Goal: Task Accomplishment & Management: Manage account settings

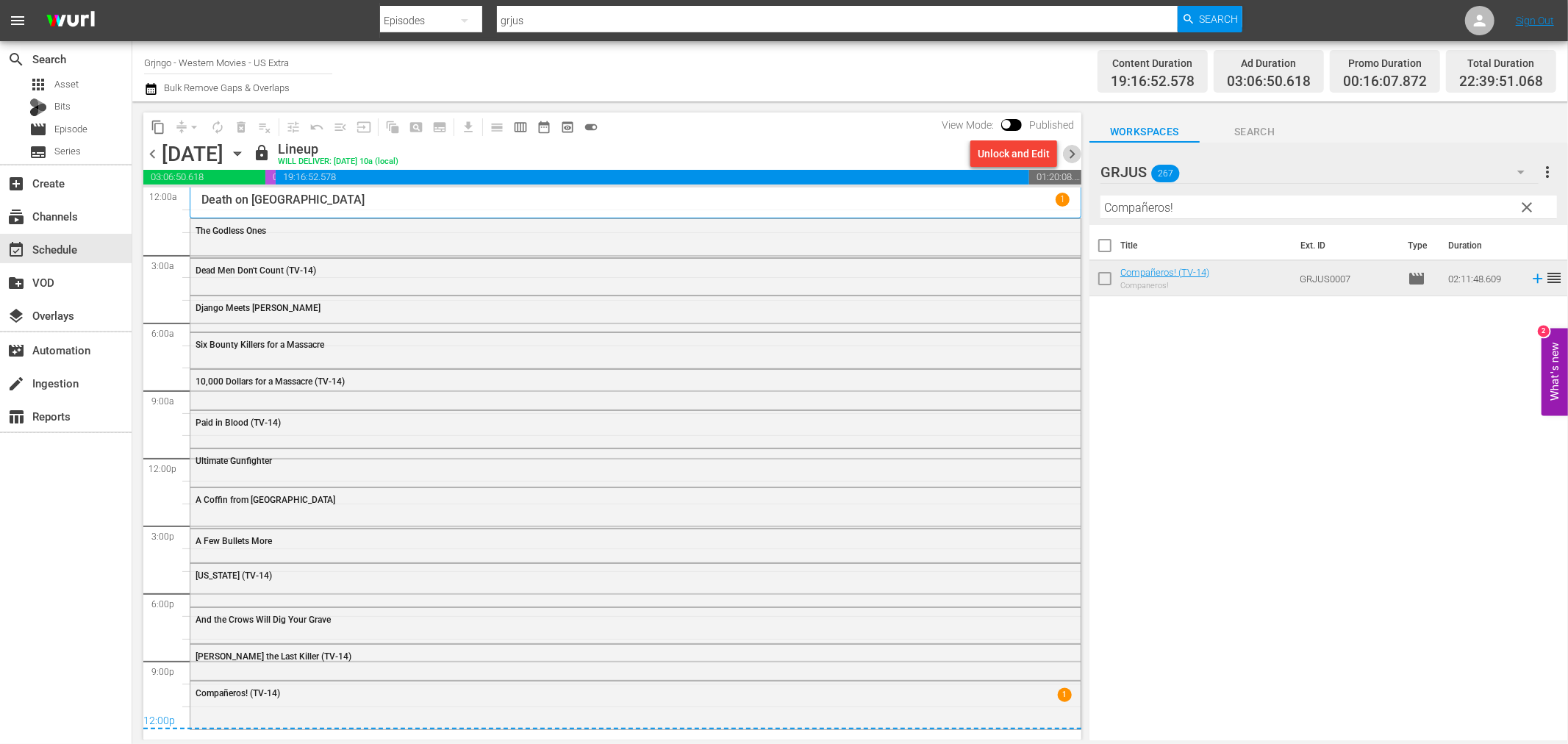
click at [1066, 150] on span "chevron_right" at bounding box center [1072, 154] width 18 height 18
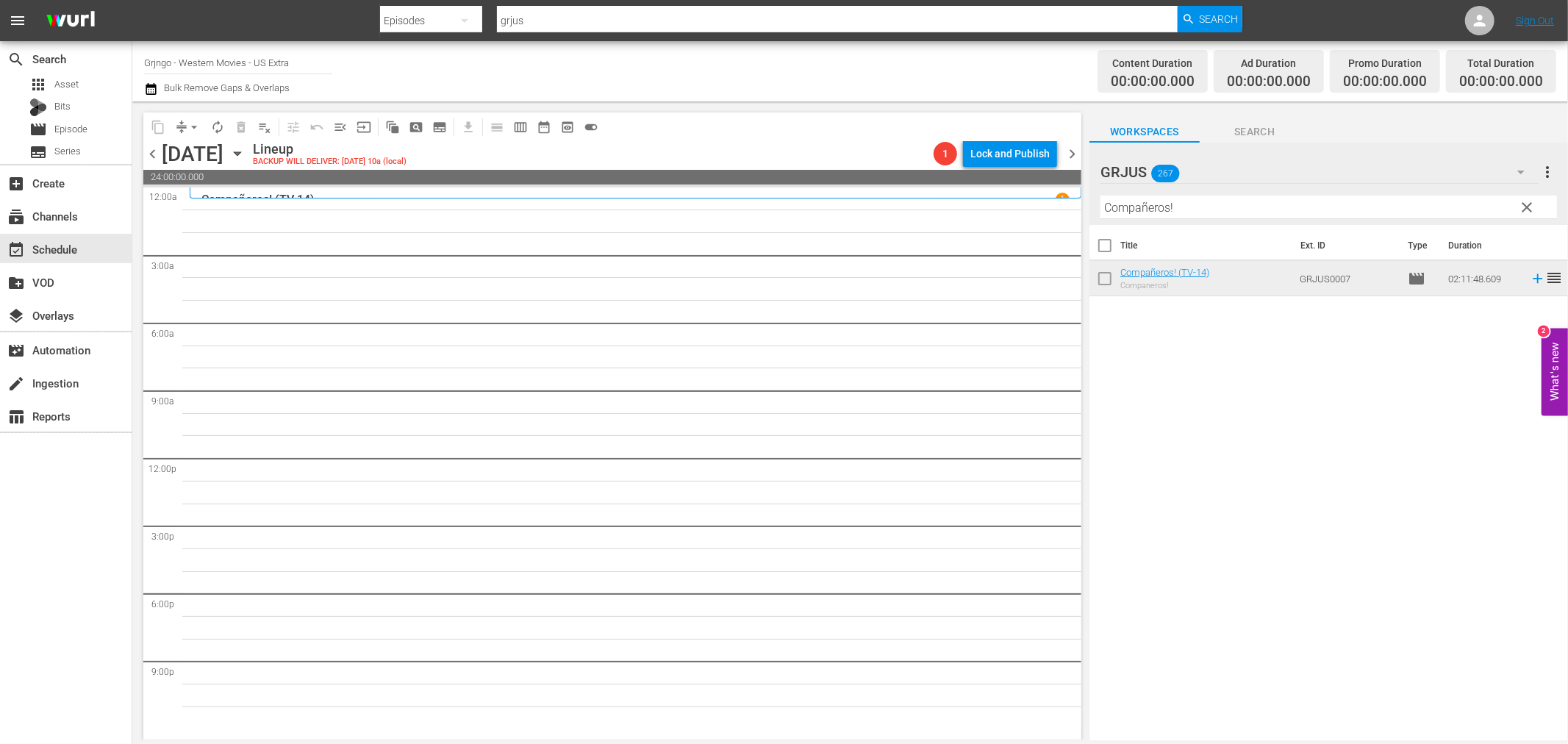
click at [157, 152] on span "chevron_left" at bounding box center [152, 154] width 18 height 18
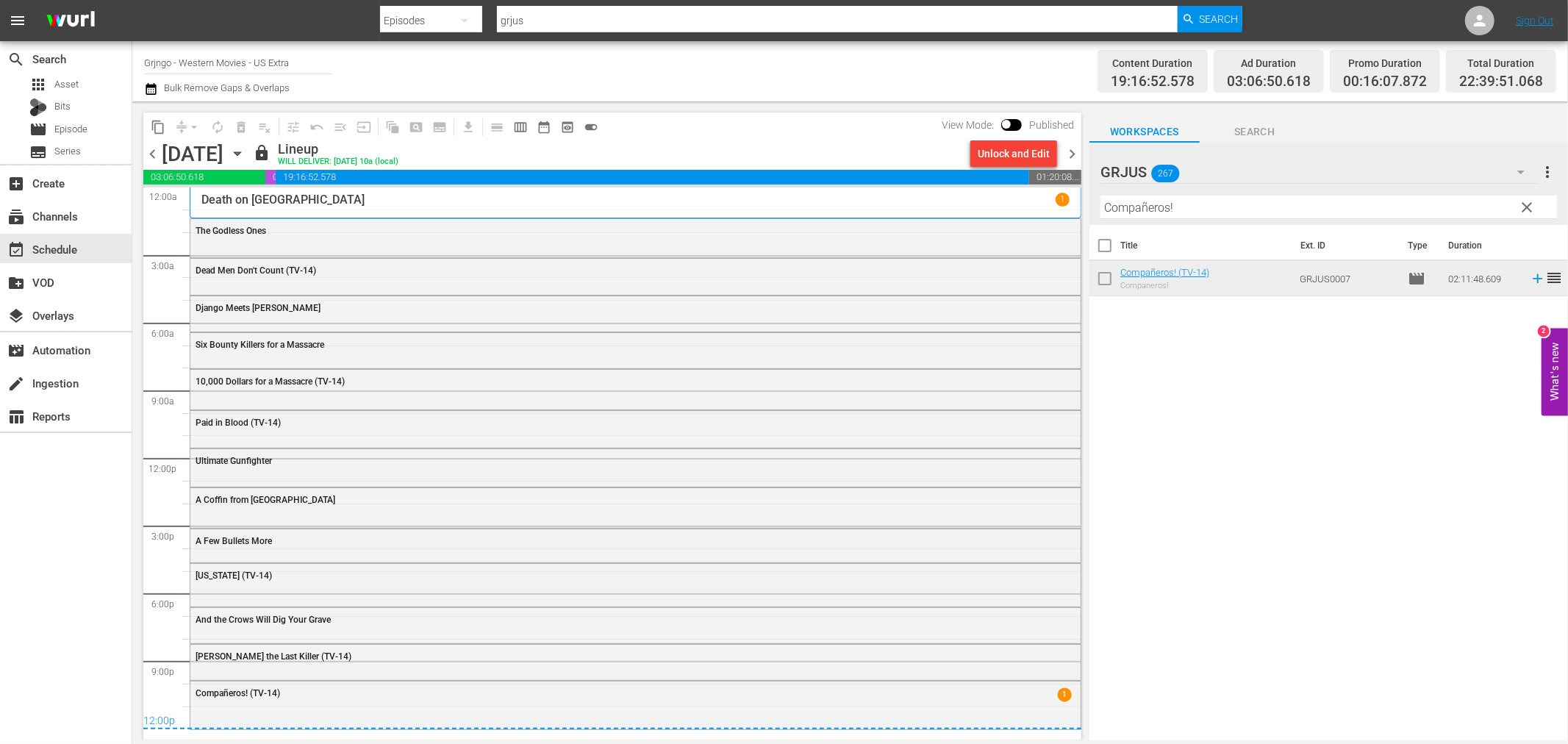
click at [1065, 151] on span "chevron_right" at bounding box center [1072, 154] width 18 height 18
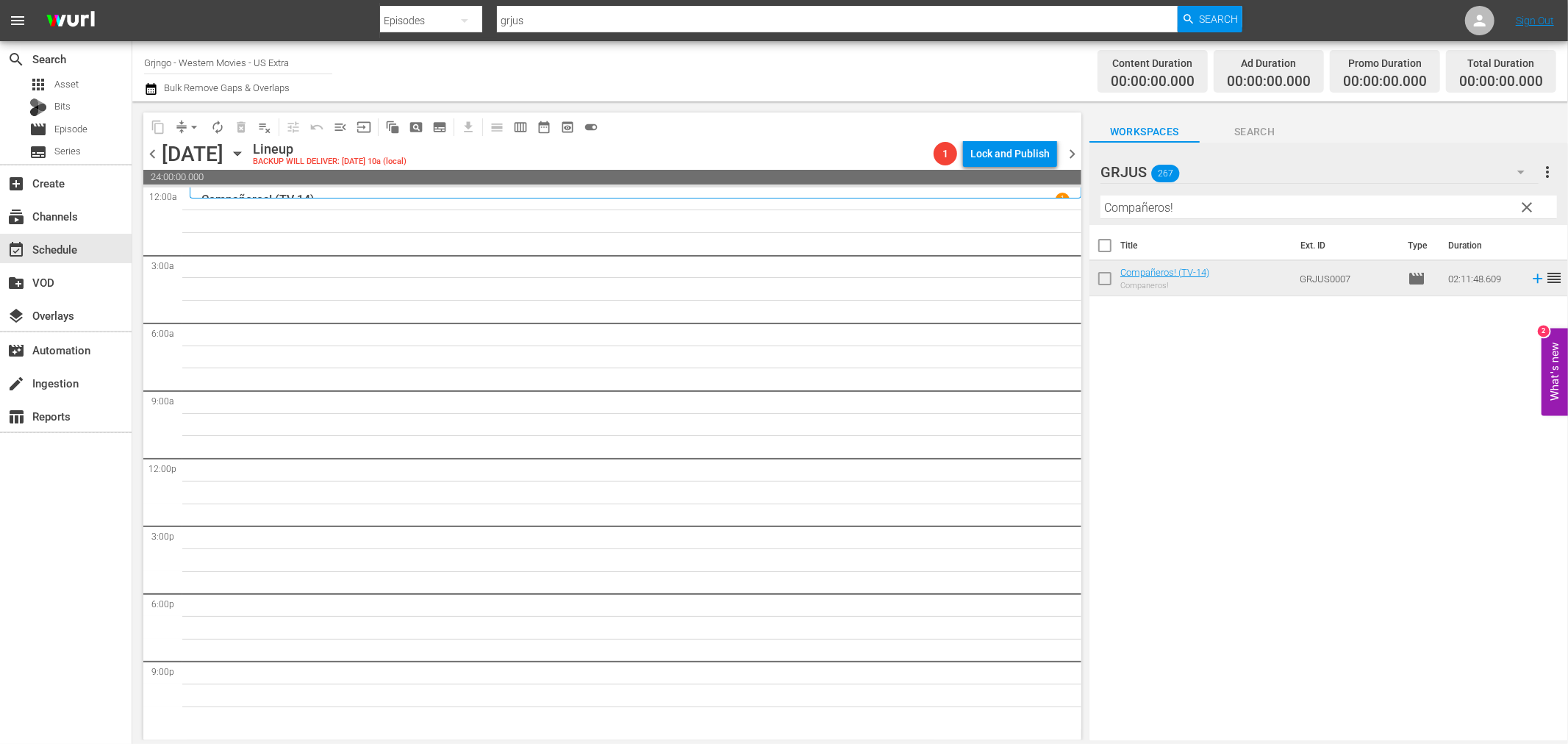
click at [1533, 201] on span "clear" at bounding box center [1527, 206] width 17 height 17
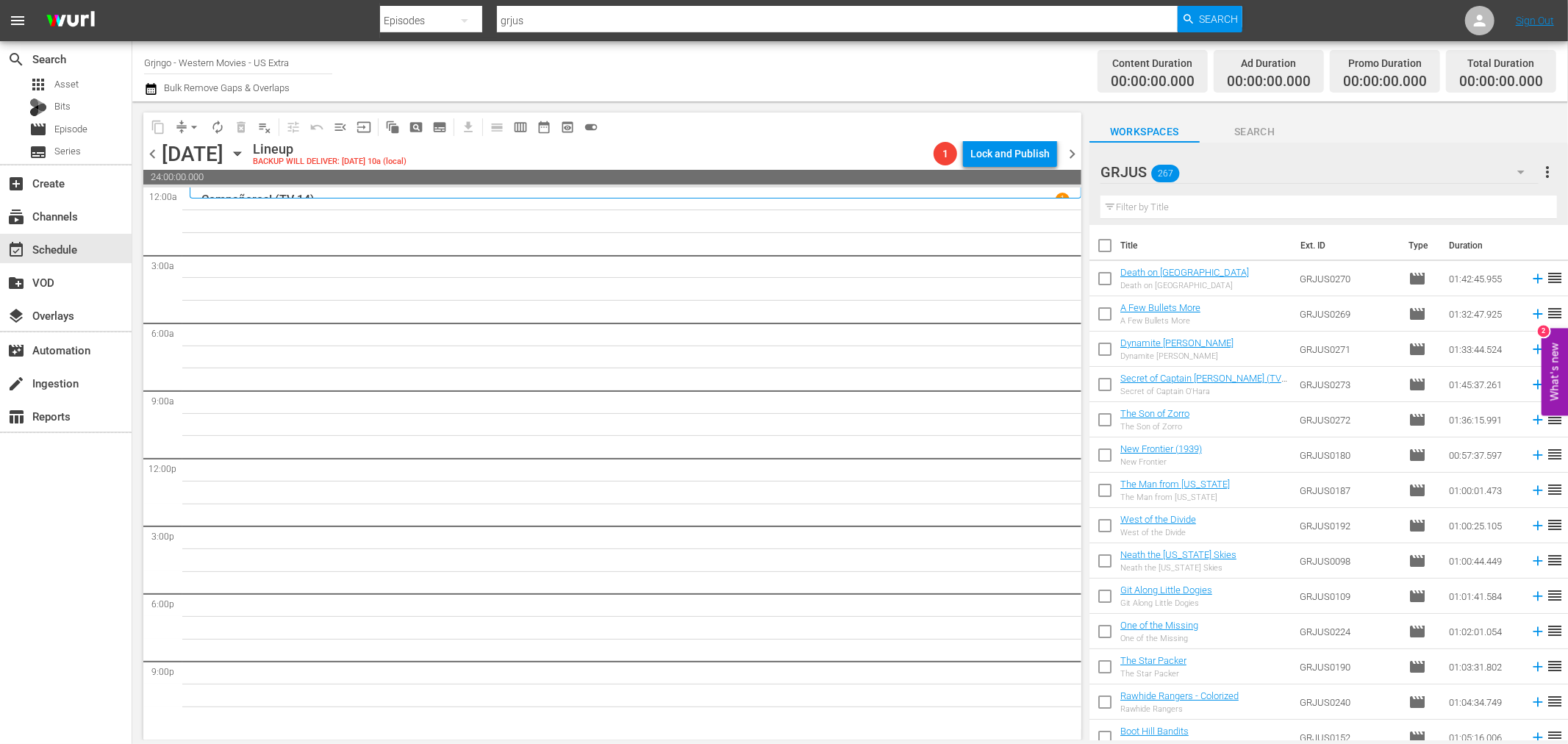
click at [1121, 207] on input "text" at bounding box center [1329, 207] width 456 height 24
paste input "Tequila (Fuzzy the Hero)"
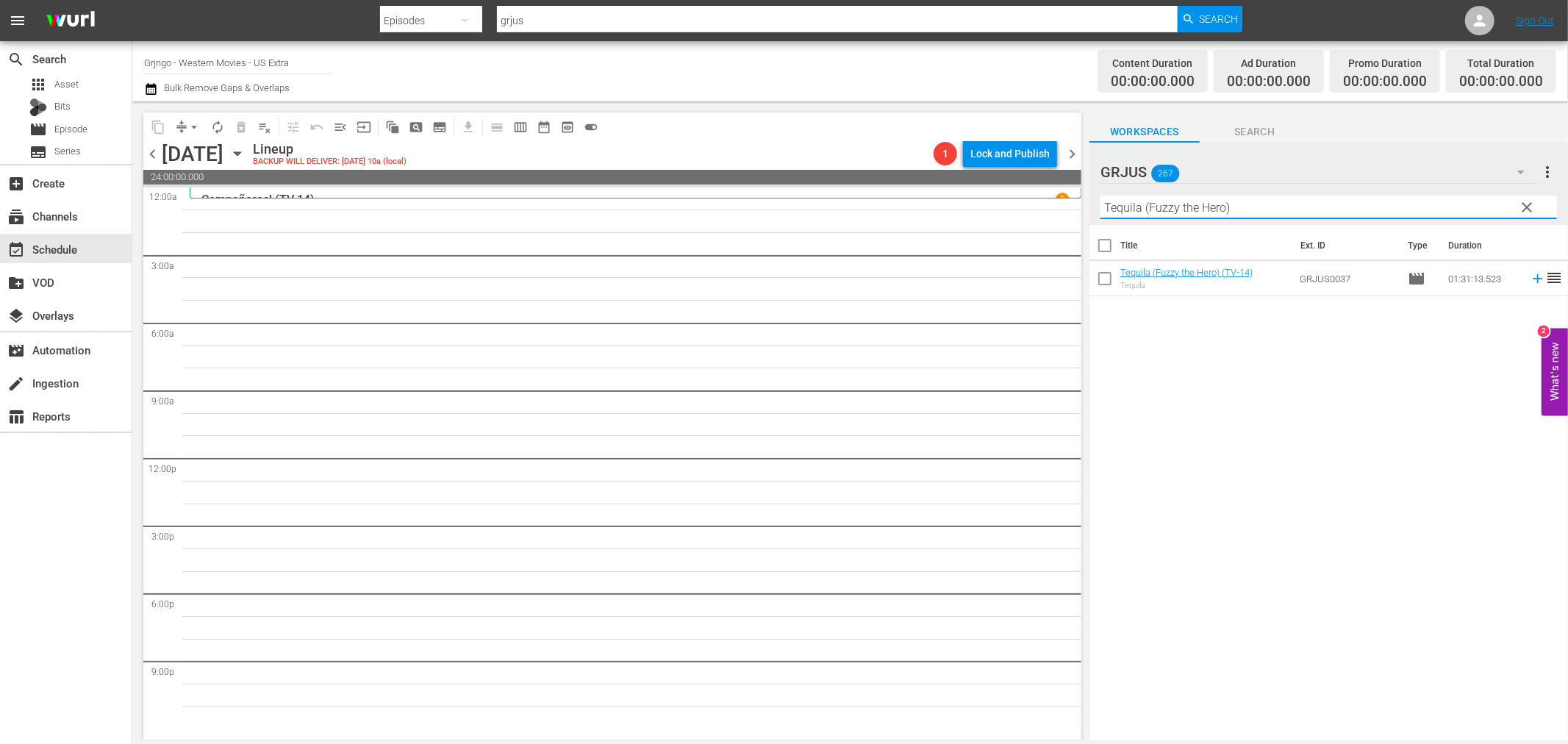
type input "Tequila (Fuzzy the Hero)"
click at [1530, 277] on icon at bounding box center [1538, 279] width 16 height 16
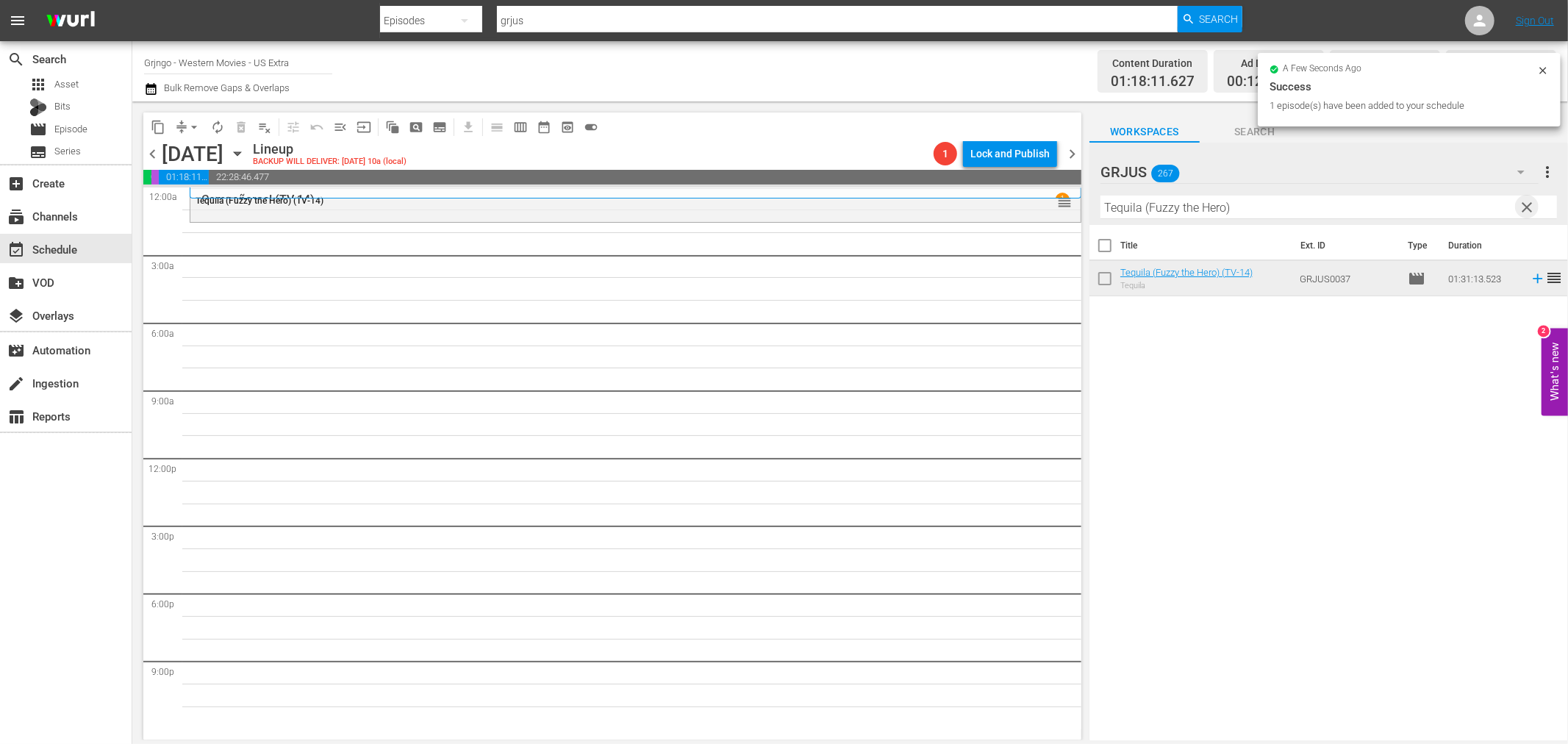
click at [1527, 205] on span "clear" at bounding box center [1527, 206] width 17 height 17
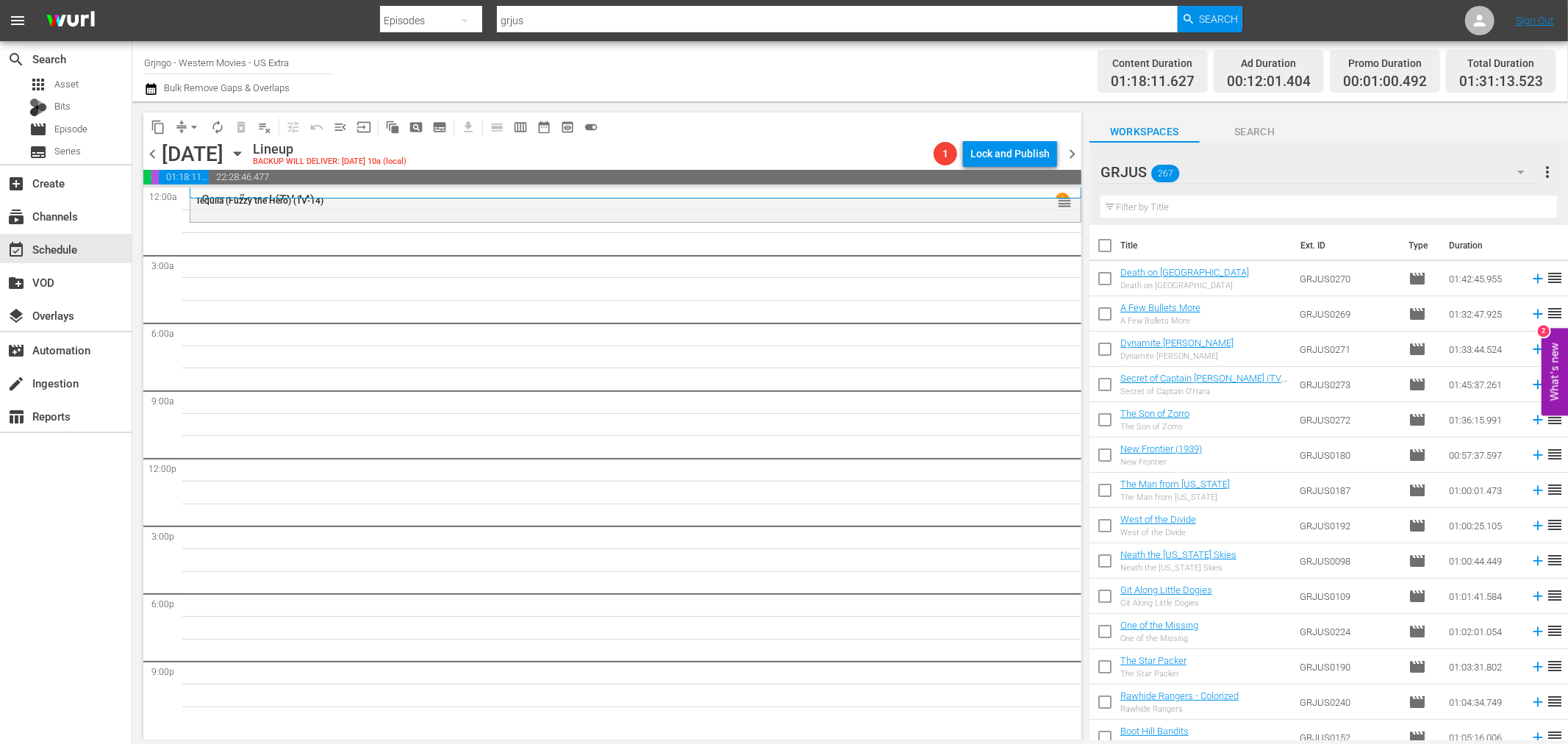
click at [1167, 206] on input "text" at bounding box center [1329, 207] width 456 height 24
paste input "Three Lead Dollars"
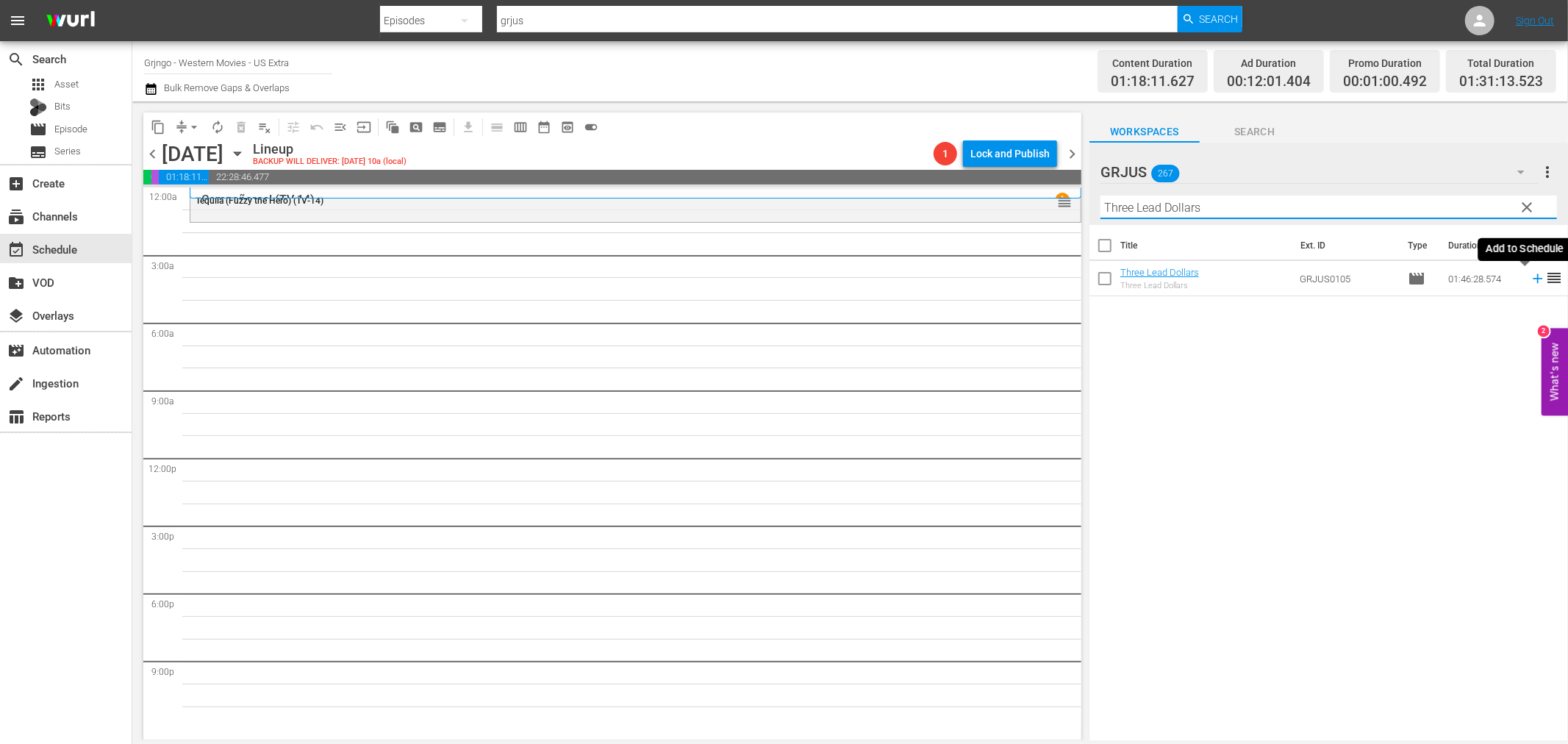
type input "Three Lead Dollars"
click at [1530, 284] on icon at bounding box center [1538, 279] width 16 height 16
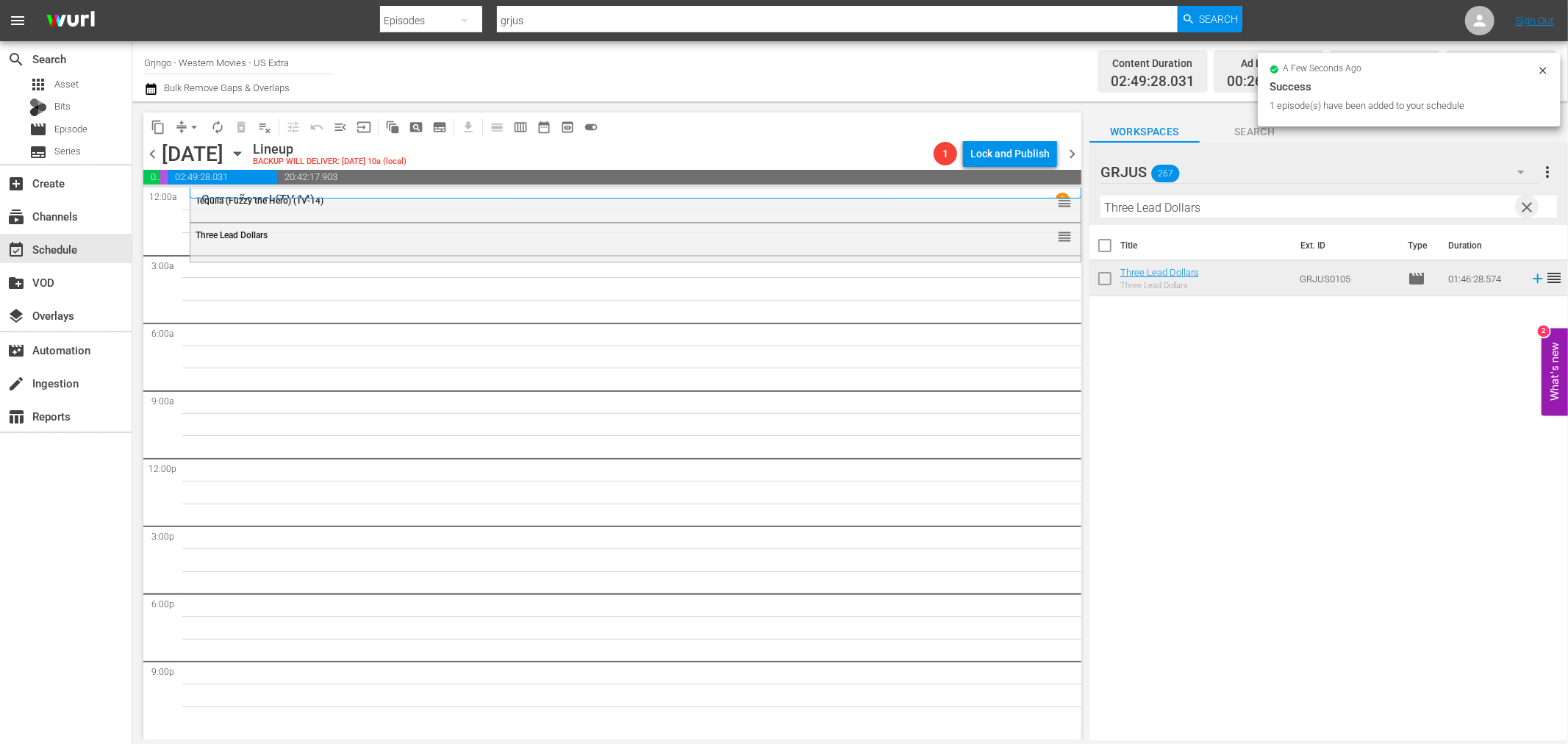
click at [1524, 203] on span "clear" at bounding box center [1527, 206] width 17 height 17
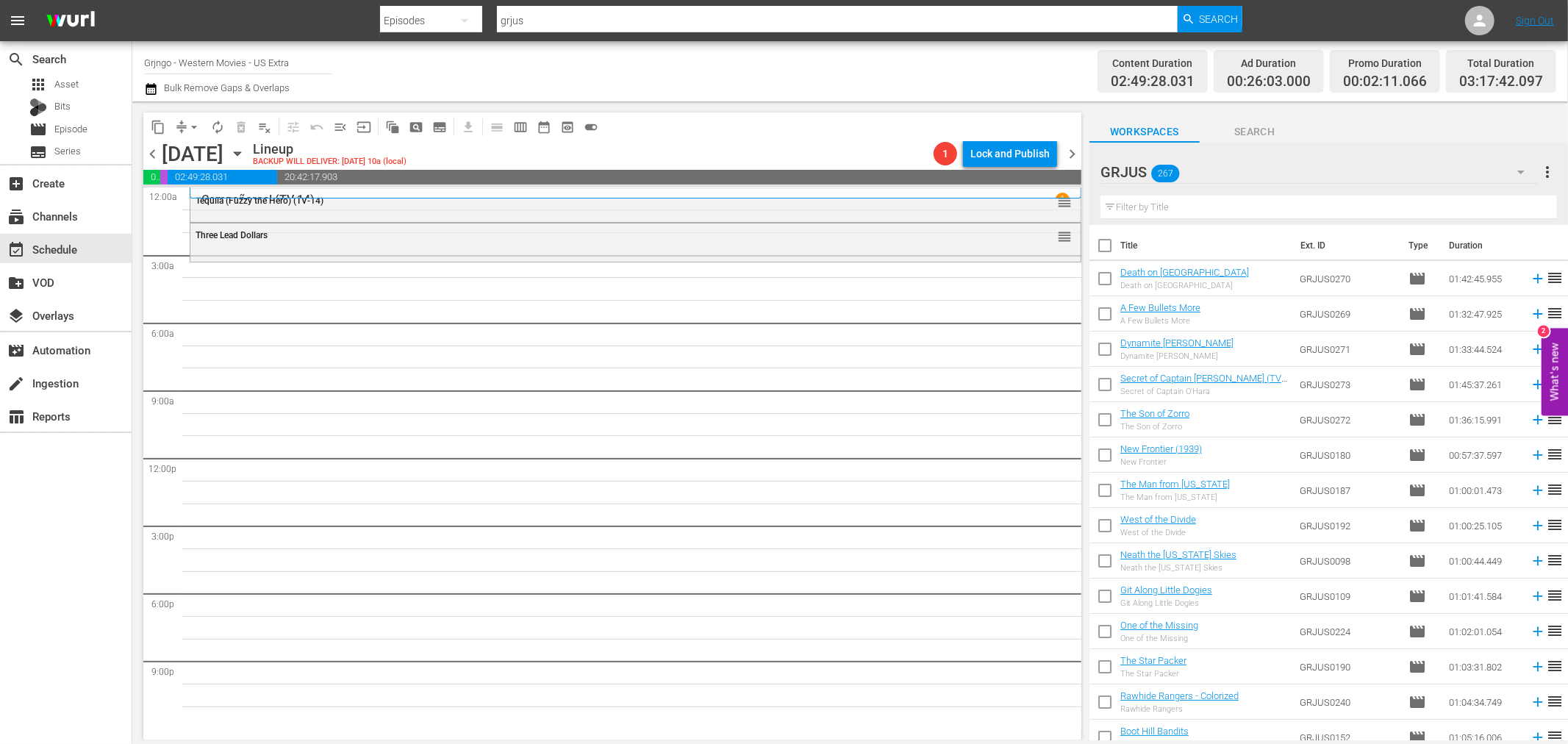
click at [1119, 203] on input "text" at bounding box center [1329, 207] width 456 height 24
paste input "Deadly Trackers"
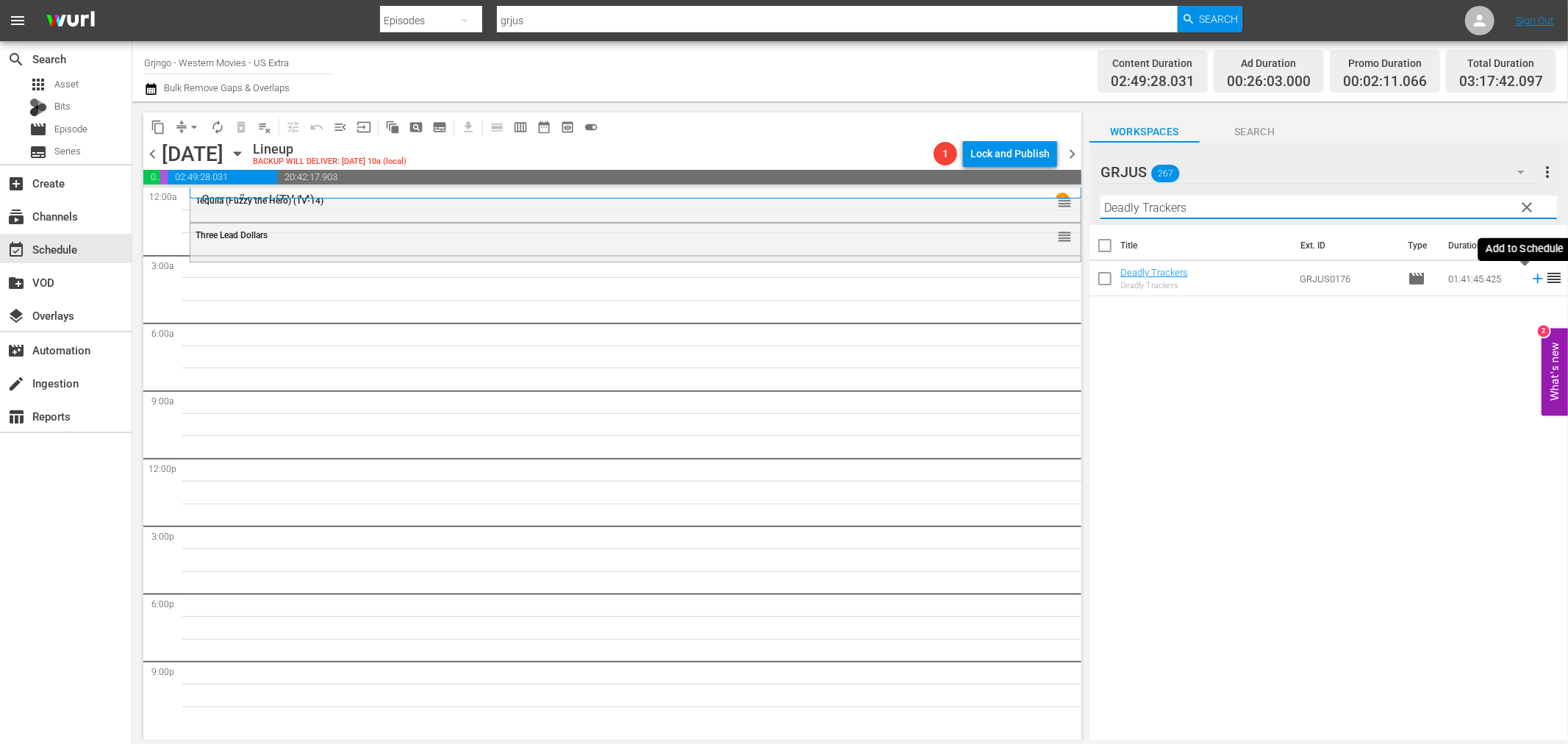
type input "Deadly Trackers"
click at [1530, 282] on icon at bounding box center [1538, 279] width 16 height 16
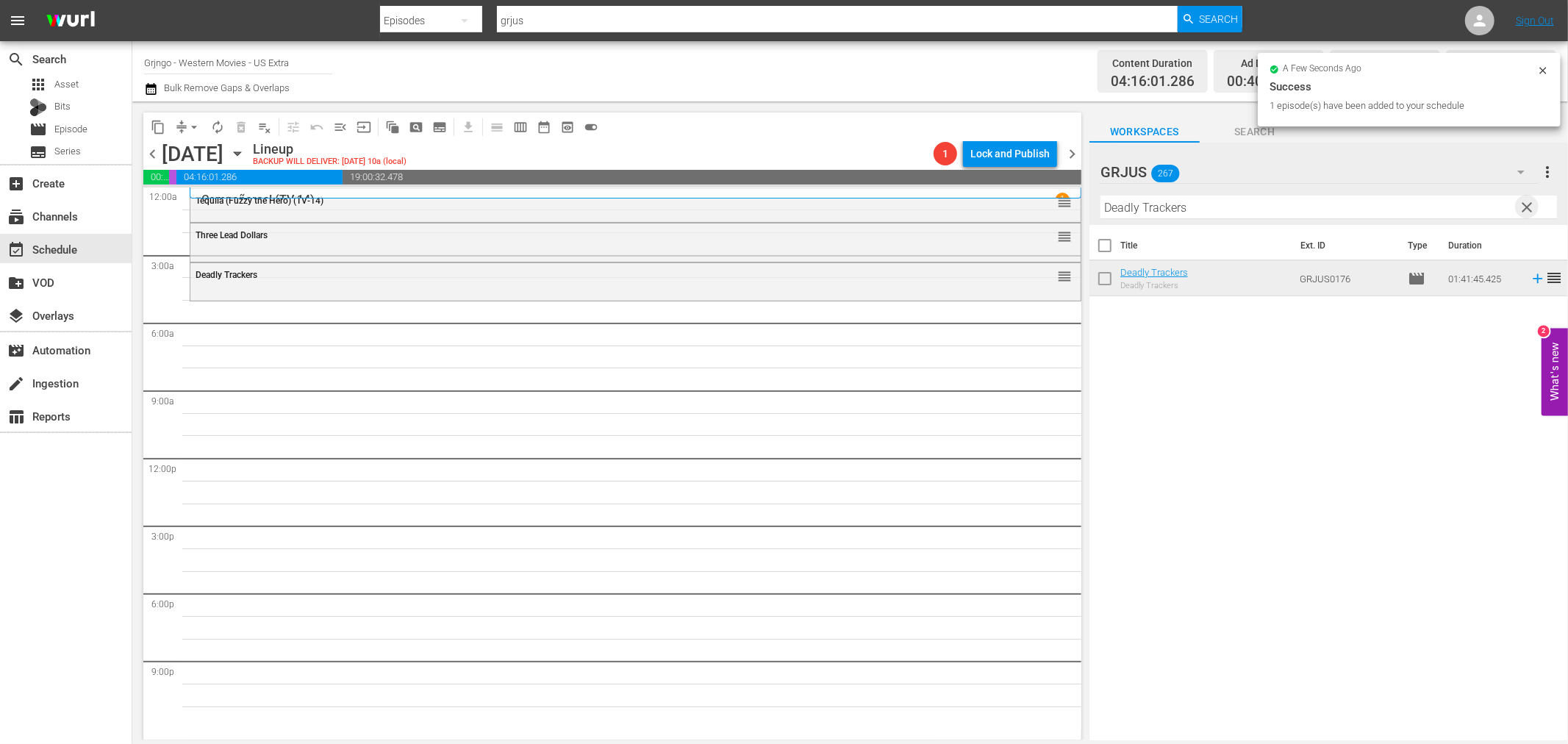
drag, startPoint x: 1531, startPoint y: 200, endPoint x: 1071, endPoint y: 204, distance: 460.0
click at [1532, 200] on span "clear" at bounding box center [1527, 206] width 17 height 17
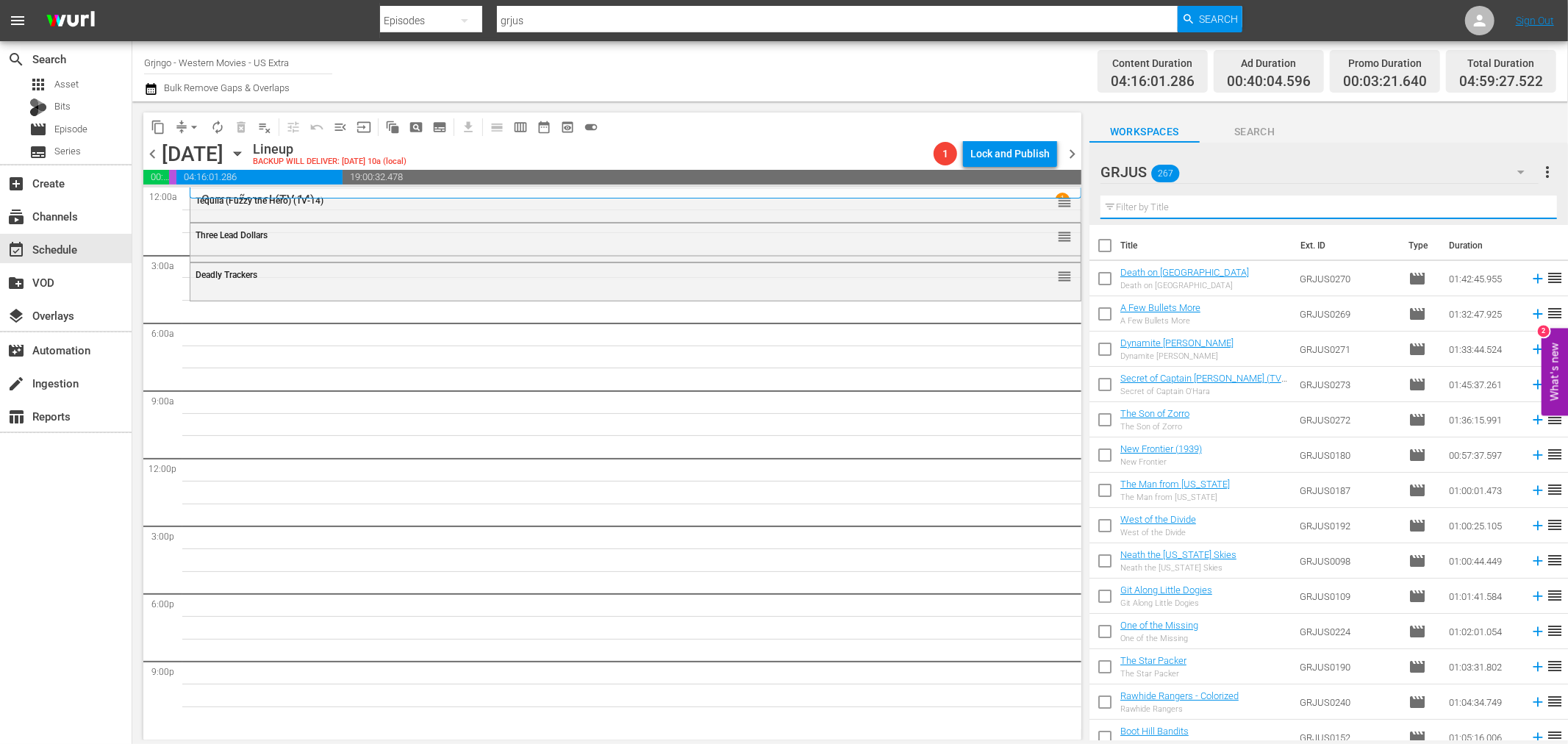
click at [1158, 205] on input "text" at bounding box center [1329, 207] width 456 height 24
paste input "A Few Dollars for Django"
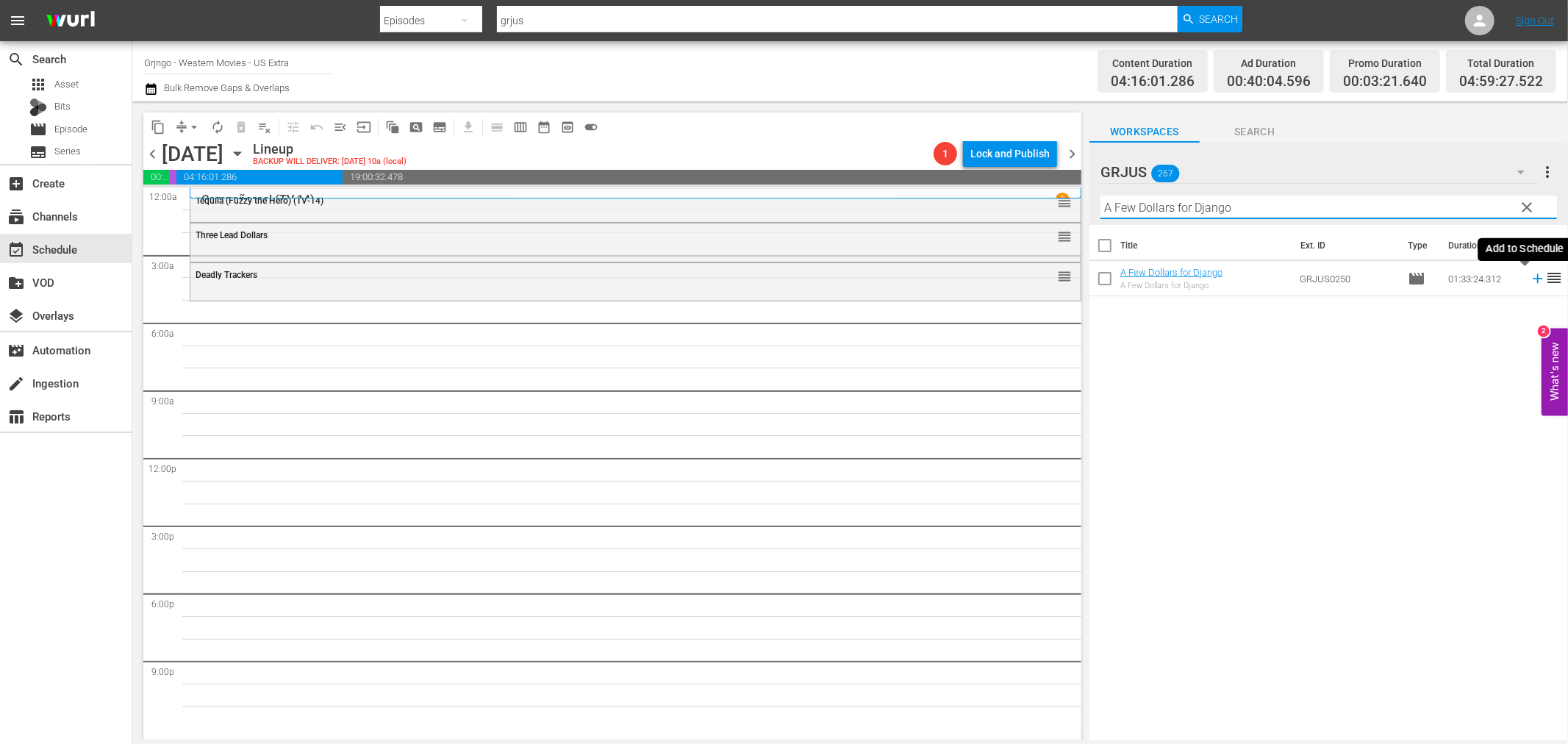
type input "A Few Dollars for Django"
click at [1533, 280] on icon at bounding box center [1538, 280] width 10 height 10
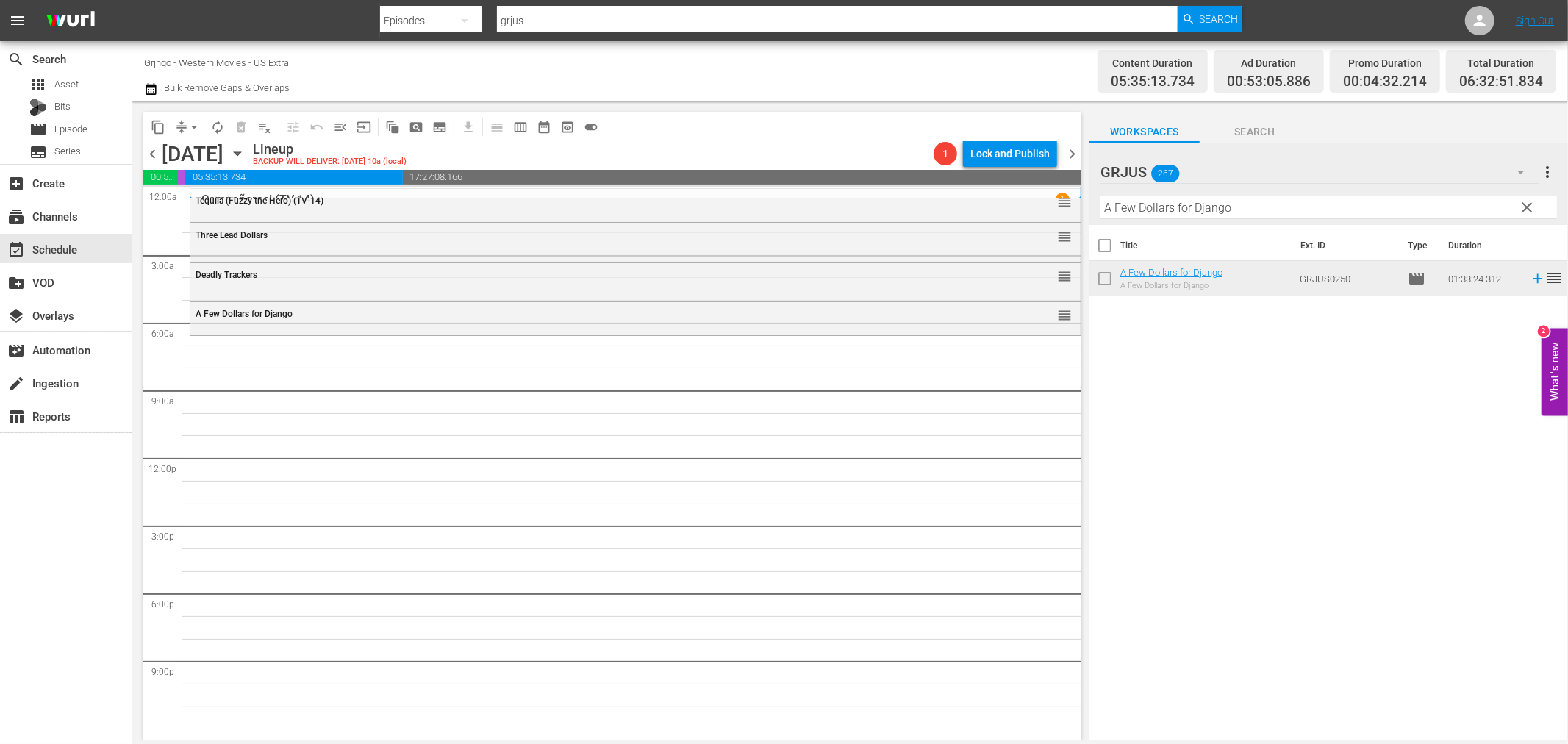
click at [1528, 205] on span "clear" at bounding box center [1527, 206] width 17 height 17
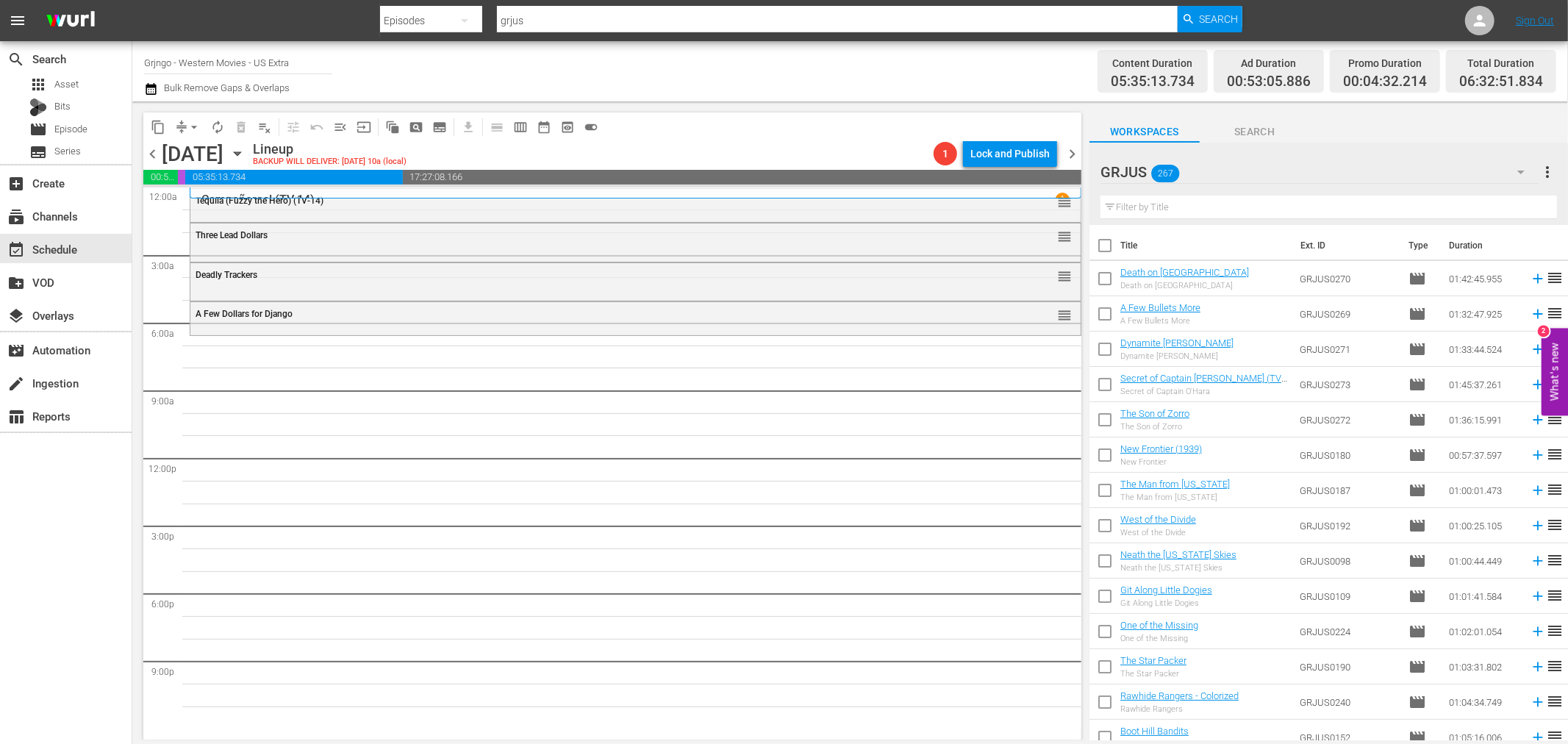
click at [1148, 207] on input "text" at bounding box center [1329, 207] width 456 height 24
paste input "Run, Man, Run"
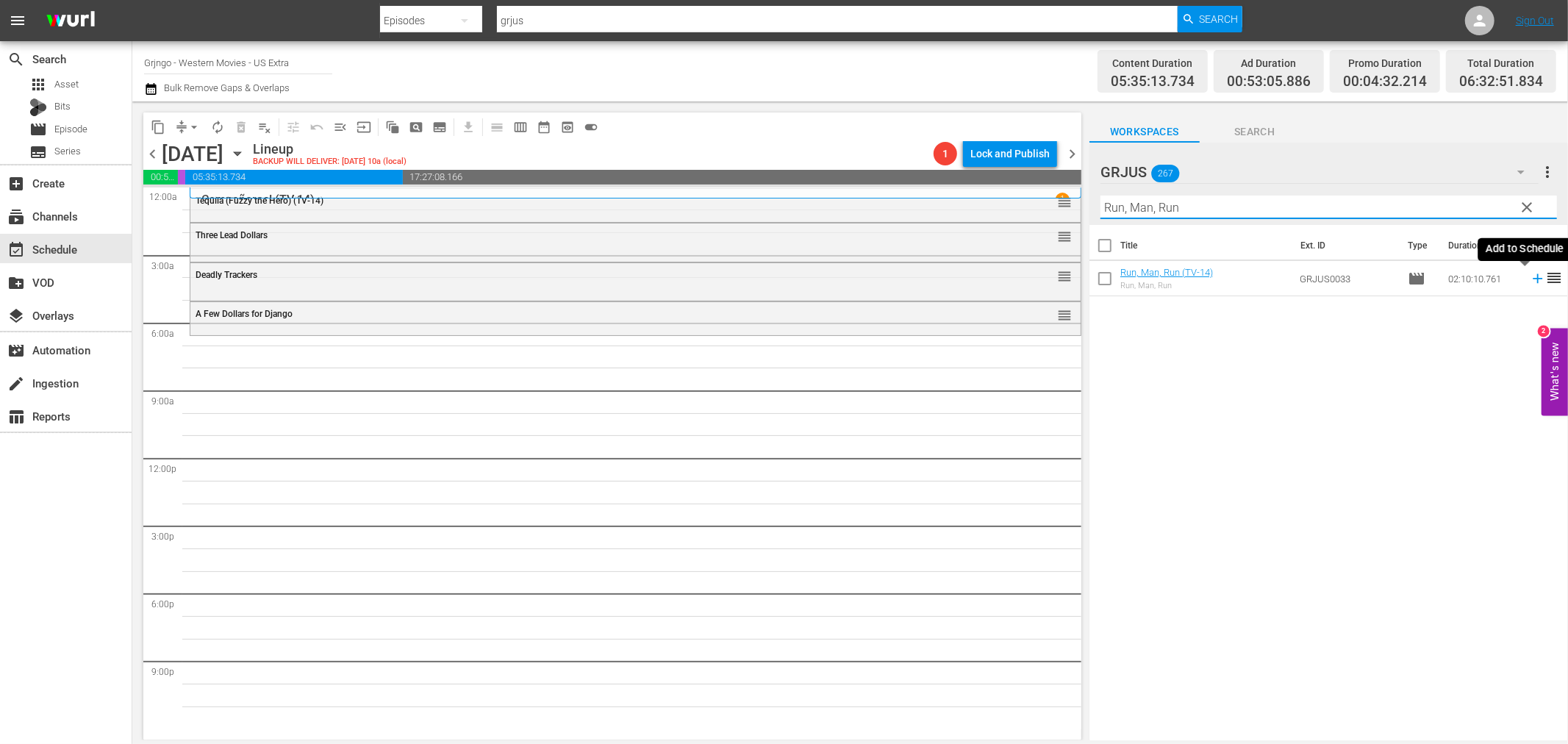
type input "Run, Man, Run"
click at [1530, 276] on icon at bounding box center [1538, 279] width 16 height 16
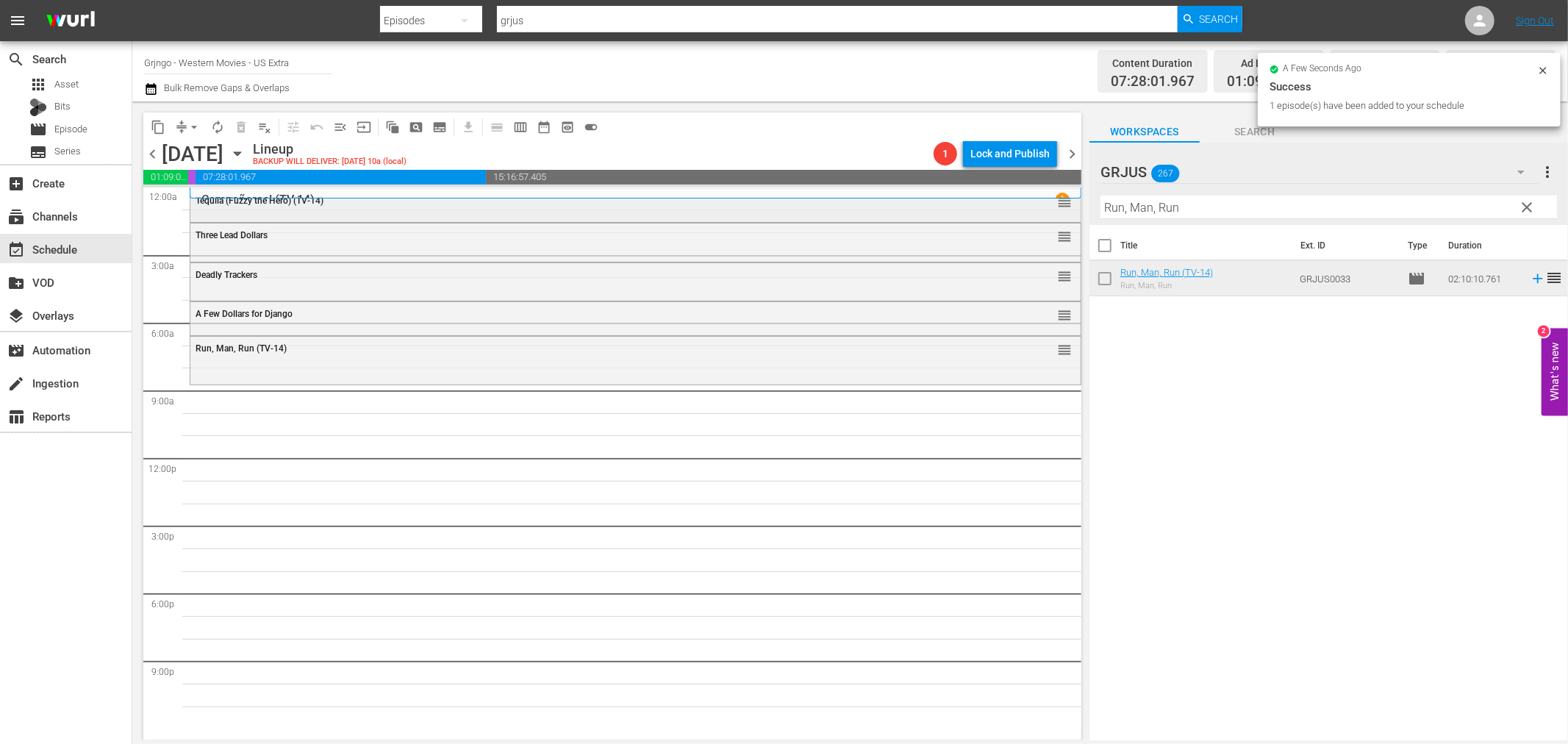
drag, startPoint x: 1524, startPoint y: 204, endPoint x: 1043, endPoint y: 210, distance: 481.0
click at [1524, 204] on span "clear" at bounding box center [1527, 206] width 17 height 17
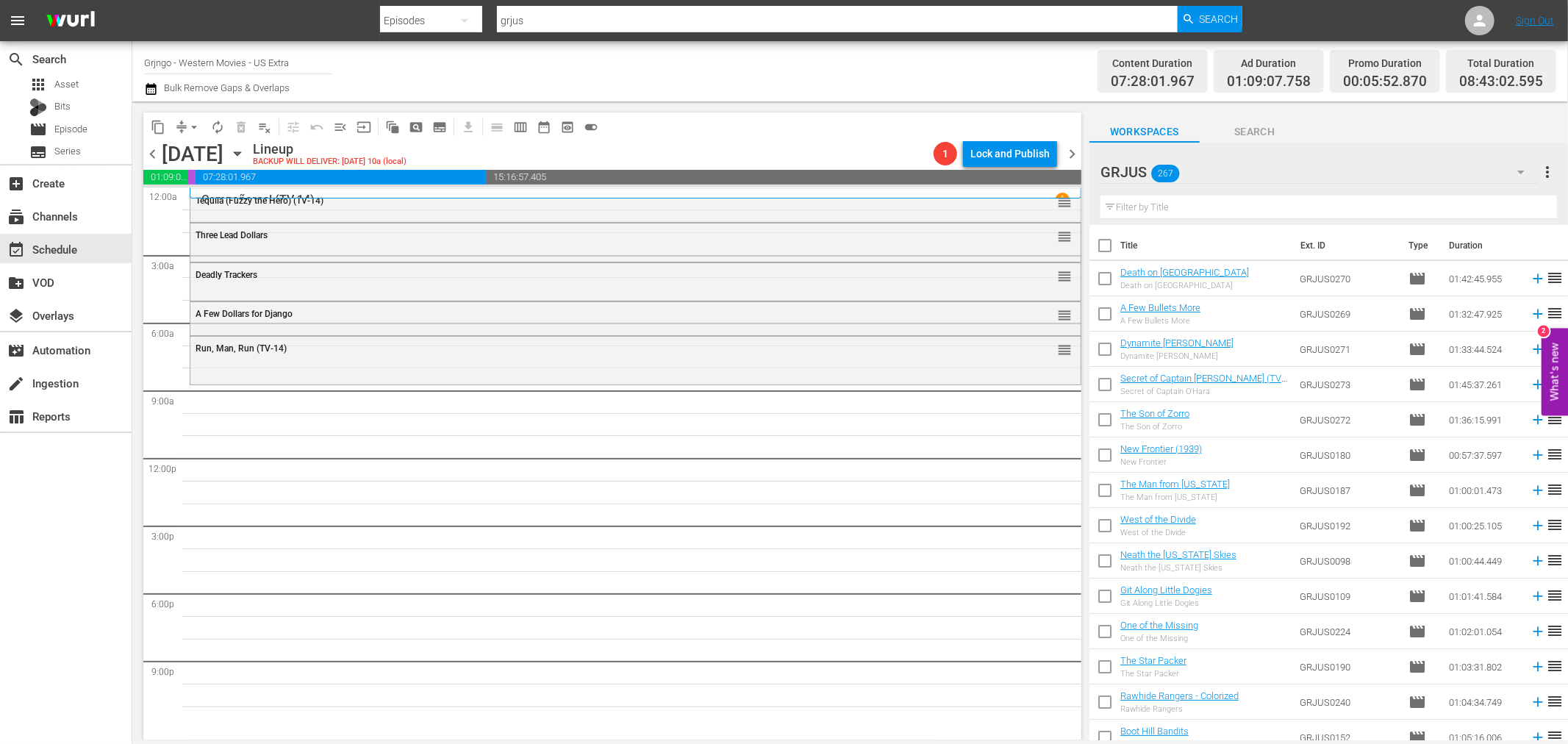
click at [1138, 203] on input "text" at bounding box center [1329, 207] width 456 height 24
paste input "Black Killer"
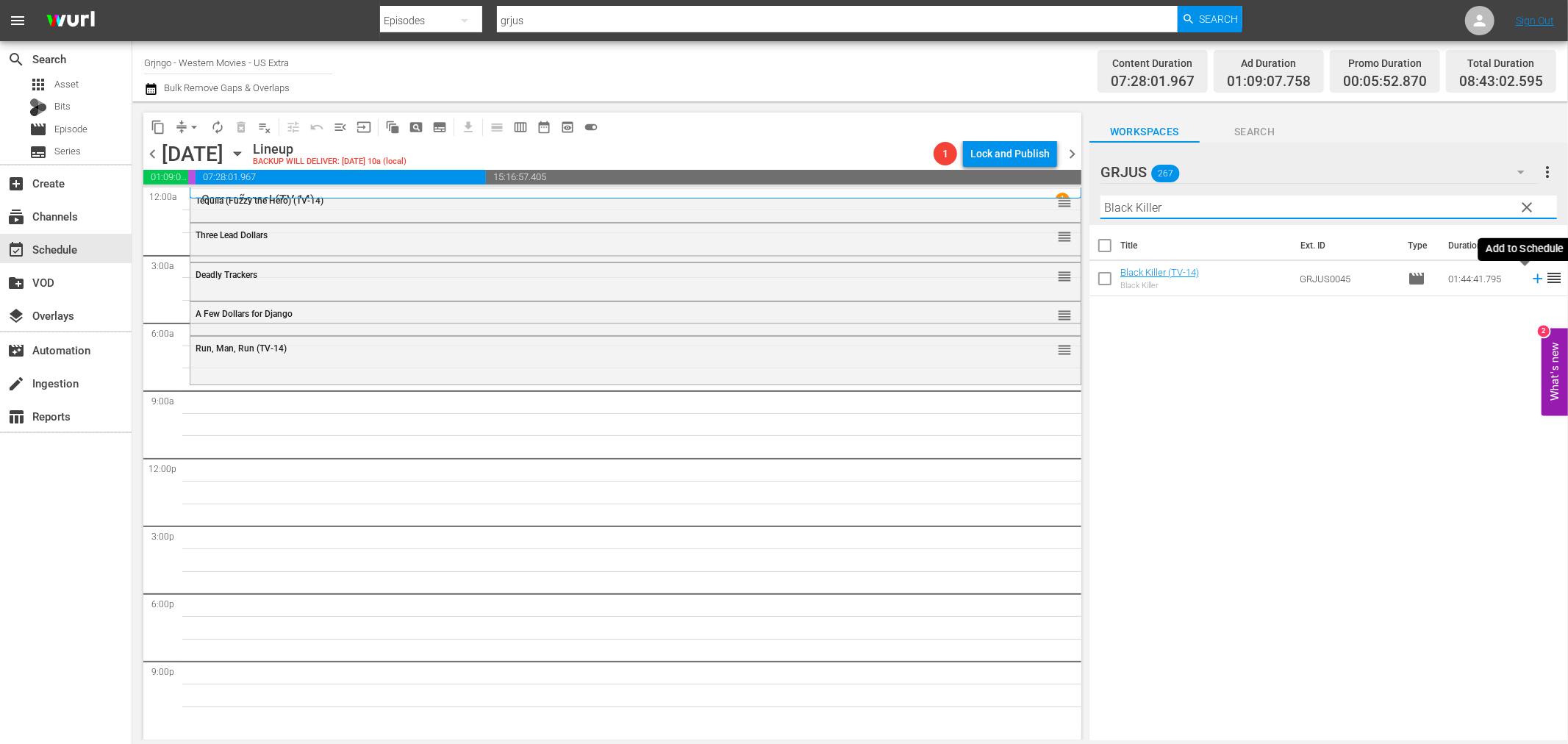
type input "Black Killer"
click at [1530, 275] on icon at bounding box center [1538, 279] width 16 height 16
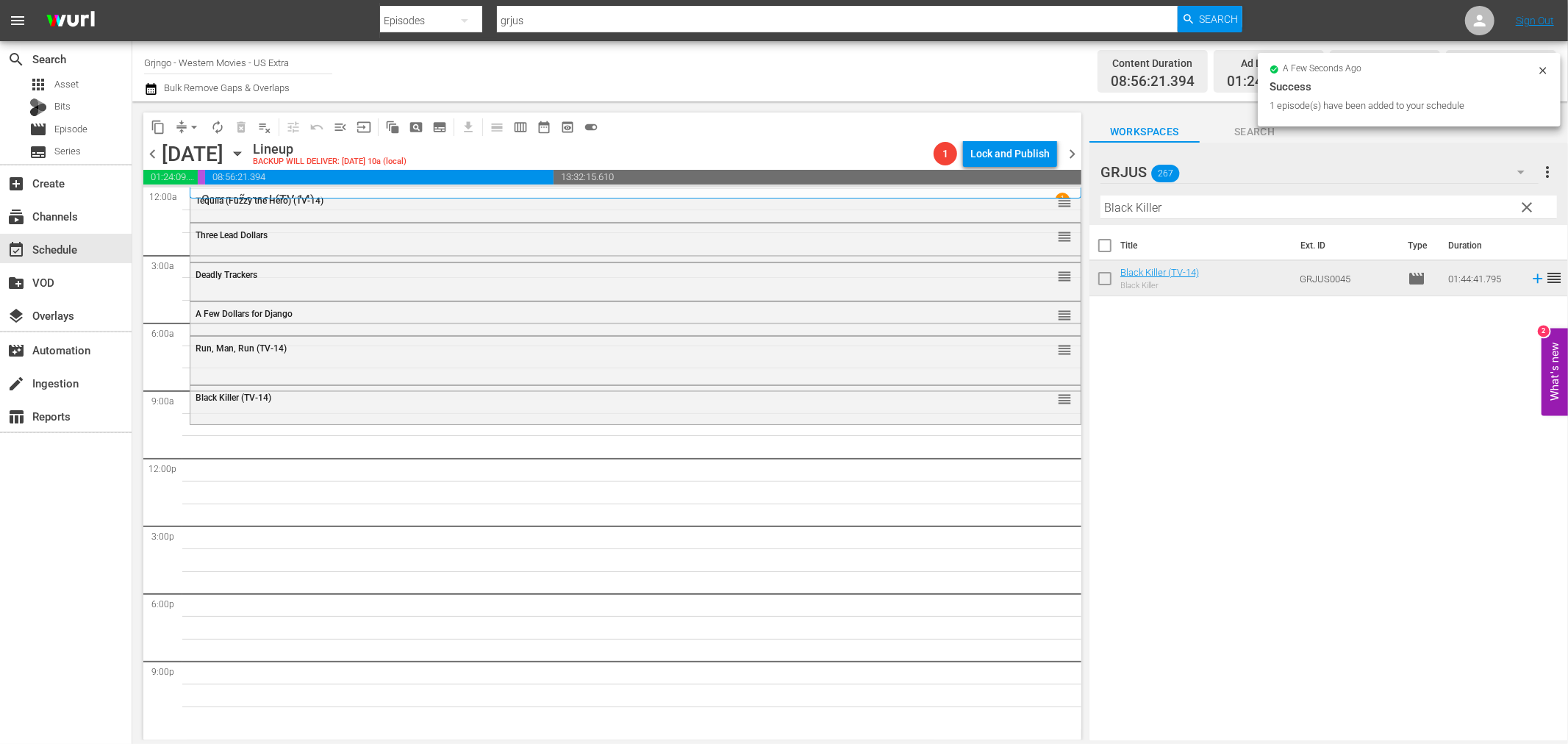
click at [1532, 204] on span "clear" at bounding box center [1527, 206] width 17 height 17
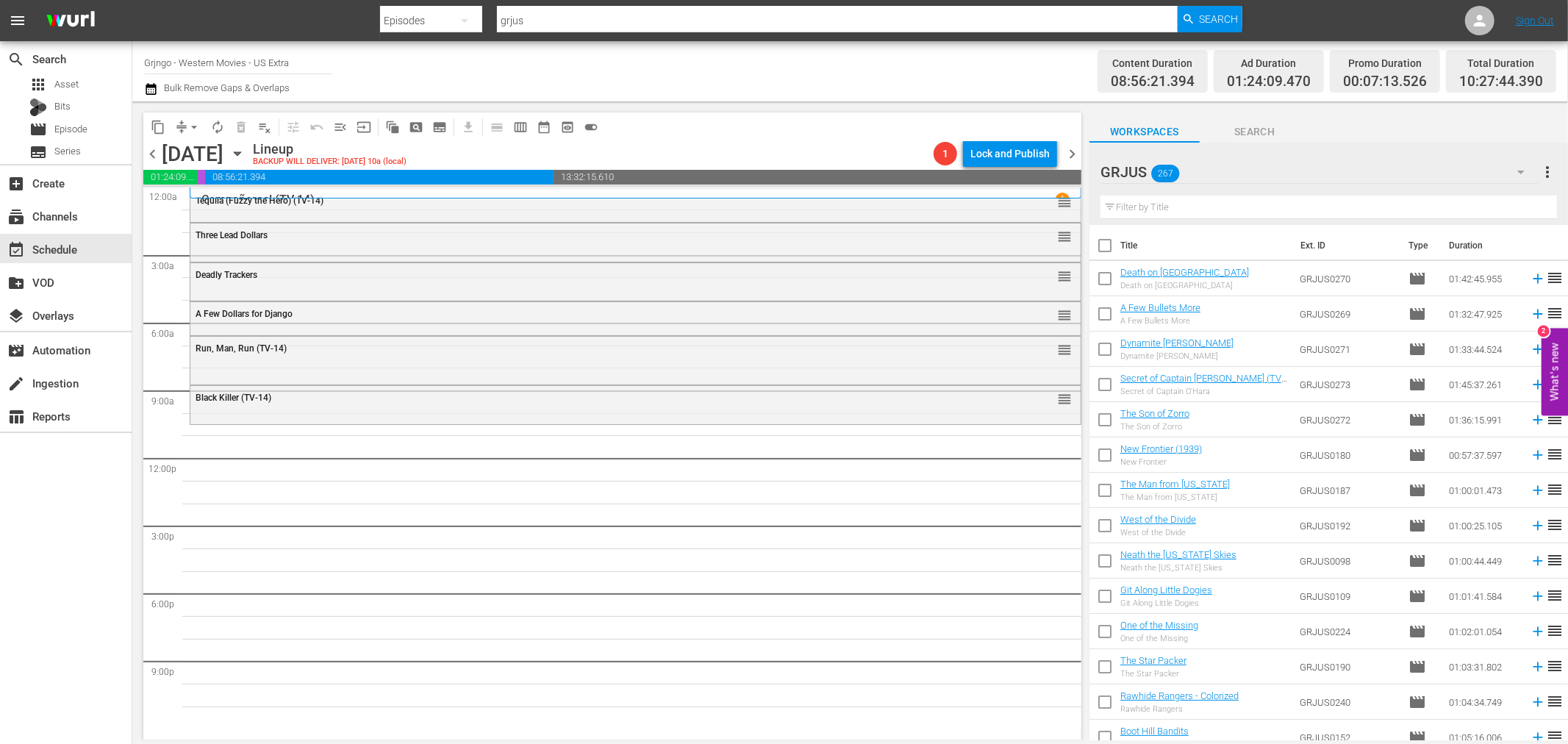
click at [1132, 205] on input "text" at bounding box center [1329, 207] width 456 height 24
paste input "Shango"
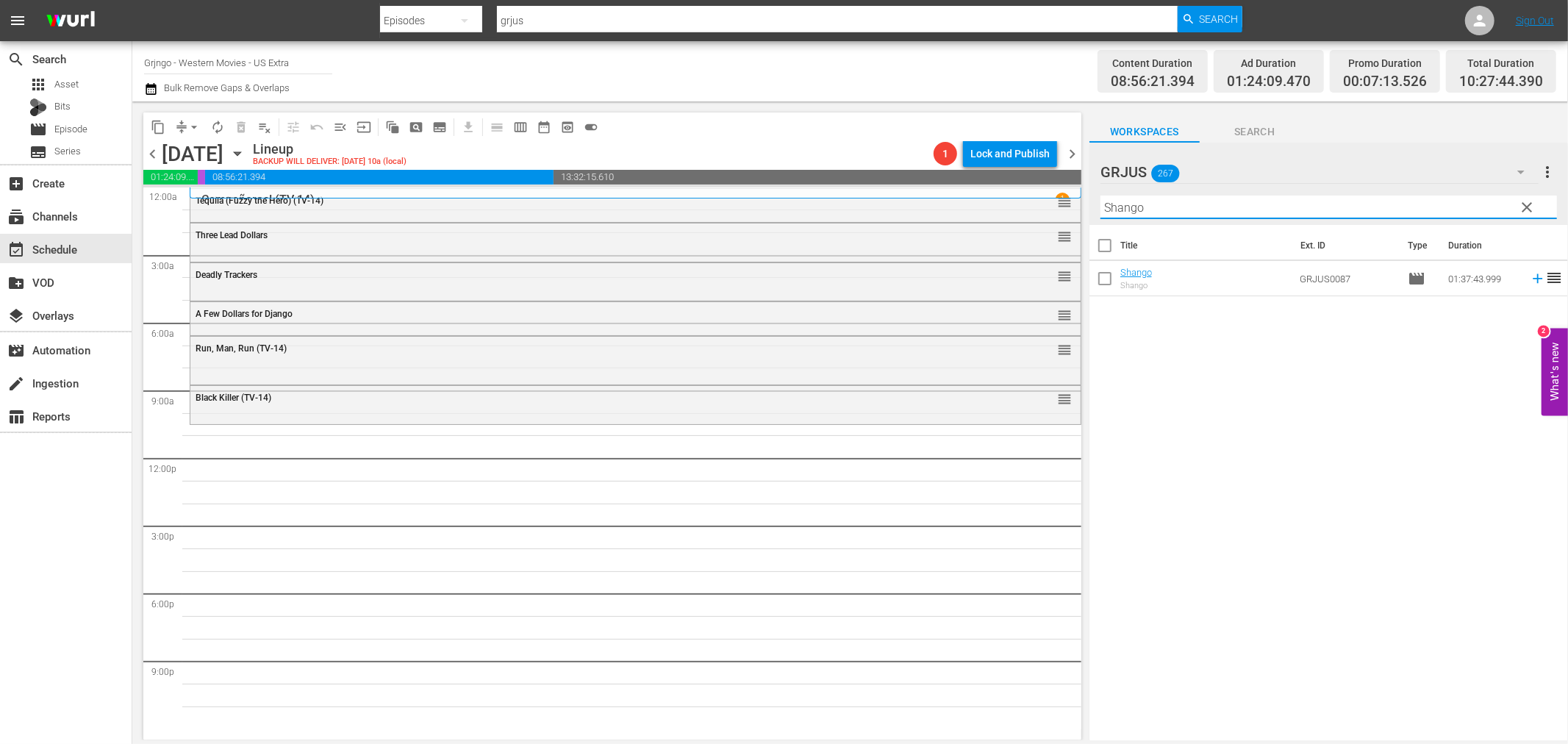
type input "Shango"
click at [1530, 280] on icon at bounding box center [1538, 279] width 16 height 16
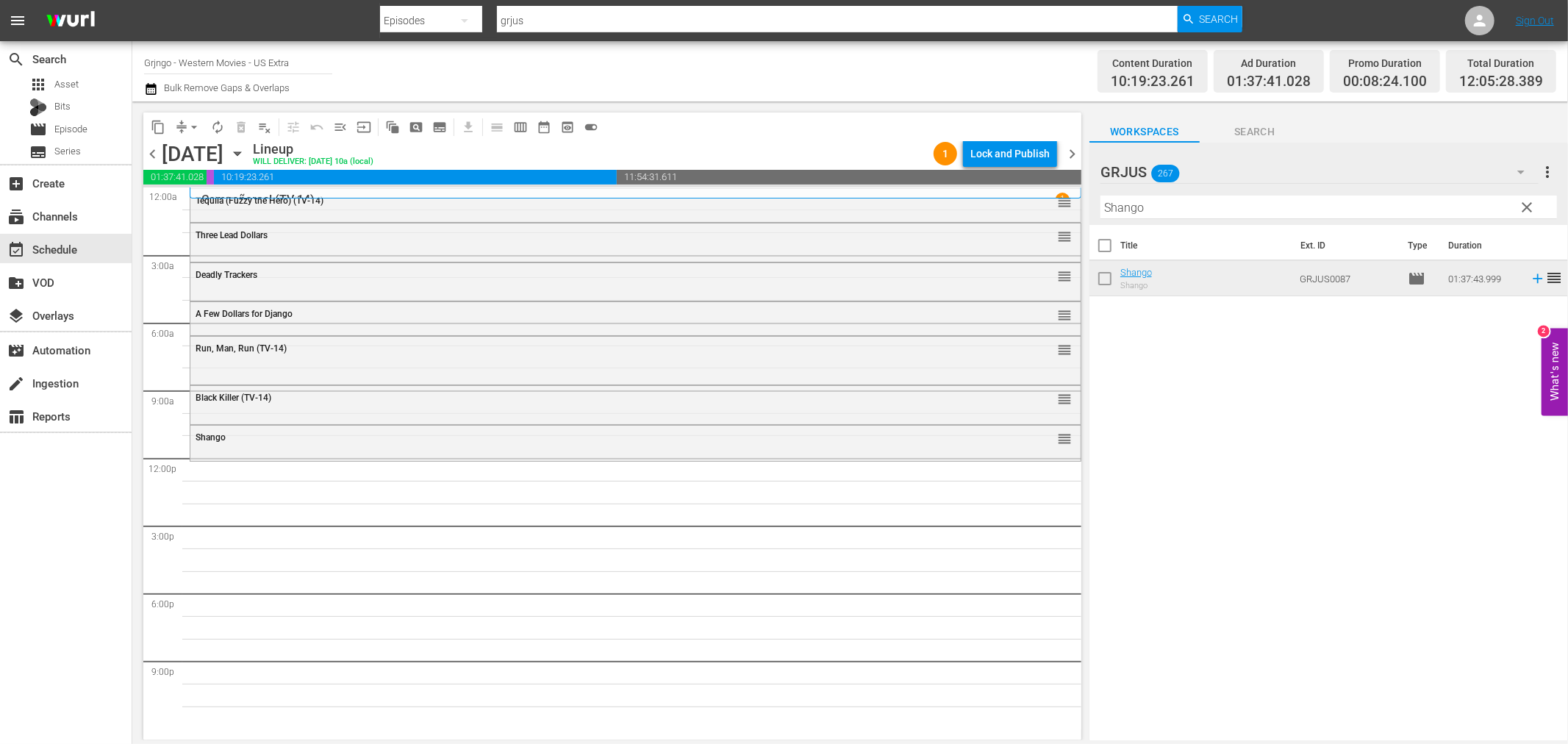
drag, startPoint x: 1531, startPoint y: 205, endPoint x: 1226, endPoint y: 194, distance: 305.2
click at [1531, 205] on span "clear" at bounding box center [1527, 206] width 17 height 17
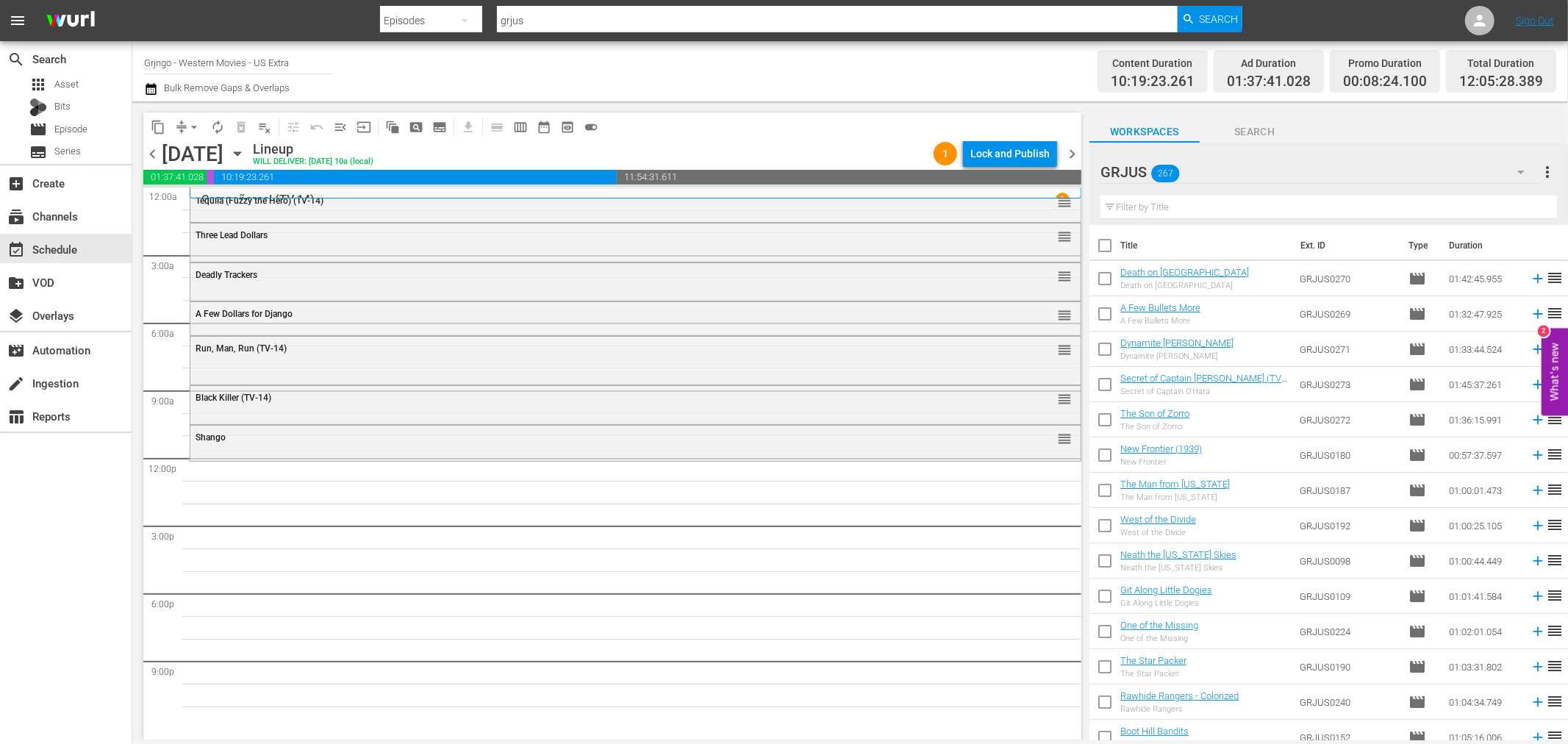
click at [1191, 204] on input "text" at bounding box center [1329, 207] width 456 height 24
paste input "Viva! Django"
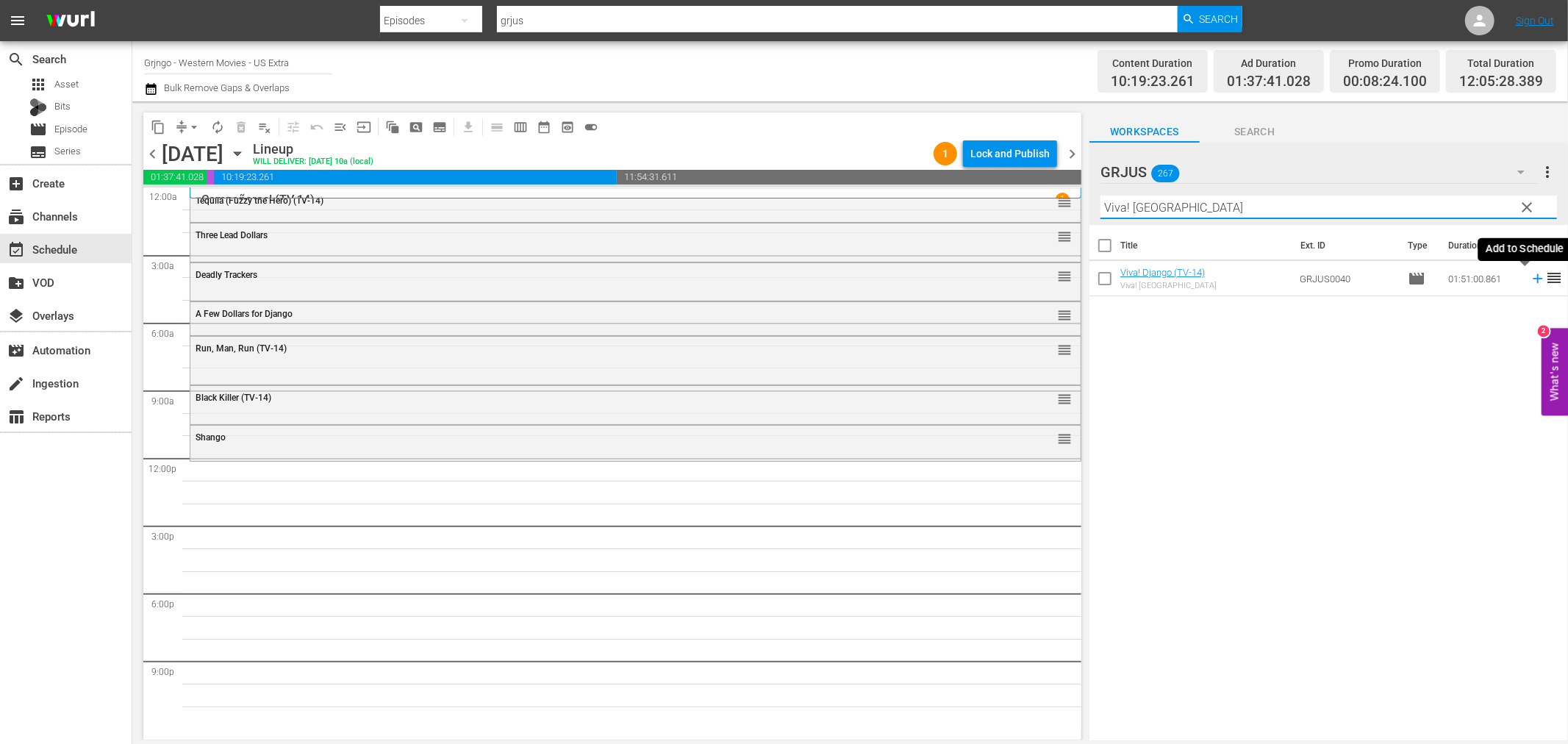
type input "Viva! Django"
click at [1533, 281] on icon at bounding box center [1538, 280] width 10 height 10
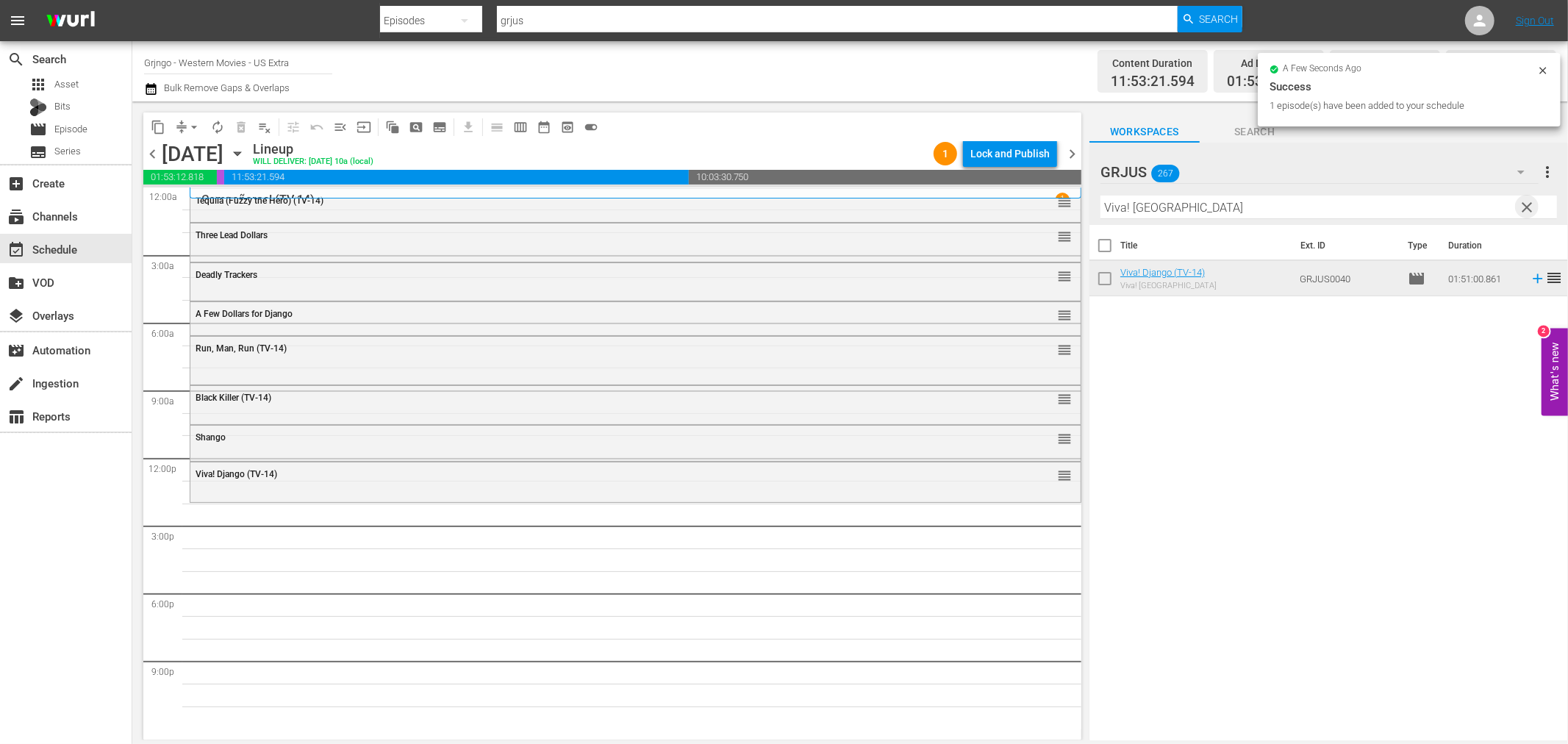
click at [1532, 201] on span "clear" at bounding box center [1527, 206] width 17 height 17
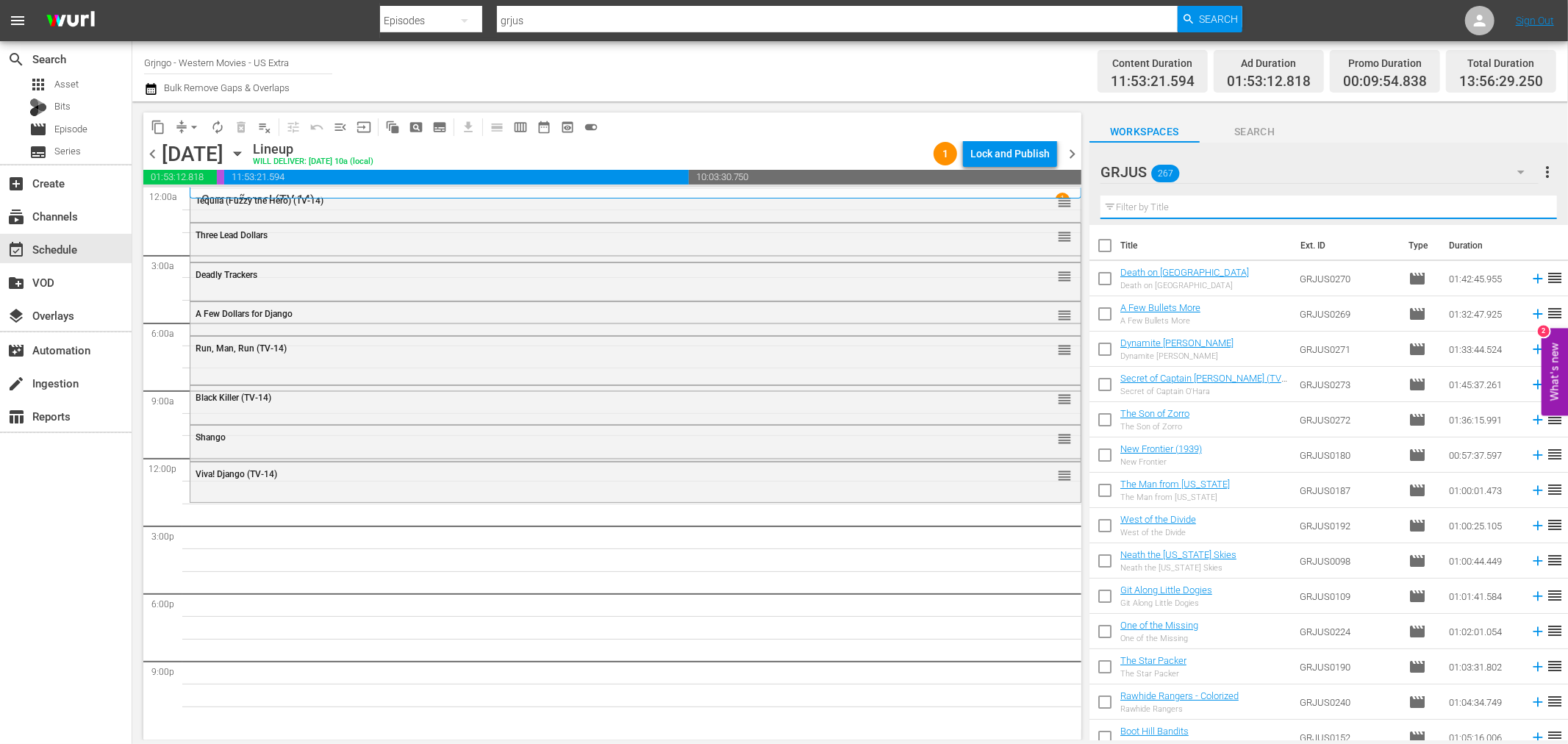
click at [1216, 209] on input "text" at bounding box center [1329, 207] width 456 height 24
paste input "Adiós Gringo"
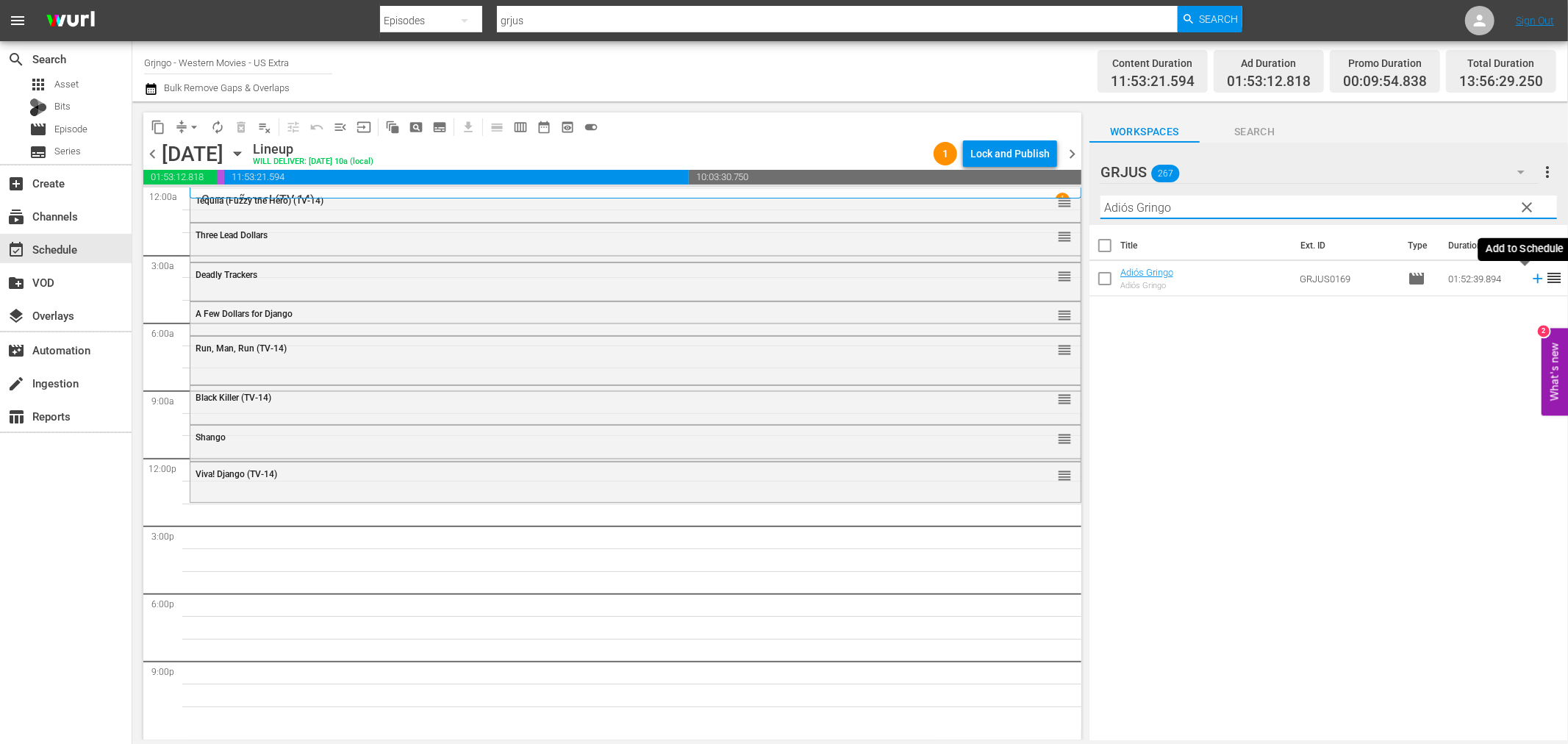
type input "Adiós Gringo"
click at [1533, 278] on icon at bounding box center [1538, 280] width 10 height 10
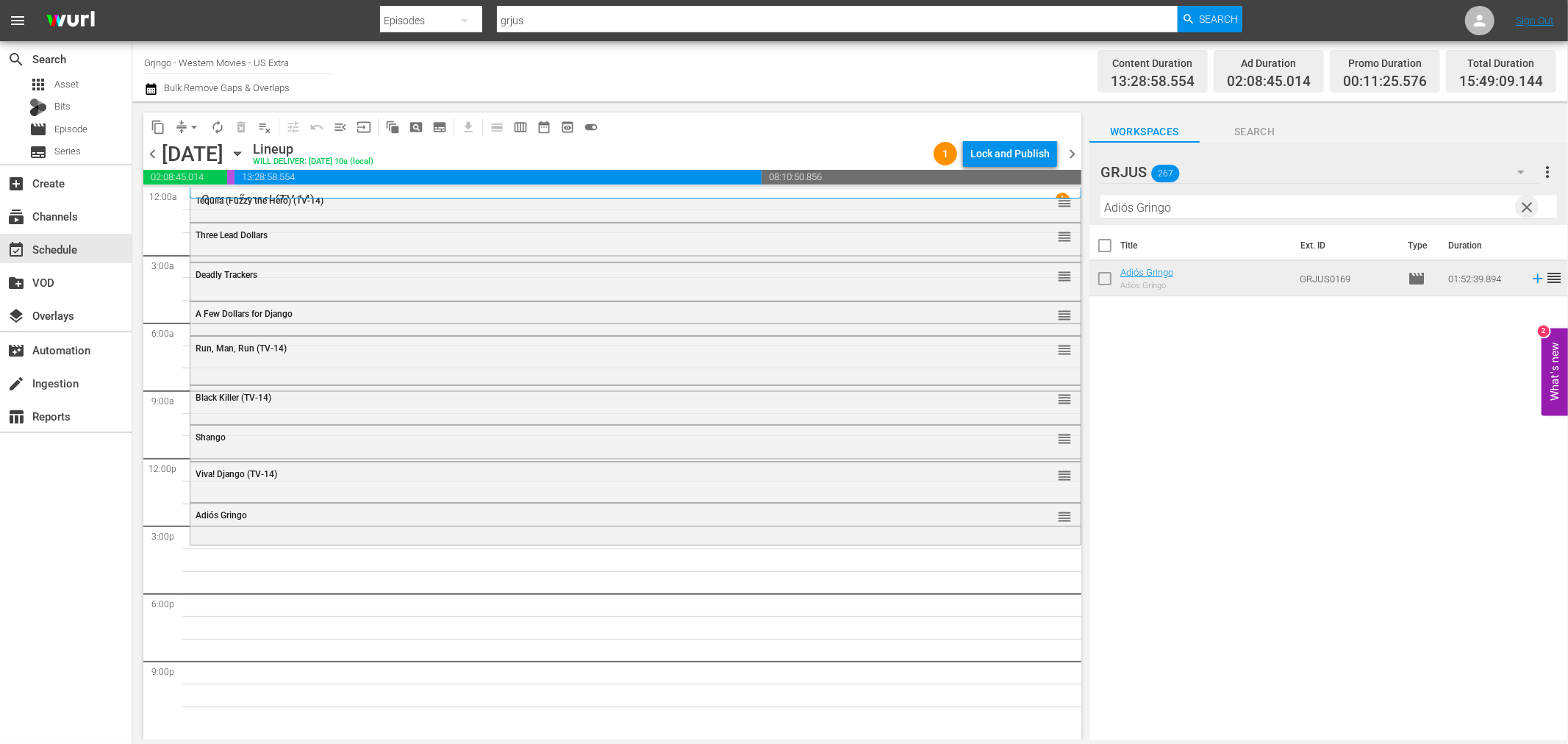
click at [1529, 203] on span "clear" at bounding box center [1527, 206] width 17 height 17
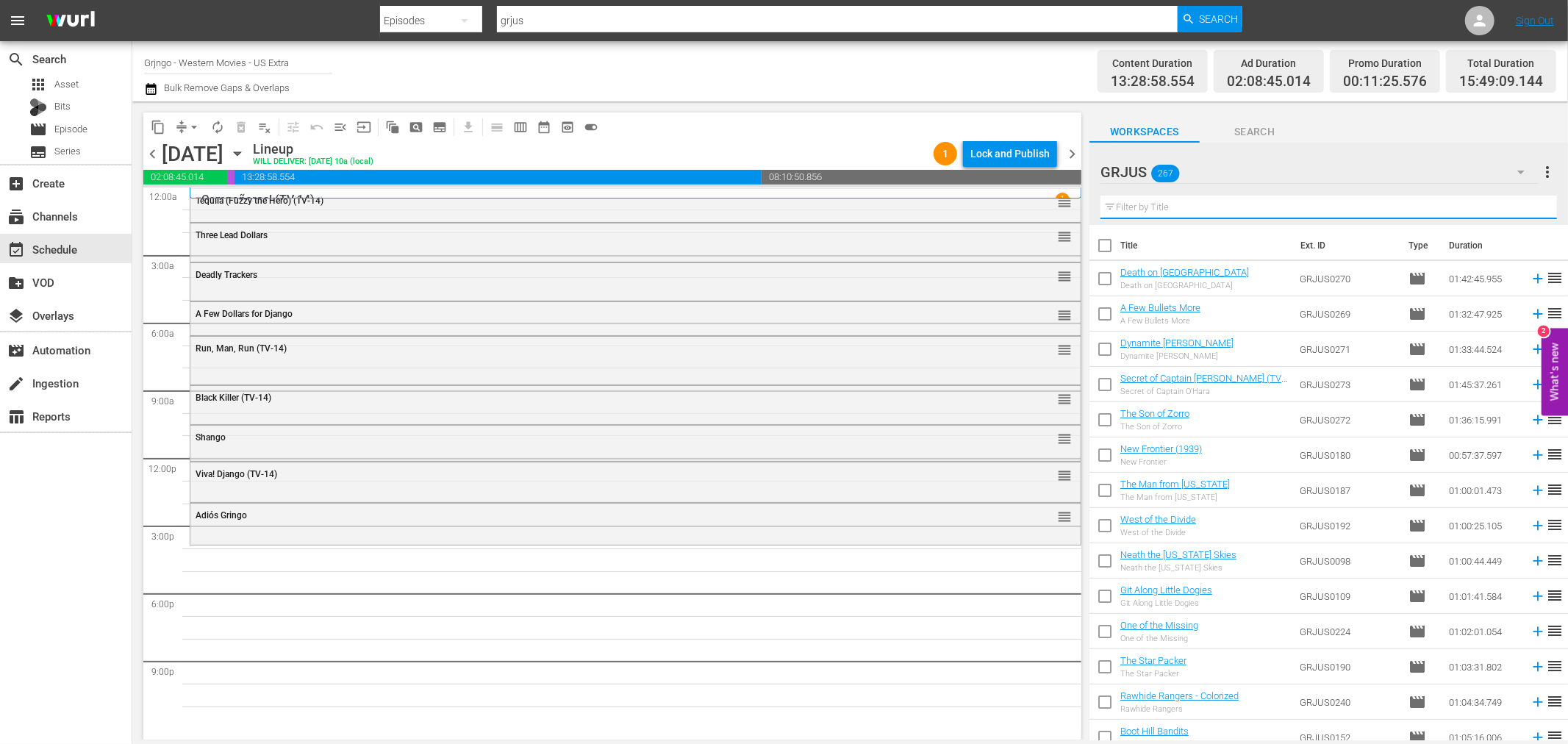
click at [1157, 203] on input "text" at bounding box center [1329, 207] width 456 height 24
paste input "Santa Fe Trail"
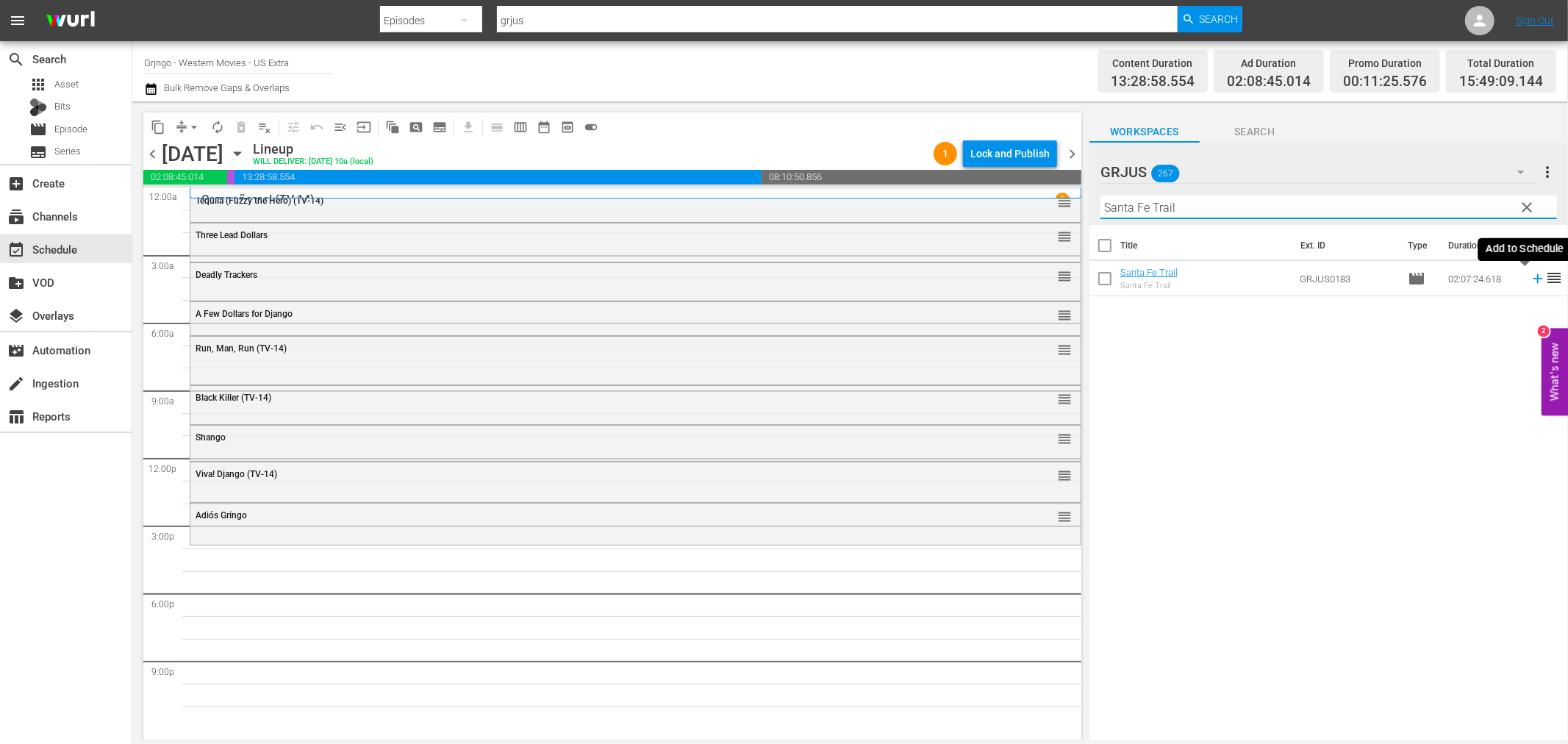
type input "Santa Fe Trail"
click at [1533, 280] on icon at bounding box center [1538, 280] width 10 height 10
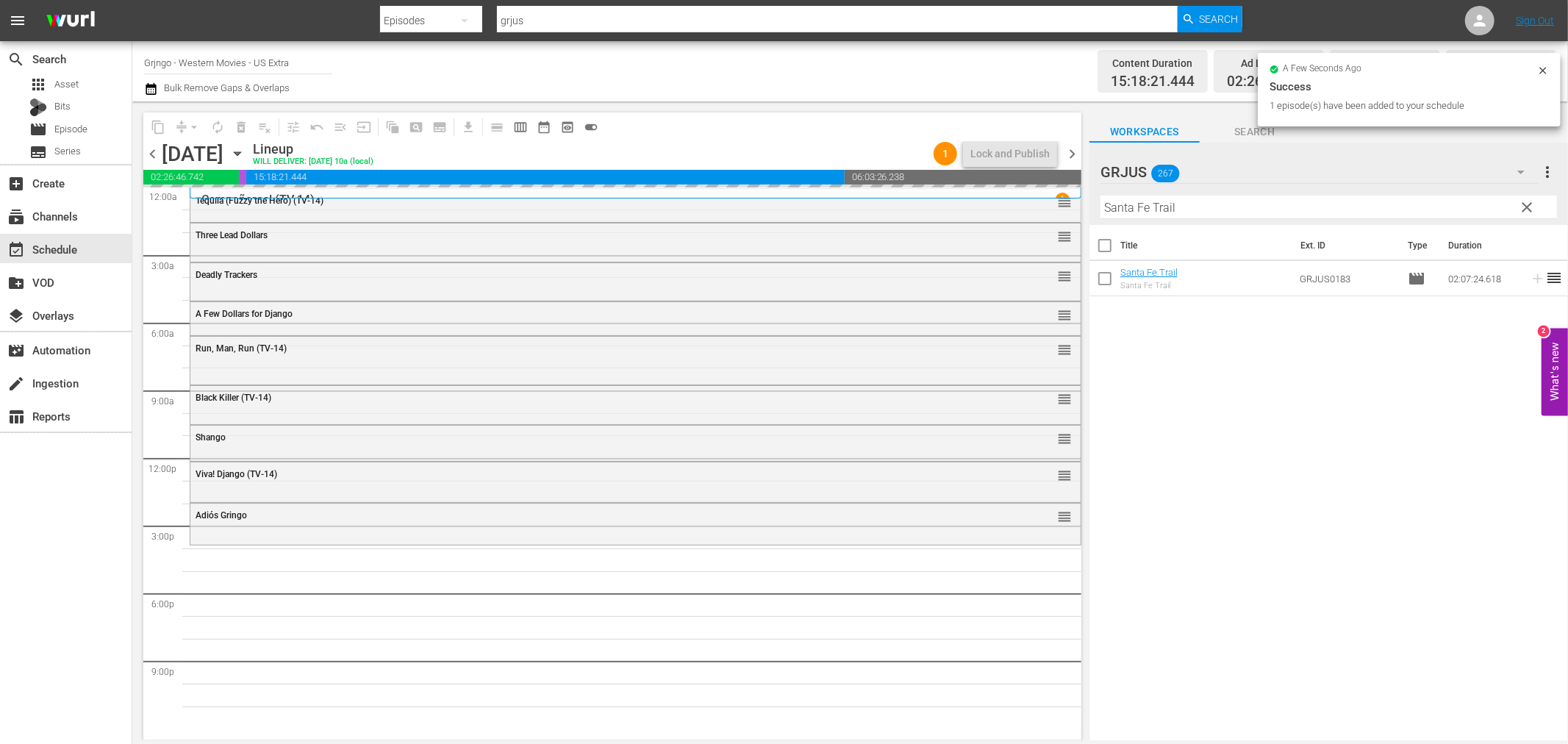
drag, startPoint x: 1522, startPoint y: 205, endPoint x: 1134, endPoint y: 200, distance: 388.0
click at [1522, 205] on span "clear" at bounding box center [1527, 206] width 17 height 17
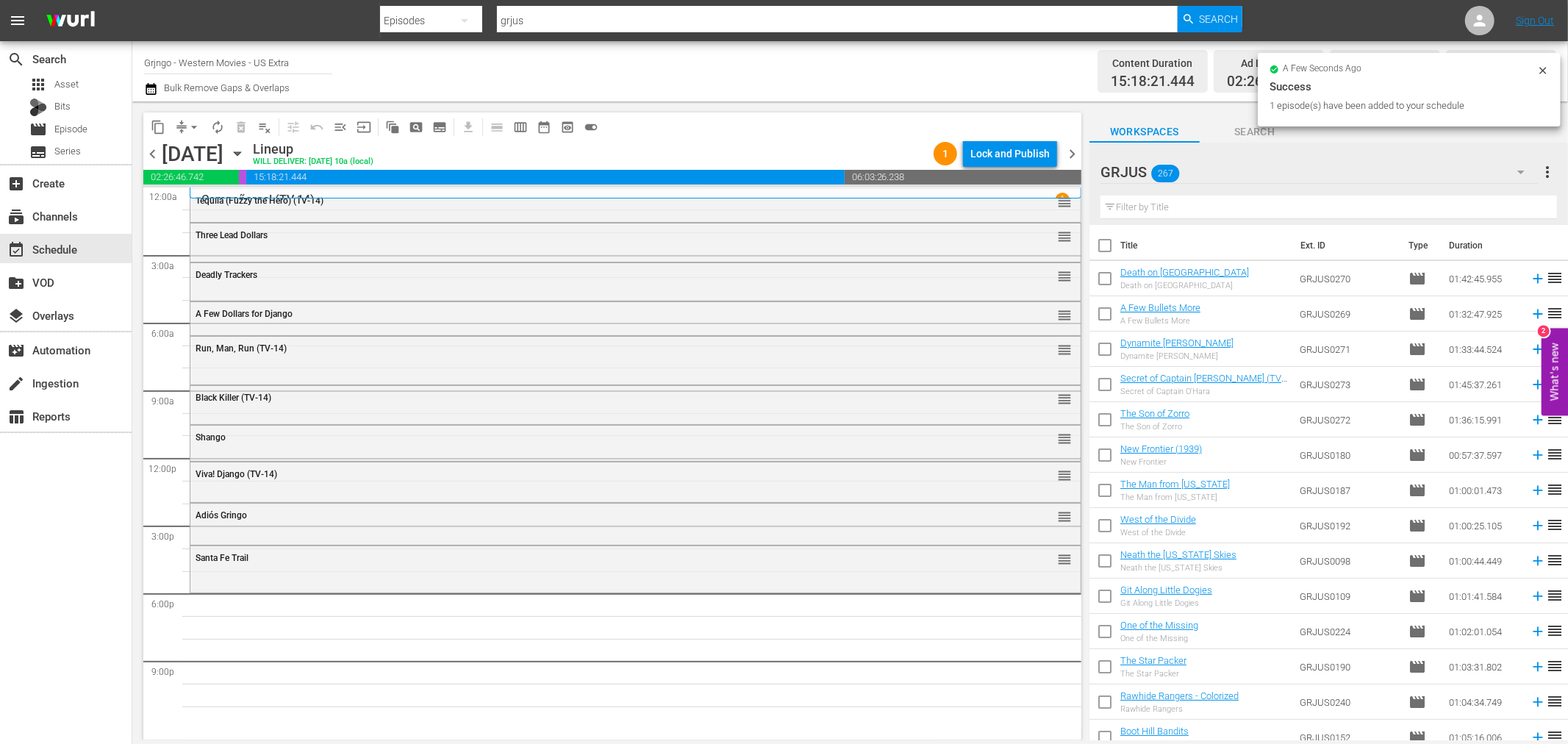
click at [1133, 203] on input "text" at bounding box center [1329, 207] width 456 height 24
paste input "Alien Thunder"
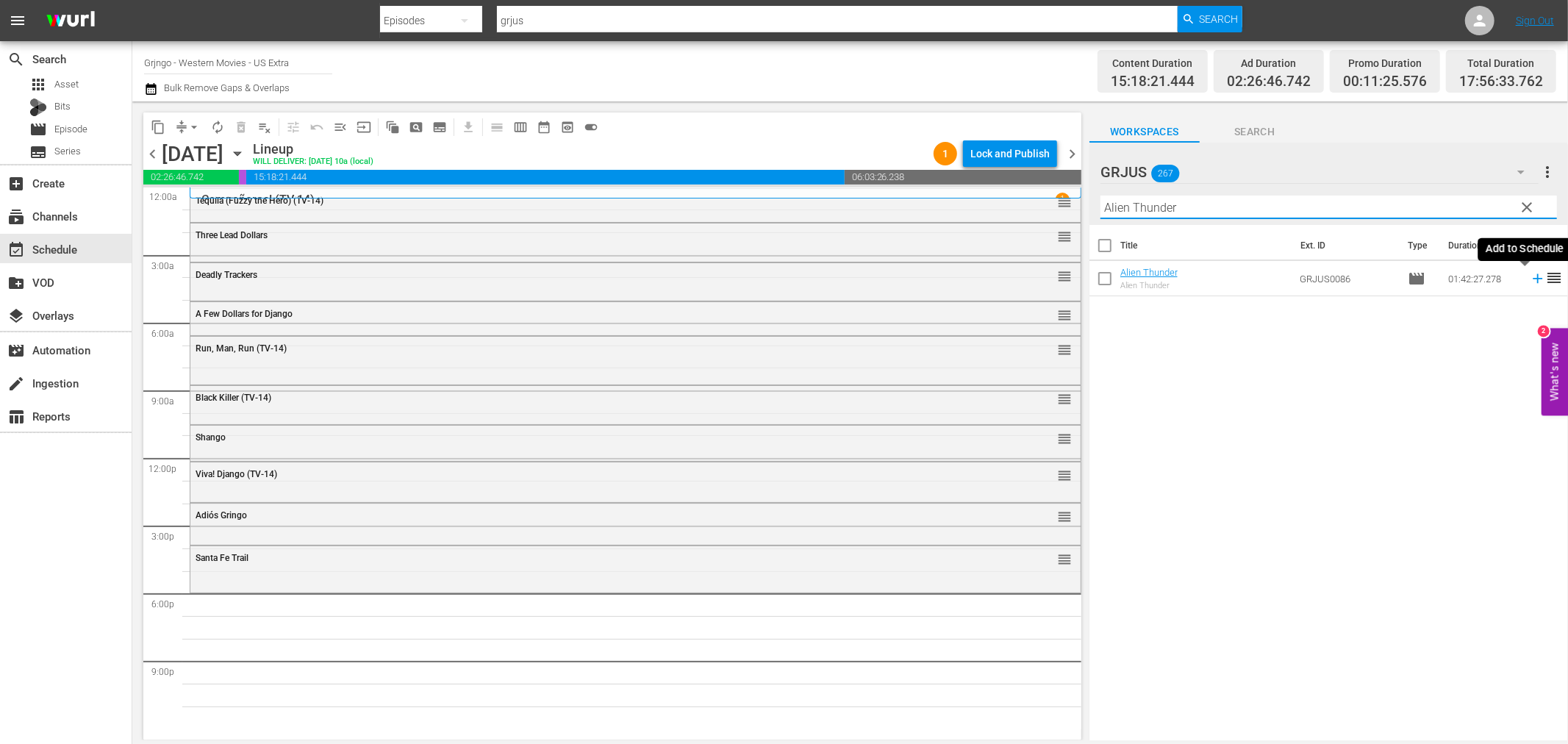
type input "Alien Thunder"
click at [1533, 280] on icon at bounding box center [1538, 280] width 10 height 10
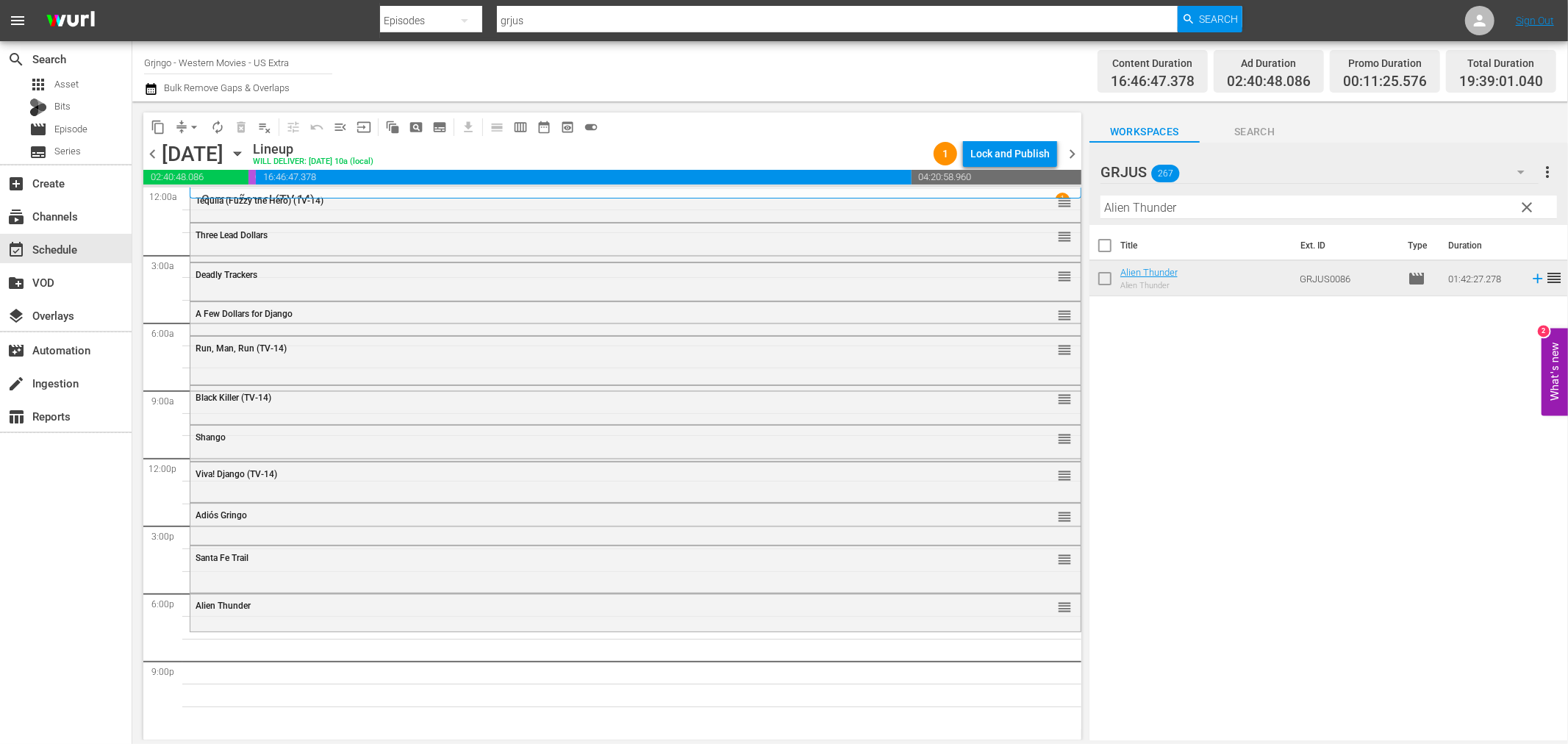
drag, startPoint x: 1527, startPoint y: 206, endPoint x: 1173, endPoint y: 230, distance: 354.8
click at [1527, 206] on span "clear" at bounding box center [1527, 206] width 17 height 17
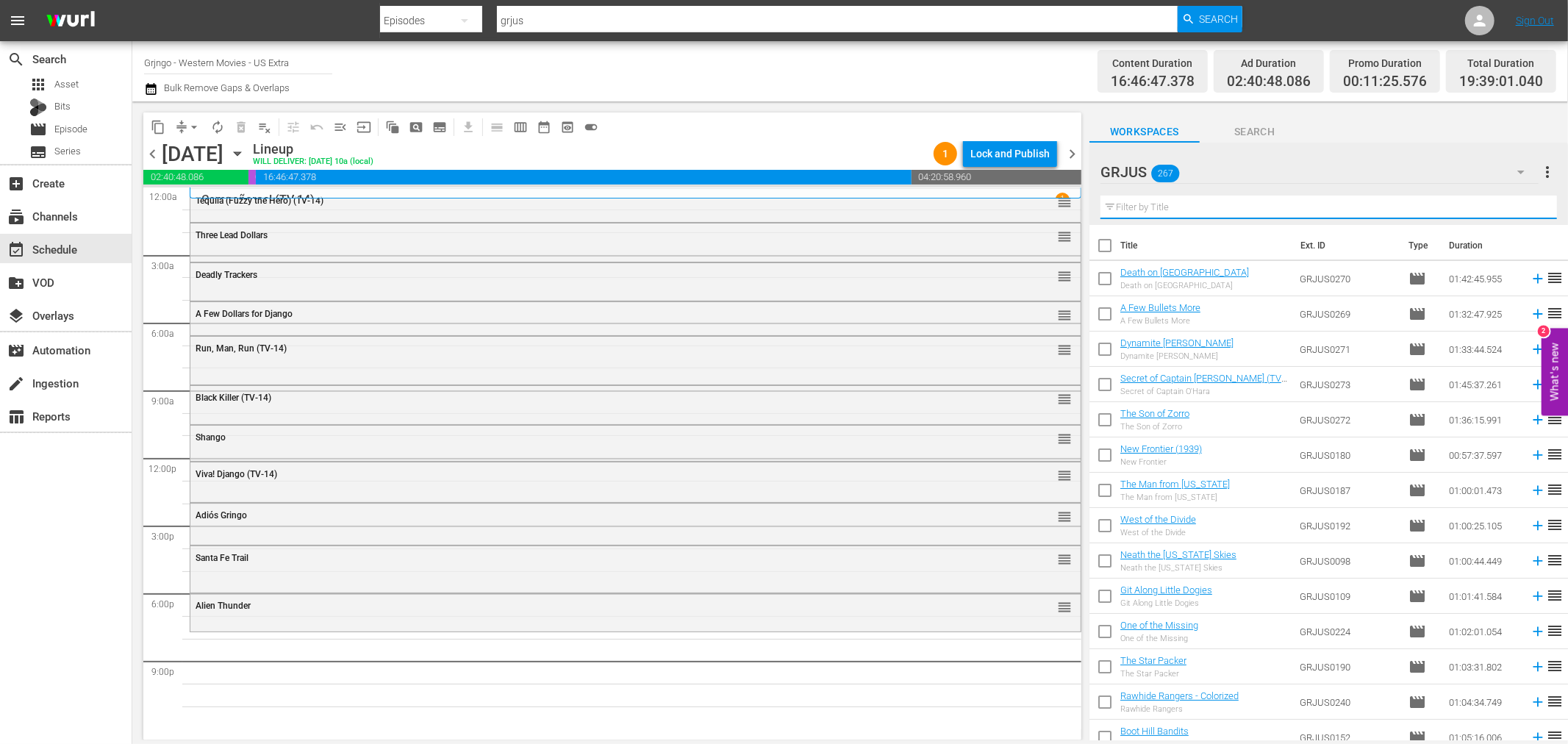
paste input "Ride in the Whirlwind"
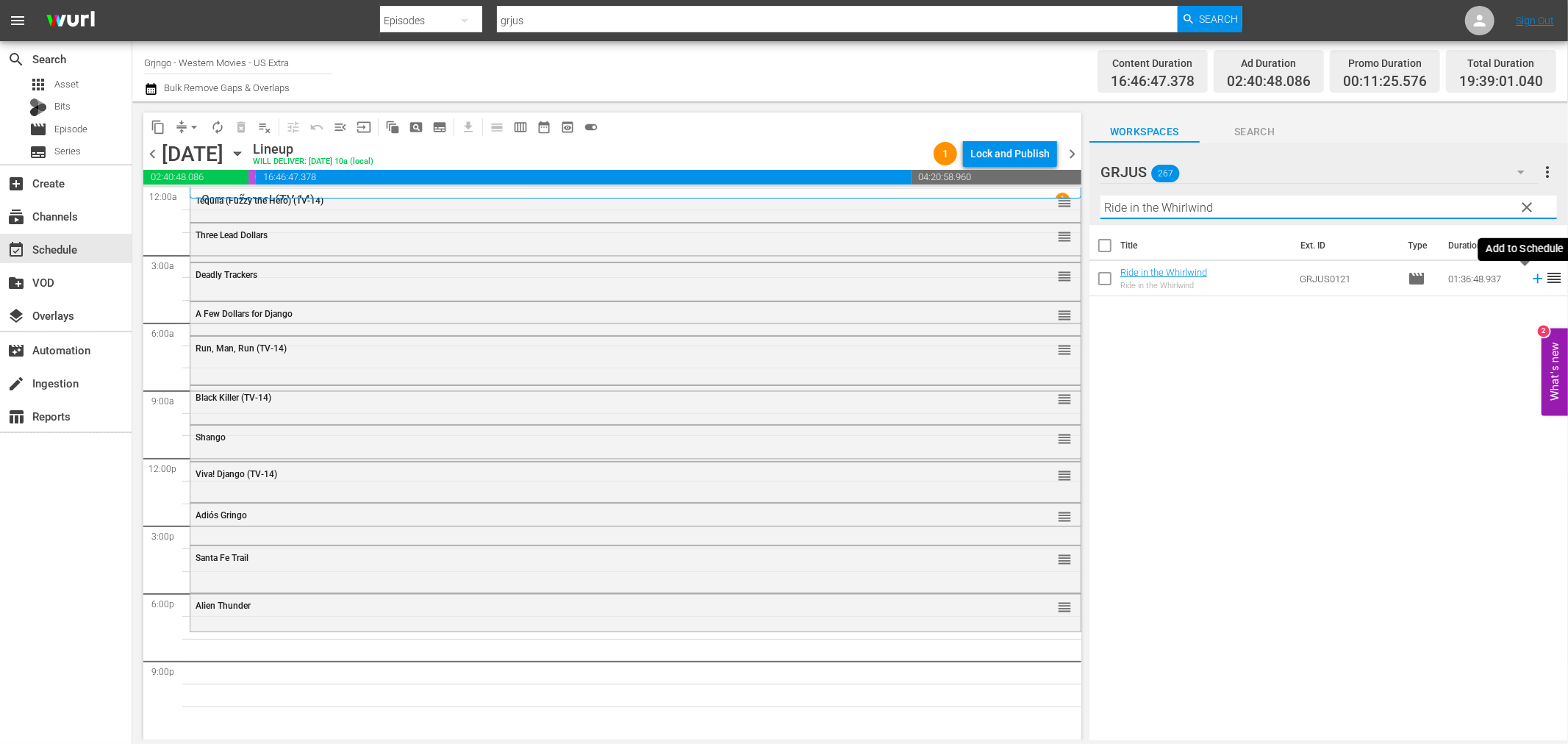
type input "Ride in the Whirlwind"
click at [1530, 276] on icon at bounding box center [1538, 279] width 16 height 16
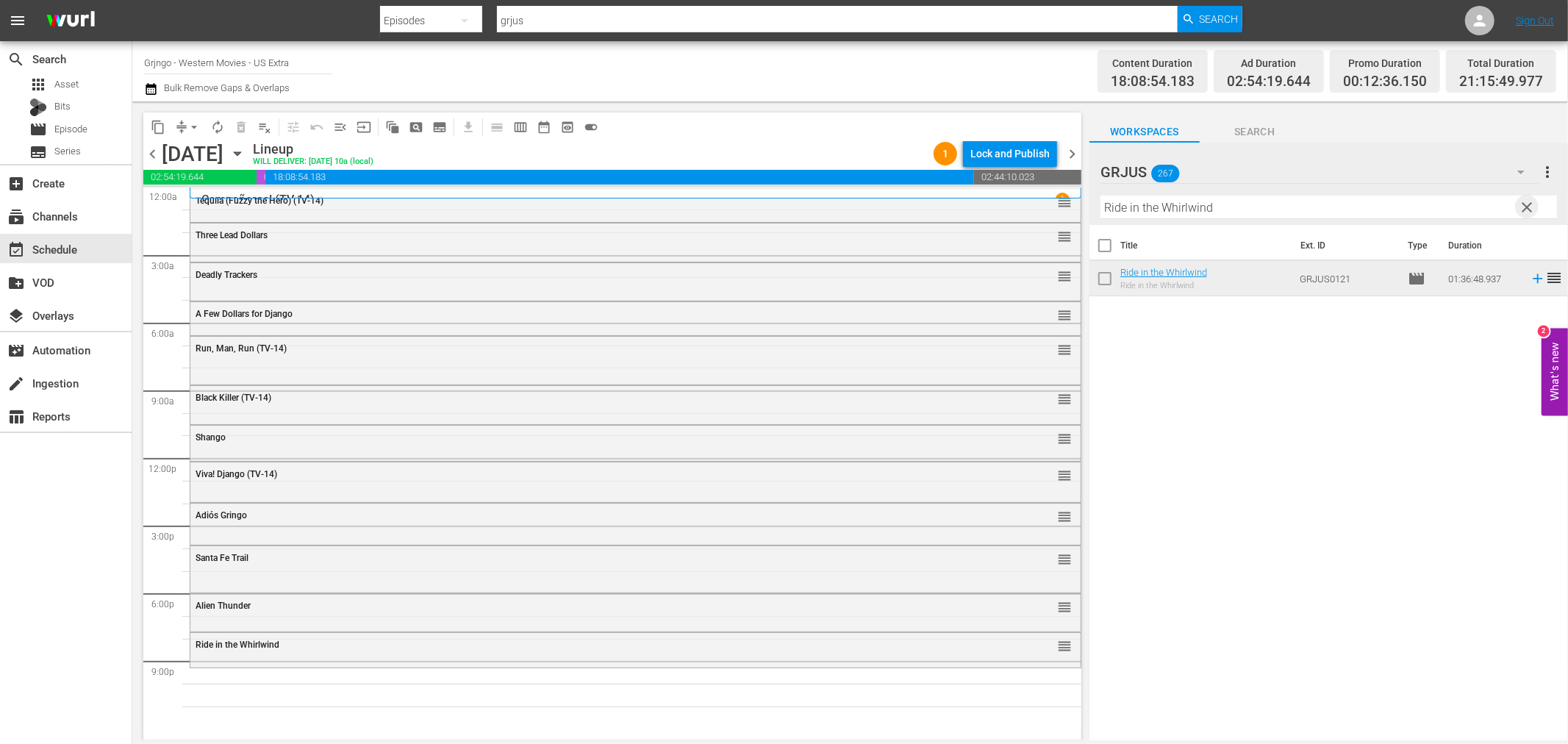
click at [1525, 204] on span "clear" at bounding box center [1527, 206] width 17 height 17
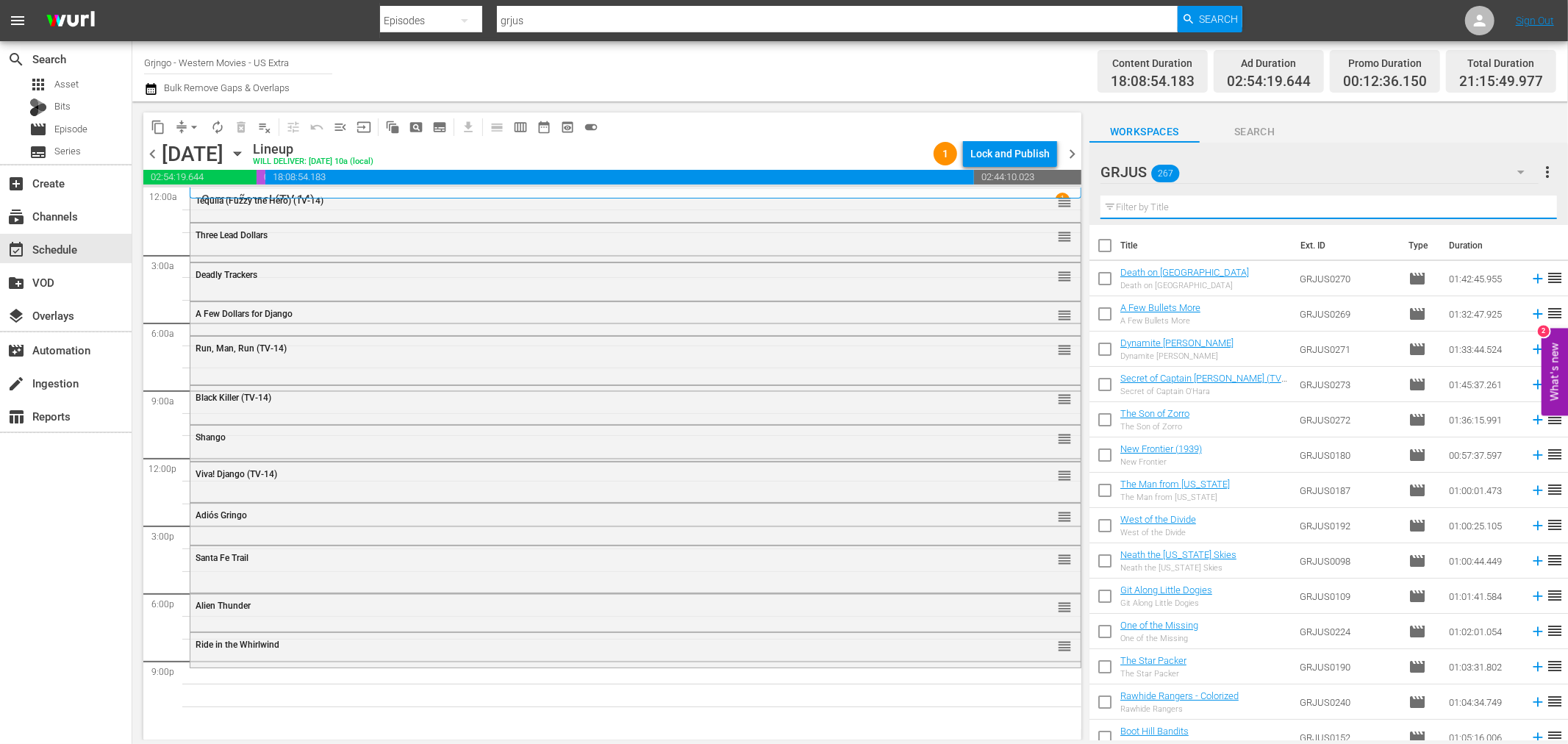
click at [1233, 209] on input "text" at bounding box center [1329, 207] width 456 height 24
paste input "Only the Valiant"
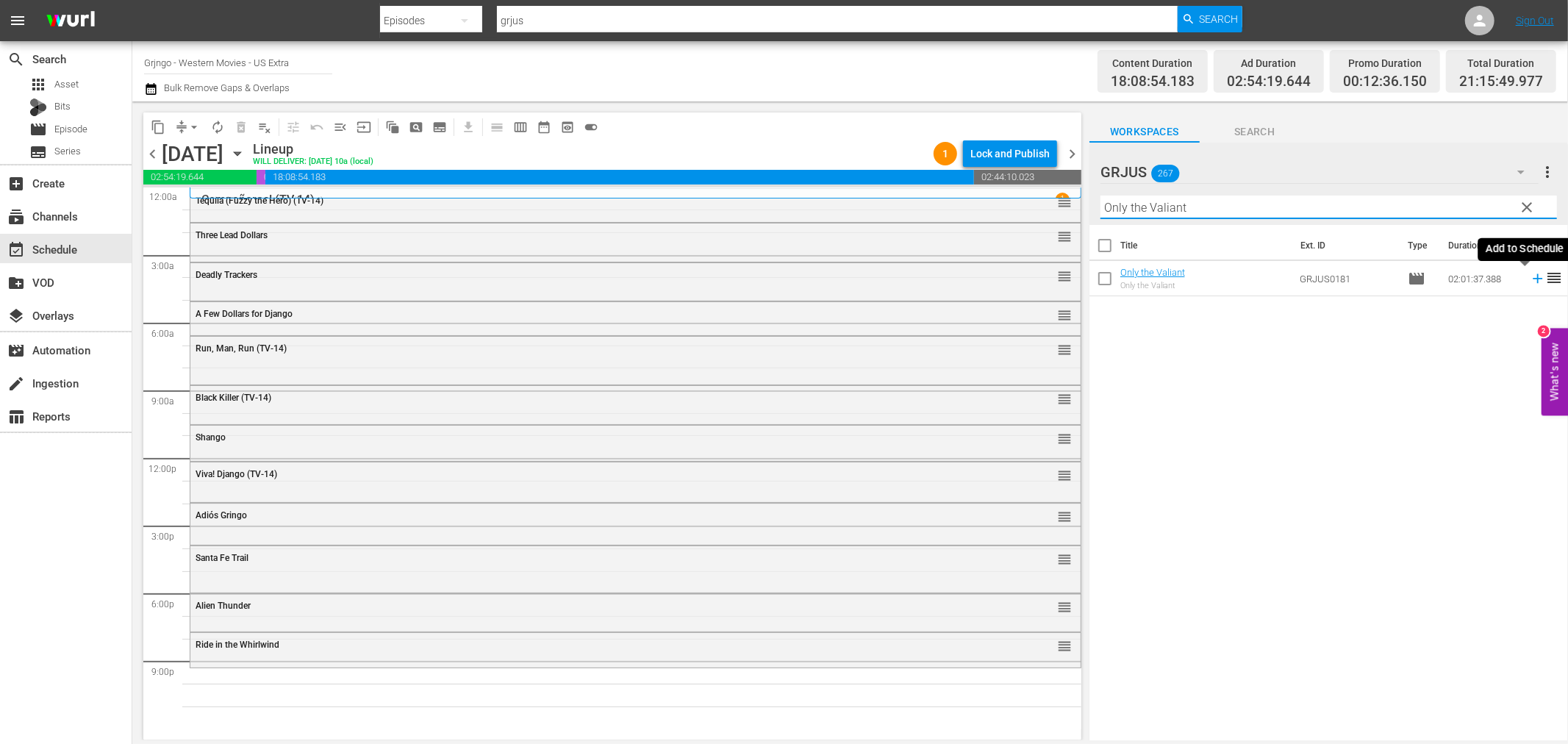
type input "Only the Valiant"
click at [1530, 276] on icon at bounding box center [1538, 279] width 16 height 16
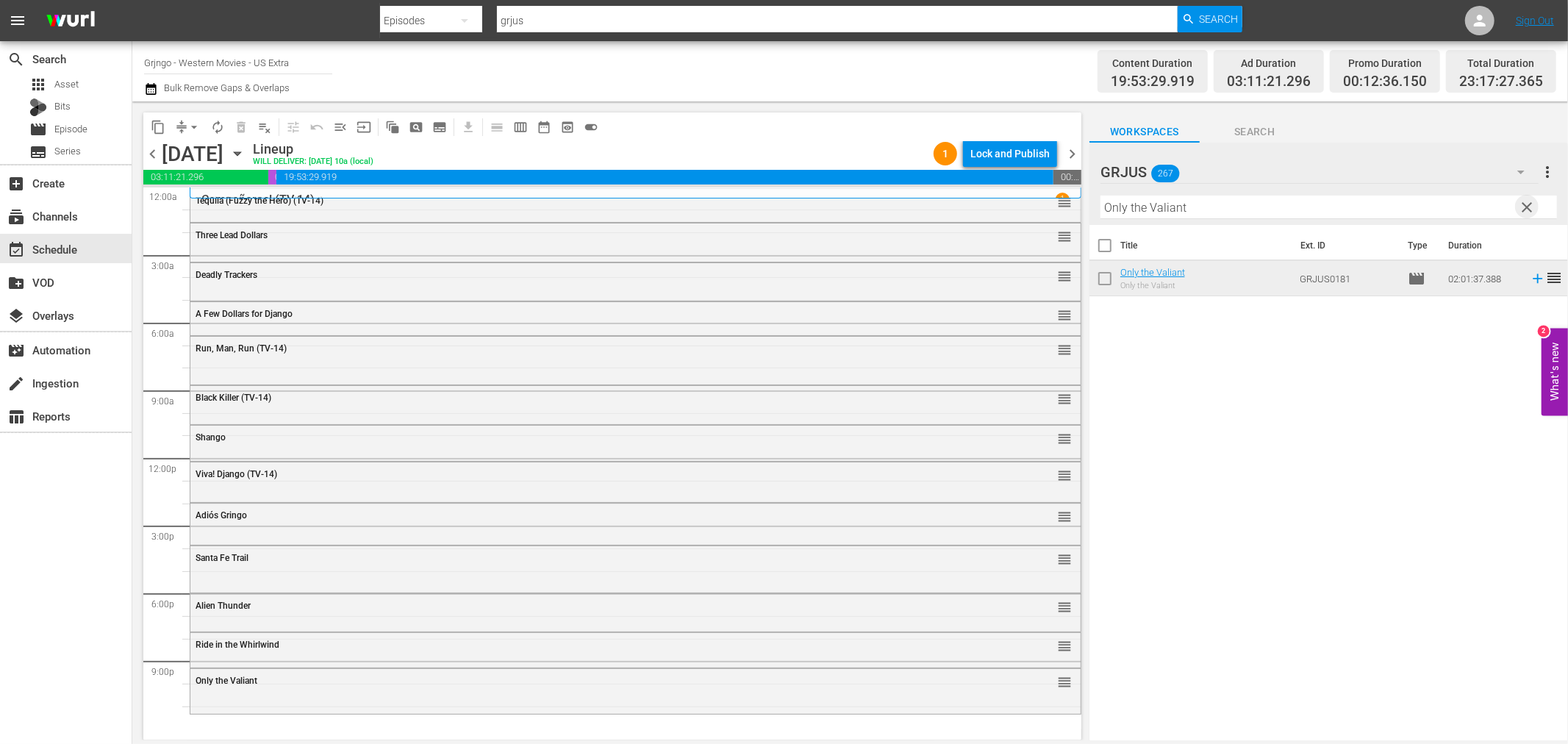
click at [1529, 205] on span "clear" at bounding box center [1527, 206] width 17 height 17
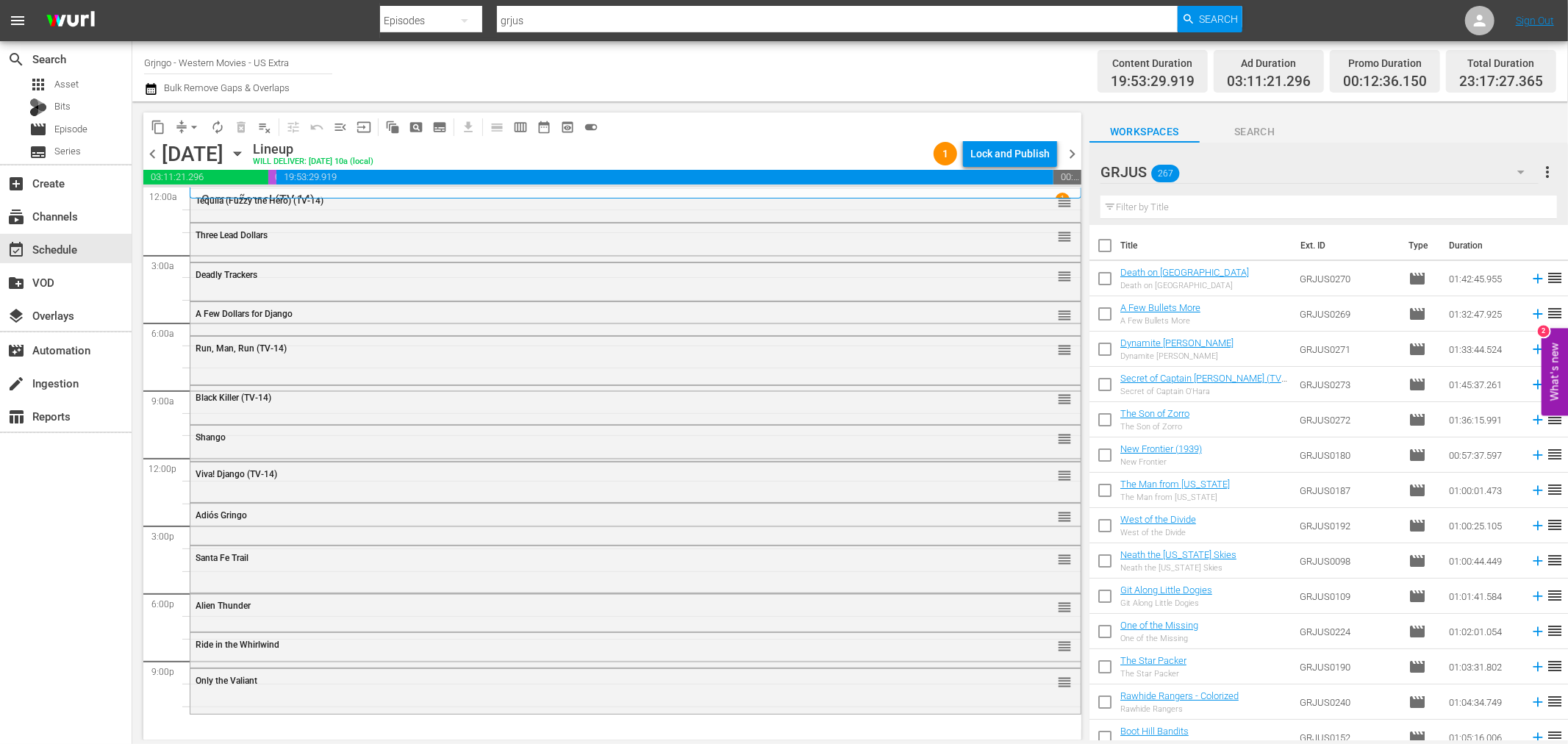
click at [1207, 206] on input "text" at bounding box center [1329, 207] width 456 height 24
paste input "My Name is Pecos"
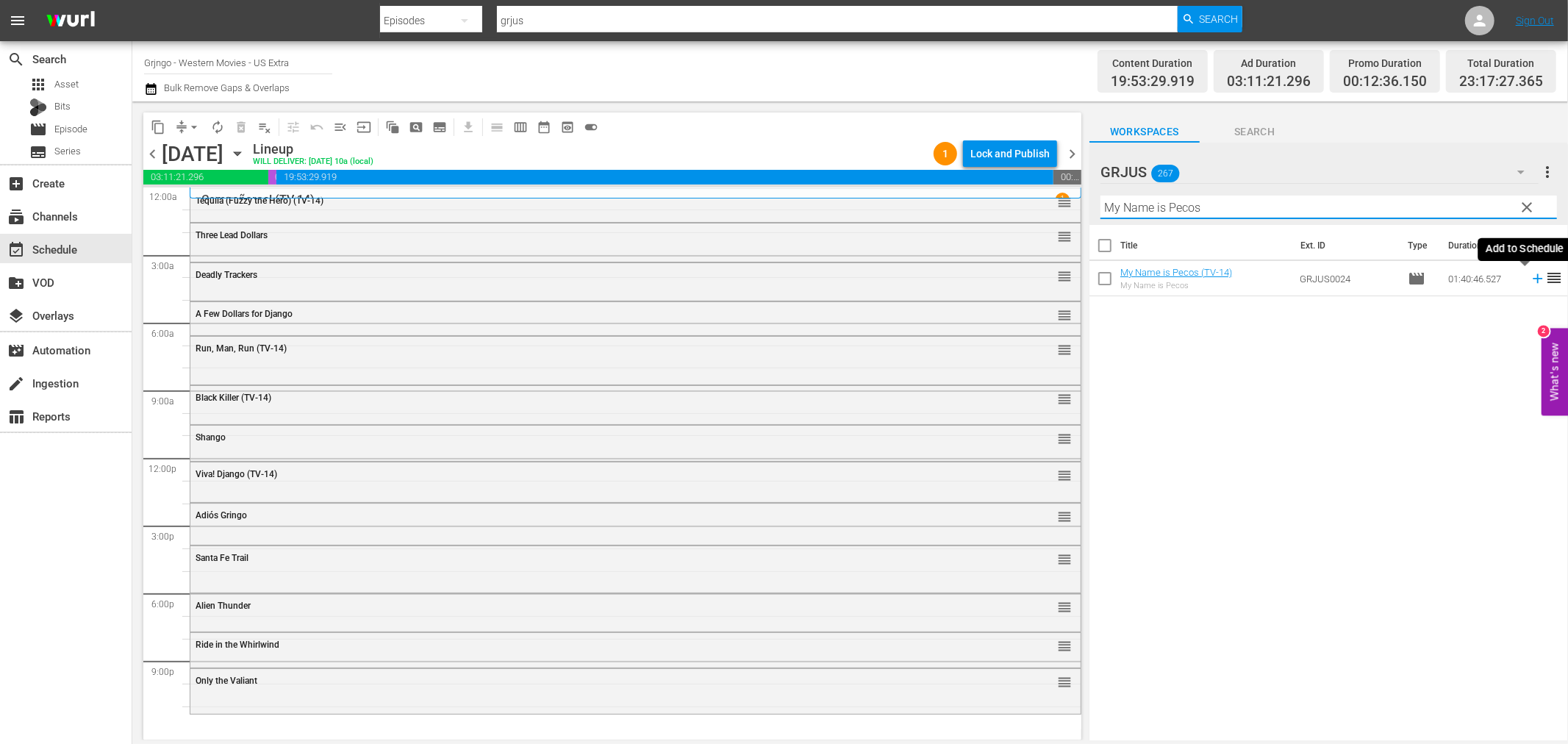
type input "My Name is Pecos"
click at [1530, 277] on icon at bounding box center [1538, 279] width 16 height 16
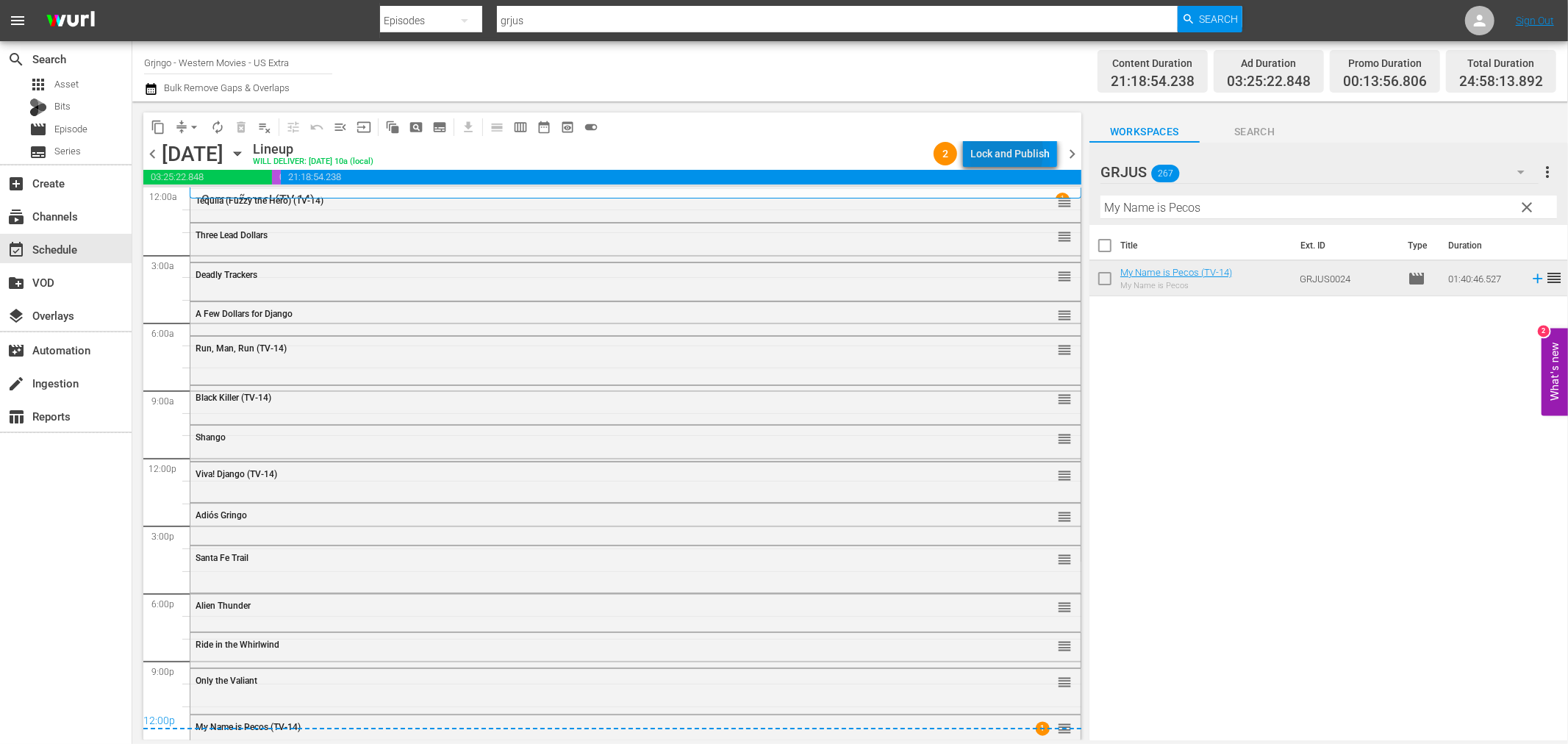
click at [985, 151] on div "Lock and Publish" at bounding box center [1010, 154] width 80 height 26
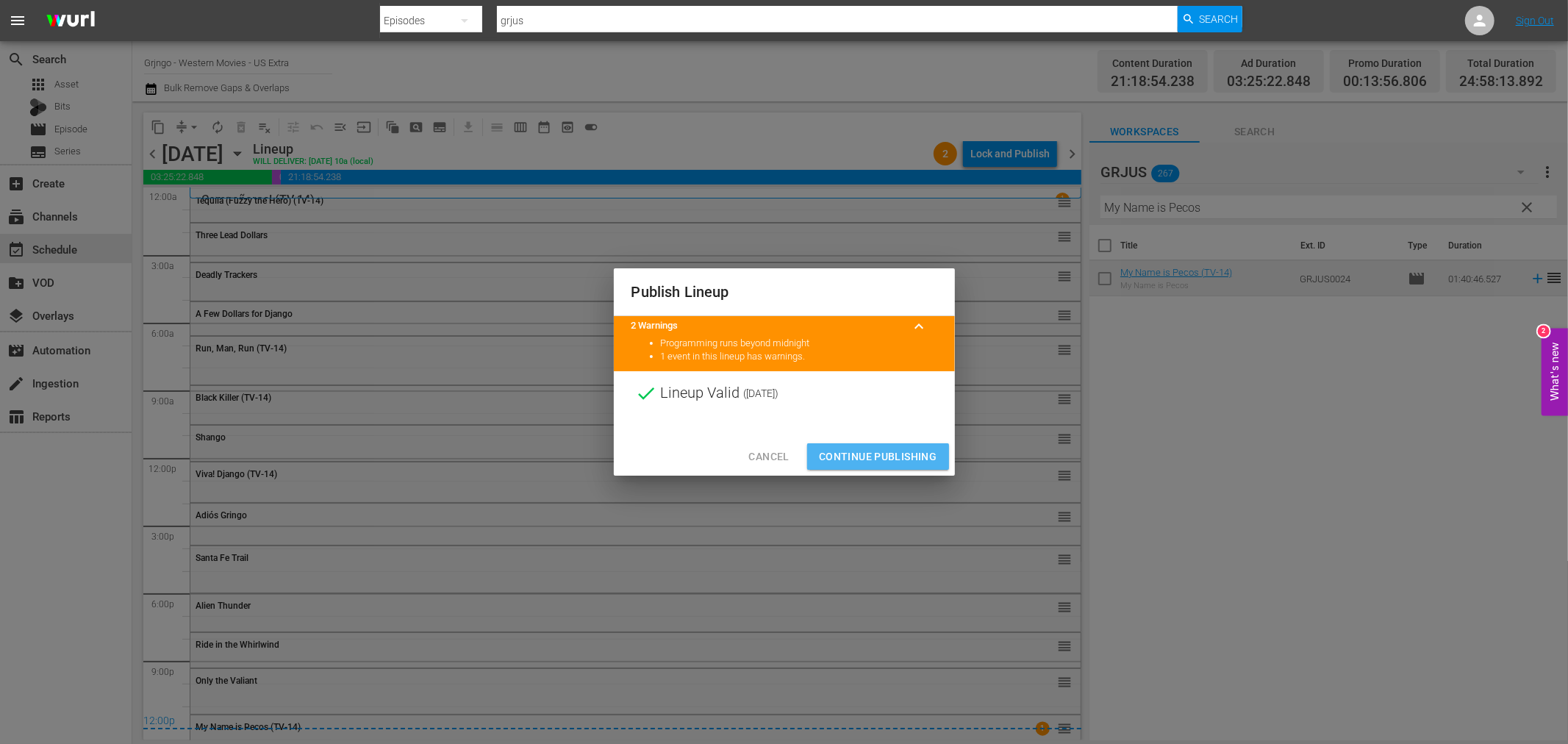
click at [893, 458] on span "Continue Publishing" at bounding box center [878, 457] width 118 height 18
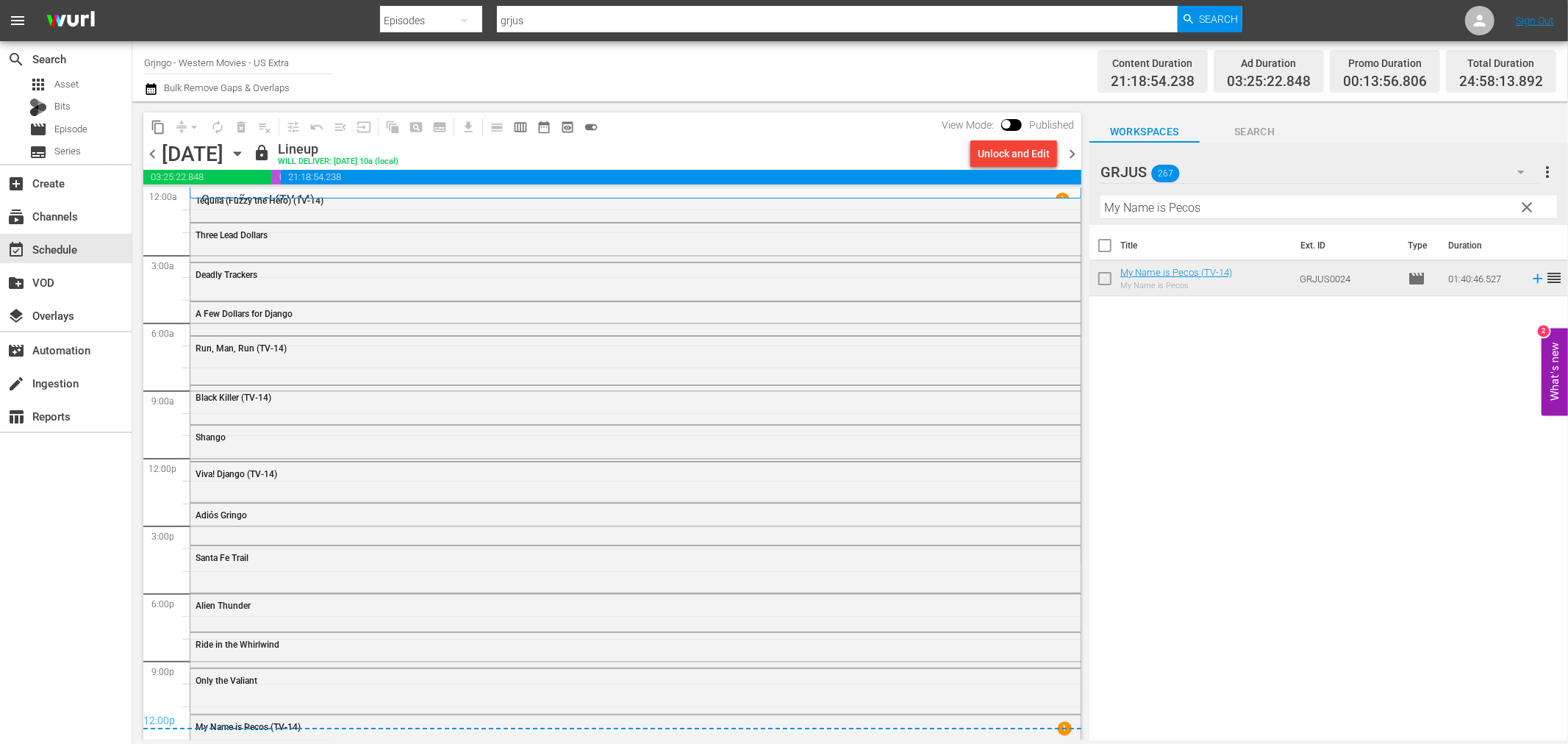
click at [1075, 150] on span "chevron_right" at bounding box center [1072, 154] width 18 height 18
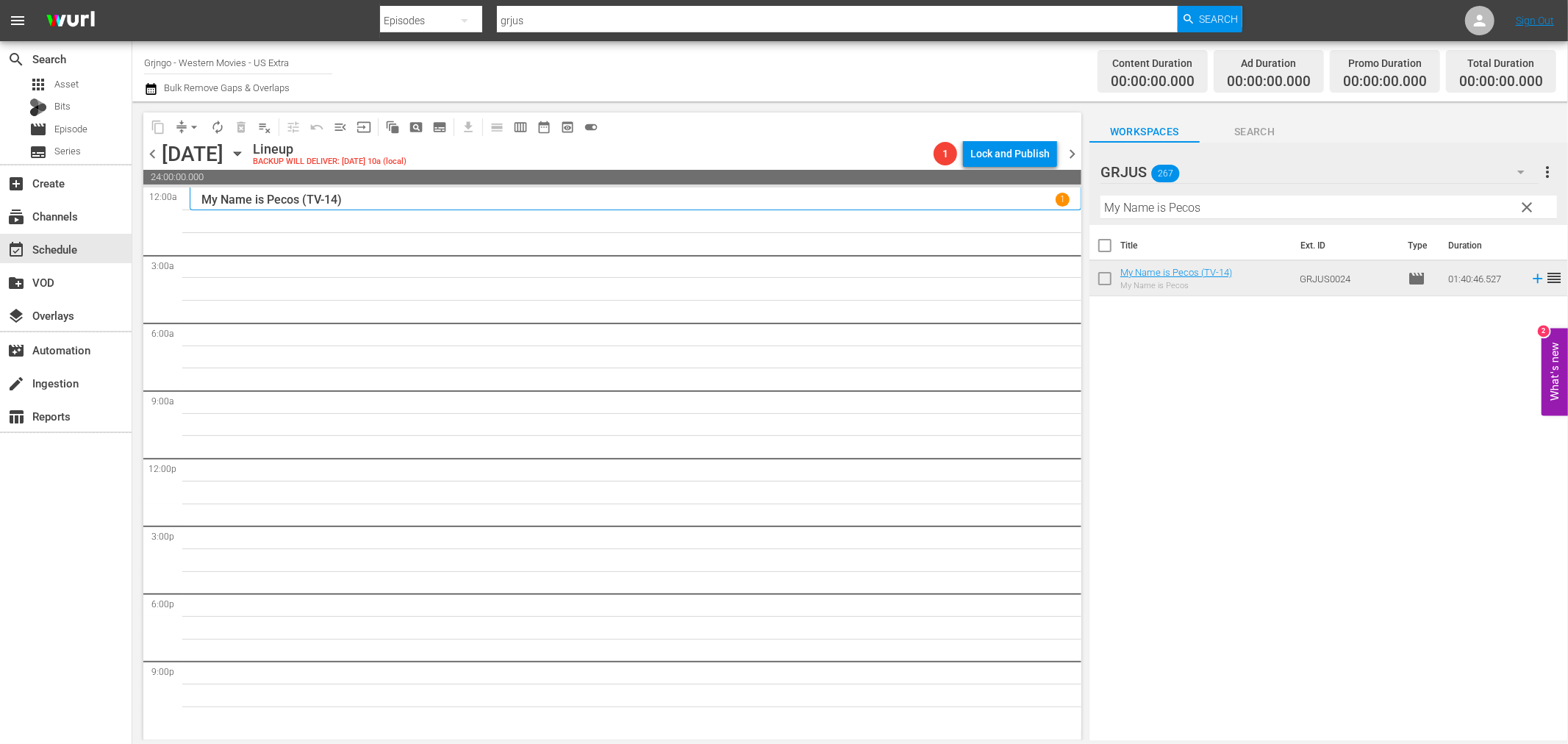
drag, startPoint x: 1530, startPoint y: 201, endPoint x: 1089, endPoint y: 216, distance: 441.3
click at [1530, 201] on span "clear" at bounding box center [1527, 206] width 17 height 17
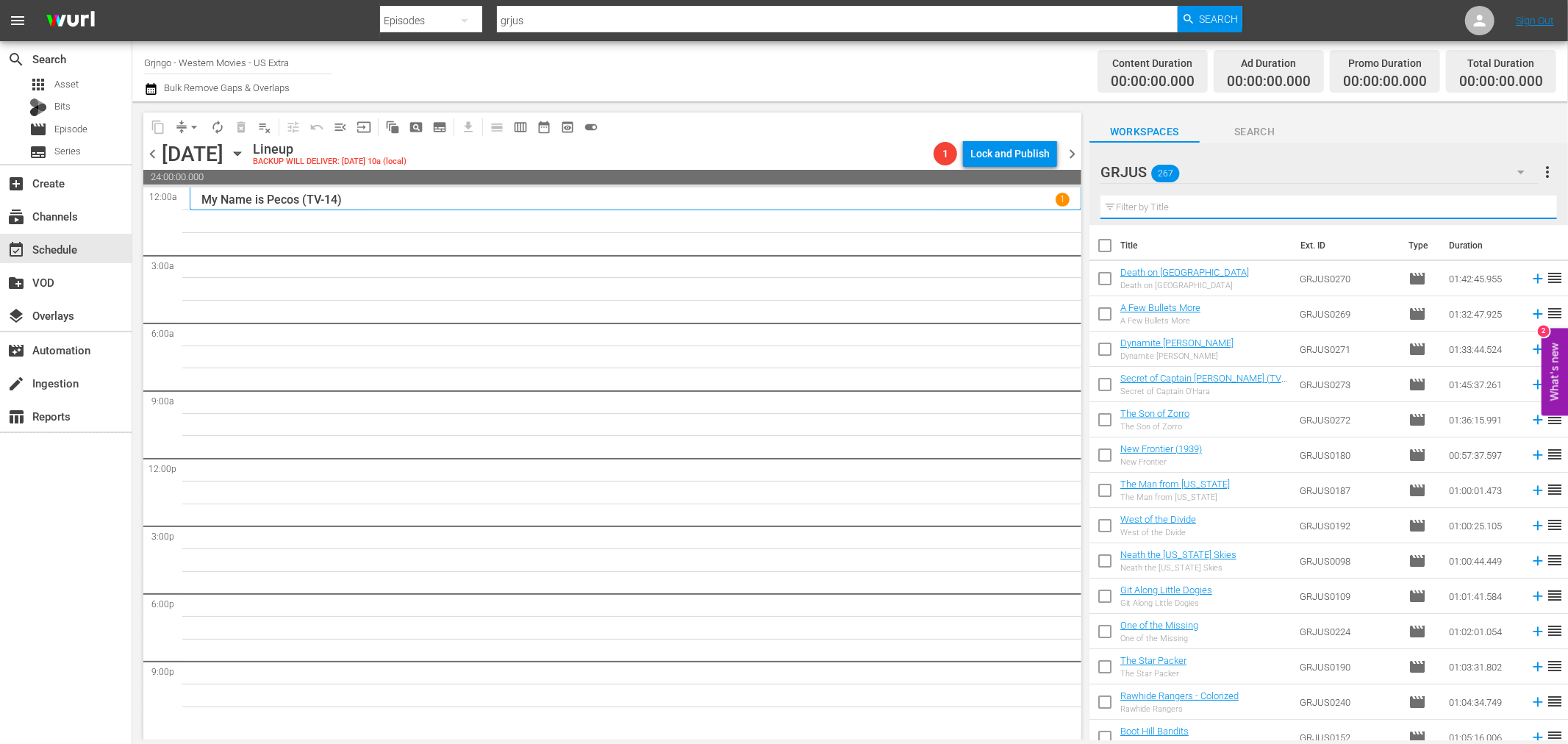
click at [1145, 206] on input "text" at bounding box center [1329, 207] width 456 height 24
paste input "Four Gunmen of the Holy Trinity"
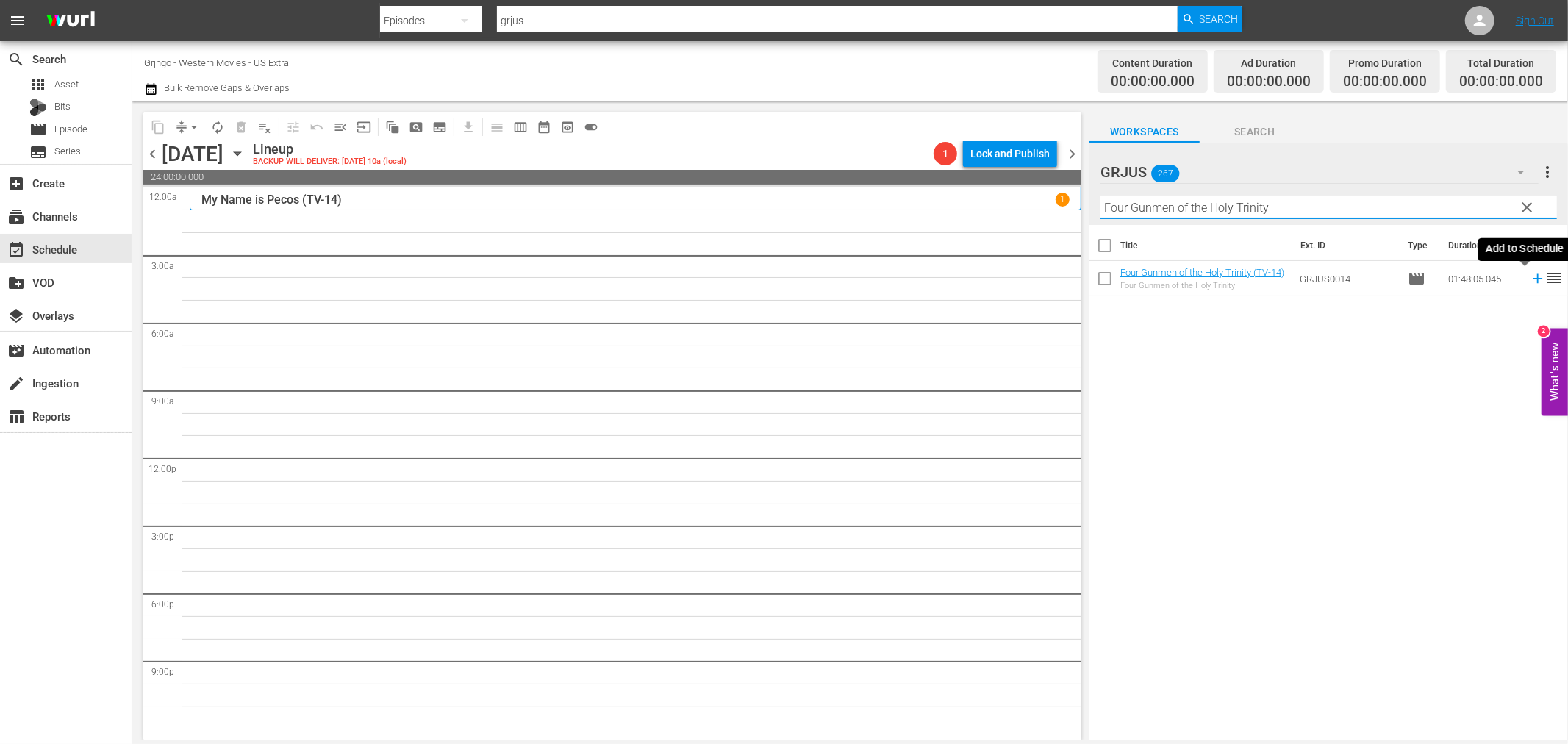
type input "Four Gunmen of the Holy Trinity"
click at [1533, 276] on icon at bounding box center [1538, 280] width 10 height 10
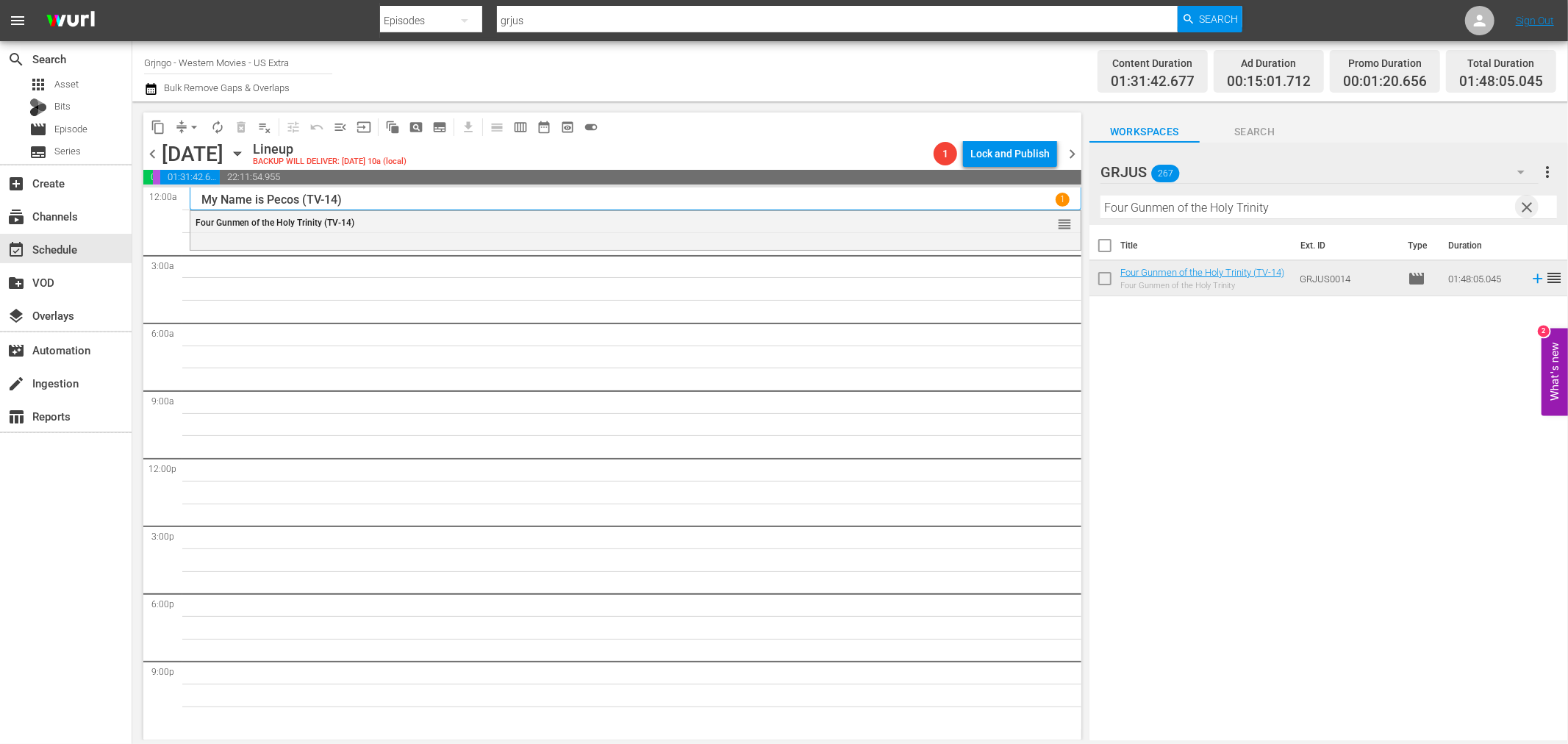
click at [1526, 206] on span "clear" at bounding box center [1527, 206] width 17 height 17
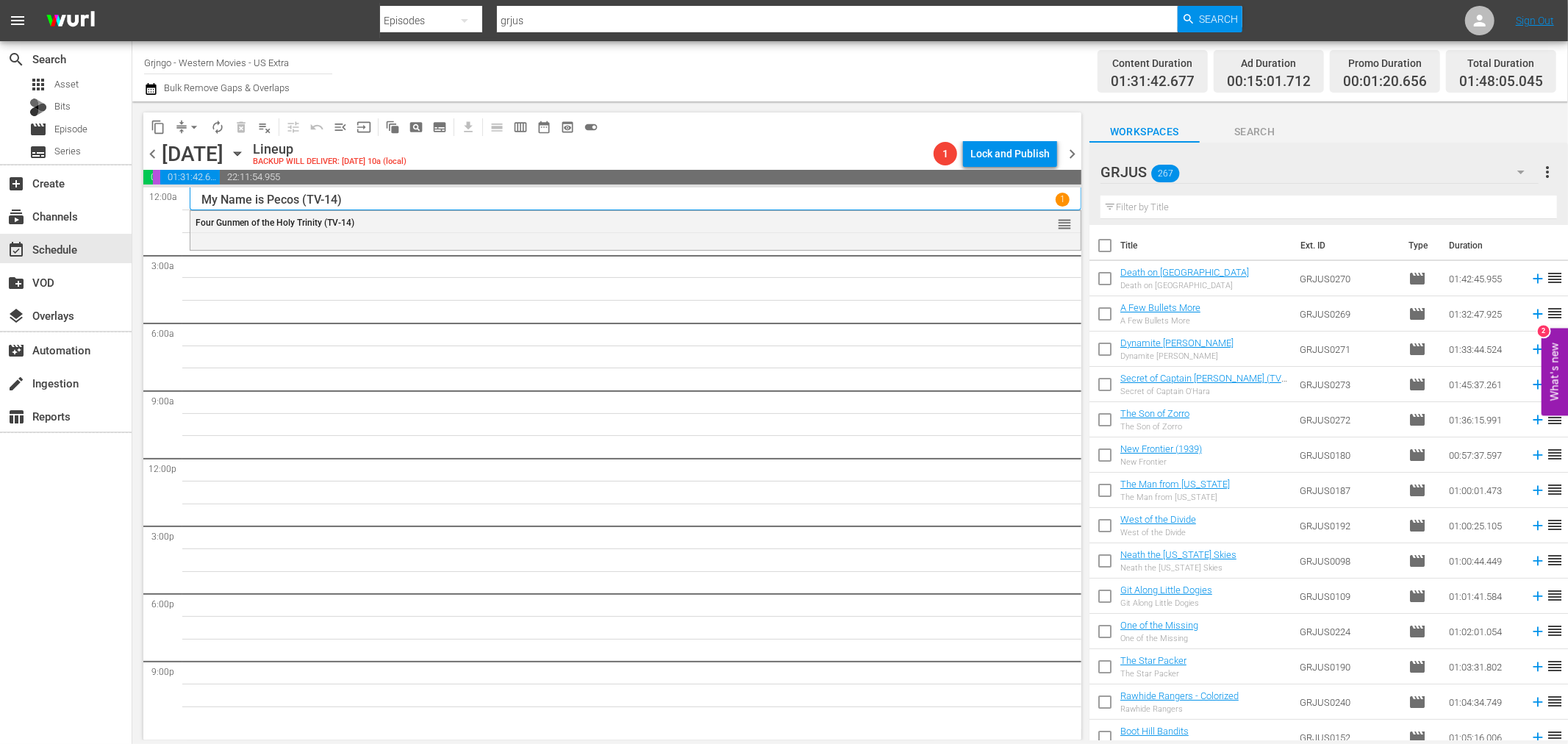
click at [1123, 208] on input "text" at bounding box center [1329, 207] width 456 height 24
paste input "Seven Alone"
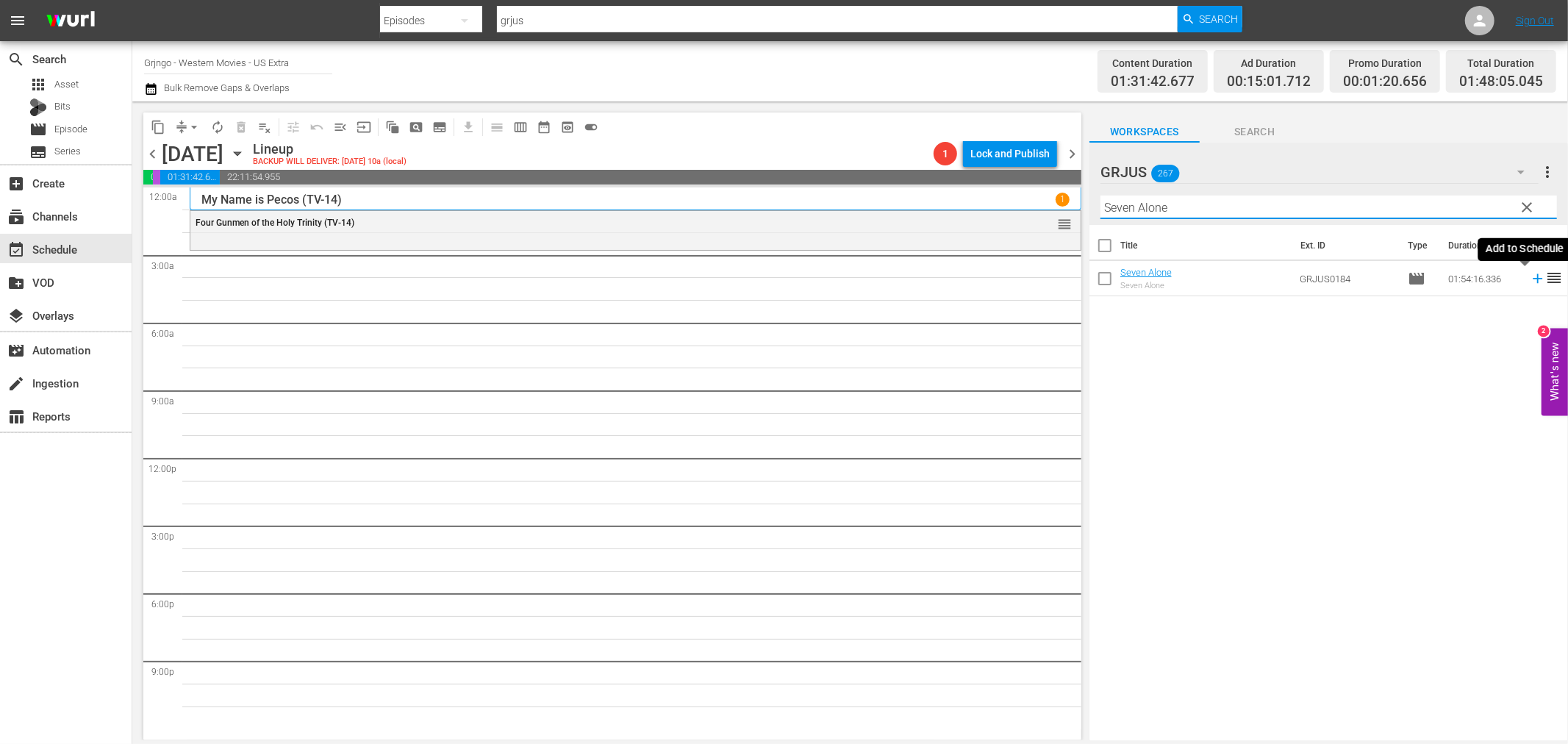
type input "Seven Alone"
click at [1530, 275] on icon at bounding box center [1538, 279] width 16 height 16
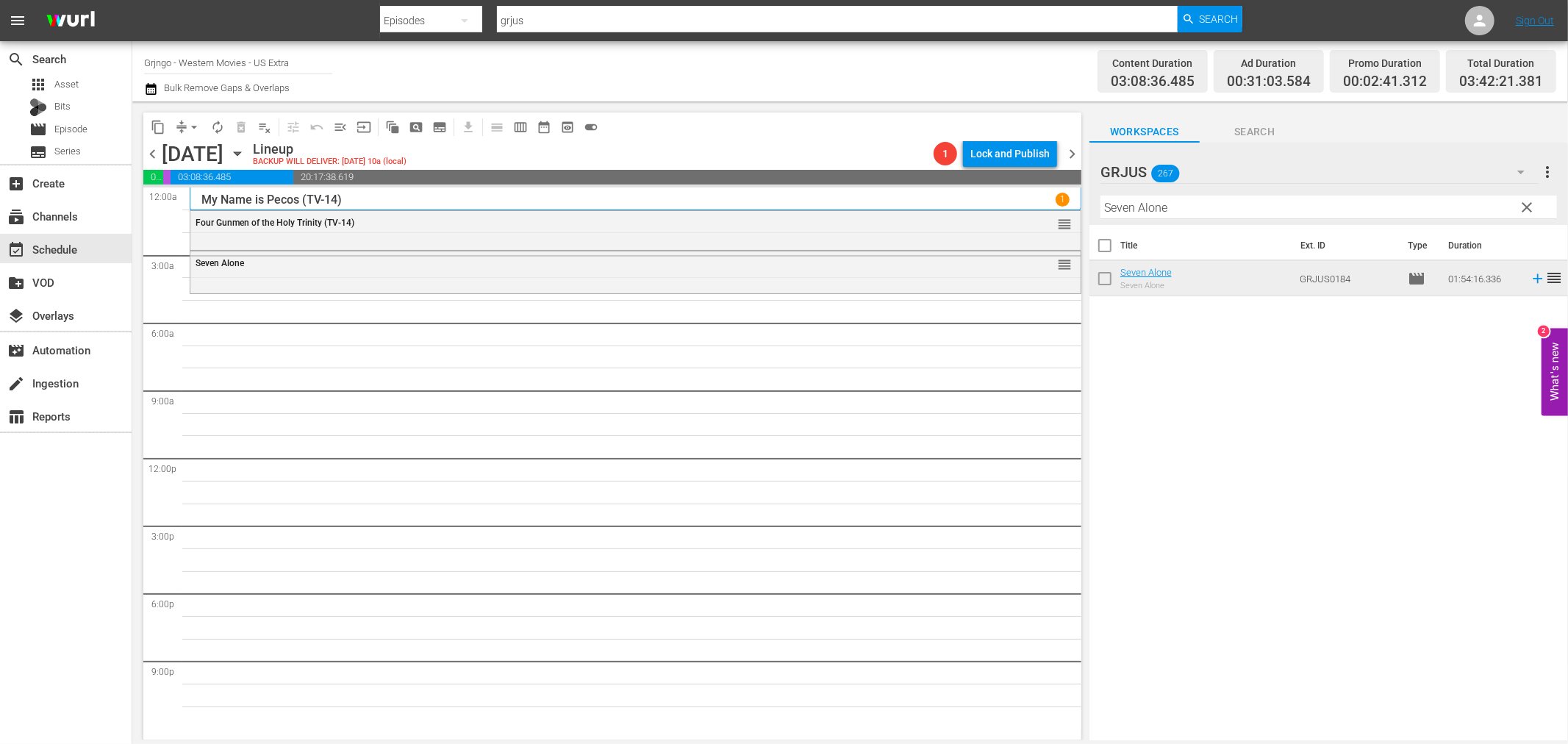
drag, startPoint x: 1524, startPoint y: 204, endPoint x: 1070, endPoint y: 195, distance: 454.1
click at [1524, 204] on span "clear" at bounding box center [1527, 206] width 17 height 17
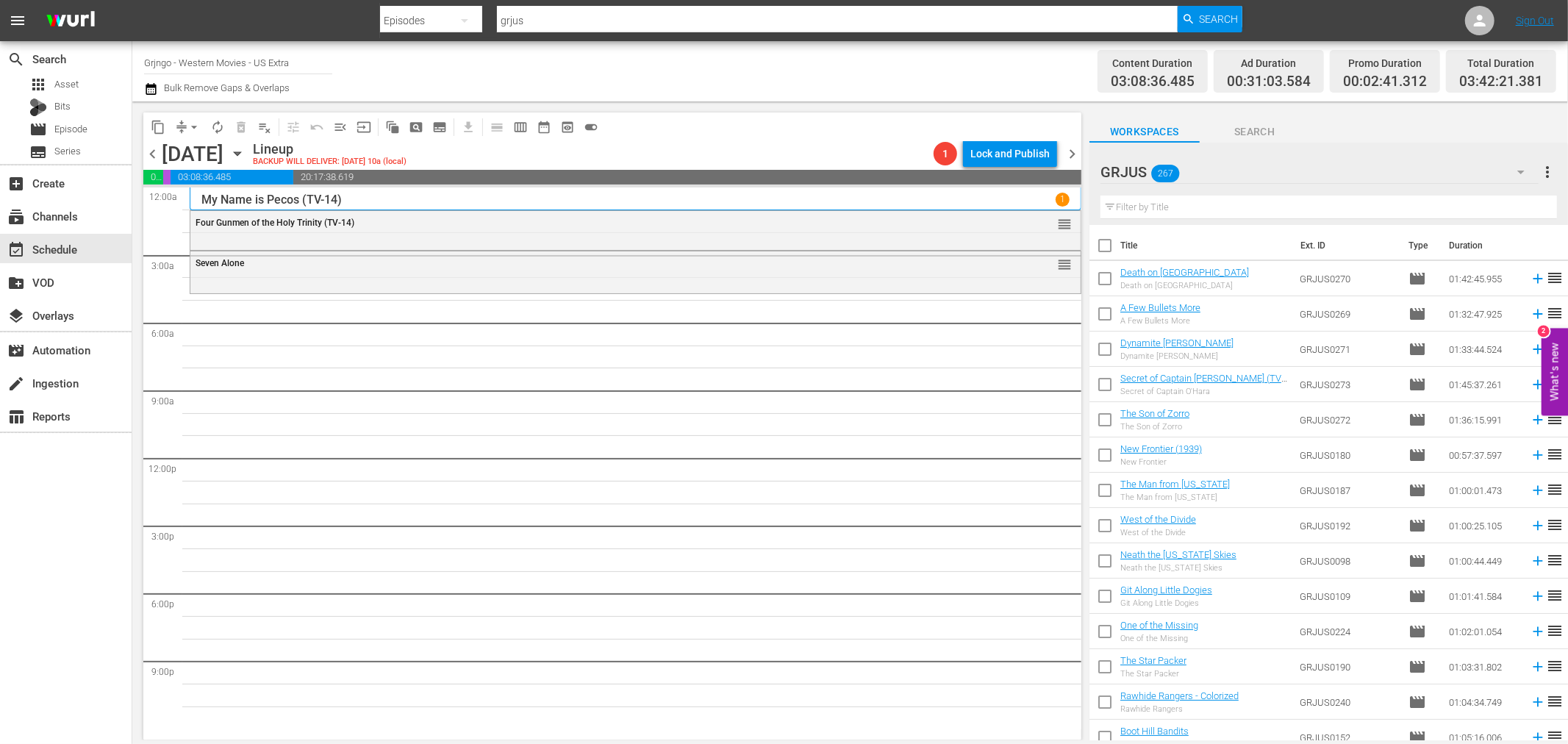
click at [1108, 208] on input "text" at bounding box center [1329, 207] width 456 height 24
paste input "Captain Apache"
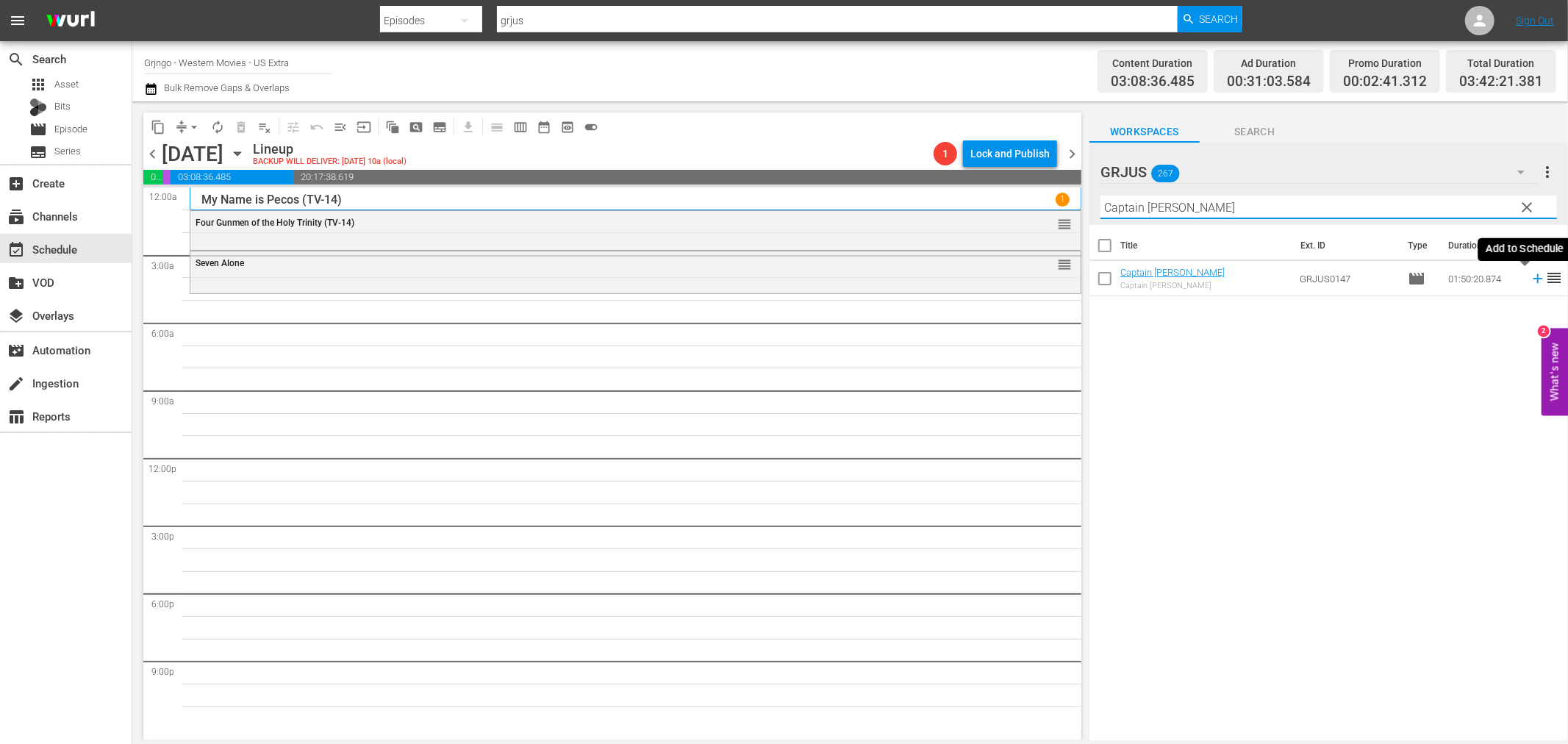
type input "Captain Apache"
click at [1533, 278] on icon at bounding box center [1538, 280] width 10 height 10
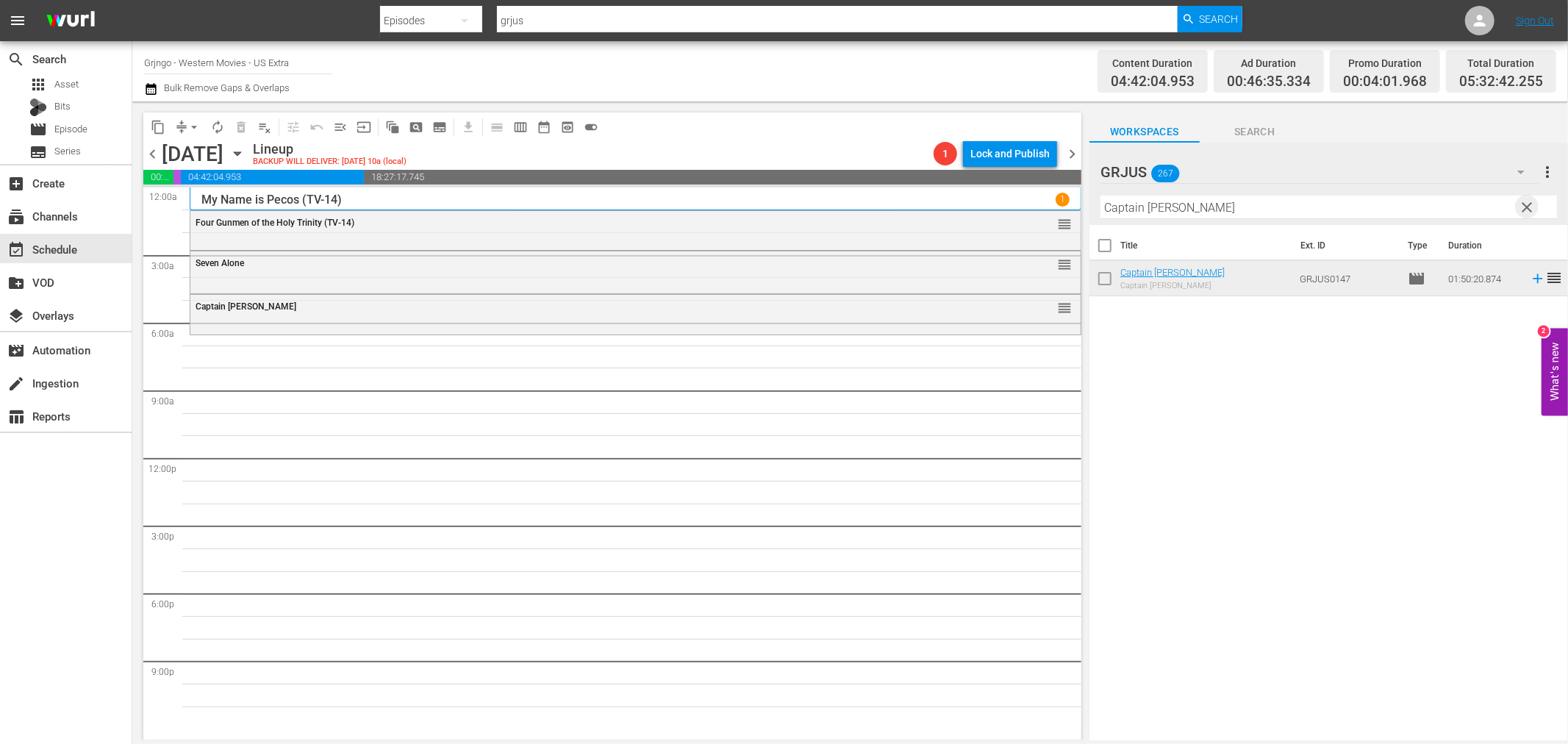
drag, startPoint x: 1524, startPoint y: 209, endPoint x: 1141, endPoint y: 200, distance: 383.1
click at [1524, 209] on span "clear" at bounding box center [1527, 206] width 17 height 17
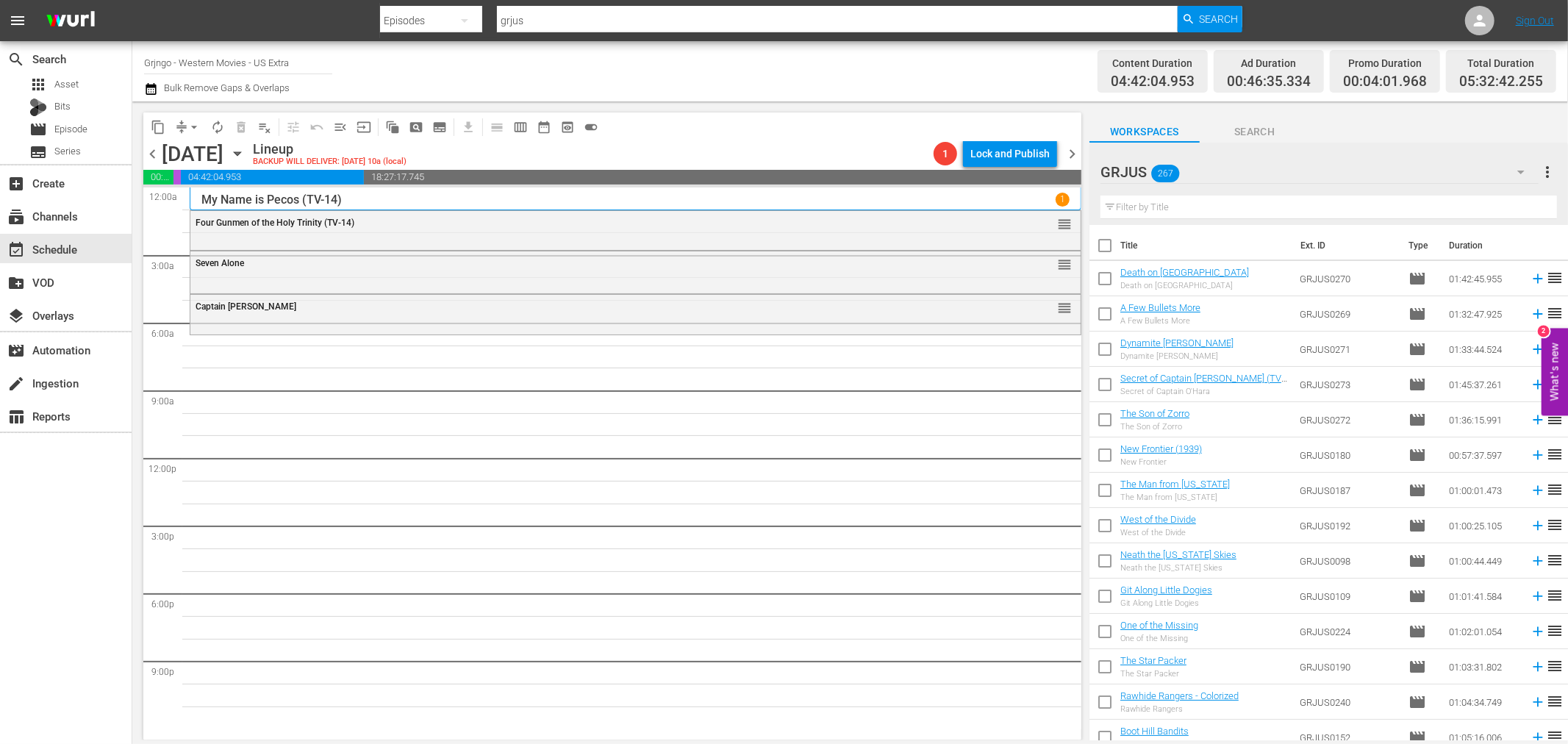
click at [1141, 200] on input "text" at bounding box center [1329, 207] width 456 height 24
paste input "Fighters from Ave Maria"
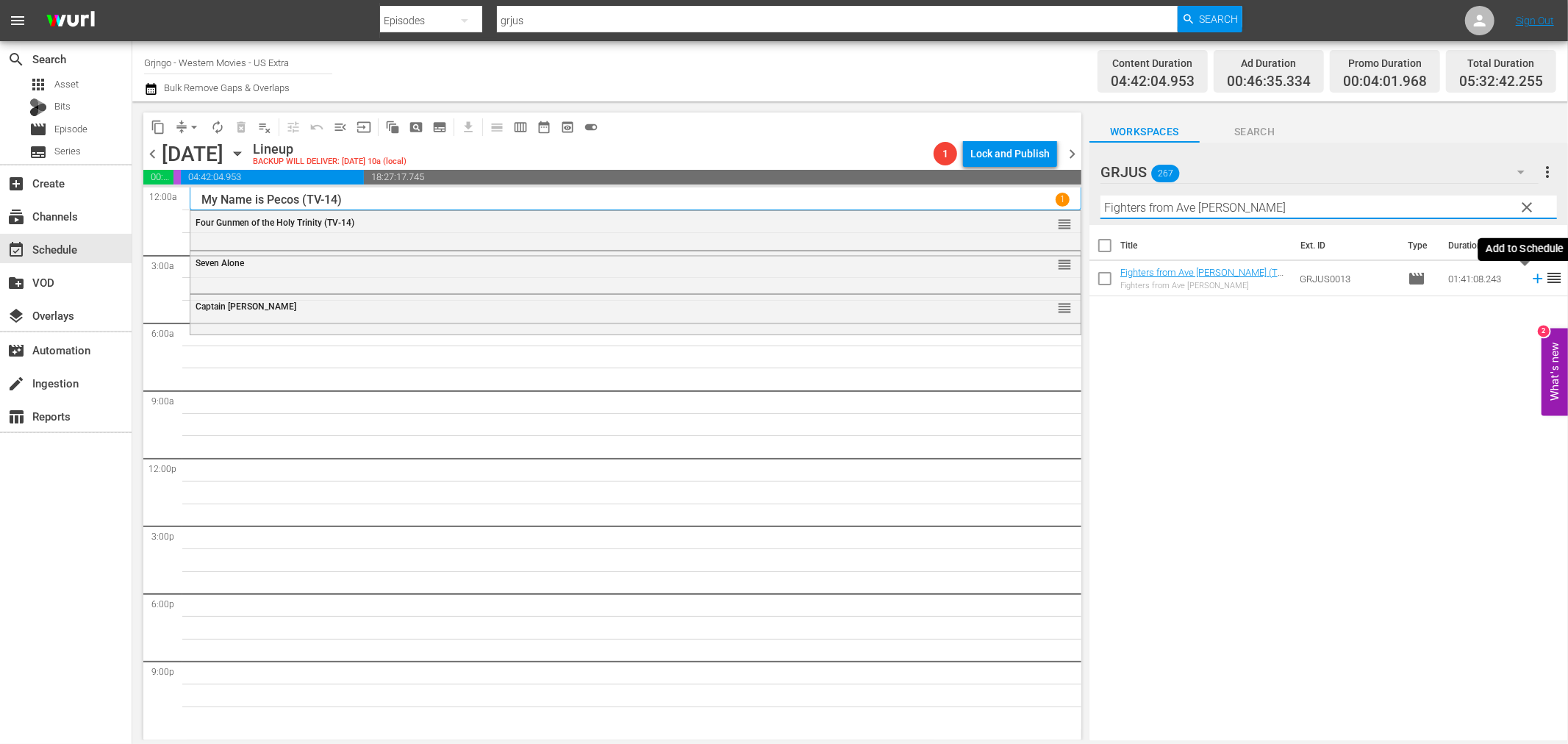
type input "Fighters from Ave Maria"
click at [1533, 280] on icon at bounding box center [1538, 280] width 10 height 10
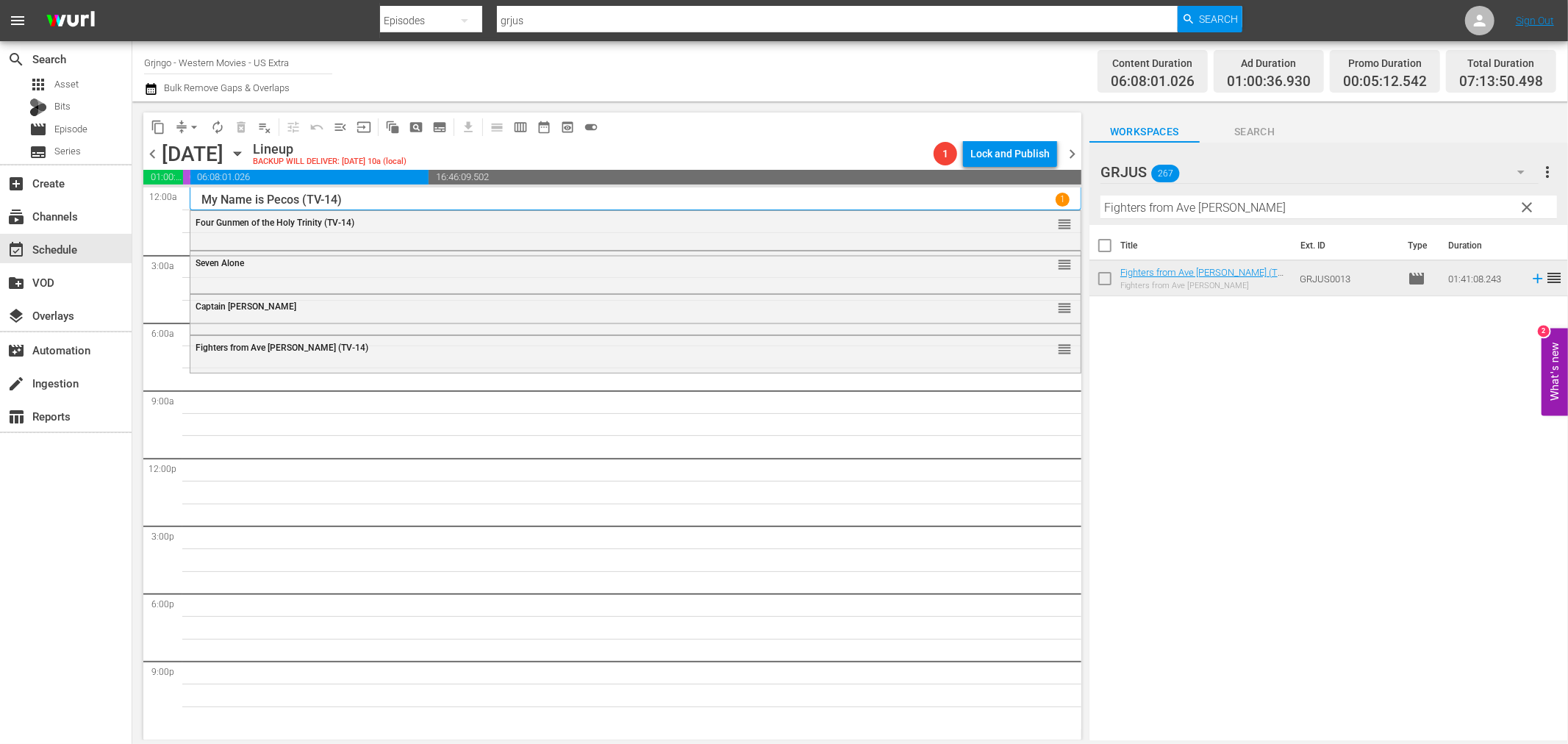
click at [1526, 205] on span "clear" at bounding box center [1527, 206] width 17 height 17
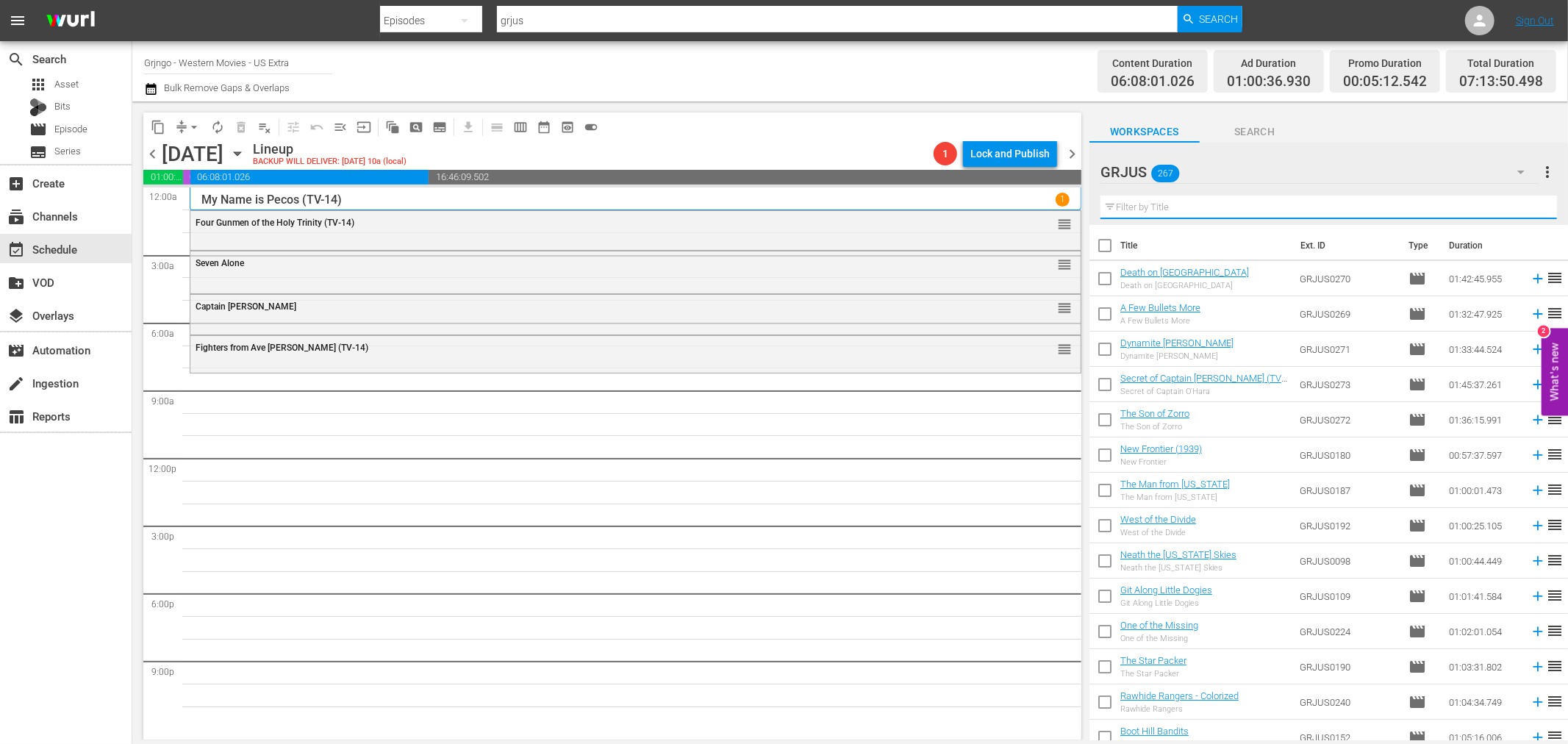
paste input "Dead are Countless"
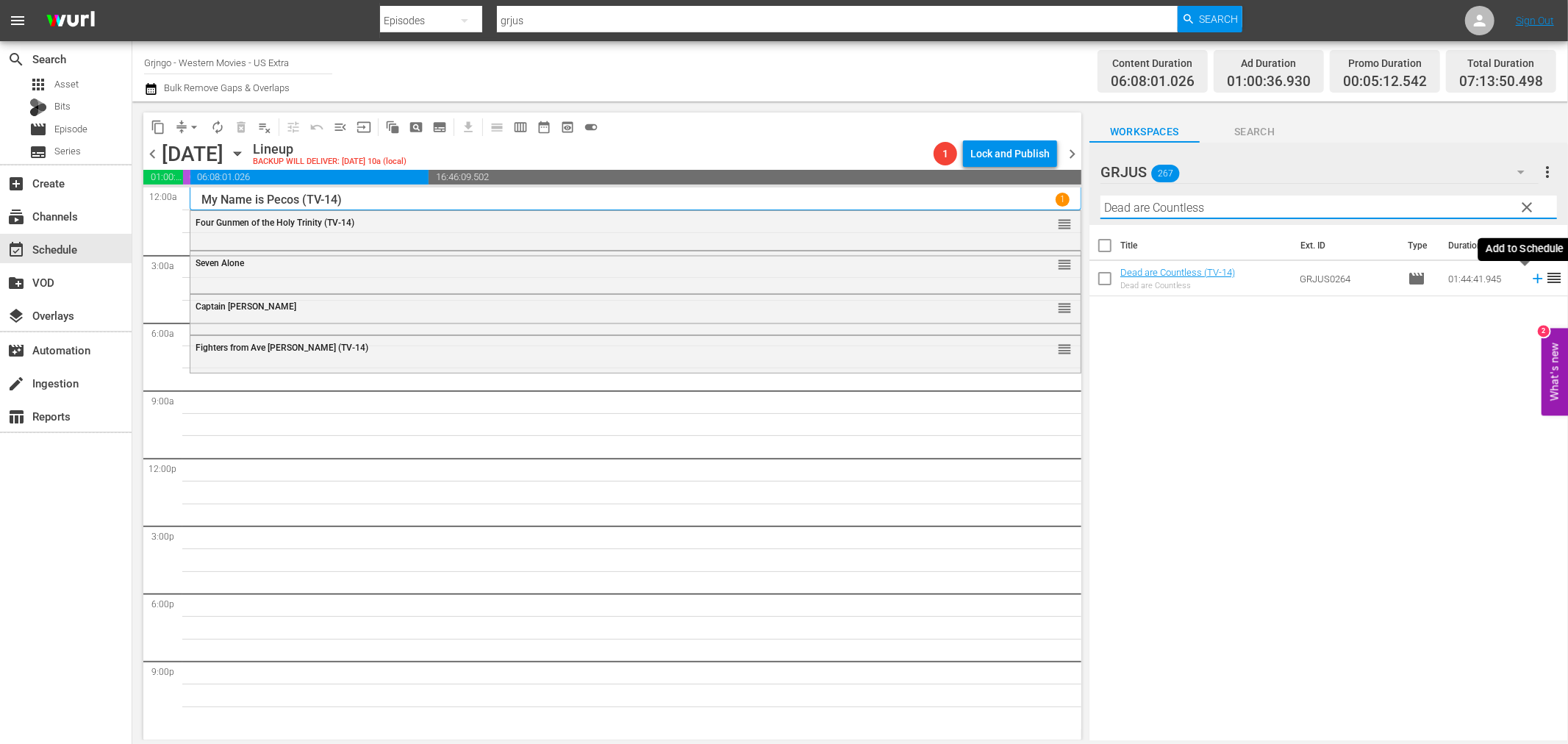
type input "Dead are Countless"
click at [1533, 282] on icon at bounding box center [1538, 280] width 10 height 10
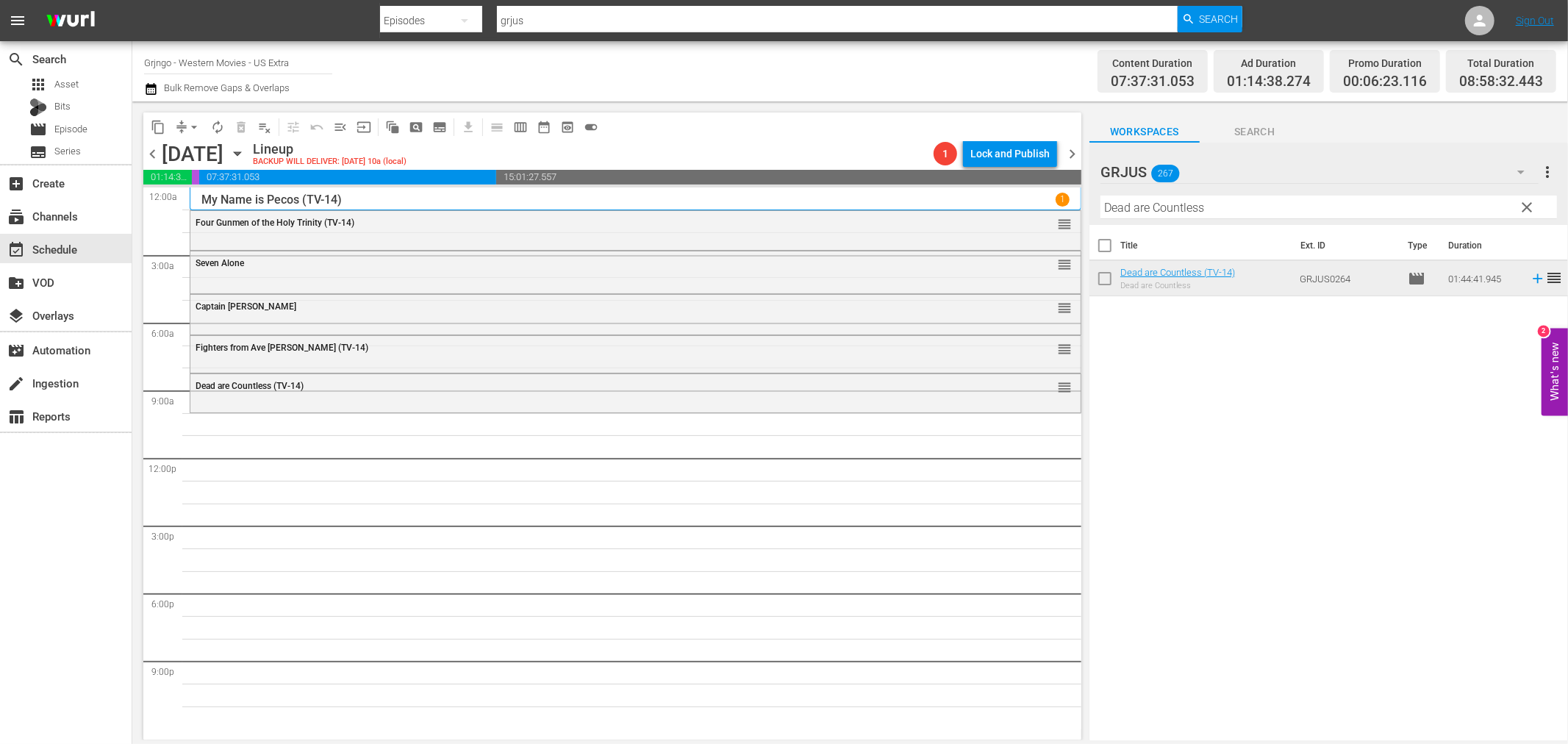
click at [1528, 203] on span "clear" at bounding box center [1527, 206] width 17 height 17
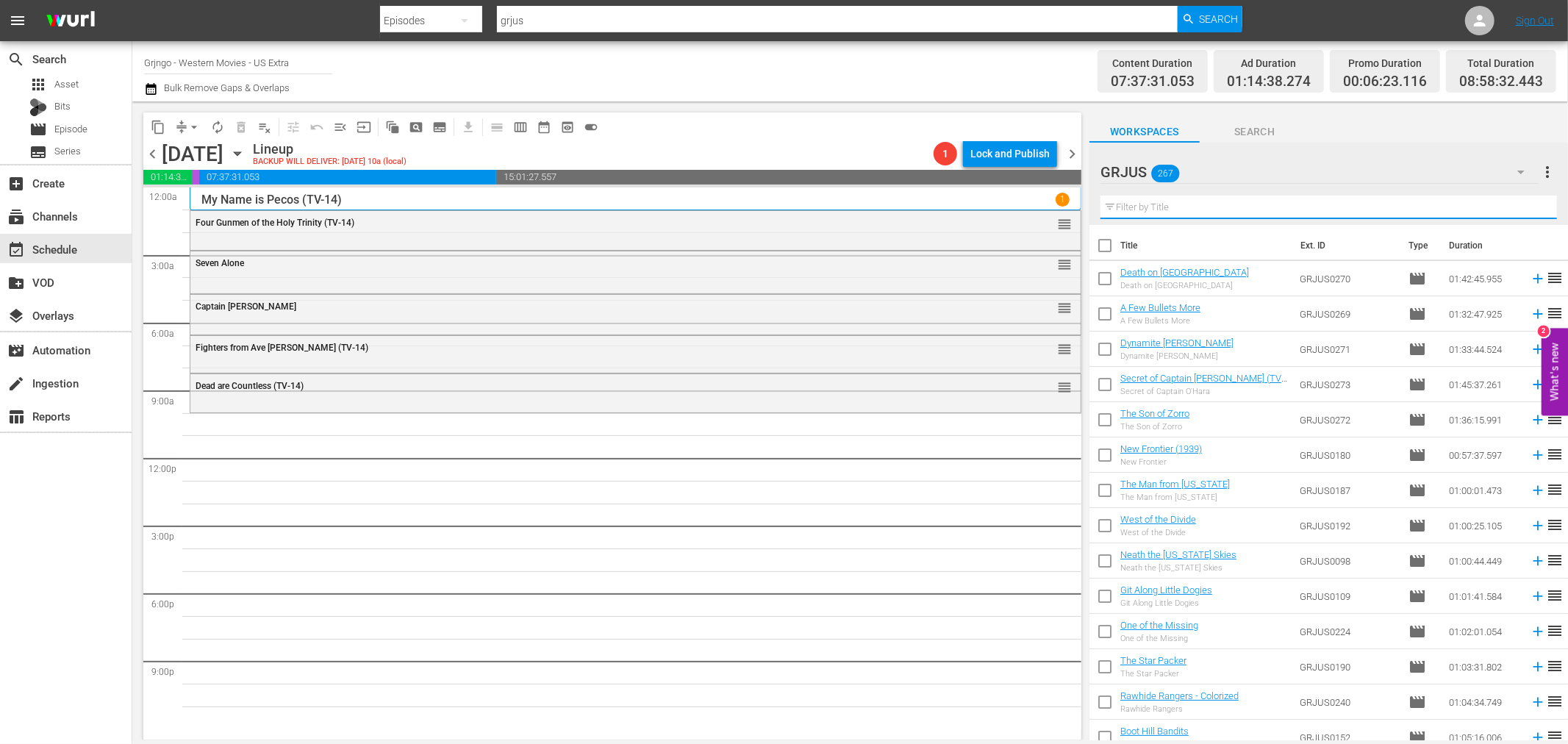
paste input "Tequila Joe"
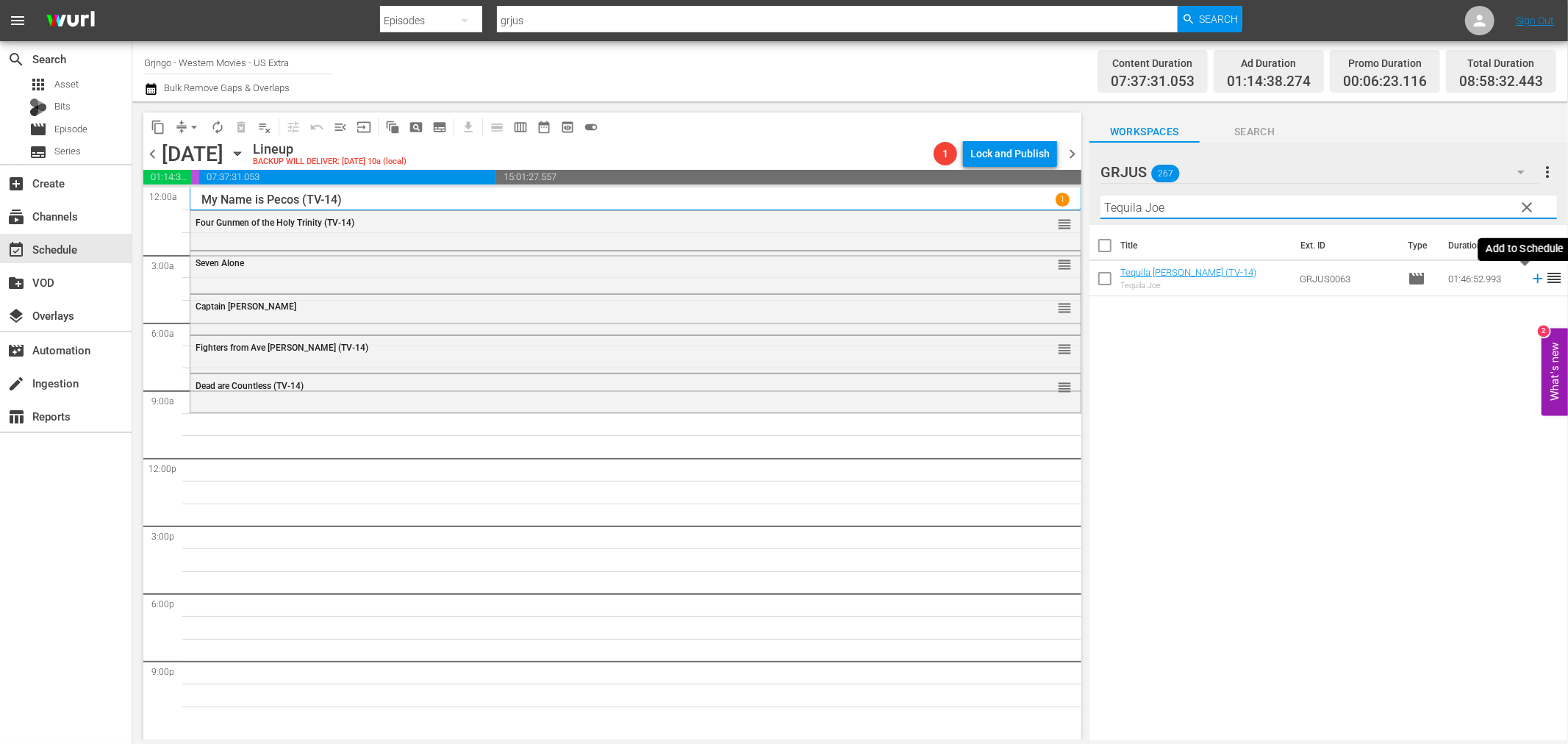
type input "Tequila Joe"
click at [1530, 280] on icon at bounding box center [1538, 279] width 16 height 16
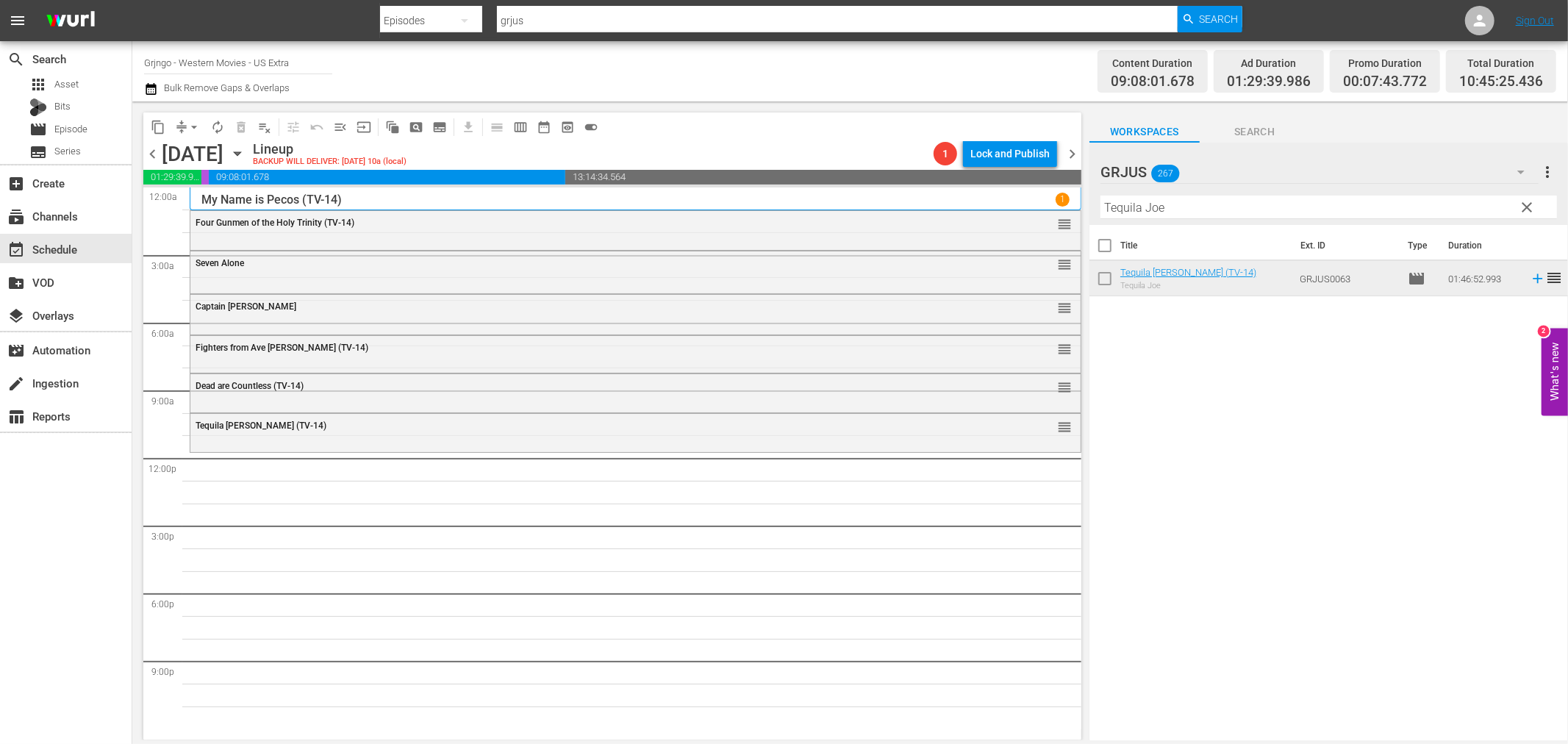
drag, startPoint x: 1524, startPoint y: 207, endPoint x: 1204, endPoint y: 196, distance: 320.2
click at [1524, 207] on span "clear" at bounding box center [1527, 206] width 17 height 17
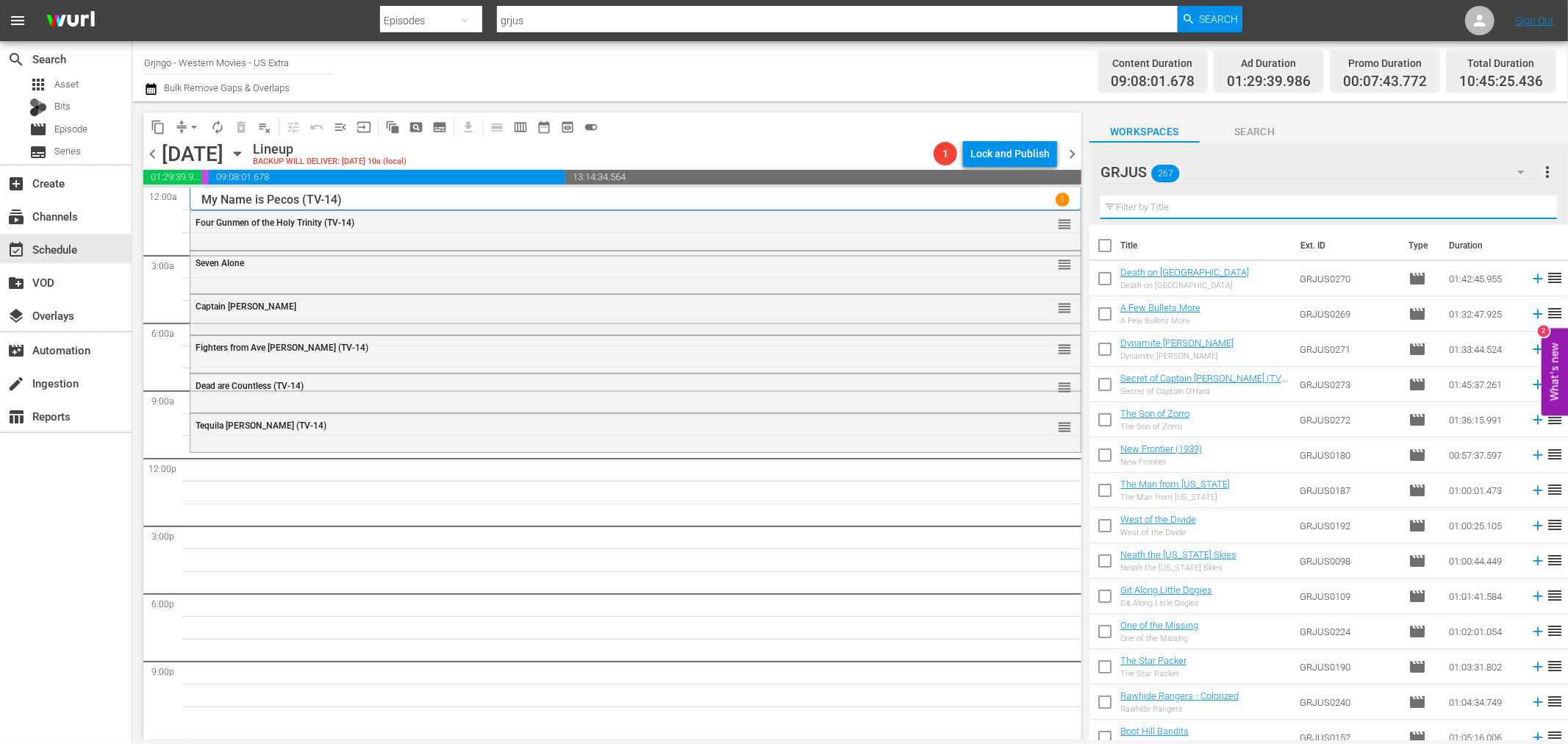
paste input "Requiem for a Gringo"
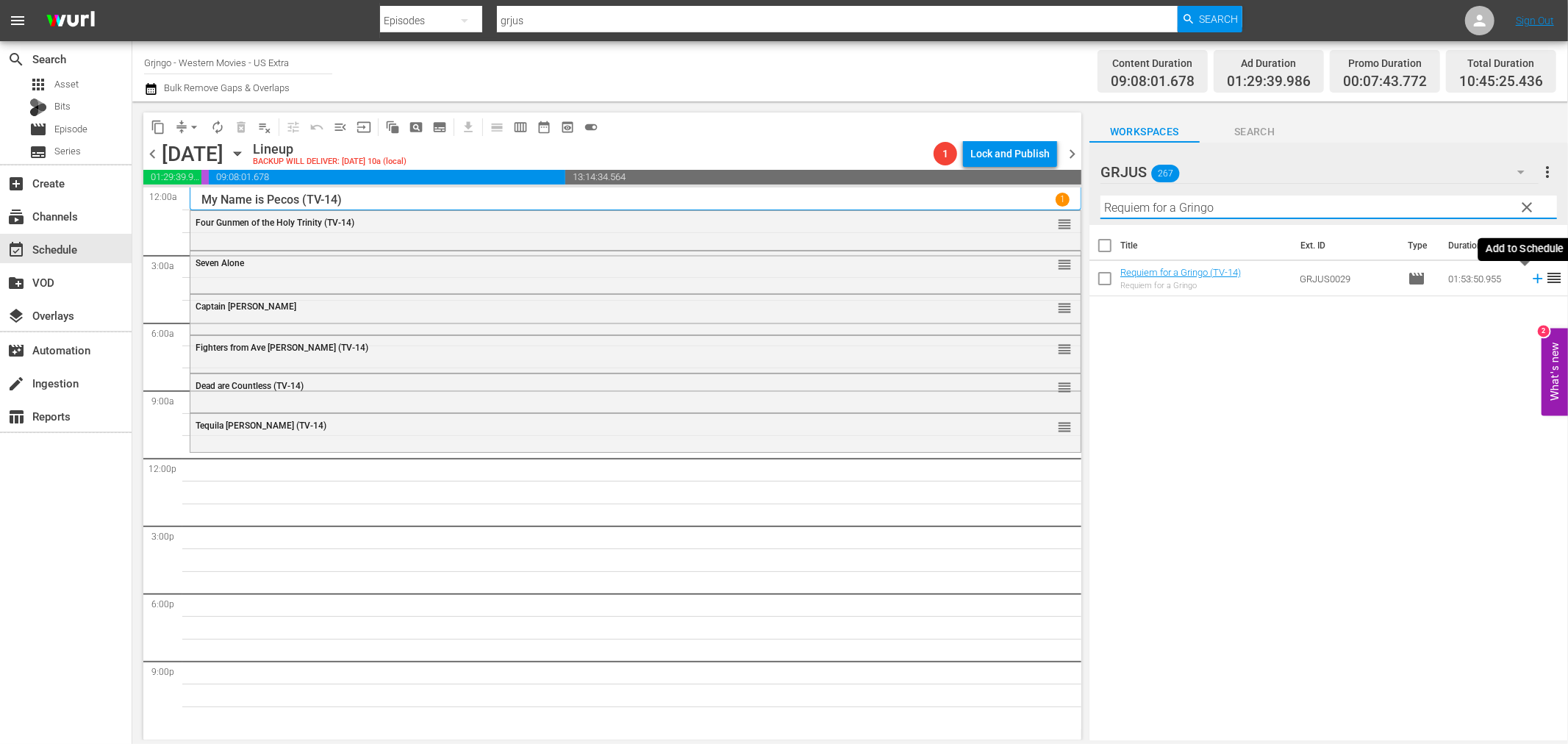
type input "Requiem for a Gringo"
click at [1530, 280] on icon at bounding box center [1538, 279] width 16 height 16
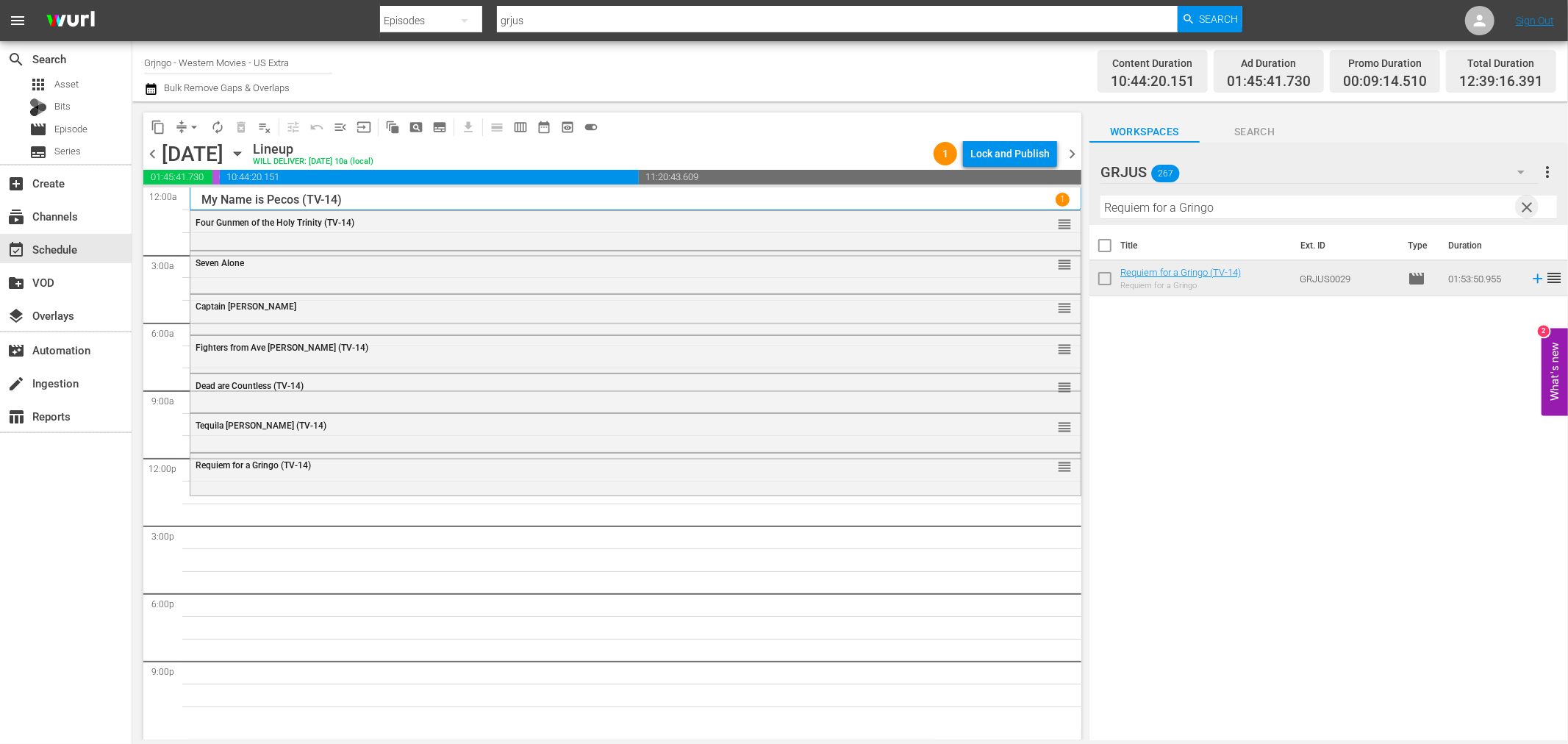
click at [1526, 201] on span "clear" at bounding box center [1527, 206] width 17 height 17
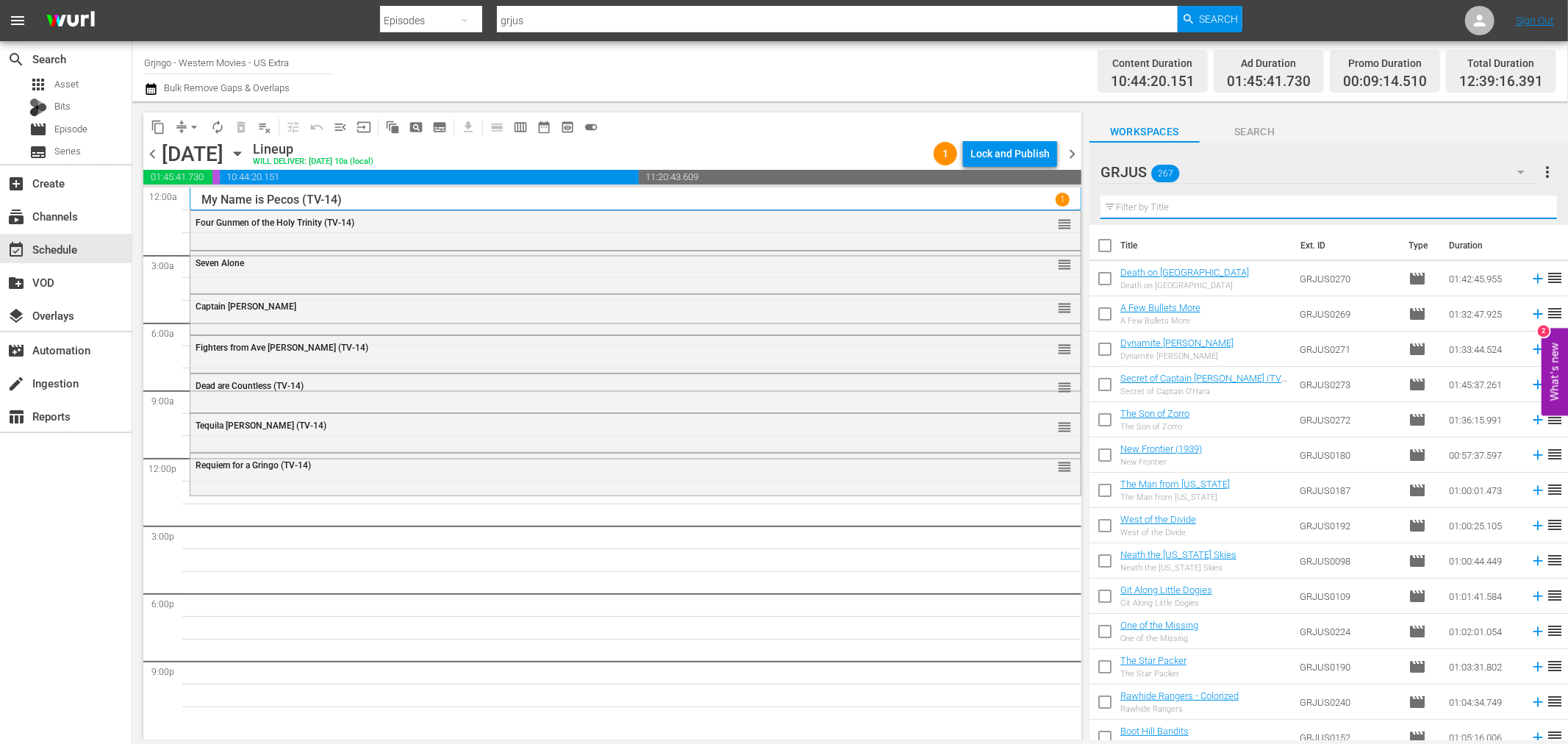
click at [1157, 210] on input "text" at bounding box center [1329, 207] width 456 height 24
paste input "Fifteen Scaffolds for the Killer"
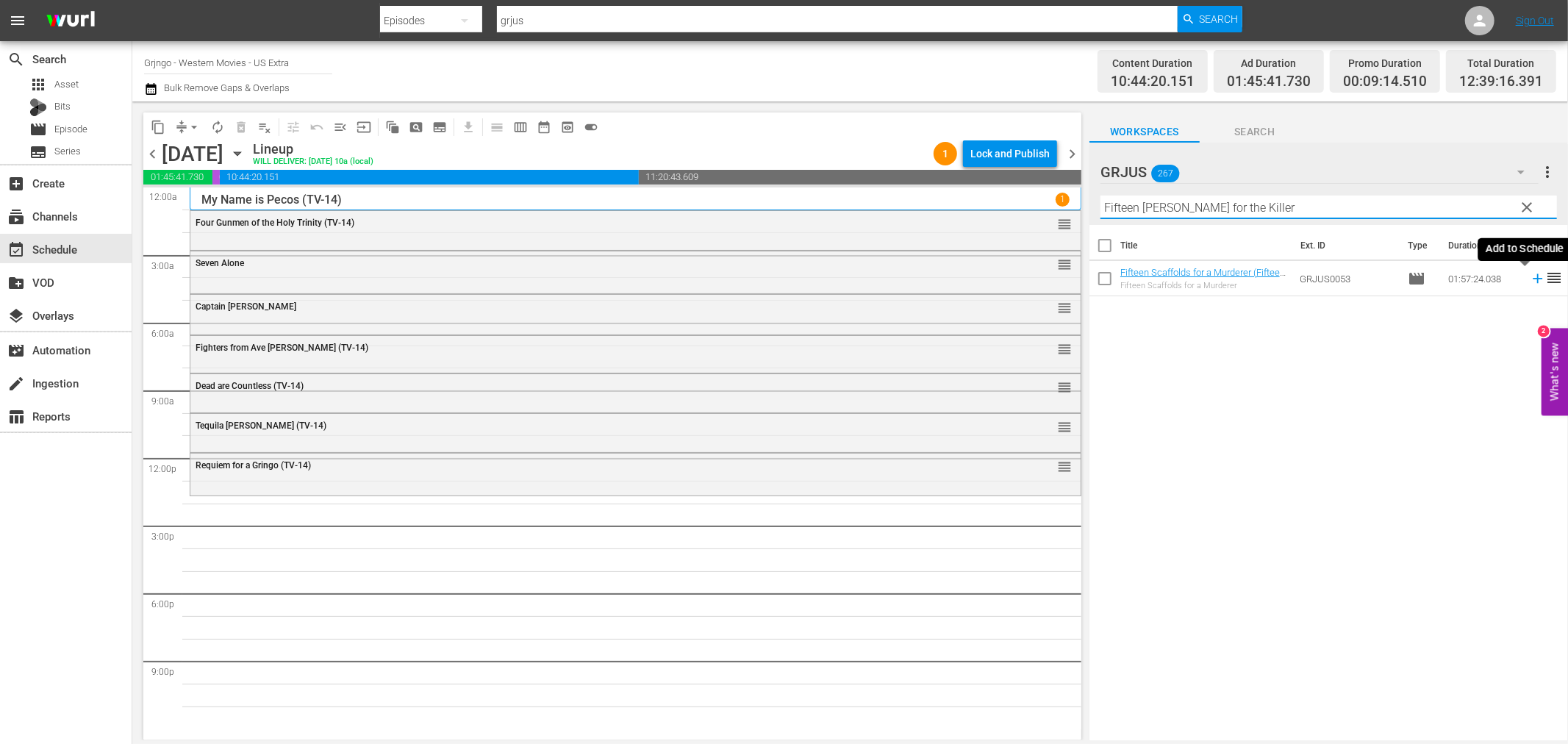
type input "Fifteen Scaffolds for the Killer"
click at [1530, 280] on icon at bounding box center [1538, 279] width 16 height 16
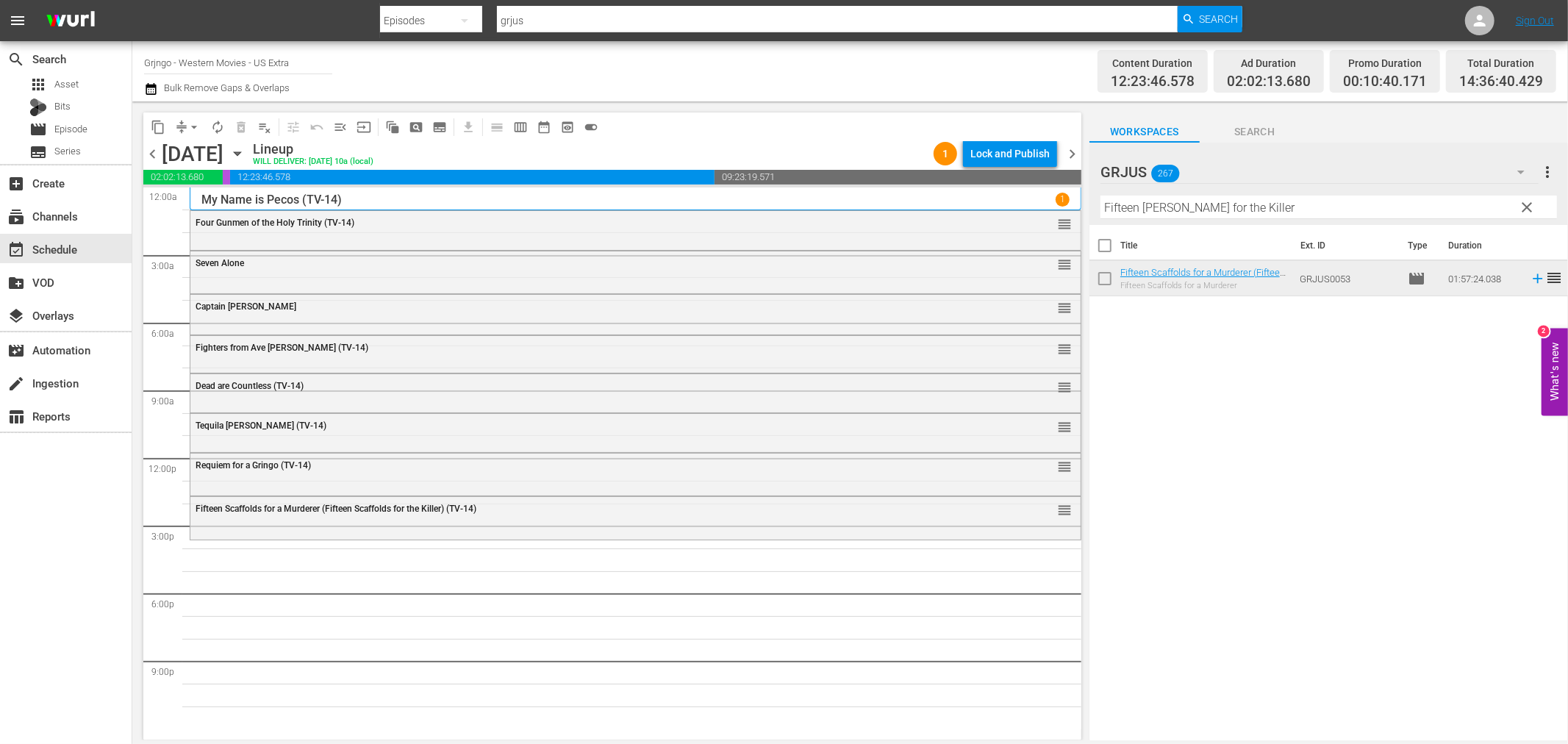
click at [1525, 201] on span "clear" at bounding box center [1527, 206] width 17 height 17
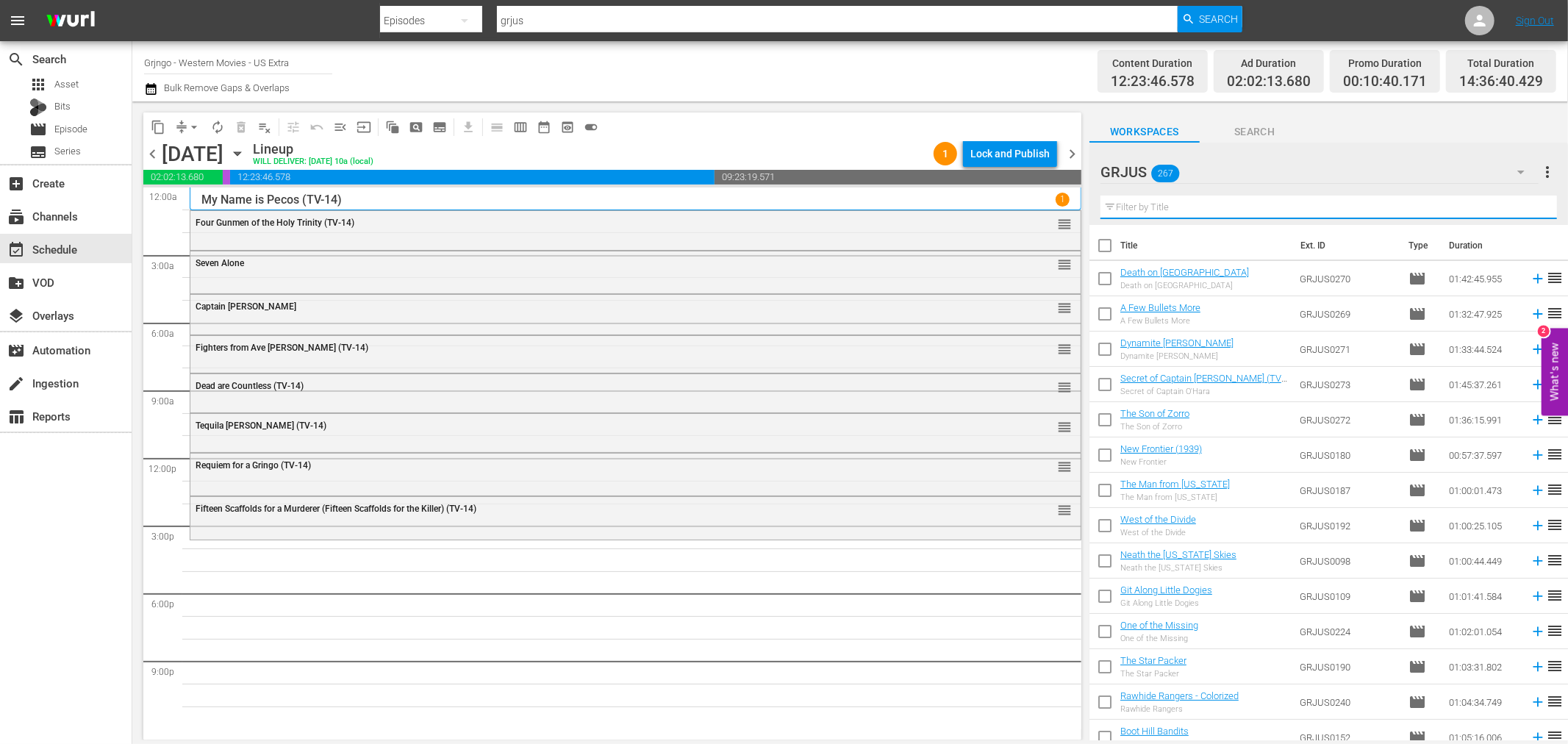
paste input "Man Who Cried for Revenge"
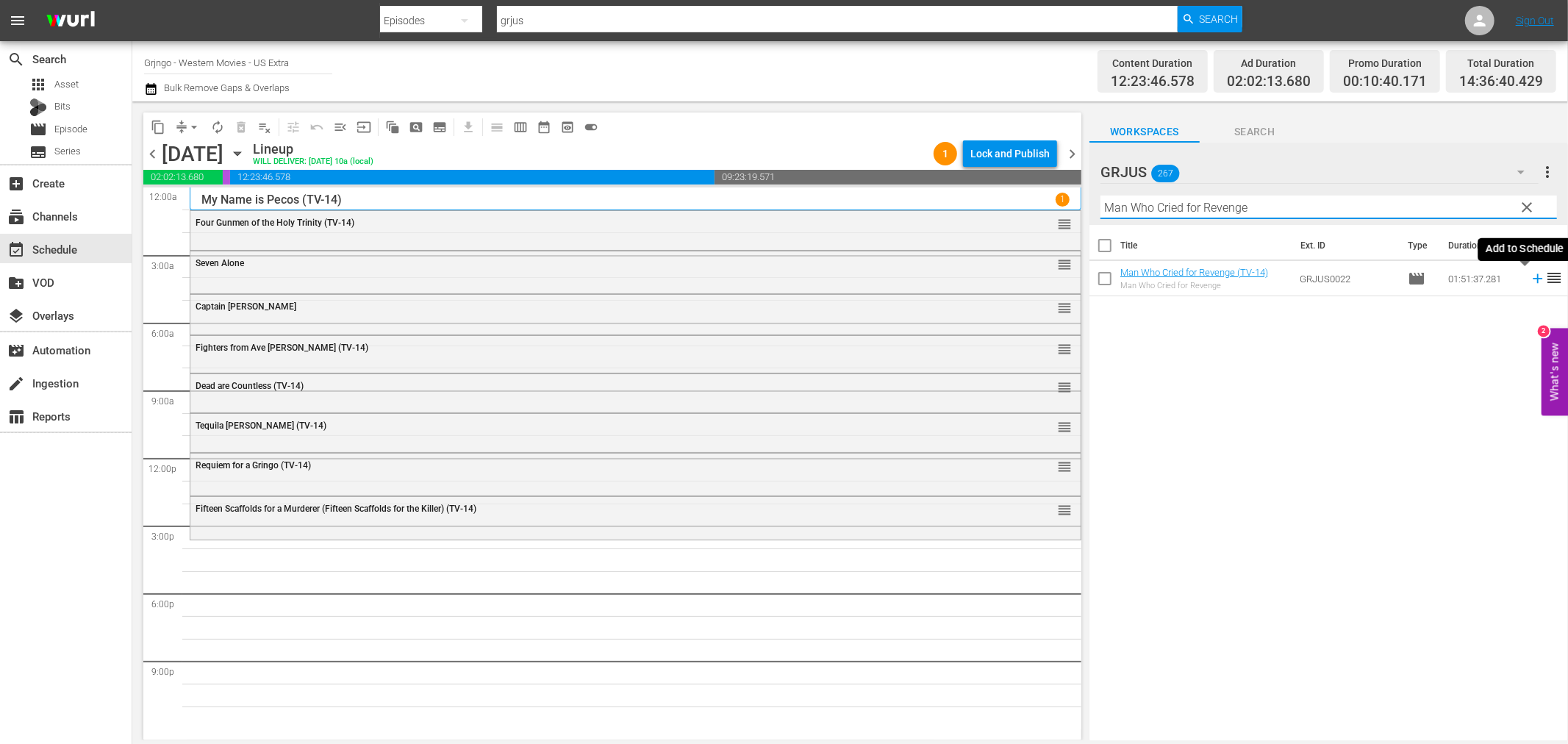
type input "Man Who Cried for Revenge"
click at [1530, 275] on icon at bounding box center [1538, 279] width 16 height 16
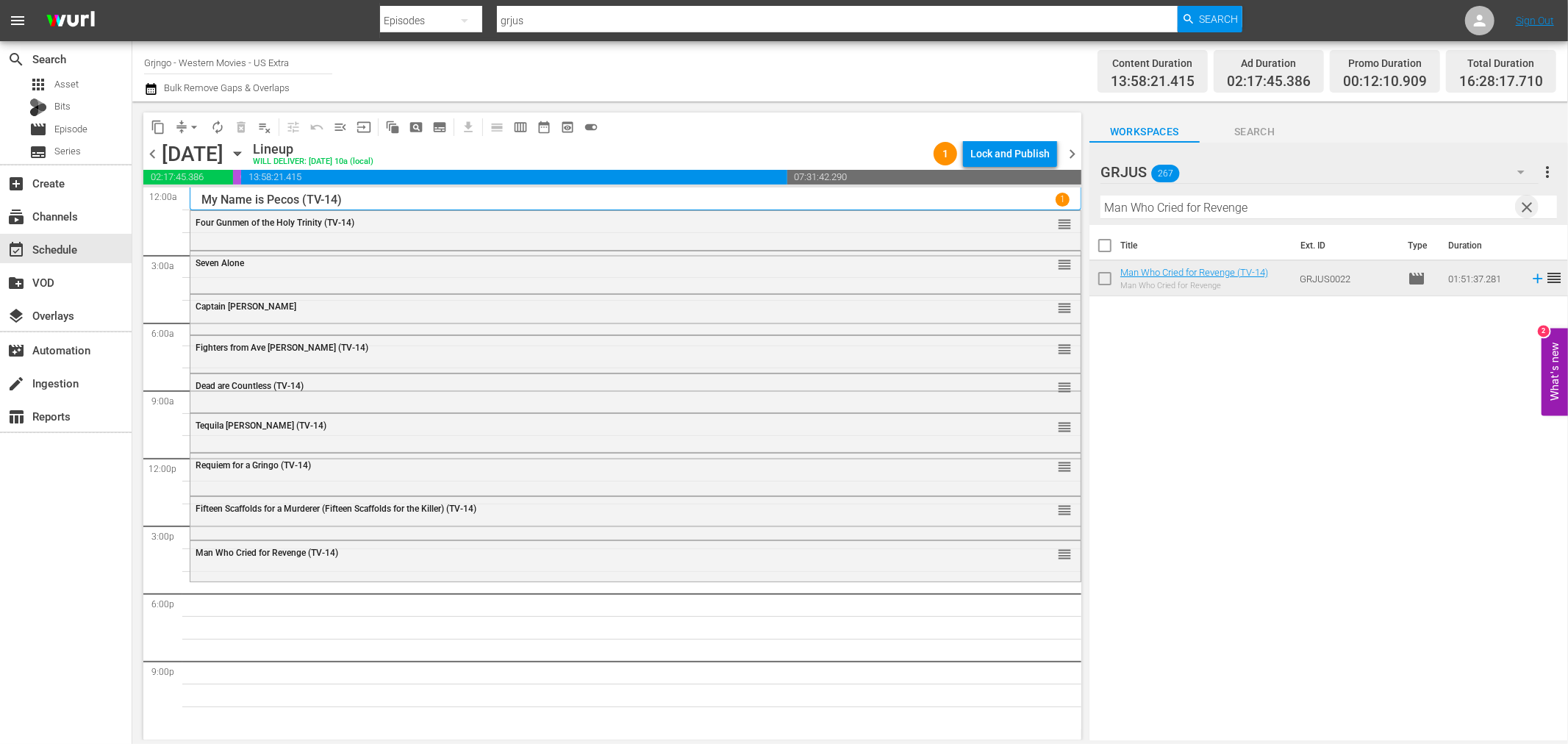
drag, startPoint x: 1528, startPoint y: 209, endPoint x: 1526, endPoint y: 200, distance: 9.2
click at [1528, 213] on span "clear" at bounding box center [1527, 206] width 17 height 17
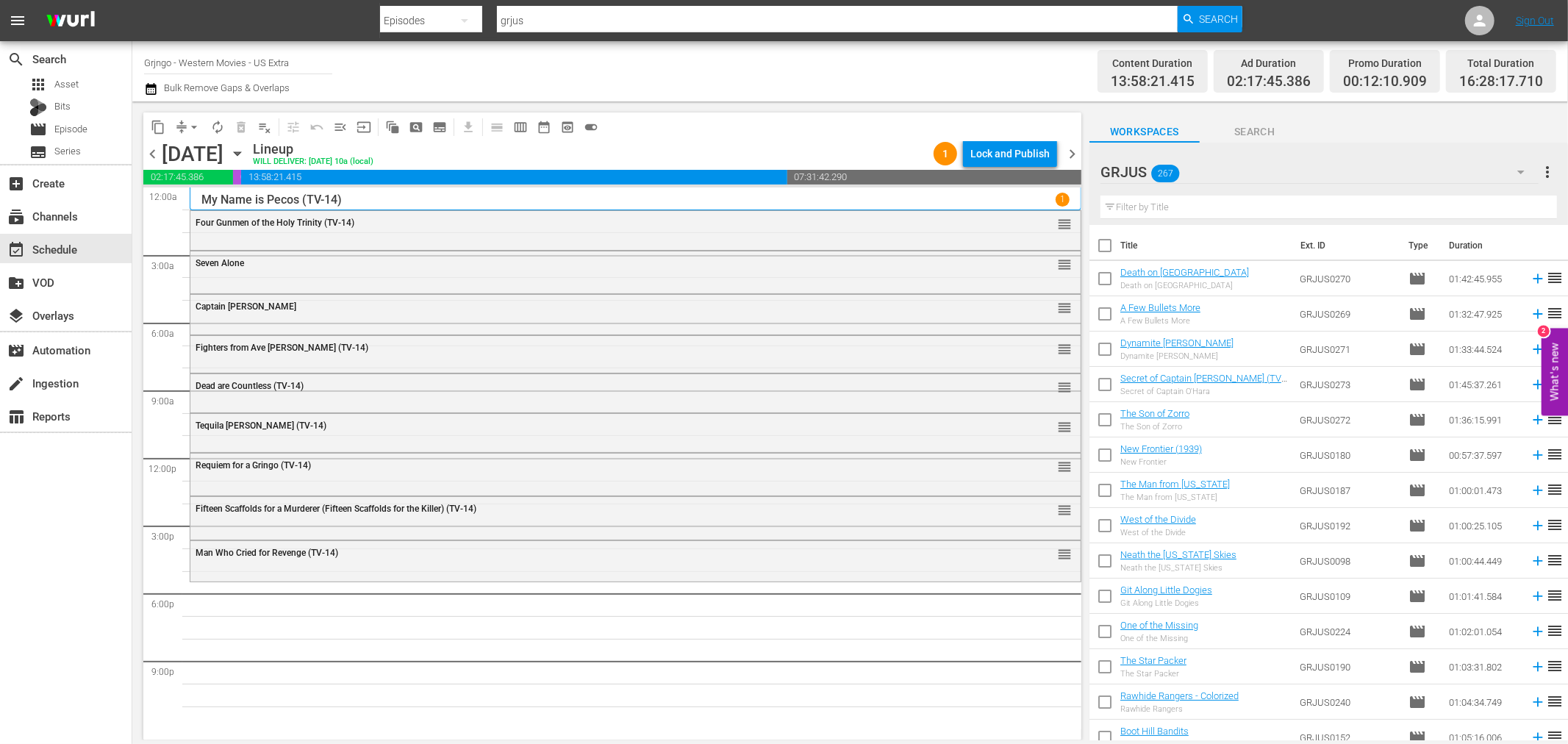
click at [1151, 207] on input "text" at bounding box center [1329, 207] width 456 height 24
paste input "Wanted"
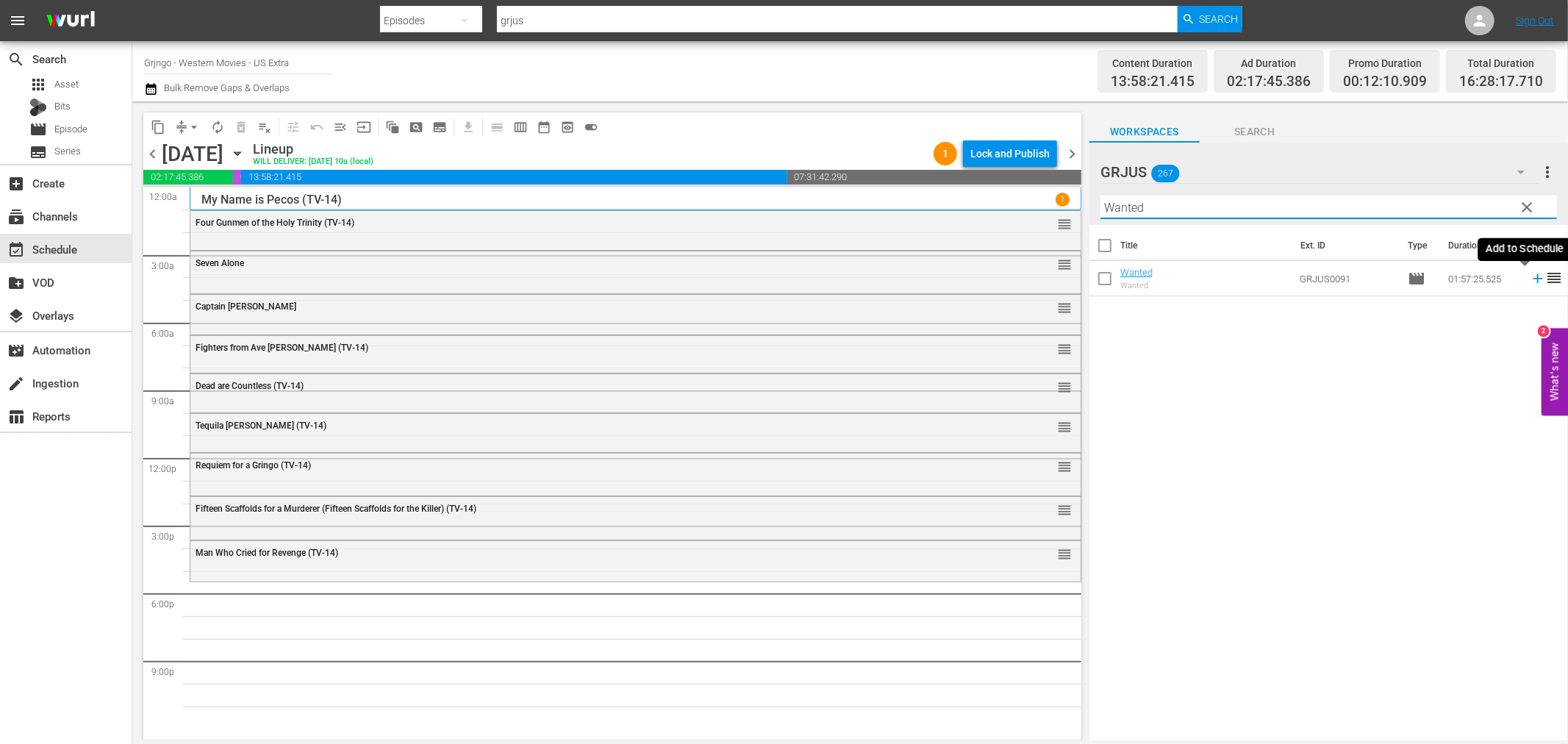
type input "Wanted"
click at [1530, 276] on icon at bounding box center [1538, 279] width 16 height 16
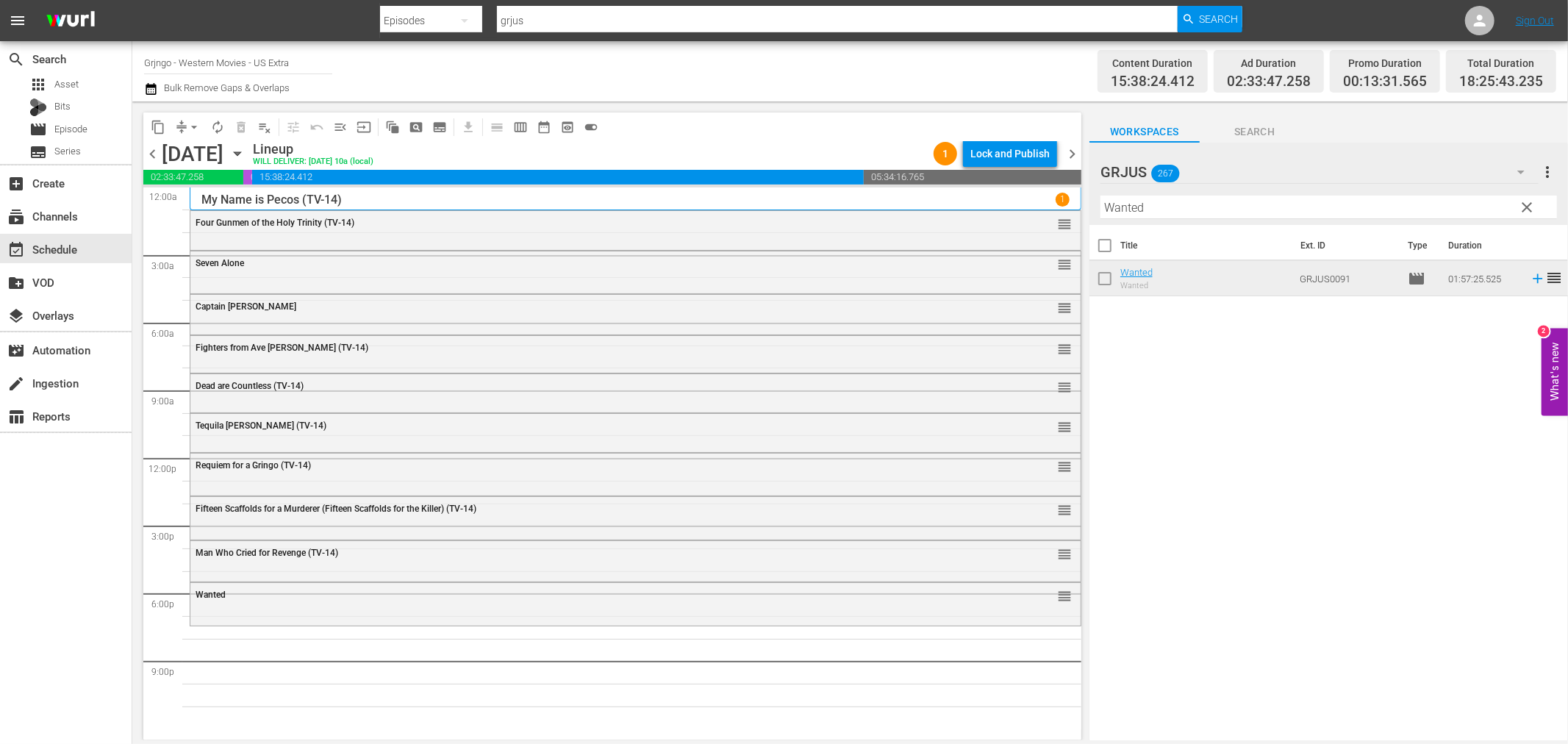
drag, startPoint x: 1522, startPoint y: 203, endPoint x: 1112, endPoint y: 229, distance: 410.8
click at [1523, 203] on span "clear" at bounding box center [1527, 206] width 17 height 17
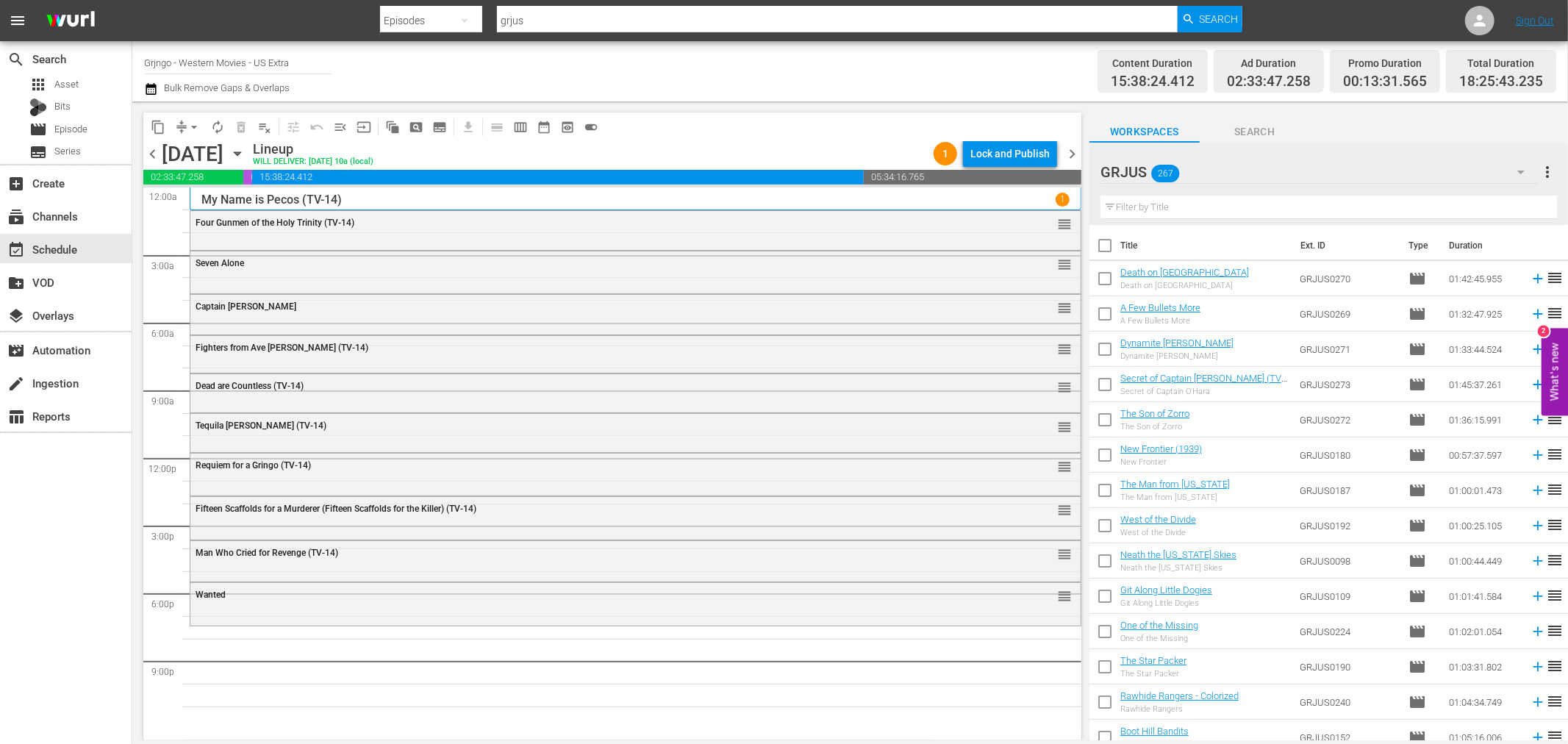
click at [1125, 208] on input "text" at bounding box center [1329, 207] width 456 height 24
paste input "Against a Crooked Sky"
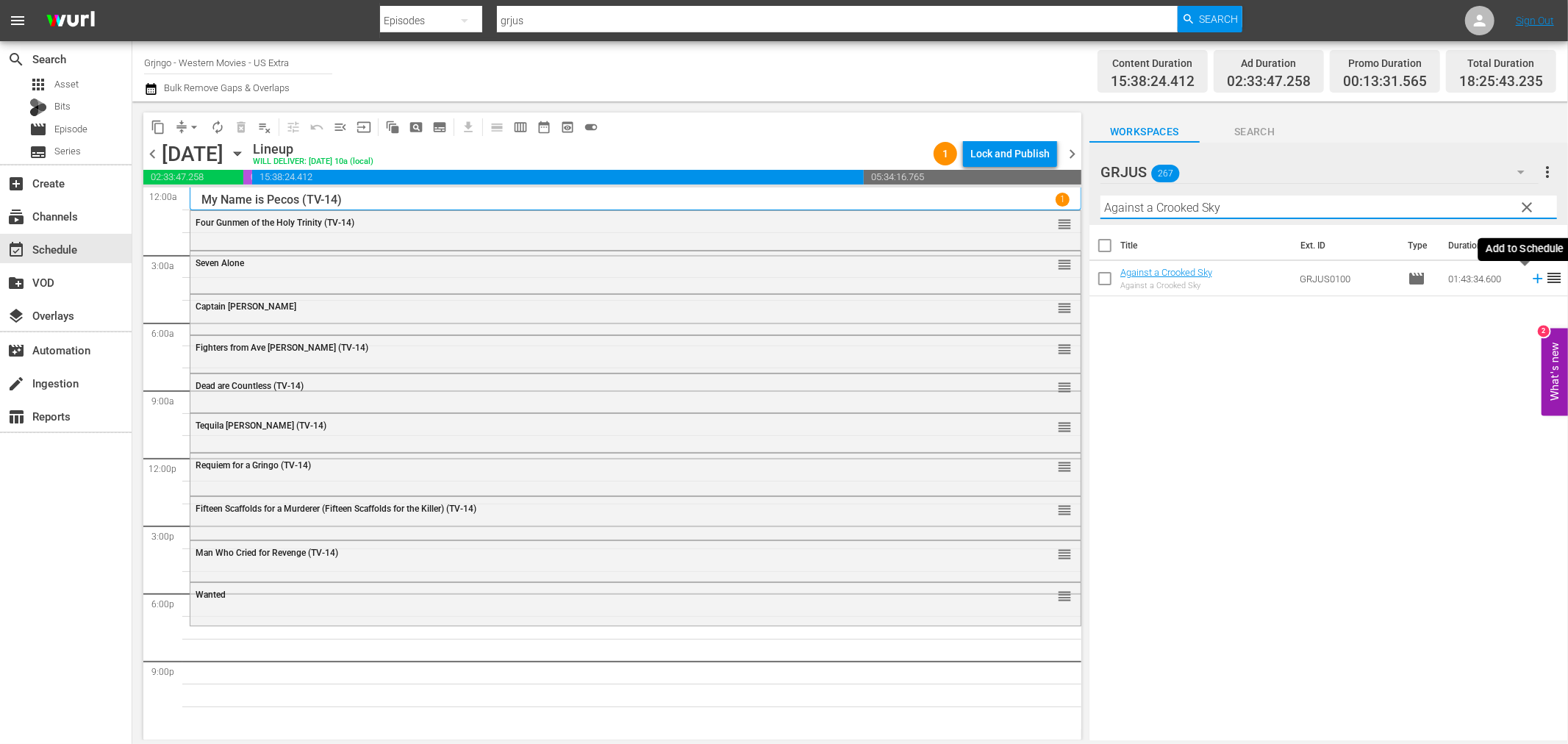
type input "Against a Crooked Sky"
click at [1530, 275] on icon at bounding box center [1538, 279] width 16 height 16
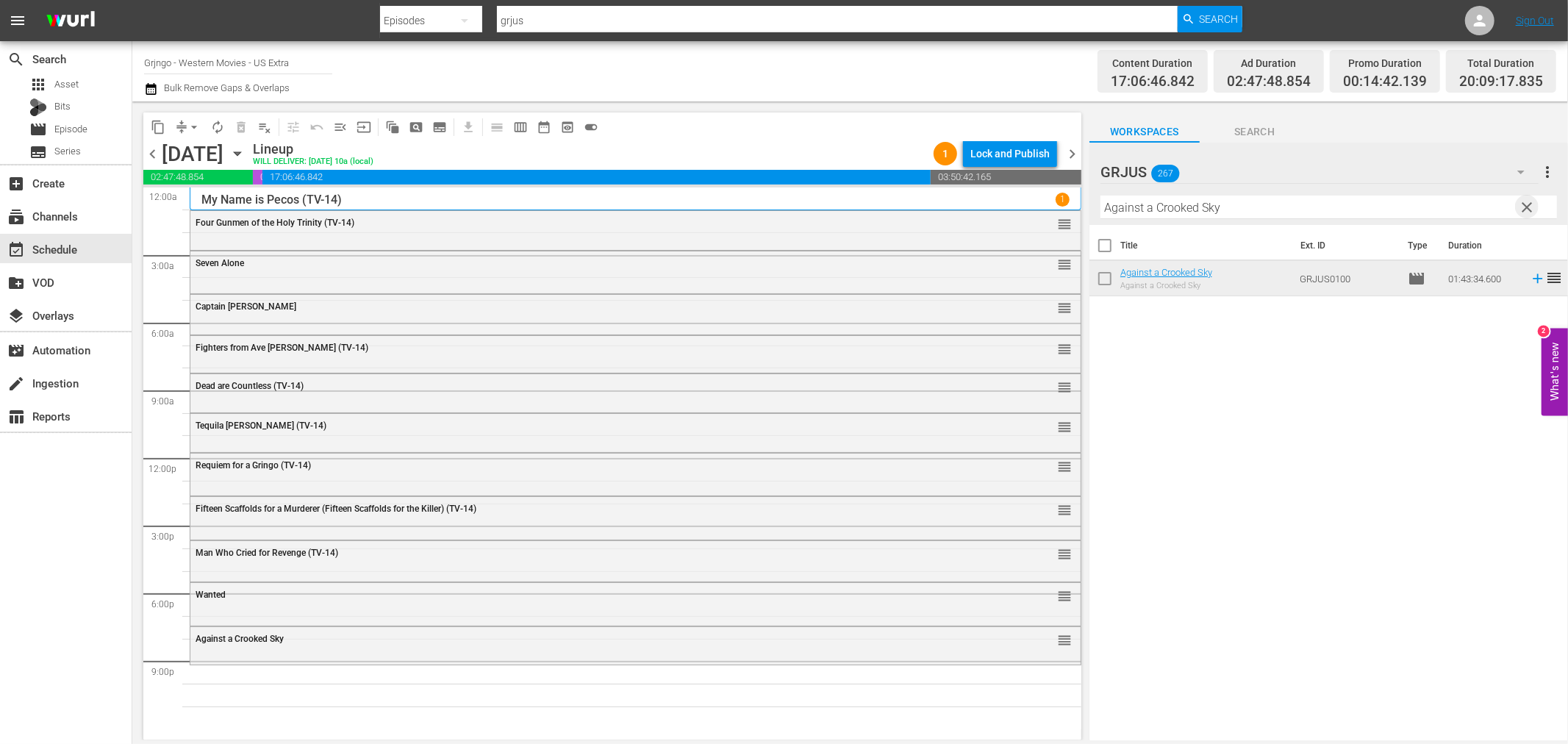
drag, startPoint x: 1530, startPoint y: 201, endPoint x: 1122, endPoint y: 211, distance: 408.1
click at [1530, 201] on span "clear" at bounding box center [1527, 206] width 17 height 17
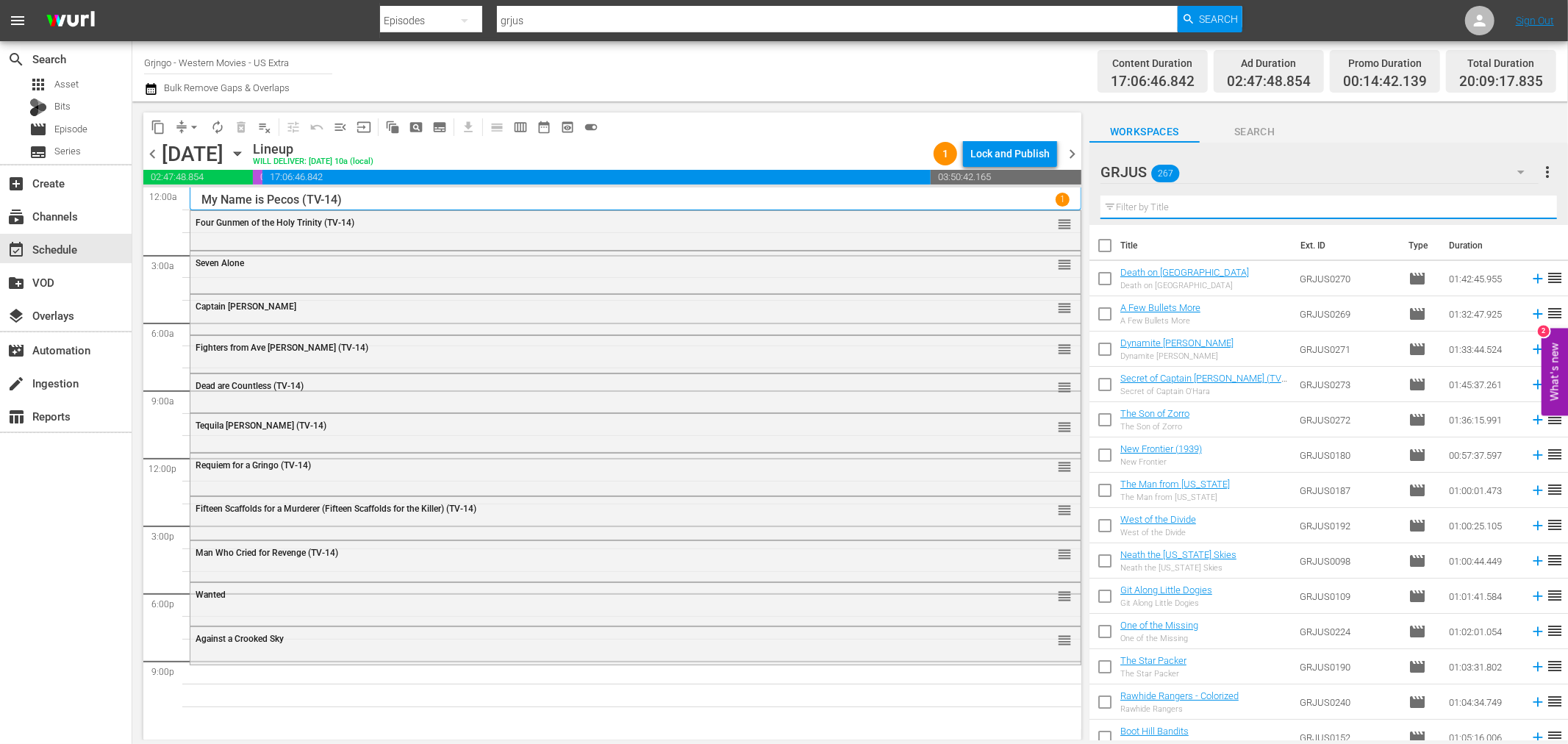
paste input "Reverend's Colt"
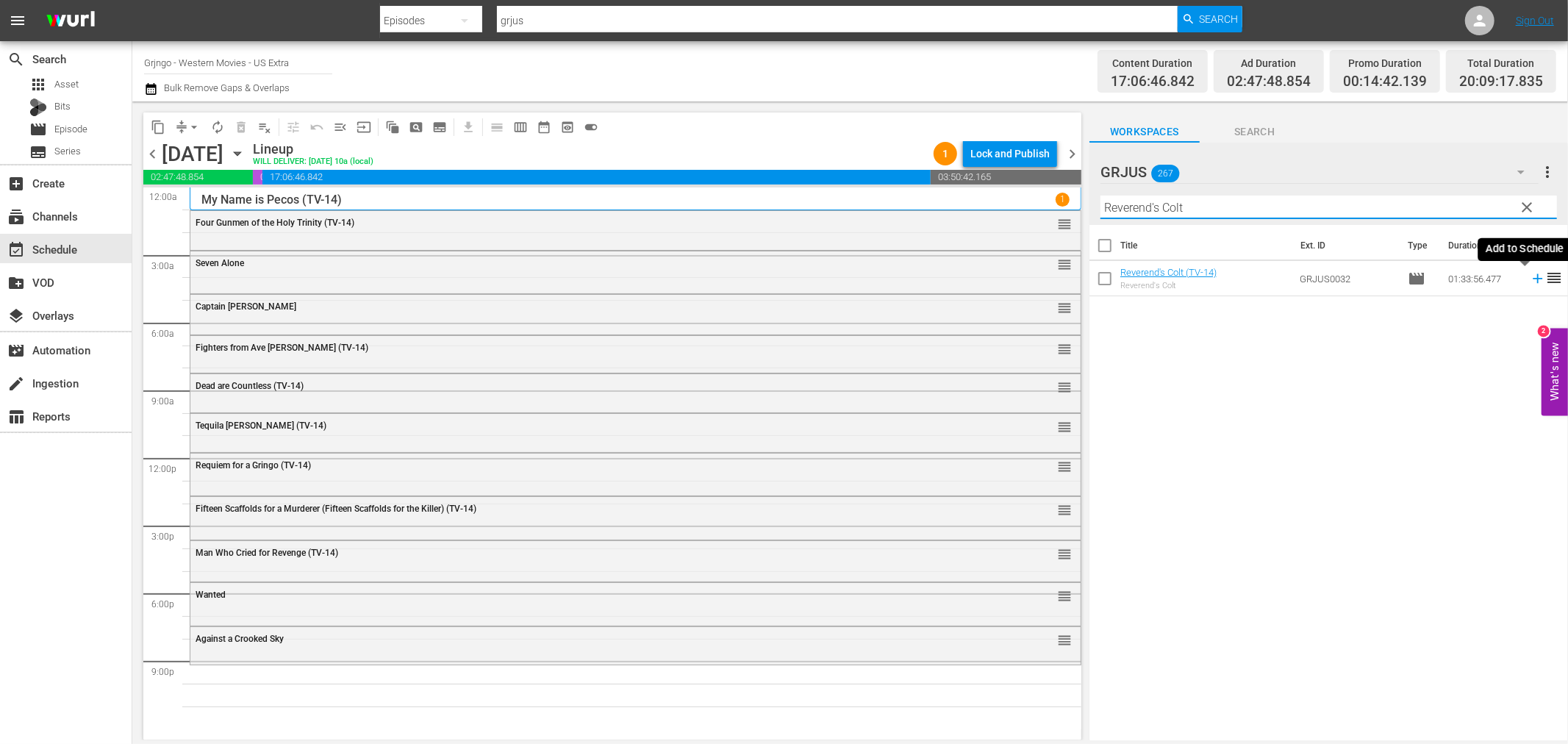
type input "Reverend's Colt"
click at [1530, 276] on icon at bounding box center [1538, 279] width 16 height 16
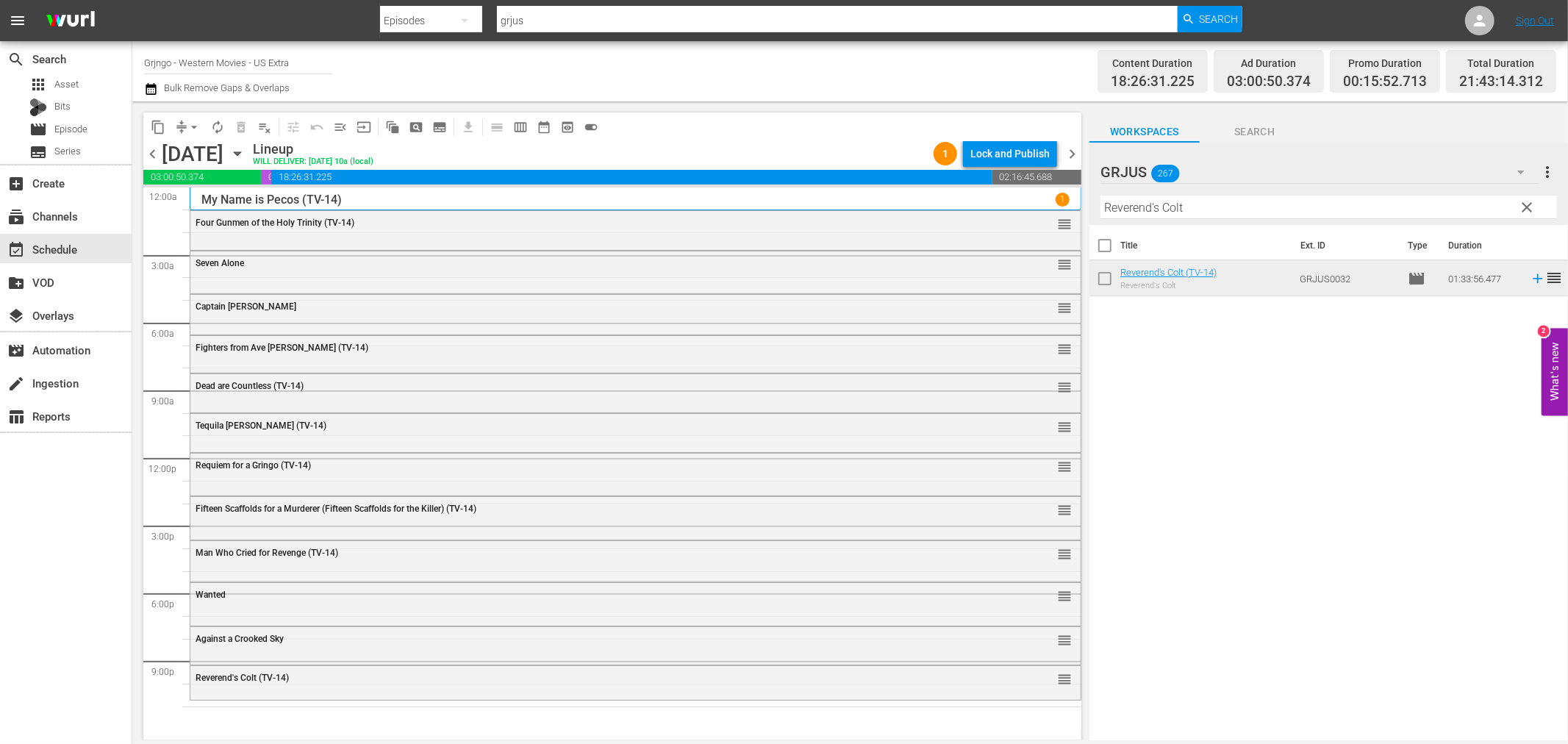
drag, startPoint x: 1530, startPoint y: 206, endPoint x: 1212, endPoint y: 202, distance: 318.0
click at [1530, 206] on span "clear" at bounding box center [1527, 206] width 17 height 17
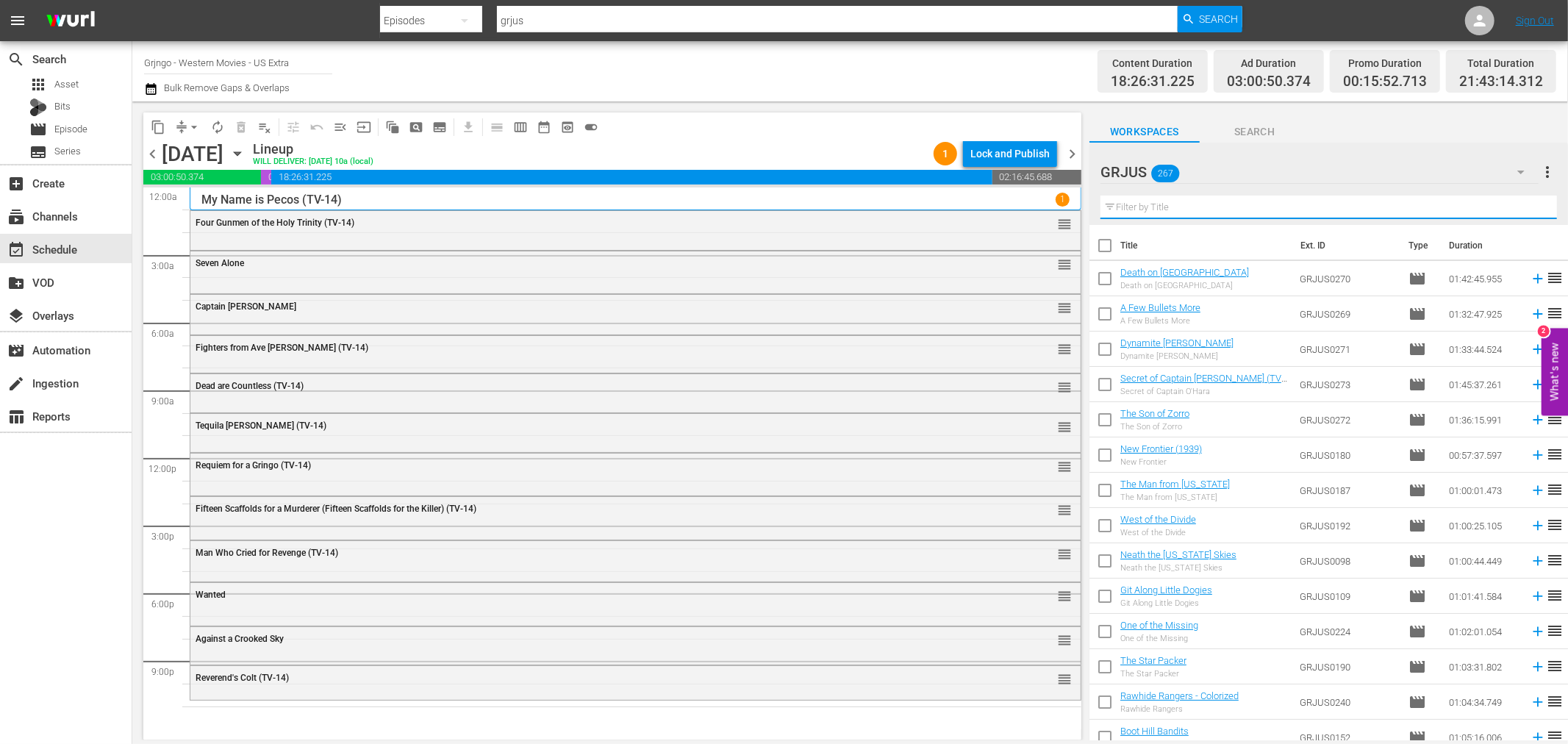
paste input "Gunman of Ave Maria"
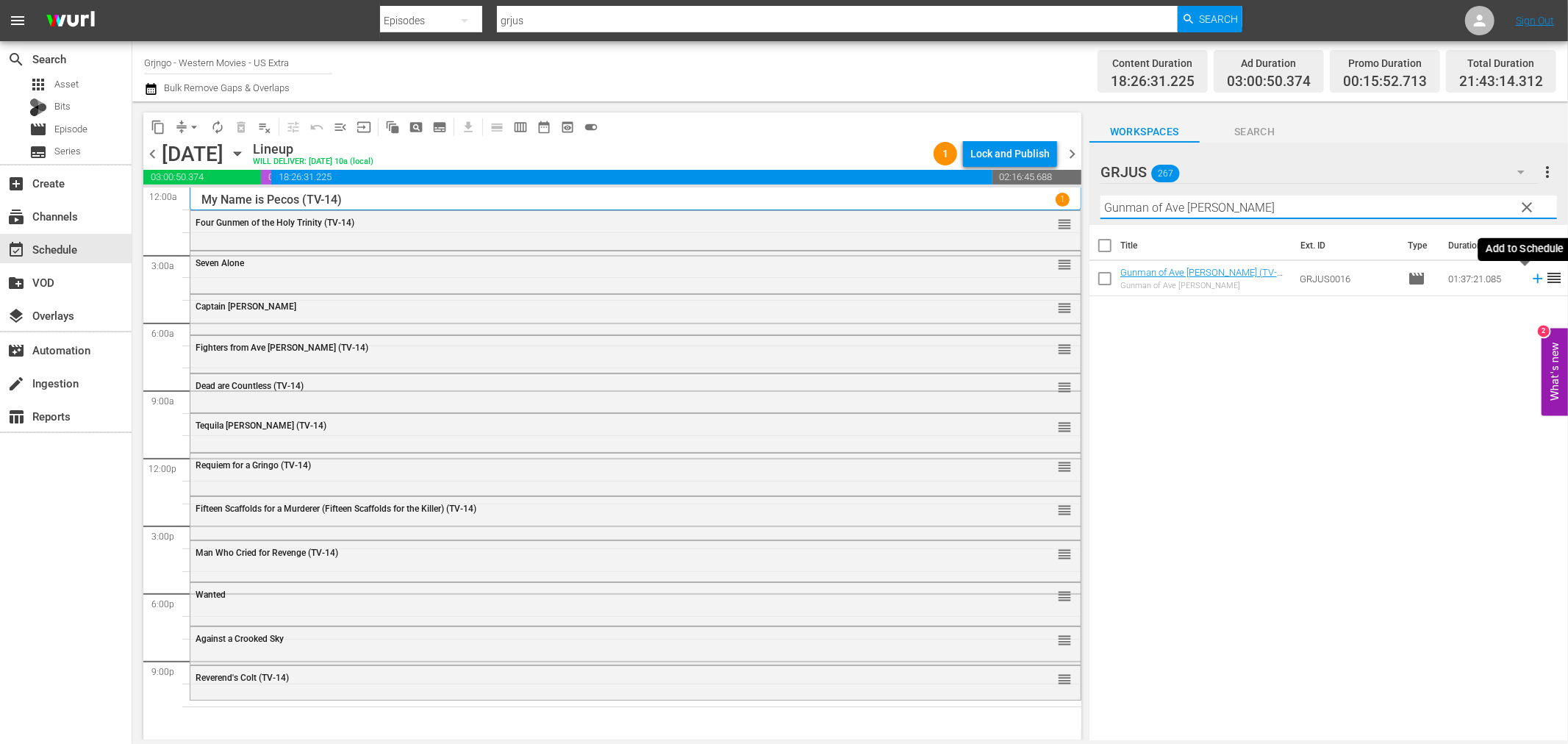
type input "Gunman of Ave Maria"
click at [1530, 280] on icon at bounding box center [1538, 279] width 16 height 16
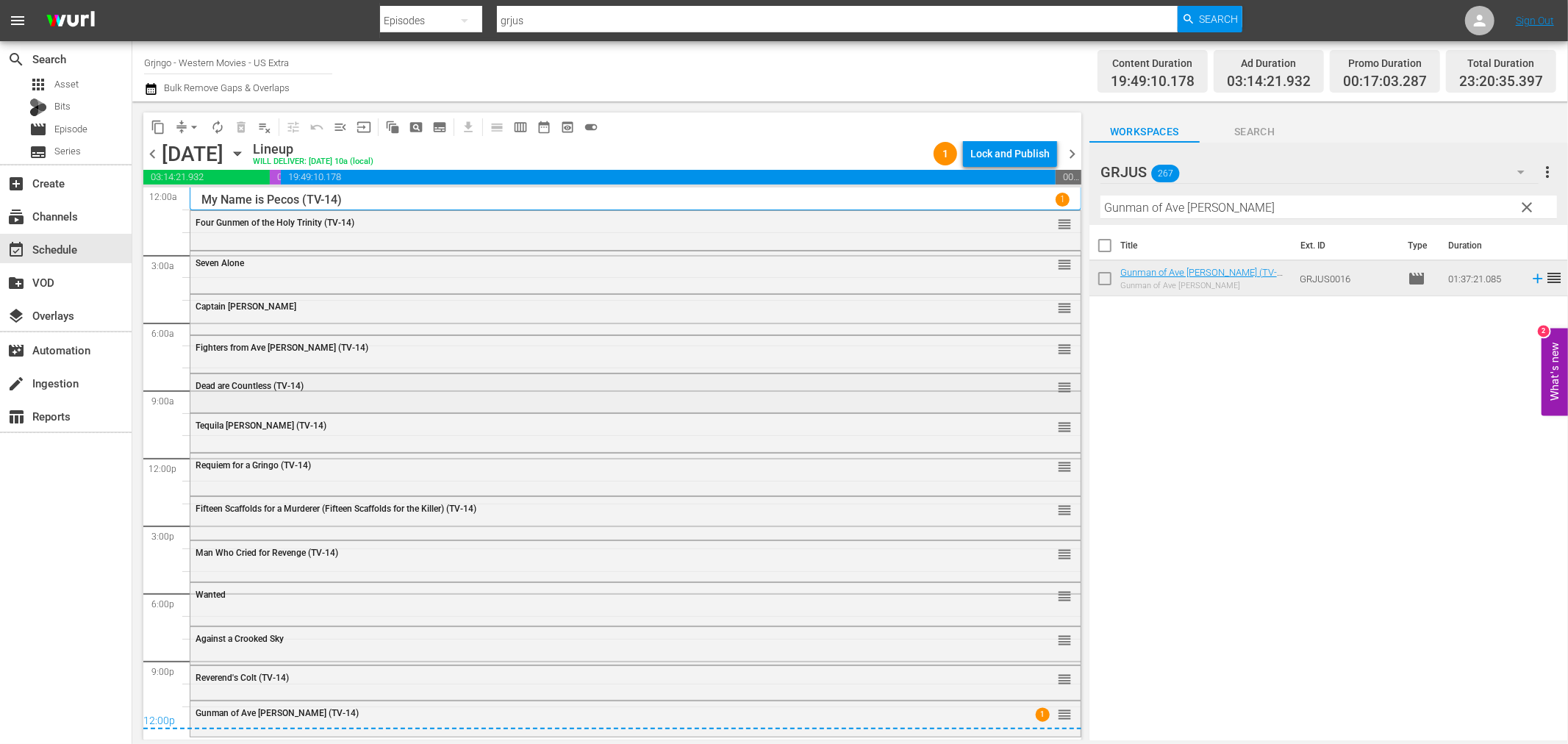
click at [276, 392] on div "Dead are Countless (TV-14) reorder" at bounding box center [636, 386] width 890 height 25
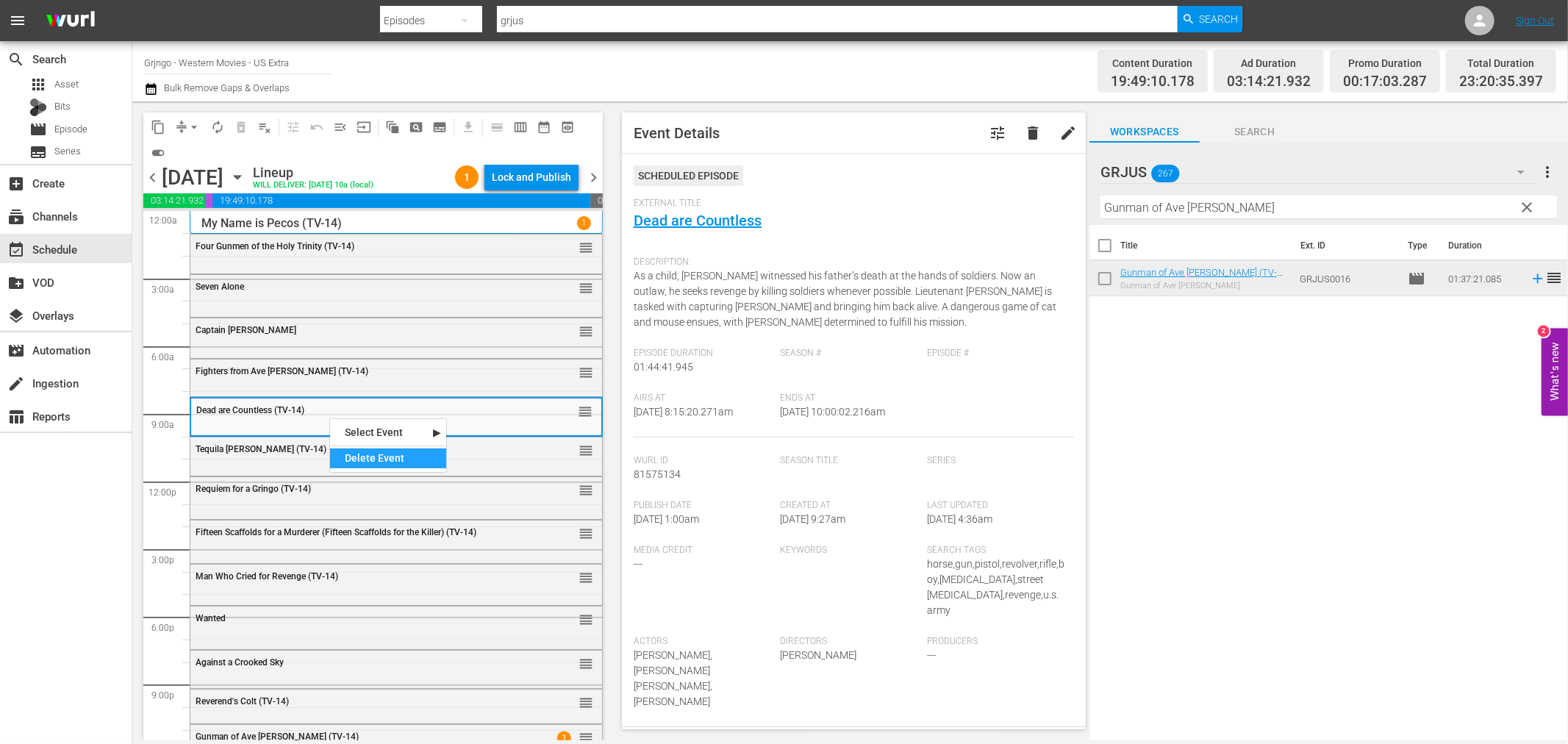
click at [406, 461] on div "Delete Event" at bounding box center [387, 458] width 116 height 20
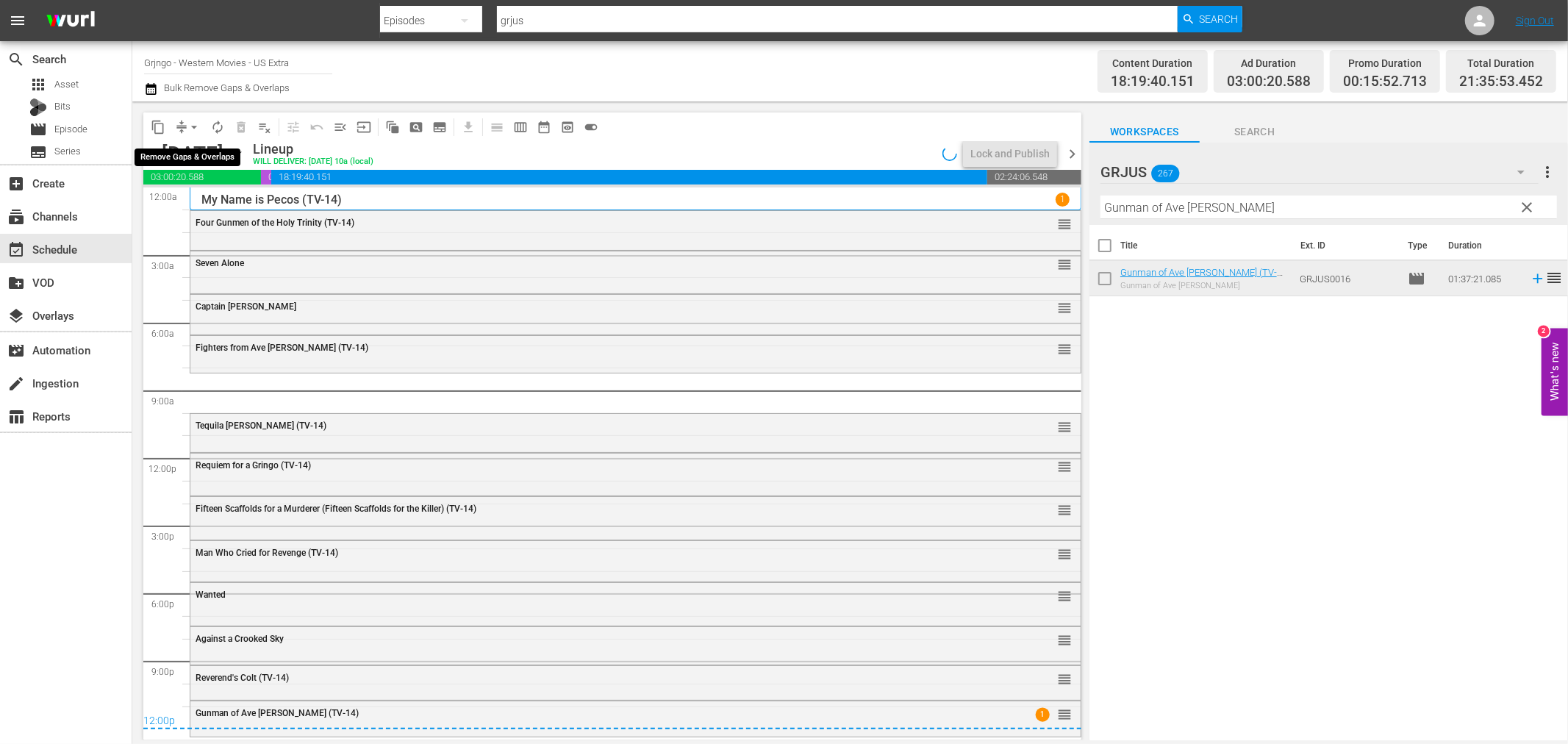
click at [193, 127] on span "arrow_drop_down" at bounding box center [194, 127] width 15 height 15
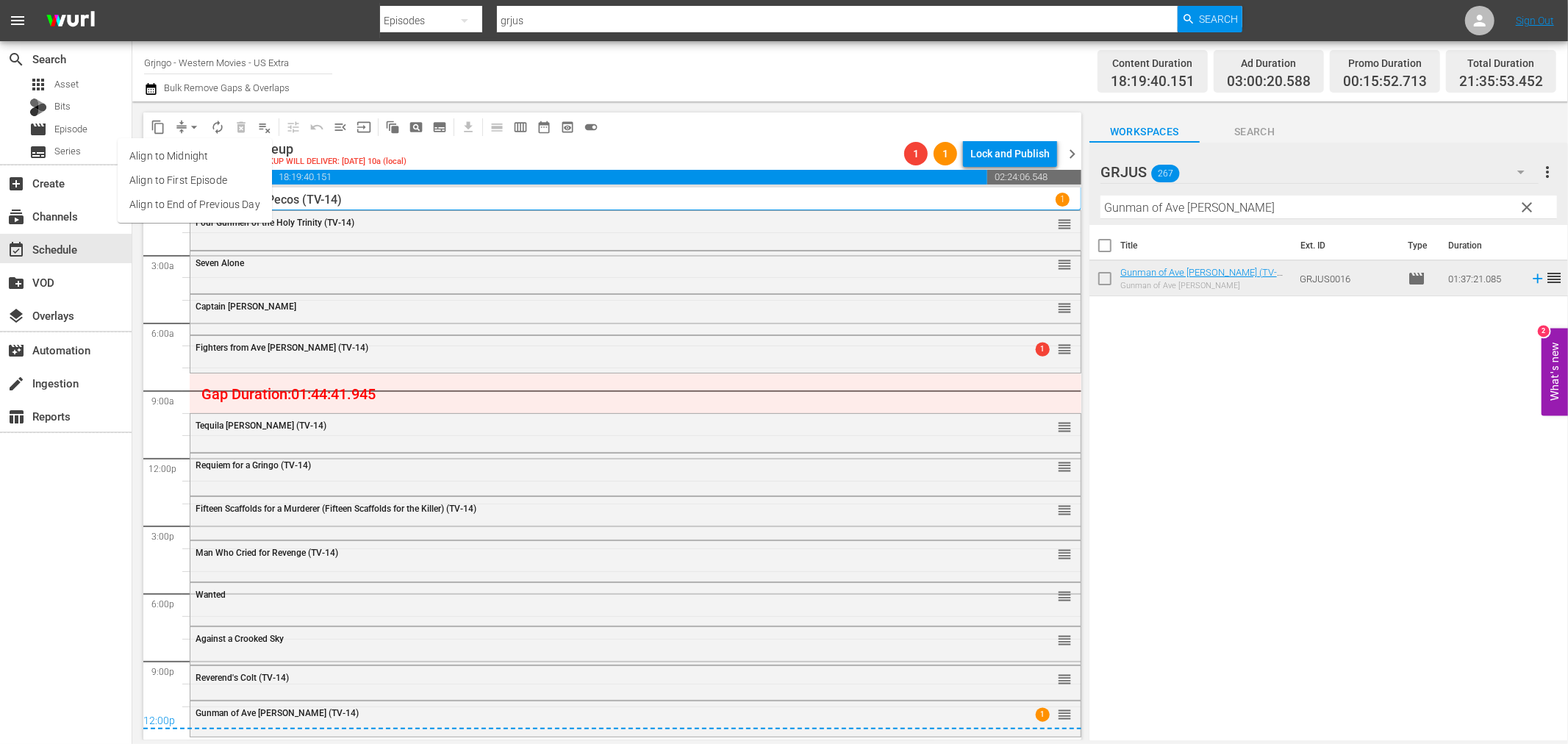
click at [215, 201] on li "Align to End of Previous Day" at bounding box center [195, 205] width 155 height 25
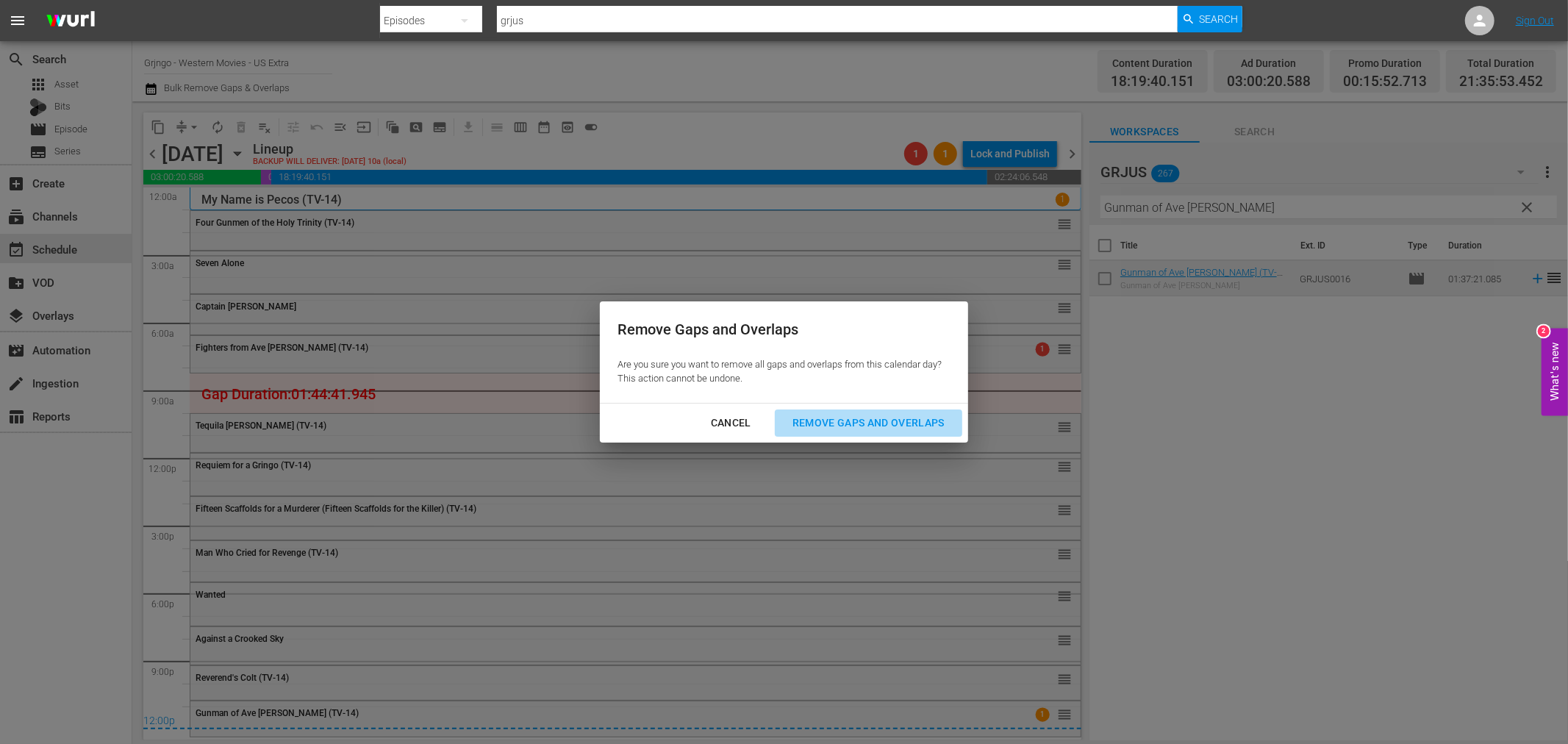
click at [803, 420] on div "Remove Gaps and Overlaps" at bounding box center [869, 423] width 176 height 18
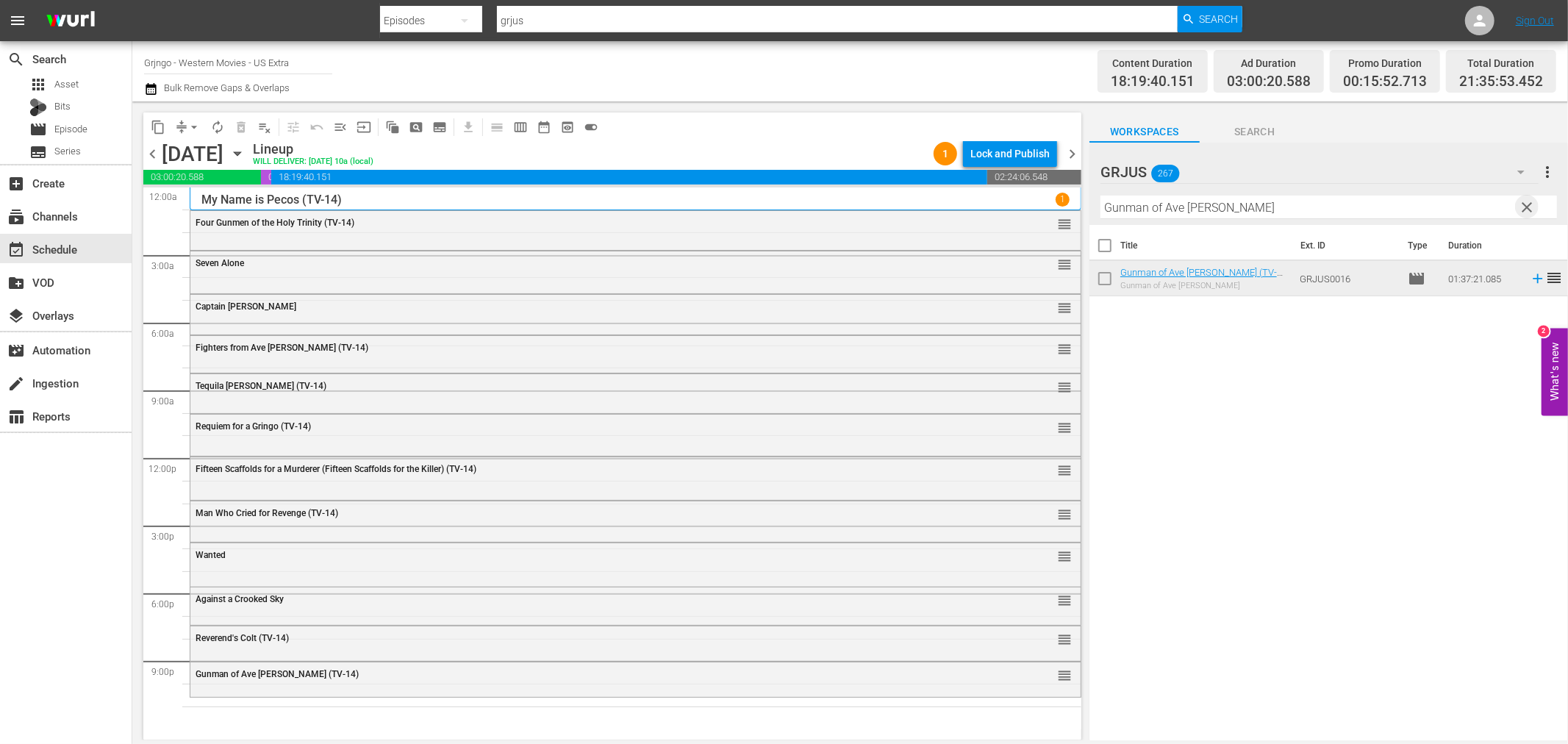
click at [1525, 203] on span "clear" at bounding box center [1527, 206] width 17 height 17
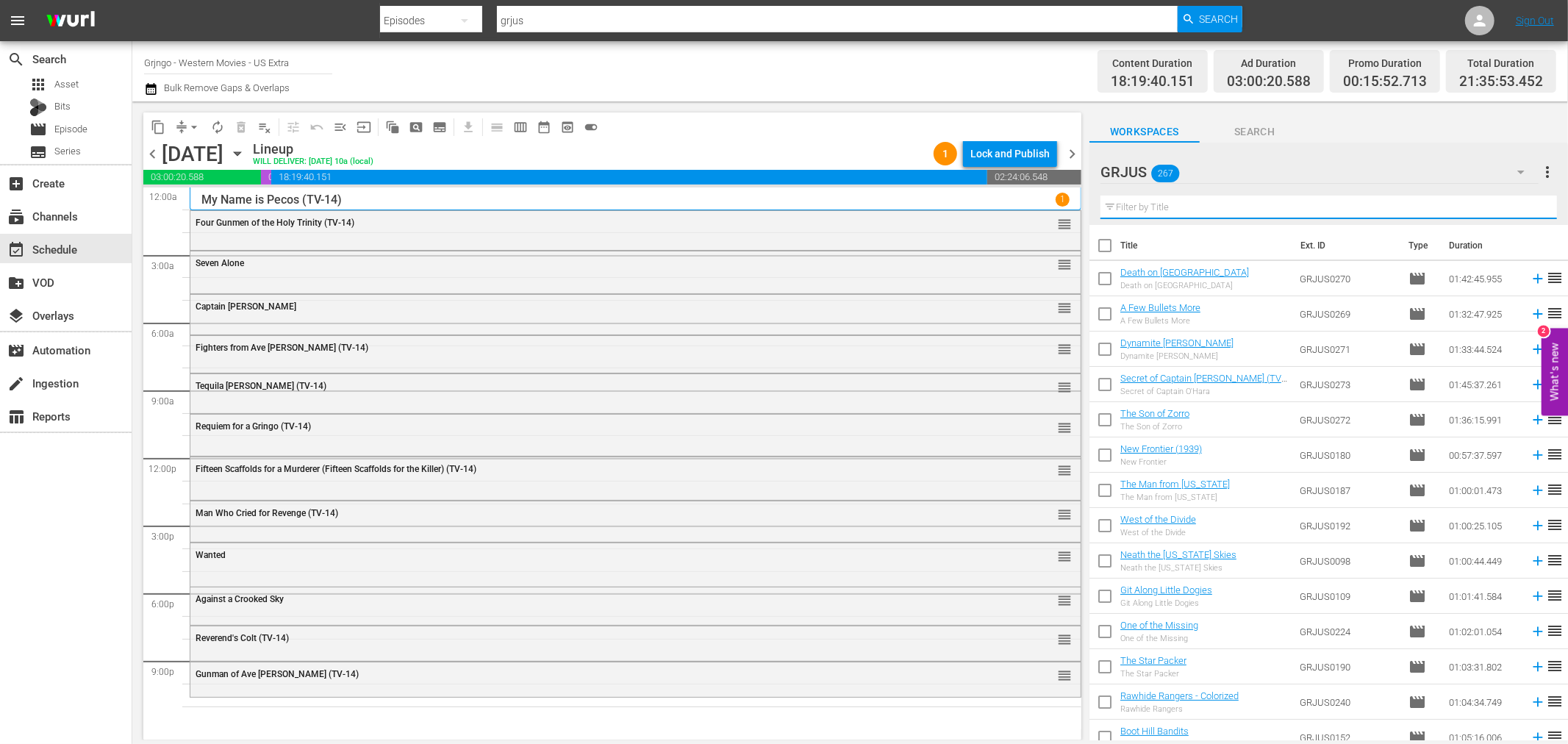
paste input "The Counterfeit Kid"
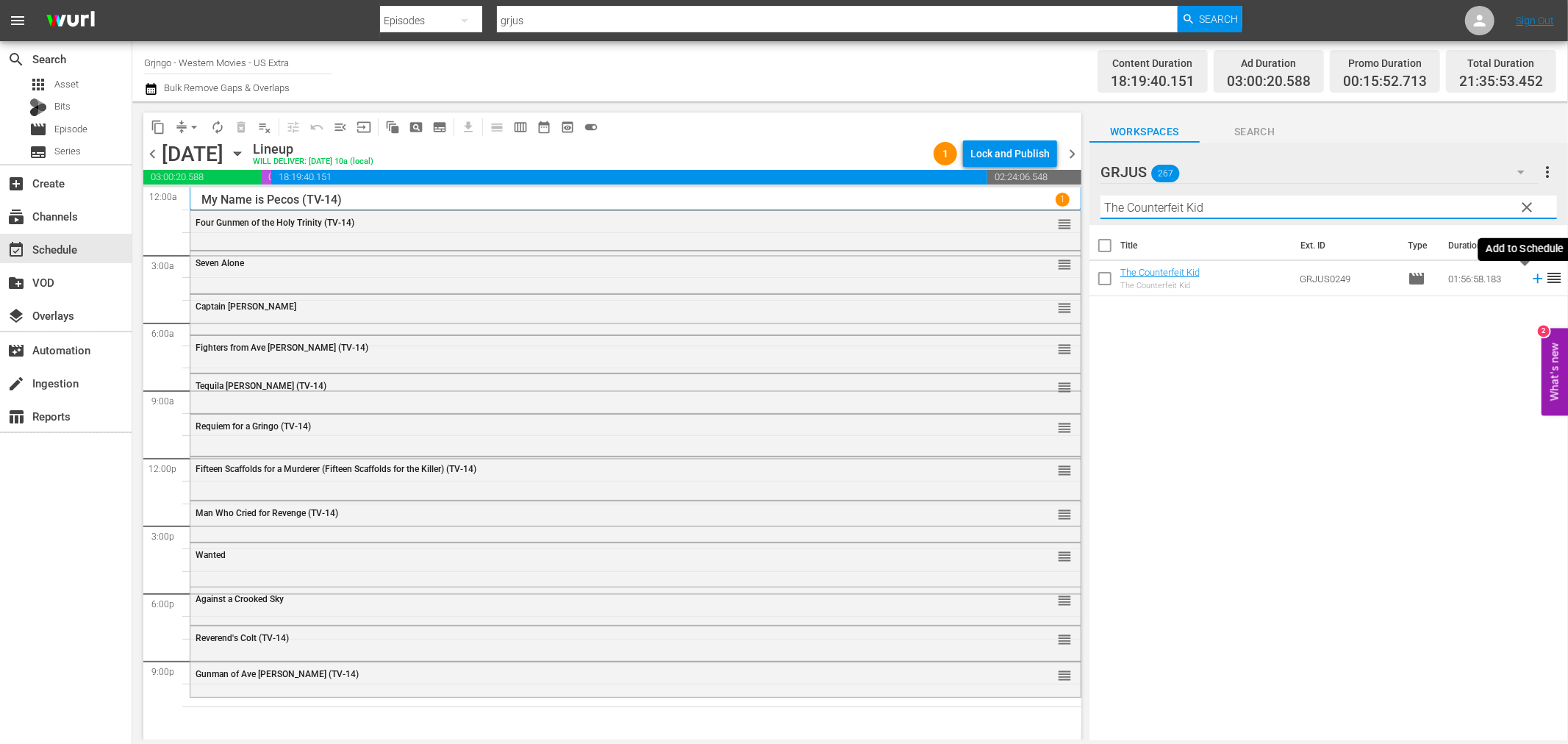
type input "The Counterfeit Kid"
click at [1530, 277] on icon at bounding box center [1538, 279] width 16 height 16
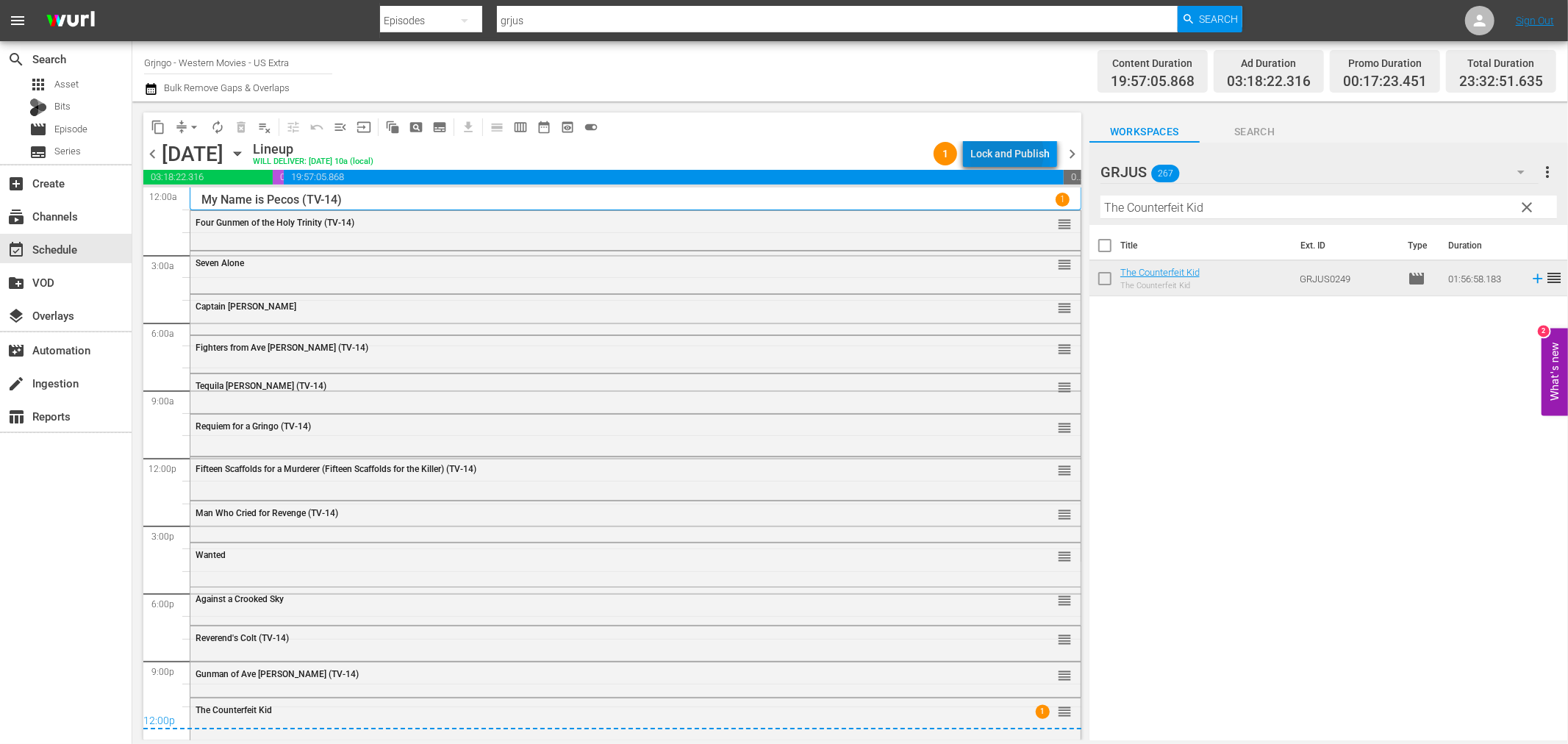
click at [1008, 153] on div "Lock and Publish" at bounding box center [1010, 154] width 80 height 26
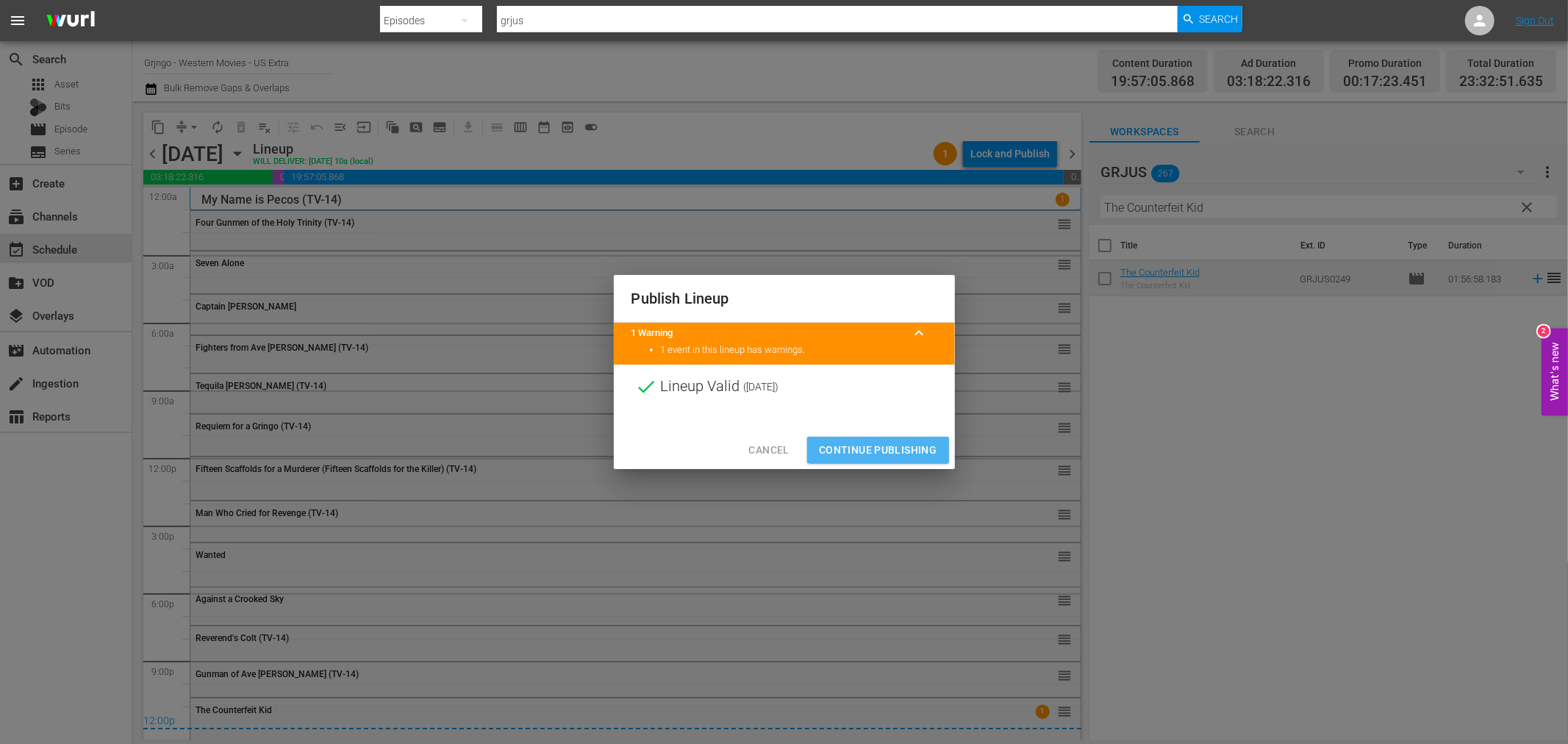
click at [890, 452] on span "Continue Publishing" at bounding box center [878, 450] width 118 height 18
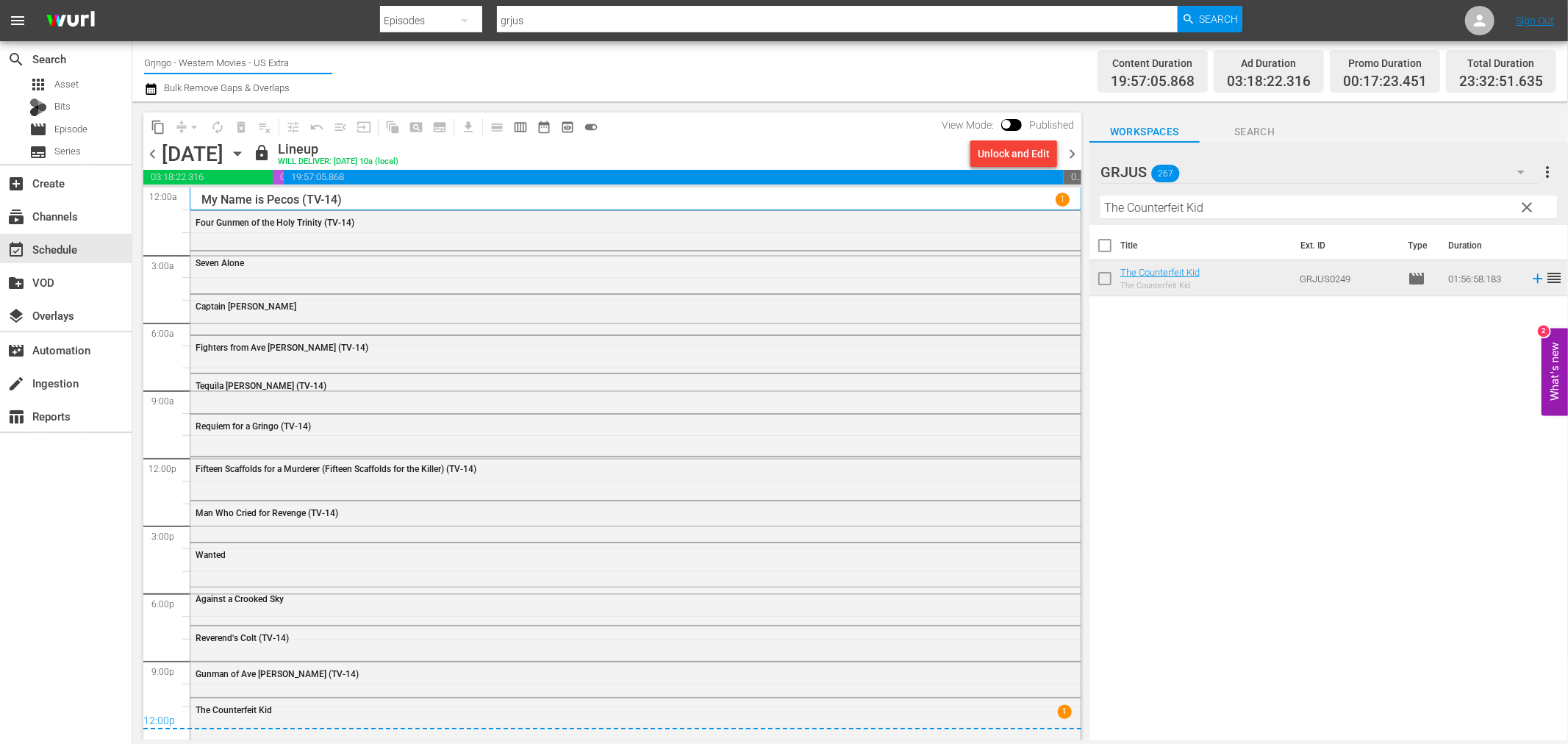
drag, startPoint x: 312, startPoint y: 63, endPoint x: 137, endPoint y: 59, distance: 175.0
click at [137, 59] on div "Channel Title Grjngo - Western Movies - US Extra Bulk Remove Gaps & Overlaps Co…" at bounding box center [850, 71] width 1436 height 60
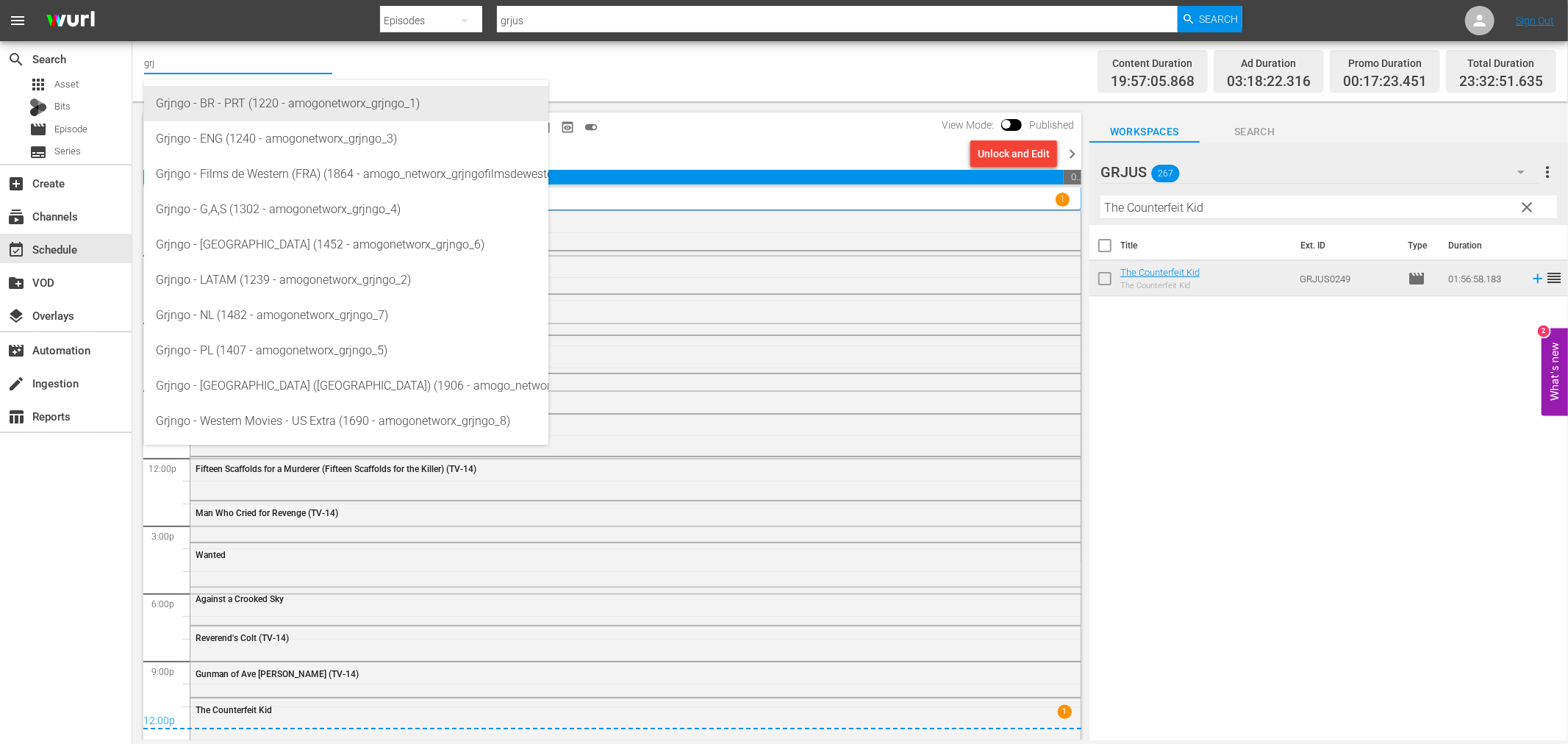
click at [289, 94] on div "Grjngo - BR - PRT (1220 - amogonetworx_grjngo_1)" at bounding box center [346, 104] width 381 height 35
type input "Grjngo - BR - PRT (1220 - amogonetworx_grjngo_1)"
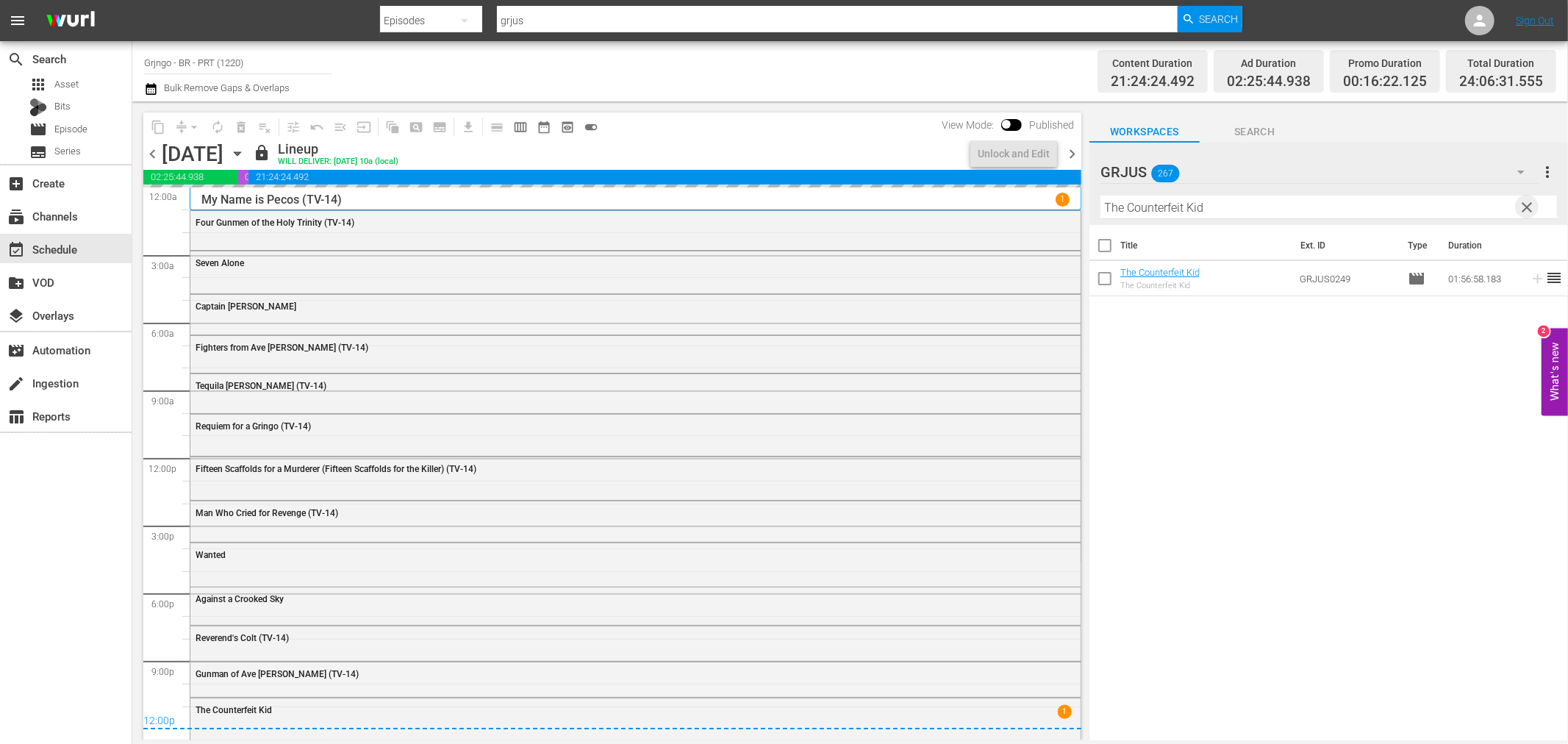
click at [1530, 204] on span "clear" at bounding box center [1527, 206] width 17 height 17
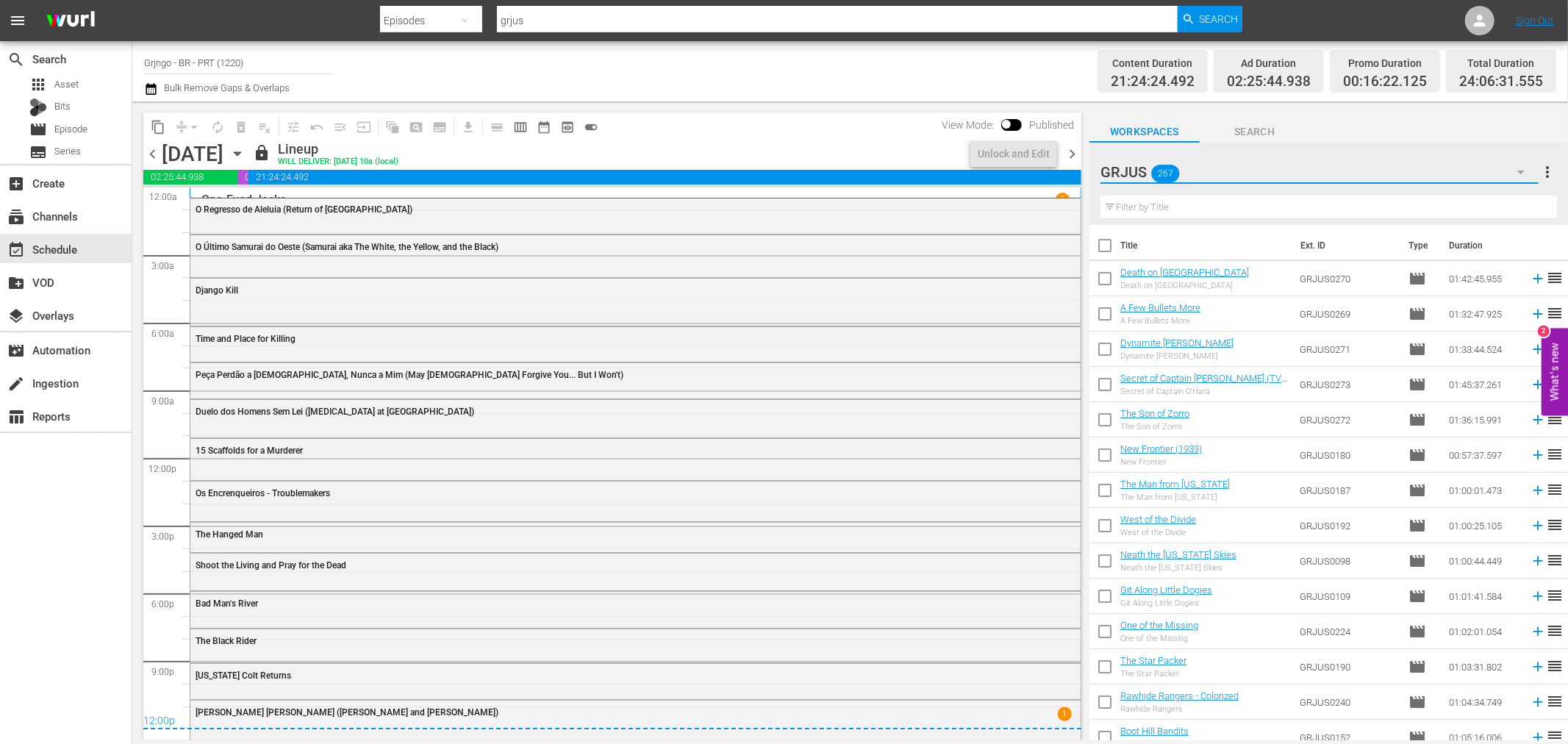
click at [1524, 173] on icon "button" at bounding box center [1520, 172] width 17 height 17
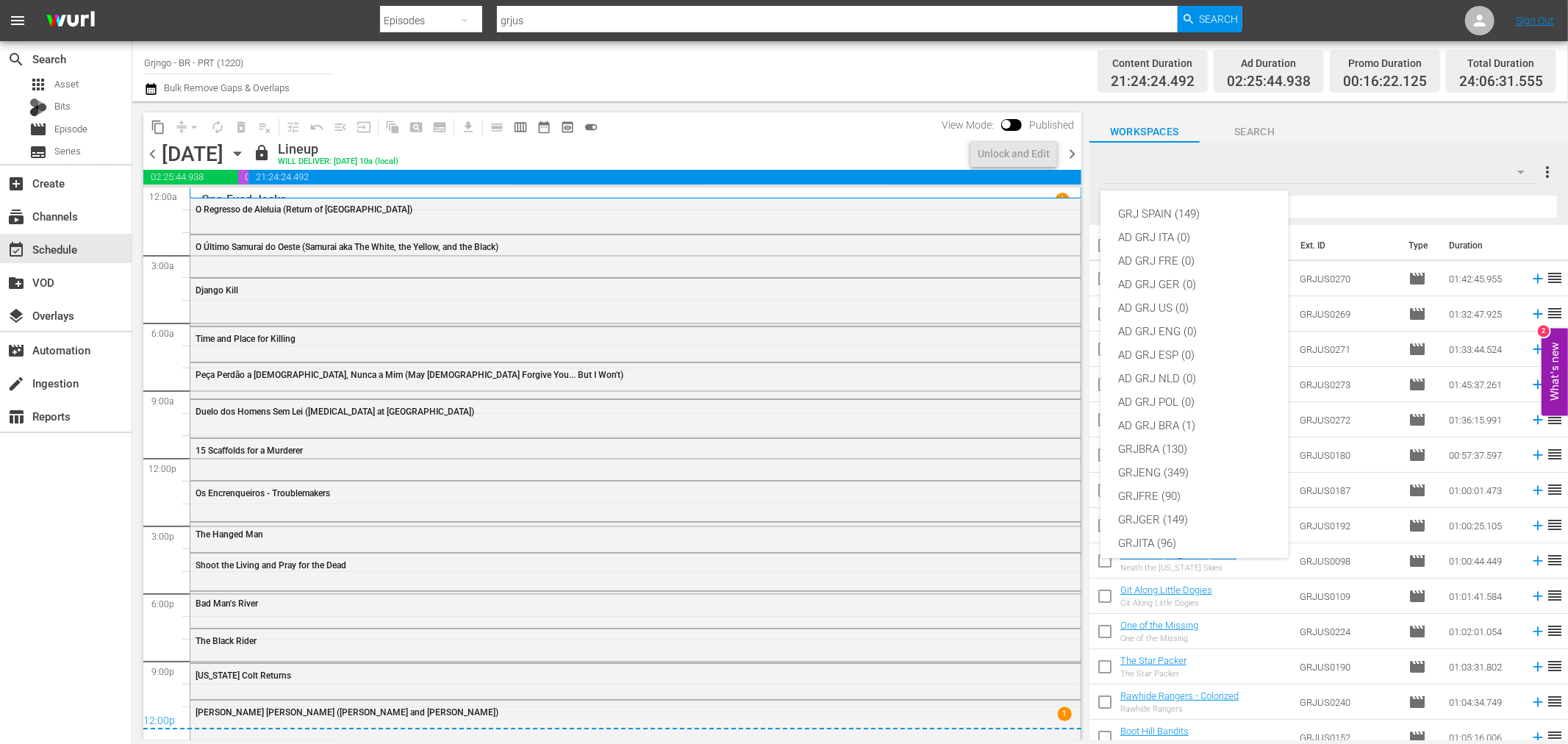
scroll to position [127, 0]
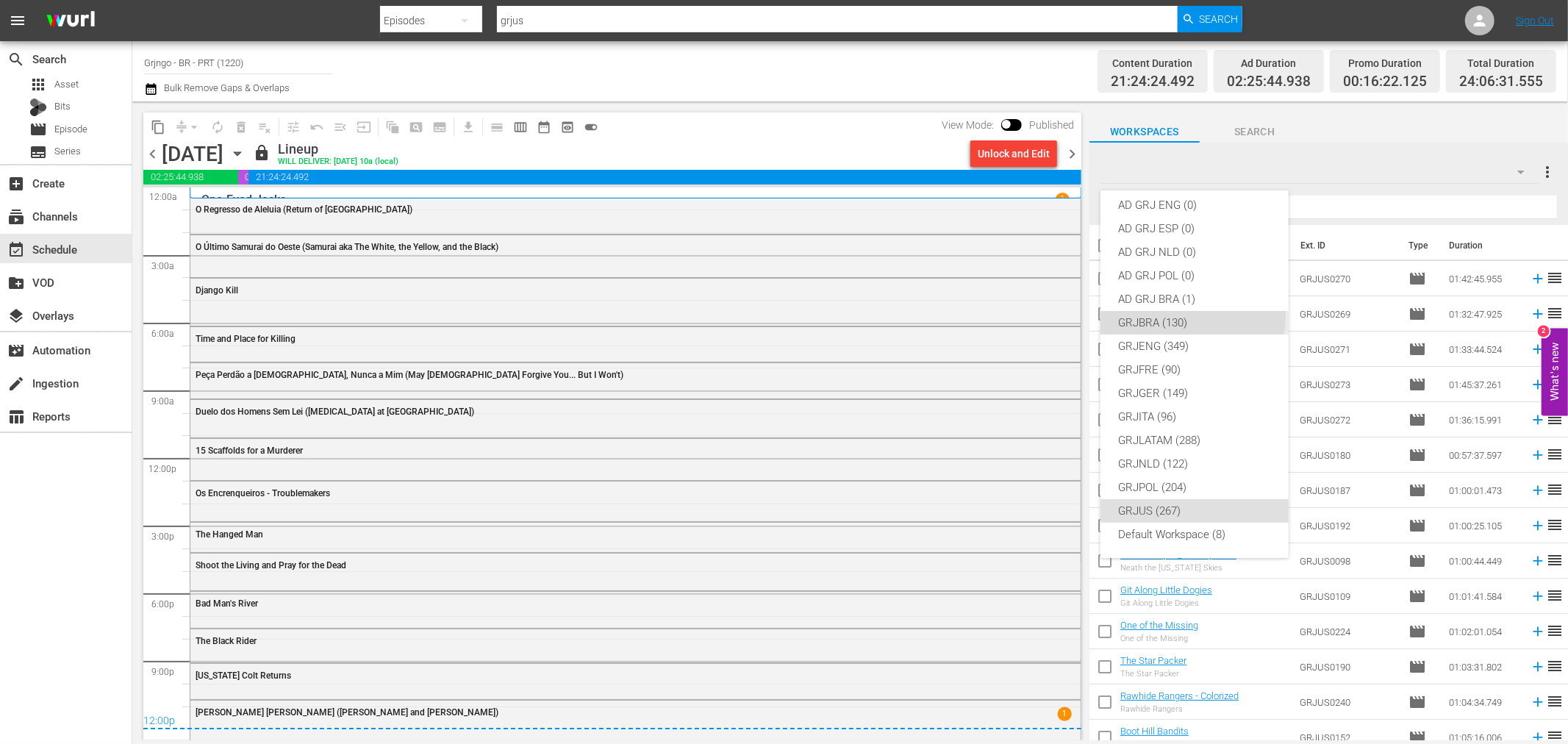
click at [1192, 317] on div "GRJBRA (130)" at bounding box center [1195, 322] width 153 height 24
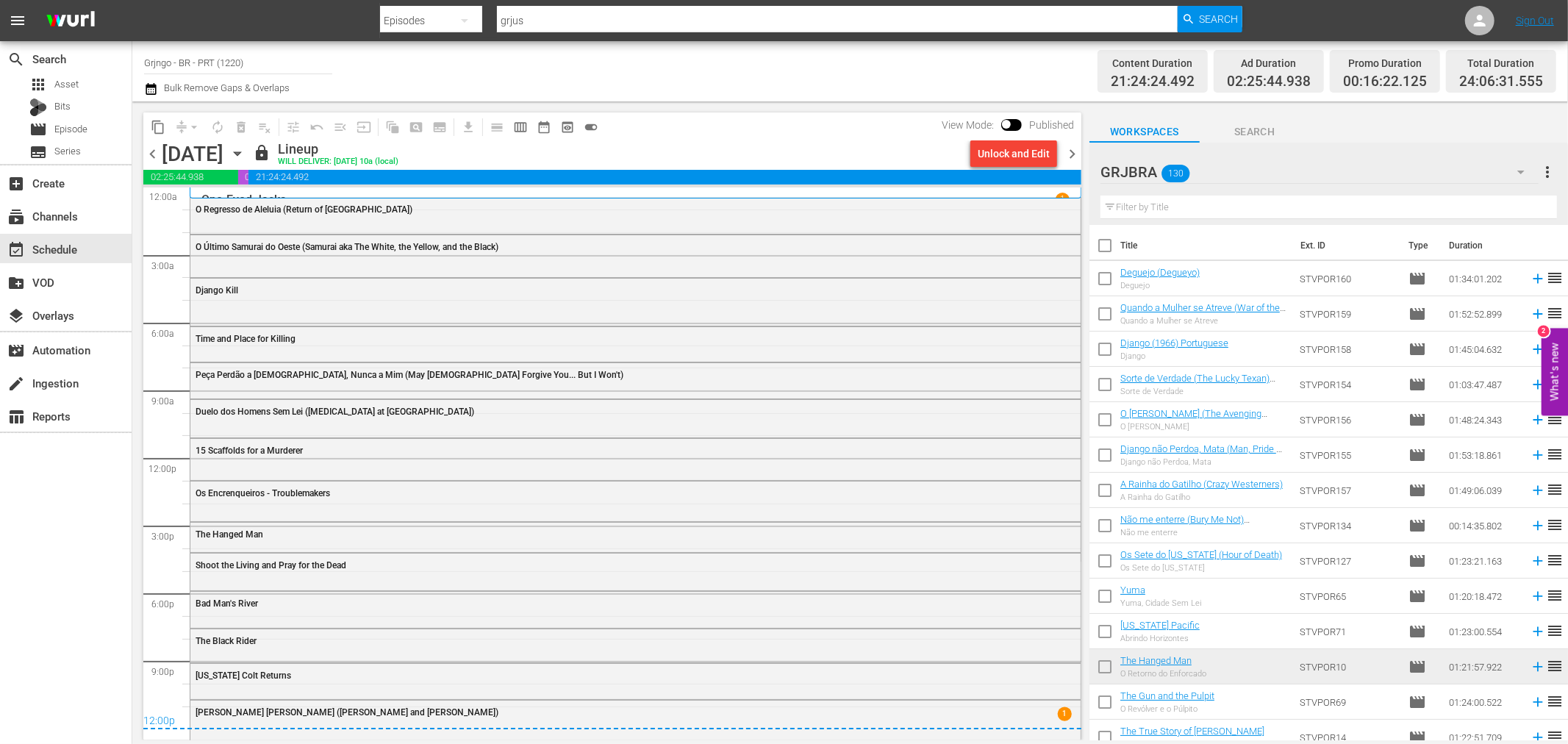
click at [1077, 155] on span "chevron_right" at bounding box center [1072, 154] width 18 height 18
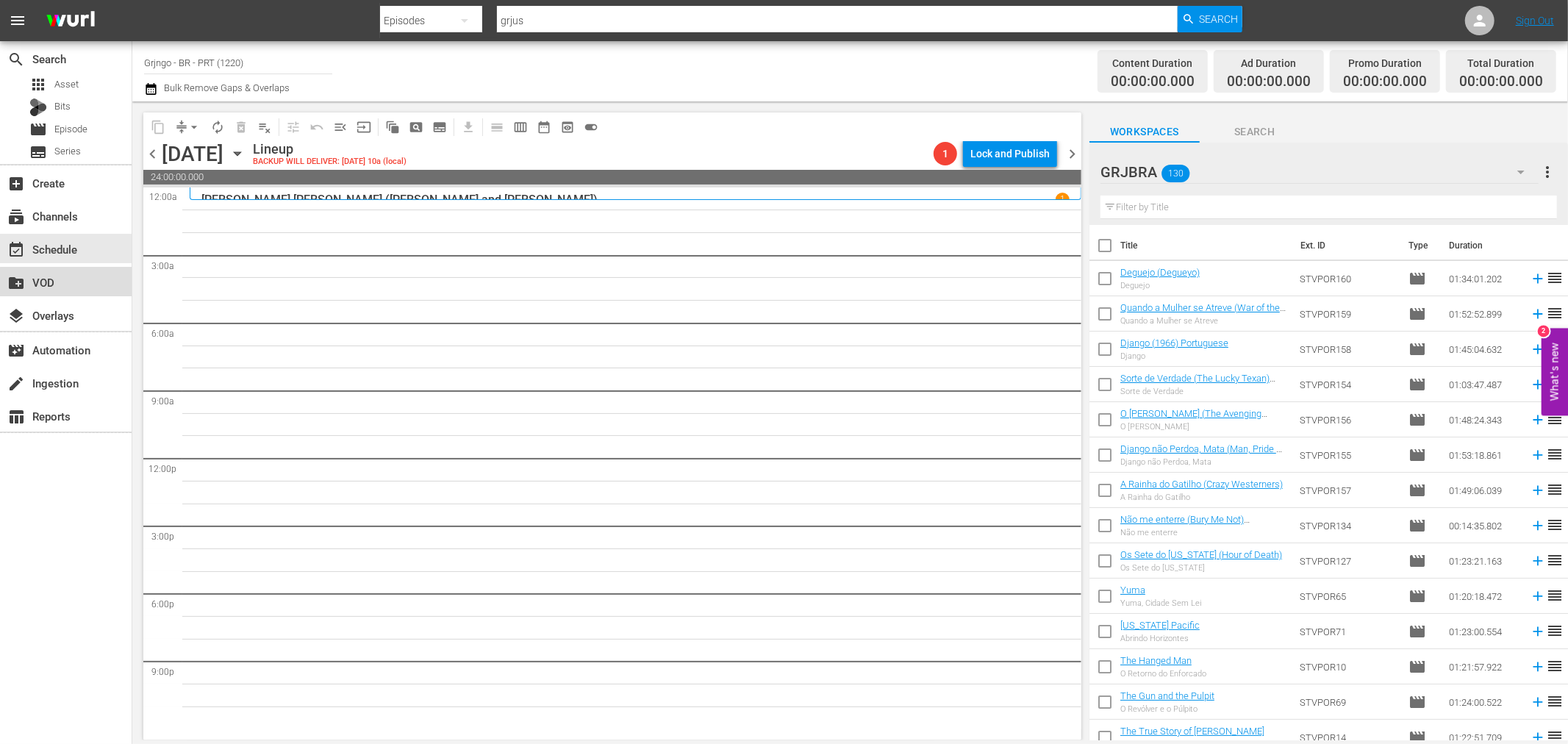
click at [71, 285] on div "create_new_folder VOD" at bounding box center [41, 280] width 82 height 13
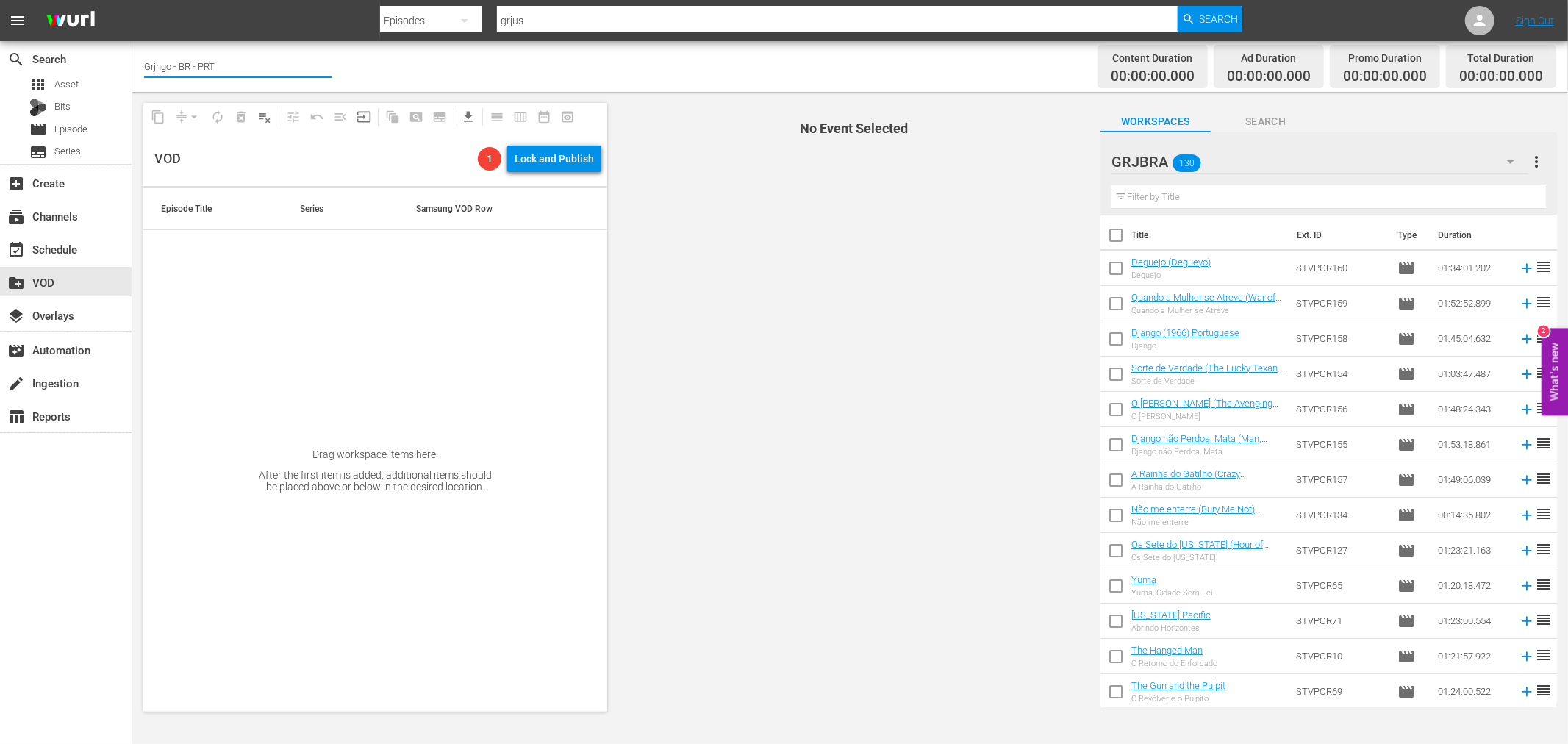
drag, startPoint x: 276, startPoint y: 59, endPoint x: 135, endPoint y: 56, distance: 141.0
click at [135, 56] on div "Channel Title Grjngo - BR - PRT Content Duration 00:00:00.000 Ad Duration 00:00…" at bounding box center [850, 67] width 1436 height 51
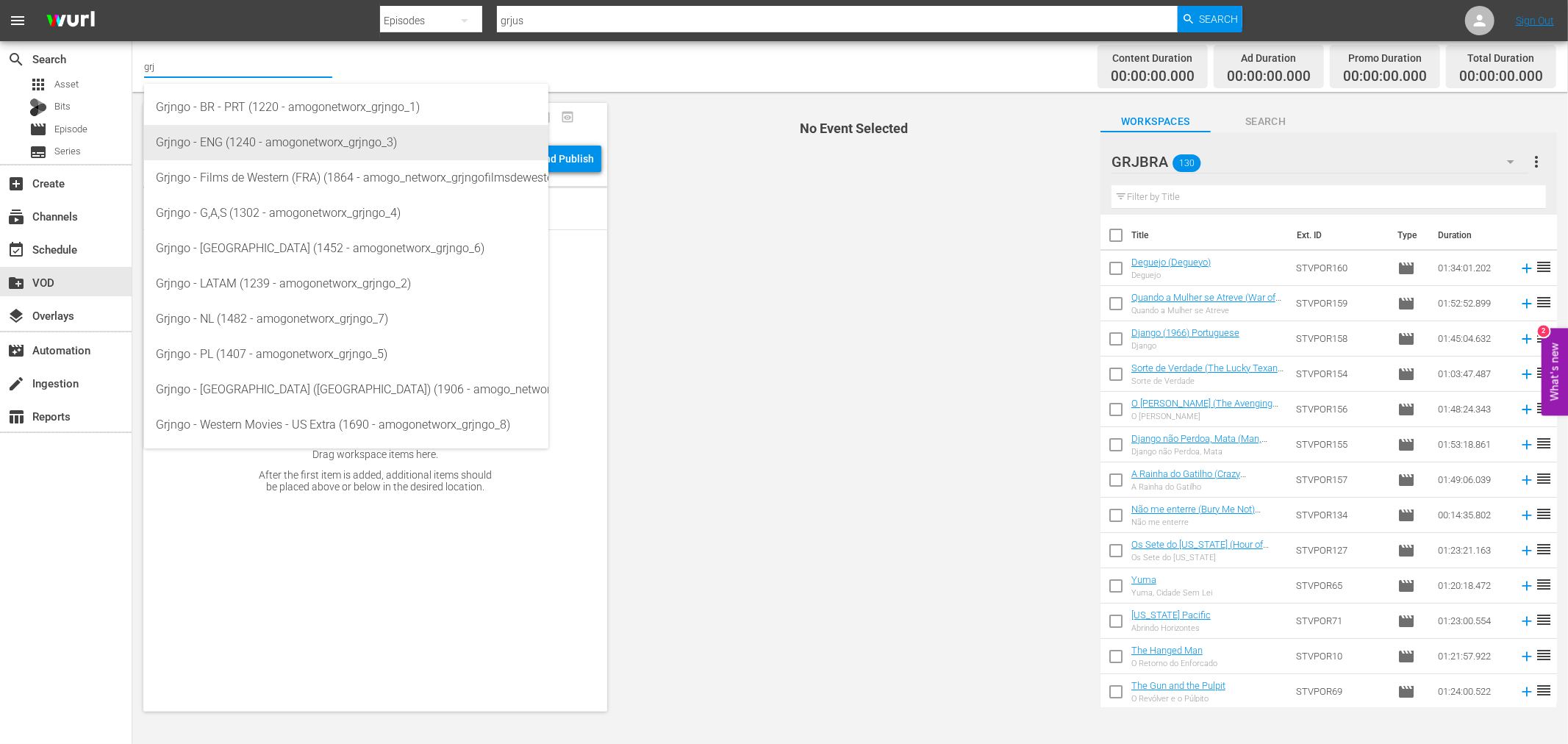
click at [226, 137] on div "Grjngo - ENG (1240 - amogonetworx_grjngo_3)" at bounding box center [346, 142] width 381 height 35
type input "Grjngo - ENG (1240 - amogonetworx_grjngo_3)"
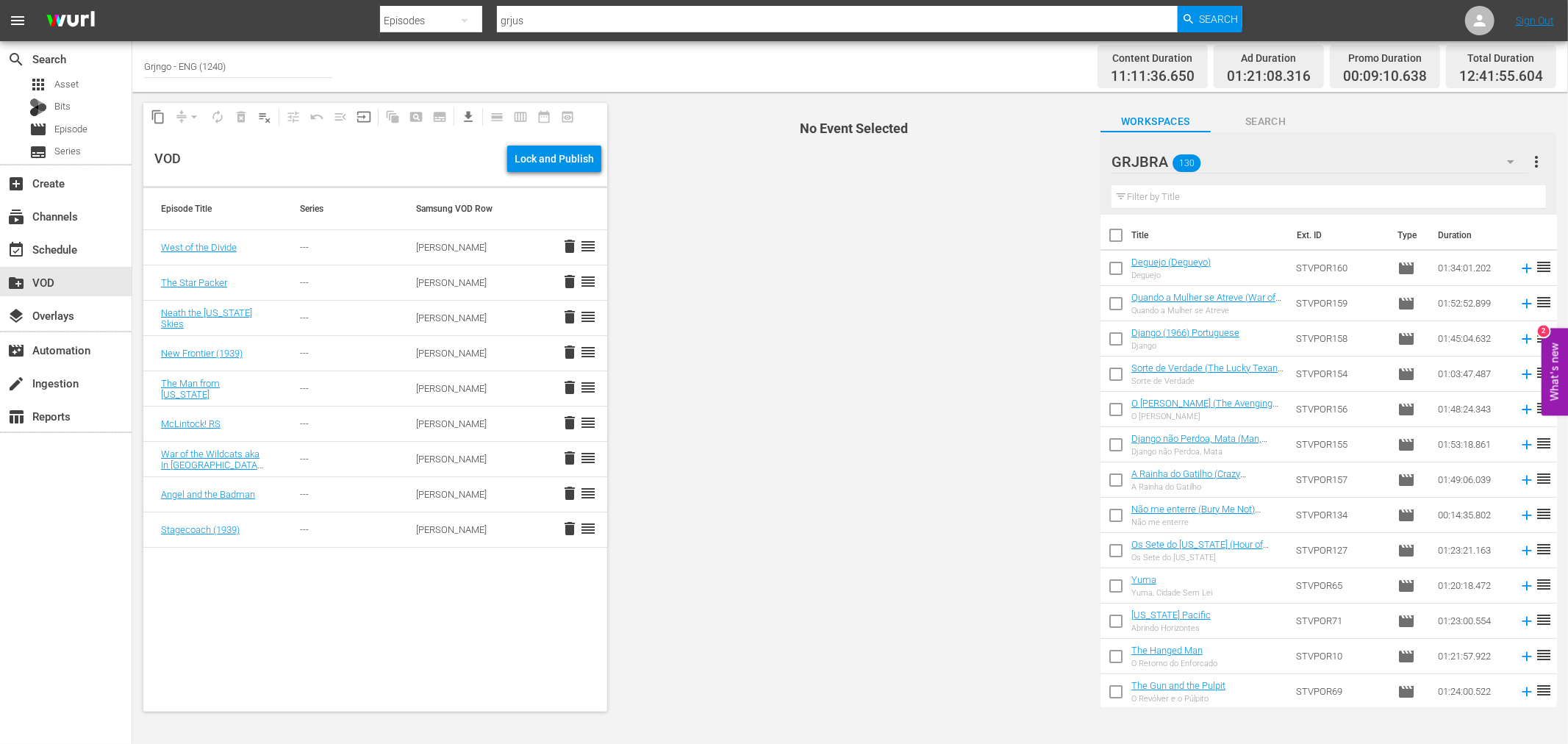
click at [1511, 168] on icon "button" at bounding box center [1510, 161] width 17 height 17
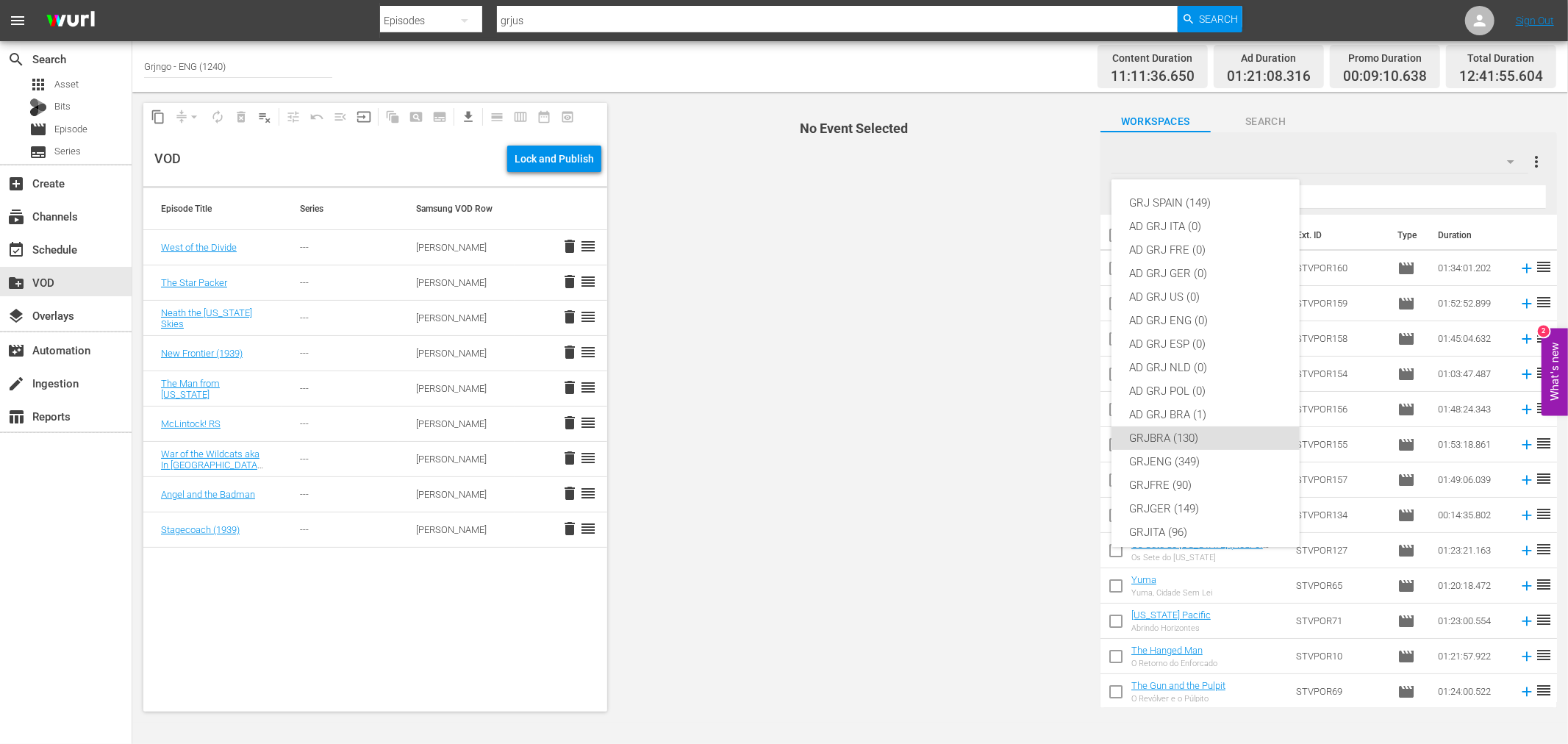
scroll to position [127, 0]
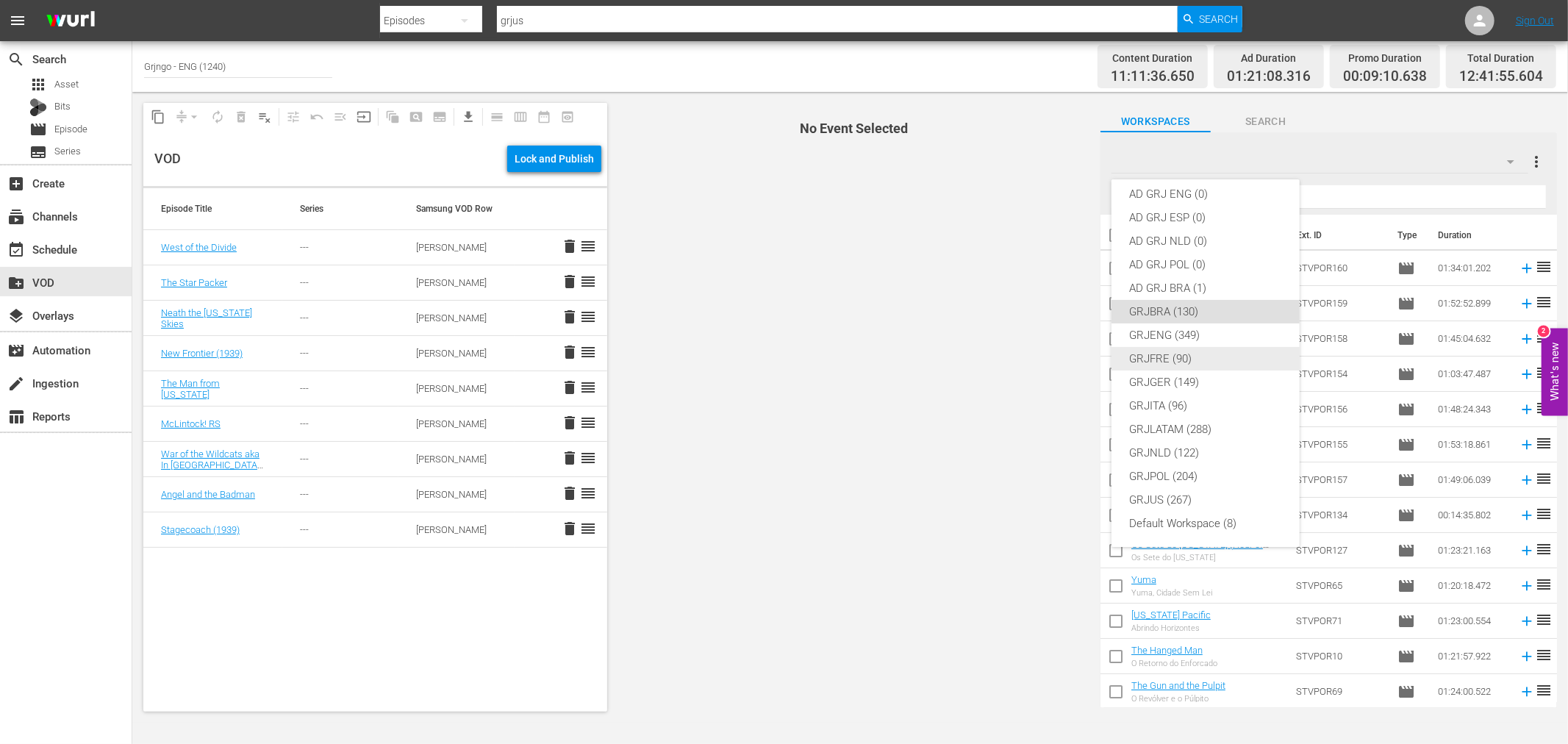
click at [1163, 333] on div "GRJENG (349)" at bounding box center [1205, 335] width 153 height 24
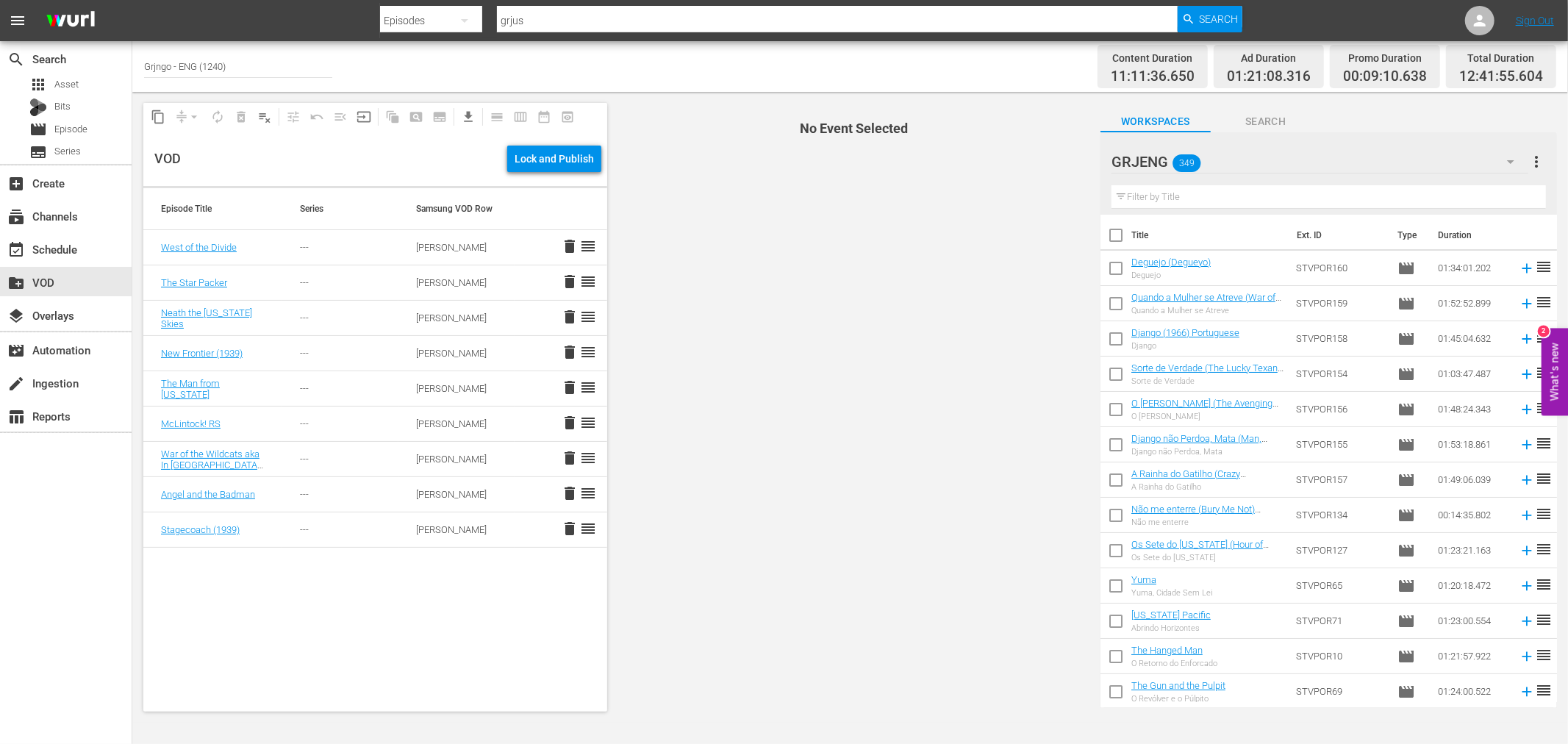
click at [1177, 194] on input "text" at bounding box center [1329, 196] width 434 height 24
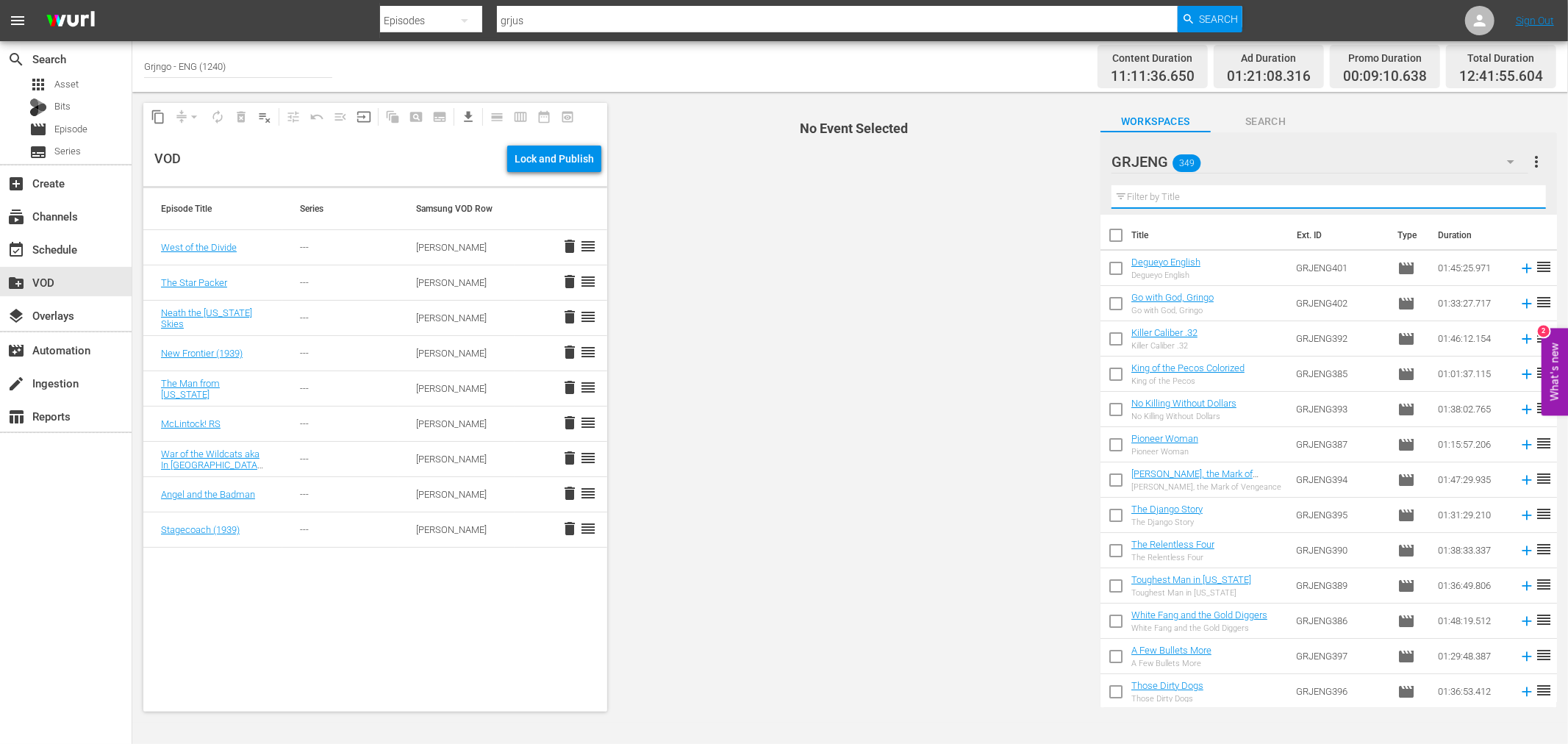
type input "4"
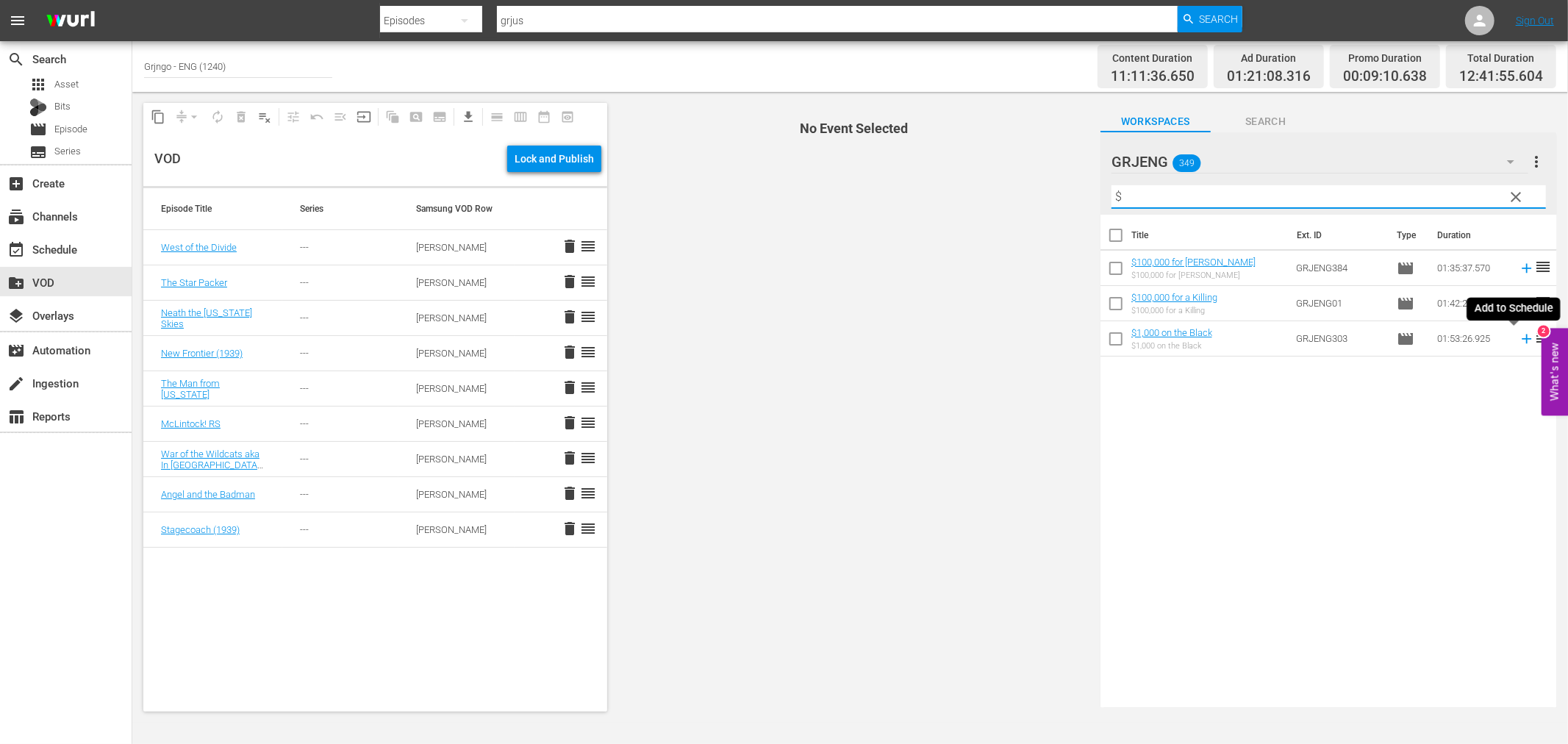
type input "$"
click at [1522, 339] on icon at bounding box center [1527, 339] width 10 height 10
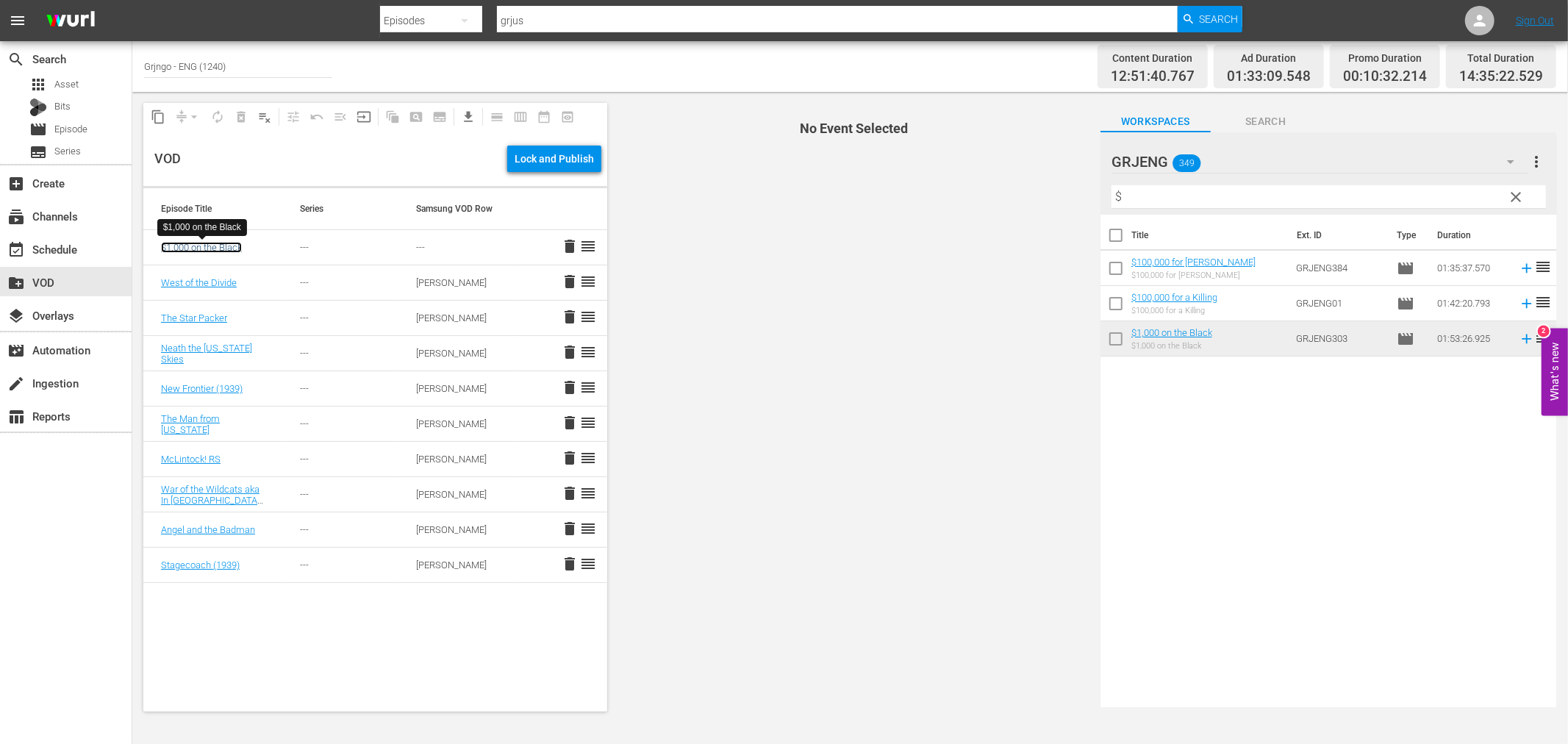
click at [206, 247] on link "$1,000 on the Black" at bounding box center [201, 247] width 81 height 11
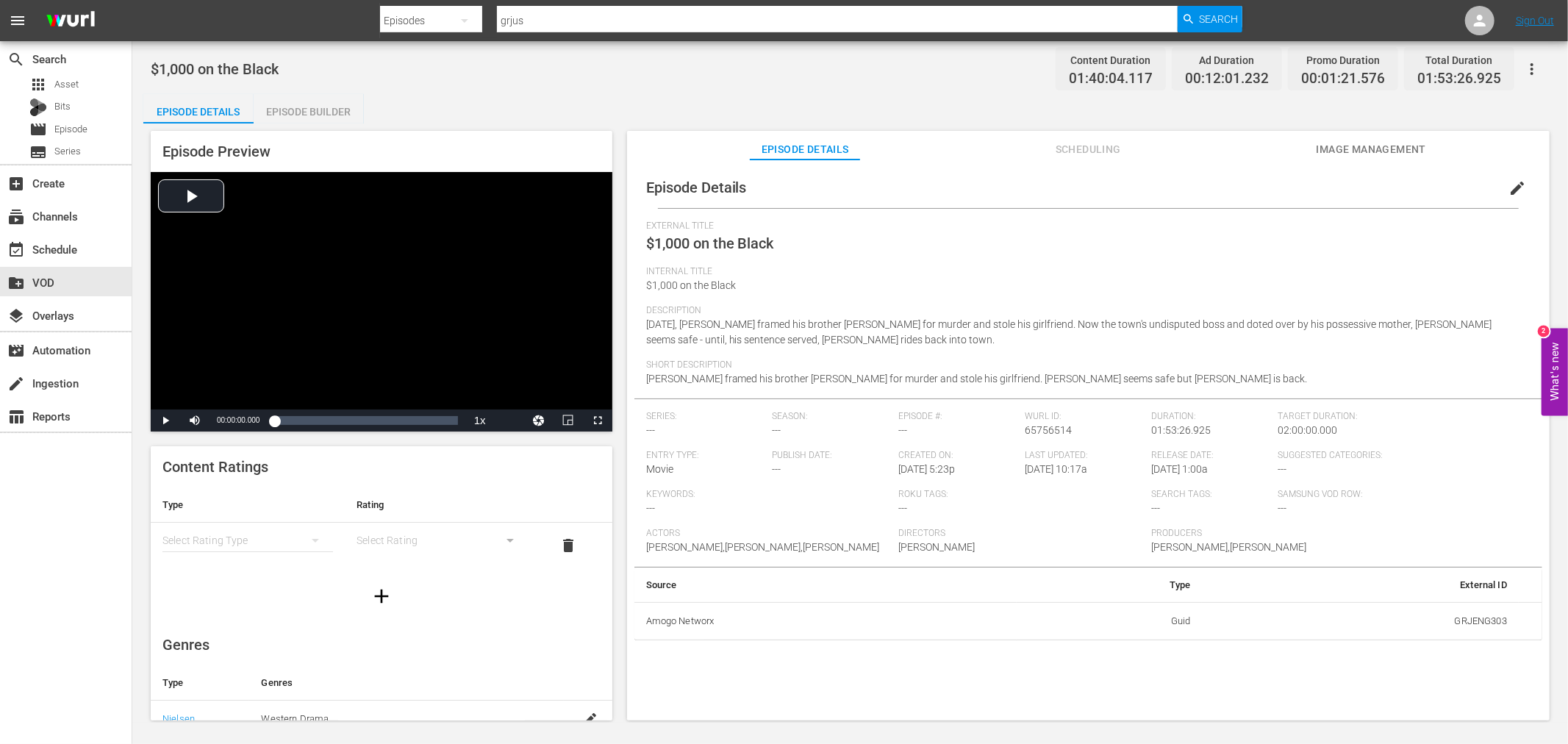
click at [1513, 182] on span "edit" at bounding box center [1517, 187] width 17 height 17
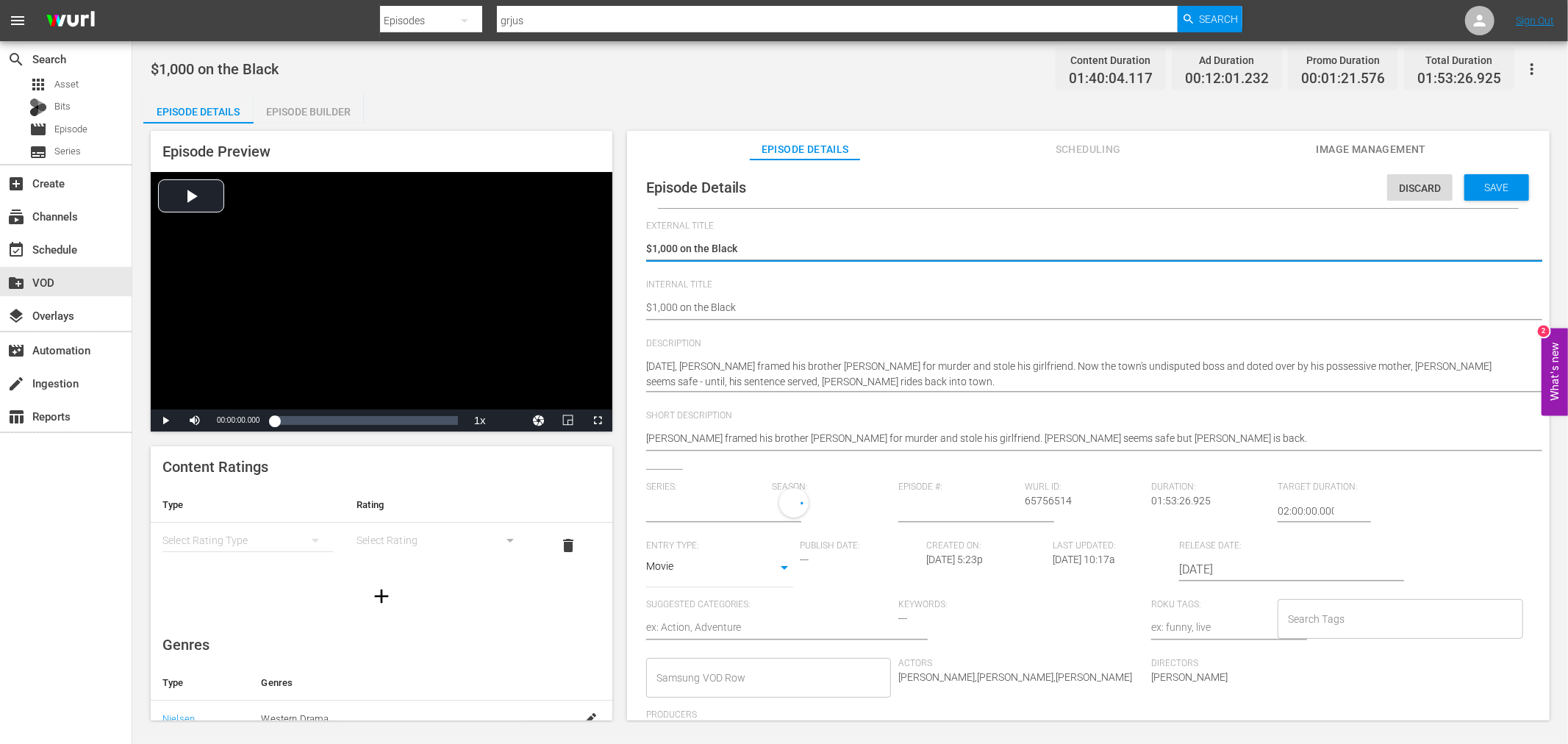
type input "No Series"
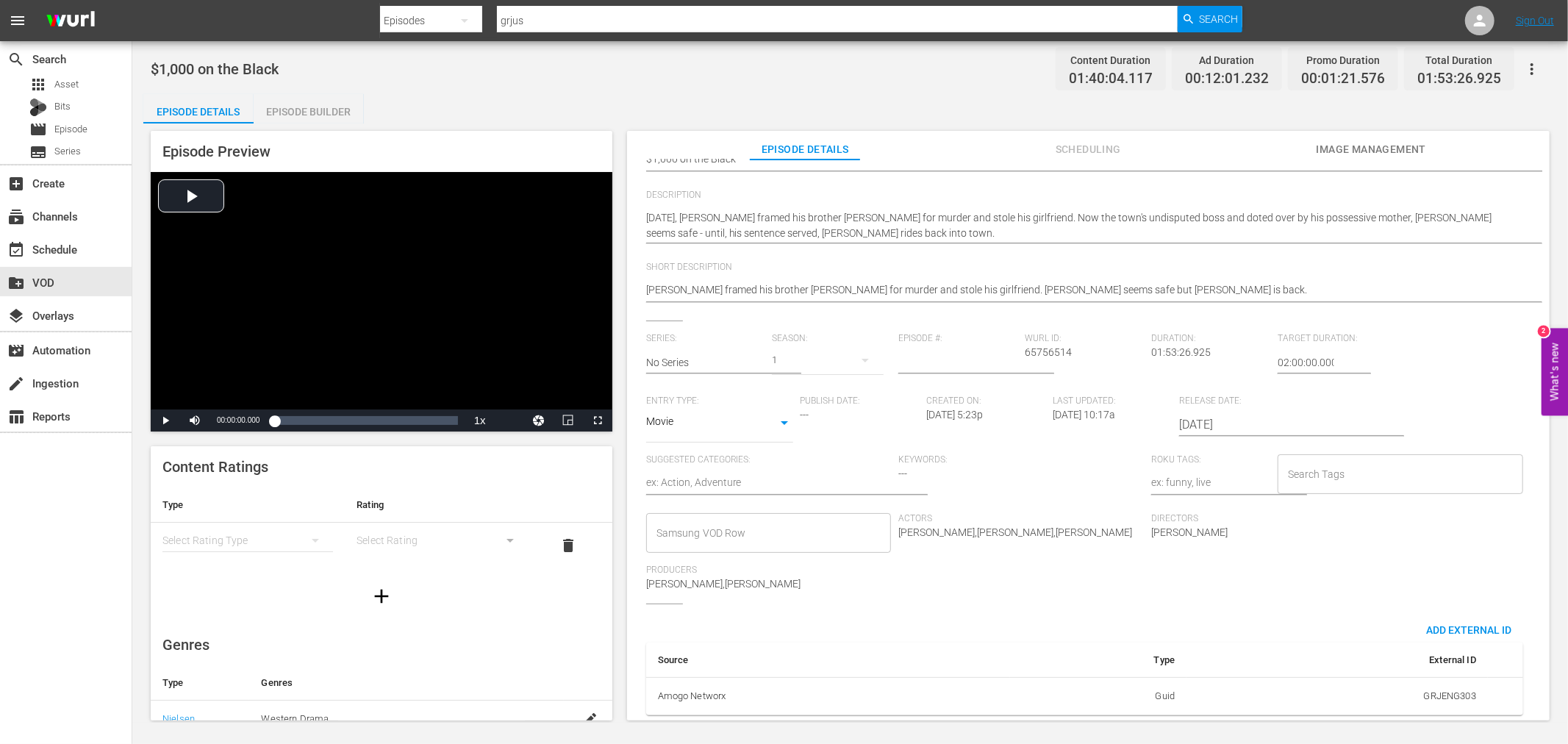
scroll to position [160, 0]
click at [745, 475] on textarea at bounding box center [769, 483] width 246 height 17
type textarea "D"
type textarea "Dr"
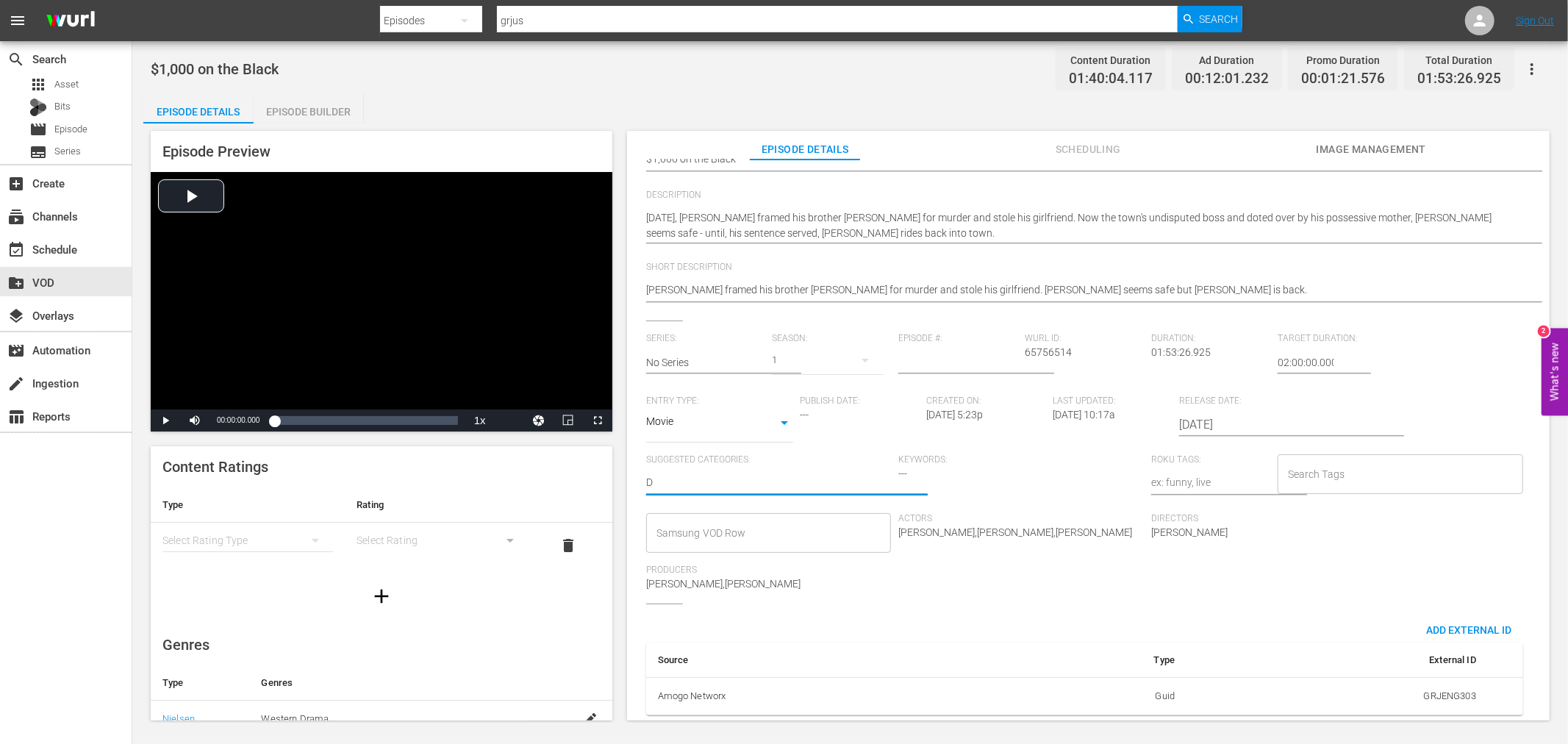
type textarea "Dr"
type textarea "Dra"
type textarea "Dram"
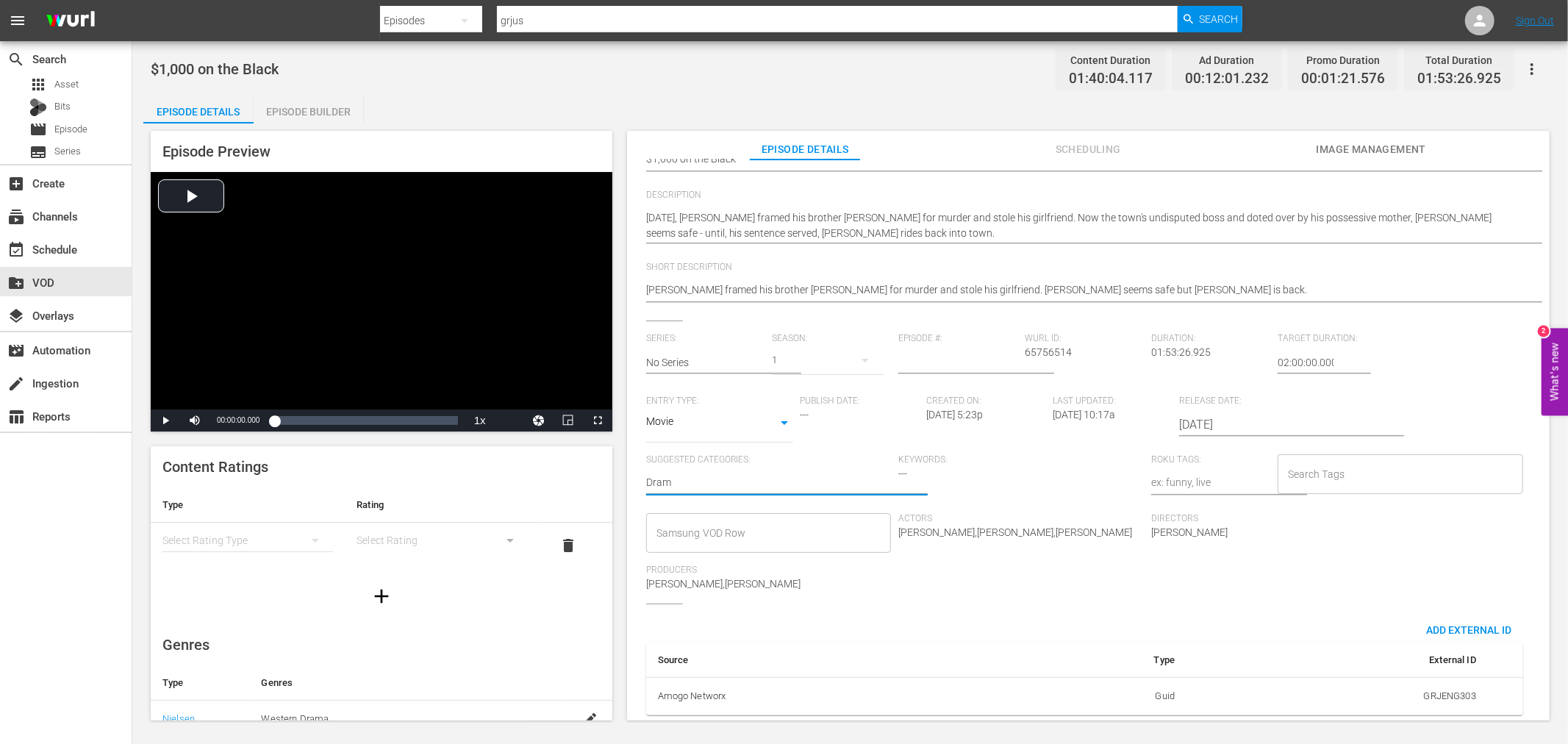
type textarea "Drama"
type textarea "Drama,"
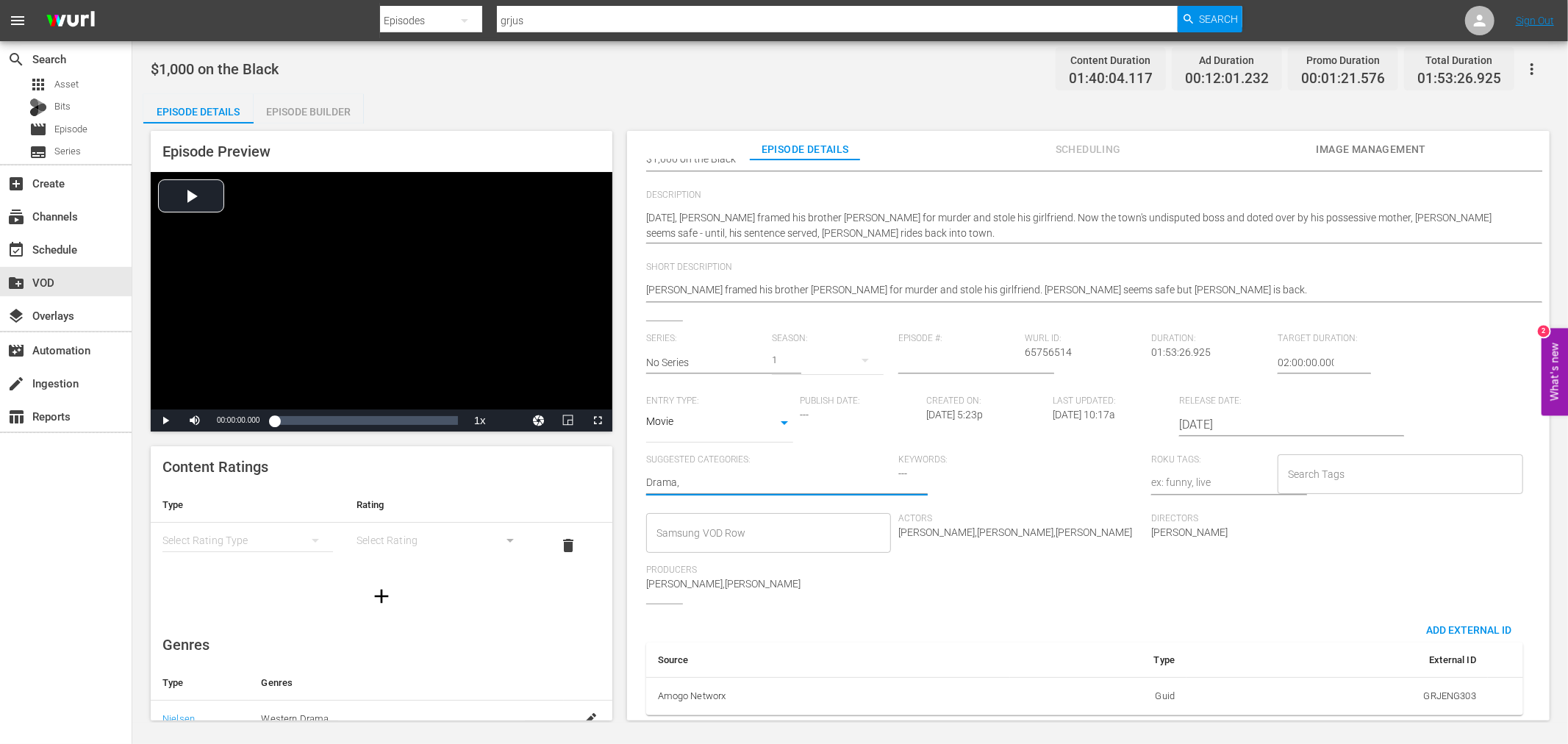
type textarea "Drama,"
type textarea "Drama, I"
type textarea "Drama, It"
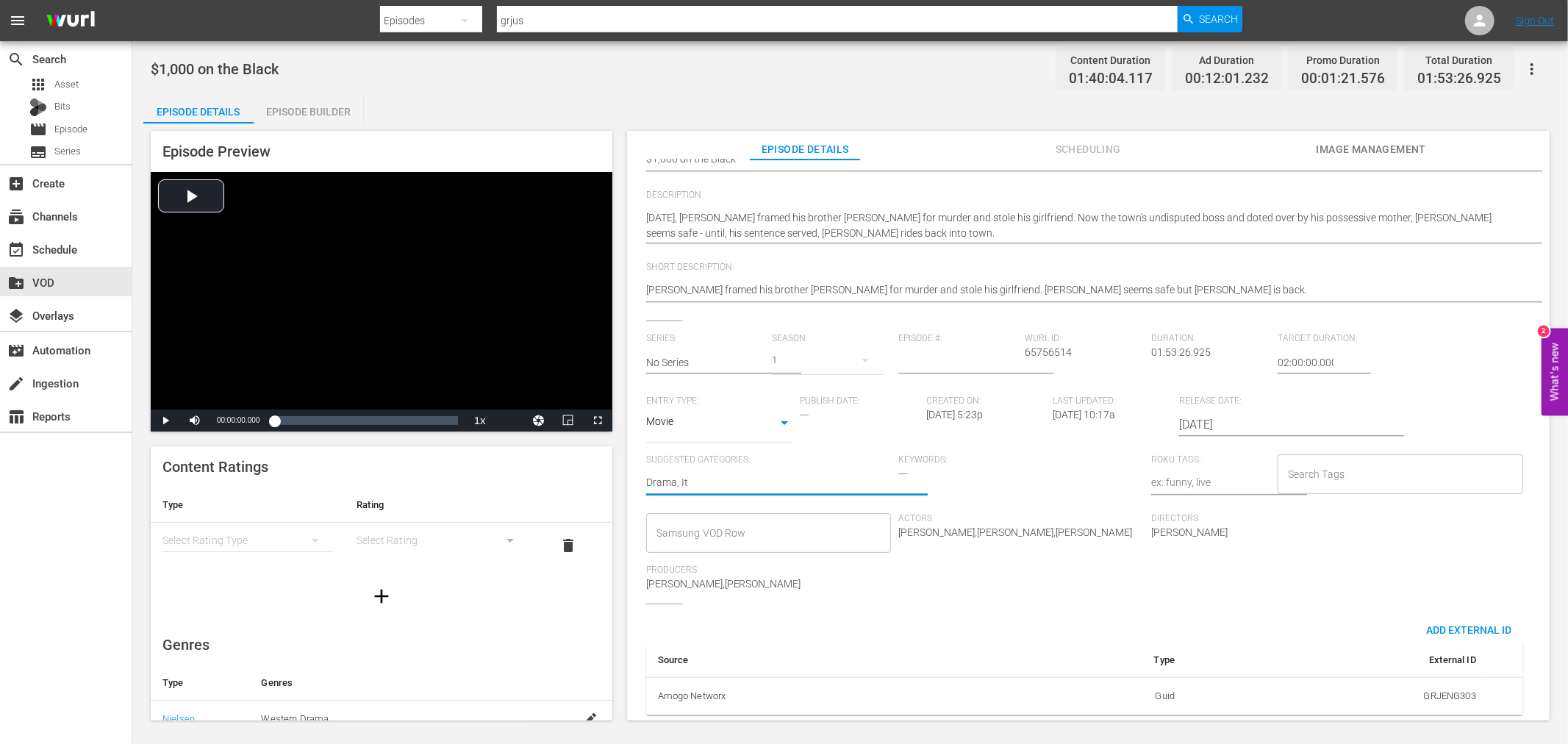
type textarea "Drama, Ita"
type textarea "Drama, Ital"
type textarea "Drama, Italo"
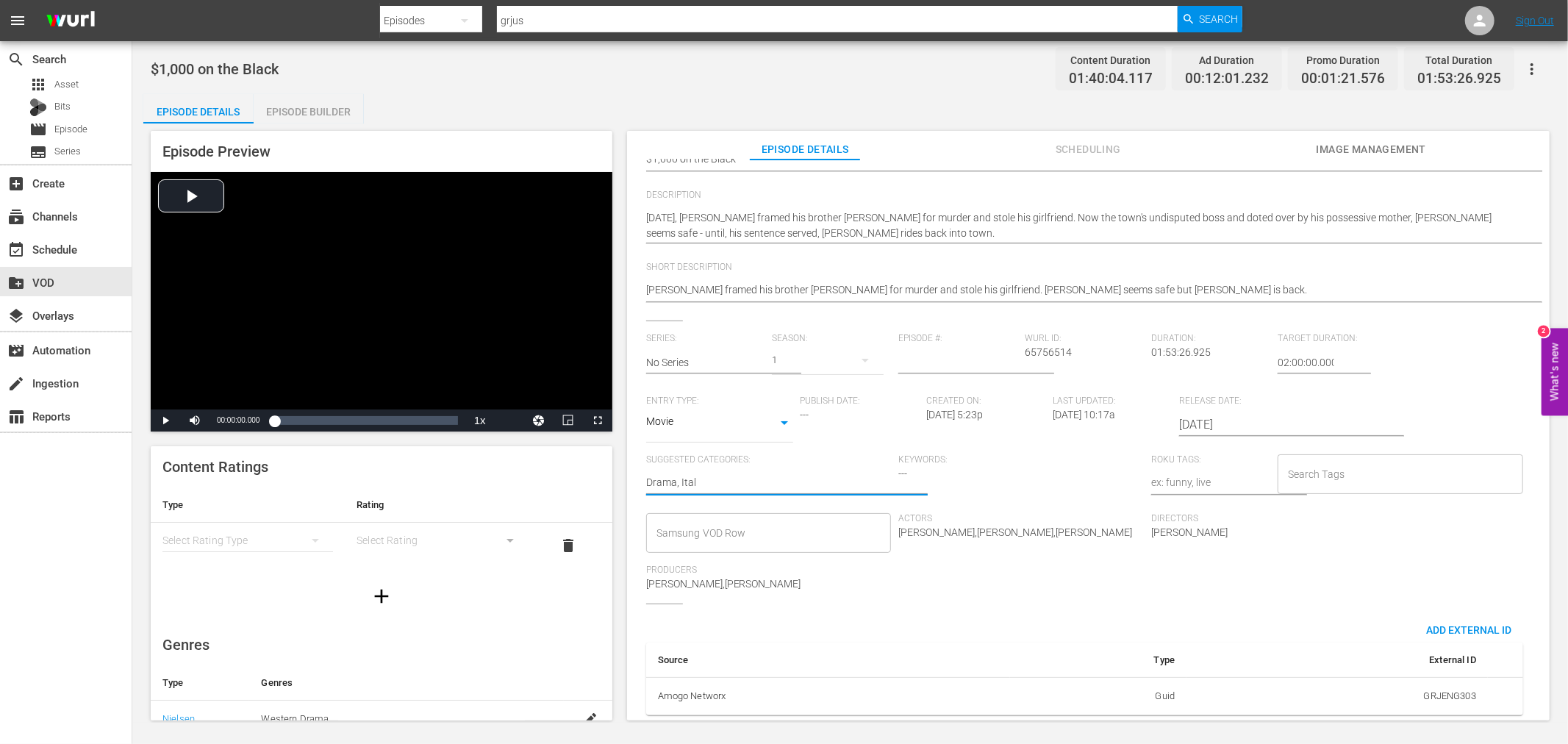
type textarea "Drama, Italo"
type textarea "Drama, Italow"
type textarea "Drama, Italowe"
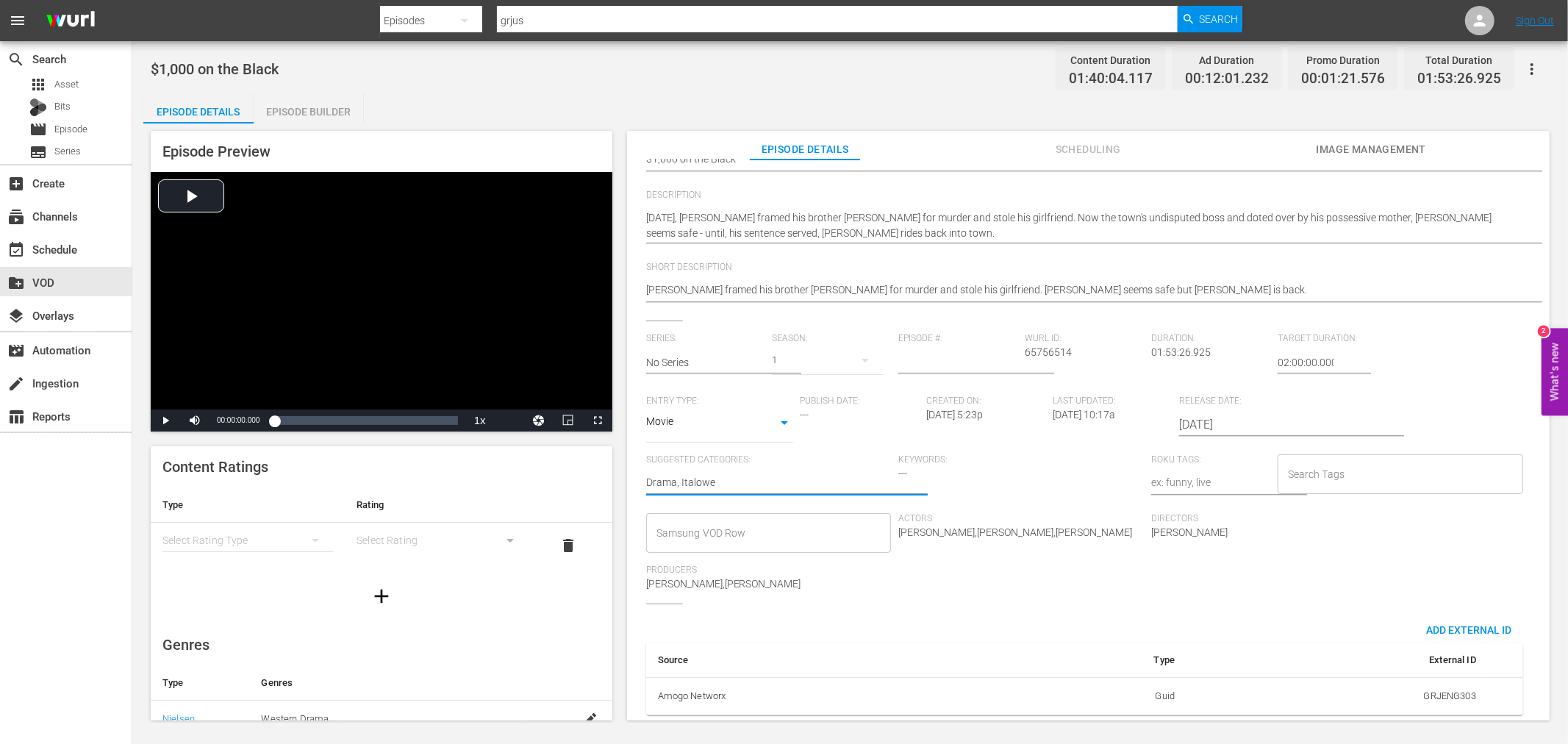
type textarea "Drama, Italowes"
type textarea "Drama, Italowest"
type textarea "Drama, Italoweste"
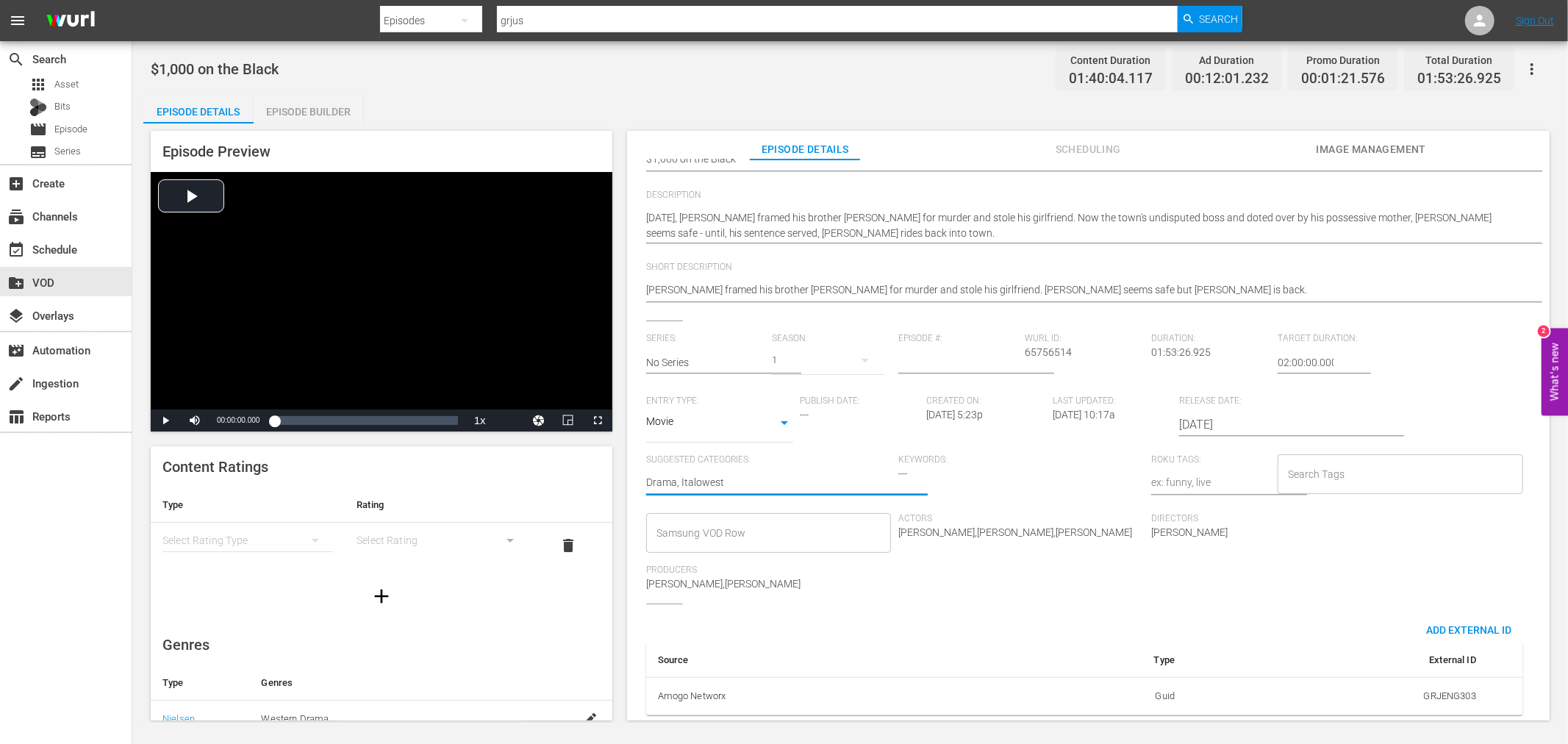
type textarea "Drama, Italoweste"
type textarea "Drama, Italowester"
type textarea "Drama, Italowestern"
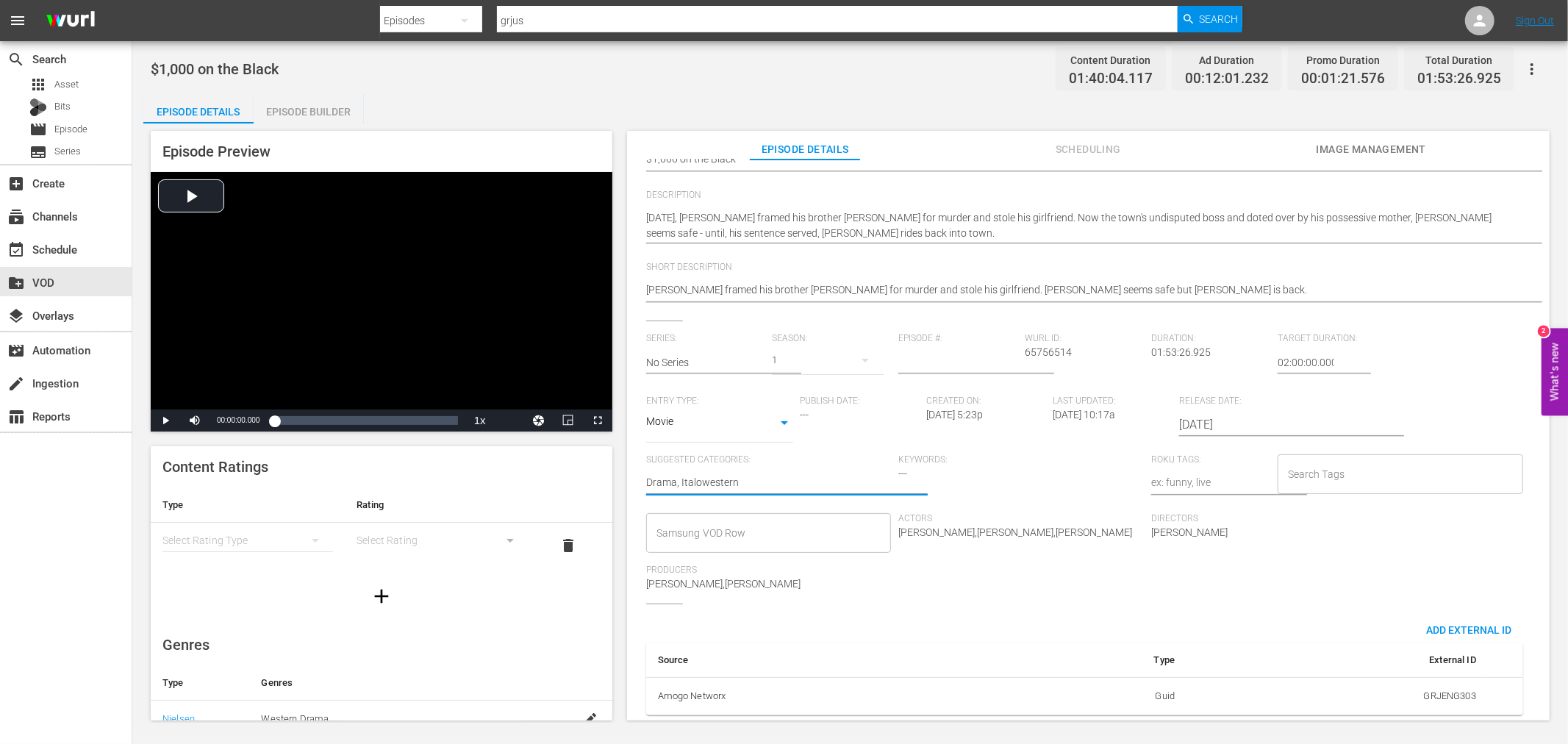
type textarea "Drama, Italowester"
type textarea "Drama, Italoweste"
type textarea "Drama, Italowest"
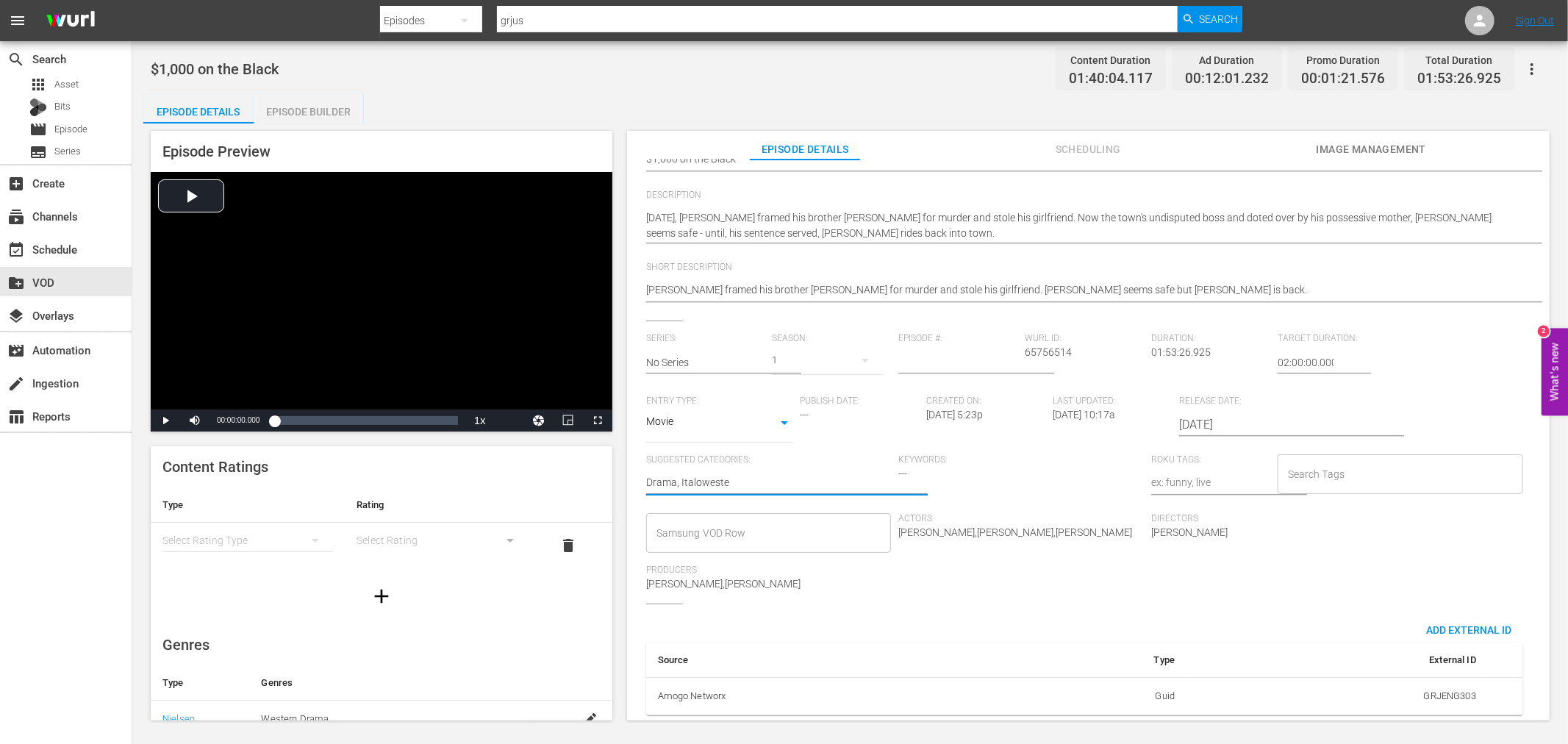
type textarea "Drama, Italowest"
type textarea "Drama, Italowes"
type textarea "Drama, Italowe"
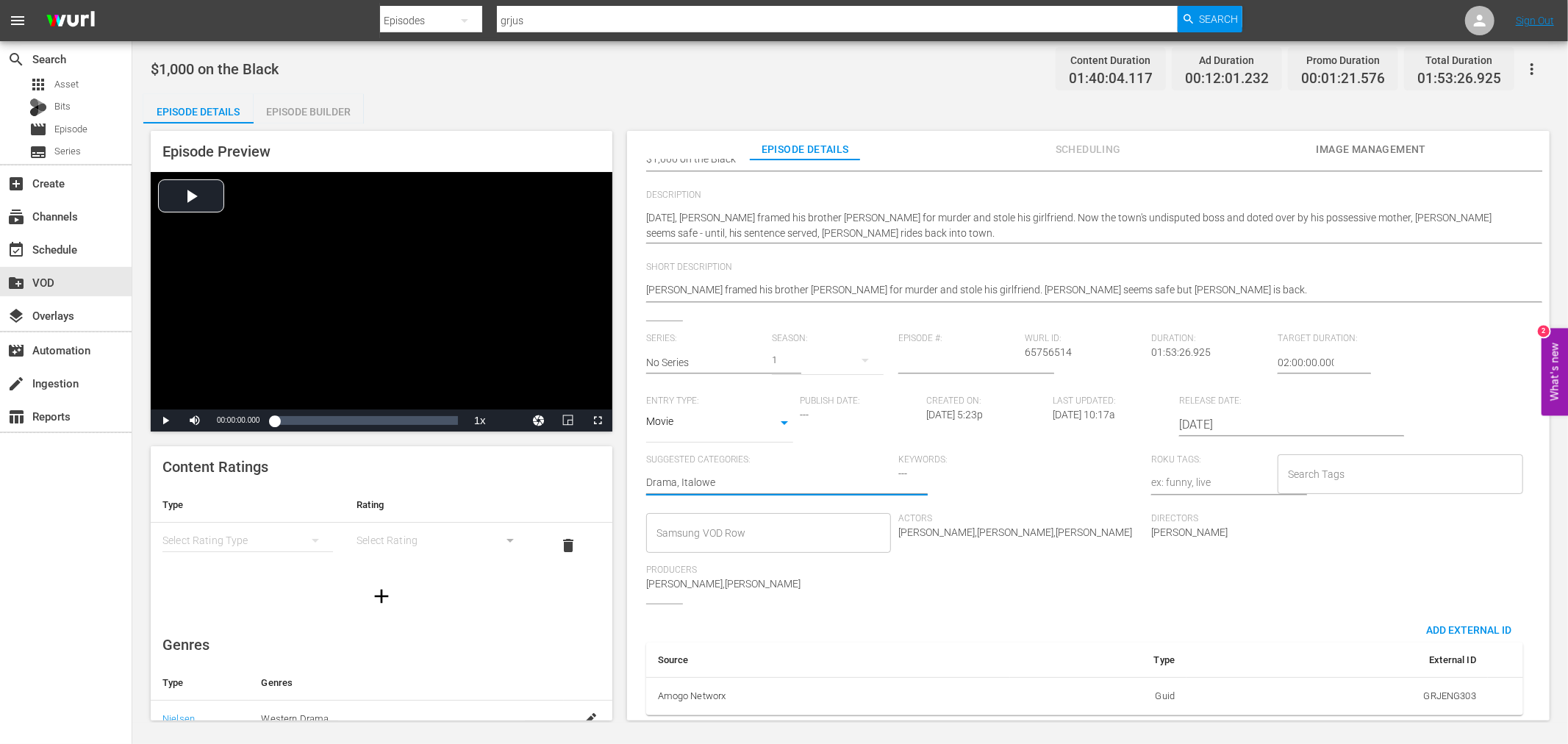
type textarea "Drama, Italow"
type textarea "Drama, Italo"
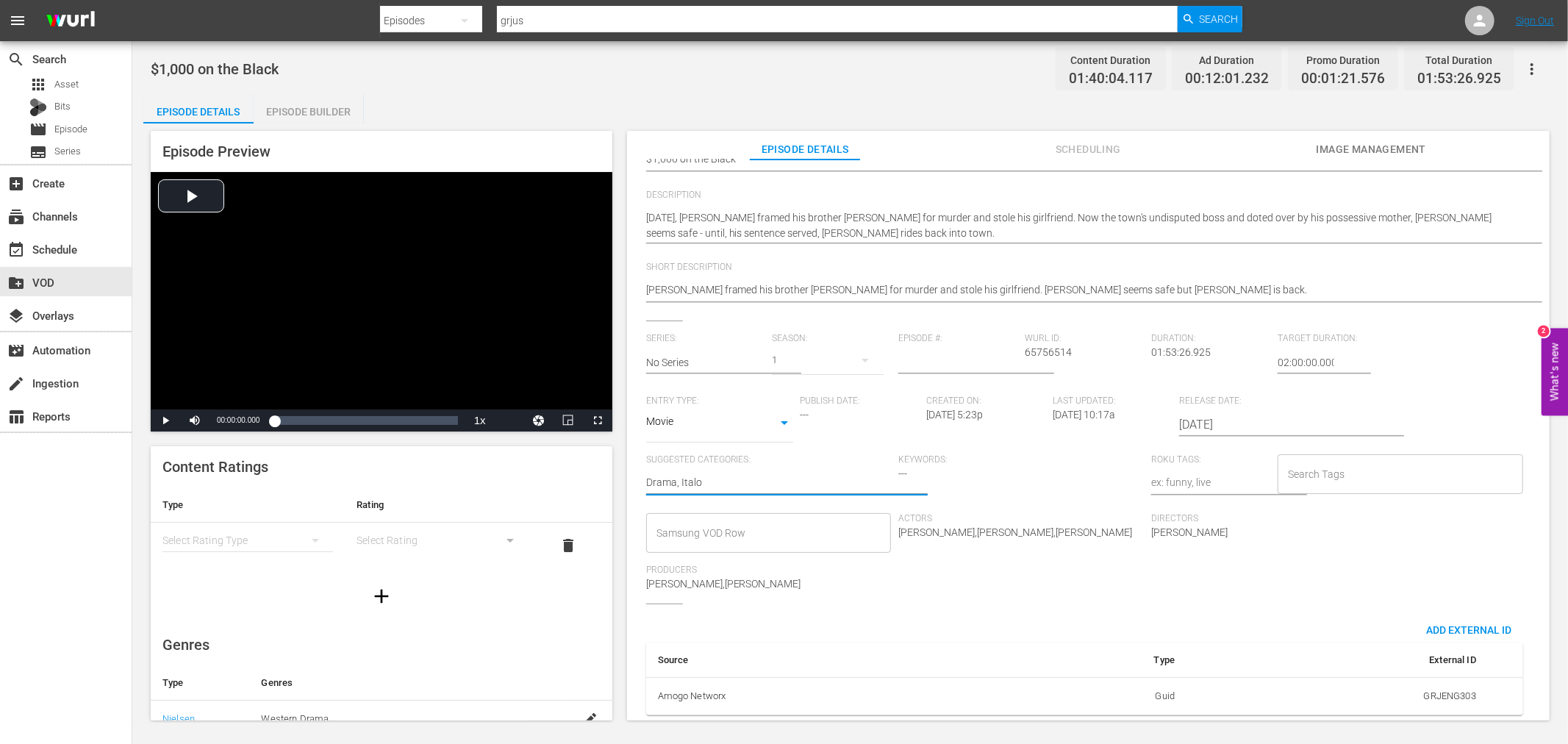
type textarea "Drama, Italo"
type textarea "Drama, Italo W"
type textarea "Drama, Italo We"
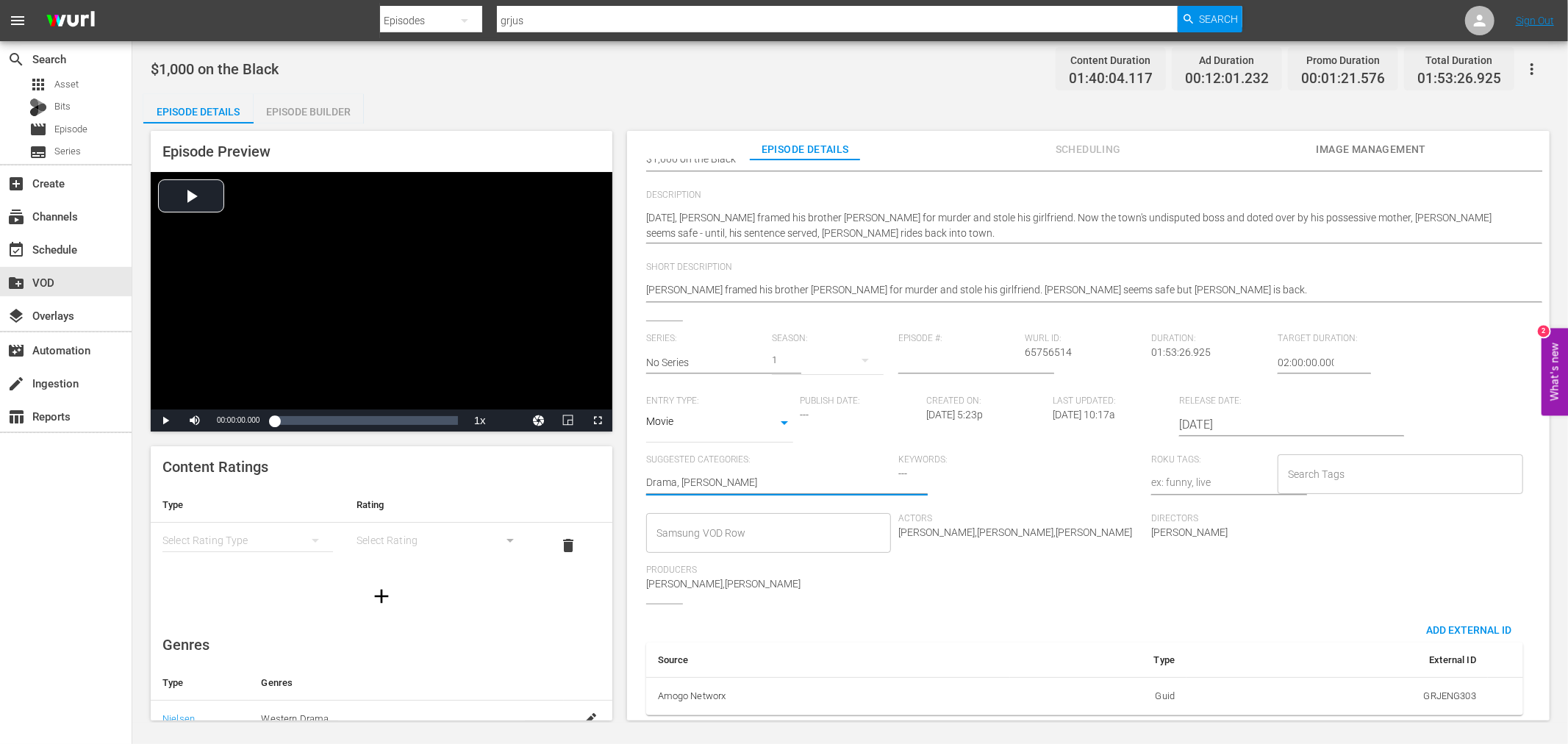
type textarea "Drama, Italo Wes"
type textarea "Drama, Italo West"
type textarea "Drama, Italo Weste"
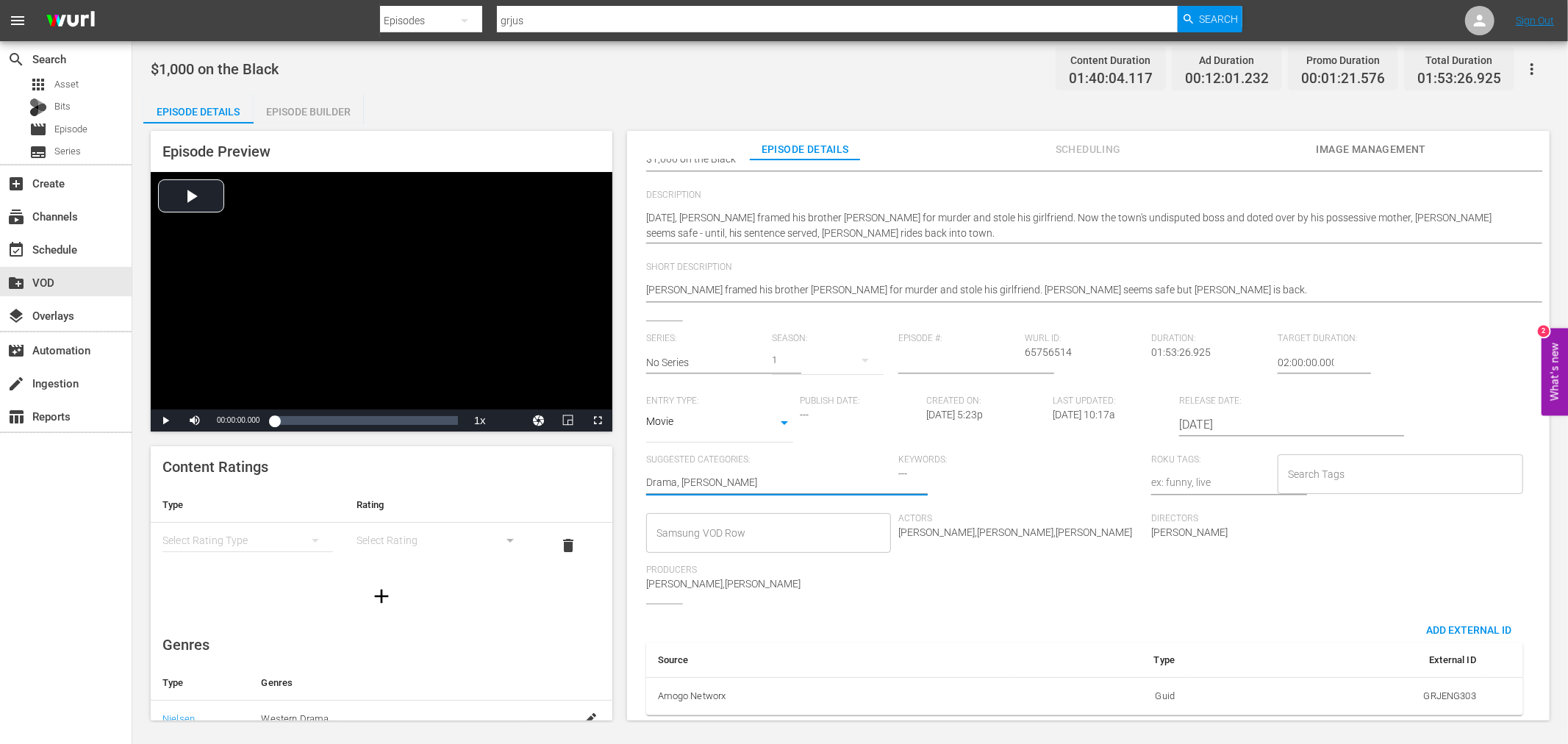
type textarea "Drama, Italo Weste"
type textarea "Drama, Italo Wester"
type textarea "Drama, Italo Western"
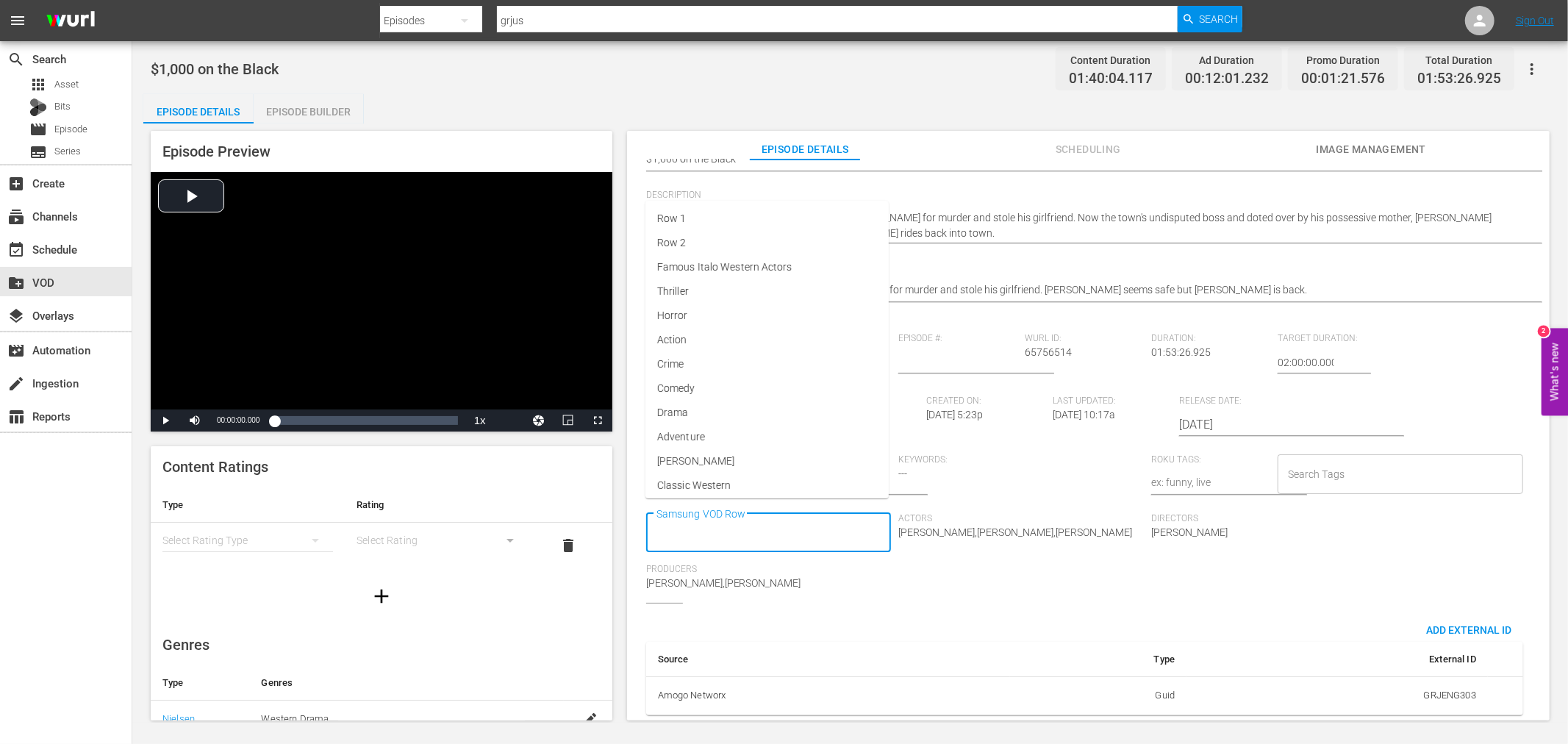
click at [715, 530] on input "Samsung VOD Row" at bounding box center [758, 533] width 210 height 26
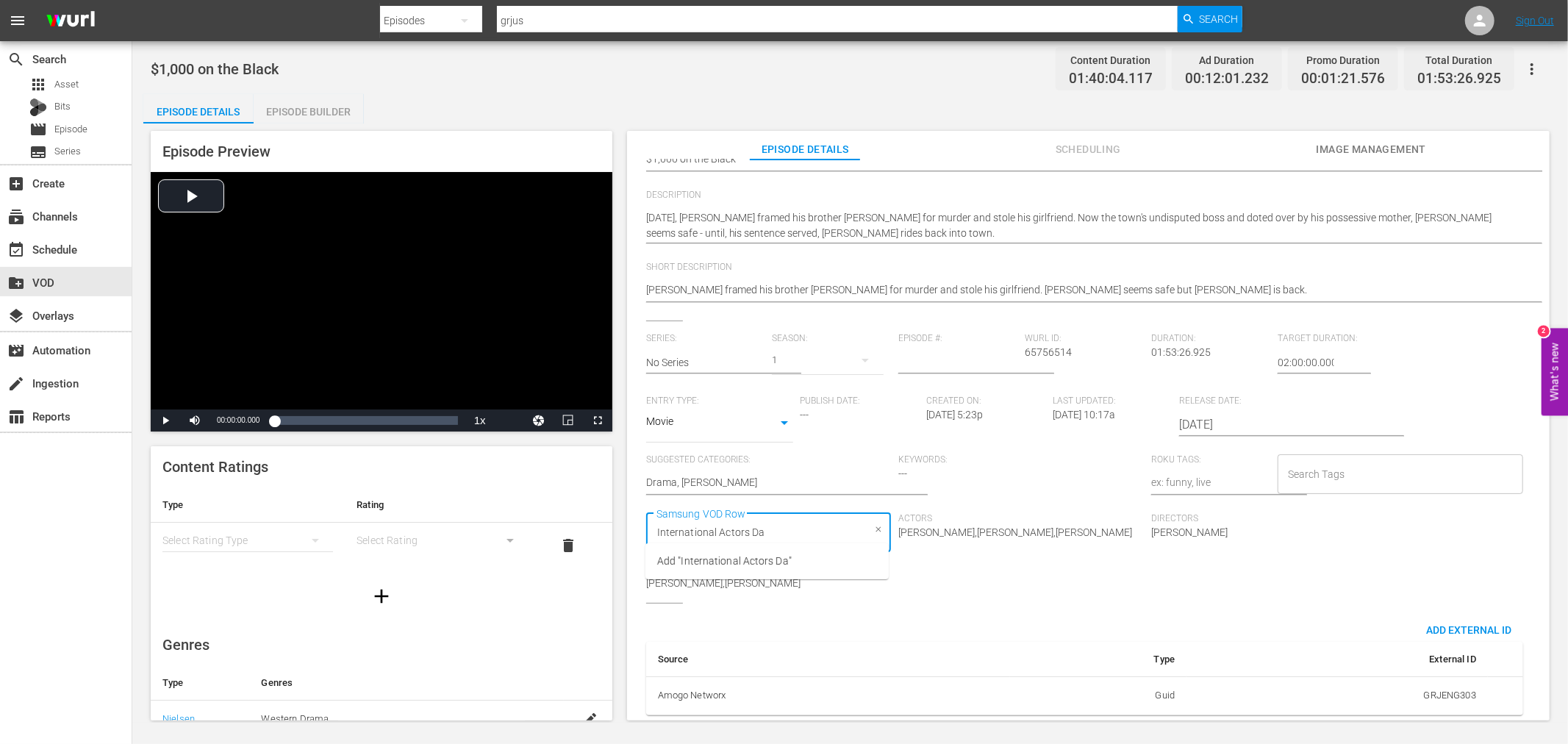
type input "International Actors Day"
click at [882, 522] on button "Clear" at bounding box center [879, 529] width 16 height 16
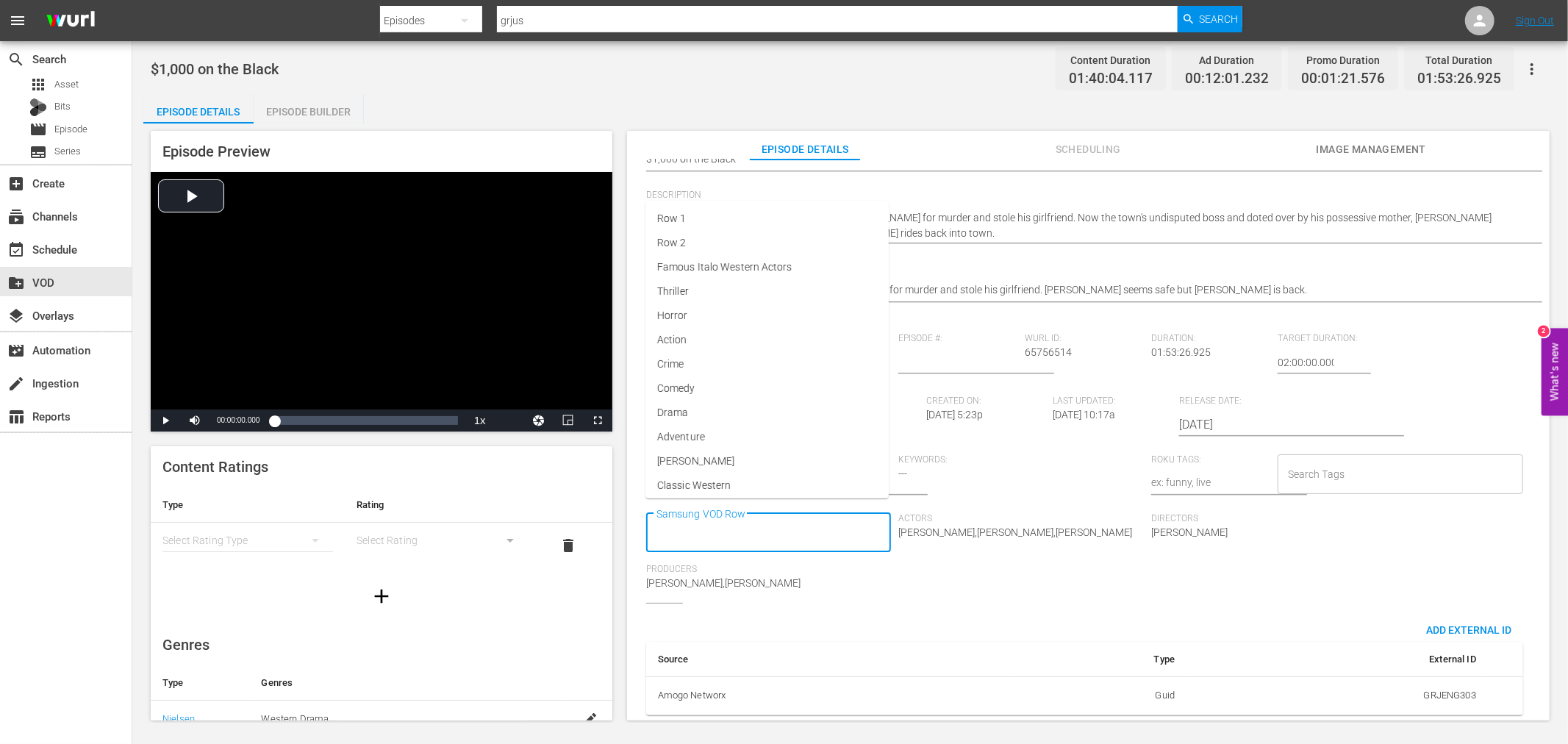
paste input "International Actor's Day"
type input "International Actor's Day"
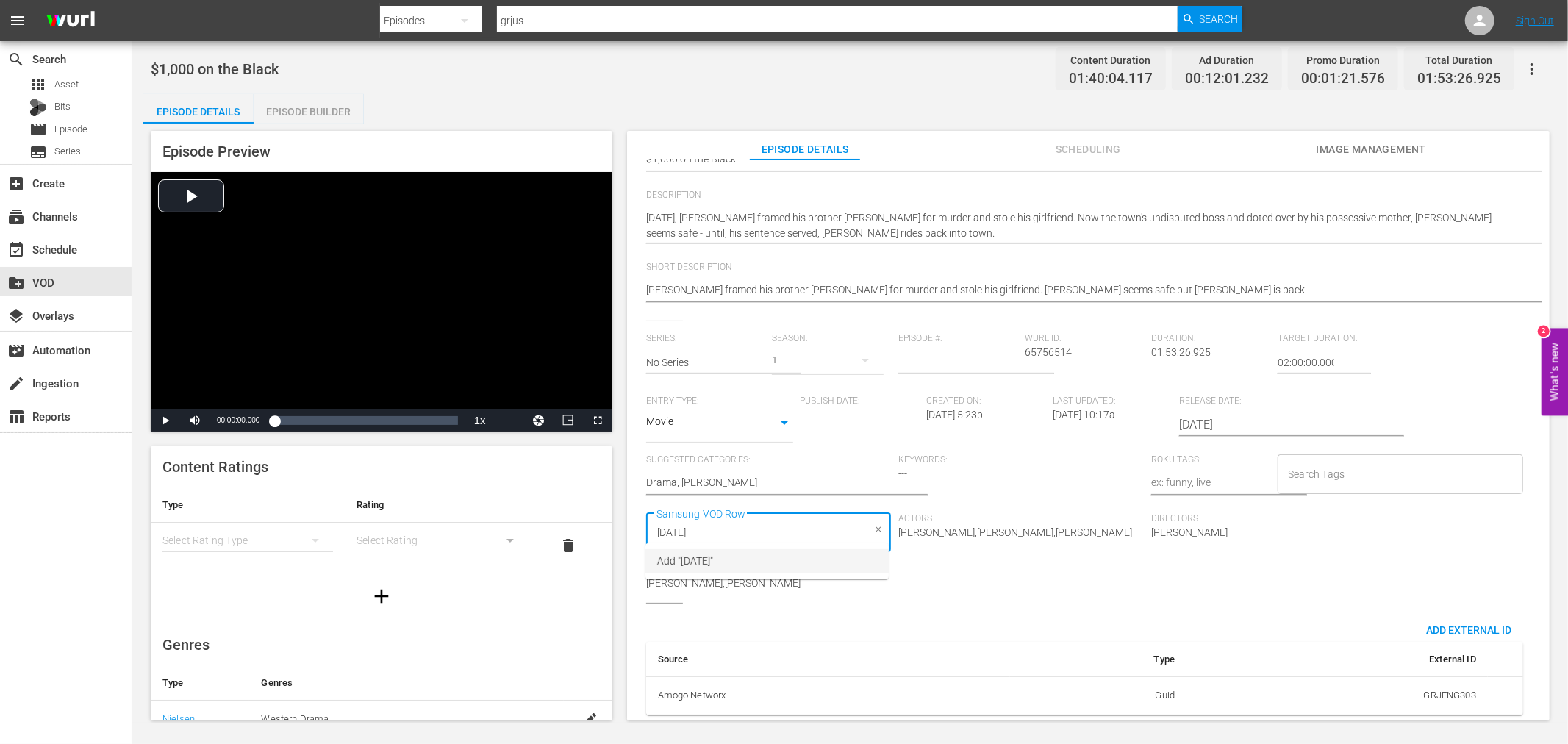
click at [824, 571] on li "Add "International Actor's Day"" at bounding box center [767, 561] width 243 height 25
click at [1358, 469] on input "Search Tags" at bounding box center [1390, 474] width 210 height 26
click at [1332, 461] on input "Search Tags" at bounding box center [1390, 474] width 210 height 26
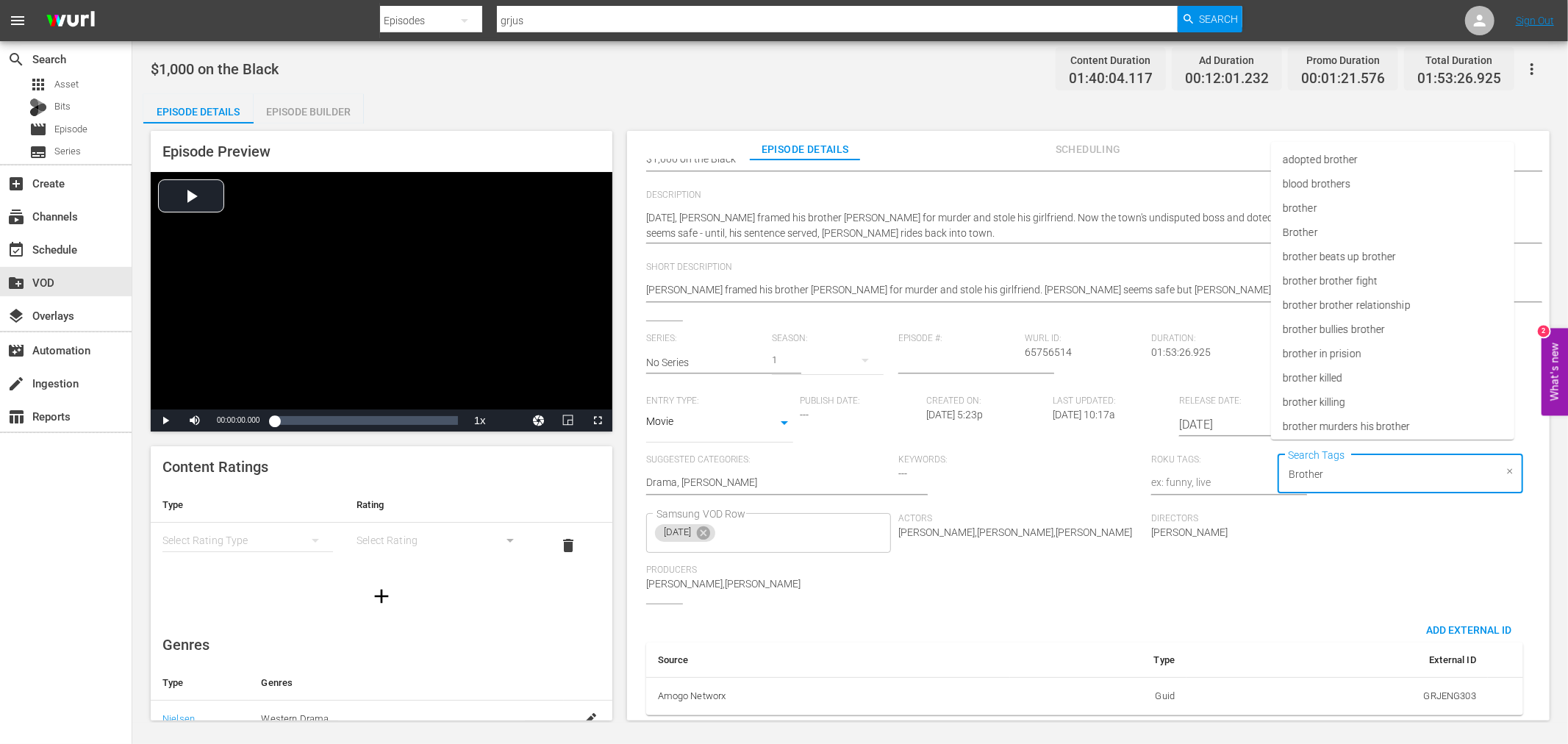
type input "Brother"
click at [1364, 199] on li "brother brother relationship" at bounding box center [1393, 209] width 243 height 25
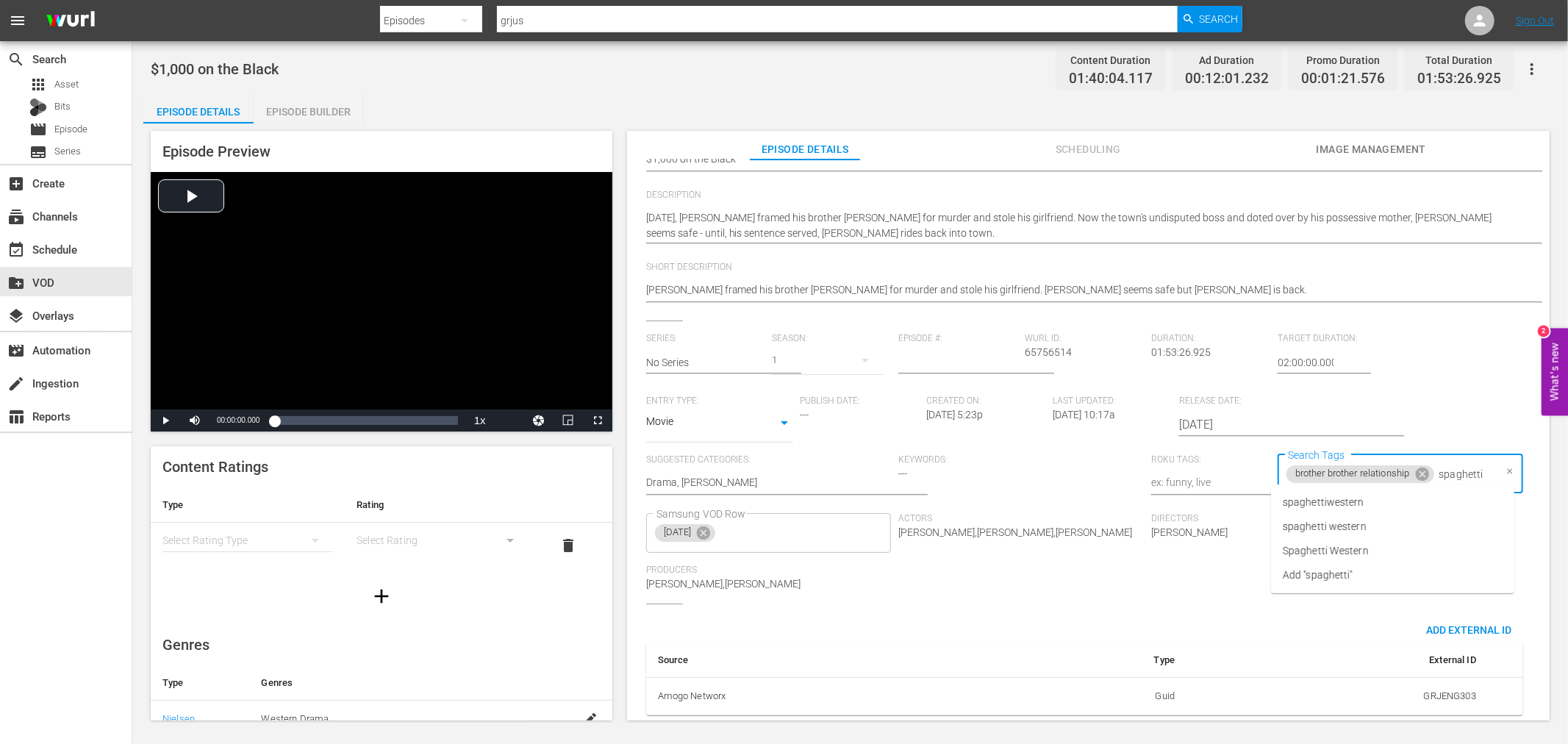
type input "spaghetti"
click at [1351, 501] on span "spaghetti western" at bounding box center [1325, 502] width 84 height 16
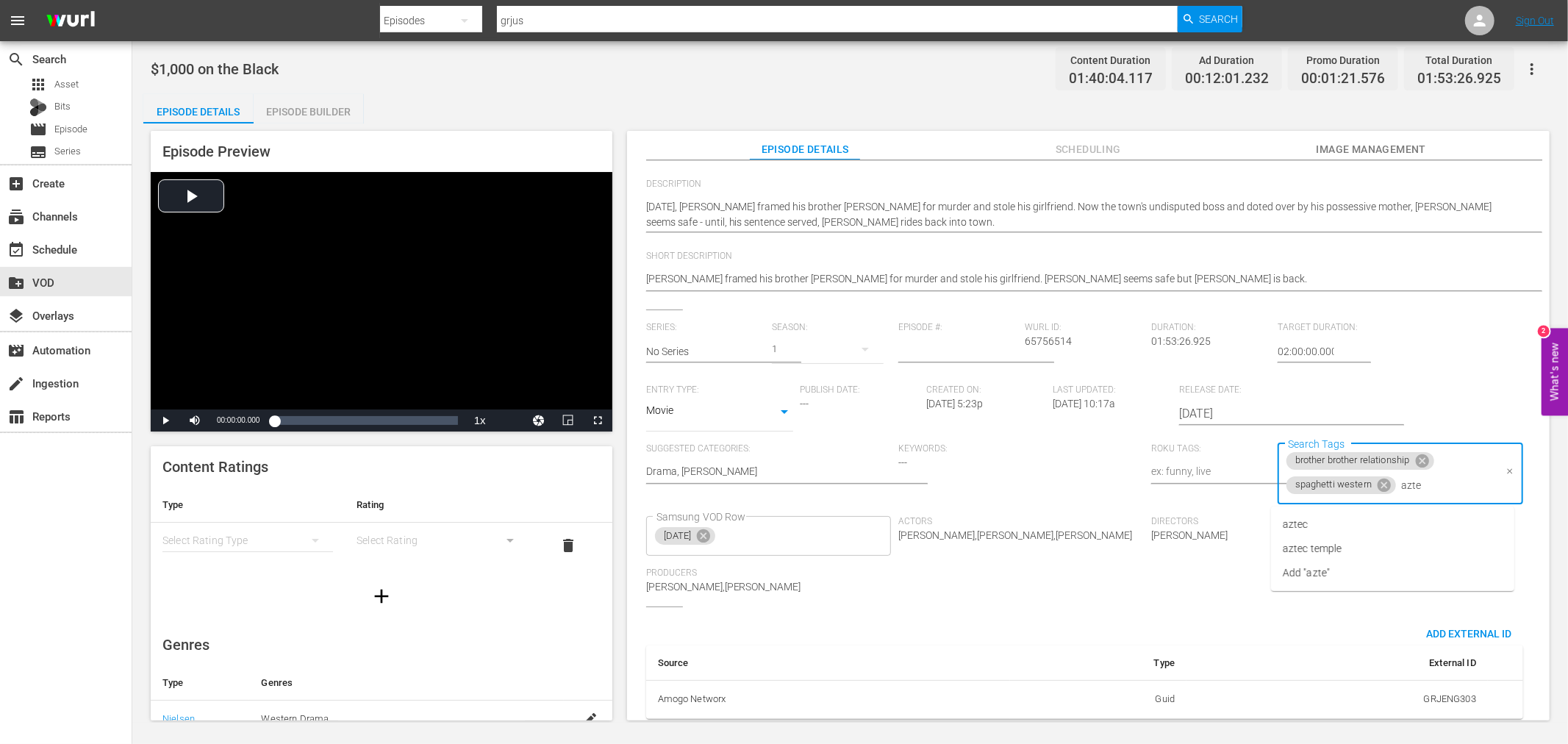
type input "aztec"
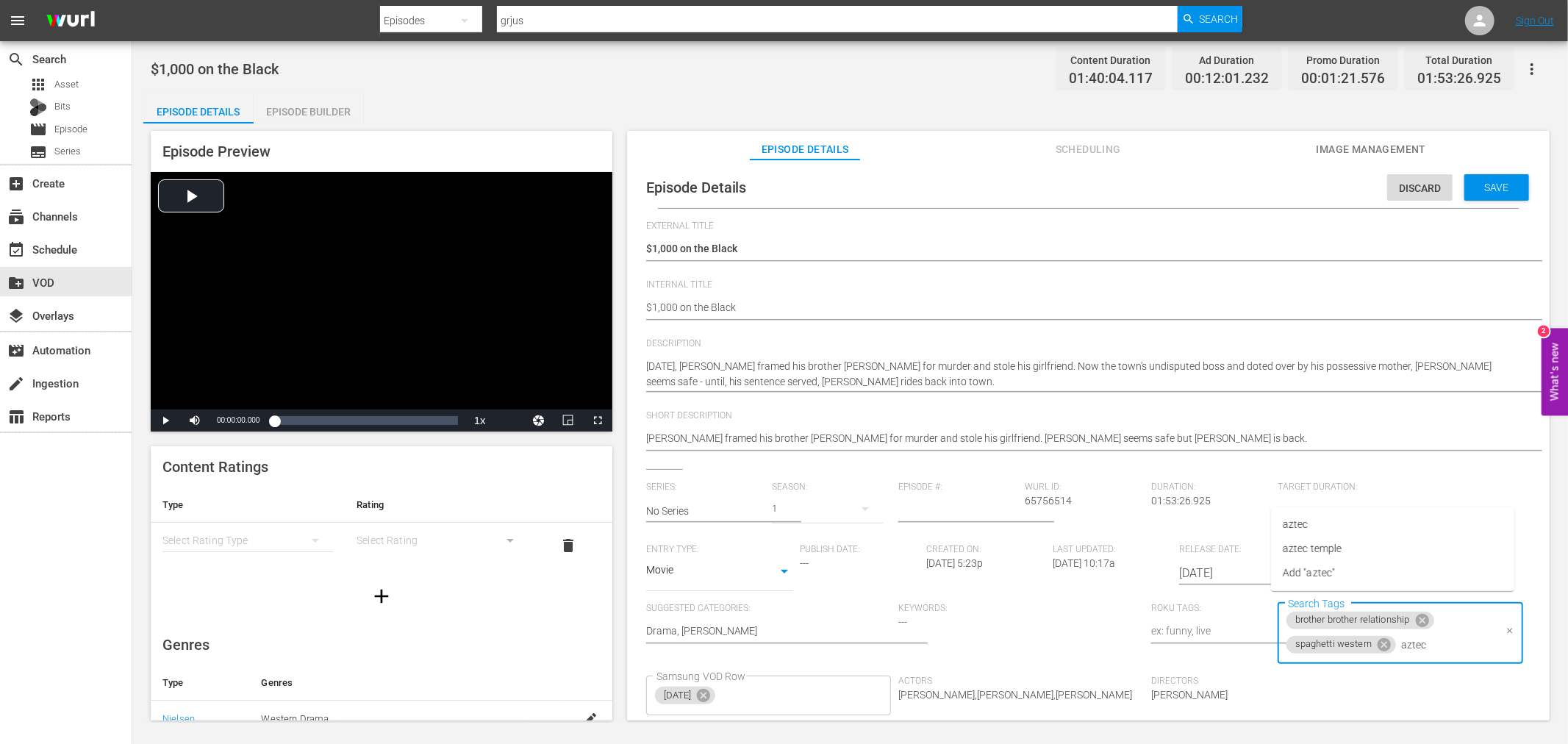
scroll to position [159, 0]
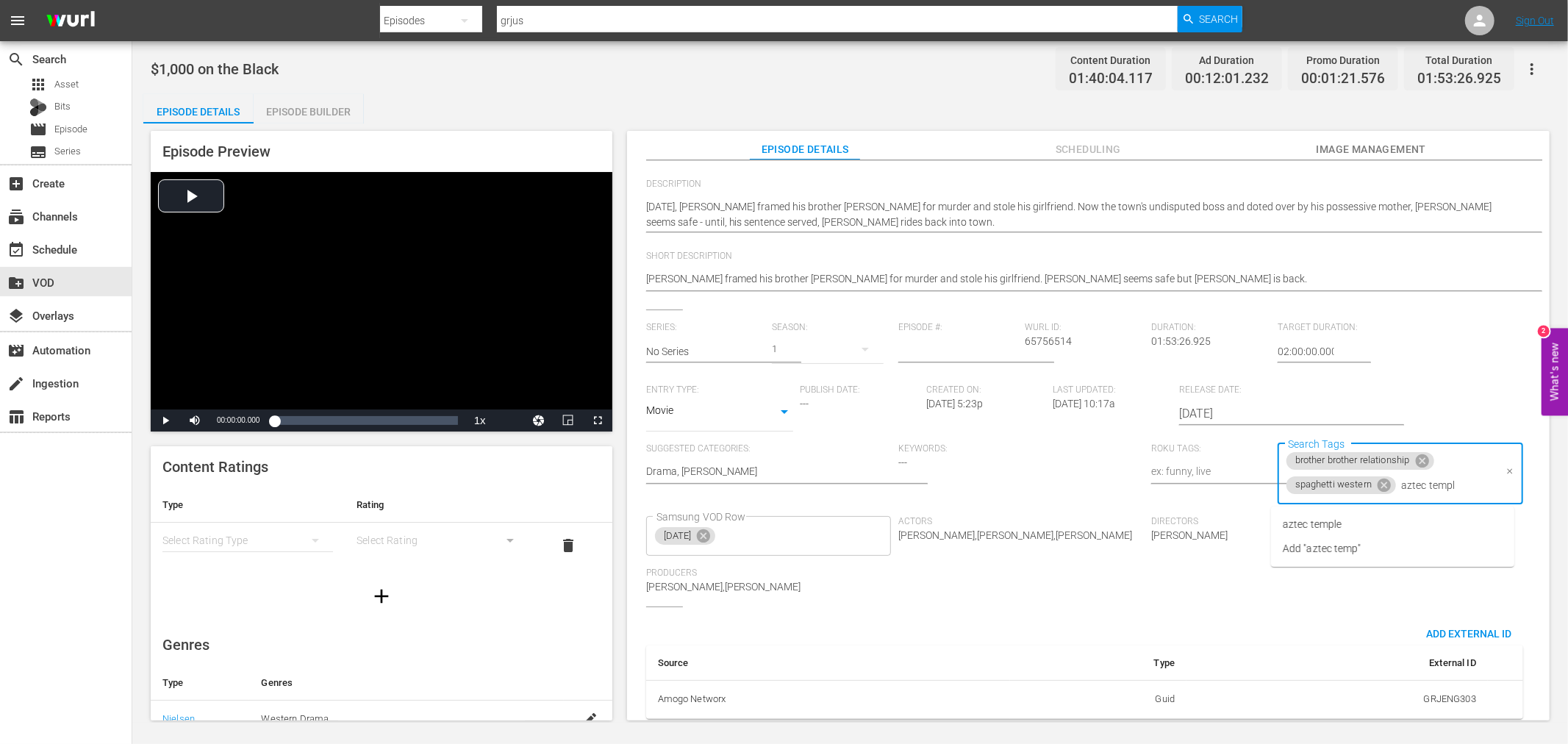
type input "aztec temple"
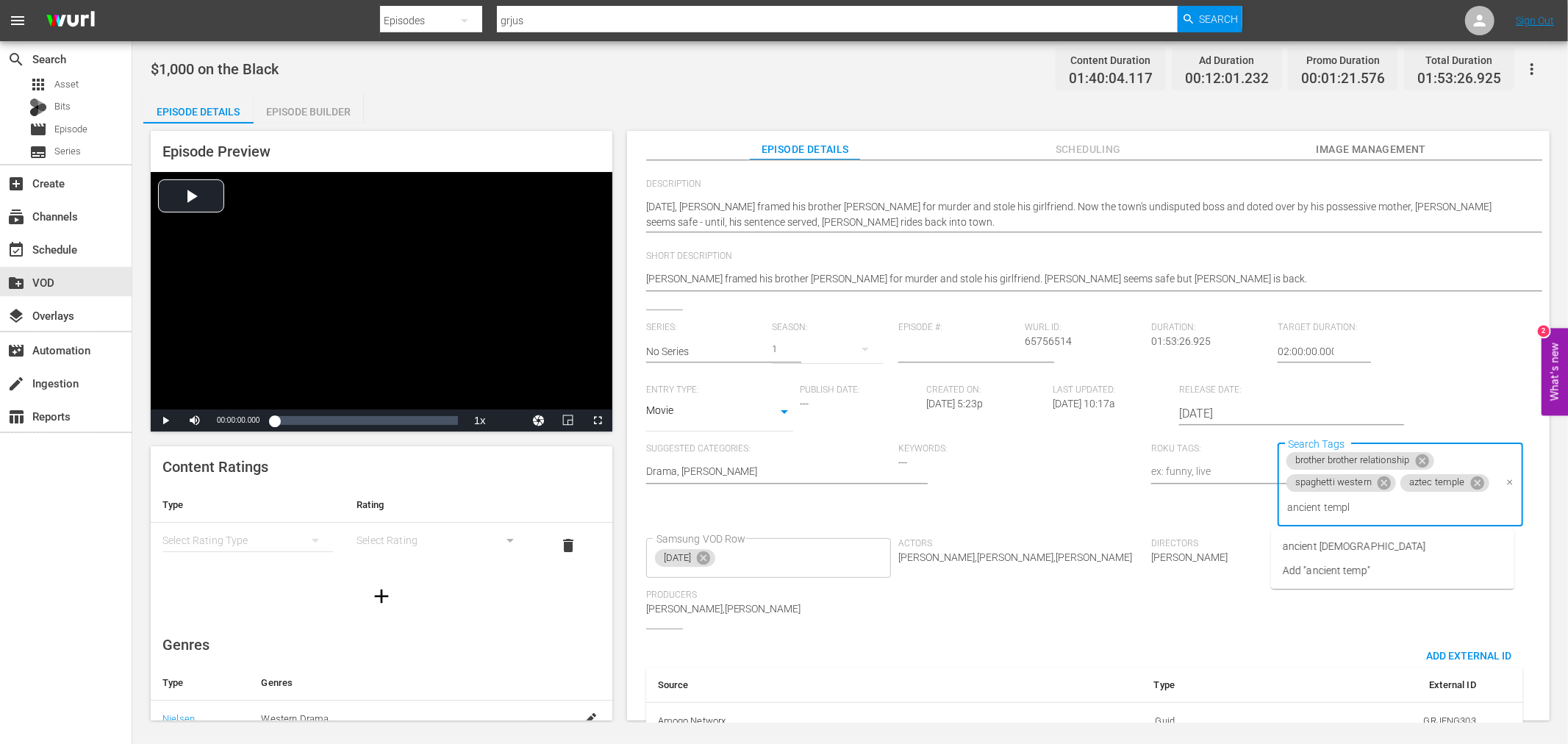
type input "ancient [DEMOGRAPHIC_DATA]"
type input "massacre"
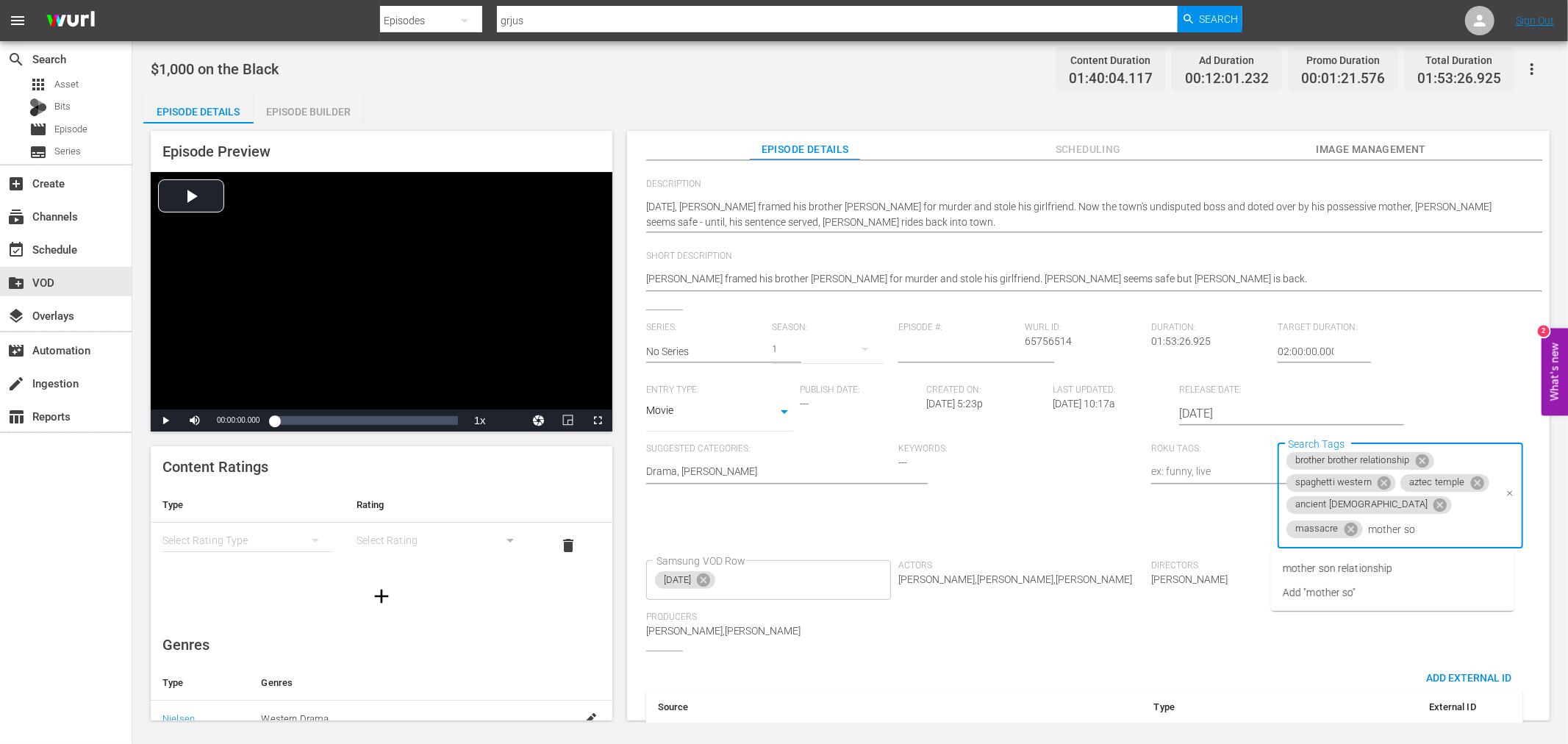
type input "mother son"
click at [1353, 572] on span "mother son relationship" at bounding box center [1337, 568] width 109 height 16
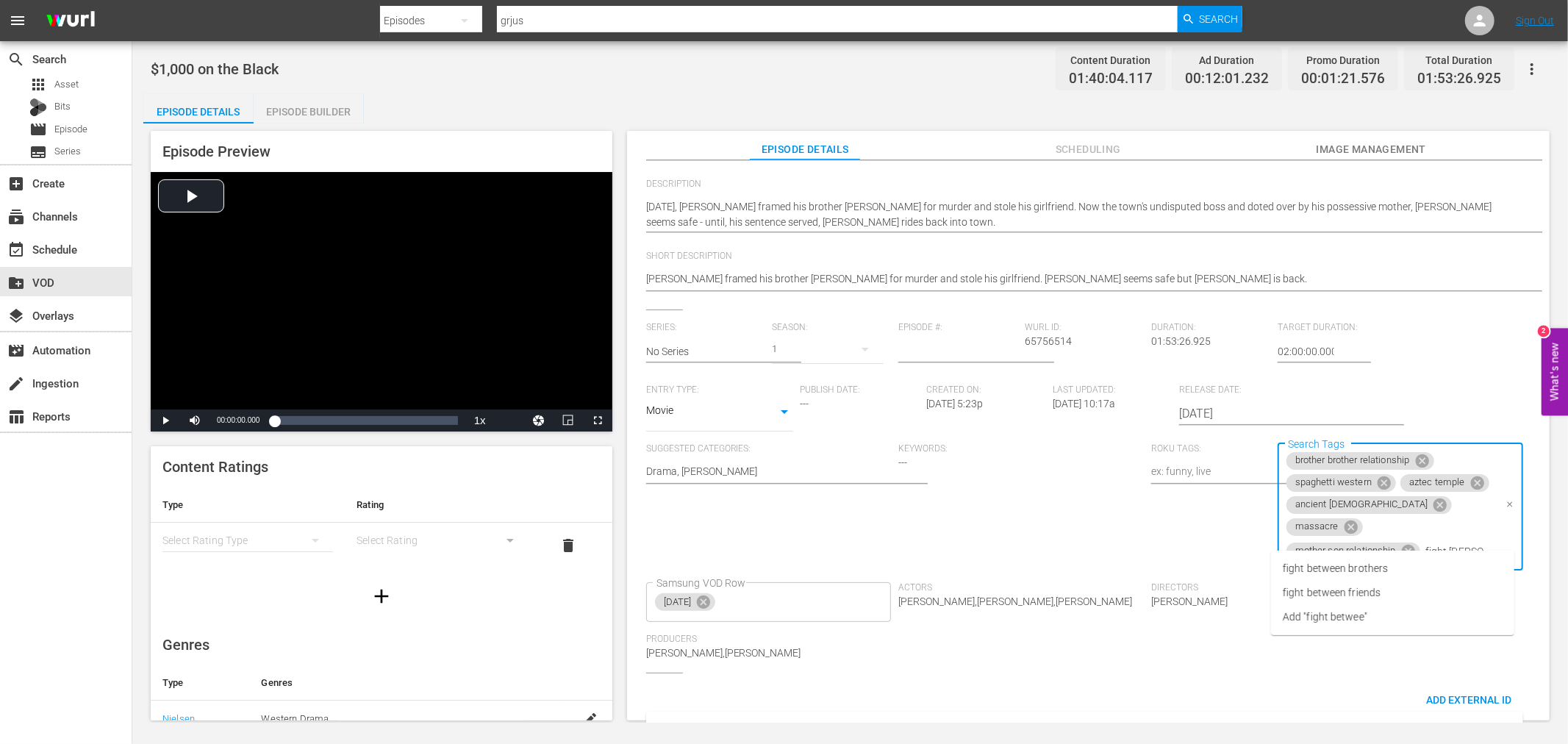
type input "fight between"
click at [1382, 561] on span "fight between brothers" at bounding box center [1335, 568] width 105 height 16
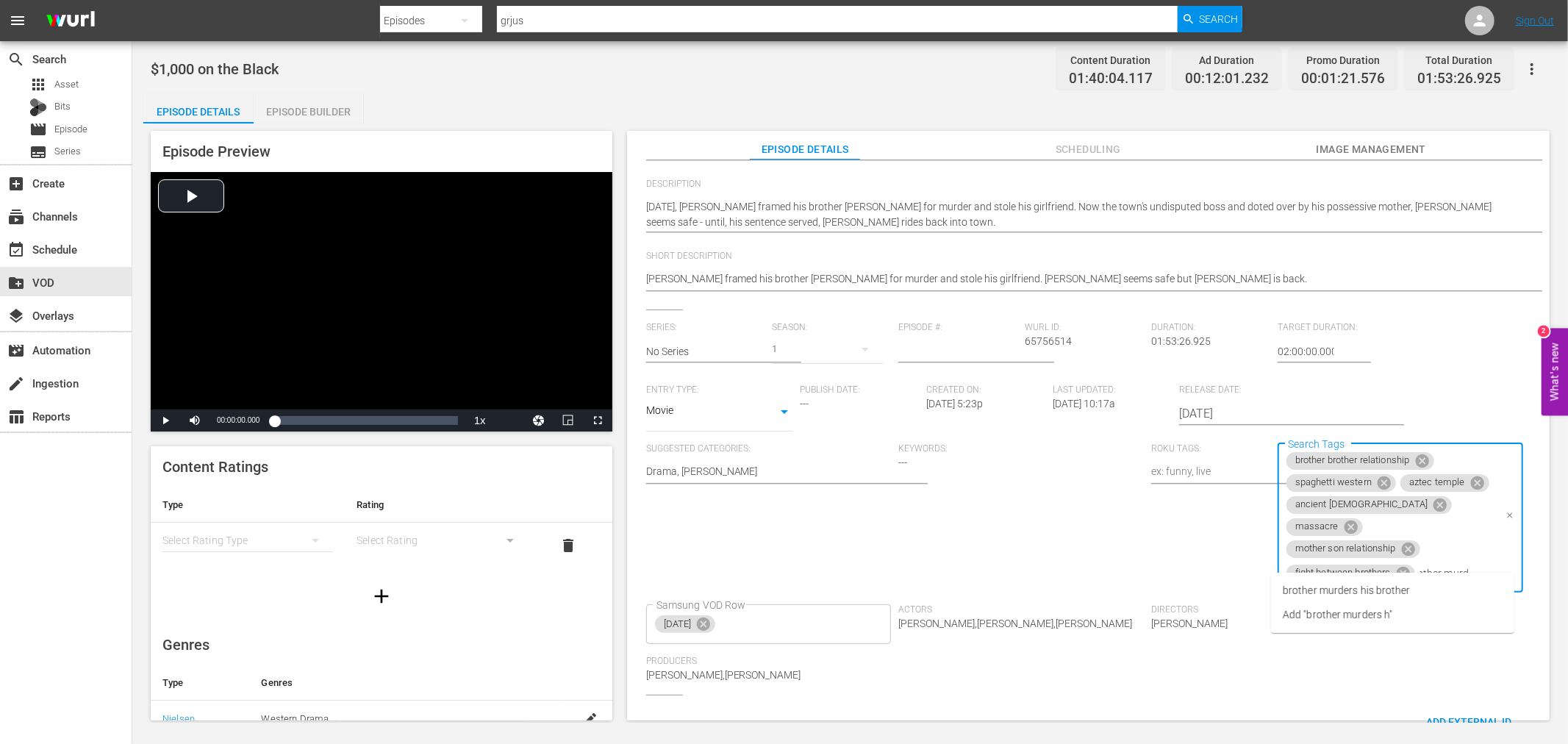
type input "brother murders hi"
click at [1357, 589] on span "brother murders his brother" at bounding box center [1347, 590] width 128 height 16
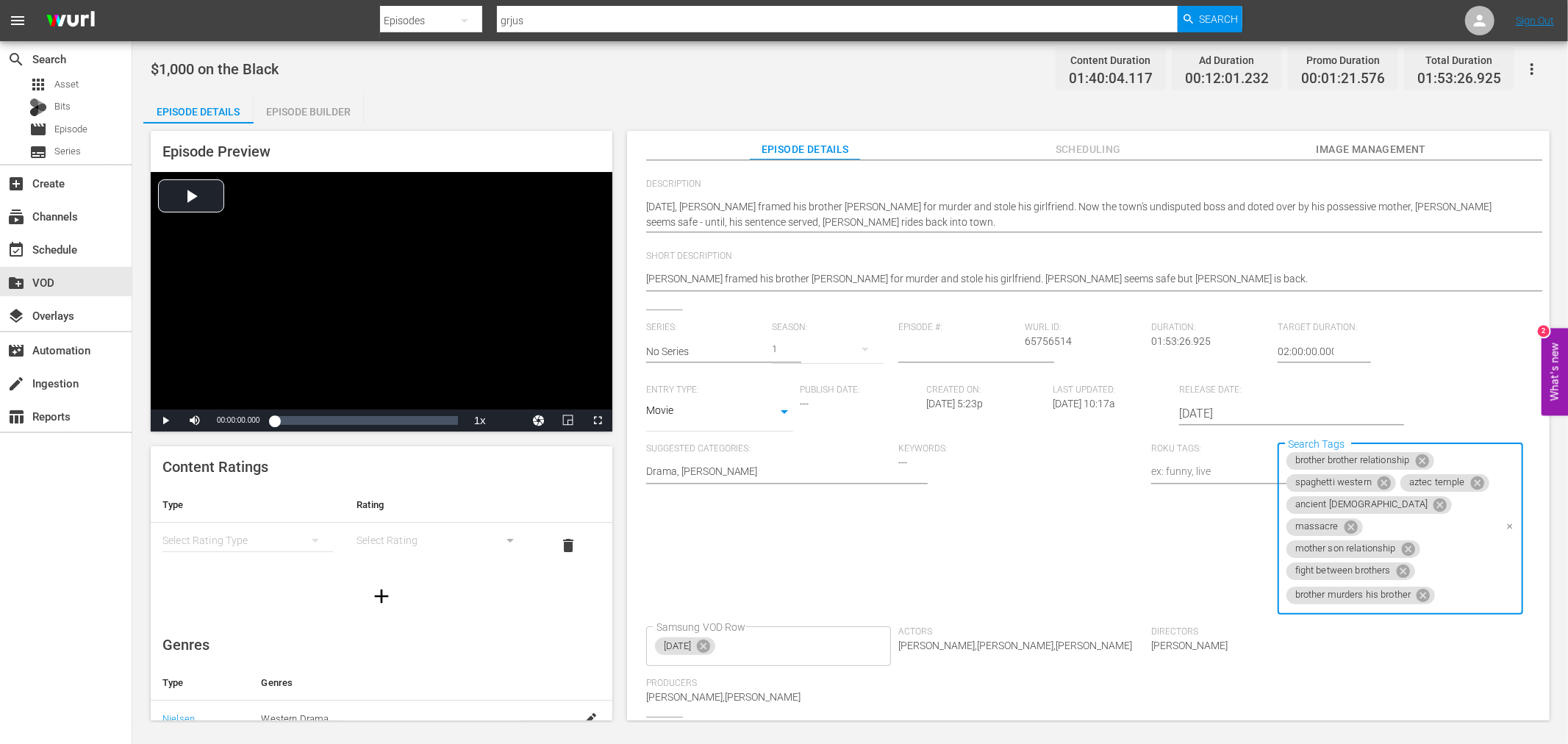
scroll to position [0, 0]
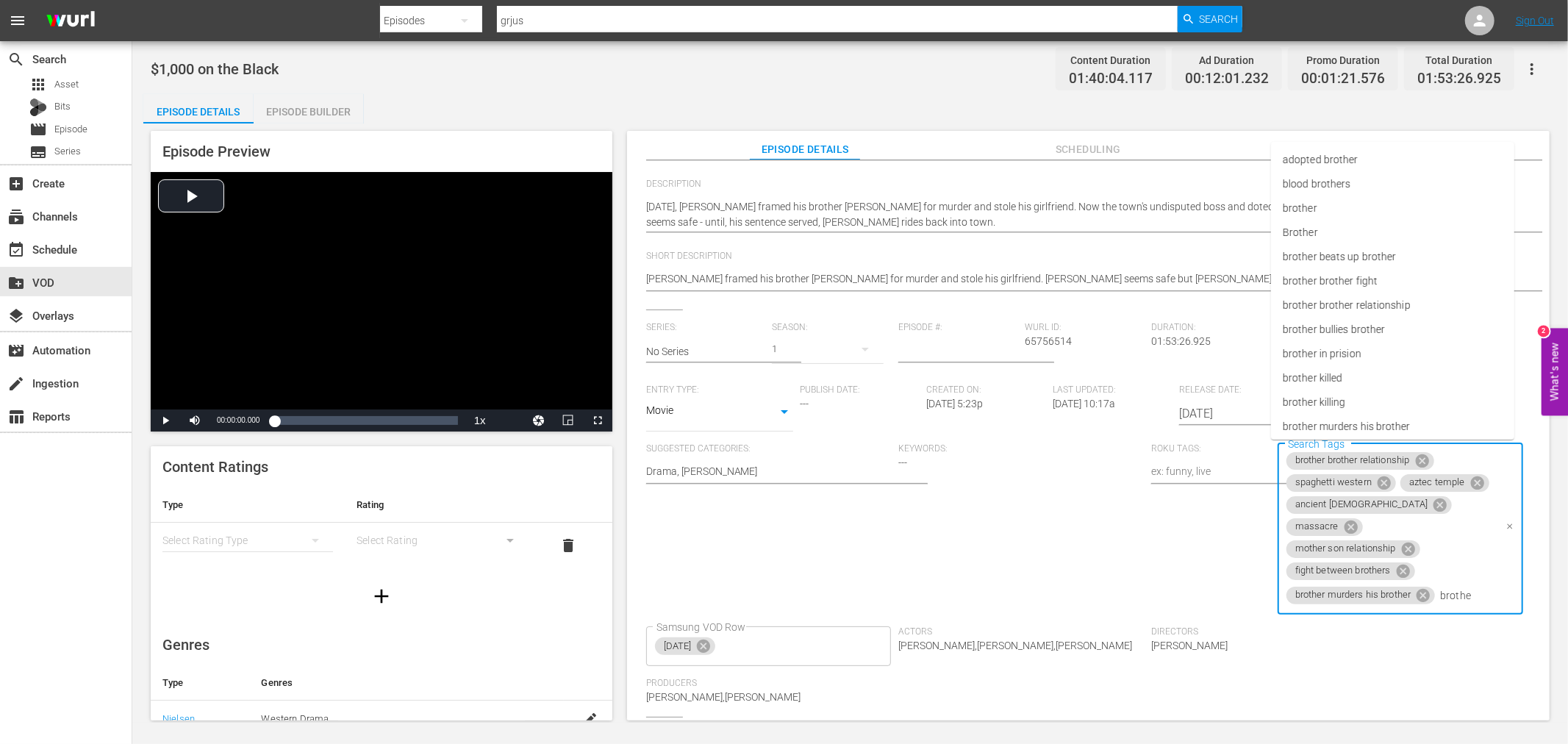
type input "brother"
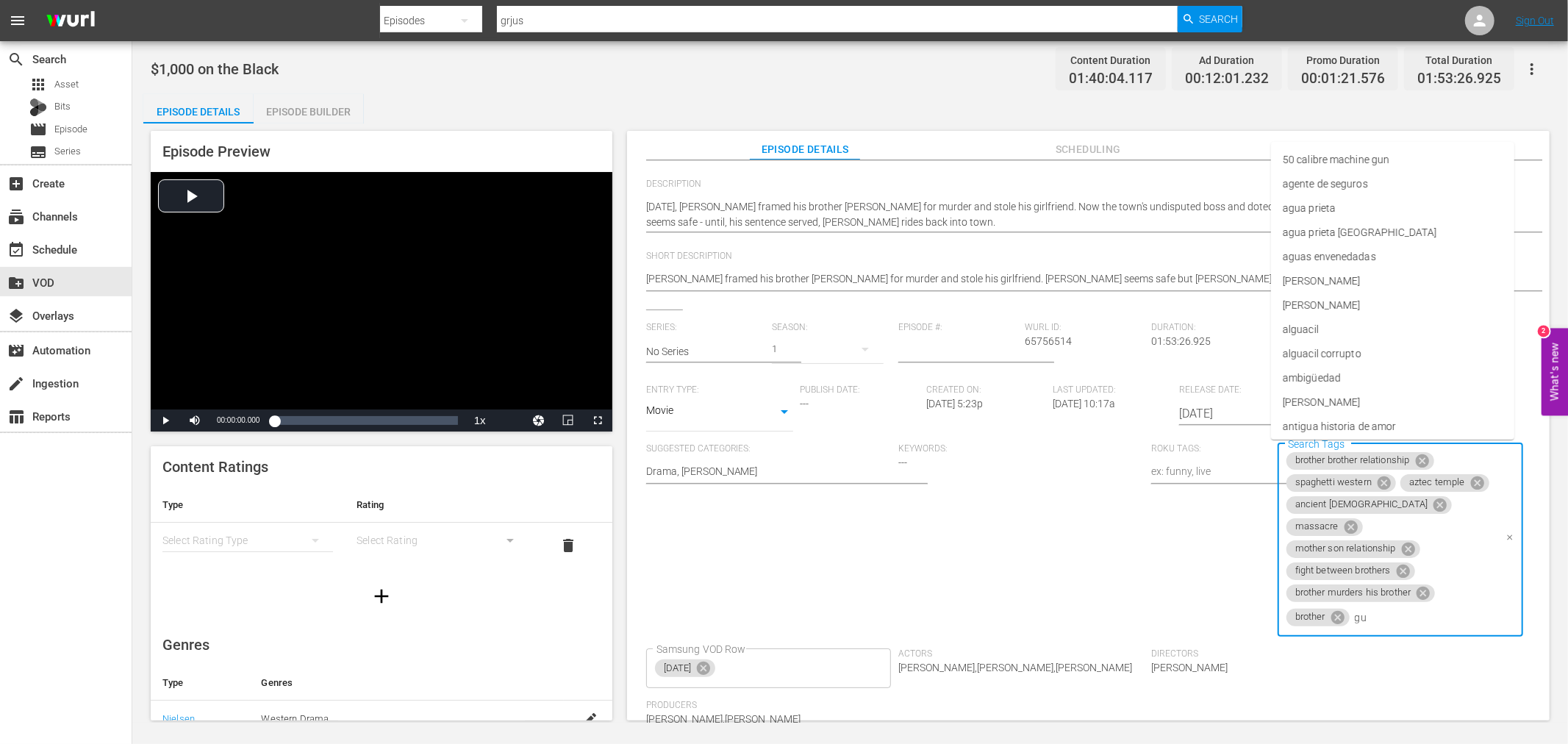
type input "gun"
type input "rifle"
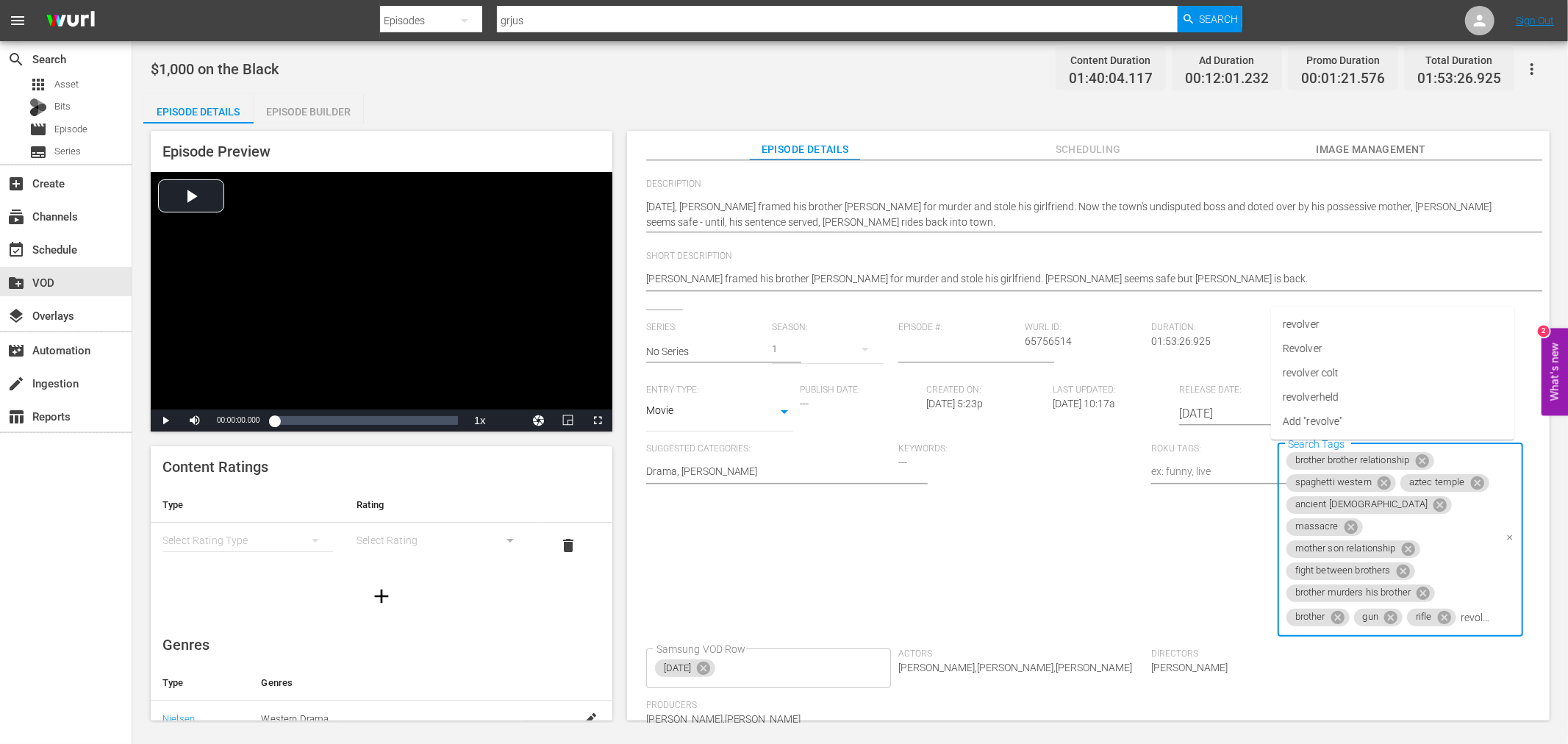
type input "revolver"
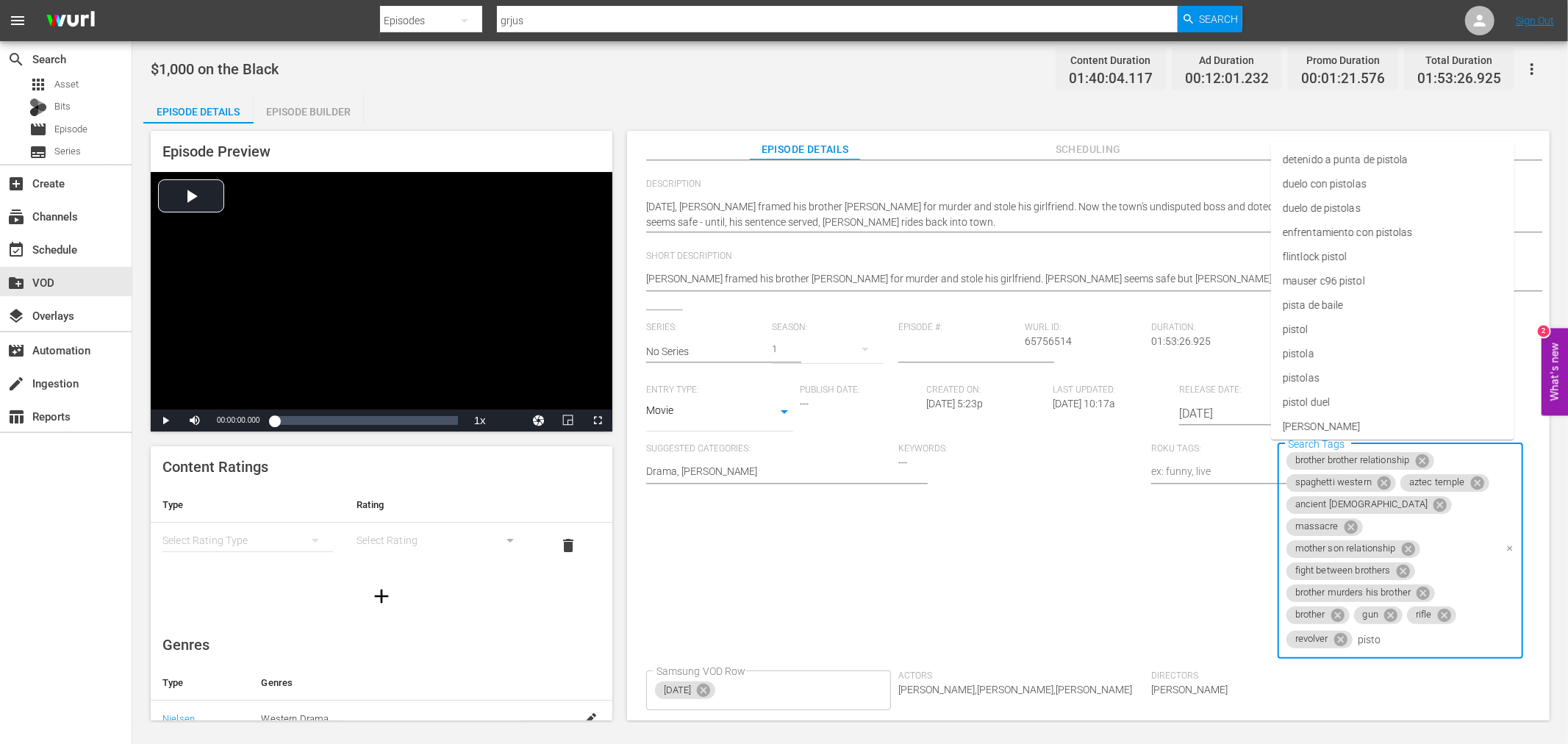
type input "pistol"
type input "horse"
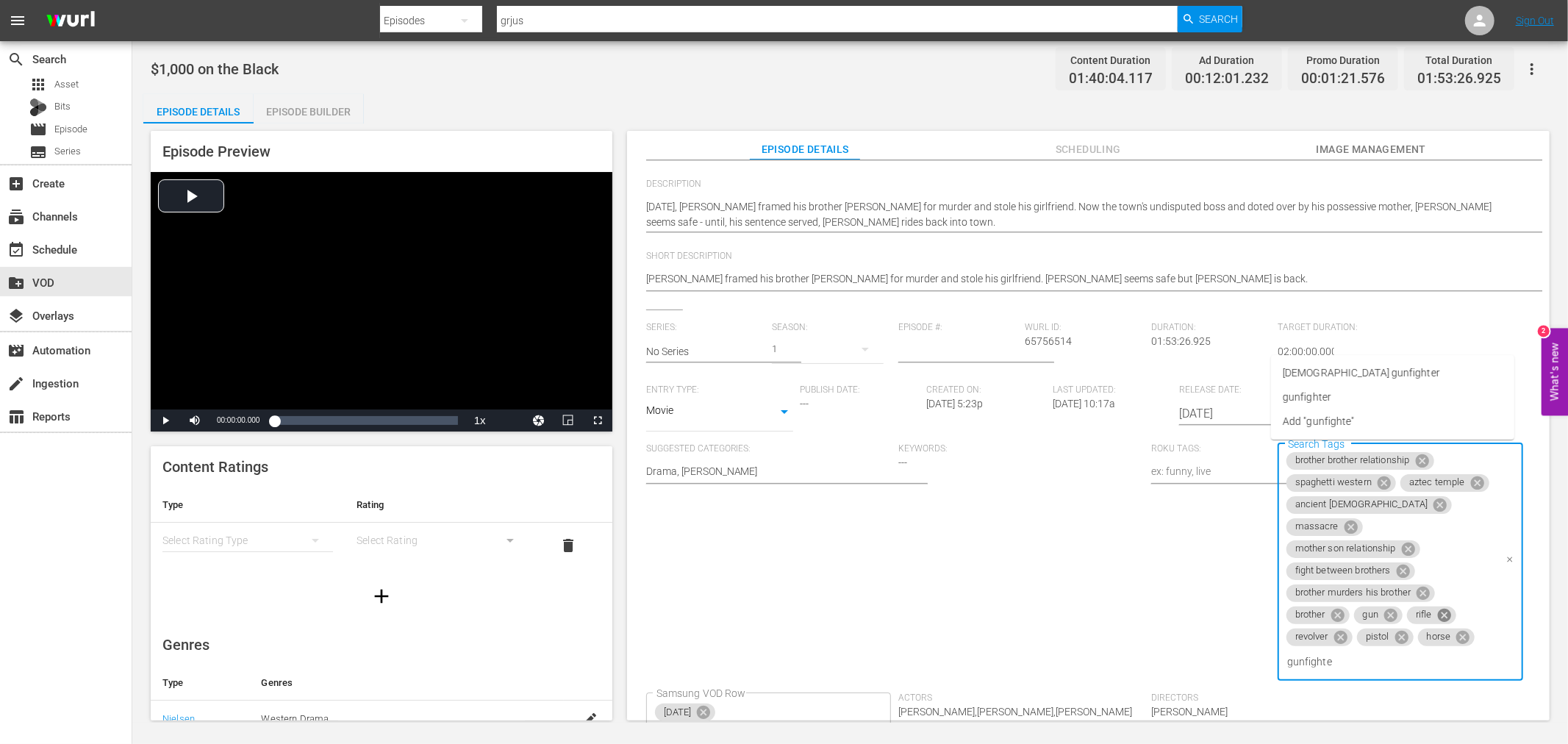
type input "gunfighter"
type input "[MEDICAL_DATA]"
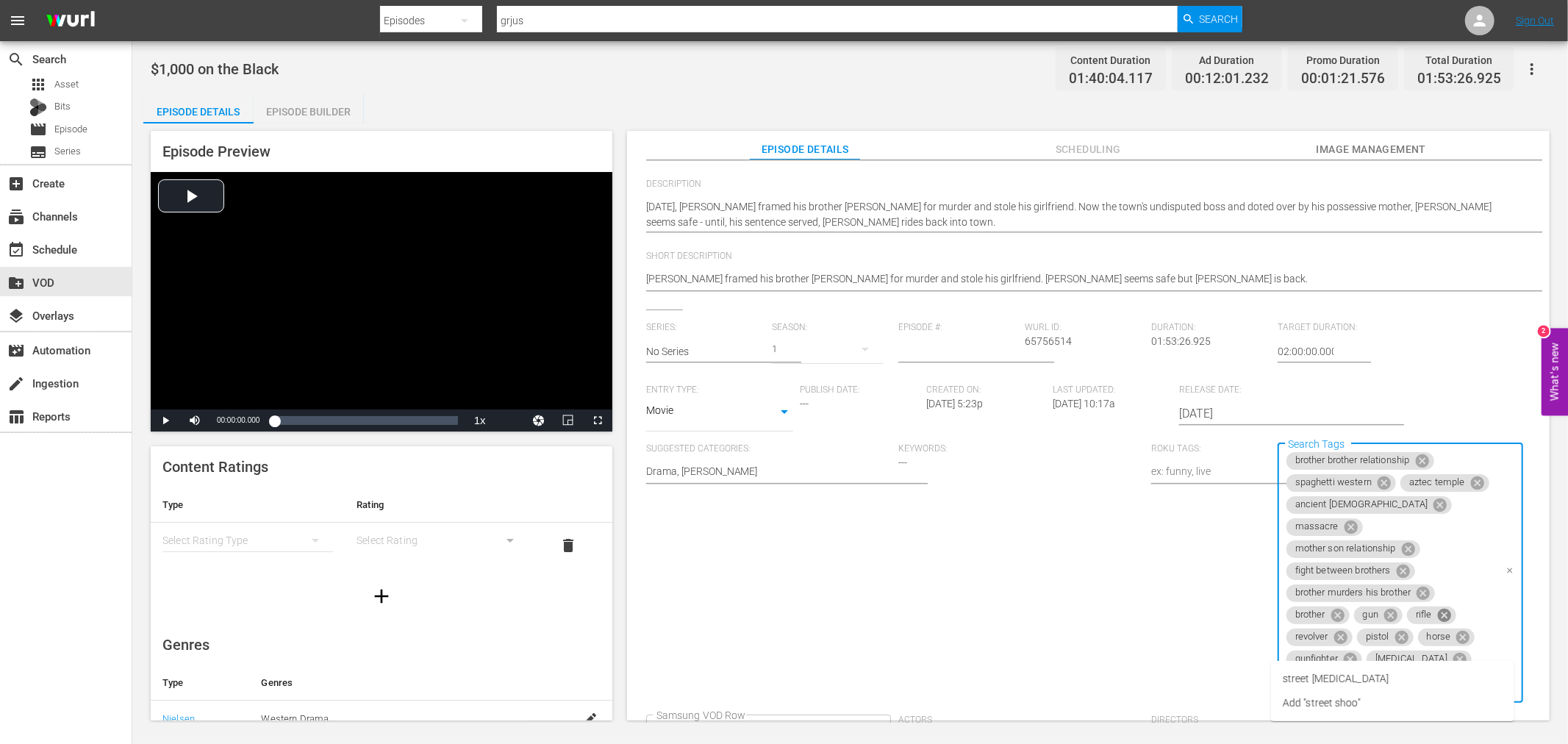
type input "street shoot"
click at [1348, 680] on span "street [MEDICAL_DATA]" at bounding box center [1335, 678] width 106 height 16
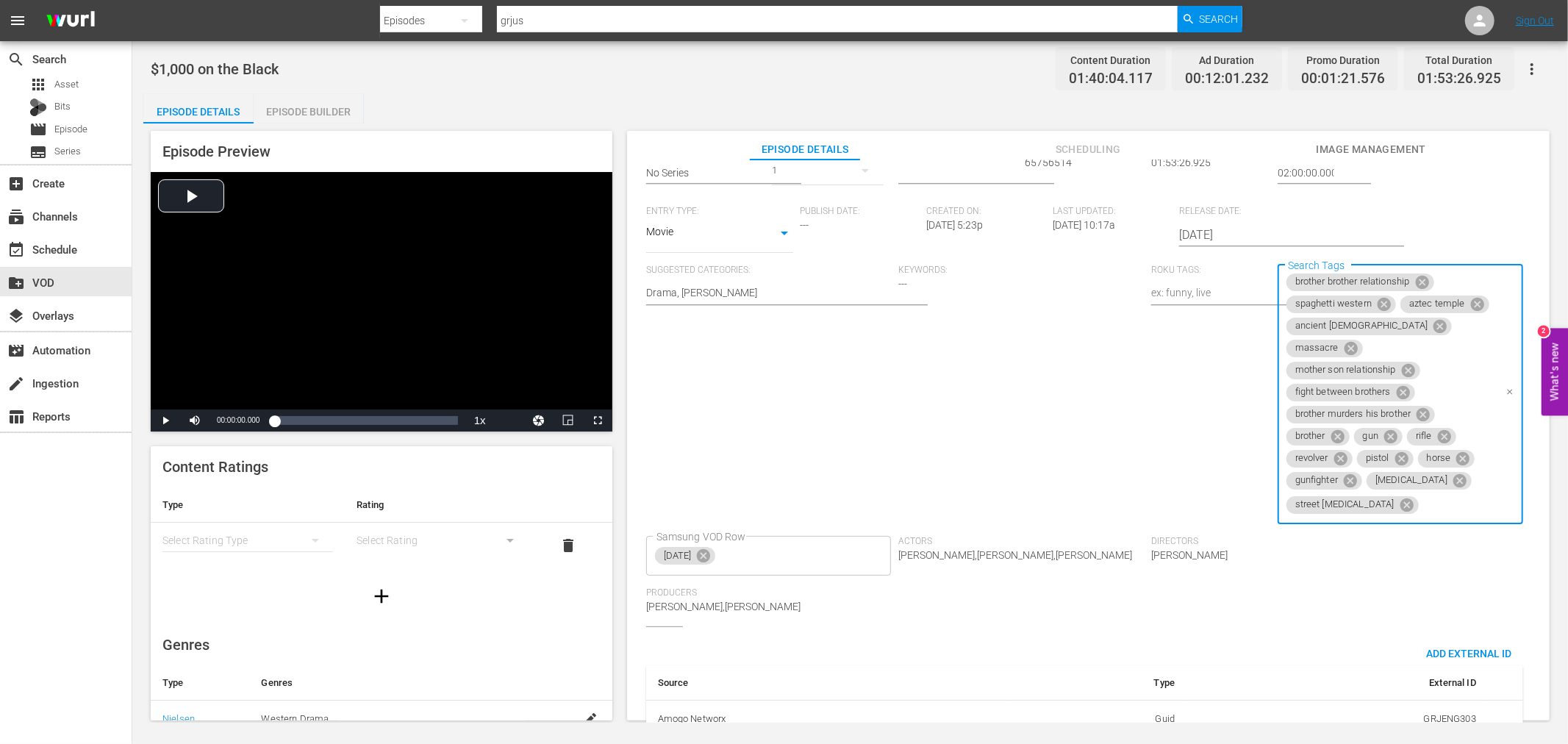
scroll to position [351, 0]
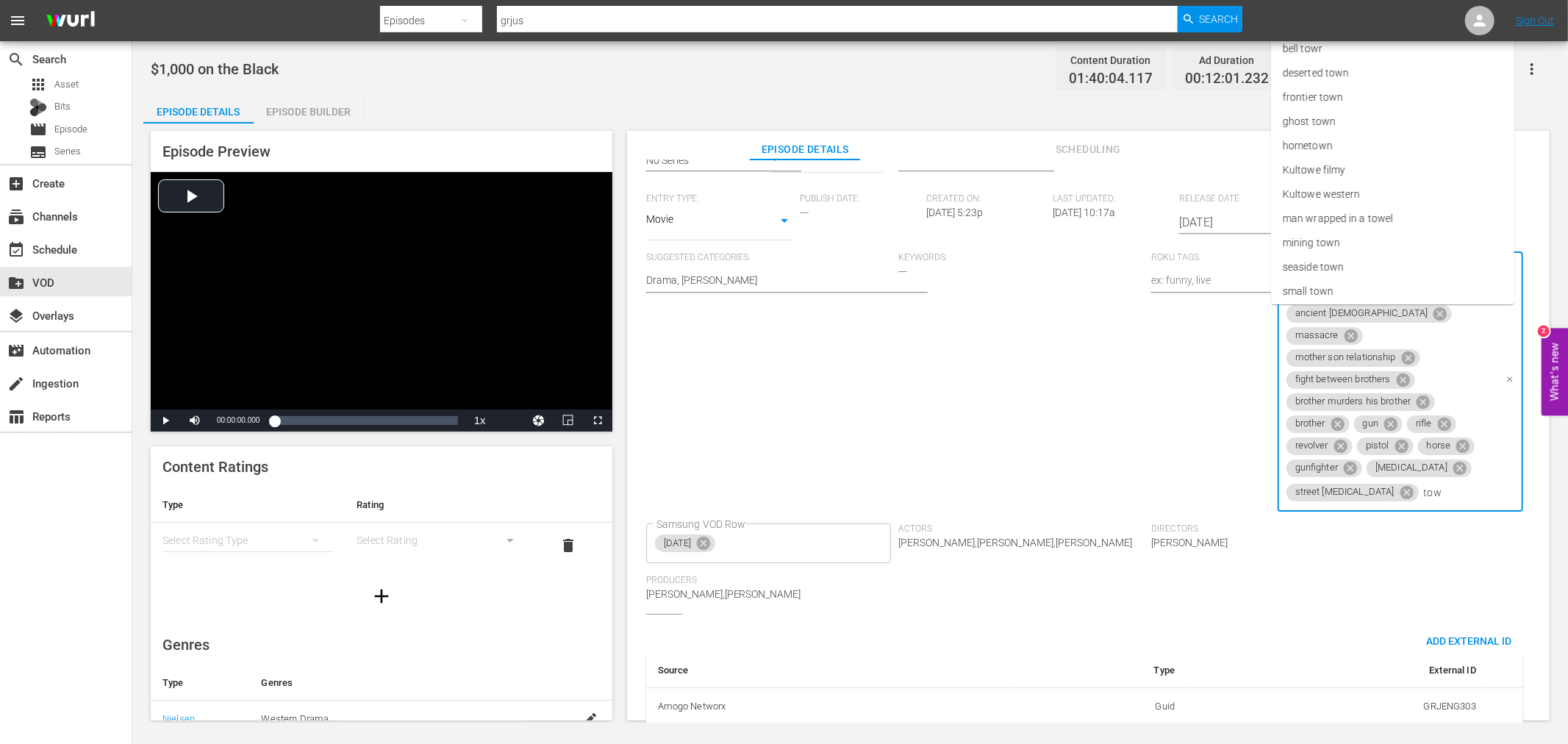
type input "town"
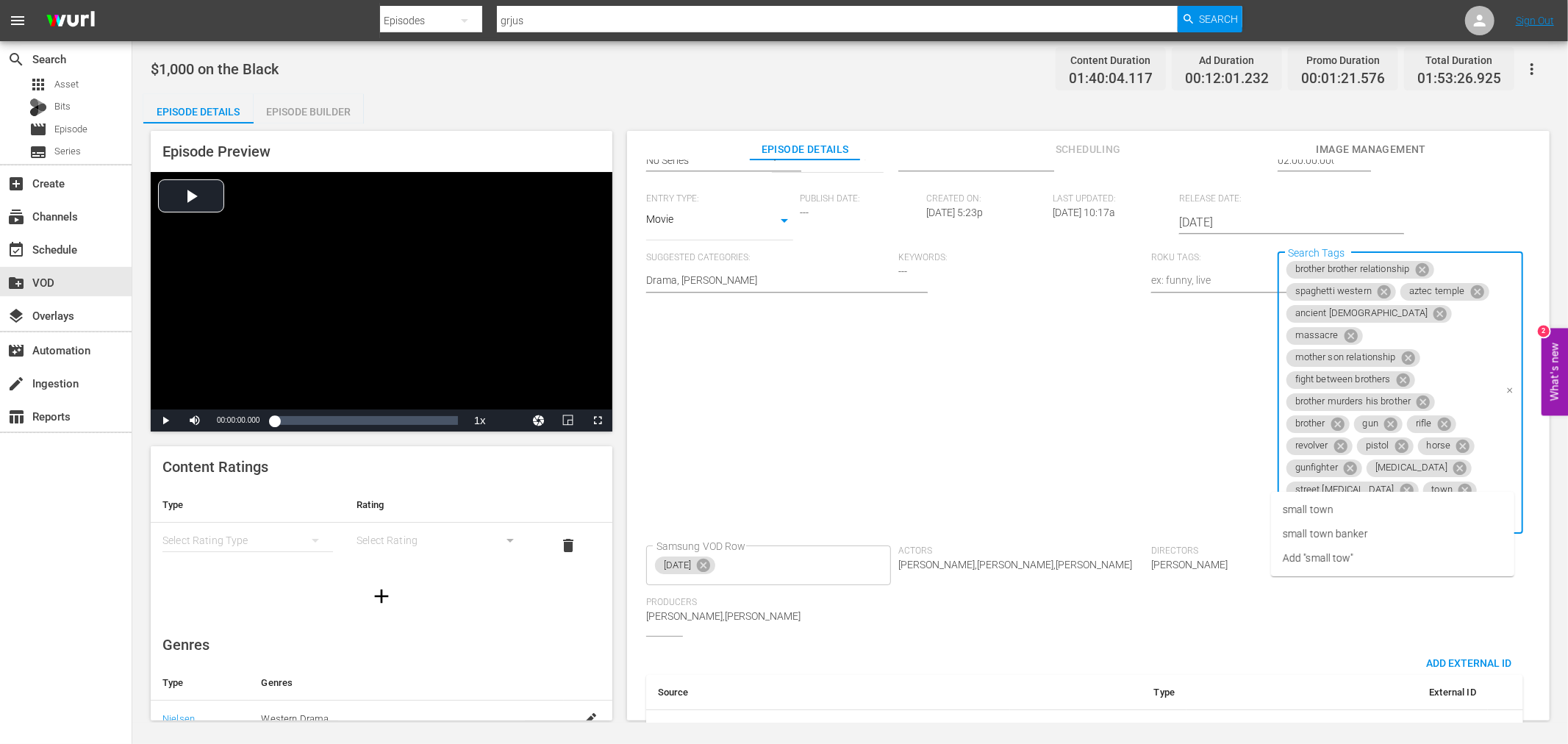
type input "small town"
type input "western town"
type input "small western"
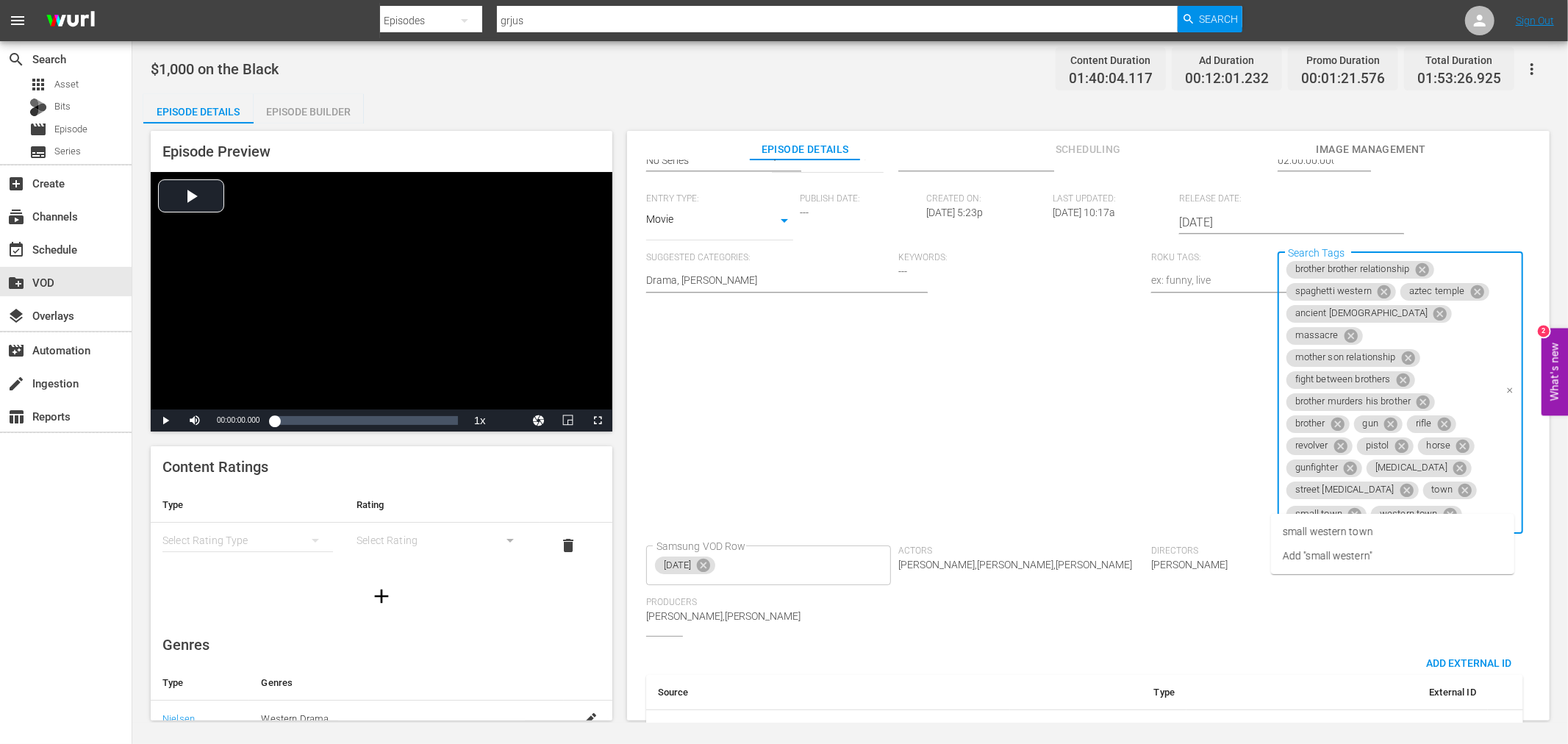
scroll to position [0, 41]
click at [1330, 531] on span "small western town" at bounding box center [1328, 532] width 90 height 16
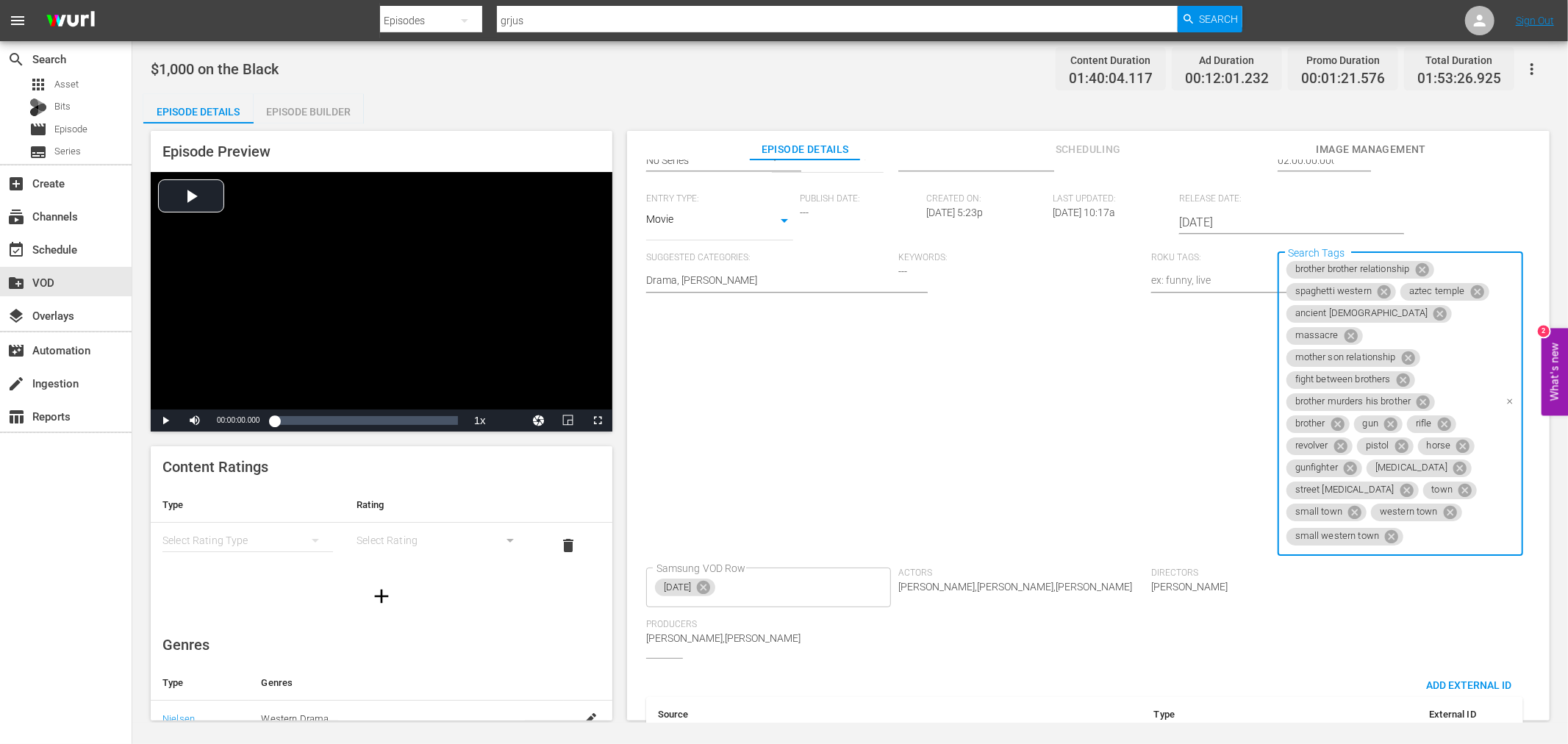
scroll to position [0, 0]
type input "wild west"
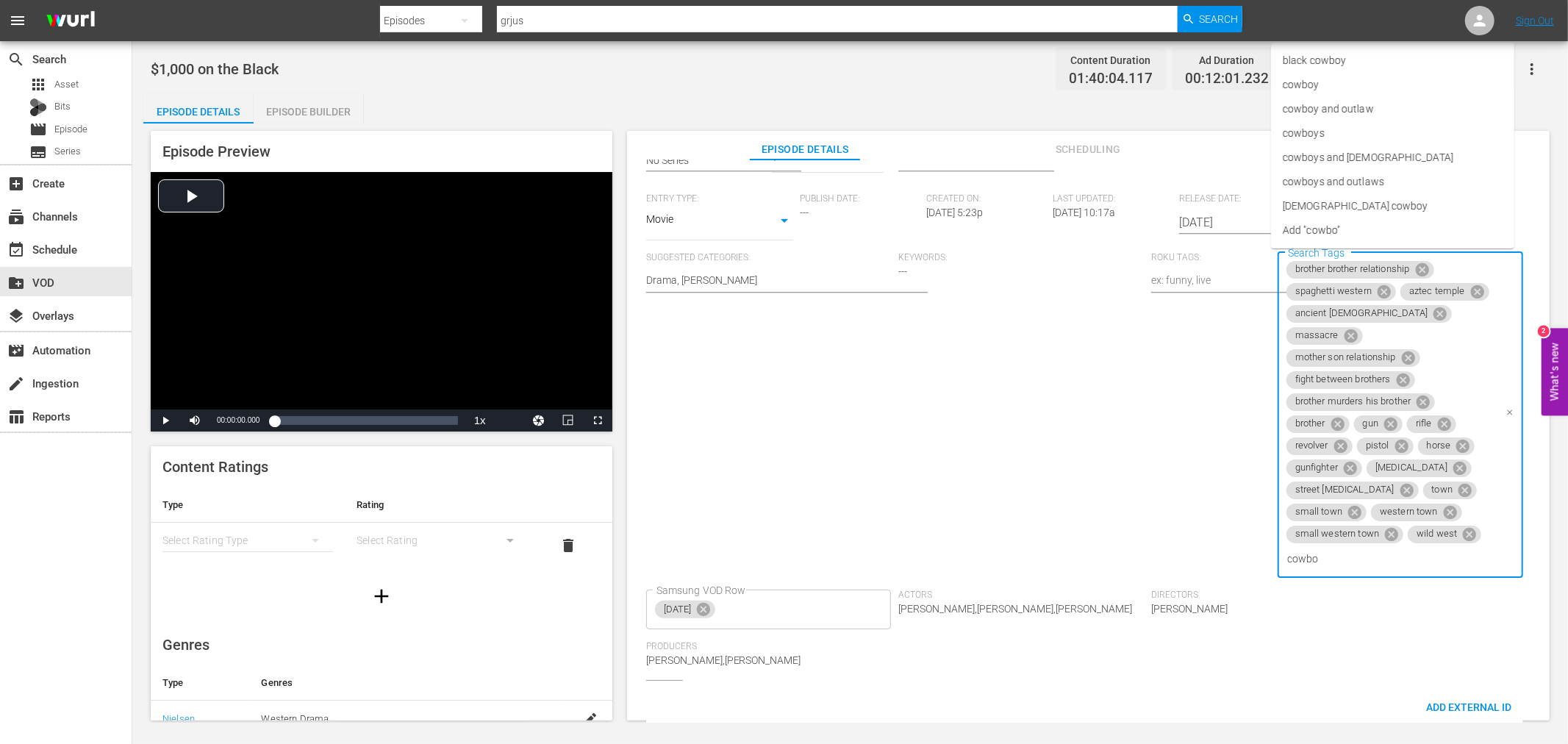
type input "cowboy"
type input "violence"
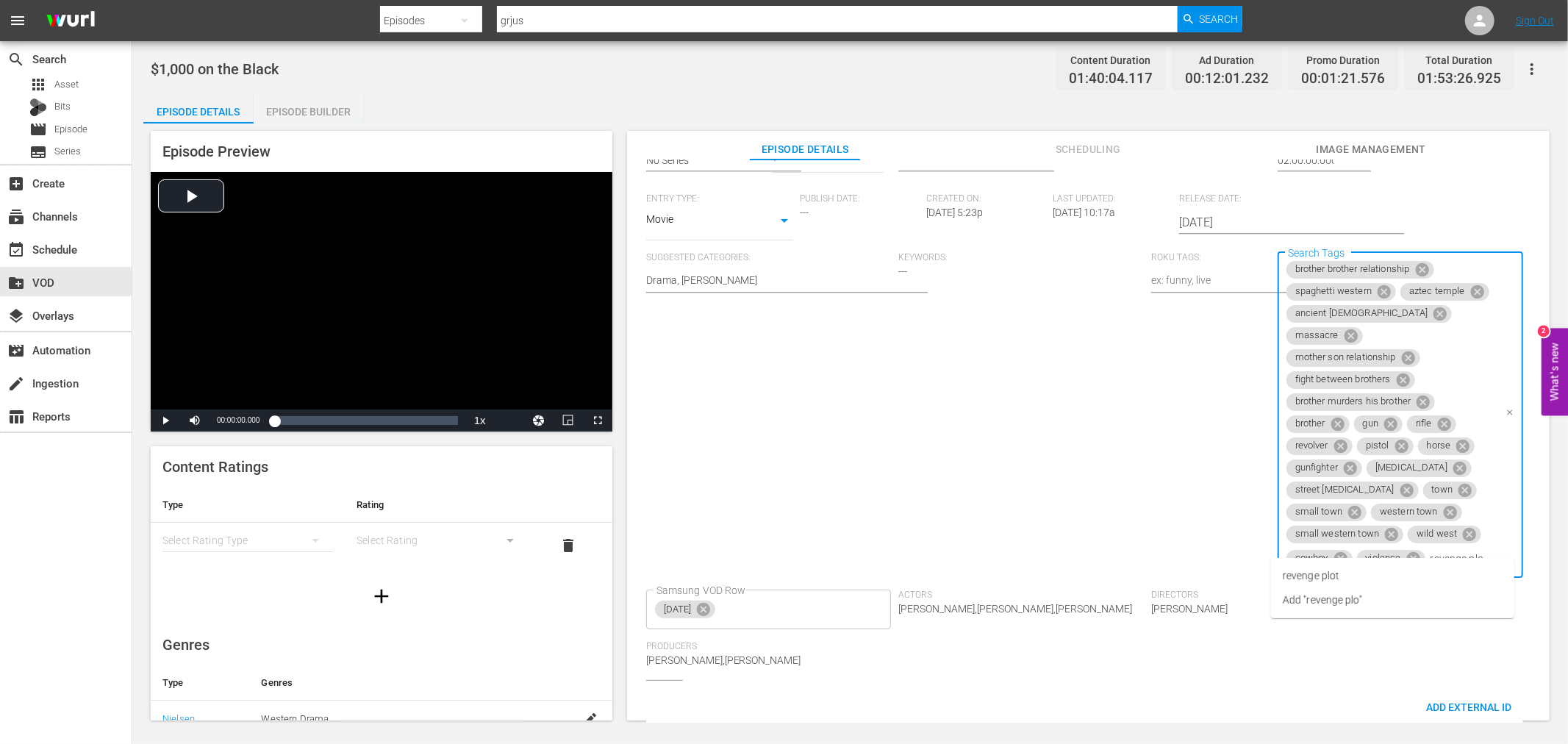
type input "revenge plot"
click at [1387, 570] on li "revenge plot" at bounding box center [1393, 576] width 243 height 25
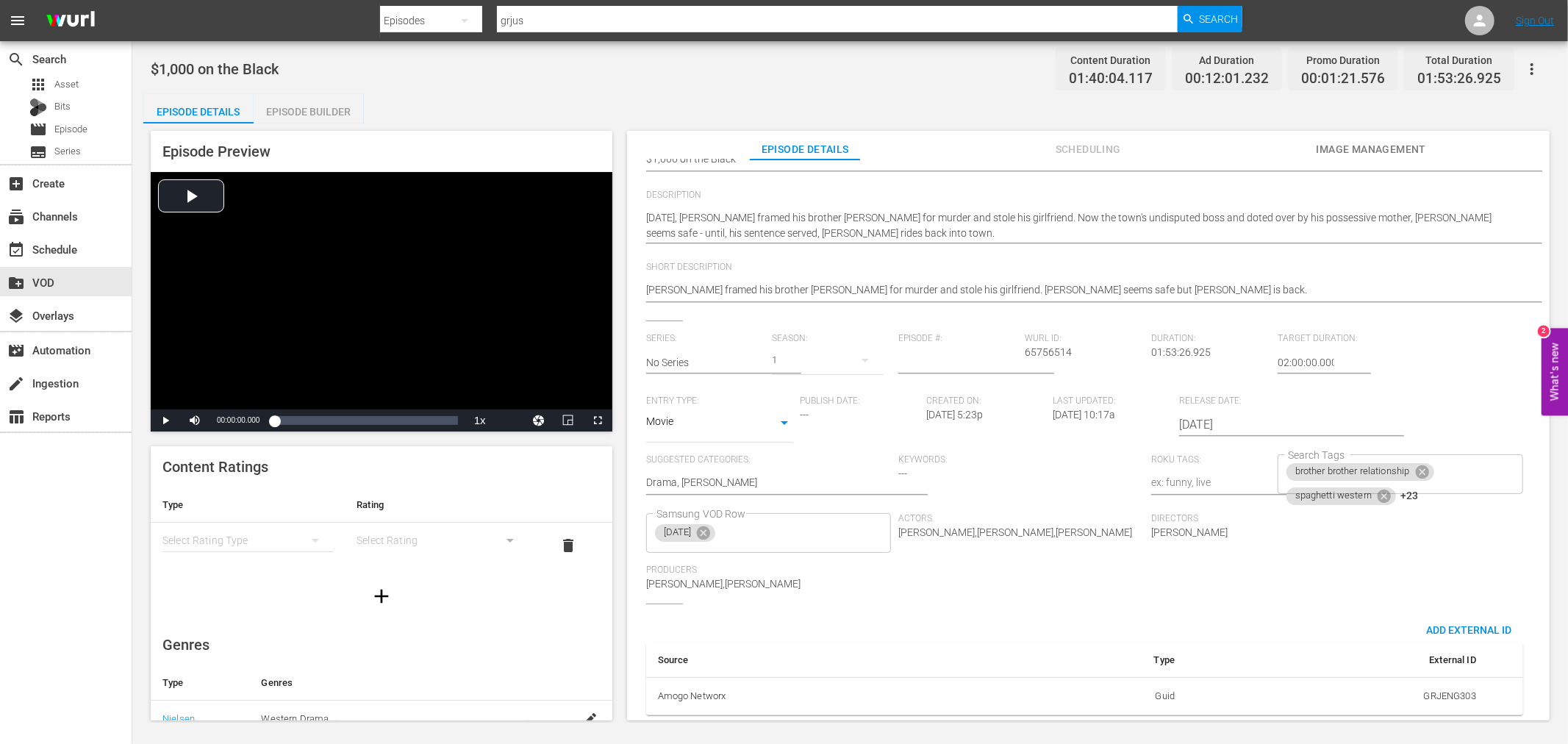
scroll to position [351, 0]
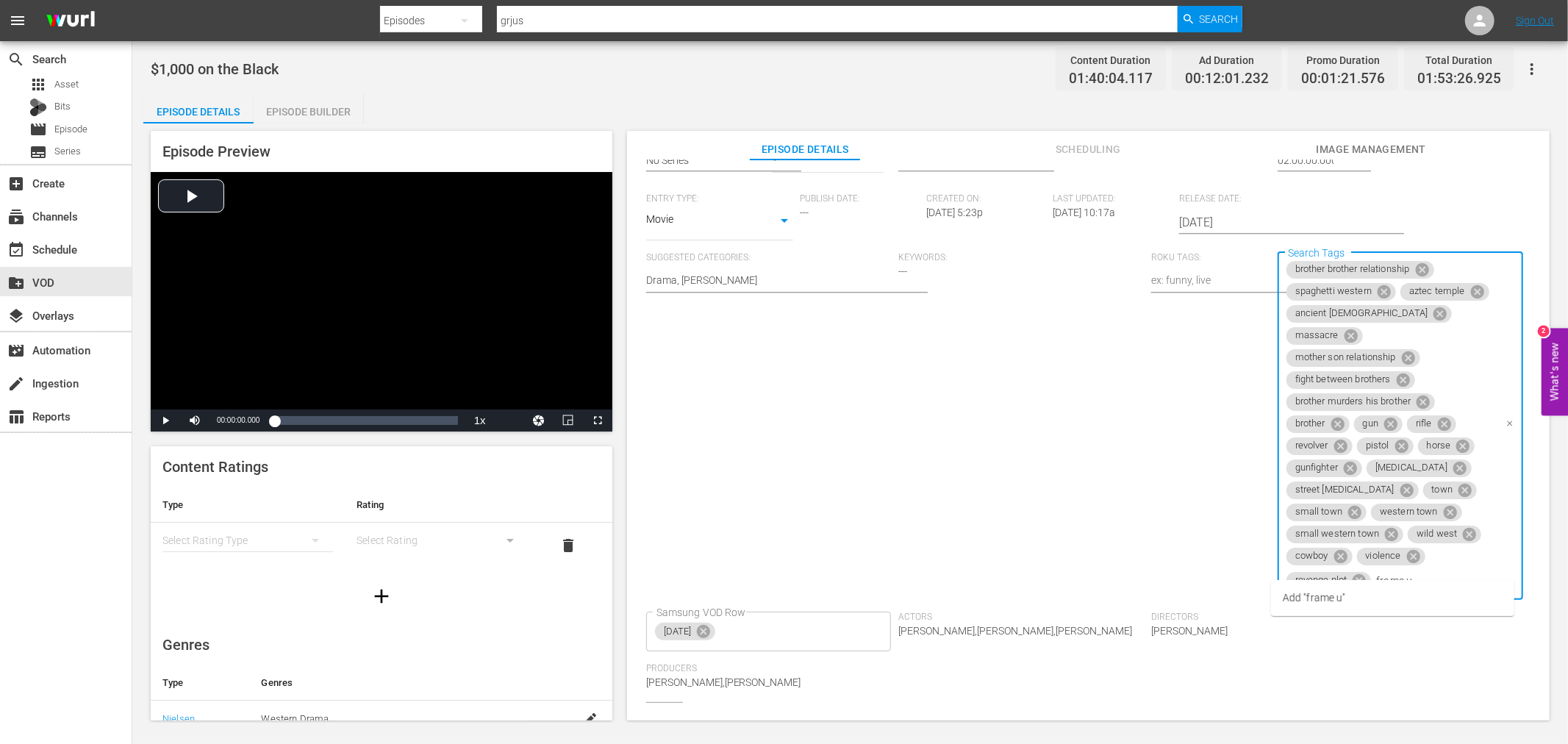
type input "frame up"
type input "vengeance"
click at [1336, 617] on li "vengeance" at bounding box center [1393, 622] width 243 height 25
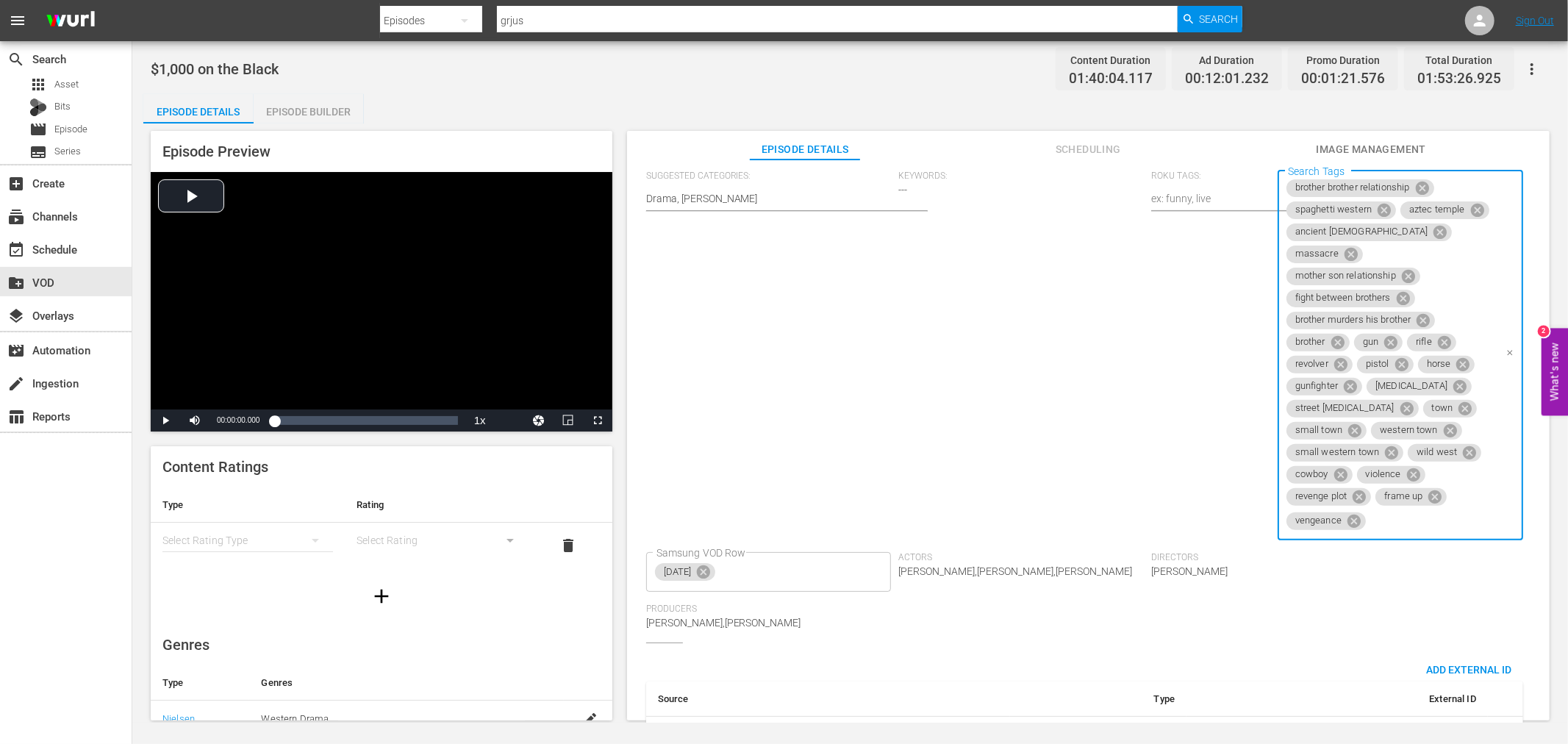
scroll to position [25, 0]
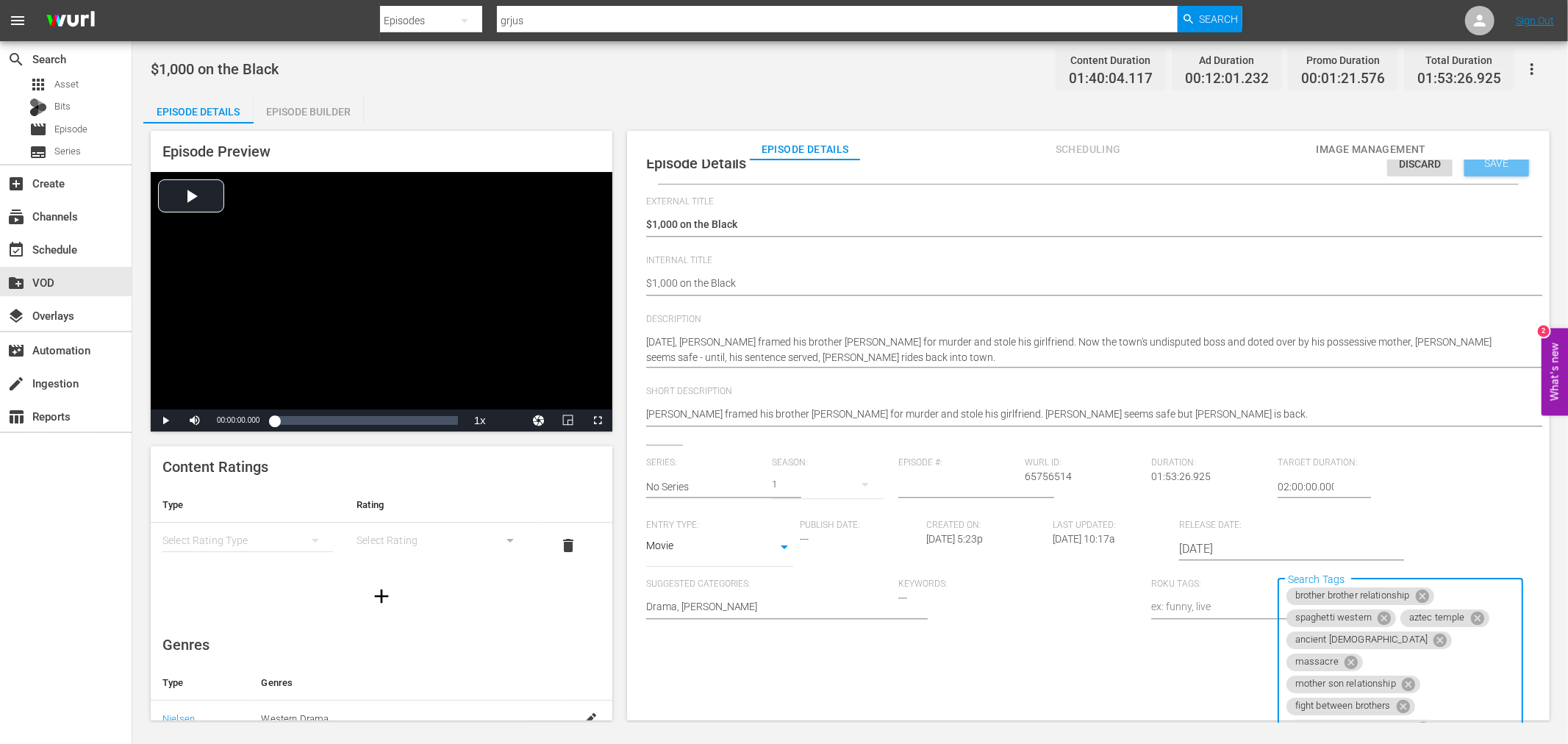
click at [1469, 172] on div "Save" at bounding box center [1496, 163] width 65 height 26
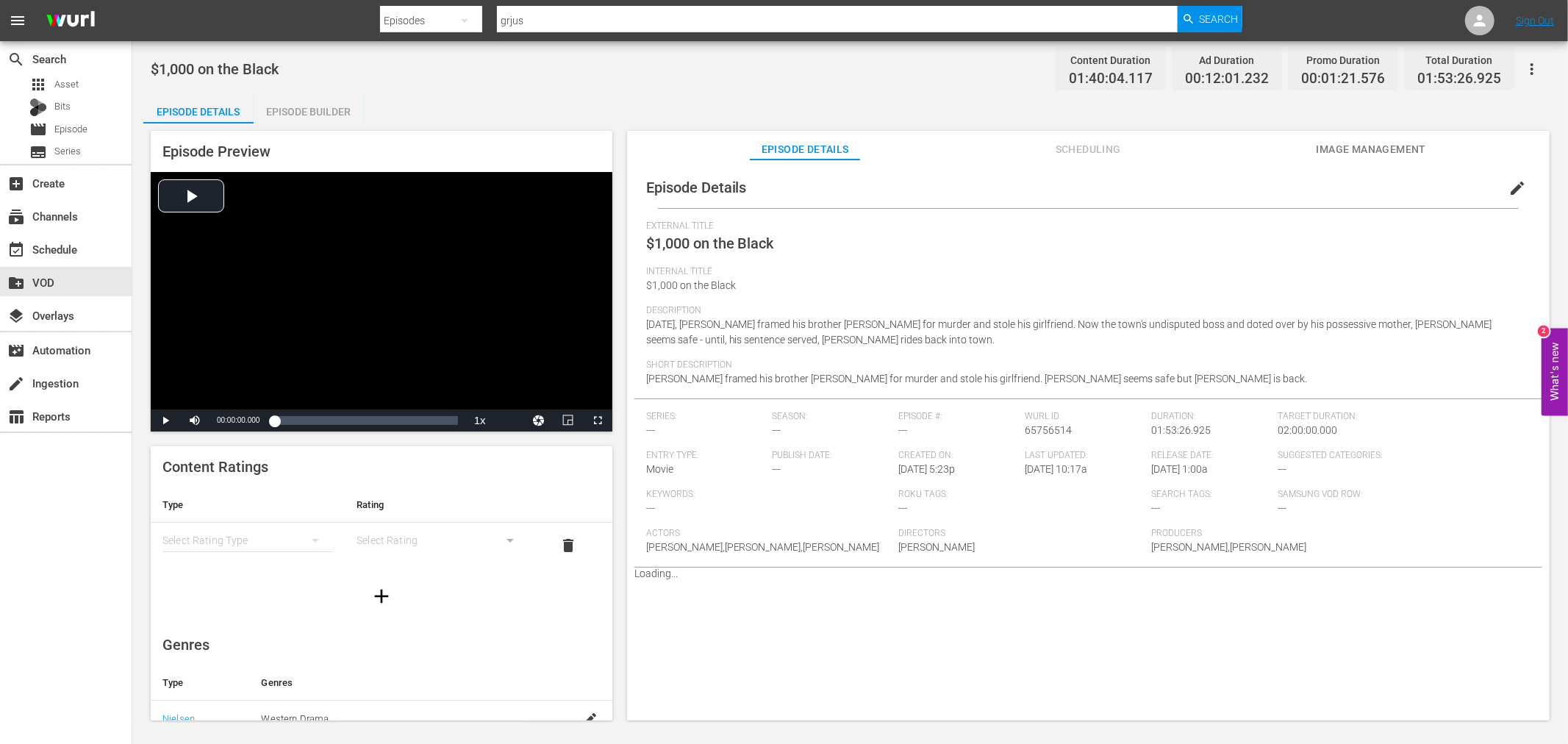
scroll to position [0, 0]
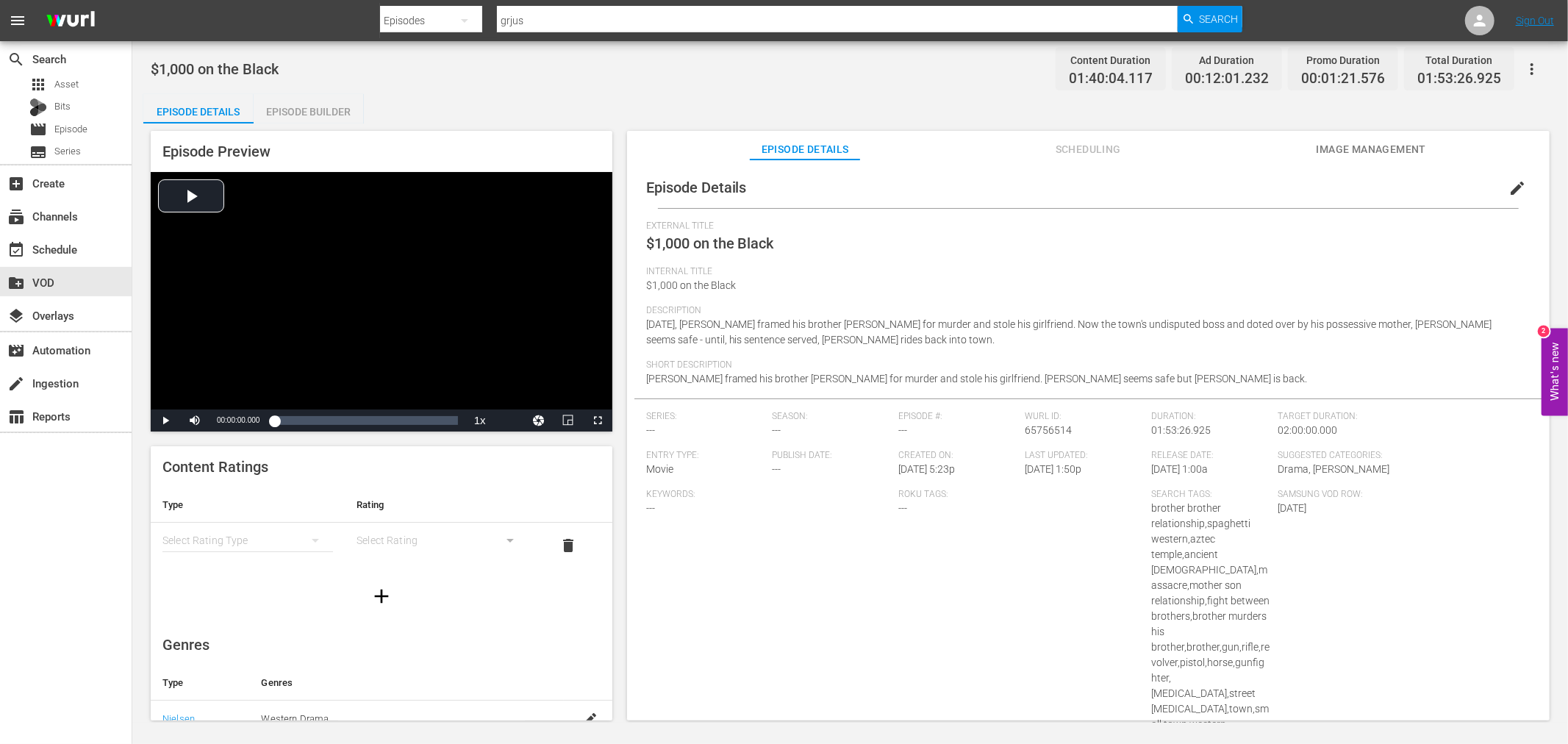
click at [311, 88] on div "$1,000 on the Black Content Duration 01:40:04.117 Ad Duration 00:12:01.232 Prom…" at bounding box center [850, 381] width 1436 height 682
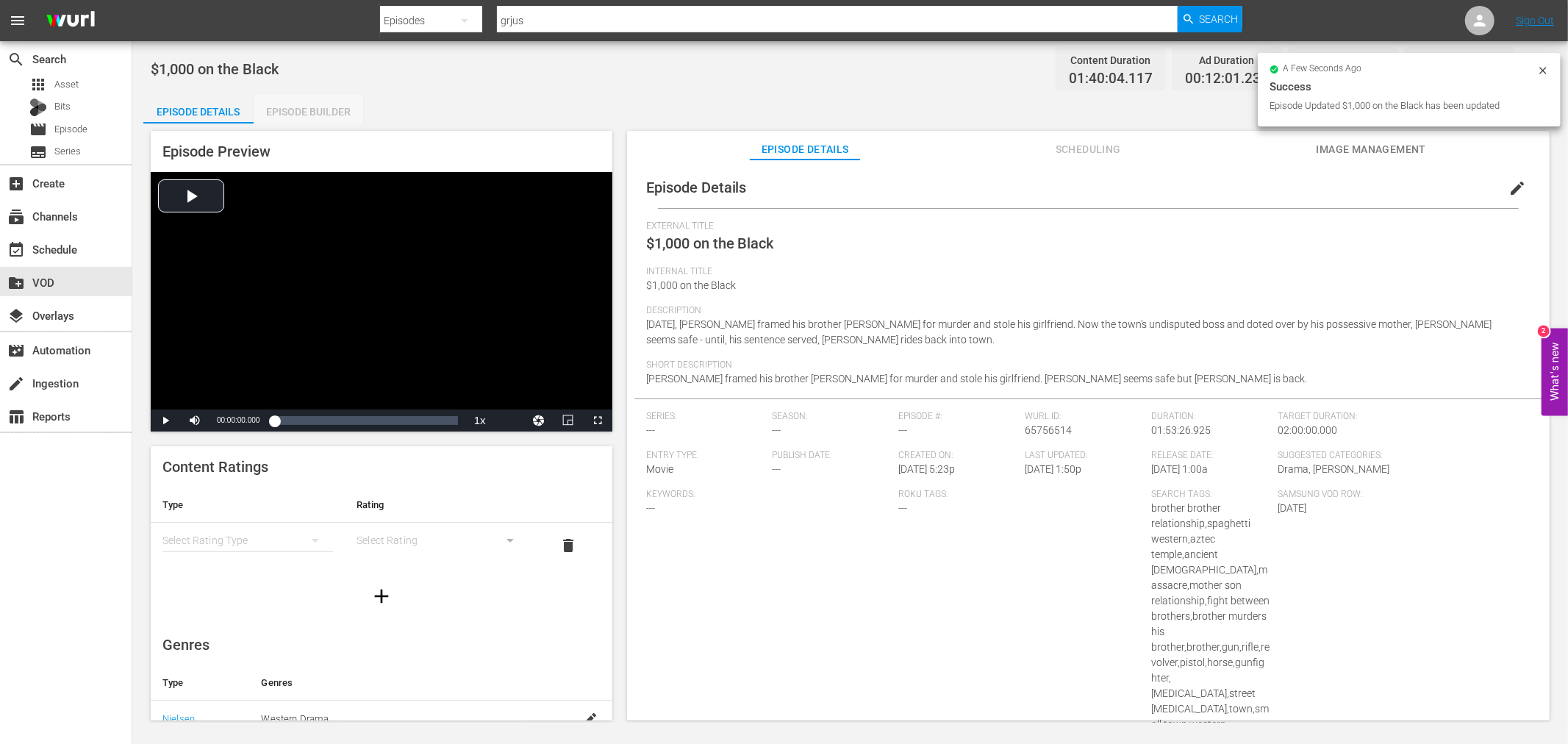
click at [314, 108] on div "Episode Builder" at bounding box center [308, 111] width 110 height 35
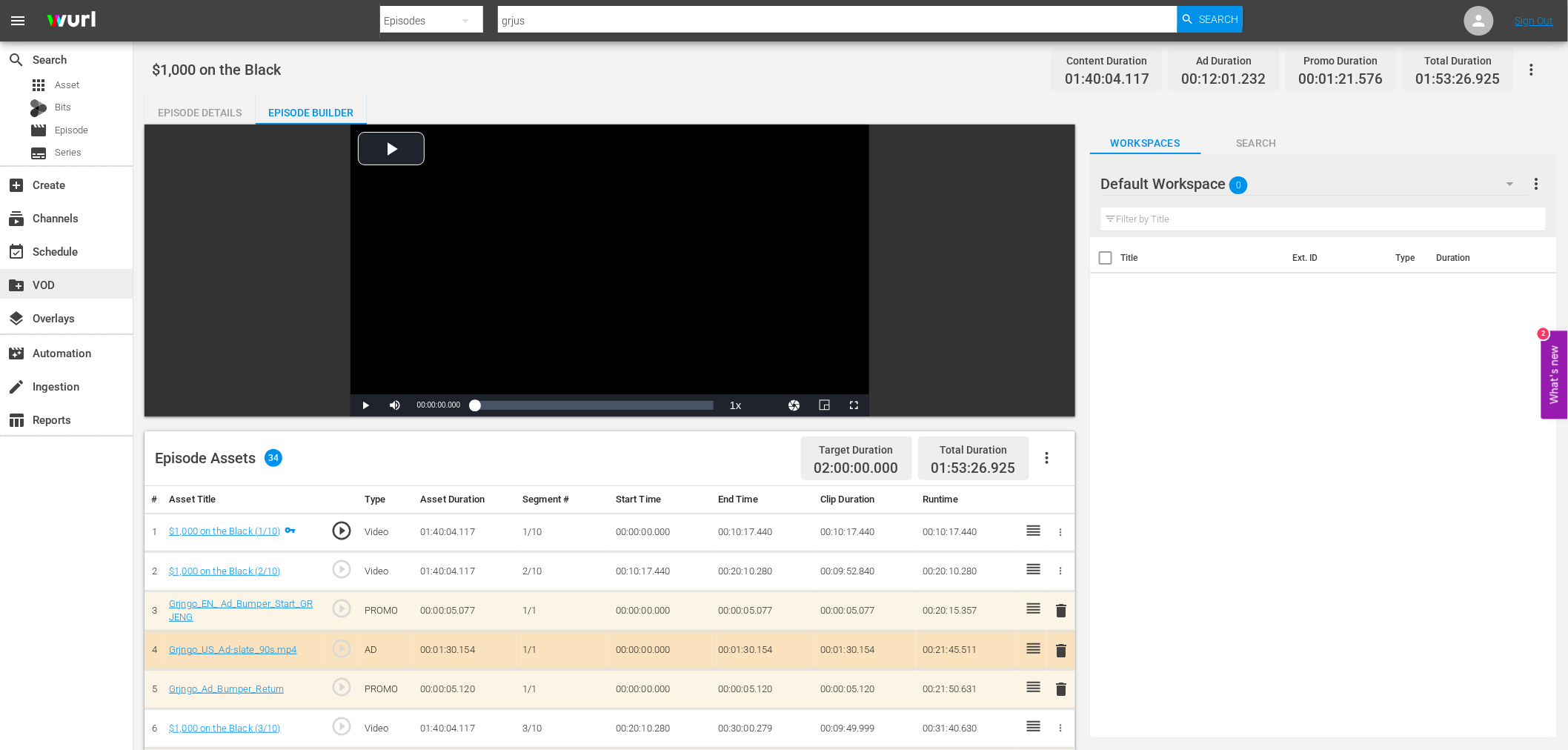
click at [53, 286] on div "create_new_folder VOD" at bounding box center [41, 283] width 83 height 13
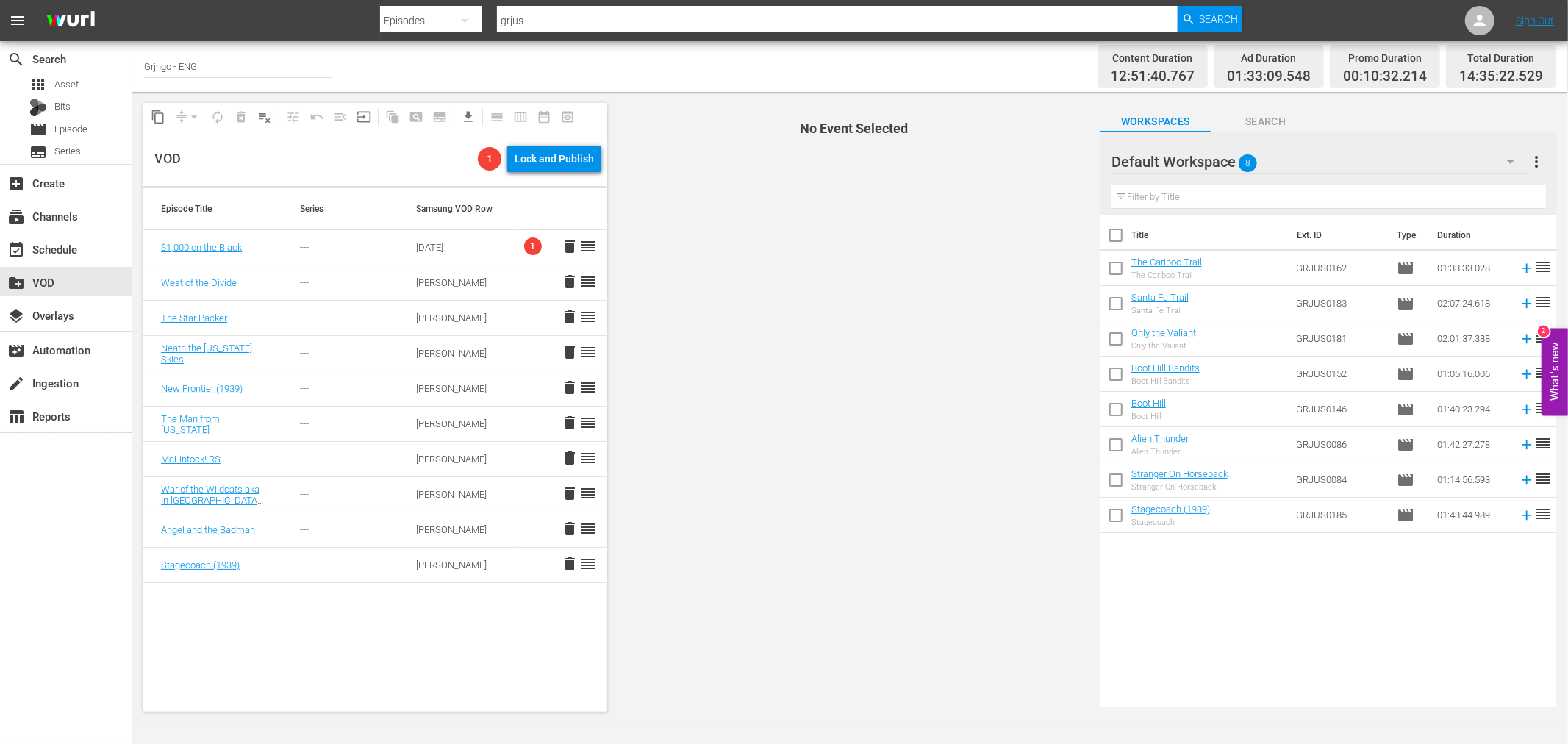
click at [1534, 158] on span "more_vert" at bounding box center [1537, 161] width 17 height 17
click at [1481, 181] on div "Clear All Workspace Items" at bounding box center [1442, 190] width 173 height 26
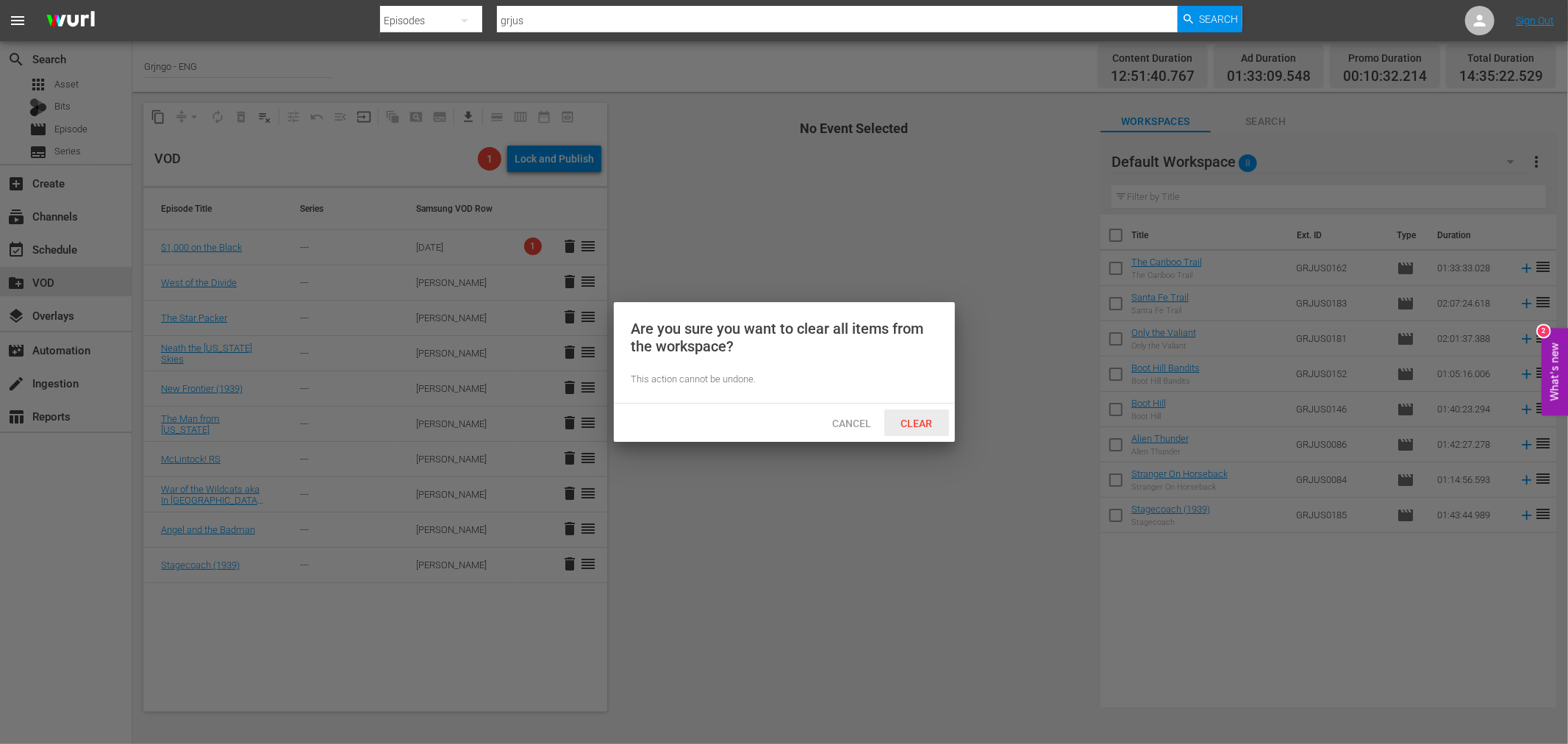
click at [920, 421] on span "Clear" at bounding box center [916, 423] width 55 height 12
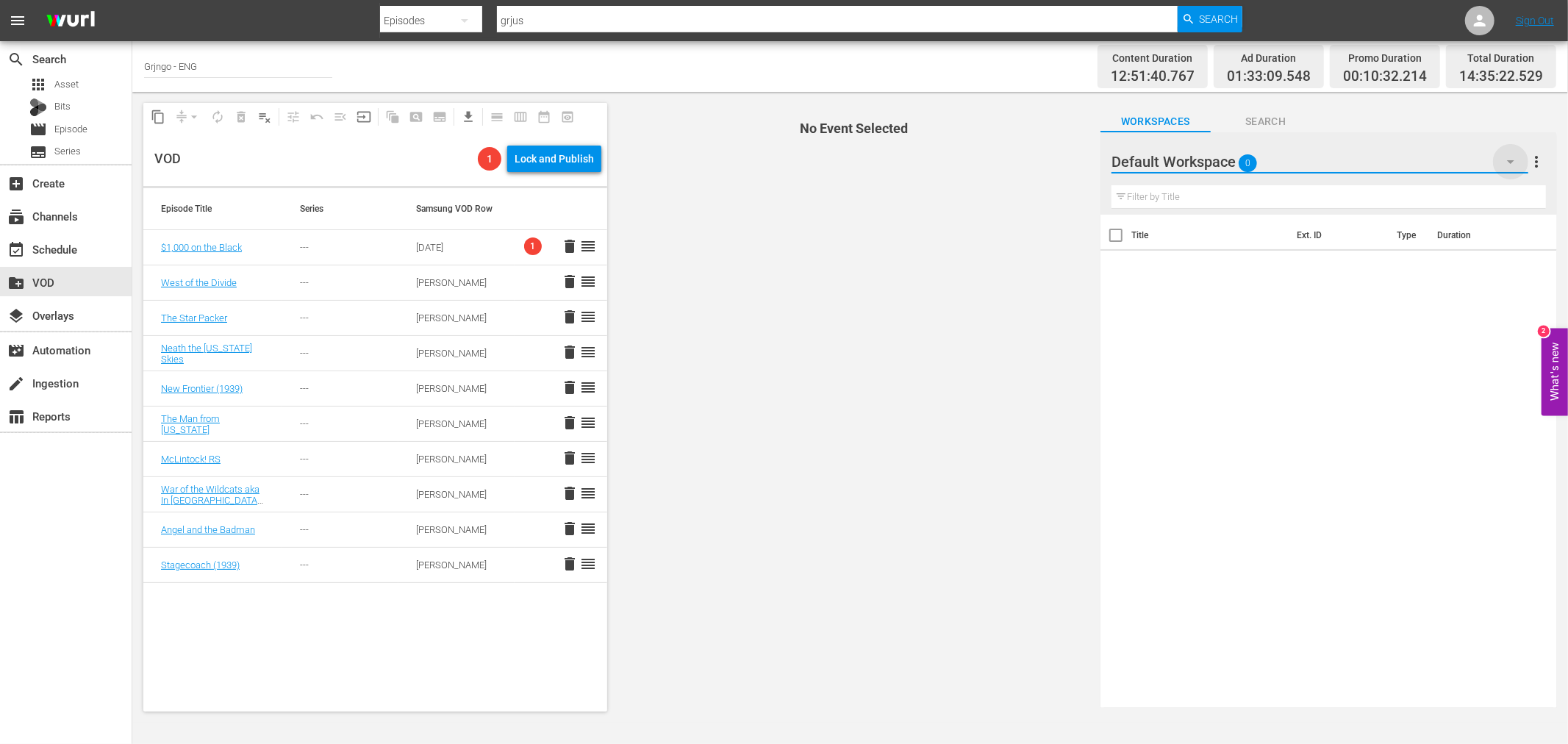
click at [1518, 156] on icon "button" at bounding box center [1510, 161] width 17 height 17
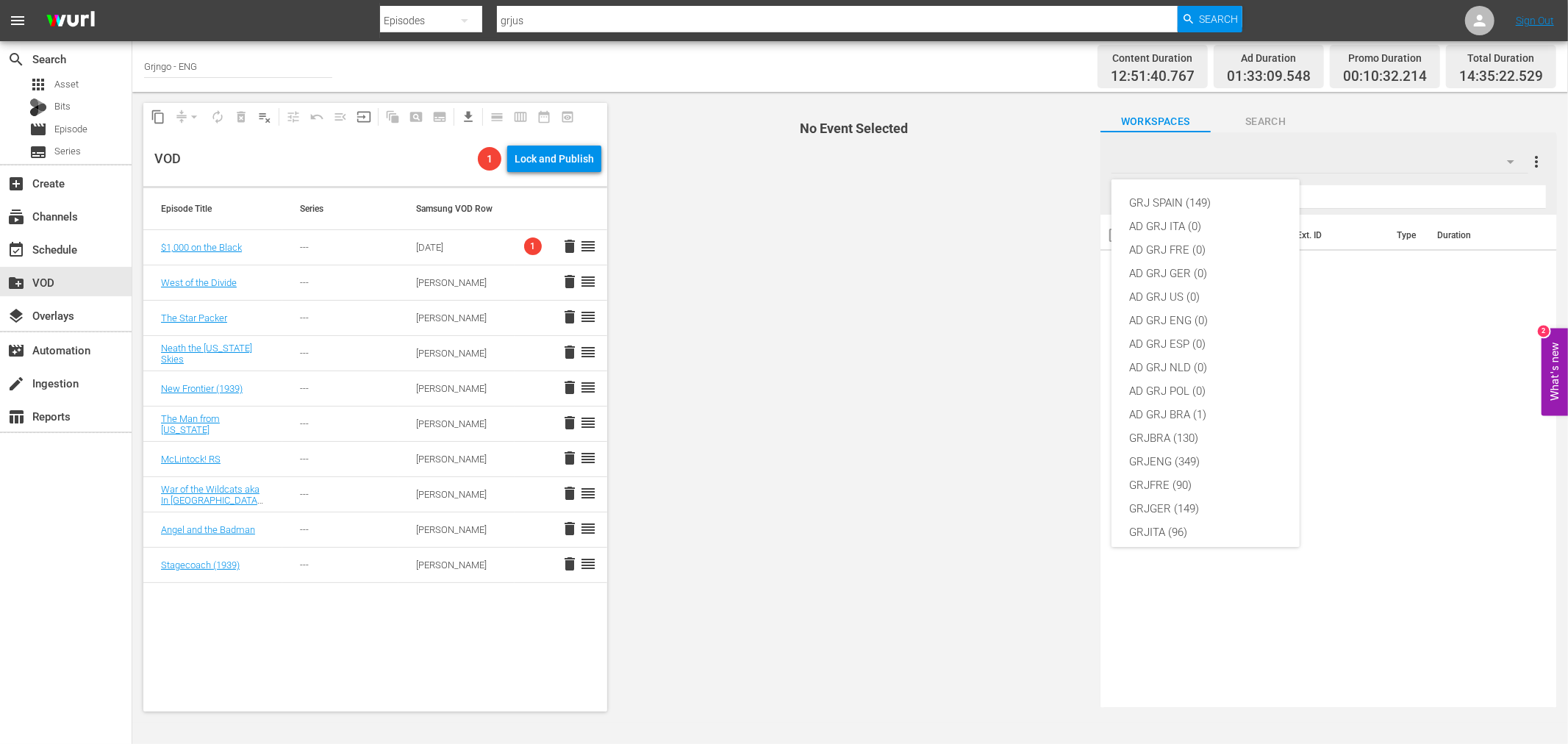
scroll to position [127, 0]
click at [1206, 330] on div "GRJENG (349)" at bounding box center [1205, 335] width 153 height 24
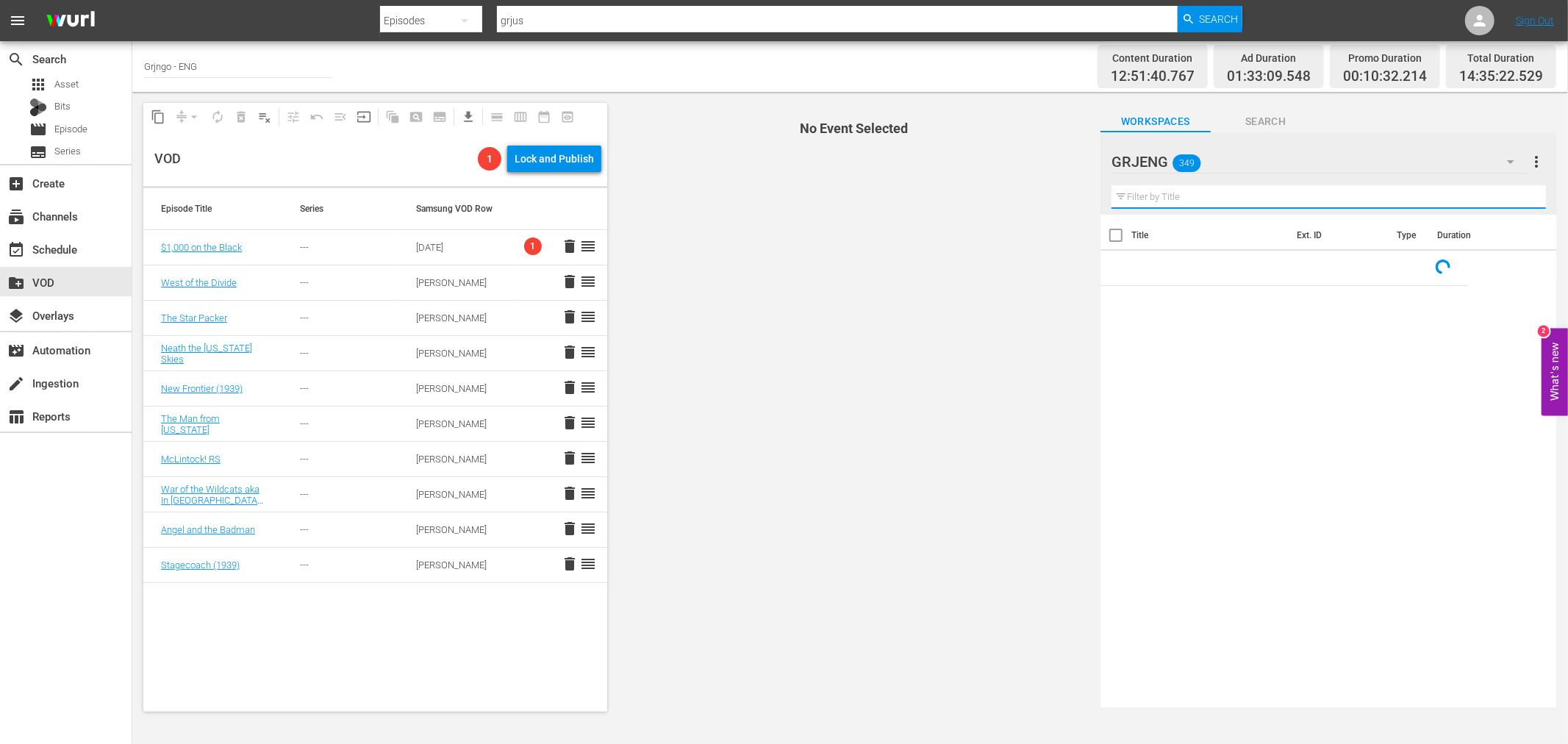
click at [1179, 192] on input "text" at bounding box center [1329, 196] width 434 height 24
type input "Ben and"
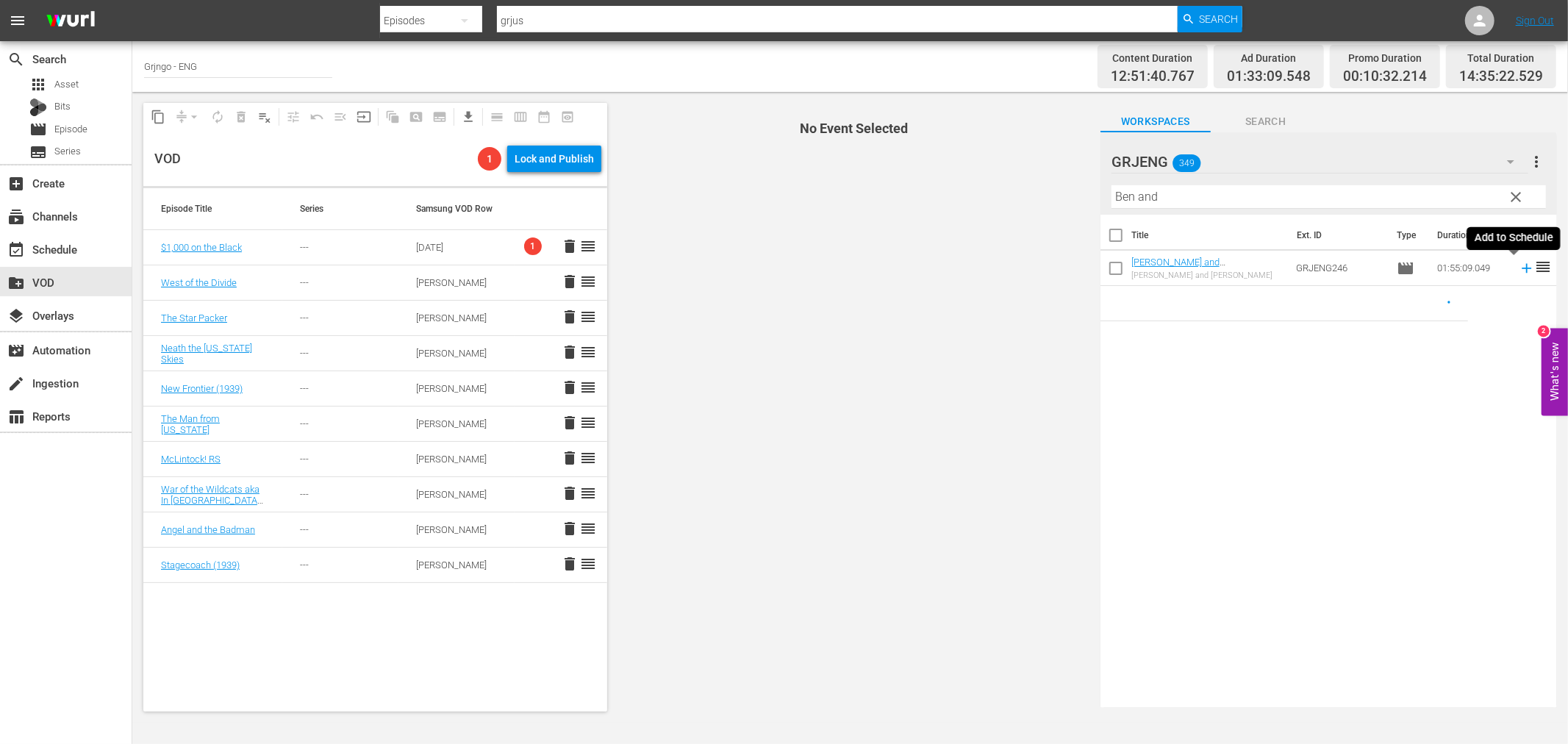
click at [1519, 269] on icon at bounding box center [1527, 269] width 16 height 16
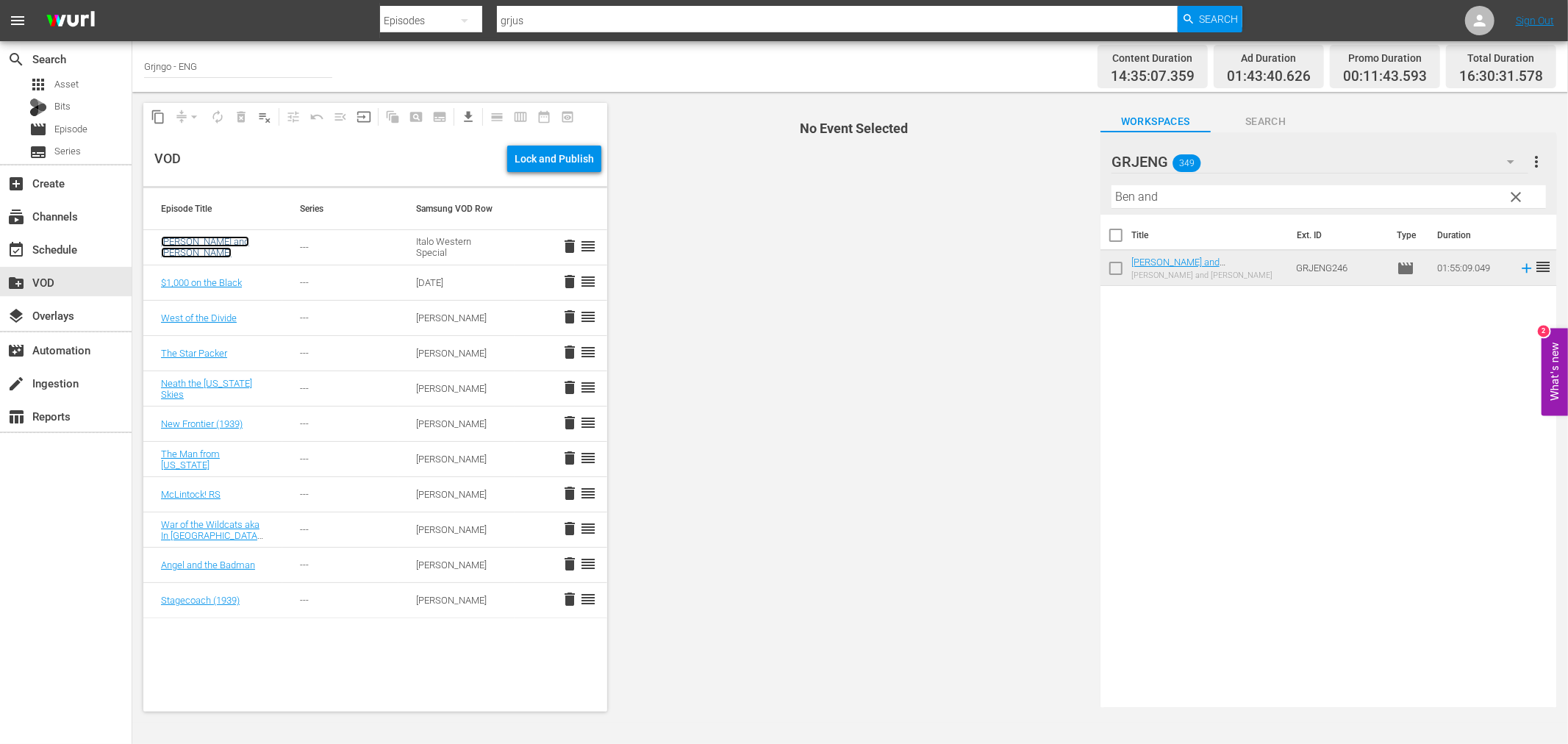
click at [201, 250] on link "[PERSON_NAME] and [PERSON_NAME]" at bounding box center [205, 247] width 88 height 22
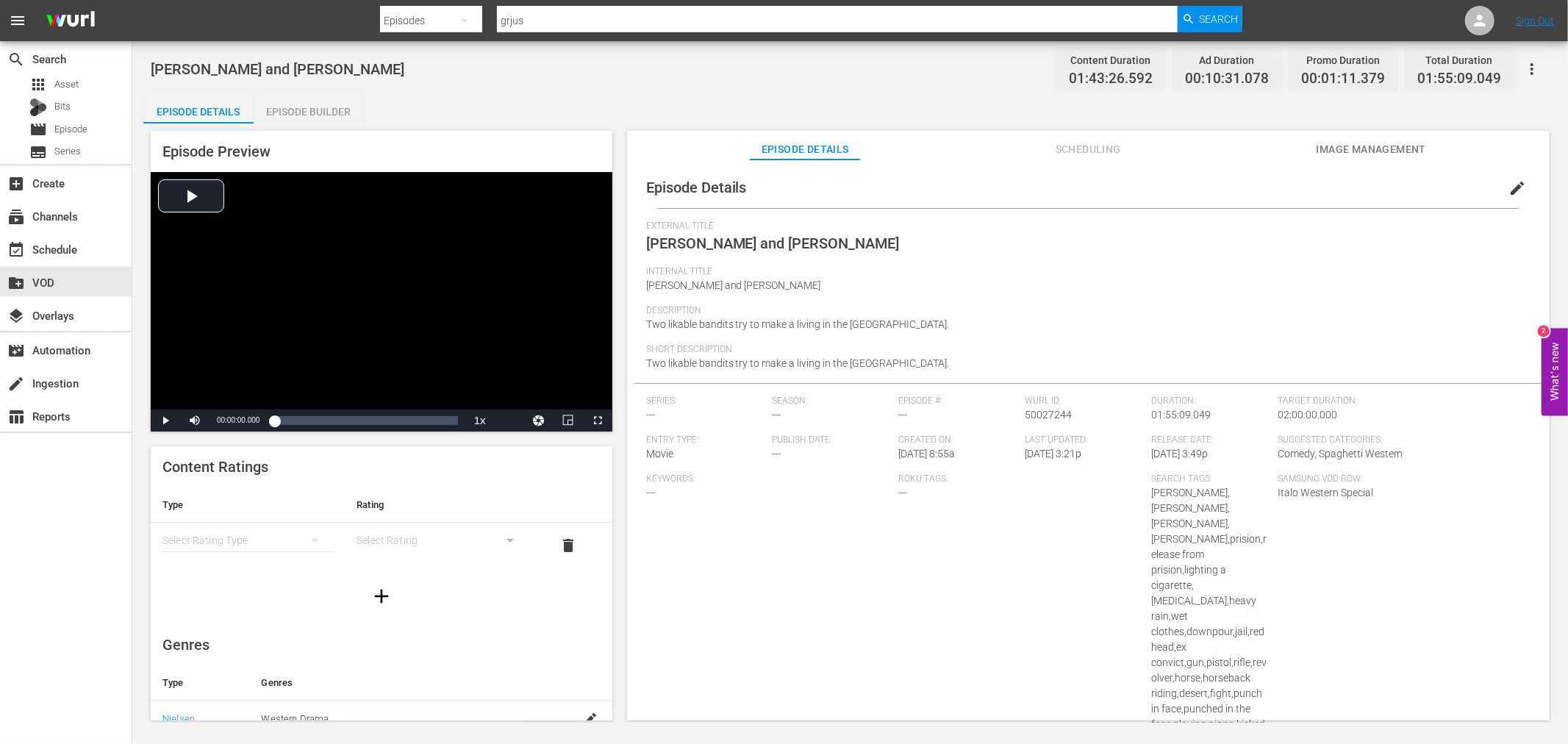
click at [1500, 188] on button "edit" at bounding box center [1517, 187] width 35 height 35
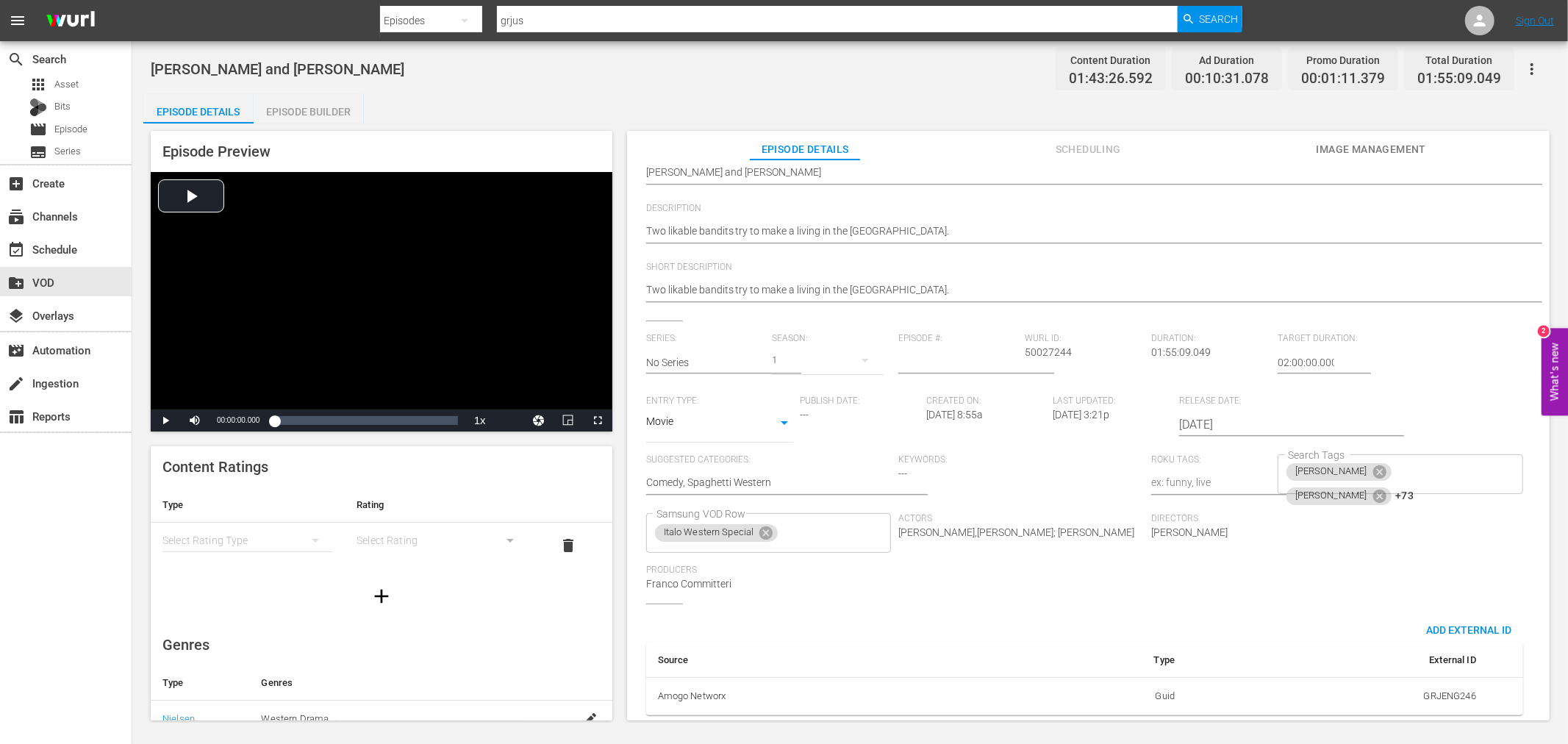
scroll to position [147, 0]
click at [767, 524] on icon at bounding box center [766, 533] width 16 height 16
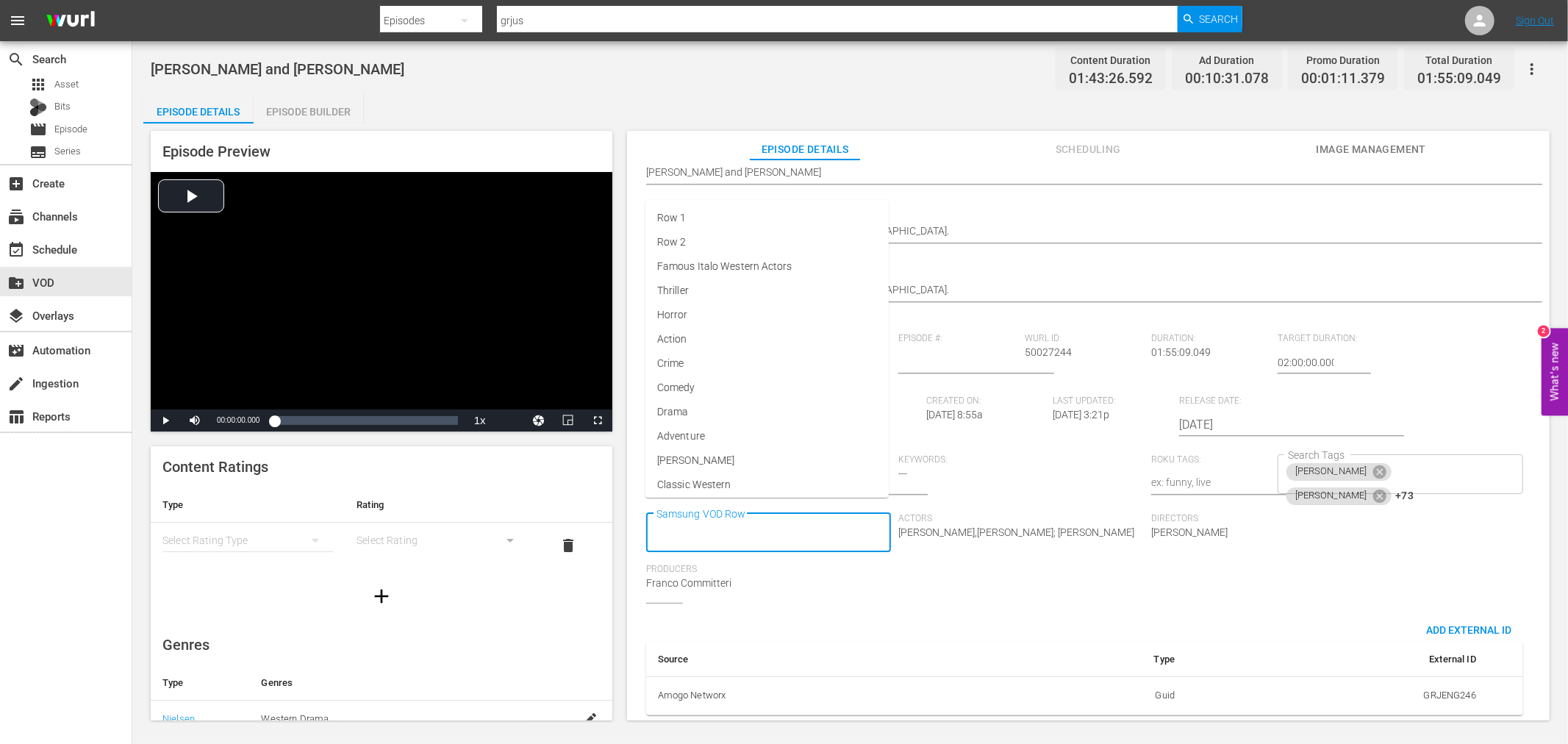
click at [767, 520] on input "Samsung VOD Row" at bounding box center [758, 533] width 210 height 26
type input "Internat"
click at [781, 556] on li "[DATE]" at bounding box center [767, 561] width 243 height 25
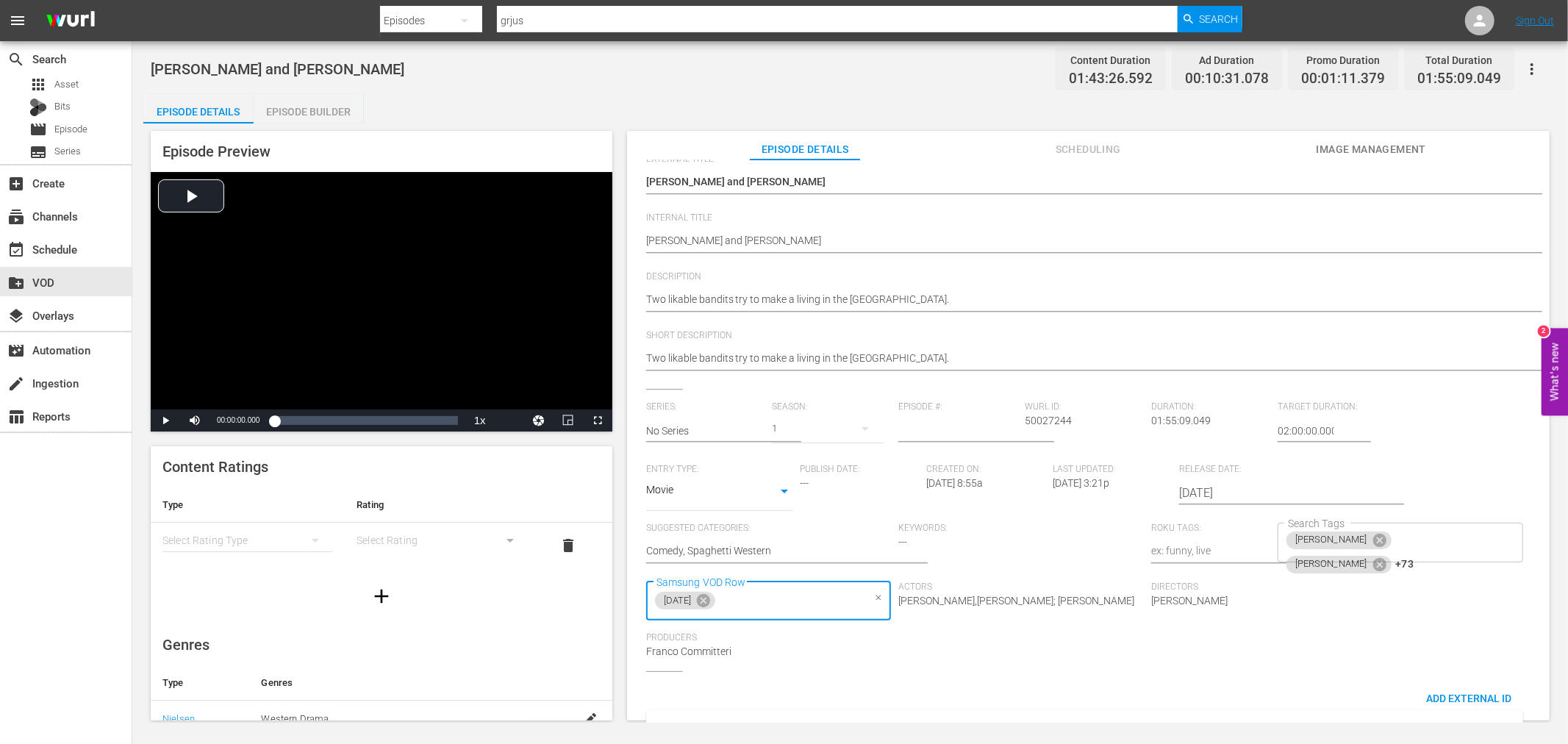
scroll to position [0, 0]
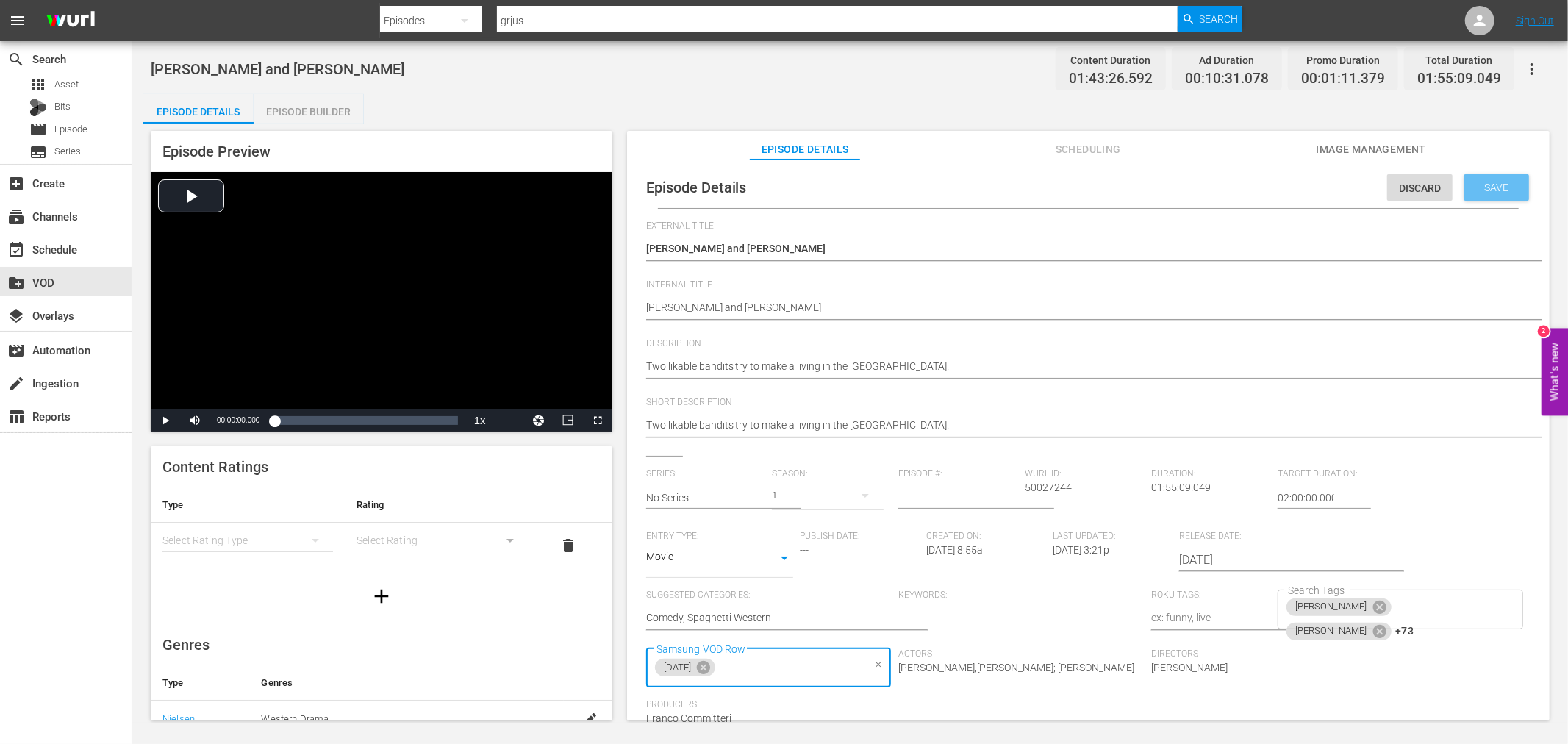
click at [1478, 184] on span "Save" at bounding box center [1497, 187] width 48 height 12
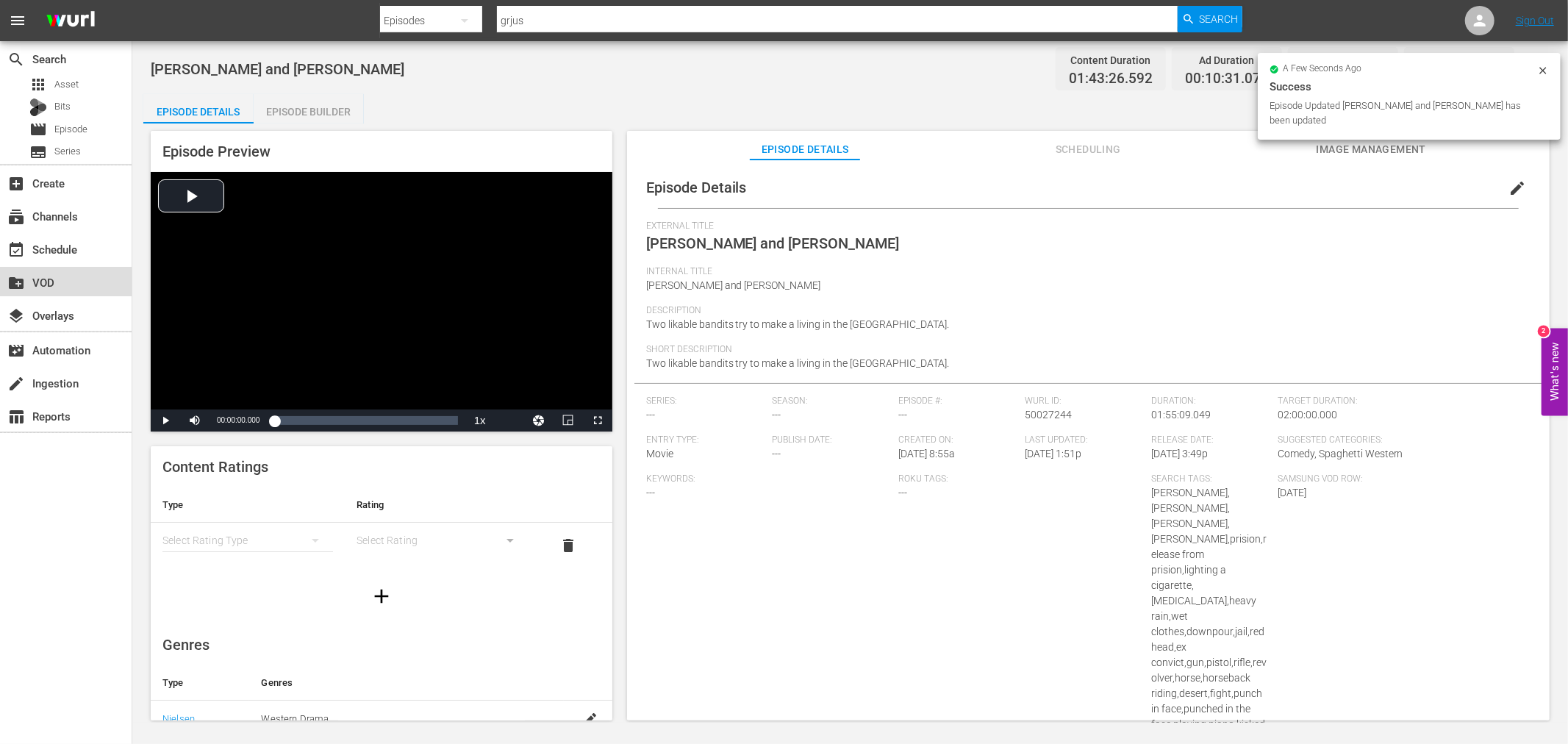
click at [28, 280] on div "create_new_folder VOD" at bounding box center [41, 280] width 82 height 13
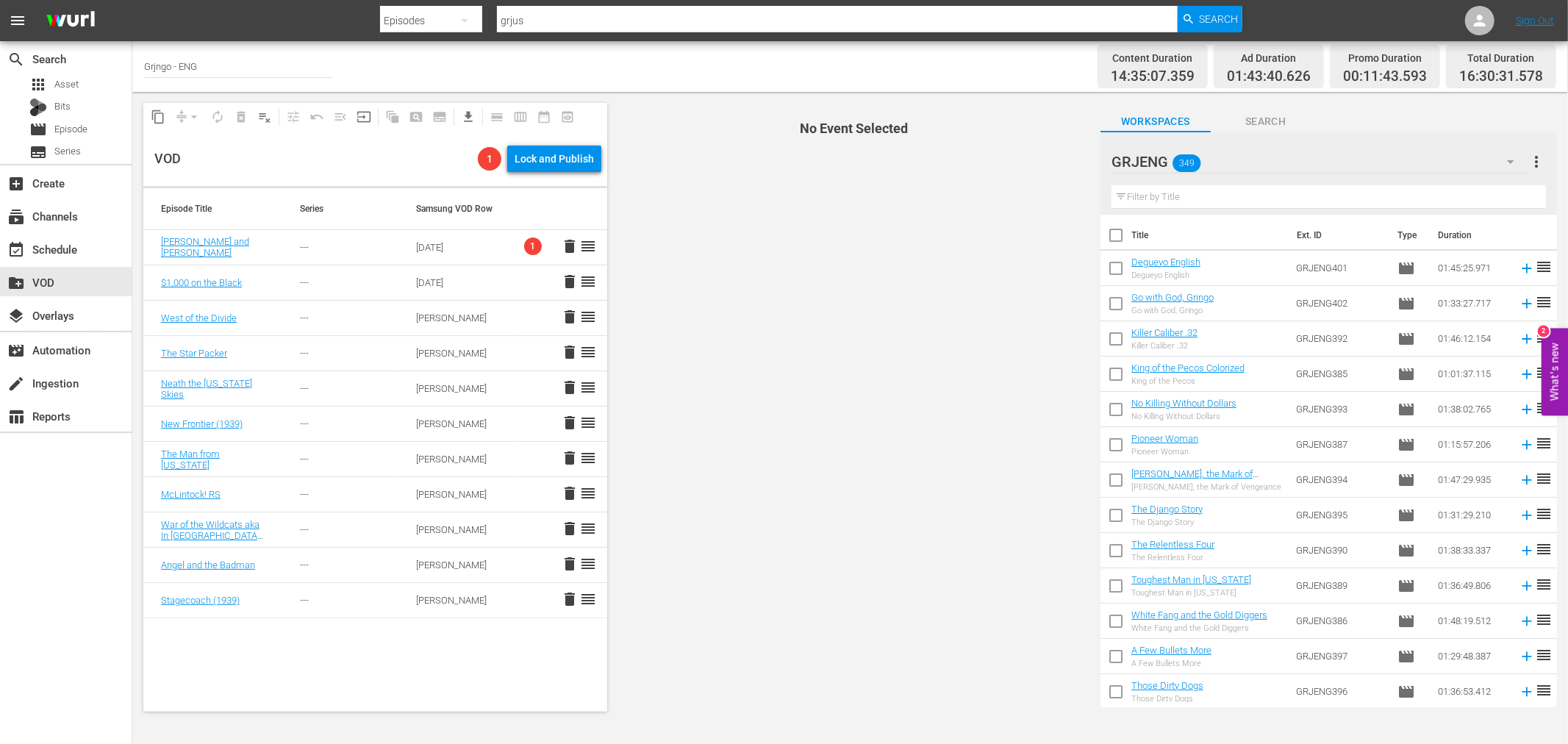
click at [441, 601] on div "[PERSON_NAME]" at bounding box center [456, 599] width 81 height 11
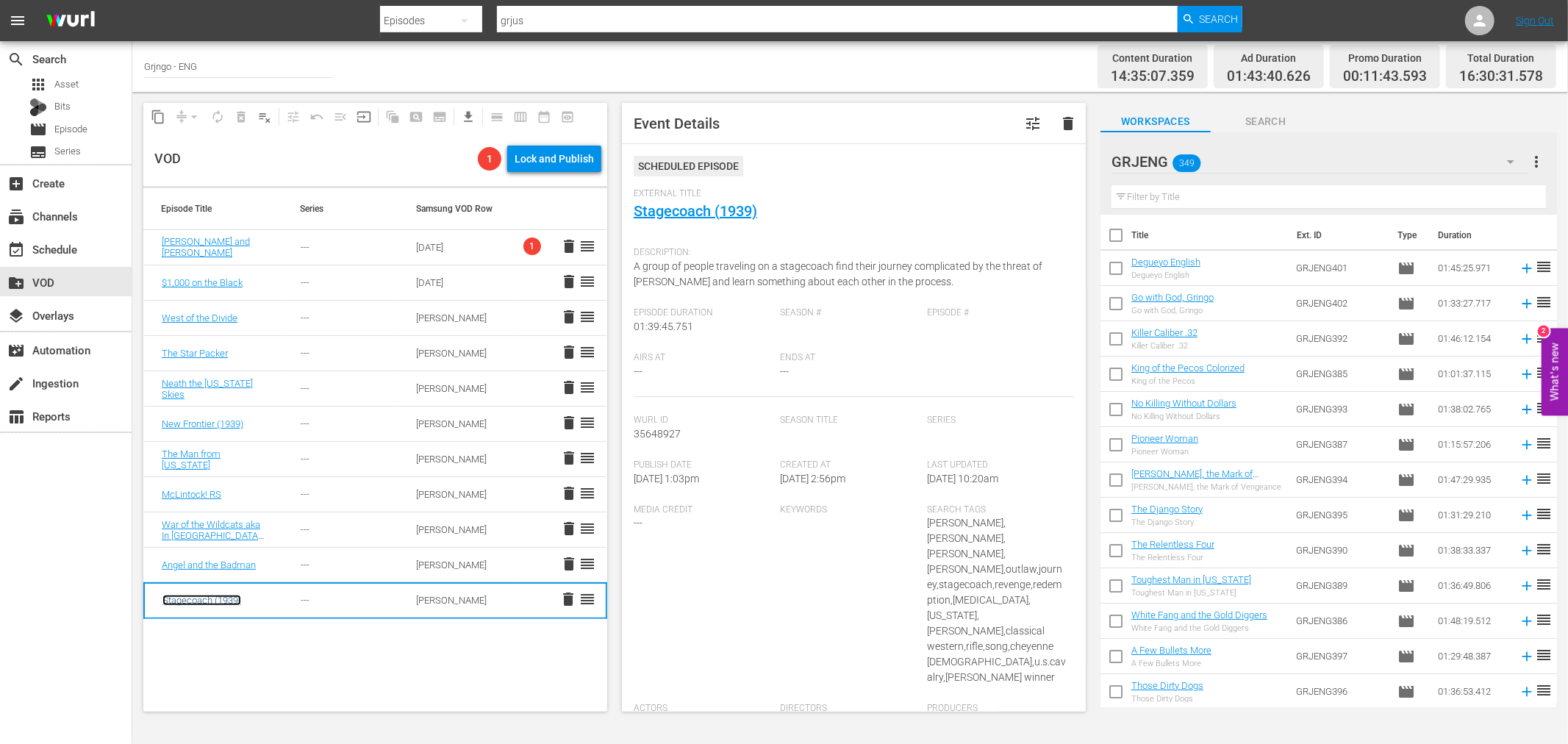
click at [191, 597] on link "Stagecoach (1939)" at bounding box center [202, 599] width 79 height 11
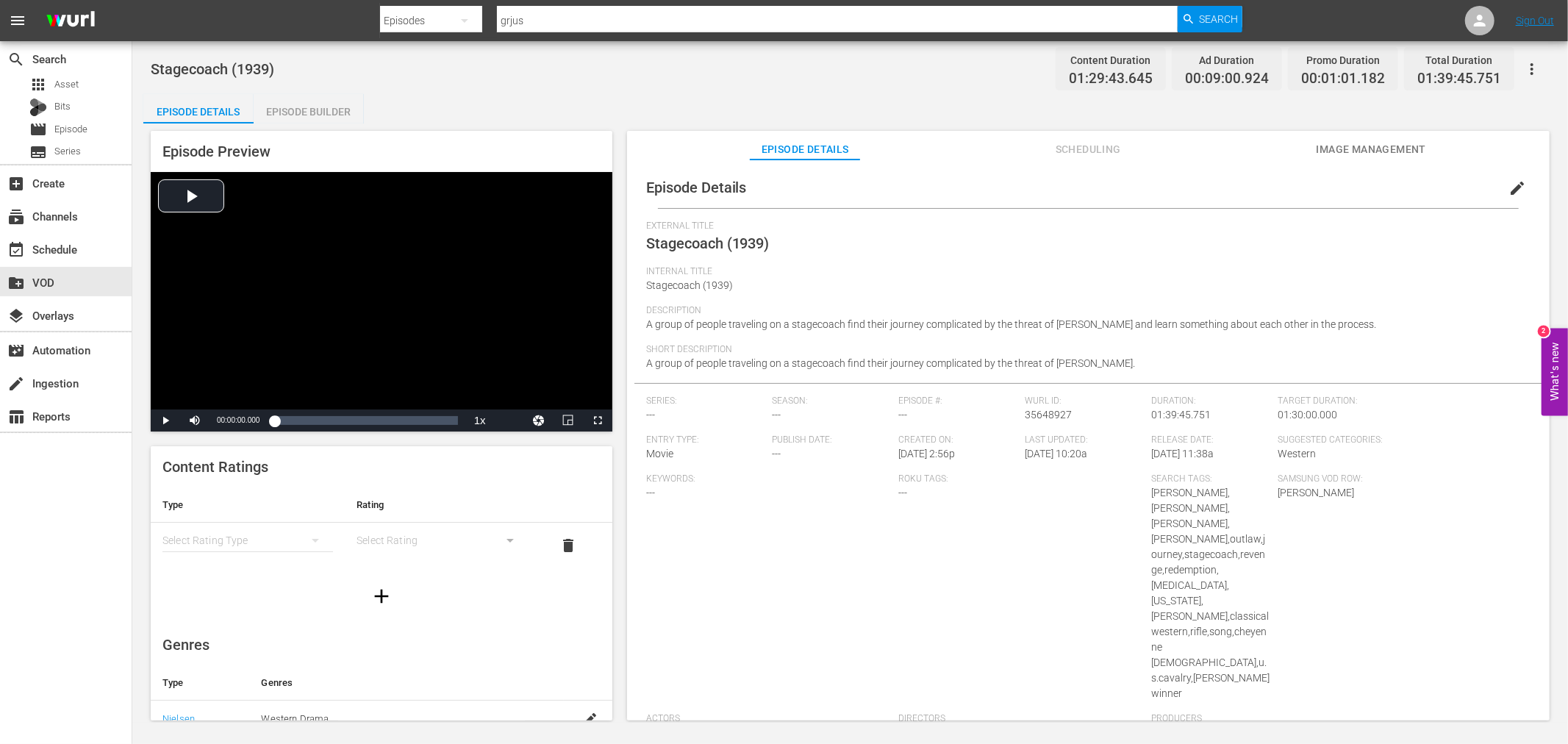
click at [1509, 184] on span "edit" at bounding box center [1517, 187] width 17 height 17
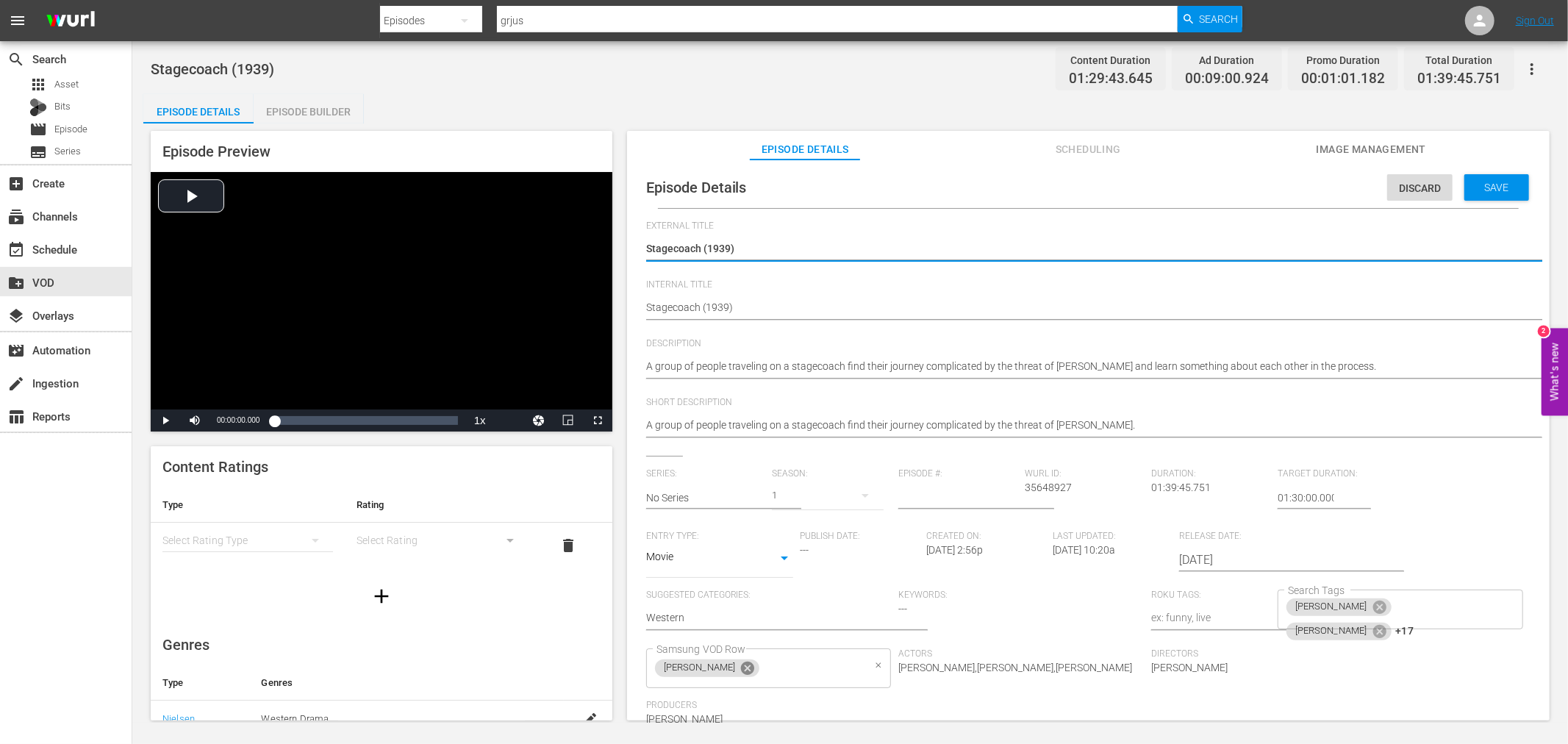
click at [741, 663] on icon at bounding box center [747, 668] width 13 height 13
click at [726, 663] on input "Samsung VOD Row" at bounding box center [758, 668] width 210 height 26
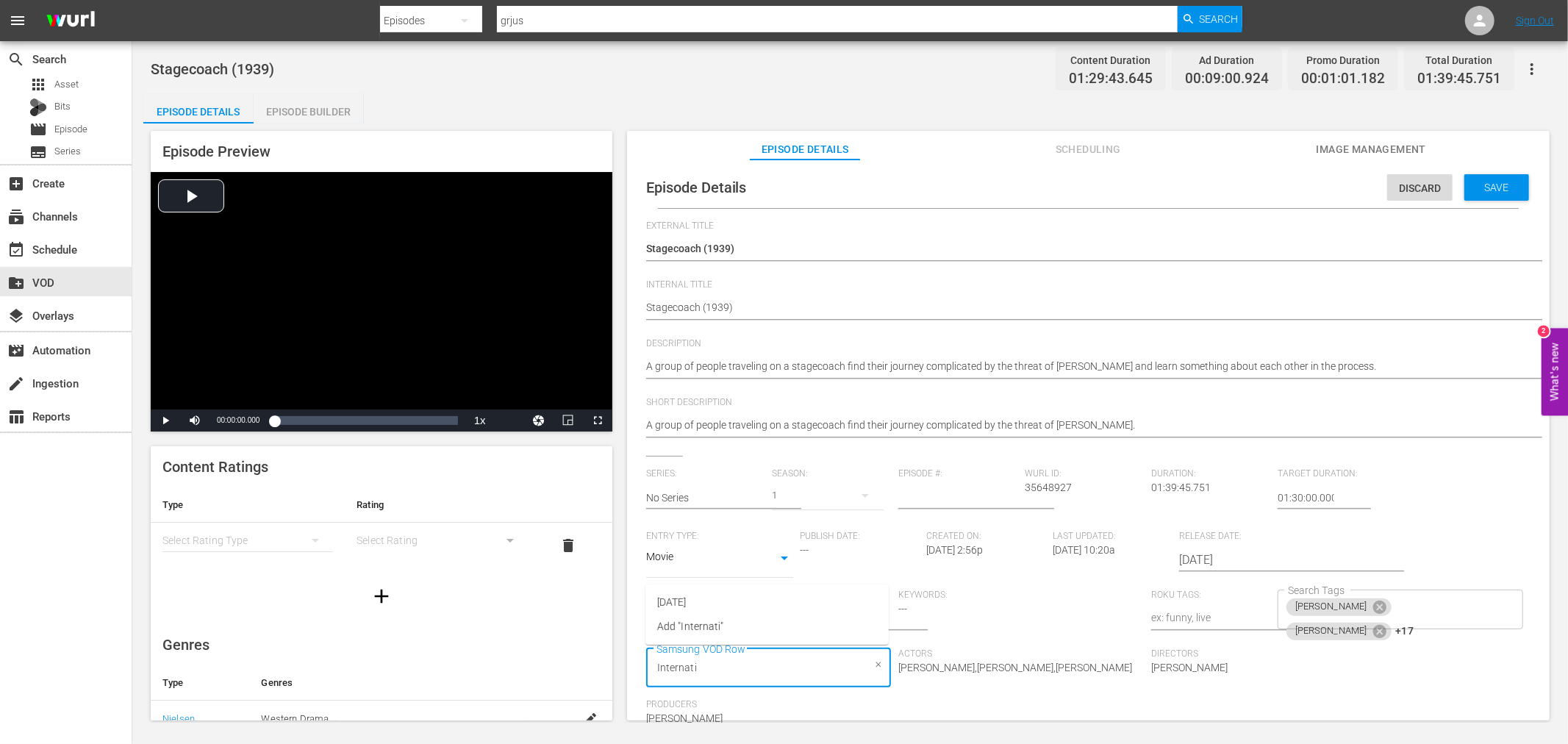
type input "Internatio"
click at [775, 596] on li "[DATE]" at bounding box center [767, 603] width 243 height 25
click at [1483, 185] on span "Save" at bounding box center [1497, 187] width 48 height 12
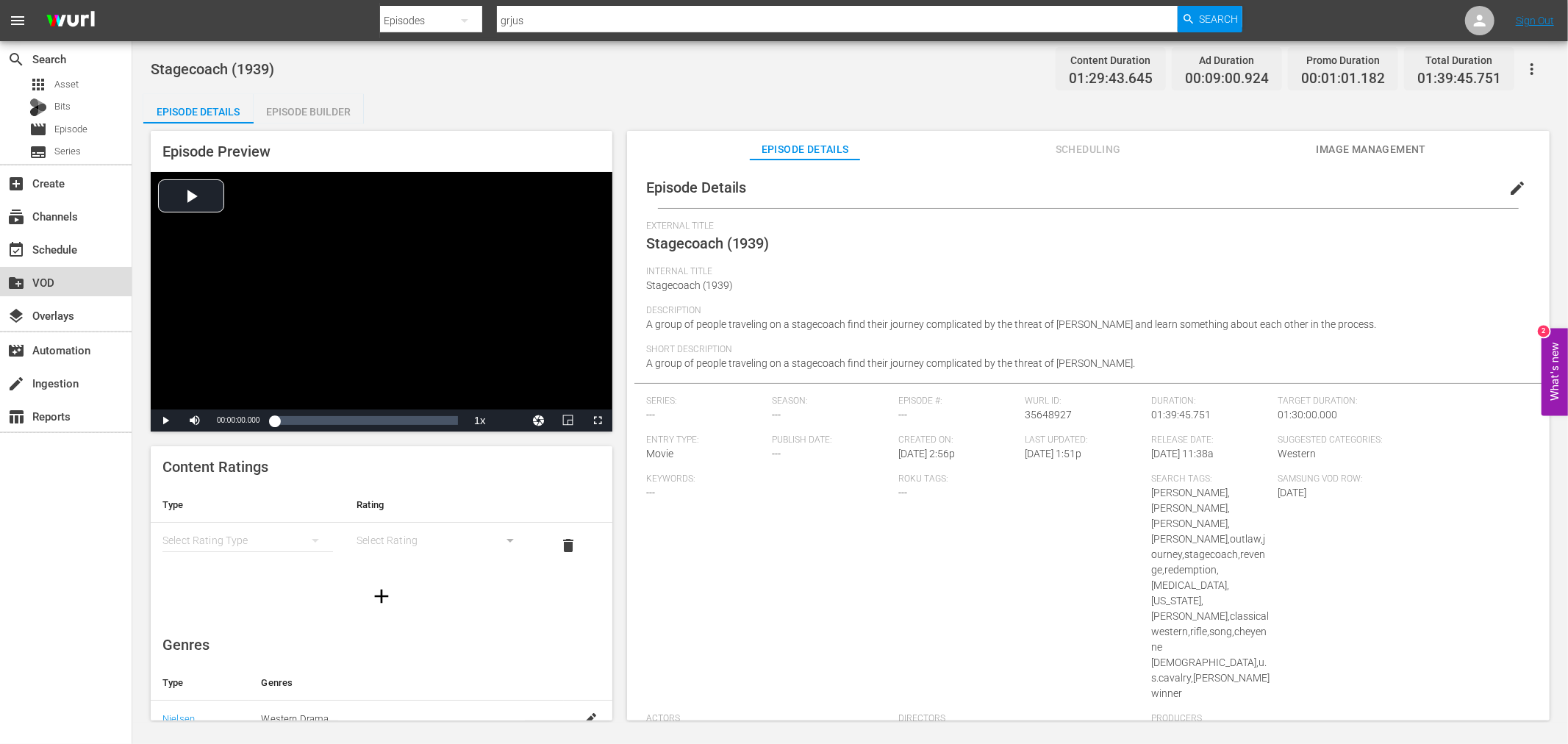
click at [67, 276] on div "create_new_folder VOD" at bounding box center [41, 280] width 82 height 13
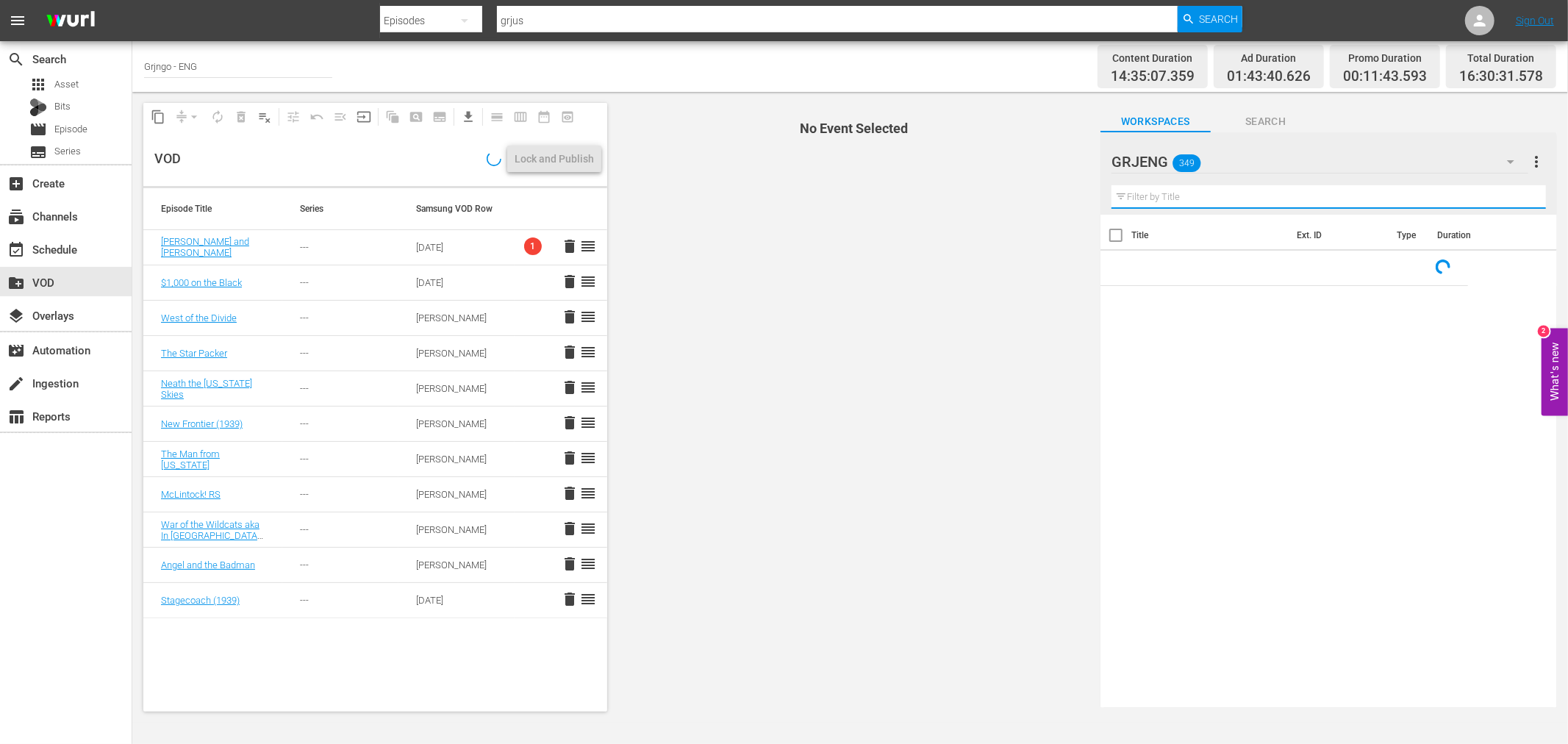
click at [1210, 195] on input "text" at bounding box center [1329, 196] width 434 height 24
type input "Day of A"
click at [1177, 268] on div "Day of Anger Day of Anger" at bounding box center [1158, 268] width 53 height 24
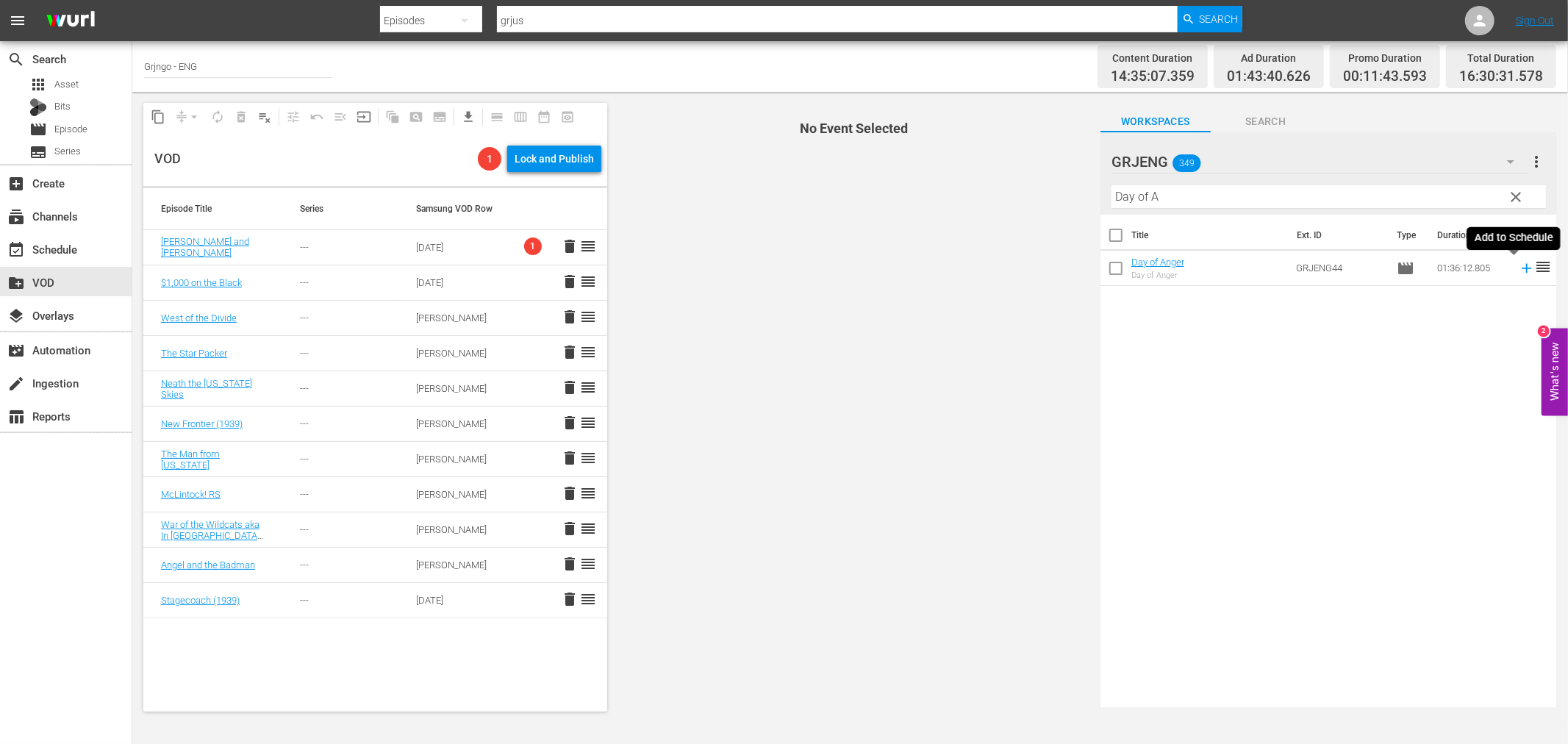
click at [1519, 267] on icon at bounding box center [1527, 269] width 16 height 16
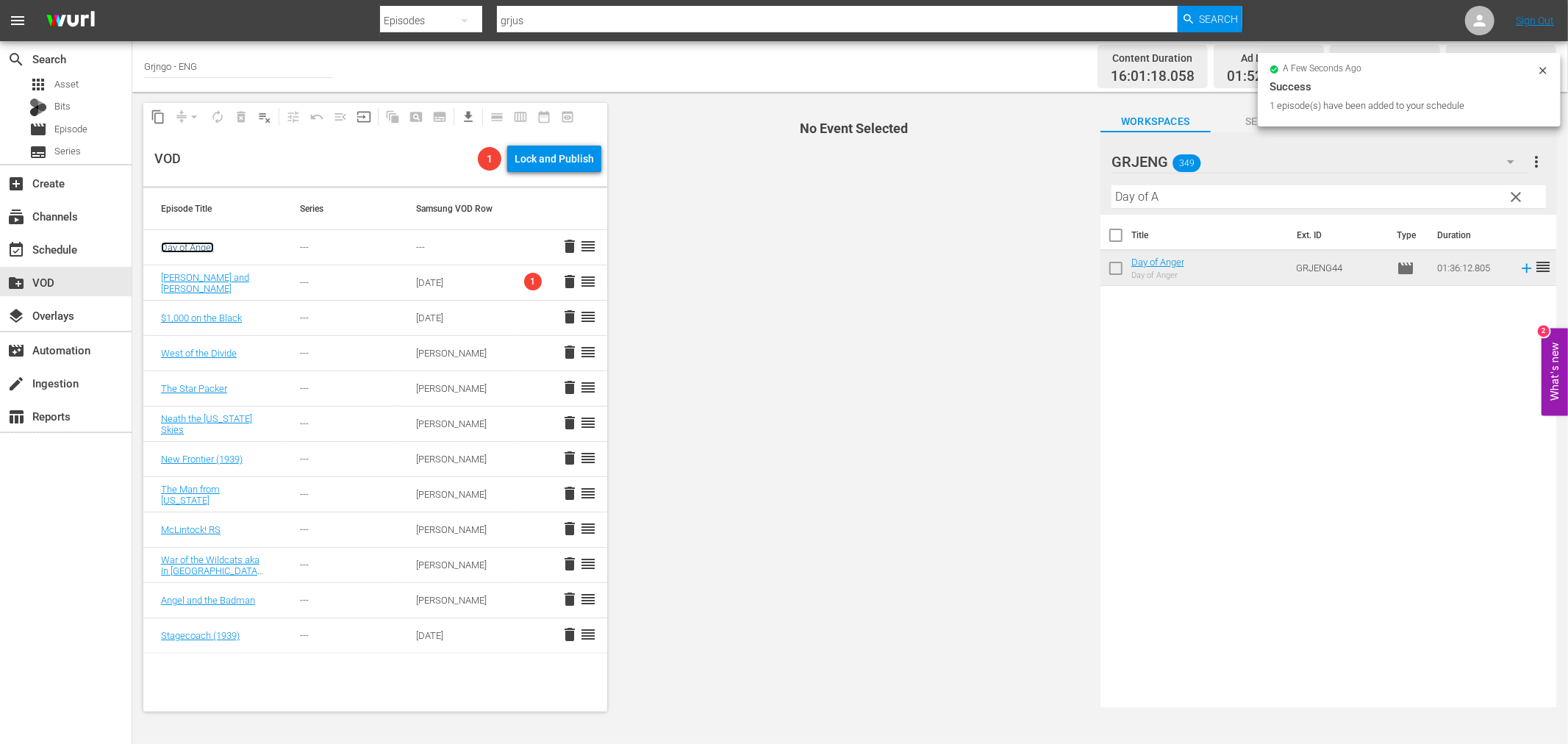
click at [197, 245] on link "Day of Anger" at bounding box center [187, 247] width 53 height 11
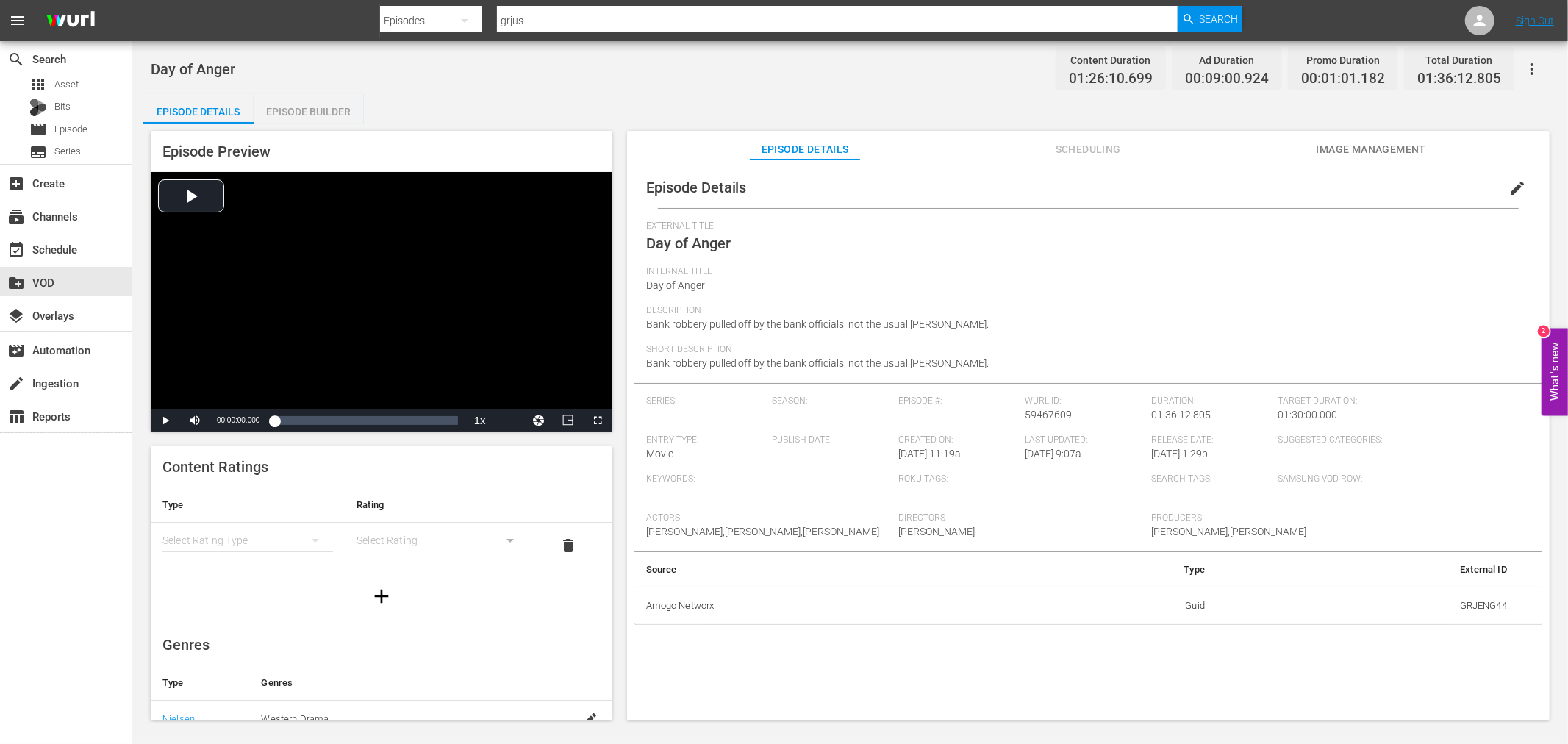
click at [1509, 179] on span "edit" at bounding box center [1517, 187] width 17 height 17
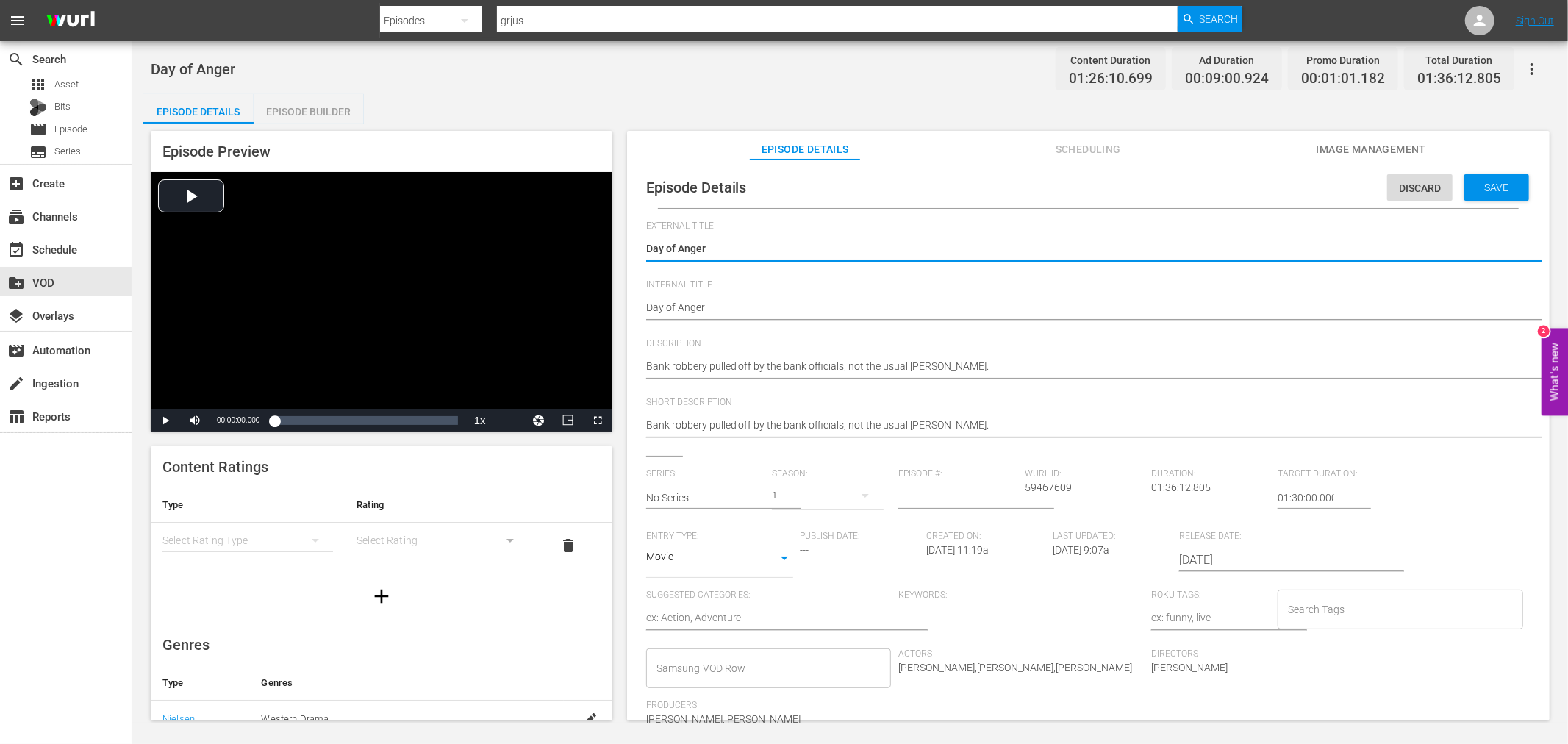
scroll to position [147, 0]
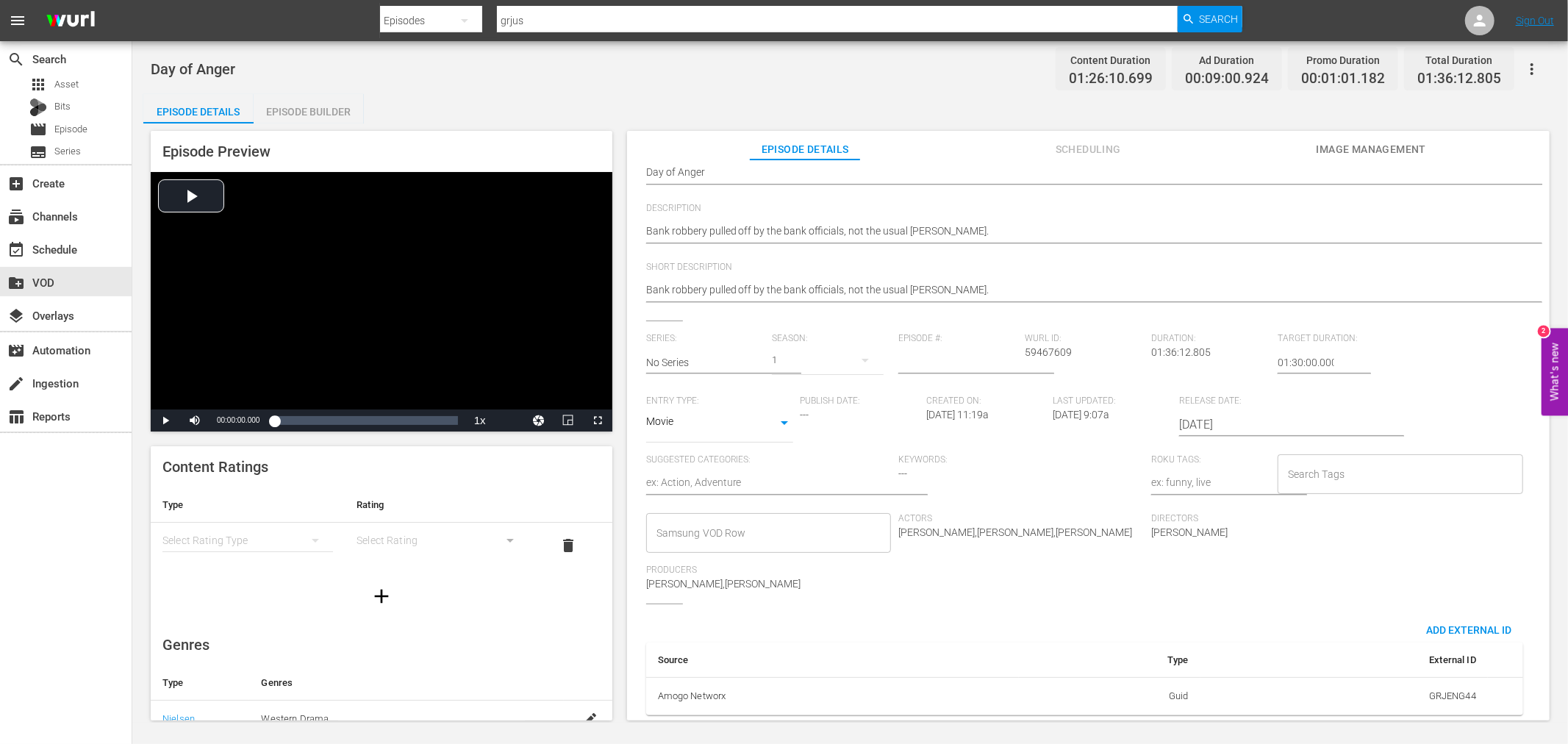
click at [700, 475] on textarea at bounding box center [769, 483] width 246 height 17
type textarea "A"
type textarea "Ac"
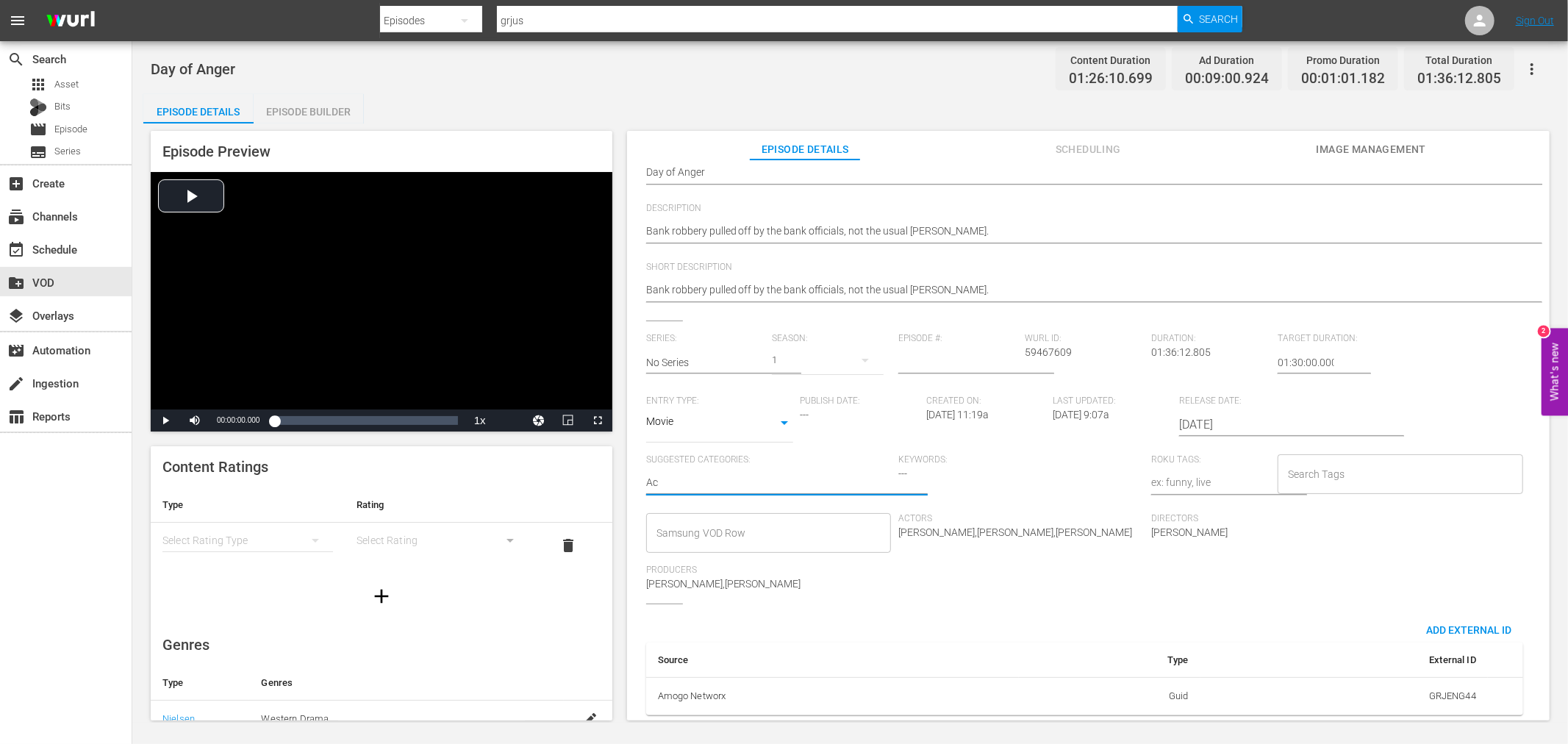
type textarea "Act"
type textarea "Acti"
type textarea "Actio"
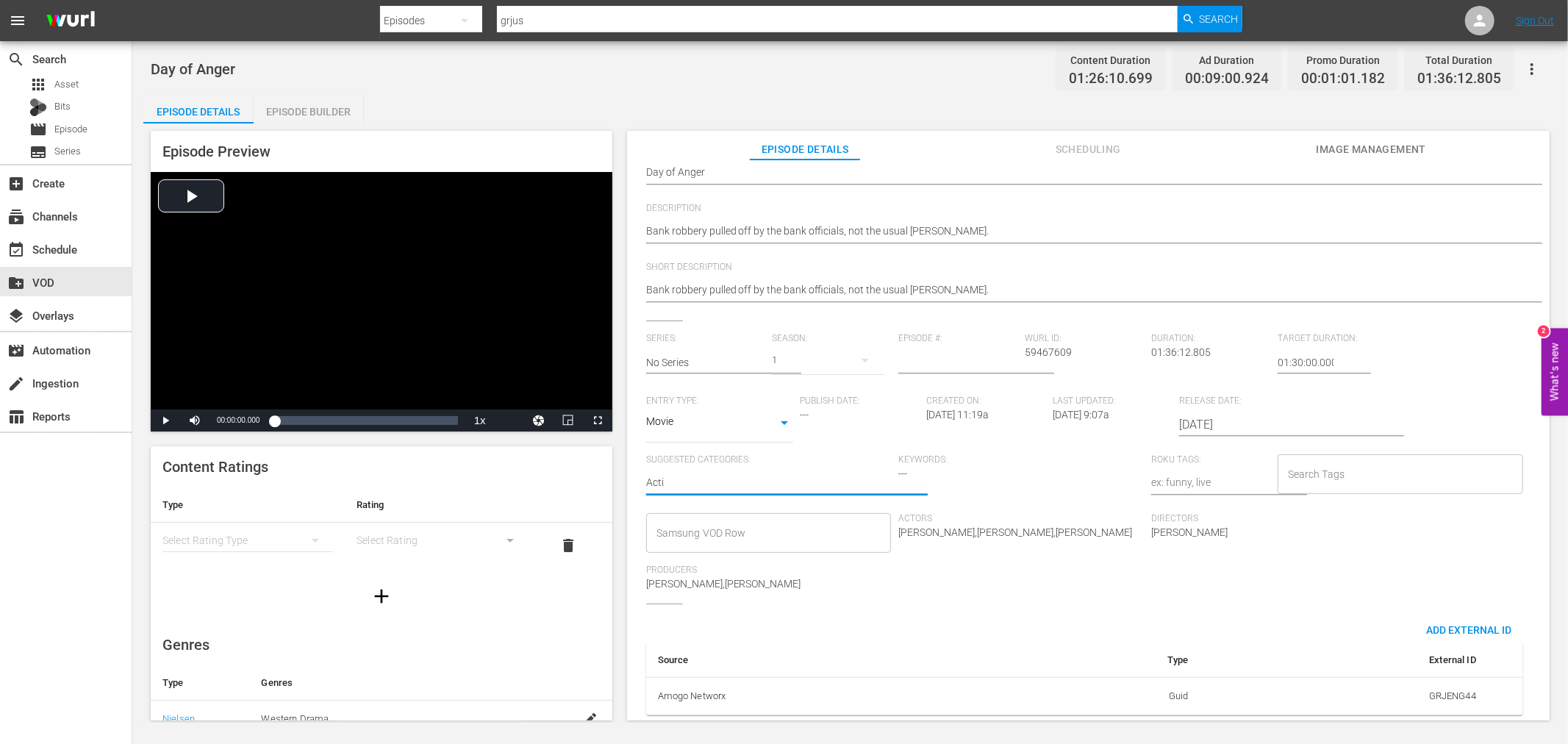
type textarea "Actio"
type textarea "Action"
type textarea "Action,"
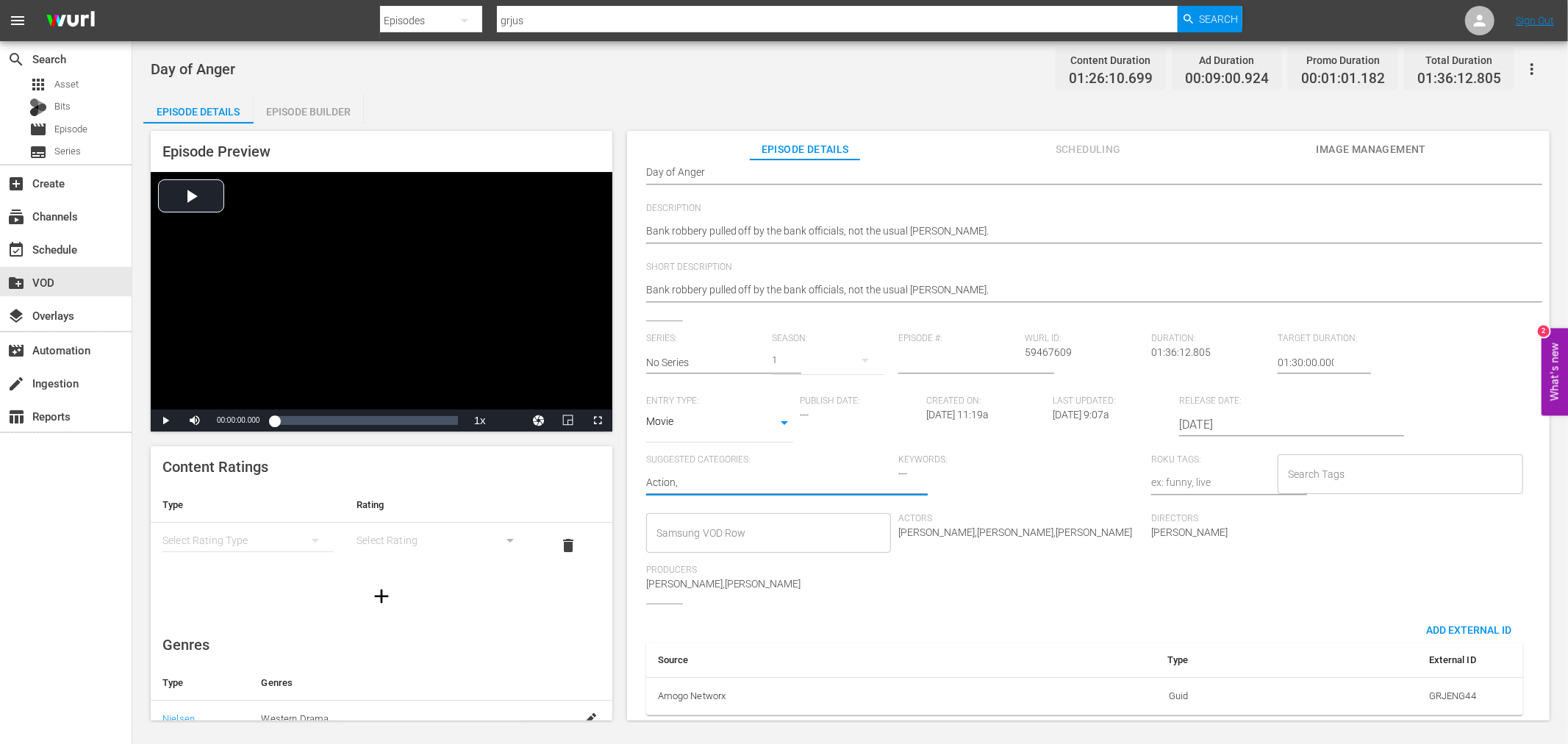
type textarea "Action,"
type textarea "Action, D"
type textarea "Action, Dr"
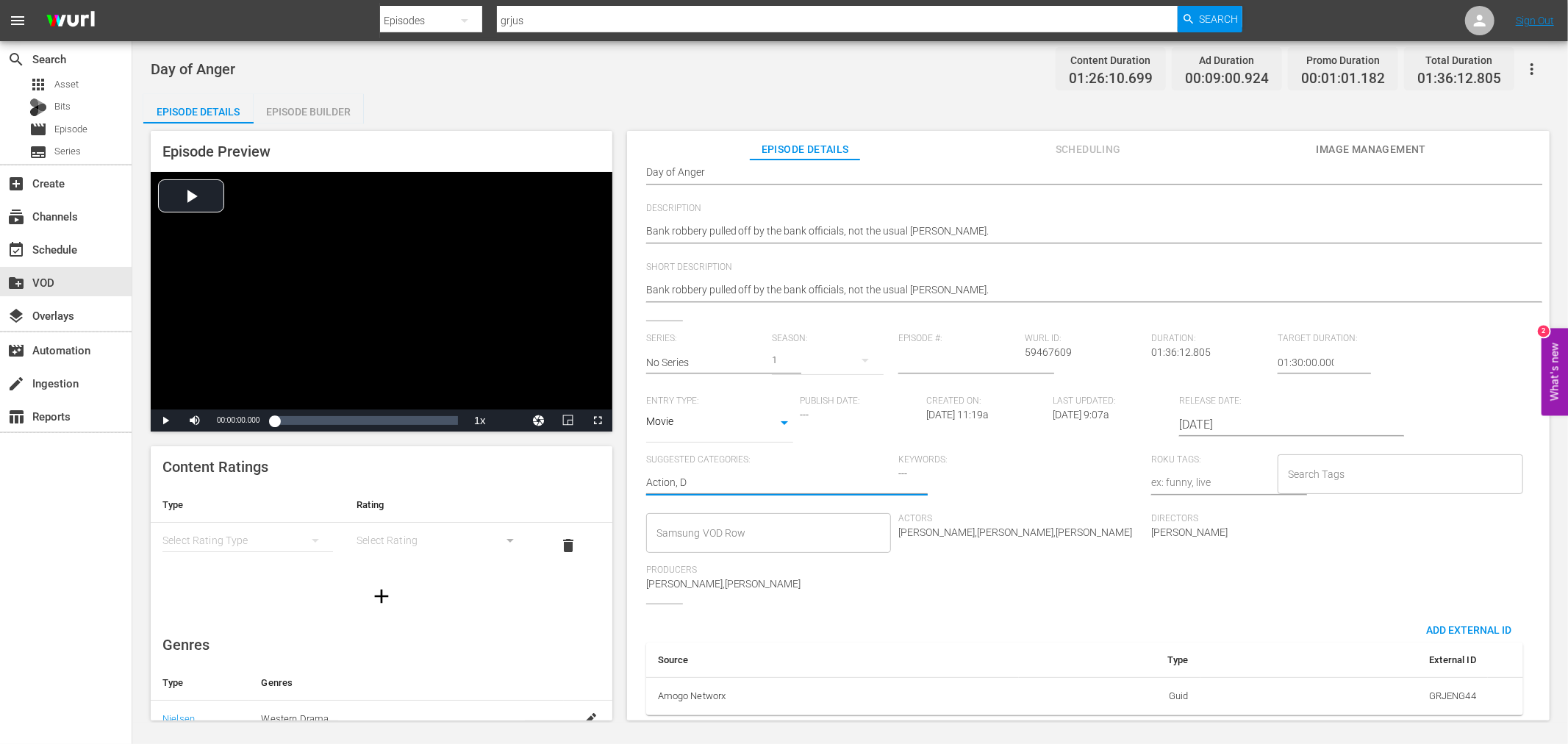
type textarea "Action, Dr"
type textarea "Action, Dra"
type textarea "Action, Dram"
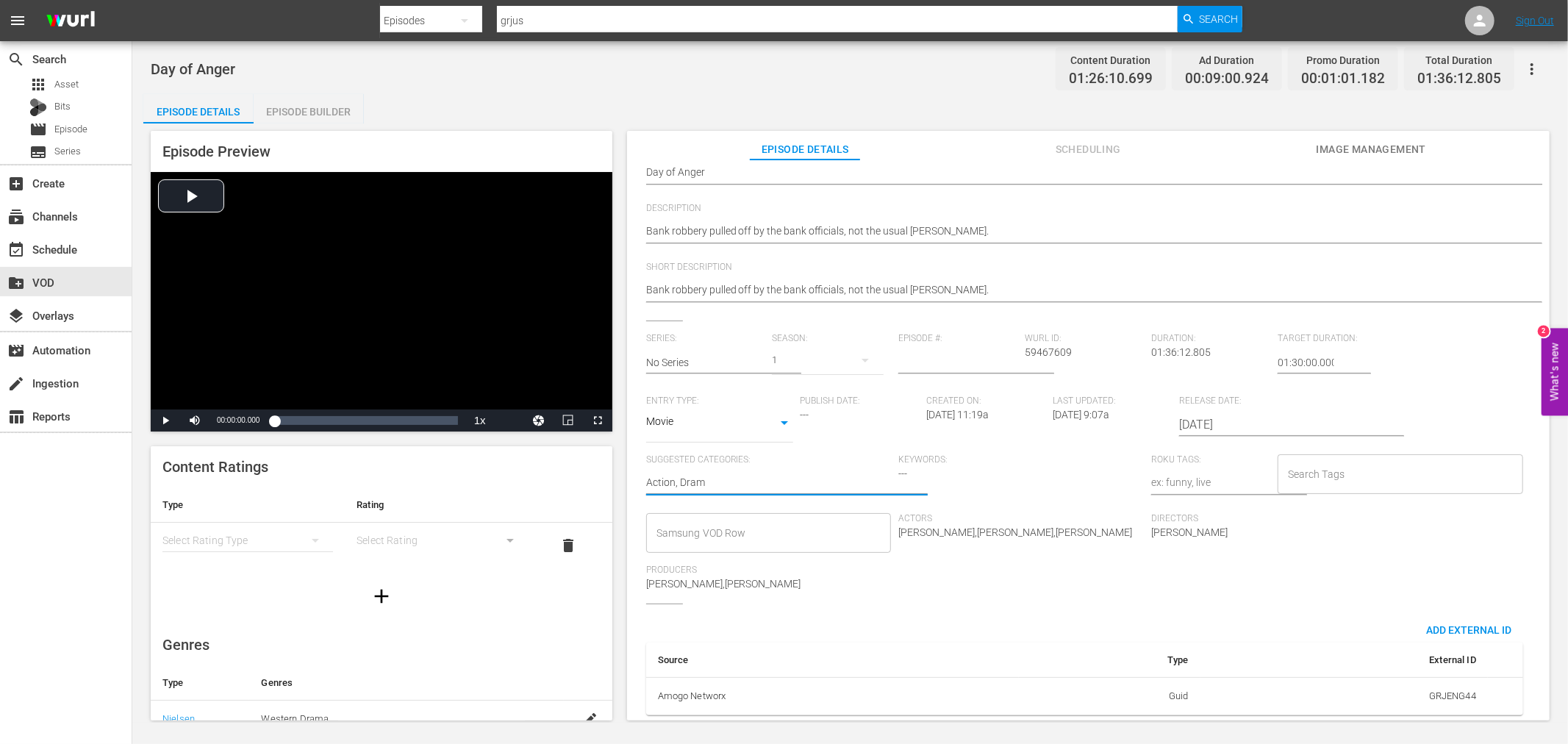
type textarea "Action, Drama"
type textarea "Action, Drama,"
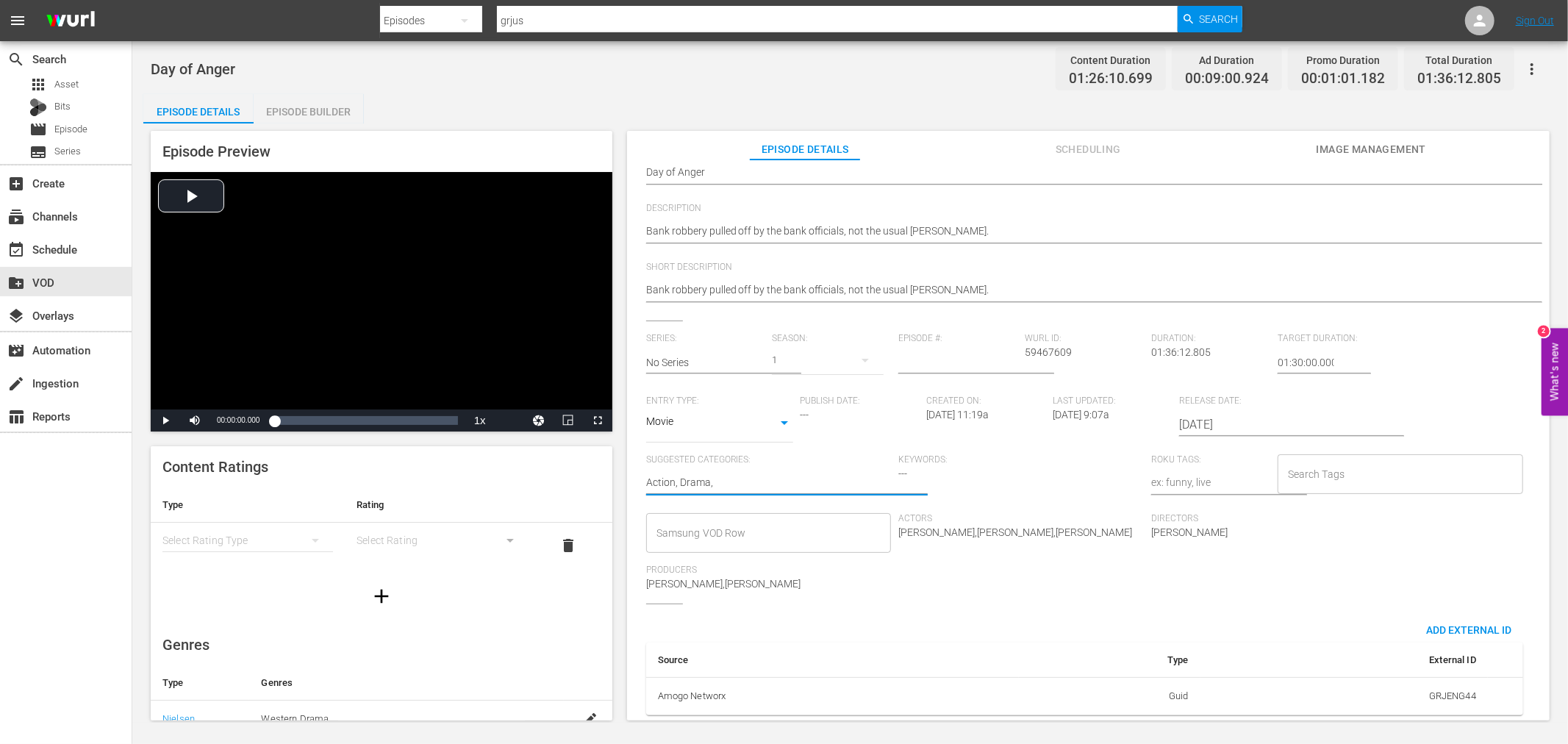
type textarea "Action, Drama,"
type textarea "Action, Drama, I"
type textarea "Action, Drama, It"
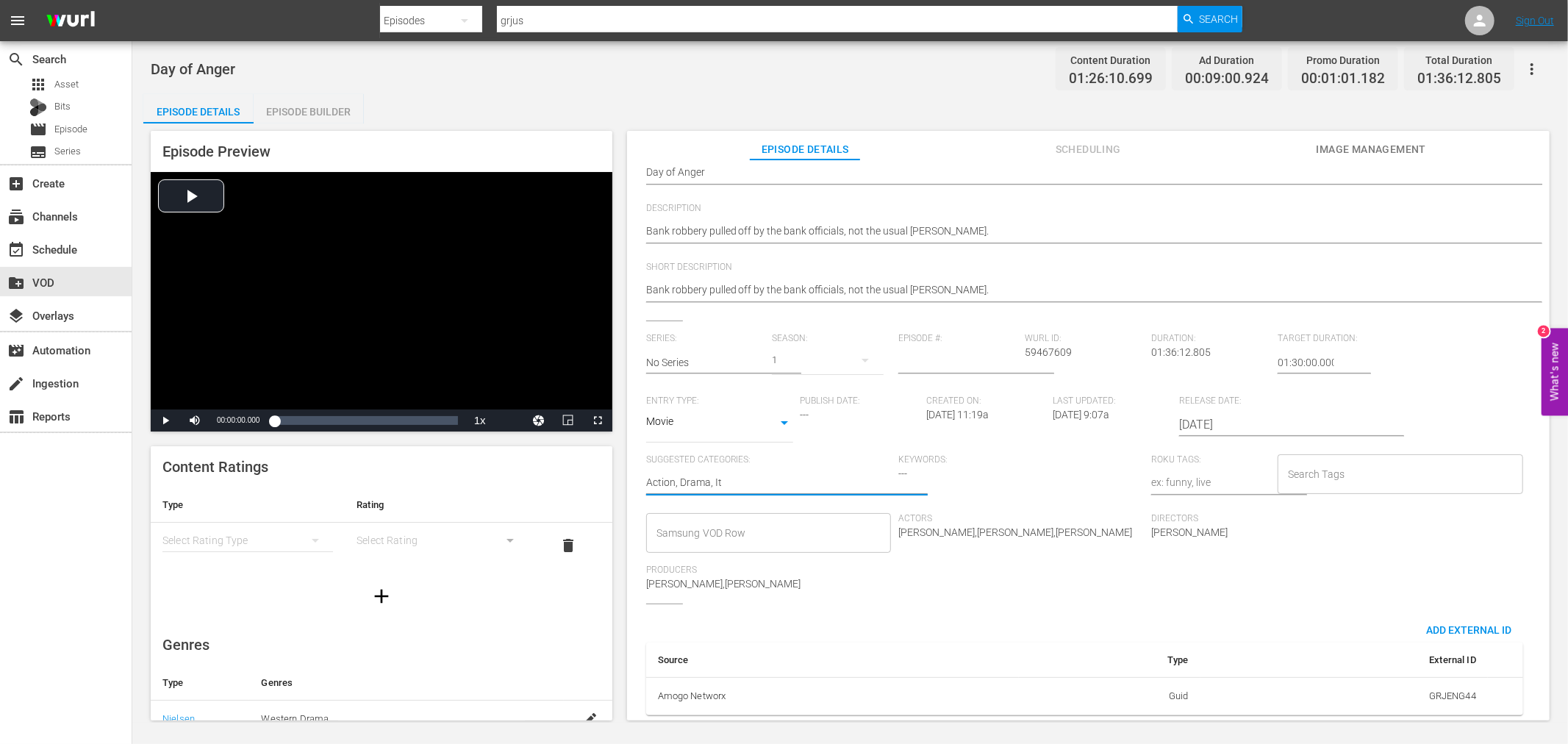
type textarea "Action, Drama, Ita"
type textarea "Action, Drama, Ital"
type textarea "Action, Drama, Italo"
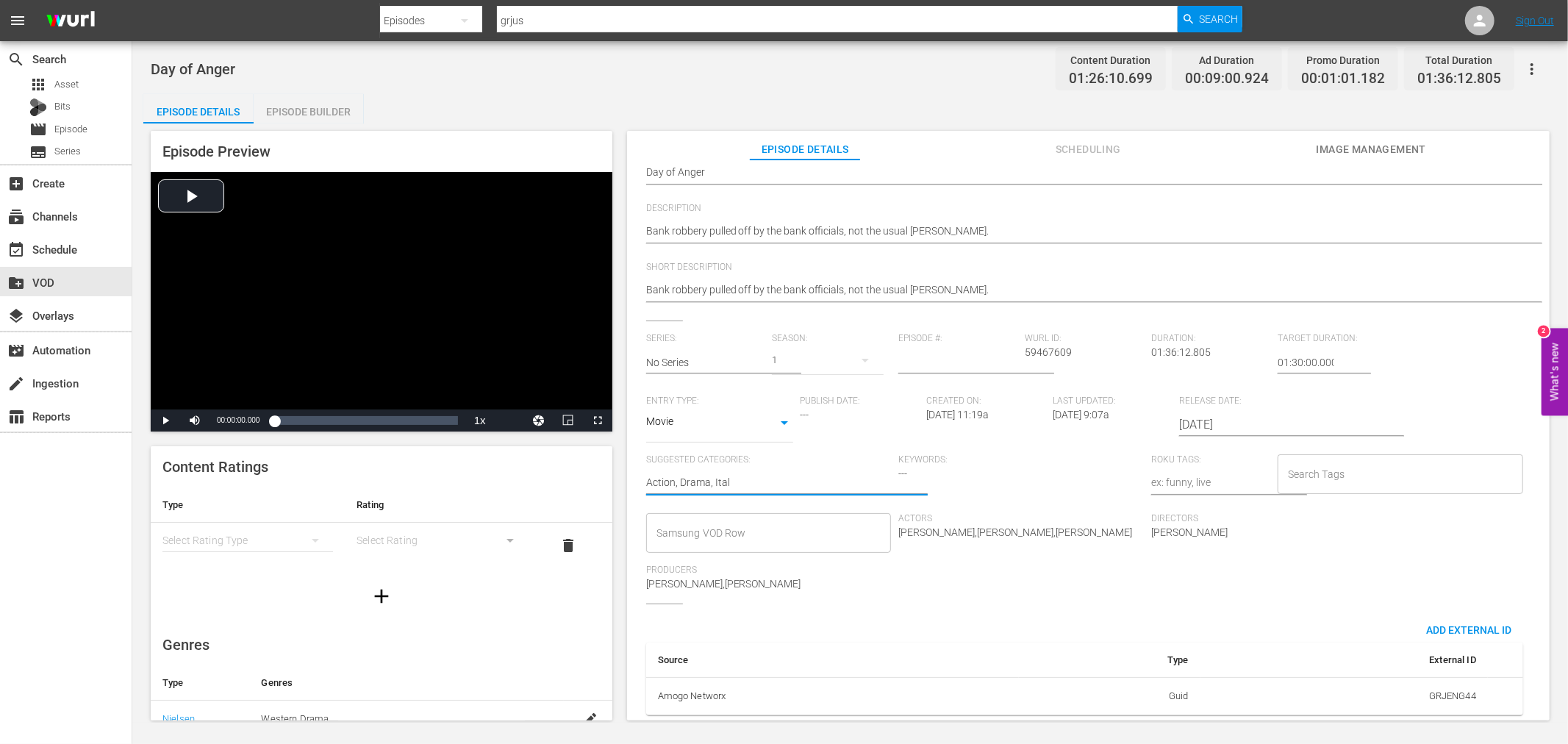
type textarea "Action, Drama, Italo"
type textarea "Action, Drama, Italo W"
type textarea "Action, Drama, Italo We"
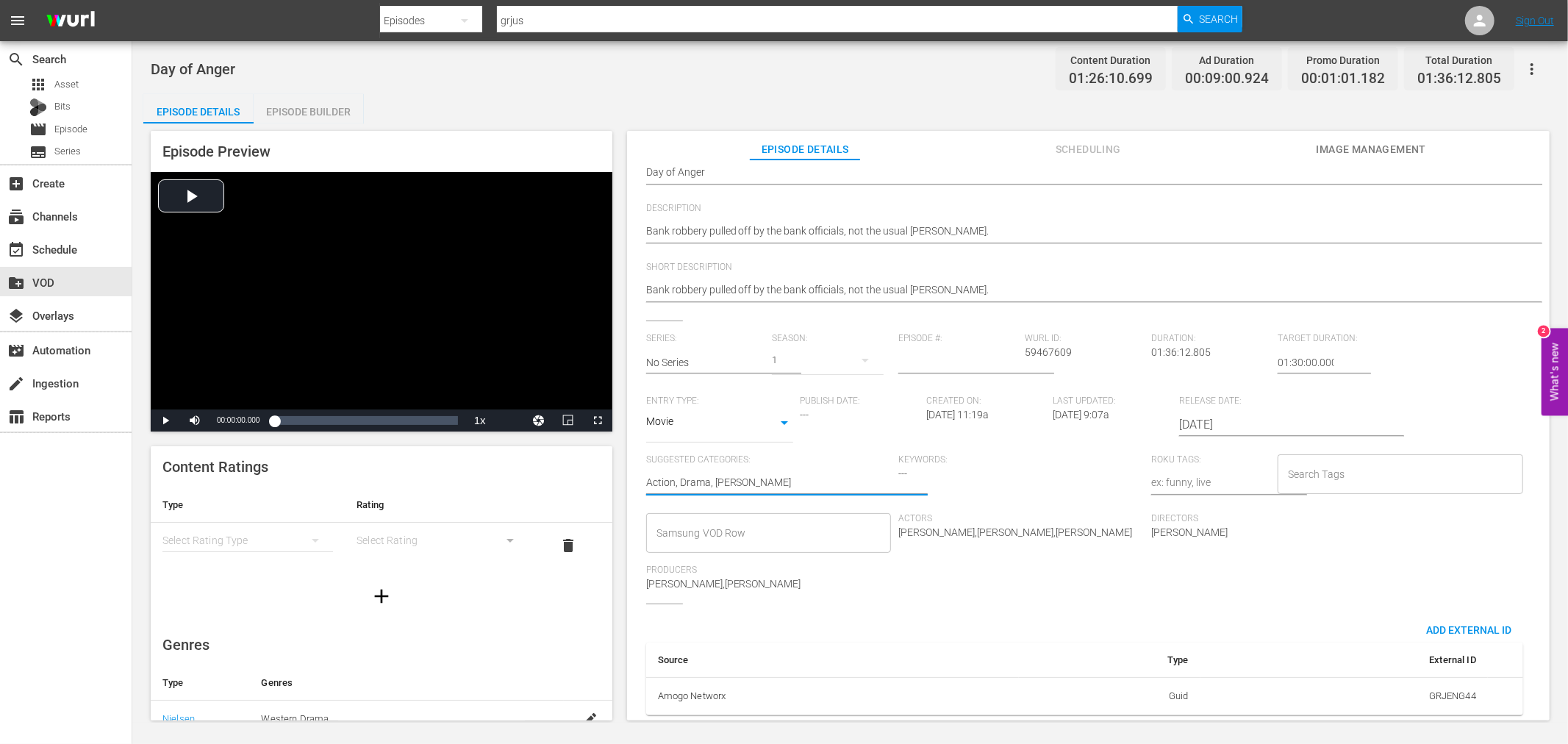
type textarea "Action, Drama, Italo Wes"
type textarea "Action, Drama, Italo West"
type textarea "Action, Drama, Italo Weste"
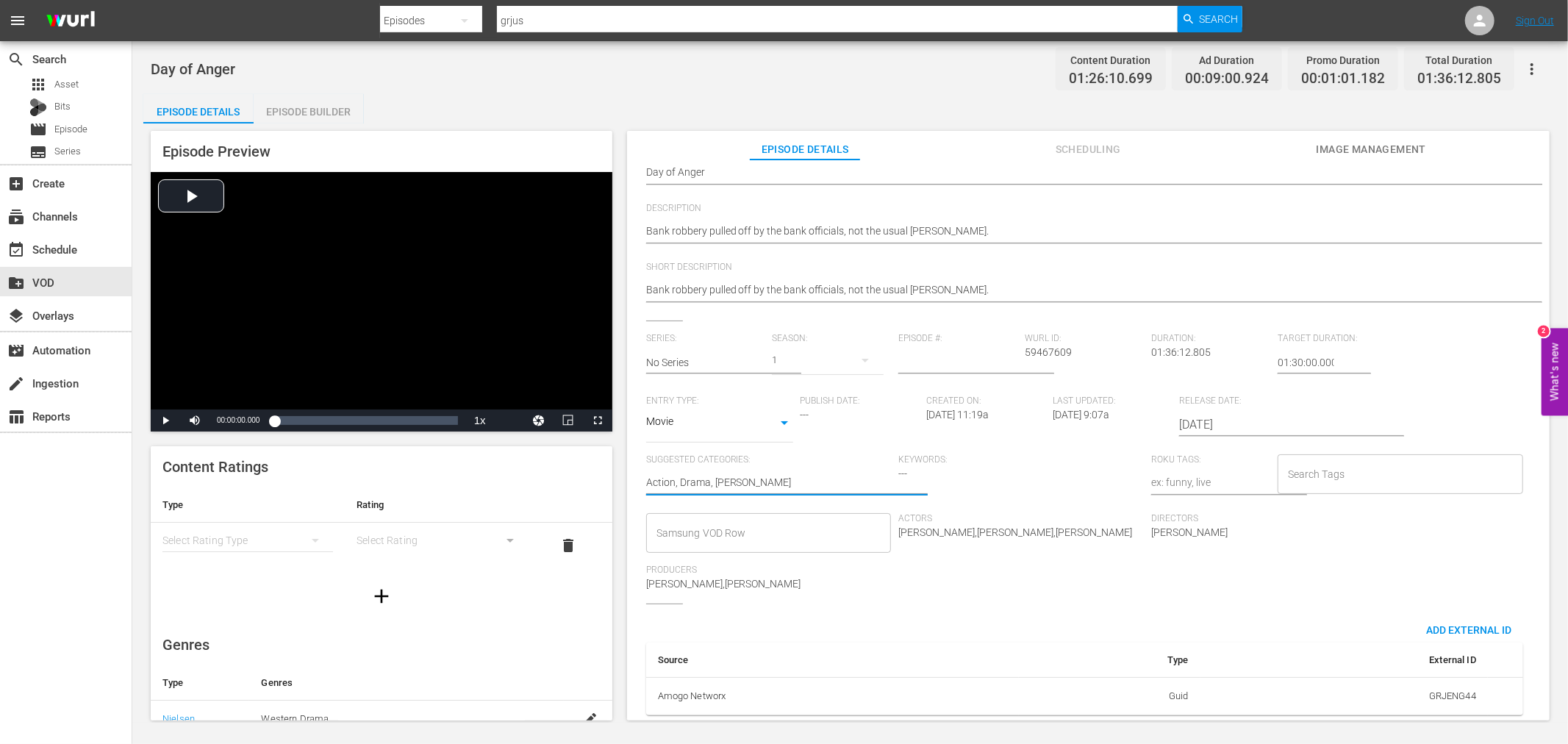
type textarea "Action, Drama, Italo Weste"
type textarea "Action, Drama, Italo Wester"
type textarea "Action, Drama, [PERSON_NAME]"
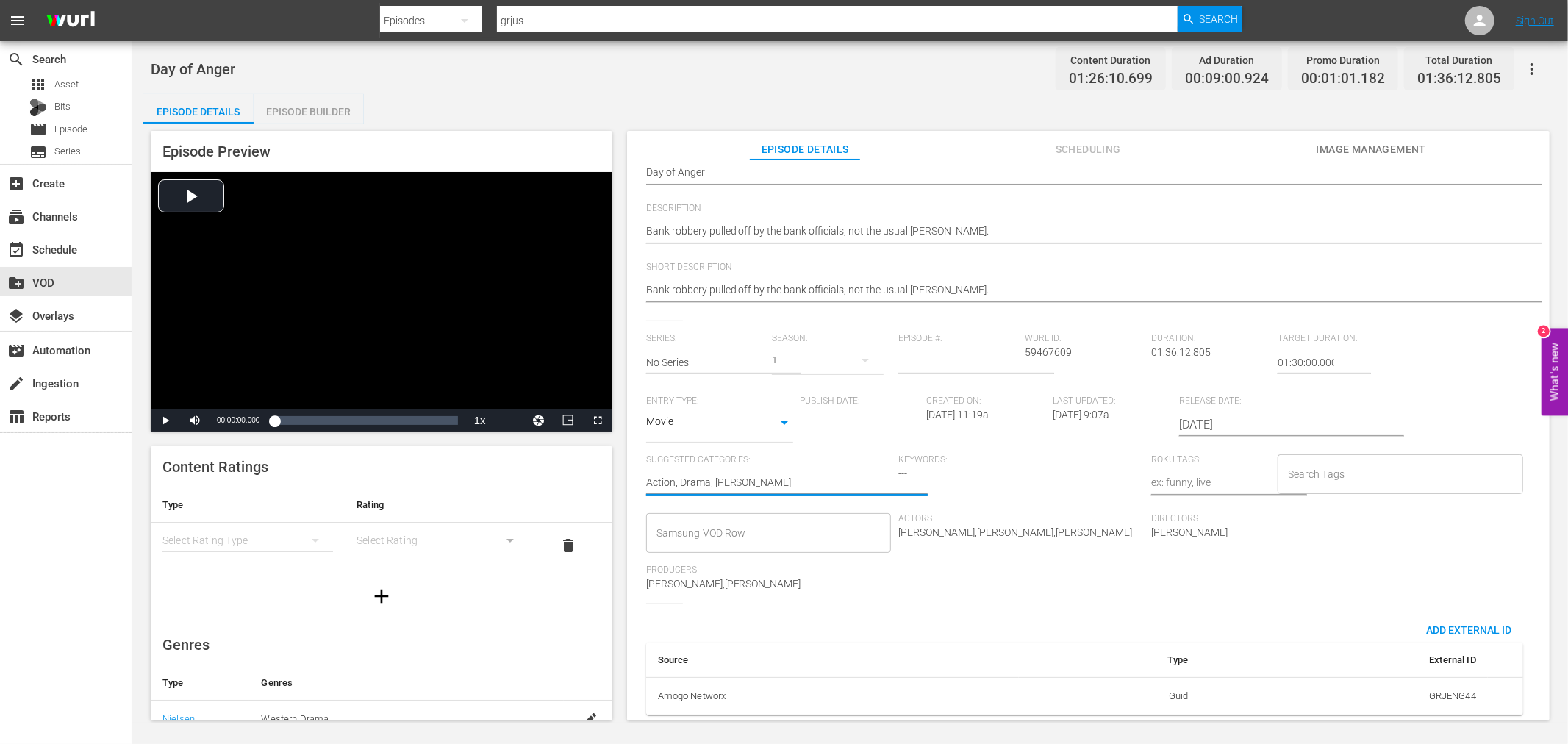
click at [684, 520] on input "Samsung VOD Row" at bounding box center [758, 533] width 210 height 26
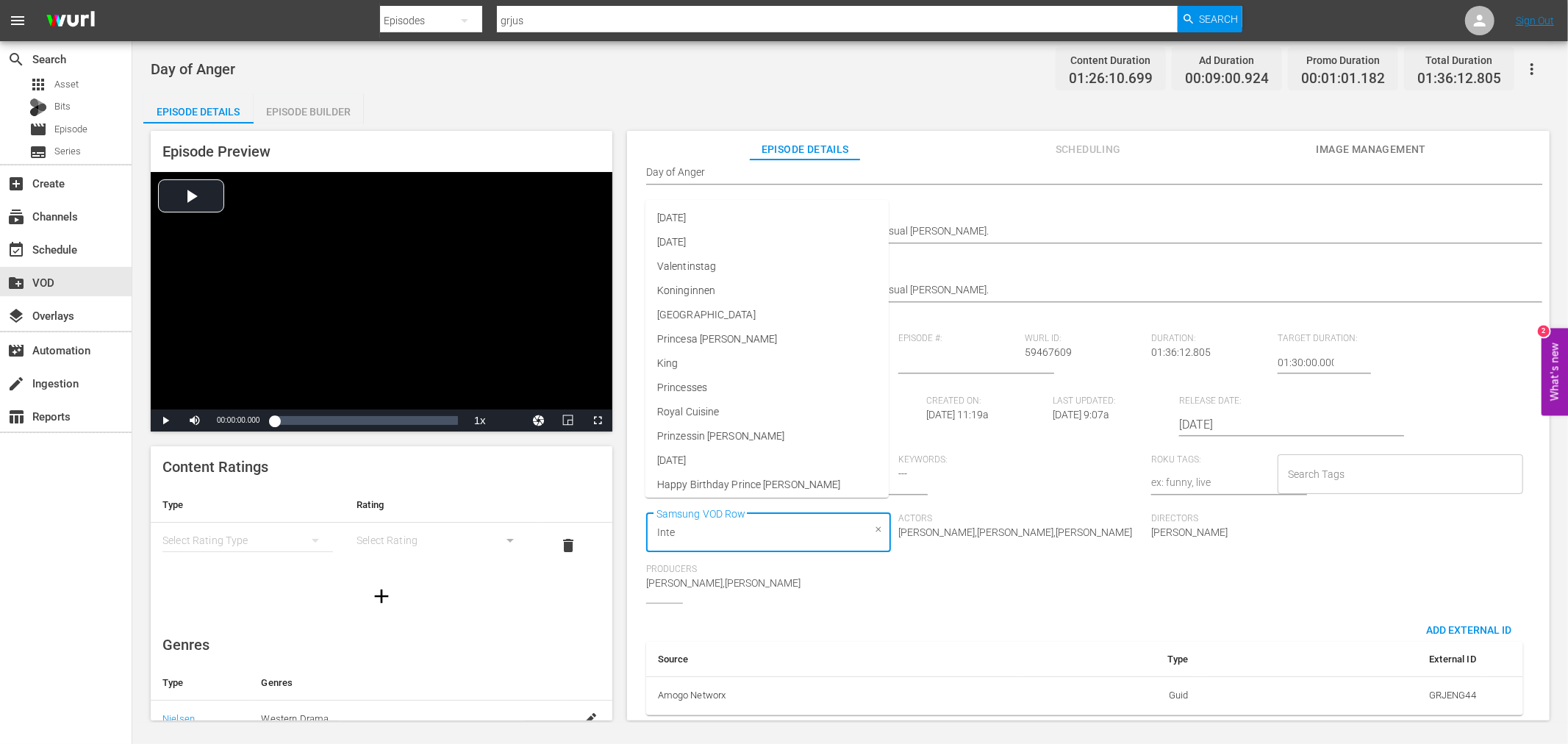
type input "Inter"
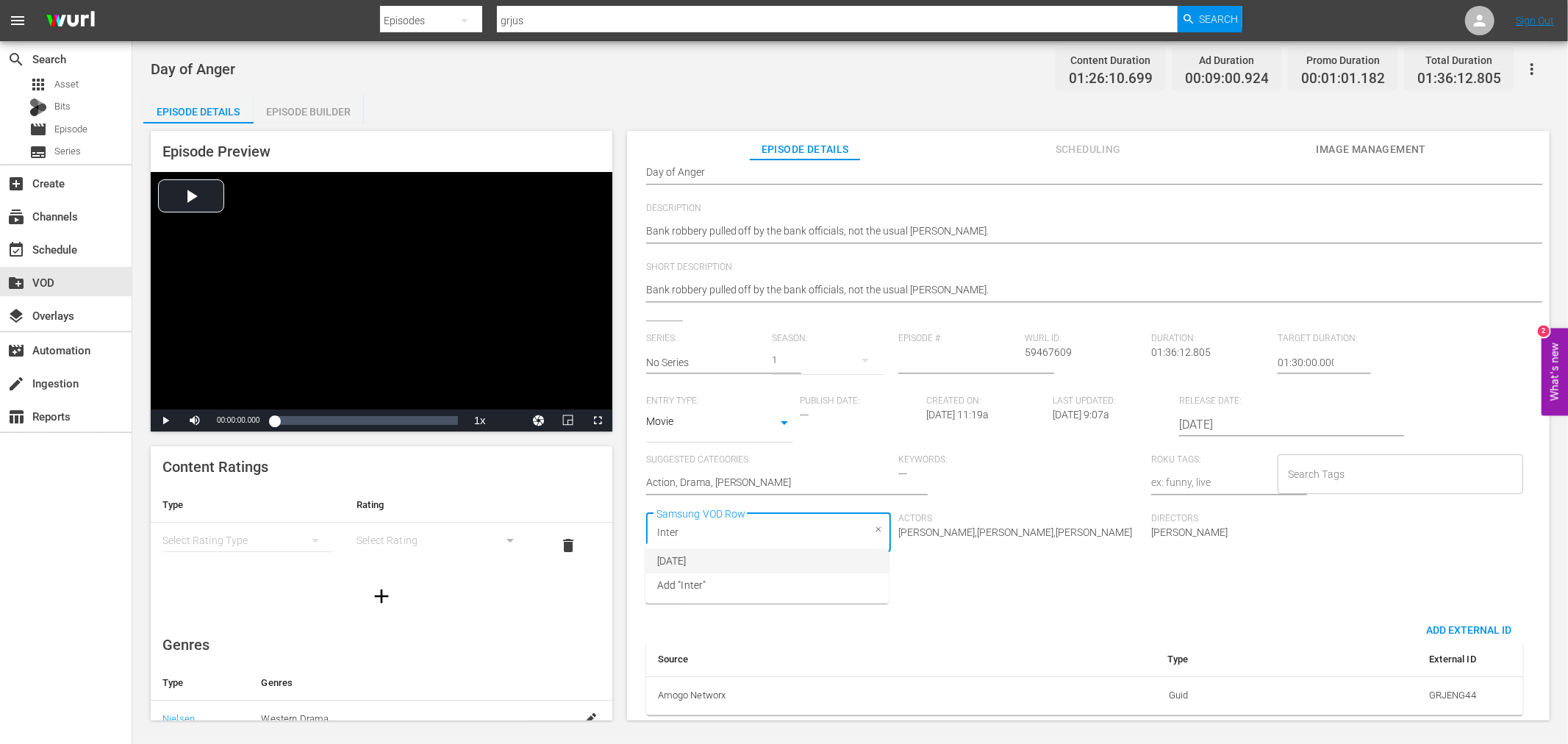
click at [687, 565] on span "[DATE]" at bounding box center [672, 561] width 30 height 16
click at [1310, 461] on input "Search Tags" at bounding box center [1390, 474] width 210 height 26
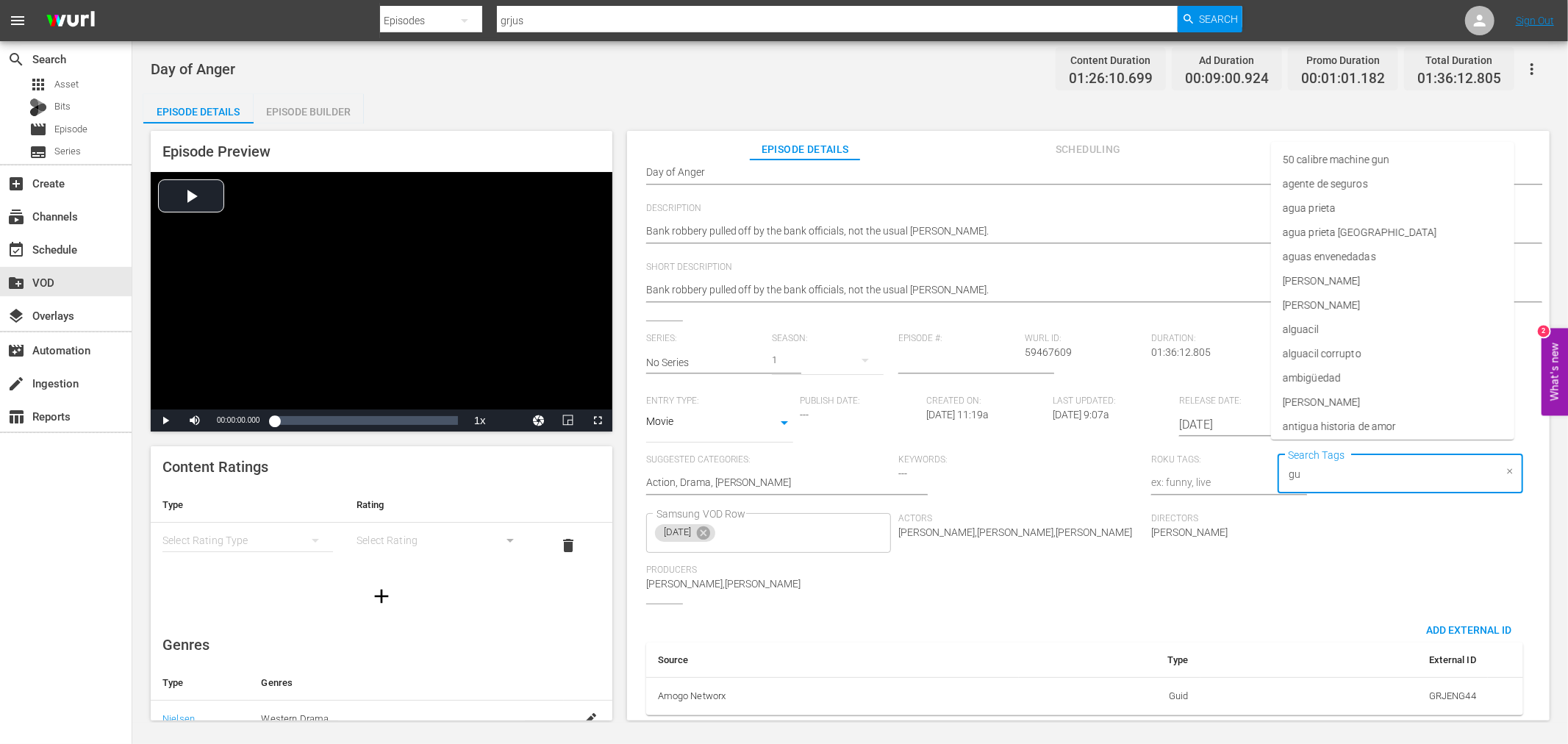
type input "gun"
type input "pistol"
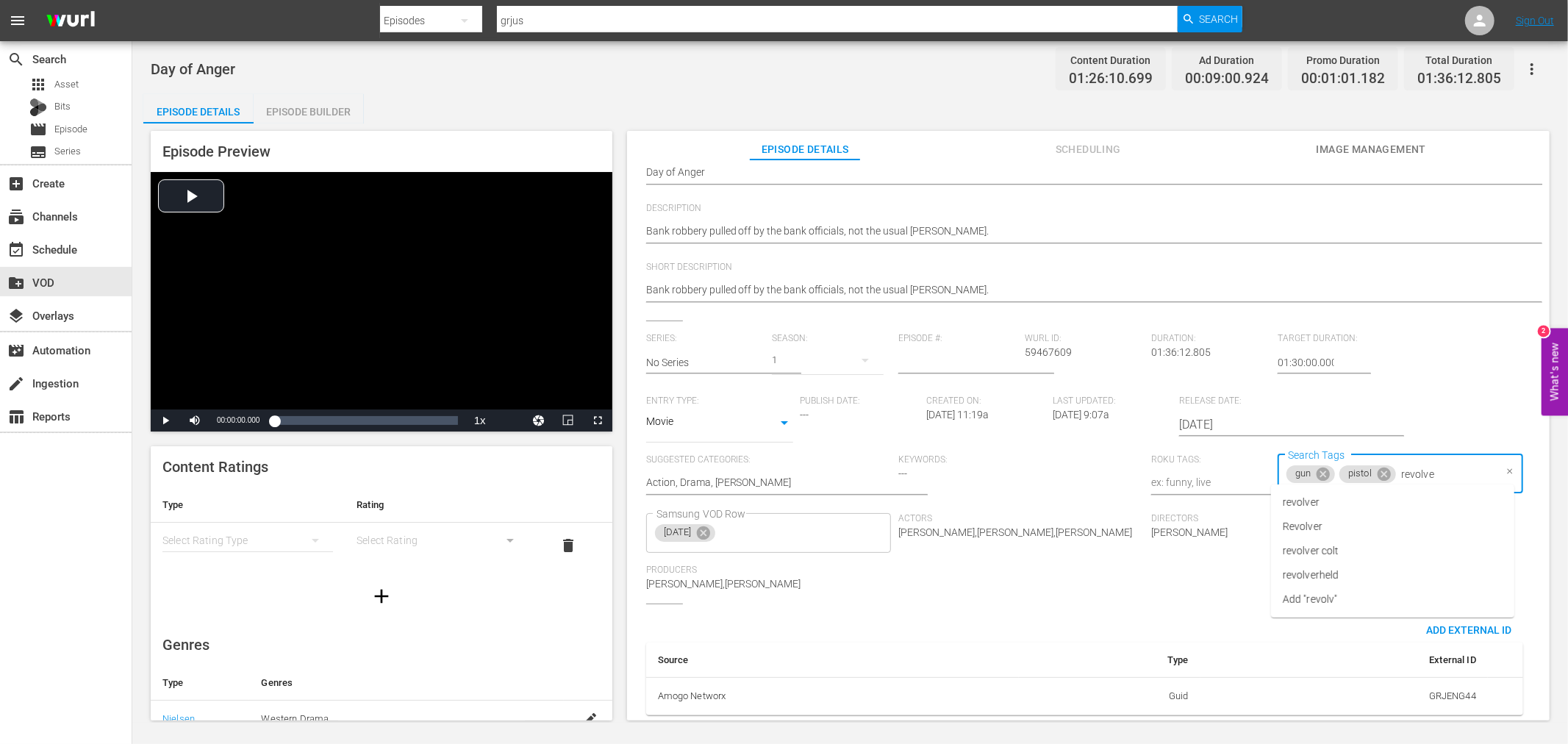
type input "revolver"
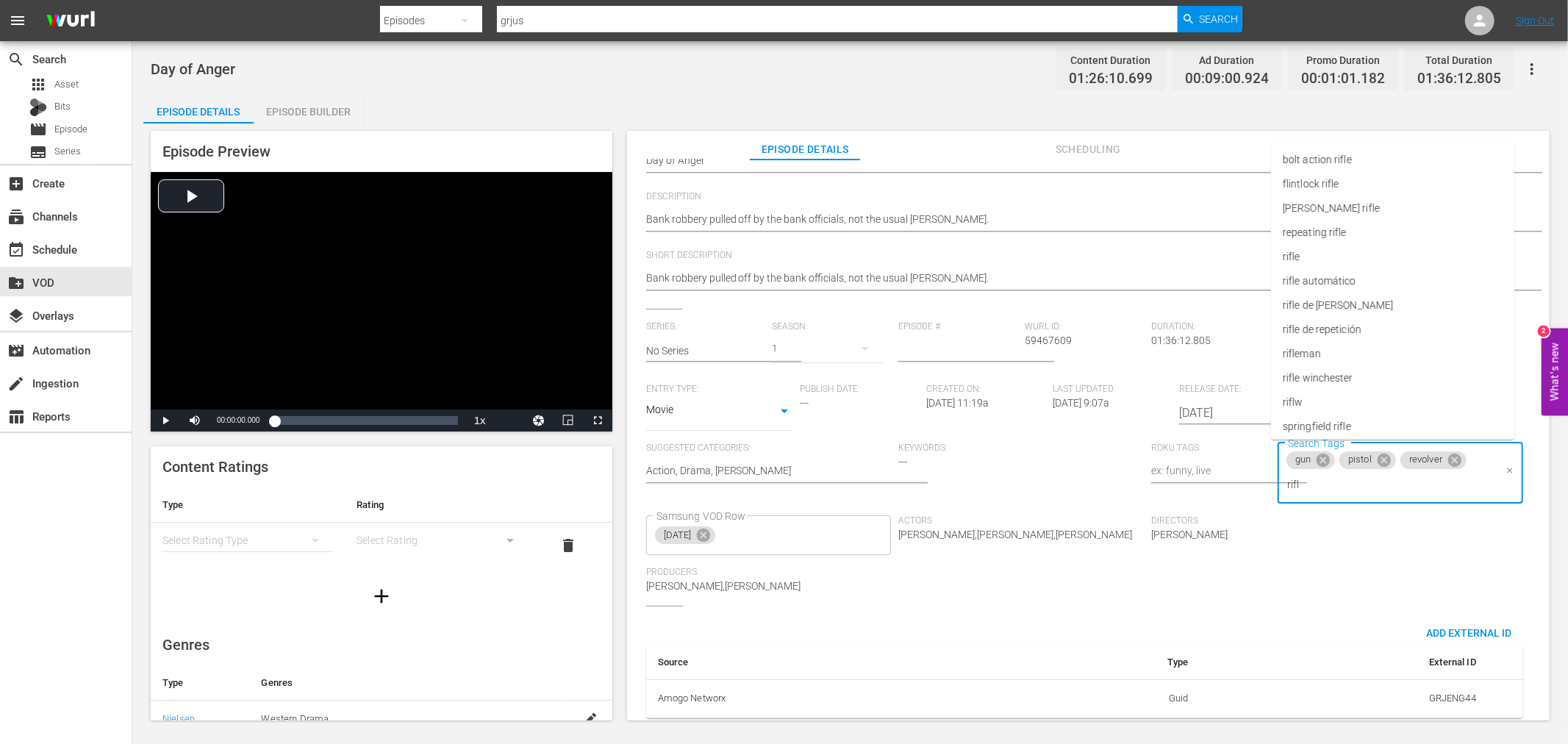
type input "rifle"
type input "horse"
type input "rope"
type input "sand"
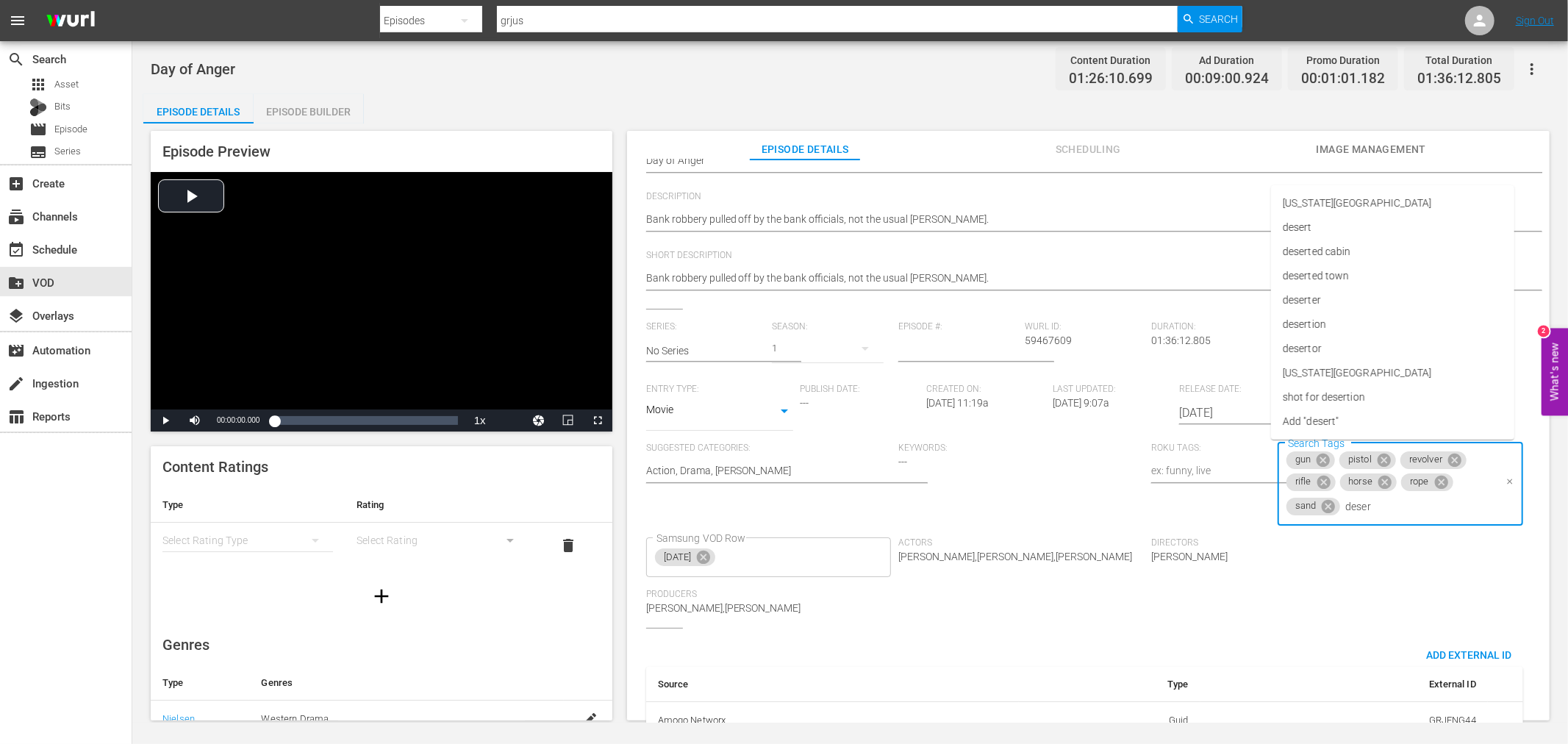
type input "desert"
type input "town"
type input "small"
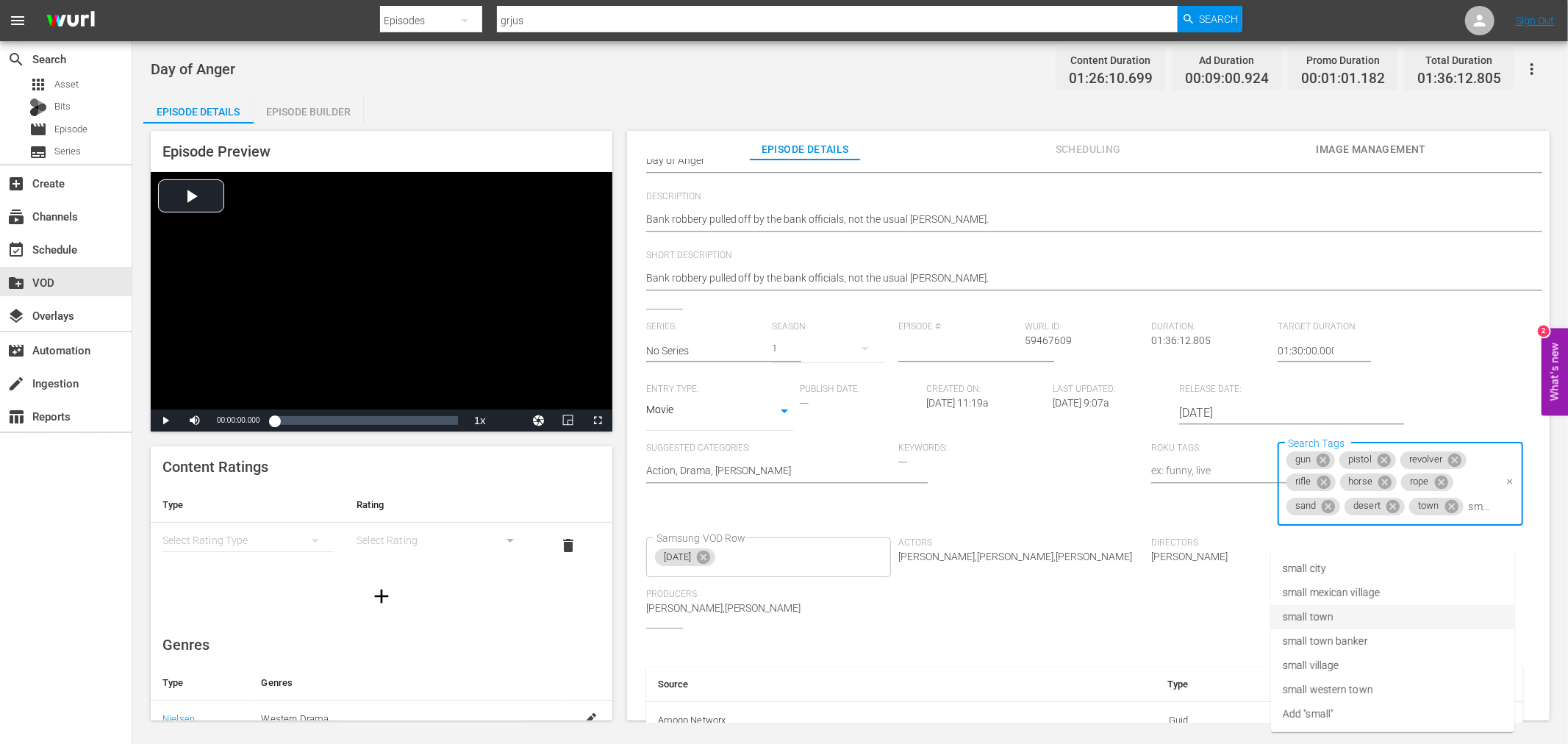
drag, startPoint x: 1324, startPoint y: 608, endPoint x: 1326, endPoint y: 597, distance: 11.2
click at [1324, 609] on span "small town" at bounding box center [1308, 617] width 51 height 16
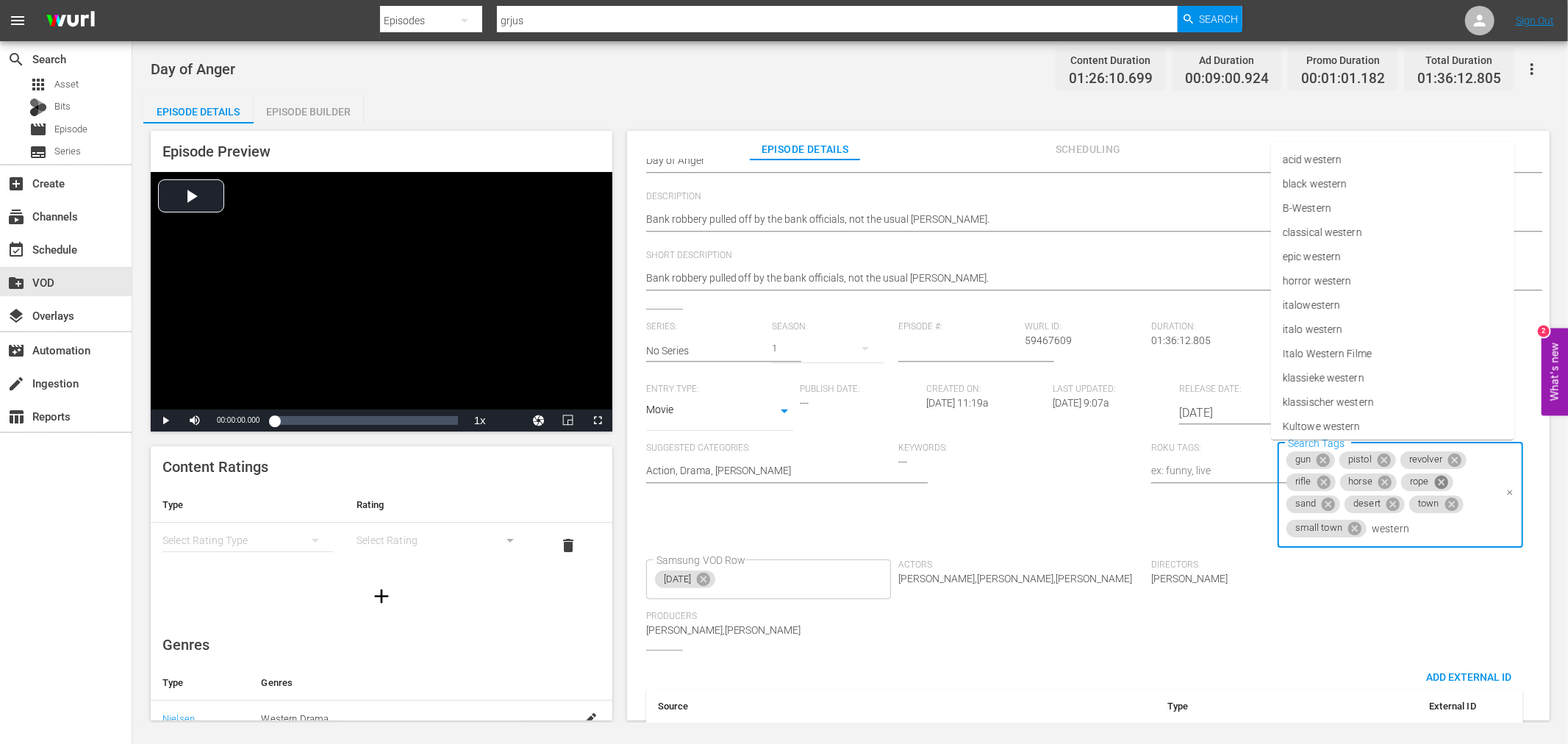
type input "western"
click at [1360, 380] on li "western town" at bounding box center [1393, 378] width 243 height 25
type input "small"
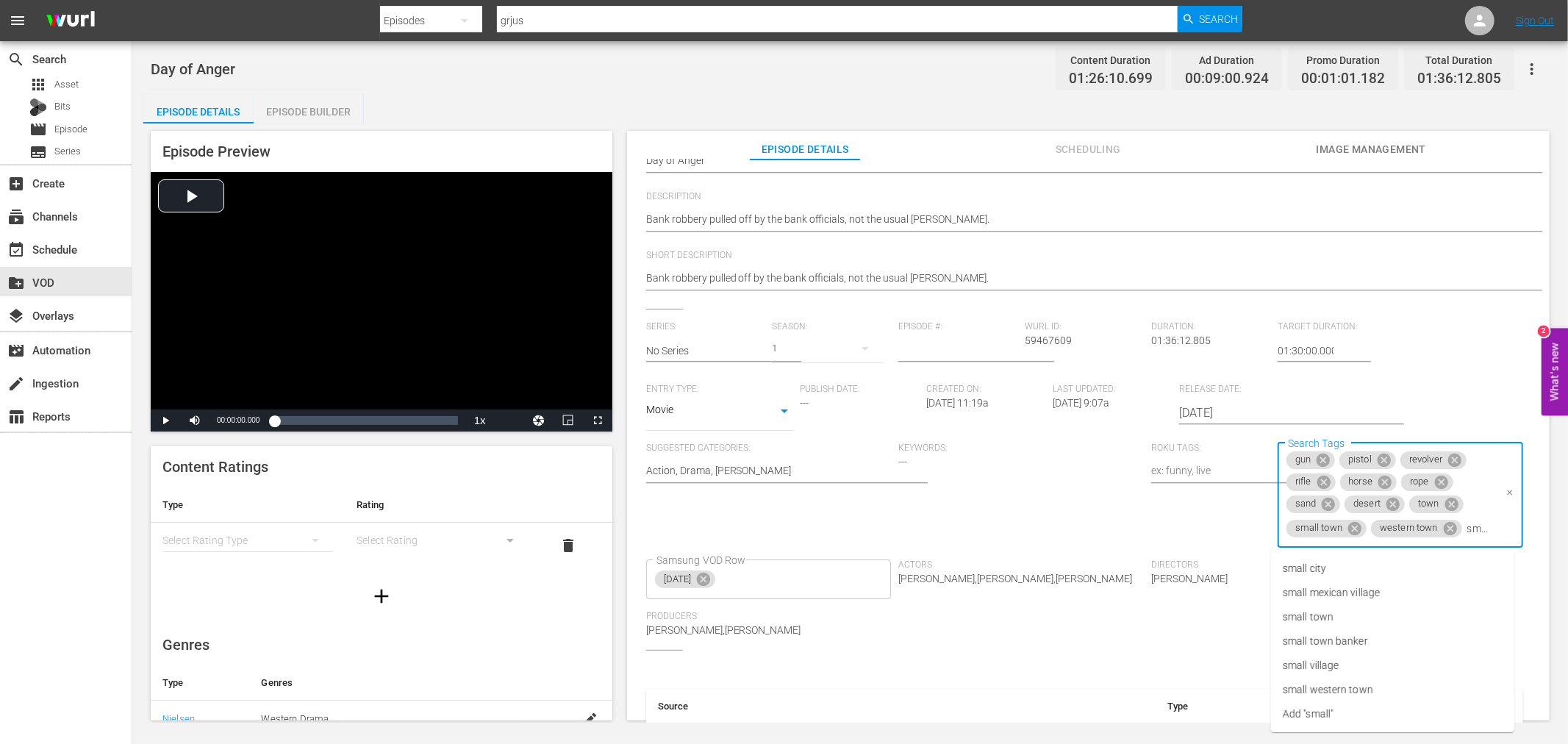
scroll to position [0, 2]
click at [1354, 682] on span "small western town" at bounding box center [1328, 690] width 90 height 16
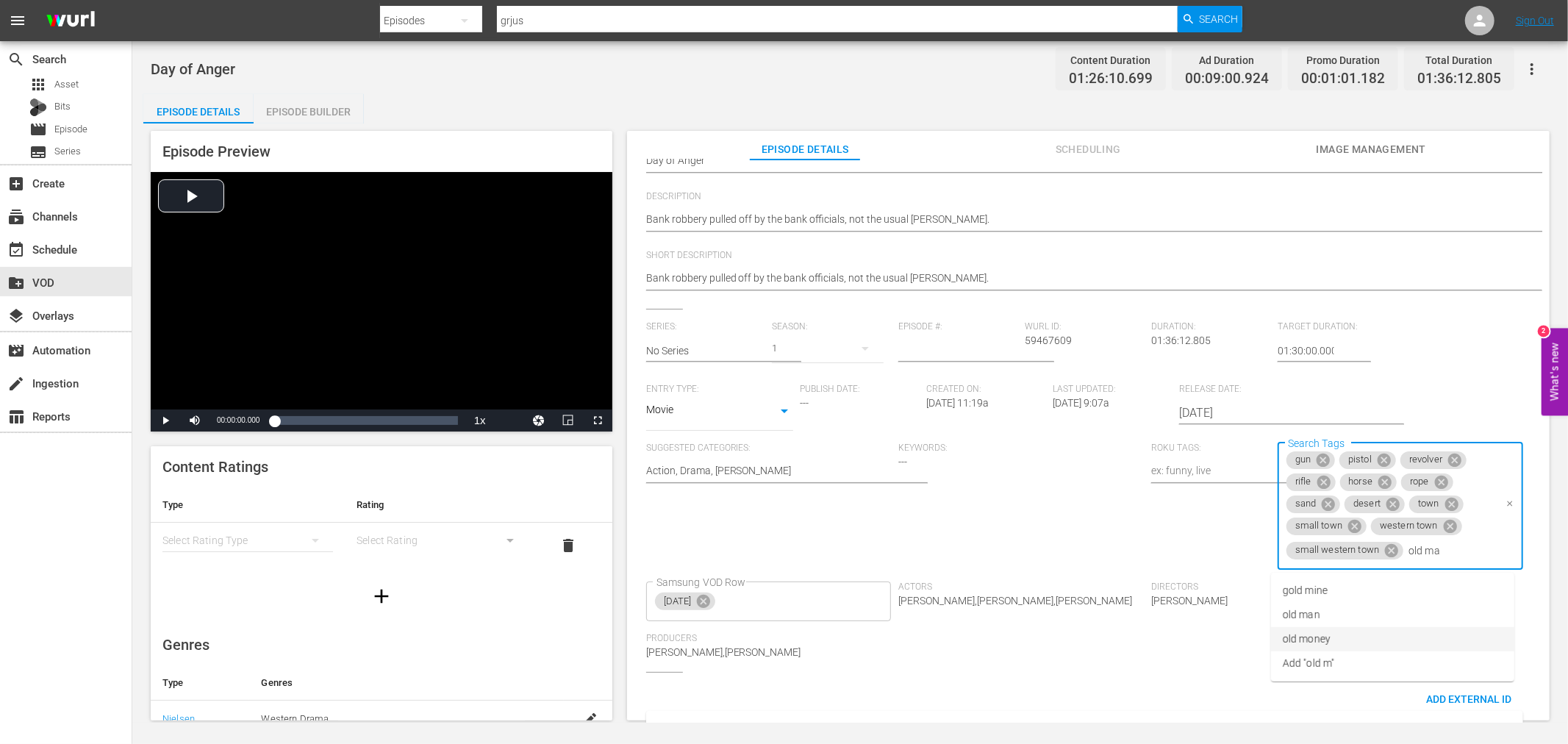
type input "old man"
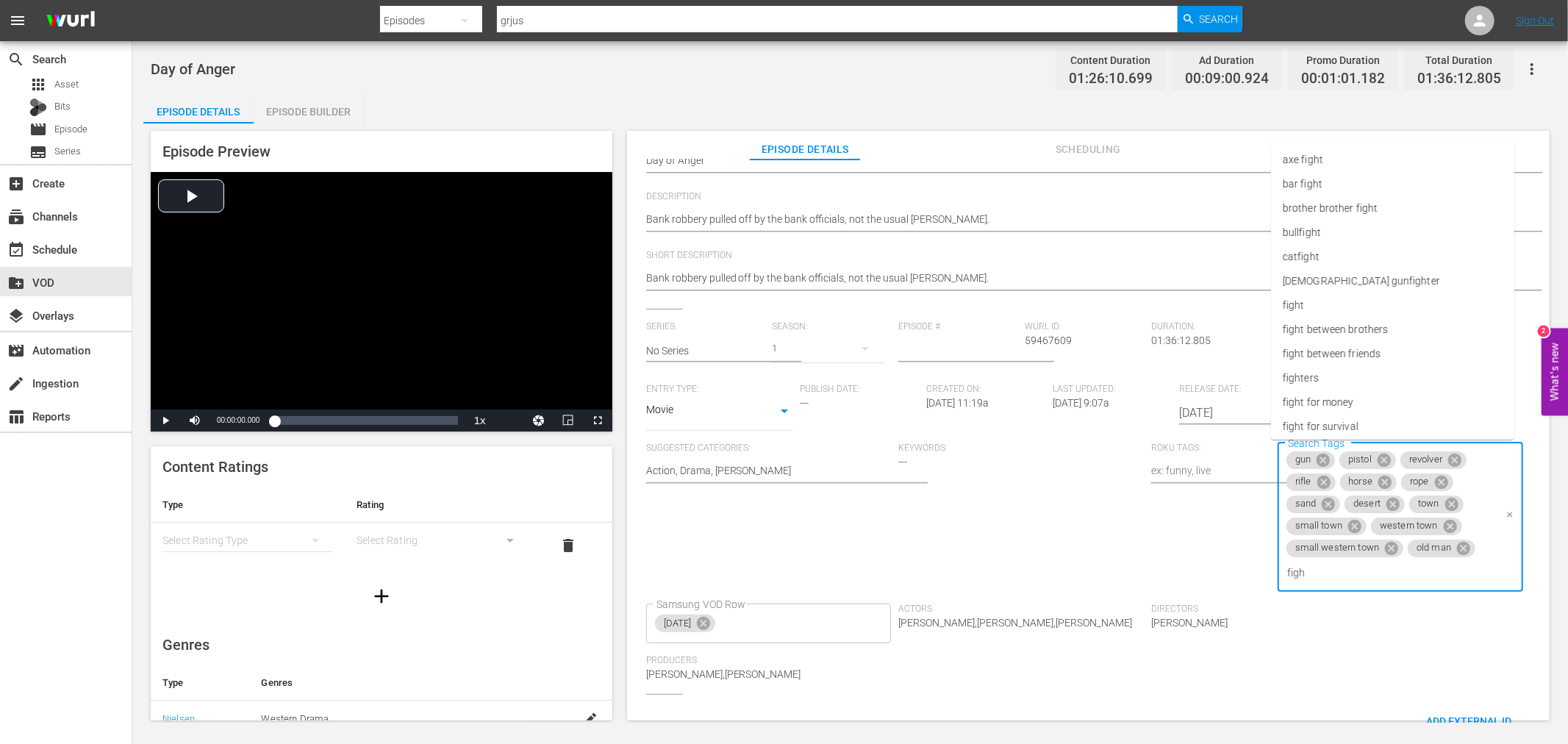
type input "fight"
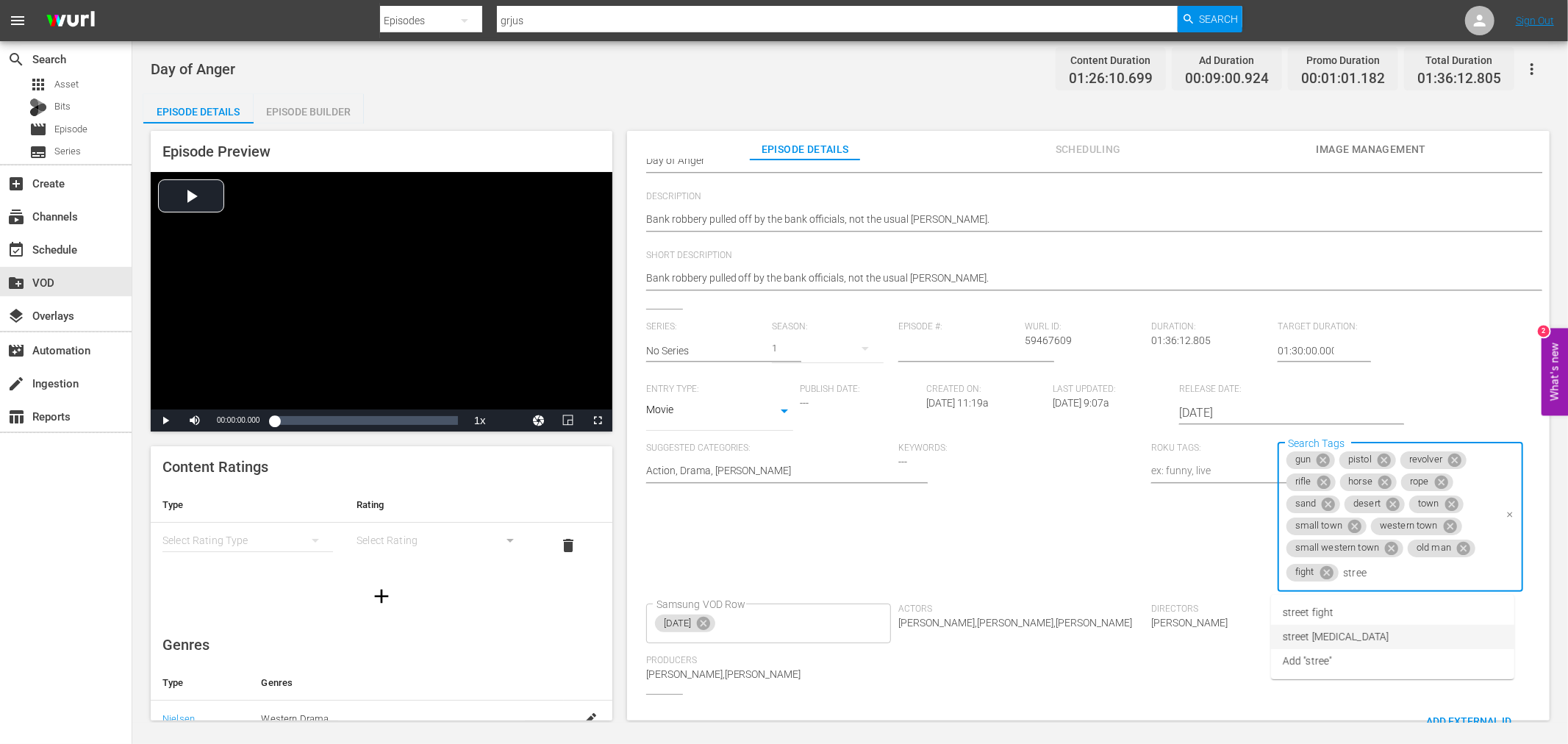
type input "street"
click at [1348, 606] on li "street fight" at bounding box center [1393, 613] width 243 height 25
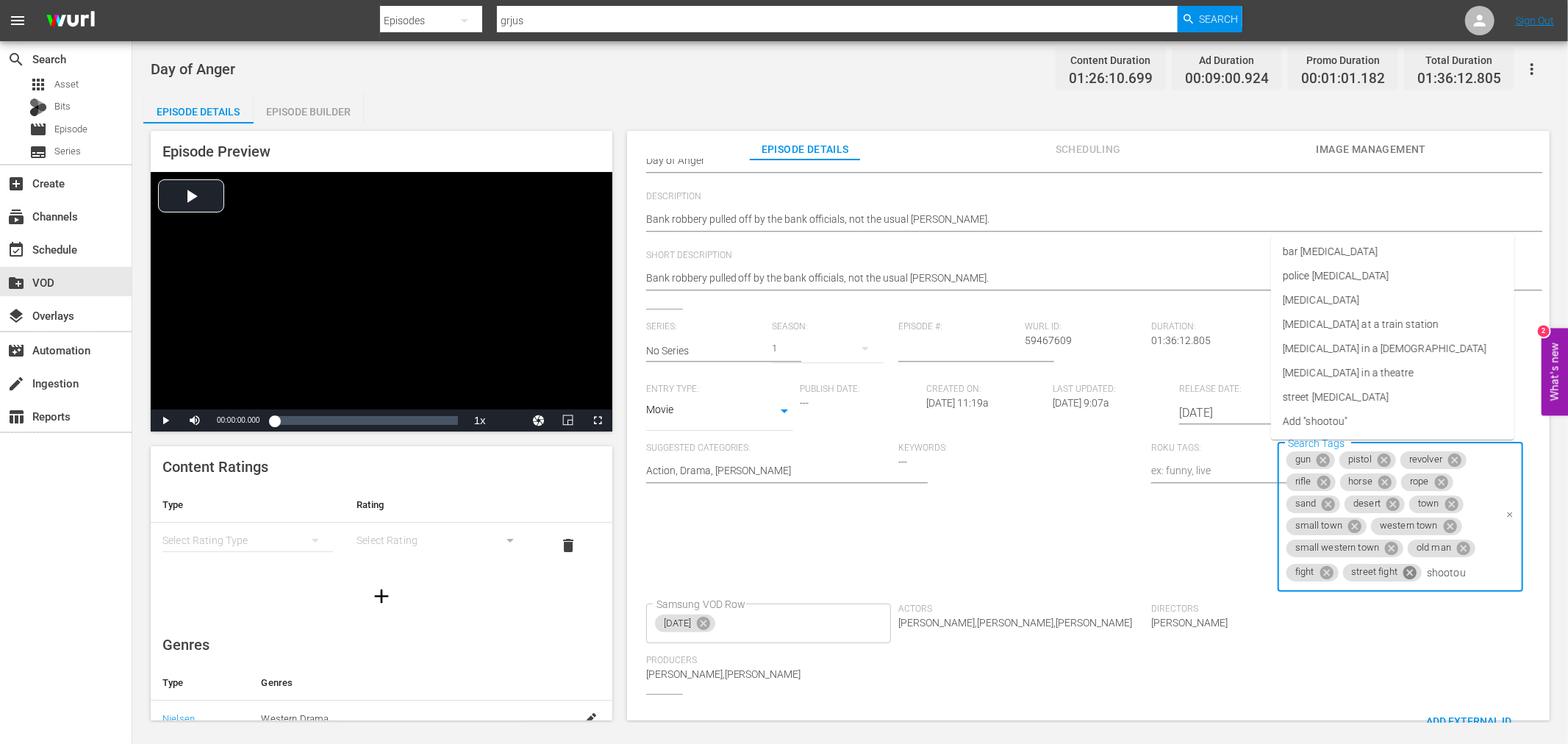
type input "[MEDICAL_DATA]"
click at [1361, 289] on li "[MEDICAL_DATA]" at bounding box center [1393, 301] width 243 height 25
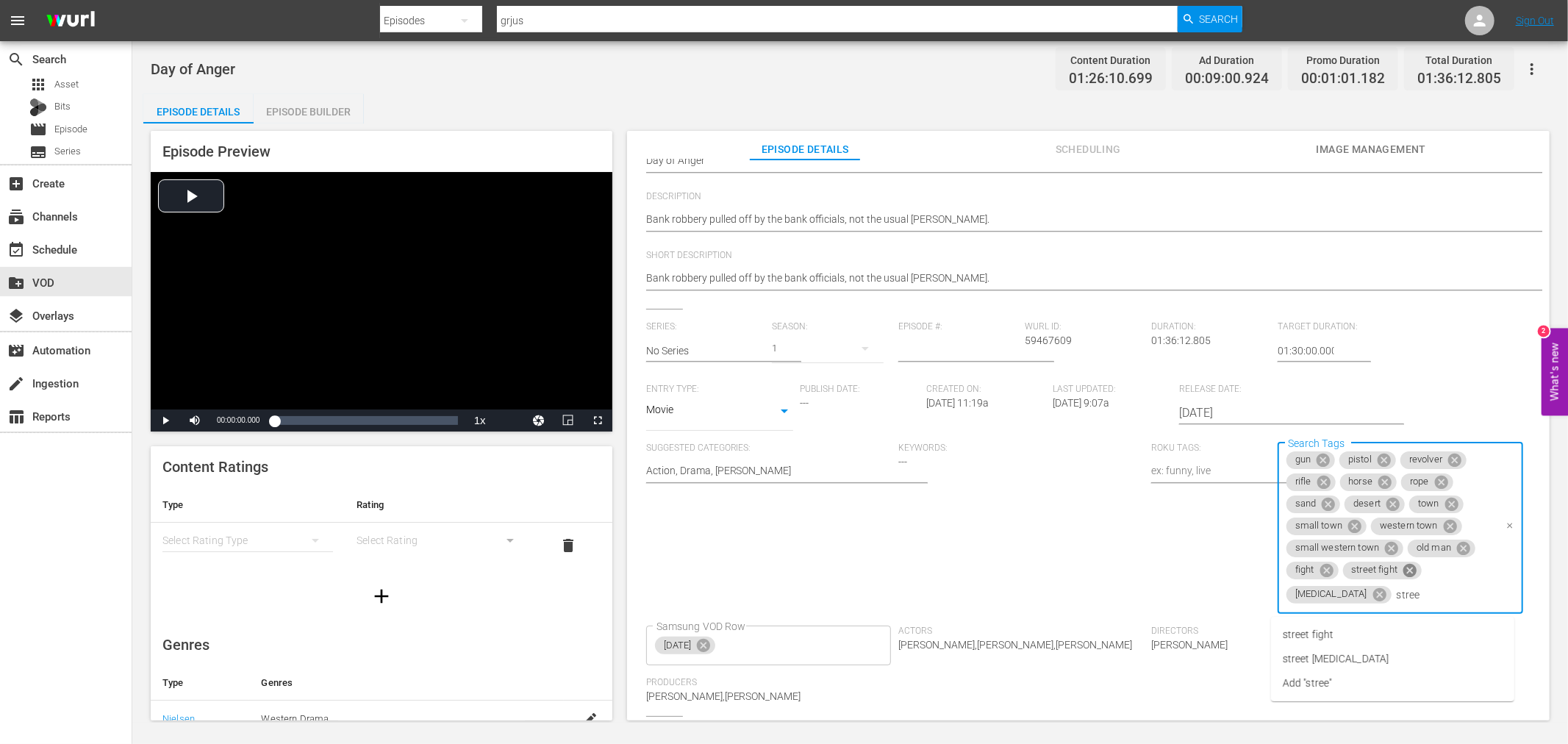
type input "street"
click at [1358, 659] on li "street [MEDICAL_DATA]" at bounding box center [1393, 659] width 243 height 25
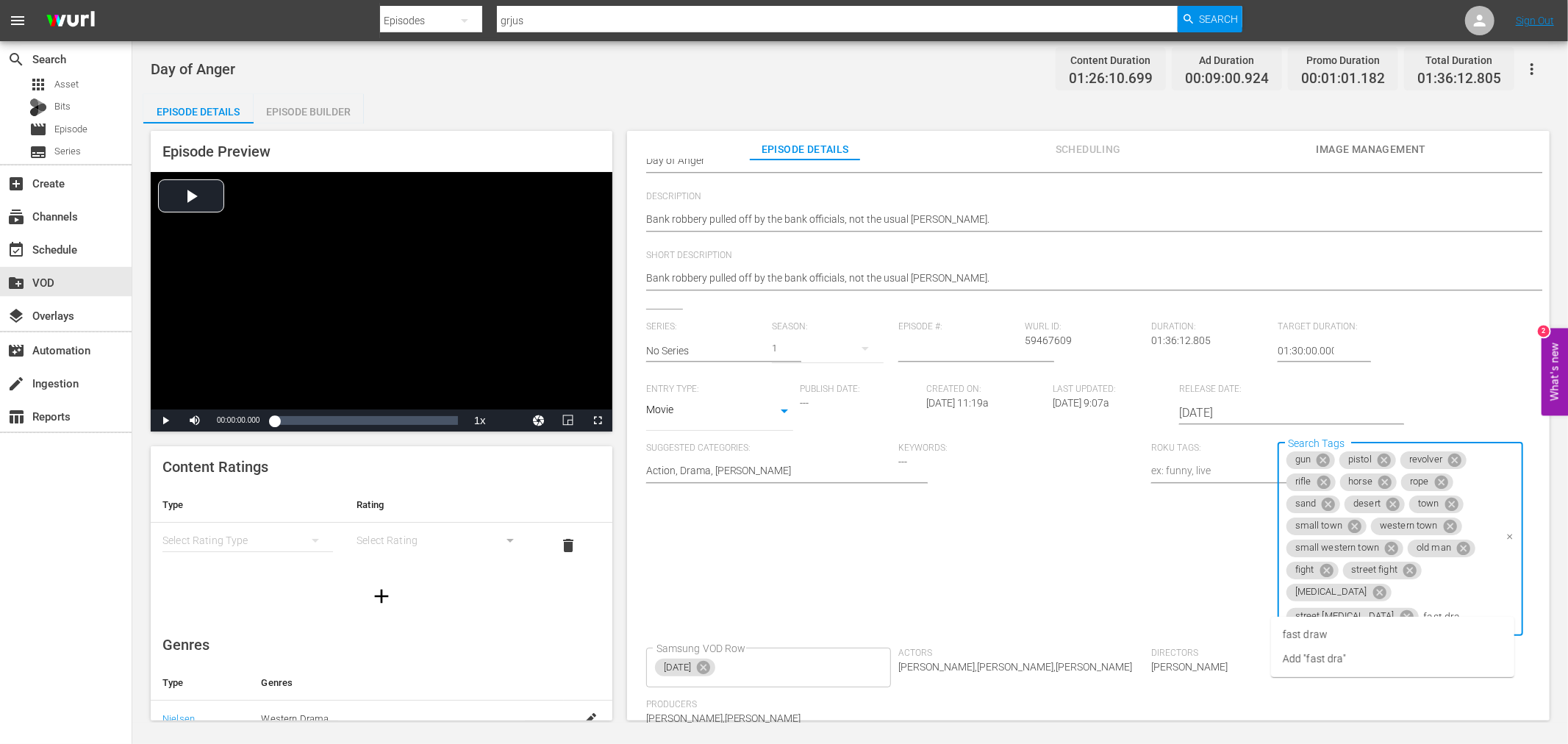
type input "fast draw"
click at [1330, 622] on li "fast draw" at bounding box center [1393, 635] width 243 height 25
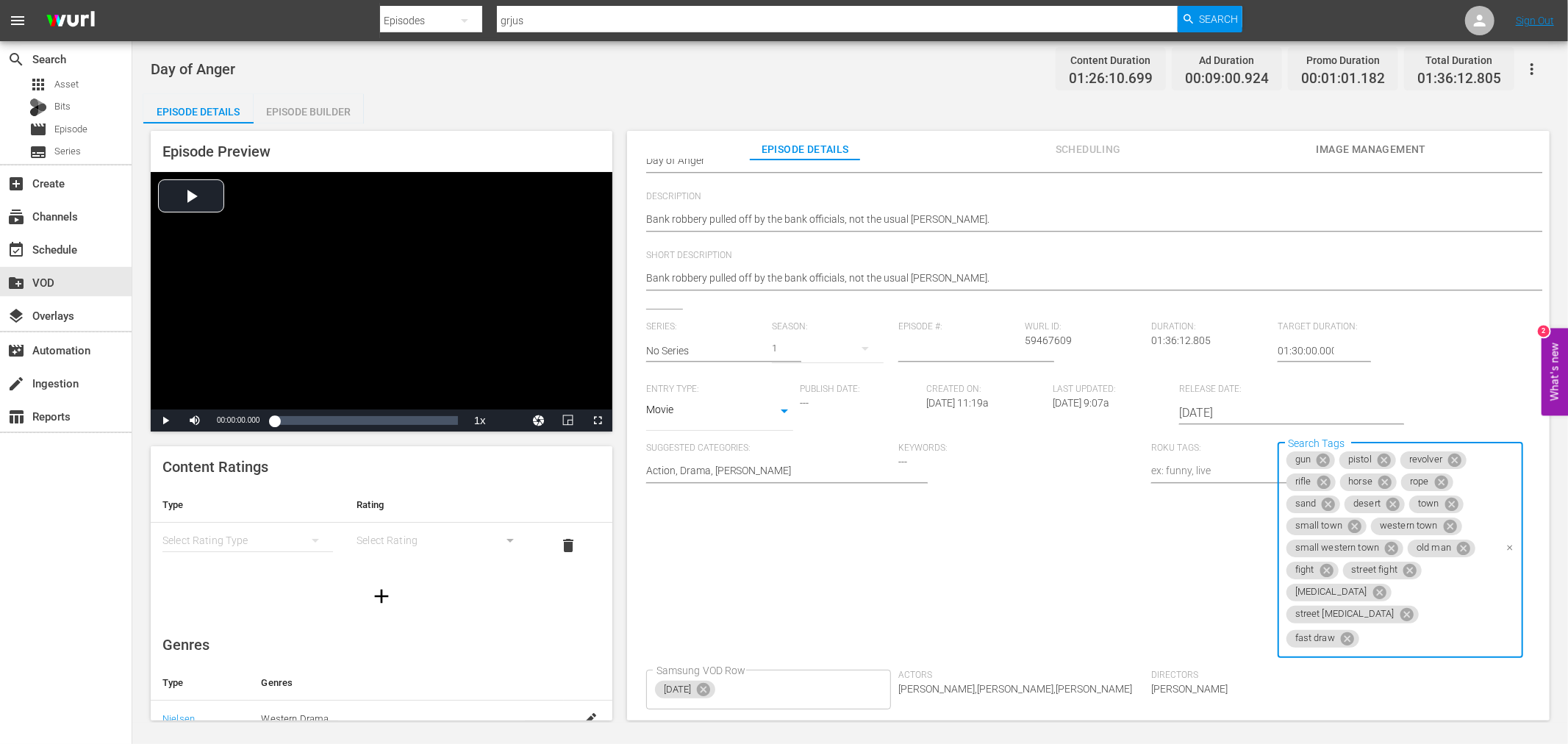
scroll to position [0, 0]
type input "wild west"
click at [1330, 656] on li "wild west" at bounding box center [1393, 657] width 243 height 25
type input "old west"
click at [1330, 649] on li "old west" at bounding box center [1393, 657] width 243 height 25
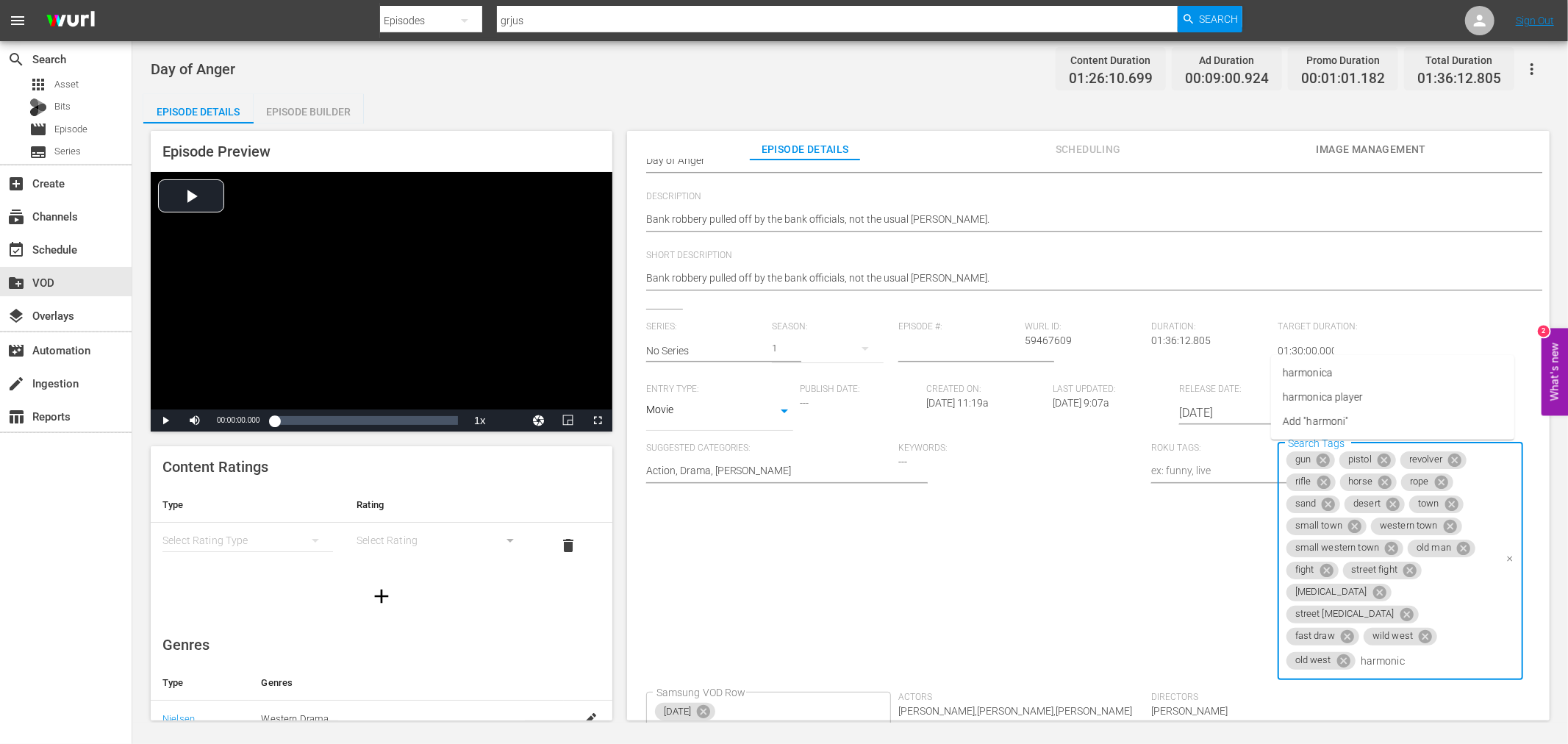
type input "harmonica"
type input "croupier"
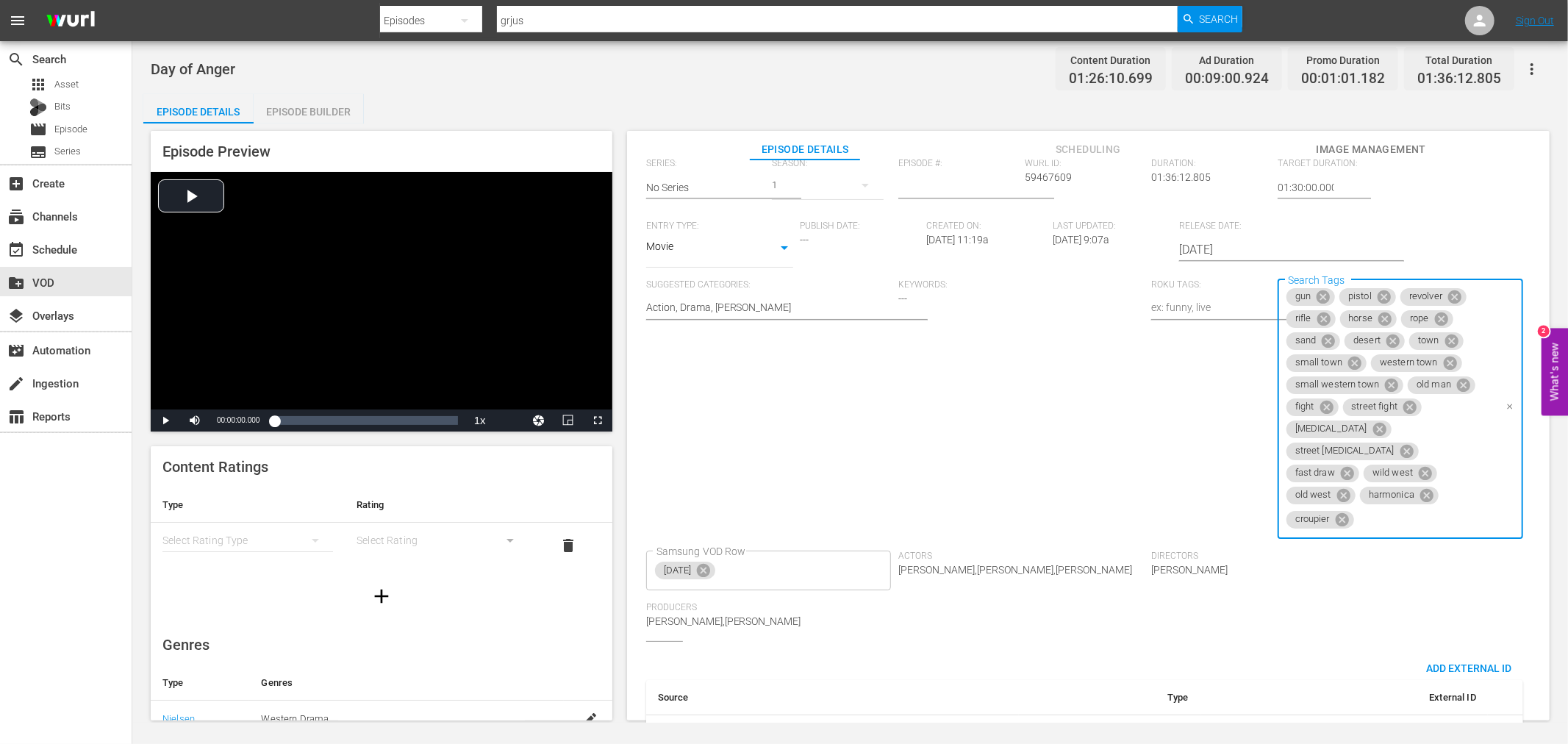
scroll to position [338, 0]
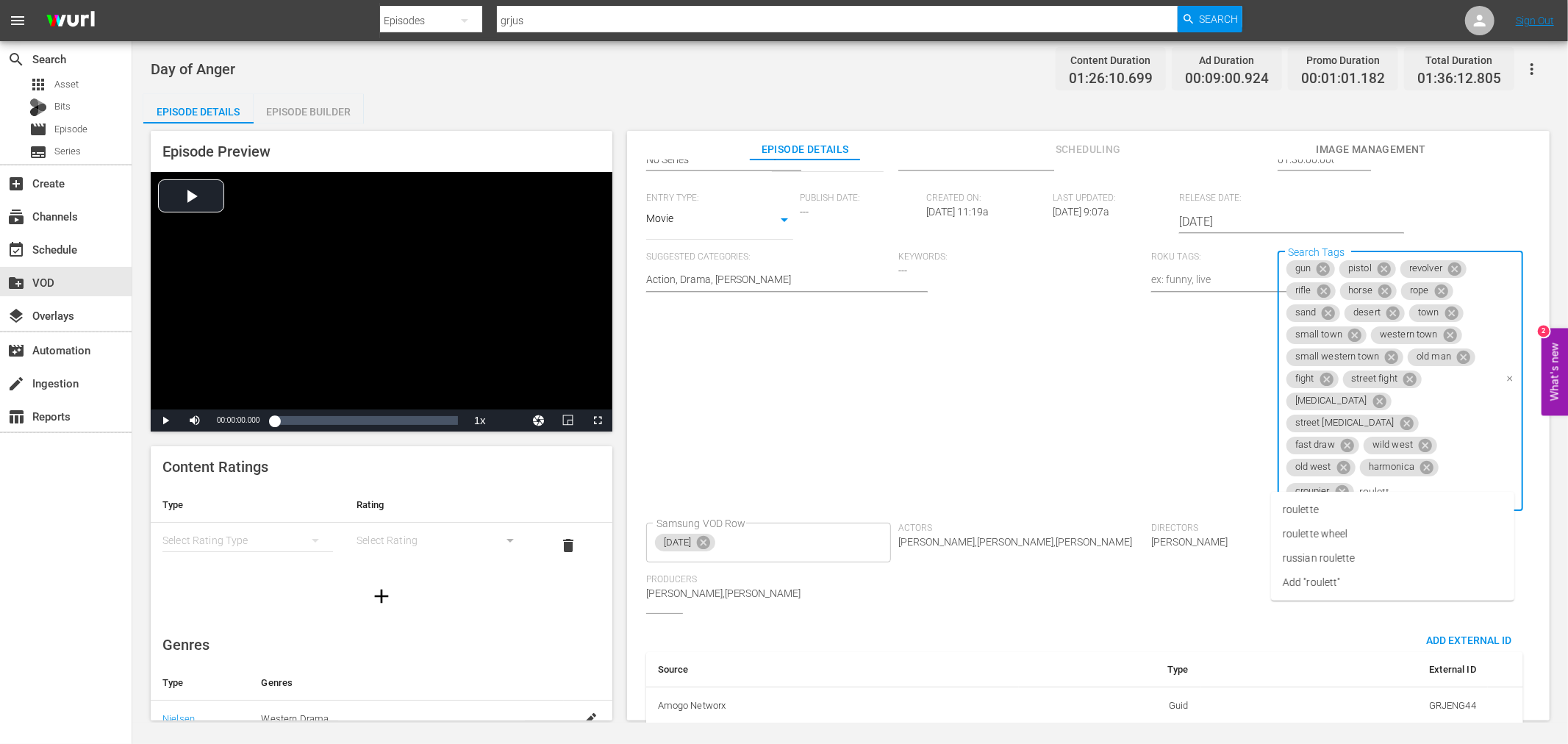
type input "roulette"
click at [1322, 526] on span "roulette wheel" at bounding box center [1315, 534] width 65 height 16
type input "saloon"
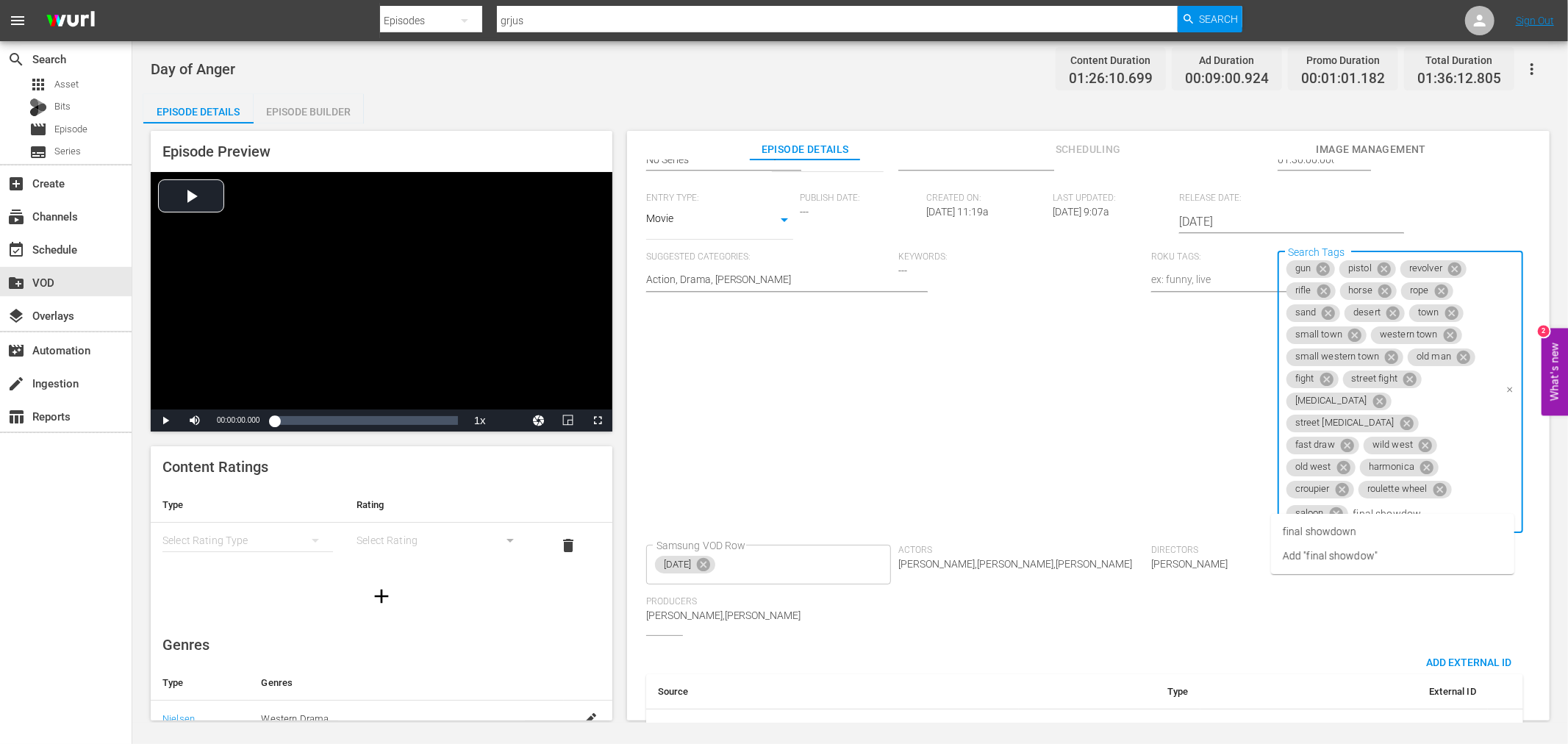
type input "final showdown"
click at [1379, 524] on li "final showdown" at bounding box center [1393, 532] width 243 height 25
type input "stable"
click at [1354, 530] on li "stable" at bounding box center [1393, 532] width 243 height 25
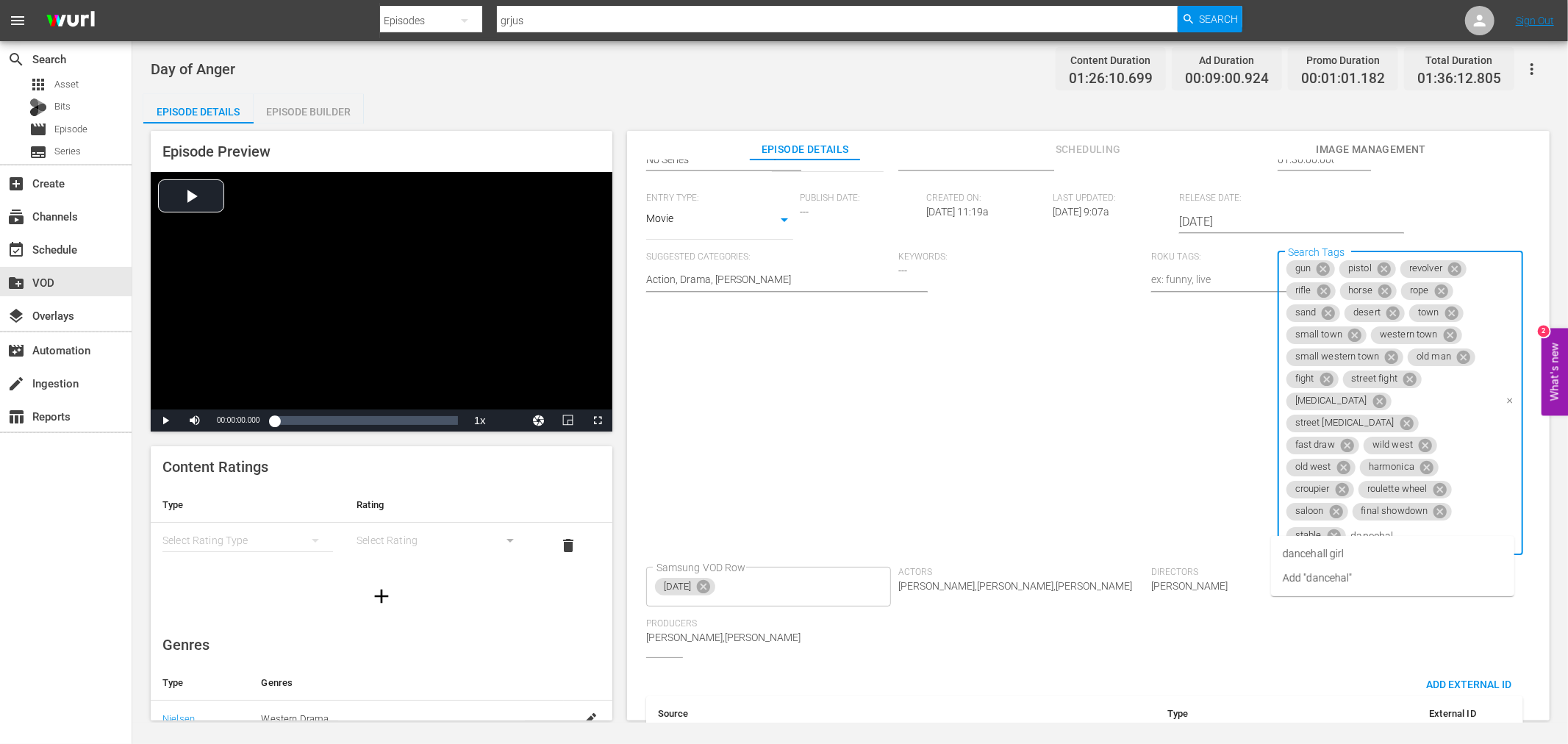
type input "dancehall"
click at [1327, 549] on span "dancehall girl" at bounding box center [1313, 553] width 61 height 16
type input "buddy"
click at [1330, 549] on li "buddy" at bounding box center [1393, 554] width 243 height 25
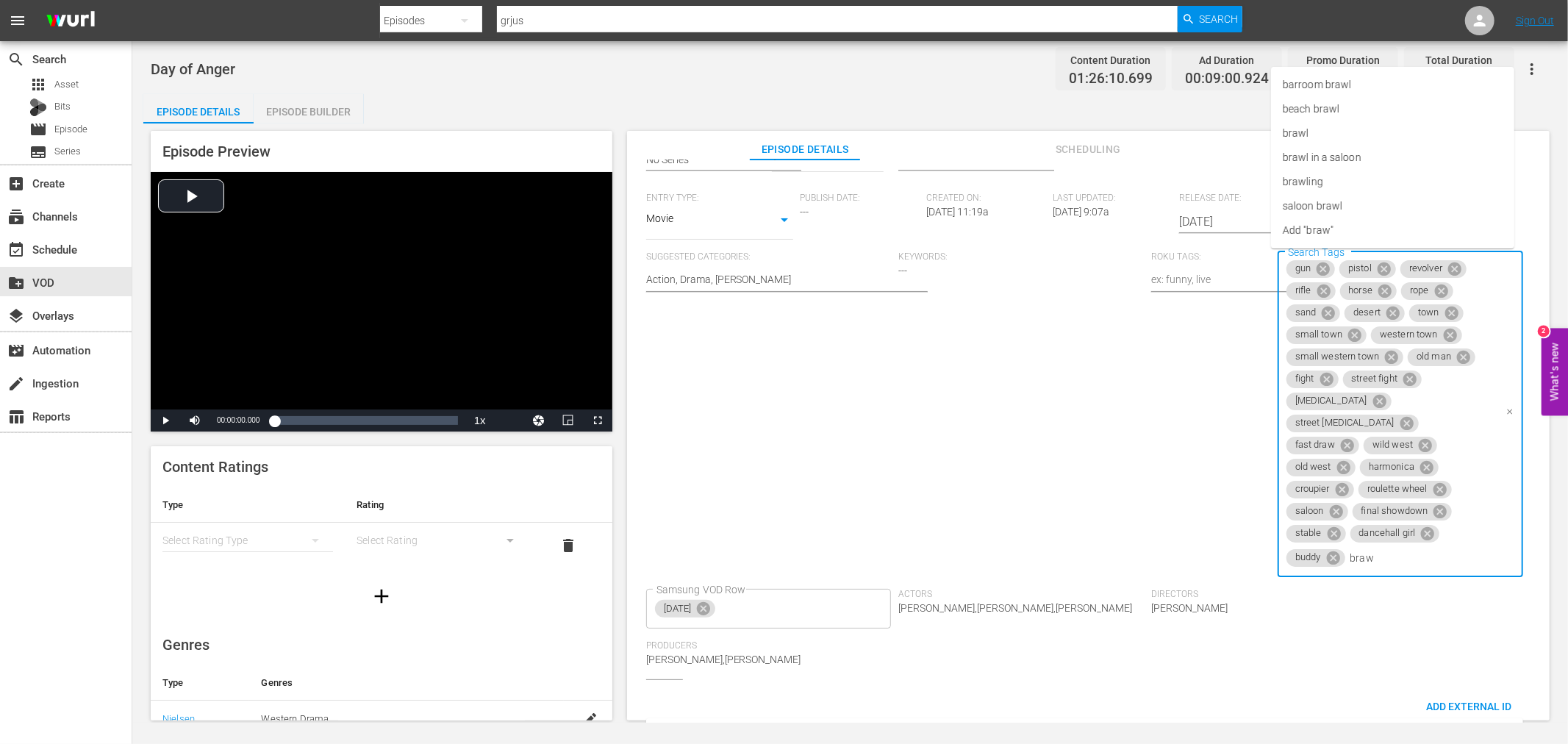
type input "brawl"
click at [1306, 130] on span "brawl" at bounding box center [1295, 133] width 25 height 16
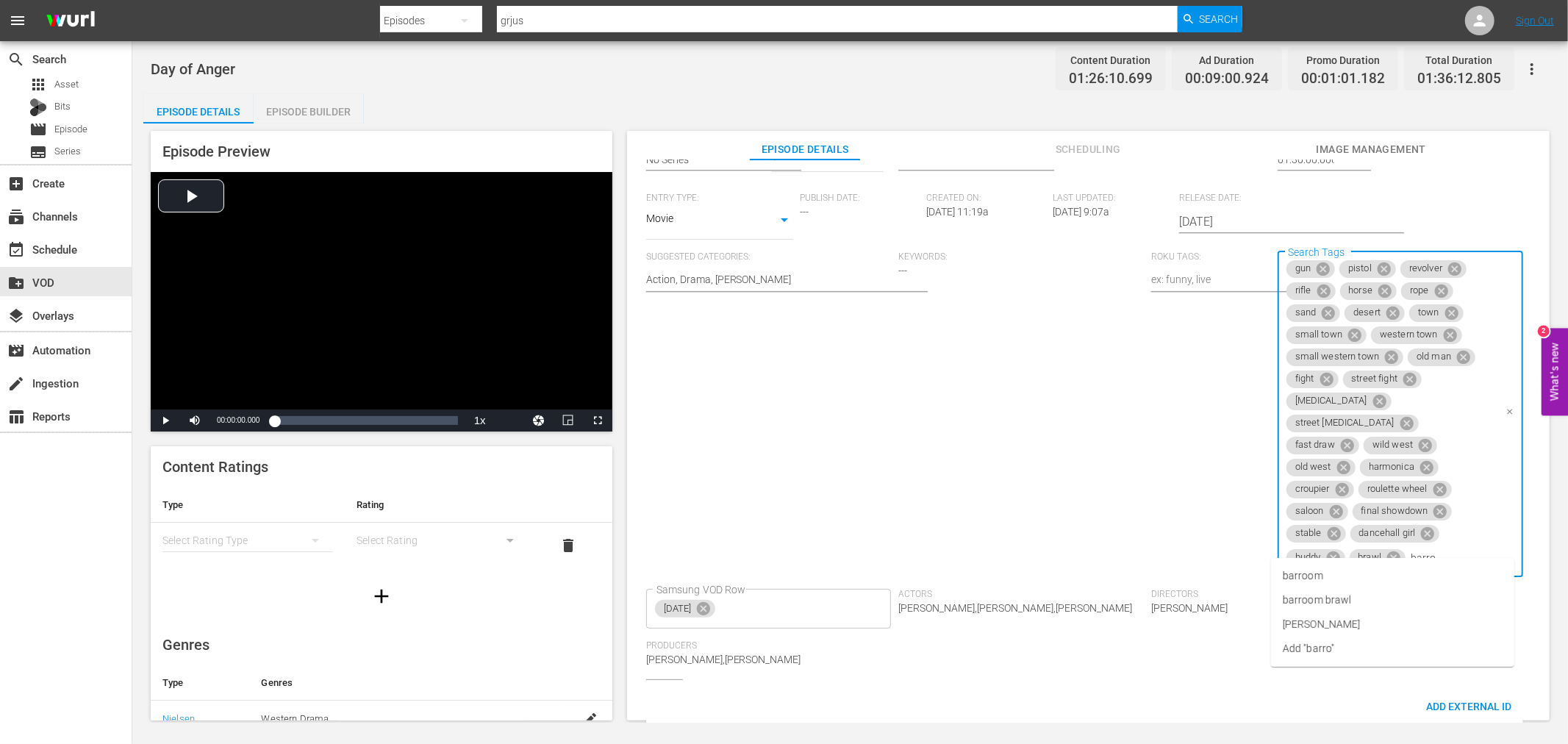
type input "barroo"
click at [1358, 588] on li "barroom brawl" at bounding box center [1393, 600] width 243 height 25
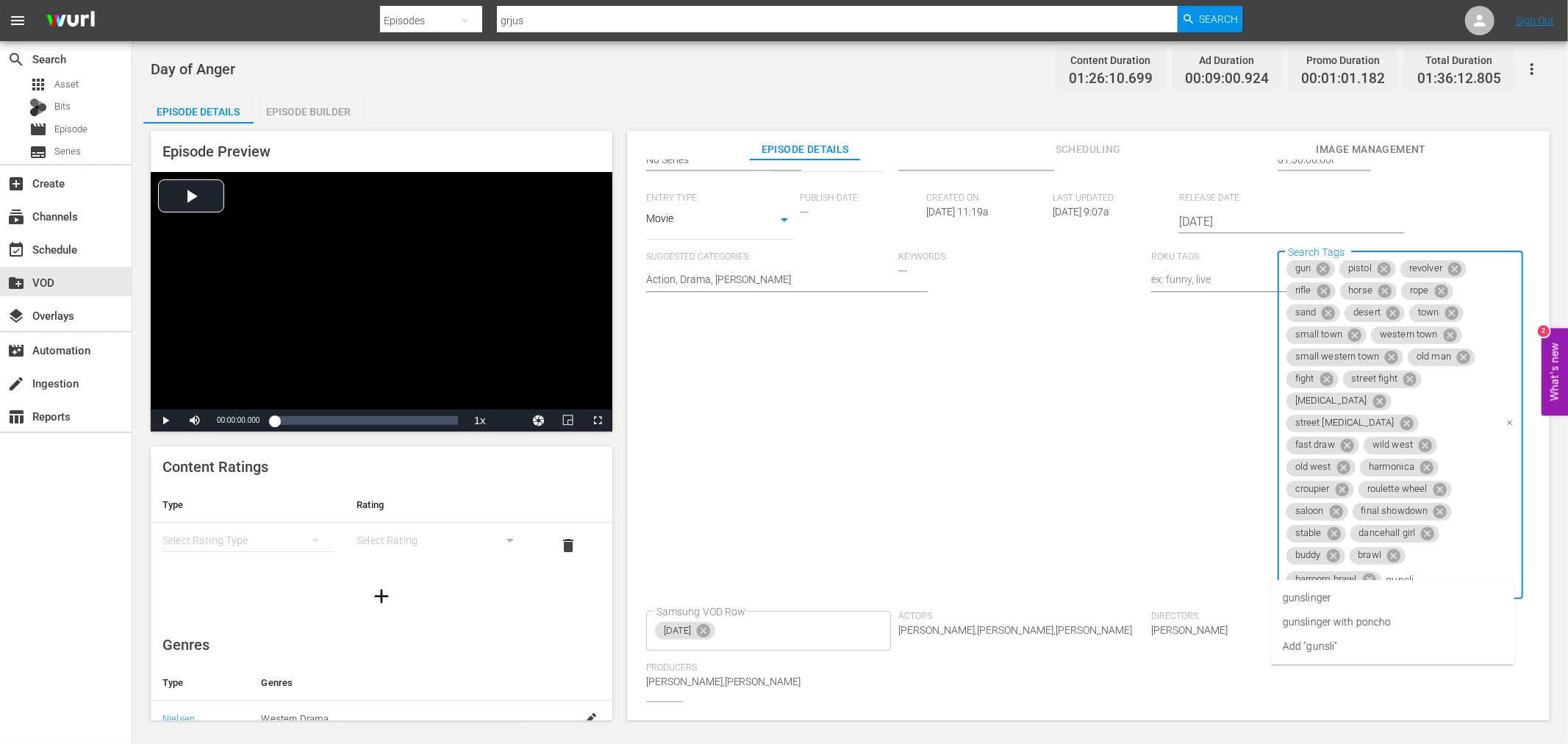
type input "gunslin"
click at [1355, 596] on li "gunslinger" at bounding box center [1393, 598] width 243 height 25
type input "spaghett"
click at [1377, 644] on li "spaghetti western" at bounding box center [1393, 645] width 243 height 25
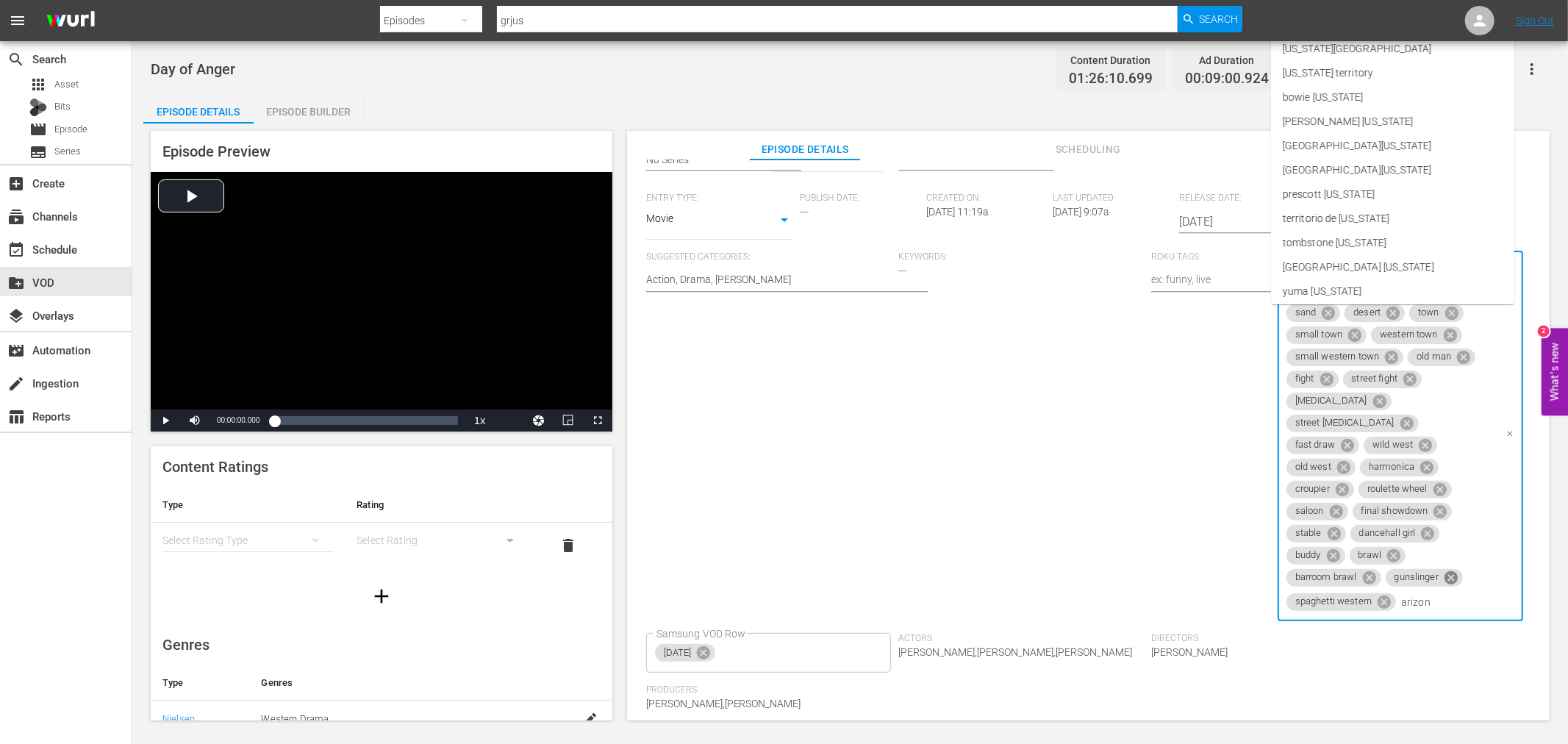
type input "[US_STATE]"
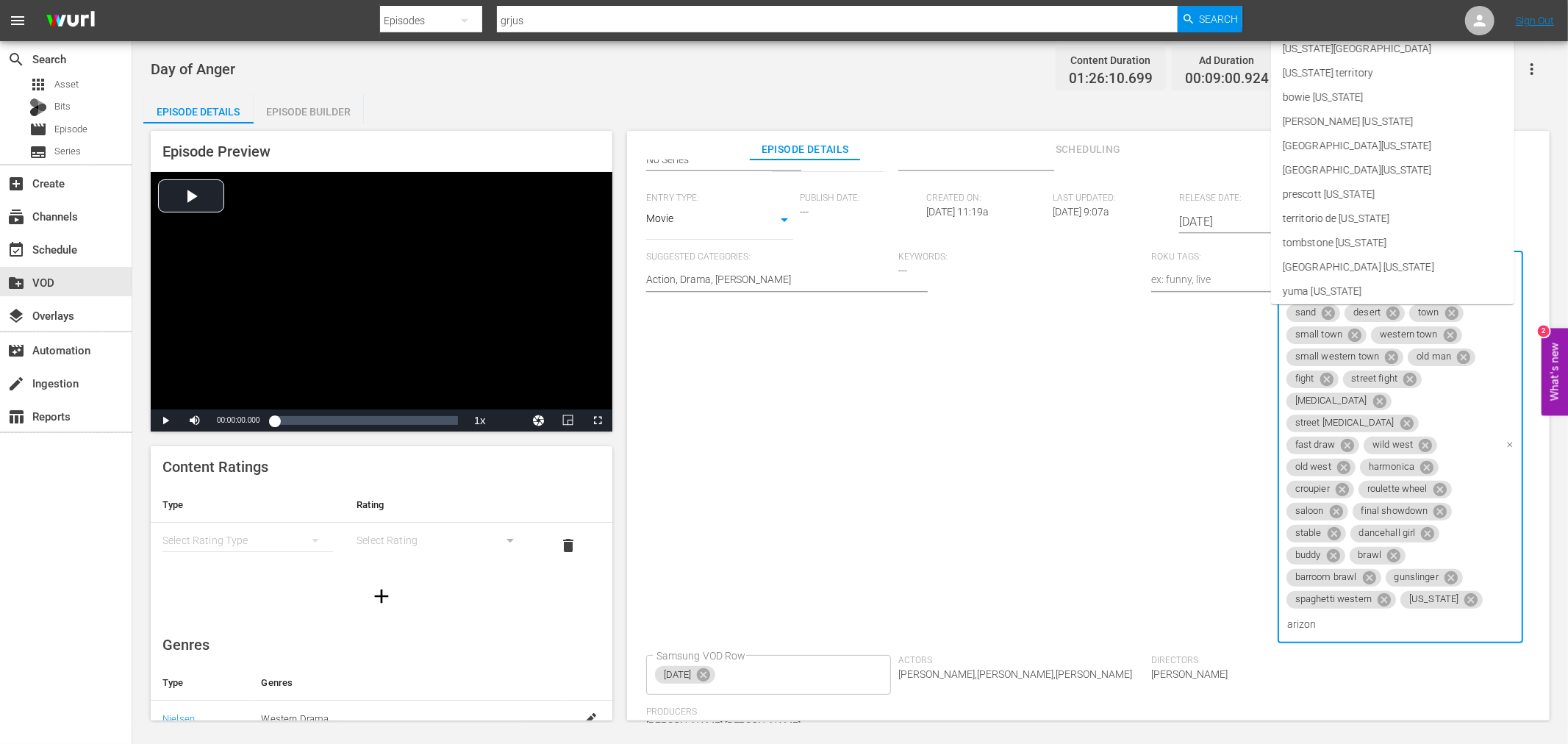
type input "[US_STATE]"
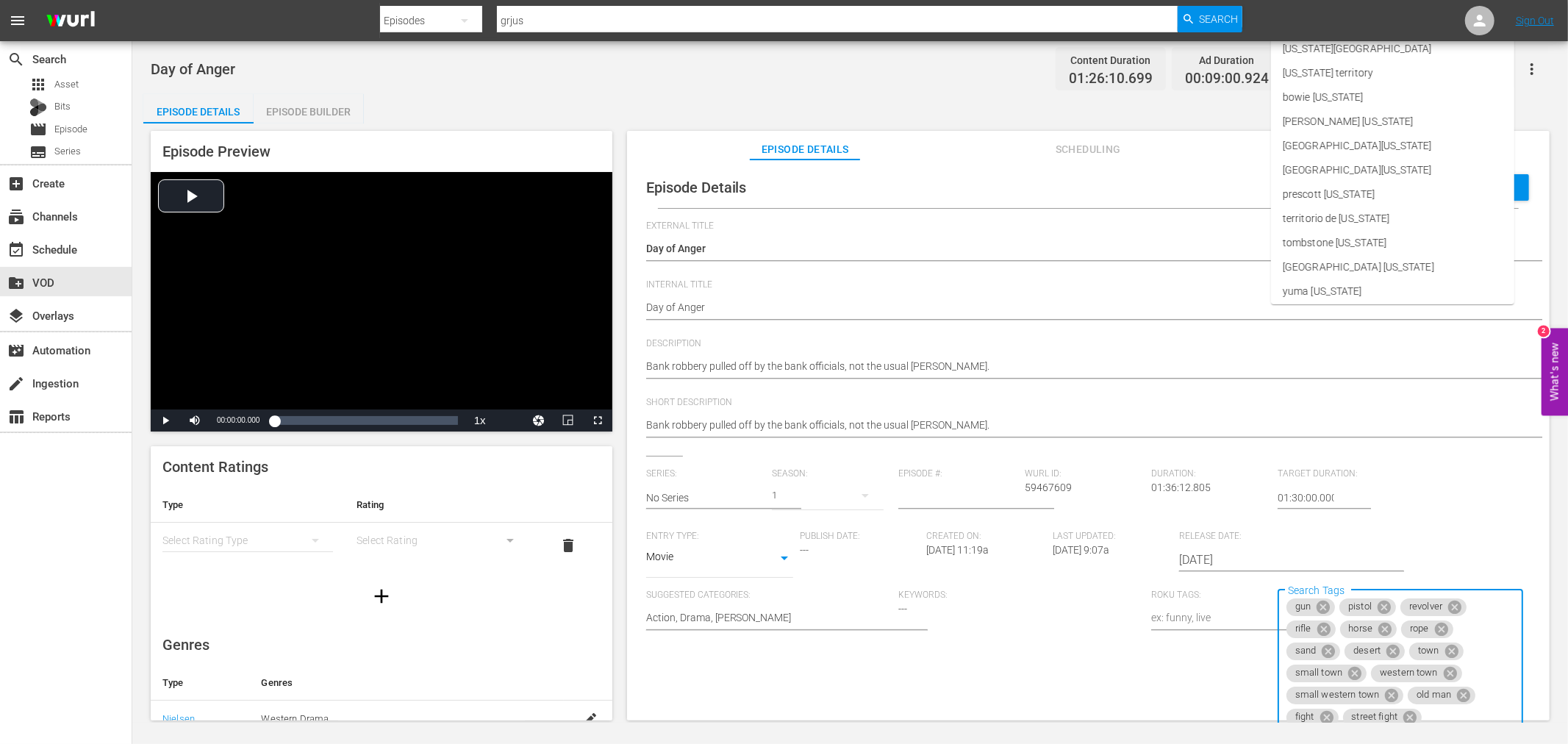
scroll to position [338, 0]
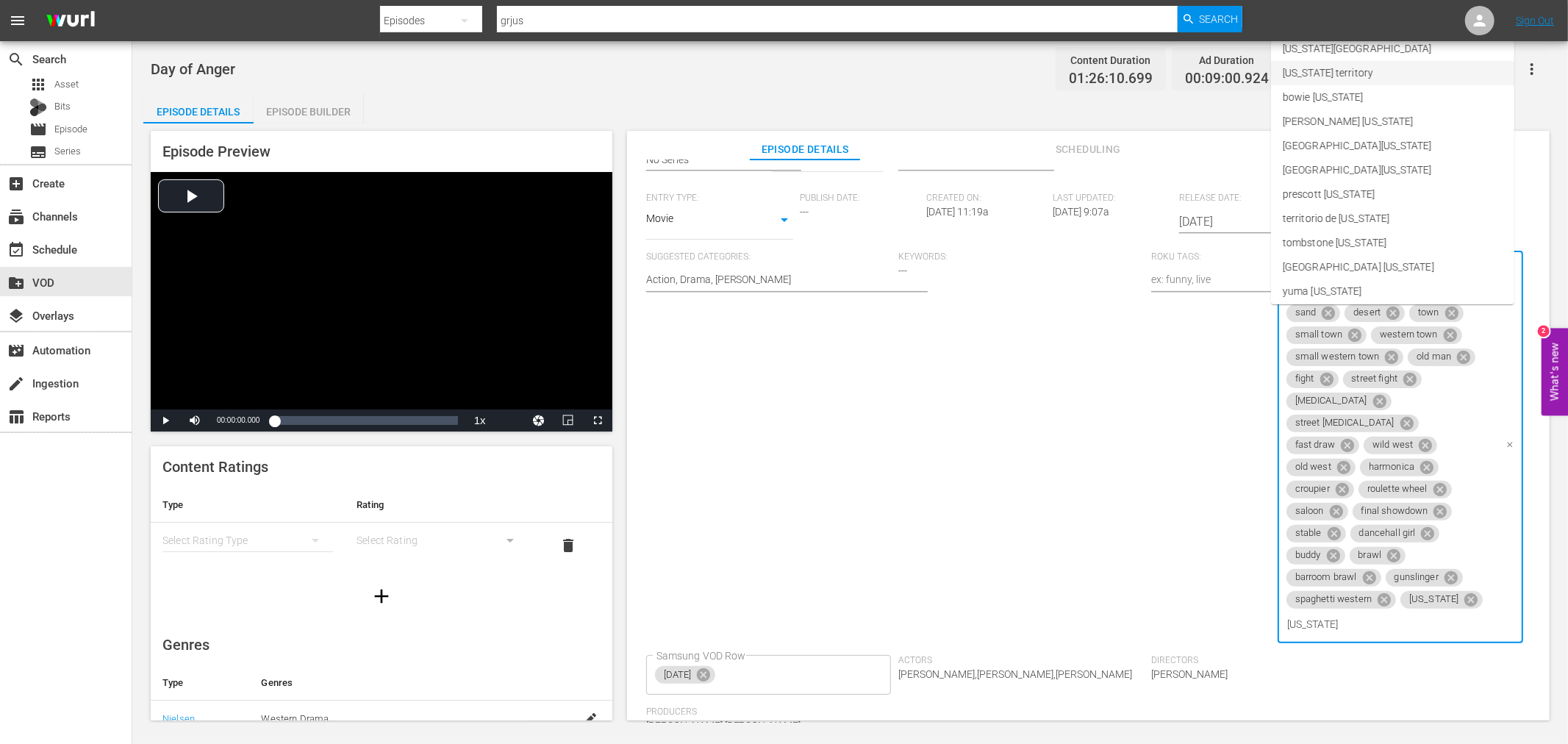
click at [1376, 70] on li "[US_STATE] territory" at bounding box center [1393, 73] width 243 height 25
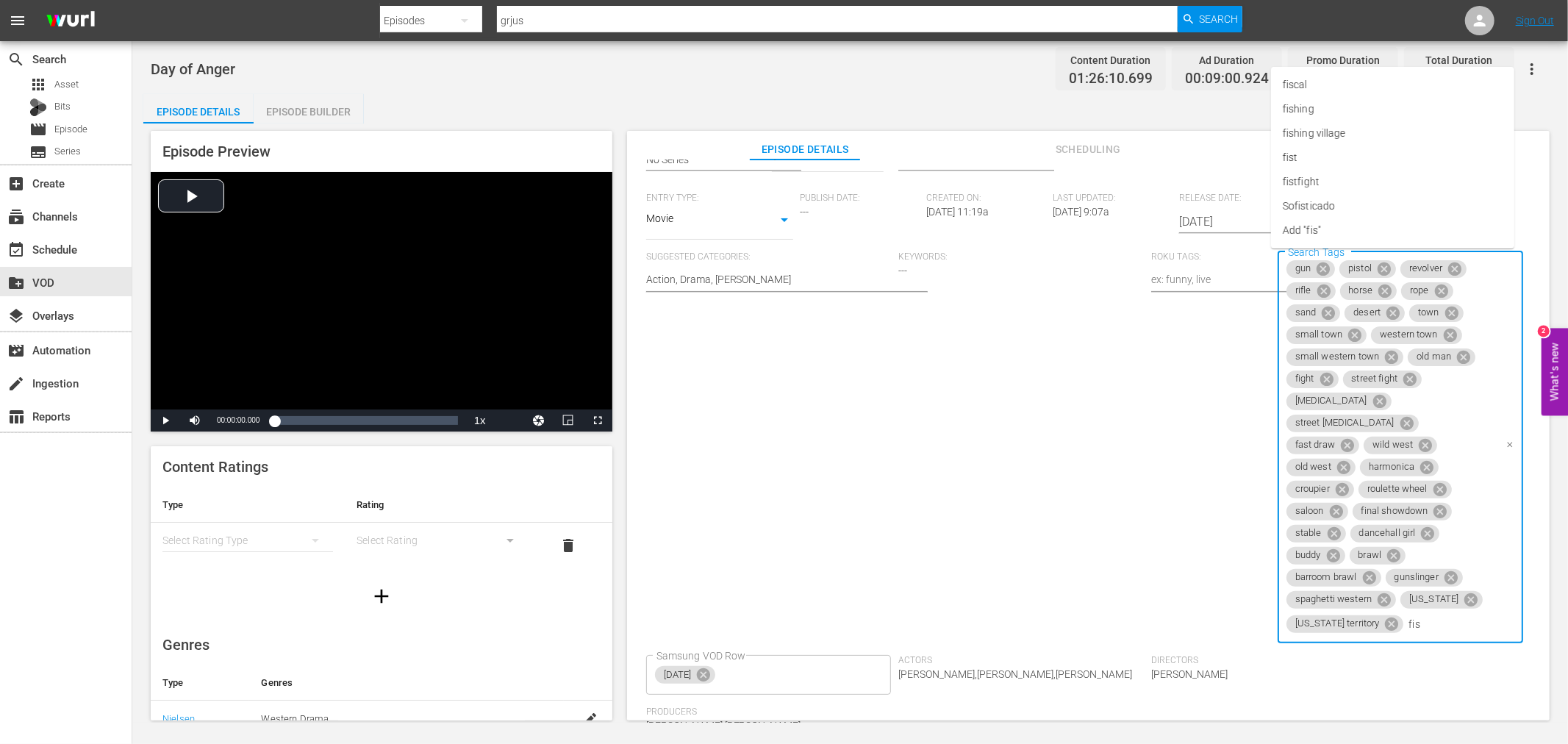
type input "fist"
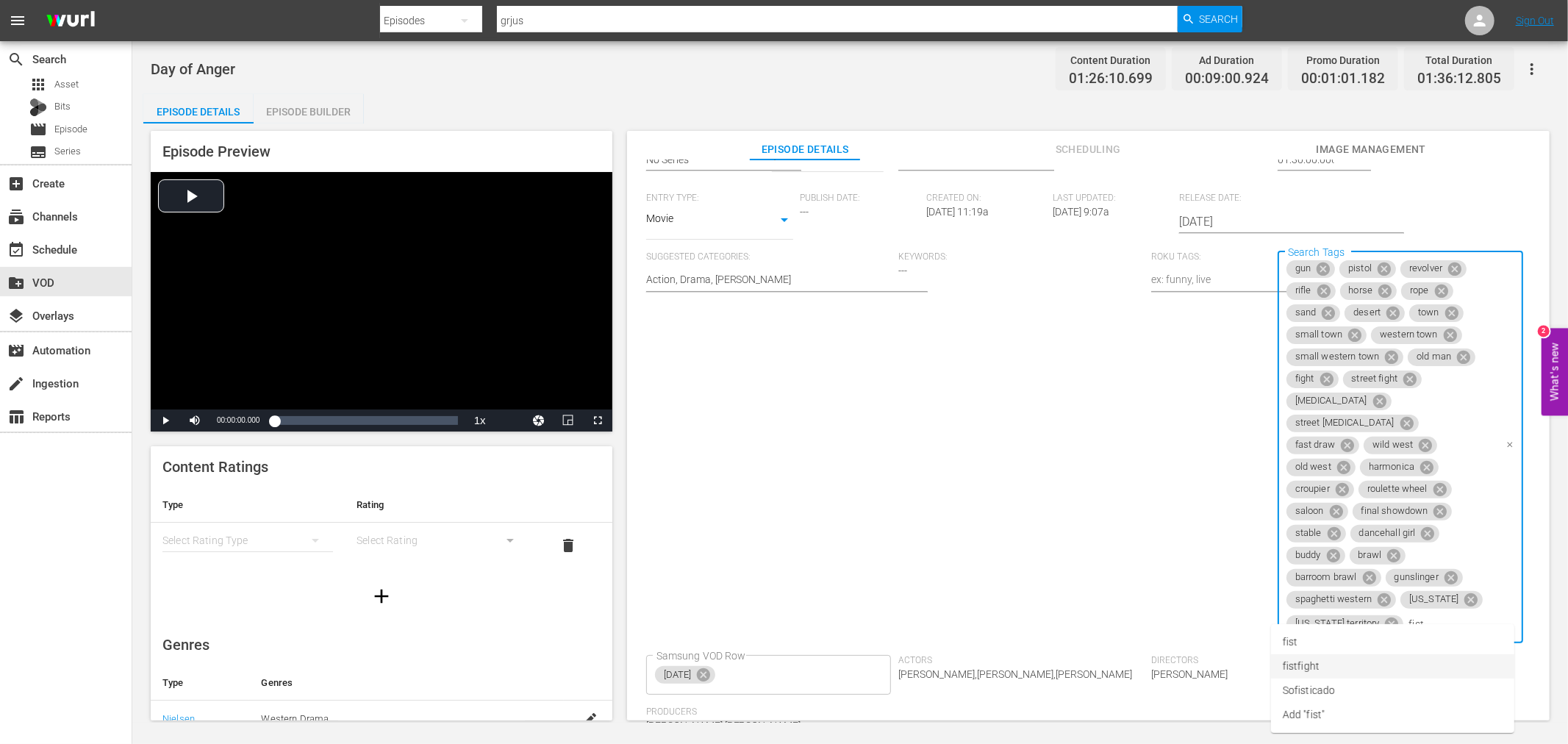
click at [1310, 664] on span "fistfight" at bounding box center [1301, 666] width 37 height 16
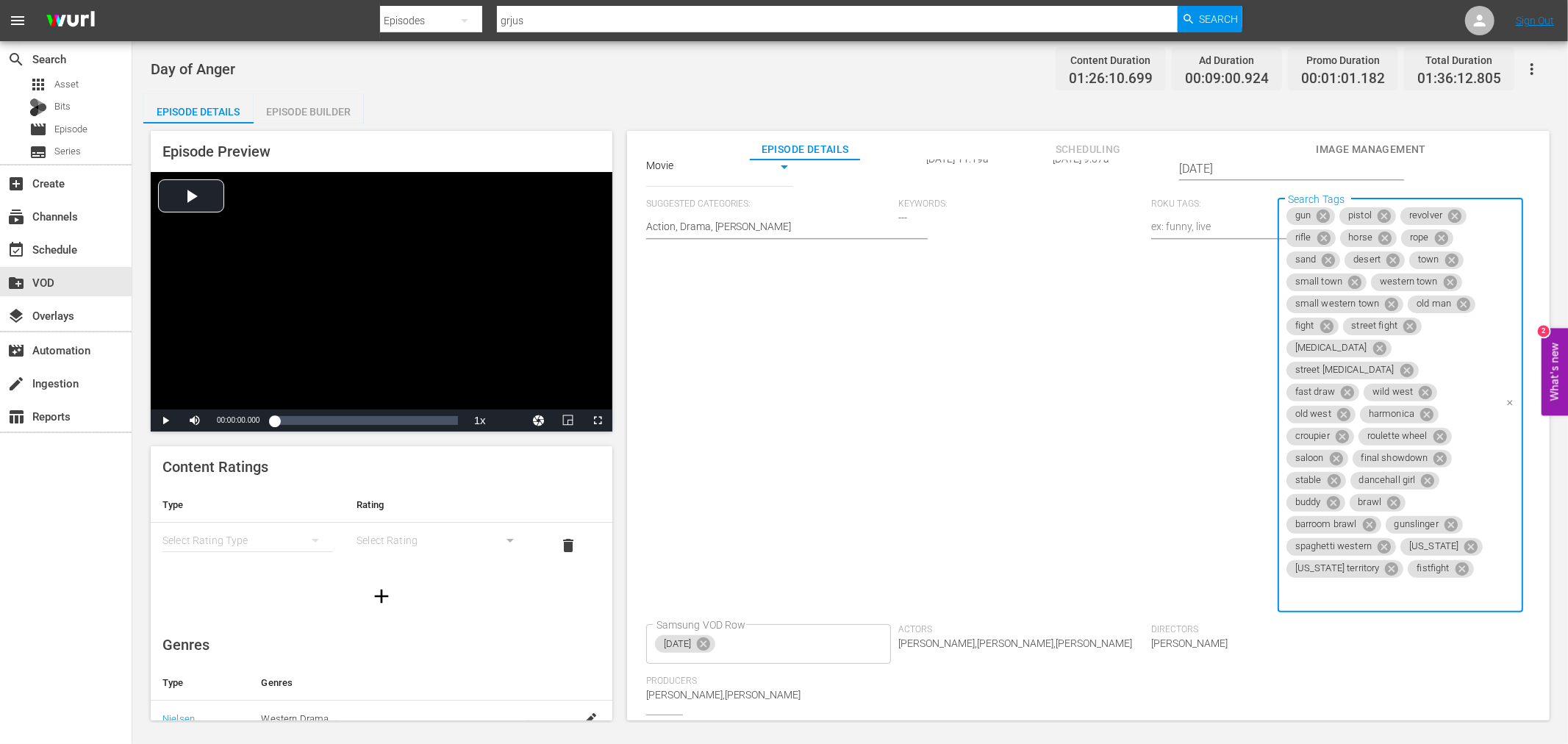
scroll to position [420, 0]
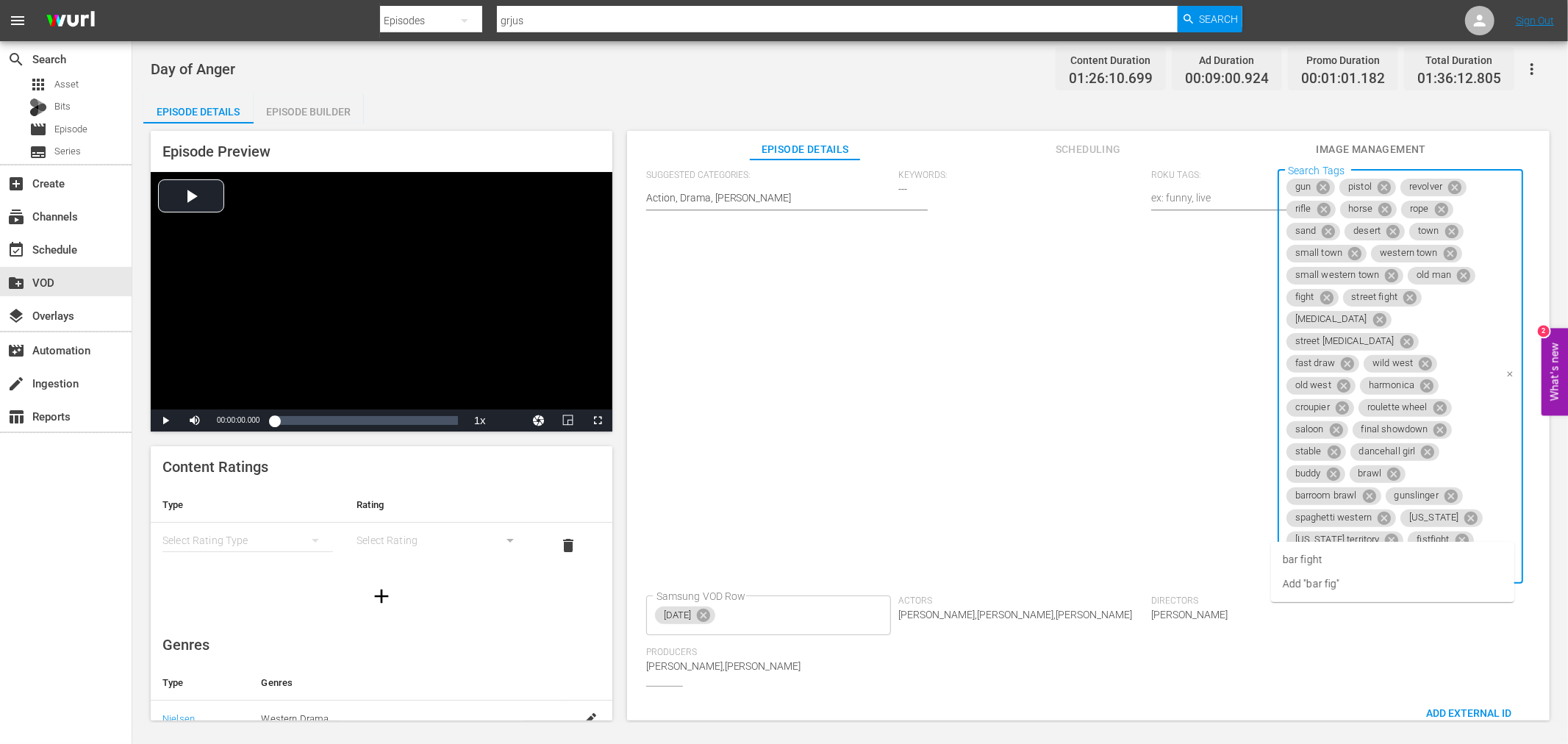
type input "bar figh"
click at [1336, 559] on li "bar fight" at bounding box center [1393, 560] width 243 height 25
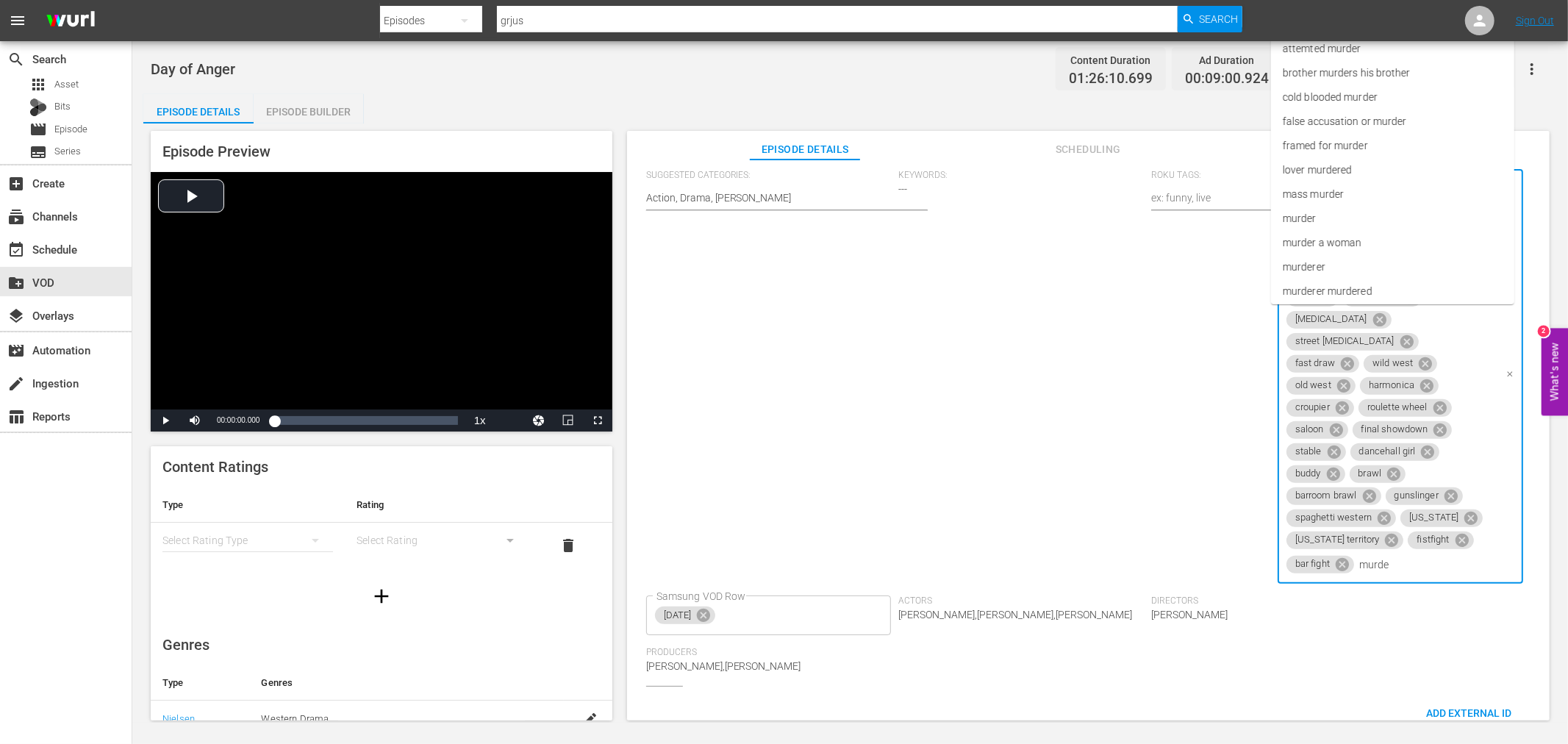
type input "murder"
type input "tough"
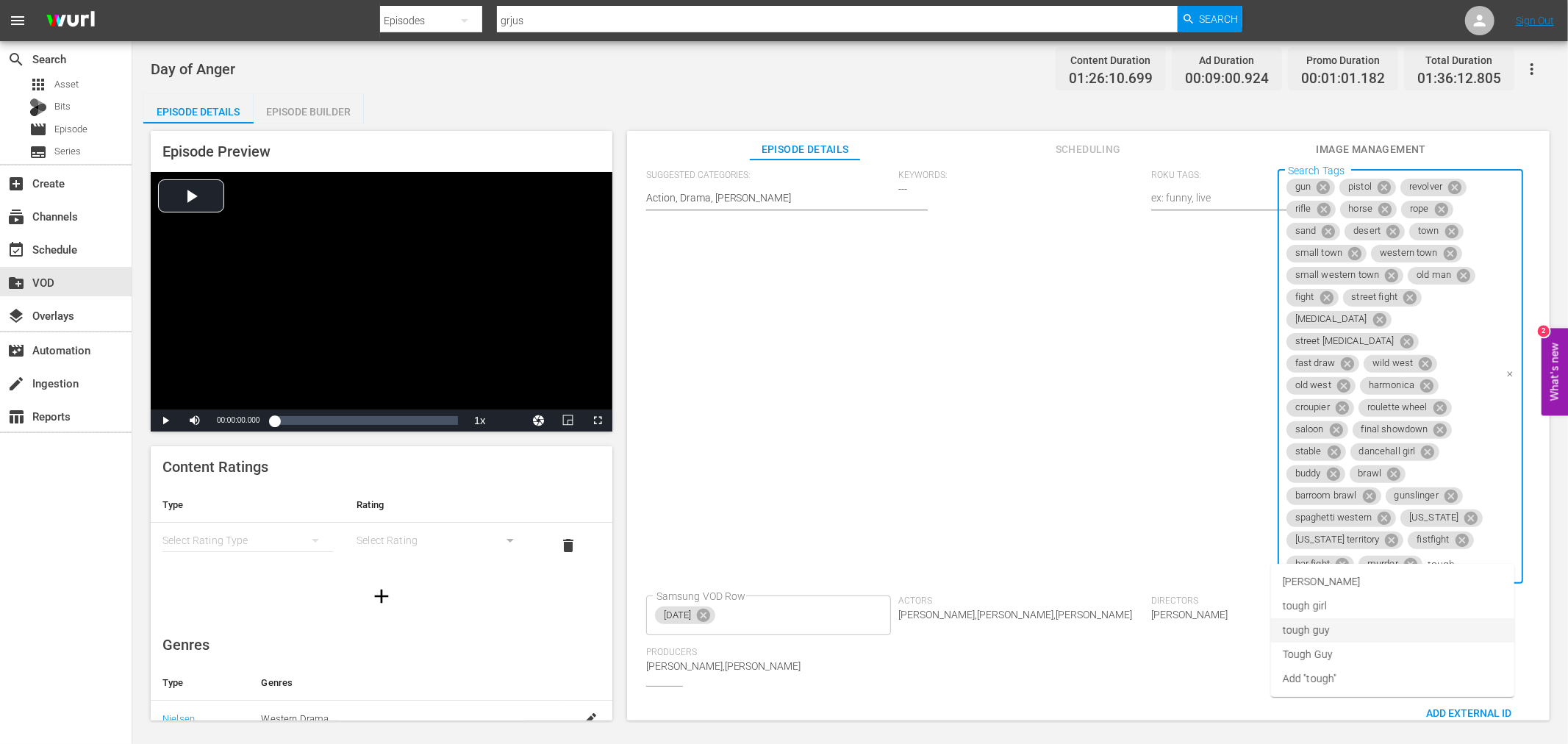
click at [1321, 632] on span "tough guy" at bounding box center [1306, 630] width 47 height 16
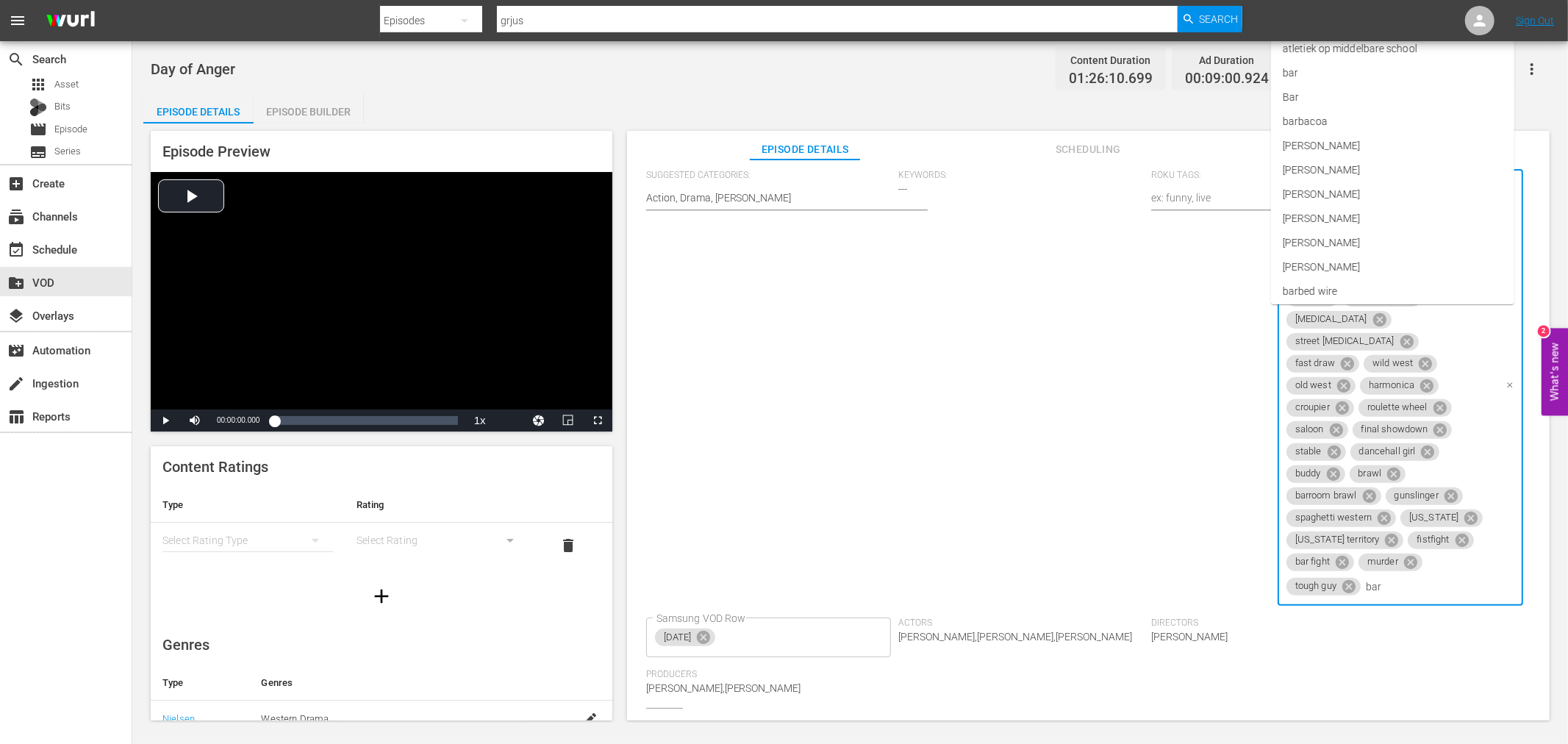
type input "bar"
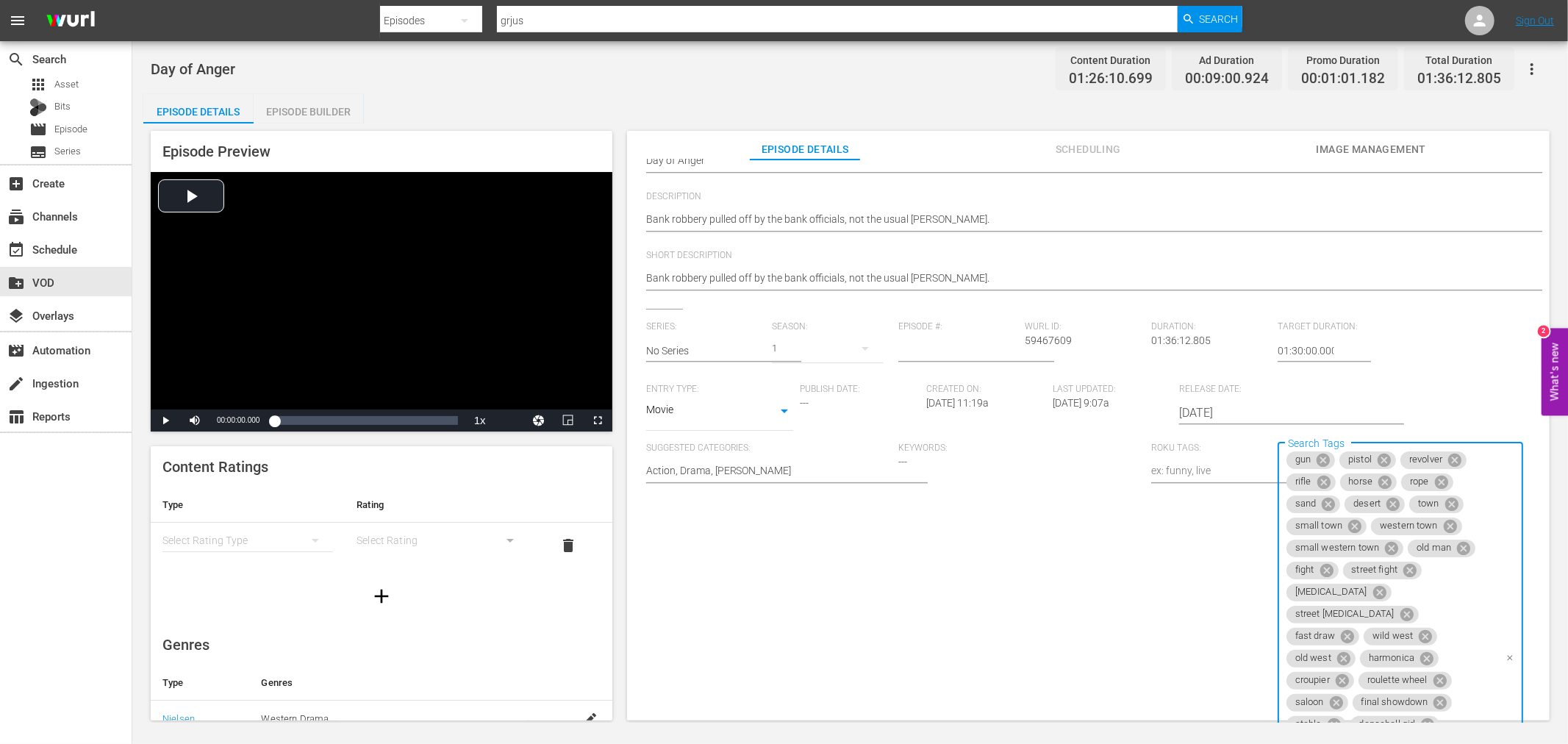
scroll to position [420, 0]
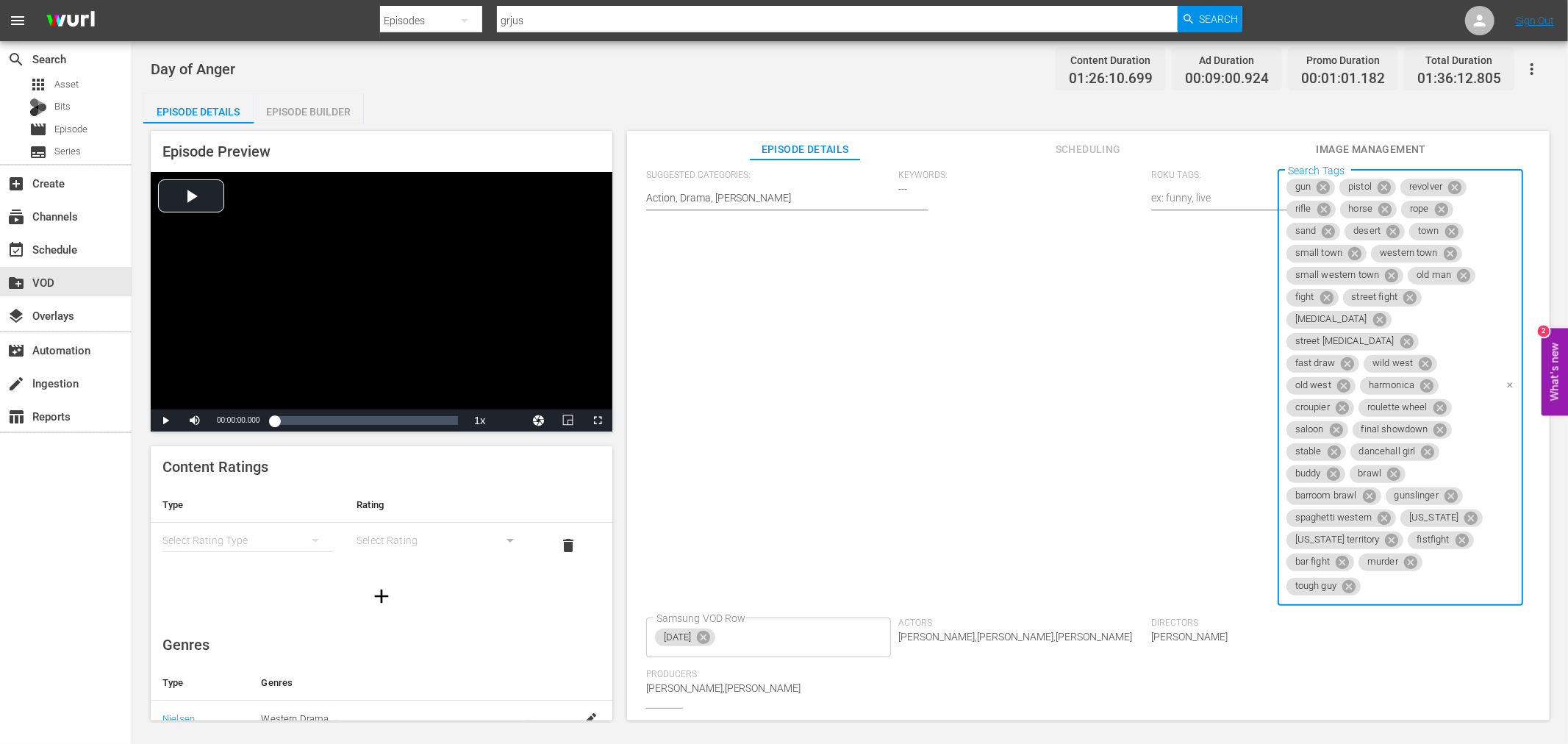
click at [1288, 464] on div "gun pistol revolver rifle horse rope sand desert town small town western town s…" at bounding box center [1400, 388] width 246 height 437
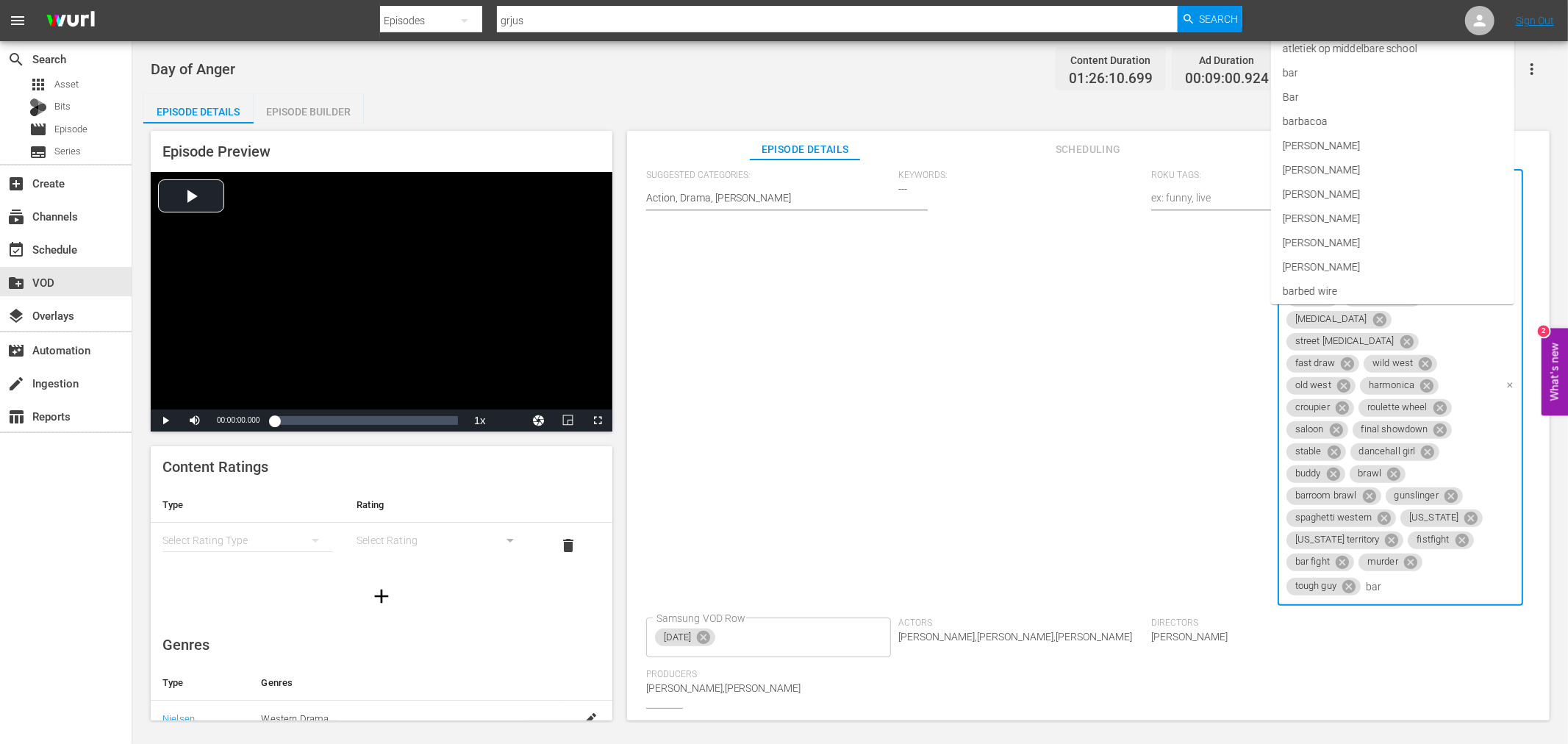
type input "bar"
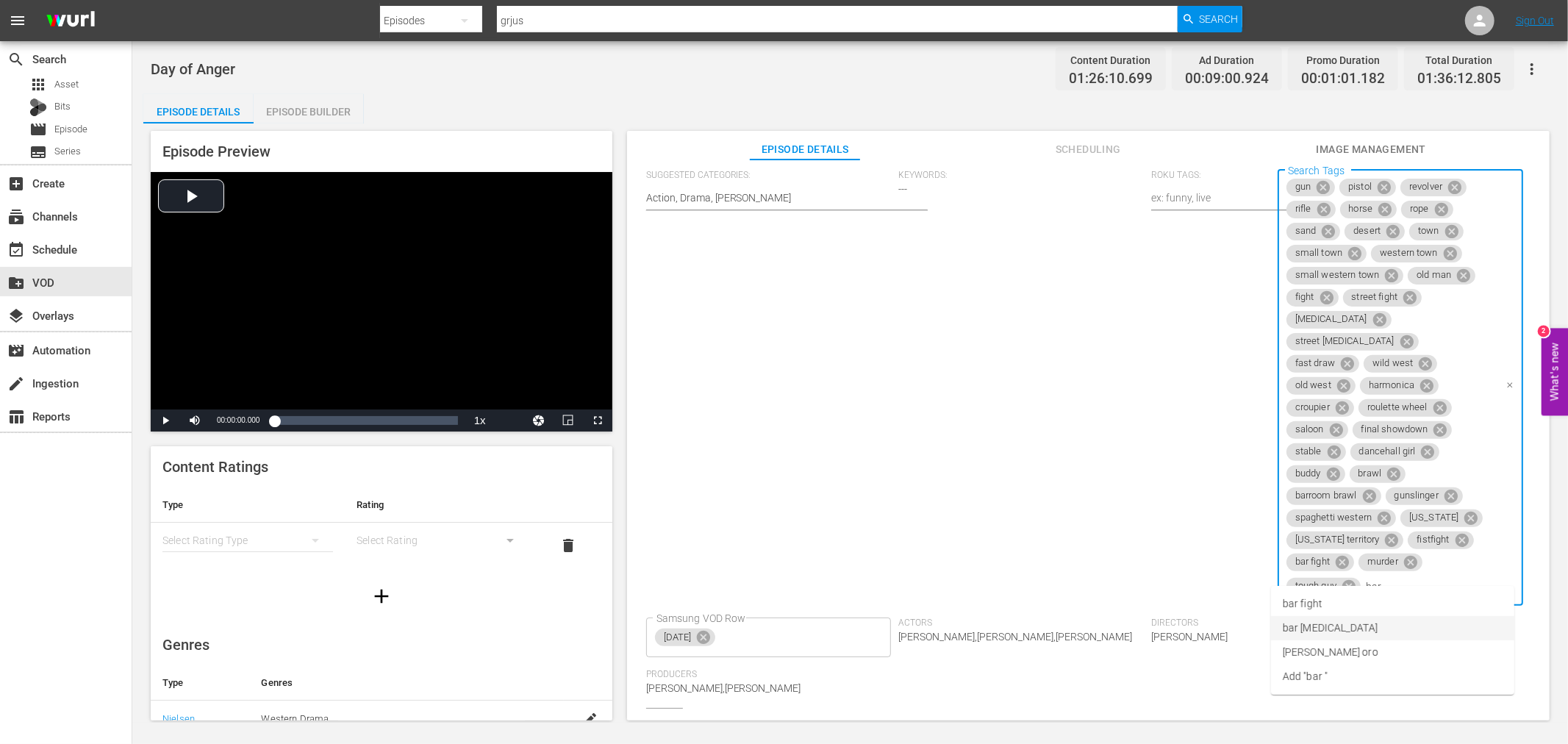
click at [1337, 626] on span "bar [MEDICAL_DATA]" at bounding box center [1330, 628] width 95 height 16
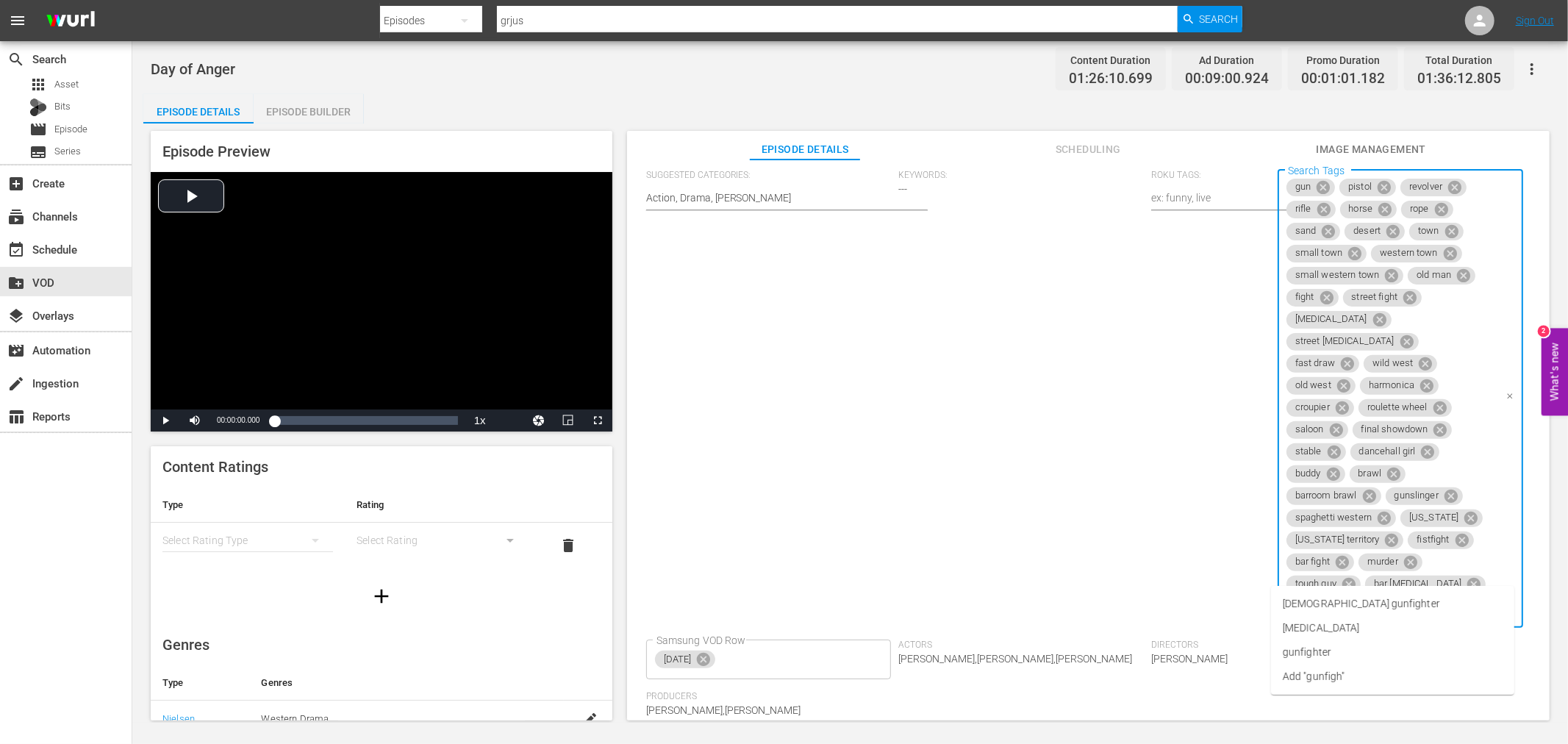
type input "[MEDICAL_DATA]"
click at [1320, 621] on span "[MEDICAL_DATA]" at bounding box center [1321, 628] width 76 height 16
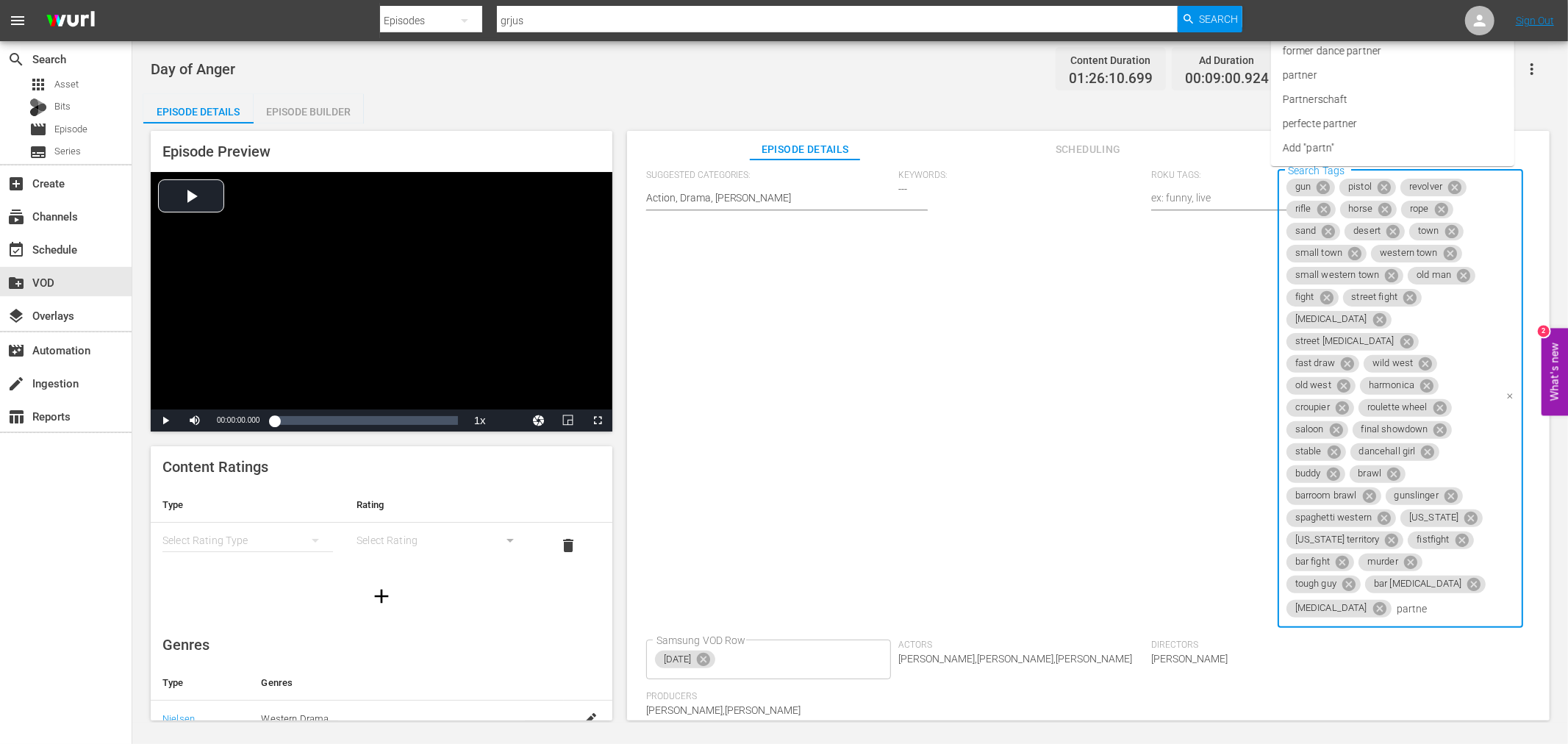
type input "partner"
click at [1334, 74] on li "partner" at bounding box center [1393, 76] width 243 height 25
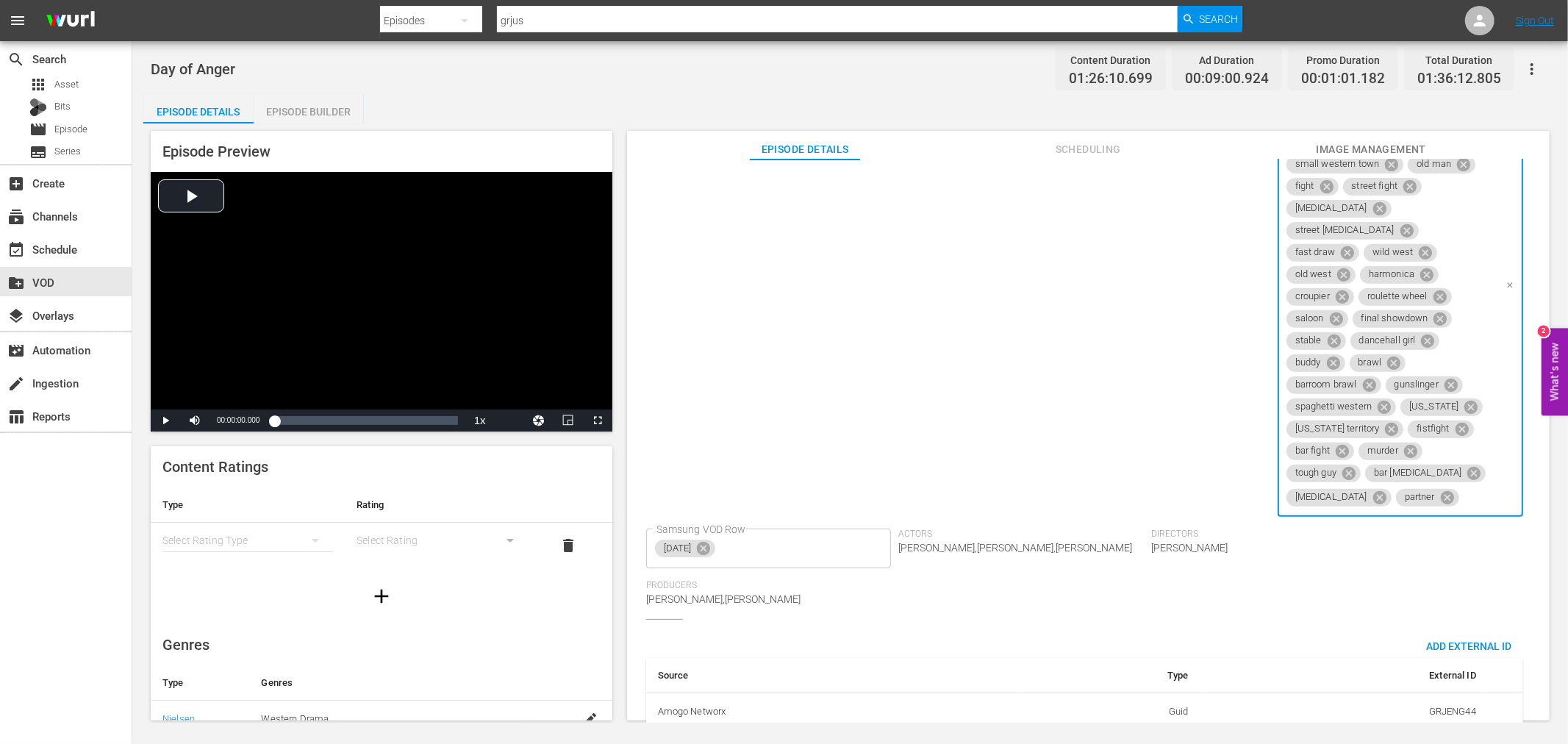
scroll to position [537, 0]
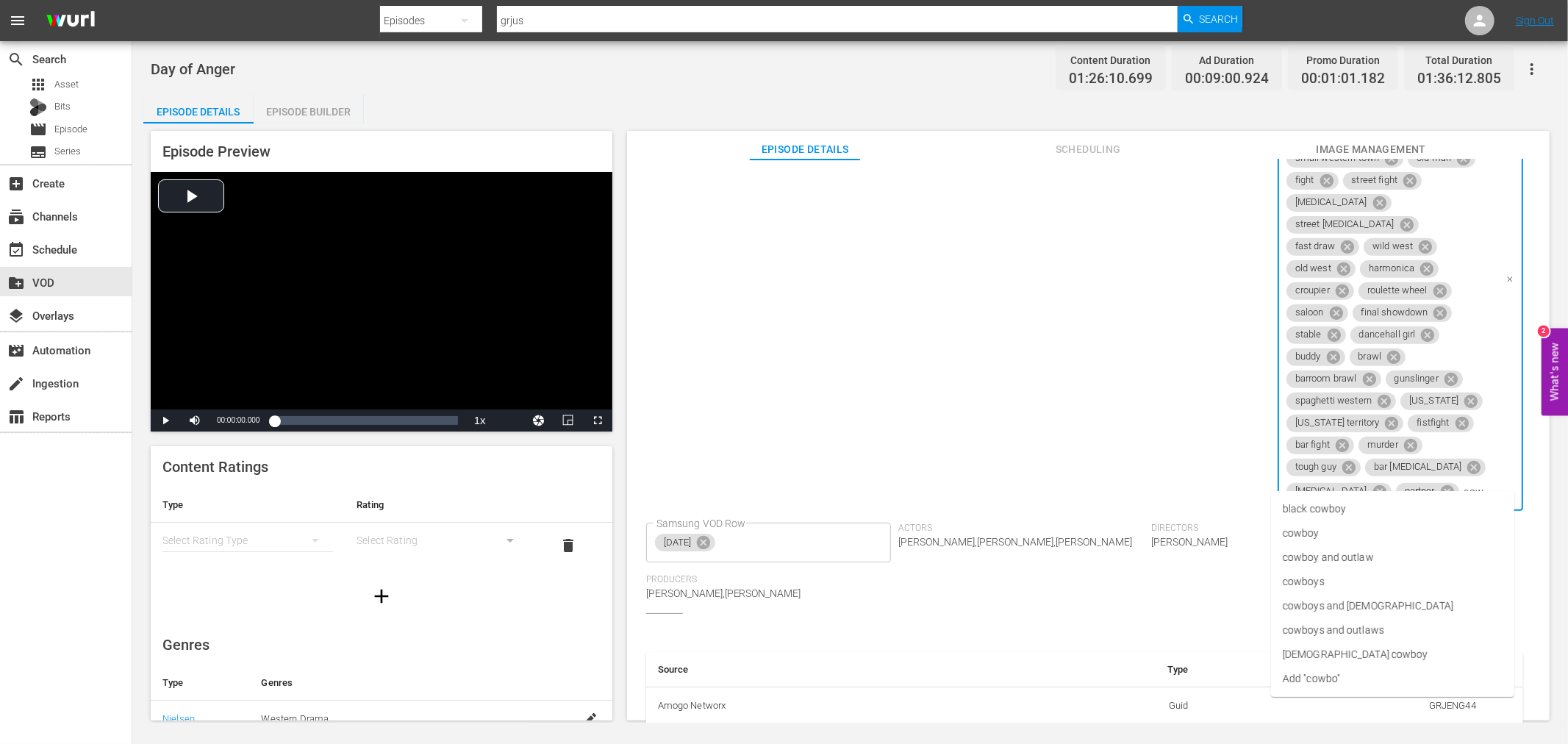
type input "cowboy"
click at [1310, 528] on span "cowboy" at bounding box center [1301, 533] width 37 height 16
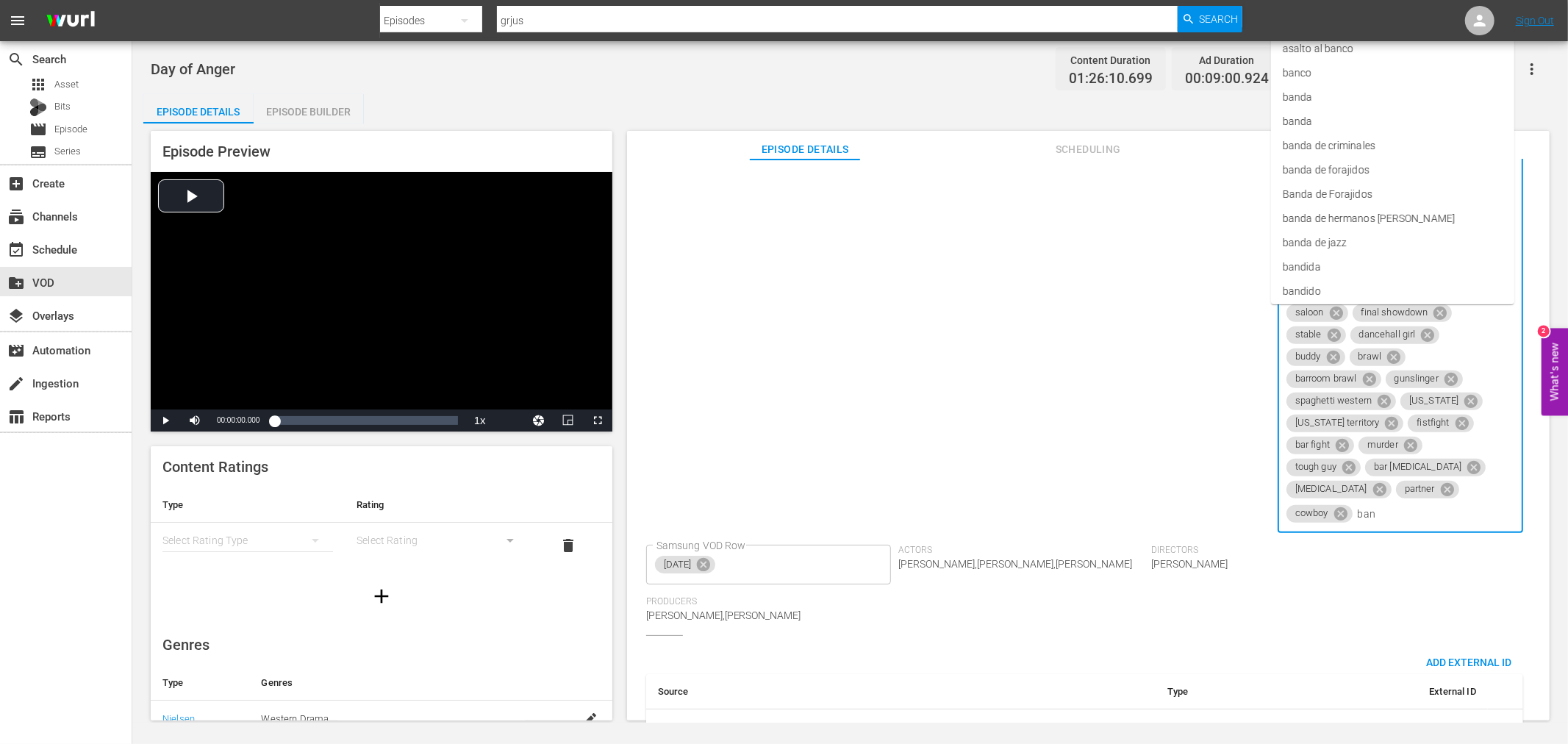
type input "bank"
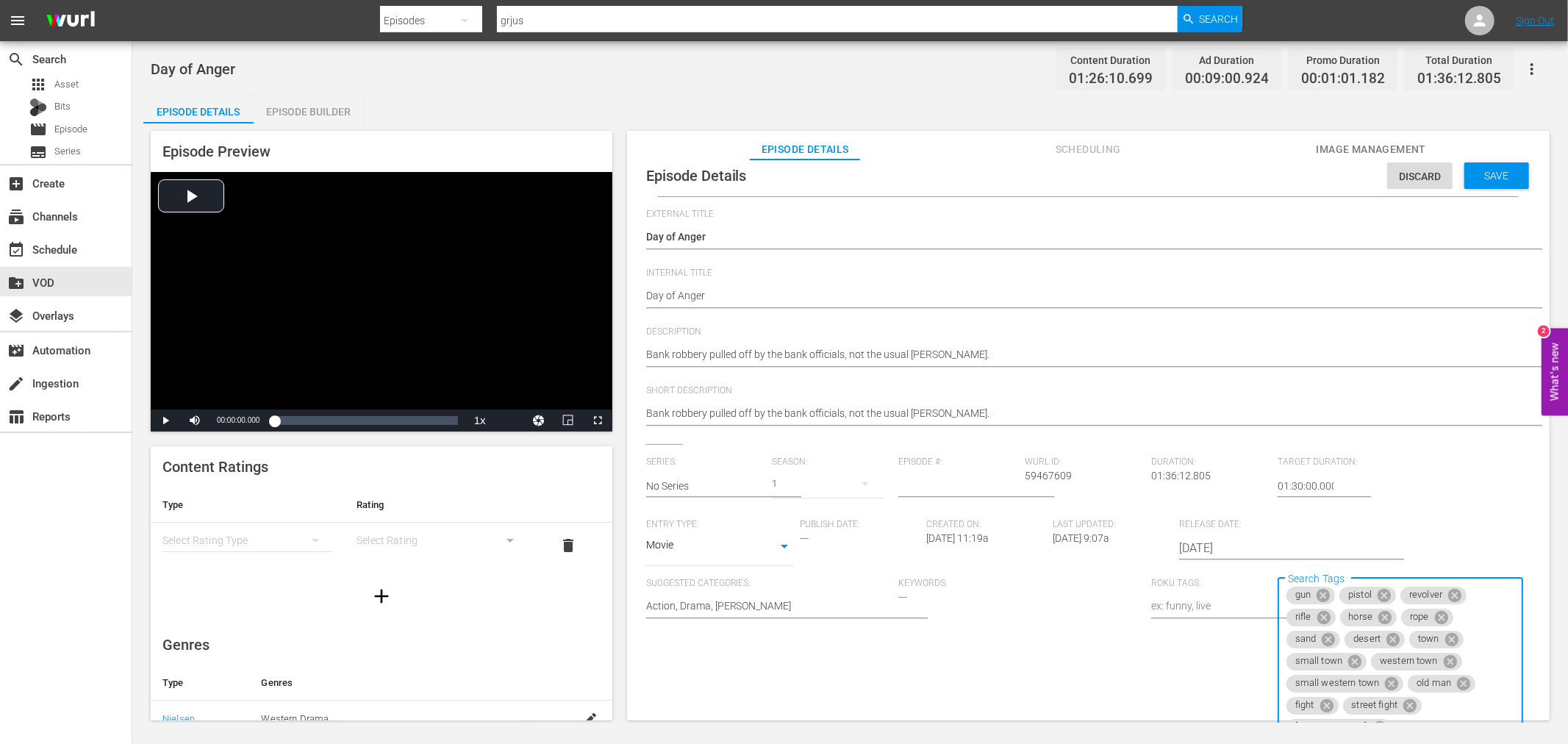
scroll to position [0, 0]
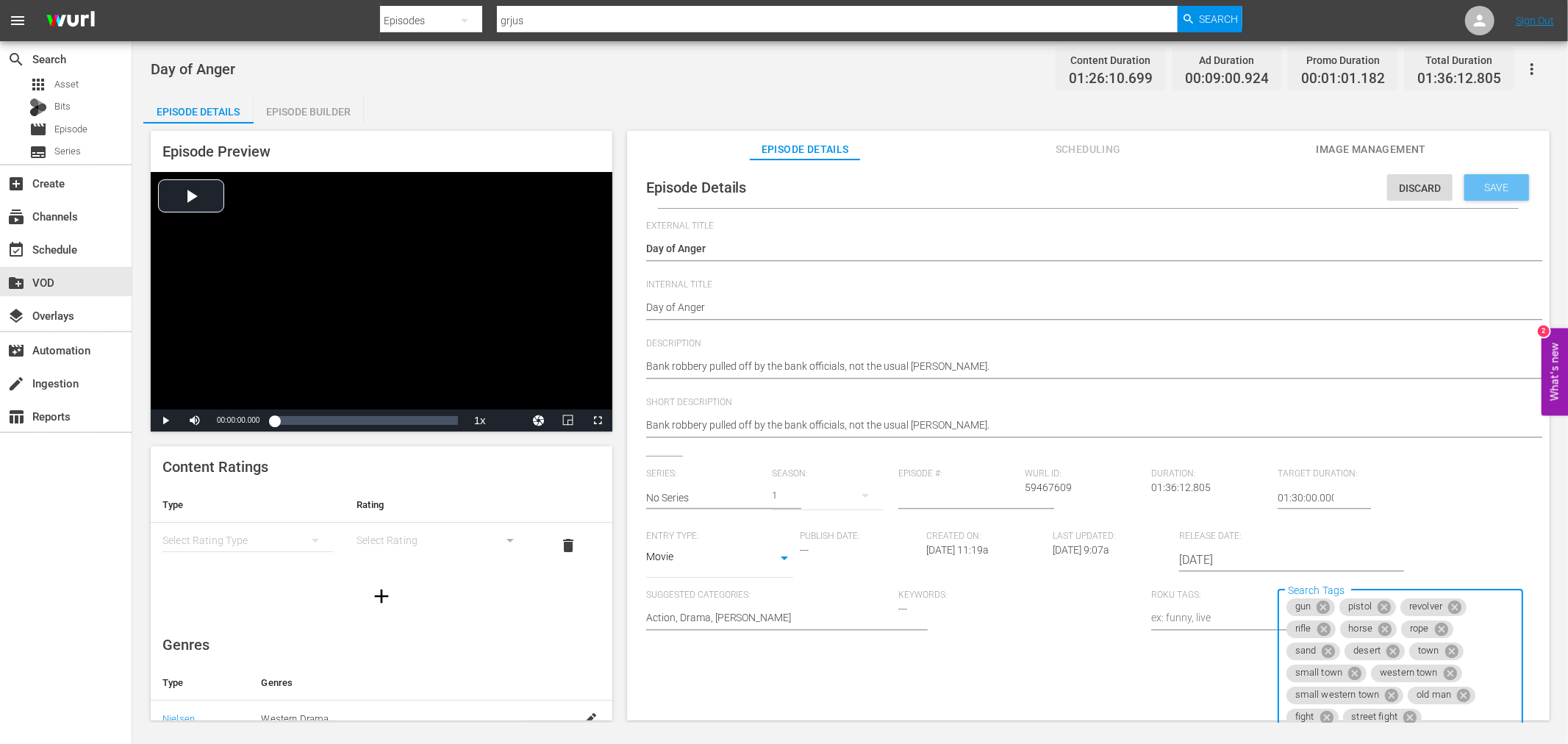
click at [1464, 187] on div "Save" at bounding box center [1496, 187] width 65 height 26
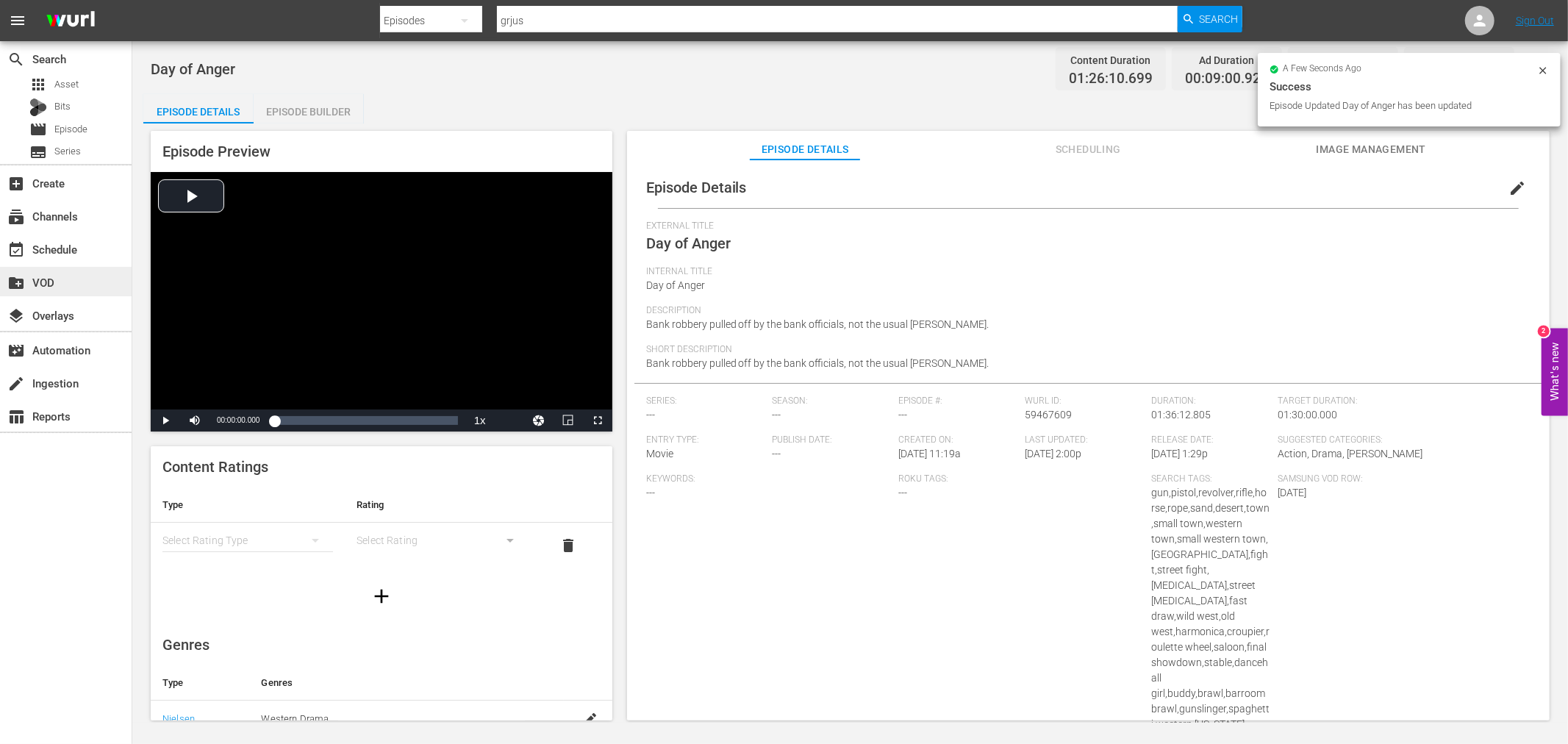
click at [55, 277] on div "create_new_folder VOD" at bounding box center [41, 280] width 82 height 13
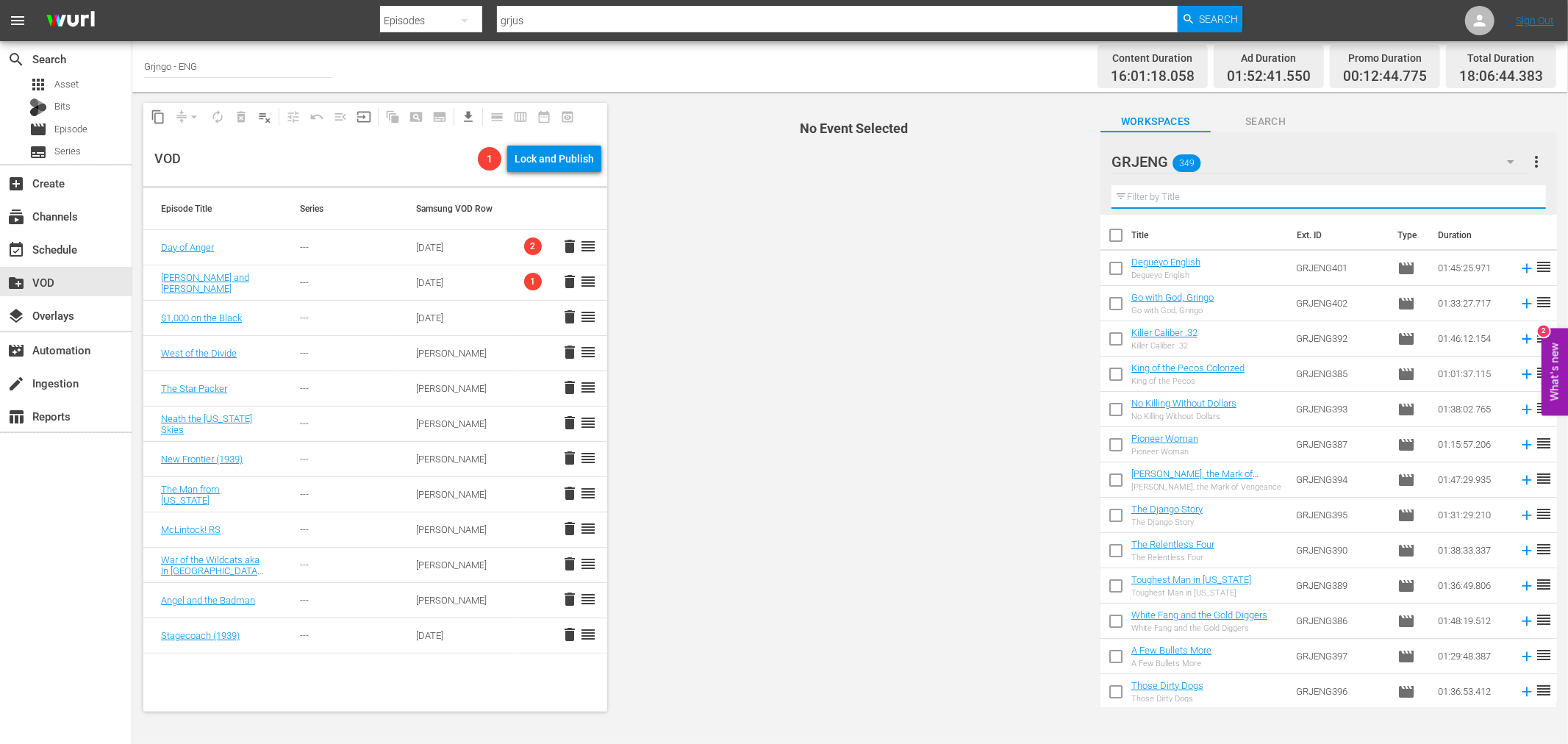
click at [1191, 200] on input "text" at bounding box center [1329, 196] width 434 height 24
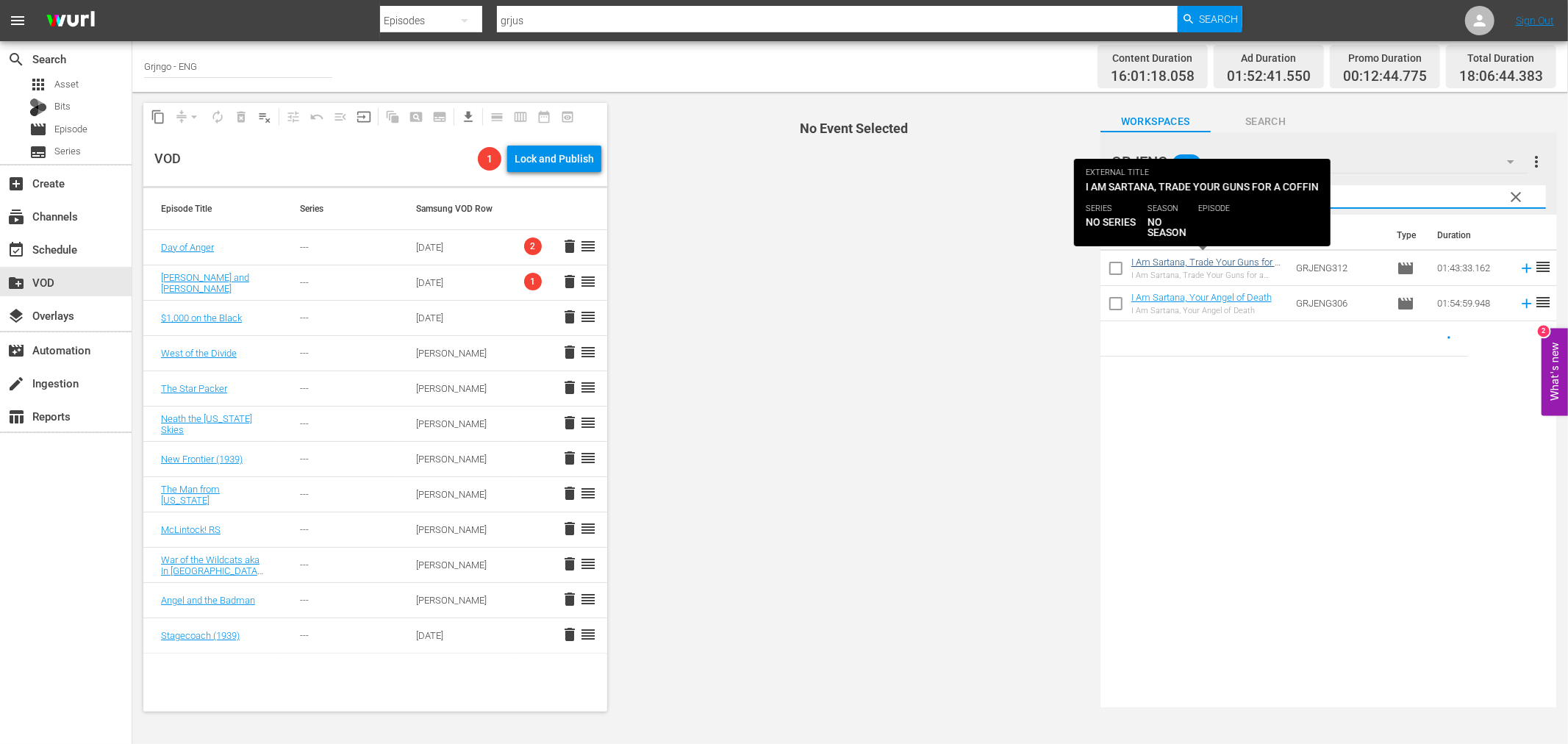
type input "I am Sartana"
click at [1213, 258] on link "I Am Sartana, Trade Your Guns for a Coffin" at bounding box center [1205, 267] width 149 height 22
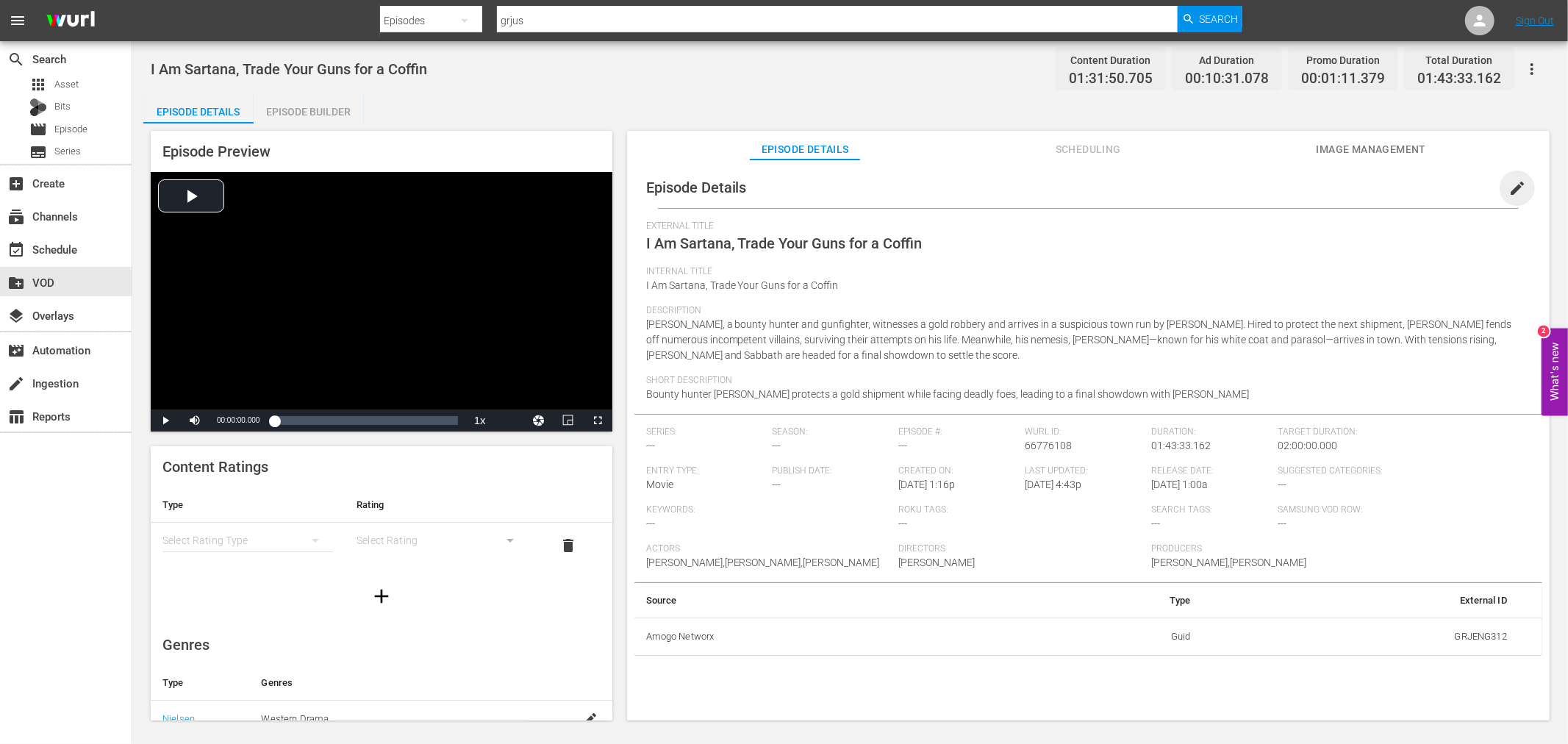
click at [1509, 189] on span "edit" at bounding box center [1517, 187] width 17 height 17
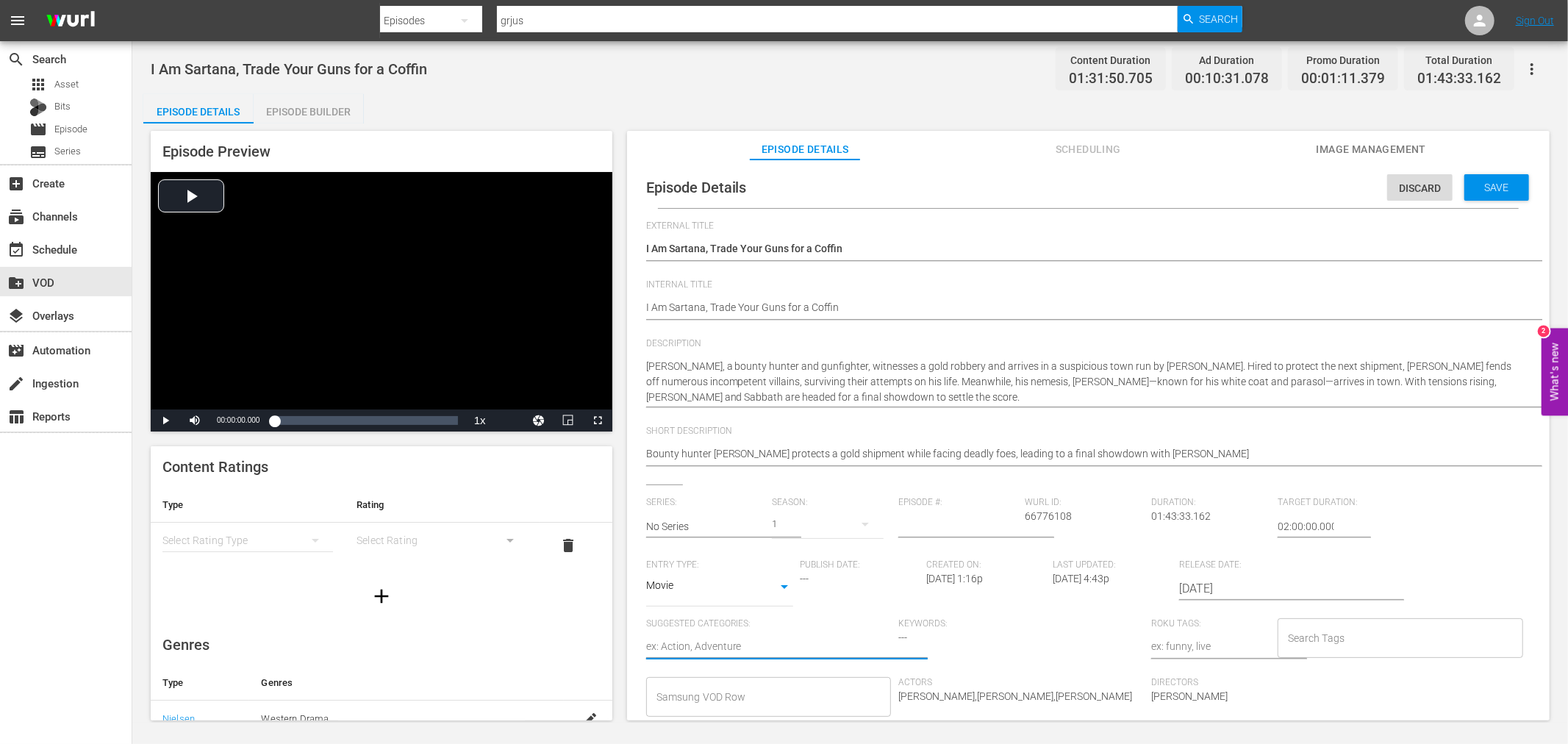
click at [738, 641] on textarea at bounding box center [769, 647] width 246 height 17
type textarea "D"
type textarea "Dr"
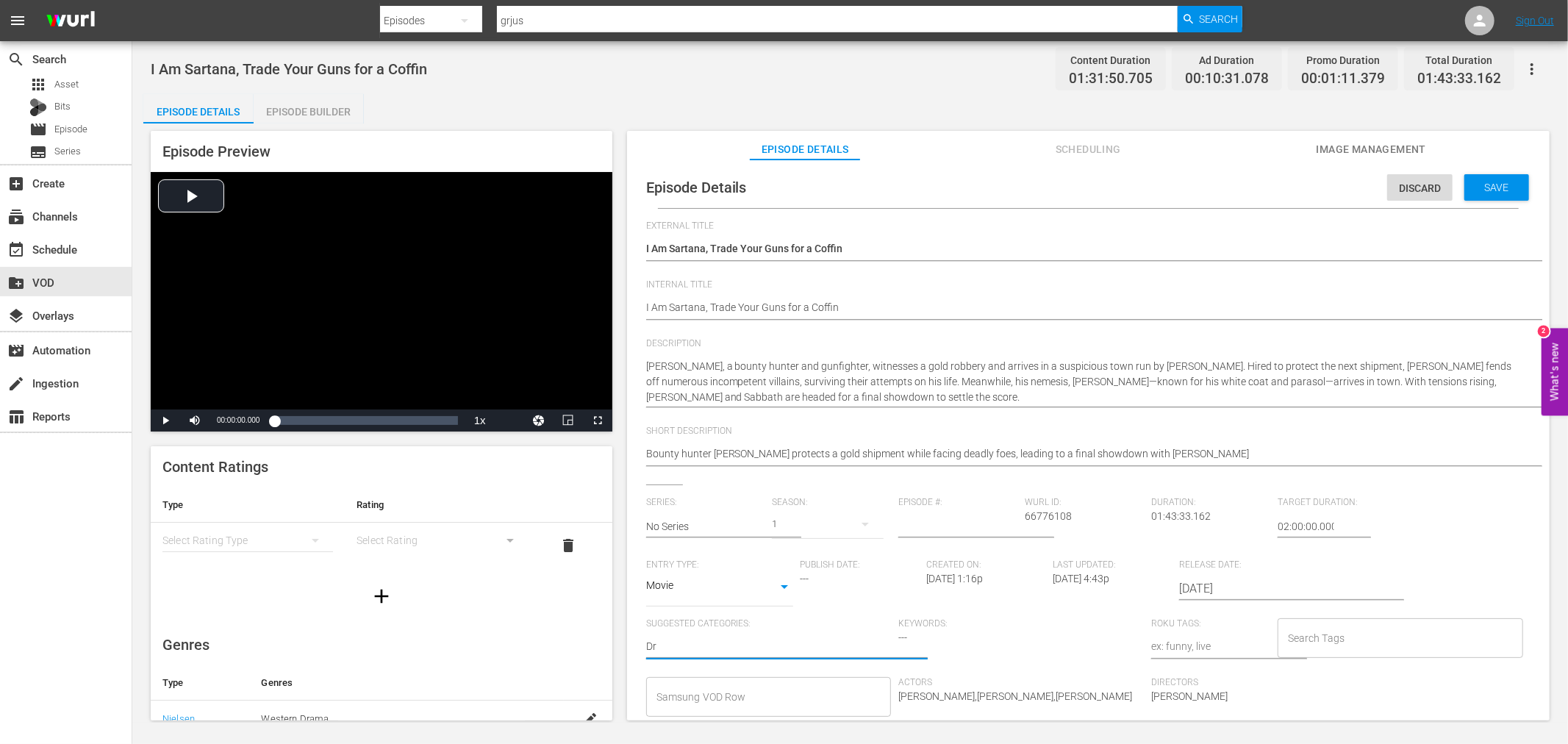
type textarea "Dra"
type textarea "Dram"
type textarea "Drama"
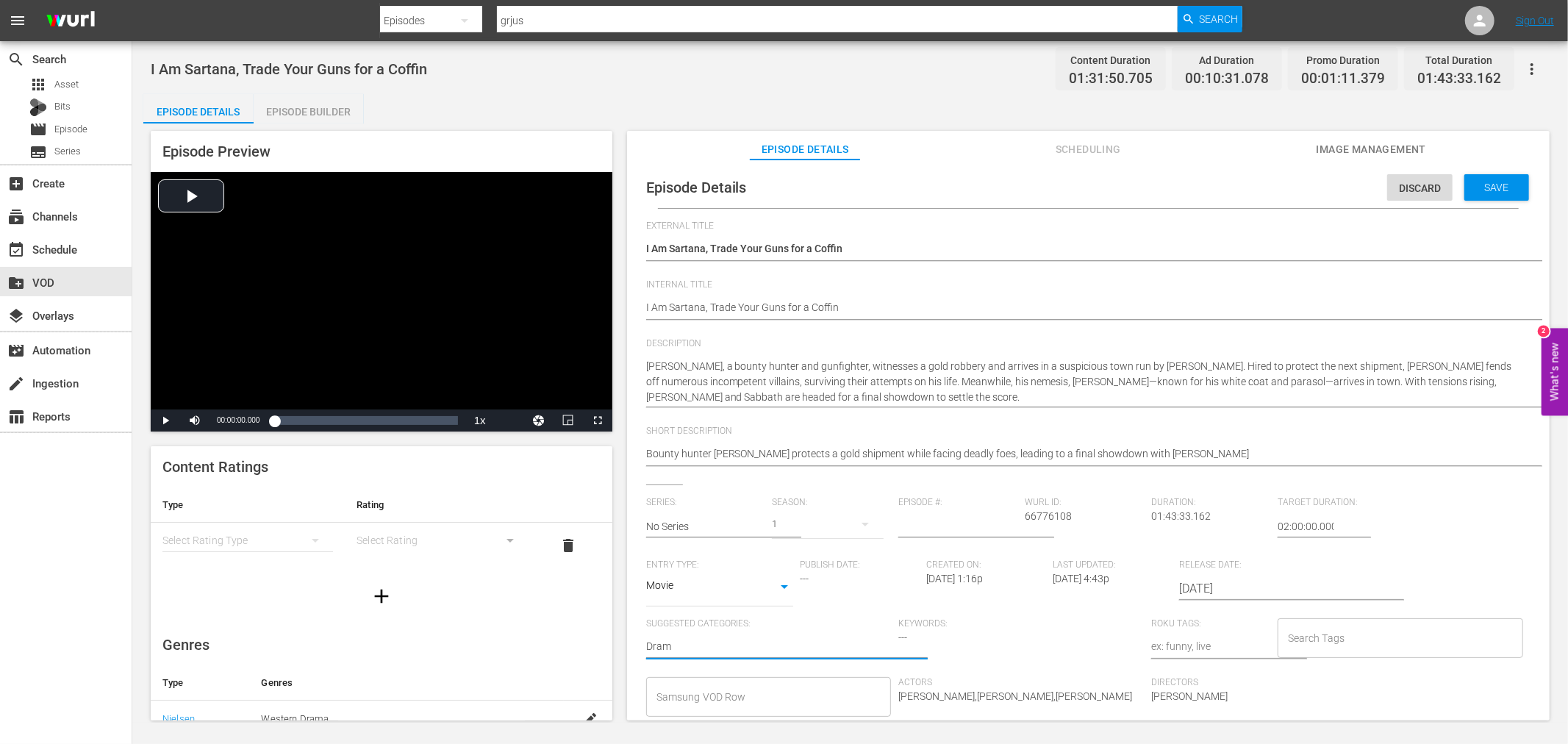
type textarea "Drama"
type textarea "Drama,"
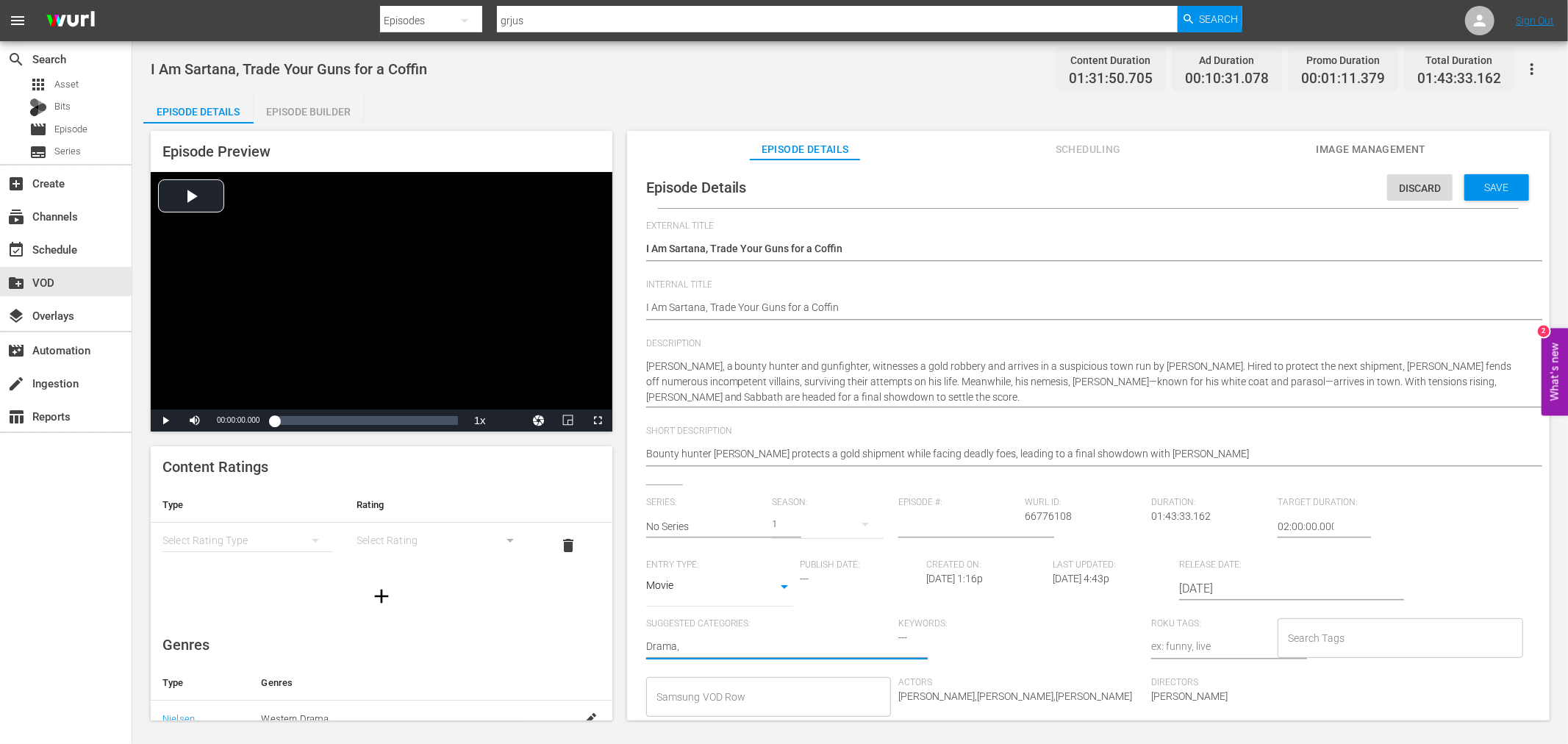
type textarea "Drama, I"
type textarea "Drama, It"
type textarea "Drama, Ita"
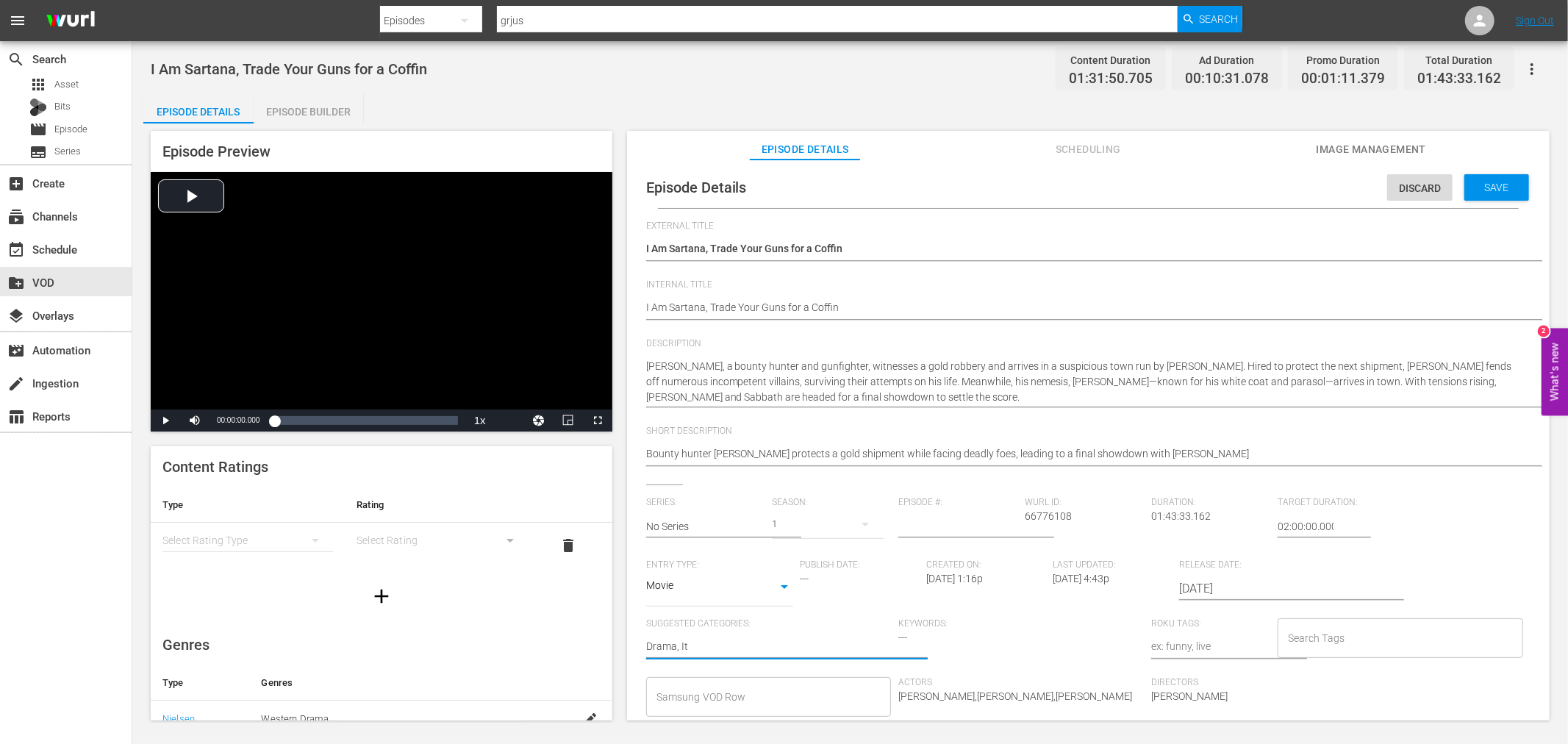
type textarea "Drama, Ita"
type textarea "Drama, Ital"
type textarea "Drama, Italo"
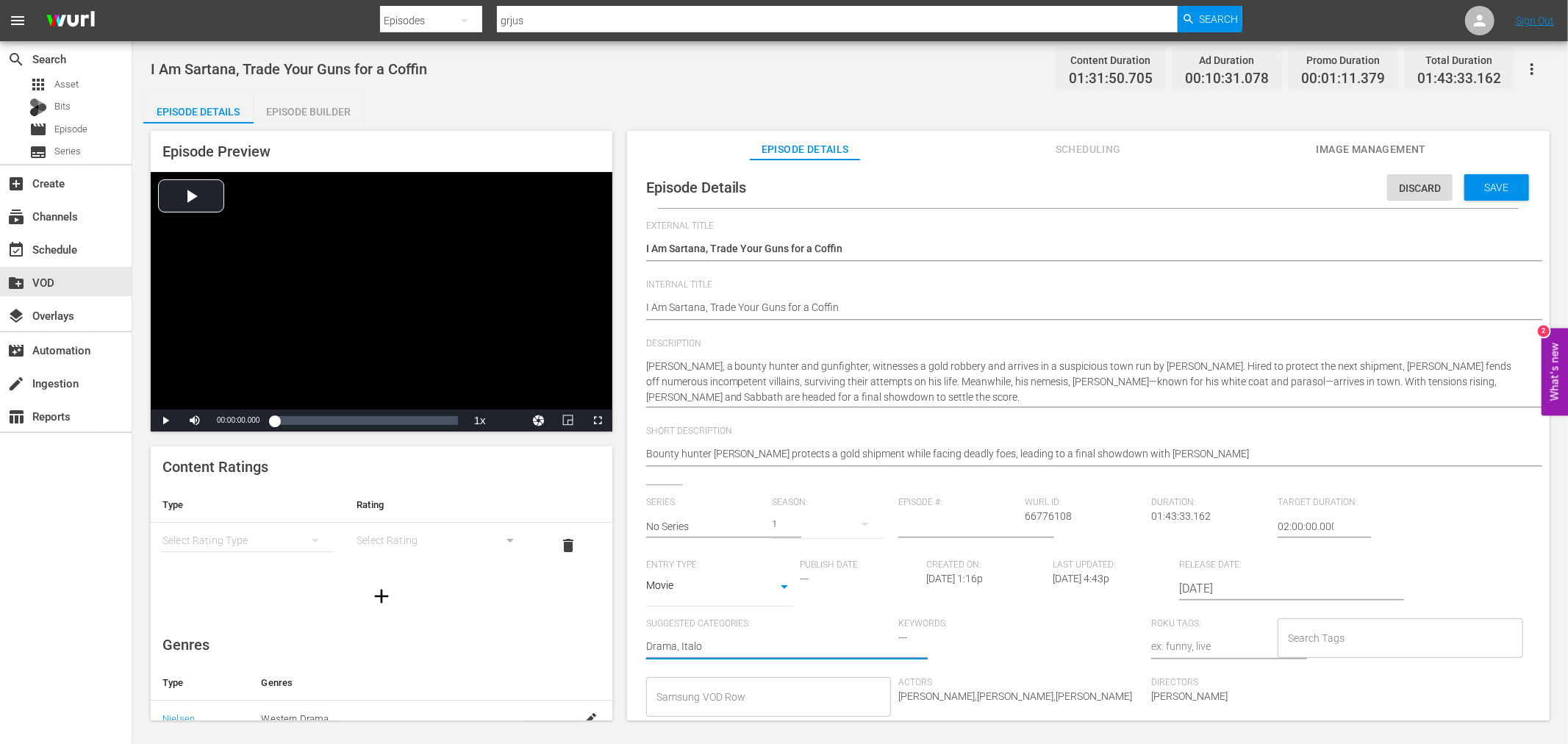
type textarea "Drama, Italo"
type textarea "Drama, [PERSON_NAME]"
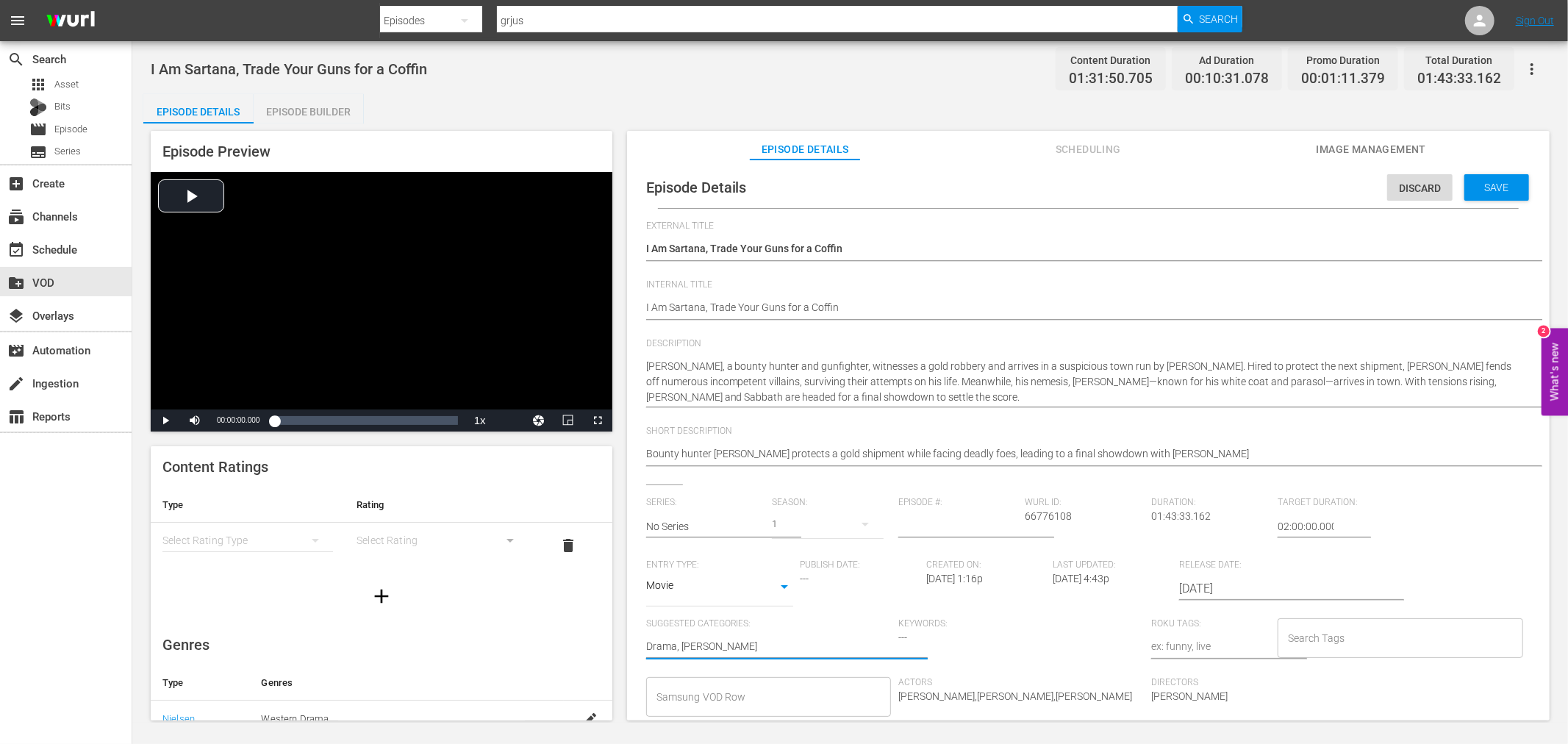
type textarea "Drama, [PERSON_NAME]"
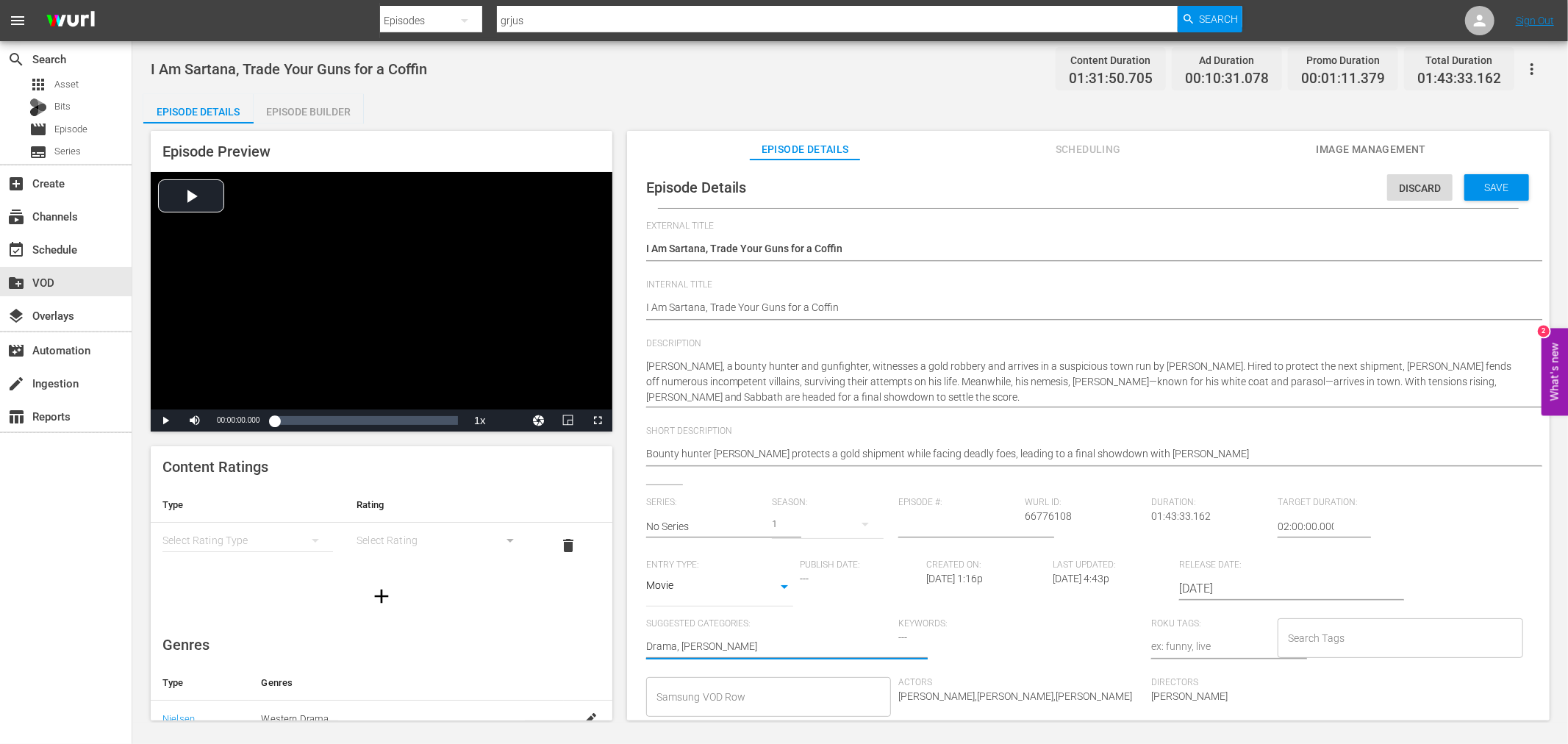
type textarea "Drama, [PERSON_NAME]"
click at [830, 684] on input "Samsung VOD Row" at bounding box center [758, 697] width 210 height 26
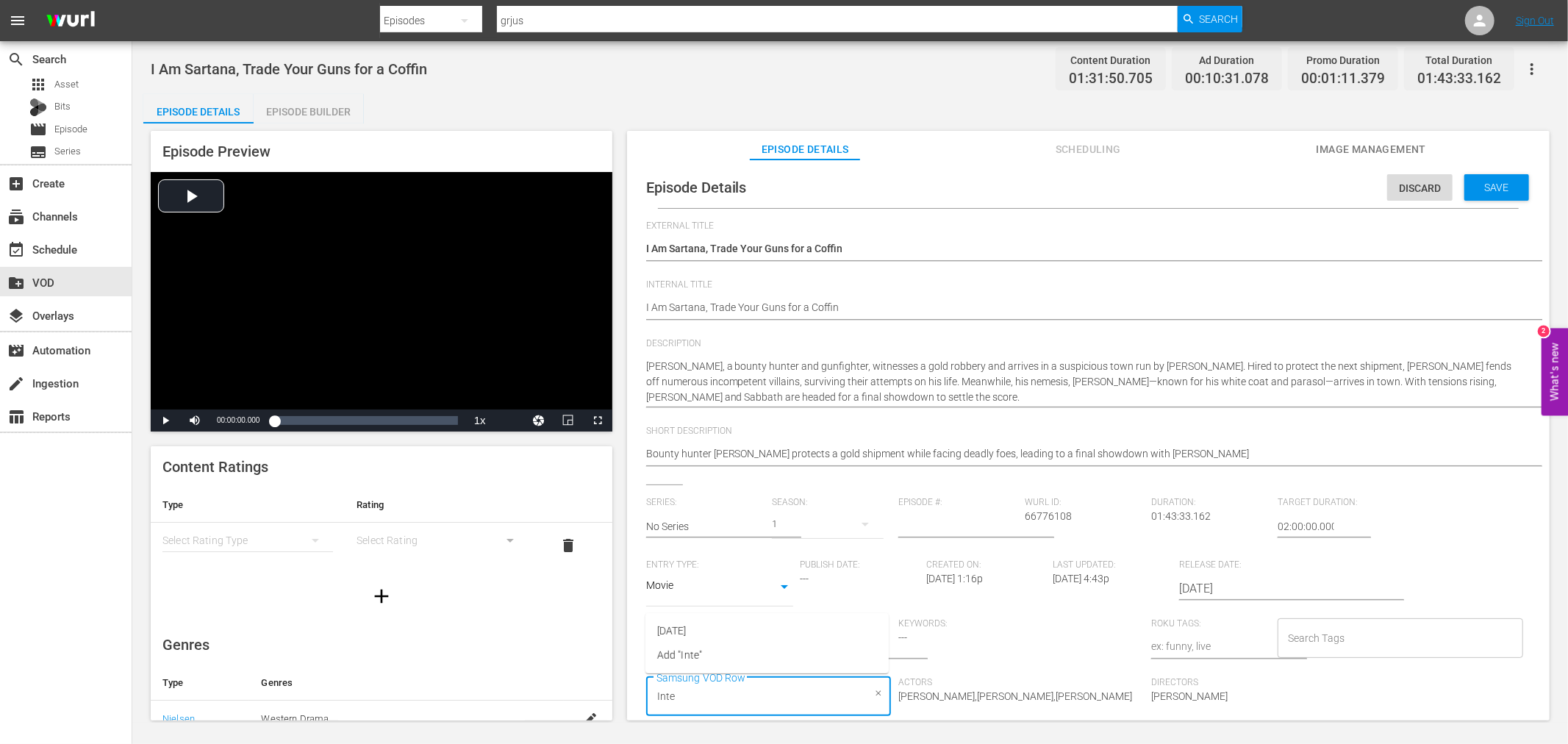
type input "Inter"
click at [740, 622] on li "[DATE]" at bounding box center [767, 631] width 243 height 25
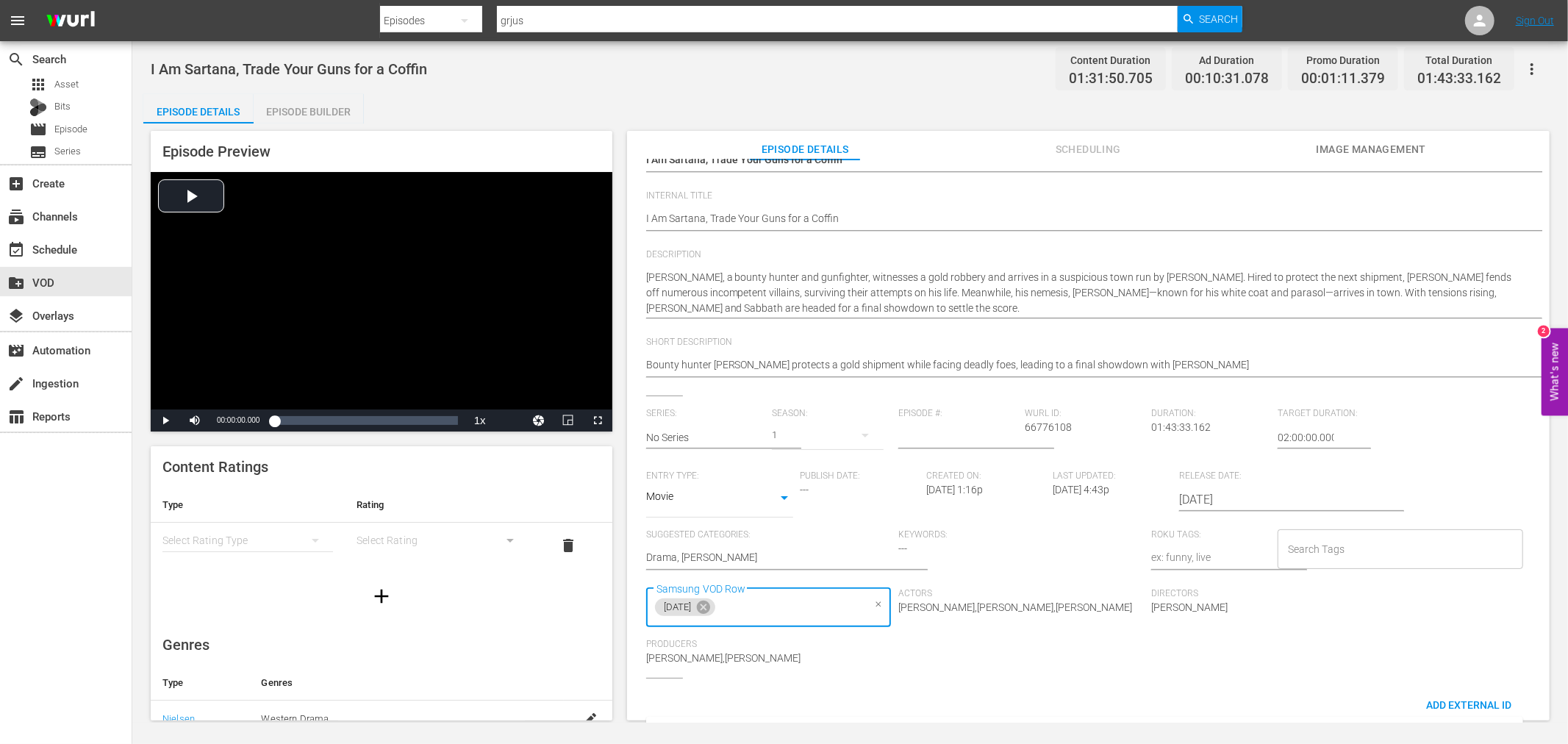
scroll to position [175, 0]
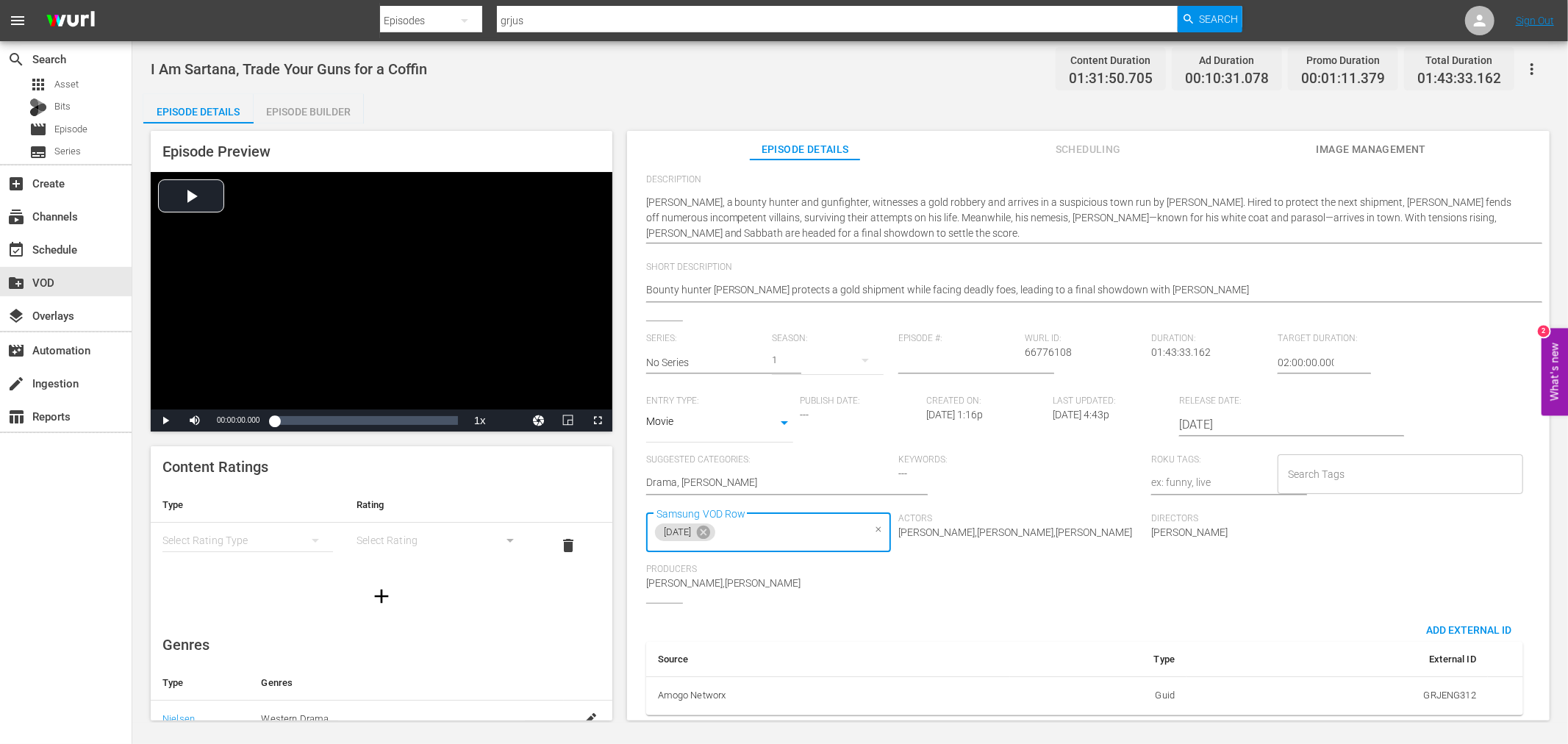
click at [1378, 464] on input "Search Tags" at bounding box center [1390, 474] width 210 height 26
click at [1305, 461] on input "Search Tags" at bounding box center [1390, 474] width 210 height 26
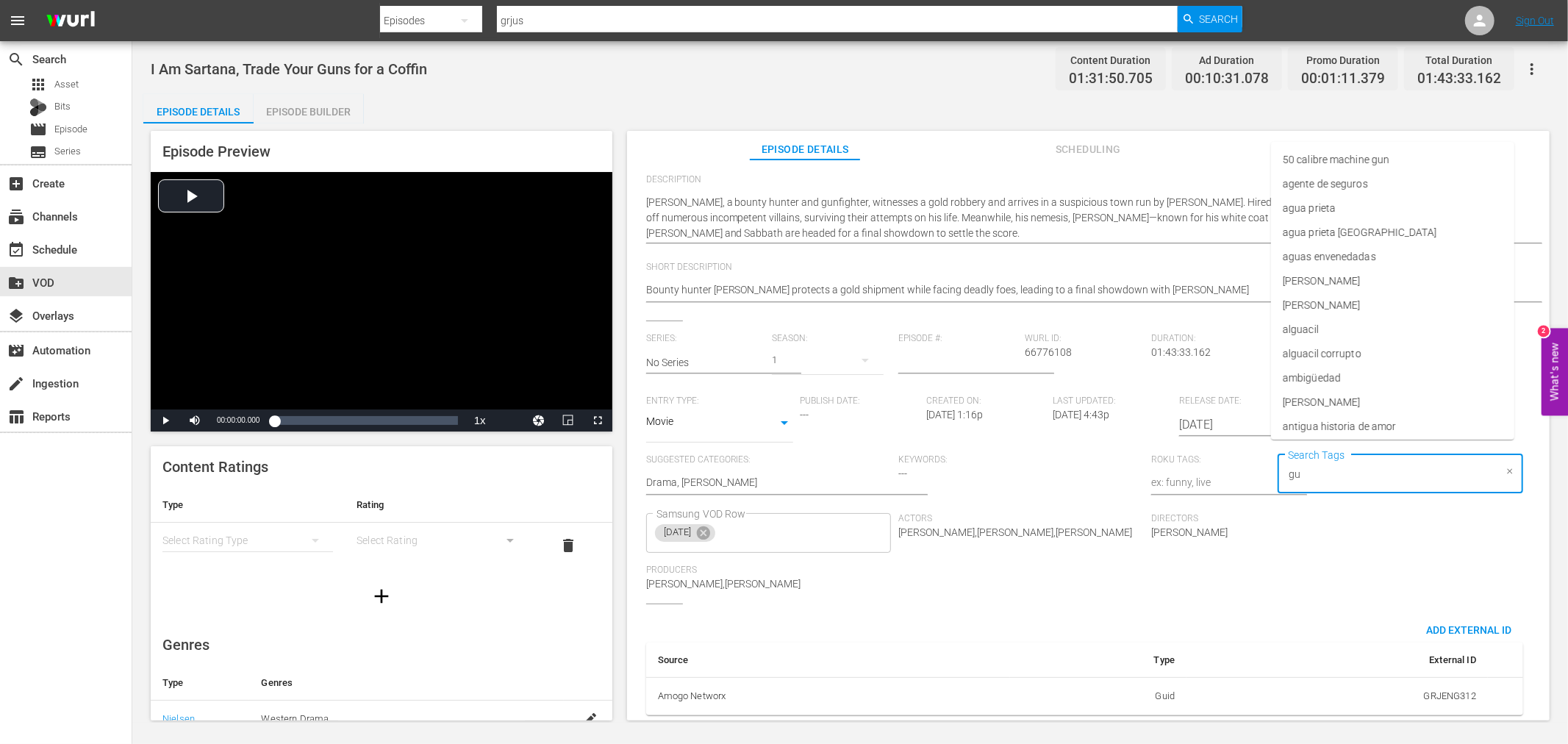
type input "gun"
type input "pistol"
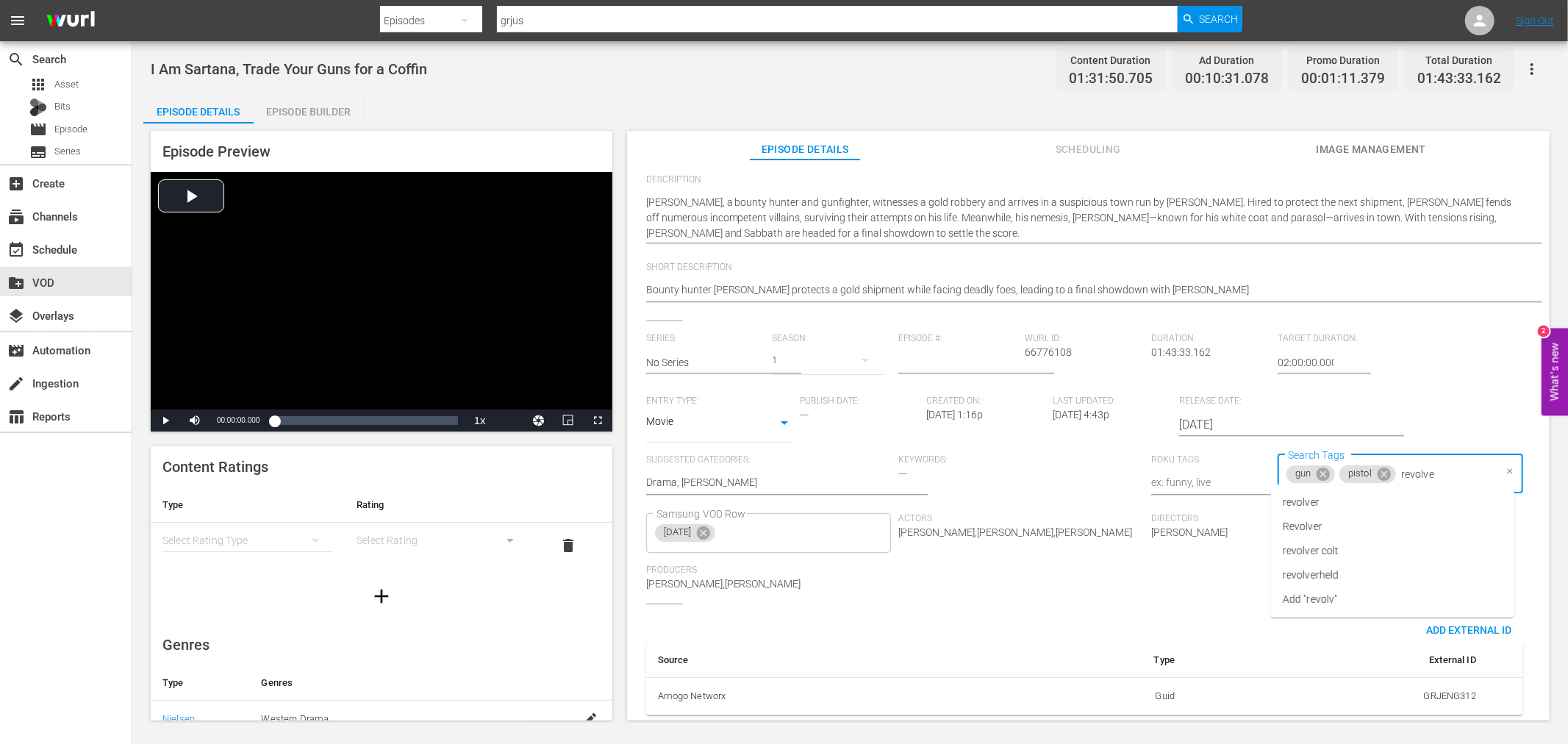
type input "revolver"
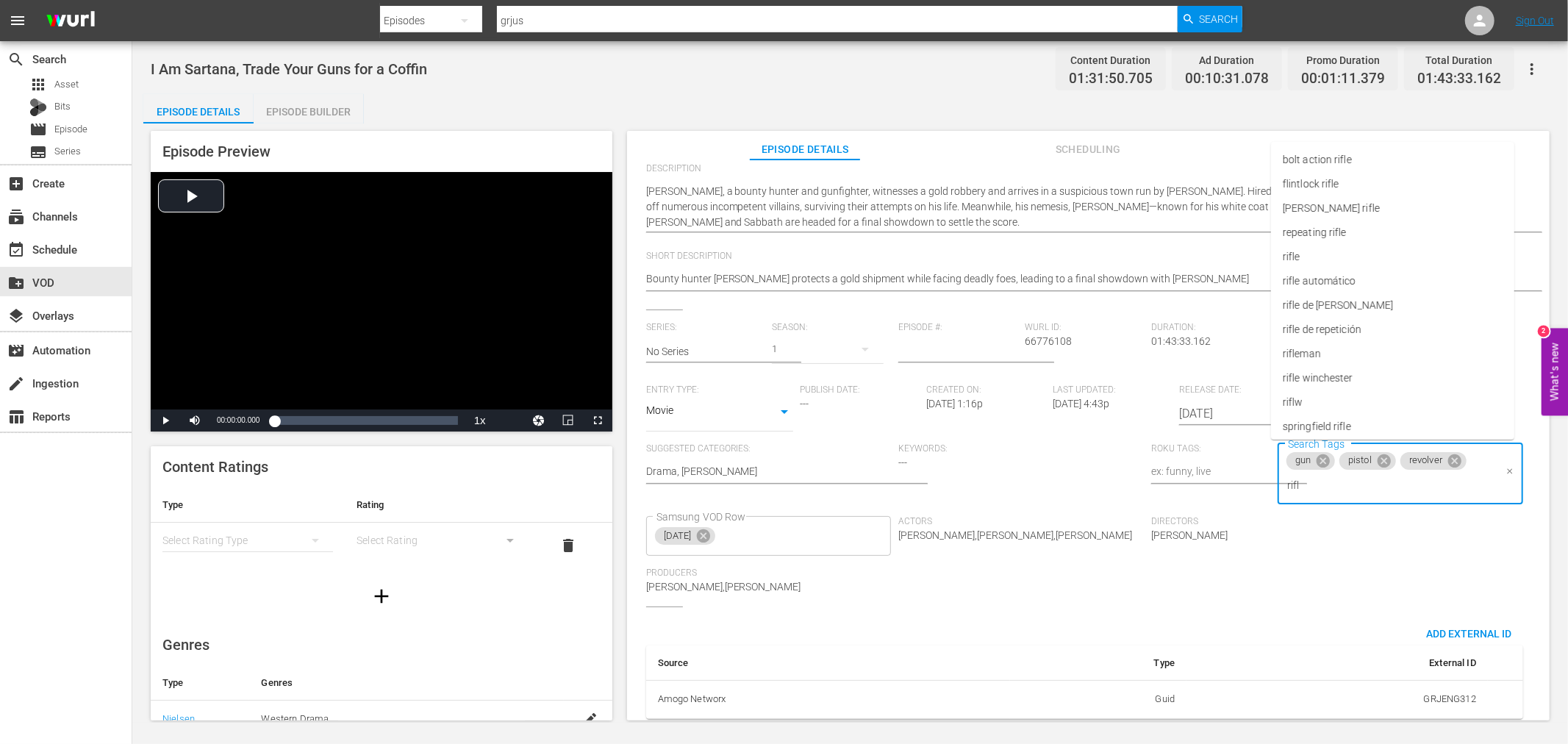
type input "rifle"
type input "horse"
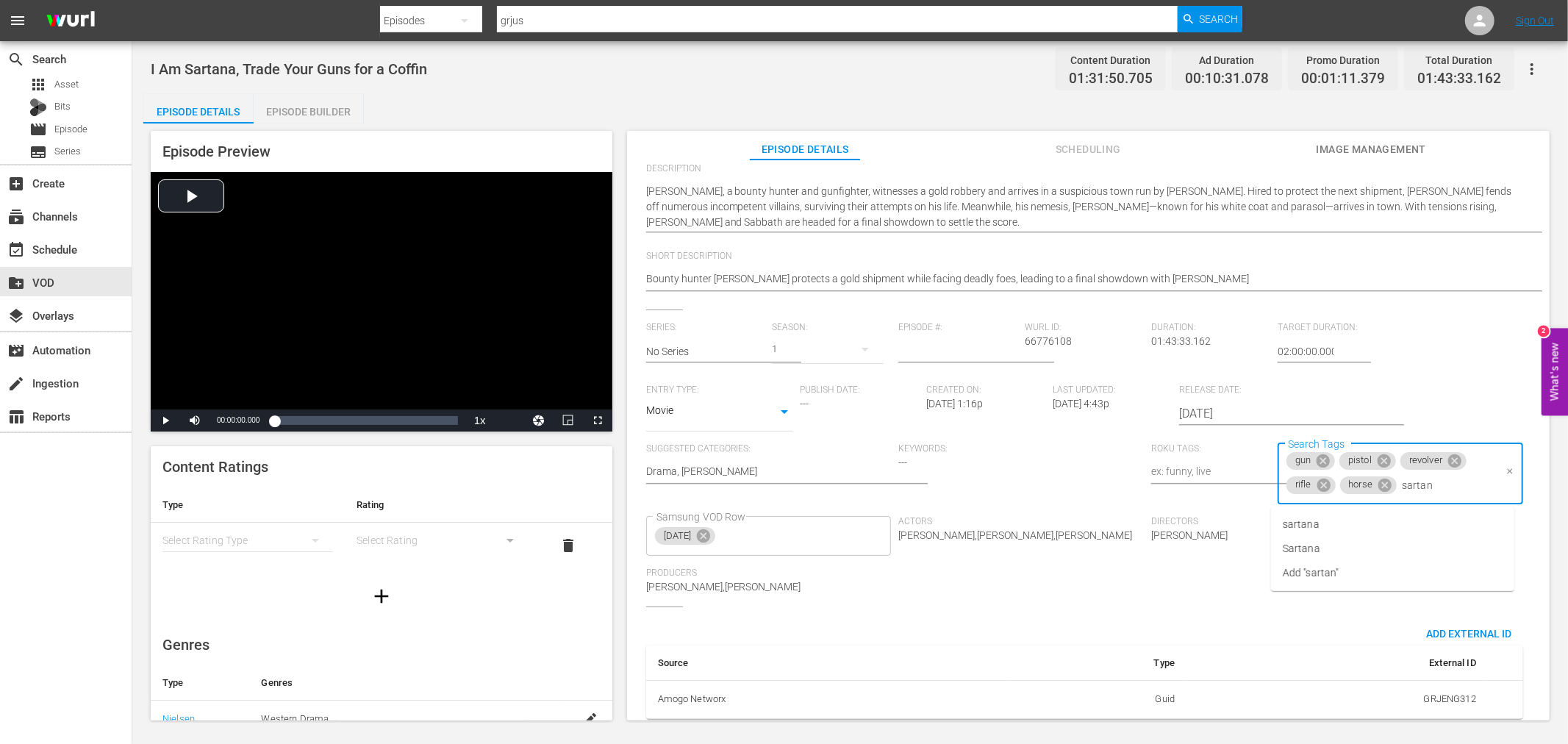
type input "sartana"
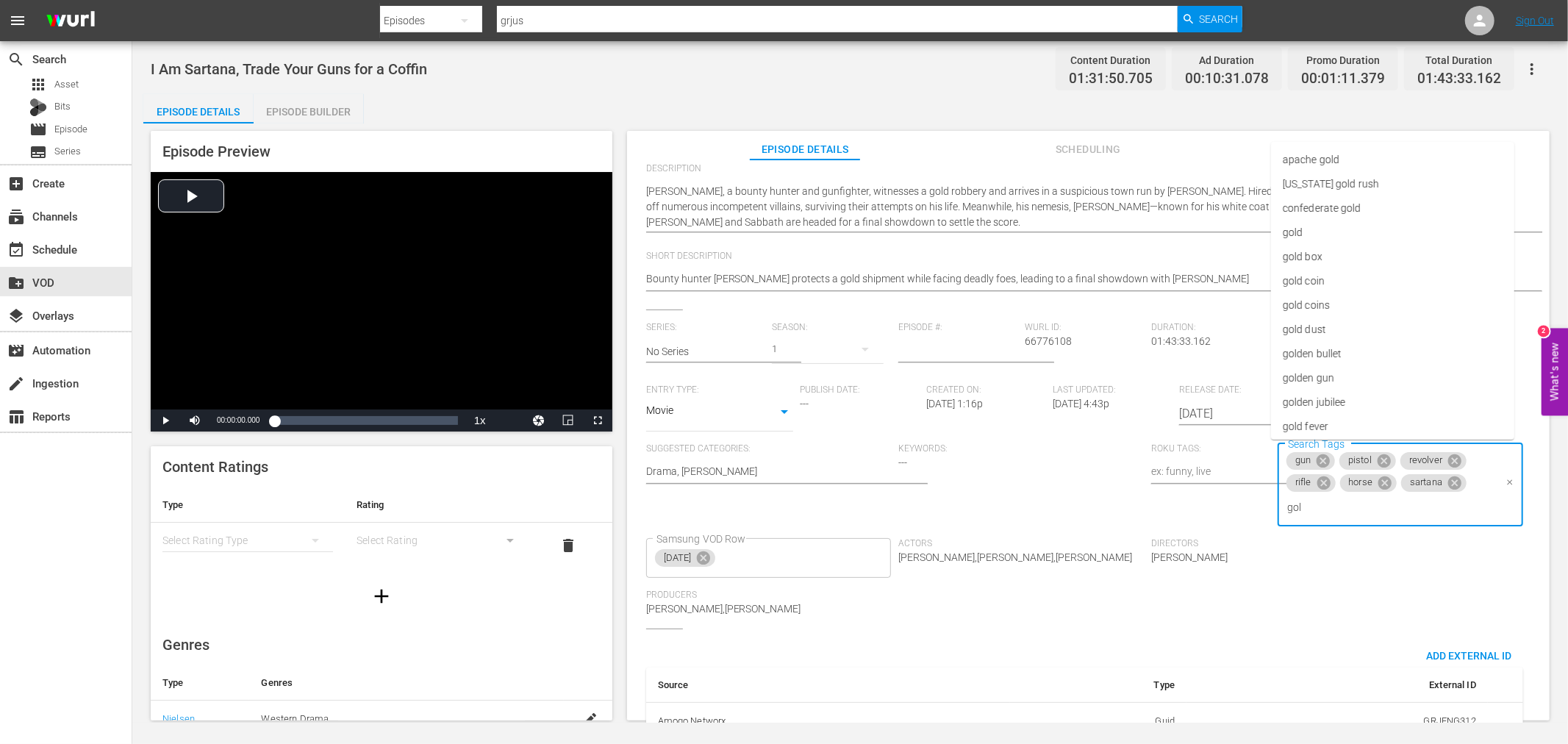
type input "gold"
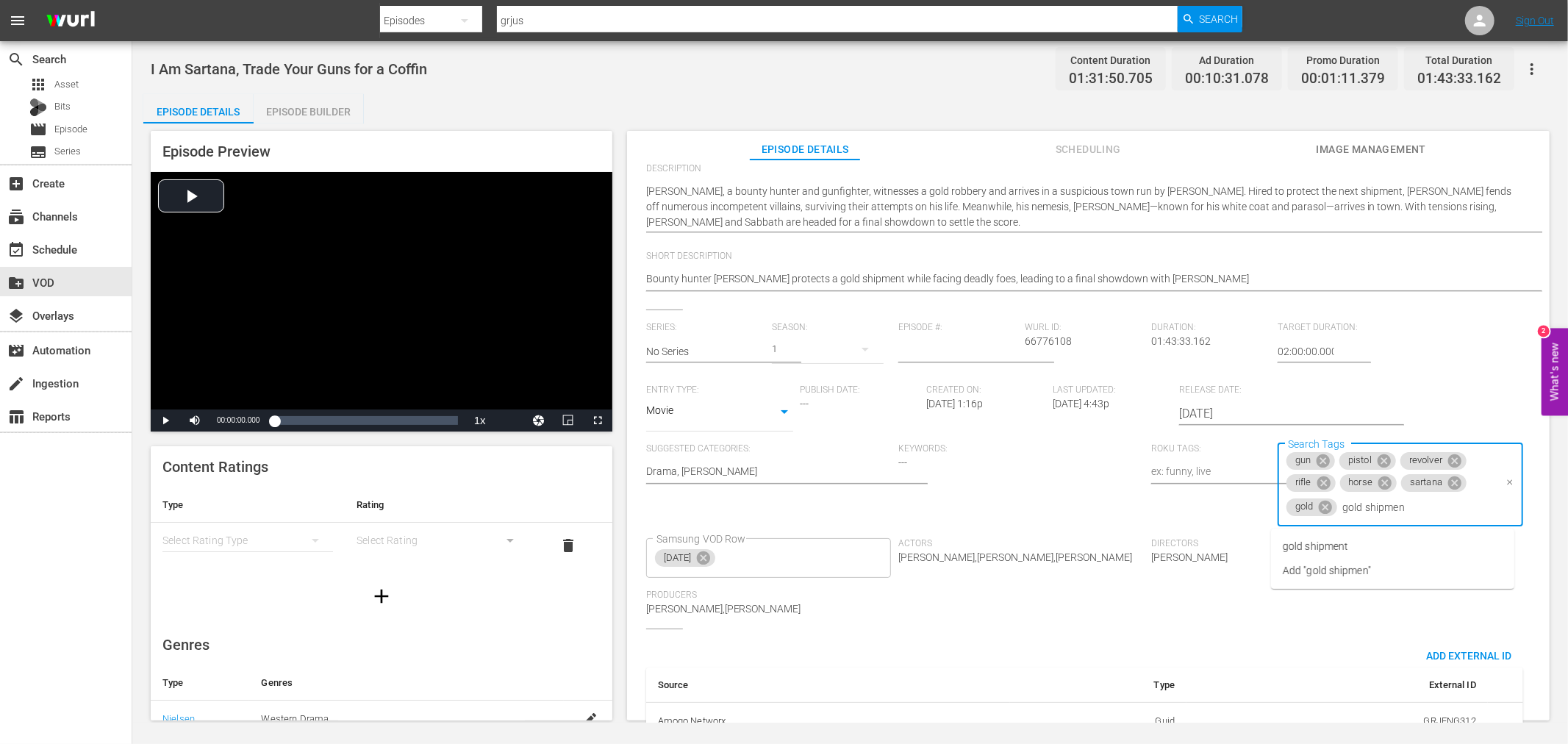
type input "gold shipment"
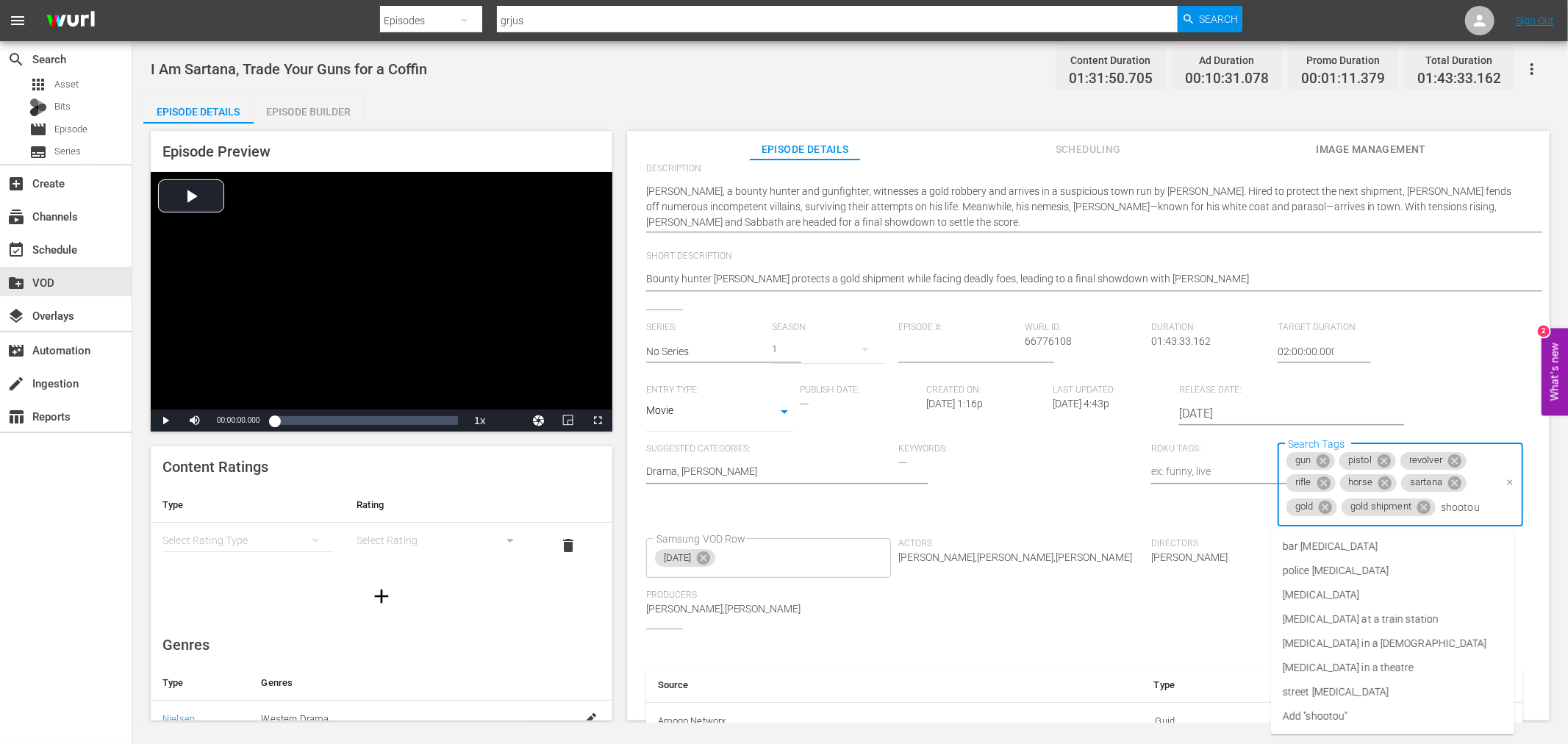
type input "[MEDICAL_DATA]"
click at [1364, 588] on li "[MEDICAL_DATA]" at bounding box center [1393, 595] width 243 height 25
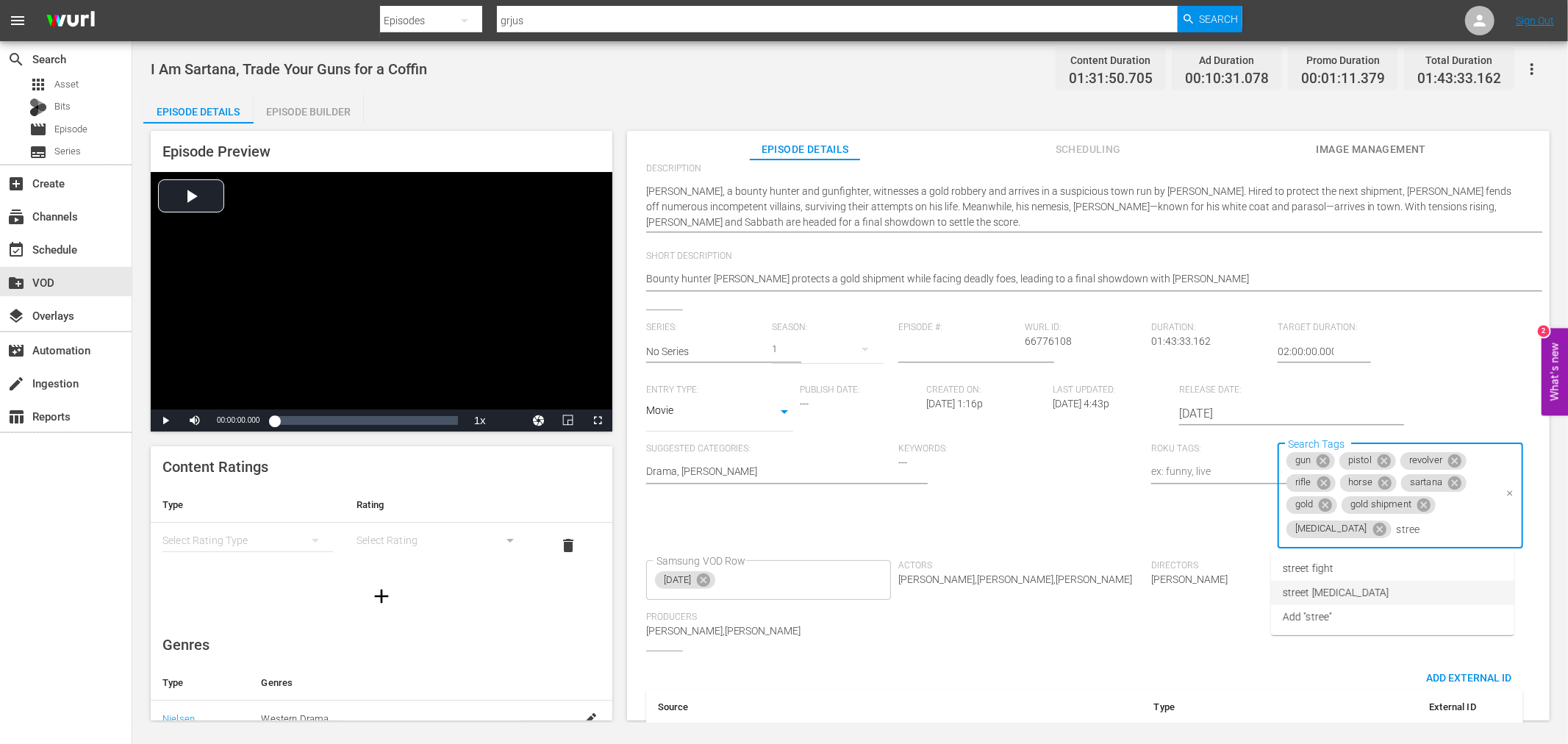
type input "street"
click at [1360, 585] on li "street [MEDICAL_DATA]" at bounding box center [1393, 593] width 243 height 25
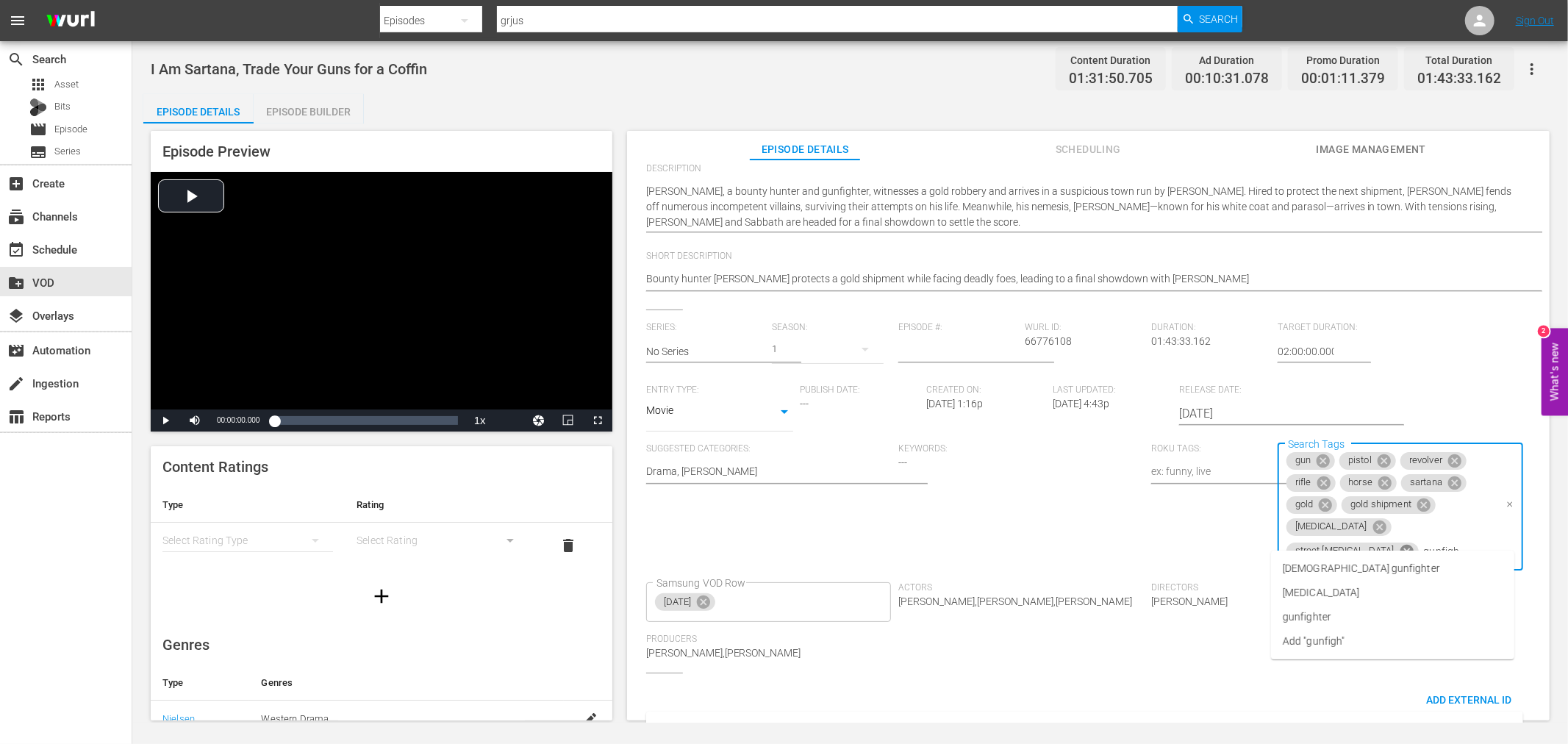
type input "[MEDICAL_DATA]"
click at [1334, 594] on li "[MEDICAL_DATA]" at bounding box center [1393, 593] width 243 height 25
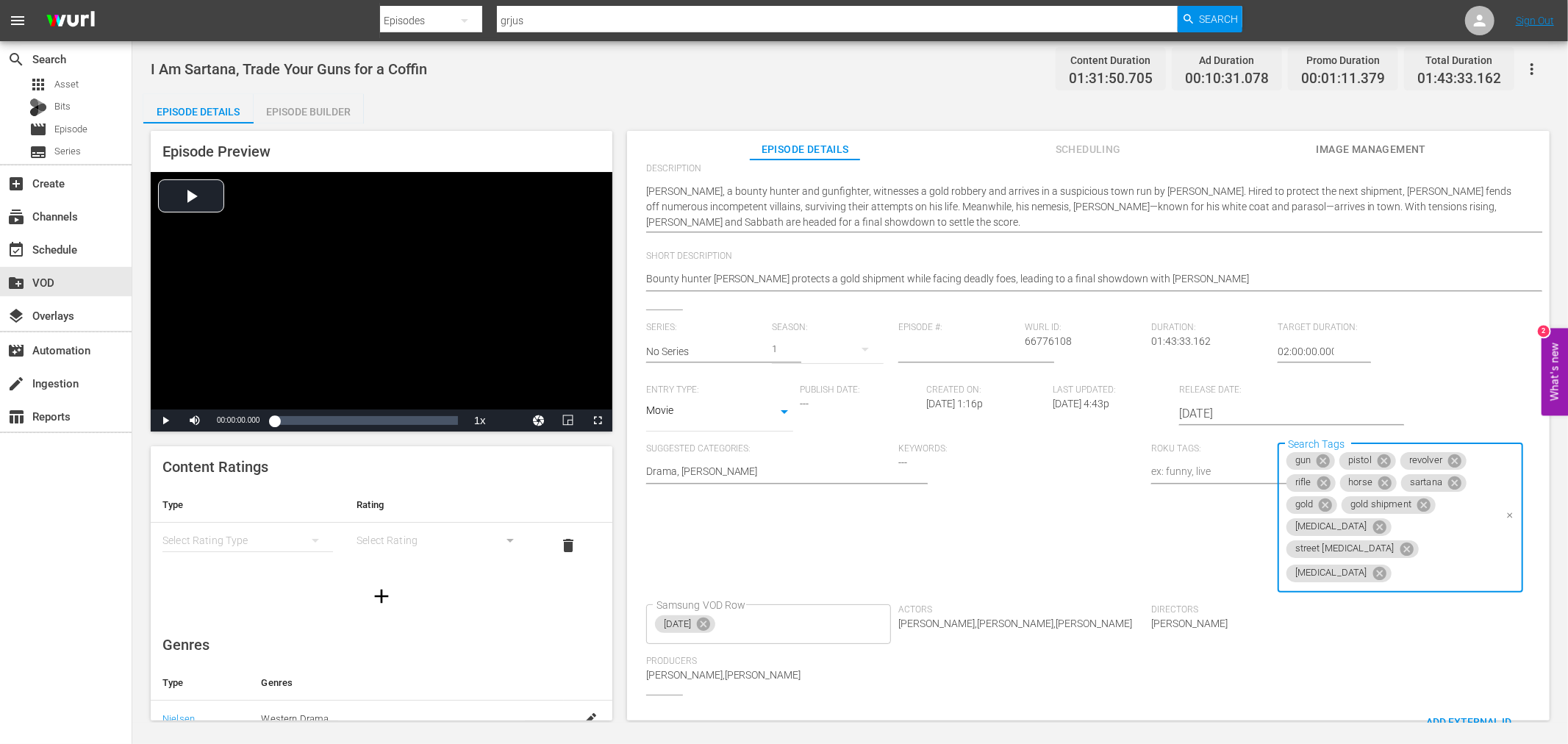
scroll to position [0, 0]
click at [1407, 560] on input "Search Tags" at bounding box center [1444, 573] width 101 height 26
type input "outlaw"
type input "maverick"
click at [1339, 588] on li "maverick" at bounding box center [1393, 591] width 243 height 25
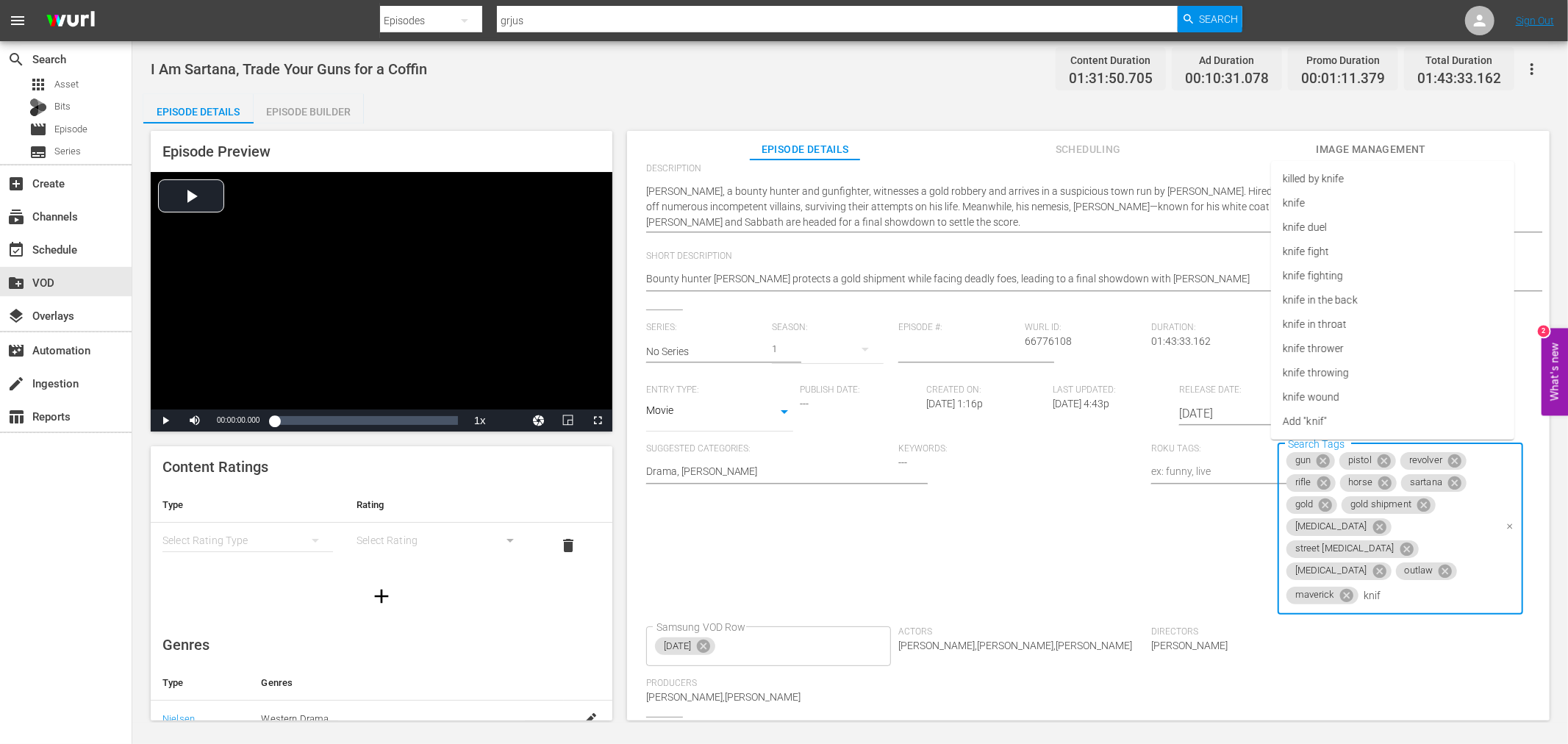
type input "knife"
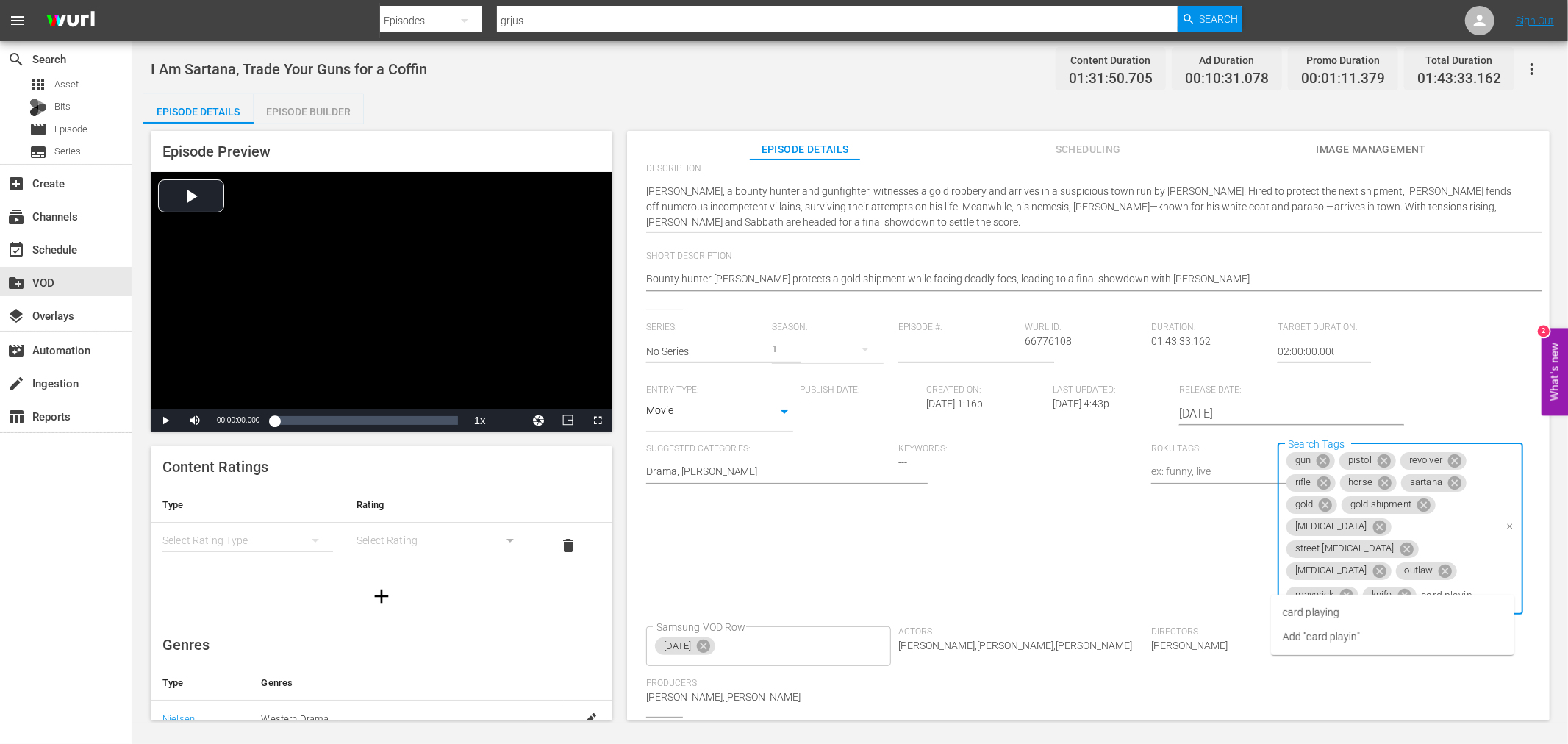
type input "card playing"
click at [1335, 615] on span "card playing" at bounding box center [1311, 612] width 57 height 16
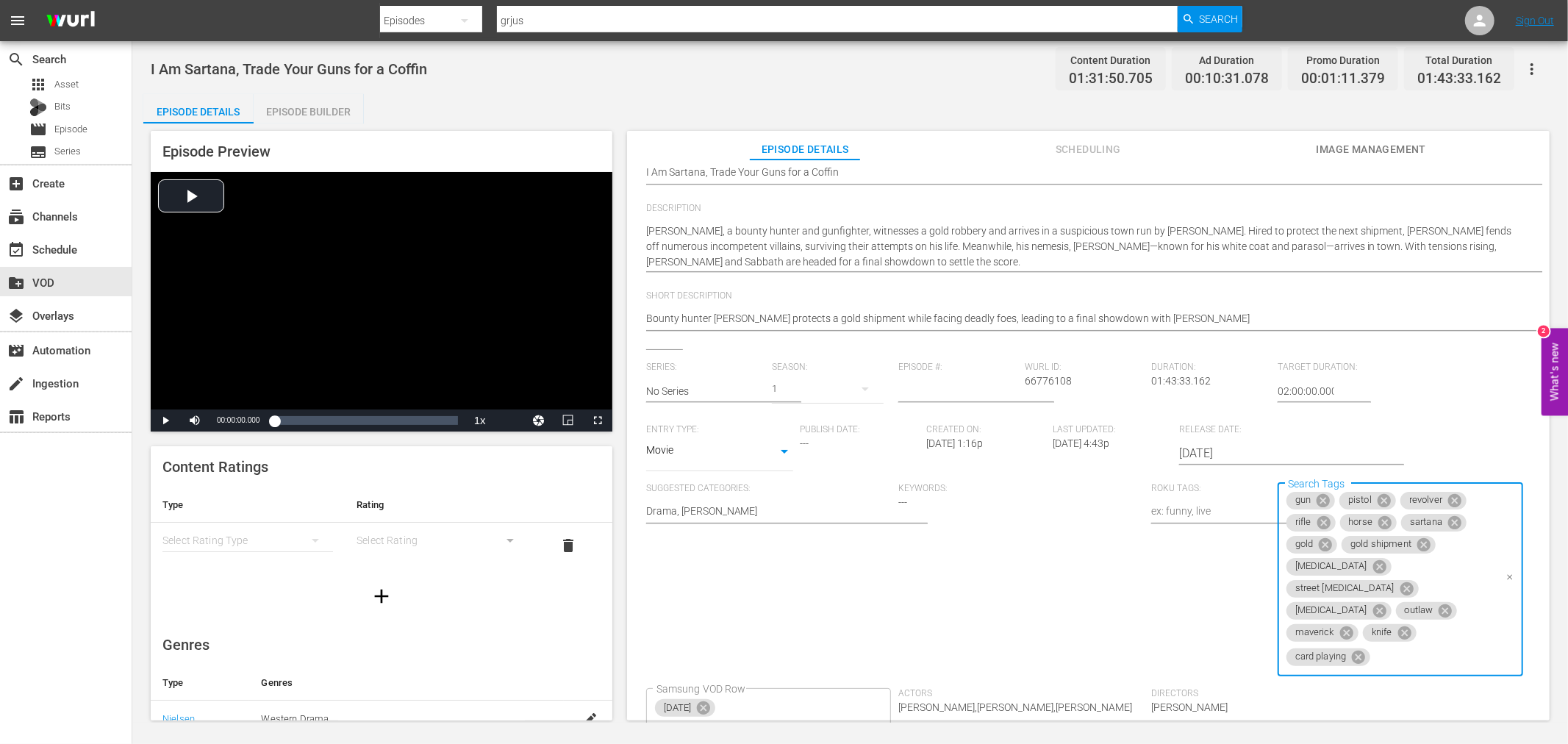
scroll to position [175, 0]
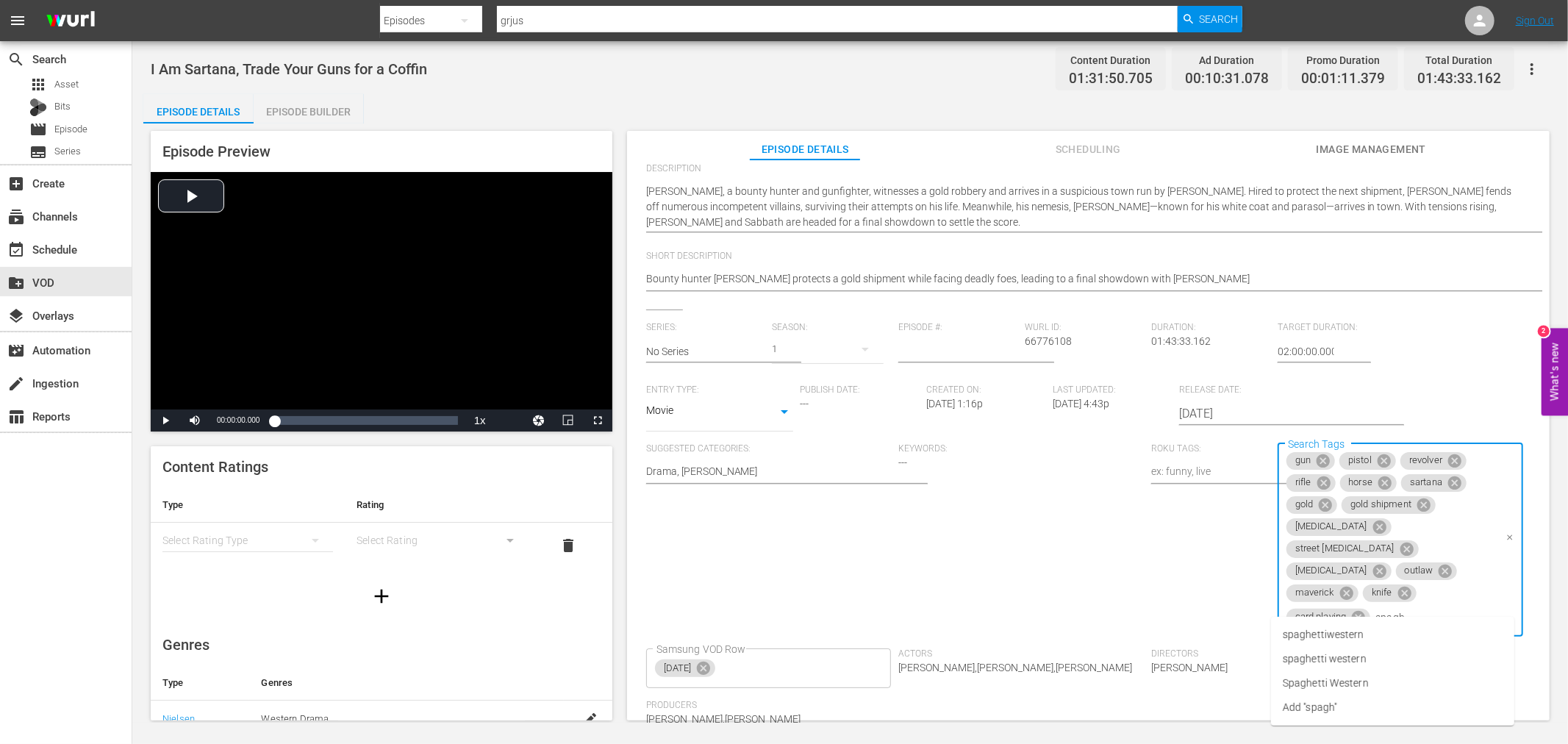
type input "spaghe"
click at [1358, 656] on span "spaghetti western" at bounding box center [1325, 659] width 84 height 16
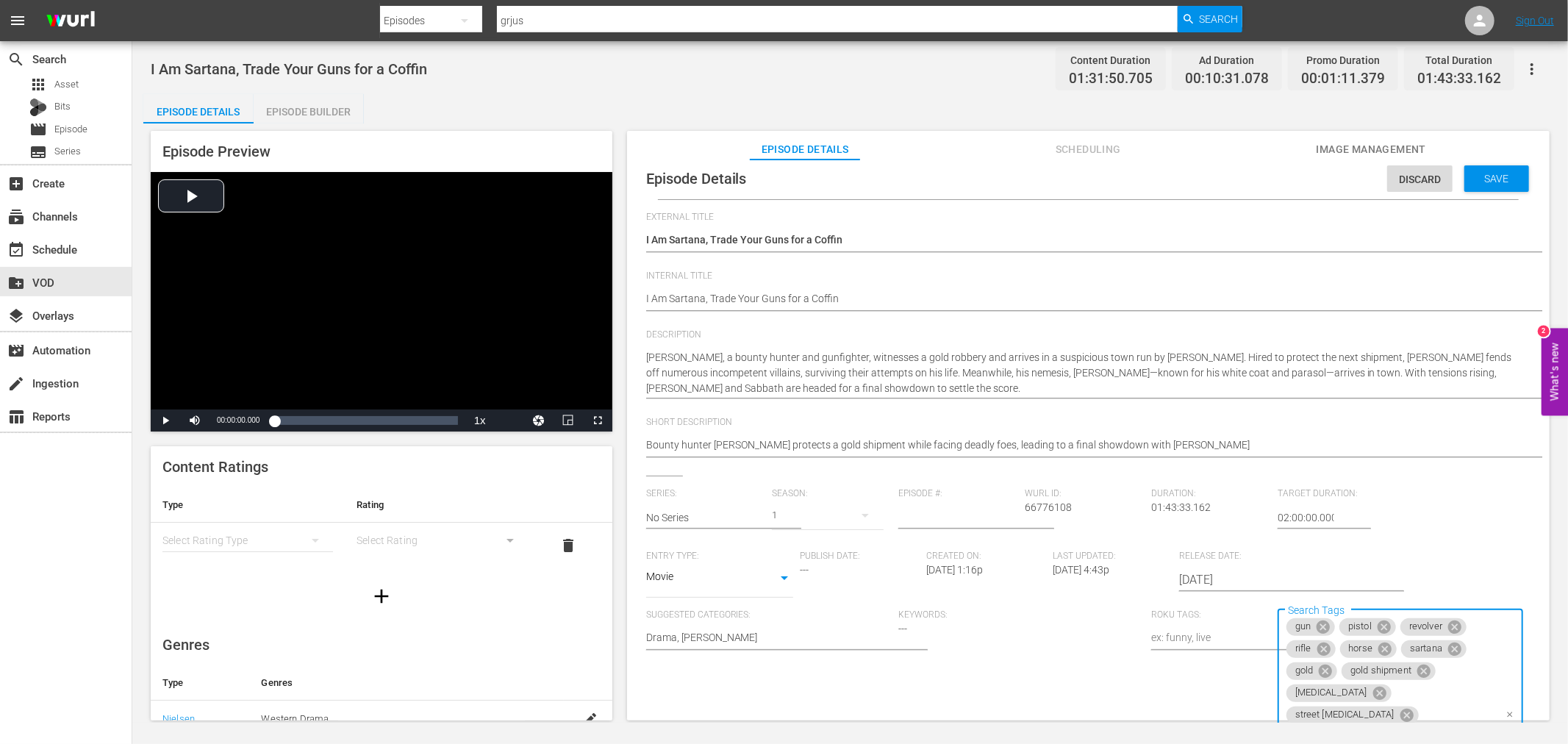
scroll to position [0, 0]
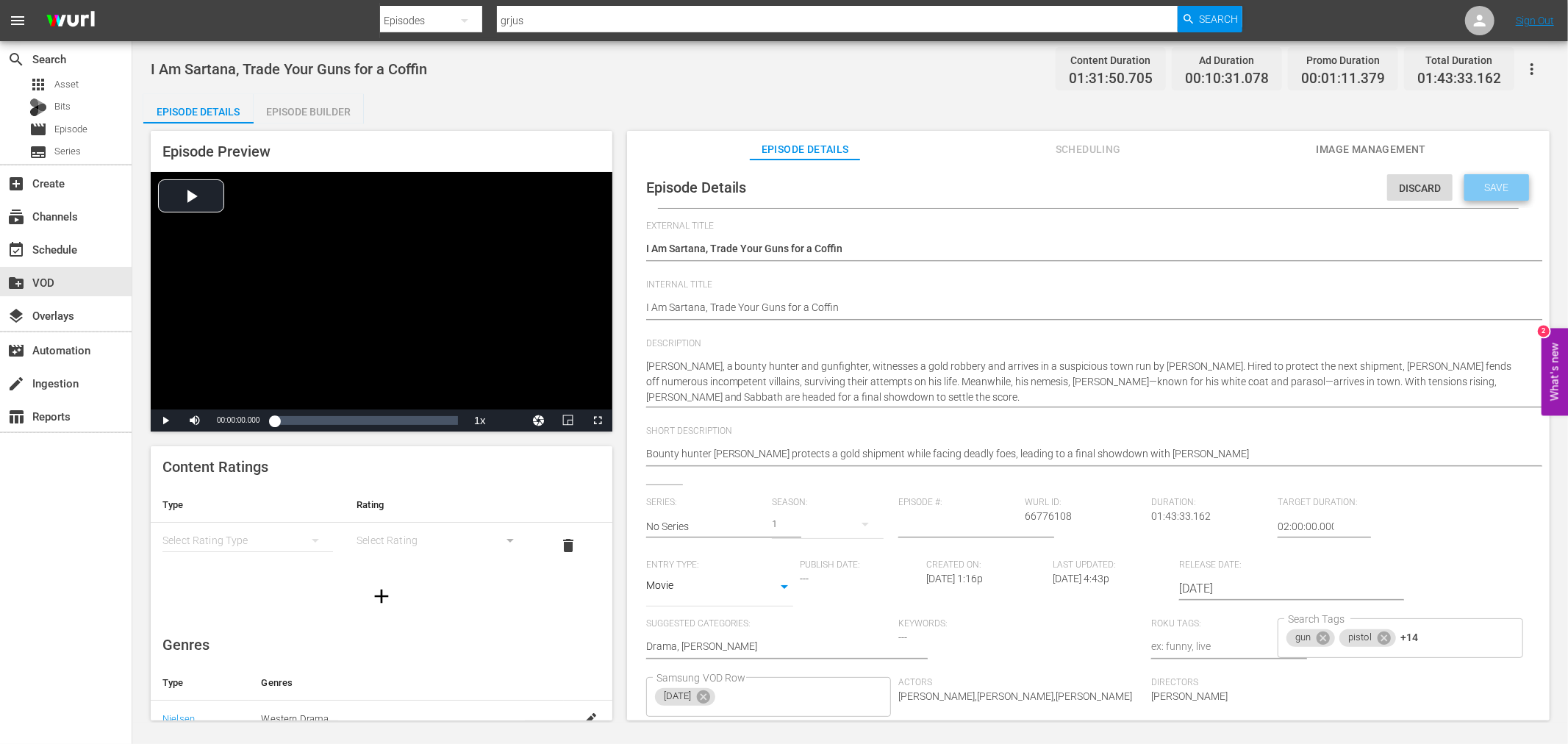
click at [1483, 184] on span "Save" at bounding box center [1497, 187] width 48 height 12
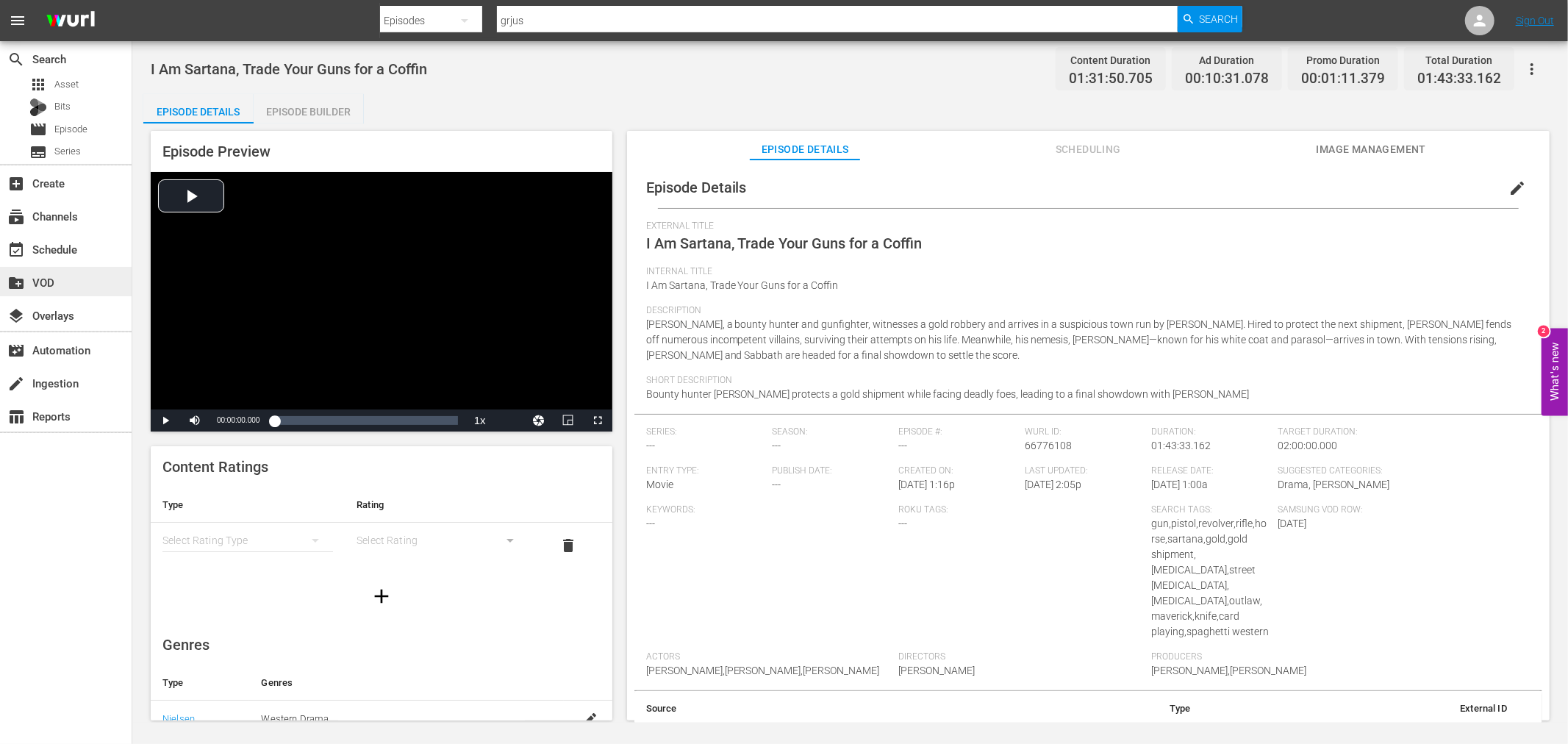
click at [67, 275] on div "create_new_folder VOD" at bounding box center [41, 280] width 82 height 13
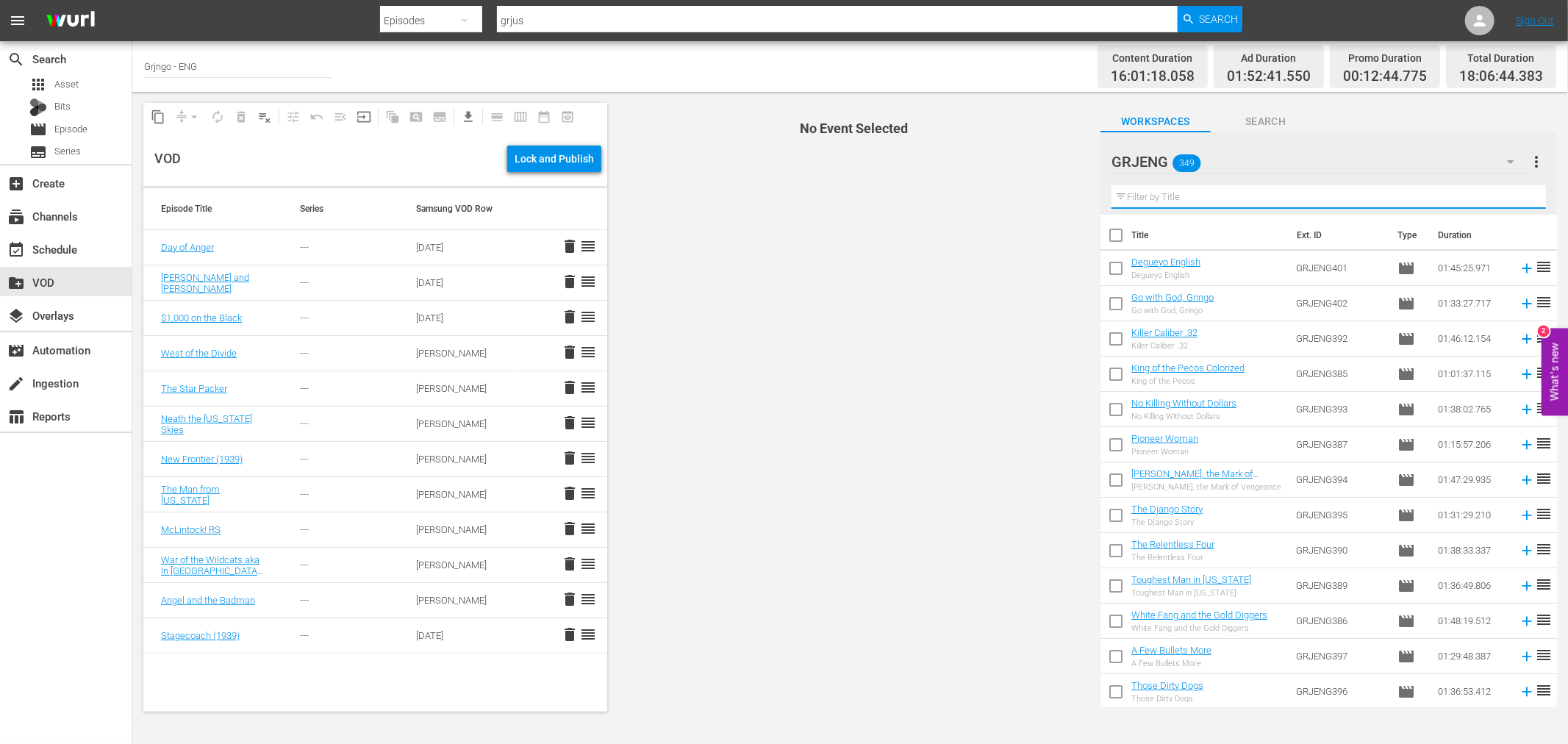
click at [1215, 194] on input "text" at bounding box center [1329, 196] width 434 height 24
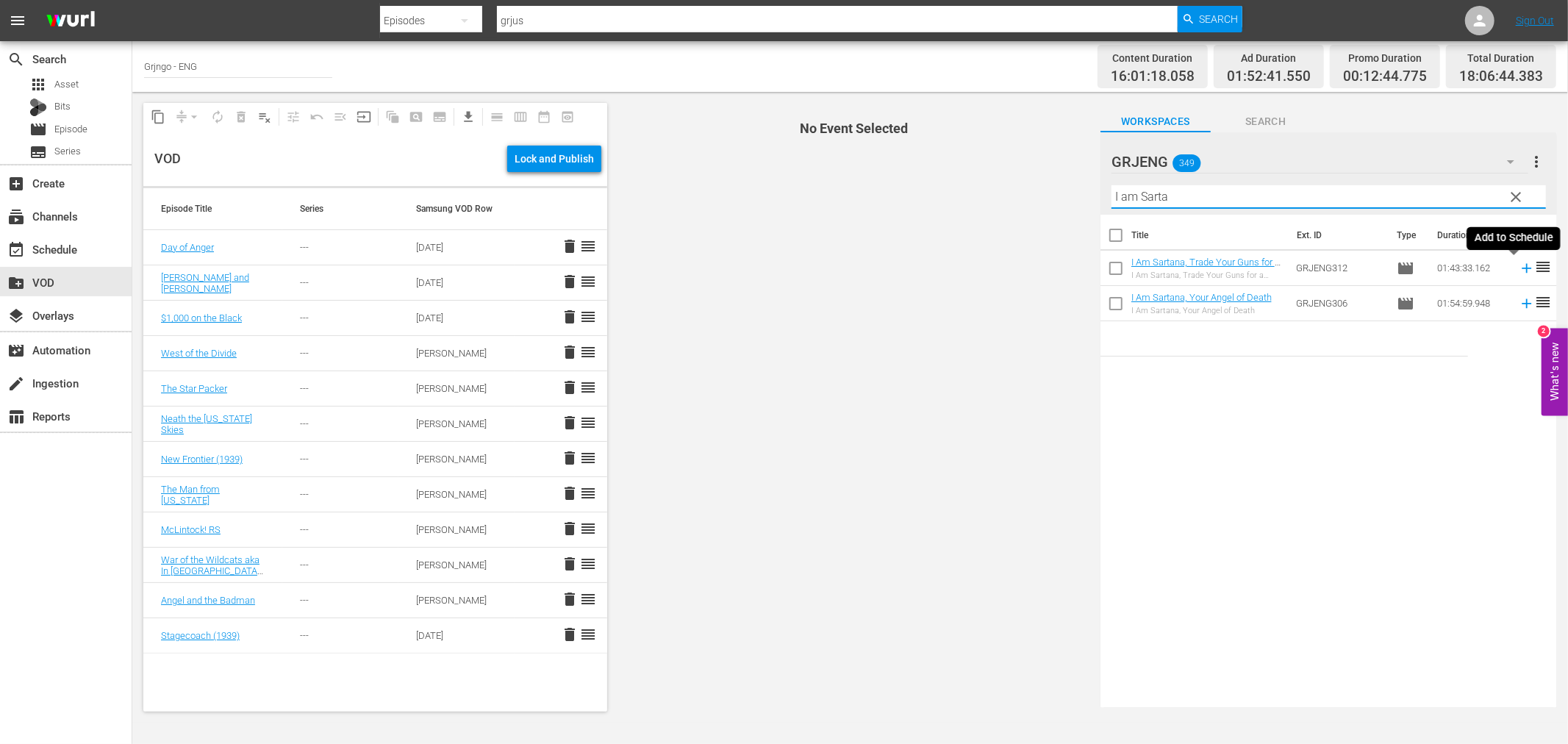
type input "I am Sarta"
click at [1522, 268] on icon at bounding box center [1527, 268] width 10 height 10
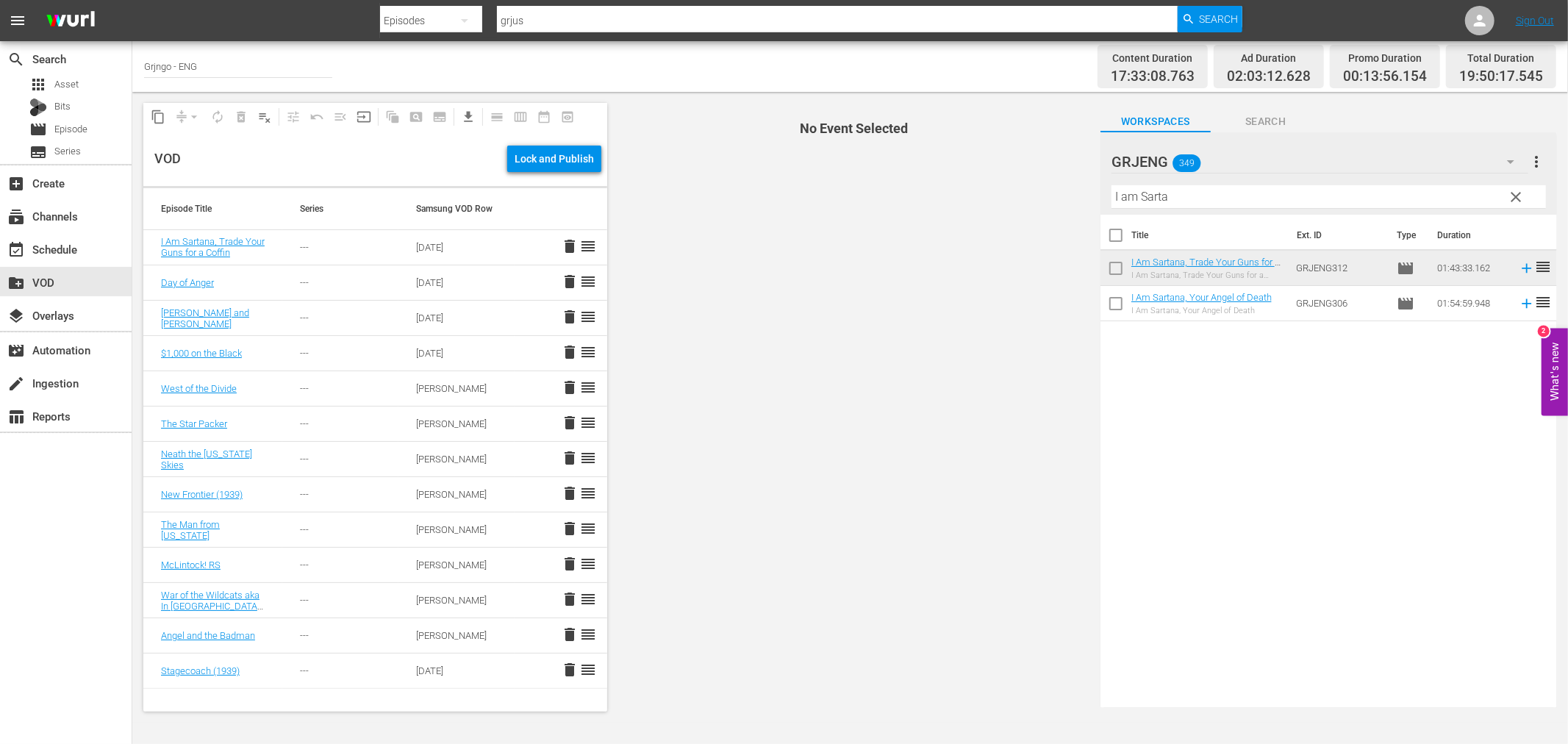
drag, startPoint x: 1515, startPoint y: 195, endPoint x: 1214, endPoint y: 184, distance: 301.2
click at [1515, 194] on span "clear" at bounding box center [1516, 196] width 17 height 17
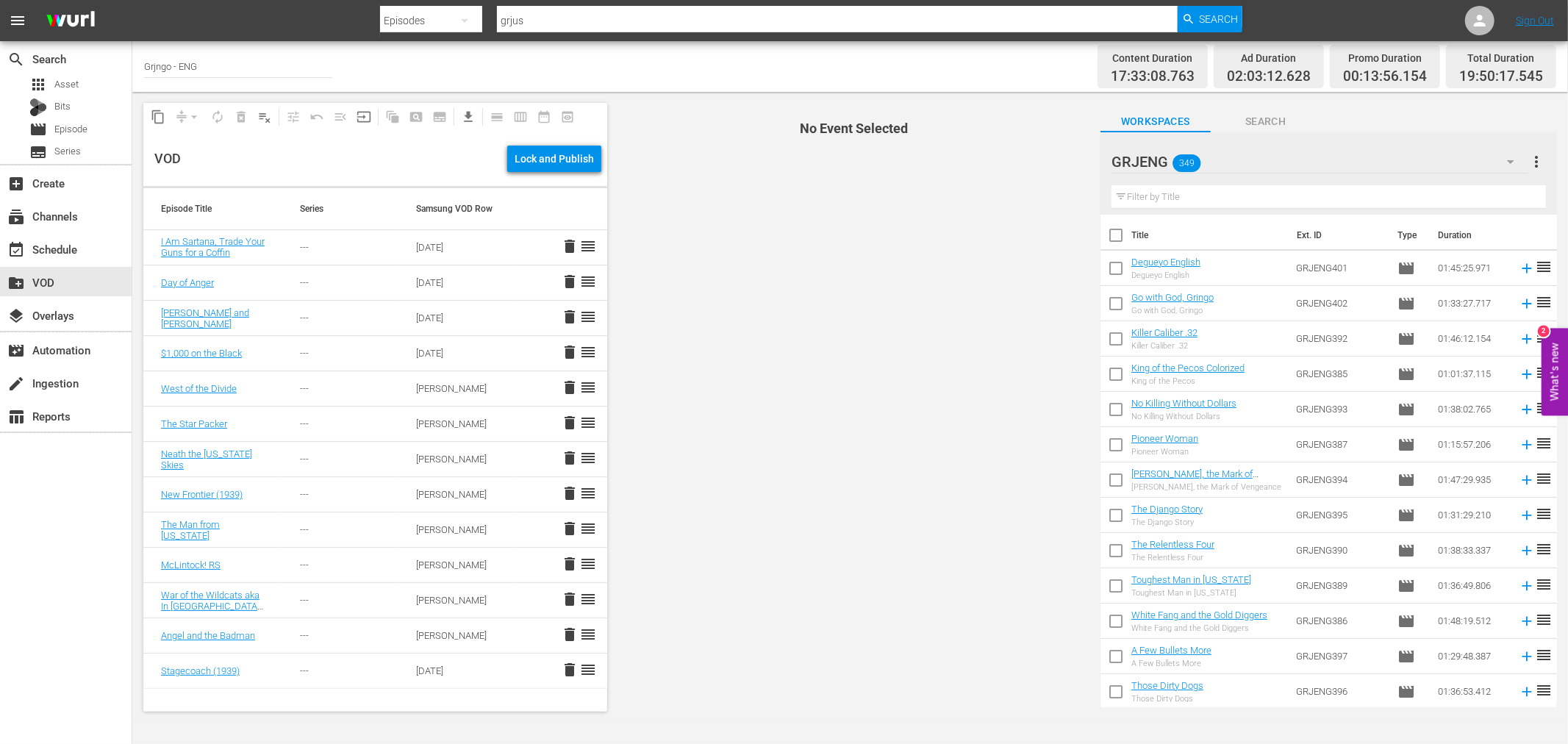
click at [1196, 189] on input "text" at bounding box center [1329, 196] width 434 height 24
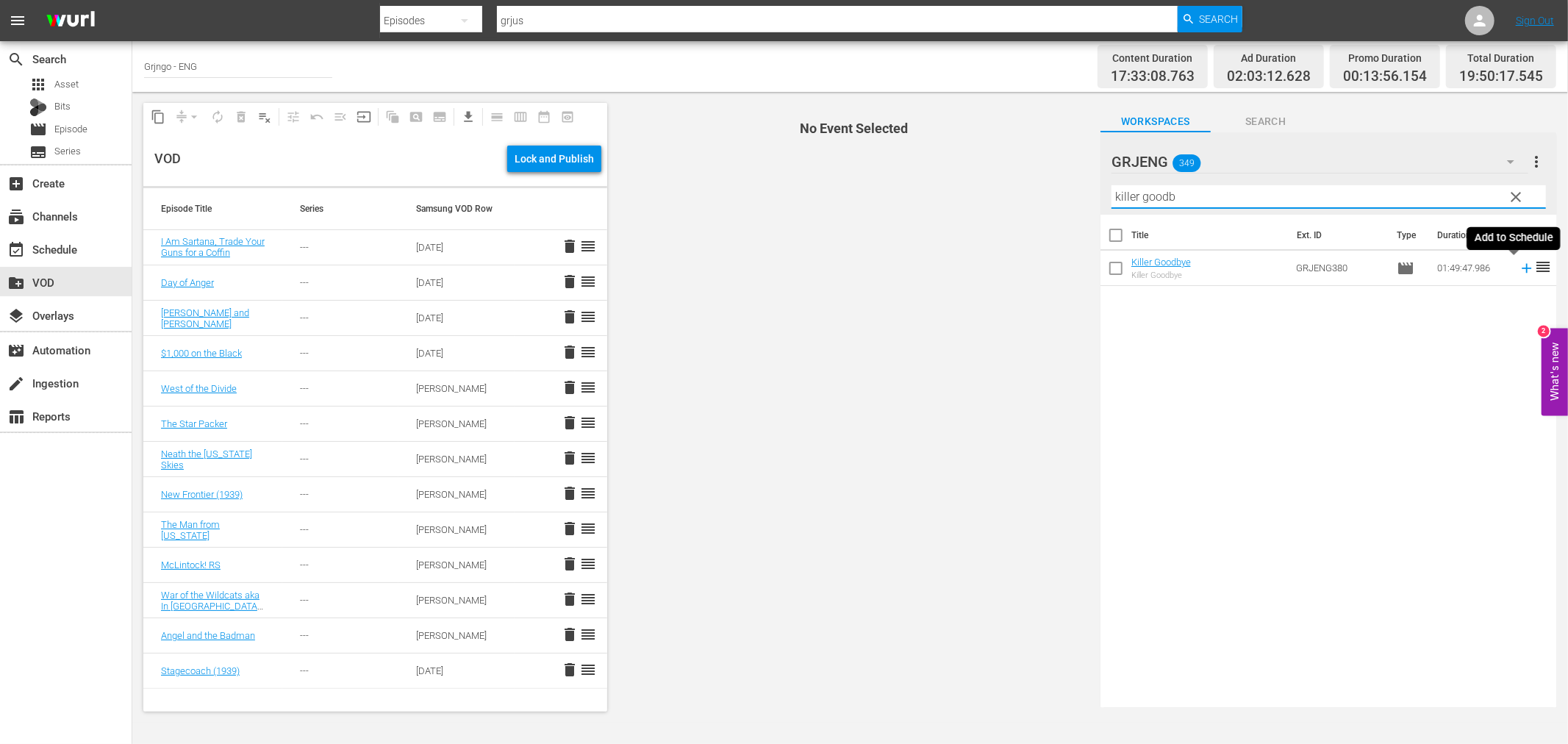
type input "killer goodb"
click at [1522, 268] on icon at bounding box center [1527, 268] width 10 height 10
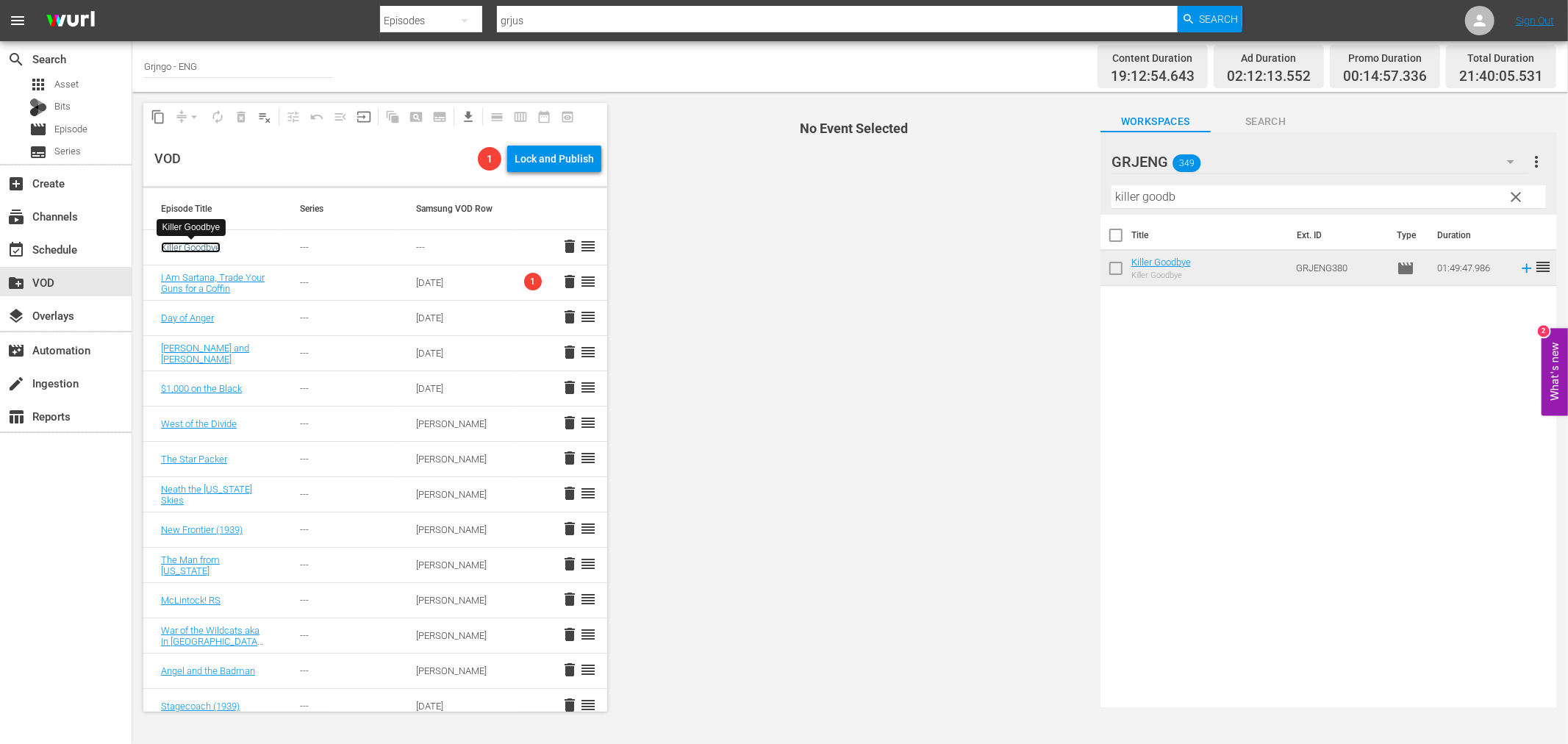
click at [191, 244] on link "Killer Goodbye" at bounding box center [191, 247] width 59 height 11
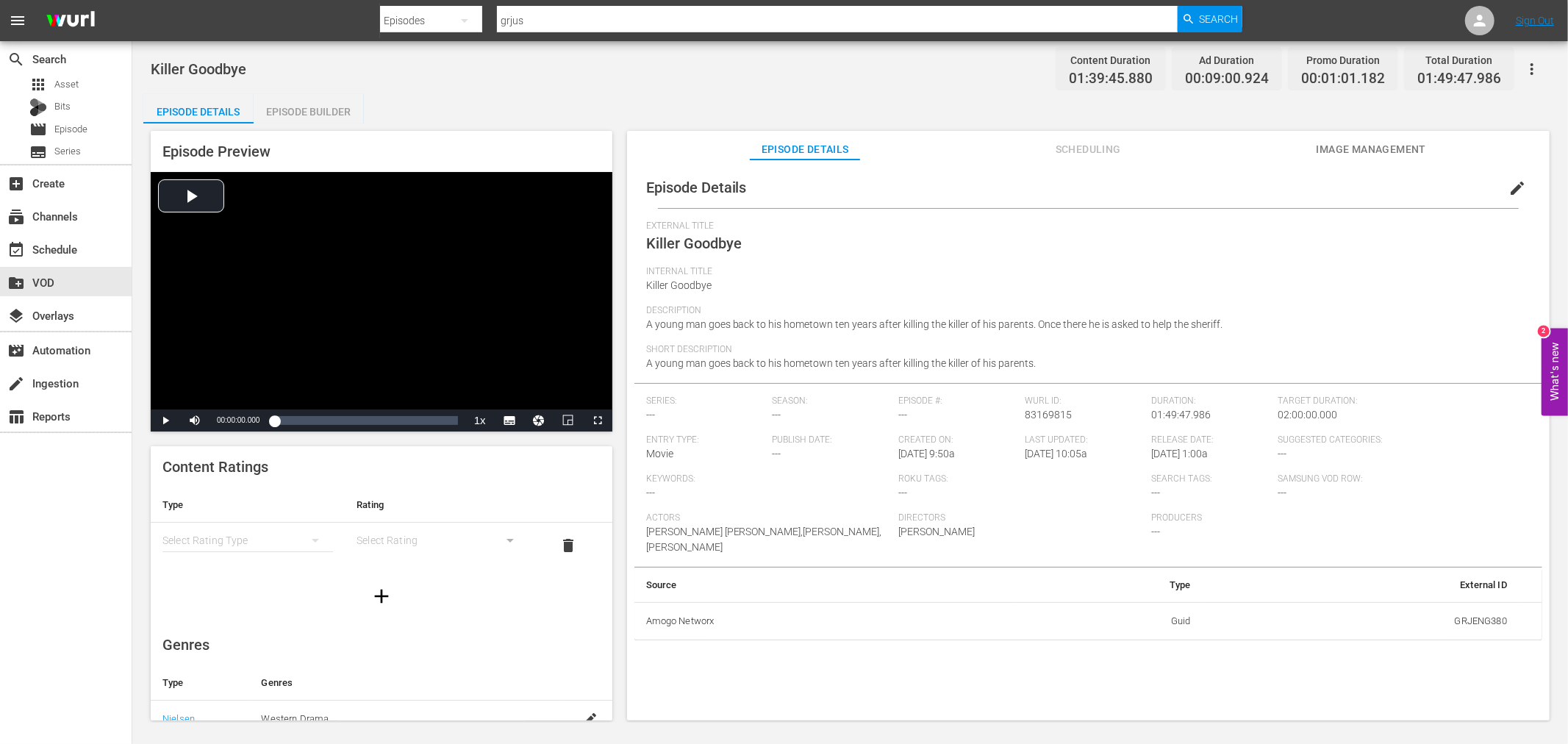
click at [1513, 182] on span "edit" at bounding box center [1517, 187] width 17 height 17
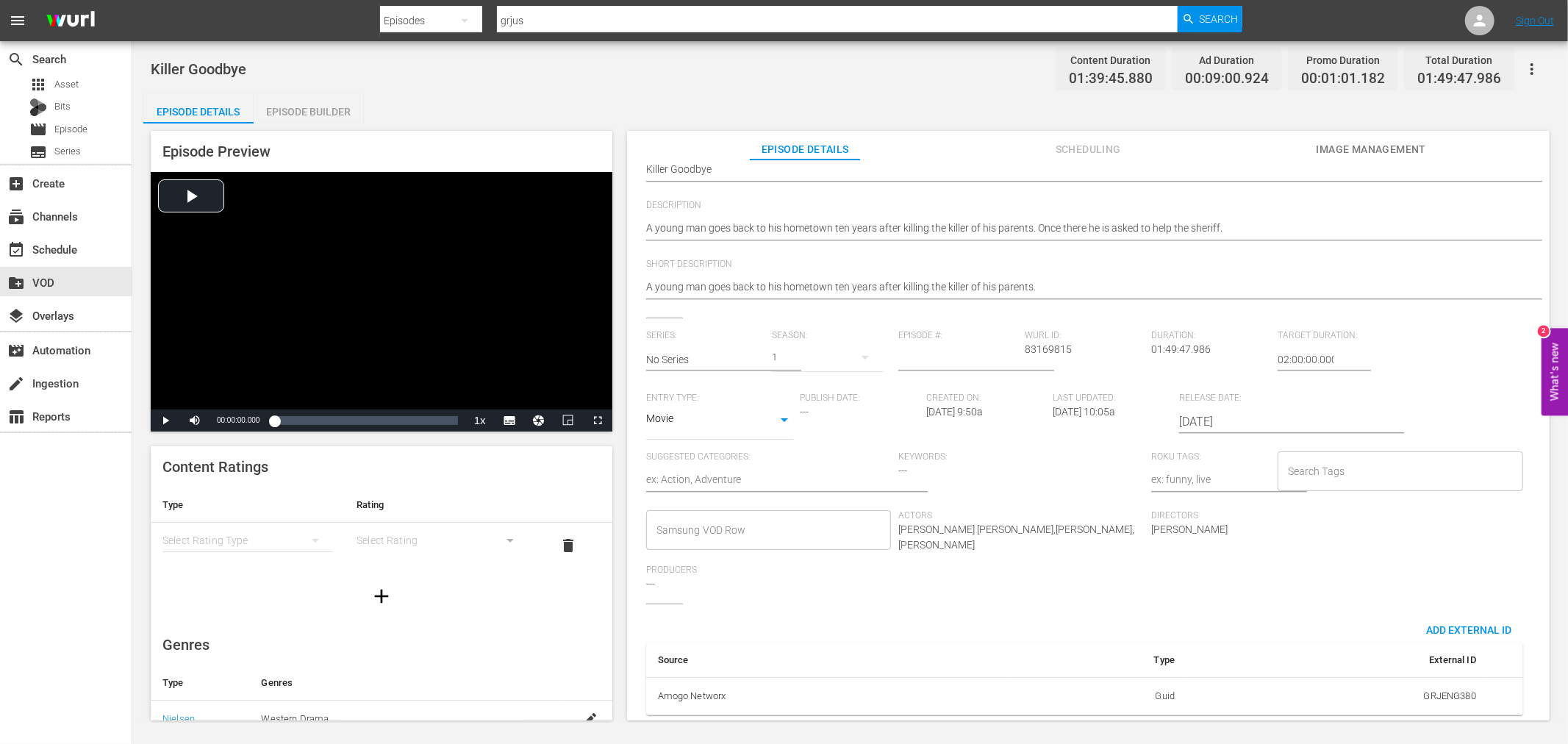
scroll to position [147, 0]
click at [666, 472] on textarea at bounding box center [769, 480] width 246 height 17
type textarea "A"
type textarea "Ac"
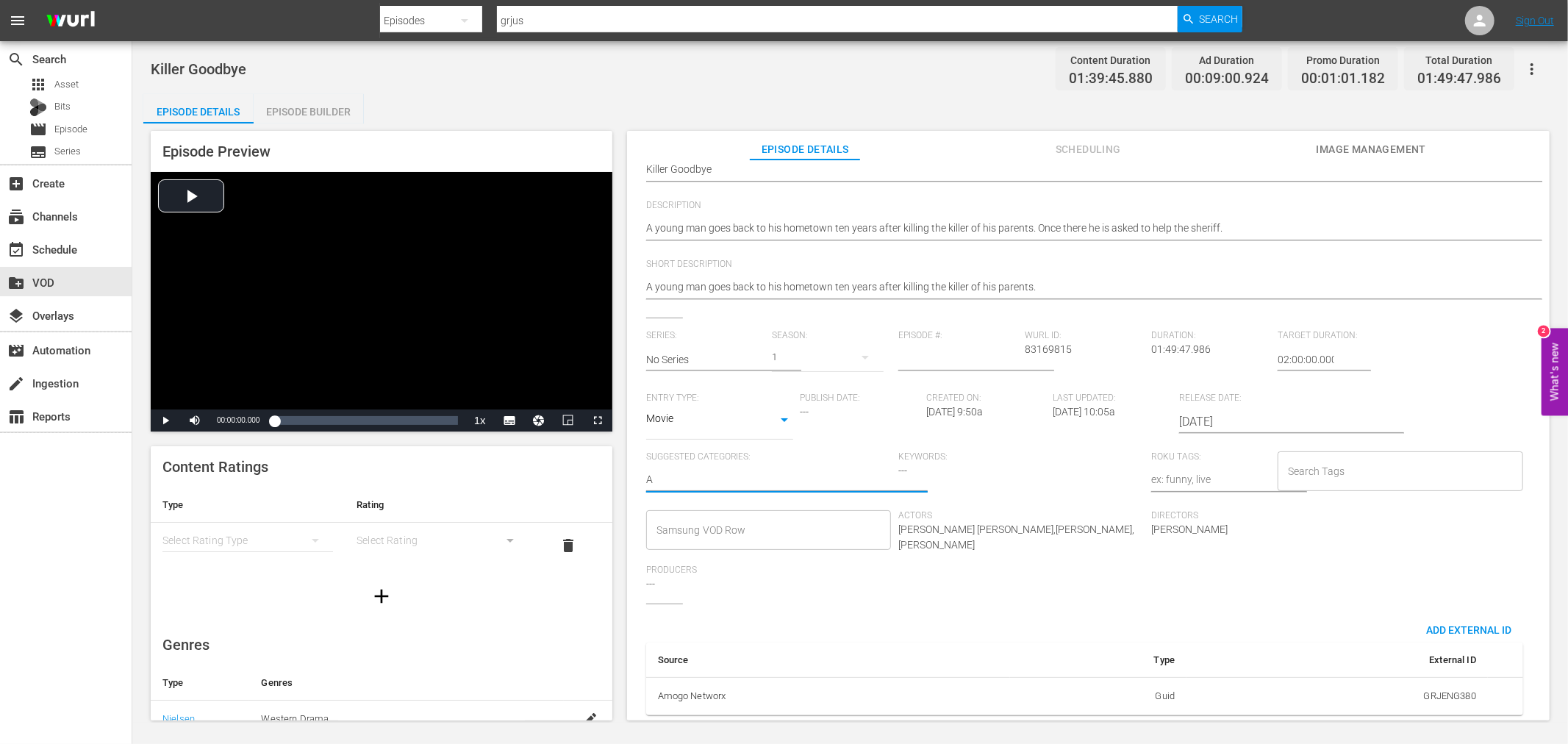
type textarea "Ac"
type textarea "Act"
type textarea "Acti"
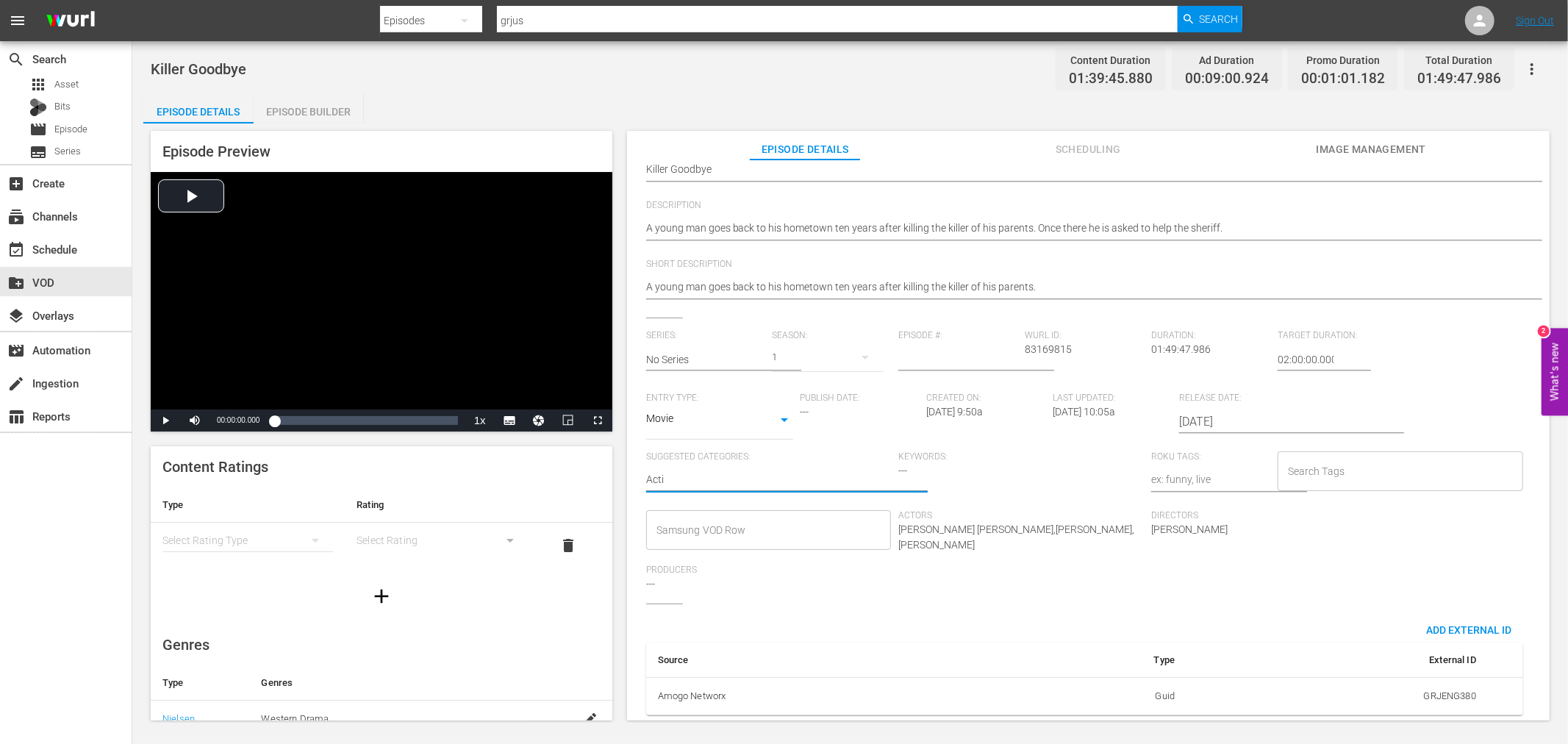
type textarea "Actio"
type textarea "Action"
type textarea "Action,"
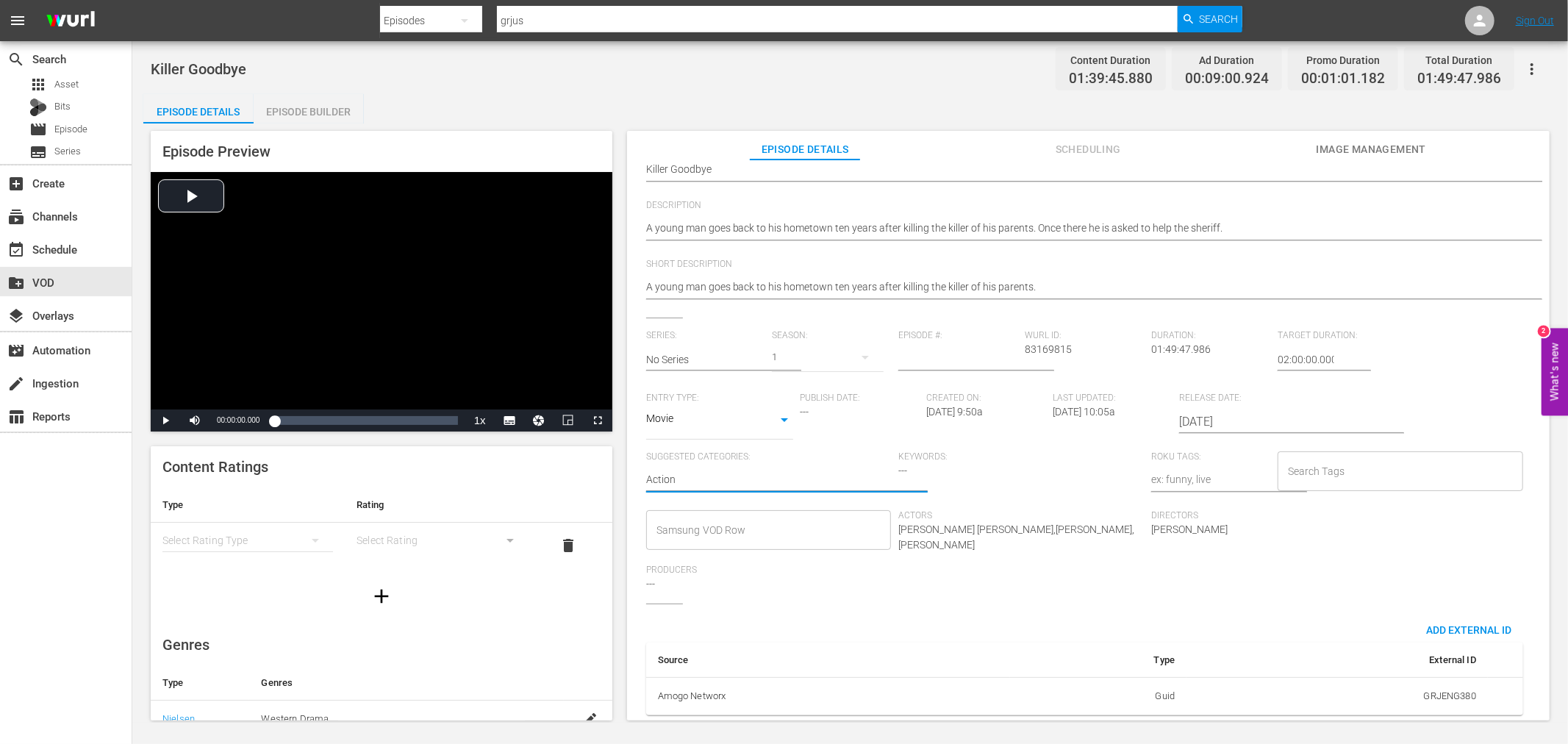
type textarea "Action,"
type textarea "Action, D"
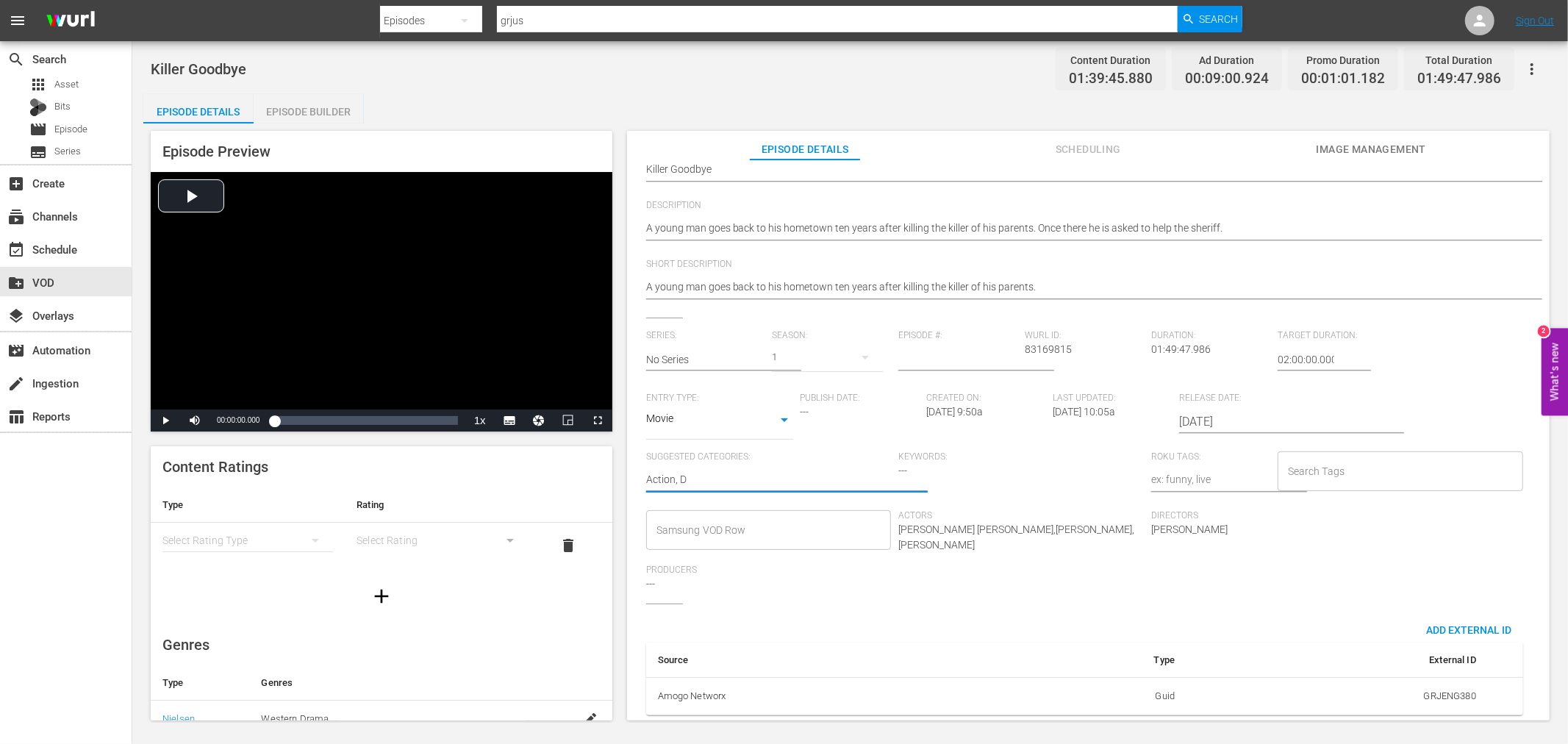
type textarea "Action, Dr"
type textarea "Action, Dra"
type textarea "Action, Dram"
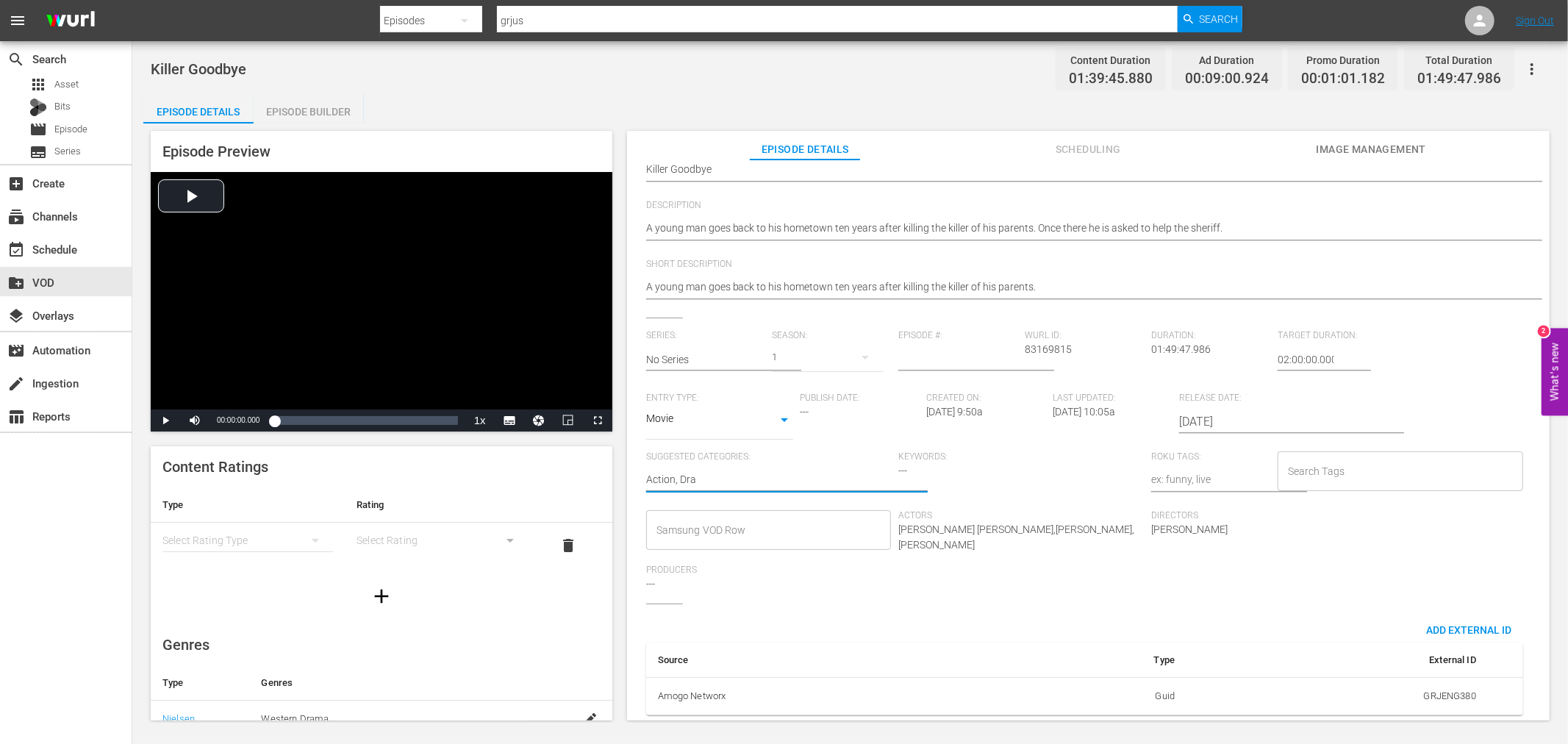
type textarea "Action, Dram"
type textarea "Action, Drama"
type textarea "Action, Drama,"
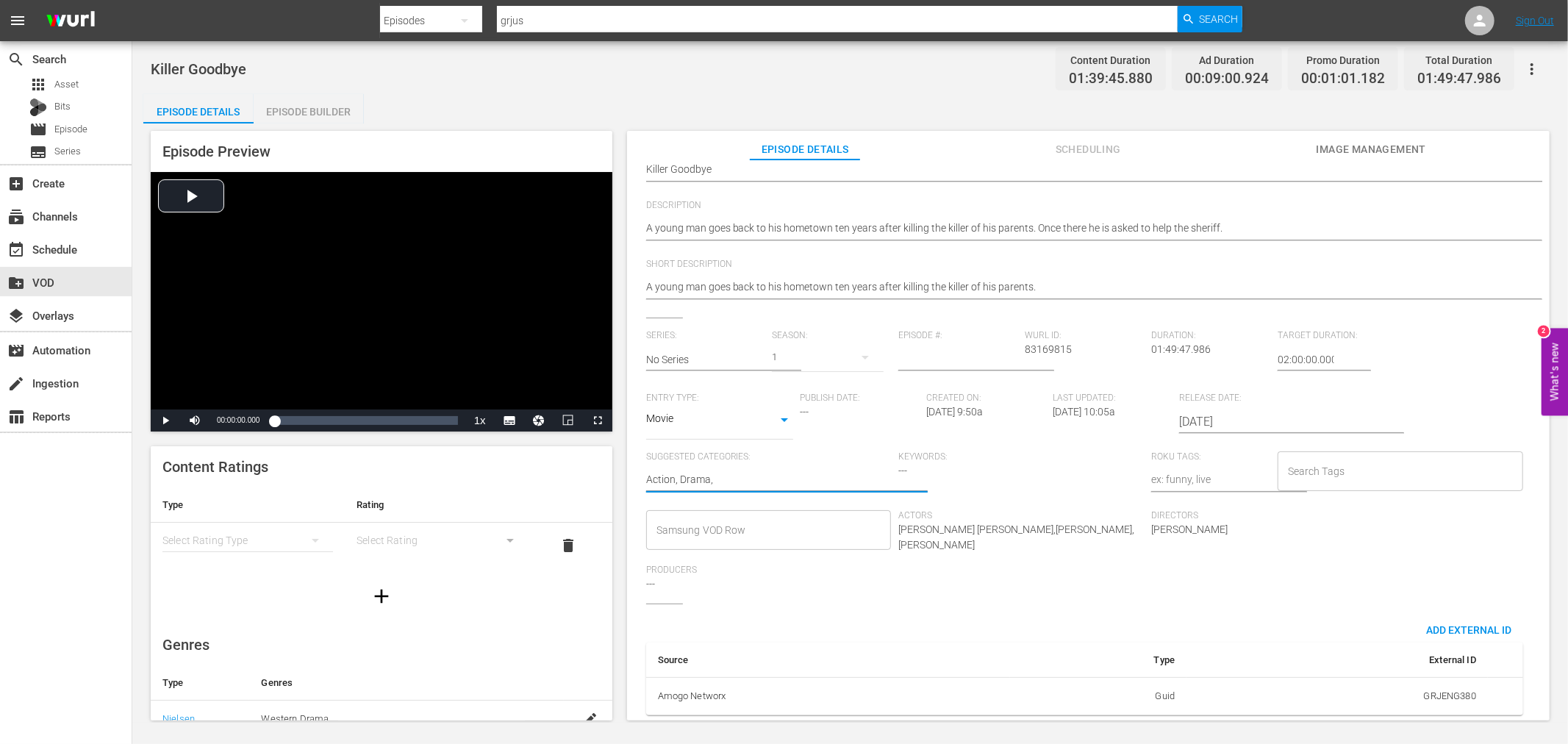
type textarea "Action, Drama,"
type textarea "Action, Drama, R"
type textarea "Action, Drama, Ro"
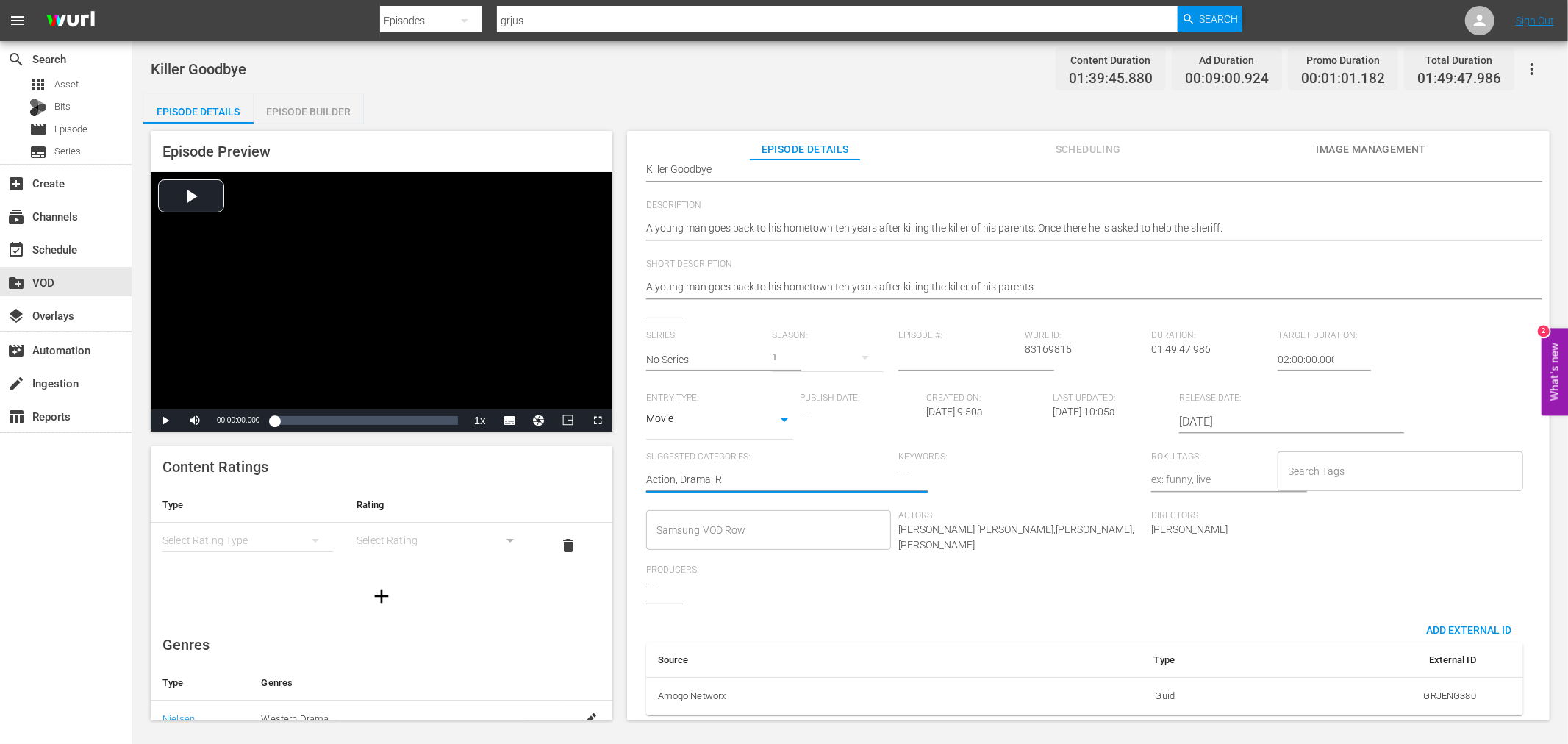
type textarea "Action, Drama, Ro"
type textarea "Action, Drama, [GEOGRAPHIC_DATA]"
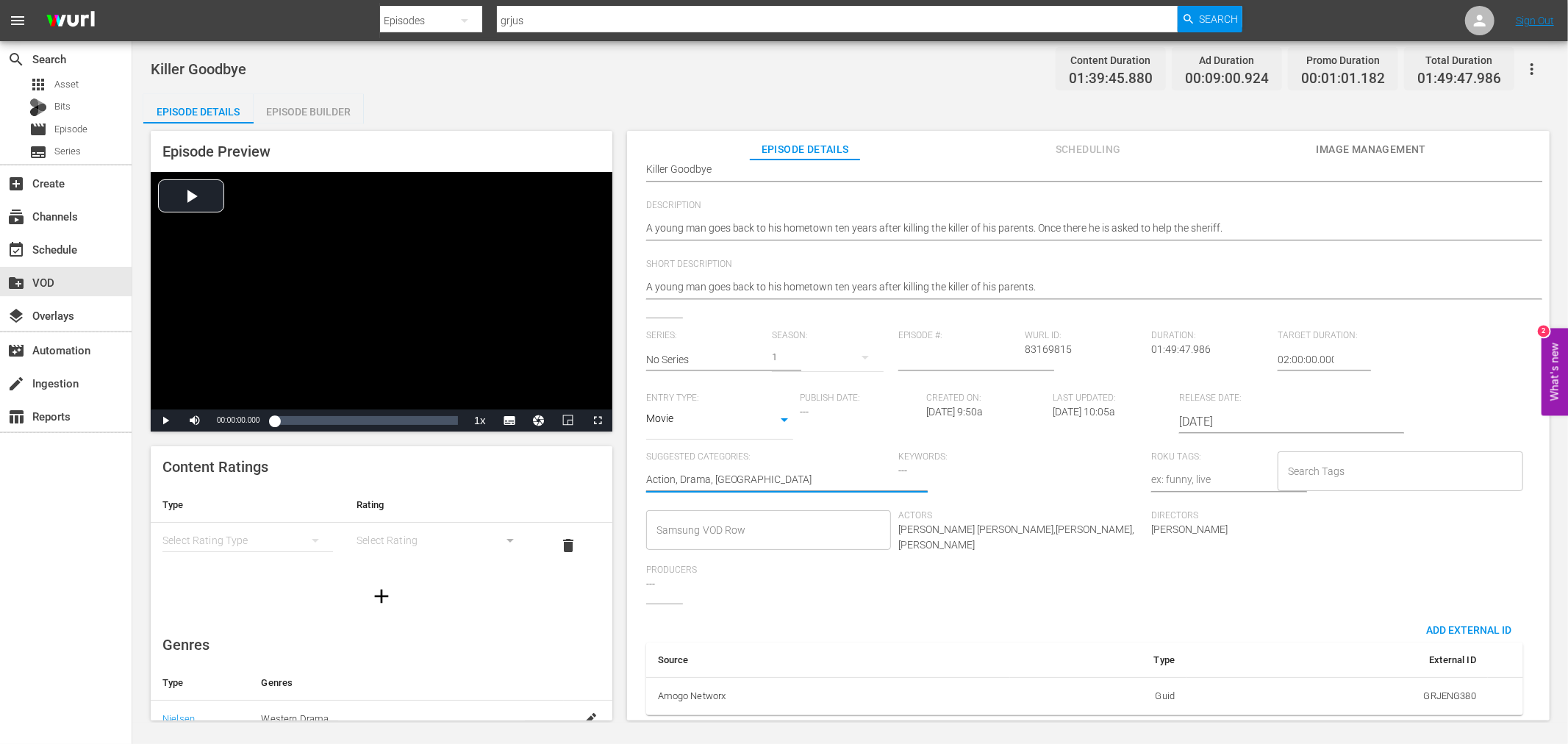
type textarea "Action, Drama, Roman"
type textarea "Action, Drama, Romanv"
type textarea "Action, Drama, Romanve"
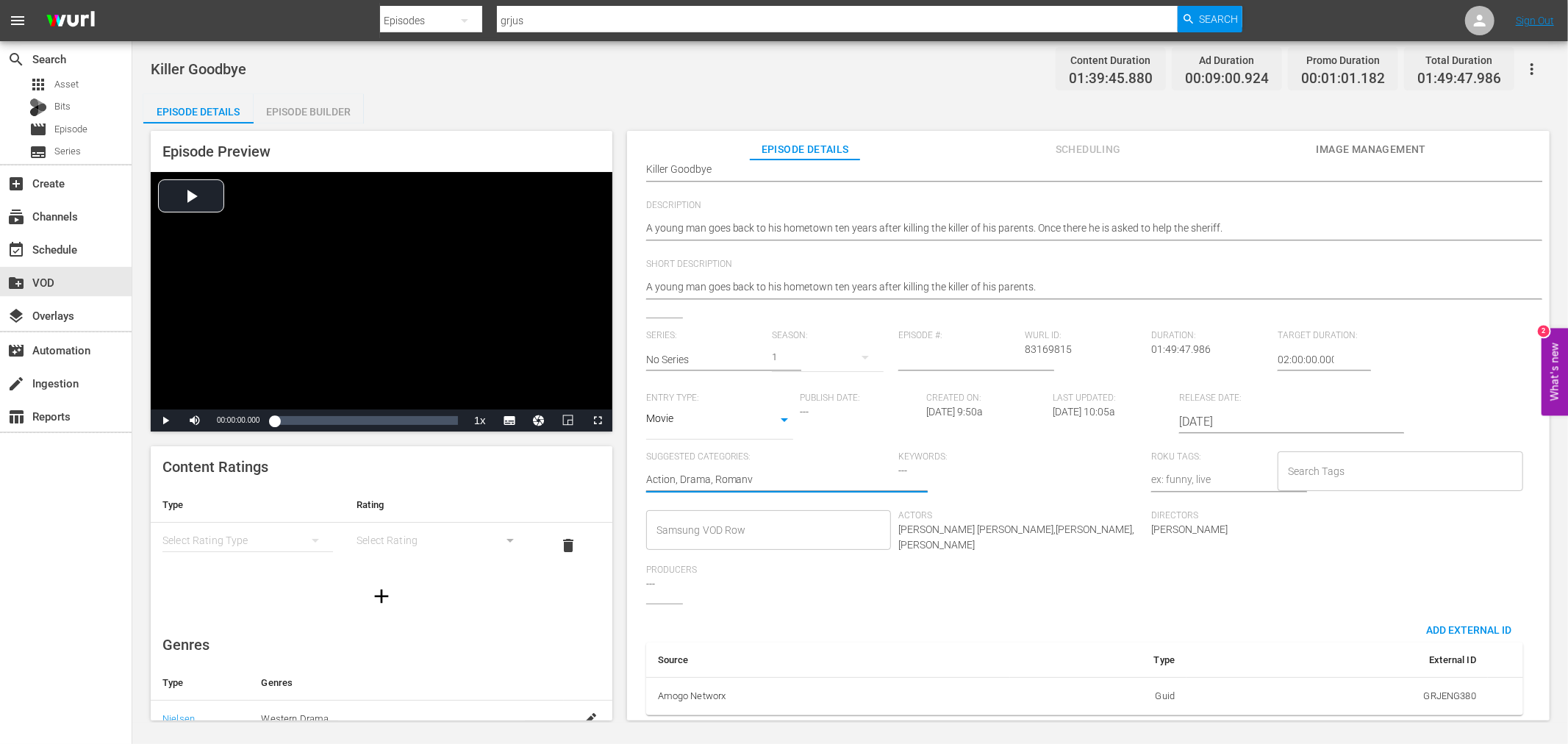
type textarea "Action, Drama, Romanve"
type textarea "Action, Drama, Romanv"
type textarea "Action, Drama, Roman"
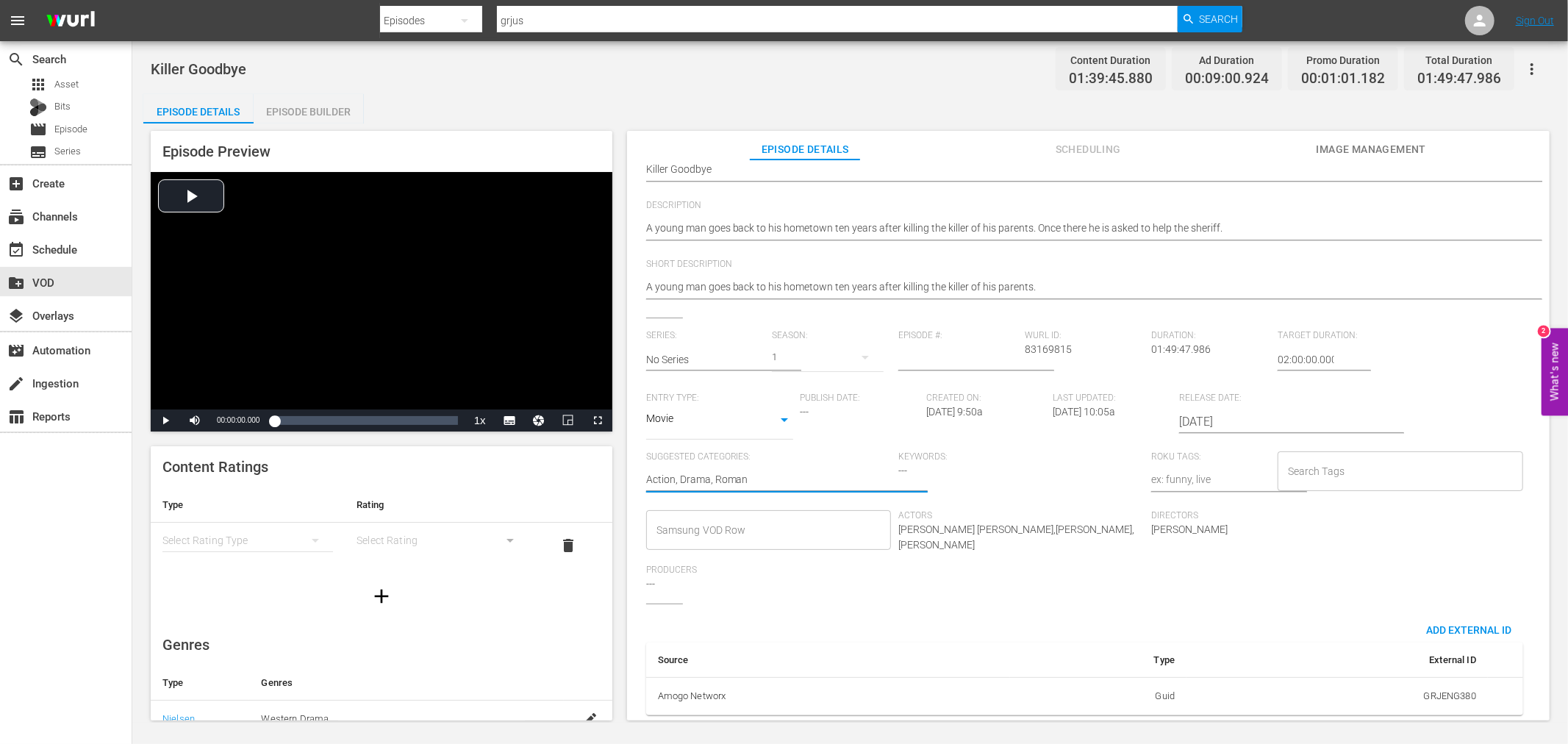
type textarea "Action, Drama, Romanc"
type textarea "Action, Drama, Romance"
type textarea "Action, Drama, Romance,"
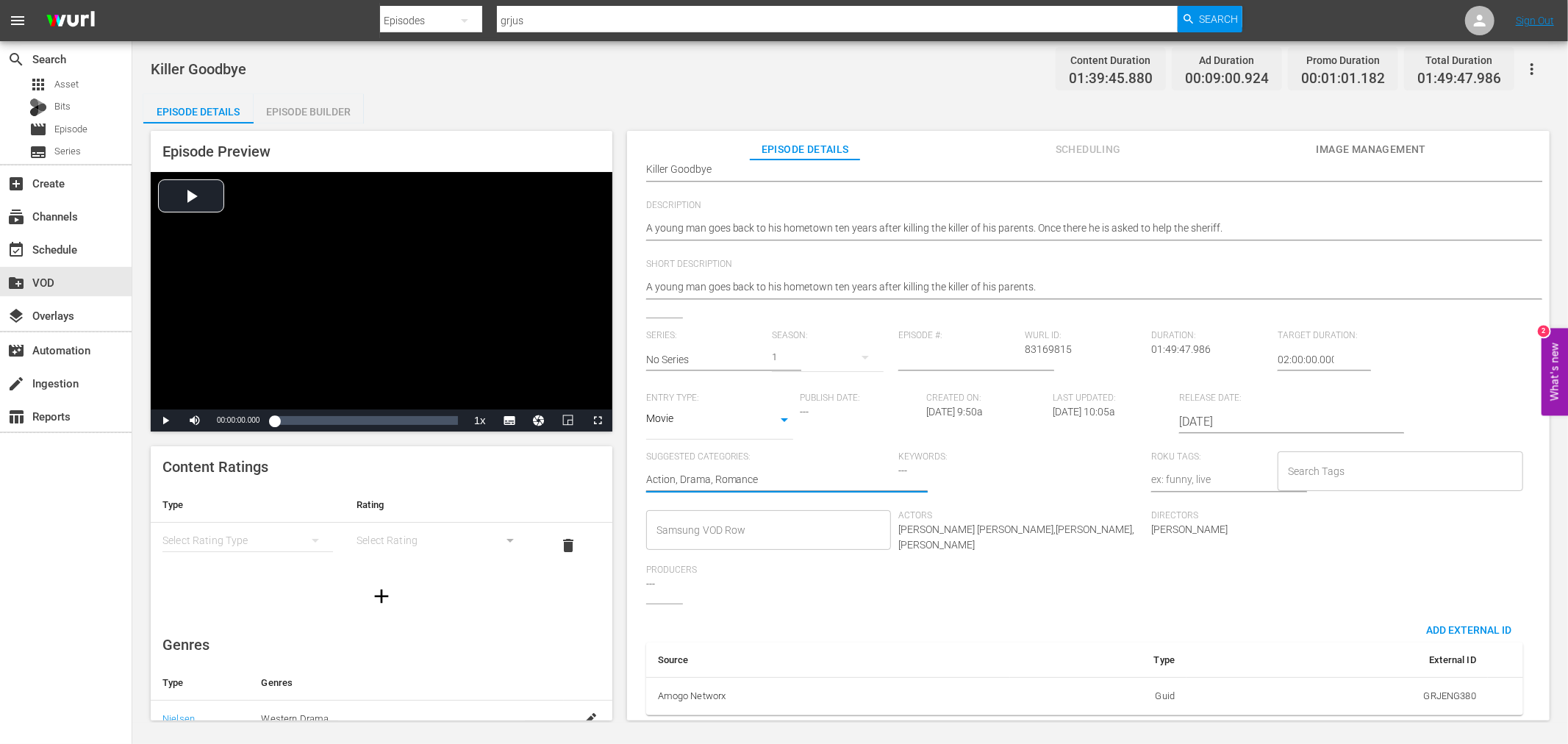
type textarea "Action, Drama, Romance,"
type textarea "Action, Drama, Romance, T"
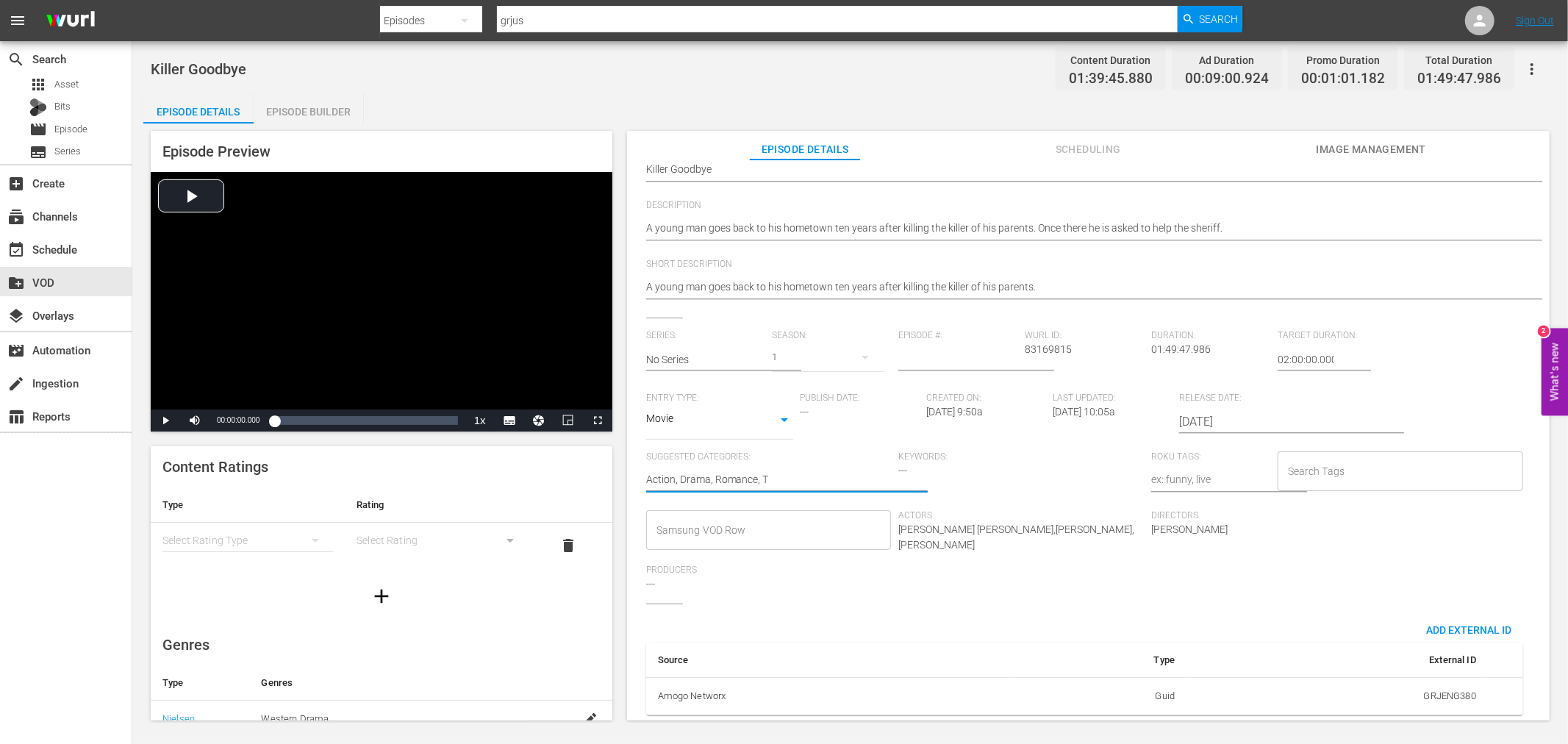
type textarea "Action, Drama, Romance, Th"
type textarea "Action, Drama, Romance, Thr"
type textarea "Action, Drama, Romance, Thri"
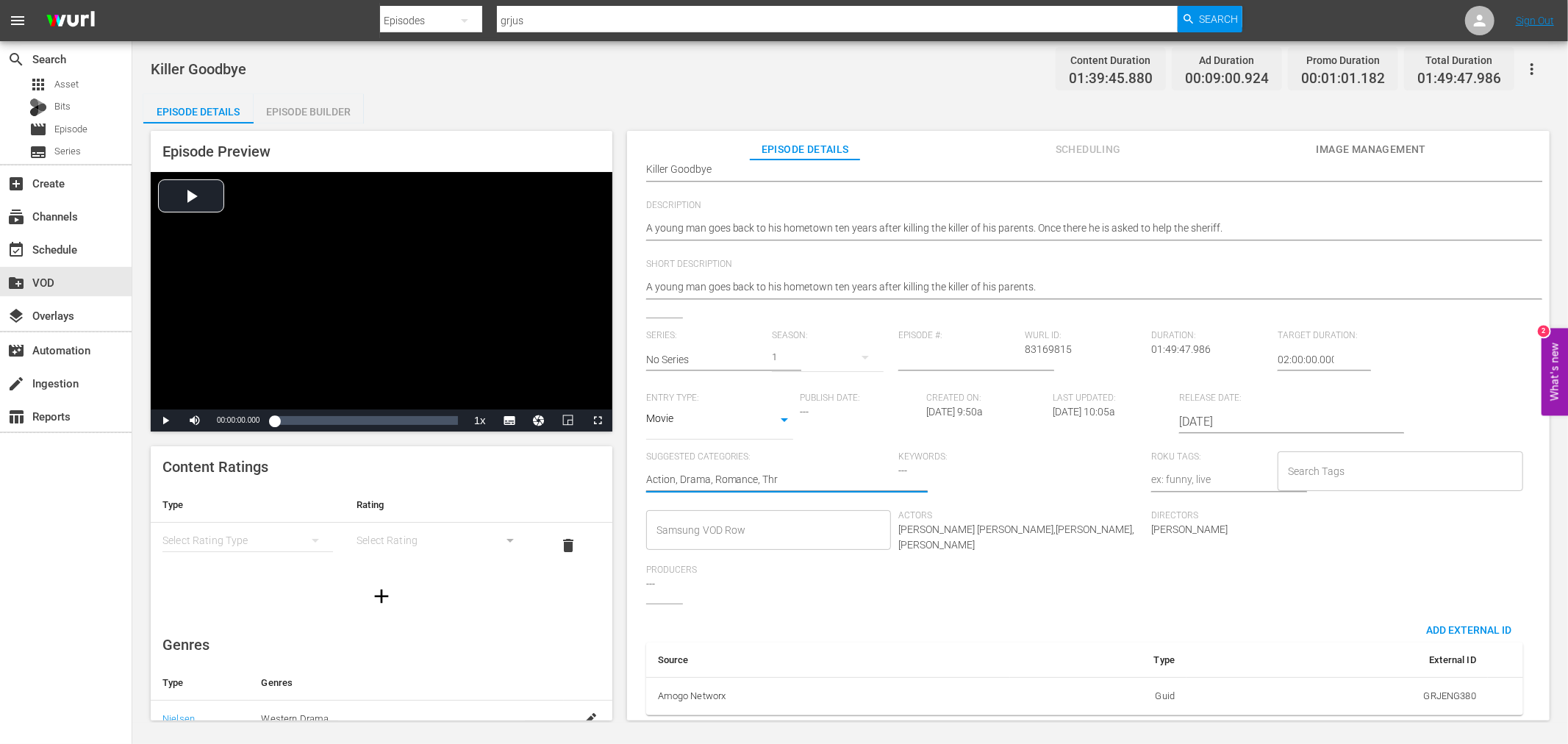
type textarea "Action, Drama, Romance, Thri"
type textarea "Action, Drama, Romance, [PERSON_NAME]"
type textarea "Action, Drama, Romance, Thrill"
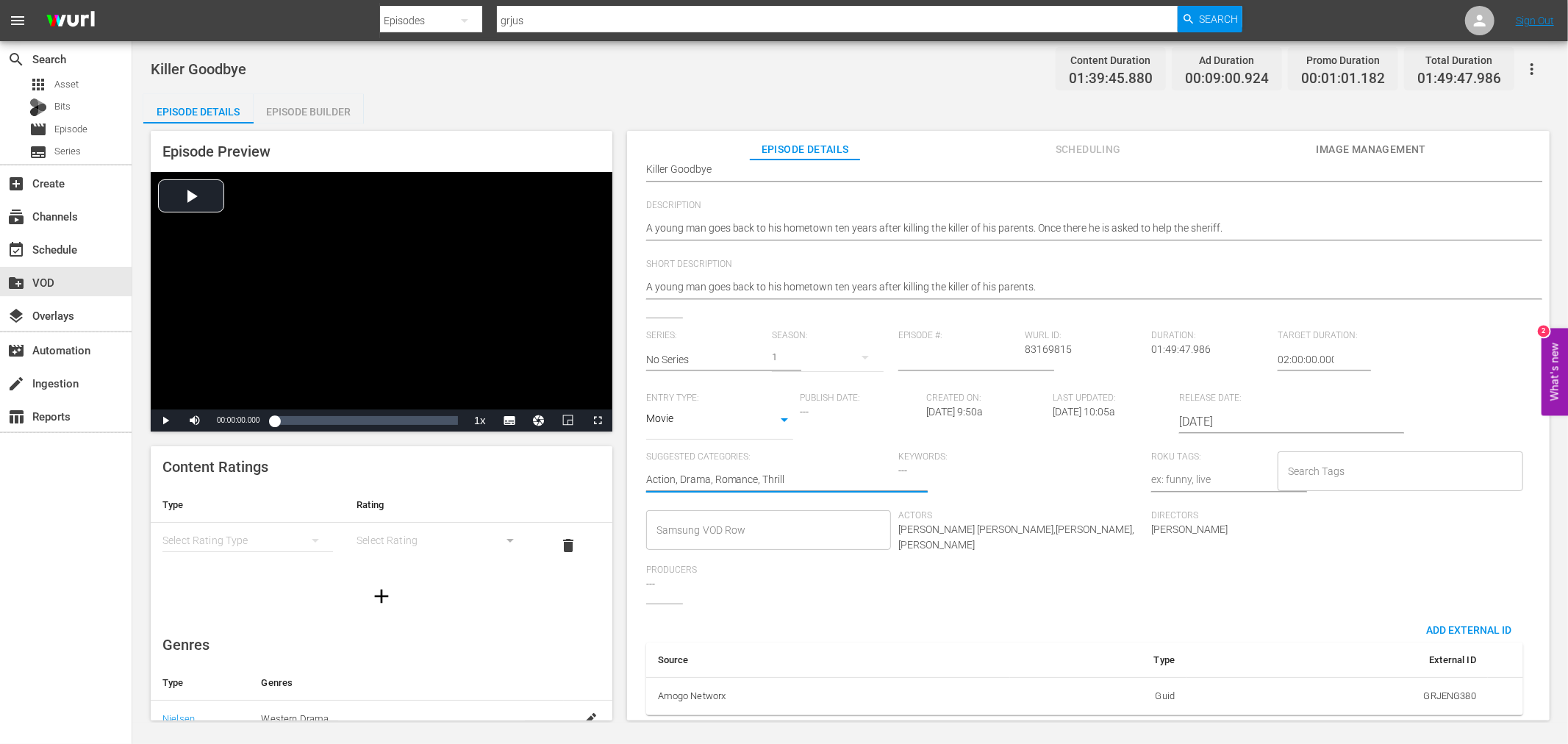
type textarea "Action, Drama, Romance, Thrille"
type textarea "Action, Drama, Romance, Thriller"
type textarea "Action, Drama, Romance, Thriller,"
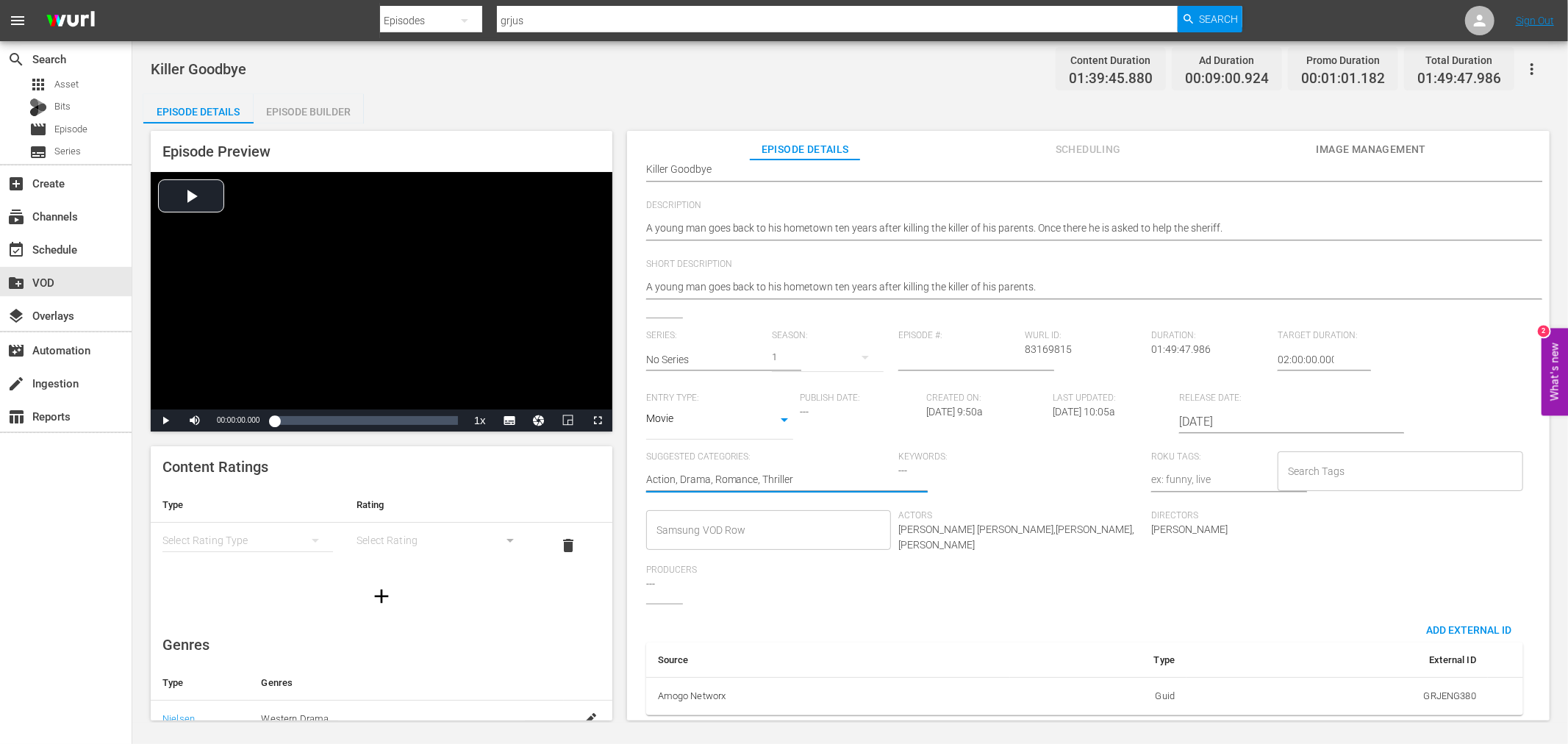
type textarea "Action, Drama, Romance, Thriller,"
type textarea "Action, Drama, Romance, Thriller, S"
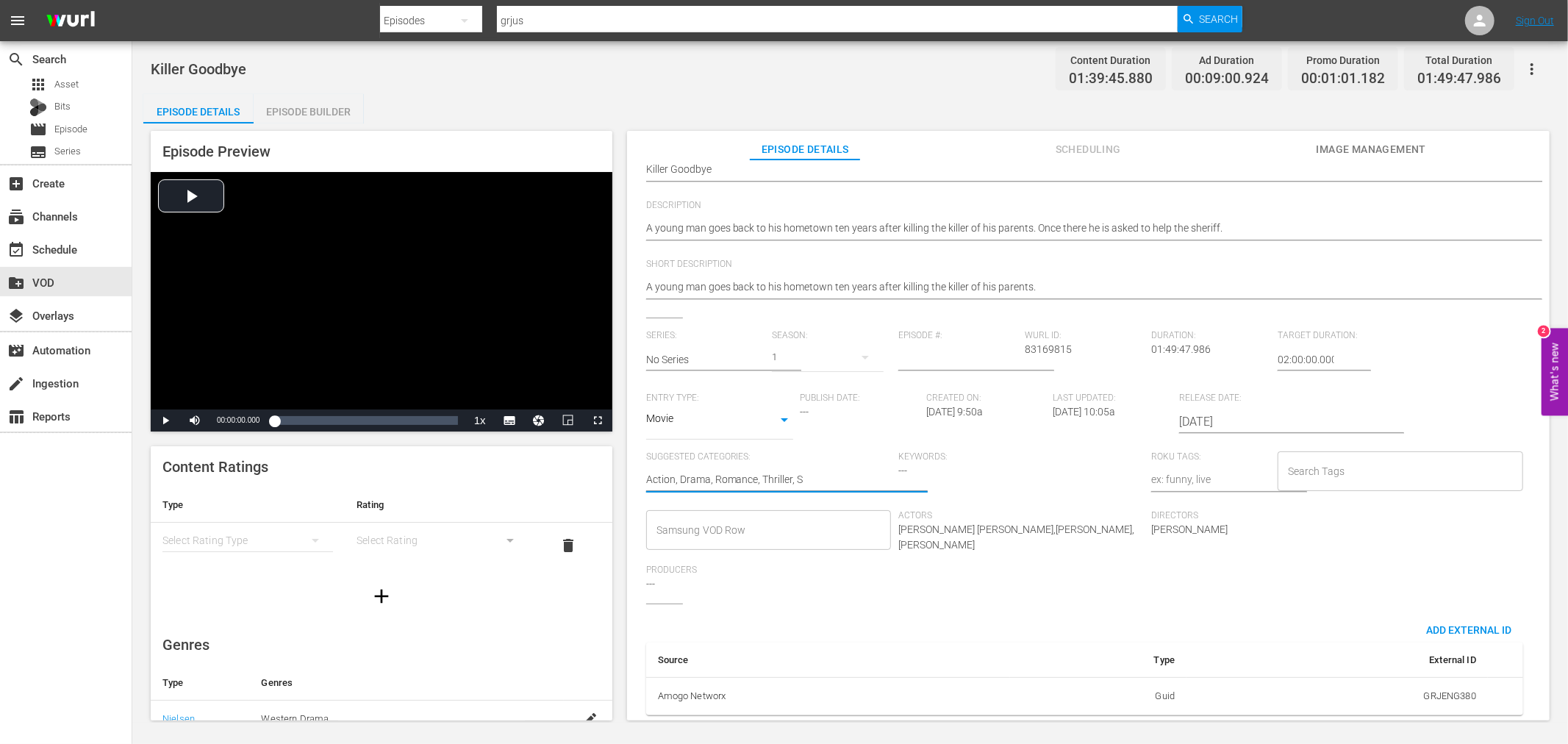
type textarea "Action, Drama, Romance, Thriller, Sp"
type textarea "Action, Drama, Romance, Thriller, Spa"
type textarea "Action, Drama, Romance, Thriller, Spag"
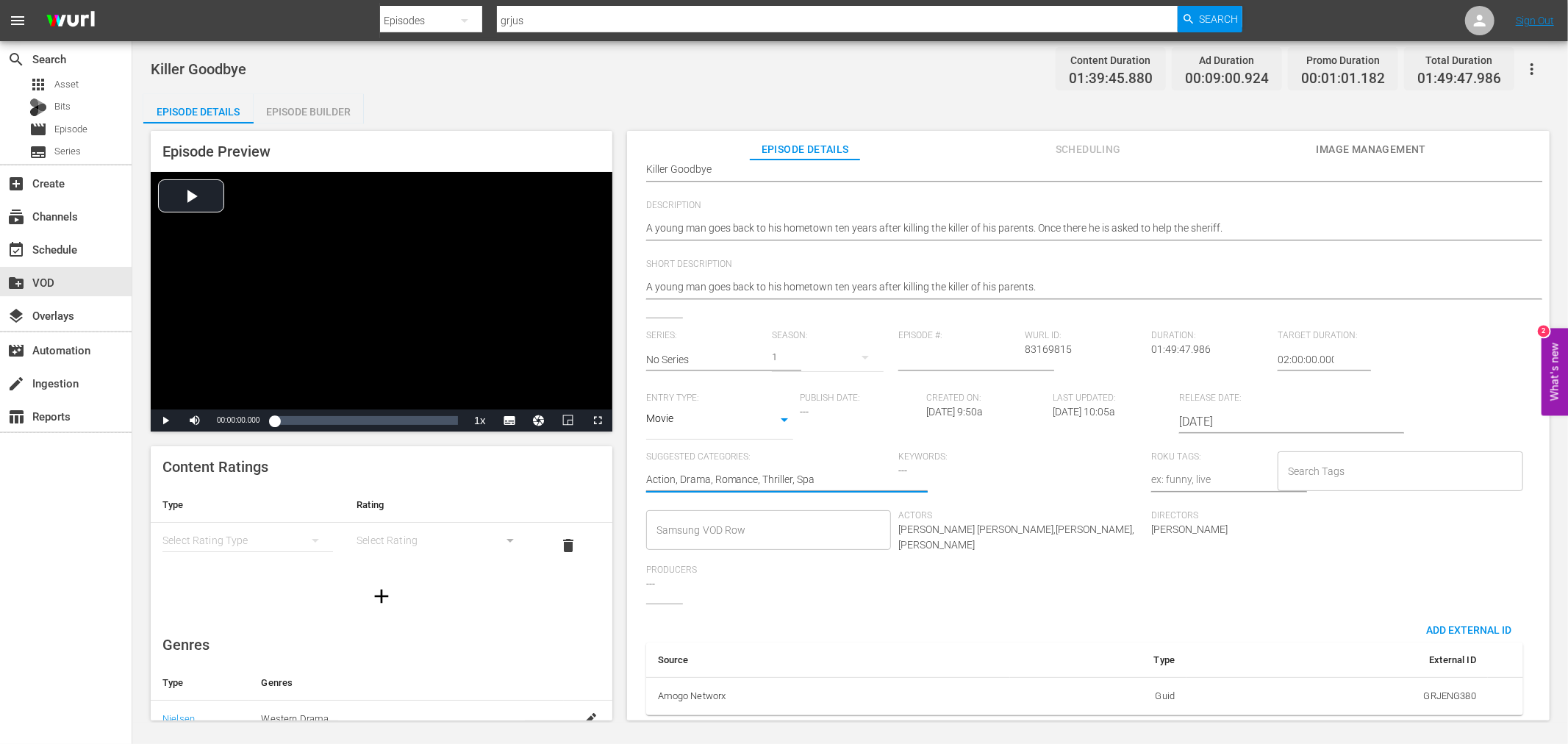
type textarea "Action, Drama, Romance, Thriller, Spag"
type textarea "Action, Drama, Romance, Thriller, Spagh"
type textarea "Action, Drama, Romance, Thriller, Spaghe"
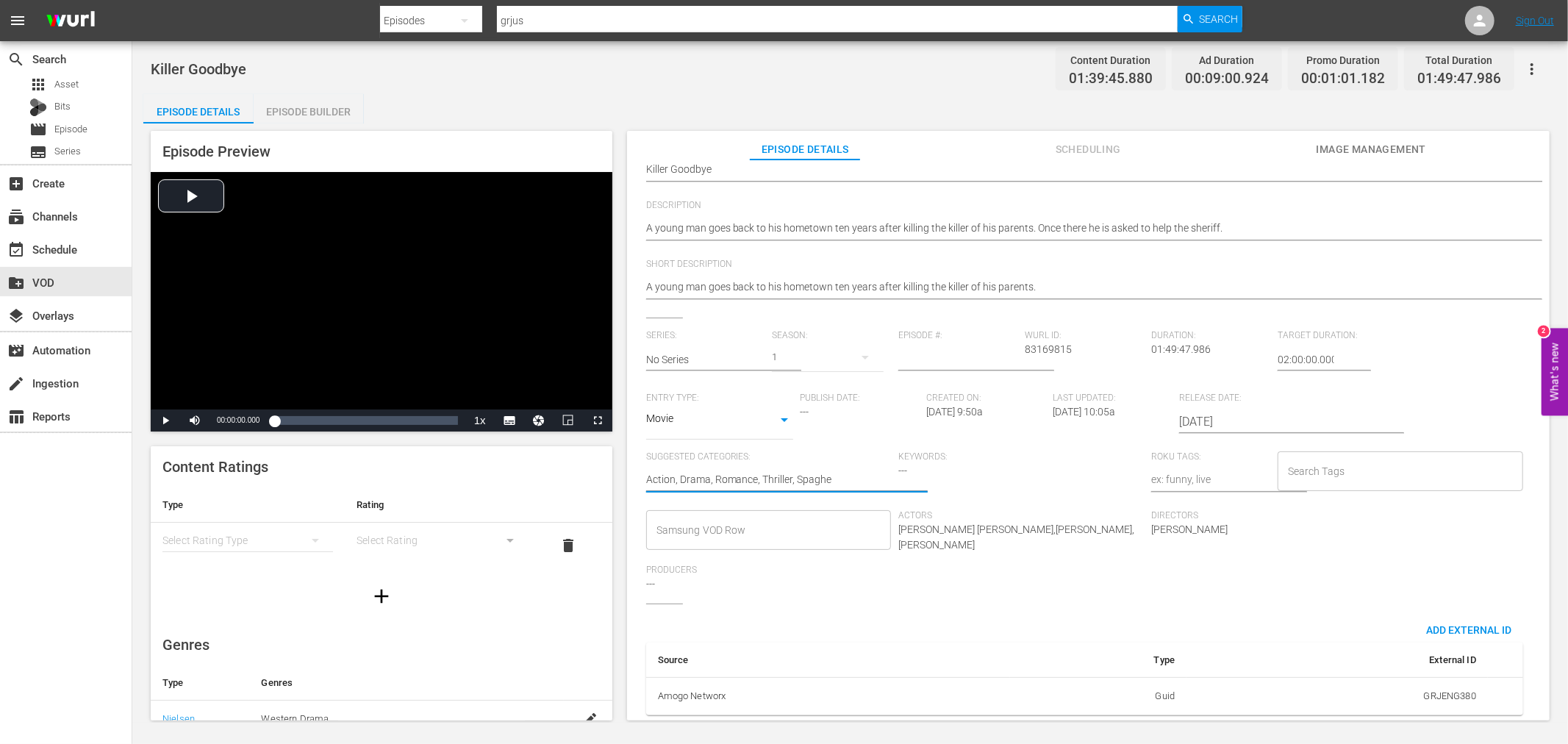
type textarea "Action, Drama, Romance, Thriller, Spaghet"
type textarea "Action, Drama, Romance, Thriller, Spaghett"
type textarea "Action, Drama, Romance, Thriller, Spaghetti"
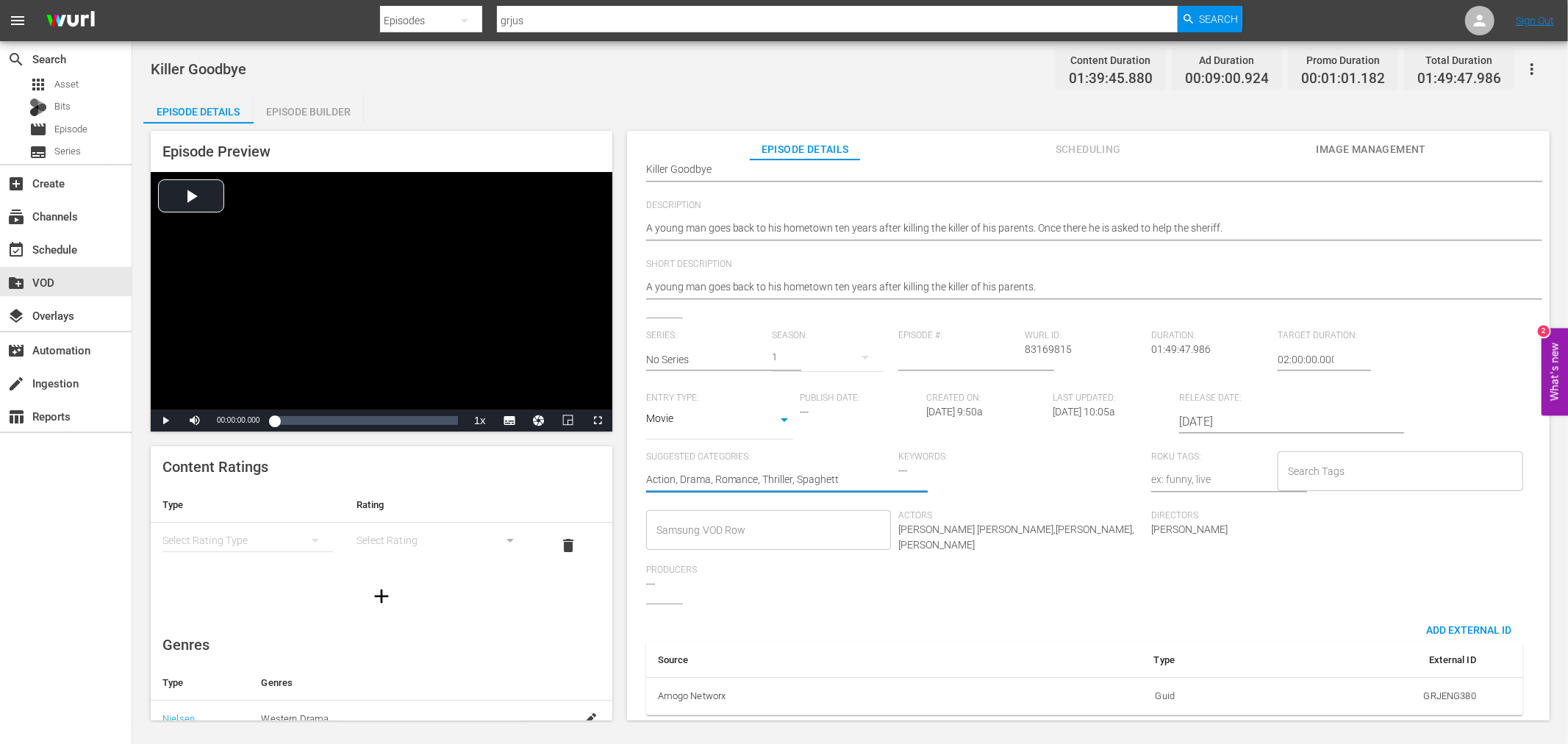
type textarea "Action, Drama, Romance, Thriller, Spaghetti"
type textarea "Action, Drama, Romance, Thriller, Spaghetti W"
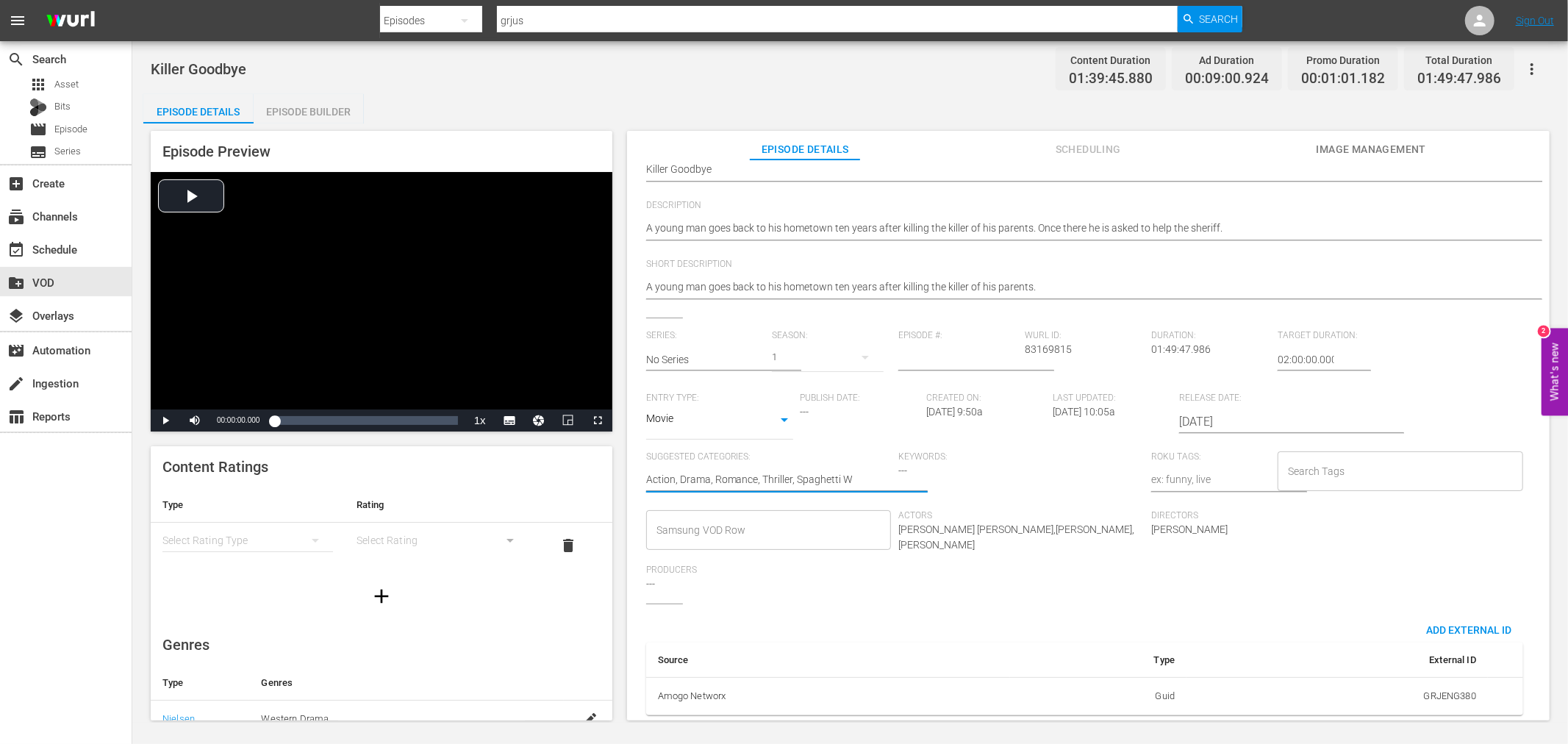
type textarea "Action, Drama, Romance, Thriller, Spaghetti We"
type textarea "Action, Drama, Romance, Thriller, Spaghetti [PERSON_NAME]"
type textarea "Action, Drama, Romance, Thriller, Spaghetti We"
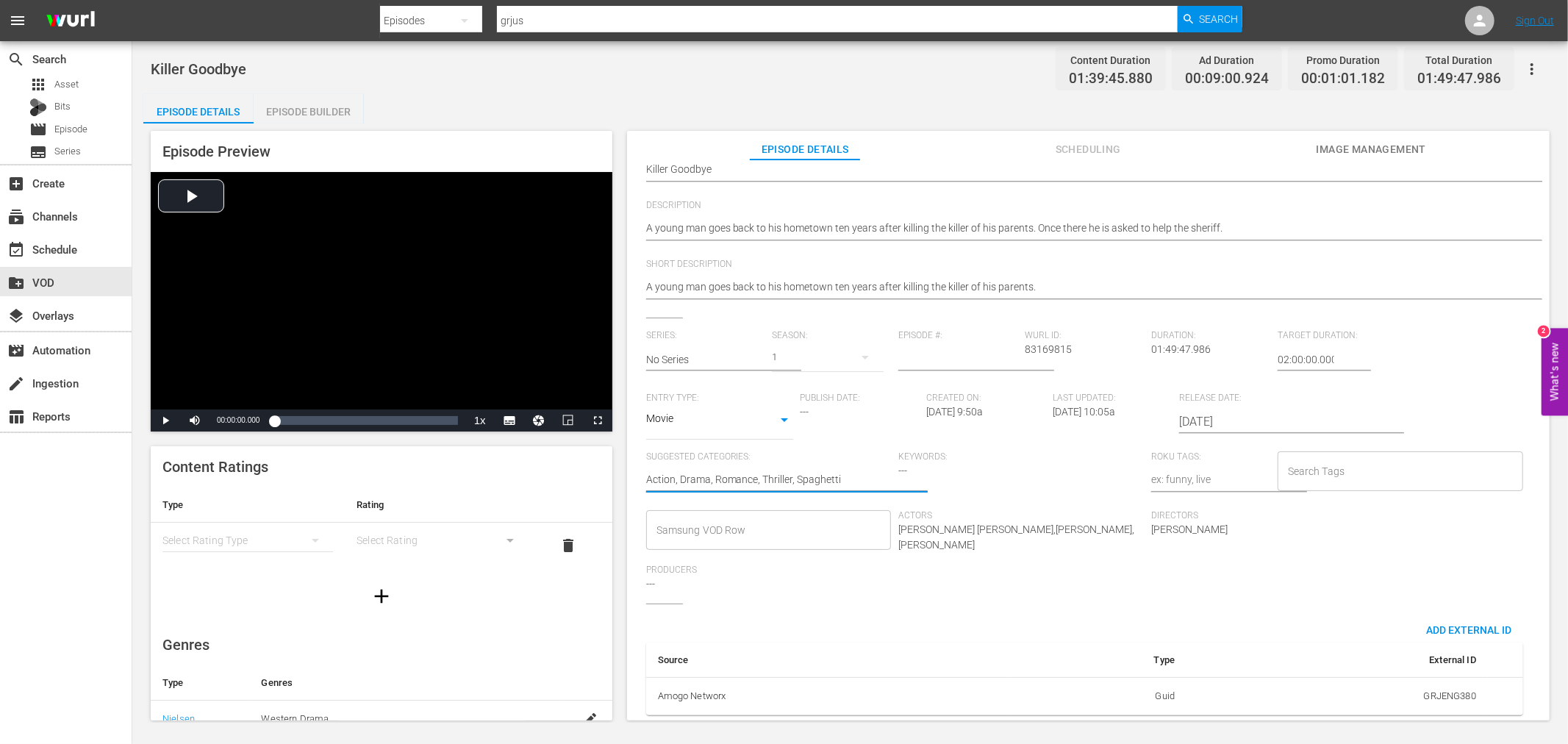
type textarea "Action, Drama, Romance, Thriller, Spaghetti We"
type textarea "Action, Drama, Romance, Thriller, Spaghetti W"
type textarea "Action, Drama, Romance, Thriller, Spaghetti"
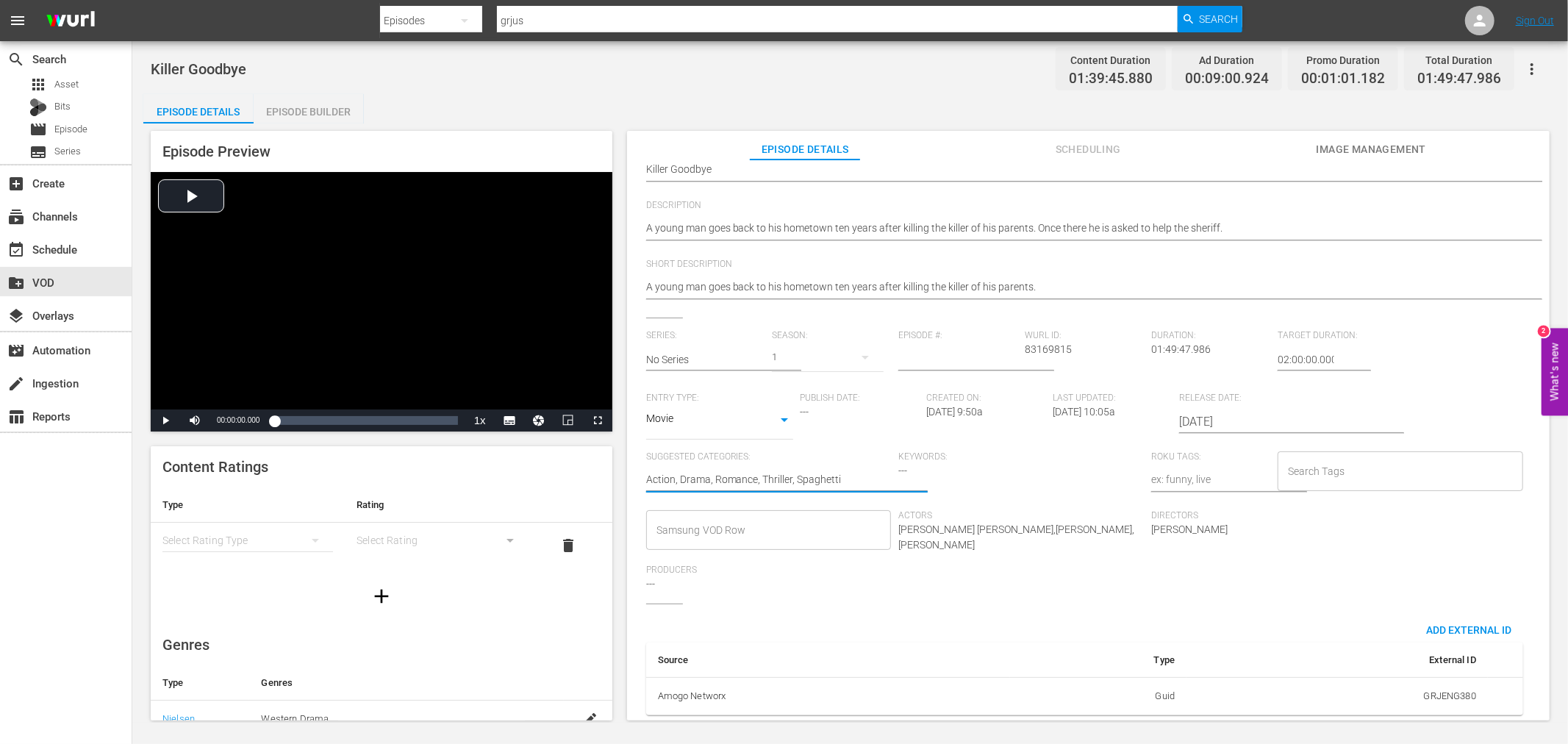
type textarea "Action, Drama, Romance, Thriller, Spaghetti"
type textarea "Action, Drama, Romance, Thriller, Spaghett"
type textarea "Action, Drama, Romance, Thriller, Spaghet"
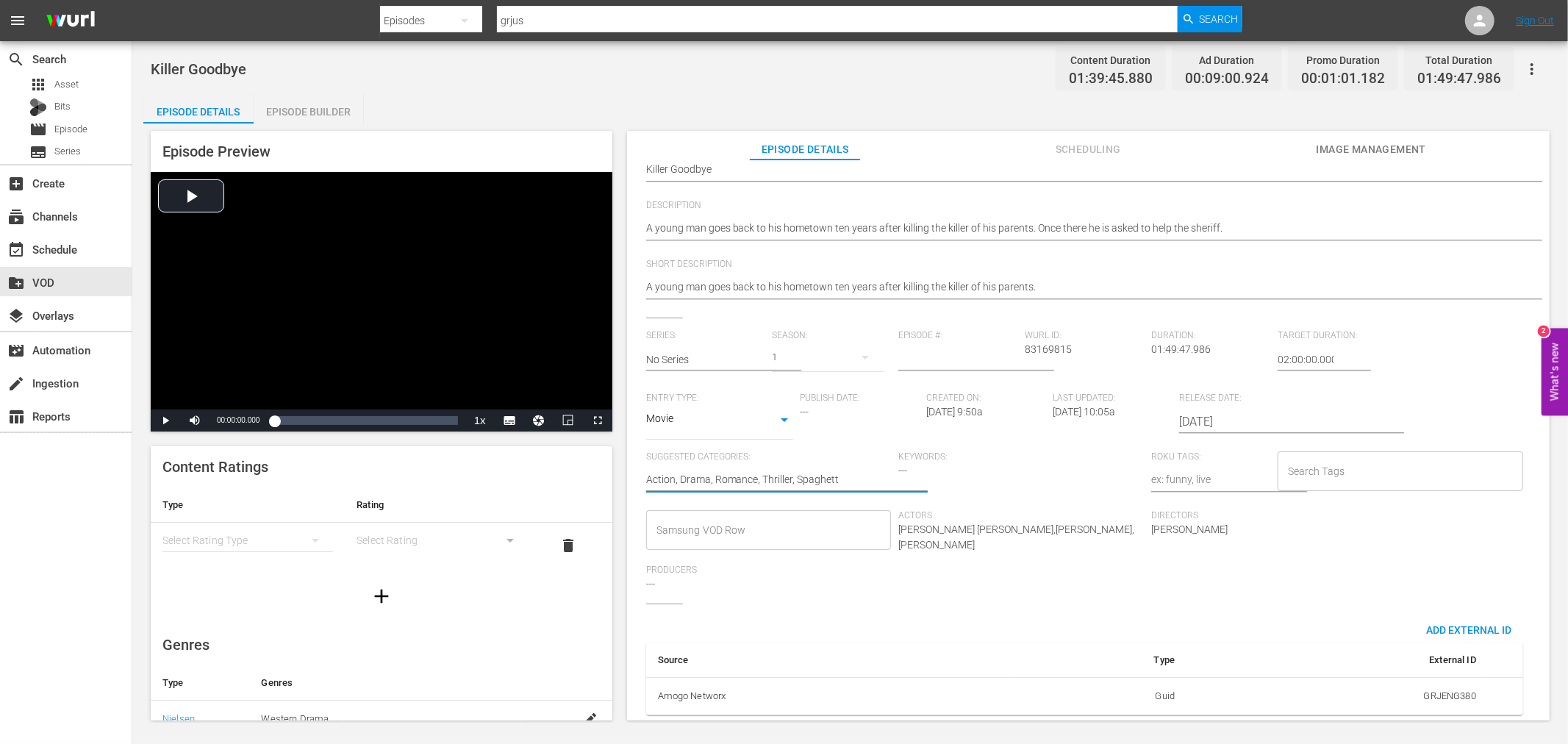
type textarea "Action, Drama, Romance, Thriller, Spaghet"
type textarea "Action, Drama, Romance, Thriller, Spaghe"
type textarea "Action, Drama, Romance, Thriller, Spagh"
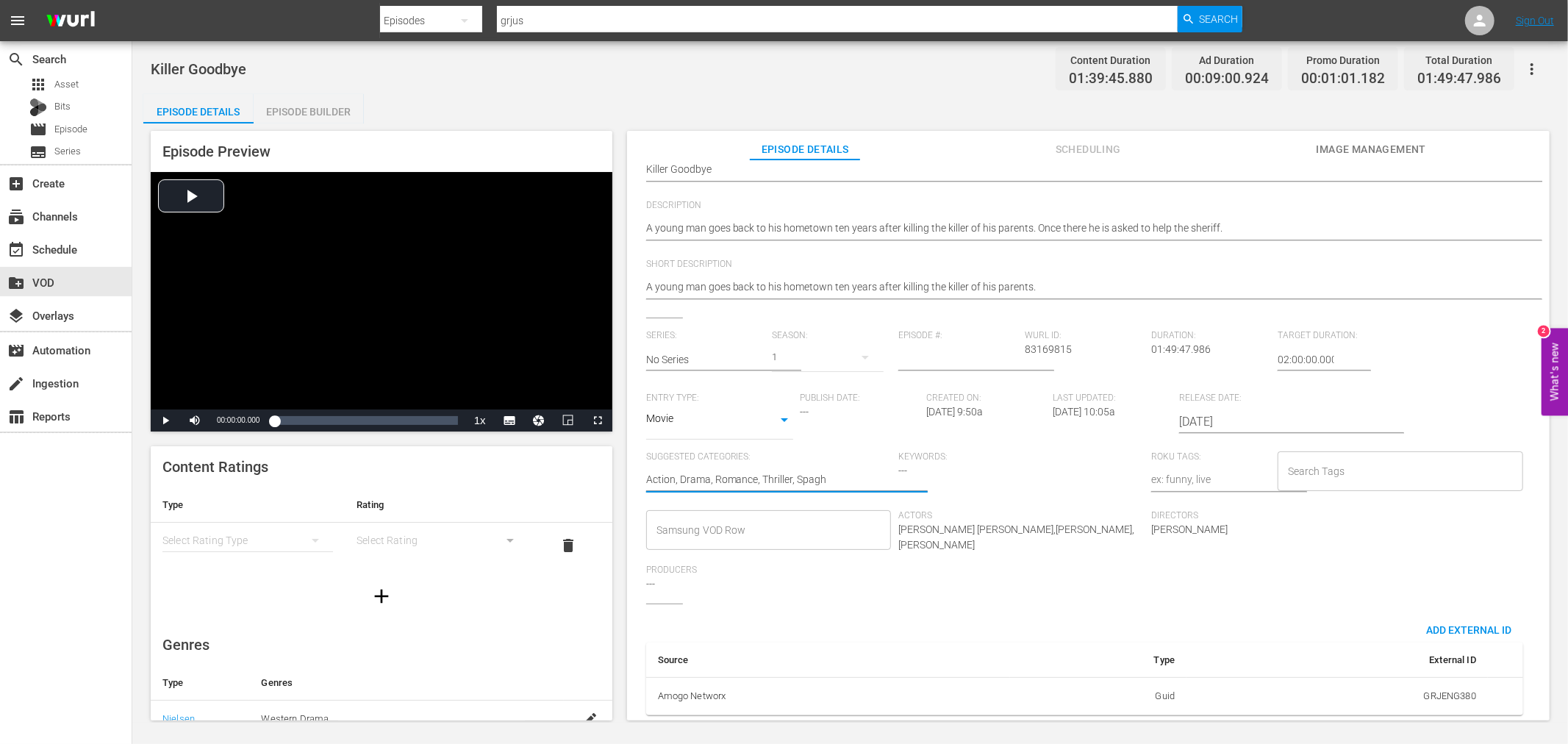
type textarea "Action, Drama, Romance, Thriller, Spag"
type textarea "Action, Drama, Romance, Thriller, Spa"
type textarea "Action, Drama, Romance, Thriller, Sp"
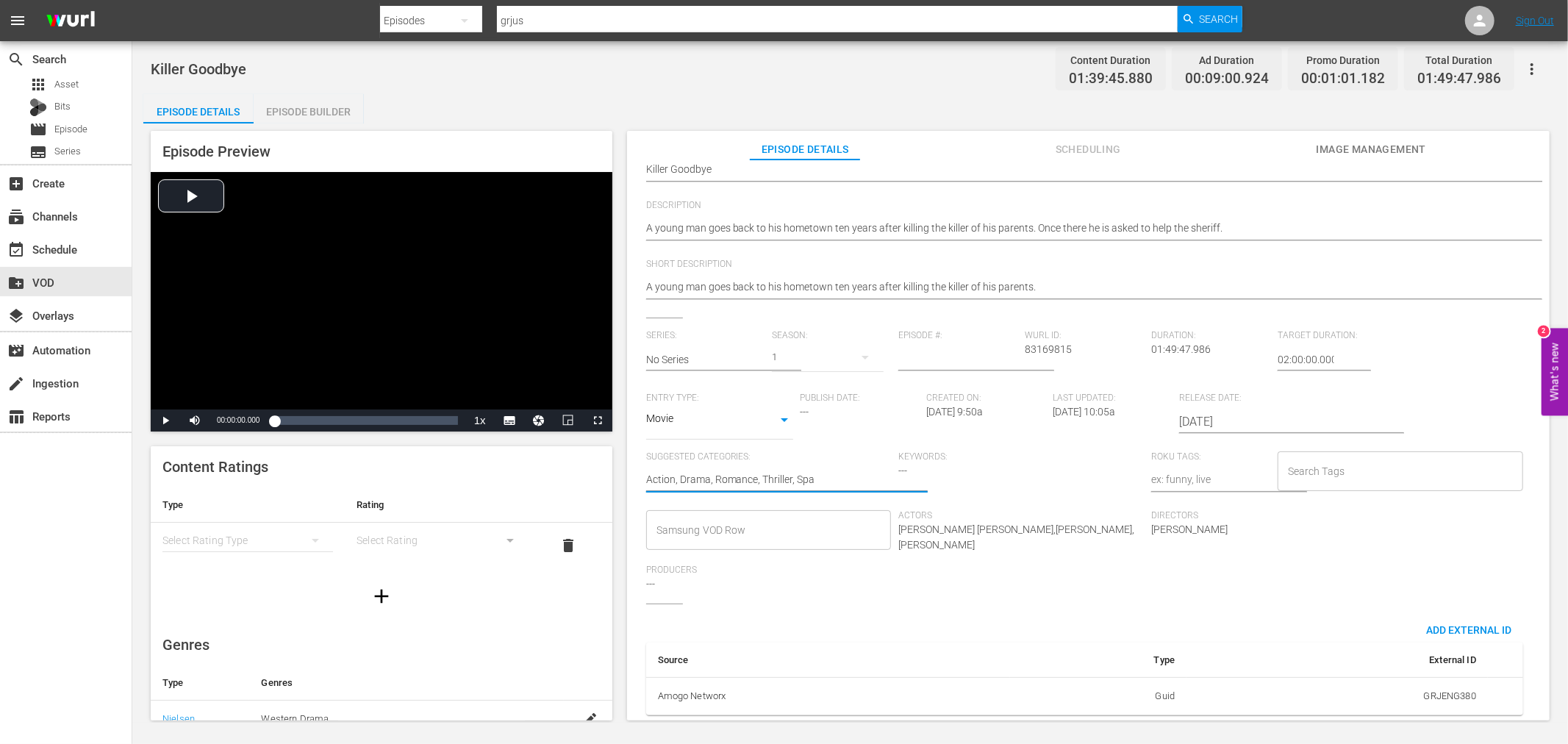
type textarea "Action, Drama, Romance, Thriller, Sp"
type textarea "Action, Drama, Romance, Thriller, S"
type textarea "Action, Drama, Romance, Thriller,"
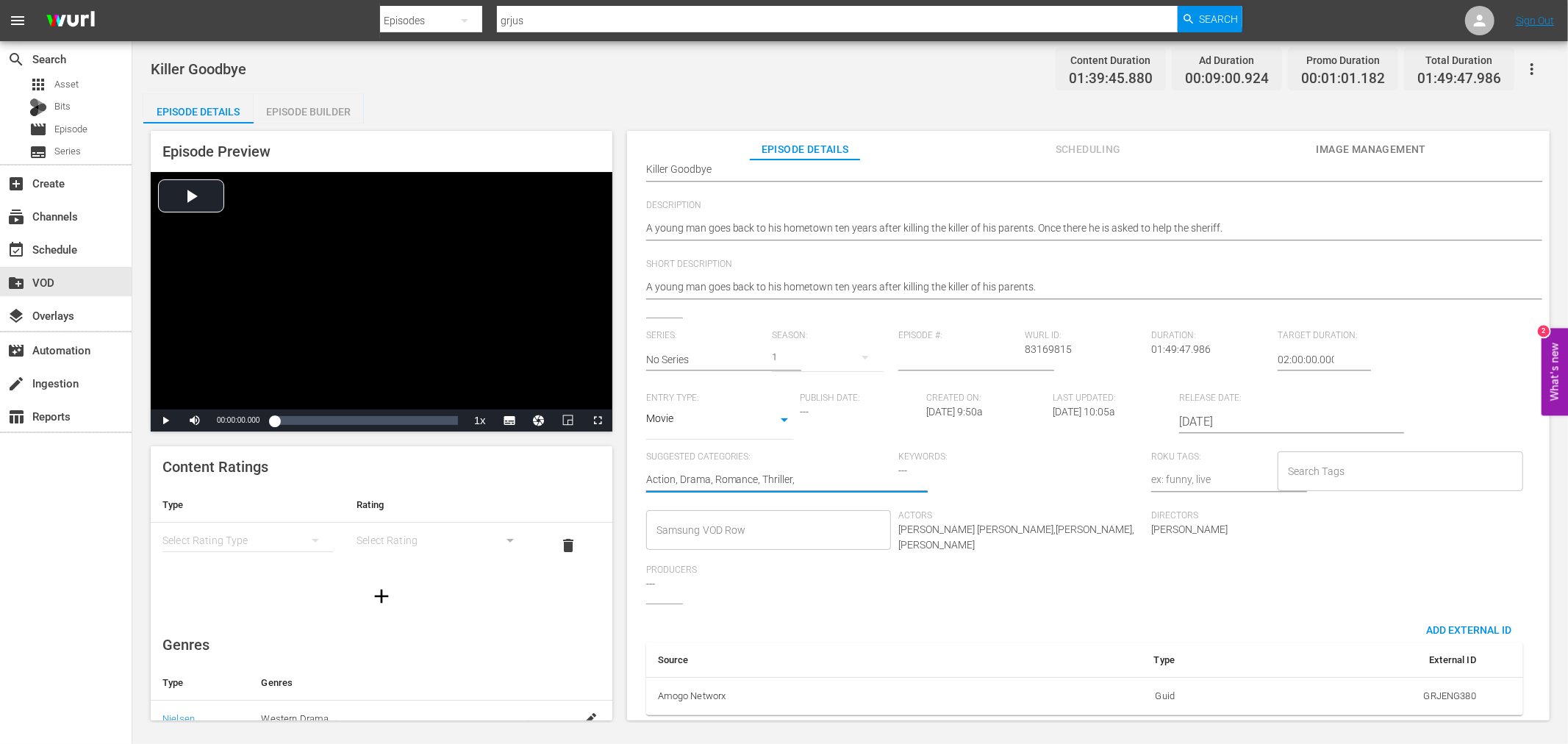
type textarea "Action, Drama, Romance, Thriller, I"
click at [699, 526] on input "Samsung VOD Row" at bounding box center [758, 530] width 210 height 26
click at [687, 557] on span "[DATE]" at bounding box center [672, 561] width 30 height 16
click at [1310, 461] on input "Search Tags" at bounding box center [1390, 471] width 210 height 26
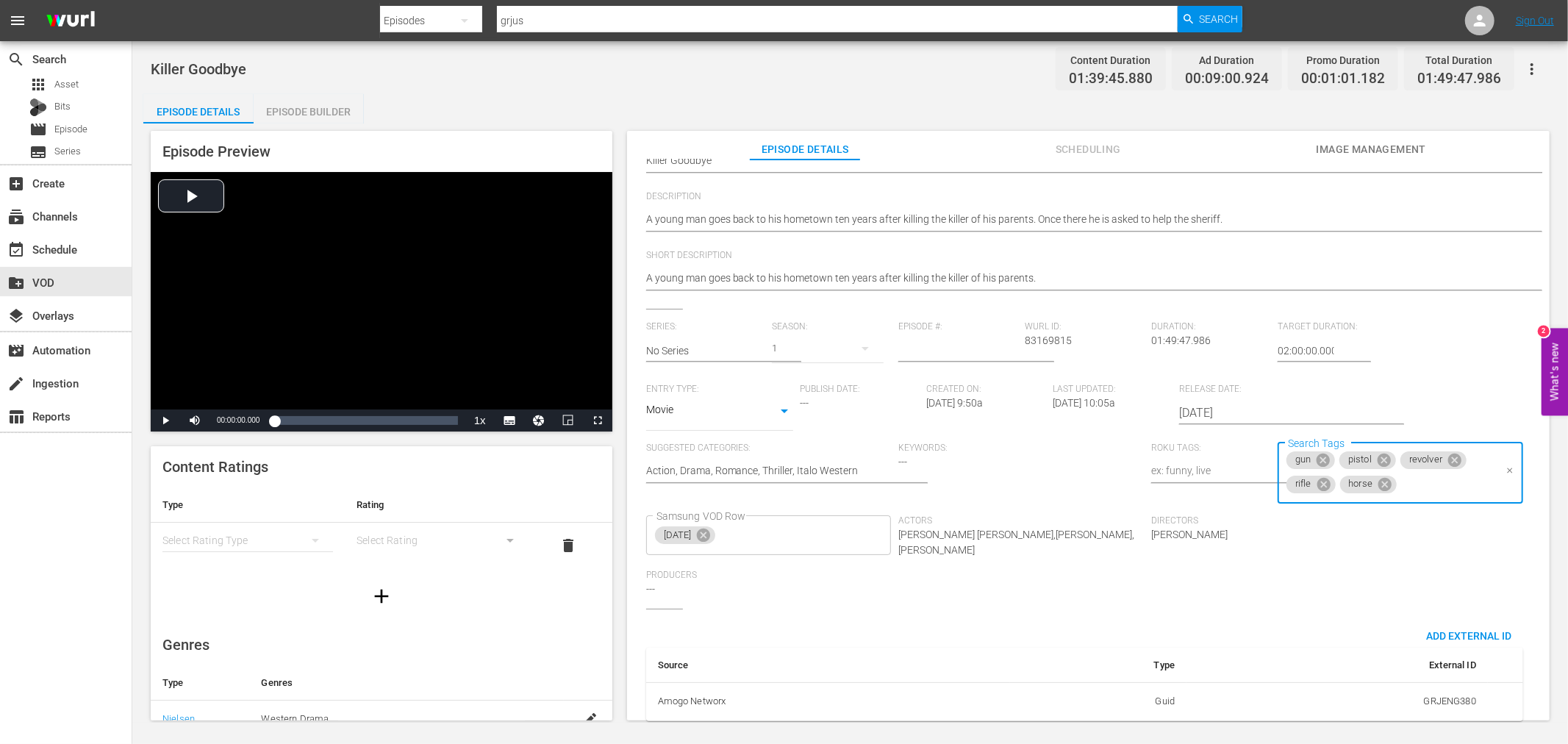
click at [1278, 462] on div "gun pistol revolver rifle horse Search Tags" at bounding box center [1400, 473] width 246 height 62
click at [1385, 524] on li "spaghetti western" at bounding box center [1393, 524] width 243 height 25
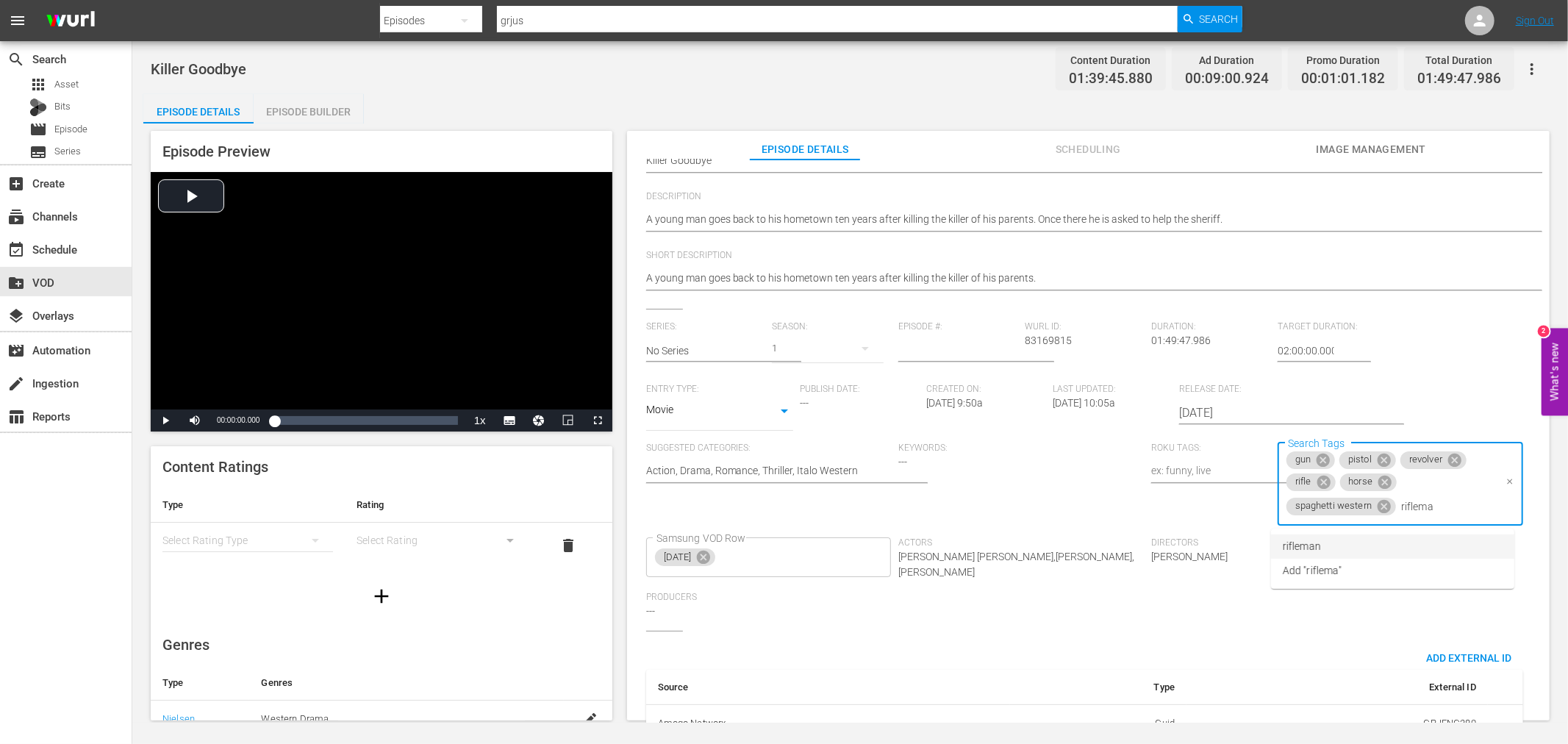
click at [1353, 544] on li "rifleman" at bounding box center [1393, 547] width 243 height 25
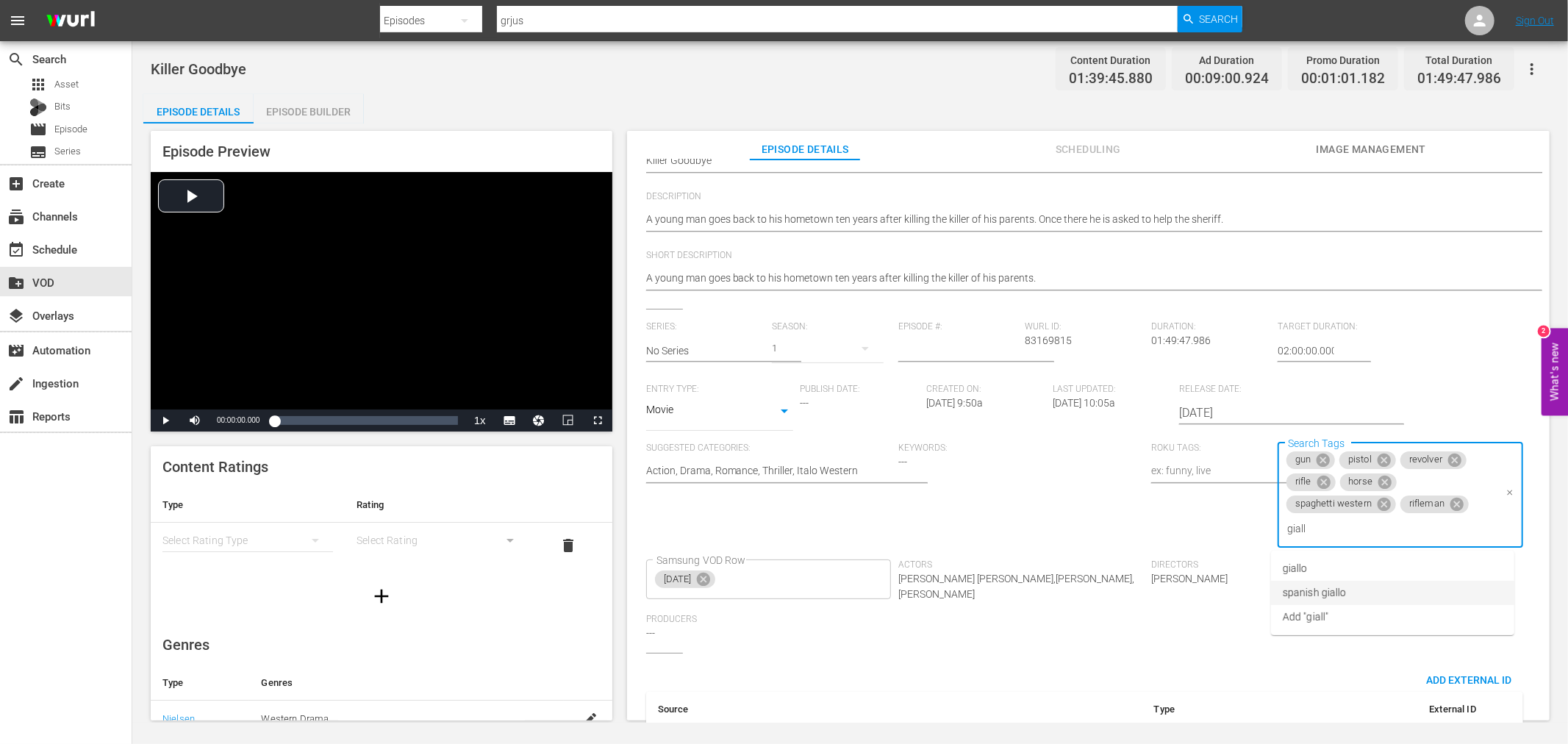
click at [1347, 585] on li "spanish giallo" at bounding box center [1393, 593] width 243 height 25
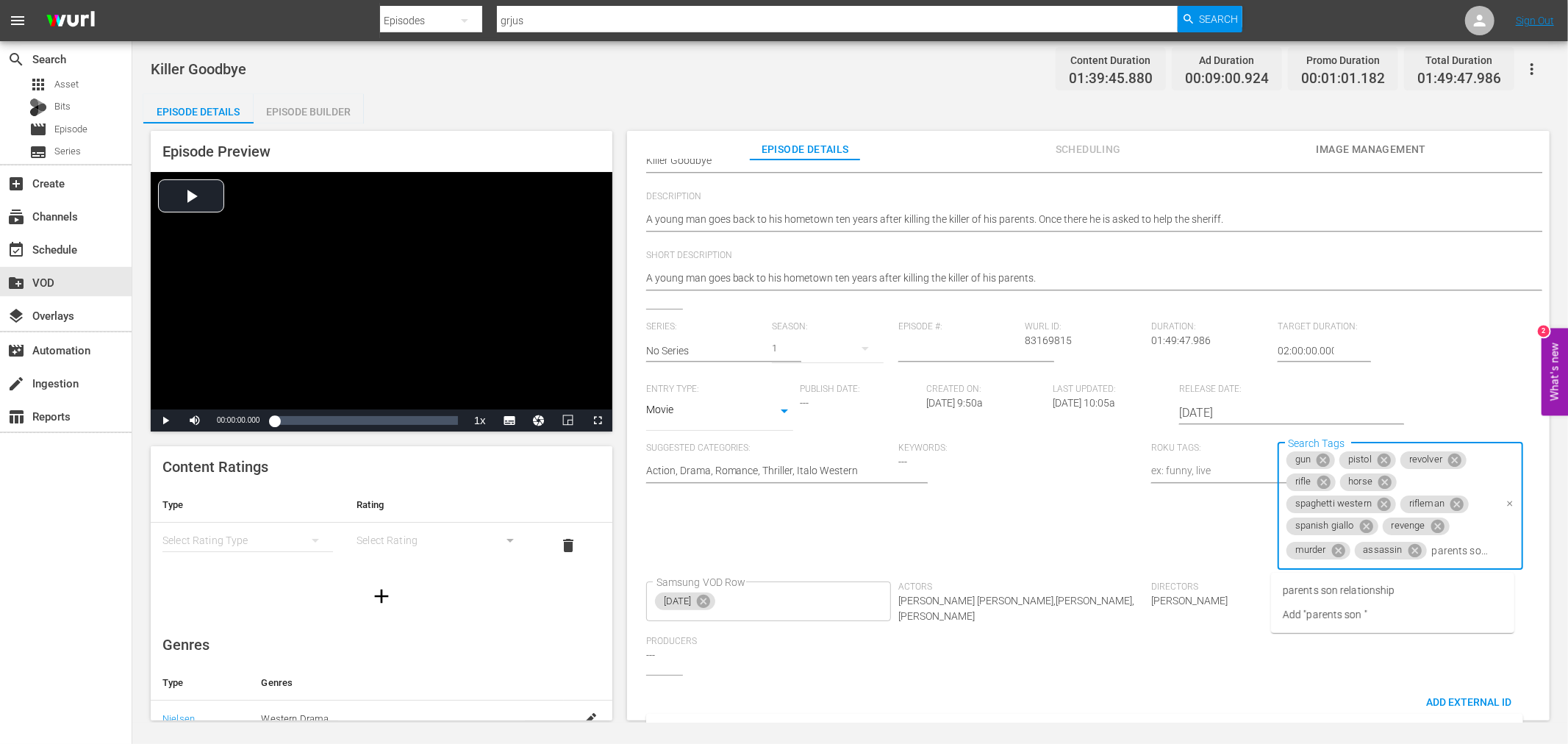
scroll to position [0, 7]
click at [1367, 580] on li "parents son relationship" at bounding box center [1393, 591] width 243 height 25
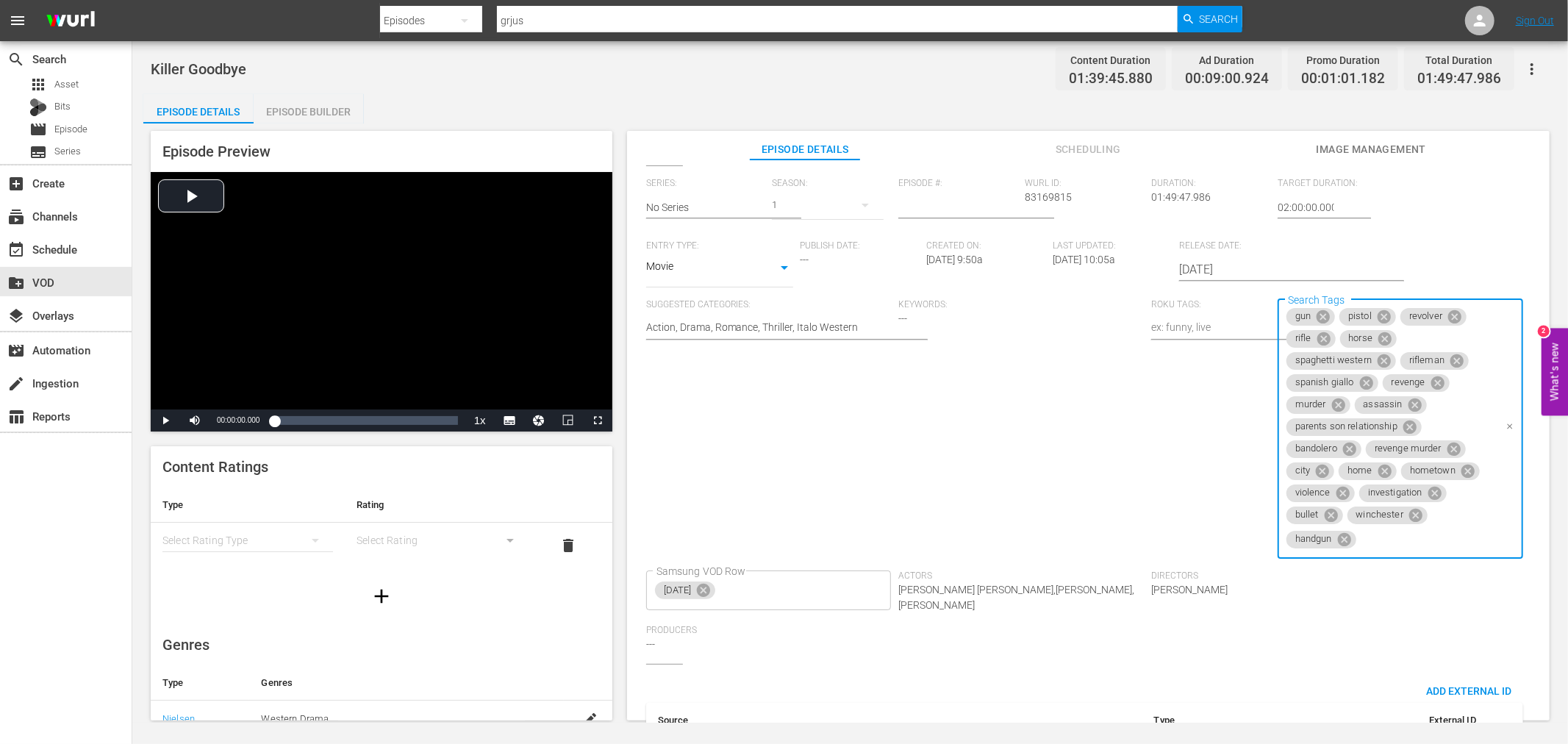
scroll to position [310, 0]
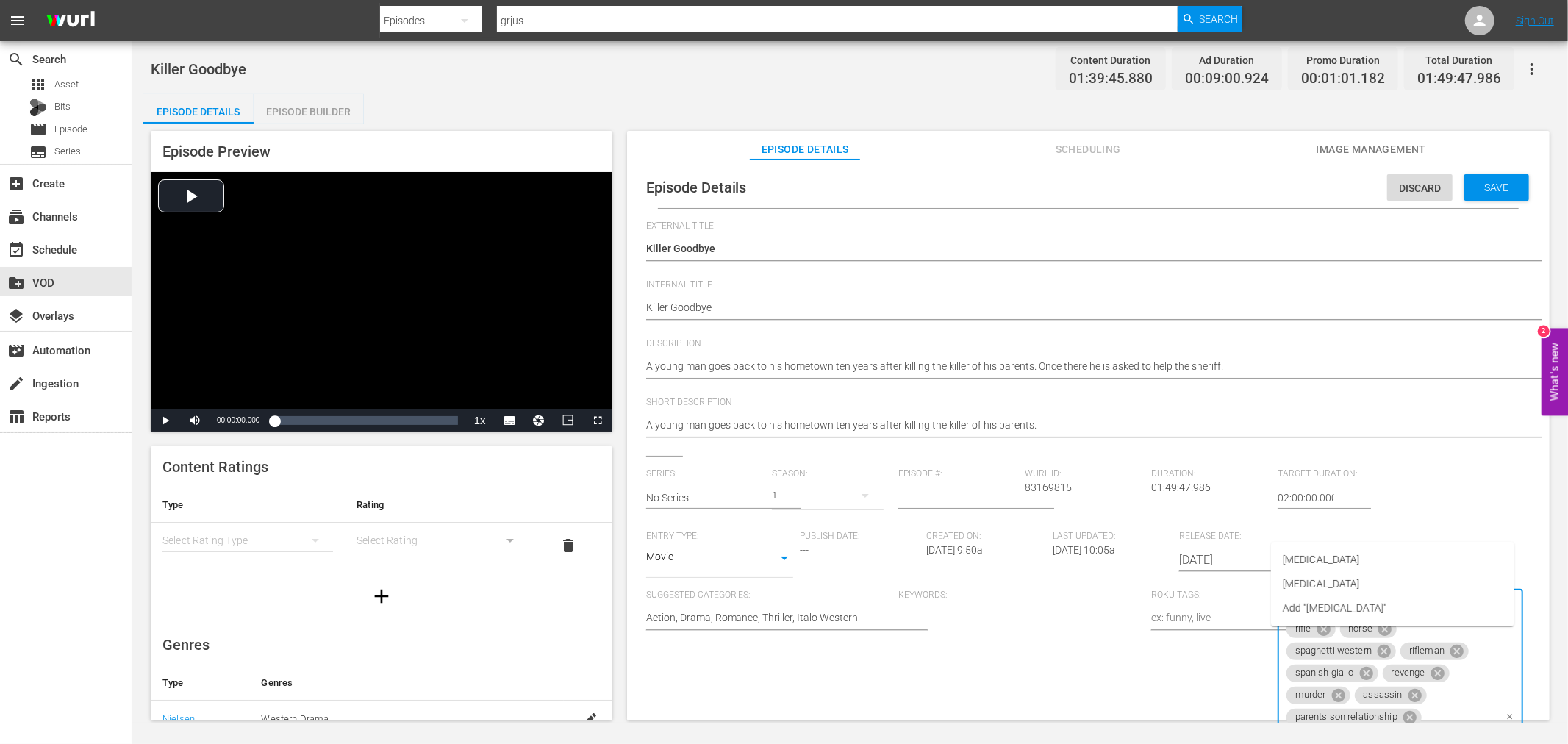
scroll to position [310, 0]
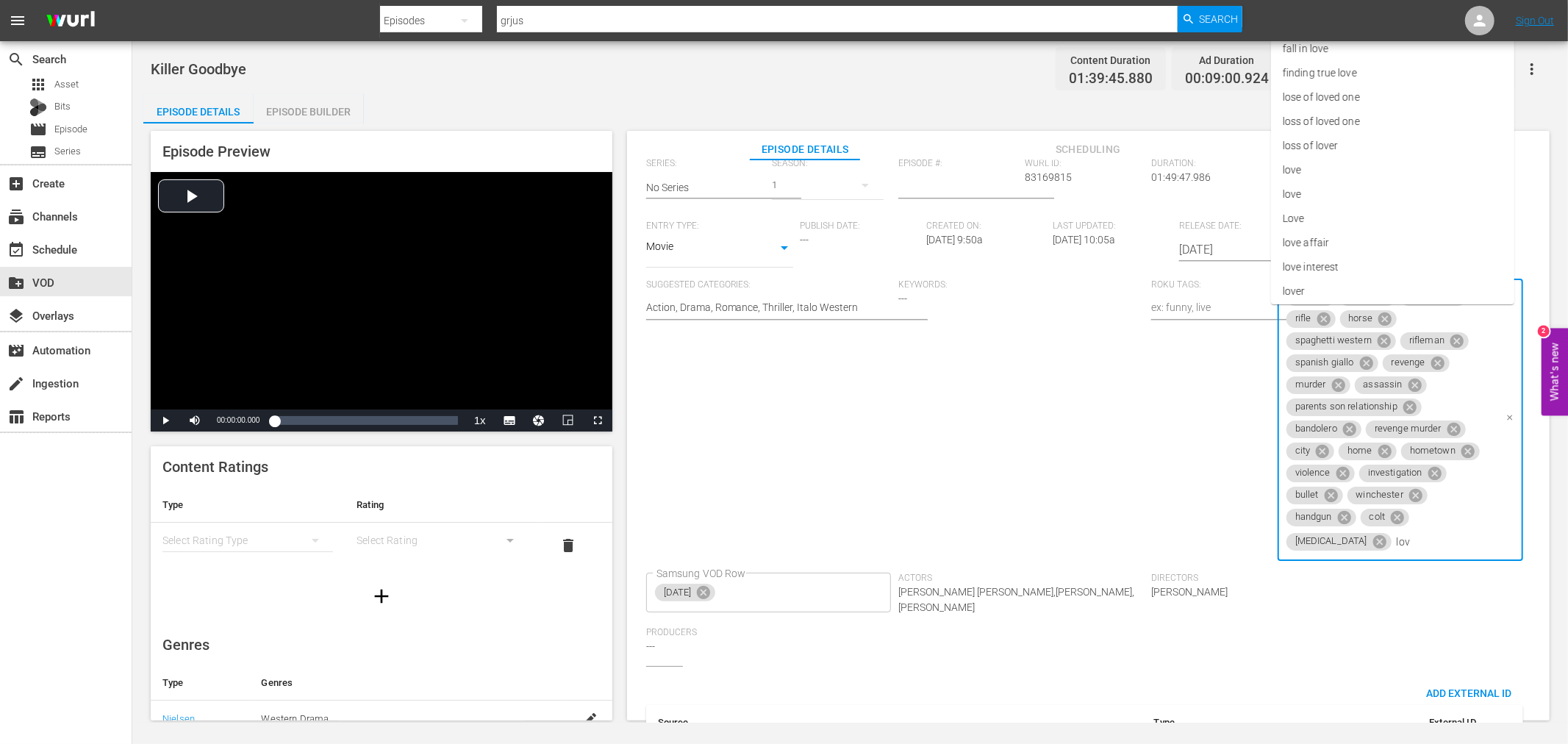
type input "love"
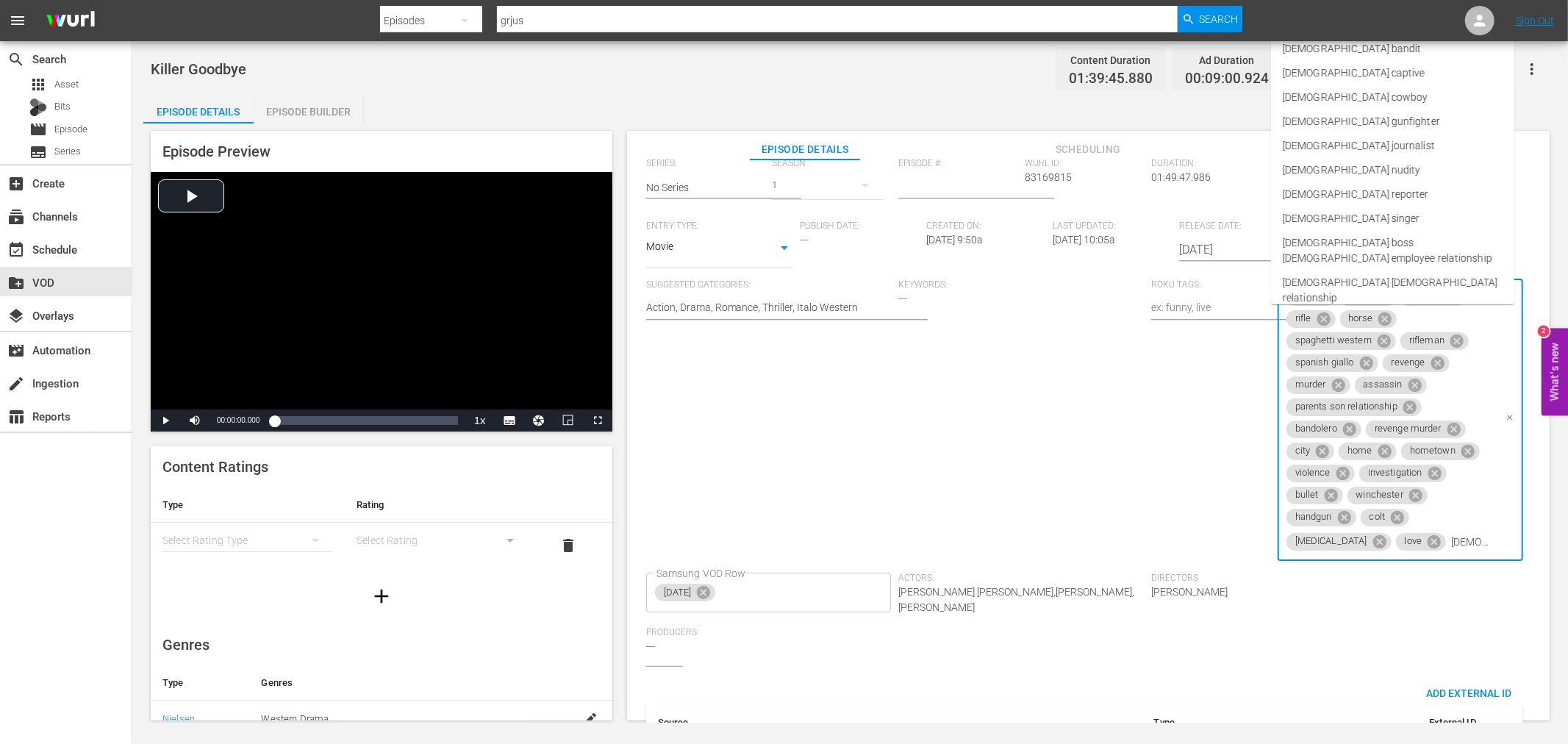
type input "male f"
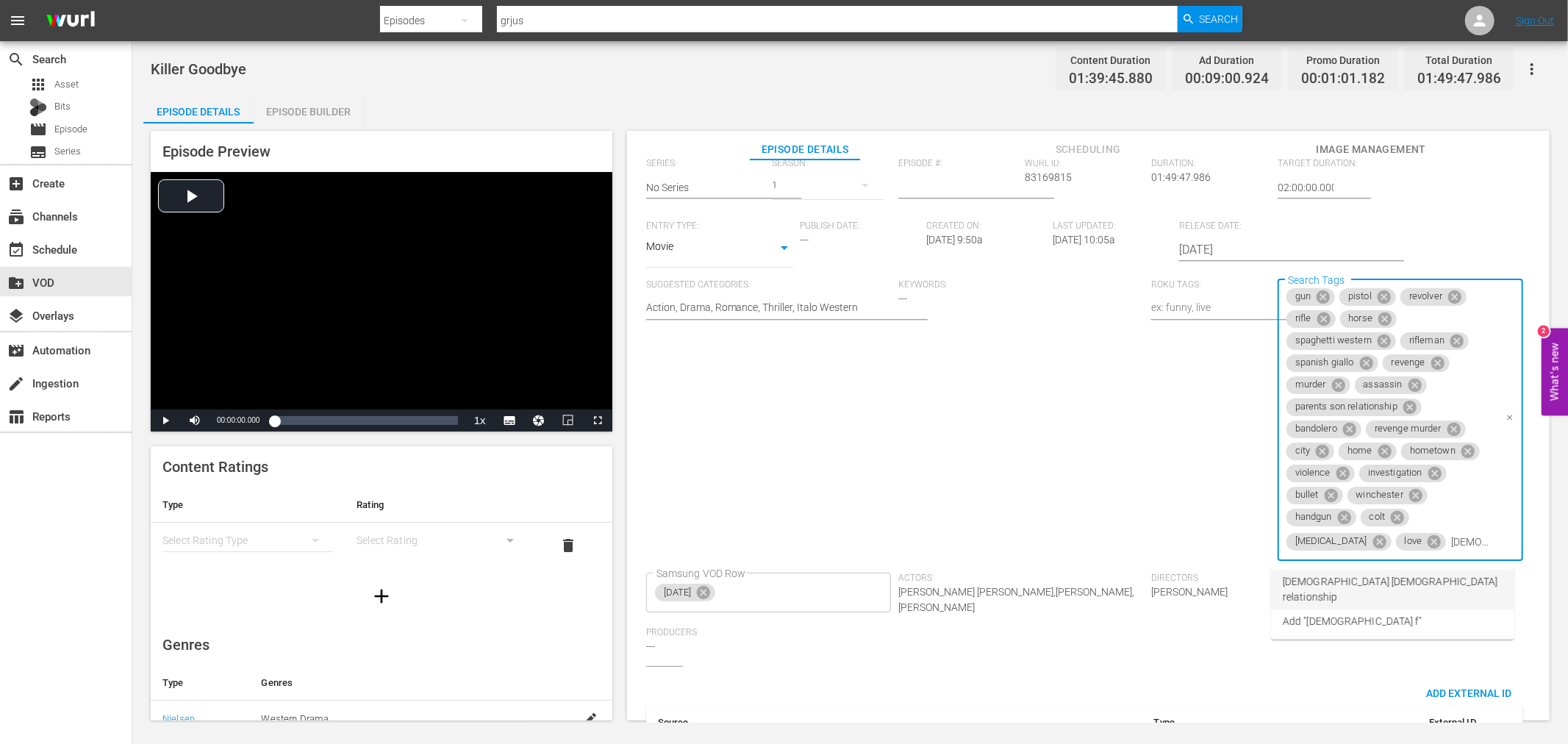
click at [1384, 570] on li "[DEMOGRAPHIC_DATA] [DEMOGRAPHIC_DATA] relationship" at bounding box center [1393, 589] width 243 height 39
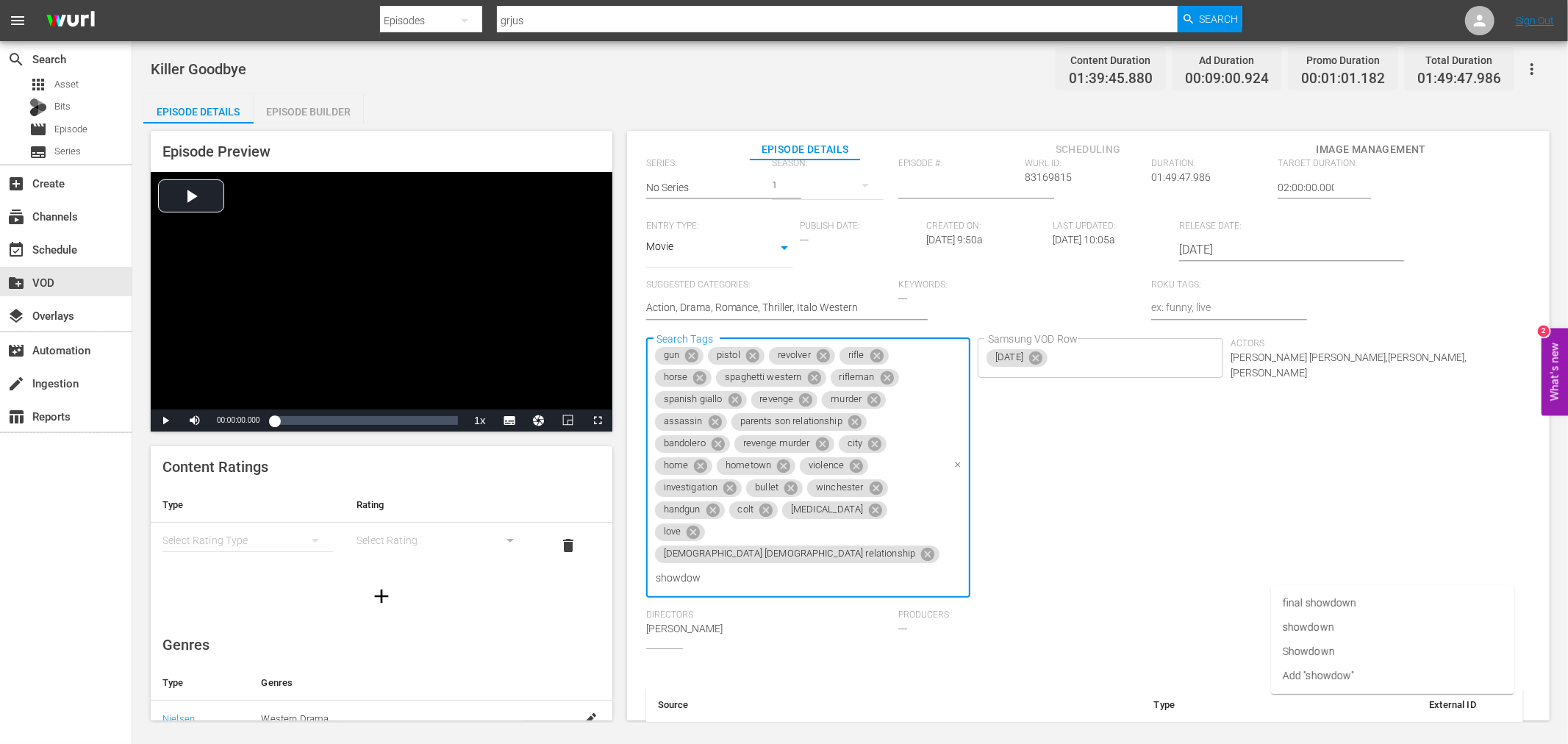
type input "showdown"
click at [1345, 636] on li "showdown" at bounding box center [1393, 627] width 243 height 25
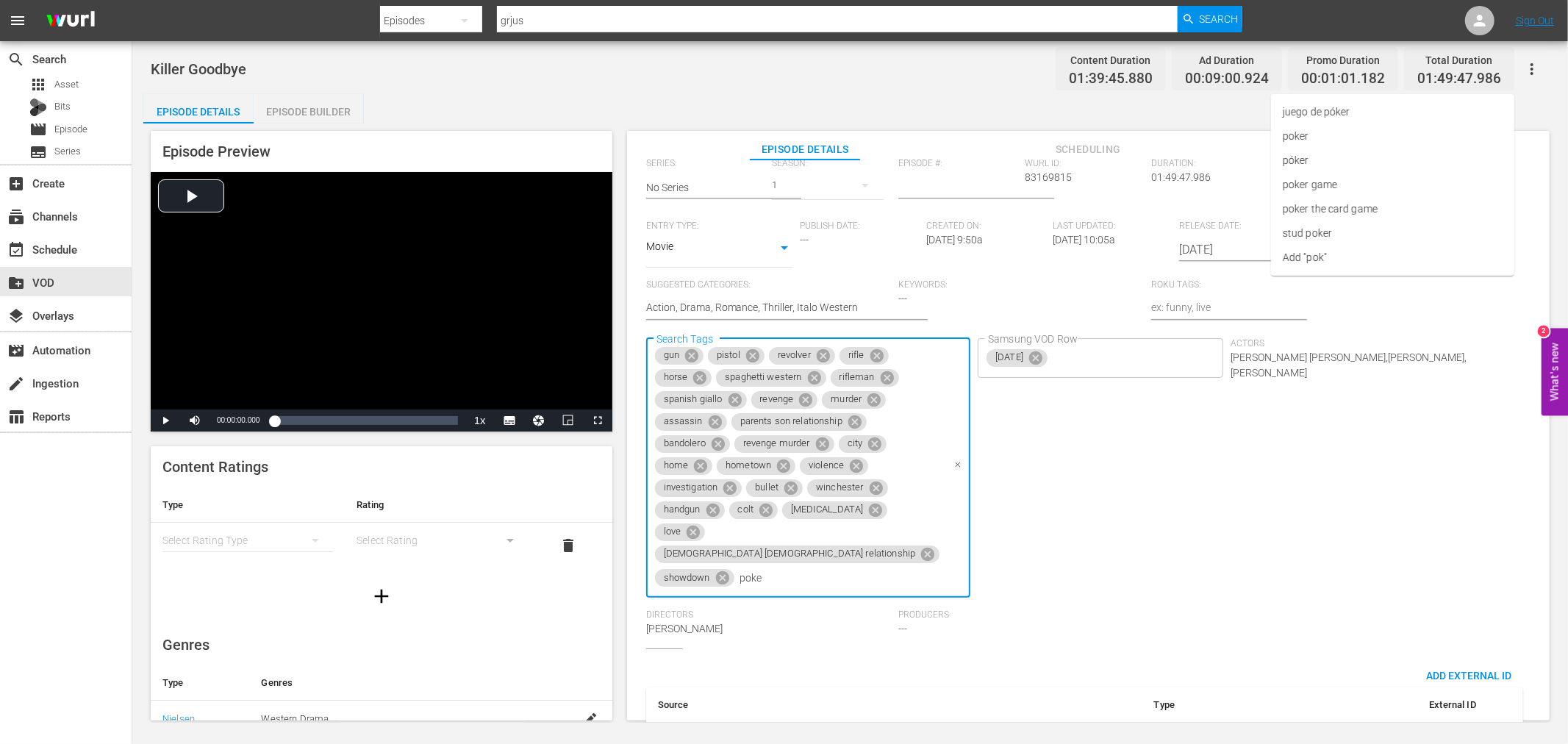
type input "poker"
type input "card"
click at [1310, 50] on span "card game" at bounding box center [1307, 49] width 49 height 16
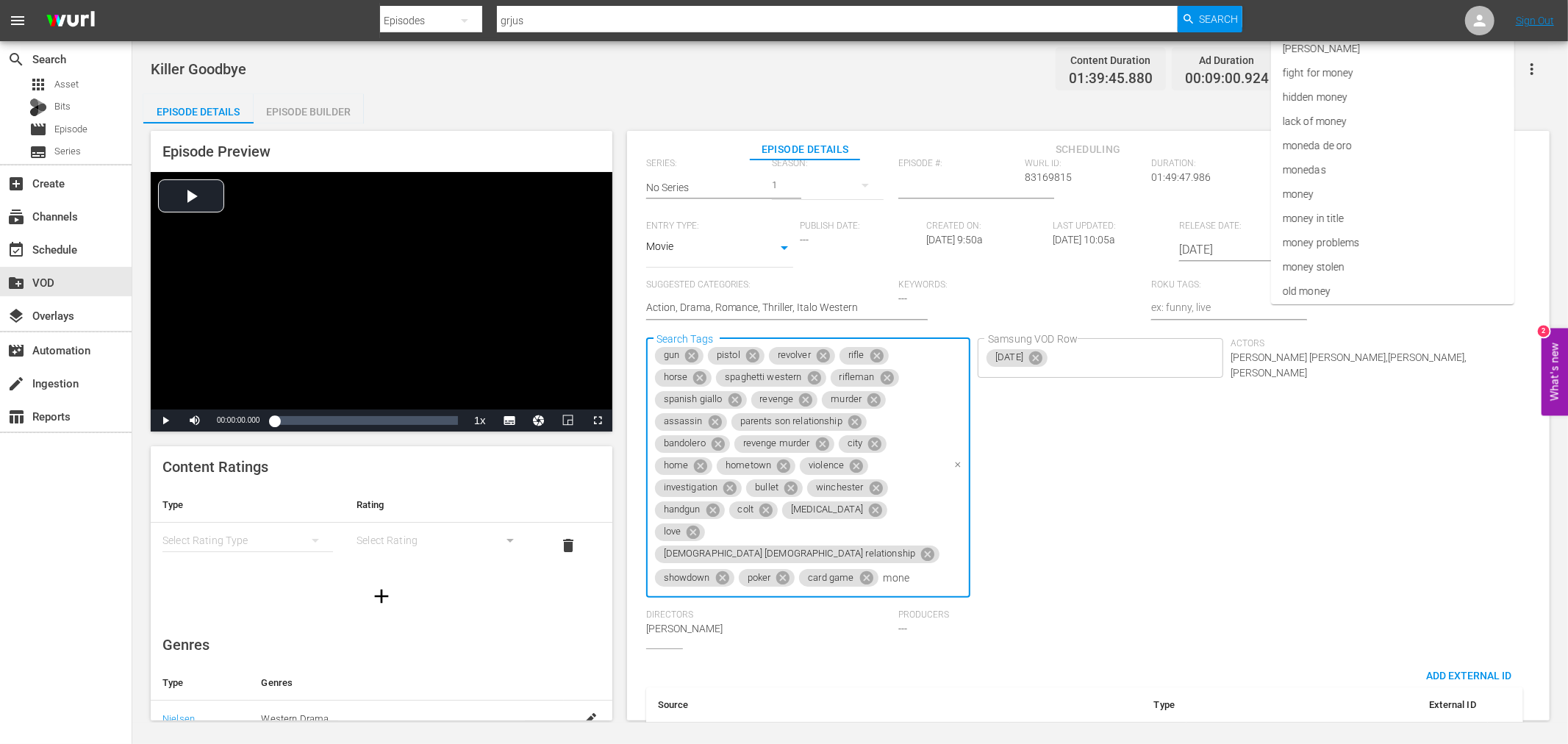
type input "money"
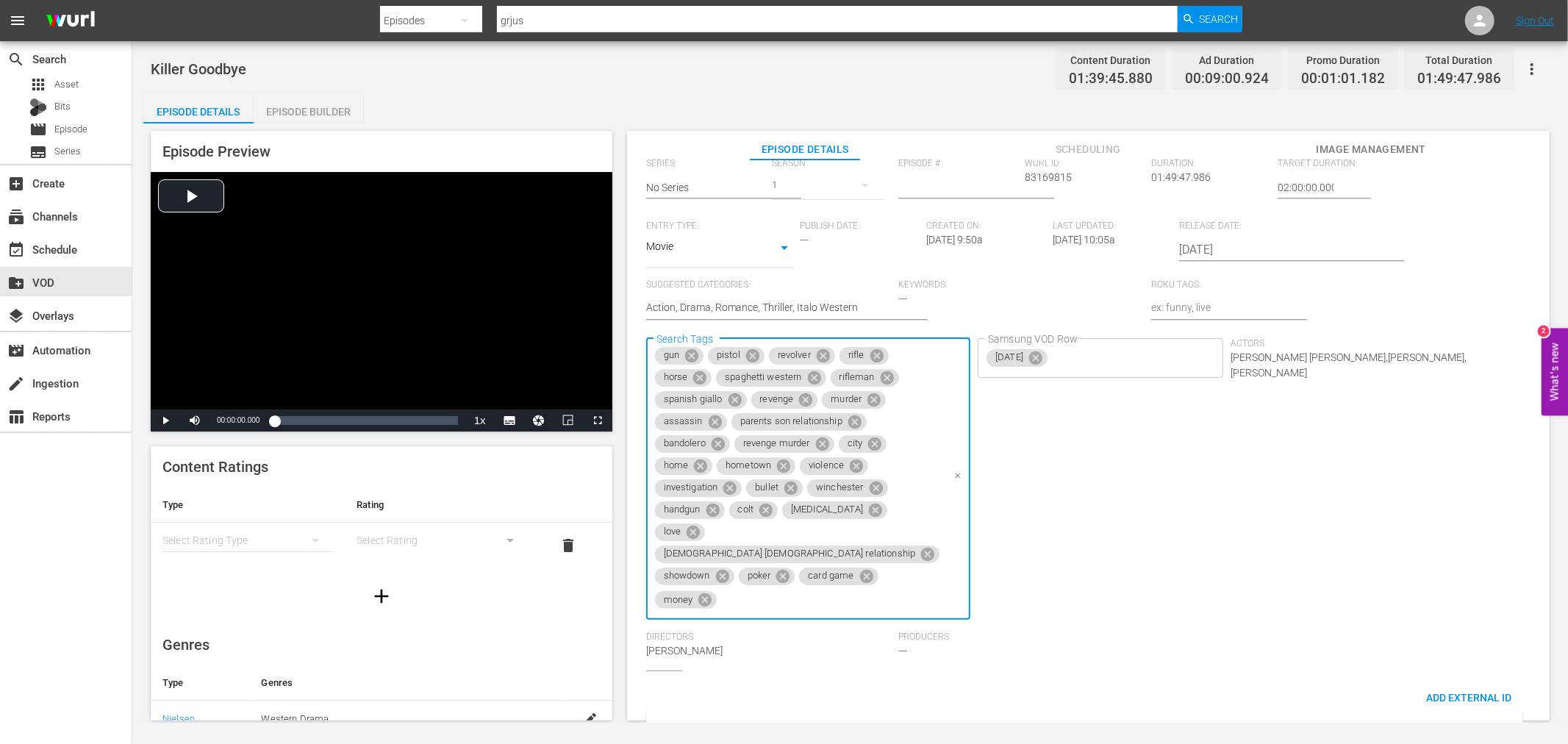
type input "f"
type input "dollar"
type input "shot in the face"
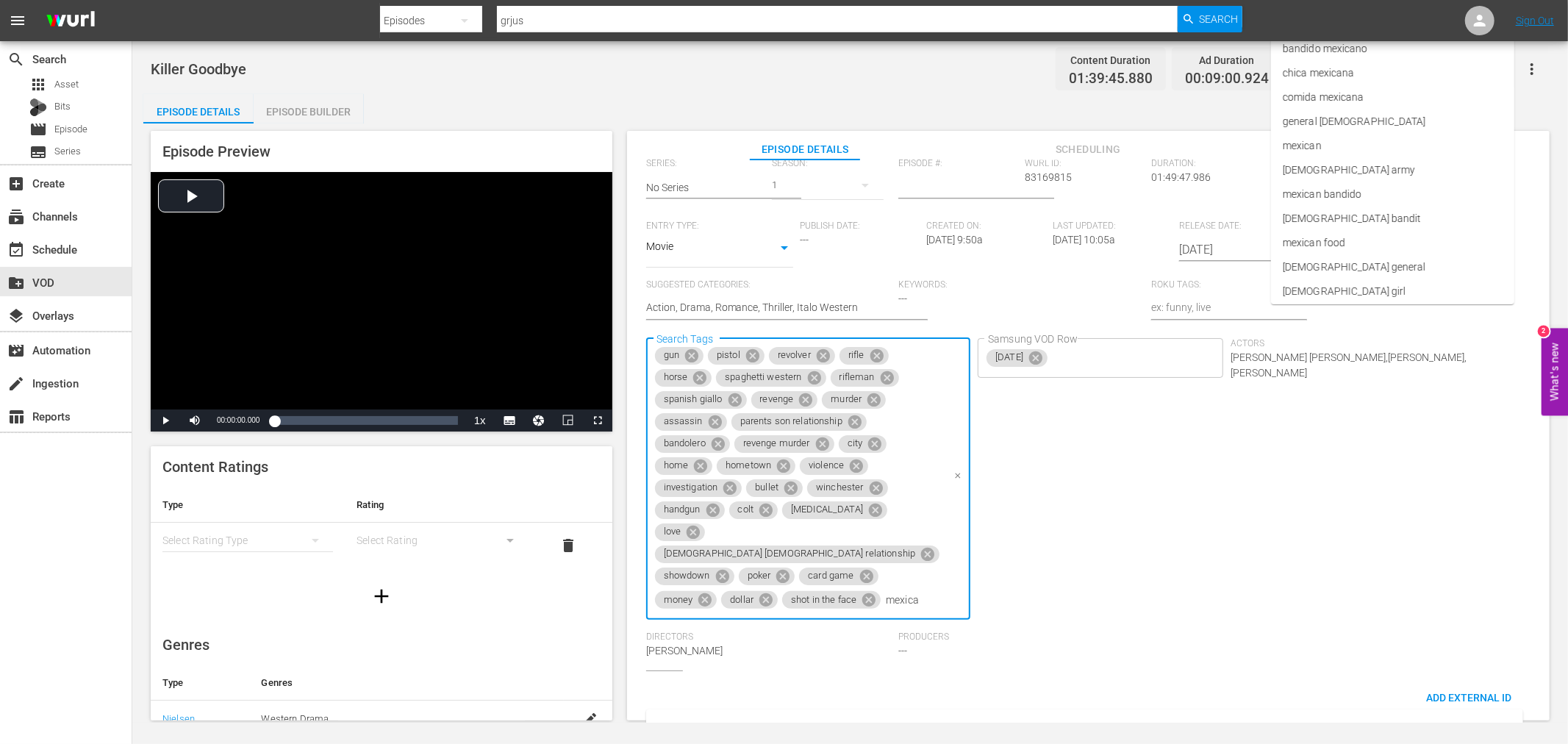
type input "mexican"
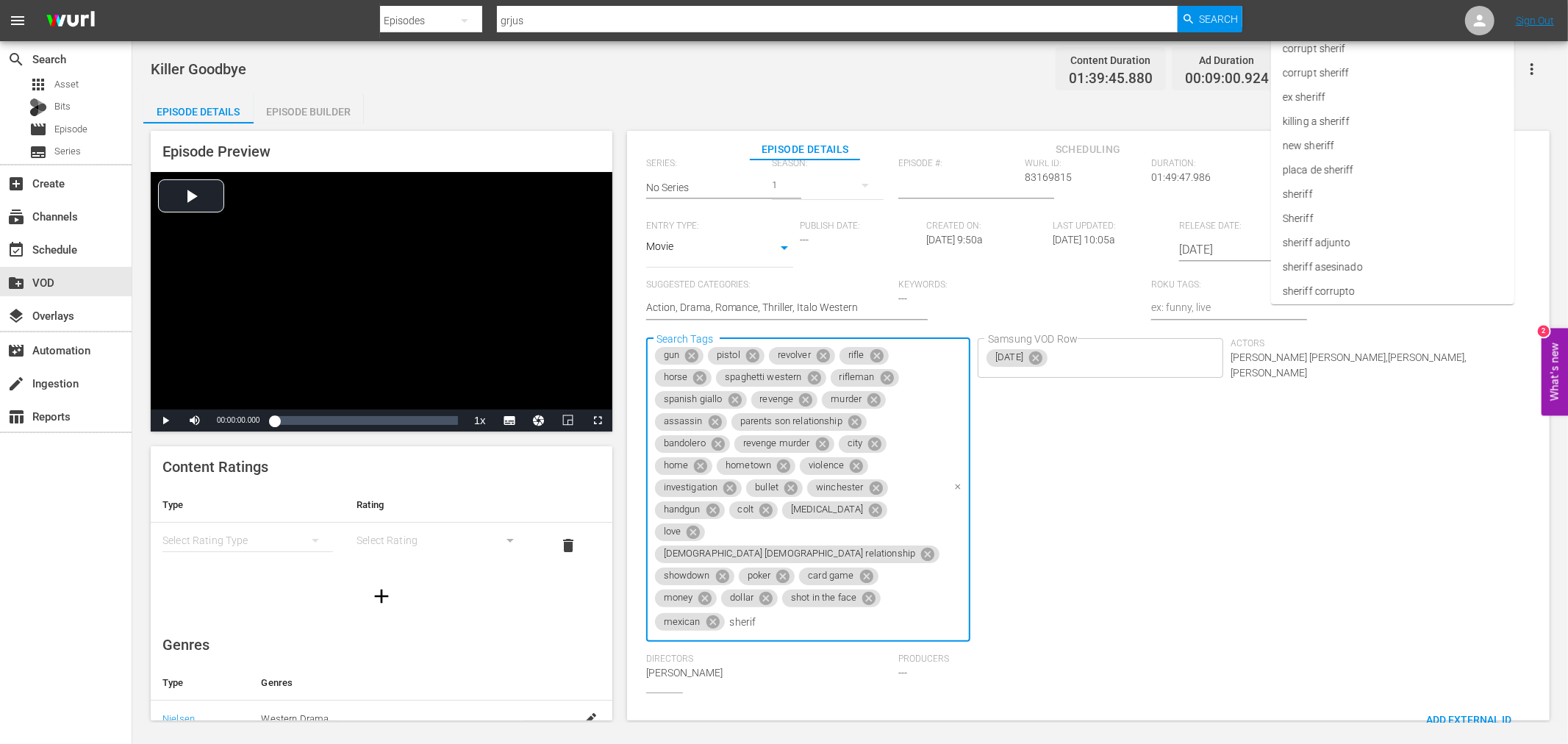
type input "sheriff"
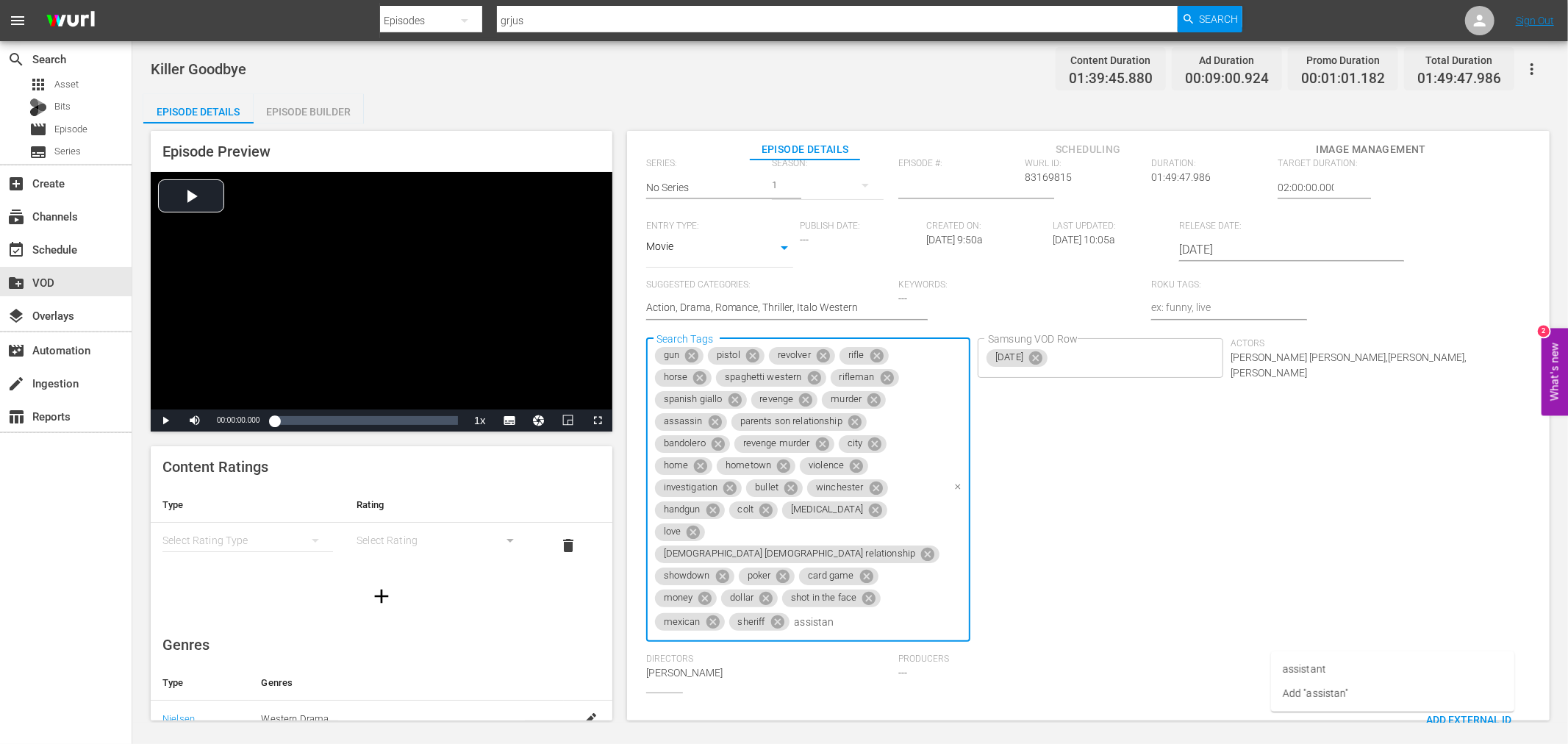
type input "assistant"
click at [1330, 670] on li "assistant" at bounding box center [1393, 669] width 243 height 25
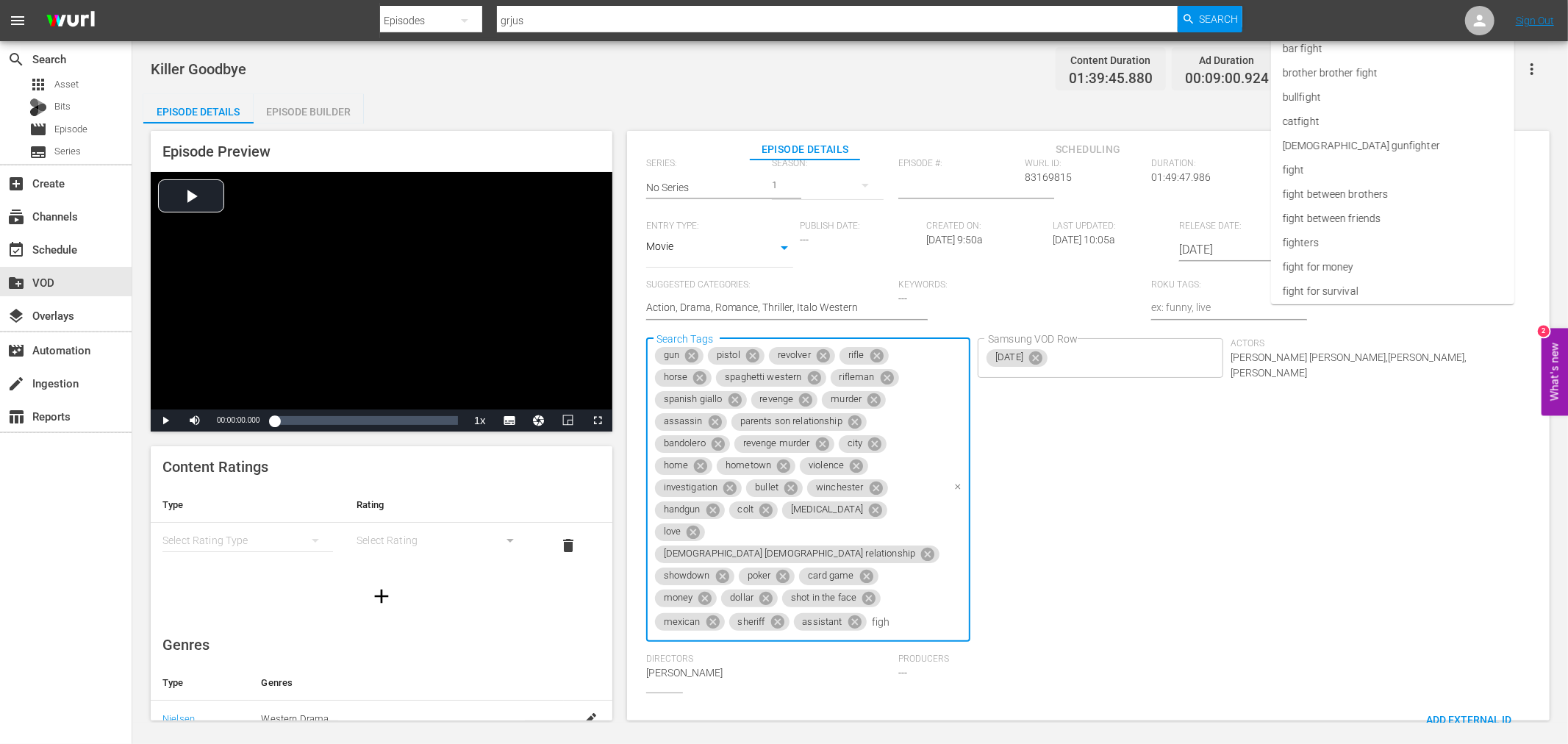
type input "fight"
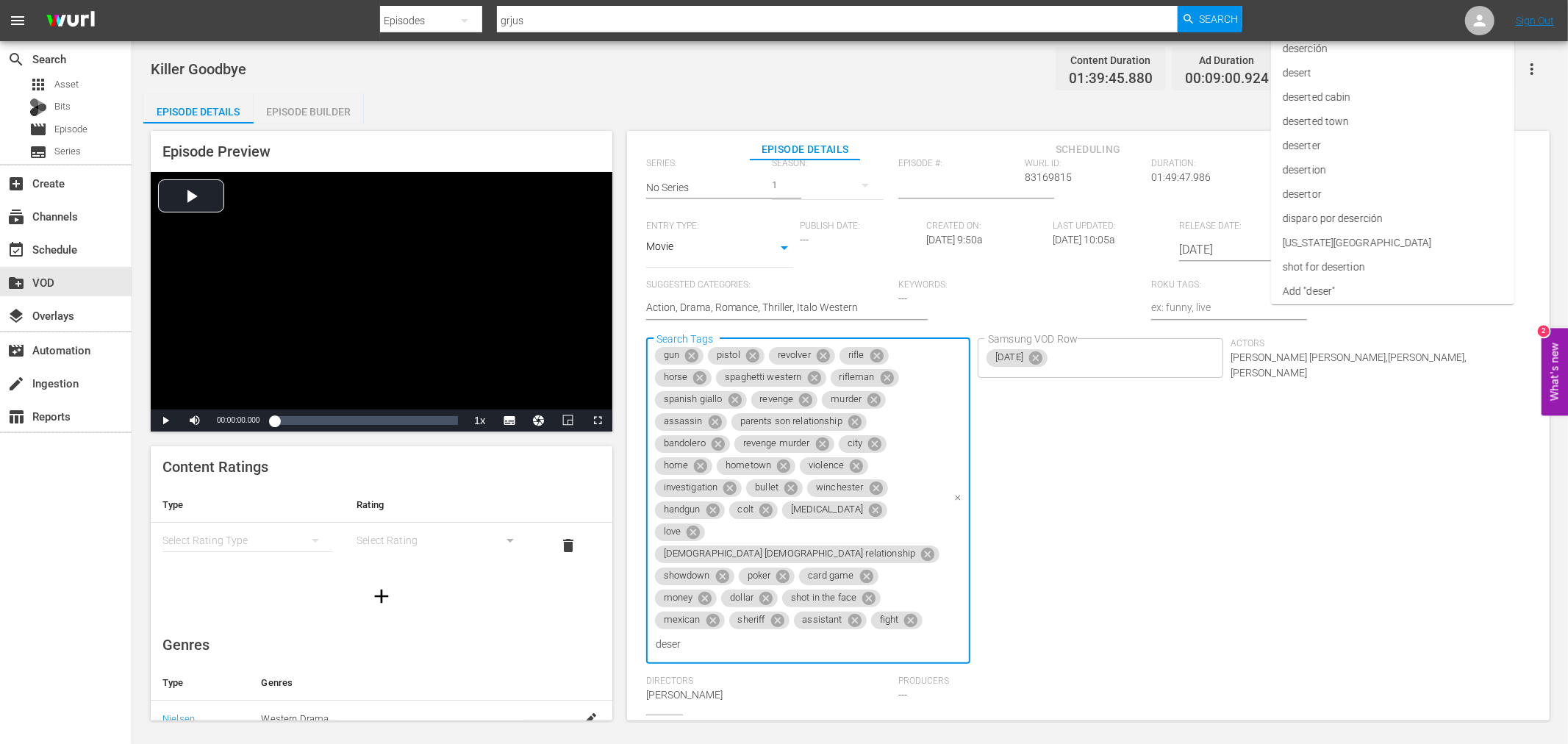
type input "desert"
type input "train"
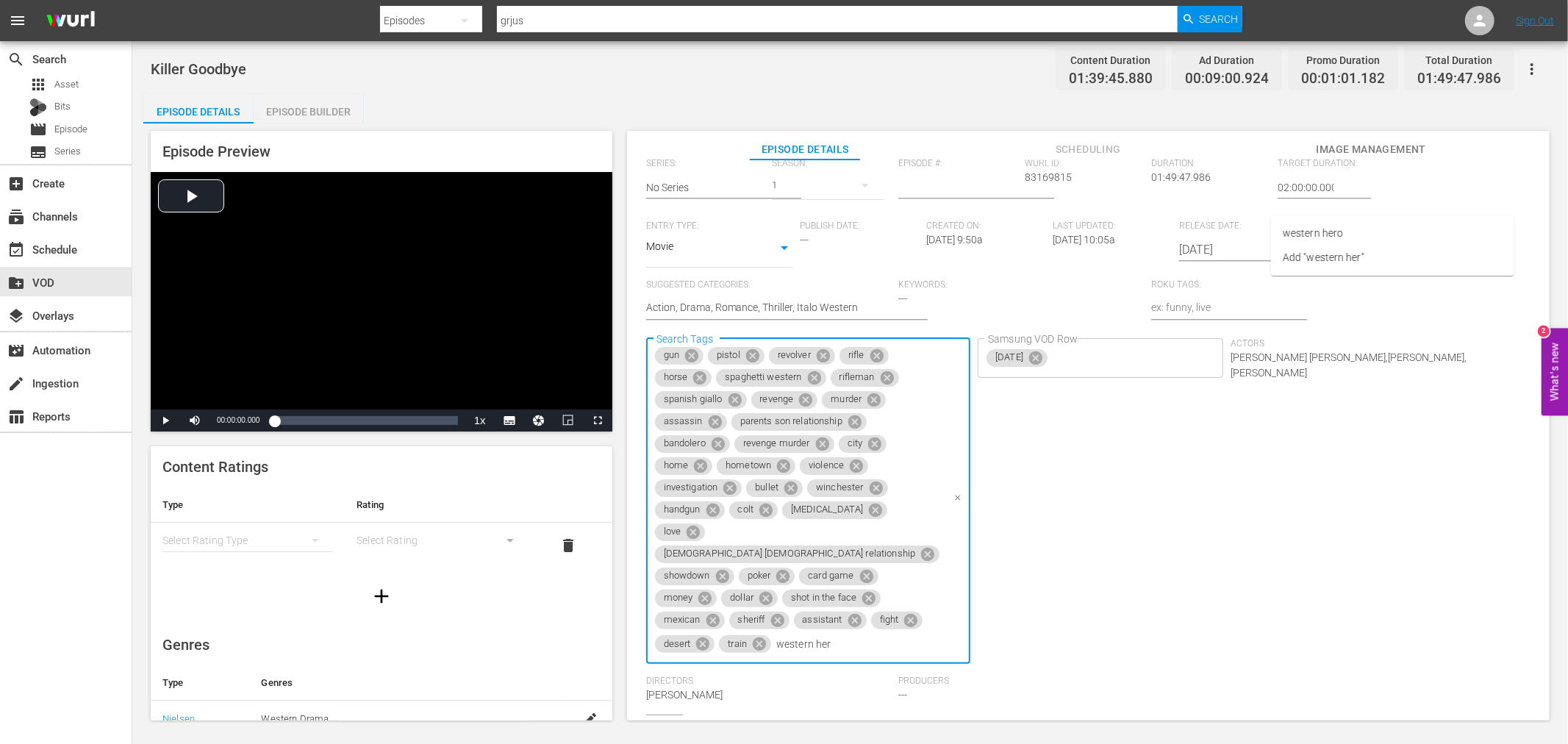
type input "western hero"
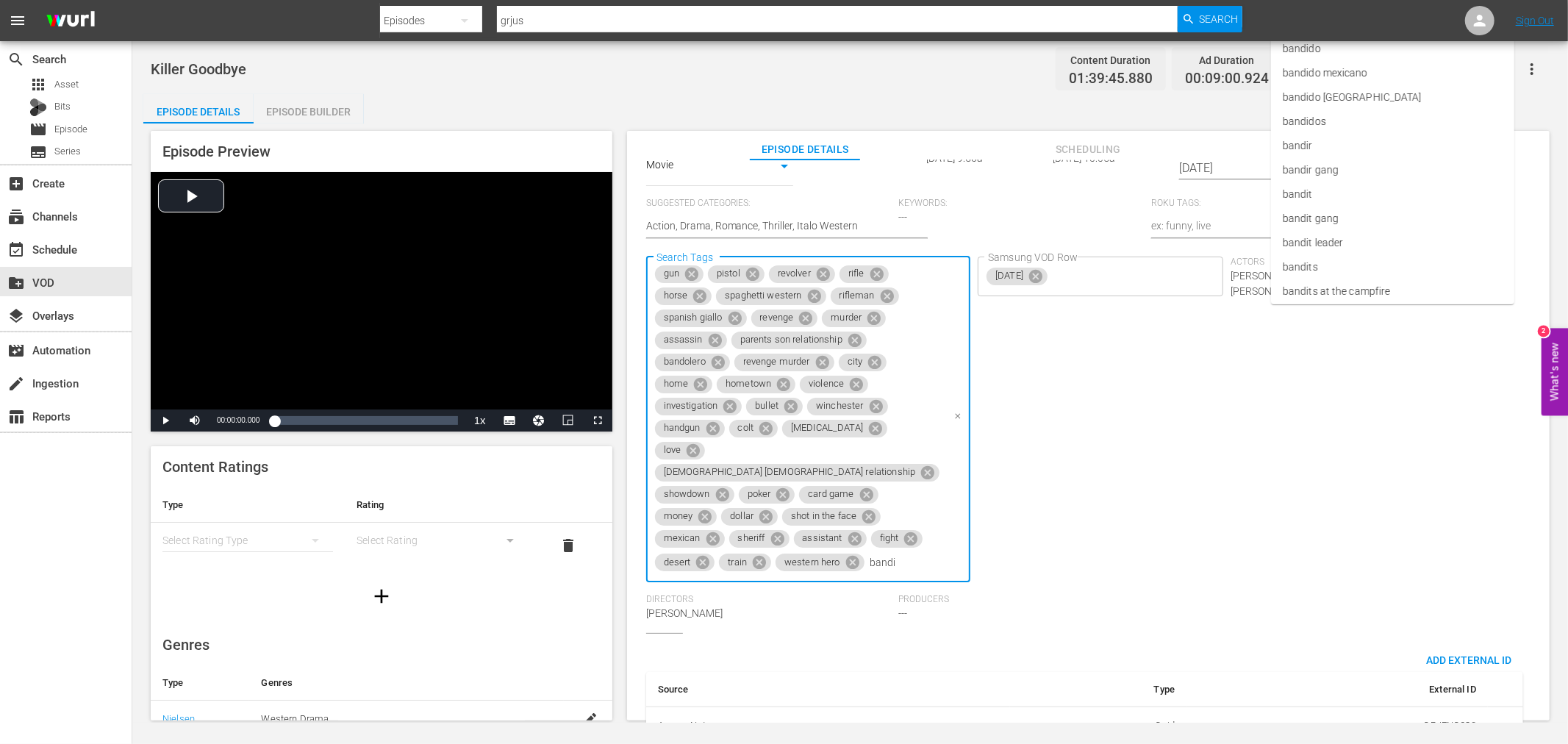
type input "bandit"
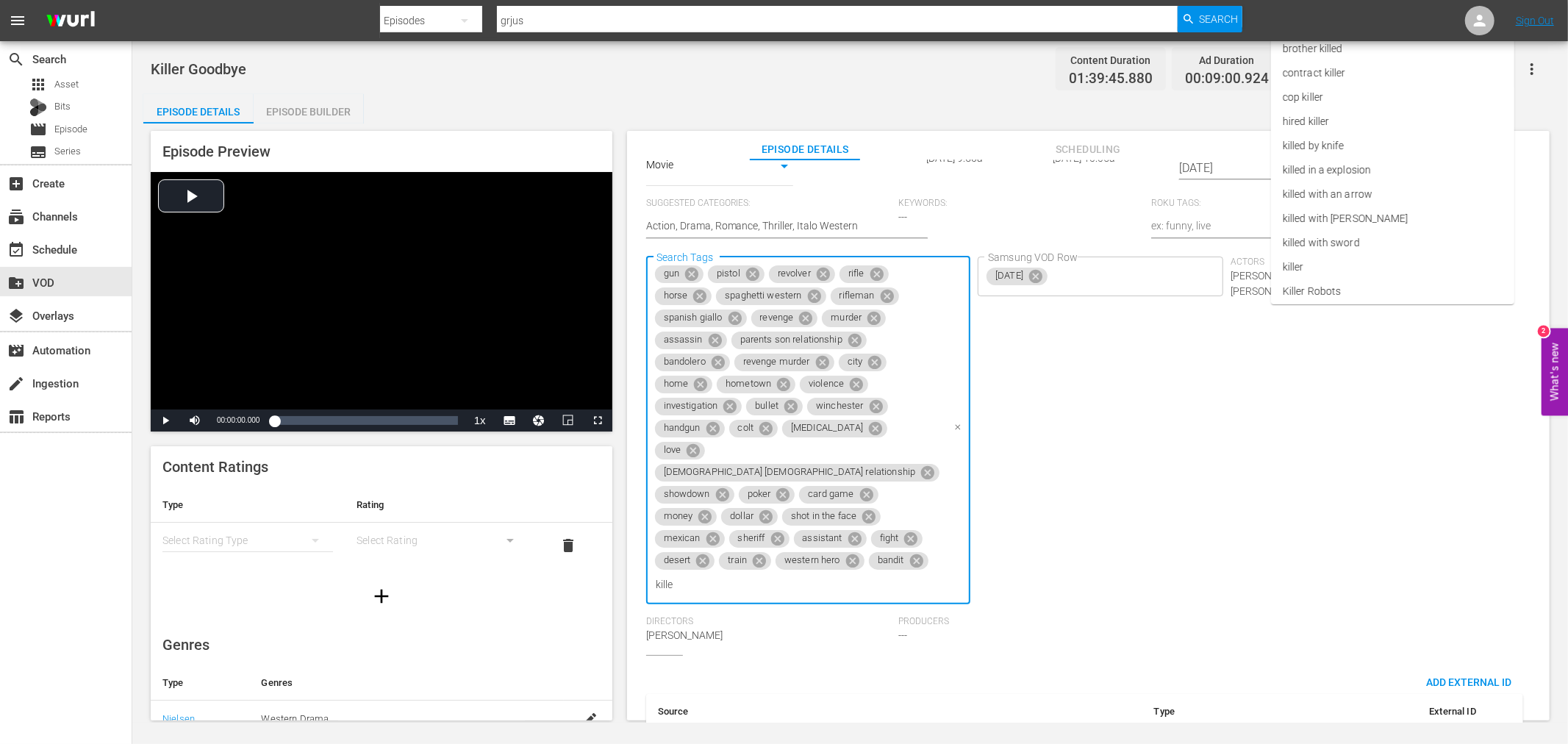
type input "killer"
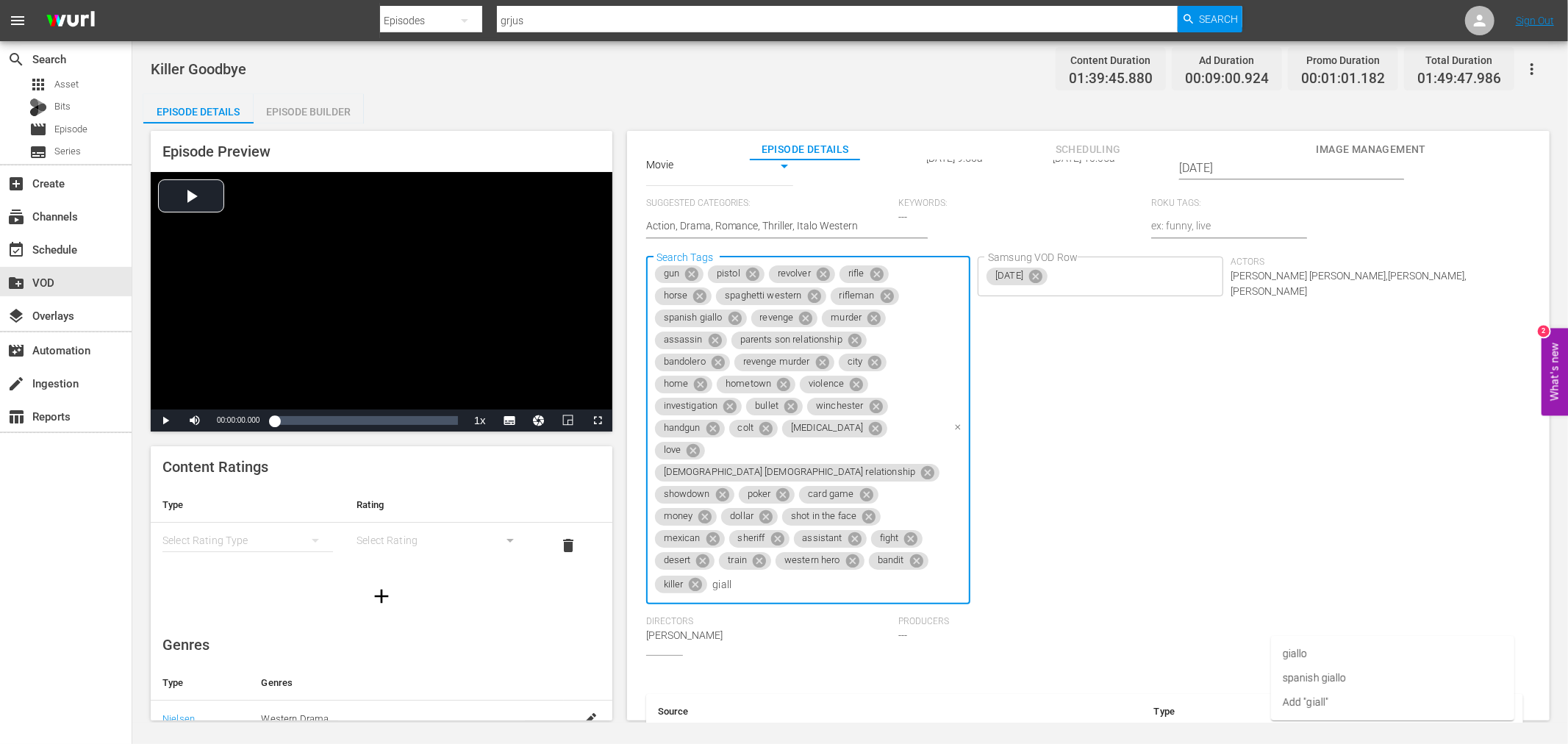
type input "giallo"
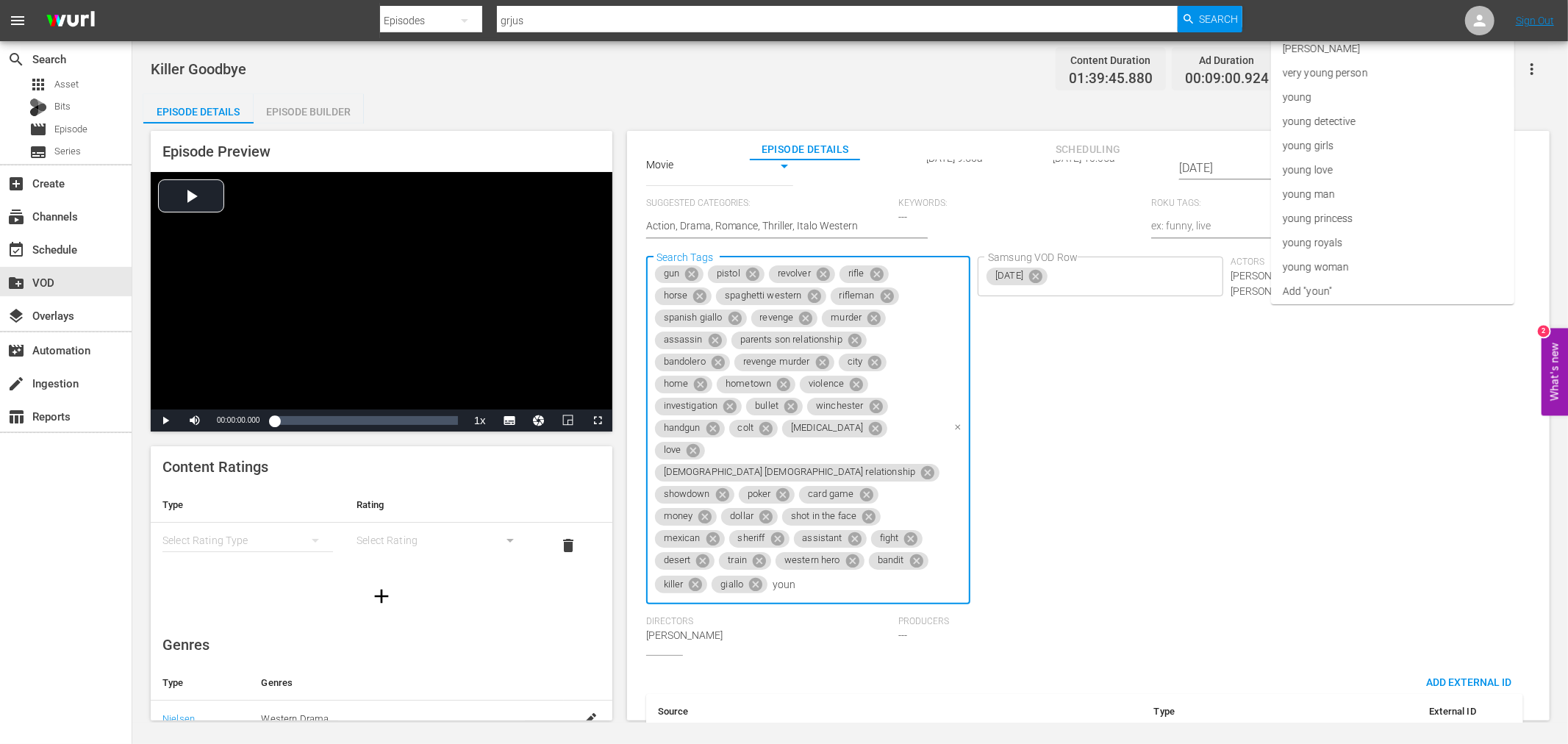
type input "young"
type input "man"
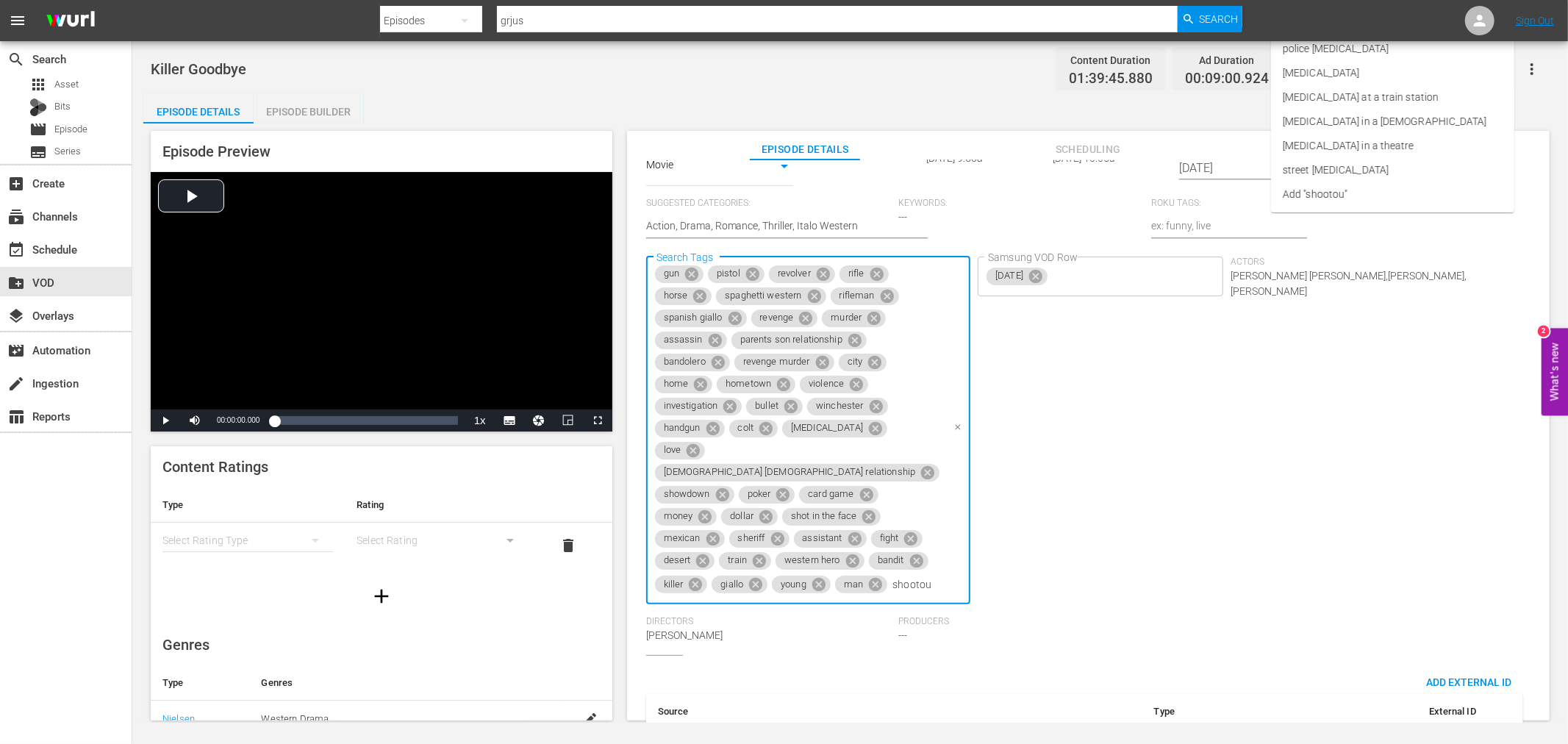
type input "[MEDICAL_DATA]"
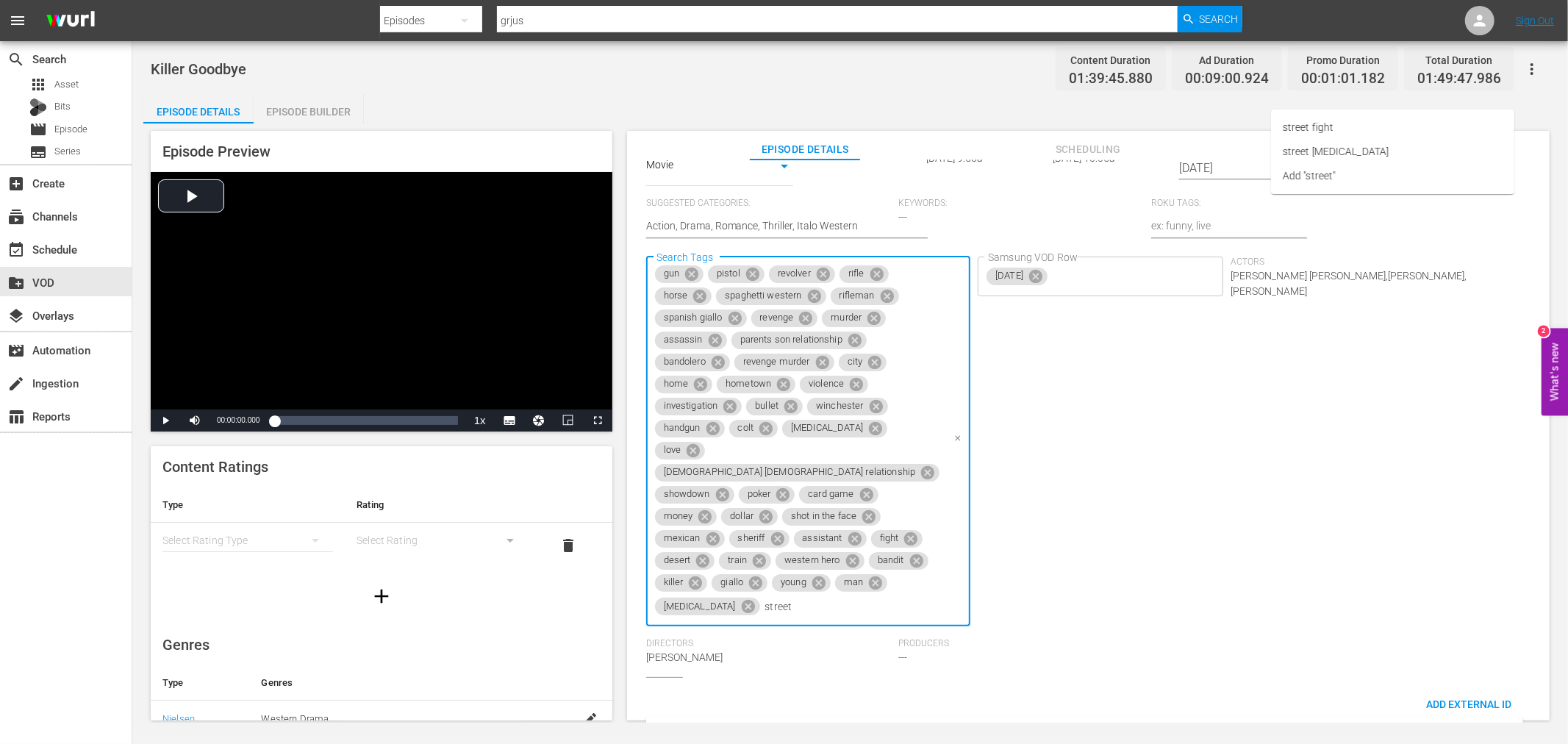
type input "street"
click at [1311, 150] on span "street [MEDICAL_DATA]" at bounding box center [1335, 151] width 106 height 16
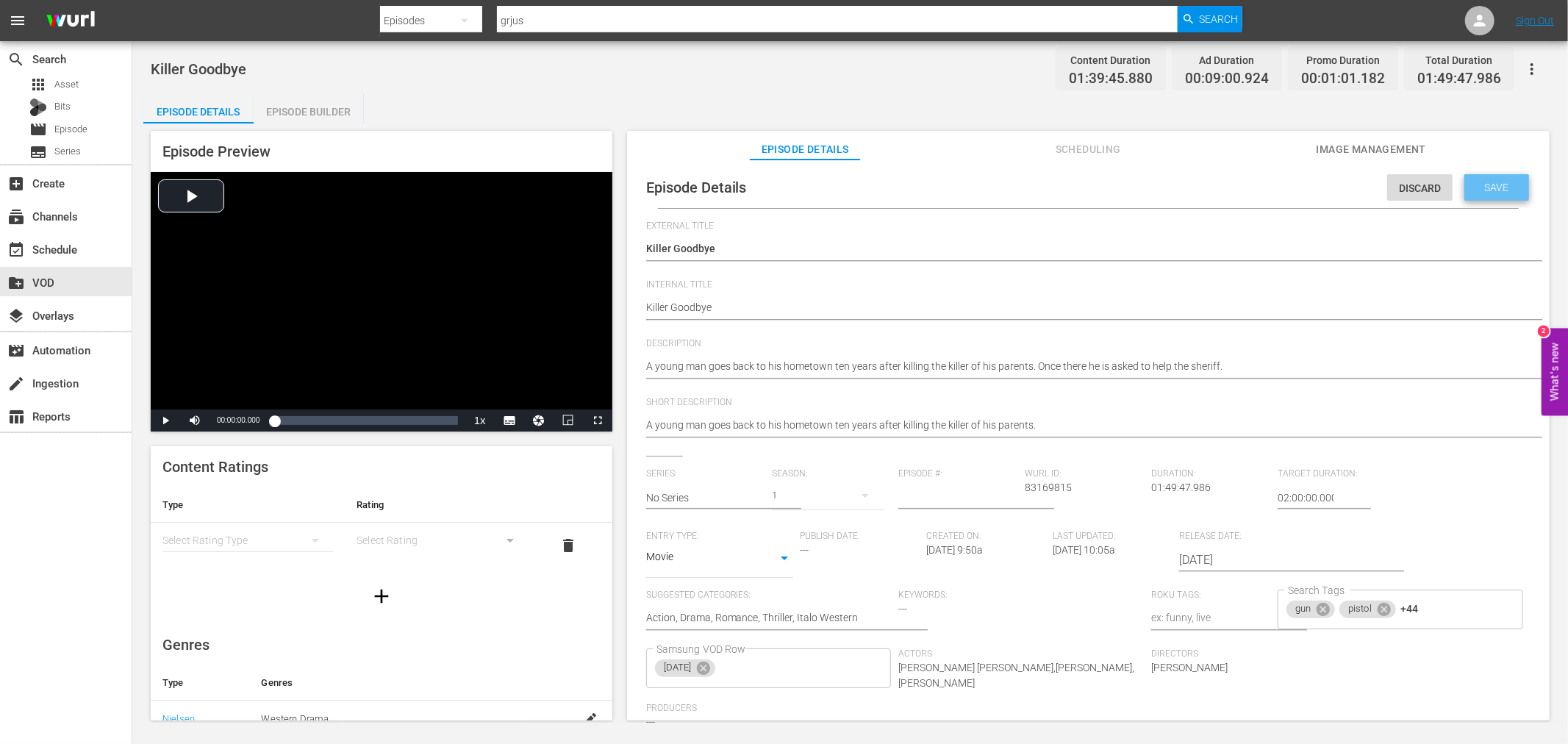
click at [1482, 185] on span "Save" at bounding box center [1497, 187] width 48 height 12
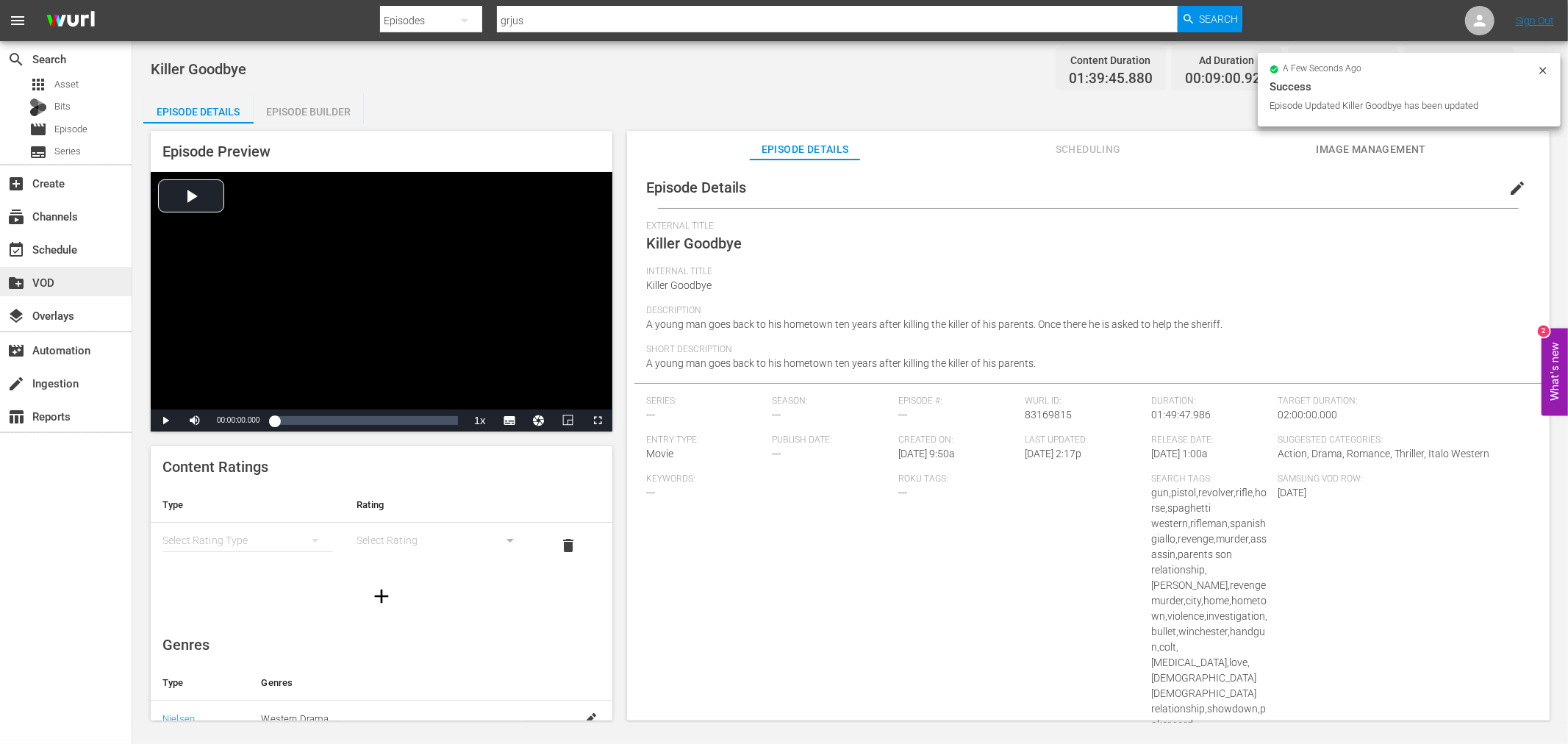
click at [45, 284] on div "create_new_folder VOD" at bounding box center [41, 280] width 82 height 13
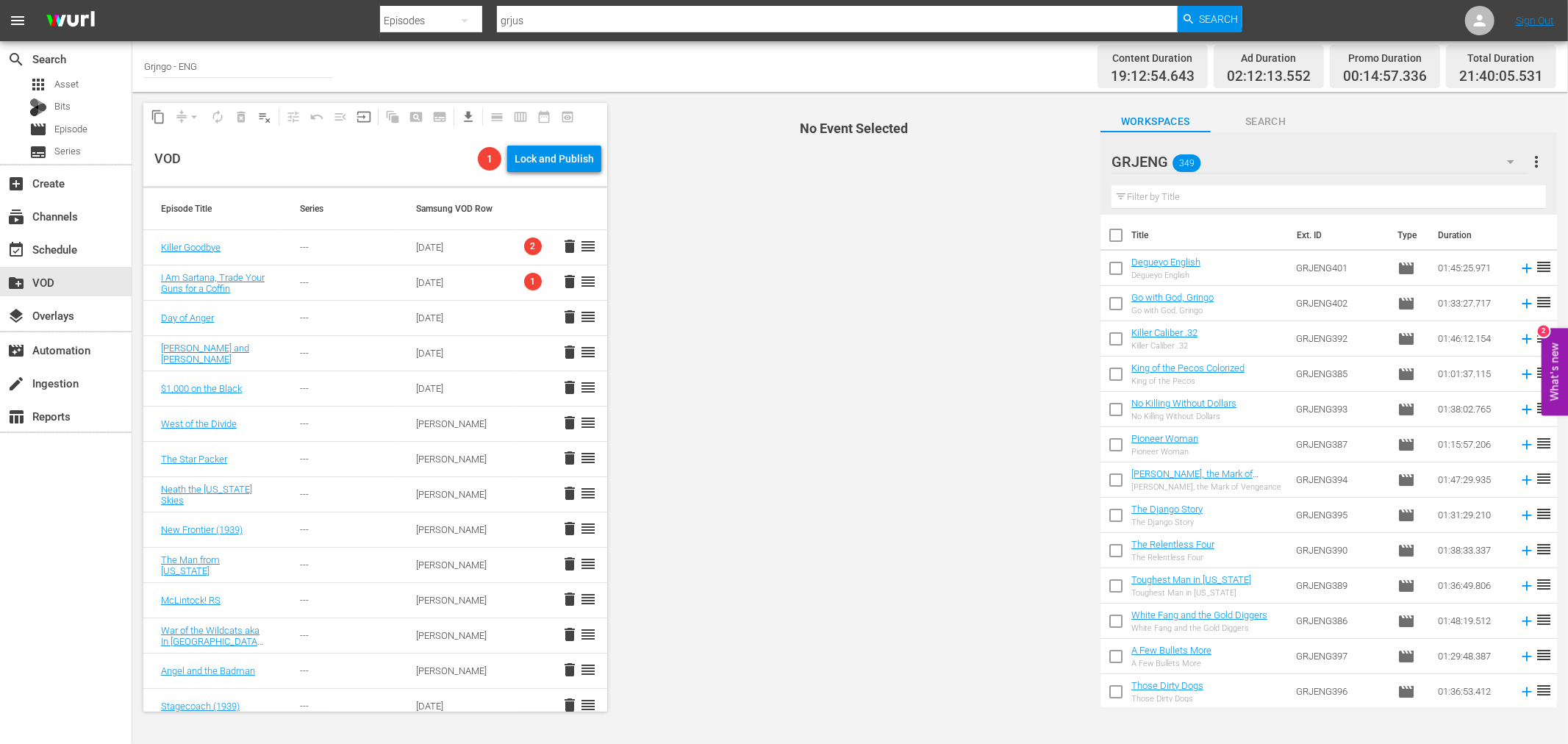
click at [1157, 195] on input "text" at bounding box center [1329, 196] width 434 height 24
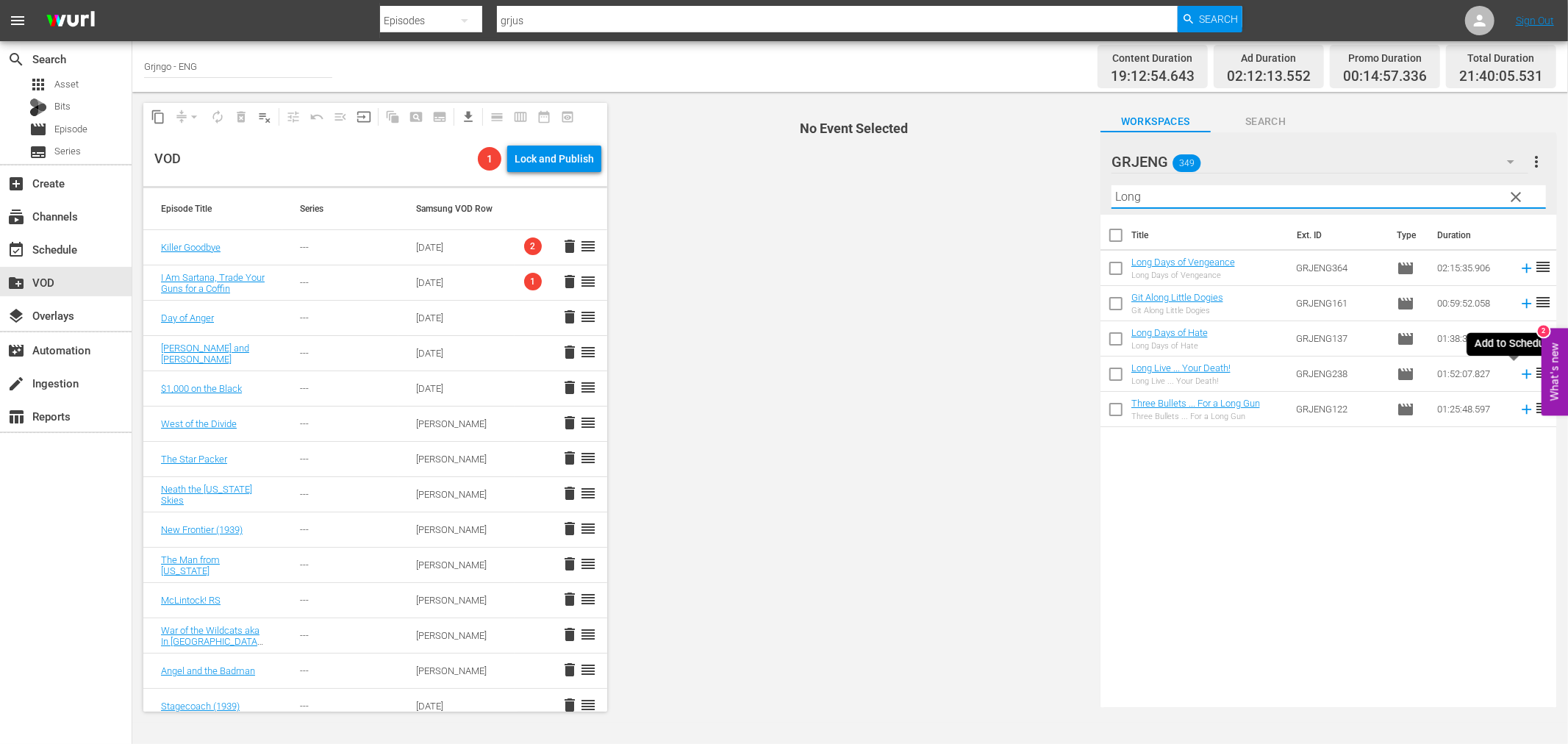
type input "Long"
click at [1522, 373] on icon at bounding box center [1527, 374] width 10 height 10
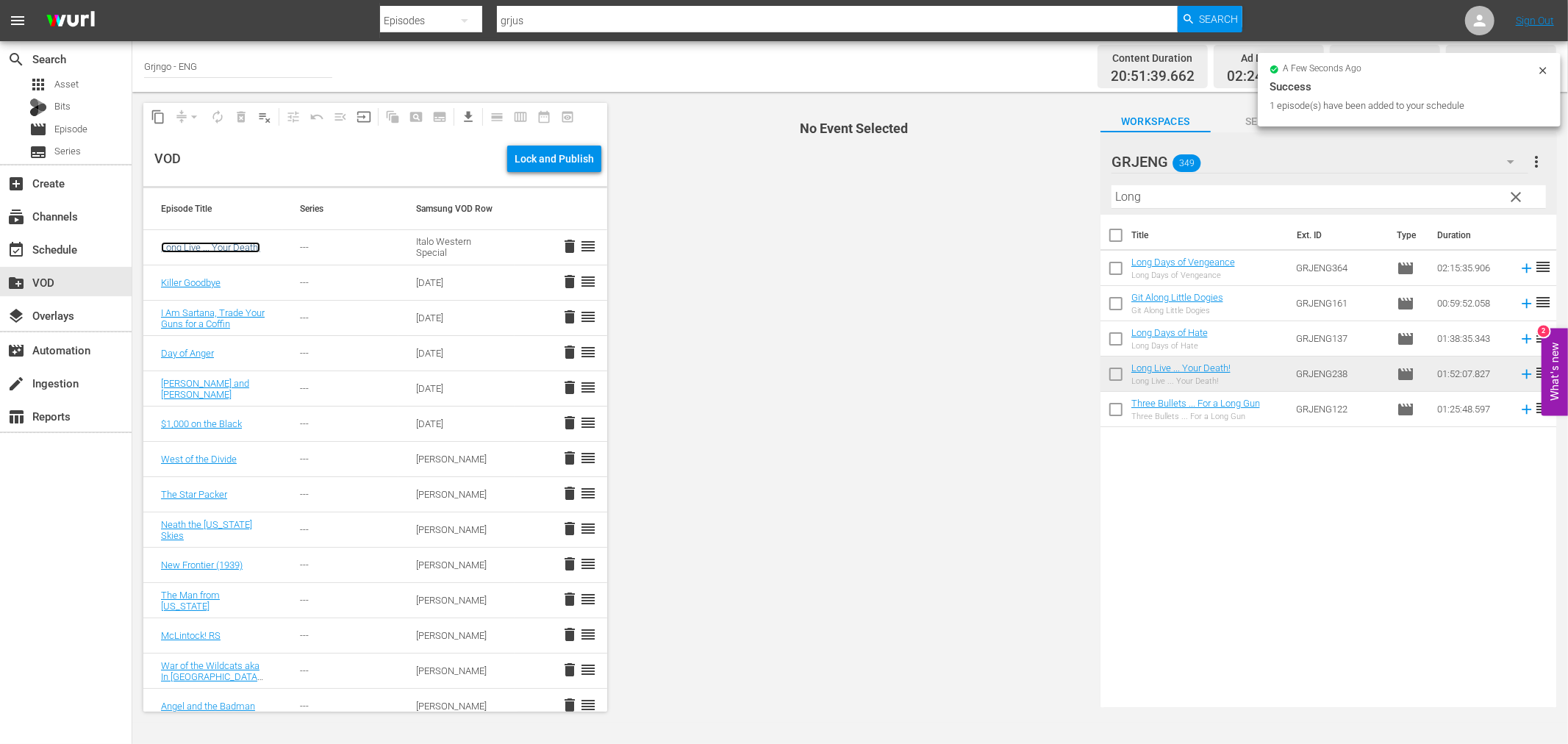
click at [224, 242] on link "Long Live ... Your Death!" at bounding box center [210, 247] width 99 height 11
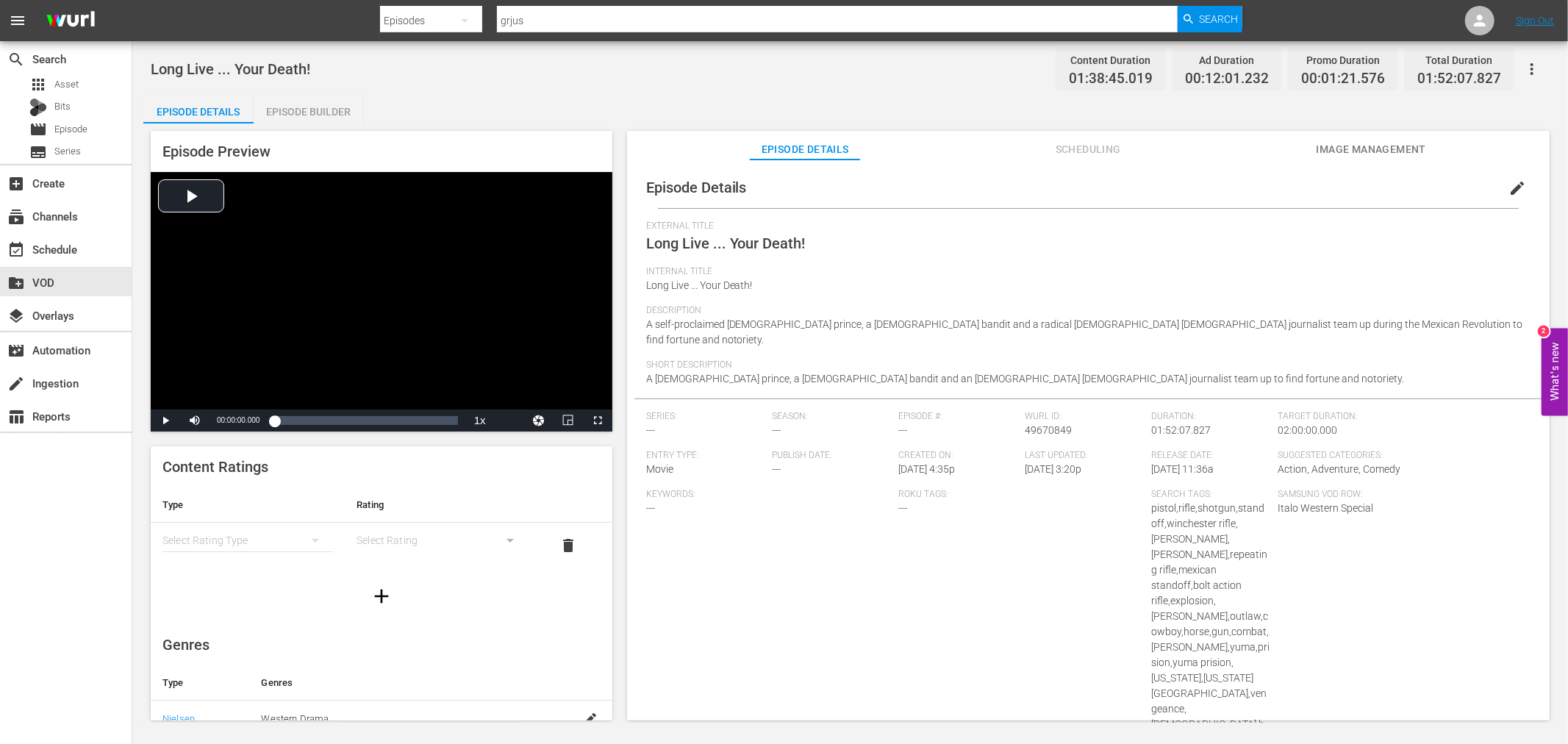
click at [1509, 184] on span "edit" at bounding box center [1517, 187] width 17 height 17
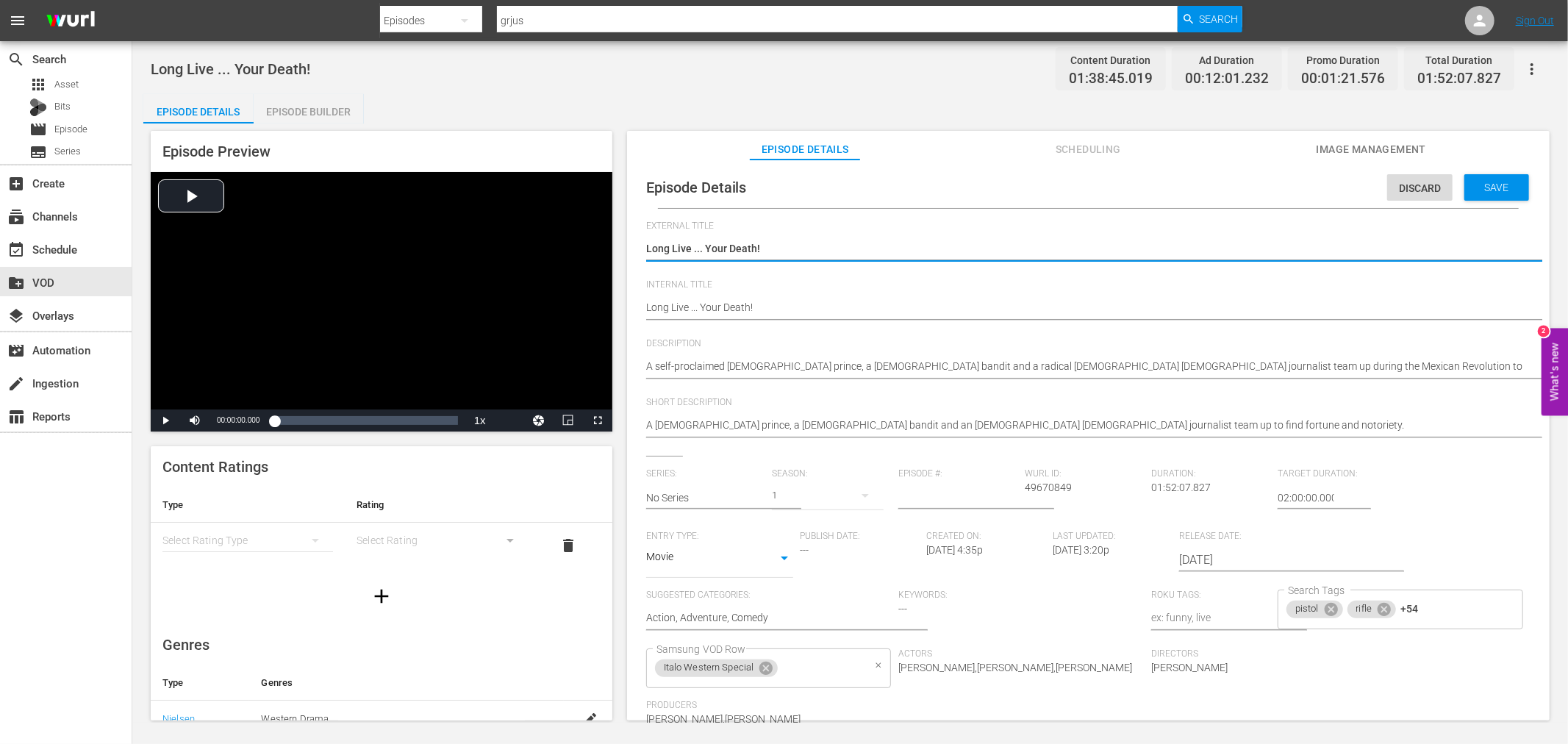
click at [761, 666] on icon at bounding box center [766, 668] width 13 height 13
click at [742, 664] on input "Samsung VOD Row" at bounding box center [758, 668] width 210 height 26
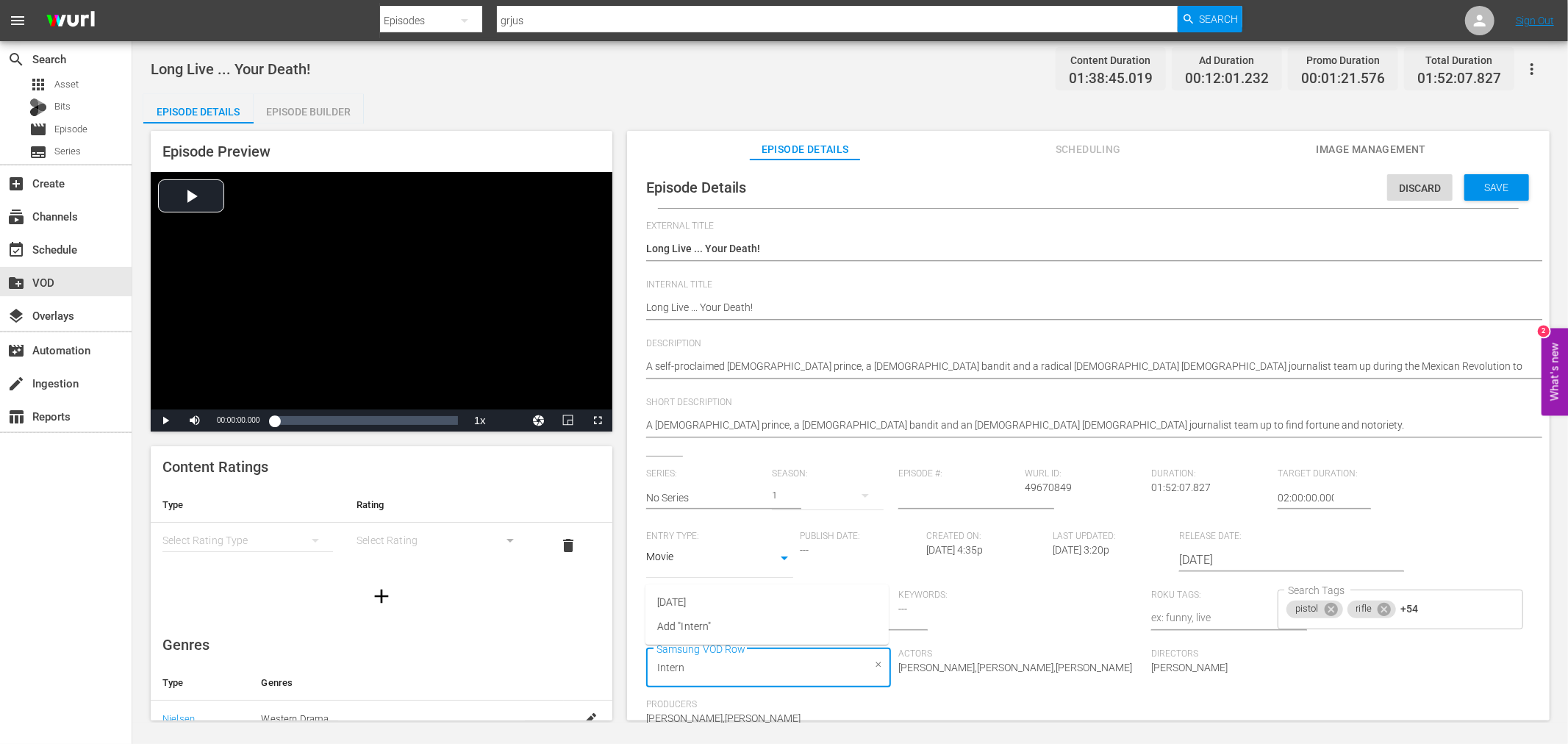
type input "Interna"
click at [687, 601] on span "[DATE]" at bounding box center [672, 602] width 30 height 16
click at [1487, 179] on div "Save" at bounding box center [1496, 187] width 65 height 26
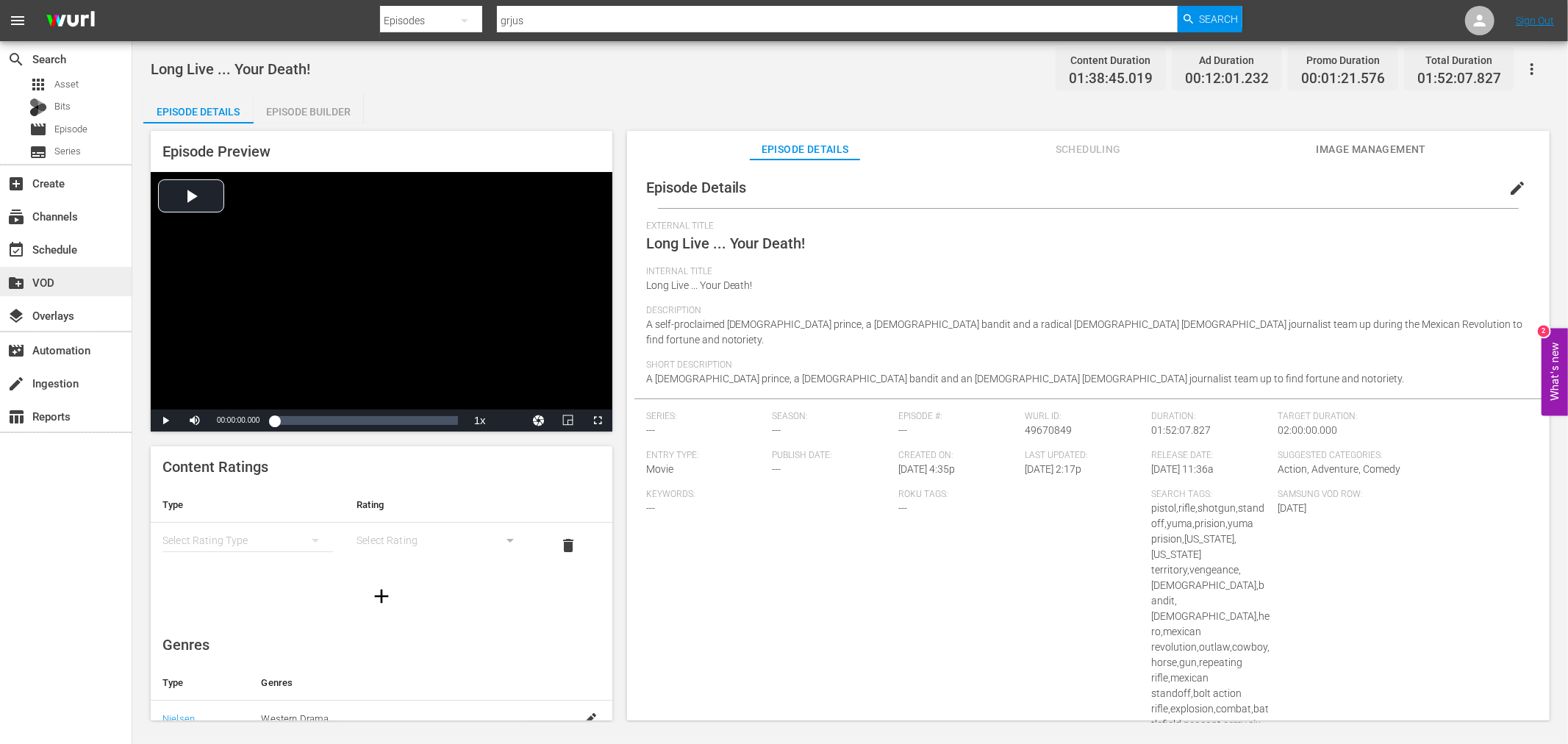
click at [54, 281] on div "create_new_folder VOD" at bounding box center [41, 280] width 82 height 13
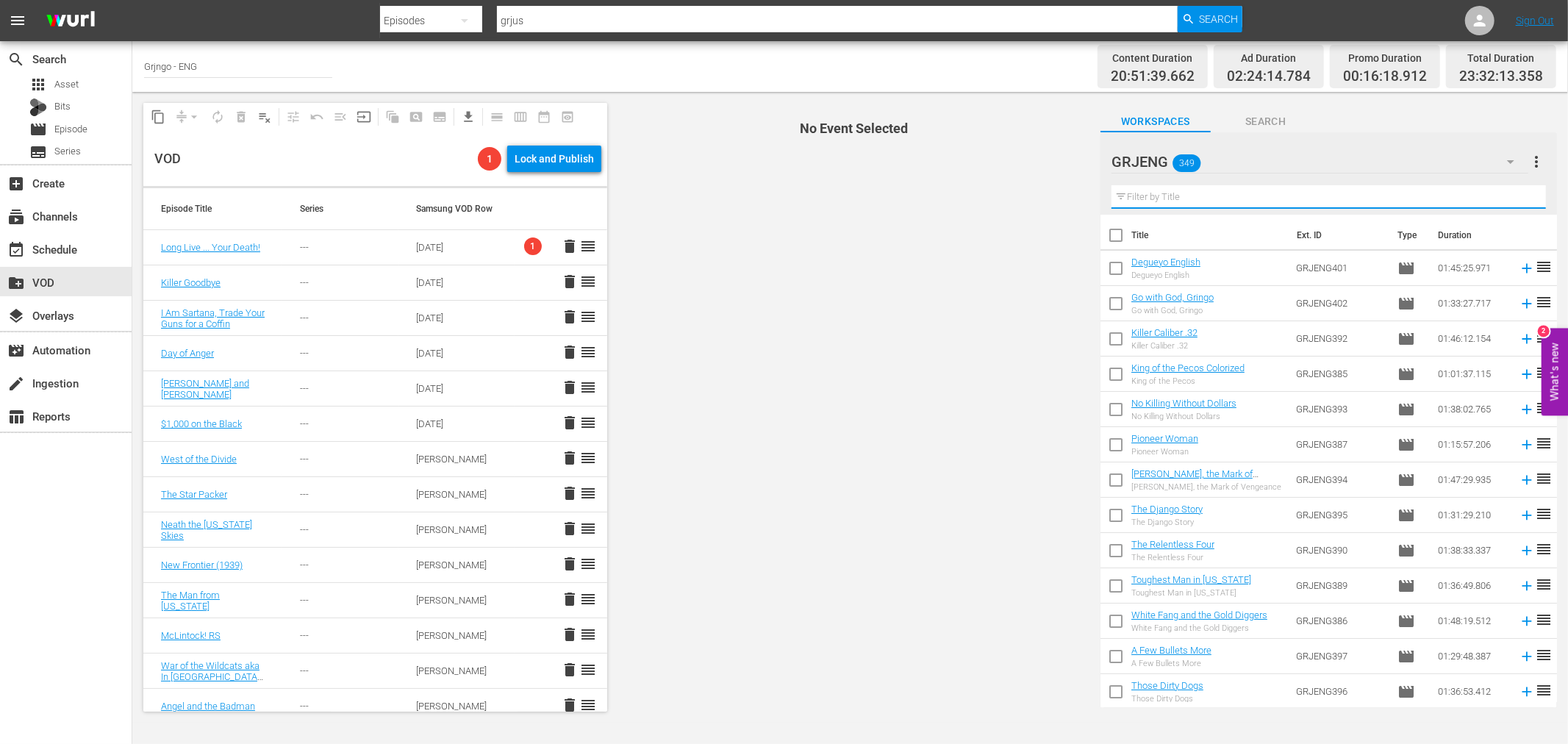
click at [1148, 189] on input "text" at bounding box center [1329, 196] width 434 height 24
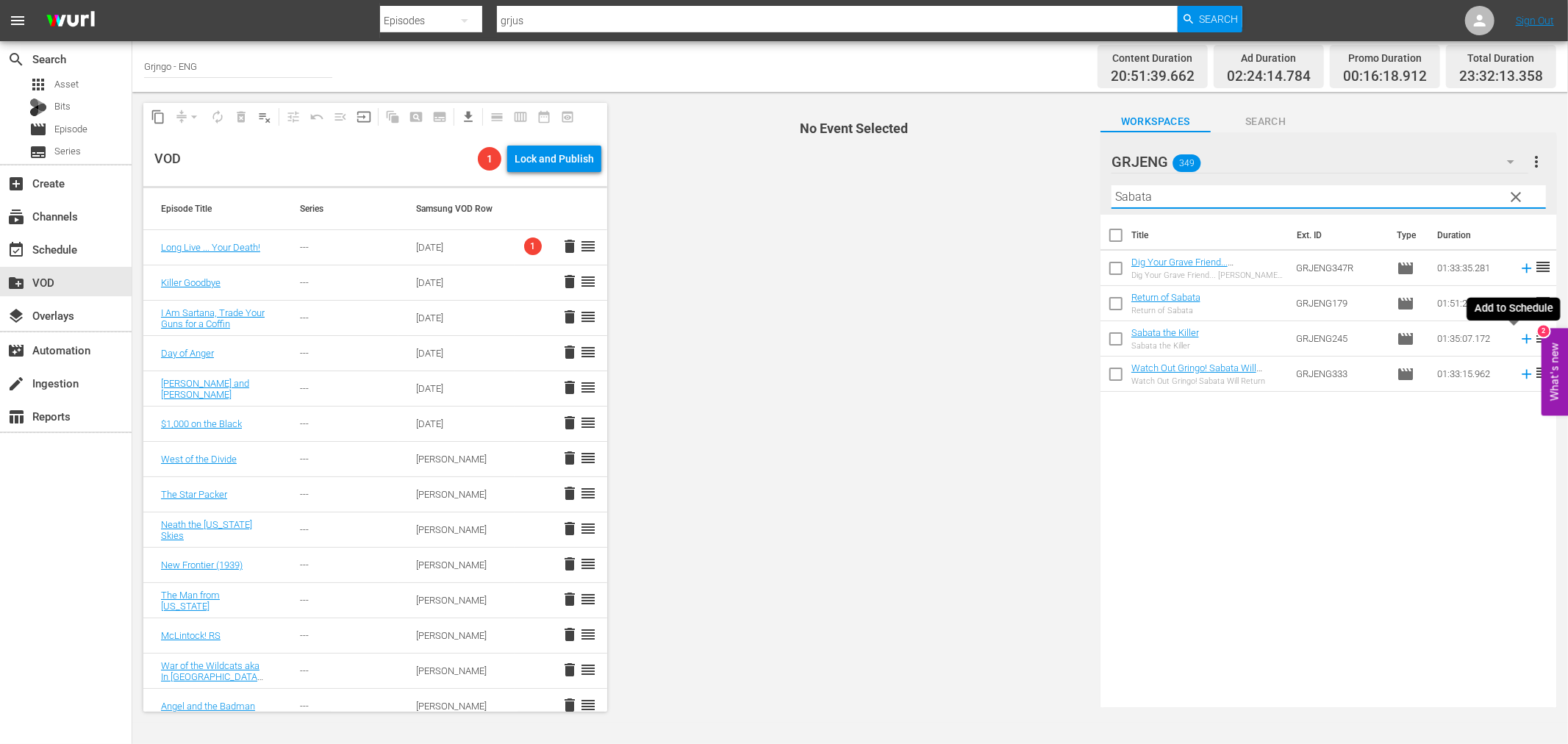
type input "Sabata"
click at [1522, 339] on icon at bounding box center [1527, 339] width 10 height 10
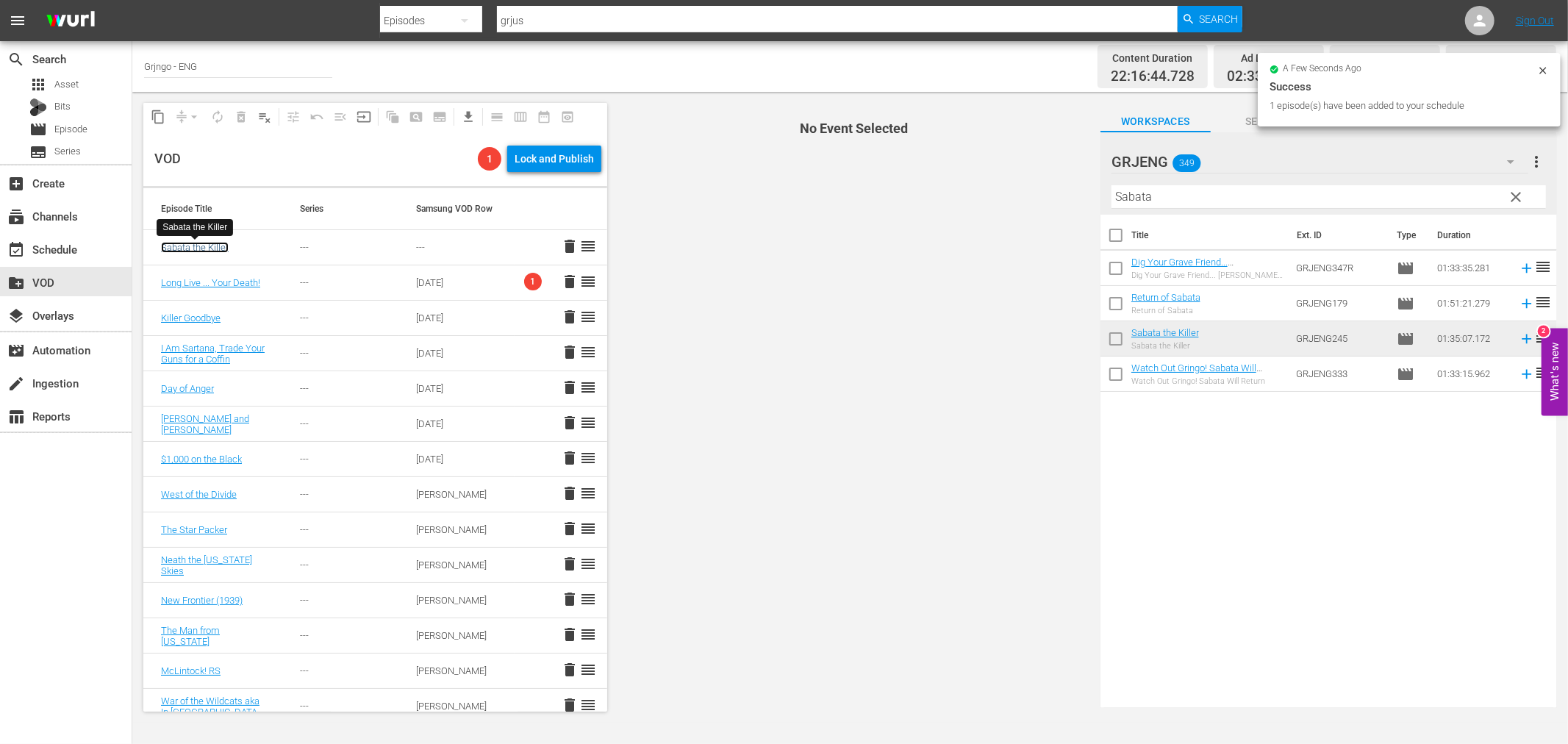
click at [216, 245] on link "Sabata the Killer" at bounding box center [195, 247] width 67 height 11
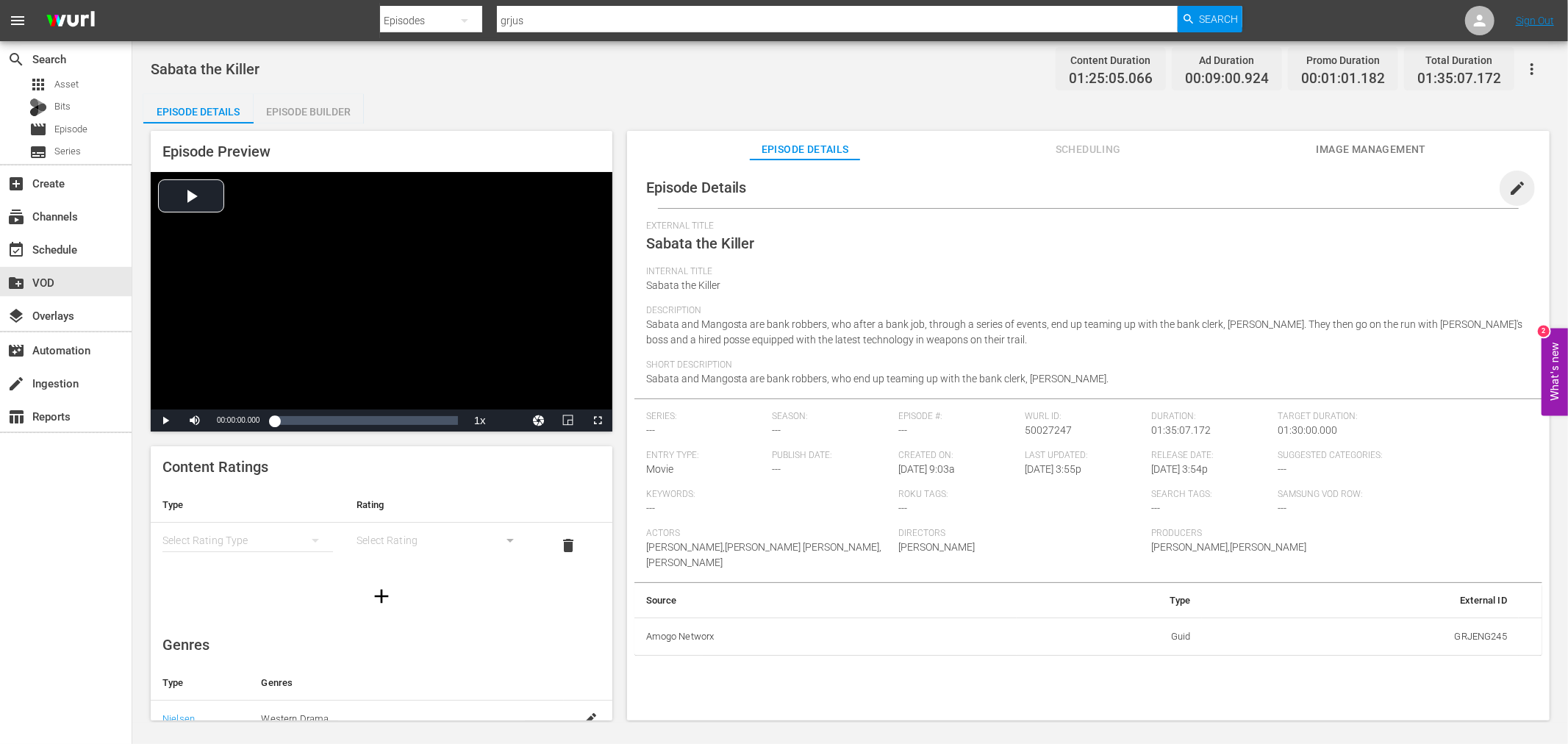
click at [1509, 181] on span "edit" at bounding box center [1517, 187] width 17 height 17
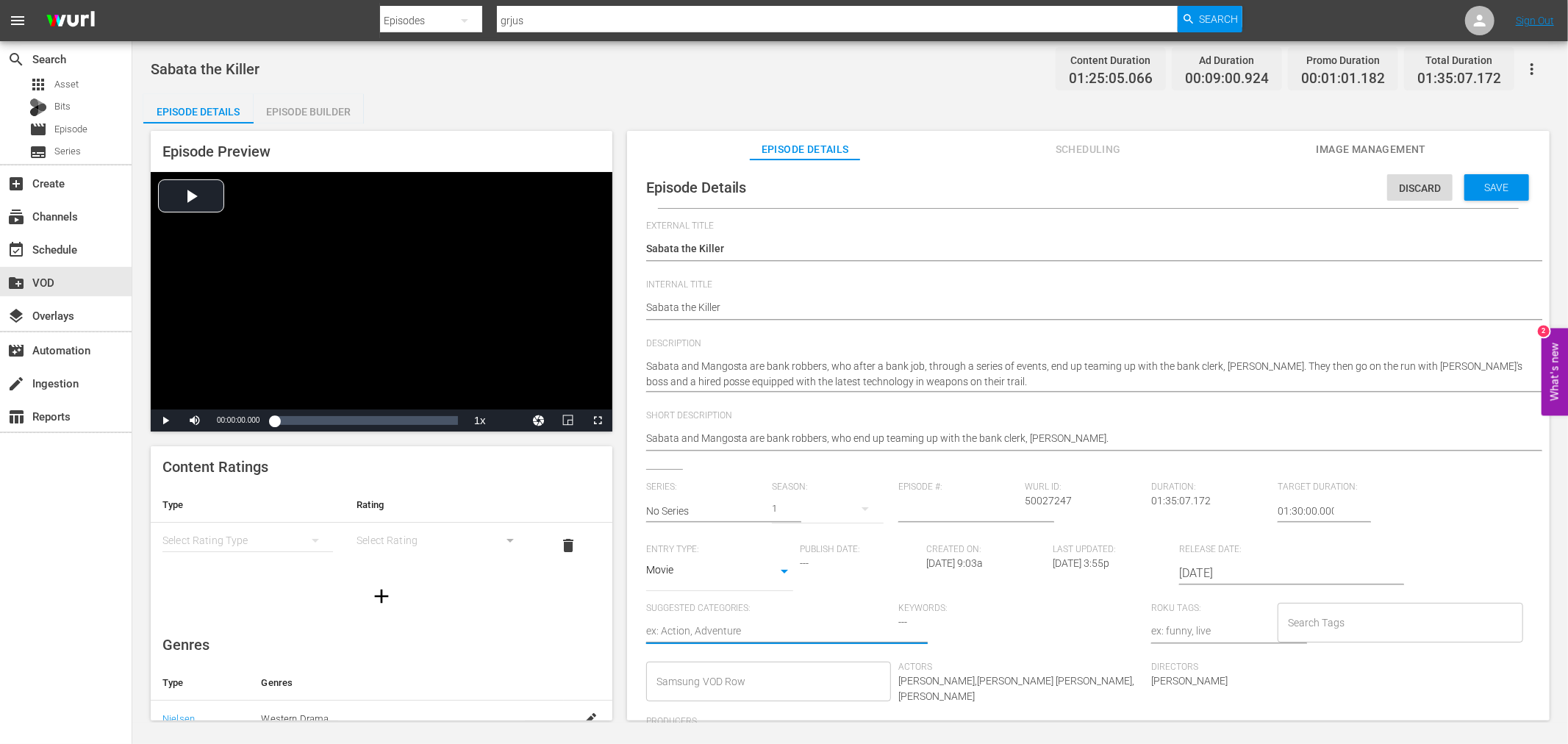
click at [707, 629] on textarea at bounding box center [769, 631] width 246 height 17
type textarea "C"
type textarea "Co"
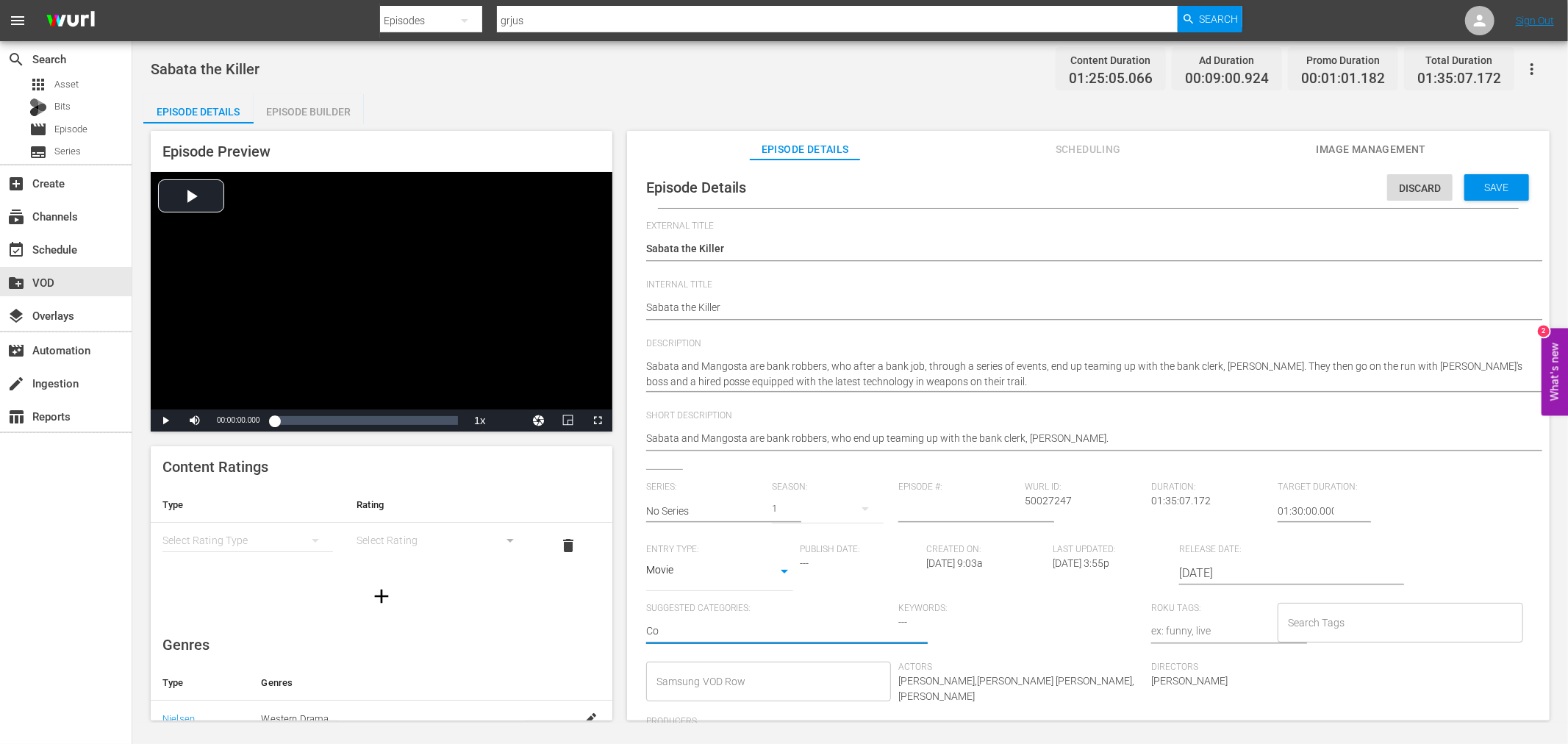
type textarea "Com"
type textarea "Come"
type textarea "Comed"
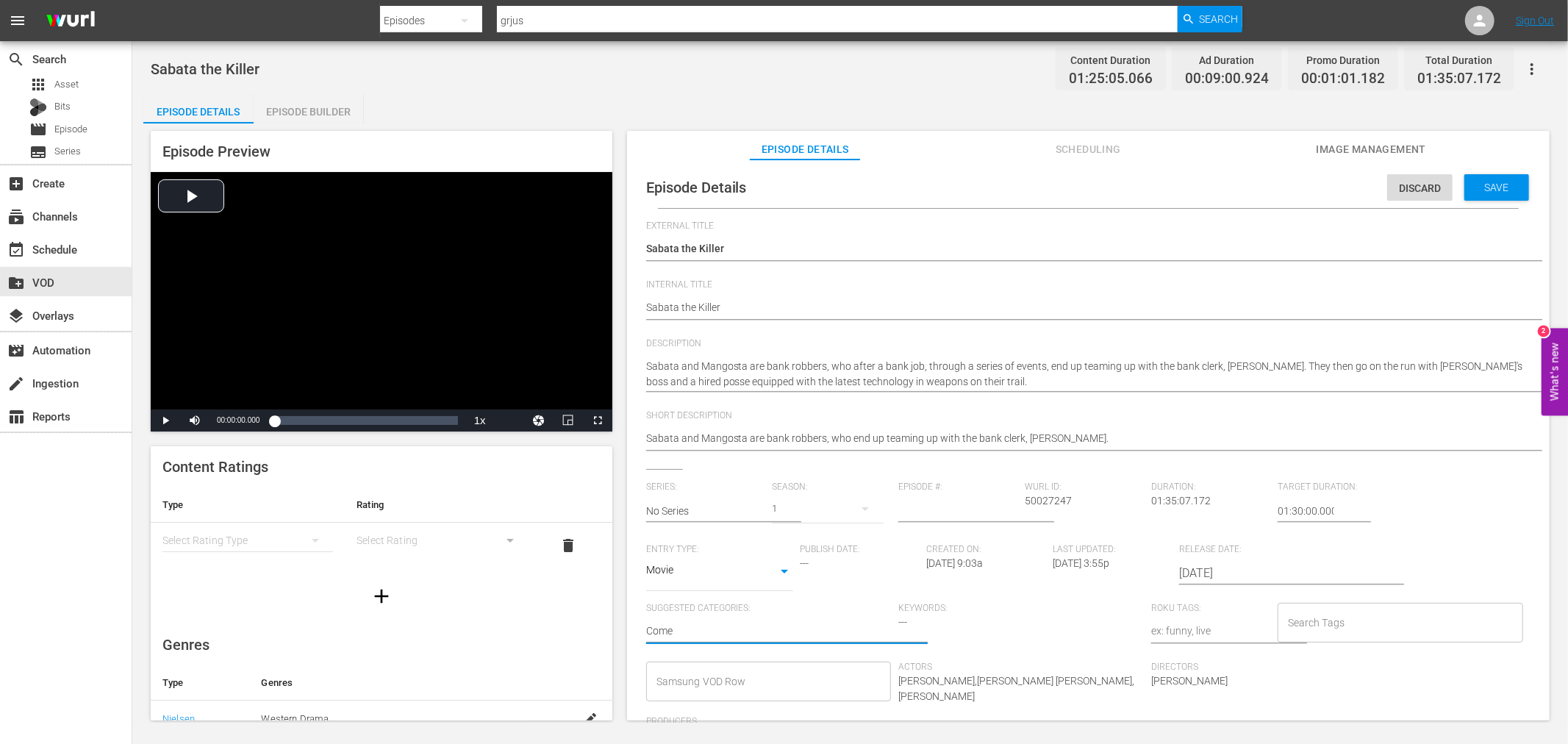
type textarea "Comed"
type textarea "Comedy"
type textarea "Comedy,"
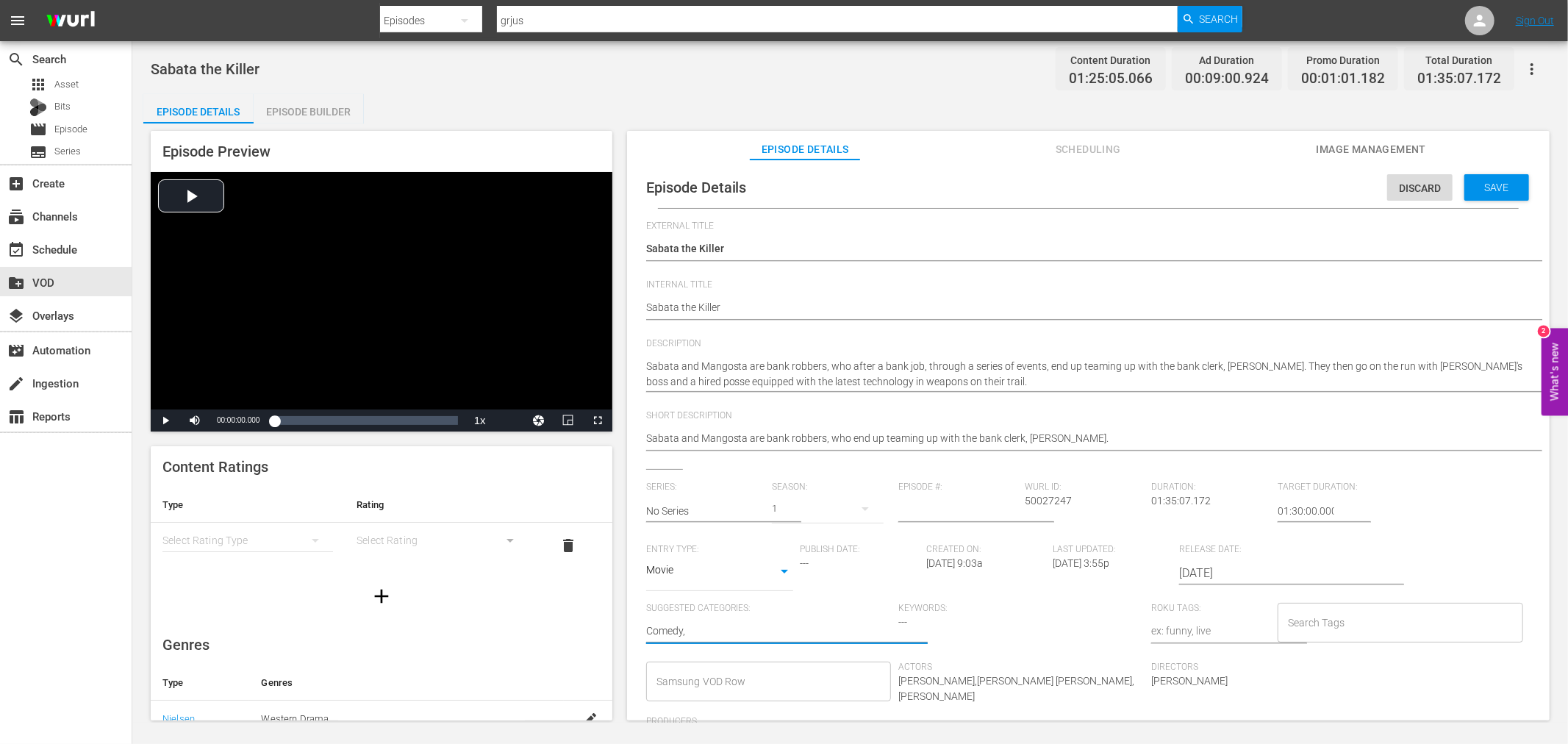
type textarea "Comedy,"
type textarea "Comedy, S"
type textarea "Comedy,"
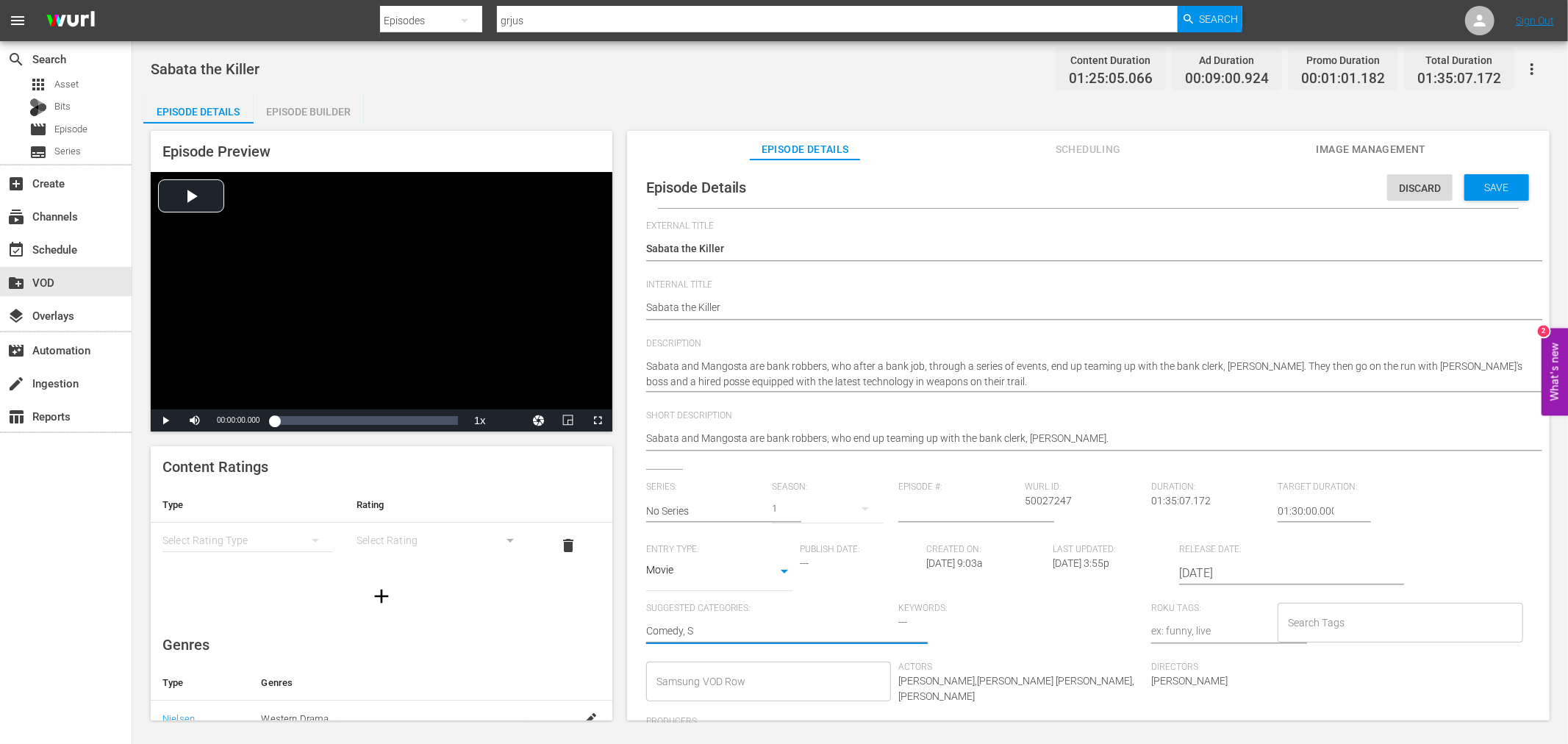
type textarea "Comedy,"
type textarea "Comedy, I"
type textarea "Comedy, It"
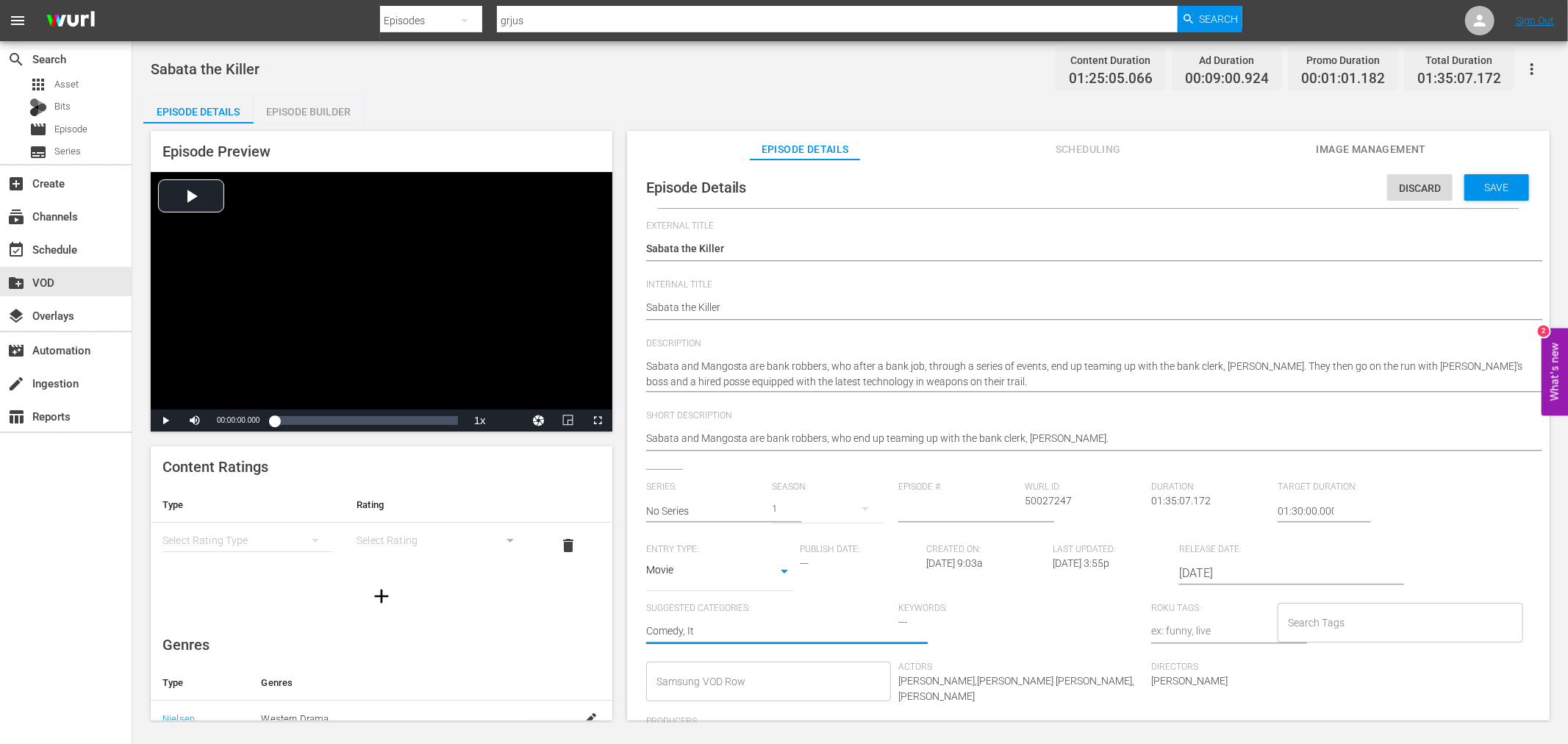
type textarea "Comedy, Ita"
type textarea "Comedy, Ital"
type textarea "Comedy, Italo"
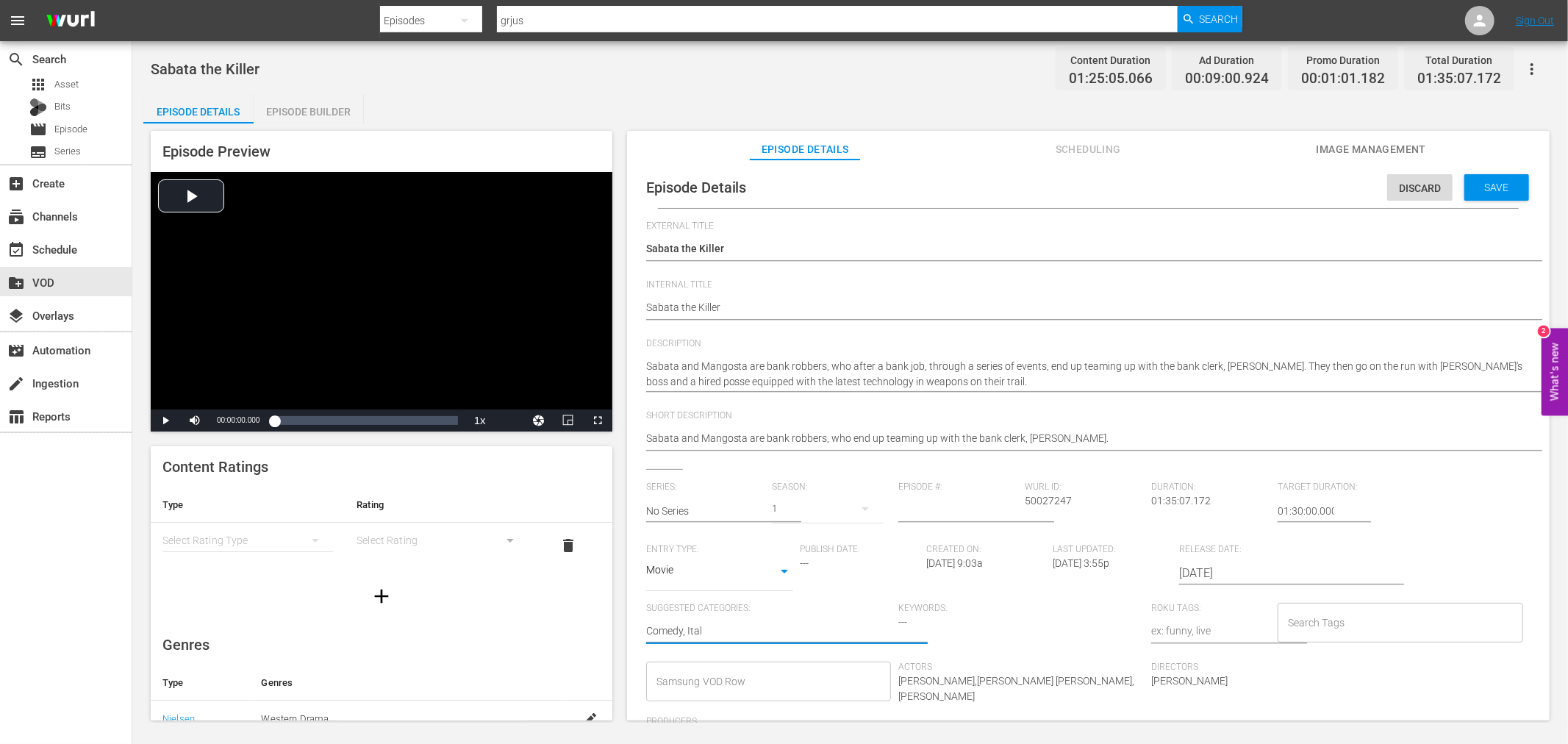
type textarea "Comedy, Italo"
type textarea "Comedy, Italo W"
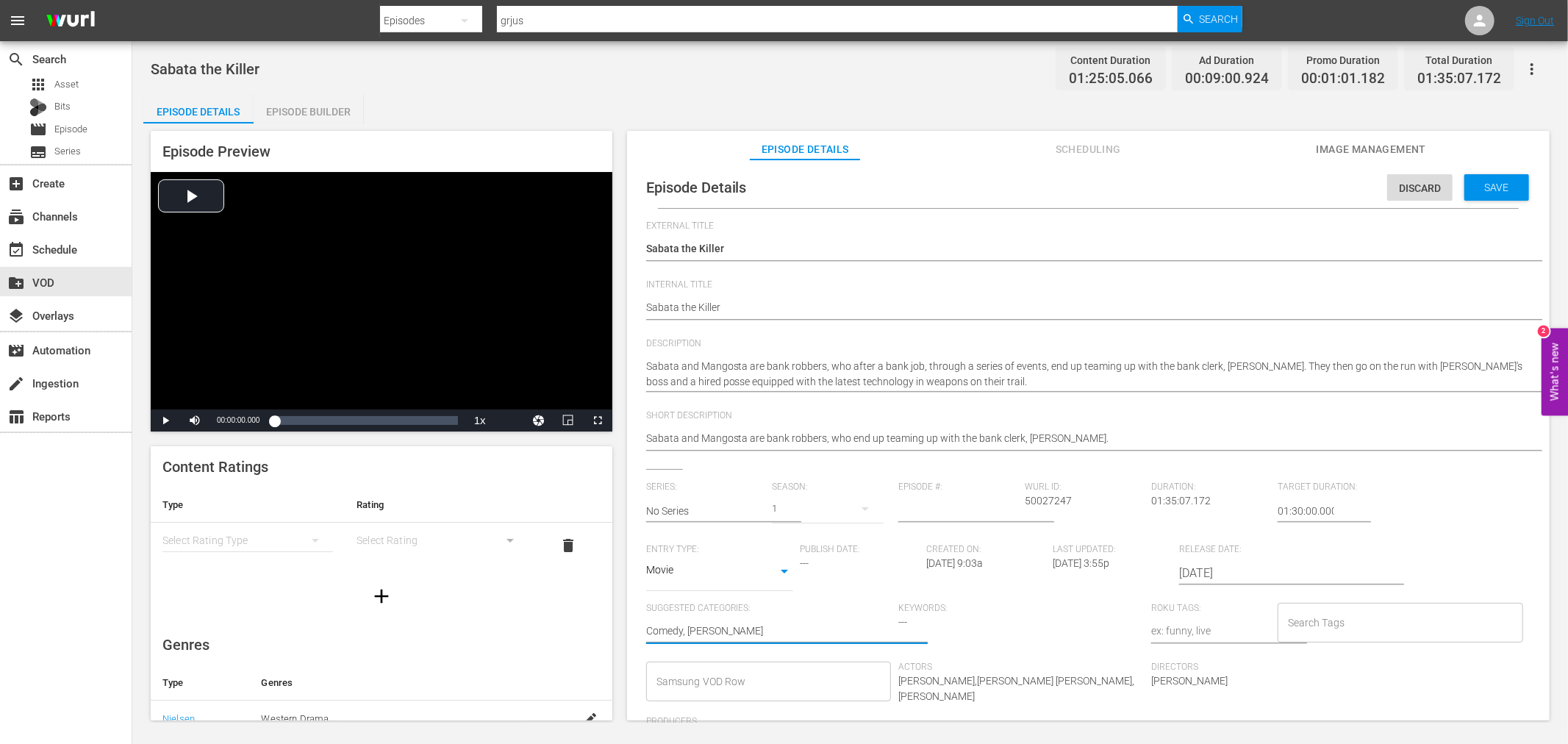
type textarea "Comedy, Italo We"
type textarea "Comedy, Italo Wes"
type textarea "Comedy, Italo West"
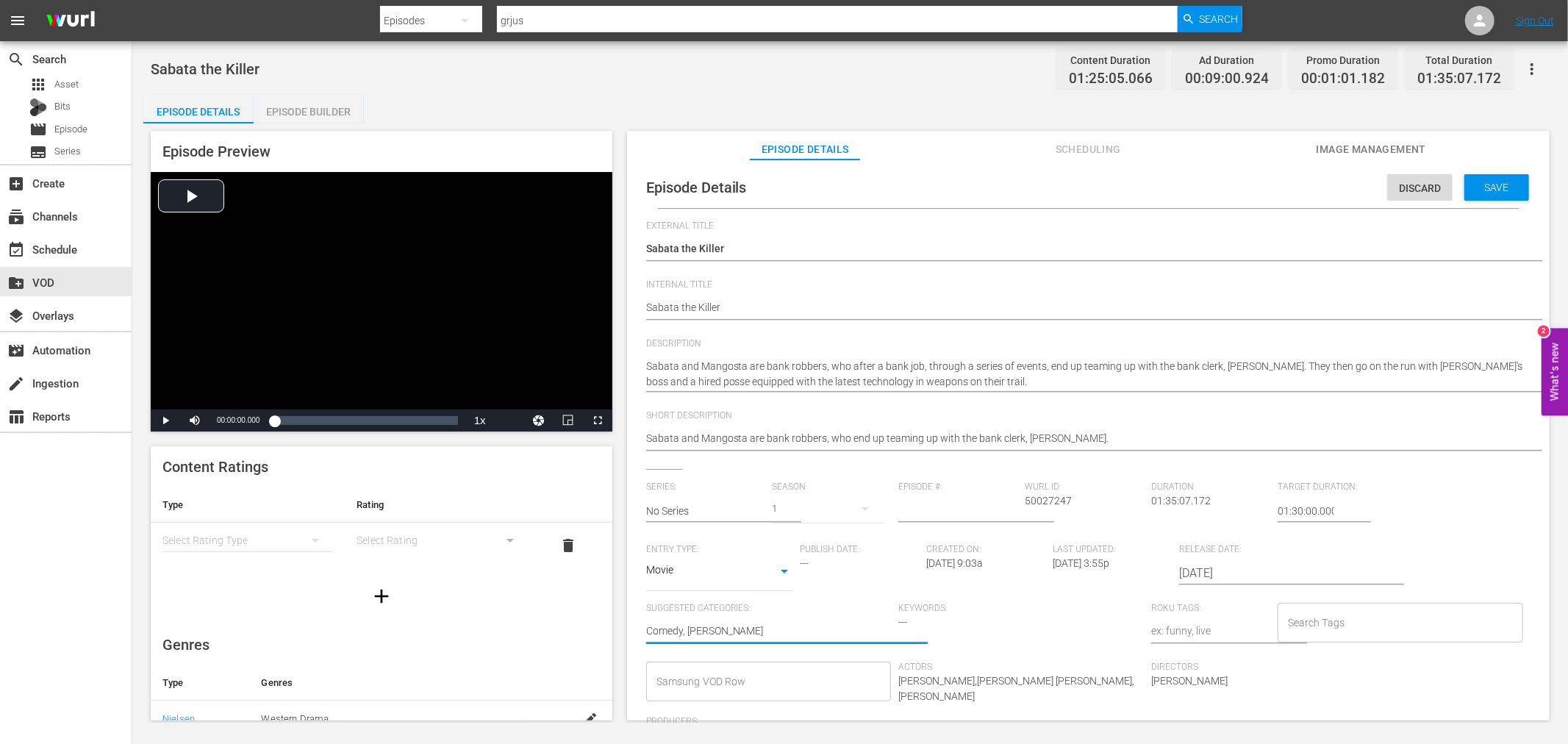
type textarea "Comedy, Italo West"
type textarea "Comedy, Italo Weste"
type textarea "Comedy, Italo Wester"
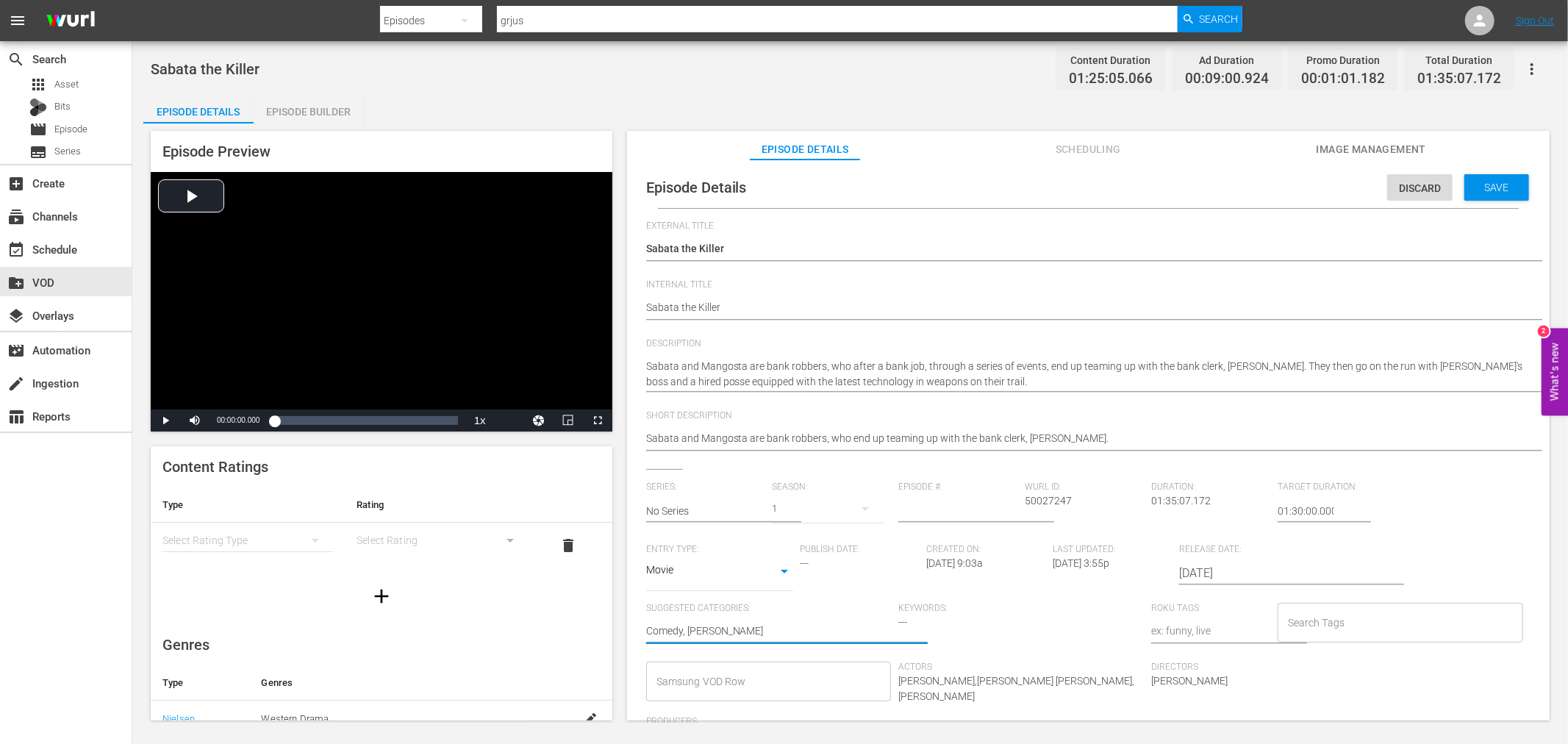
type textarea "Comedy, Italo Western"
click at [774, 670] on input "Samsung VOD Row" at bounding box center [758, 682] width 210 height 26
type input "Inter"
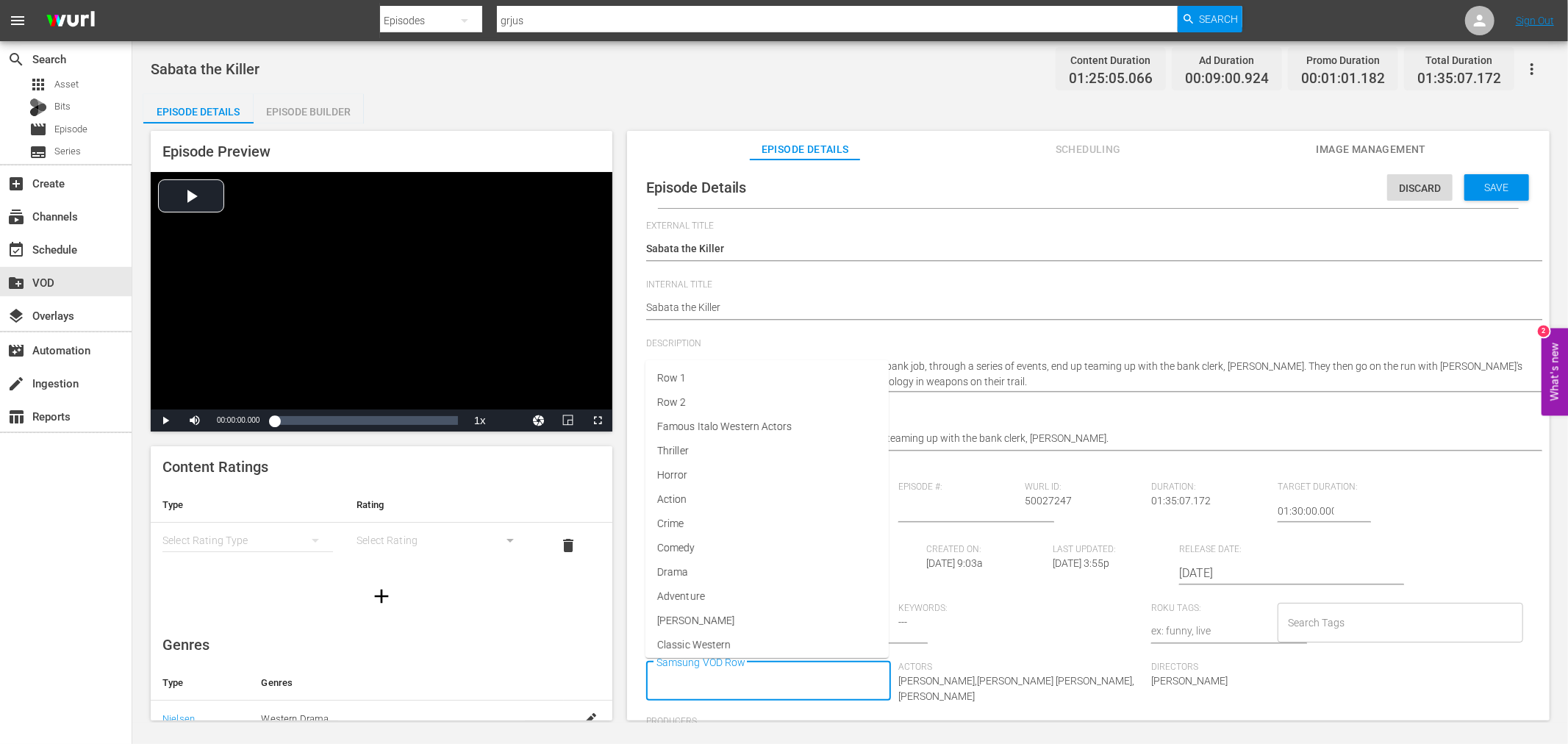
click at [715, 674] on input "Samsung VOD Row" at bounding box center [758, 682] width 210 height 26
type input "Internatio"
click at [687, 617] on span "[DATE]" at bounding box center [672, 615] width 30 height 16
click at [1362, 609] on input "Search Tags" at bounding box center [1390, 622] width 210 height 26
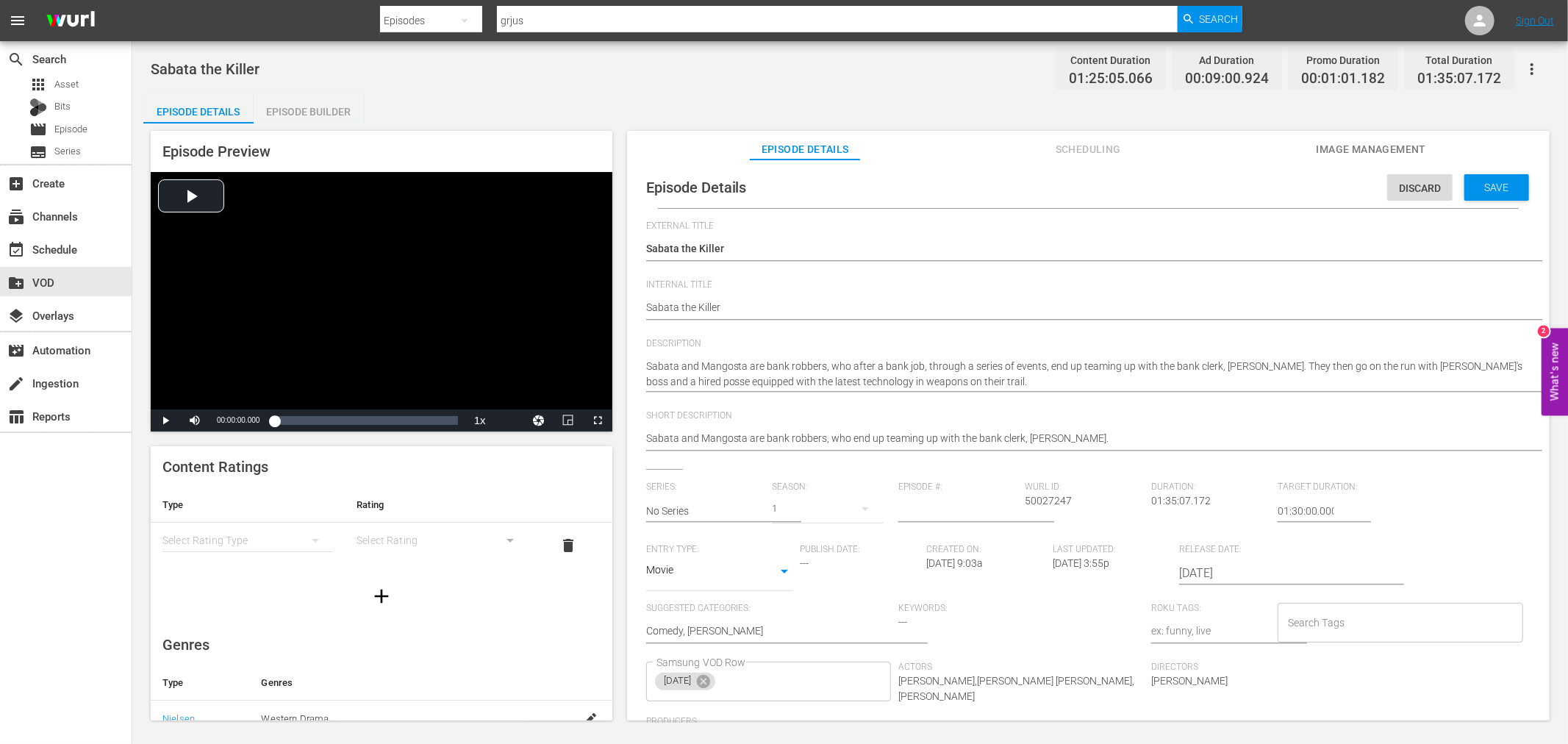
click at [1311, 630] on input "Search Tags" at bounding box center [1390, 622] width 210 height 26
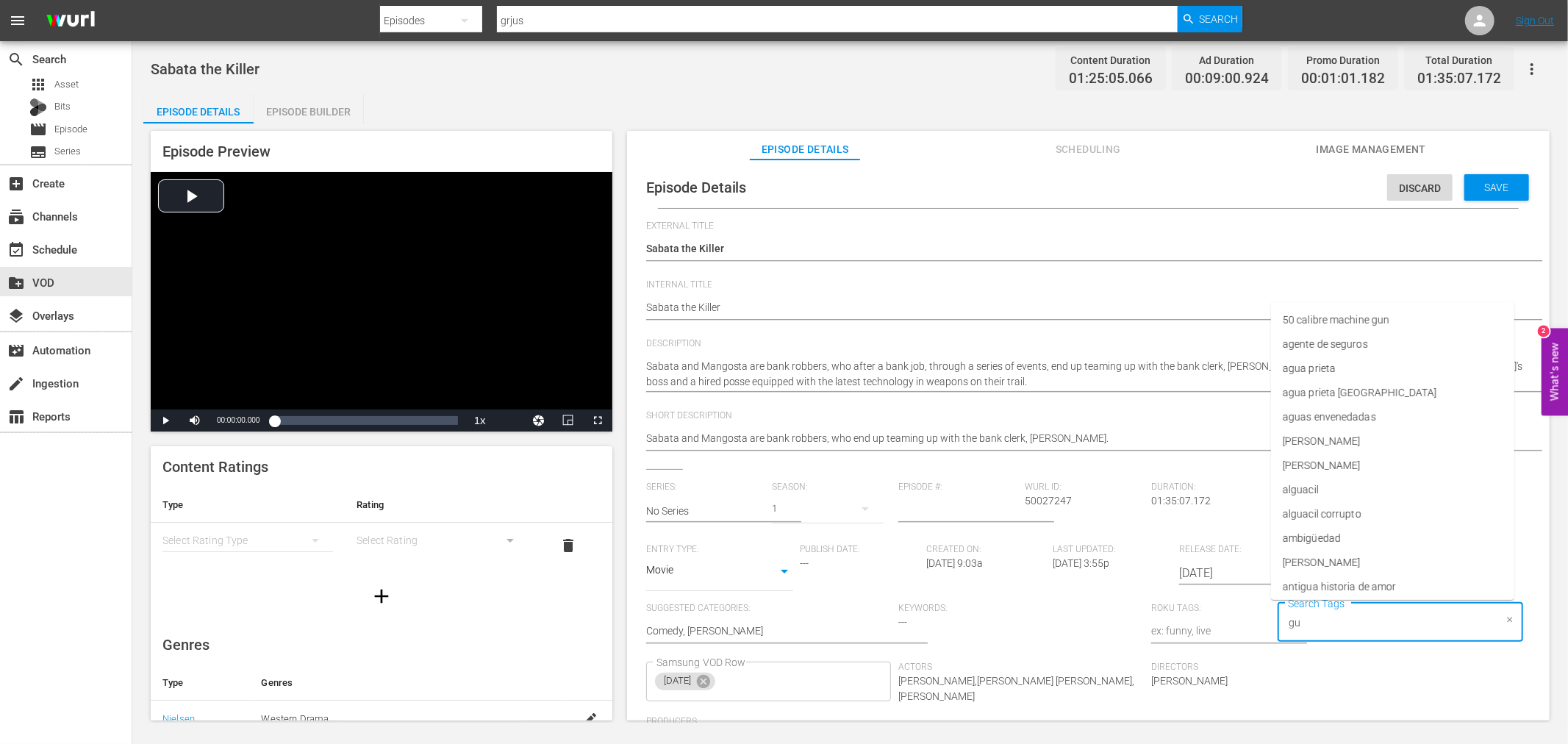
type input "gun"
type input "pistol"
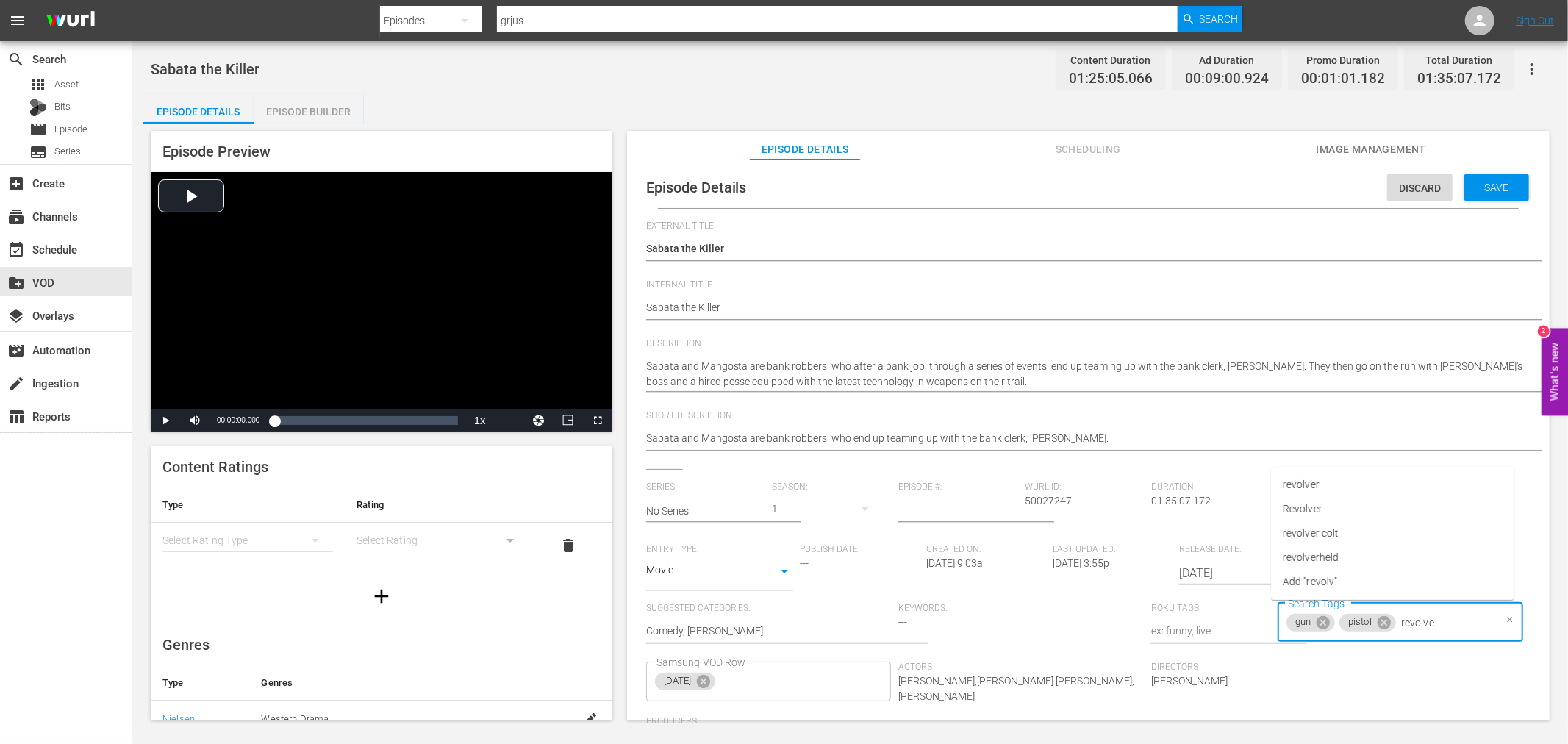
type input "revolver"
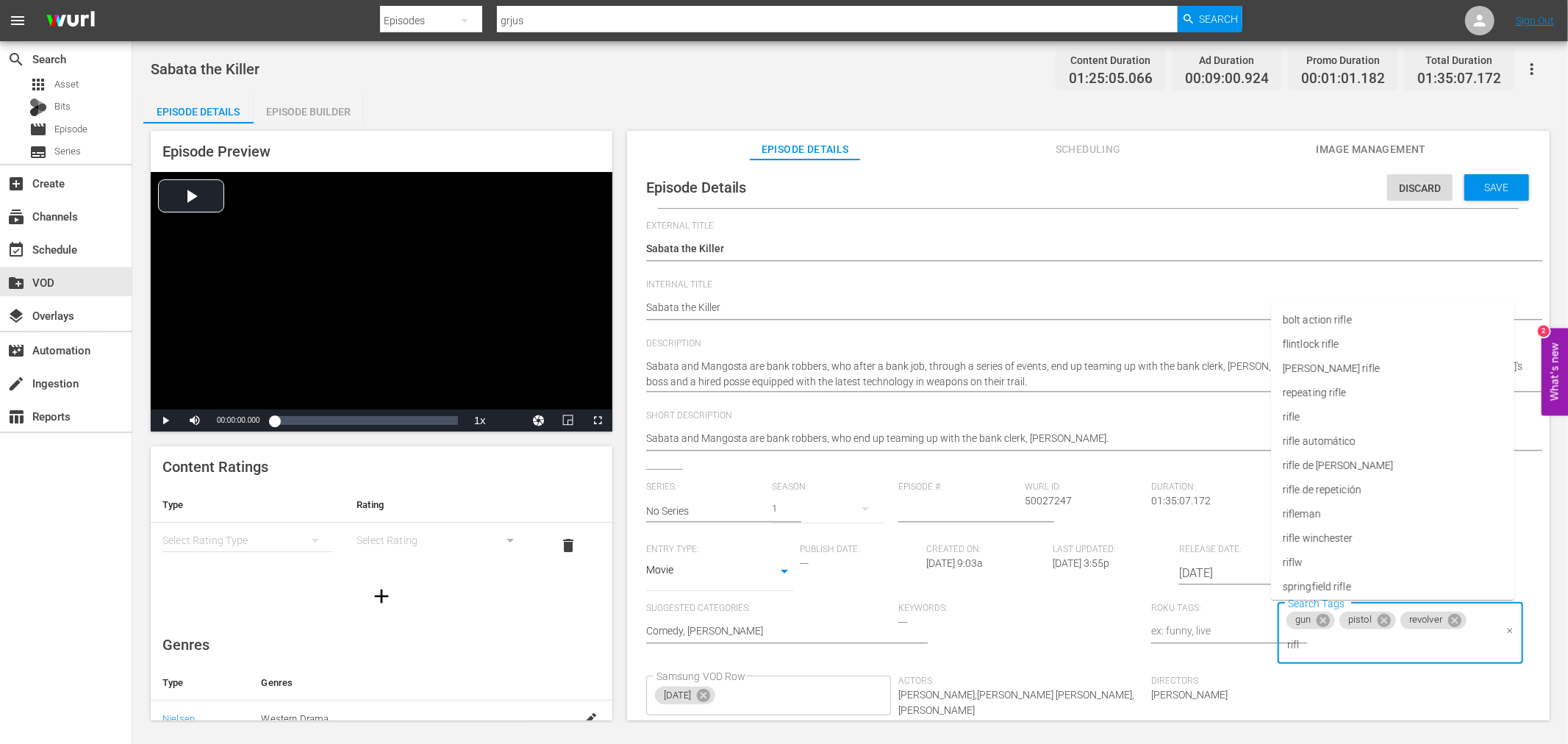
type input "rifle"
type input "horse"
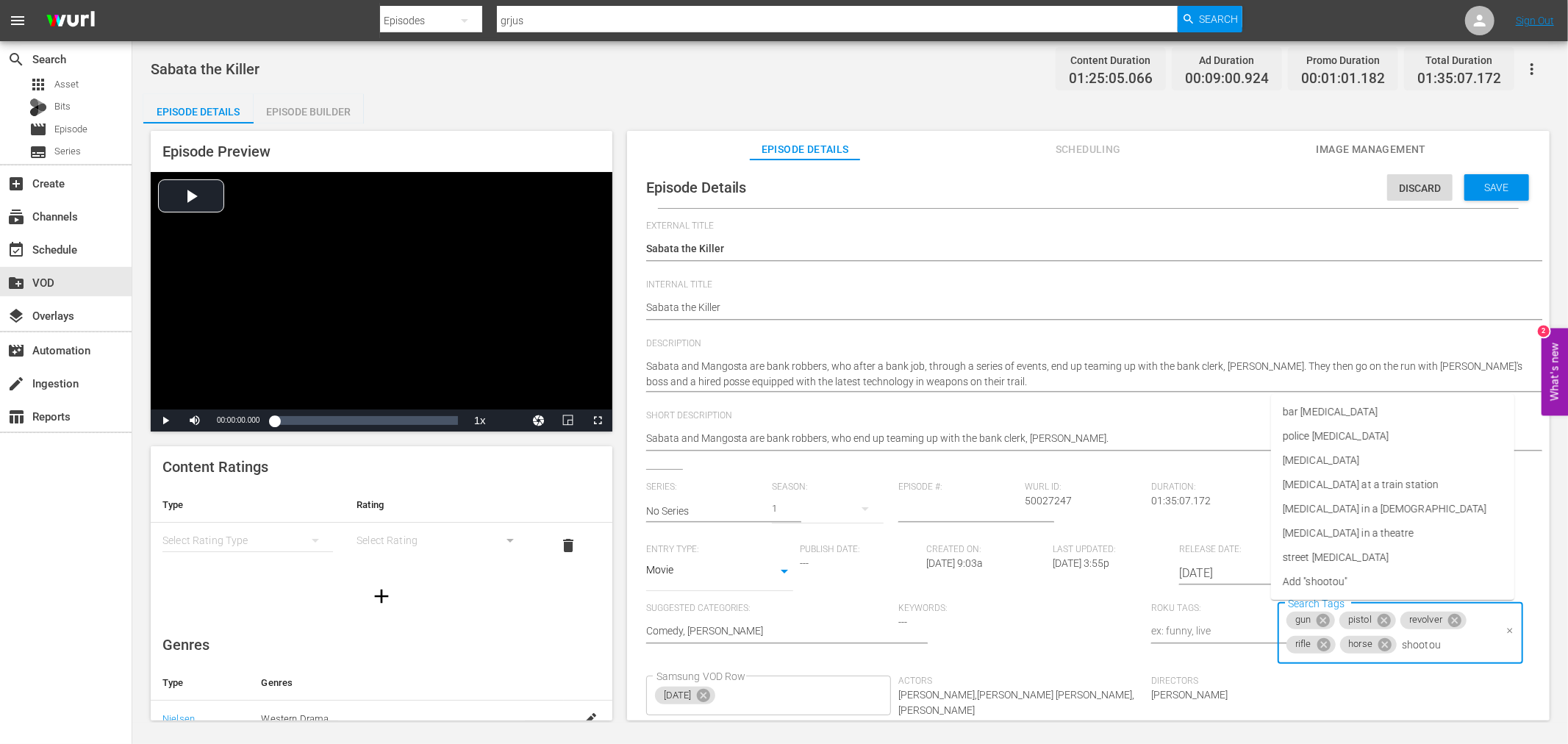
type input "[MEDICAL_DATA]"
click at [1329, 460] on li "[MEDICAL_DATA]" at bounding box center [1393, 460] width 243 height 25
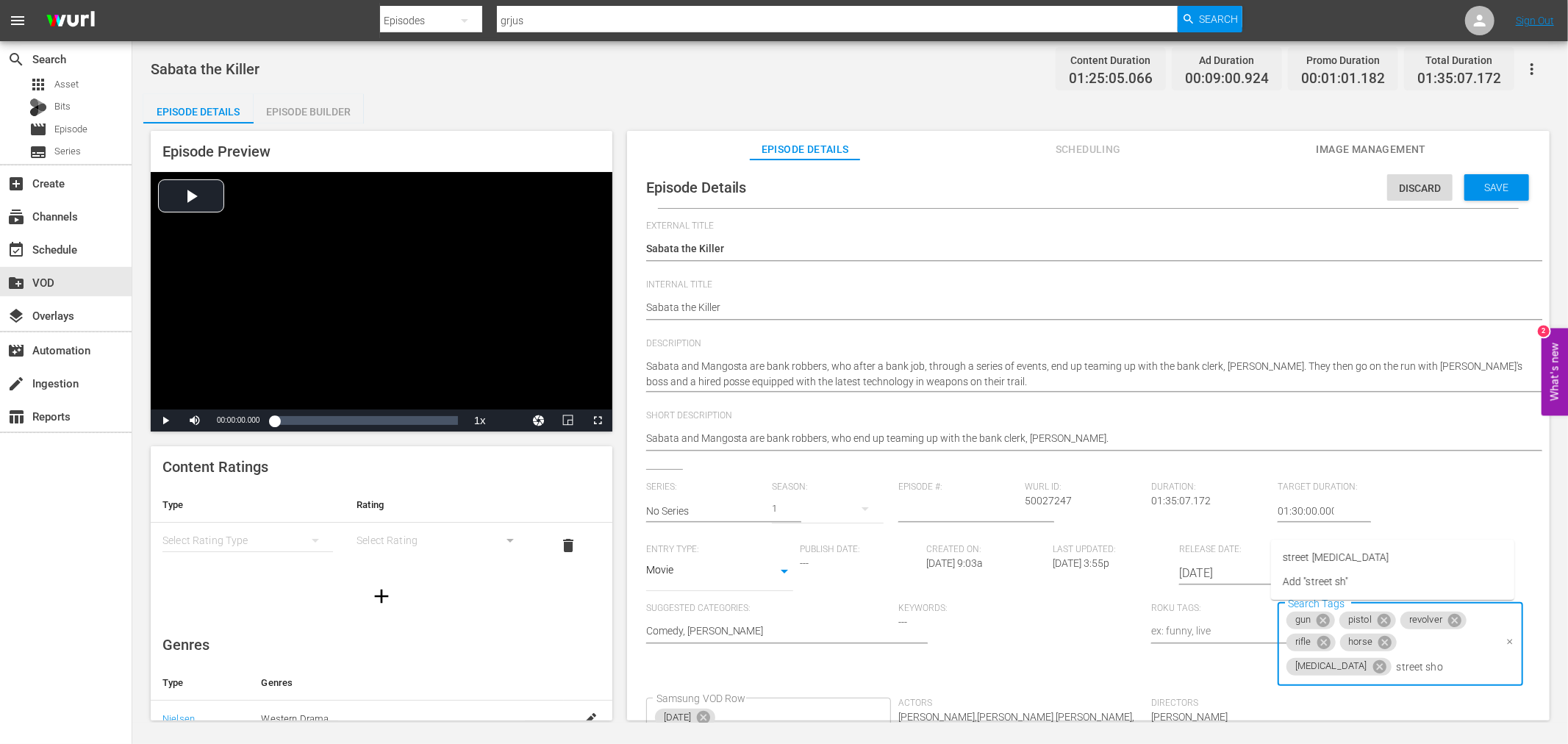
type input "street shoo"
click at [1363, 561] on li "street [MEDICAL_DATA]" at bounding box center [1393, 557] width 243 height 25
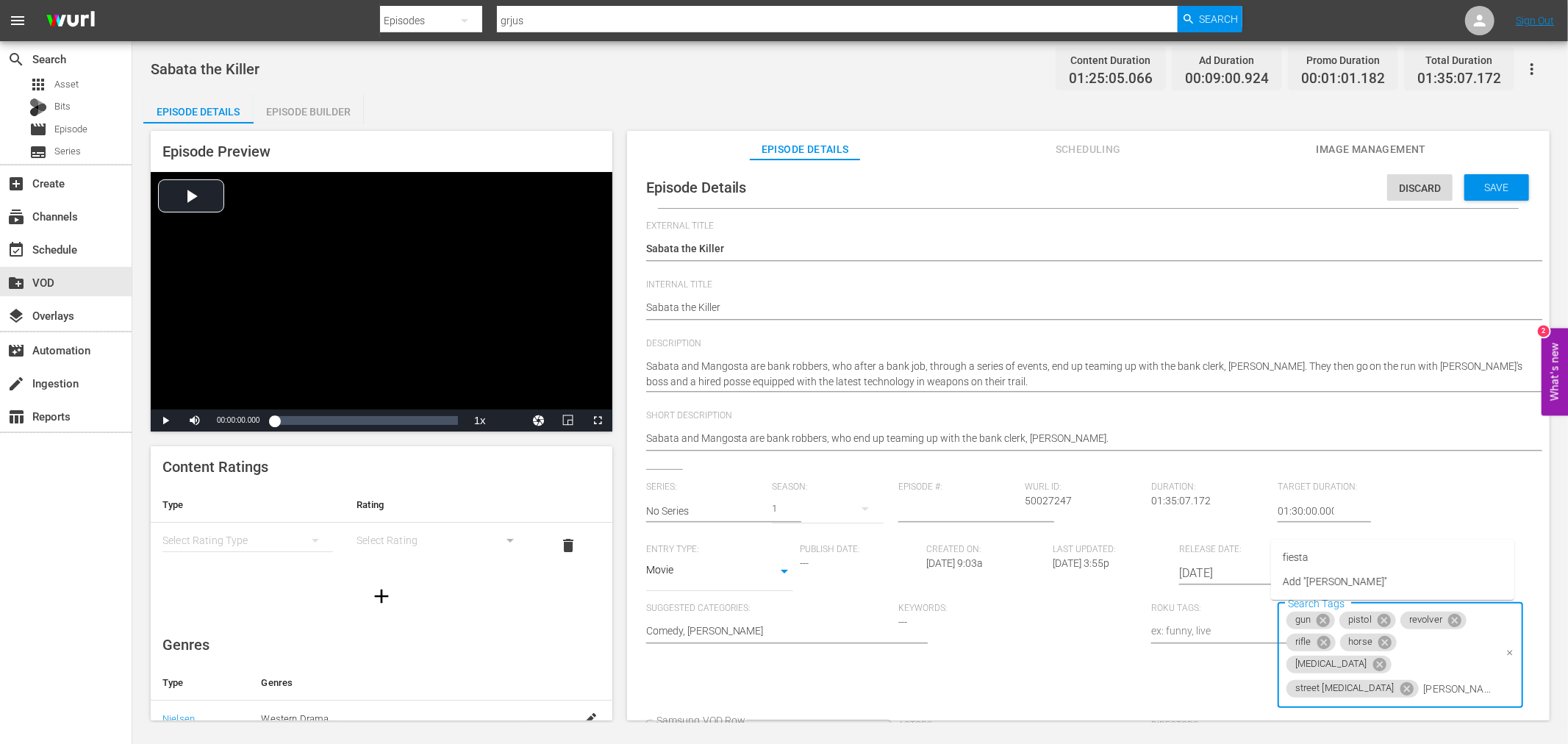
type input "fiesta"
type input "traitor"
type input "[MEDICAL_DATA]"
type input "fistfight"
type input "knitting"
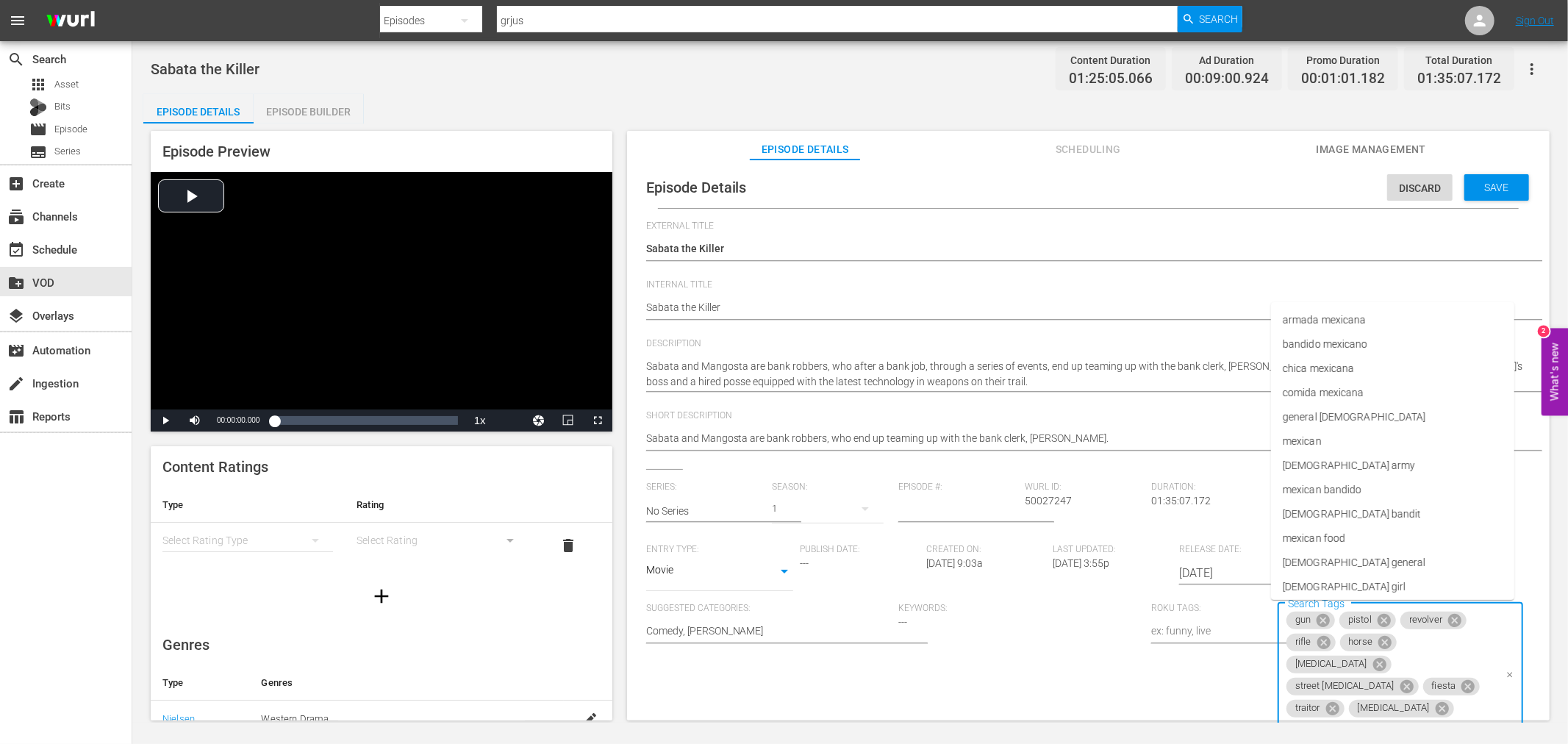
type input "mexican"
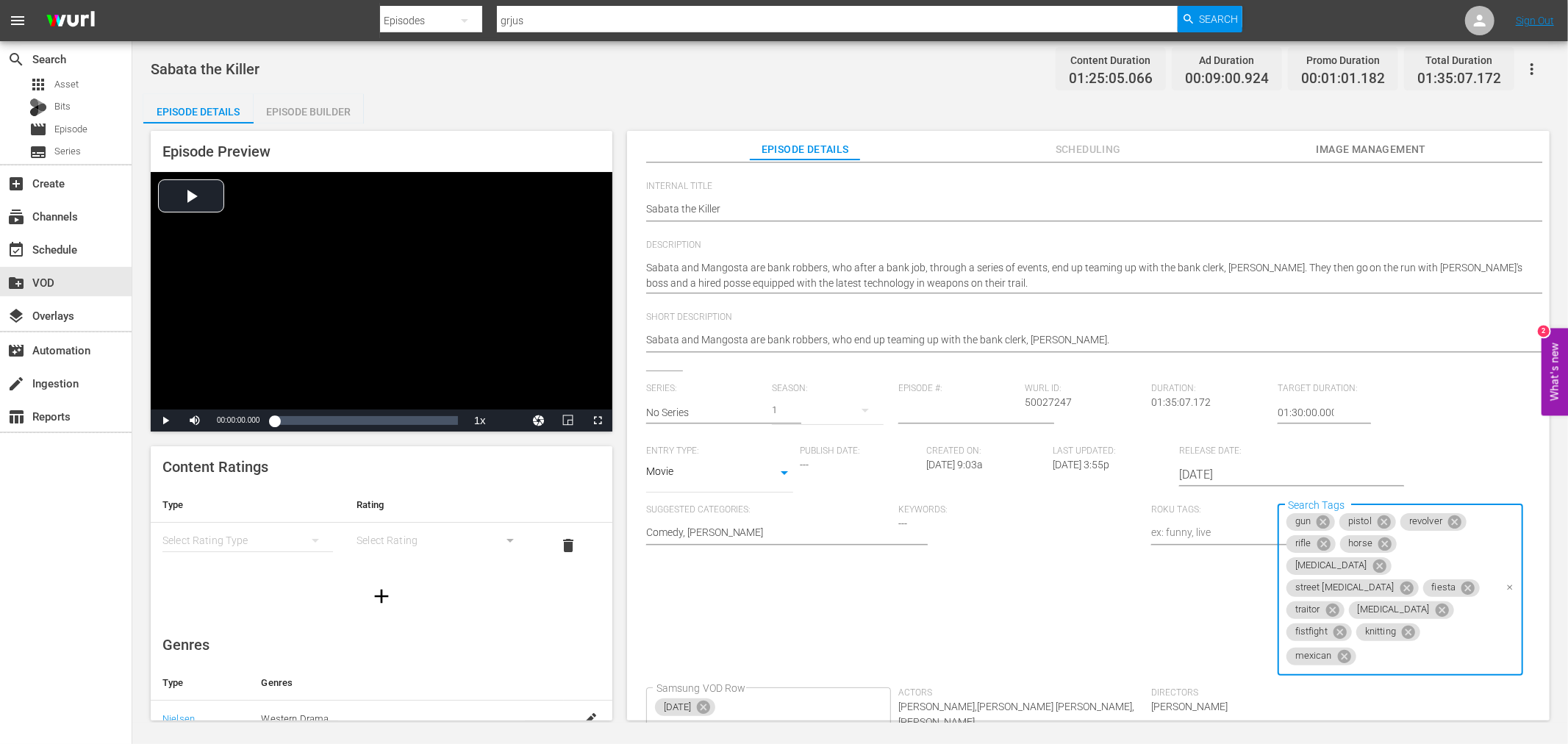
scroll to position [240, 0]
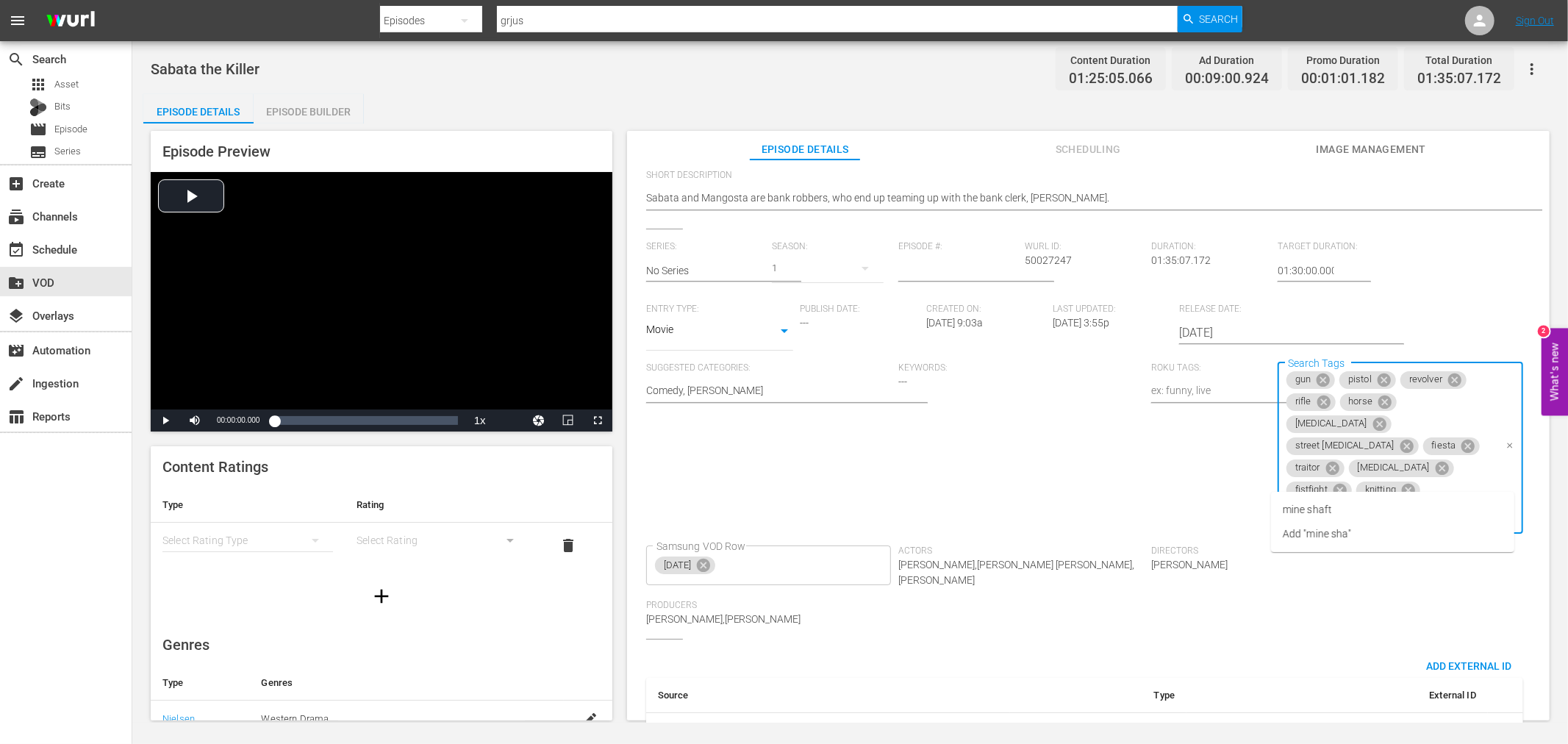
type input "mine shaft"
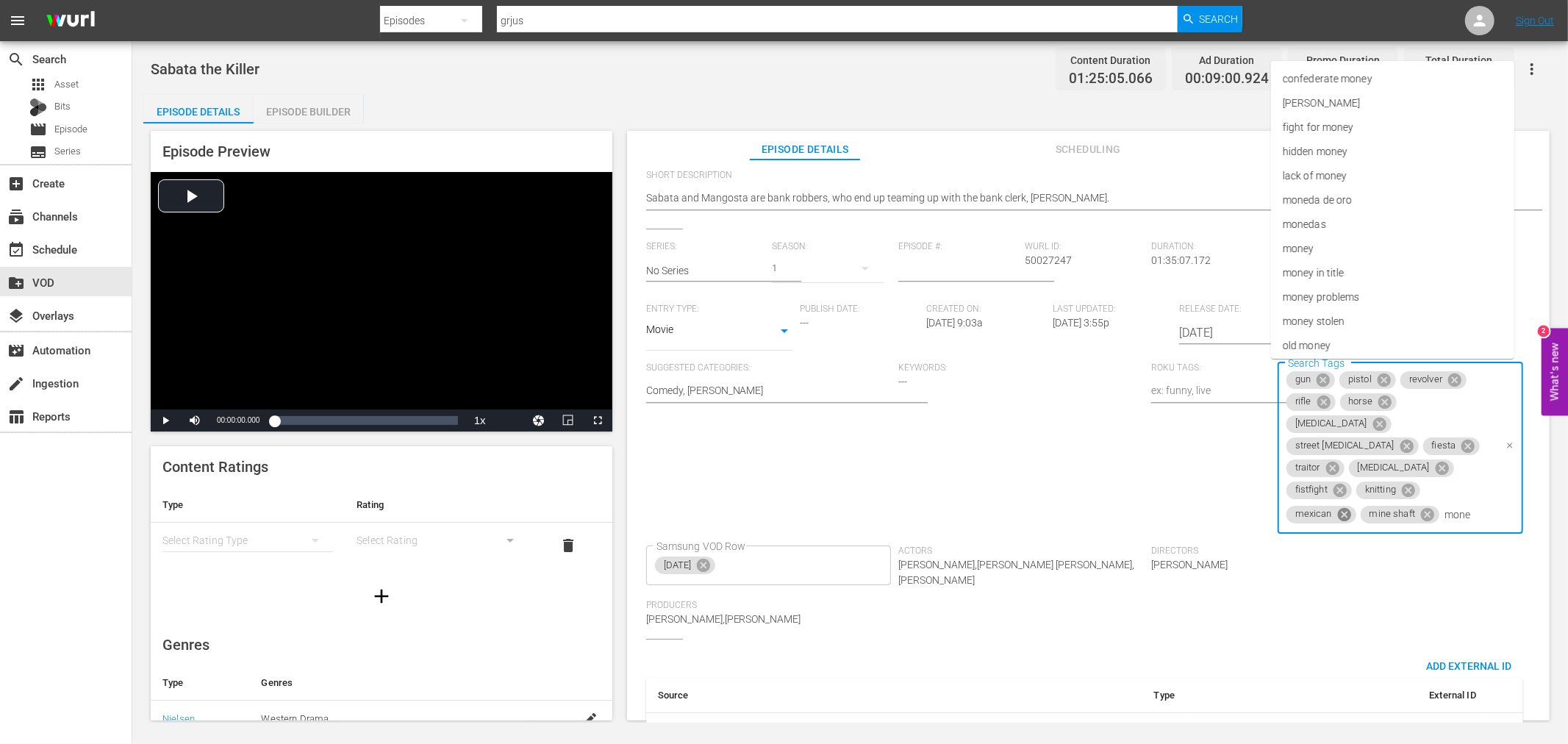
type input "money"
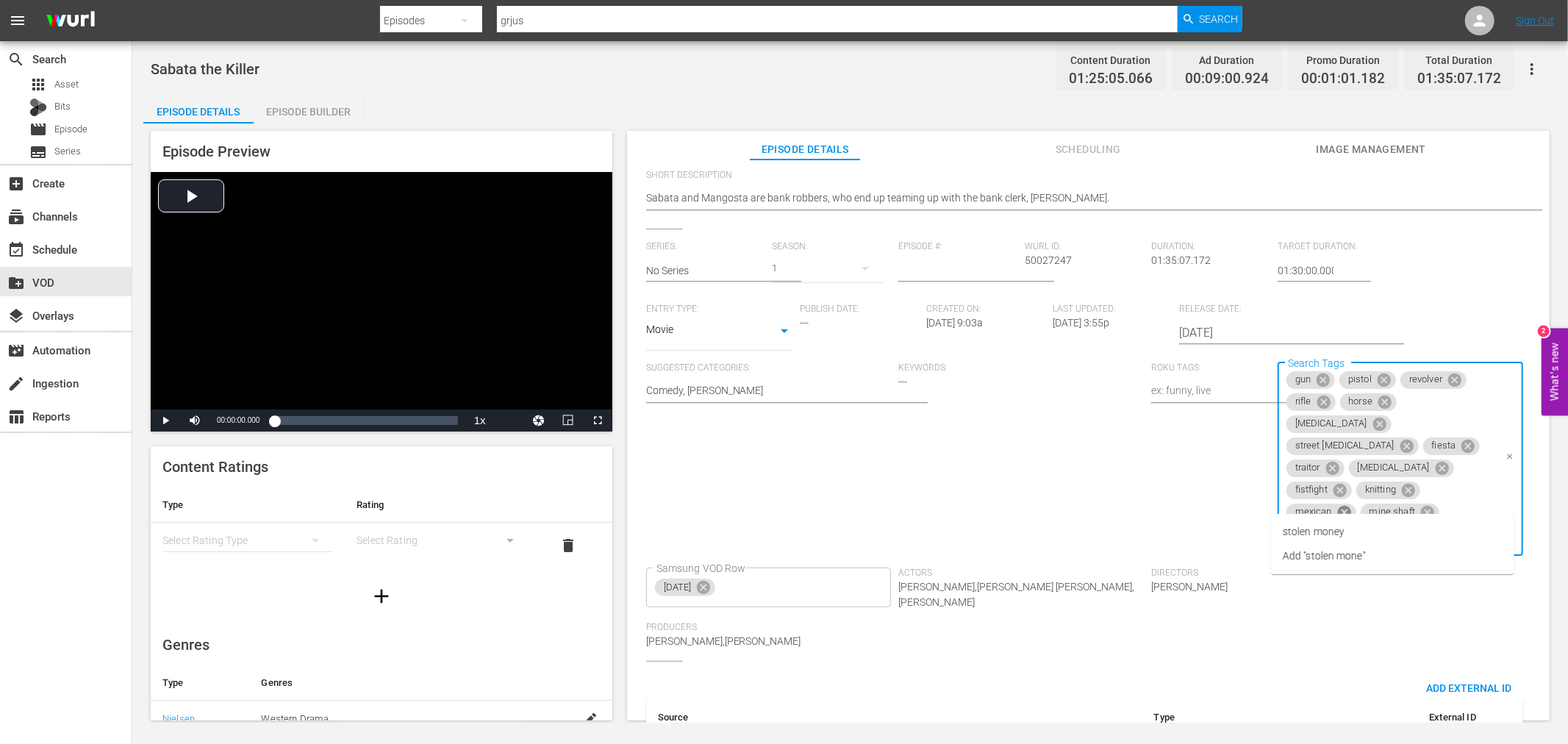
type input "stolen money"
type input "gun shooting"
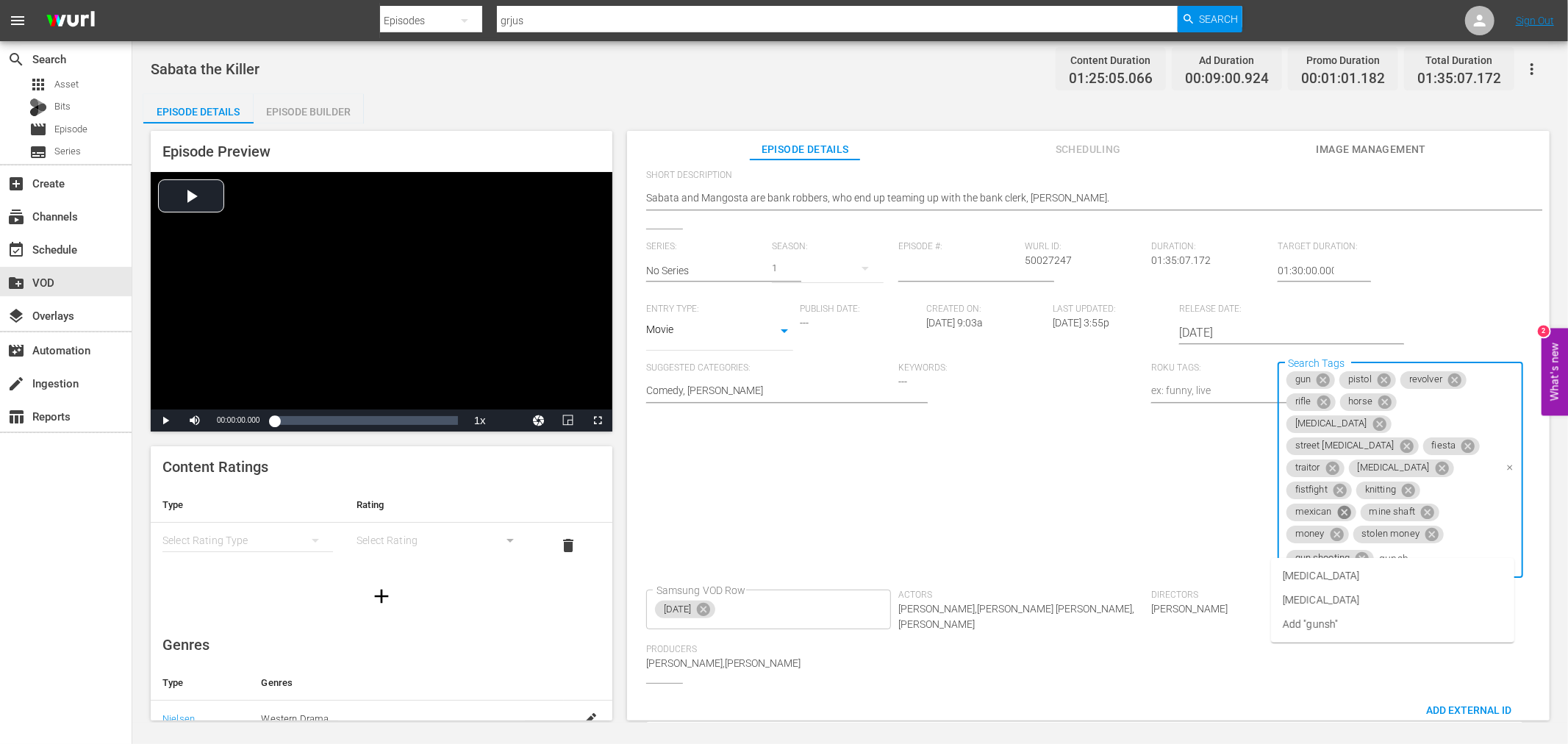
type input "gunsho"
click at [1331, 564] on li "[MEDICAL_DATA]" at bounding box center [1393, 576] width 243 height 25
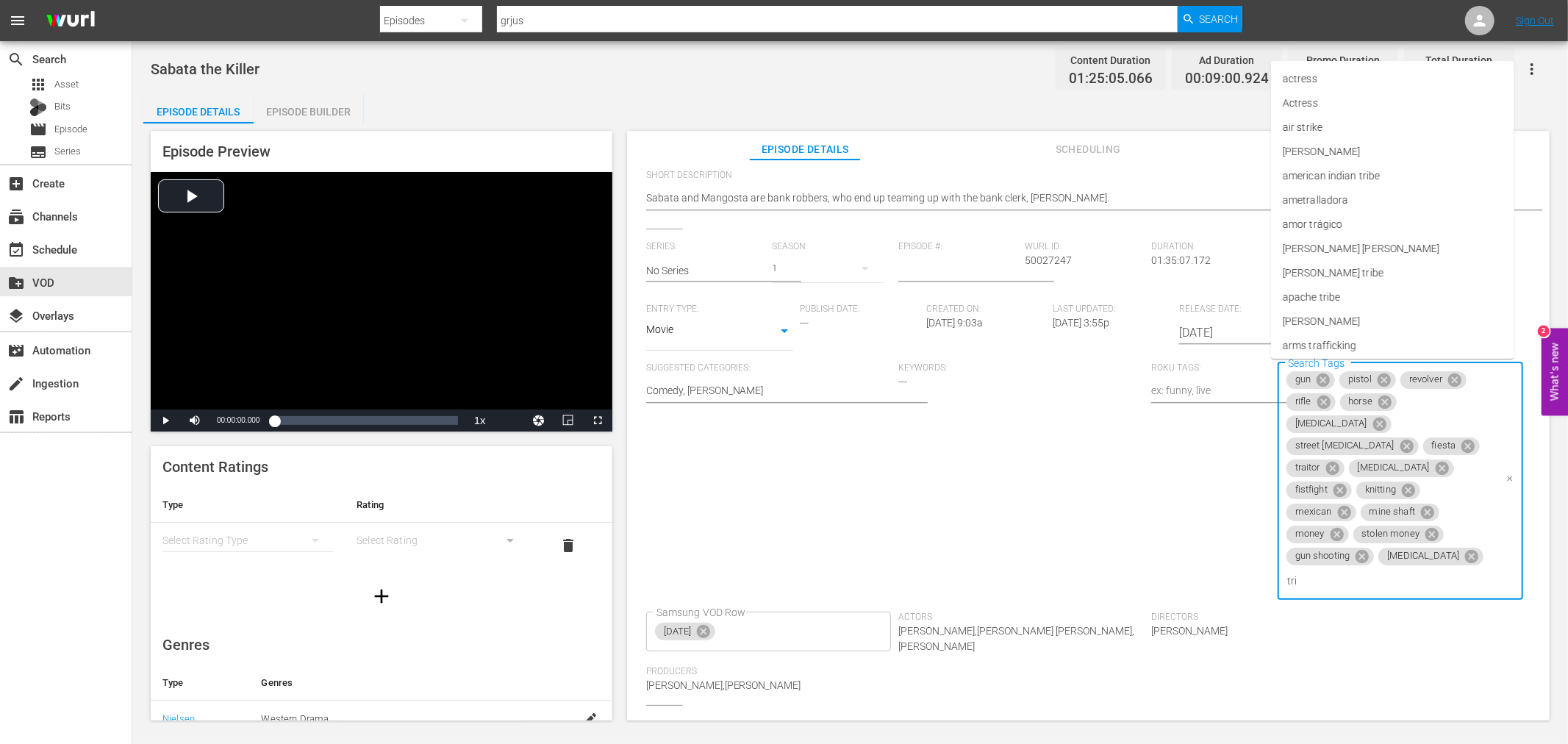
type input "trio"
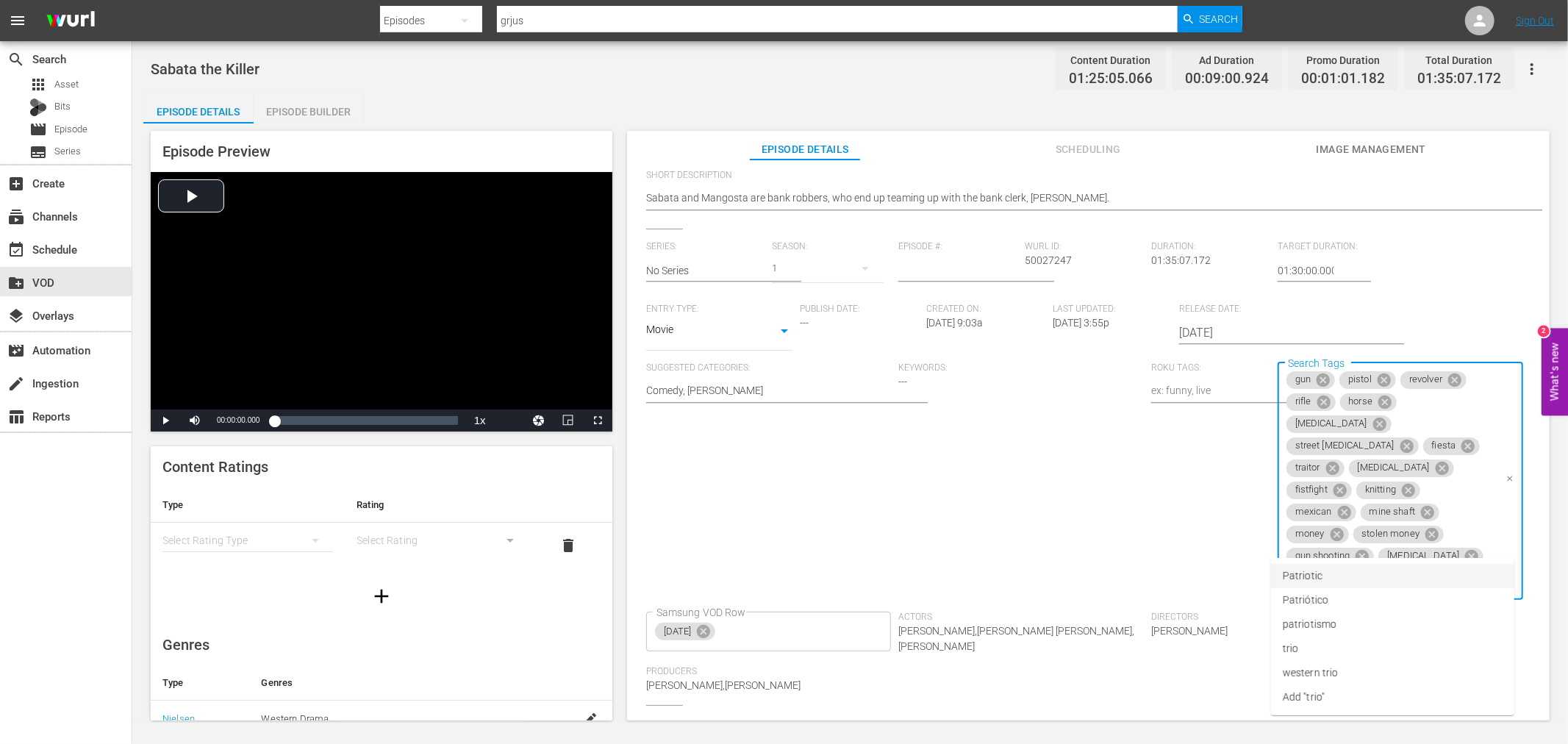
click at [1401, 567] on input "trio" at bounding box center [1390, 580] width 210 height 26
click at [1350, 573] on icon at bounding box center [1344, 580] width 13 height 13
click at [1398, 567] on input "Search Tags" at bounding box center [1390, 580] width 210 height 26
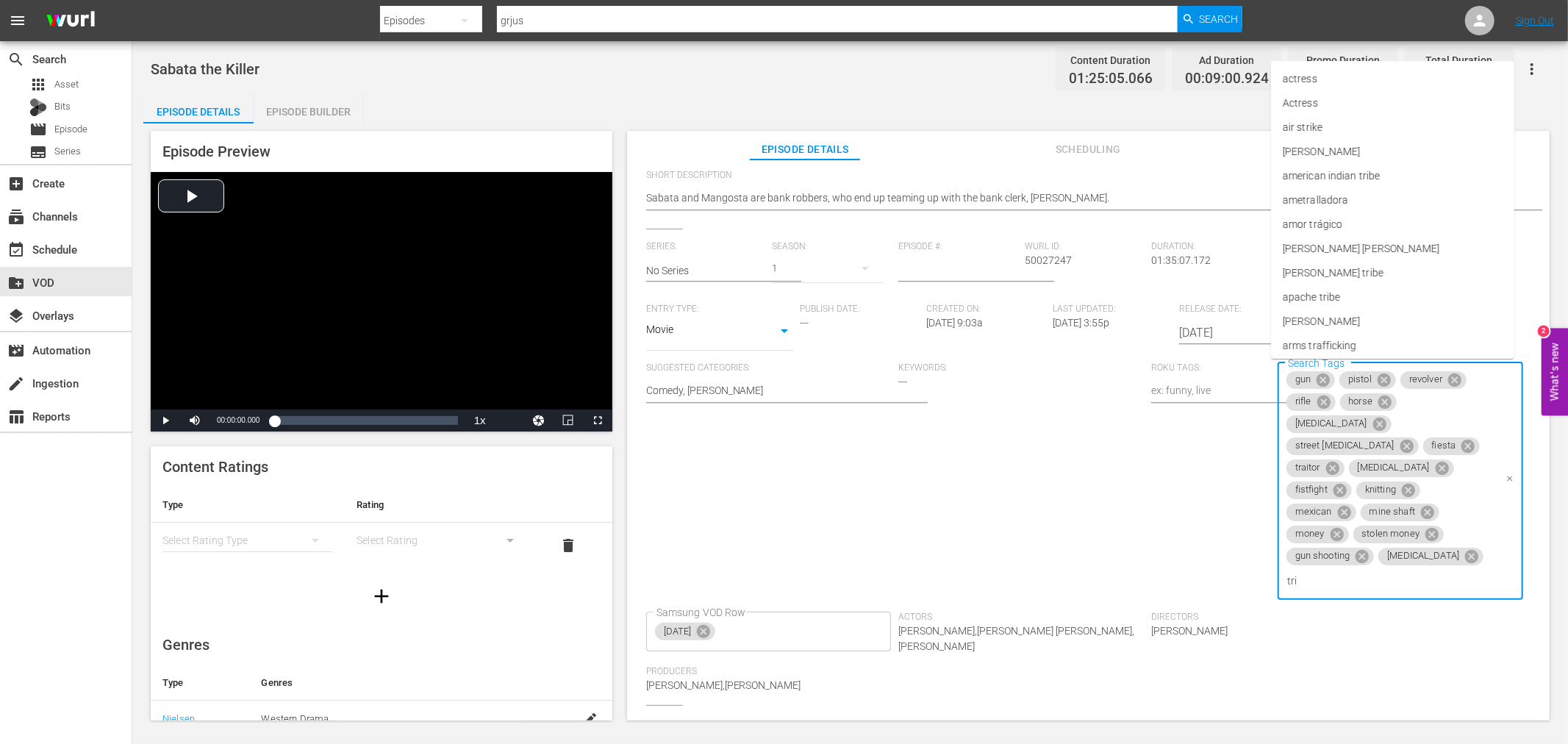
type input "trio"
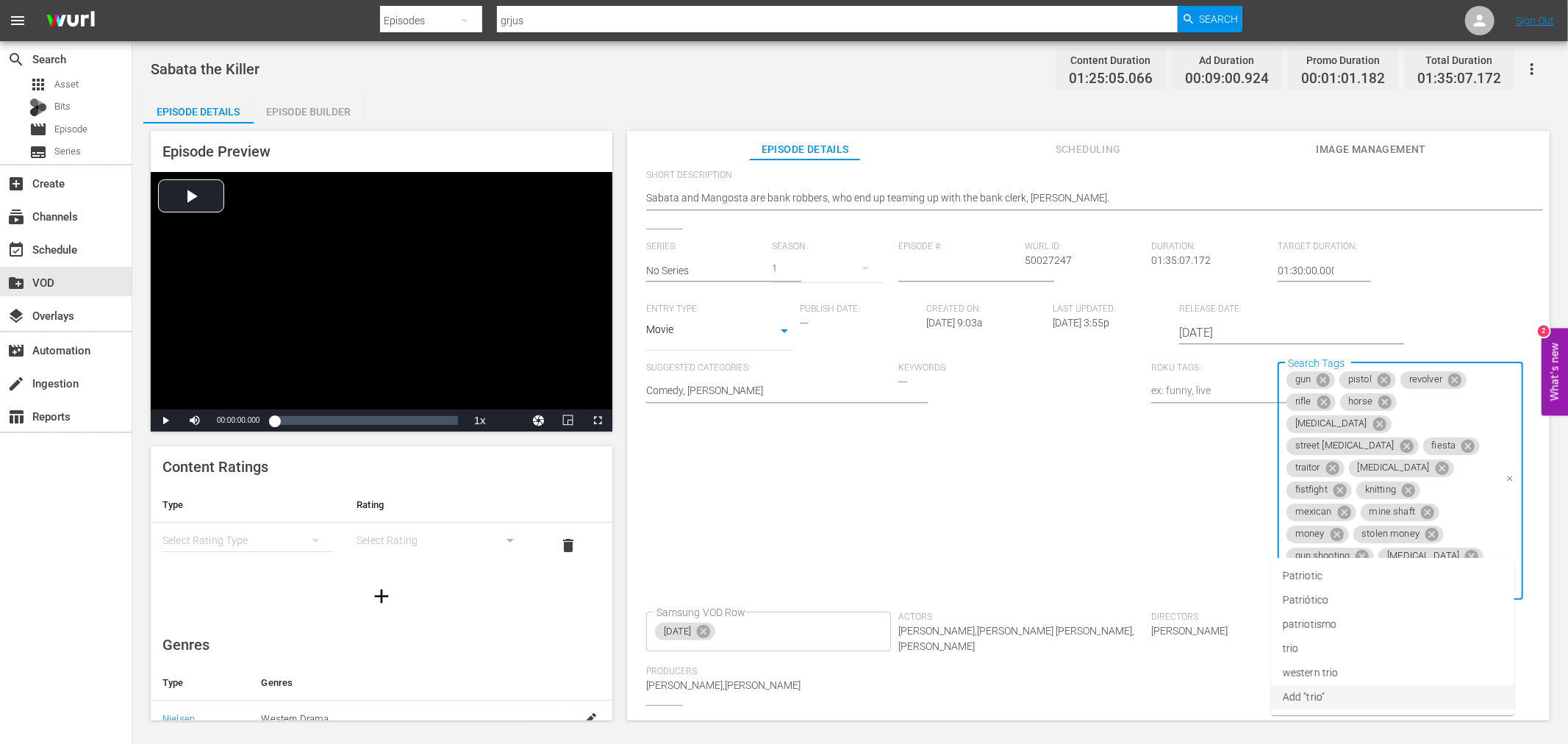
click at [1379, 697] on li "Add "trio"" at bounding box center [1393, 697] width 243 height 25
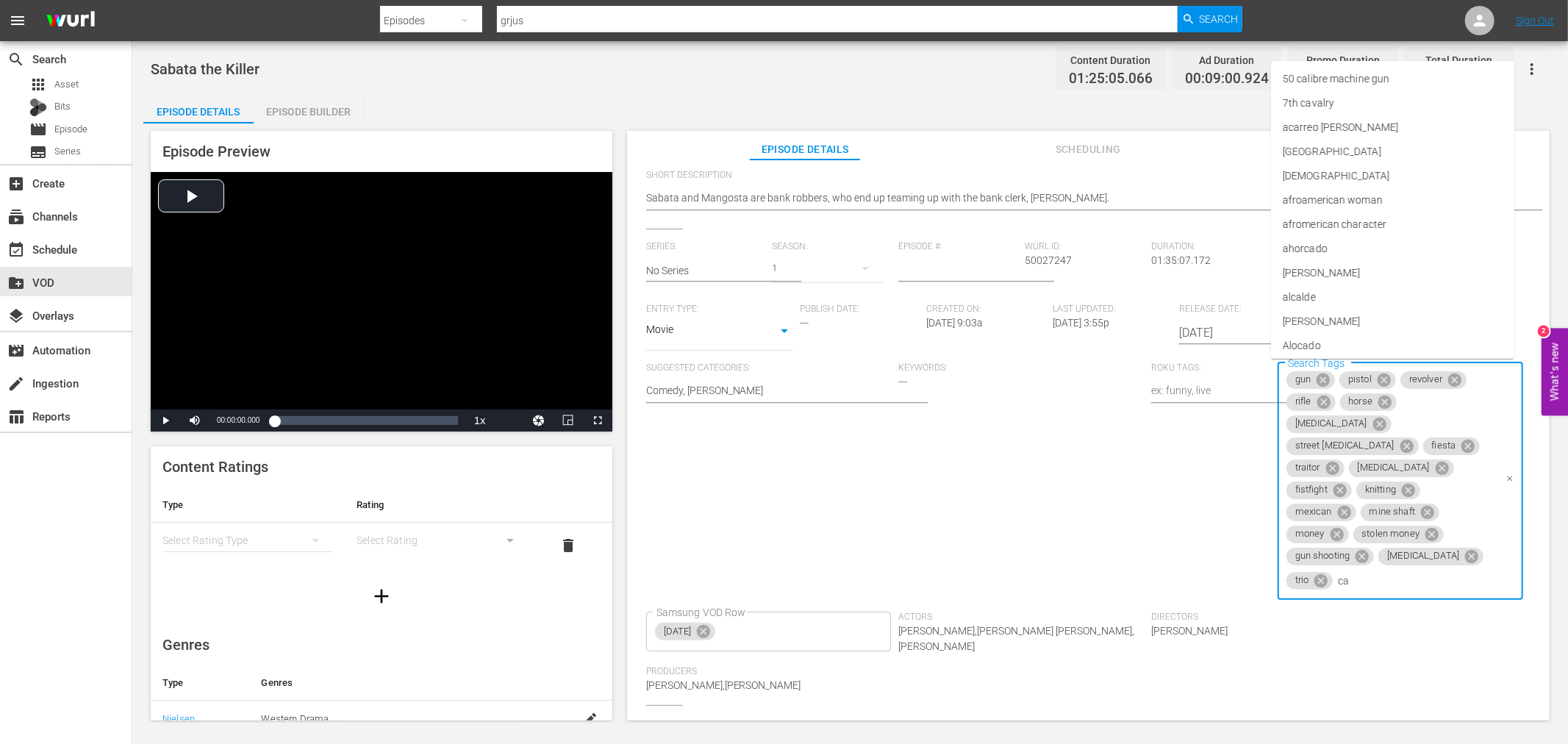
type input "car"
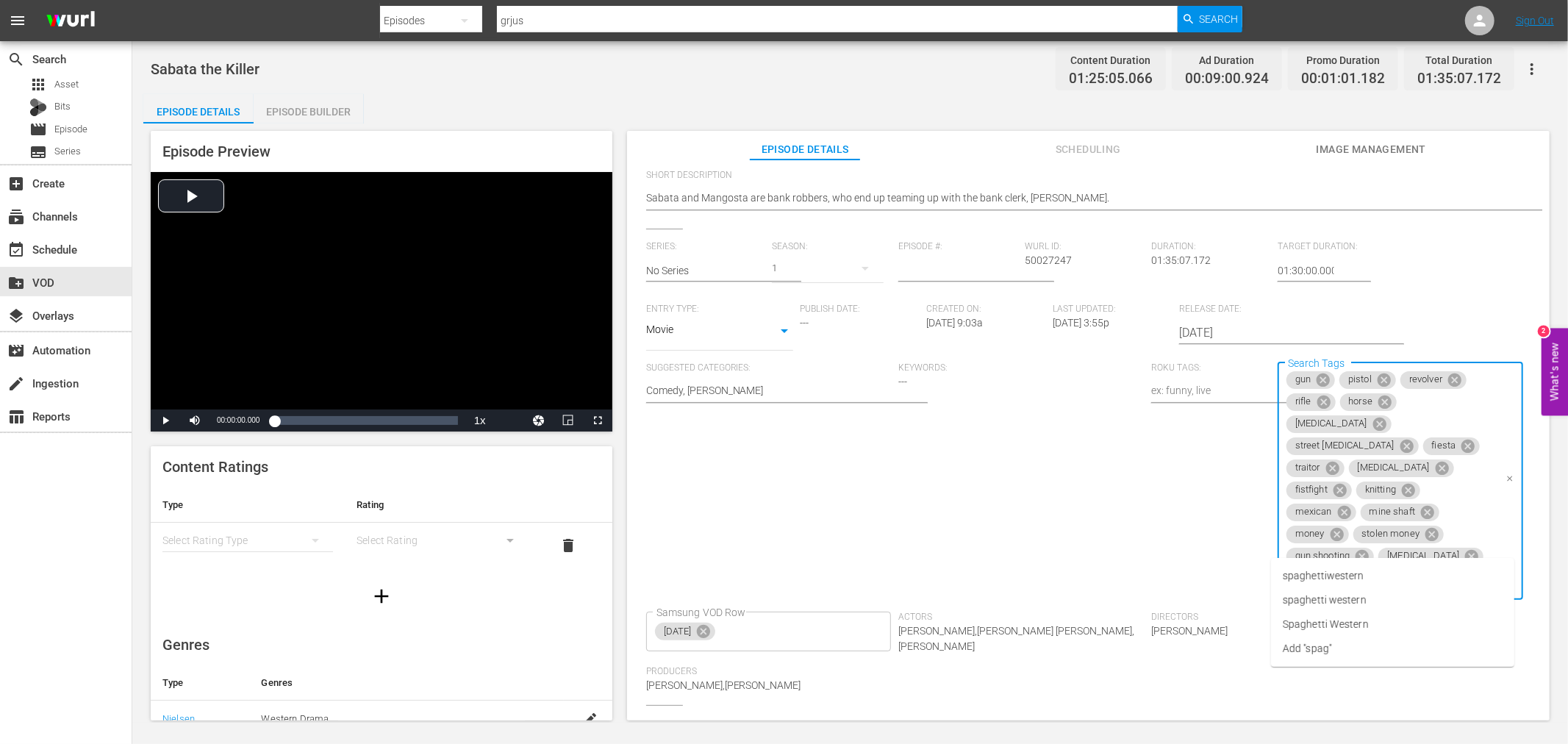
type input "spaghe"
click at [1400, 589] on li "spaghetti western" at bounding box center [1393, 600] width 243 height 25
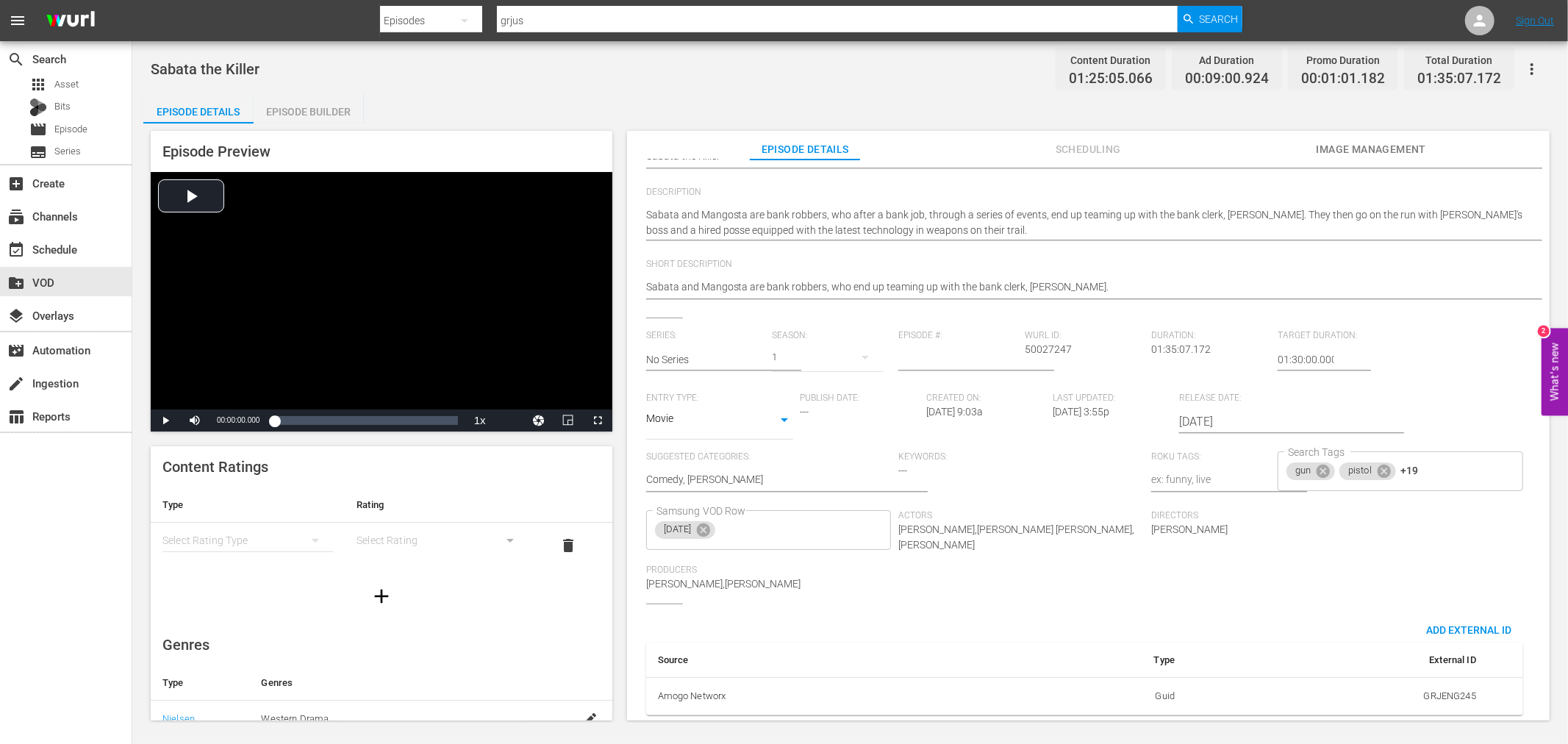
click at [1368, 303] on div "External Title Sabata the Killer Sabata the Killer Internal Title Sabata the Ki…" at bounding box center [1089, 398] width 885 height 658
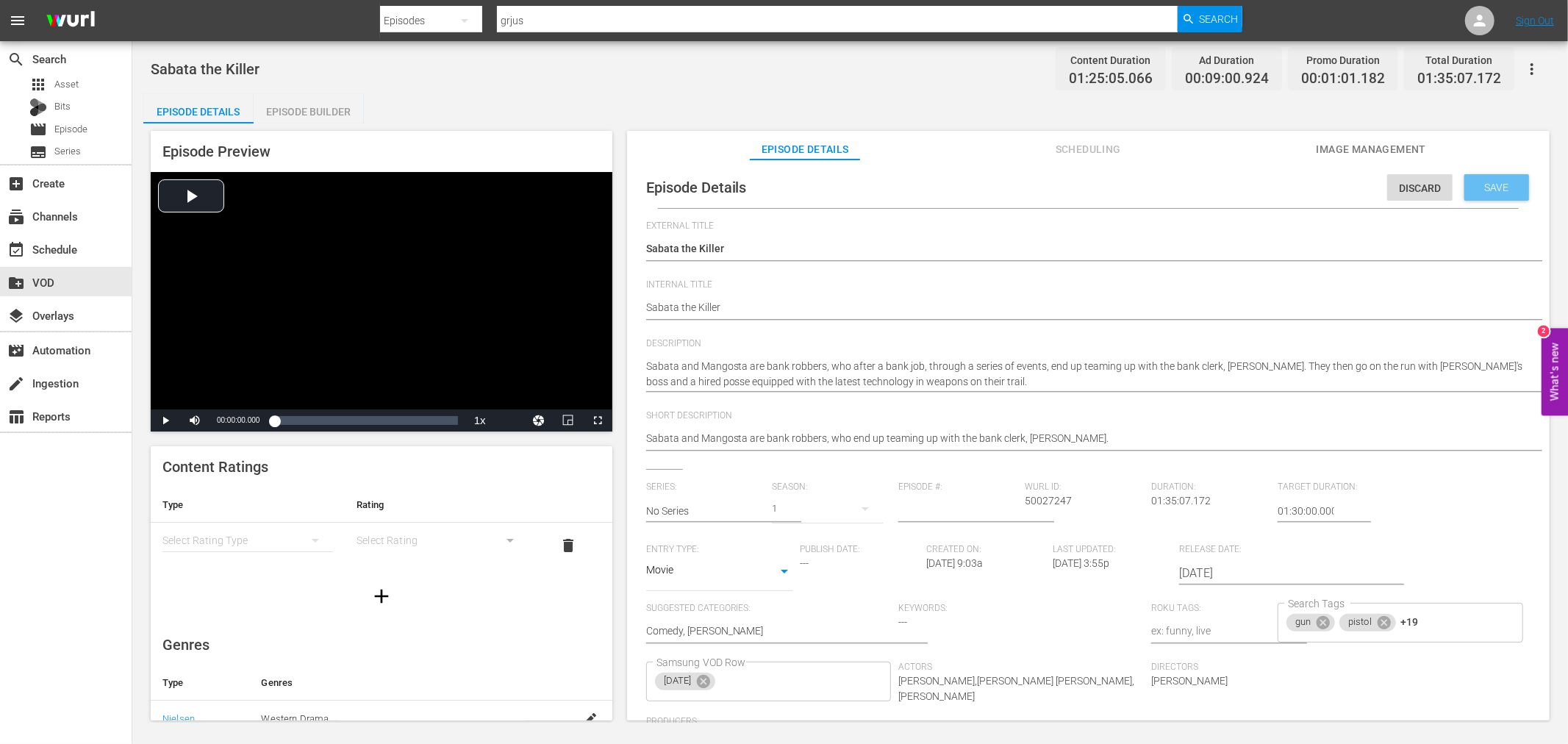
click at [1478, 187] on span "Save" at bounding box center [1497, 187] width 48 height 12
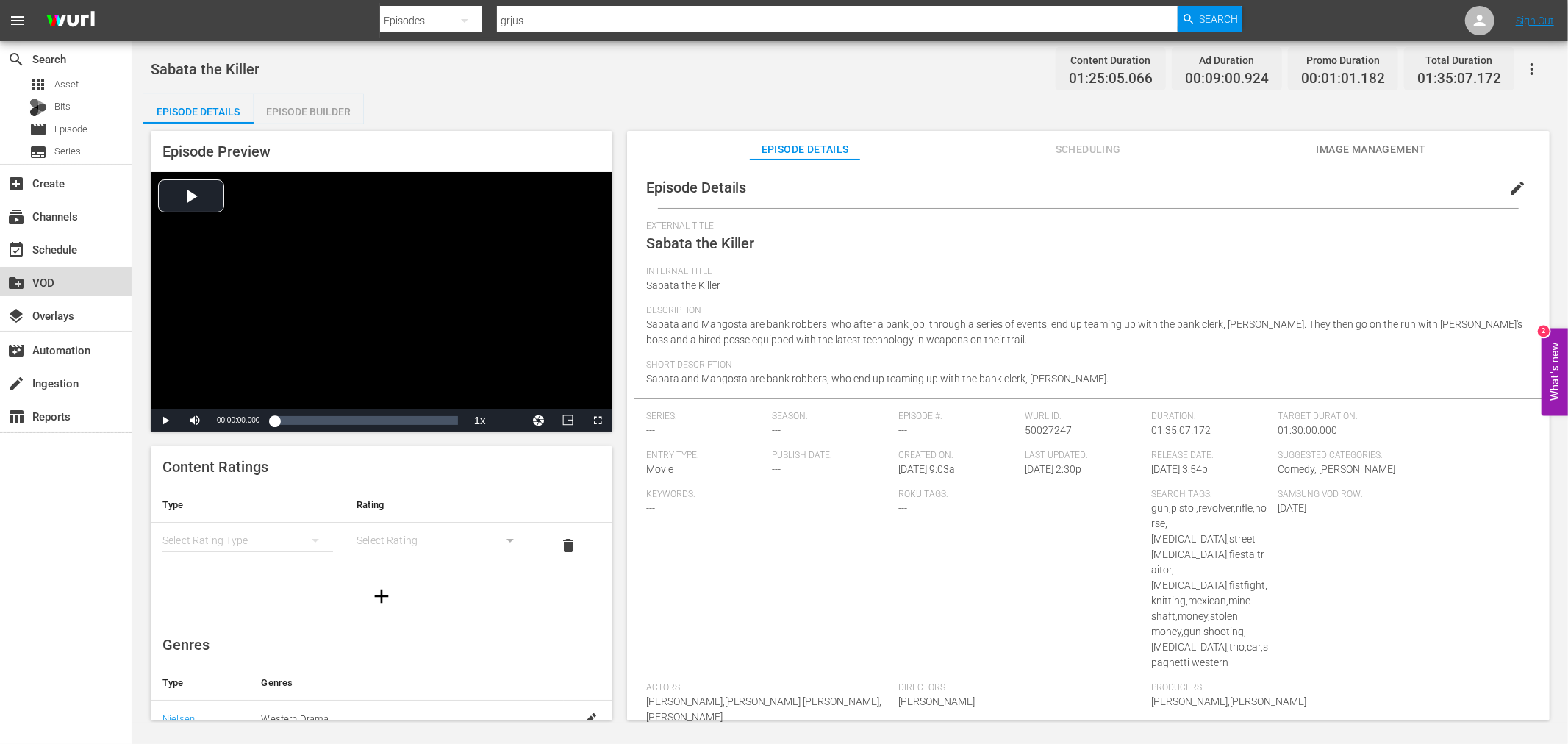
click at [67, 281] on div "create_new_folder VOD" at bounding box center [41, 280] width 82 height 13
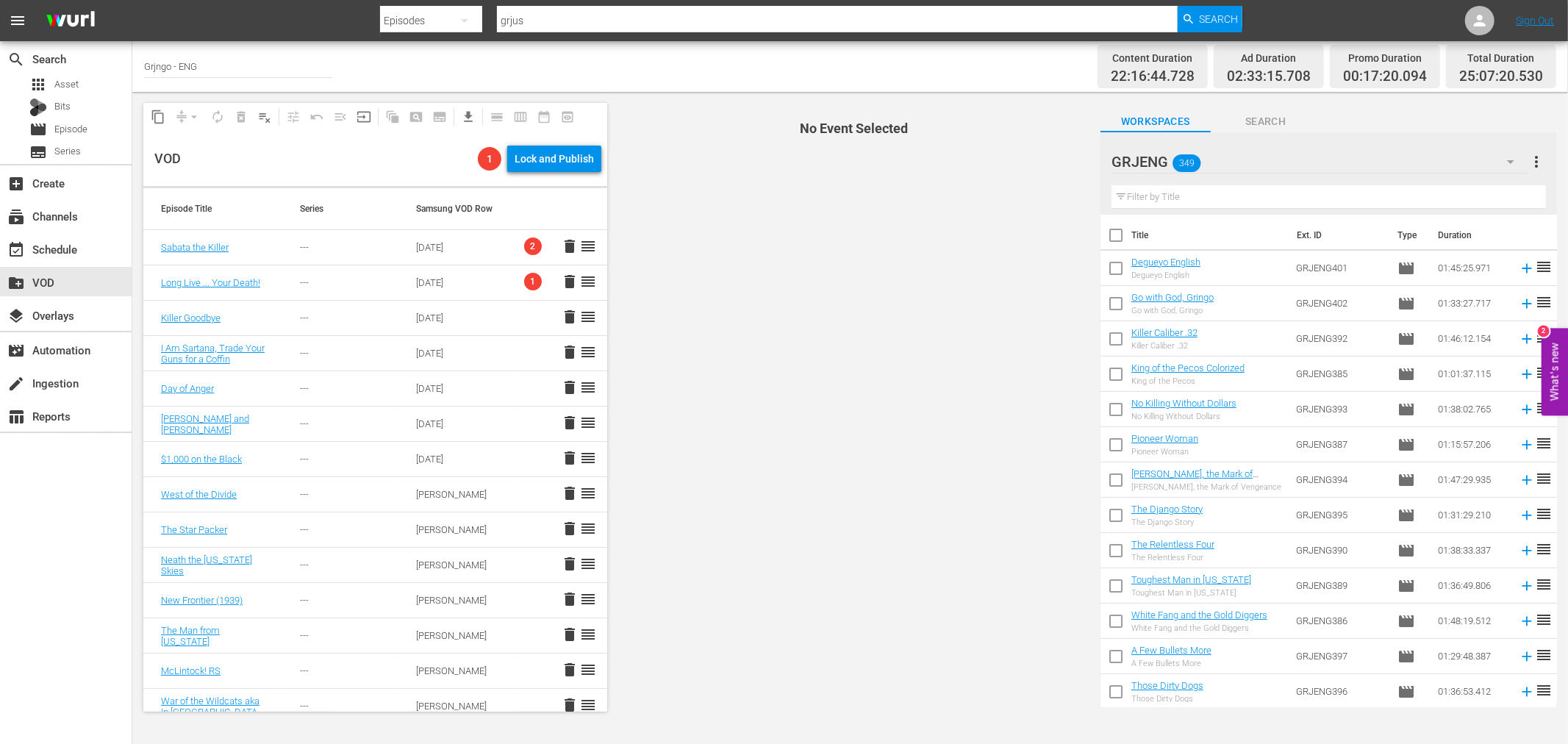
click at [1133, 195] on input "text" at bounding box center [1329, 196] width 434 height 24
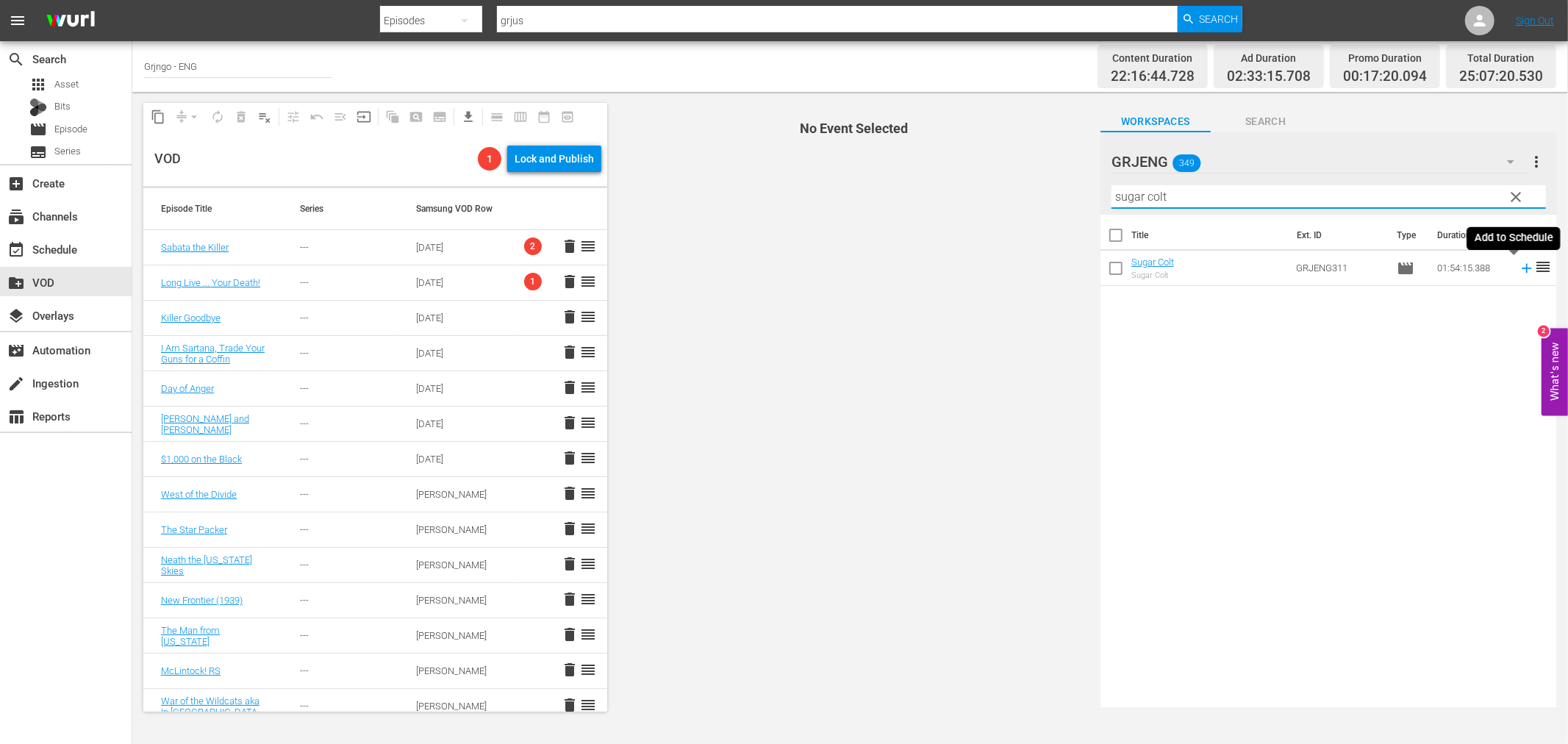
type input "sugar colt"
click at [1519, 273] on icon at bounding box center [1527, 269] width 16 height 16
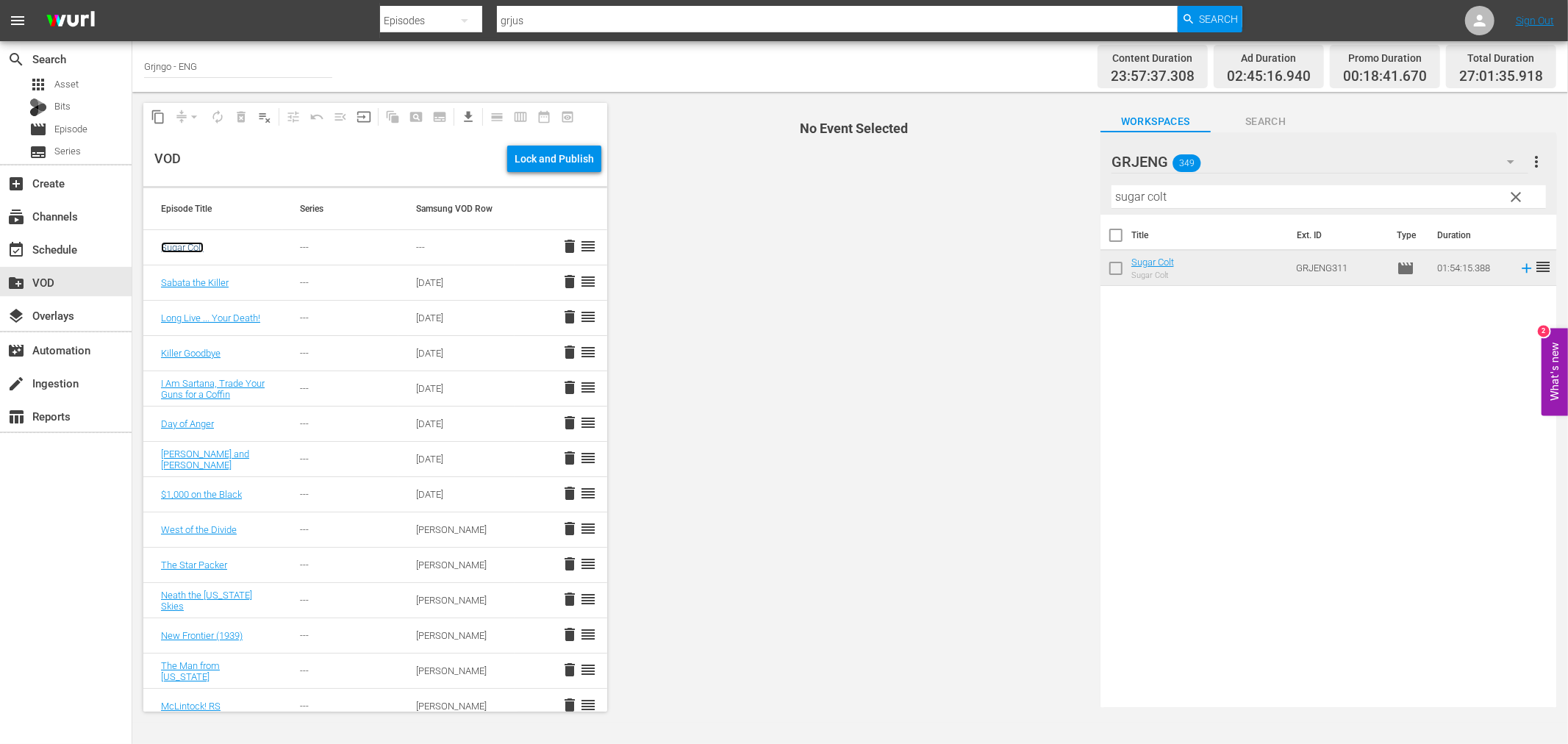
click at [167, 247] on link "Sugar Colt" at bounding box center [183, 247] width 43 height 11
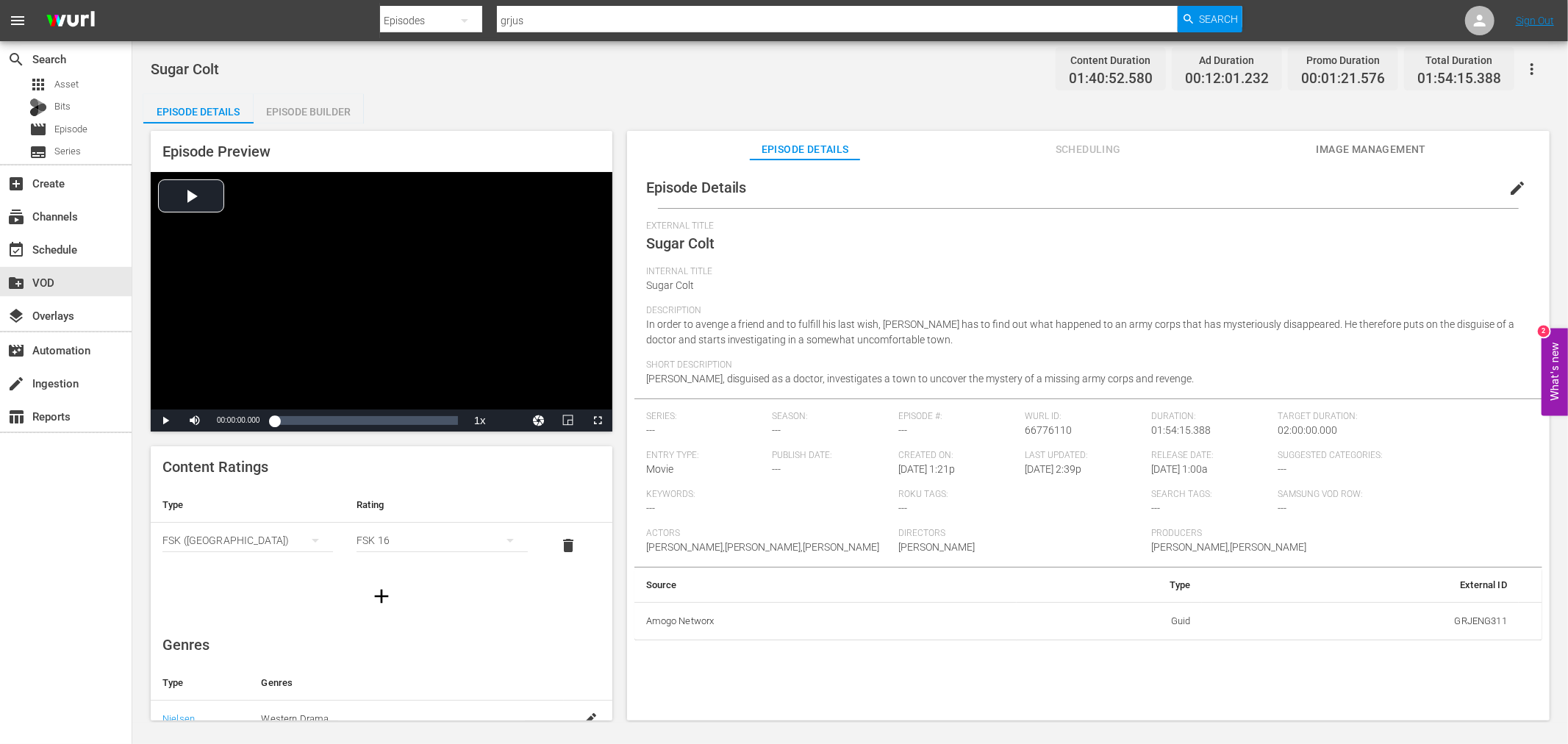
click at [1515, 187] on span "edit" at bounding box center [1517, 187] width 17 height 17
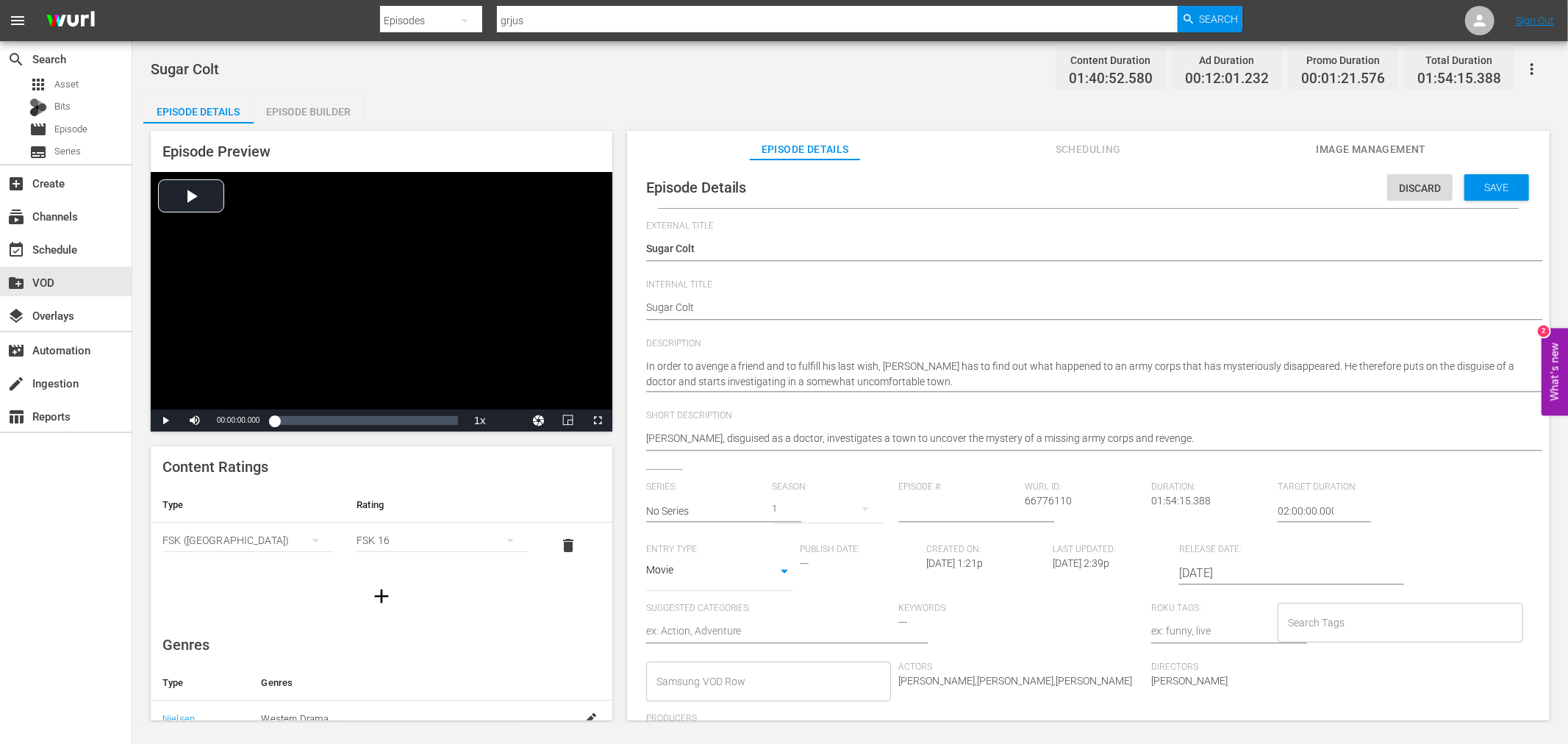
click at [687, 621] on div at bounding box center [769, 632] width 246 height 35
click at [673, 630] on textarea at bounding box center [769, 631] width 246 height 17
type textarea "C"
type textarea "Co"
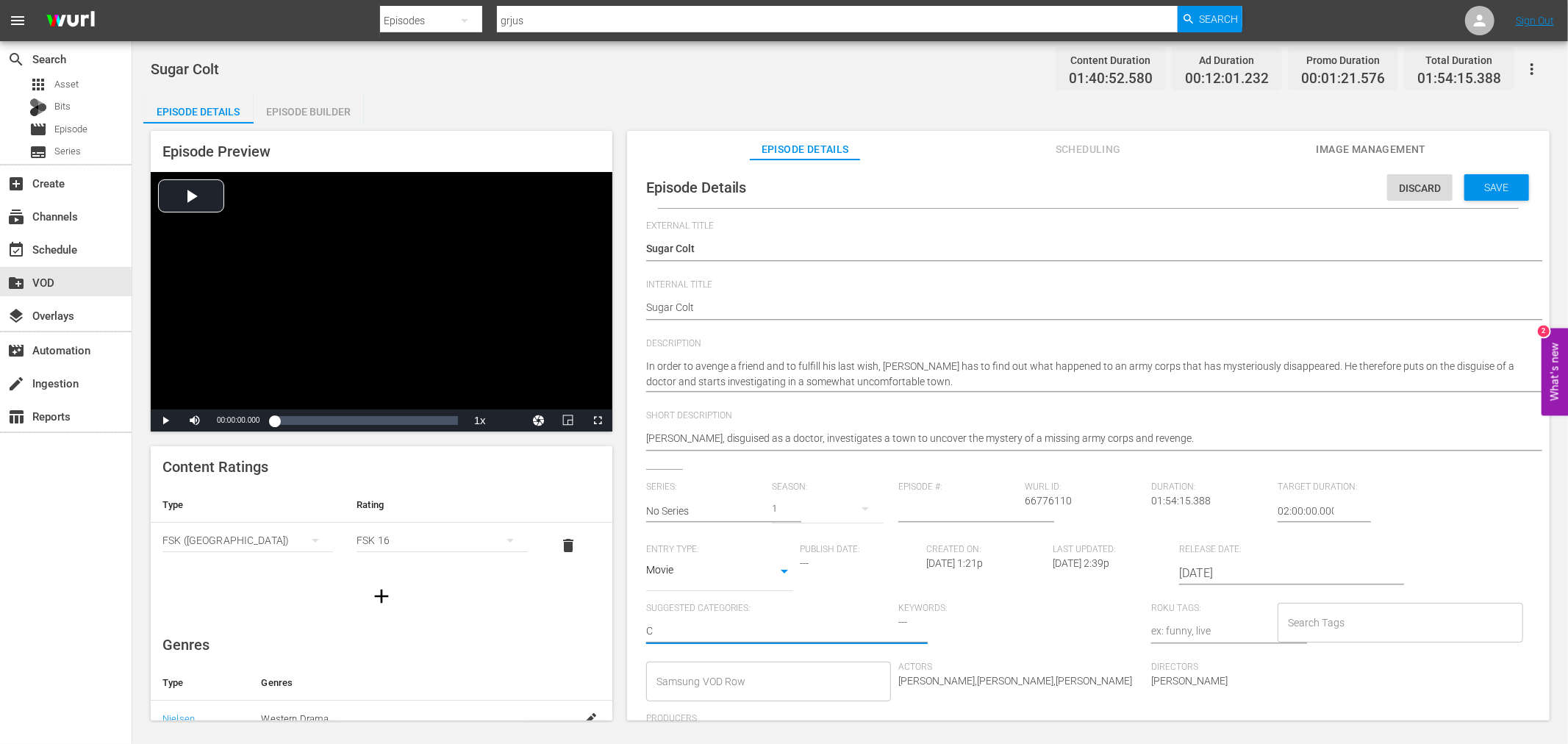
type textarea "Co"
type textarea "Com"
type textarea "Come"
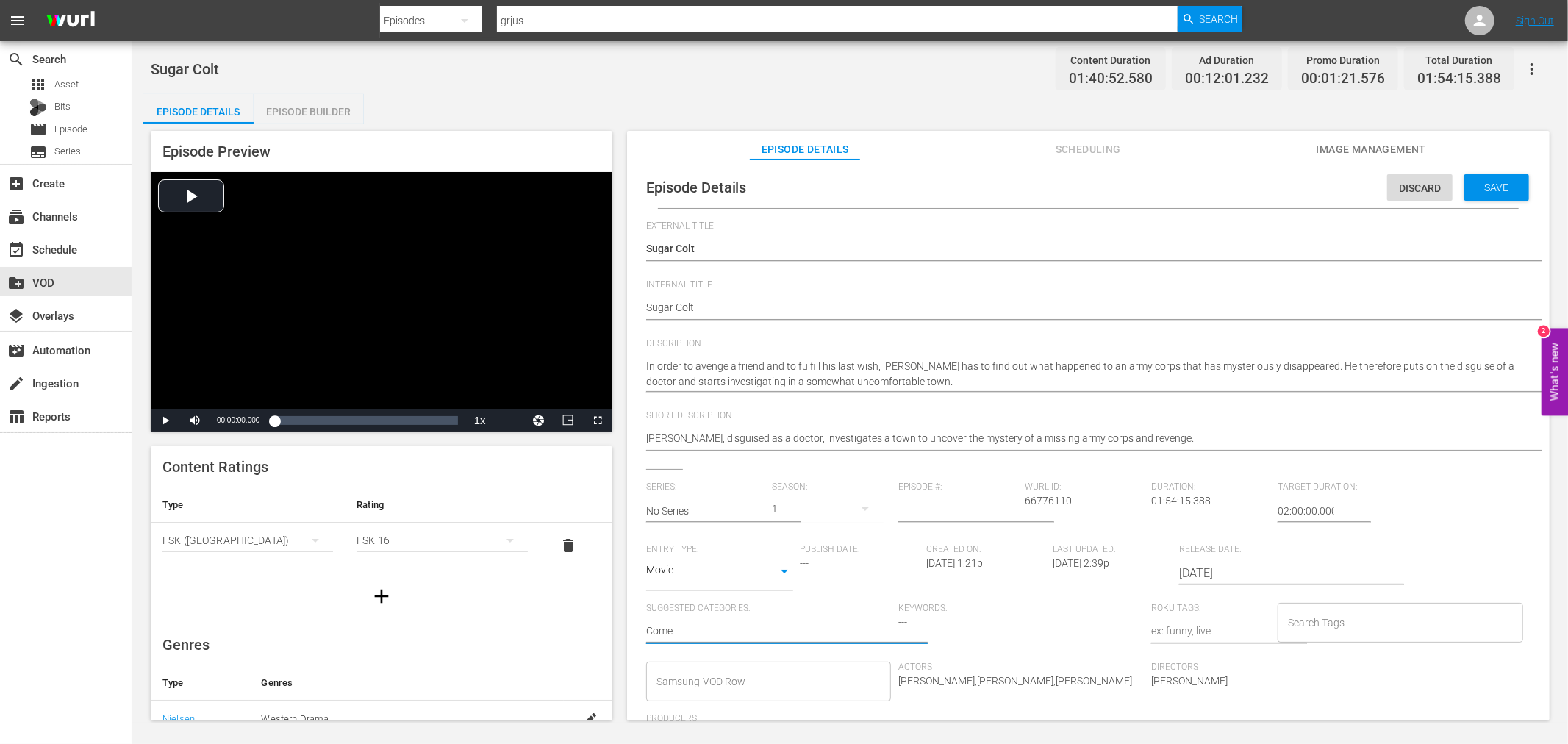
type textarea "Comed"
type textarea "Comedy"
type textarea "Comedy,"
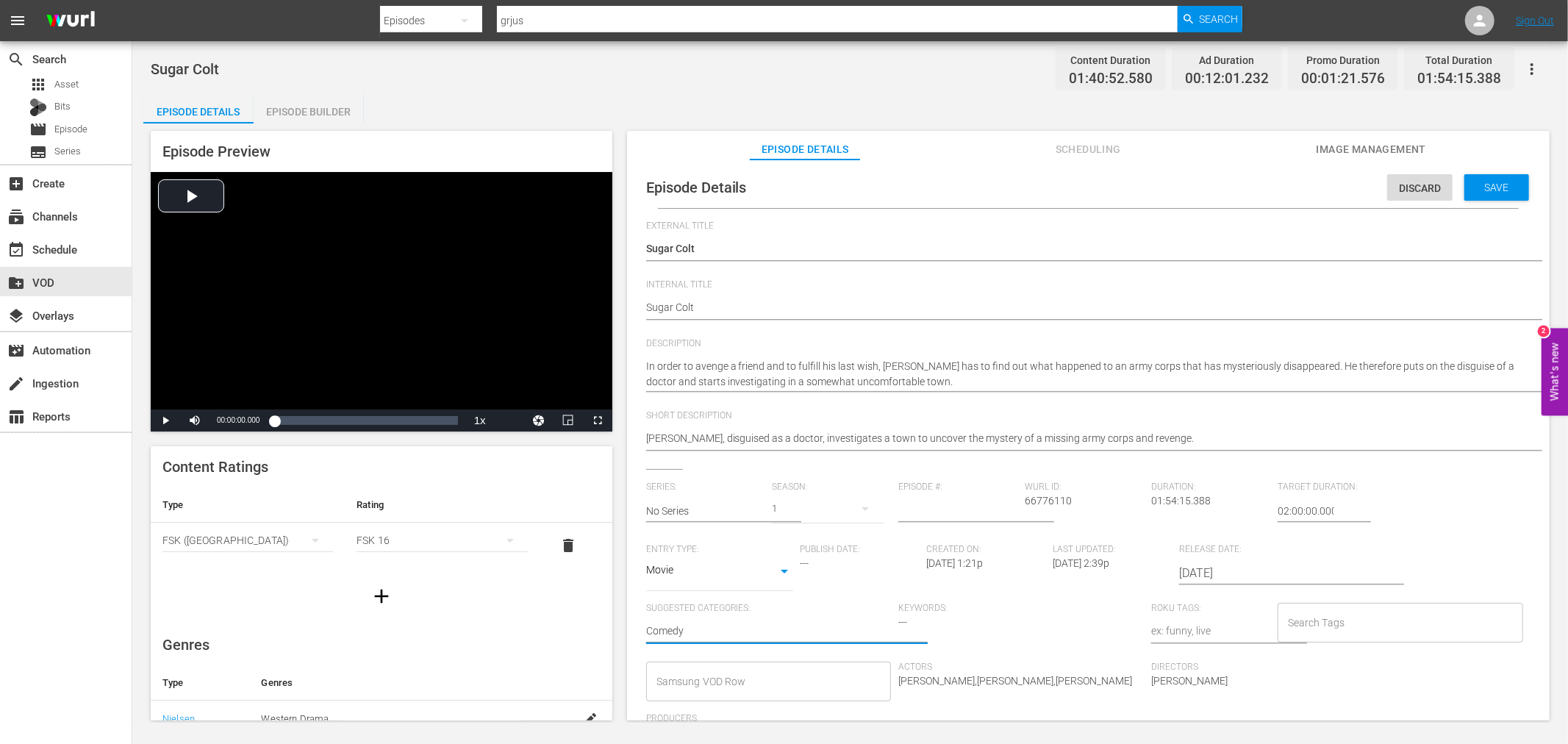
type textarea "Comedy,"
type textarea "Comedy, R"
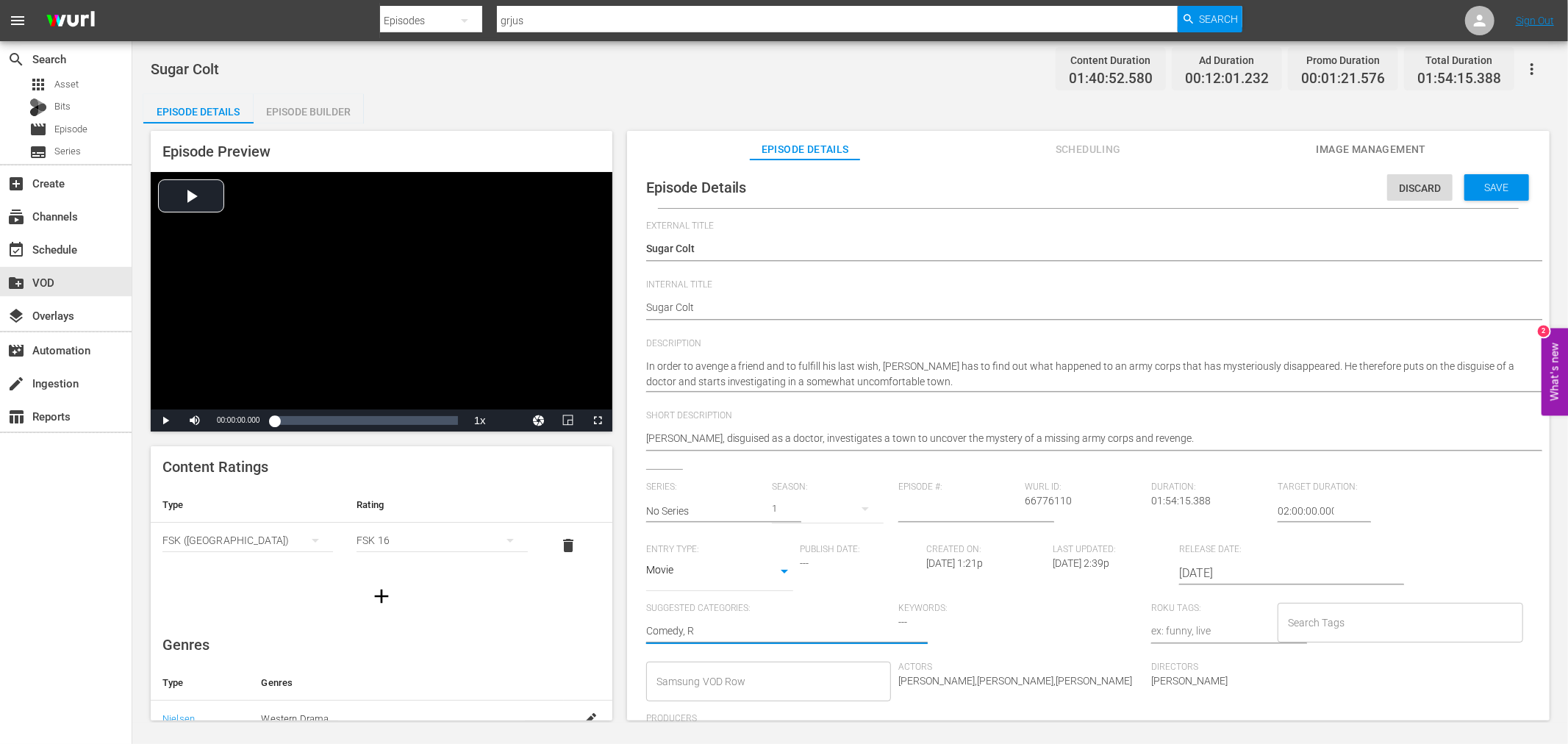
type textarea "Comedy, Ro"
type textarea "Comedy, Rom"
type textarea "Comedy, Roma"
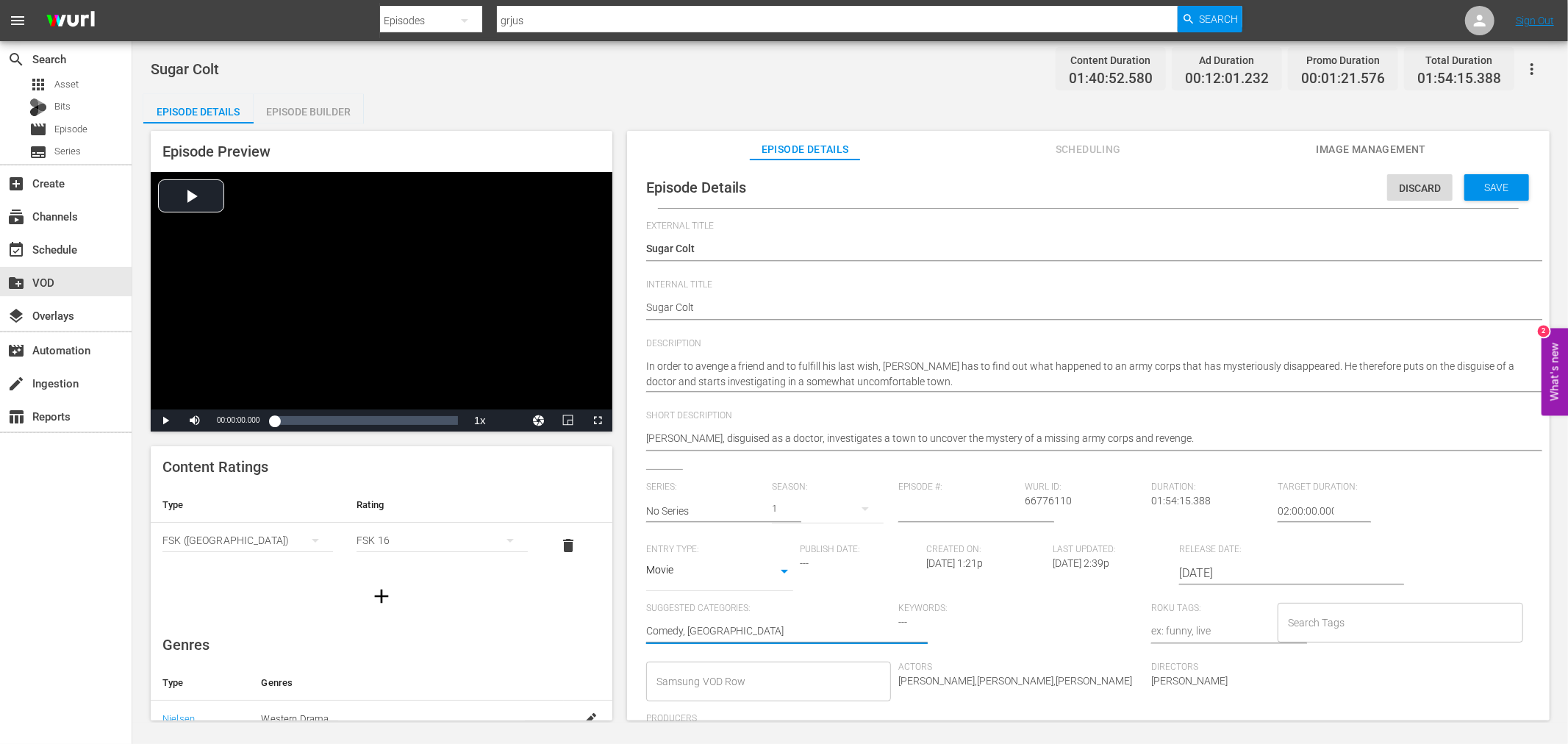
type textarea "Comedy, Roma"
type textarea "Comedy, Roman"
type textarea "Comedy, Romanc"
type textarea "Comedy, Romance"
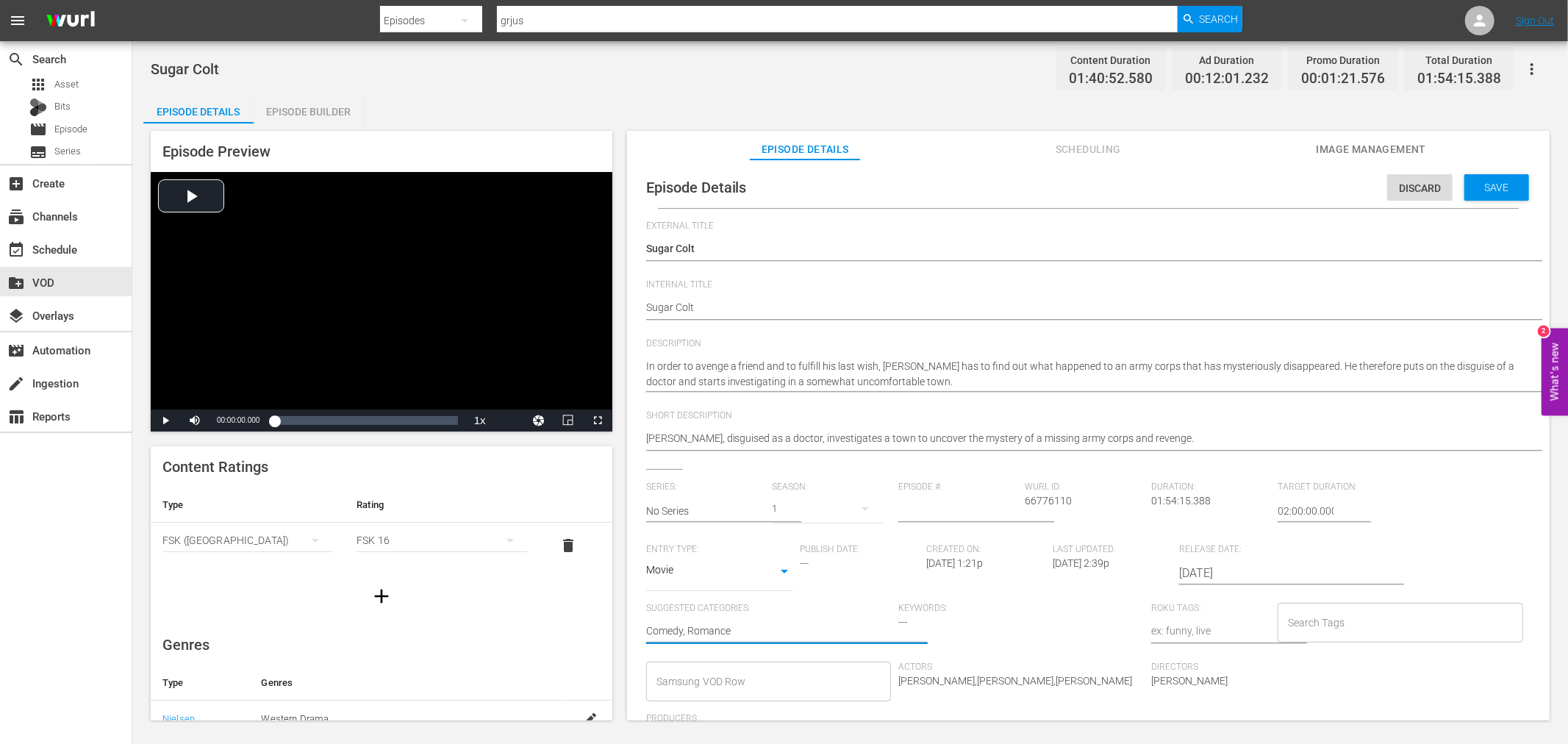
type textarea "Comedy, Romance,"
type textarea "Comedy, Romance, I"
type textarea "Comedy, Romance, It"
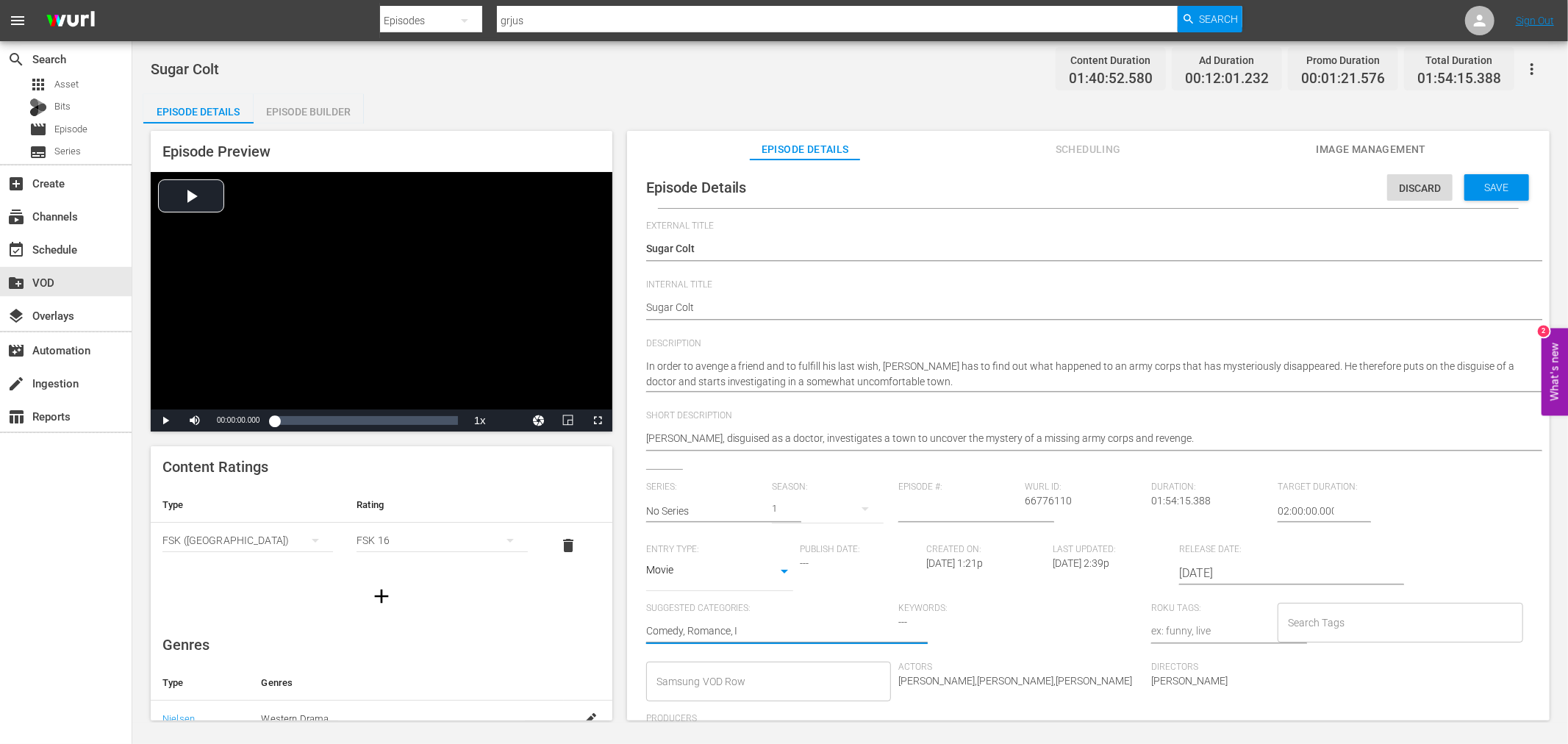
type textarea "Comedy, Romance, It"
type textarea "Comedy, Romance, Ita"
type textarea "Comedy, Romance, Ital"
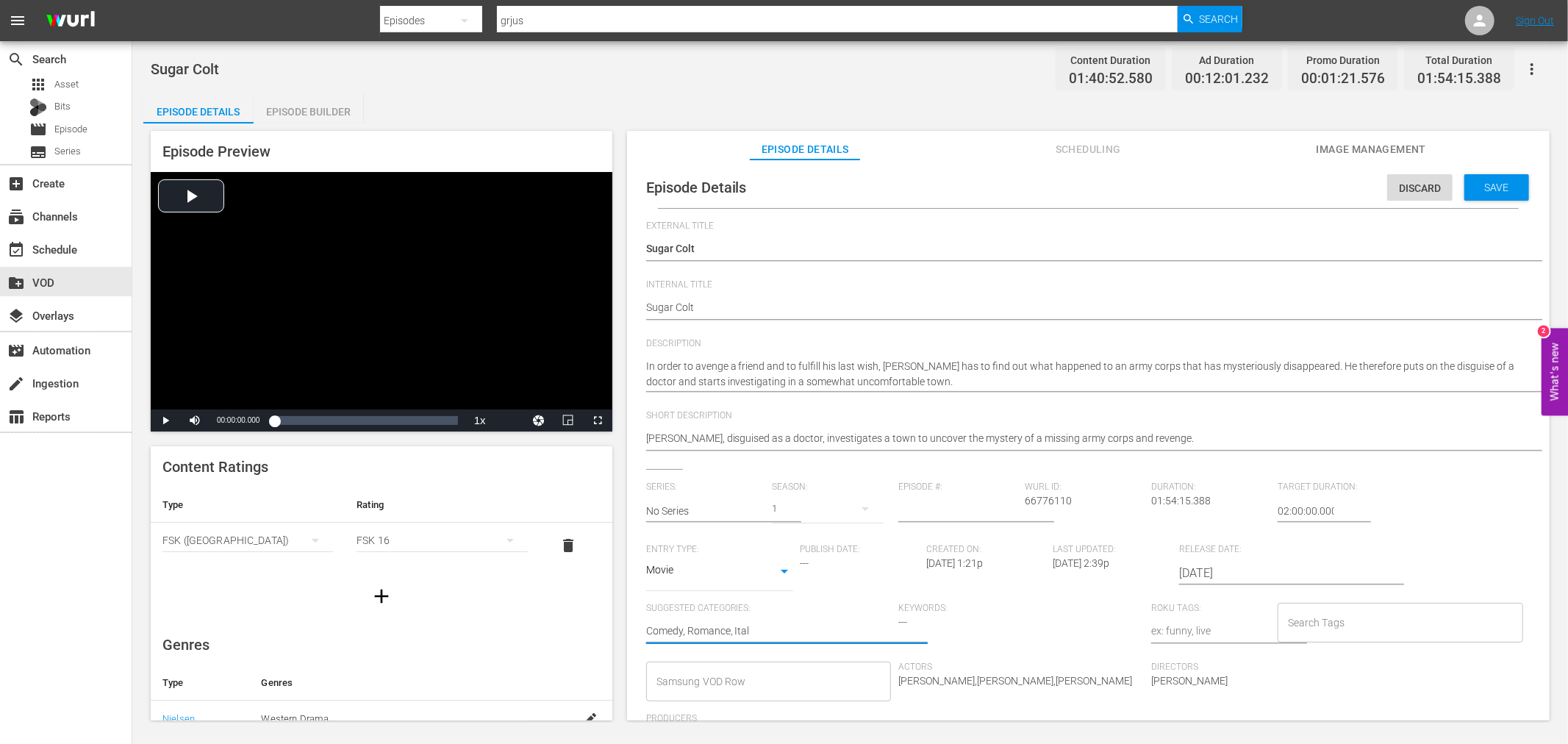
type textarea "Comedy, Romance, Italo"
type textarea "Comedy, Romance, Italo W"
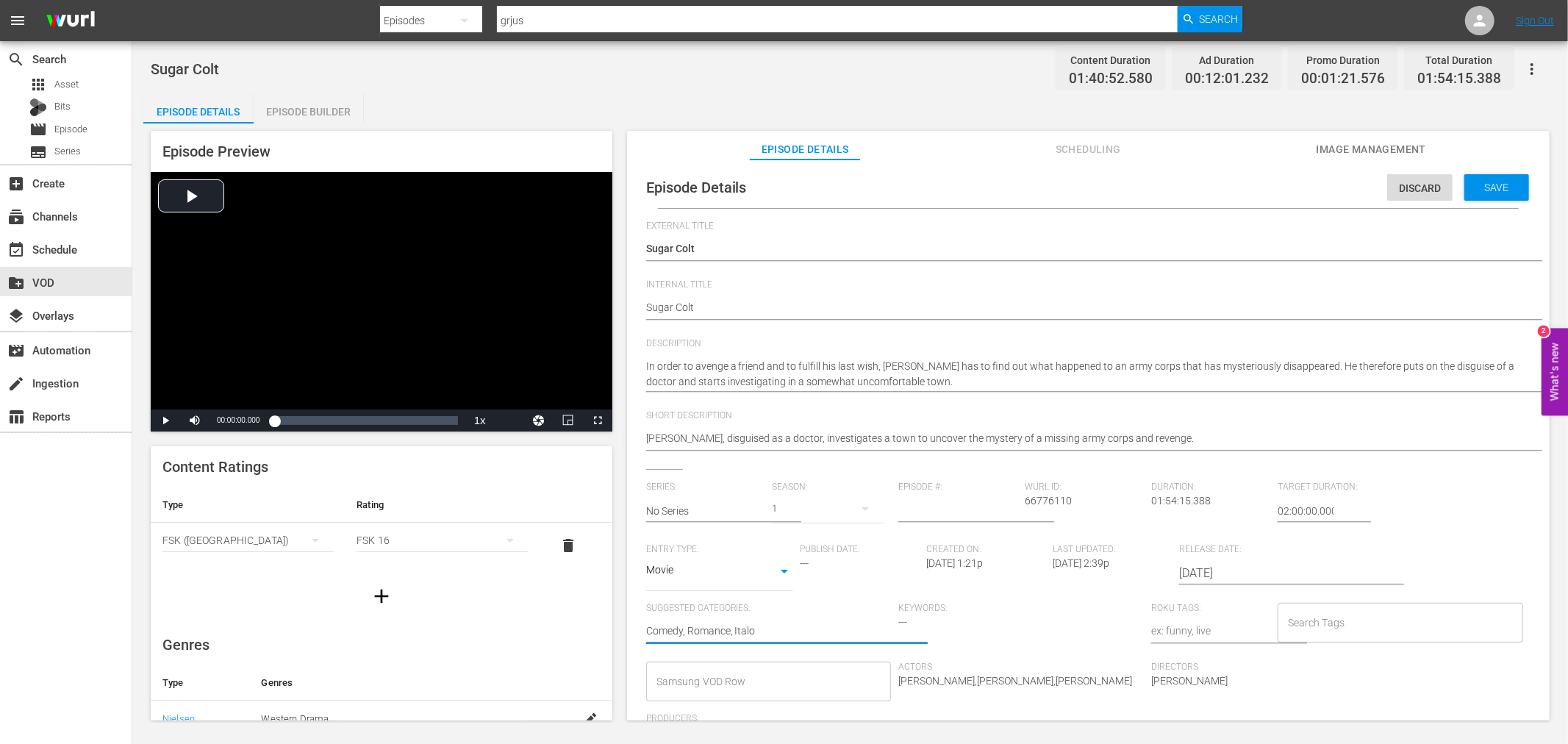
type textarea "Comedy, Romance, Italo W"
type textarea "Comedy, Romance, Italo We"
type textarea "Comedy, Romance, Italo Wes"
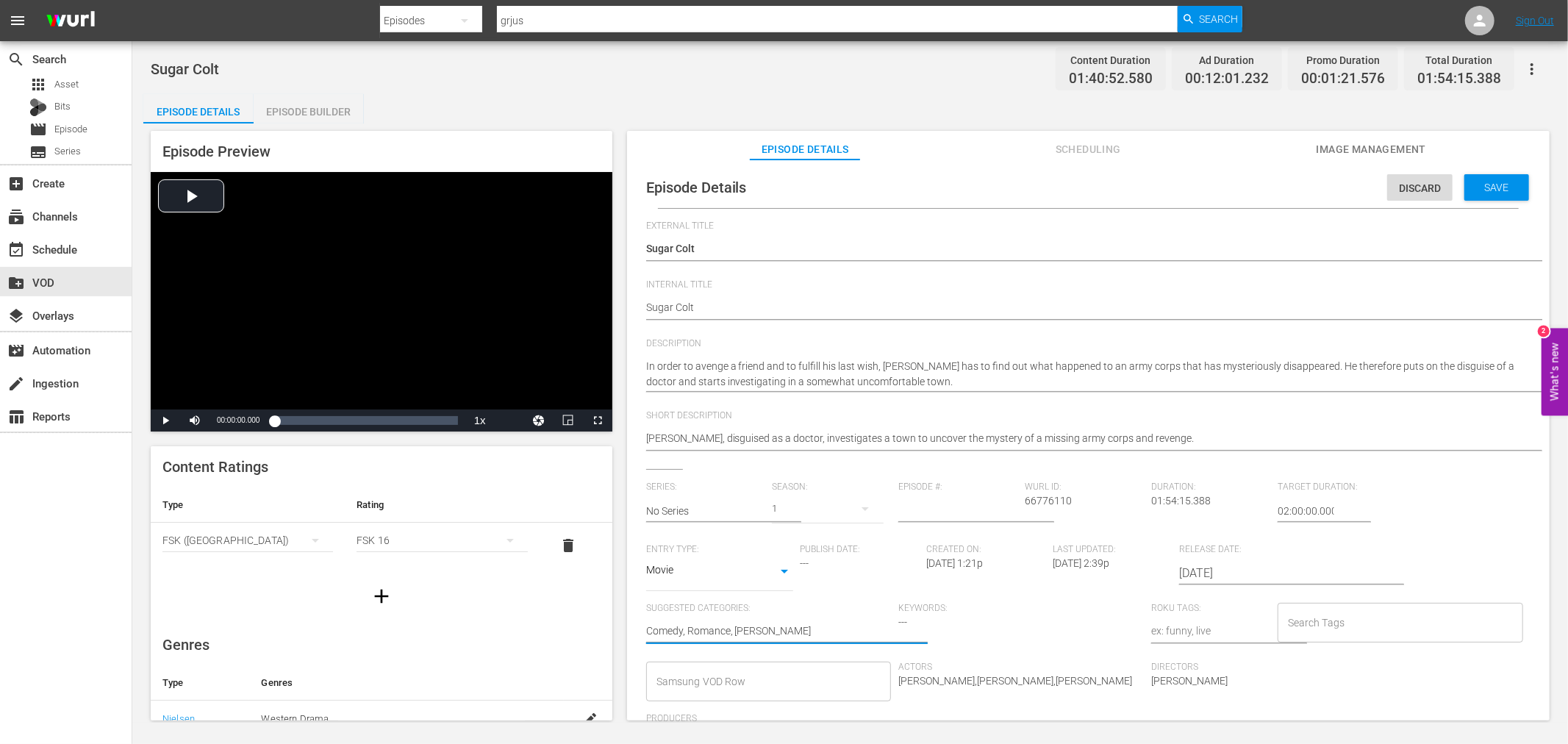
type textarea "Comedy, Romance, Italo West"
type textarea "Comedy, Romance, Italo Weste"
type textarea "Comedy, Romance, Italo Wester"
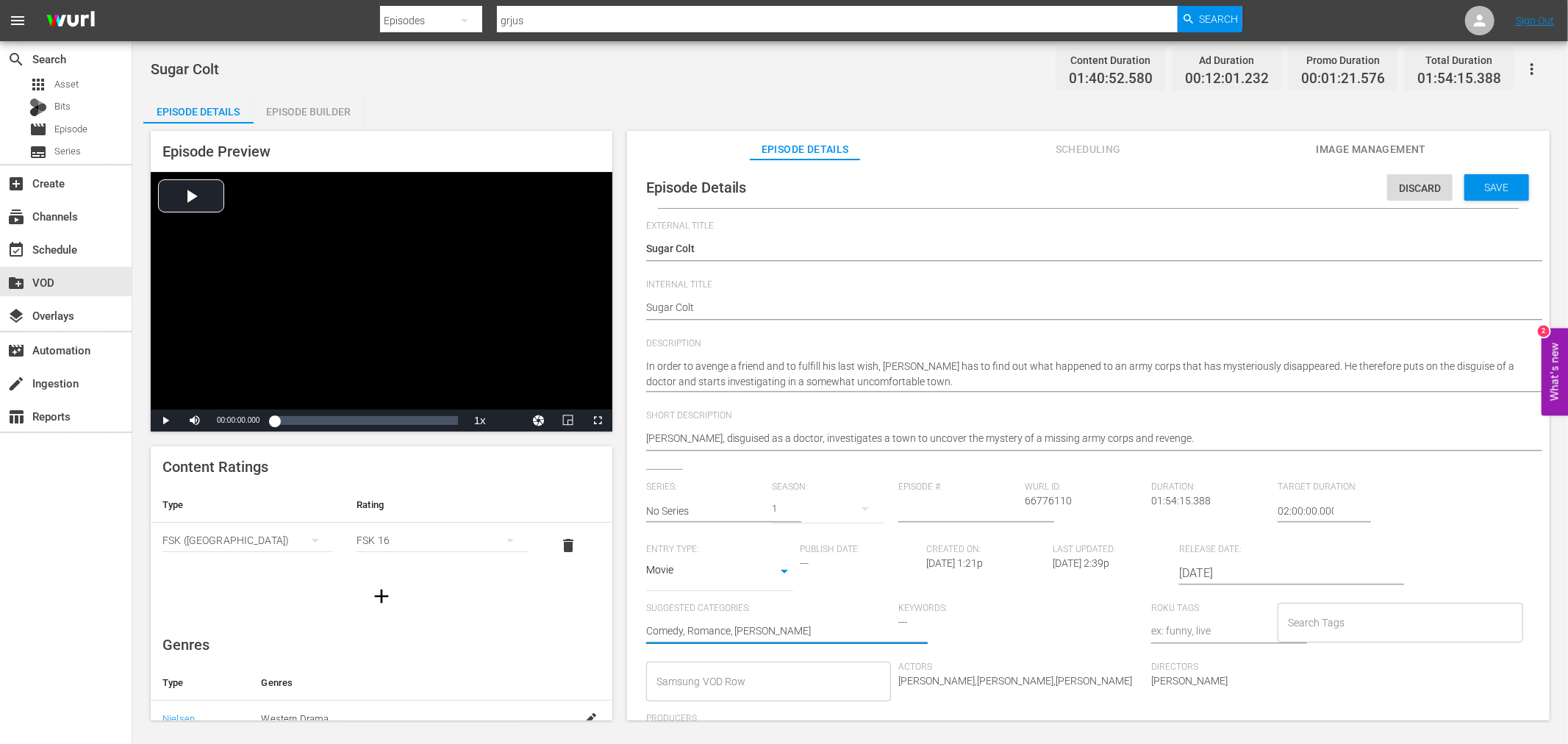
type textarea "Comedy, Romance, Italo Wester"
type textarea "Comedy, Romance, Italo Western"
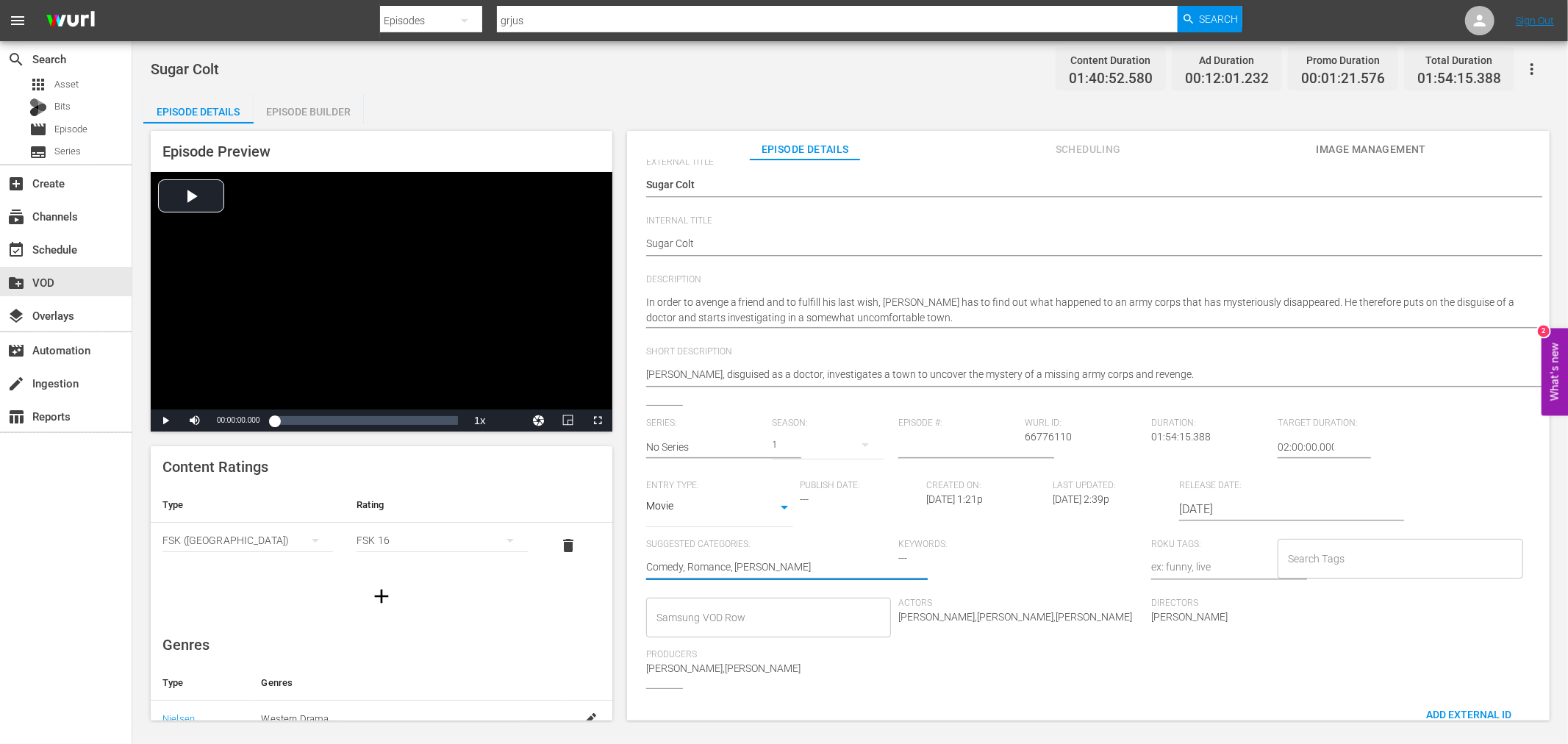
scroll to position [160, 0]
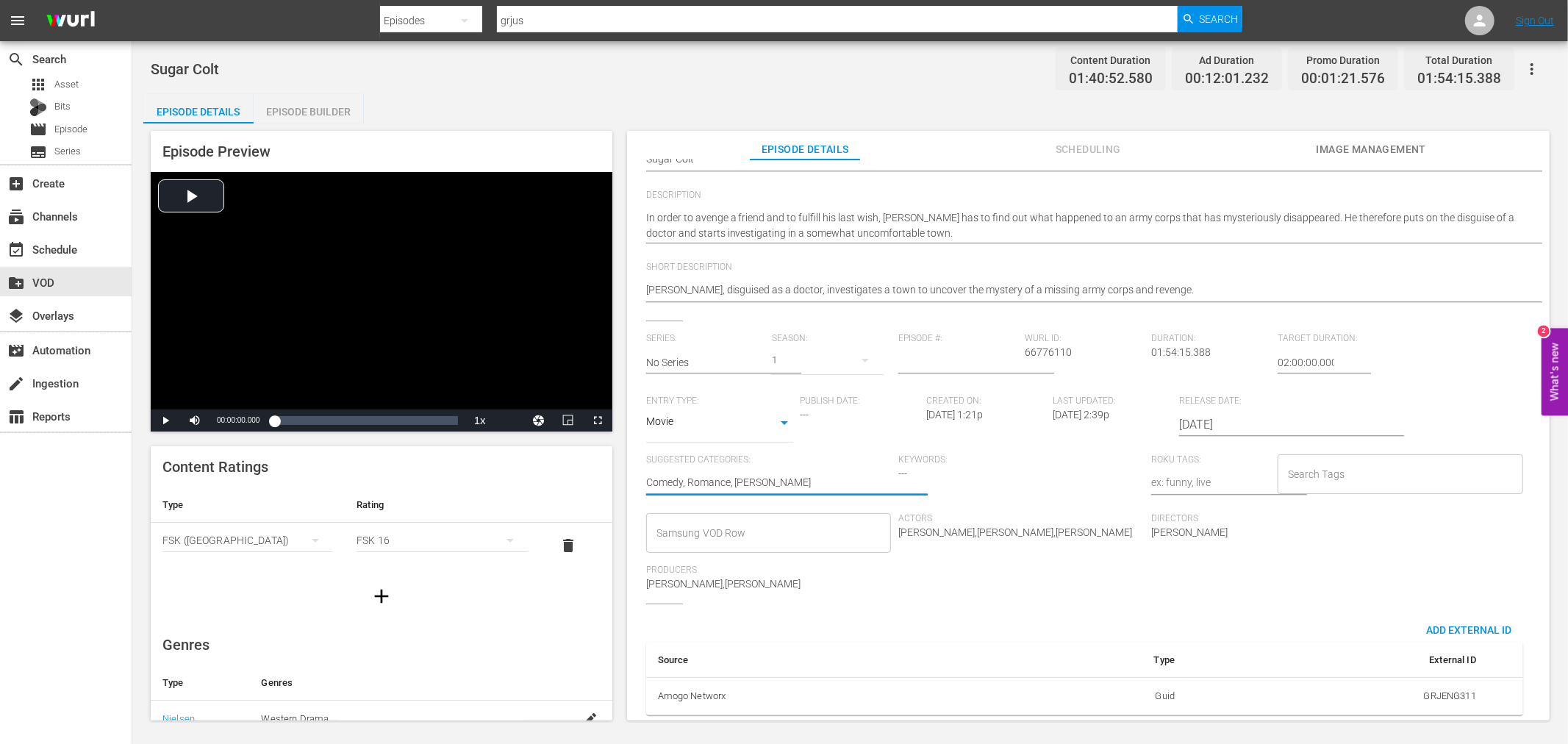
type textarea "Comedy, Romance, Italo Western"
click at [733, 525] on input "Samsung VOD Row" at bounding box center [758, 533] width 210 height 26
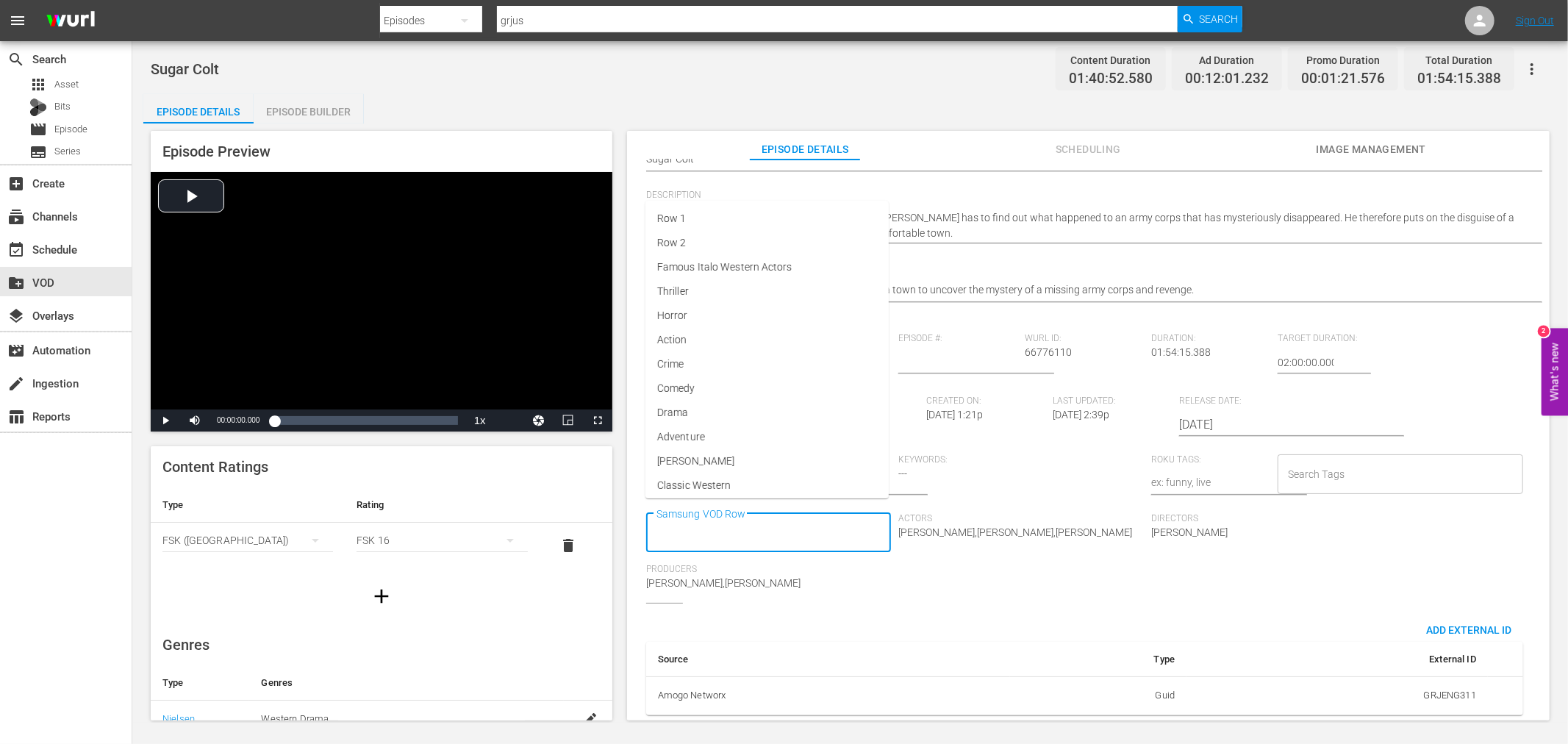
scroll to position [159, 0]
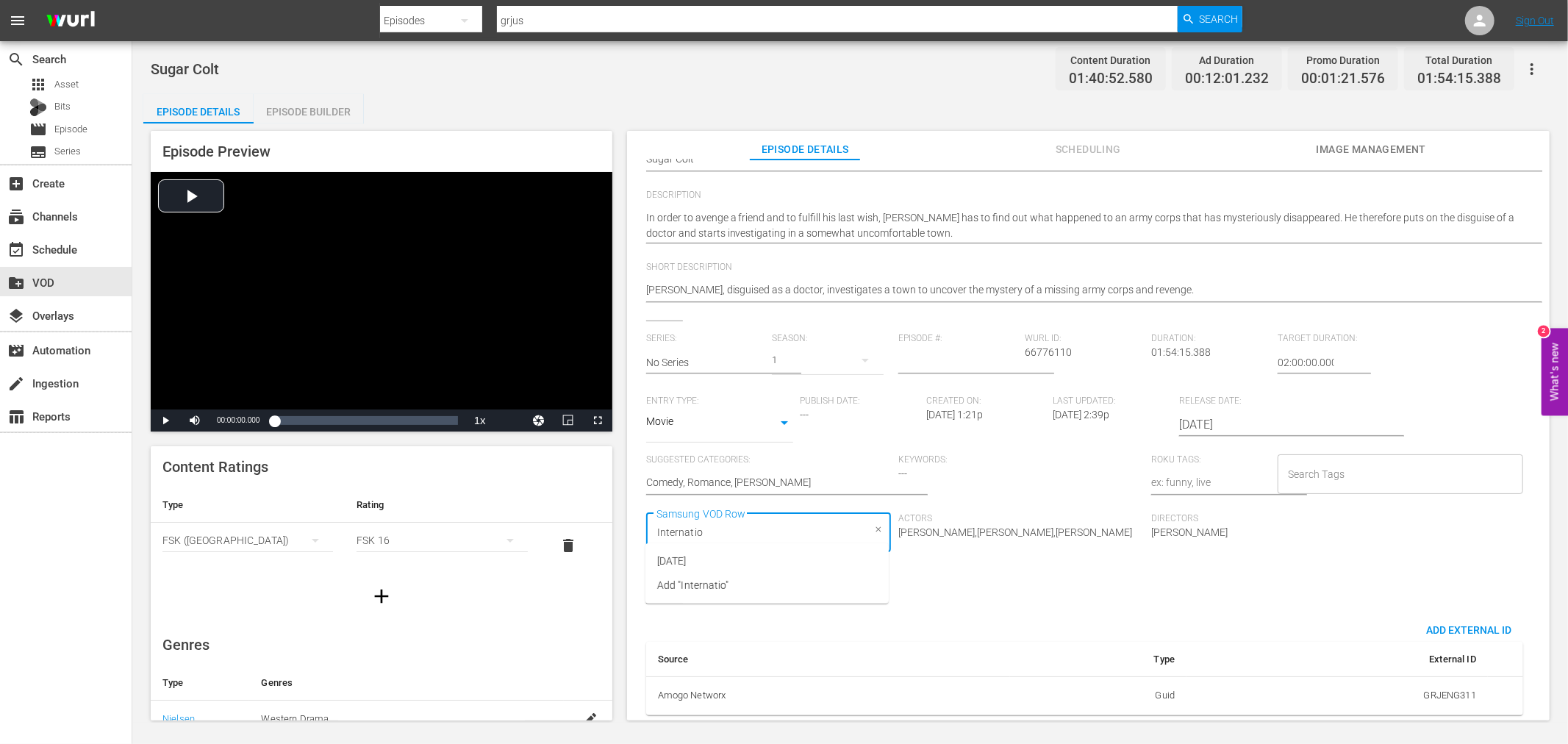
type input "Internation"
click at [781, 568] on li "[DATE]" at bounding box center [767, 561] width 243 height 25
click at [1383, 464] on input "Search Tags" at bounding box center [1390, 474] width 210 height 26
click at [1316, 461] on input "Search Tags" at bounding box center [1390, 474] width 210 height 26
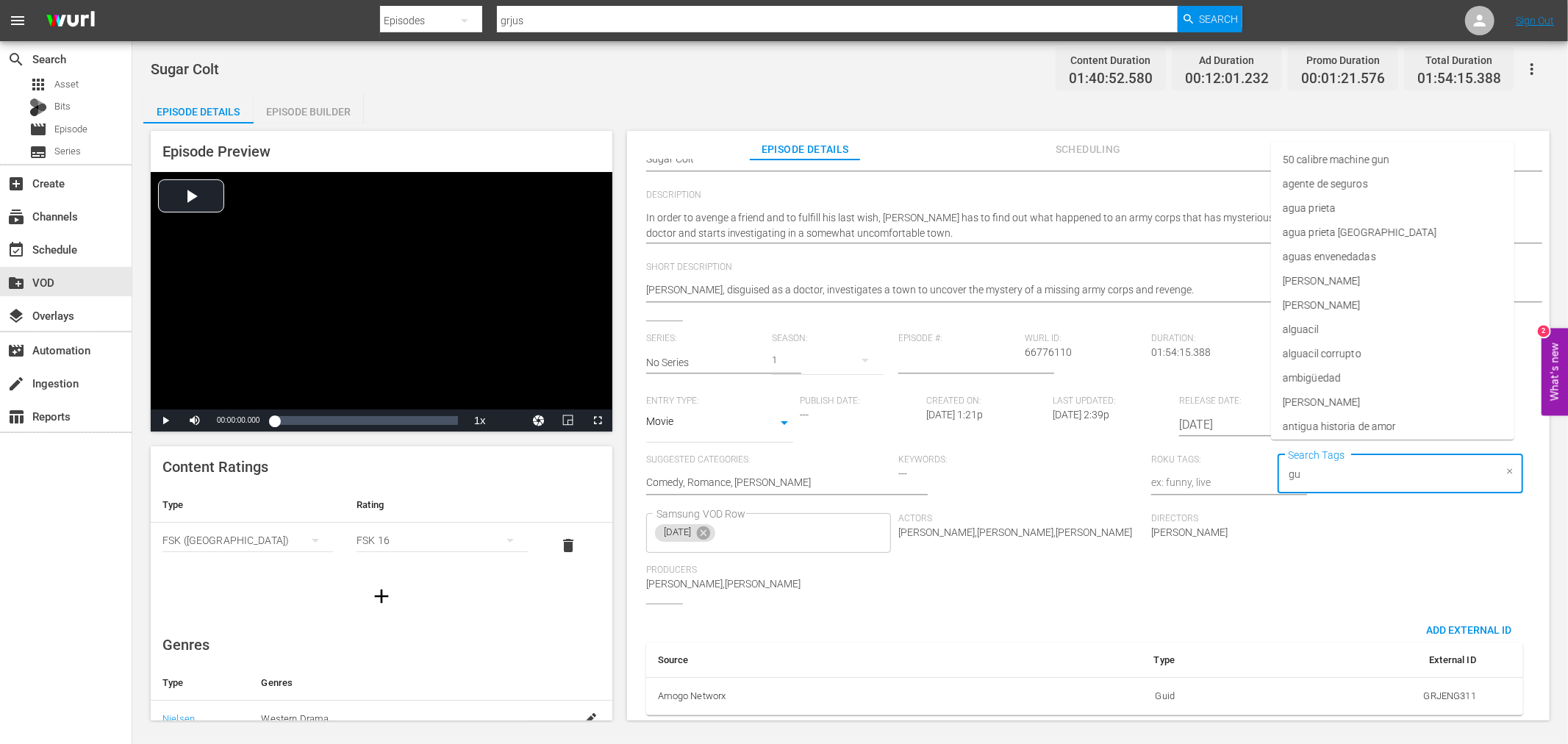
type input "gun"
type input "pistol"
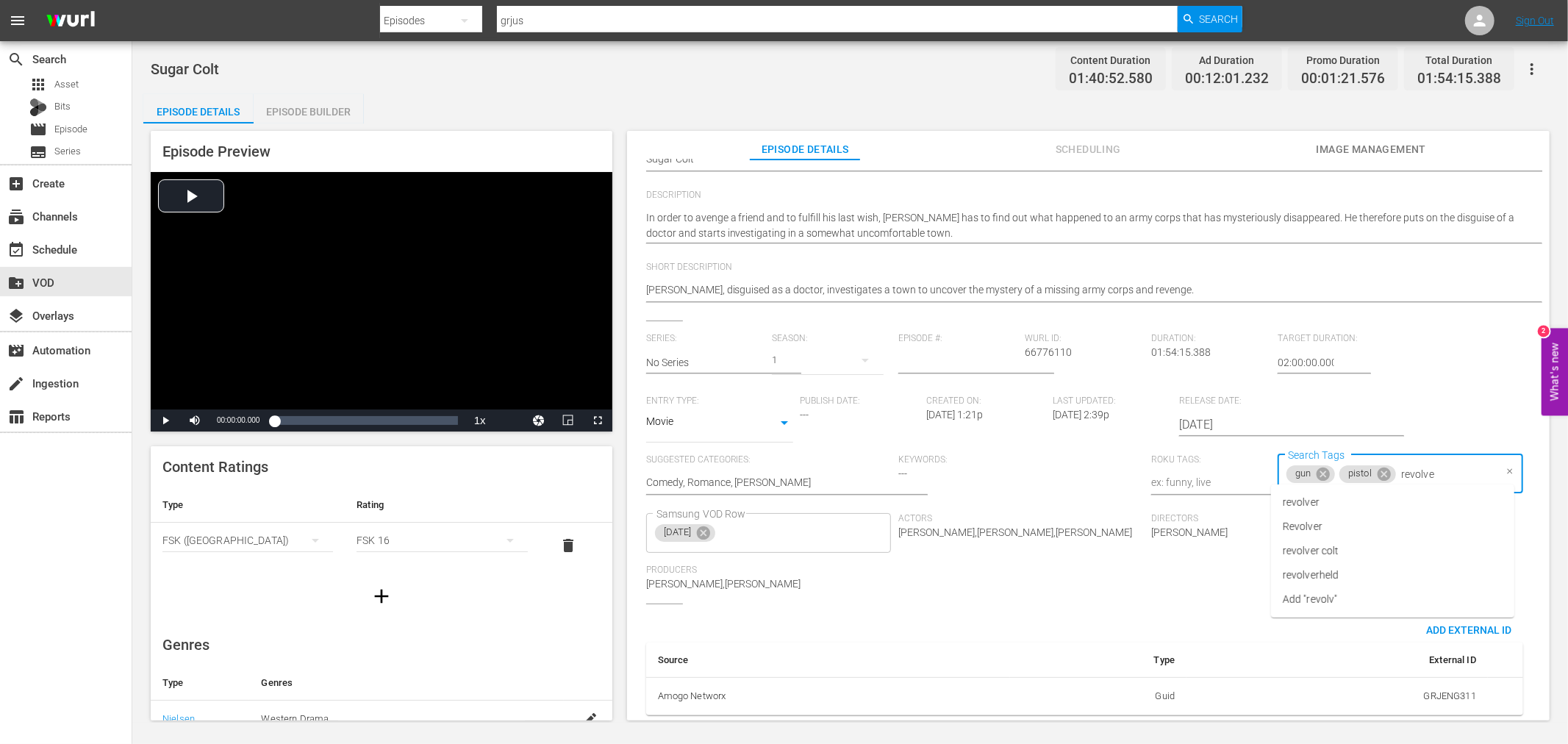
type input "revolver"
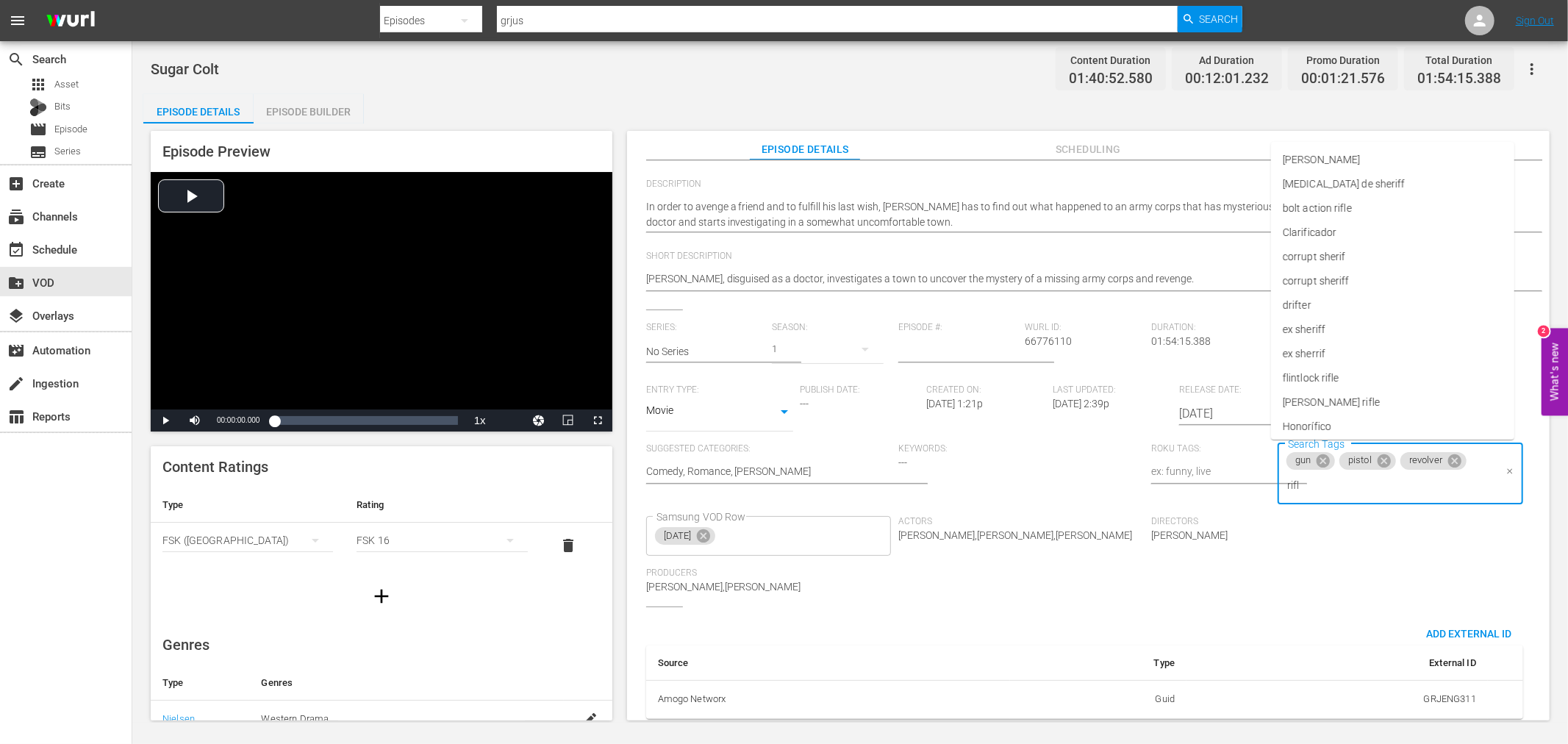
type input "rifle"
type input "horse"
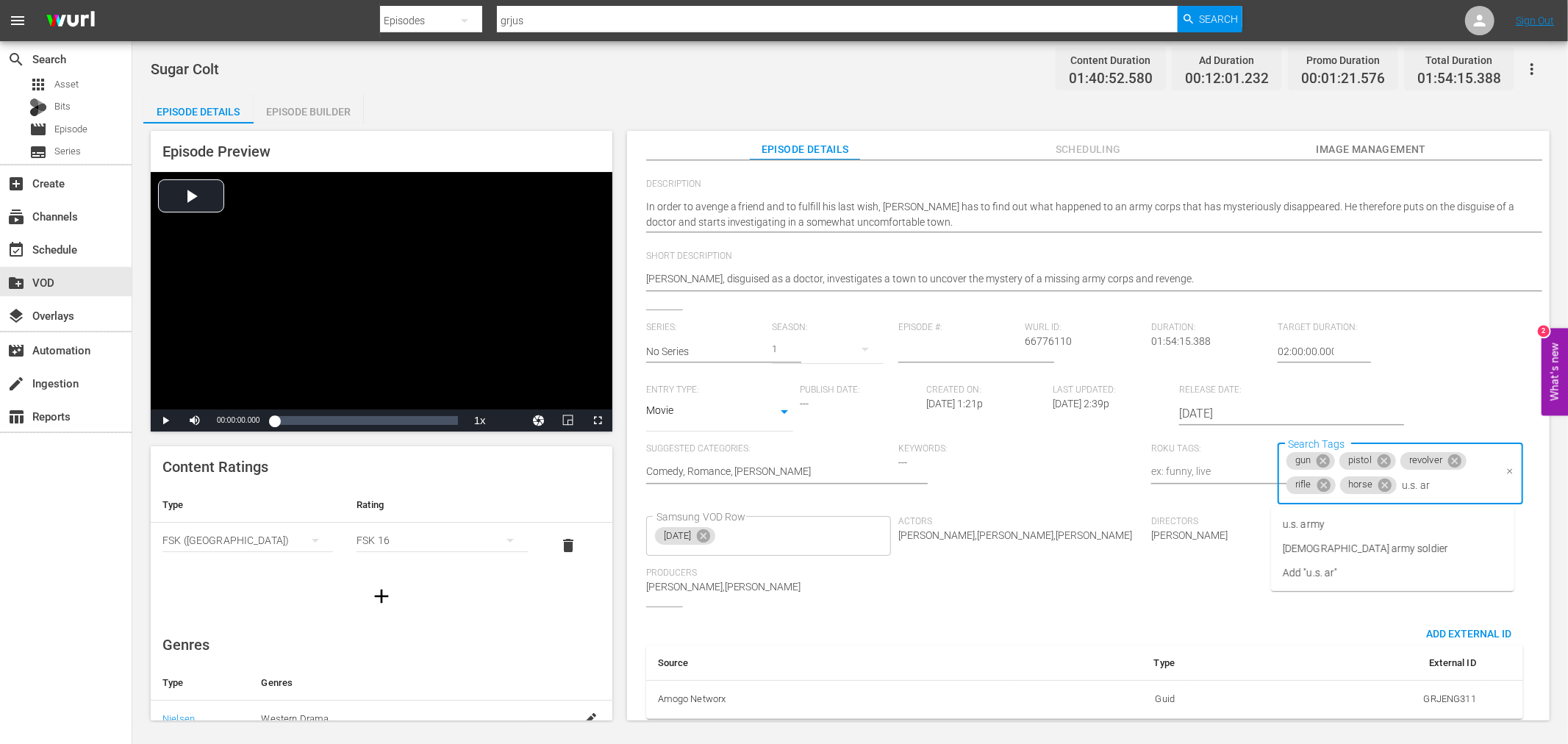
type input "u.s. arm"
click at [1351, 517] on li "u.s. army" at bounding box center [1393, 524] width 243 height 25
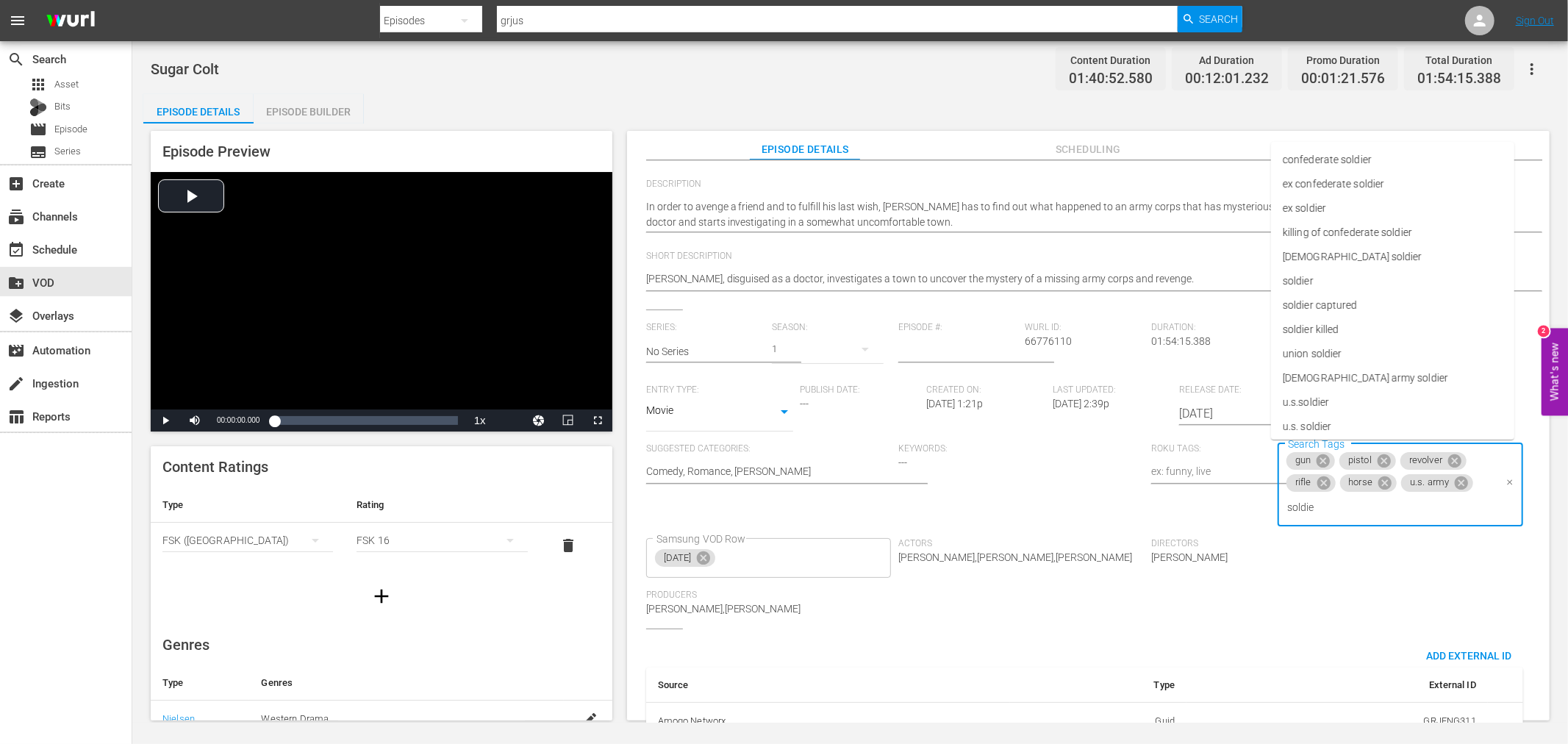
type input "soldier"
type input "u.s."
click at [1336, 254] on span "[DEMOGRAPHIC_DATA] army soldier" at bounding box center [1365, 256] width 165 height 16
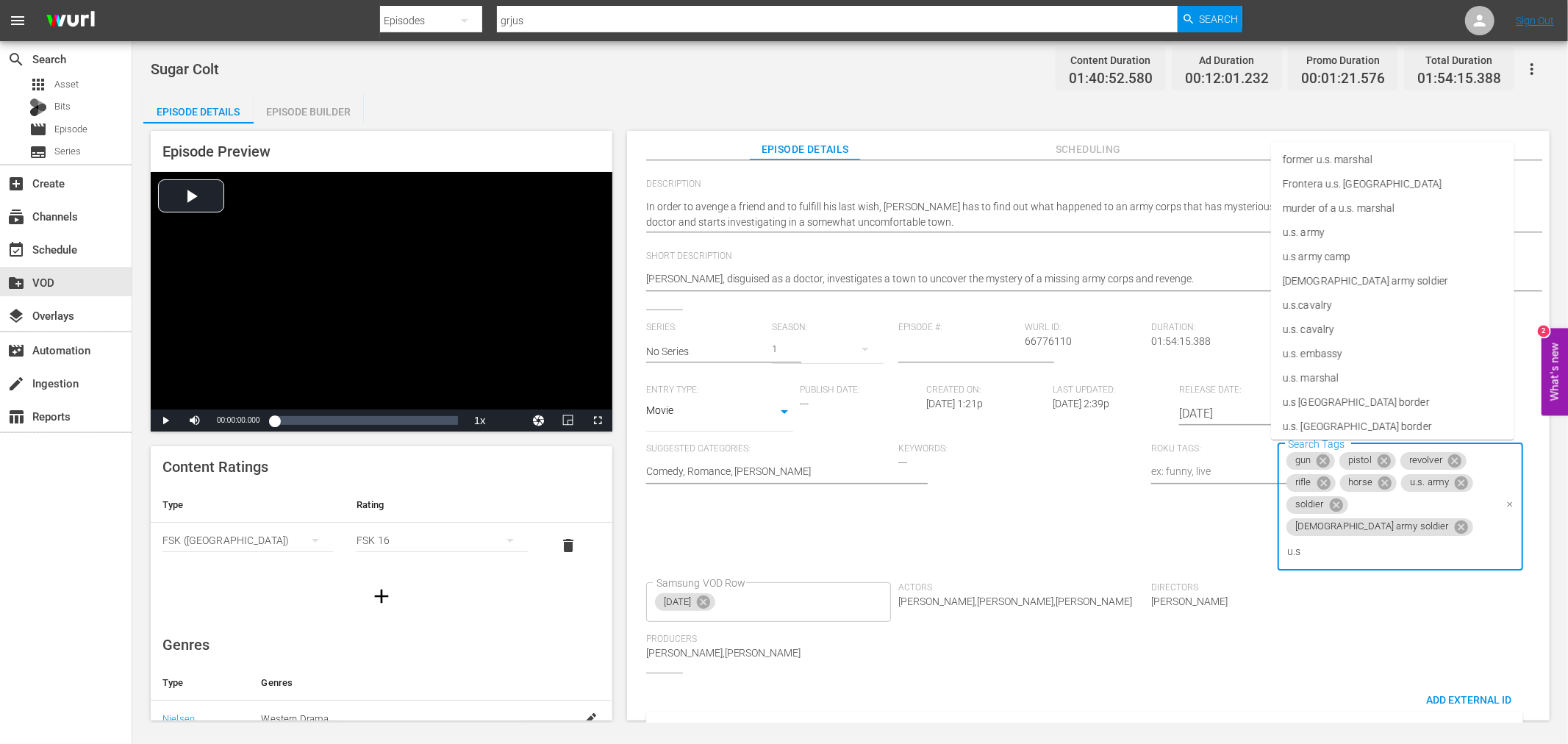
type input "u.s."
click at [1330, 372] on span "u.s. [GEOGRAPHIC_DATA] border" at bounding box center [1358, 378] width 150 height 16
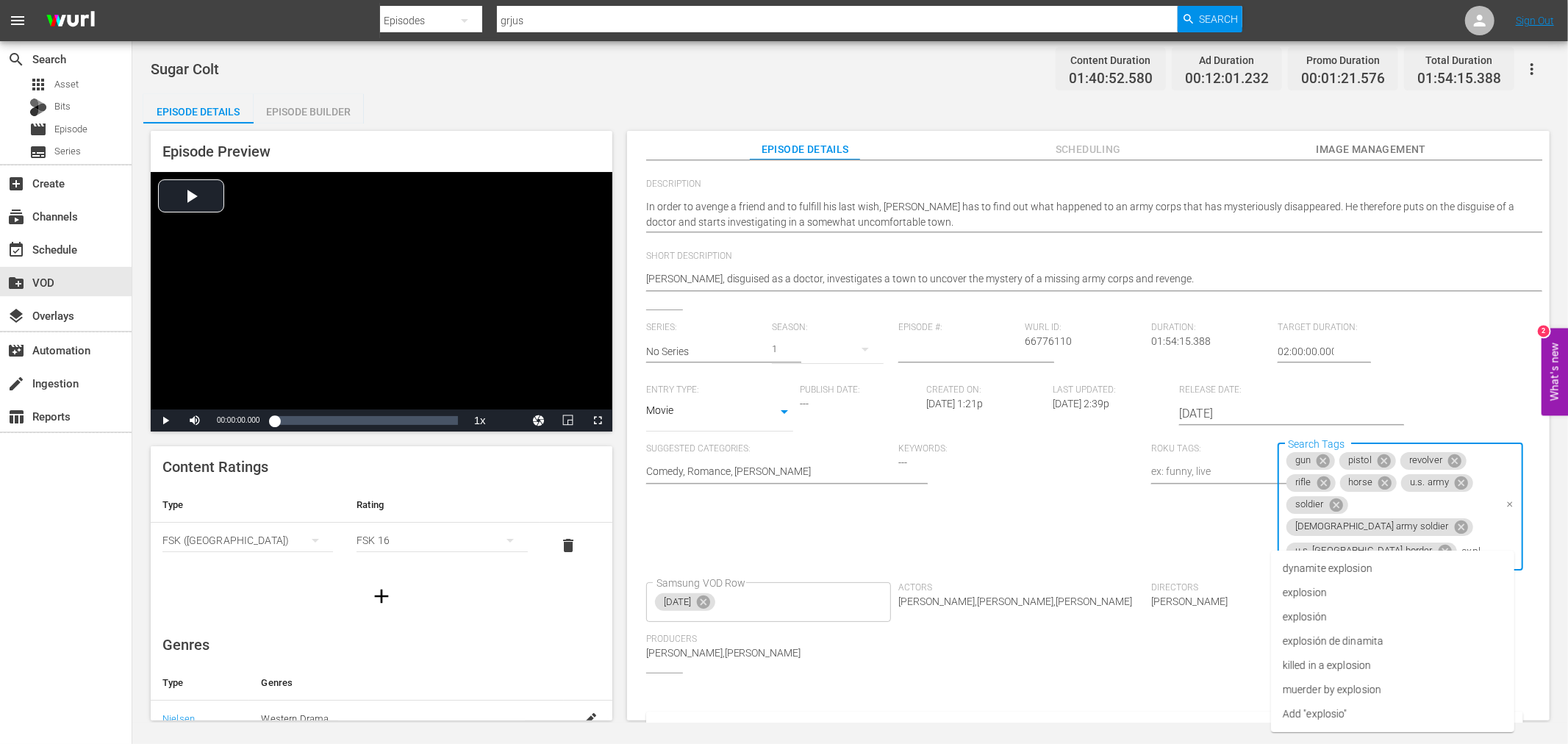
type input "explosion"
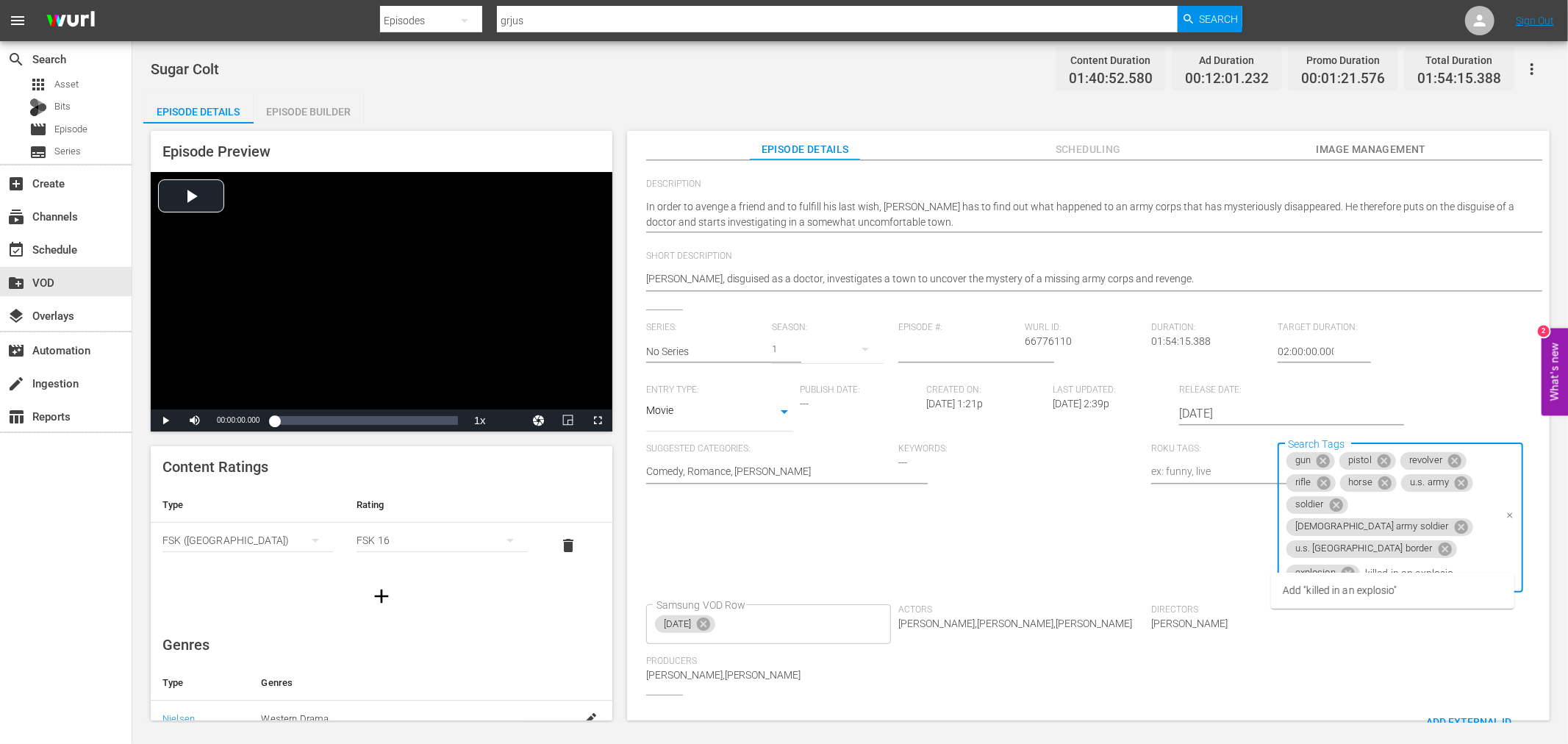
type input "killed in an explosion"
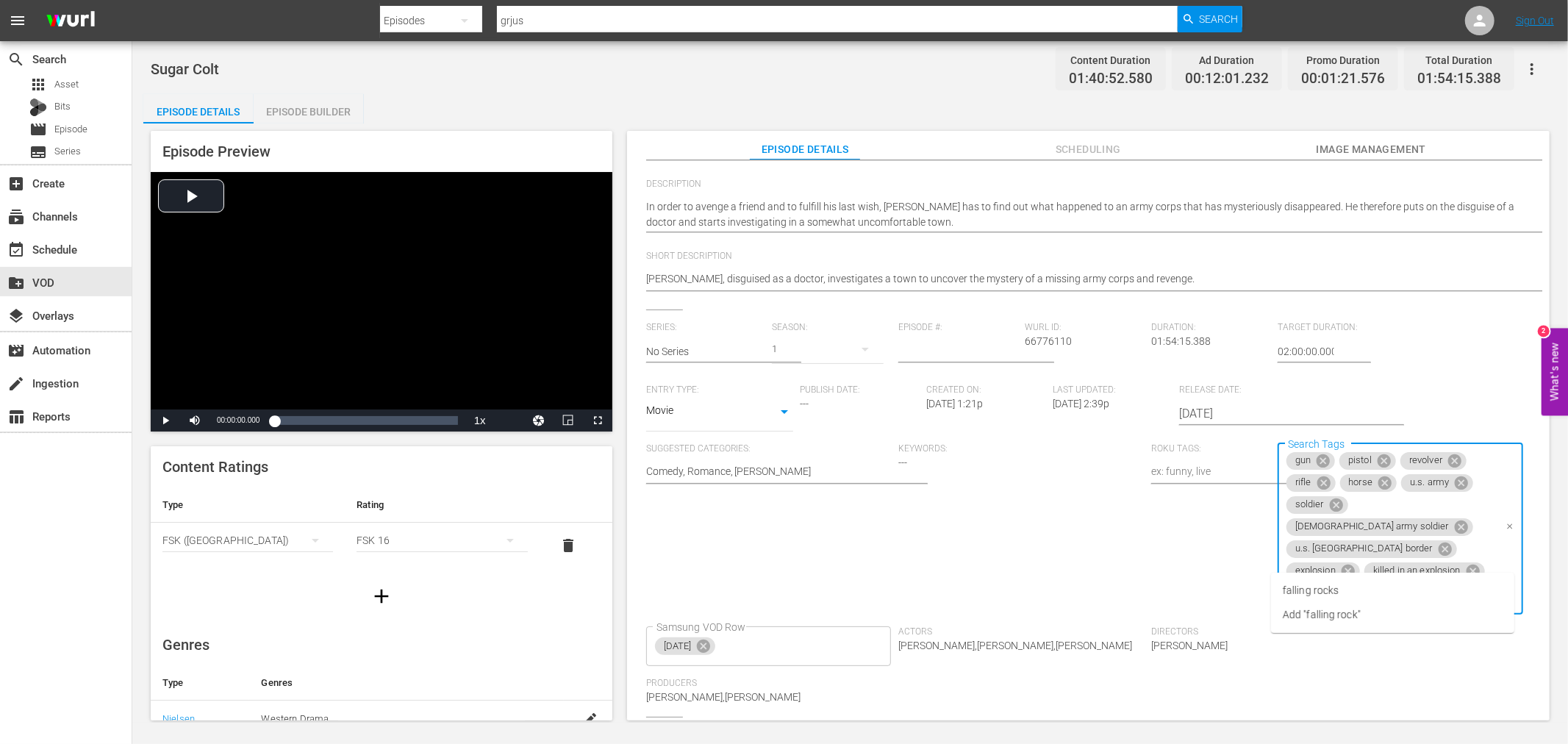
type input "falling rocks"
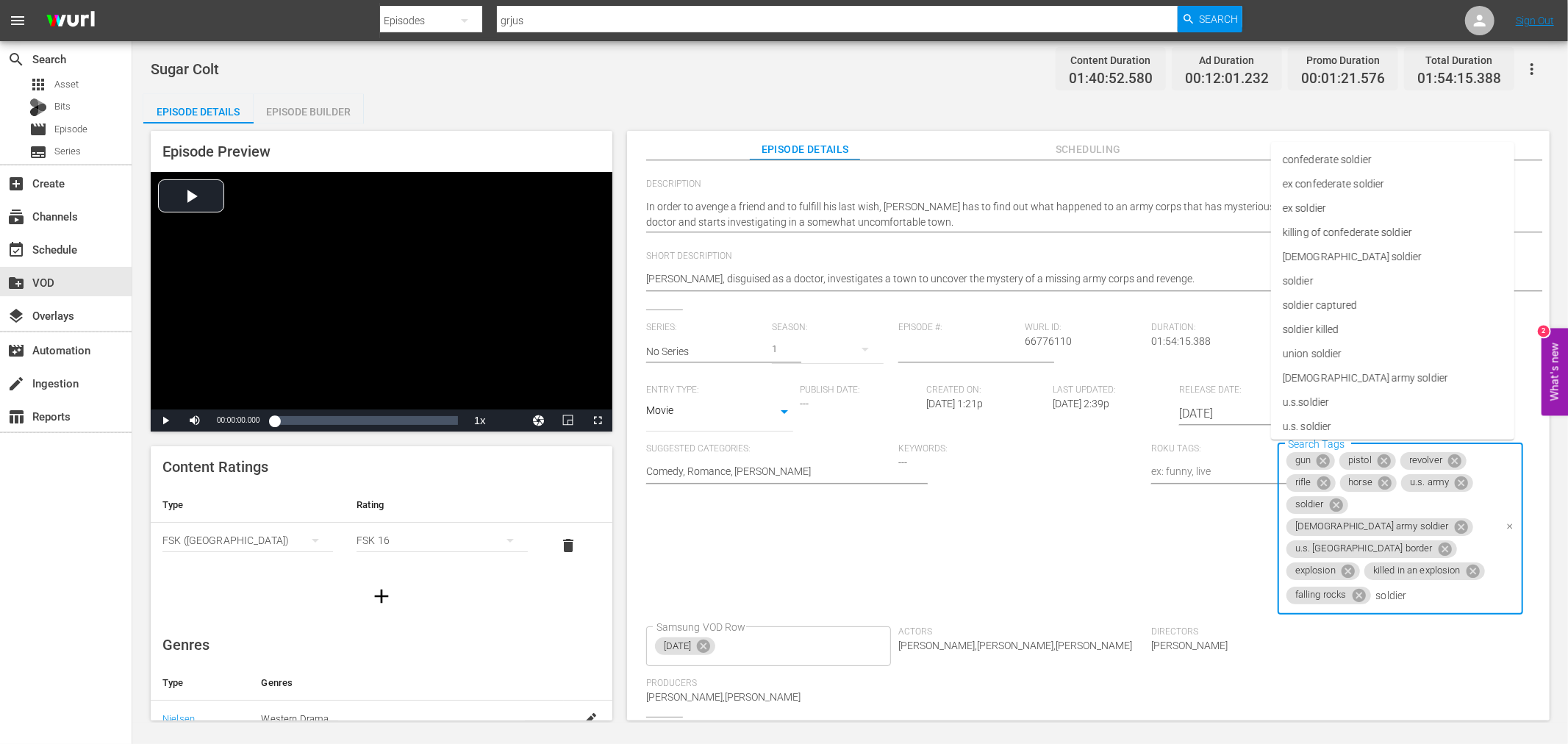
type input "soldier"
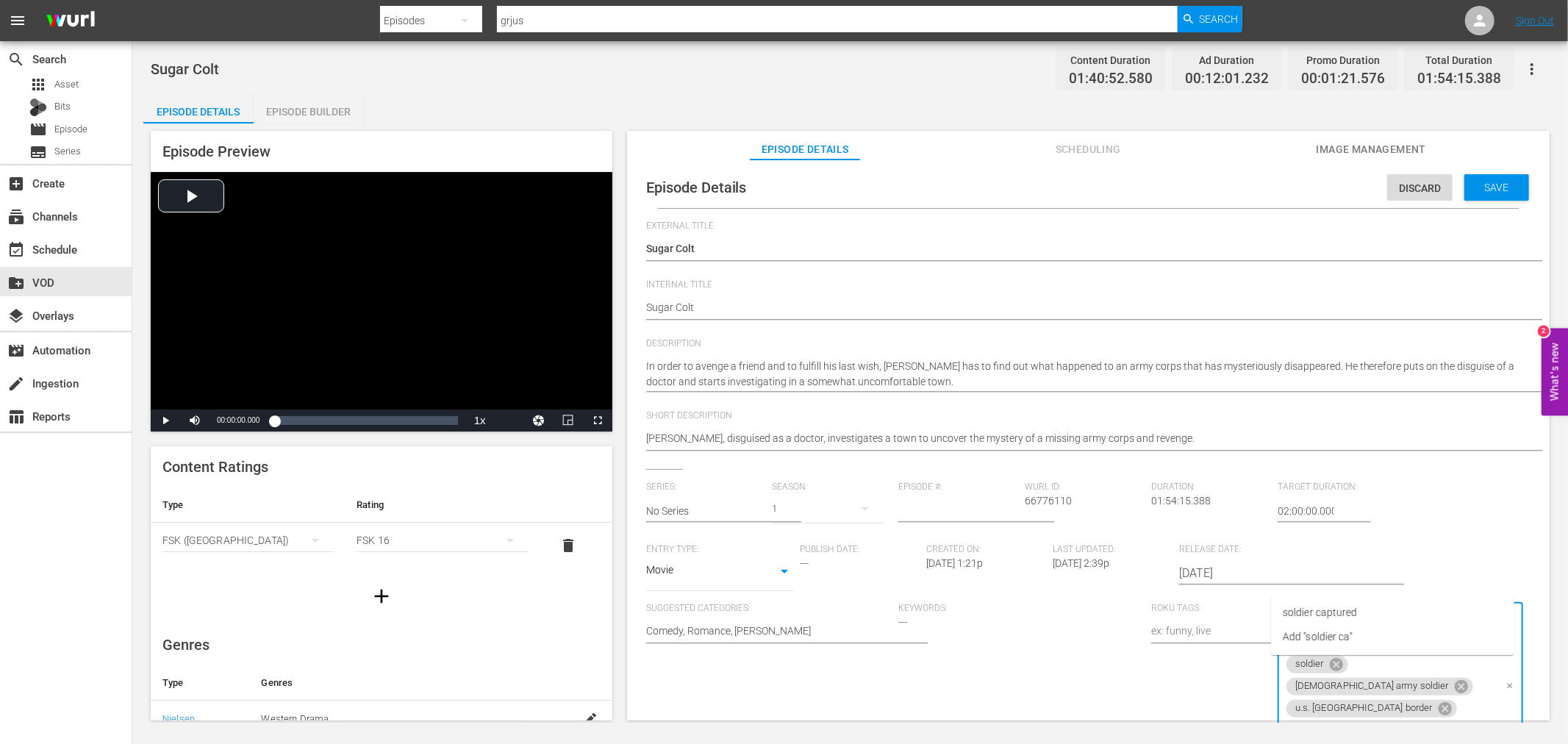
scroll to position [159, 0]
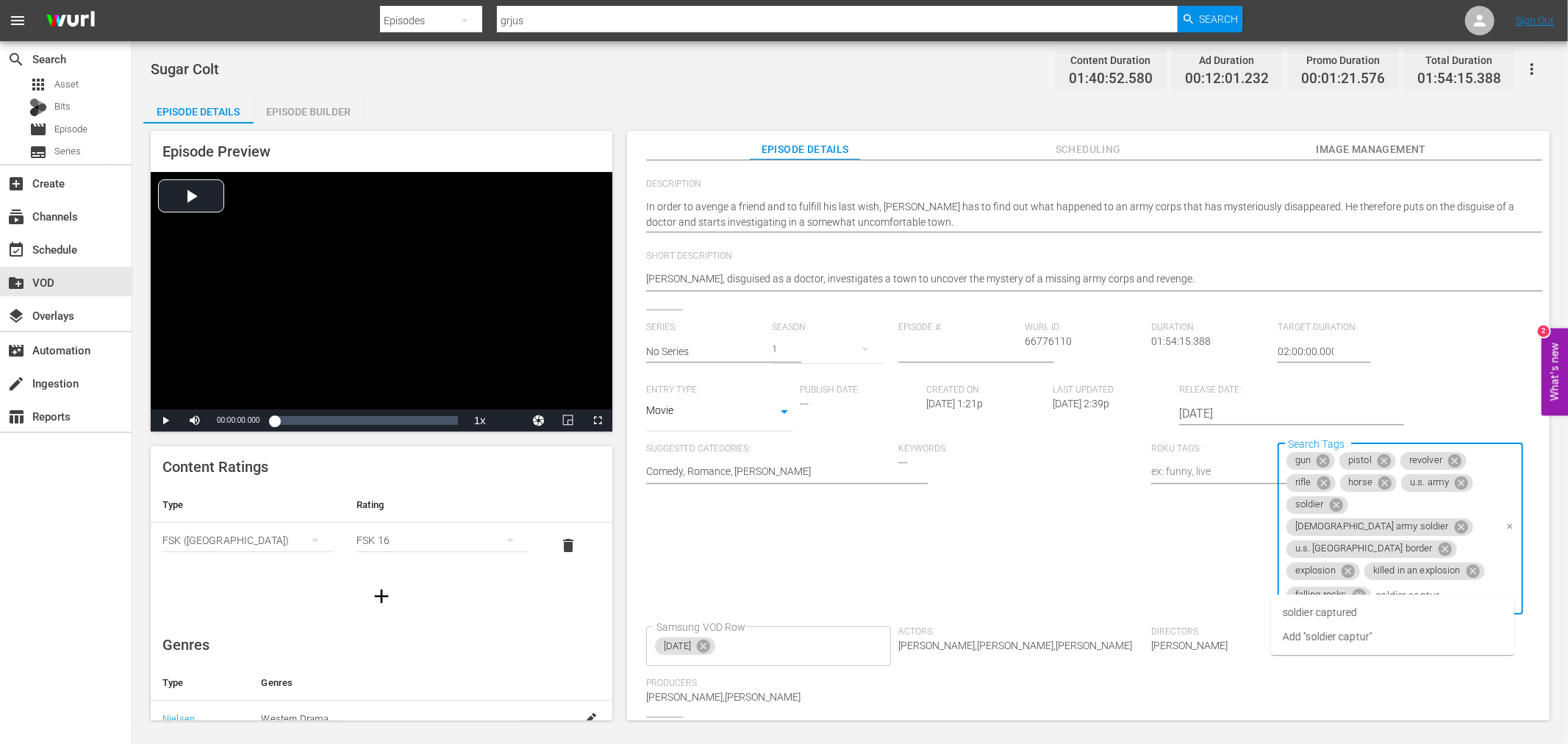
type input "soldier capture"
click at [1427, 611] on li "soldier captured" at bounding box center [1393, 613] width 243 height 25
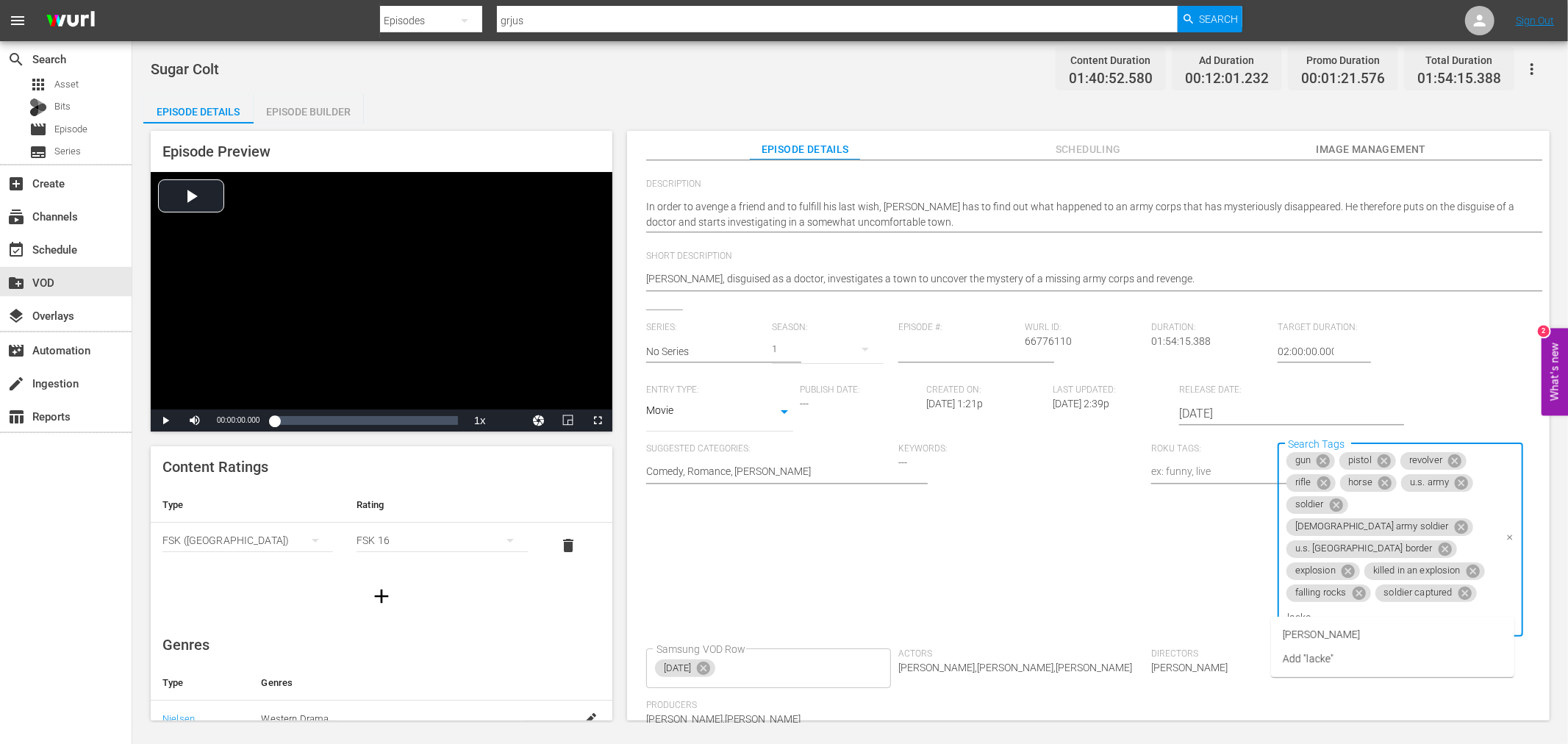
type input "[PERSON_NAME]"
click at [1341, 637] on li "[PERSON_NAME]" at bounding box center [1393, 635] width 243 height 25
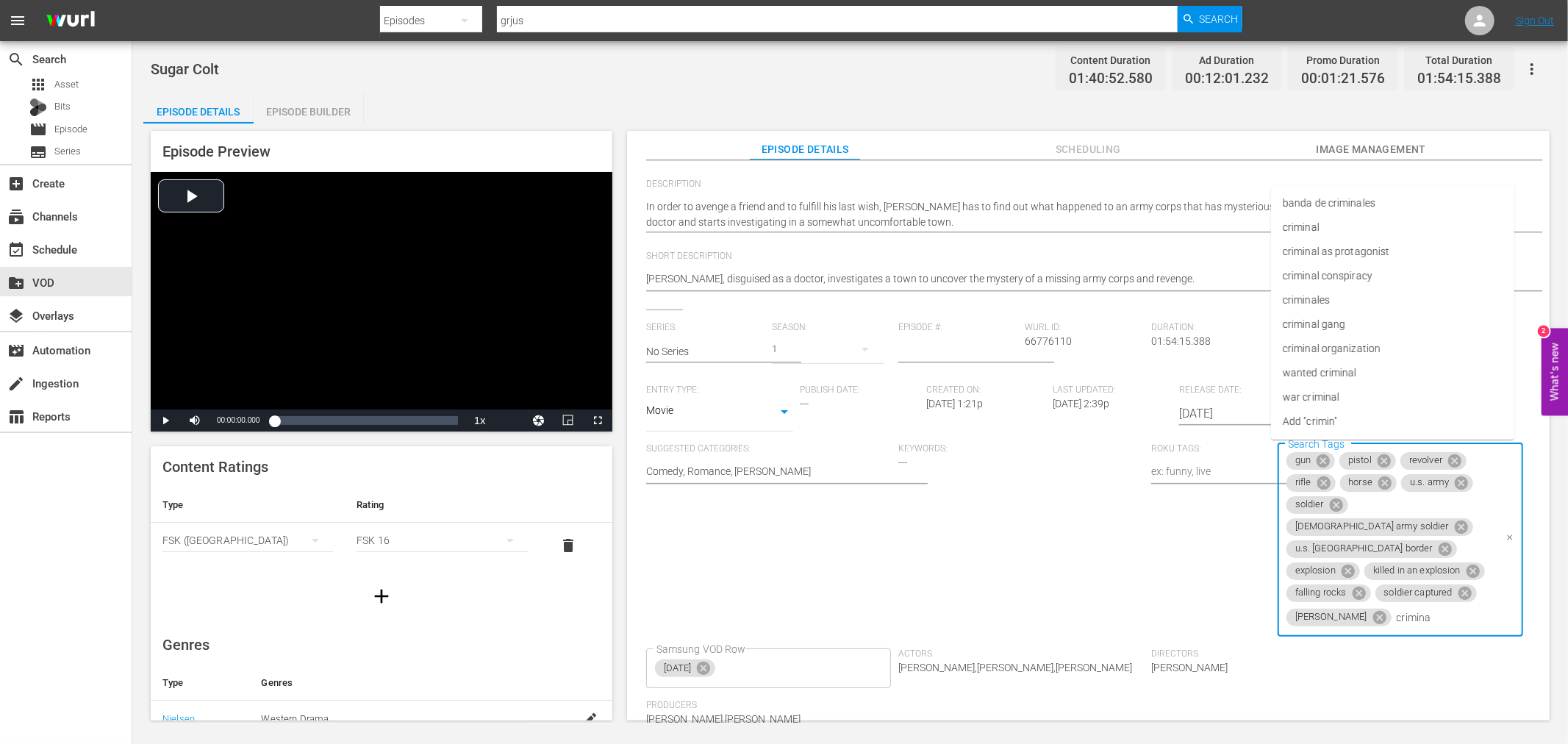
type input "criminal"
type input "racism"
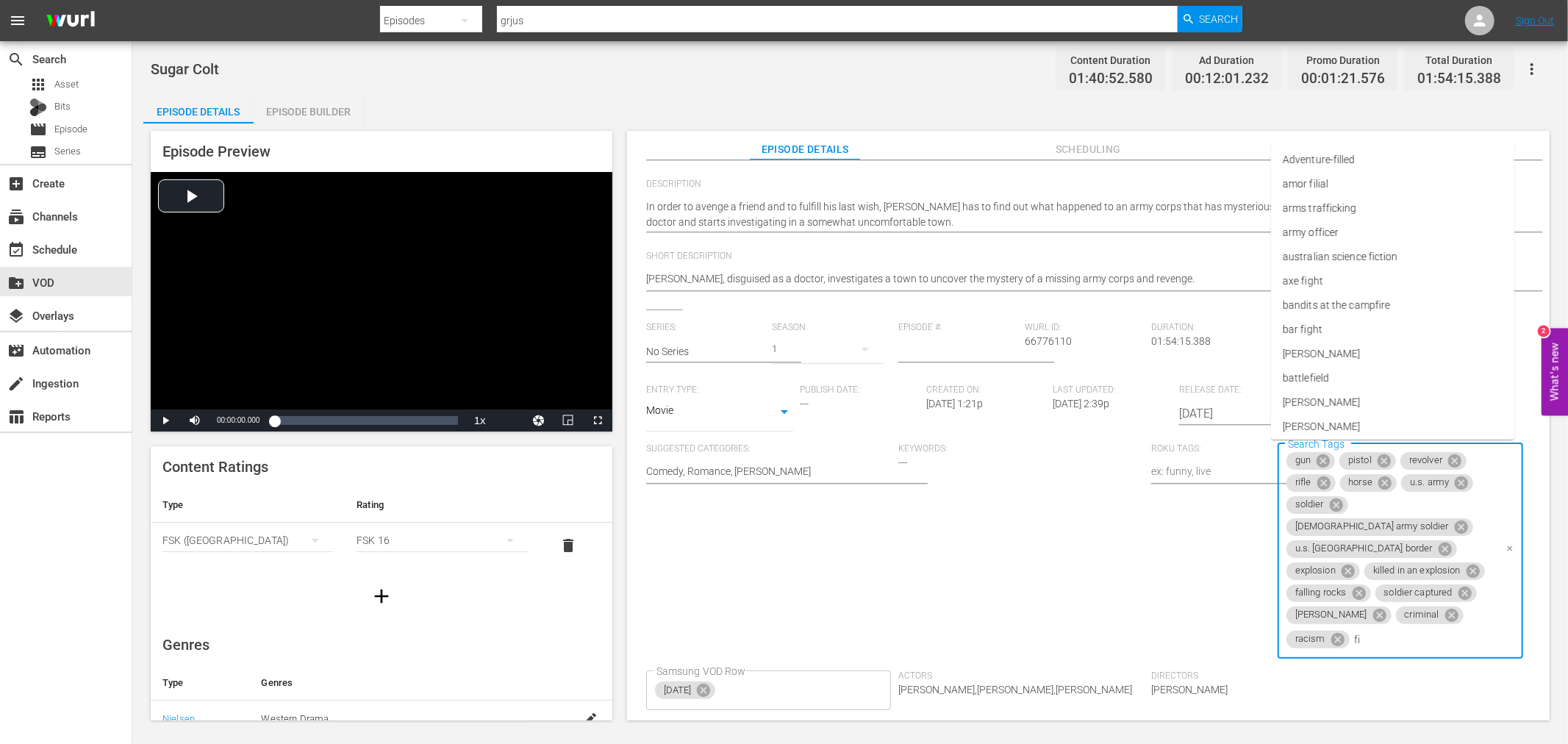
type input "f"
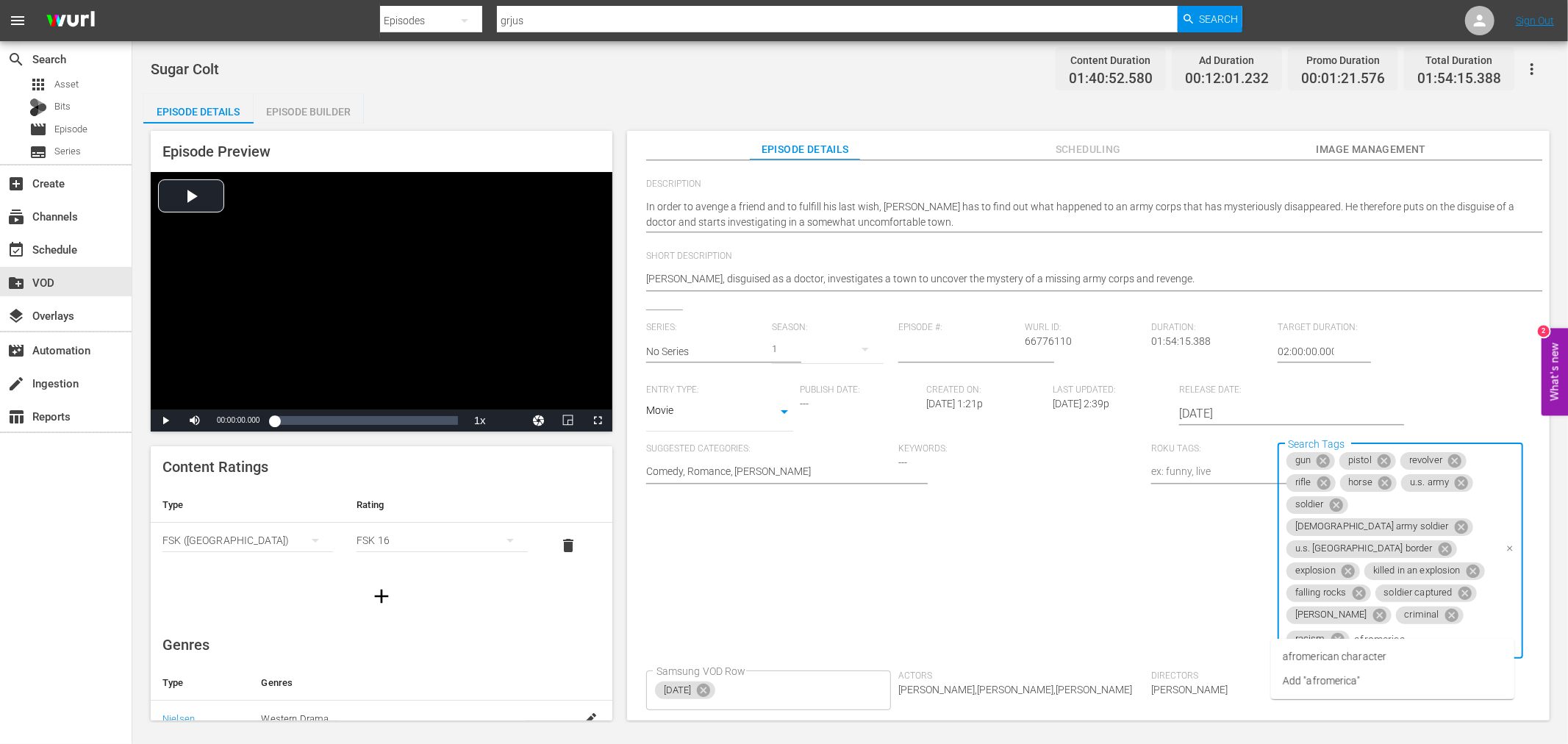
type input "afromerican"
click at [1394, 660] on li "afromerican character" at bounding box center [1393, 657] width 243 height 25
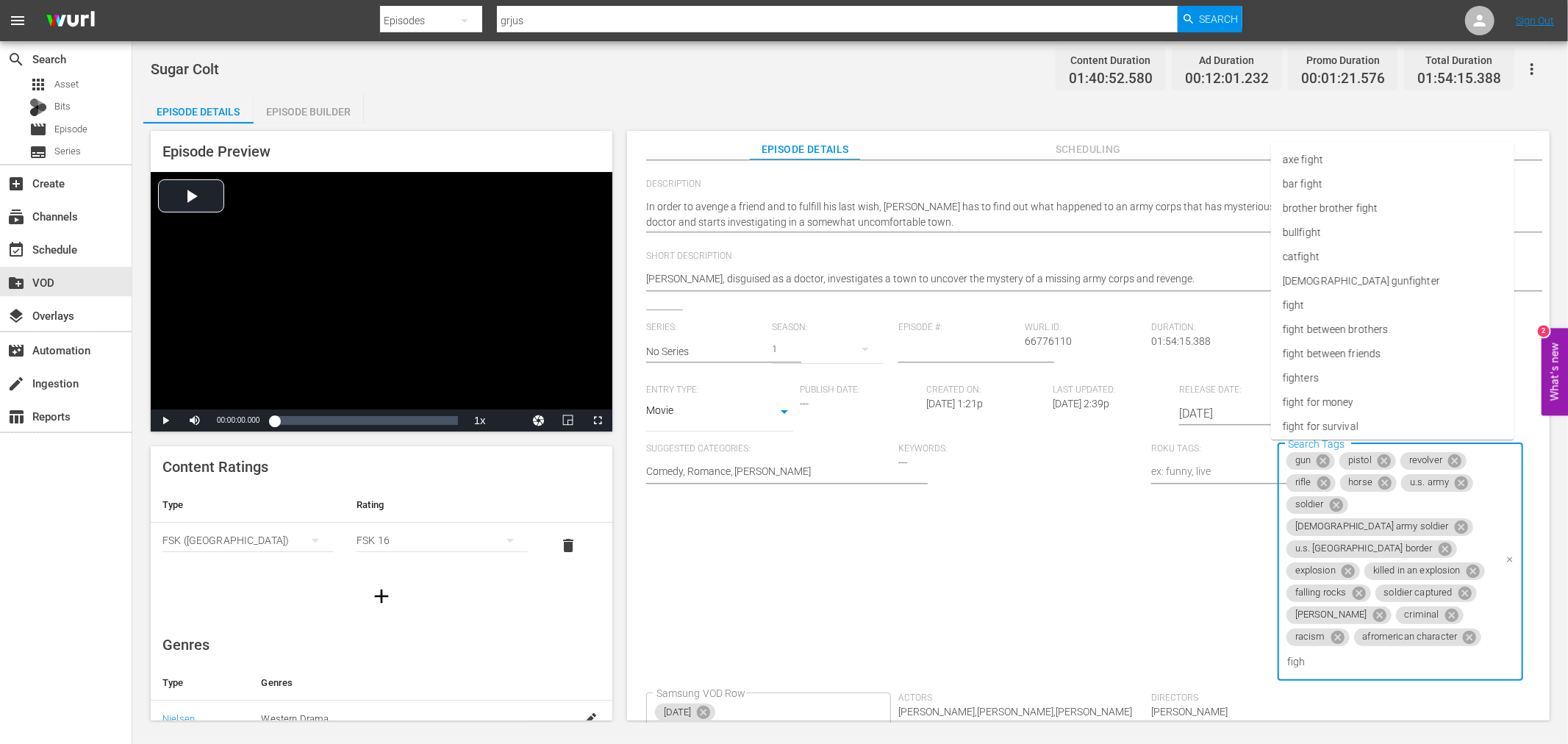
type input "fight"
type input "box"
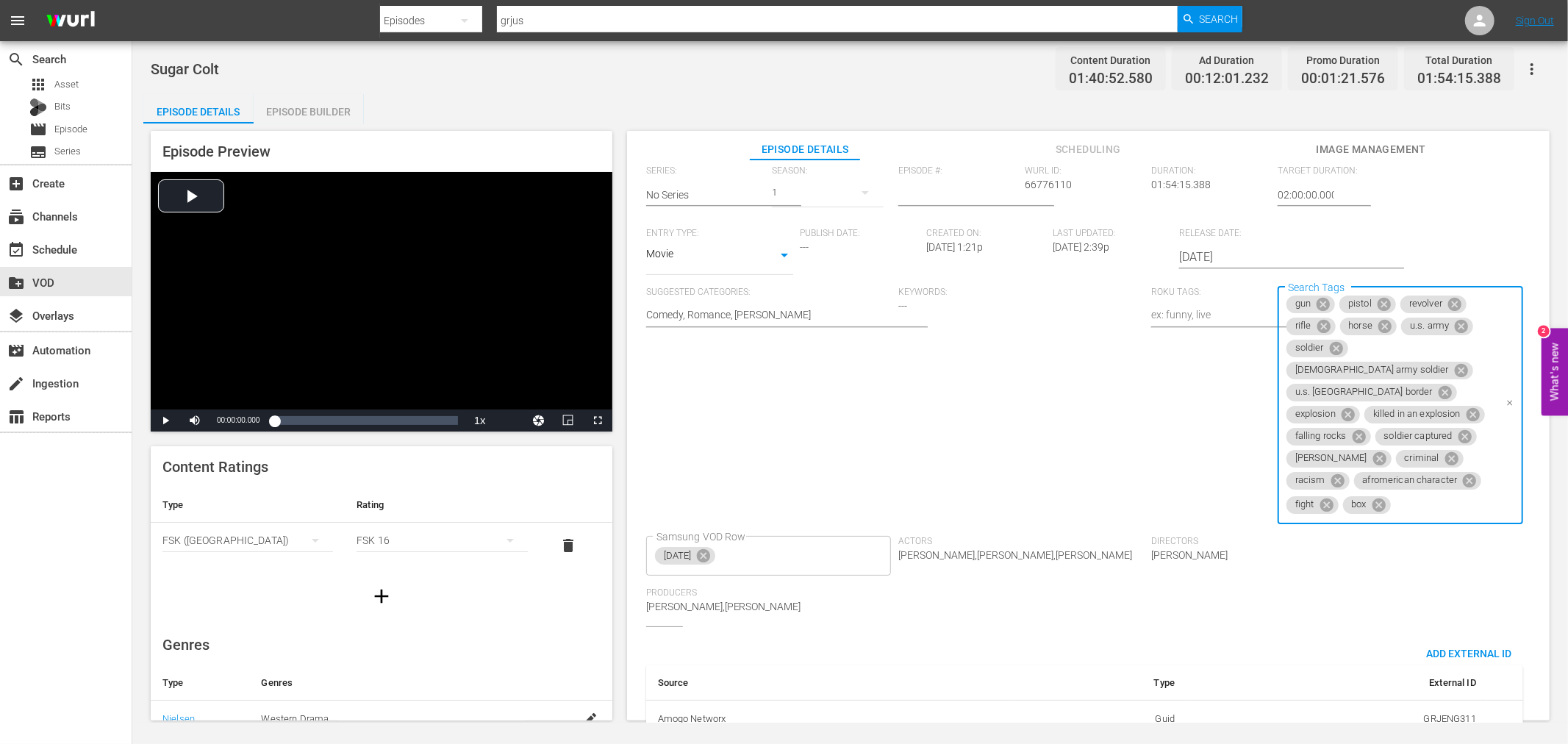
scroll to position [323, 0]
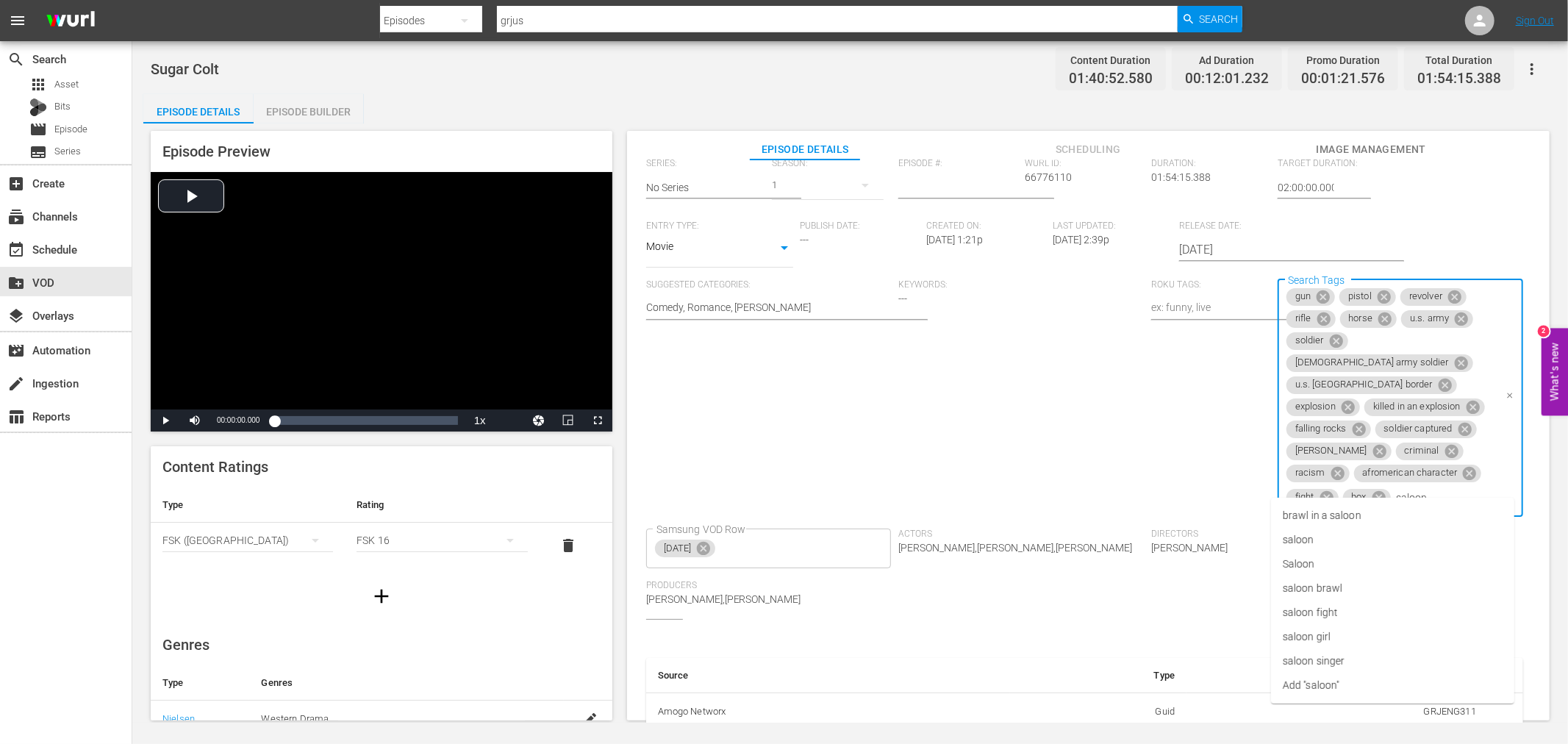
type input "saloon"
click at [1336, 538] on span "saloon fight" at bounding box center [1310, 539] width 55 height 16
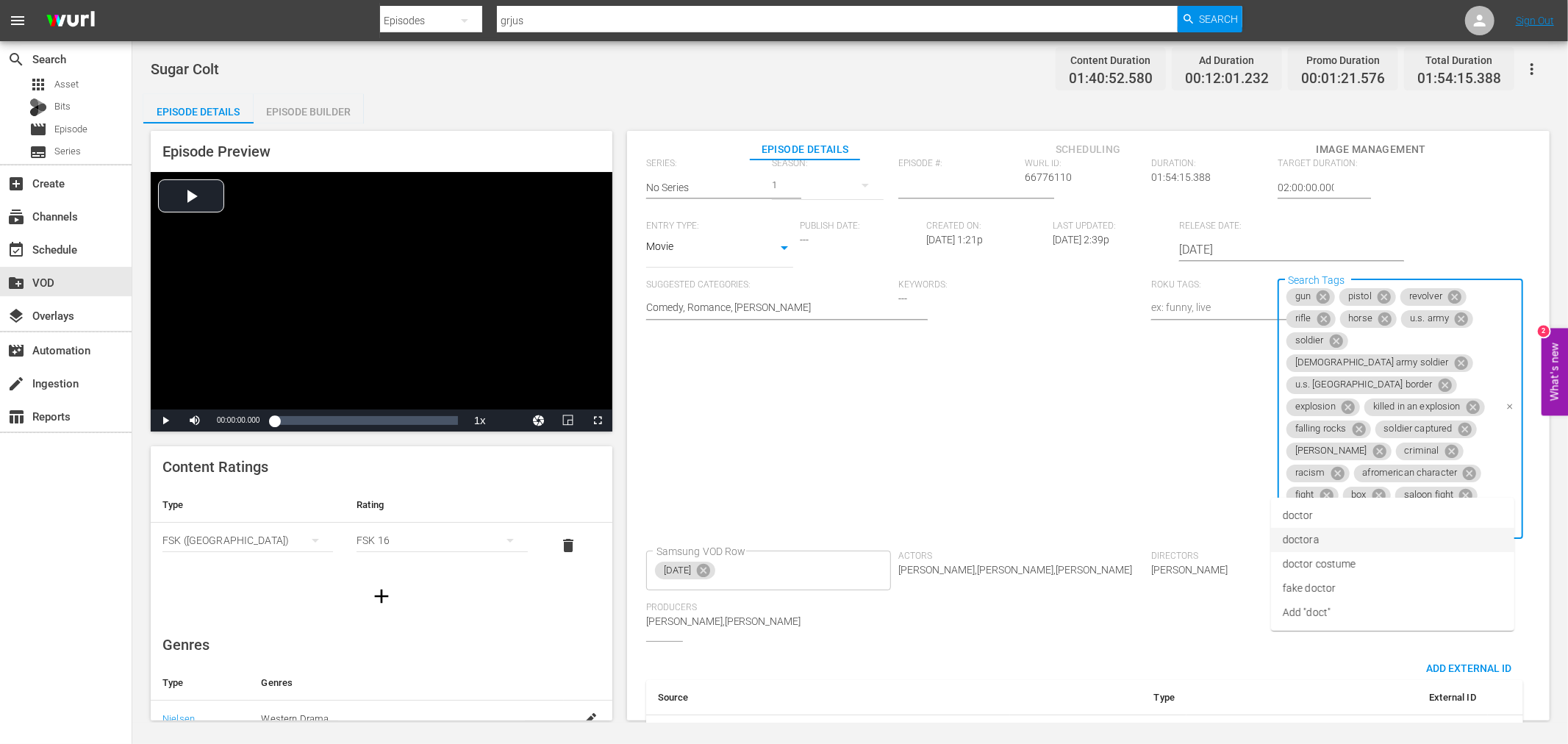
type input "doctor"
type input "disguise"
click at [1364, 557] on li "disguise" at bounding box center [1393, 562] width 243 height 25
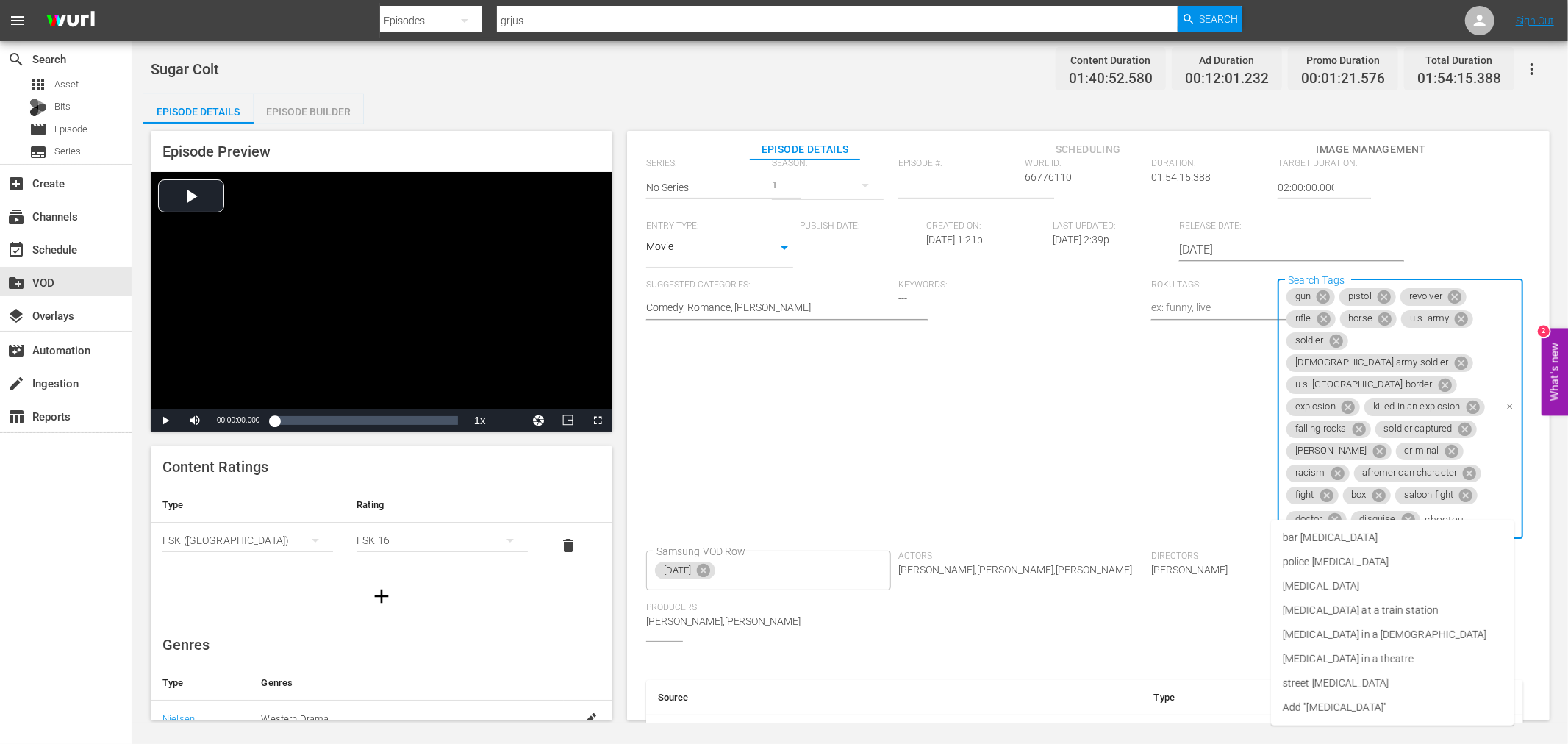
type input "shootout"
click at [1325, 590] on li "shootout" at bounding box center [1393, 586] width 243 height 25
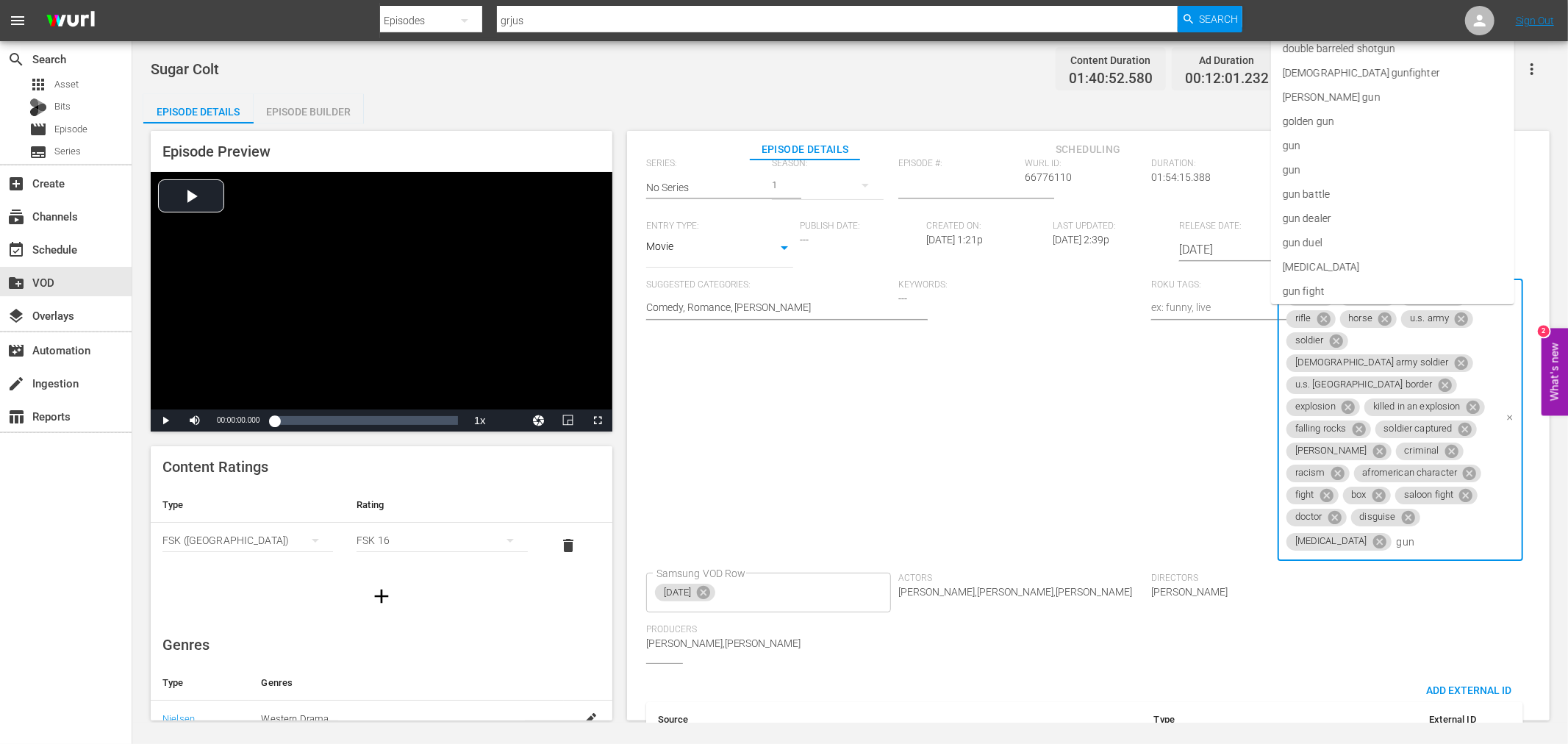
type input "gunf"
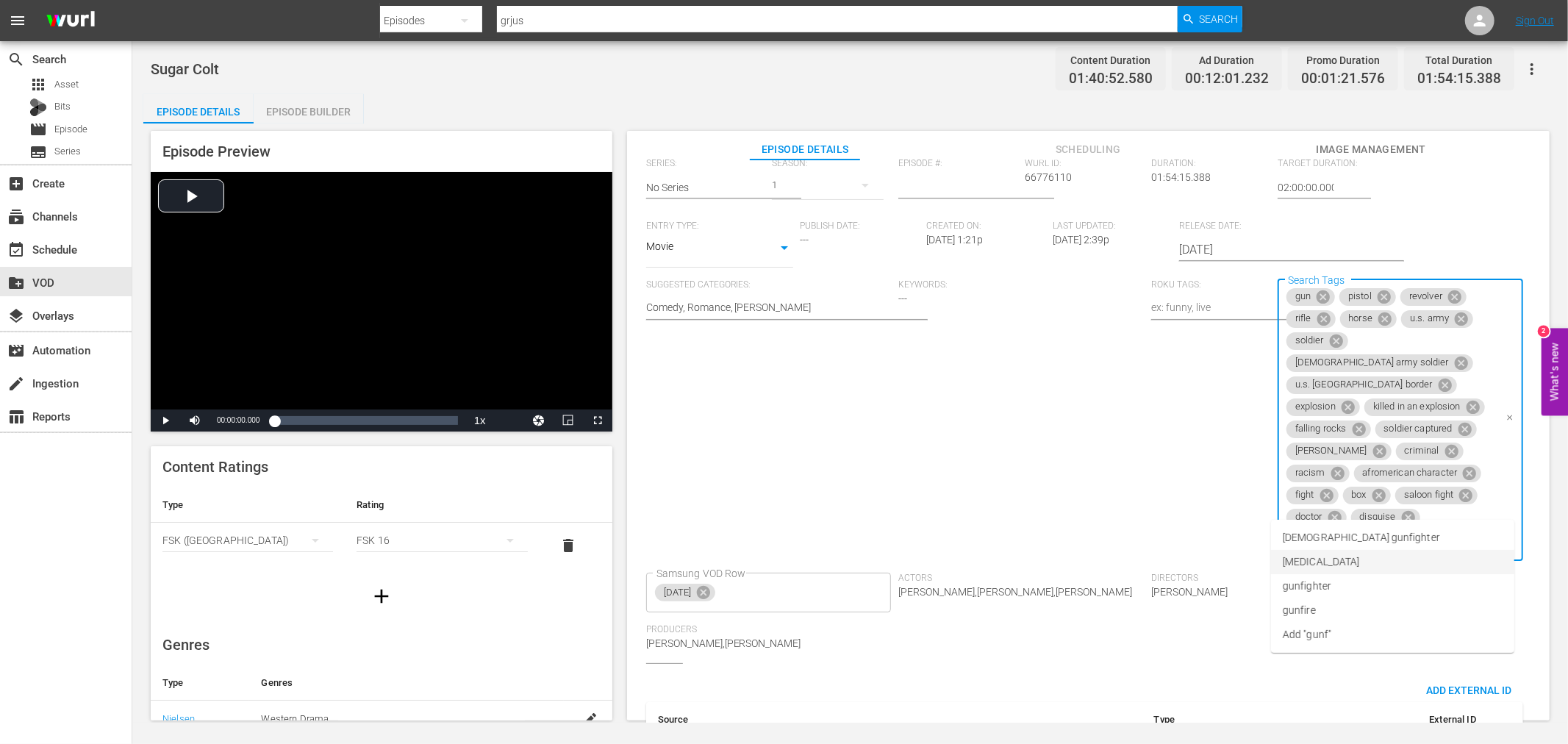
click at [1312, 562] on span "gunfight" at bounding box center [1321, 561] width 76 height 16
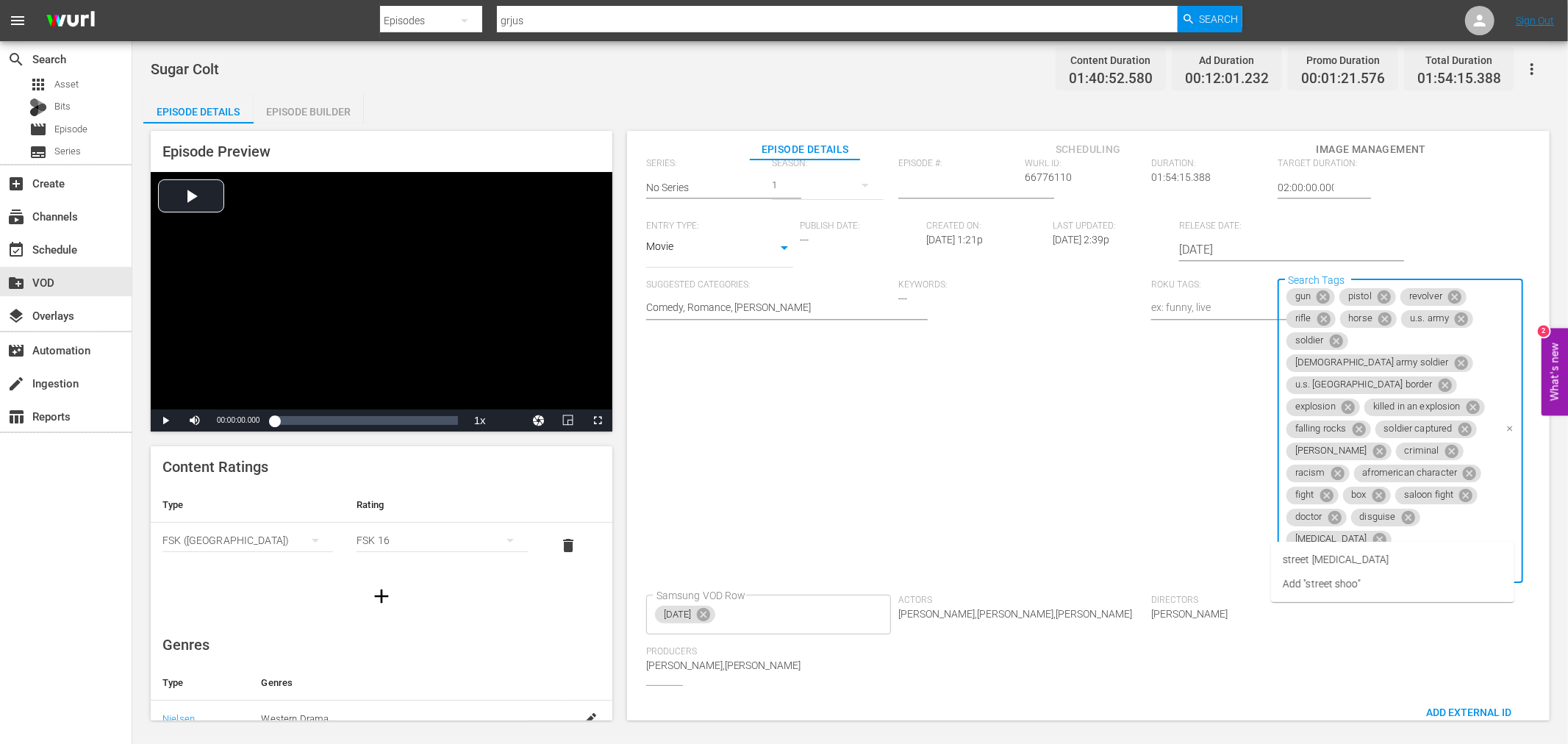
type input "street shoot"
click at [1330, 552] on span "street shootout" at bounding box center [1335, 560] width 106 height 16
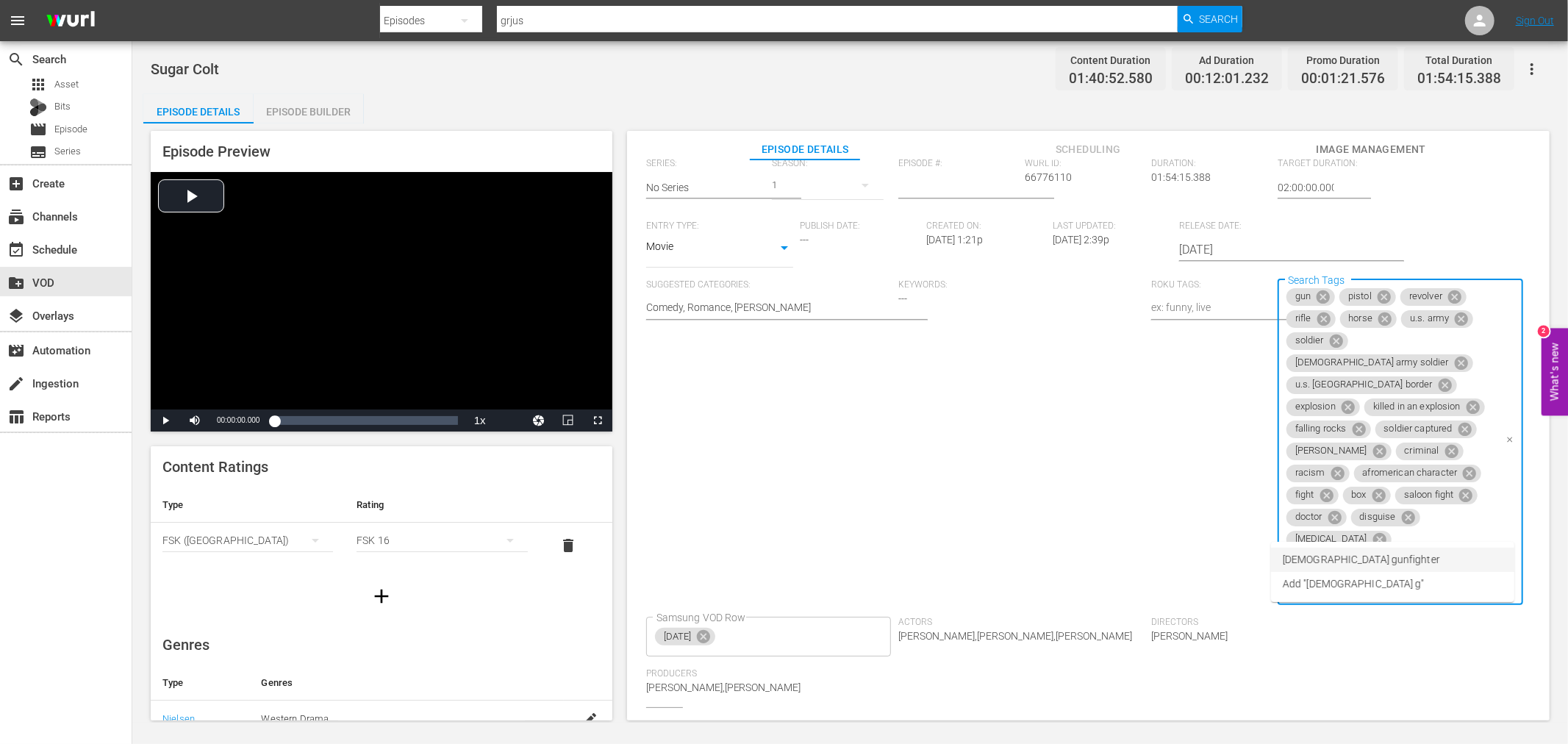
scroll to position [0, 0]
type input "female gun"
click at [1330, 552] on span "female gunfighter" at bounding box center [1361, 560] width 157 height 16
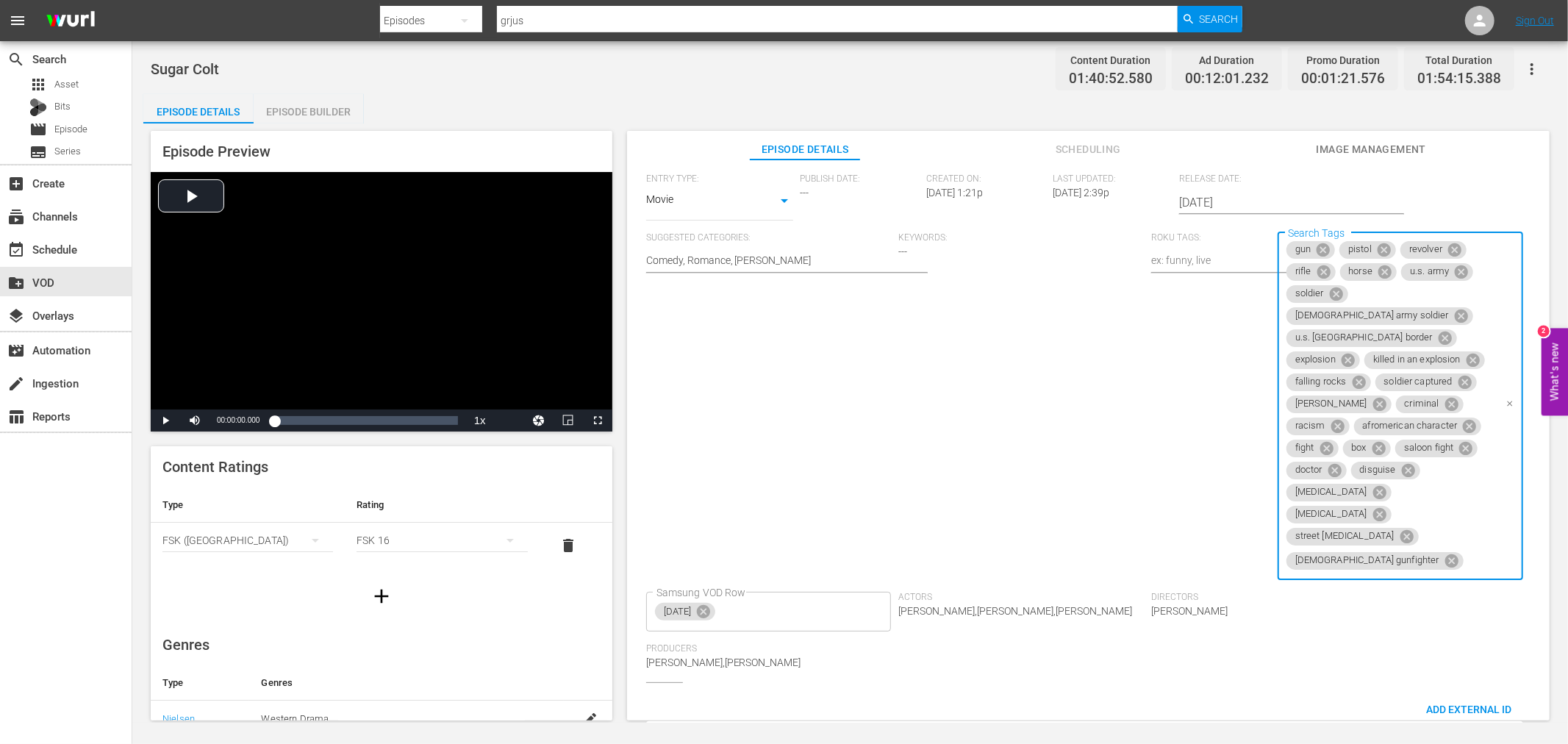
scroll to position [395, 0]
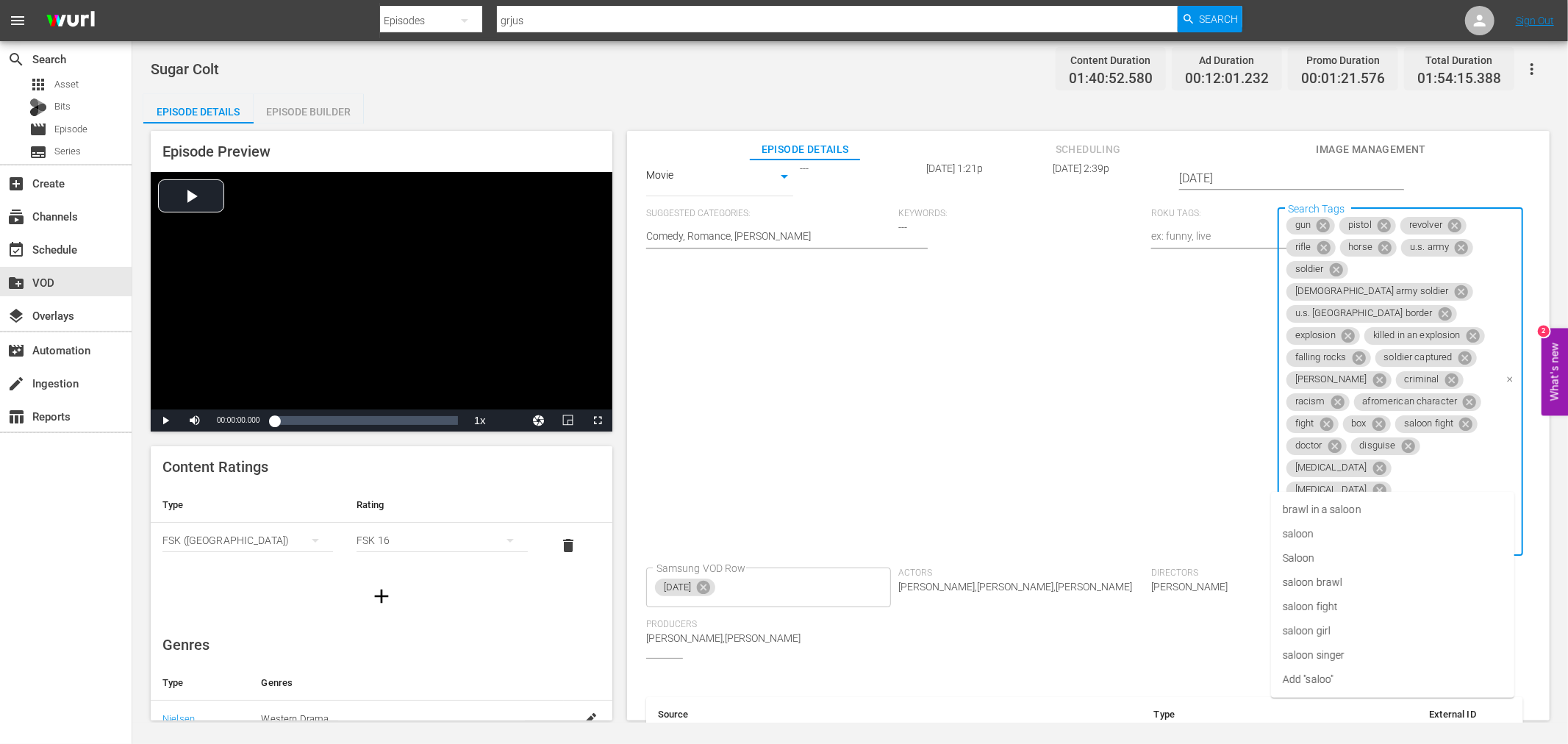
type input "saloon"
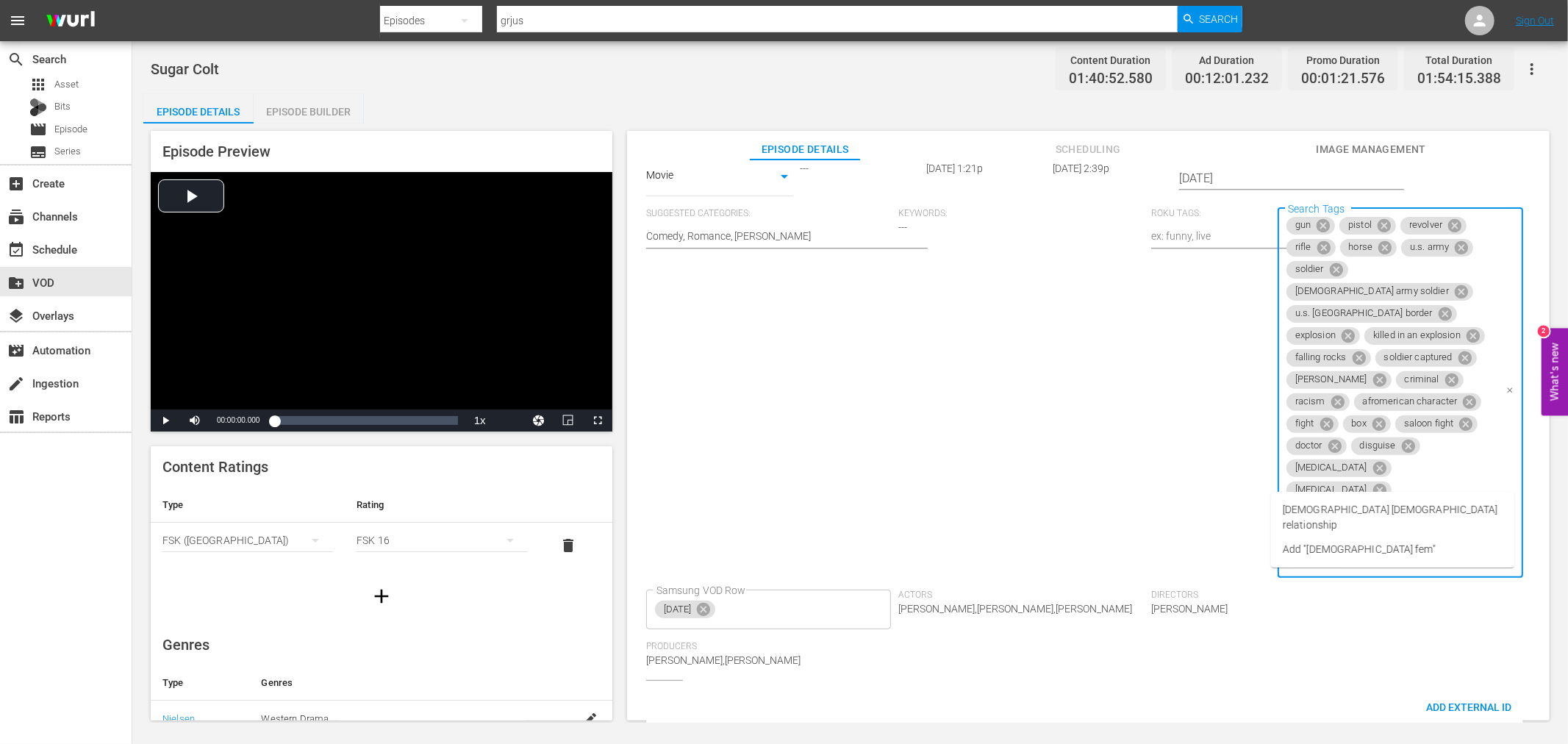
scroll to position [0, 25]
type input "male fema"
click at [1373, 505] on span "male female relationship" at bounding box center [1392, 518] width 220 height 31
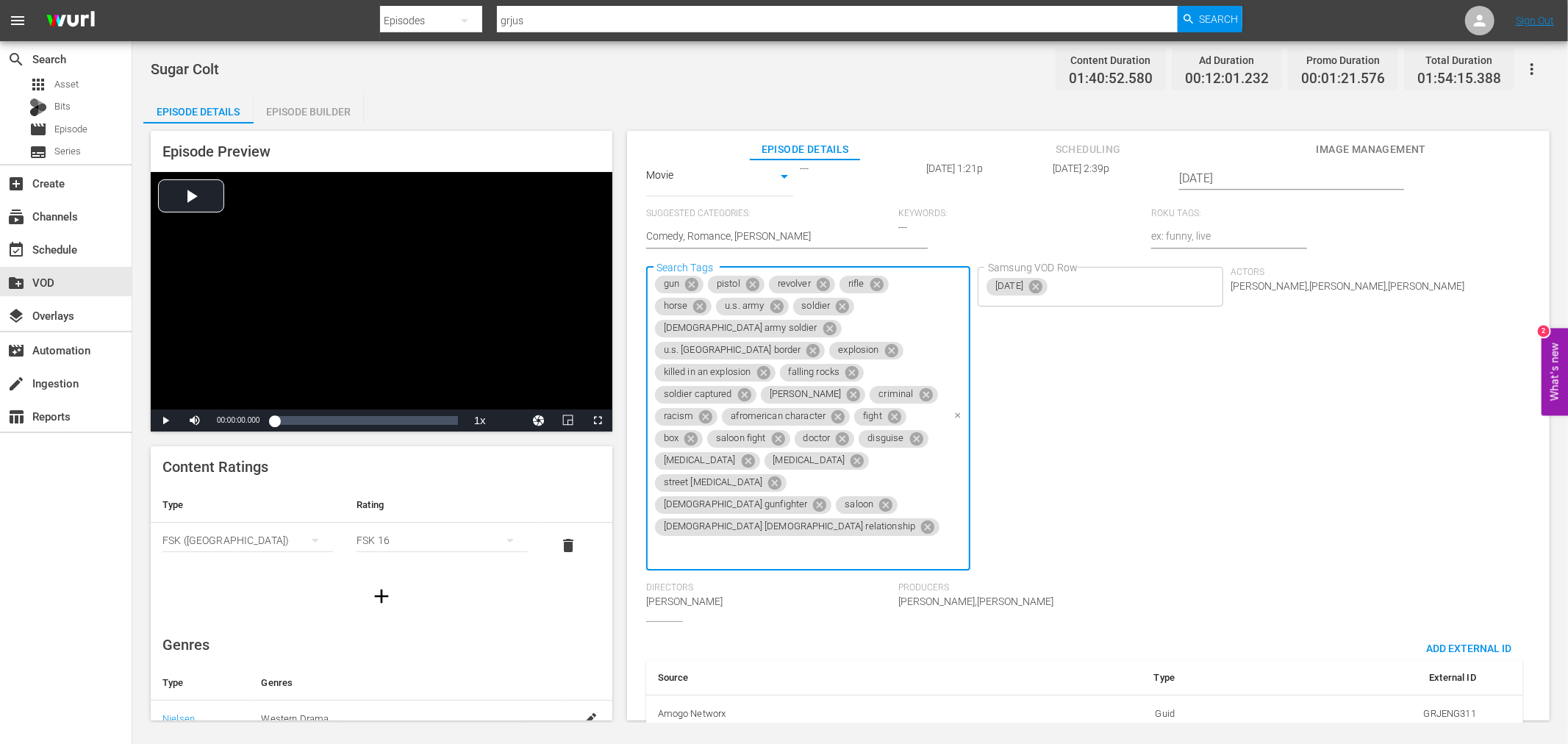
scroll to position [0, 0]
type input "post civil"
click at [1382, 530] on li "post civil war" at bounding box center [1393, 532] width 243 height 25
type input "poker"
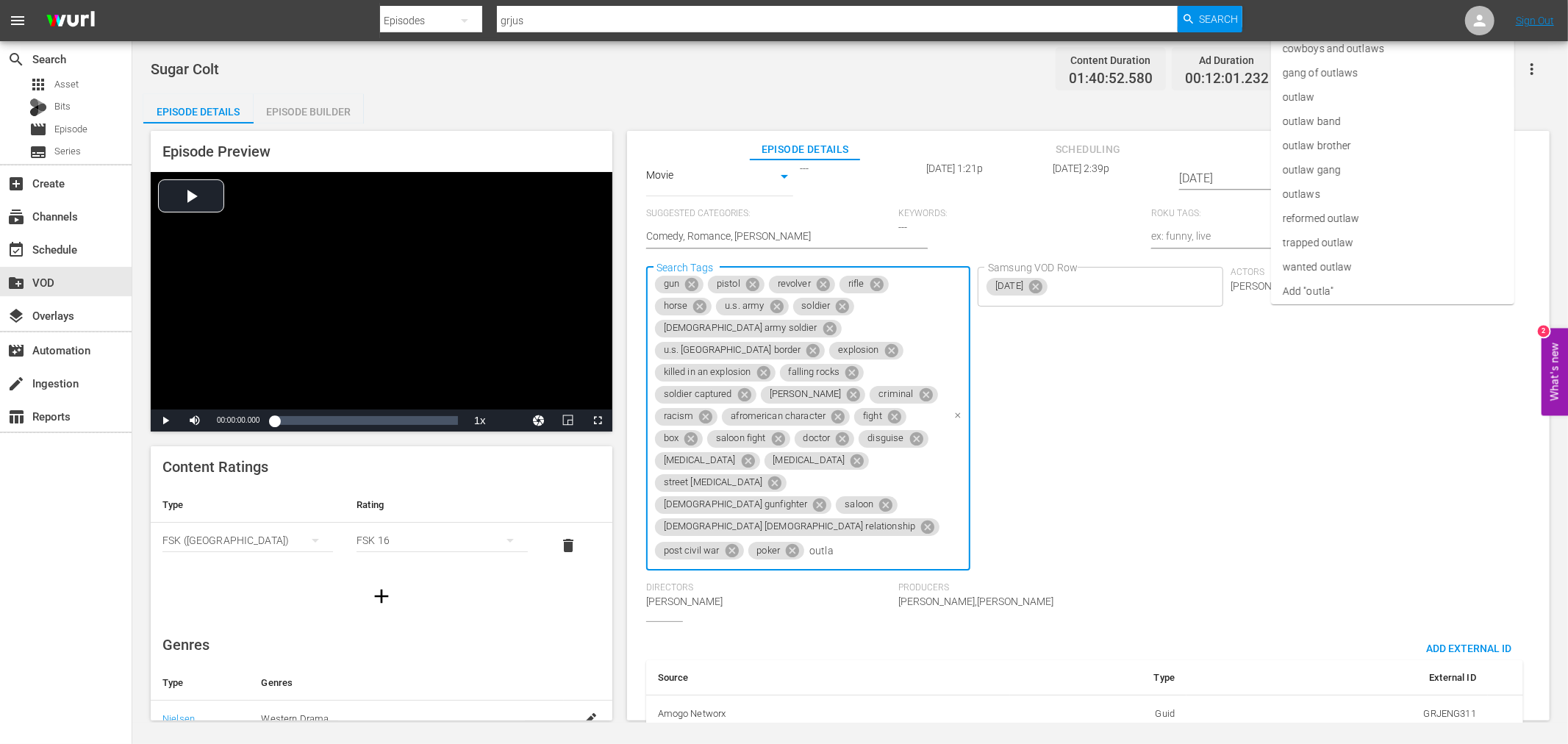
type input "outlaw"
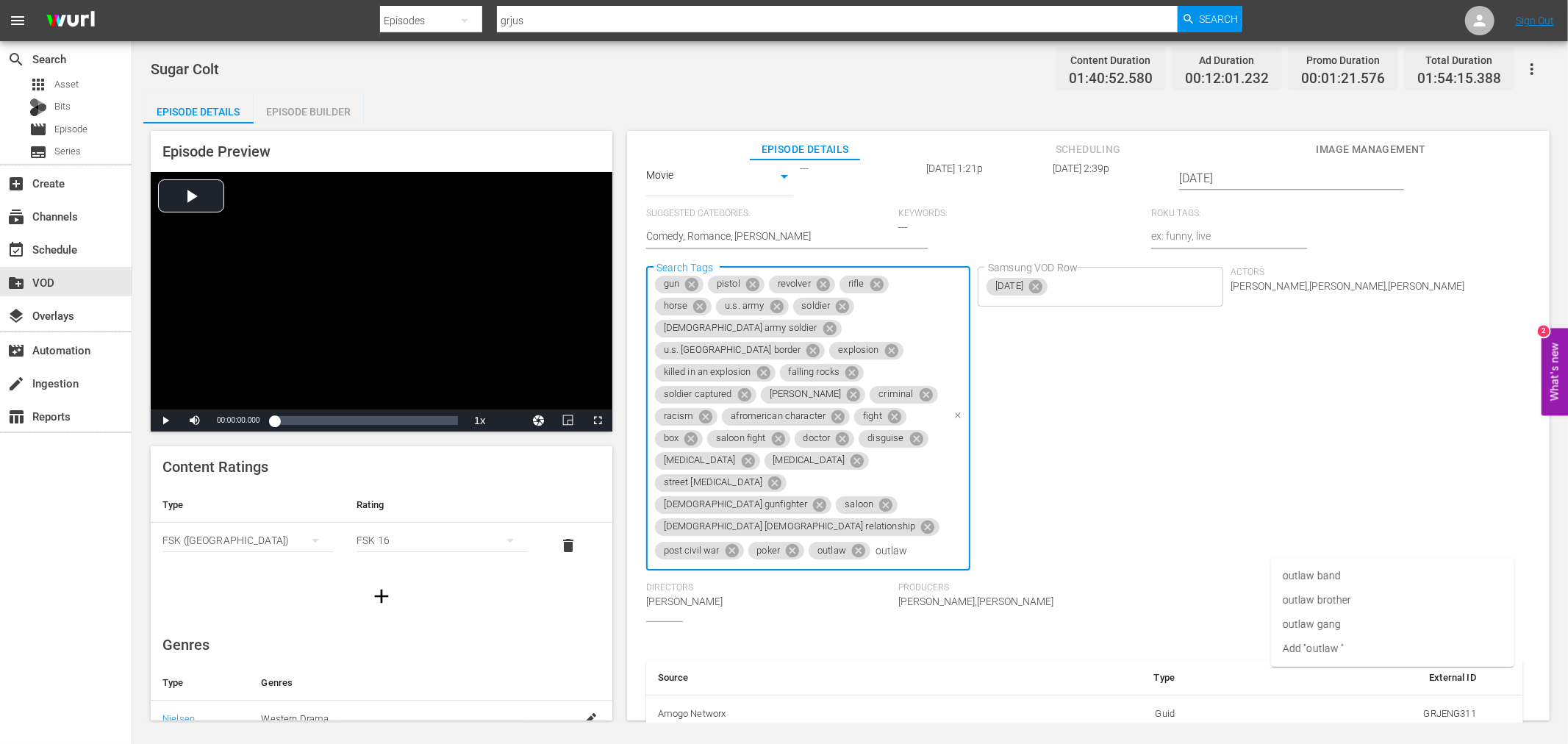
type input "outlaw g"
click at [1346, 564] on li "outlaw gang" at bounding box center [1393, 576] width 243 height 25
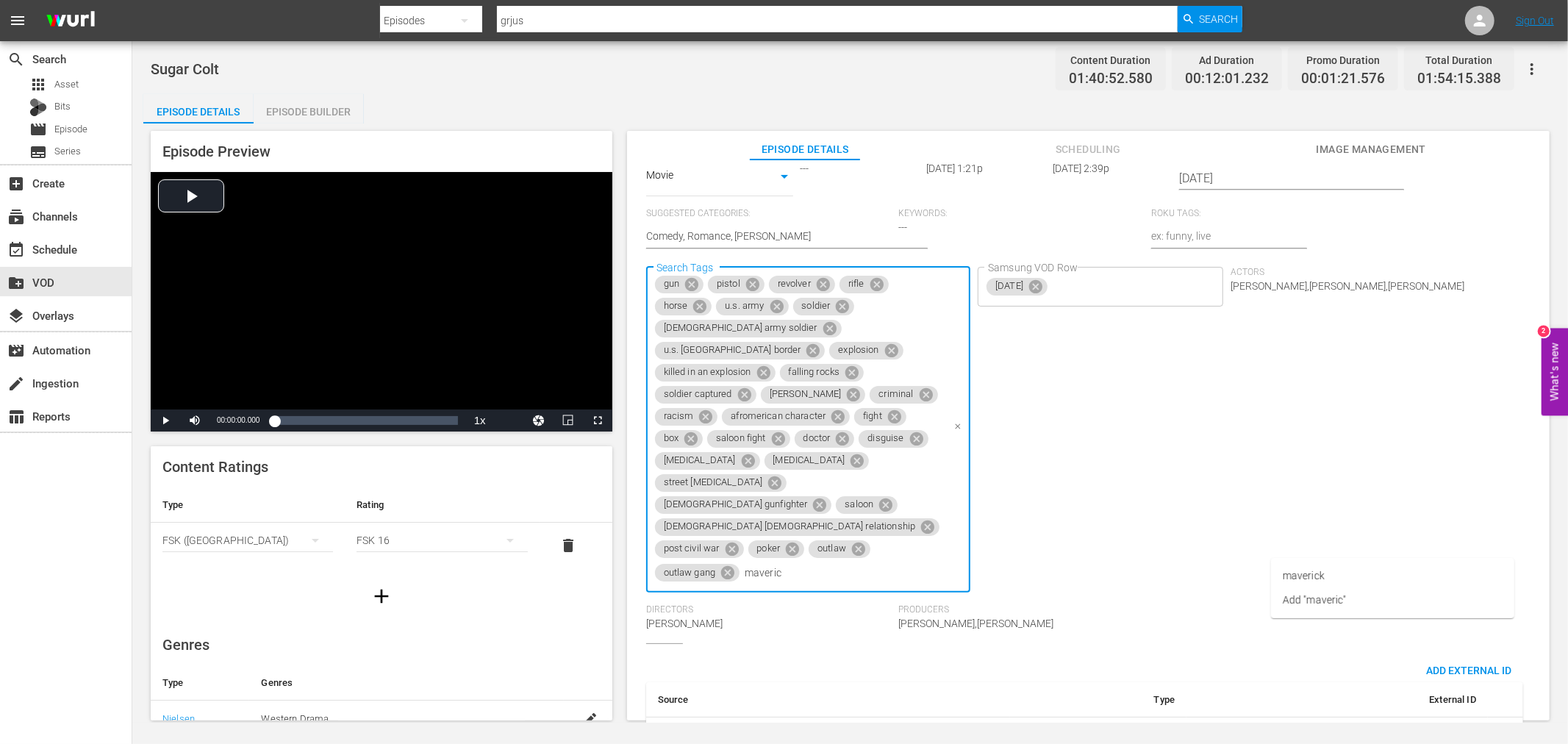
type input "maverick"
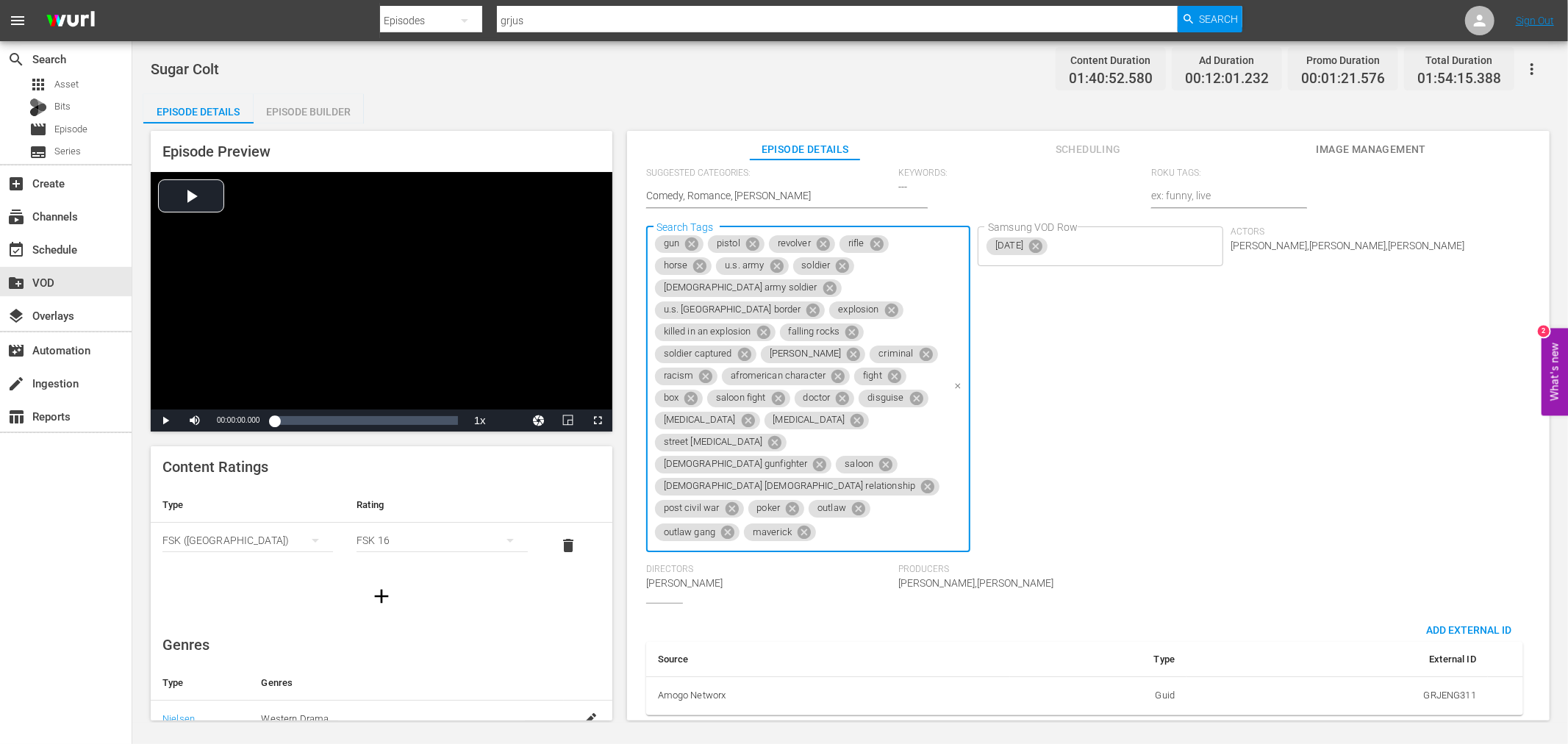
scroll to position [476, 0]
type input "hostage"
type input "fake doctor"
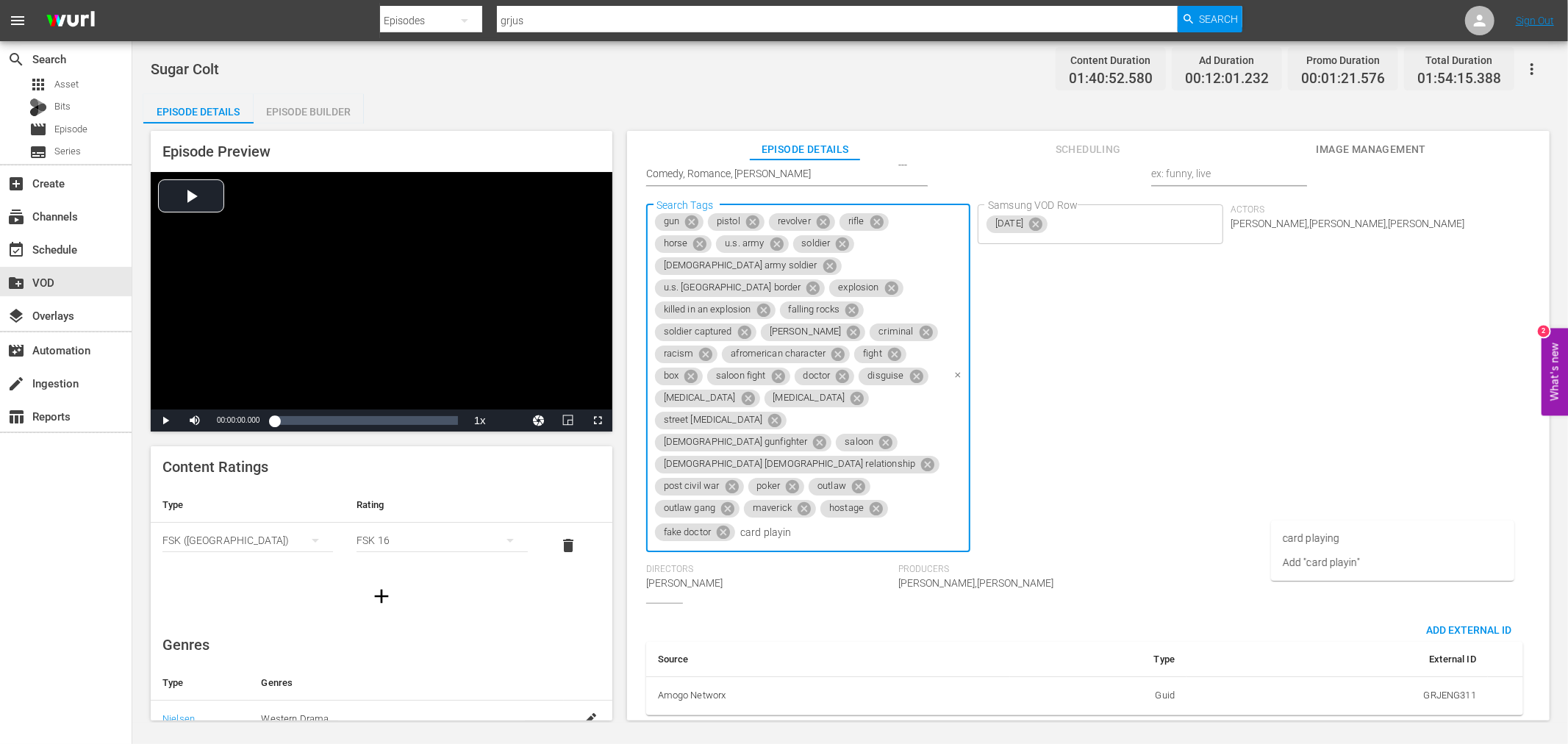
type input "card playing"
type input "brawl"
click at [1347, 578] on li "brawl" at bounding box center [1393, 587] width 243 height 25
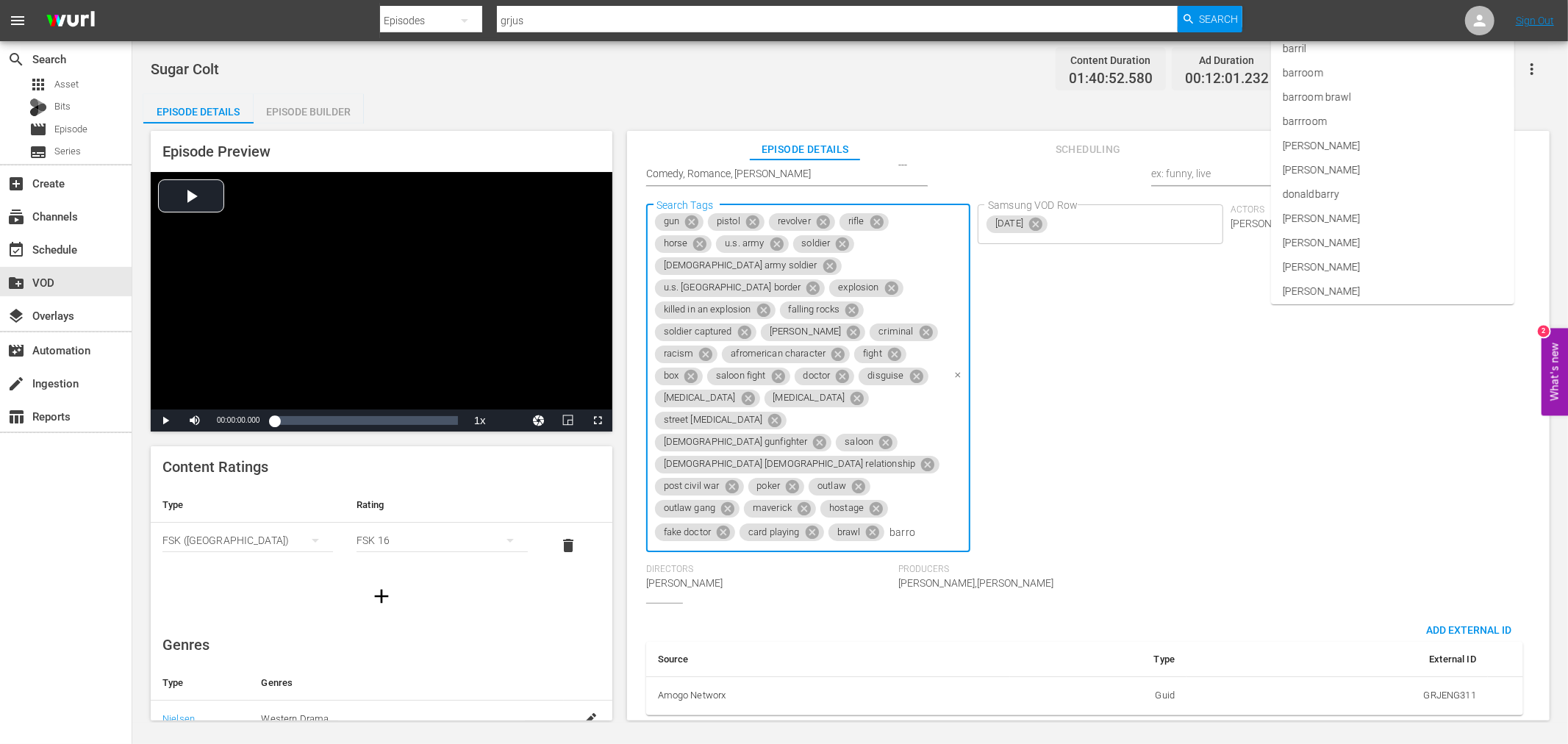
type input "barroo"
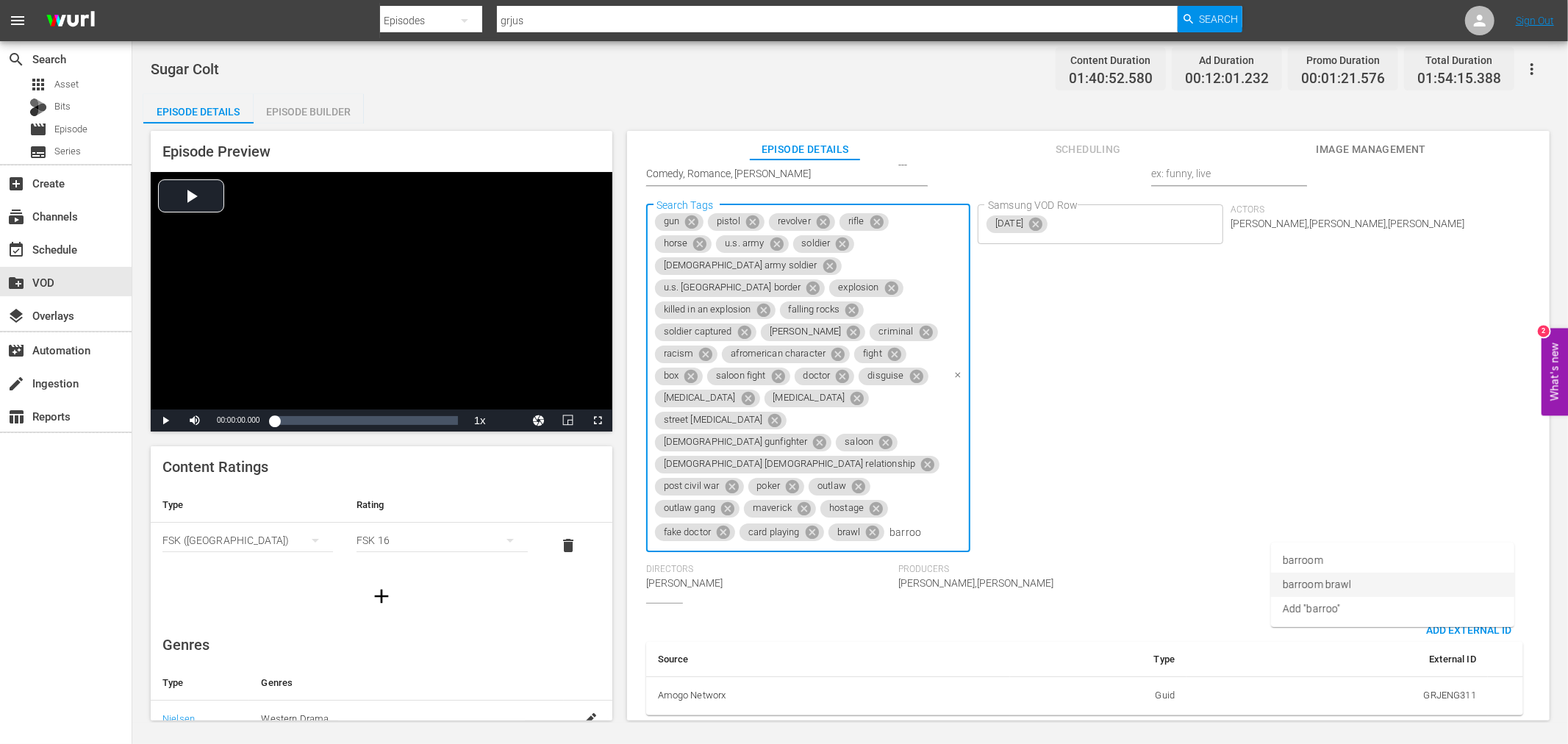
click at [1372, 576] on li "barroom brawl" at bounding box center [1393, 585] width 243 height 25
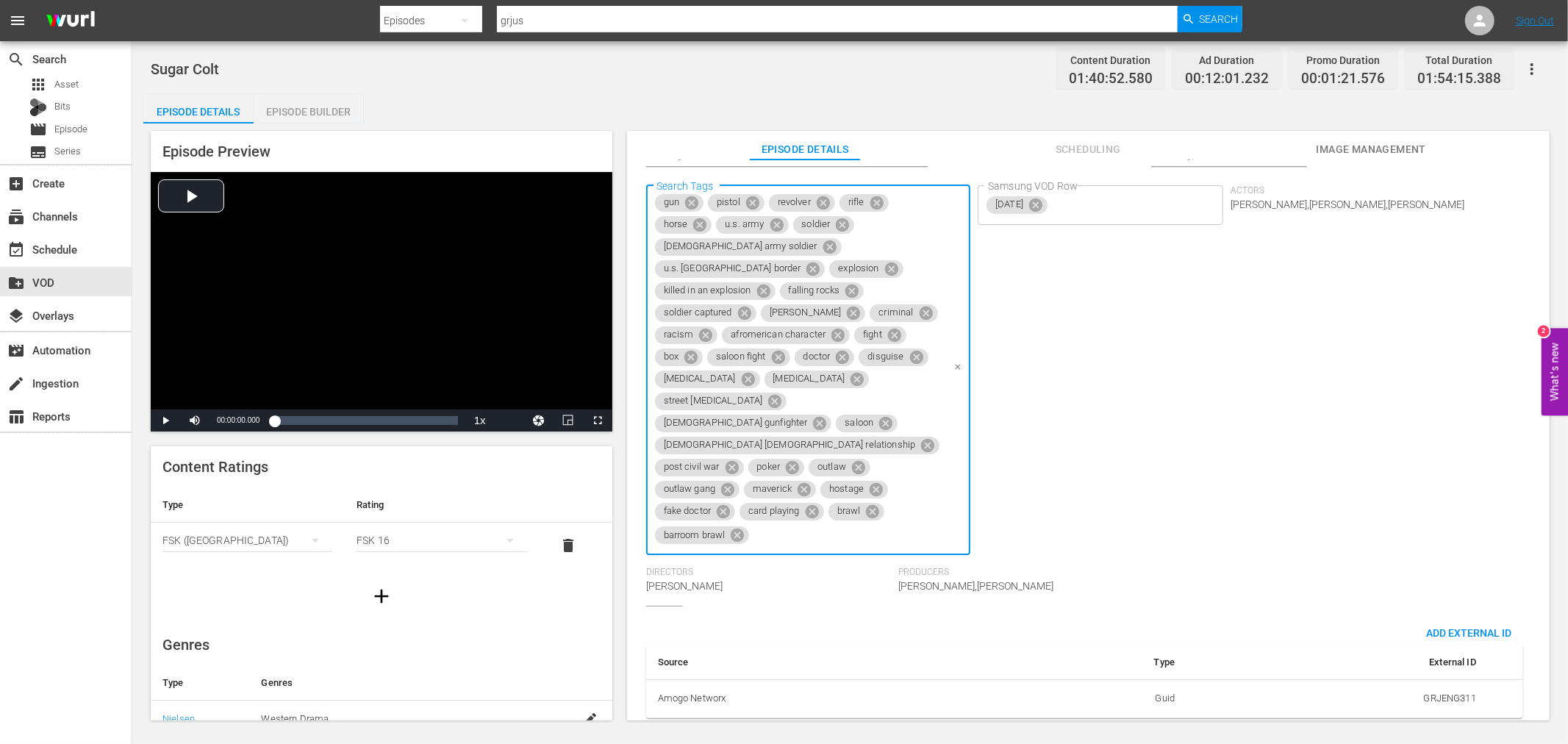
type input "p"
type input "spaghett"
click at [1388, 580] on li "spaghetti western" at bounding box center [1393, 585] width 243 height 25
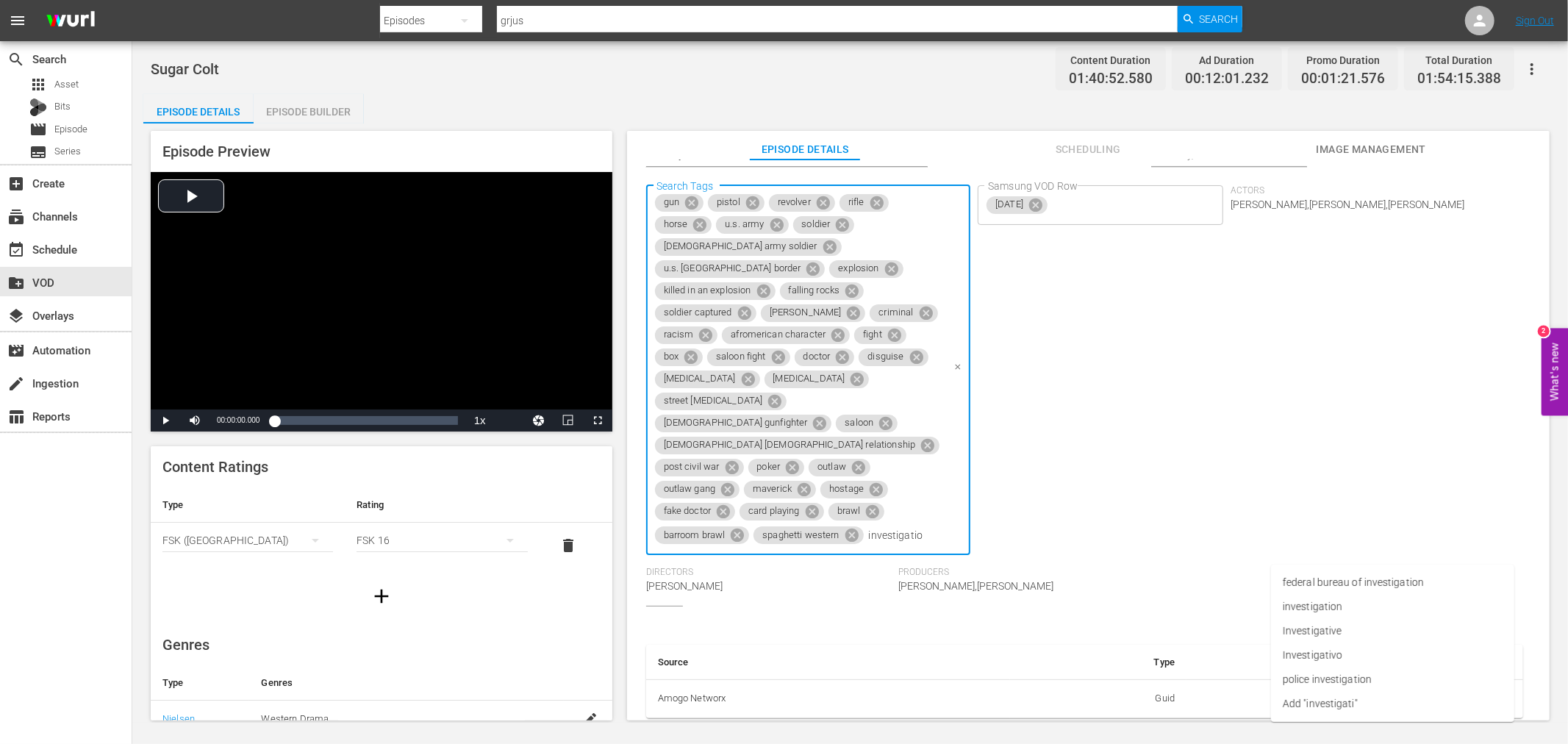
type input "investigation"
click at [1363, 608] on li "investigation" at bounding box center [1393, 607] width 243 height 25
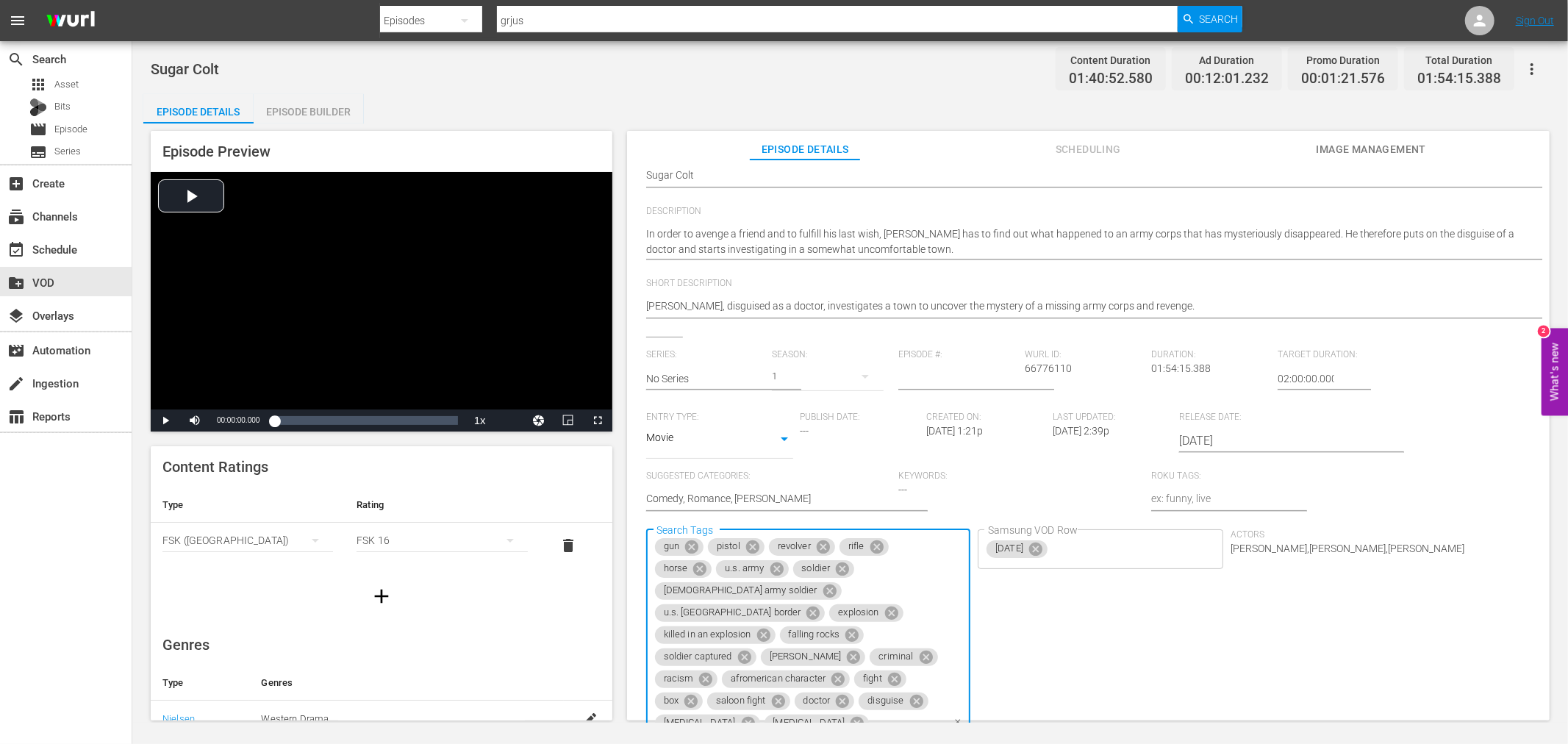
scroll to position [0, 0]
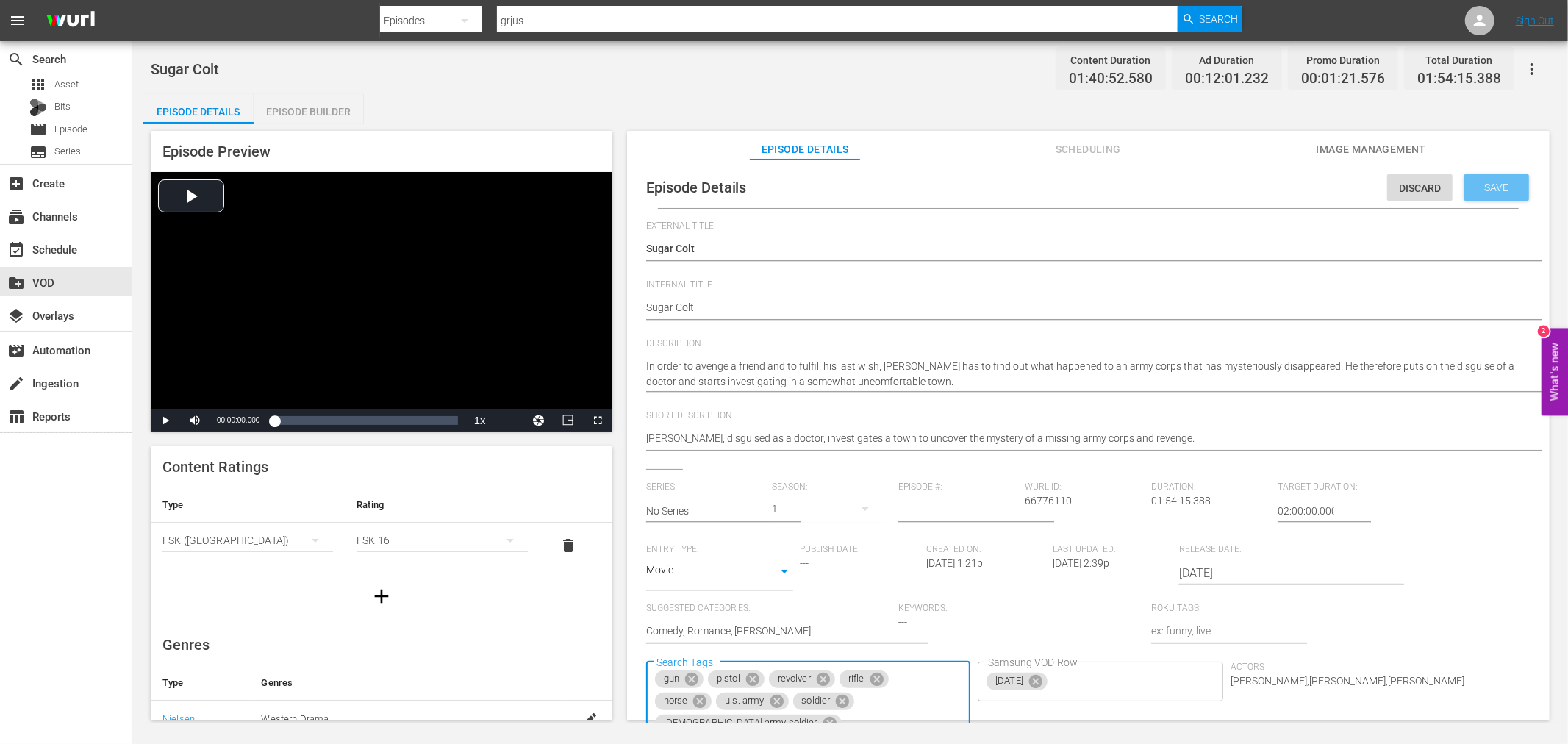
click at [1472, 177] on div "Save" at bounding box center [1496, 187] width 65 height 26
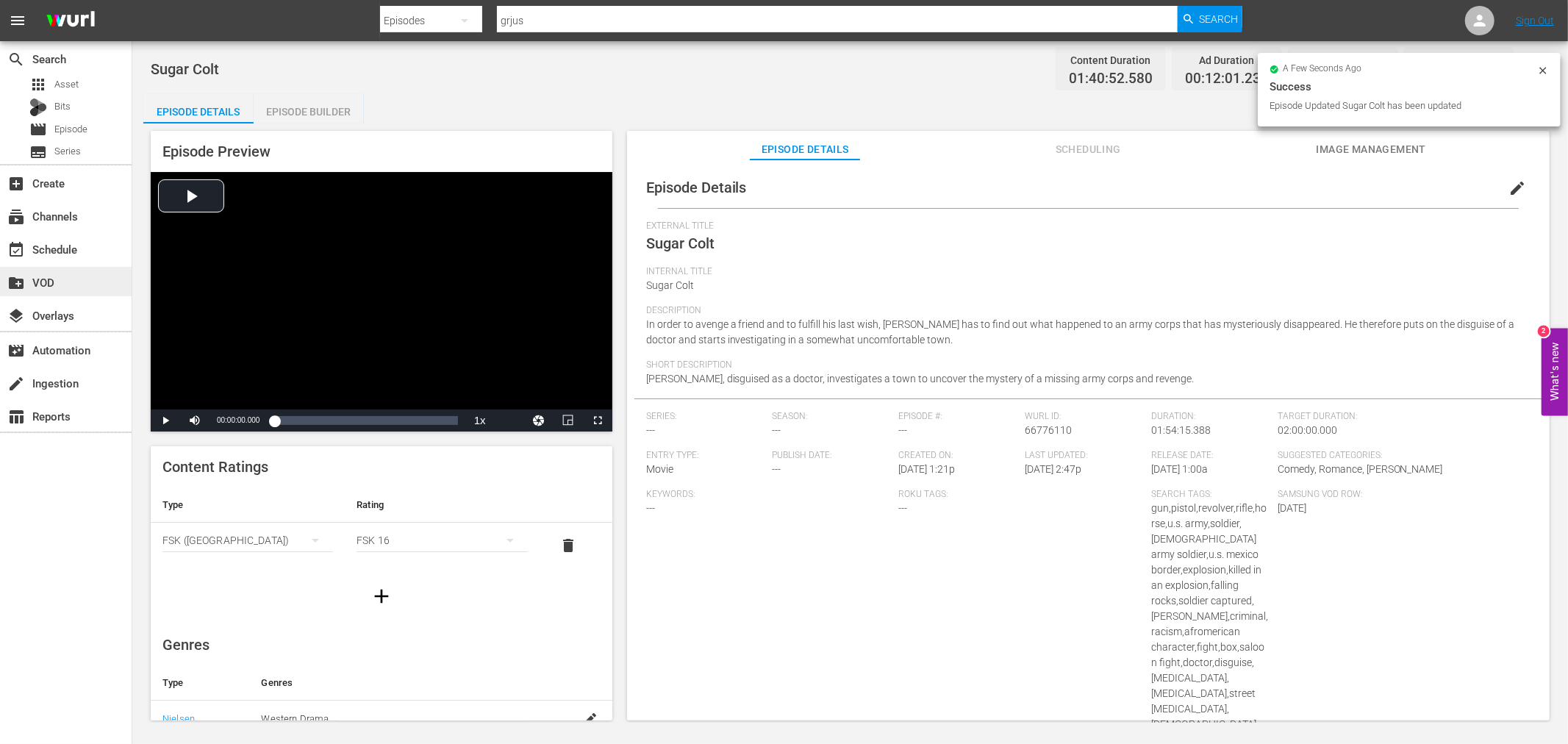
click at [46, 278] on div "create_new_folder VOD" at bounding box center [41, 280] width 82 height 13
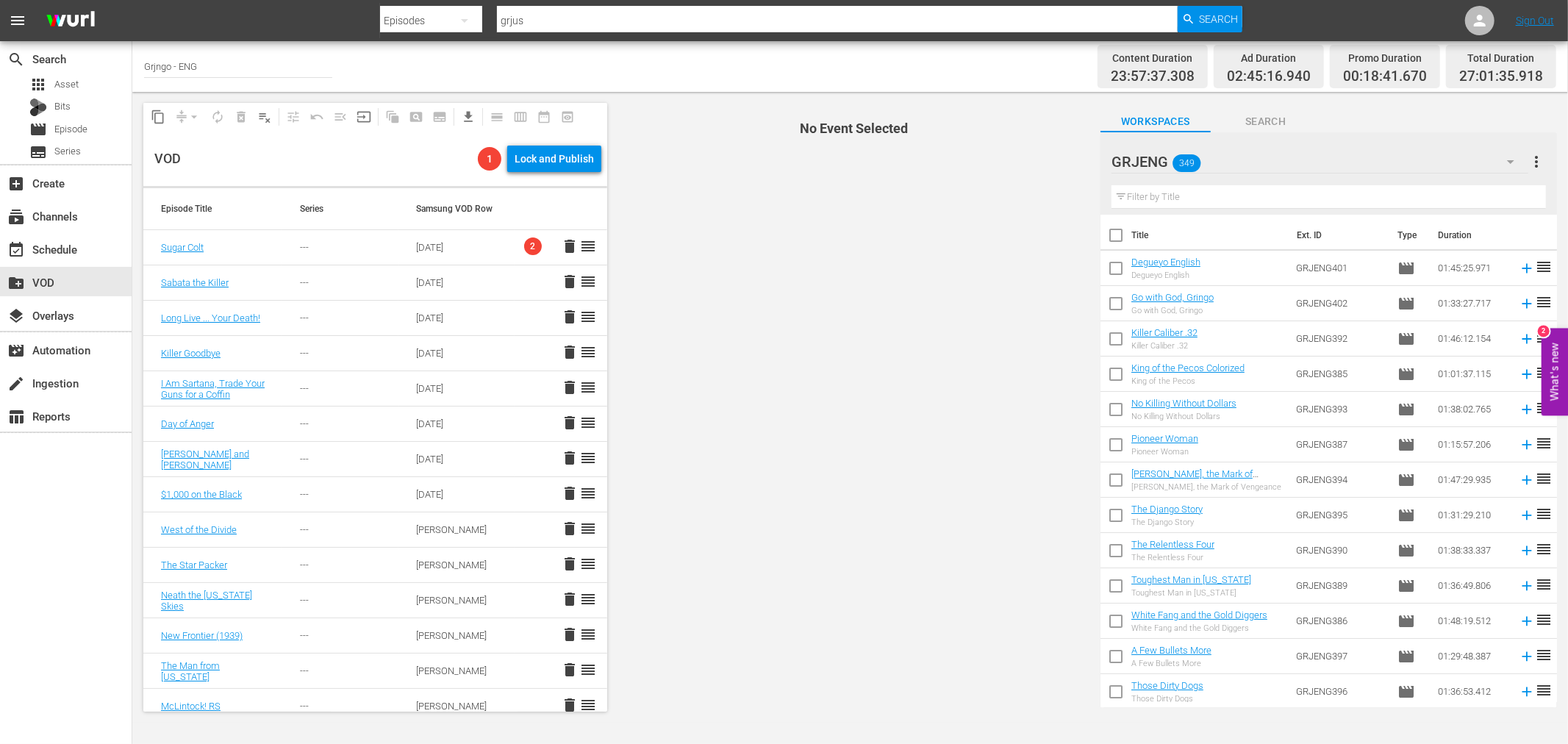
click at [1175, 193] on input "text" at bounding box center [1329, 196] width 434 height 24
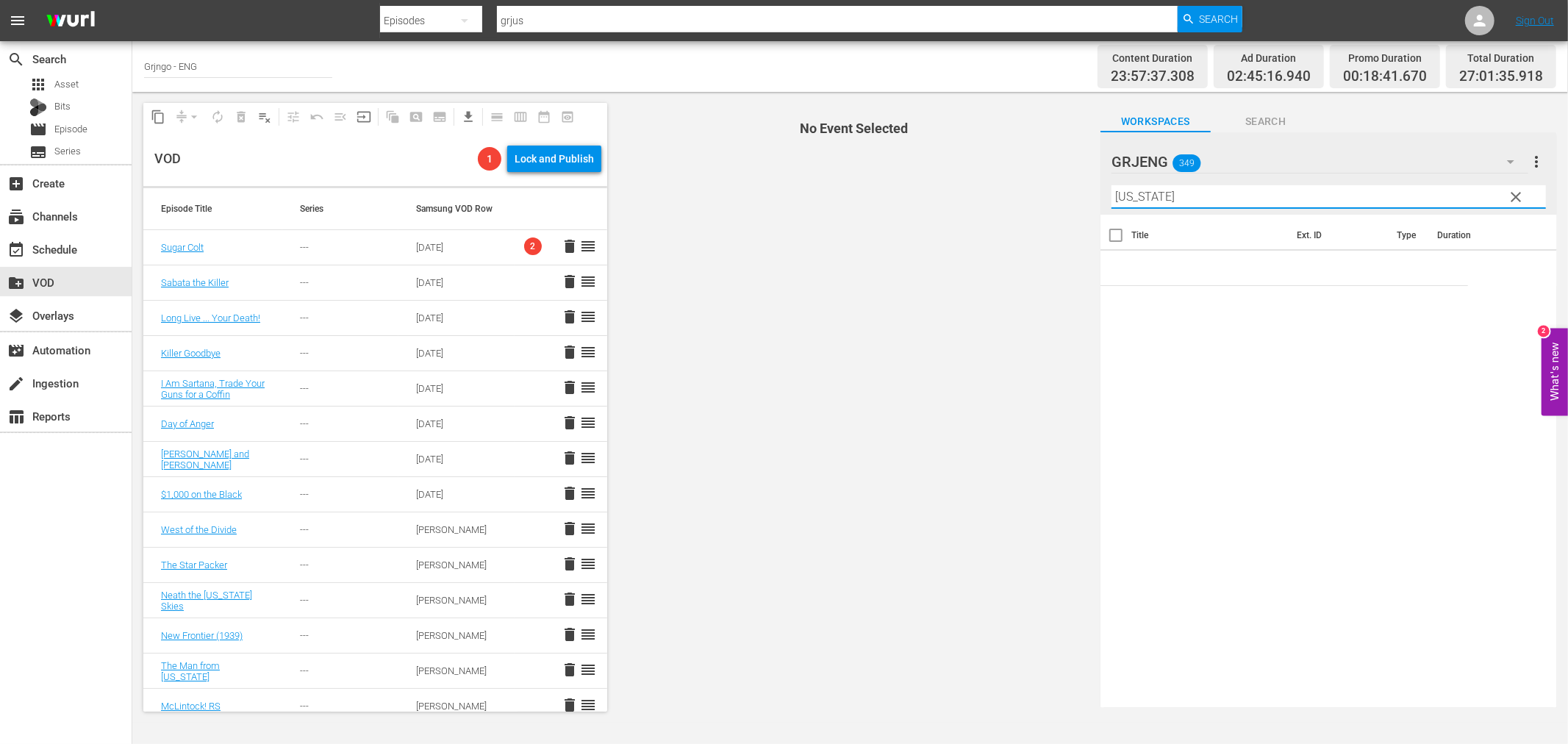
click at [1121, 200] on input "texas" at bounding box center [1329, 196] width 434 height 24
type input "Texas"
click at [1519, 269] on icon at bounding box center [1527, 269] width 16 height 16
click at [1158, 269] on div "Texas, Adios Texas, Adios" at bounding box center [1169, 268] width 76 height 24
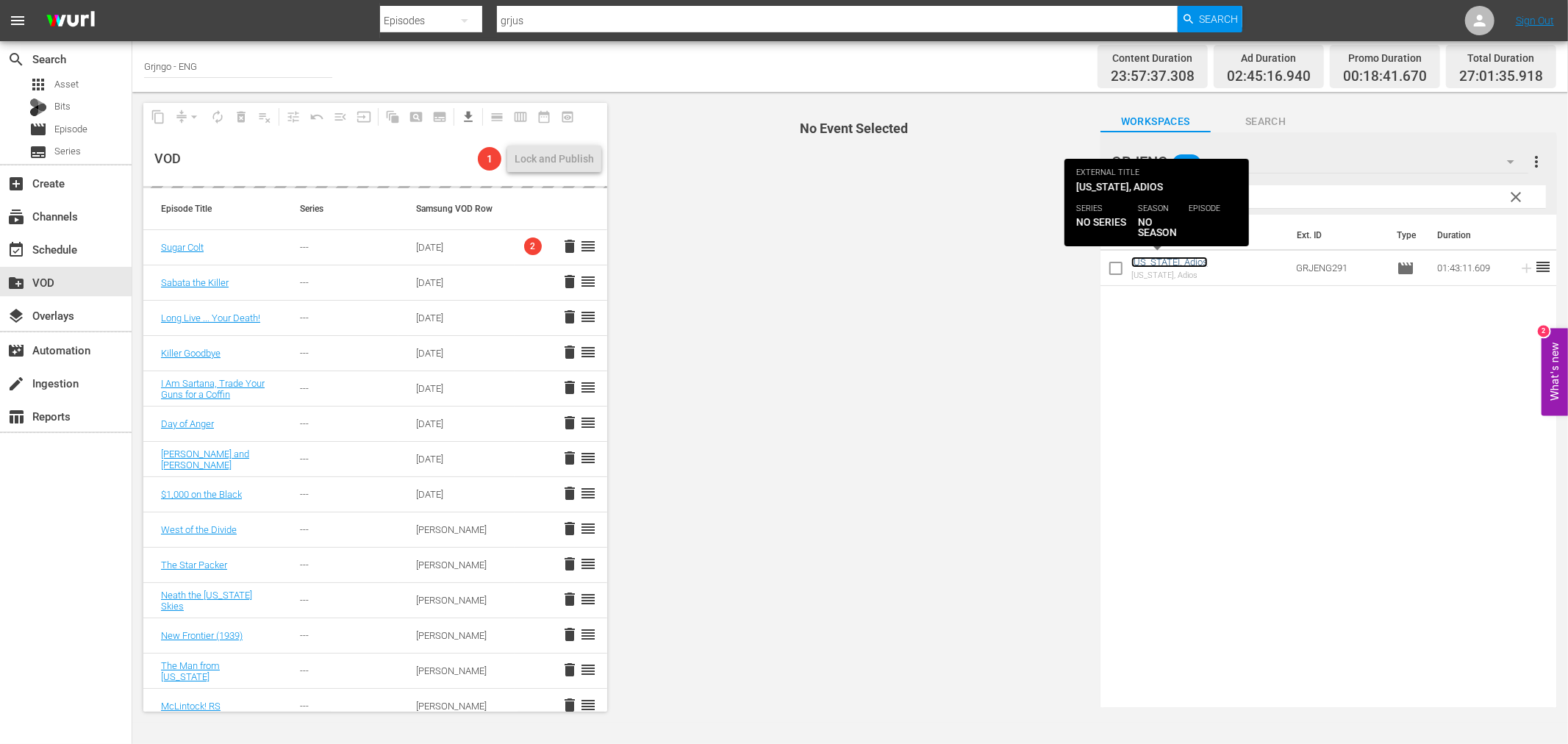
click at [1158, 267] on link "[US_STATE], Adios" at bounding box center [1169, 261] width 76 height 11
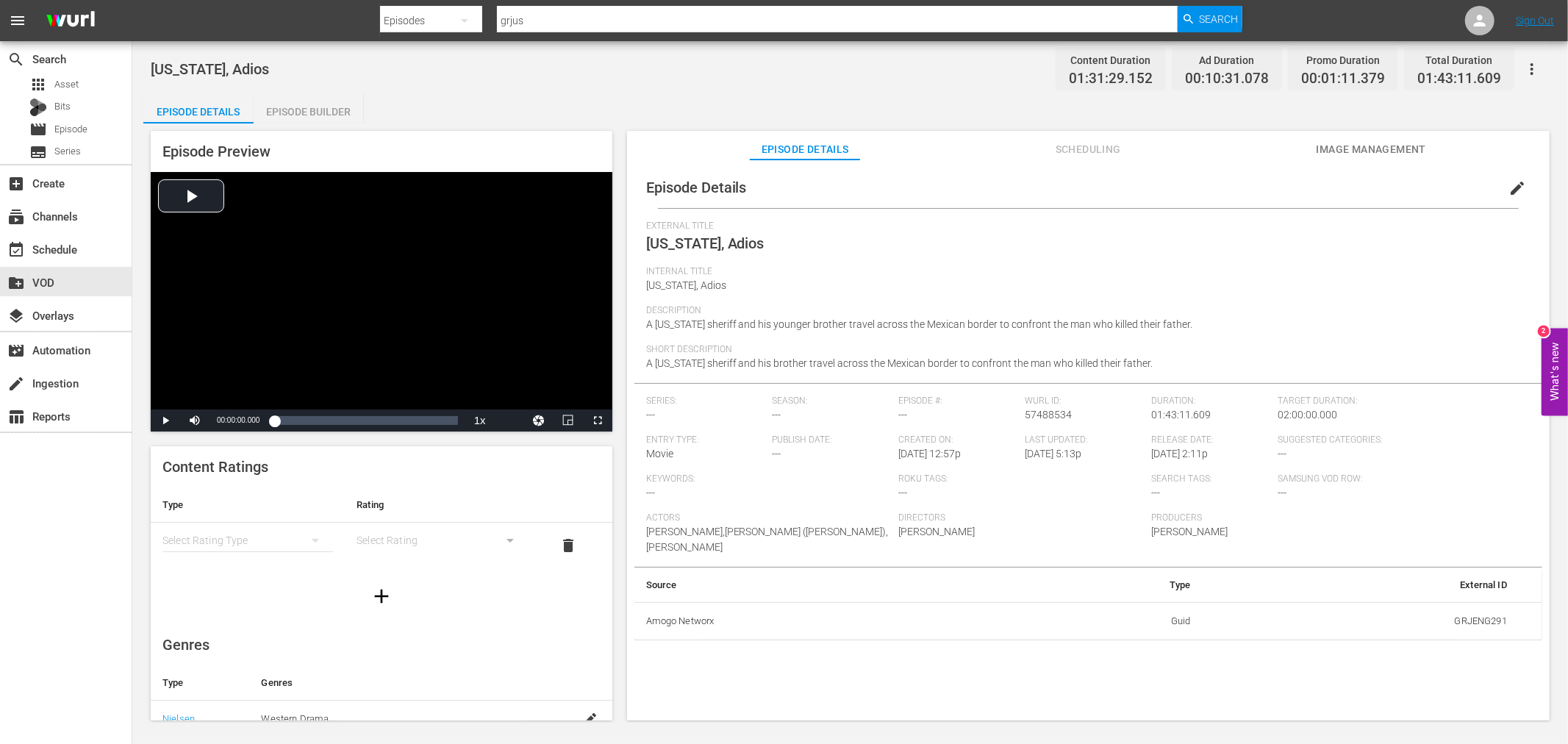
click at [1515, 179] on span "edit" at bounding box center [1517, 187] width 17 height 17
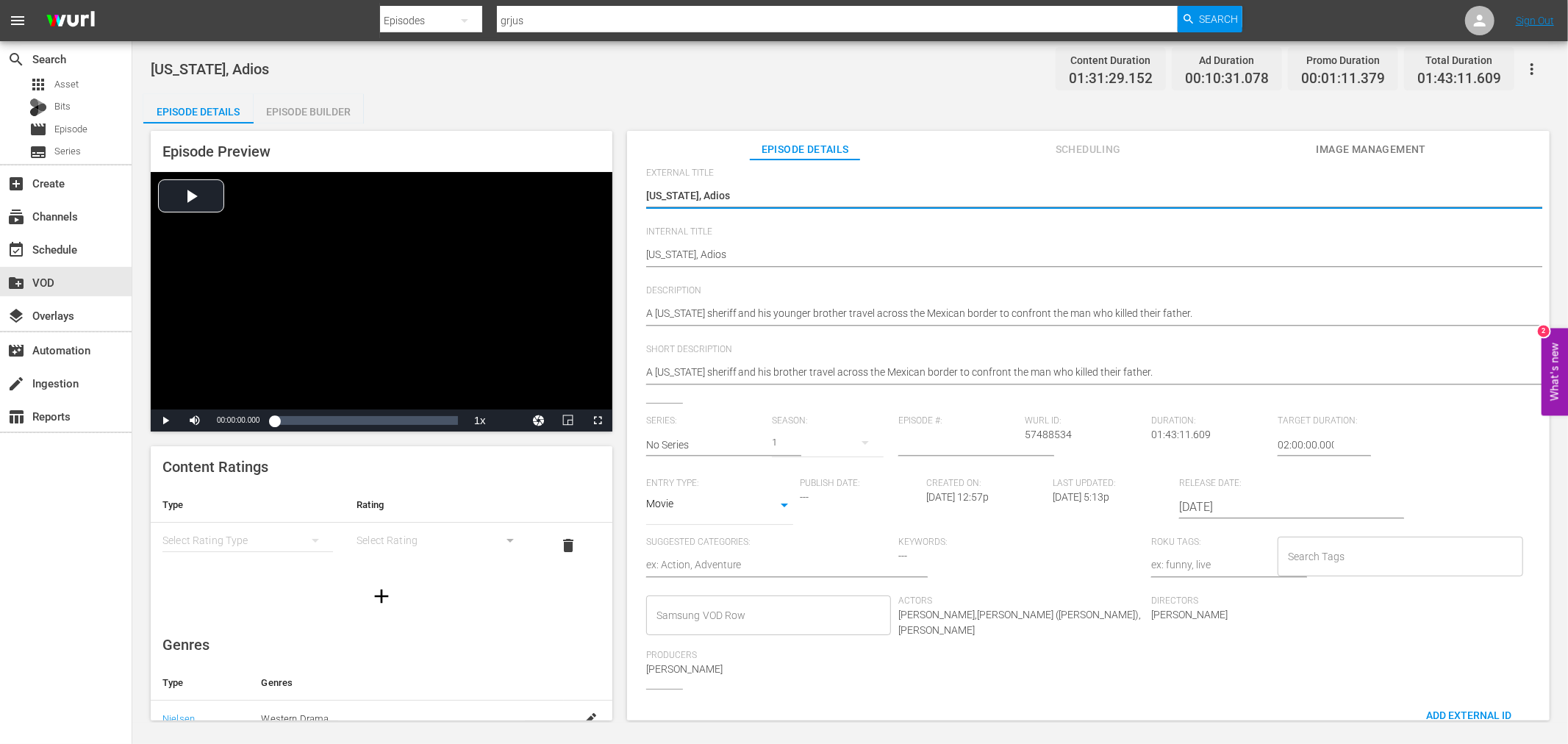
scroll to position [81, 0]
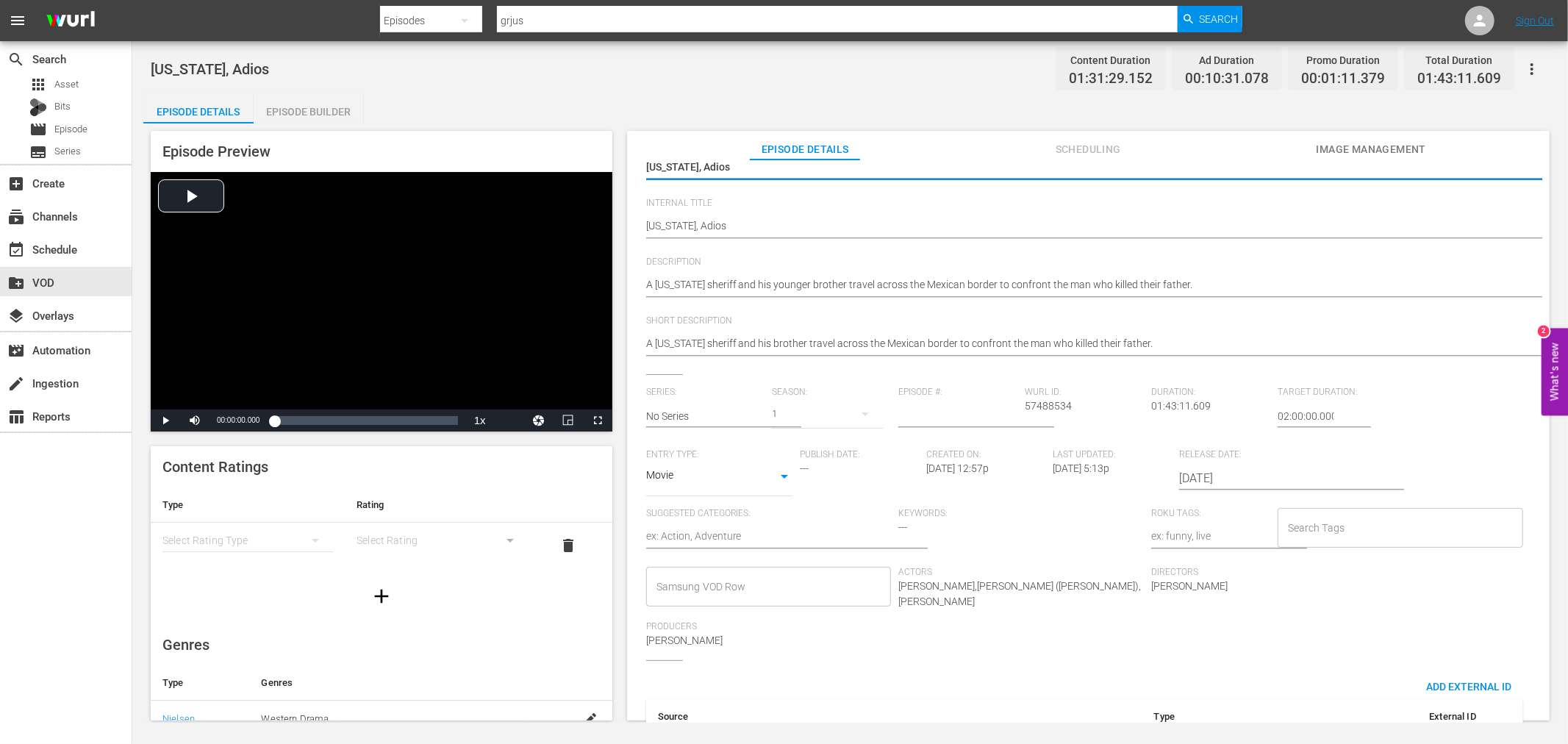
click at [717, 532] on textarea at bounding box center [769, 537] width 246 height 17
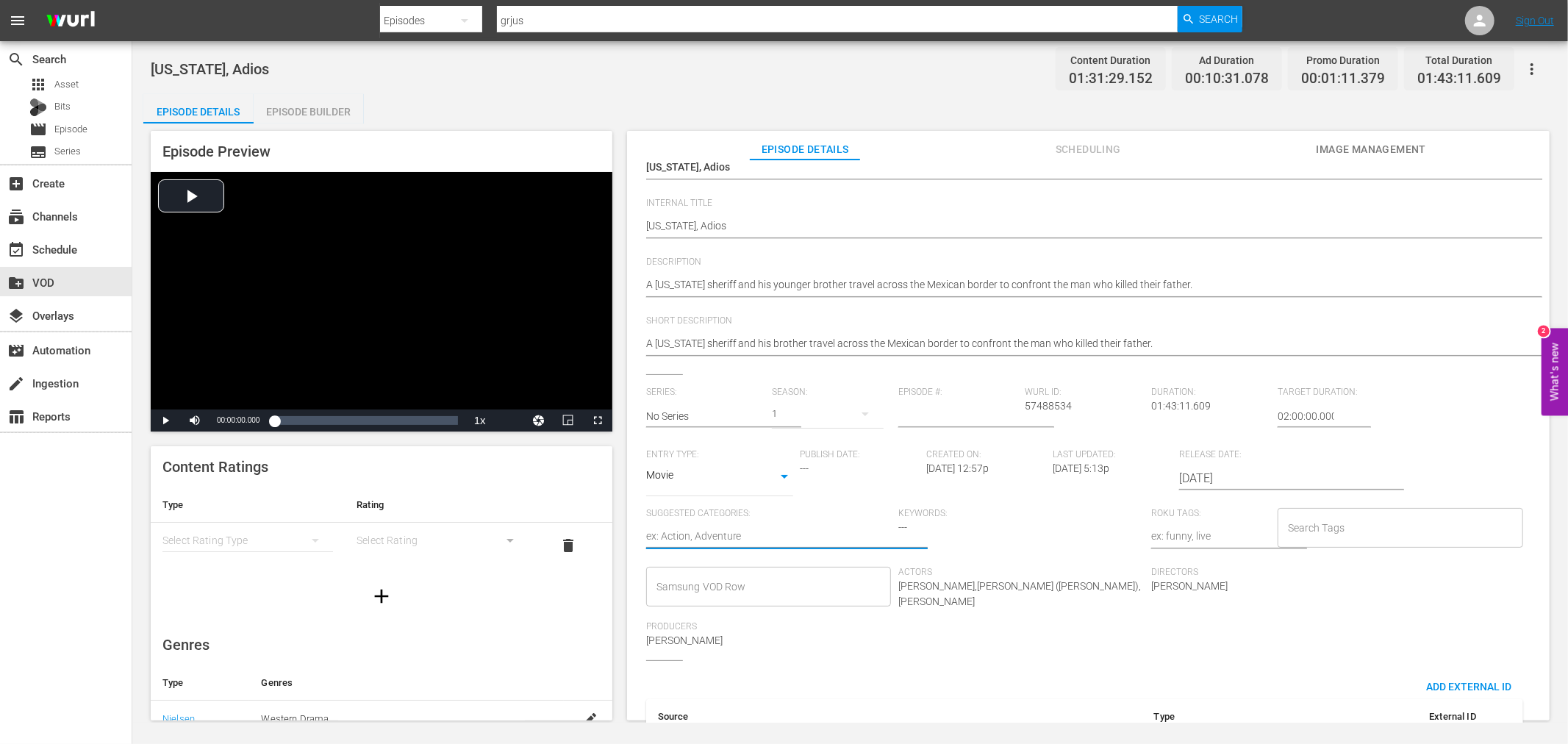
type textarea "A"
type textarea "Ac"
type textarea "Act"
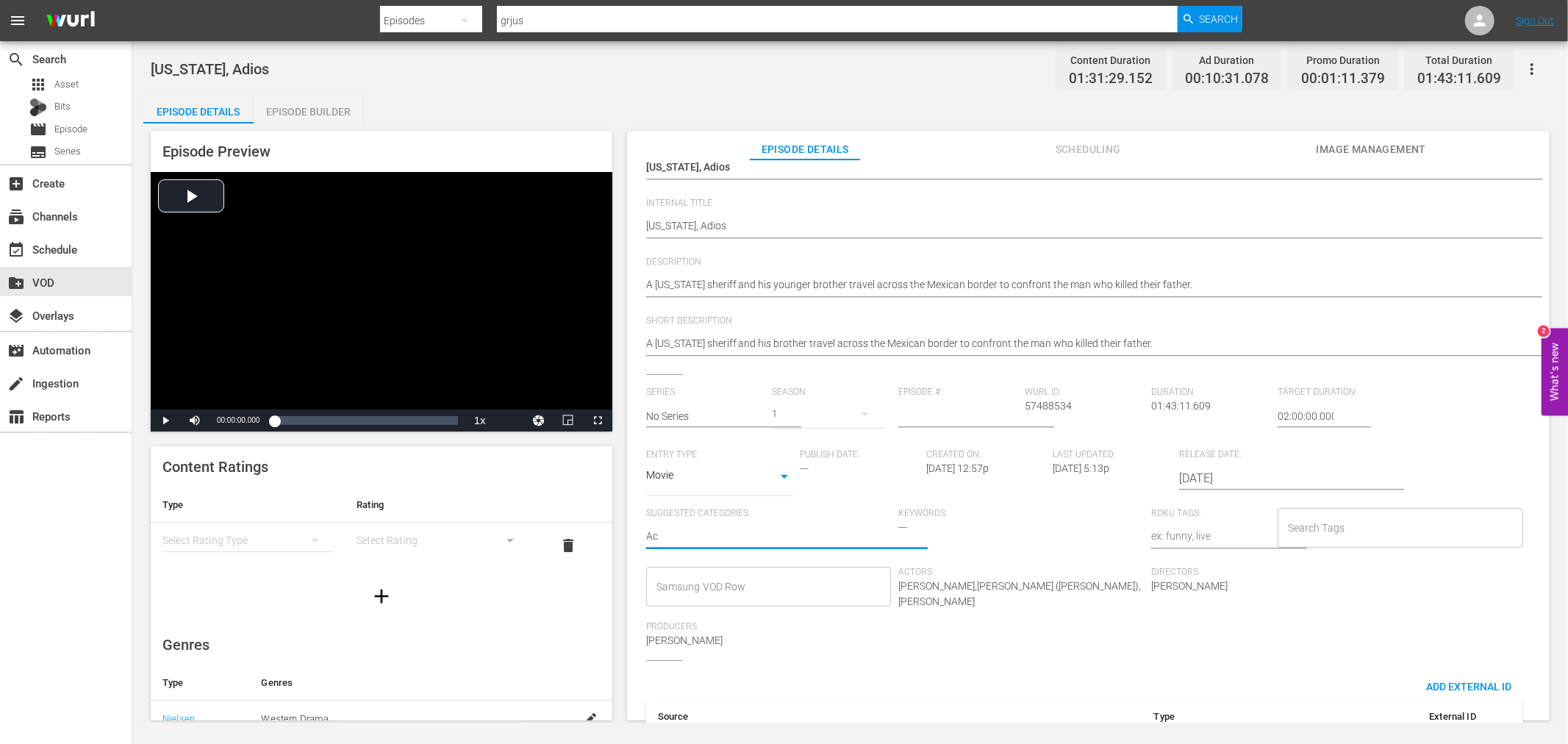
type textarea "Act"
type textarea "Acti"
type textarea "Actio"
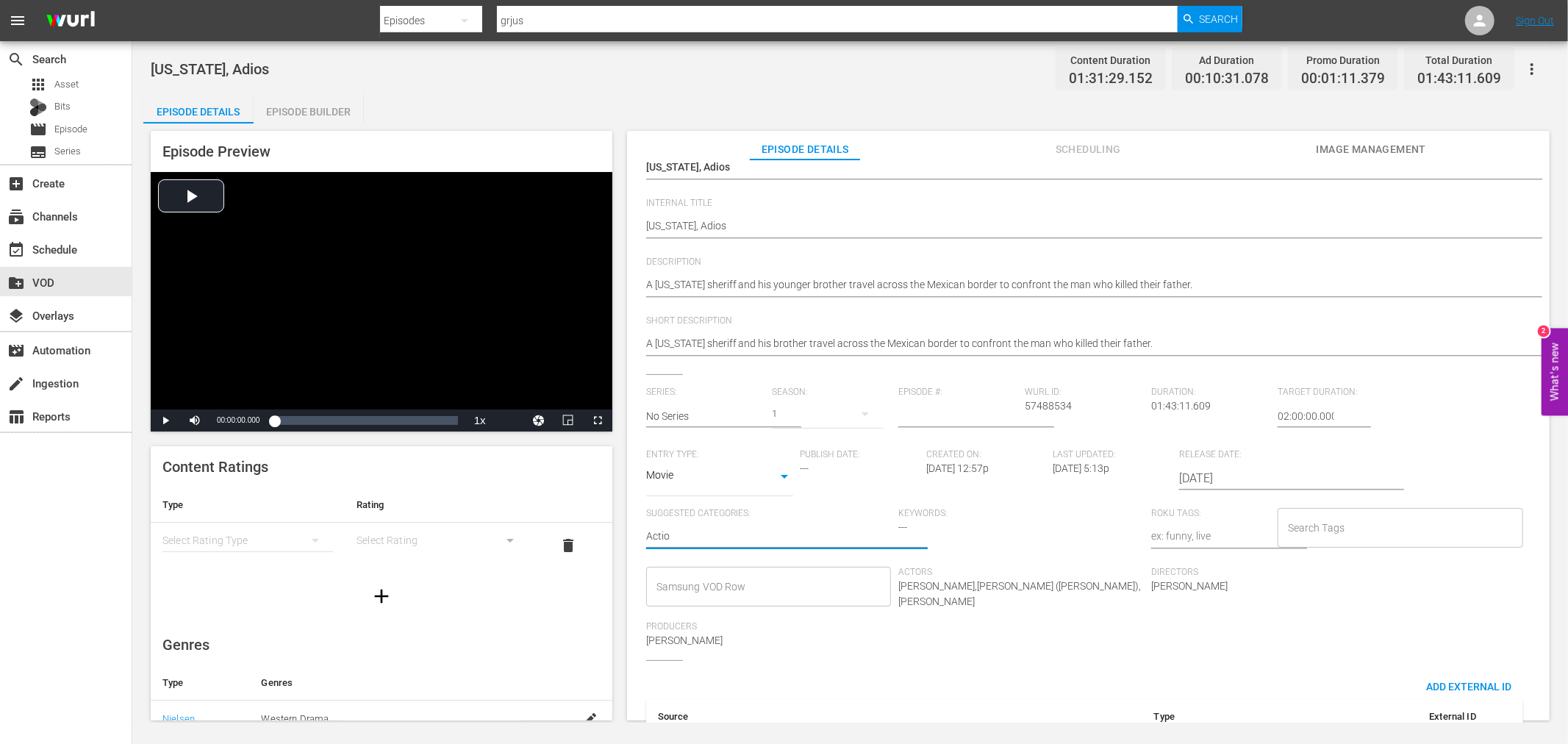
type textarea "Action"
type textarea "Action,"
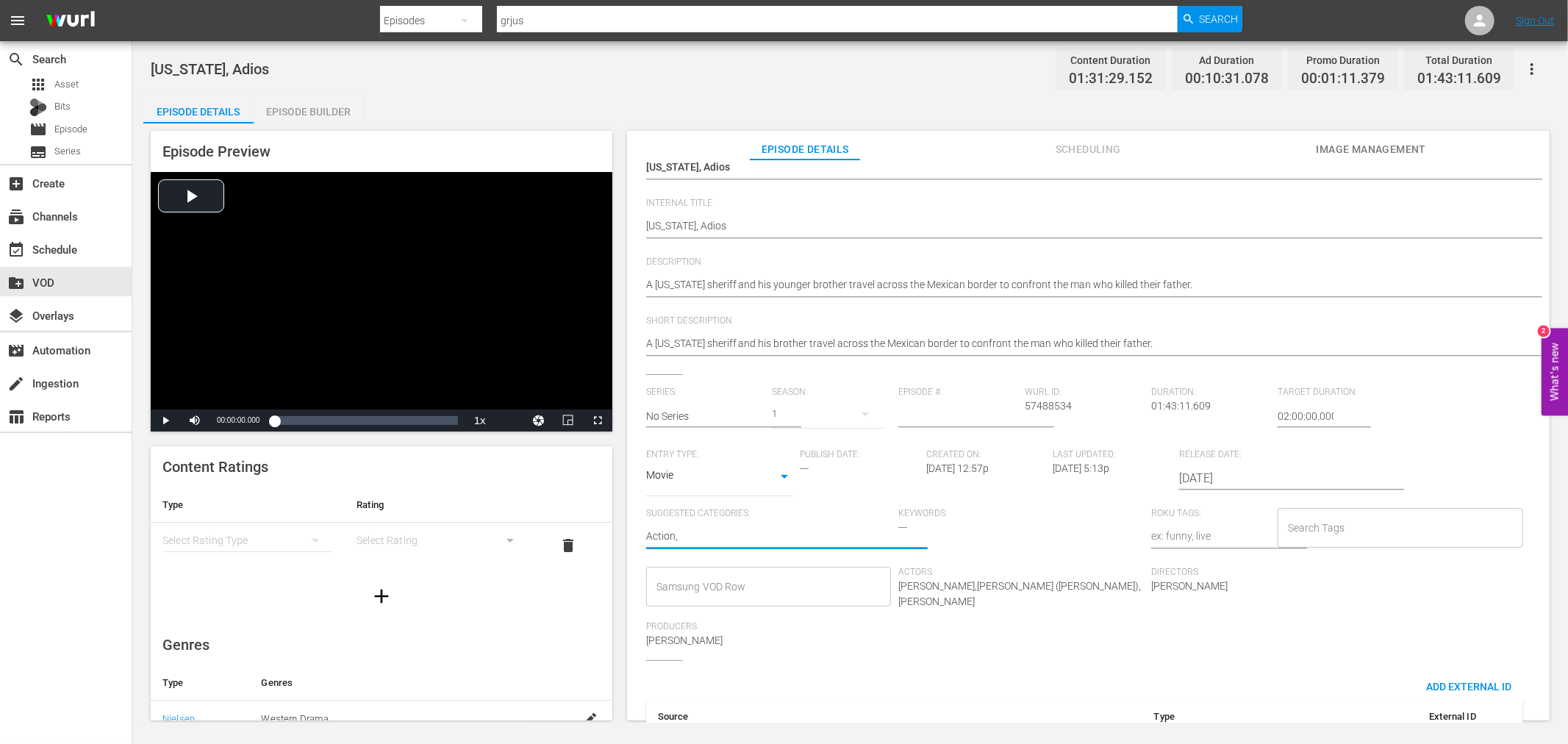
type textarea "Action,"
type textarea "Action, D"
type textarea "Action, Dr"
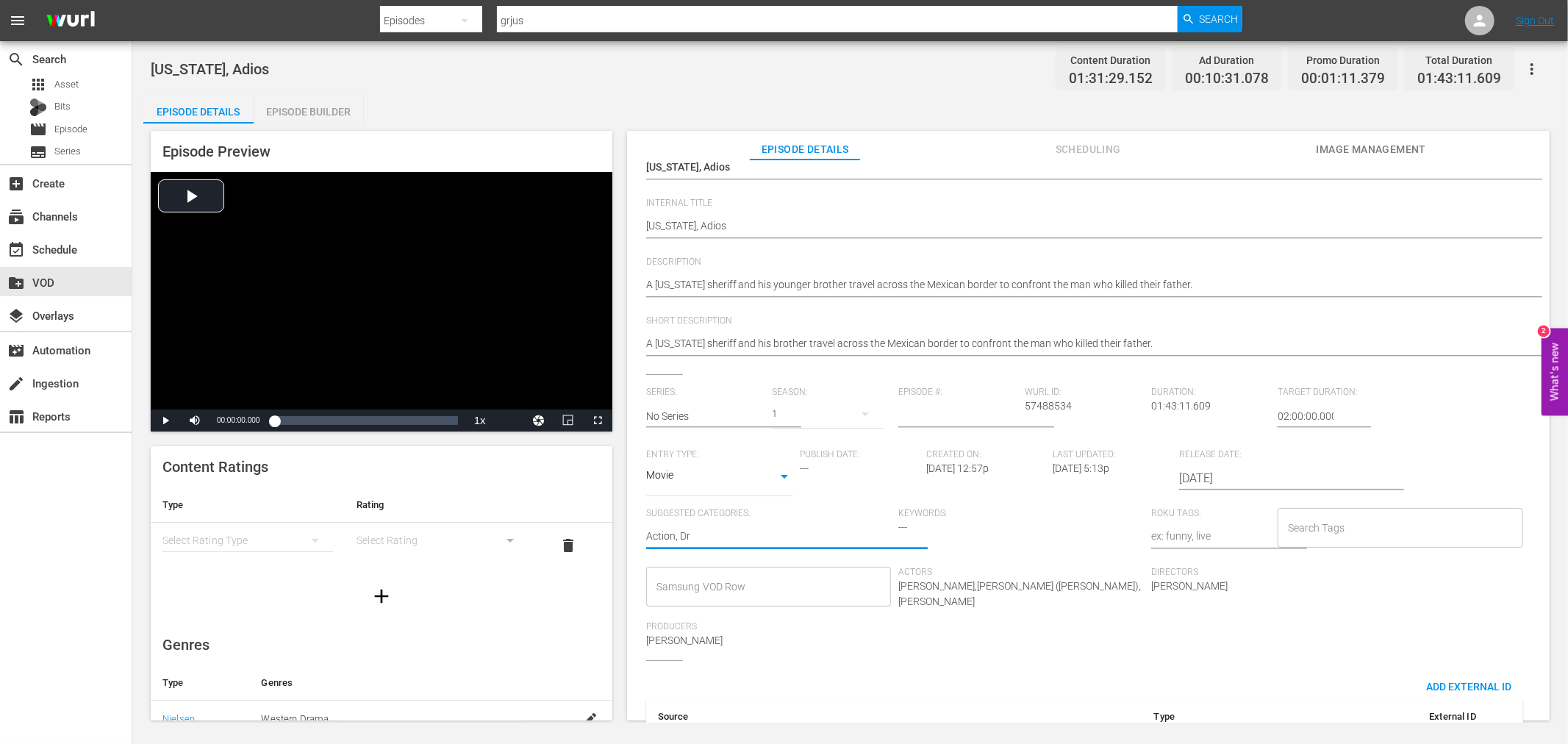
type textarea "Action, Dra"
type textarea "Action, Dram"
type textarea "Action, Drama"
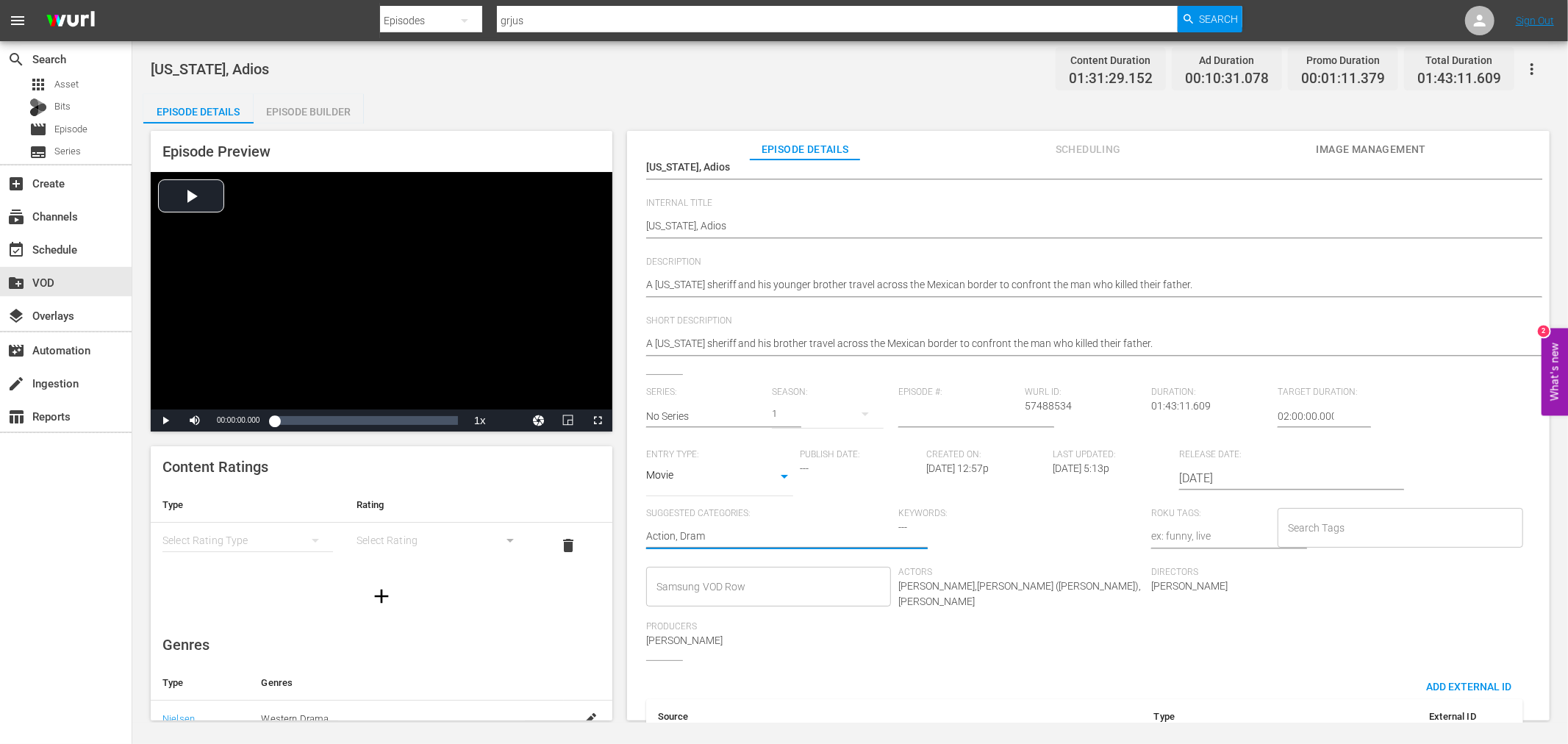
type textarea "Action, Drama"
type textarea "Action, Drama,"
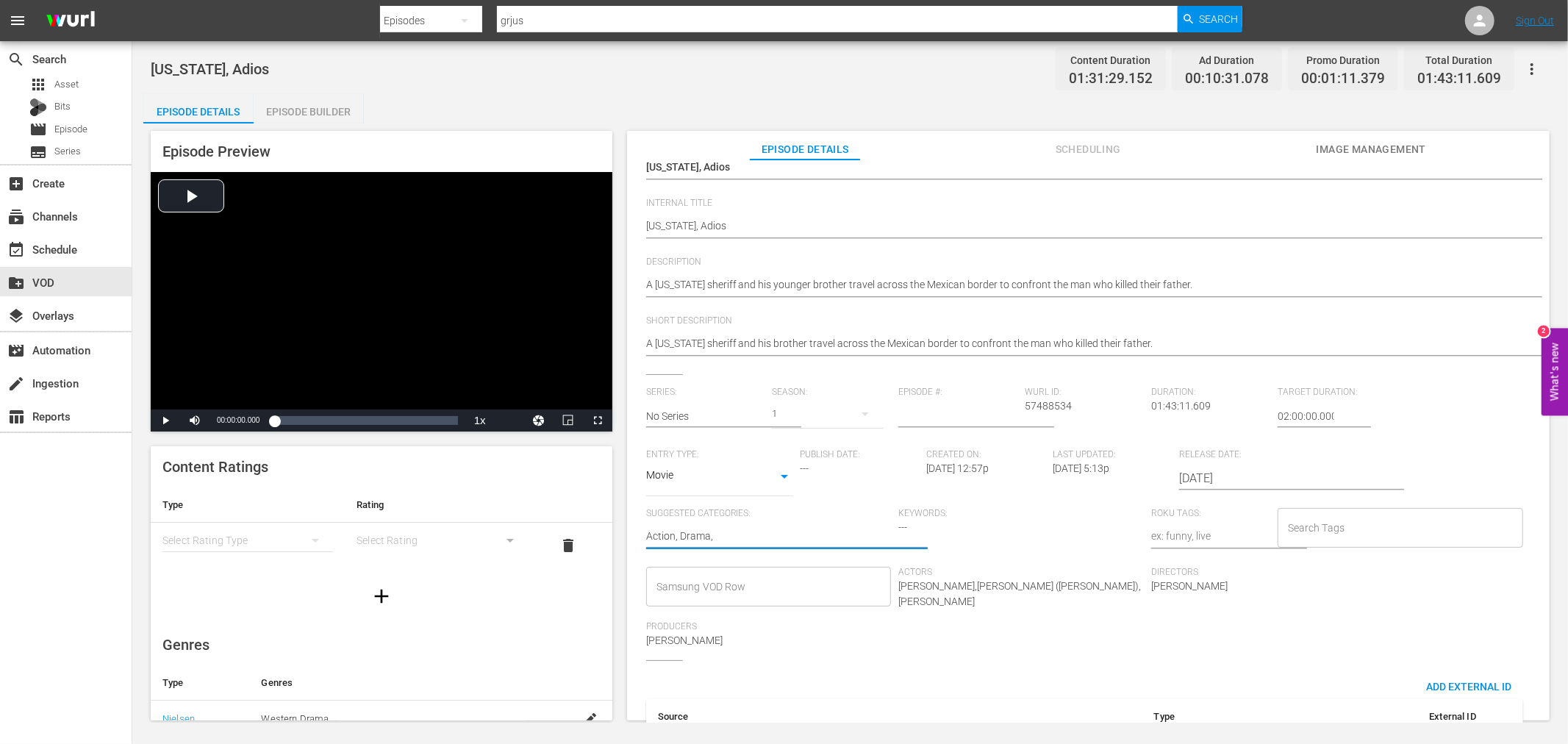
type textarea "Action, Drama, W"
type textarea "Action, Drama, We"
type textarea "Action, Drama, Wes"
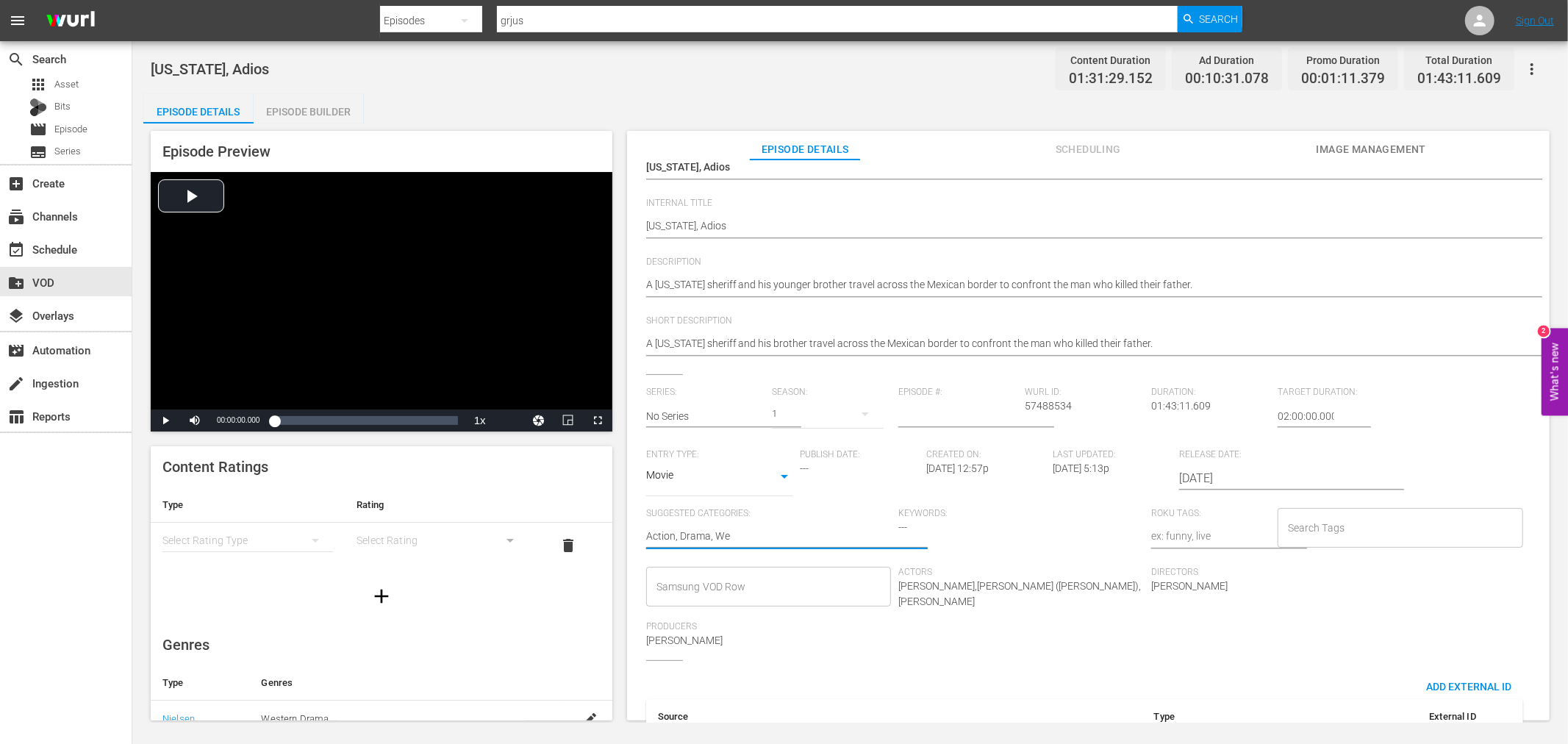
type textarea "Action, Drama, Wes"
type textarea "Action, Drama, West"
type textarea "Action, Drama, Weste"
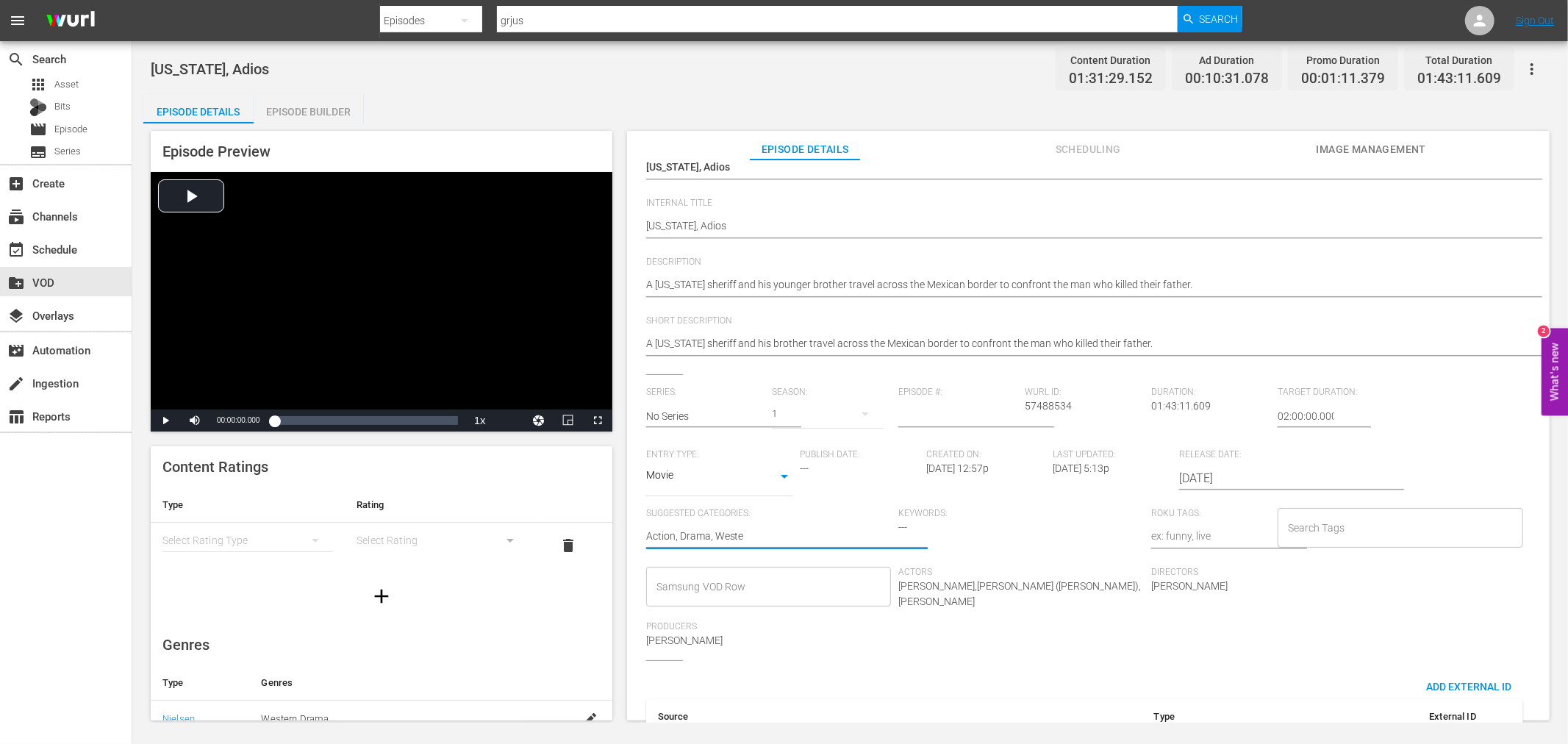
type textarea "Action, Drama, Wester"
type textarea "Action, Drama, Western"
type textarea "Action, Drama, Wester"
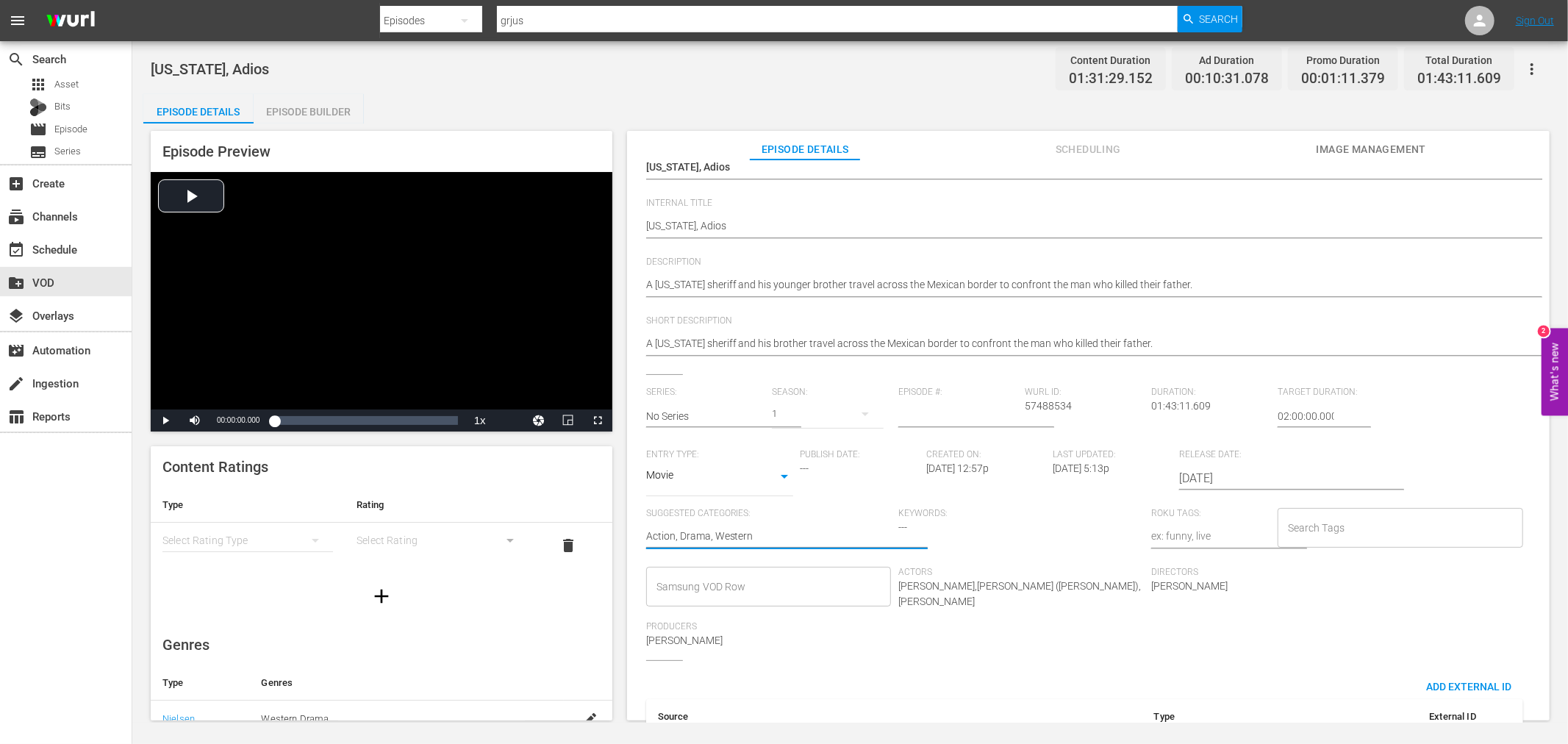
type textarea "Action, Drama, Wester"
type textarea "Action, Drama, Weste"
type textarea "Action, Drama, West"
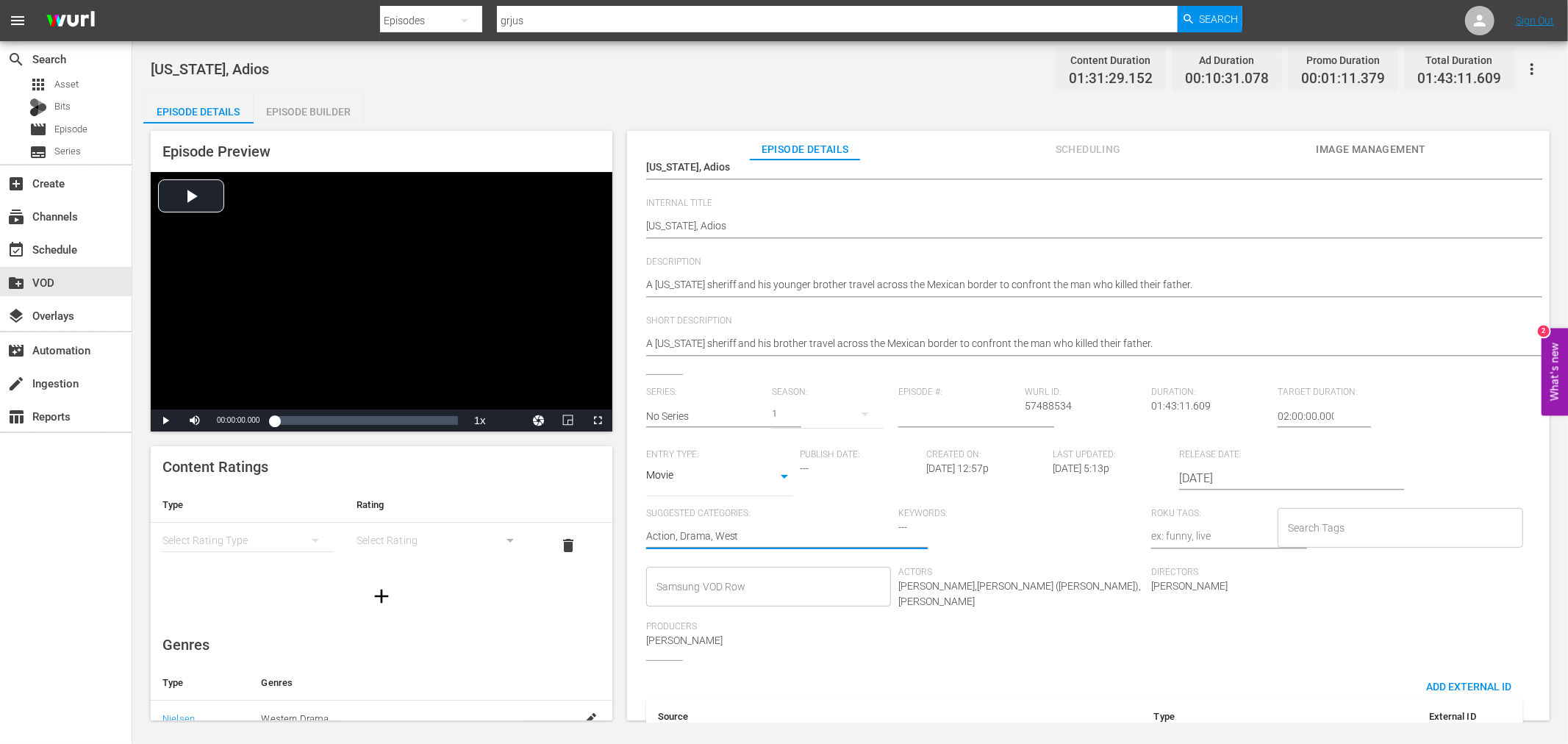
type textarea "Action, Drama, Wes"
type textarea "Action, Drama, We"
type textarea "Action, Drama, W"
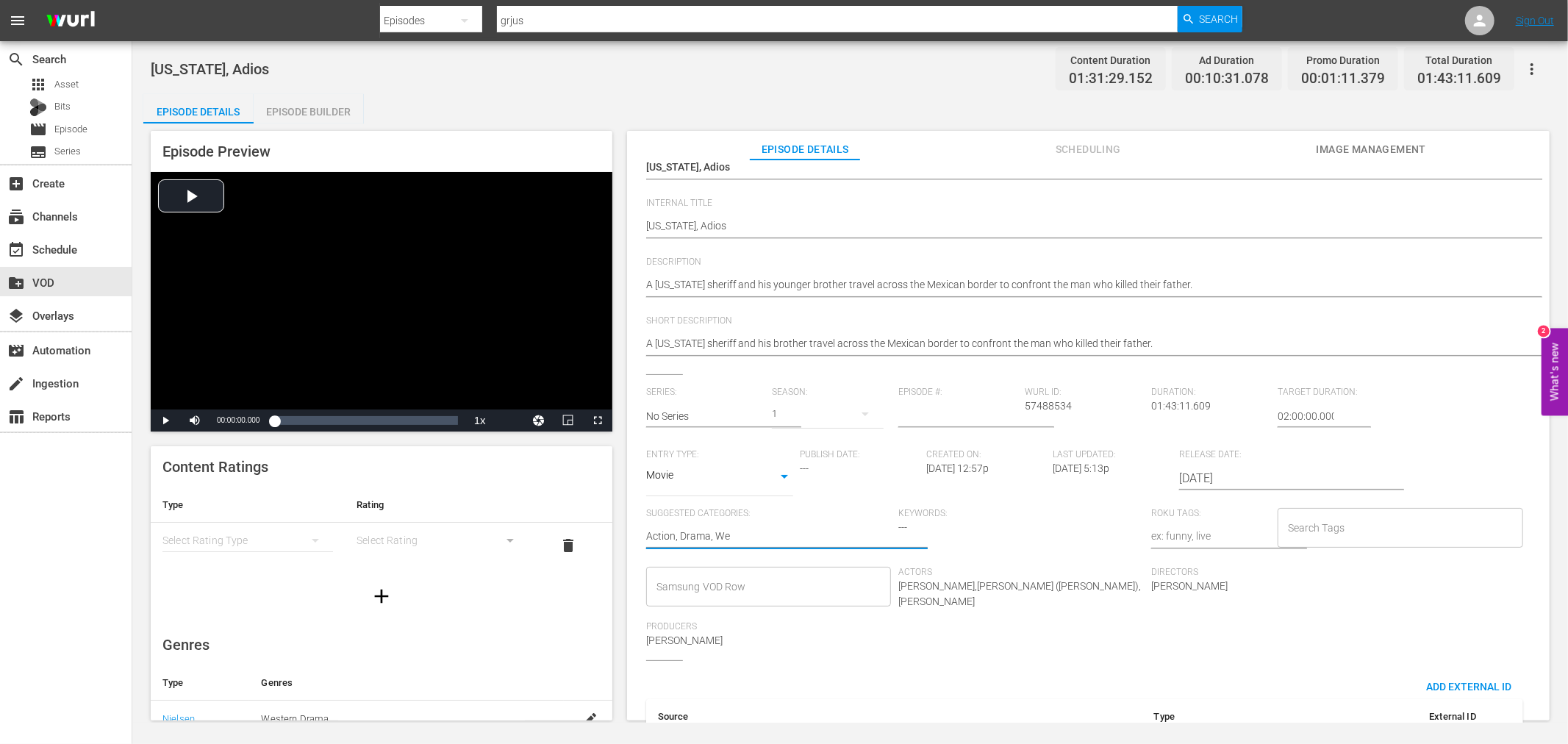
type textarea "Action, Drama, W"
type textarea "Action, Drama,"
type textarea "Action, Drama, I"
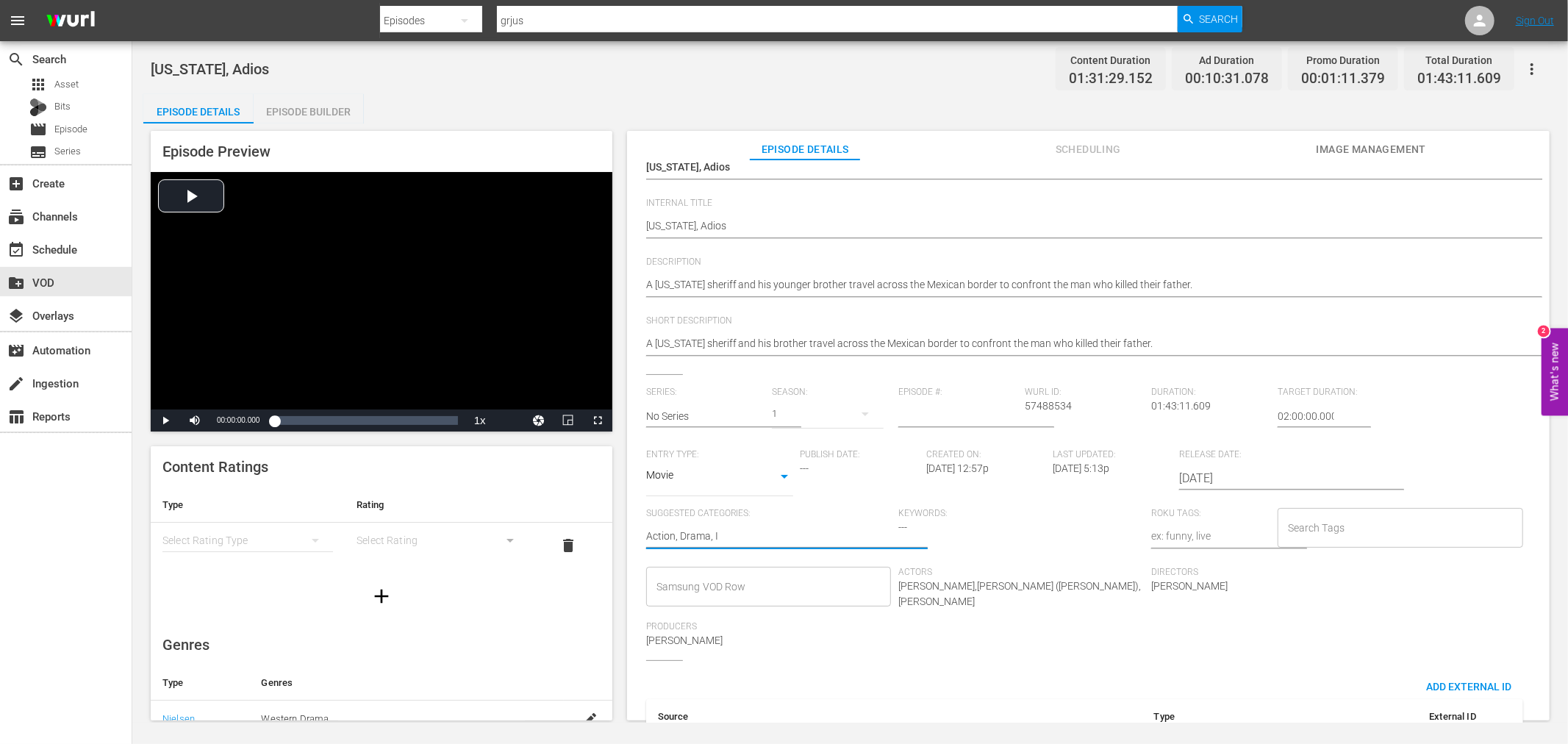
type textarea "Action, Drama, It"
type textarea "Action, Drama, Ita"
type textarea "Action, Drama, Ital"
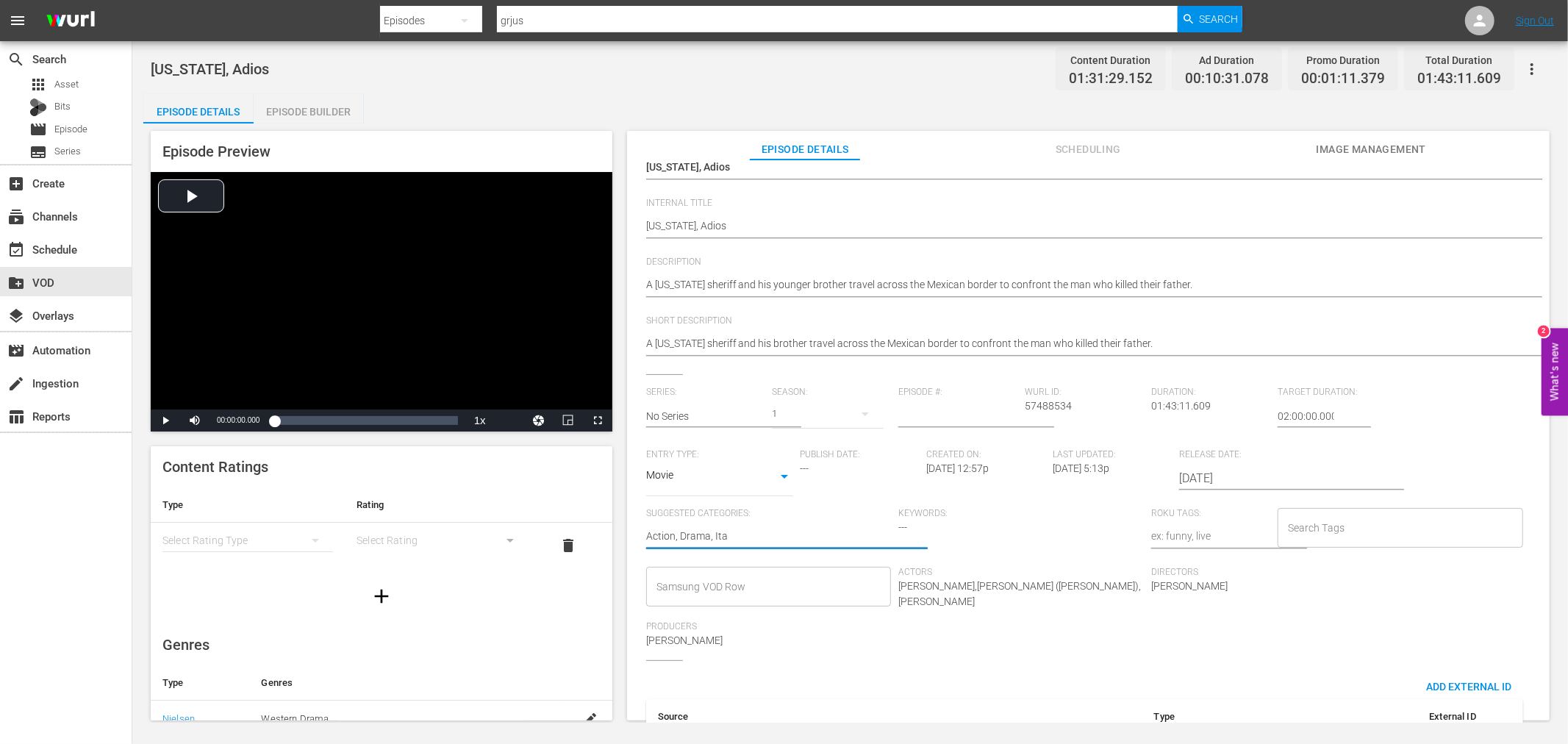
type textarea "Action, Drama, Ital"
type textarea "Action, Drama, Italo"
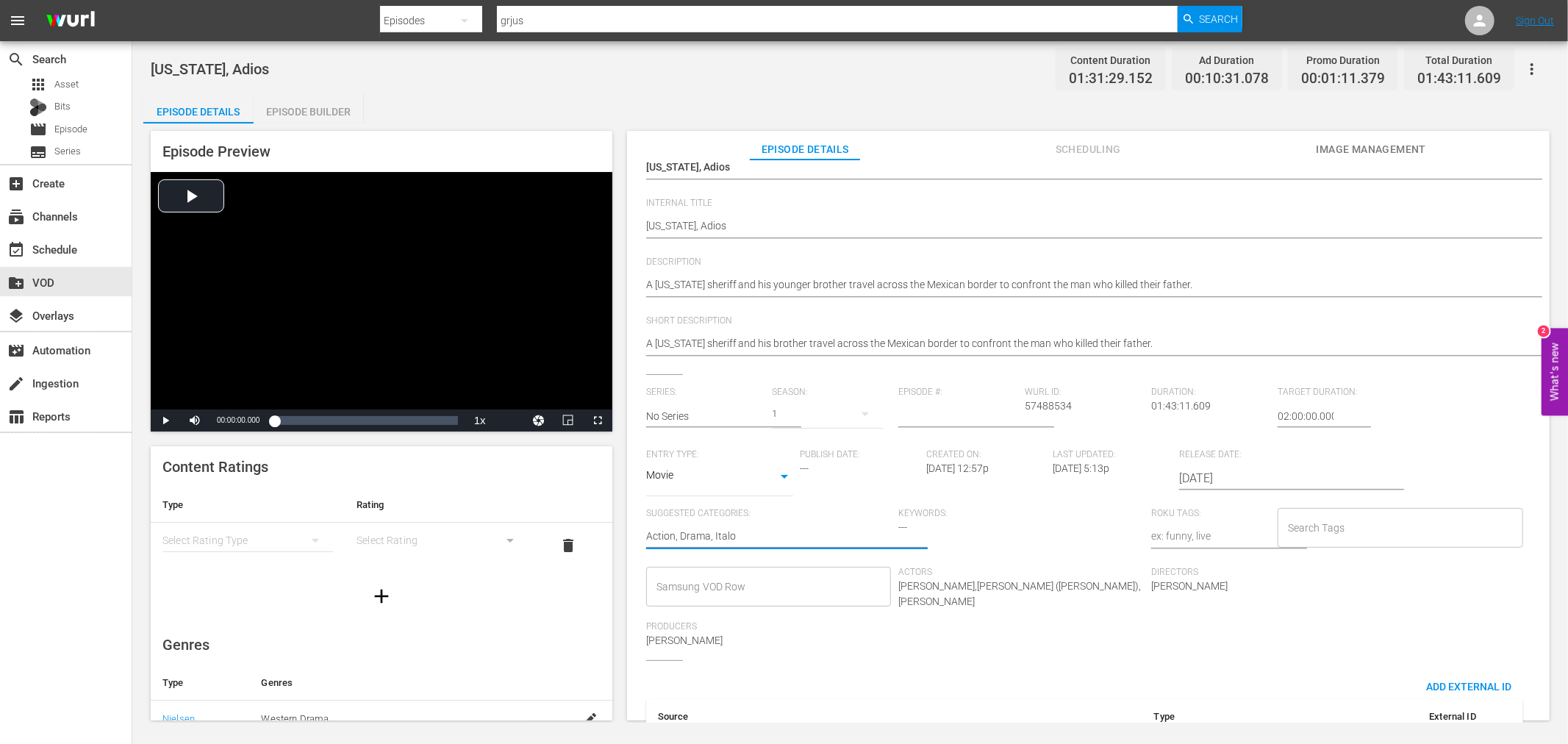
type textarea "Action, Drama, Italo W"
type textarea "Action, Drama, Italo We"
type textarea "Action, Drama, Italo Wes"
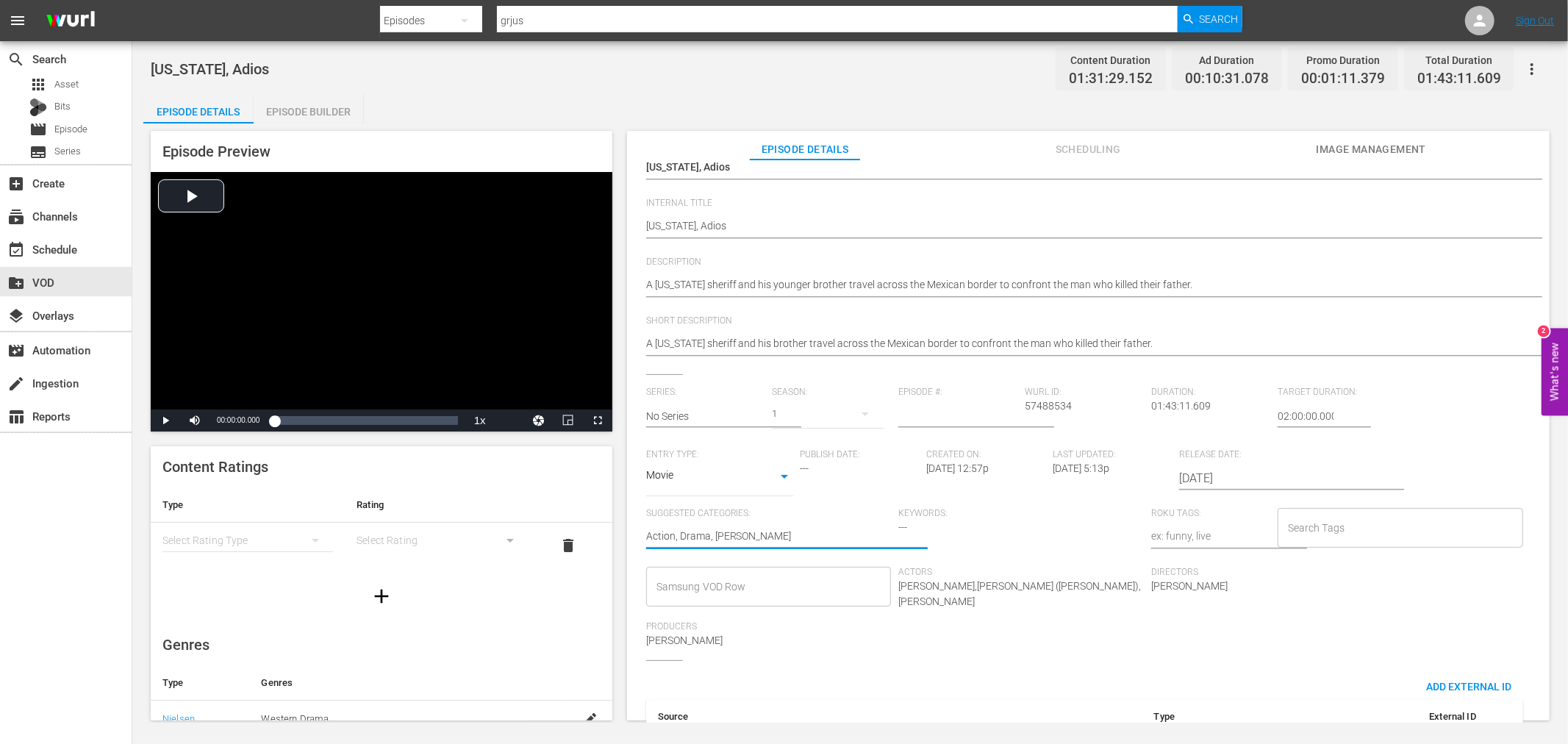
type textarea "Action, Drama, Italo Wes"
type textarea "Action, Drama, Italo West"
type textarea "Action, Drama, Italo Weste"
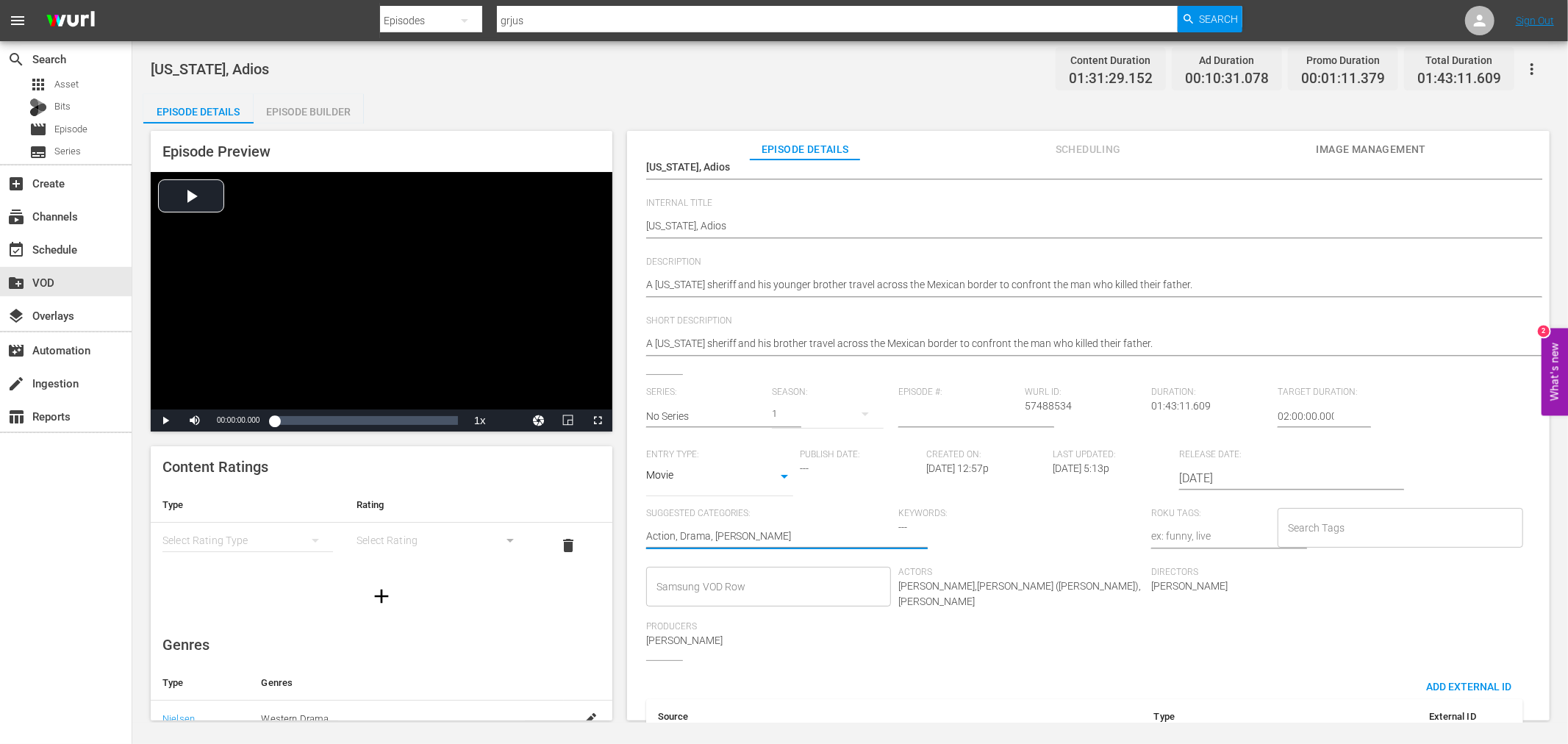
type textarea "Action, Drama, Italo Wester"
type textarea "Action, Drama, [PERSON_NAME]"
click at [723, 580] on input "Samsung VOD Row" at bounding box center [758, 586] width 210 height 26
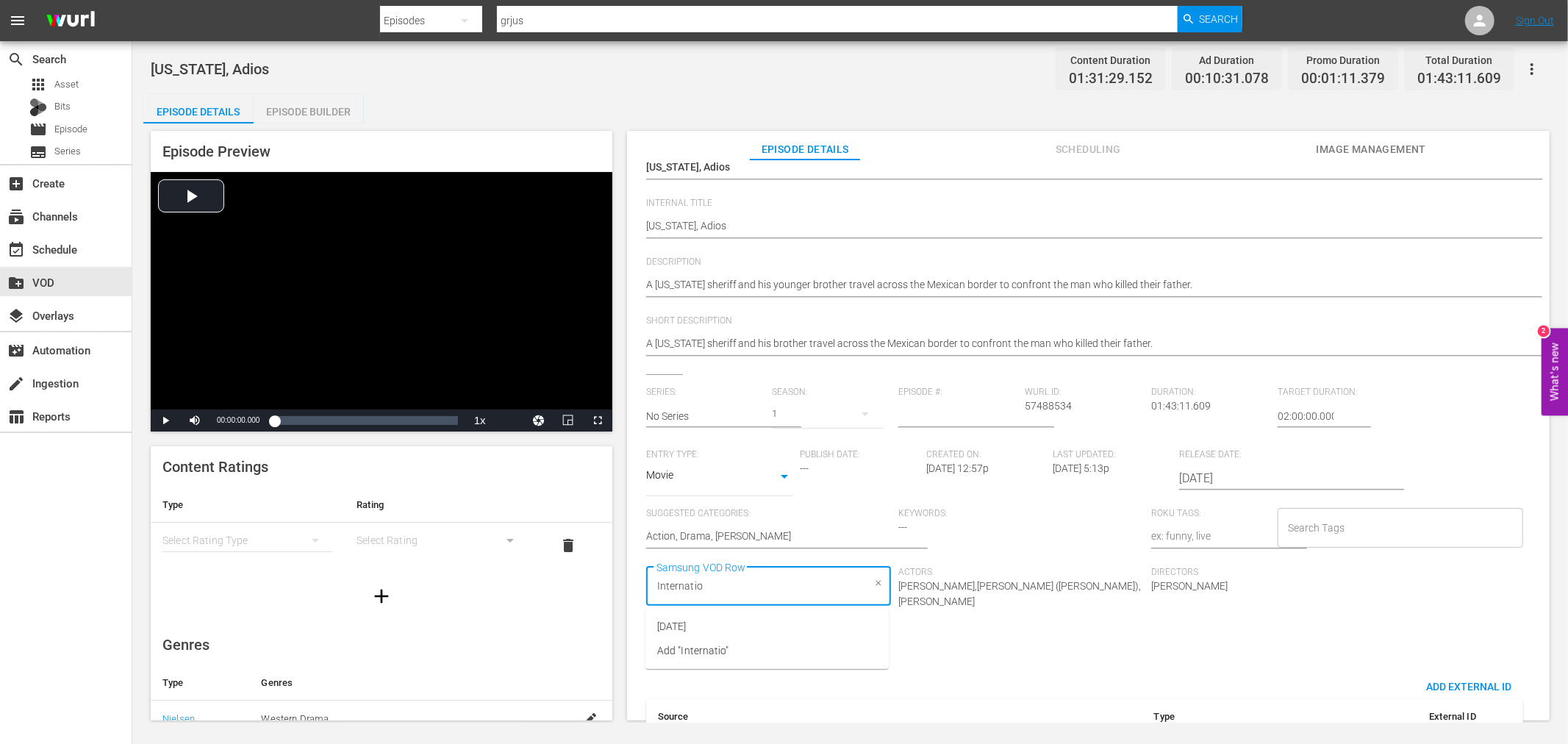
type input "Internation"
click at [687, 619] on span "[DATE]" at bounding box center [672, 626] width 30 height 16
click at [1358, 532] on input "Search Tags" at bounding box center [1390, 528] width 210 height 26
click at [1298, 524] on input "Search Tags" at bounding box center [1390, 528] width 210 height 26
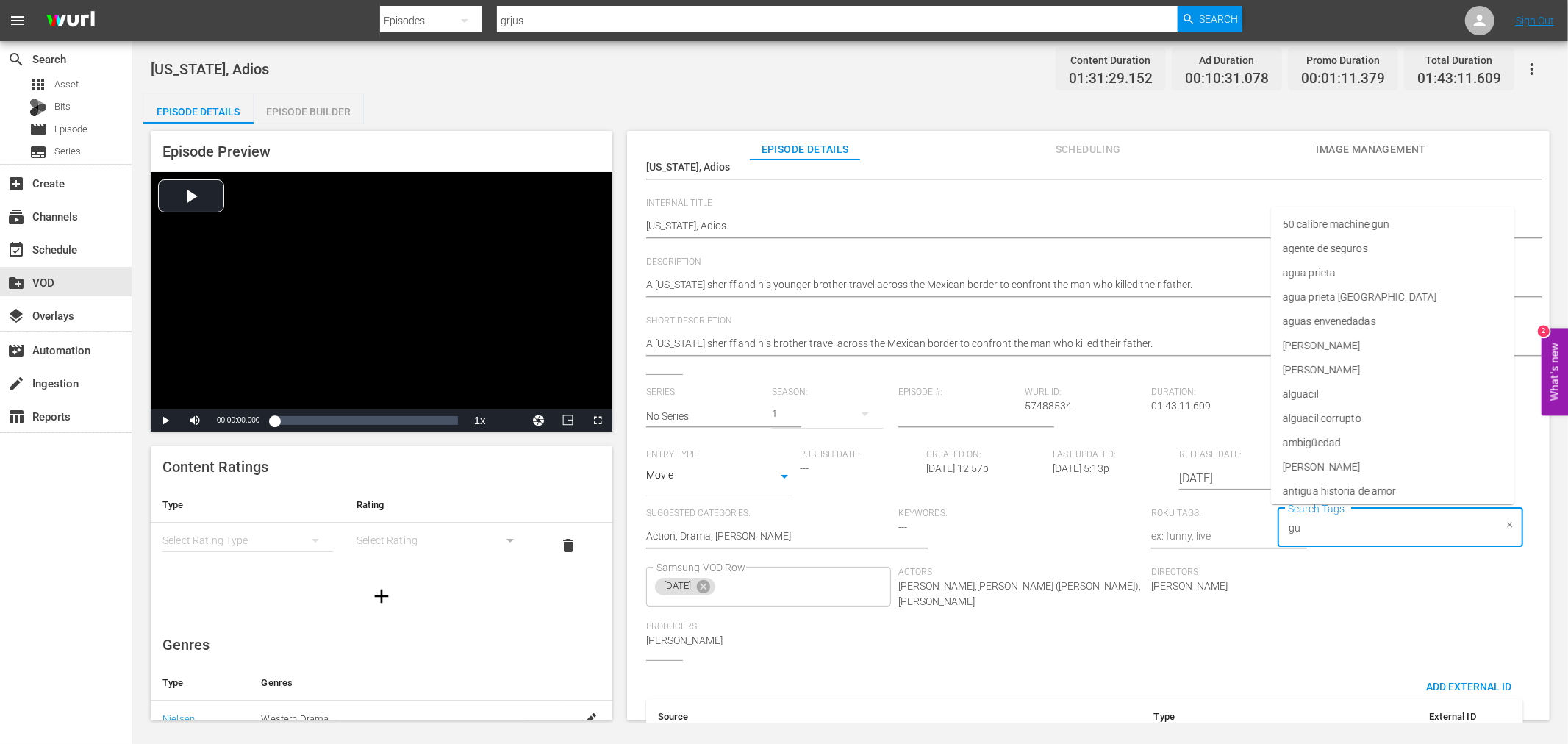
type input "gun"
type input "pistol"
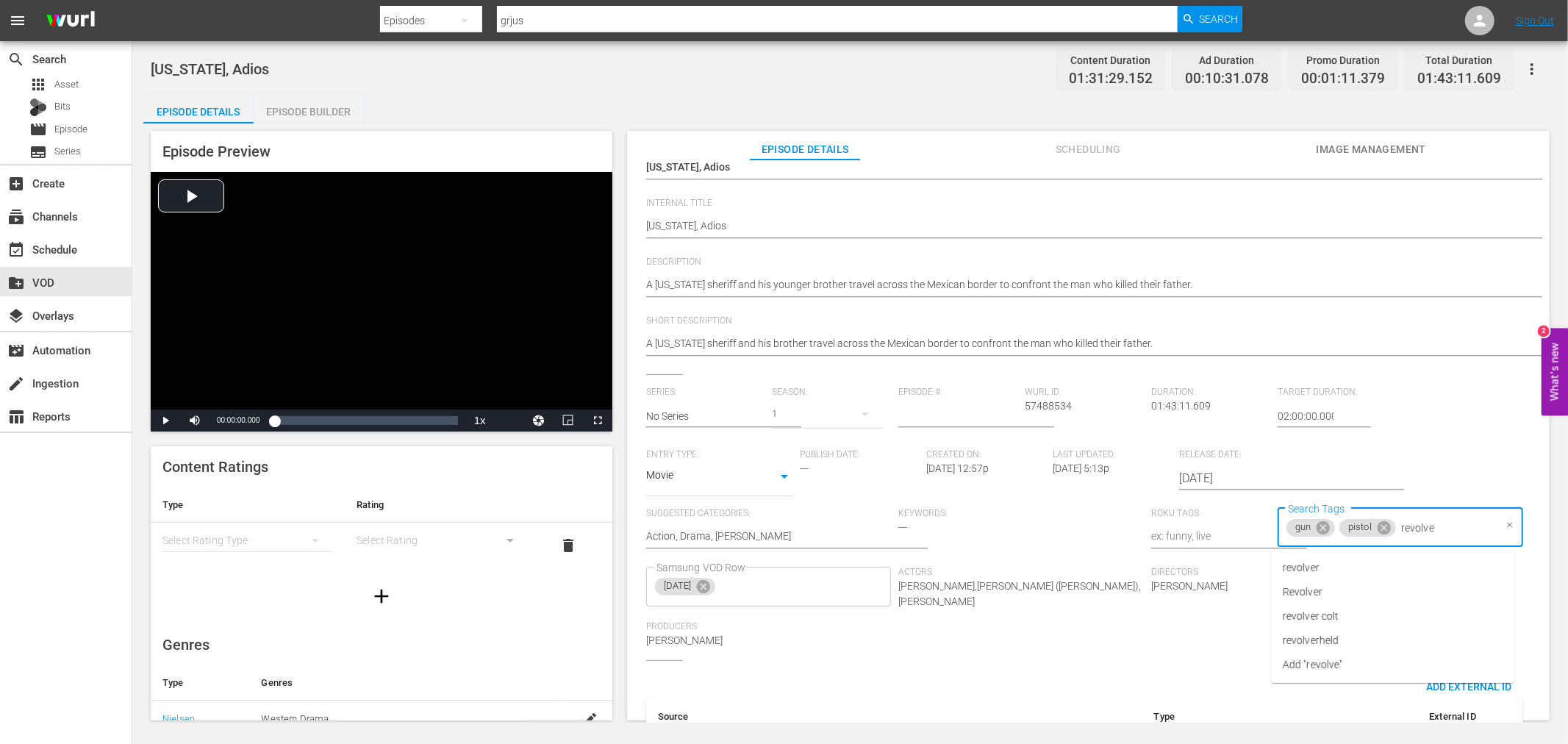
type input "revolver"
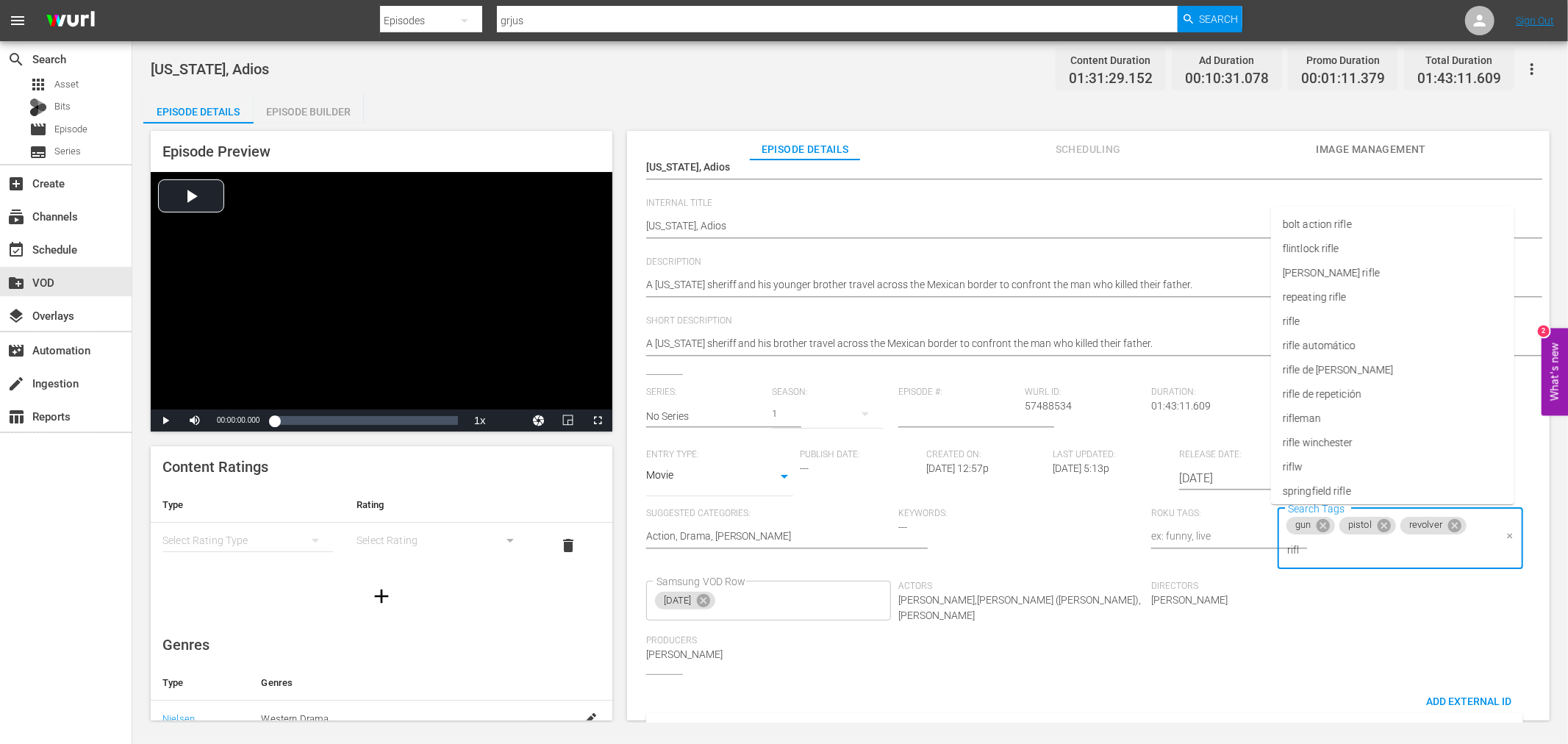
type input "rifle"
click at [1350, 550] on input "Search Tags" at bounding box center [1416, 550] width 156 height 26
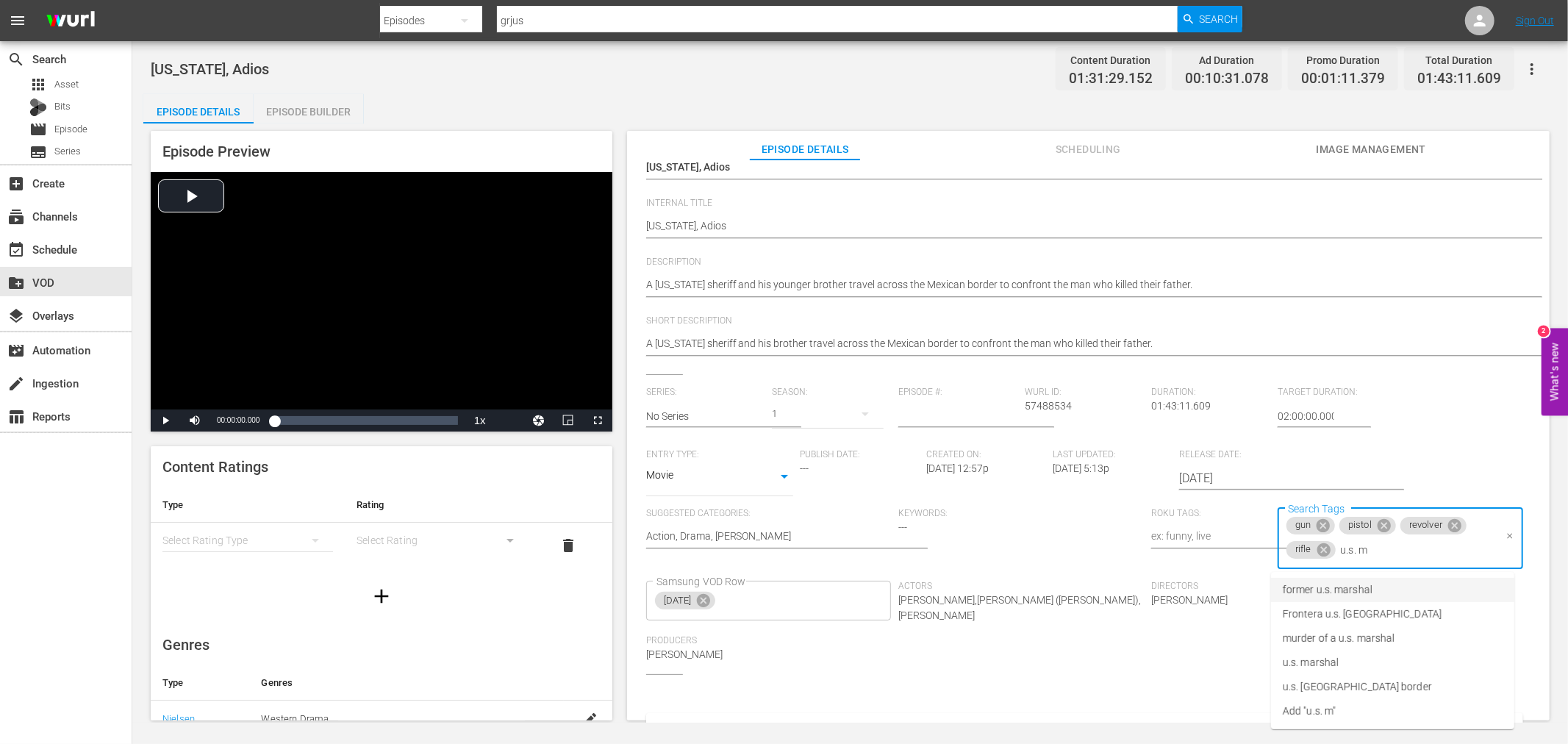
type input "u.s. me"
click at [1365, 612] on span "u.s. mexico border" at bounding box center [1358, 614] width 150 height 16
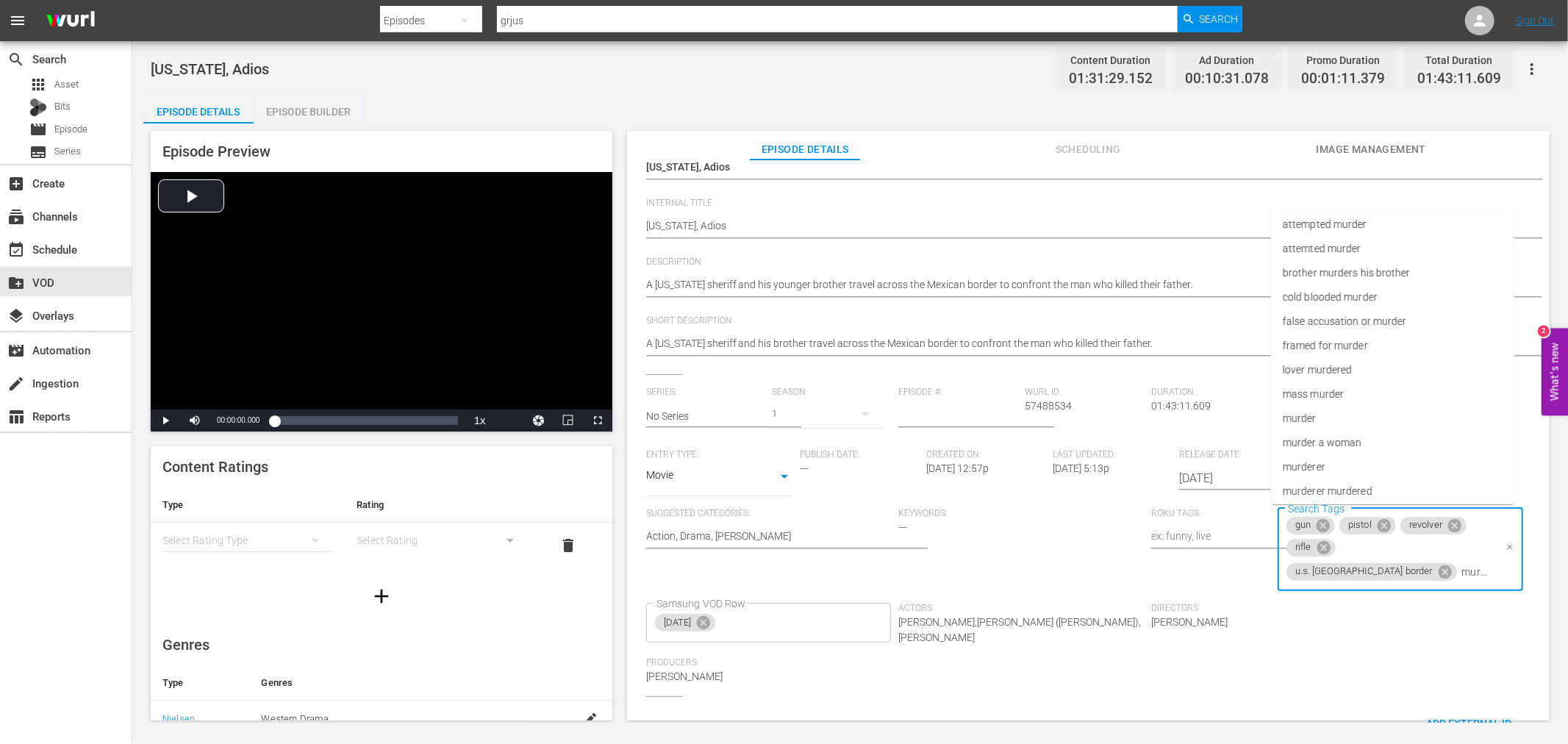
type input "murder"
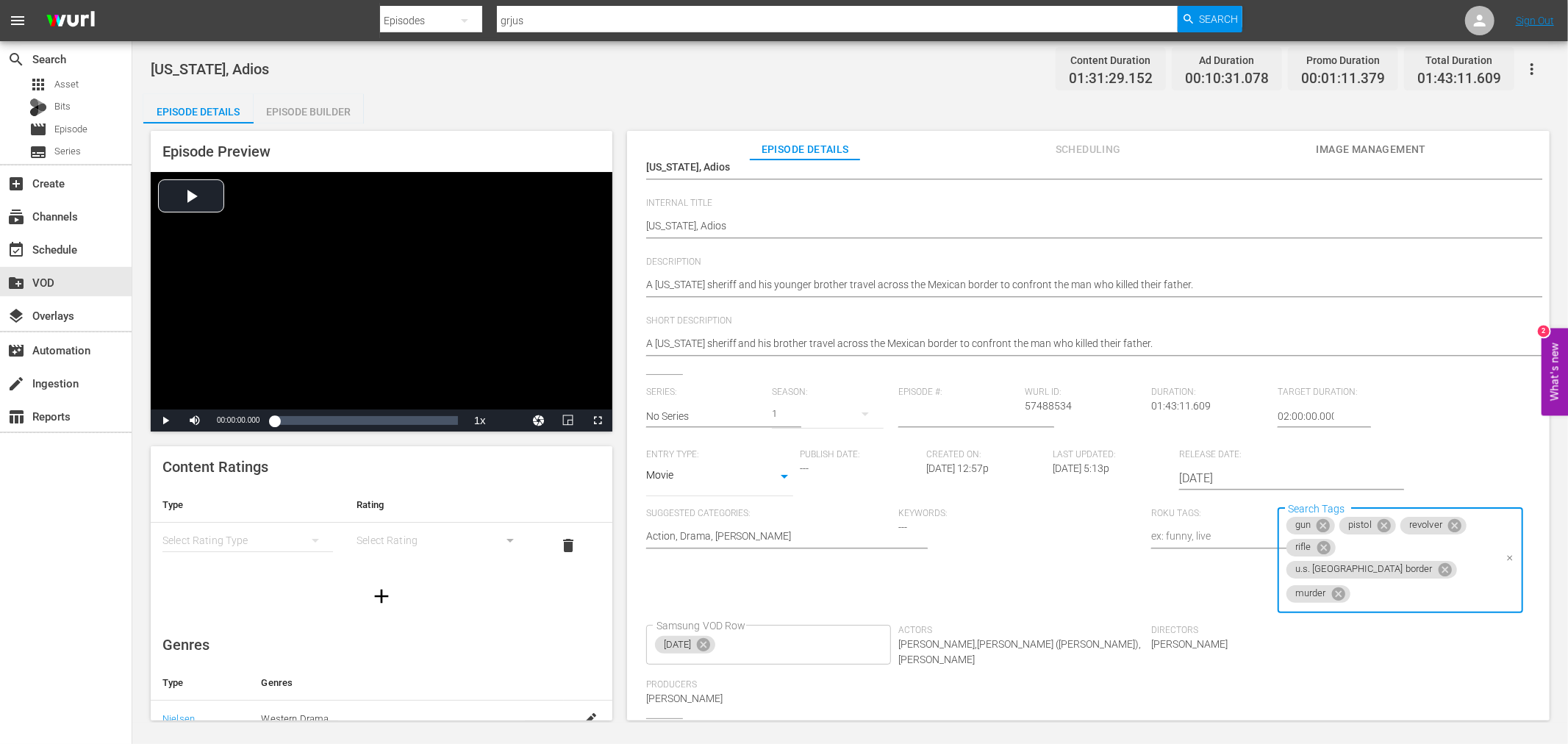
scroll to position [0, 0]
type input "horse"
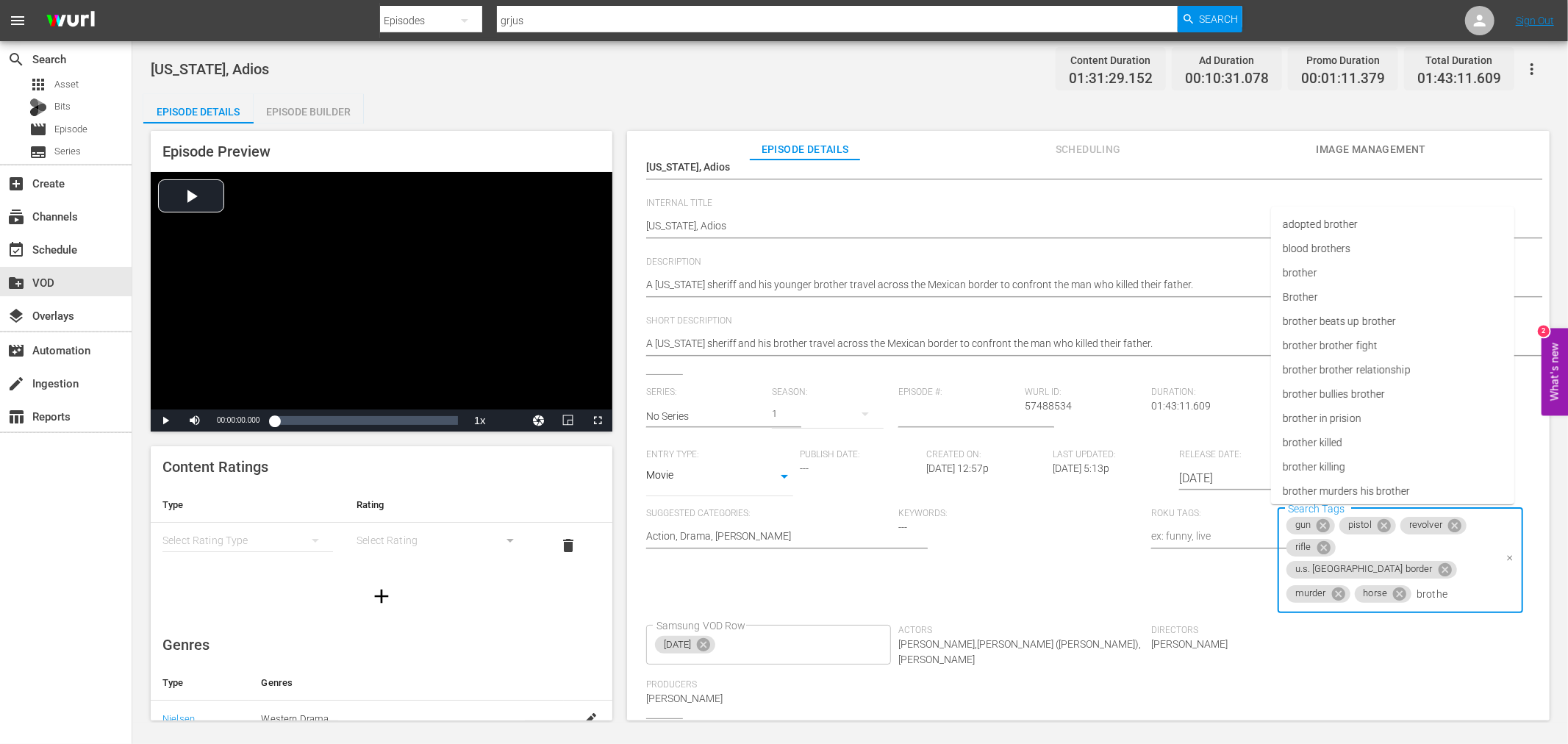
type input "brother"
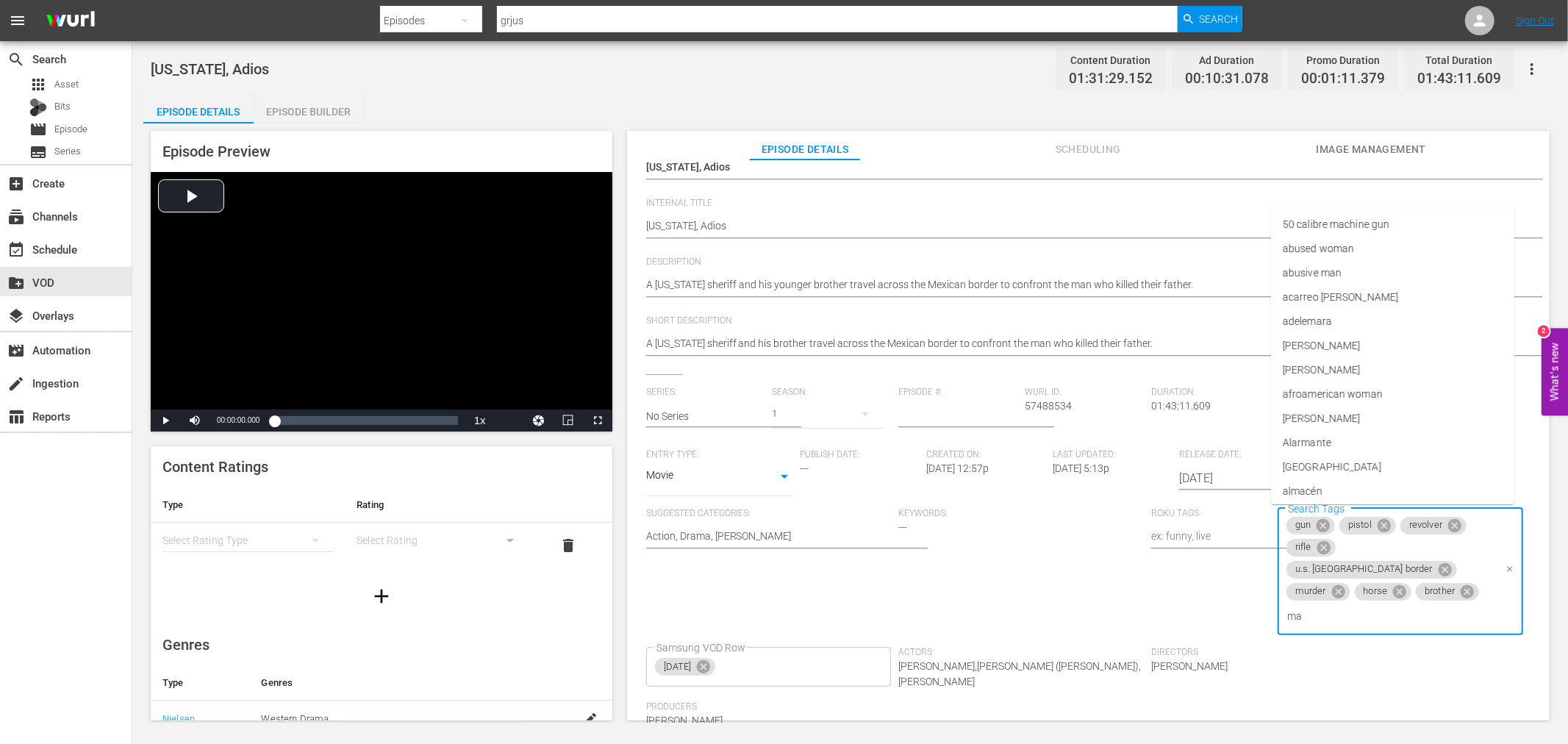
type input "man"
type input "sheriff"
type input "shootout"
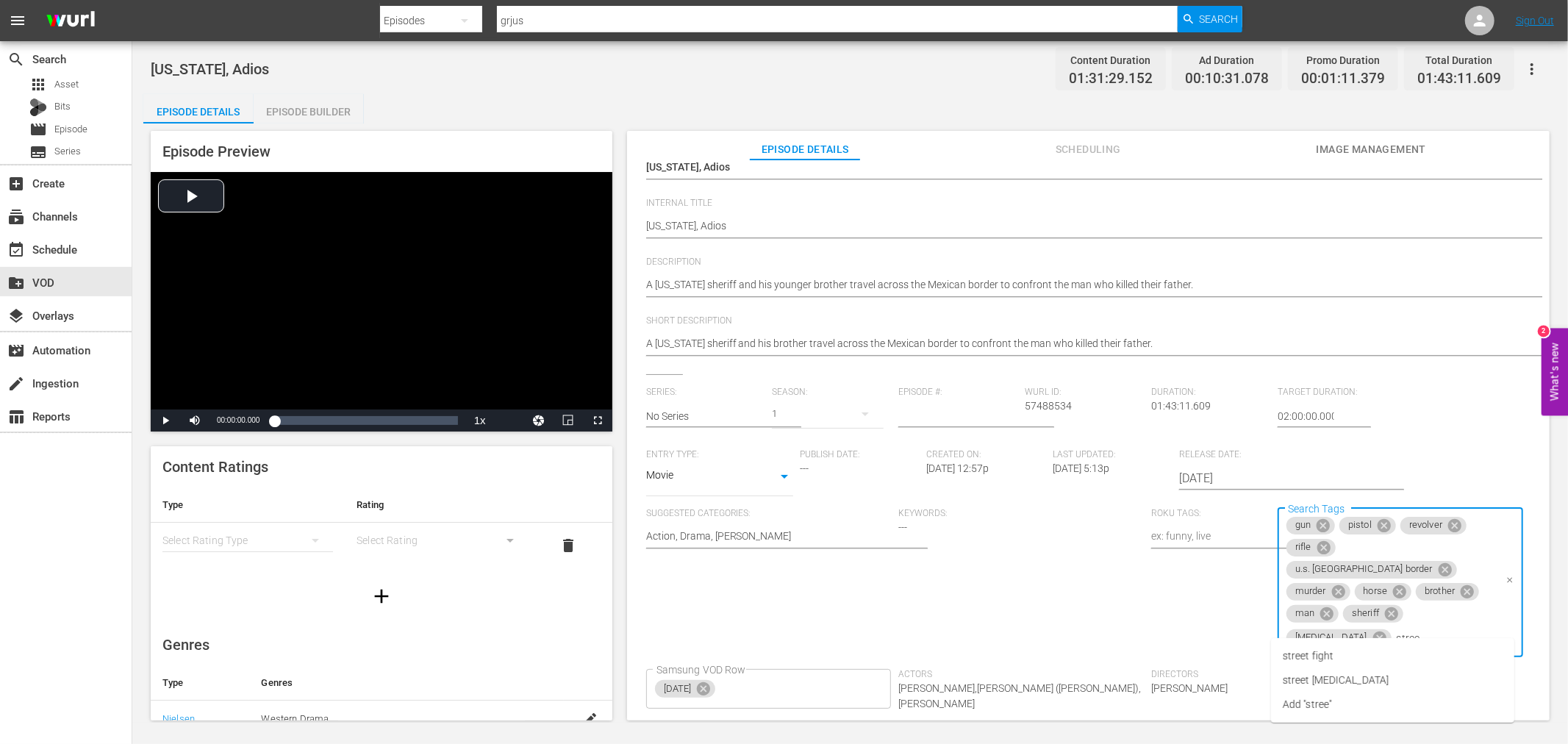
type input "street"
click at [1365, 677] on li "street shootout" at bounding box center [1393, 681] width 243 height 25
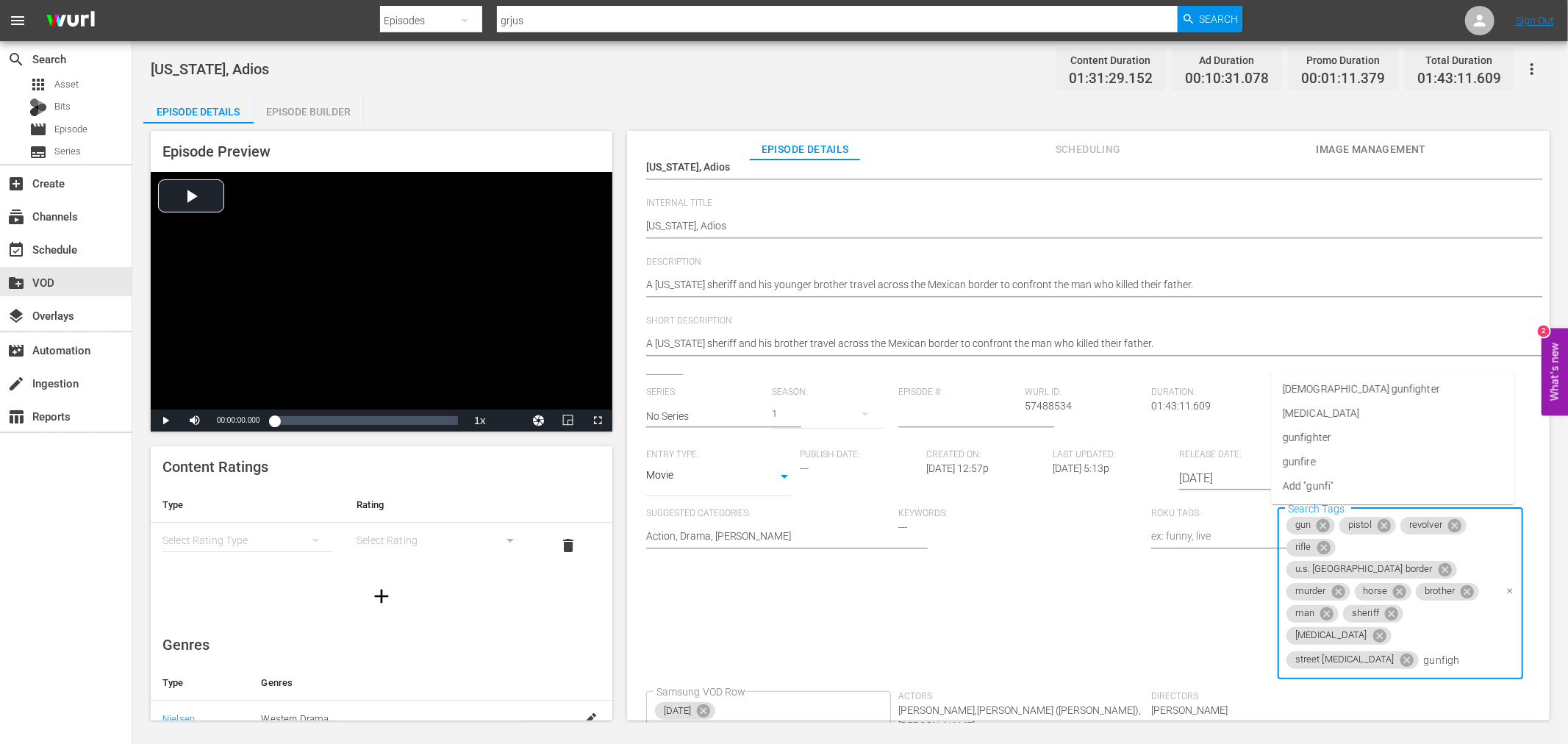
type input "gunfight"
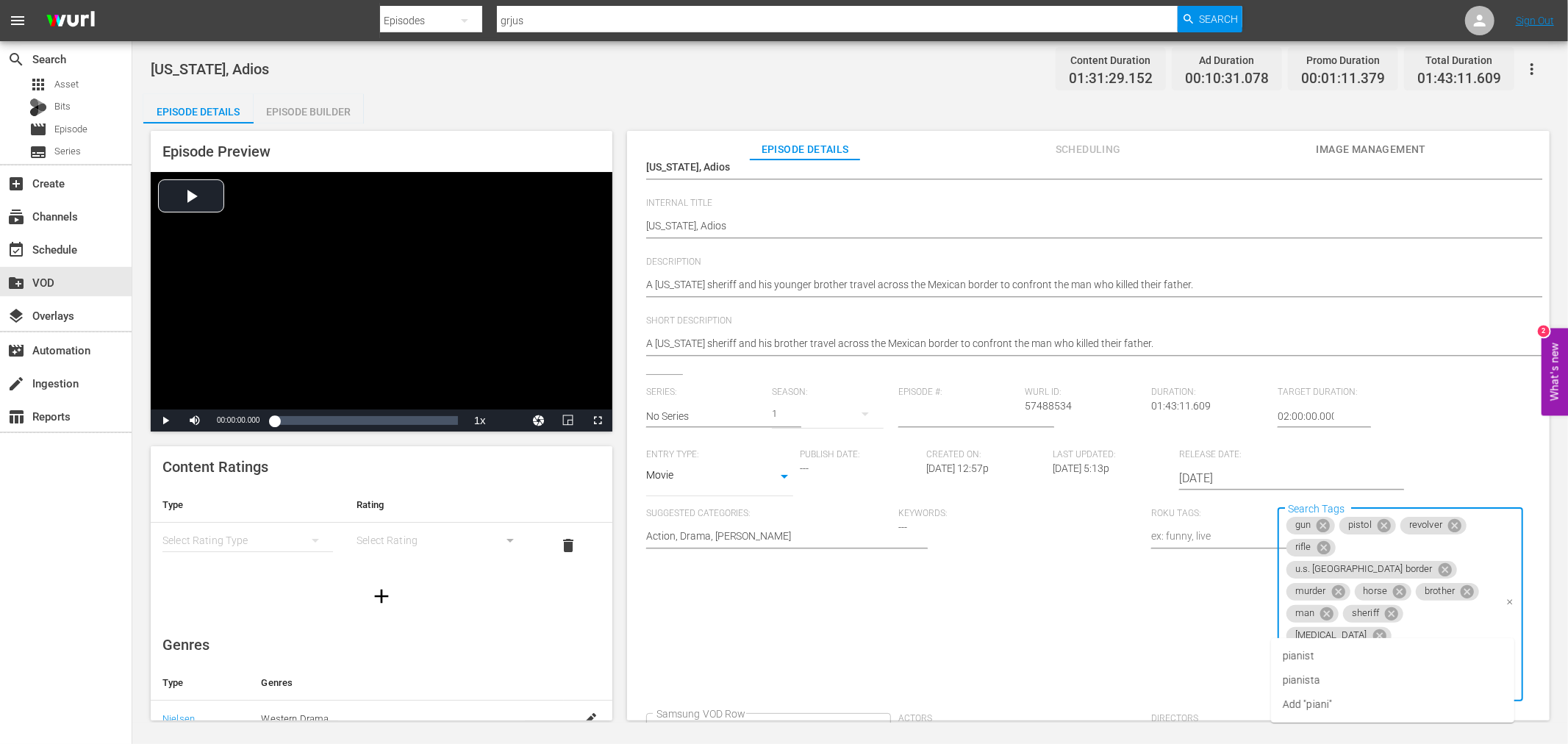
type input "pianist"
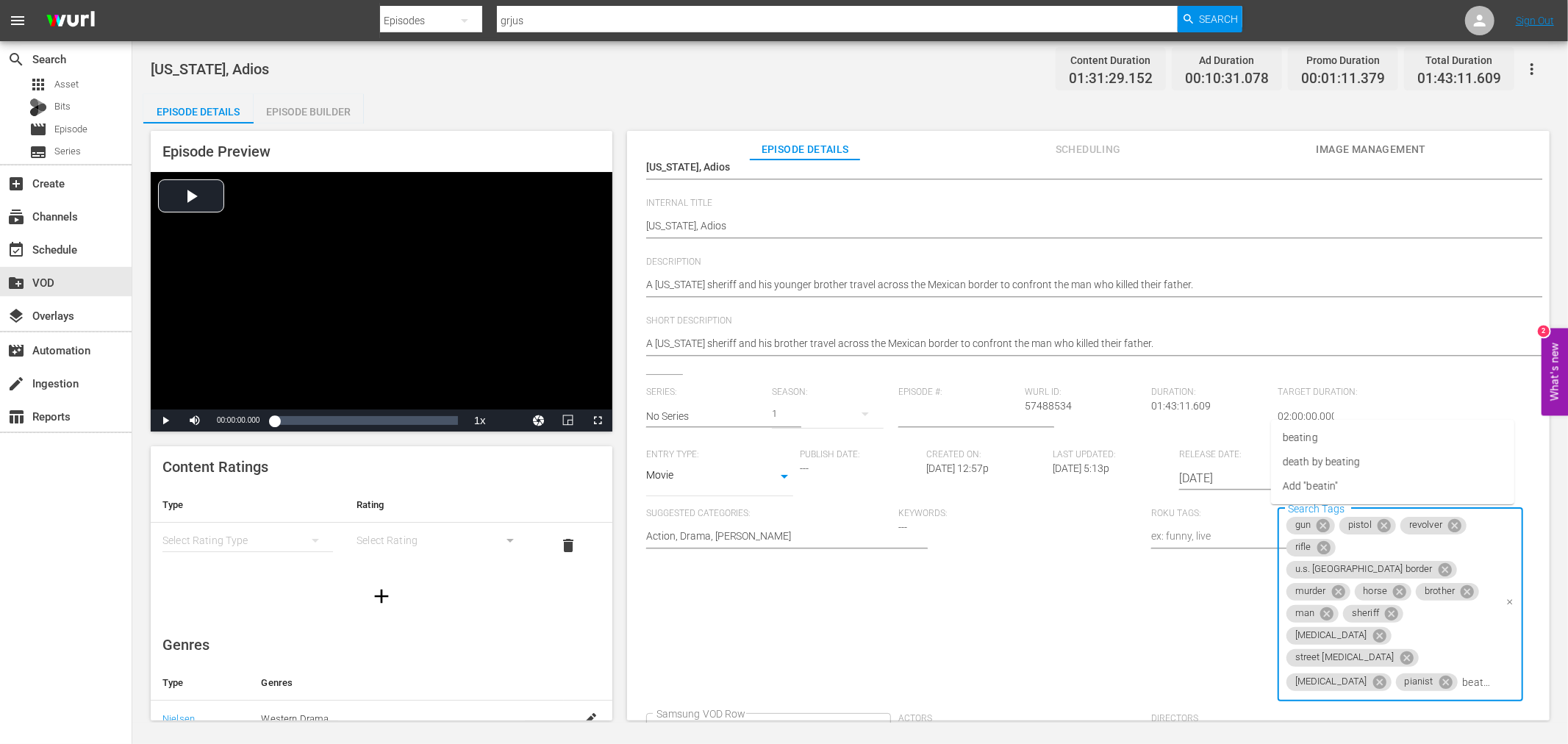
type input "beating"
type input "mansion"
type input "piano"
type input "hanging"
type input "revolutionary"
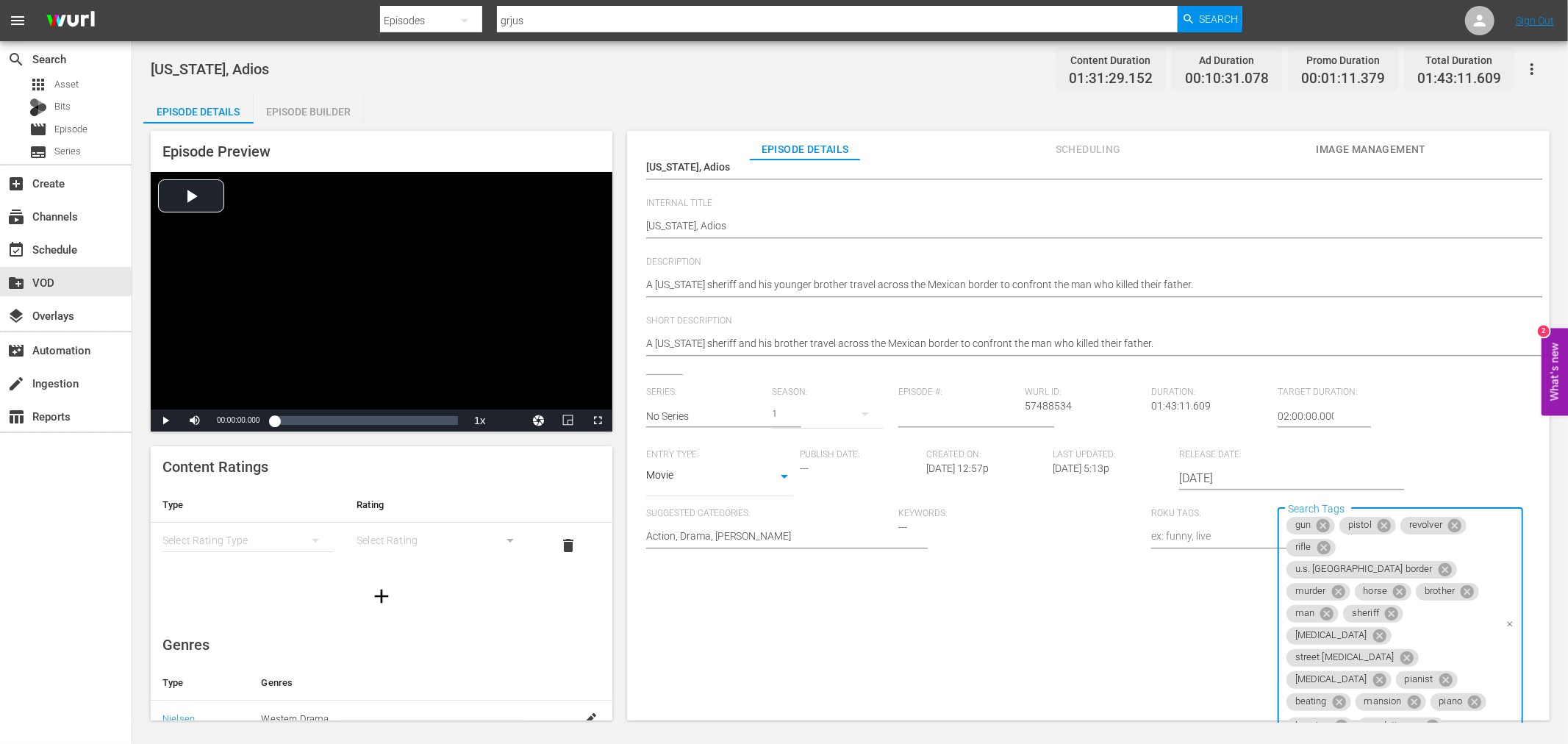
click at [1447, 713] on input "Search Tags" at bounding box center [1470, 726] width 47 height 26
type input "fistfight"
type input "brawl"
type input "dollar"
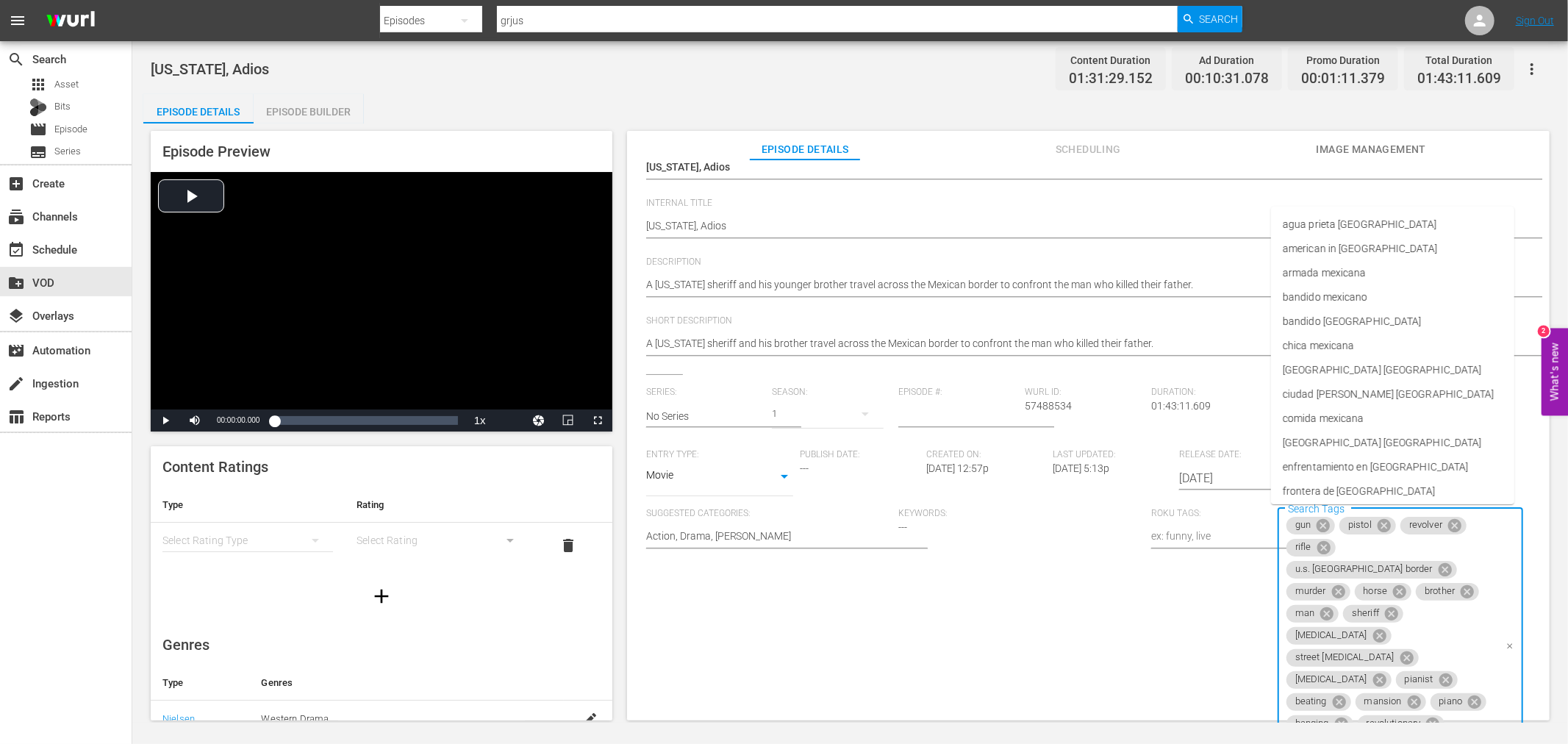
type input "mexican"
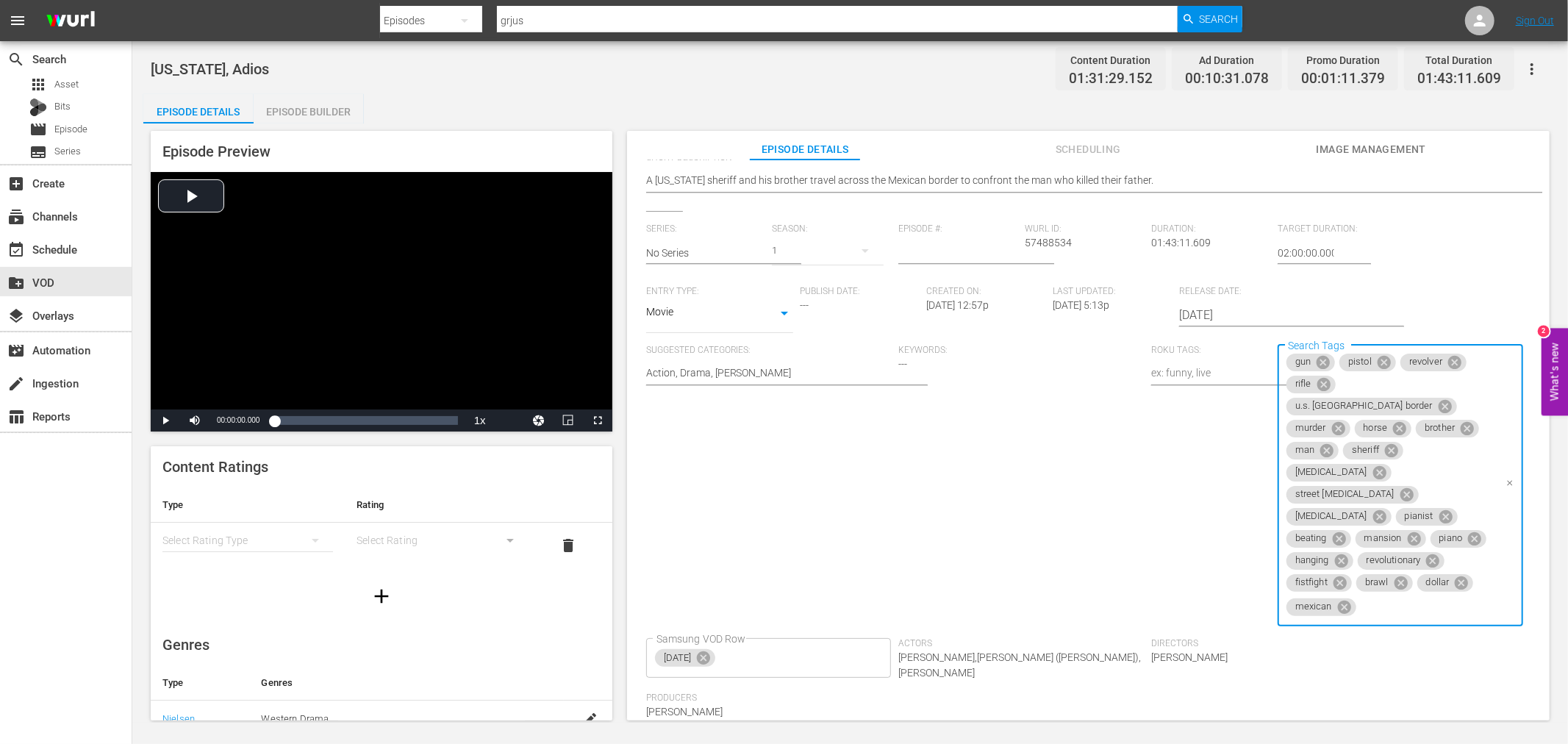
scroll to position [326, 0]
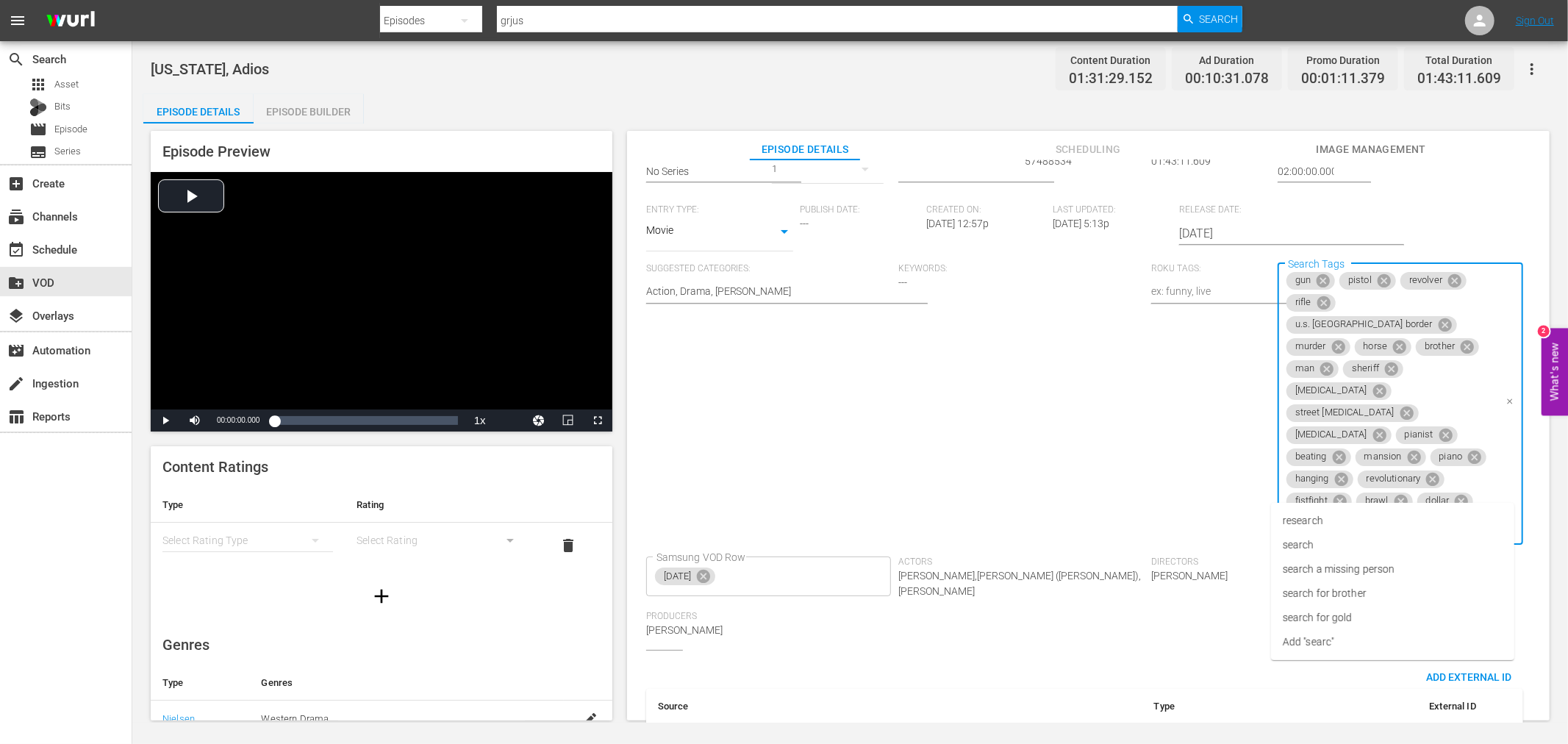
type input "search"
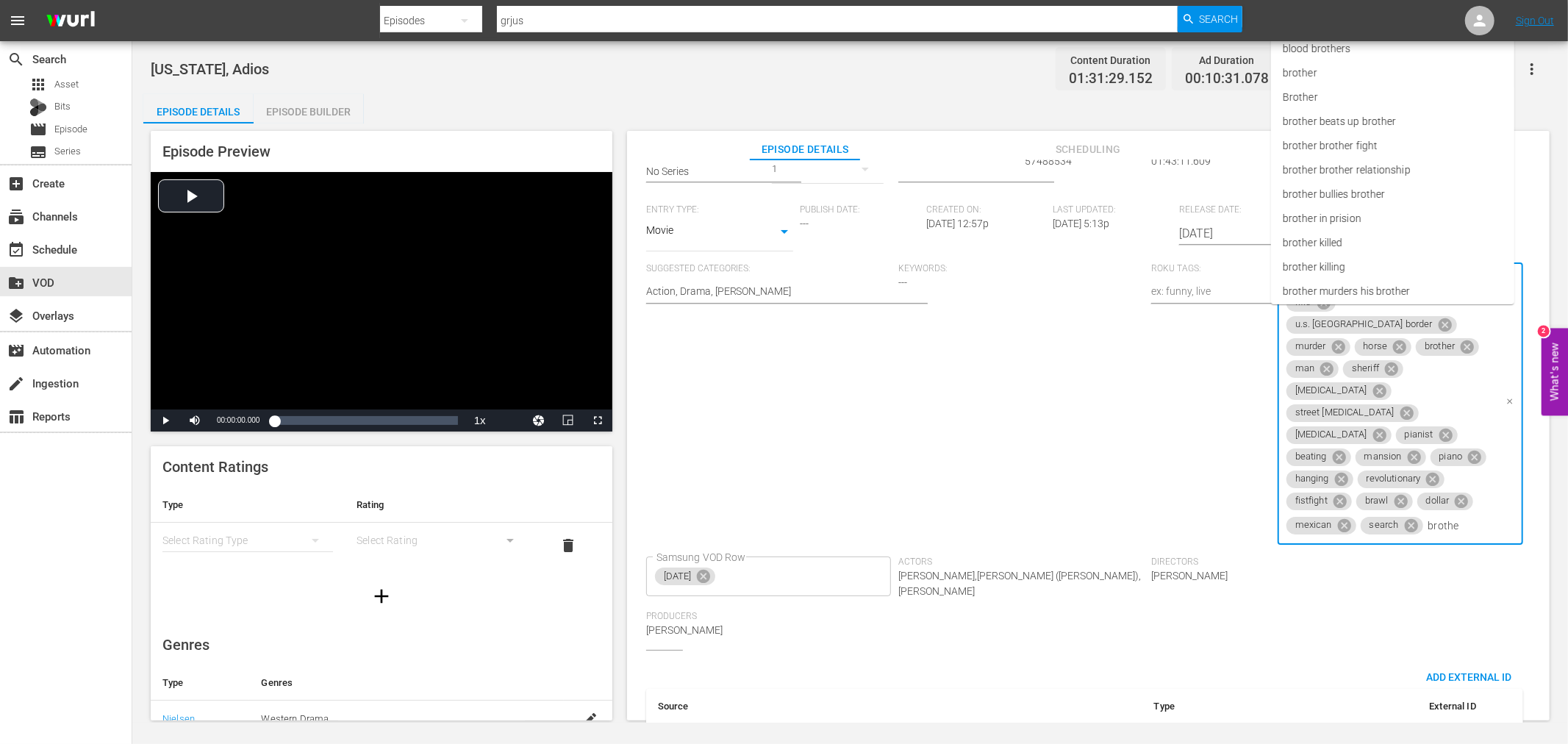
type input "brother"
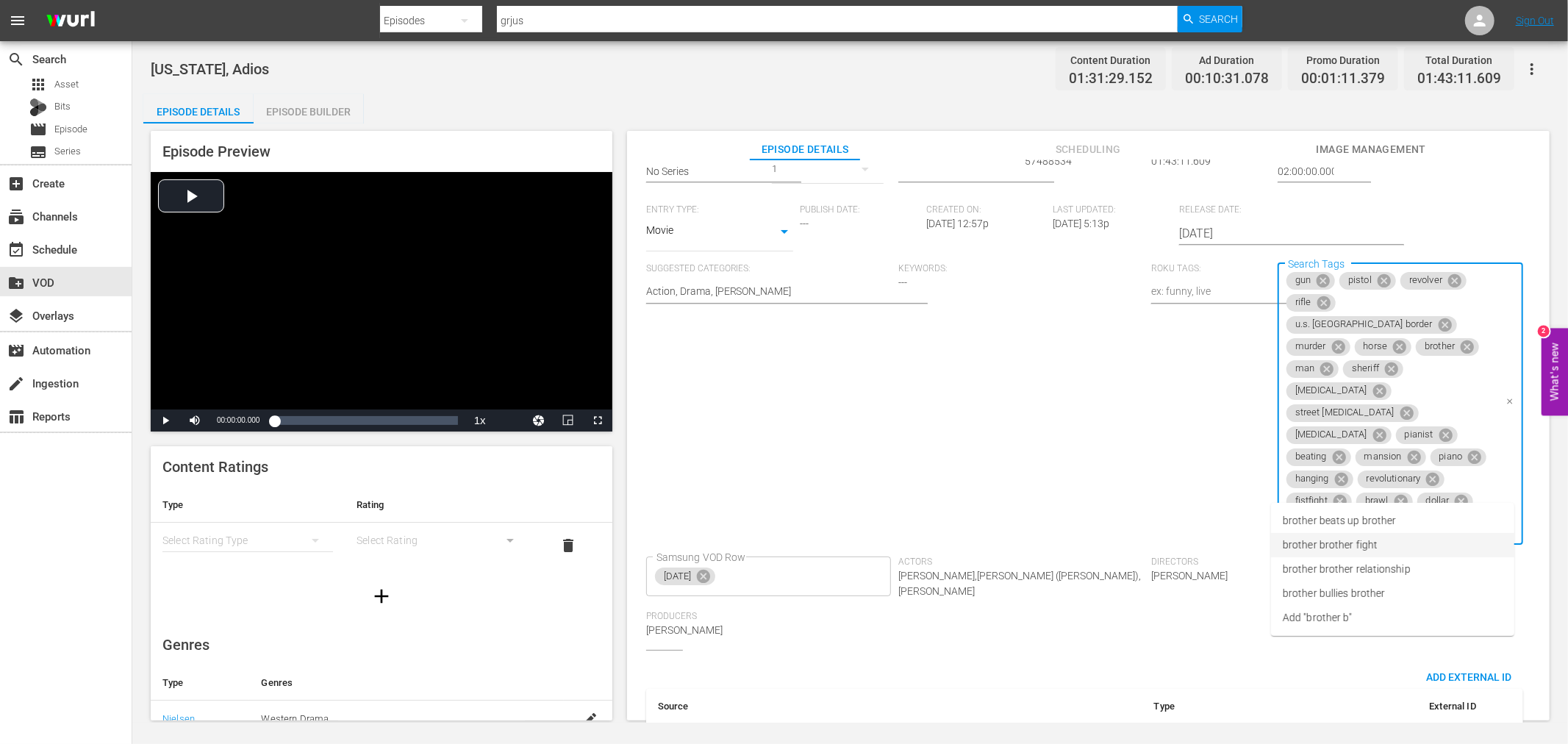
type input "brother br"
click at [1409, 520] on li "brother brother fight" at bounding box center [1393, 521] width 243 height 25
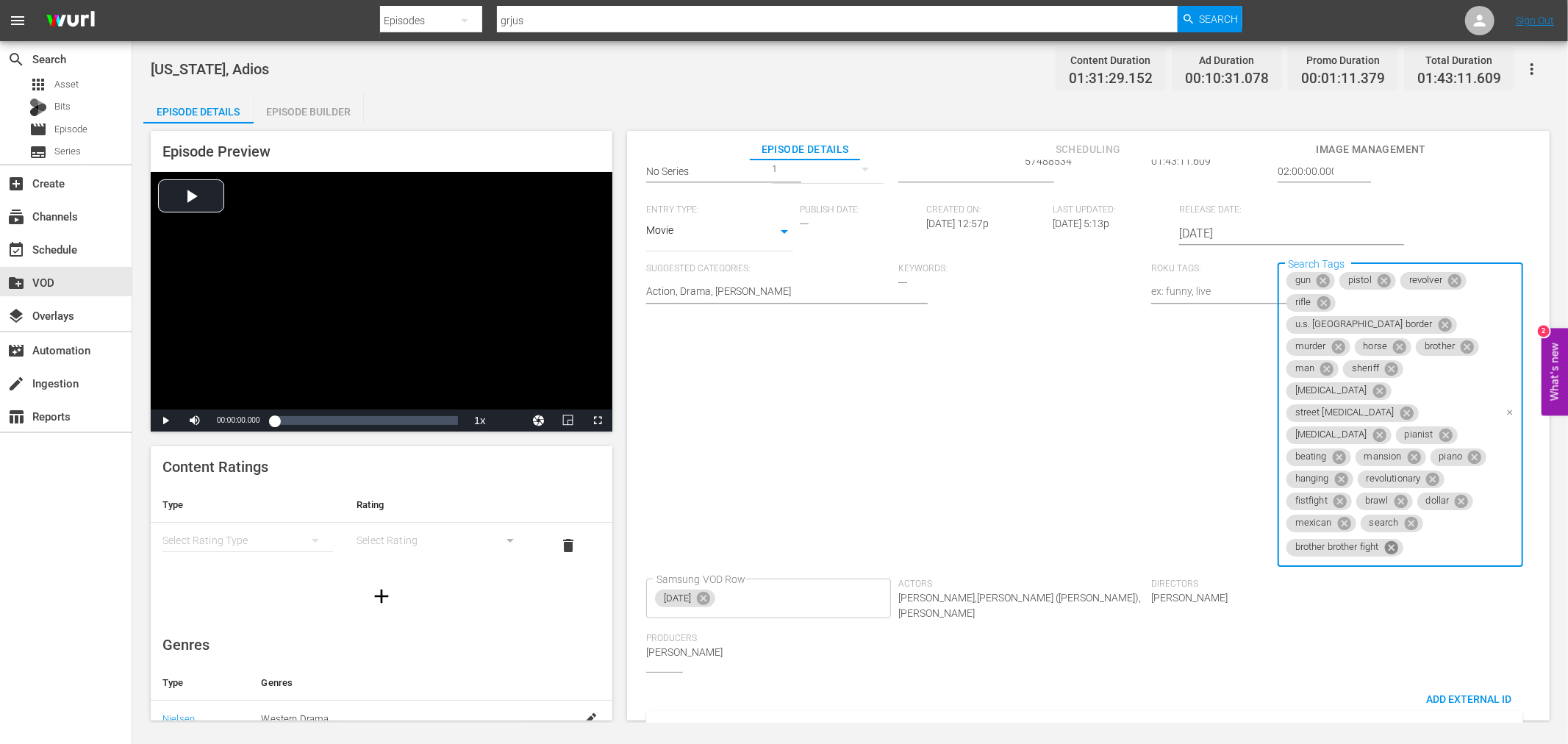
click at [1399, 539] on icon at bounding box center [1392, 548] width 16 height 16
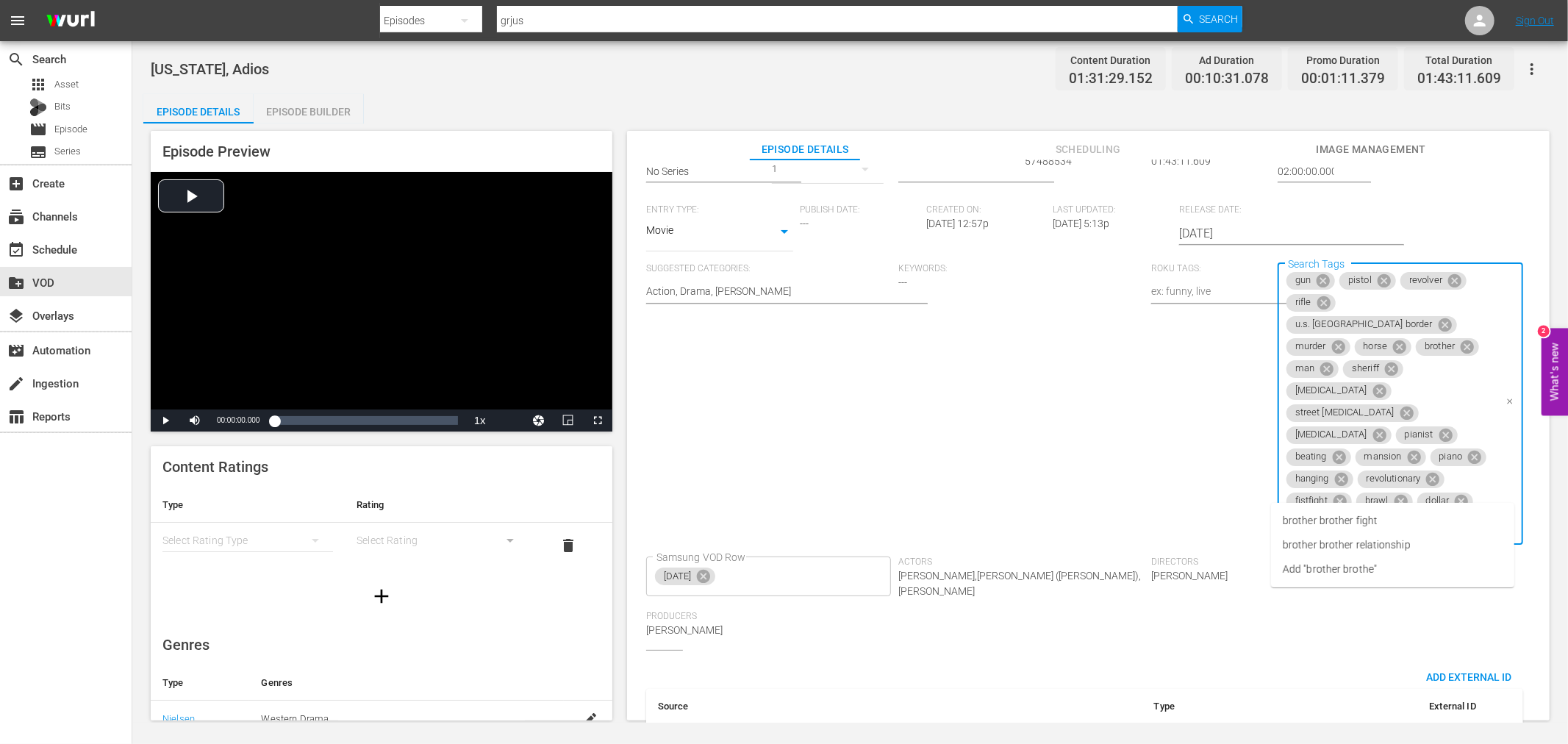
type input "brother brother"
click at [1358, 545] on span "brother brother relationship" at bounding box center [1347, 545] width 128 height 16
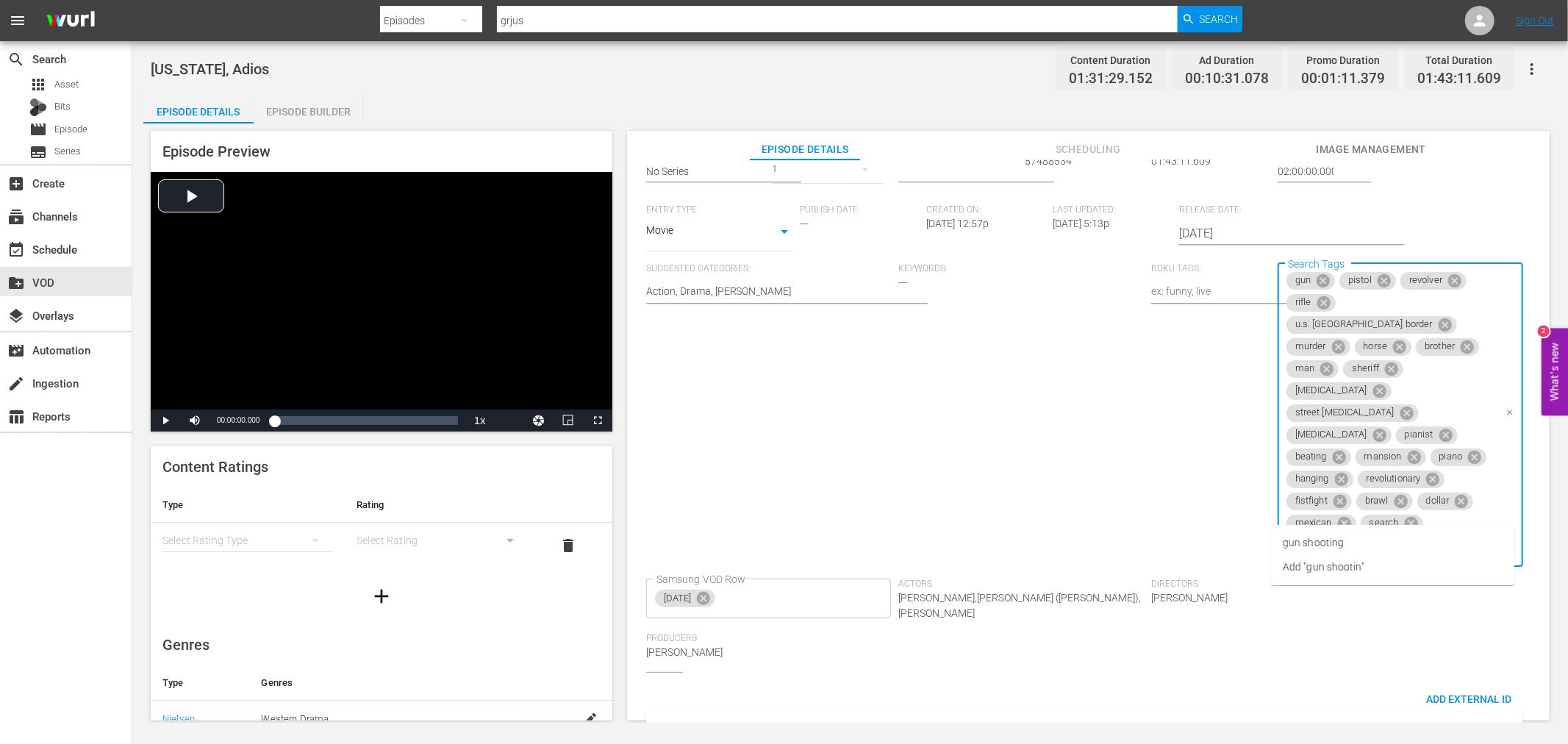
type input "gun shooting"
click at [1391, 532] on li "gun shooting" at bounding box center [1393, 543] width 243 height 25
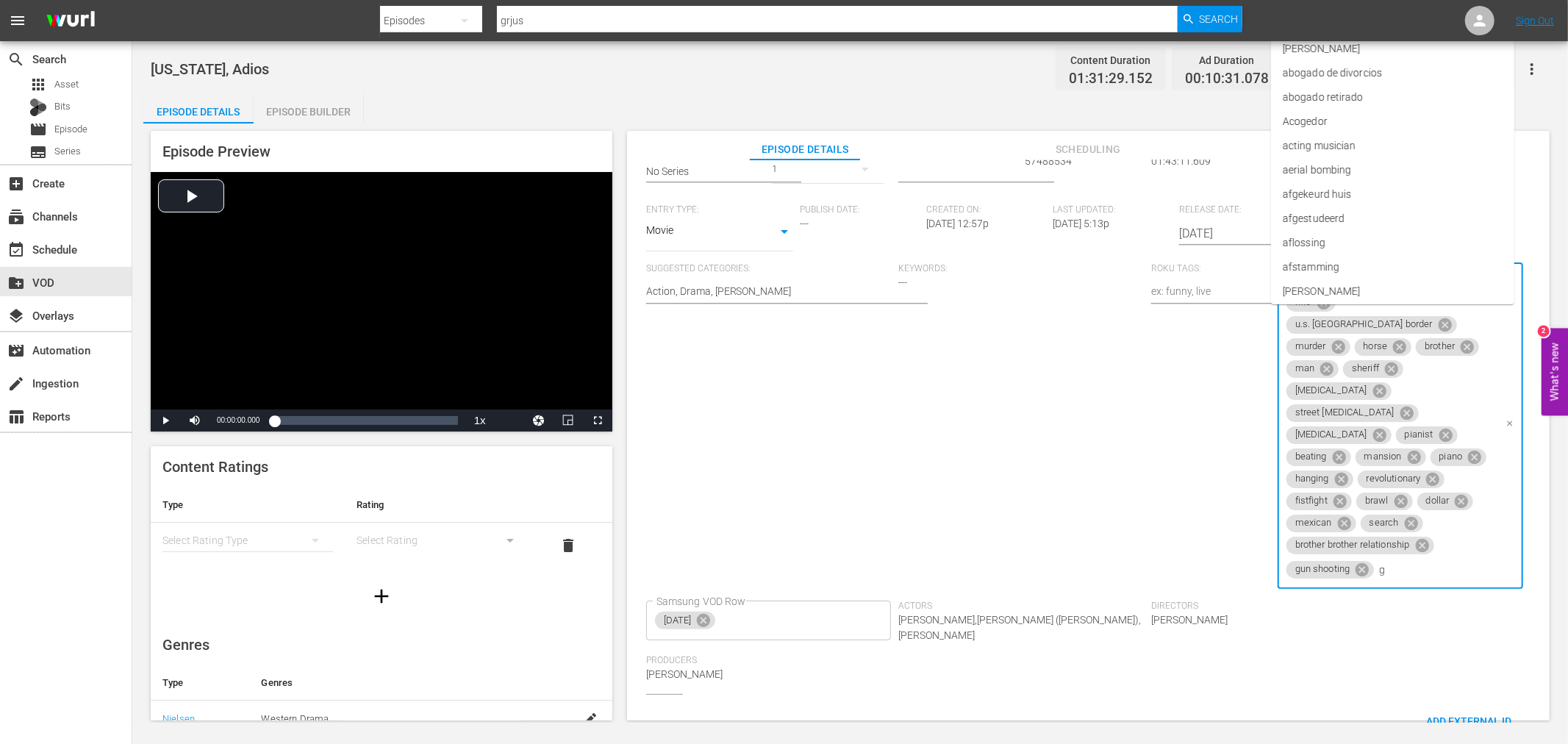
type input "gu"
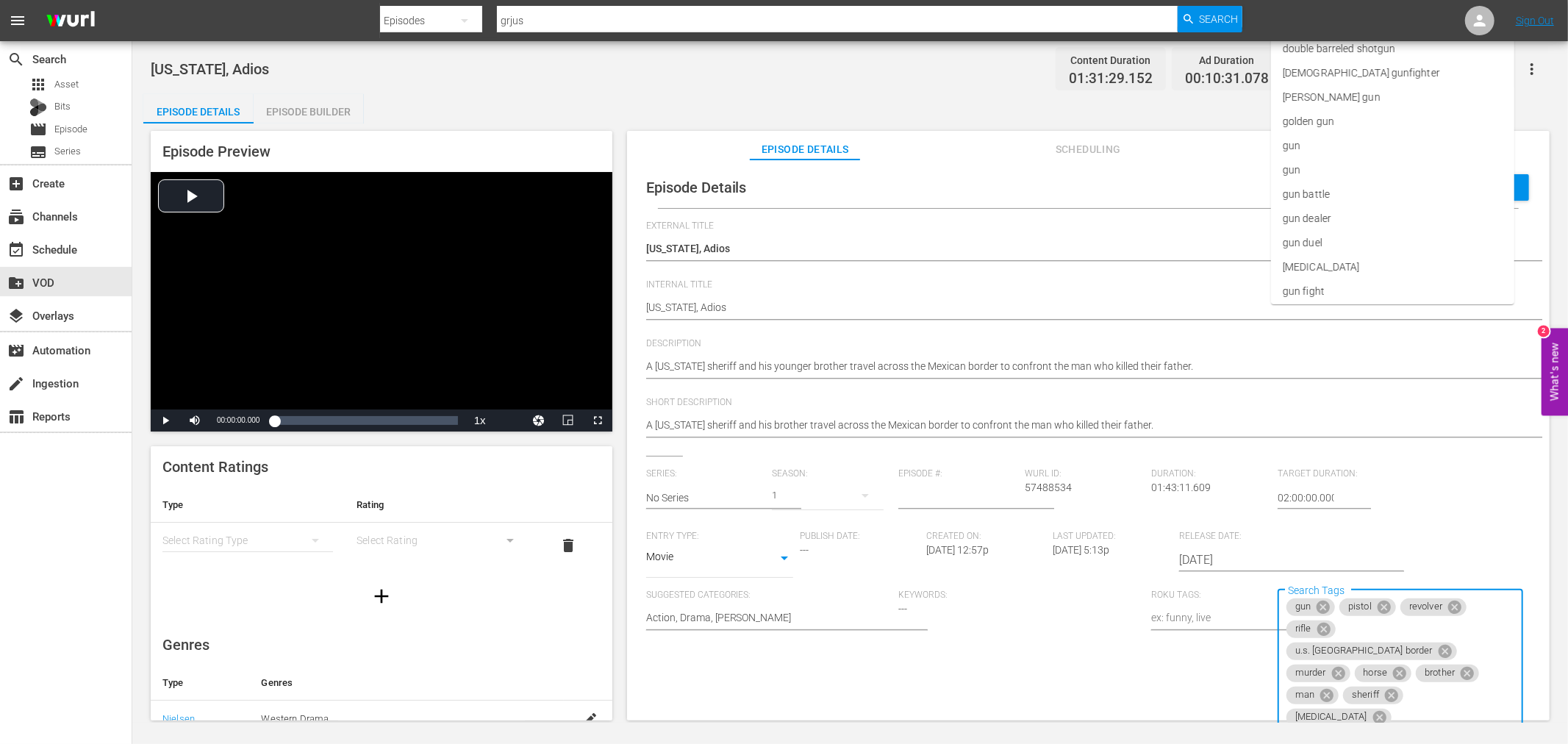
scroll to position [326, 0]
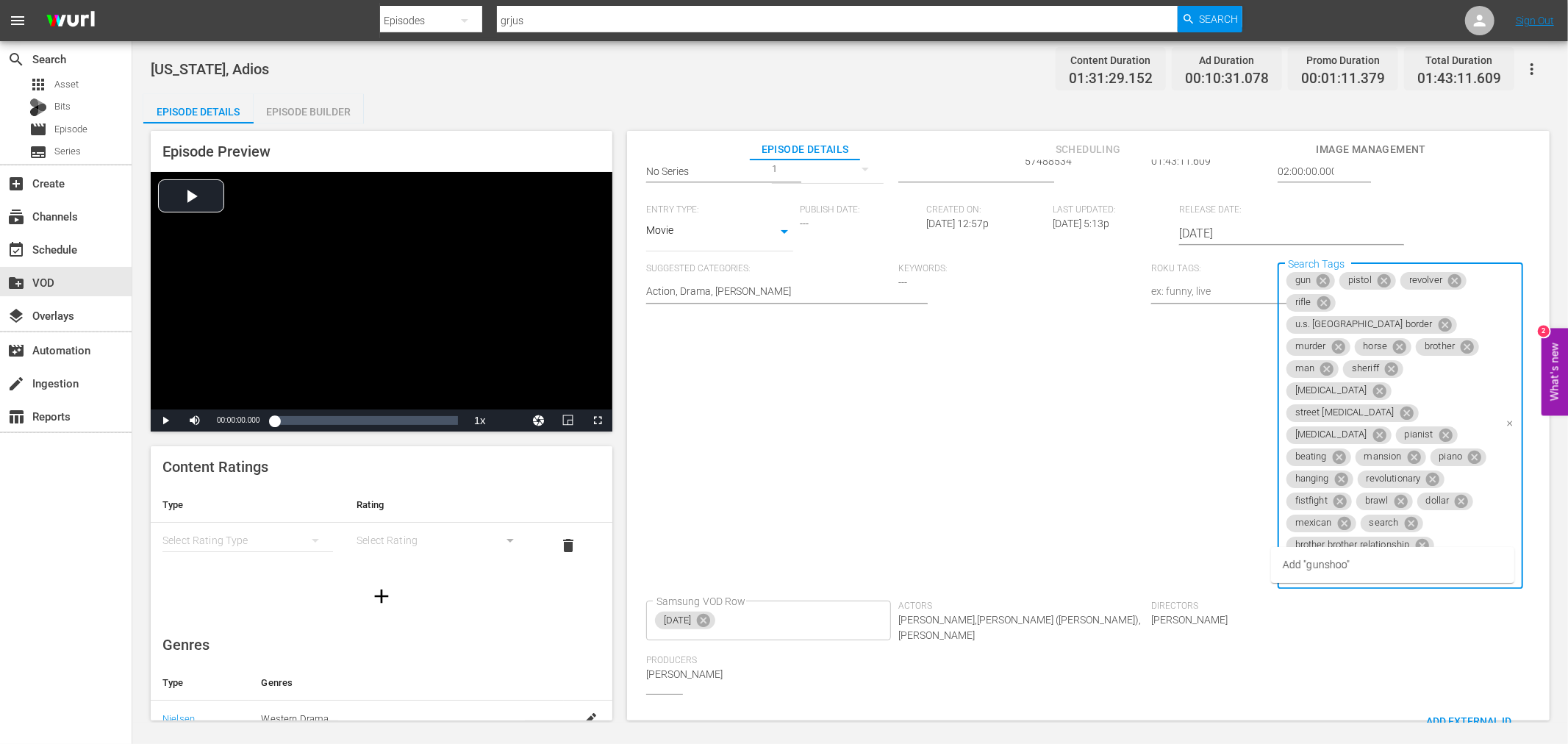
type input "gunsho"
click at [1322, 571] on li "gunshot" at bounding box center [1393, 565] width 243 height 25
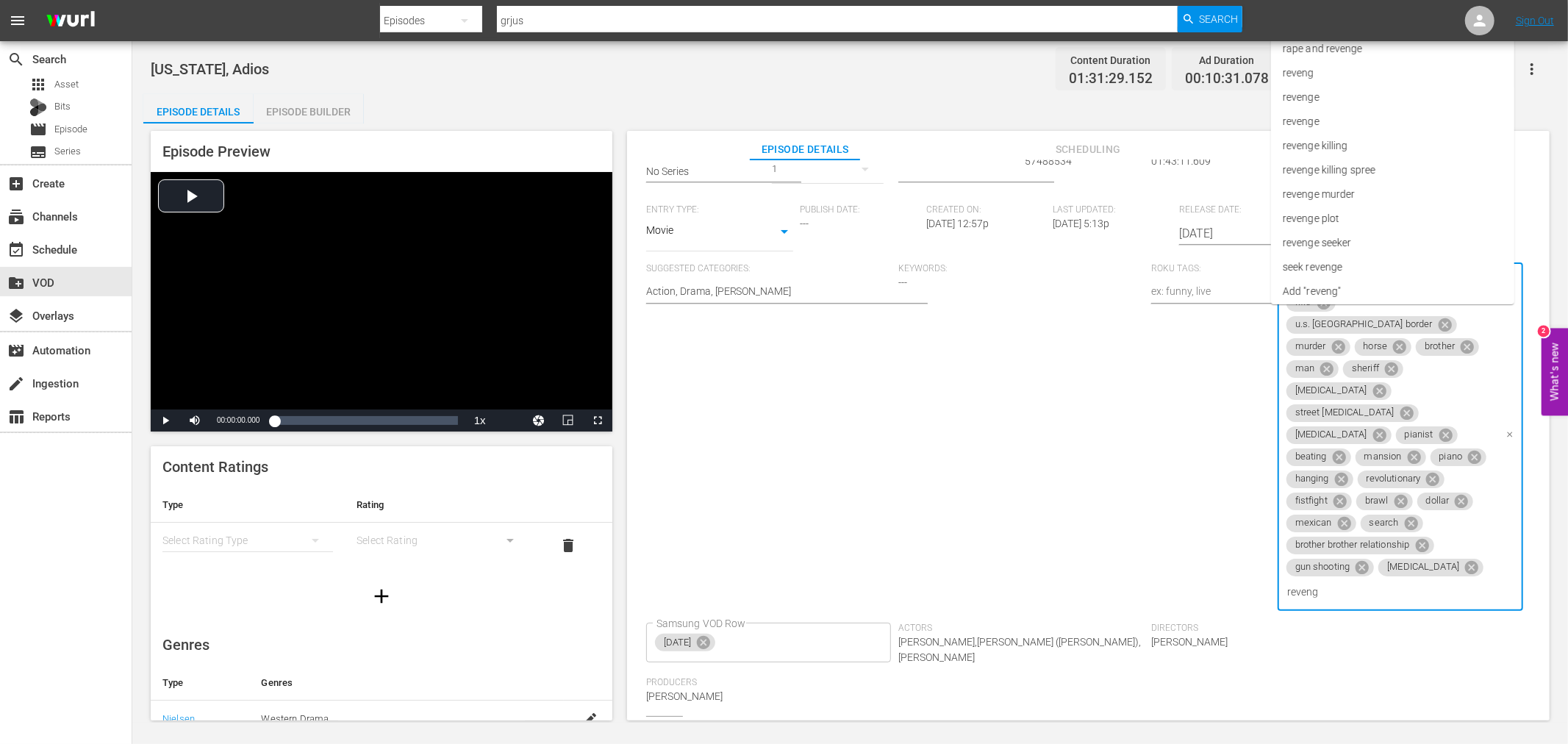
type input "revenge"
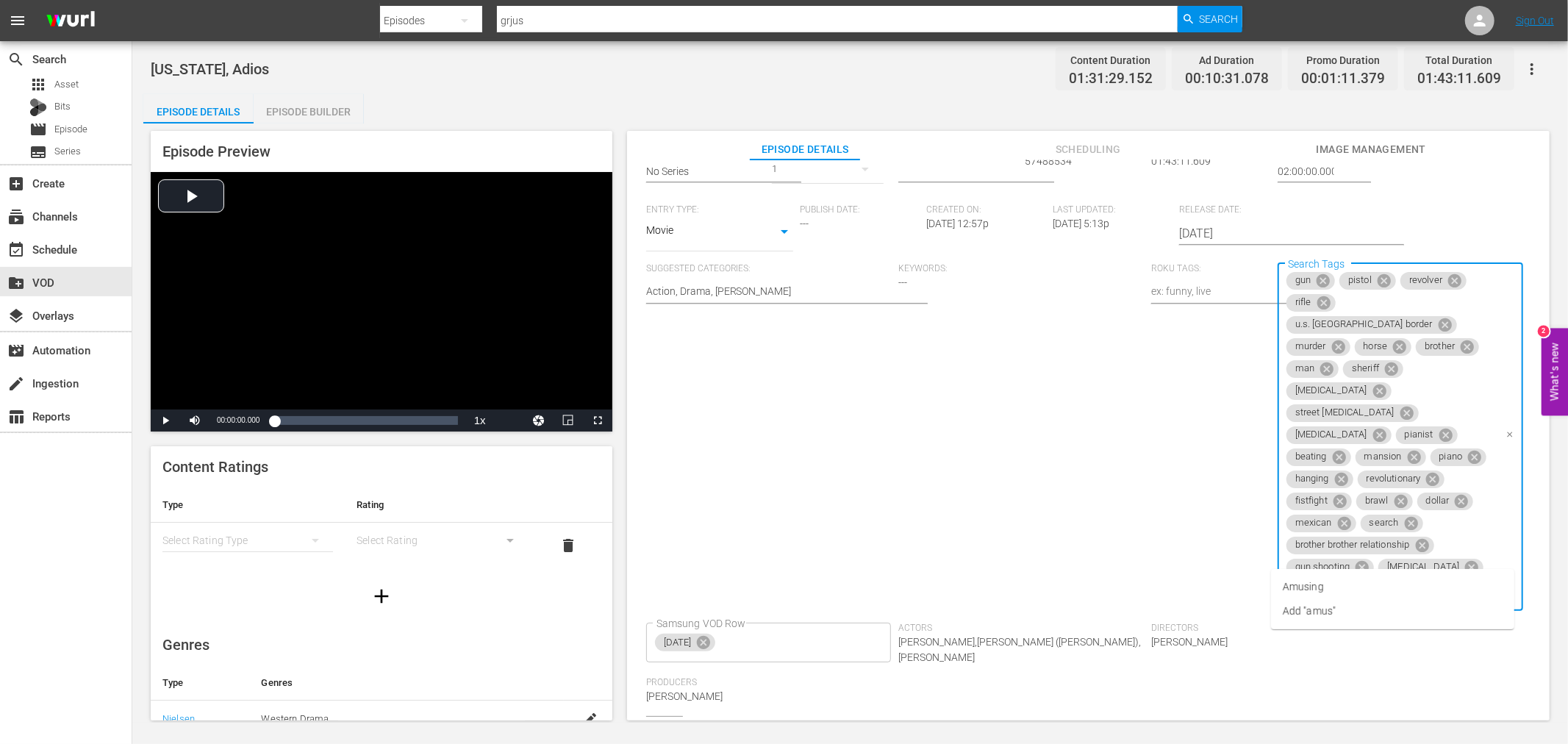
type input "amush"
type input "father son re"
click at [1340, 585] on span "father son relationship" at bounding box center [1334, 587] width 104 height 16
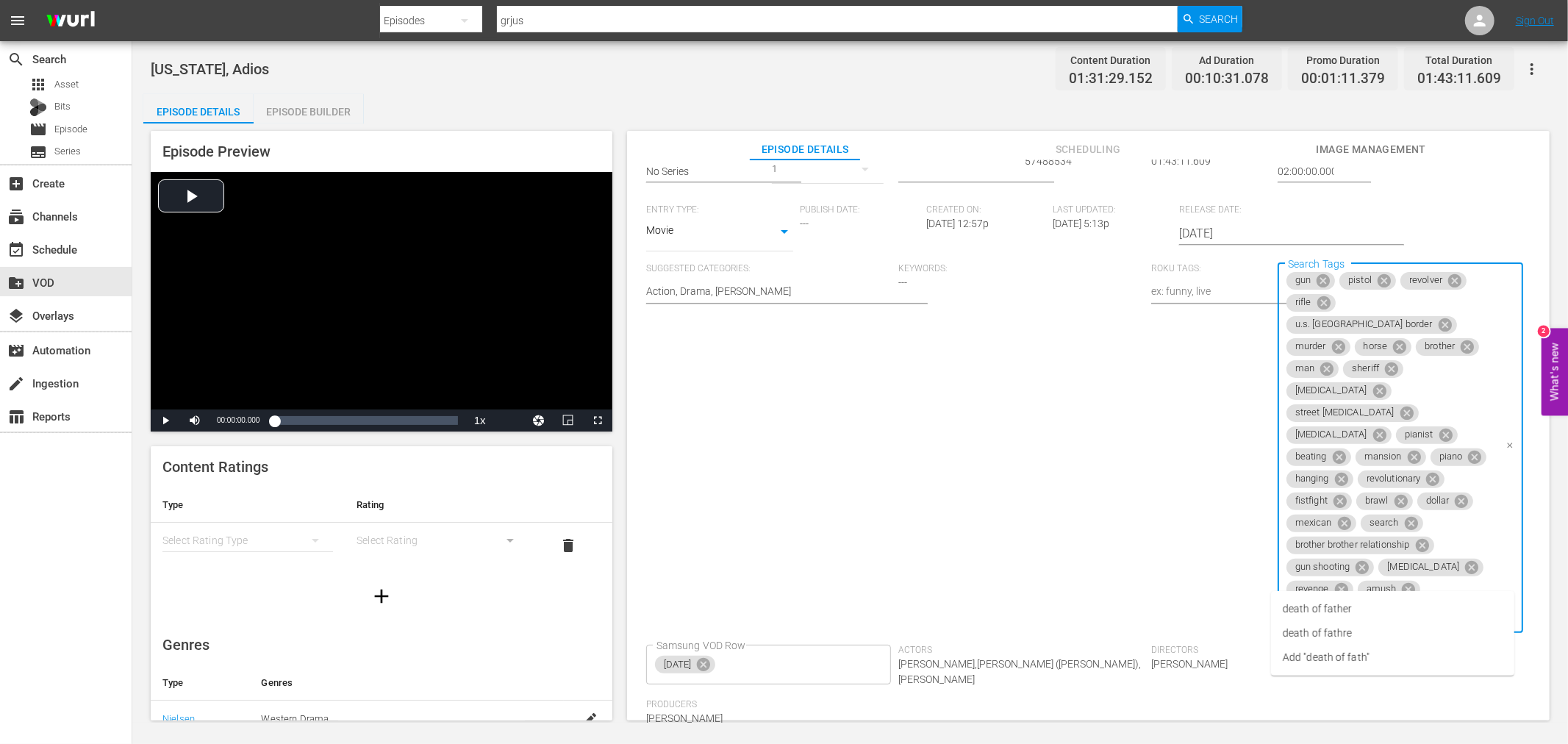
type input "death of father"
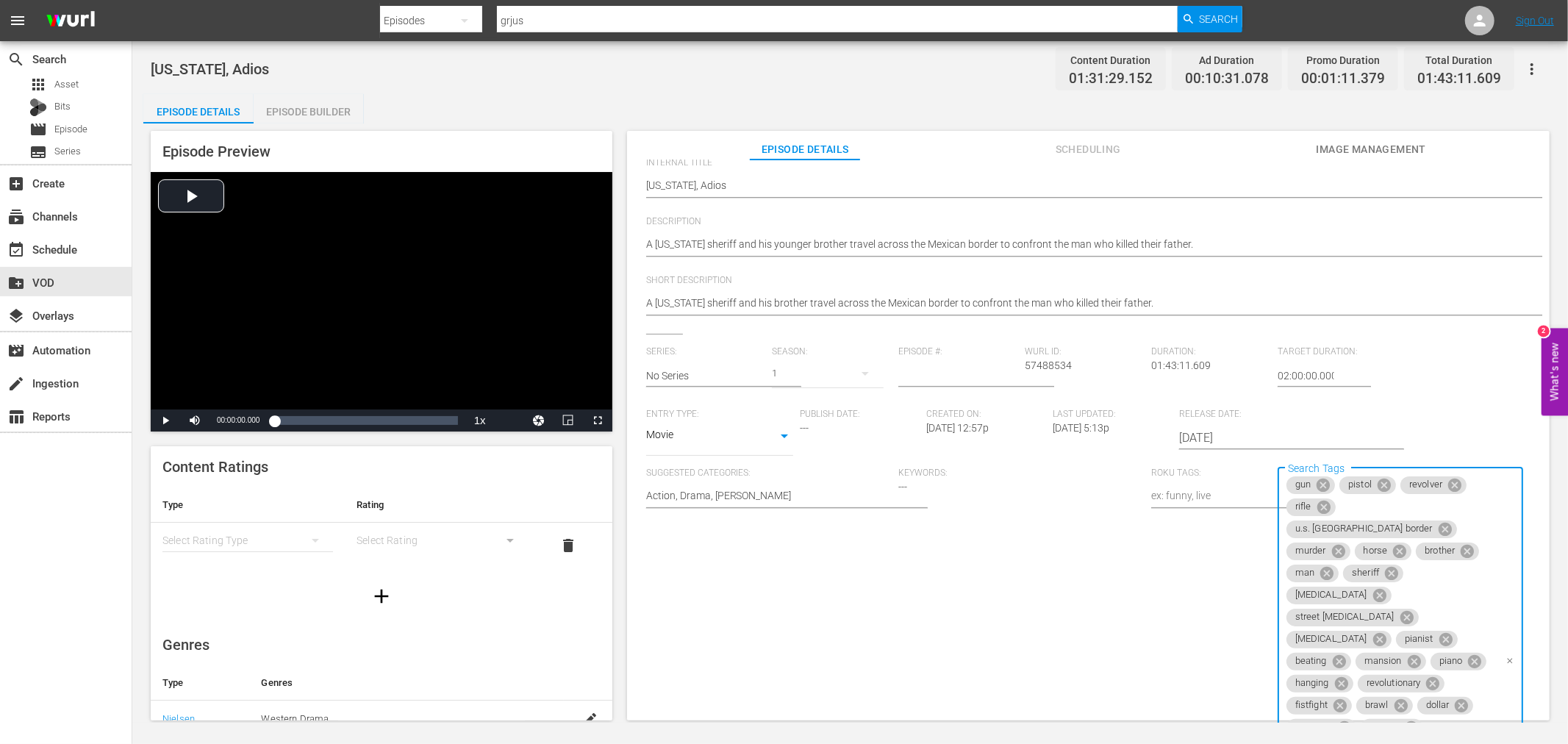
scroll to position [0, 0]
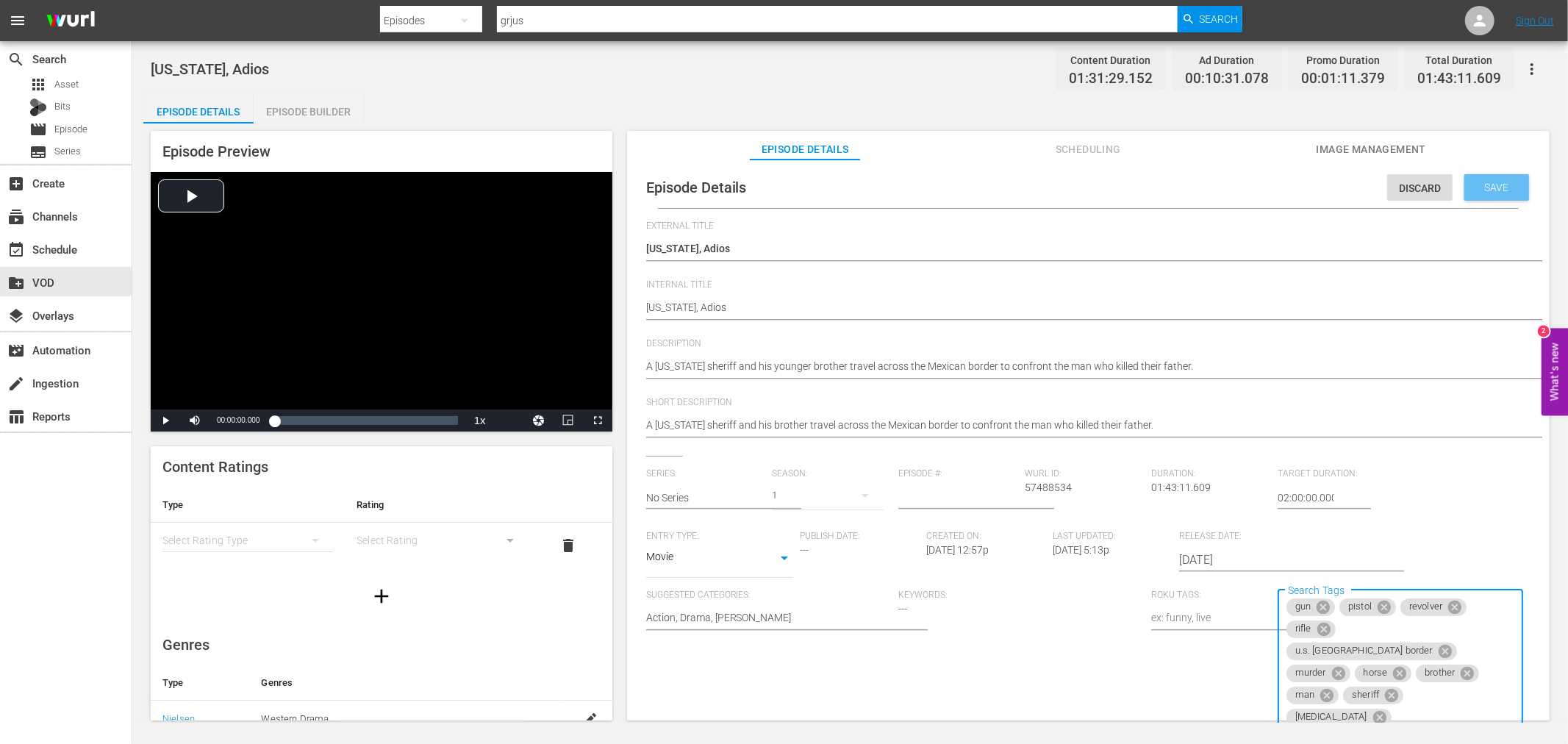
click at [1473, 182] on span "Save" at bounding box center [1497, 187] width 48 height 12
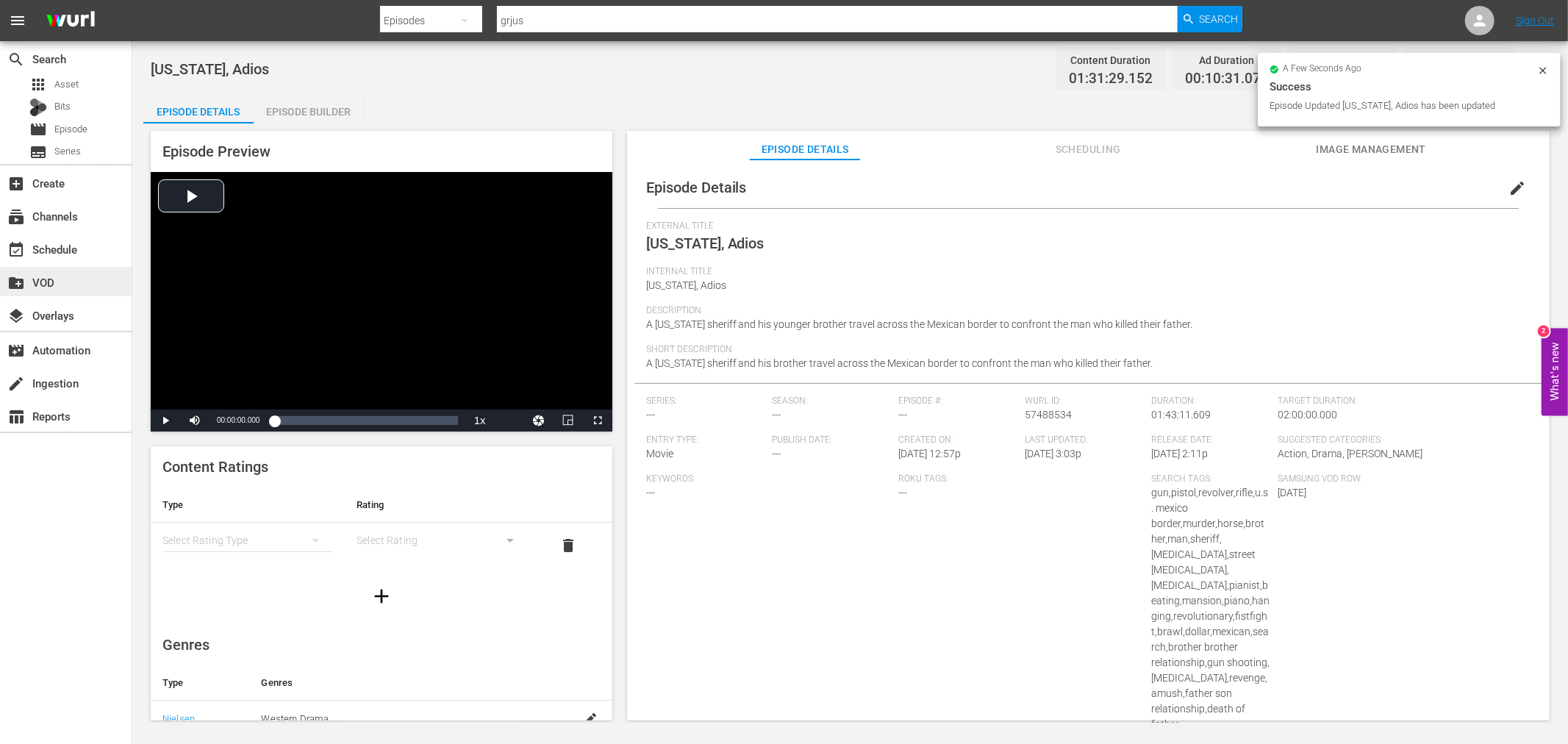
click at [95, 288] on div "create_new_folder VOD" at bounding box center [66, 282] width 132 height 30
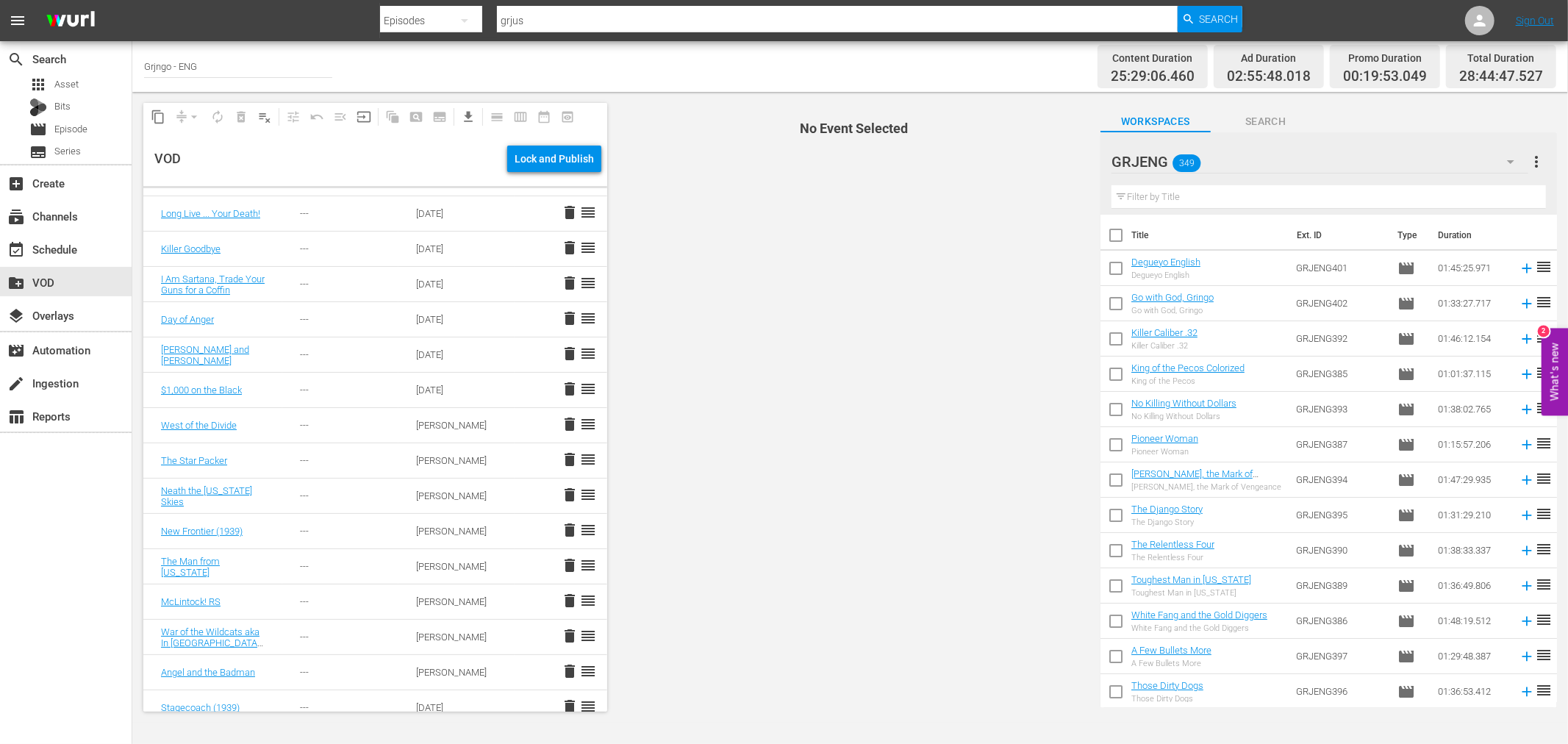
scroll to position [153, 0]
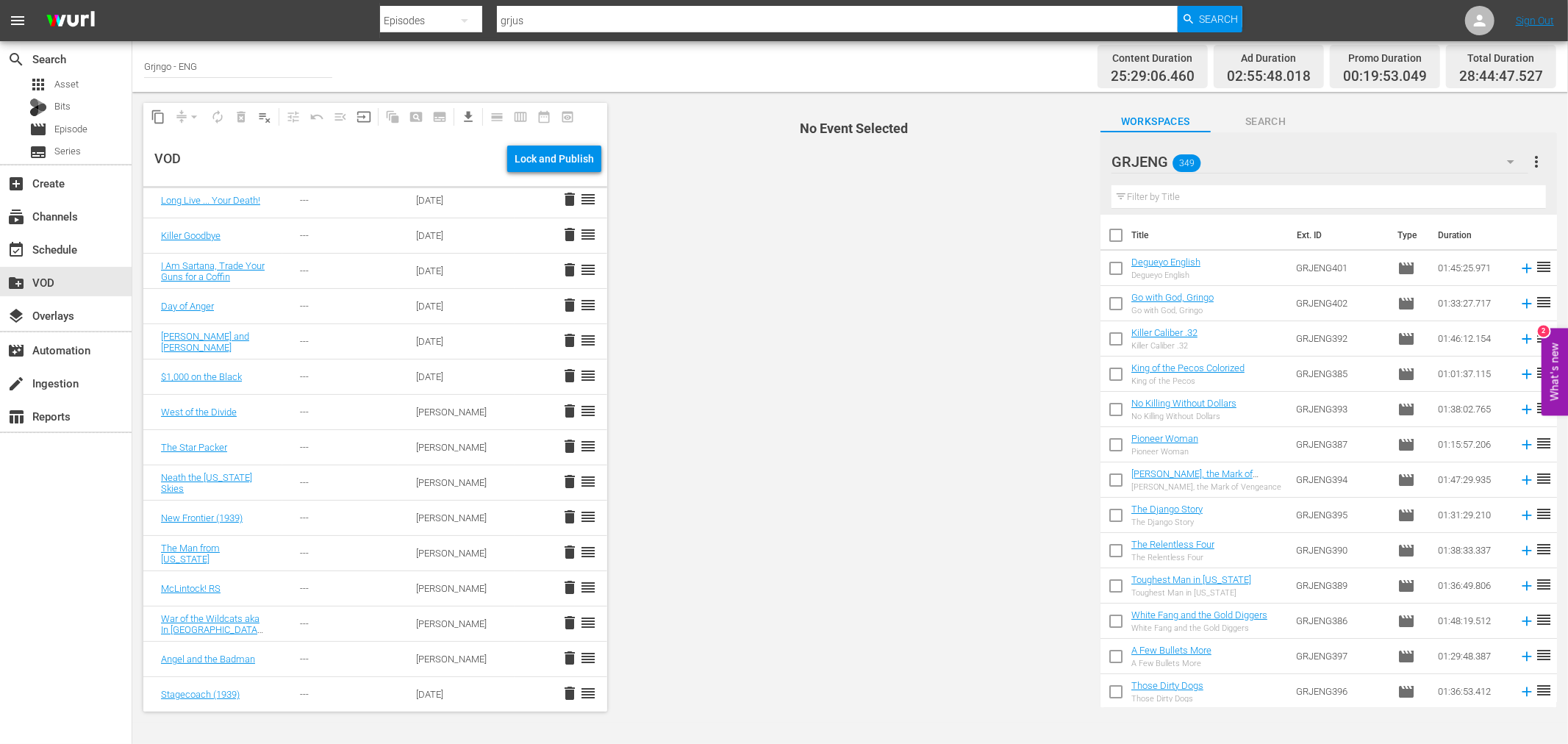
click at [1178, 198] on input "text" at bounding box center [1329, 196] width 434 height 24
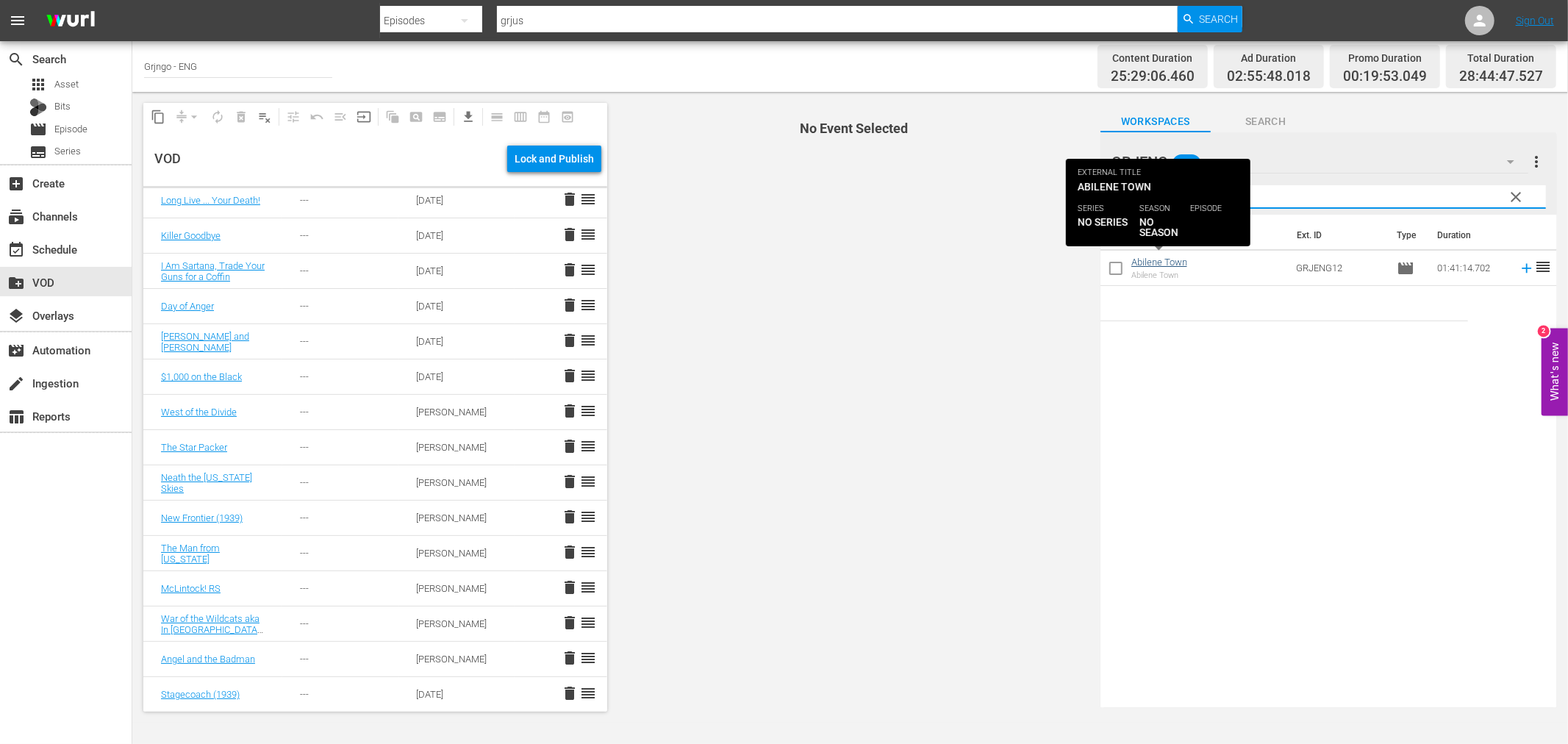
type input "abilen"
click at [1163, 259] on link "Abilene Town" at bounding box center [1159, 261] width 56 height 11
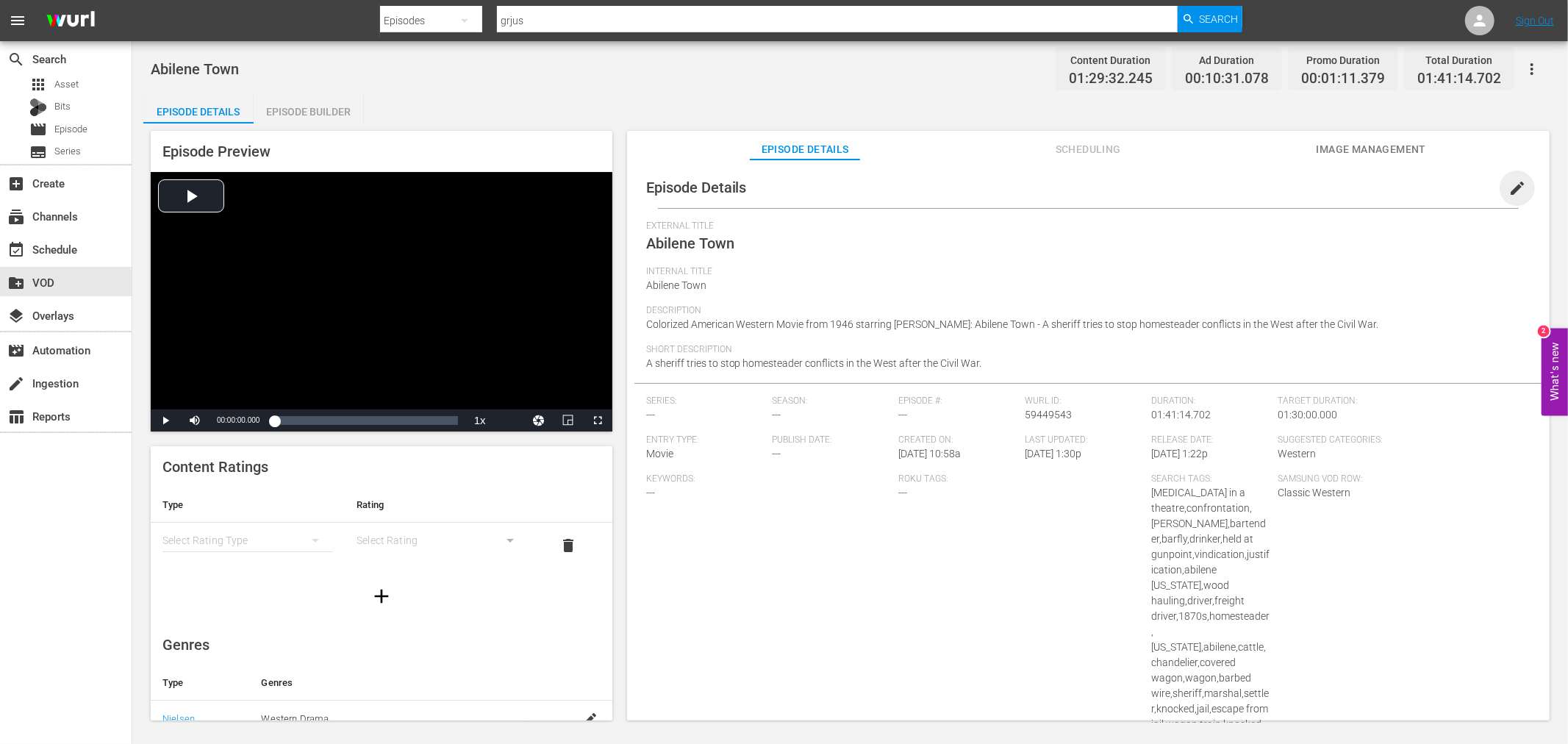
click at [1511, 186] on span "edit" at bounding box center [1517, 187] width 17 height 17
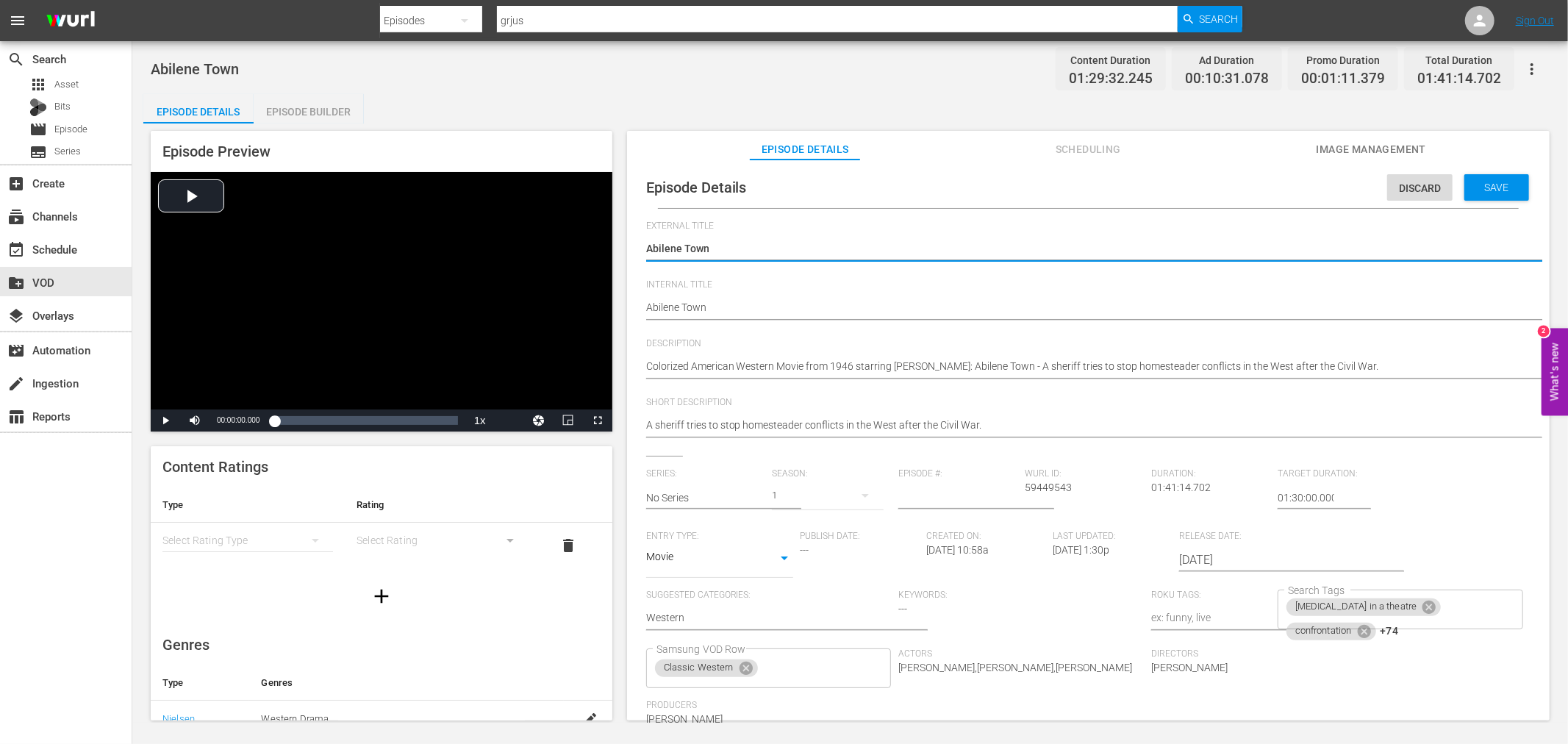
scroll to position [147, 0]
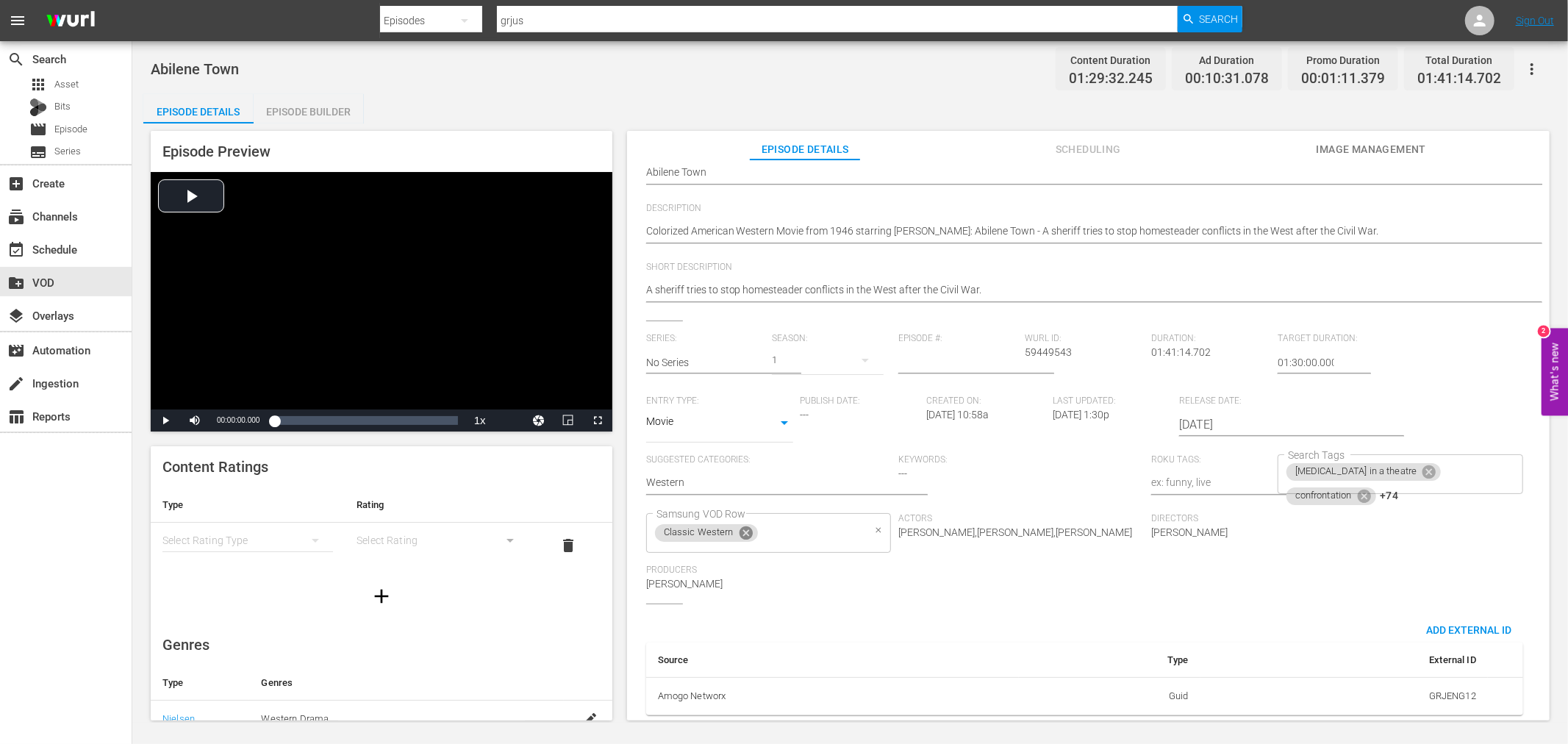
click at [742, 524] on icon at bounding box center [747, 533] width 16 height 16
click at [743, 520] on input "Samsung VOD Row" at bounding box center [758, 533] width 210 height 26
type input "International"
click at [750, 571] on li "[DATE]" at bounding box center [767, 561] width 243 height 25
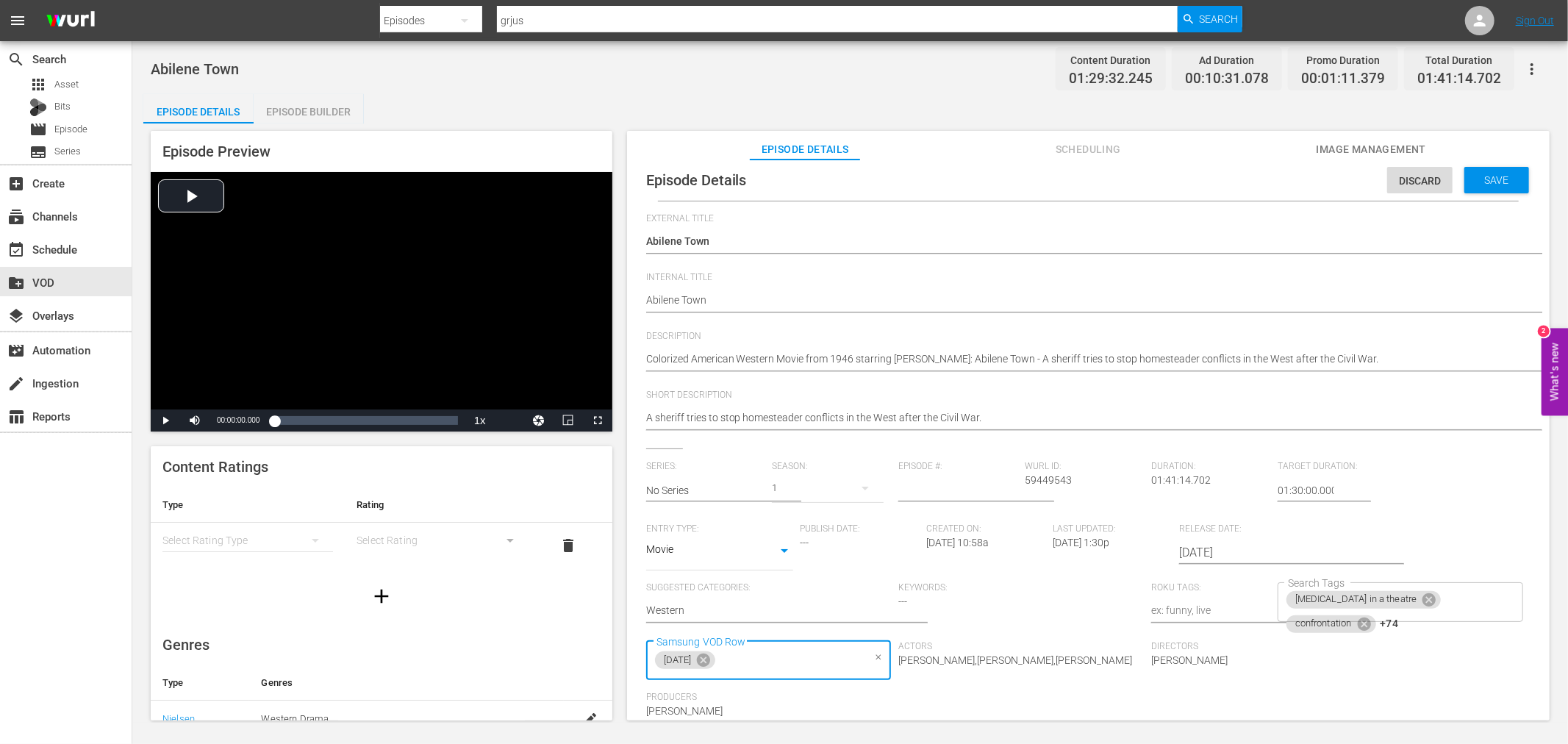
scroll to position [0, 0]
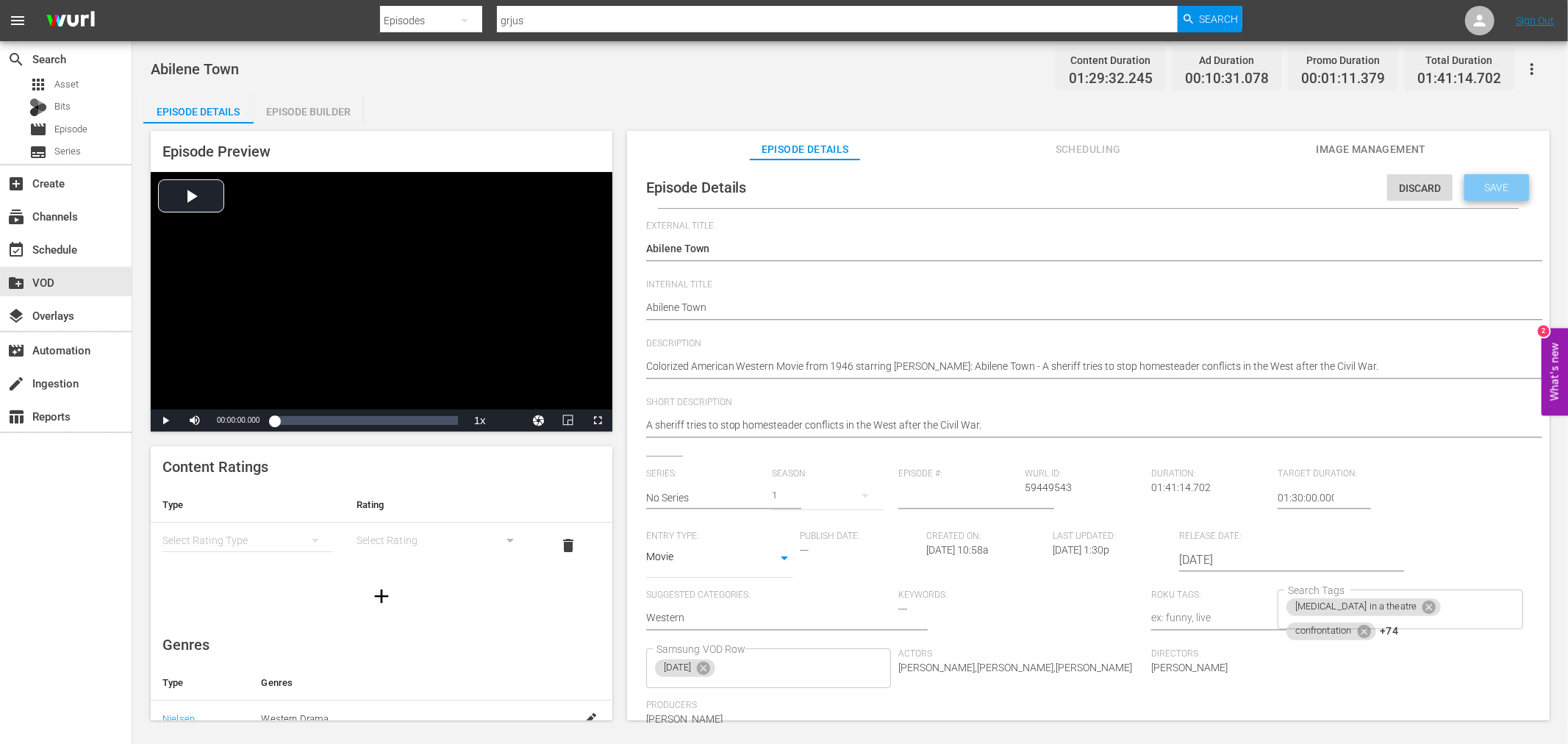
click at [1473, 184] on span "Save" at bounding box center [1497, 187] width 48 height 12
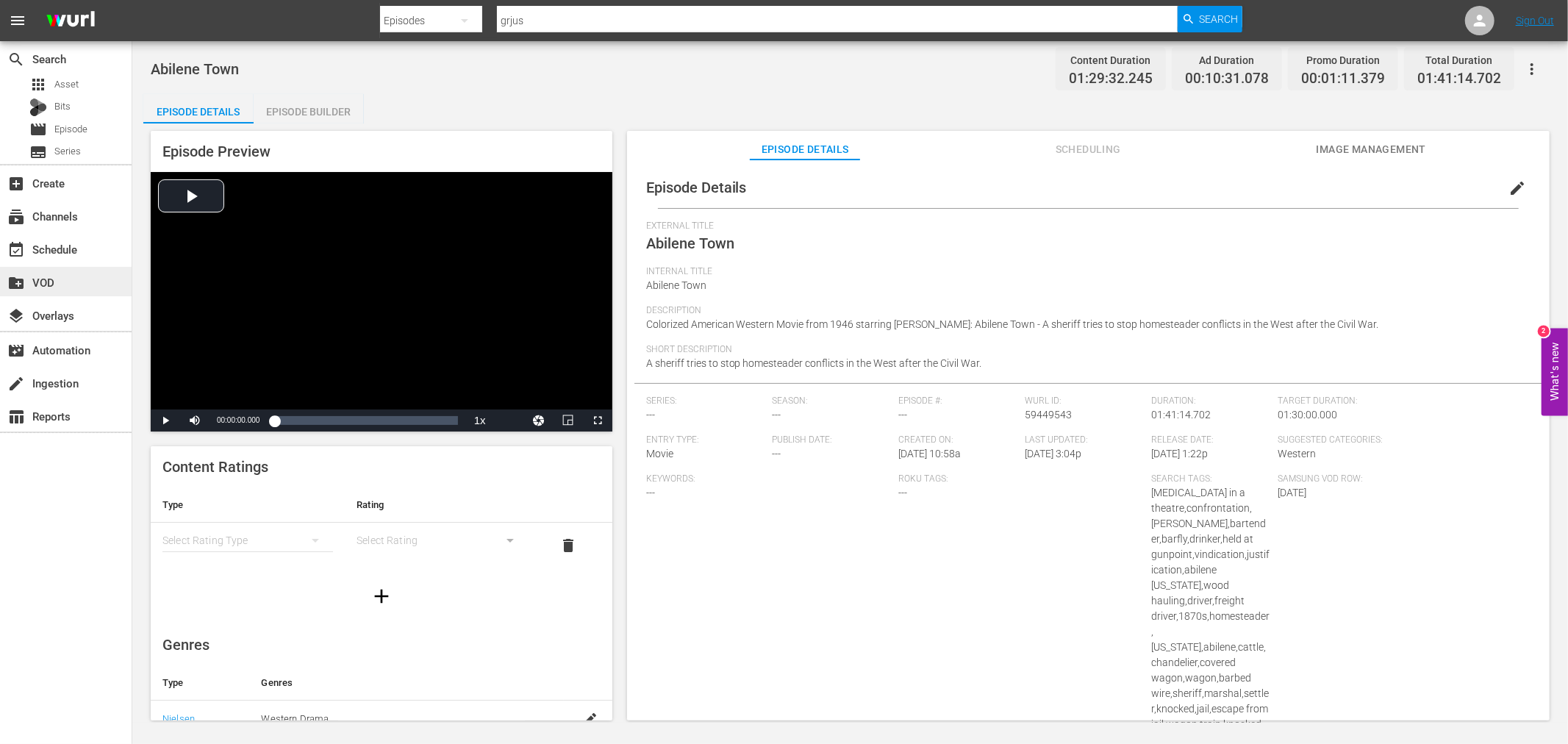
click at [50, 284] on div "create_new_folder VOD" at bounding box center [41, 280] width 82 height 13
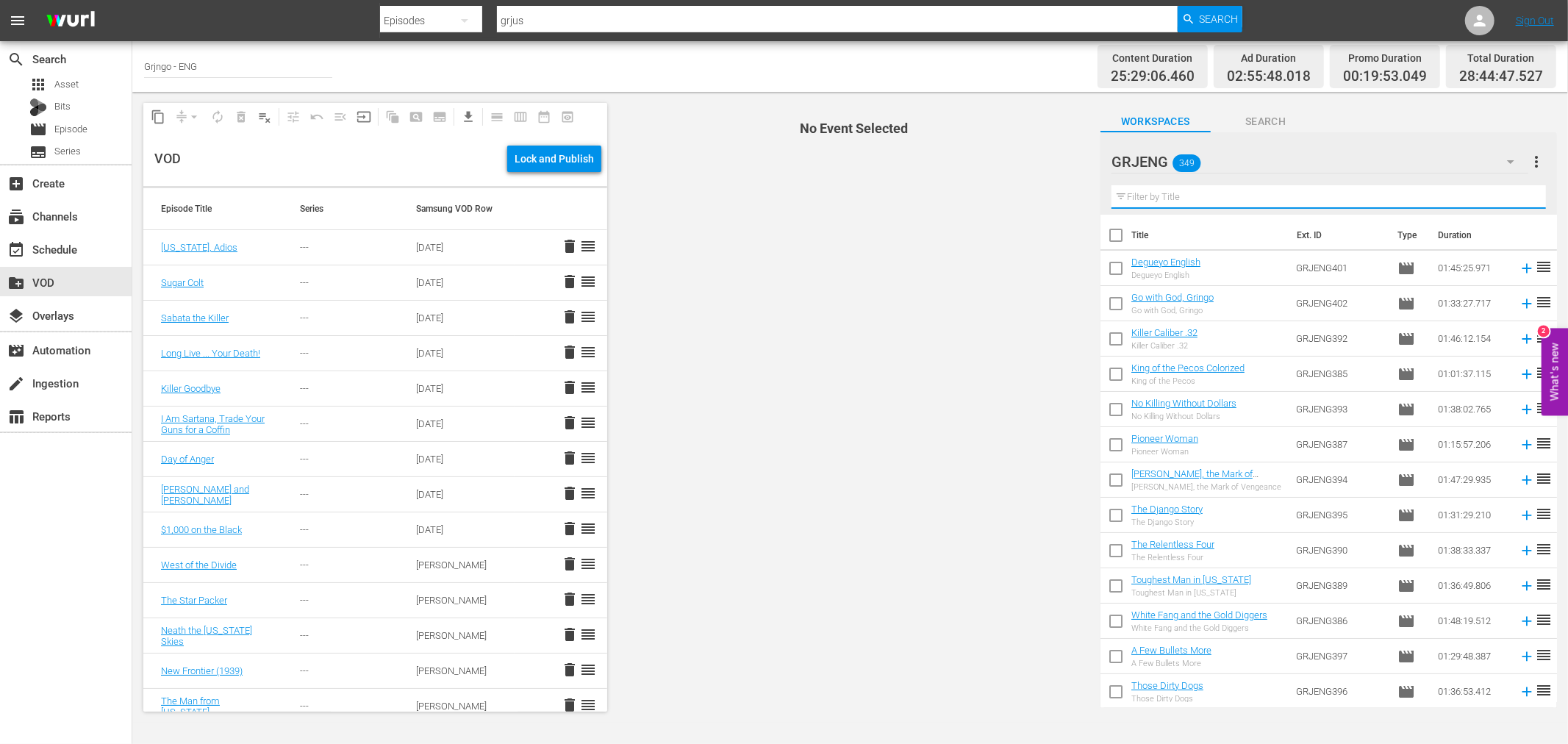
click at [1185, 188] on input "text" at bounding box center [1329, 196] width 434 height 24
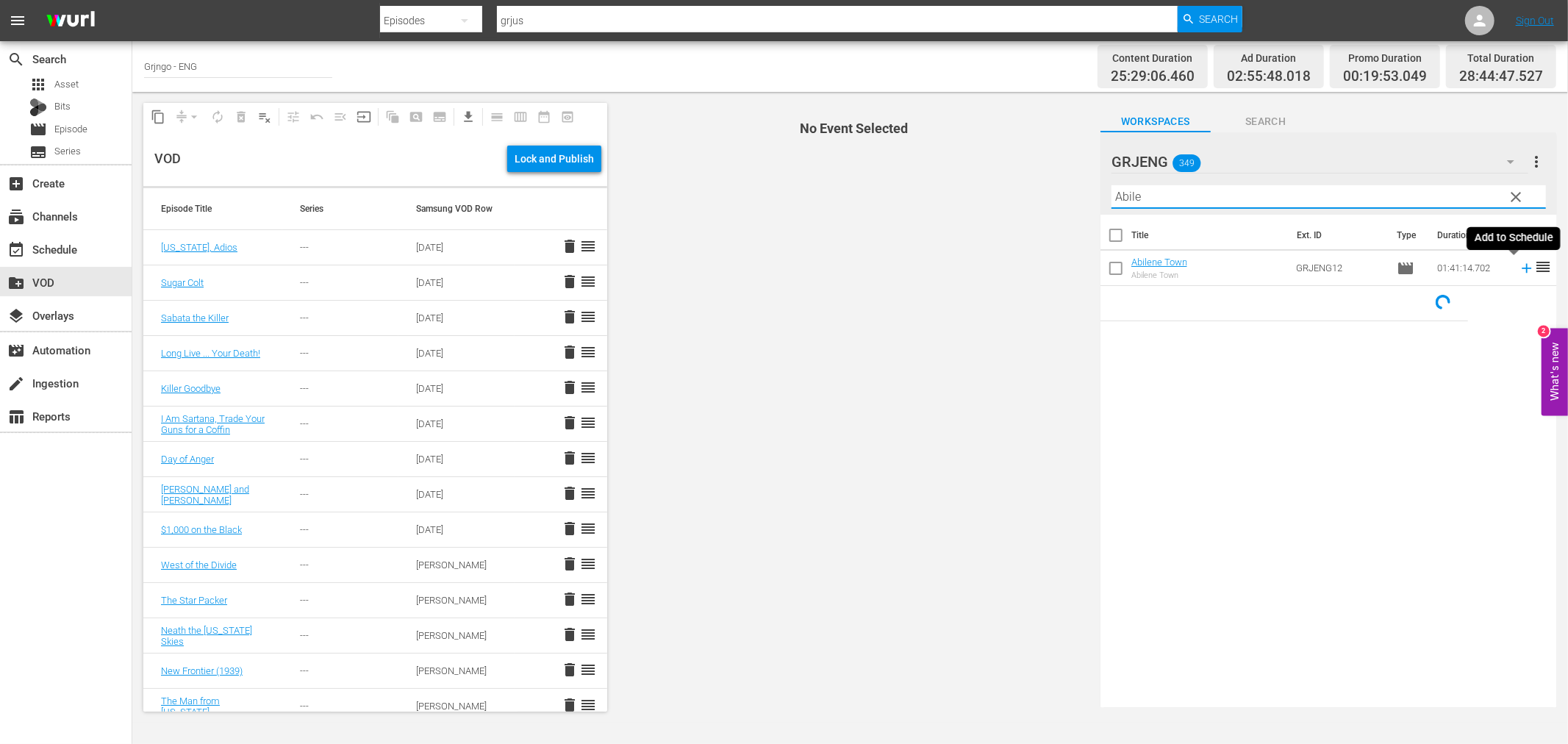
type input "Abile"
click at [1522, 267] on icon at bounding box center [1527, 268] width 10 height 10
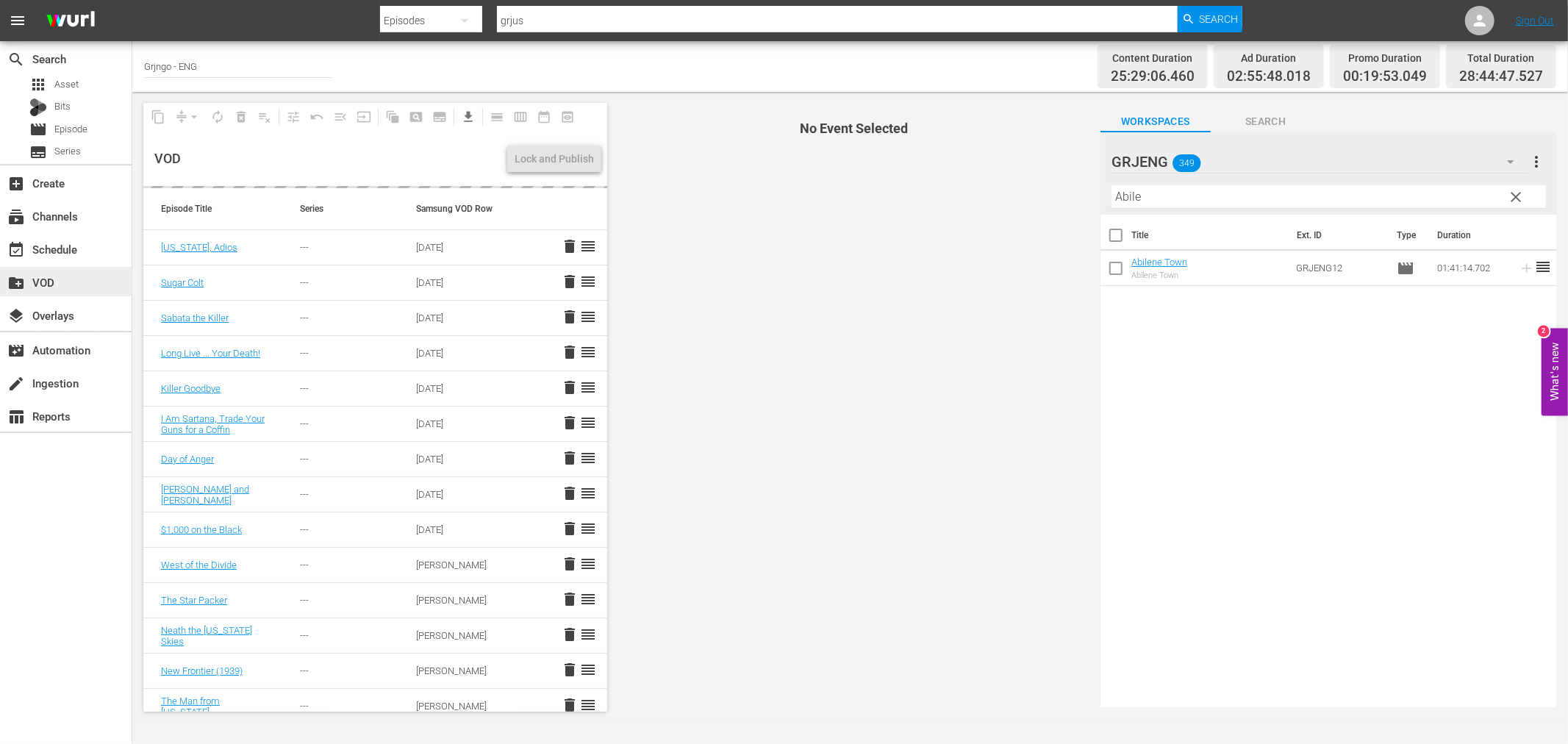
click at [72, 282] on div "create_new_folder VOD" at bounding box center [41, 280] width 82 height 13
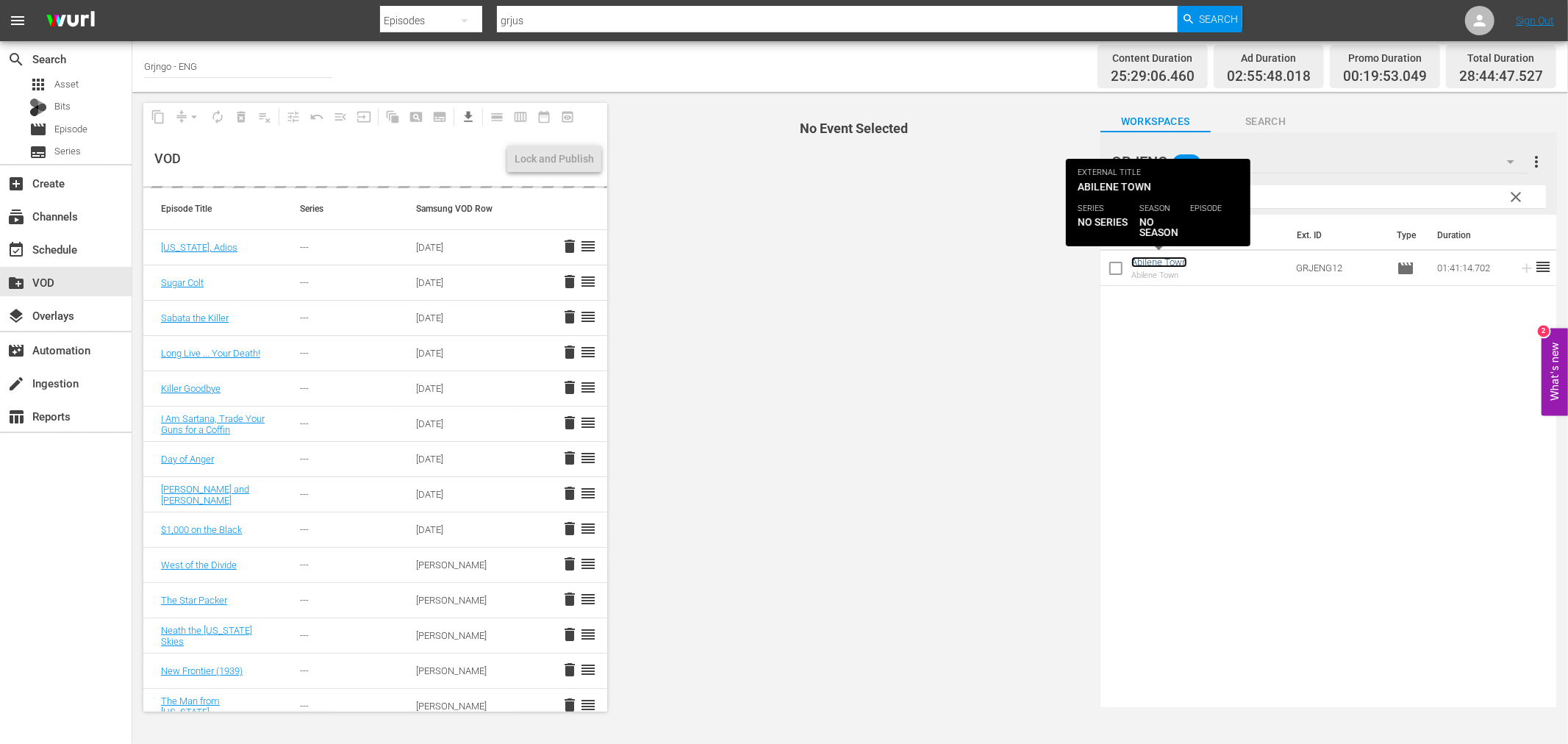
click at [1163, 260] on link "Abilene Town" at bounding box center [1159, 261] width 56 height 11
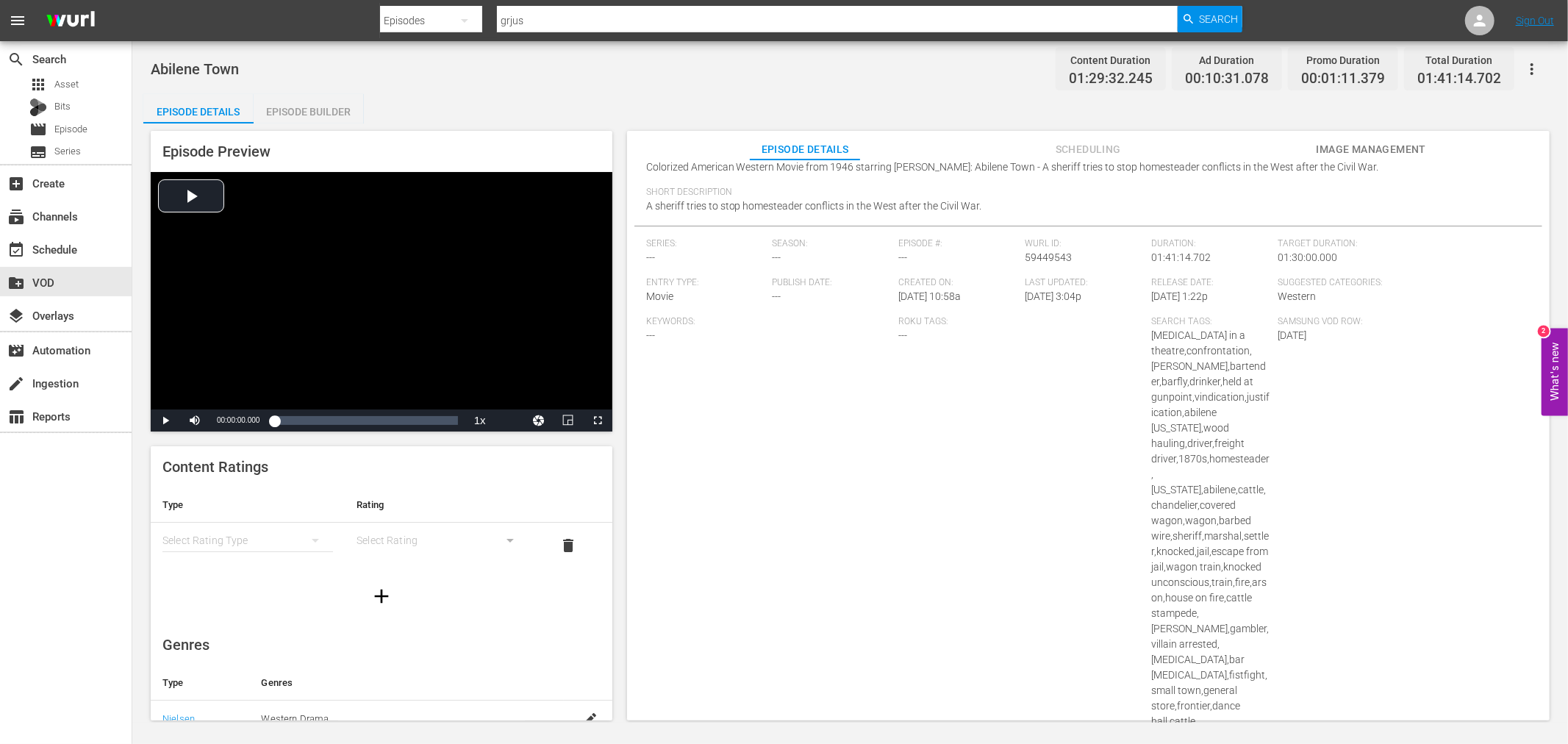
scroll to position [76, 0]
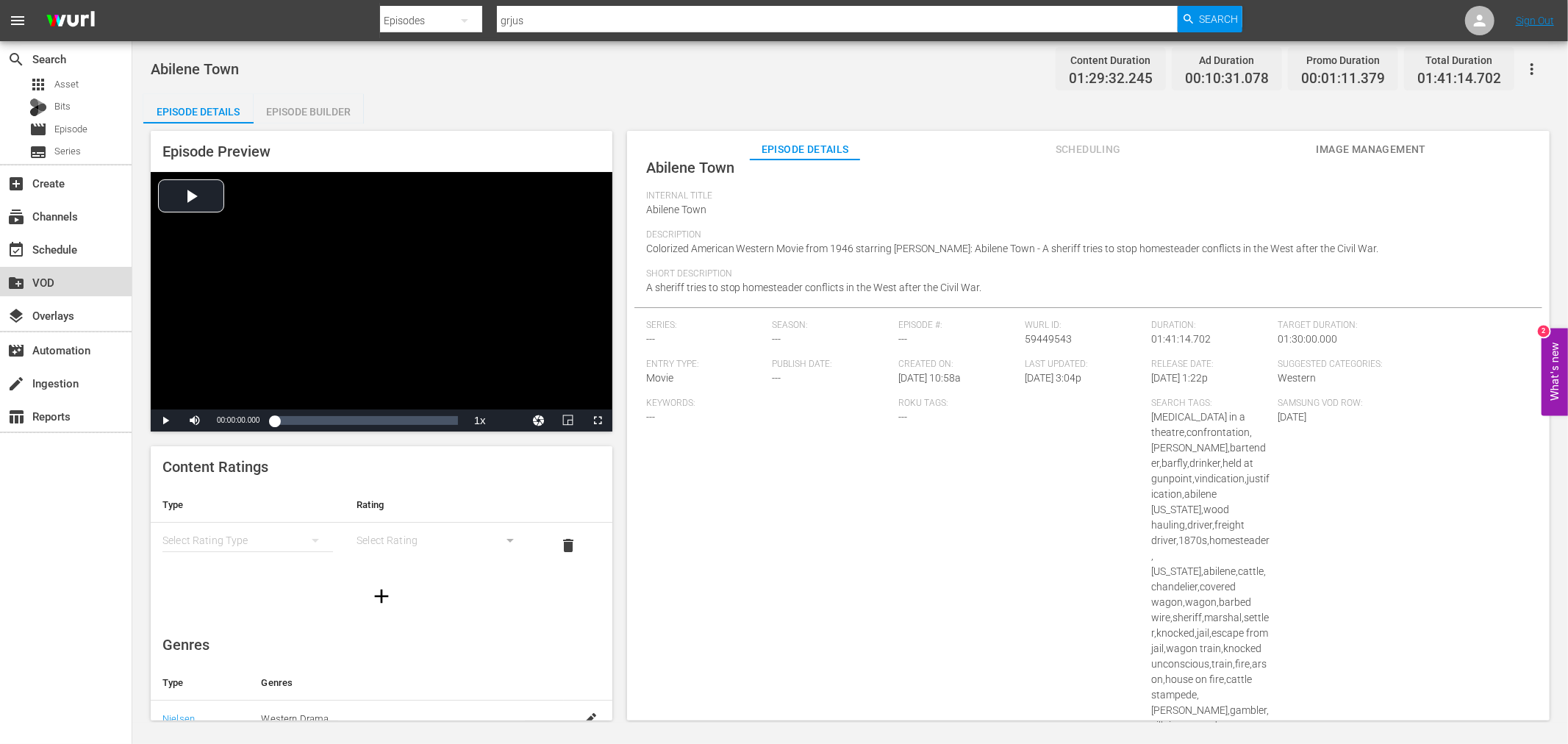
click at [50, 287] on div "create_new_folder VOD" at bounding box center [41, 280] width 82 height 13
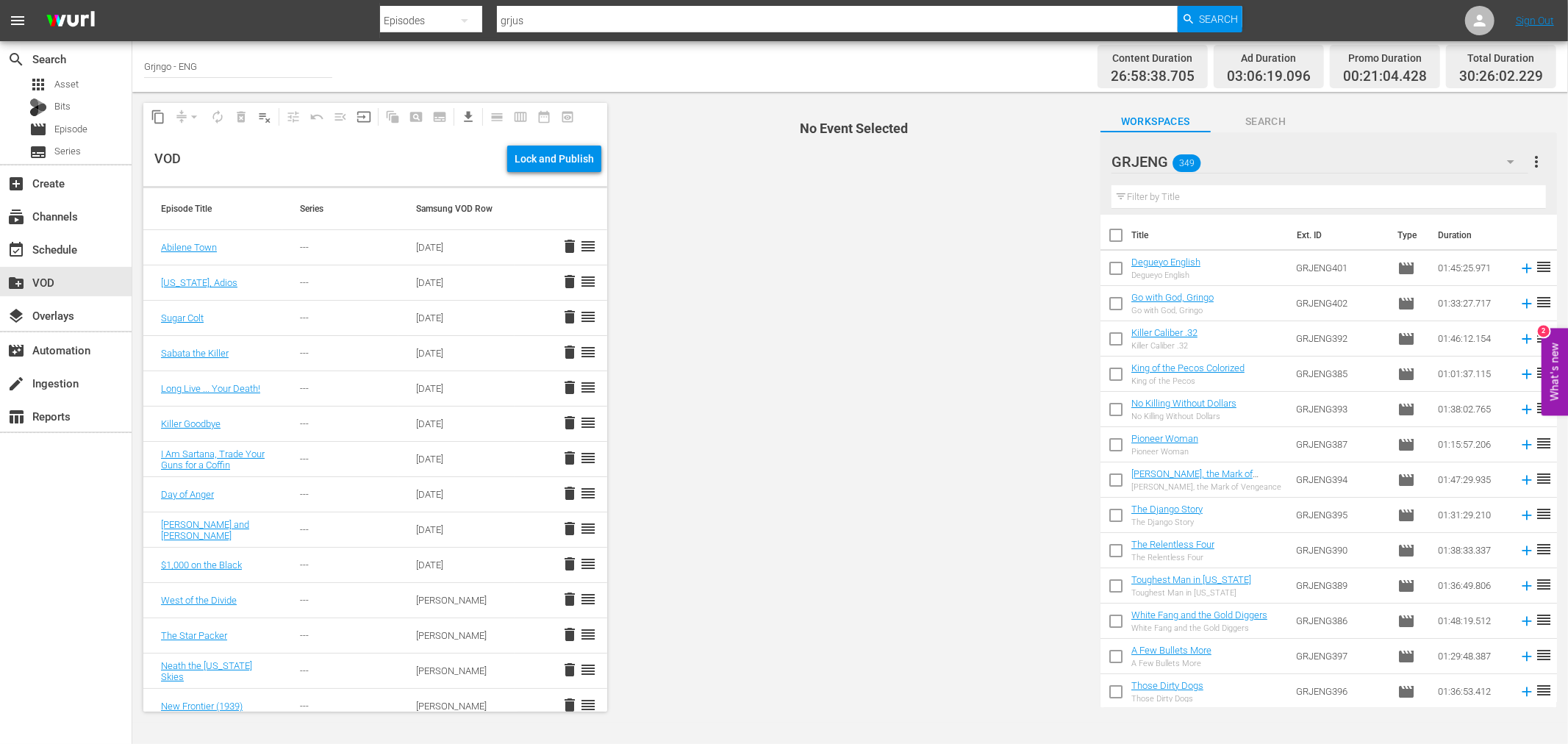
click at [1224, 196] on input "text" at bounding box center [1329, 196] width 434 height 24
paste input "Stranger On Horseback"
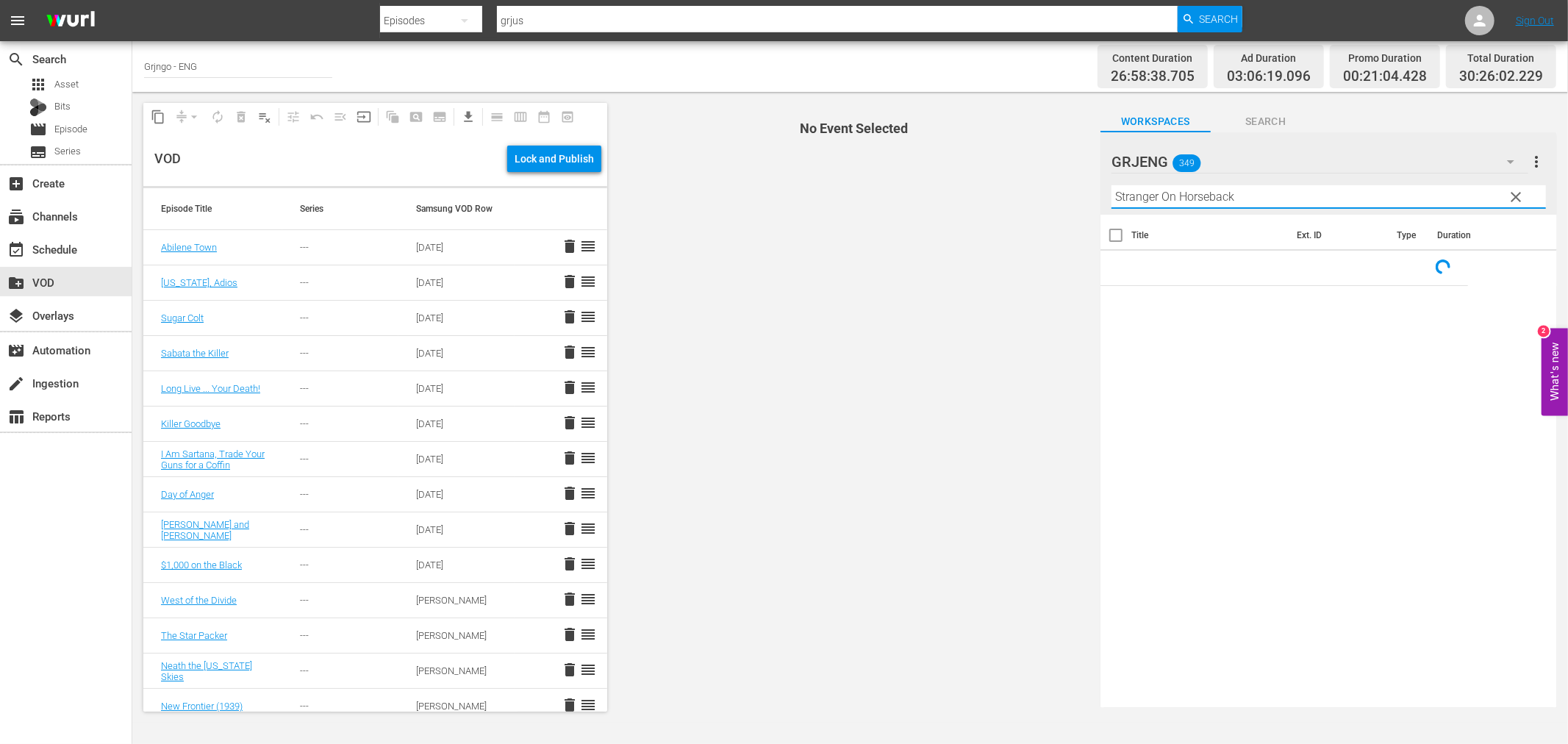
type input "Stranger On Horseback"
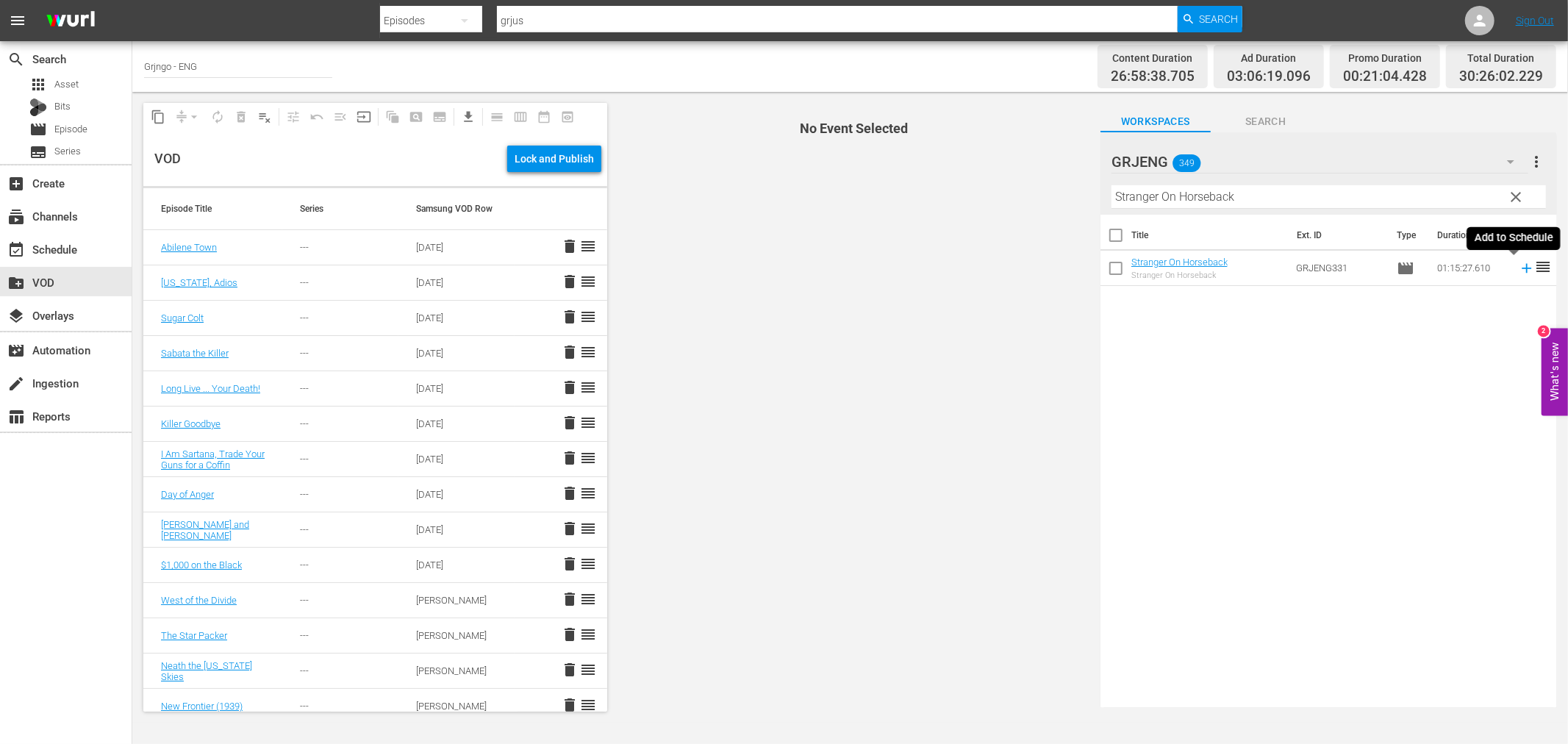
click at [1522, 268] on icon at bounding box center [1527, 268] width 10 height 10
click at [1189, 260] on link "Stranger On Horseback" at bounding box center [1179, 261] width 96 height 11
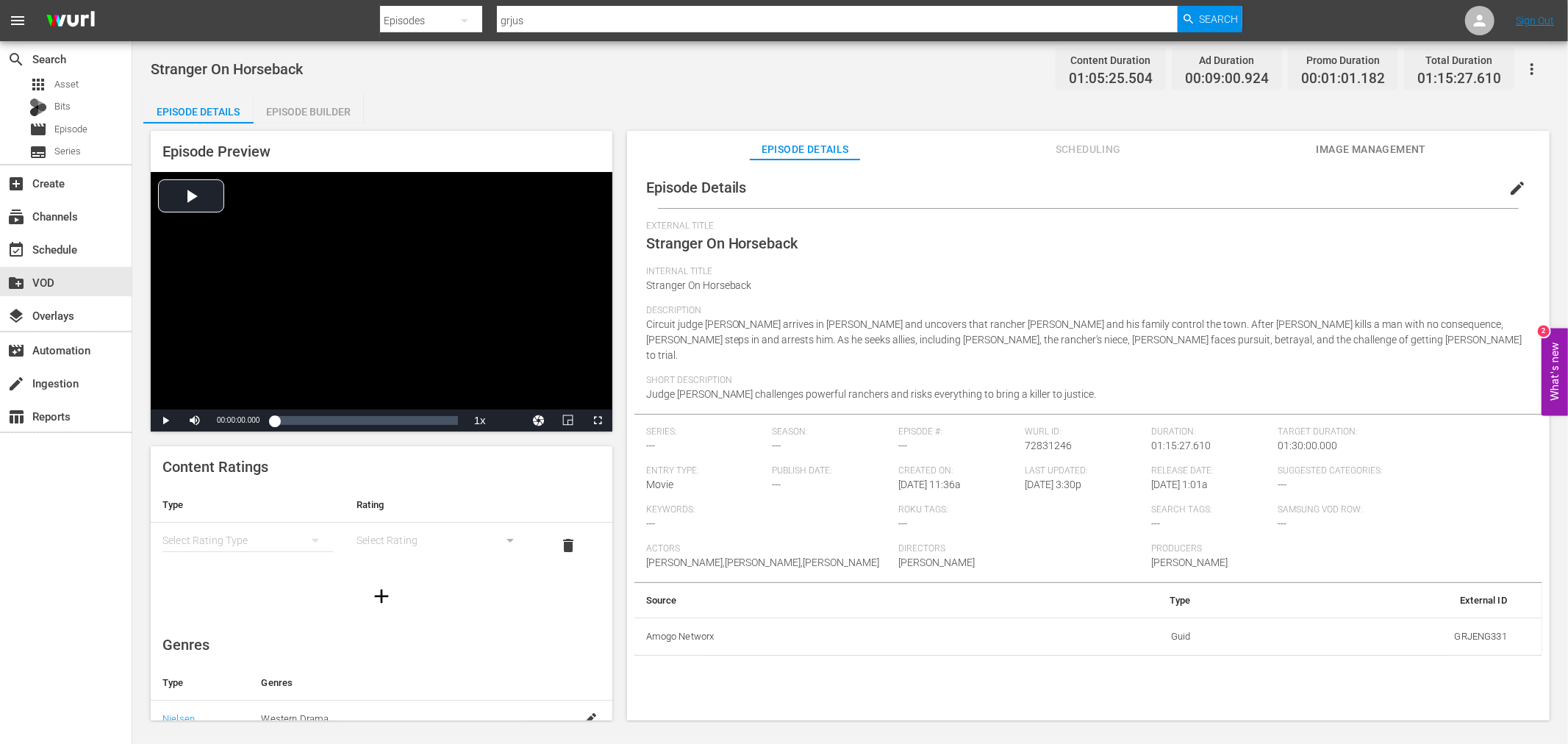
click at [1509, 183] on span "edit" at bounding box center [1517, 187] width 17 height 17
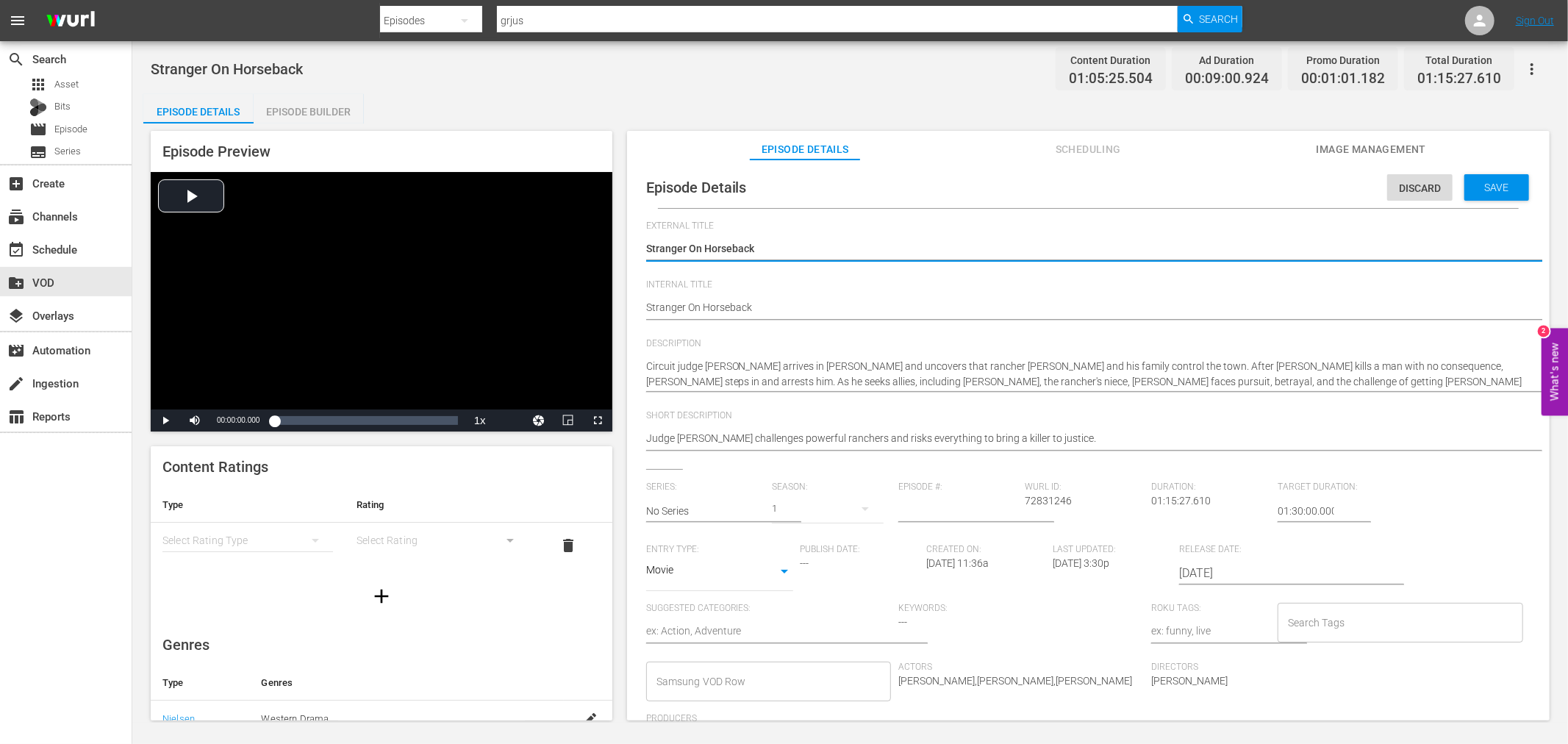
click at [698, 628] on textarea at bounding box center [769, 631] width 246 height 17
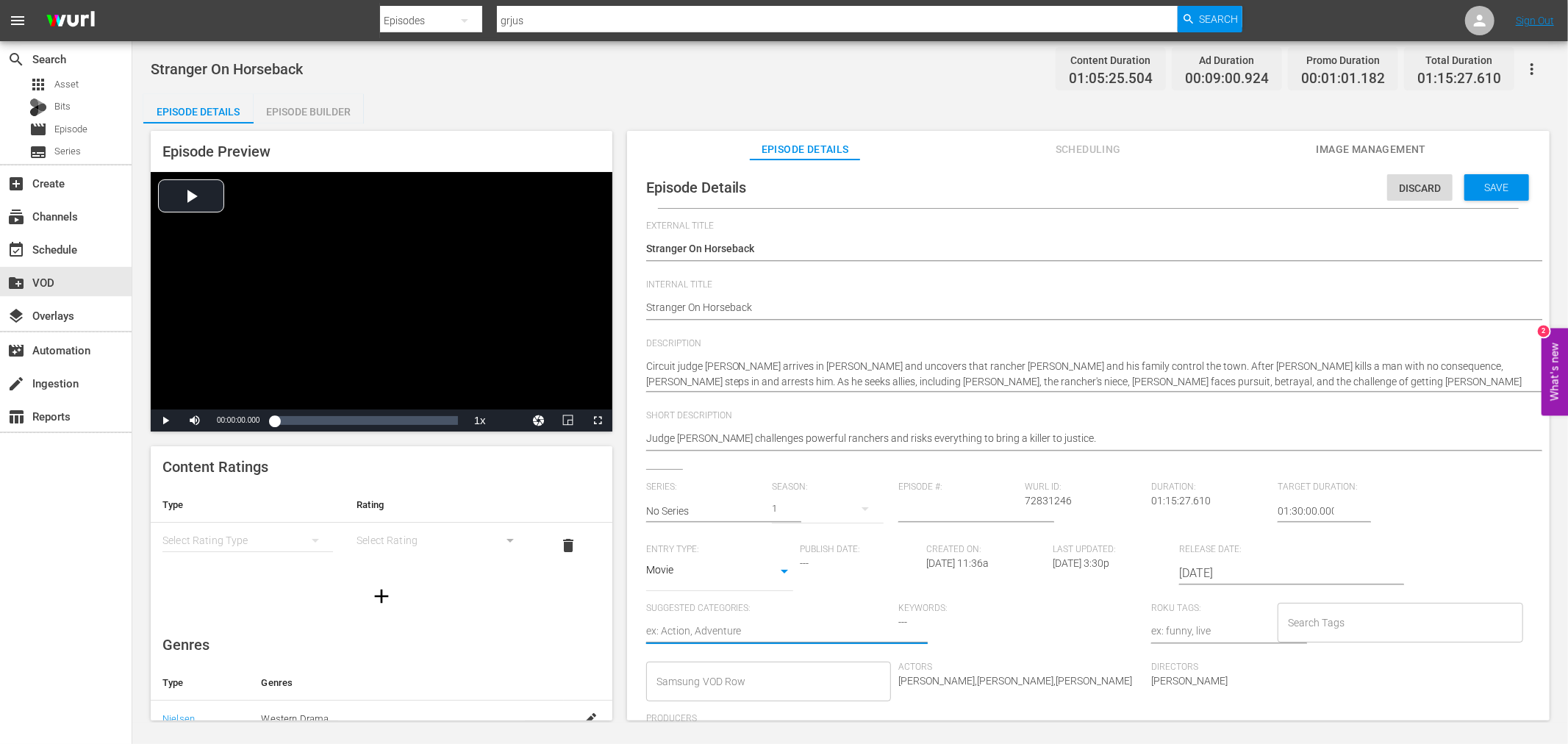
type textarea "D"
type textarea "Dr"
type textarea "Dra"
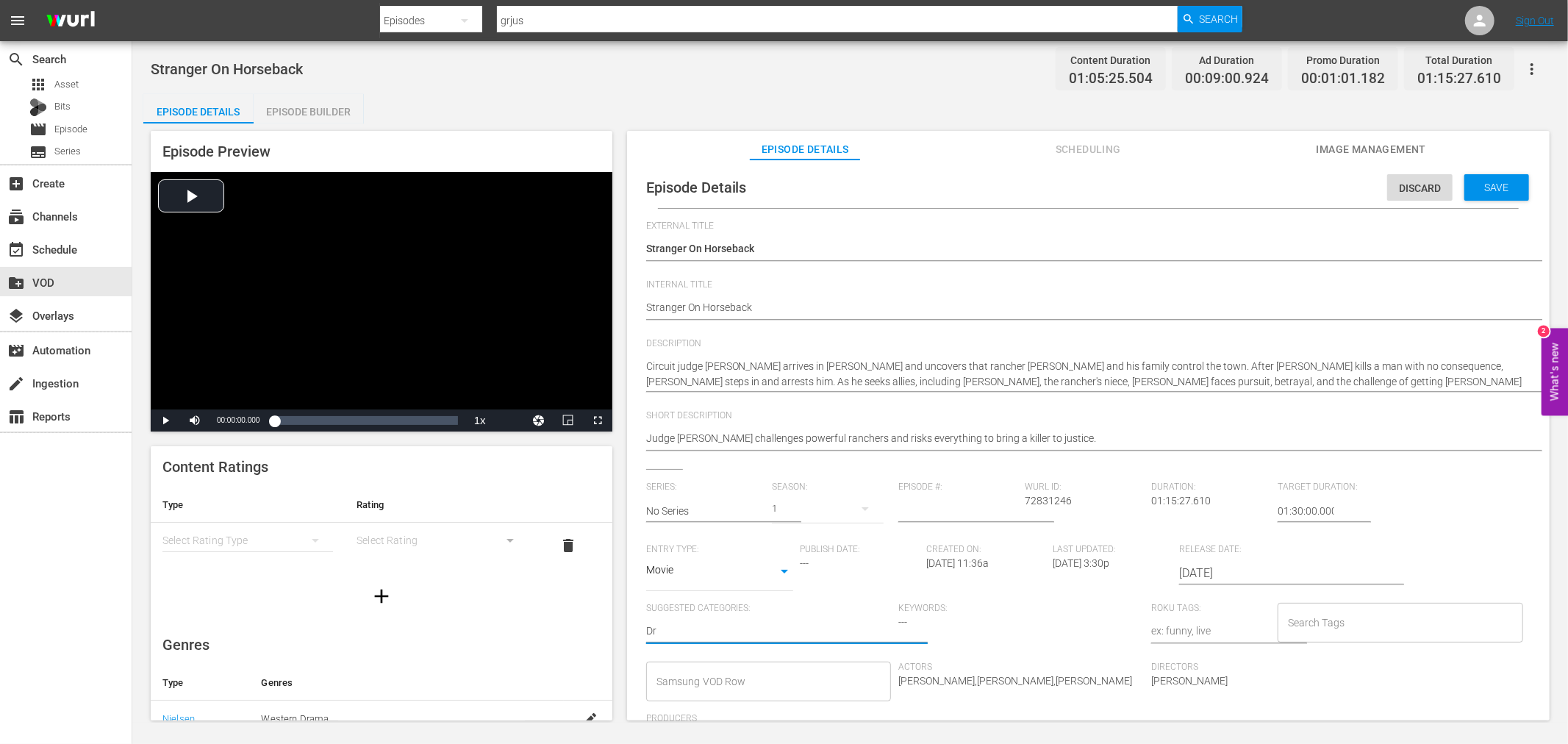
type textarea "Dra"
type textarea "Dram"
type textarea "Drama"
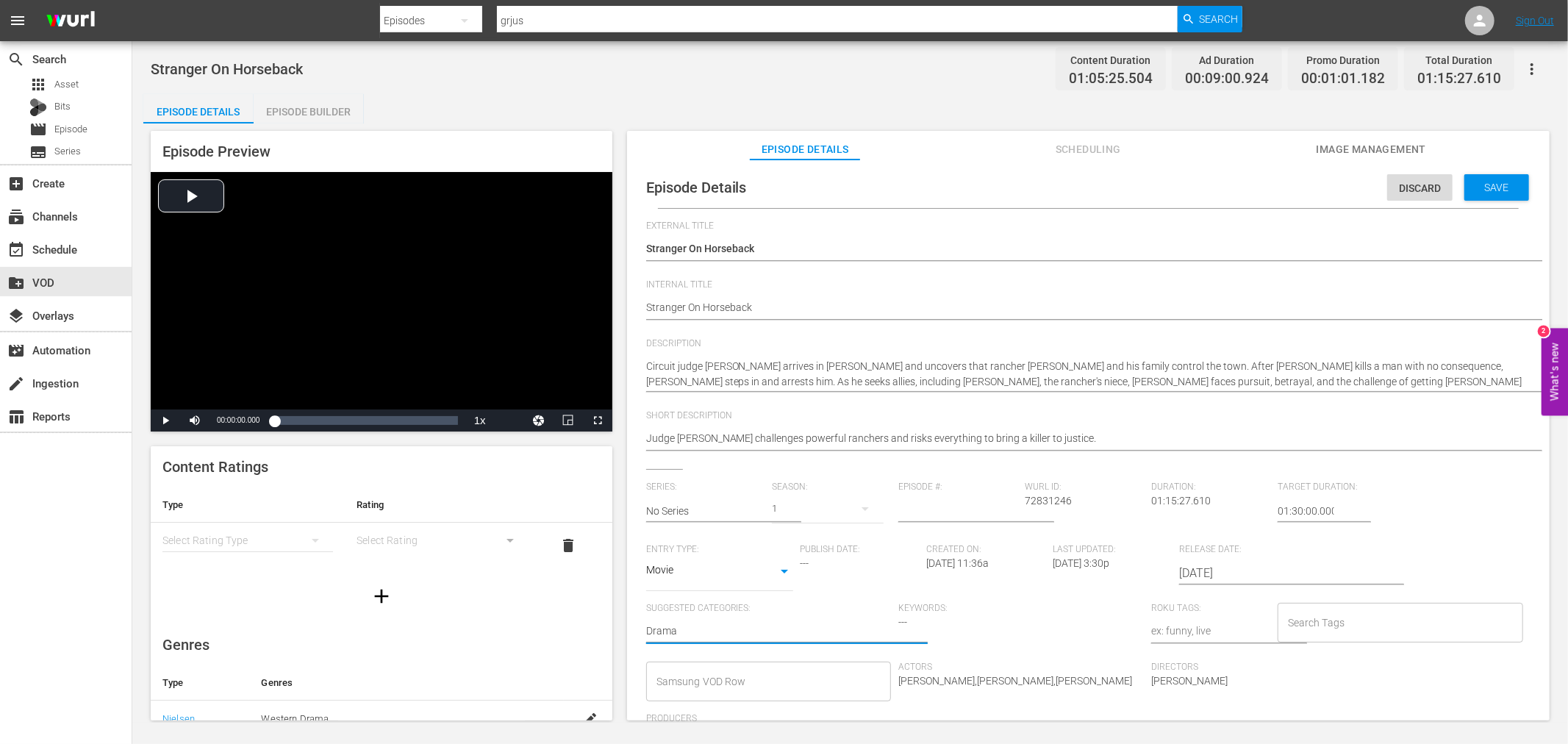
type textarea "Drama,"
type textarea "Drama, L"
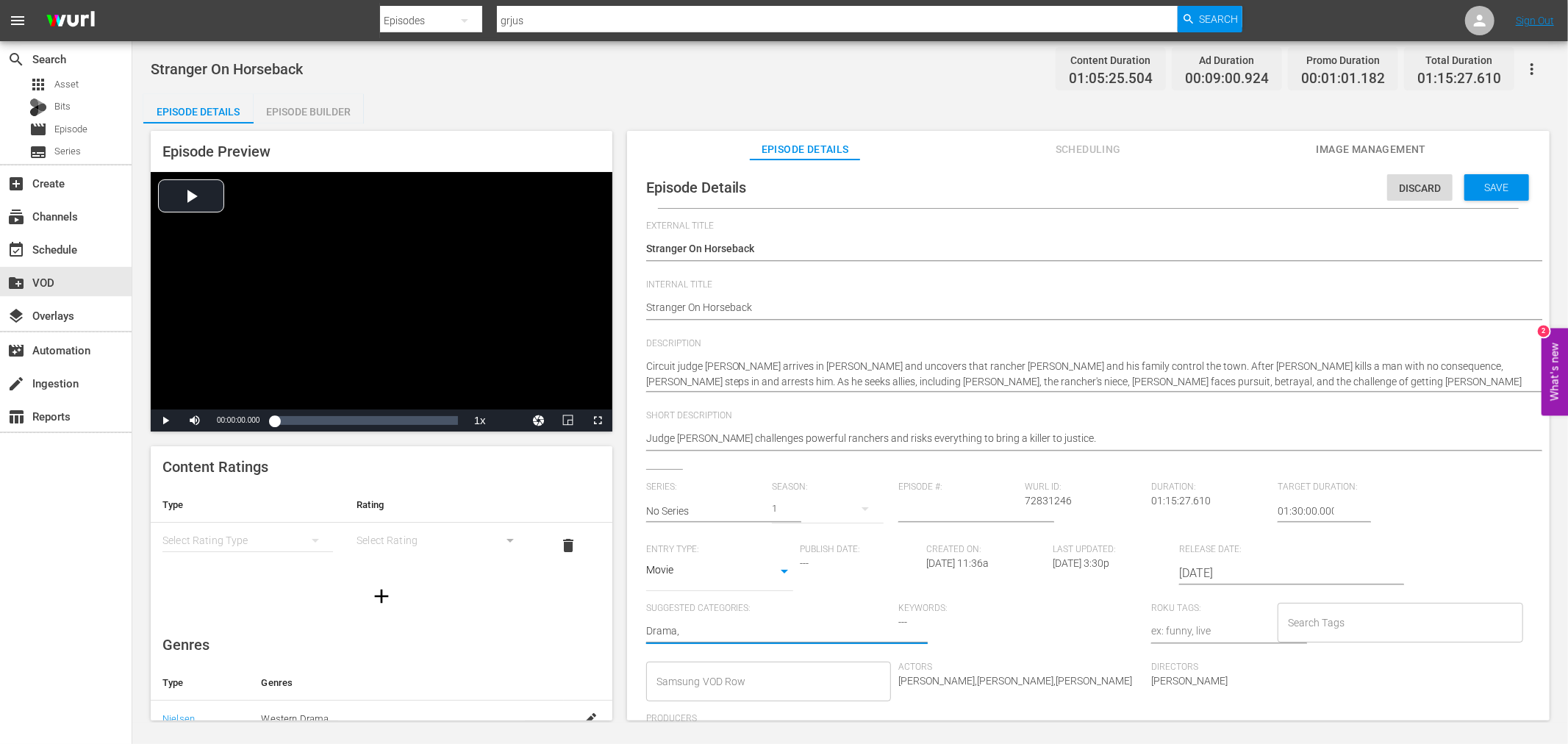
type textarea "Drama, L"
type textarea "Drama, Le"
type textarea "Drama, Leg"
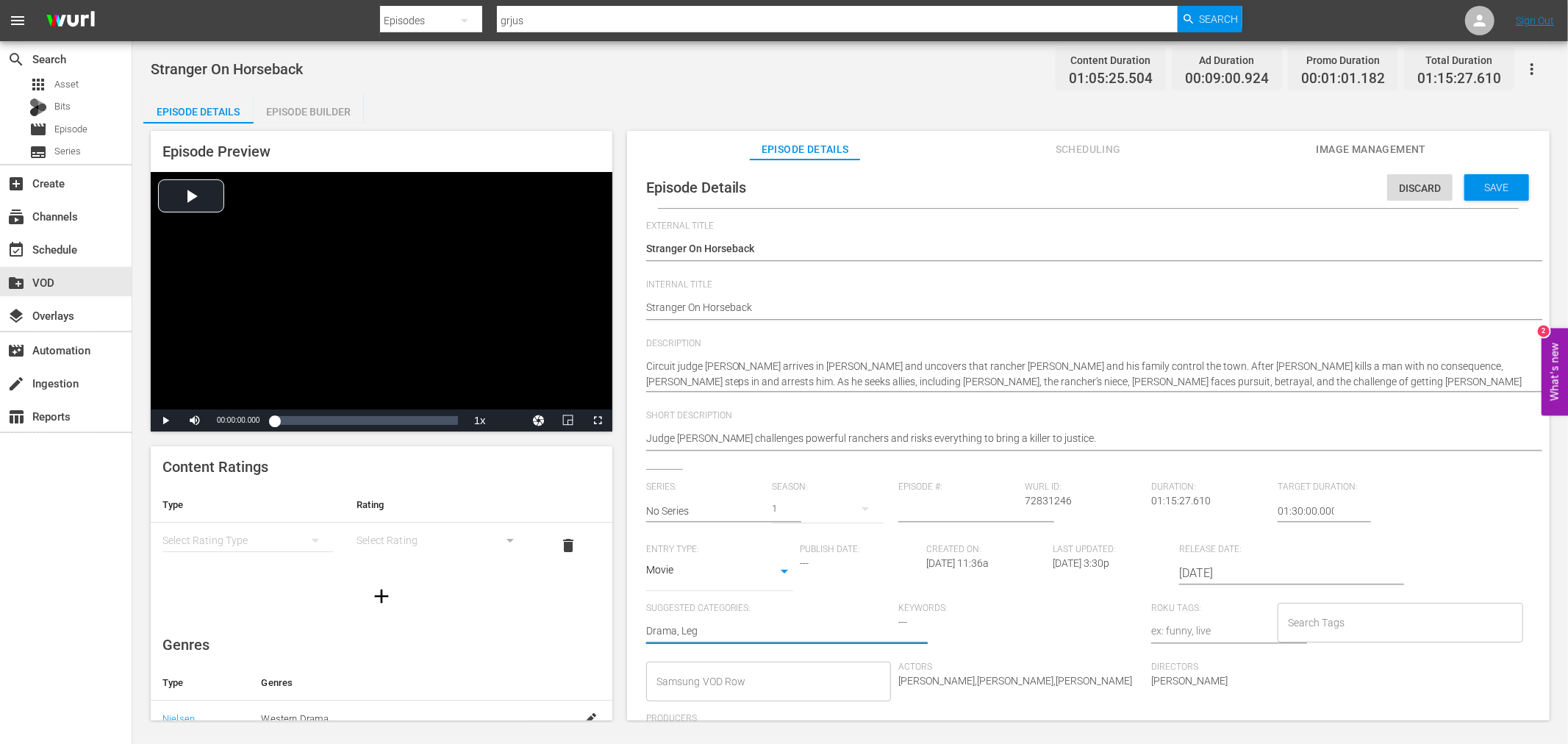
type textarea "Drama, Lega"
type textarea "Drama, Legal"
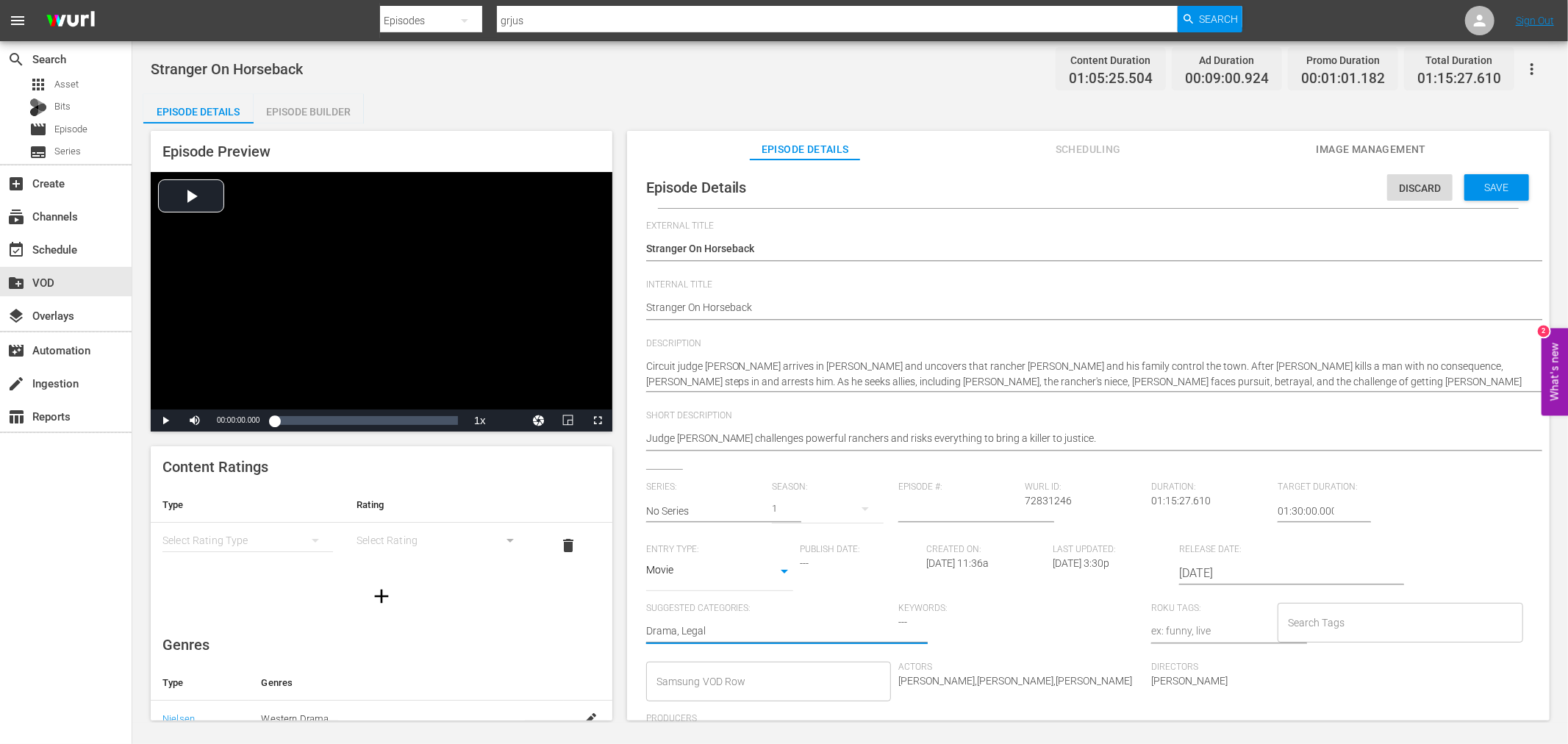
type textarea "Drama, Legal"
type textarea "Drama, Legal D"
type textarea "Drama, Legal Dr"
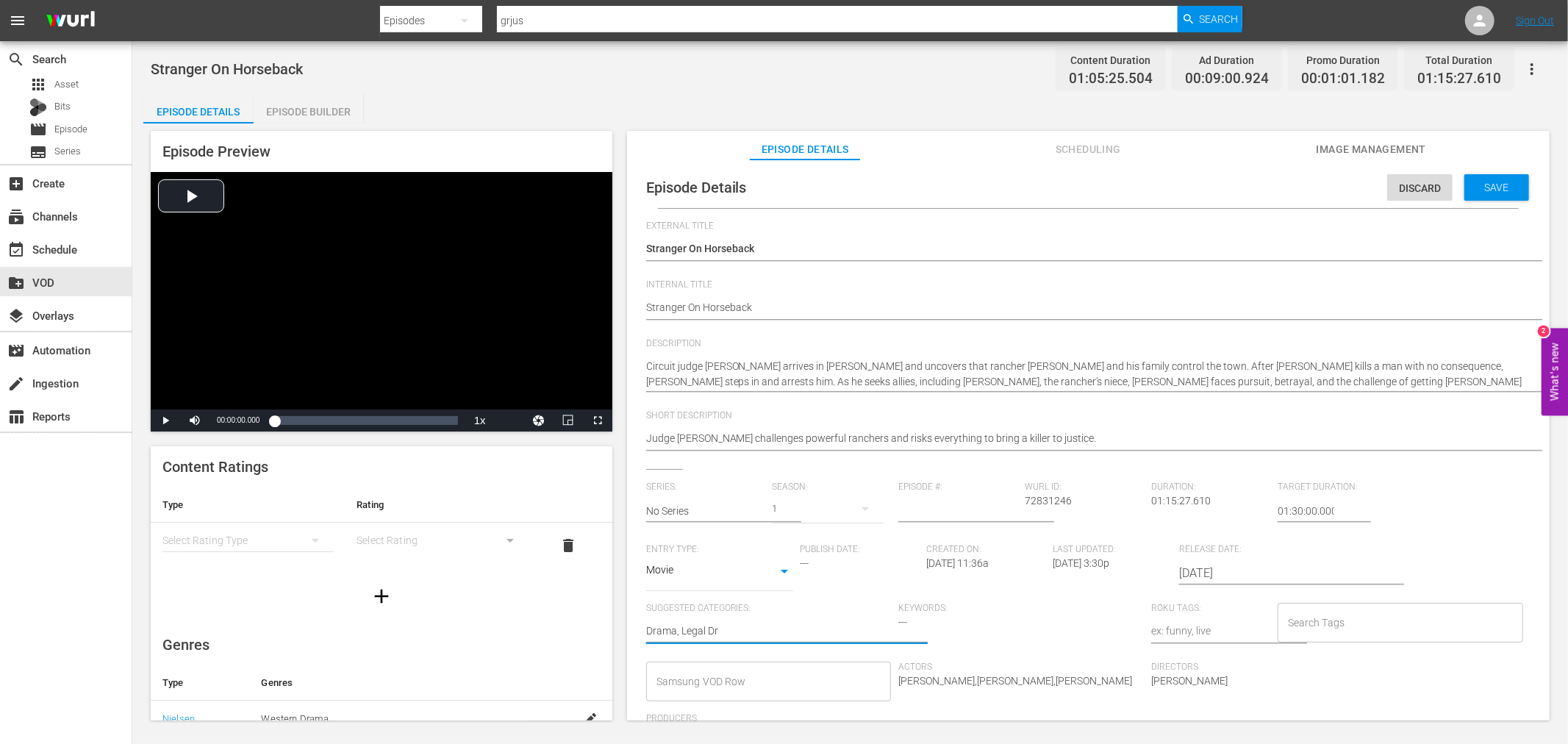
type textarea "Drama, Legal Dra"
type textarea "Drama, Legal Dram"
type textarea "Drama, Legal Drama"
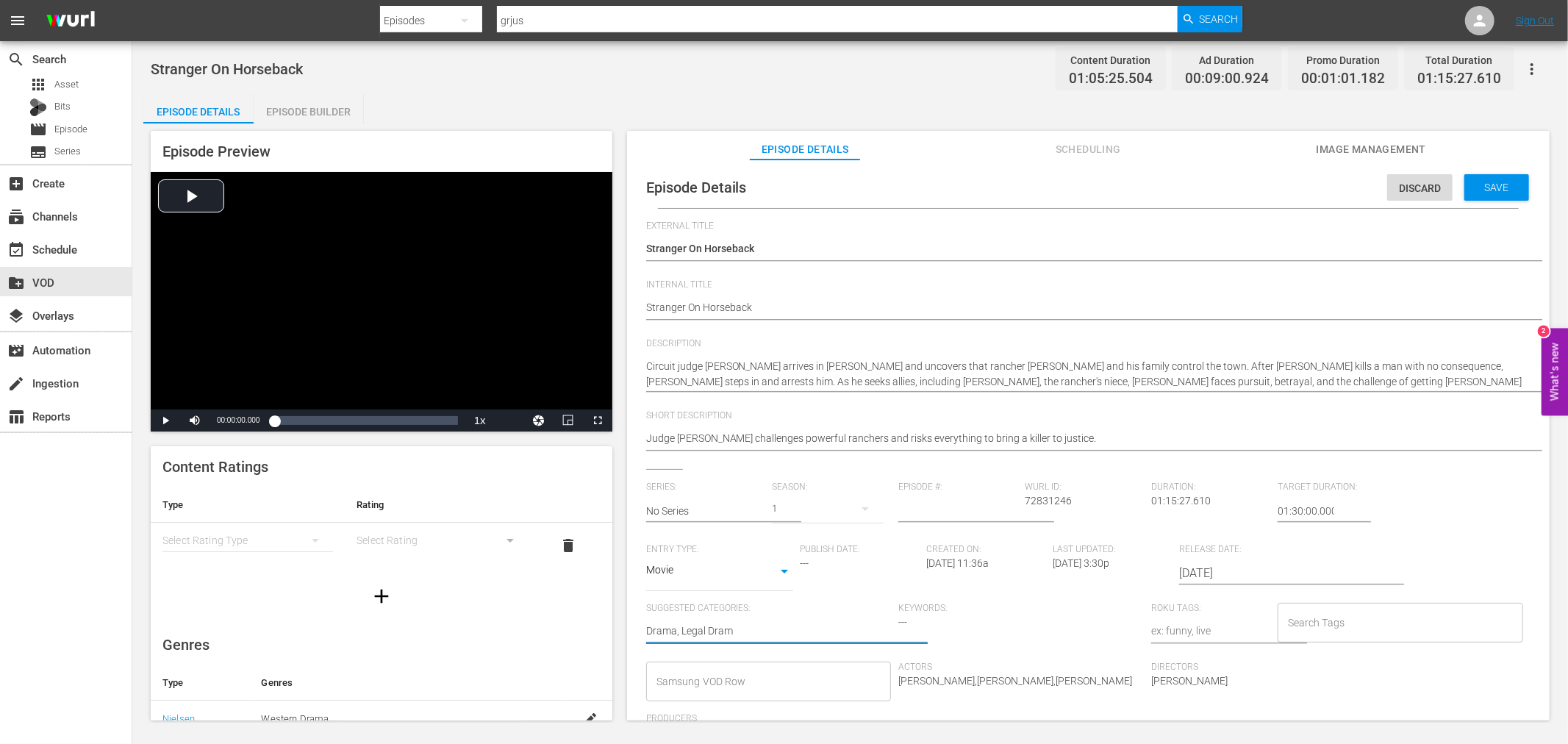
type textarea "Drama, Legal Drama"
type textarea "Drama, Legal Drama,"
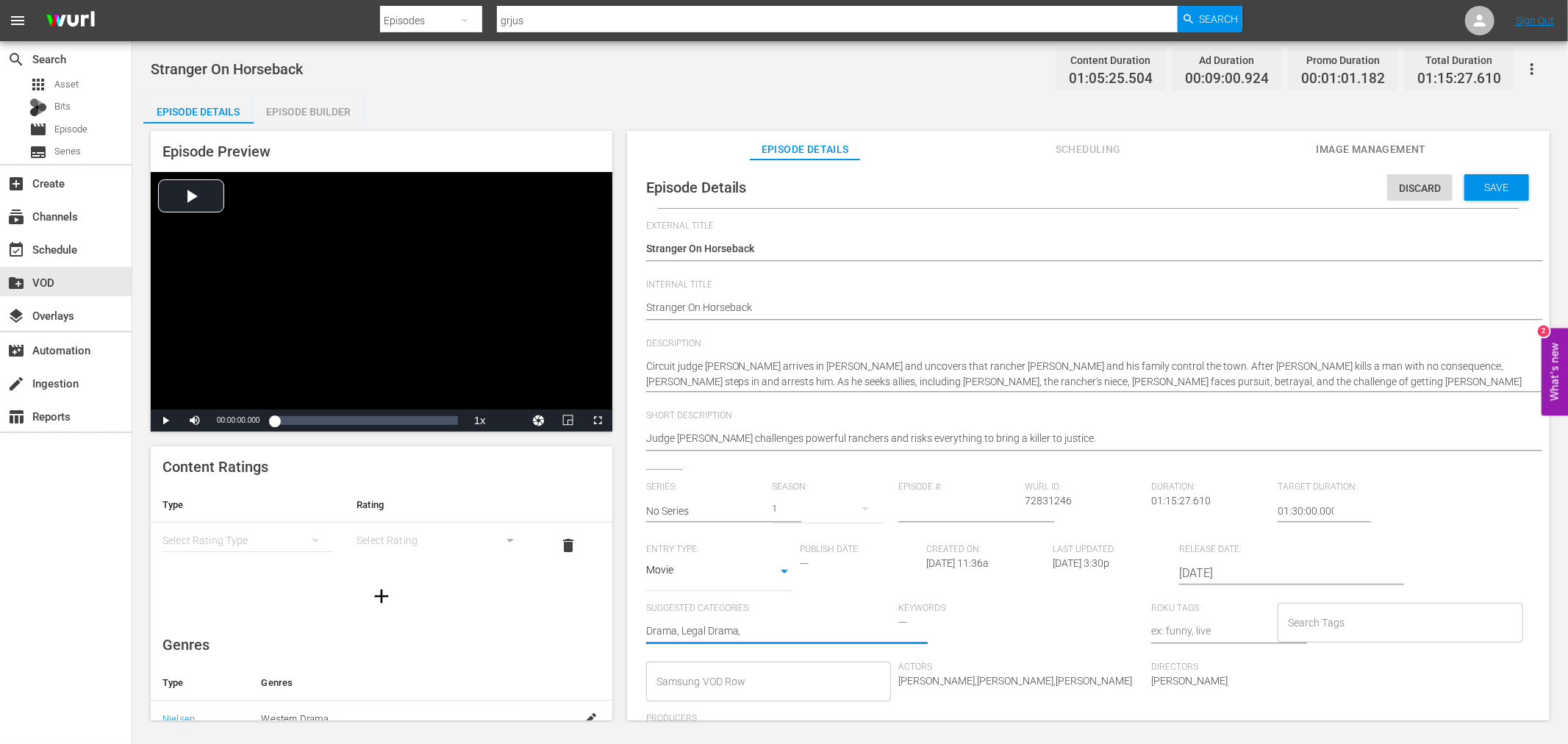
type textarea "Drama, Legal Drama, W"
type textarea "Drama, Legal Drama, We"
type textarea "Drama, Legal Drama, Wes"
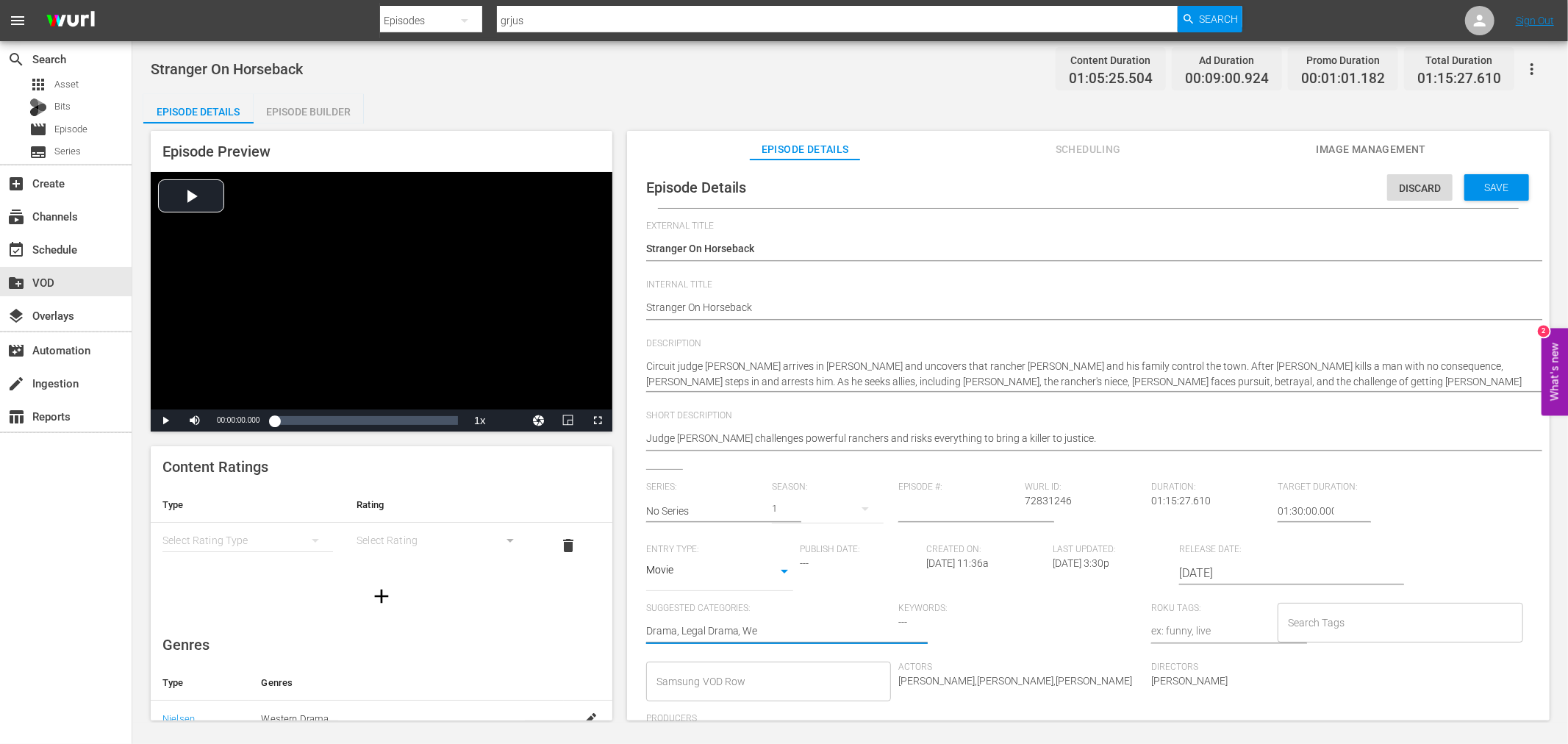
type textarea "Drama, Legal Drama, Wes"
type textarea "Drama, Legal Drama, West"
type textarea "Drama, Legal Drama, Weste"
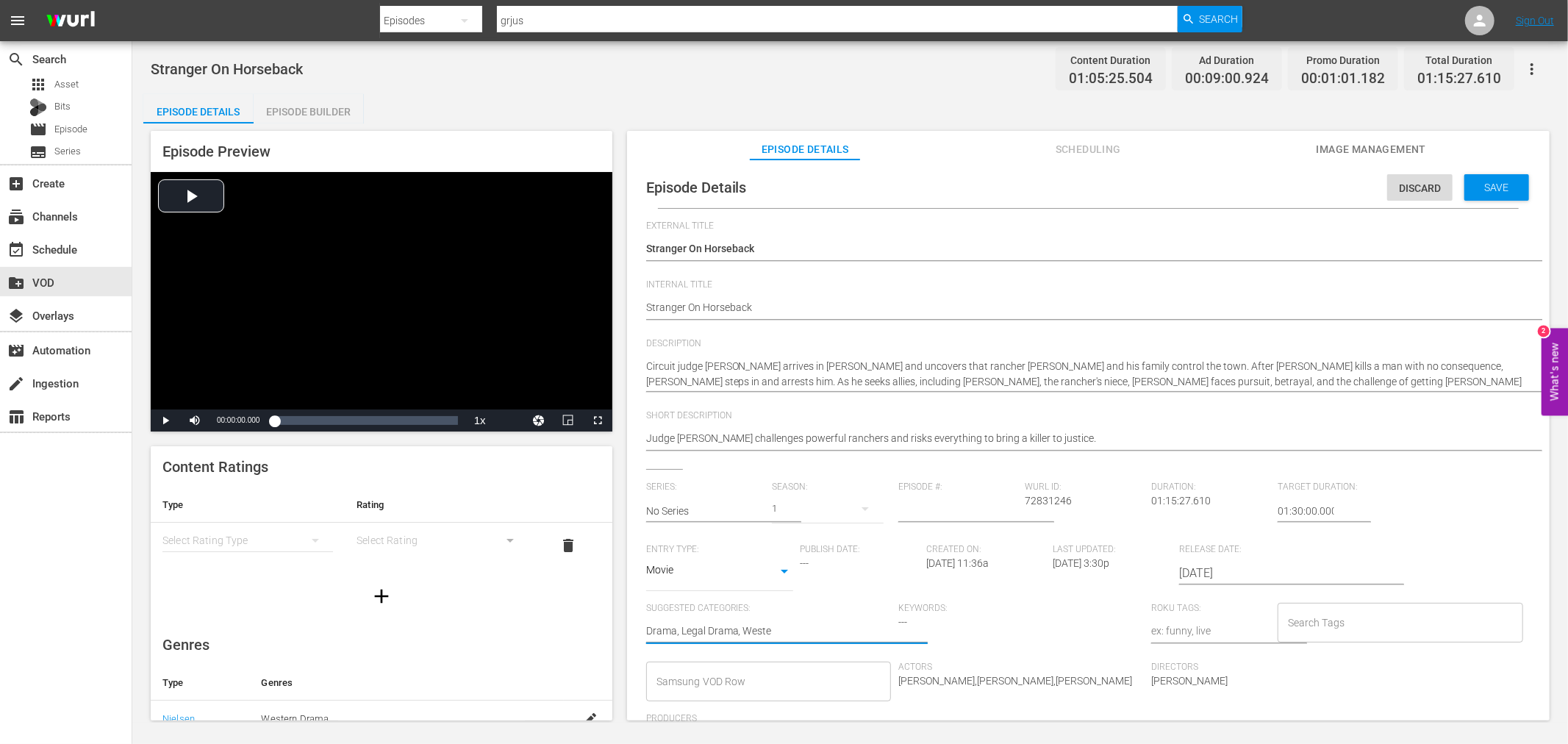
type textarea "Drama, Legal Drama, Wester"
type textarea "Drama, Legal Drama, Western"
type textarea "Drama, Legal Drama, Western,"
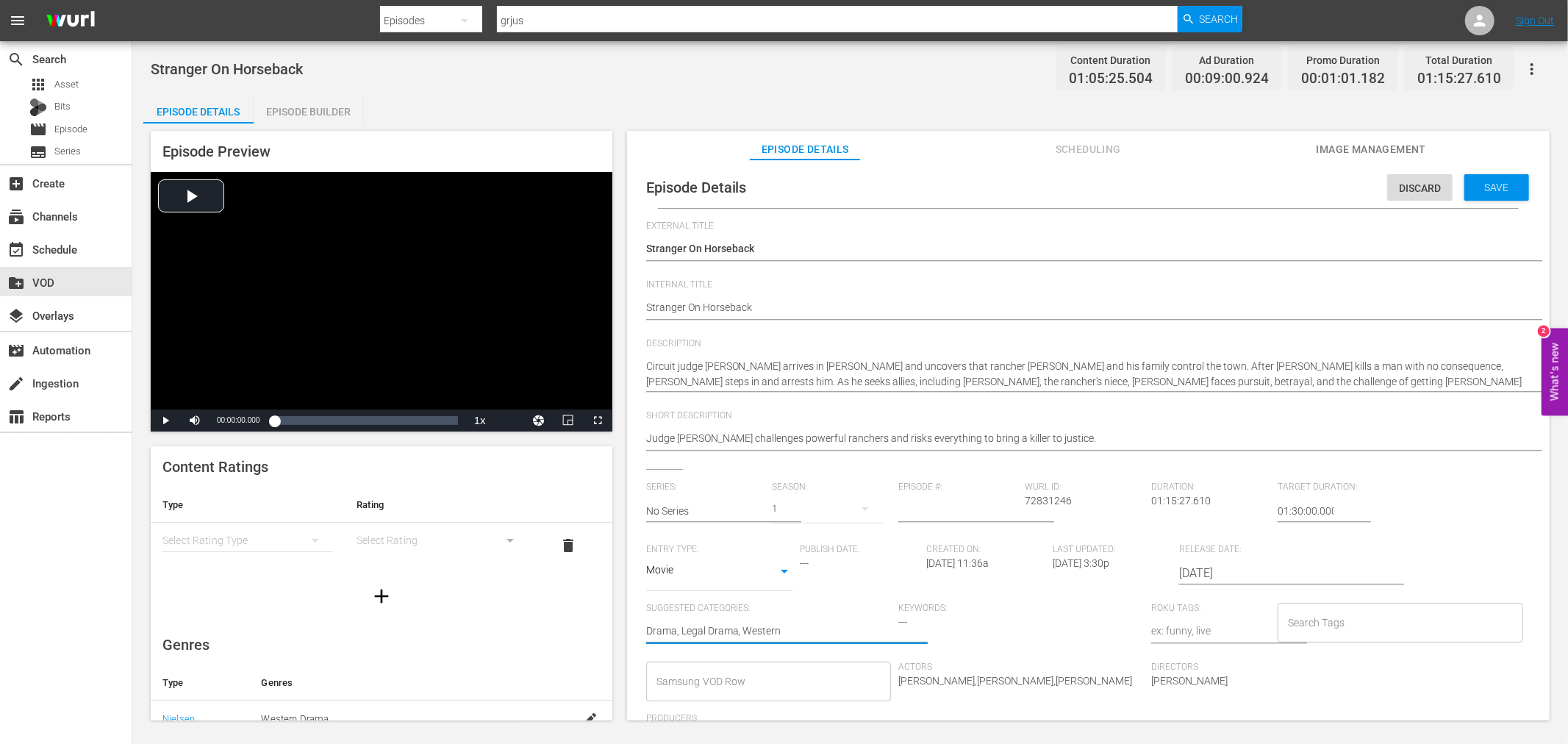
type textarea "Drama, Legal Drama, Western,"
type textarea "Drama, Legal Drama, Western, C"
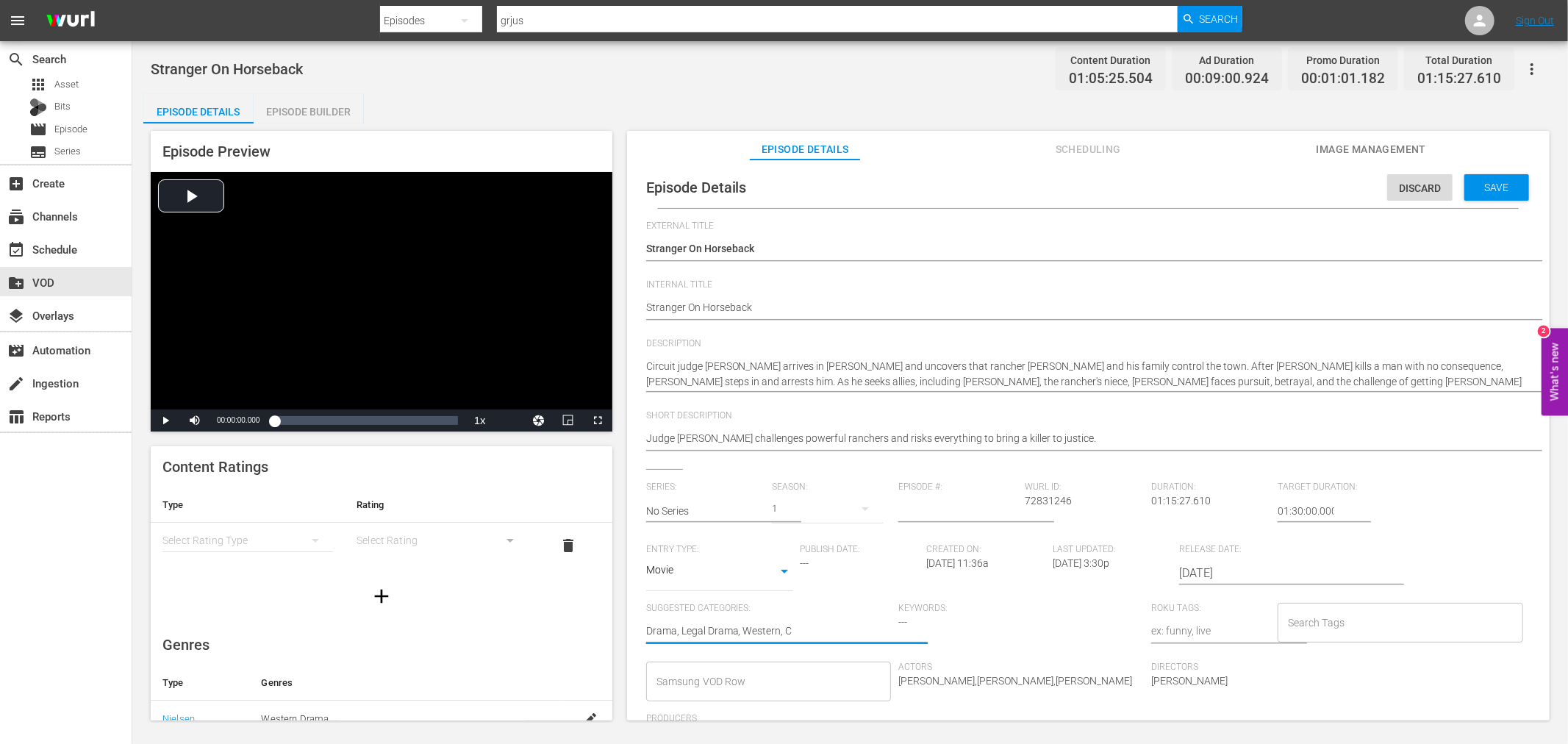
type textarea "Drama, Legal Drama, Western,"
type textarea "Drama, Legal Drama, Western"
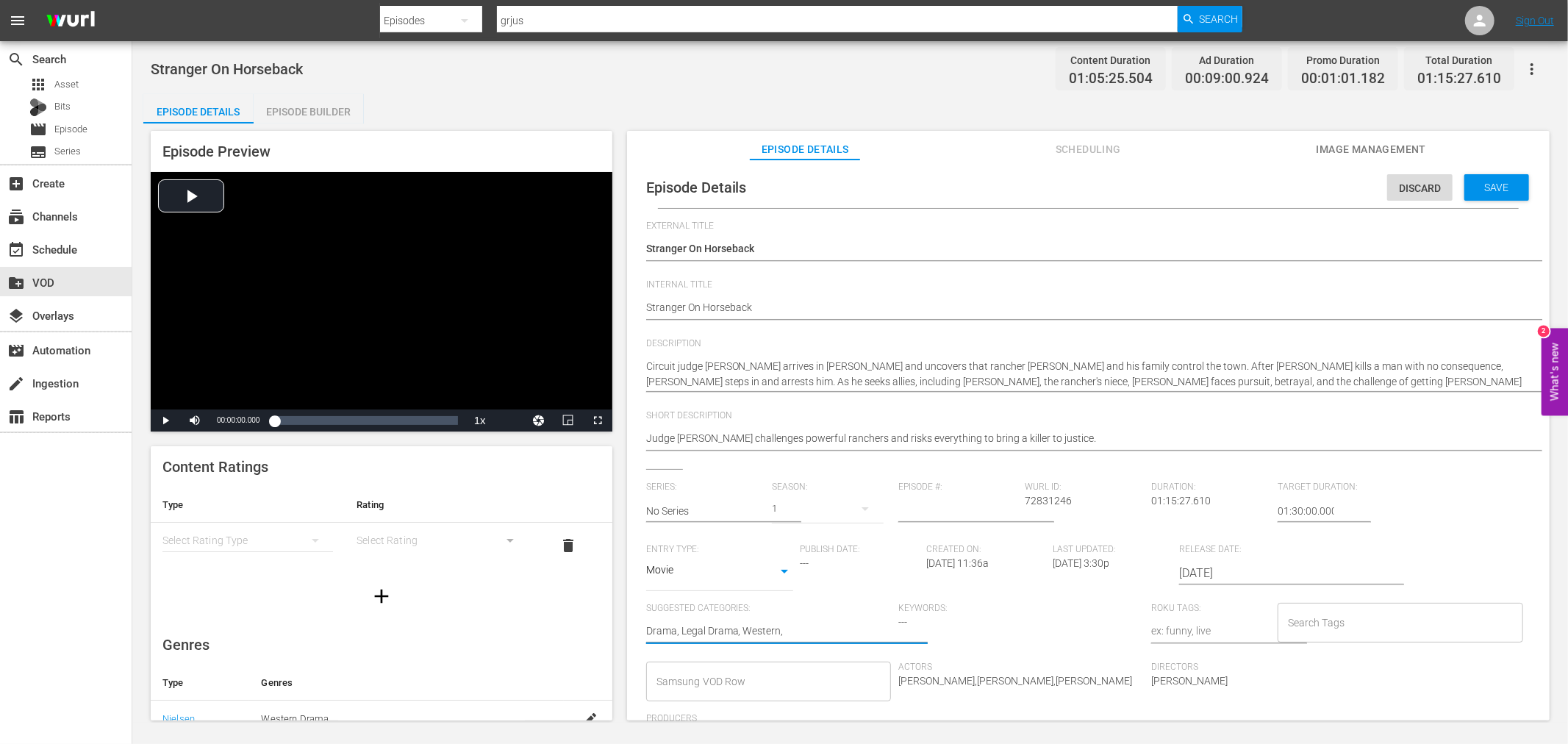
type textarea "Drama, Legal Drama, Western"
type textarea "Drama, Legal Drama, Wester"
type textarea "Drama, Legal Drama, Weste"
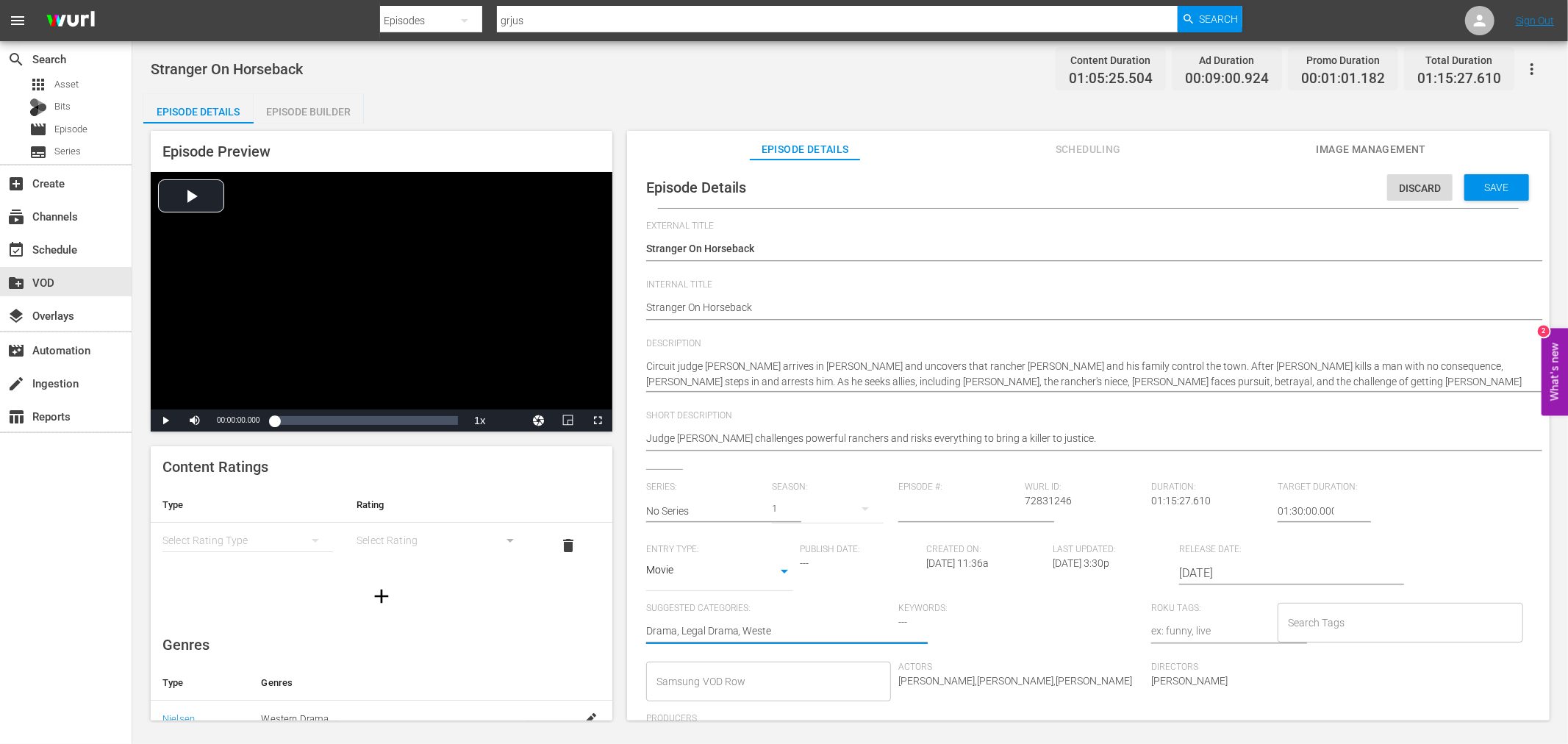
type textarea "Drama, Legal Drama, West"
type textarea "Drama, Legal Drama, Wes"
type textarea "Drama, Legal Drama, We"
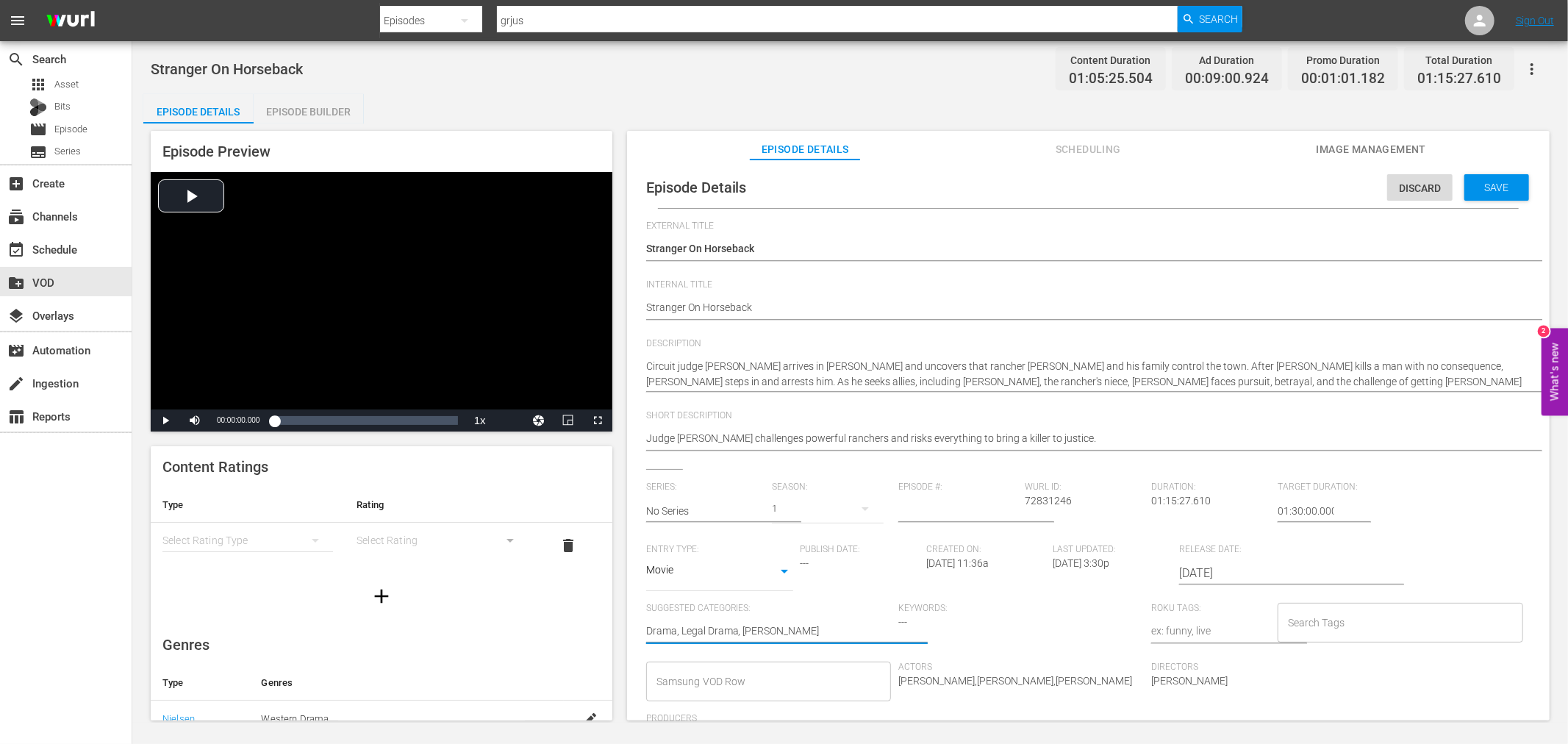
type textarea "Drama, Legal Drama, We"
type textarea "Drama, Legal Drama, W"
type textarea "Drama, Legal Drama,"
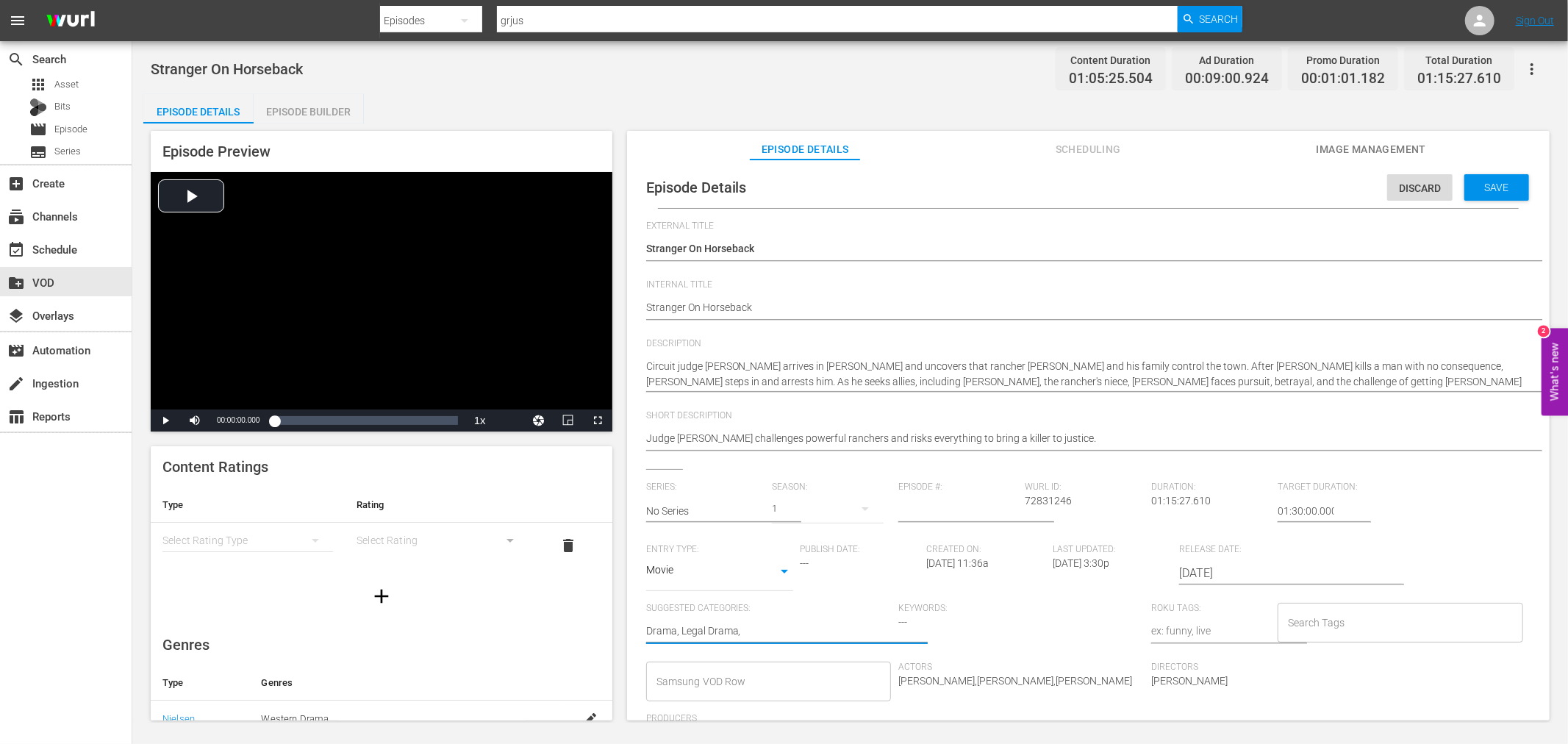
type textarea "Drama, Legal Drama, C"
type textarea "Drama, Legal Drama, Cl"
type textarea "Drama, Legal Drama, Cla"
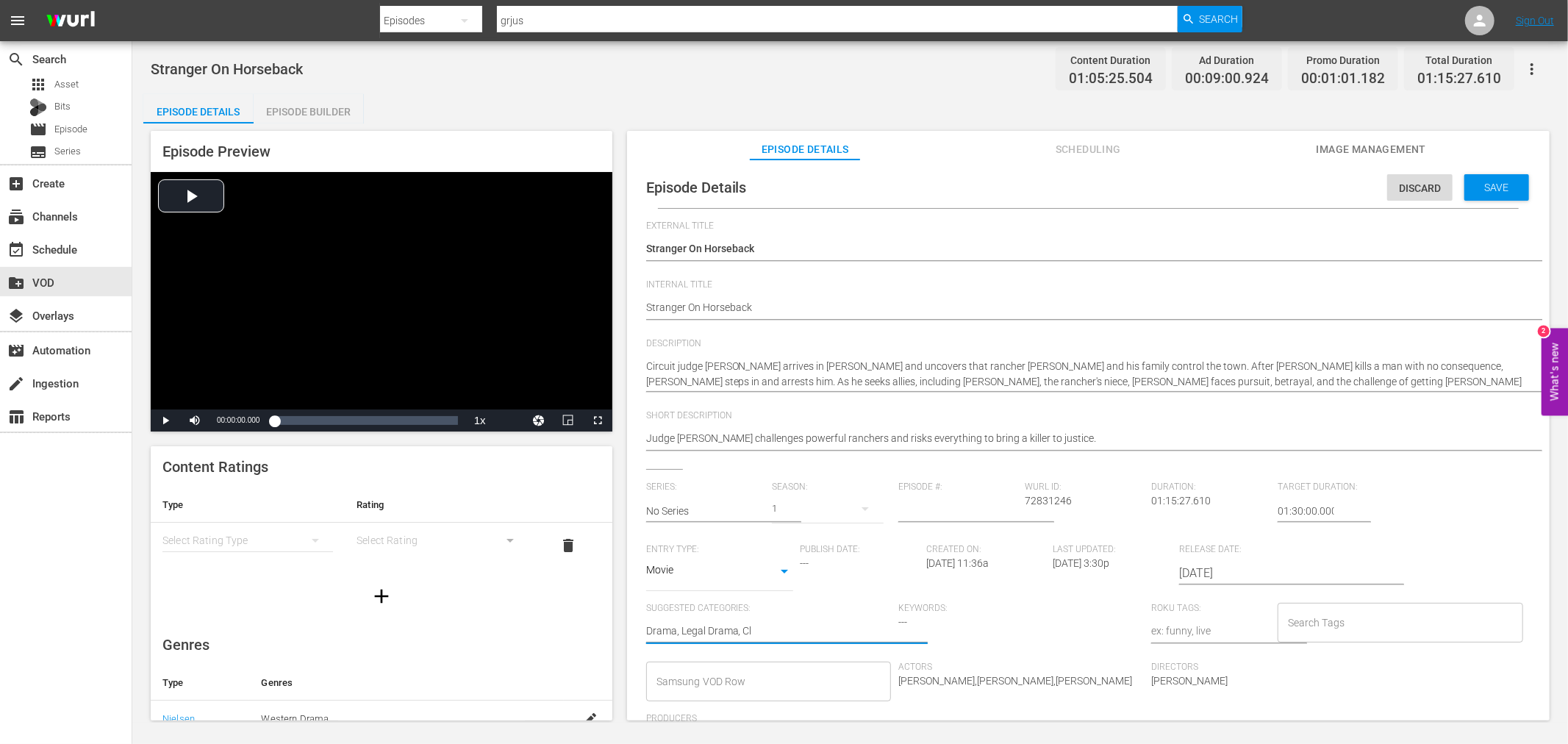
type textarea "Drama, Legal Drama, Cla"
type textarea "Drama, Legal Drama, Clas"
type textarea "Drama, Legal Drama, Class"
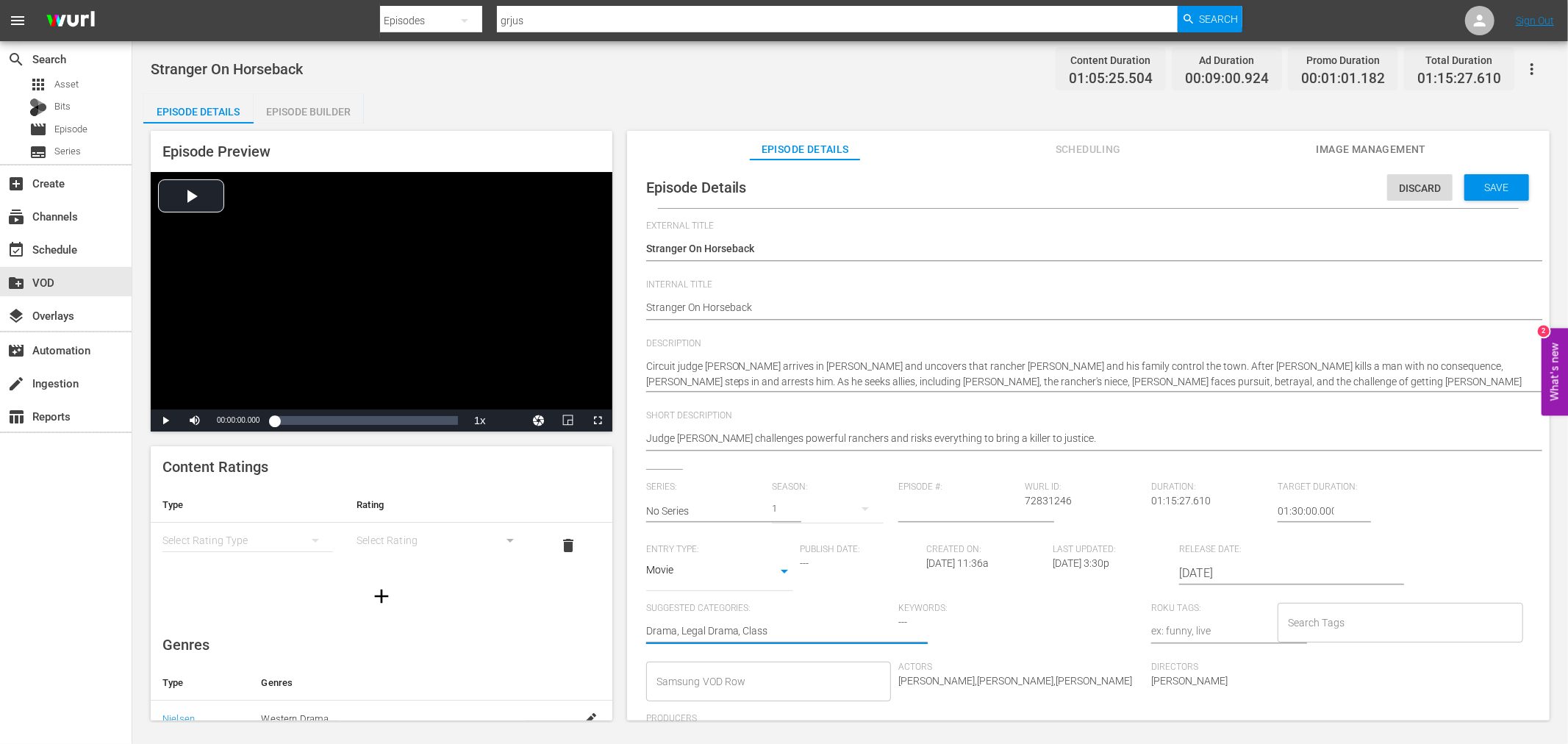
type textarea "Drama, Legal Drama, Classi"
type textarea "Drama, Legal Drama, Classic"
type textarea "Drama, Legal Drama, Classica"
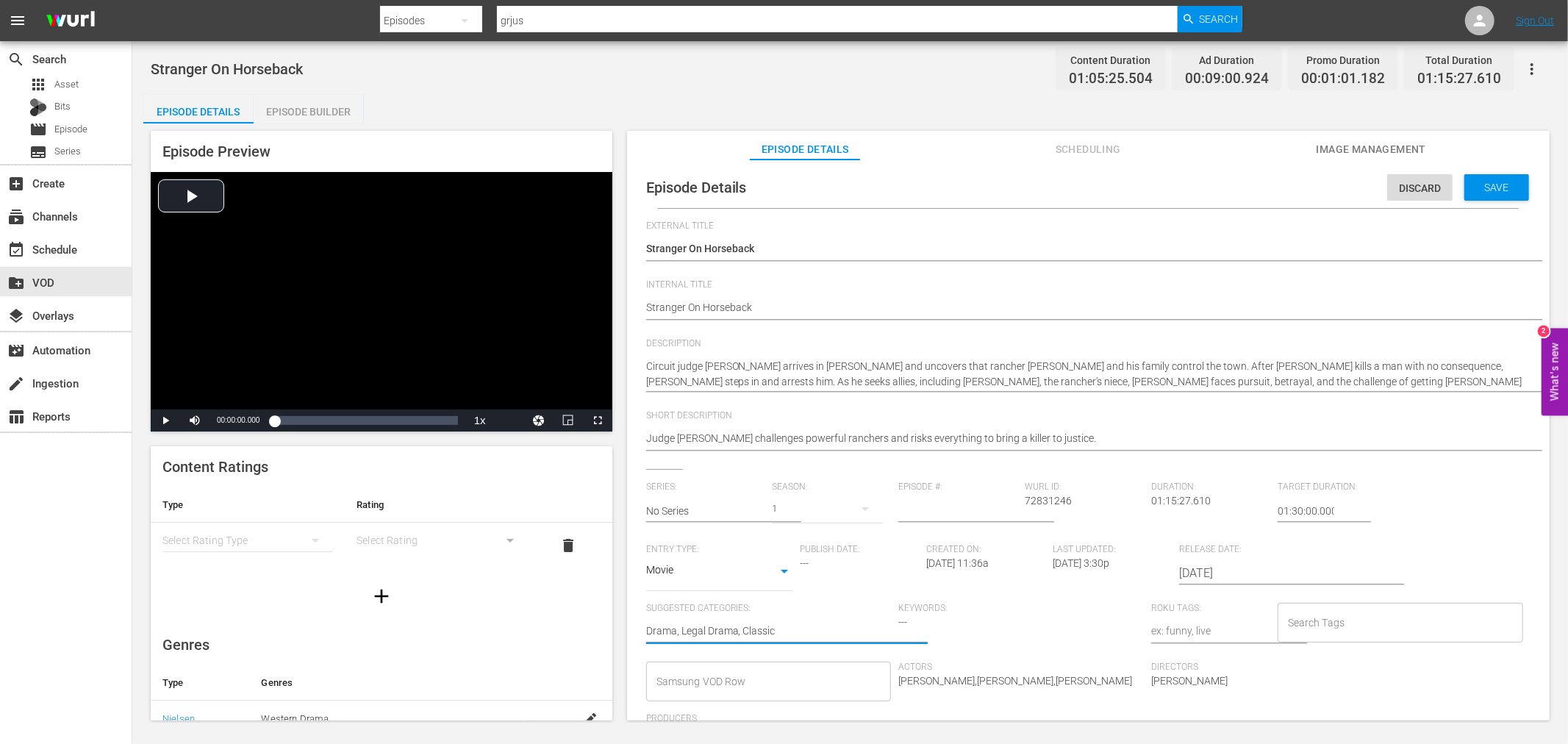
type textarea "Drama, Legal Drama, Classica"
type textarea "Drama, Legal Drama, Classical"
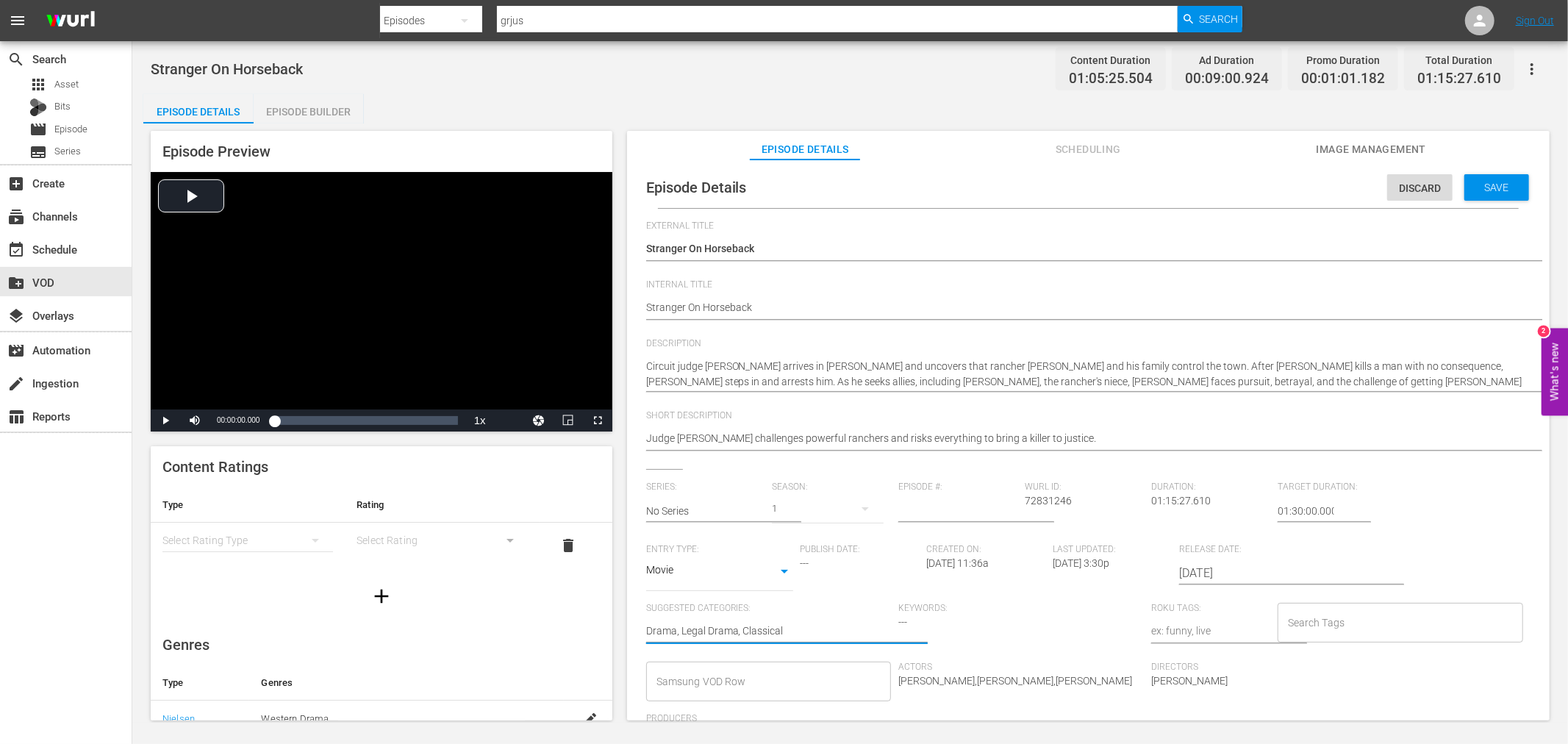
type textarea "Drama, Legal Drama, Classical W"
type textarea "Drama, Legal Drama, Classical We"
type textarea "Drama, Legal Drama, Classical Wes"
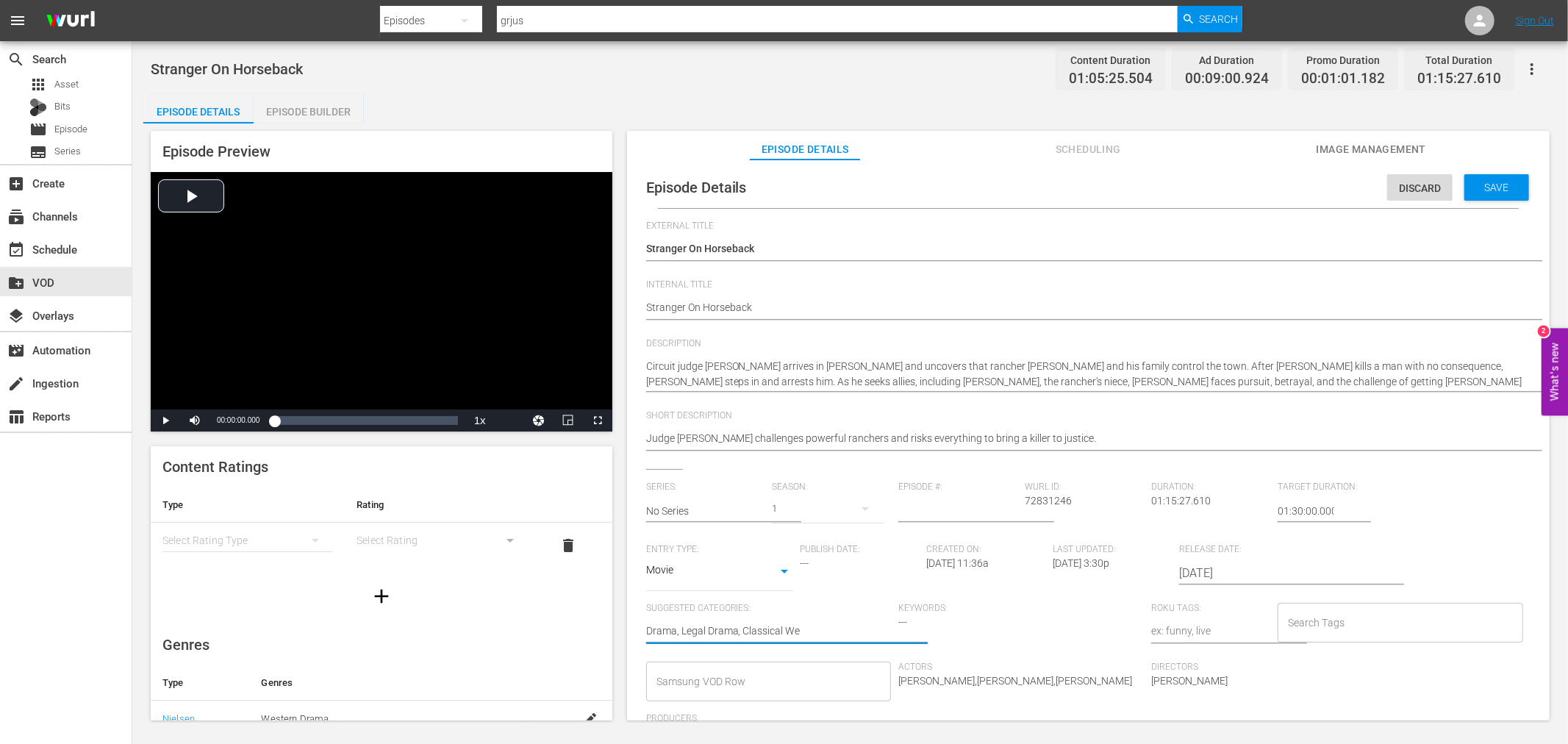
type textarea "Drama, Legal Drama, Classical Wes"
type textarea "Drama, Legal Drama, Classical West"
type textarea "Drama, Legal Drama, Classical Weste"
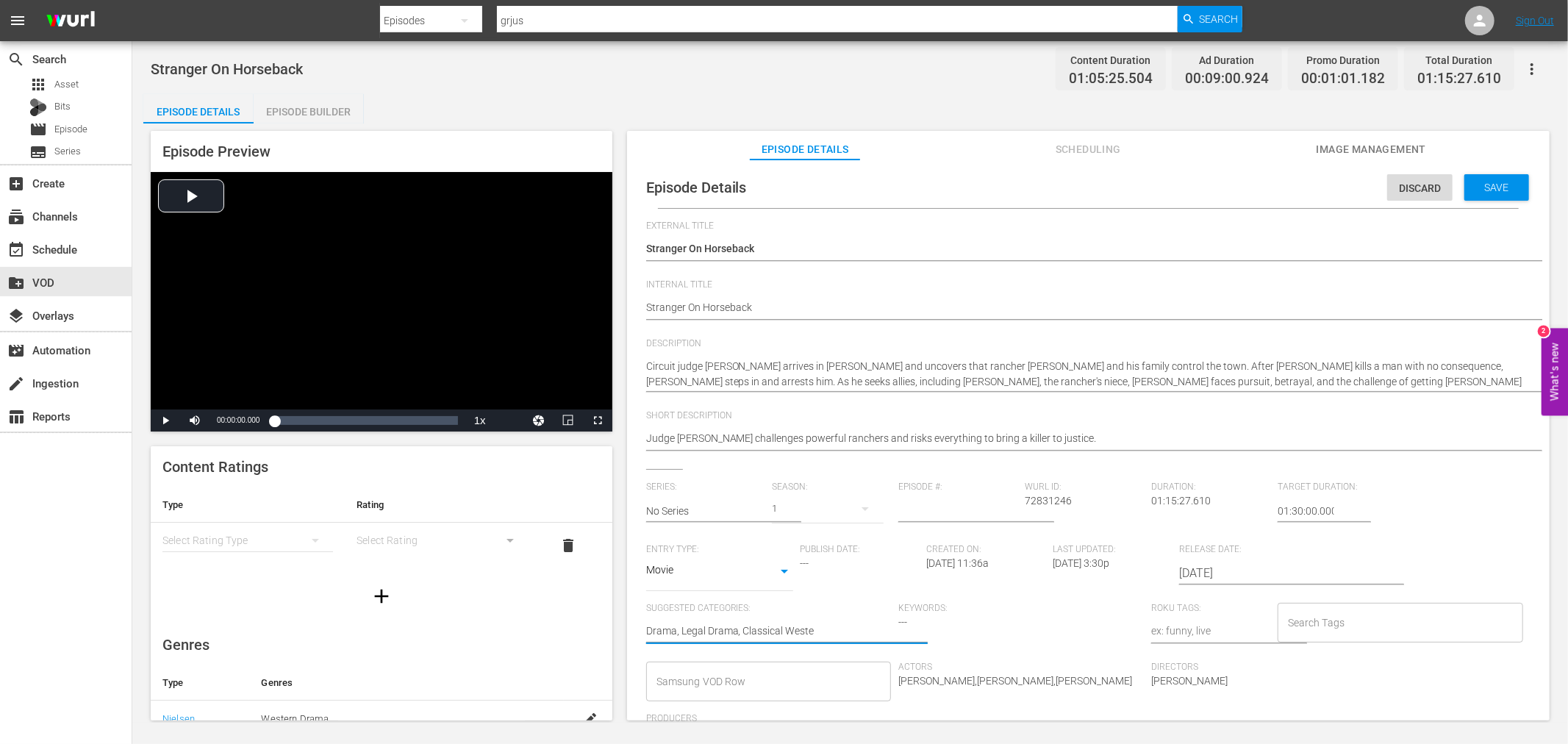
type textarea "Drama, Legal Drama, Classical Wester"
type textarea "Drama, Legal Drama, Classical Western"
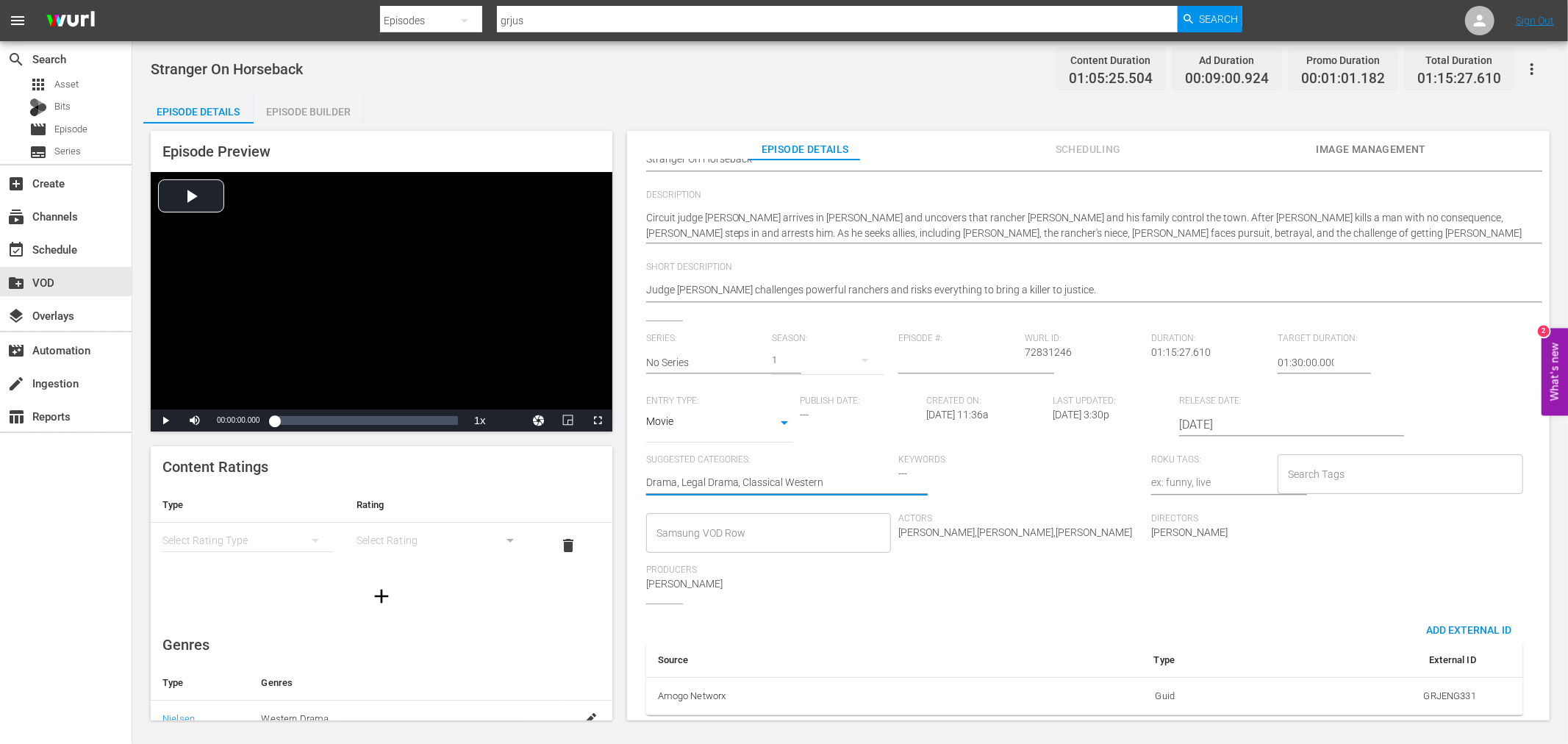
type textarea "Drama, Legal Drama, Classical Western"
click at [698, 524] on input "Samsung VOD Row" at bounding box center [758, 533] width 210 height 26
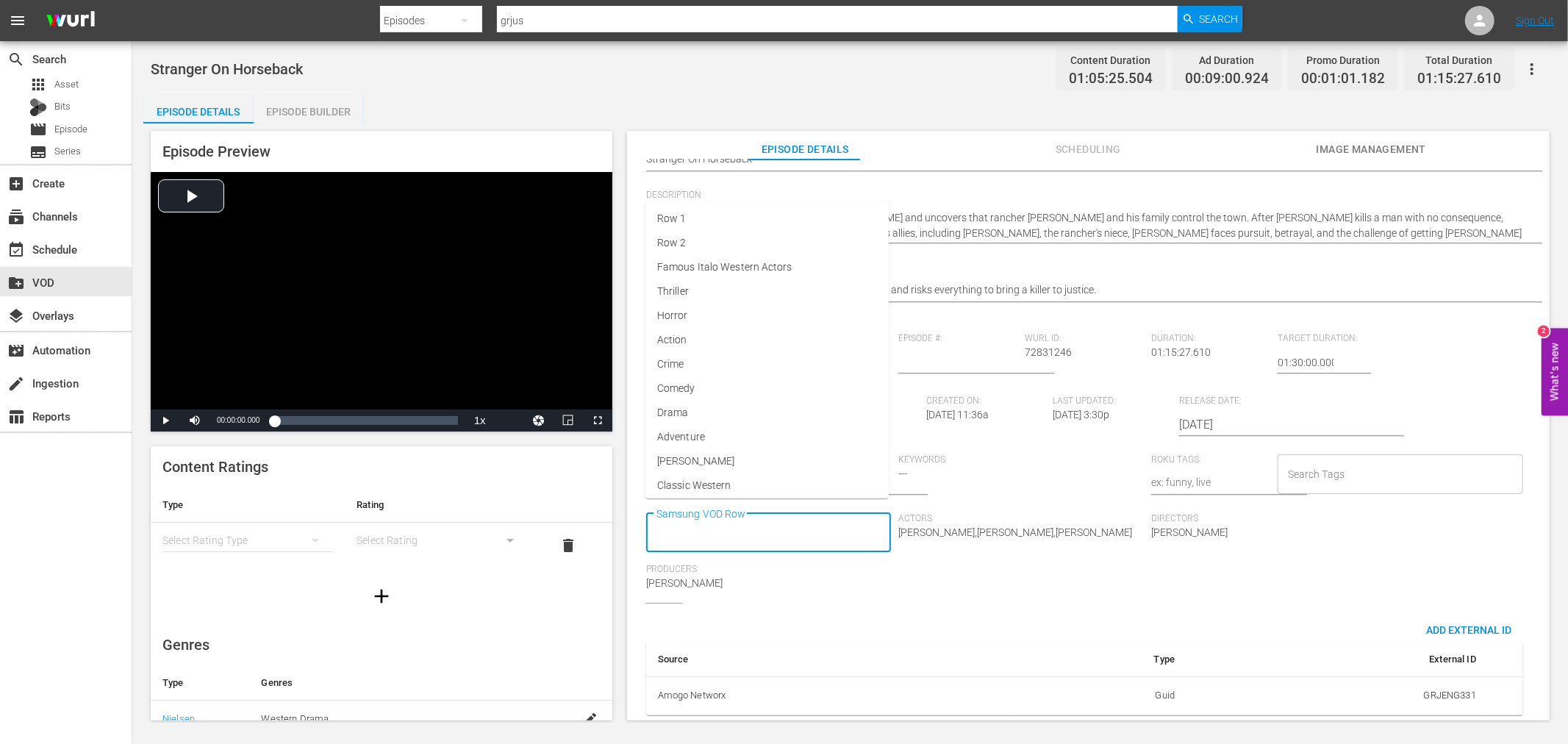
scroll to position [159, 0]
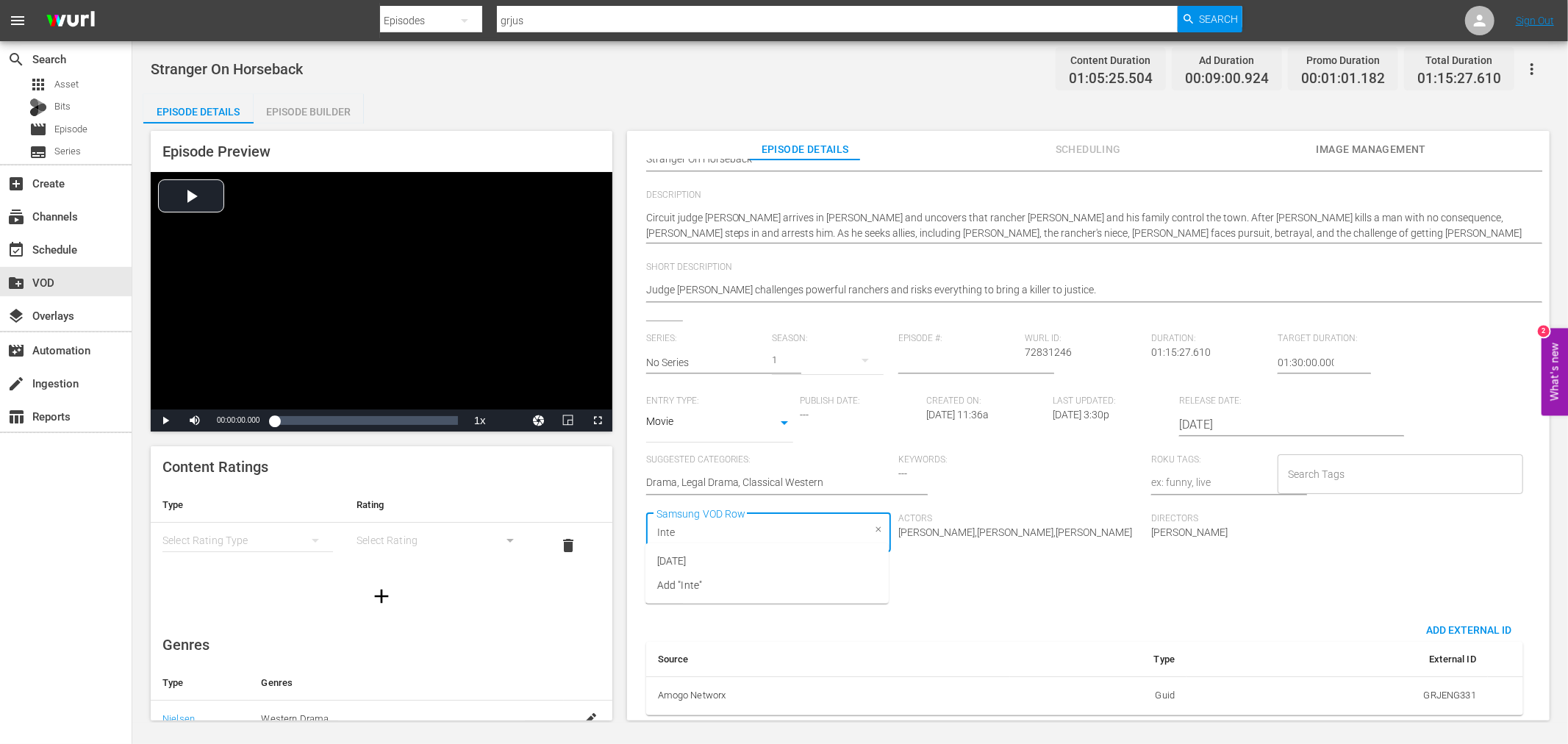
type input "Inter"
click at [687, 556] on span "[DATE]" at bounding box center [672, 561] width 30 height 16
click at [1320, 469] on input "Search Tags" at bounding box center [1390, 474] width 210 height 26
click at [1315, 461] on input "Search Tags" at bounding box center [1390, 474] width 210 height 26
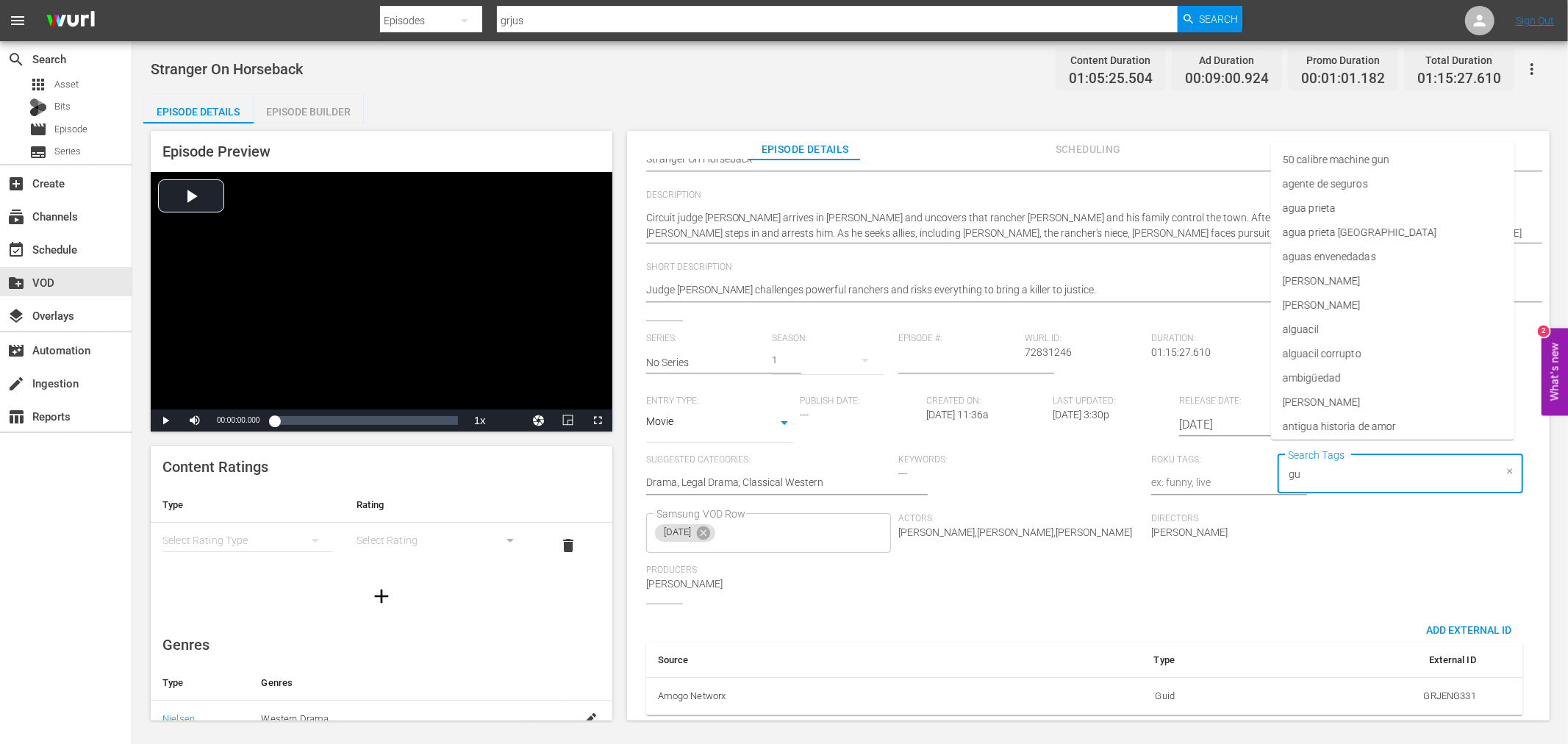
type input "gun"
type input "pistol"
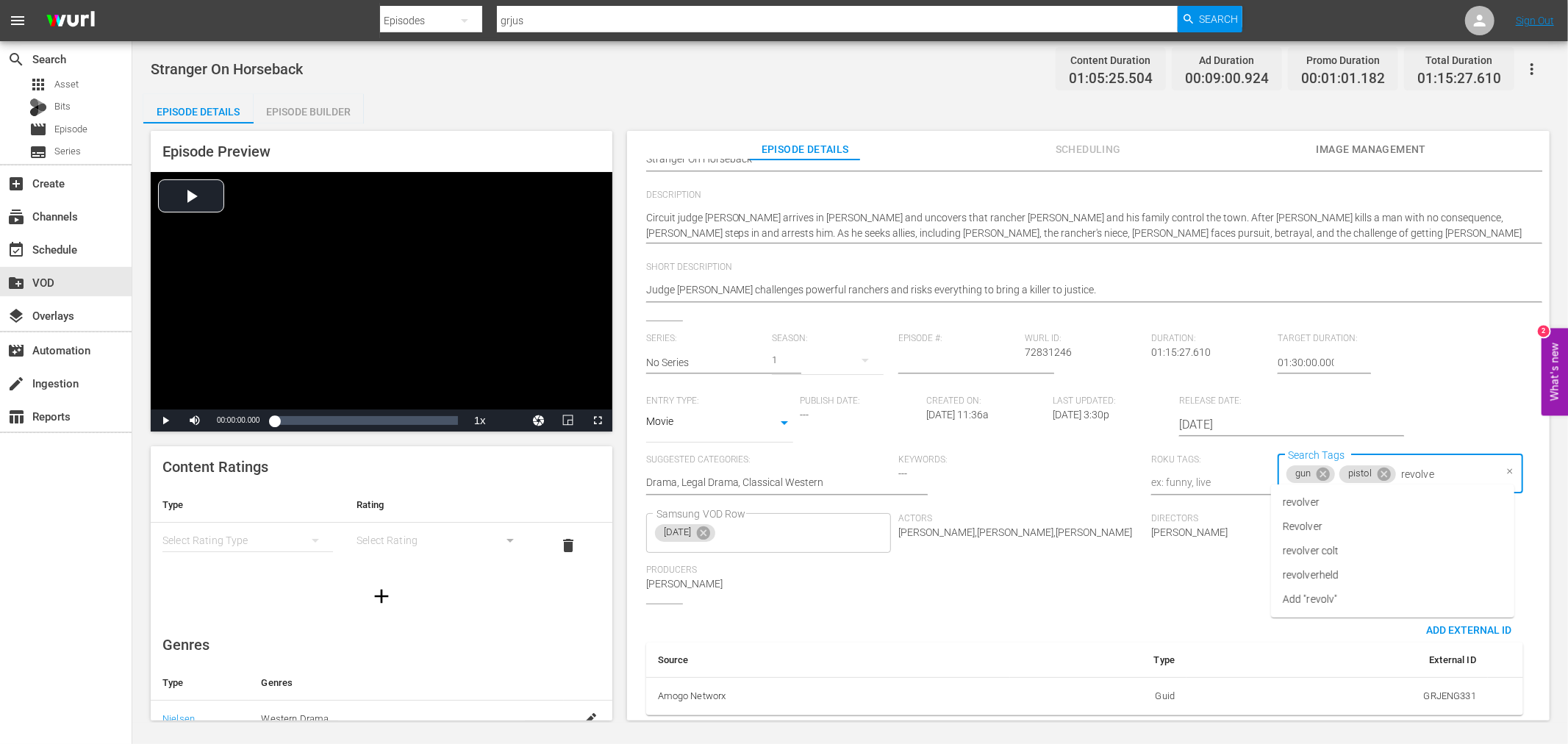
type input "revolver"
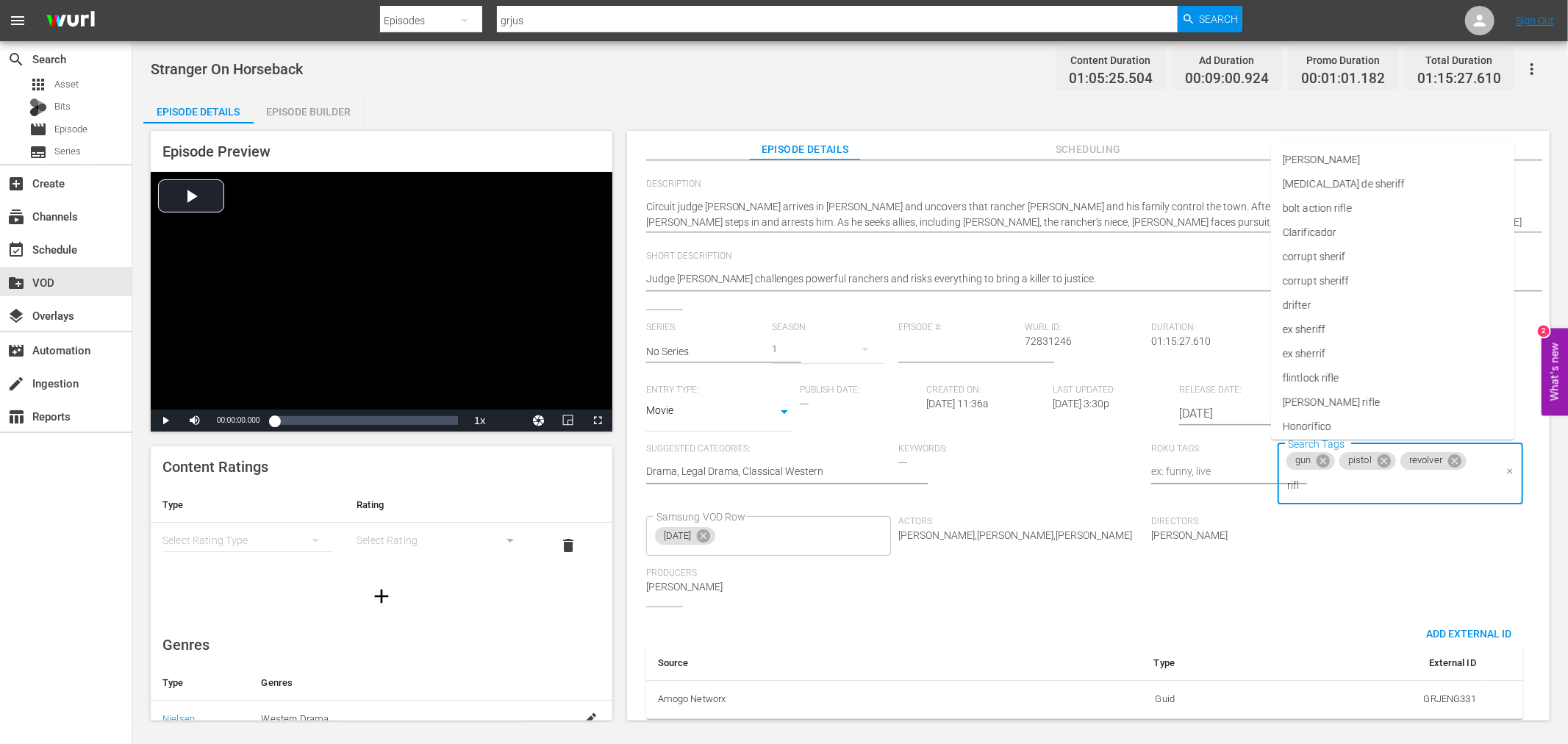
type input "rifle"
type input "horse"
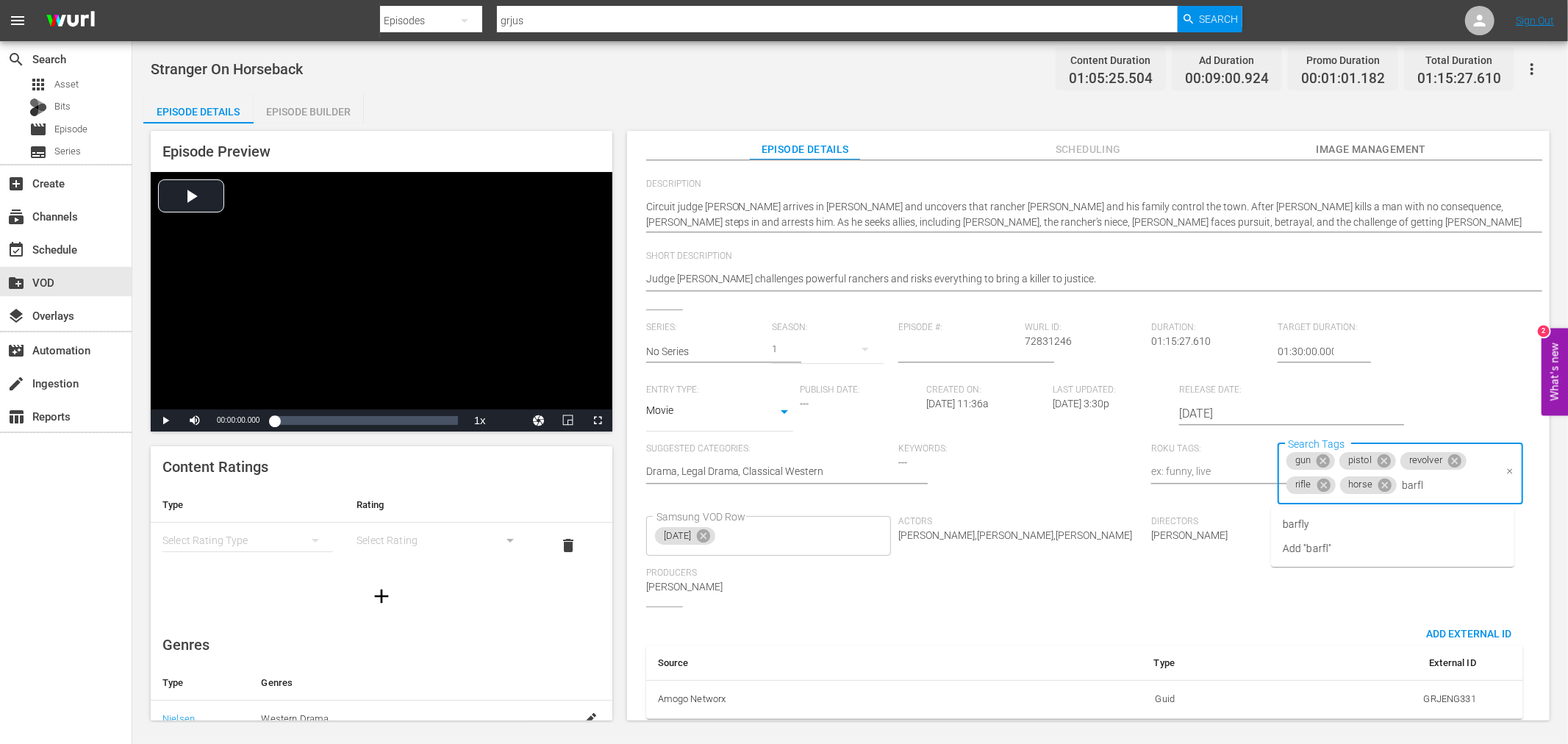
type input "barfly"
click at [1336, 516] on li "barfly" at bounding box center [1393, 524] width 243 height 25
type input "army colonel"
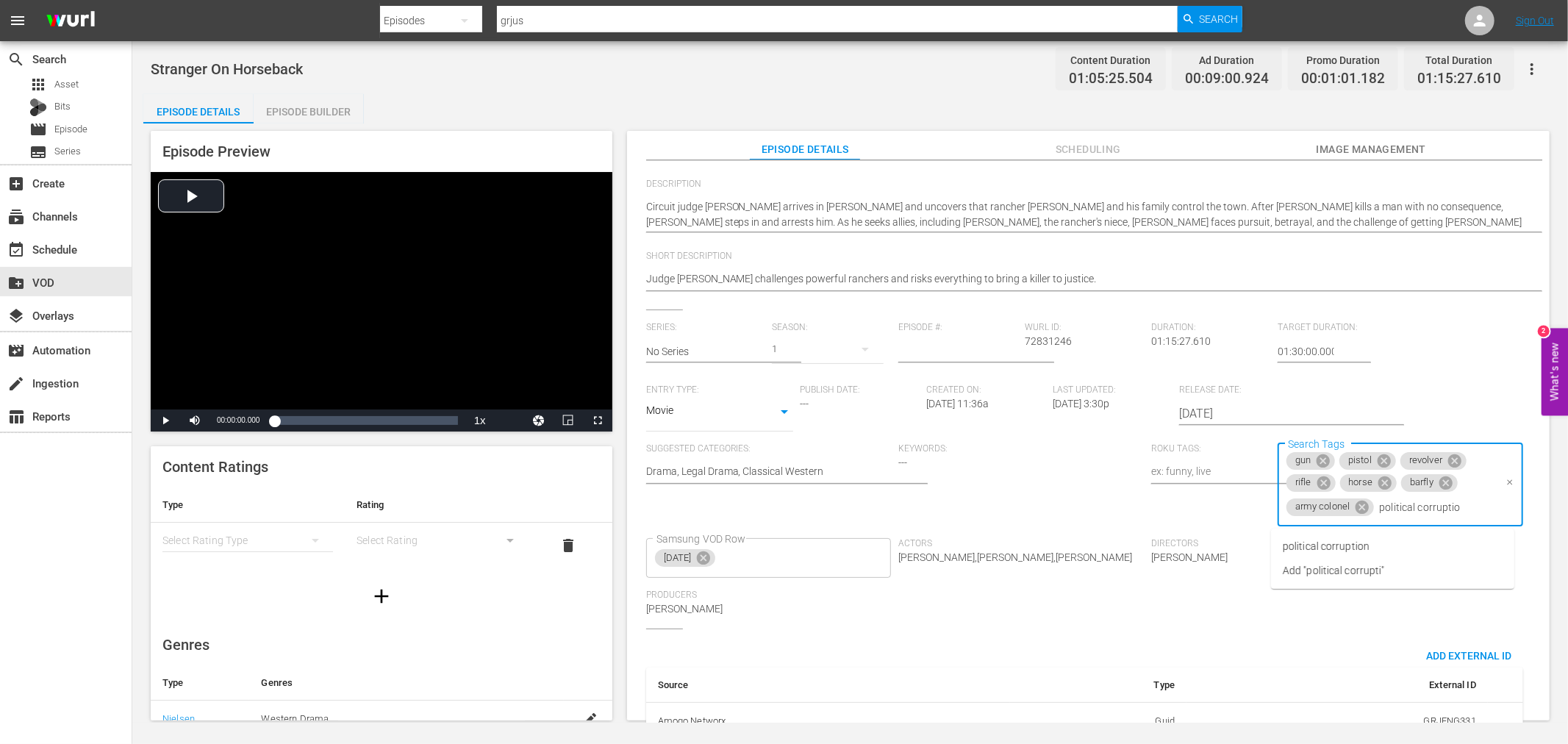
type input "political corruption"
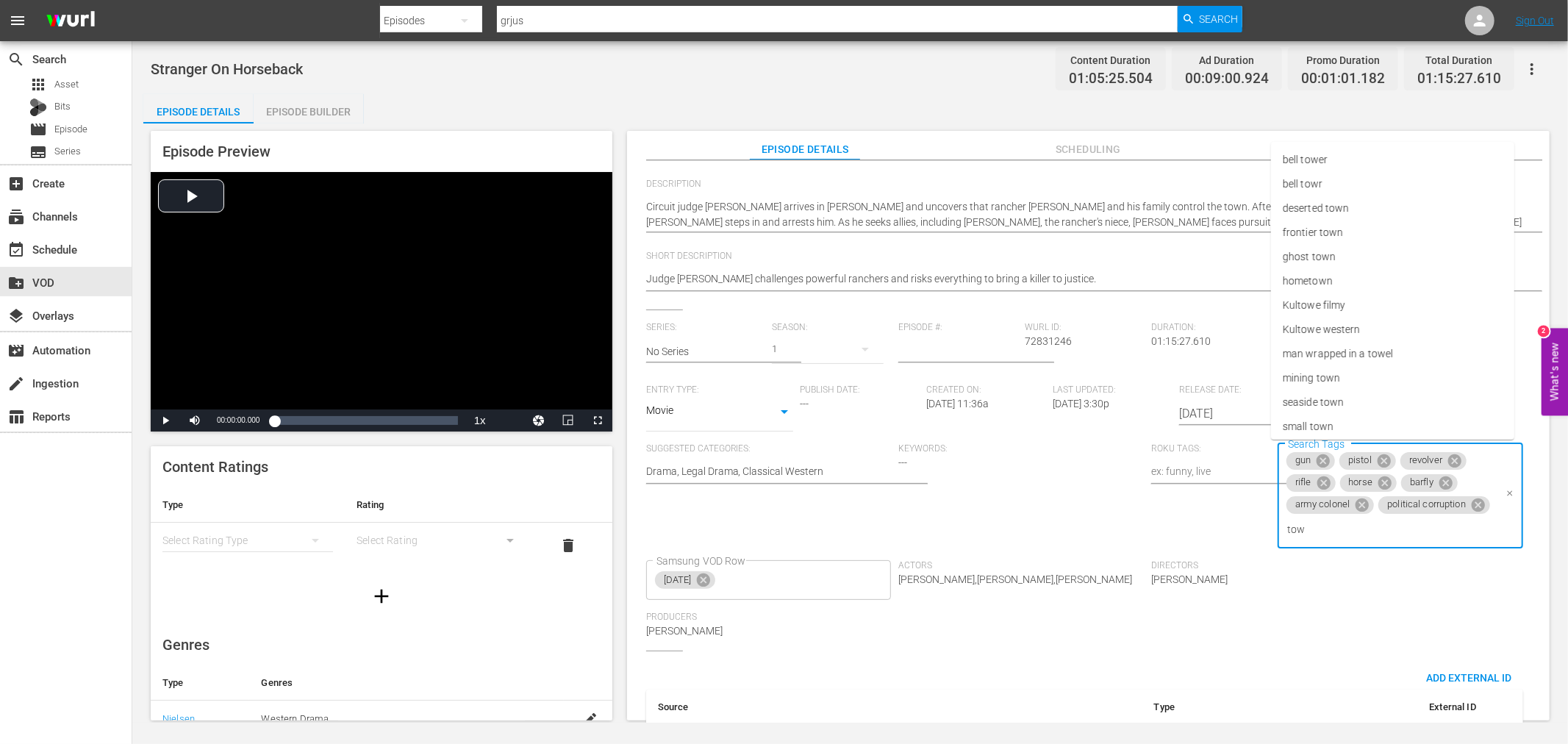
type input "town"
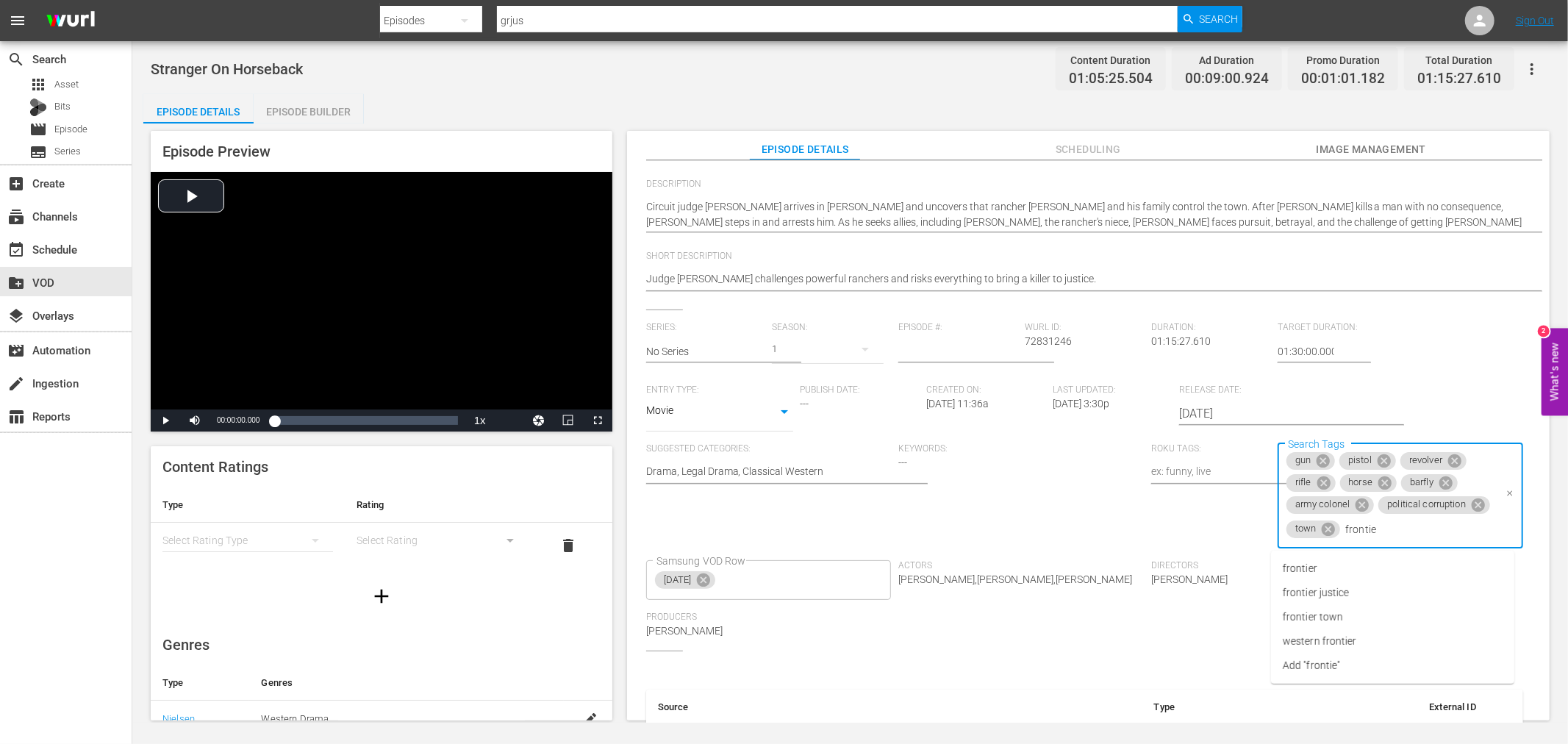
type input "frontier"
click at [1339, 614] on span "frontier town" at bounding box center [1312, 617] width 60 height 16
type input "land baron"
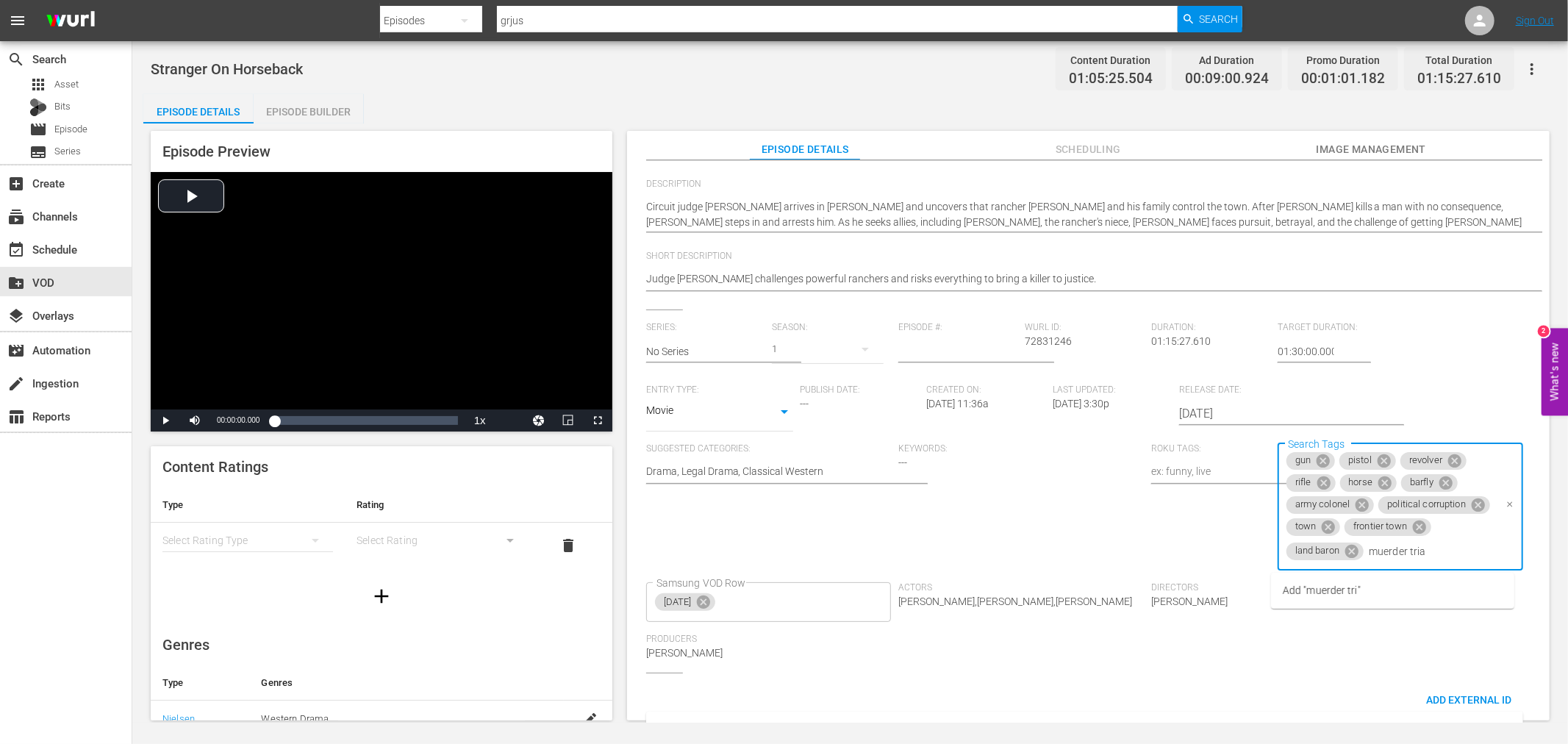
scroll to position [0, 28]
type input "muerder trial"
type input "banker"
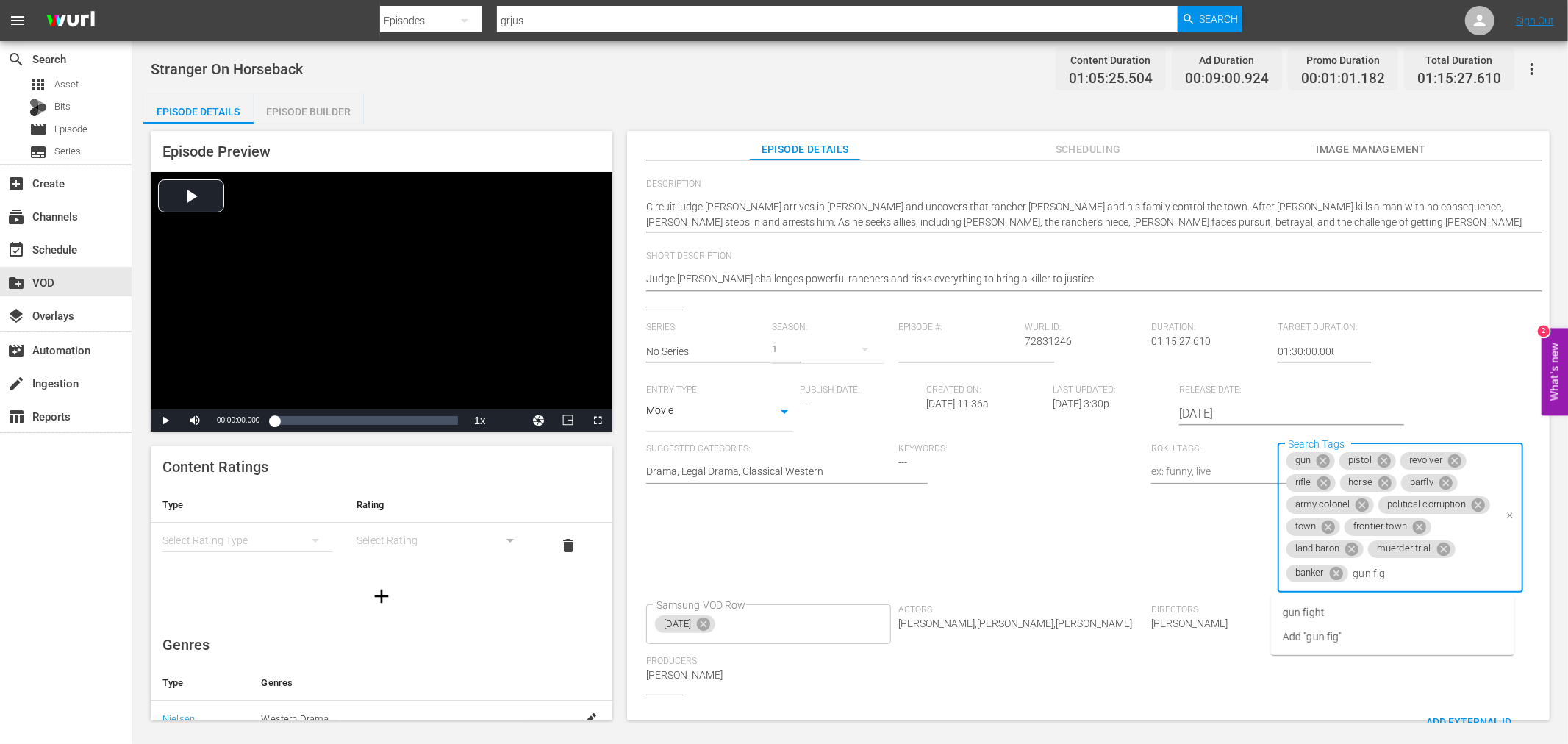
type input "gun figh"
click at [1339, 608] on li "gun fight" at bounding box center [1393, 613] width 243 height 25
type input "land sale"
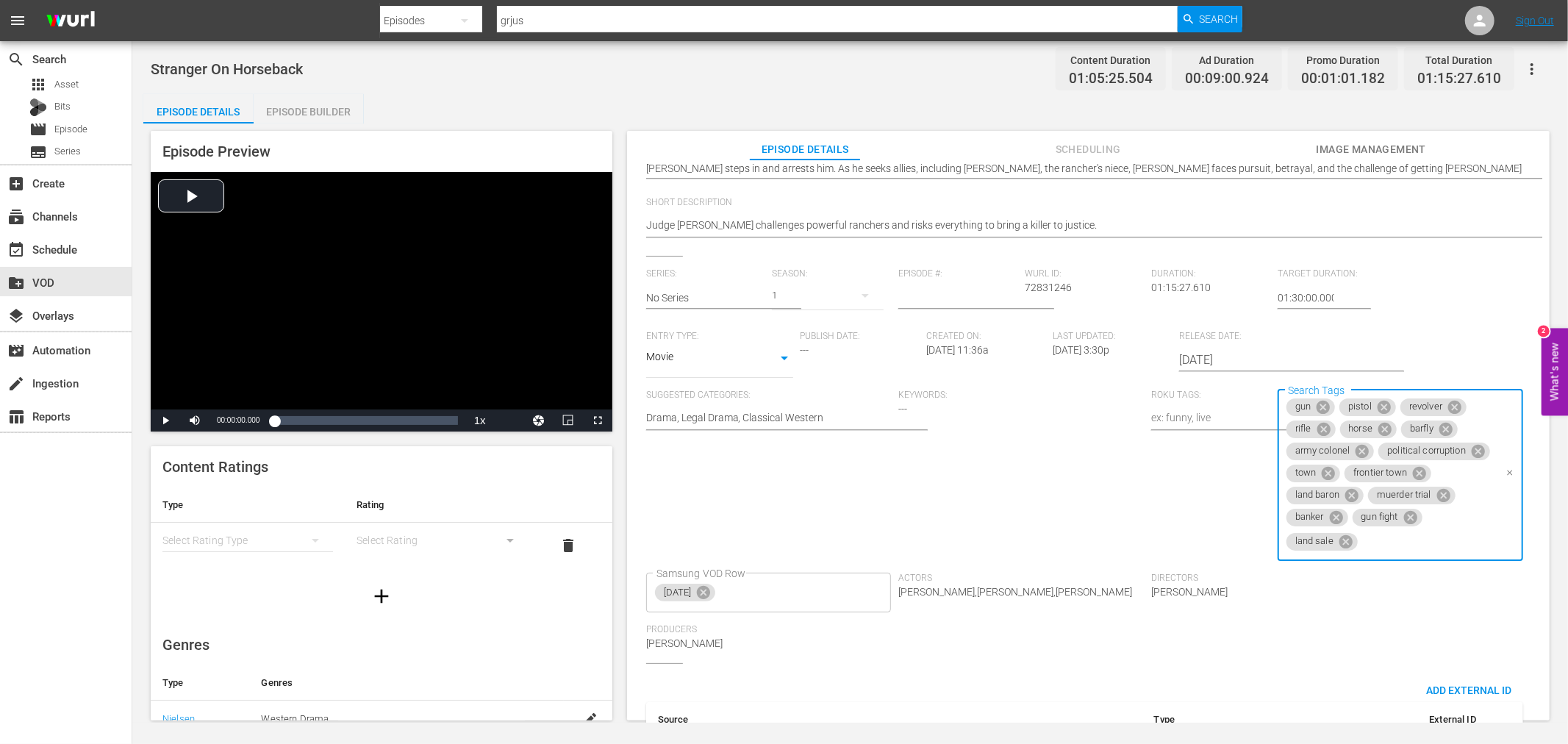
scroll to position [241, 0]
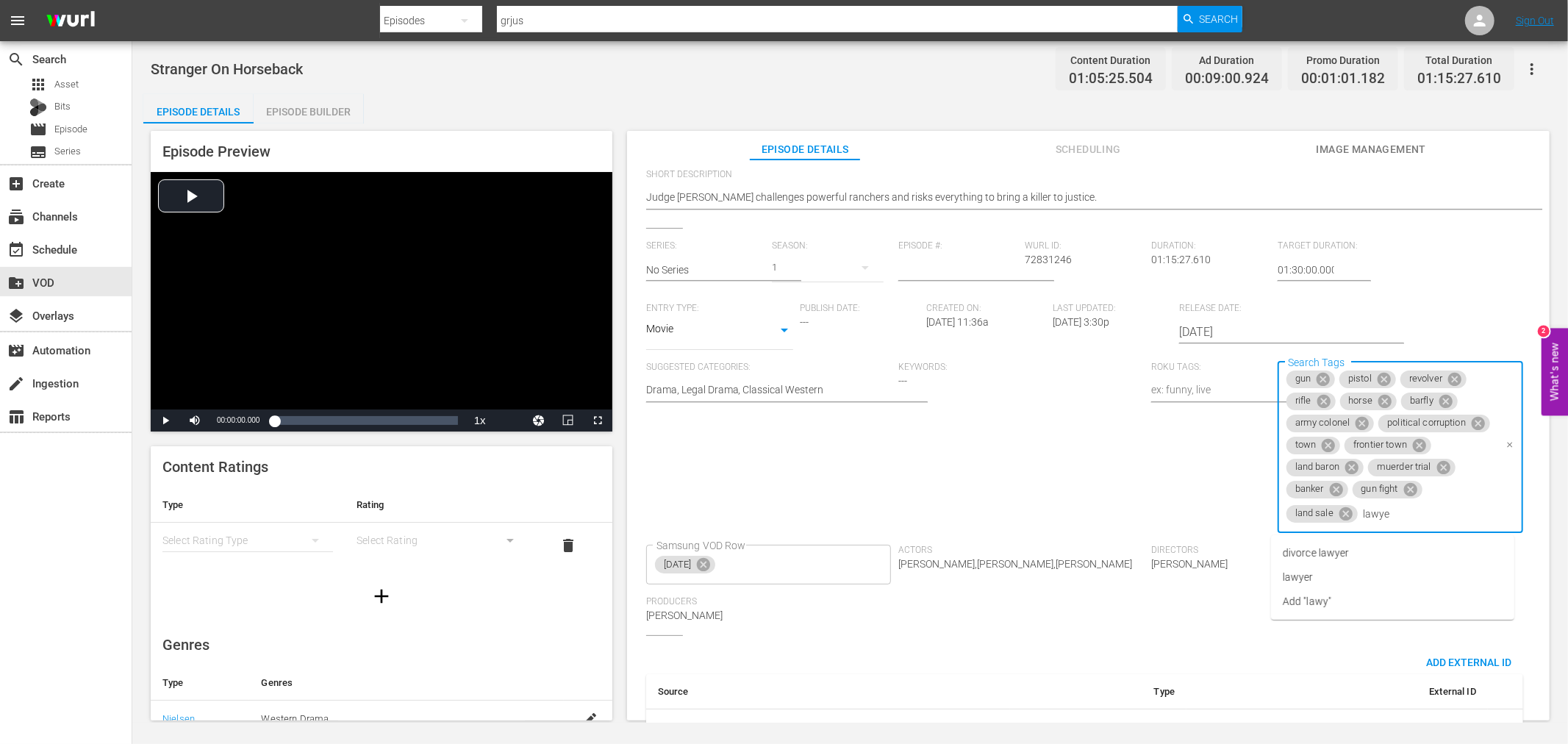
type input "lawyer"
type input "marshal"
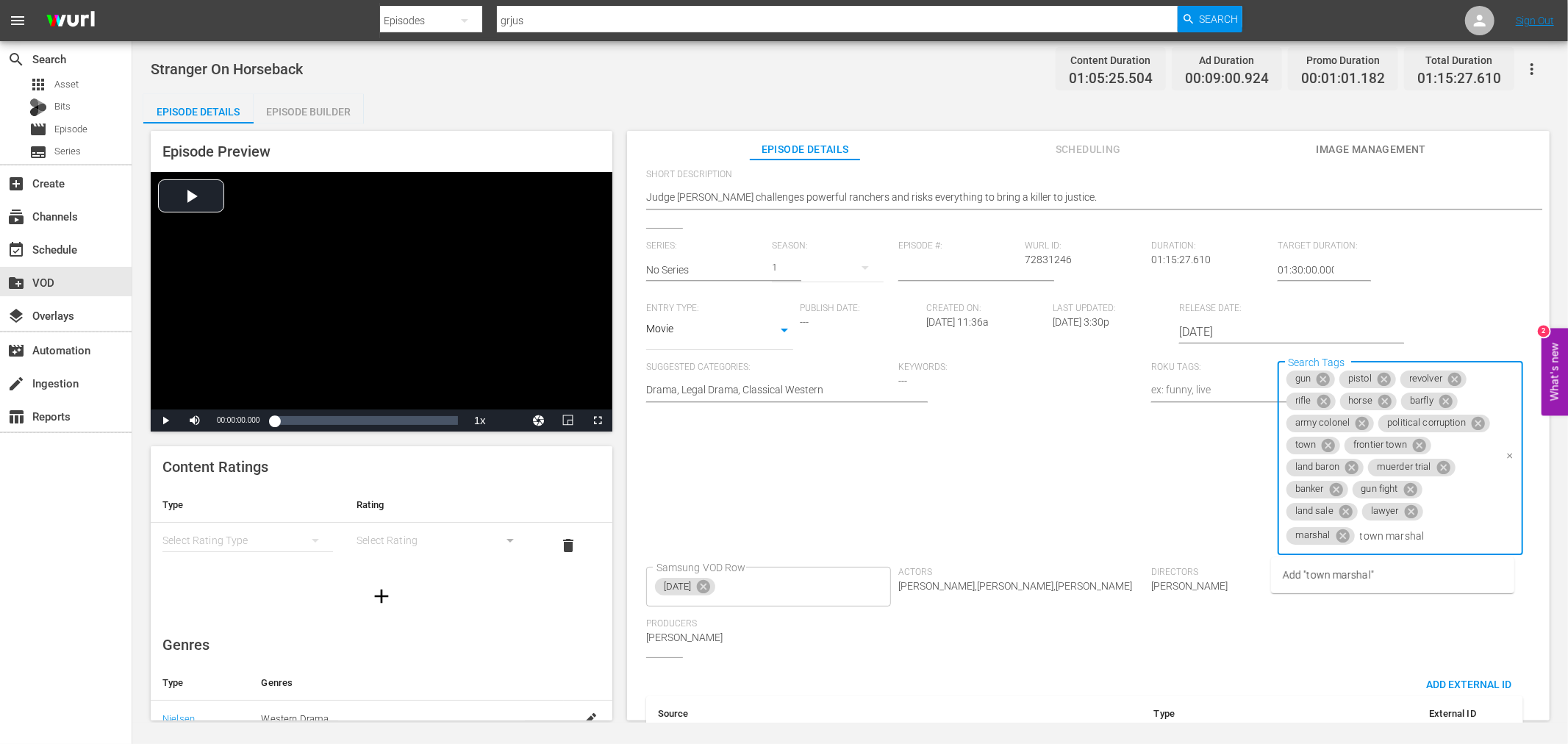
type input "town marshal"
type input "uncle niece rela"
click at [1421, 563] on li "uncle niece relationship" at bounding box center [1393, 575] width 243 height 25
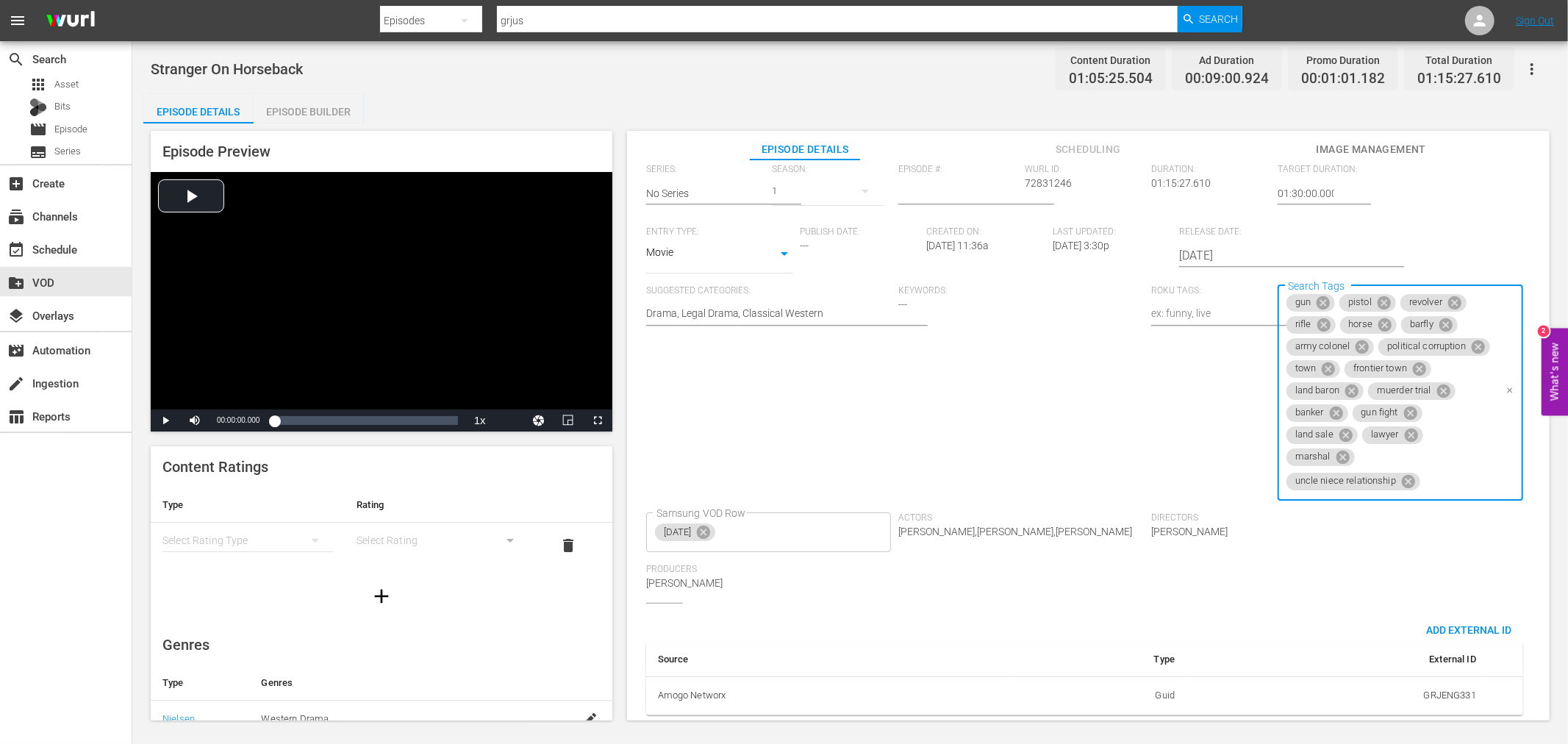
scroll to position [329, 0]
type input "henchman"
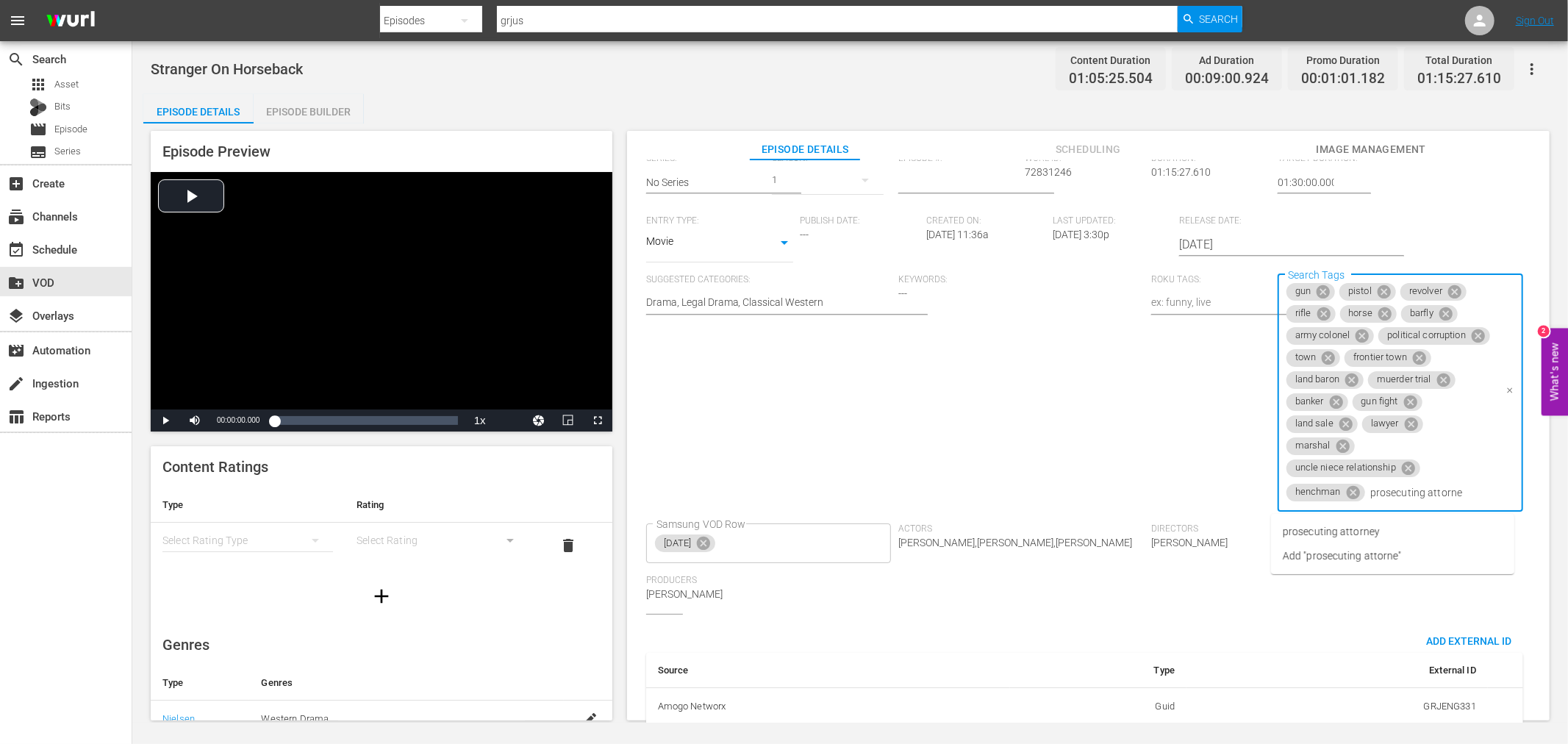
type input "prosecuting attorney"
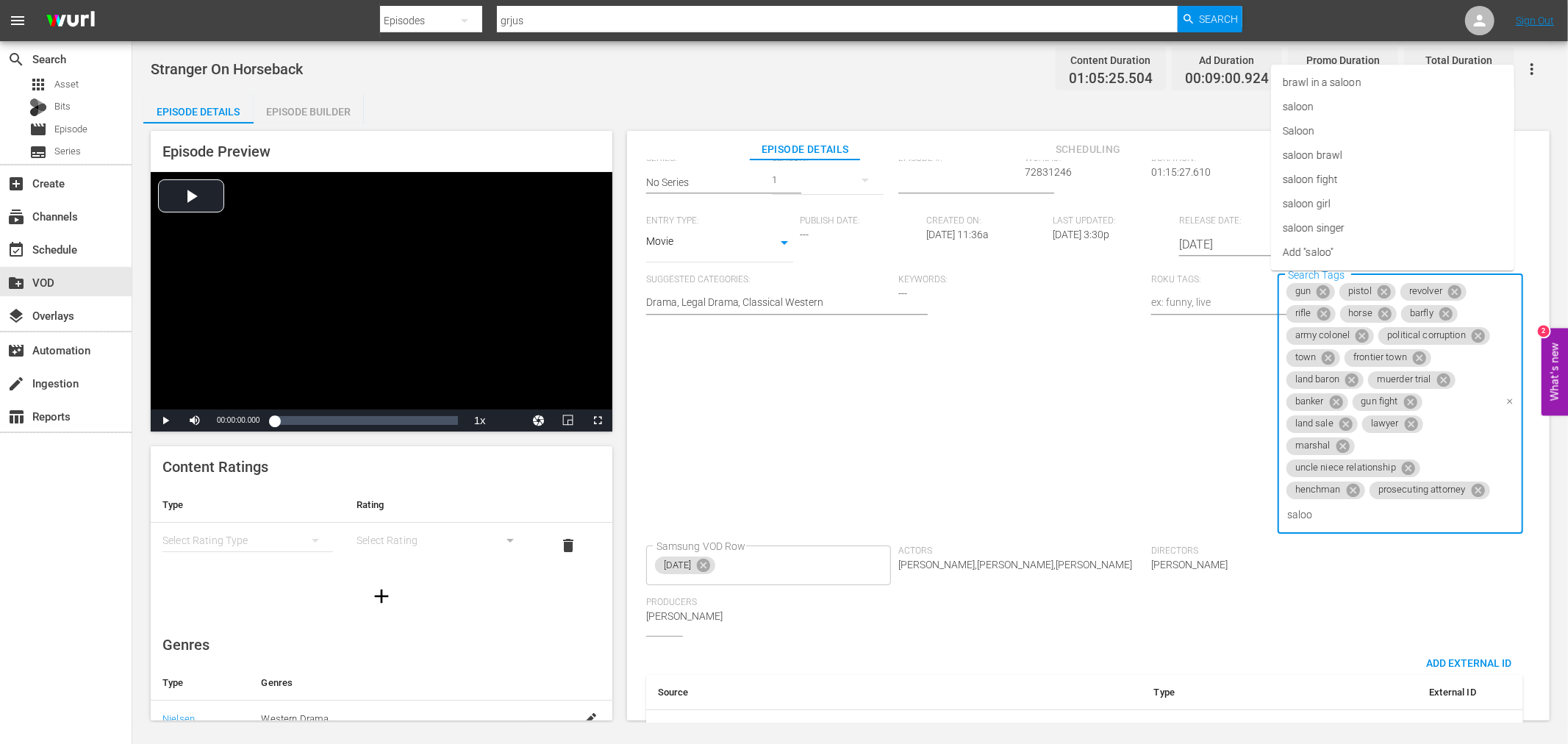
type input "saloon"
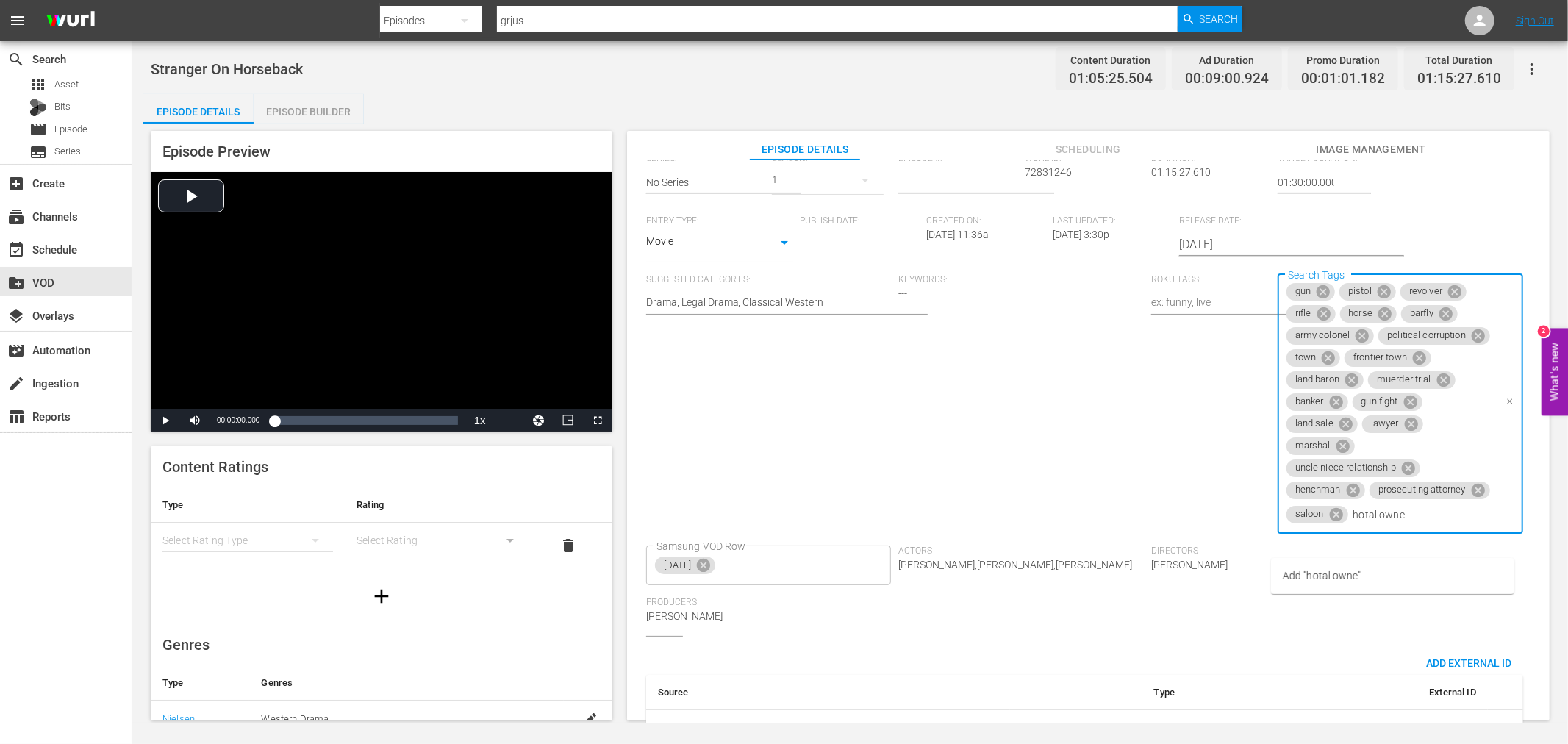
type input "hotal owner"
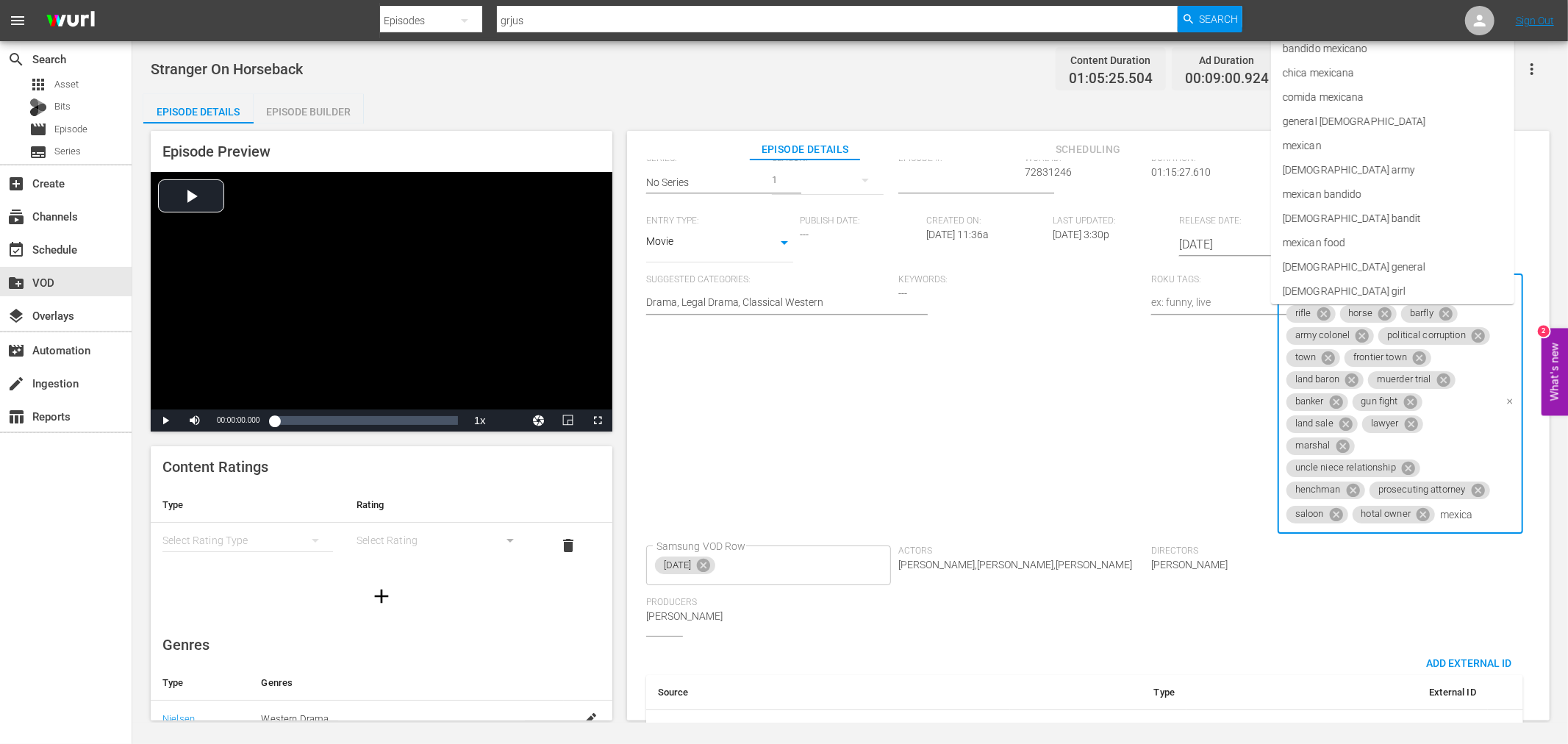
type input "mexican"
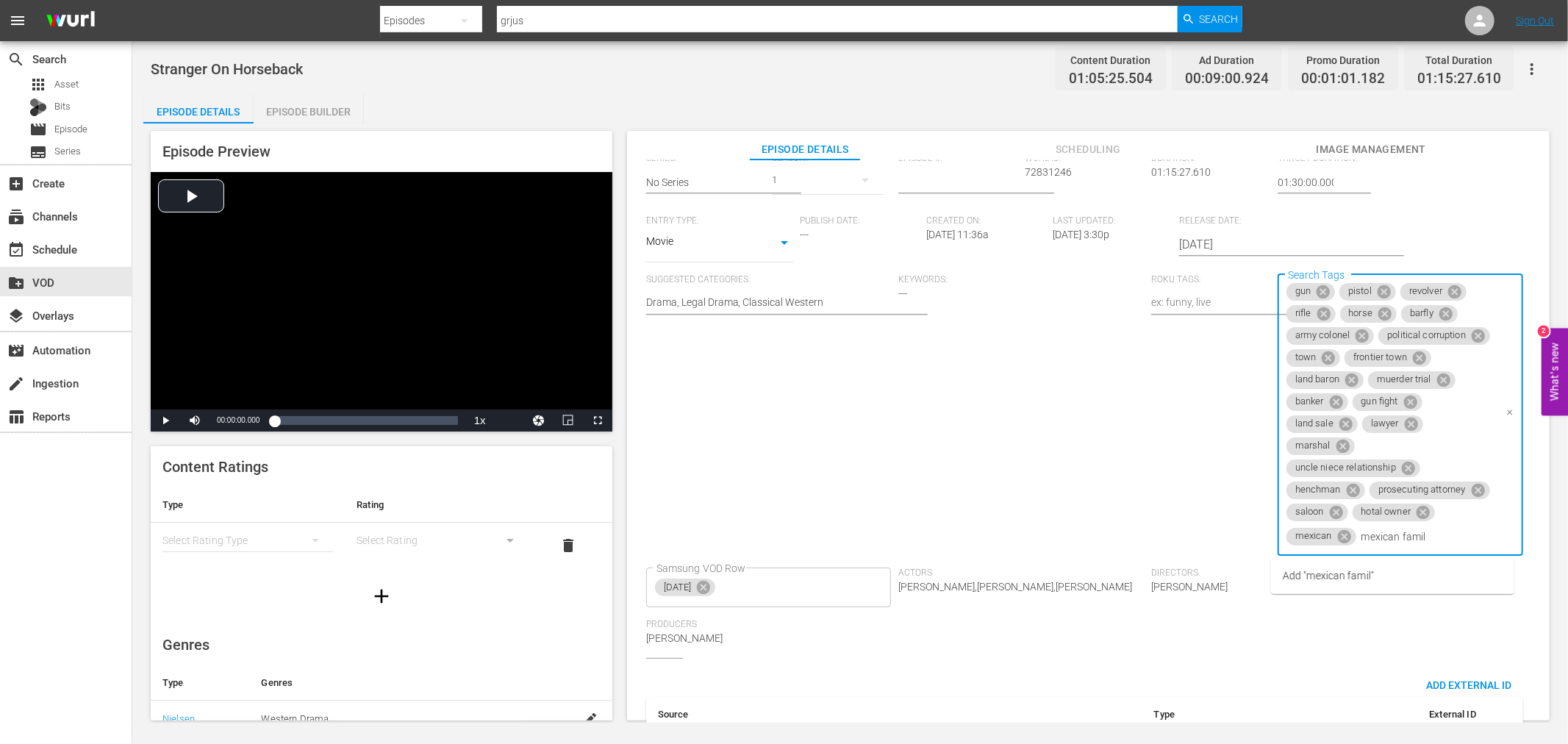
type input "mexican family"
type input "father son rela"
click at [1421, 603] on li "father son relationship" at bounding box center [1393, 598] width 243 height 25
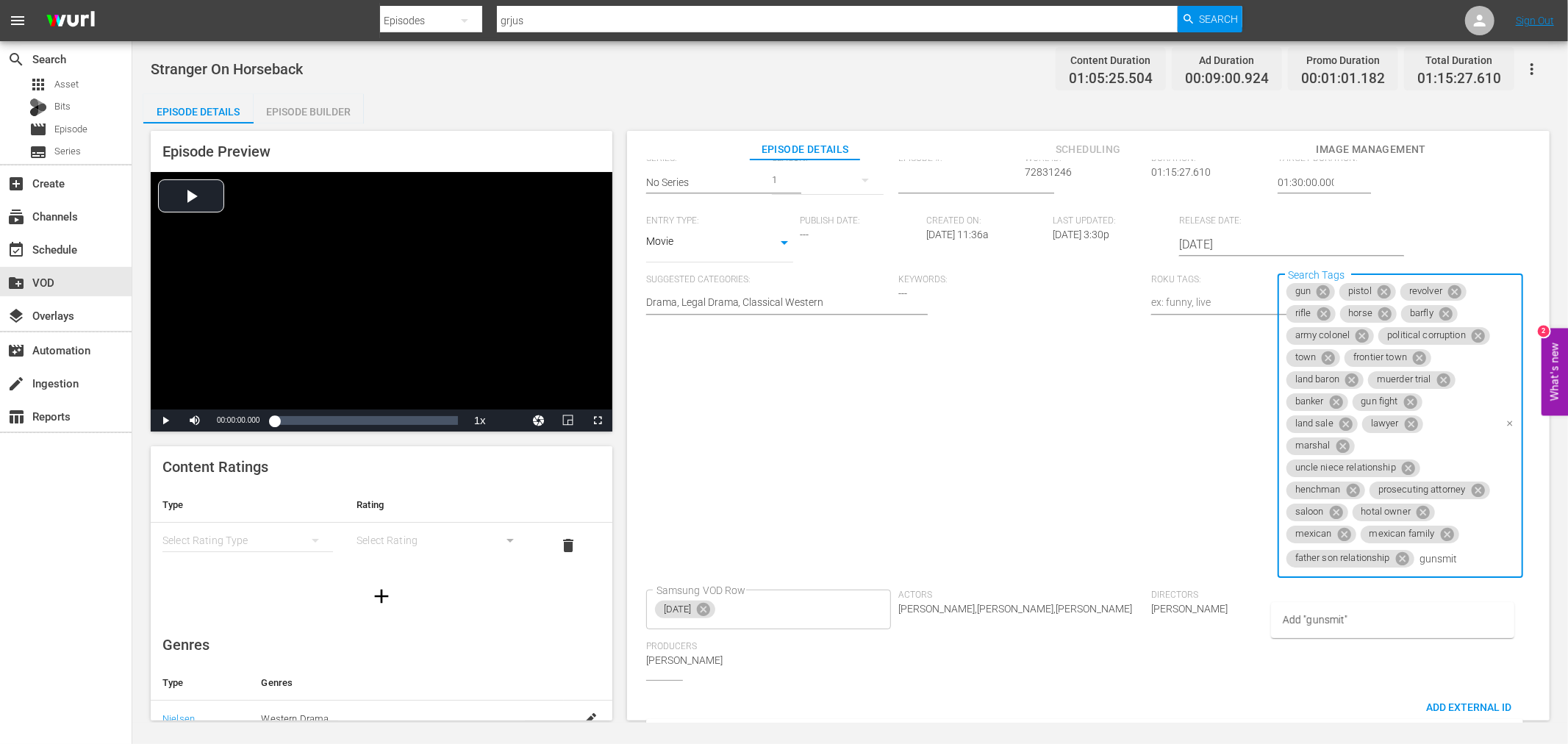
type input "gunsmith"
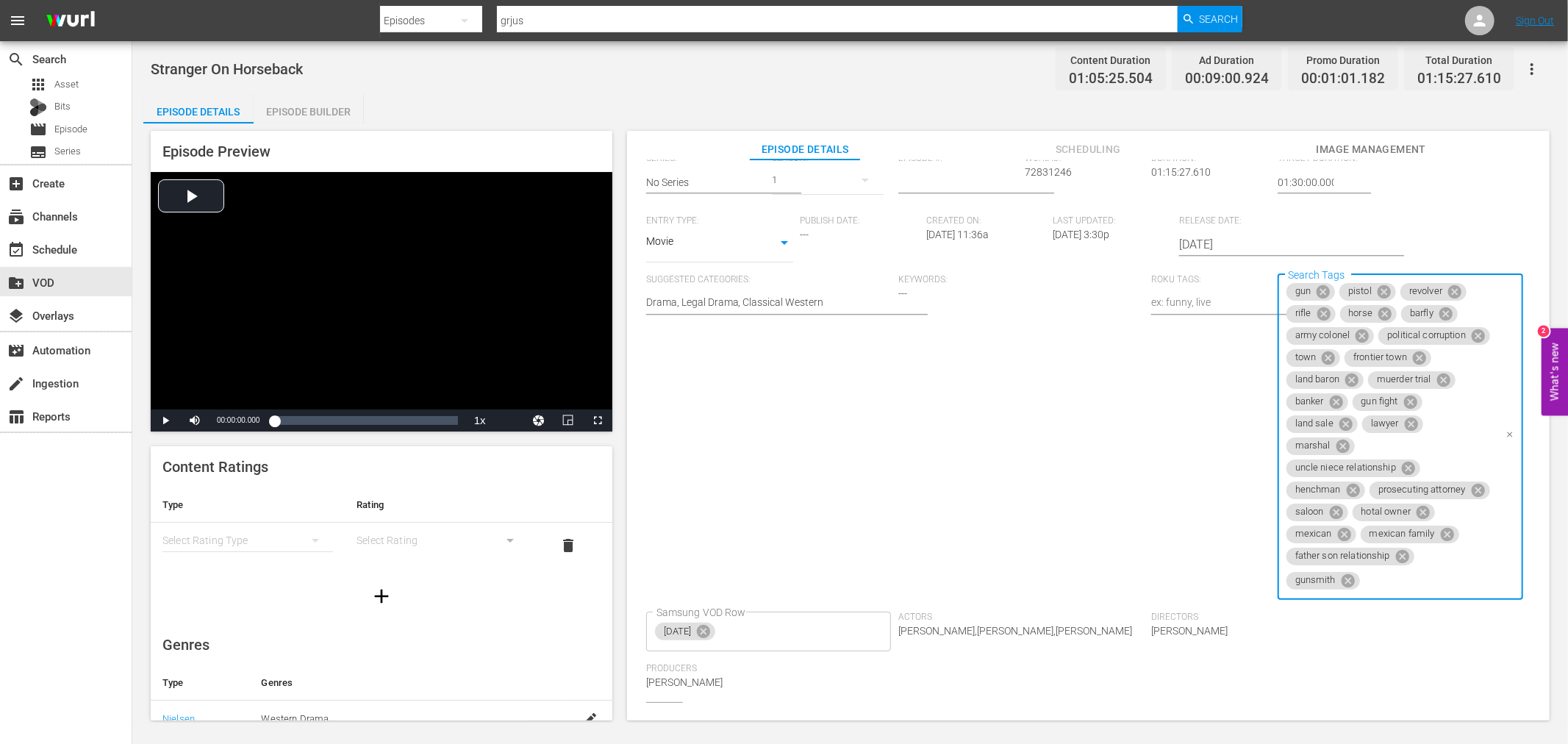
scroll to position [160, 0]
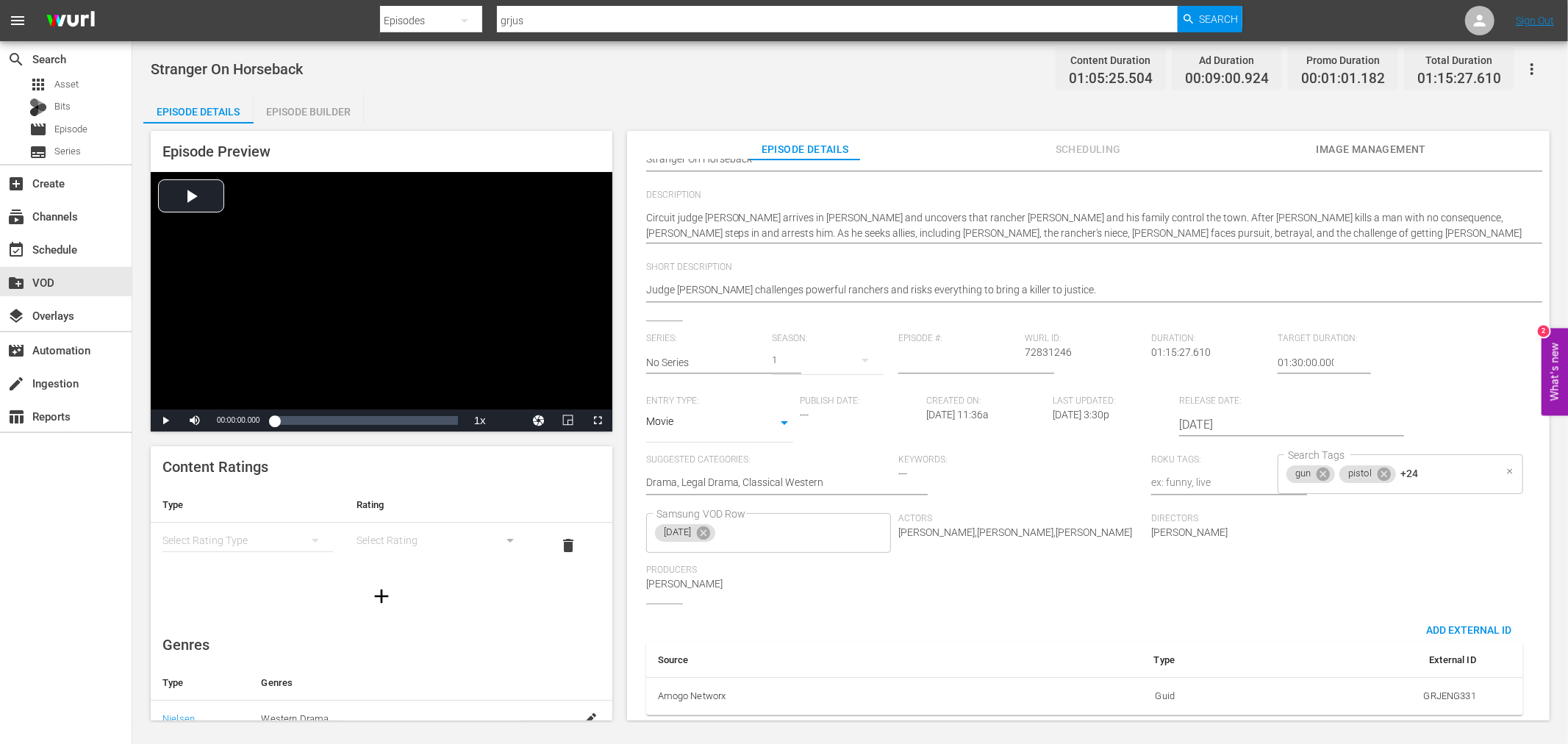
click at [1278, 461] on div "gun pistol +24 Search Tags" at bounding box center [1400, 474] width 246 height 39
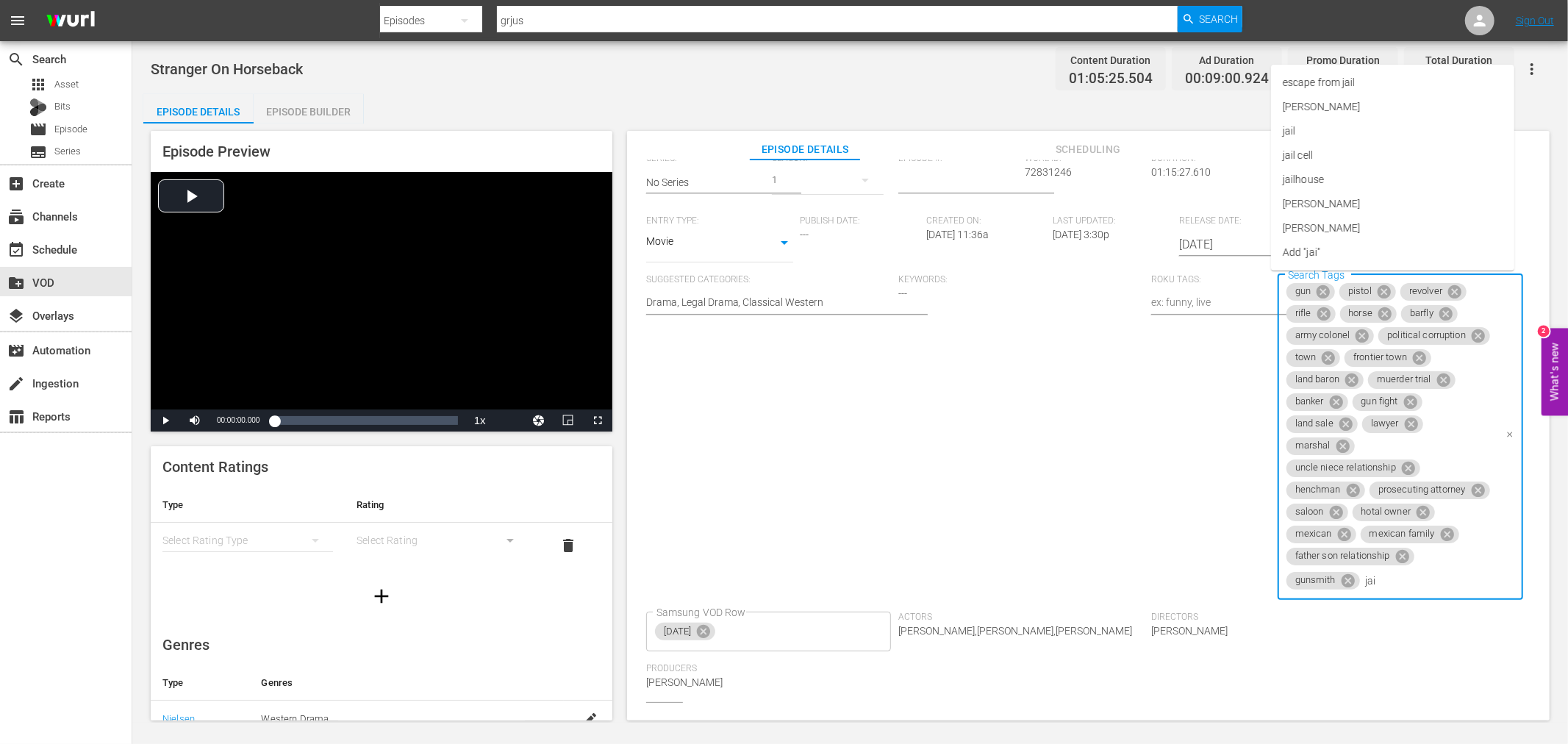
type input "jail"
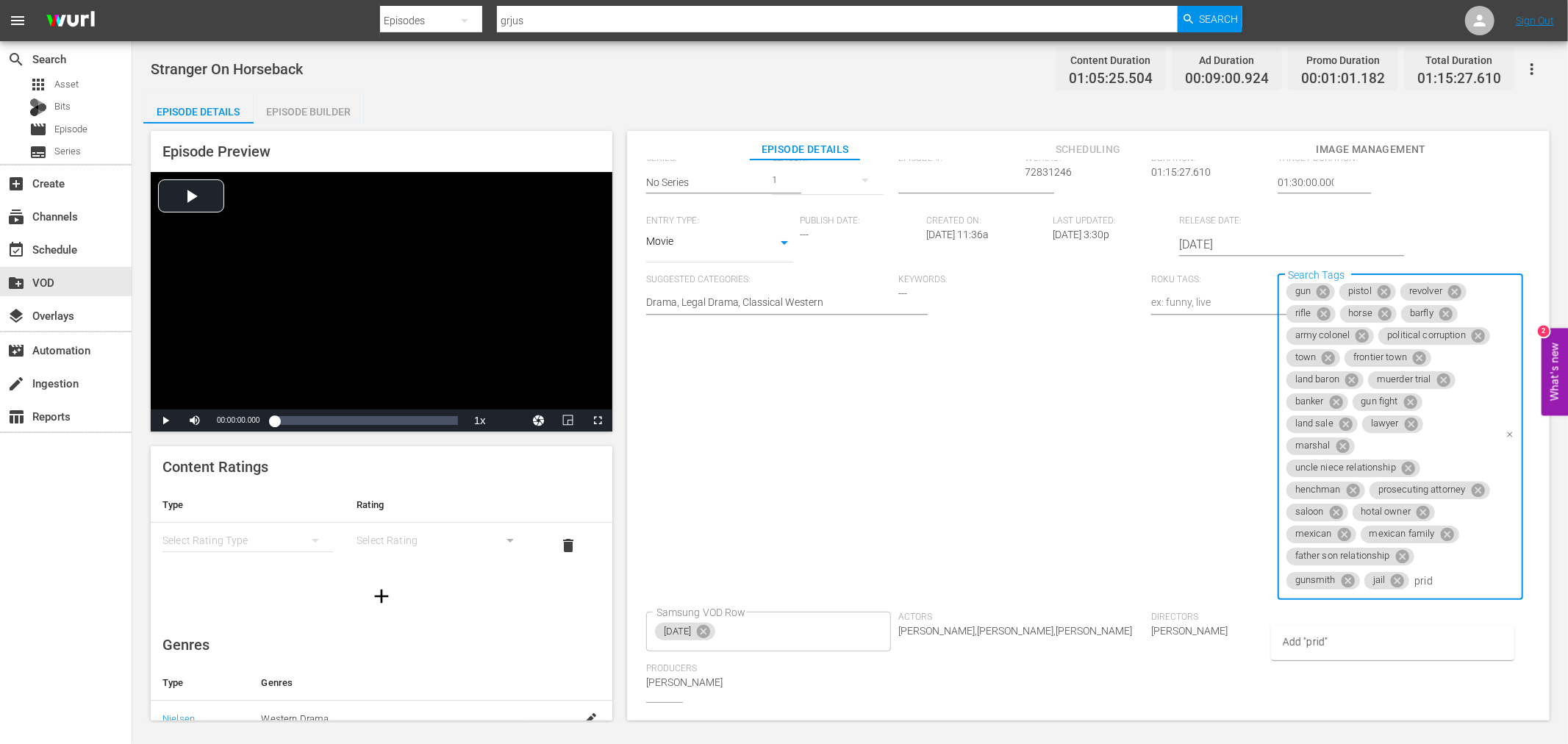
type input "pride"
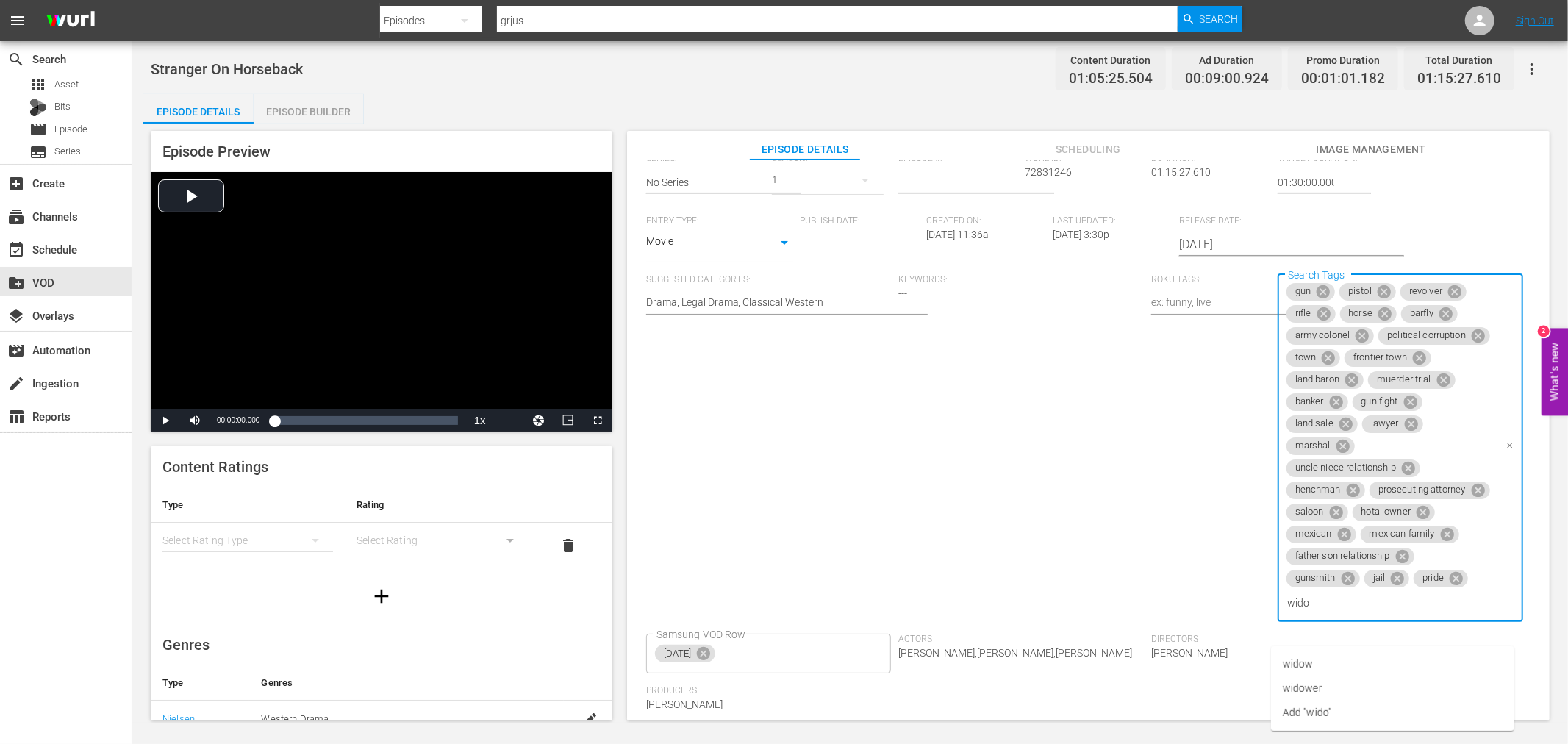
type input "widow"
type input "fast draw"
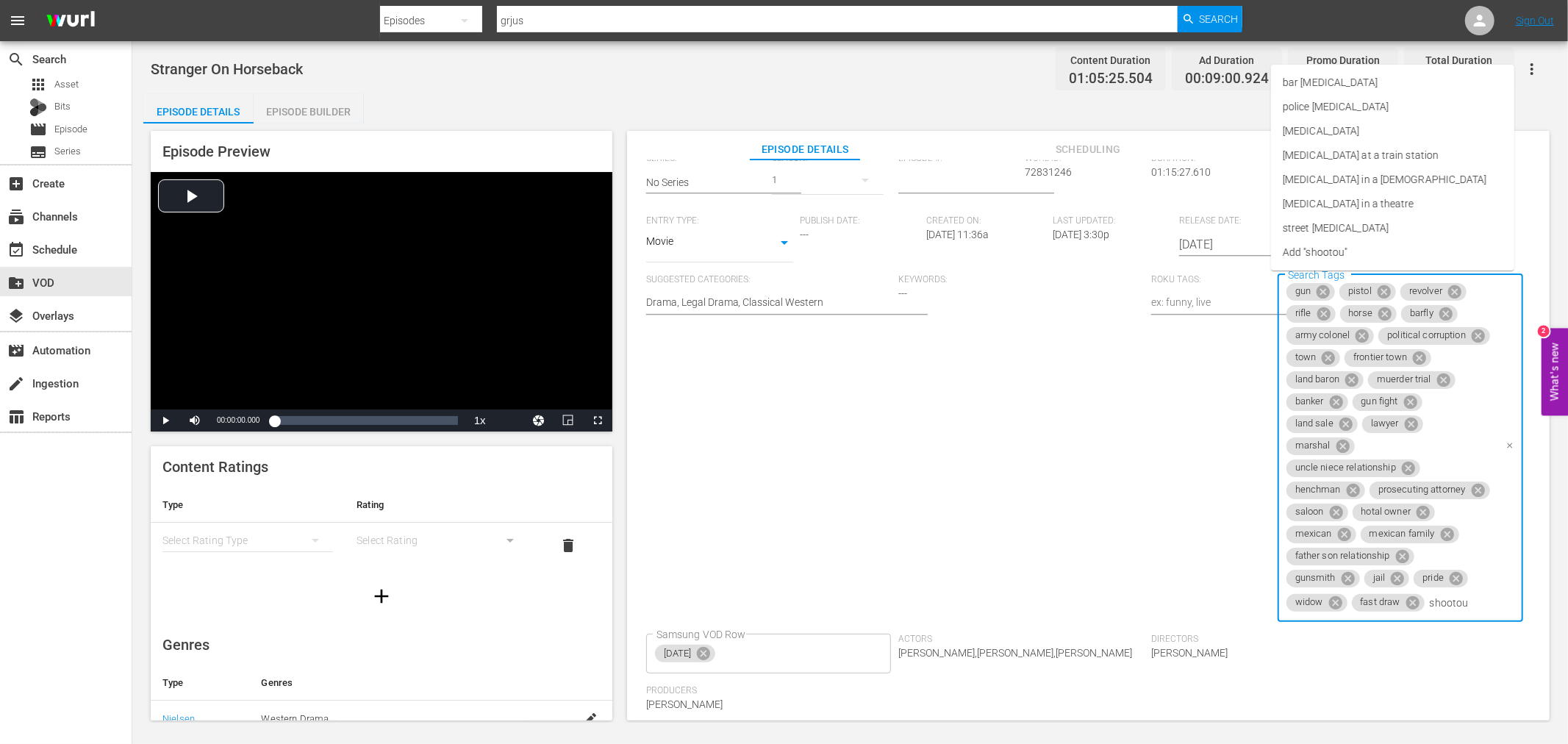
type input "shootout"
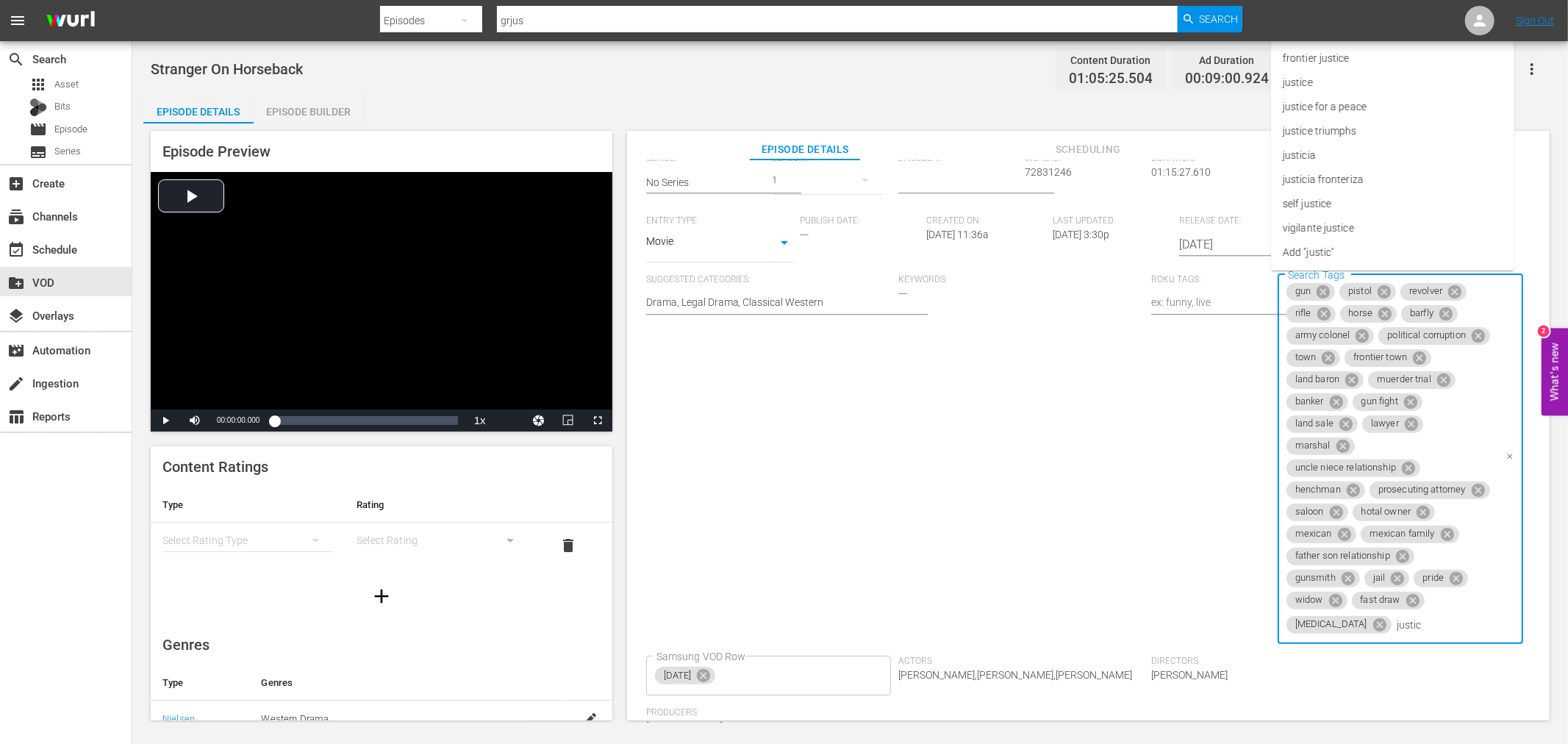
type input "justice"
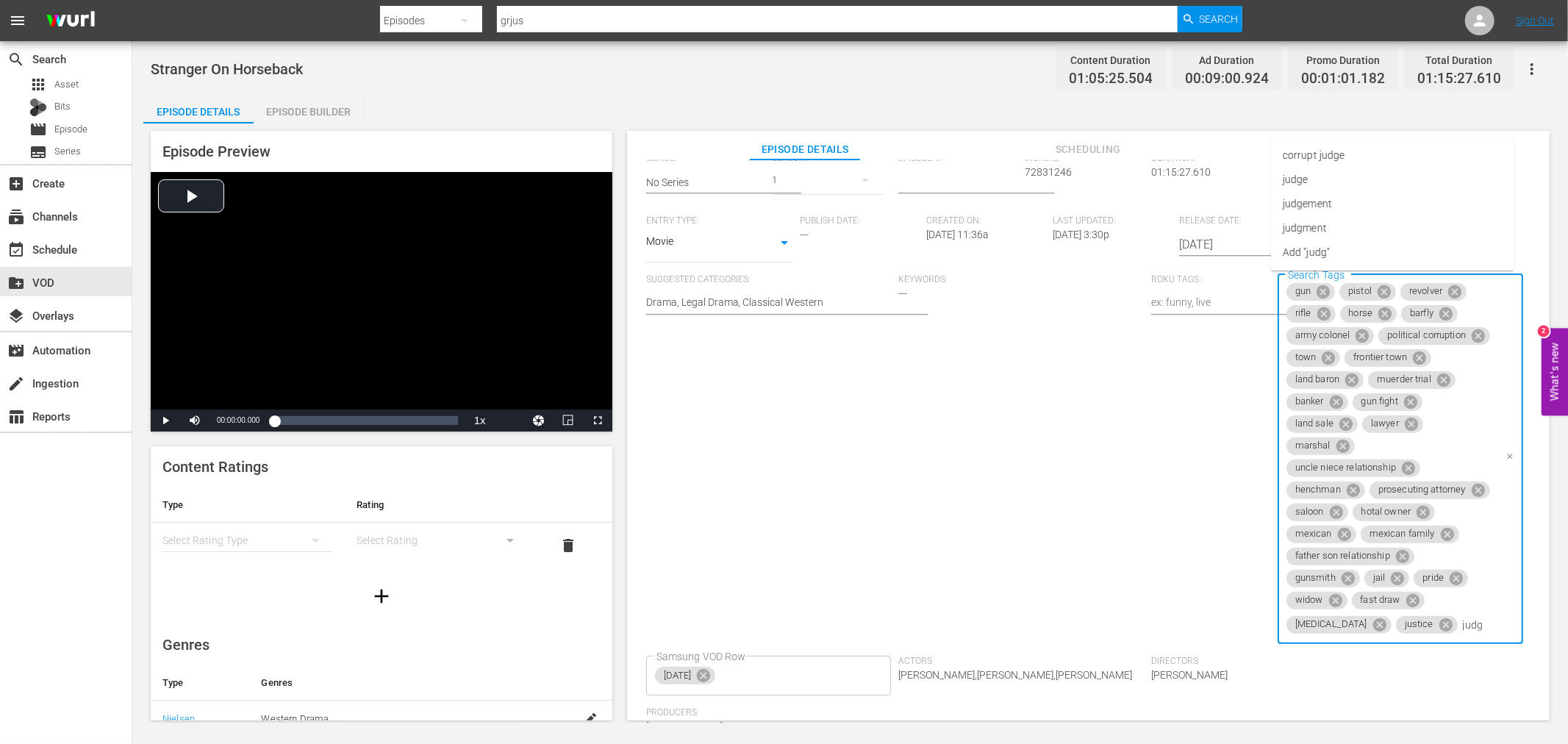
type input "judge"
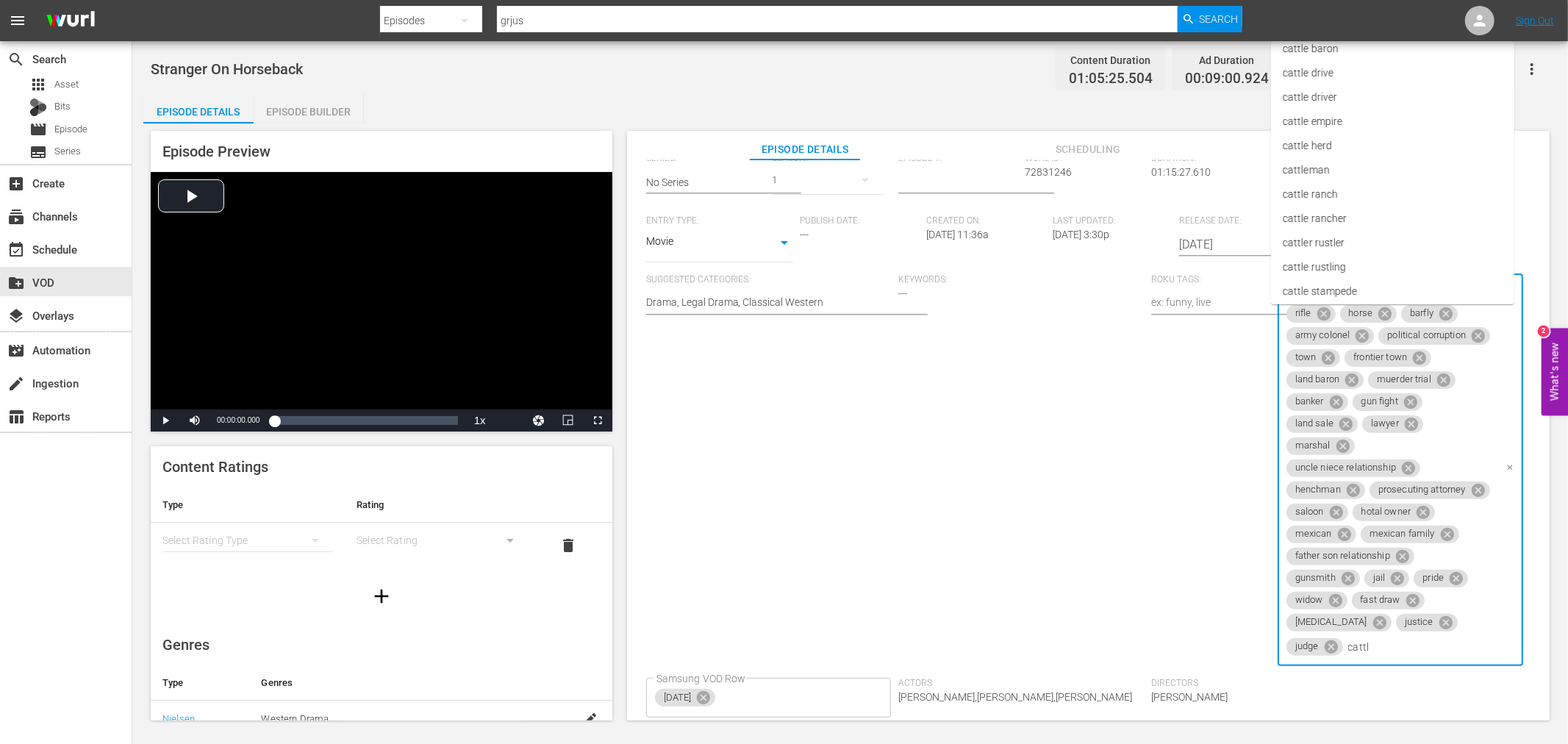
type input "cattle"
type input "murder"
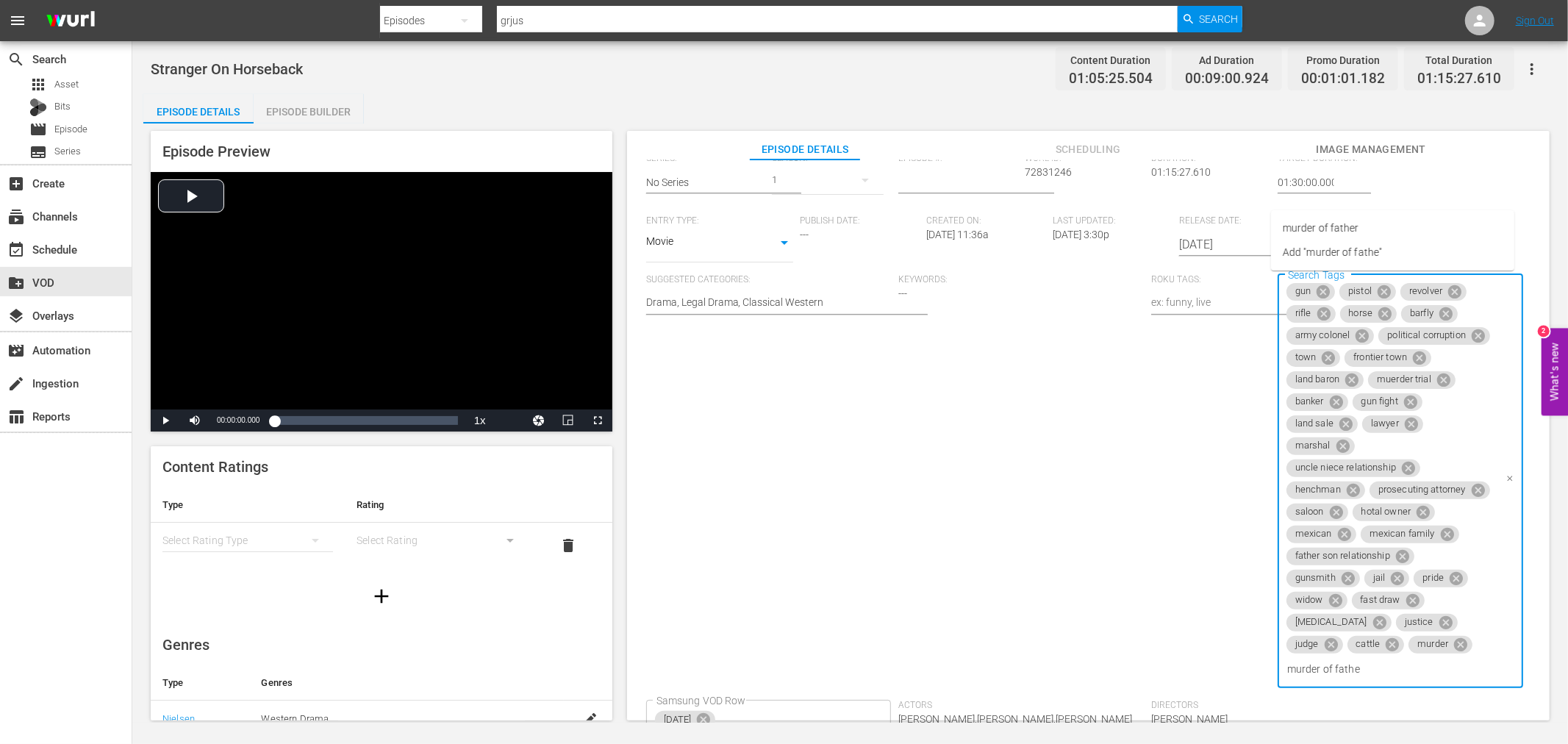
type input "murder of father"
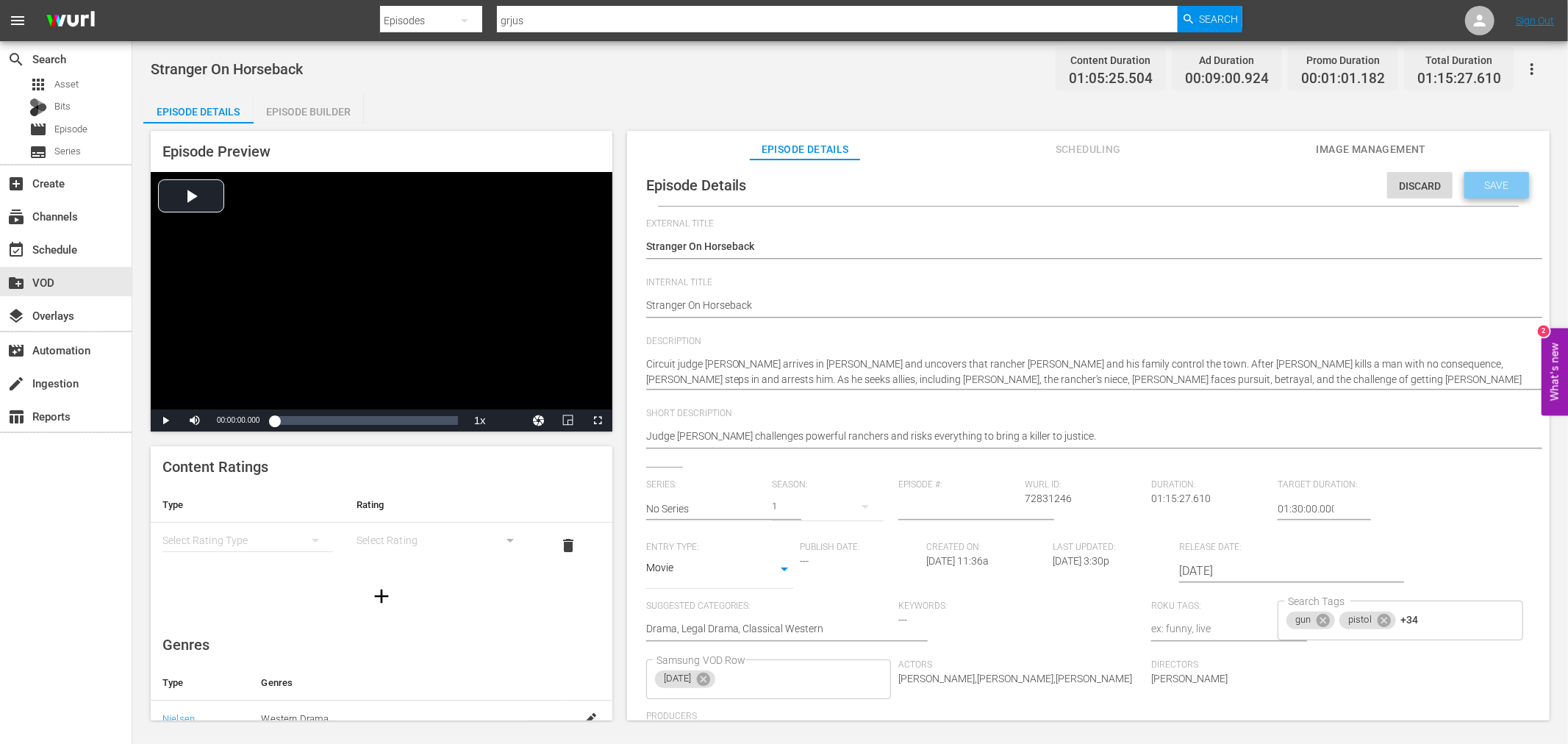
click at [1491, 182] on span "Save" at bounding box center [1497, 185] width 48 height 12
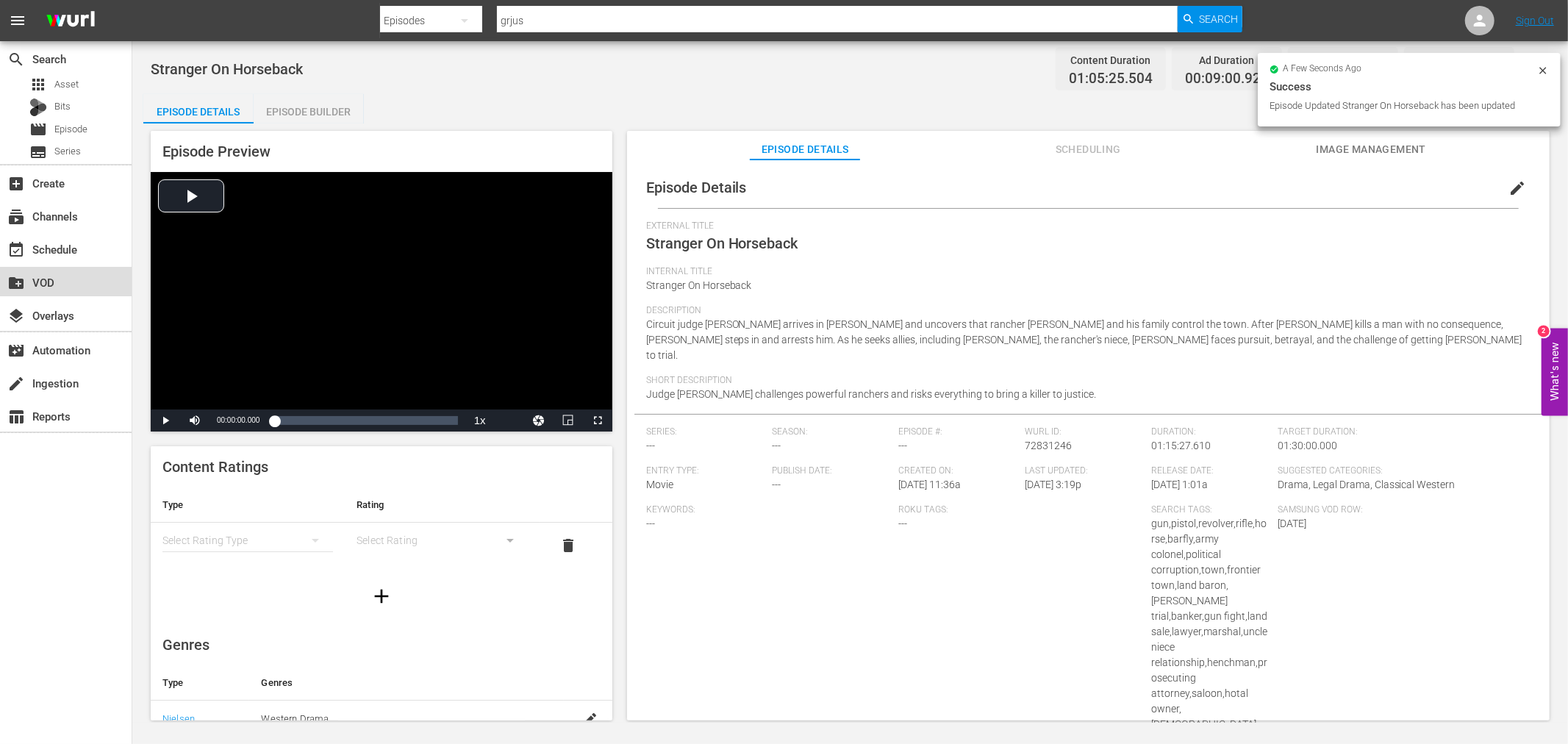
click at [59, 289] on div "create_new_folder VOD" at bounding box center [66, 282] width 132 height 30
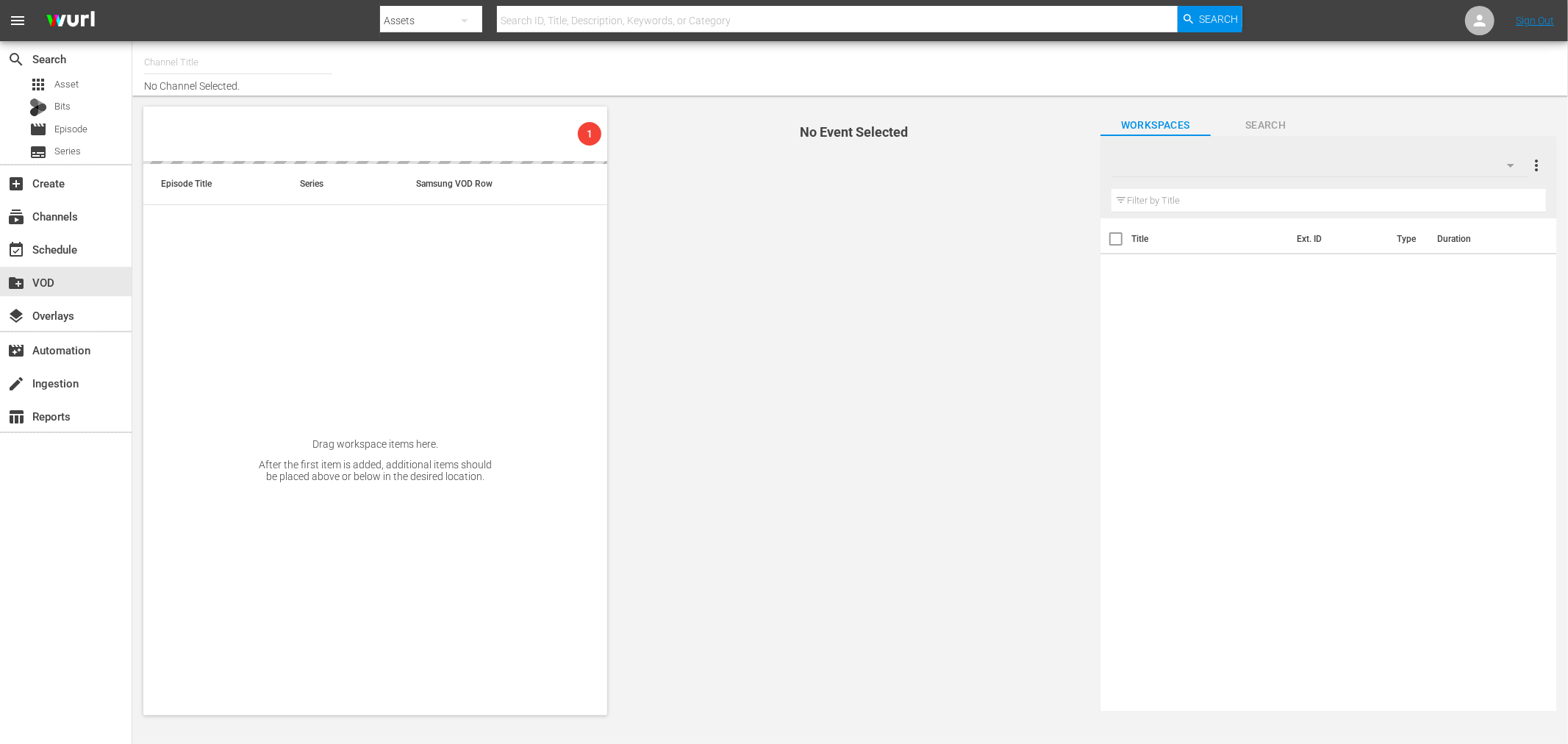
type input "Grjngo - ENG (1240)"
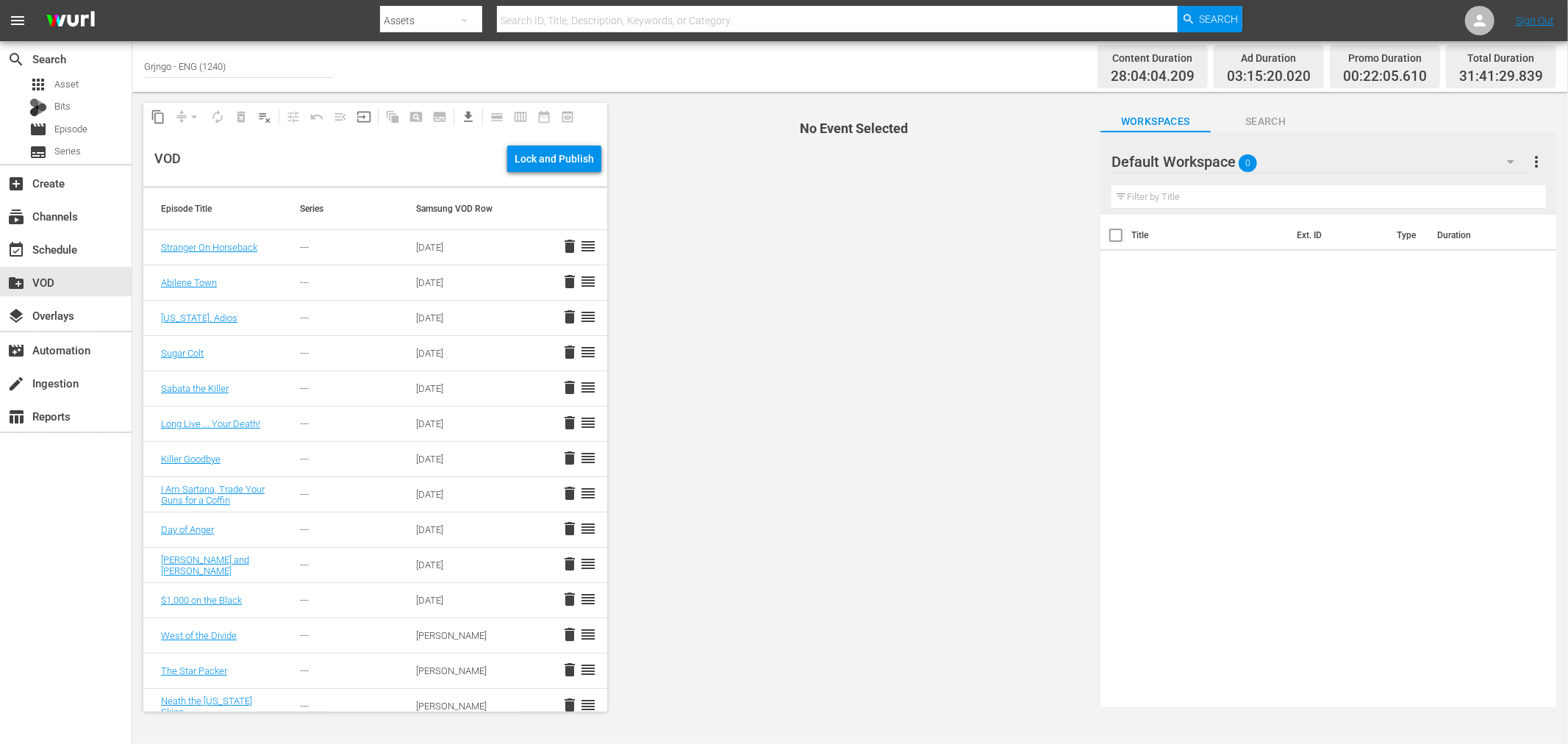
click at [1216, 195] on input "text" at bounding box center [1329, 196] width 434 height 24
type input "o"
click at [1513, 191] on span "clear" at bounding box center [1516, 196] width 17 height 17
click at [1515, 155] on icon "button" at bounding box center [1510, 161] width 17 height 17
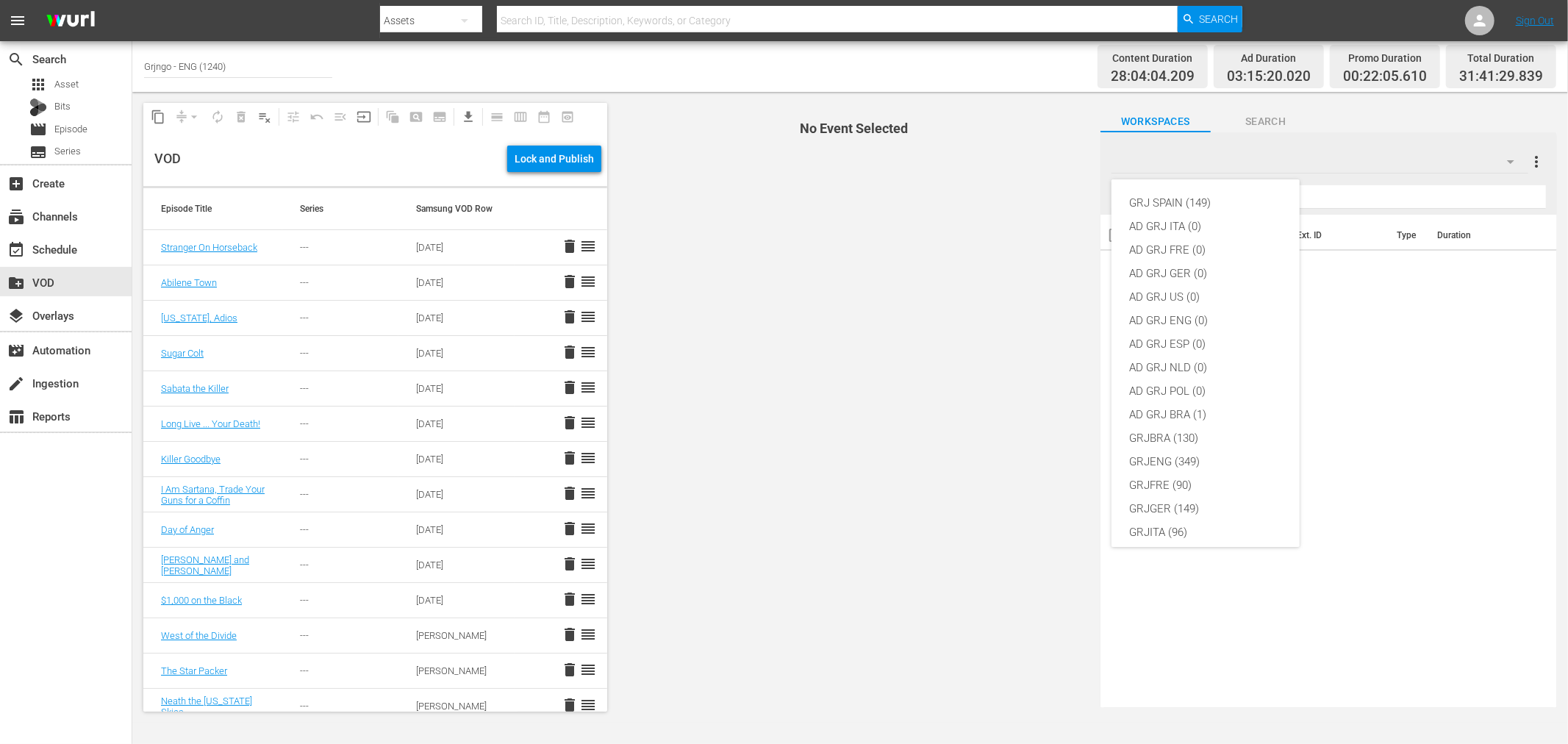
scroll to position [127, 0]
click at [1200, 339] on div "GRJENG (349)" at bounding box center [1205, 335] width 153 height 24
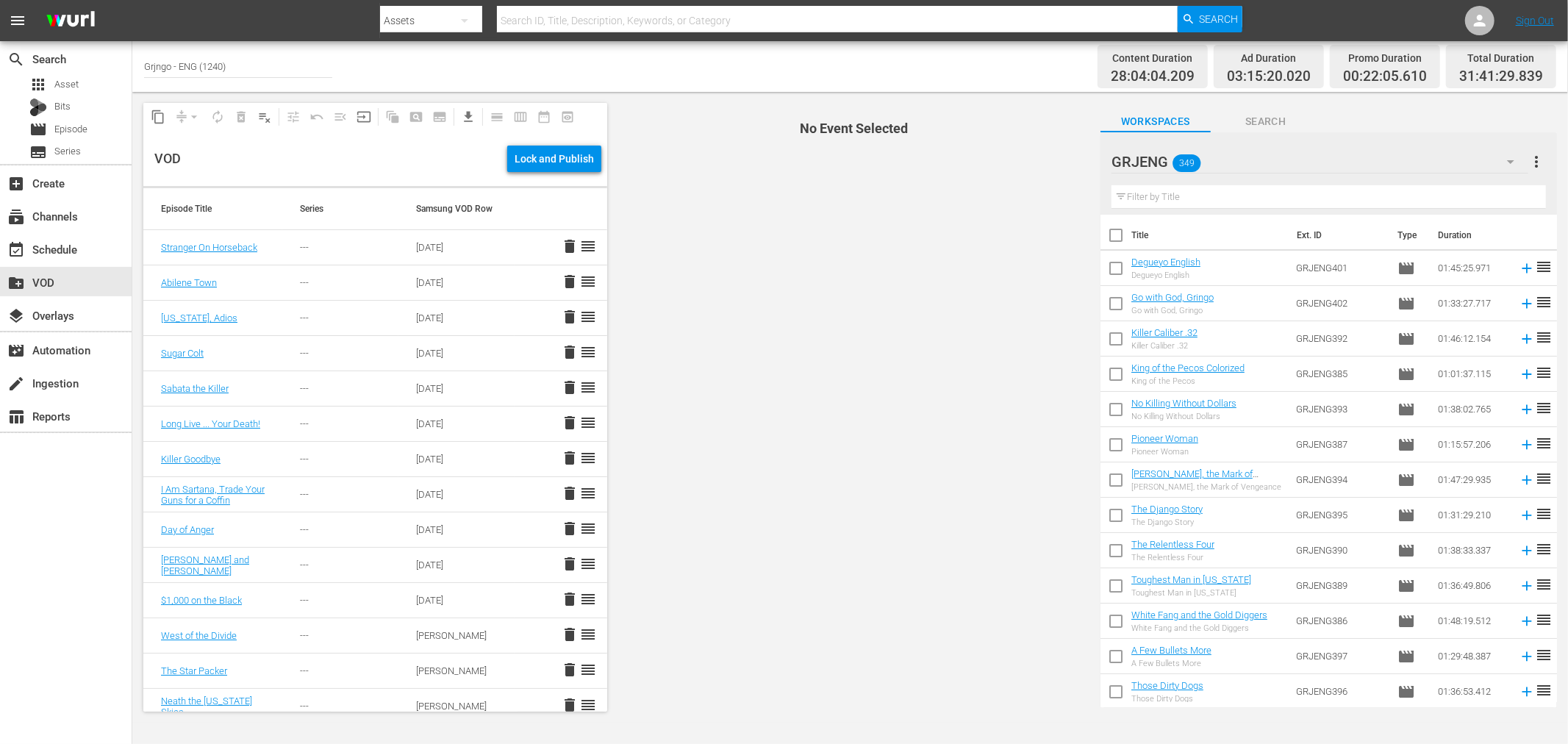
click at [1173, 197] on input "text" at bounding box center [1329, 196] width 434 height 24
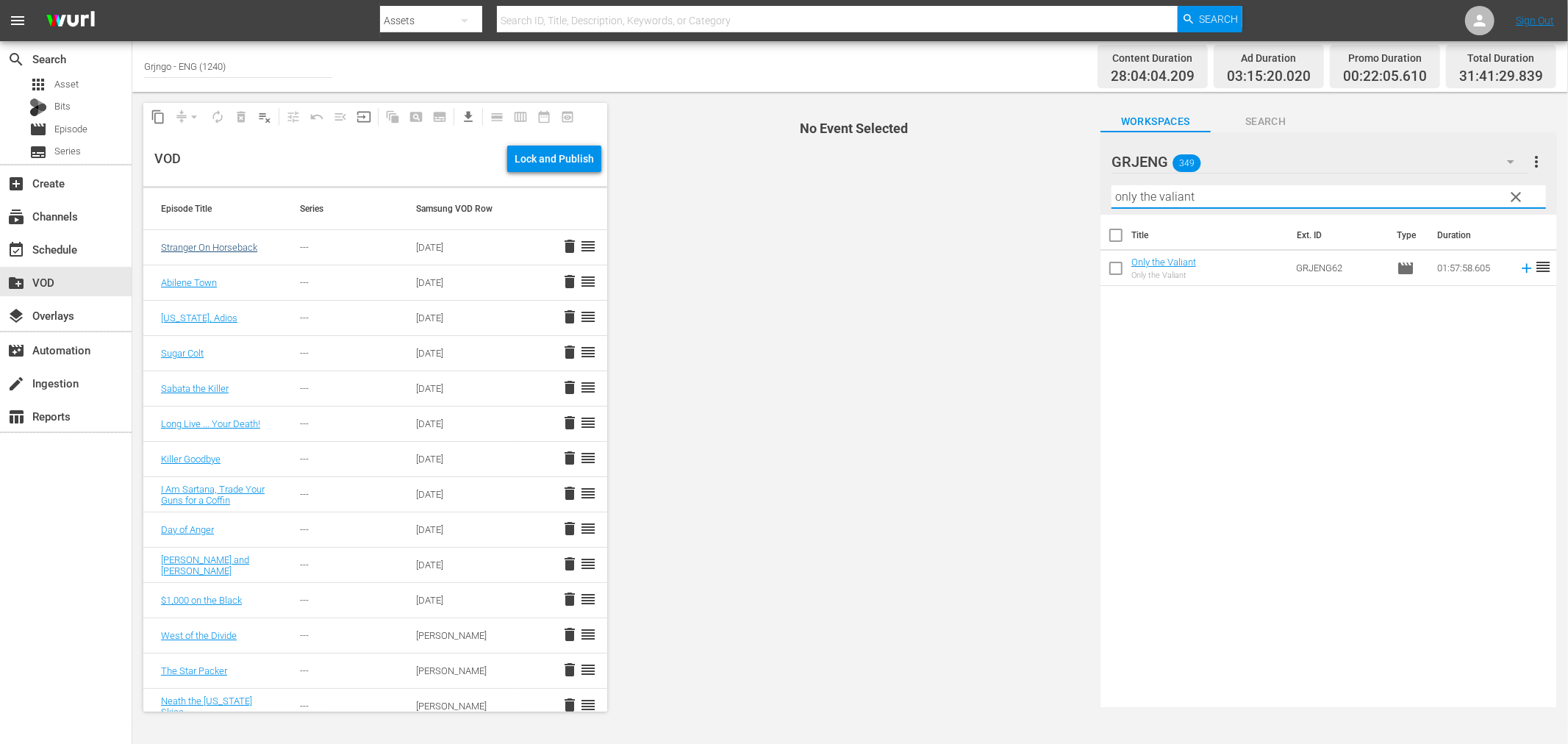
type input "only the valiant"
click at [188, 247] on link "Stranger On Horseback" at bounding box center [209, 247] width 96 height 11
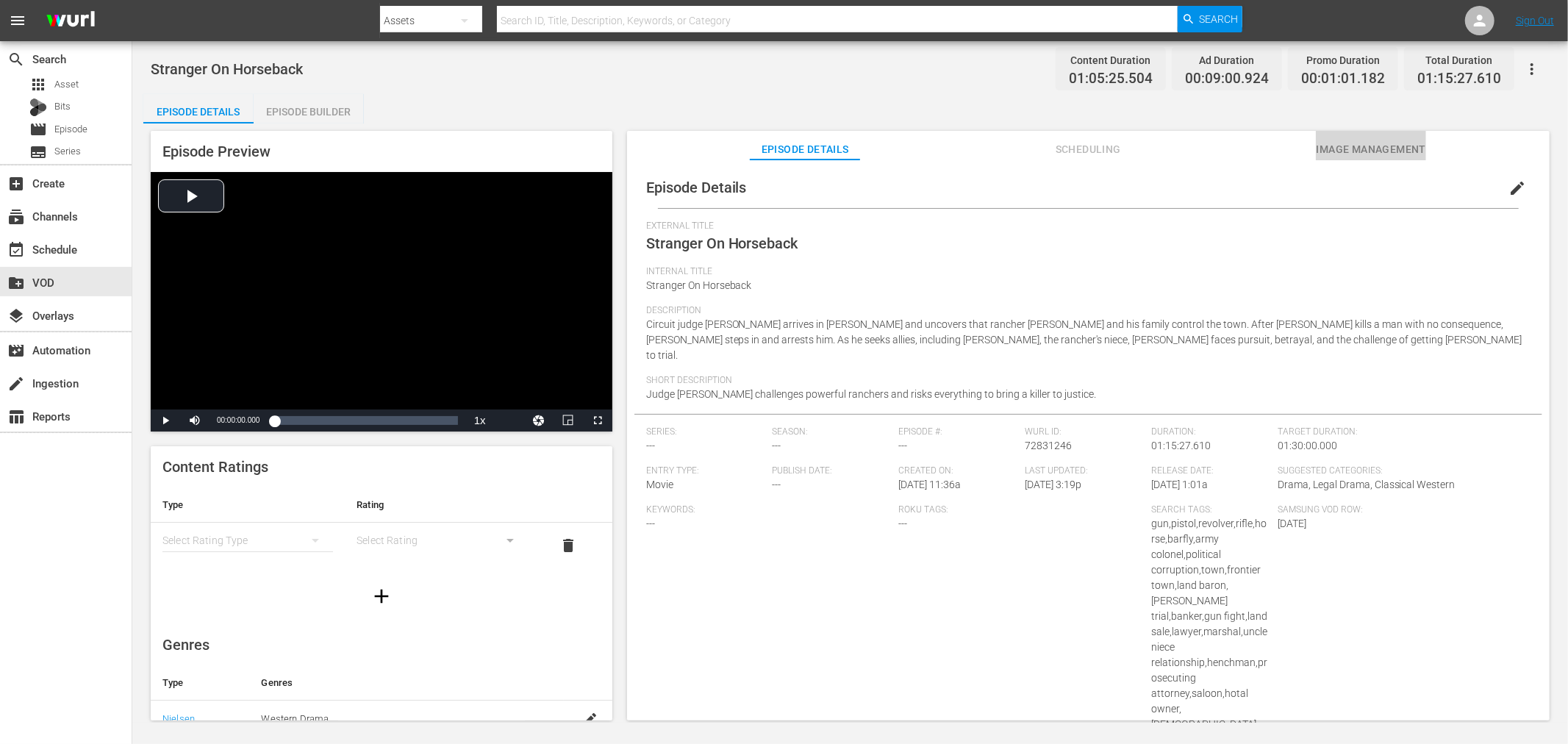
click at [1345, 150] on span "Image Management" at bounding box center [1371, 150] width 110 height 18
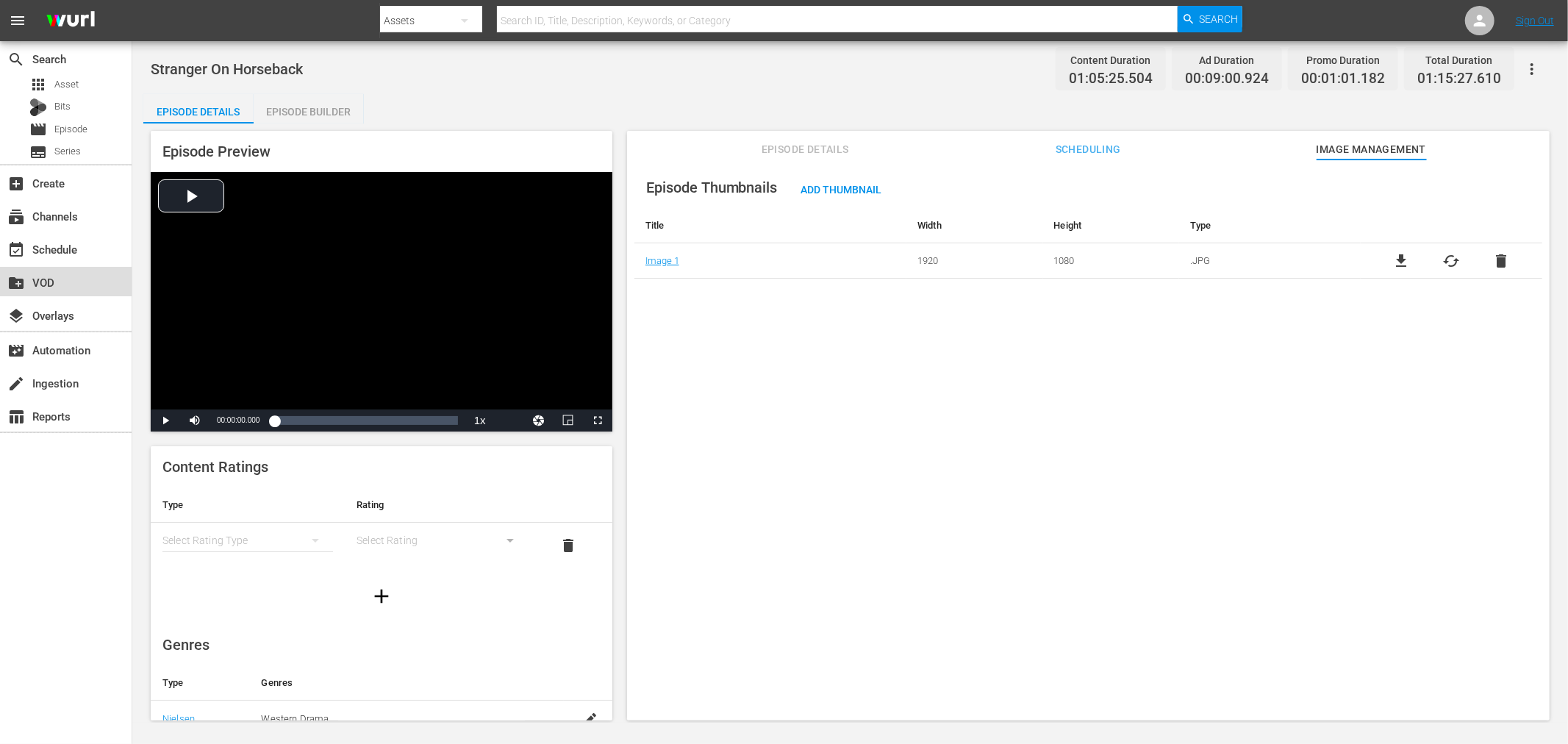
click at [31, 277] on div "create_new_folder VOD" at bounding box center [41, 280] width 82 height 13
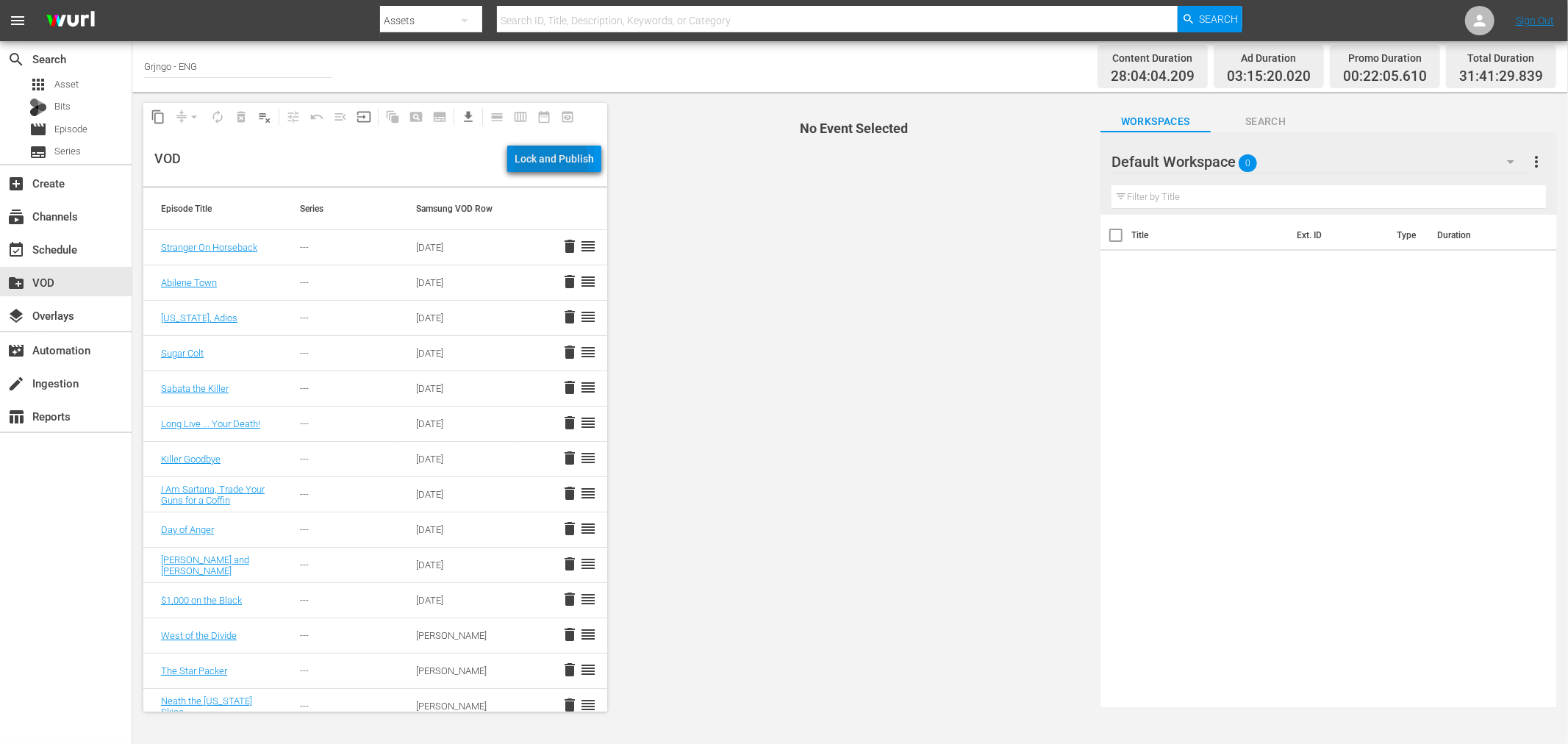
click at [519, 164] on div "Lock and Publish" at bounding box center [554, 159] width 80 height 26
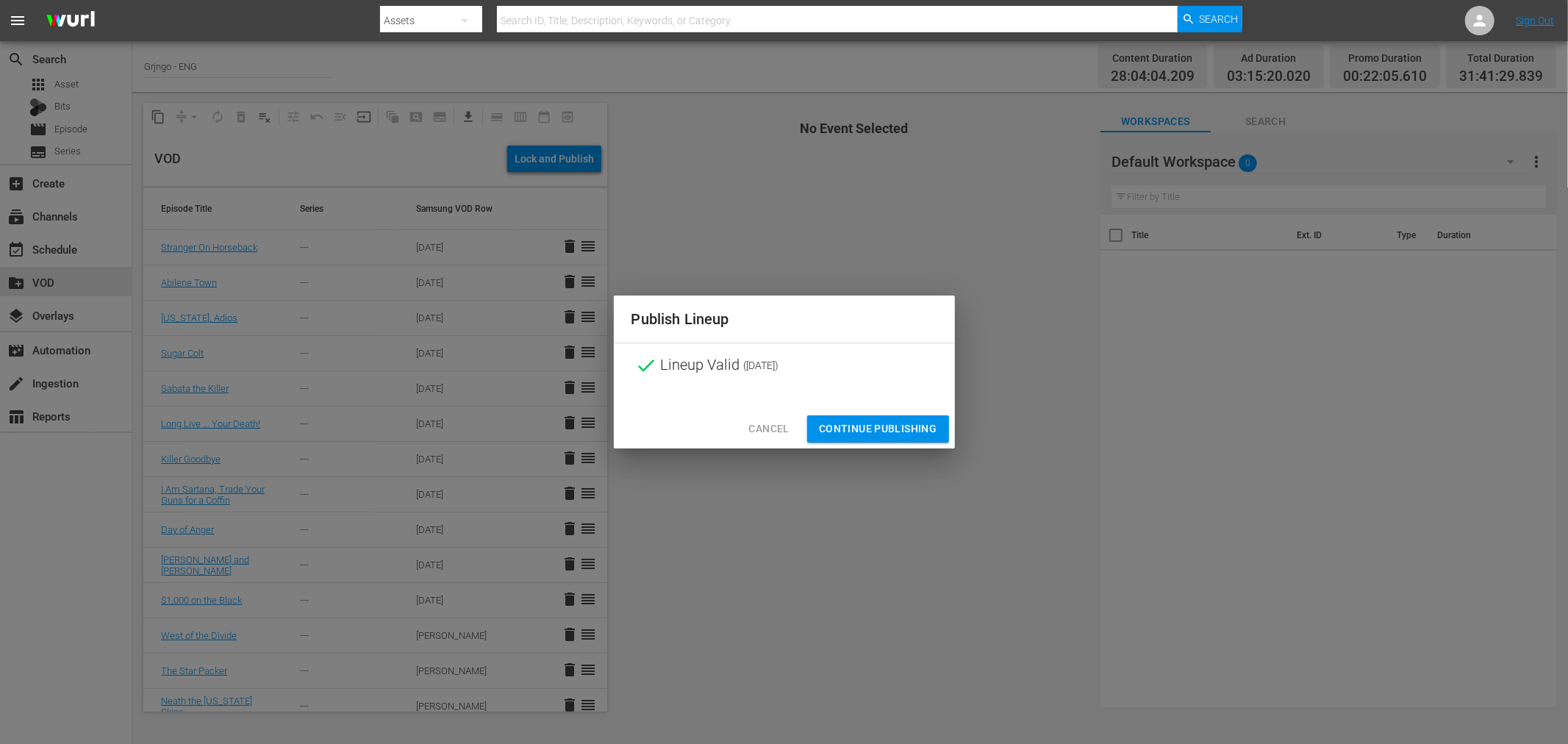
click at [837, 438] on button "Continue Publishing" at bounding box center [878, 428] width 142 height 27
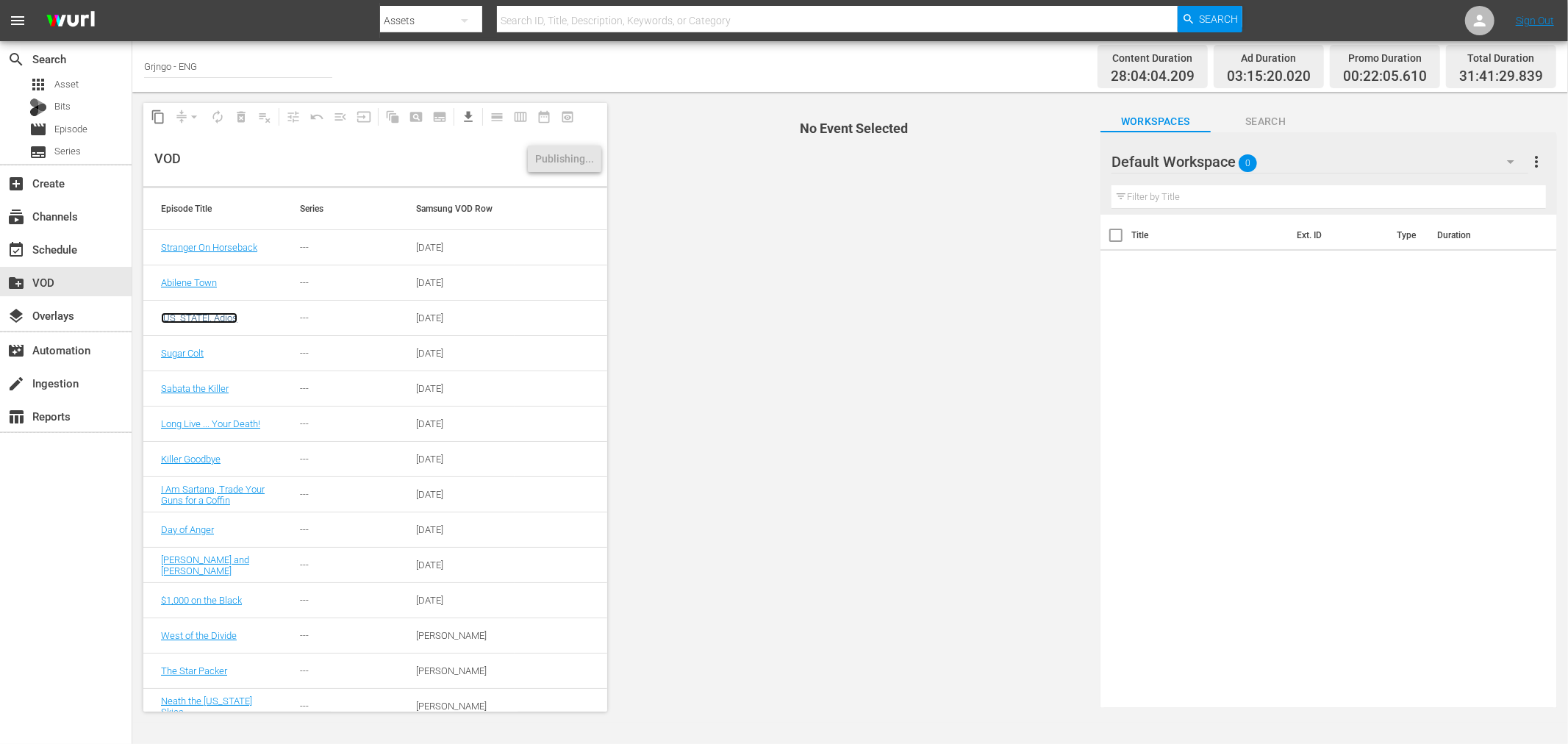
click at [194, 313] on link "[US_STATE], Adios" at bounding box center [199, 317] width 76 height 11
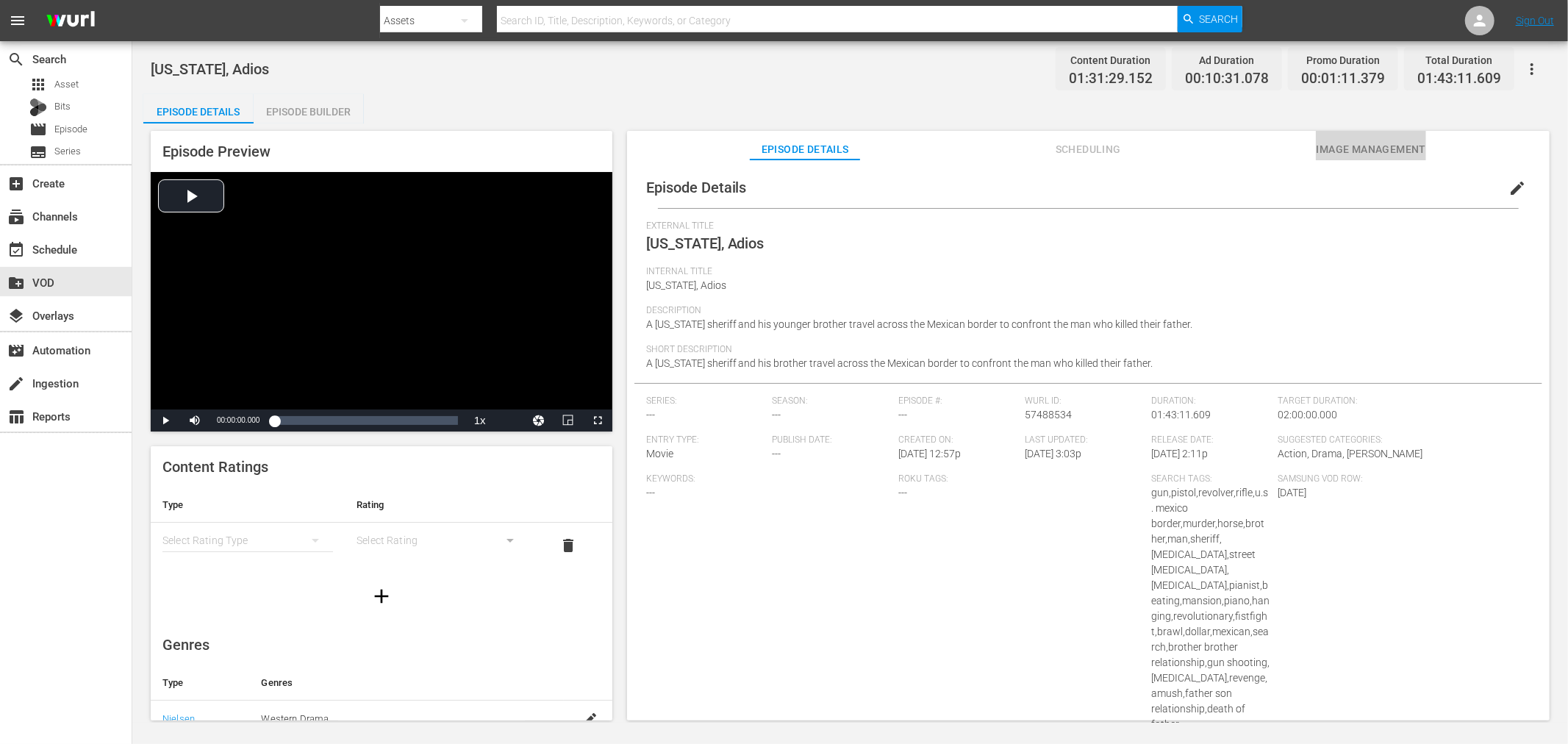
click at [1321, 142] on span "Image Management" at bounding box center [1371, 150] width 110 height 18
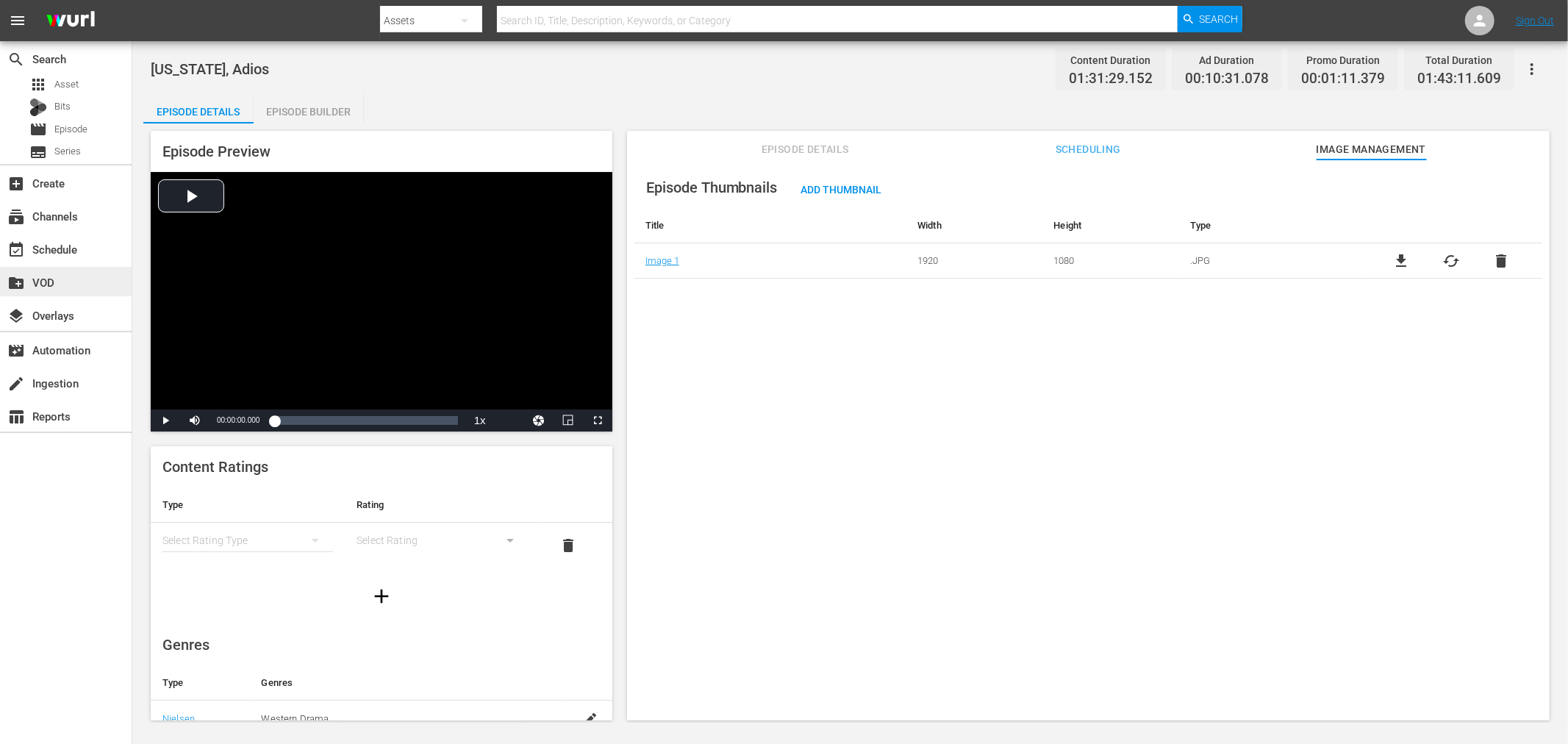
click at [75, 275] on div "create_new_folder VOD" at bounding box center [41, 280] width 82 height 13
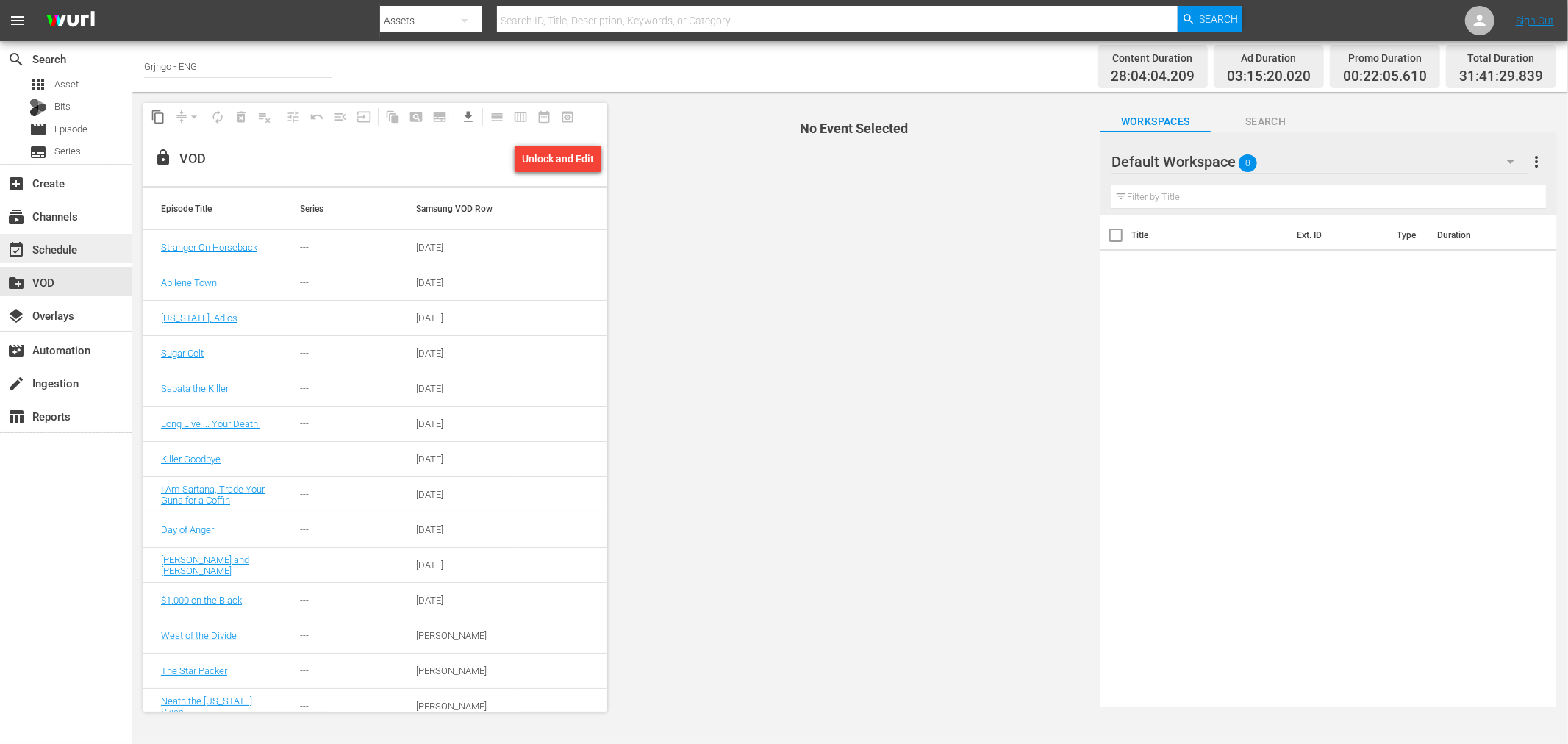
click at [84, 247] on div "event_available Schedule" at bounding box center [66, 248] width 132 height 30
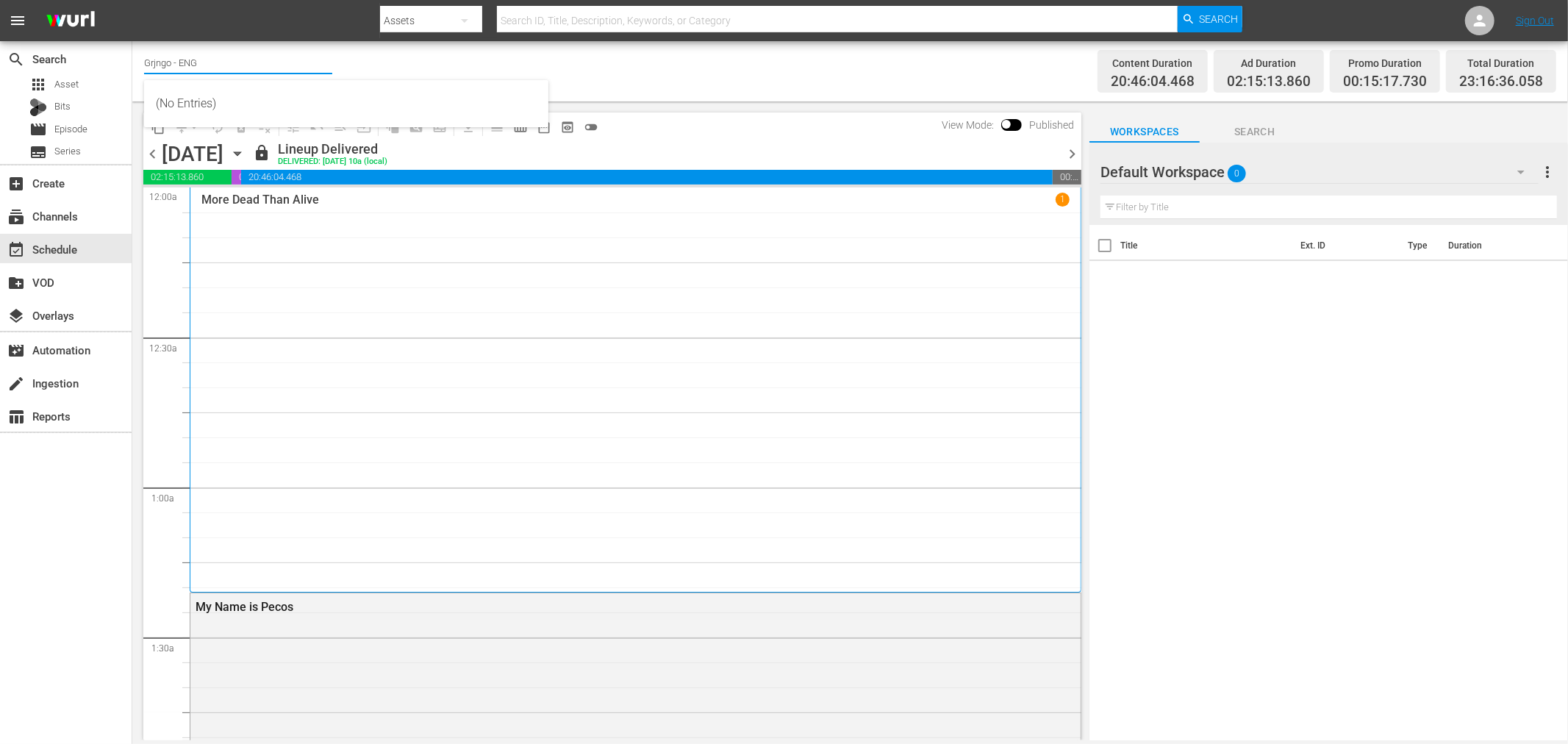
click at [211, 53] on input "Grjngo - ENG" at bounding box center [238, 62] width 188 height 35
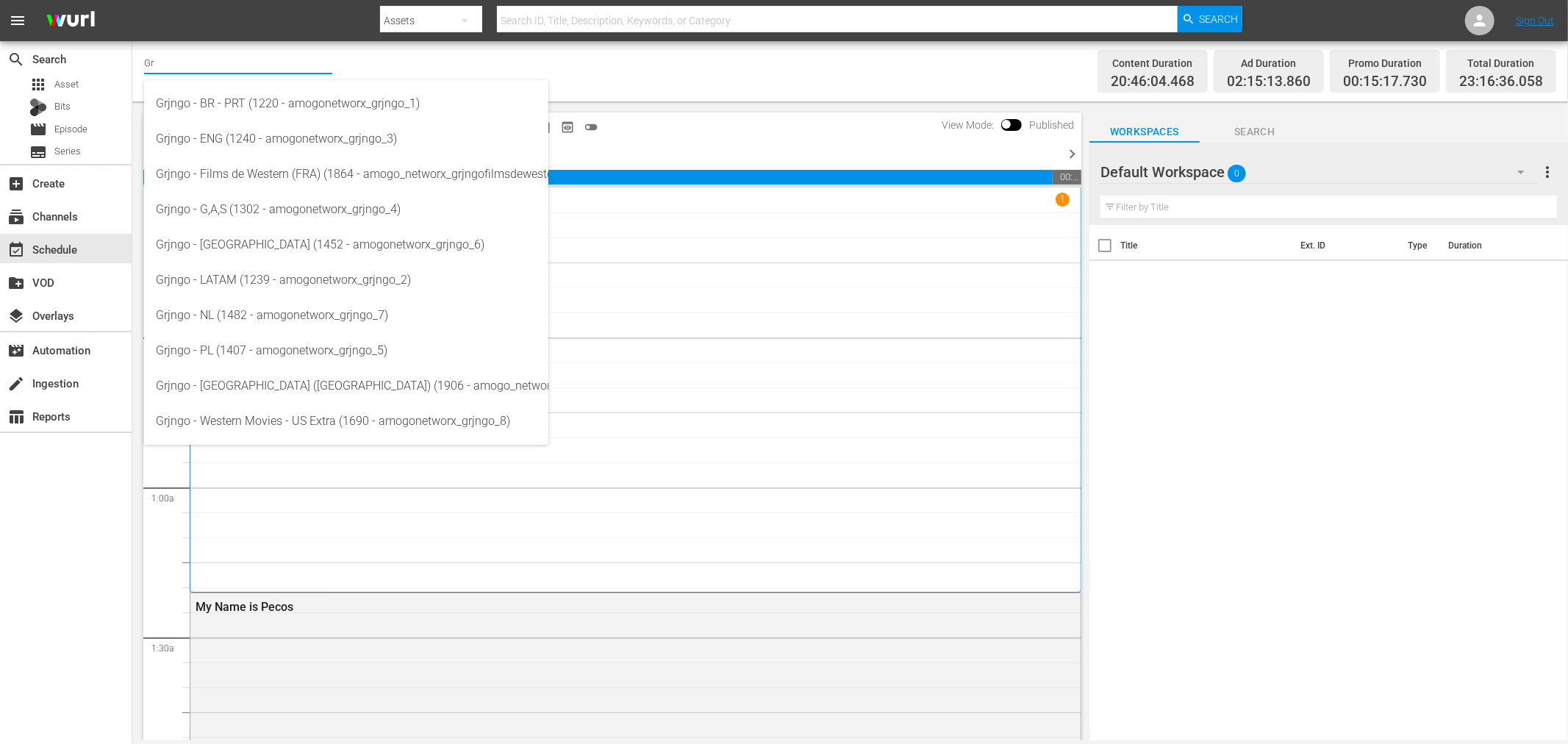
type input "G"
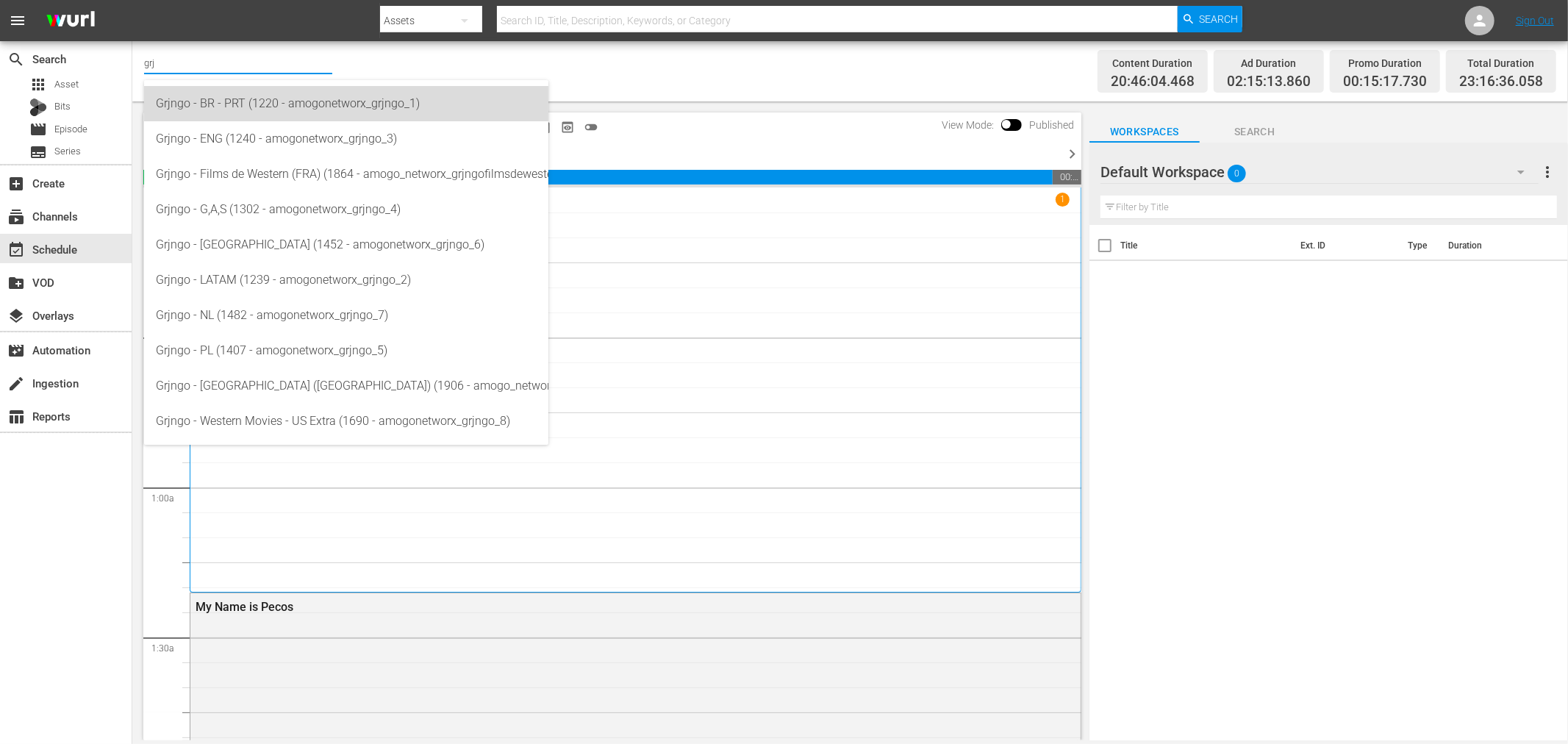
click at [293, 104] on div "Grjngo - BR - PRT (1220 - amogonetworx_grjngo_1)" at bounding box center [346, 104] width 381 height 35
type input "Grjngo - BR - PRT (1220 - amogonetworx_grjngo_1)"
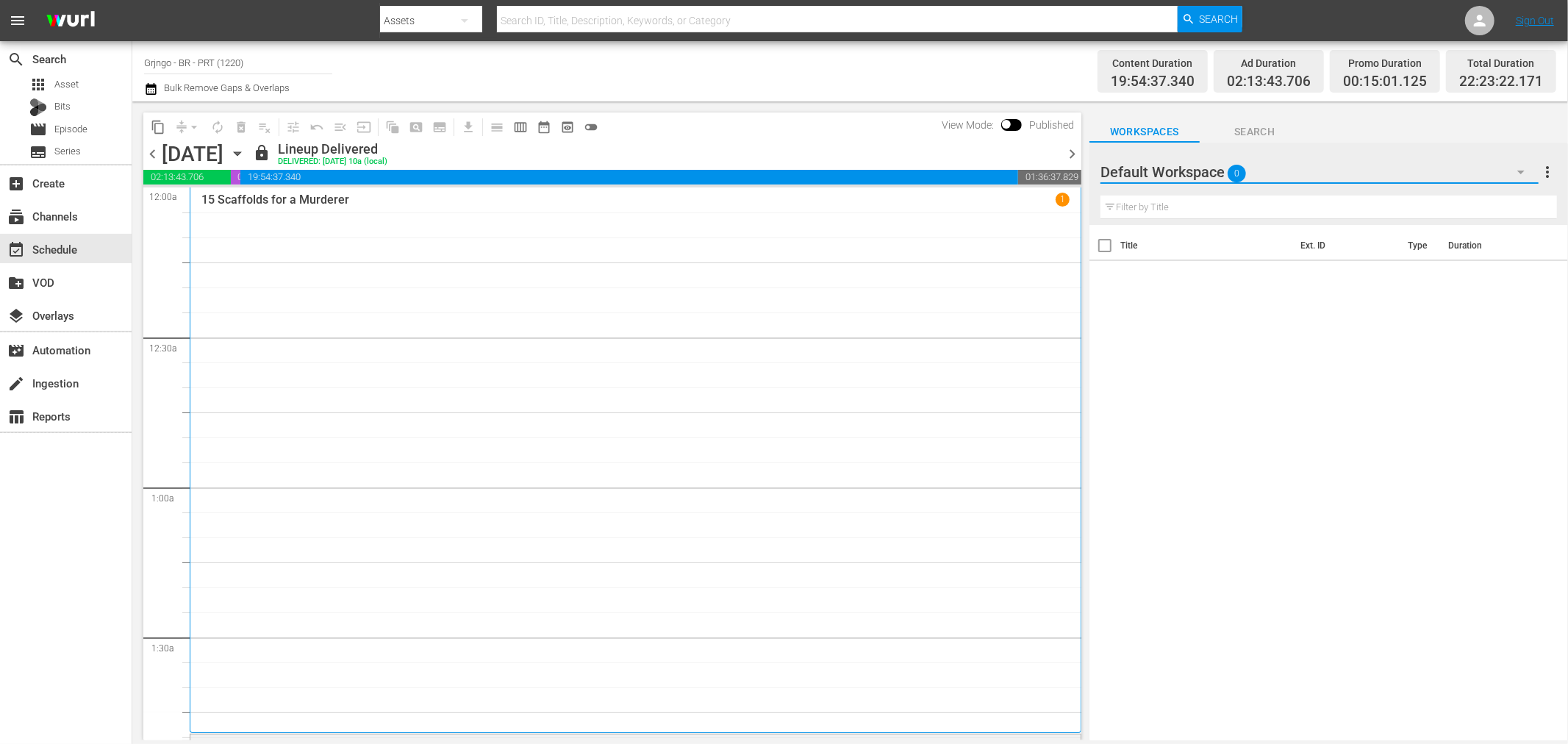
click at [1516, 171] on icon "button" at bounding box center [1520, 172] width 17 height 17
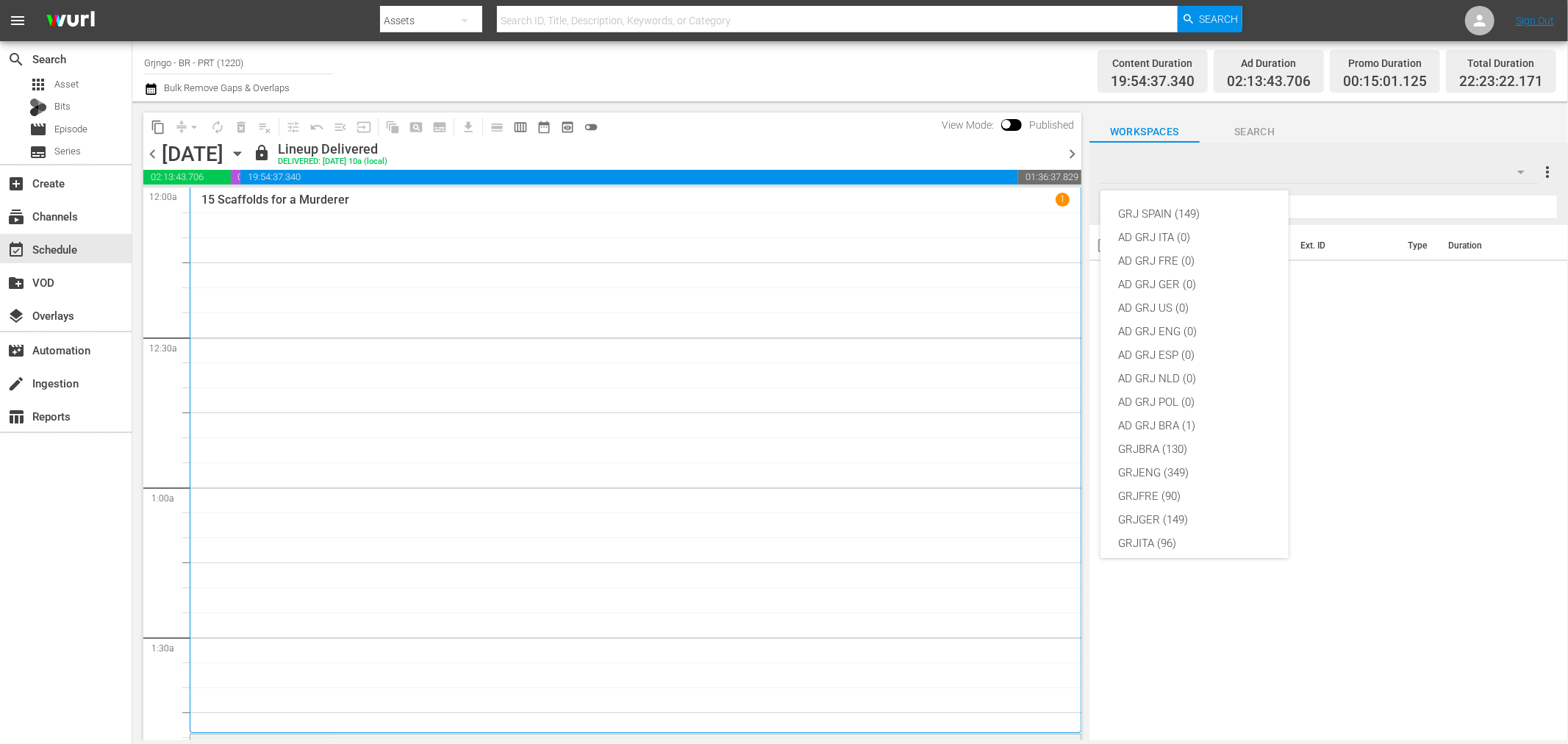
scroll to position [127, 0]
click at [1198, 321] on div "GRJBRA (130)" at bounding box center [1195, 322] width 153 height 24
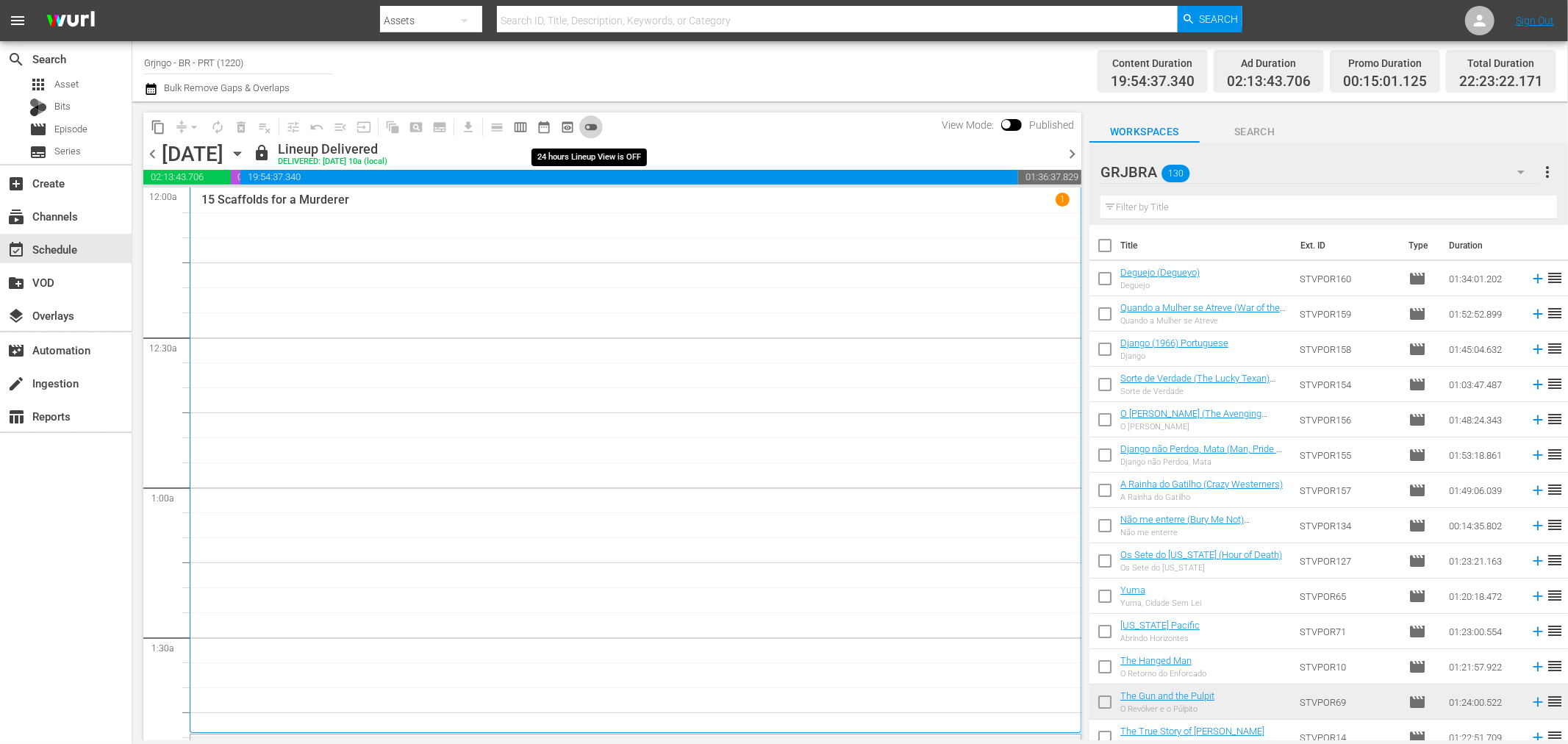
click at [590, 128] on span "toggle_off" at bounding box center [591, 127] width 15 height 15
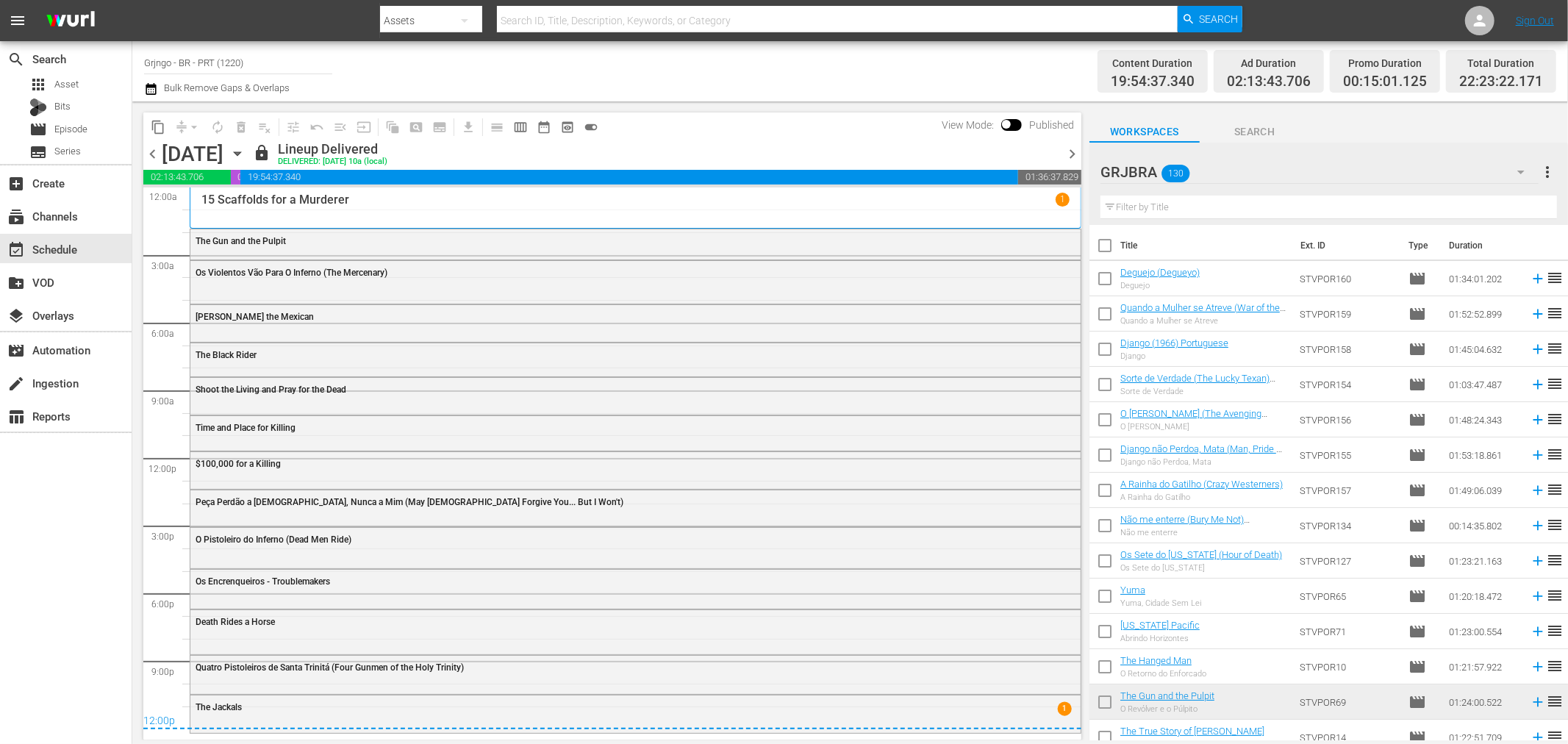
click at [246, 150] on icon "button" at bounding box center [238, 154] width 16 height 16
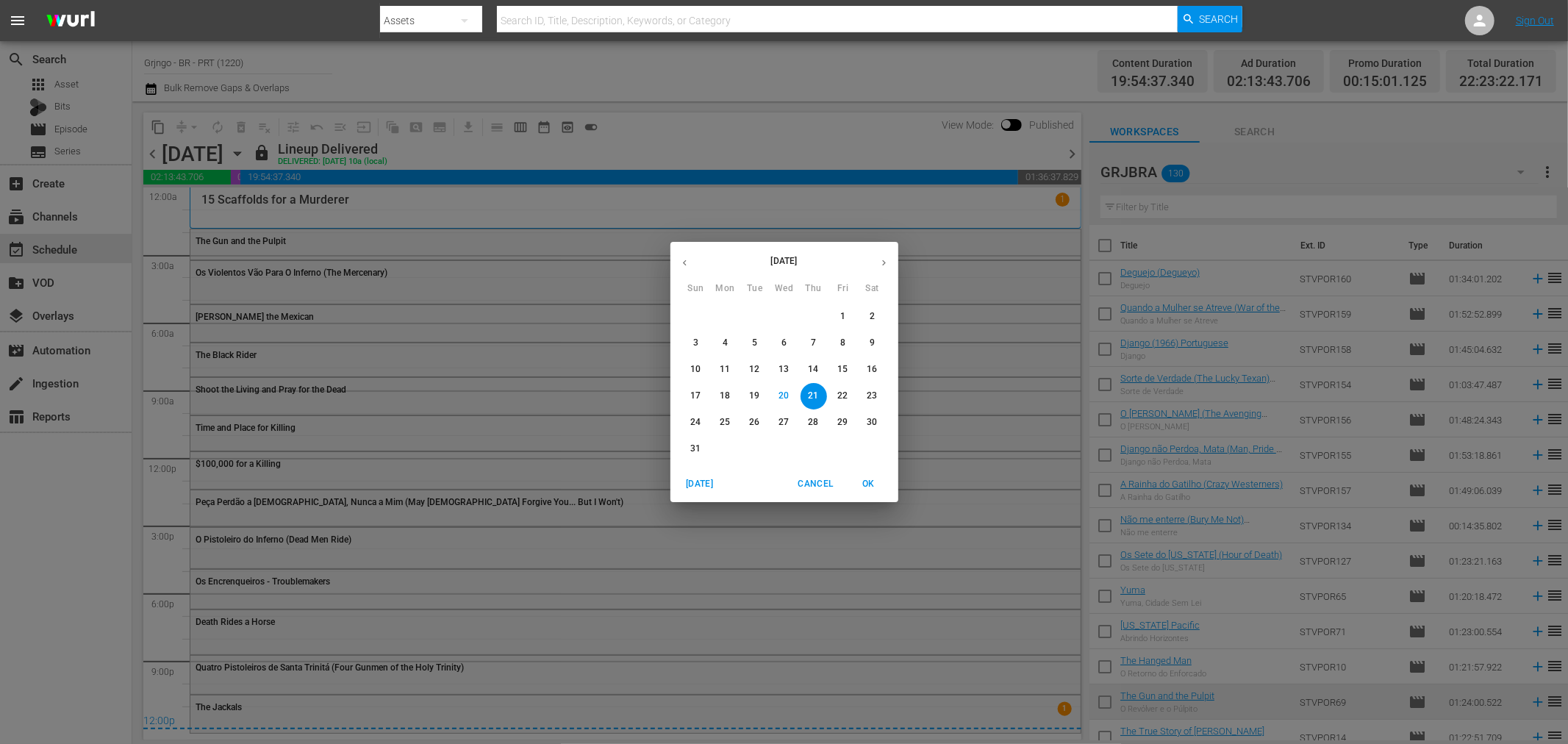
click at [880, 258] on icon "button" at bounding box center [884, 262] width 11 height 11
click at [723, 307] on button "1" at bounding box center [725, 317] width 26 height 26
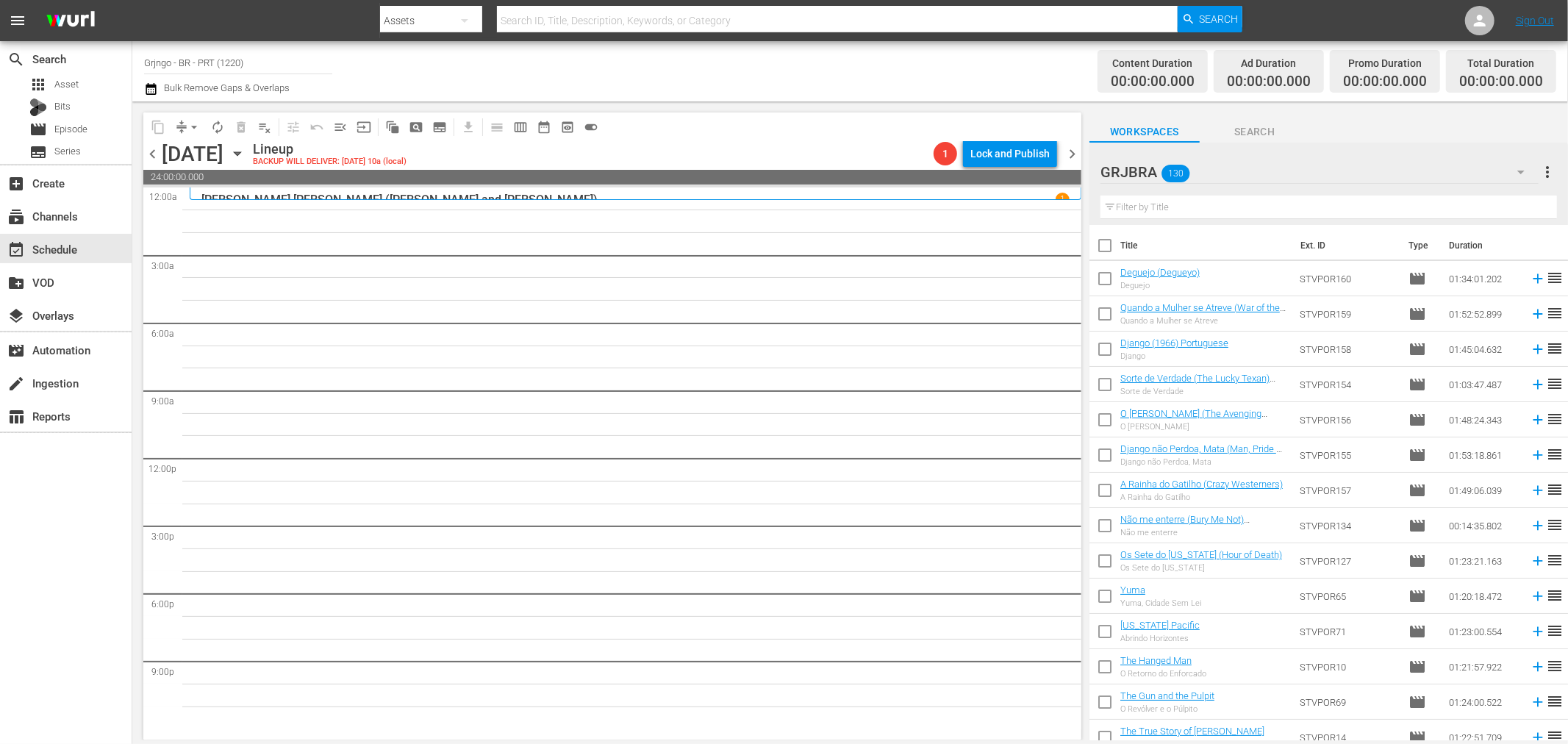
click at [1189, 207] on input "text" at bounding box center [1329, 207] width 456 height 24
paste input "The Return of [PERSON_NAME]"
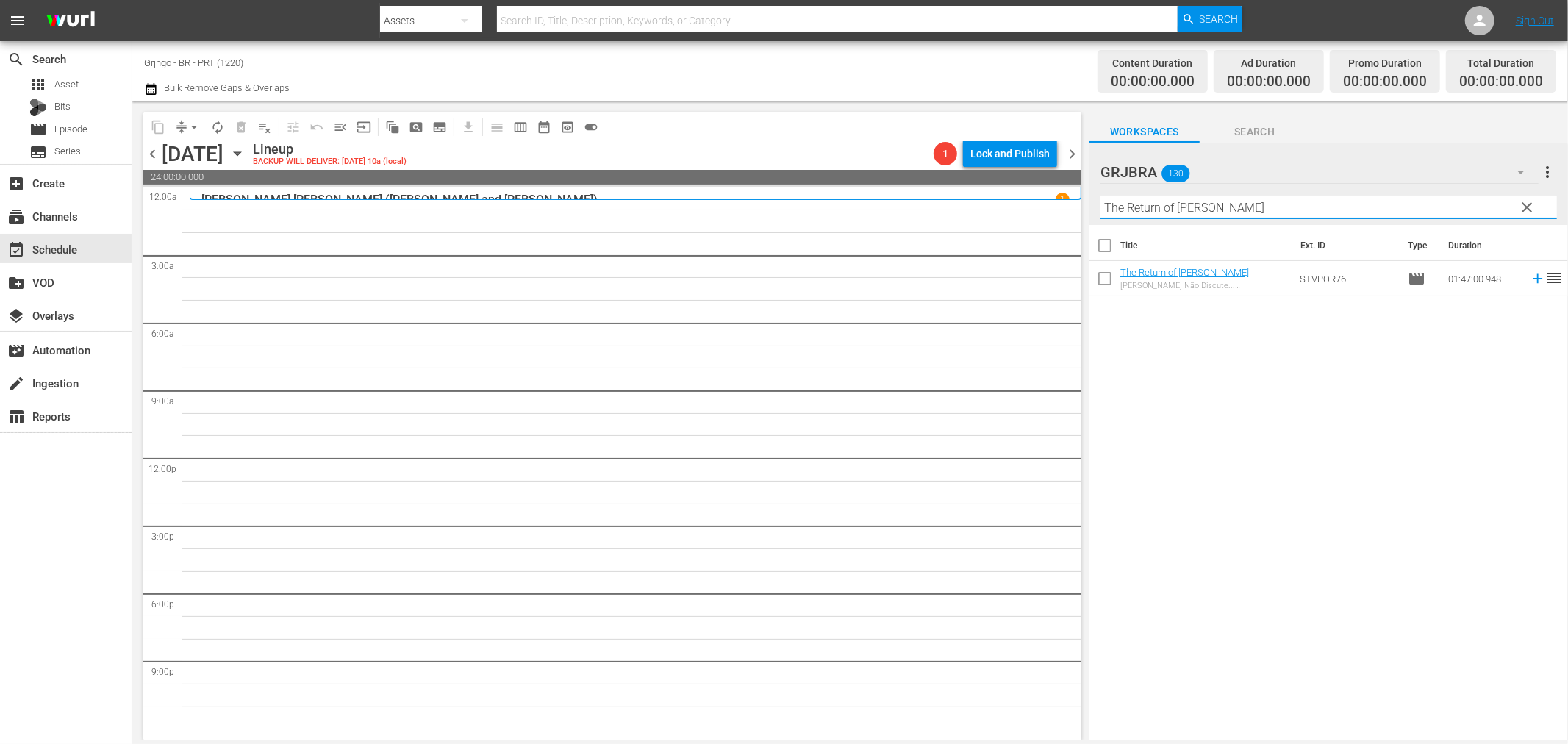
type input "The Return of [PERSON_NAME]"
click at [1530, 280] on icon at bounding box center [1538, 279] width 16 height 16
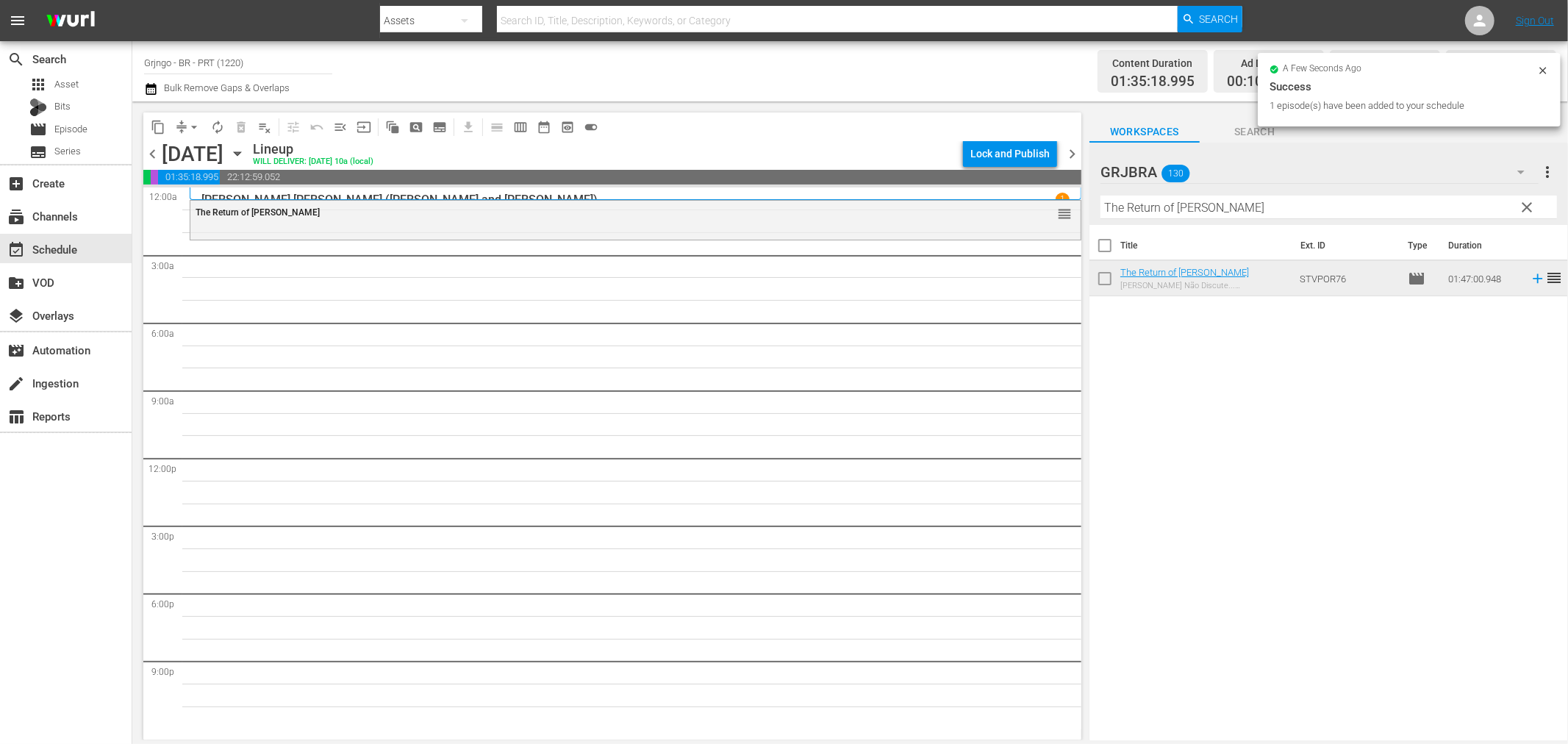
drag, startPoint x: 1525, startPoint y: 201, endPoint x: 1386, endPoint y: 233, distance: 142.6
click at [1525, 201] on span "clear" at bounding box center [1527, 206] width 17 height 17
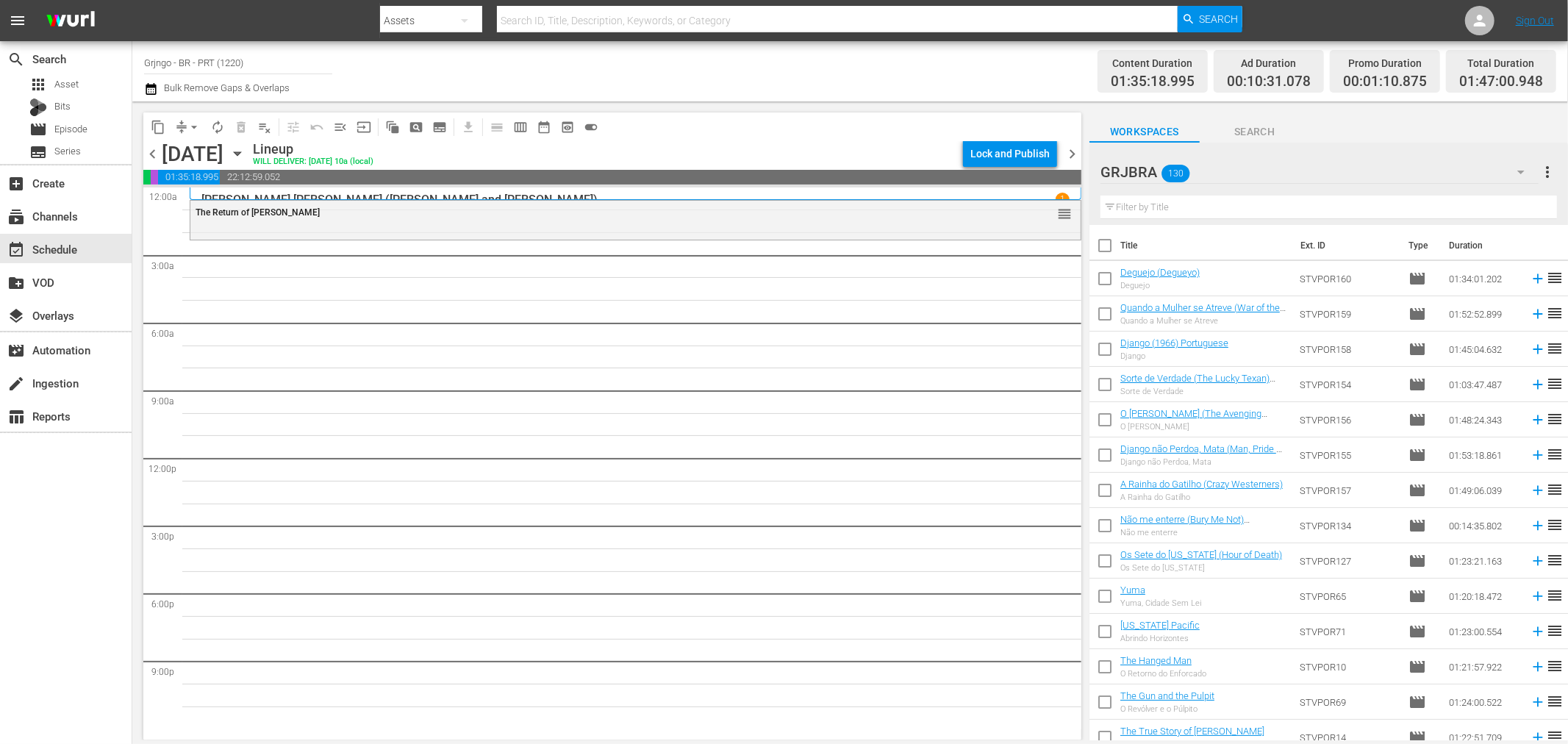
click at [1149, 207] on input "text" at bounding box center [1329, 207] width 456 height 24
paste input "Poucos Dólares para Django"
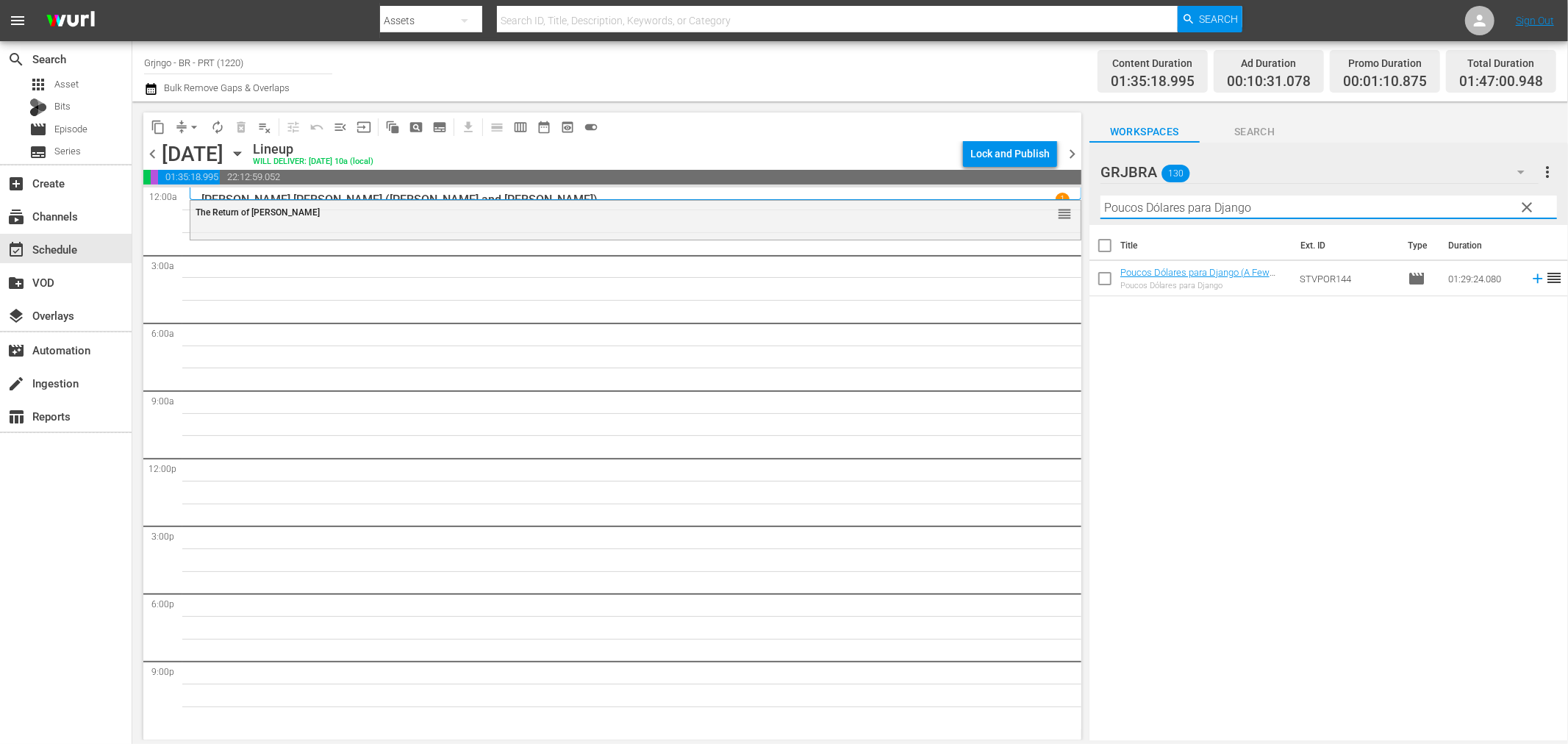
type input "Poucos Dólares para Django"
click at [1530, 276] on icon at bounding box center [1538, 279] width 16 height 16
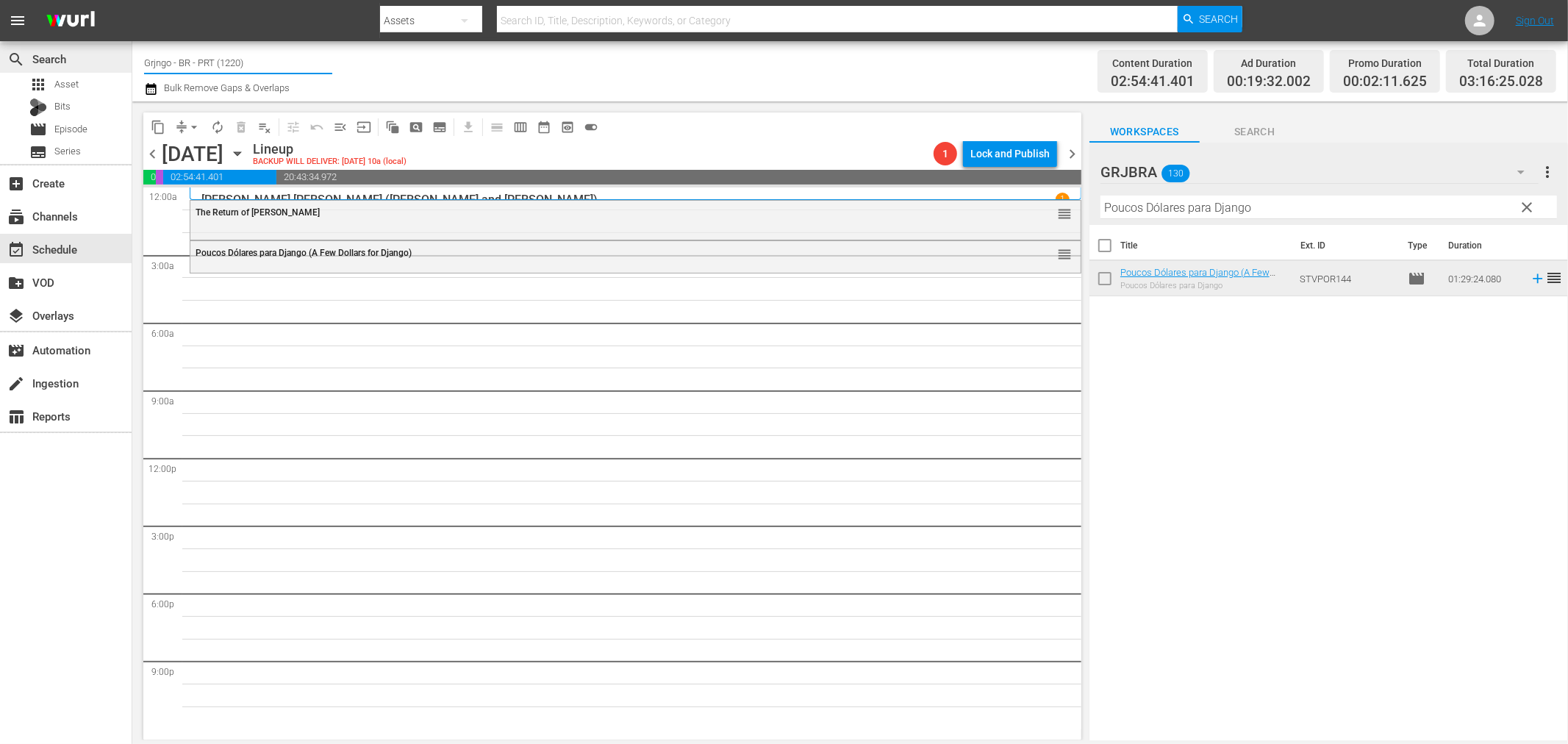
drag, startPoint x: 259, startPoint y: 59, endPoint x: 129, endPoint y: 53, distance: 130.1
click at [132, 0] on div "search Search apps Asset Bits movie Episode subtitles Series add_box Create sub…" at bounding box center [850, 0] width 1436 height 0
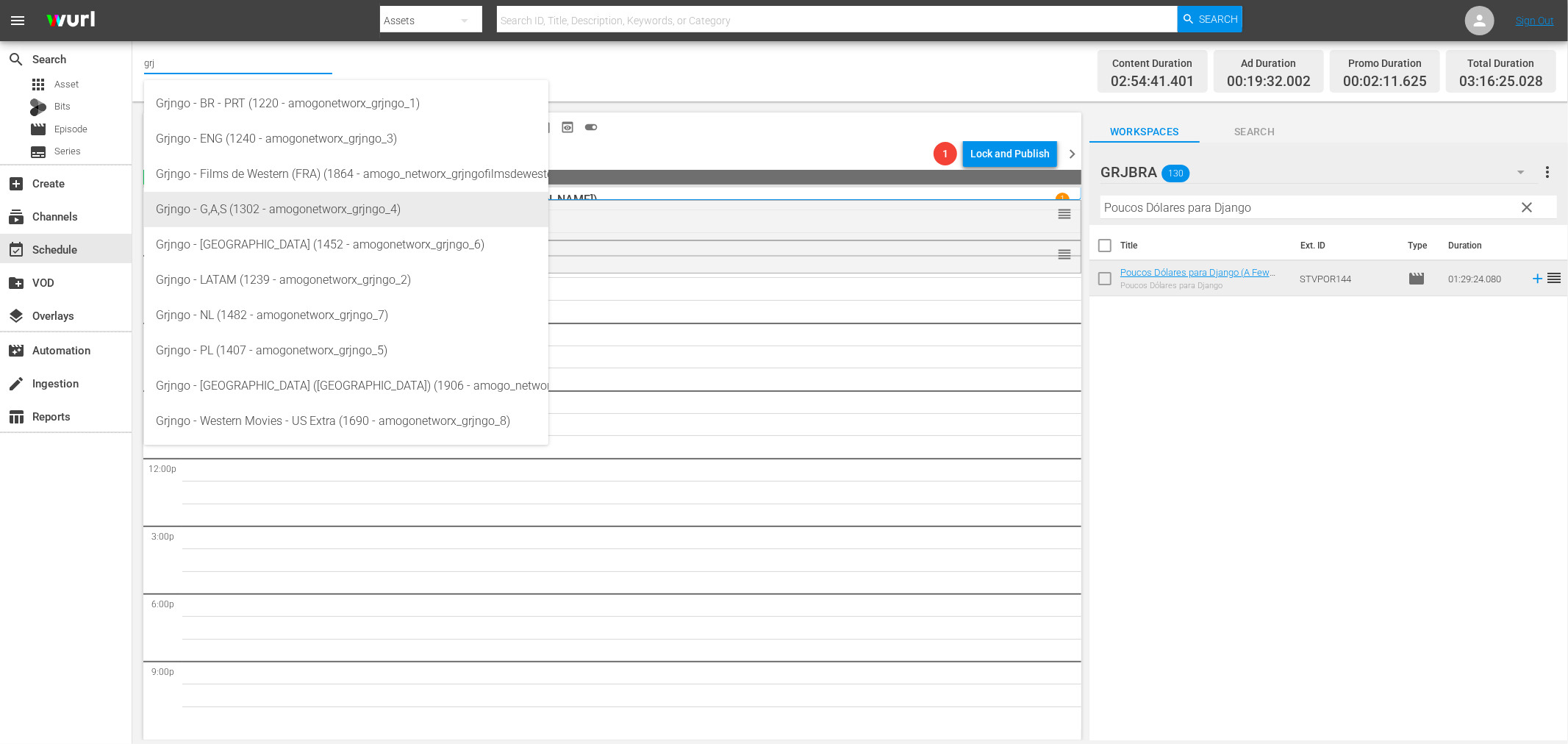
click at [293, 213] on div "Grjngo - G,A,S (1302 - amogonetworx_grjngo_4)" at bounding box center [346, 209] width 381 height 35
type input "Grjngo - G,A,S (1302 - amogonetworx_grjngo_4)"
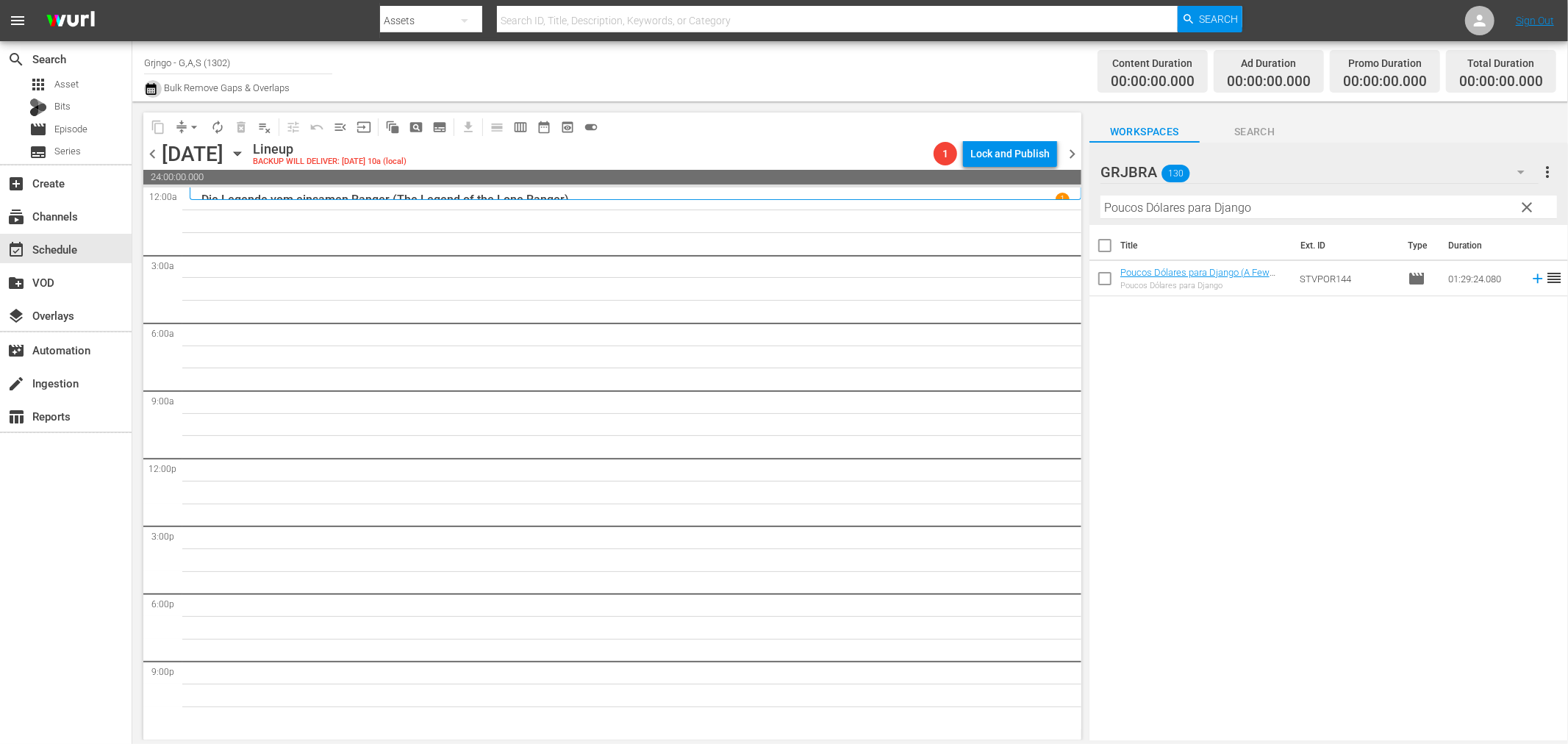
click at [155, 90] on icon "button" at bounding box center [150, 88] width 14 height 17
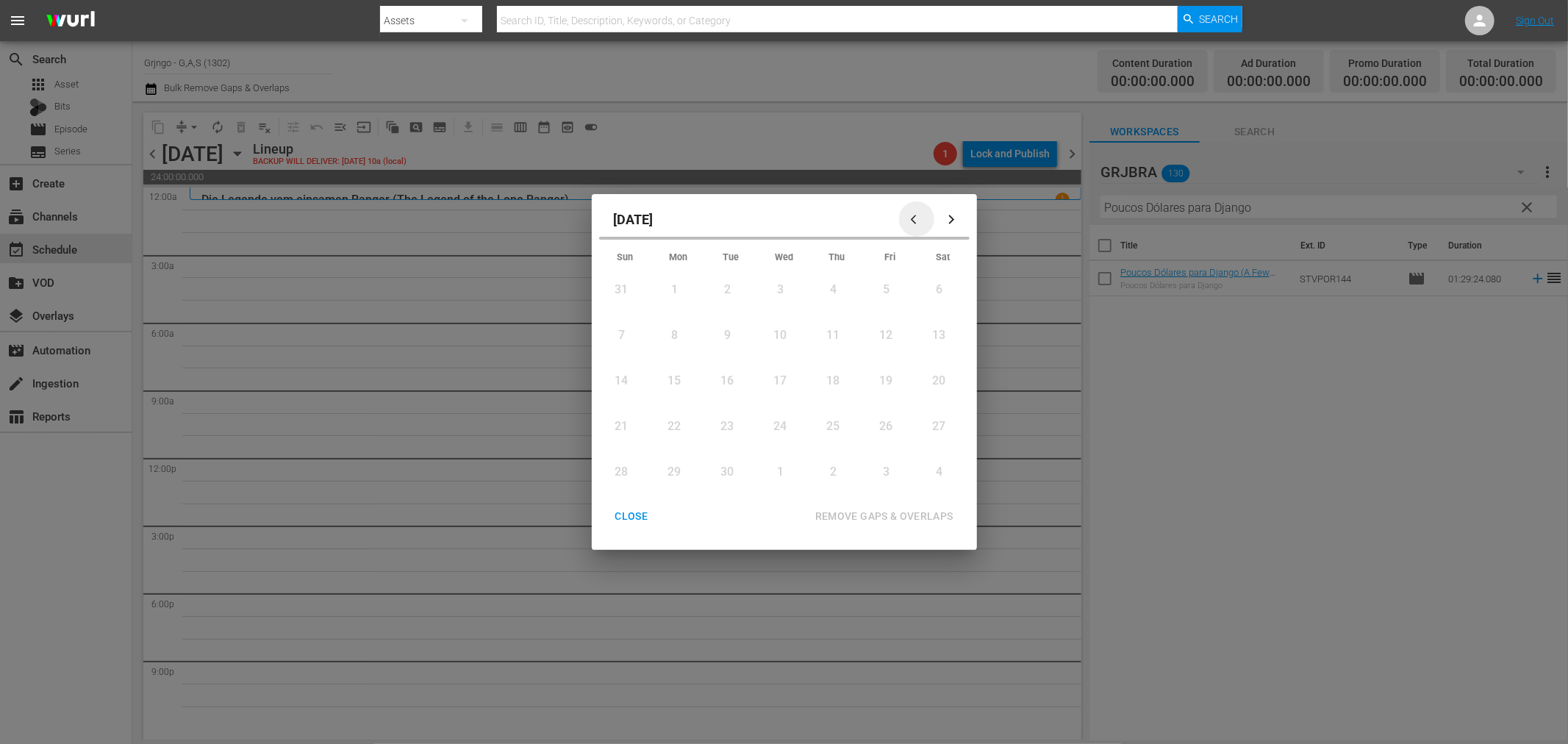
click at [914, 214] on icon "button" at bounding box center [916, 219] width 11 height 11
click at [881, 388] on div "22" at bounding box center [883, 395] width 18 height 17
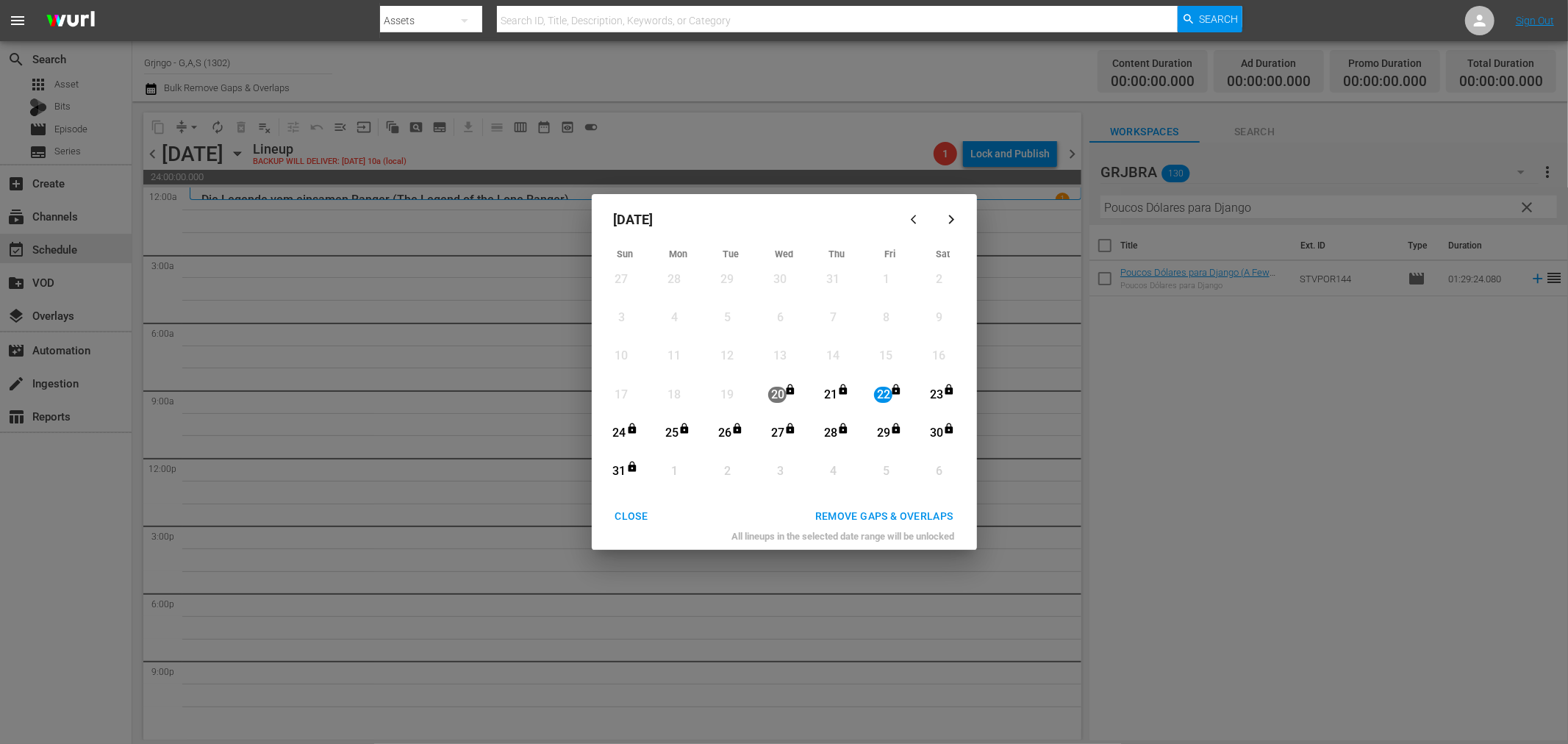
click at [623, 464] on div "31" at bounding box center [619, 471] width 18 height 17
click at [872, 515] on div "REMOVE GAPS & OVERLAPS" at bounding box center [884, 516] width 162 height 18
click at [622, 508] on div "CLOSE" at bounding box center [631, 516] width 57 height 18
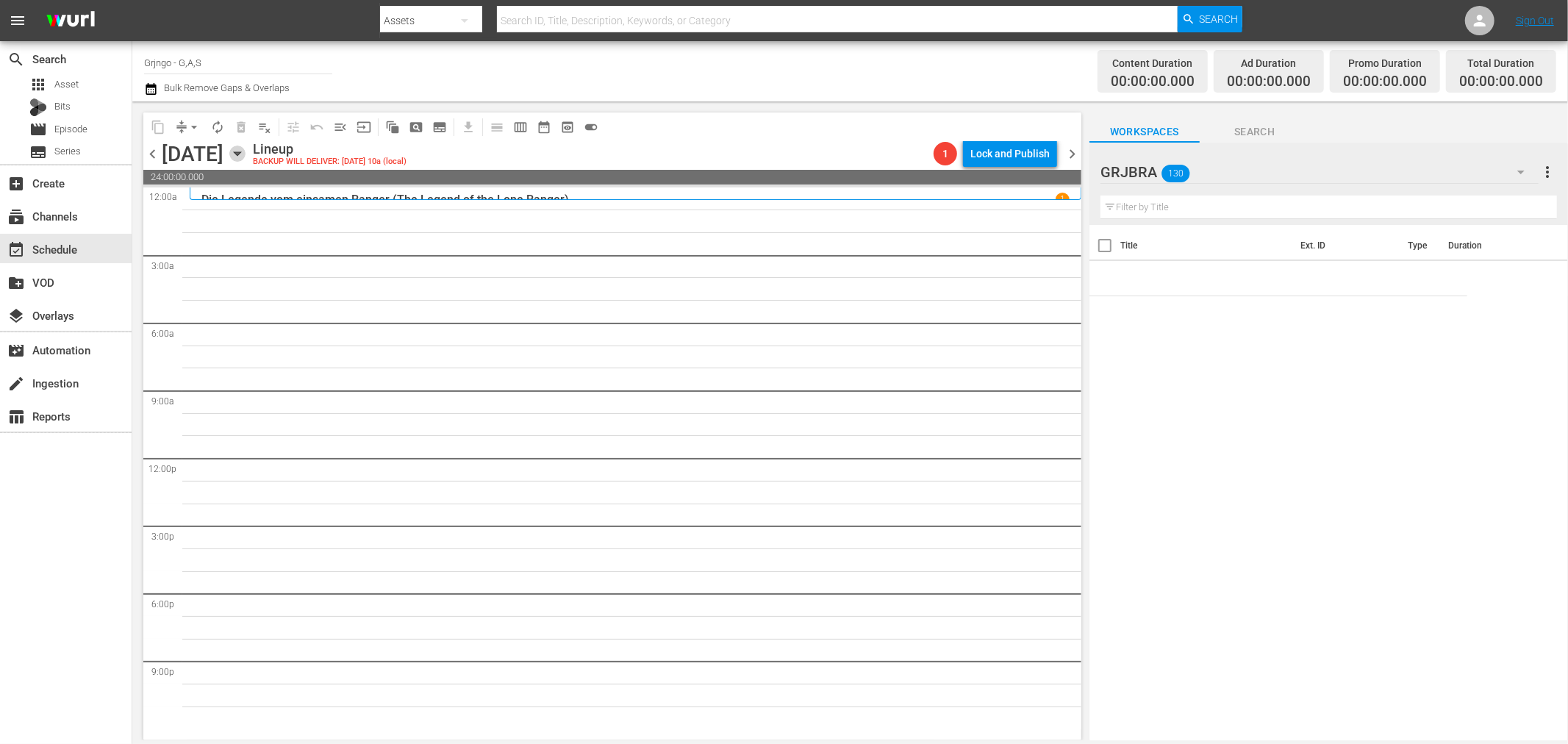
click at [240, 152] on icon "button" at bounding box center [237, 154] width 7 height 3
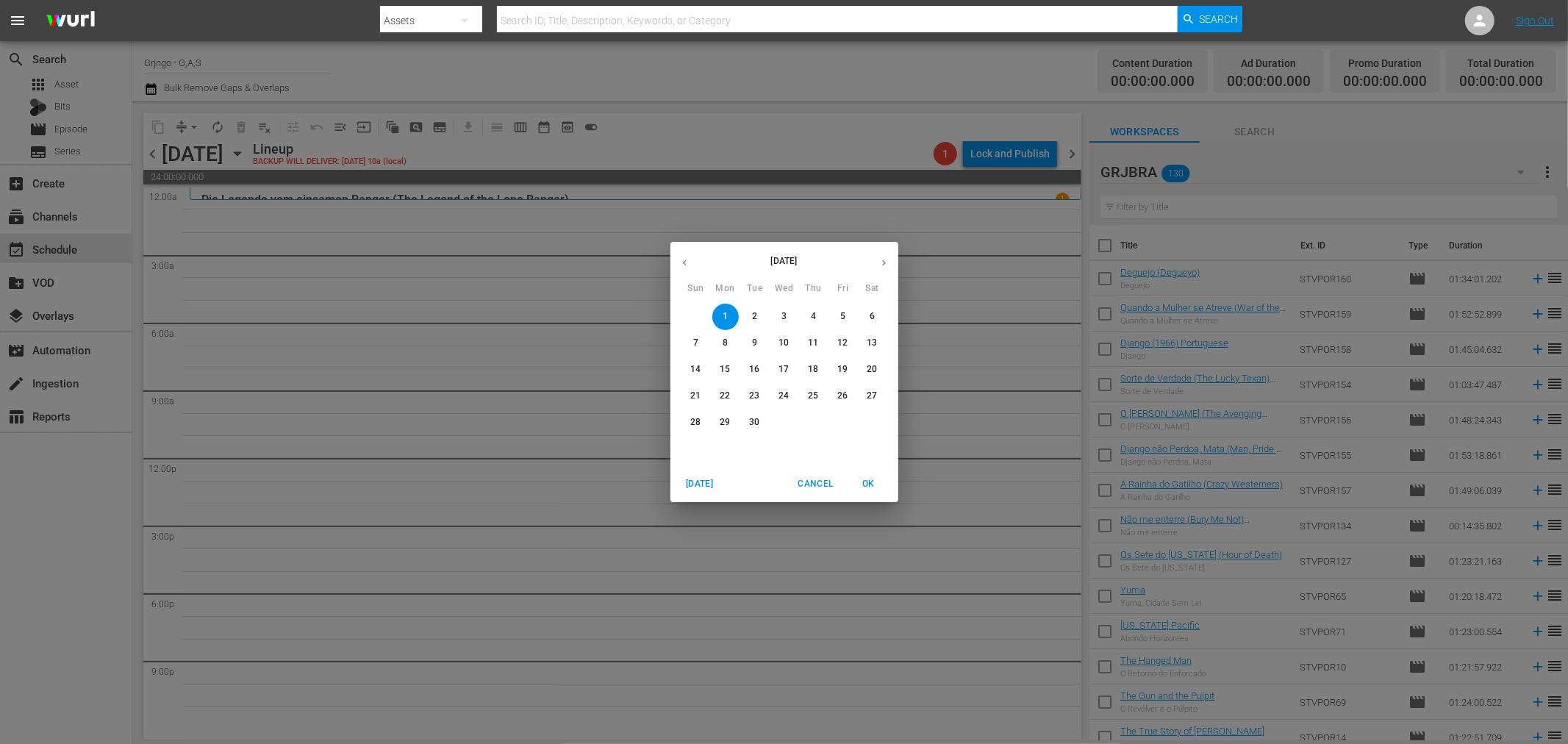
click at [682, 261] on icon "button" at bounding box center [684, 262] width 11 height 11
click at [839, 393] on p "22" at bounding box center [842, 395] width 11 height 12
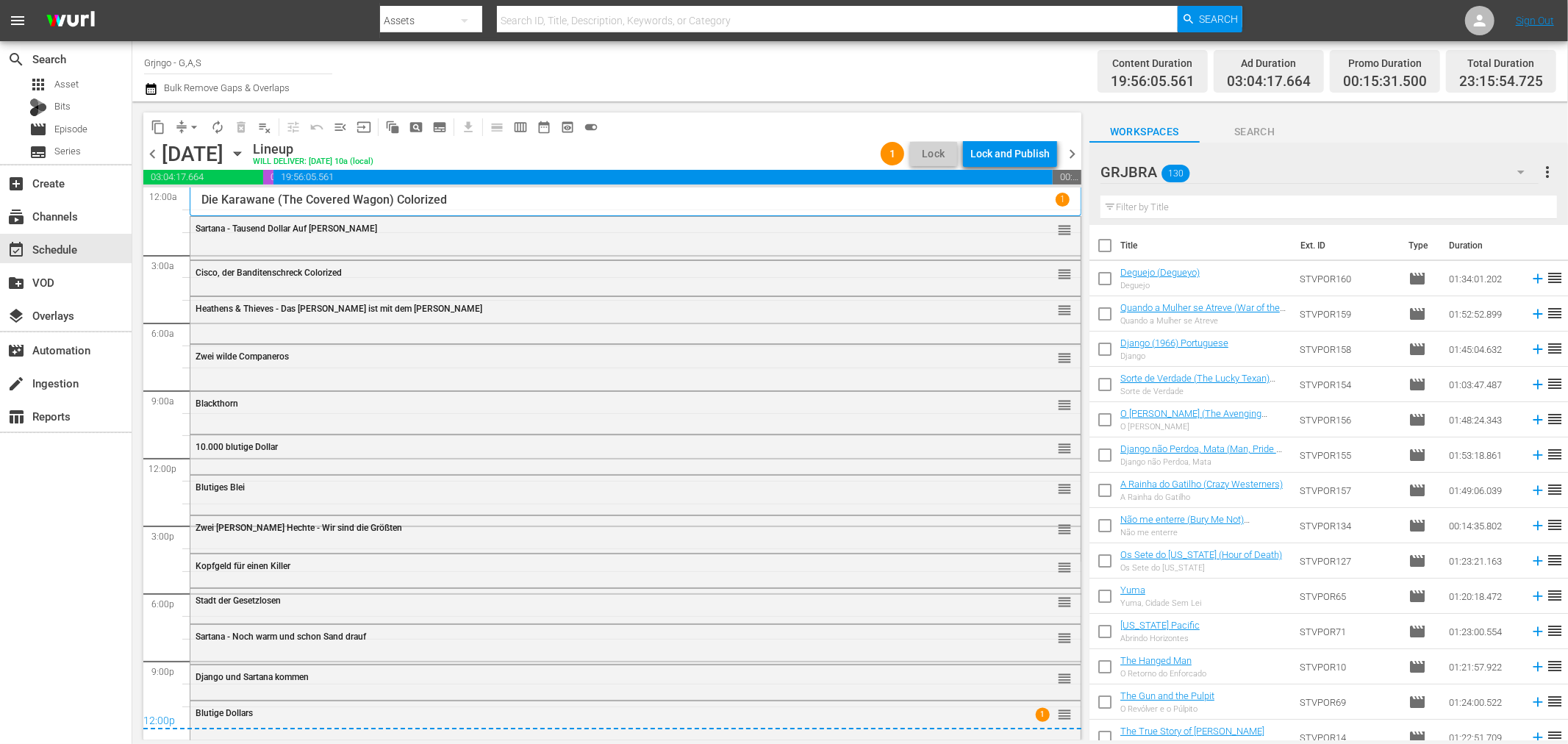
click at [1010, 155] on div "Lock and Publish" at bounding box center [1010, 154] width 80 height 26
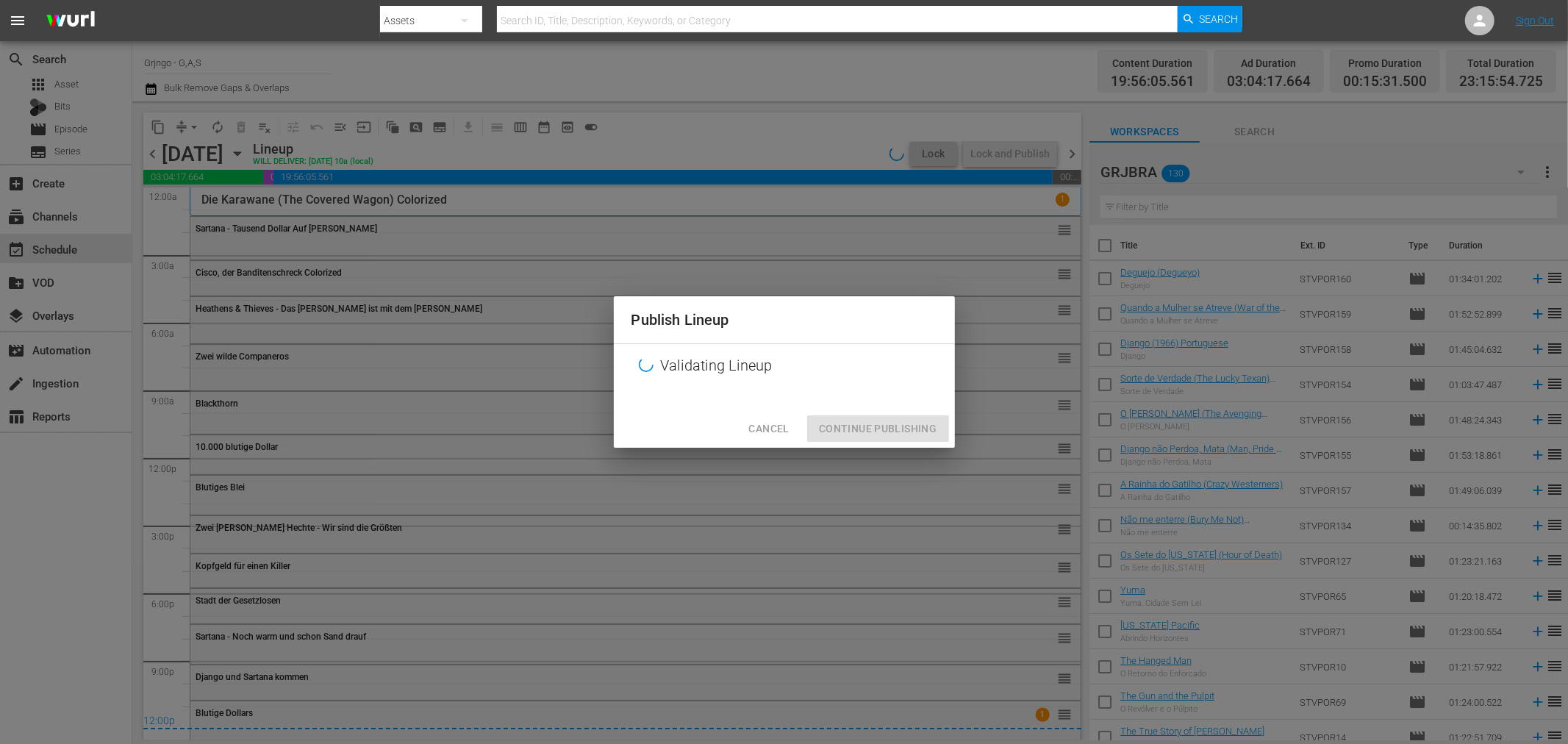
click at [872, 423] on div "Cancel Continue Publishing" at bounding box center [784, 428] width 341 height 39
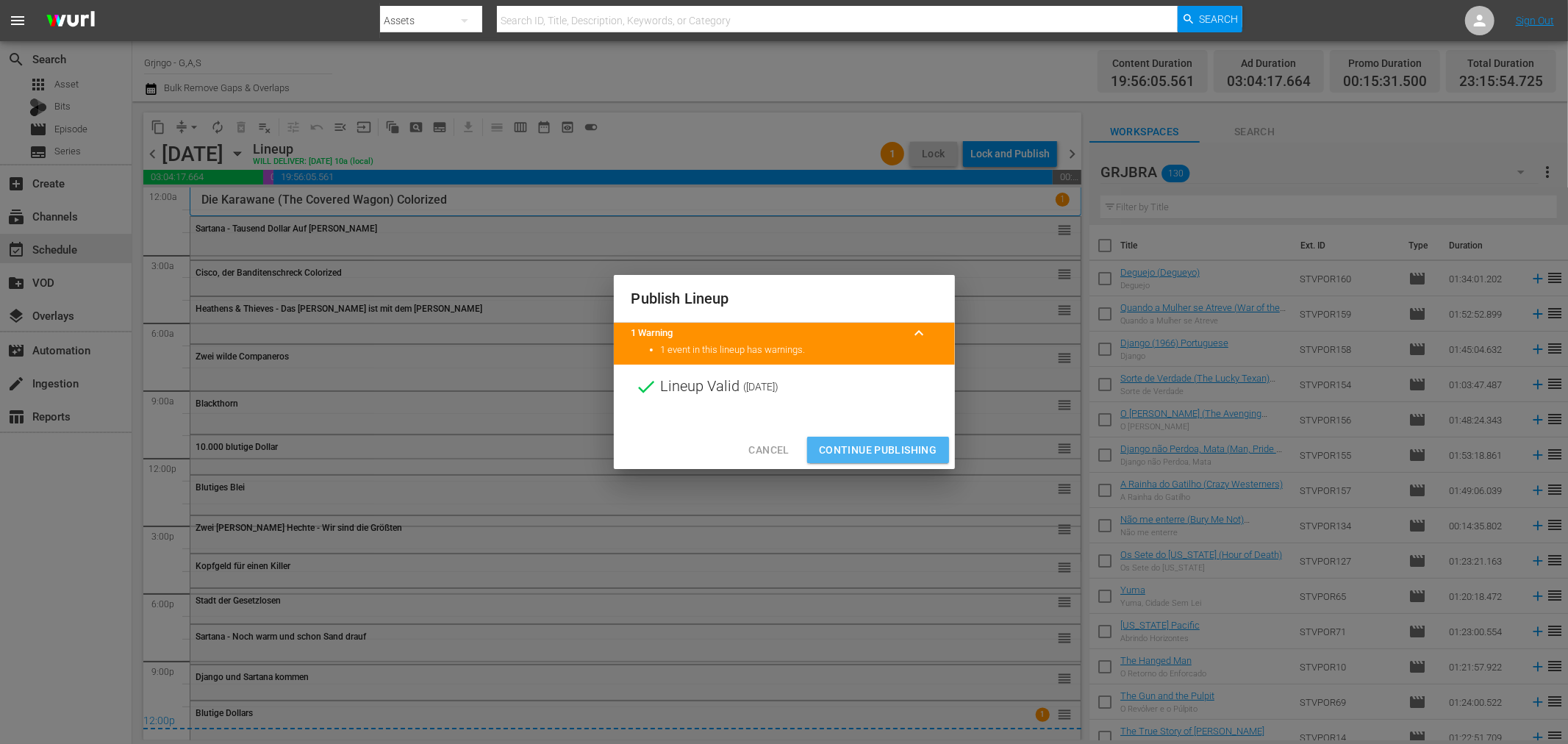
click at [908, 450] on span "Continue Publishing" at bounding box center [878, 450] width 118 height 18
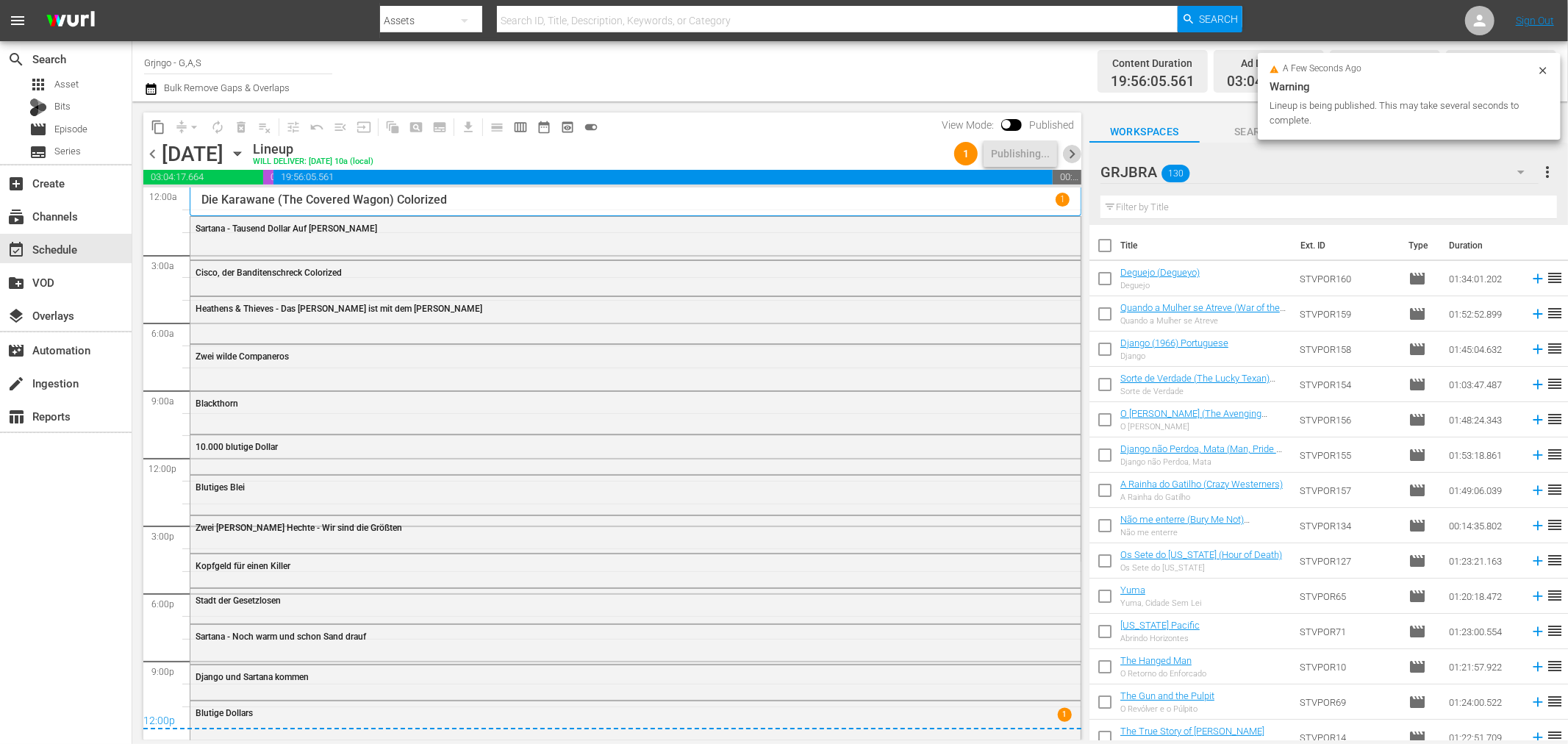
click at [1071, 152] on span "chevron_right" at bounding box center [1072, 154] width 18 height 18
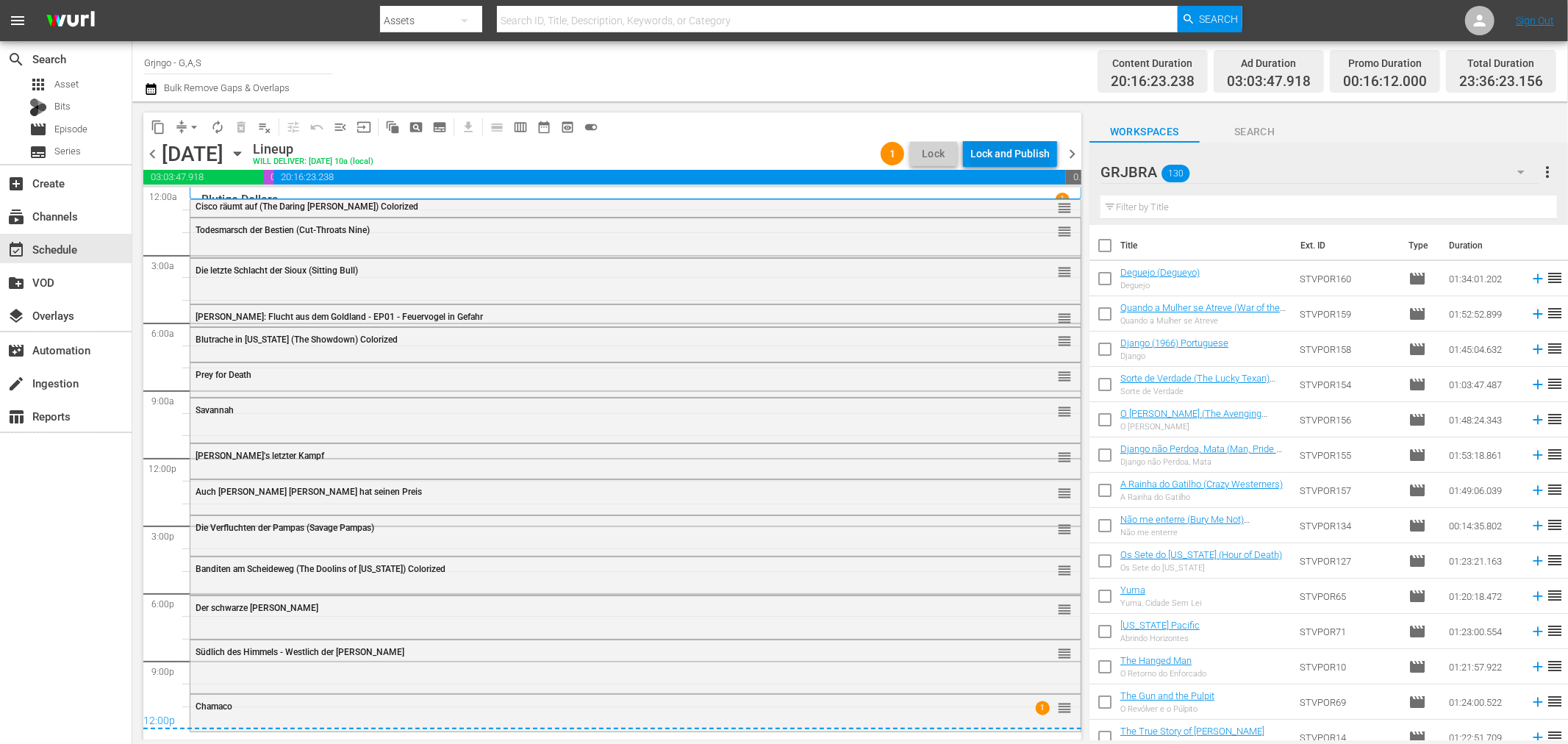
click at [997, 151] on div "Lock and Publish" at bounding box center [1010, 154] width 80 height 26
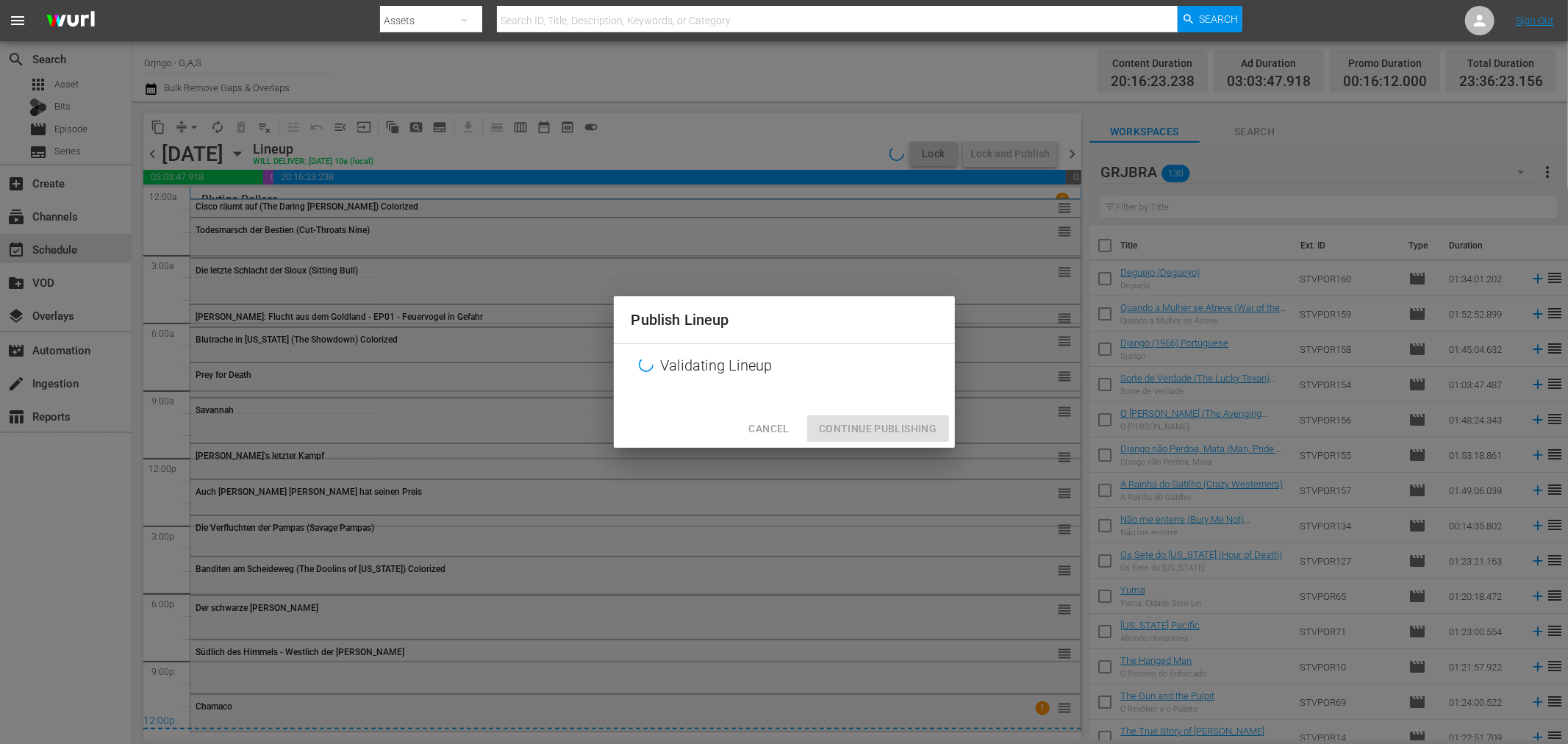
click at [872, 434] on div "Cancel Continue Publishing" at bounding box center [784, 428] width 341 height 39
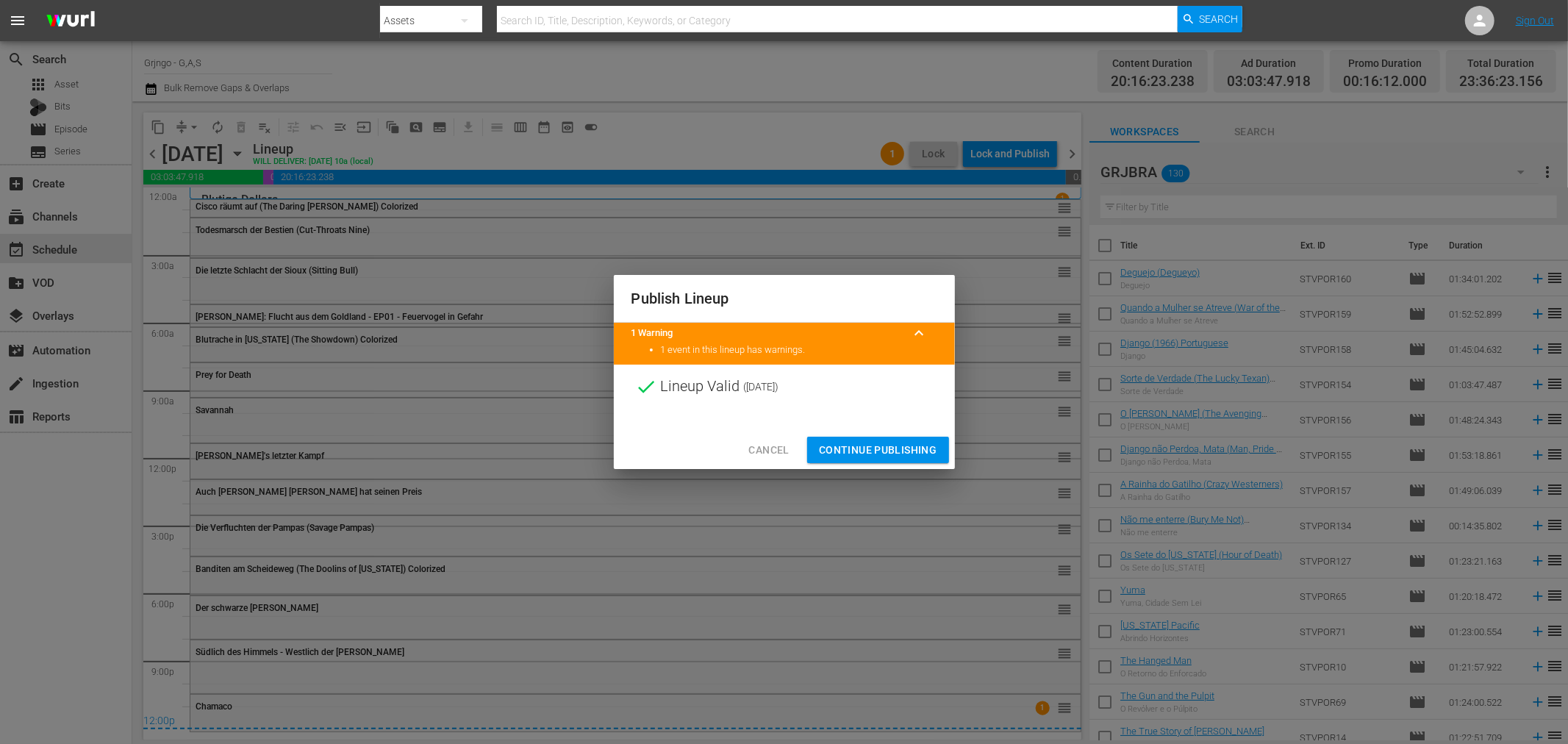
click at [858, 450] on span "Continue Publishing" at bounding box center [878, 450] width 118 height 18
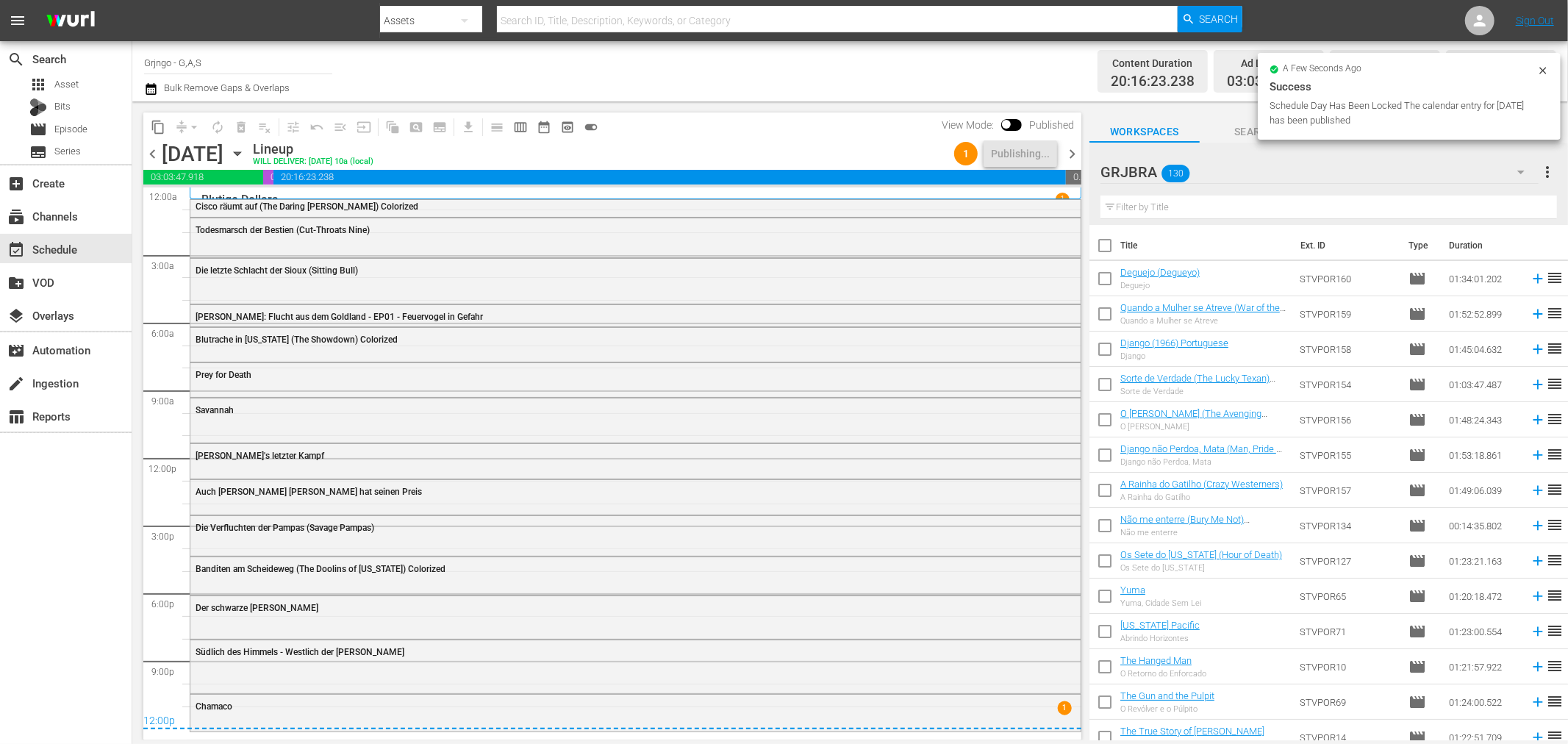
click at [1067, 156] on span "chevron_right" at bounding box center [1072, 154] width 18 height 18
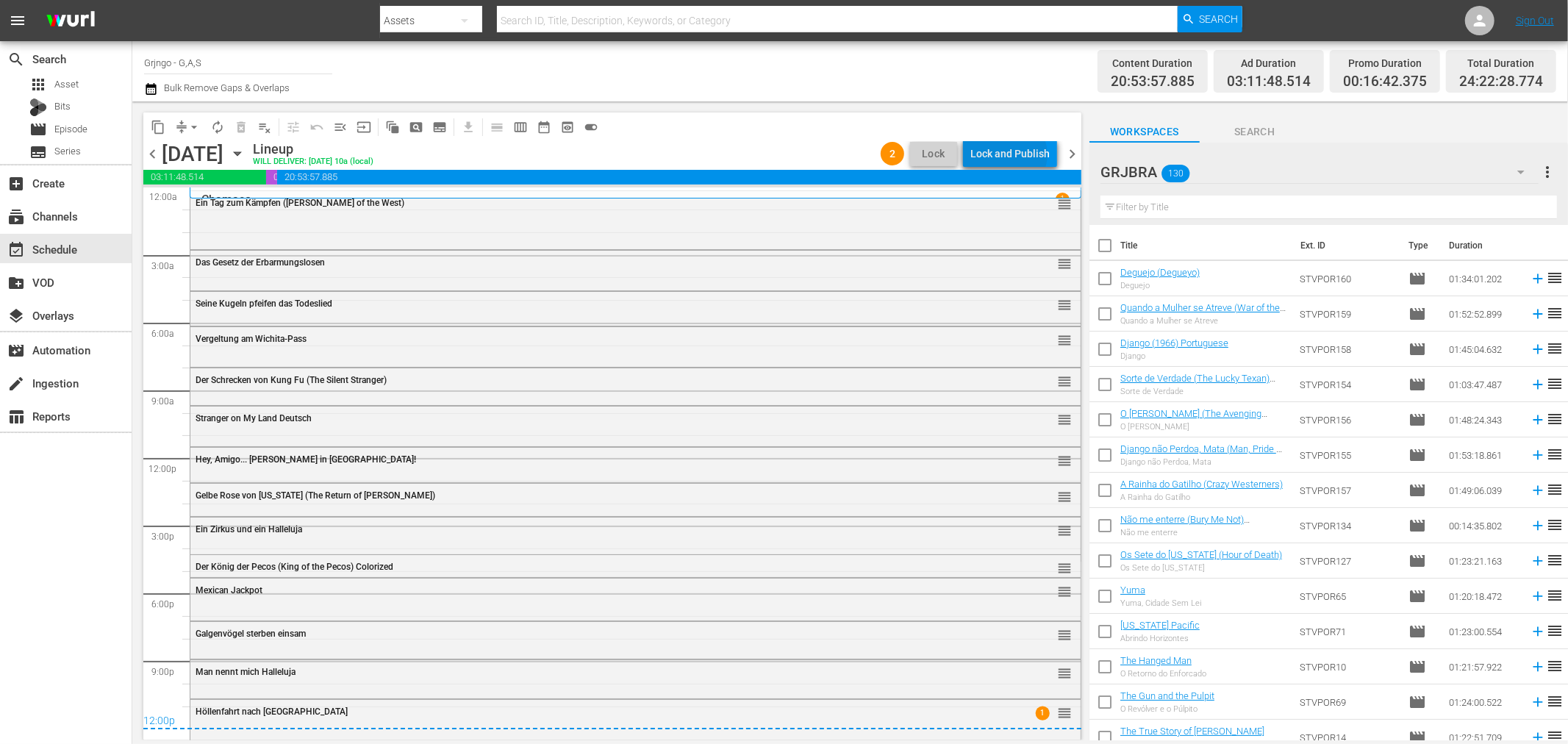
click at [1012, 155] on div "Lock and Publish" at bounding box center [1010, 154] width 80 height 26
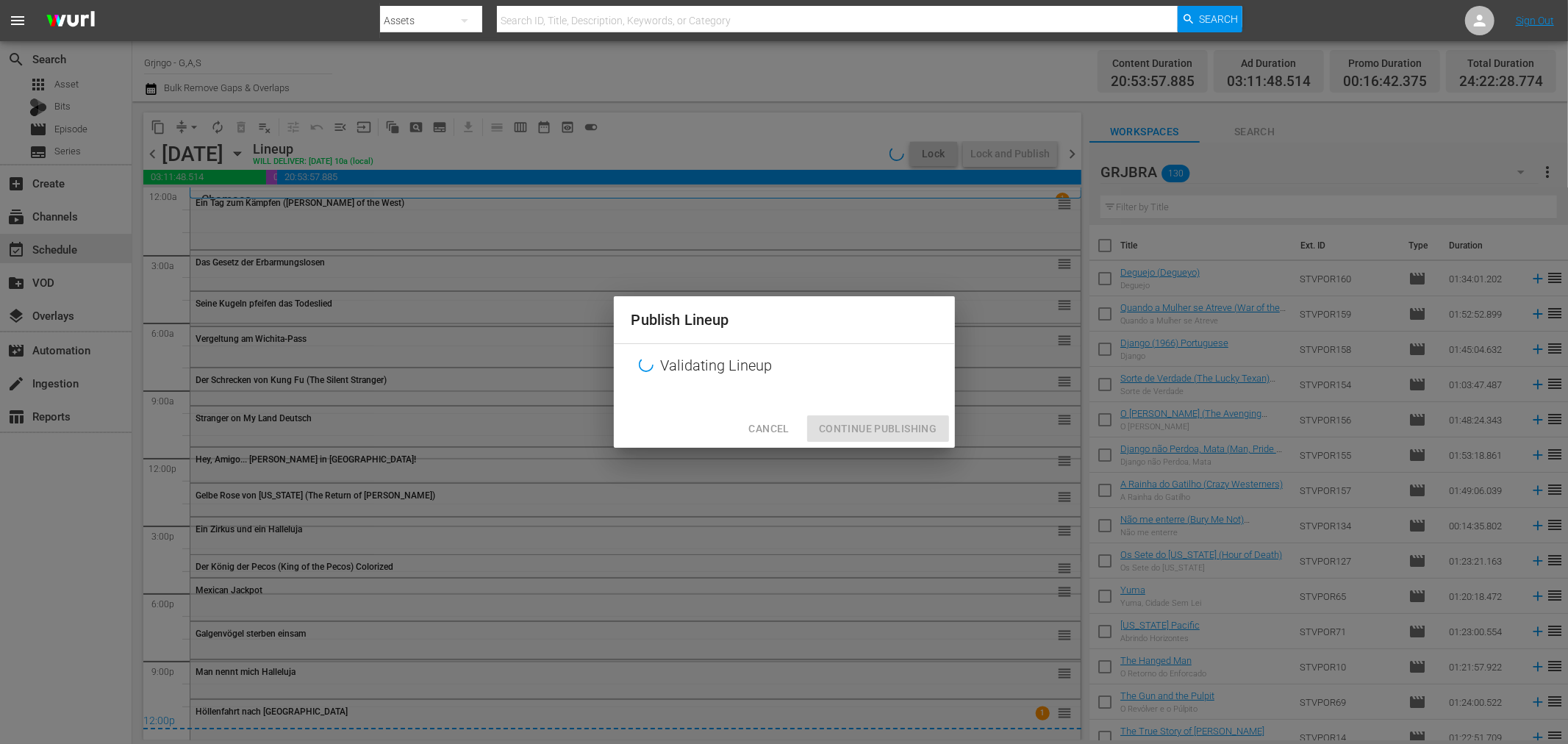
click at [822, 434] on div "Cancel Continue Publishing" at bounding box center [784, 428] width 341 height 39
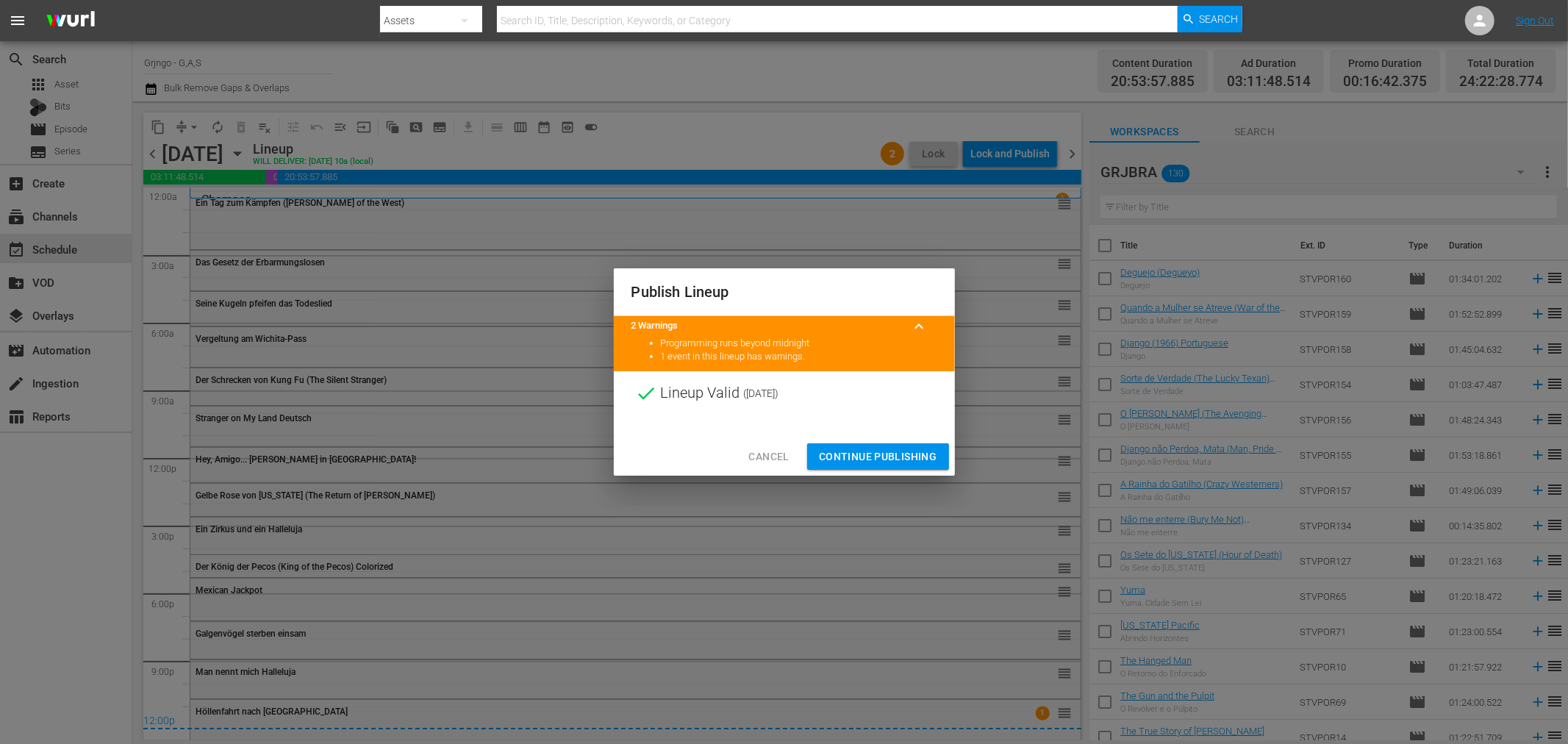
click at [847, 455] on span "Continue Publishing" at bounding box center [878, 457] width 118 height 18
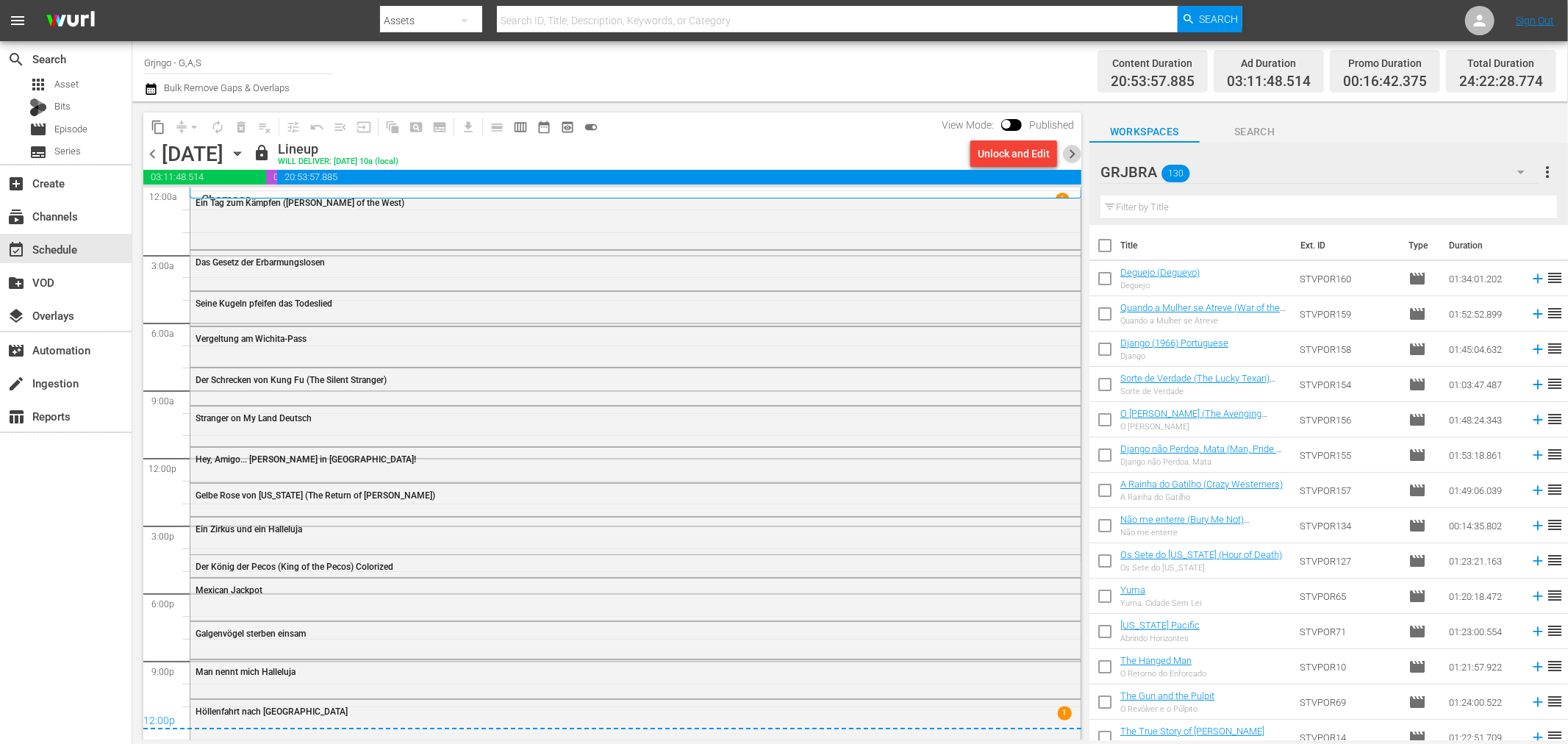
click at [1075, 152] on span "chevron_right" at bounding box center [1072, 154] width 18 height 18
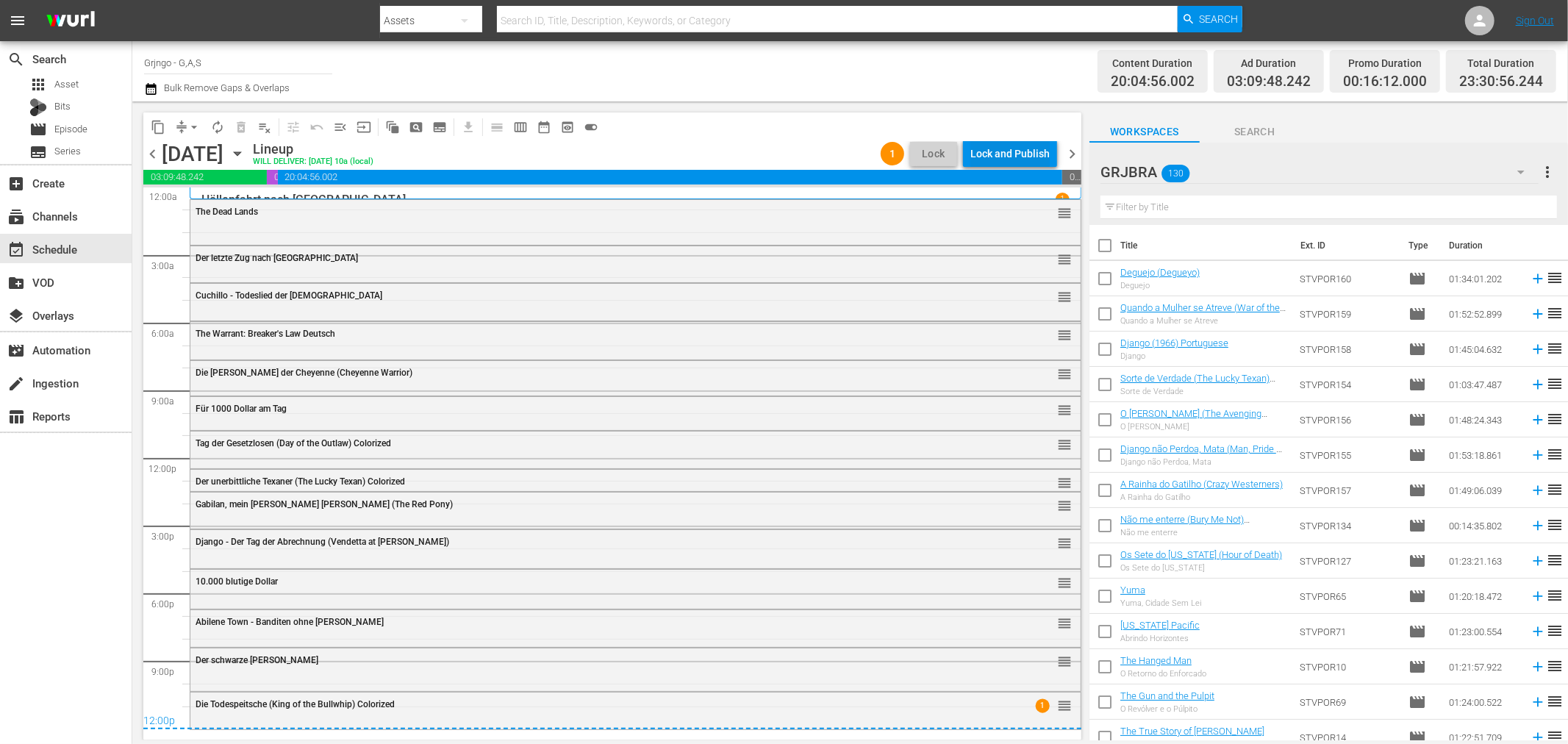
click at [1026, 158] on div "Lock and Publish" at bounding box center [1010, 154] width 80 height 26
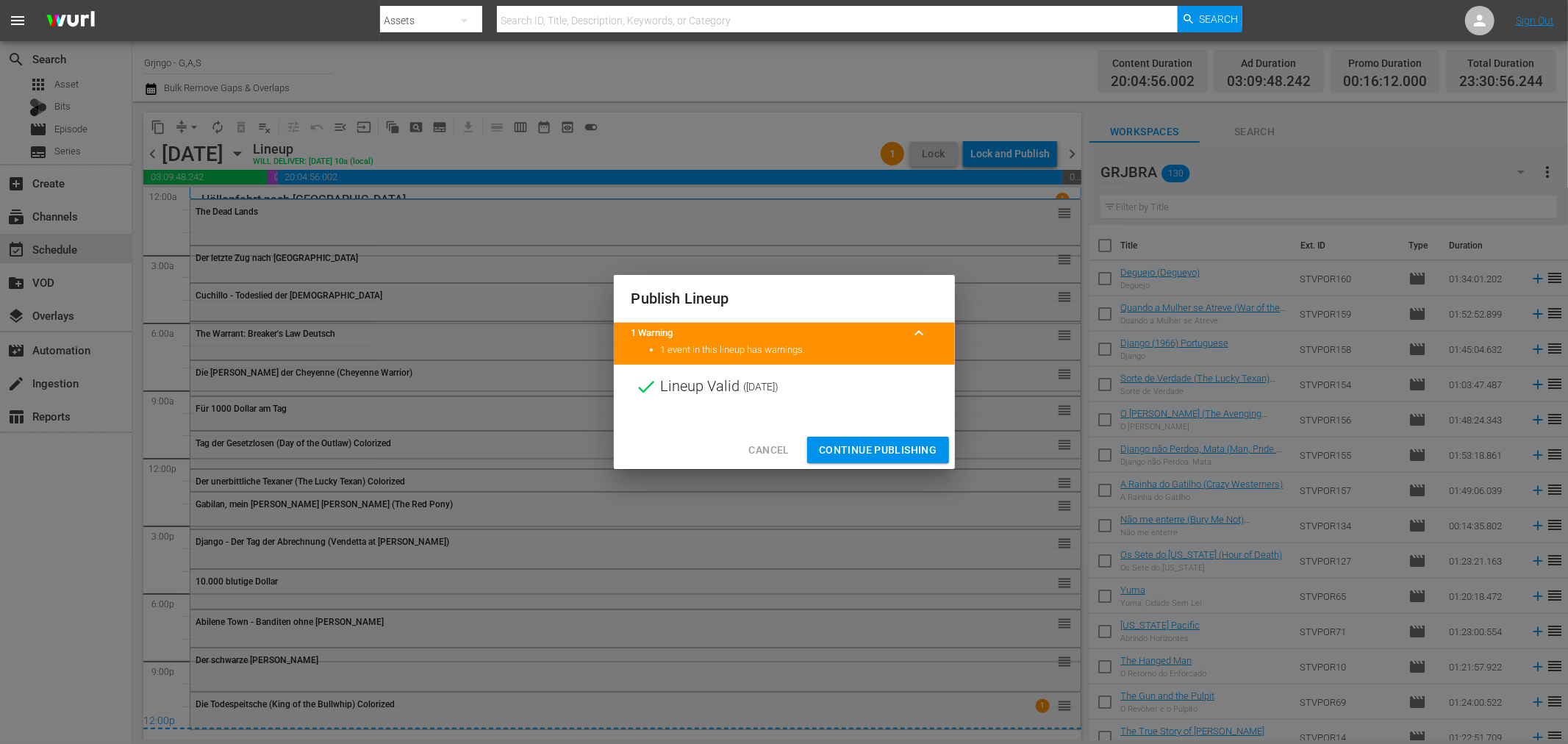
drag, startPoint x: 840, startPoint y: 440, endPoint x: 941, endPoint y: 334, distance: 146.4
click at [840, 441] on span "Continue Publishing" at bounding box center [878, 450] width 118 height 18
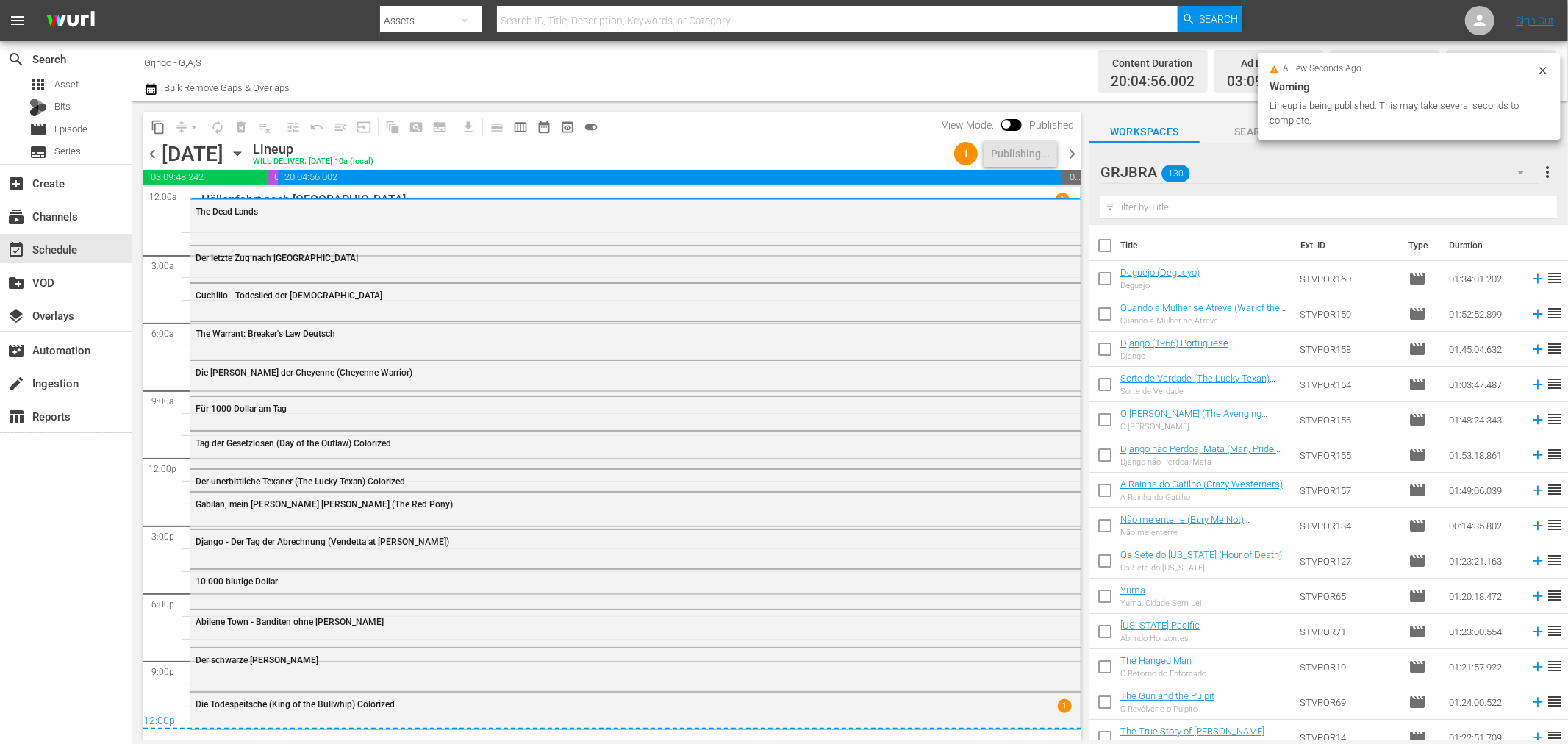
click at [1063, 152] on span "chevron_right" at bounding box center [1072, 154] width 18 height 18
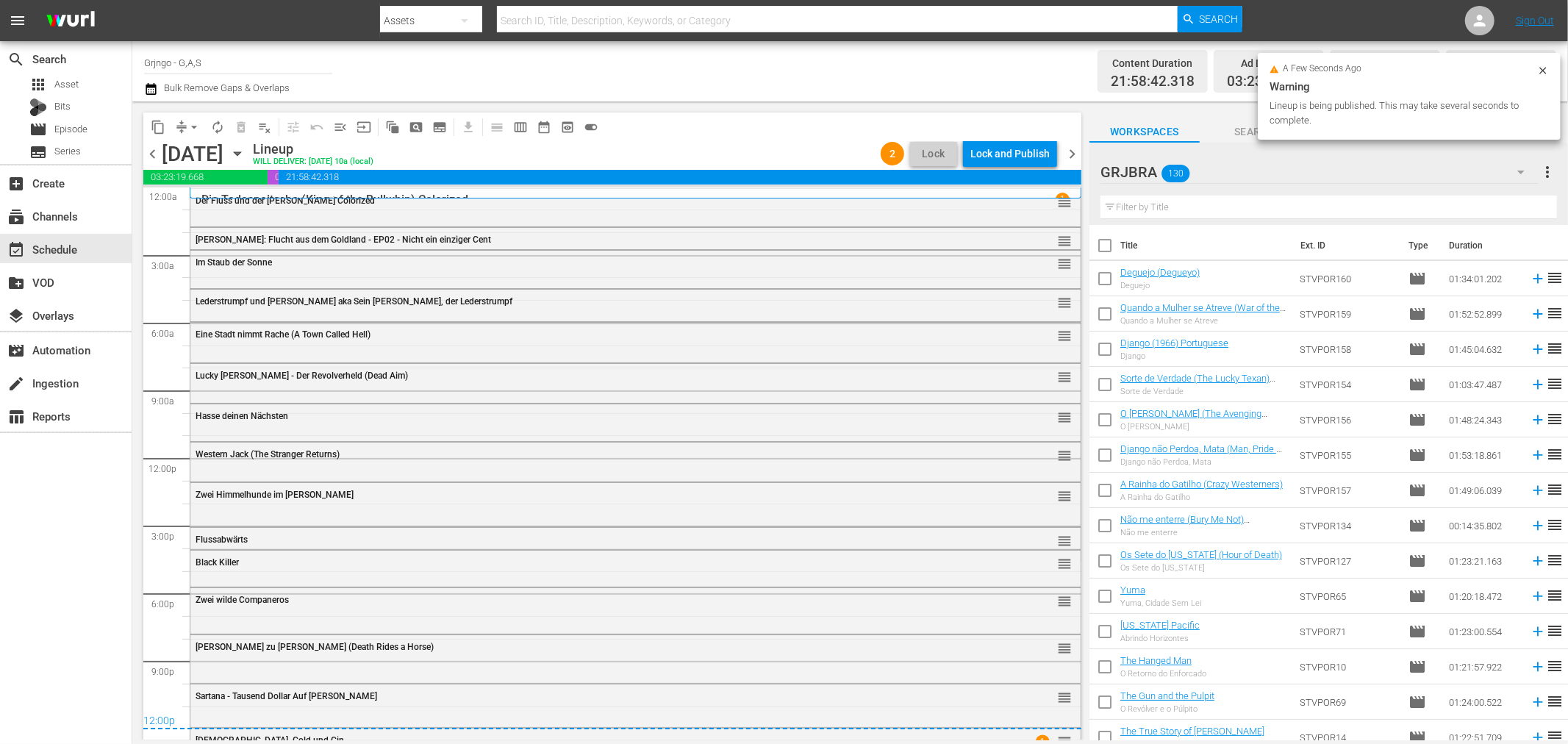
click at [1038, 150] on div "Lock and Publish" at bounding box center [1010, 154] width 80 height 26
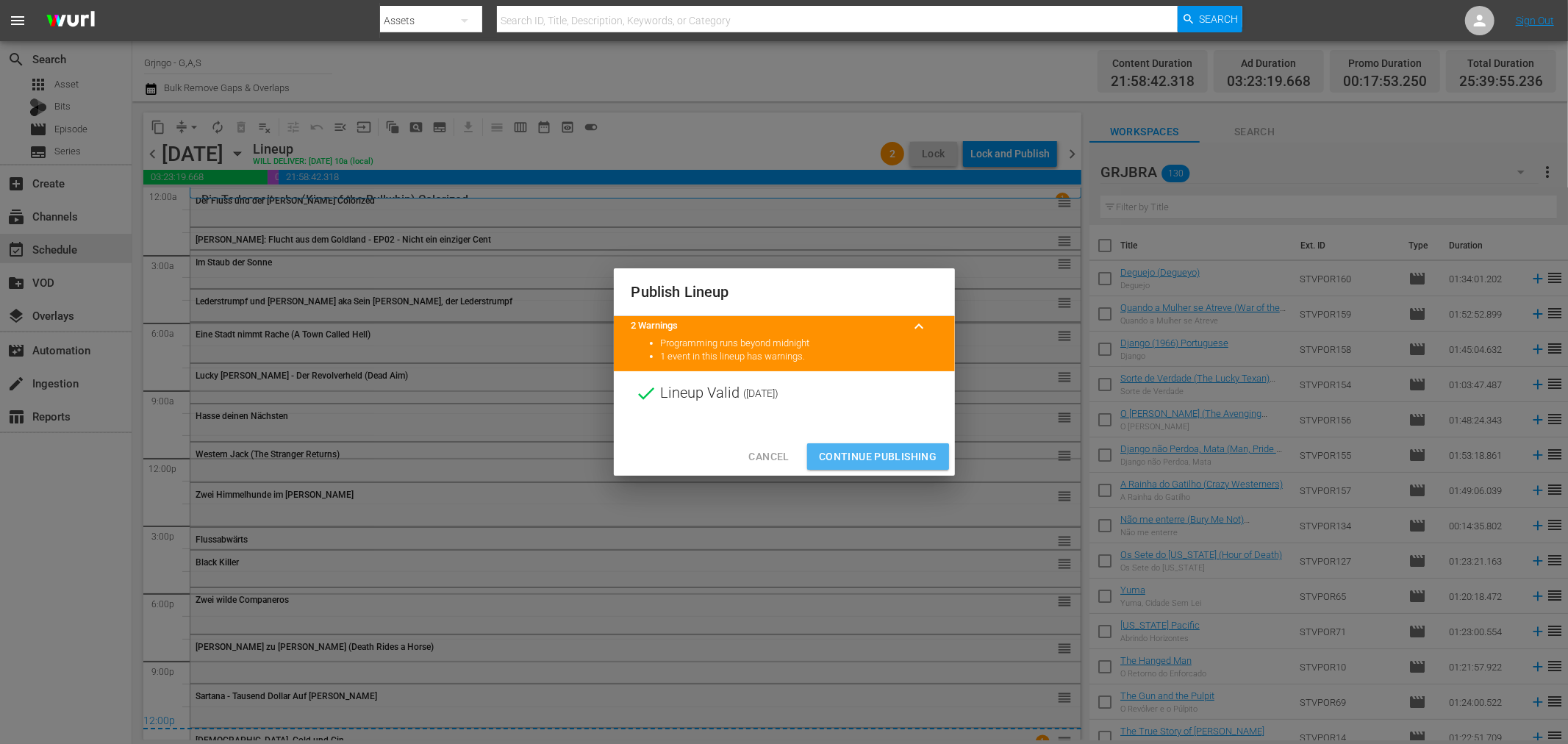
click at [869, 457] on span "Continue Publishing" at bounding box center [878, 457] width 118 height 18
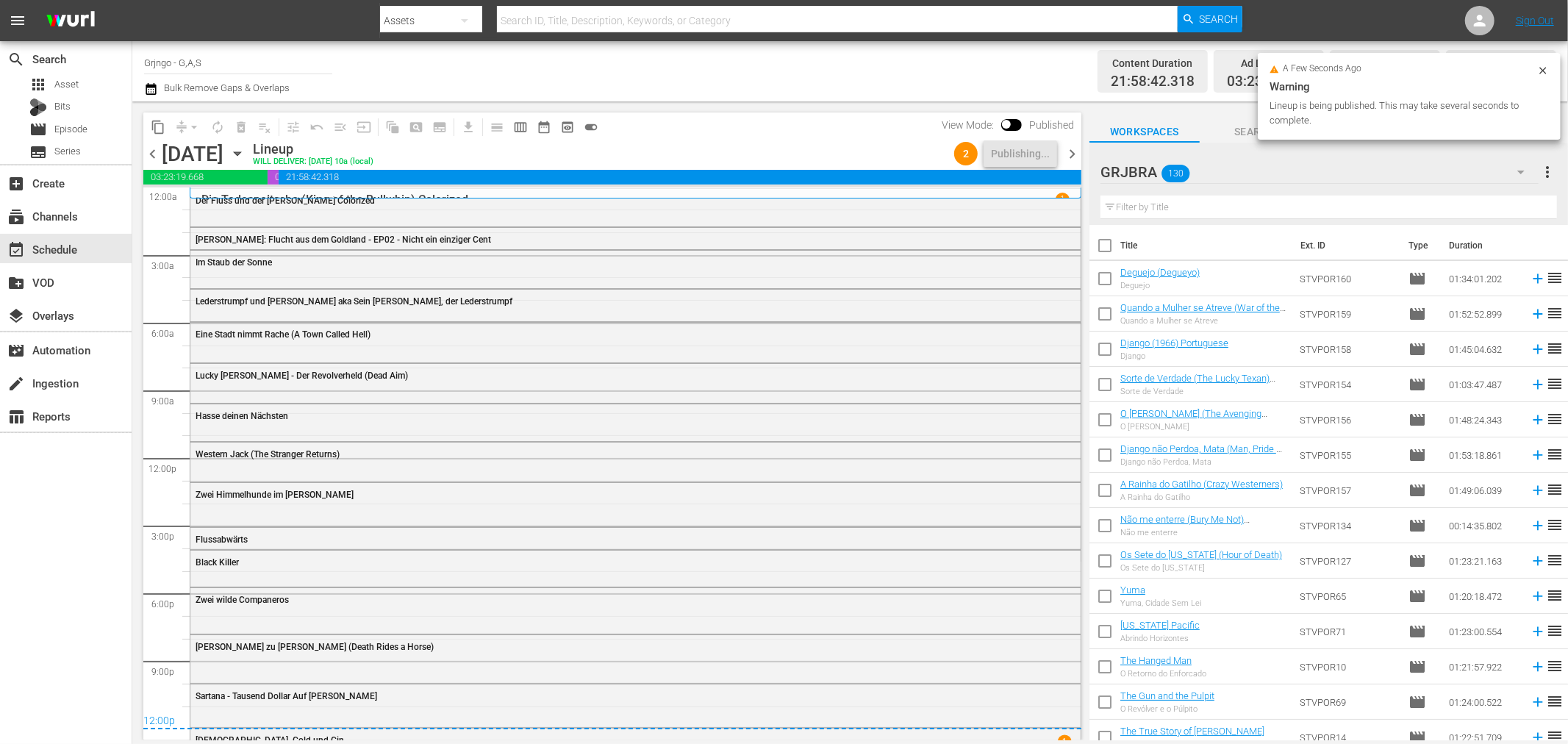
click at [1071, 150] on span "chevron_right" at bounding box center [1072, 154] width 18 height 18
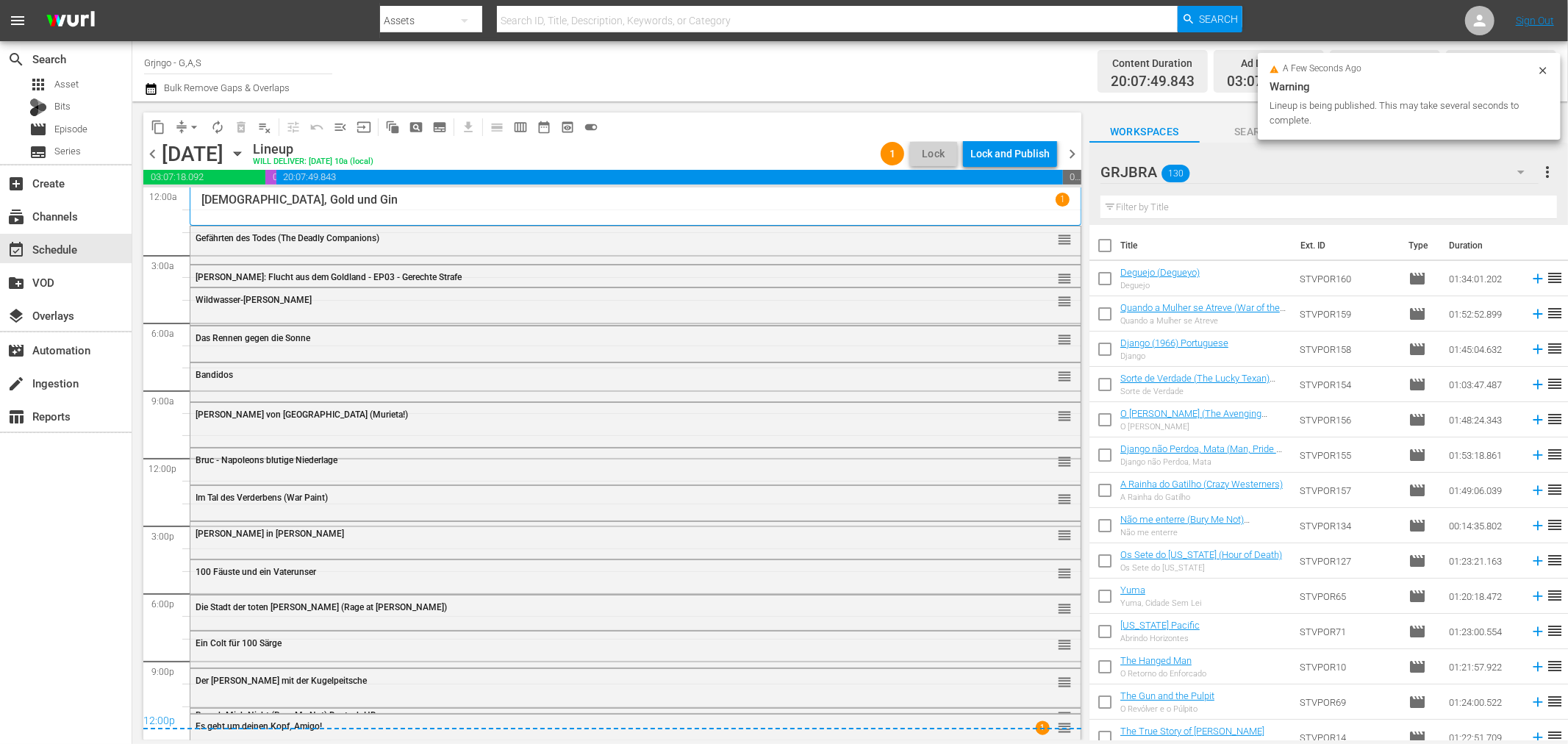
click at [1011, 150] on div "Lock and Publish" at bounding box center [1010, 154] width 80 height 26
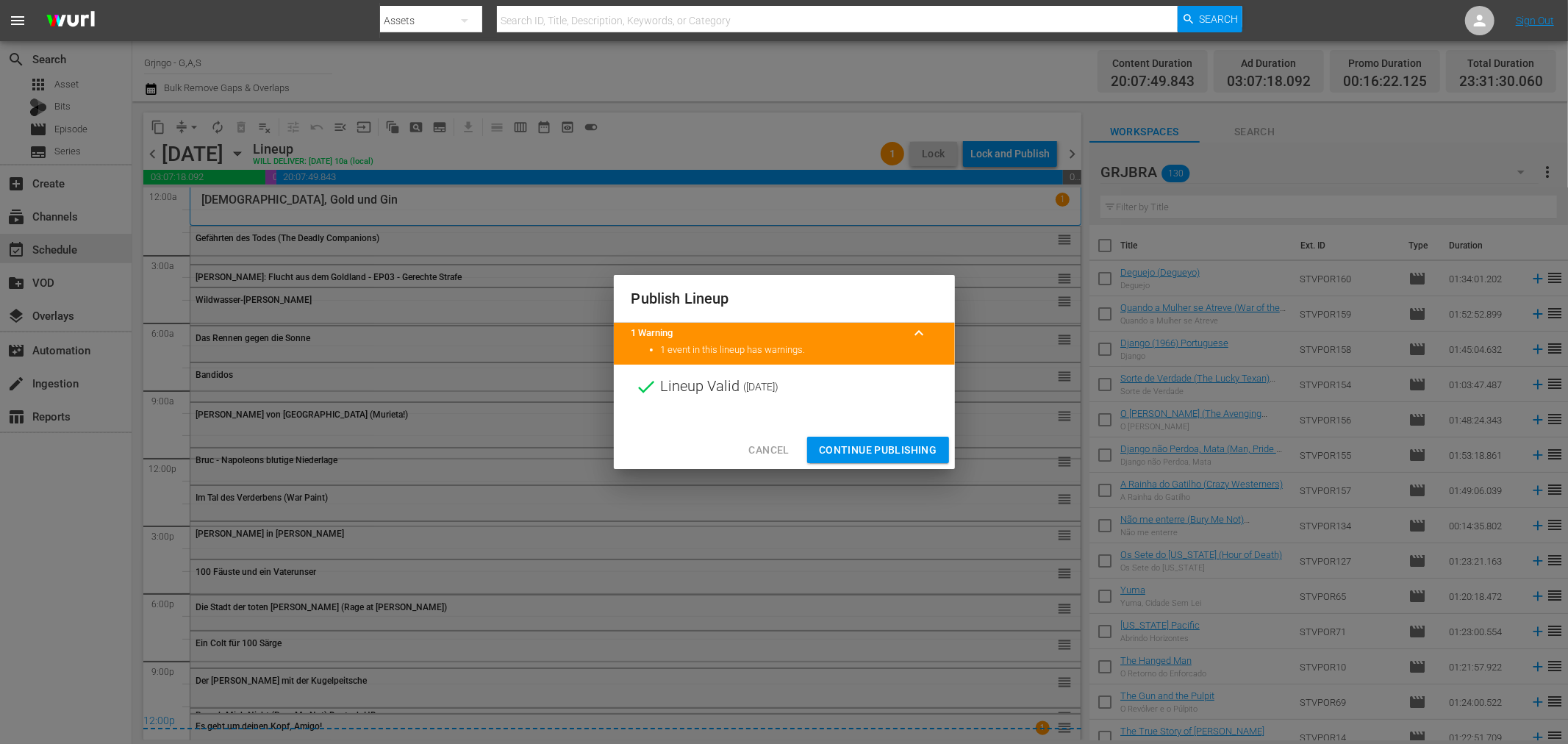
click at [893, 450] on span "Continue Publishing" at bounding box center [878, 450] width 118 height 18
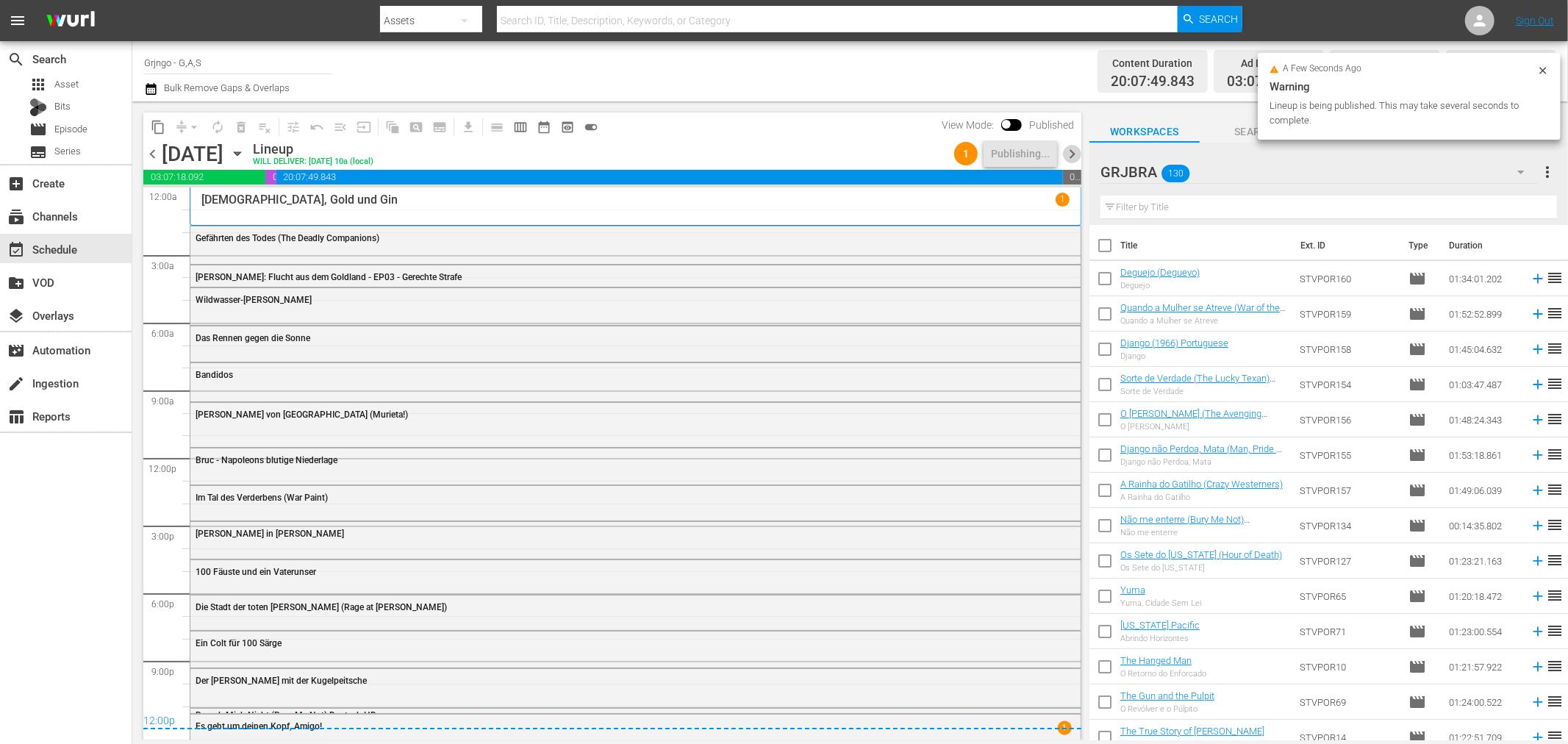
click at [1073, 151] on span "chevron_right" at bounding box center [1072, 154] width 18 height 18
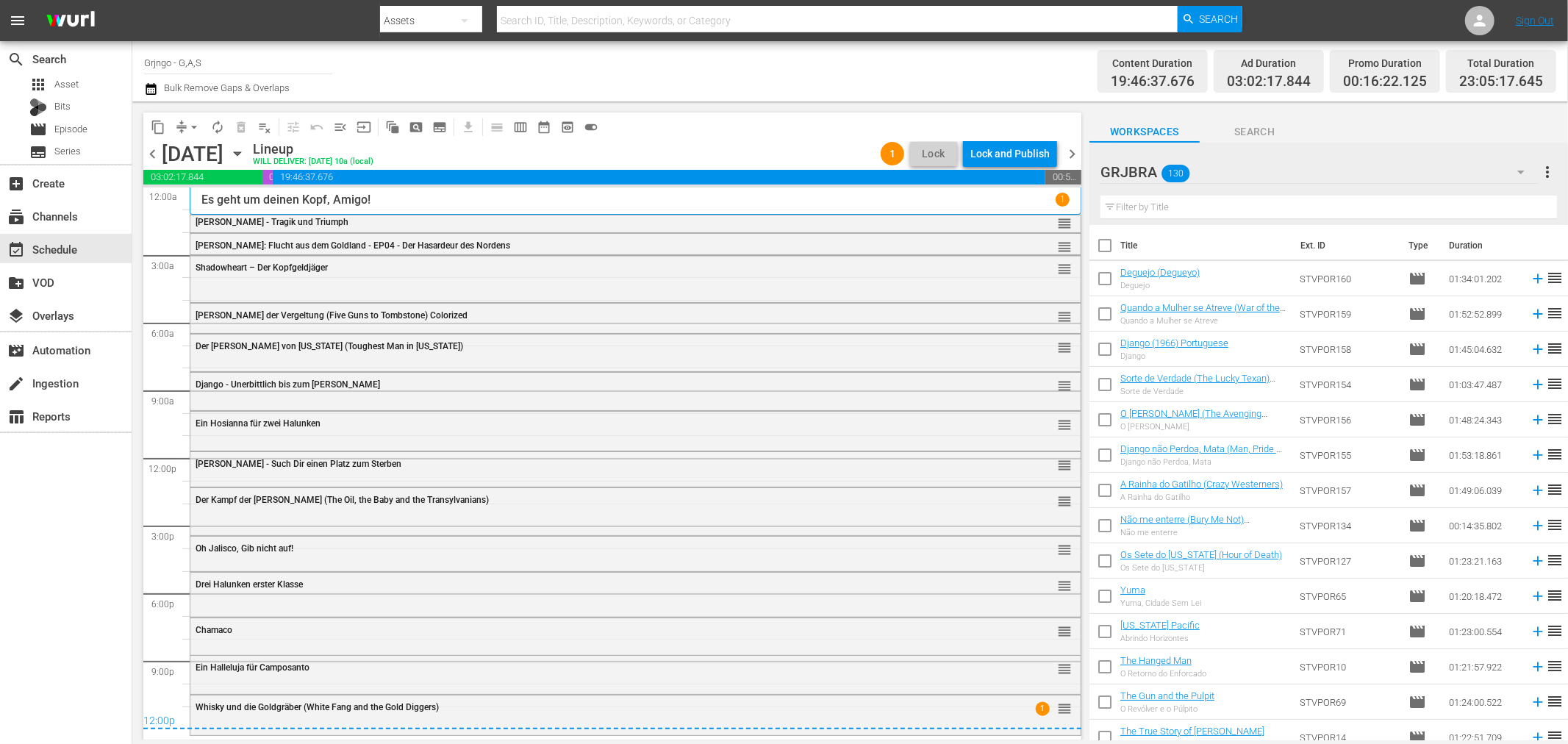
click at [994, 144] on div "Lock and Publish" at bounding box center [1010, 154] width 80 height 26
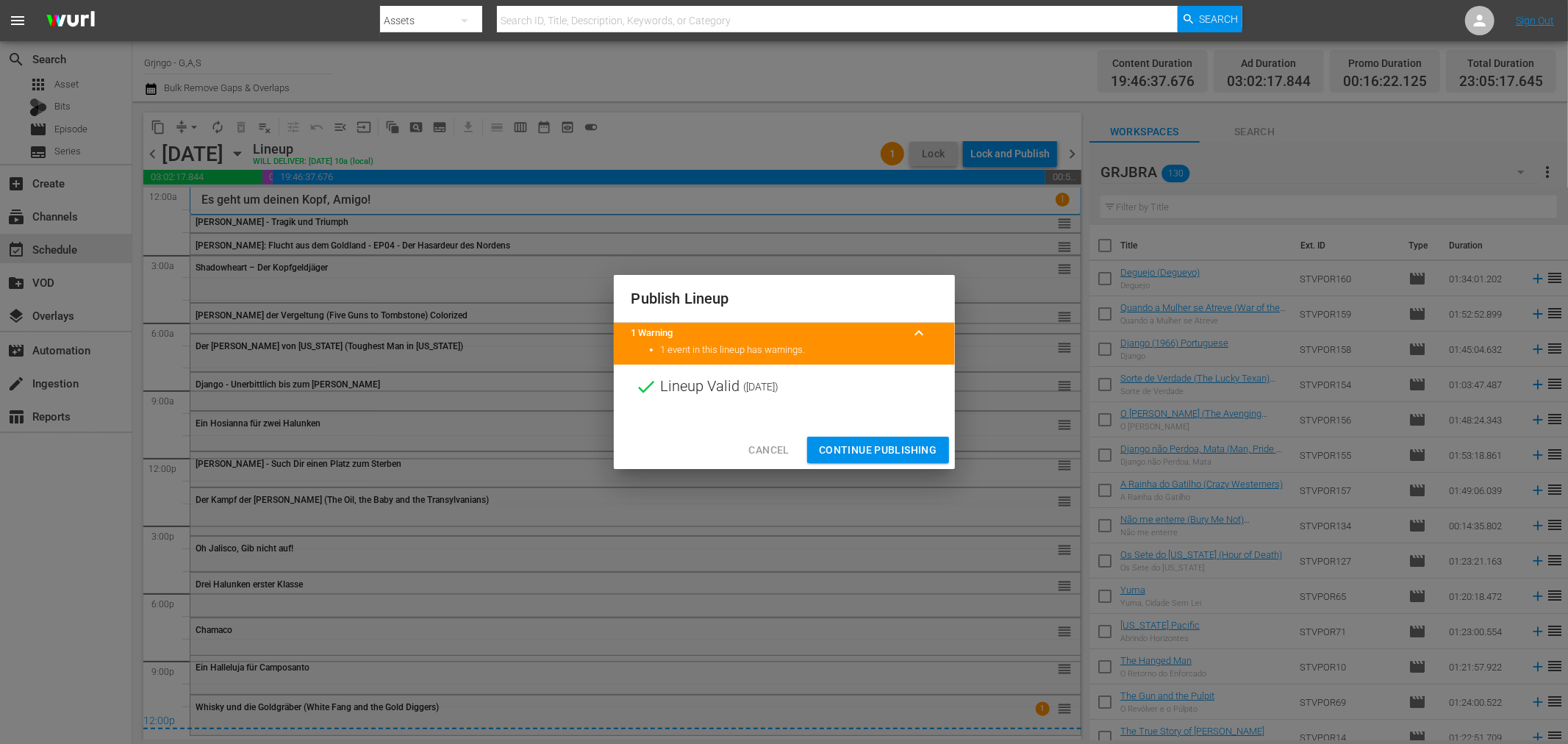
click at [868, 442] on span "Continue Publishing" at bounding box center [878, 450] width 118 height 18
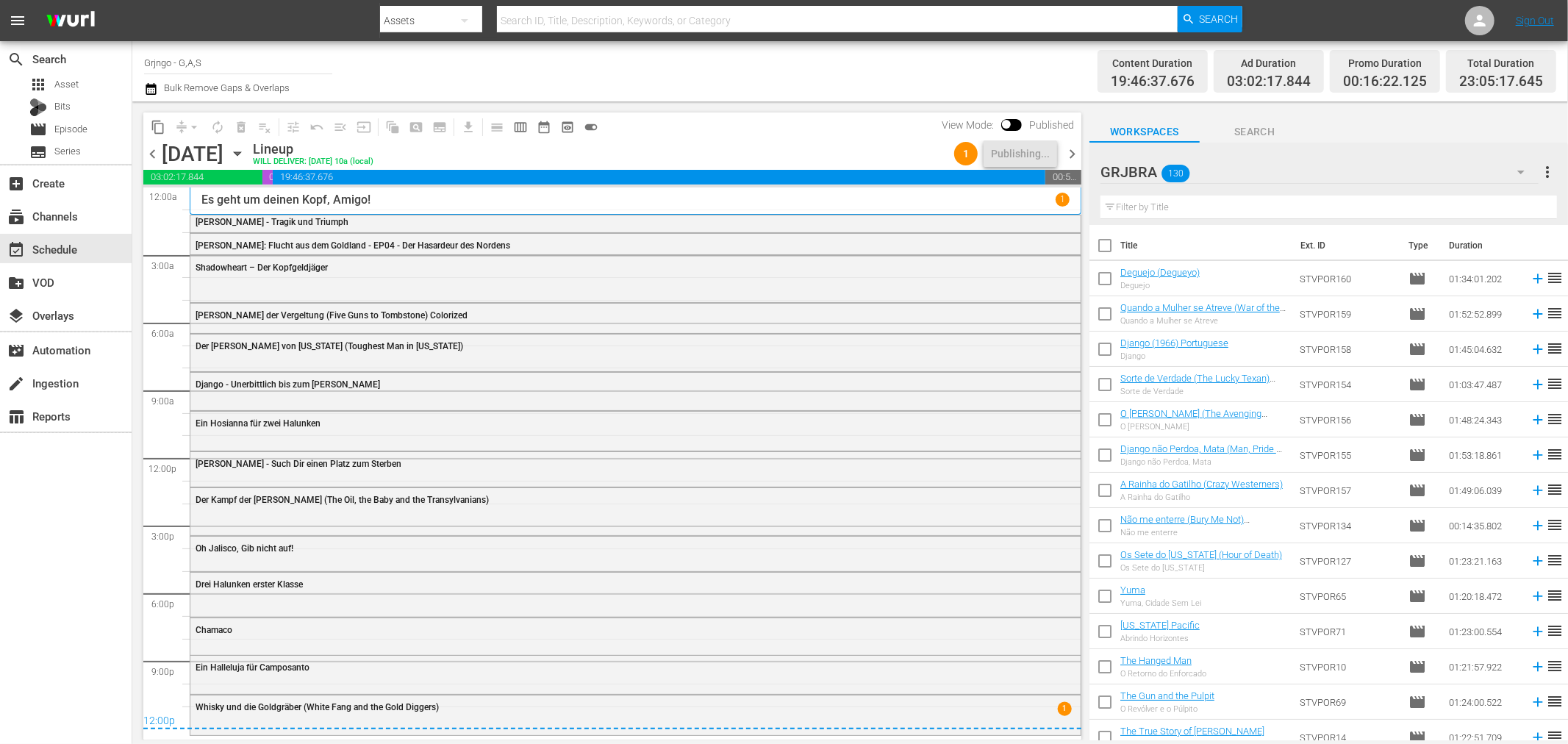
click at [1075, 147] on span "chevron_right" at bounding box center [1072, 154] width 18 height 18
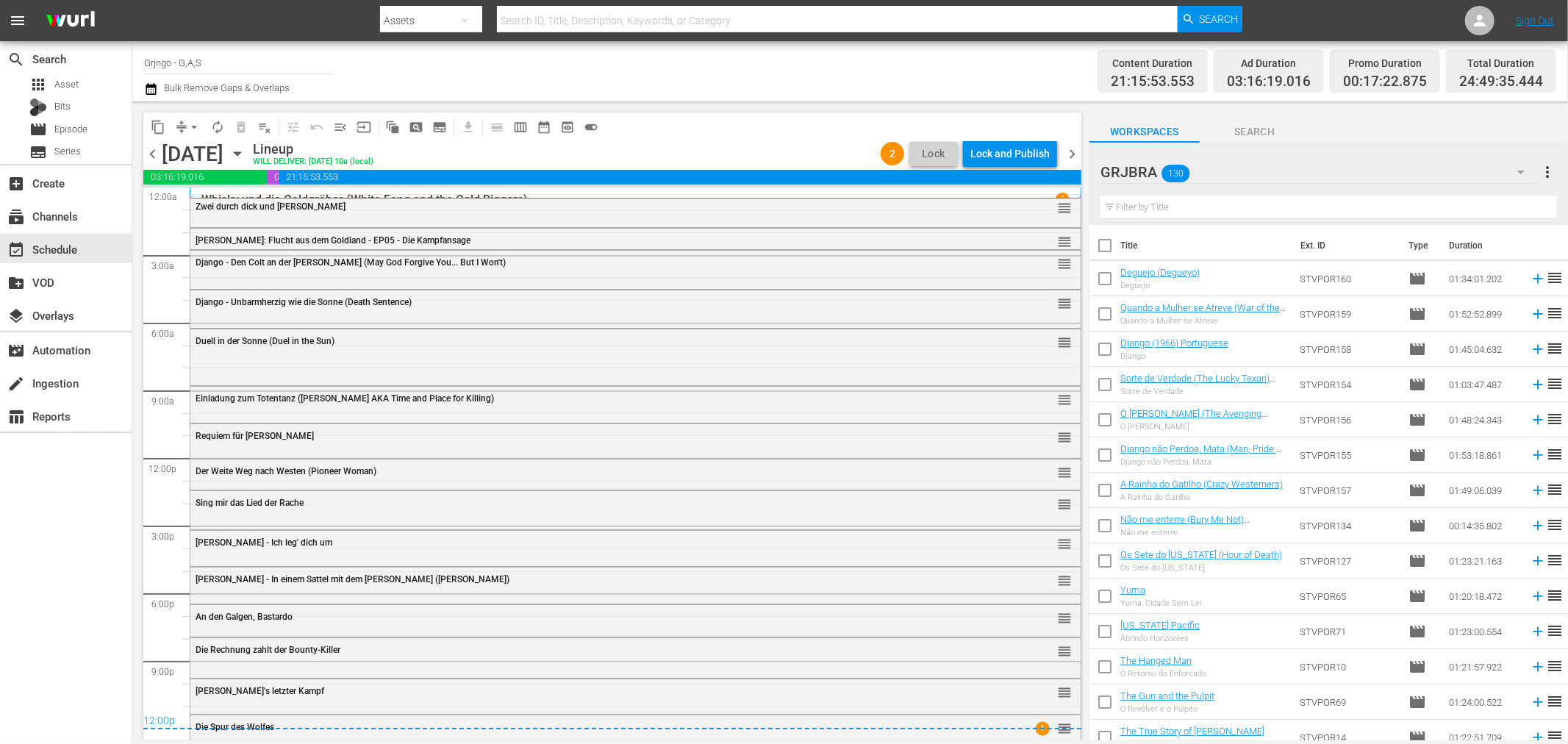
click at [1018, 155] on div "Lock and Publish" at bounding box center [1010, 154] width 80 height 26
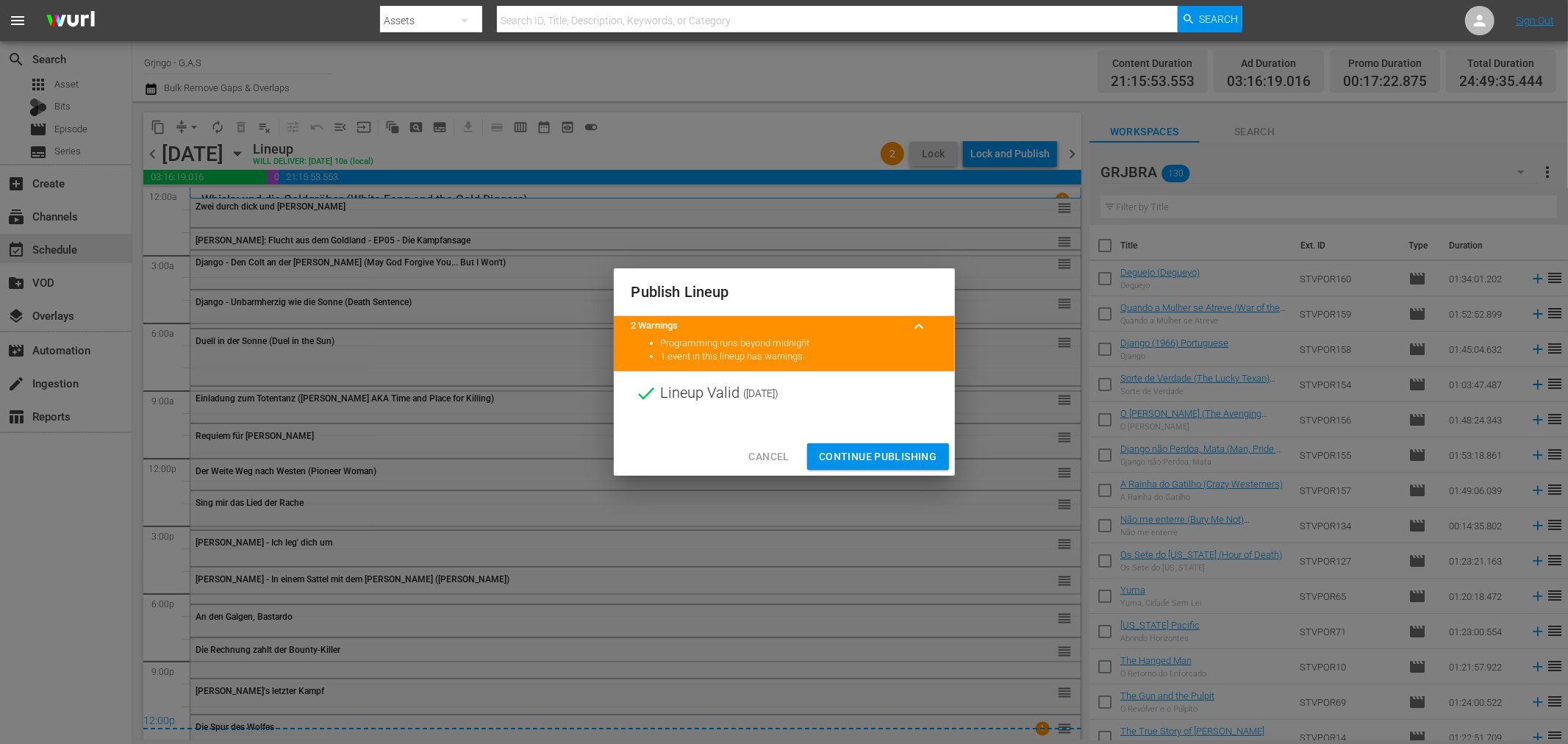
click at [851, 457] on span "Continue Publishing" at bounding box center [878, 457] width 118 height 18
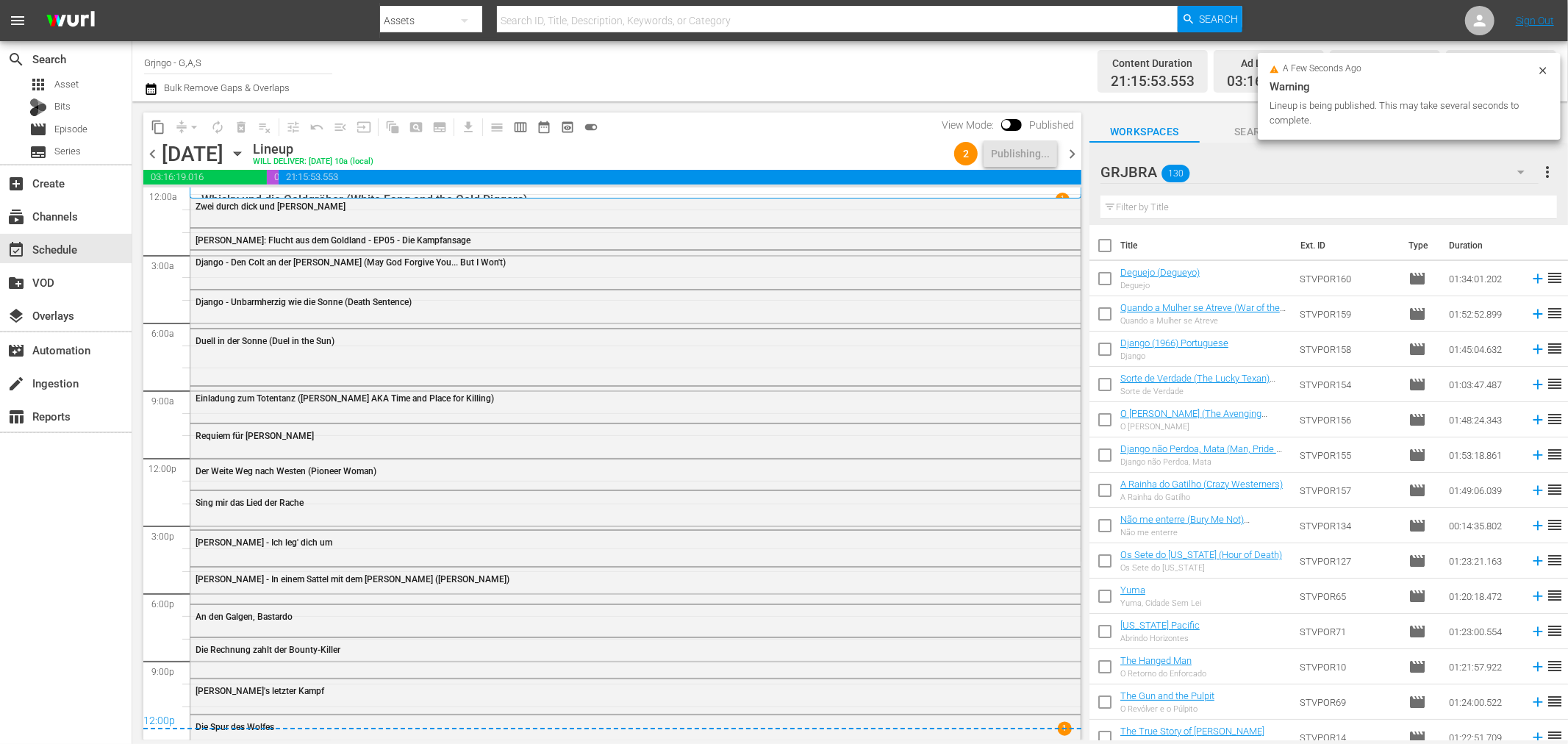
click at [1071, 148] on span "chevron_right" at bounding box center [1072, 154] width 18 height 18
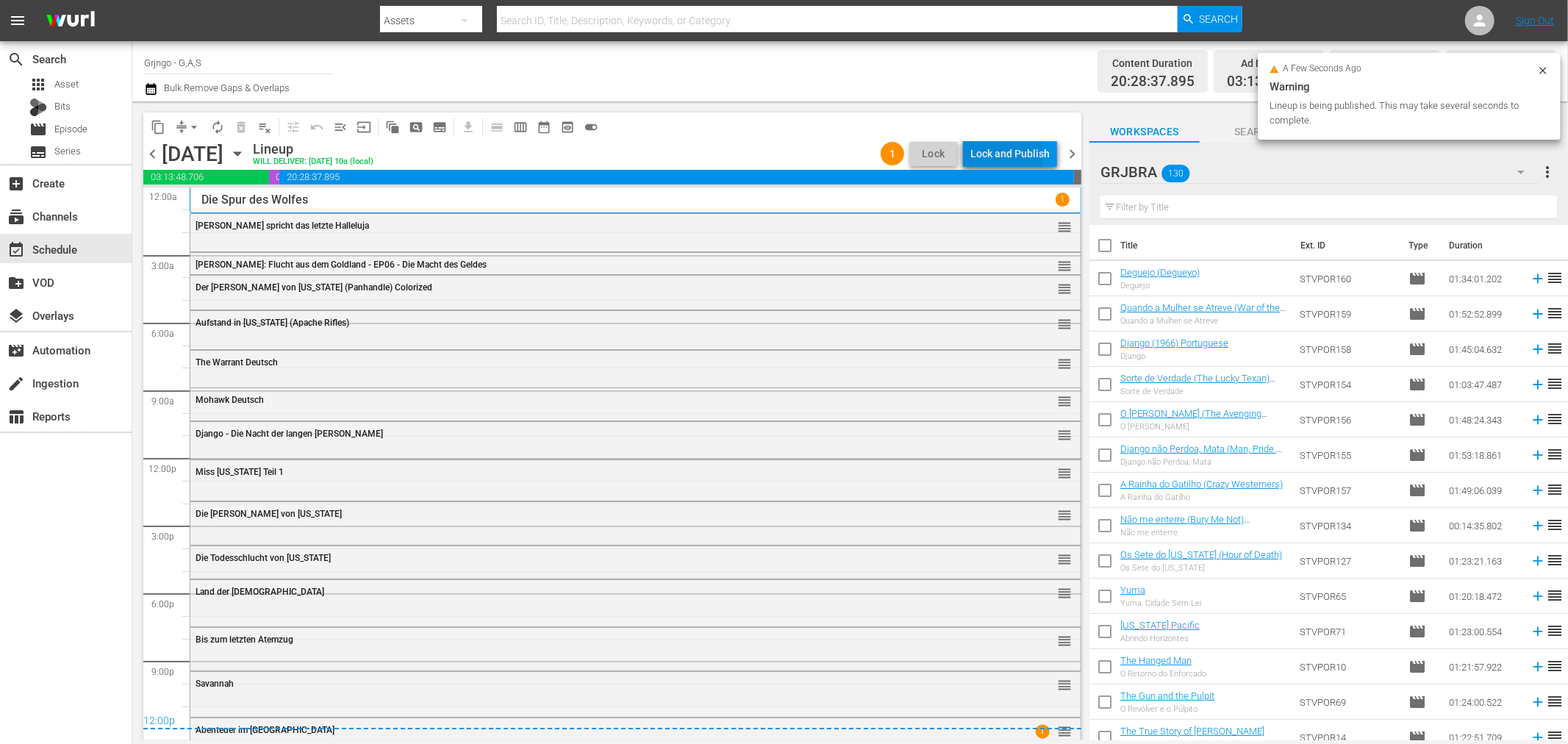
click at [1011, 155] on div "Lock and Publish" at bounding box center [1010, 154] width 80 height 26
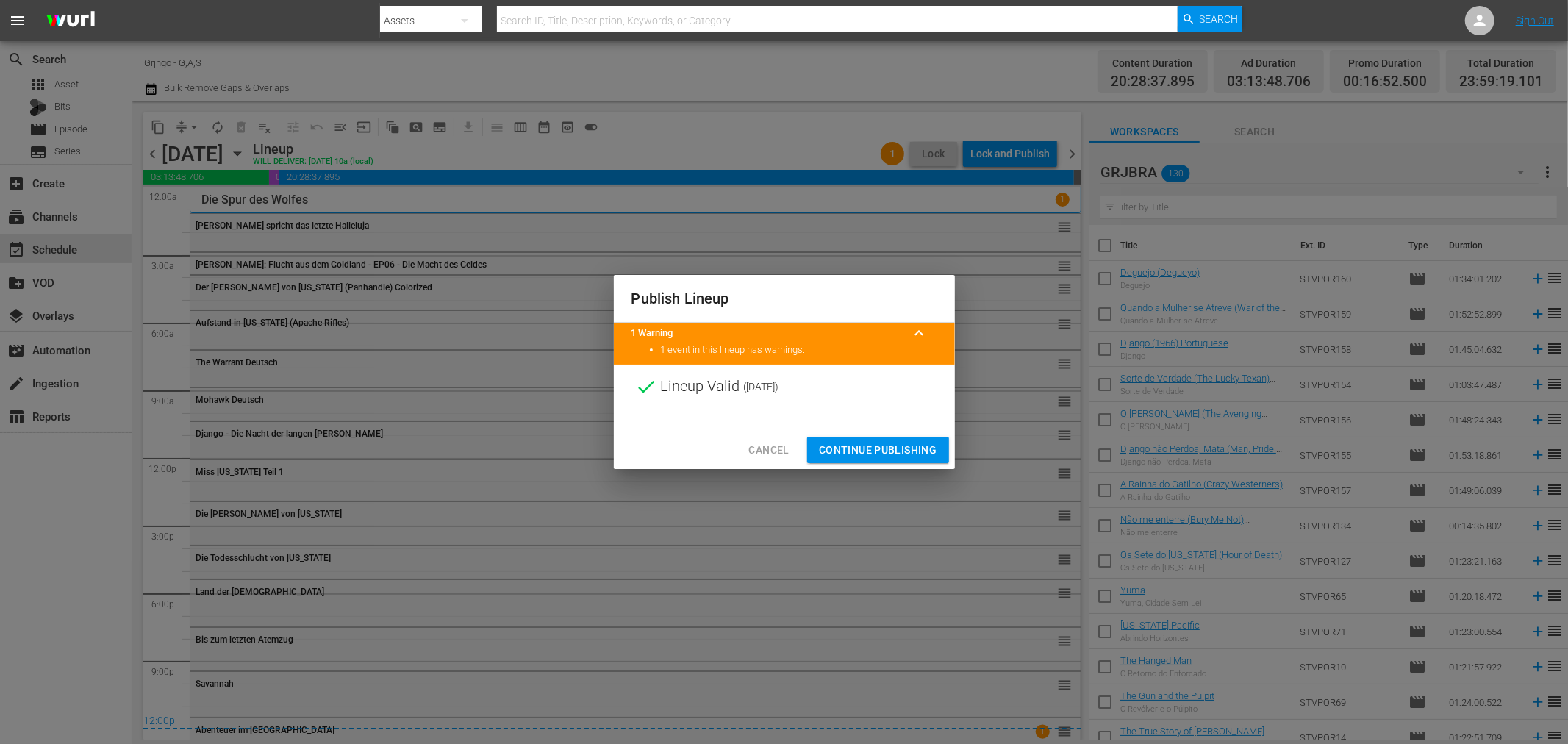
click at [901, 450] on span "Continue Publishing" at bounding box center [878, 450] width 118 height 18
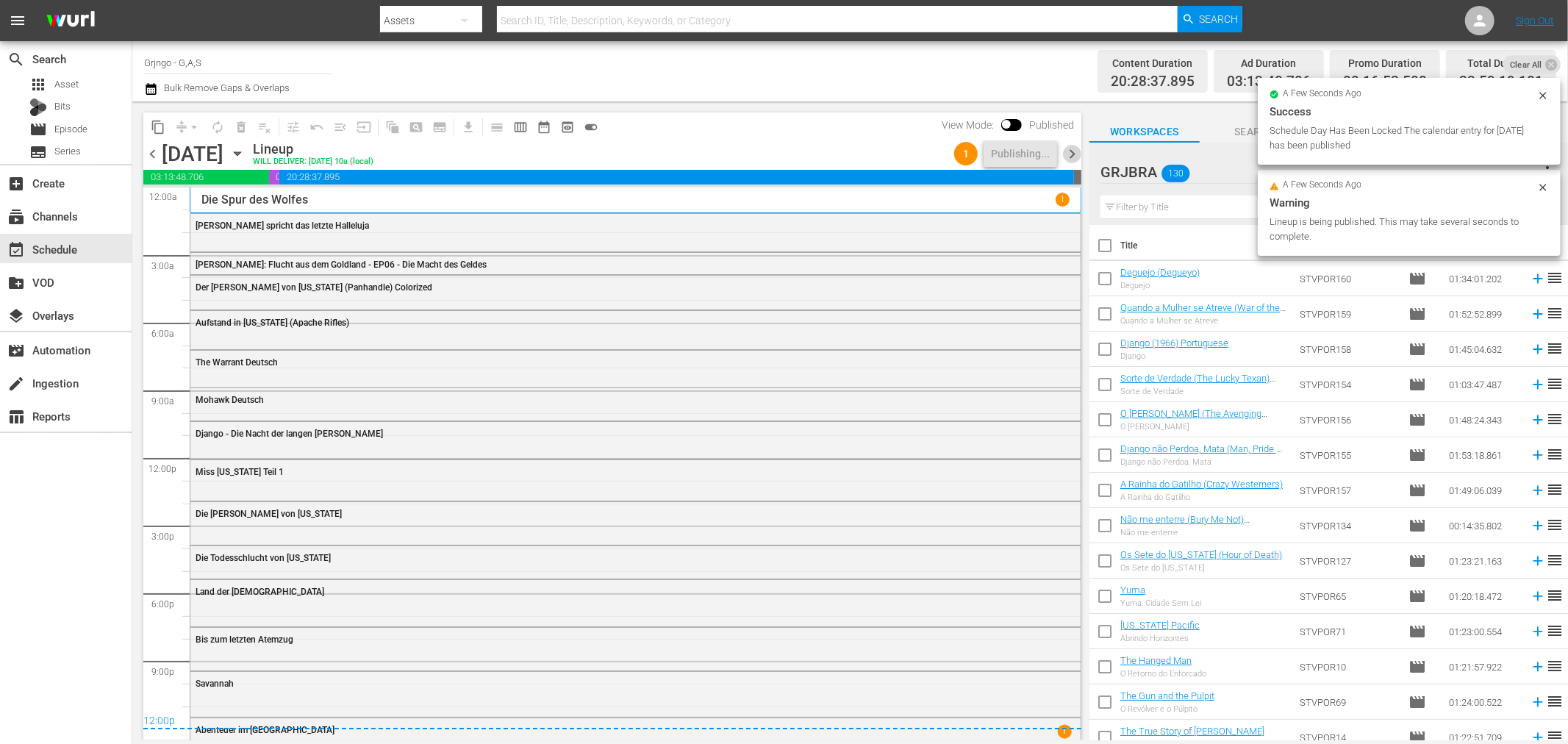
click at [1066, 155] on span "chevron_right" at bounding box center [1072, 154] width 18 height 18
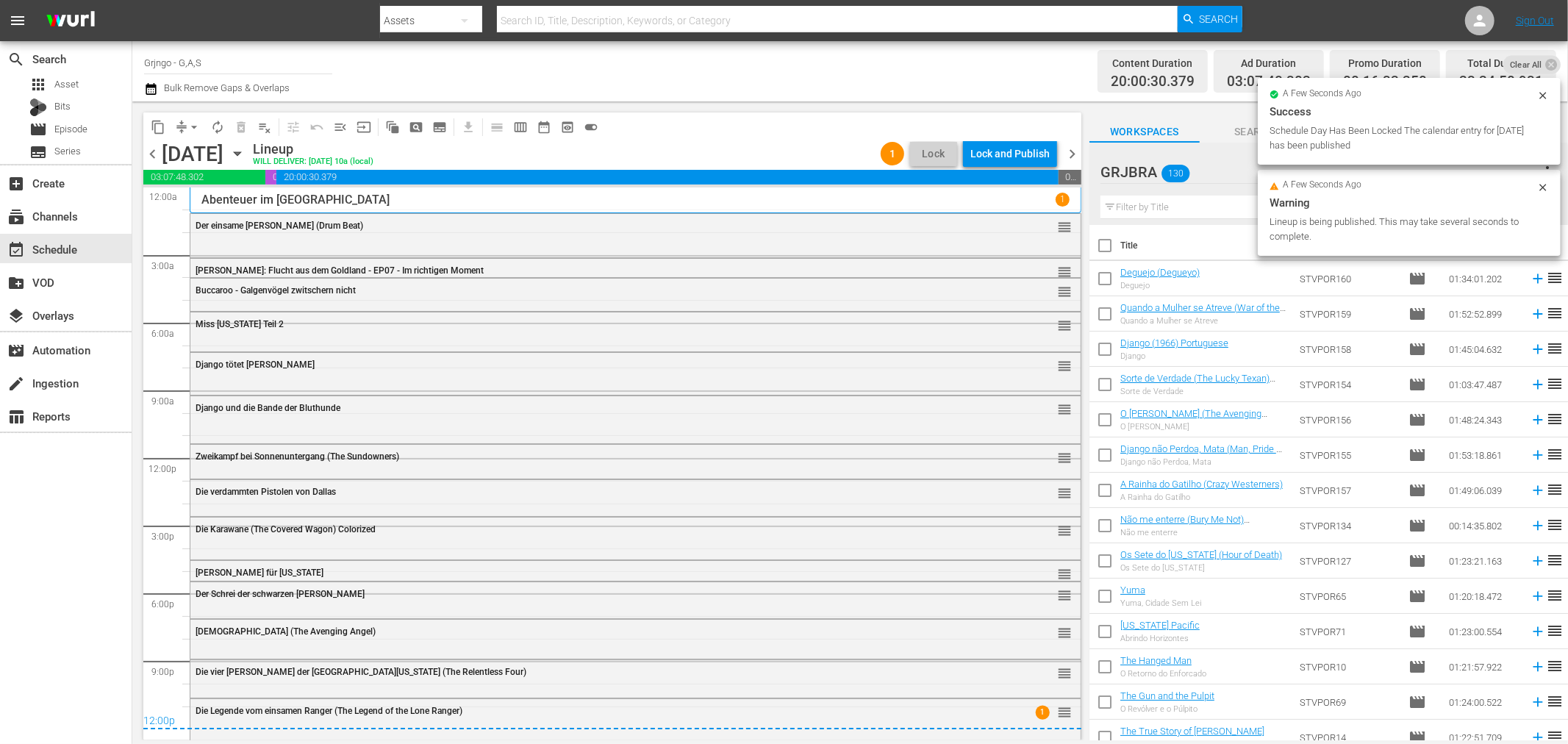
click at [1004, 150] on div "Lock and Publish" at bounding box center [1010, 154] width 80 height 26
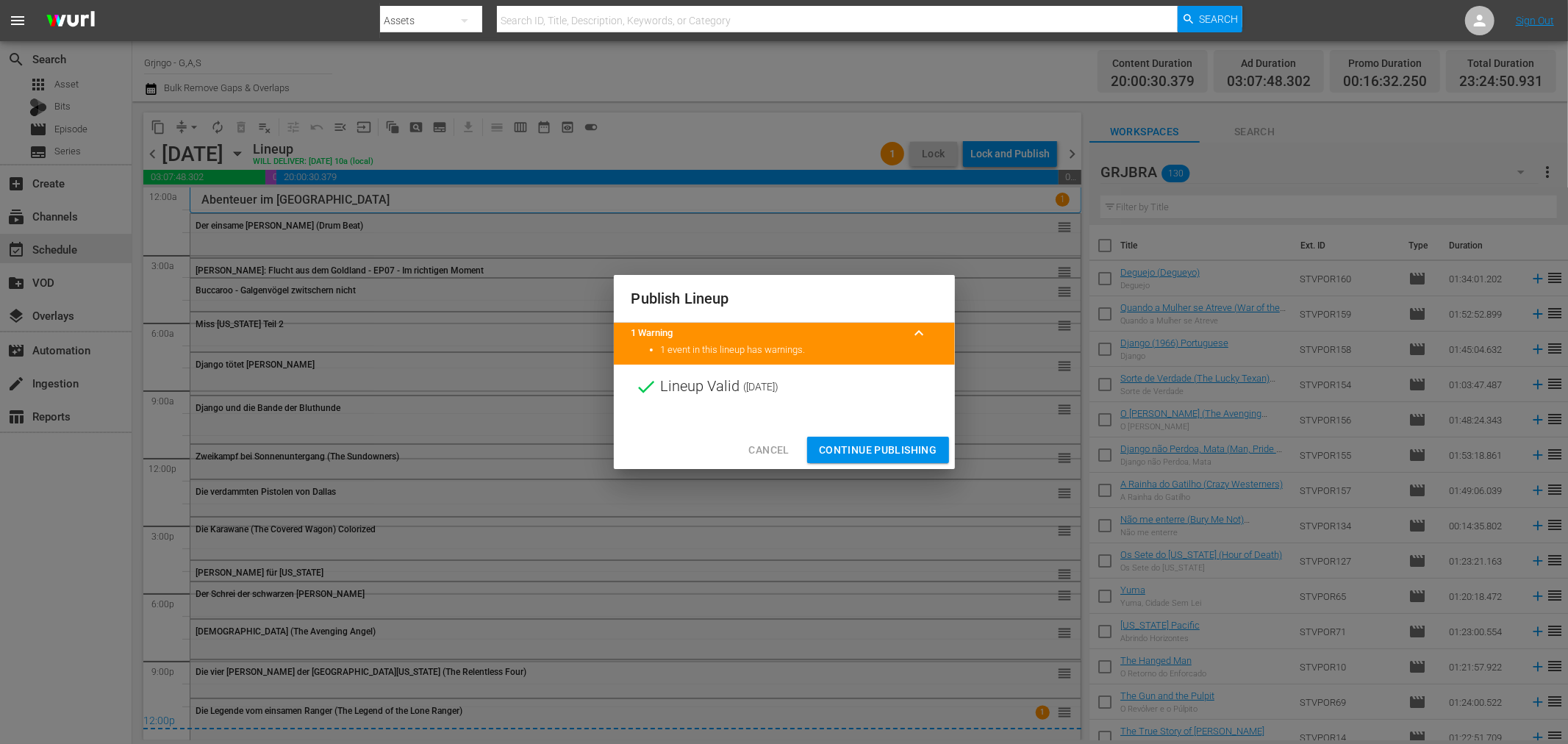
click at [918, 441] on span "Continue Publishing" at bounding box center [878, 450] width 118 height 18
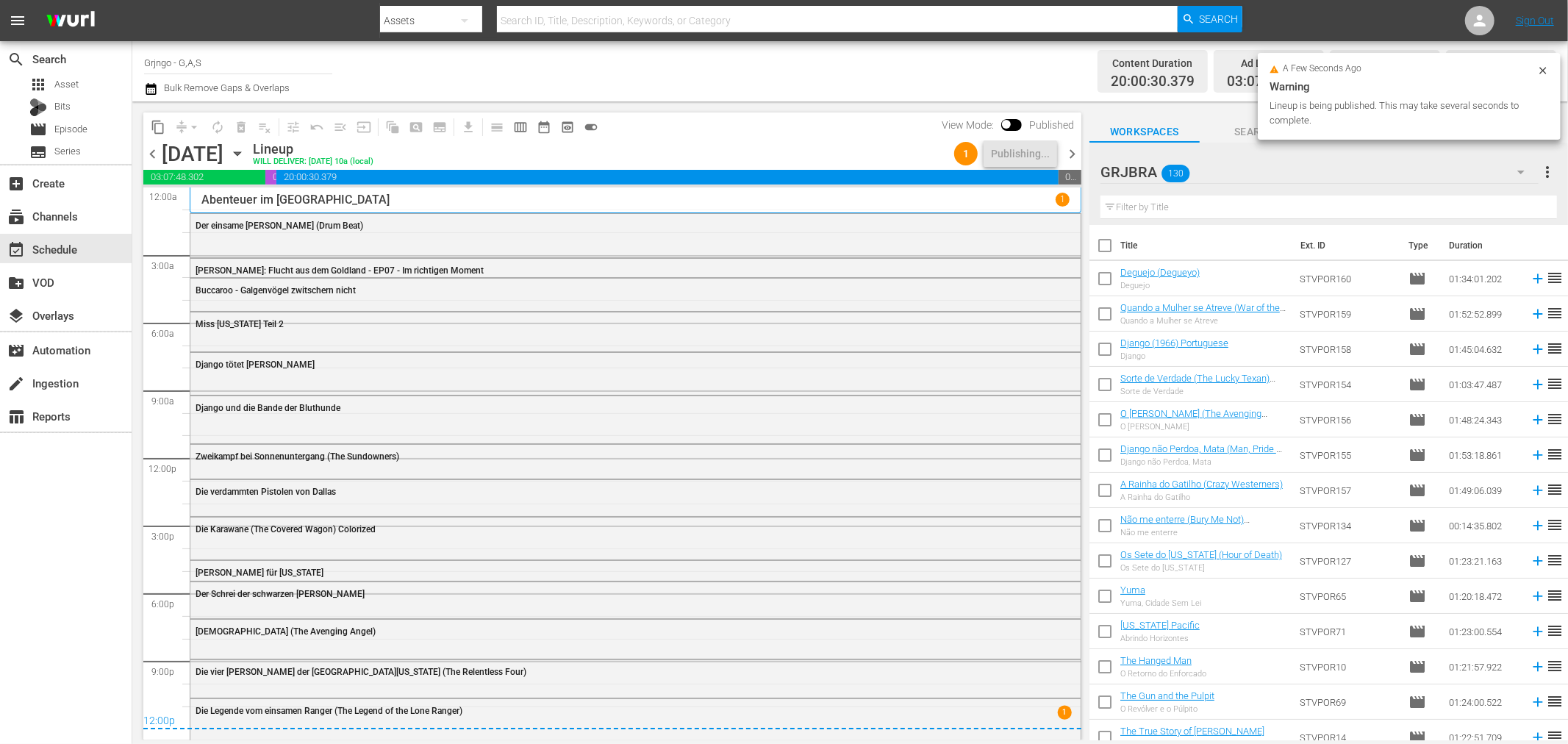
click at [1075, 150] on span "chevron_right" at bounding box center [1072, 154] width 18 height 18
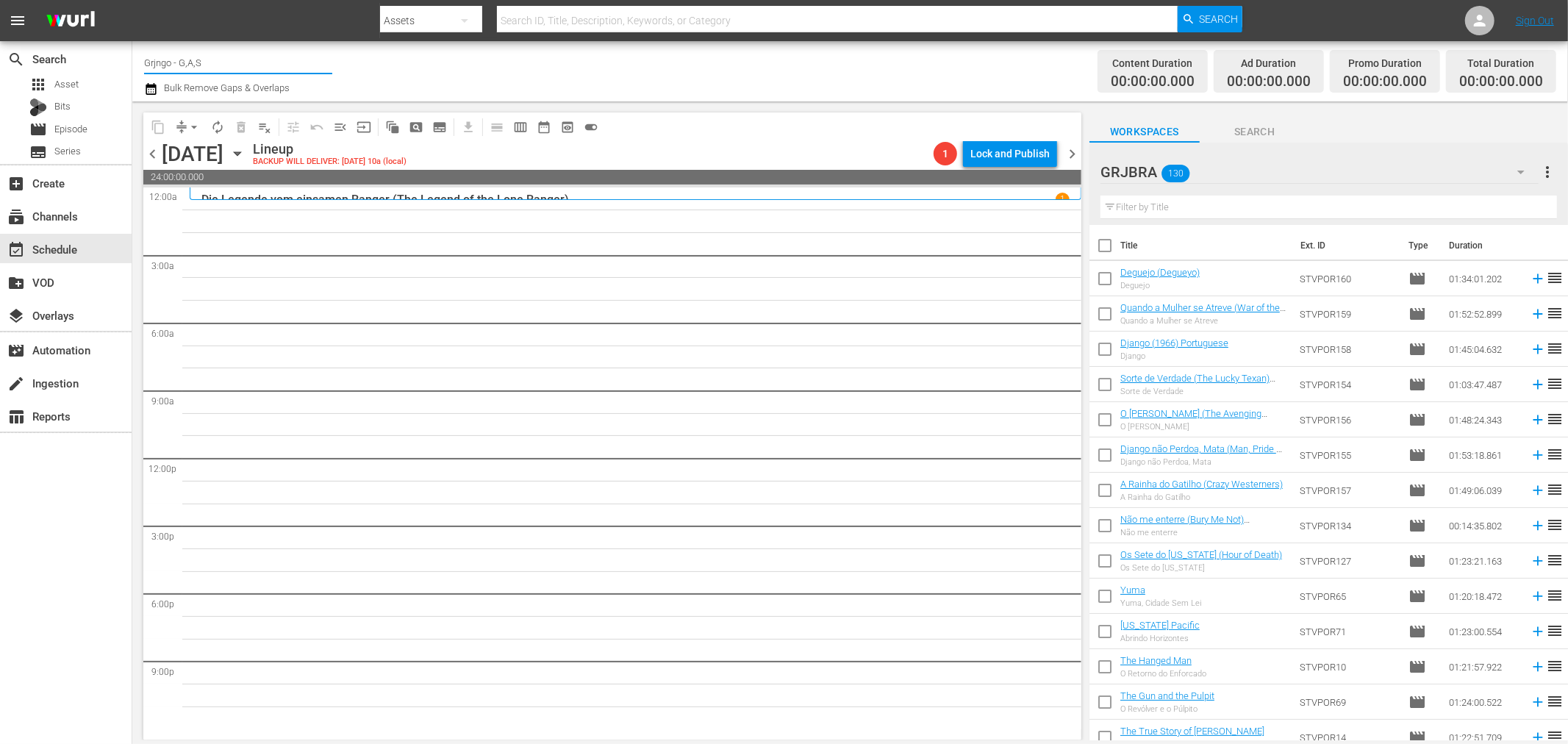
drag, startPoint x: 219, startPoint y: 60, endPoint x: 144, endPoint y: 62, distance: 75.0
click at [144, 62] on input "Grjngo - G,A,S" at bounding box center [238, 62] width 188 height 35
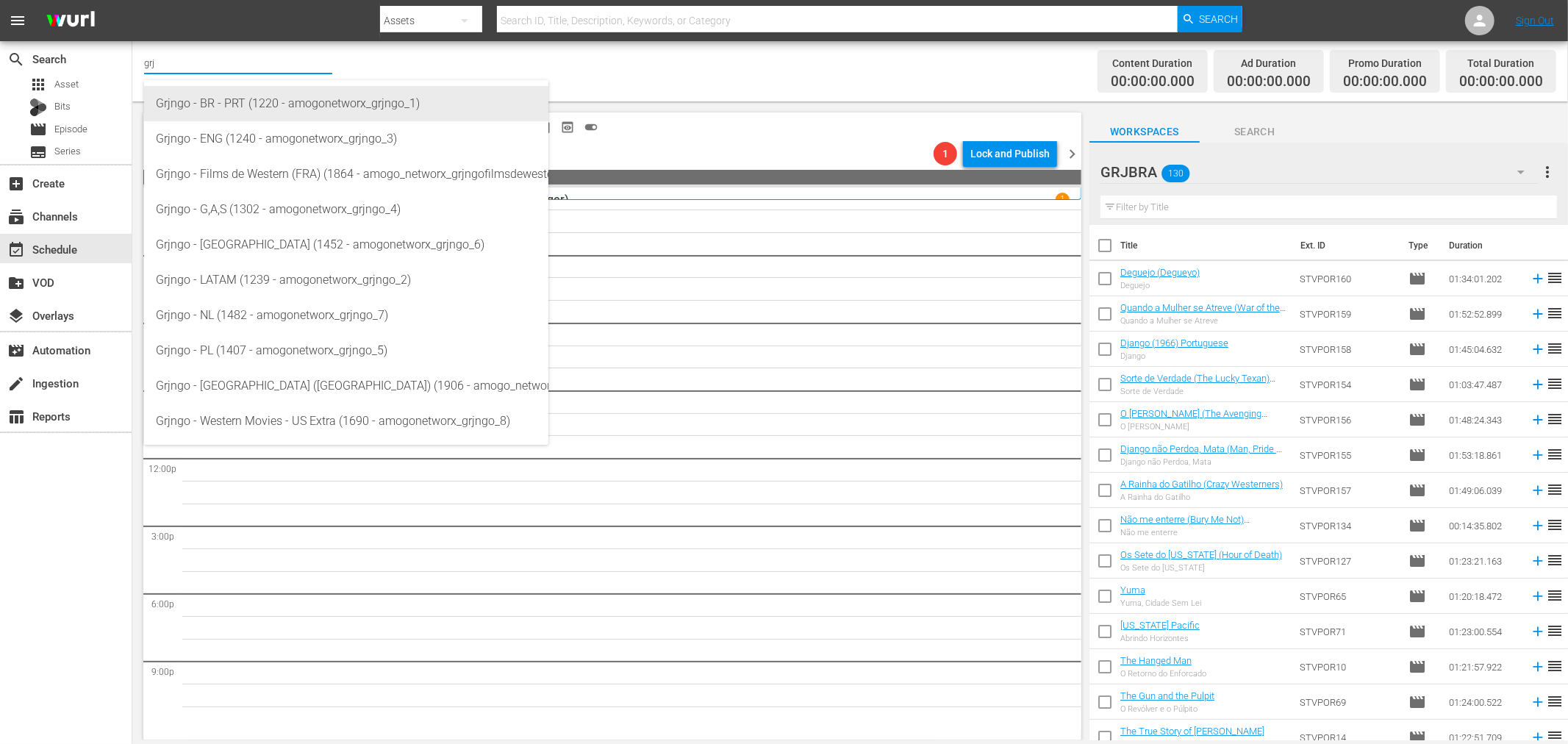
click at [289, 106] on div "Grjngo - BR - PRT (1220 - amogonetworx_grjngo_1)" at bounding box center [346, 104] width 381 height 35
type input "Grjngo - BR - PRT (1220 - amogonetworx_grjngo_1)"
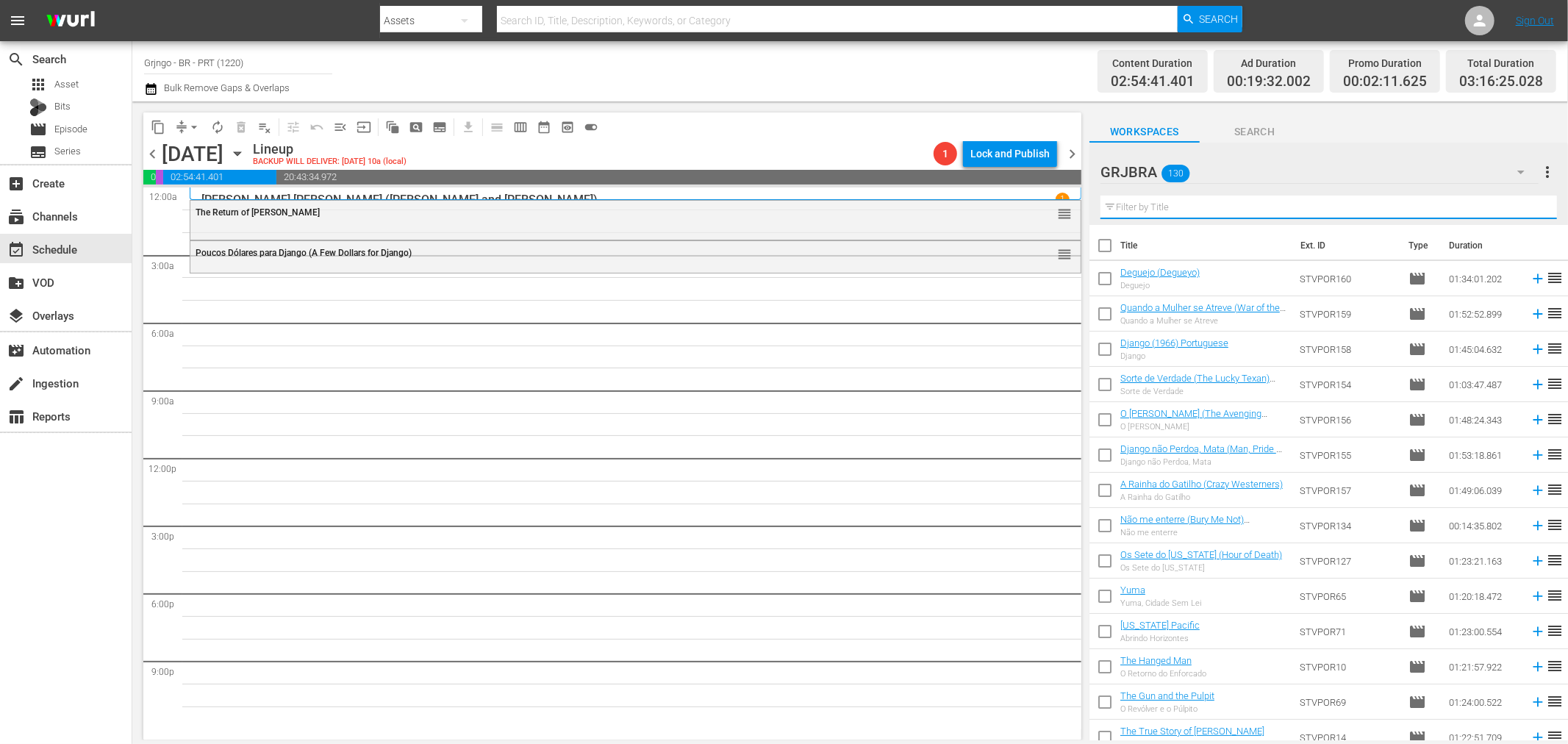
click at [1201, 201] on input "text" at bounding box center [1329, 207] width 456 height 24
paste input "Cannon for Cordoba"
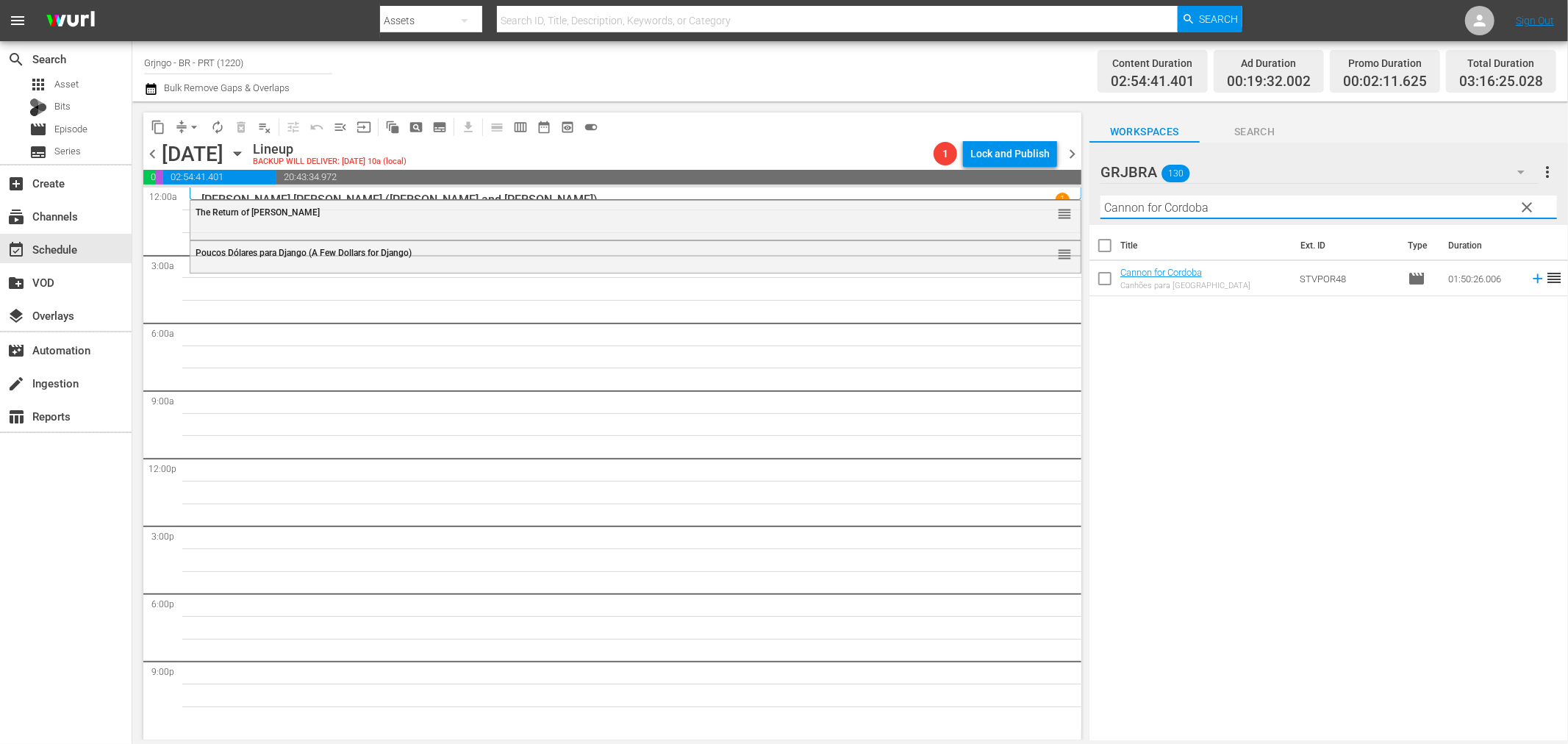
type input "Cannon for Cordoba"
click at [1530, 272] on icon at bounding box center [1538, 279] width 16 height 16
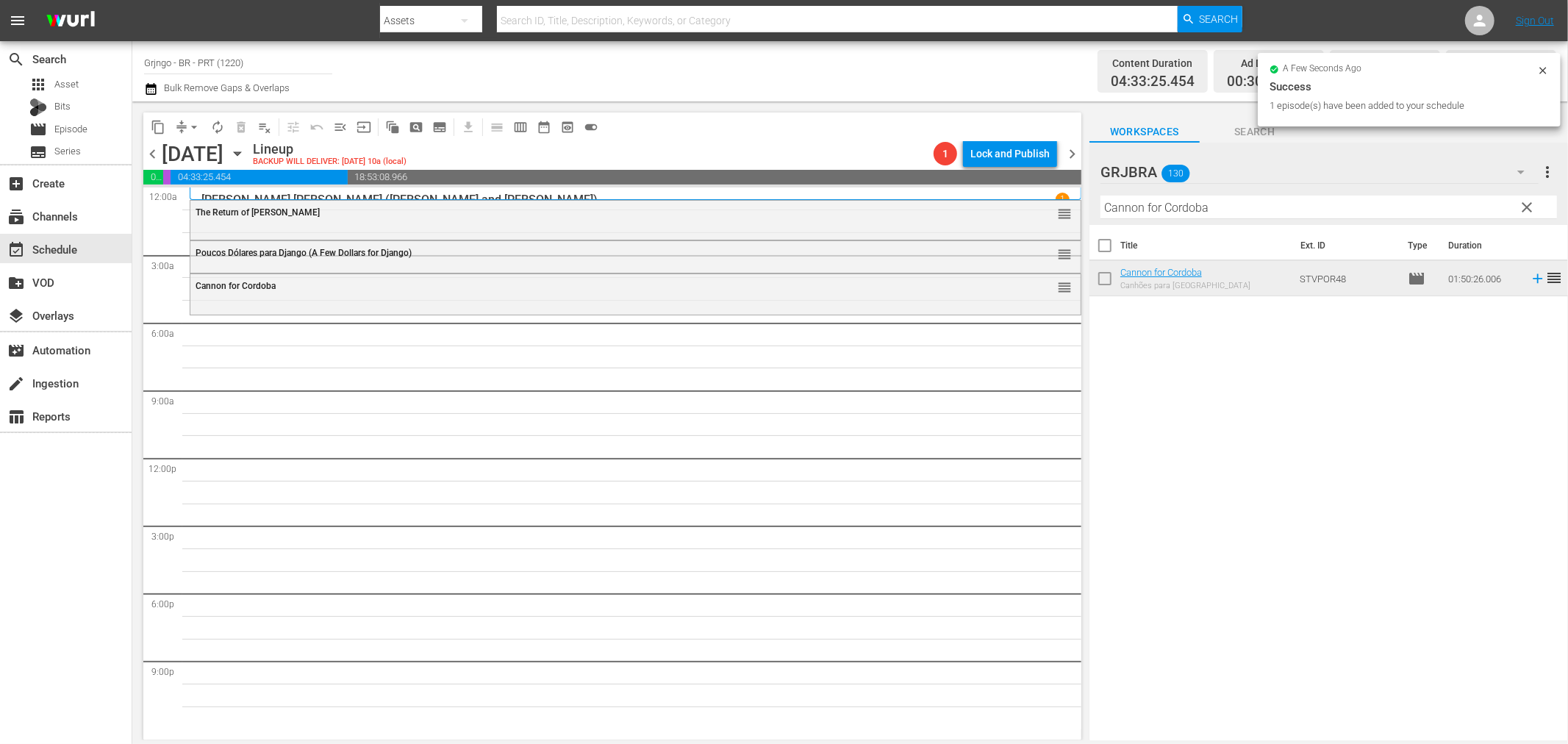
click at [1528, 202] on span "clear" at bounding box center [1527, 206] width 17 height 17
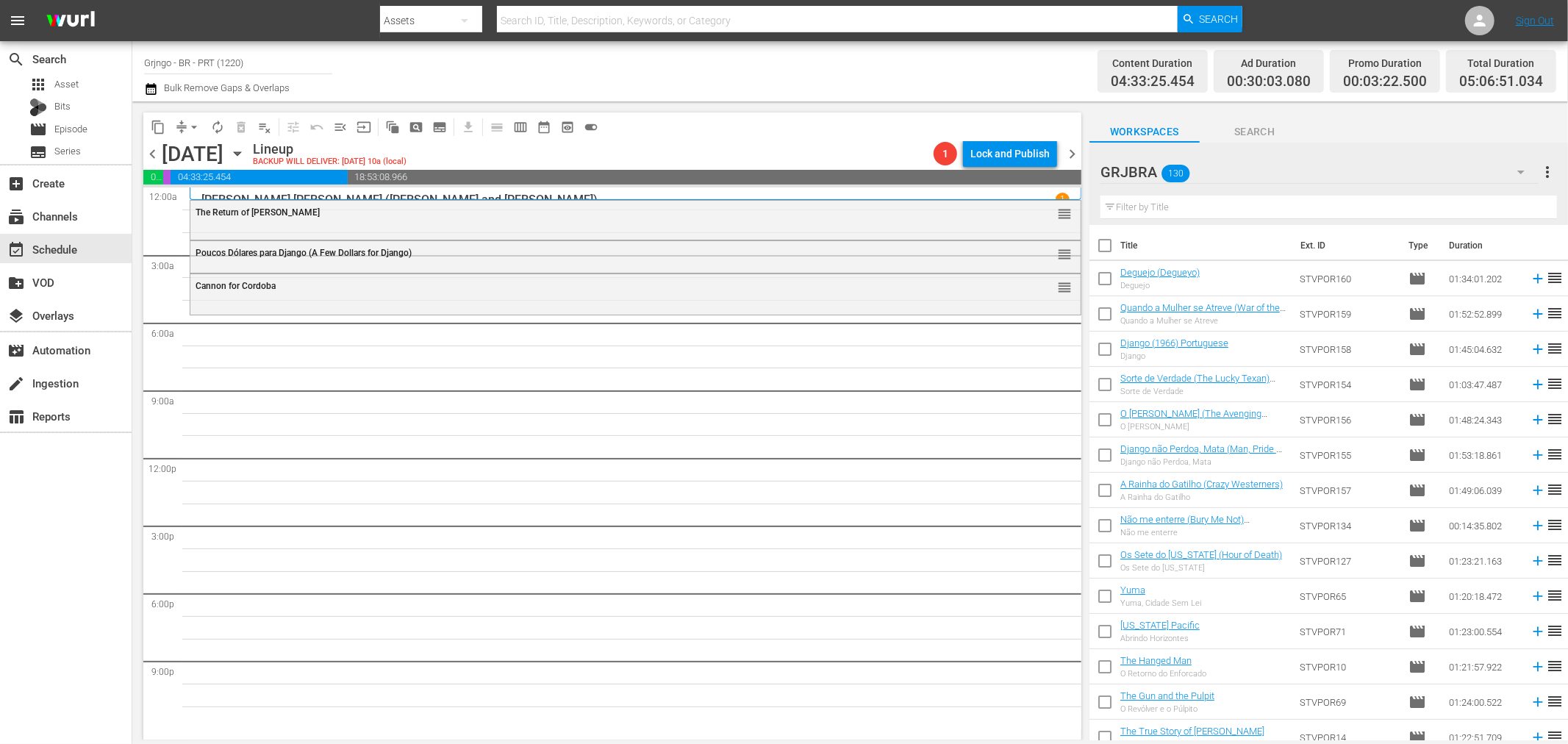
click at [1168, 206] on input "text" at bounding box center [1329, 207] width 456 height 24
paste input "Quatro Pistoleiros de Santa Trinitá"
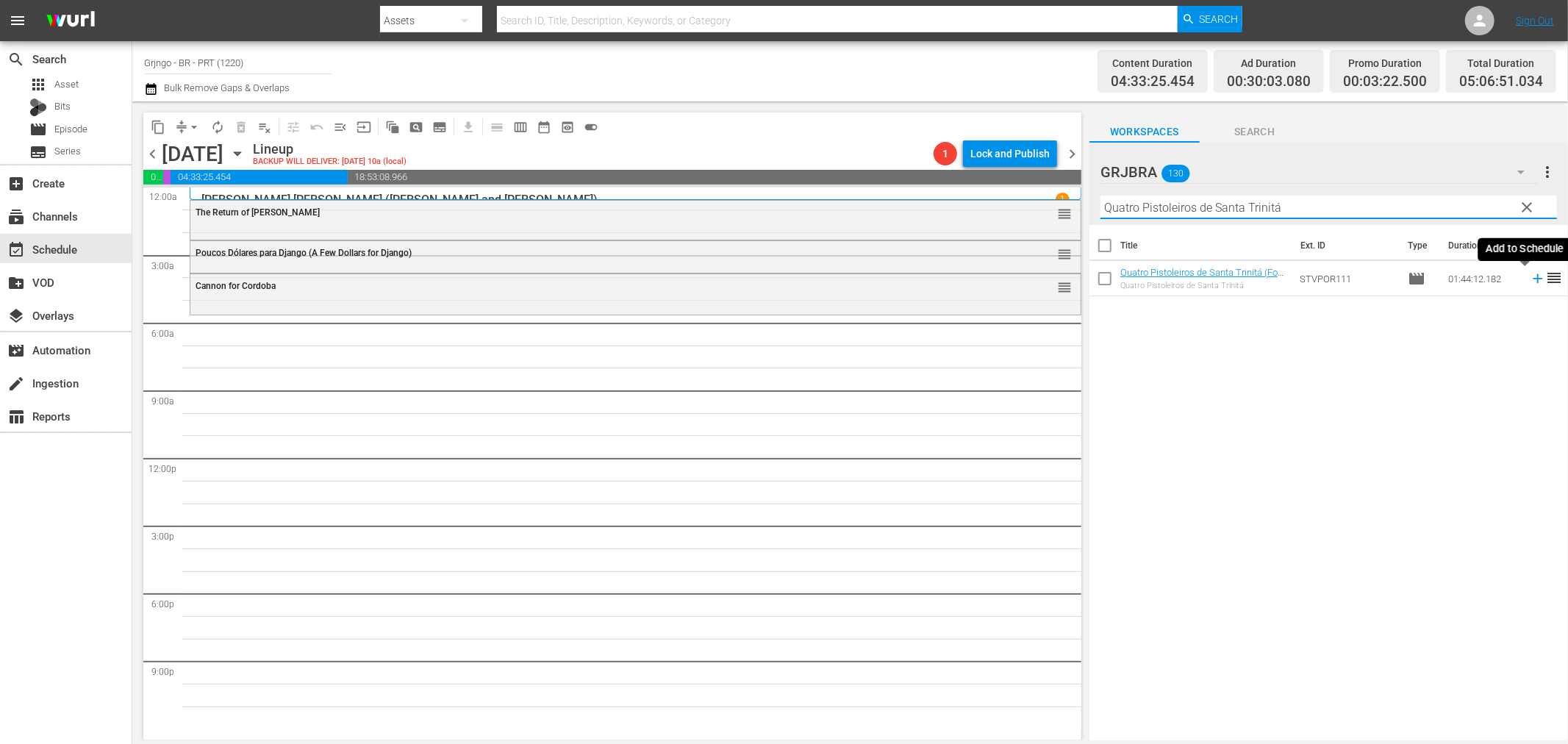
type input "Quatro Pistoleiros de Santa Trinitá"
click at [1530, 276] on icon at bounding box center [1538, 279] width 16 height 16
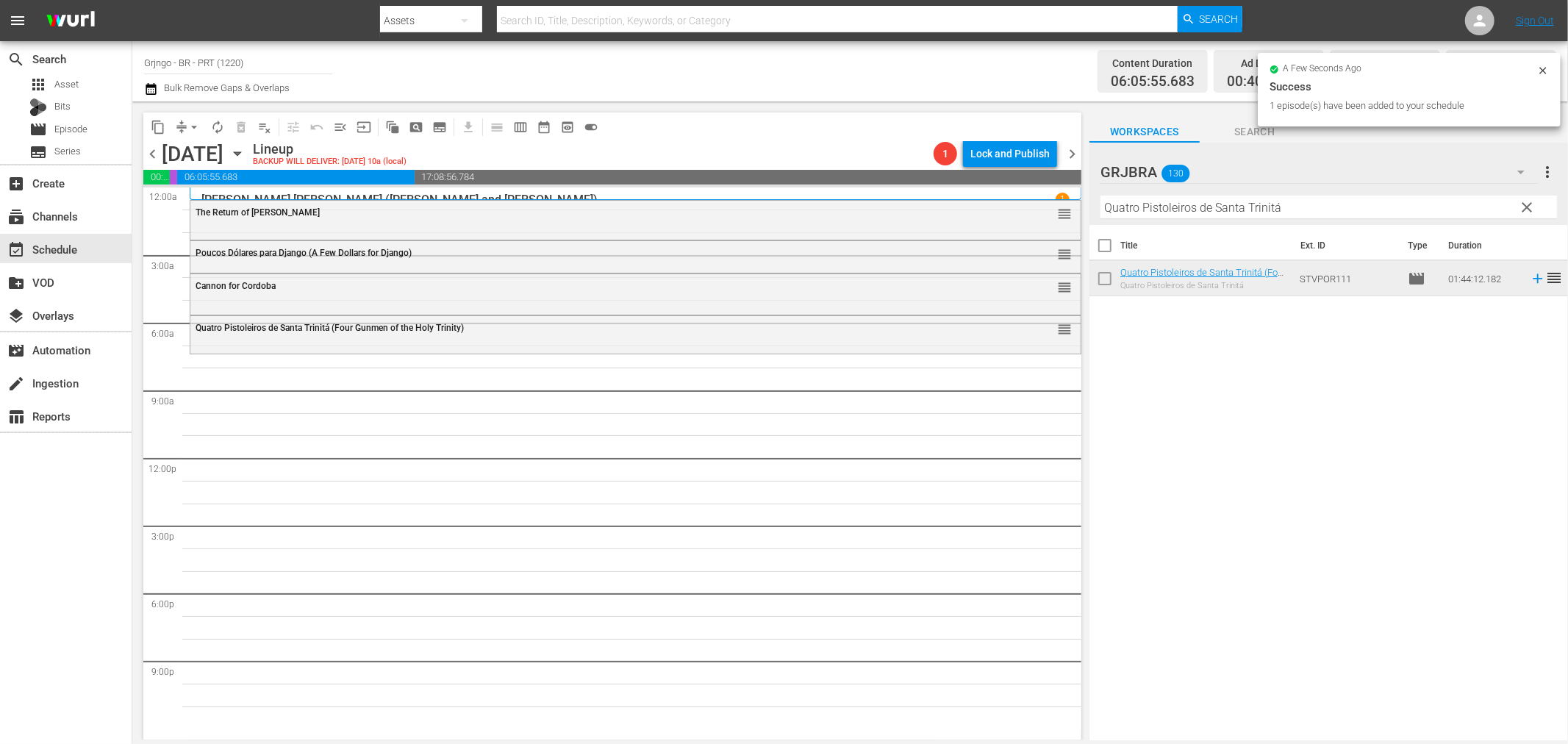
drag, startPoint x: 1524, startPoint y: 200, endPoint x: 1209, endPoint y: 217, distance: 315.5
click at [1524, 200] on span "clear" at bounding box center [1527, 206] width 17 height 17
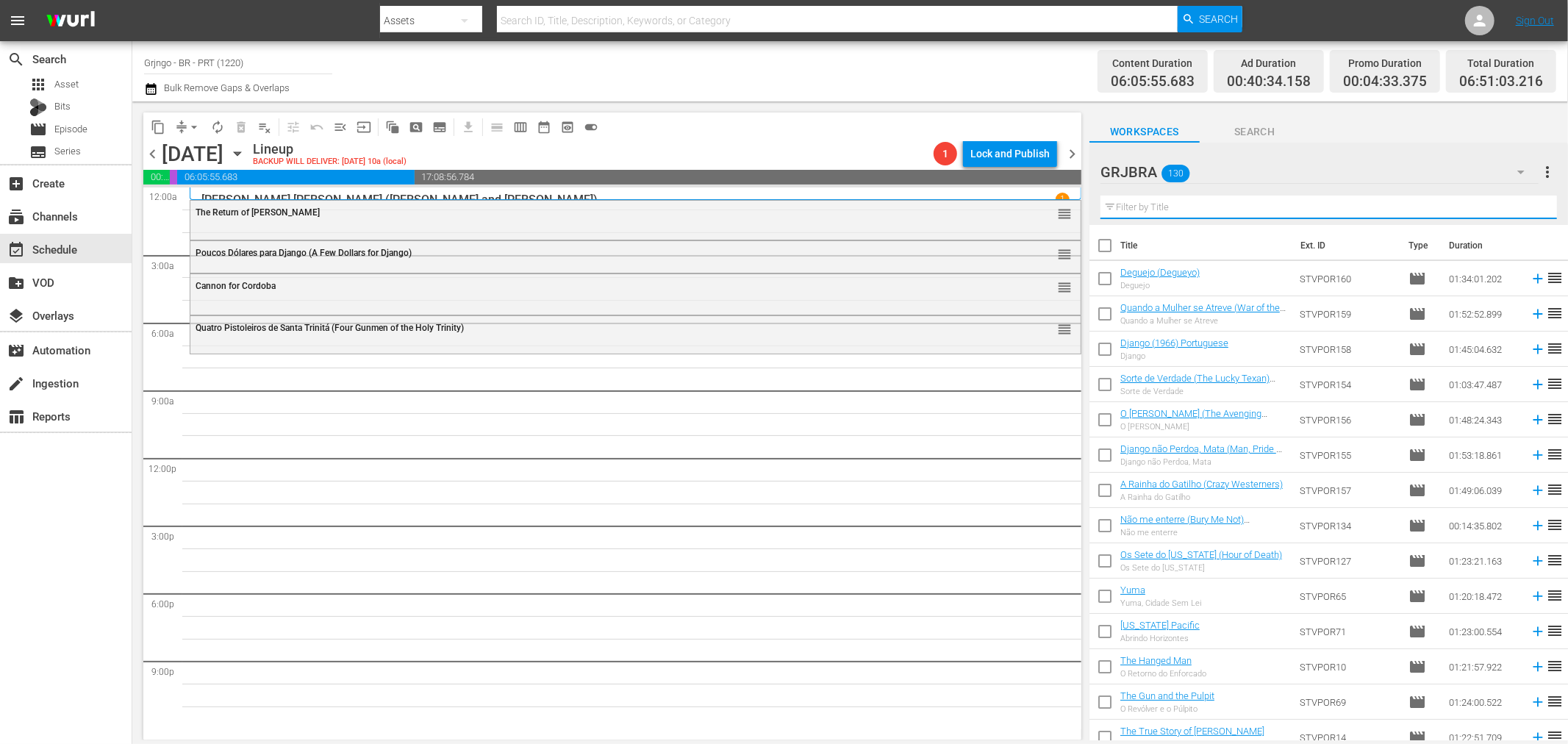
paste input "O Vale da Vingança (Vengeance Valley)"
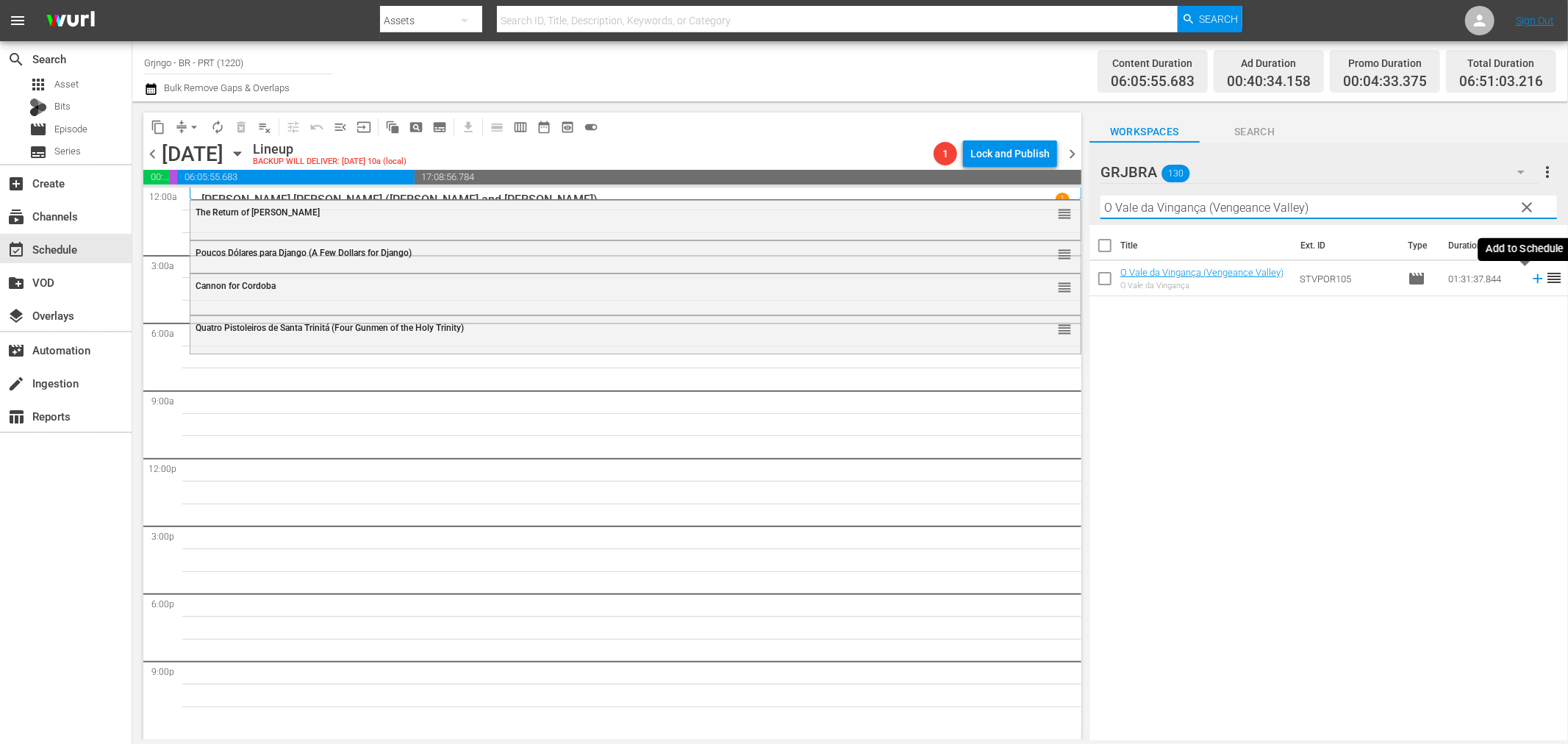
type input "O Vale da Vingança (Vengeance Valley)"
click at [1530, 275] on icon at bounding box center [1538, 279] width 16 height 16
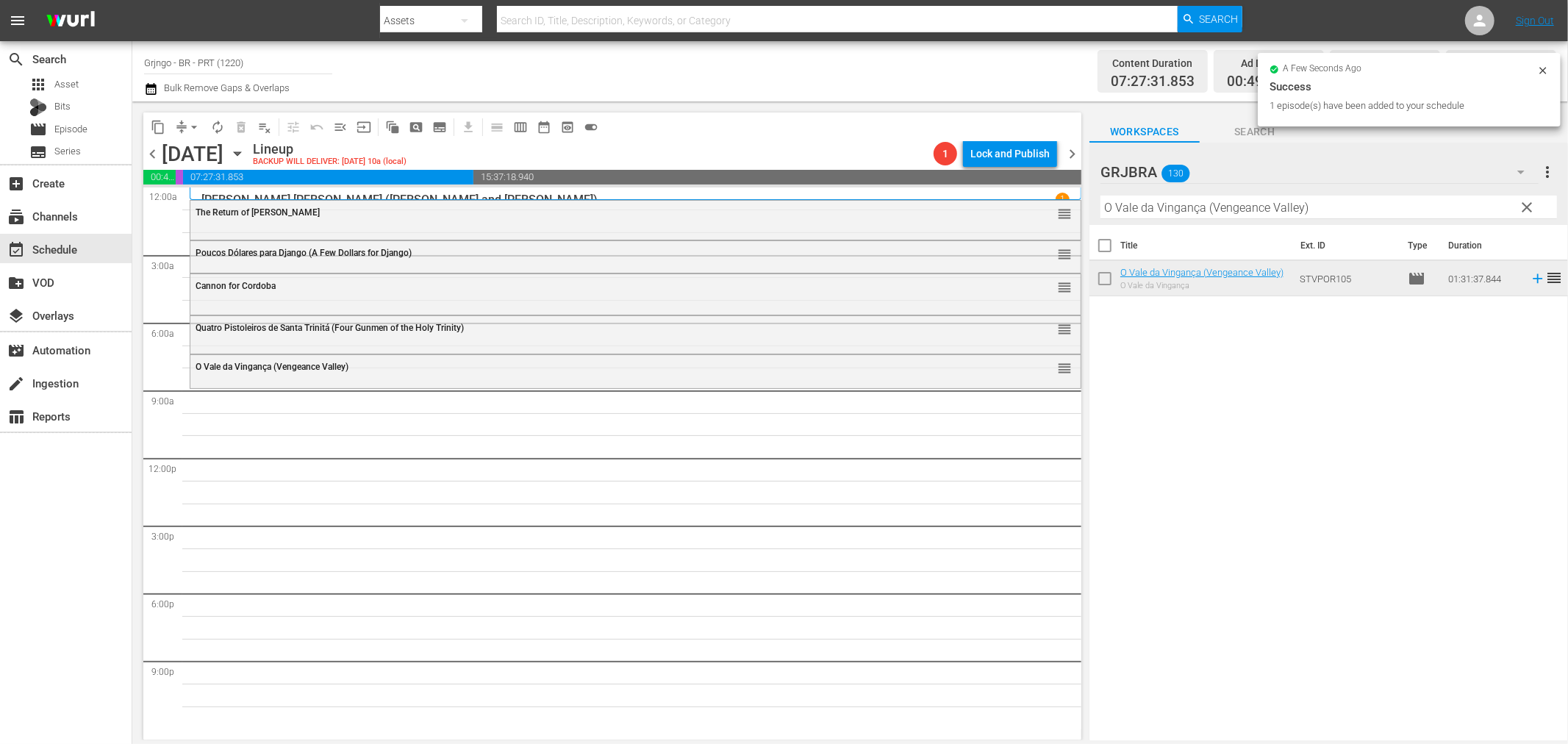
drag, startPoint x: 1526, startPoint y: 206, endPoint x: 1303, endPoint y: 201, distance: 223.1
click at [1526, 206] on span "clear" at bounding box center [1527, 206] width 17 height 17
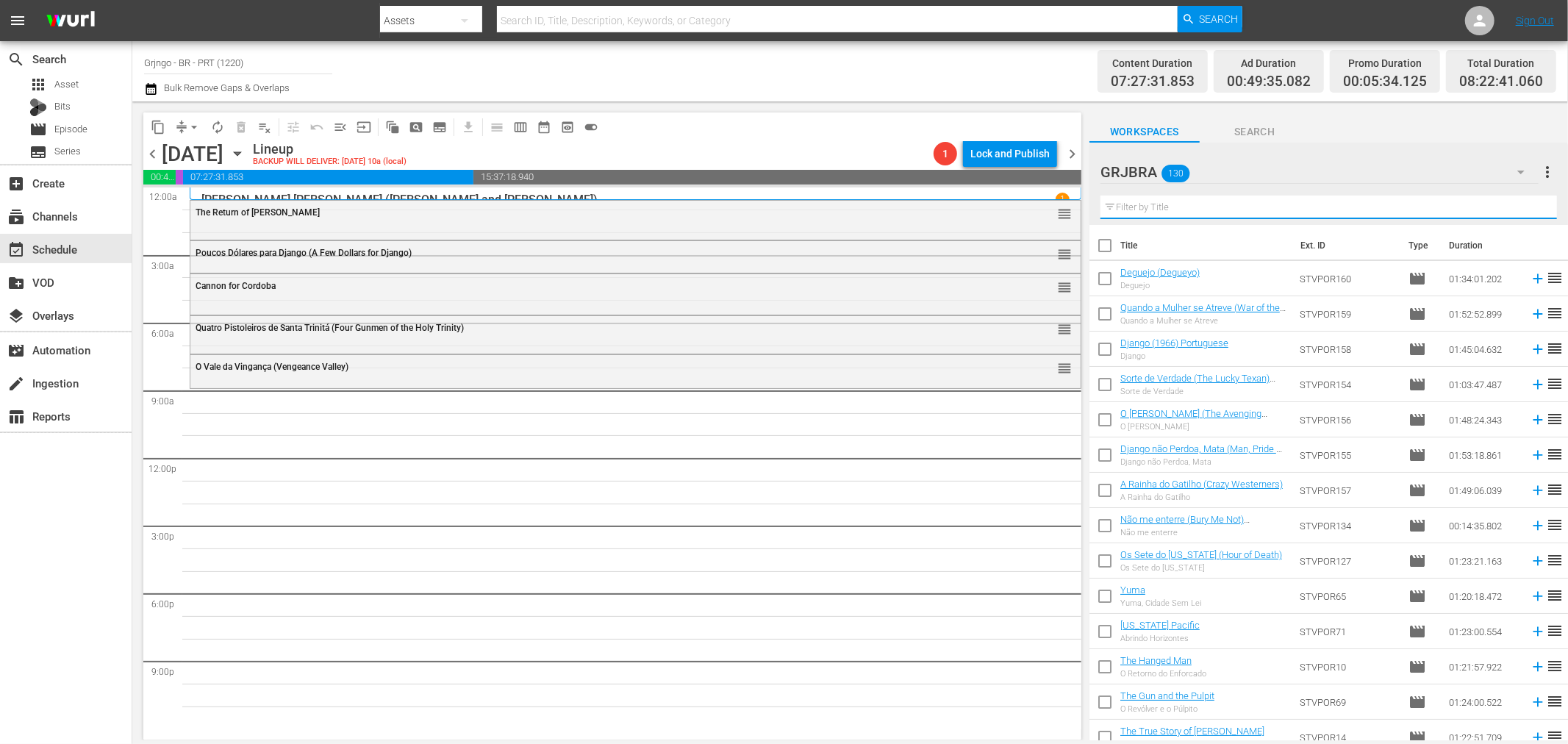
click at [1229, 201] on input "text" at bounding box center [1329, 207] width 456 height 24
paste input "Trinity Ainda é Meu Nome"
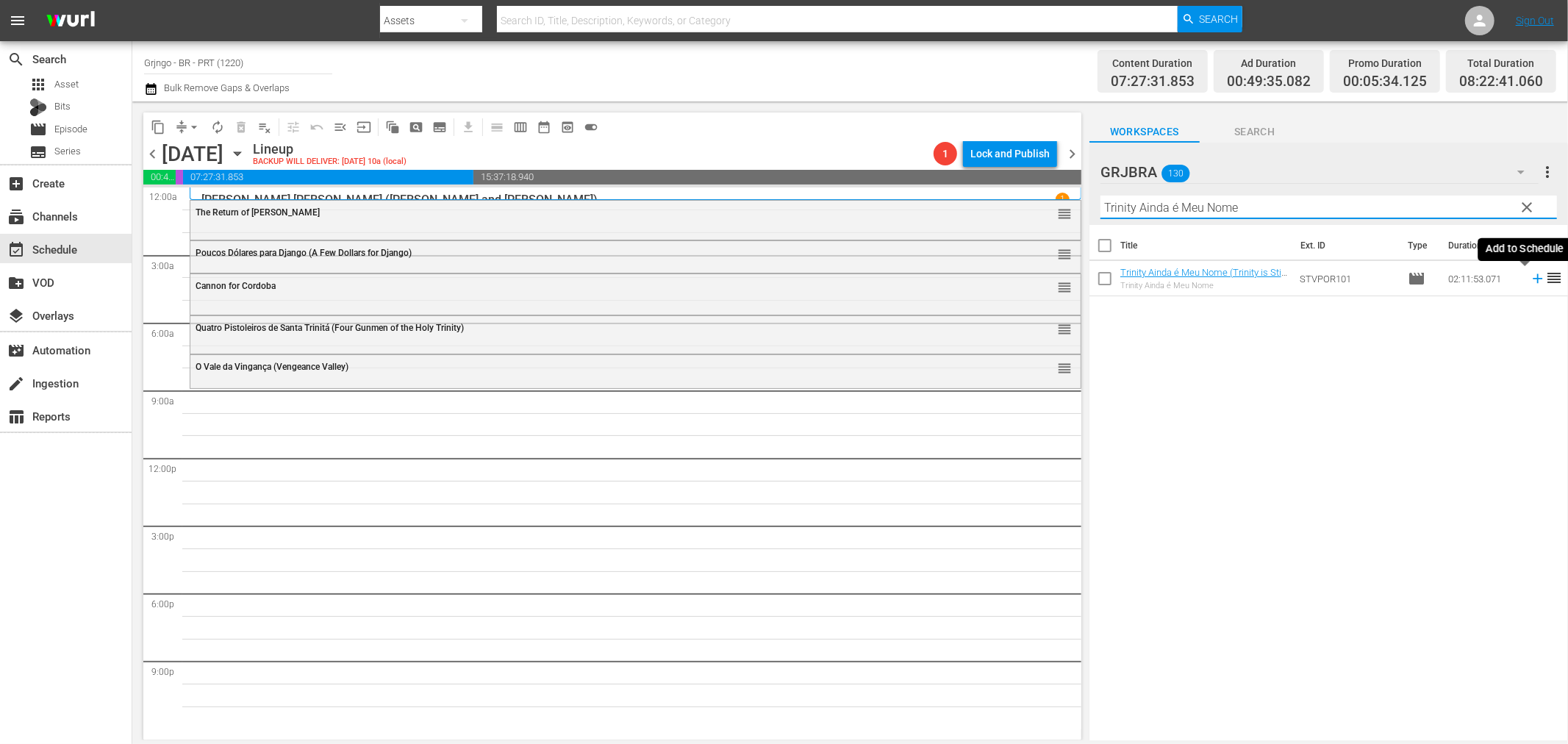
type input "Trinity Ainda é Meu Nome"
click at [1533, 278] on icon at bounding box center [1538, 280] width 10 height 10
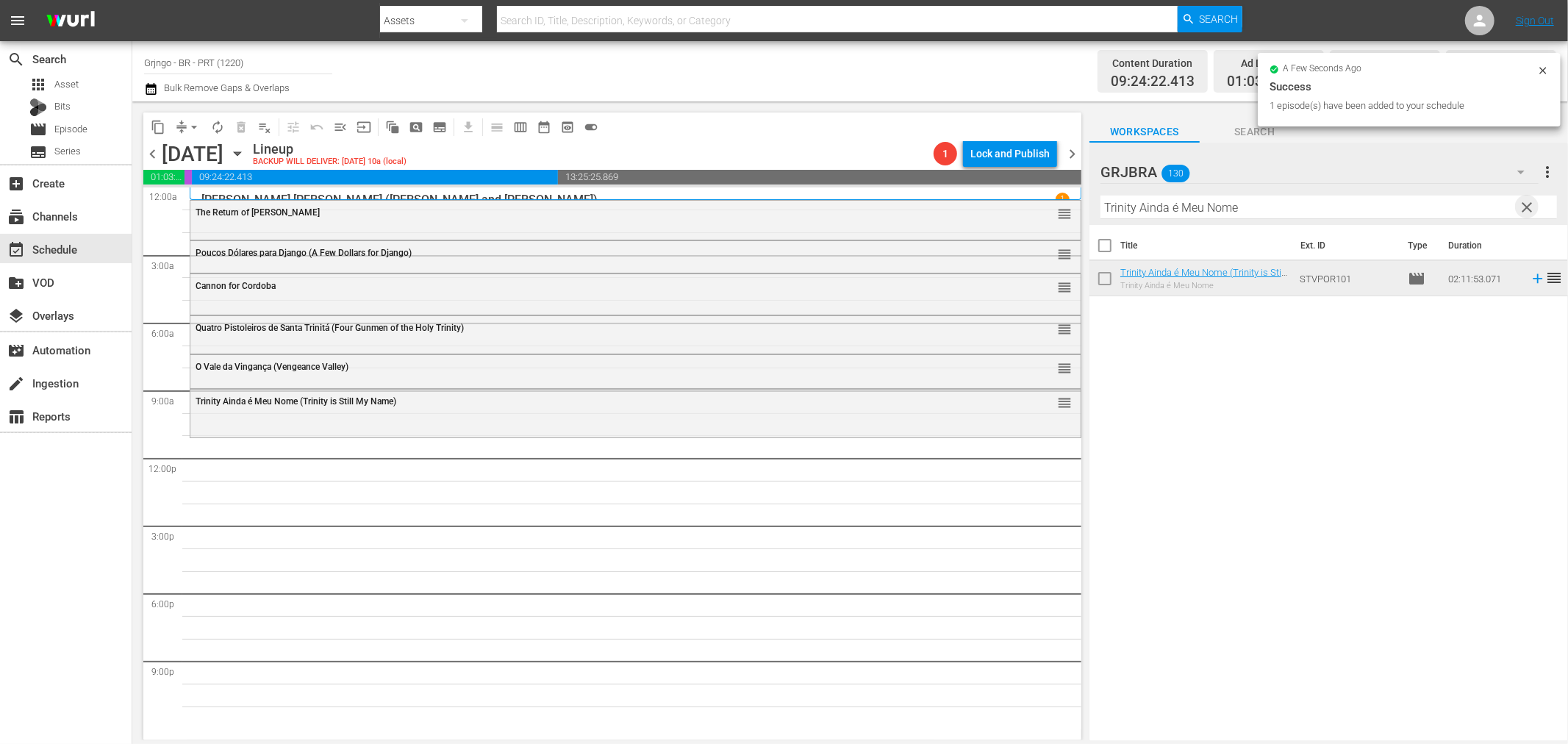
click at [1532, 207] on span "clear" at bounding box center [1527, 206] width 17 height 17
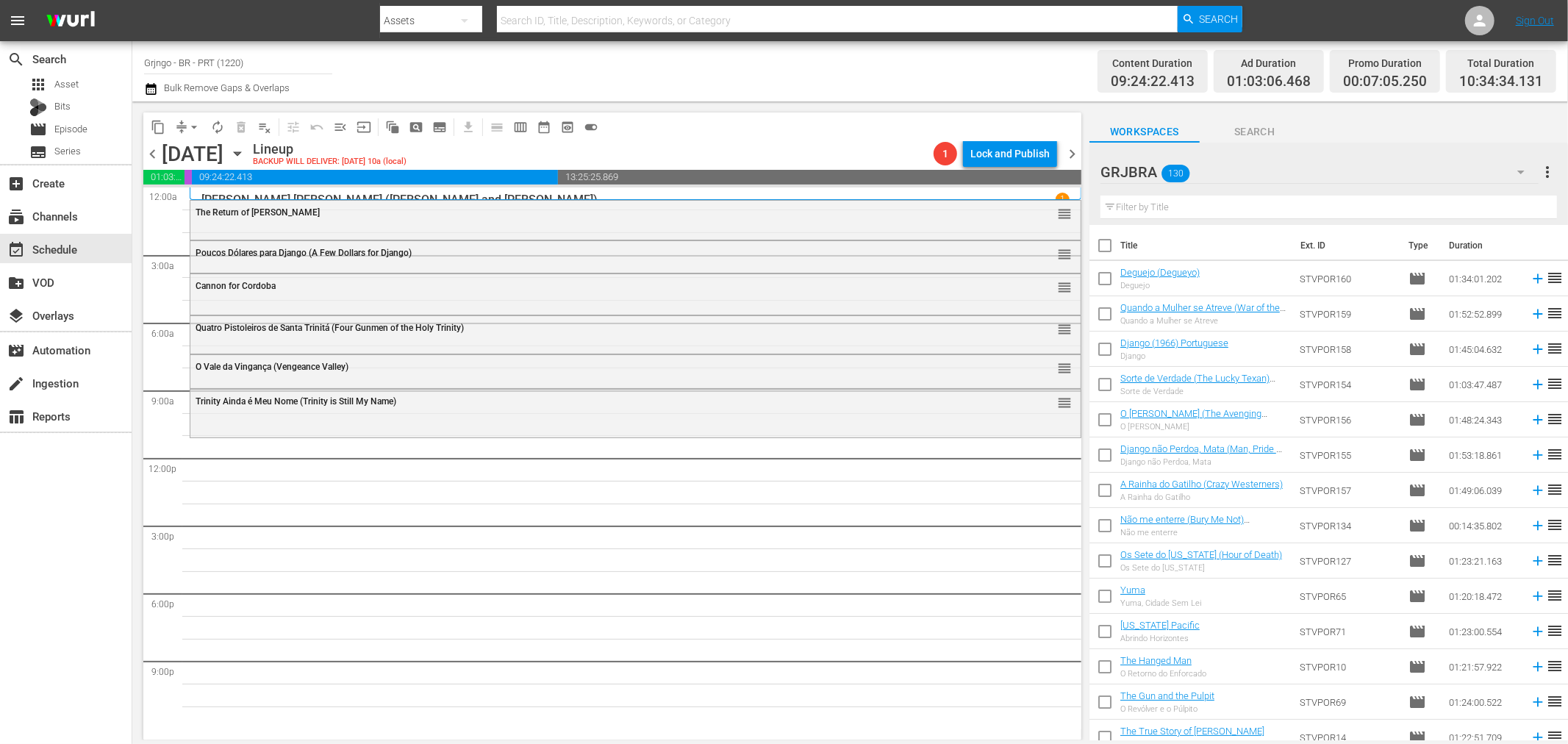
click at [1137, 202] on input "text" at bounding box center [1329, 207] width 456 height 24
paste input "Killer Calibre 32"
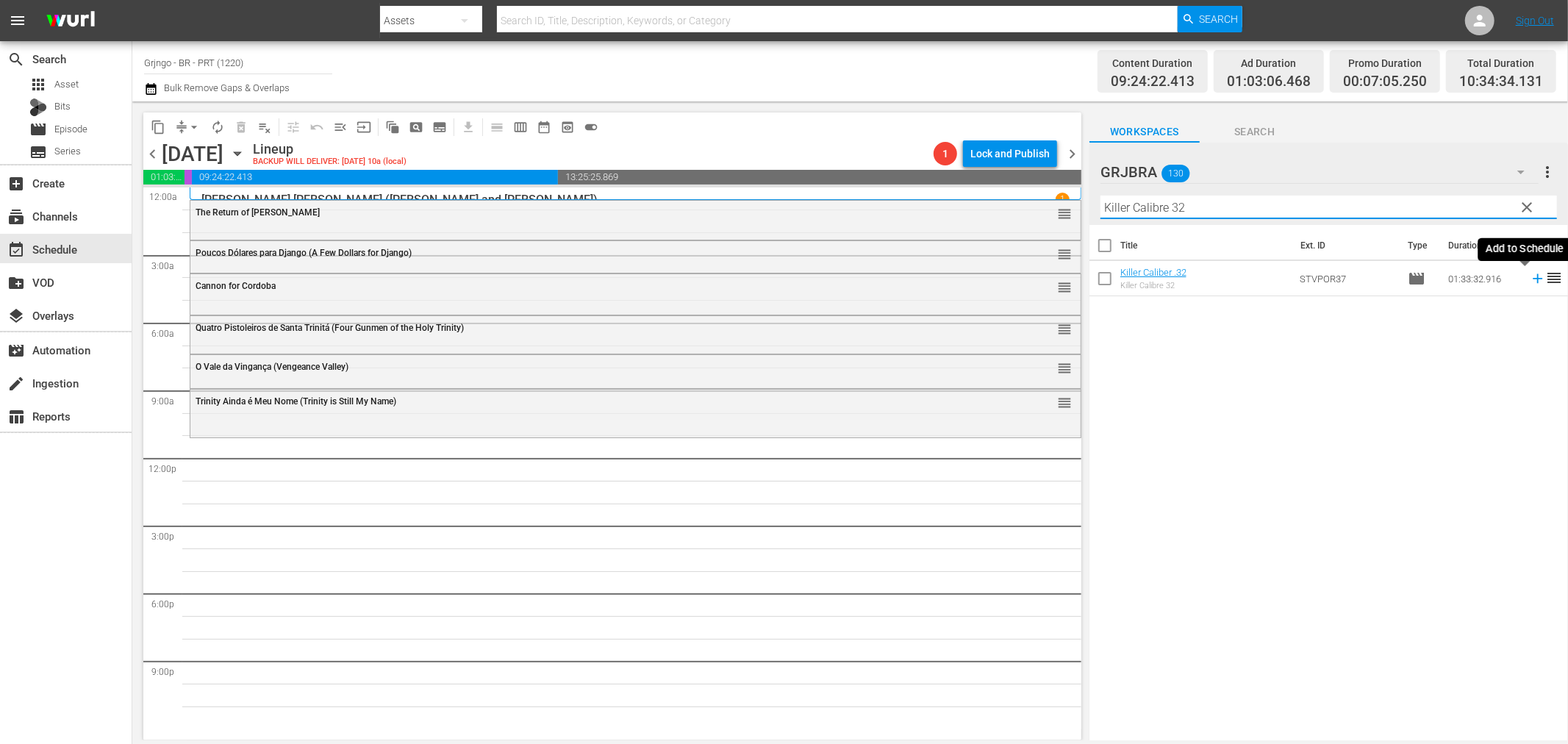
type input "Killer Calibre 32"
click at [1530, 277] on icon at bounding box center [1538, 279] width 16 height 16
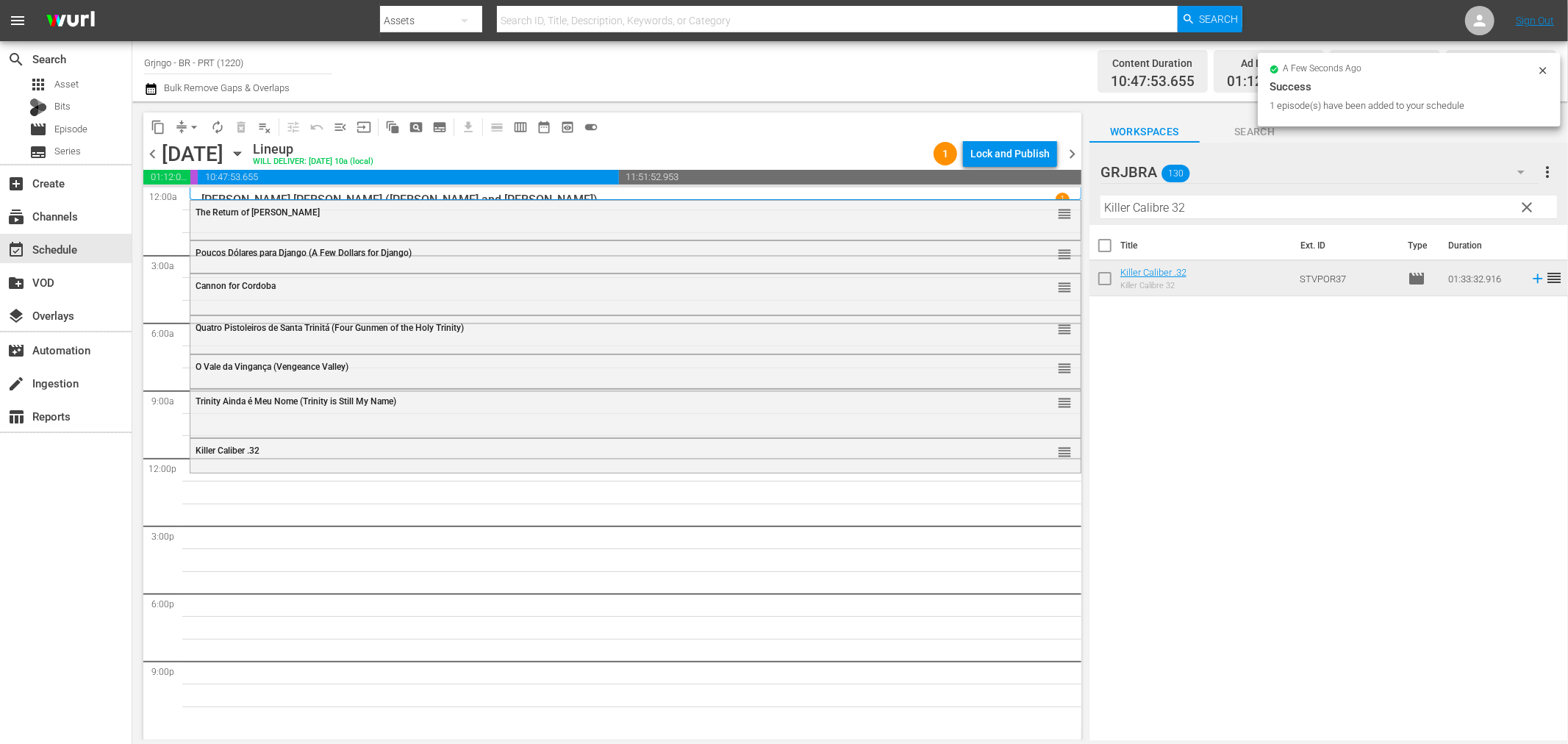
drag, startPoint x: 1534, startPoint y: 202, endPoint x: 1207, endPoint y: 221, distance: 327.6
click at [1534, 202] on span "clear" at bounding box center [1527, 206] width 17 height 17
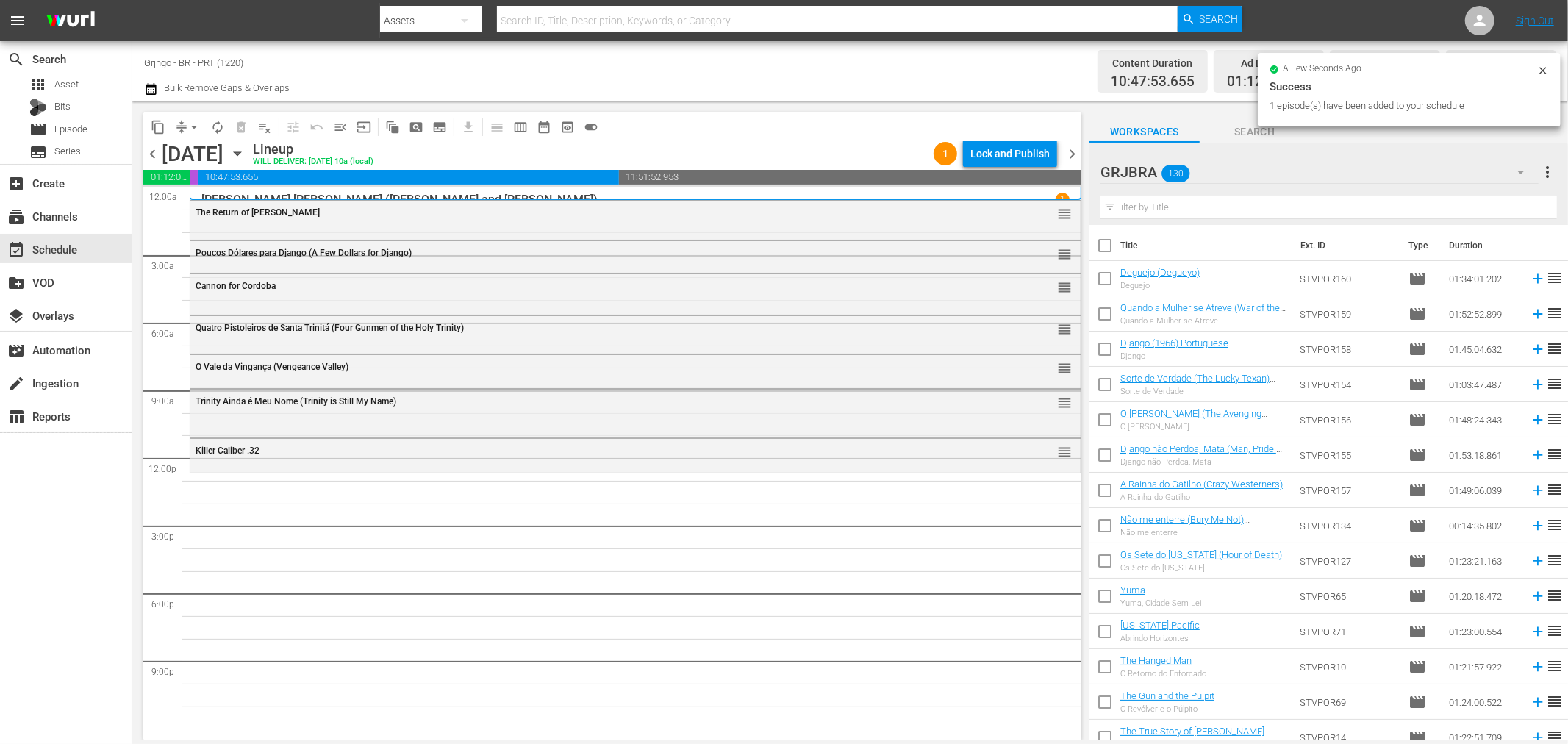
click at [1136, 210] on input "text" at bounding box center [1329, 207] width 456 height 24
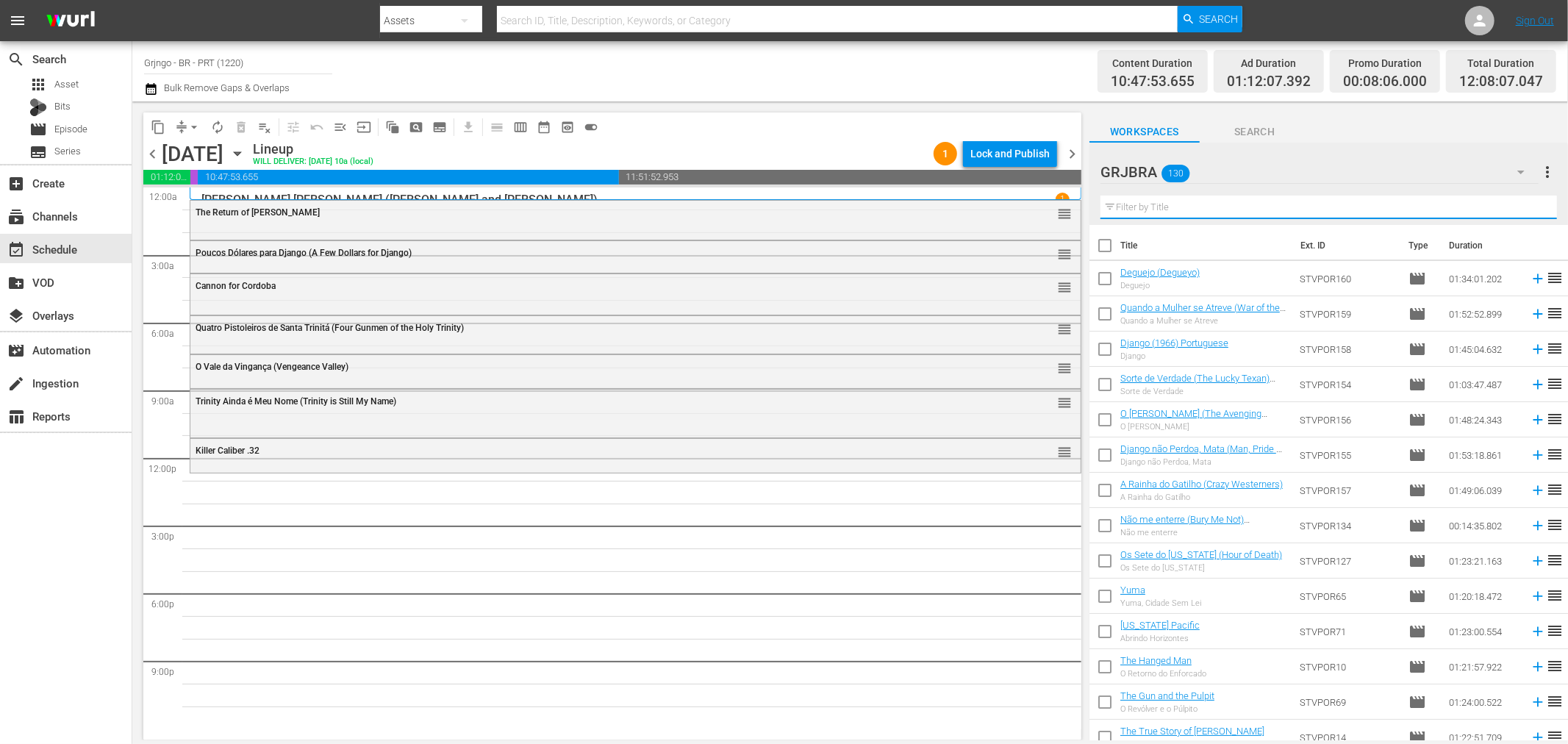
paste input "If You Meet [PERSON_NAME] for Your Death"
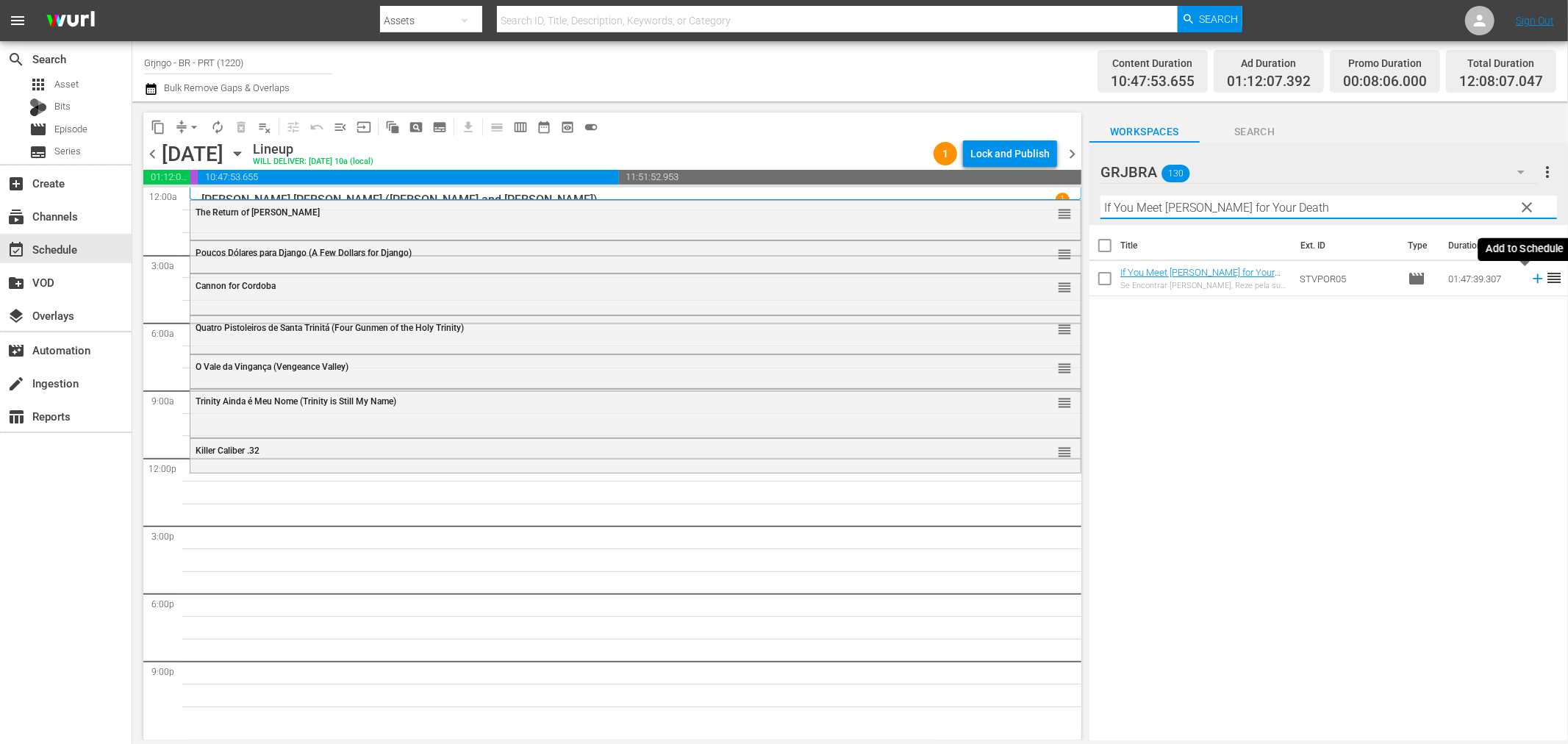
type input "If You Meet [PERSON_NAME] for Your Death"
click at [1530, 280] on icon at bounding box center [1538, 279] width 16 height 16
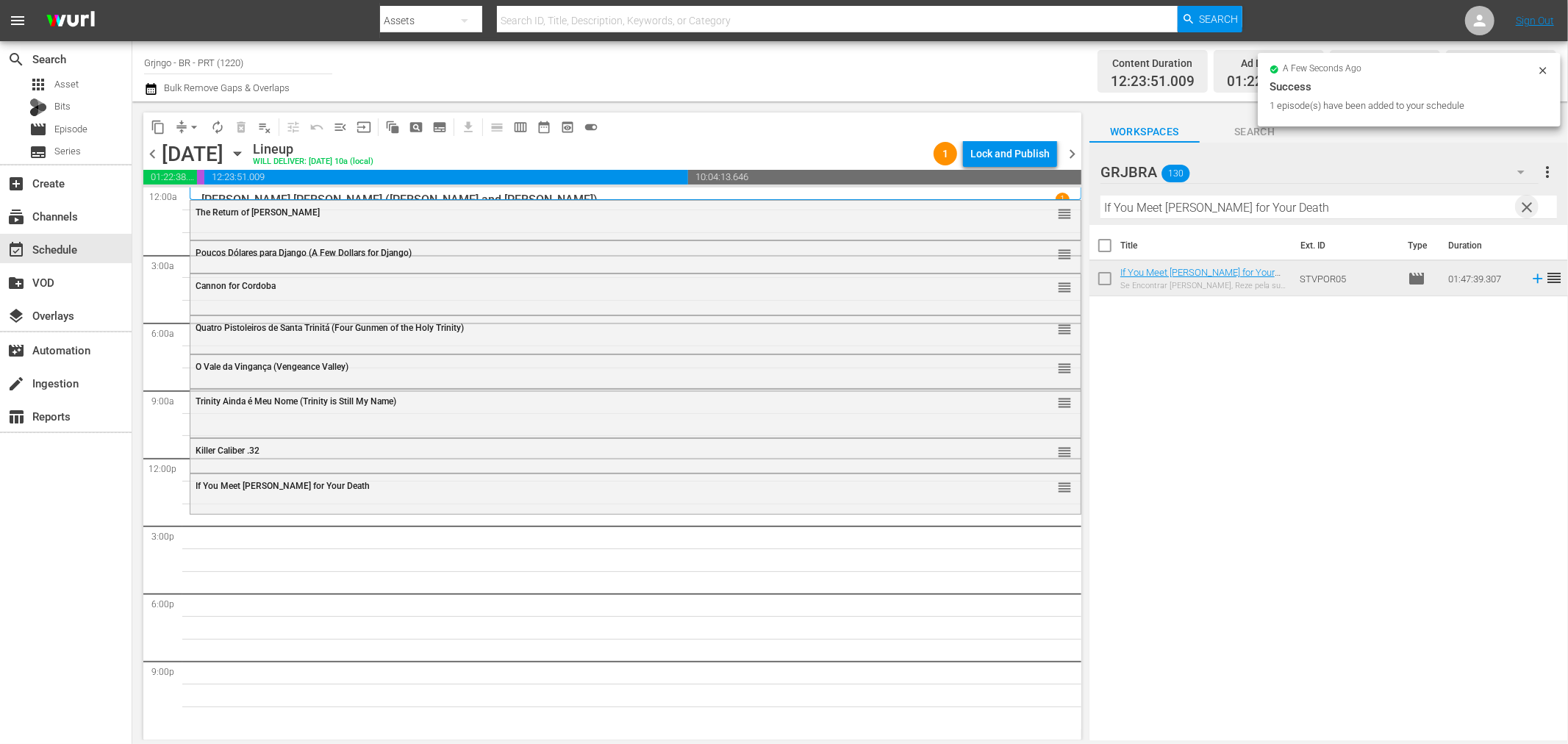
click at [1523, 210] on span "clear" at bounding box center [1527, 206] width 17 height 17
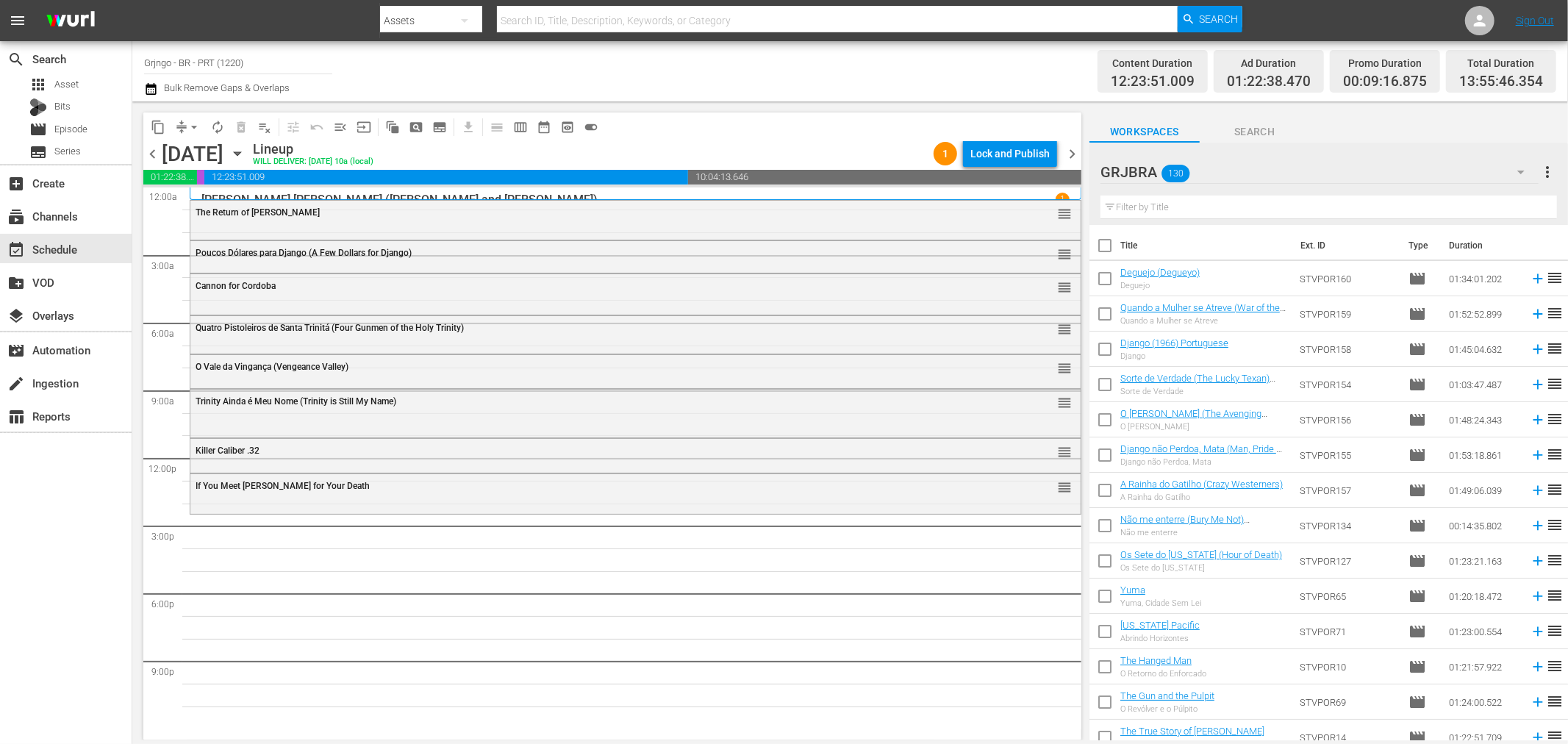
click at [1157, 205] on input "text" at bounding box center [1329, 207] width 456 height 24
paste input "[DEMOGRAPHIC_DATA] Made Them... I Kill Them"
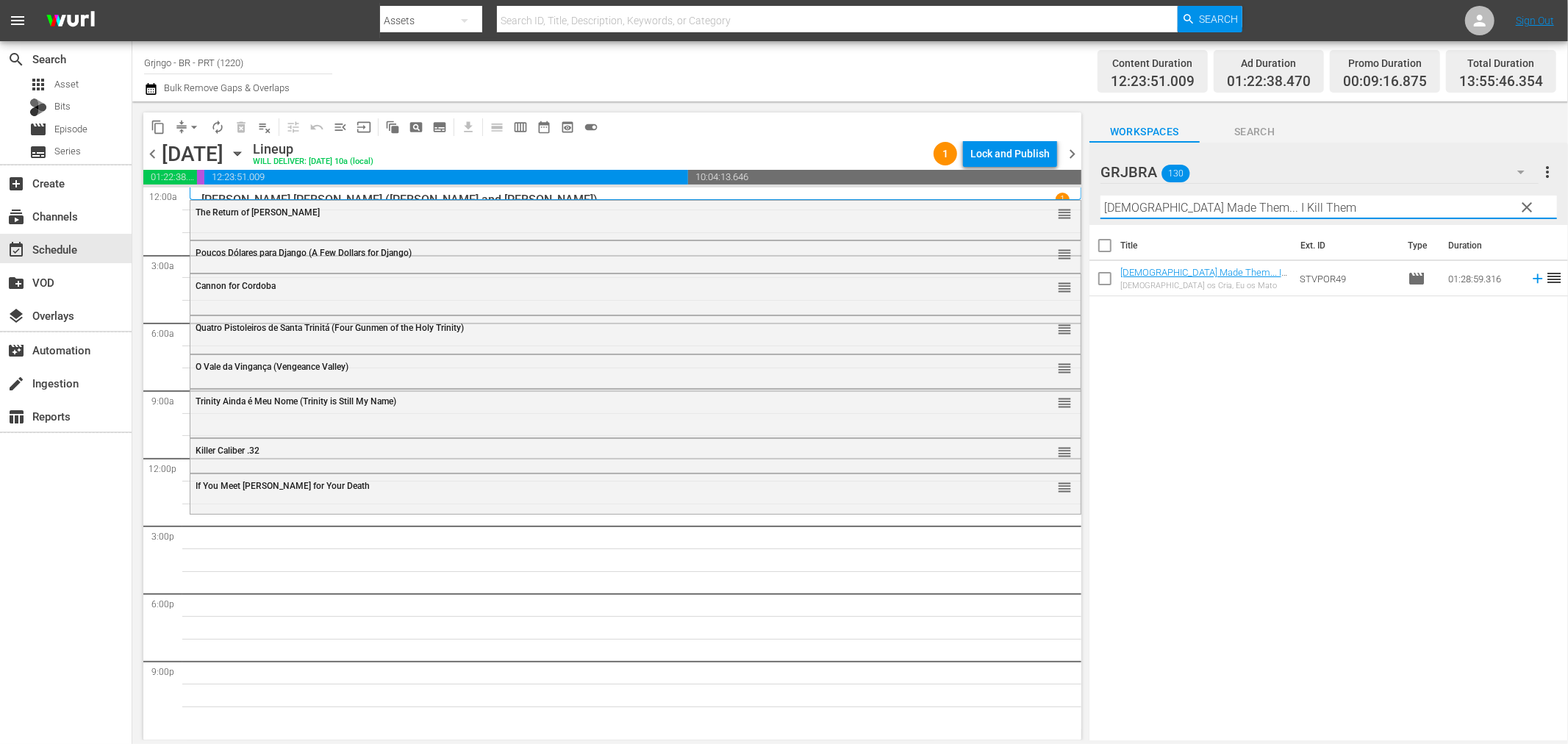
type input "[DEMOGRAPHIC_DATA] Made Them... I Kill Them"
click at [1530, 277] on icon at bounding box center [1538, 279] width 16 height 16
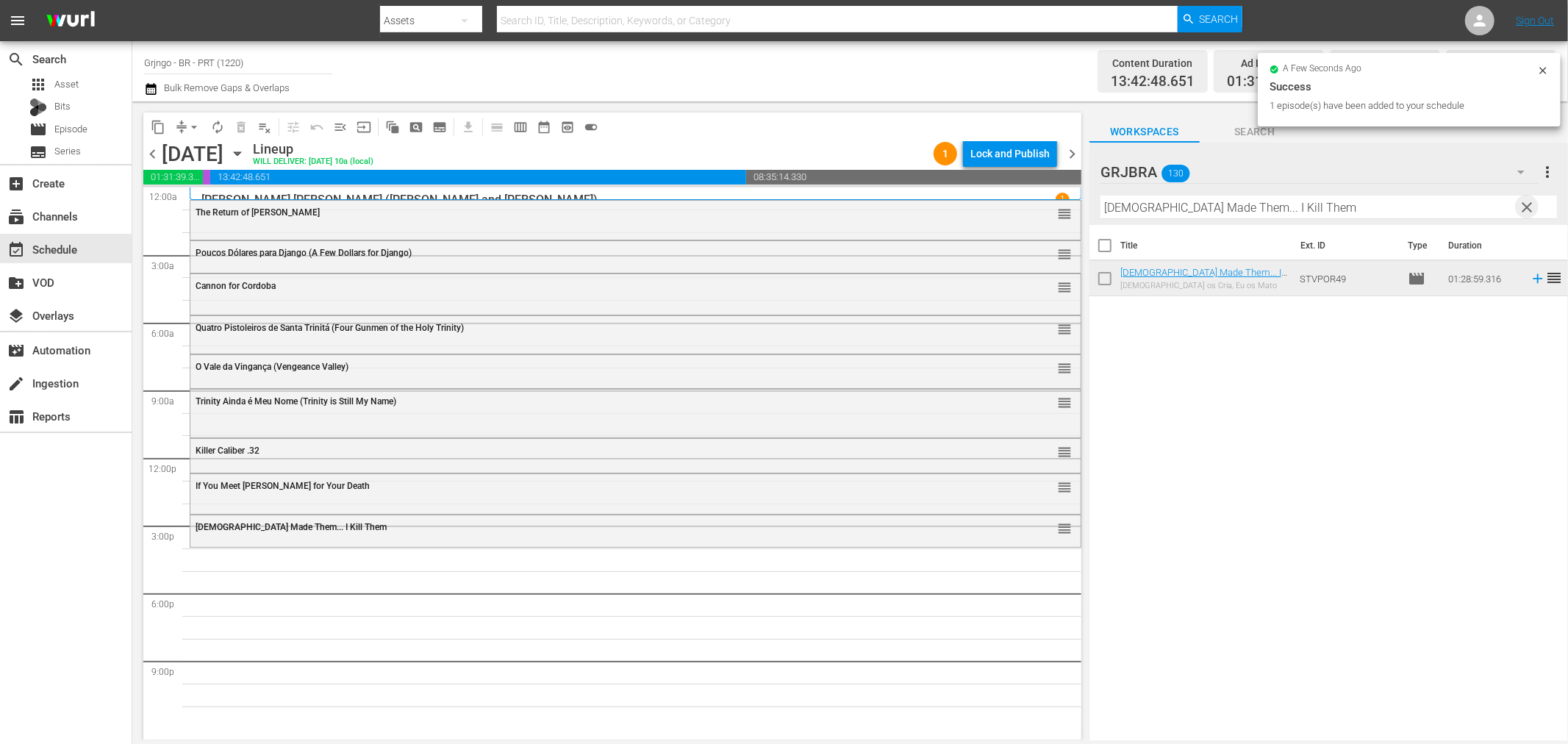
click at [1531, 203] on span "clear" at bounding box center [1527, 206] width 17 height 17
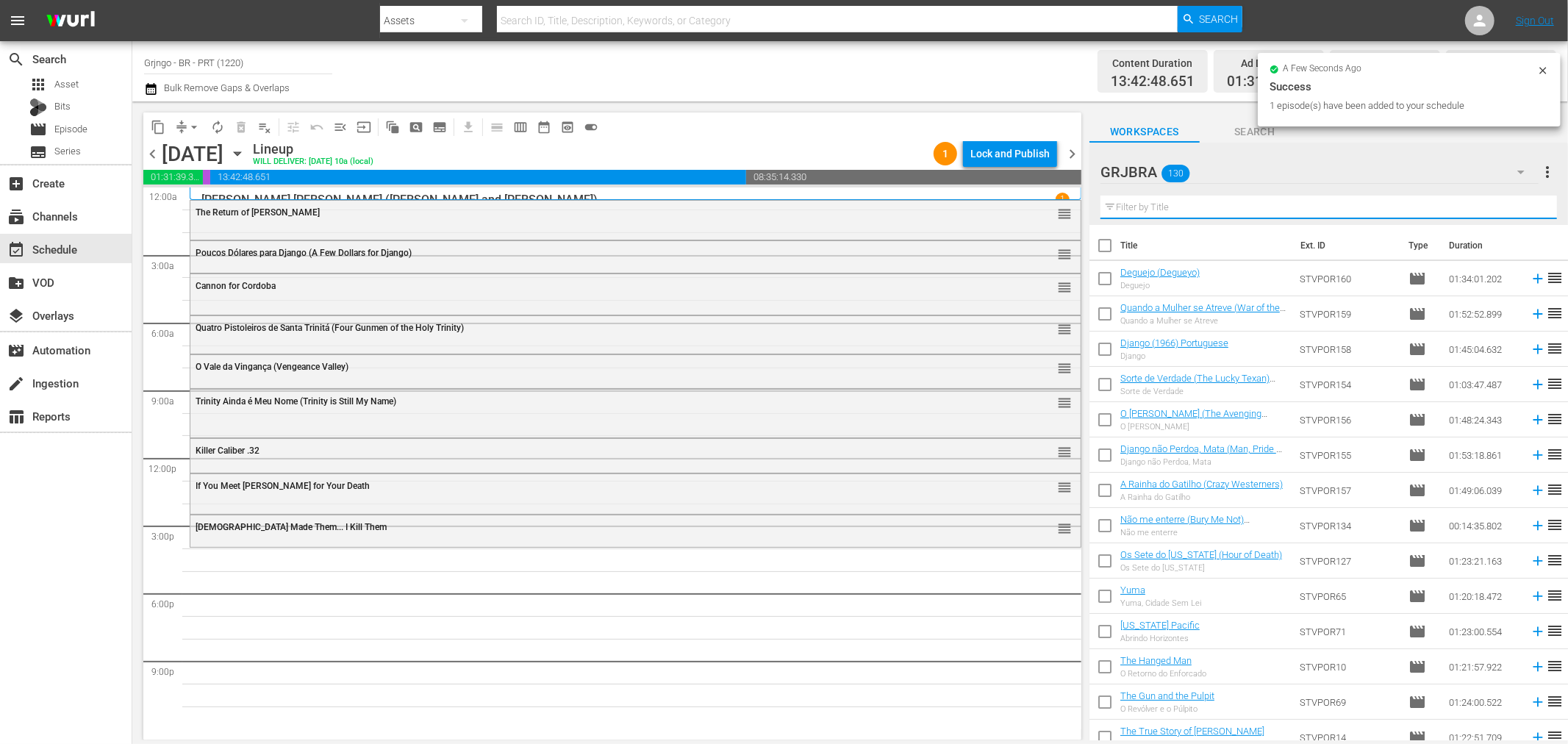
click at [1149, 210] on input "text" at bounding box center [1329, 207] width 456 height 24
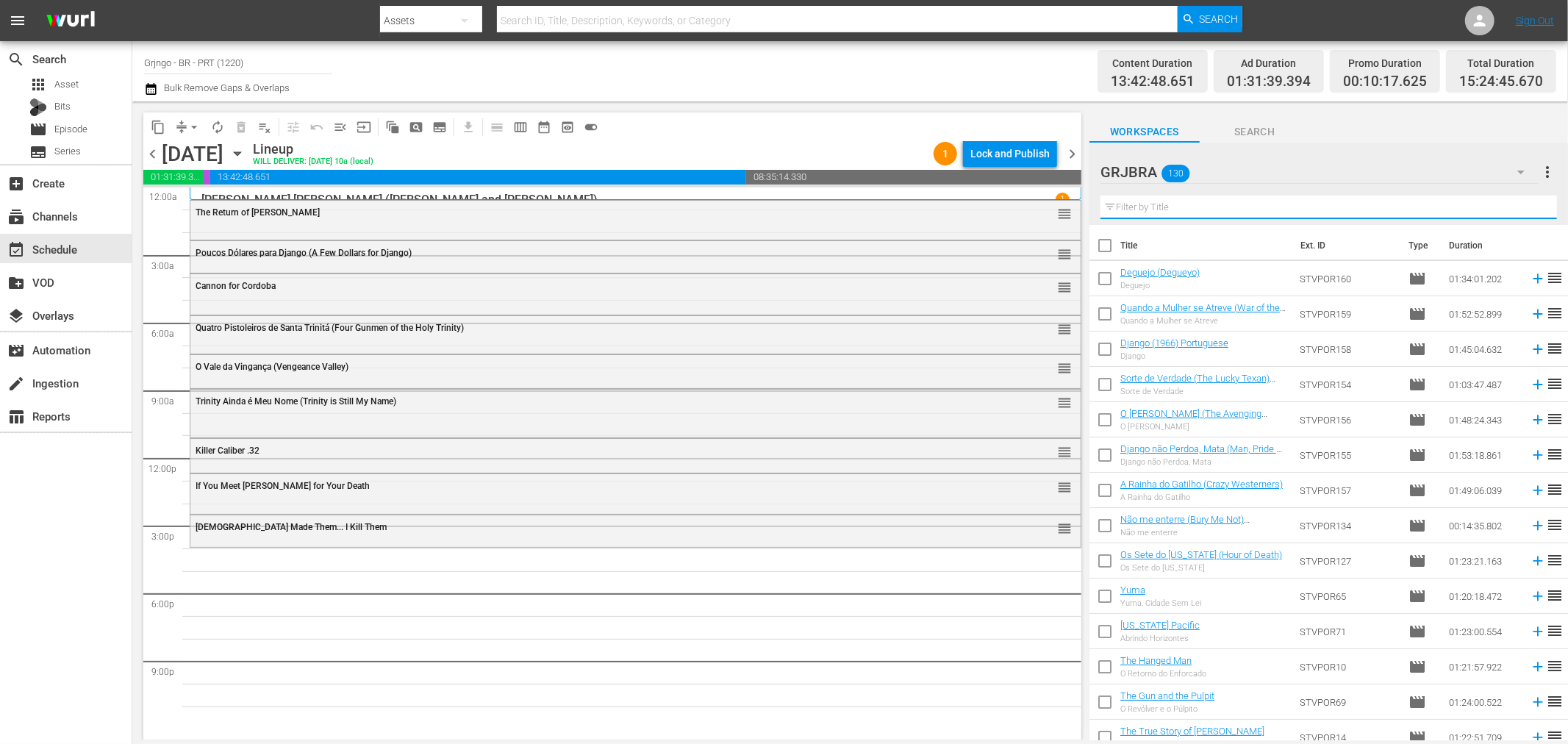
paste input "Rojo, O Implacável"
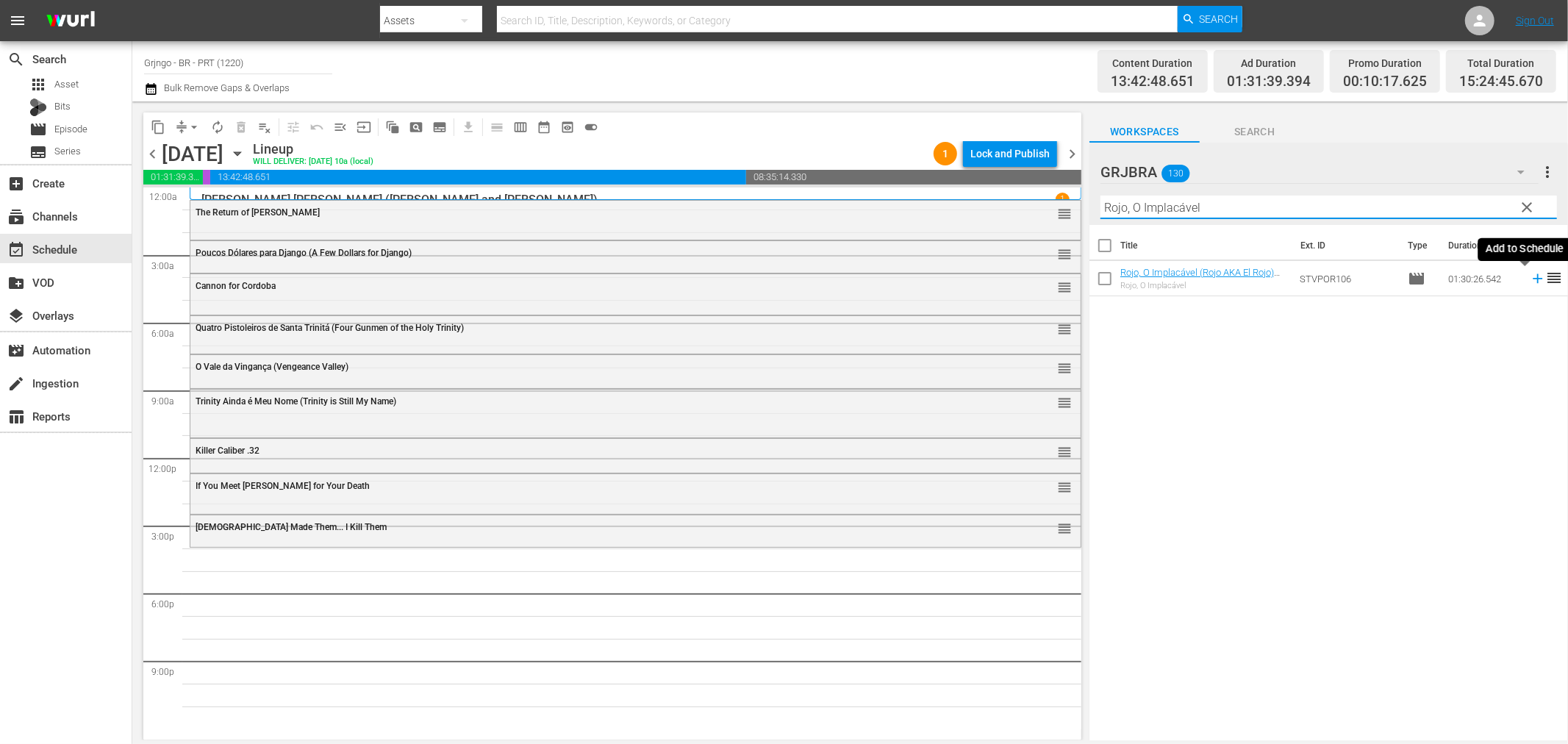
type input "Rojo, O Implacável"
click at [1533, 280] on icon at bounding box center [1538, 280] width 10 height 10
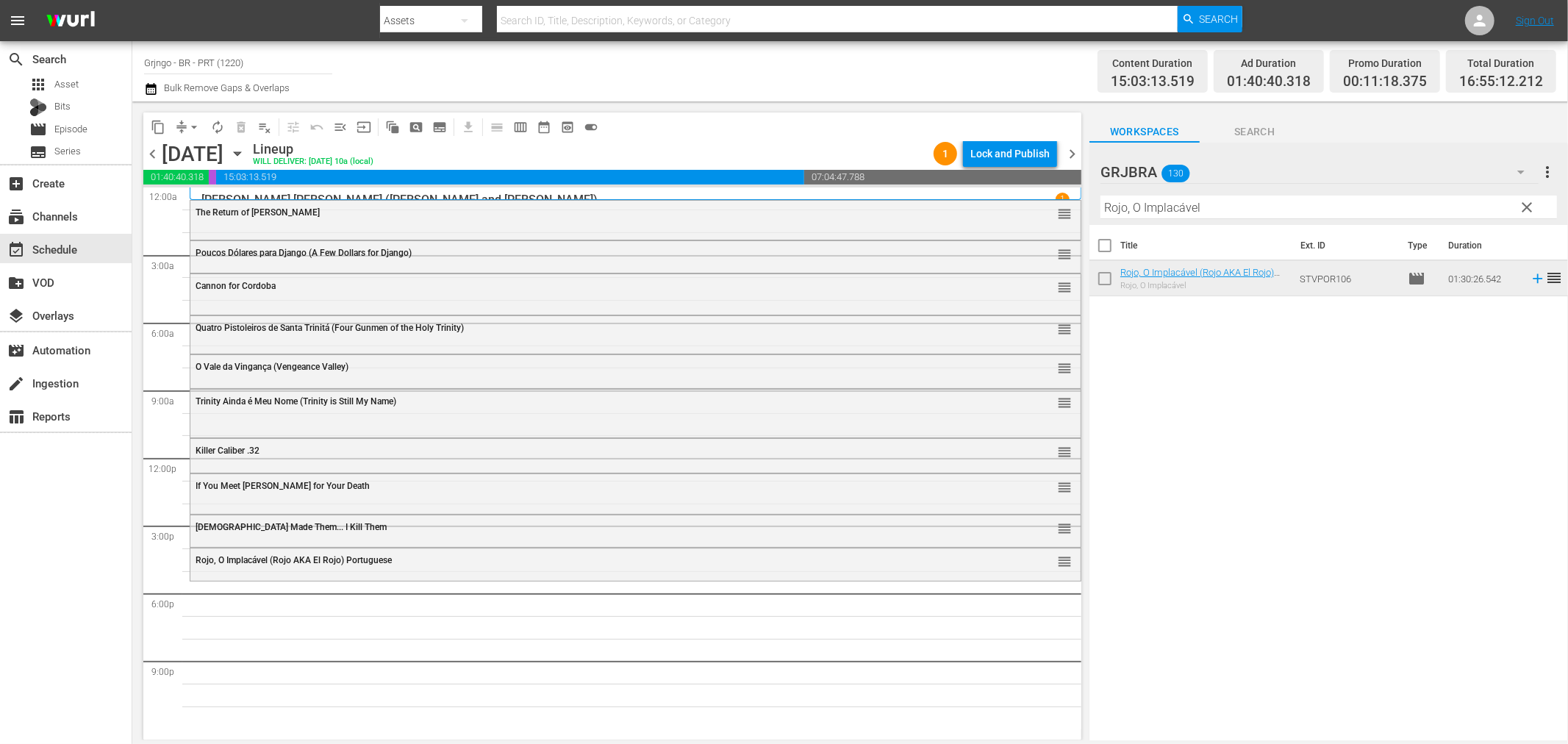
drag, startPoint x: 1520, startPoint y: 202, endPoint x: 1253, endPoint y: 198, distance: 267.0
click at [1520, 202] on span "clear" at bounding box center [1527, 206] width 17 height 17
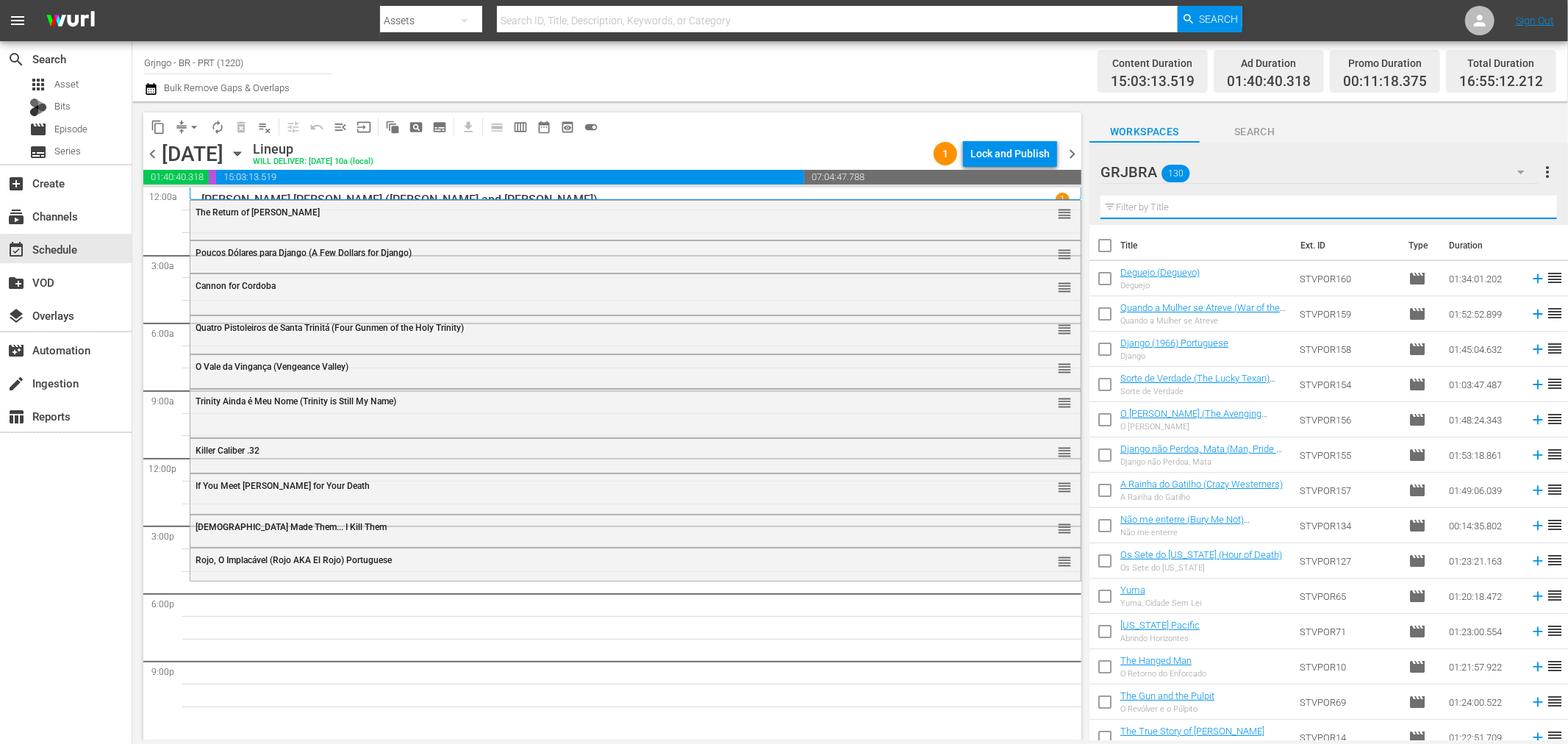
paste input "In a Colt's Shadow"
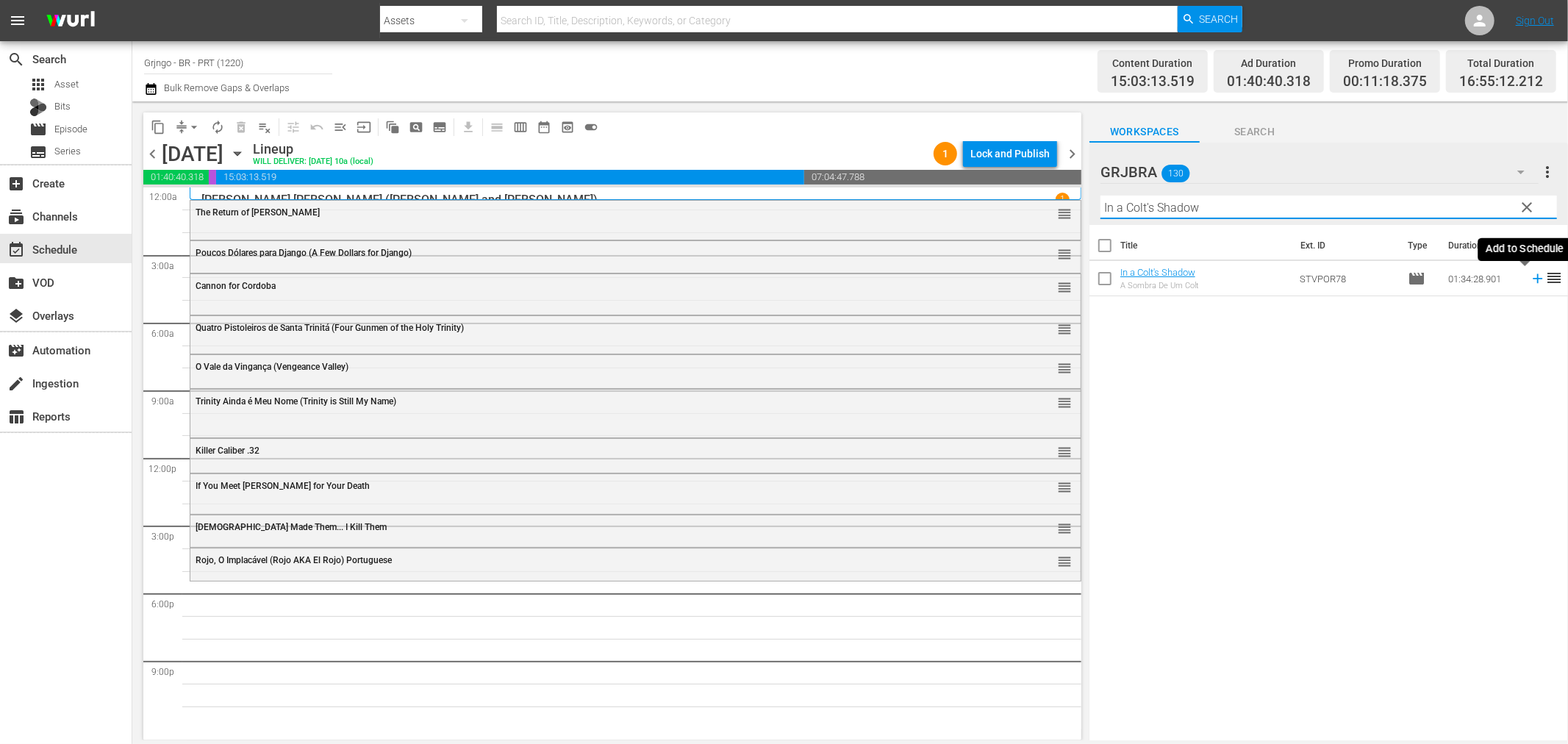
type input "In a Colt's Shadow"
click at [1530, 275] on icon at bounding box center [1538, 279] width 16 height 16
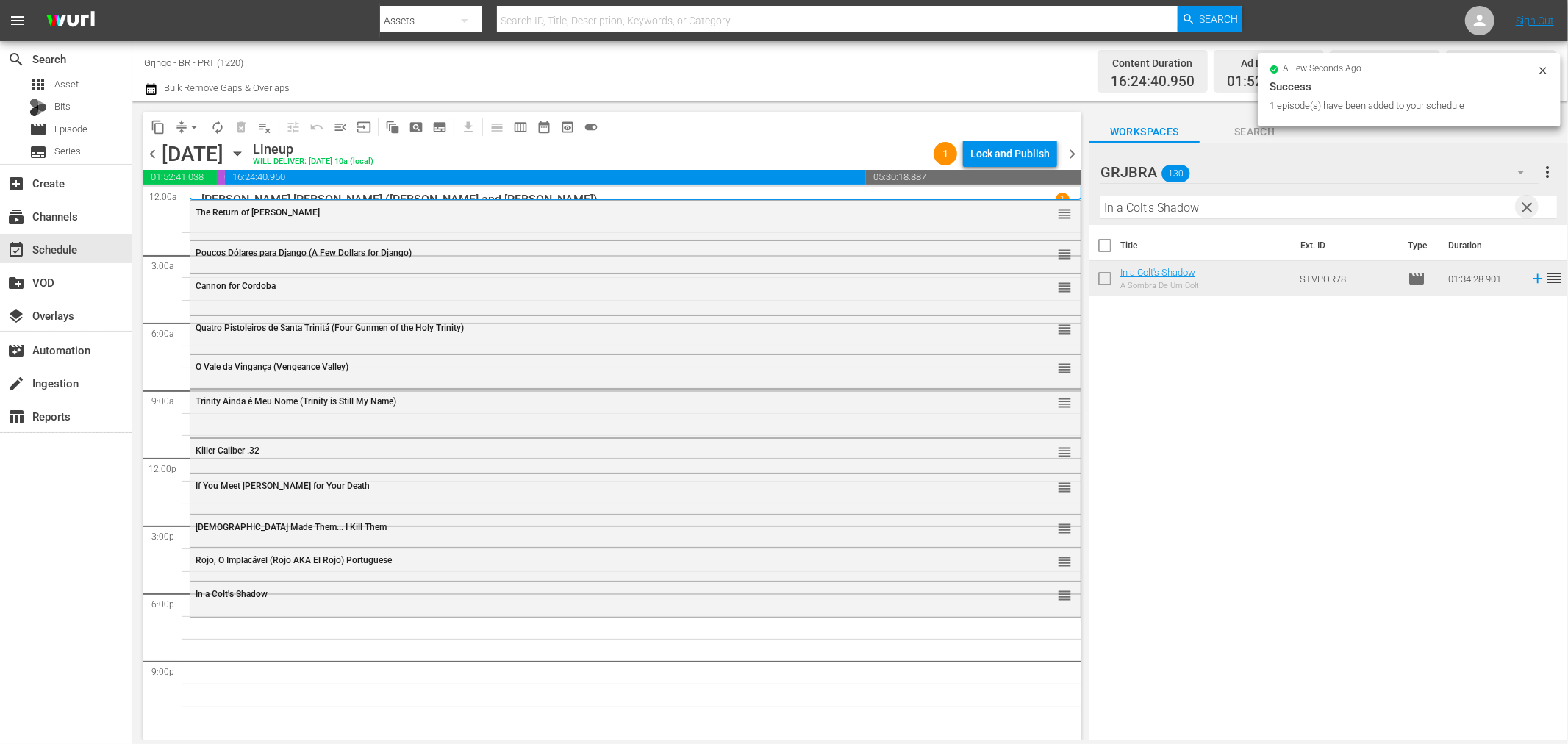
click at [1520, 204] on span "clear" at bounding box center [1527, 206] width 17 height 17
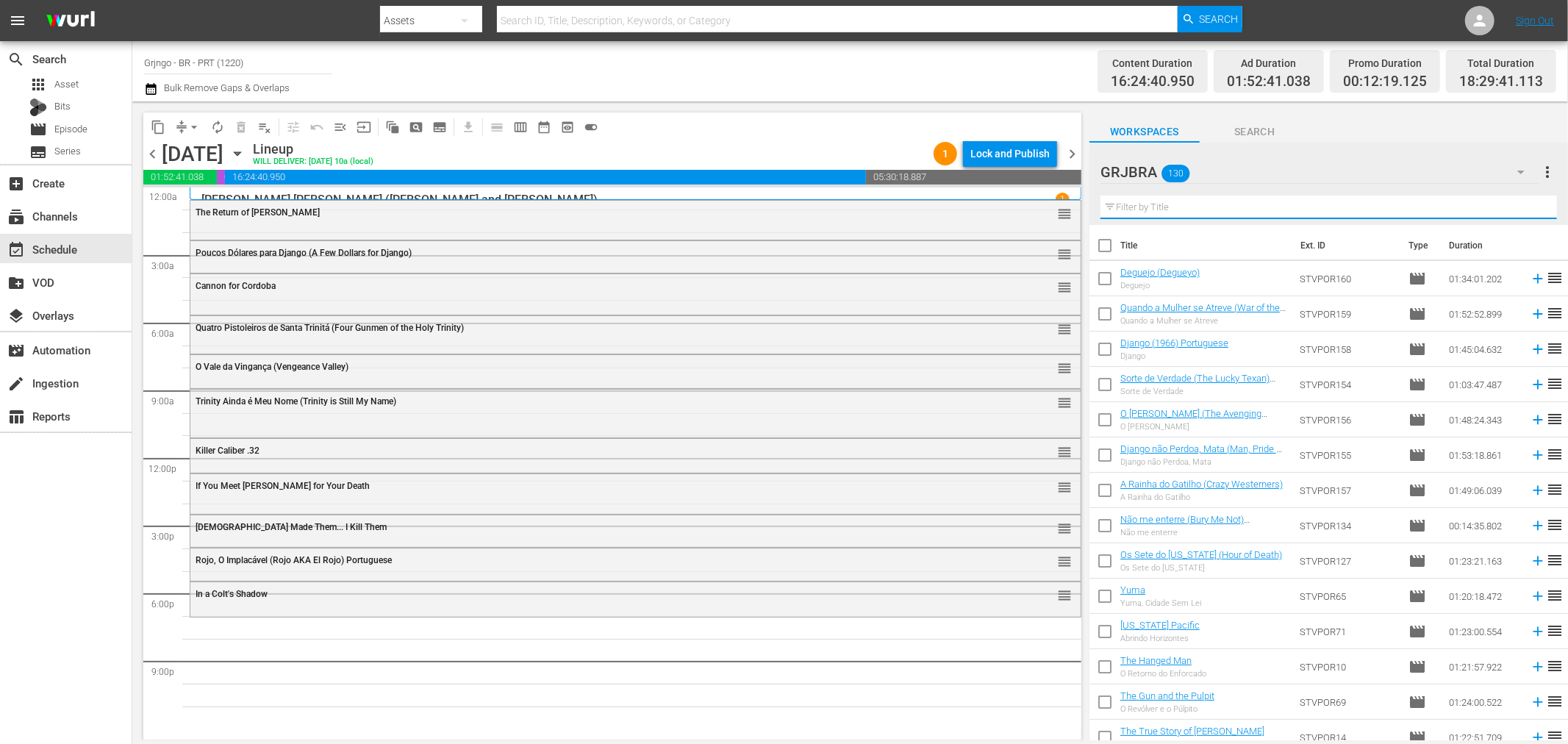
paste input "The Man from [GEOGRAPHIC_DATA]"
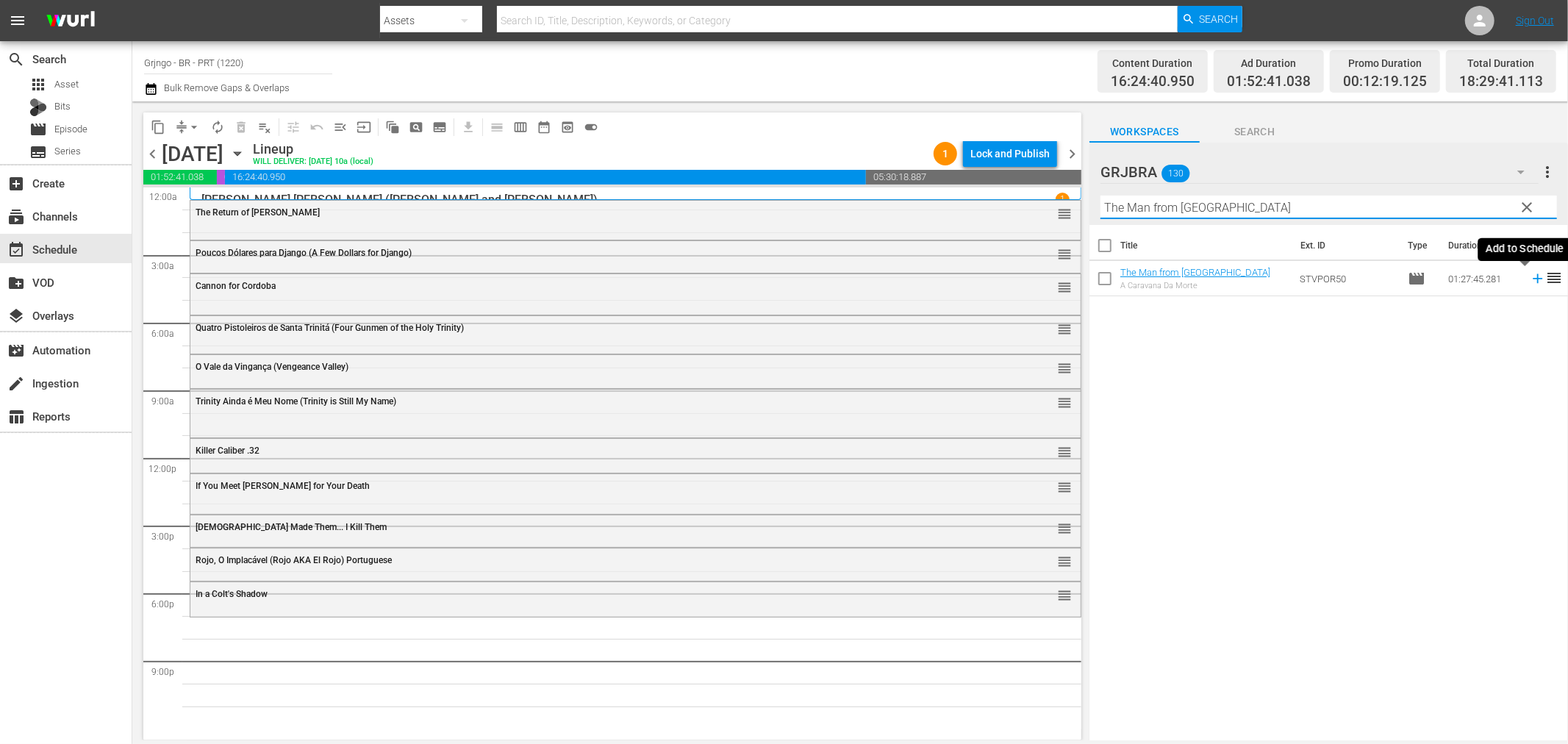
type input "The Man from [GEOGRAPHIC_DATA]"
click at [1530, 281] on icon at bounding box center [1538, 279] width 16 height 16
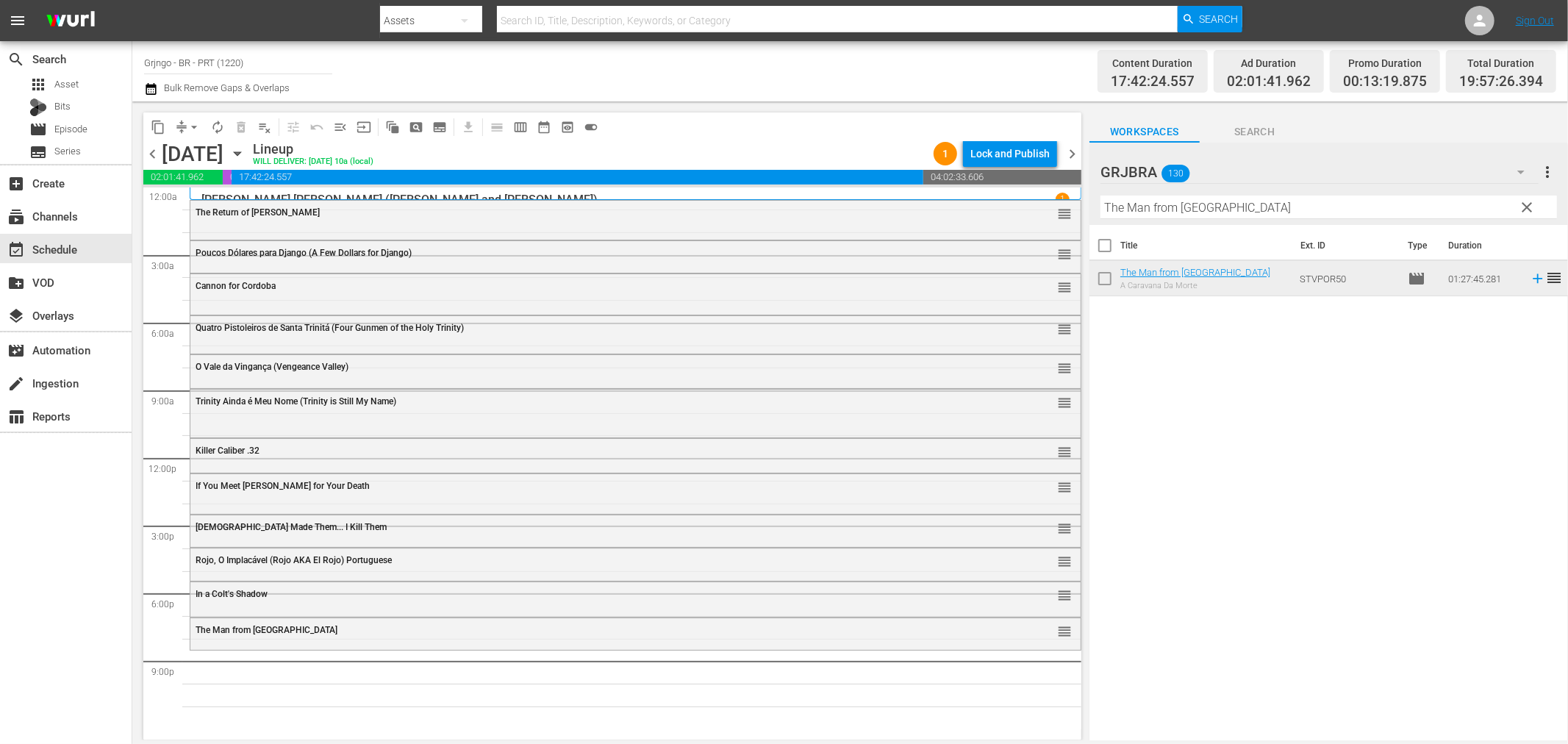
click at [1528, 204] on span "clear" at bounding box center [1527, 206] width 17 height 17
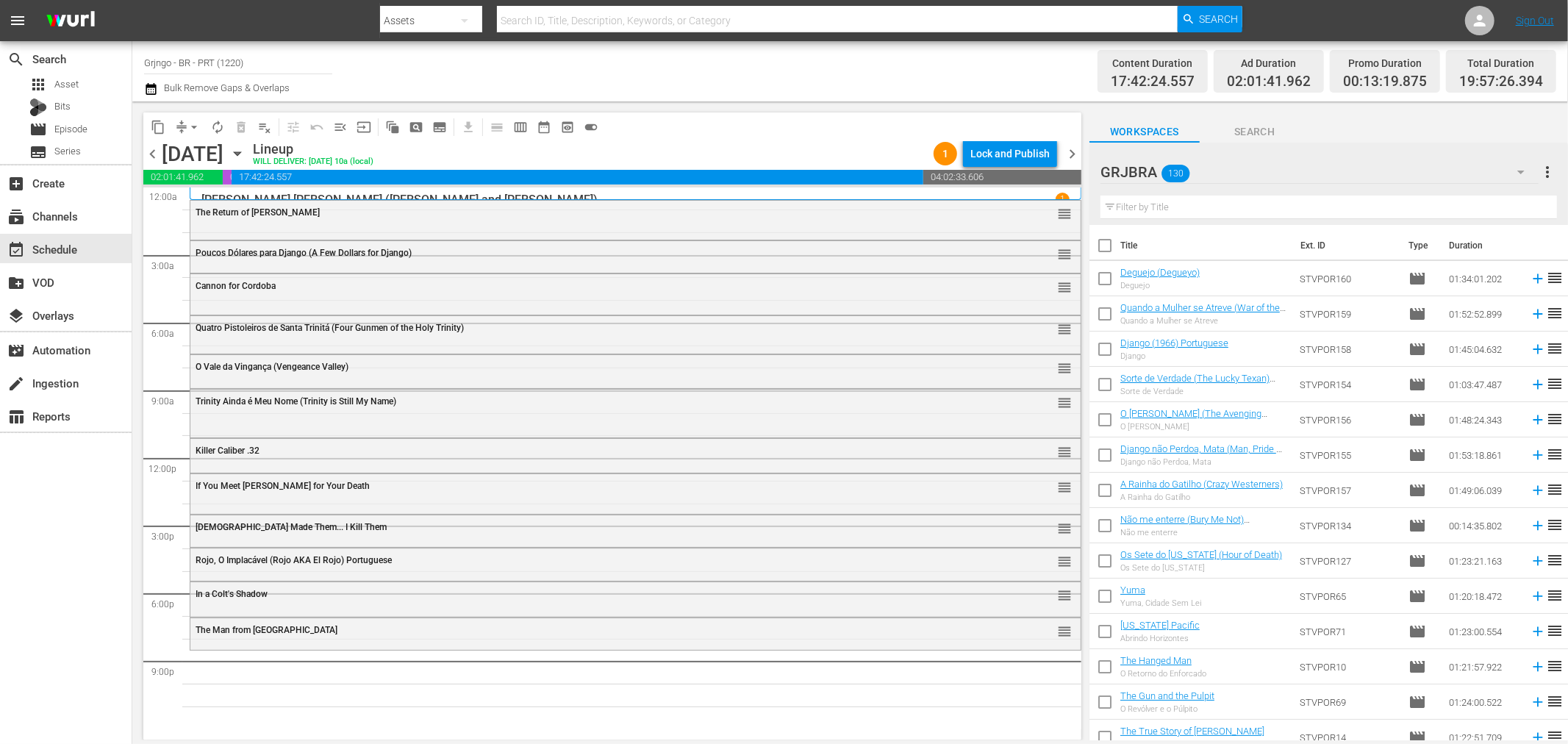
click at [1205, 207] on input "text" at bounding box center [1329, 207] width 456 height 24
paste input "Frente a Frente com os Pistoleiros"
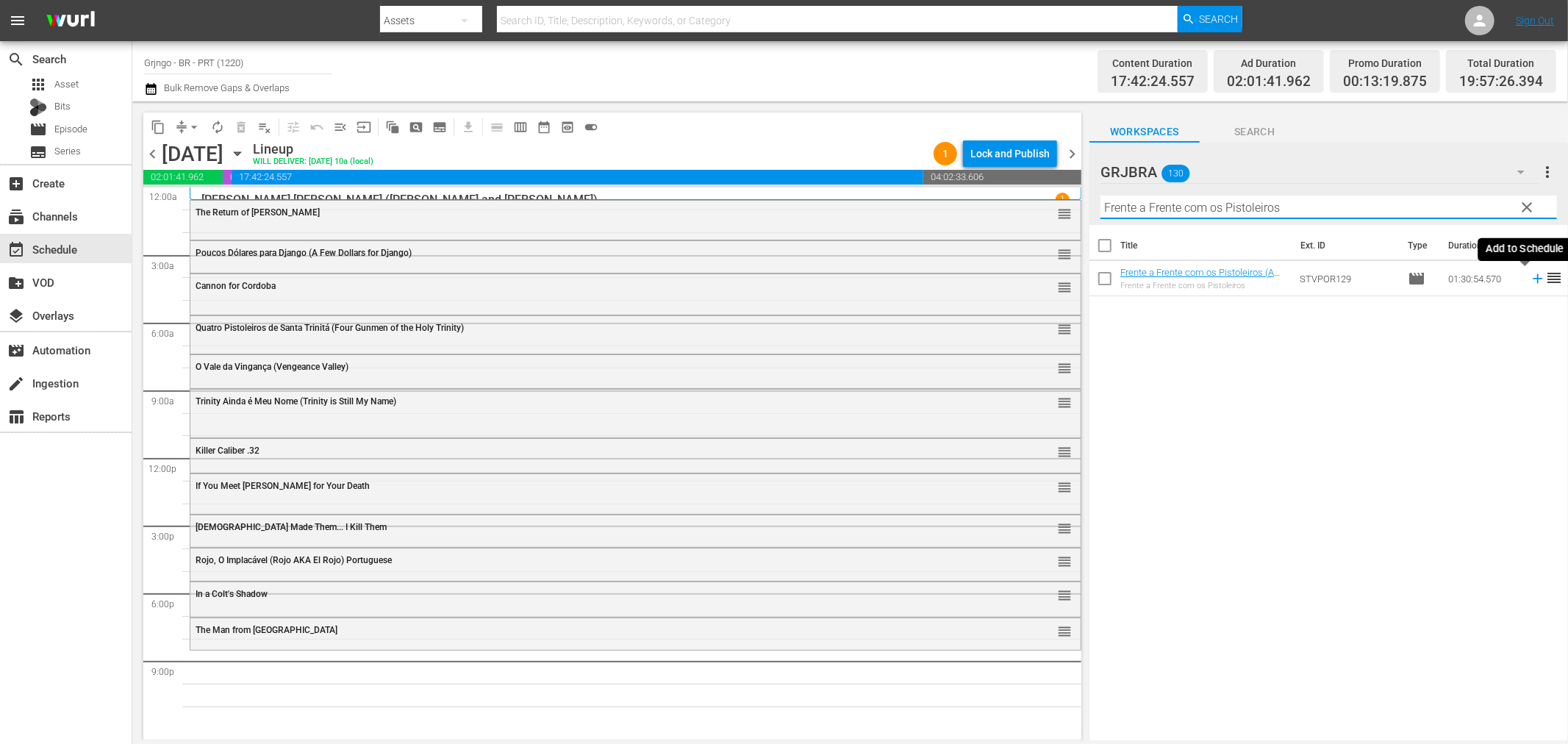
type input "Frente a Frente com os Pistoleiros"
click at [1533, 278] on icon at bounding box center [1538, 280] width 10 height 10
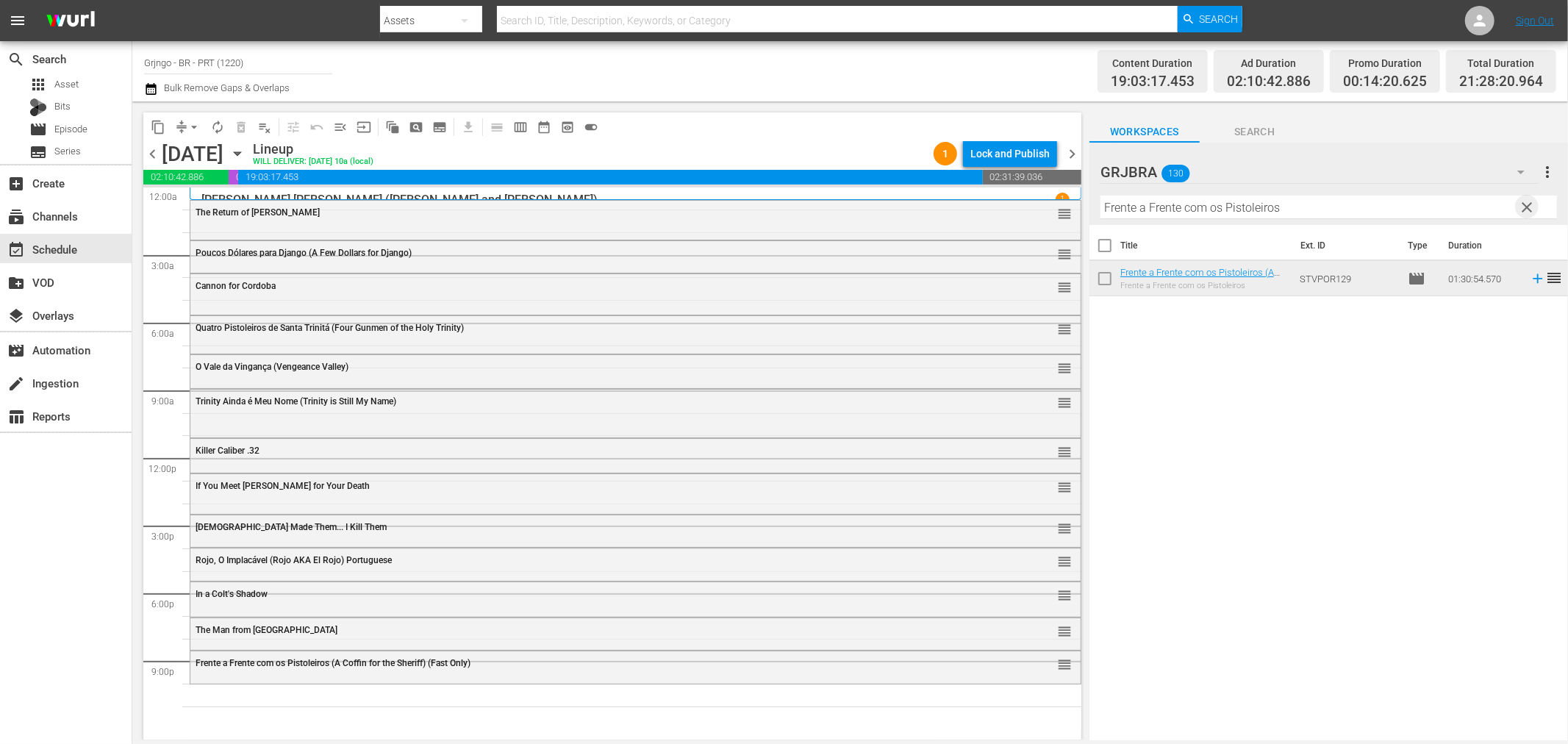
drag, startPoint x: 1528, startPoint y: 206, endPoint x: 1365, endPoint y: 198, distance: 163.2
click at [1528, 206] on span "clear" at bounding box center [1527, 206] width 17 height 17
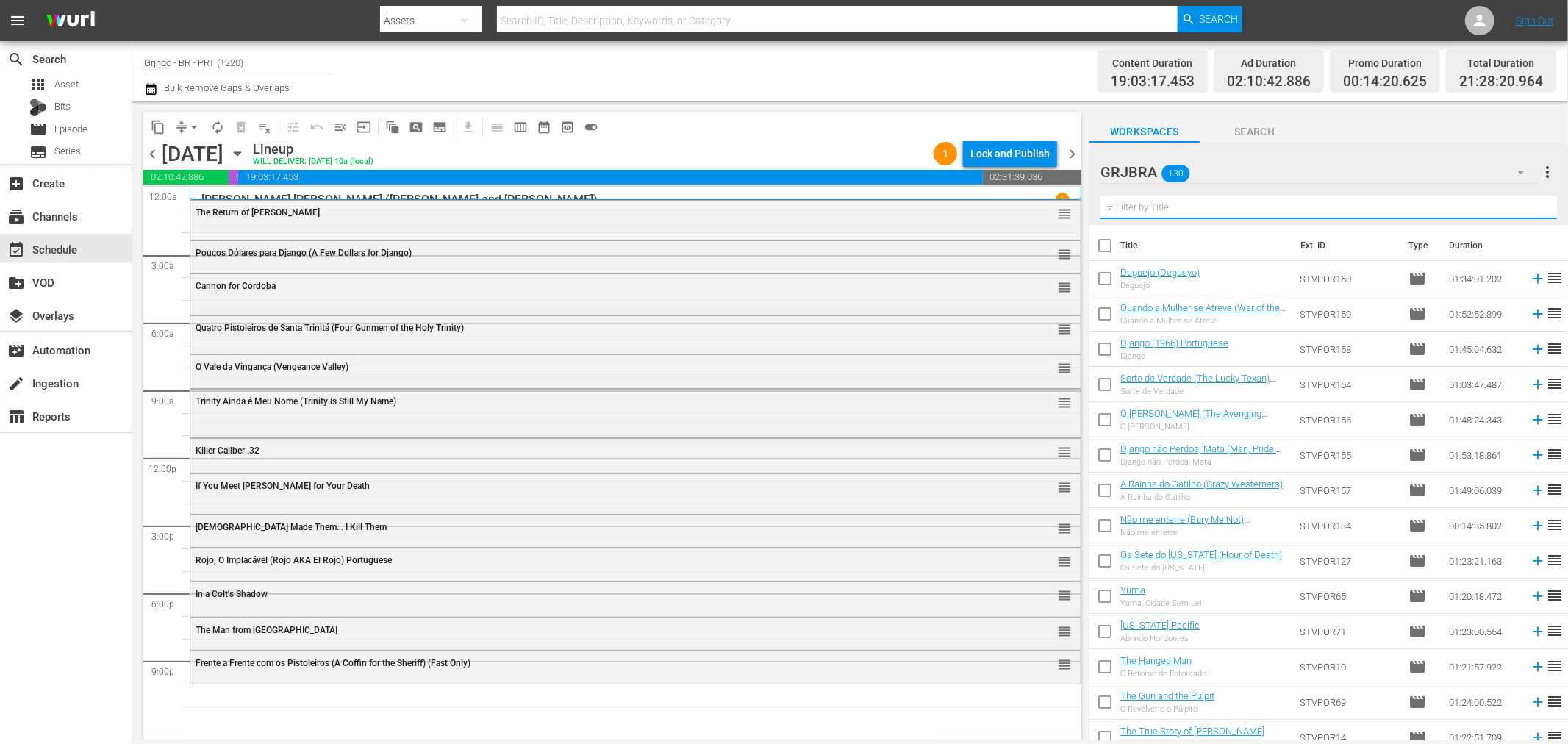
paste input "[PERSON_NAME], o Solitário ([PERSON_NAME] the Stranger)"
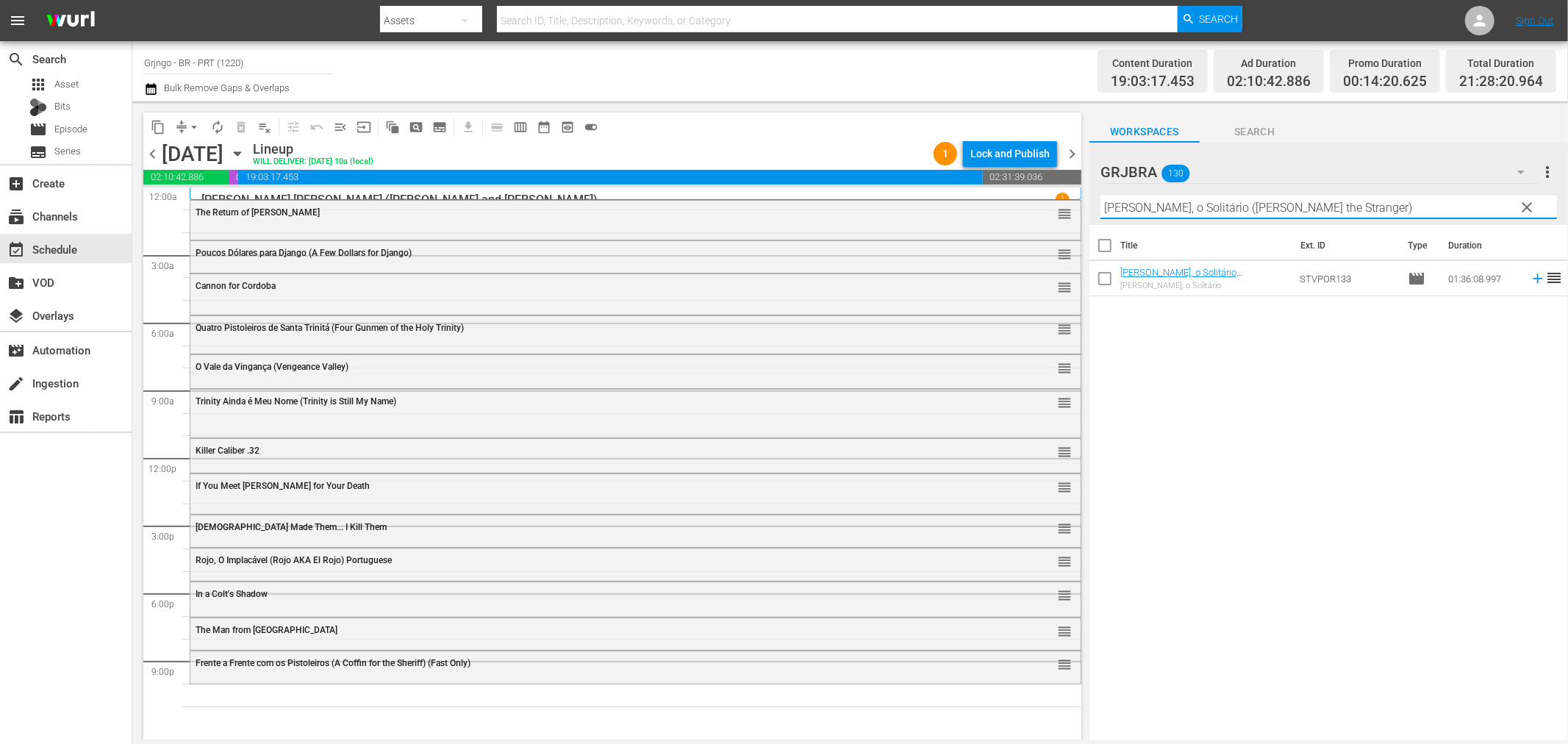
type input "[PERSON_NAME], o Solitário ([PERSON_NAME] the Stranger)"
click at [1530, 284] on icon at bounding box center [1538, 279] width 16 height 16
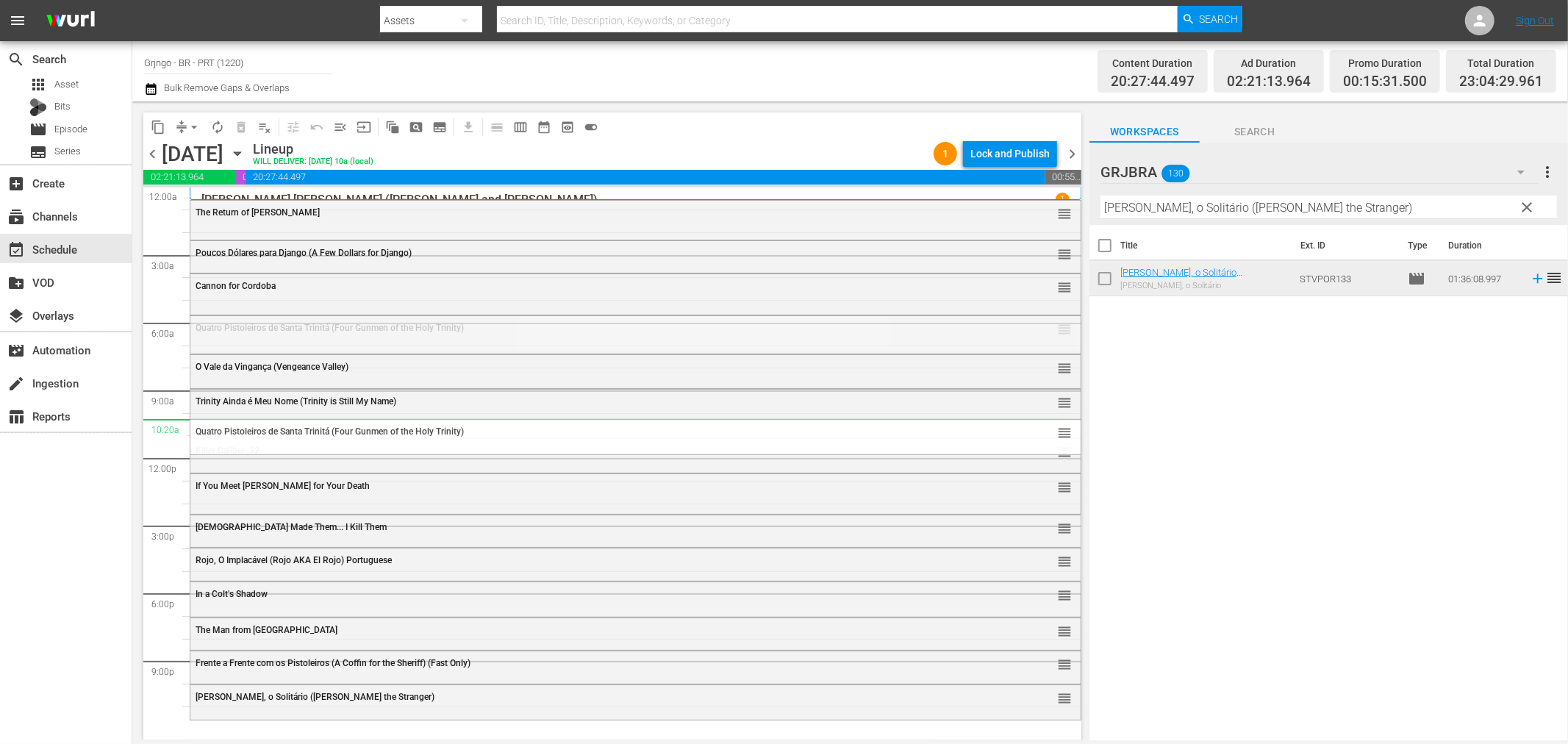
drag, startPoint x: 1048, startPoint y: 324, endPoint x: 846, endPoint y: 420, distance: 223.7
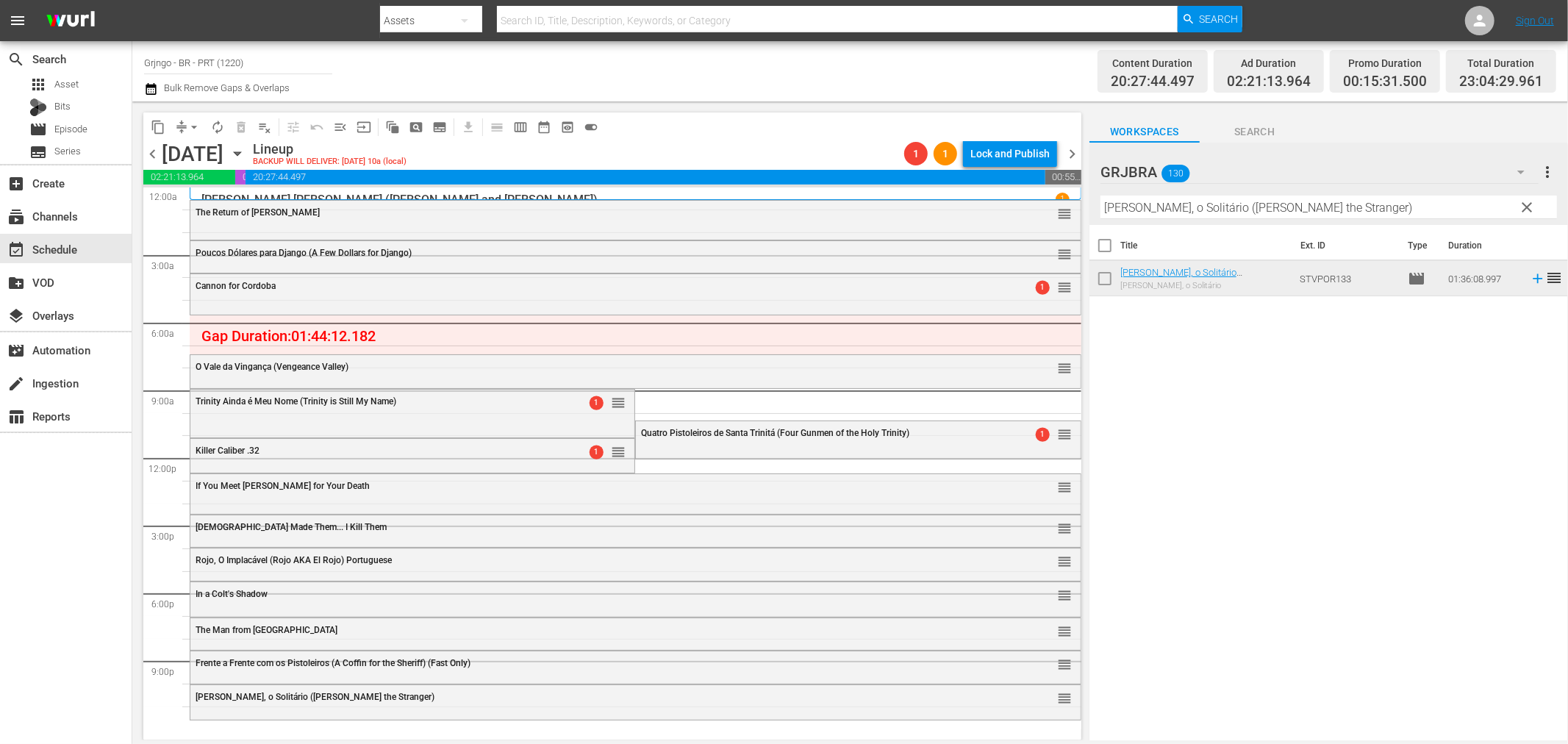
drag, startPoint x: 1527, startPoint y: 205, endPoint x: 1251, endPoint y: 217, distance: 276.3
click at [1527, 205] on span "clear" at bounding box center [1527, 206] width 17 height 17
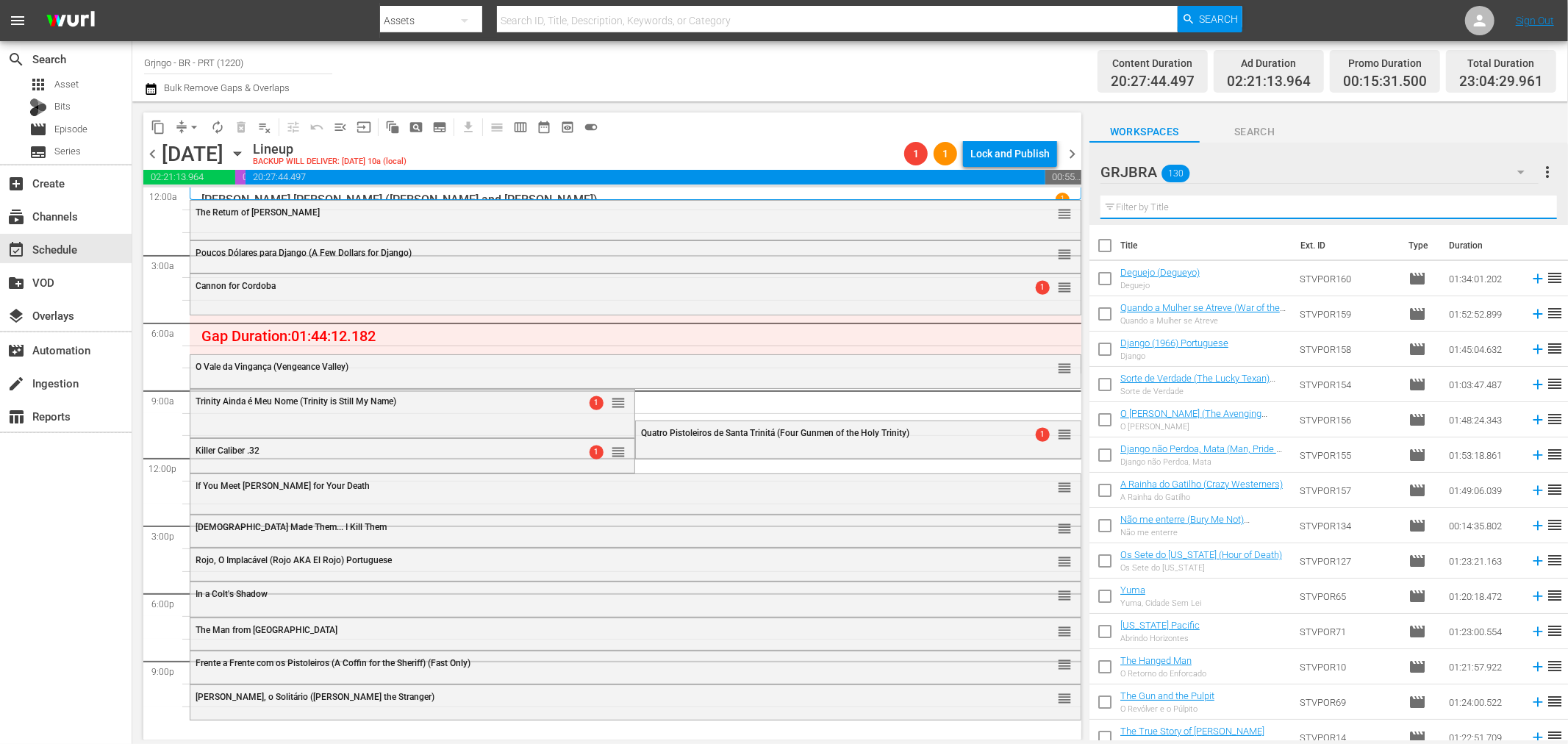
click at [1196, 205] on input "text" at bounding box center [1329, 207] width 456 height 24
paste input "Showdown at [GEOGRAPHIC_DATA]"
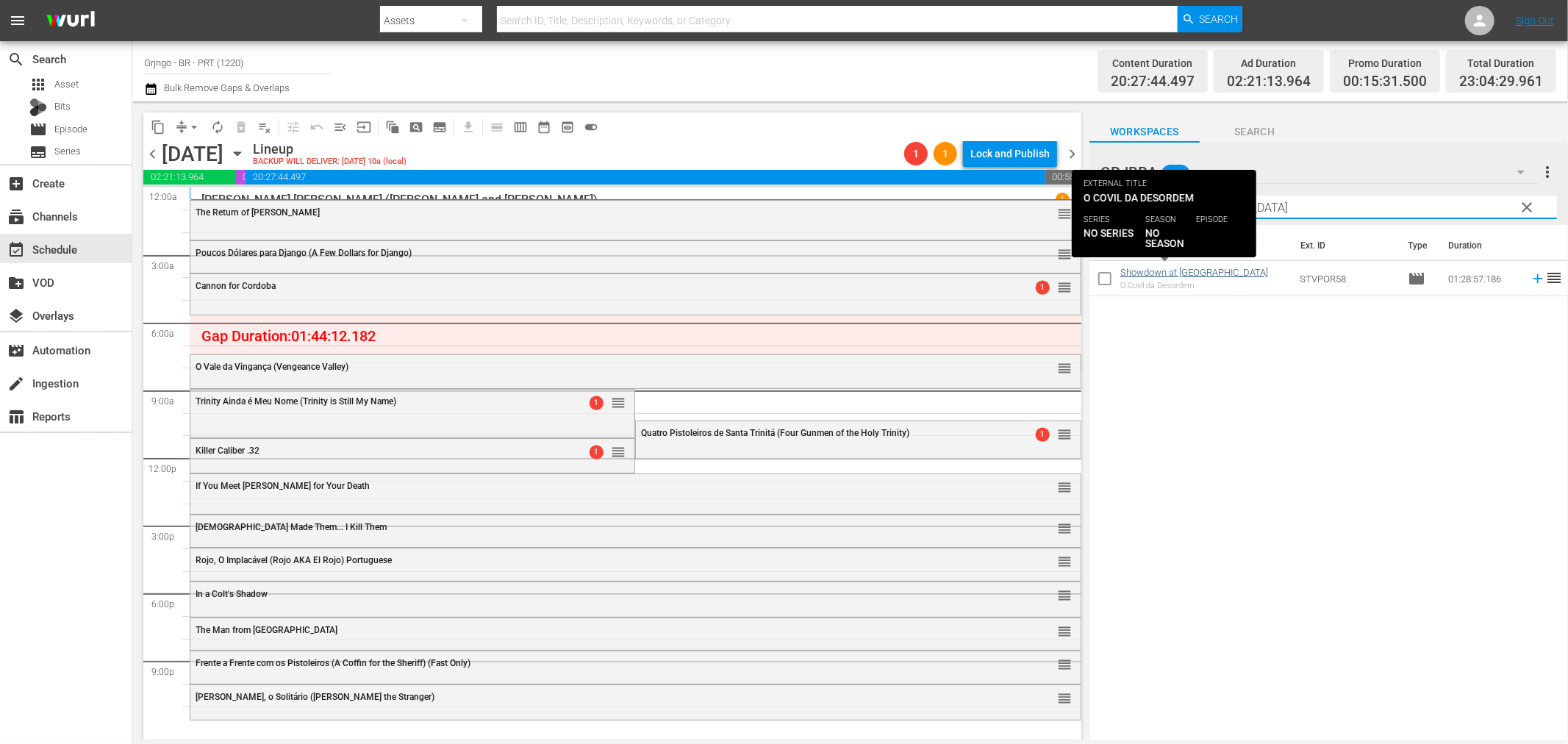
type input "Showdown at [GEOGRAPHIC_DATA]"
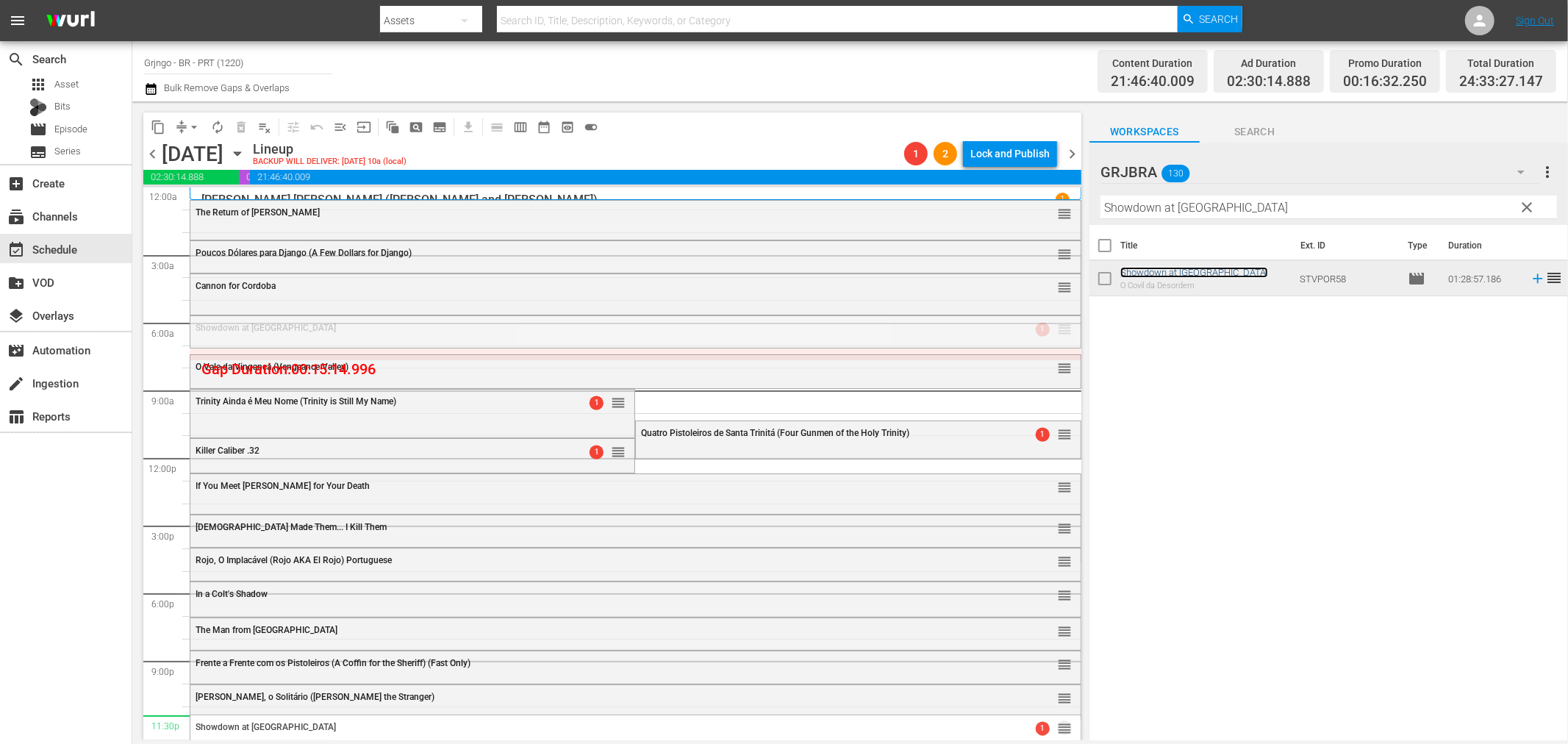
drag, startPoint x: 1055, startPoint y: 326, endPoint x: 927, endPoint y: 717, distance: 411.4
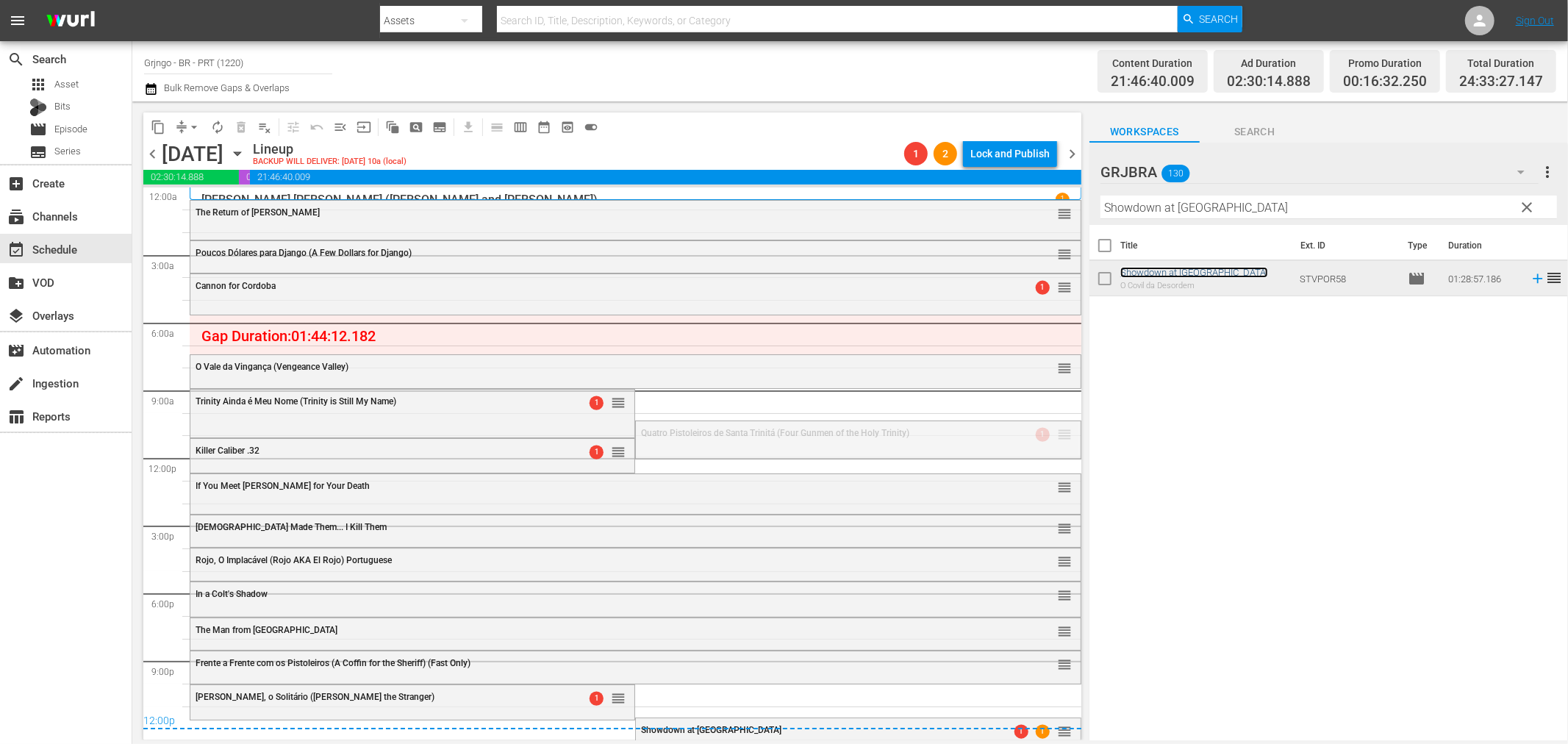
drag, startPoint x: 1053, startPoint y: 437, endPoint x: 1023, endPoint y: 312, distance: 128.5
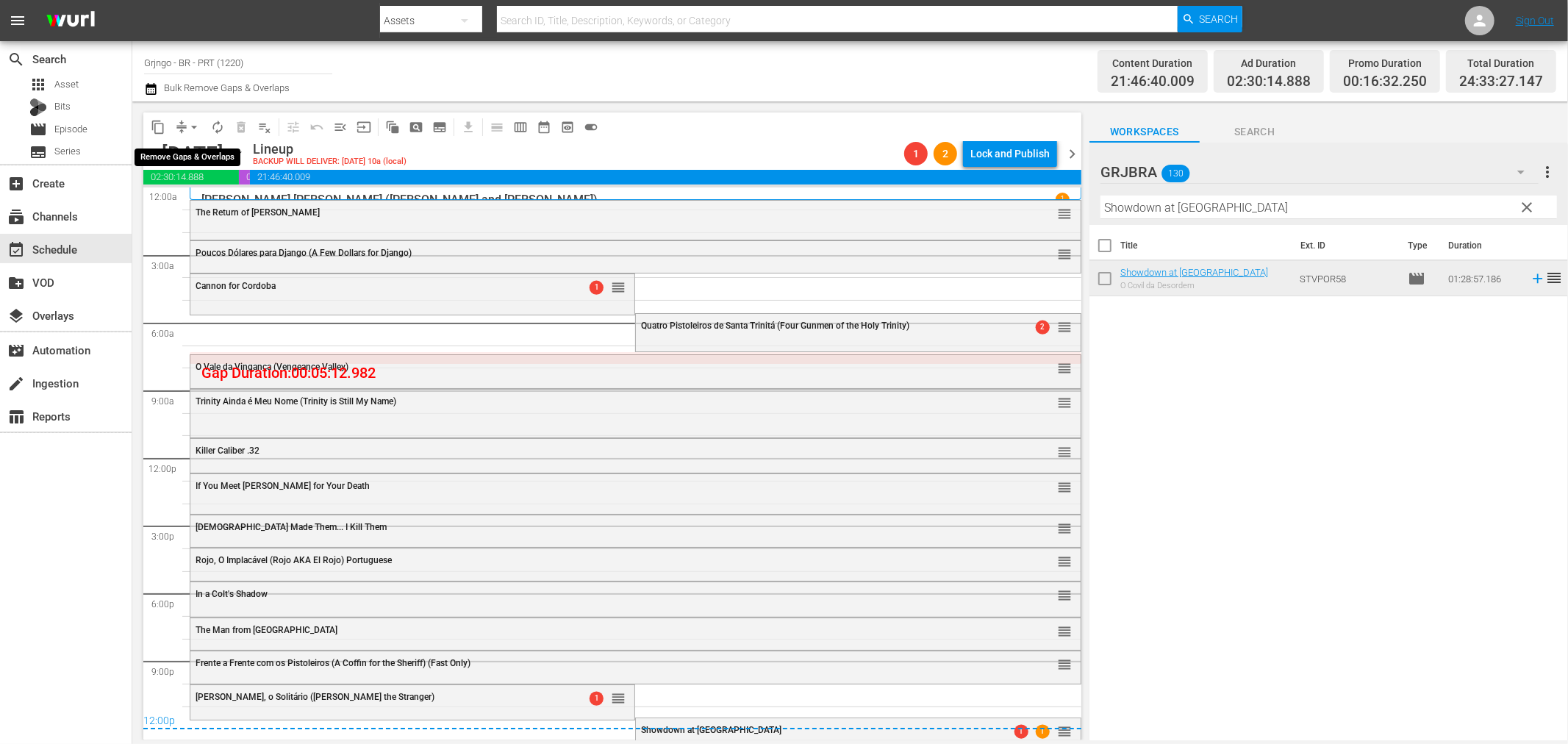
click at [190, 122] on span "arrow_drop_down" at bounding box center [194, 127] width 15 height 15
click at [206, 201] on li "Align to End of Previous Day" at bounding box center [195, 205] width 155 height 25
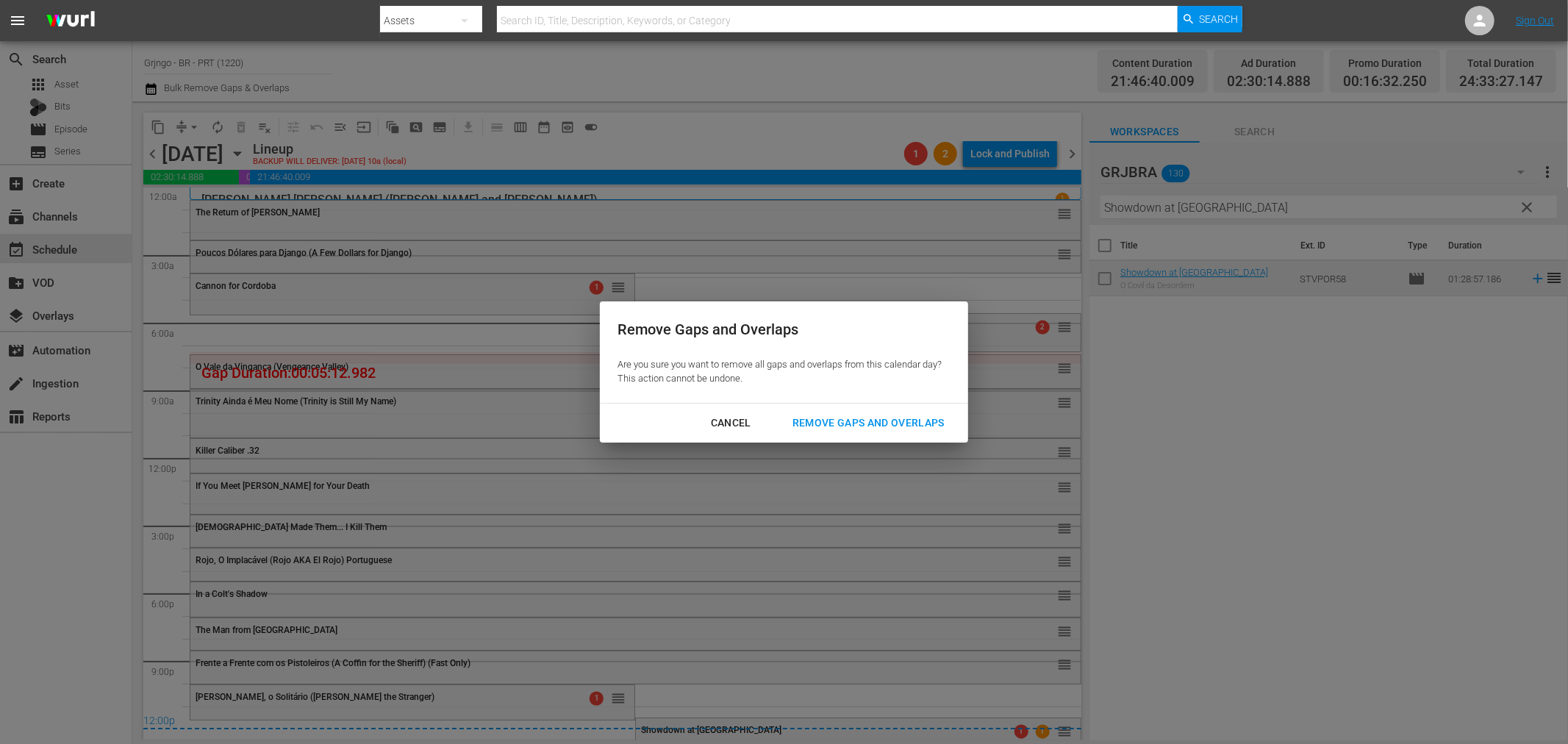
click at [895, 422] on div "Remove Gaps and Overlaps" at bounding box center [869, 423] width 176 height 18
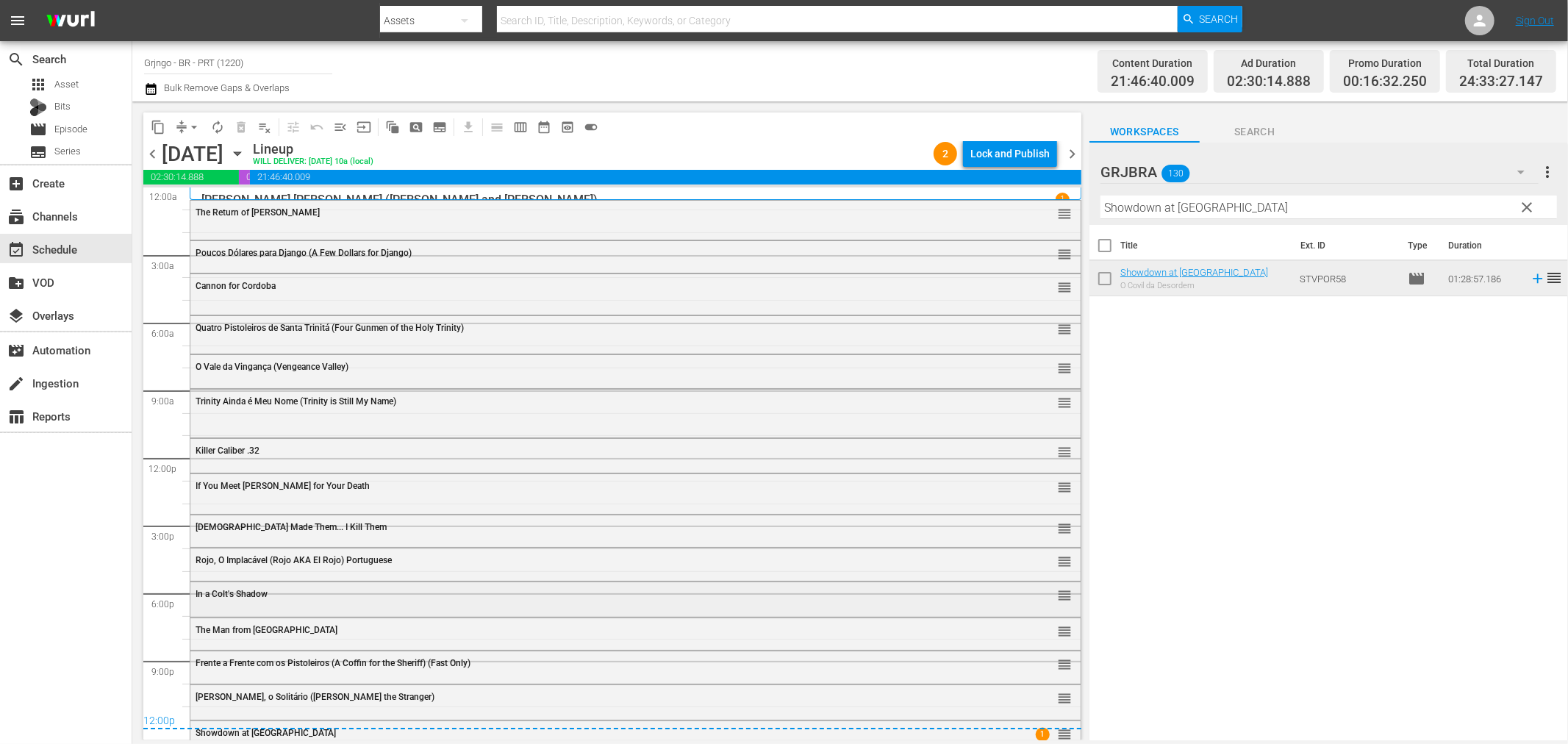
click at [287, 608] on div "In a Colt's Shadow reorder" at bounding box center [636, 598] width 890 height 31
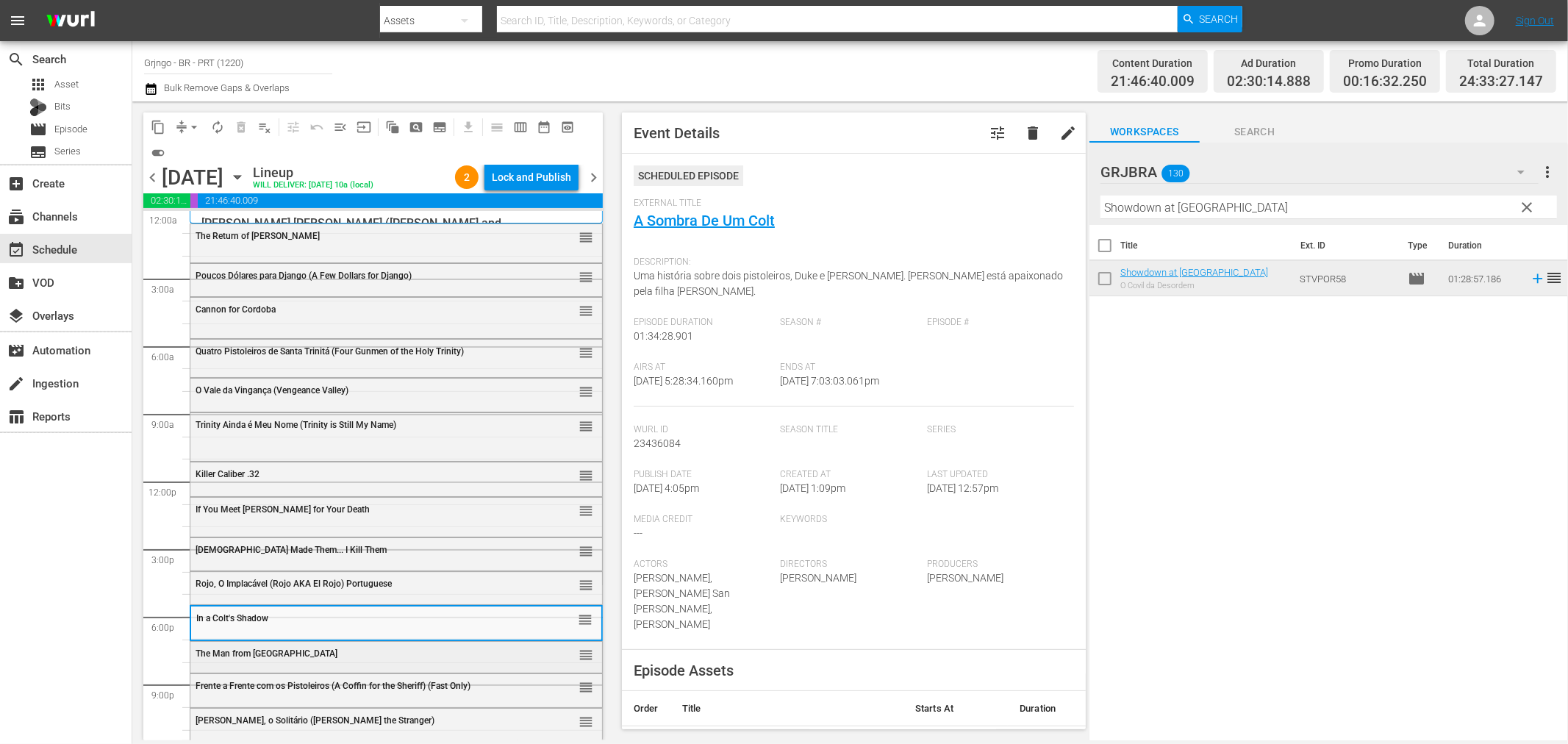
scroll to position [37, 0]
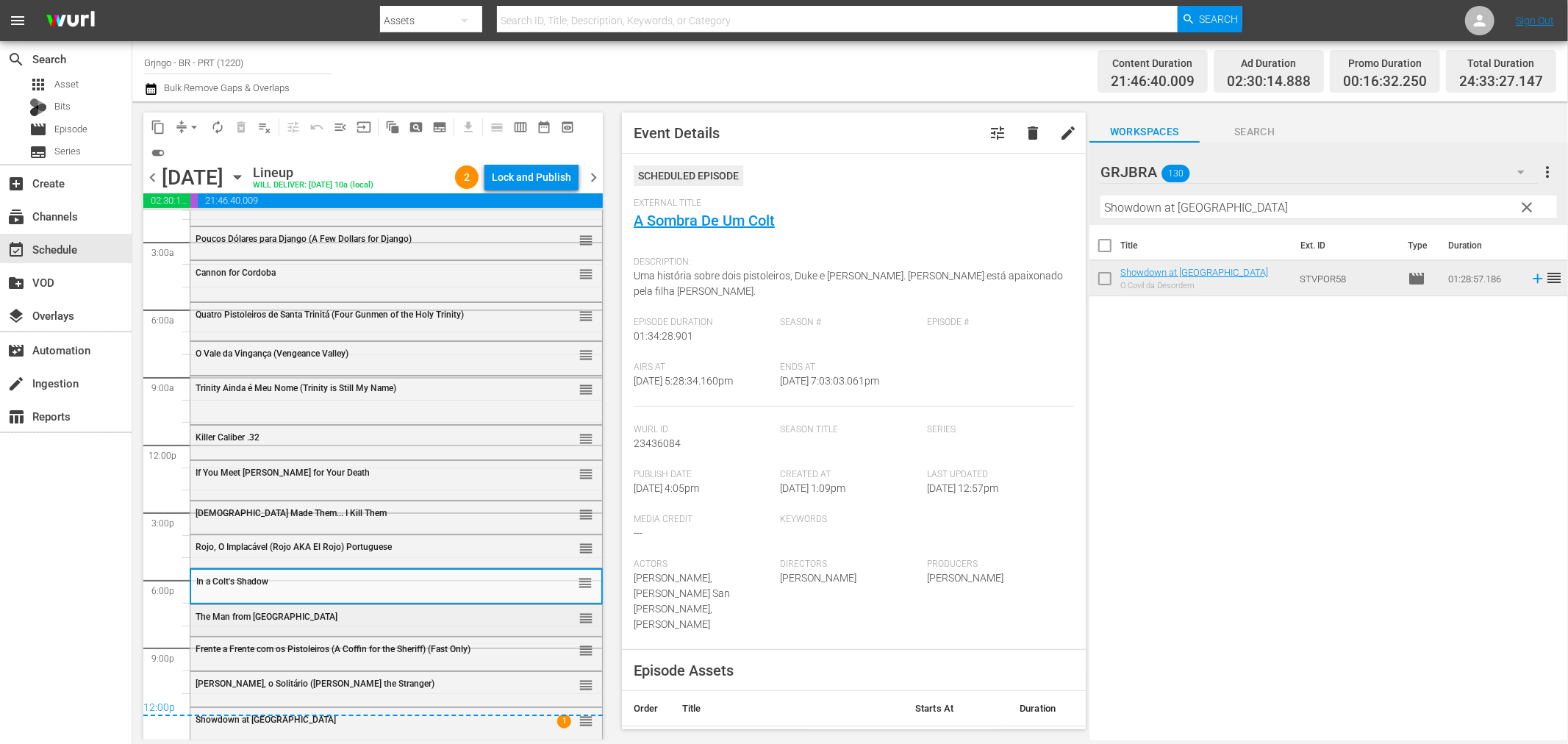
click at [275, 615] on span "The Man from [GEOGRAPHIC_DATA]" at bounding box center [266, 617] width 142 height 11
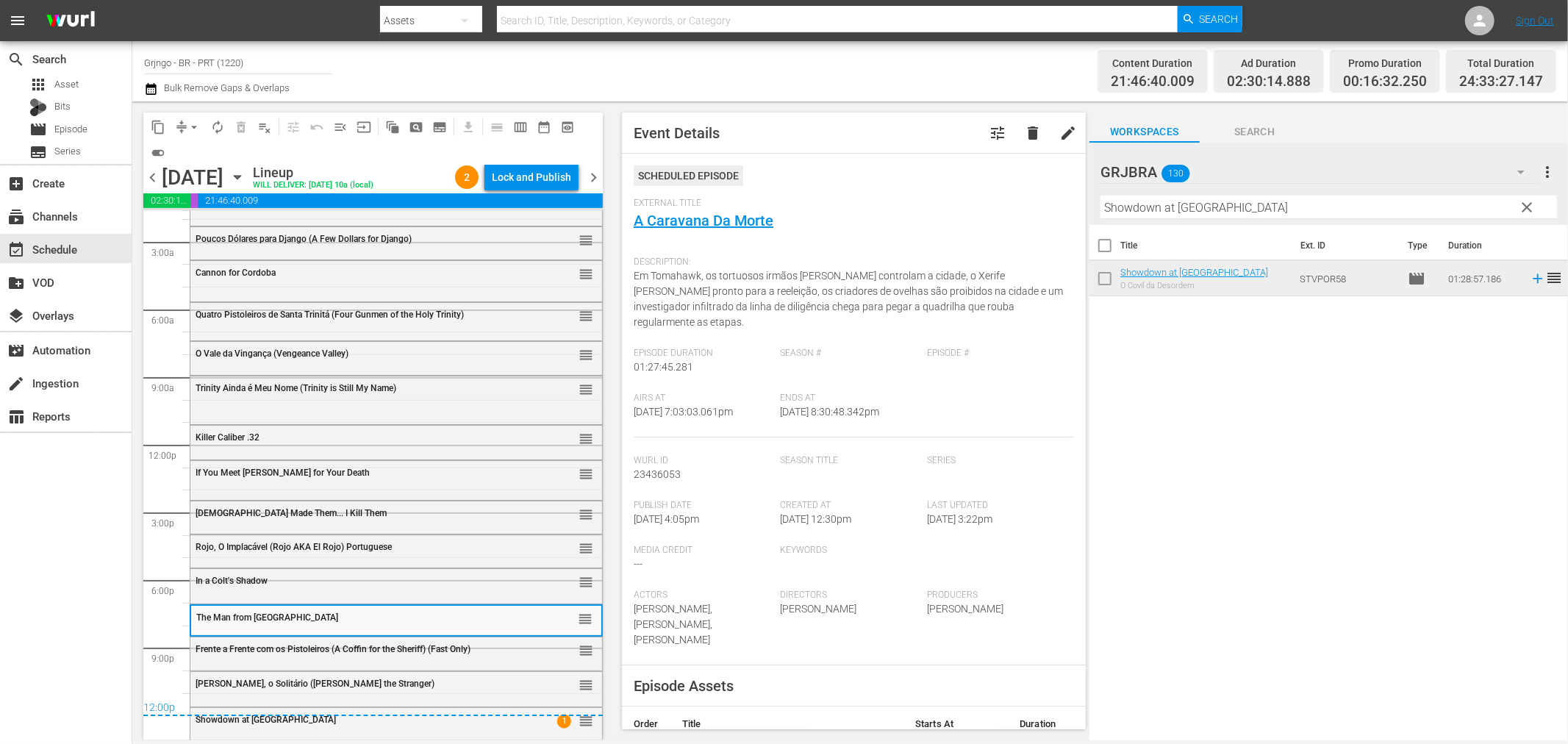
click at [287, 649] on span "Frente a Frente com os Pistoleiros (A Coffin for the Sheriff) (Fast Only)" at bounding box center [333, 649] width 275 height 11
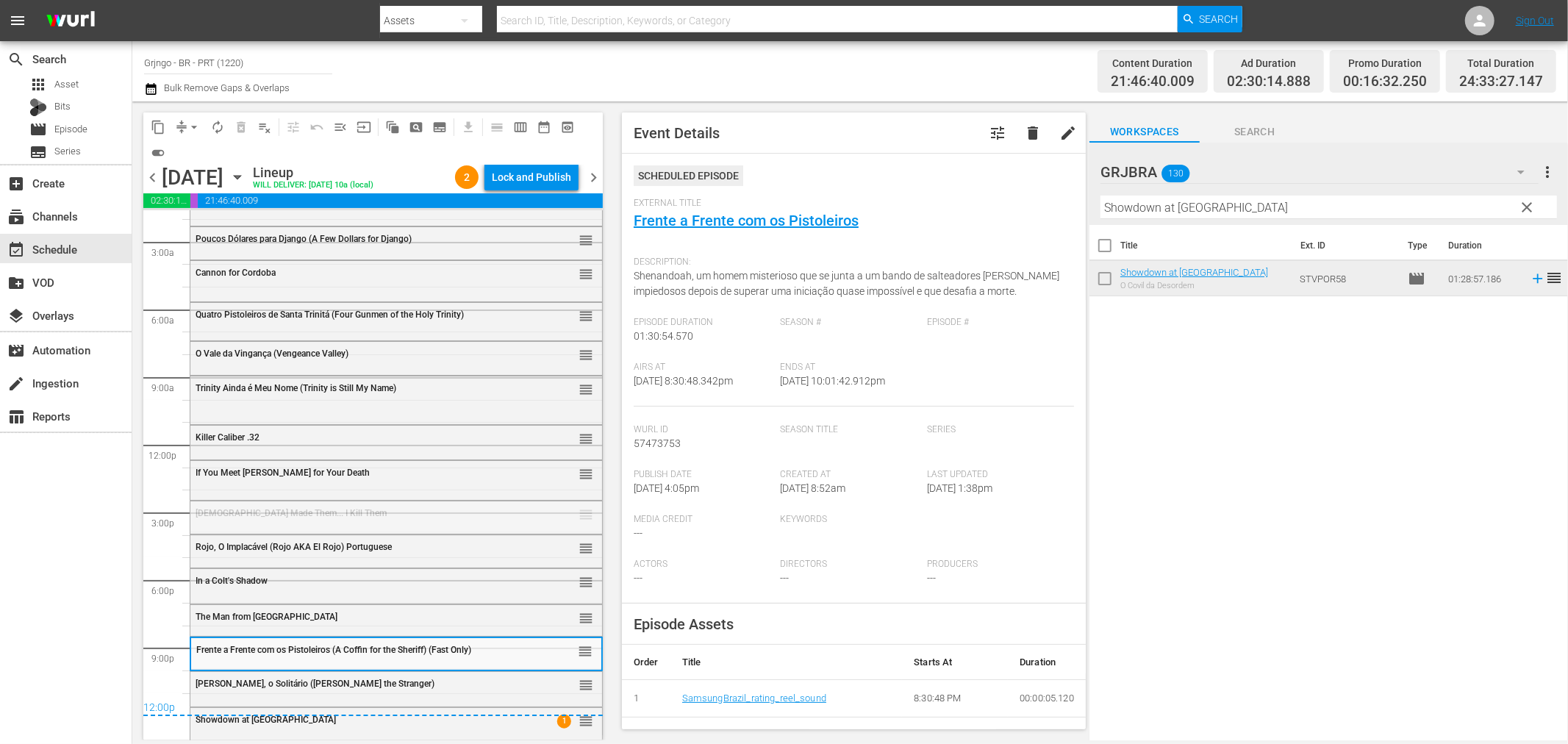
drag, startPoint x: 574, startPoint y: 513, endPoint x: 516, endPoint y: 507, distance: 58.3
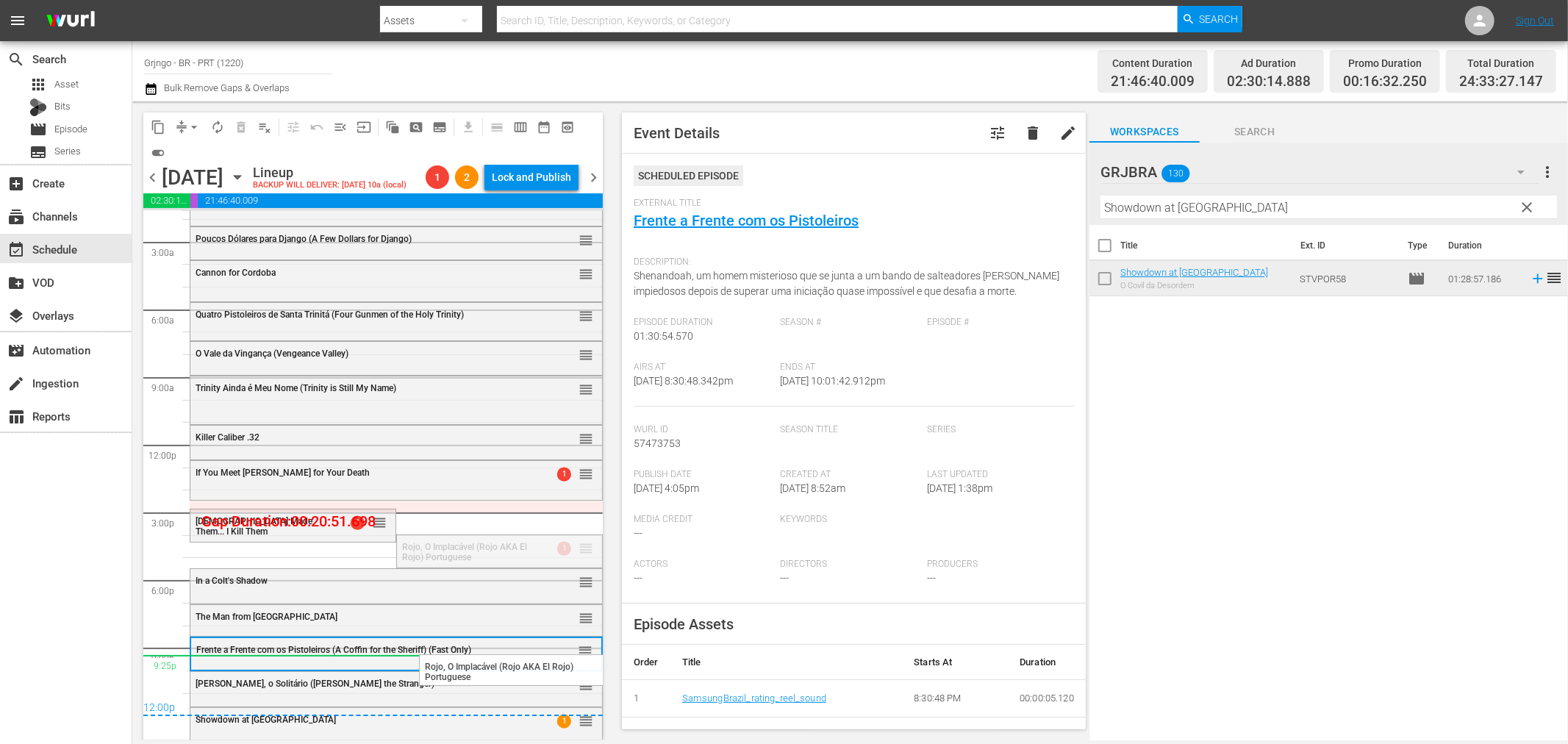
drag, startPoint x: 570, startPoint y: 548, endPoint x: 557, endPoint y: 656, distance: 108.8
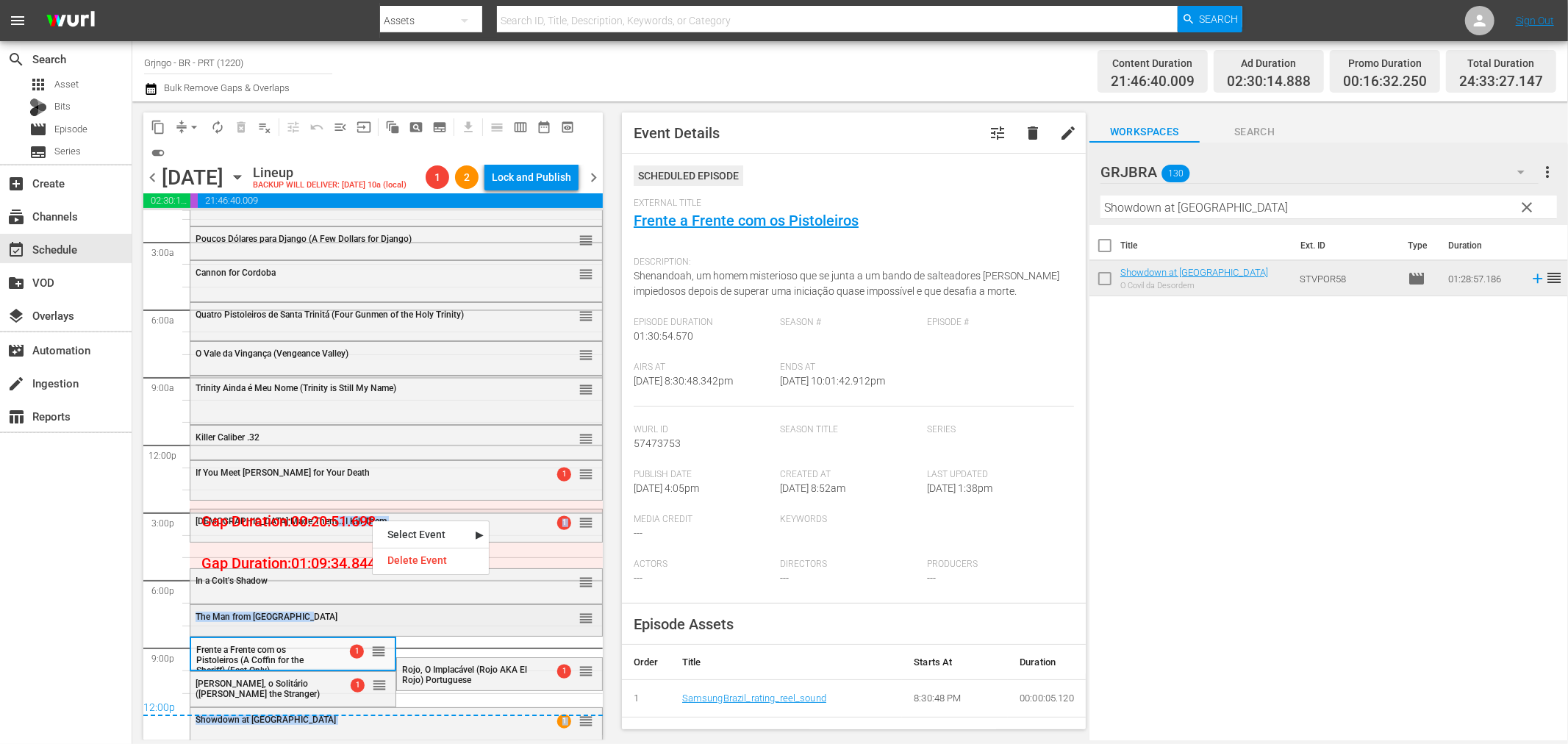
drag, startPoint x: 372, startPoint y: 519, endPoint x: 346, endPoint y: 612, distance: 96.6
click at [192, 125] on span "arrow_drop_down" at bounding box center [194, 127] width 15 height 15
click at [228, 196] on li "Align to End of Previous Day" at bounding box center [195, 205] width 155 height 25
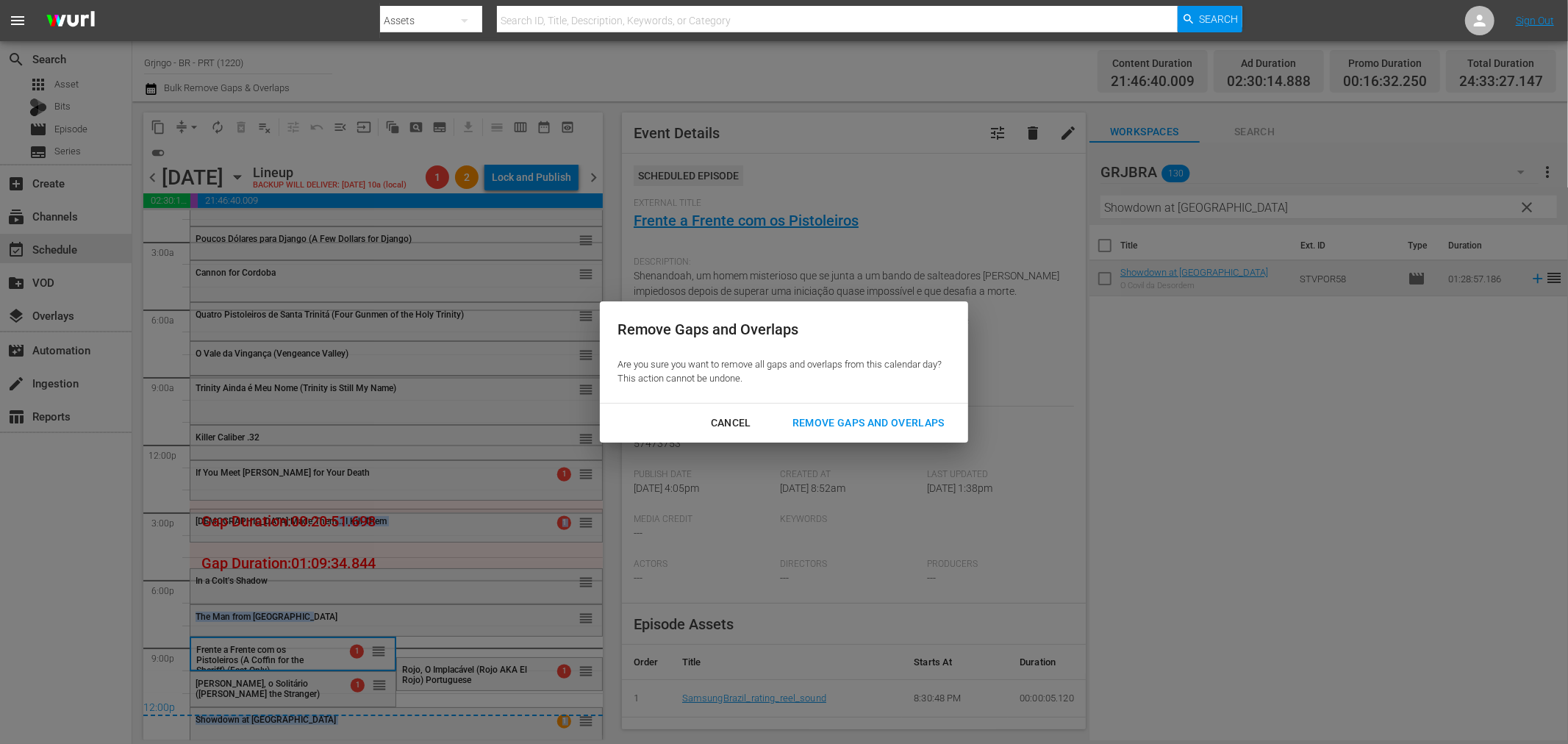
click at [853, 423] on div "Remove Gaps and Overlaps" at bounding box center [869, 423] width 176 height 18
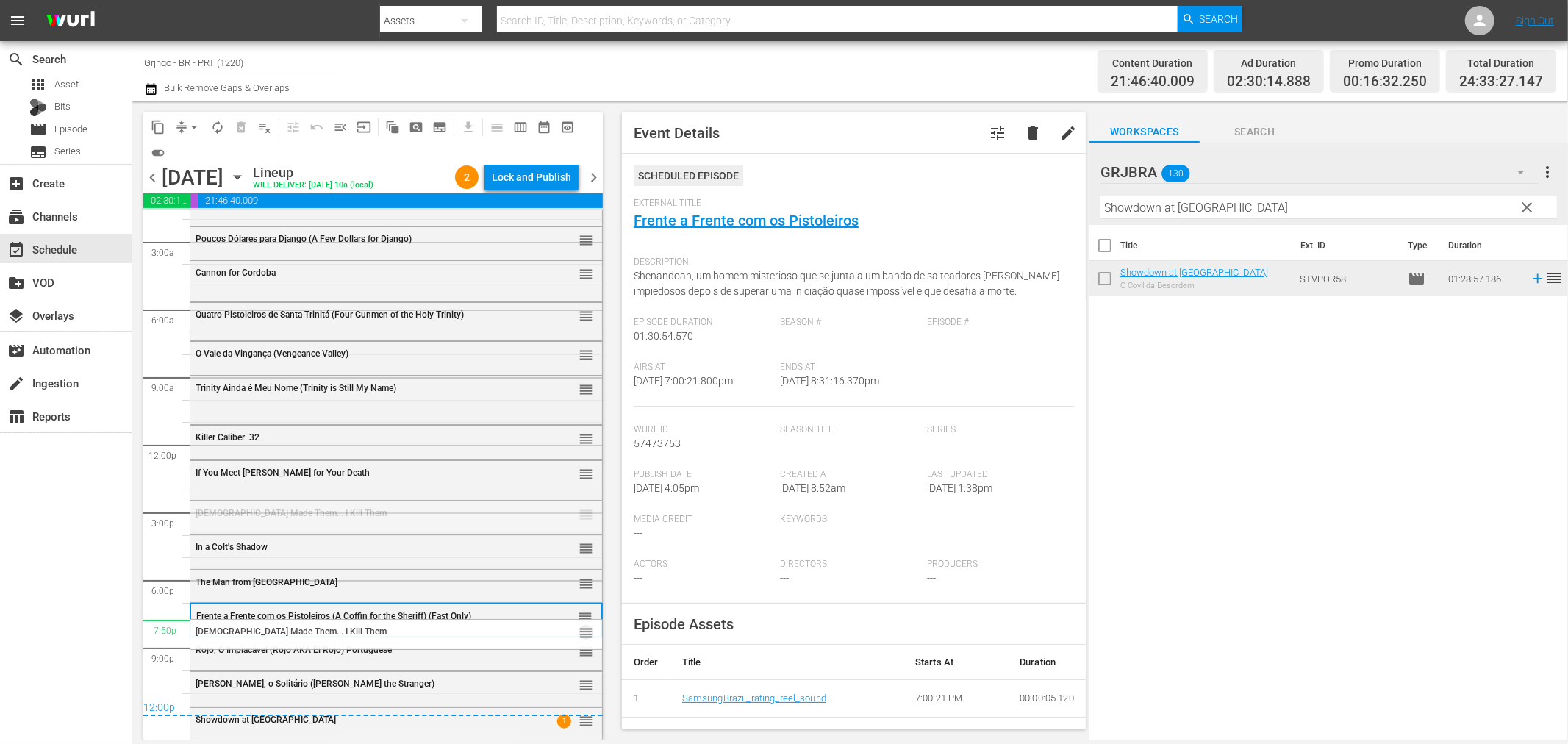
drag, startPoint x: 572, startPoint y: 508, endPoint x: 531, endPoint y: 622, distance: 121.1
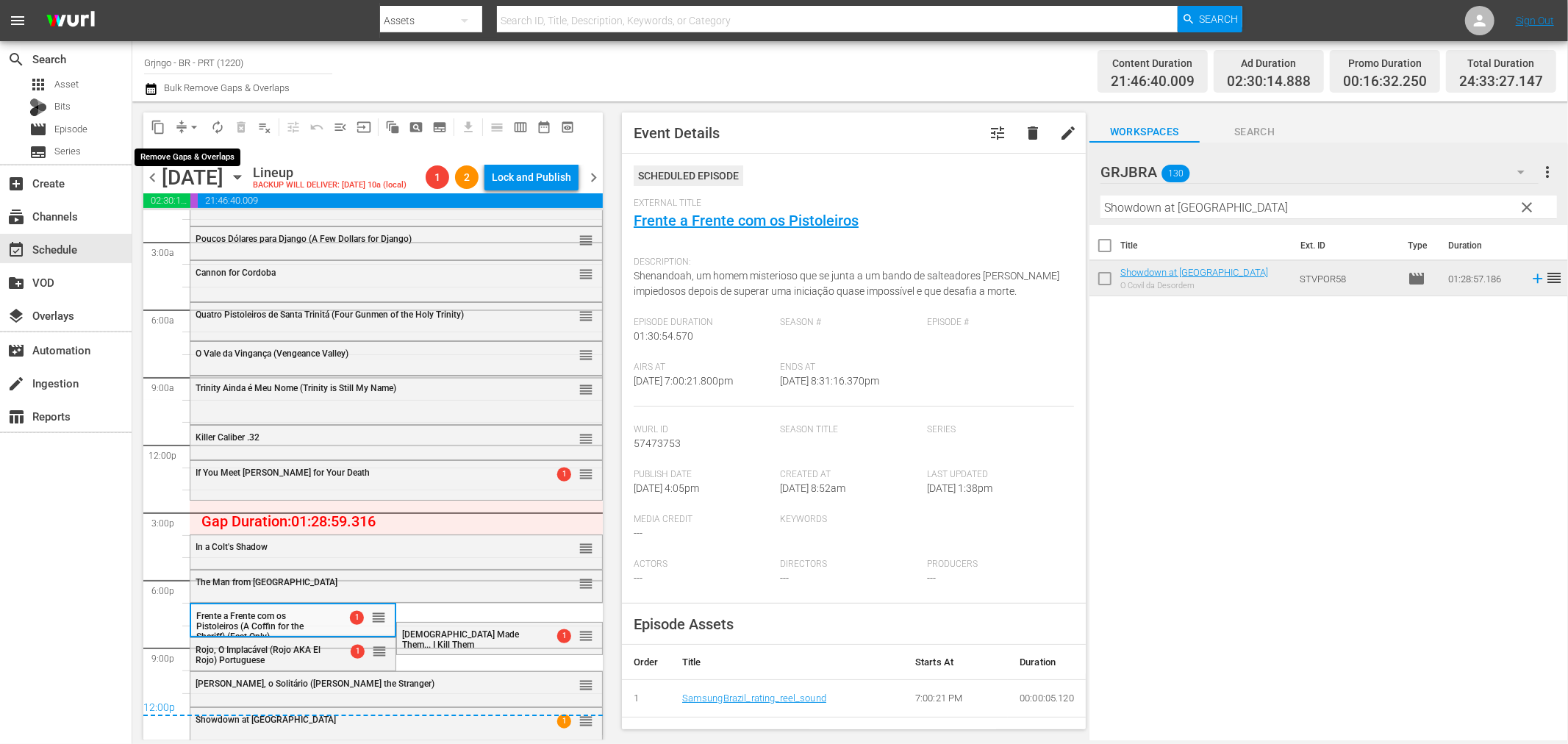
click at [197, 120] on span "arrow_drop_down" at bounding box center [194, 127] width 15 height 15
click at [198, 210] on li "Align to End of Previous Day" at bounding box center [195, 205] width 155 height 25
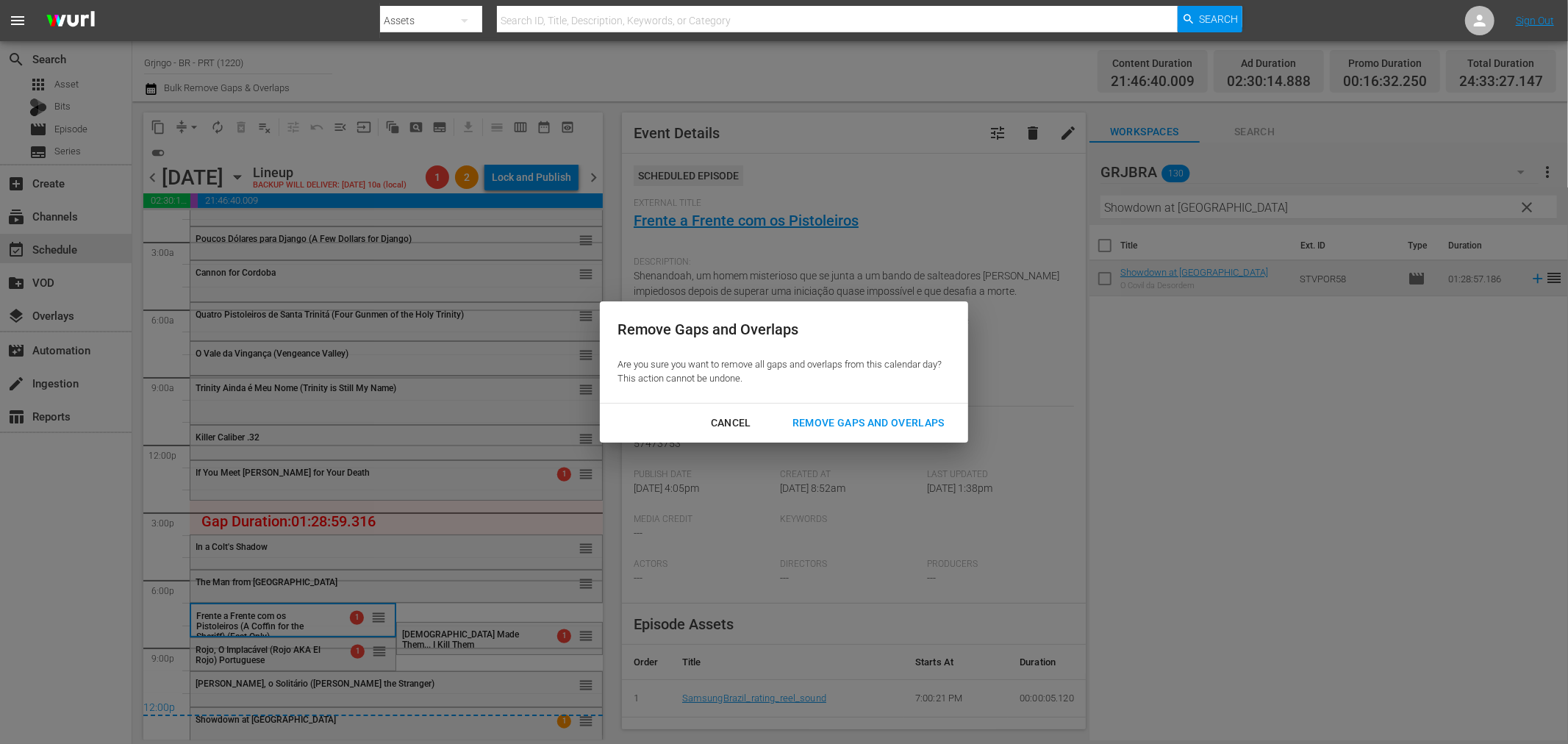
click at [816, 423] on div "Remove Gaps and Overlaps" at bounding box center [869, 423] width 176 height 18
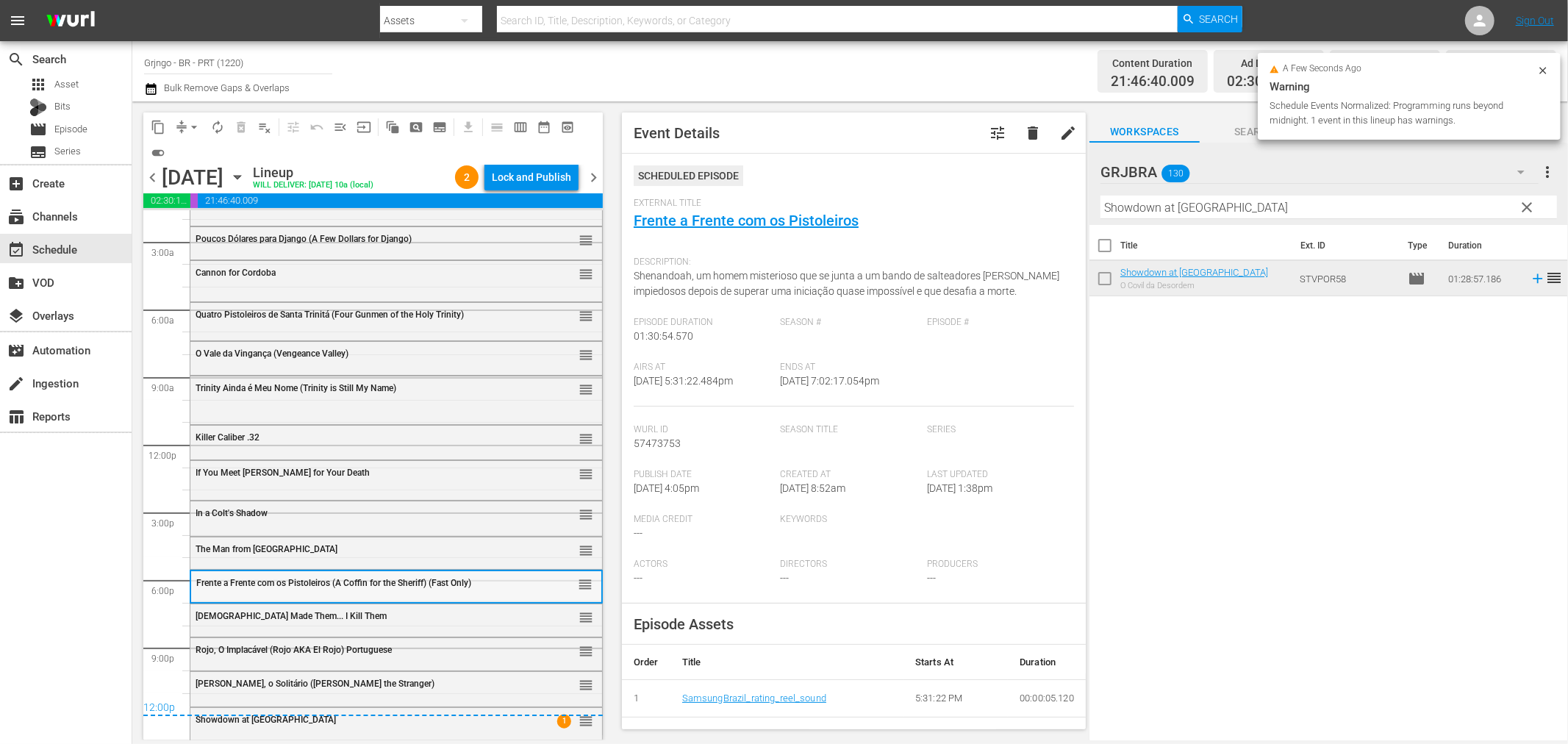
click at [209, 585] on span "Frente a Frente com os Pistoleiros (A Coffin for the Sheriff) (Fast Only)" at bounding box center [334, 583] width 275 height 11
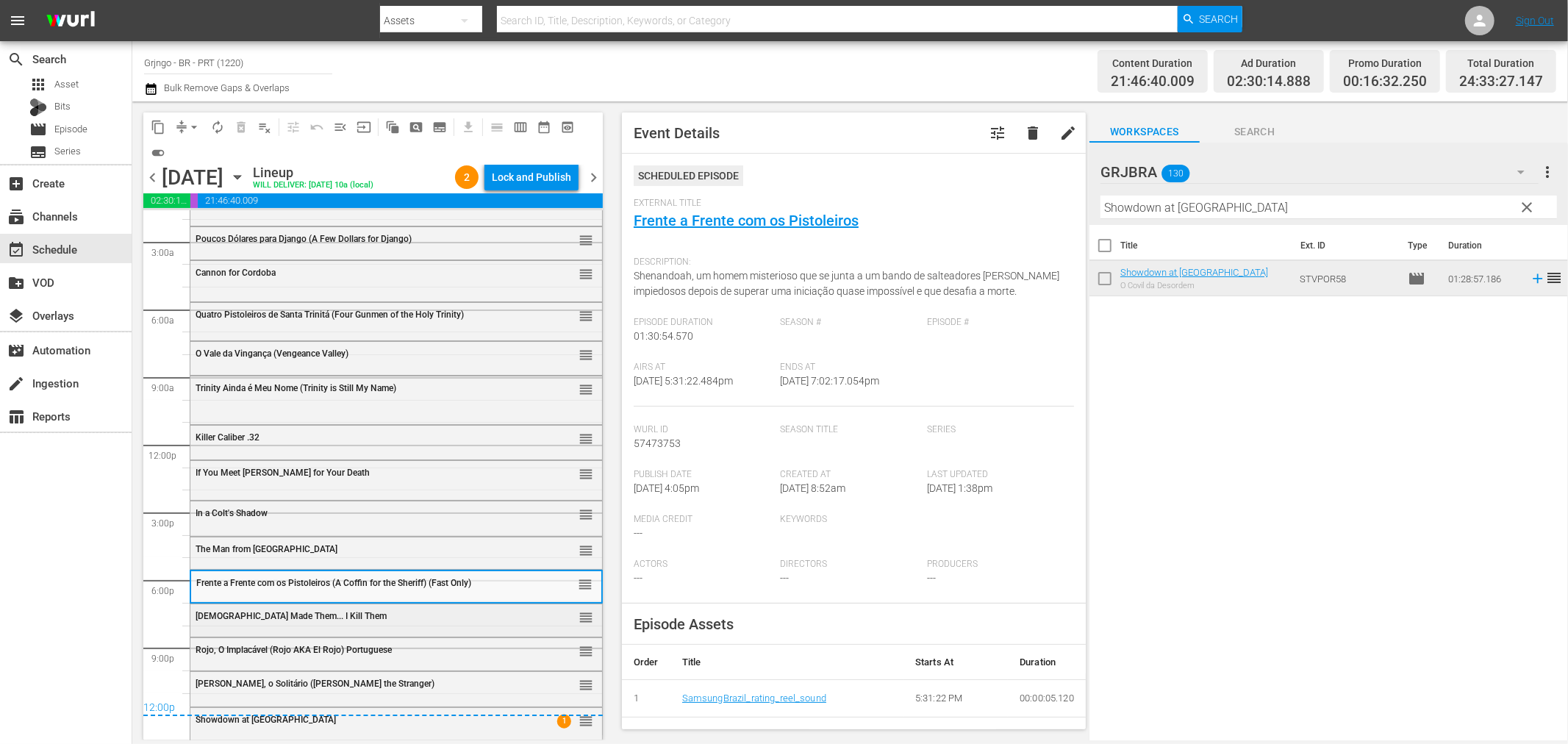
click at [212, 620] on span "[DEMOGRAPHIC_DATA] Made Them... I Kill Them" at bounding box center [291, 616] width 191 height 11
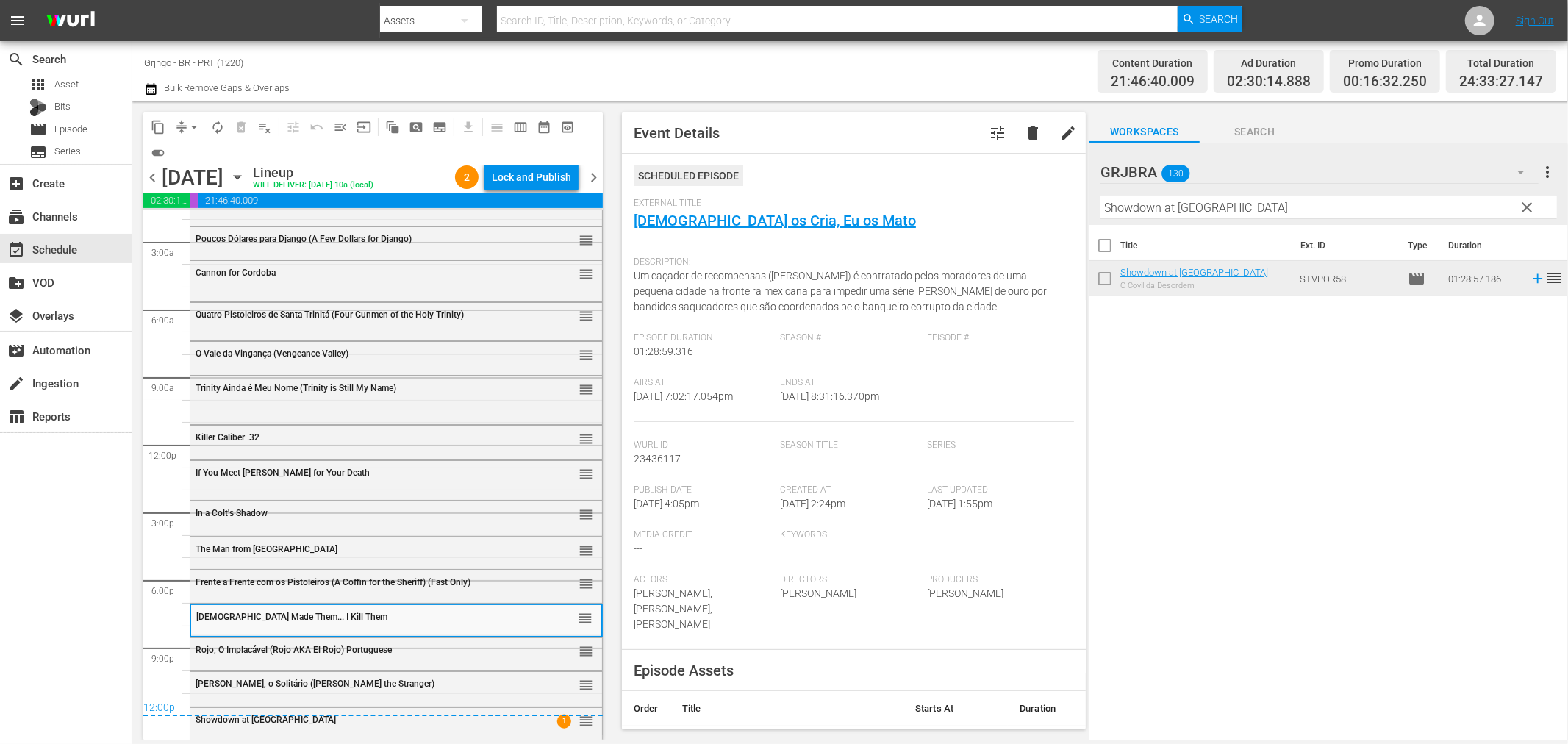
click at [225, 657] on div "Rojo, O Implacável (Rojo AKA El Rojo) Portuguese reorder" at bounding box center [396, 650] width 412 height 25
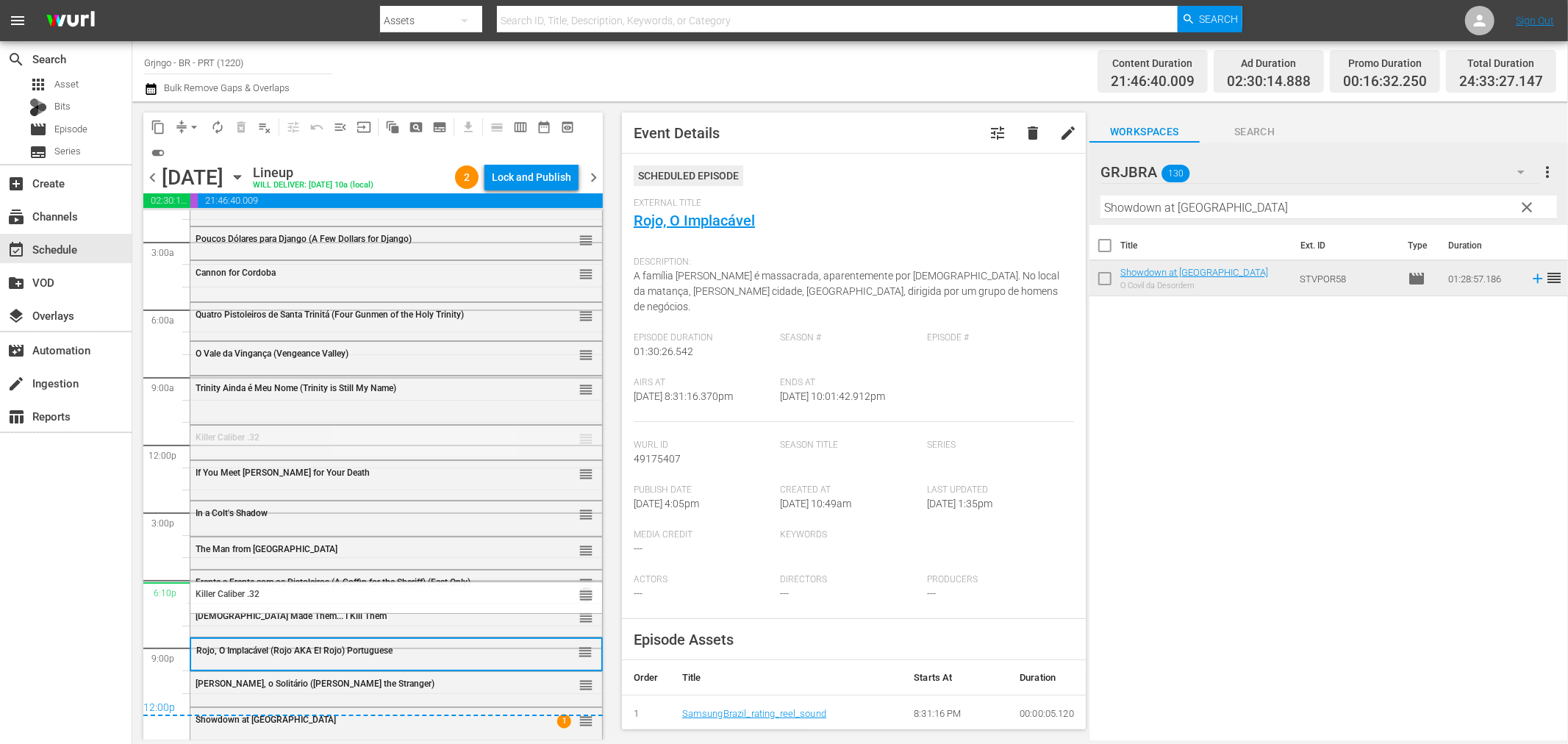
drag, startPoint x: 574, startPoint y: 432, endPoint x: 562, endPoint y: 583, distance: 151.5
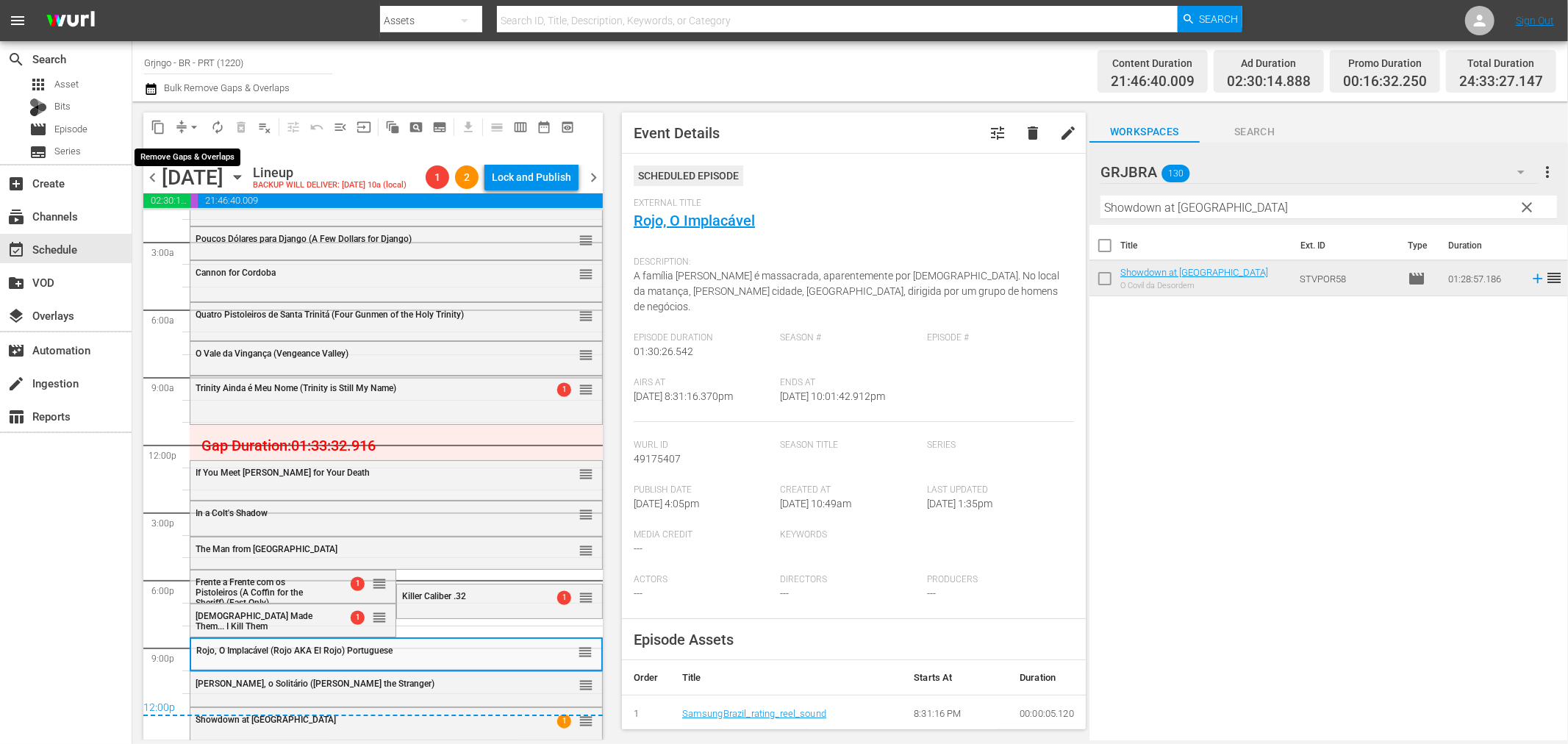
click at [193, 121] on span "arrow_drop_down" at bounding box center [194, 127] width 15 height 15
click at [241, 200] on li "Align to End of Previous Day" at bounding box center [195, 205] width 155 height 25
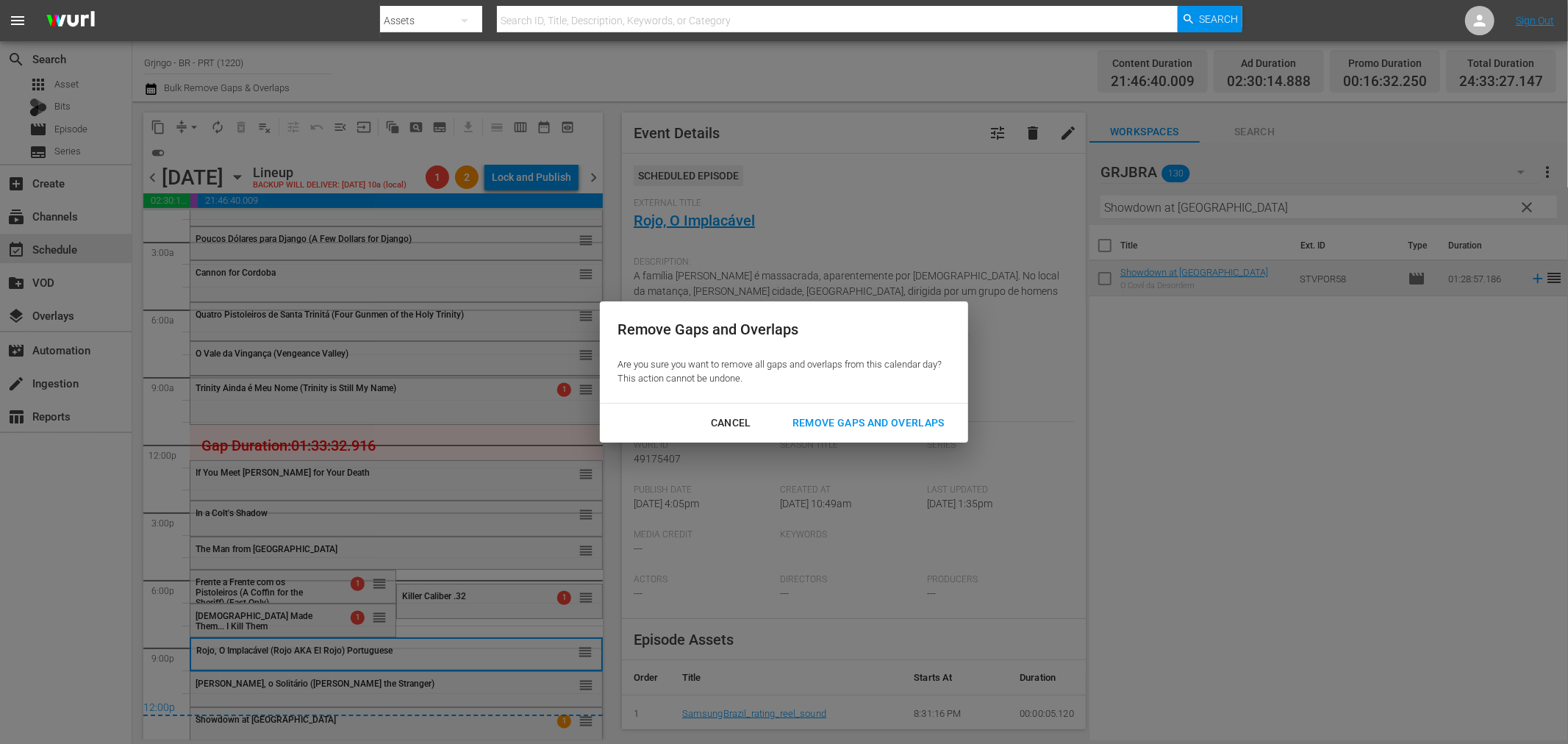
click at [873, 425] on div "Remove Gaps and Overlaps" at bounding box center [869, 423] width 176 height 18
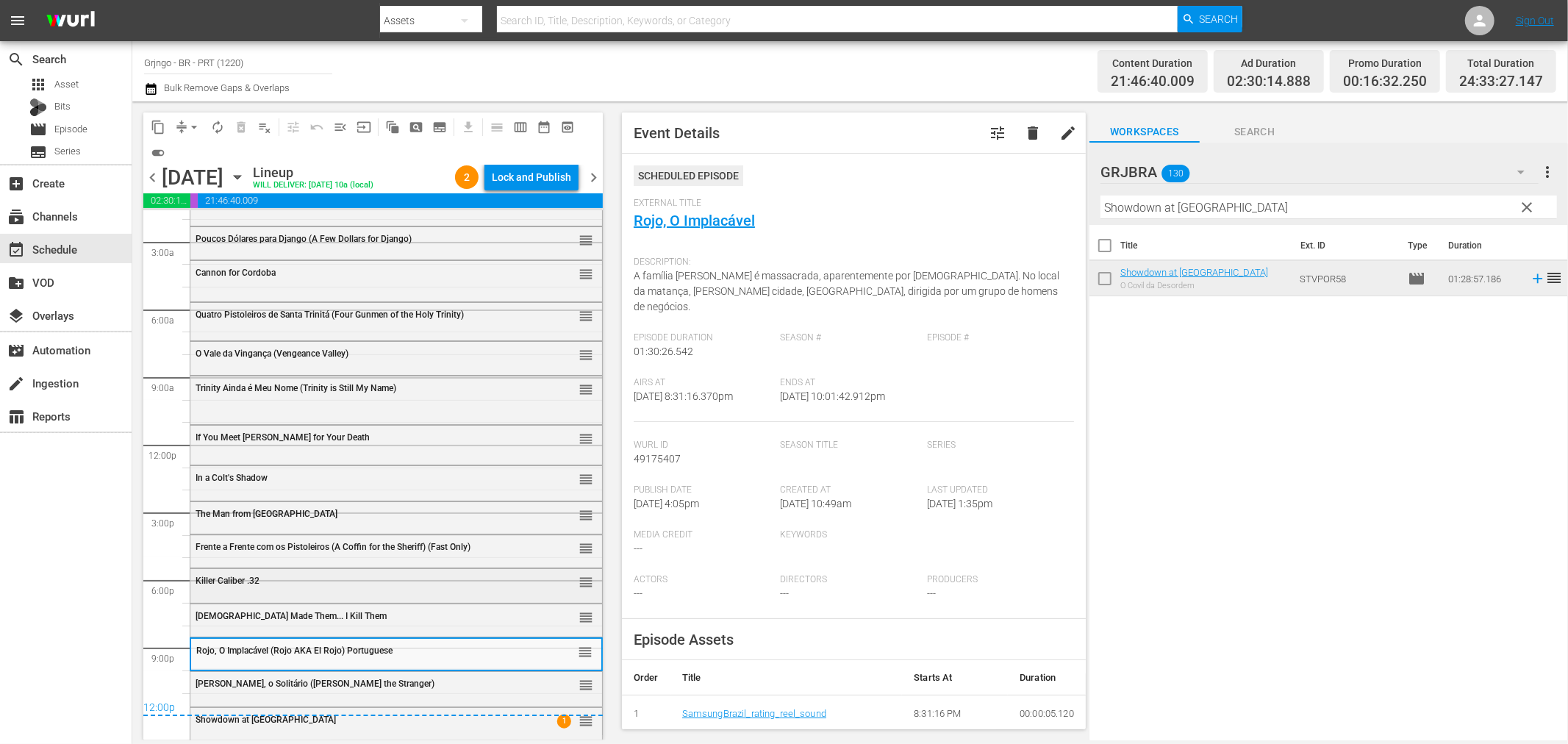
click at [292, 581] on div "Killer Caliber .32" at bounding box center [359, 580] width 327 height 11
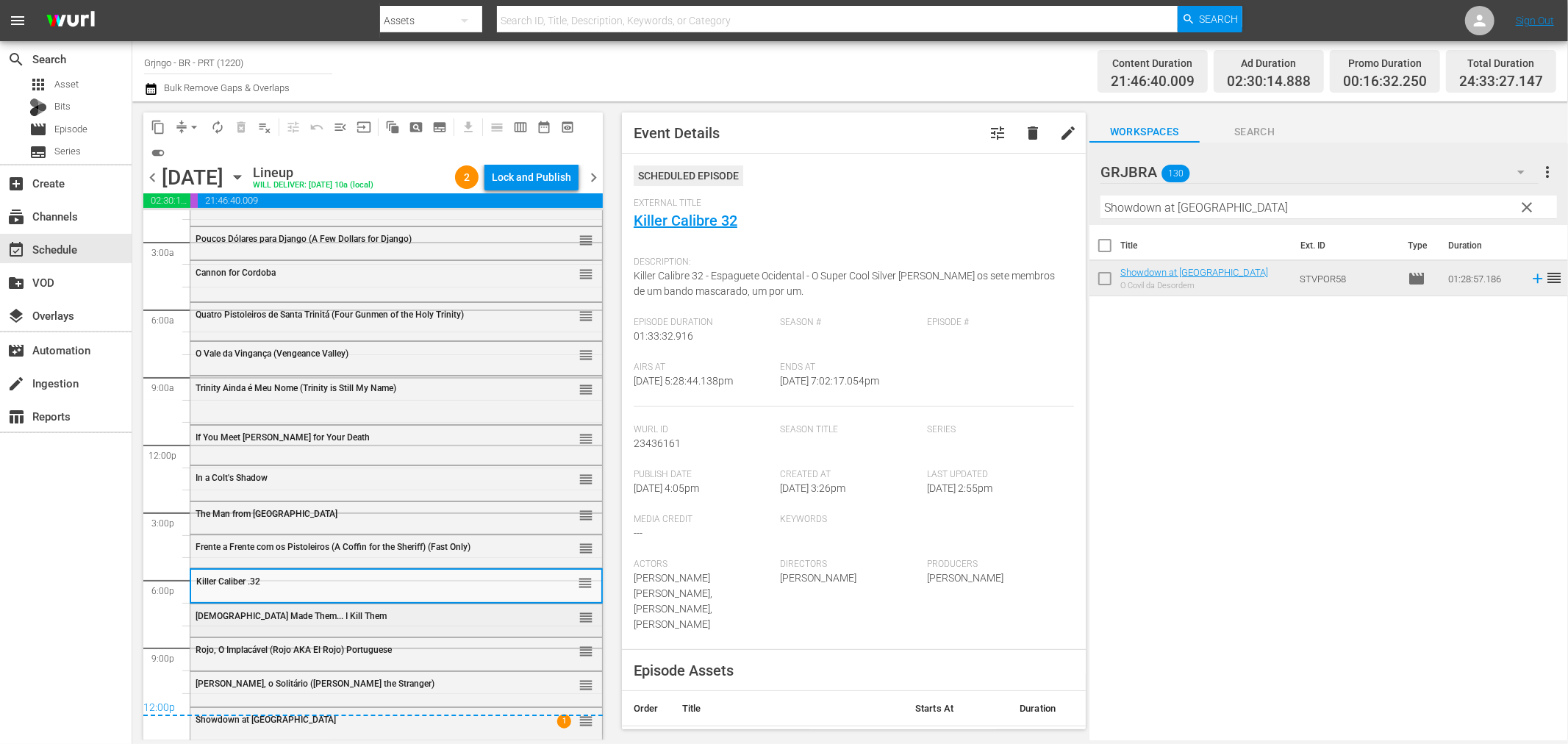
click at [295, 613] on span "[DEMOGRAPHIC_DATA] Made Them... I Kill Them" at bounding box center [291, 616] width 191 height 11
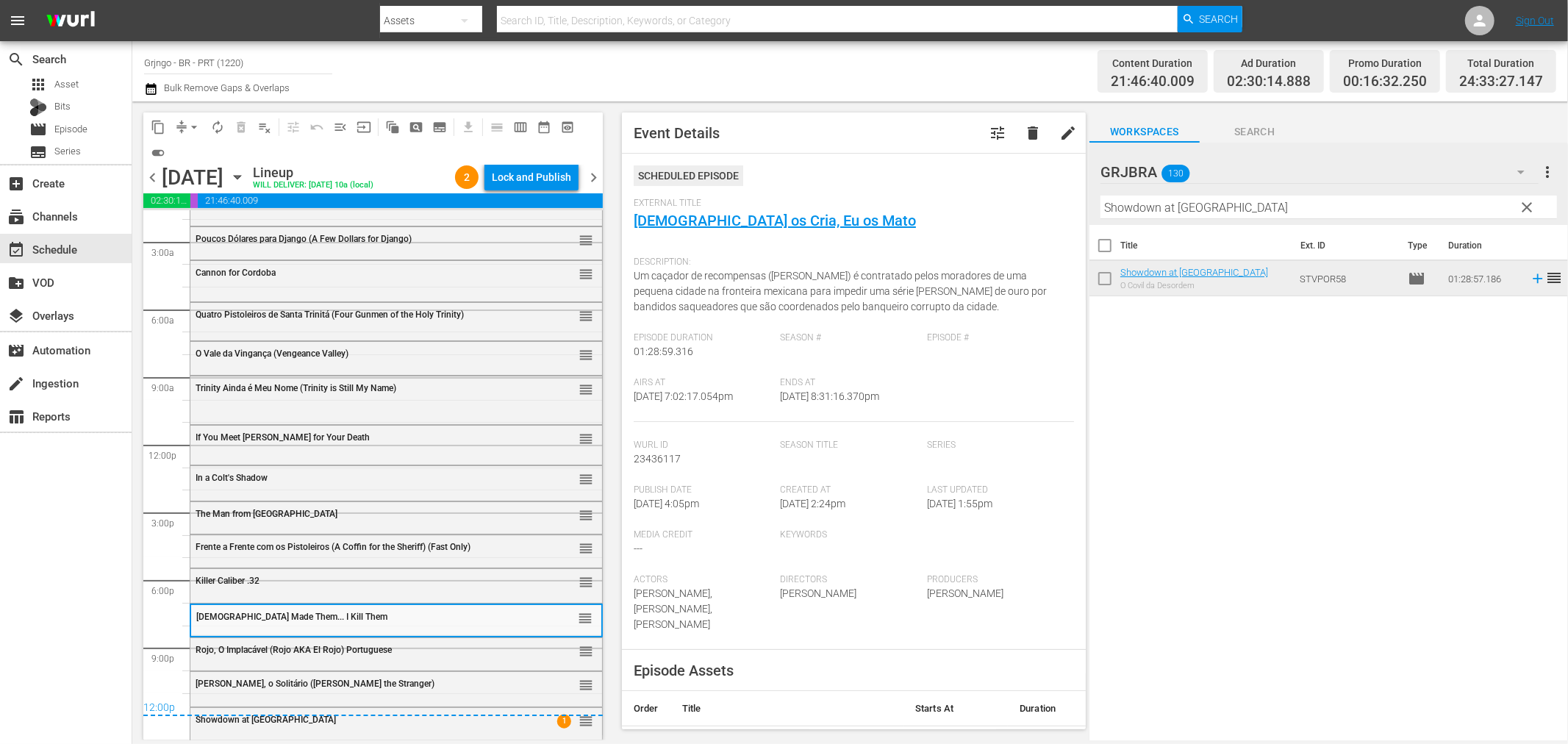
click at [305, 649] on span "Rojo, O Implacável (Rojo AKA El Rojo) Portuguese" at bounding box center [294, 649] width 197 height 11
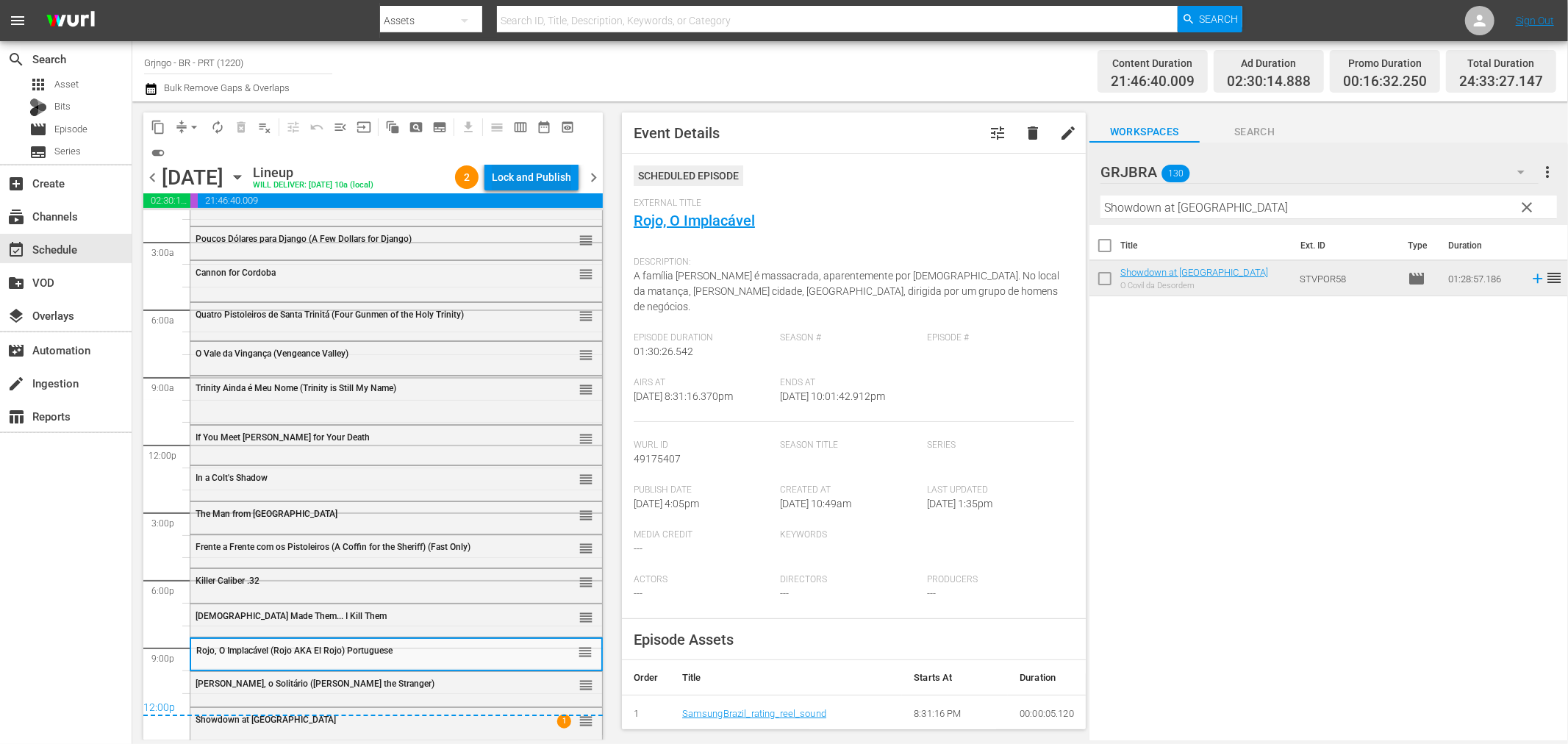
click at [540, 178] on div "Lock and Publish" at bounding box center [531, 177] width 80 height 26
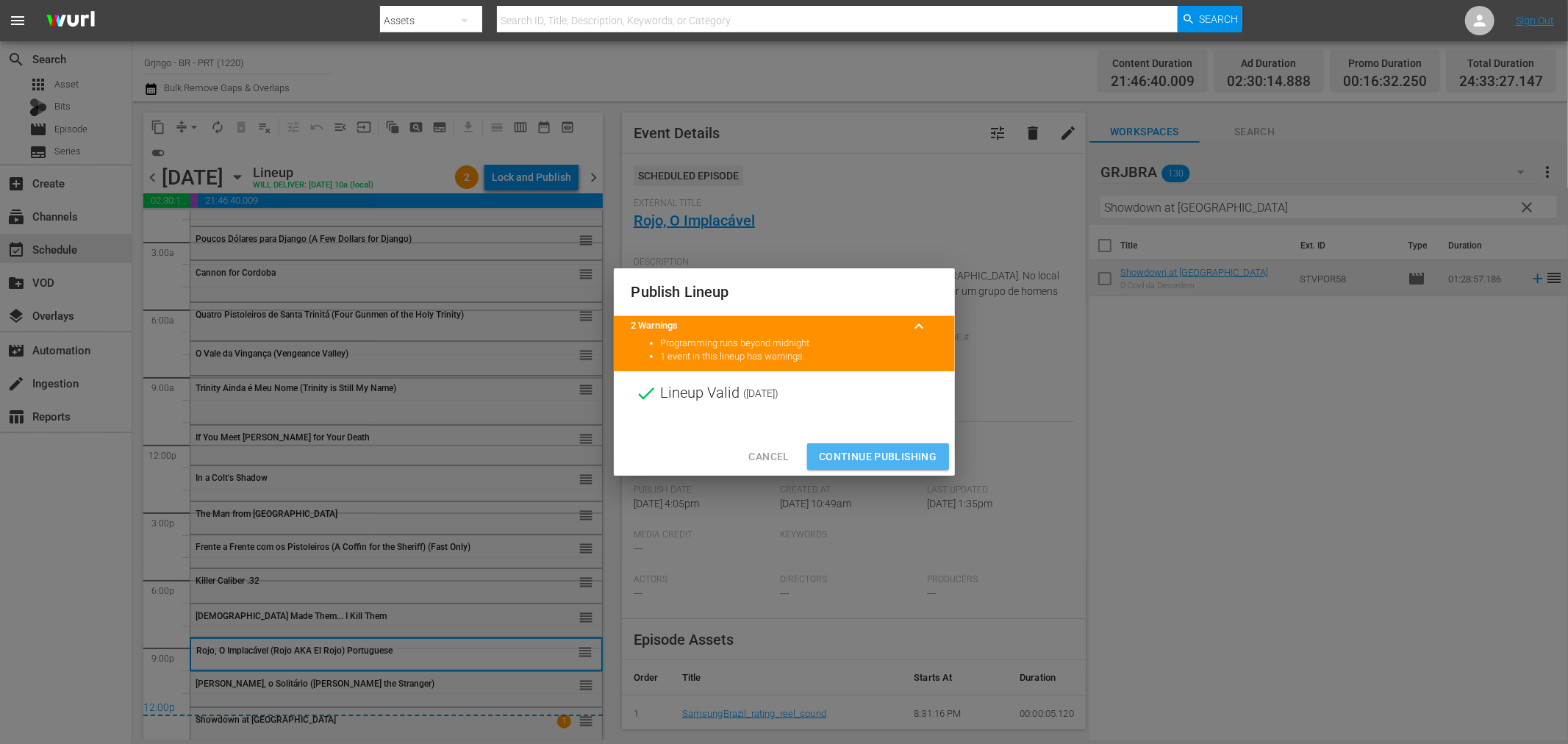
click at [877, 451] on span "Continue Publishing" at bounding box center [878, 457] width 118 height 18
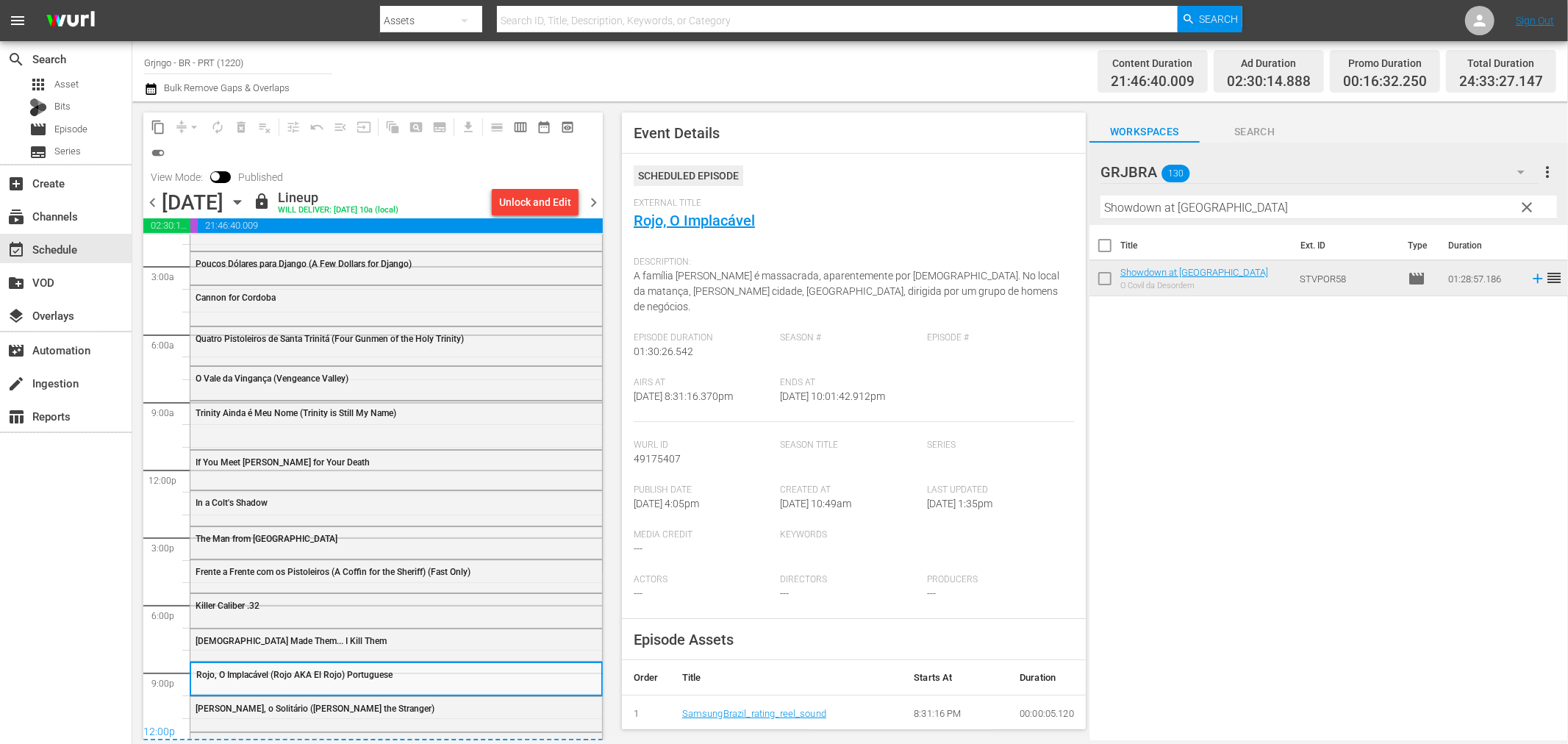
click at [590, 200] on span "chevron_right" at bounding box center [594, 202] width 18 height 18
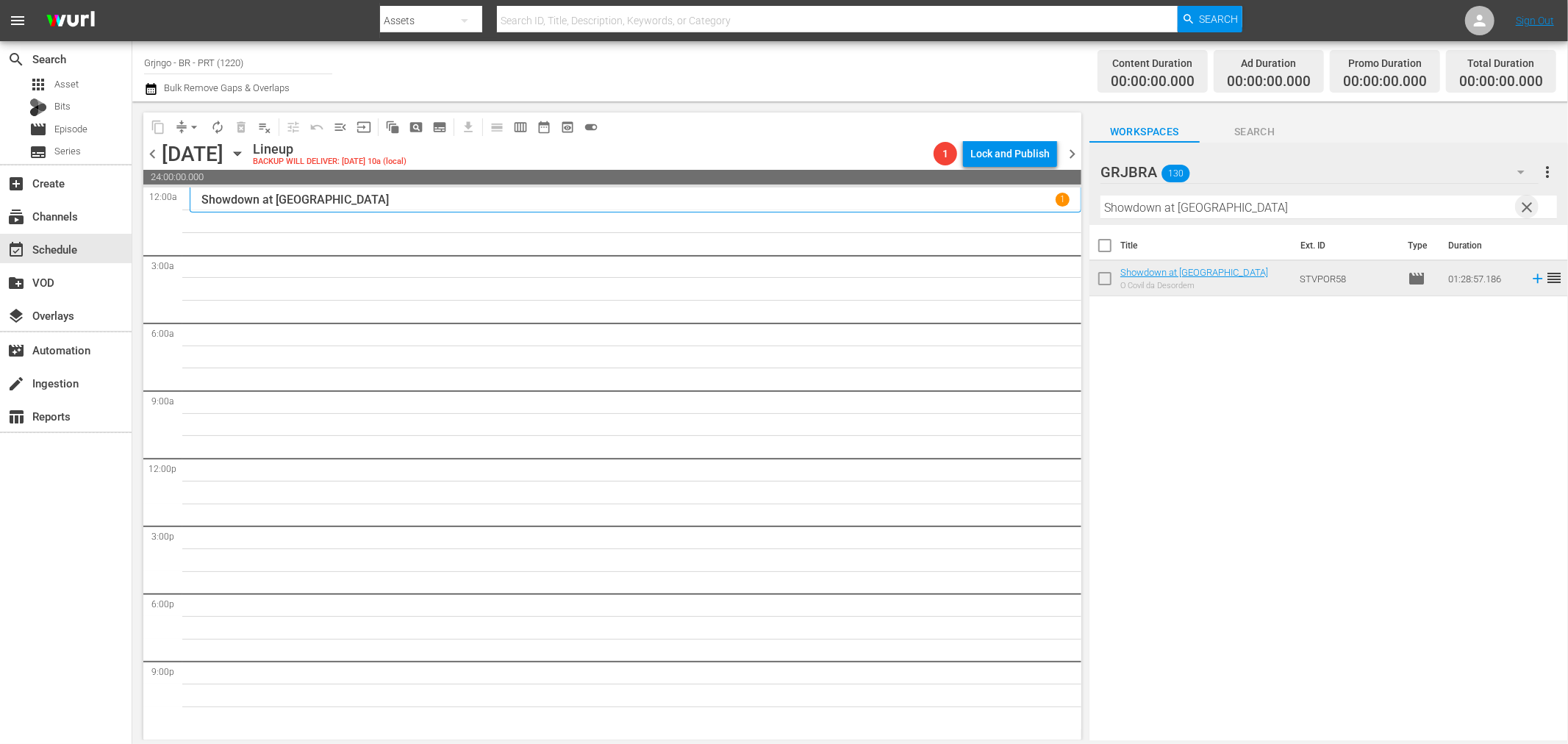
click at [1525, 203] on span "clear" at bounding box center [1527, 206] width 17 height 17
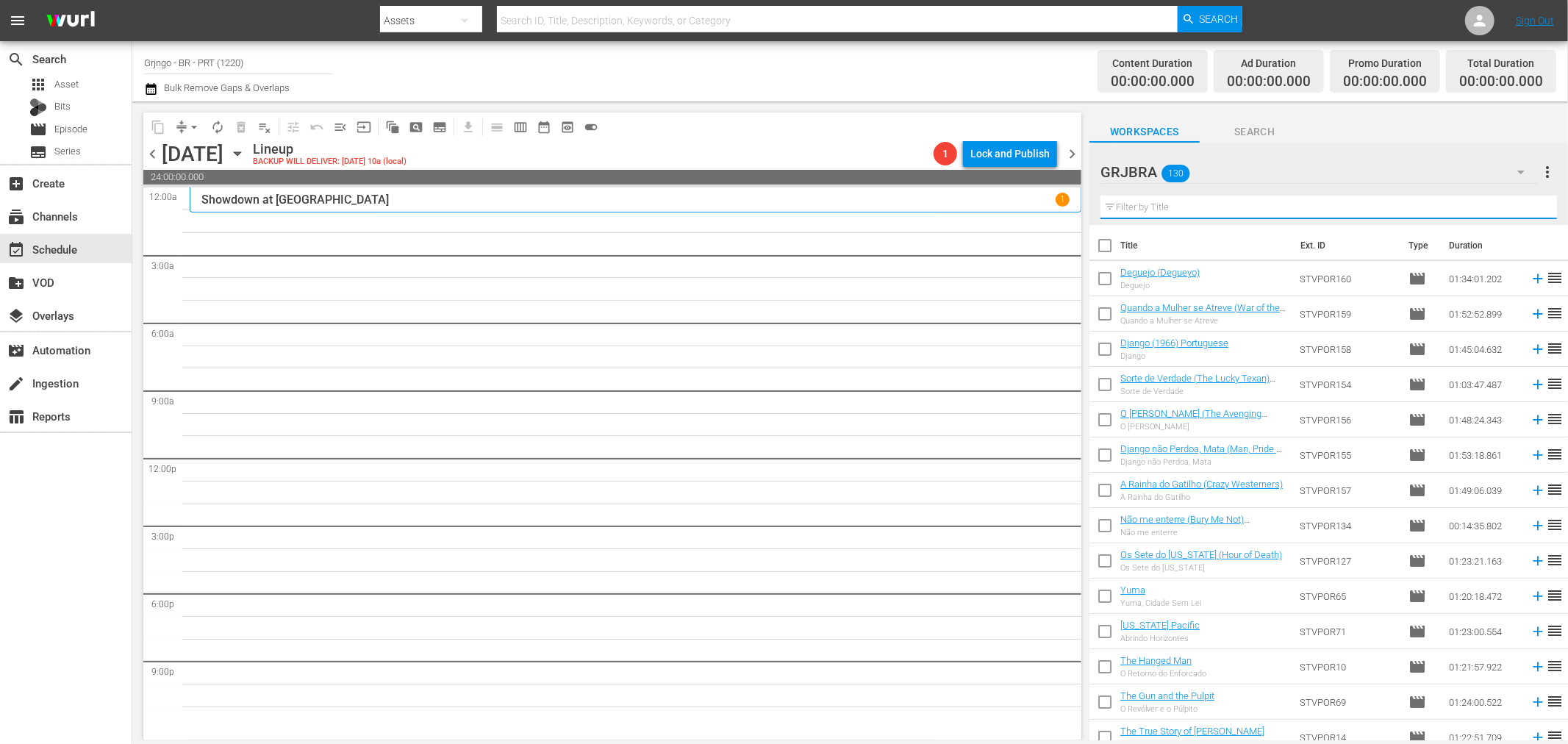
click at [1226, 206] on input "text" at bounding box center [1329, 207] width 456 height 24
paste input "Gunman"
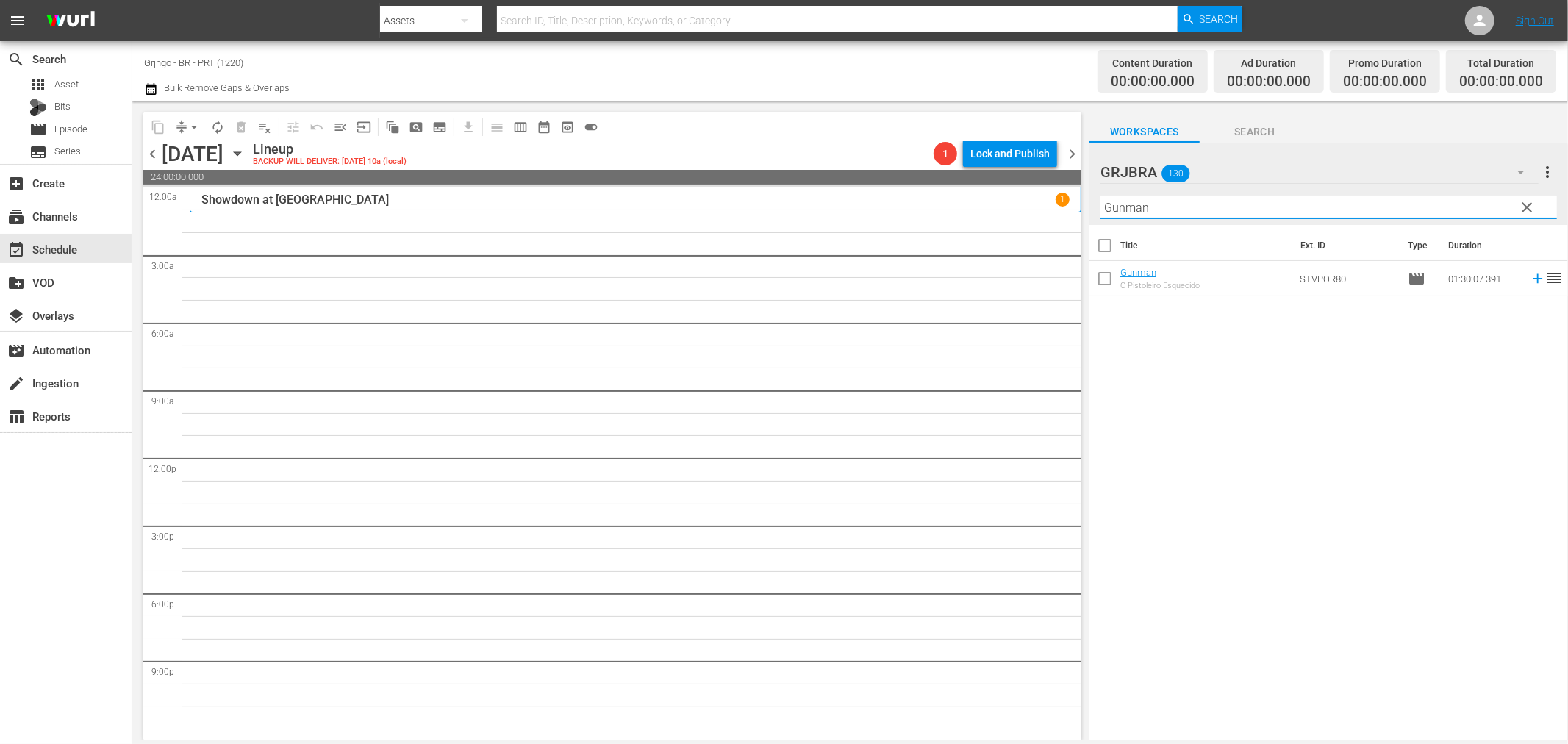
type input "Gunman"
click at [1530, 275] on icon at bounding box center [1538, 279] width 16 height 16
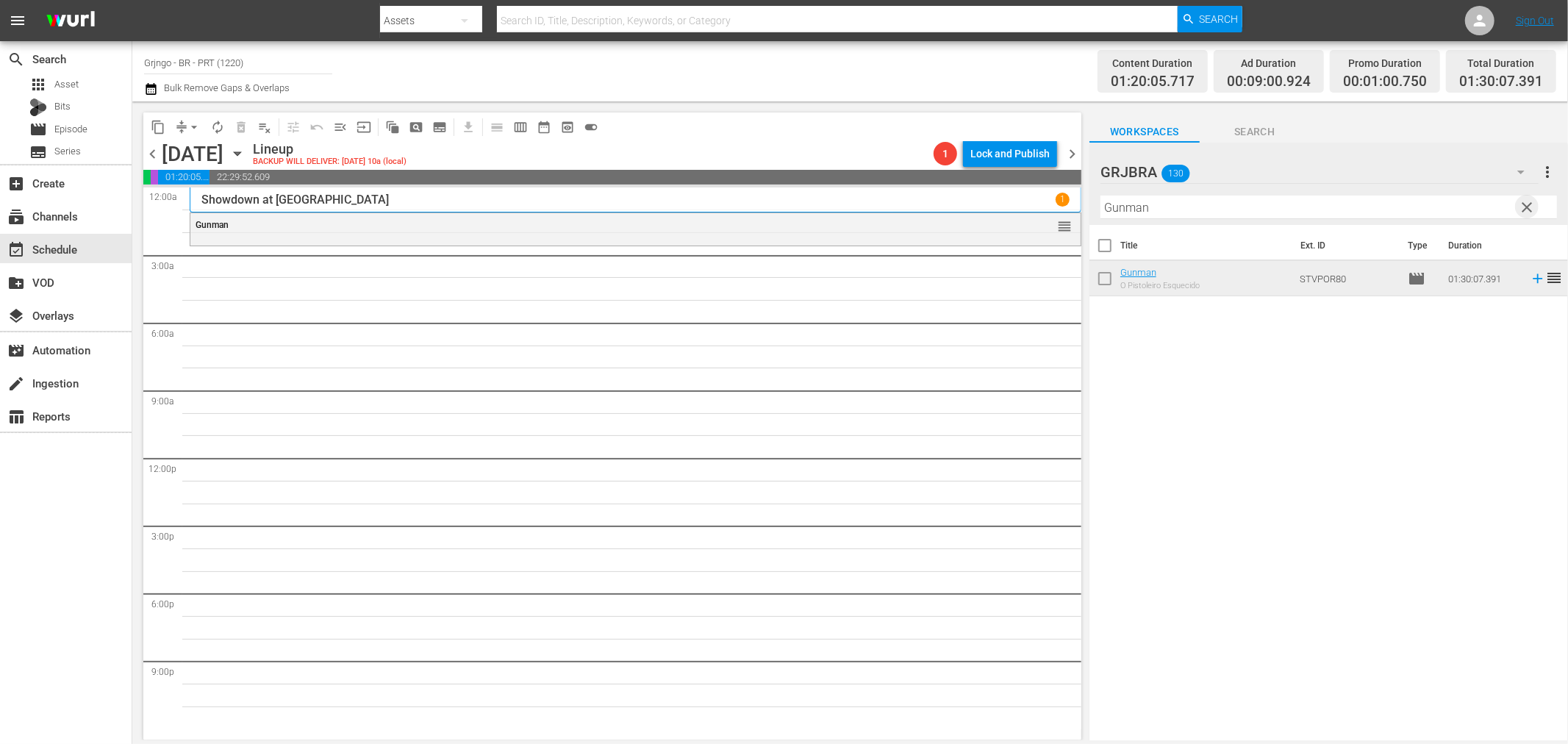
click at [1523, 205] on span "clear" at bounding box center [1527, 206] width 17 height 17
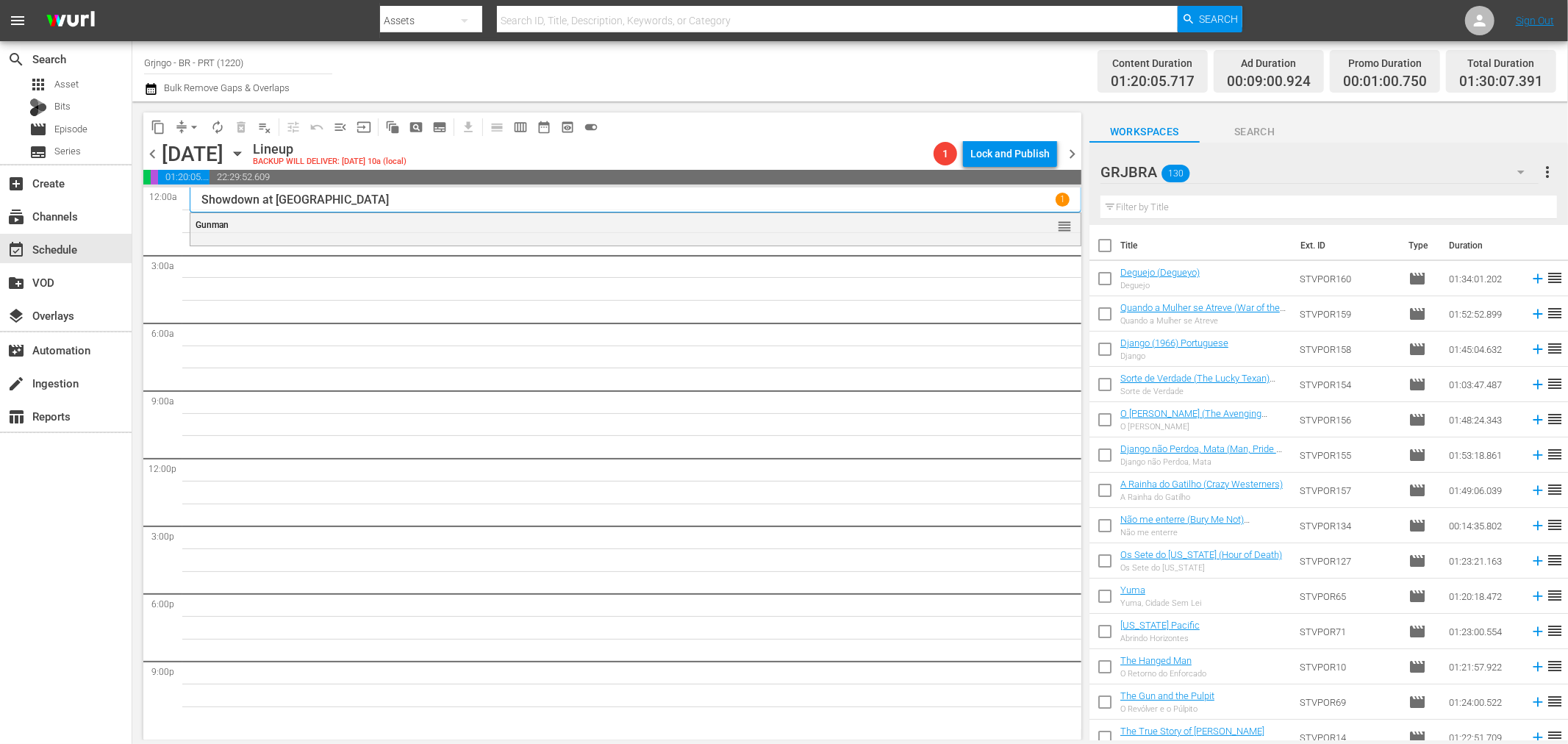
click at [1210, 205] on input "text" at bounding box center [1329, 207] width 456 height 24
paste input "O [PERSON_NAME] (The Avenging Angel)"
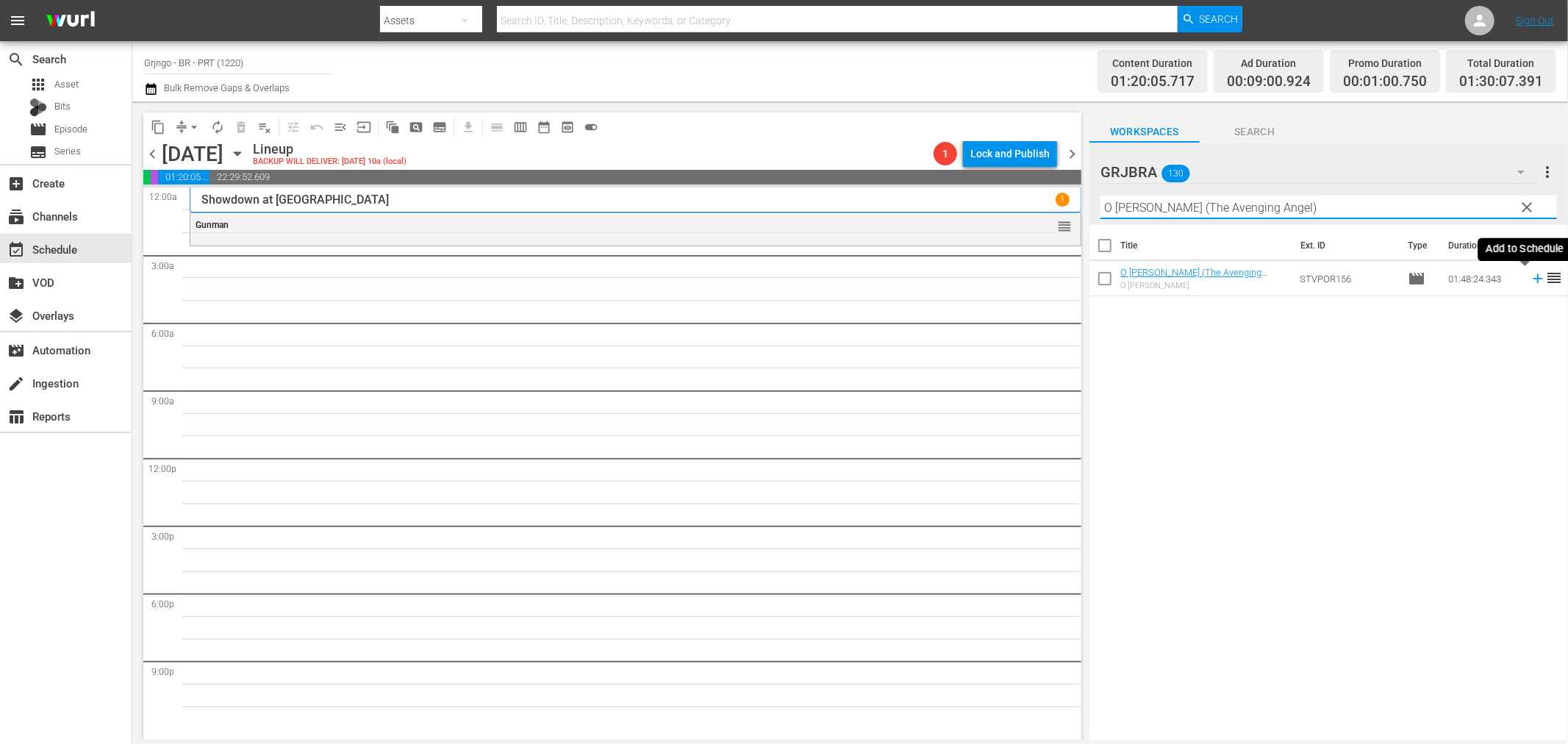
type input "O [PERSON_NAME] (The Avenging Angel)"
click at [1530, 276] on icon at bounding box center [1538, 279] width 16 height 16
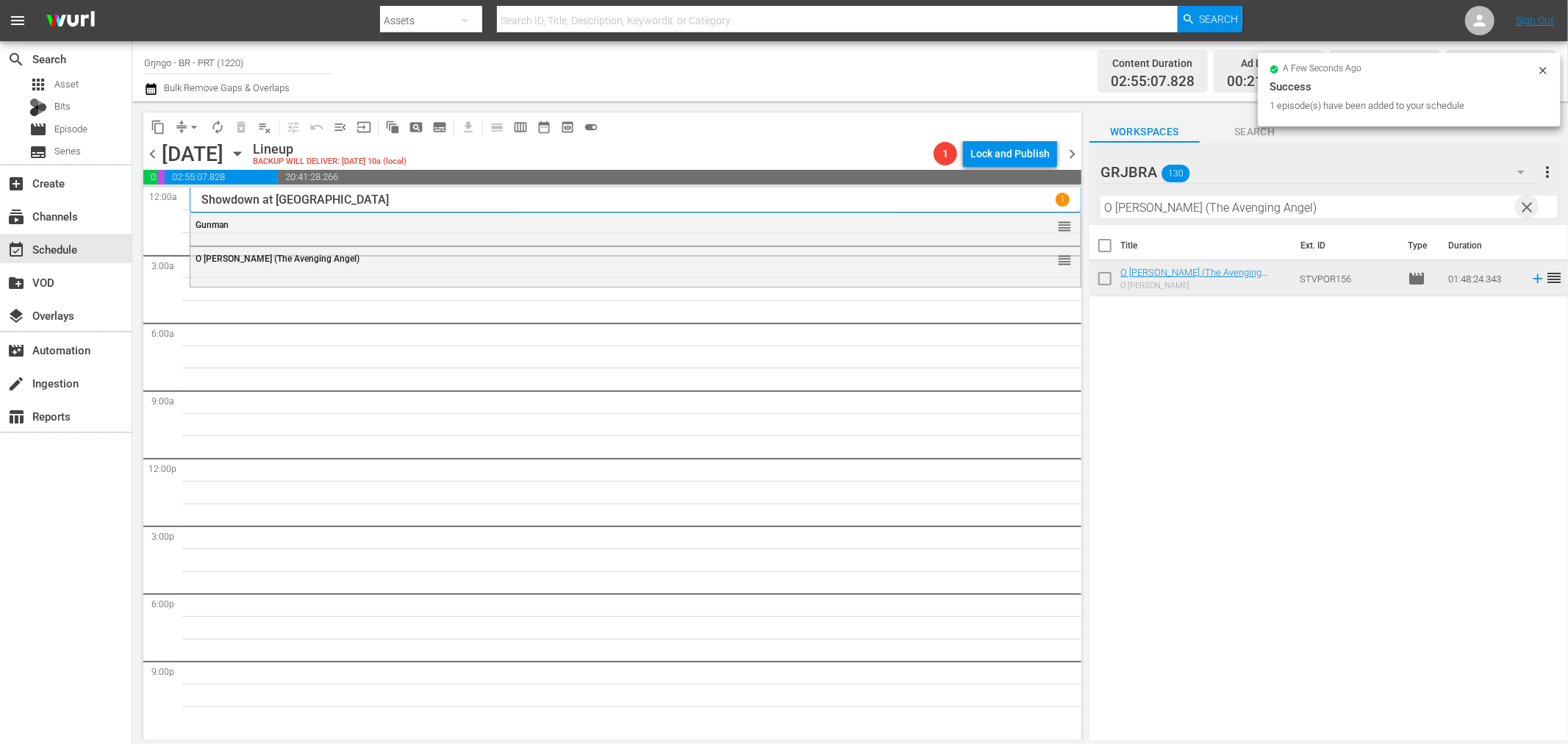
click at [1527, 206] on span "clear" at bounding box center [1527, 206] width 17 height 17
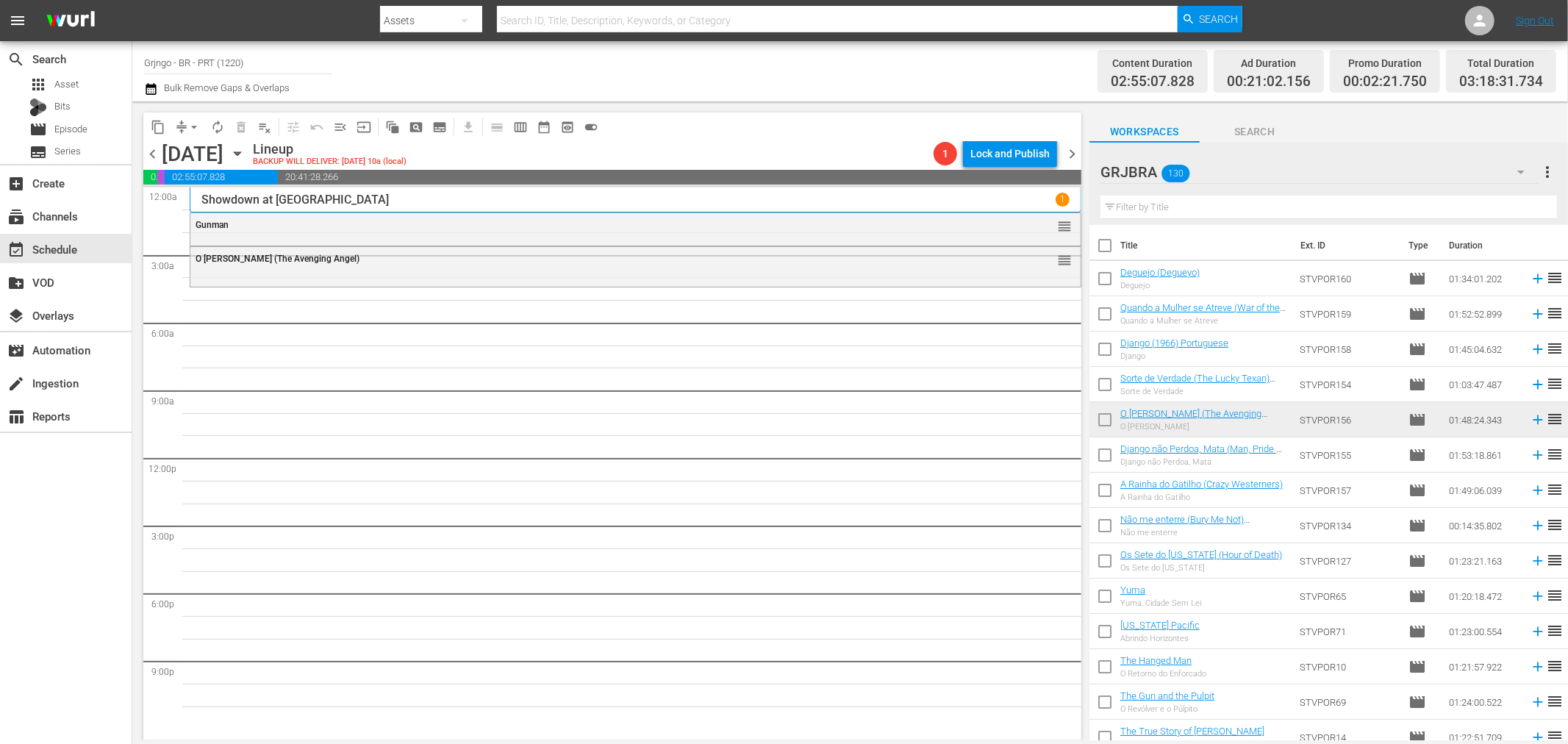
click at [1165, 205] on input "text" at bounding box center [1329, 207] width 456 height 24
paste input "Blood for a Silver Dollar"
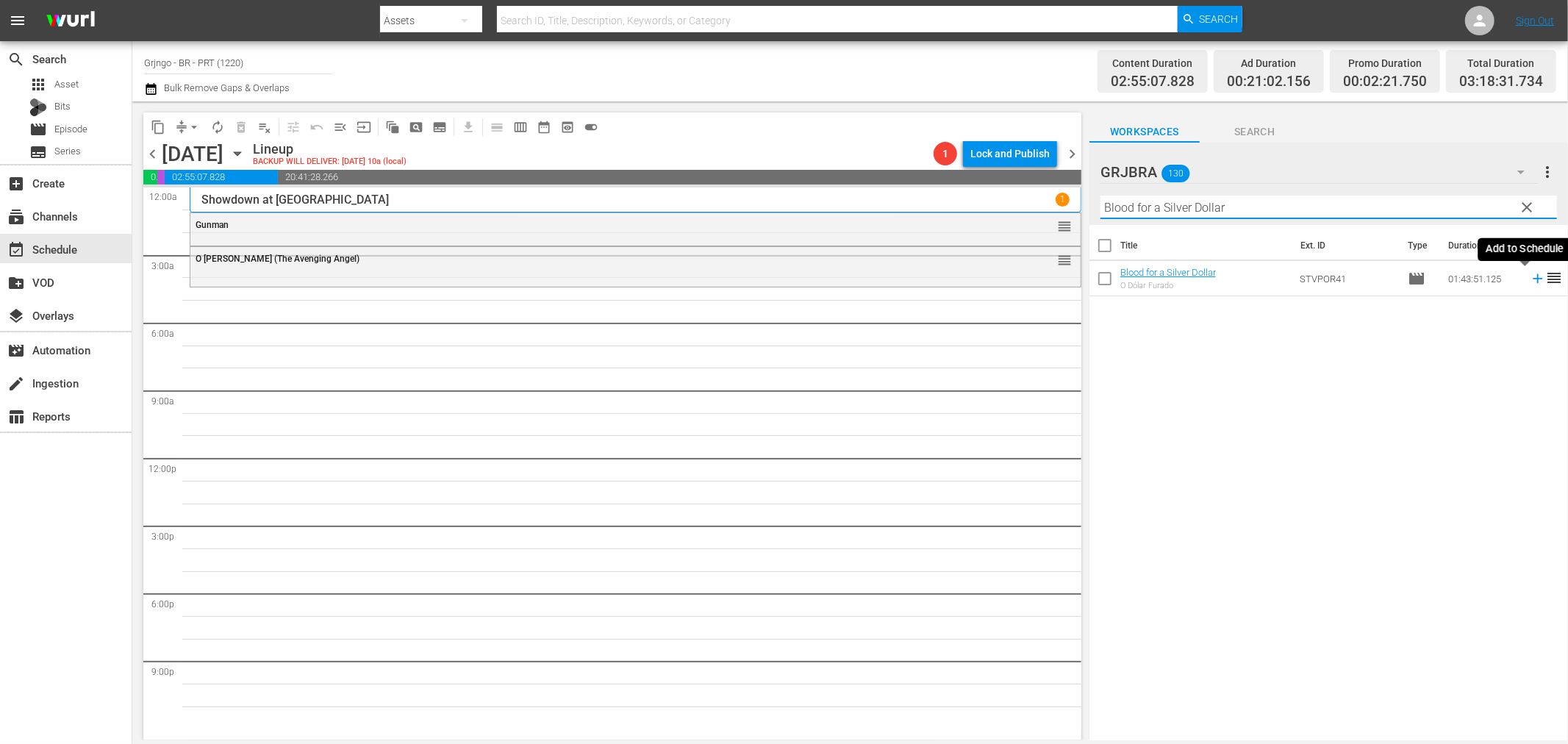
type input "Blood for a Silver Dollar"
click at [1530, 276] on icon at bounding box center [1538, 279] width 16 height 16
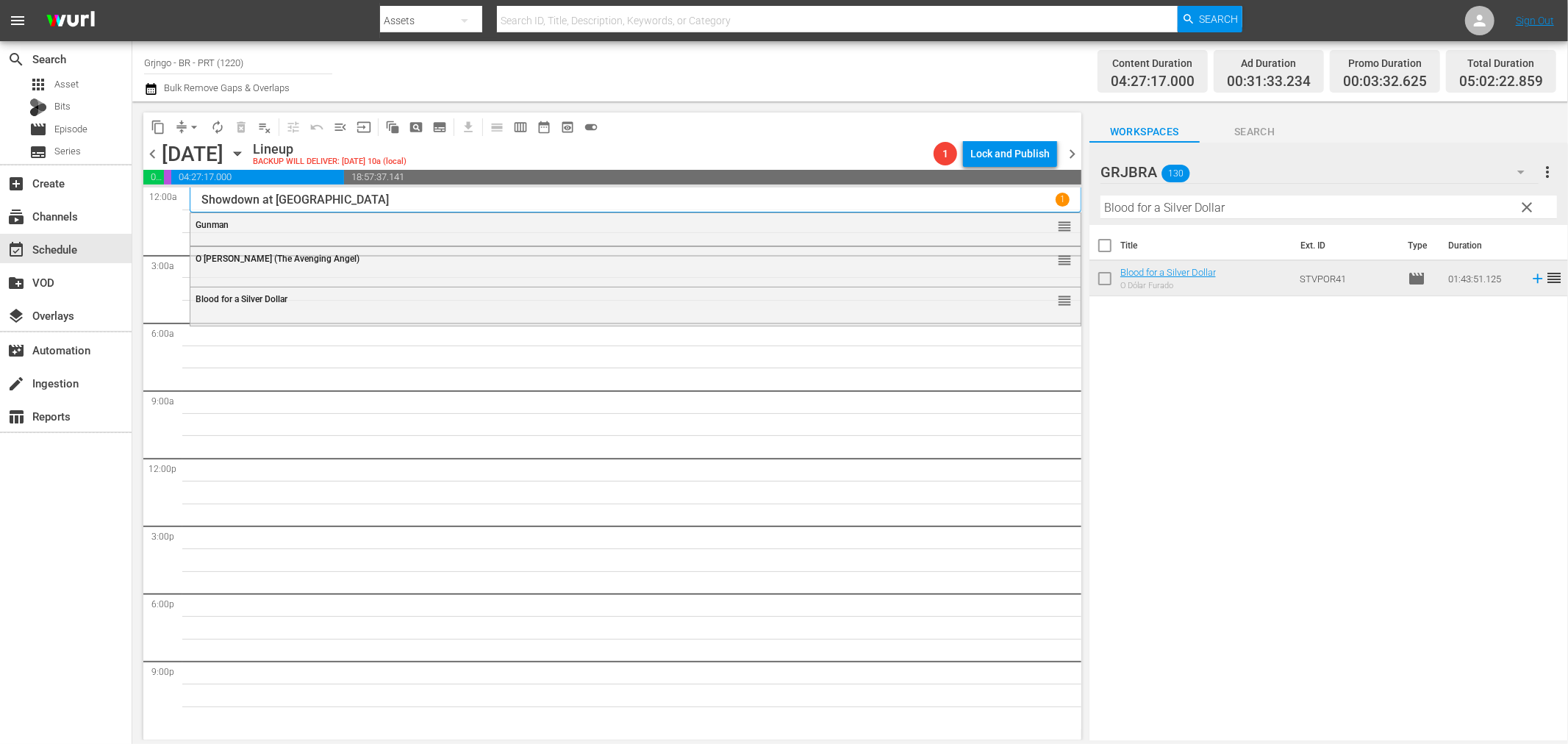
click at [1524, 206] on span "clear" at bounding box center [1527, 206] width 17 height 17
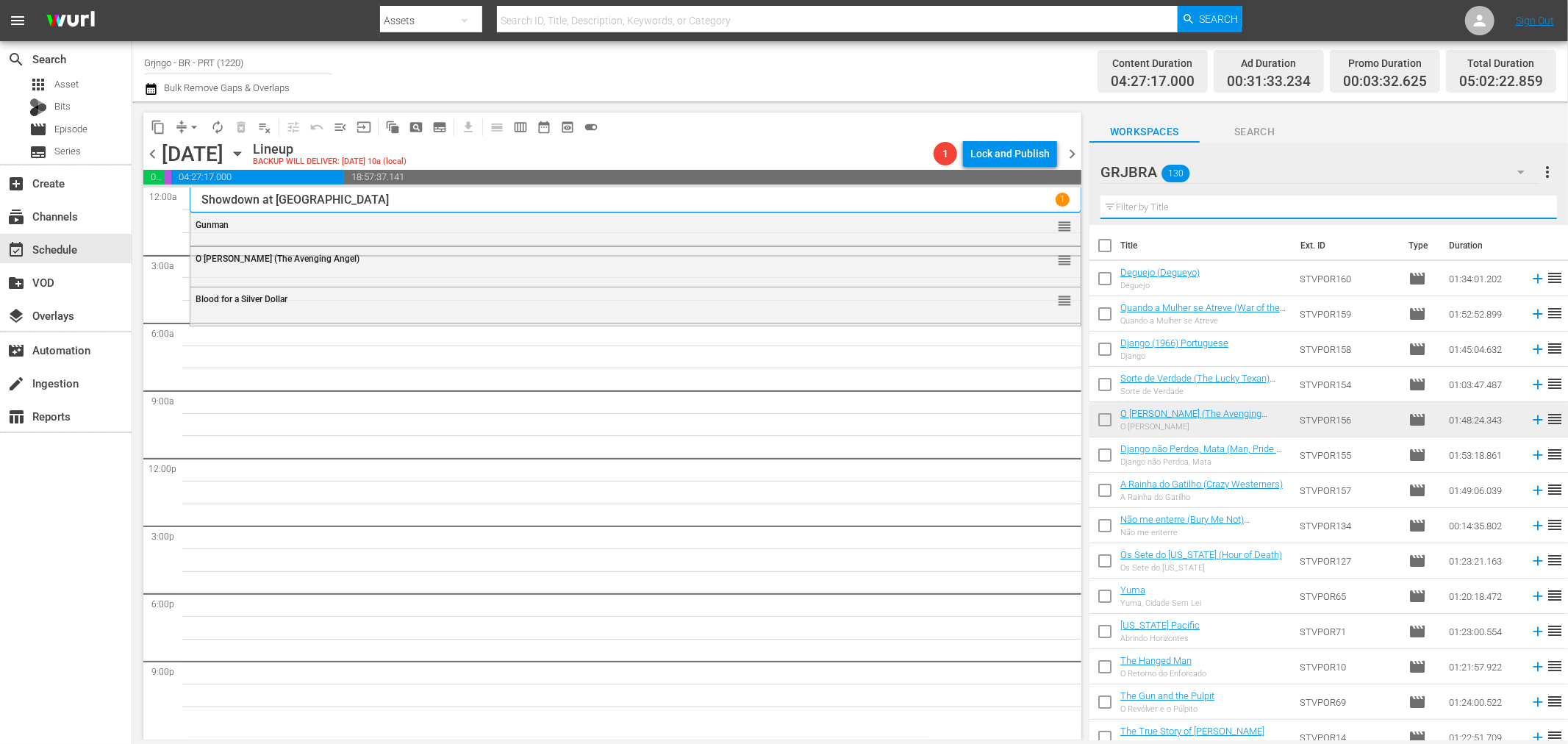
click at [1192, 202] on input "text" at bounding box center [1329, 207] width 456 height 24
paste input "Damned Day at Dawn"
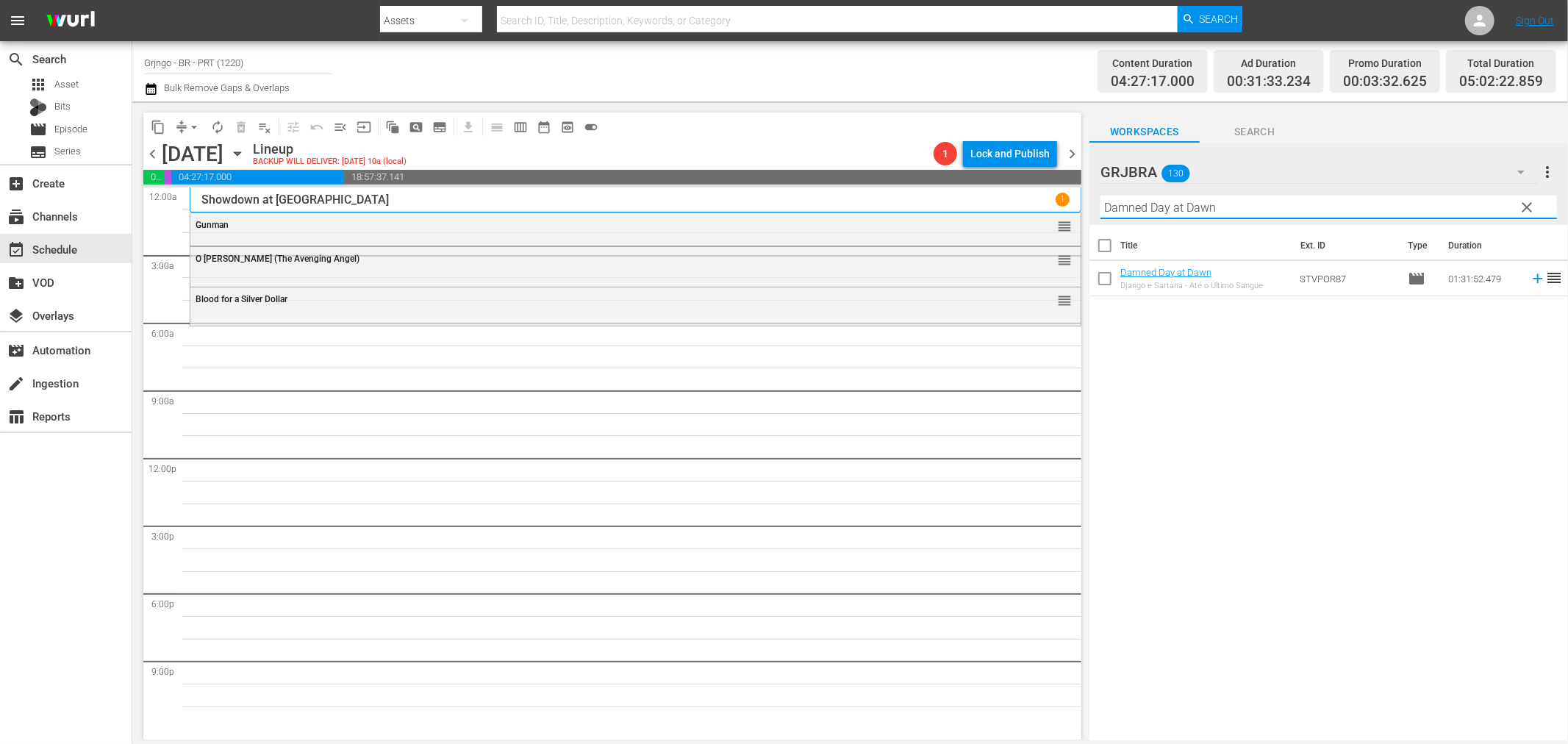
type input "Damned Day at Dawn"
click at [1530, 277] on icon at bounding box center [1538, 279] width 16 height 16
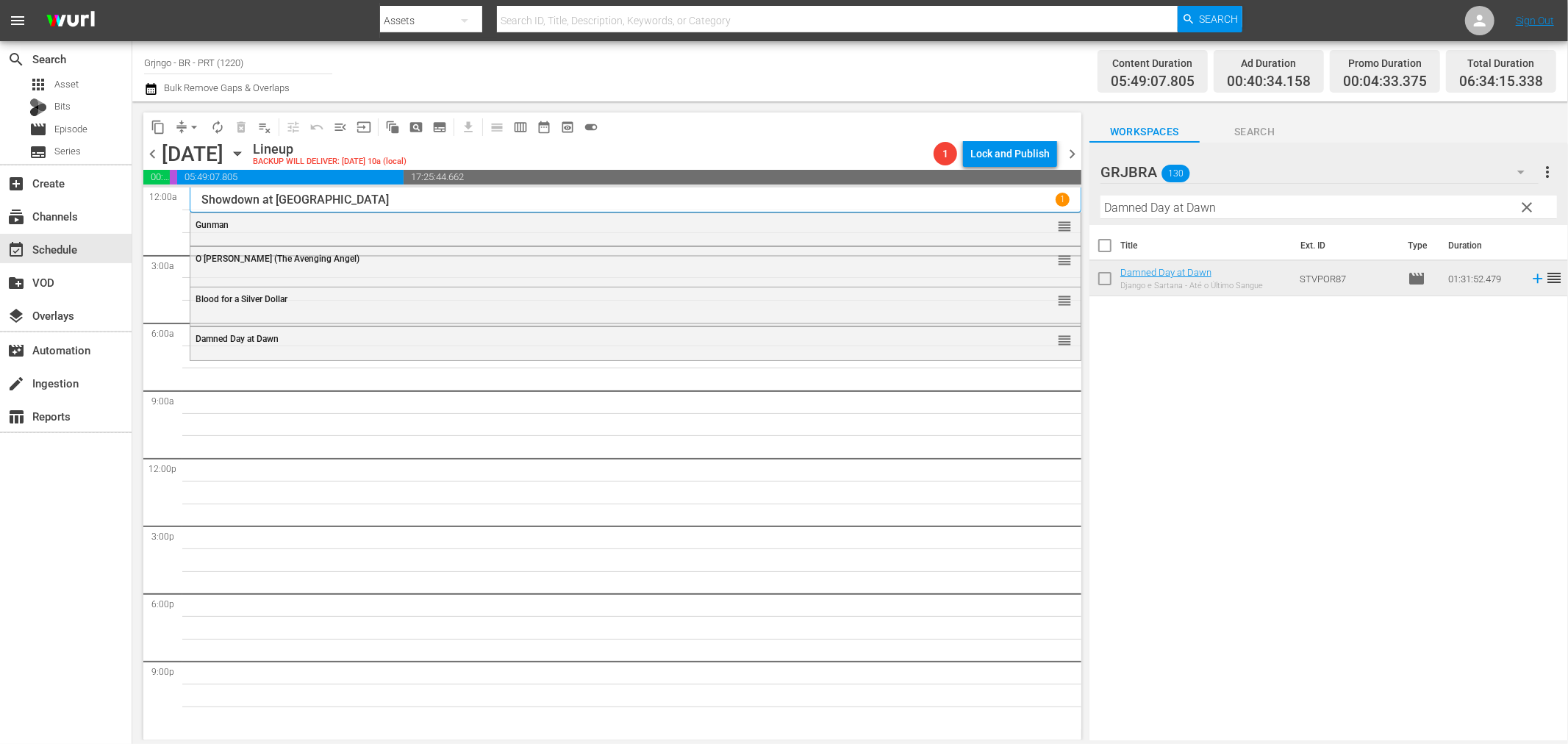
drag, startPoint x: 1522, startPoint y: 203, endPoint x: 1228, endPoint y: 202, distance: 294.0
click at [1522, 203] on span "clear" at bounding box center [1527, 206] width 17 height 17
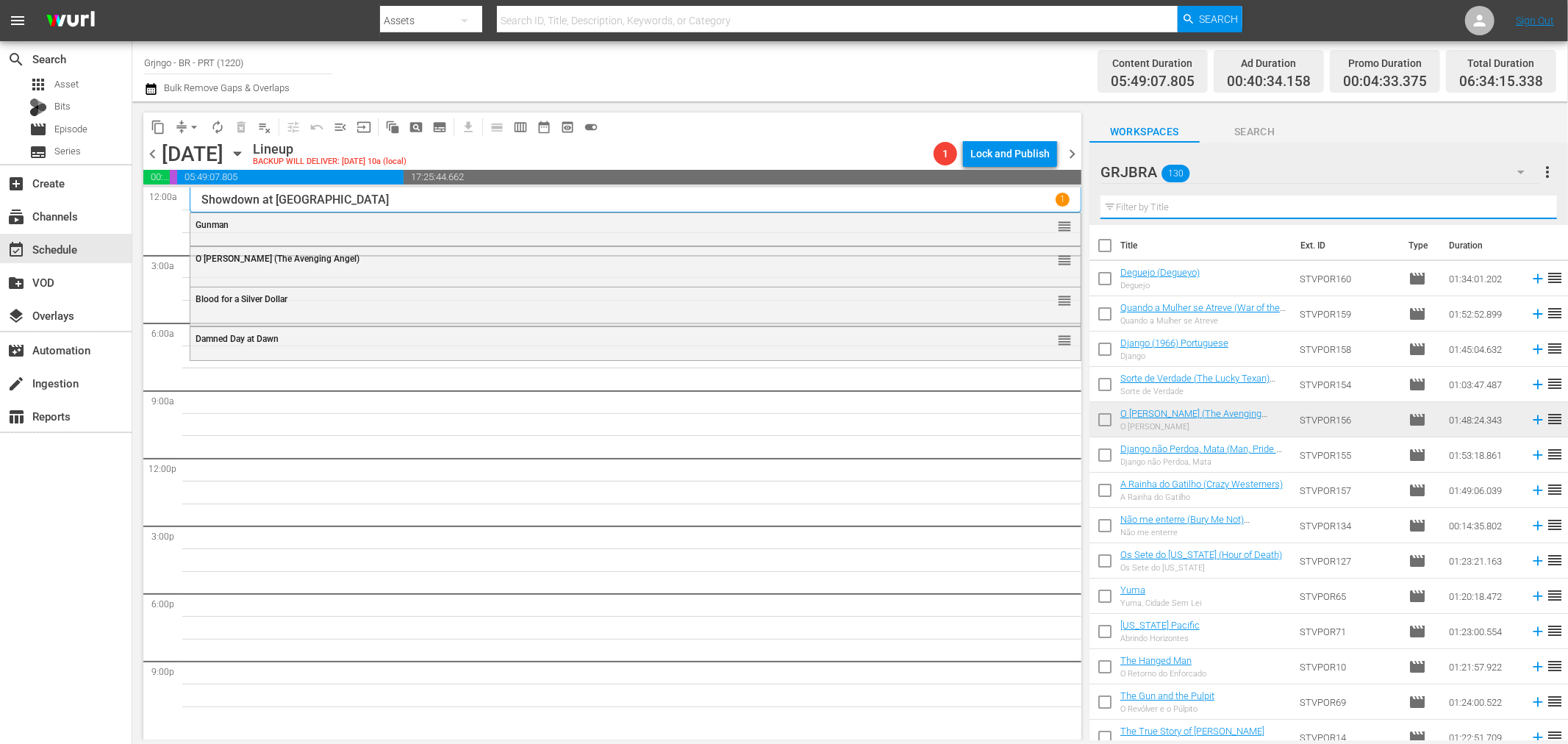
paste input "Pawnee"
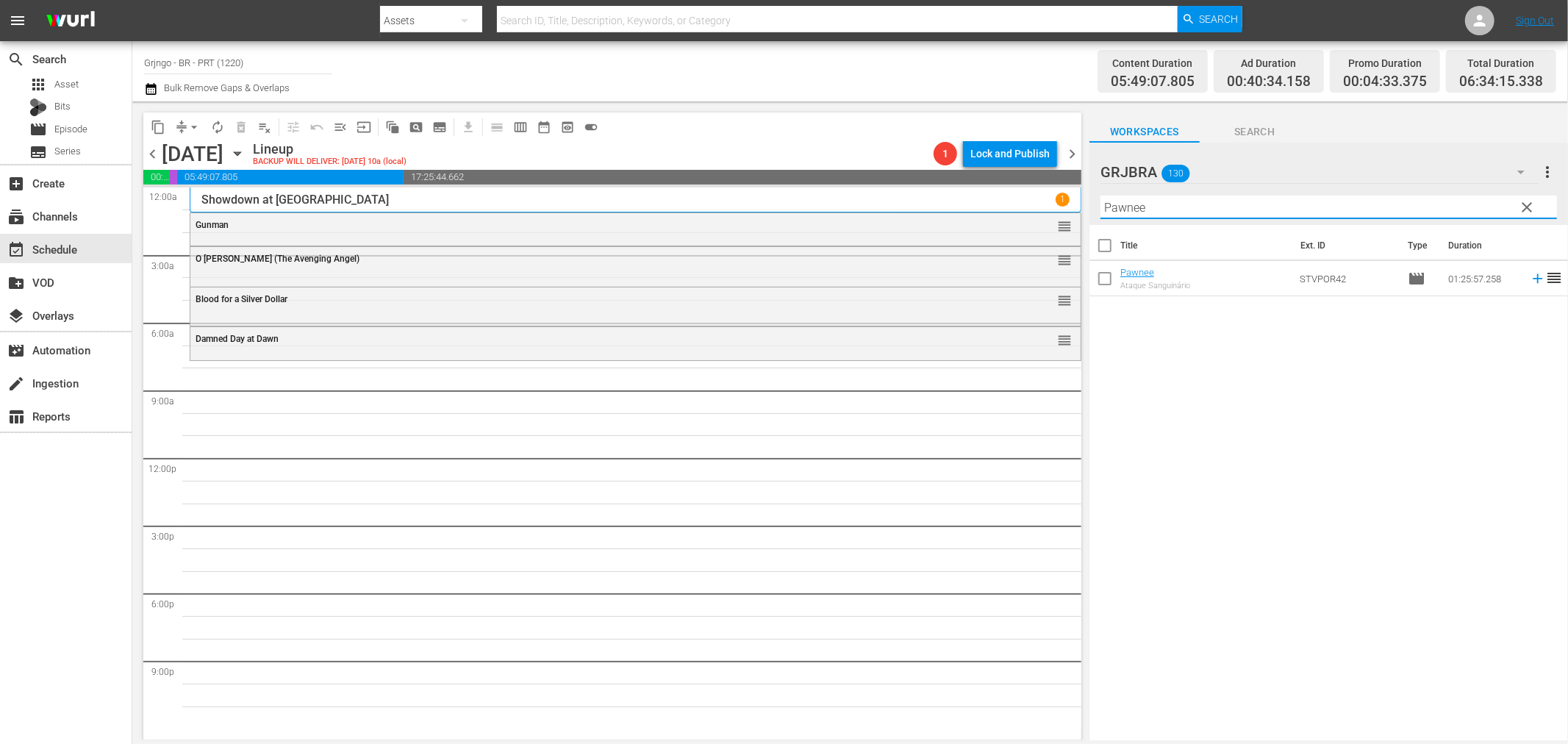
type input "Pawnee"
click at [1533, 278] on icon at bounding box center [1538, 280] width 10 height 10
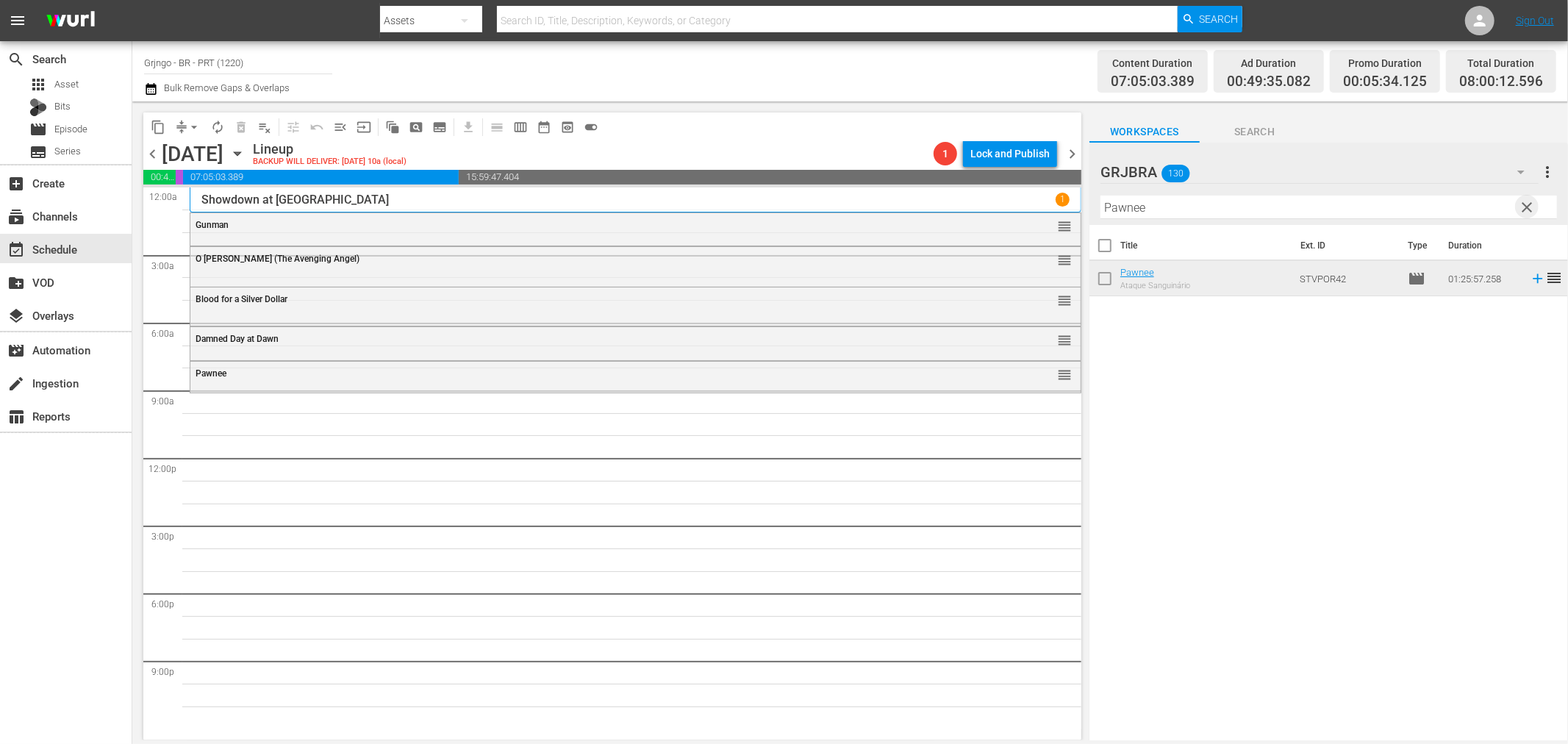
click at [1520, 202] on span "clear" at bounding box center [1527, 206] width 17 height 17
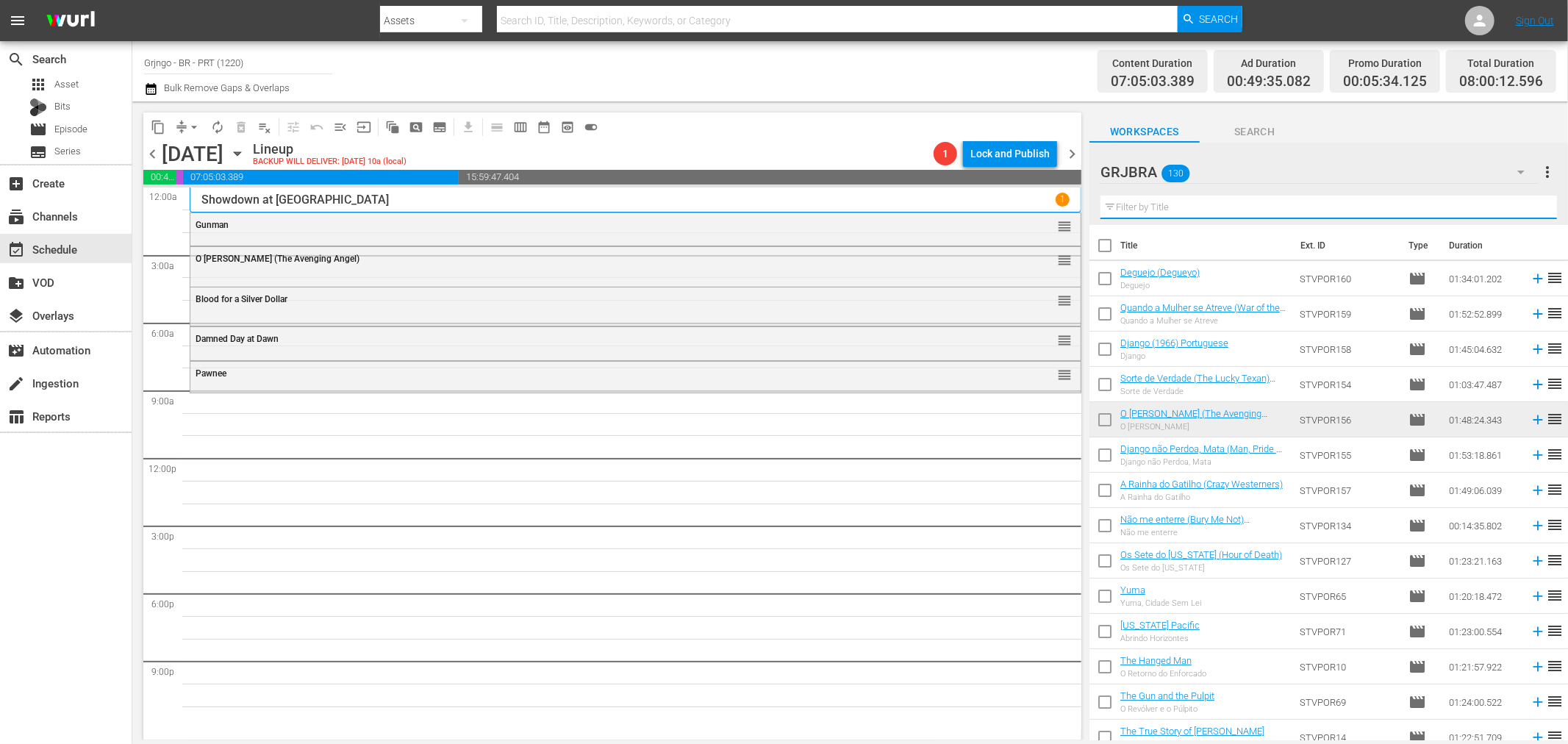
paste input "Buddy no Velho Oeste (Buddy Goes West)"
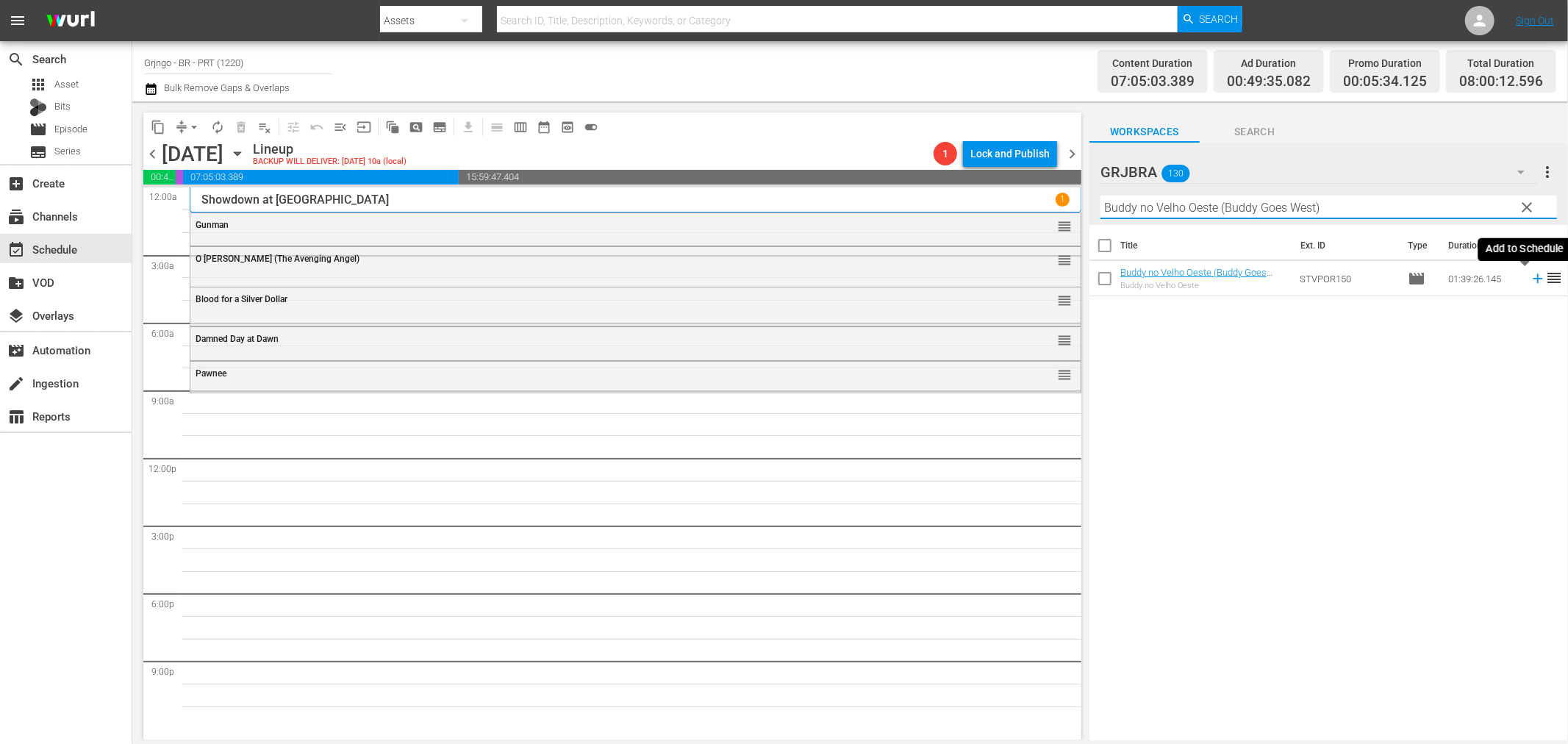
type input "Buddy no Velho Oeste (Buddy Goes West)"
click at [1530, 275] on icon at bounding box center [1538, 279] width 16 height 16
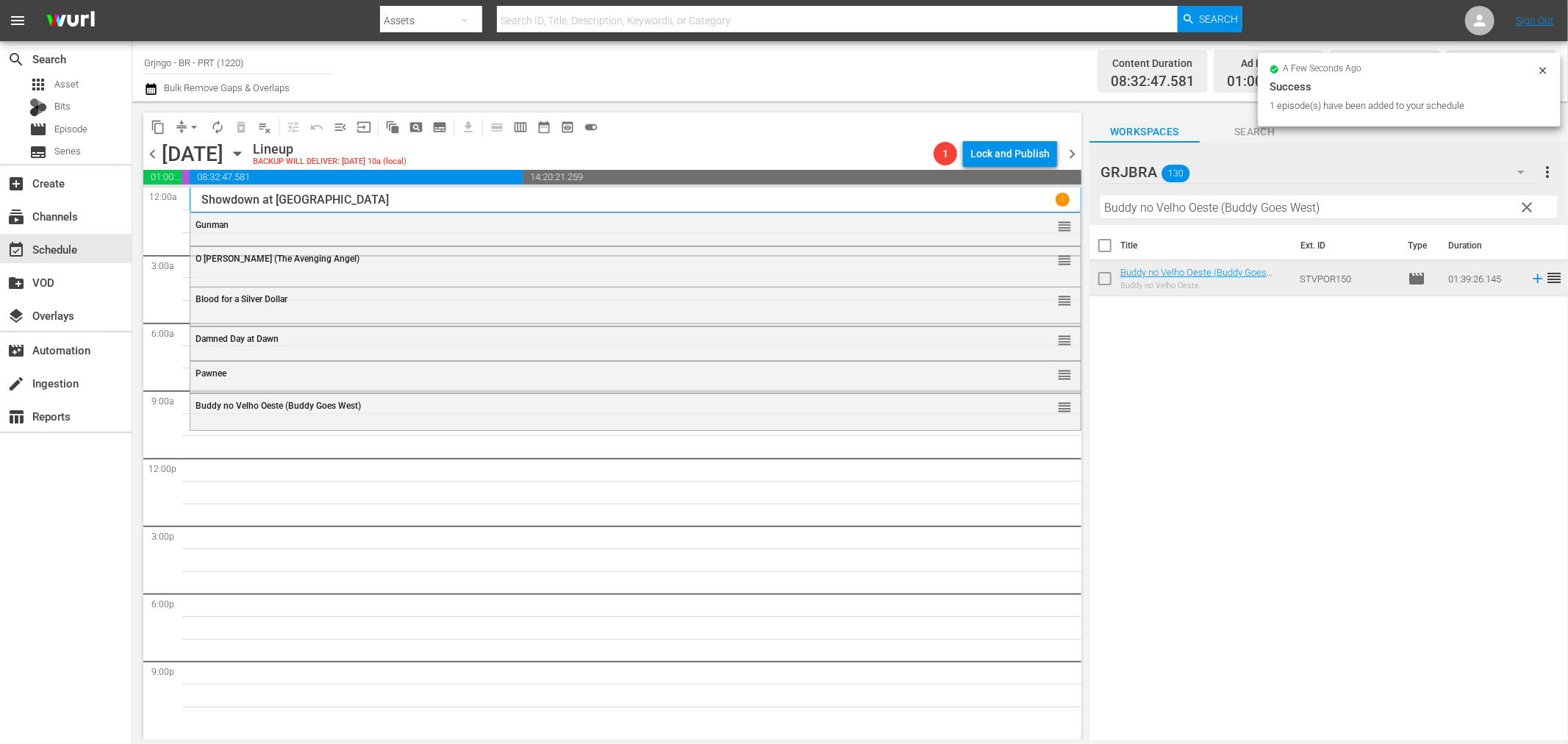
drag, startPoint x: 1526, startPoint y: 203, endPoint x: 1319, endPoint y: 195, distance: 207.2
click at [1526, 203] on span "clear" at bounding box center [1527, 206] width 17 height 17
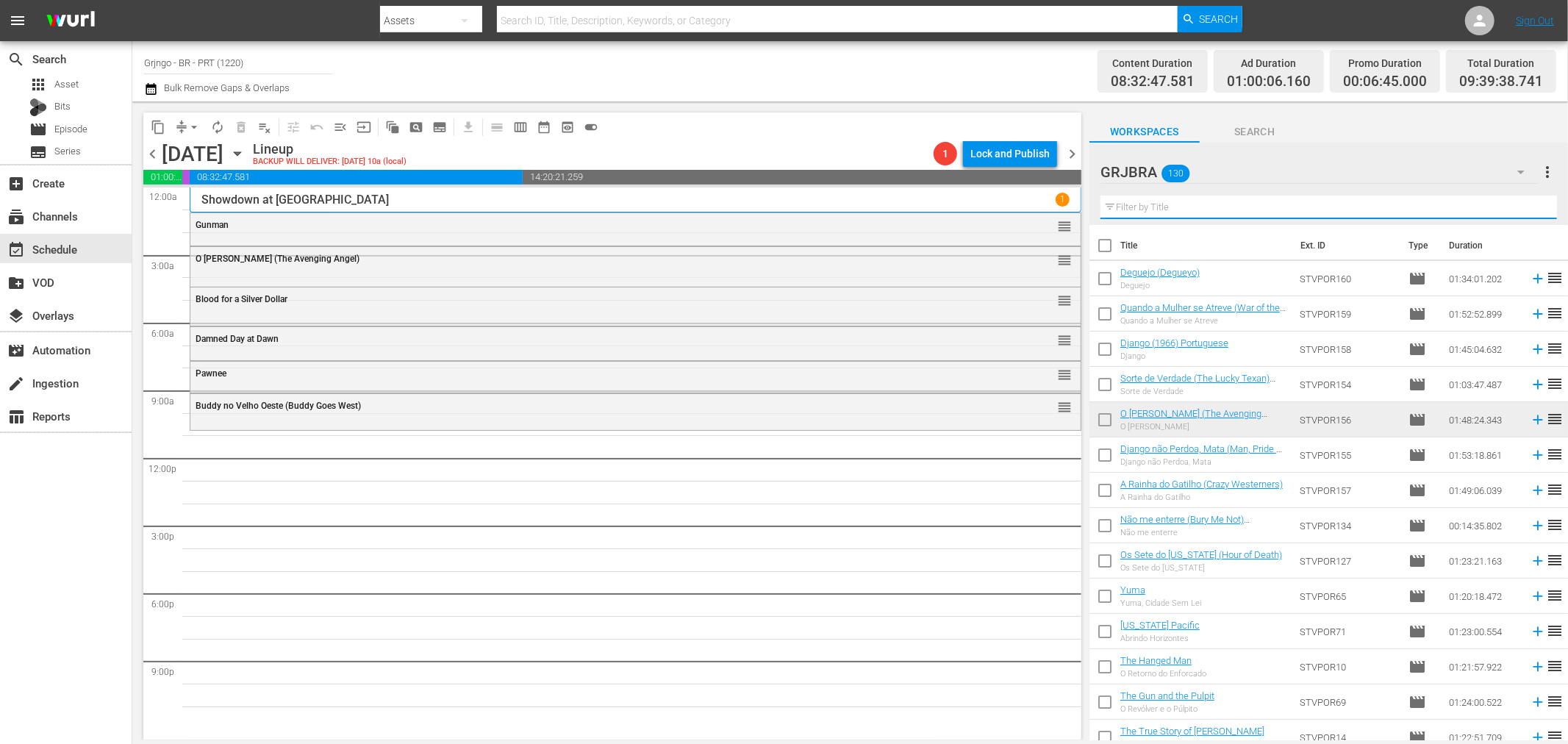
paste input "Sartana is Coming"
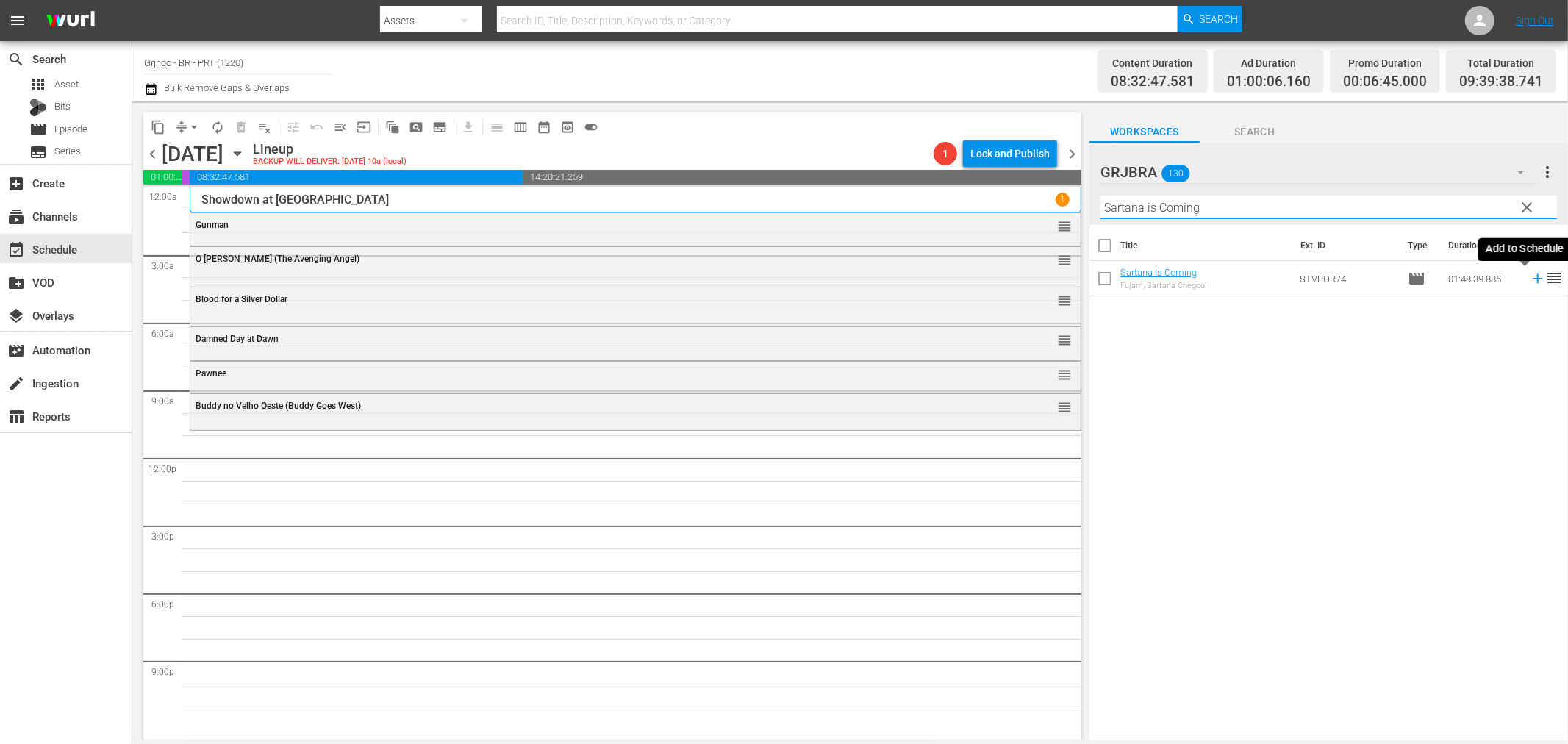
type input "Sartana is Coming"
click at [1530, 281] on icon at bounding box center [1538, 279] width 16 height 16
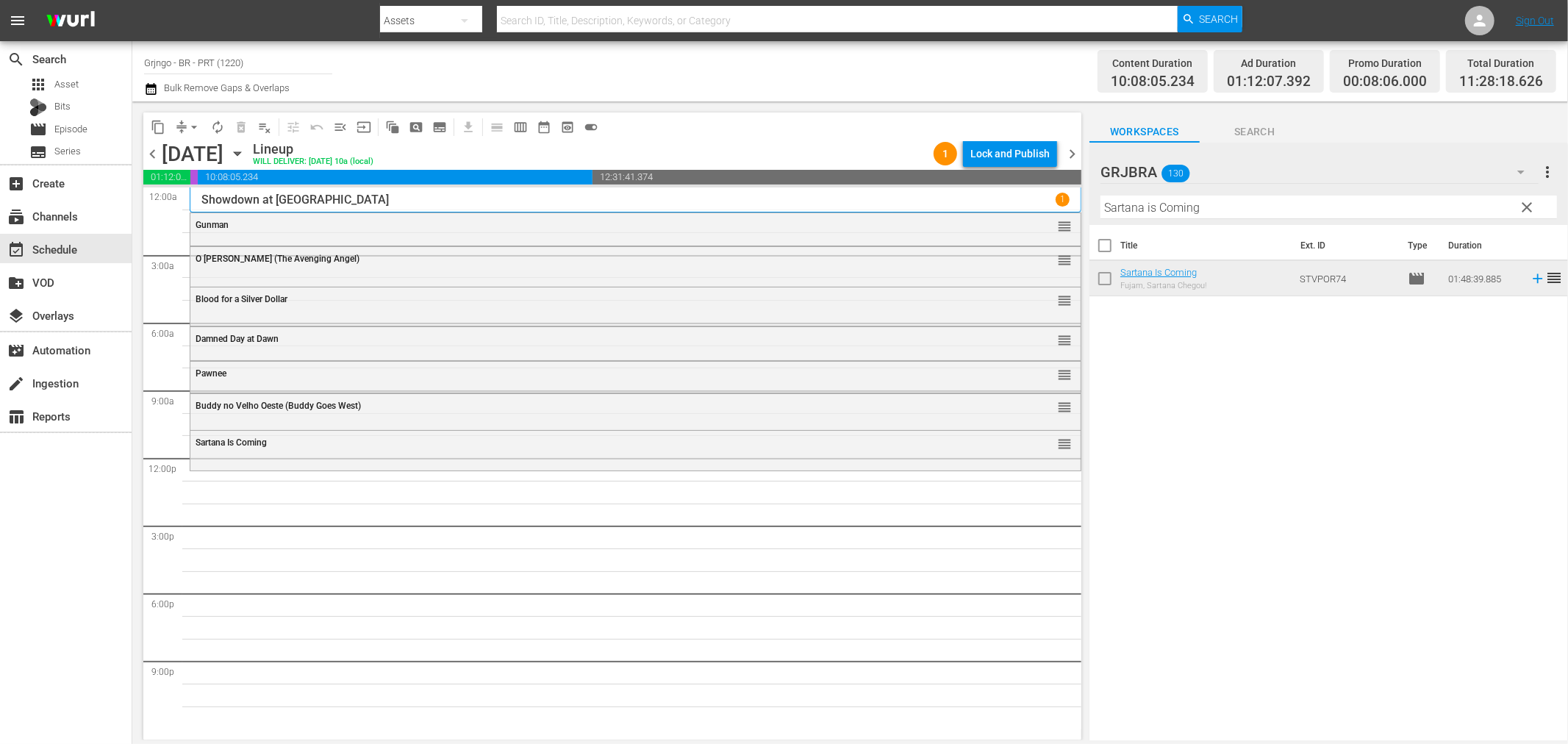
drag, startPoint x: 1522, startPoint y: 211, endPoint x: 1154, endPoint y: 199, distance: 368.2
click at [1522, 211] on span "clear" at bounding box center [1527, 206] width 17 height 17
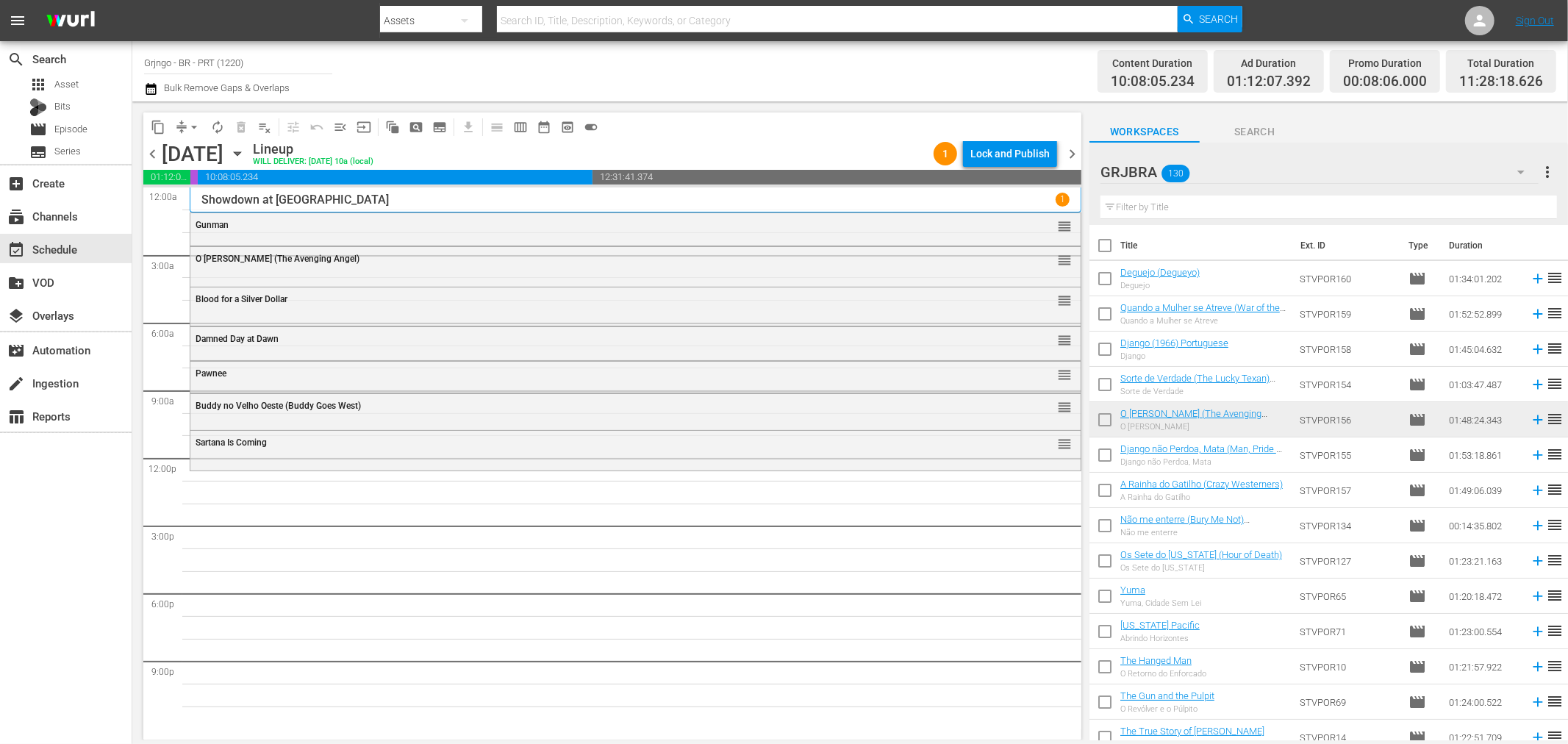
click at [1137, 208] on input "text" at bounding box center [1329, 207] width 456 height 24
paste input "Adeus Gringo ([PERSON_NAME])"
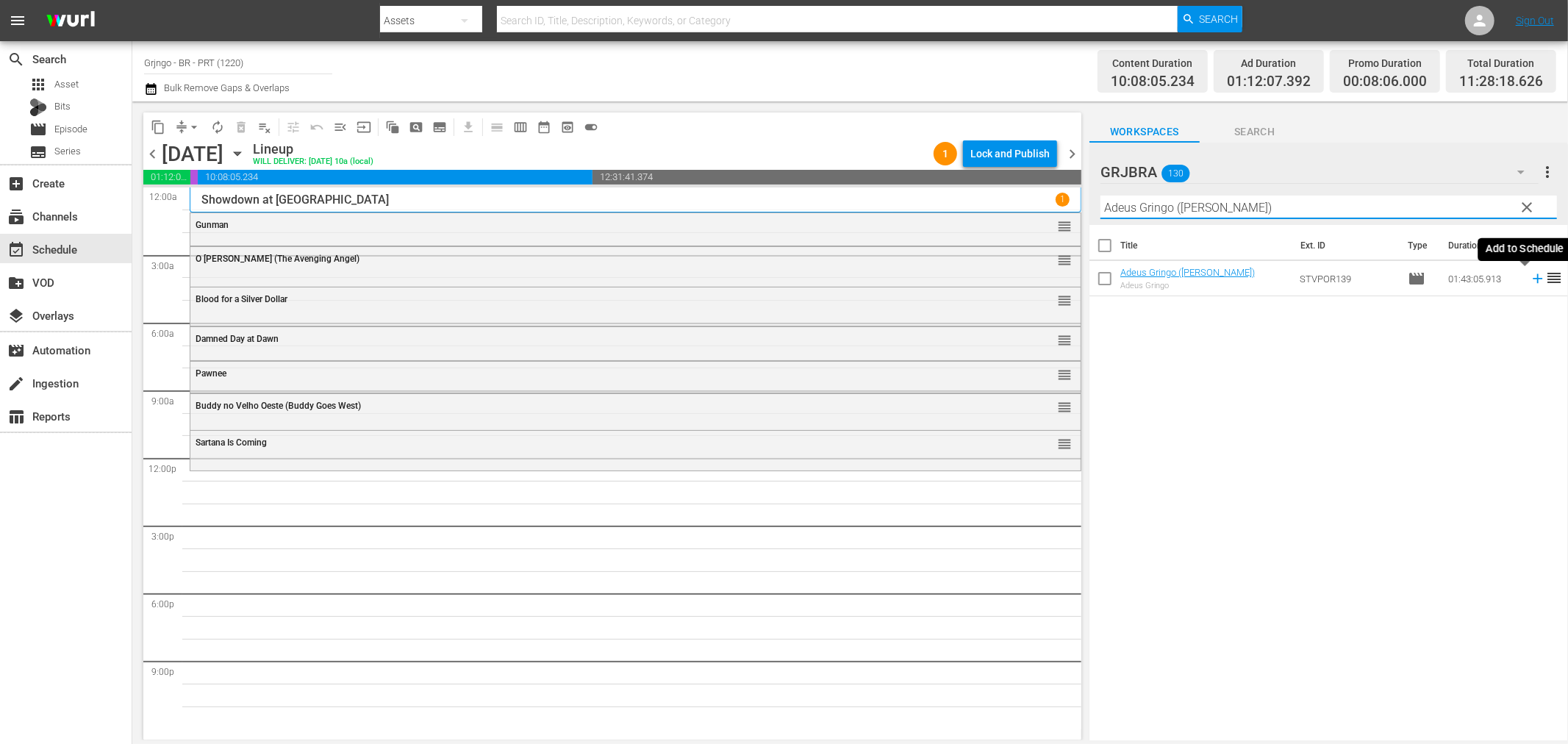
type input "Adeus Gringo ([PERSON_NAME])"
click at [1530, 280] on icon at bounding box center [1538, 279] width 16 height 16
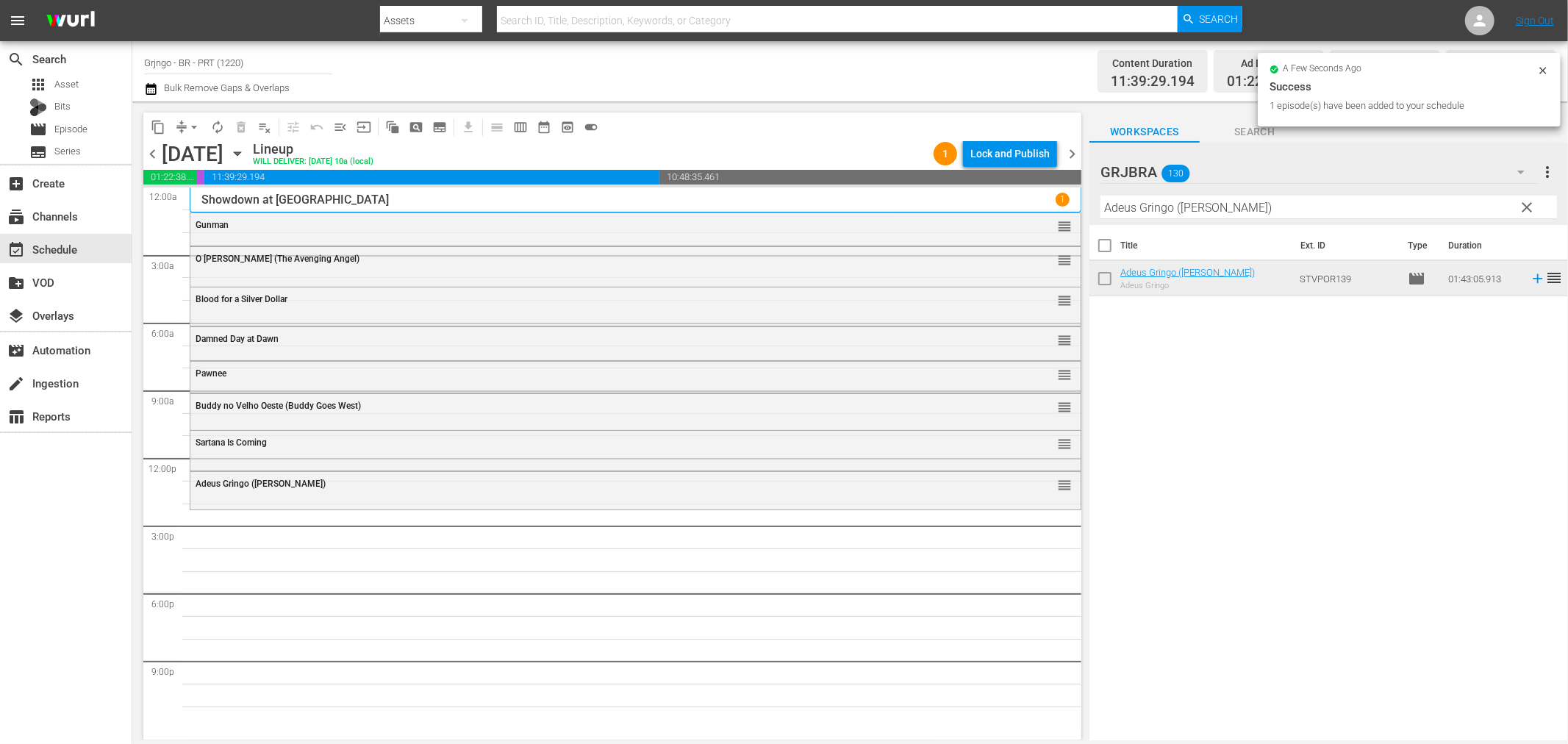
click at [1526, 200] on span "clear" at bounding box center [1527, 206] width 17 height 17
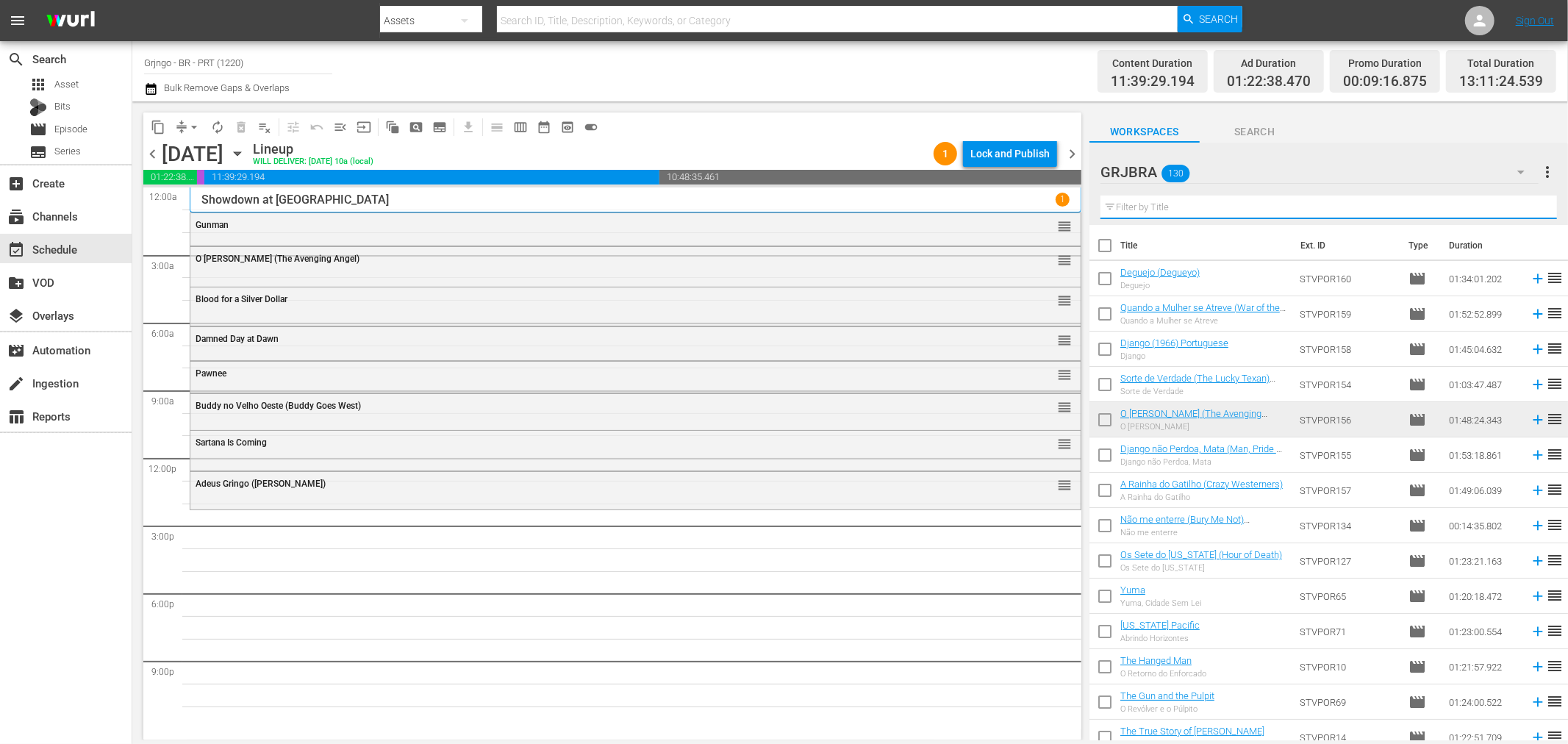
paste input "A Man Called Blade"
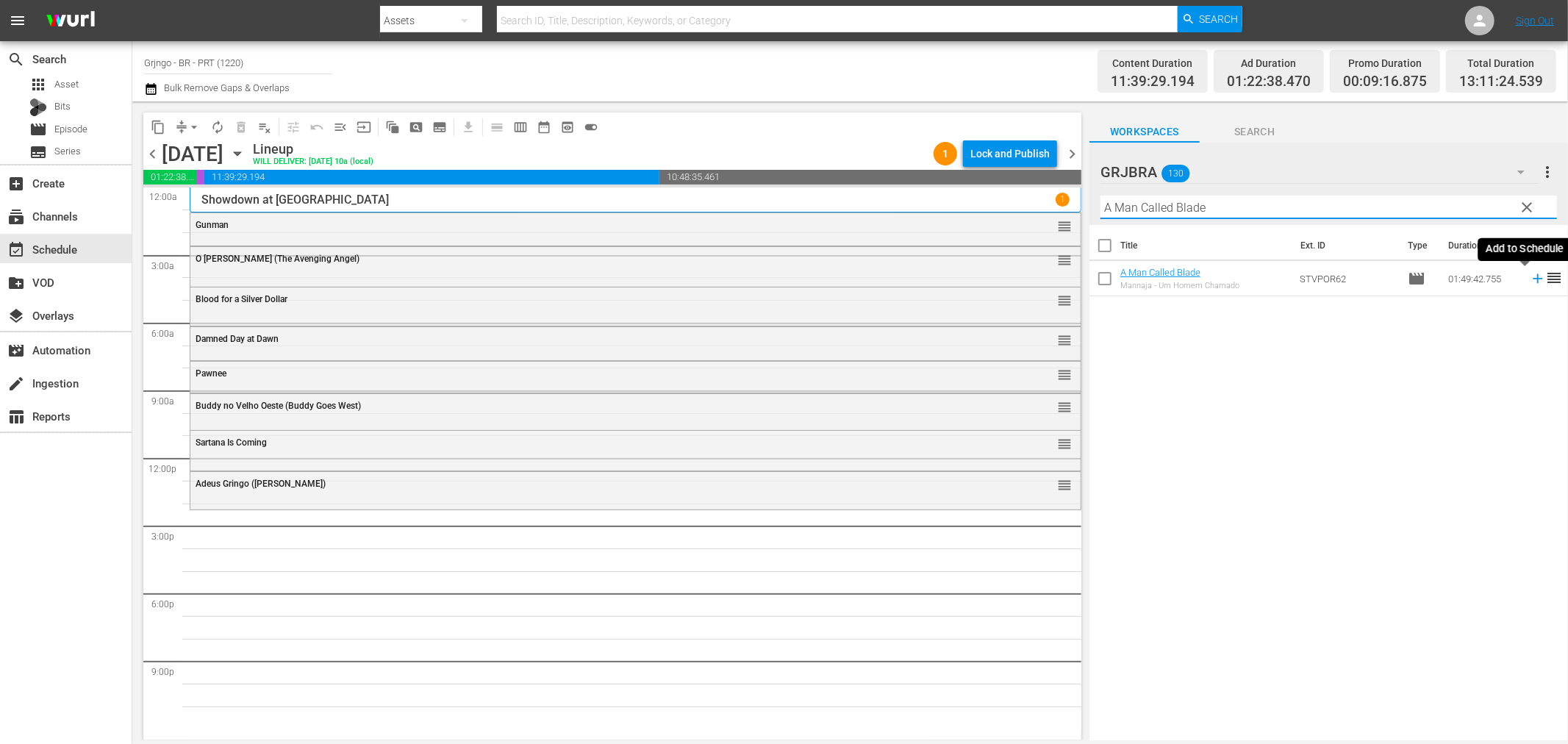
type input "A Man Called Blade"
click at [1533, 280] on icon at bounding box center [1538, 280] width 10 height 10
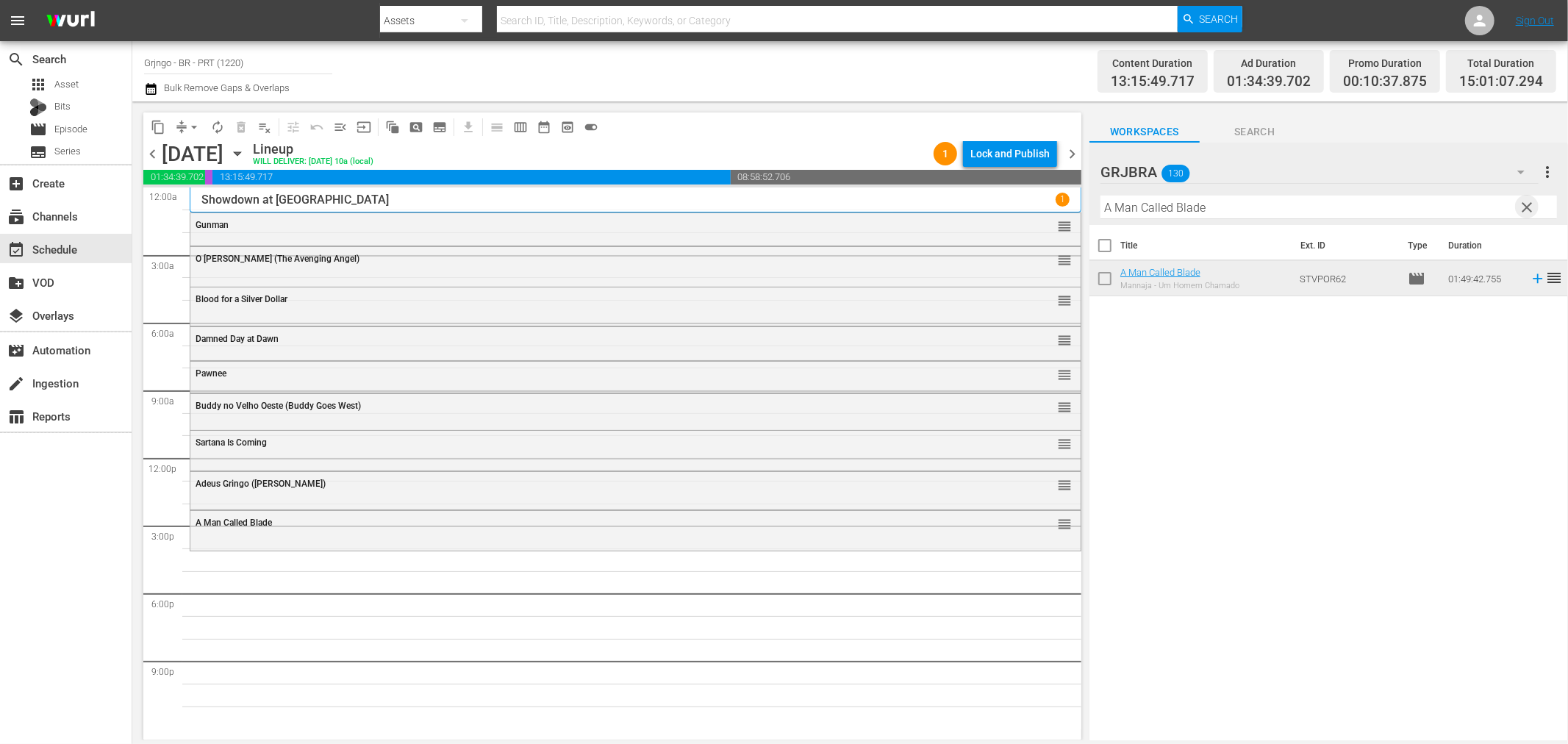
drag, startPoint x: 1529, startPoint y: 204, endPoint x: 1259, endPoint y: 192, distance: 270.3
click at [1529, 204] on span "clear" at bounding box center [1527, 206] width 17 height 17
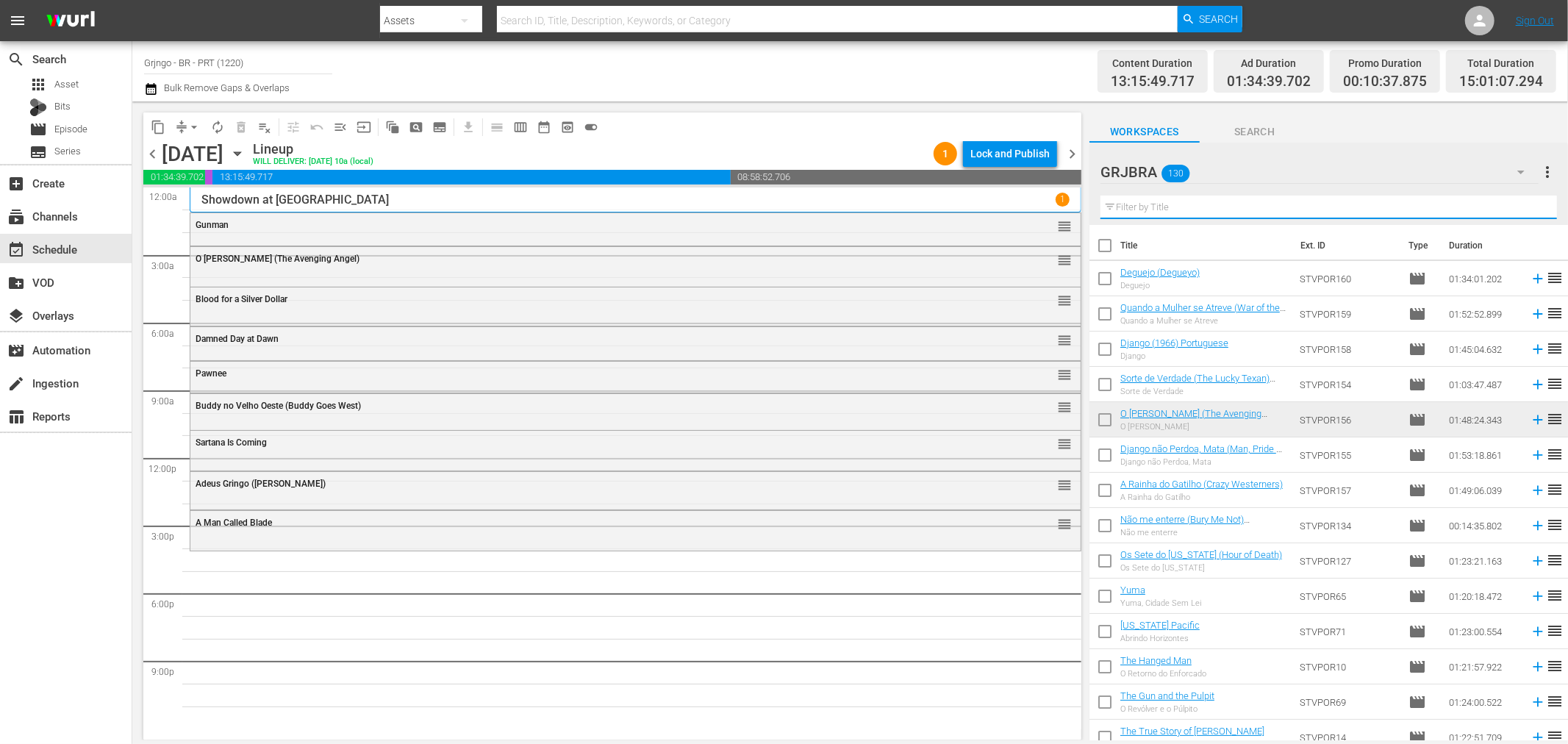
click at [1127, 207] on input "text" at bounding box center [1329, 207] width 456 height 24
paste input "[PERSON_NAME] e [PERSON_NAME]"
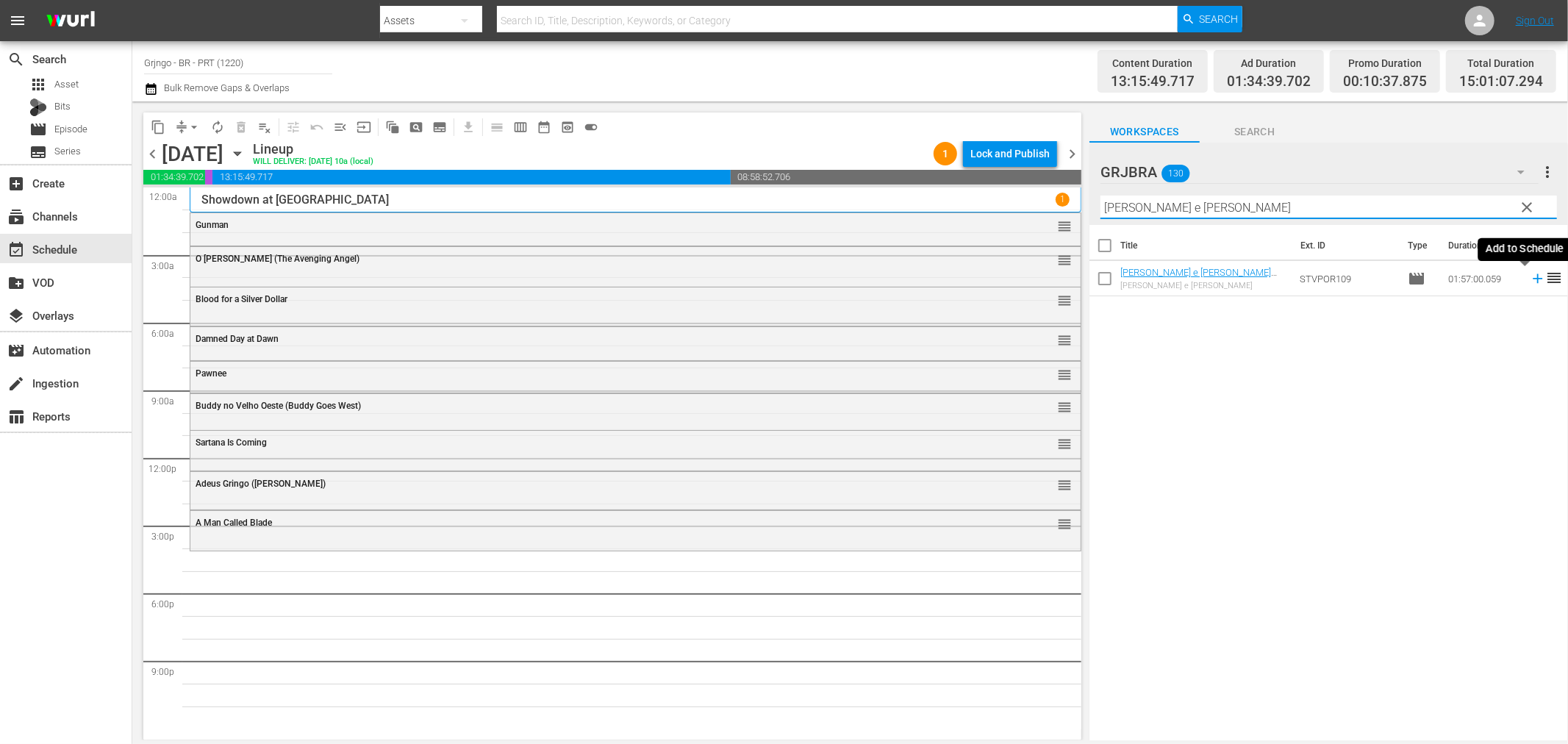
type input "[PERSON_NAME] e [PERSON_NAME]"
click at [1533, 278] on icon at bounding box center [1538, 280] width 10 height 10
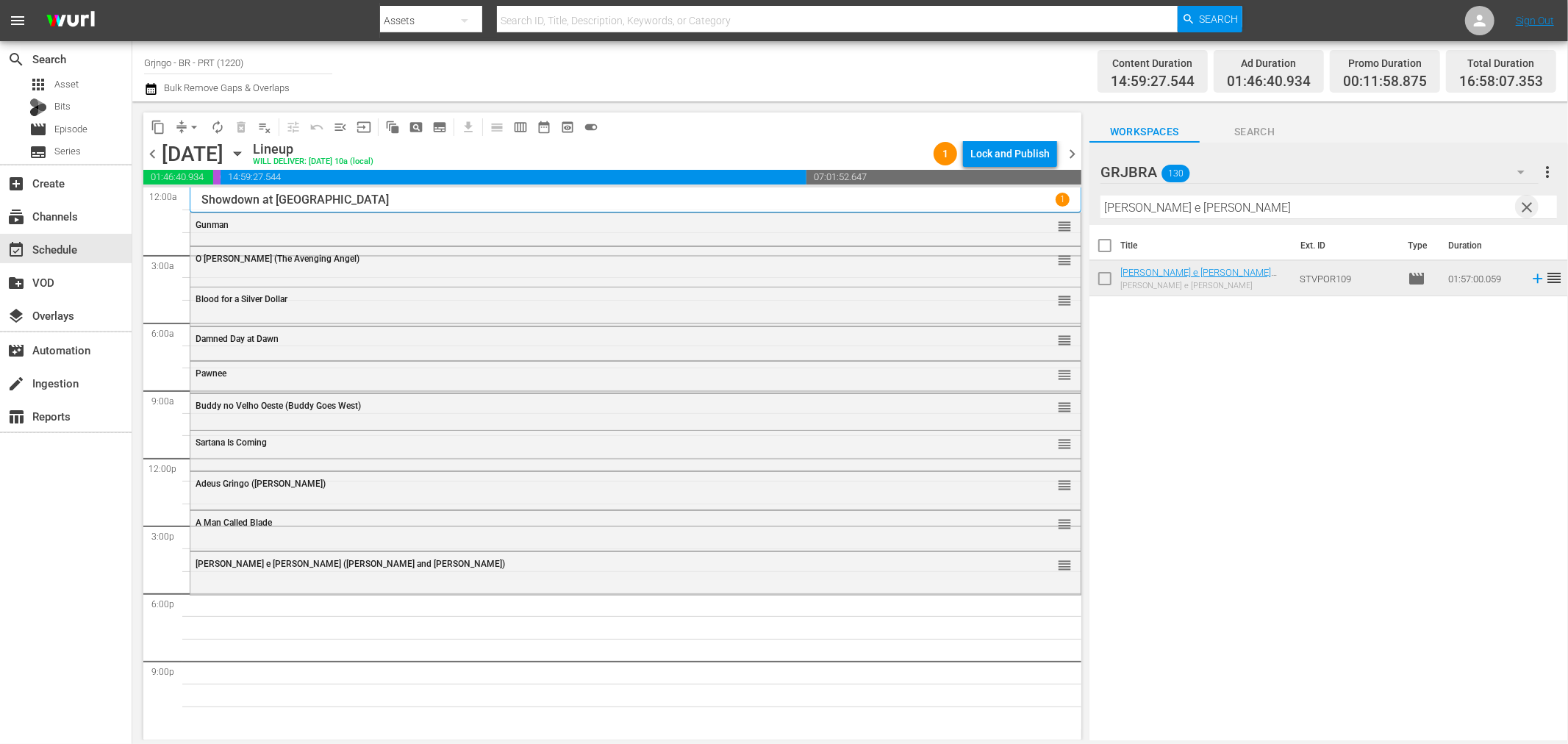
click at [1529, 203] on span "clear" at bounding box center [1527, 206] width 17 height 17
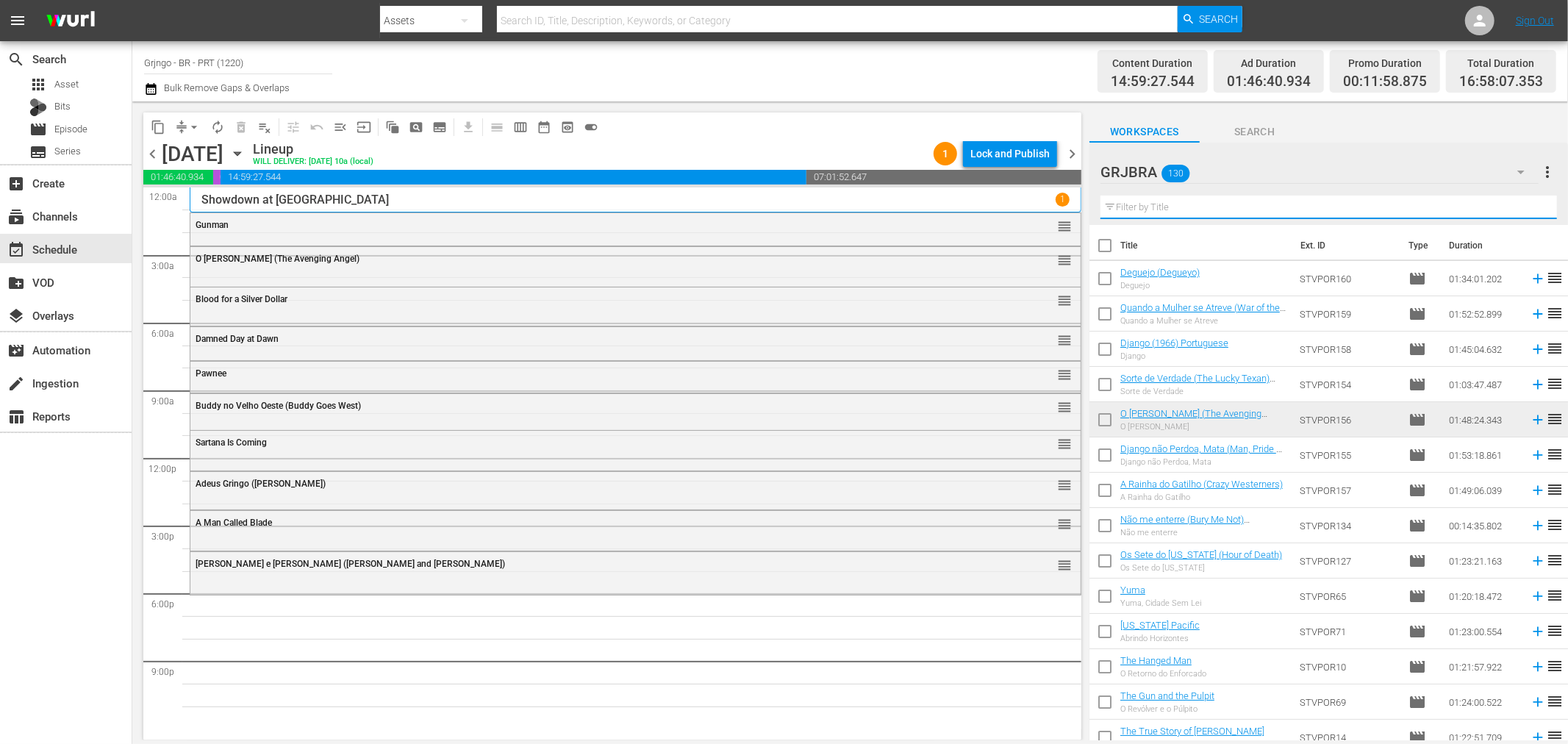
paste input "Rastros de Vingança"
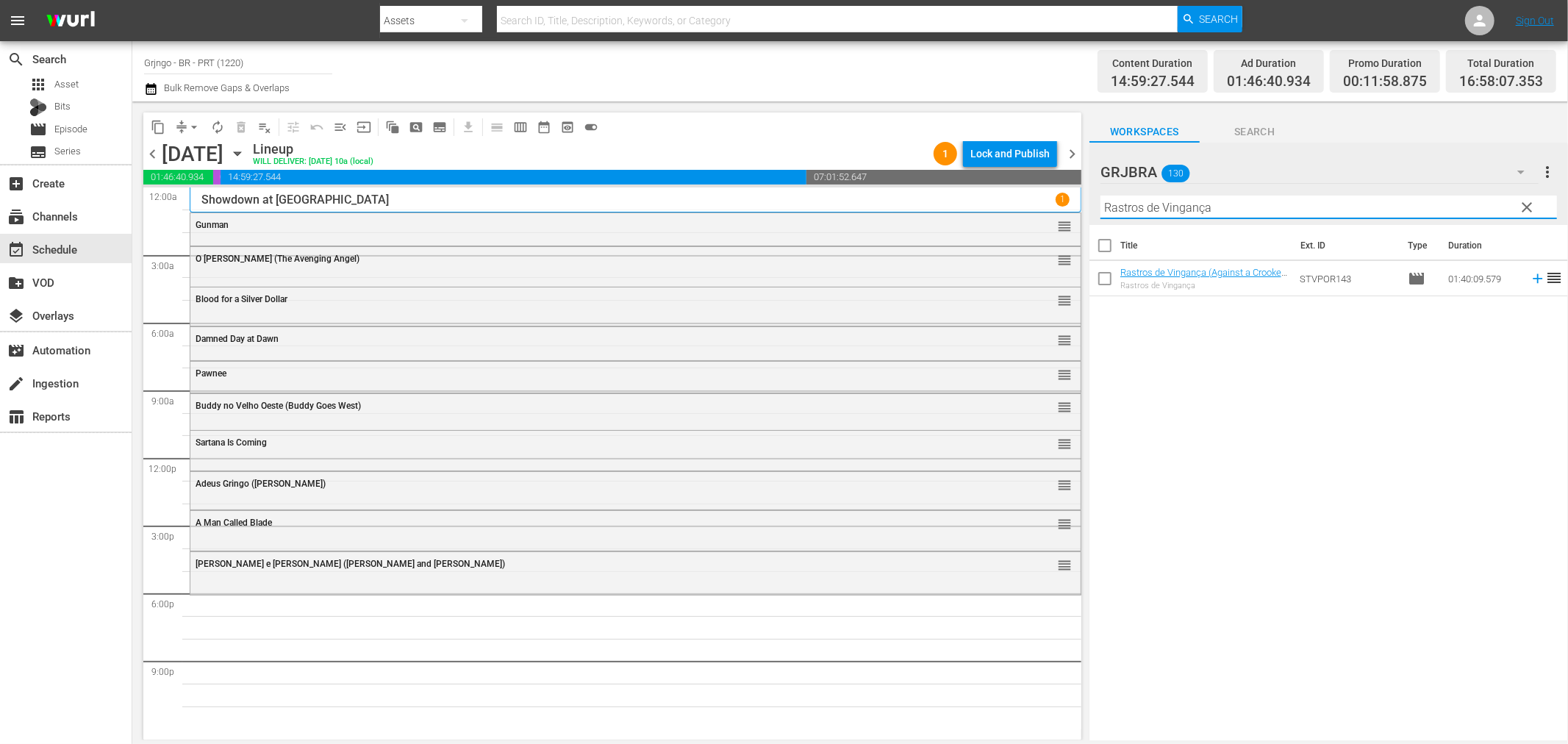
type input "Rastros de Vingança"
click at [1530, 276] on icon at bounding box center [1538, 279] width 16 height 16
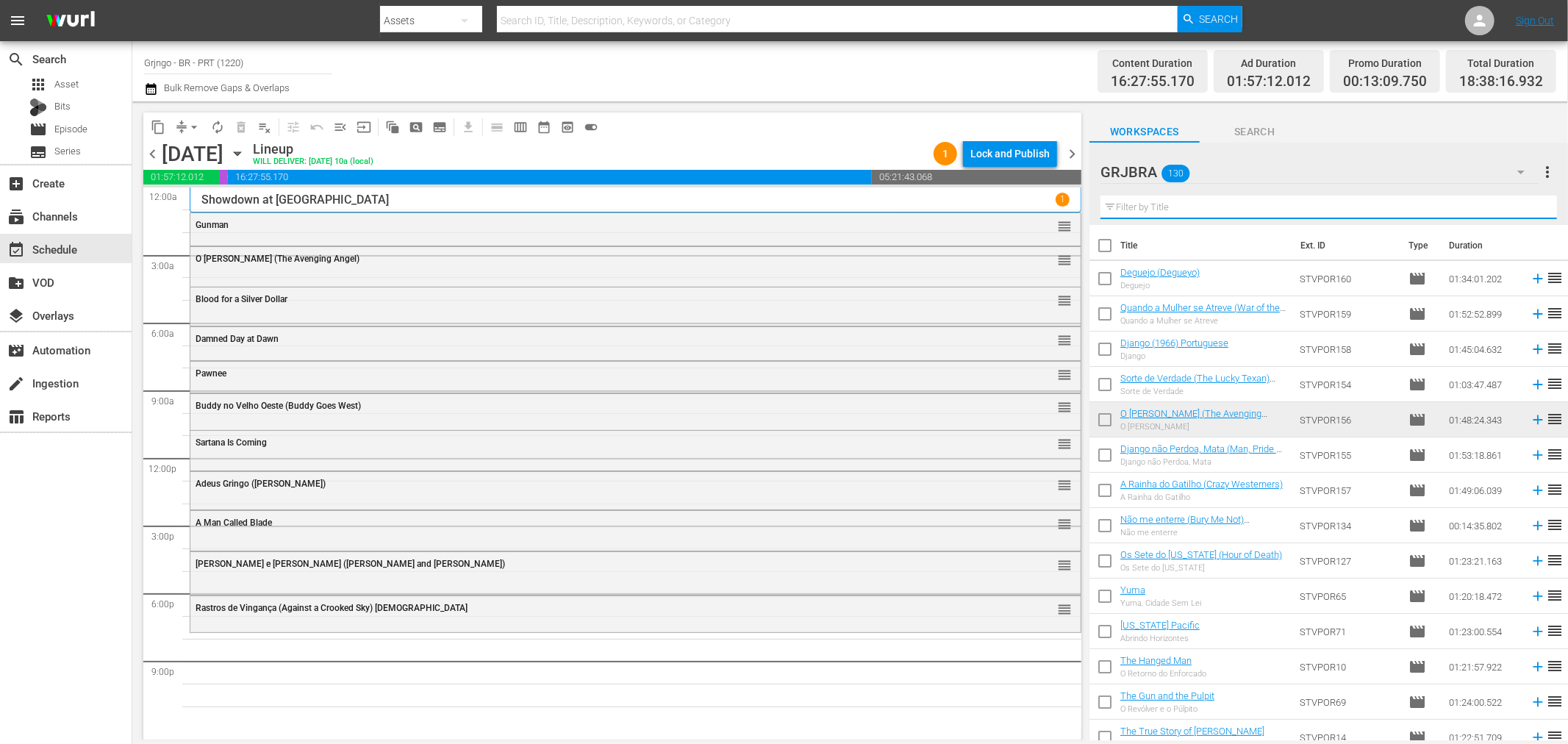
click at [1211, 203] on input "text" at bounding box center [1329, 207] width 456 height 24
paste input "Duelo ao Sol (Duel in the Sun)"
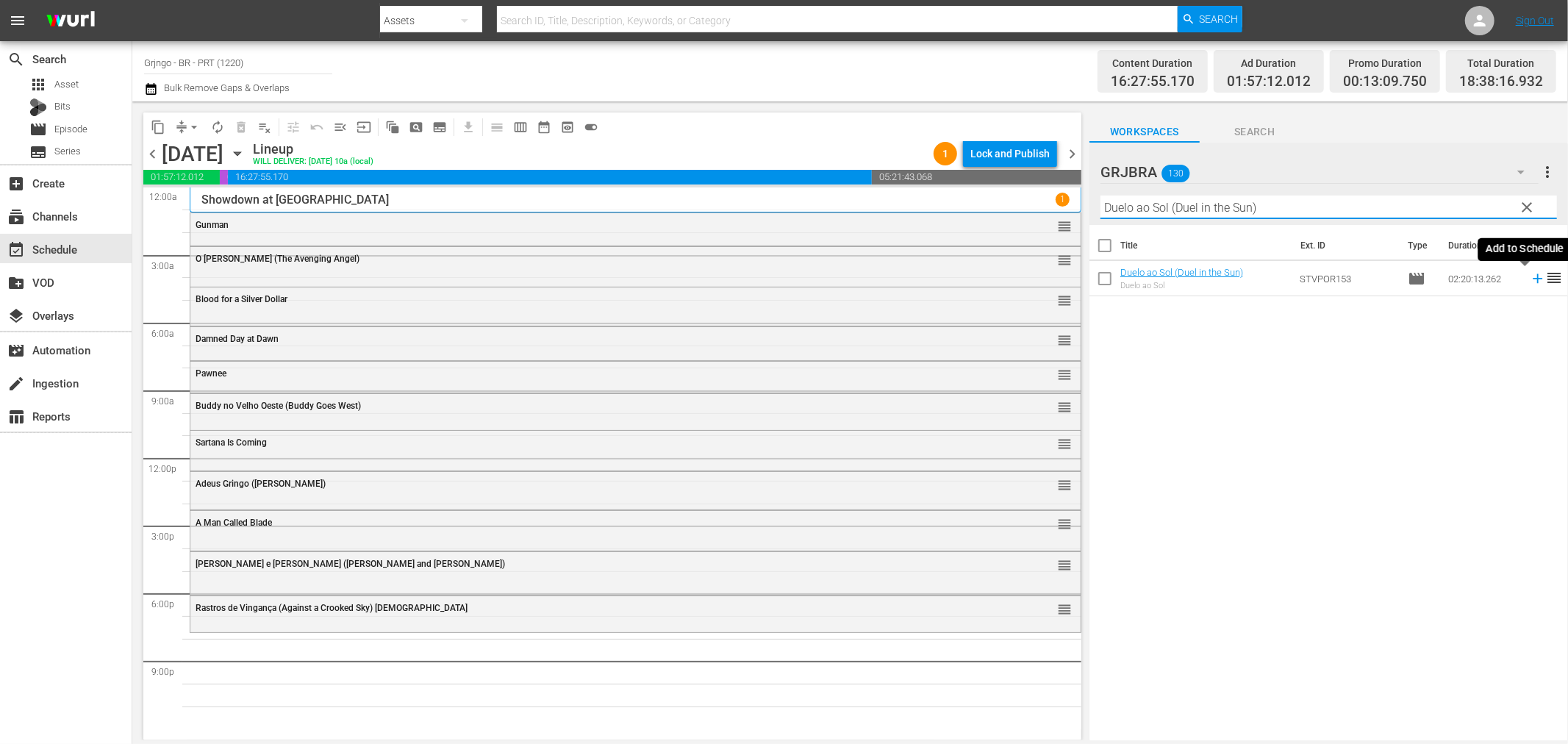
type input "Duelo ao Sol (Duel in the Sun)"
click at [1533, 278] on icon at bounding box center [1538, 280] width 10 height 10
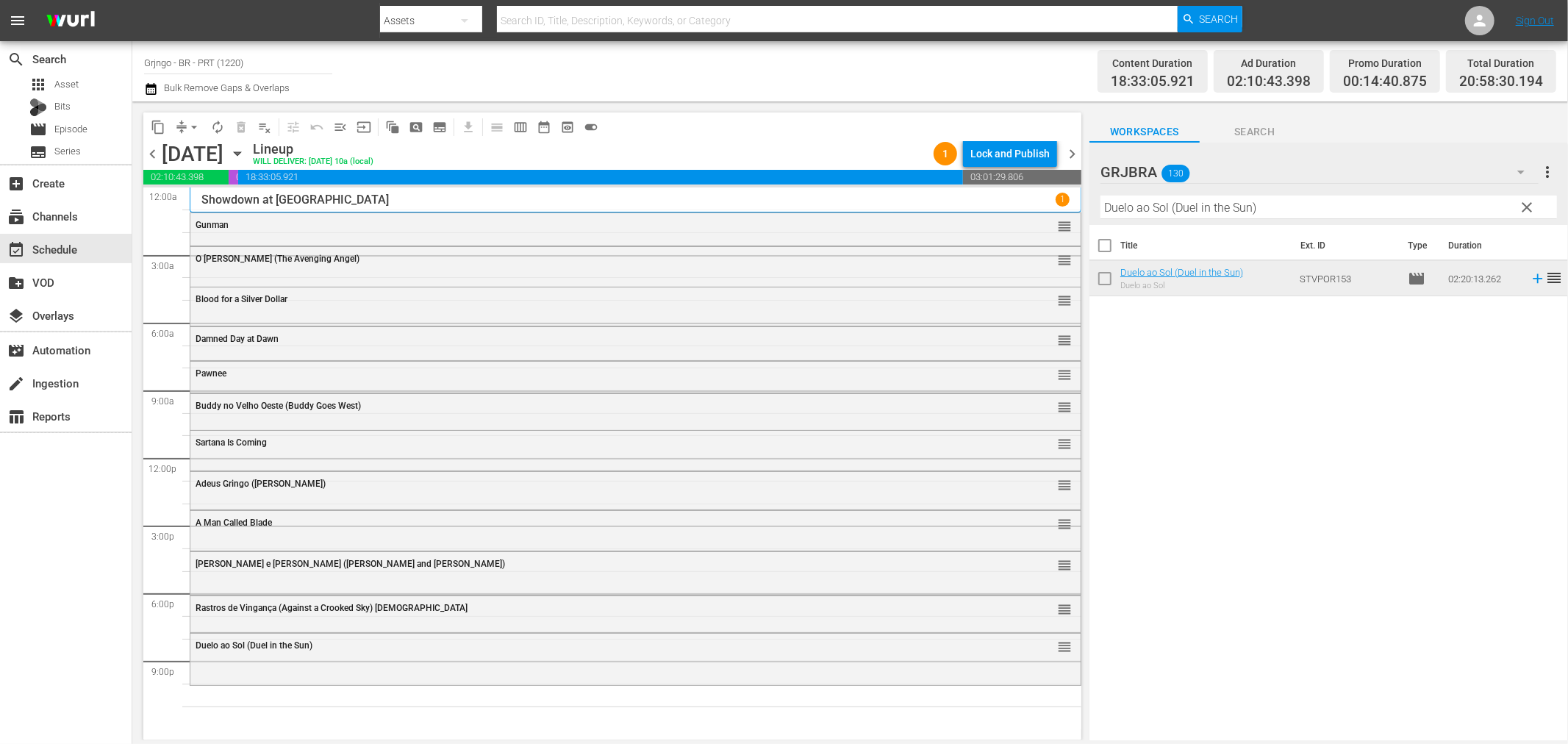
drag, startPoint x: 1533, startPoint y: 205, endPoint x: 1175, endPoint y: 210, distance: 358.0
click at [1533, 205] on span "clear" at bounding box center [1527, 206] width 17 height 17
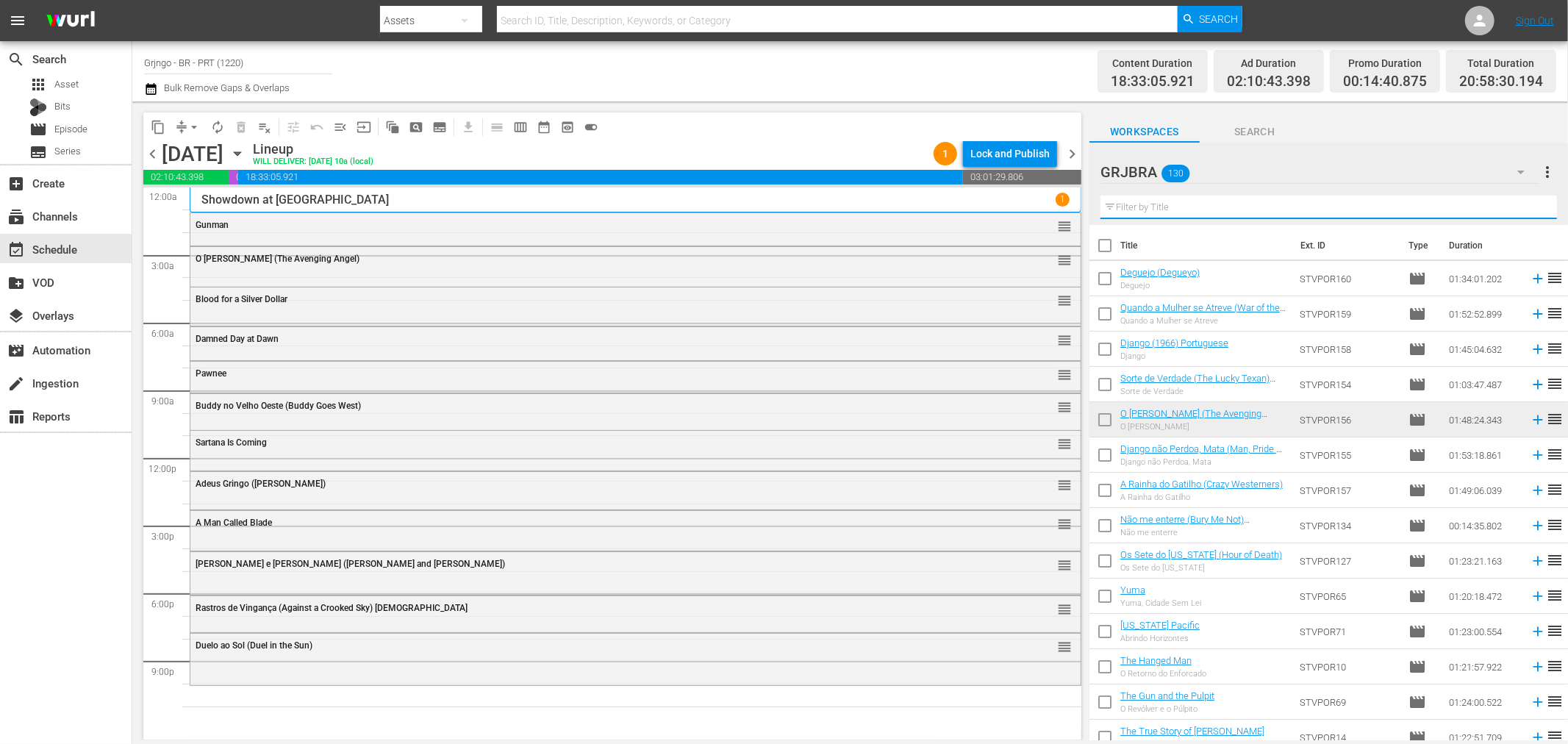
paste input "Death at [GEOGRAPHIC_DATA]"
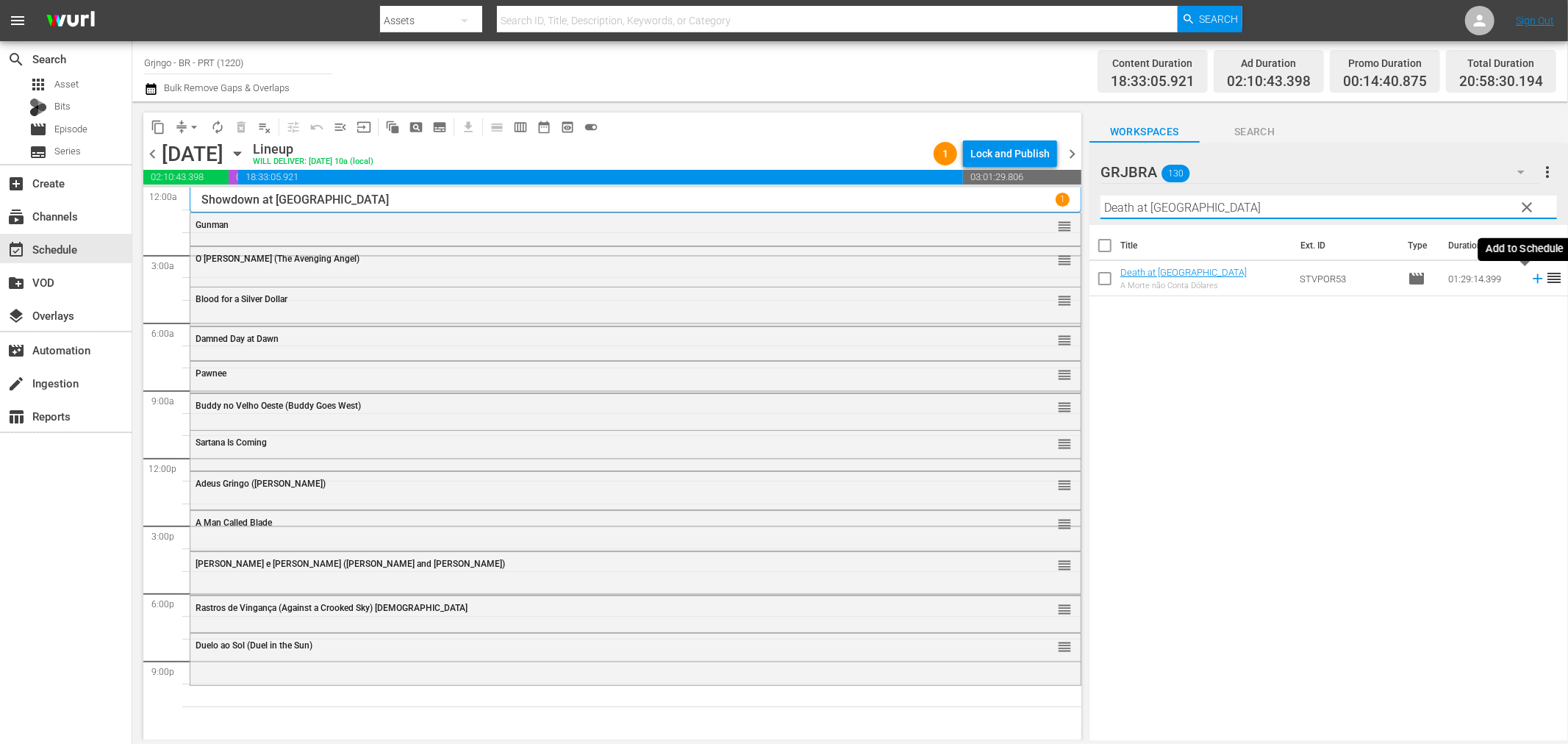
type input "Death at [GEOGRAPHIC_DATA]"
click at [1530, 277] on icon at bounding box center [1538, 279] width 16 height 16
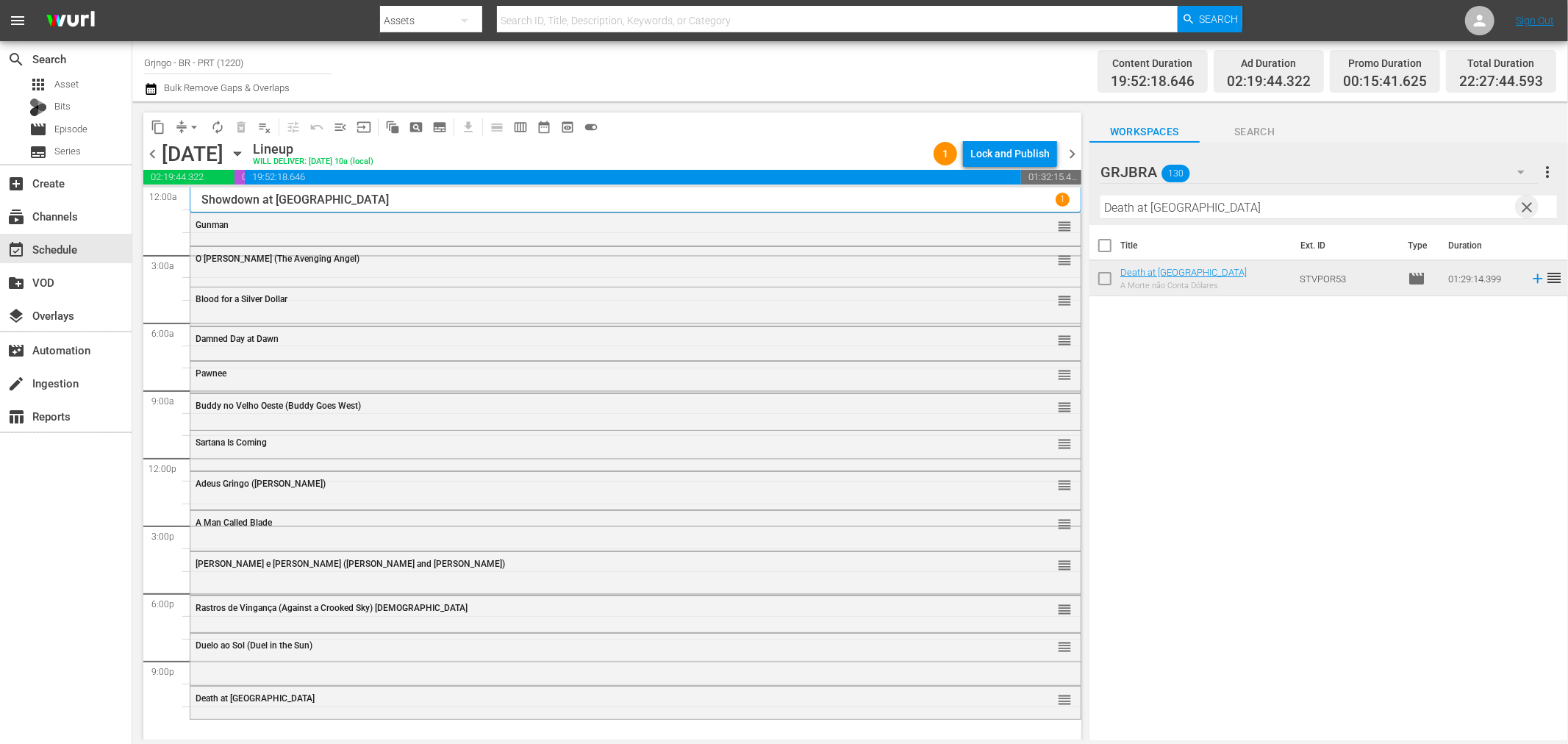
click at [1527, 198] on span "clear" at bounding box center [1527, 206] width 17 height 17
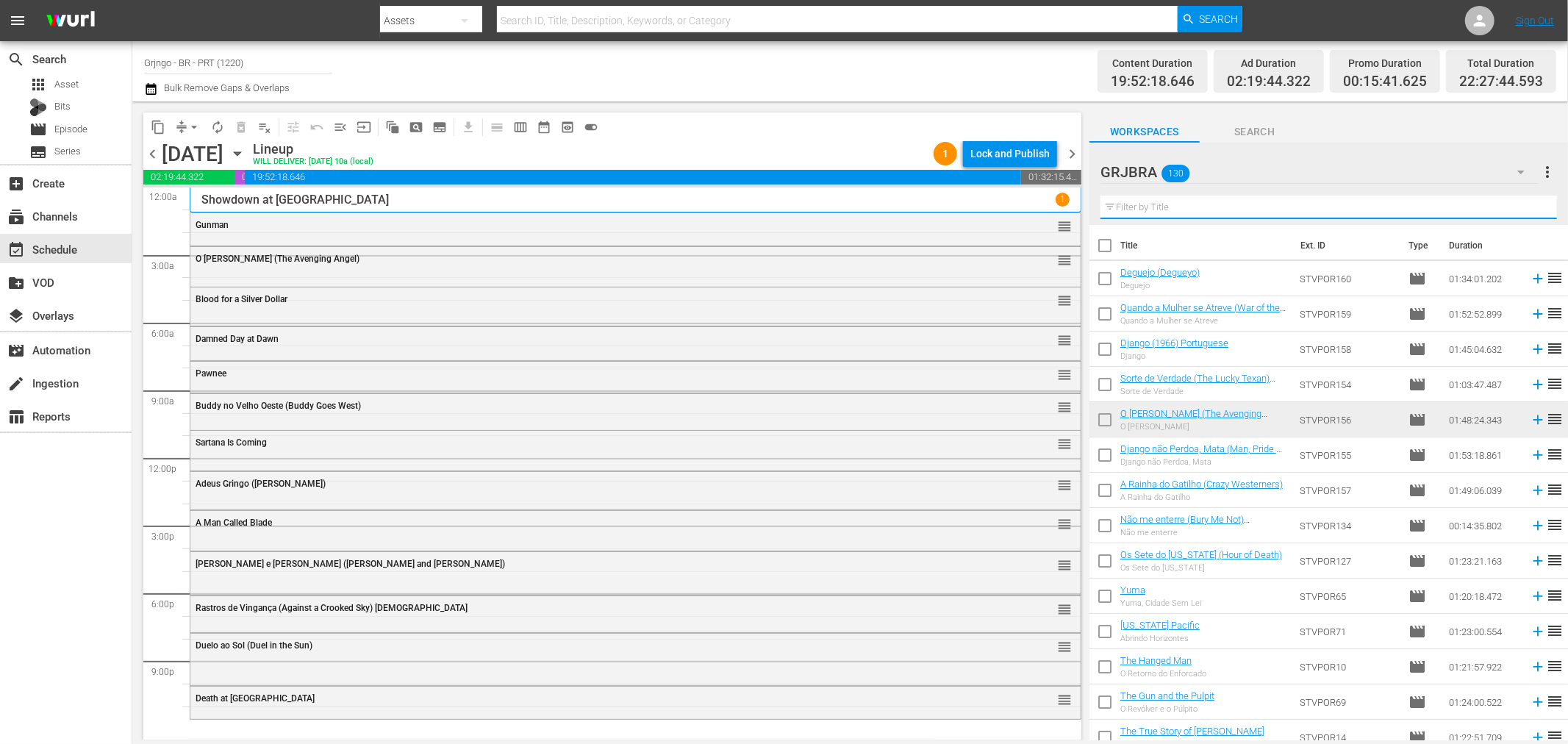
click at [1159, 206] on input "text" at bounding box center [1329, 207] width 456 height 24
paste input "Three [PERSON_NAME] for a [GEOGRAPHIC_DATA]"
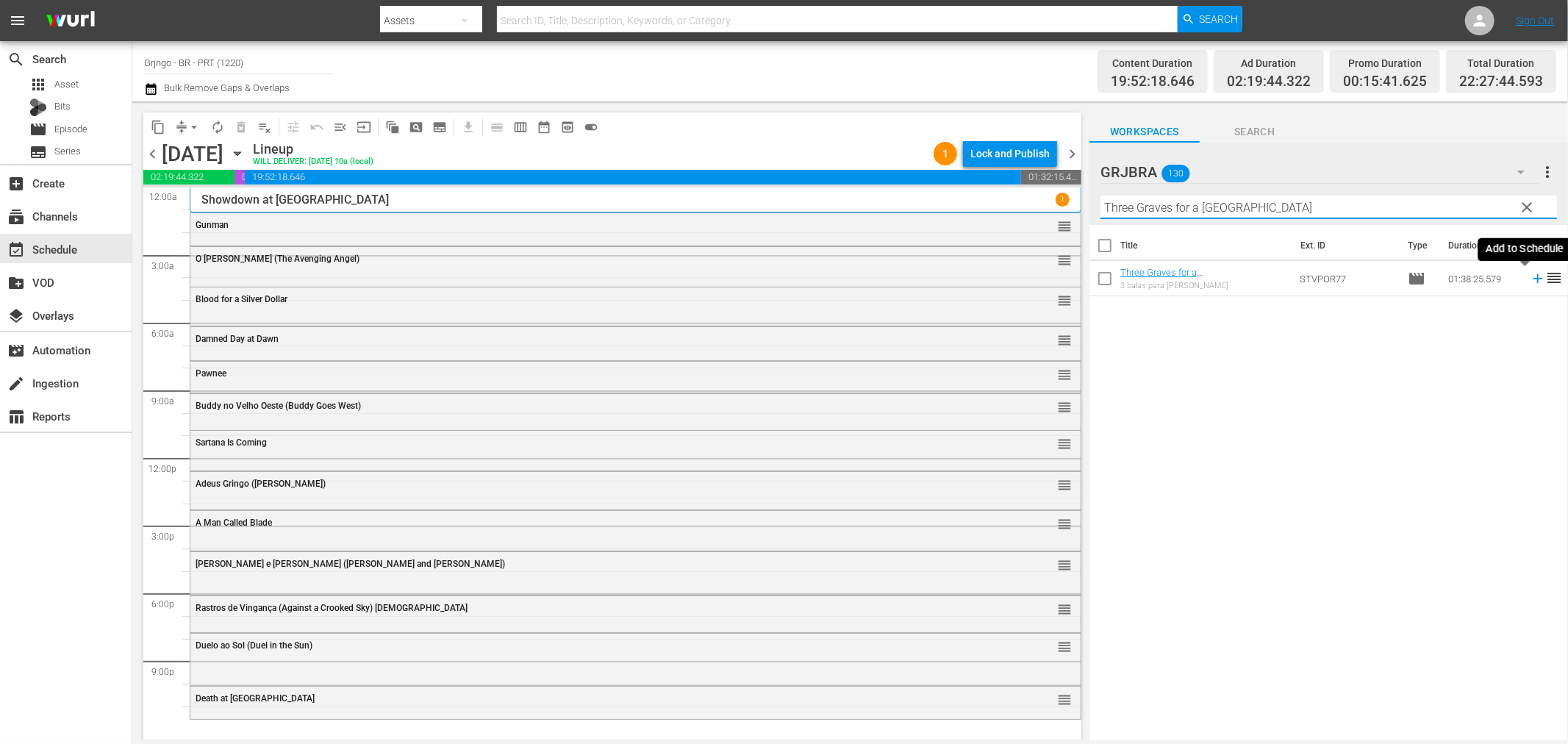
type input "Three [PERSON_NAME] for a [GEOGRAPHIC_DATA]"
click at [1533, 280] on icon at bounding box center [1538, 280] width 10 height 10
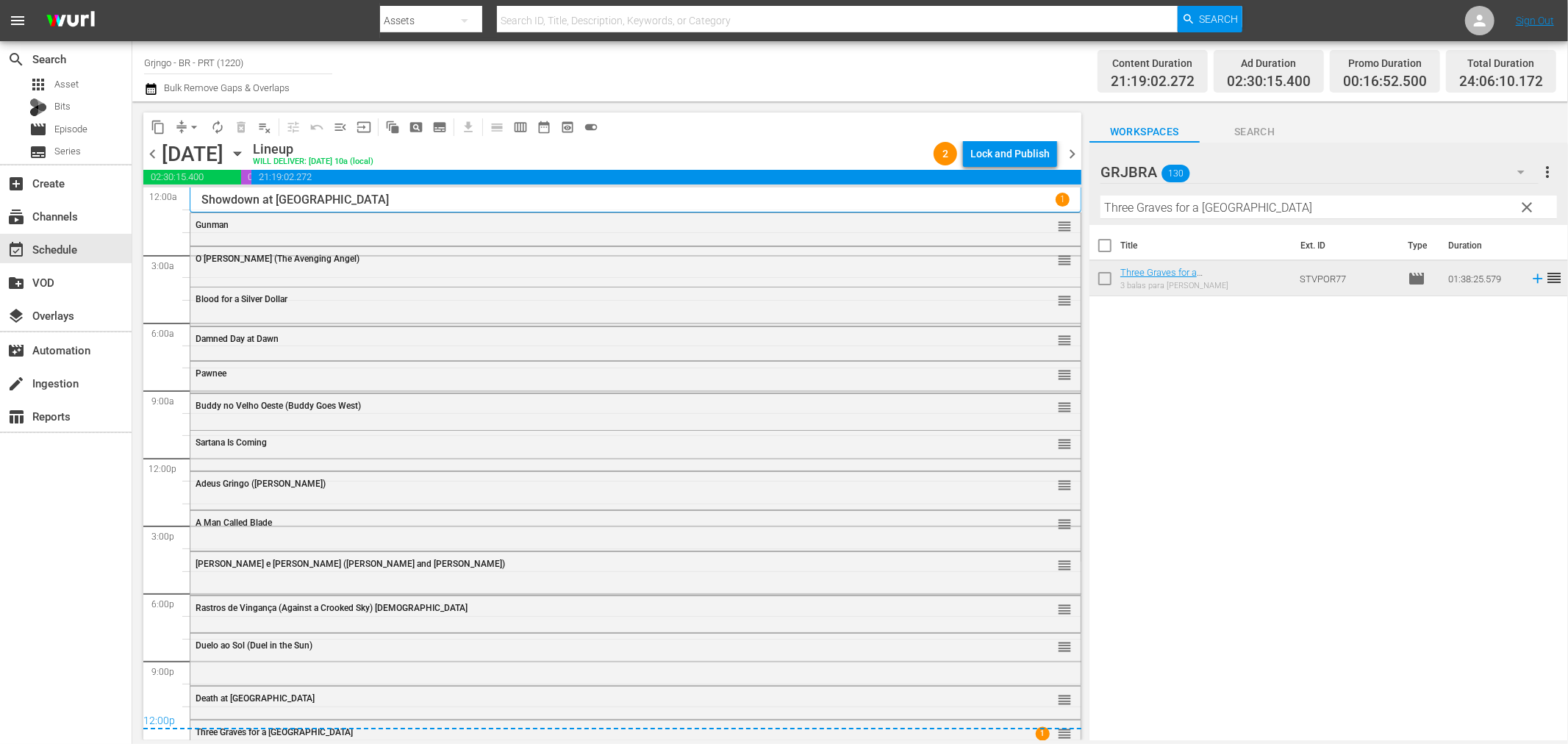
click at [997, 136] on div "content_copy compress arrow_drop_down autorenew_outlined delete_forever_outline…" at bounding box center [612, 127] width 938 height 29
click at [1019, 156] on div "Lock and Publish" at bounding box center [1010, 154] width 80 height 26
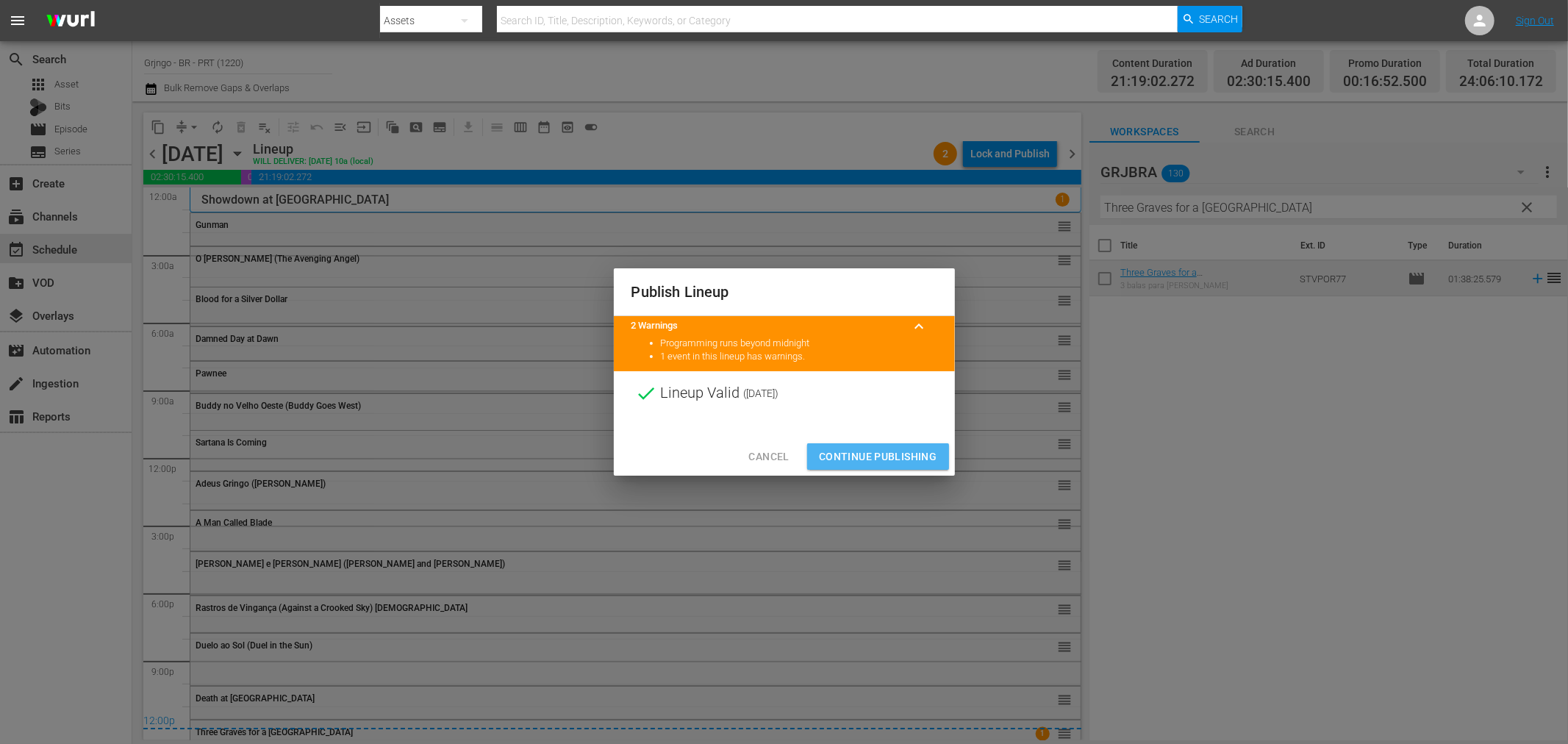
click at [886, 455] on span "Continue Publishing" at bounding box center [878, 457] width 118 height 18
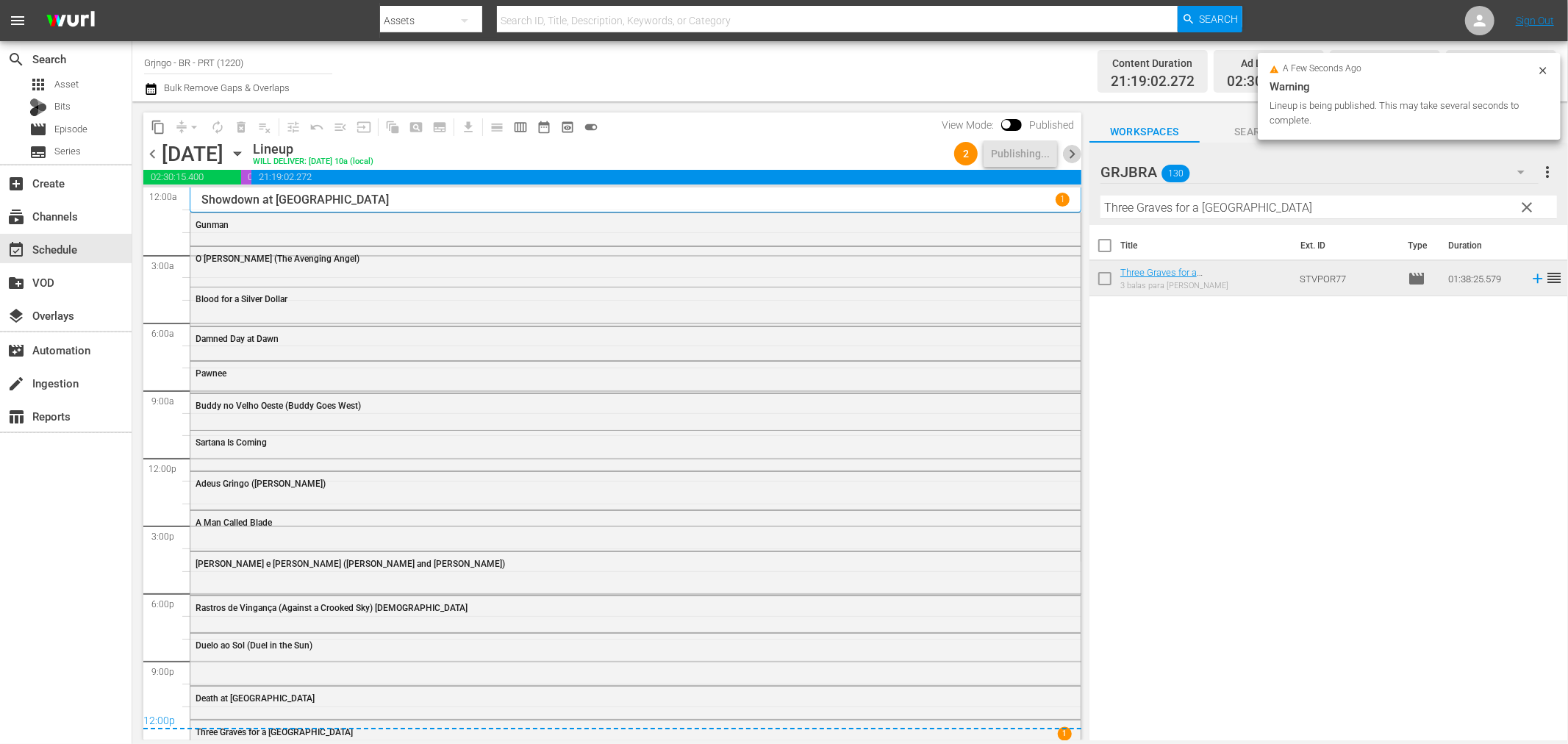
click at [1069, 150] on span "chevron_right" at bounding box center [1072, 154] width 18 height 18
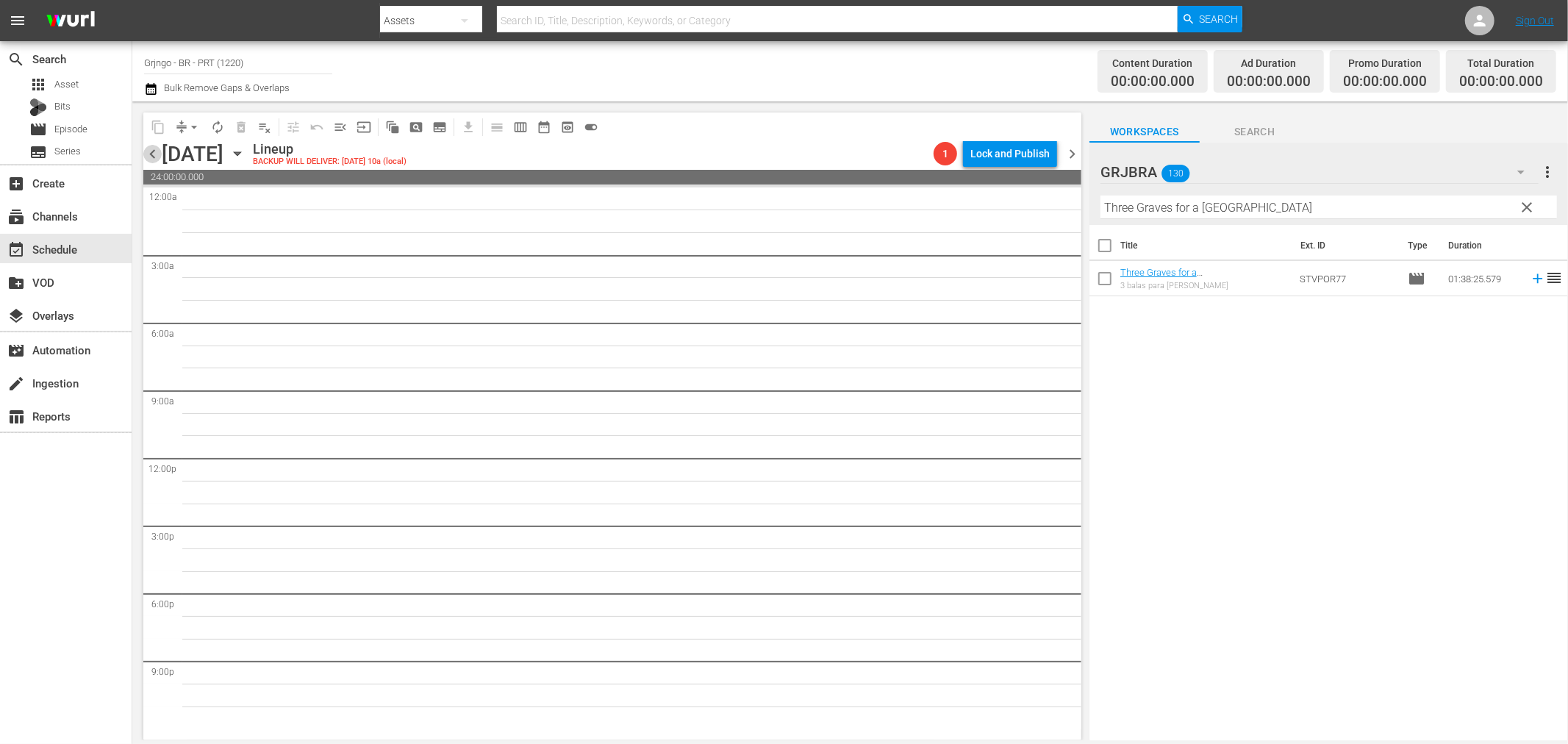
click at [150, 157] on span "chevron_left" at bounding box center [152, 154] width 18 height 18
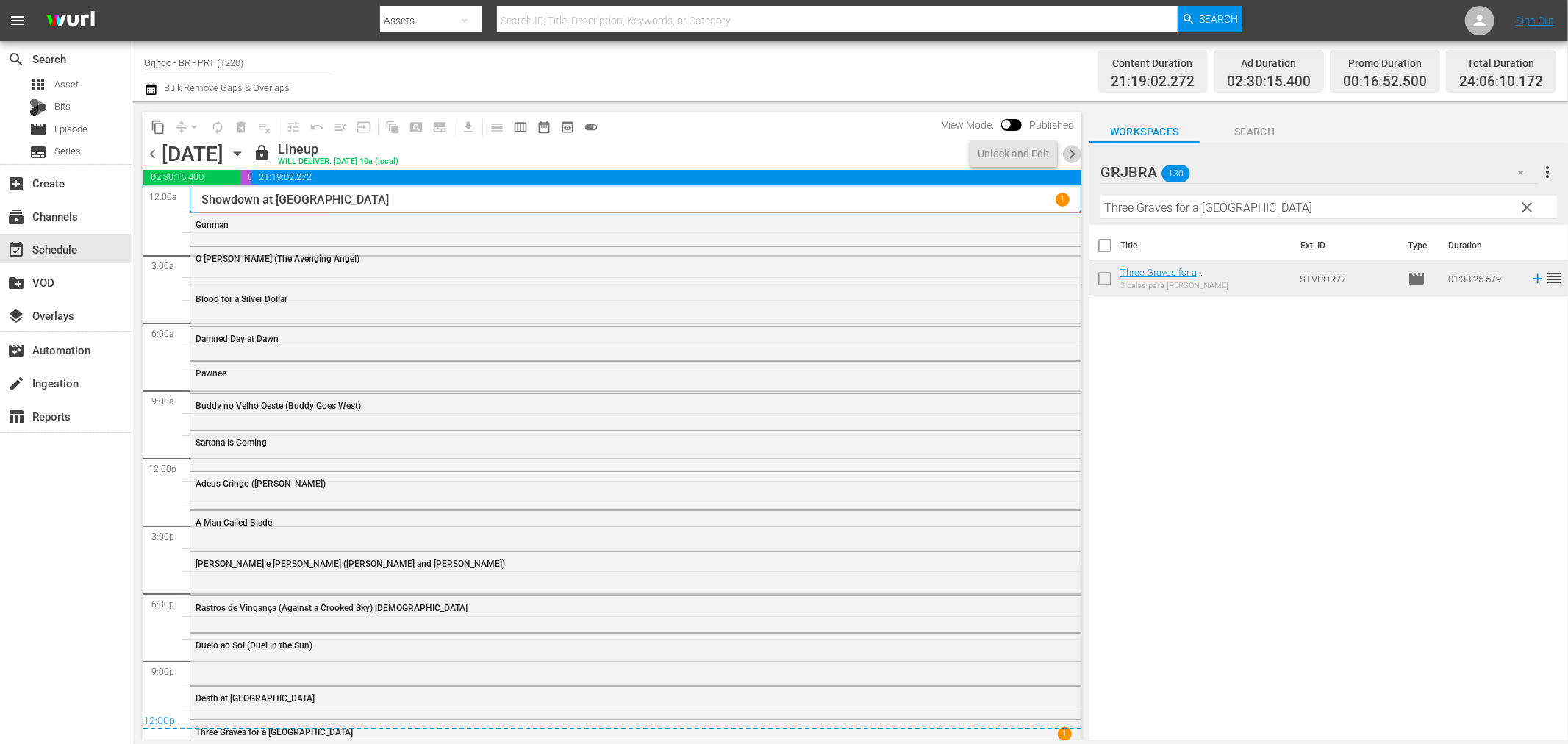
click at [1070, 150] on span "chevron_right" at bounding box center [1072, 154] width 18 height 18
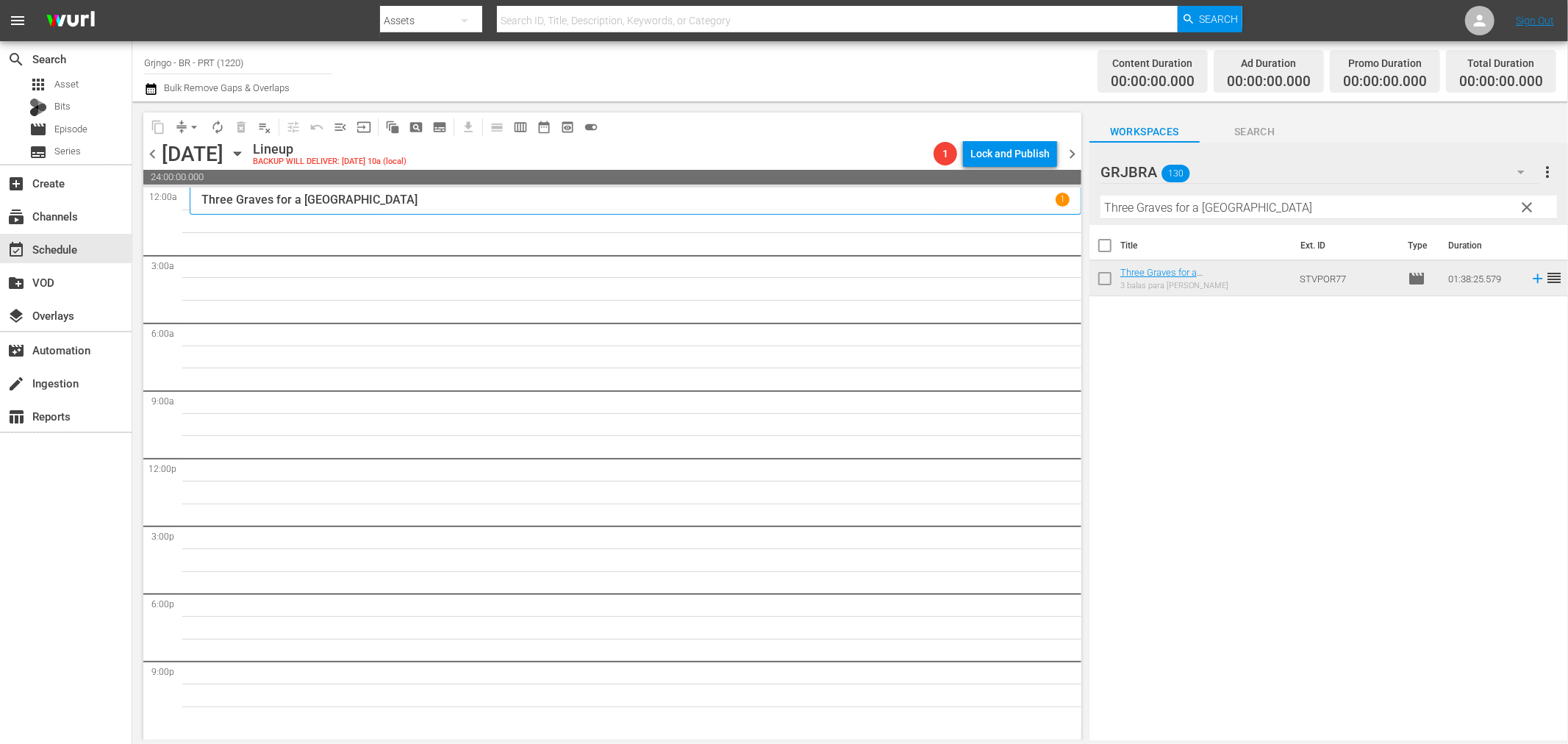
click at [1532, 201] on span "clear" at bounding box center [1527, 206] width 17 height 17
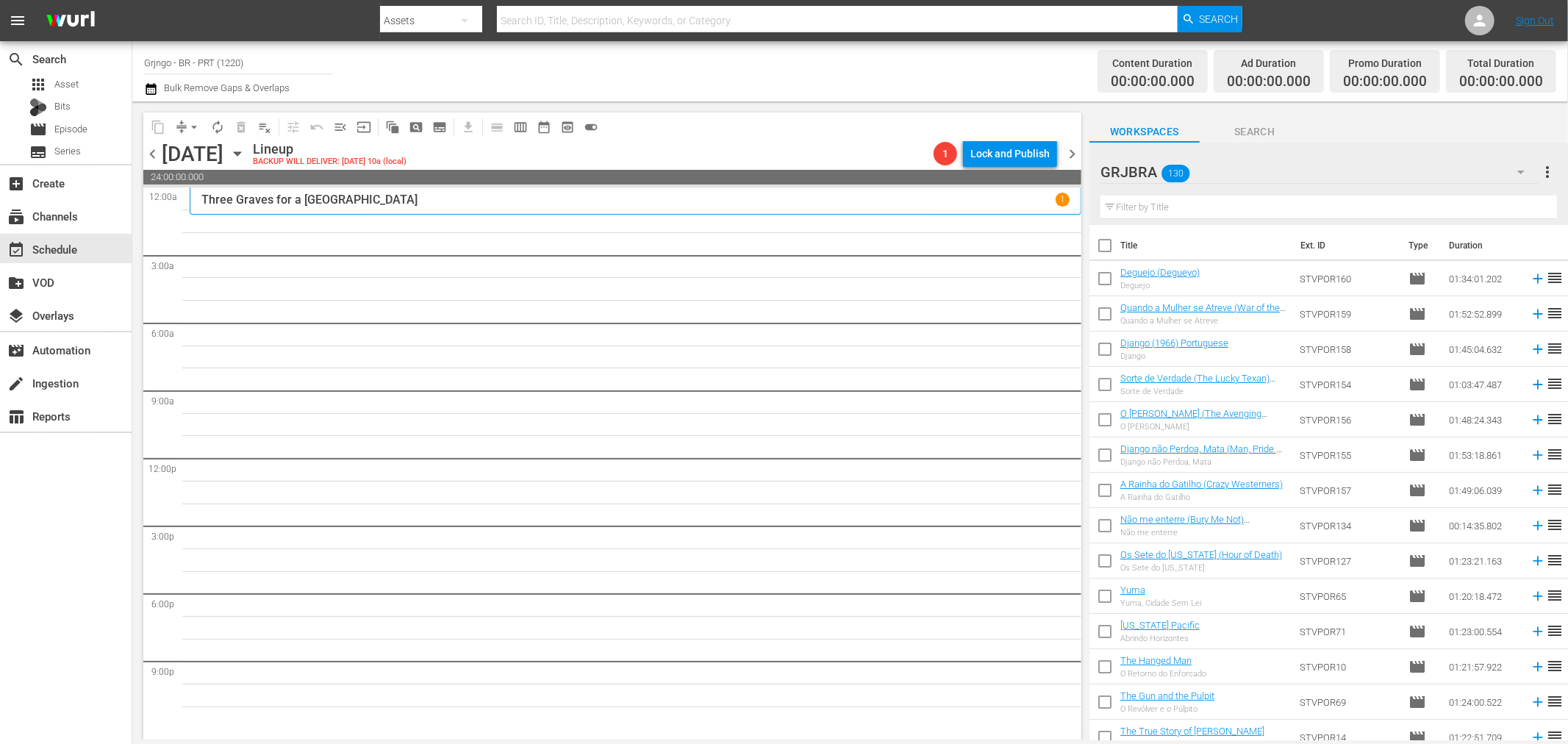
click at [1128, 210] on input "text" at bounding box center [1329, 207] width 456 height 24
paste input "Sete Pistolas para os MacGregor"
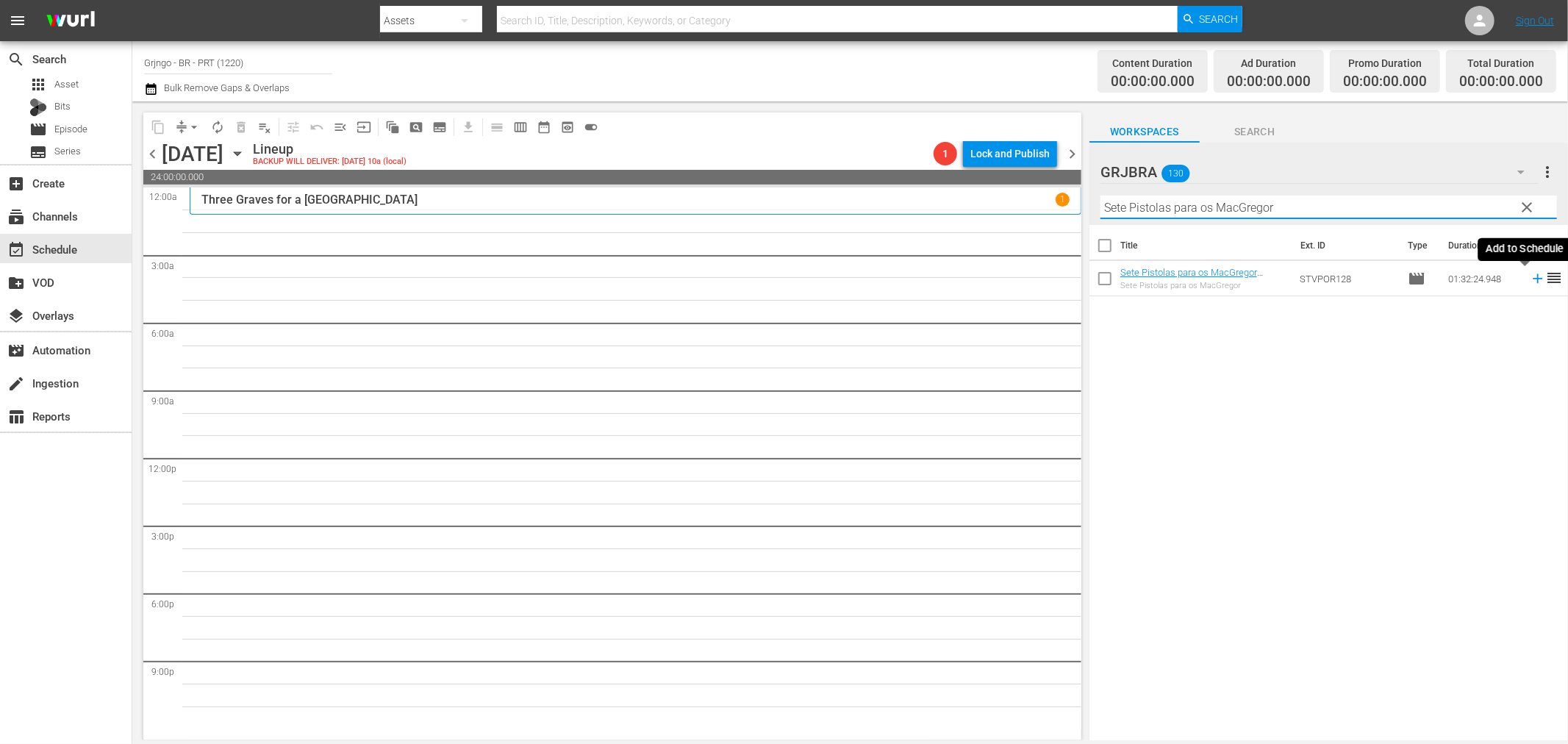
type input "Sete Pistolas para os MacGregor"
click at [1530, 281] on icon at bounding box center [1538, 279] width 16 height 16
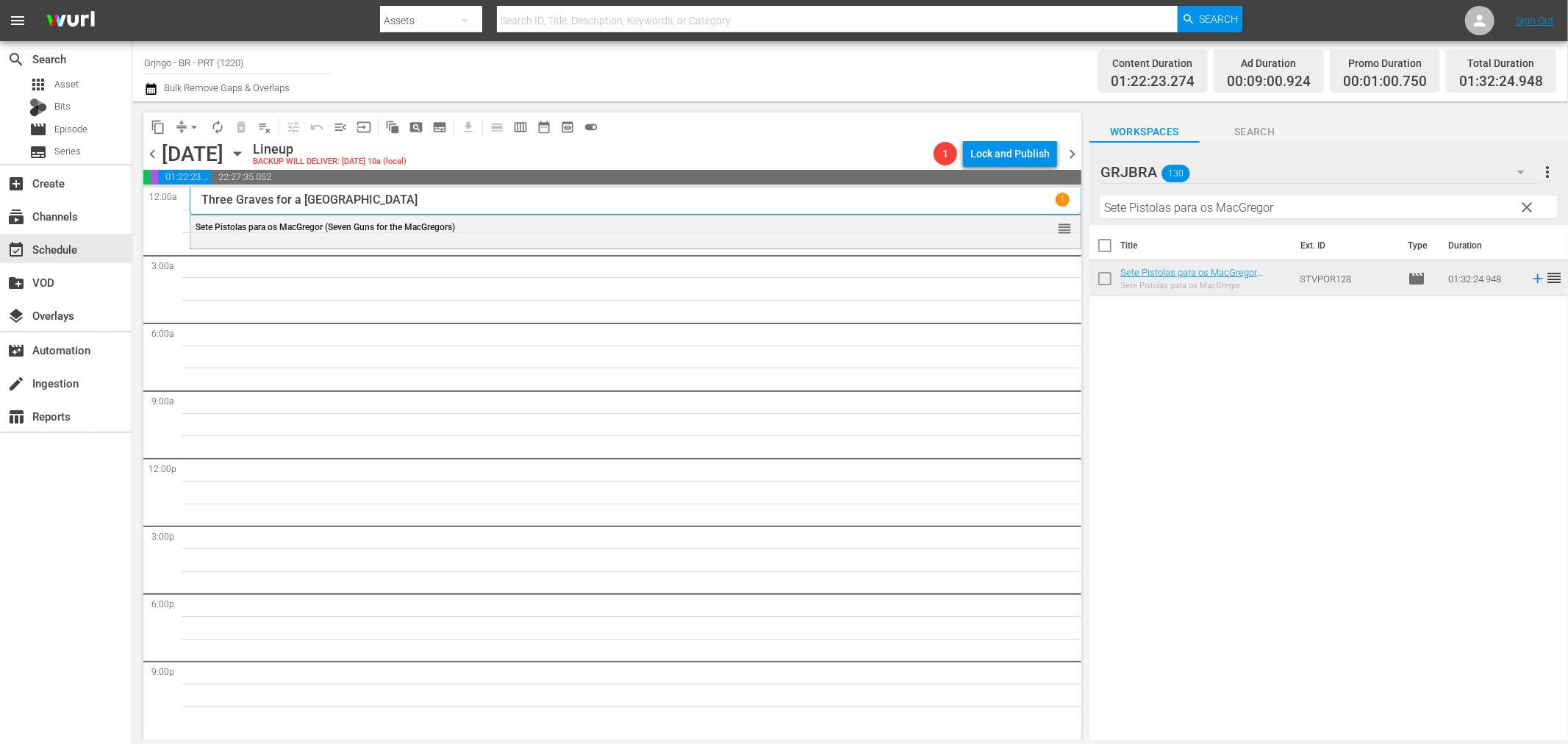
click at [1527, 204] on span "clear" at bounding box center [1527, 206] width 17 height 17
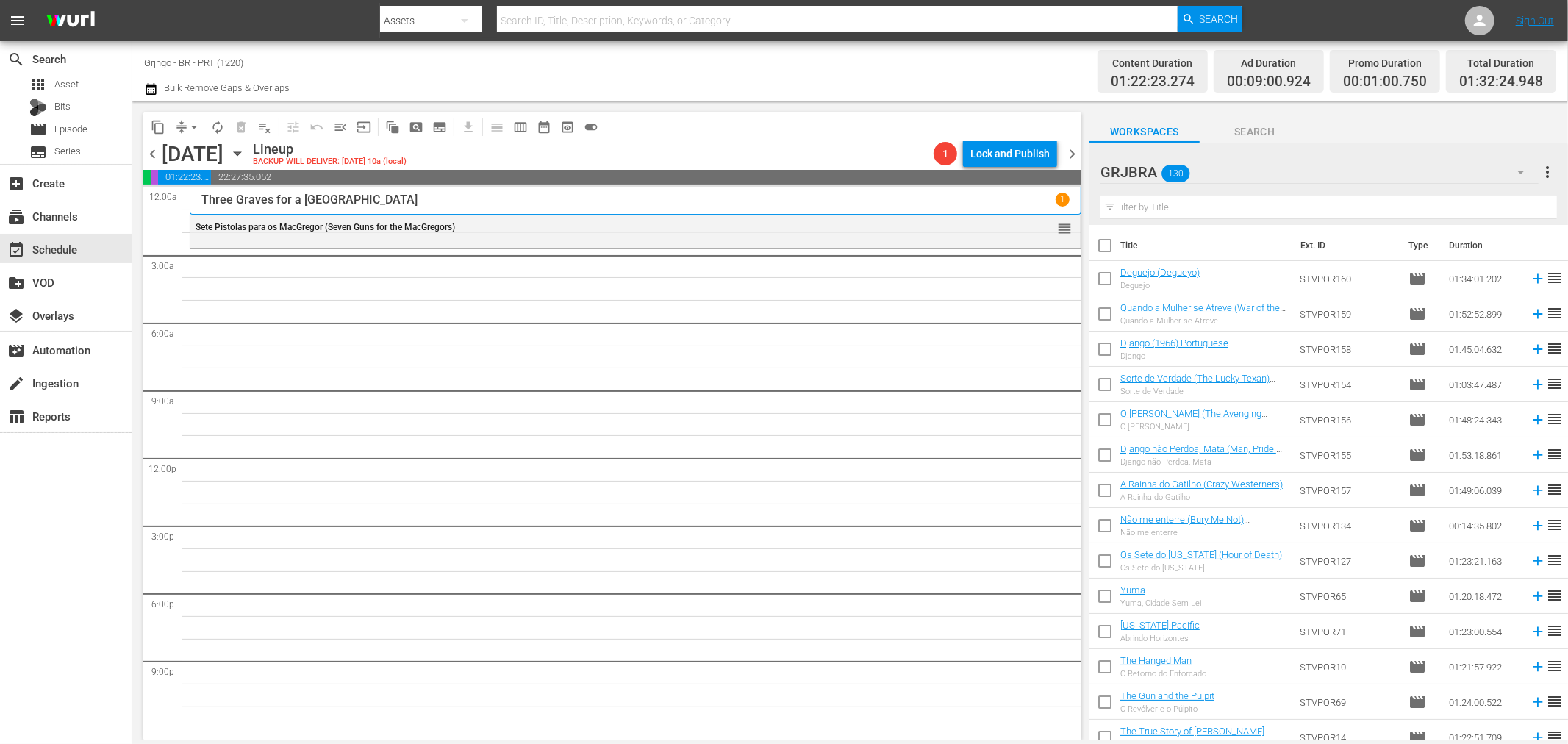
click at [1144, 206] on input "text" at bounding box center [1329, 207] width 456 height 24
paste input "Um Homem Chamado Django (Viva! [GEOGRAPHIC_DATA])"
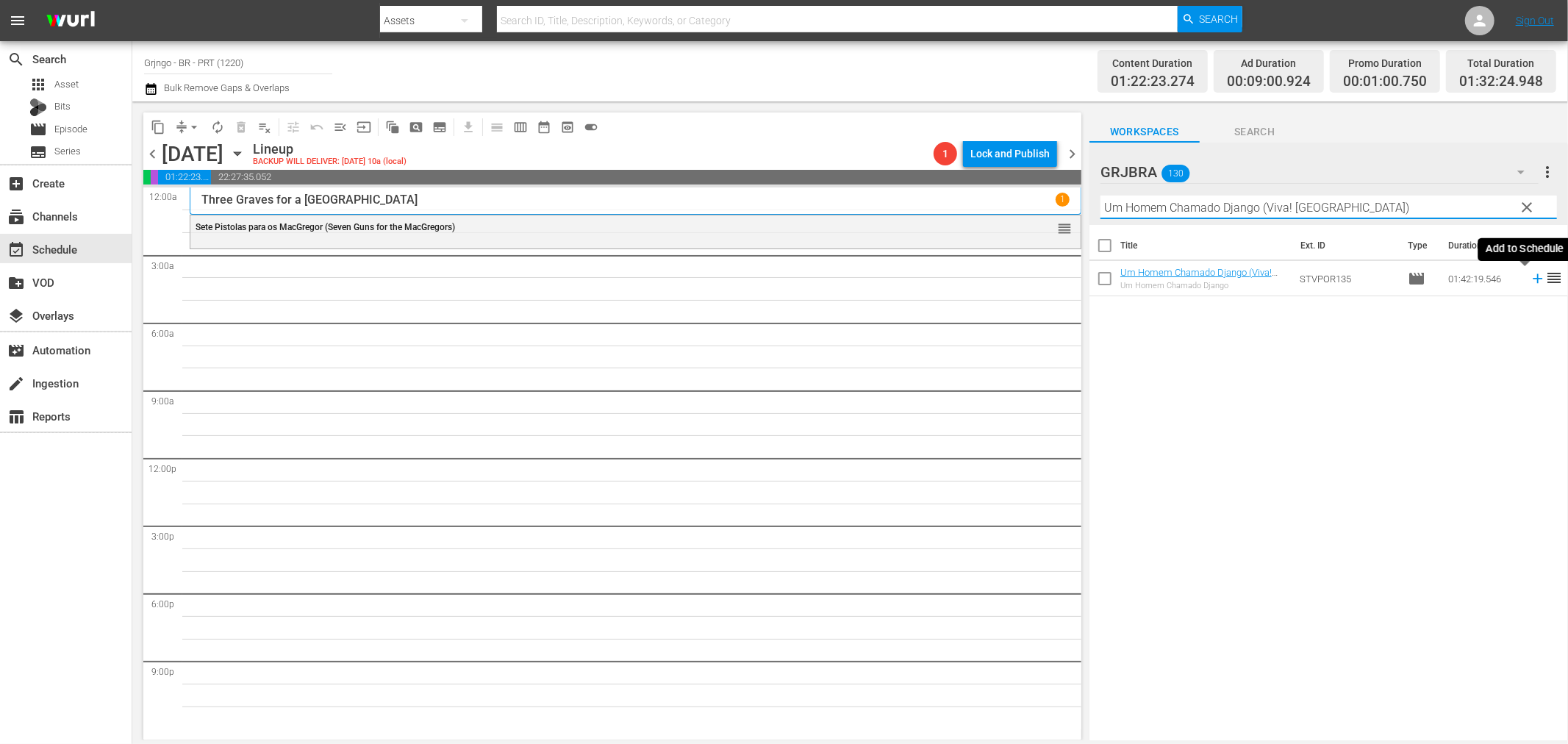
type input "Um Homem Chamado Django (Viva! [GEOGRAPHIC_DATA])"
click at [1530, 276] on icon at bounding box center [1538, 279] width 16 height 16
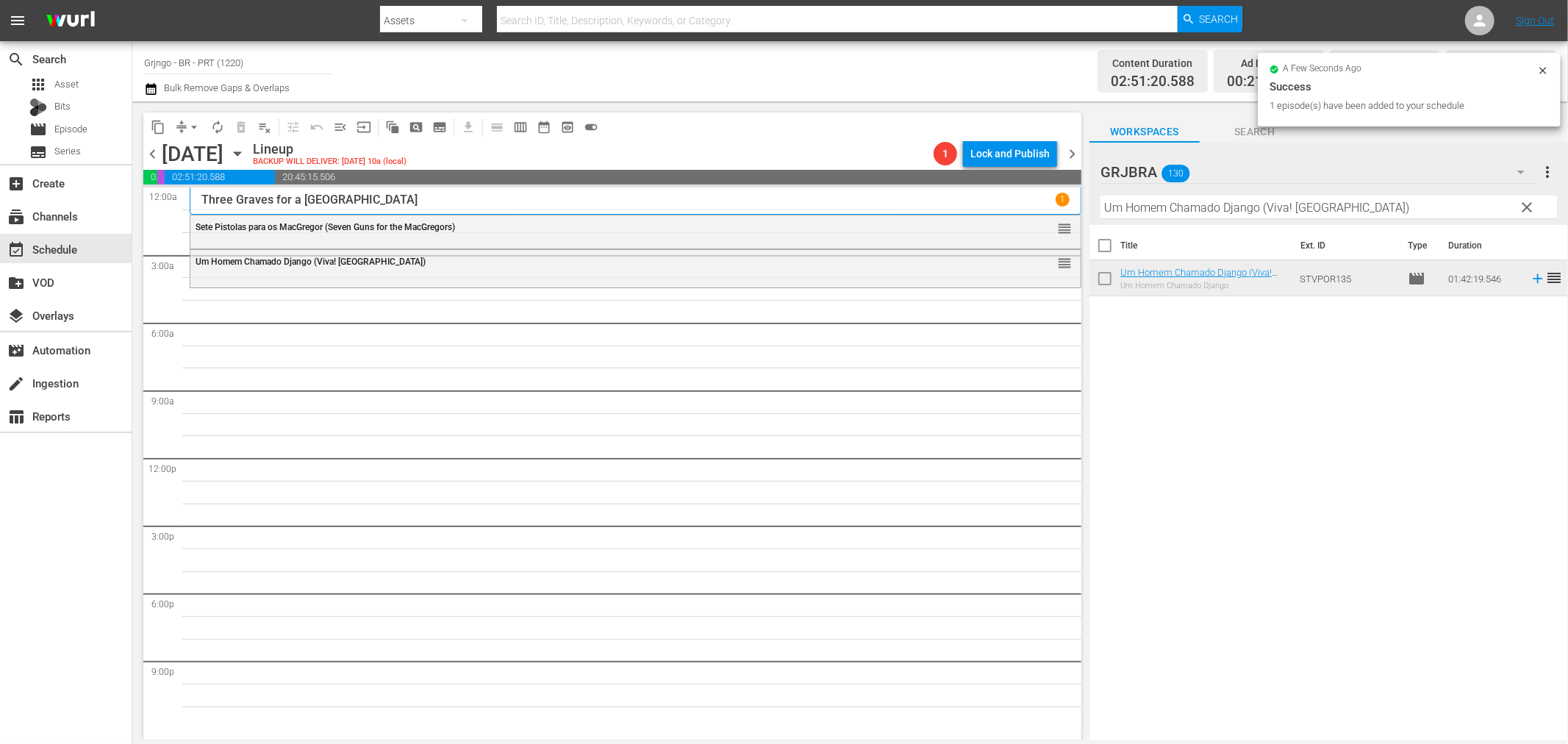
click at [1520, 208] on span "clear" at bounding box center [1527, 206] width 17 height 17
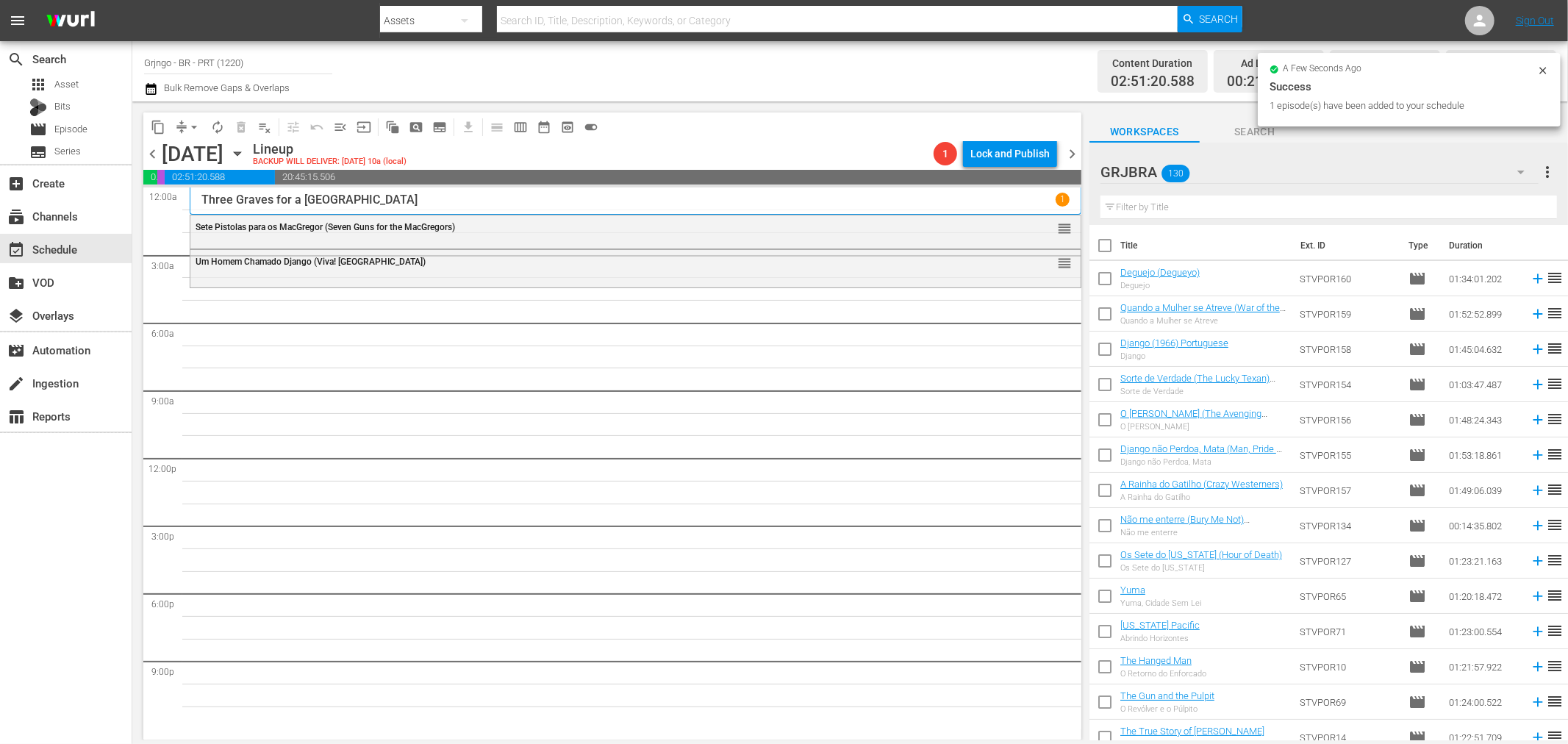
click at [1197, 203] on input "text" at bounding box center [1329, 207] width 456 height 24
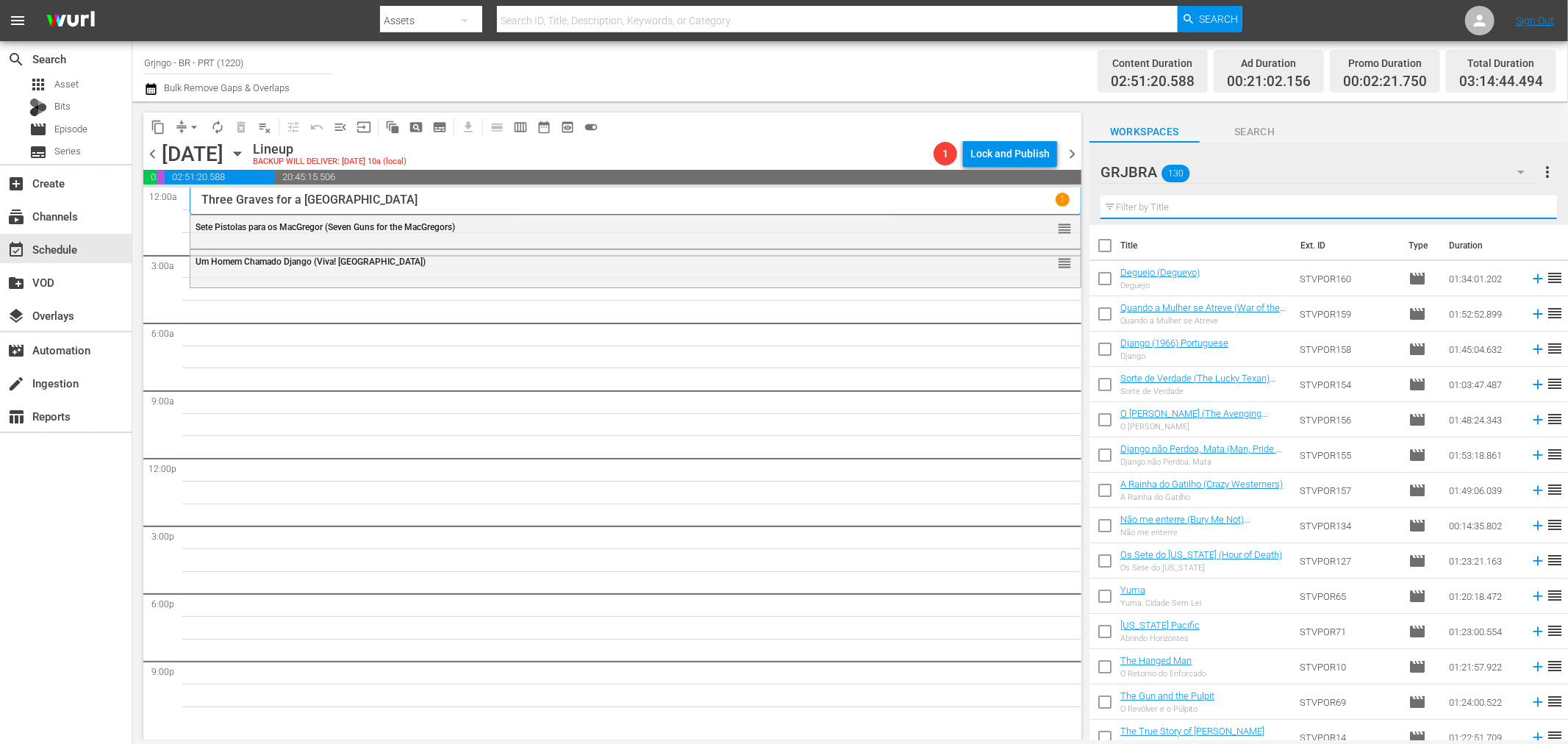
paste input "Um Bandoleiro Chamado Black Jack"
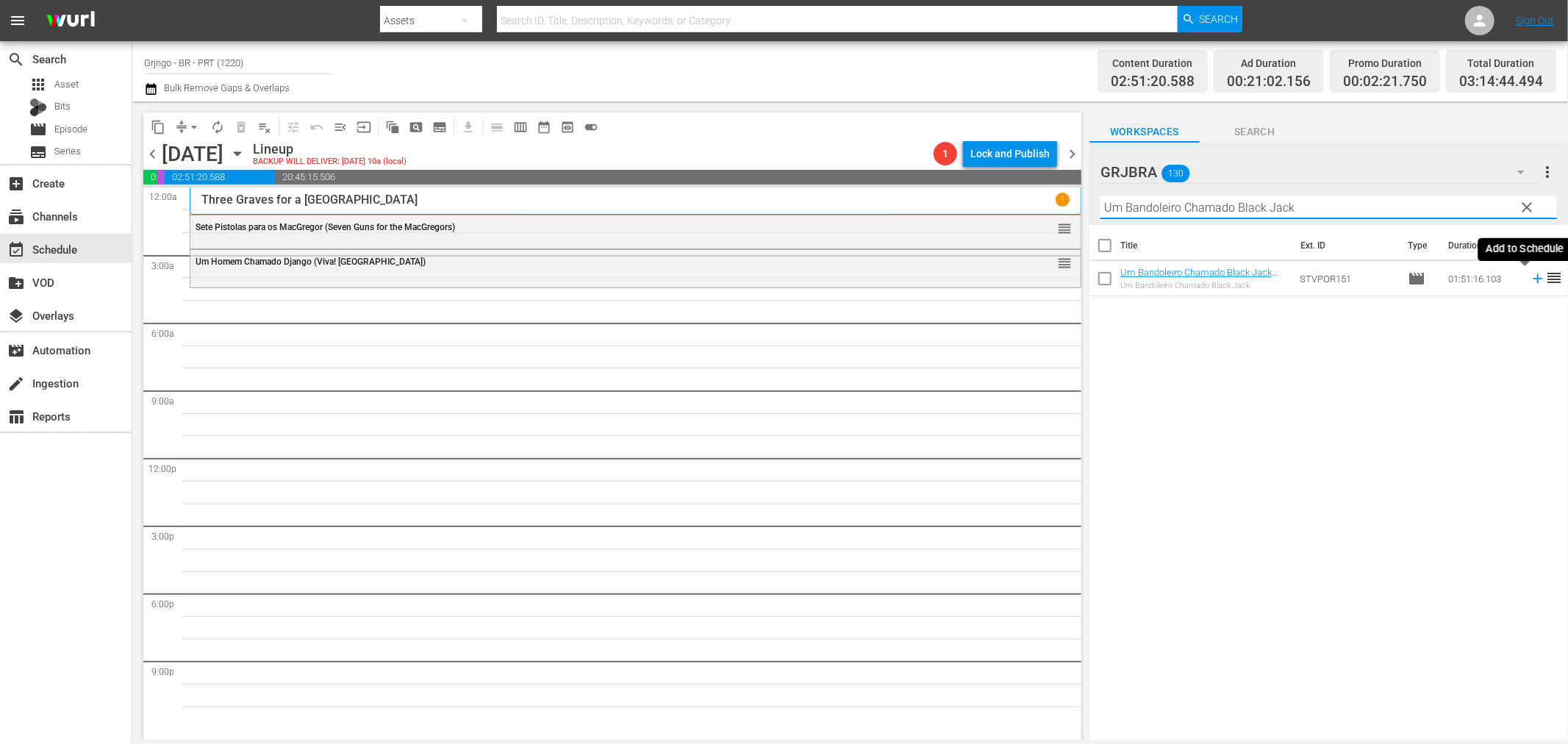
type input "Um Bandoleiro Chamado Black Jack"
click at [1530, 281] on icon at bounding box center [1538, 279] width 16 height 16
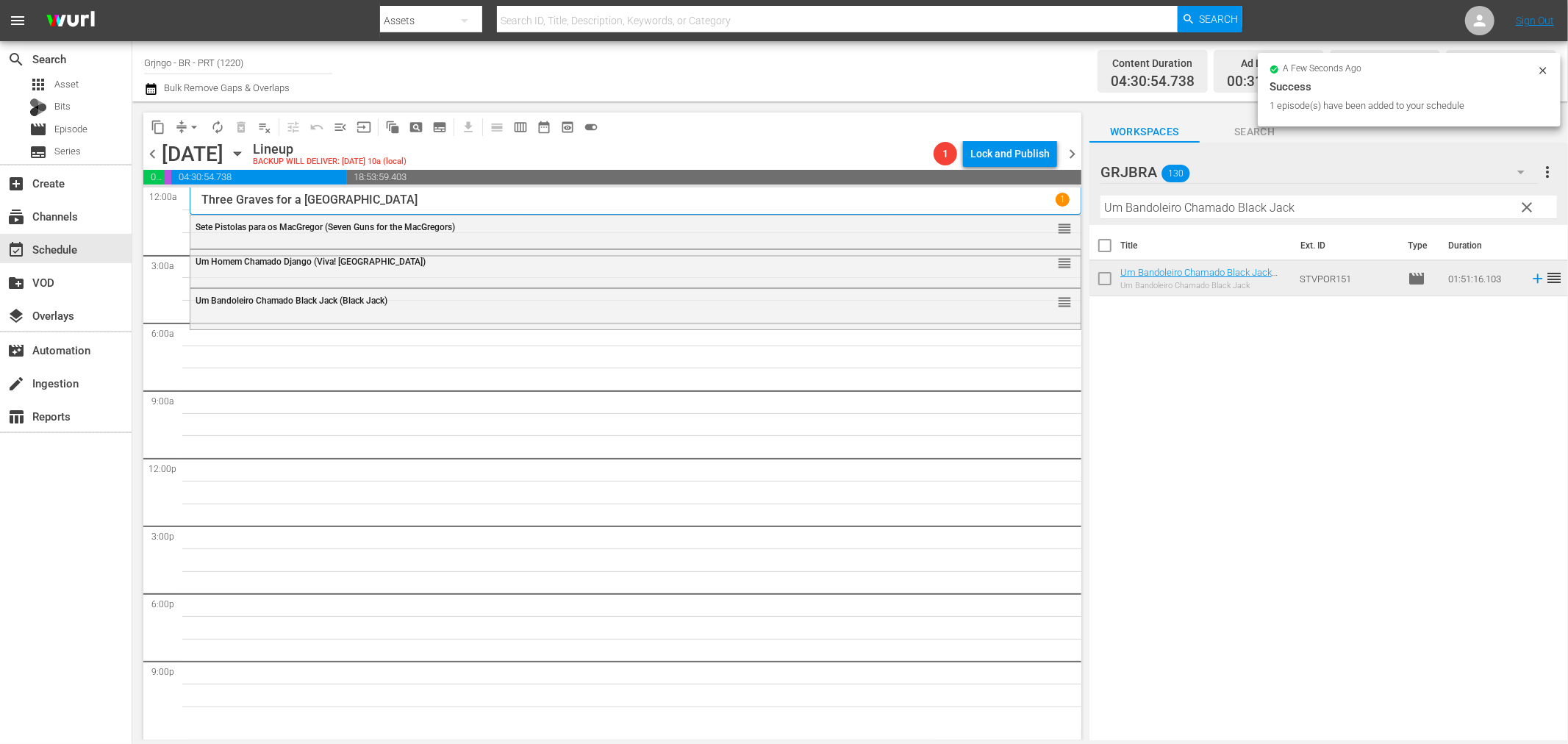
drag, startPoint x: 1527, startPoint y: 205, endPoint x: 1111, endPoint y: 189, distance: 416.3
click at [1527, 205] on span "clear" at bounding box center [1527, 206] width 17 height 17
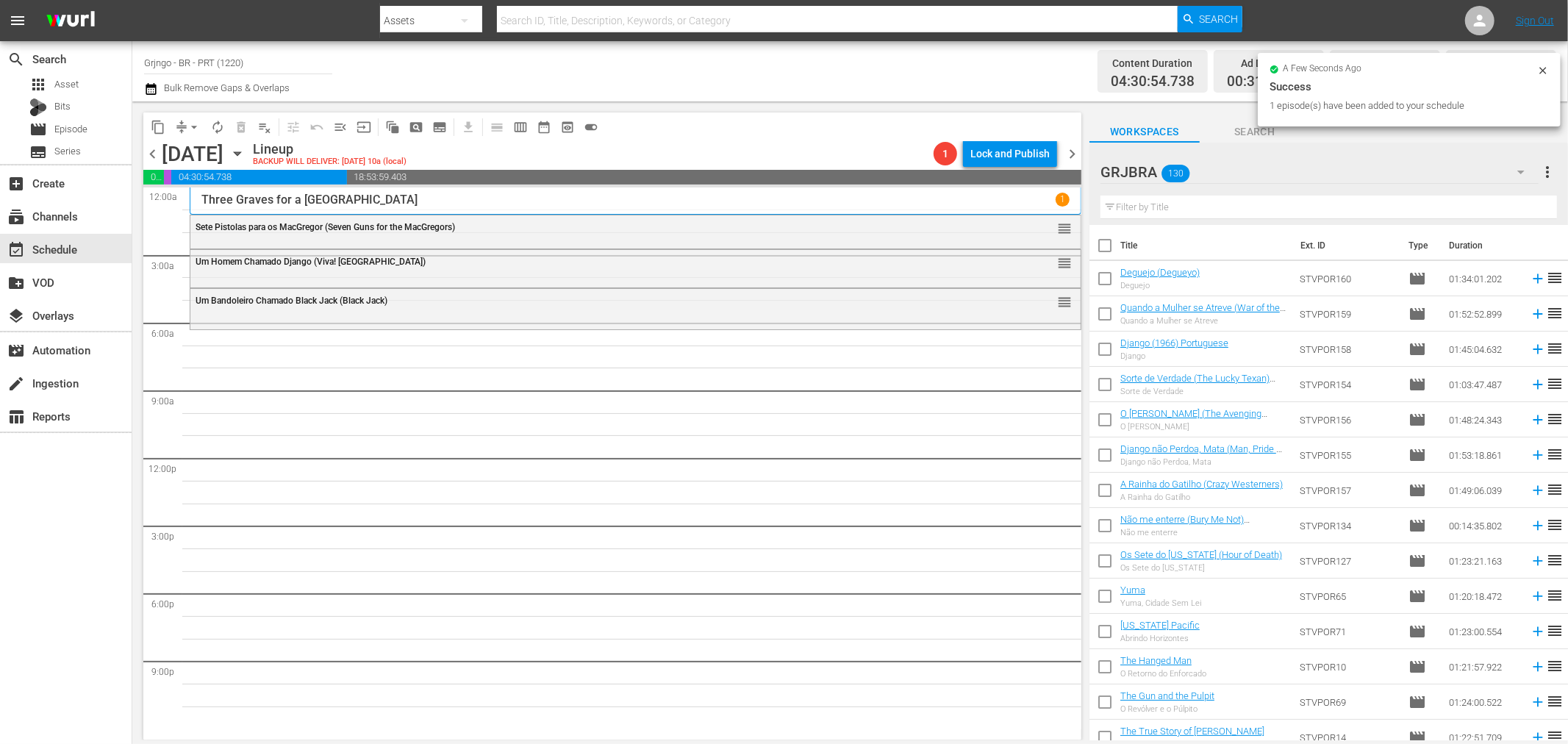
click at [1127, 202] on input "text" at bounding box center [1329, 207] width 456 height 24
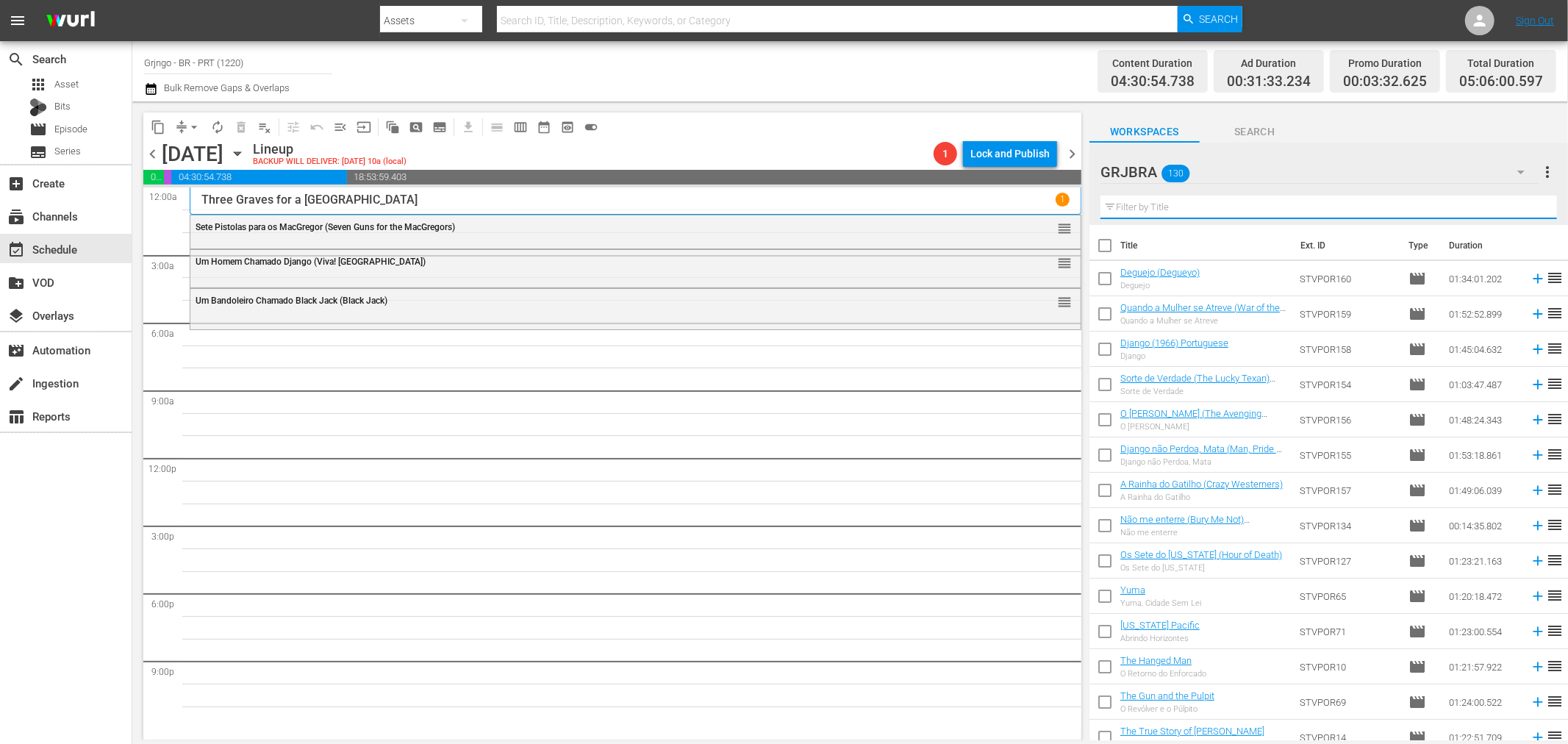
paste input "Stagecoach"
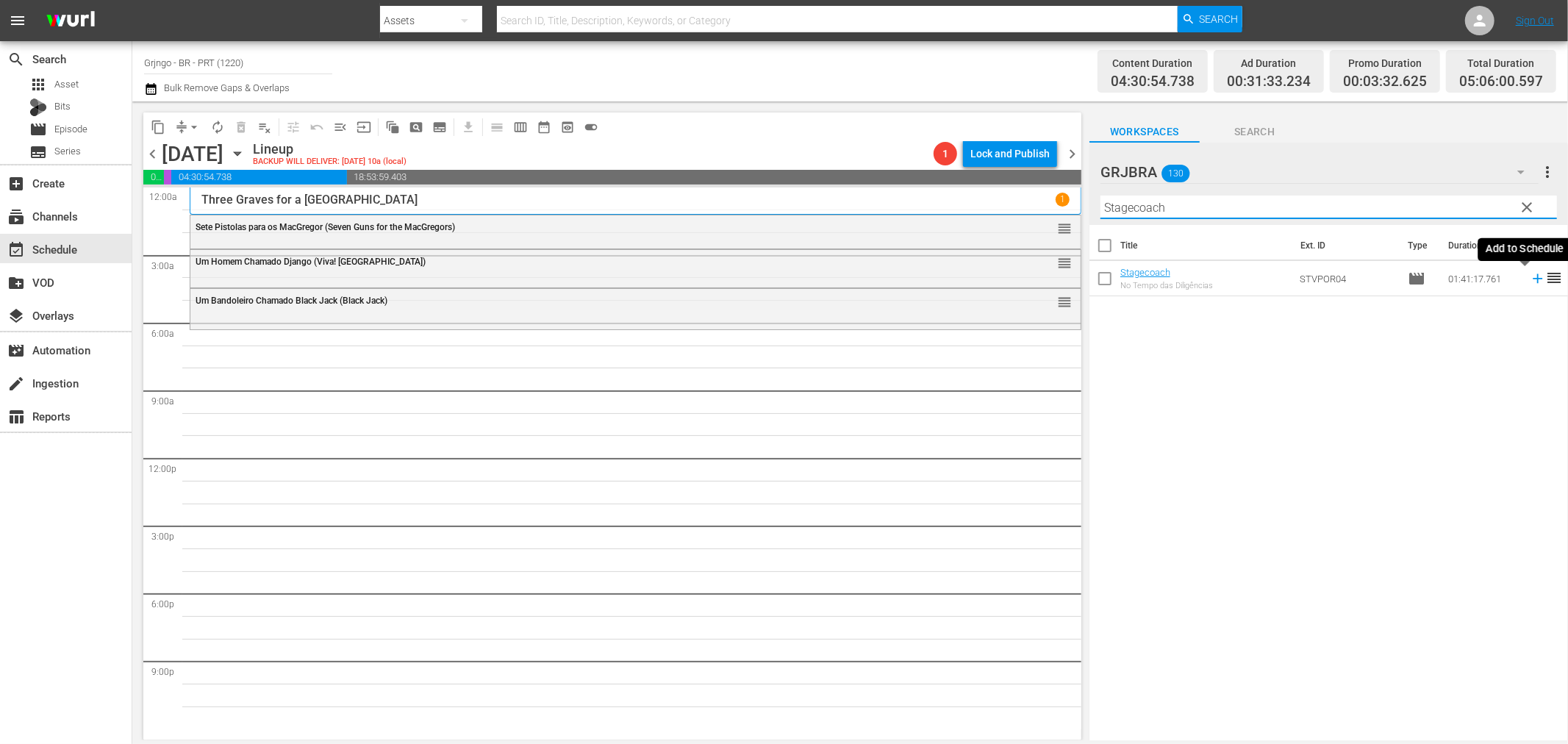
type input "Stagecoach"
click at [1533, 280] on icon at bounding box center [1538, 280] width 10 height 10
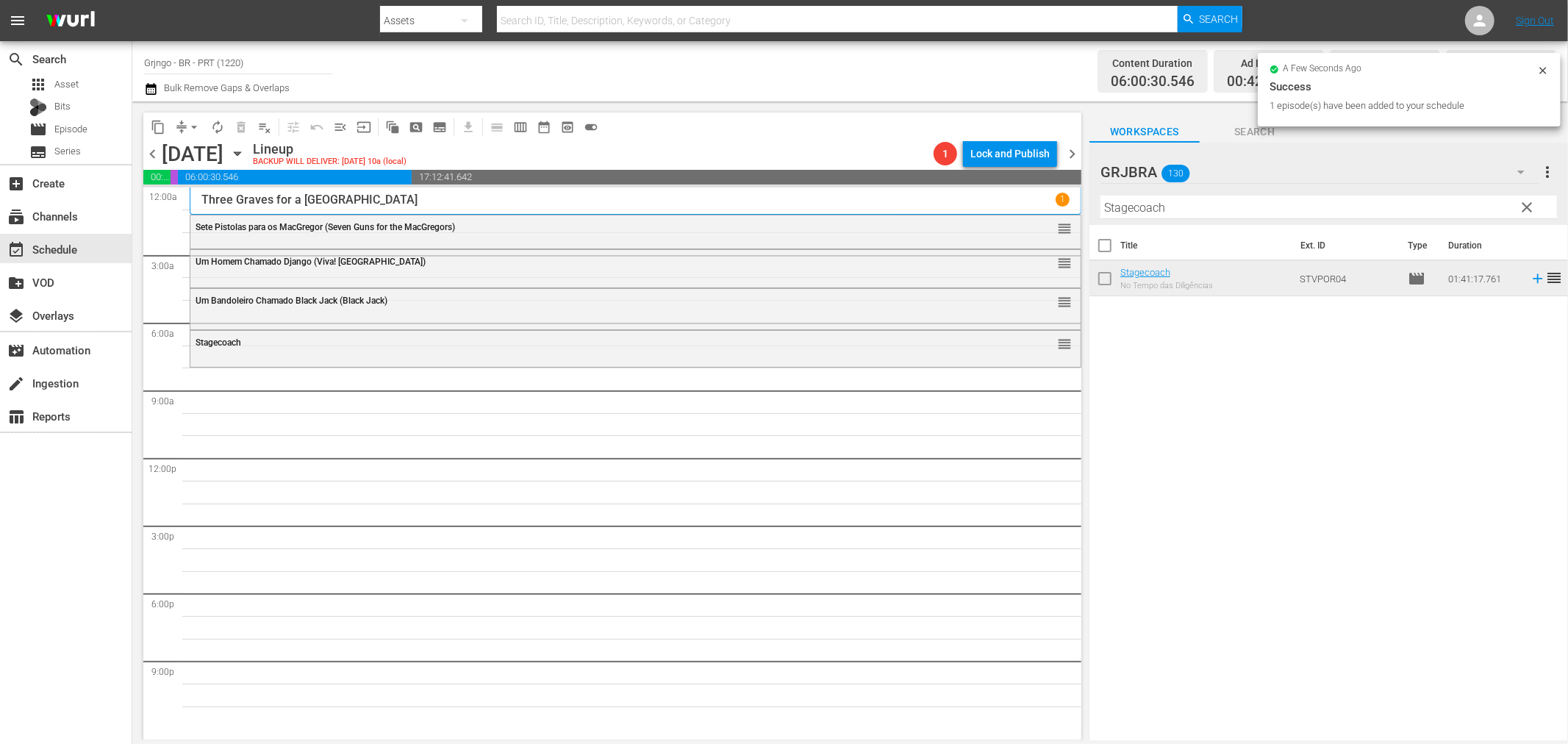
drag, startPoint x: 1525, startPoint y: 198, endPoint x: 1280, endPoint y: 193, distance: 245.1
click at [1525, 198] on span "clear" at bounding box center [1527, 206] width 17 height 17
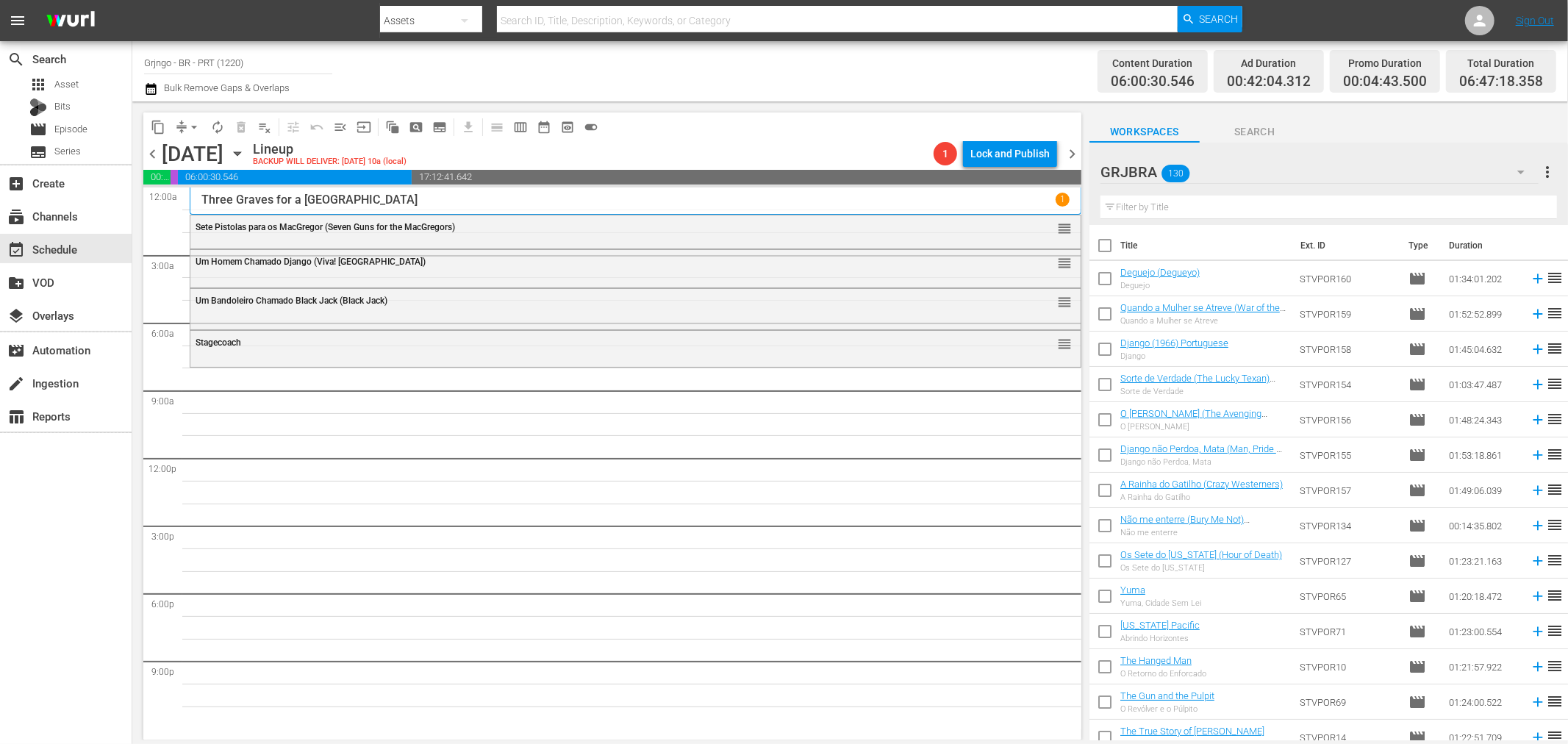
click at [1140, 206] on input "text" at bounding box center [1329, 207] width 456 height 24
paste input "They Call [GEOGRAPHIC_DATA]"
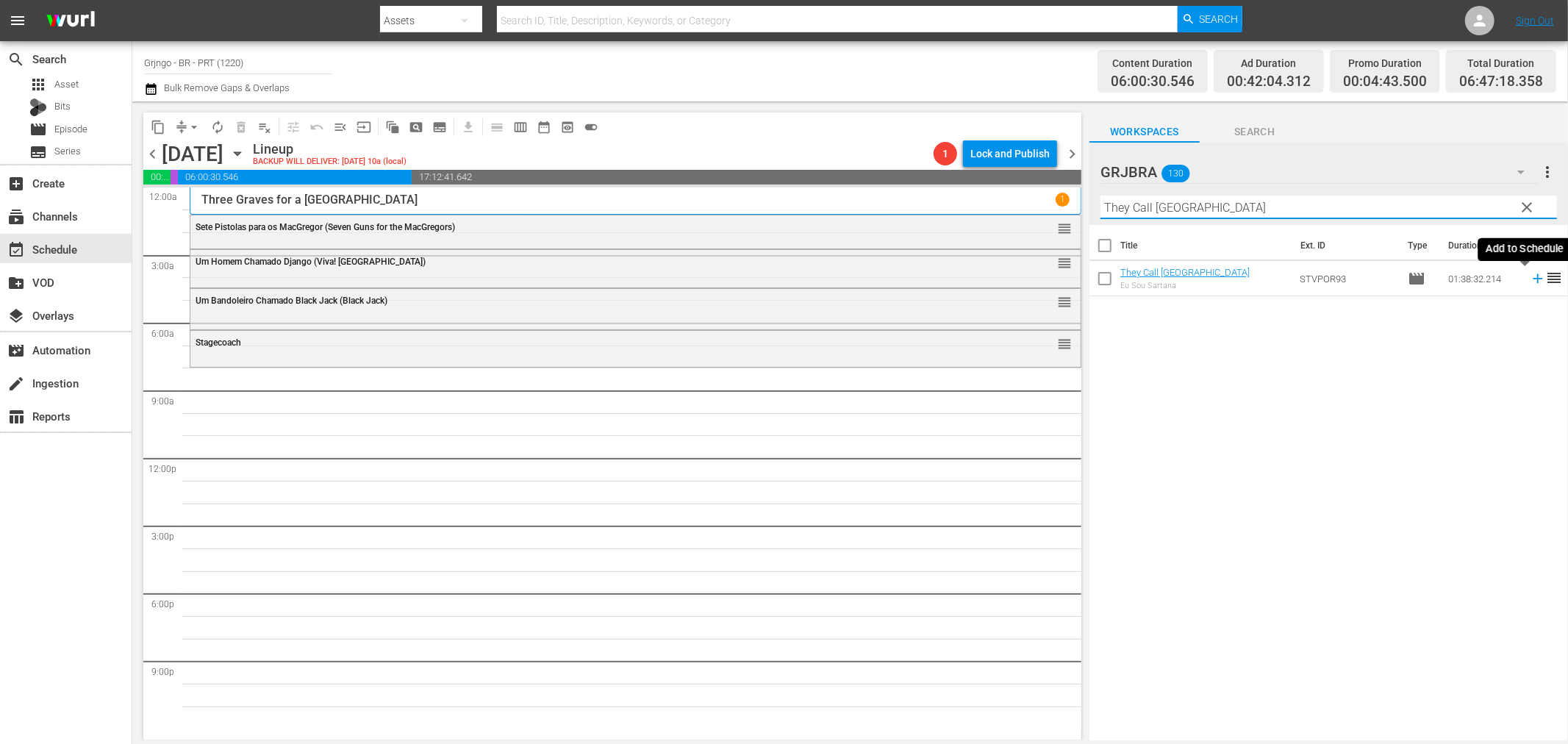
type input "They Call [GEOGRAPHIC_DATA]"
click at [1530, 277] on icon at bounding box center [1538, 279] width 16 height 16
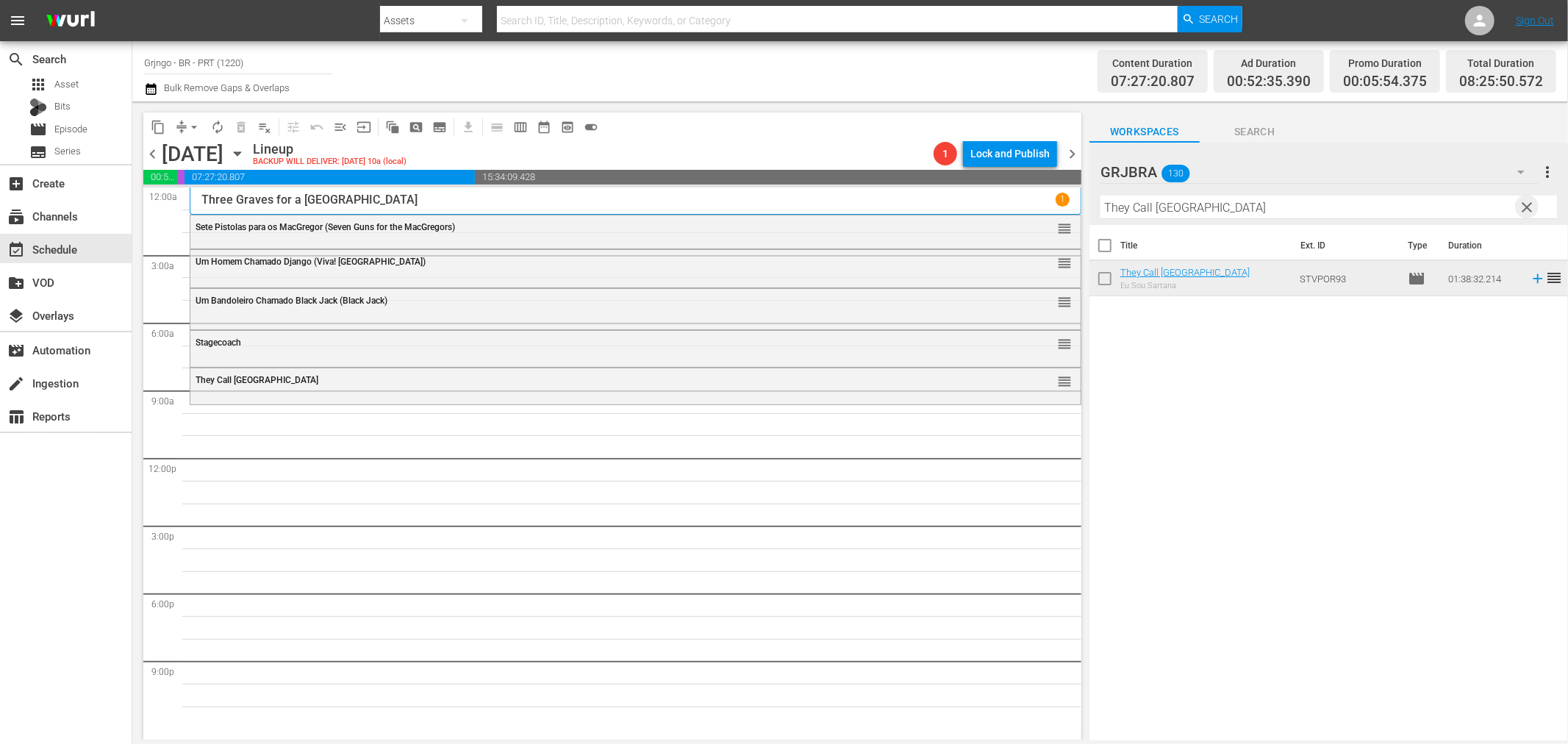
click at [1520, 207] on span "clear" at bounding box center [1527, 206] width 17 height 17
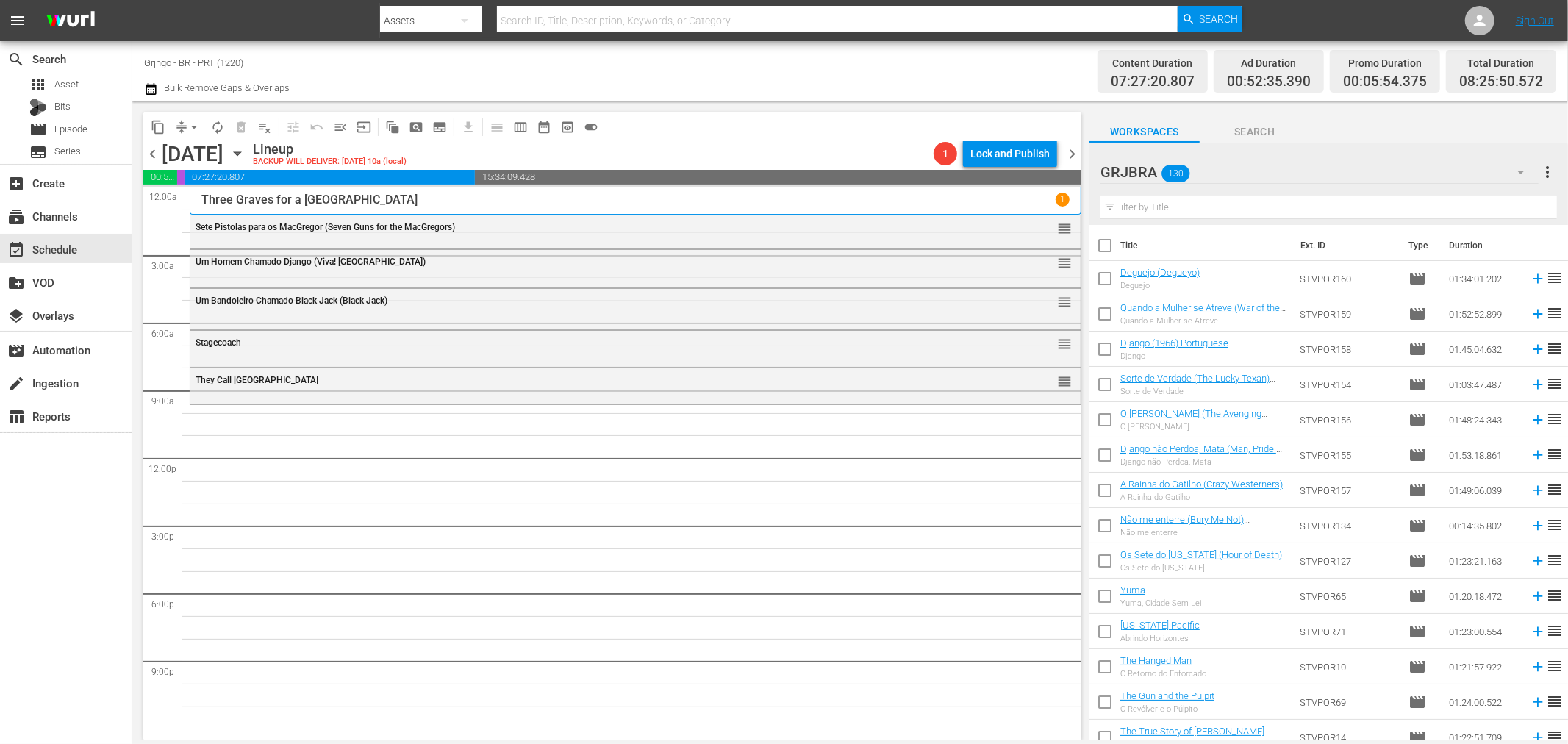
click at [1212, 211] on input "text" at bounding box center [1329, 207] width 456 height 24
paste input "Abilene Town"
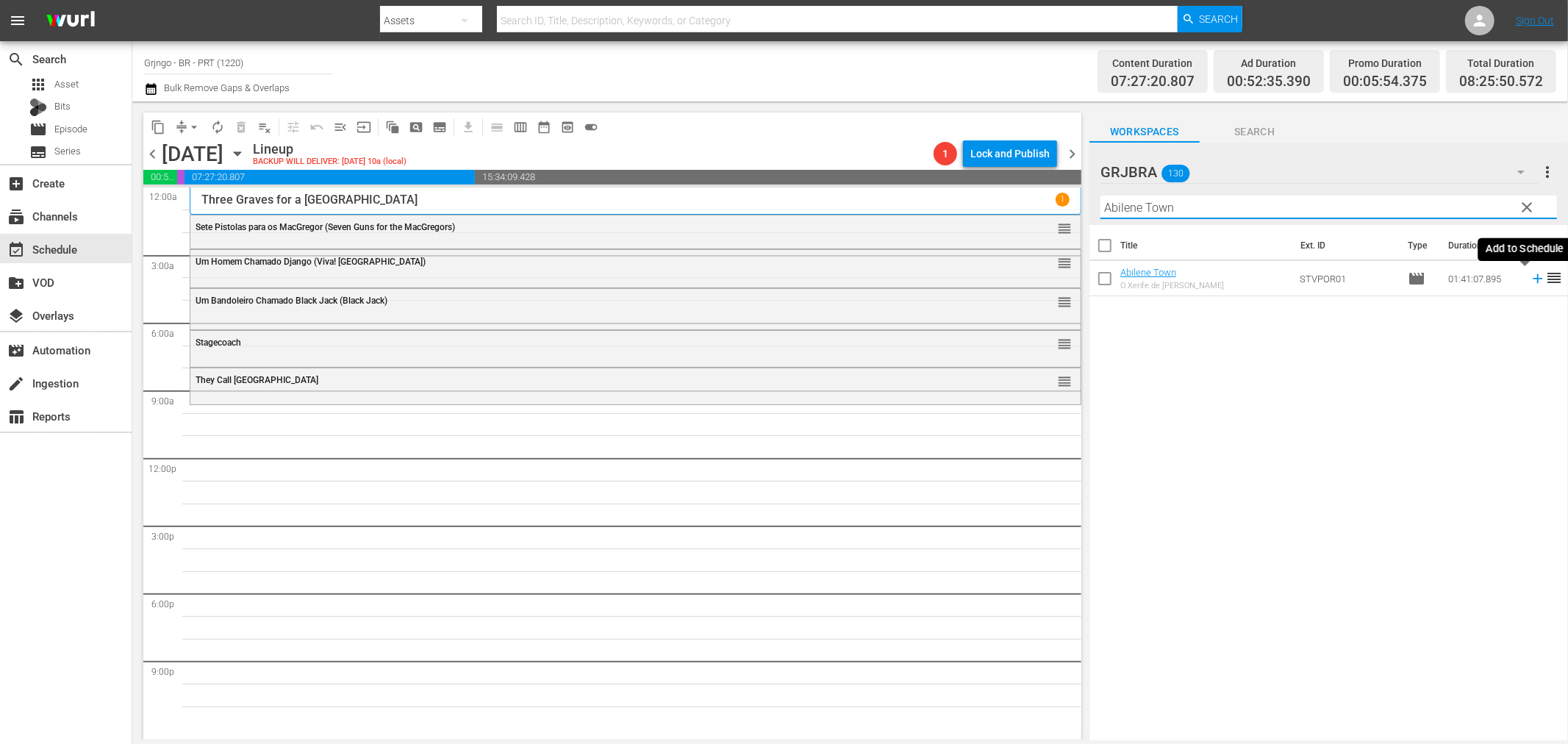
type input "Abilene Town"
click at [1533, 278] on icon at bounding box center [1538, 280] width 10 height 10
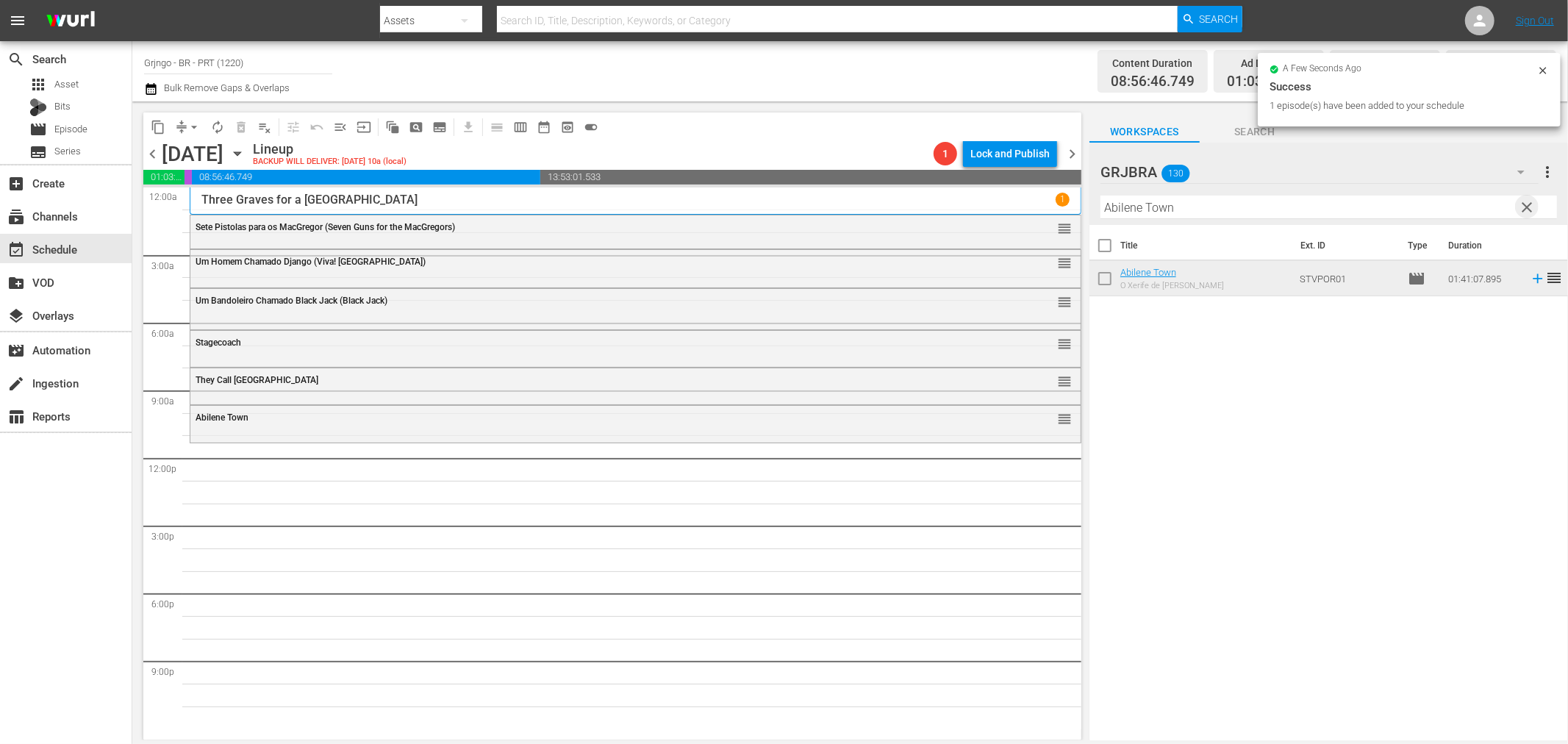
click at [1529, 205] on span "clear" at bounding box center [1527, 206] width 17 height 17
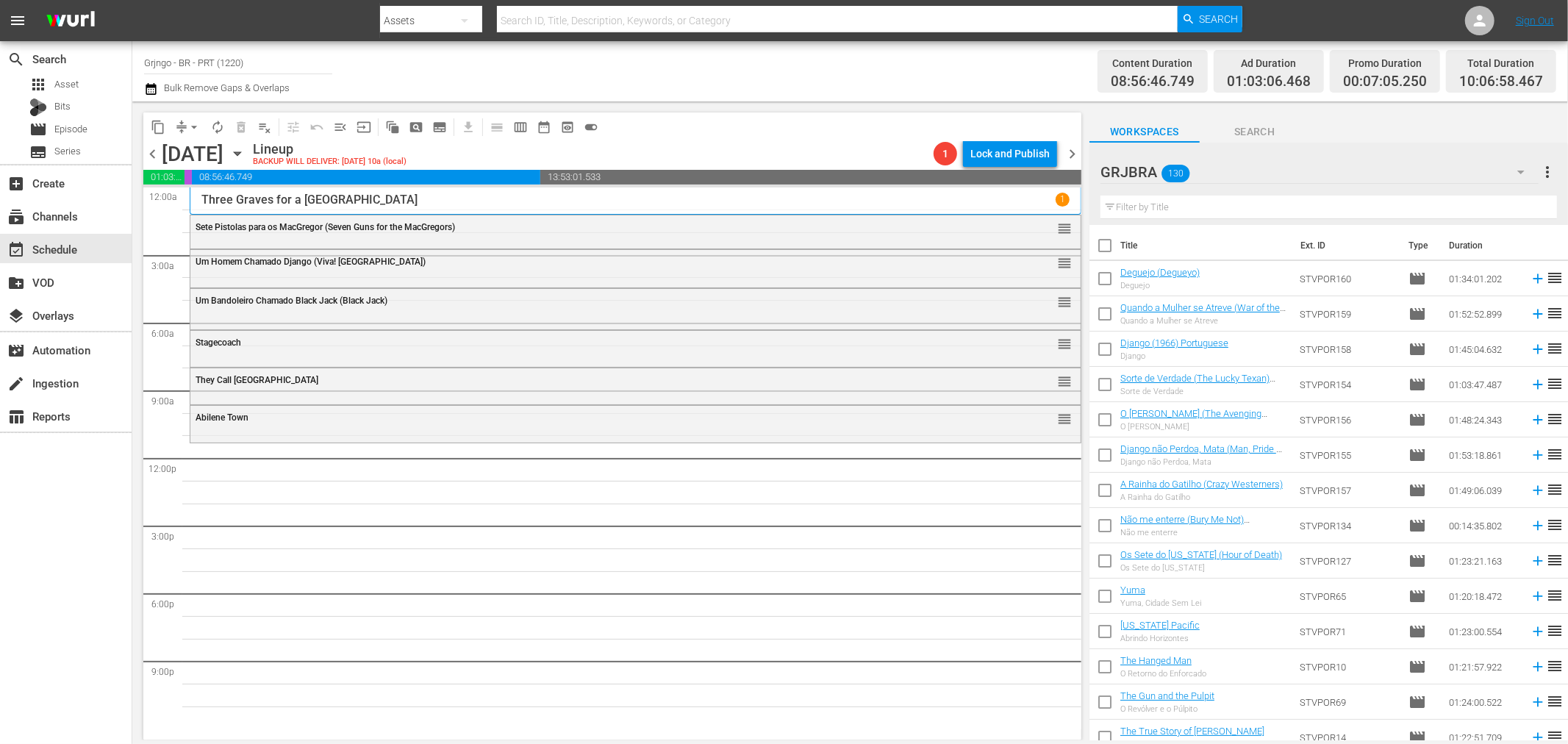
click at [1155, 205] on input "text" at bounding box center [1329, 207] width 456 height 24
paste input "Trinity é o Meu Nome"
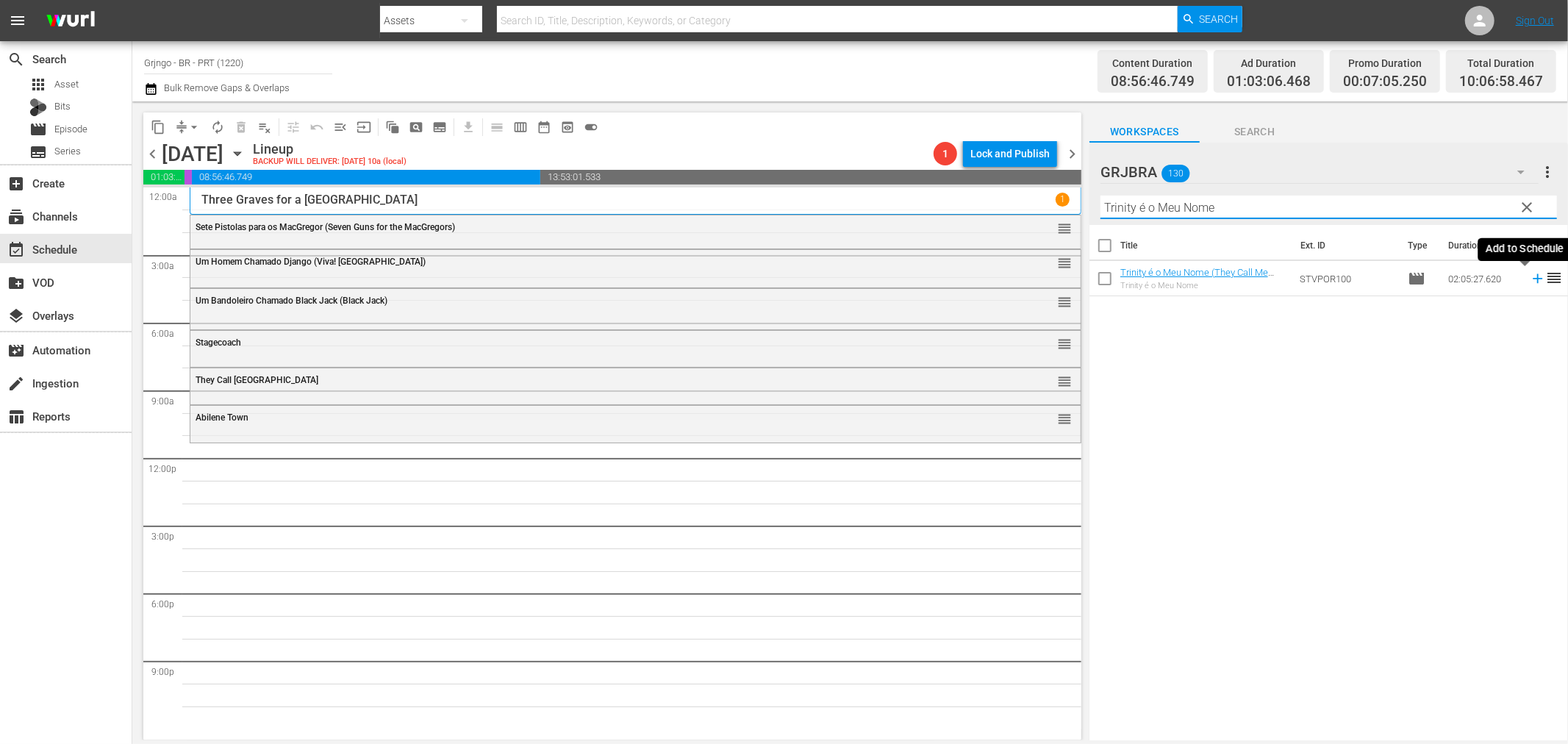
type input "Trinity é o Meu Nome"
click at [1533, 280] on icon at bounding box center [1538, 280] width 10 height 10
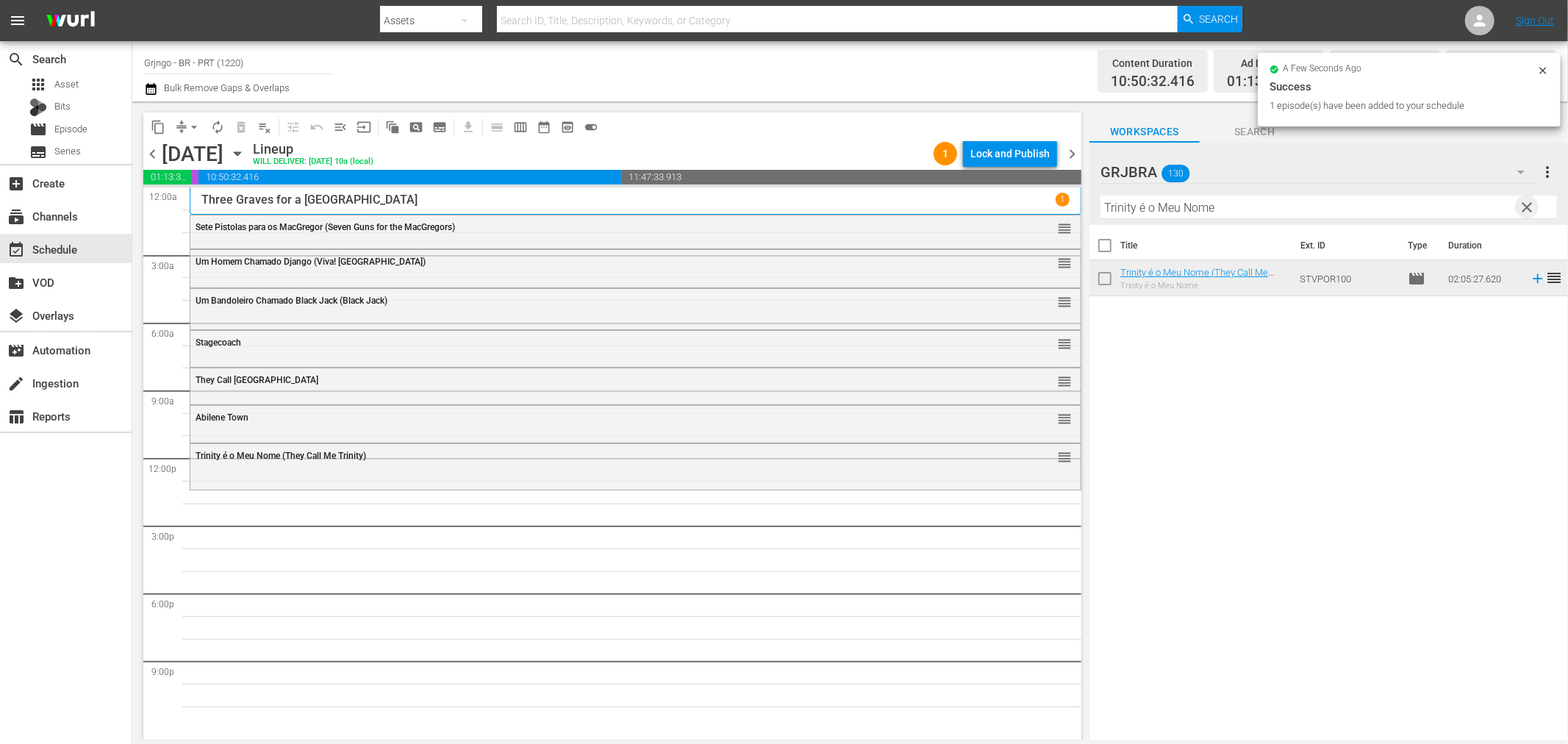
click at [1527, 207] on span "clear" at bounding box center [1527, 206] width 17 height 17
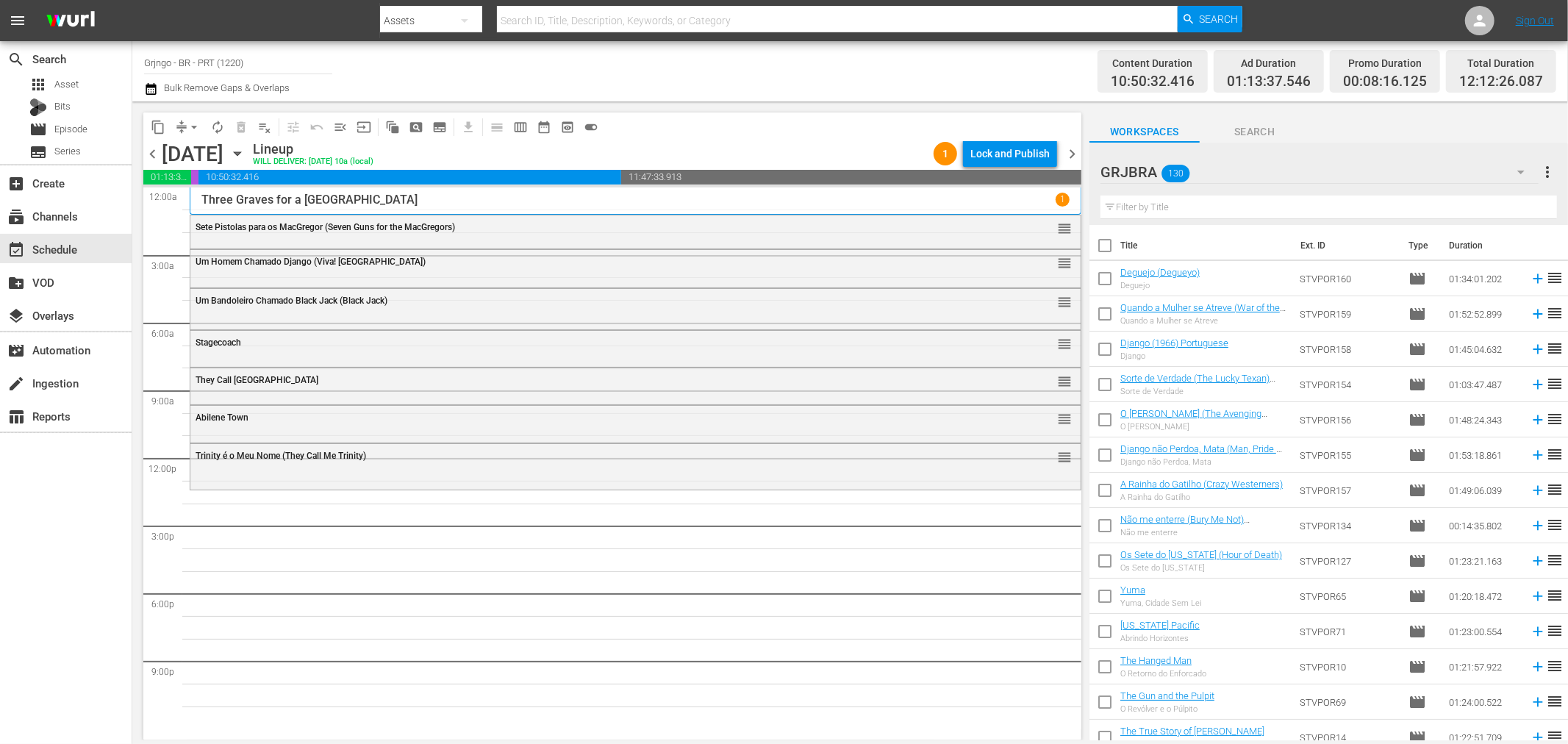
click at [1149, 203] on input "text" at bounding box center [1329, 207] width 456 height 24
paste input "Shango"
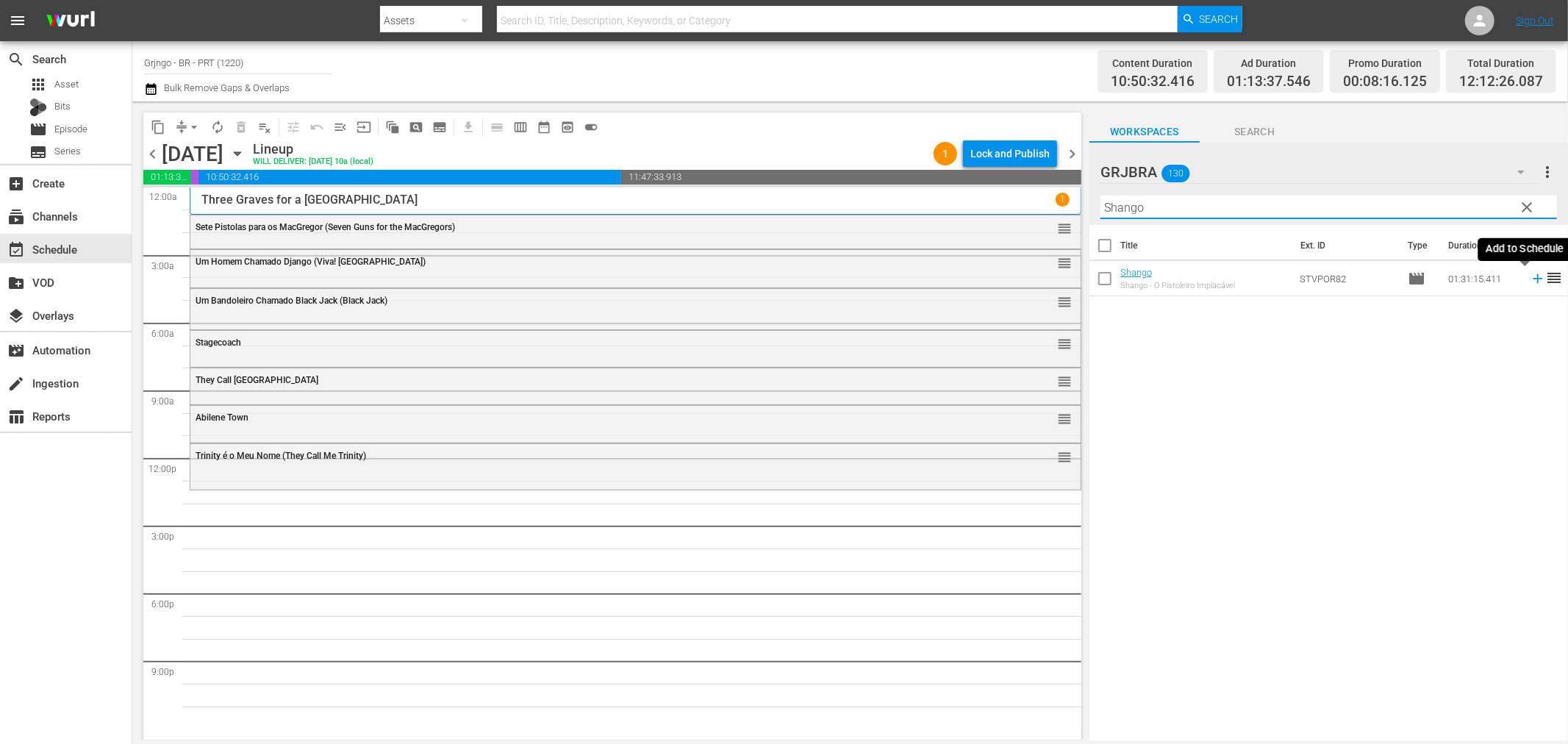
type input "Shango"
click at [1533, 278] on icon at bounding box center [1538, 280] width 10 height 10
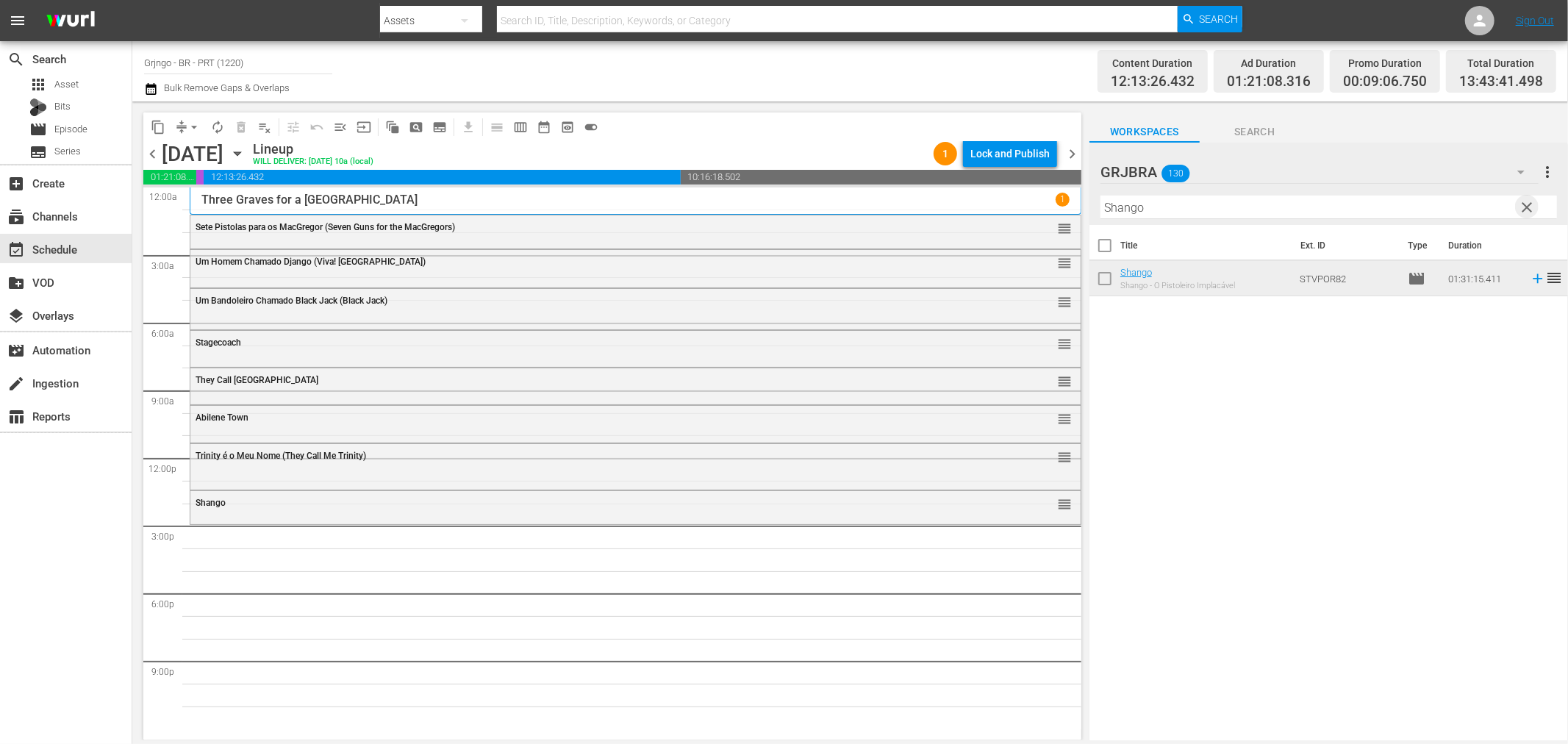
click at [1526, 207] on span "clear" at bounding box center [1527, 206] width 17 height 17
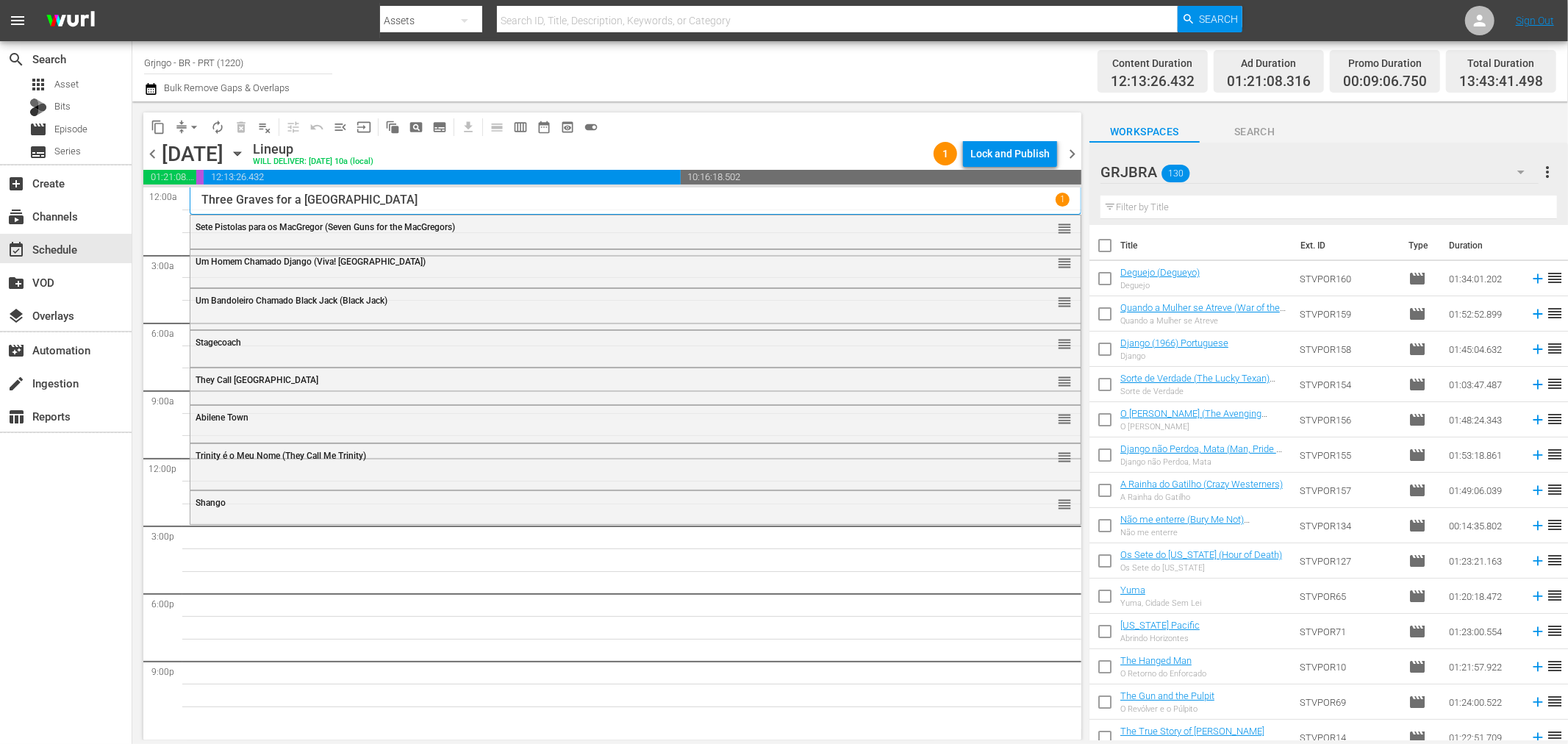
click at [1149, 211] on input "text" at bounding box center [1329, 207] width 456 height 24
paste input "Day of Anger"
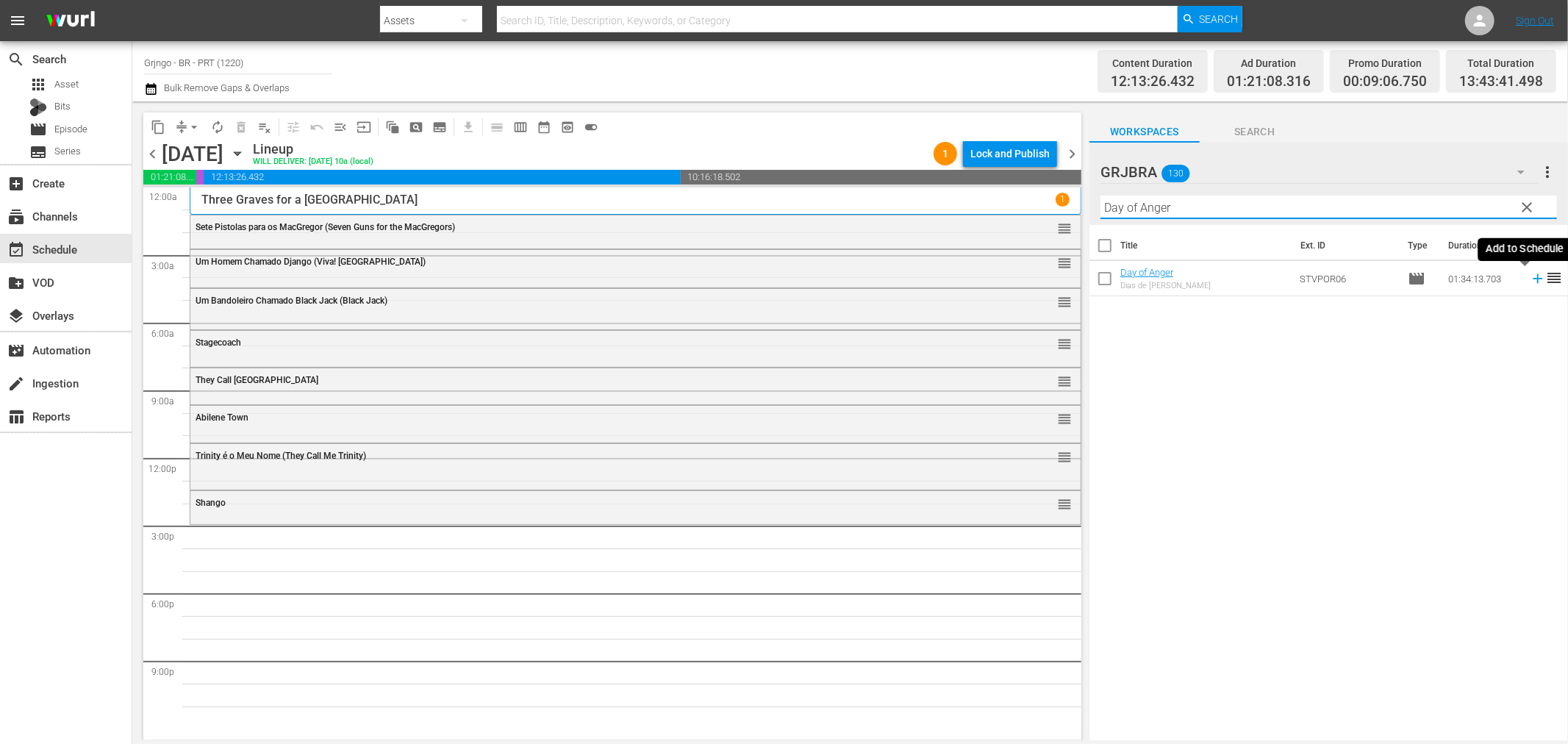
type input "Day of Anger"
click at [1530, 281] on icon at bounding box center [1538, 279] width 16 height 16
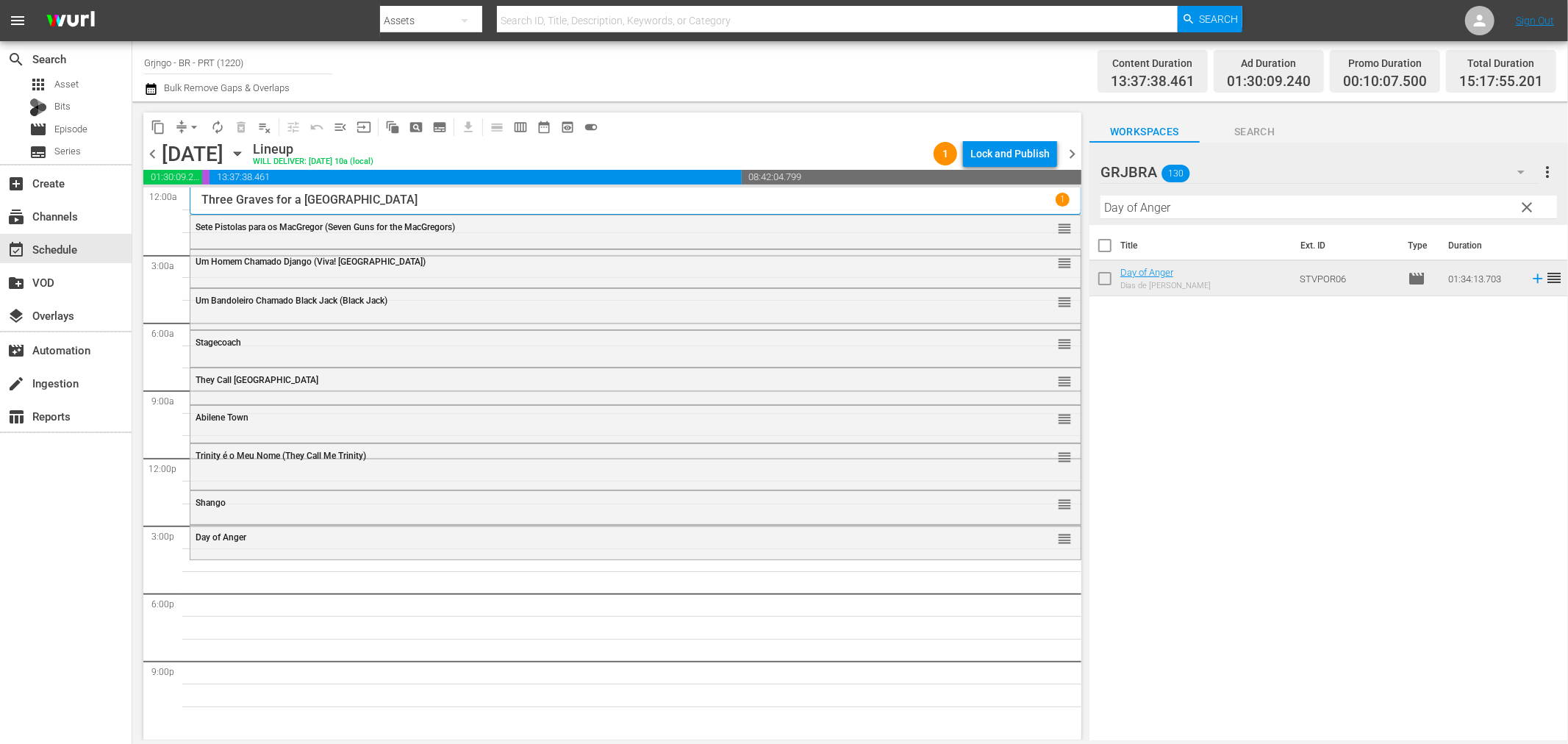
drag, startPoint x: 1524, startPoint y: 206, endPoint x: 1158, endPoint y: 217, distance: 366.2
click at [1524, 206] on span "clear" at bounding box center [1527, 206] width 17 height 17
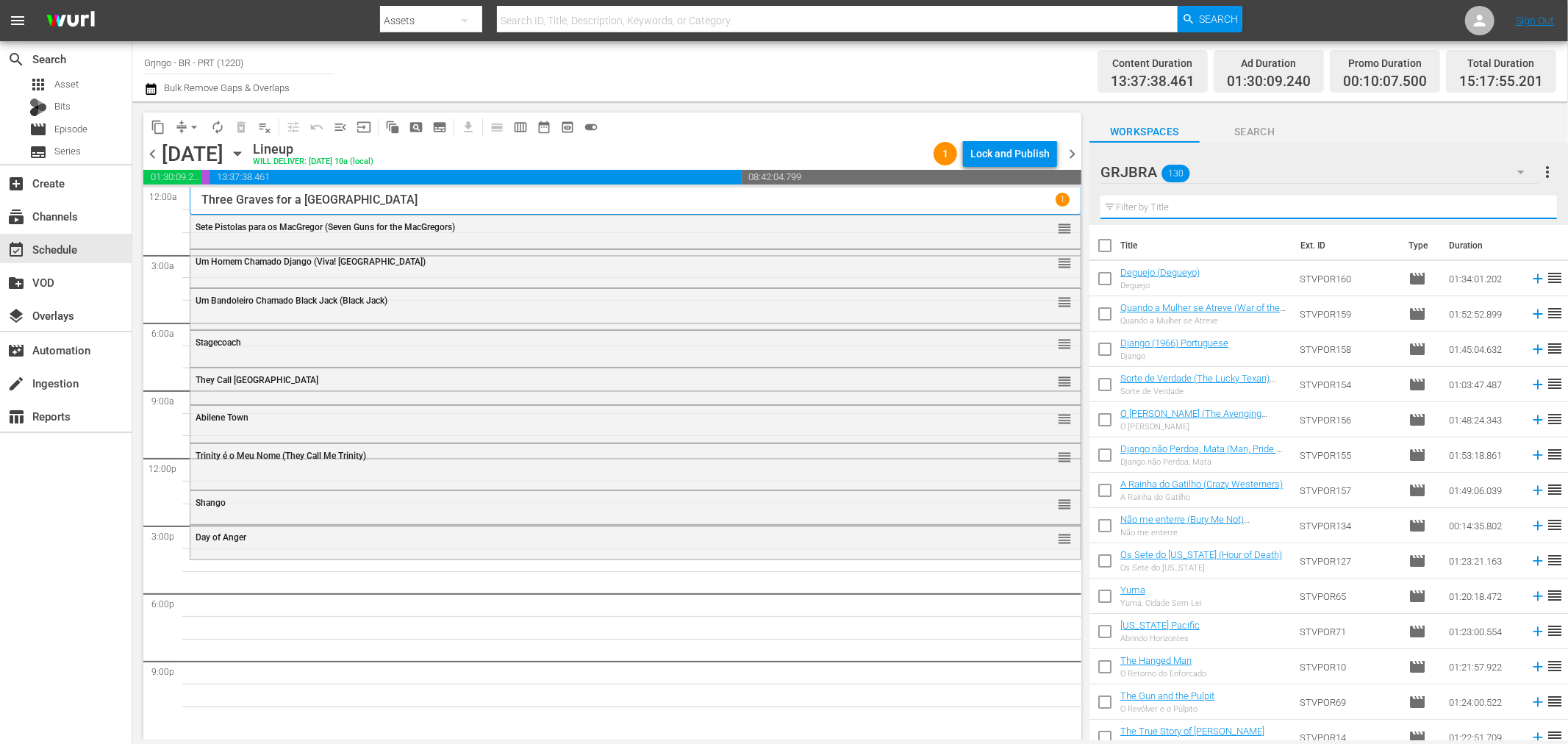
click at [1126, 206] on input "text" at bounding box center [1329, 207] width 456 height 24
paste input "[US_STATE] Pacific"
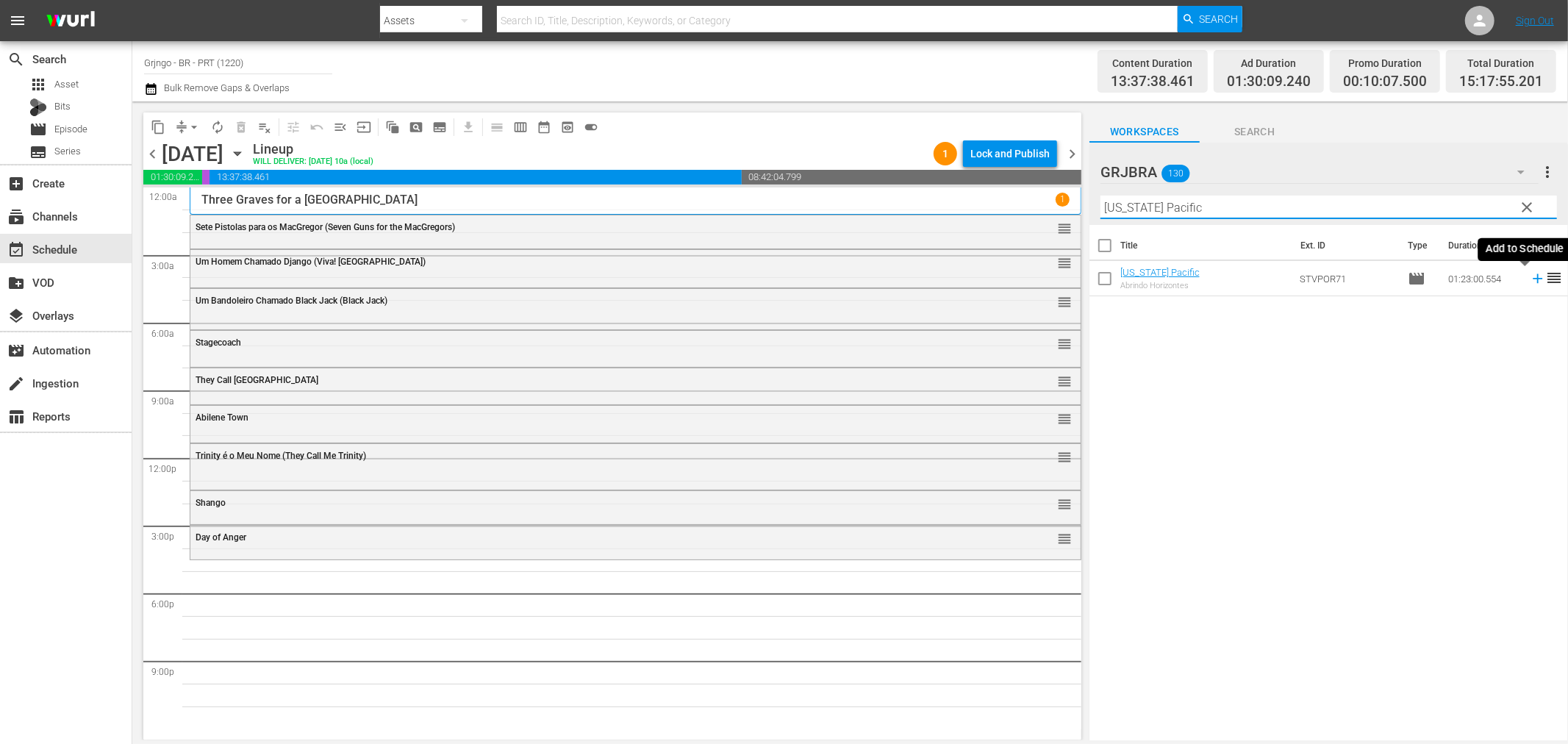
type input "[US_STATE] Pacific"
click at [1533, 280] on icon at bounding box center [1538, 280] width 10 height 10
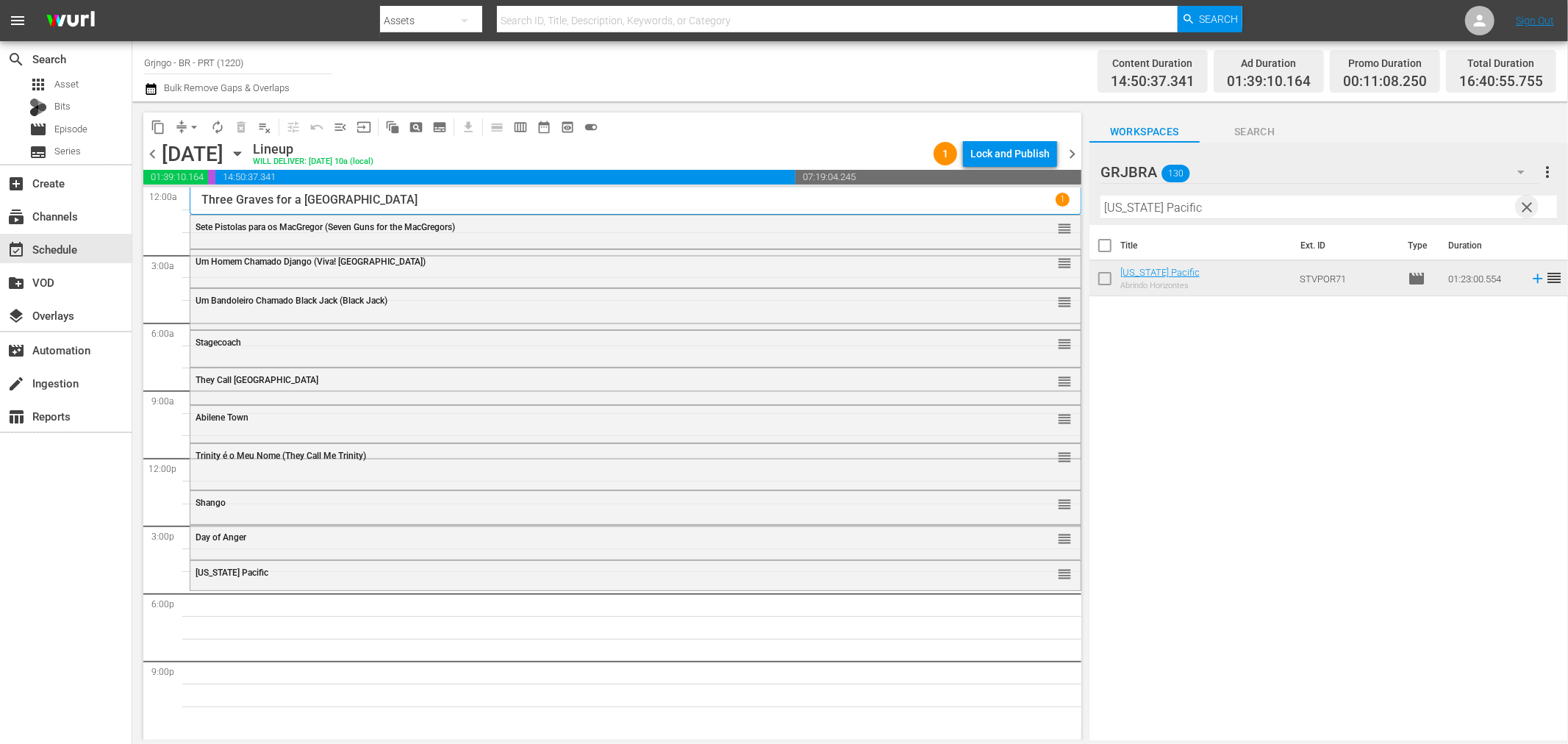
drag, startPoint x: 1530, startPoint y: 206, endPoint x: 1069, endPoint y: 204, distance: 461.0
click at [1530, 206] on span "clear" at bounding box center [1527, 206] width 17 height 17
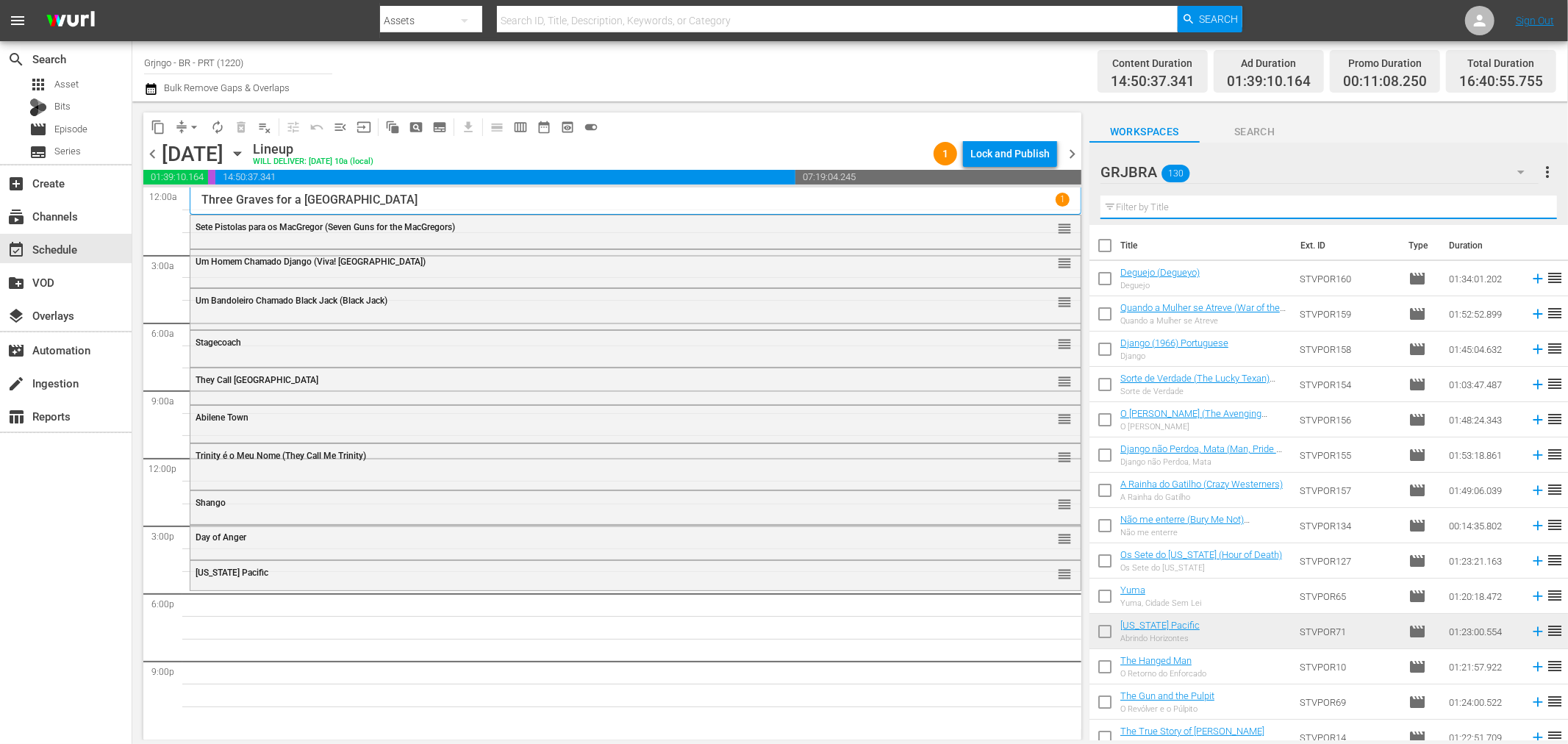
paste input "[US_STATE] Pacific"
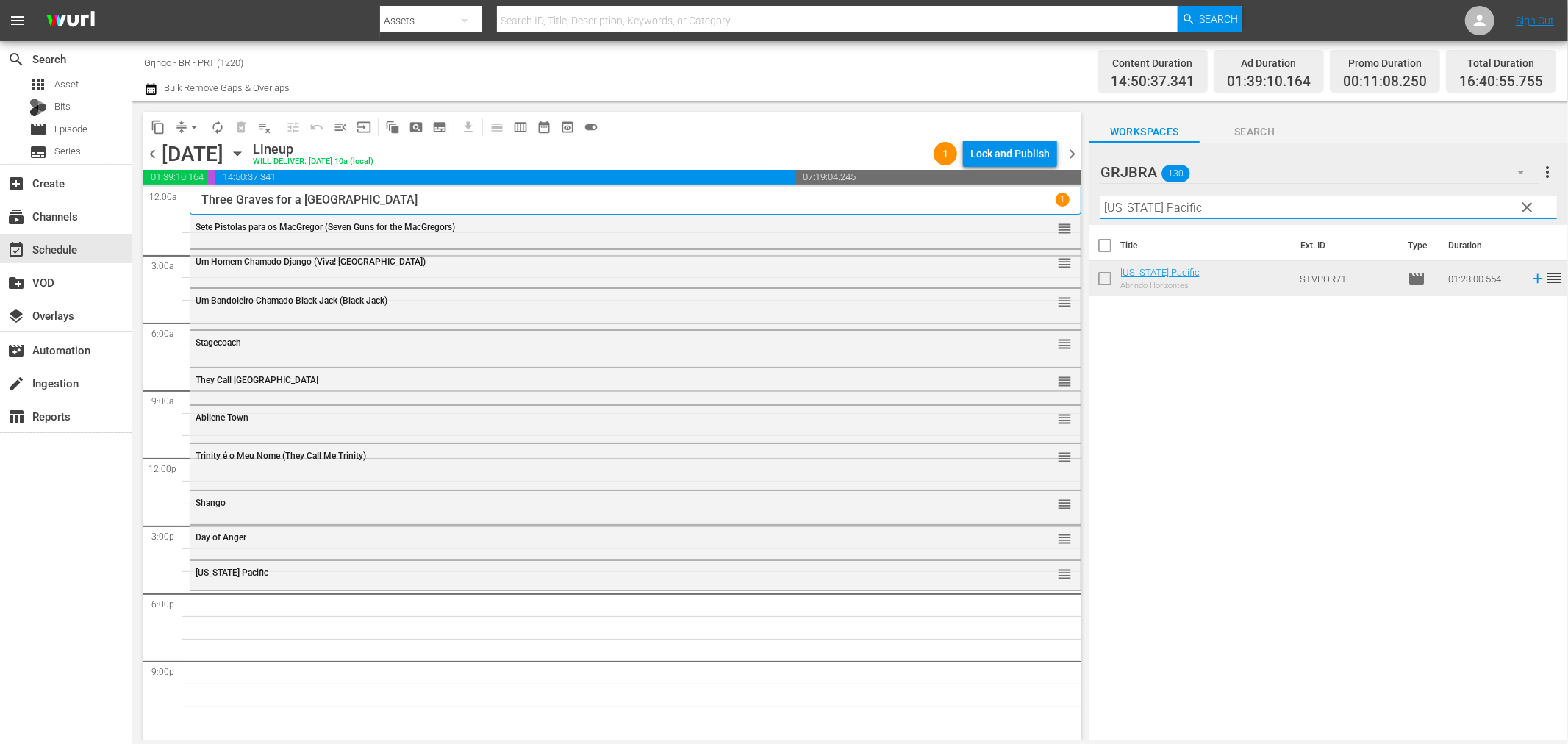
type input "[US_STATE] Pacific"
drag, startPoint x: 1534, startPoint y: 201, endPoint x: 1296, endPoint y: 214, distance: 238.4
click at [1534, 201] on span "clear" at bounding box center [1527, 206] width 17 height 17
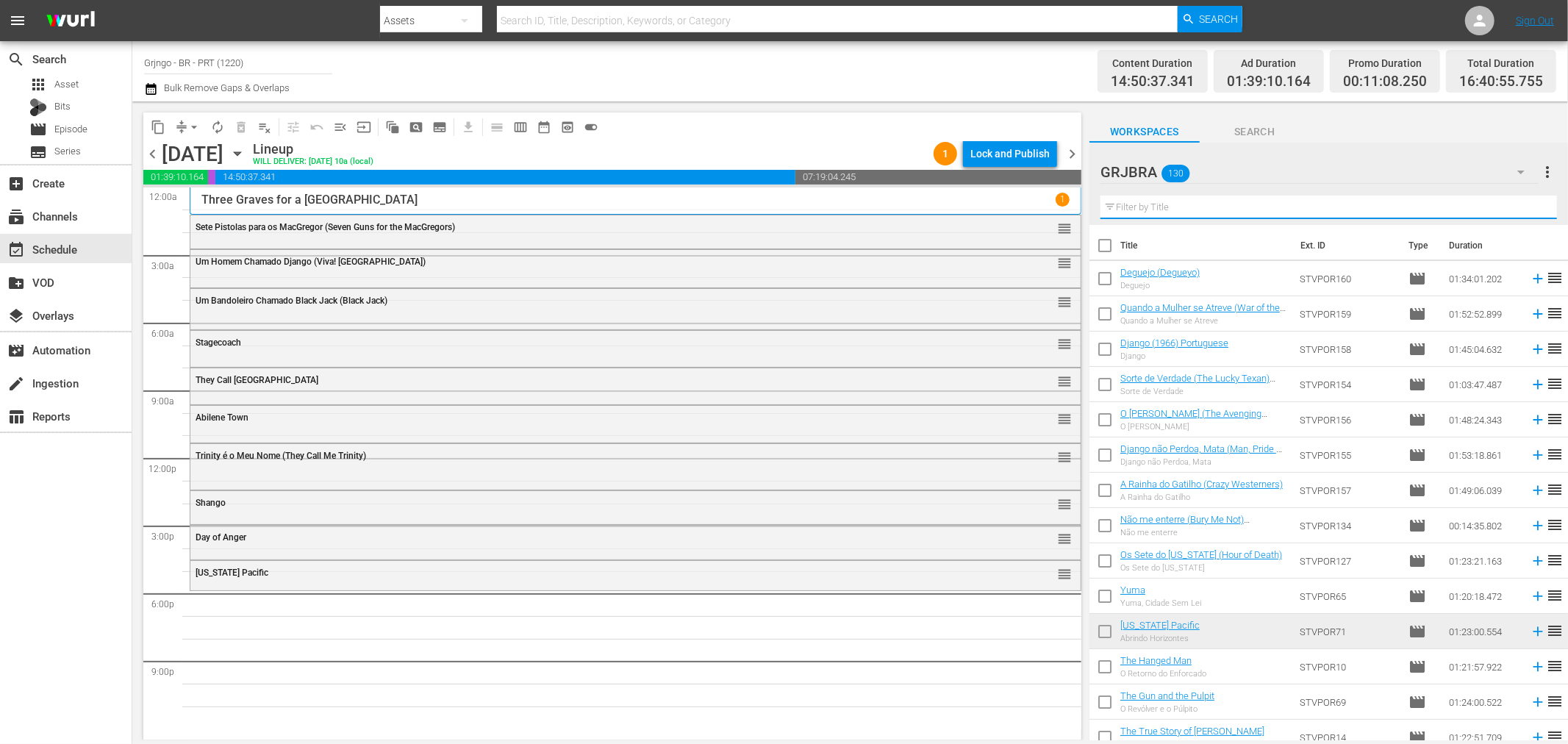
click at [1196, 210] on input "text" at bounding box center [1329, 207] width 456 height 24
paste input "Sorte de Verdade"
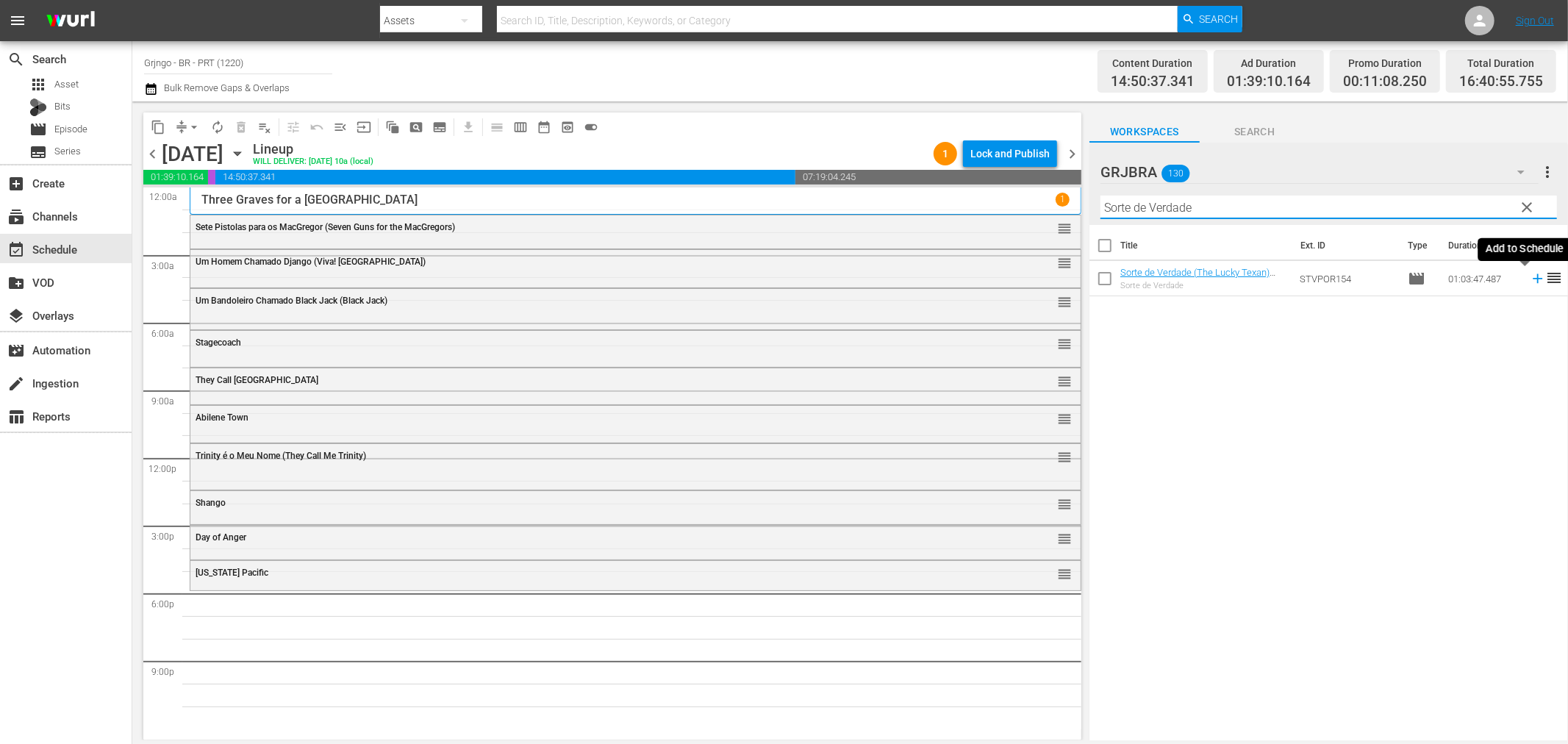
type input "Sorte de Verdade"
click at [1530, 281] on icon at bounding box center [1538, 279] width 16 height 16
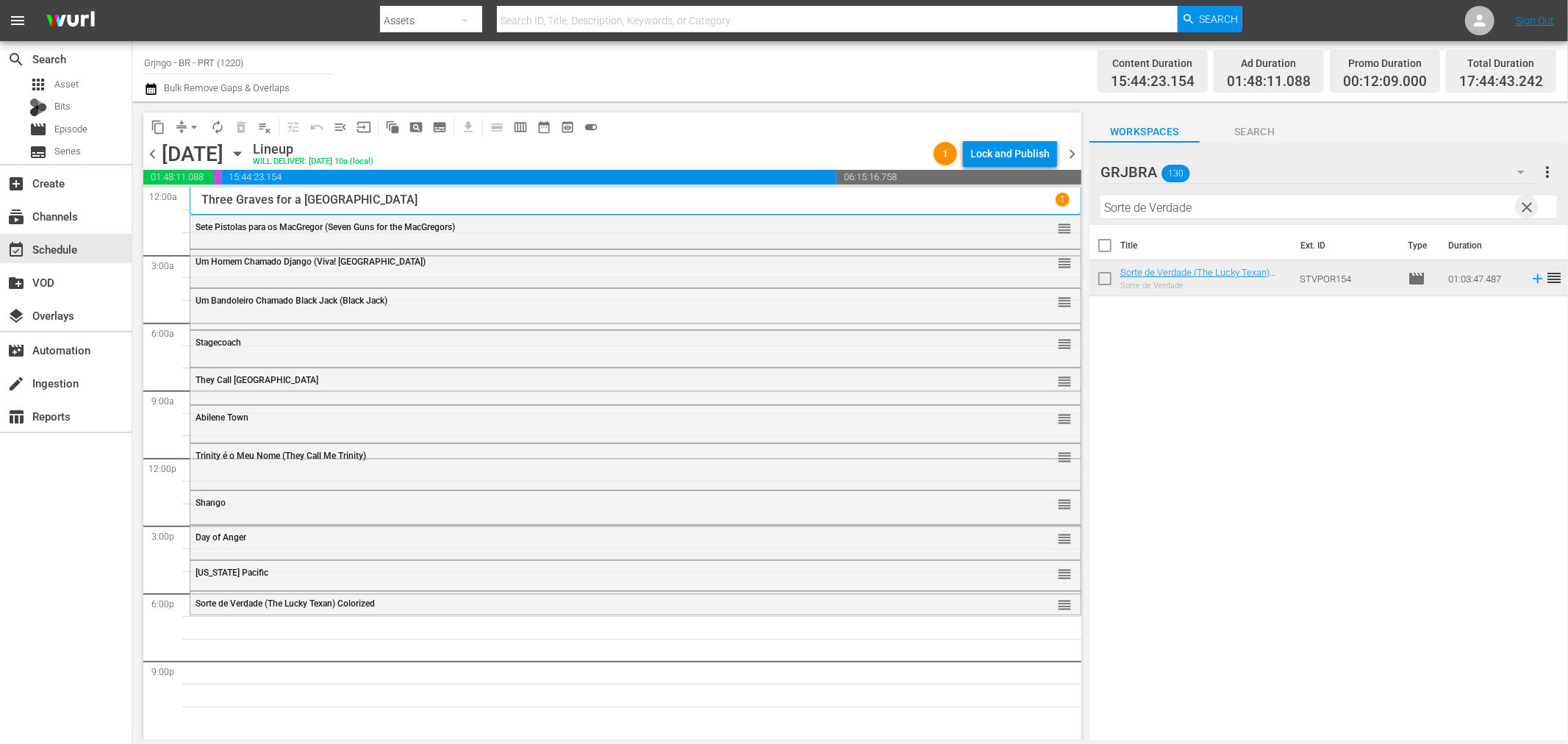
click at [1529, 203] on span "clear" at bounding box center [1527, 206] width 17 height 17
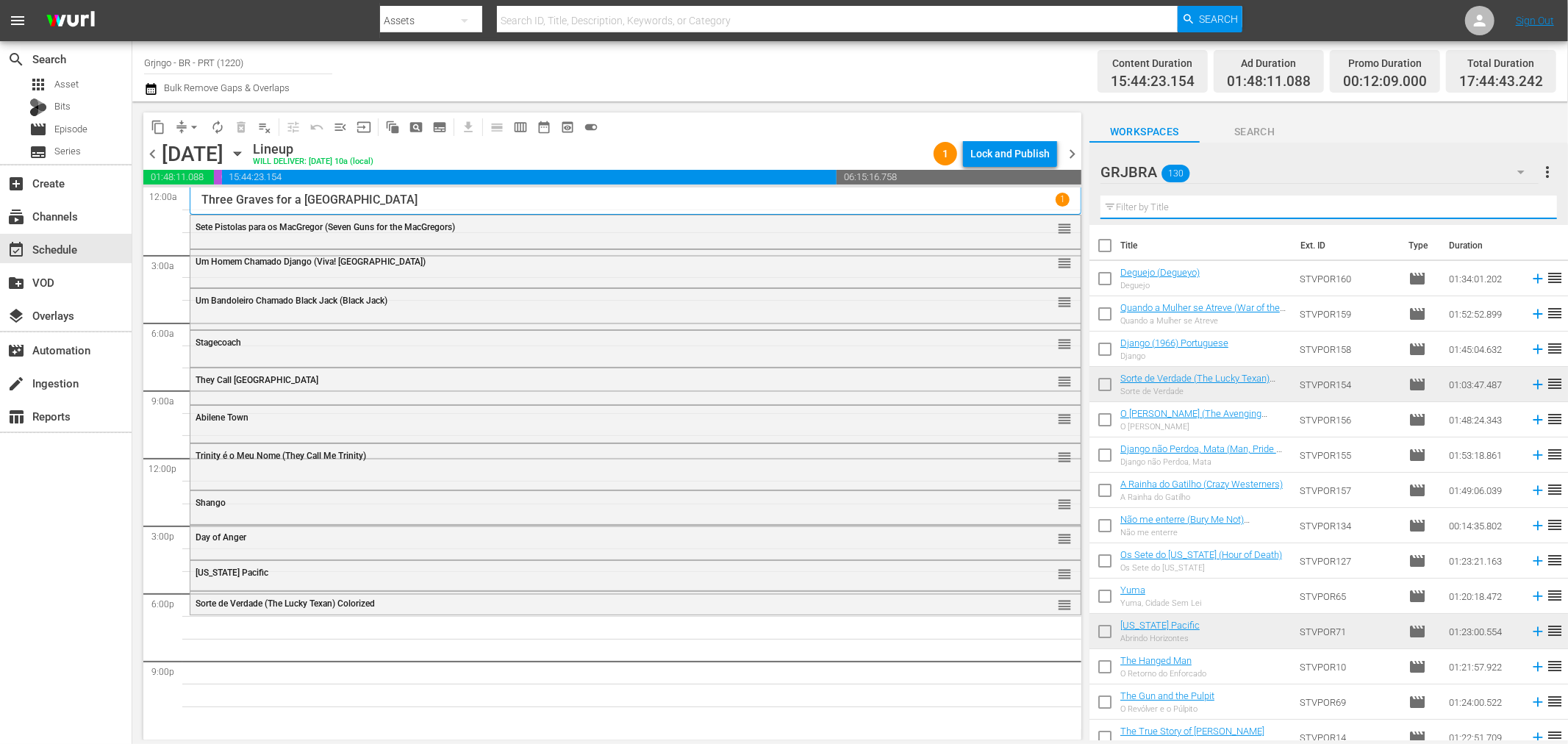
paste input "Wanted 1967"
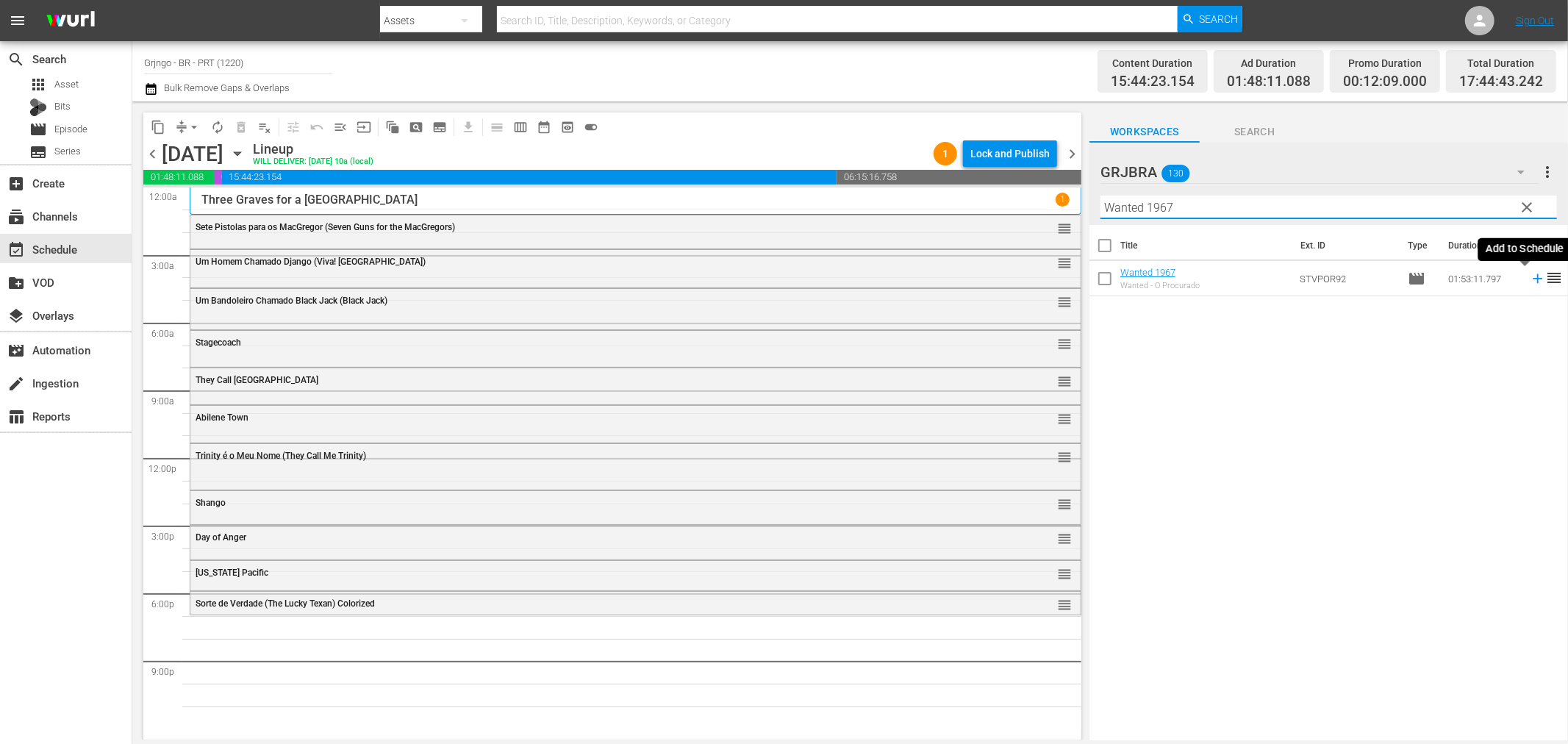
type input "Wanted 1967"
click at [1533, 278] on icon at bounding box center [1538, 280] width 10 height 10
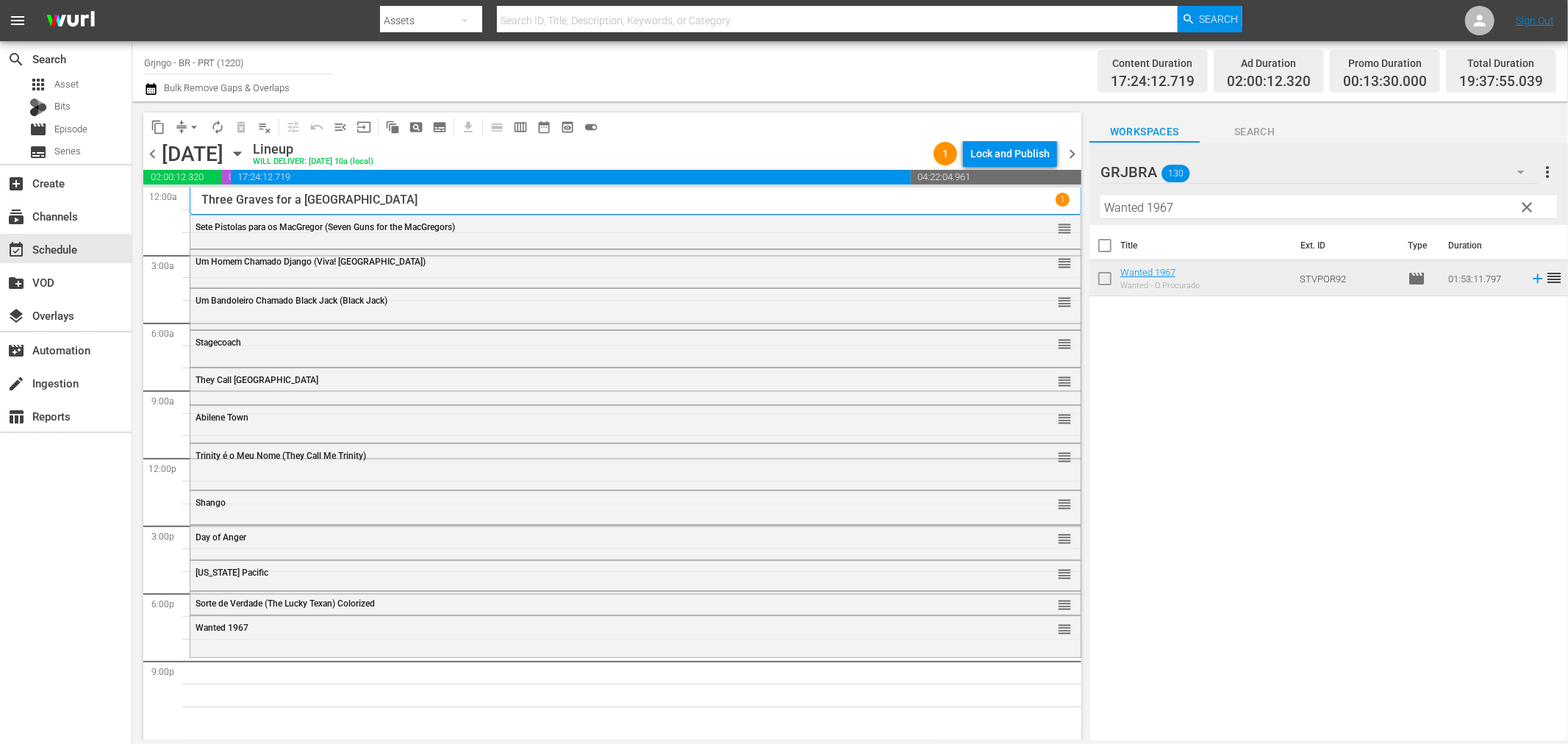
drag, startPoint x: 1524, startPoint y: 206, endPoint x: 1149, endPoint y: 213, distance: 375.1
click at [1524, 206] on span "clear" at bounding box center [1527, 206] width 17 height 17
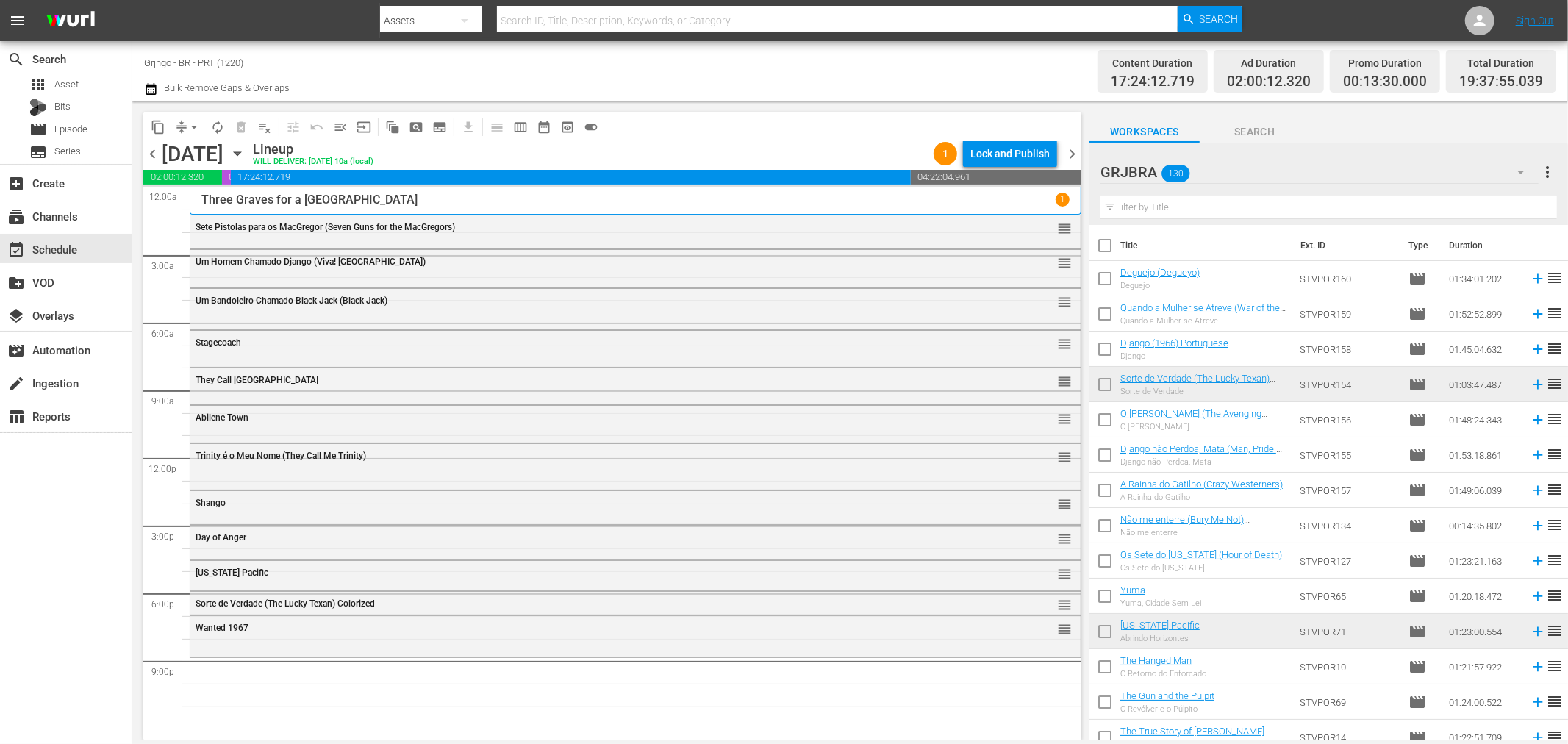
click at [1137, 210] on input "text" at bounding box center [1329, 207] width 456 height 24
paste input "Django Challenges Sartana"
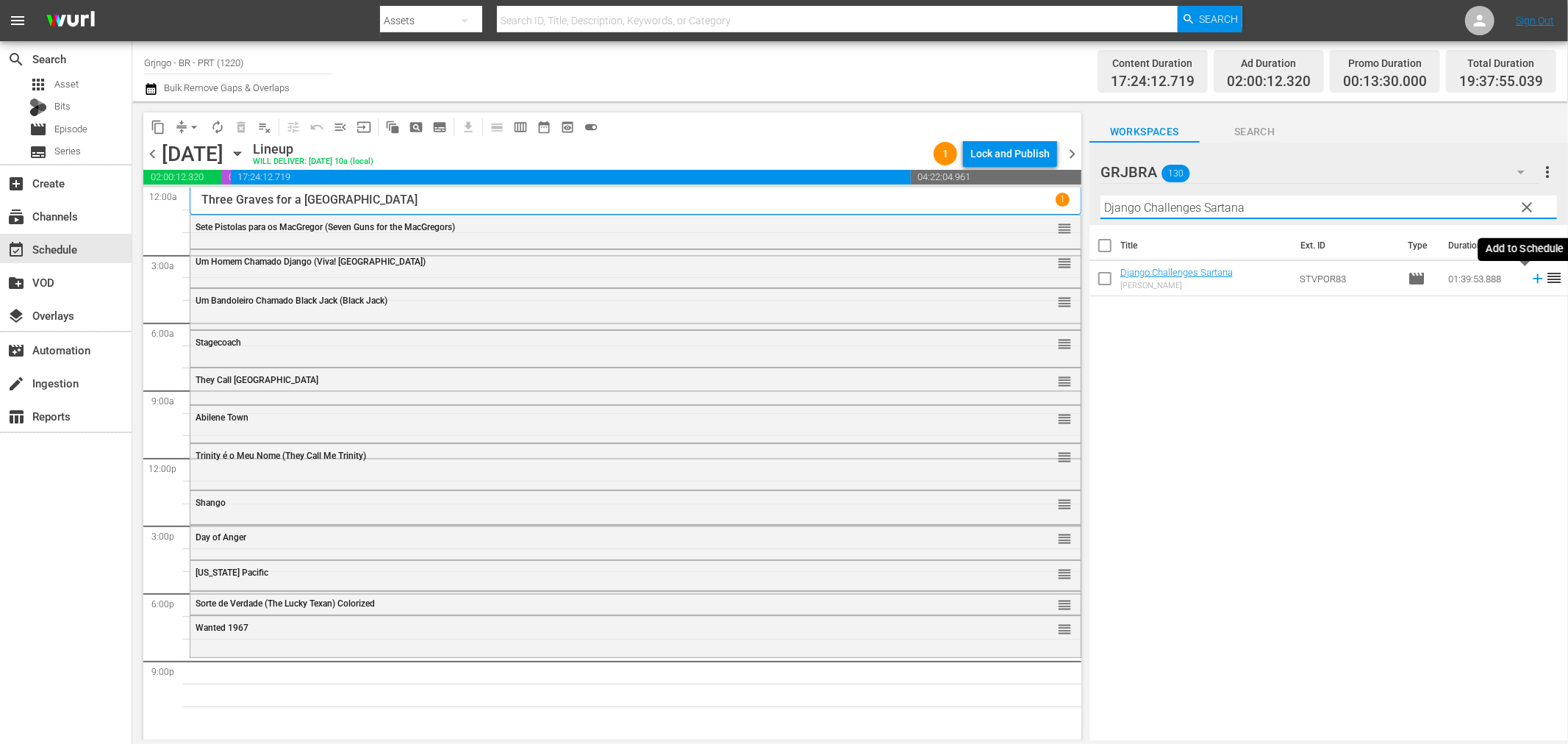
type input "Django Challenges Sartana"
click at [1530, 275] on icon at bounding box center [1538, 279] width 16 height 16
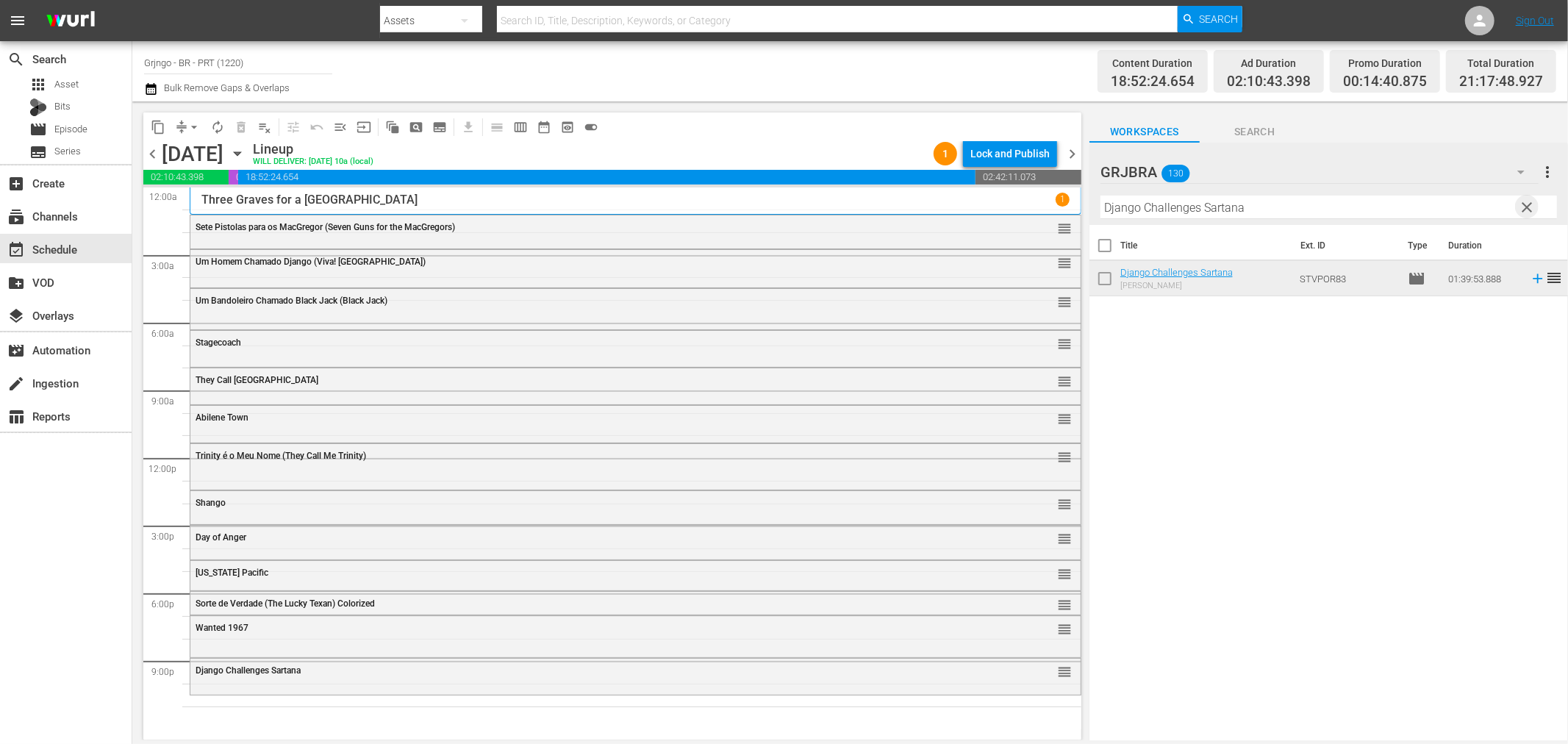
click at [1525, 206] on span "clear" at bounding box center [1527, 206] width 17 height 17
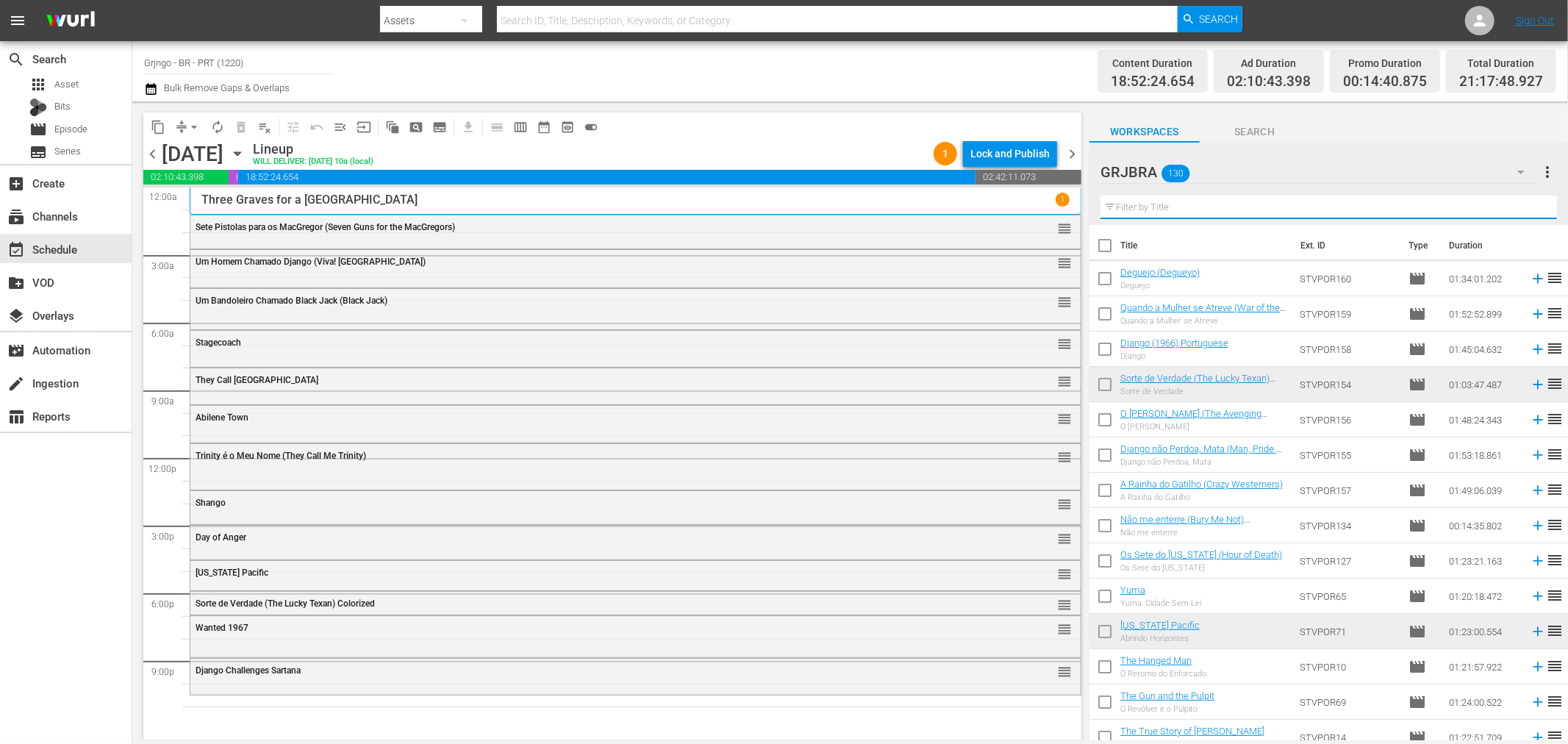
click at [1140, 208] on input "text" at bounding box center [1329, 207] width 456 height 24
paste input "The Outlaw"
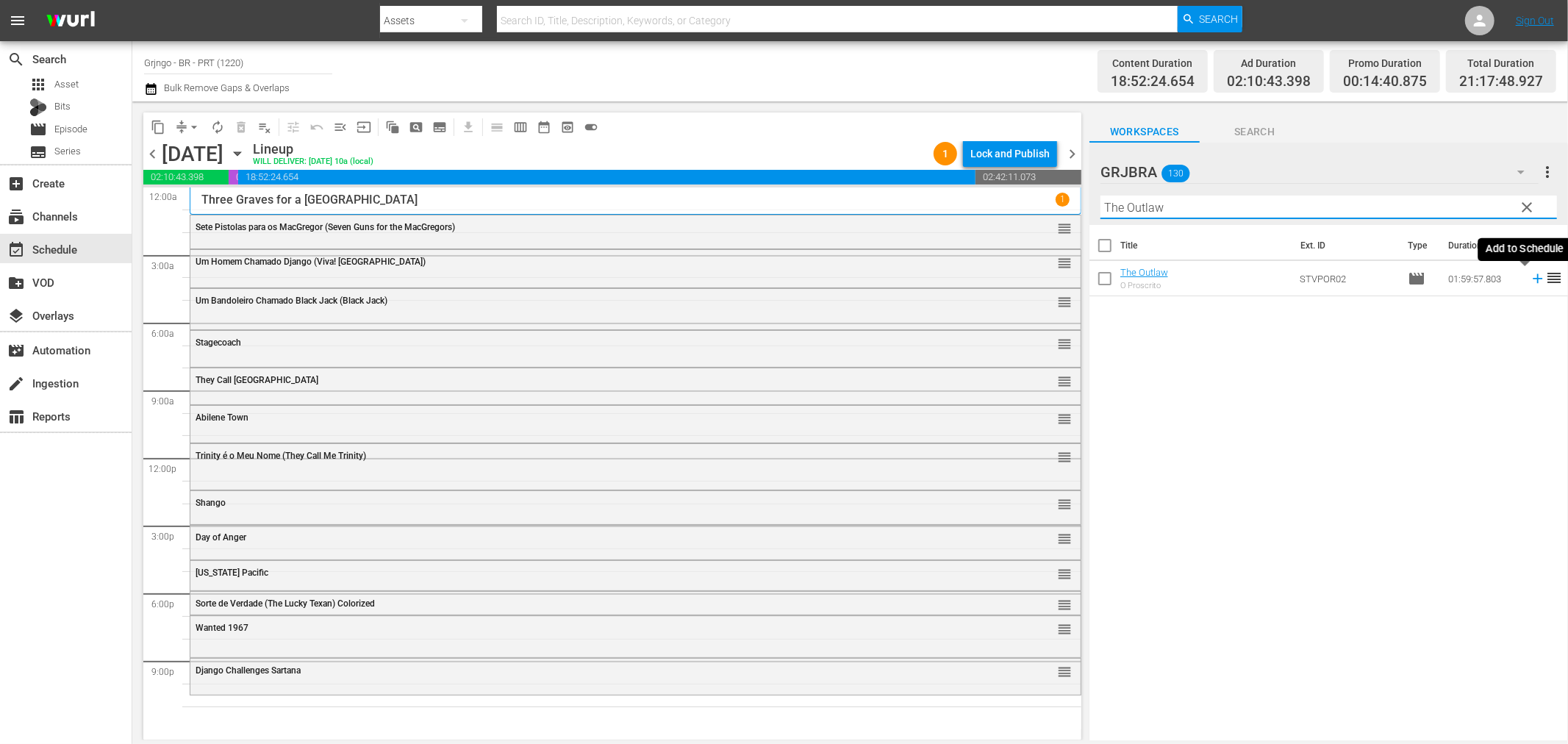
type input "The Outlaw"
click at [1533, 277] on icon at bounding box center [1538, 280] width 10 height 10
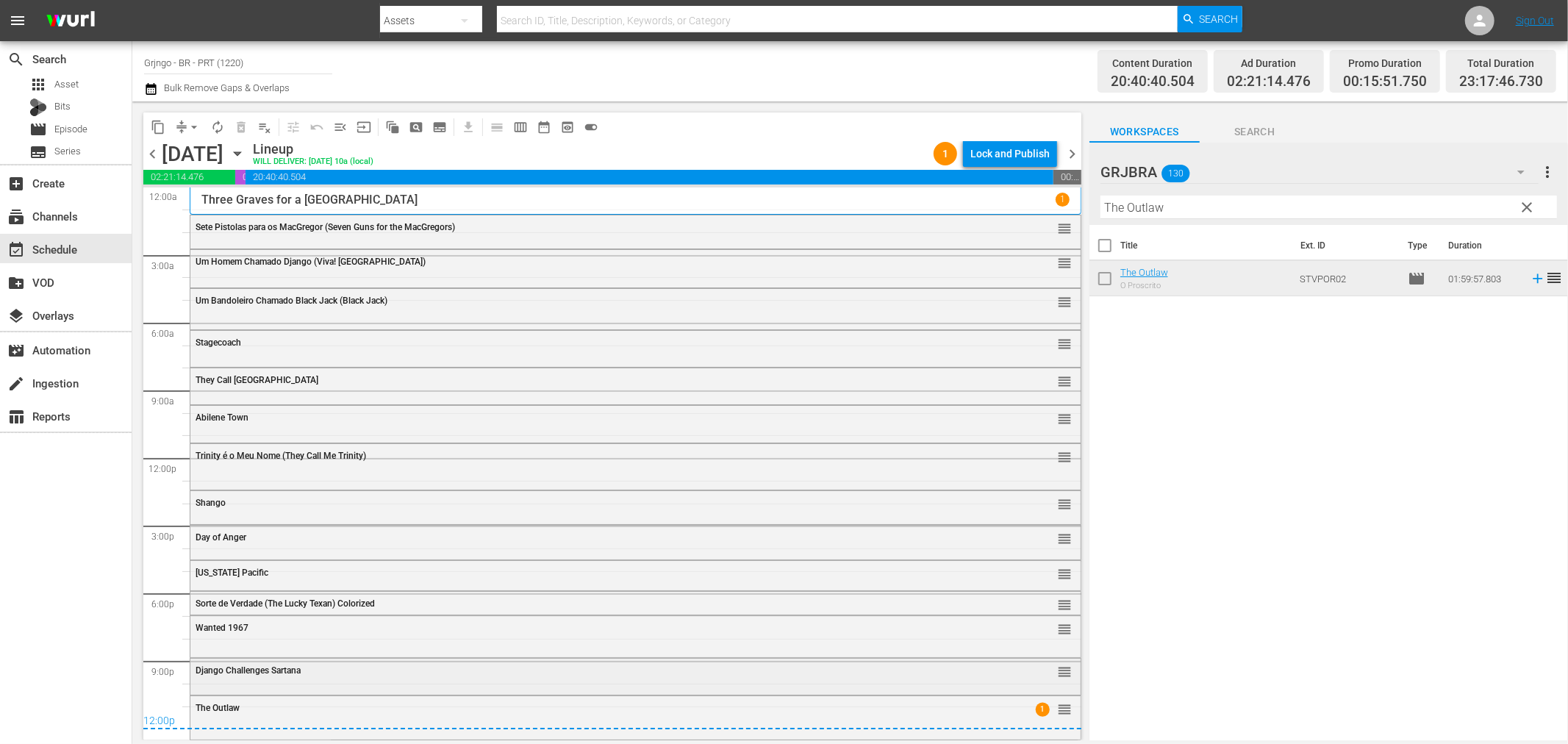
click at [298, 671] on span "Django Challenges Sartana" at bounding box center [248, 670] width 105 height 11
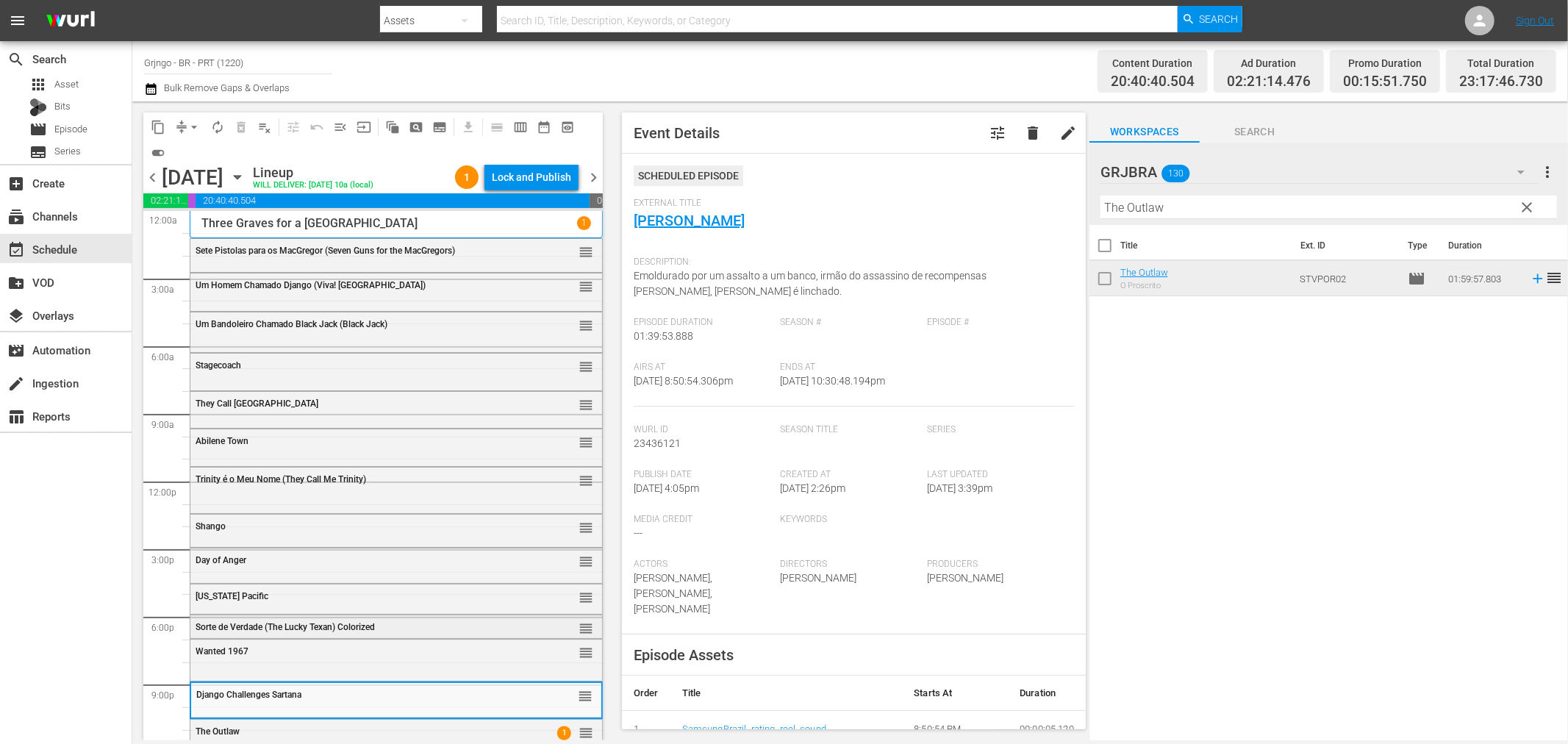
click at [209, 617] on div "Sorte de Verdade (The Lucky Texan) Colorized reorder" at bounding box center [396, 627] width 412 height 25
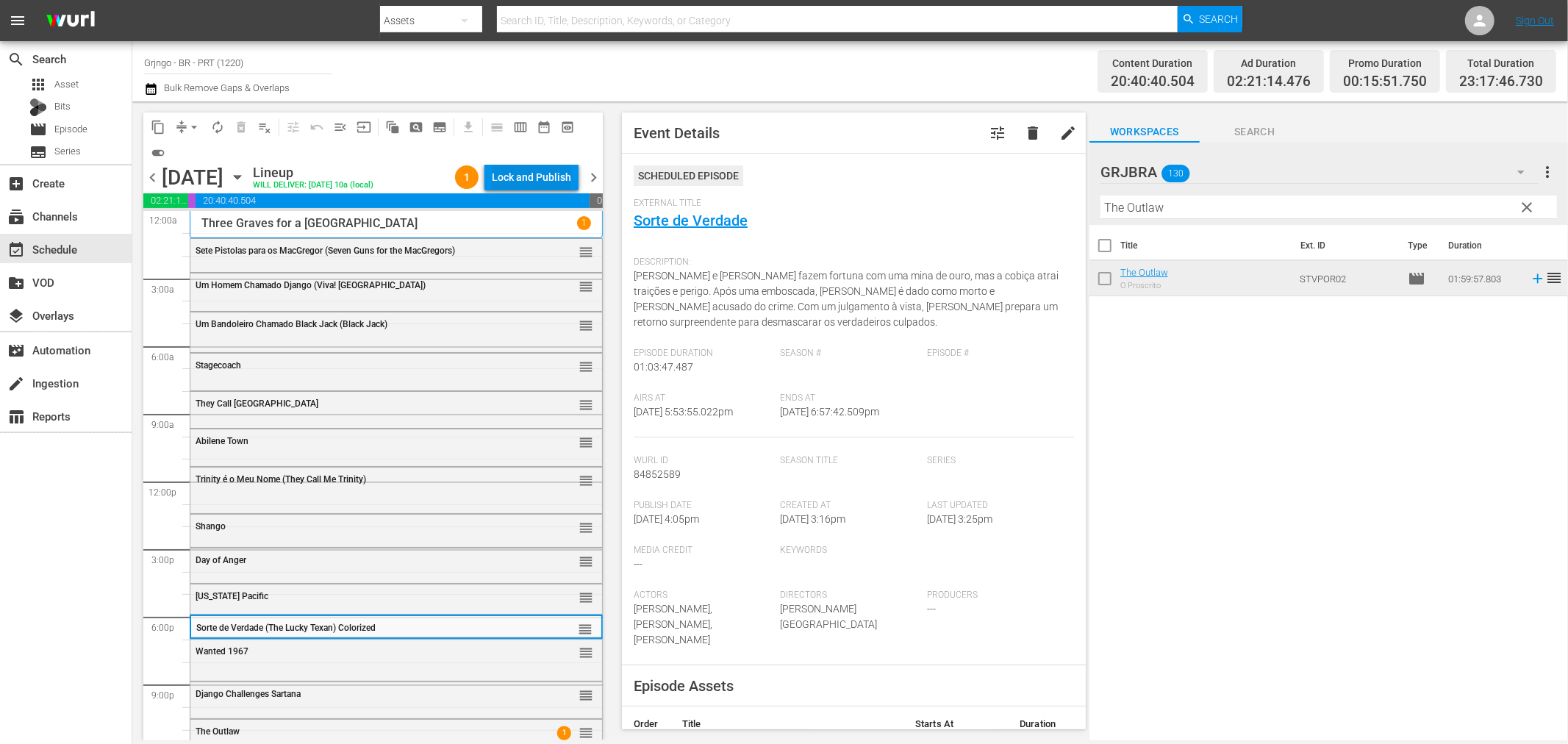
click at [553, 172] on div "Lock and Publish" at bounding box center [531, 177] width 80 height 26
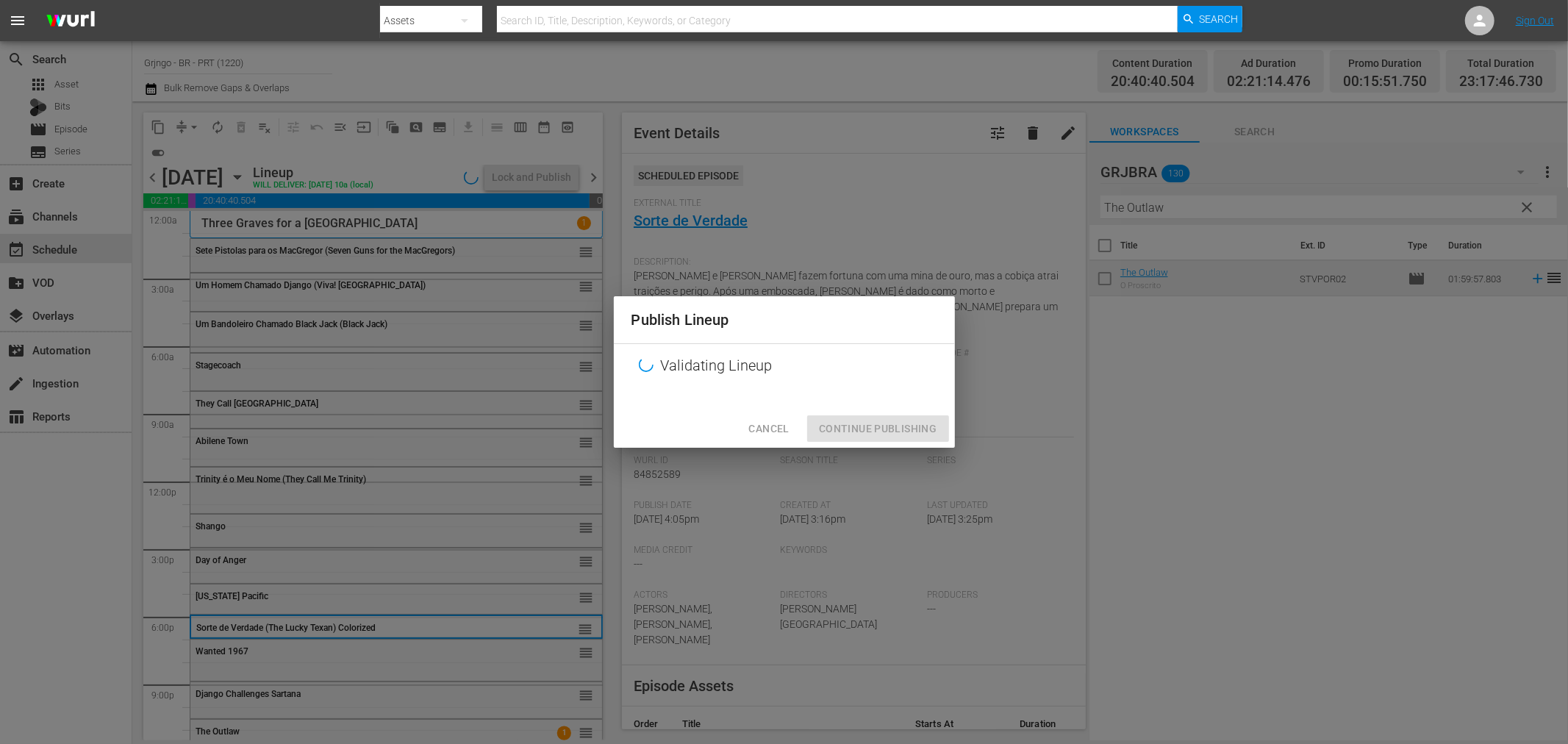
click at [822, 431] on div "Cancel Continue Publishing" at bounding box center [784, 428] width 341 height 39
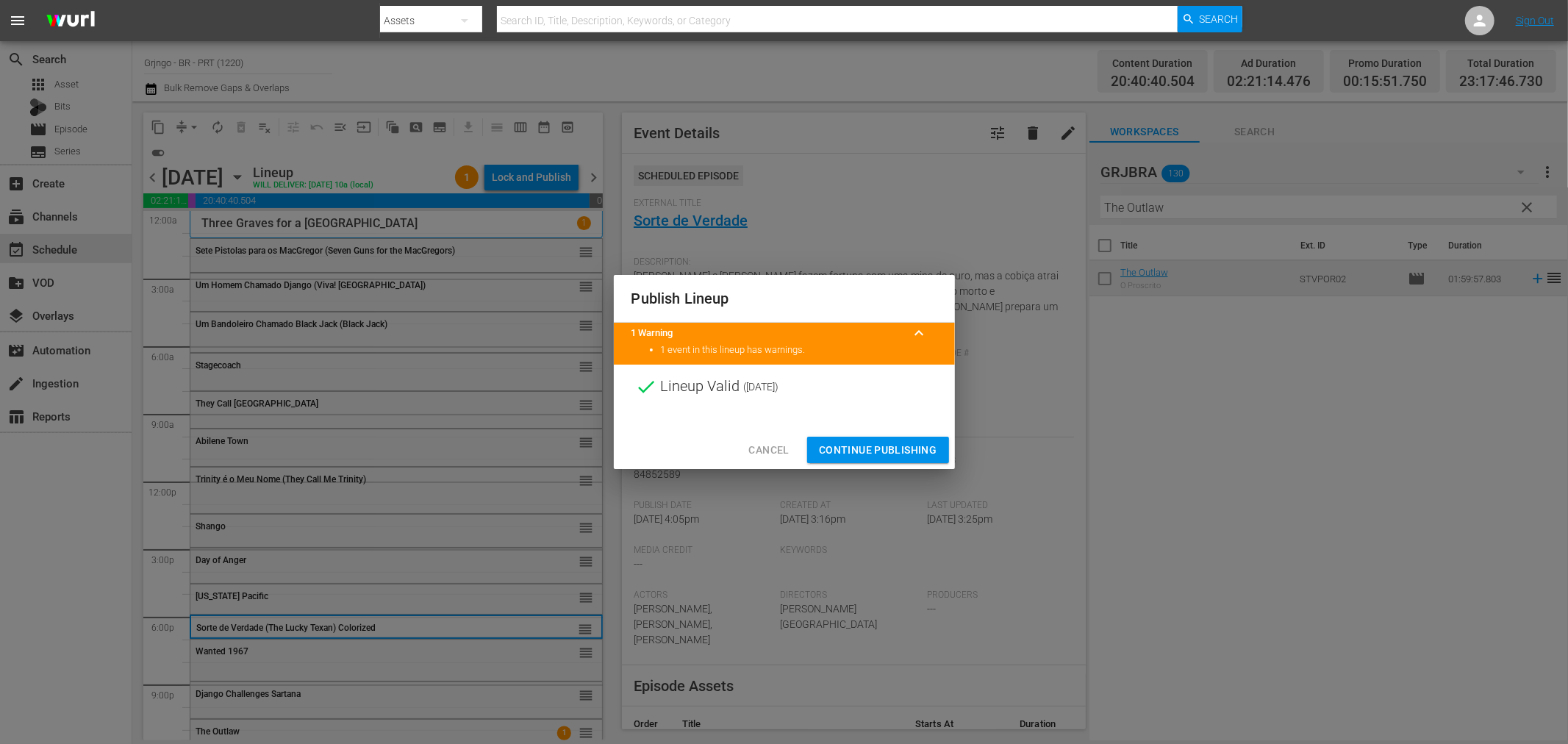
click at [858, 452] on span "Continue Publishing" at bounding box center [878, 450] width 118 height 18
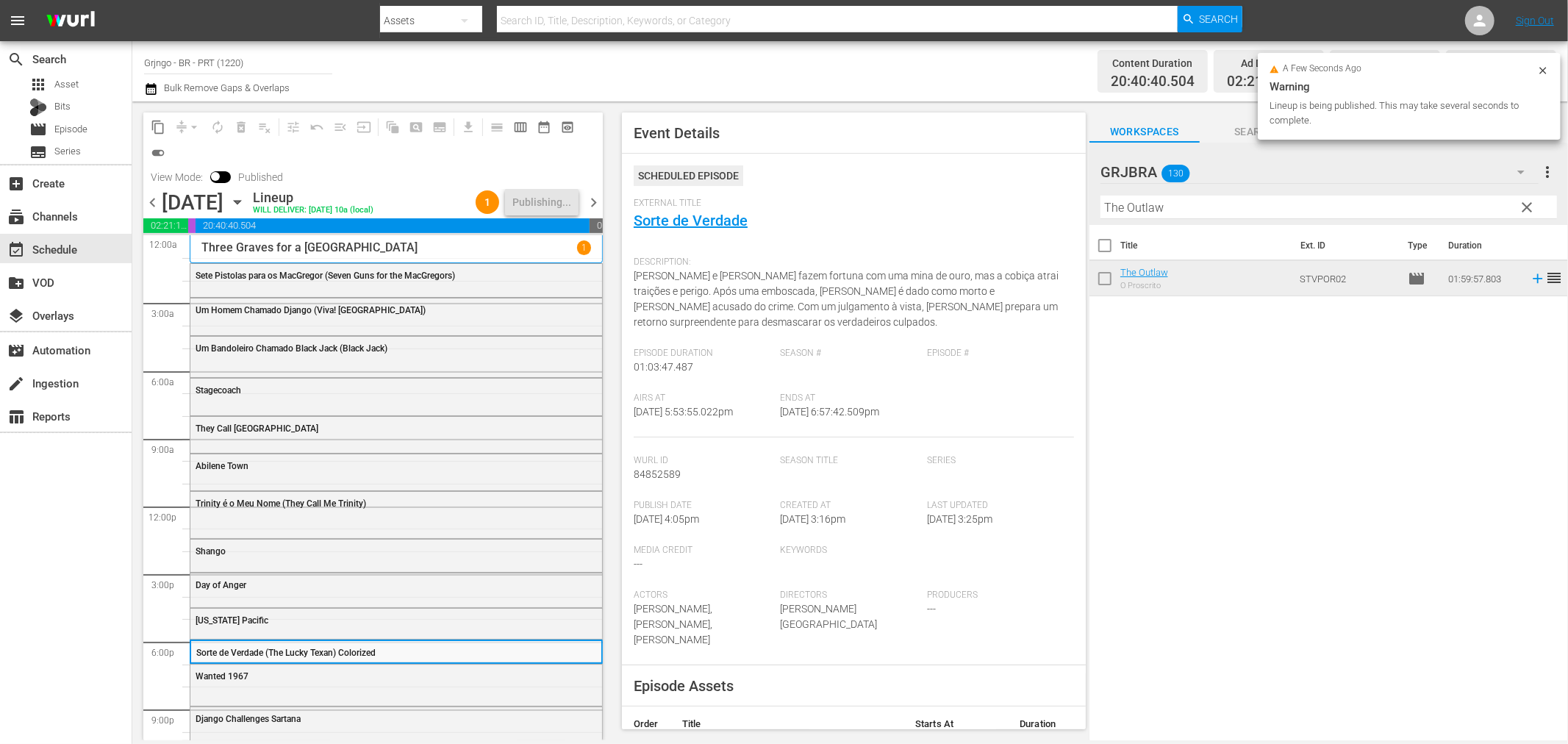
click at [597, 205] on span "chevron_right" at bounding box center [594, 202] width 18 height 18
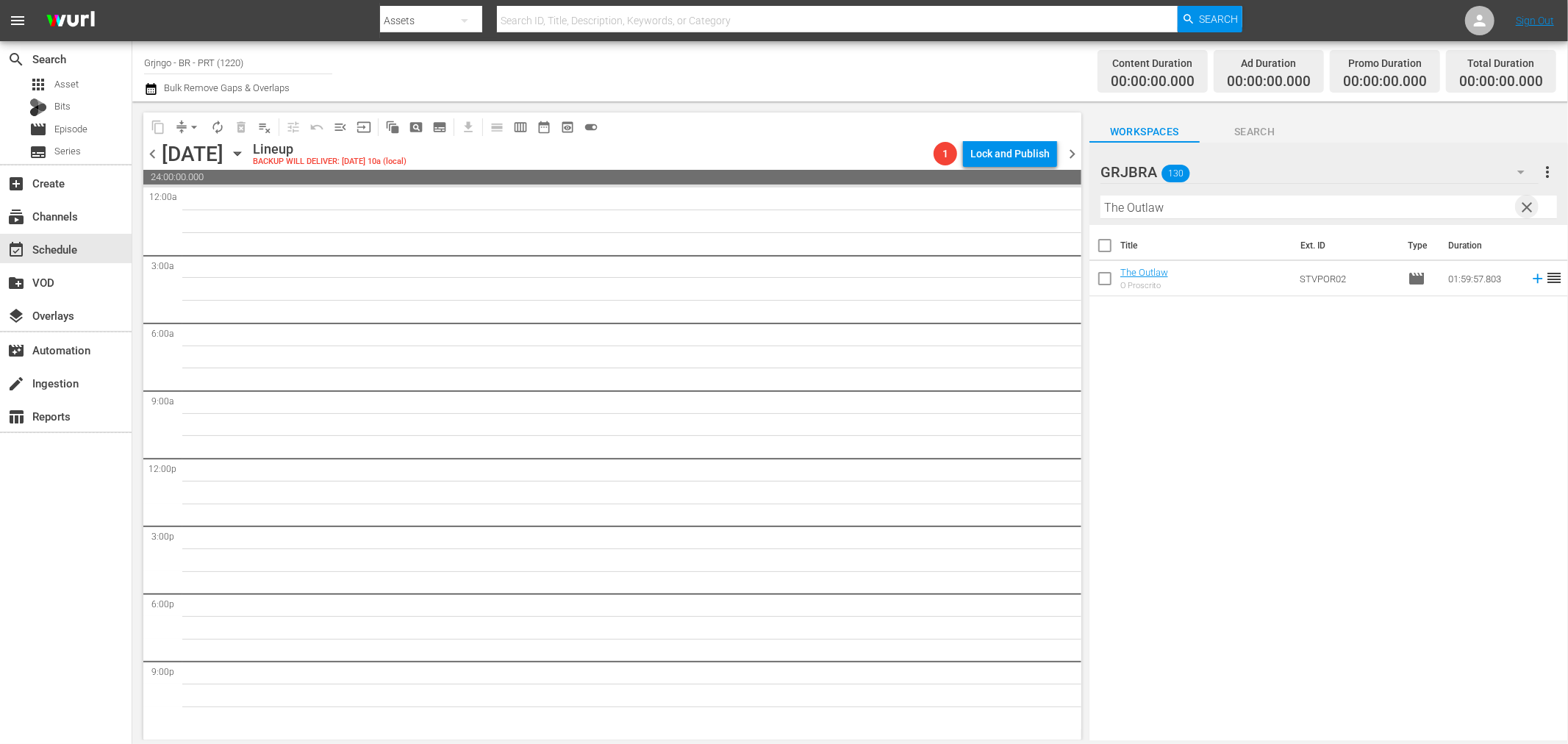
drag, startPoint x: 1524, startPoint y: 206, endPoint x: 1196, endPoint y: 230, distance: 328.9
click at [1524, 206] on span "clear" at bounding box center [1527, 206] width 17 height 17
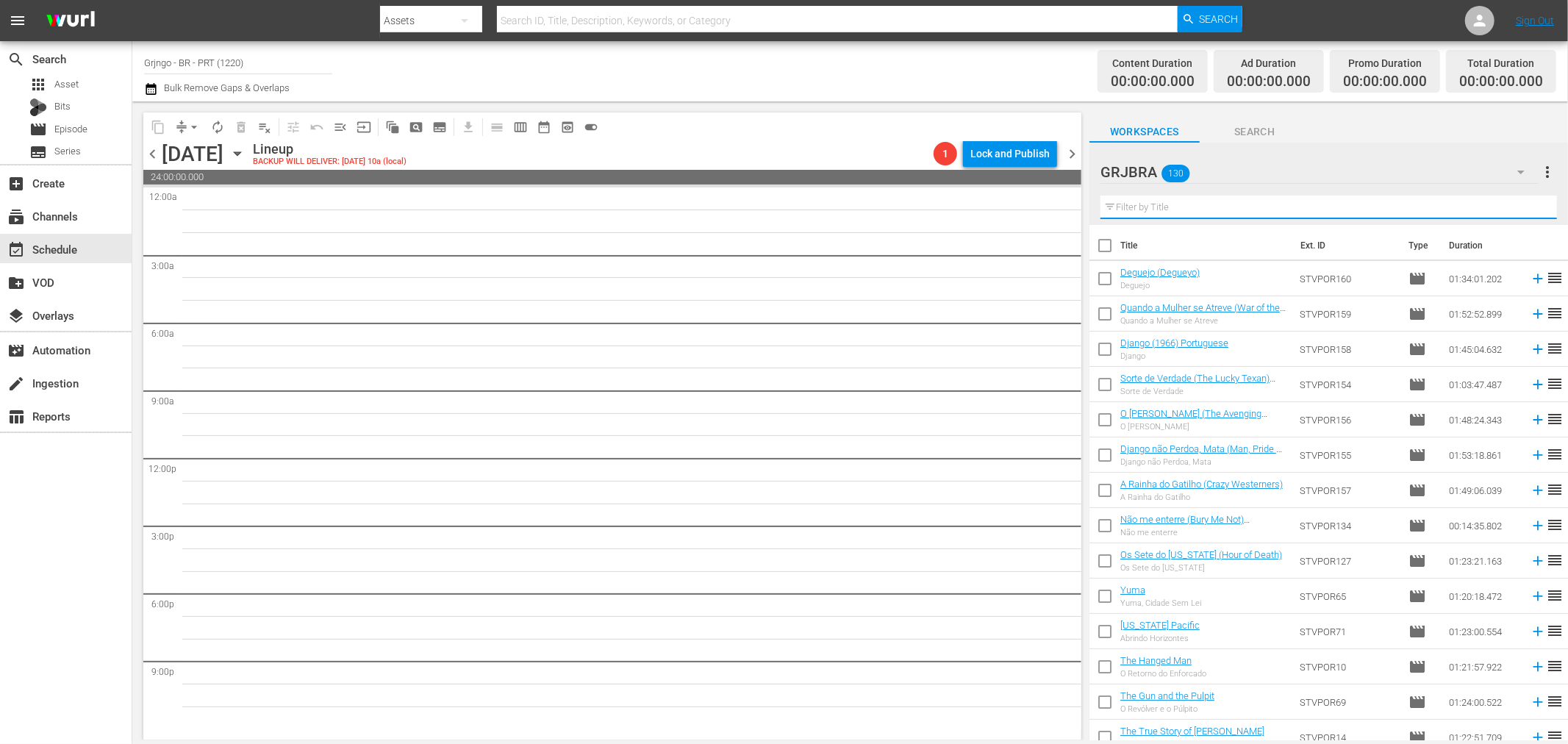
paste input "Garden of Evil"
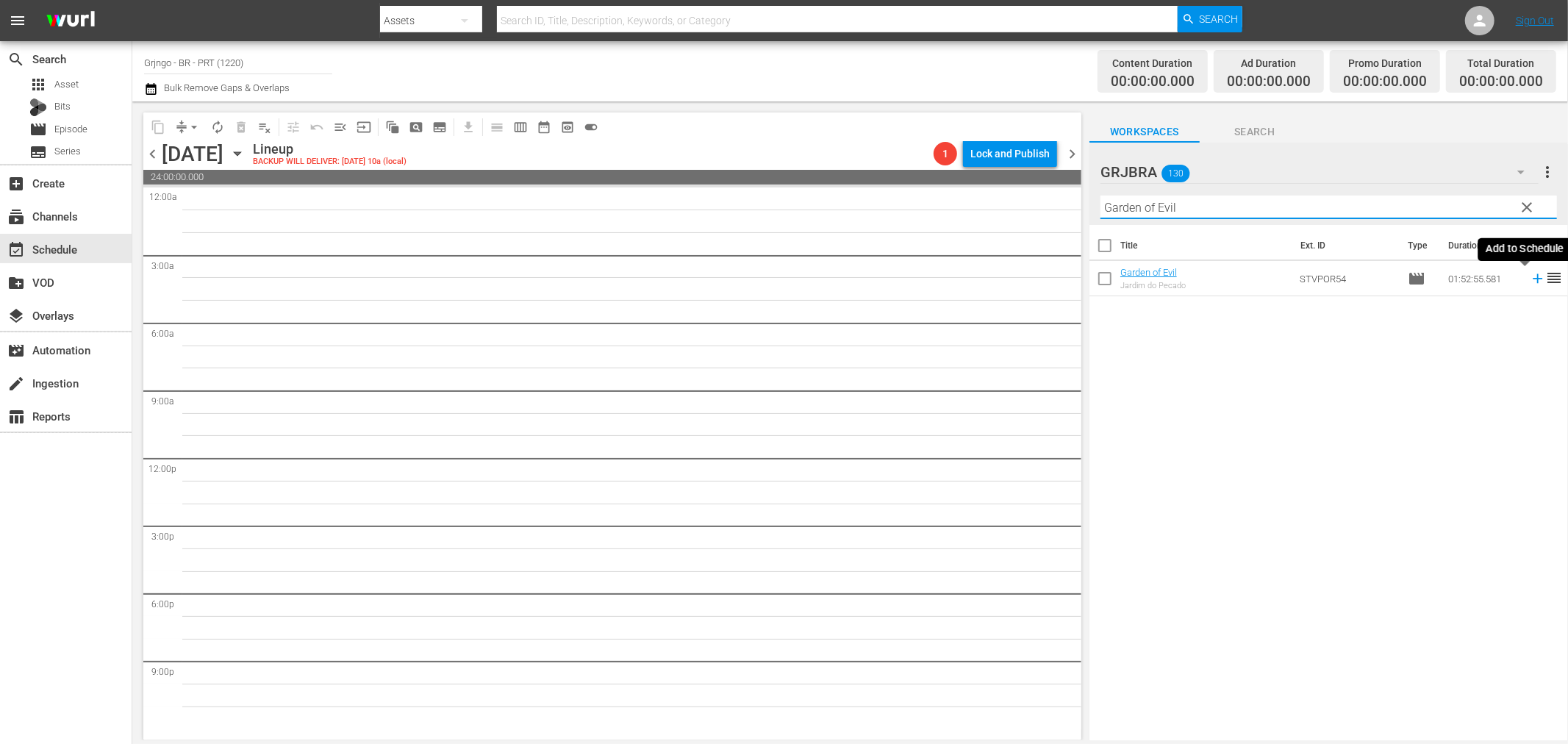
type input "Garden of Evil"
click at [1530, 281] on icon at bounding box center [1538, 279] width 16 height 16
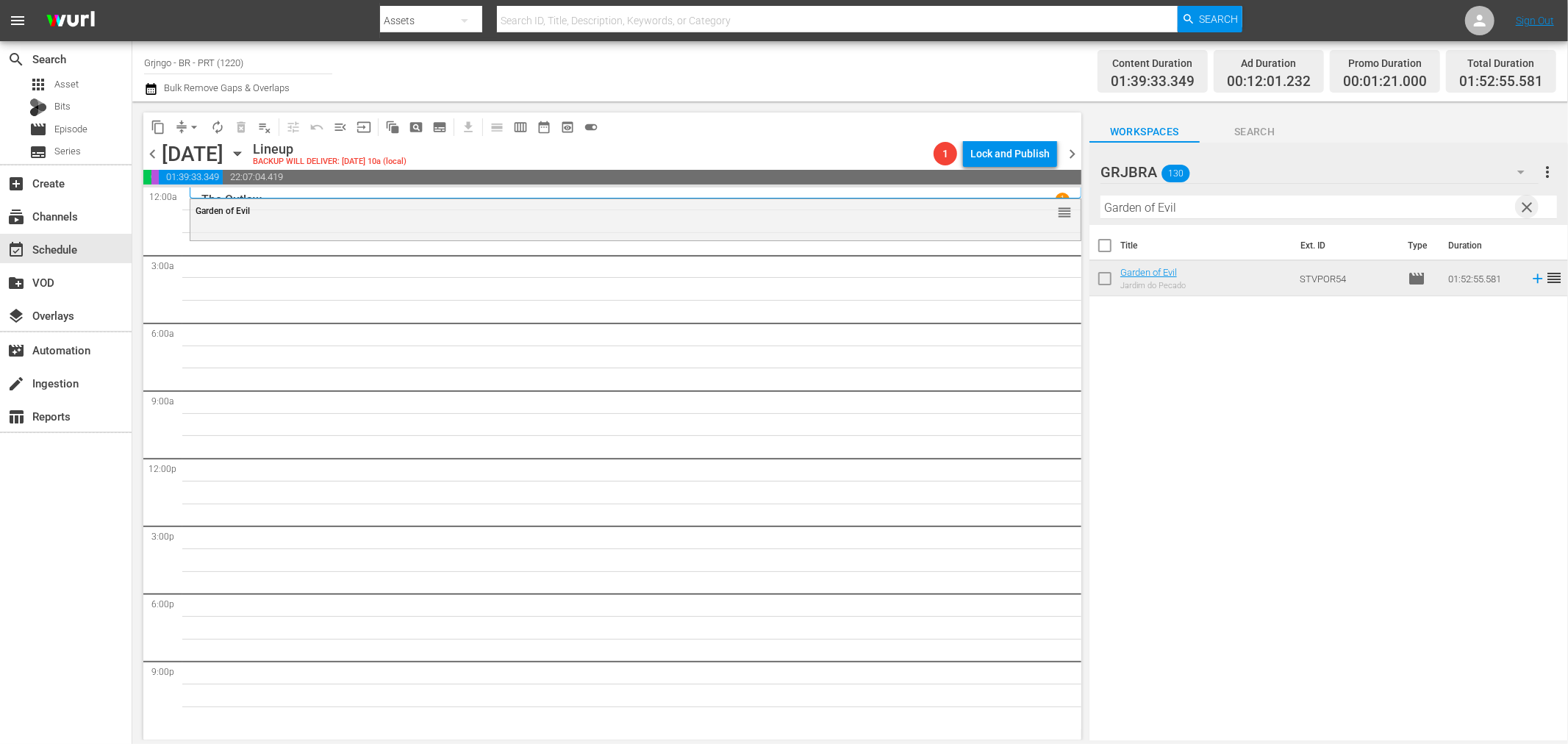
drag, startPoint x: 1524, startPoint y: 205, endPoint x: 1191, endPoint y: 214, distance: 333.1
click at [1519, 205] on span "clear" at bounding box center [1527, 206] width 17 height 17
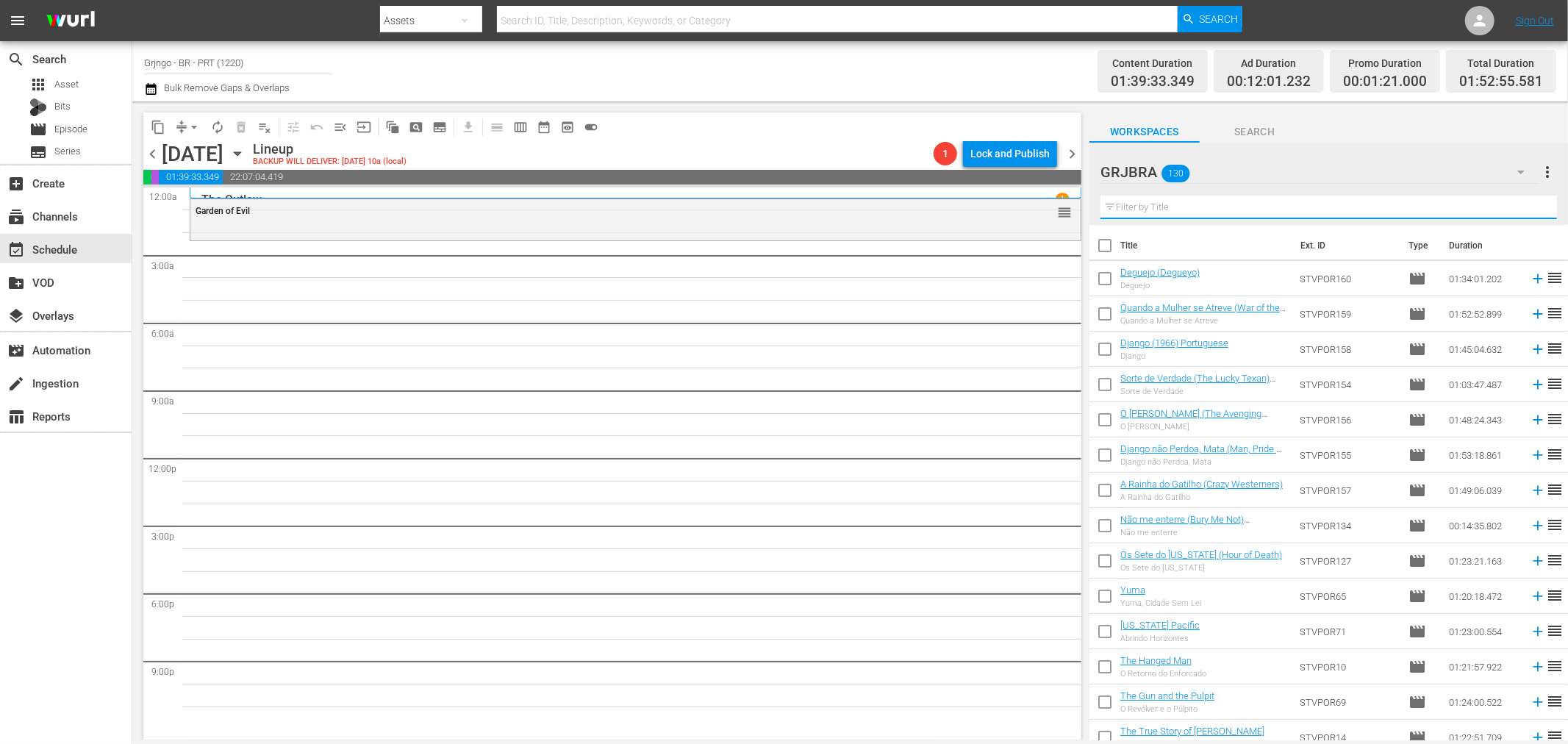
click at [1193, 208] on input "text" at bounding box center [1329, 207] width 456 height 24
paste input "Bounty Killer, O Pistoleiro Mercenário"
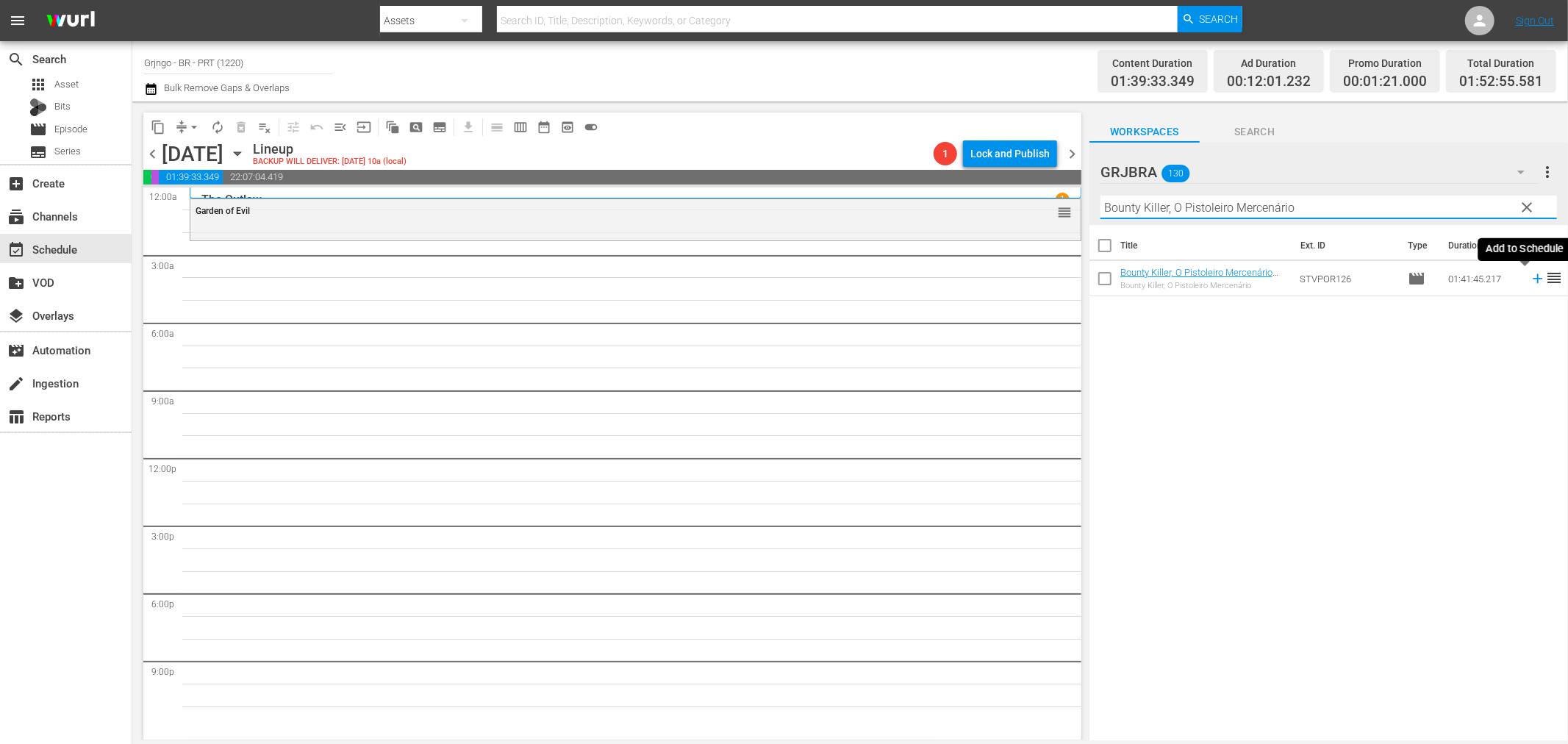
type input "Bounty Killer, O Pistoleiro Mercenário"
click at [1530, 281] on icon at bounding box center [1538, 279] width 16 height 16
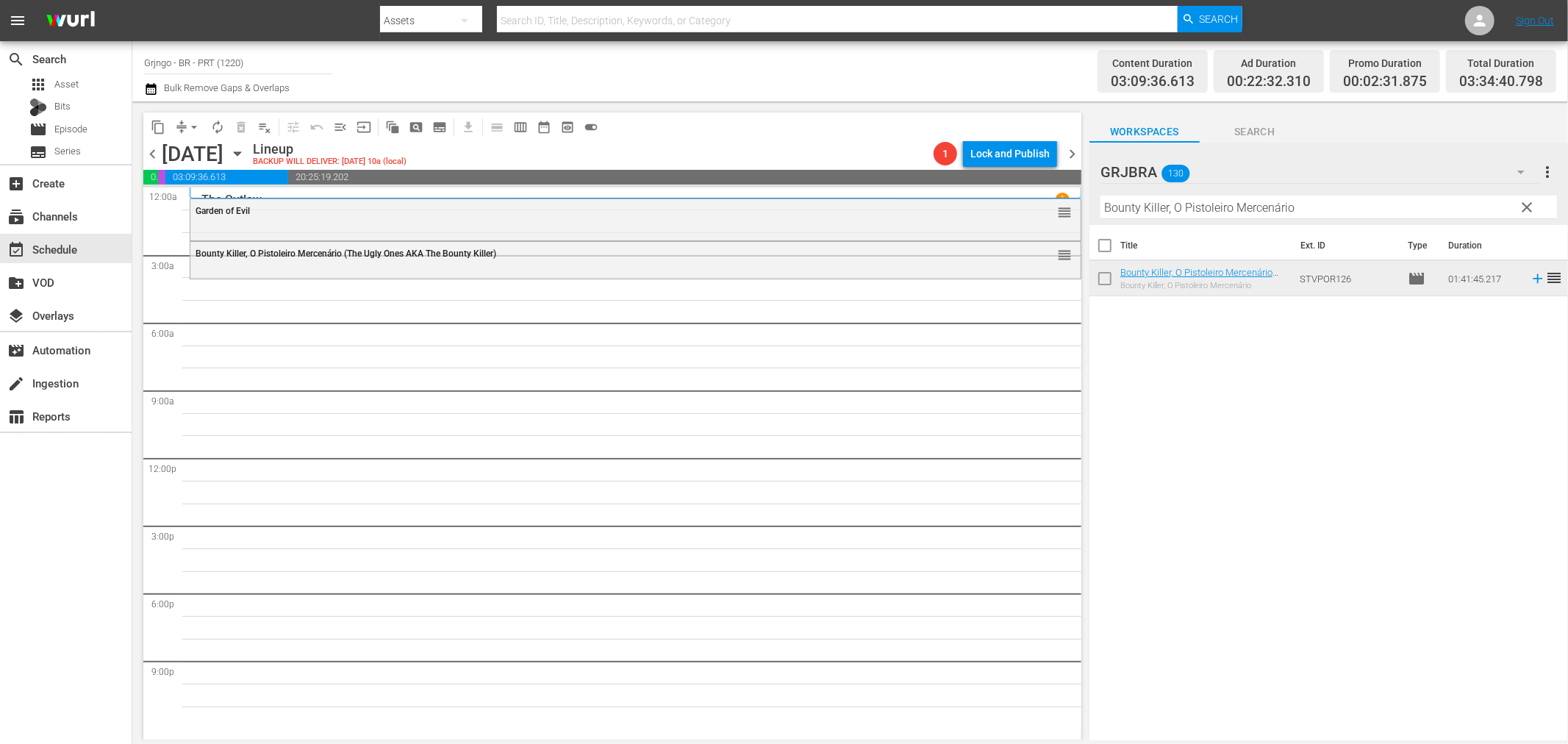
click at [1522, 203] on span "clear" at bounding box center [1527, 206] width 17 height 17
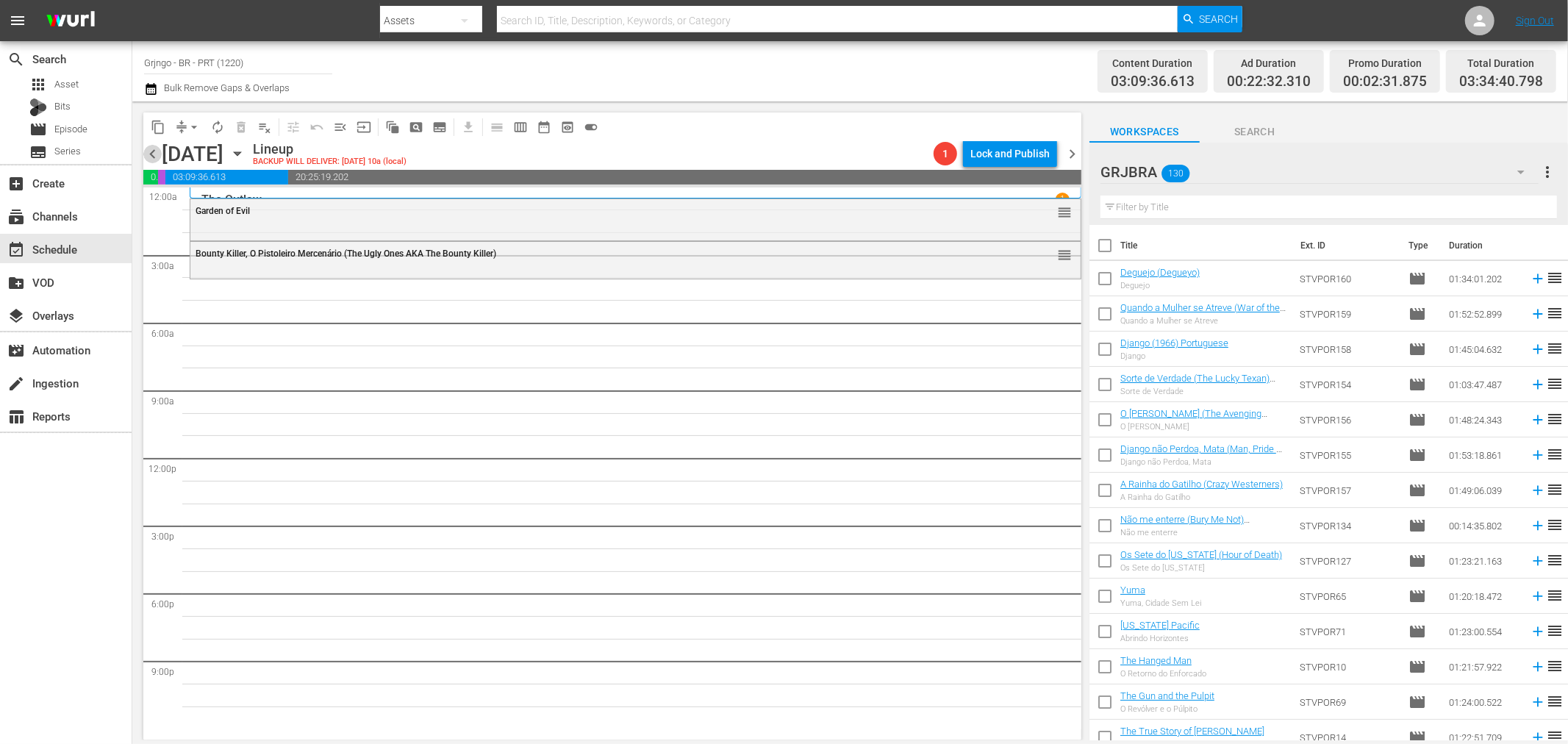
click at [143, 146] on span "chevron_left" at bounding box center [152, 154] width 18 height 18
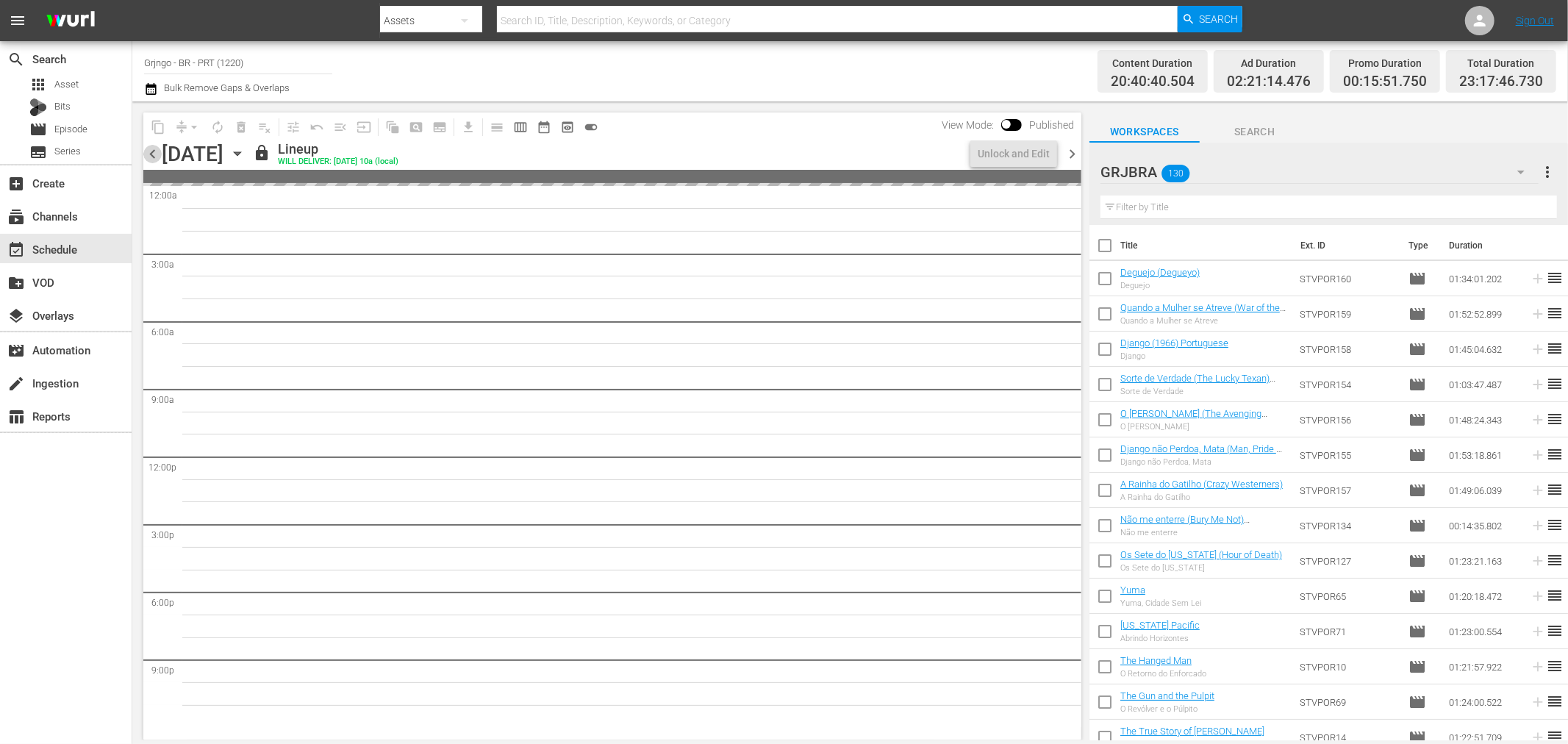
click at [149, 150] on span "chevron_left" at bounding box center [152, 154] width 18 height 18
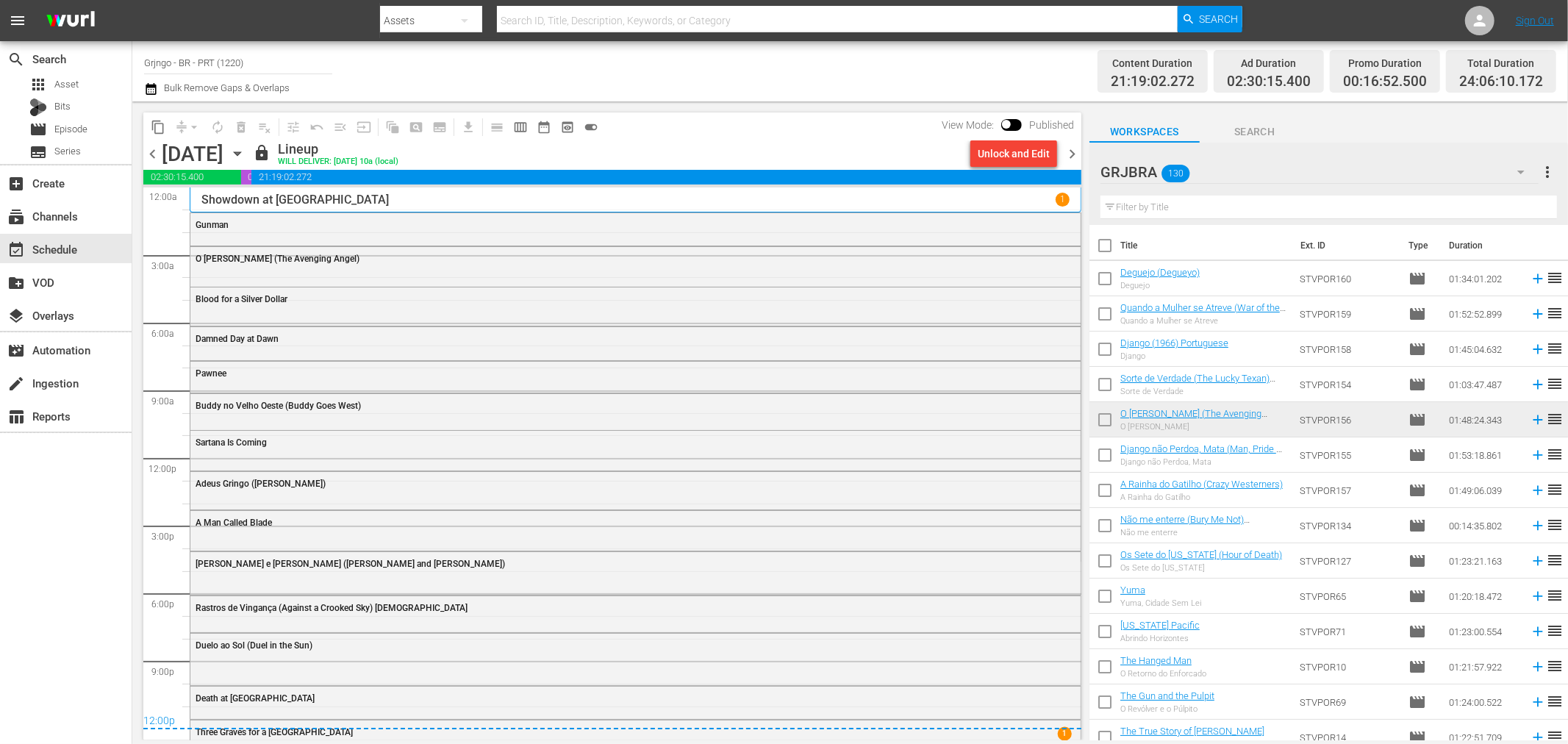
click at [1074, 145] on span "chevron_right" at bounding box center [1072, 154] width 18 height 18
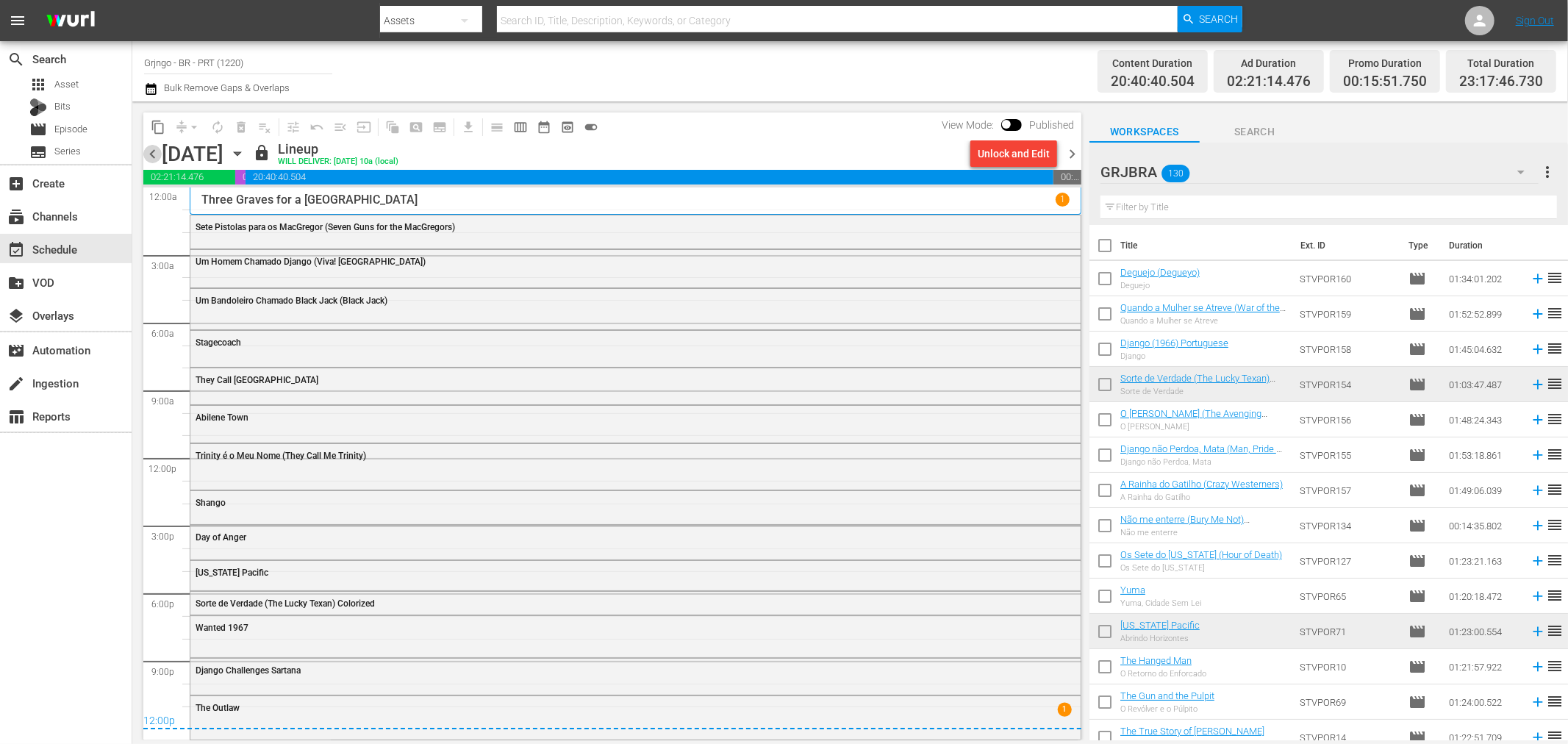
click at [155, 152] on span "chevron_left" at bounding box center [152, 154] width 18 height 18
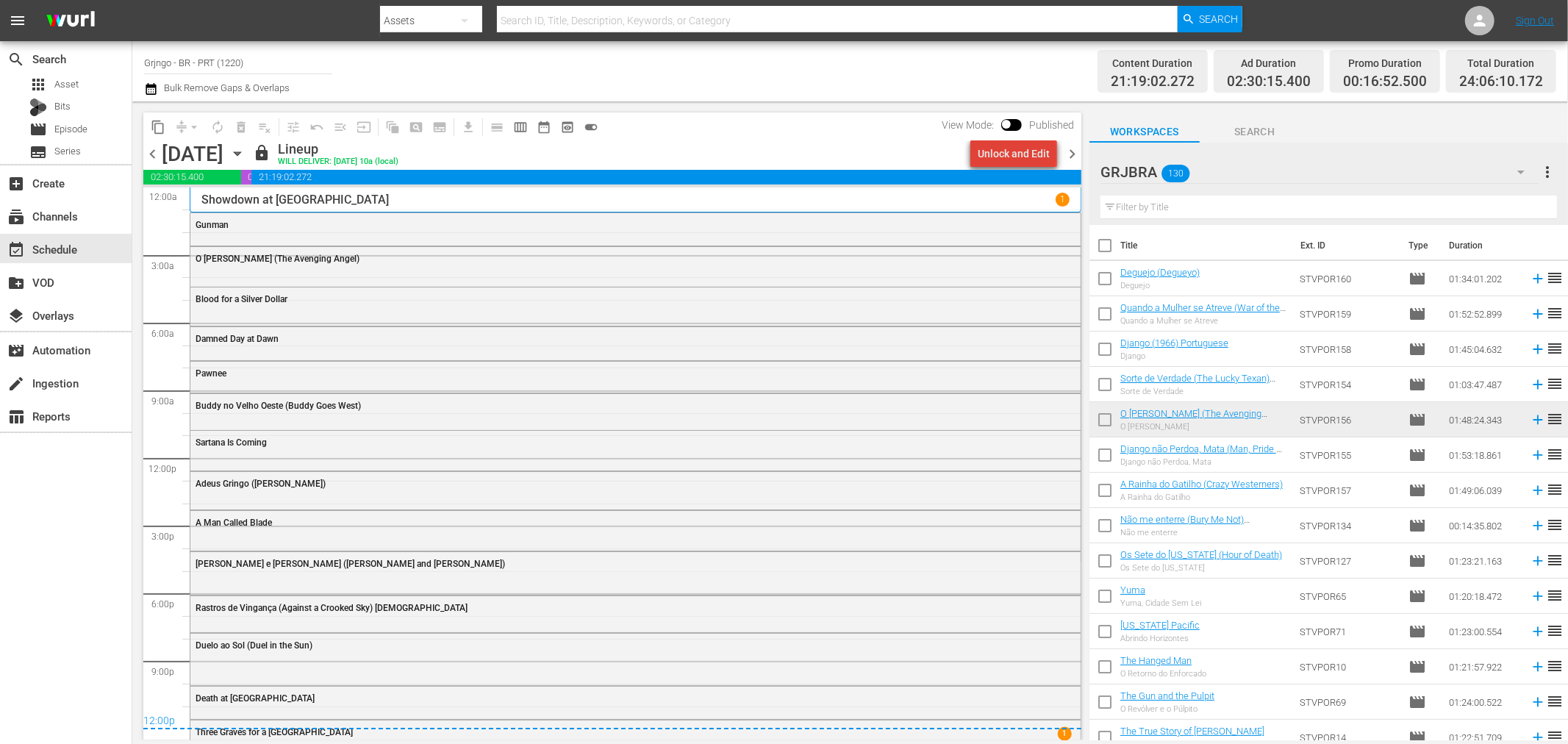
drag, startPoint x: 1020, startPoint y: 152, endPoint x: 1028, endPoint y: 155, distance: 8.5
click at [1028, 155] on div "Unlock and Edit" at bounding box center [1014, 154] width 72 height 26
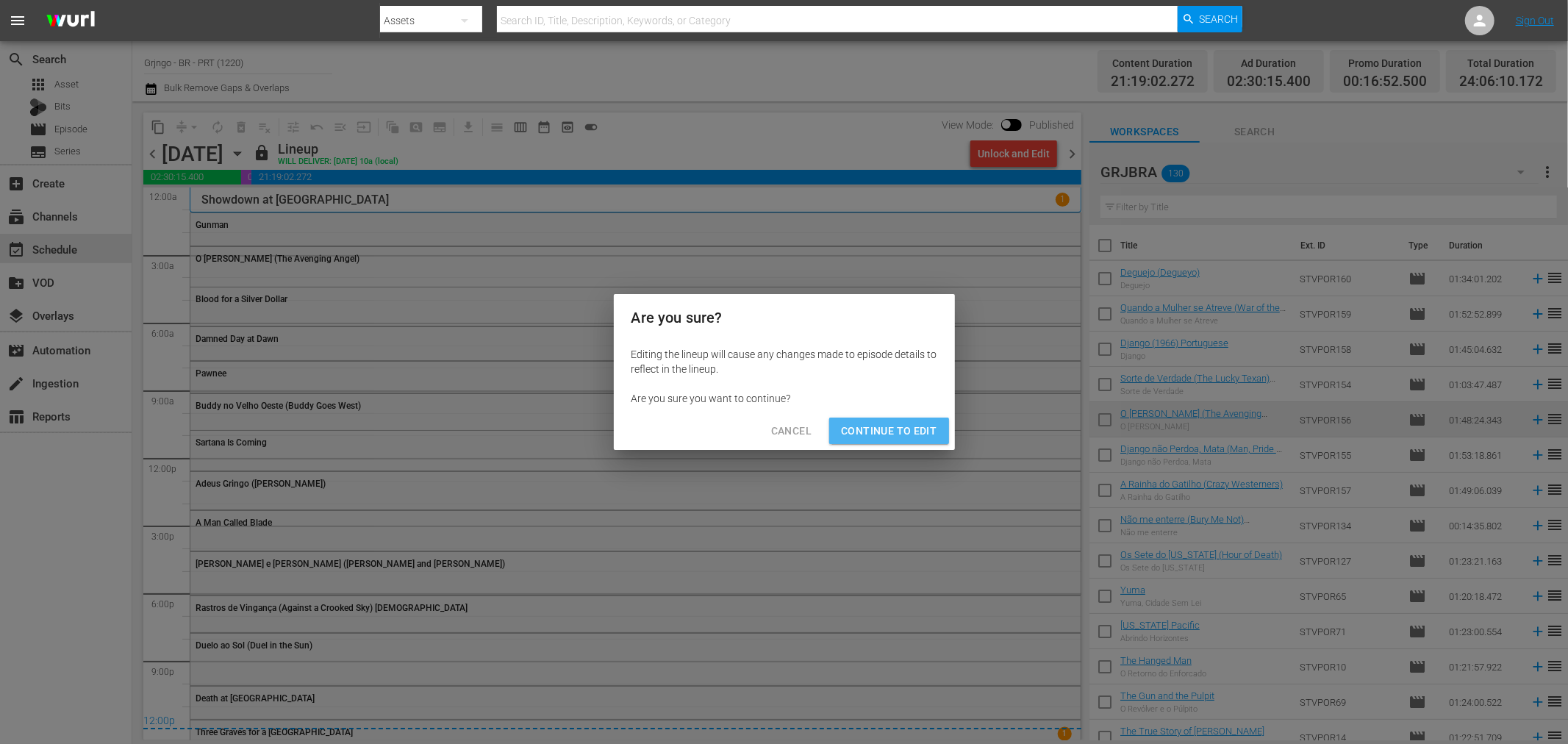
click at [914, 431] on span "Continue to Edit" at bounding box center [889, 431] width 95 height 18
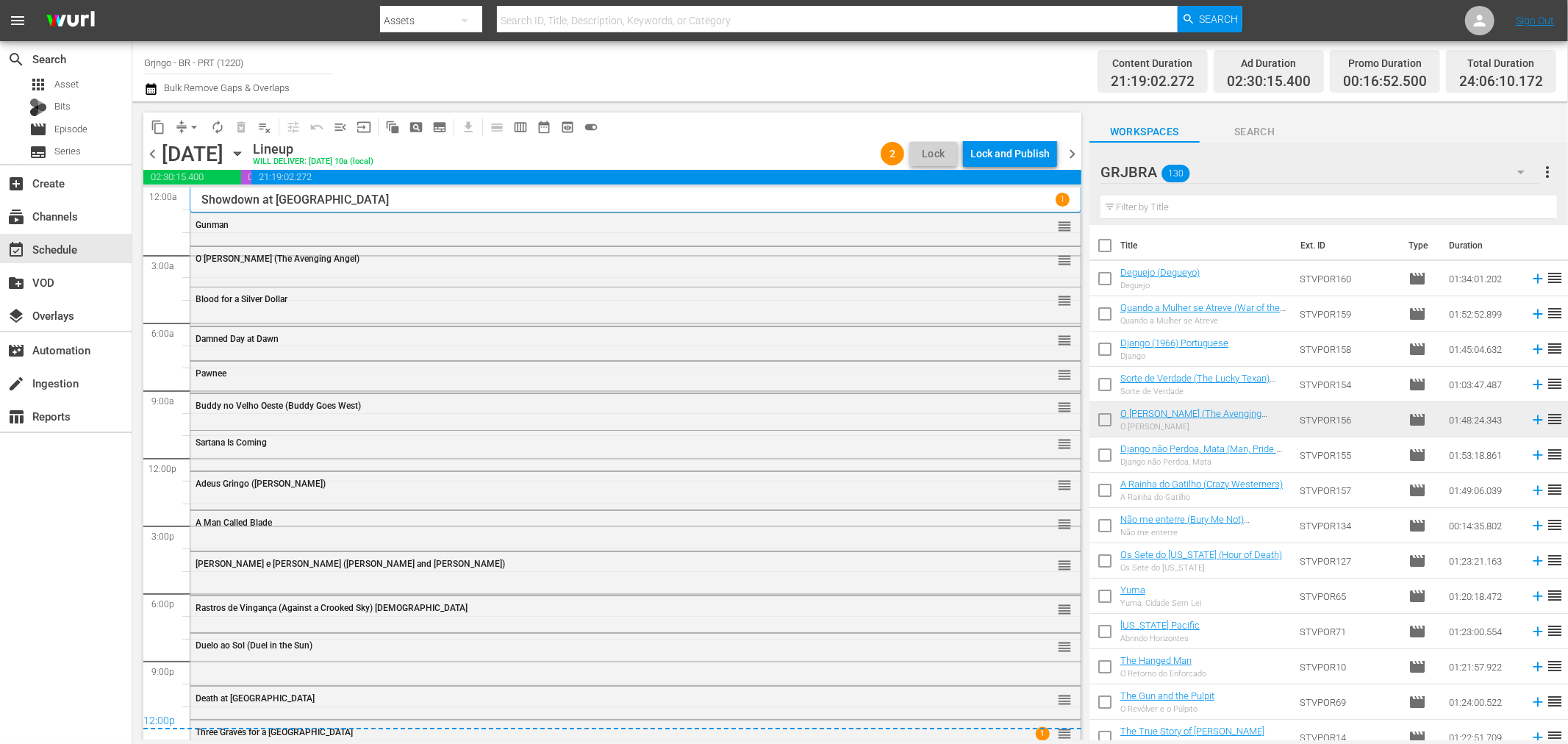
click at [1066, 148] on span "chevron_right" at bounding box center [1072, 154] width 18 height 18
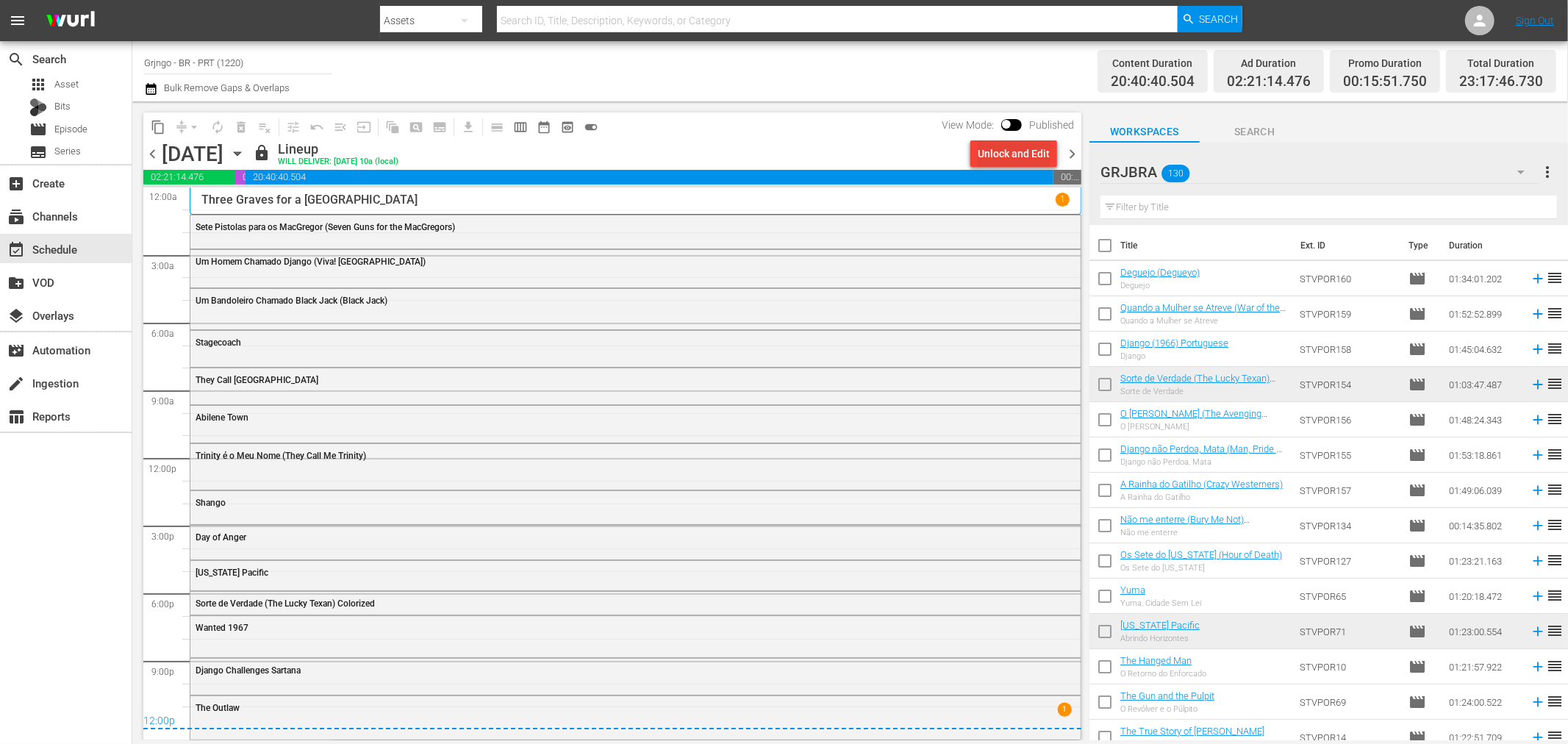
click at [986, 150] on div "Unlock and Edit" at bounding box center [1014, 154] width 72 height 26
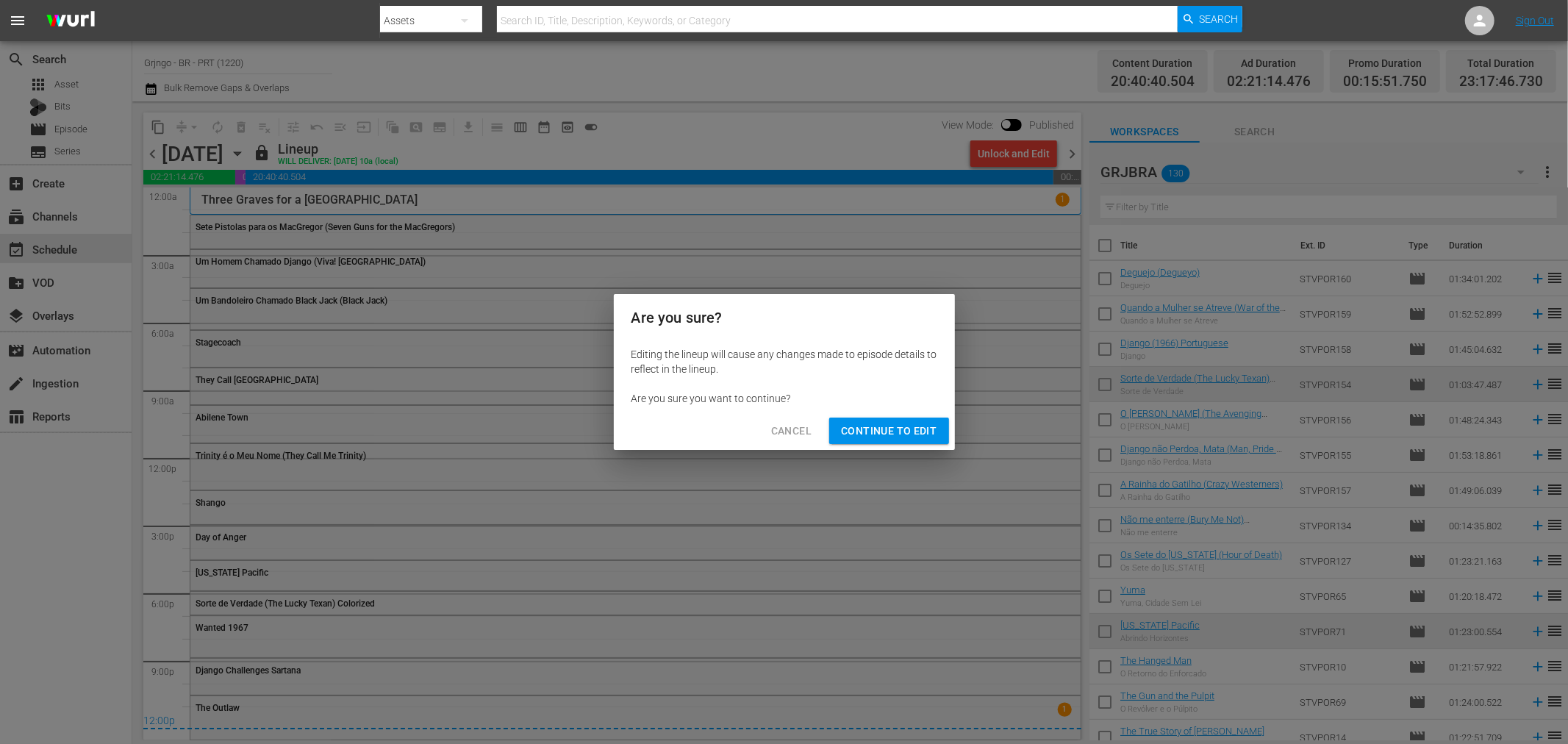
click at [894, 432] on span "Continue to Edit" at bounding box center [889, 431] width 95 height 18
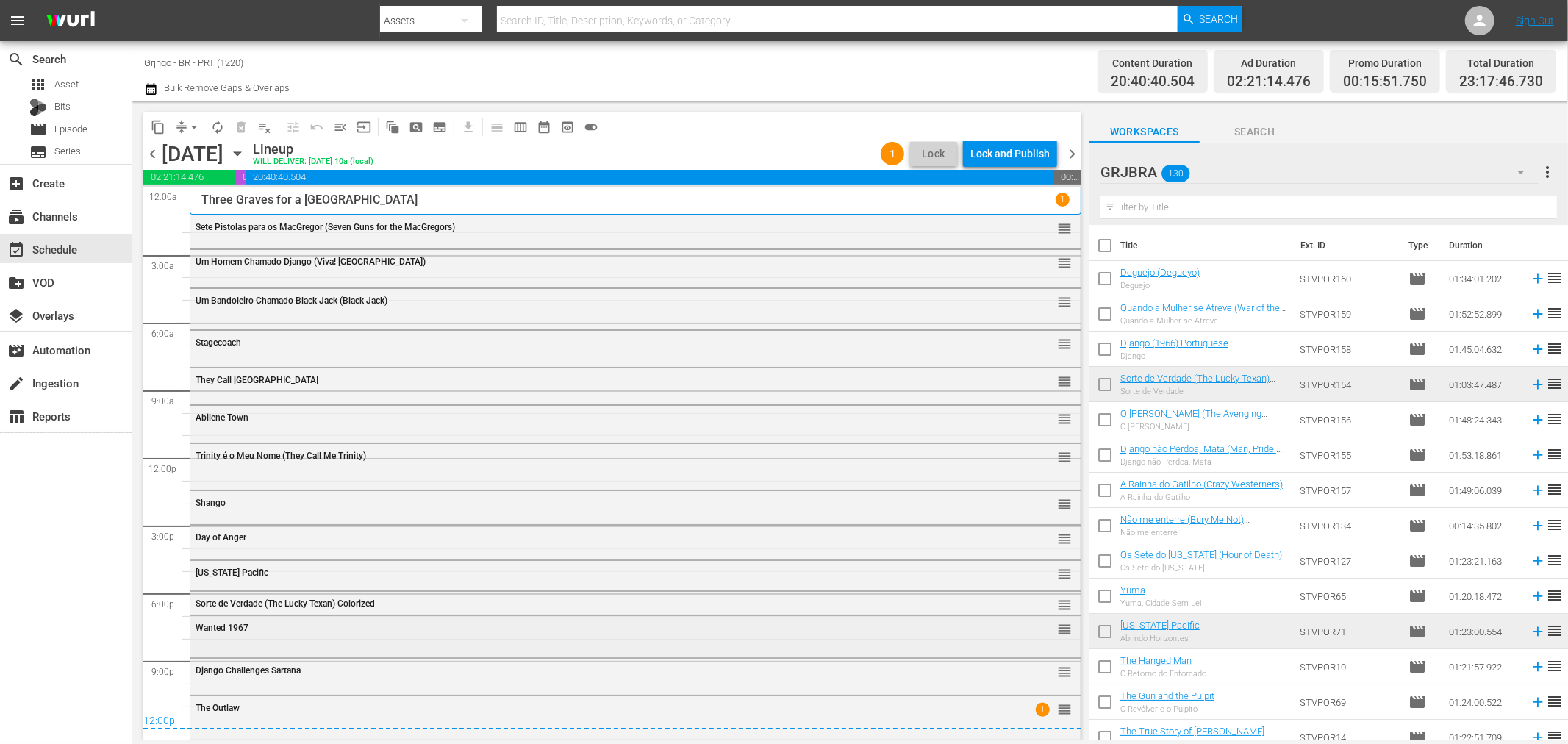
click at [295, 643] on div "Wanted 1967 reorder" at bounding box center [636, 635] width 890 height 38
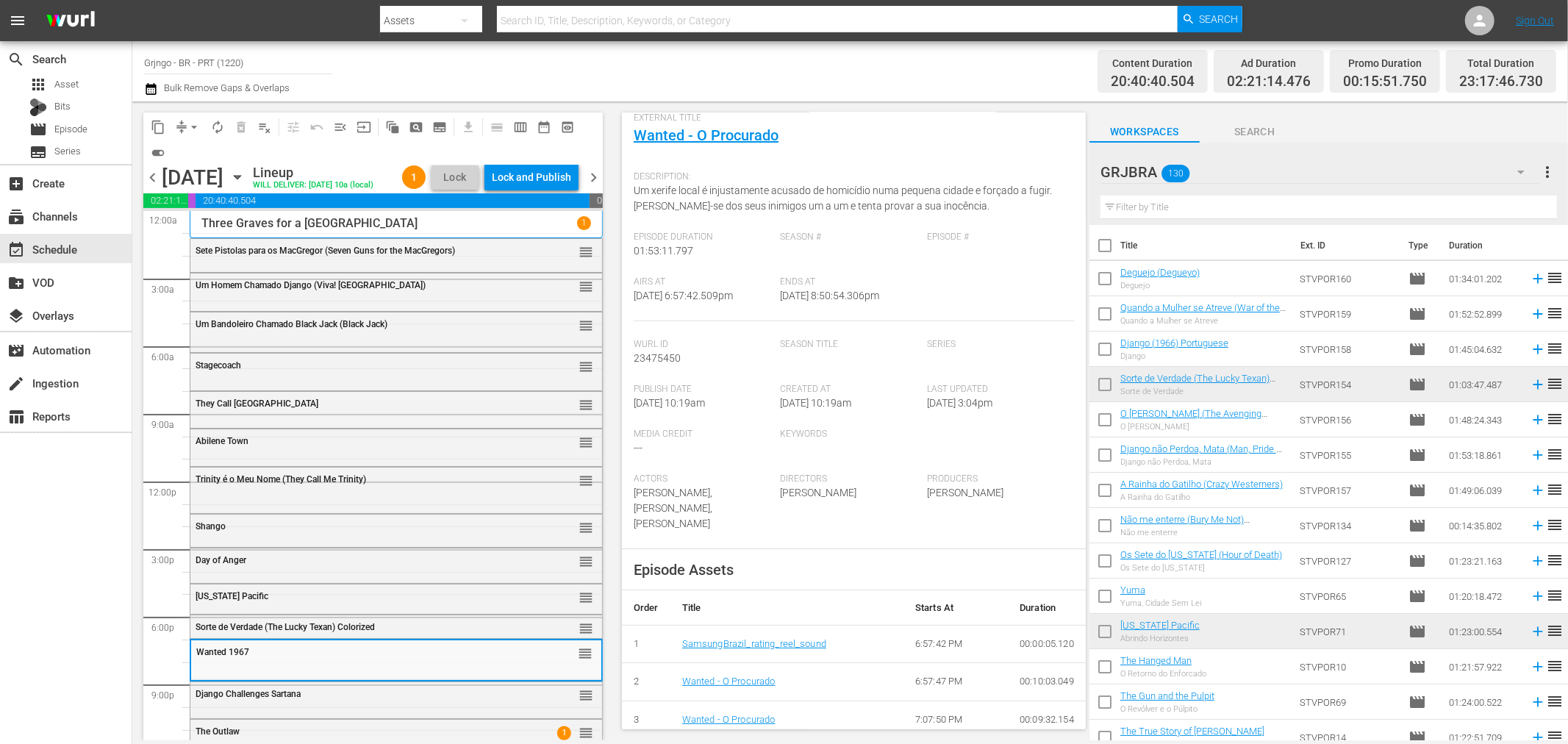
scroll to position [164, 0]
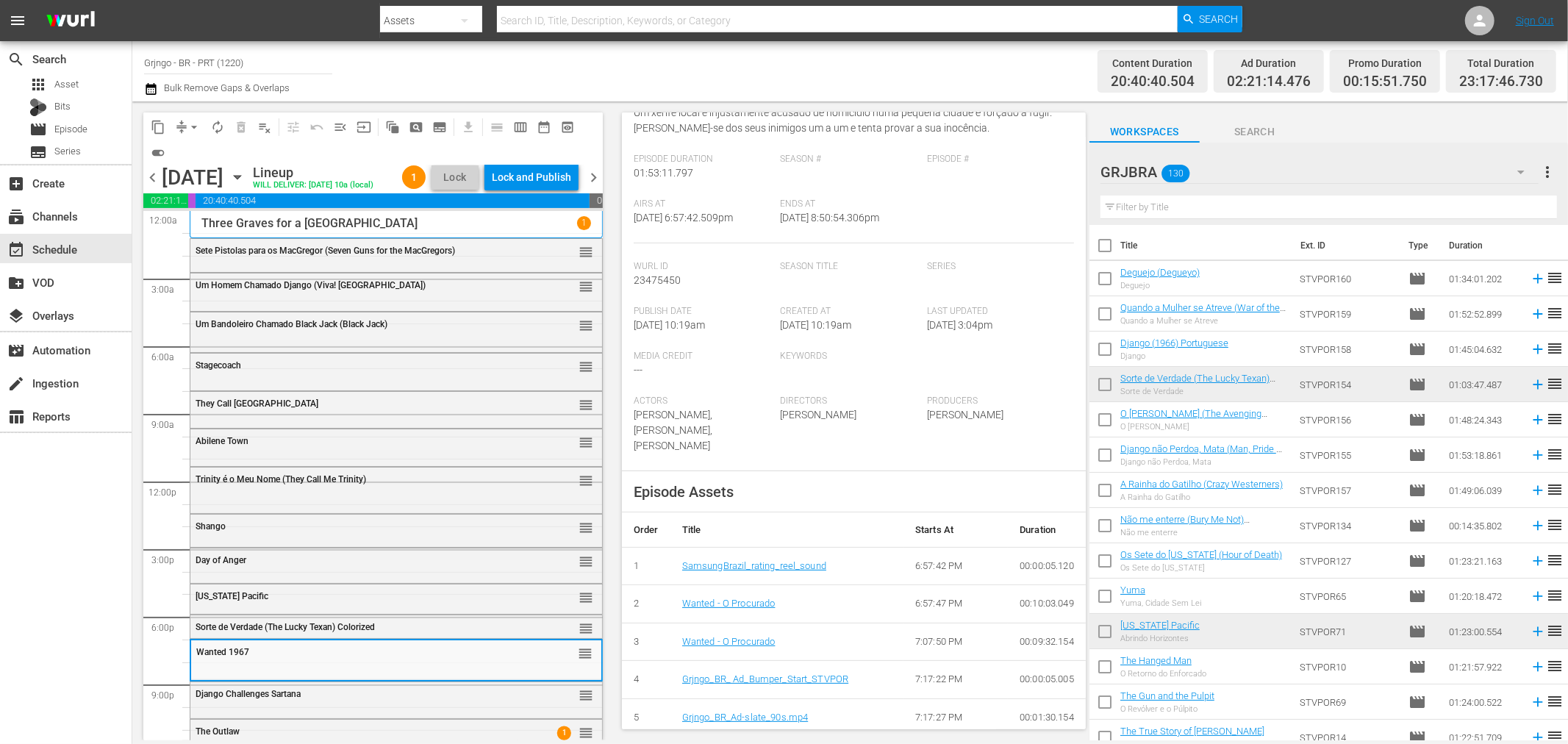
click at [150, 182] on span "chevron_left" at bounding box center [152, 178] width 18 height 18
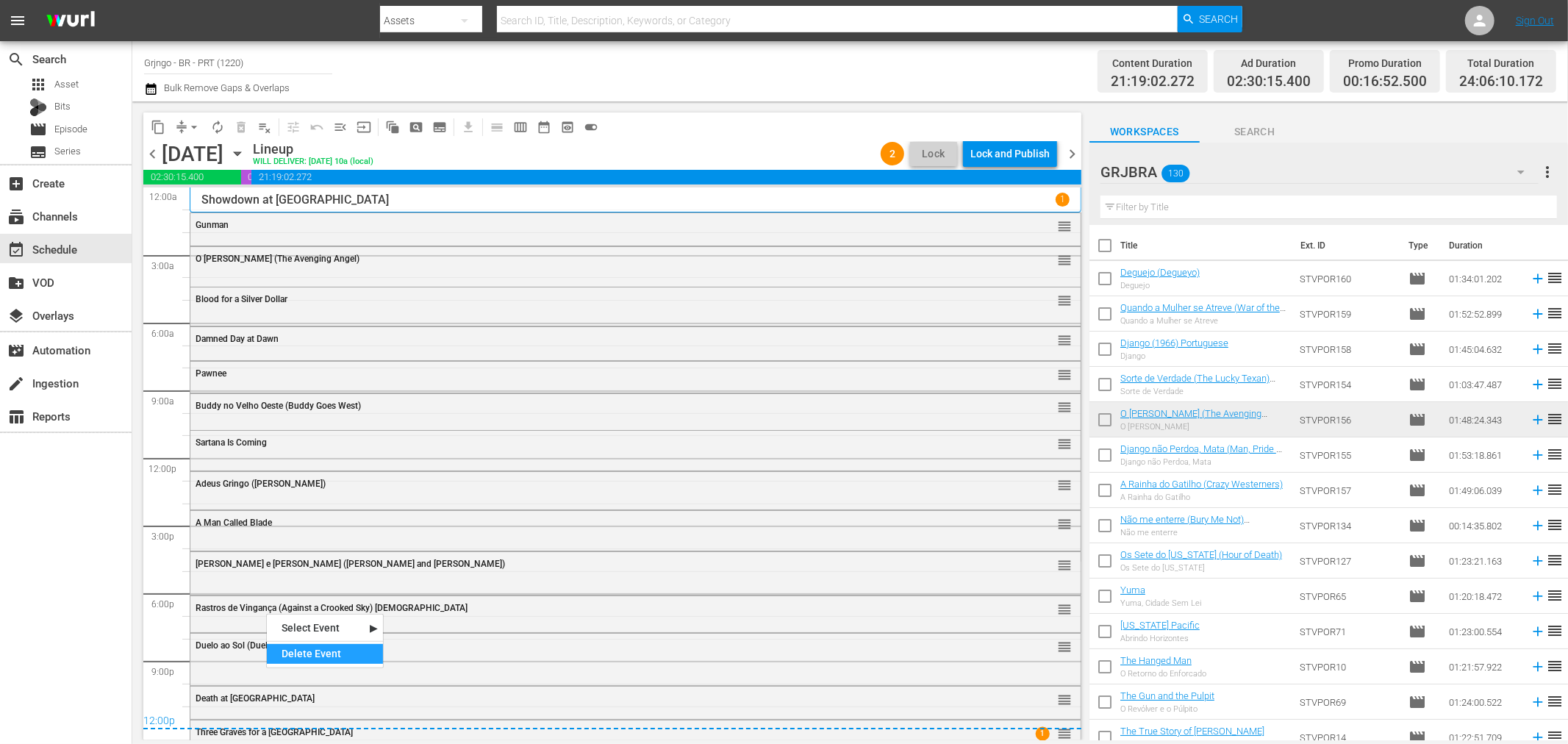
click at [310, 654] on div "Delete Event" at bounding box center [325, 654] width 116 height 20
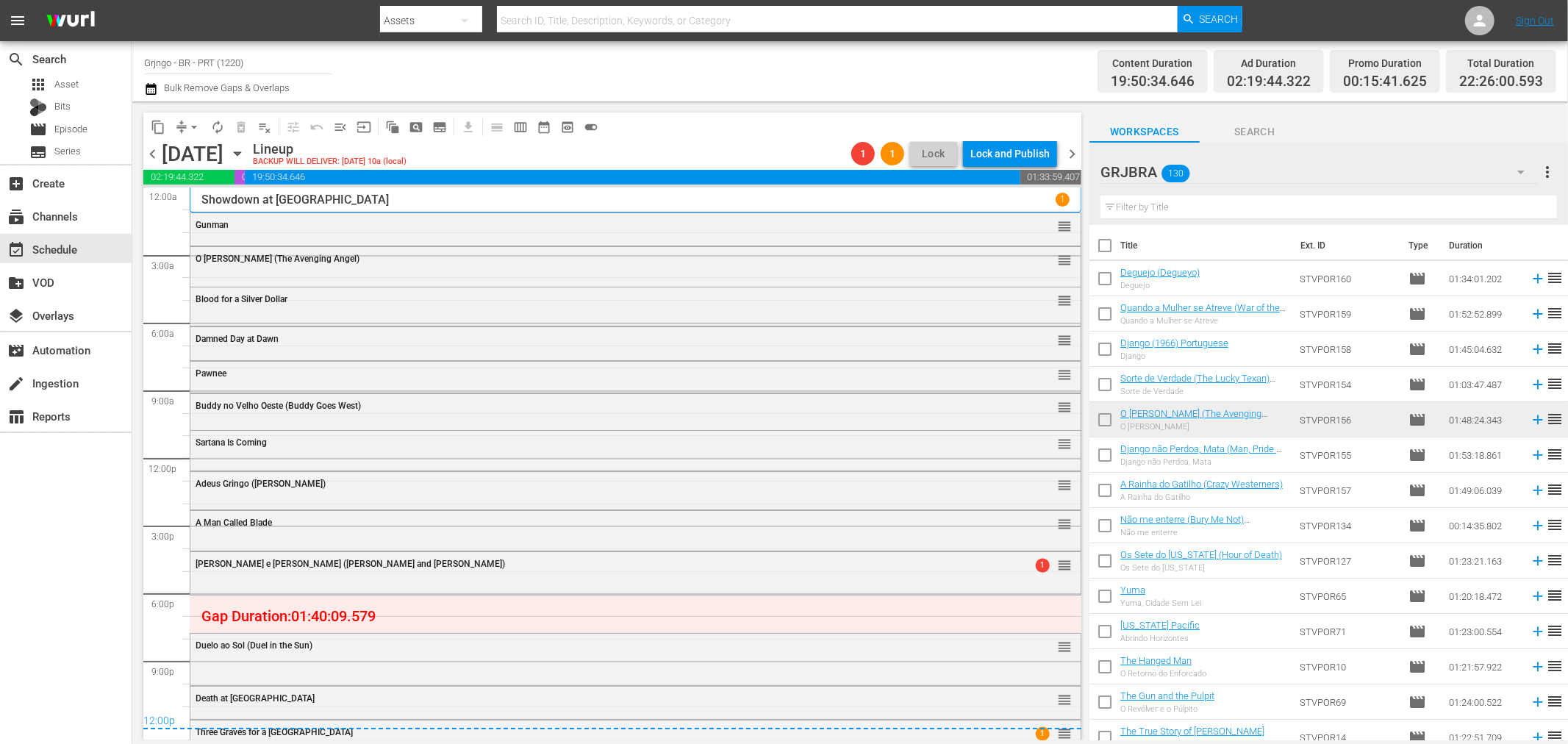
click at [1239, 206] on input "text" at bounding box center [1329, 207] width 456 height 24
paste input "Wanted 1967"
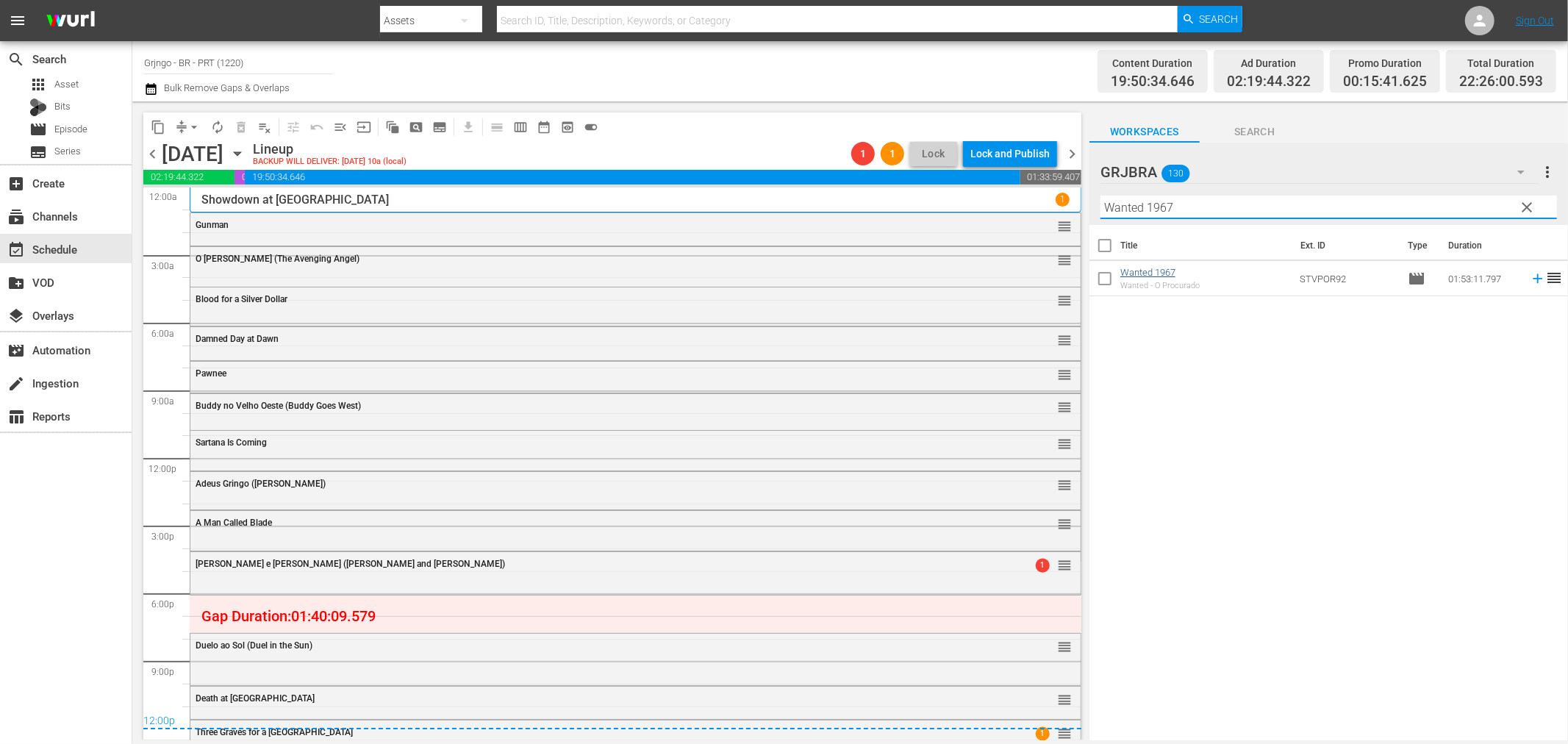
type input "Wanted 1967"
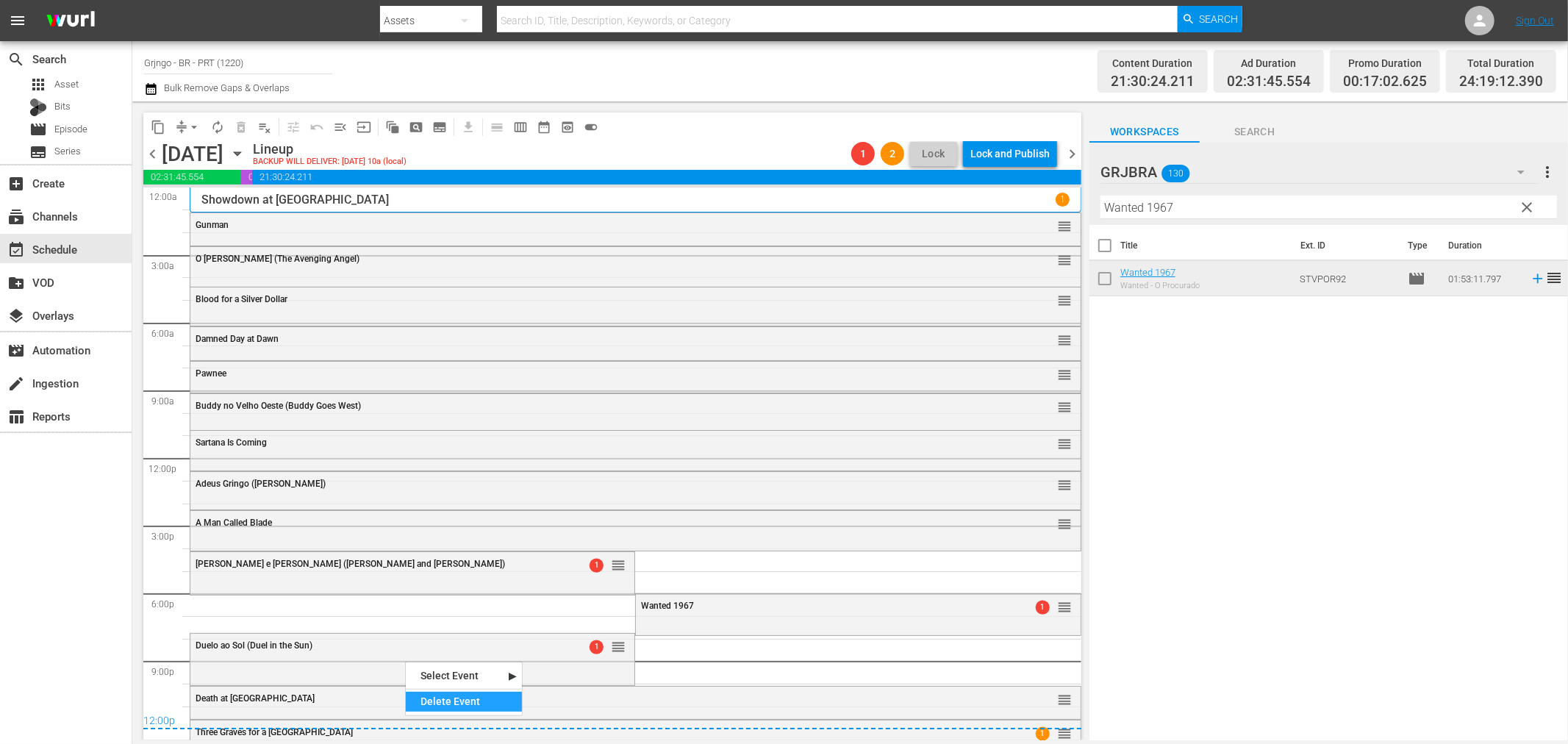
click at [437, 707] on div "Delete Event" at bounding box center [464, 701] width 116 height 20
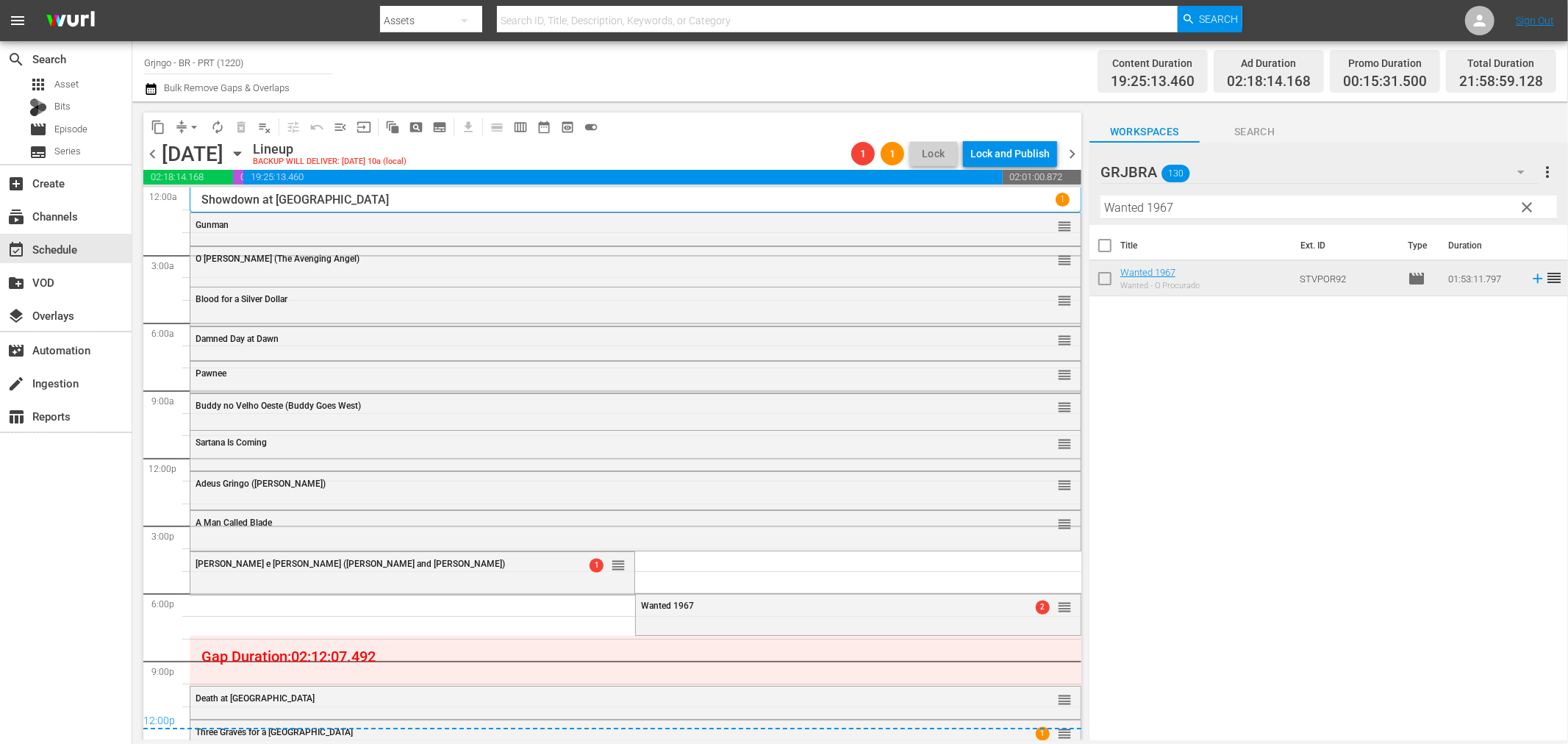
click at [1531, 206] on span "clear" at bounding box center [1527, 206] width 17 height 17
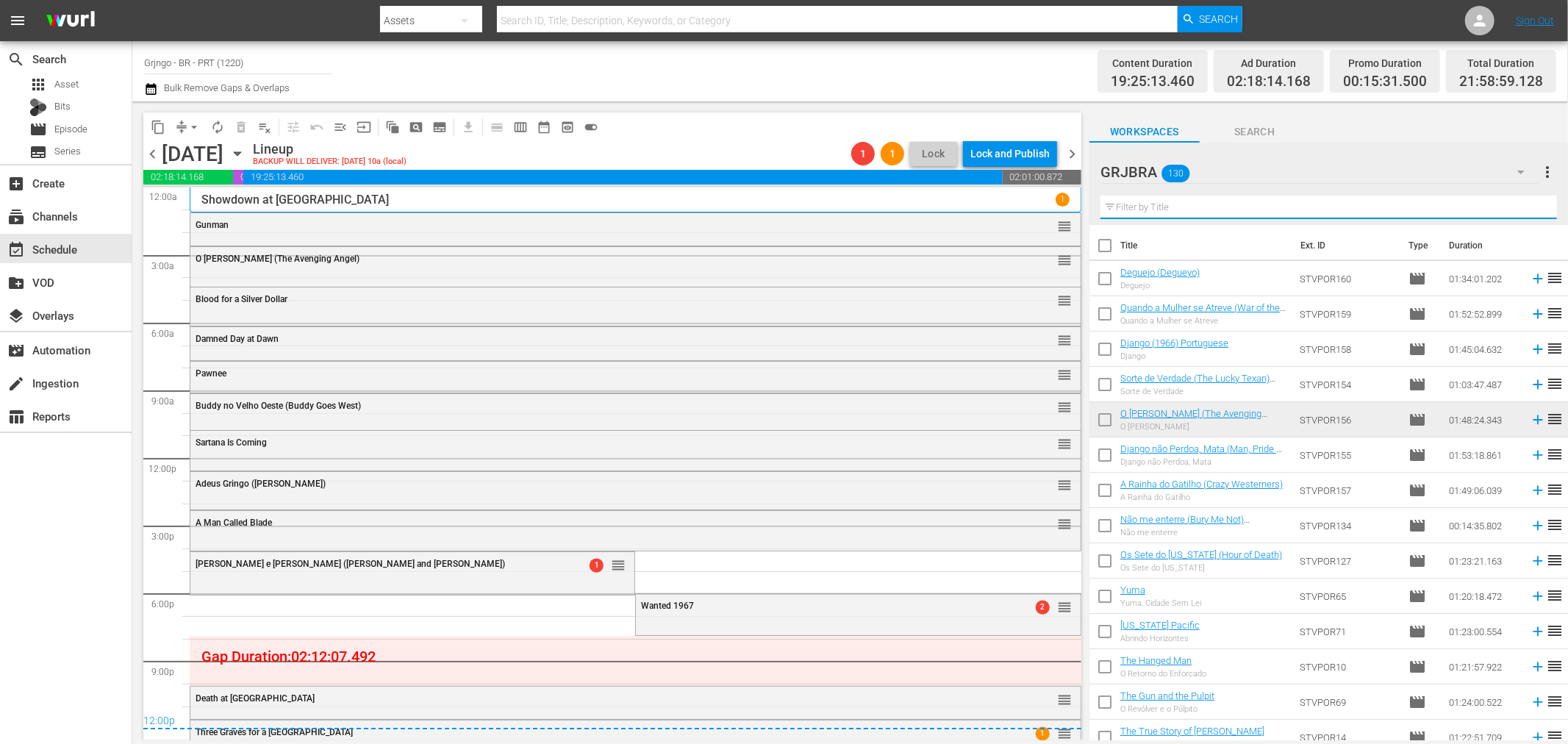
paste input "O Dólar Furado"
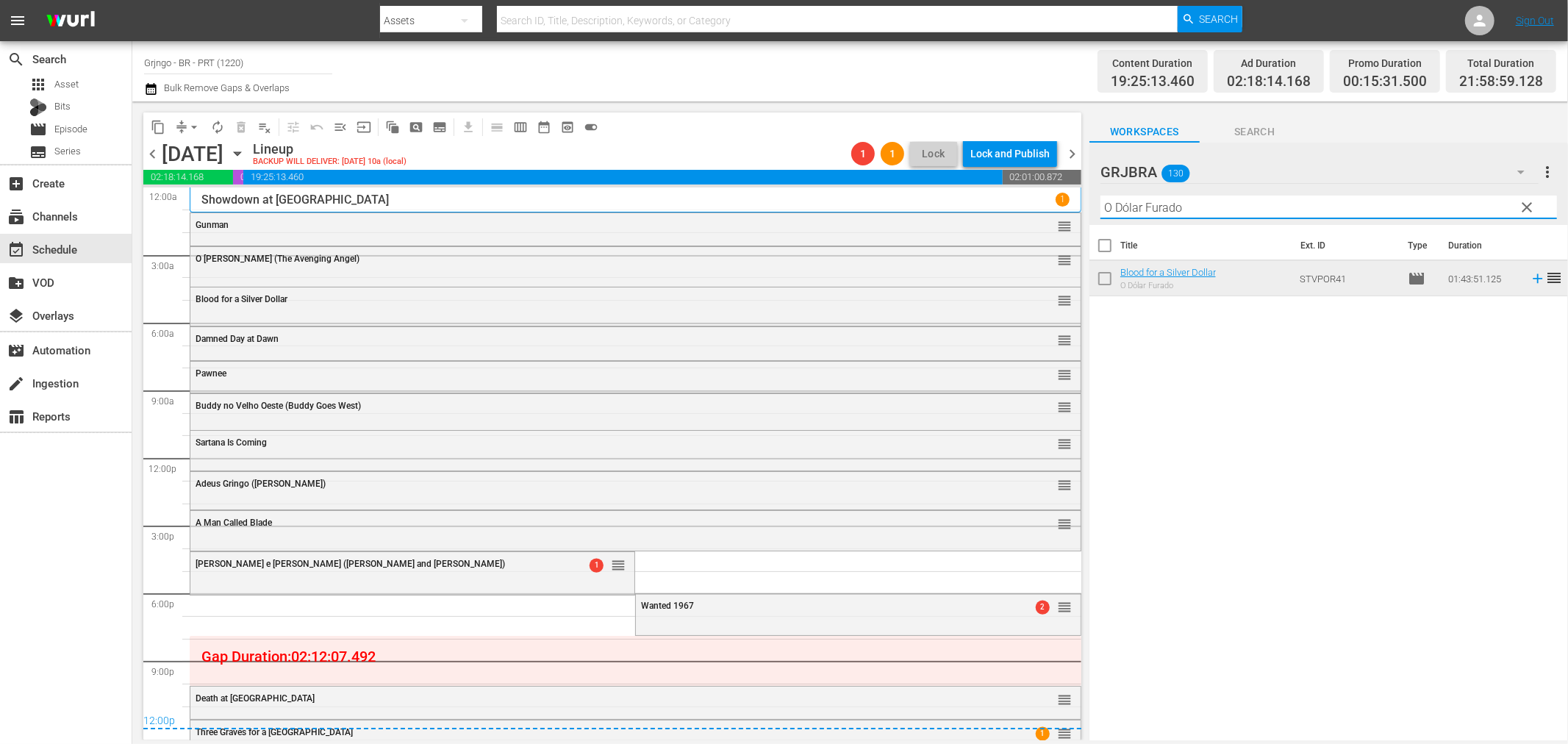
type input "O Dólar Furado"
drag, startPoint x: 1049, startPoint y: 338, endPoint x: 973, endPoint y: 544, distance: 219.6
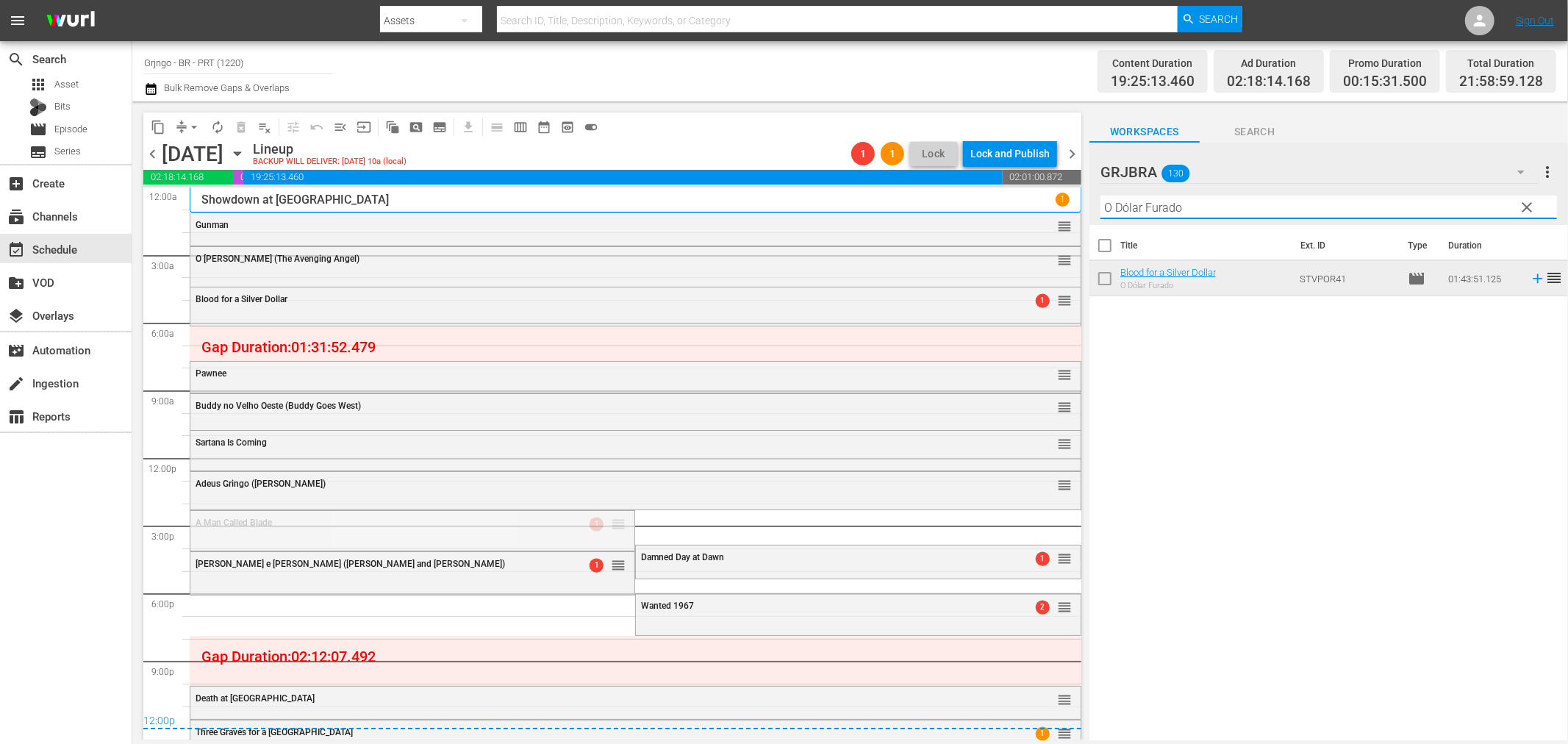
drag, startPoint x: 615, startPoint y: 526, endPoint x: 678, endPoint y: 321, distance: 214.5
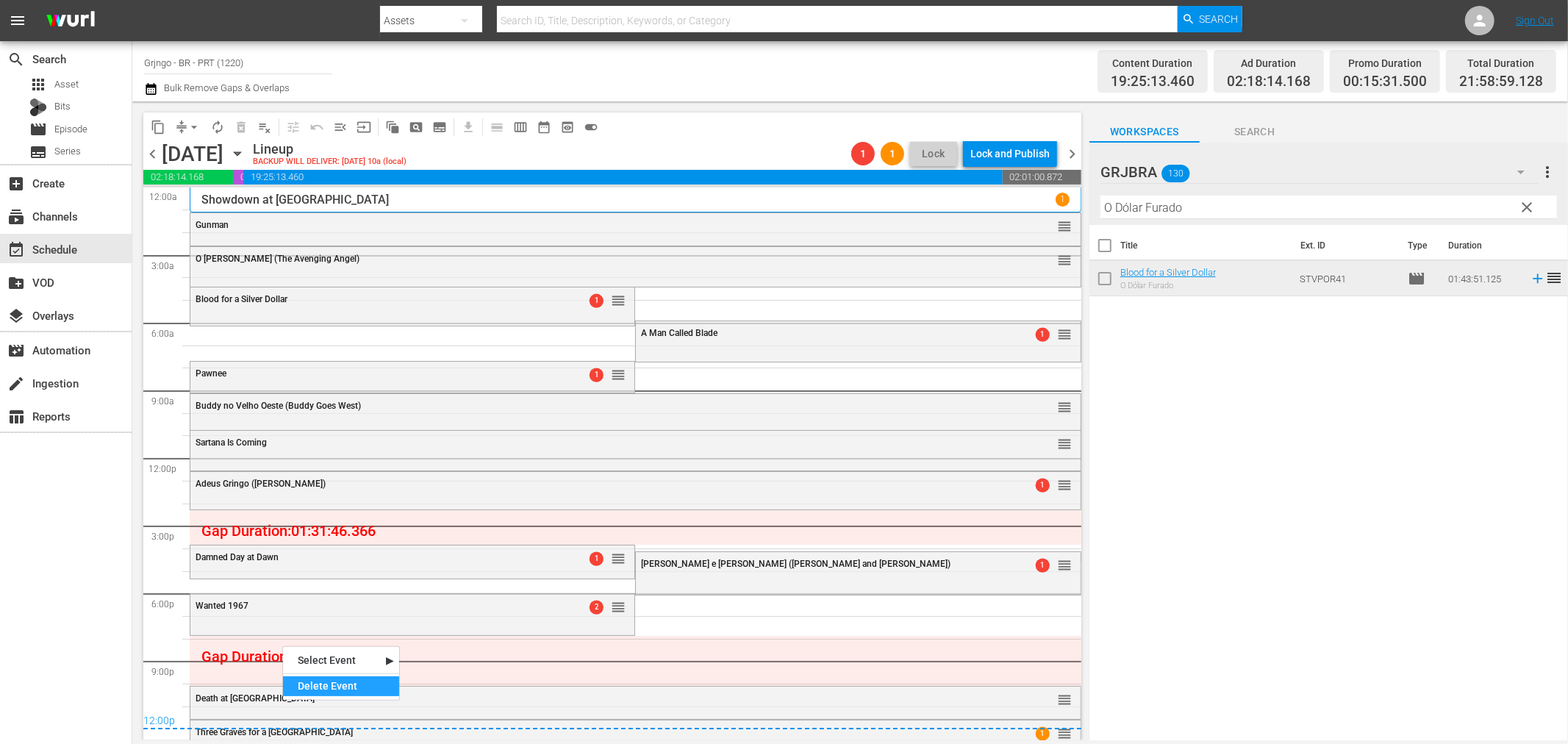
click at [310, 691] on div "Delete Event" at bounding box center [340, 686] width 116 height 20
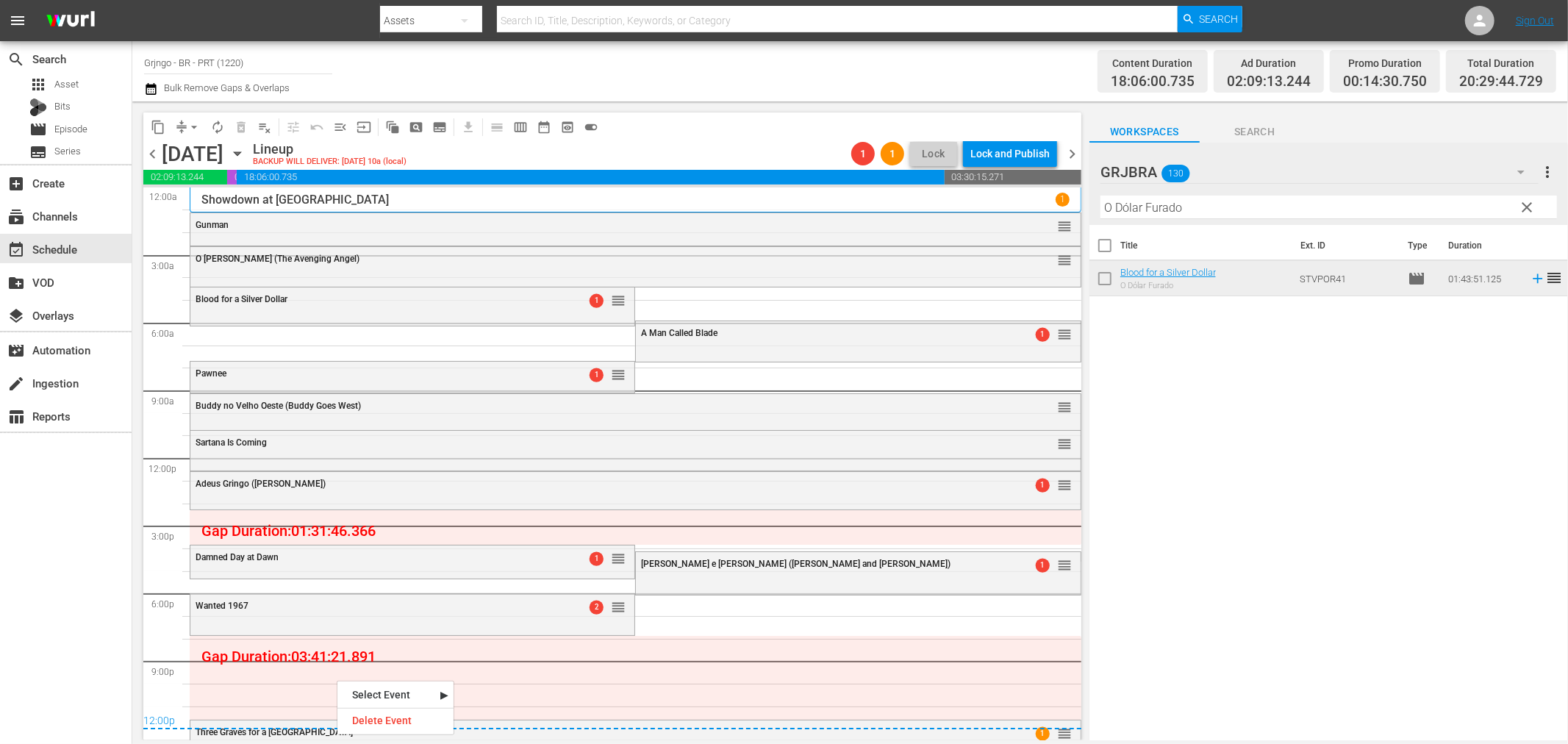
click at [378, 715] on div "Delete Event" at bounding box center [395, 721] width 116 height 20
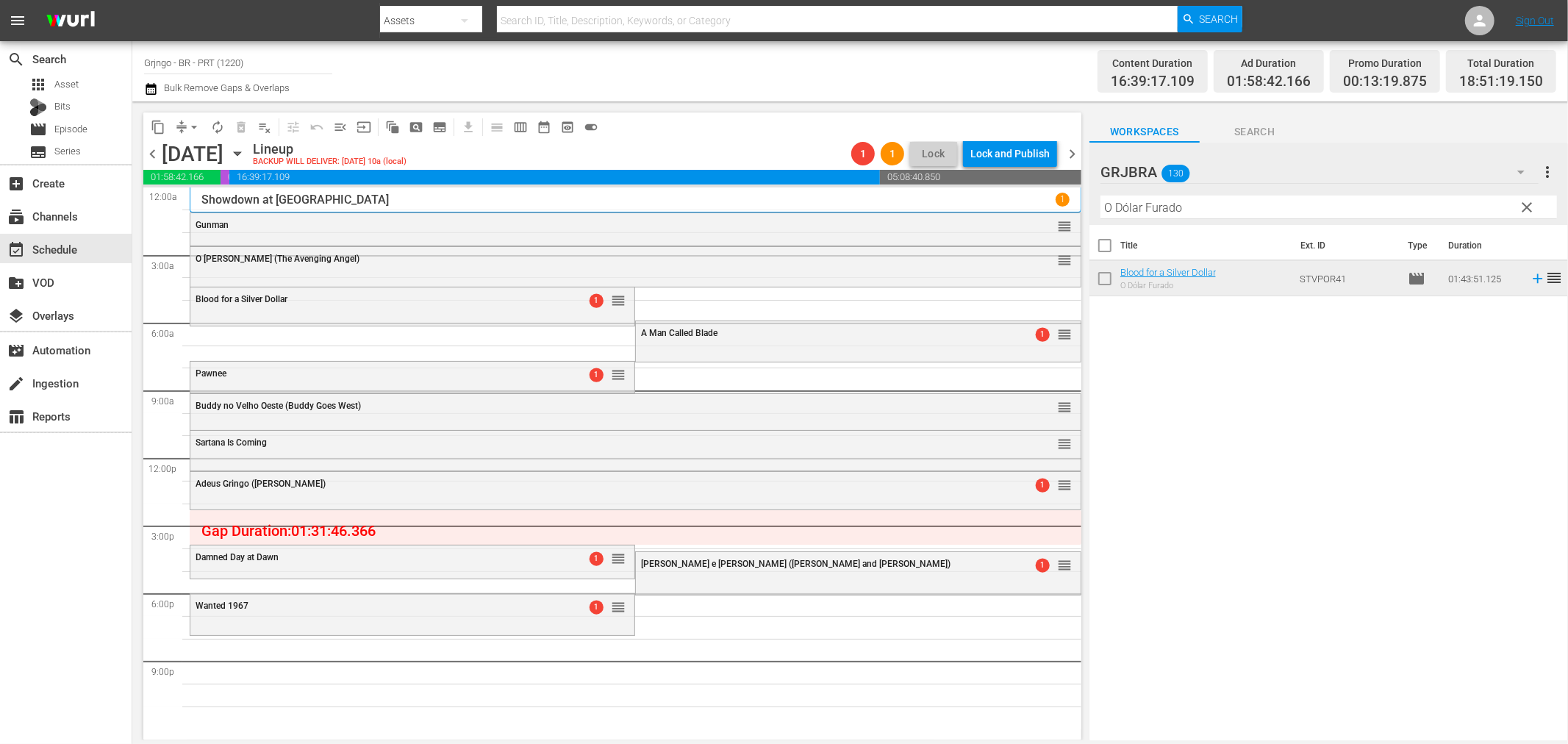
drag, startPoint x: 1527, startPoint y: 205, endPoint x: 1108, endPoint y: 205, distance: 419.0
click at [1527, 205] on span "clear" at bounding box center [1527, 206] width 17 height 17
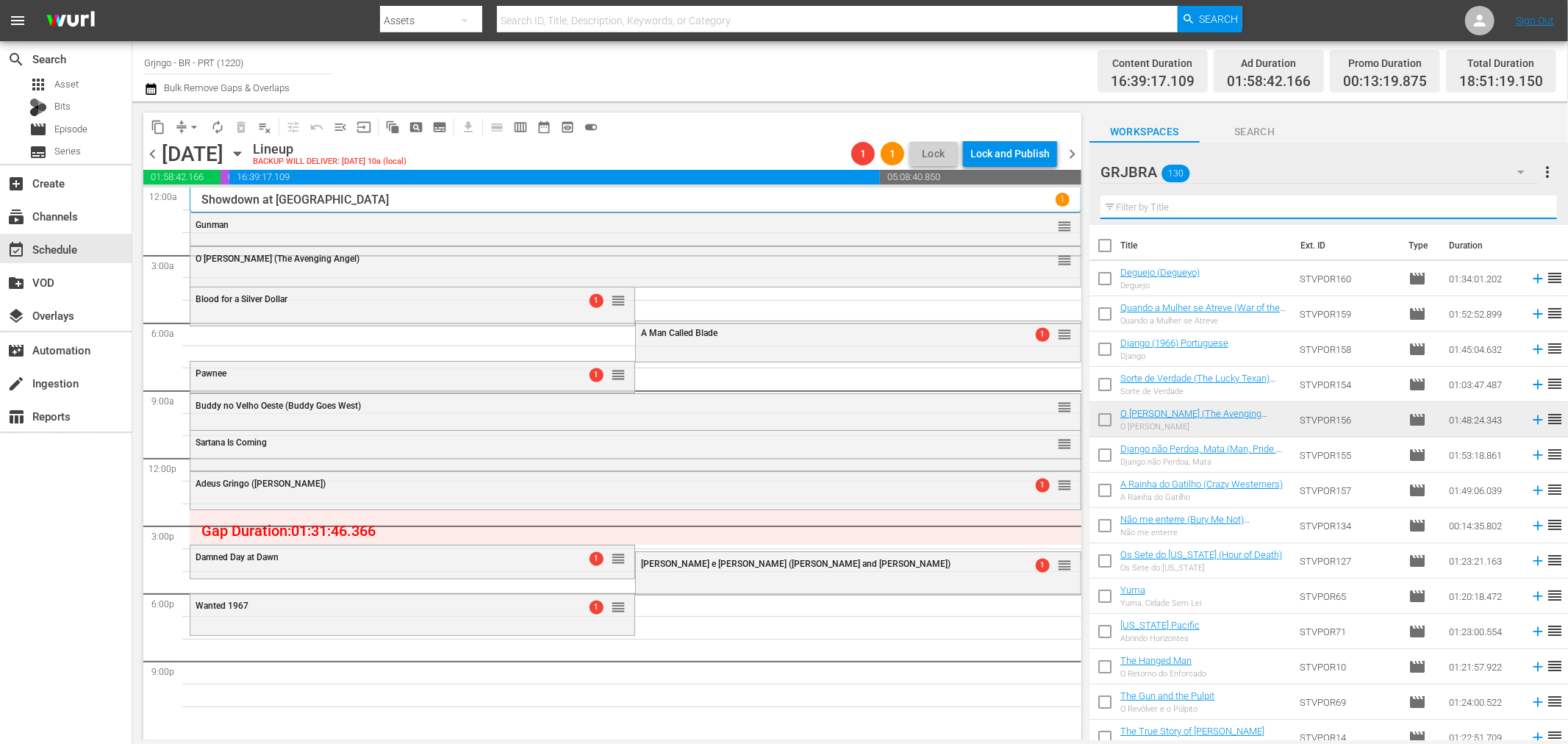
paste input "[US_STATE] Colt Returns"
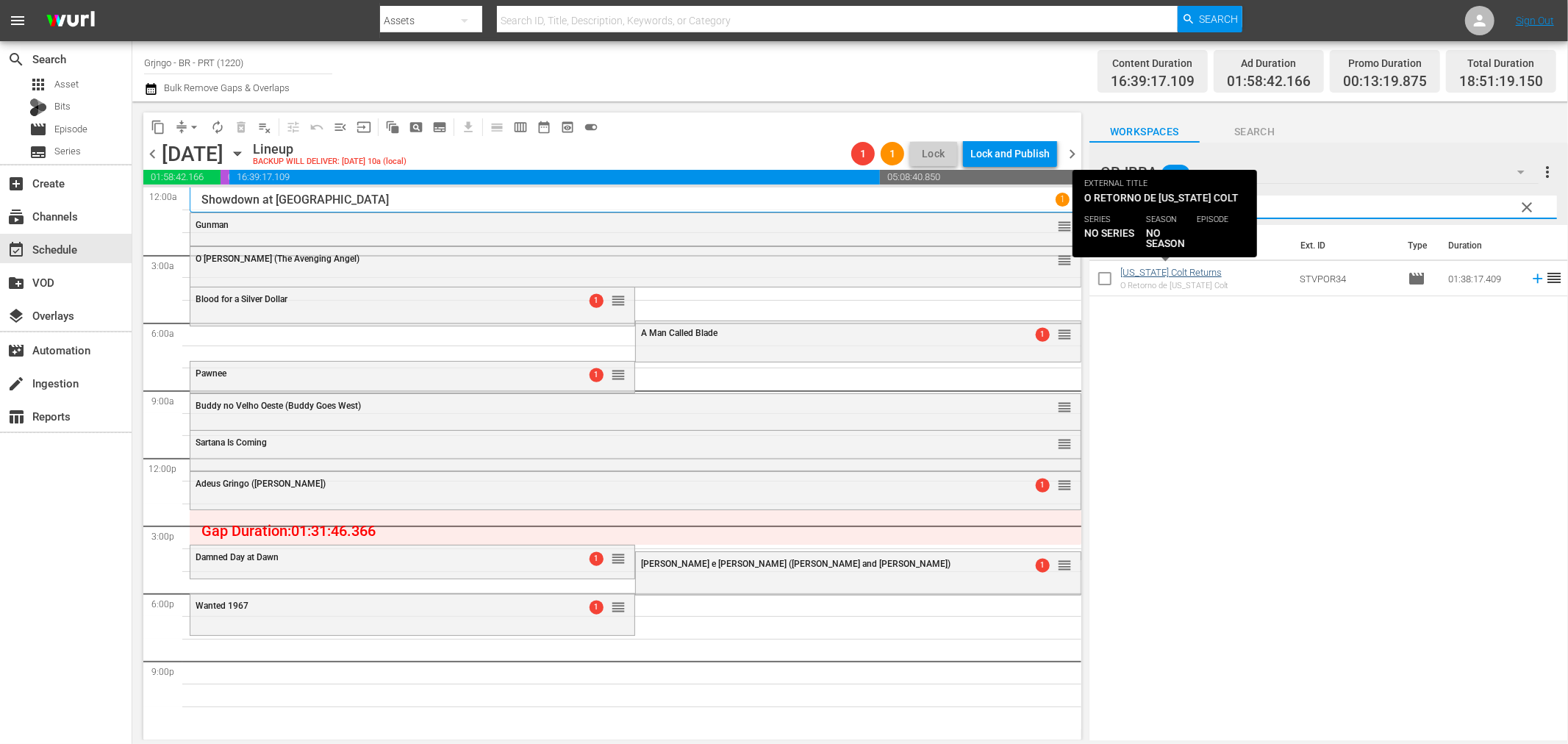
type input "[US_STATE] Colt Returns"
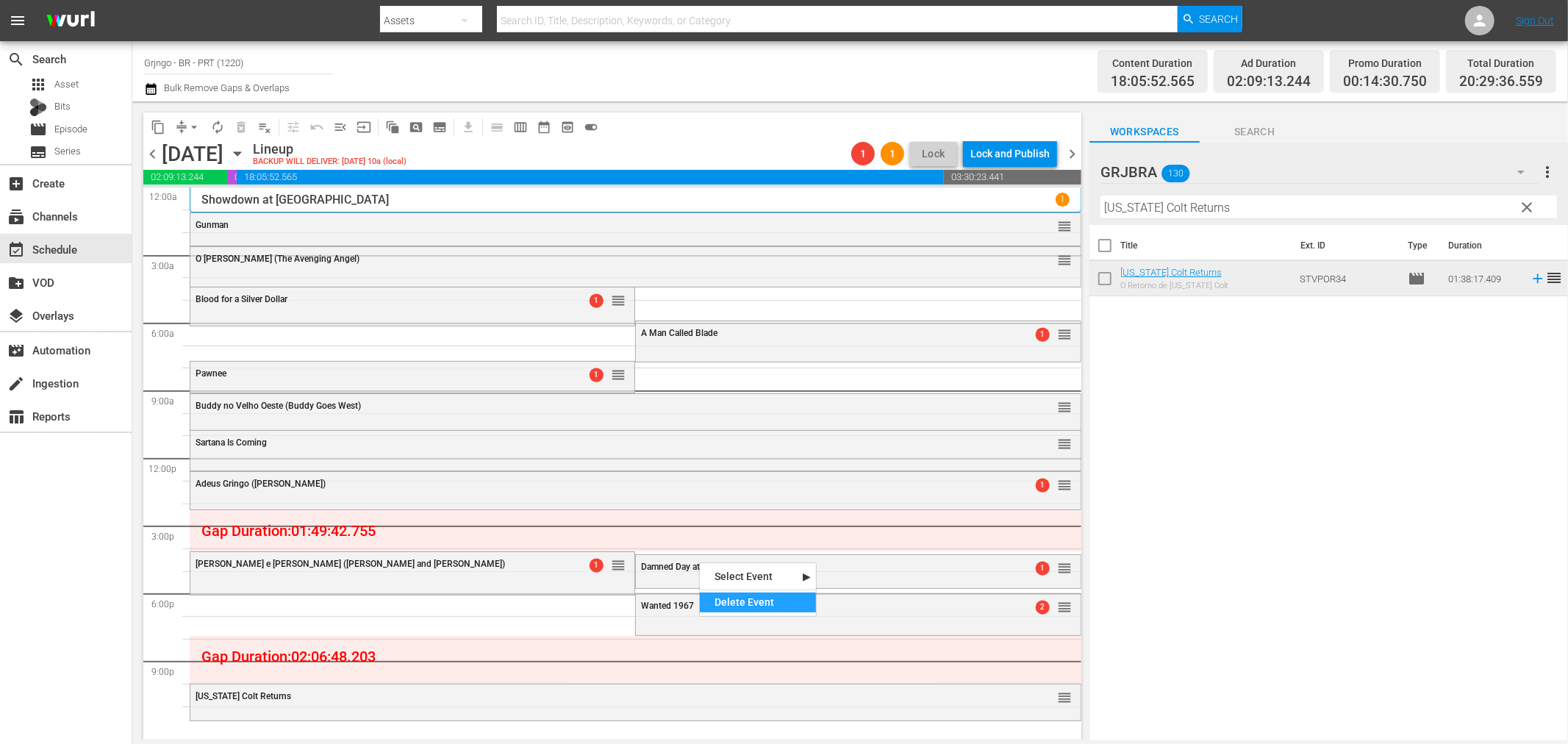
click at [777, 603] on div "Delete Event" at bounding box center [757, 603] width 116 height 20
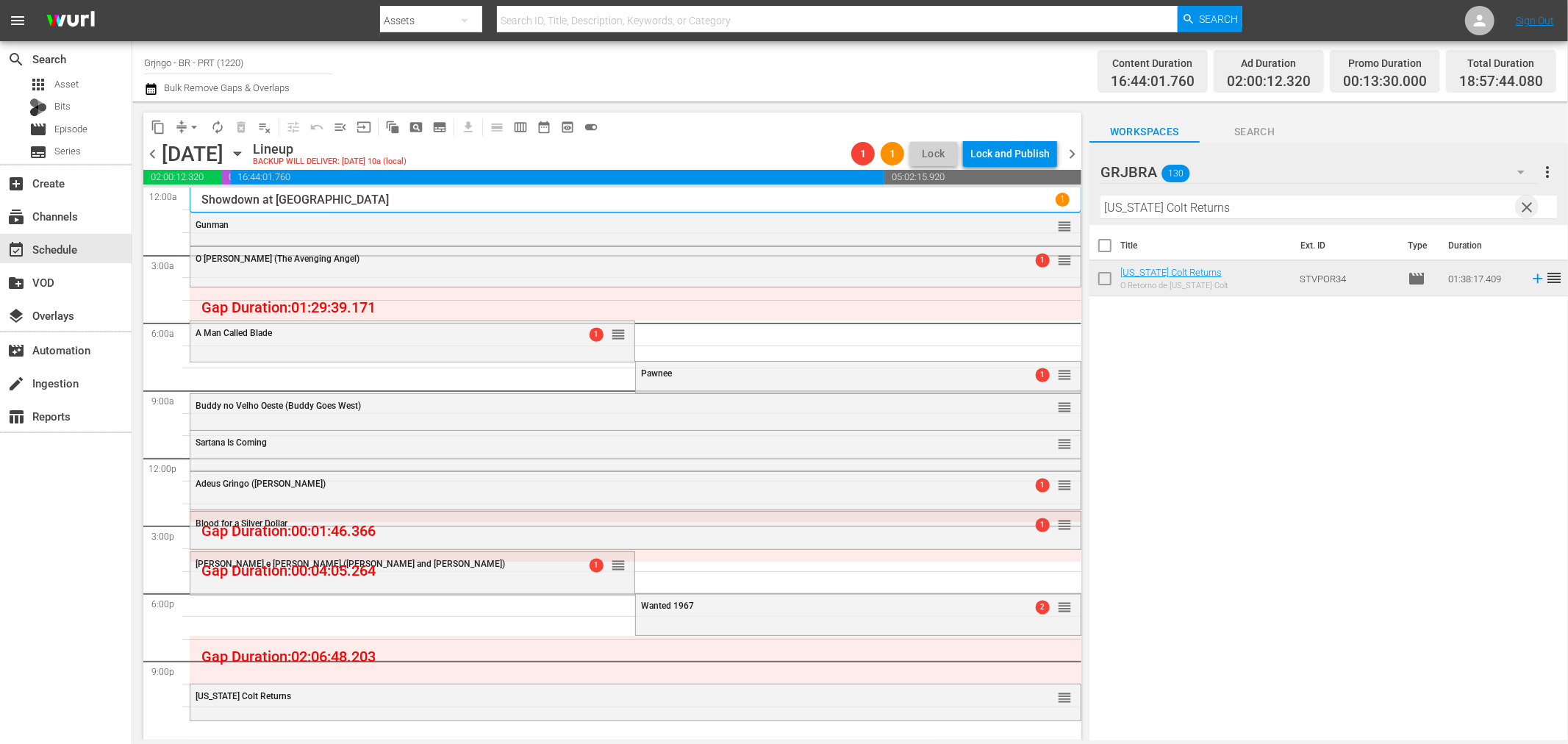
click at [1534, 206] on span "clear" at bounding box center [1527, 206] width 17 height 17
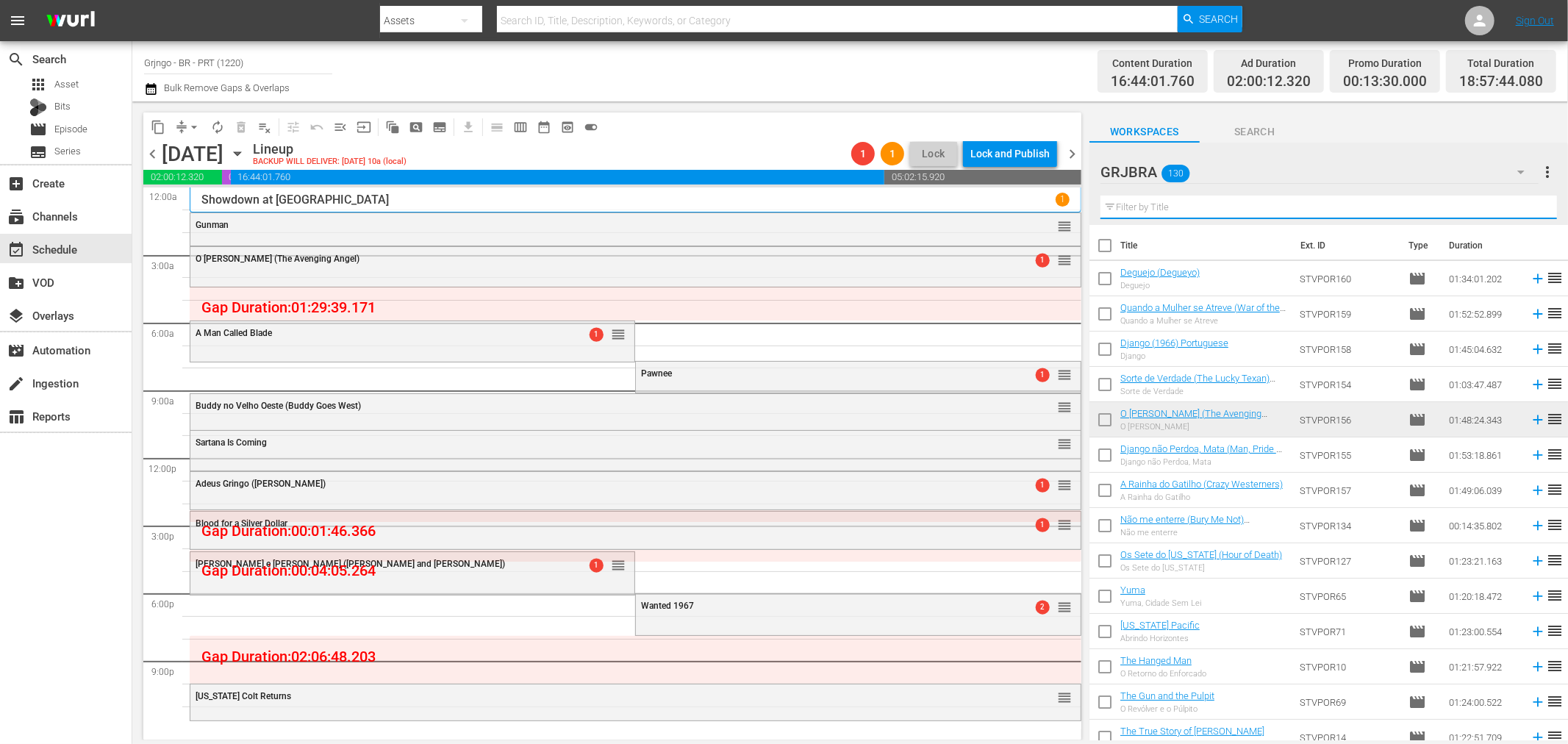
paste input "Damned Day at Dawn"
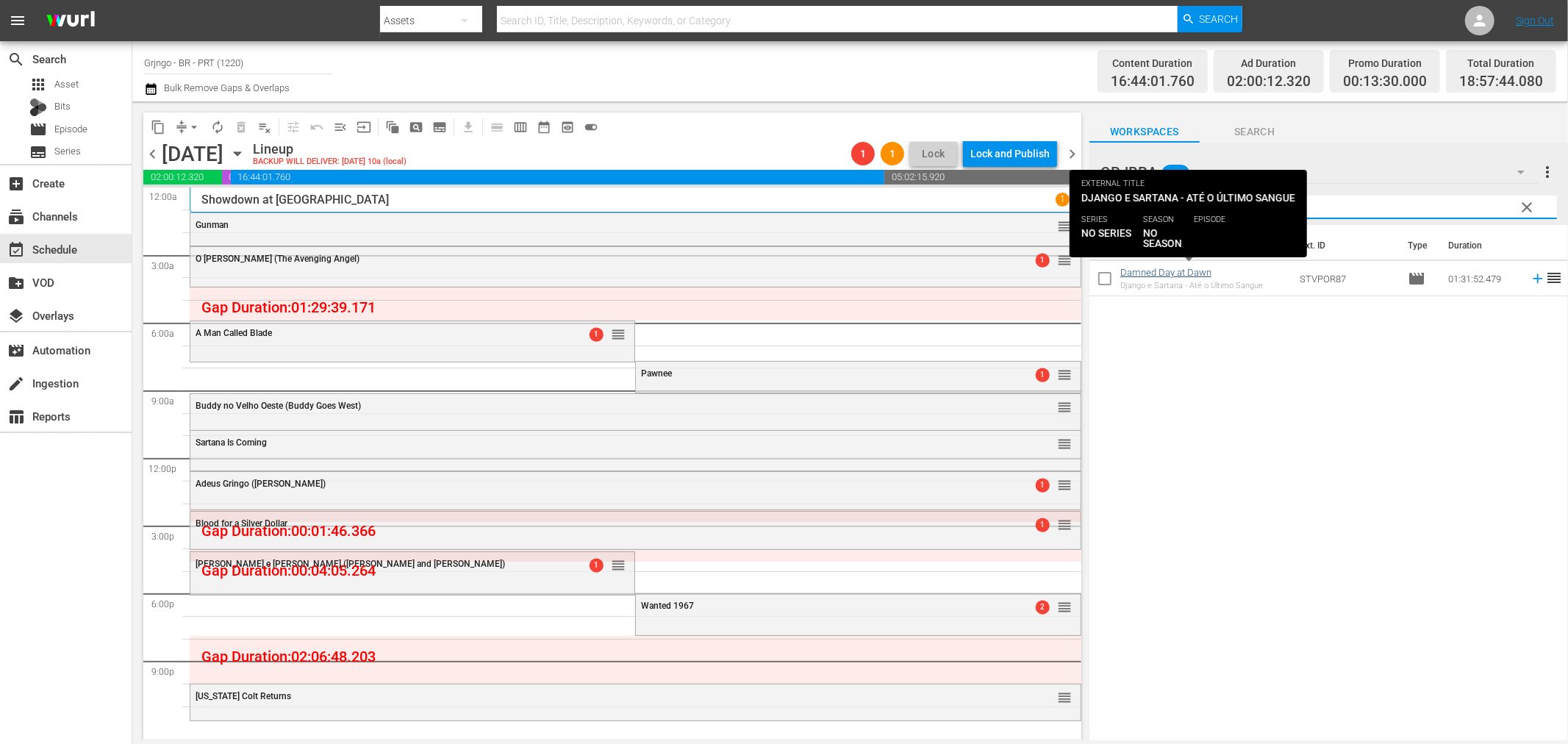
type input "Damned Day at Dawn"
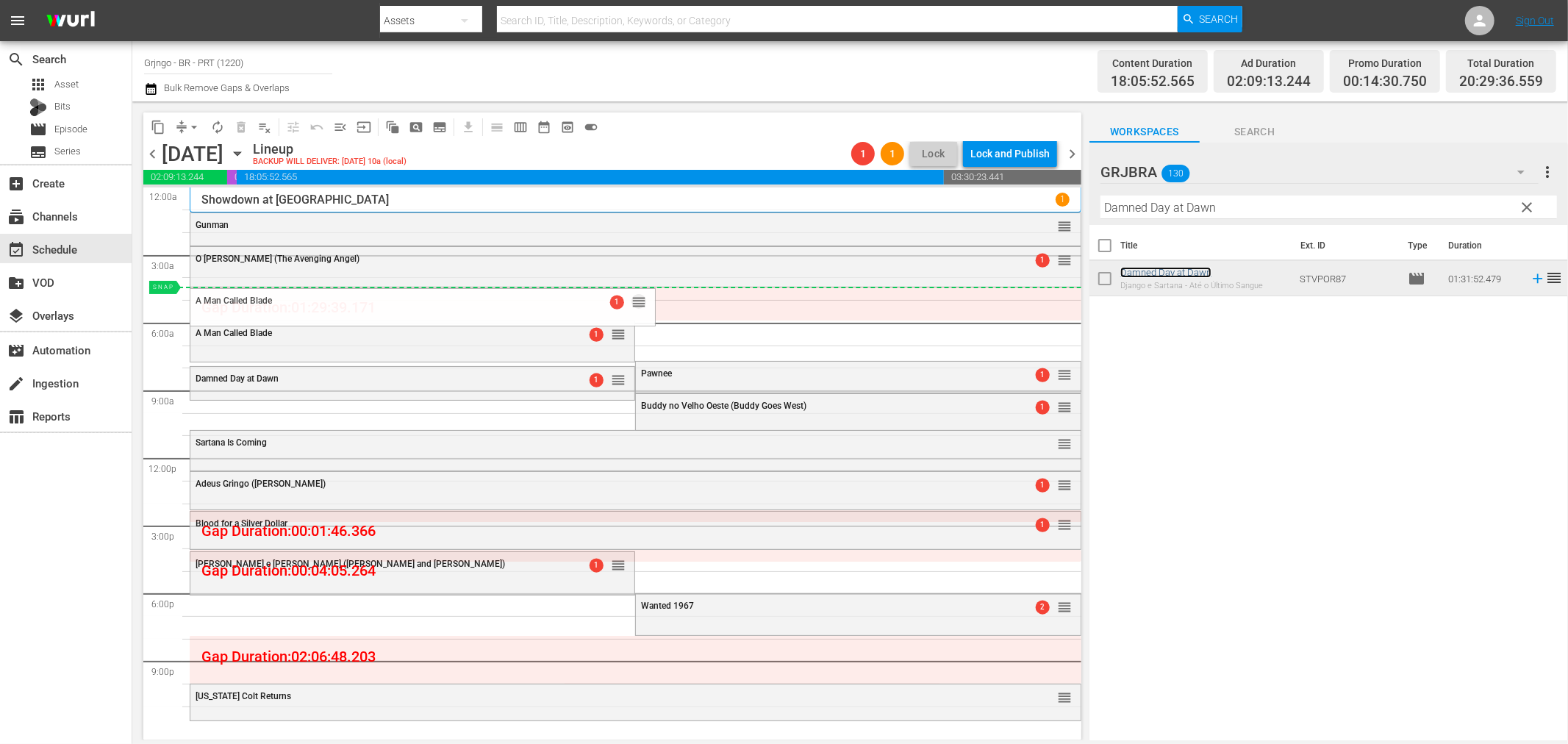
drag, startPoint x: 612, startPoint y: 335, endPoint x: 616, endPoint y: 288, distance: 47.2
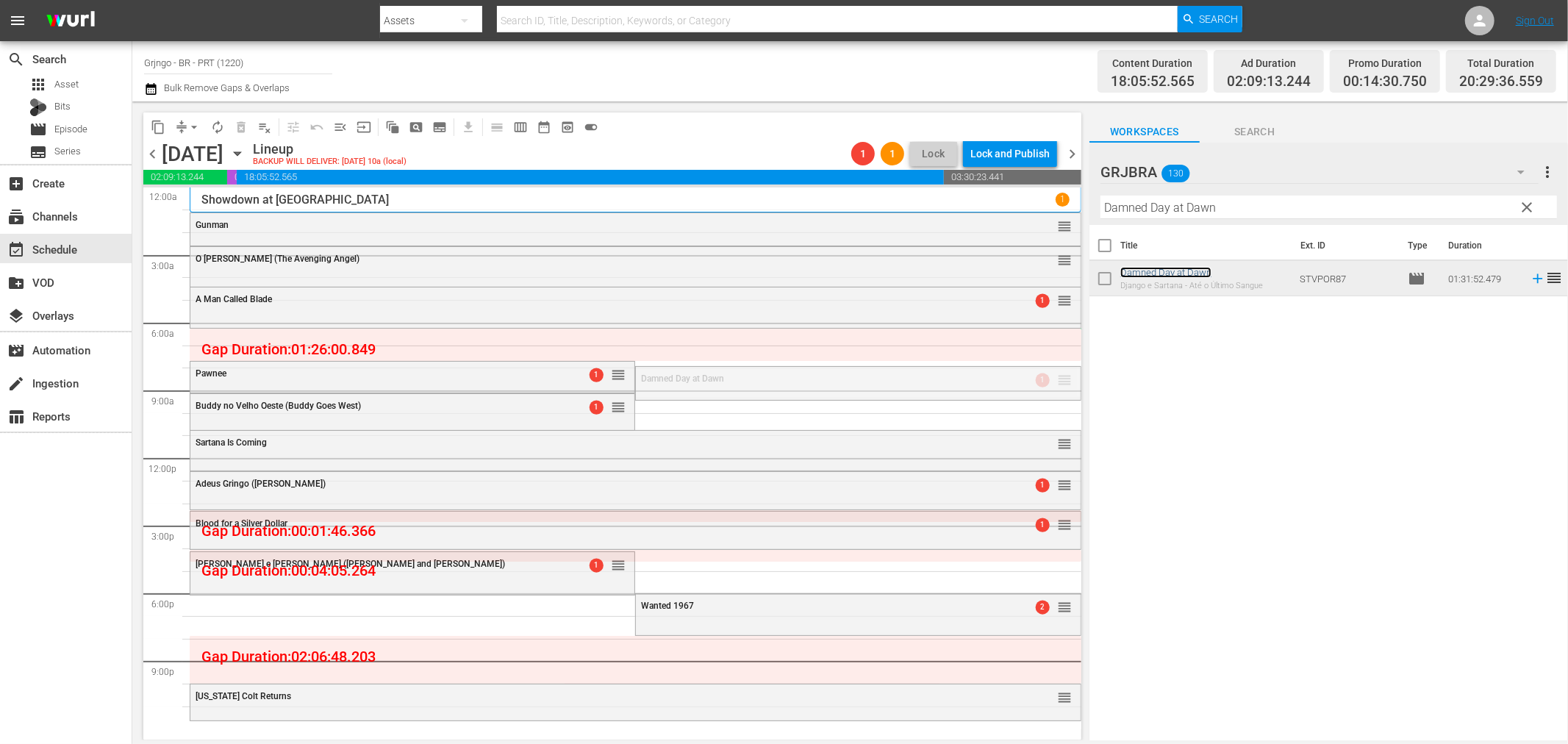
drag, startPoint x: 1054, startPoint y: 376, endPoint x: 1055, endPoint y: 328, distance: 48.0
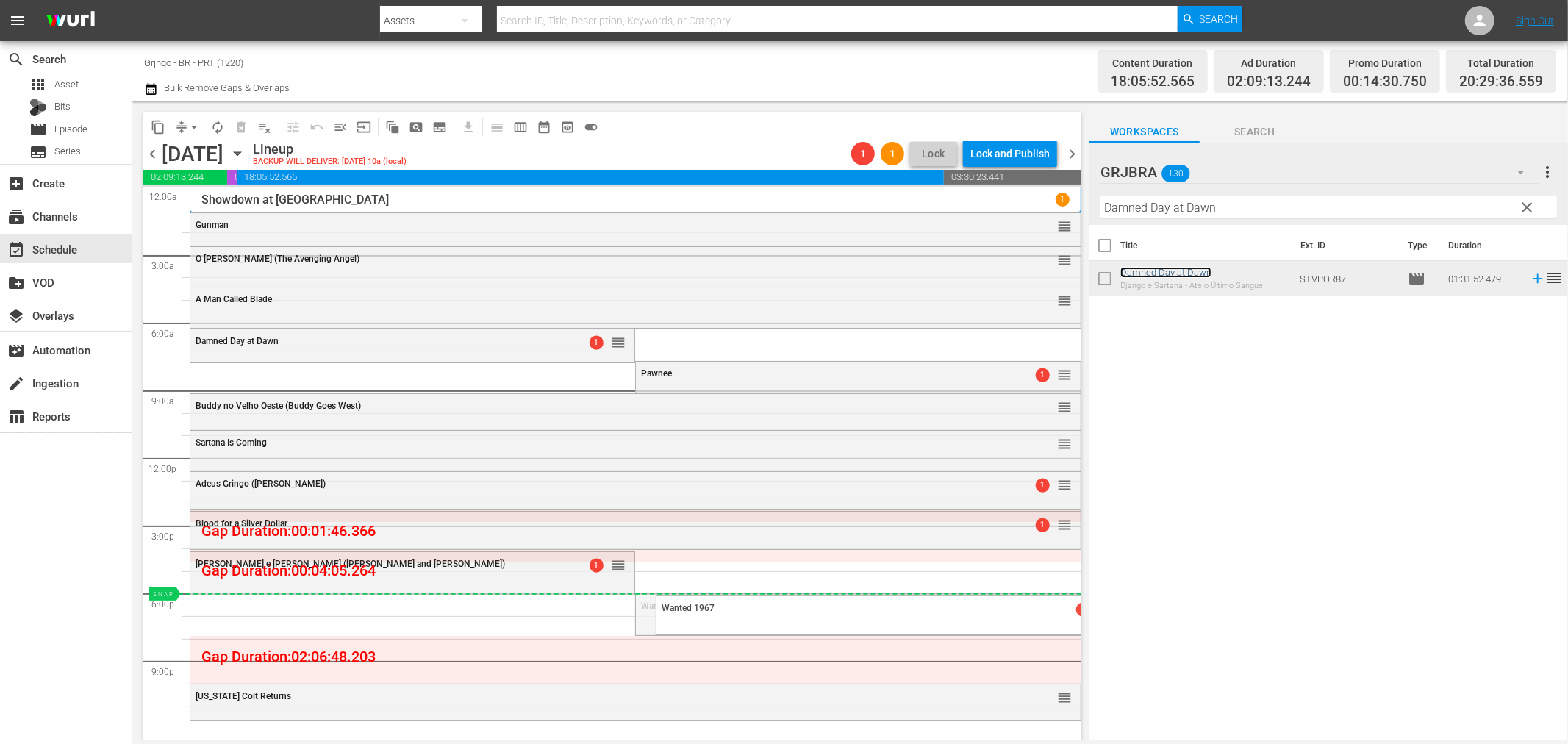
drag, startPoint x: 1060, startPoint y: 608, endPoint x: 1008, endPoint y: 594, distance: 53.9
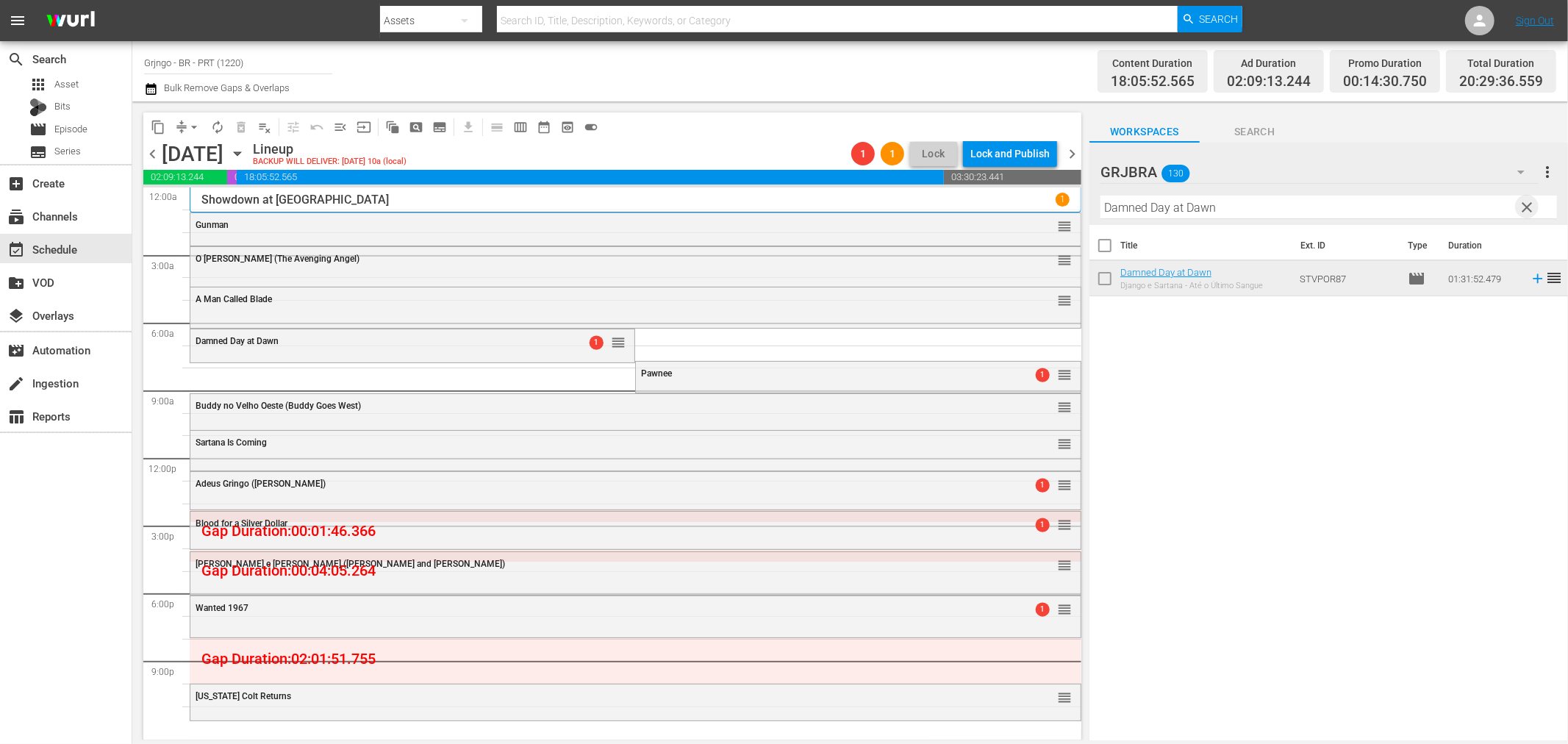
click at [1525, 206] on span "clear" at bounding box center [1527, 206] width 17 height 17
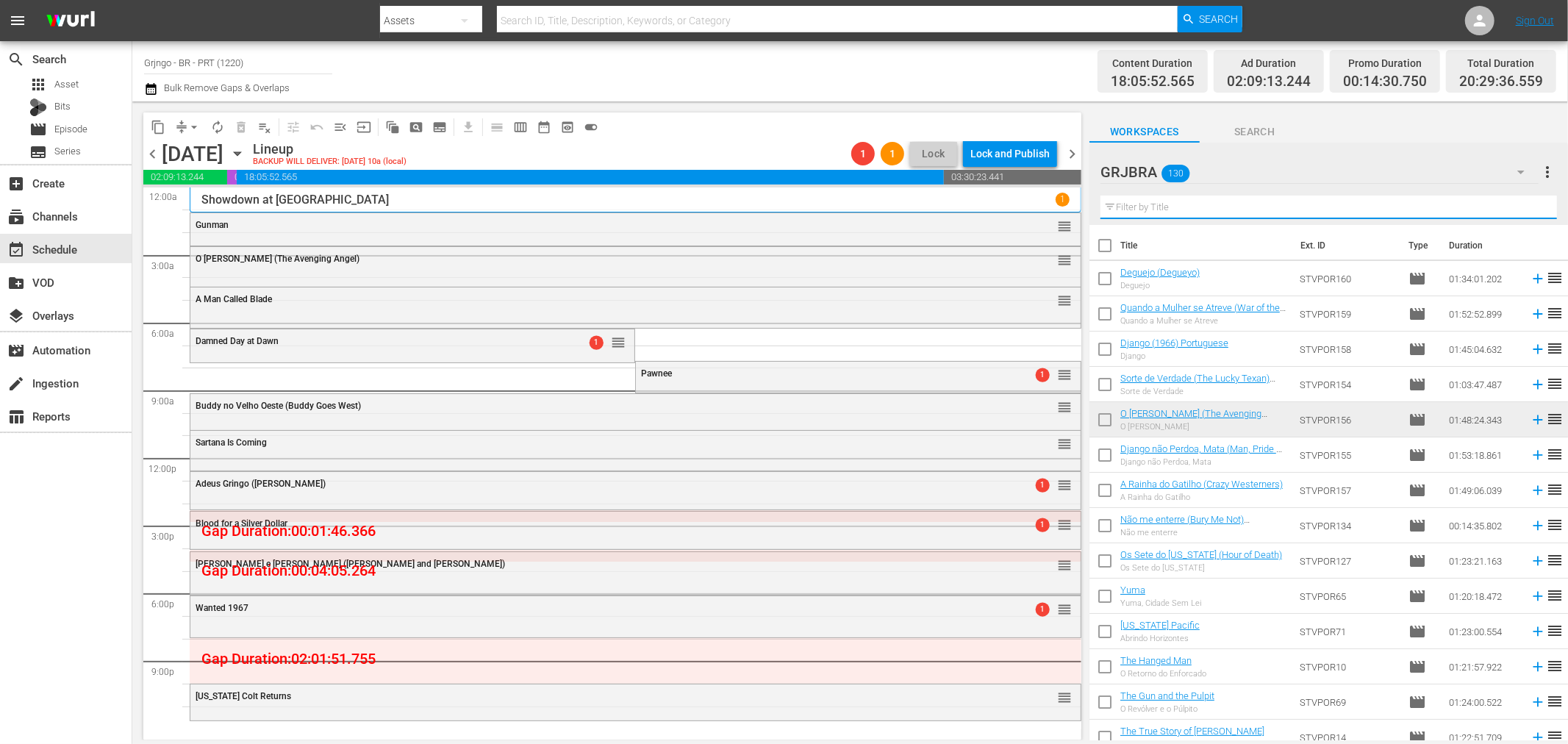
paste input "Long Days of Vengeance"
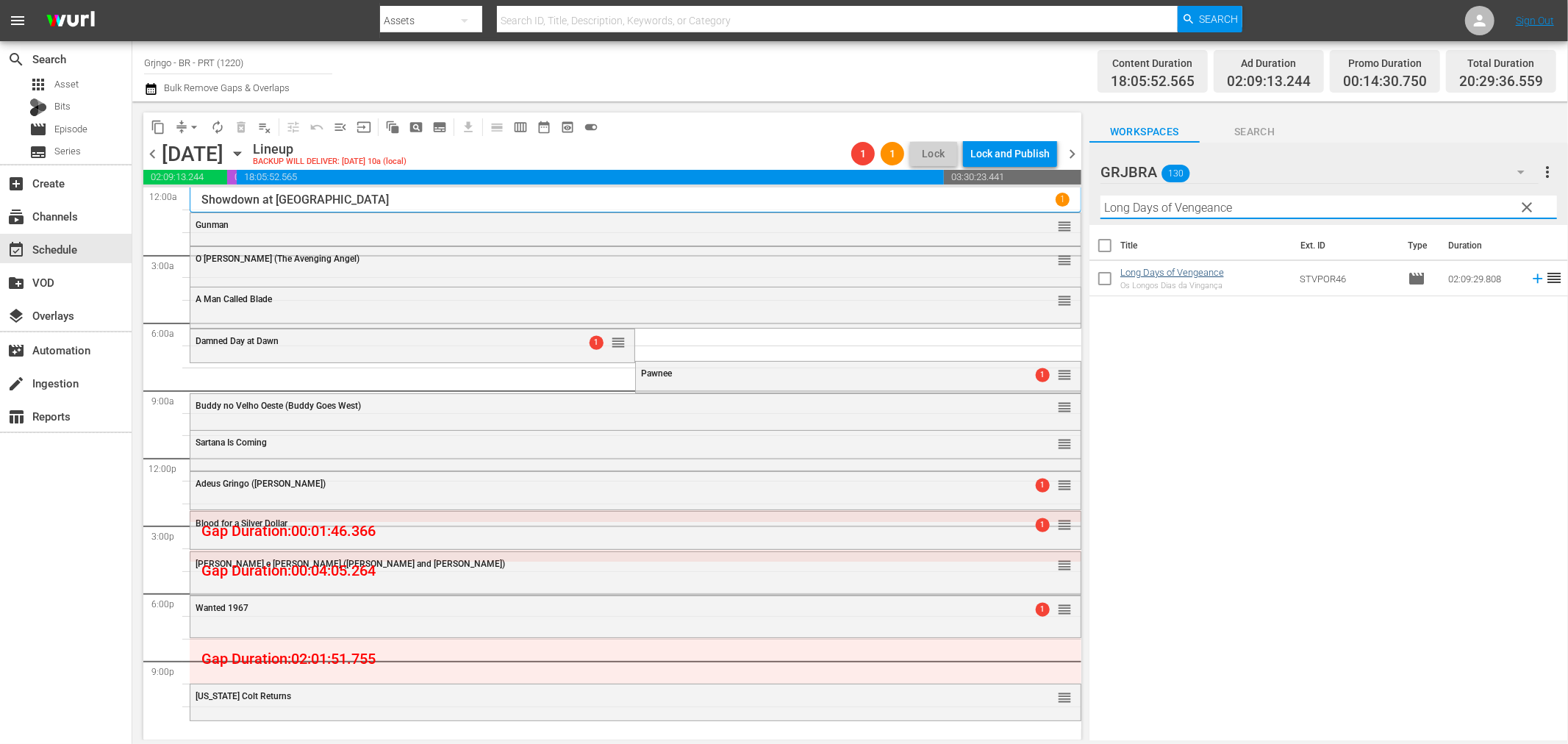
type input "Long Days of Vengeance"
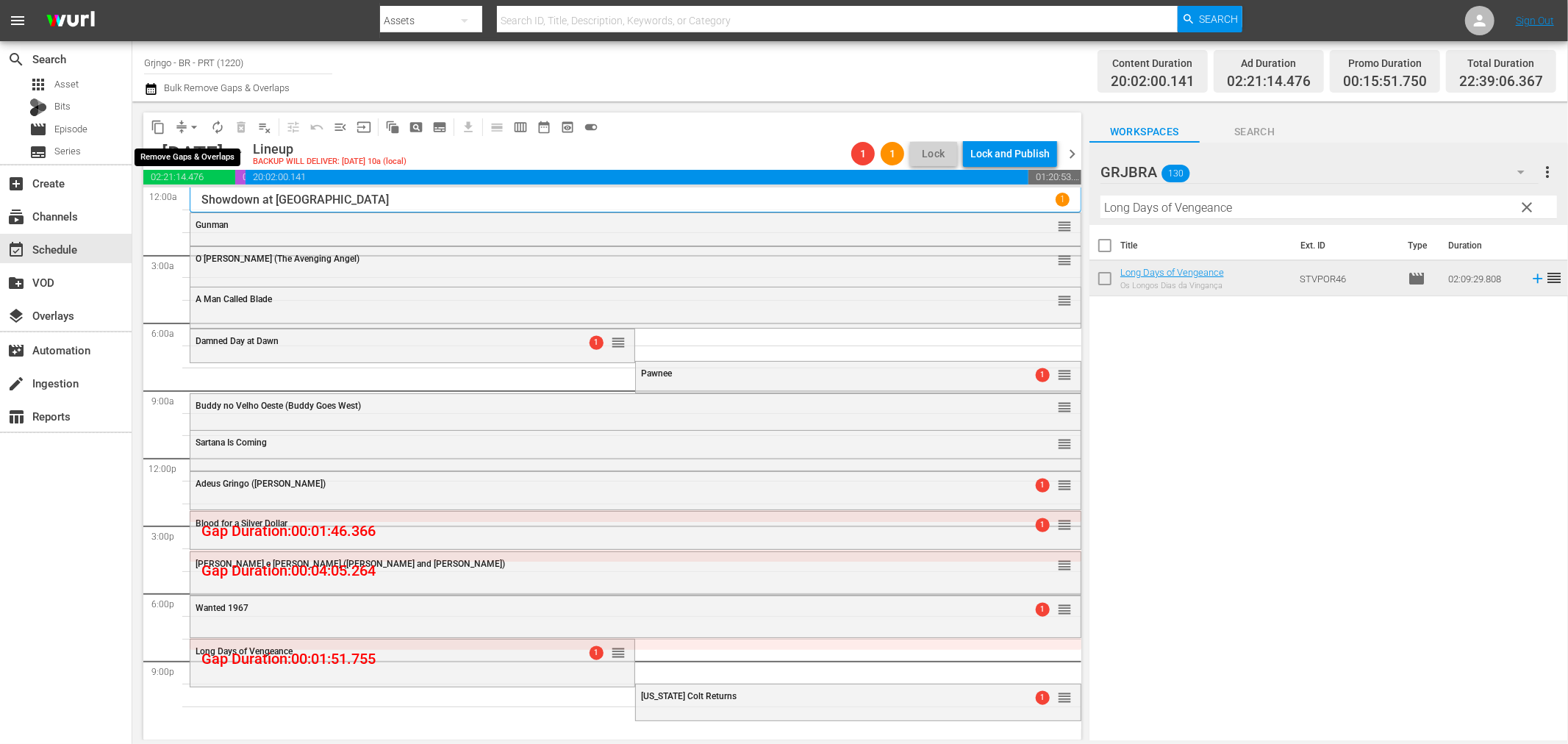
click at [193, 122] on span "arrow_drop_down" at bounding box center [194, 127] width 15 height 15
click at [217, 205] on li "Align to End of Previous Day" at bounding box center [195, 205] width 155 height 25
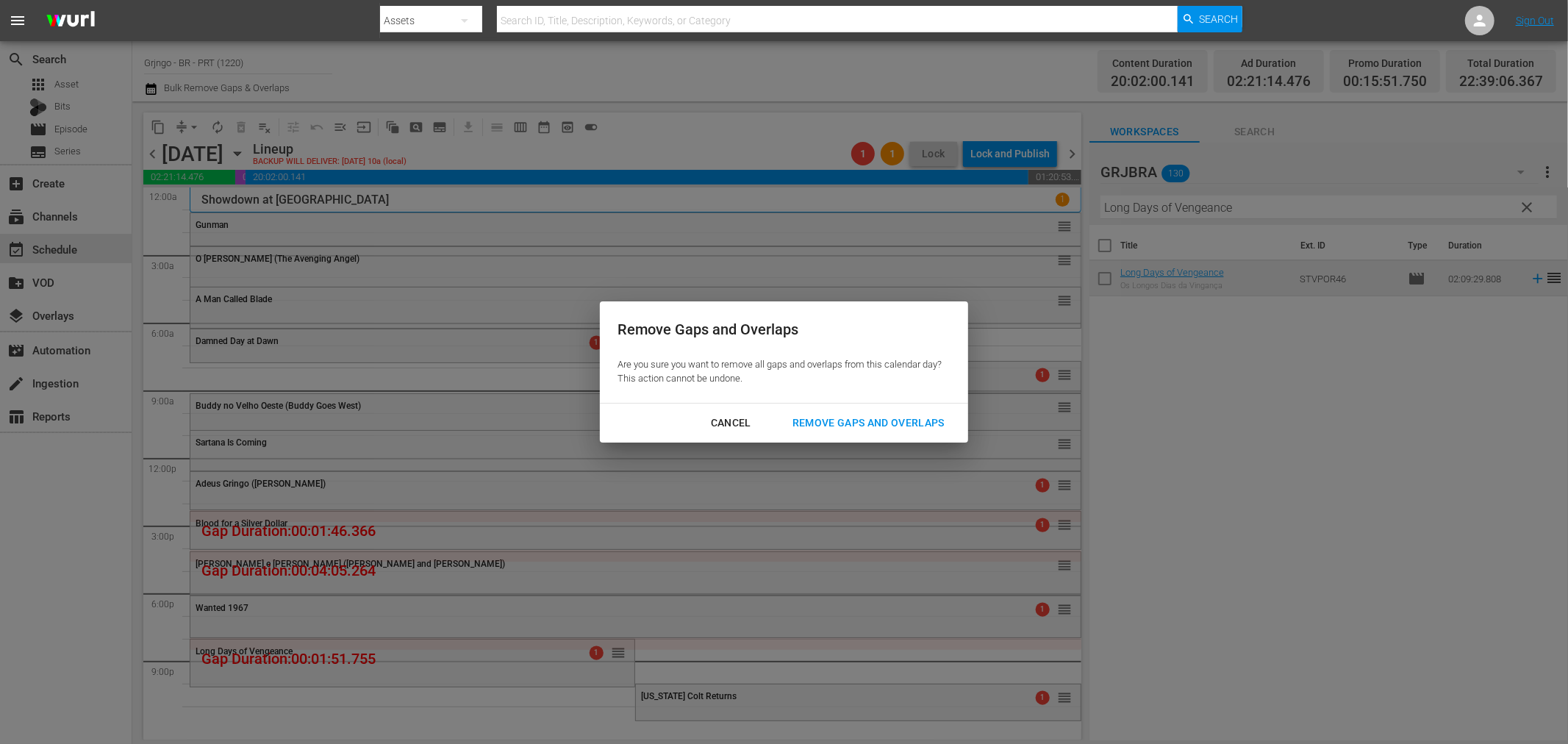
click at [872, 424] on div "Remove Gaps and Overlaps" at bounding box center [869, 423] width 176 height 18
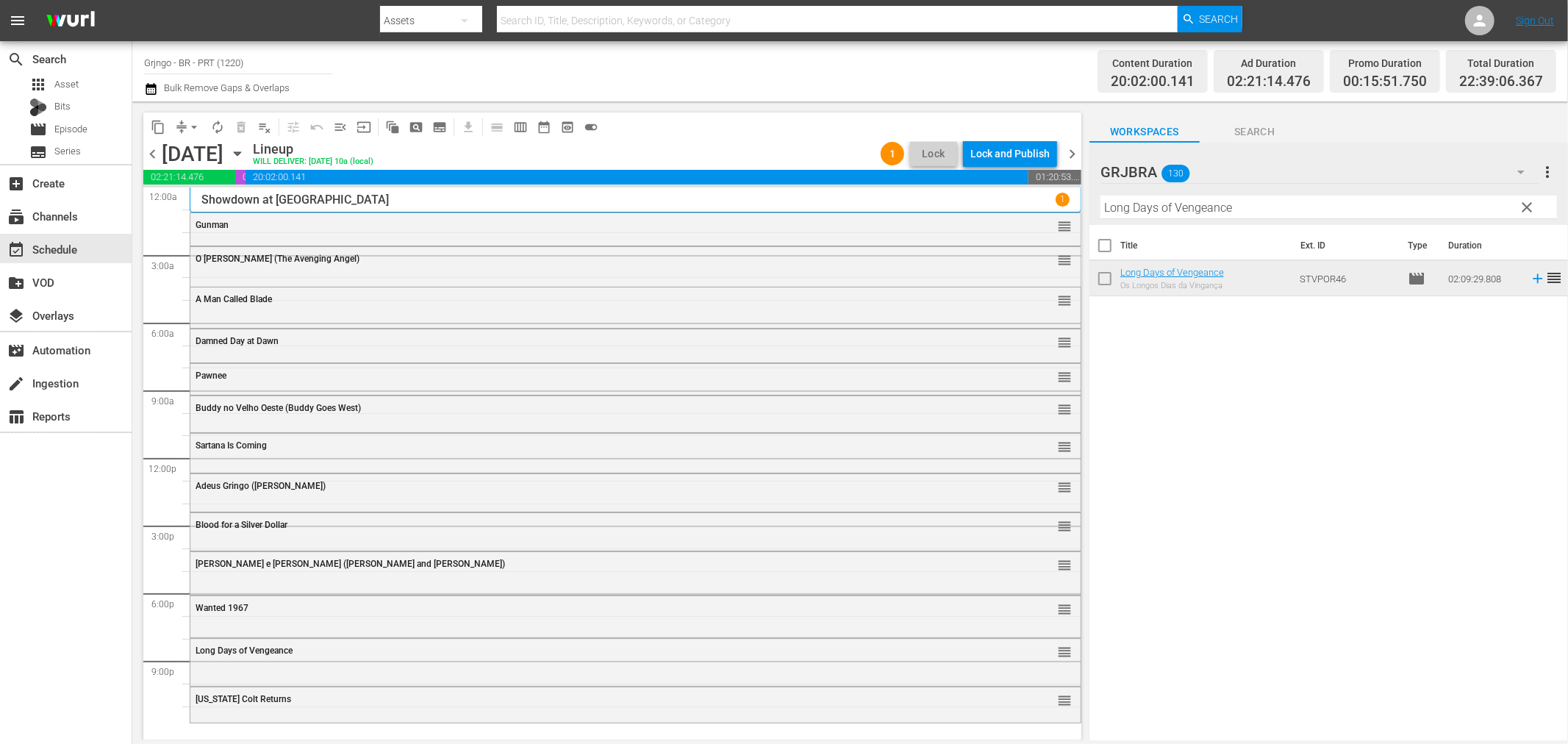
click at [1523, 207] on span "clear" at bounding box center [1527, 206] width 17 height 17
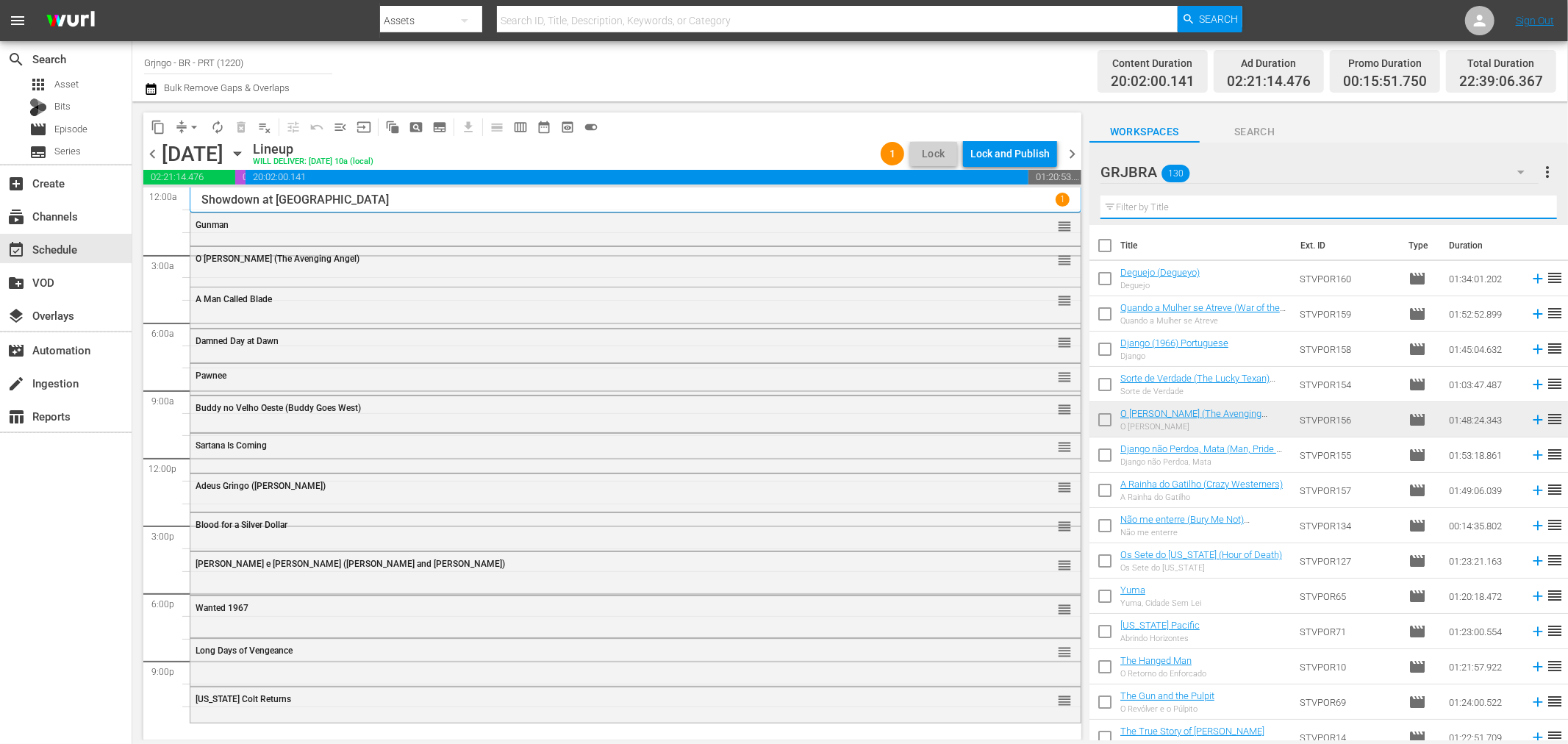
paste input "O Último Samurai do Oeste"
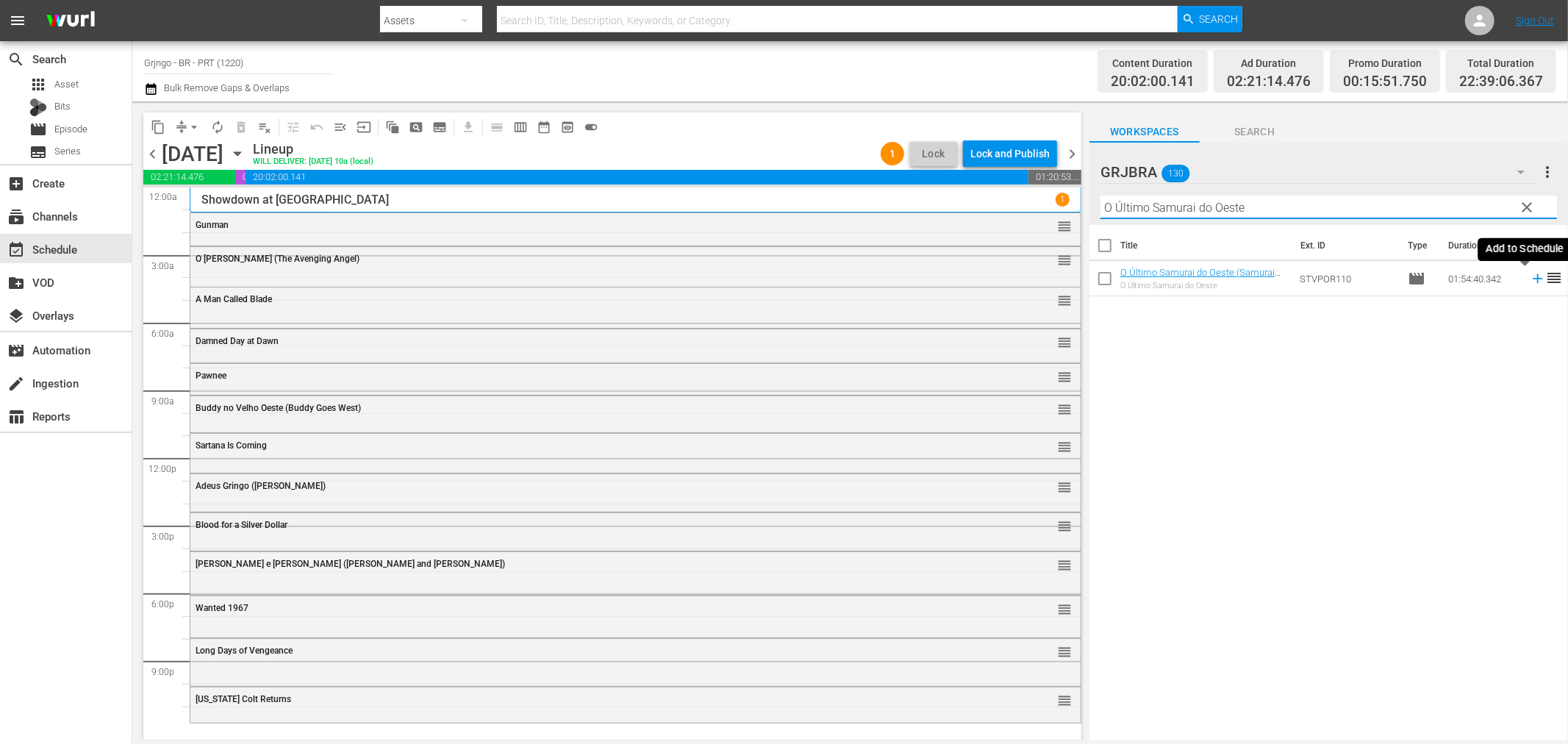
type input "O Último Samurai do Oeste"
click at [1533, 278] on icon at bounding box center [1538, 280] width 10 height 10
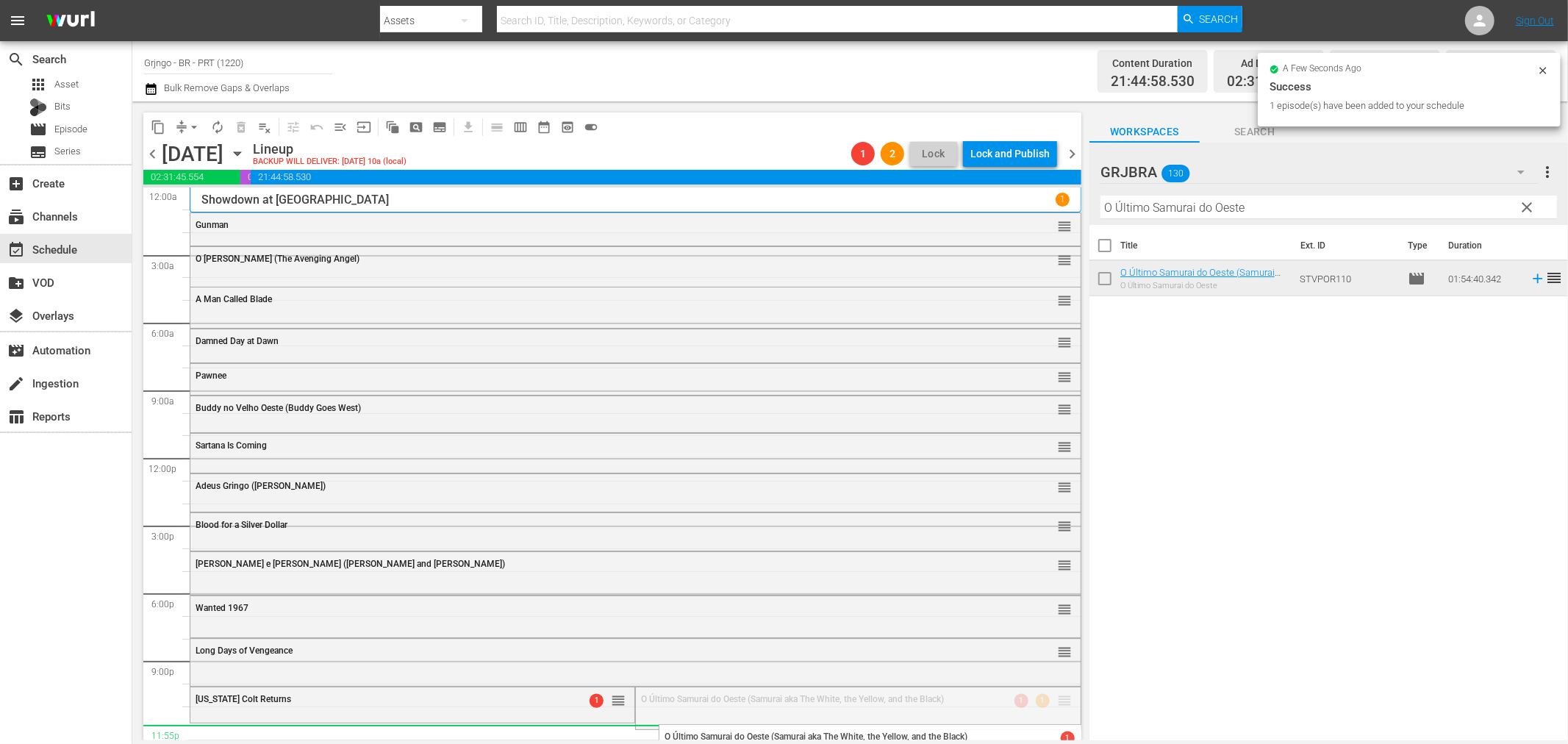
drag, startPoint x: 1048, startPoint y: 704, endPoint x: 1034, endPoint y: 725, distance: 25.2
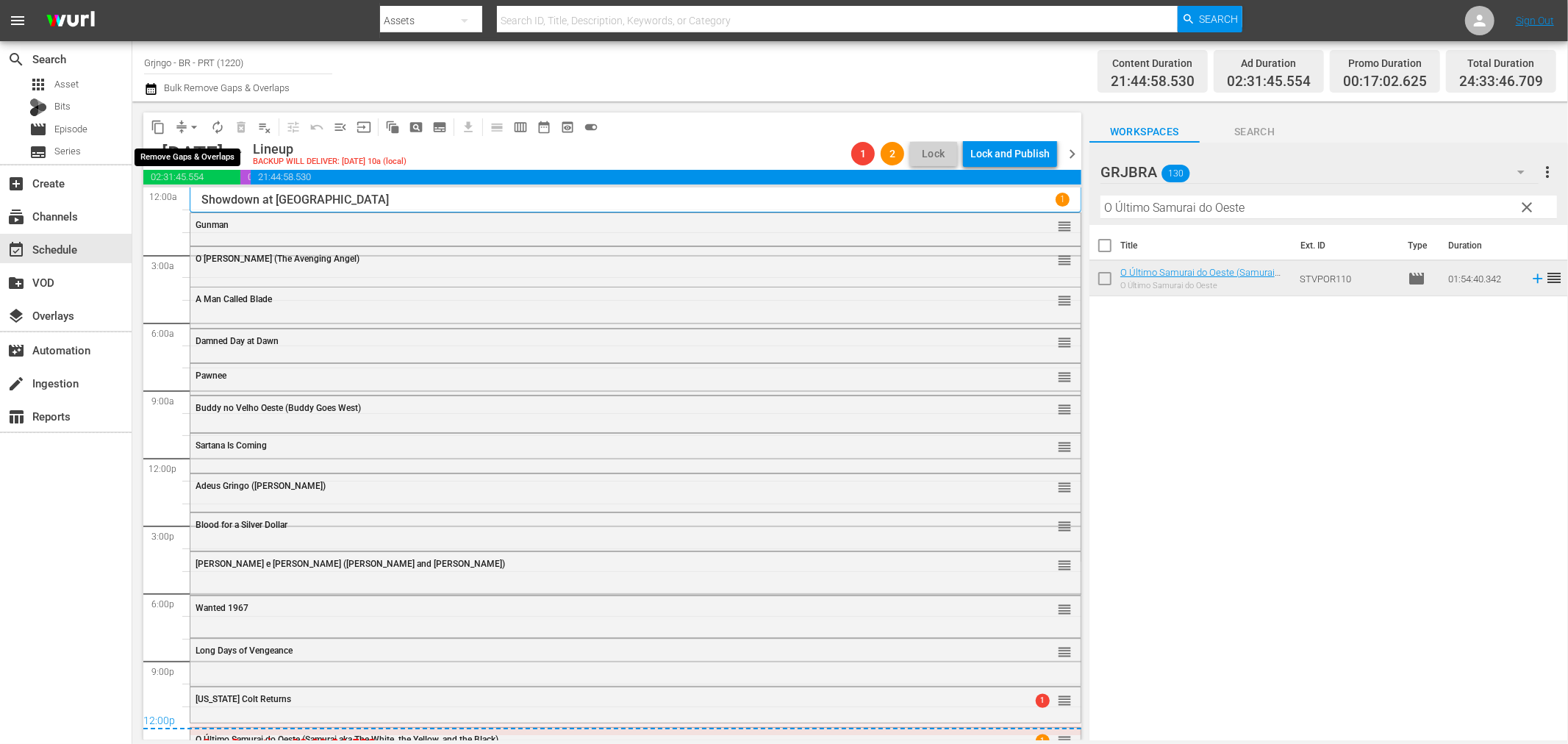
click at [194, 122] on span "arrow_drop_down" at bounding box center [194, 127] width 15 height 15
click at [208, 205] on li "Align to End of Previous Day" at bounding box center [195, 205] width 155 height 25
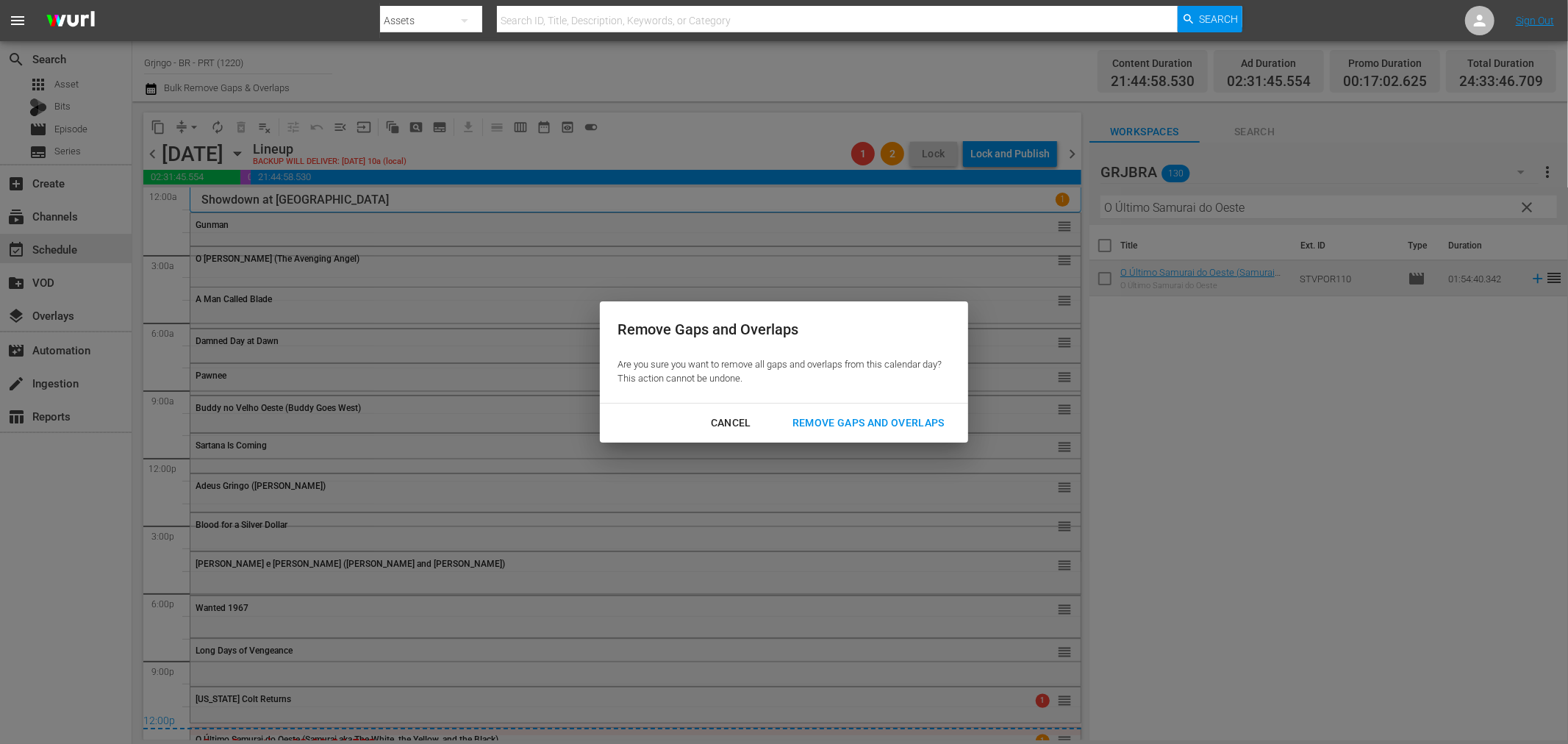
click at [860, 428] on div "Remove Gaps and Overlaps" at bounding box center [869, 423] width 176 height 18
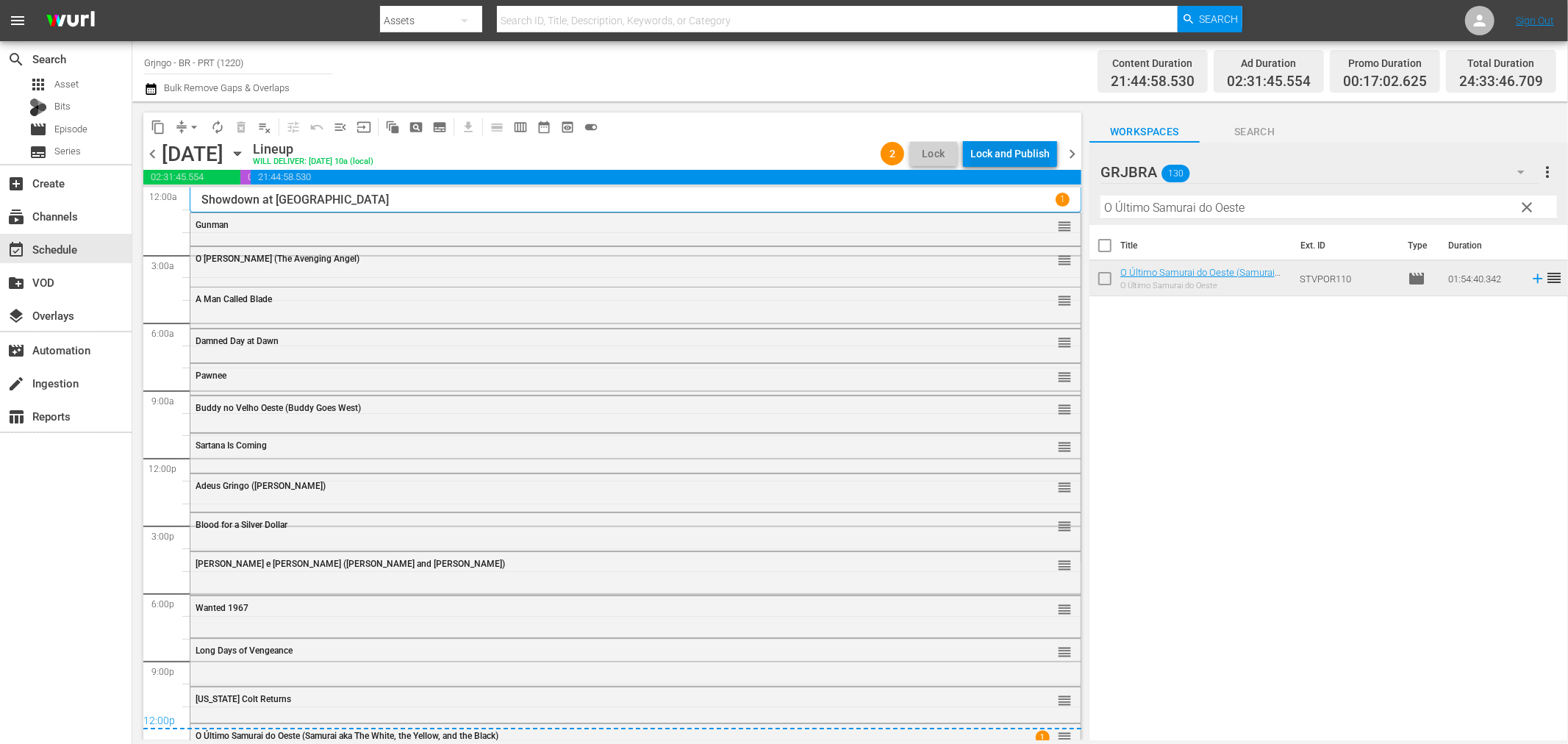
click at [1015, 155] on div "Lock and Publish" at bounding box center [1010, 154] width 80 height 26
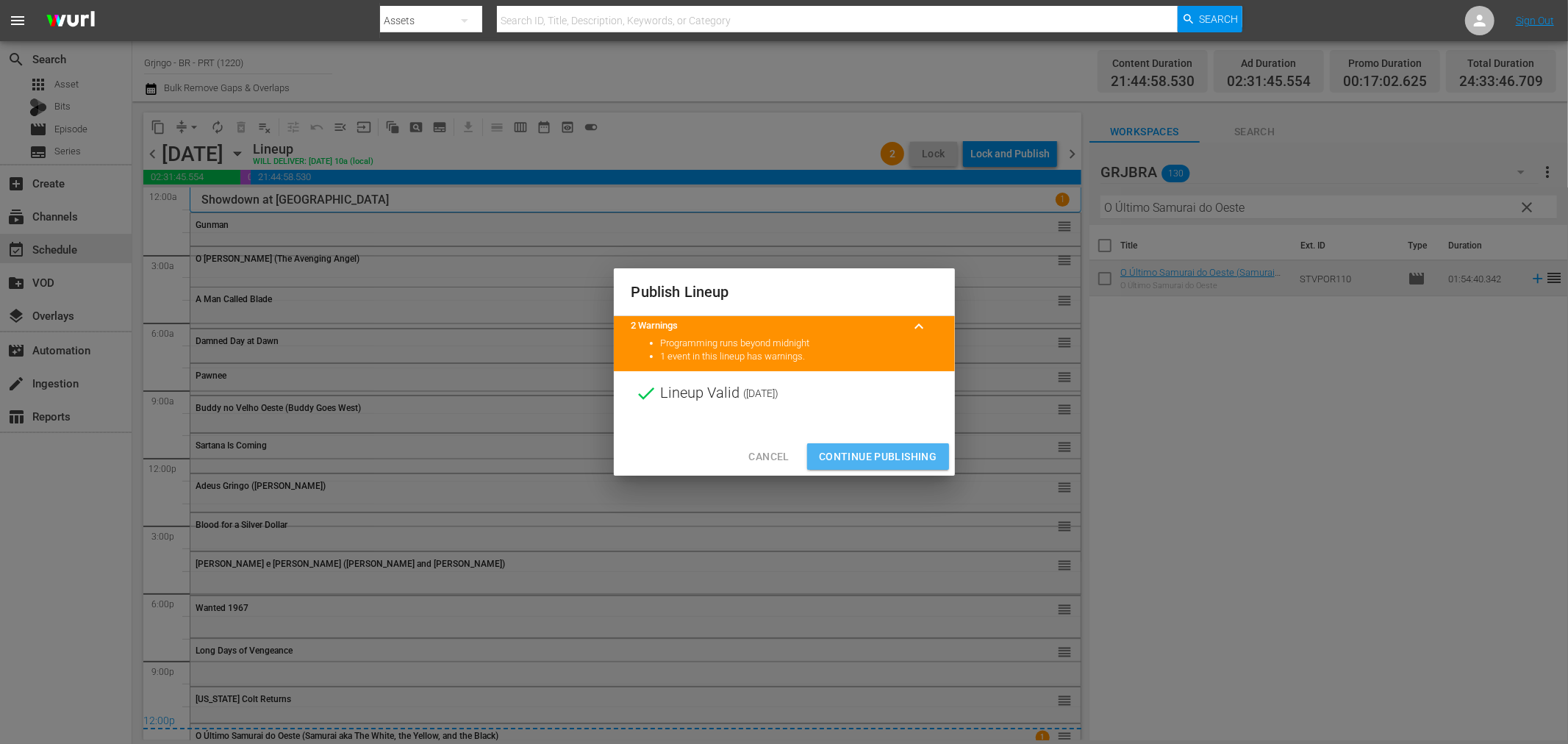
click at [882, 455] on span "Continue Publishing" at bounding box center [878, 457] width 118 height 18
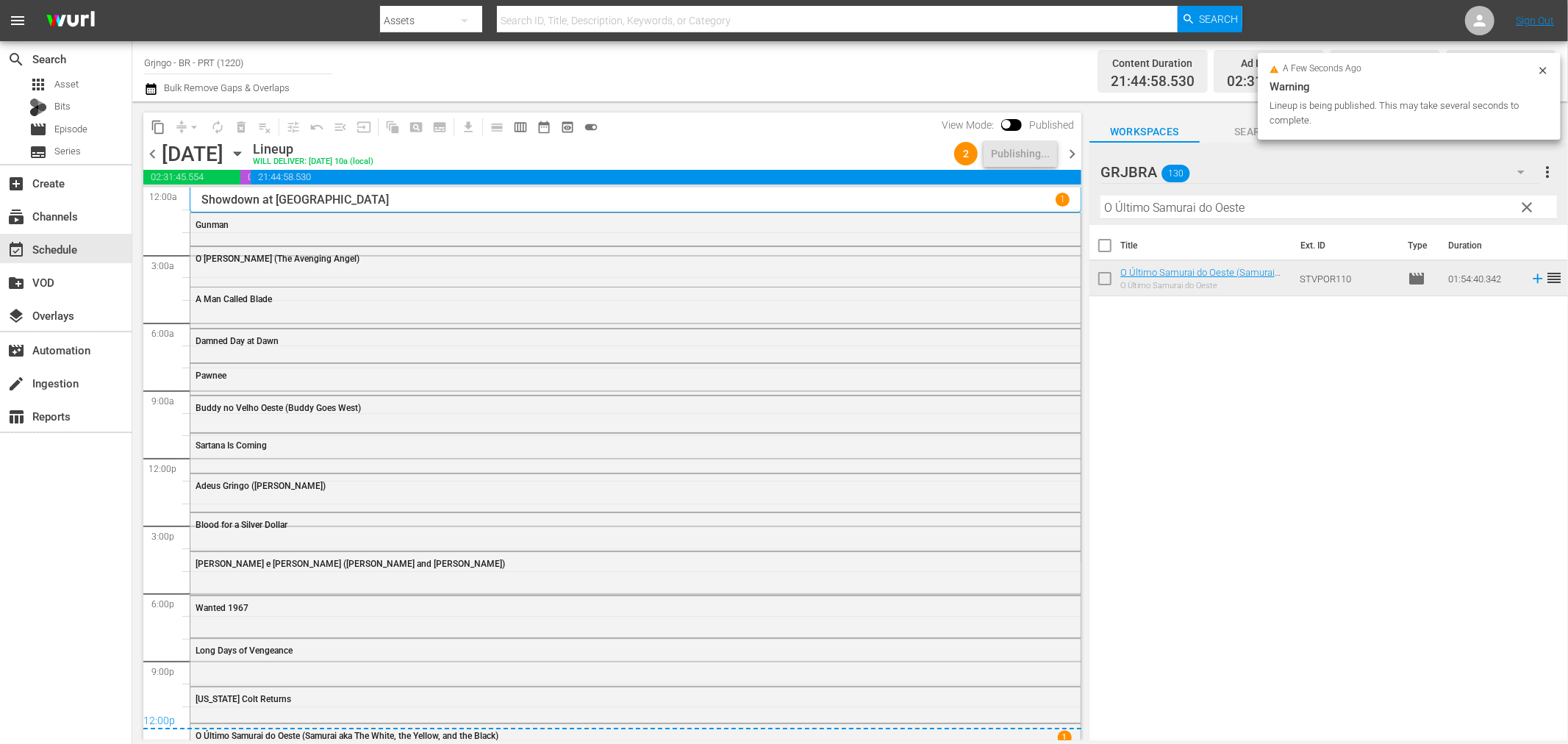
click at [1077, 151] on span "chevron_right" at bounding box center [1072, 154] width 18 height 18
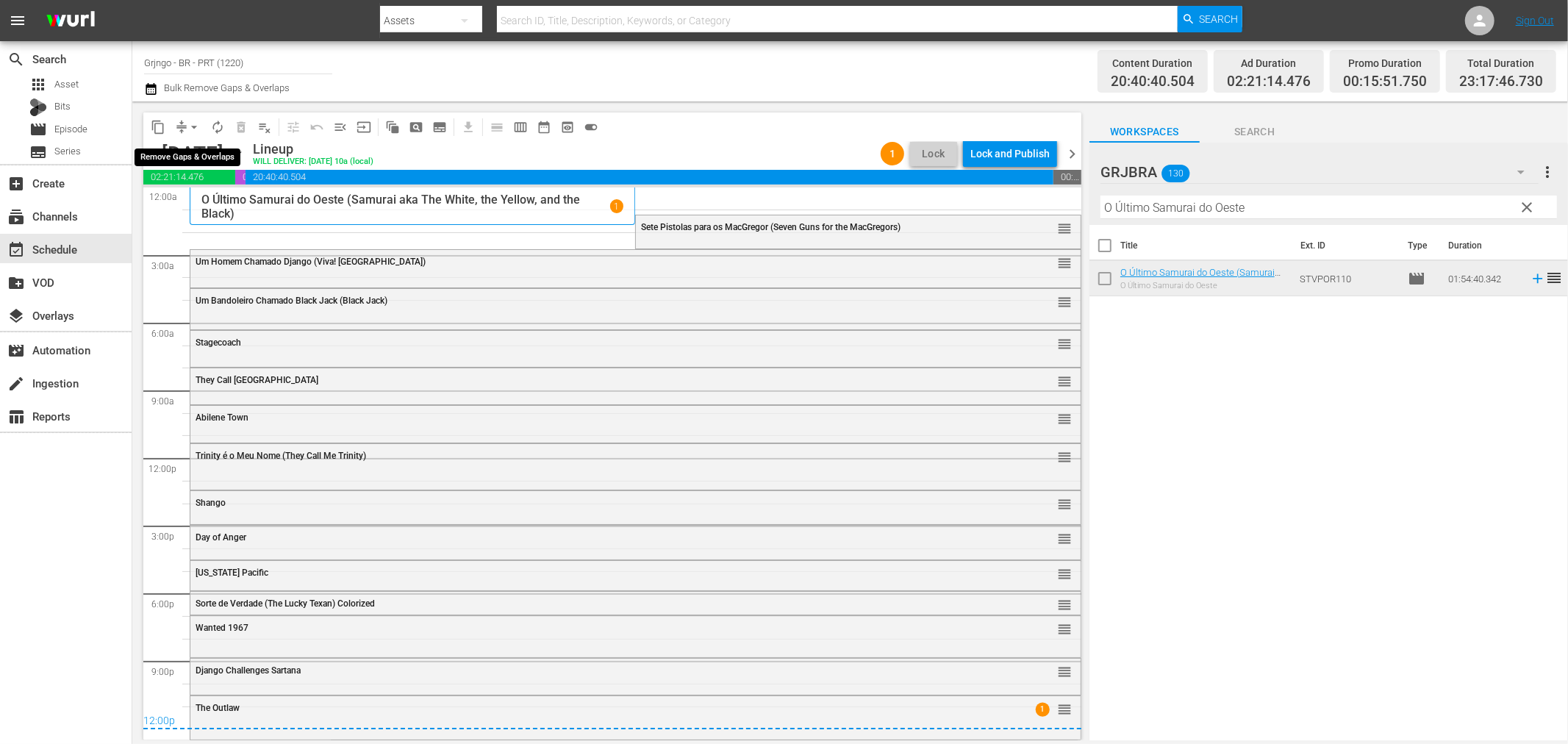
click at [192, 127] on span "arrow_drop_down" at bounding box center [194, 127] width 15 height 15
click at [237, 192] on li "Align to End of Previous Day" at bounding box center [195, 205] width 155 height 25
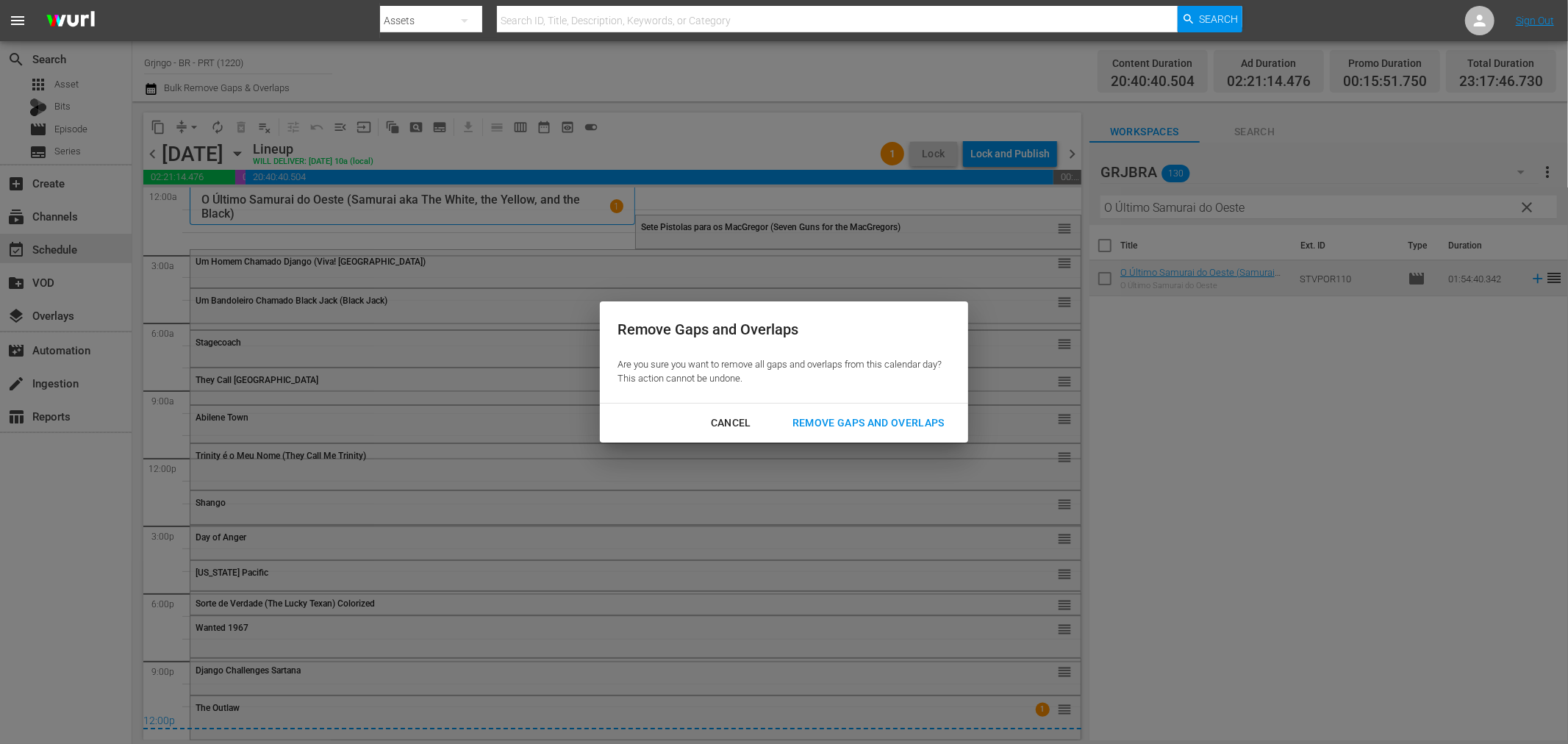
click at [822, 414] on div "Remove Gaps and Overlaps" at bounding box center [869, 423] width 176 height 18
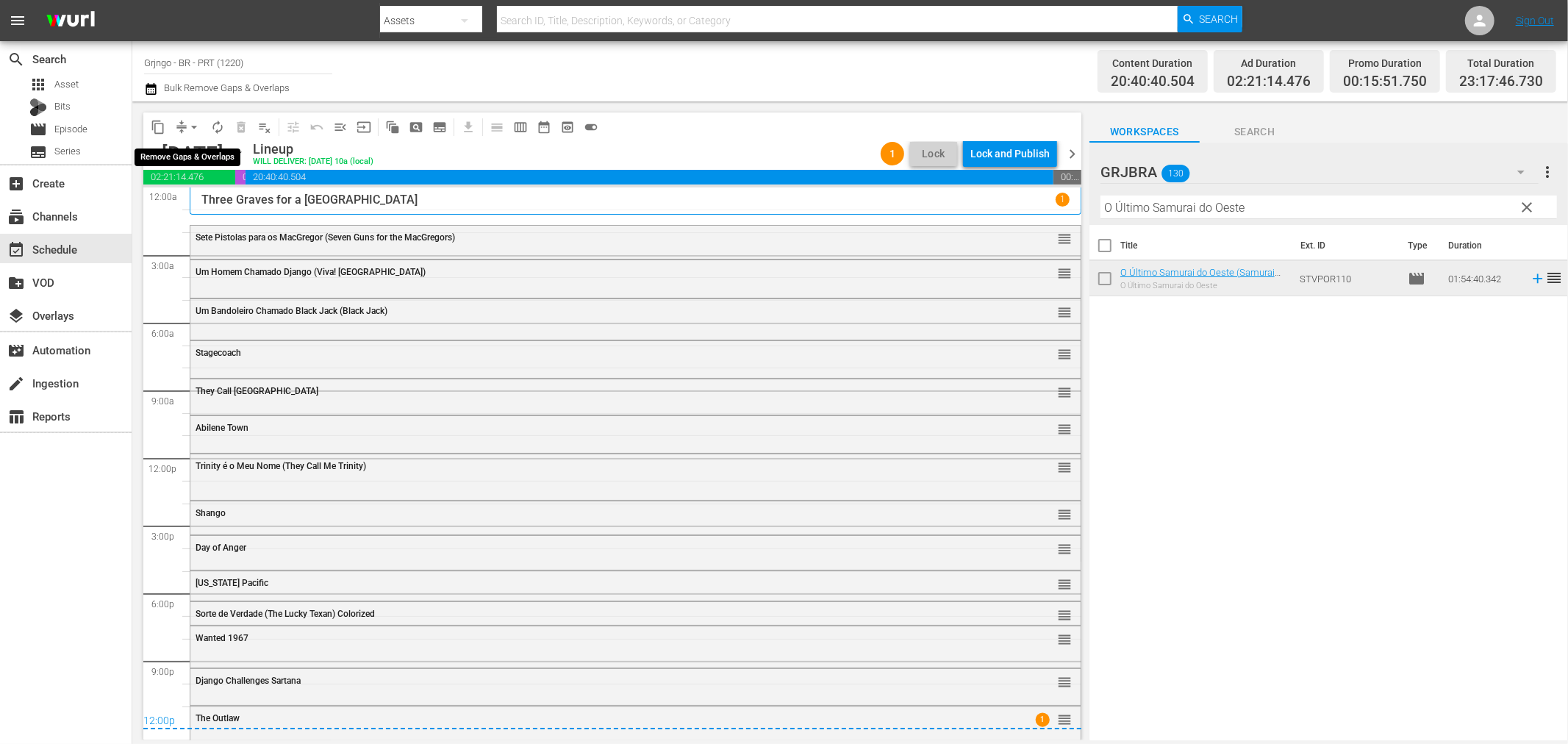
click at [187, 120] on span "arrow_drop_down" at bounding box center [194, 127] width 15 height 15
click at [224, 199] on li "Align to End of Previous Day" at bounding box center [195, 205] width 155 height 25
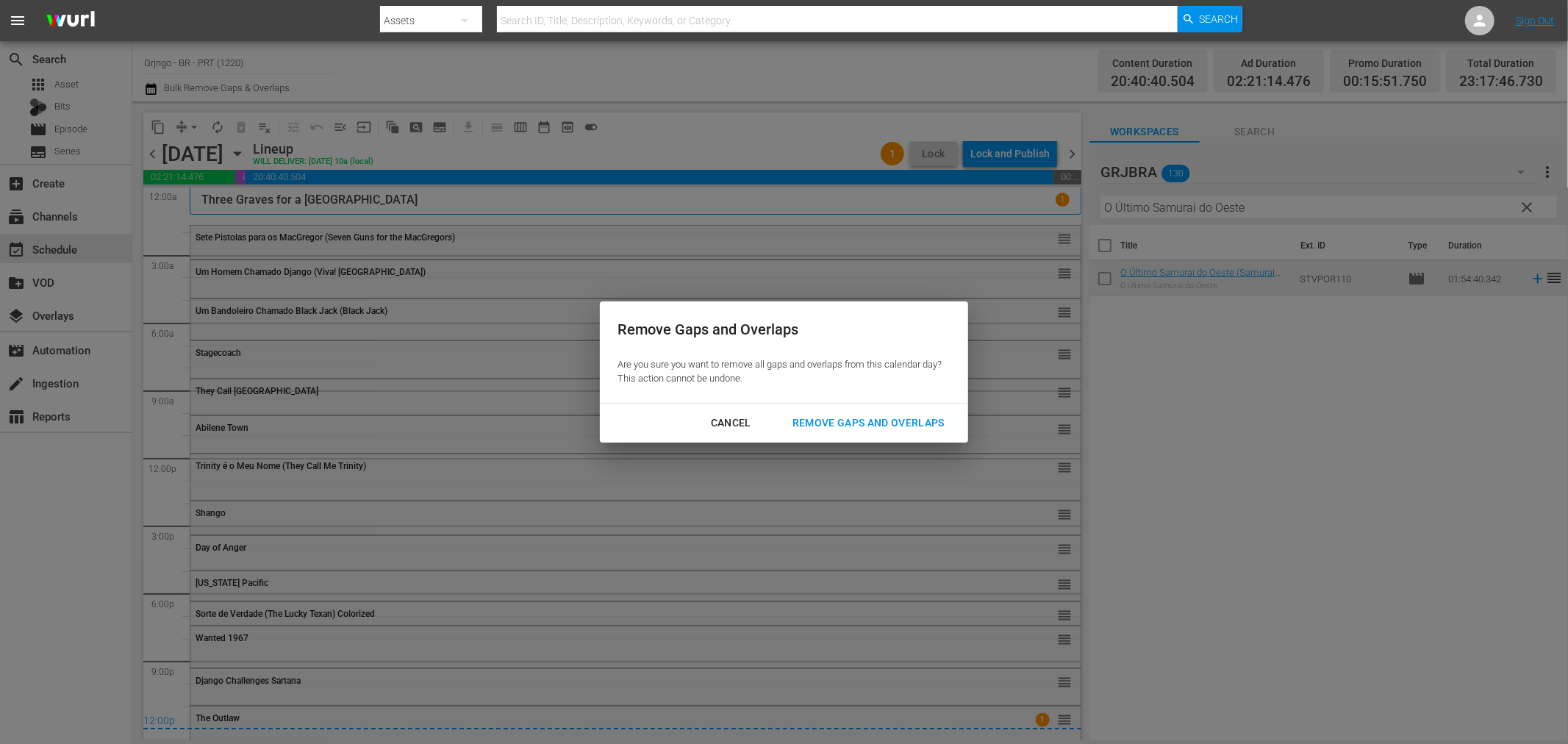
click at [833, 423] on div "Remove Gaps and Overlaps" at bounding box center [869, 423] width 176 height 18
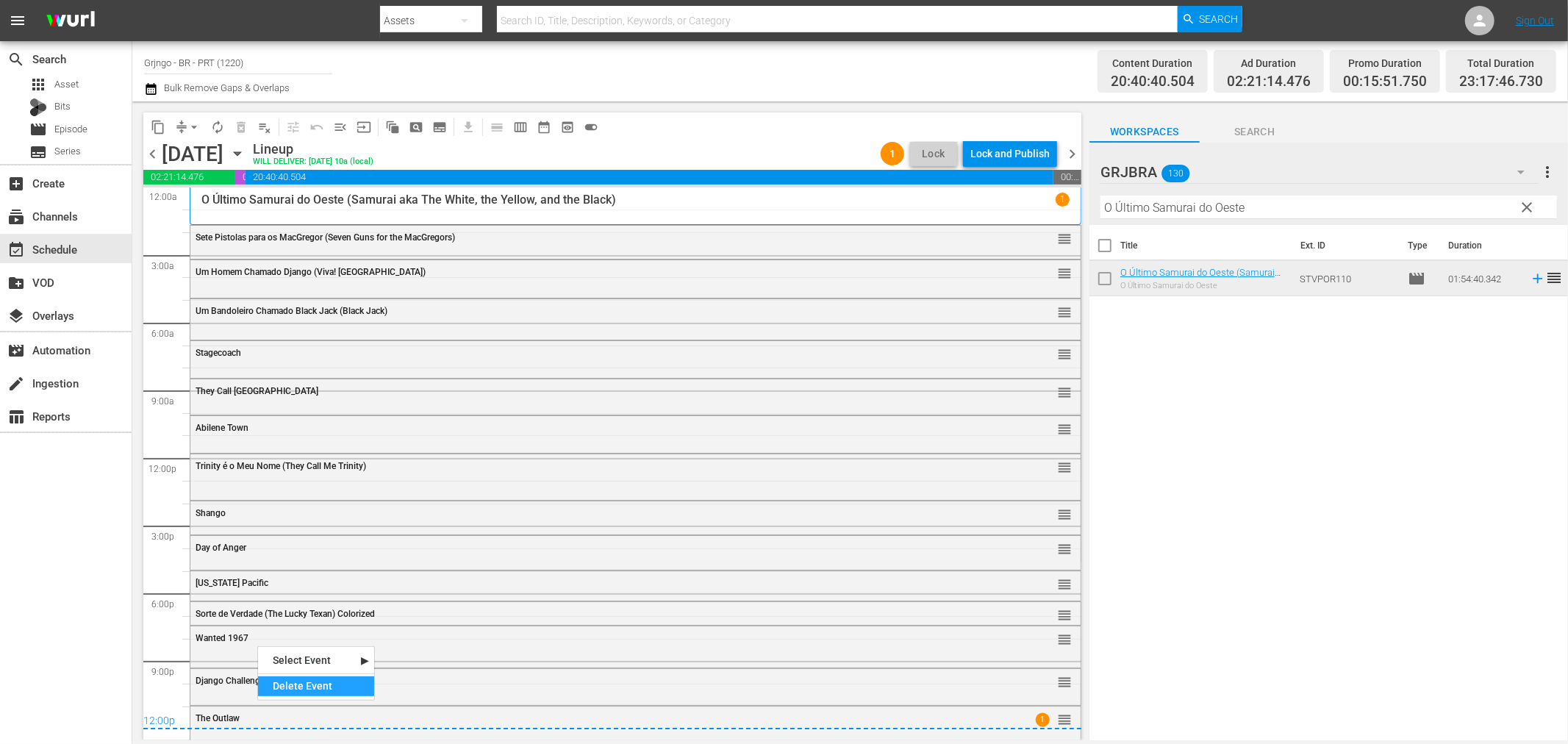
click at [348, 686] on div "Delete Event" at bounding box center [316, 686] width 116 height 20
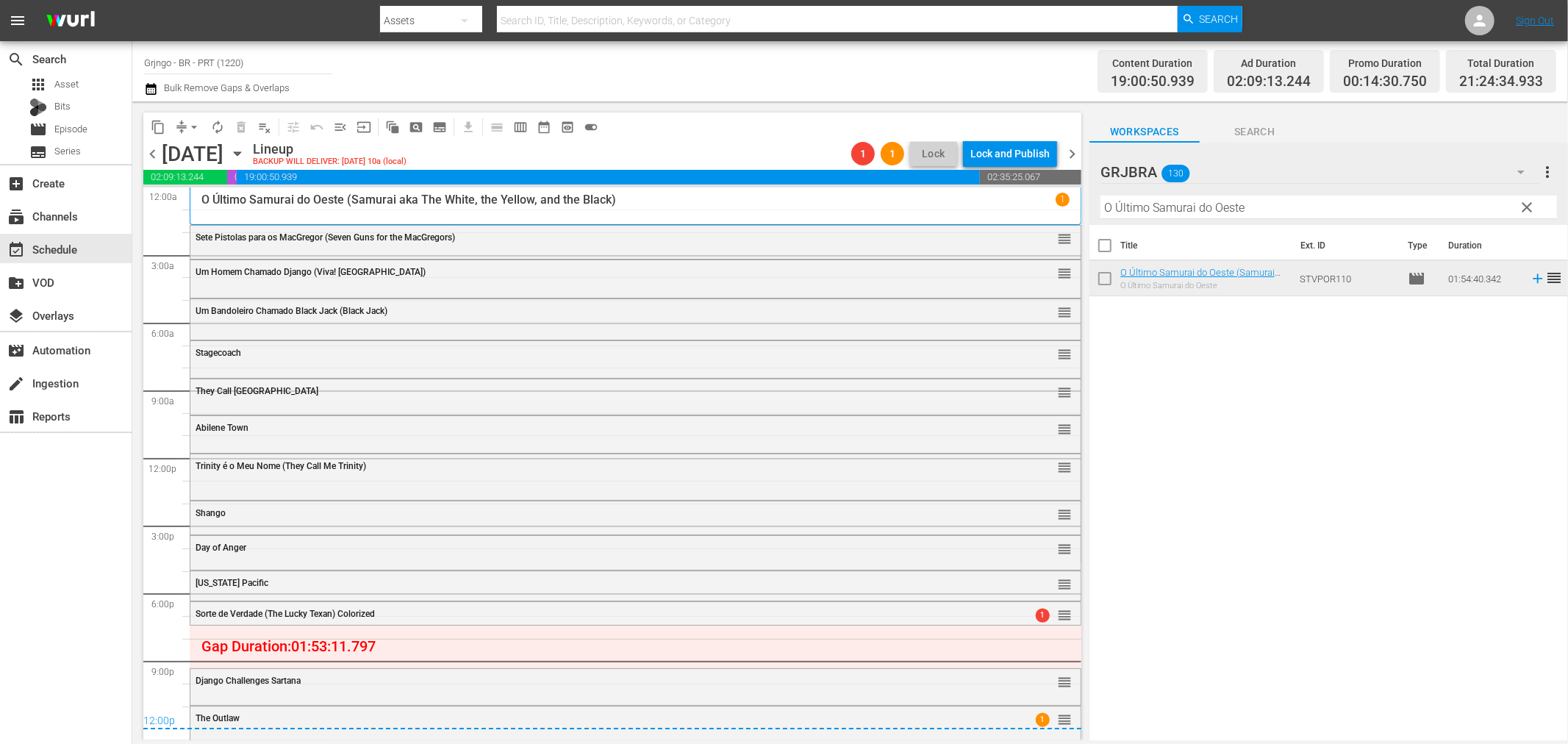
drag, startPoint x: 1532, startPoint y: 204, endPoint x: 1210, endPoint y: 192, distance: 322.2
click at [1532, 204] on span "clear" at bounding box center [1527, 206] width 17 height 17
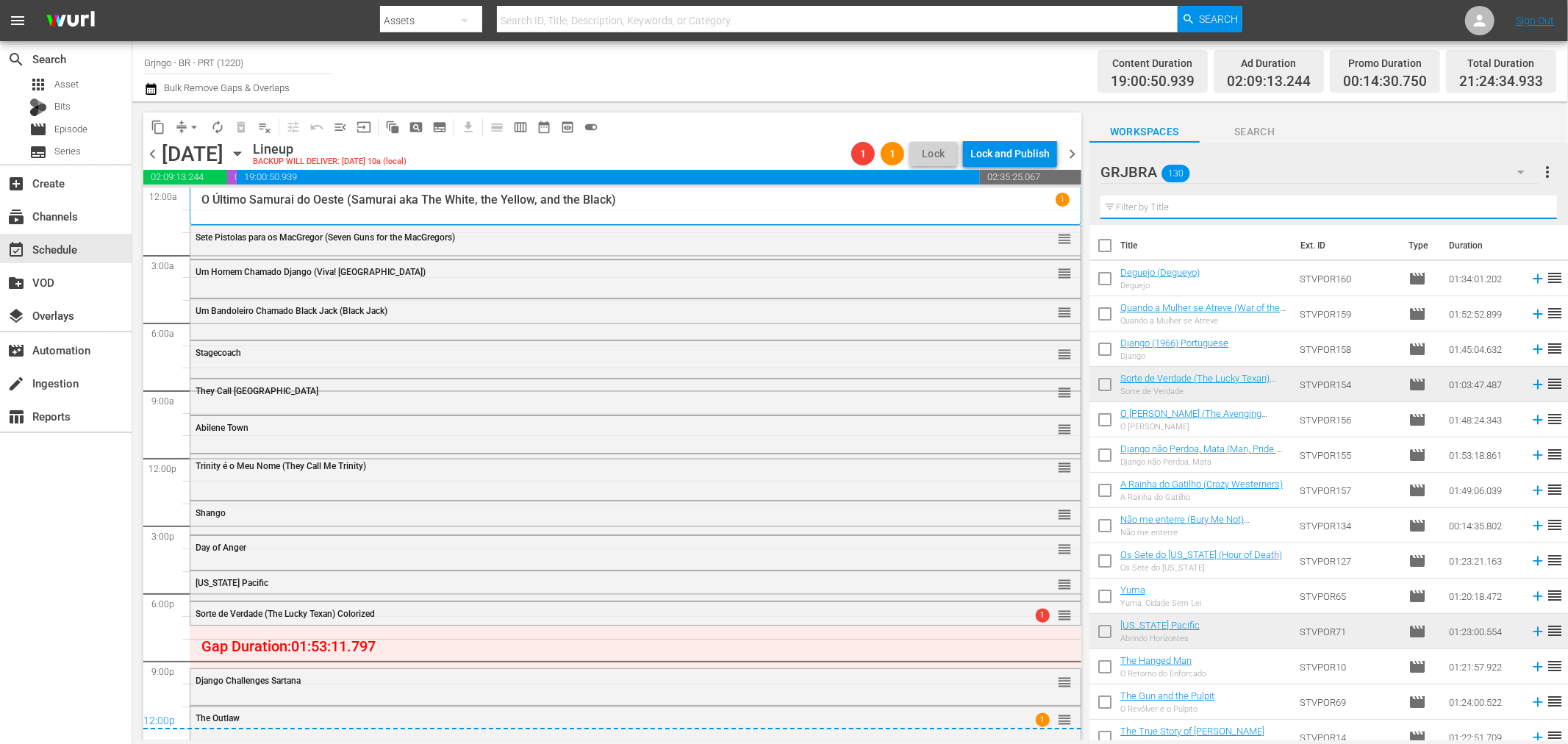
paste input "Rastros de Vingança"
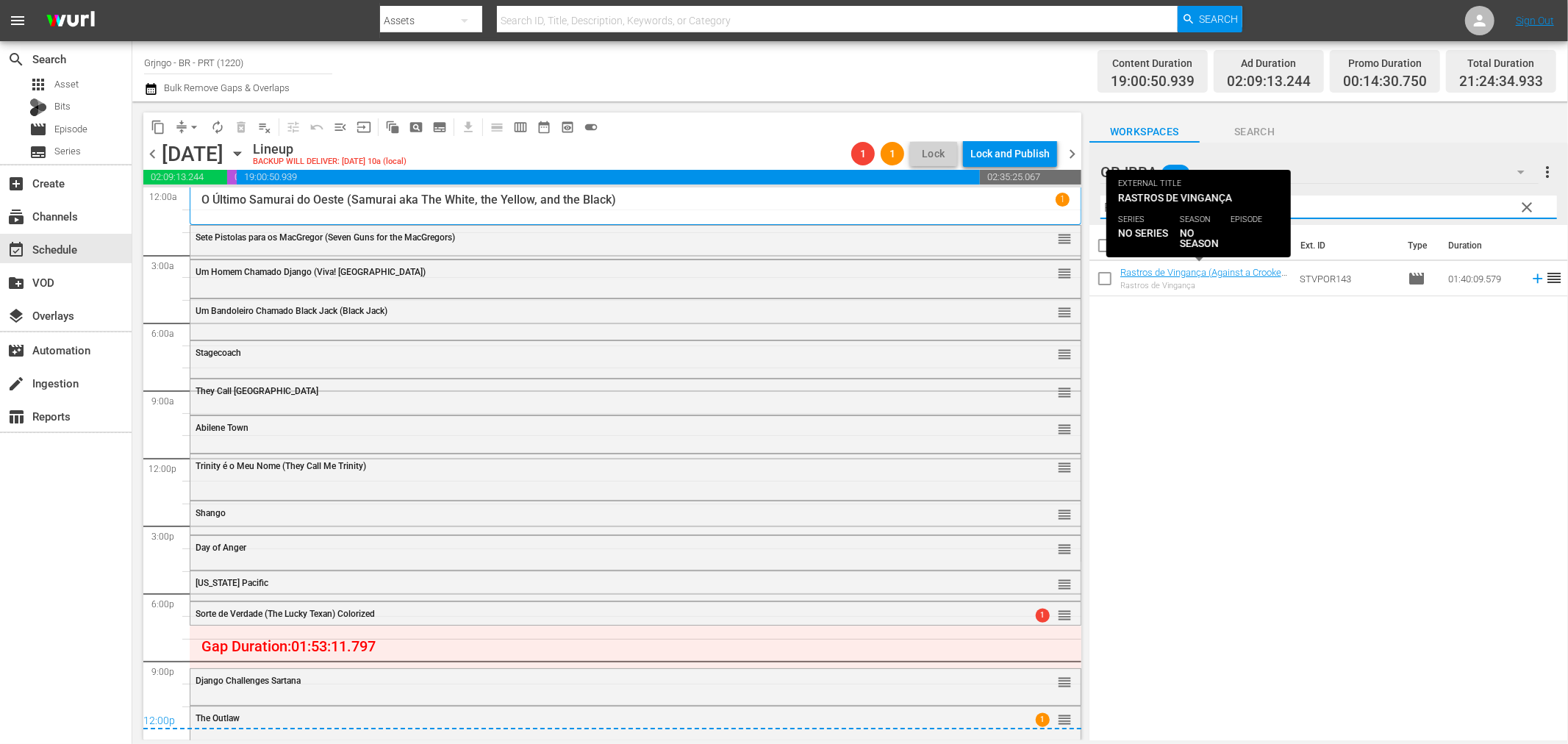
type input "Rastros de Vingança"
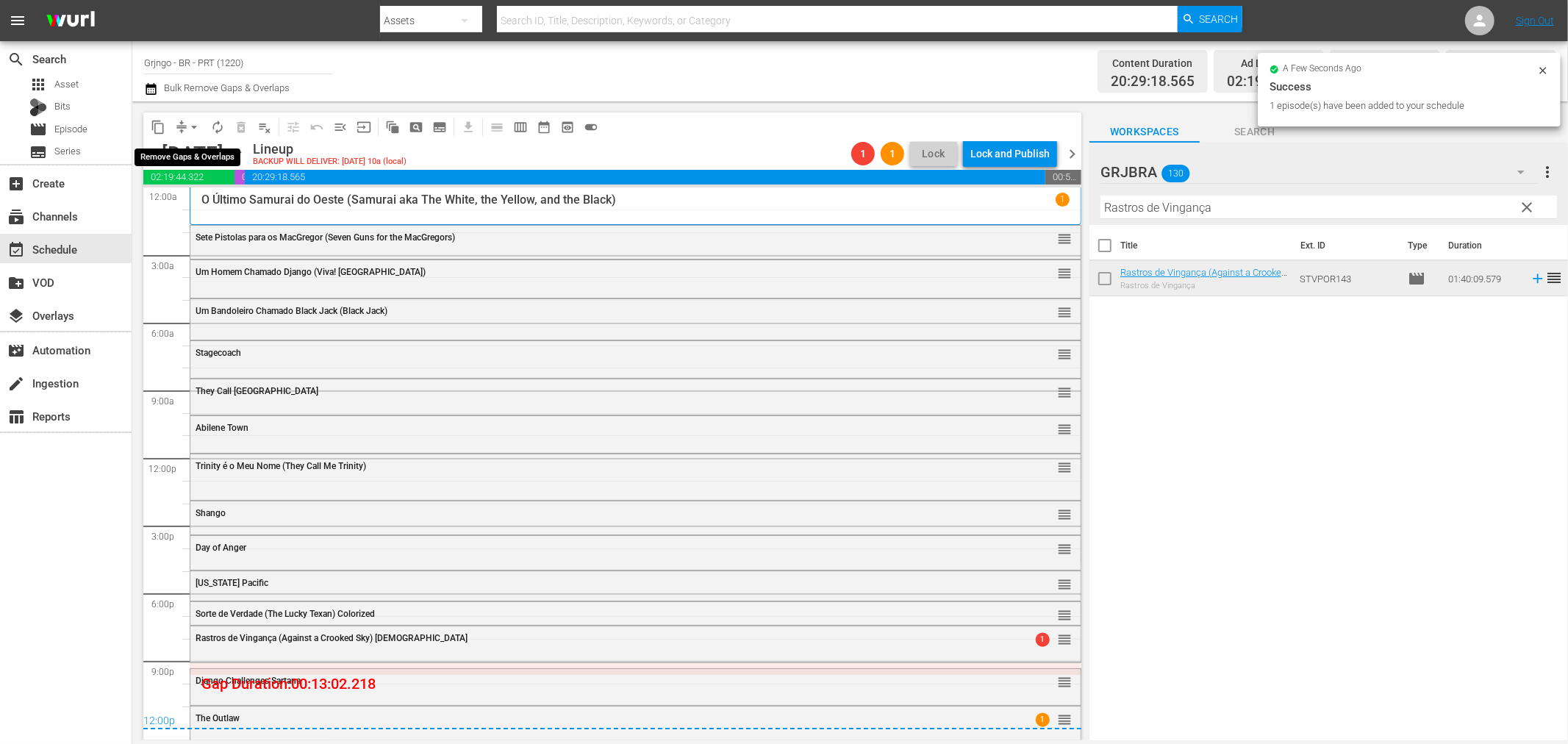
click at [190, 127] on span "arrow_drop_down" at bounding box center [194, 127] width 15 height 15
click at [192, 208] on li "Align to End of Previous Day" at bounding box center [195, 205] width 155 height 25
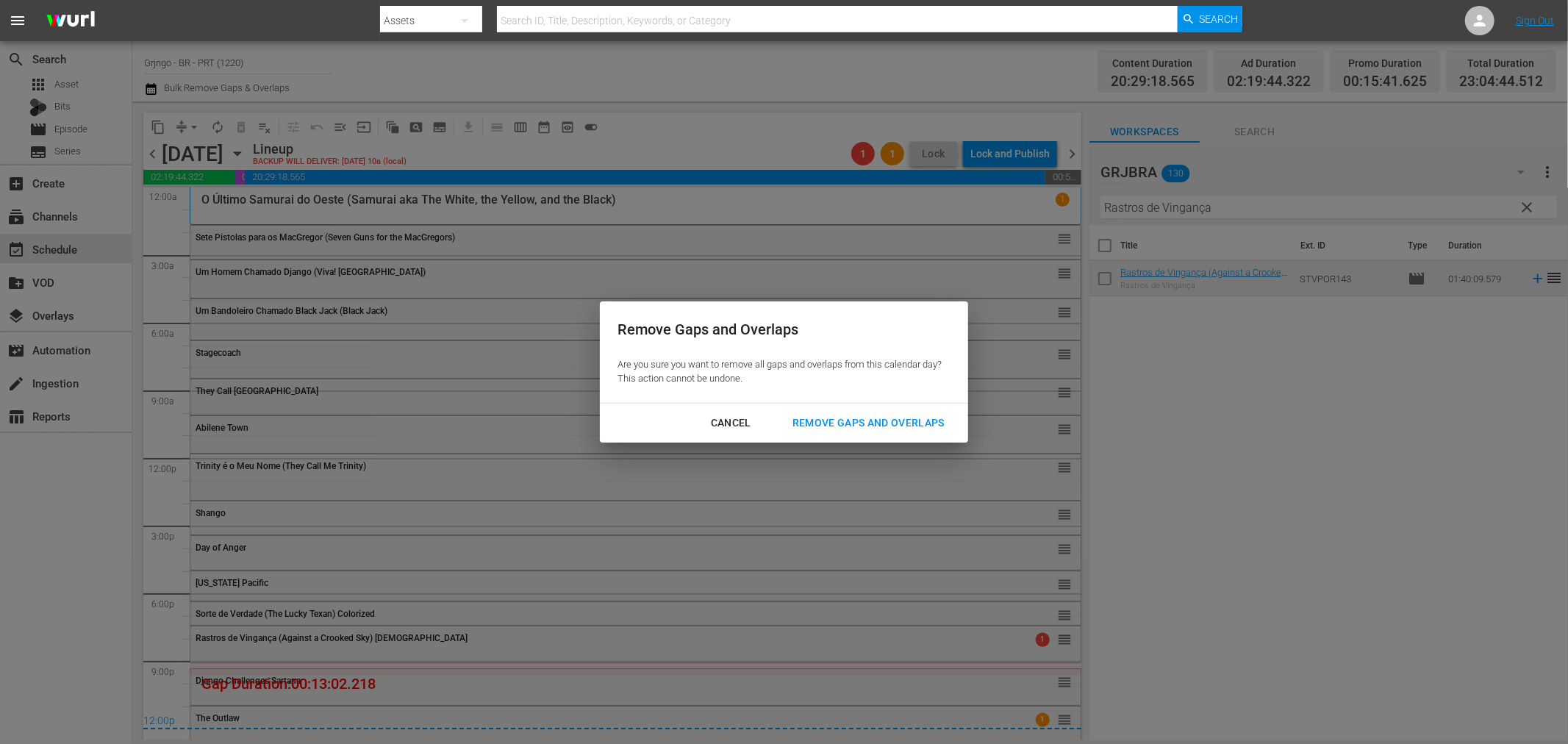
click at [826, 418] on div "Remove Gaps and Overlaps" at bounding box center [869, 423] width 176 height 18
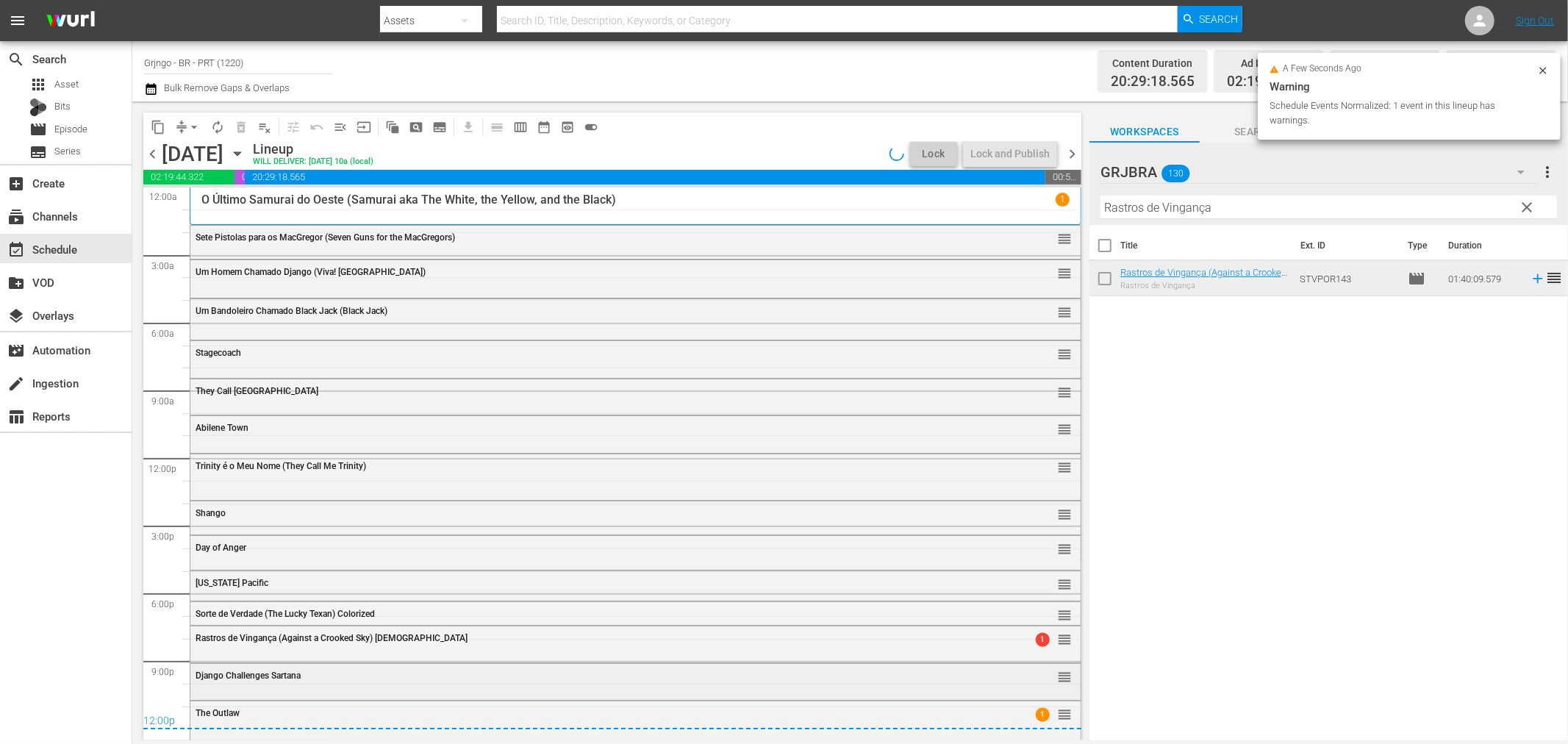
click at [349, 685] on div "Django Challenges Sartana reorder" at bounding box center [636, 676] width 890 height 25
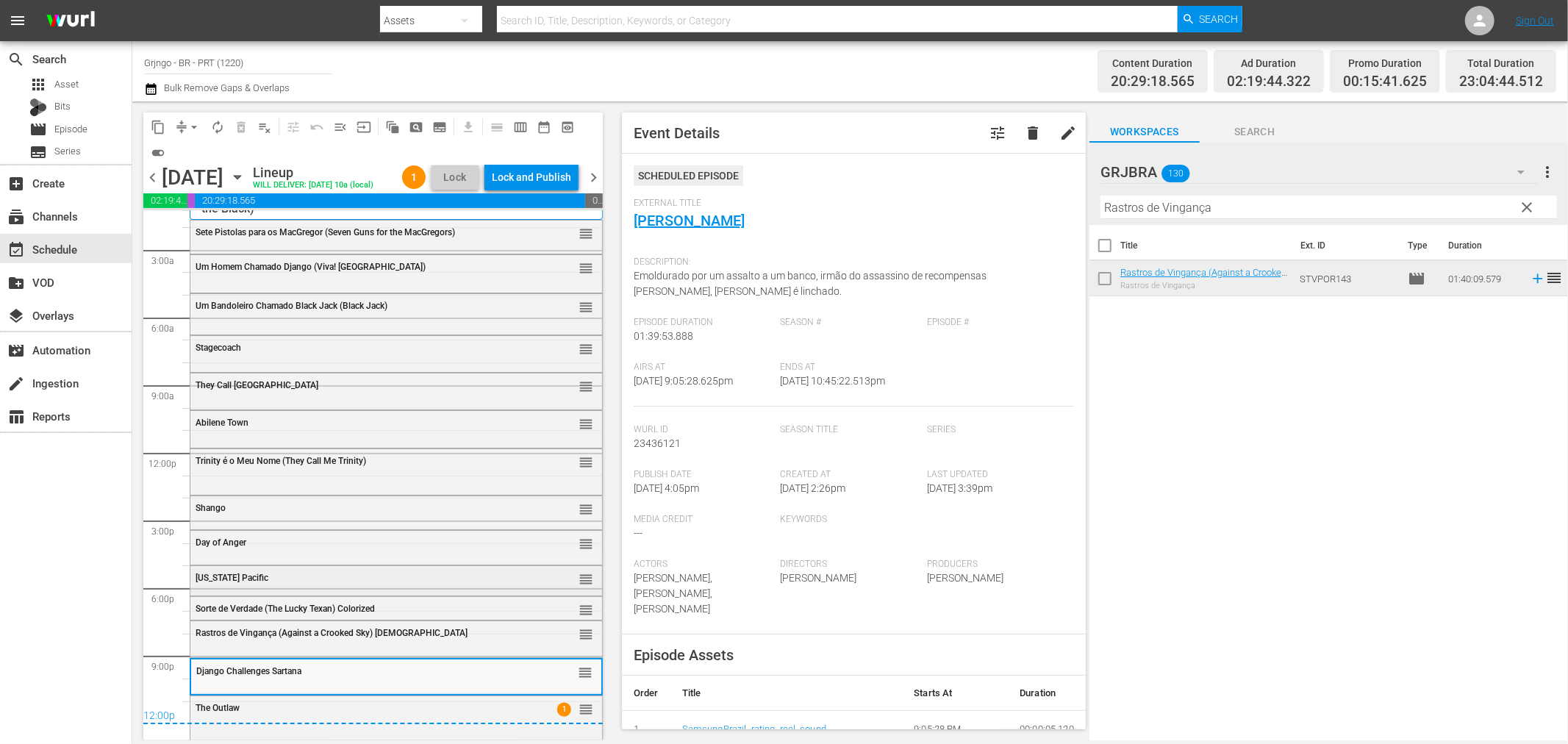
scroll to position [52, 0]
click at [533, 170] on div "Lock and Publish" at bounding box center [531, 177] width 80 height 26
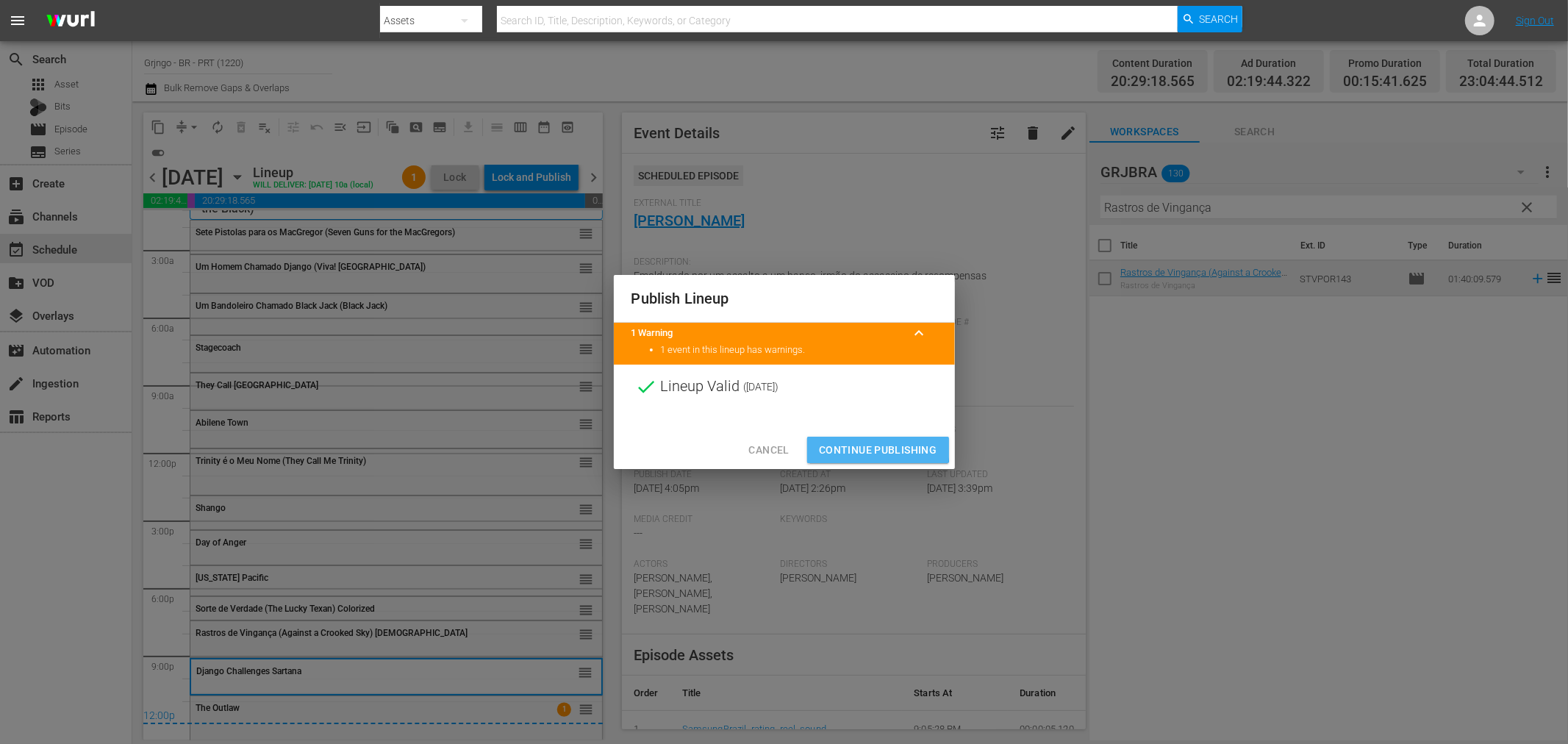
click at [844, 446] on span "Continue Publishing" at bounding box center [878, 450] width 118 height 18
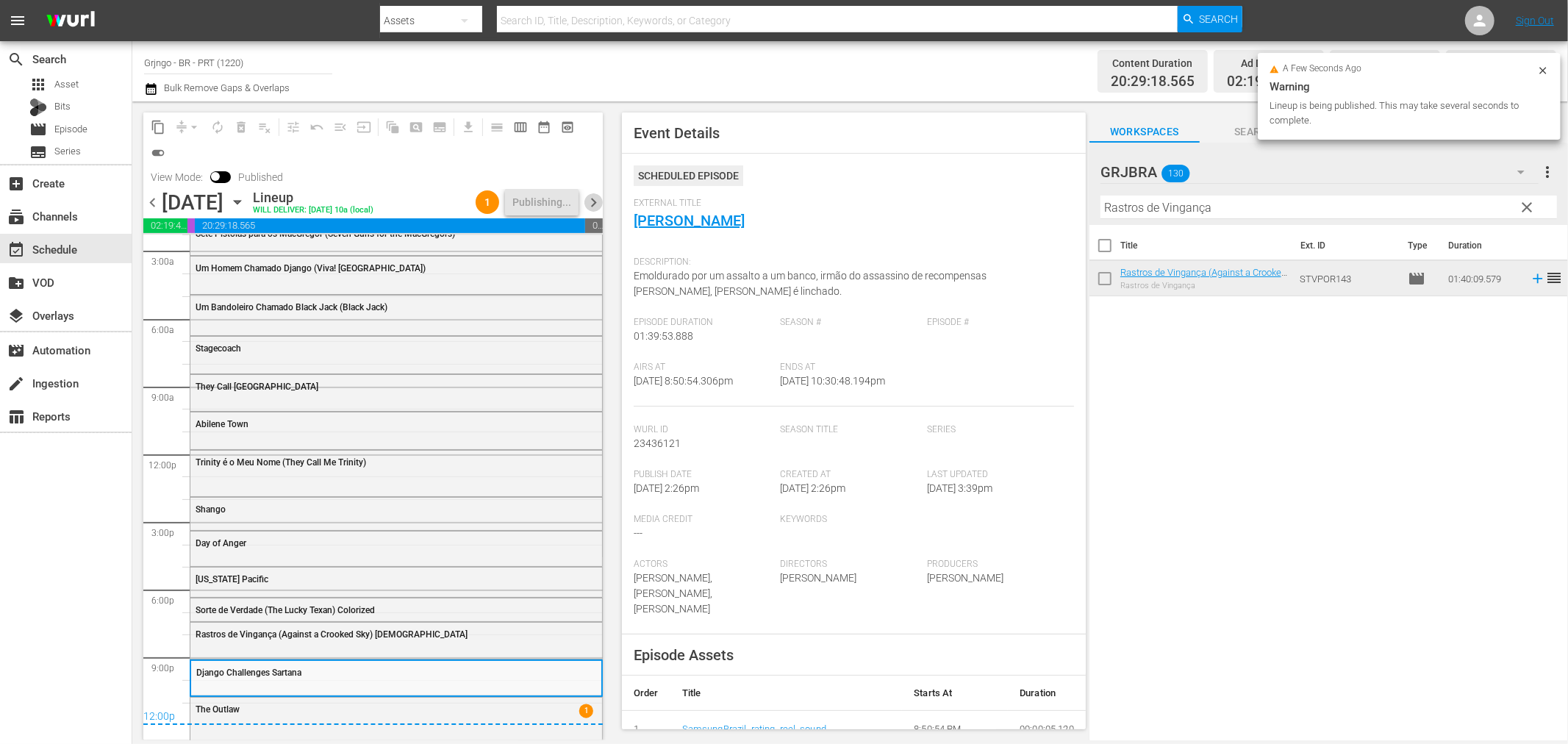
click at [590, 200] on span "chevron_right" at bounding box center [594, 202] width 18 height 18
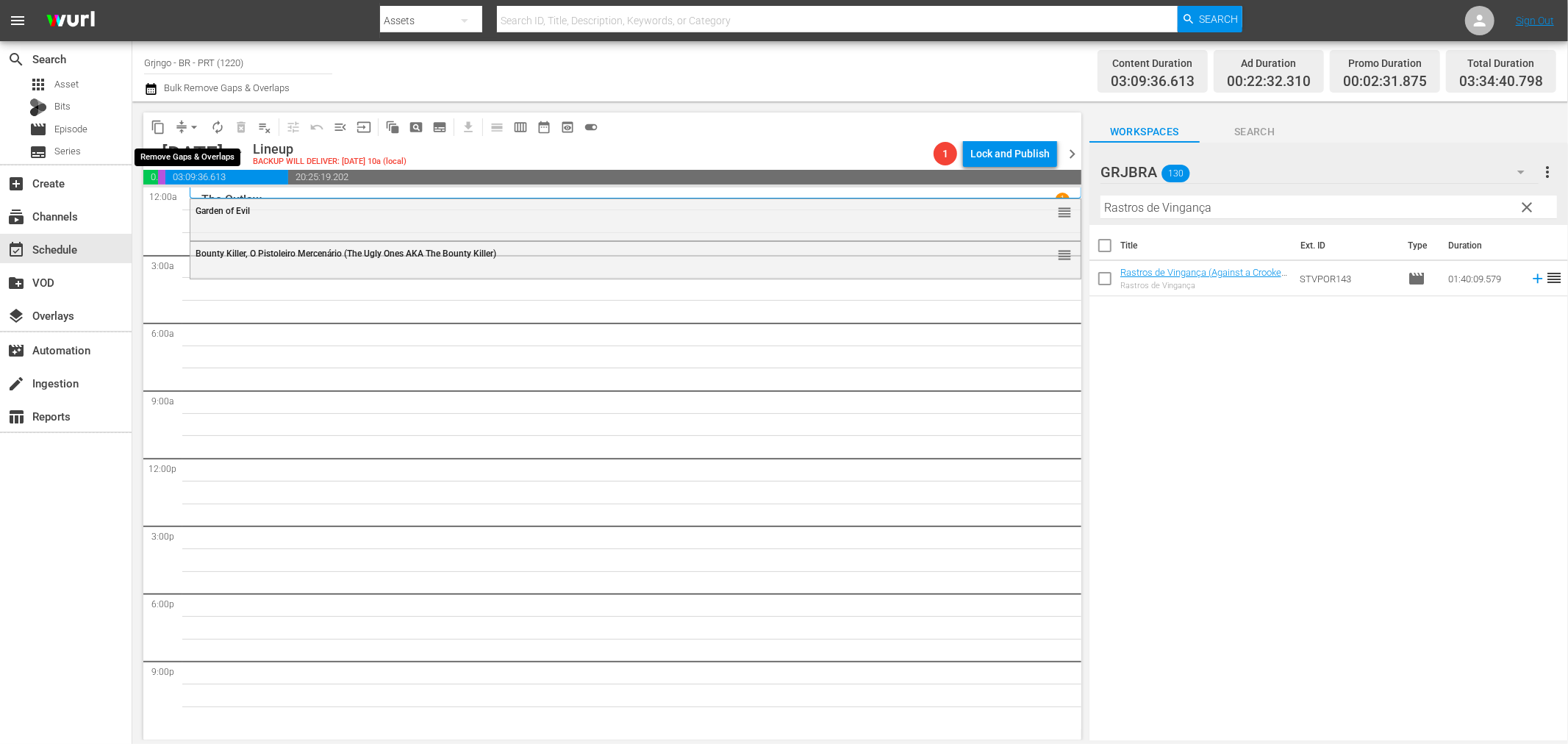
click at [192, 126] on span "arrow_drop_down" at bounding box center [194, 127] width 15 height 15
click at [235, 208] on li "Align to End of Previous Day" at bounding box center [195, 205] width 155 height 25
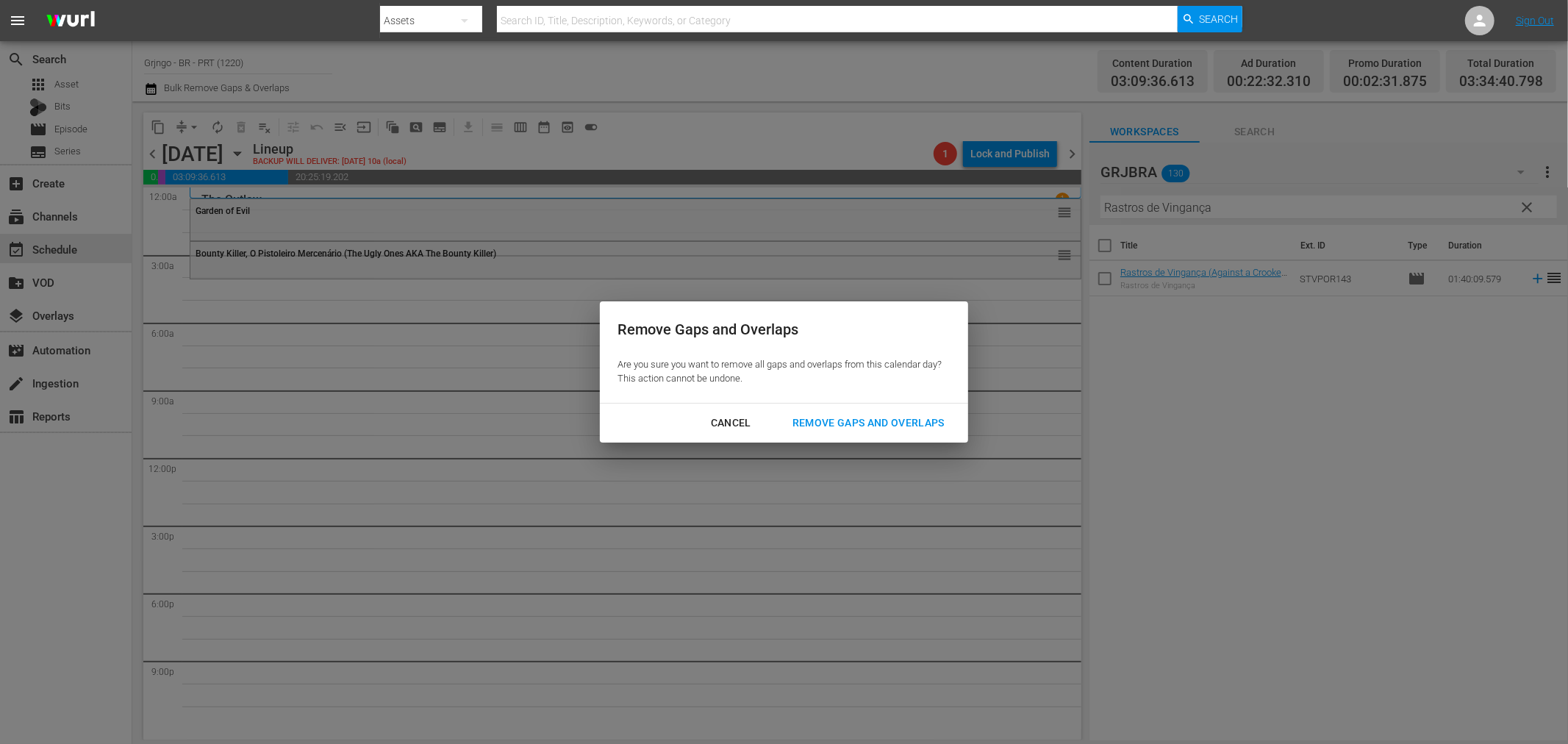
click at [893, 423] on div "Remove Gaps and Overlaps" at bounding box center [869, 423] width 176 height 18
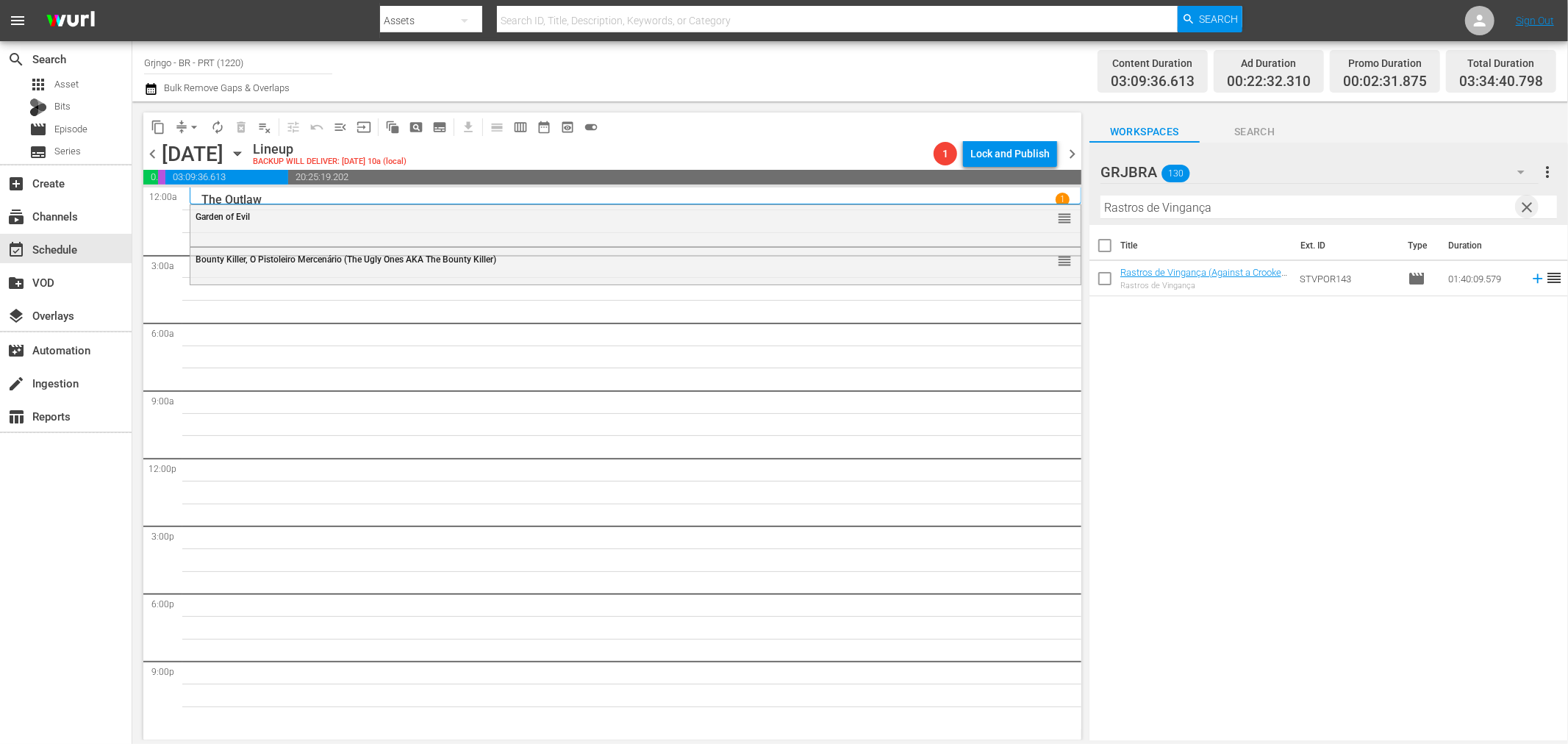
click at [1532, 202] on span "clear" at bounding box center [1527, 206] width 17 height 17
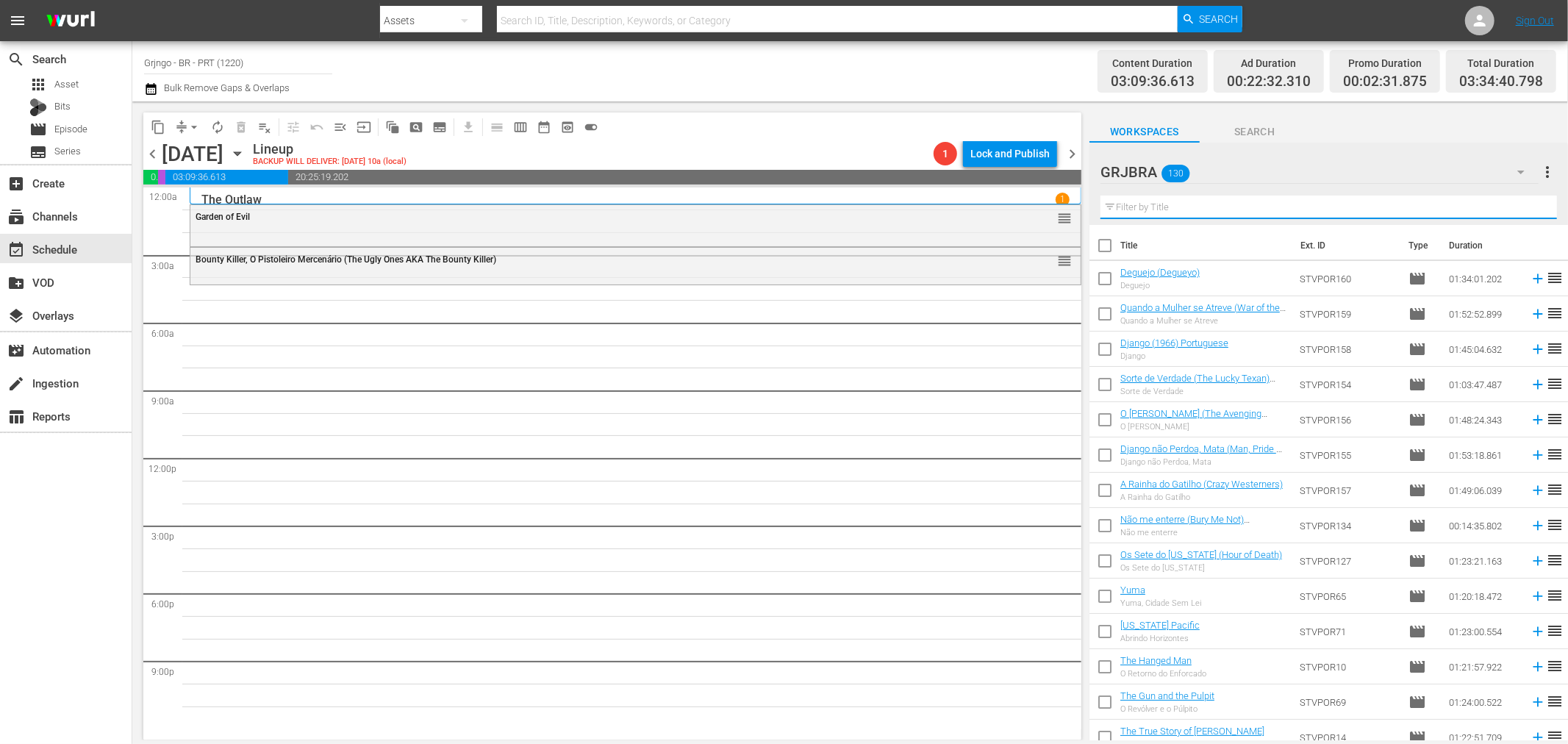
paste input "I Want Him Dead"
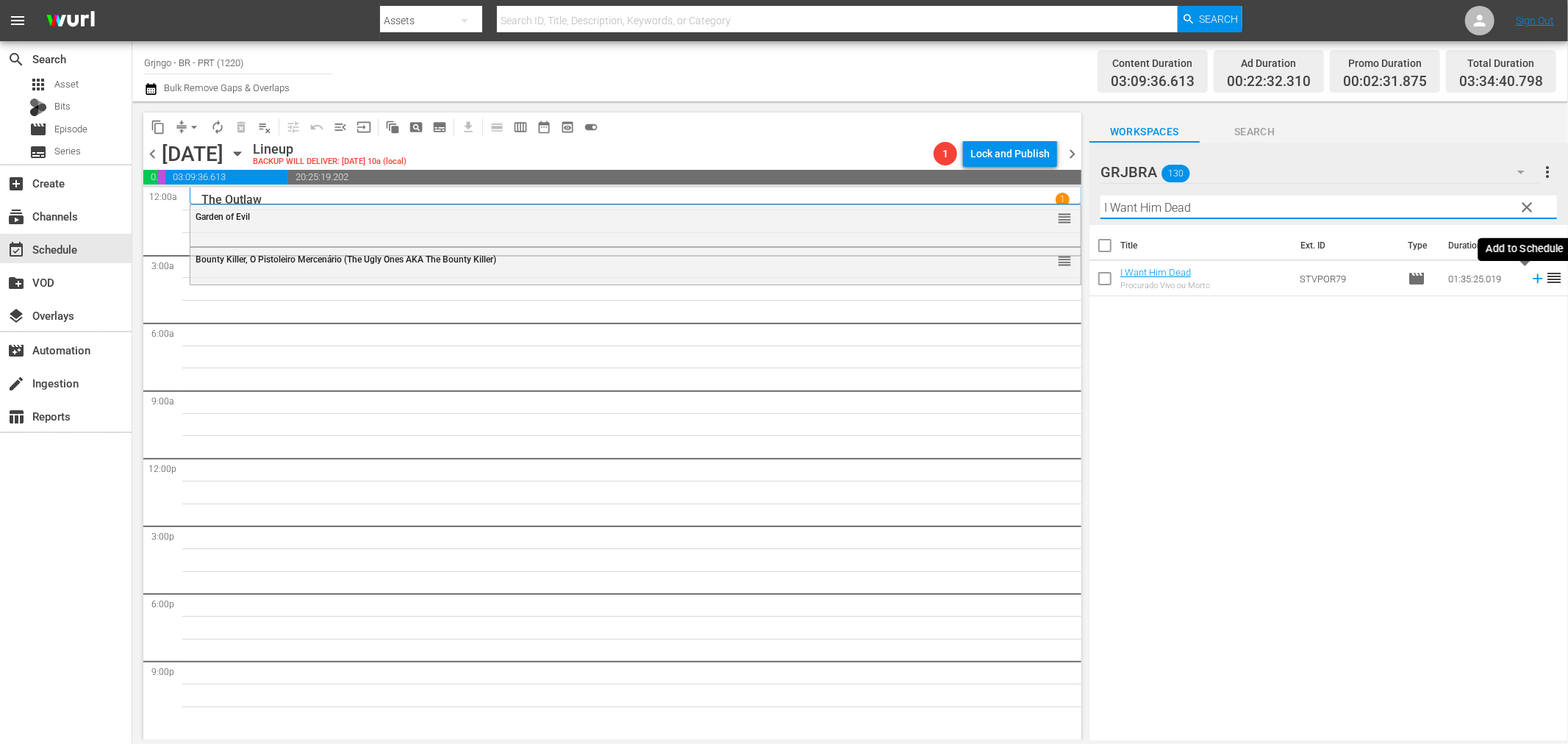
type input "I Want Him Dead"
click at [1530, 275] on icon at bounding box center [1538, 279] width 16 height 16
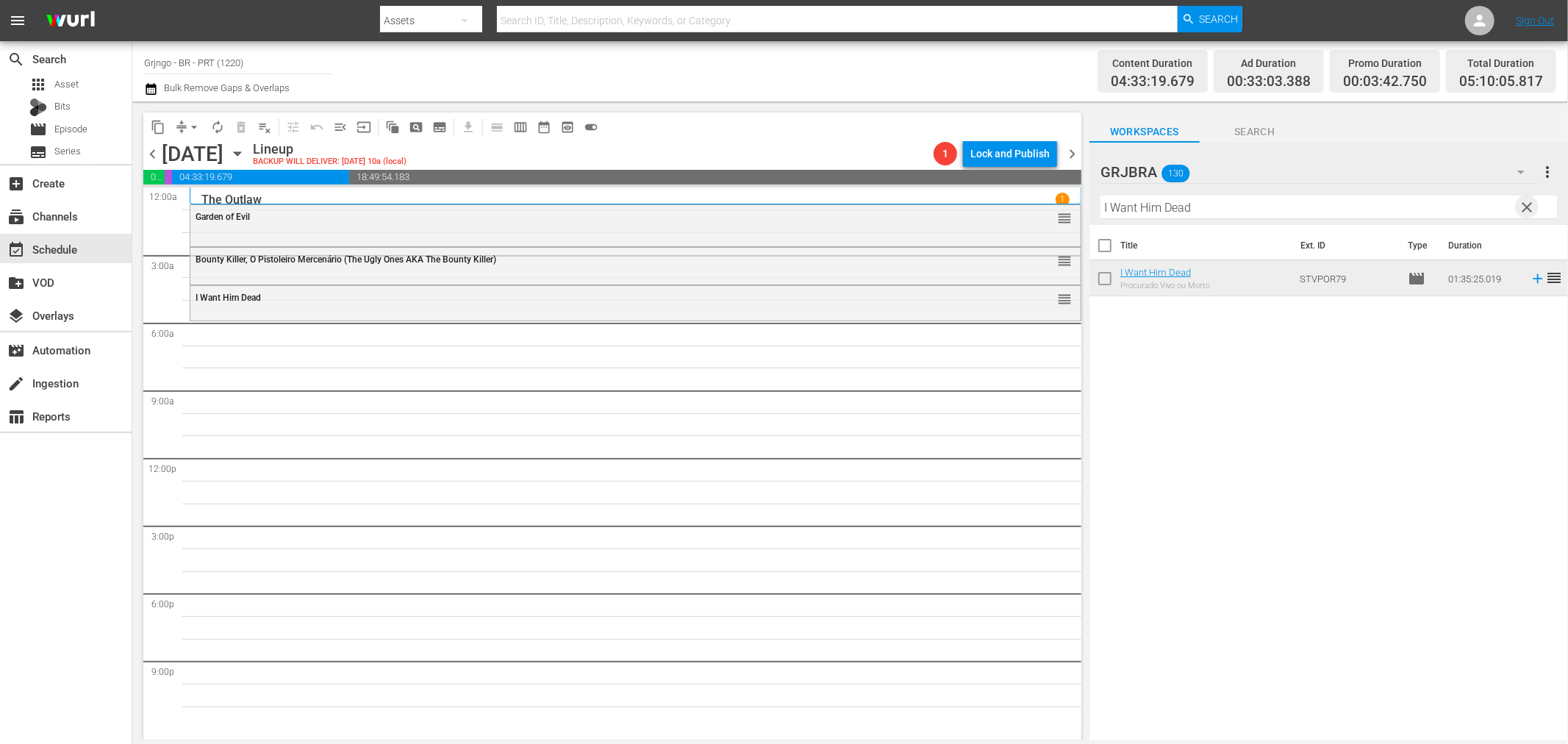
click at [1520, 206] on span "clear" at bounding box center [1527, 206] width 17 height 17
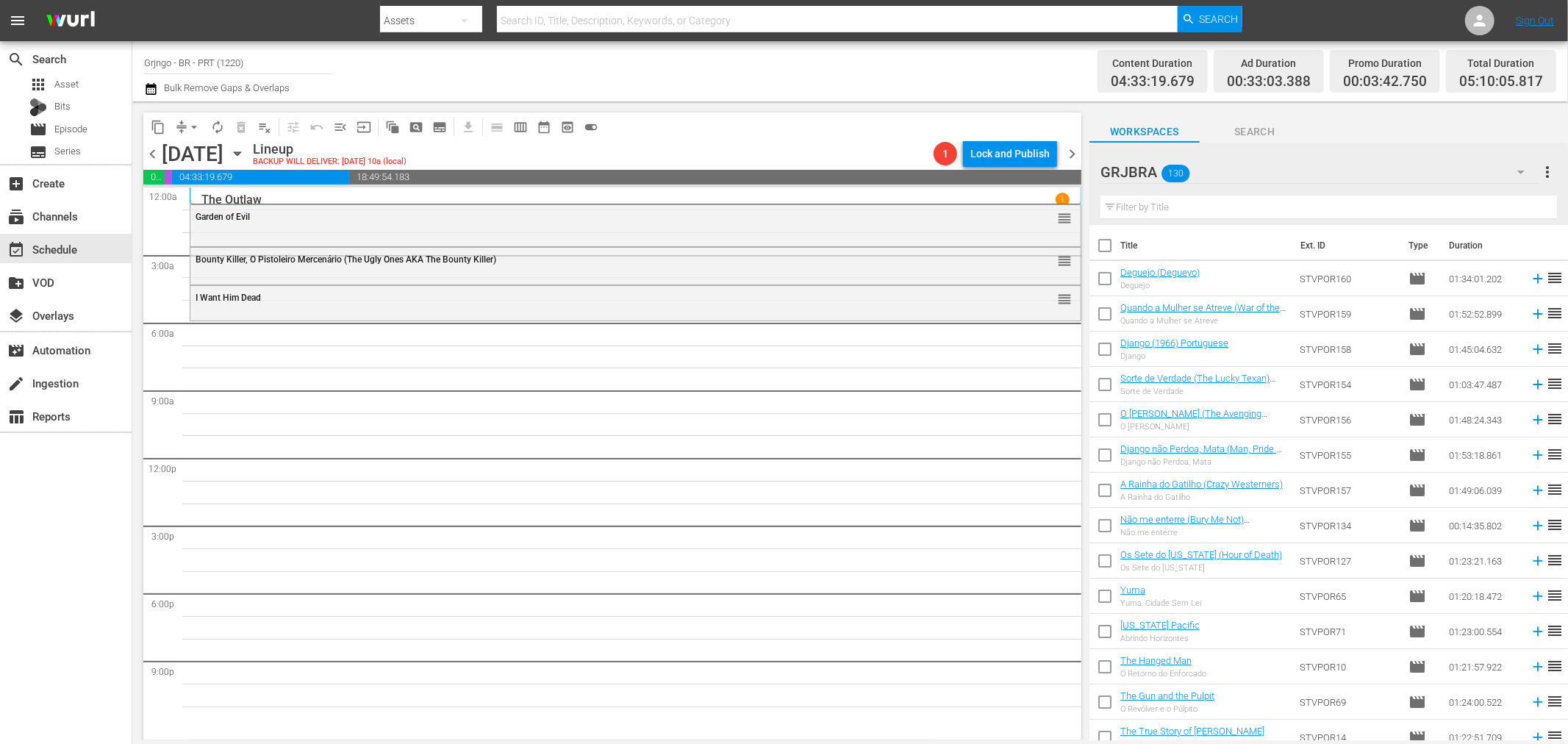
click at [1196, 201] on input "text" at bounding box center [1329, 207] width 456 height 24
paste input "Gentleman Jo... Mata"
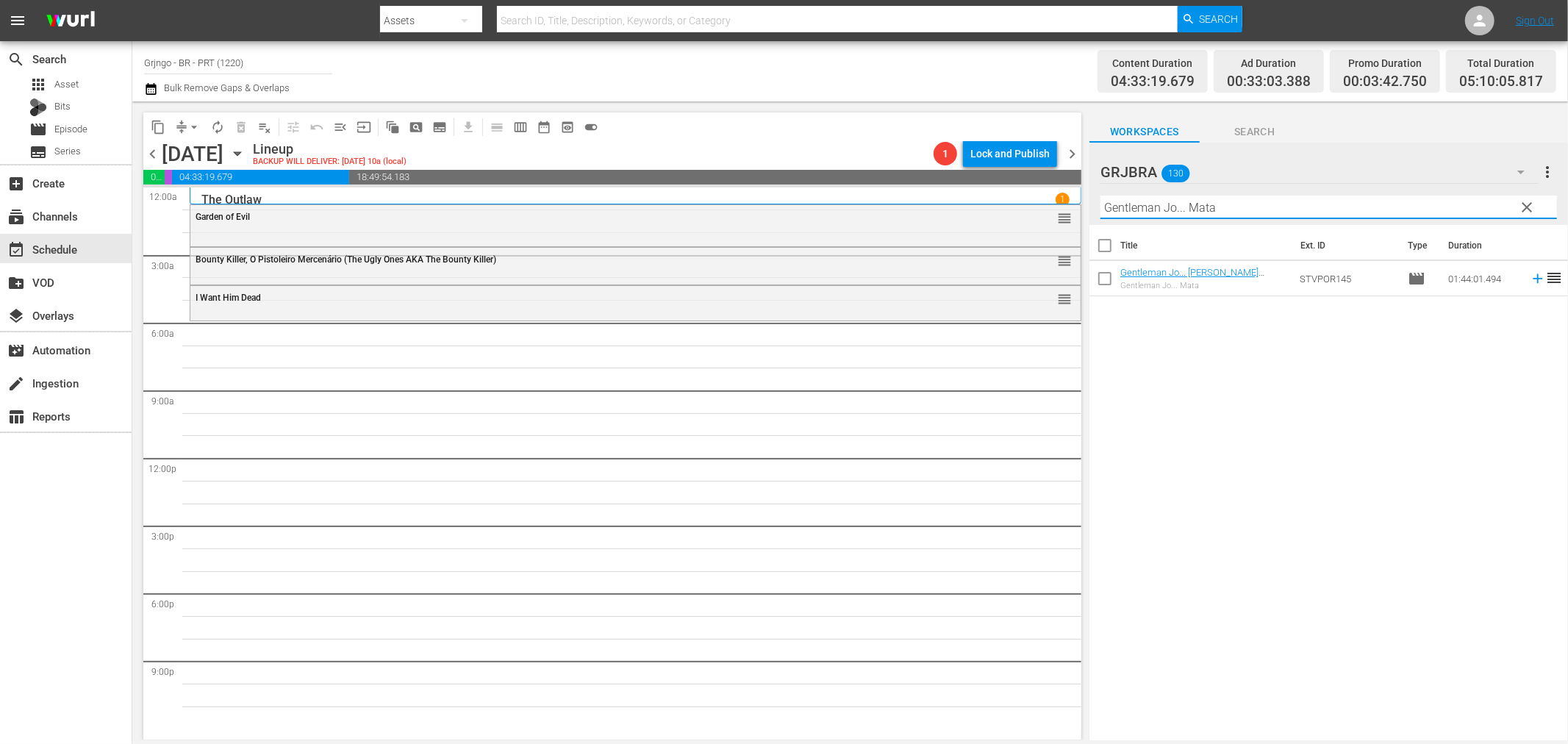
type input "Gentleman Jo... Mata"
click at [1530, 280] on icon at bounding box center [1538, 279] width 16 height 16
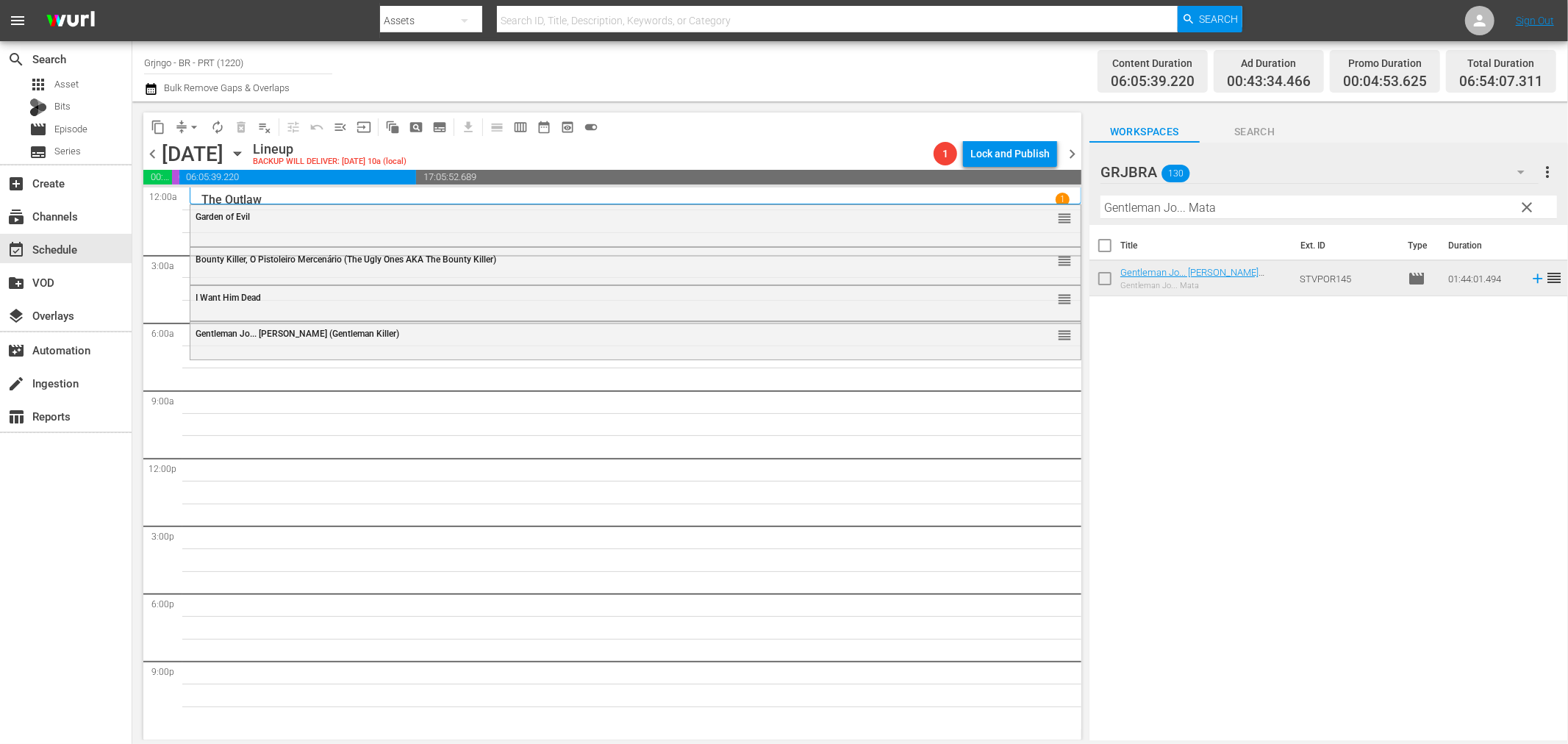
drag, startPoint x: 1526, startPoint y: 210, endPoint x: 1228, endPoint y: 215, distance: 298.0
click at [1526, 210] on span "clear" at bounding box center [1527, 206] width 17 height 17
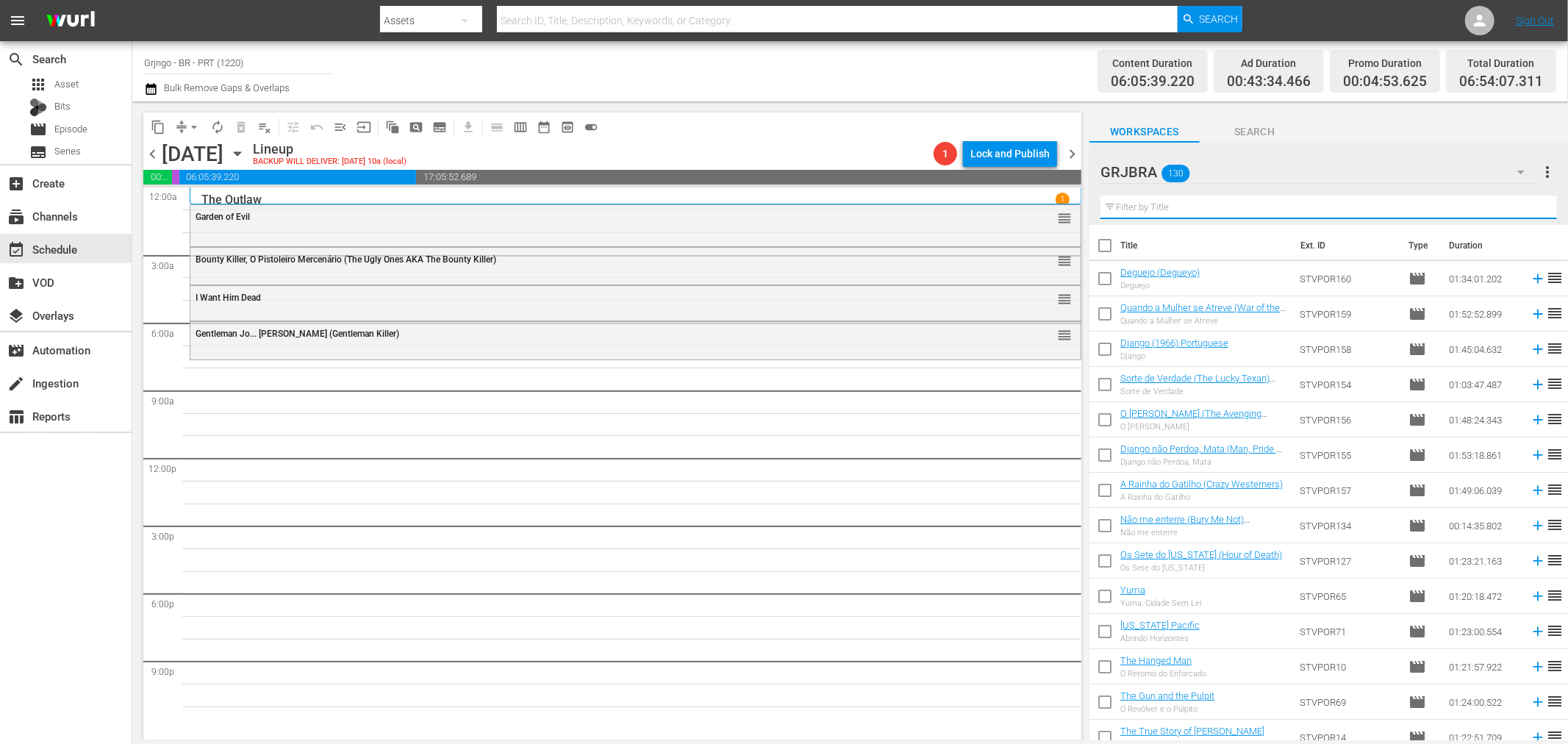
click at [1152, 210] on input "text" at bounding box center [1329, 207] width 456 height 24
paste input "Angel and the Badman"
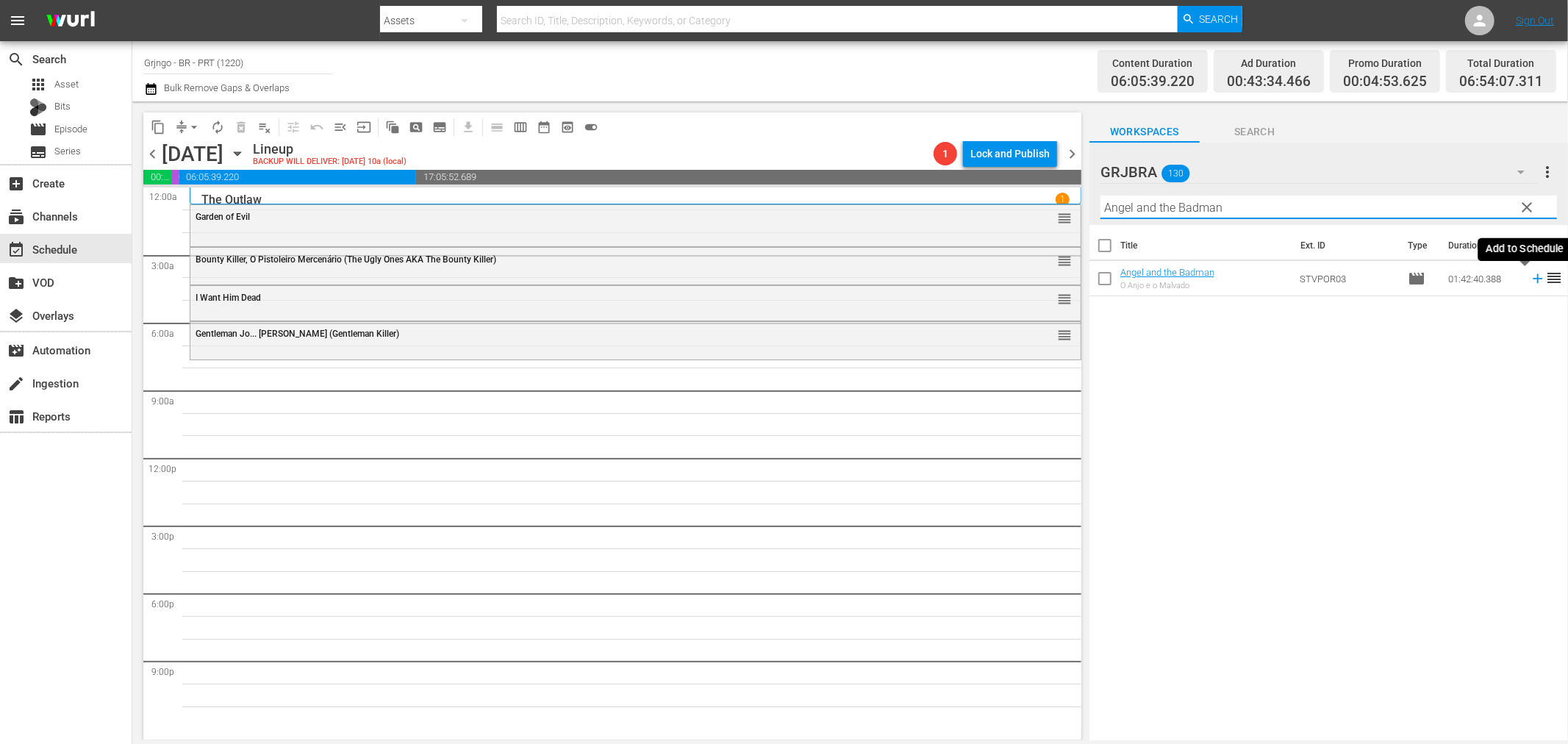
type input "Angel and the Badman"
click at [1533, 280] on icon at bounding box center [1538, 280] width 10 height 10
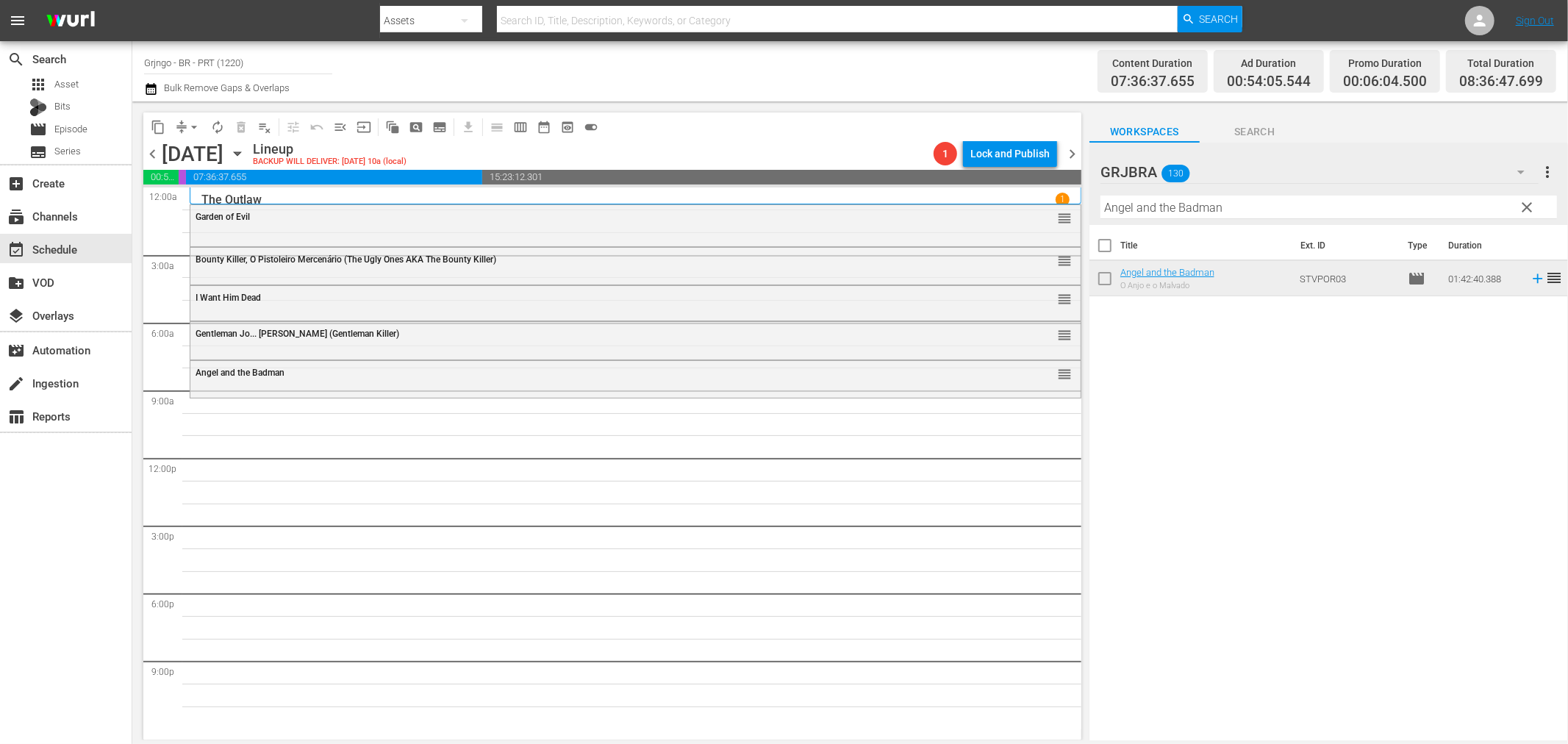
drag, startPoint x: 1537, startPoint y: 200, endPoint x: 1299, endPoint y: 205, distance: 238.1
click at [1537, 200] on span "clear" at bounding box center [1527, 206] width 17 height 17
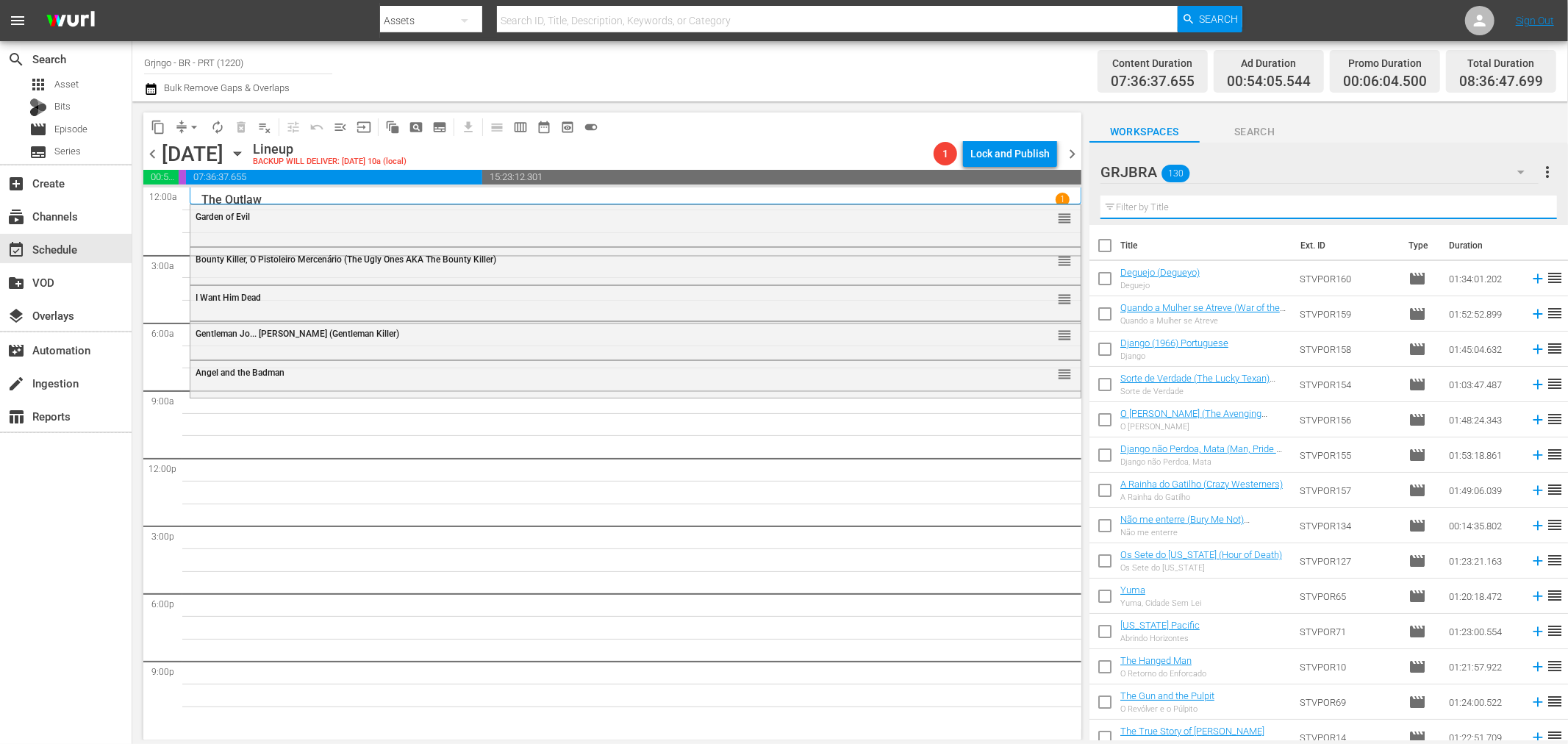
paste input "War of the Wildcats"
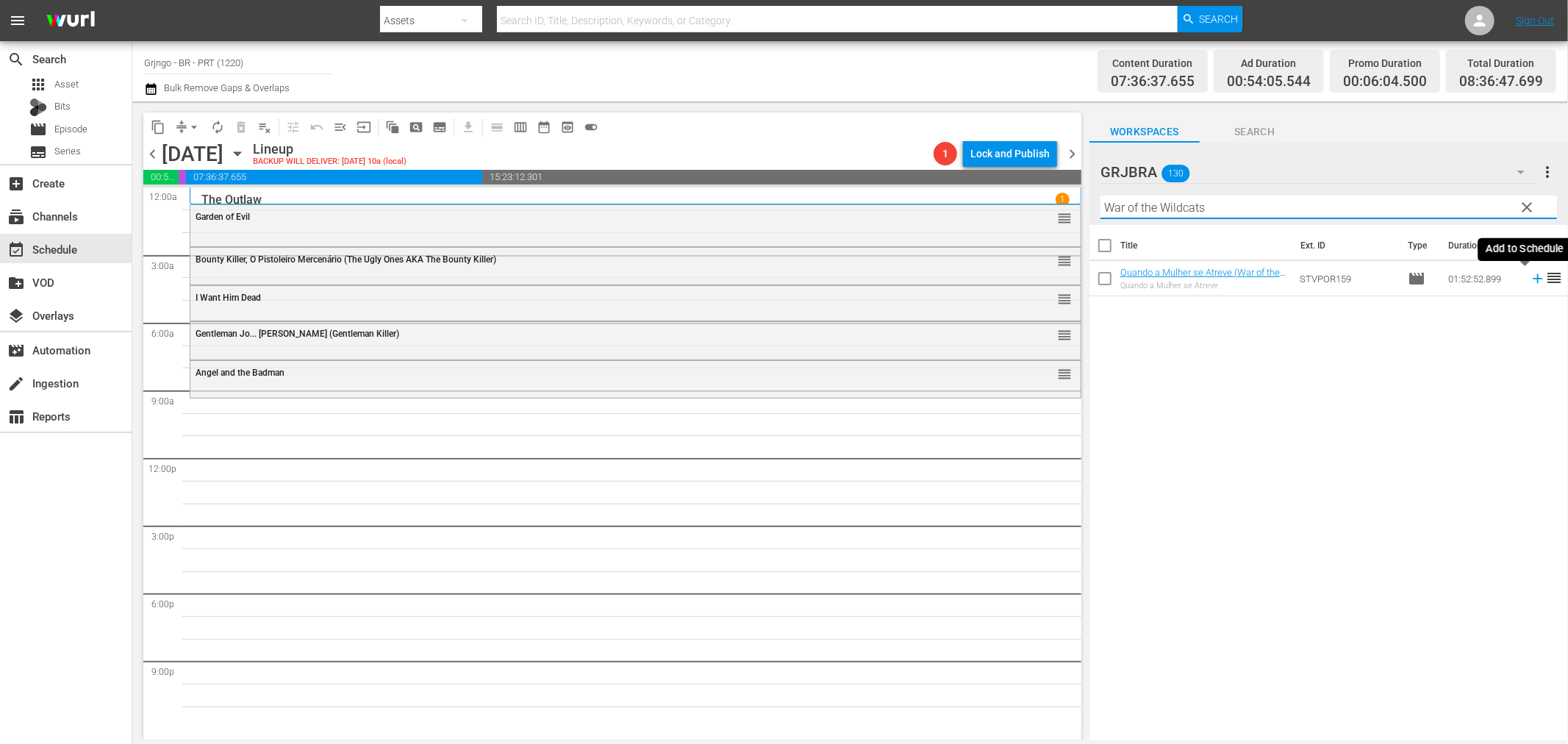
type input "War of the Wildcats"
click at [1533, 280] on icon at bounding box center [1538, 280] width 10 height 10
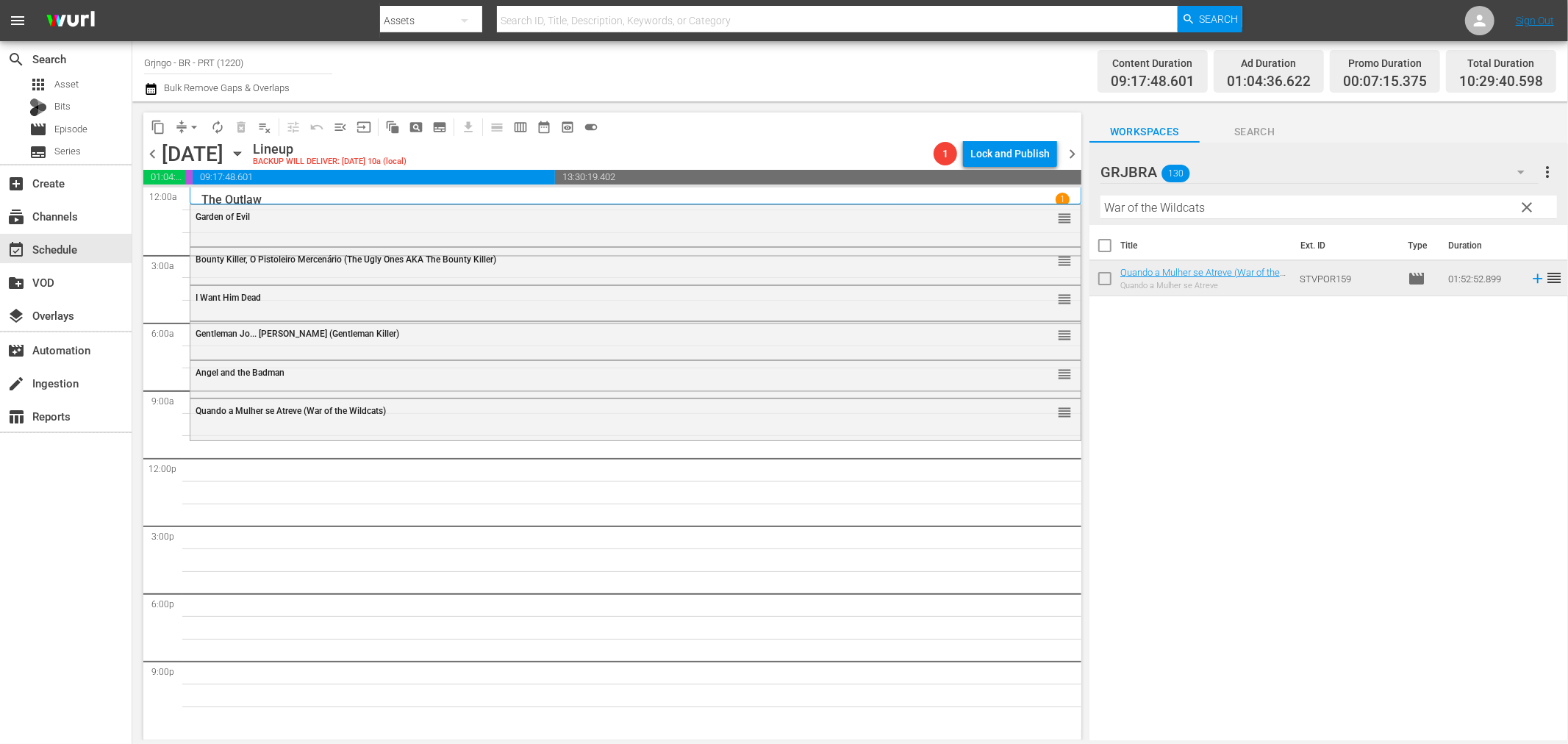
drag, startPoint x: 1527, startPoint y: 200, endPoint x: 1140, endPoint y: 203, distance: 387.0
click at [1527, 200] on span "clear" at bounding box center [1527, 206] width 17 height 17
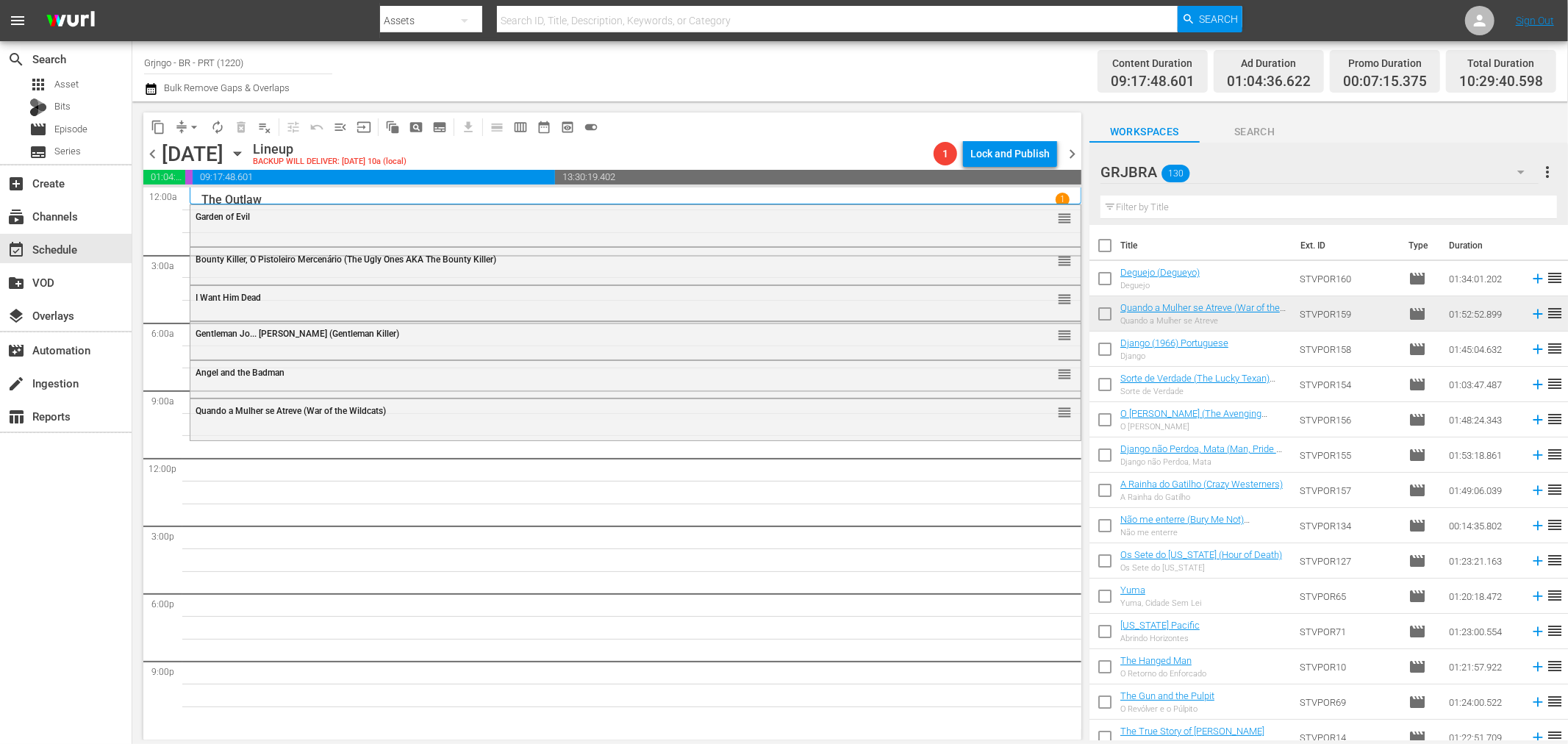
click at [1136, 209] on input "text" at bounding box center [1329, 207] width 456 height 24
paste input "McLintock!"
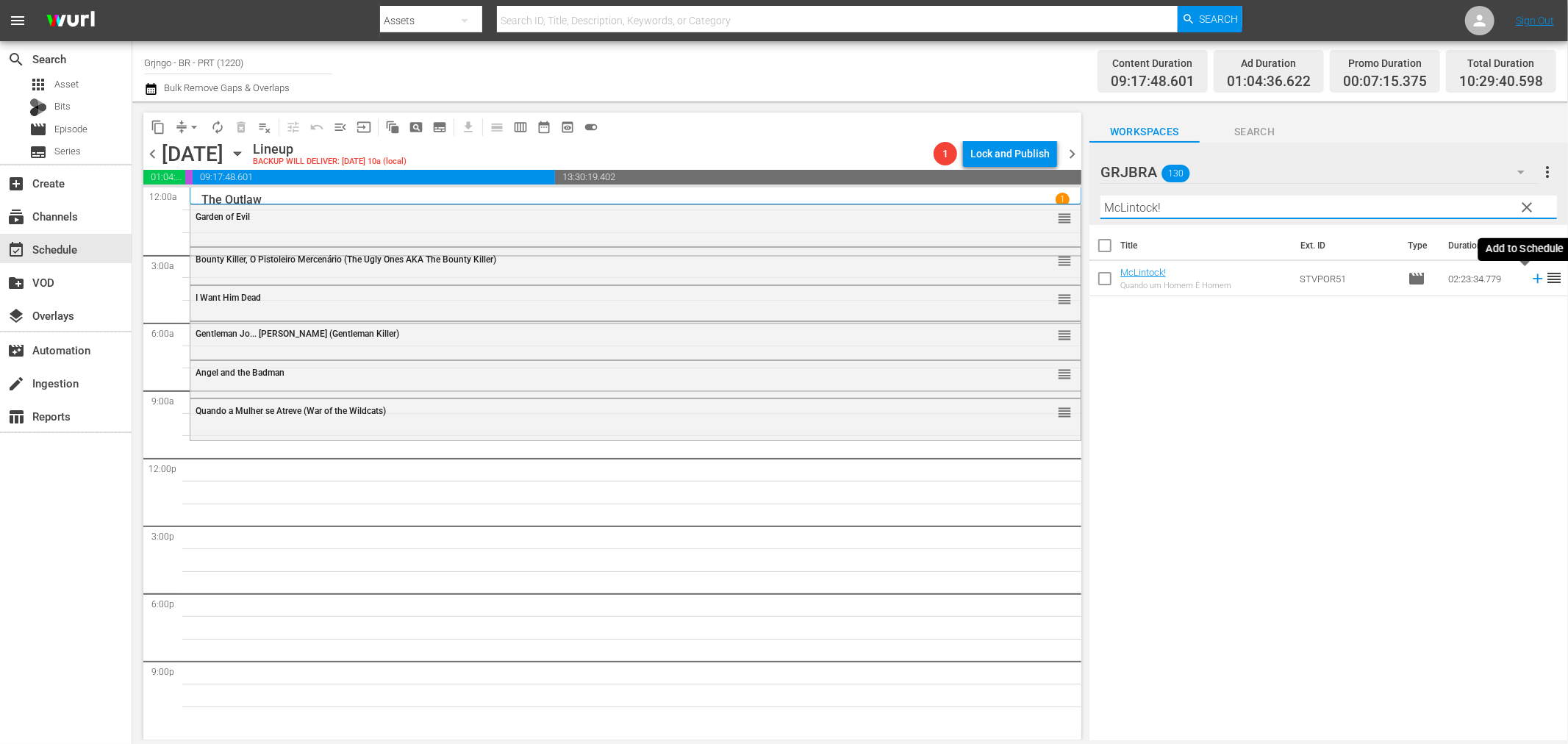
type input "McLintock!"
click at [1530, 281] on icon at bounding box center [1538, 279] width 16 height 16
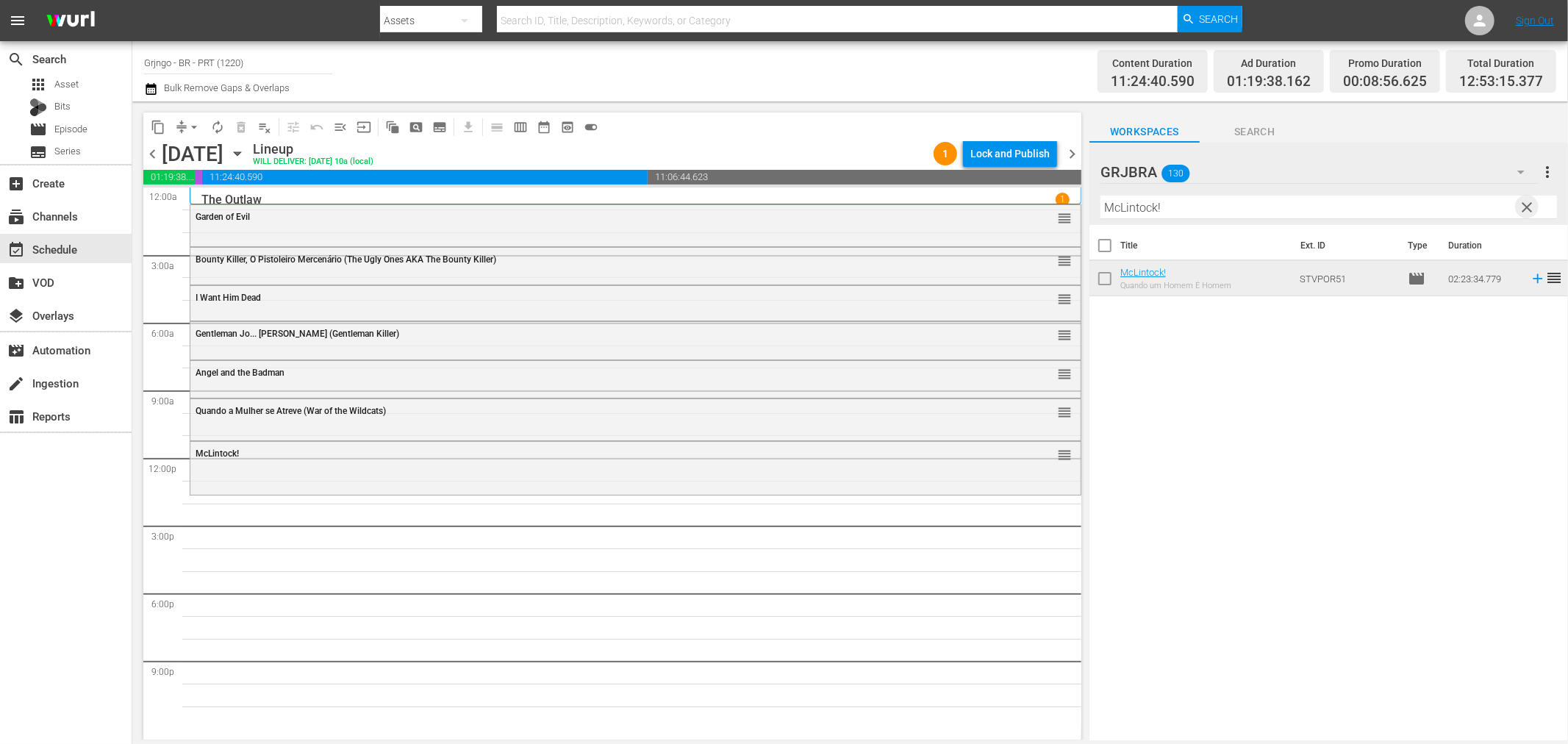
click at [1524, 204] on span "clear" at bounding box center [1527, 206] width 17 height 17
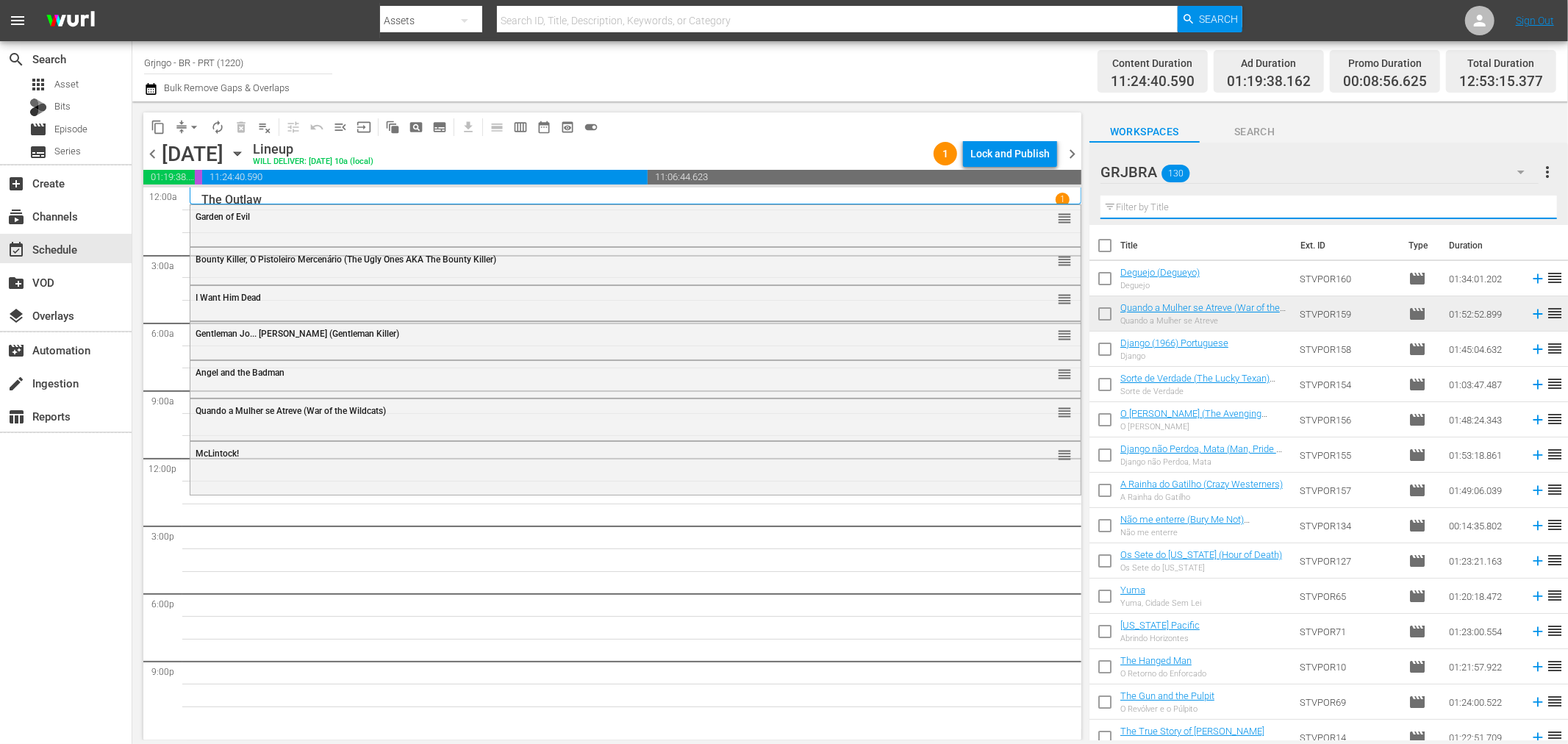
click at [1128, 206] on input "text" at bounding box center [1329, 207] width 456 height 24
paste input "Companheiros (Compañeros!)"
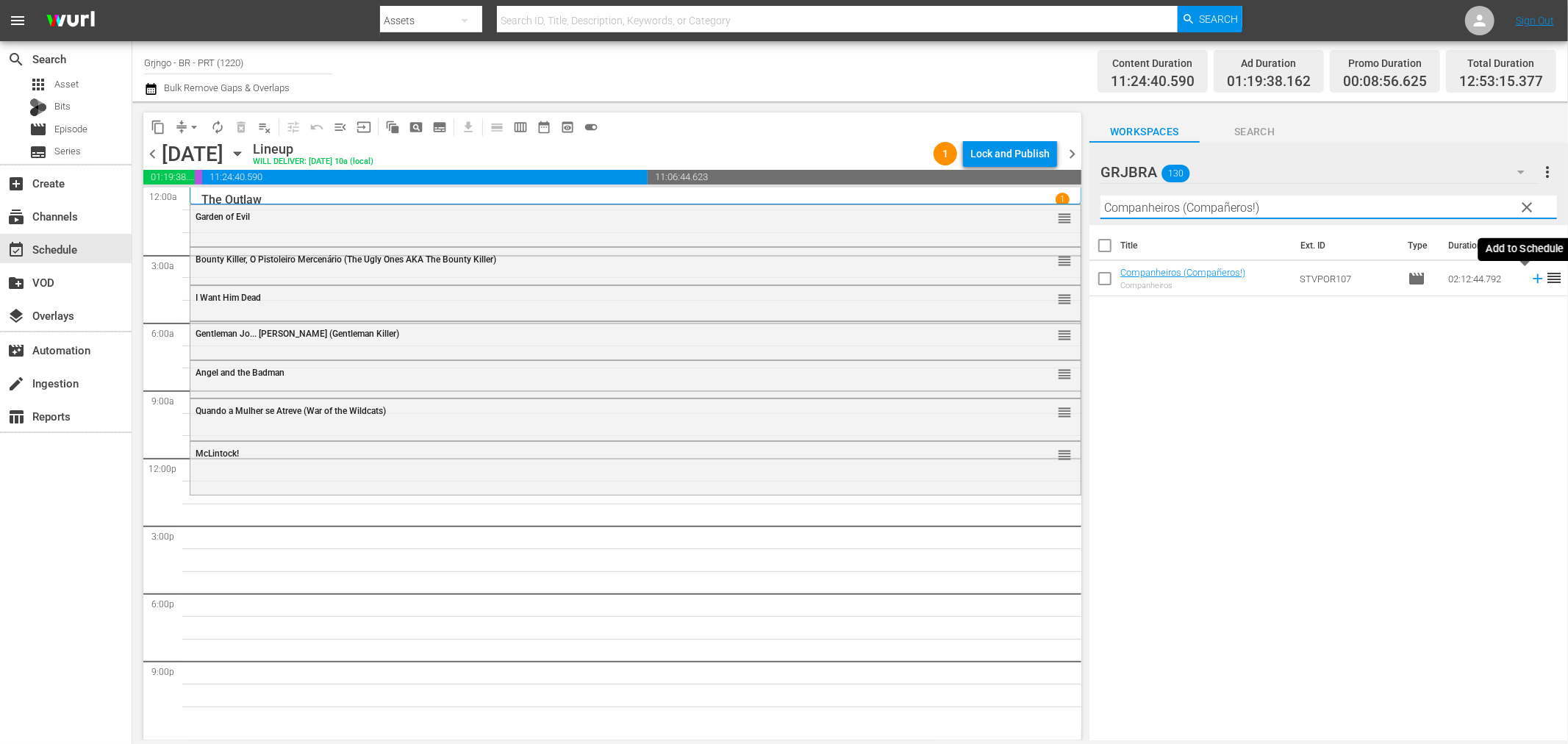
type input "Companheiros (Compañeros!)"
click at [1530, 275] on icon at bounding box center [1538, 279] width 16 height 16
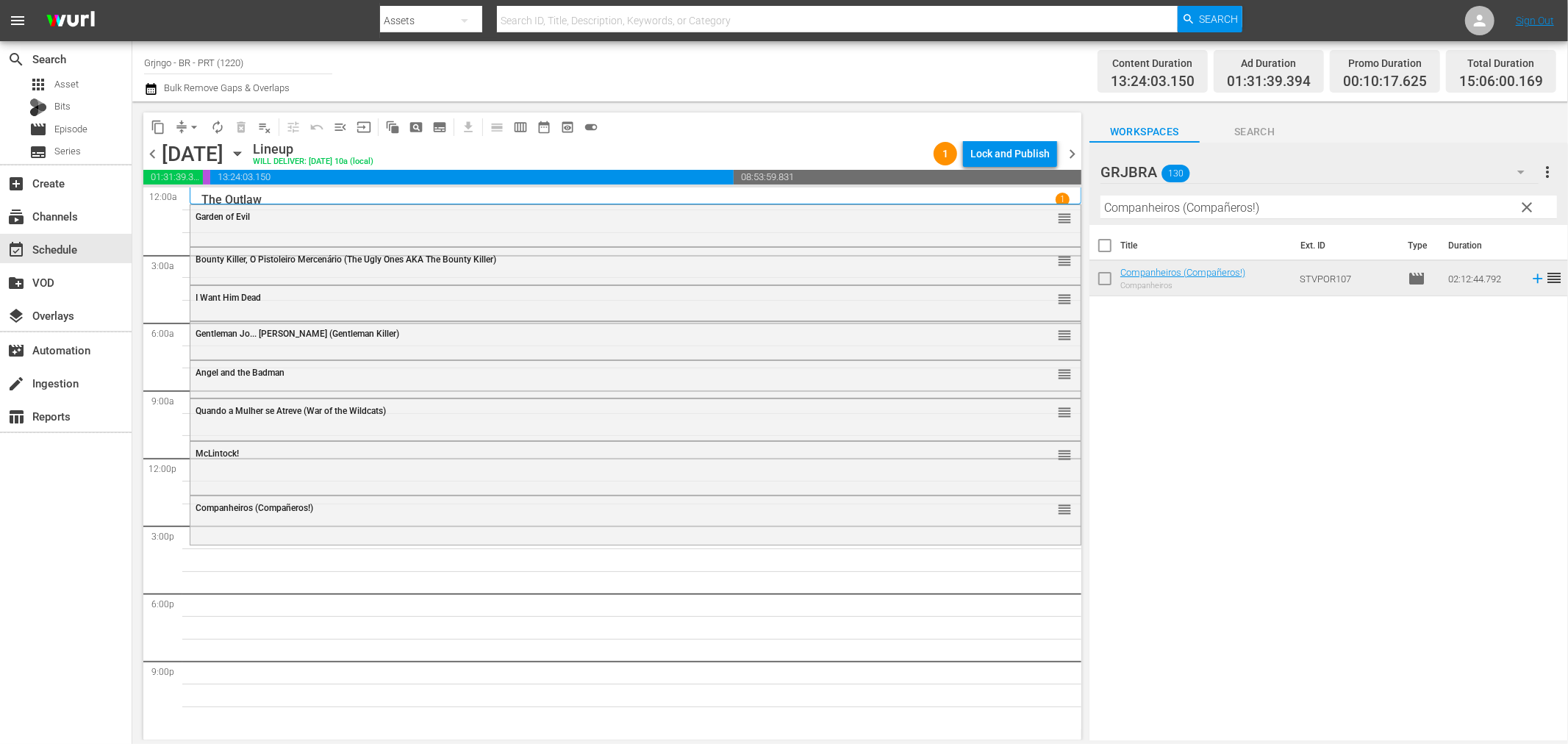
drag, startPoint x: 1529, startPoint y: 208, endPoint x: 1244, endPoint y: 203, distance: 285.0
click at [1529, 208] on span "clear" at bounding box center [1527, 206] width 17 height 17
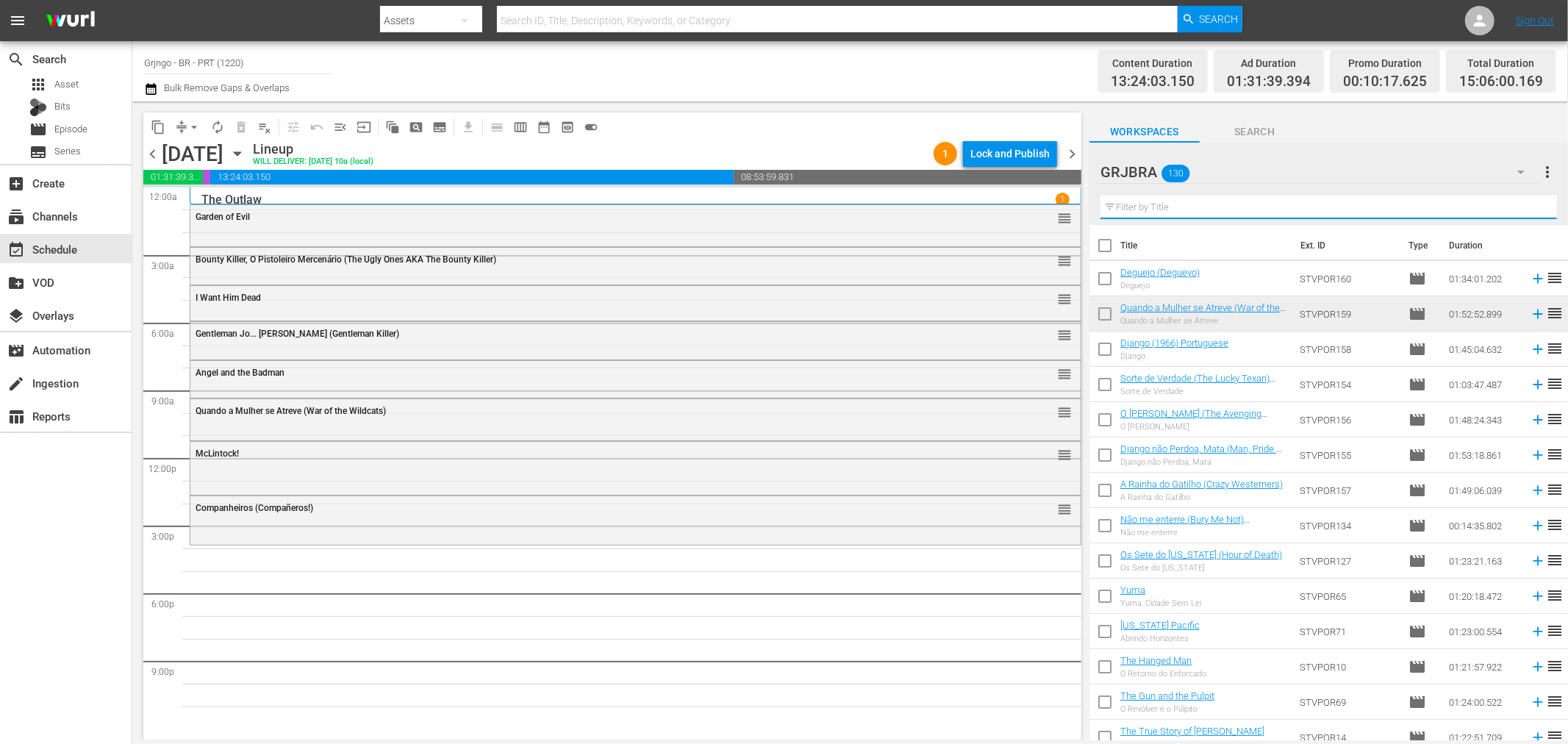
paste input "Rio Lobo"
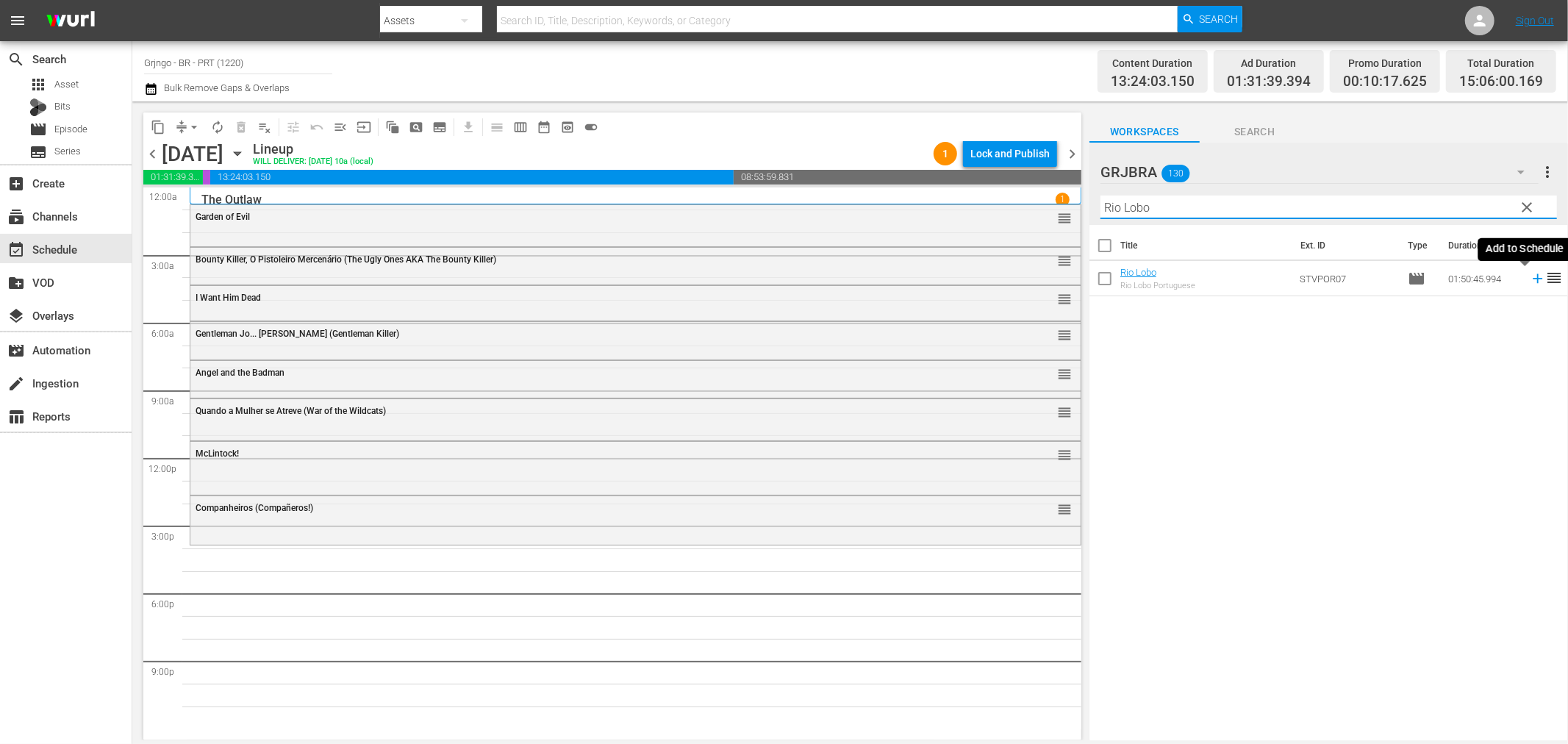
type input "Rio Lobo"
click at [1530, 275] on icon at bounding box center [1538, 279] width 16 height 16
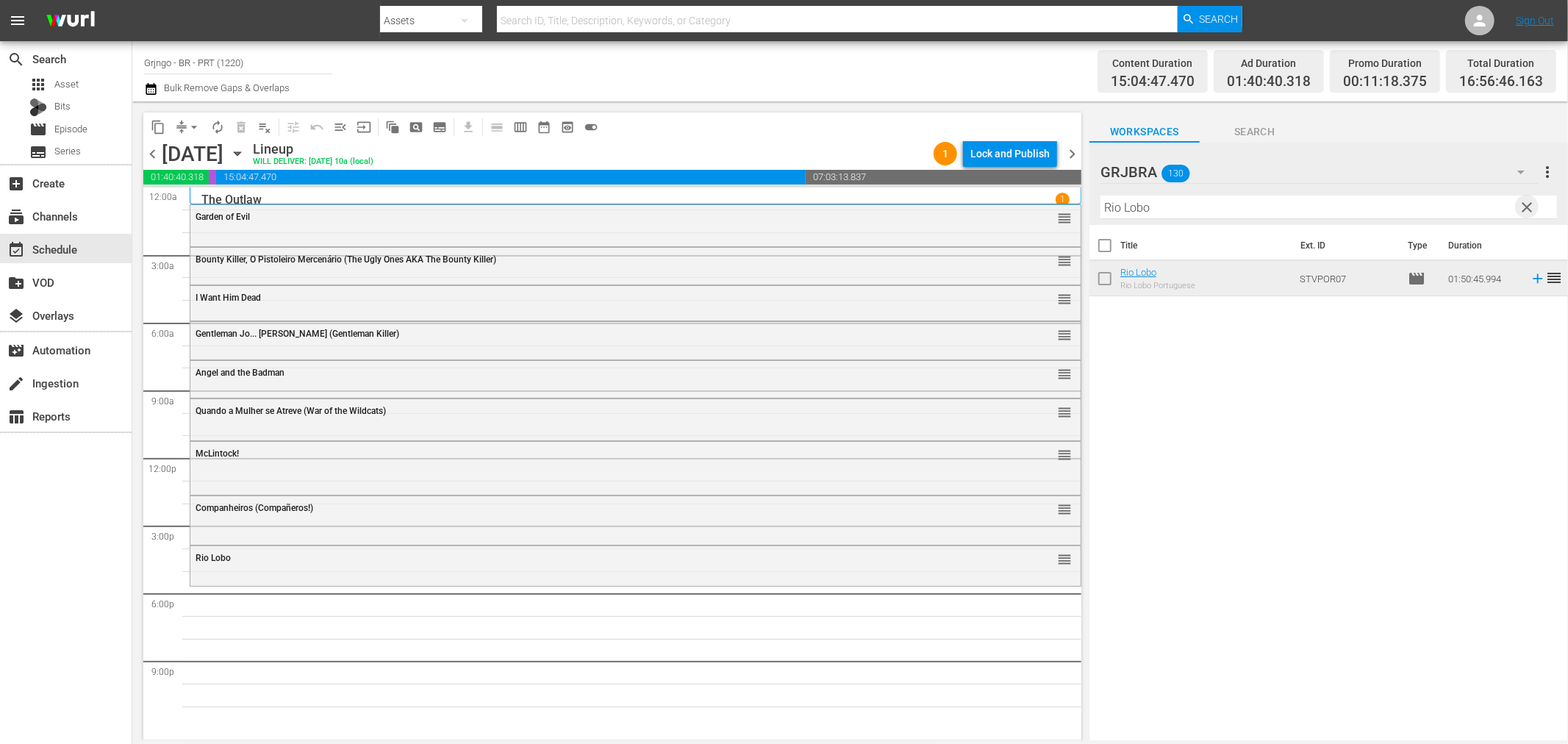
click at [1524, 201] on span "clear" at bounding box center [1527, 206] width 17 height 17
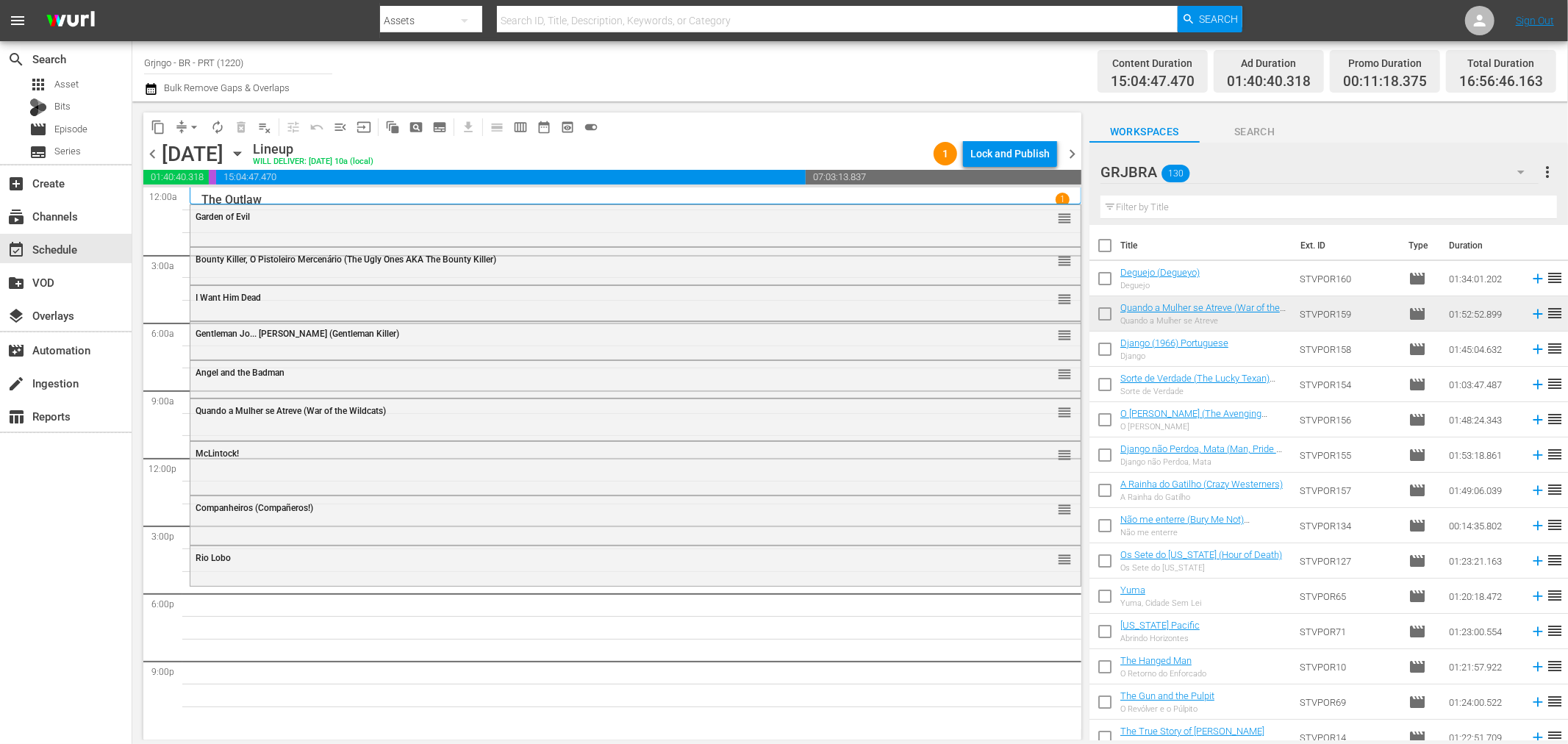
click at [1142, 202] on input "text" at bounding box center [1329, 207] width 456 height 24
paste input "Sartana - A Sombra da Morte"
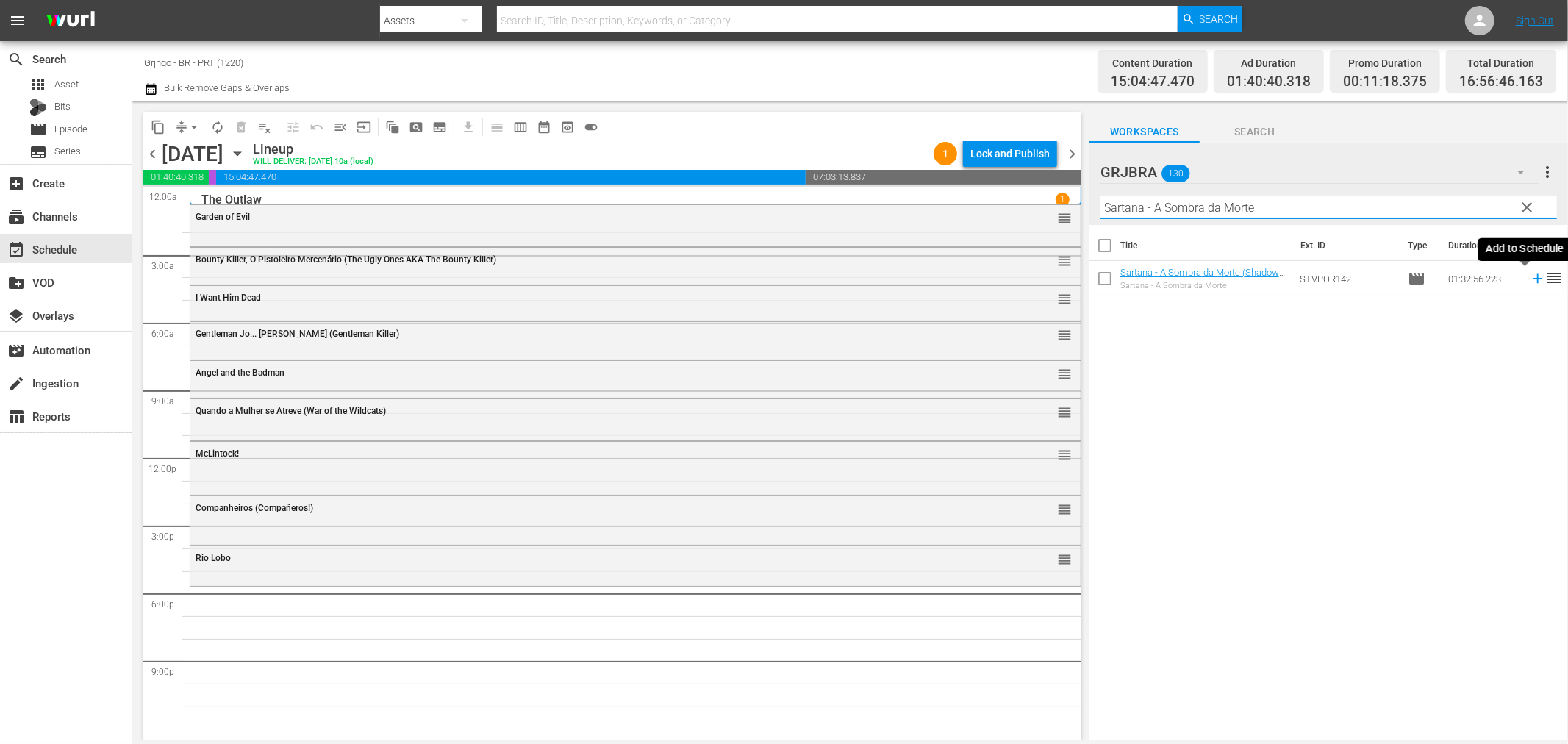
type input "Sartana - A Sombra da Morte"
click at [1533, 278] on icon at bounding box center [1538, 280] width 10 height 10
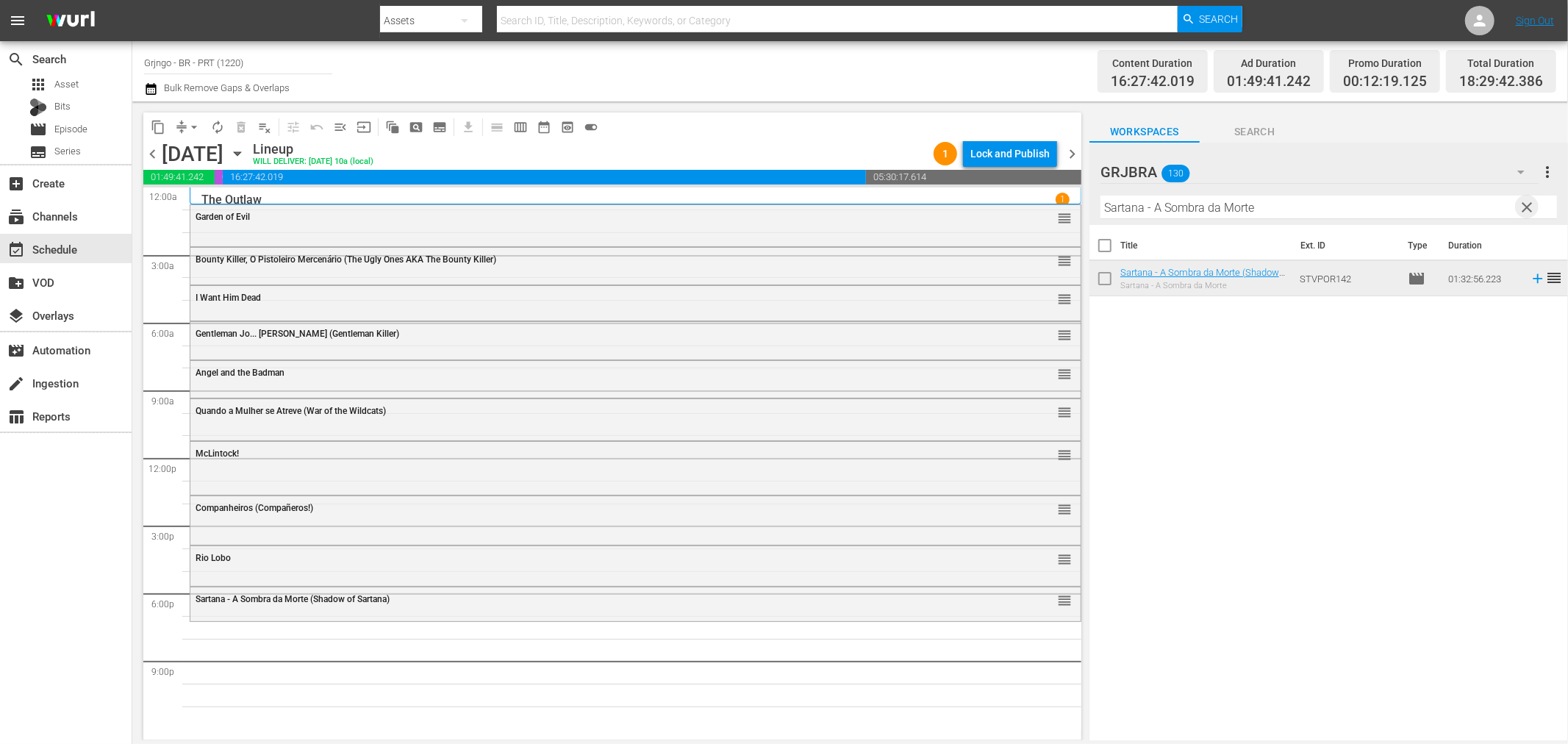
drag, startPoint x: 1524, startPoint y: 206, endPoint x: 1225, endPoint y: 207, distance: 299.0
click at [1524, 206] on span "clear" at bounding box center [1527, 206] width 17 height 17
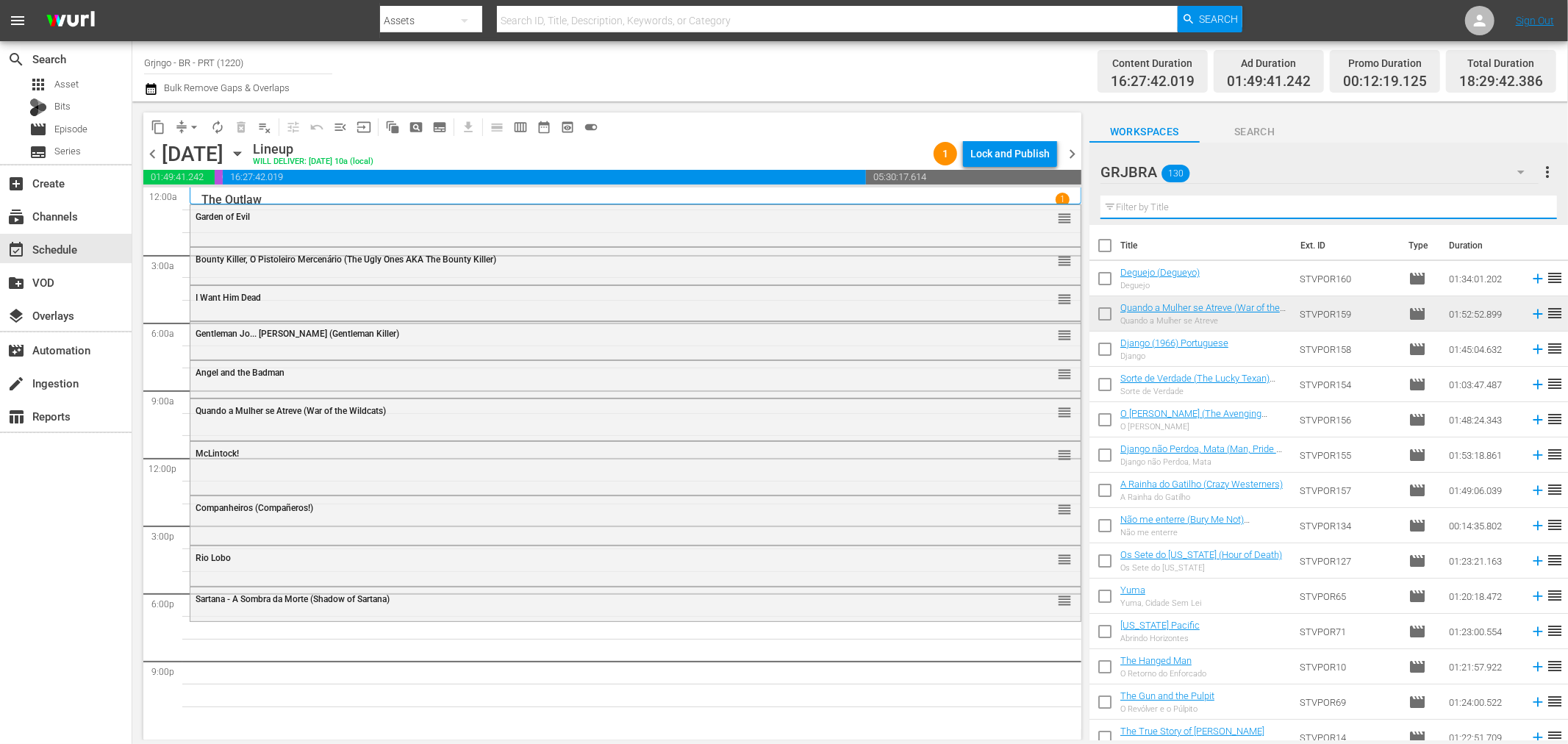
paste input "Son of a Gunfighter"
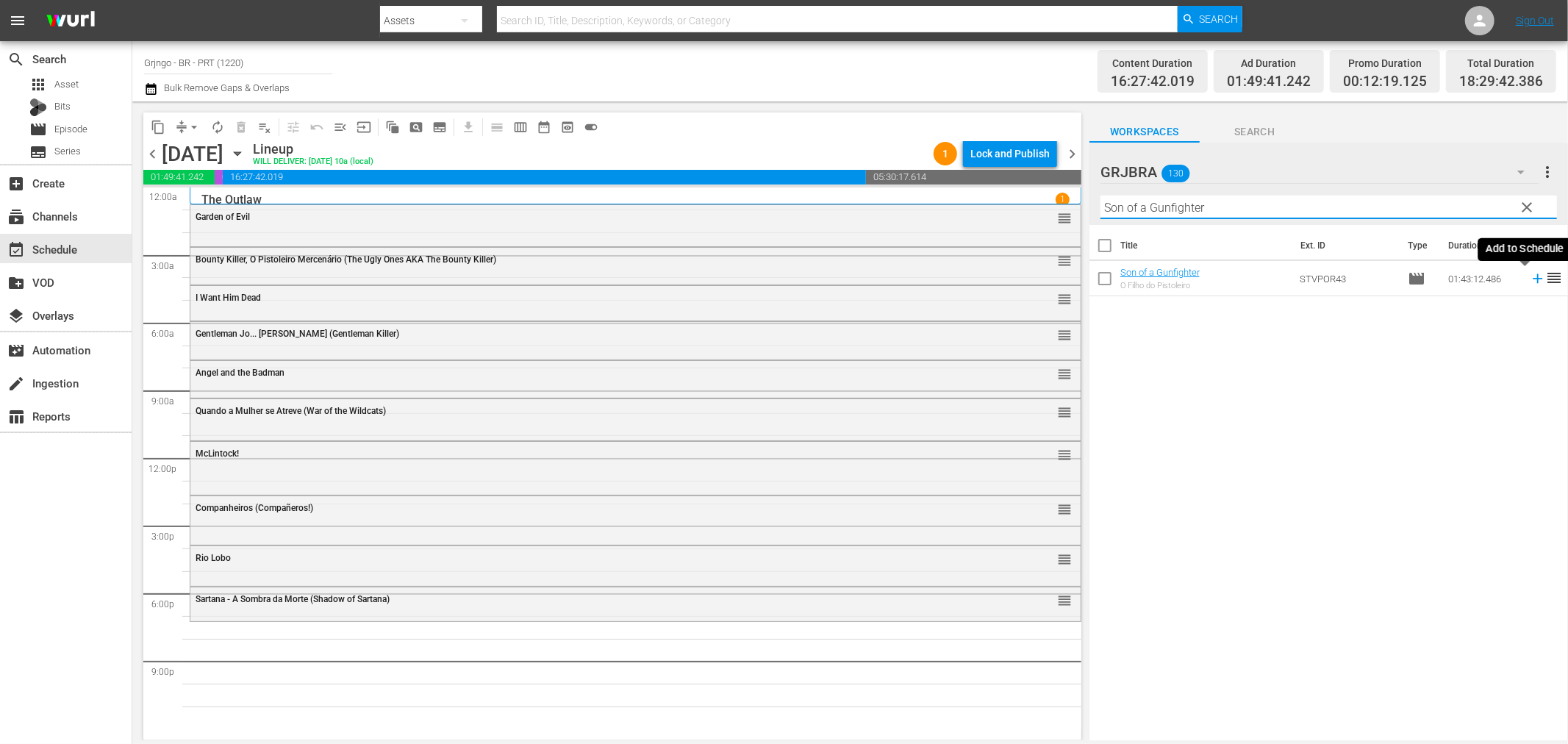
type input "Son of a Gunfighter"
click at [1530, 273] on icon at bounding box center [1538, 279] width 16 height 16
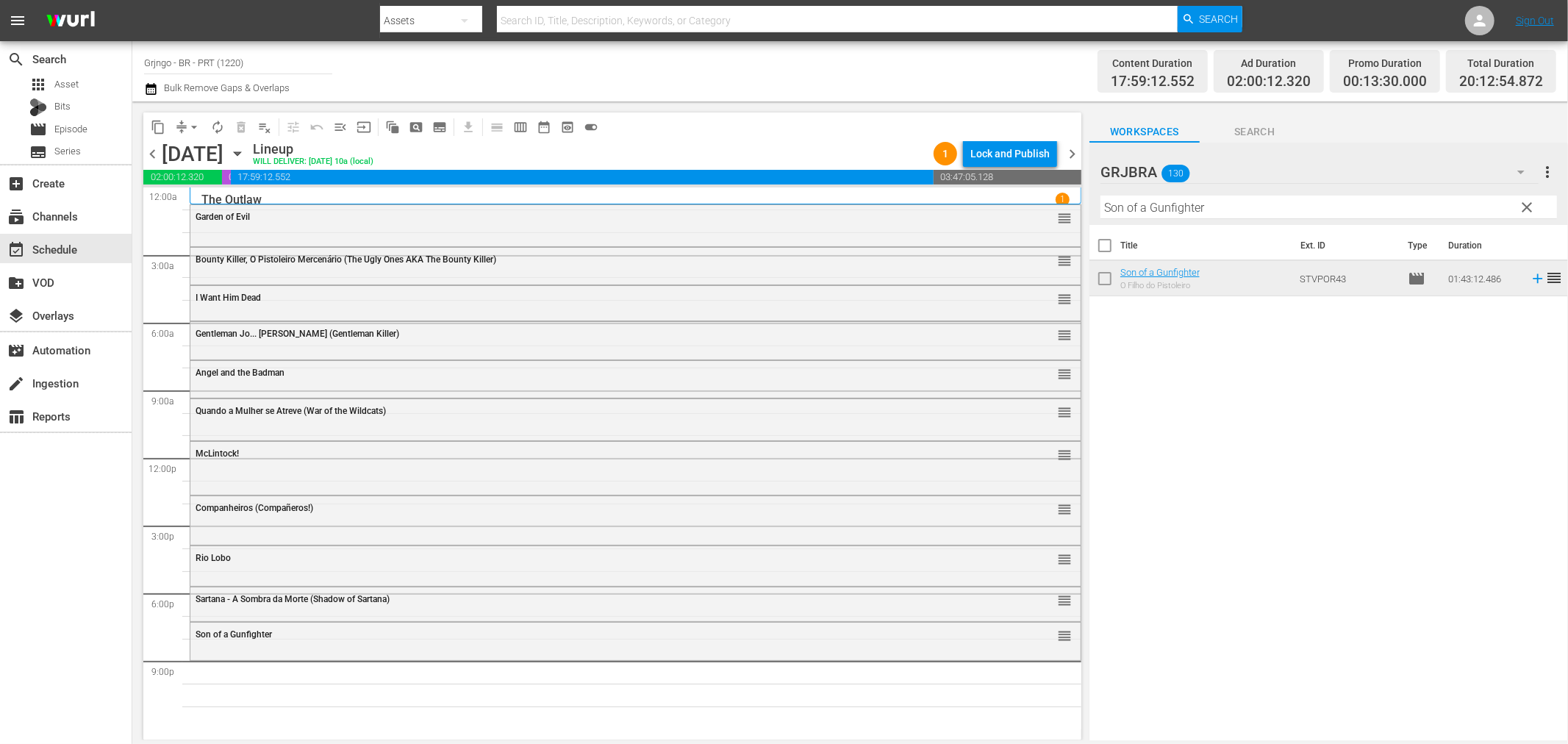
drag, startPoint x: 1528, startPoint y: 203, endPoint x: 1150, endPoint y: 215, distance: 378.2
click at [1528, 203] on span "clear" at bounding box center [1527, 206] width 17 height 17
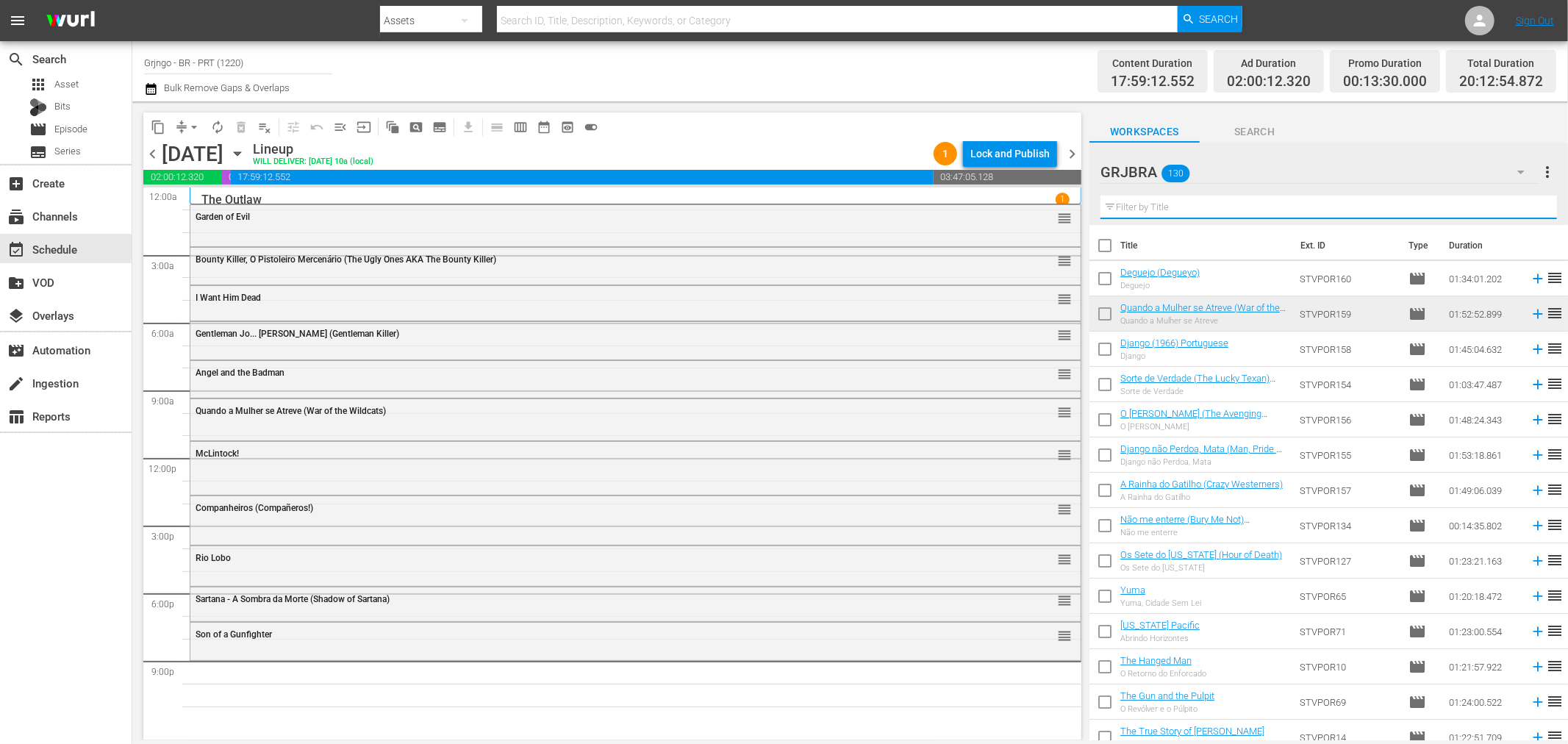
paste input "The Revengers"
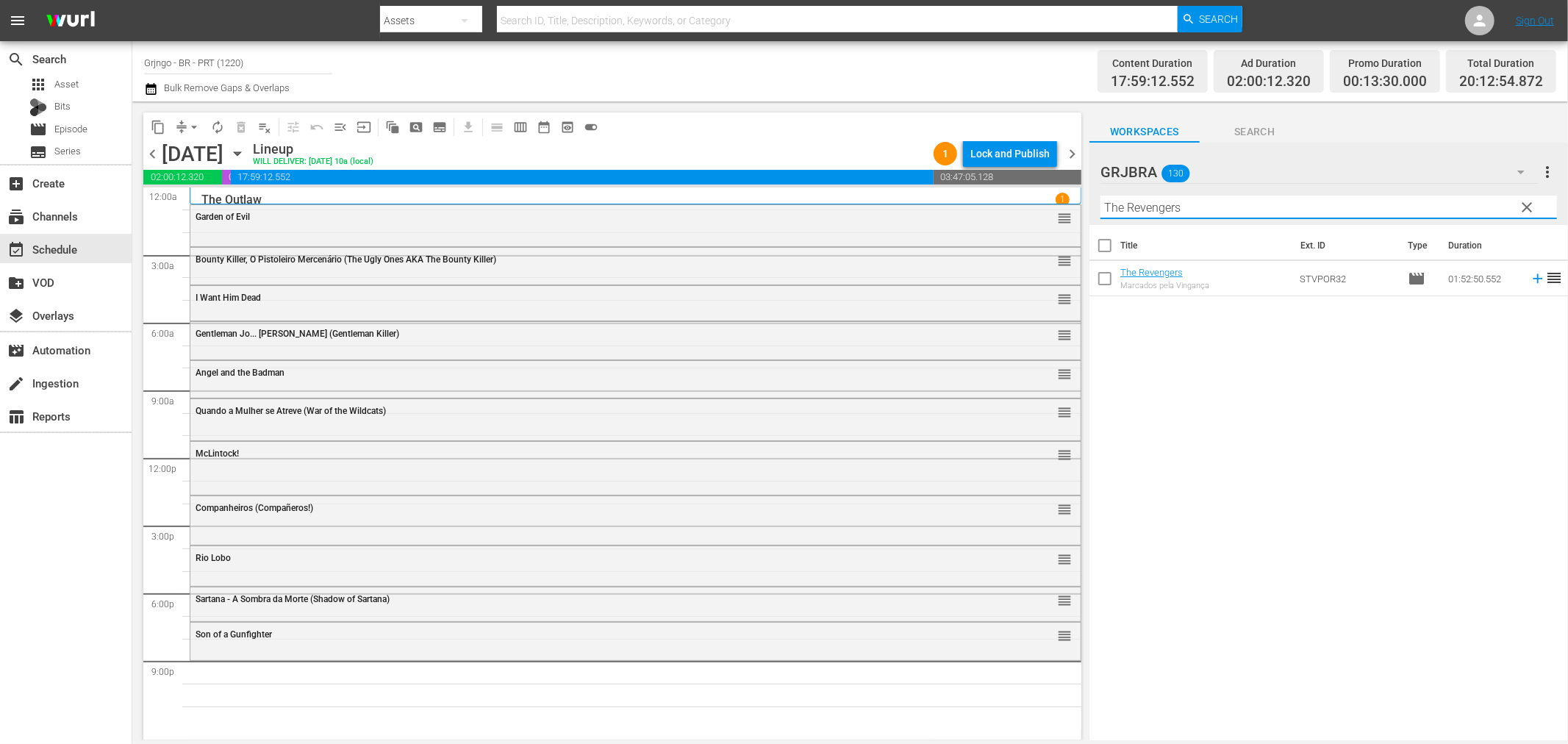
type input "The Revengers"
click at [1530, 280] on icon at bounding box center [1538, 279] width 16 height 16
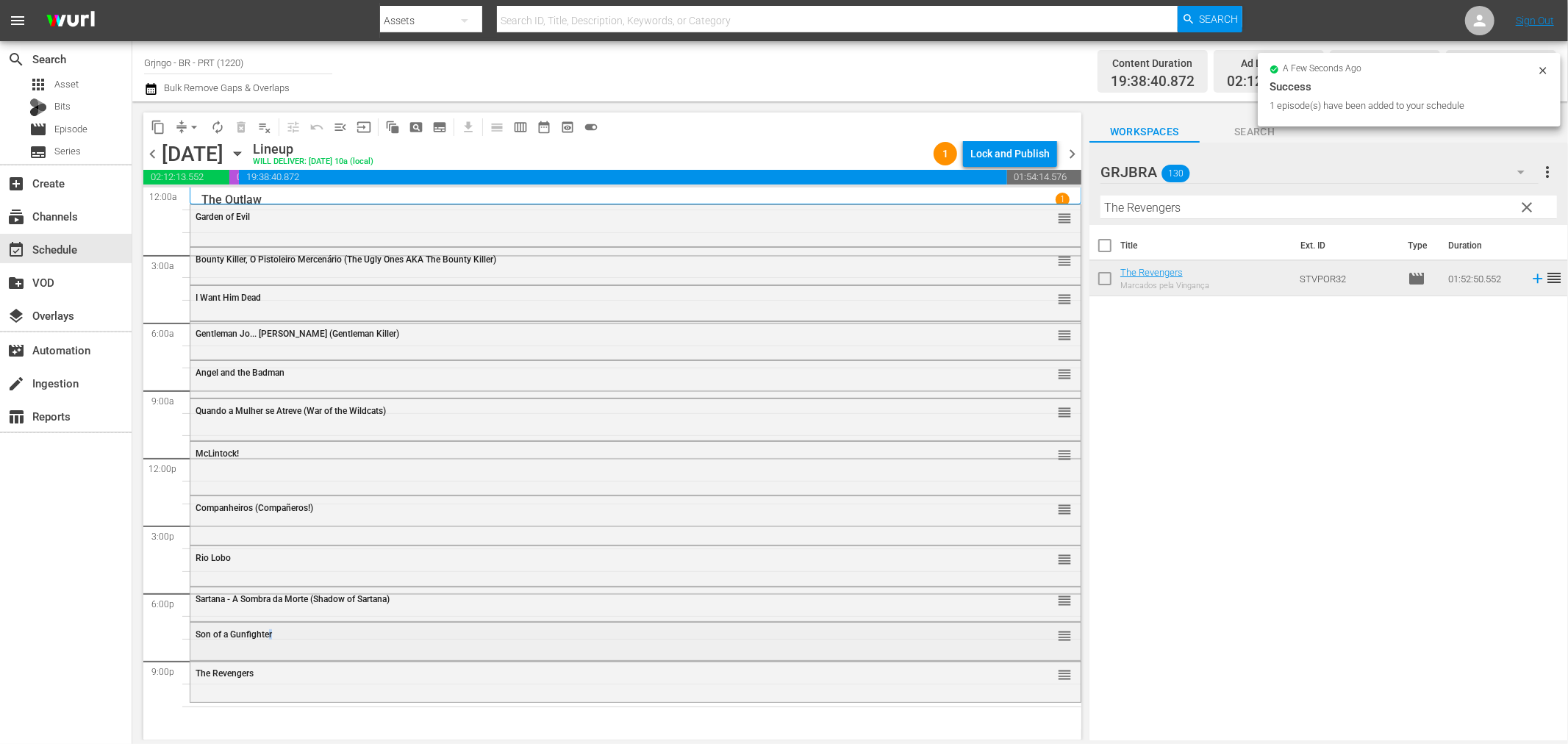
click at [274, 629] on div "Son of a Gunfighter" at bounding box center [595, 634] width 799 height 11
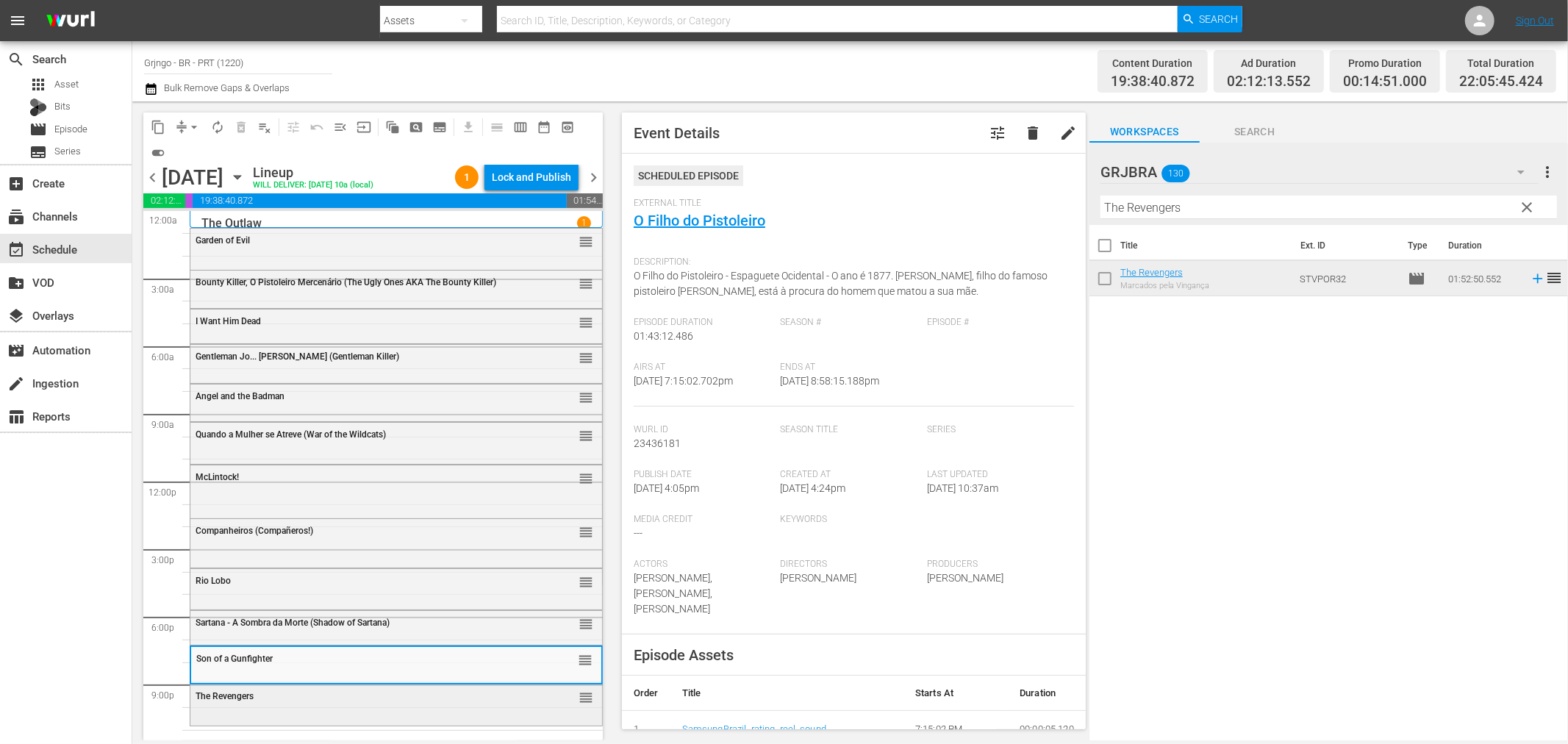
click at [306, 704] on div "The Revengers reorder" at bounding box center [396, 696] width 412 height 25
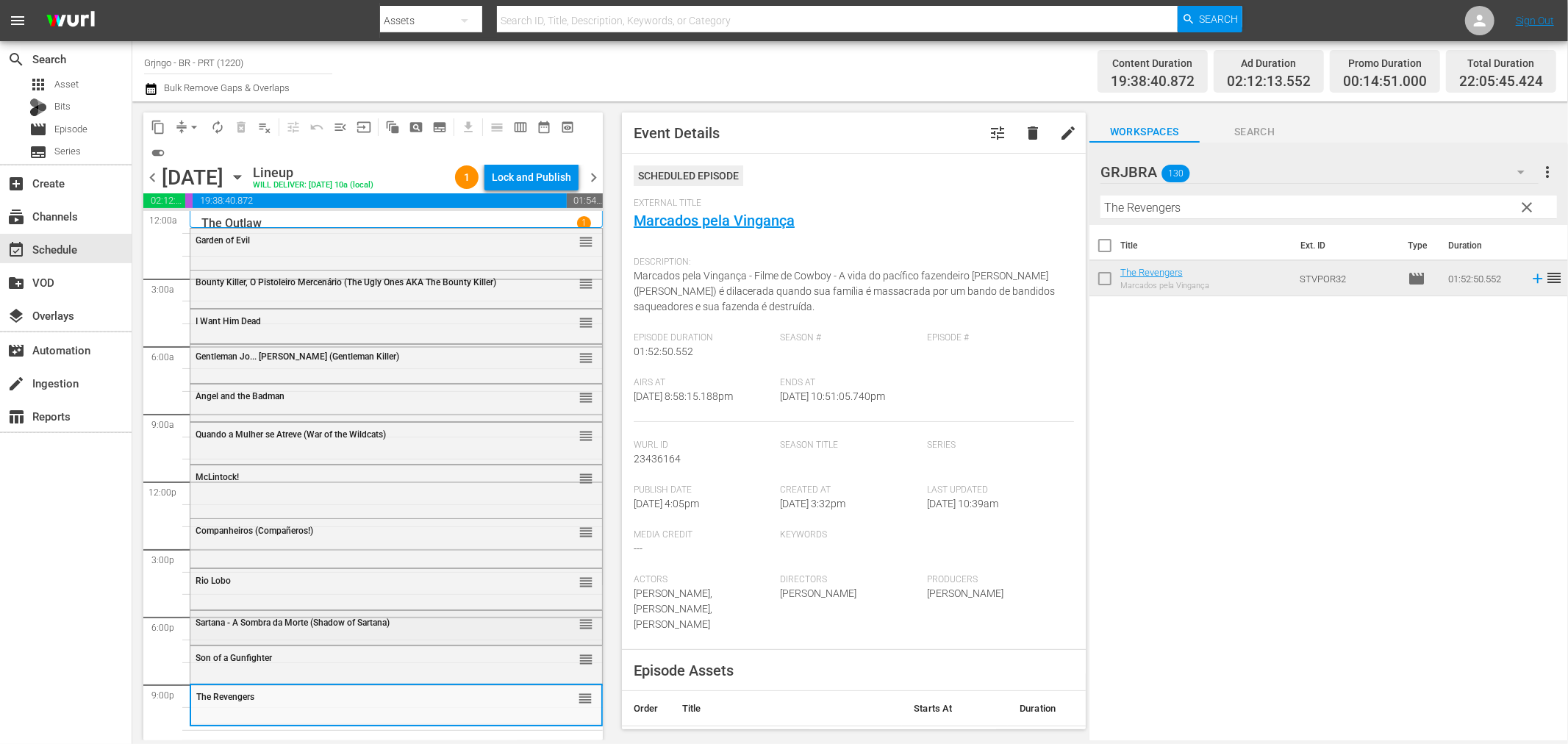
click at [275, 621] on span "Sartana - A Sombra da Morte (Shadow of Sartana)" at bounding box center [293, 622] width 194 height 11
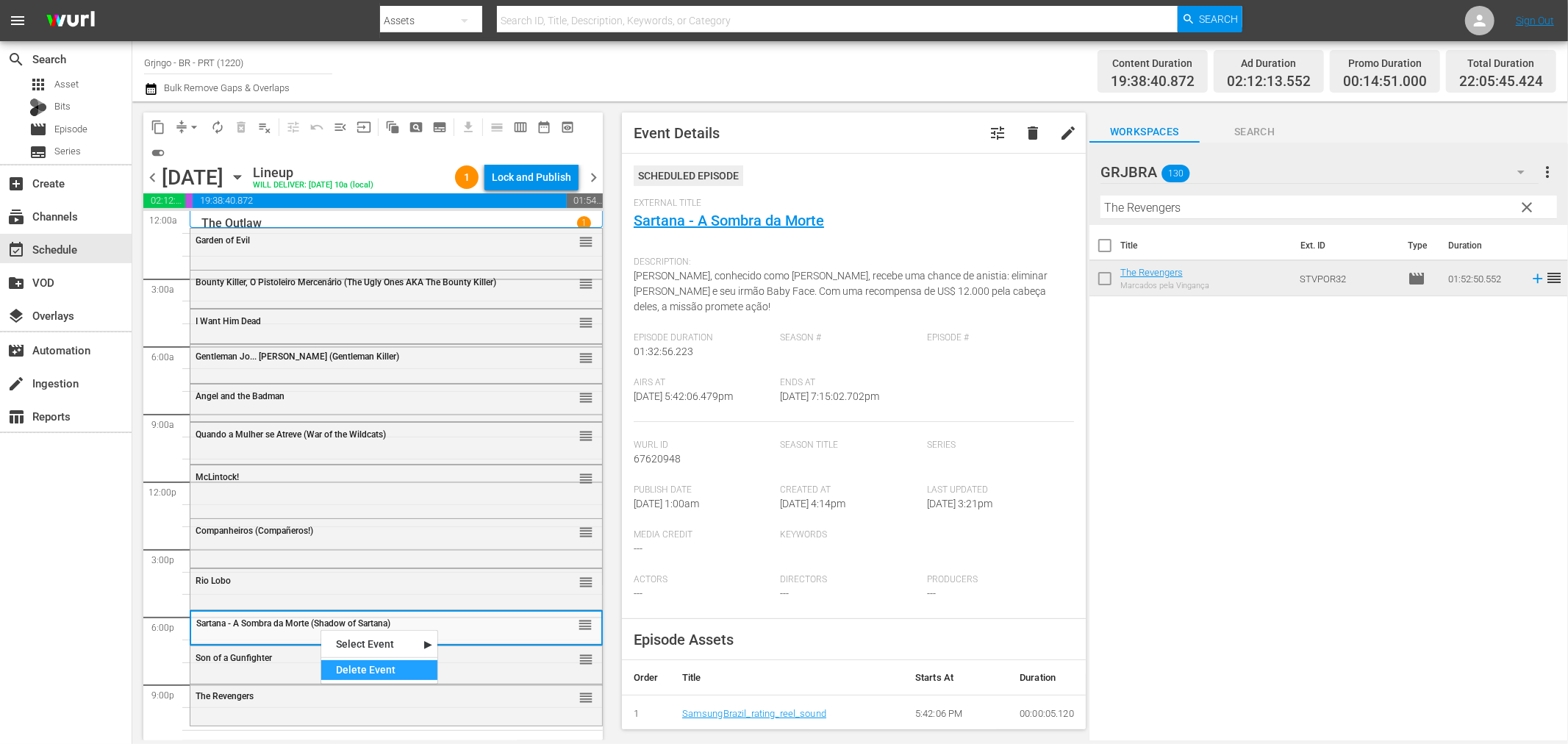
click at [363, 664] on div "Delete Event" at bounding box center [379, 670] width 116 height 20
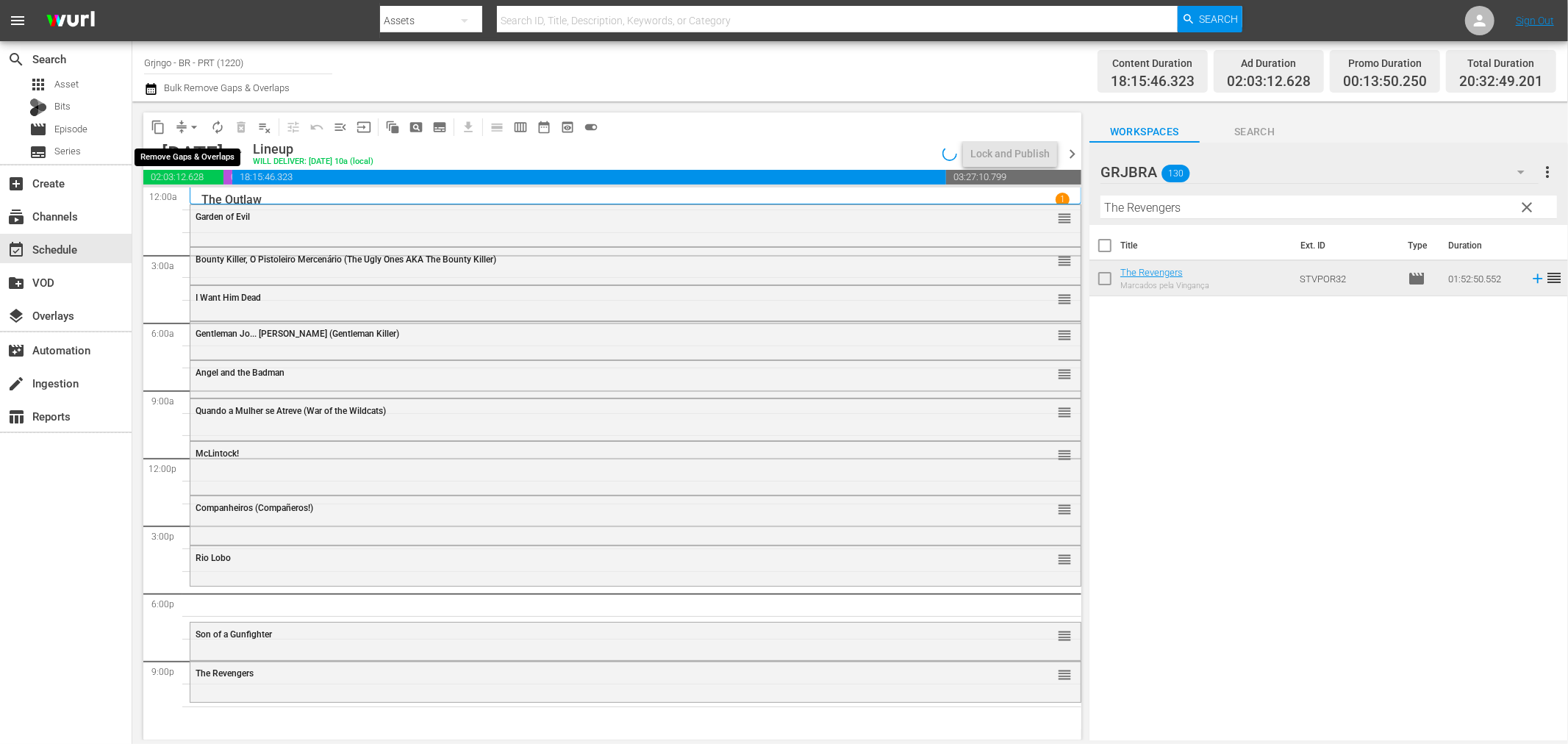
click at [194, 125] on span "arrow_drop_down" at bounding box center [194, 127] width 15 height 15
click at [226, 199] on li "Align to End of Previous Day" at bounding box center [195, 205] width 155 height 25
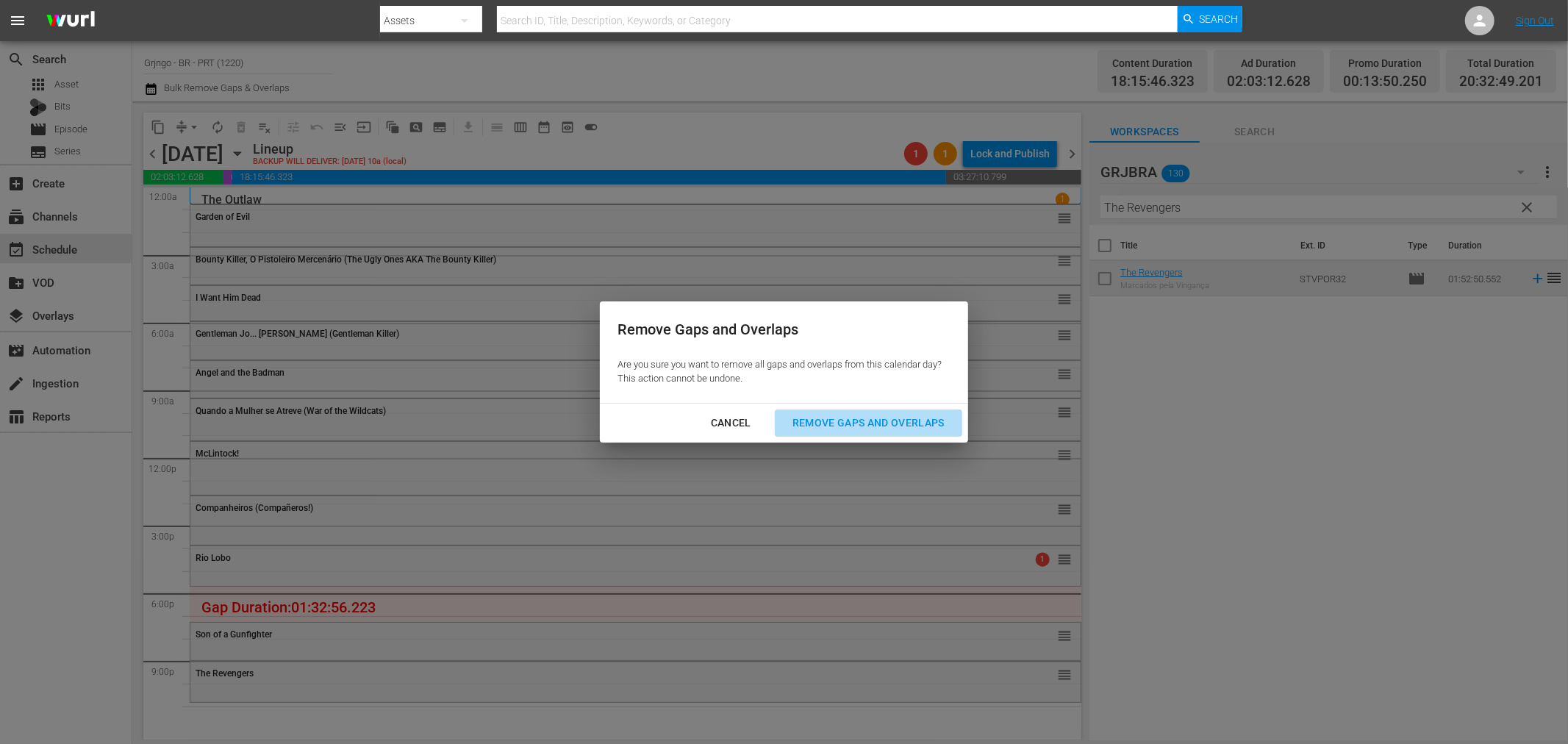
click at [849, 419] on div "Remove Gaps and Overlaps" at bounding box center [869, 423] width 176 height 18
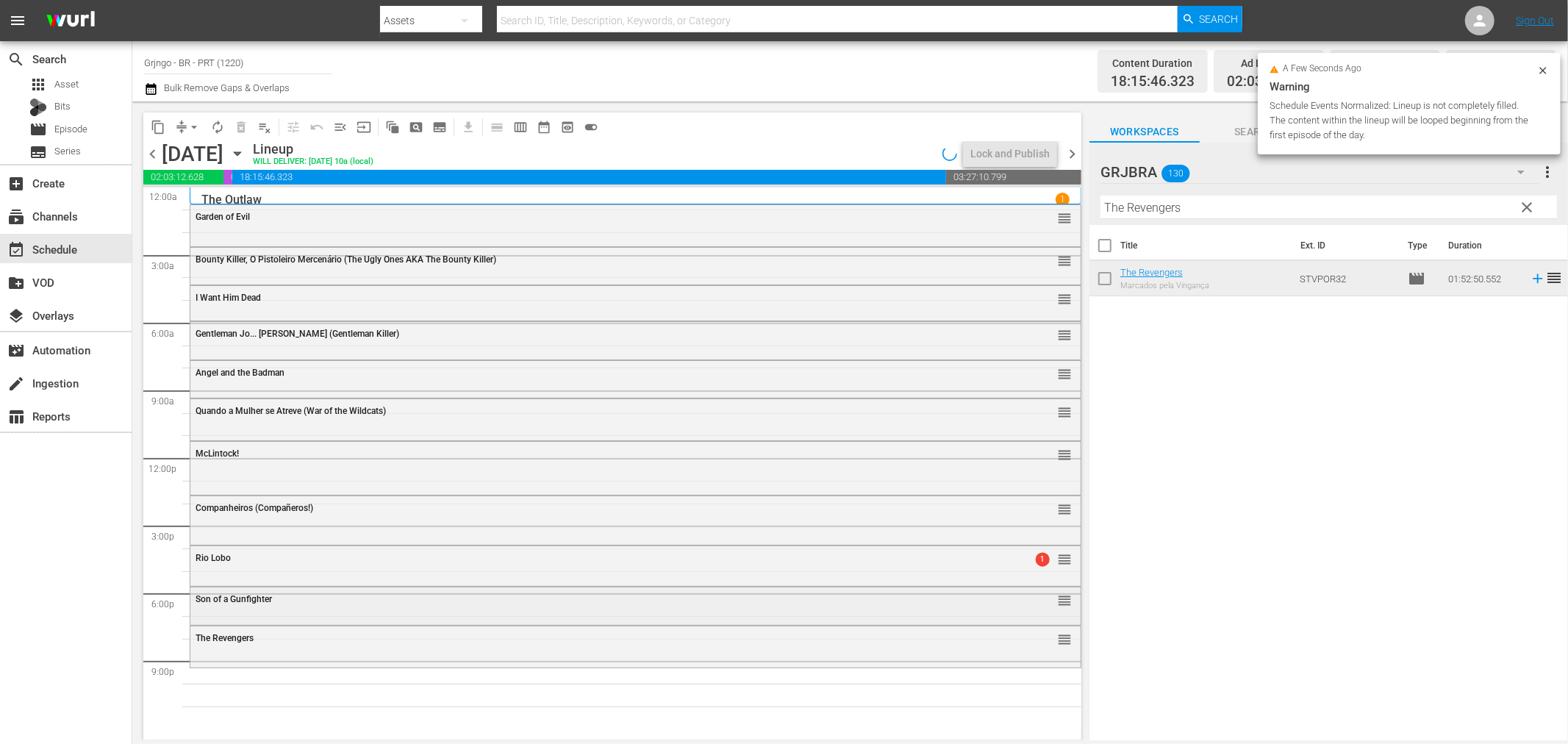
click at [312, 608] on div "Son of a Gunfighter reorder" at bounding box center [636, 599] width 890 height 25
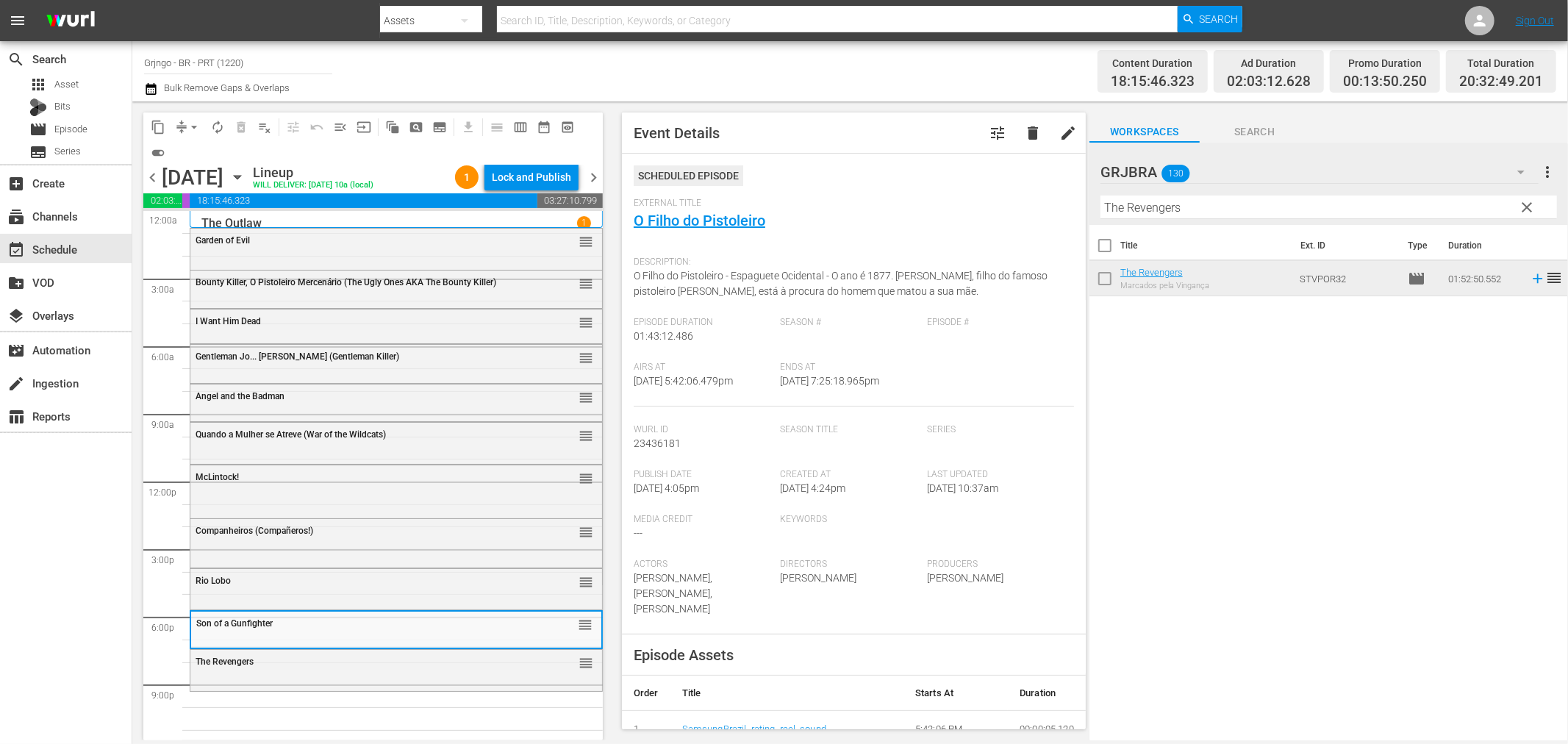
click at [295, 672] on div "The Revengers reorder" at bounding box center [396, 662] width 412 height 25
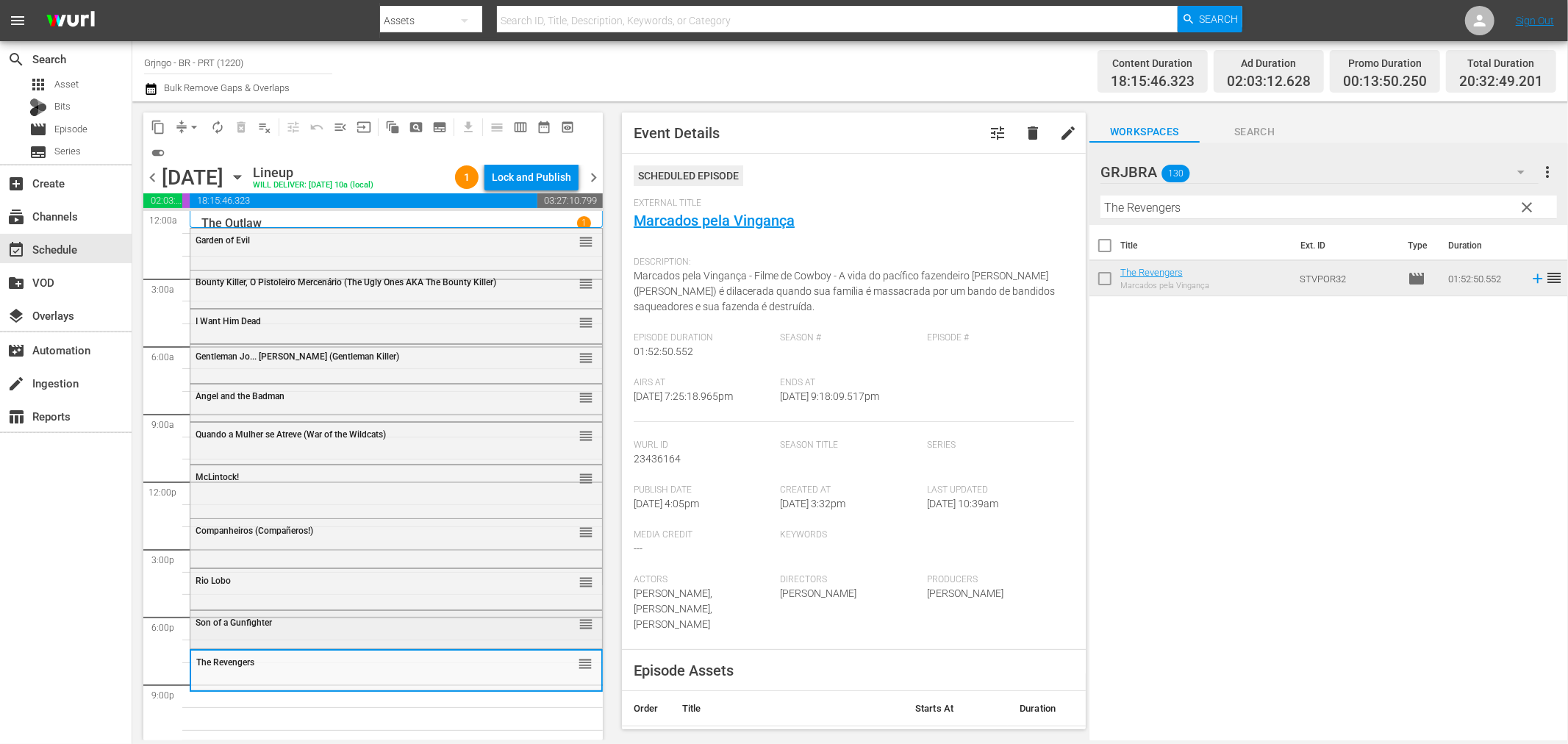
click at [430, 638] on div "Son of a Gunfighter reorder" at bounding box center [396, 628] width 412 height 35
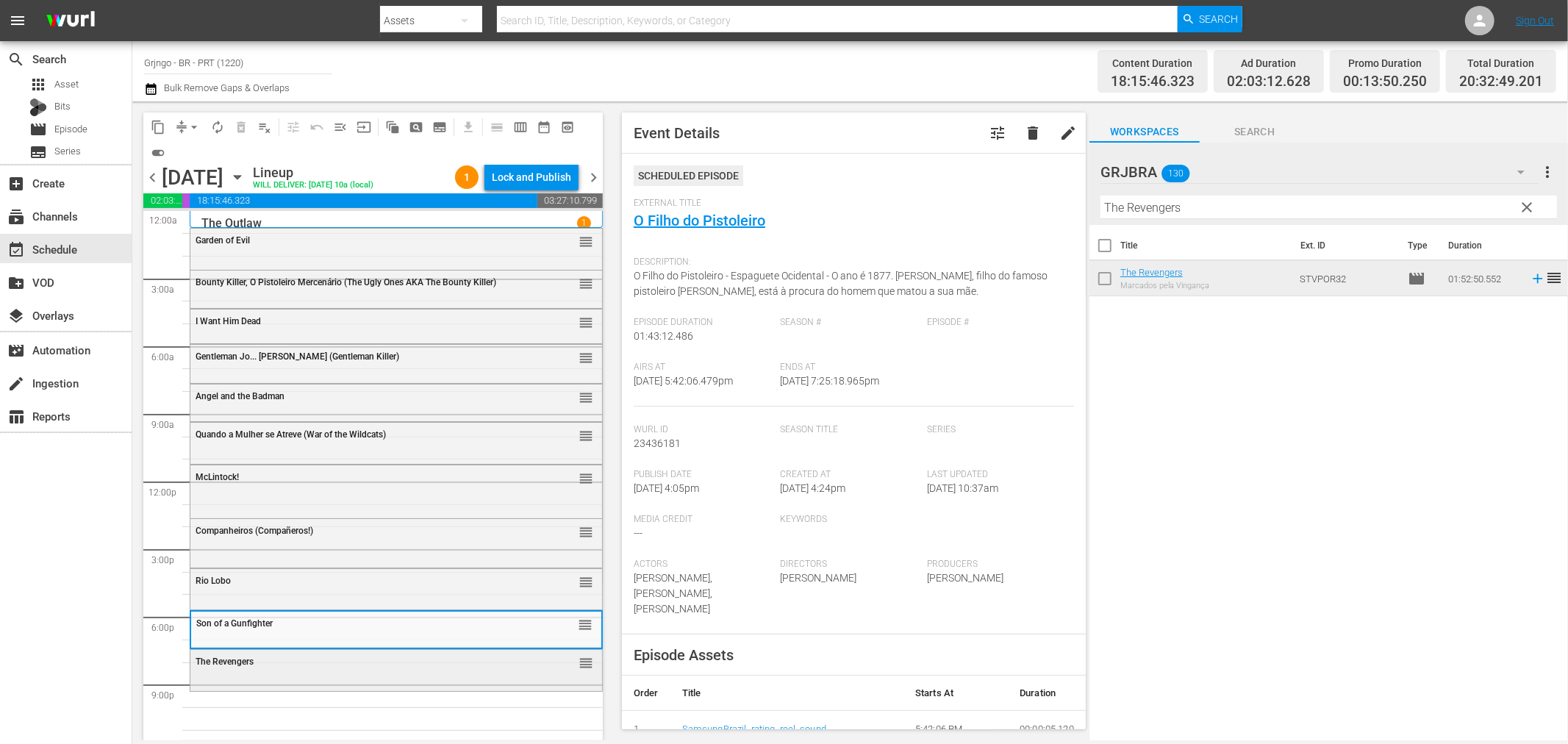
click at [378, 672] on div "The Revengers reorder" at bounding box center [396, 662] width 412 height 25
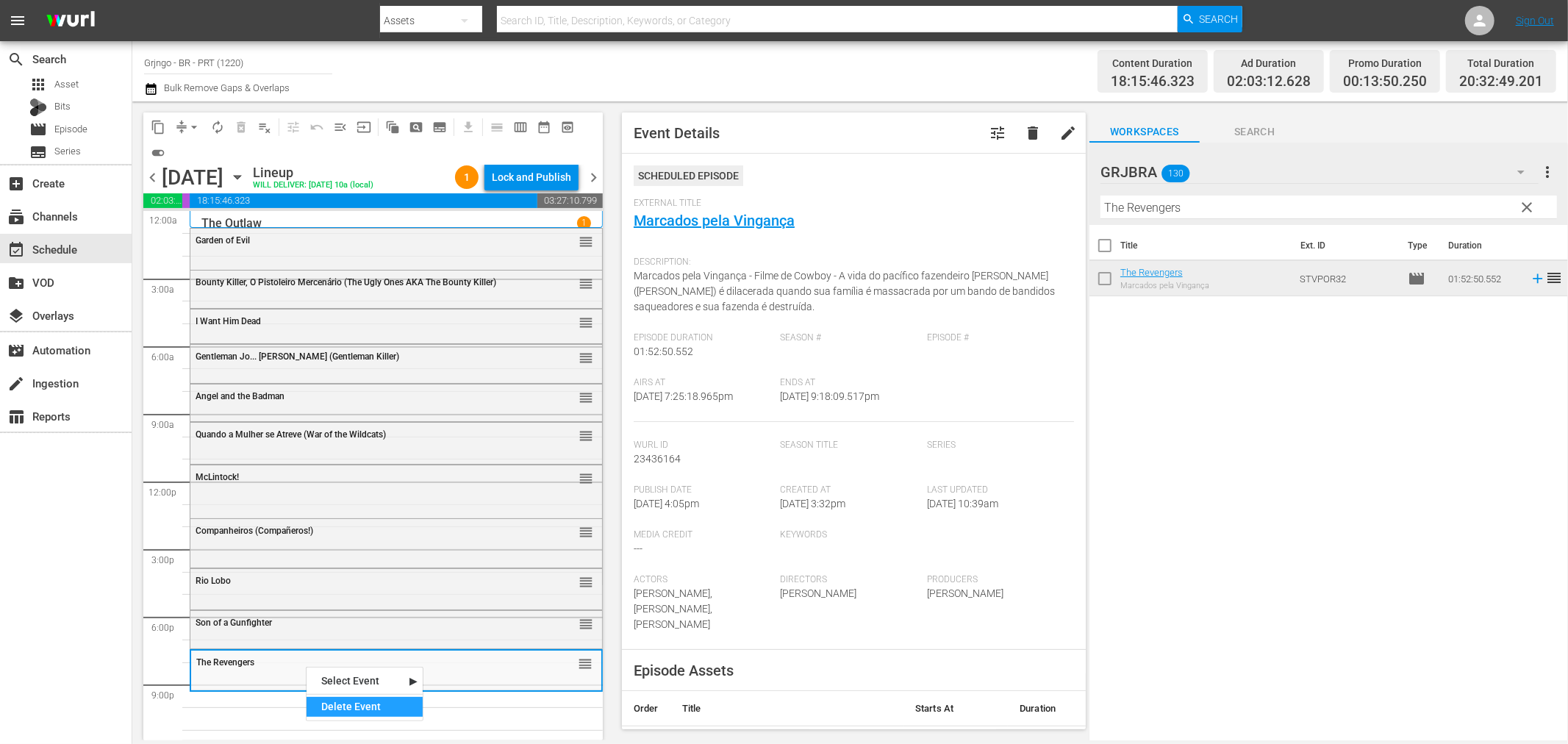
drag, startPoint x: 378, startPoint y: 705, endPoint x: 451, endPoint y: 693, distance: 74.0
click at [380, 709] on div "Delete Event" at bounding box center [364, 707] width 116 height 20
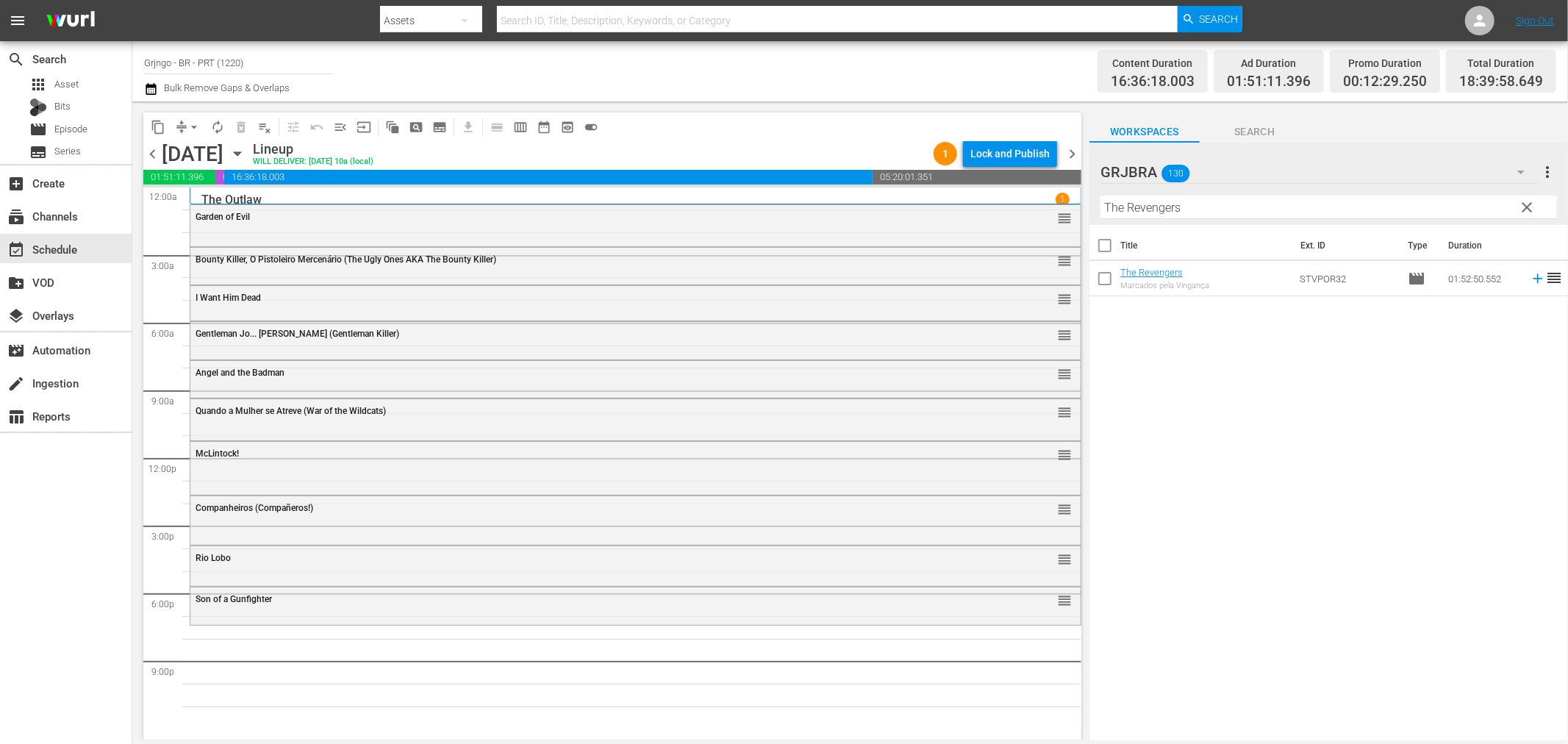
drag, startPoint x: 1526, startPoint y: 200, endPoint x: 1274, endPoint y: 197, distance: 252.0
click at [1526, 200] on span "clear" at bounding box center [1527, 206] width 17 height 17
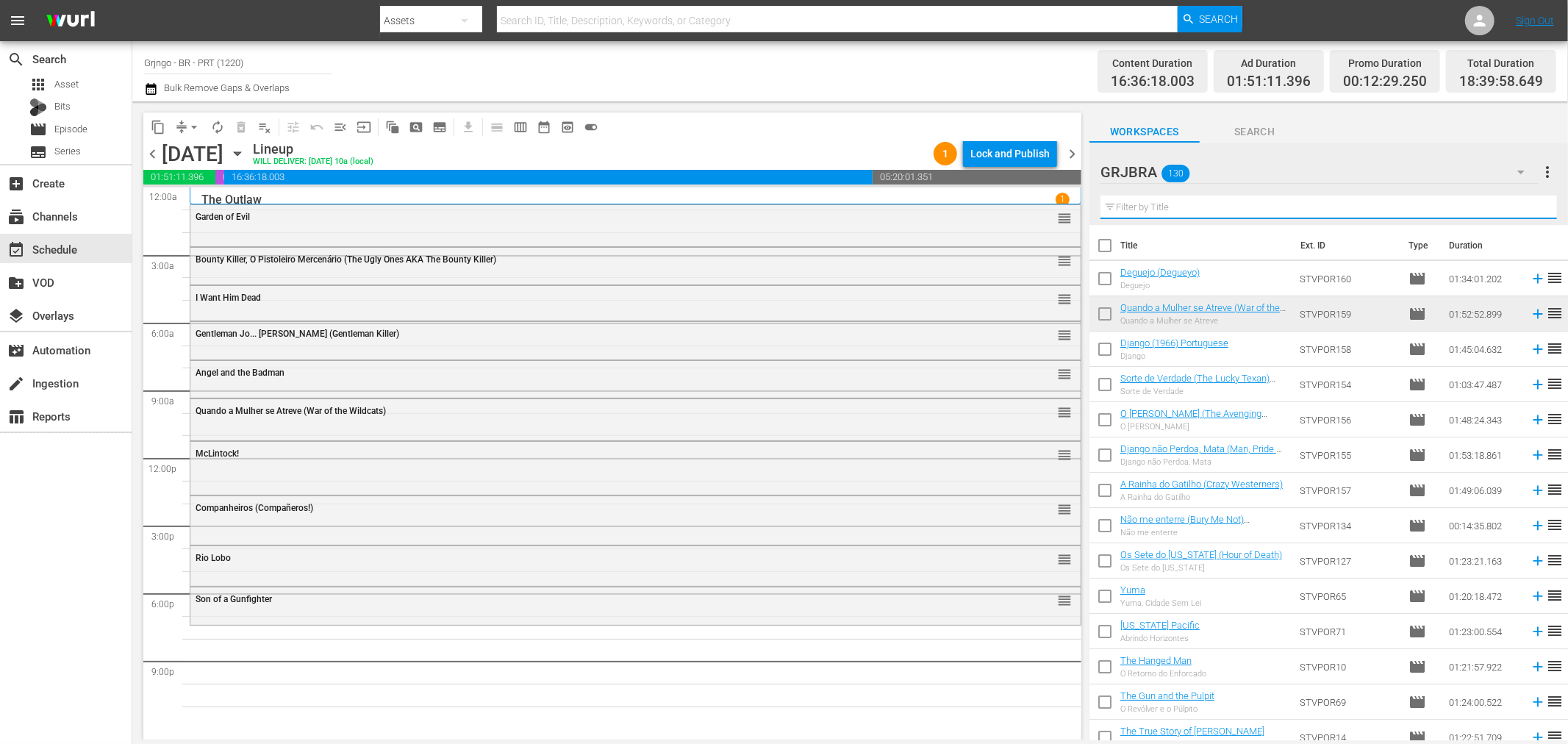
paste input "Duelo ao Sol (Duel in the Sun)"
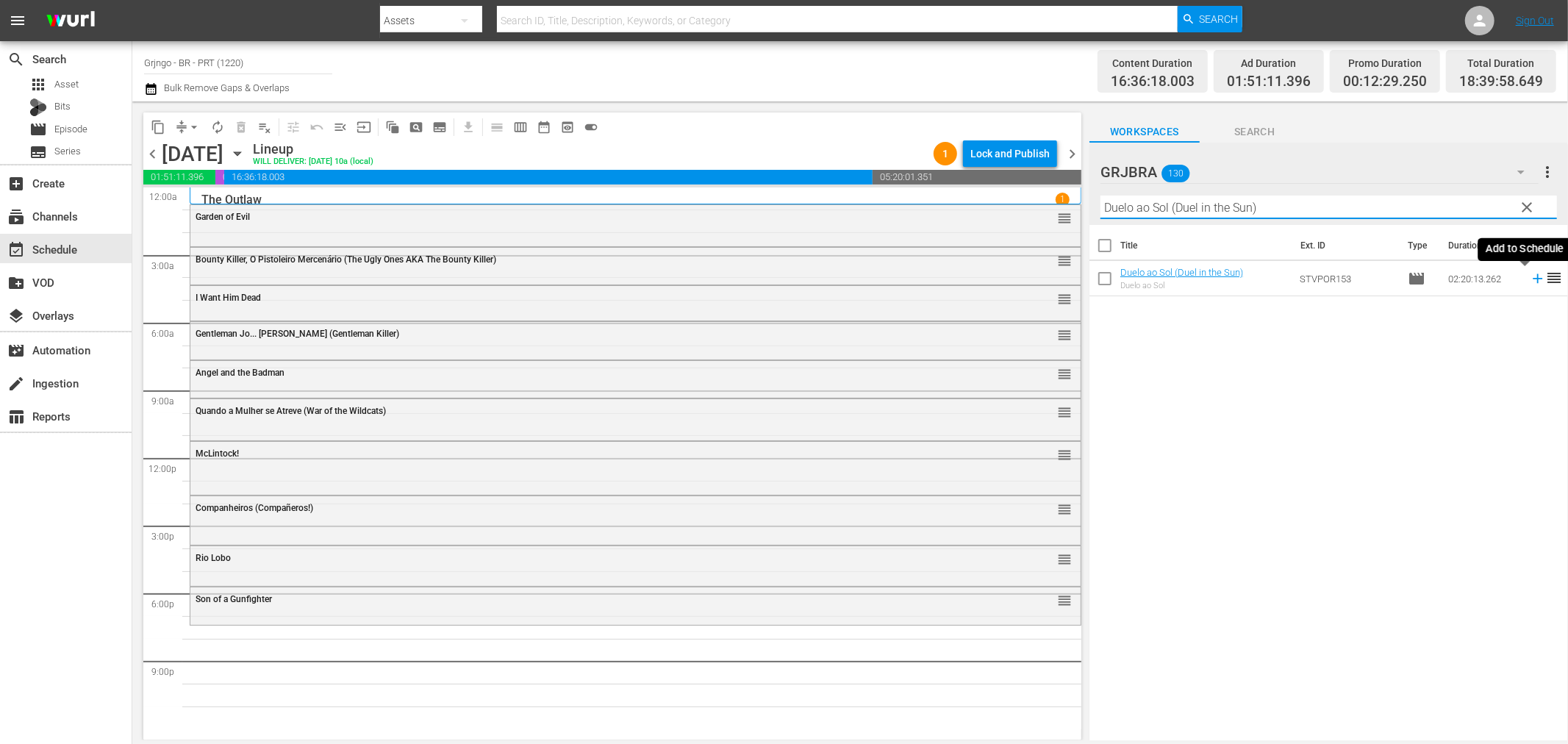
type input "Duelo ao Sol (Duel in the Sun)"
click at [1530, 275] on icon at bounding box center [1538, 279] width 16 height 16
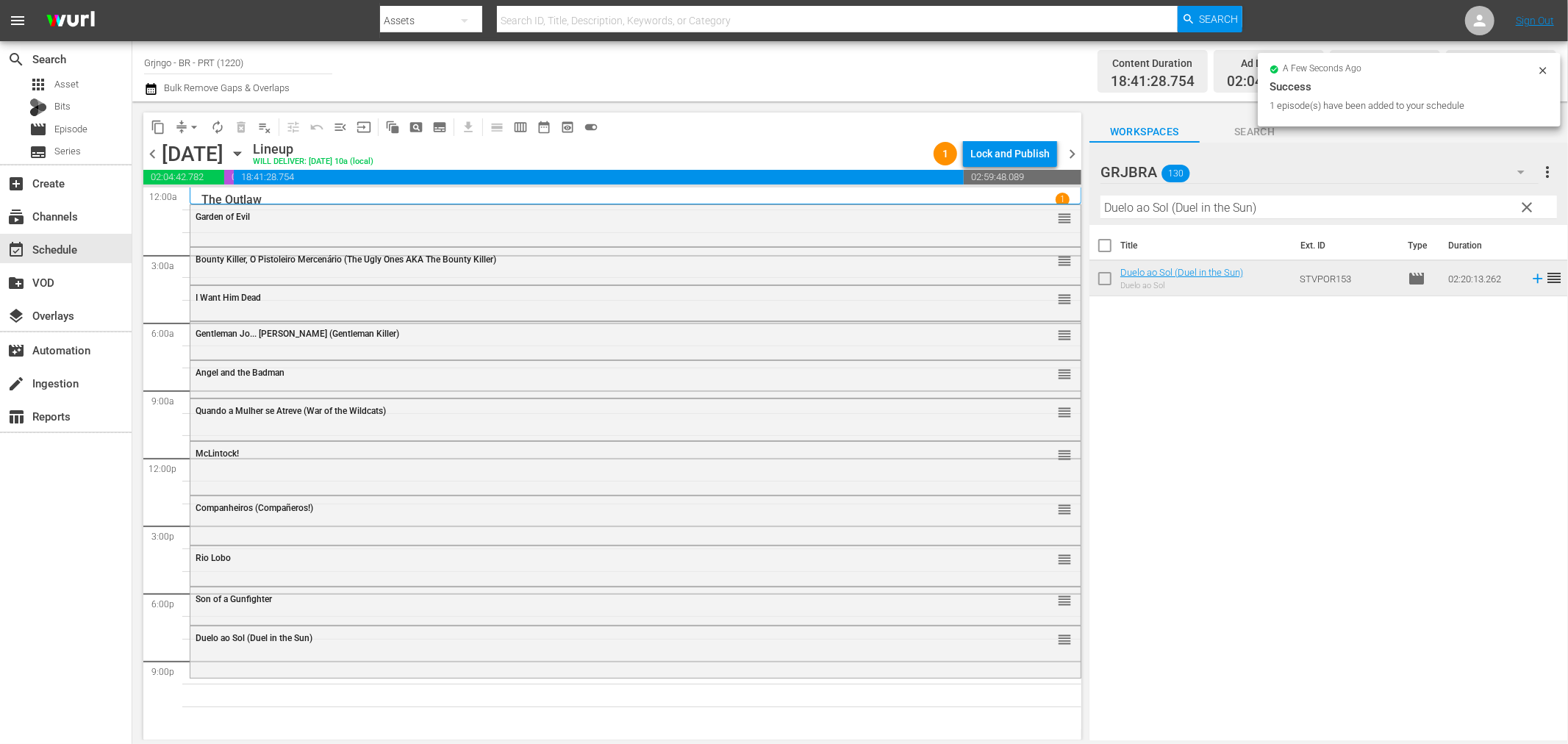
click at [517, 655] on div "Duelo ao Sol (Duel in the Sun) reorder" at bounding box center [636, 650] width 890 height 49
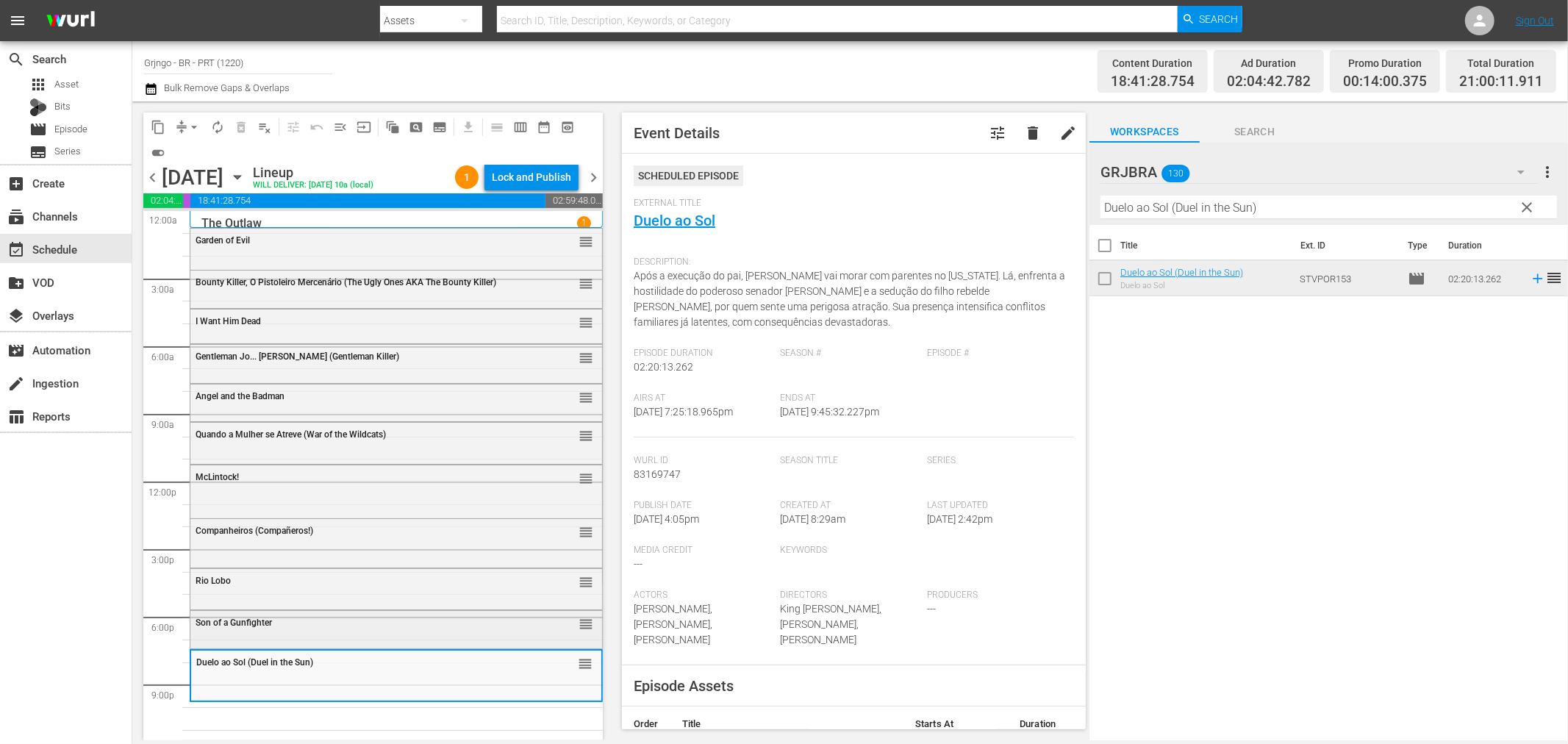
click at [363, 631] on div "Son of a Gunfighter reorder" at bounding box center [396, 623] width 412 height 25
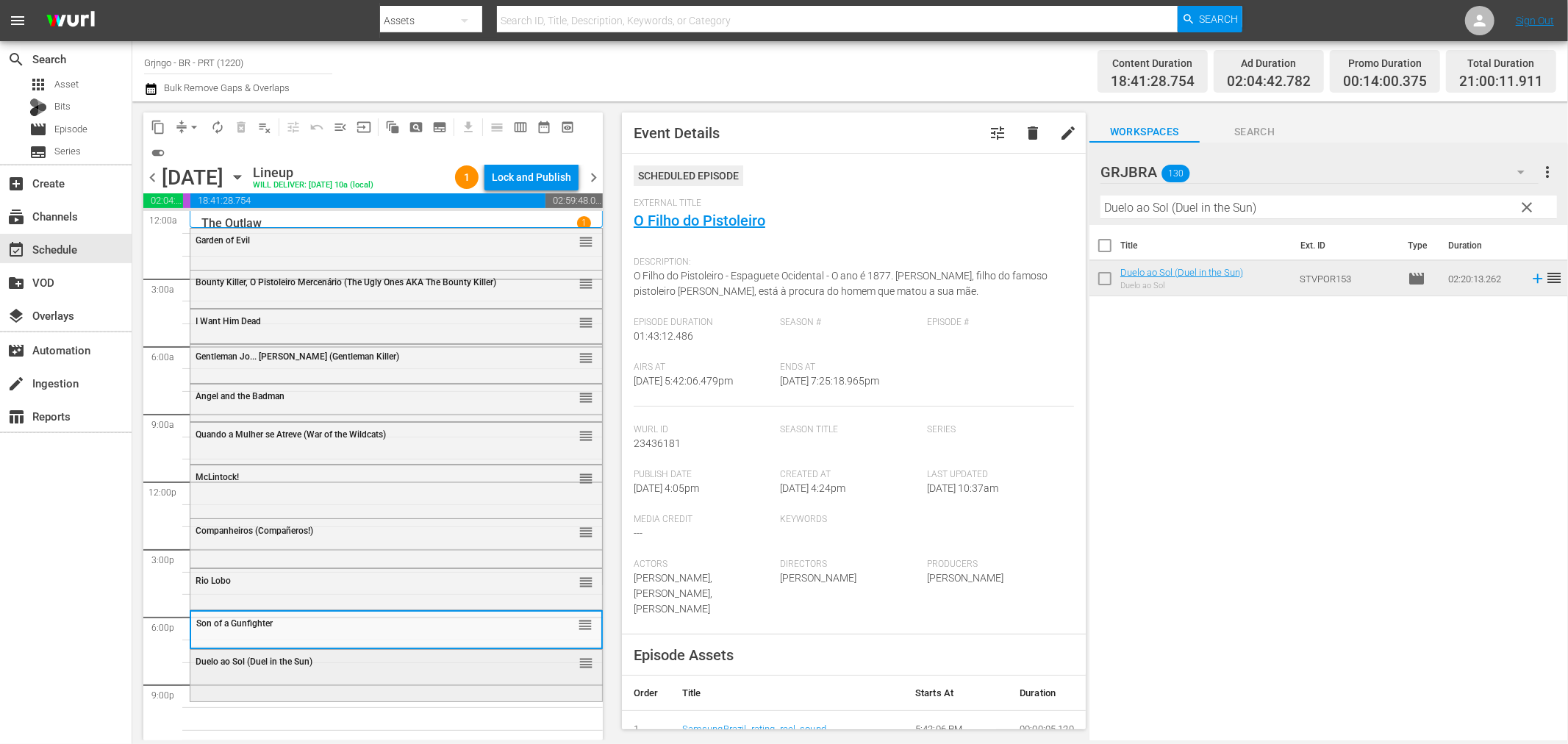
click at [425, 677] on div "Duelo ao Sol (Duel in the Sun) reorder" at bounding box center [396, 673] width 412 height 49
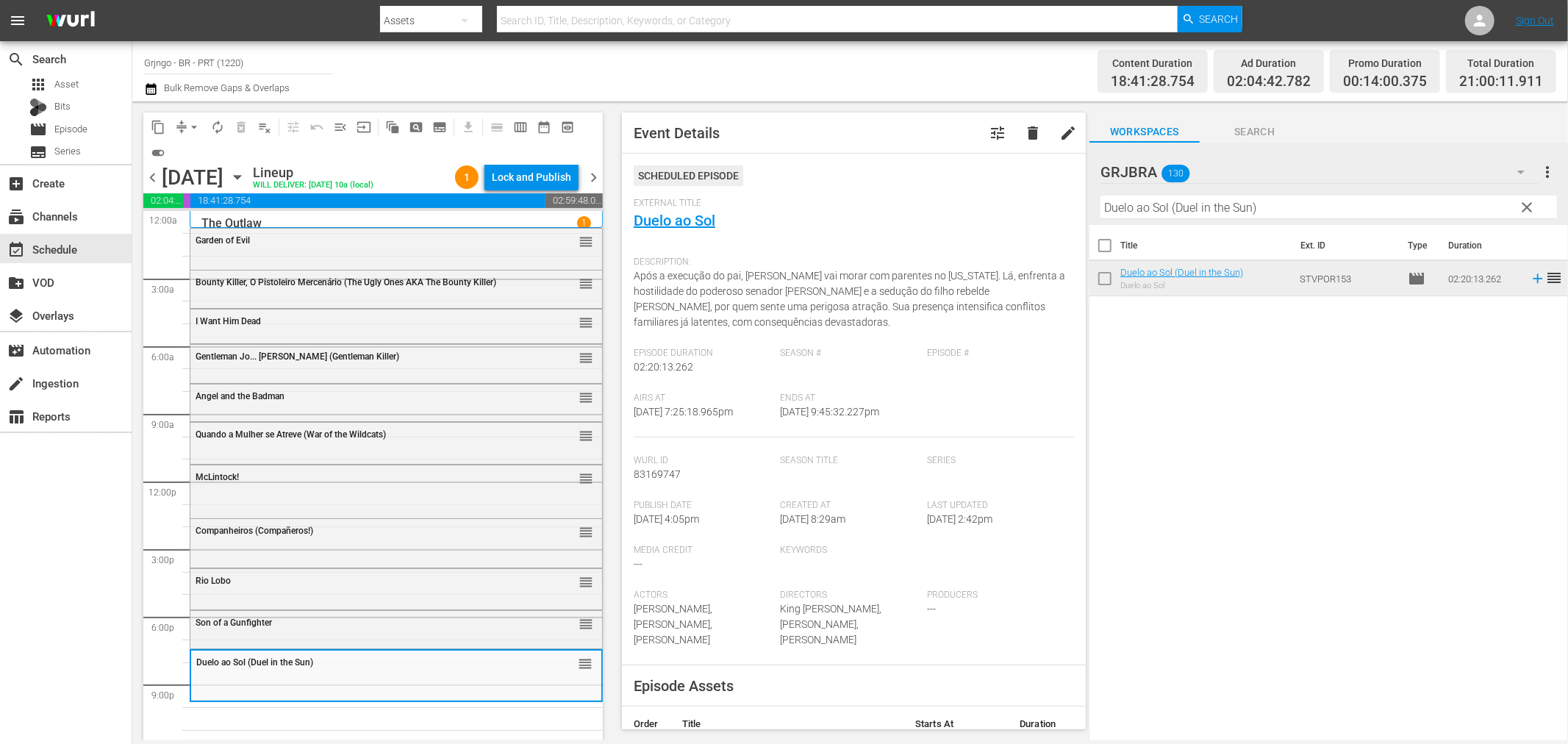
click at [1525, 202] on span "clear" at bounding box center [1527, 206] width 17 height 17
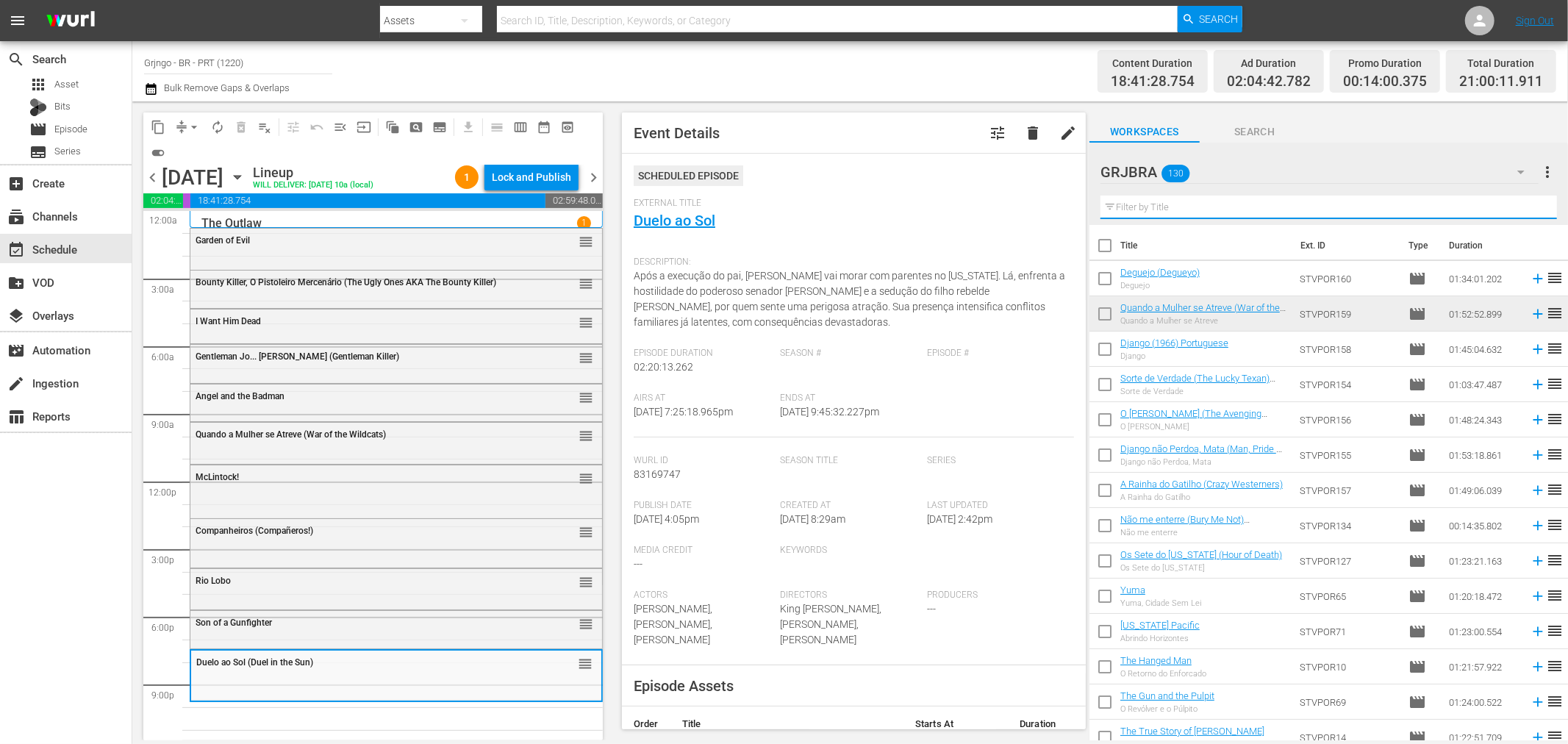
paste input "The Covered Wagon"
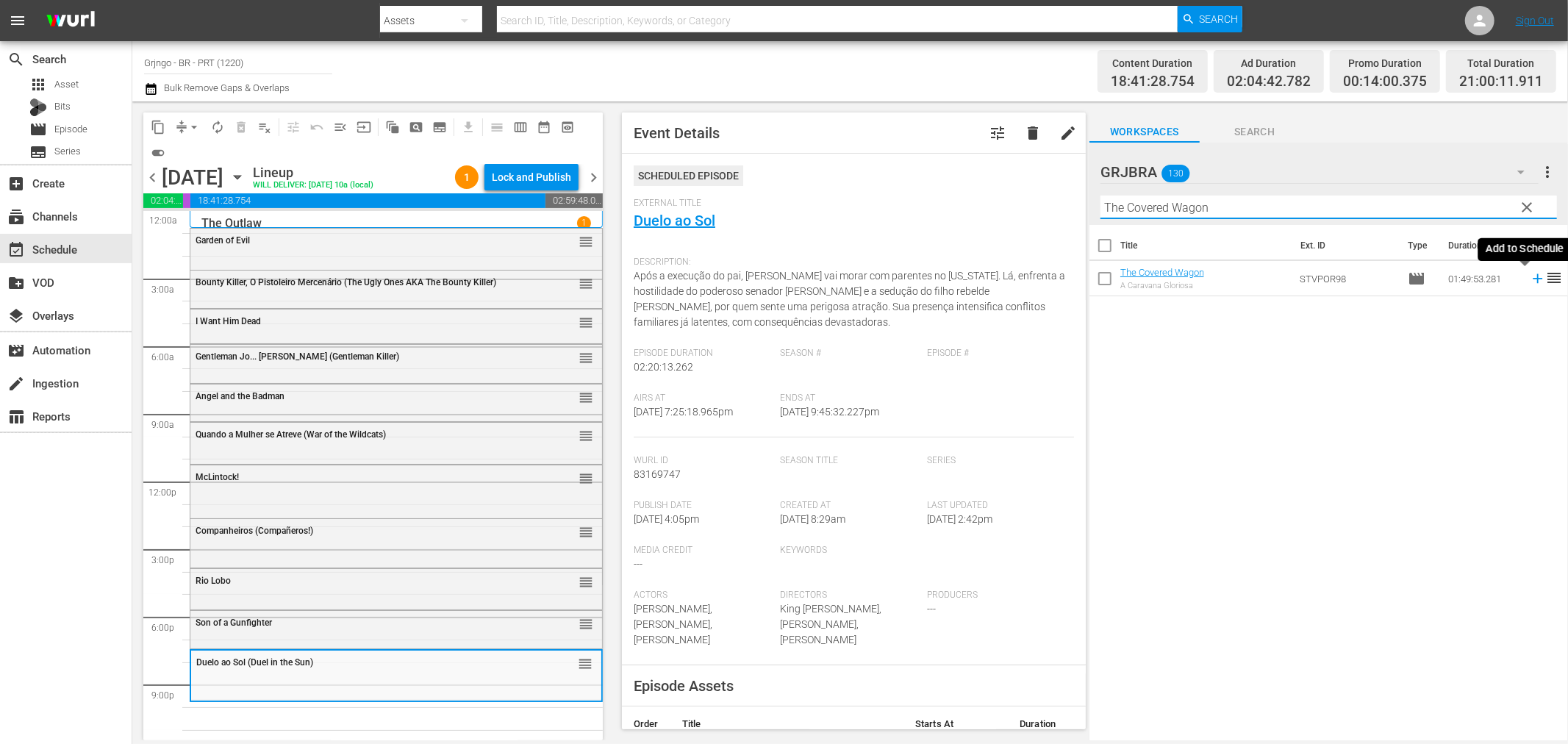
type input "The Covered Wagon"
click at [1533, 278] on icon at bounding box center [1538, 280] width 10 height 10
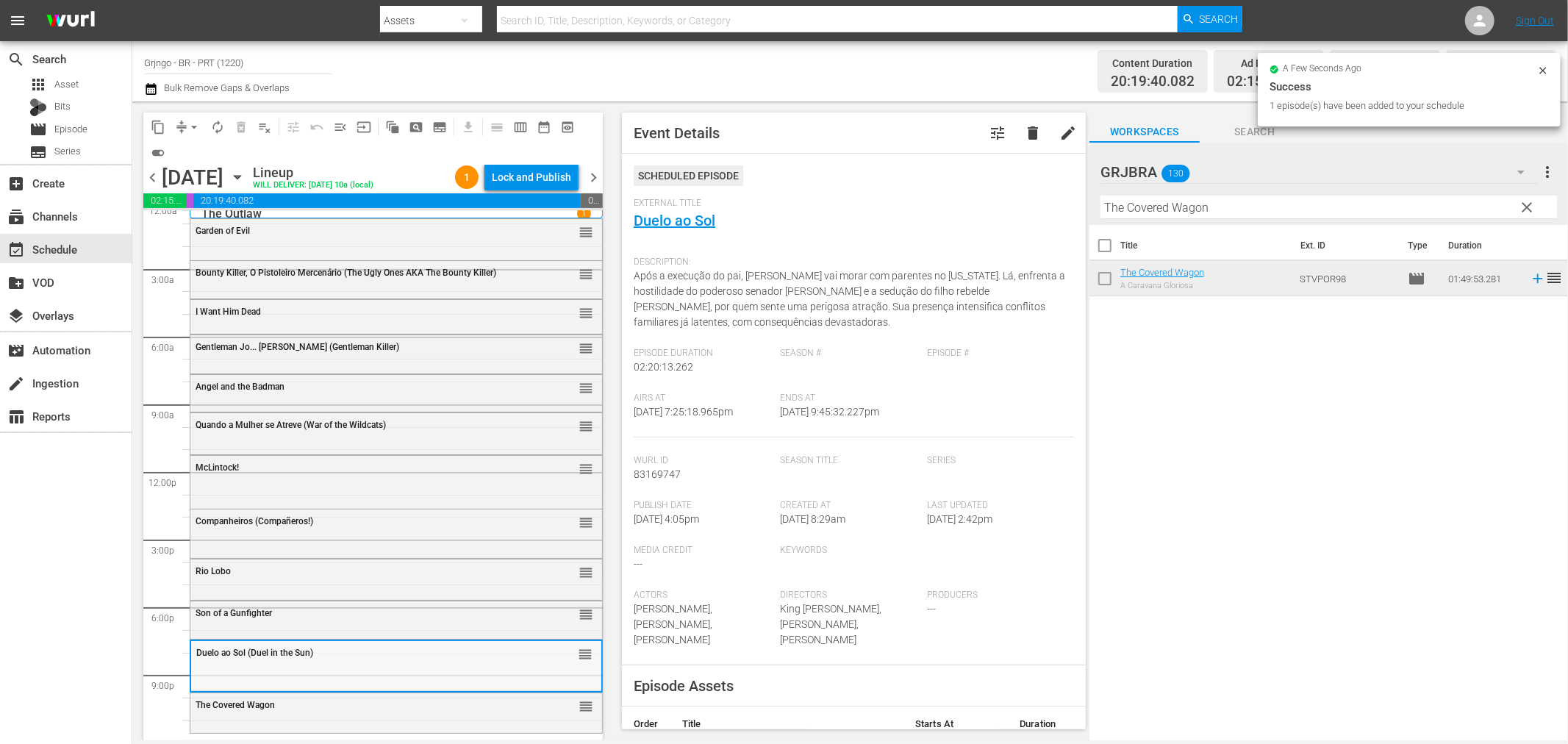
scroll to position [11, 0]
click at [474, 697] on div "The Covered Wagon" at bounding box center [359, 703] width 327 height 12
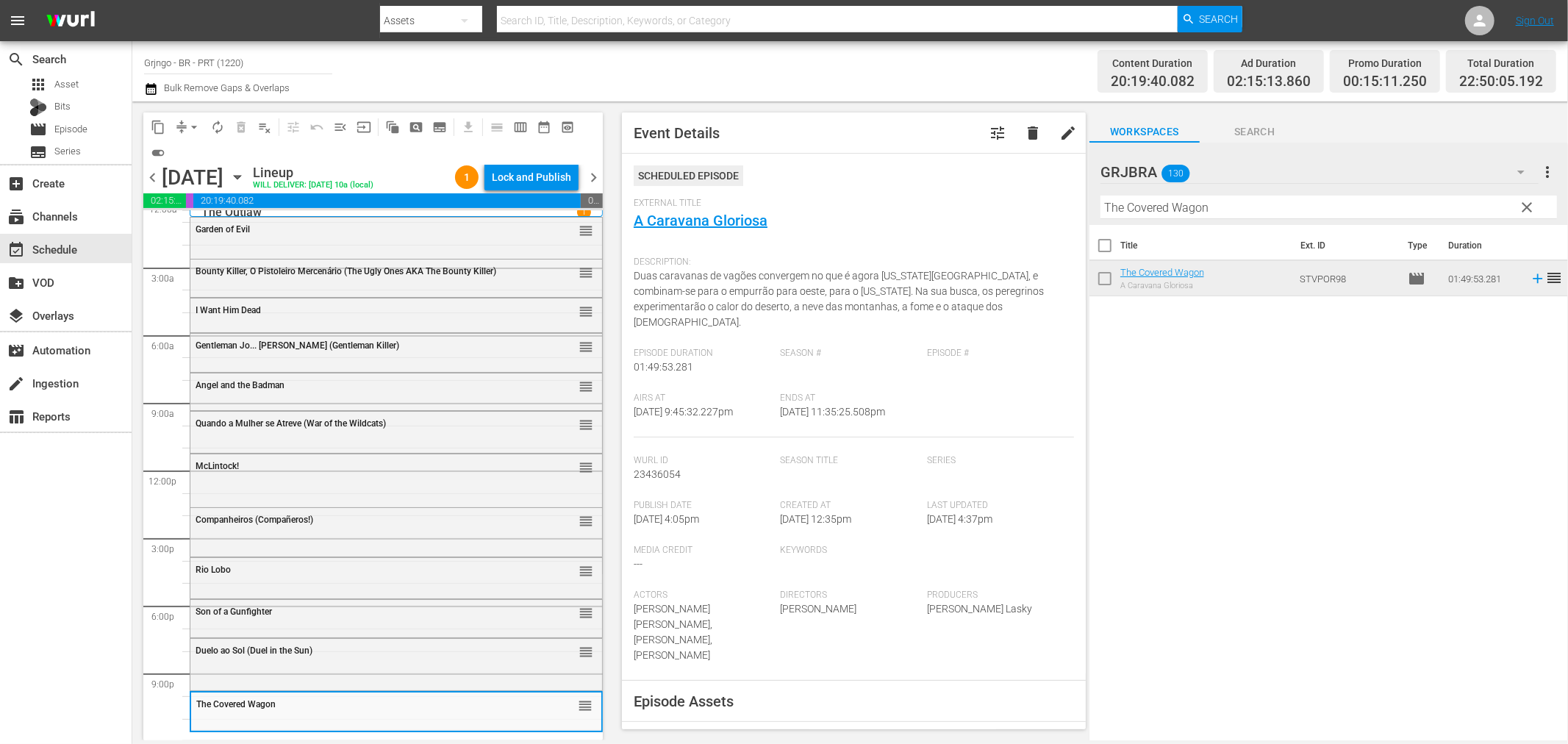
click at [1529, 207] on span "clear" at bounding box center [1527, 206] width 17 height 17
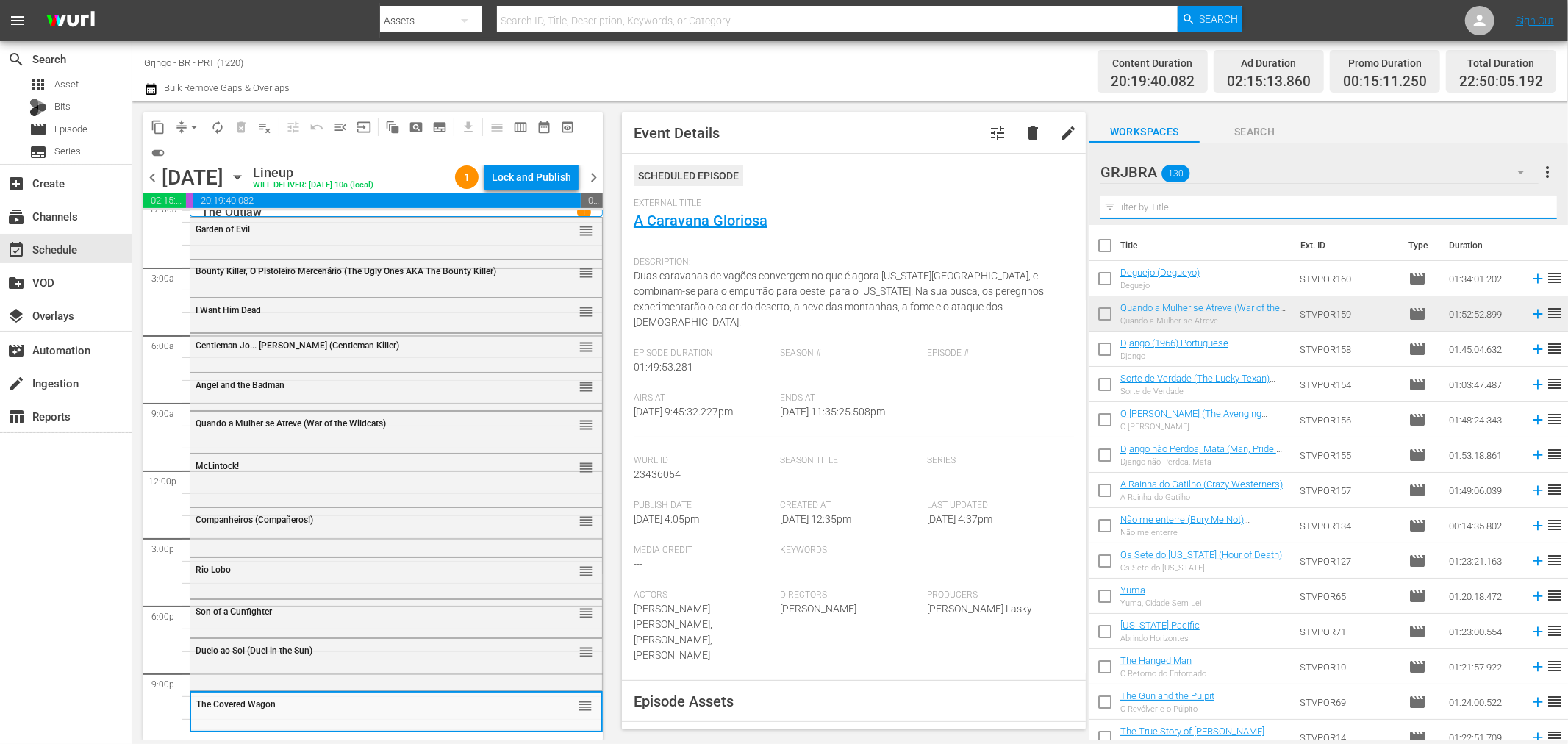
paste input "Pecos - Cleans Up"
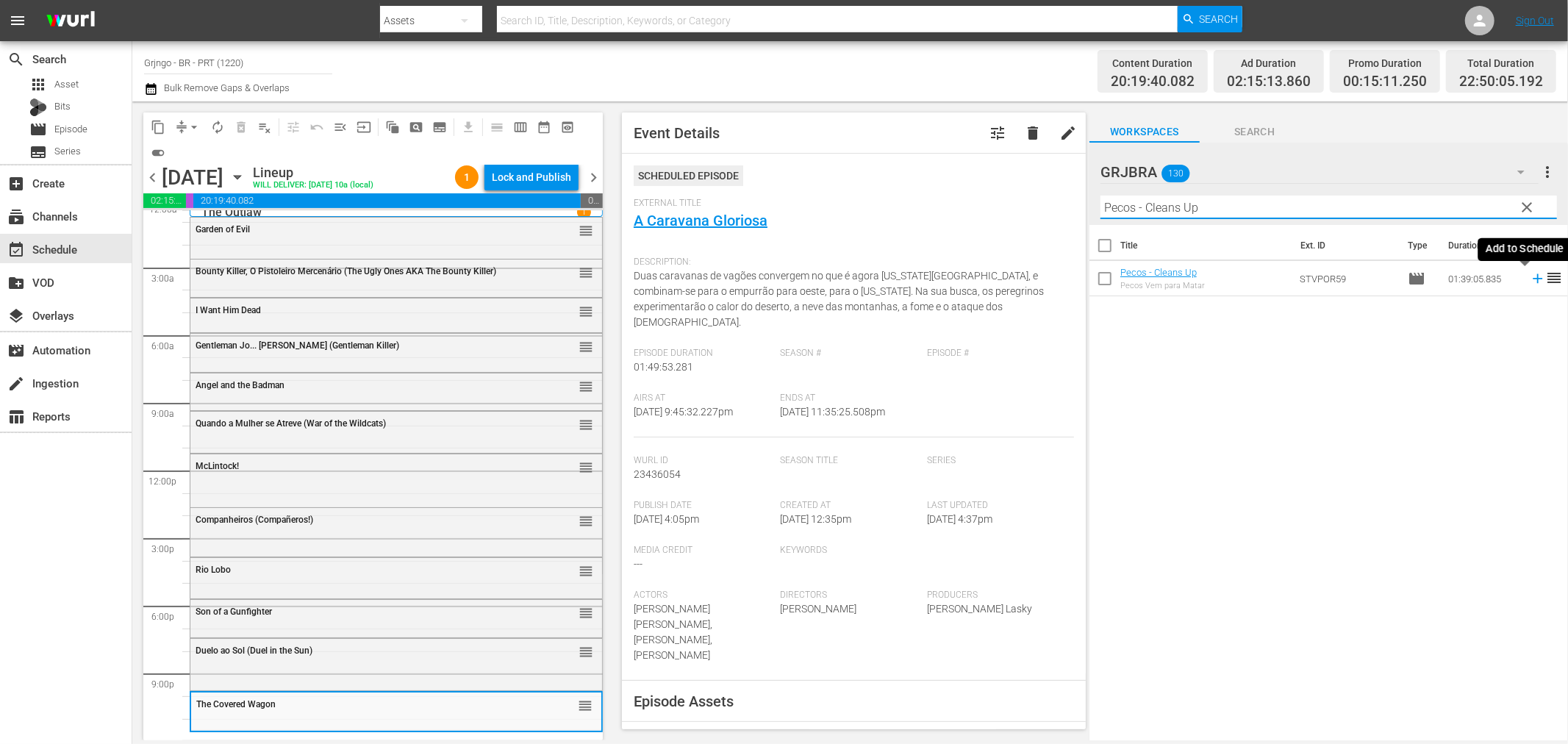
type input "Pecos - Cleans Up"
click at [1530, 280] on icon at bounding box center [1538, 279] width 16 height 16
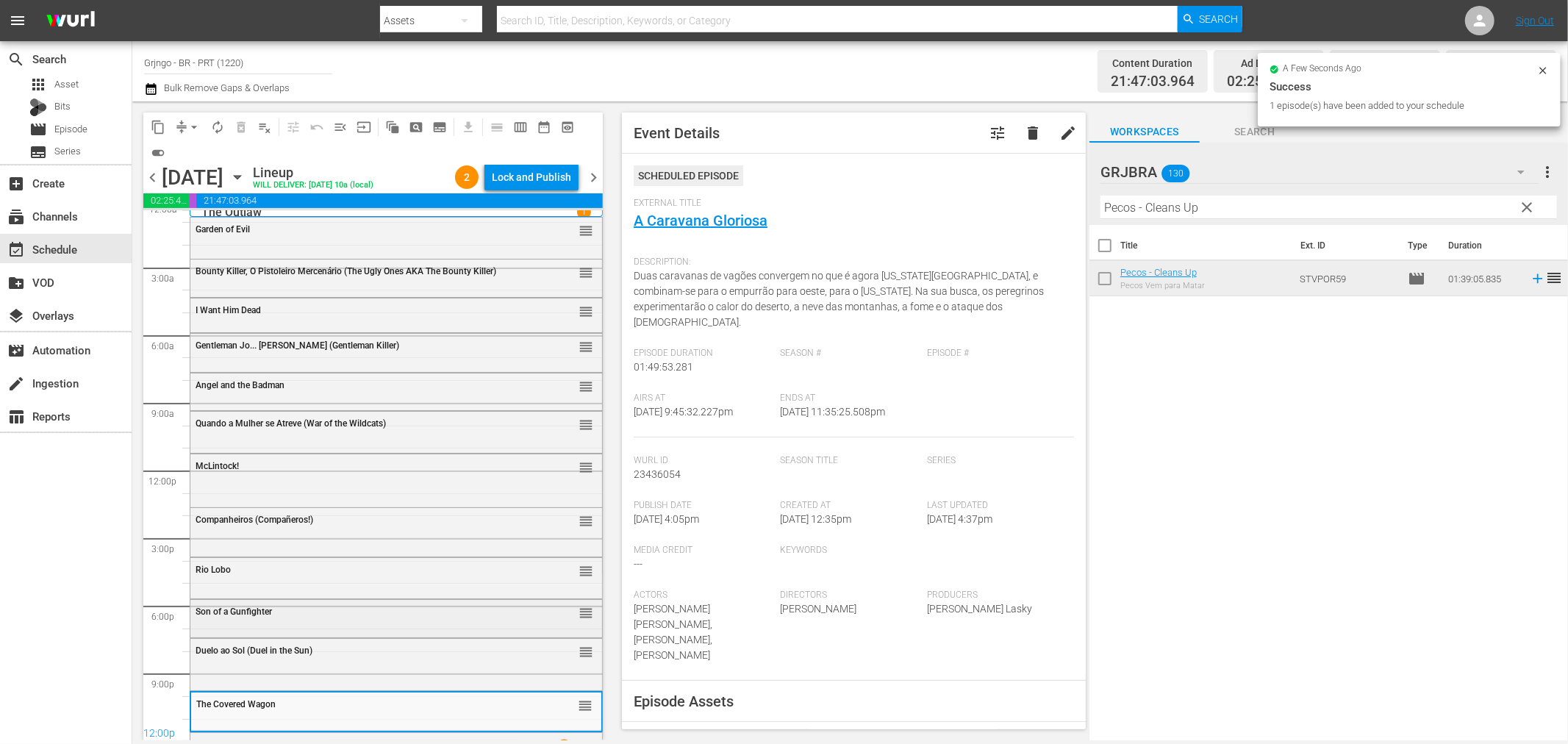
scroll to position [39, 0]
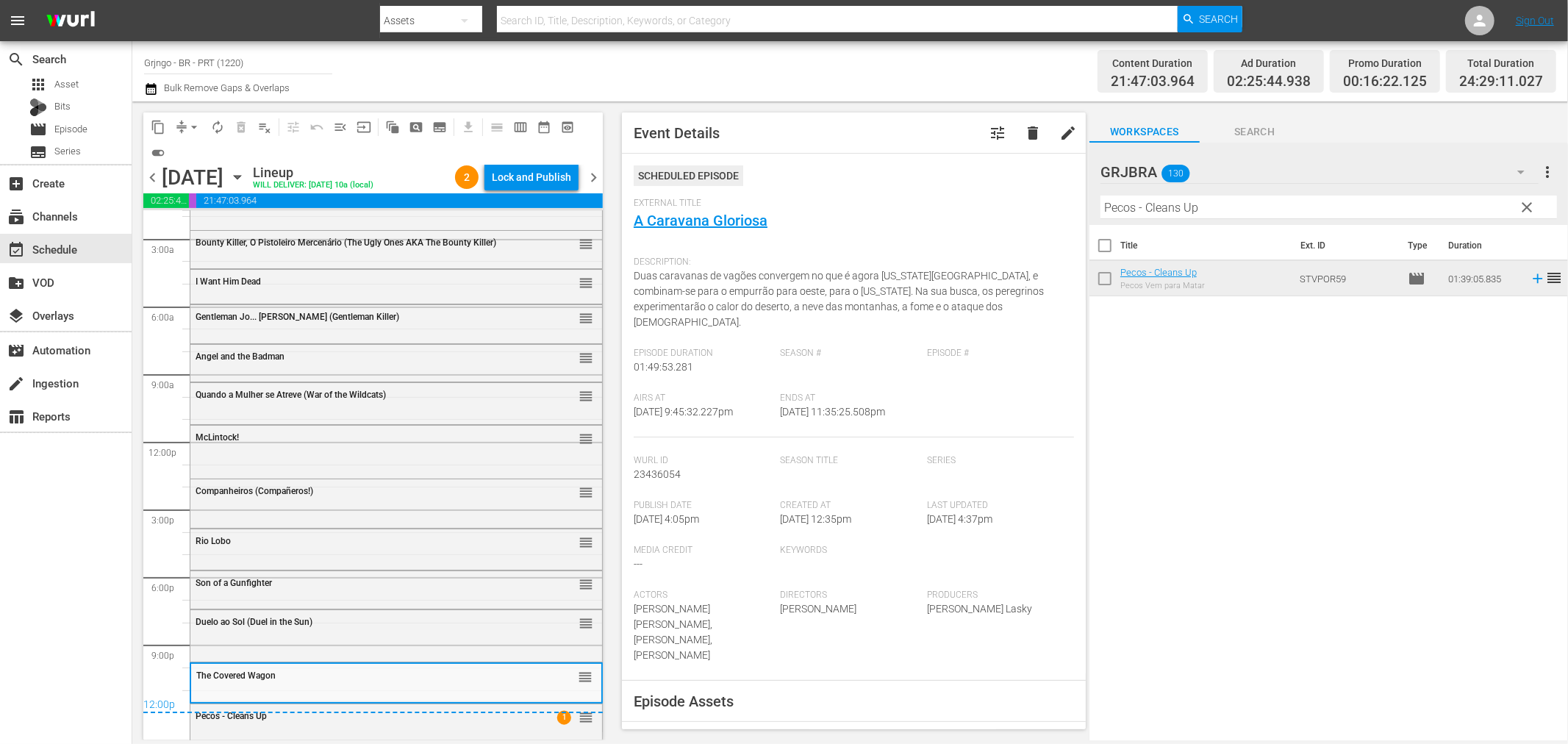
click at [539, 160] on div "content_copy compress arrow_drop_down autorenew_outlined delete_forever_outline…" at bounding box center [372, 138] width 460 height 52
click at [541, 179] on div "Lock and Publish" at bounding box center [531, 177] width 80 height 26
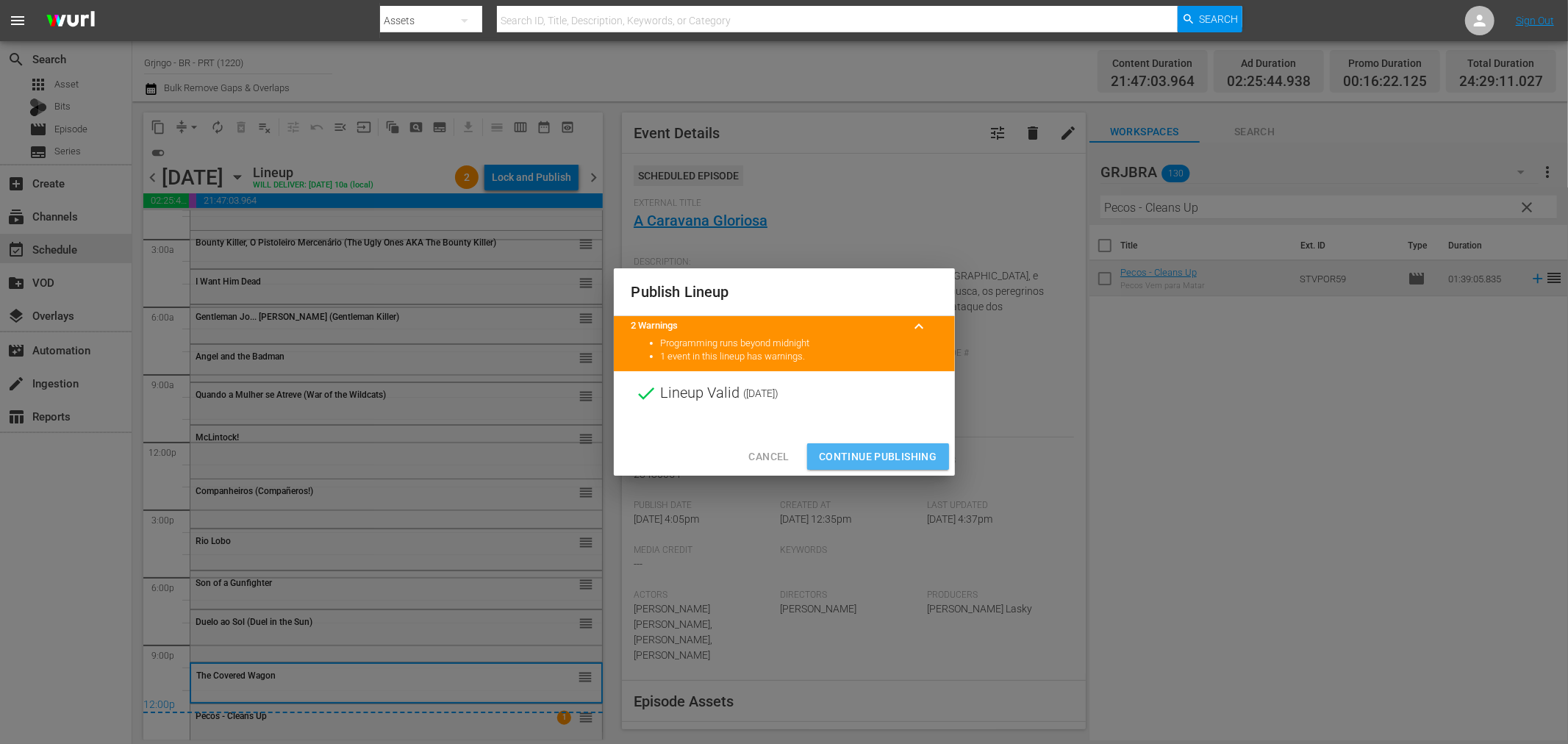
click at [875, 450] on span "Continue Publishing" at bounding box center [878, 457] width 118 height 18
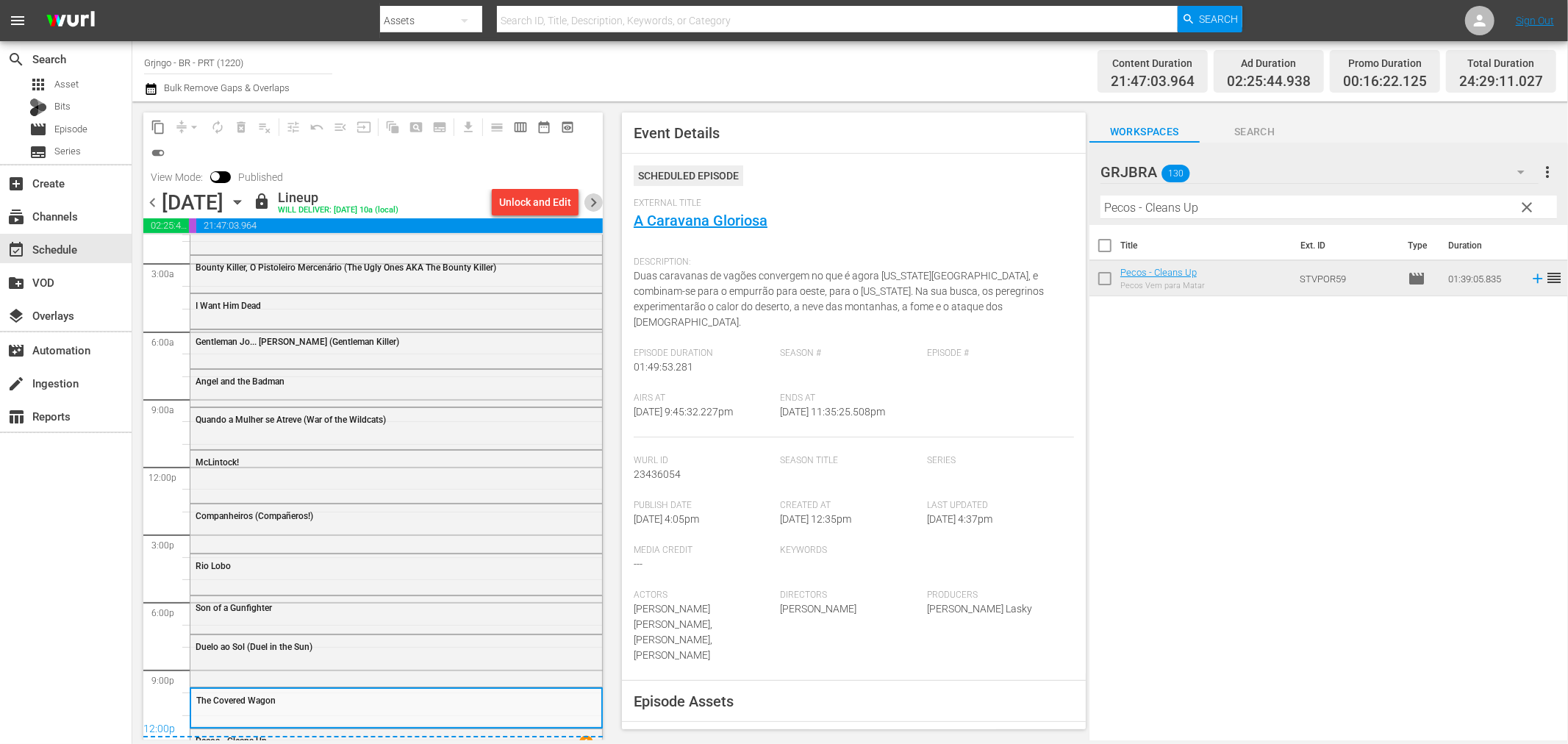
click at [593, 202] on span "chevron_right" at bounding box center [594, 202] width 18 height 18
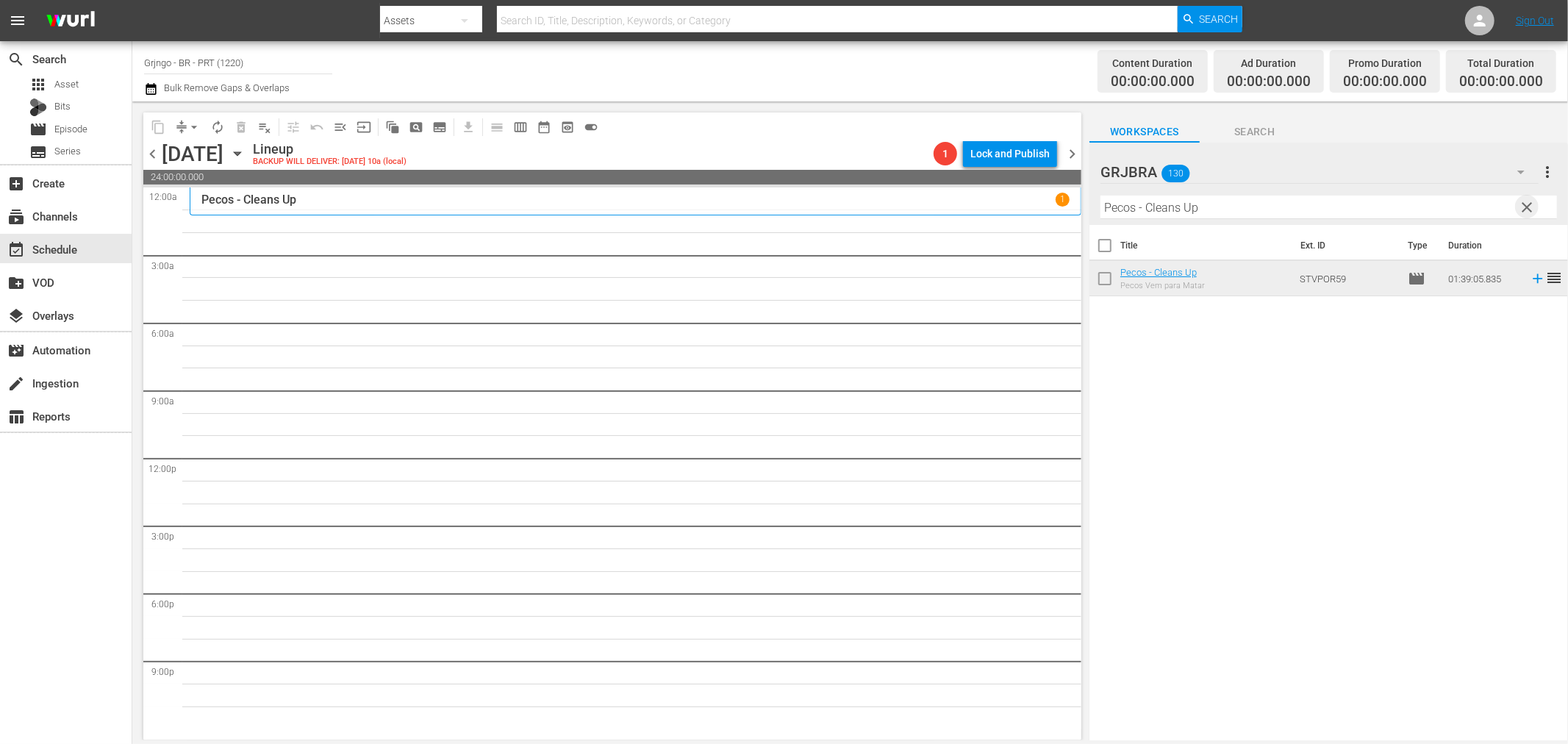
click at [1534, 205] on span "clear" at bounding box center [1527, 206] width 17 height 17
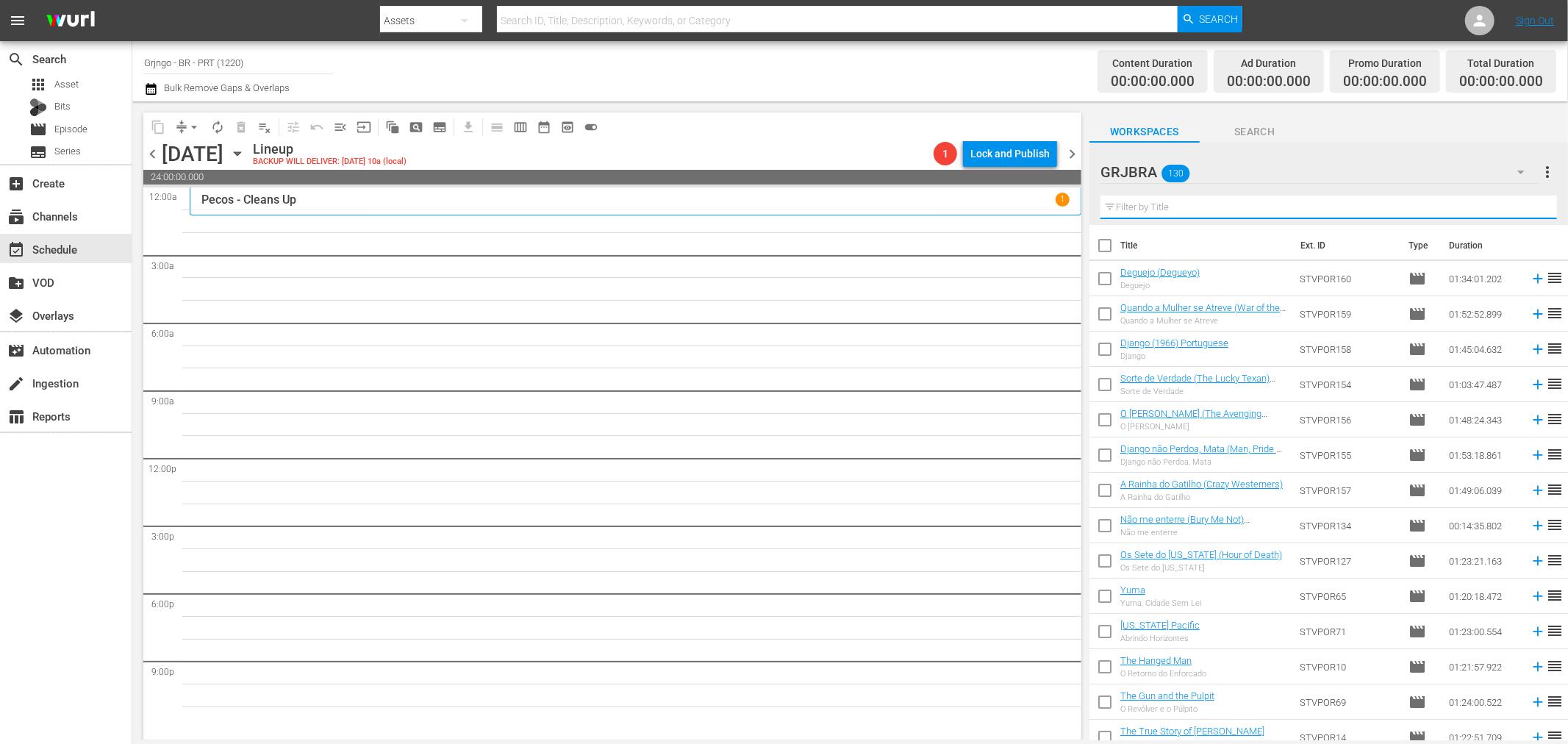
paste input "Black killer"
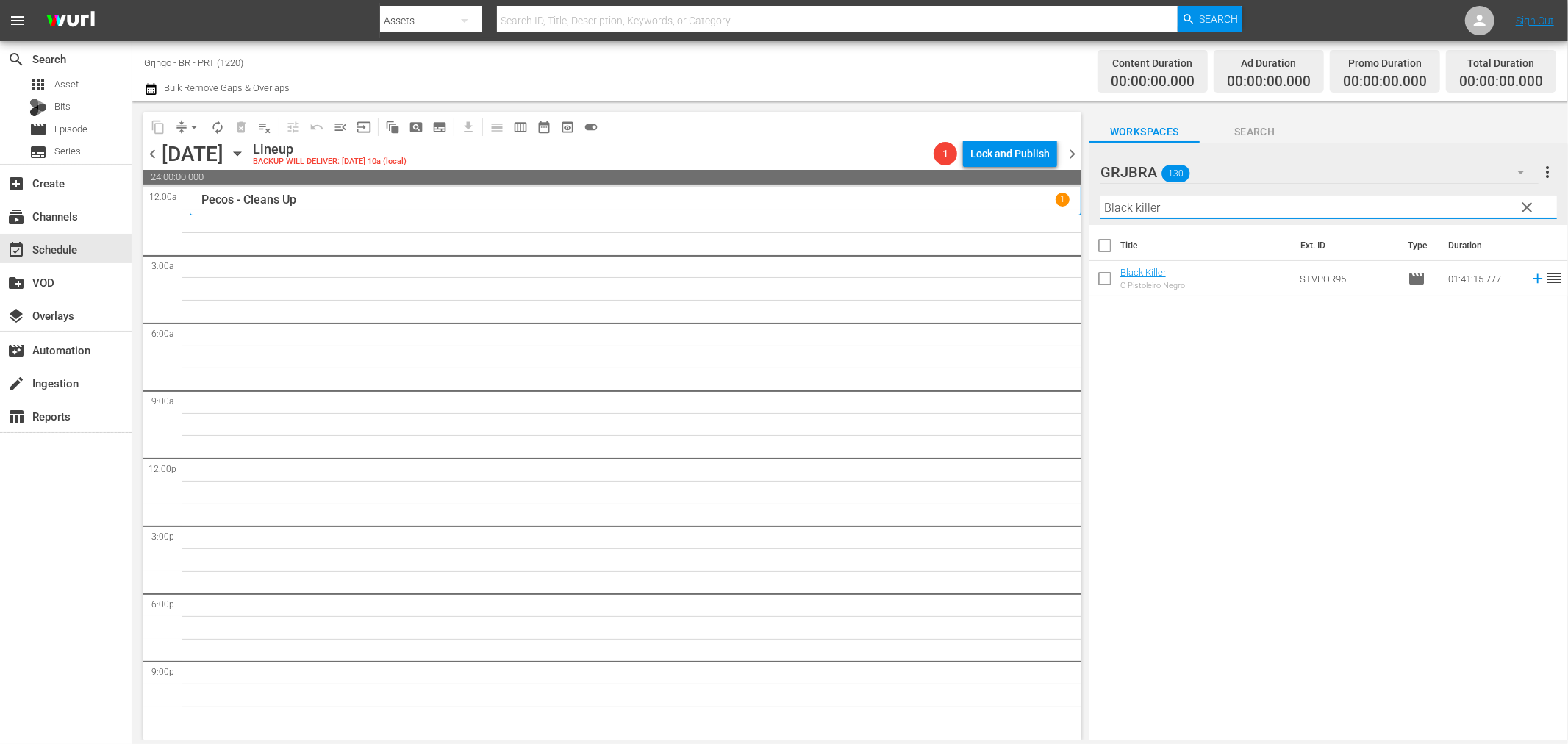
type input "Black killer"
click at [1530, 276] on icon at bounding box center [1538, 279] width 16 height 16
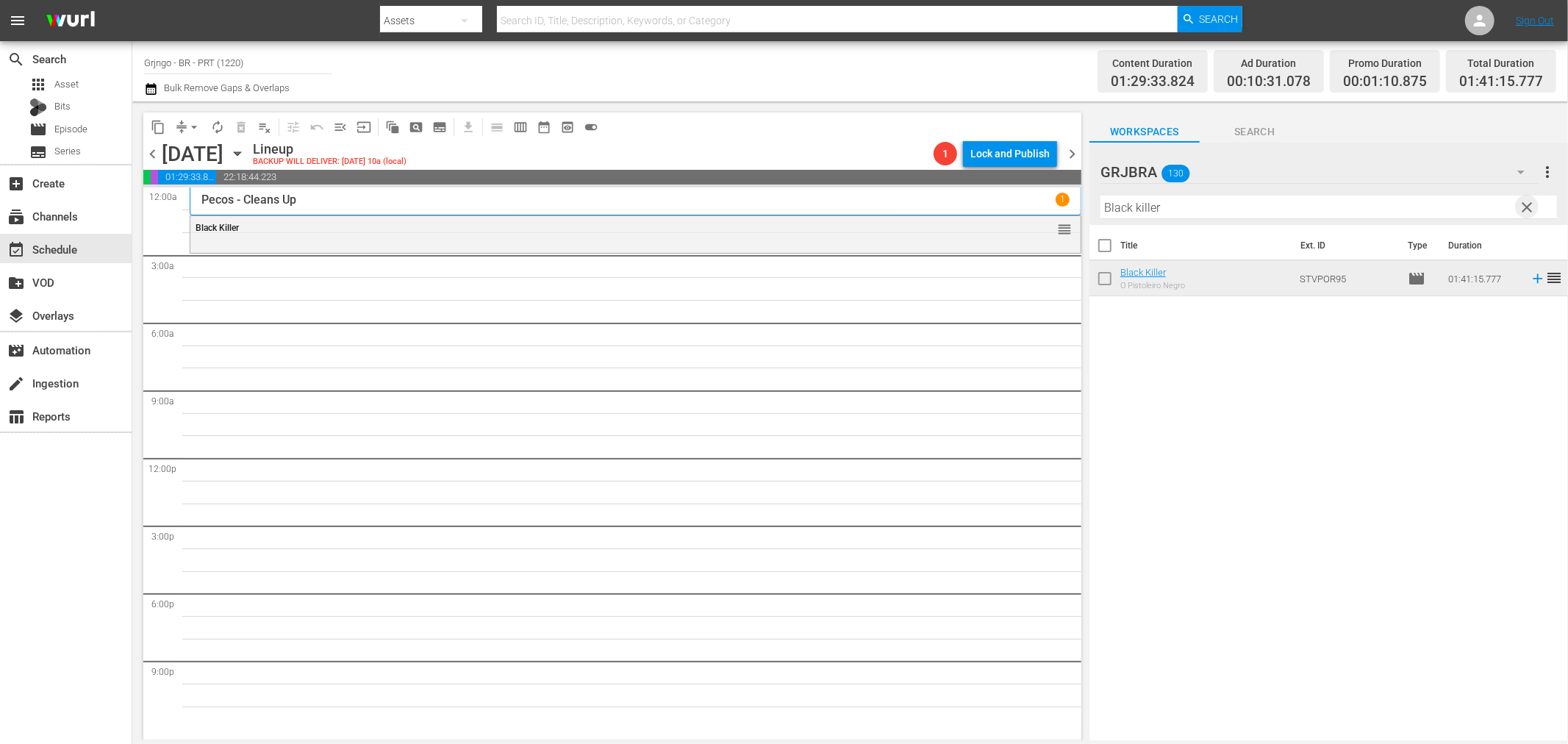
click at [1524, 202] on span "clear" at bounding box center [1527, 206] width 17 height 17
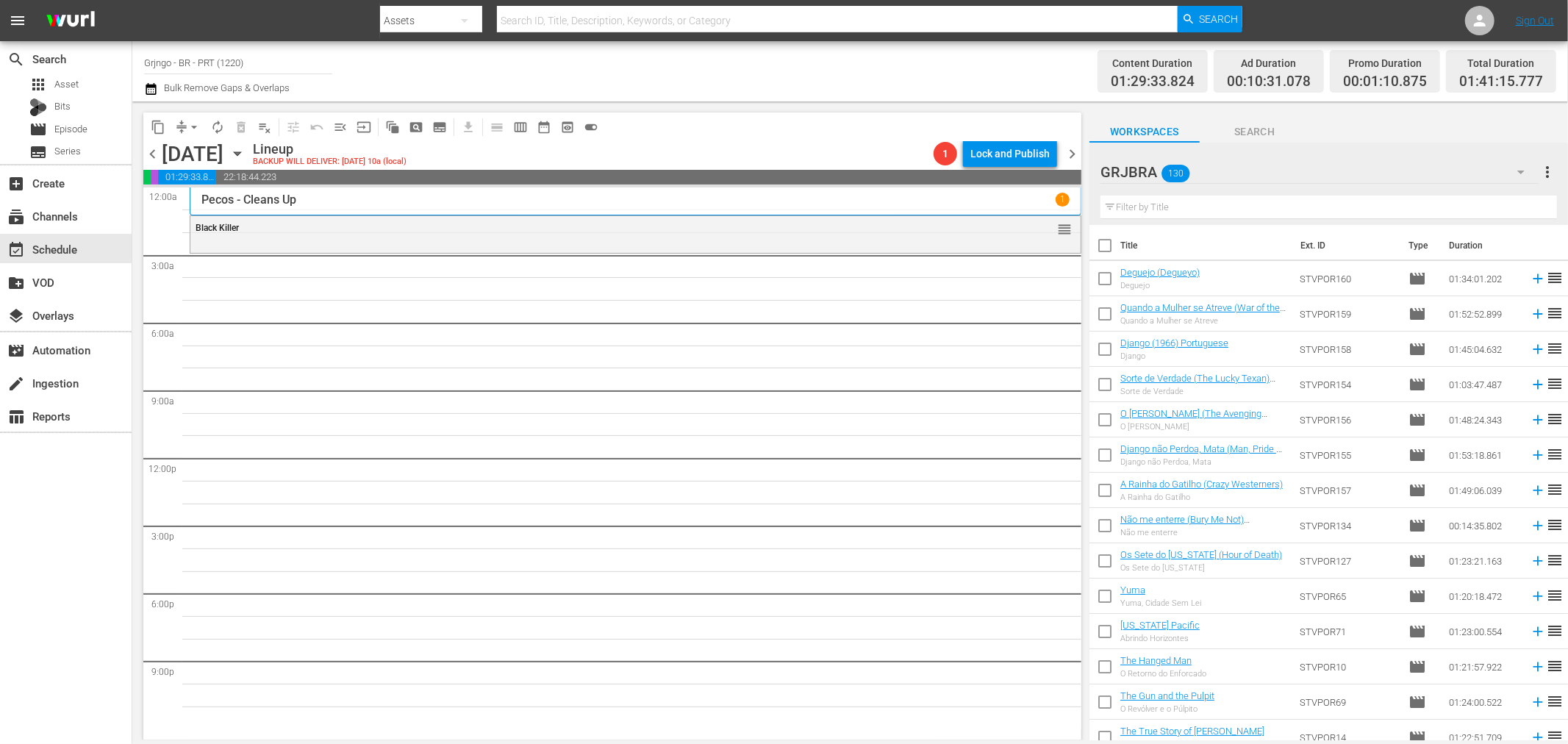
click at [1136, 200] on input "text" at bounding box center [1329, 207] width 456 height 24
paste input "Ódio por Ódio (Hate for Hate)"
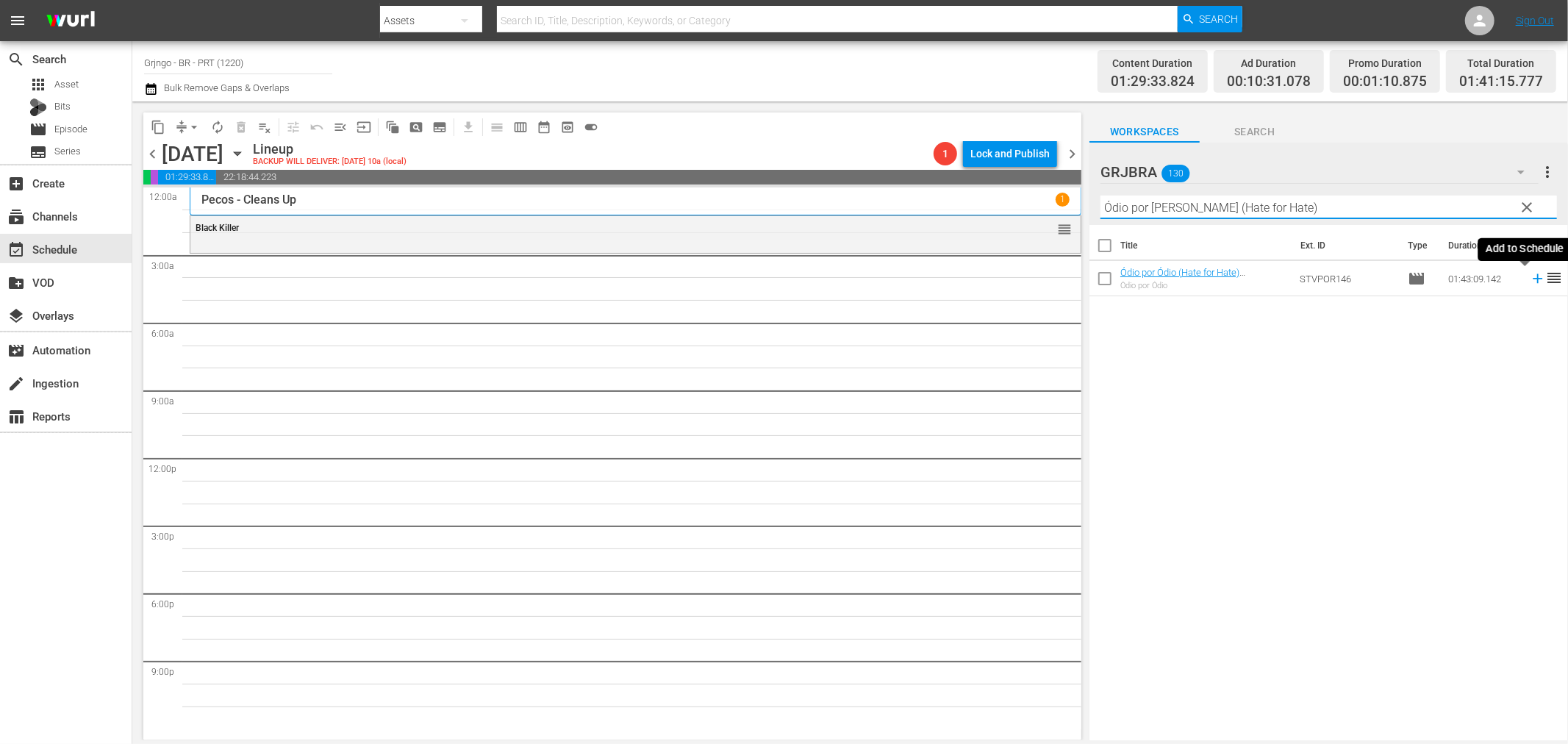
type input "Ódio por Ódio (Hate for Hate)"
click at [1530, 282] on icon at bounding box center [1538, 279] width 16 height 16
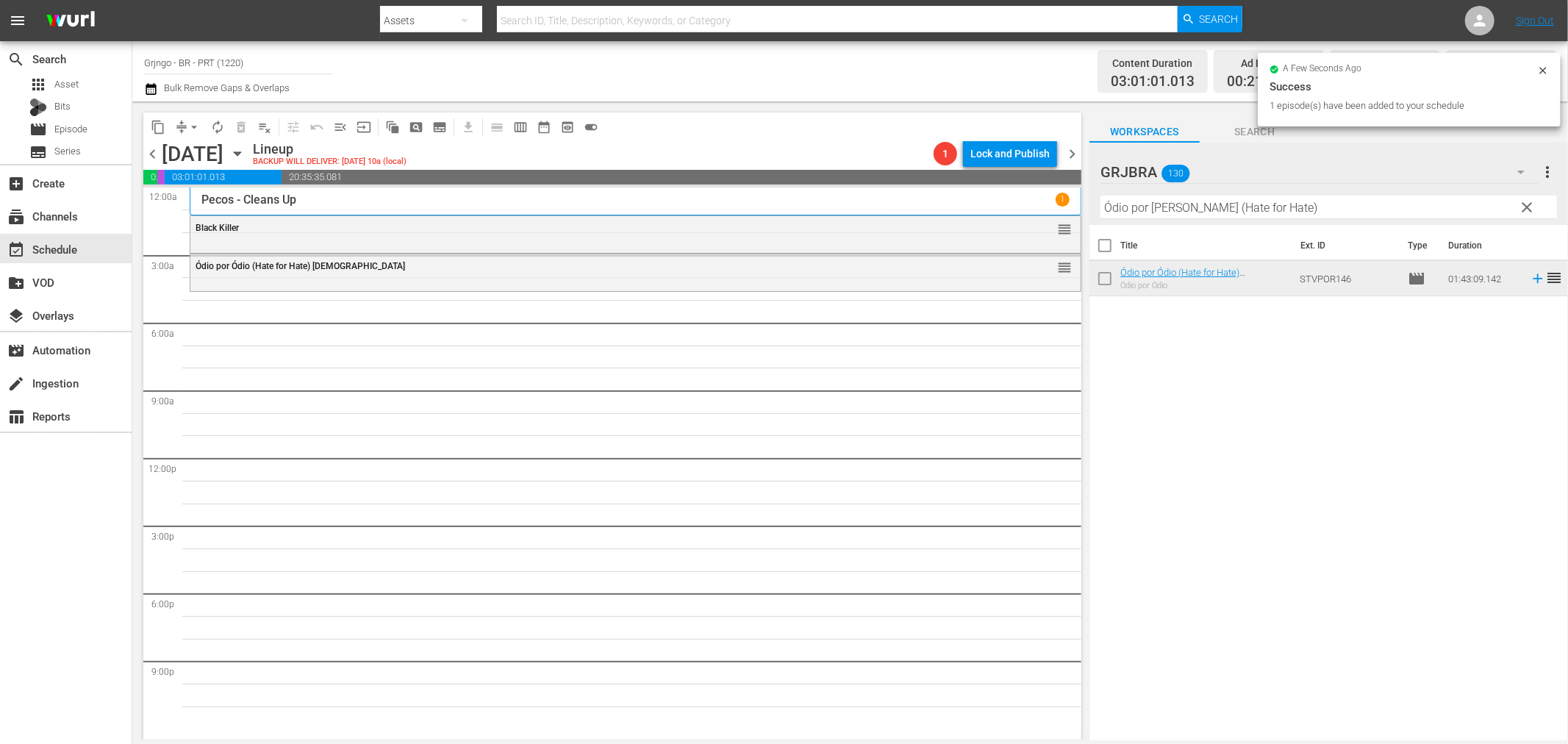
click at [1526, 202] on span "clear" at bounding box center [1527, 206] width 17 height 17
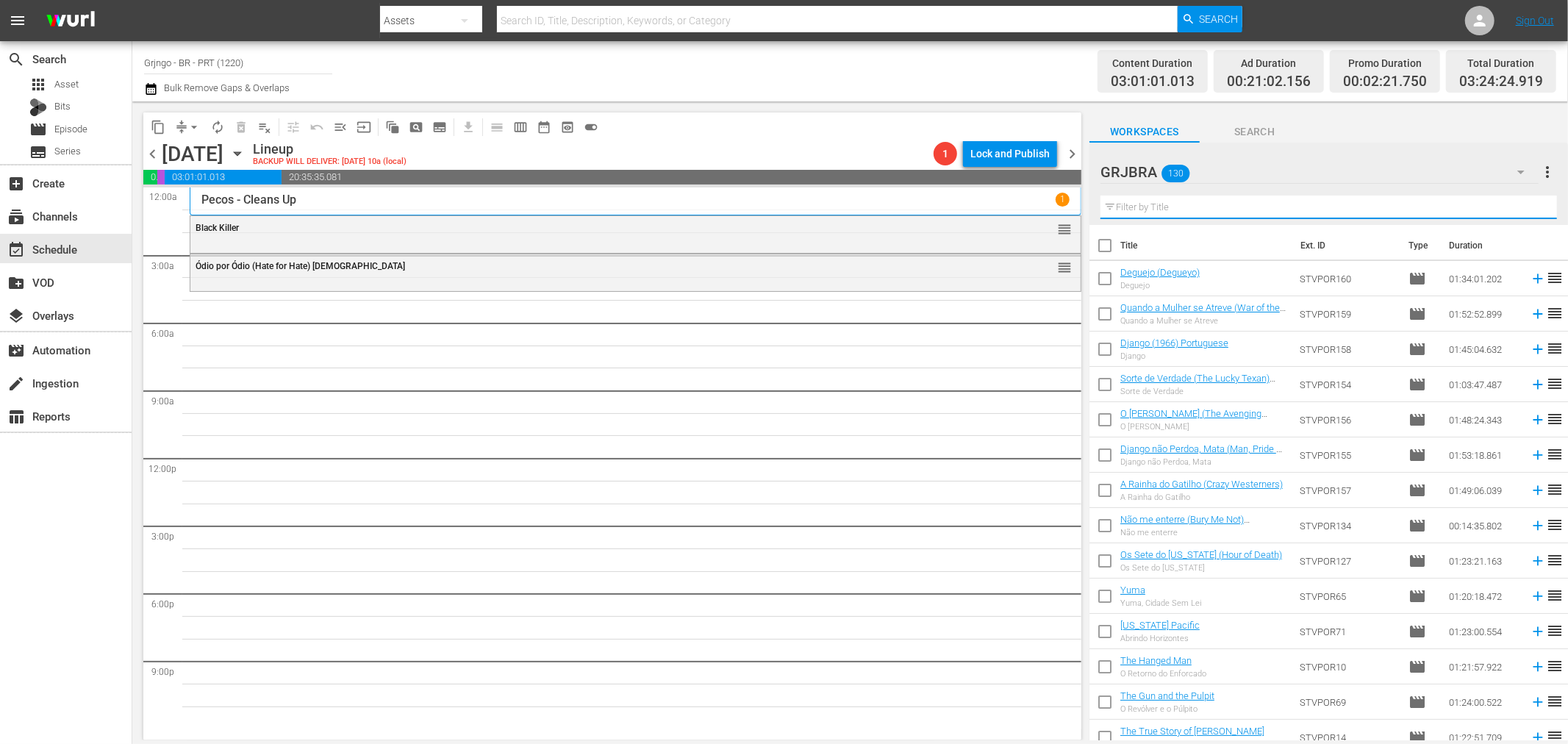
paste input "Trinity... Alguém Te Espera"
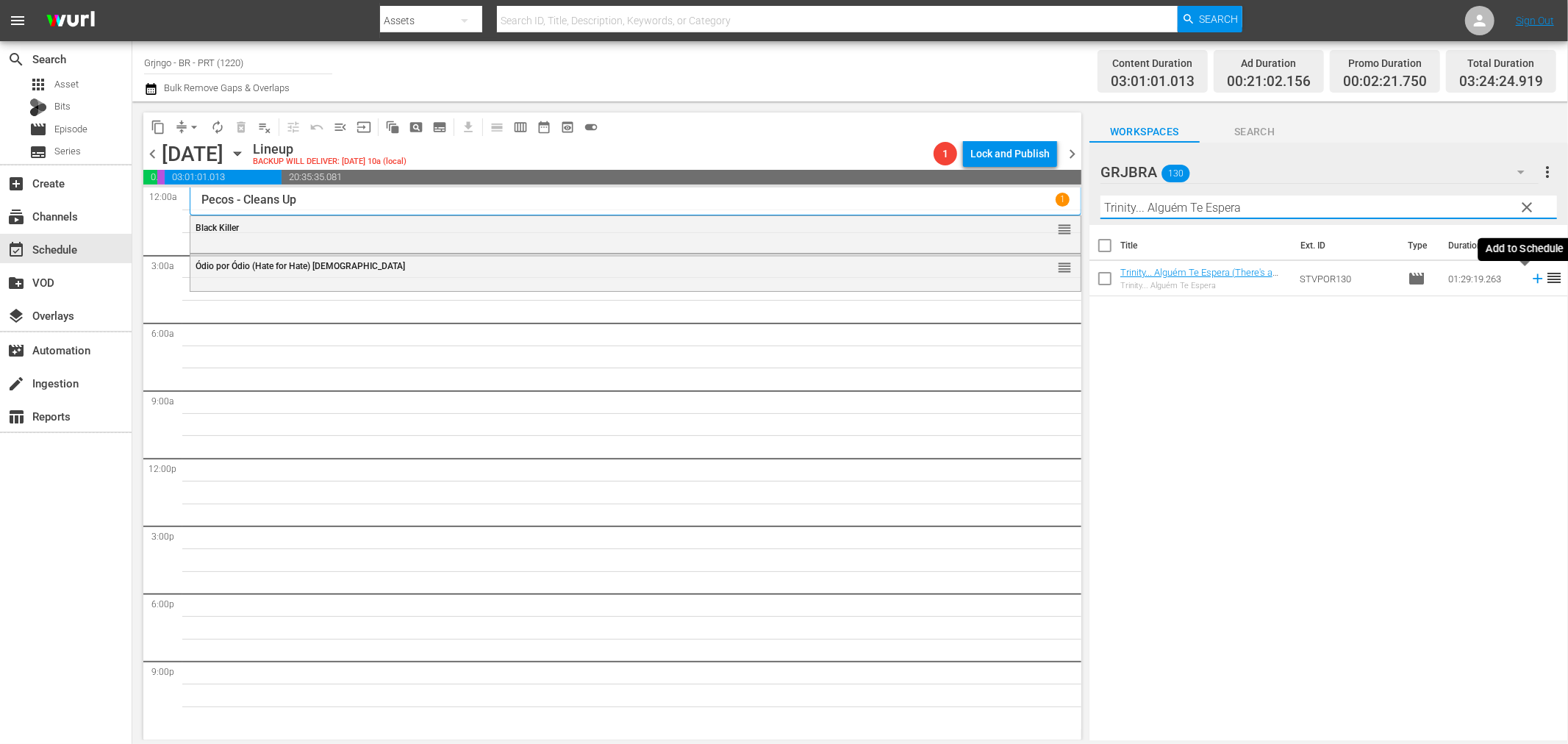
type input "Trinity... Alguém Te Espera"
click at [1530, 280] on icon at bounding box center [1538, 279] width 16 height 16
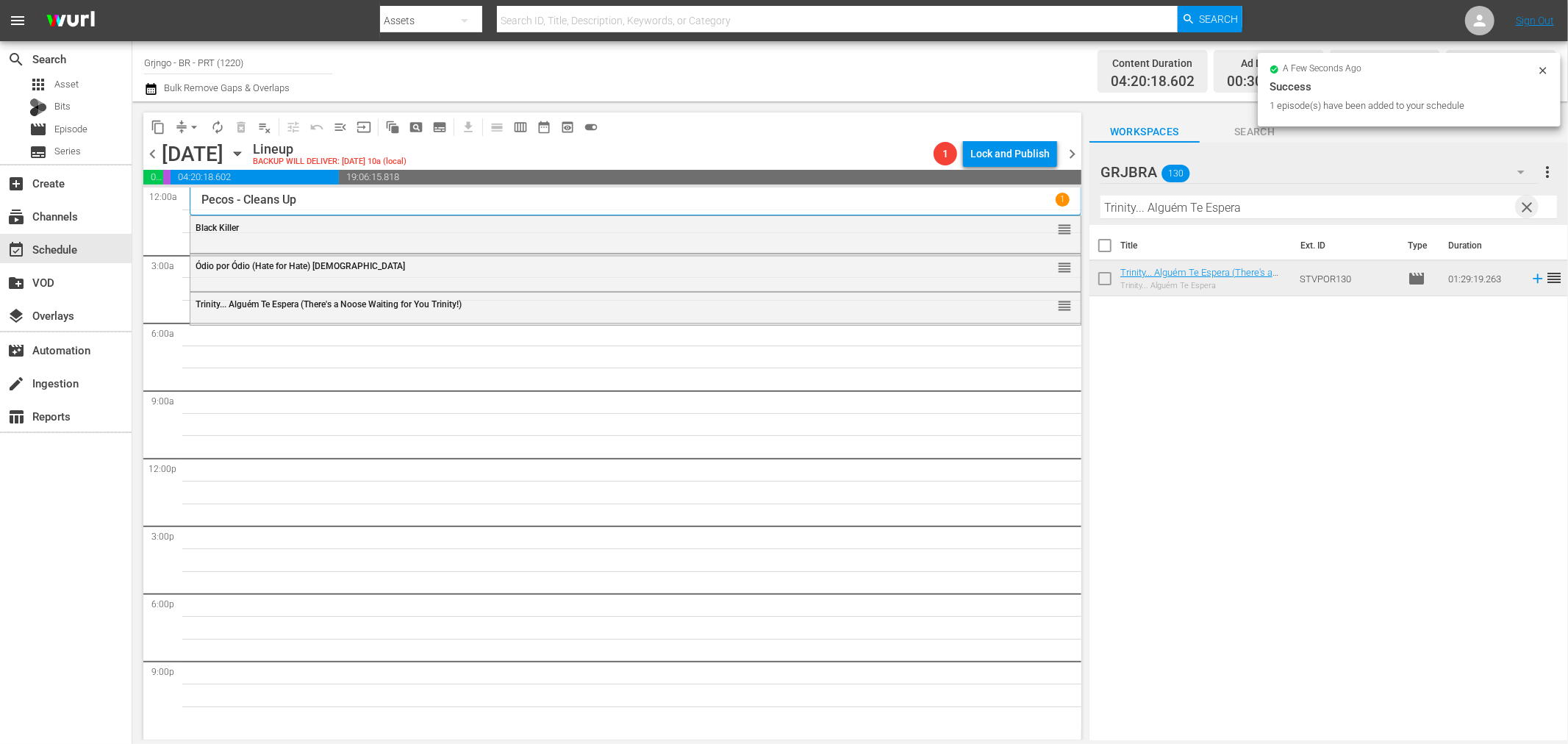
click at [1527, 206] on span "clear" at bounding box center [1527, 206] width 17 height 17
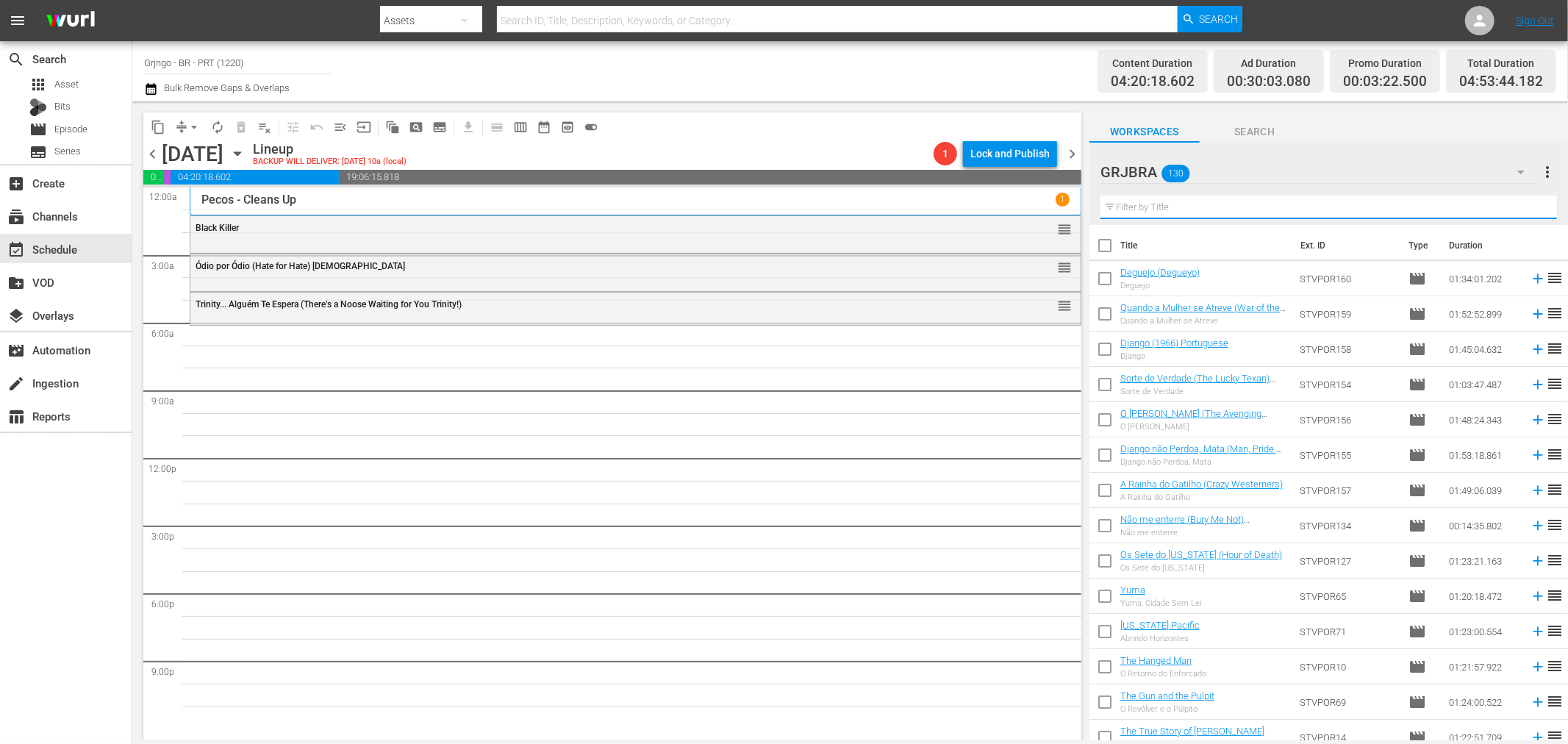
paste input "Buffalo Bill, Hero of the West"
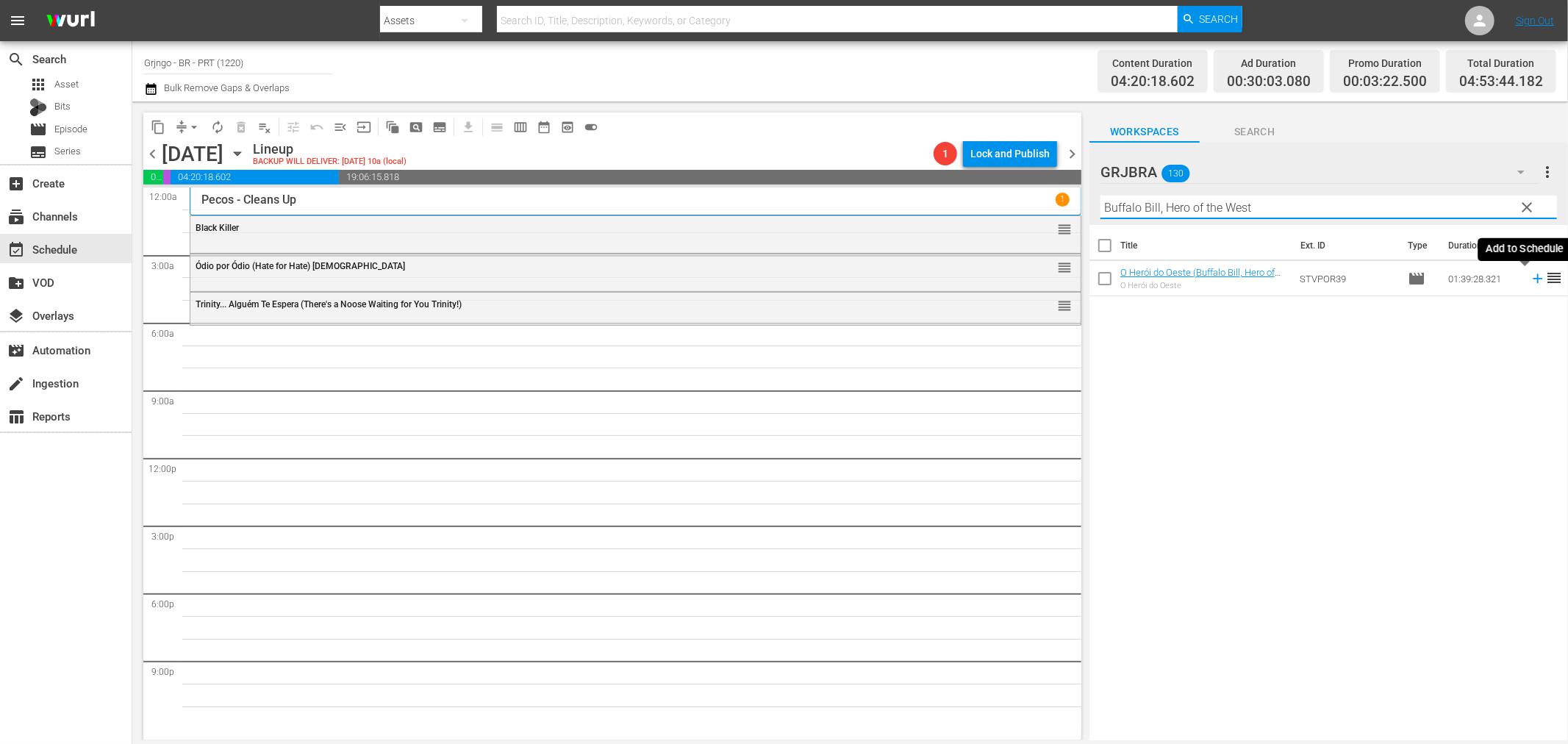
type input "Buffalo Bill, Hero of the West"
click at [1530, 283] on icon at bounding box center [1538, 279] width 16 height 16
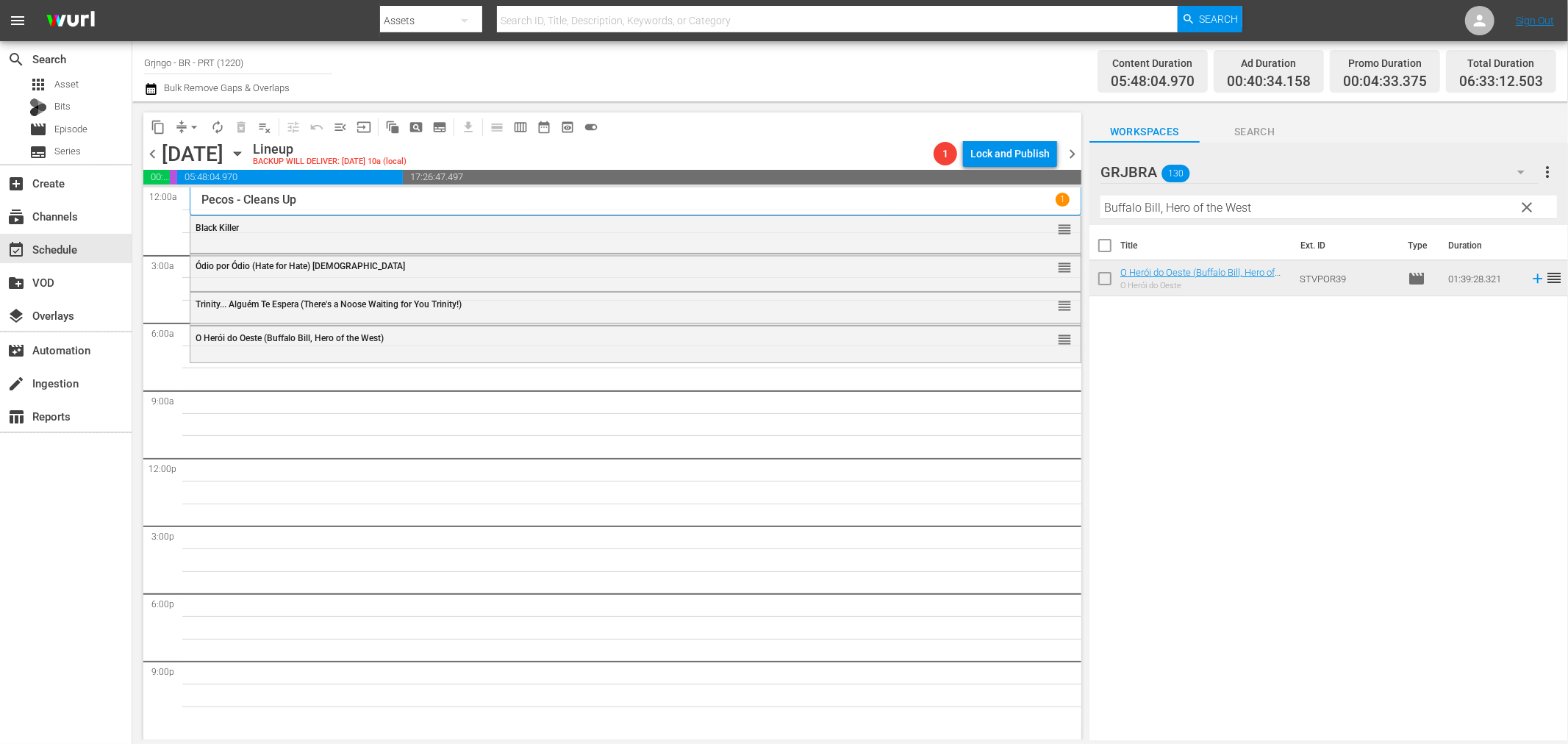
drag, startPoint x: 1531, startPoint y: 205, endPoint x: 1155, endPoint y: 224, distance: 376.5
click at [1531, 205] on span "clear" at bounding box center [1527, 206] width 17 height 17
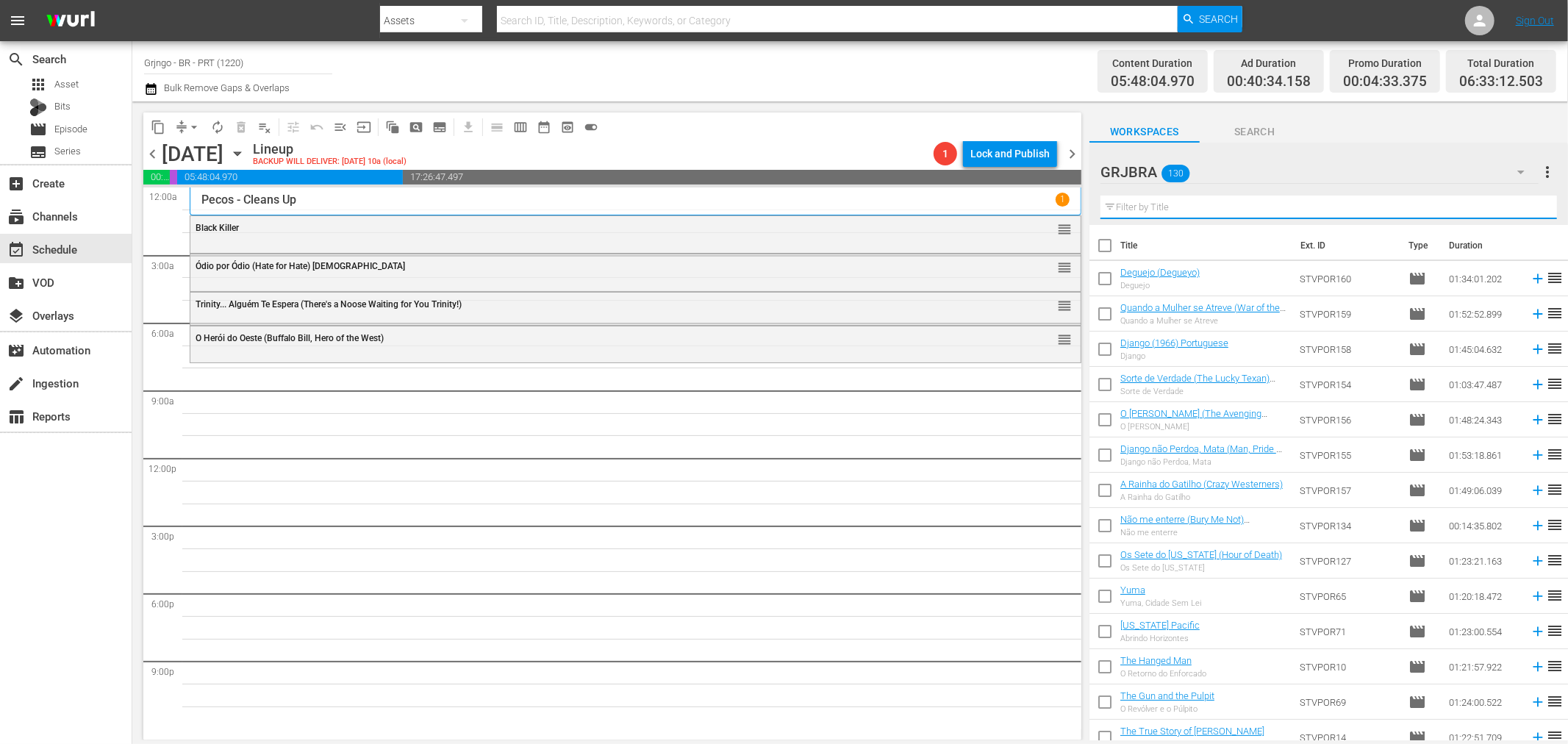
paste input "10,000 Dollars for a Massacre"
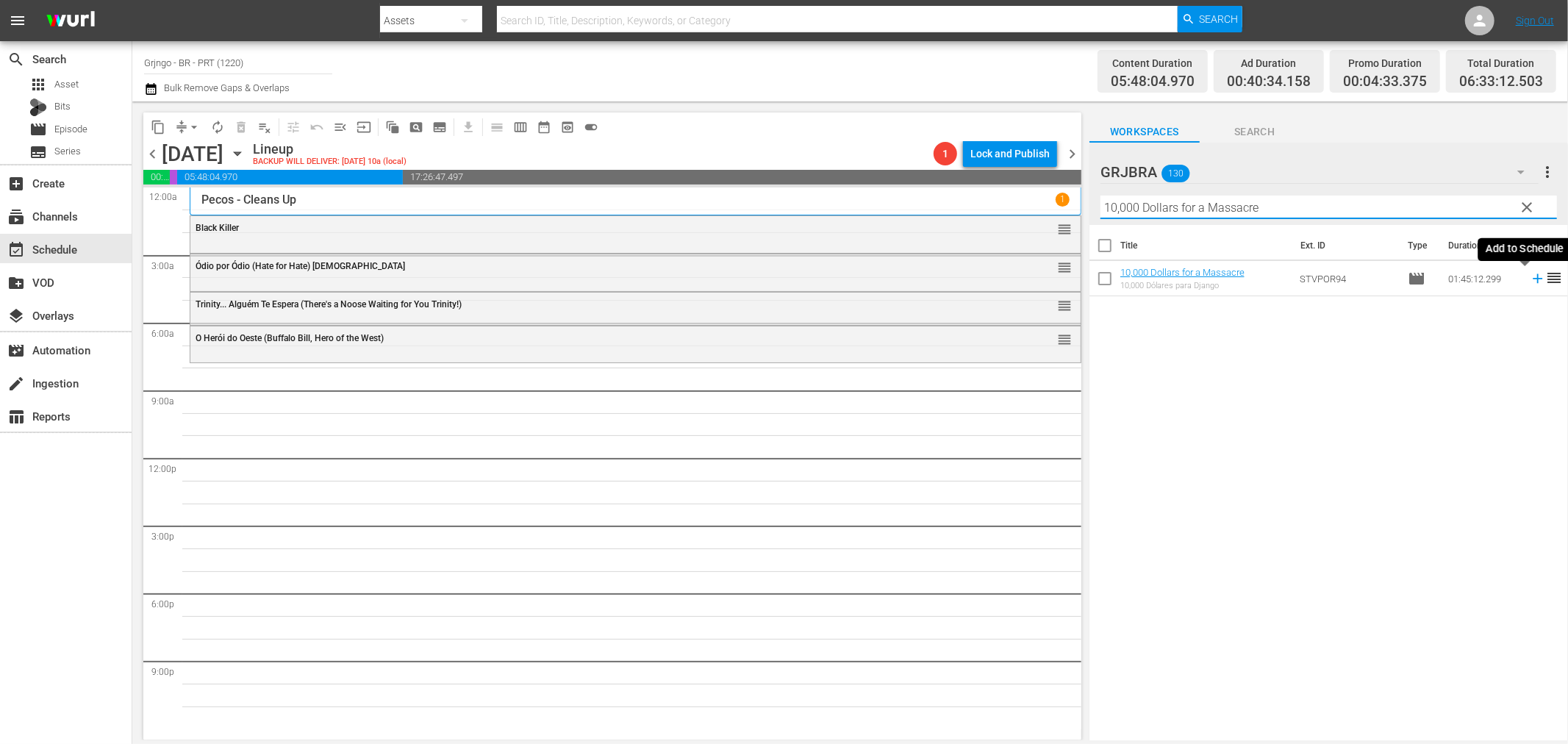
type input "10,000 Dollars for a Massacre"
click at [1530, 275] on icon at bounding box center [1538, 279] width 16 height 16
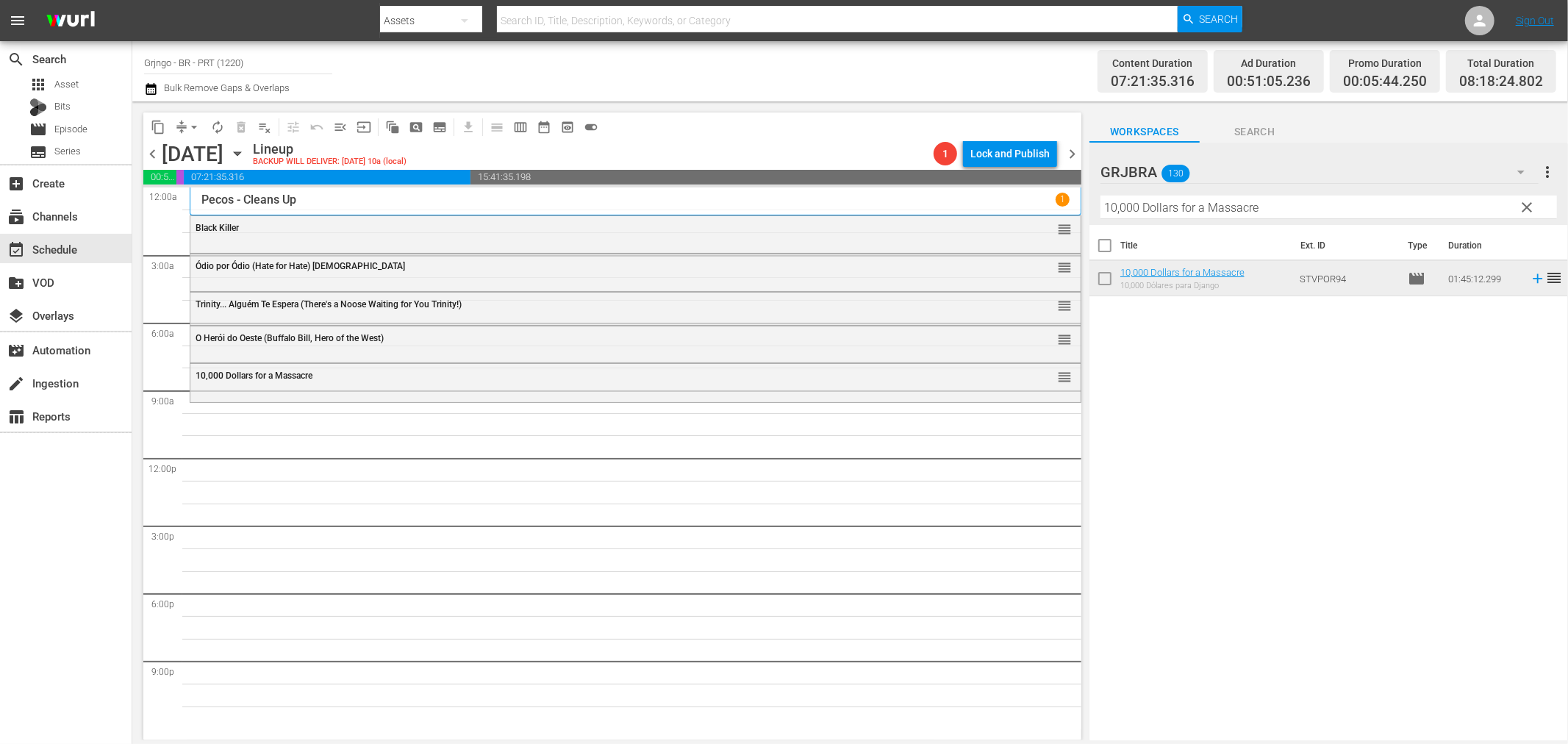
drag, startPoint x: 1524, startPoint y: 212, endPoint x: 1207, endPoint y: 202, distance: 317.2
click at [1524, 212] on span "clear" at bounding box center [1527, 206] width 17 height 17
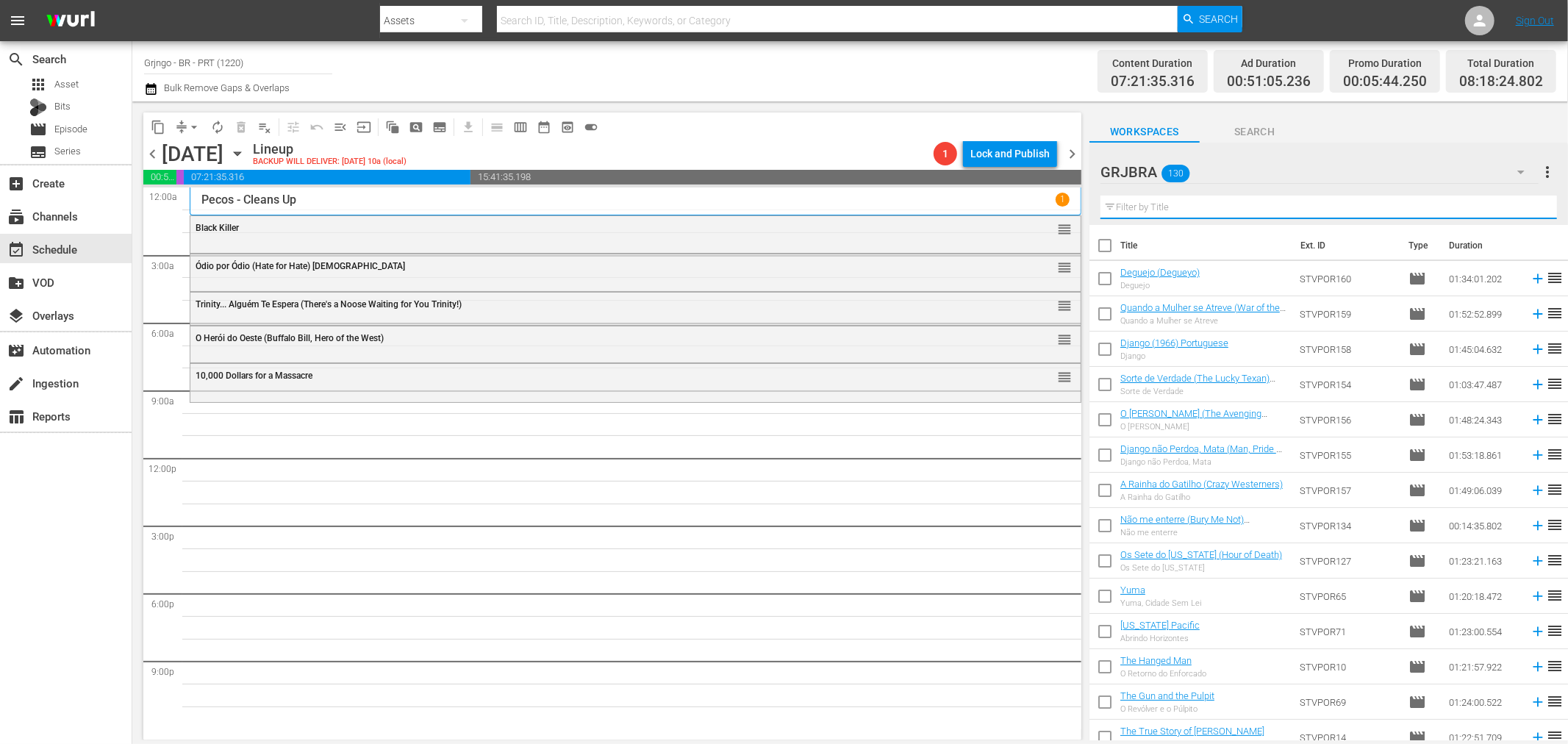
paste input "Django (1966) Portuguese"
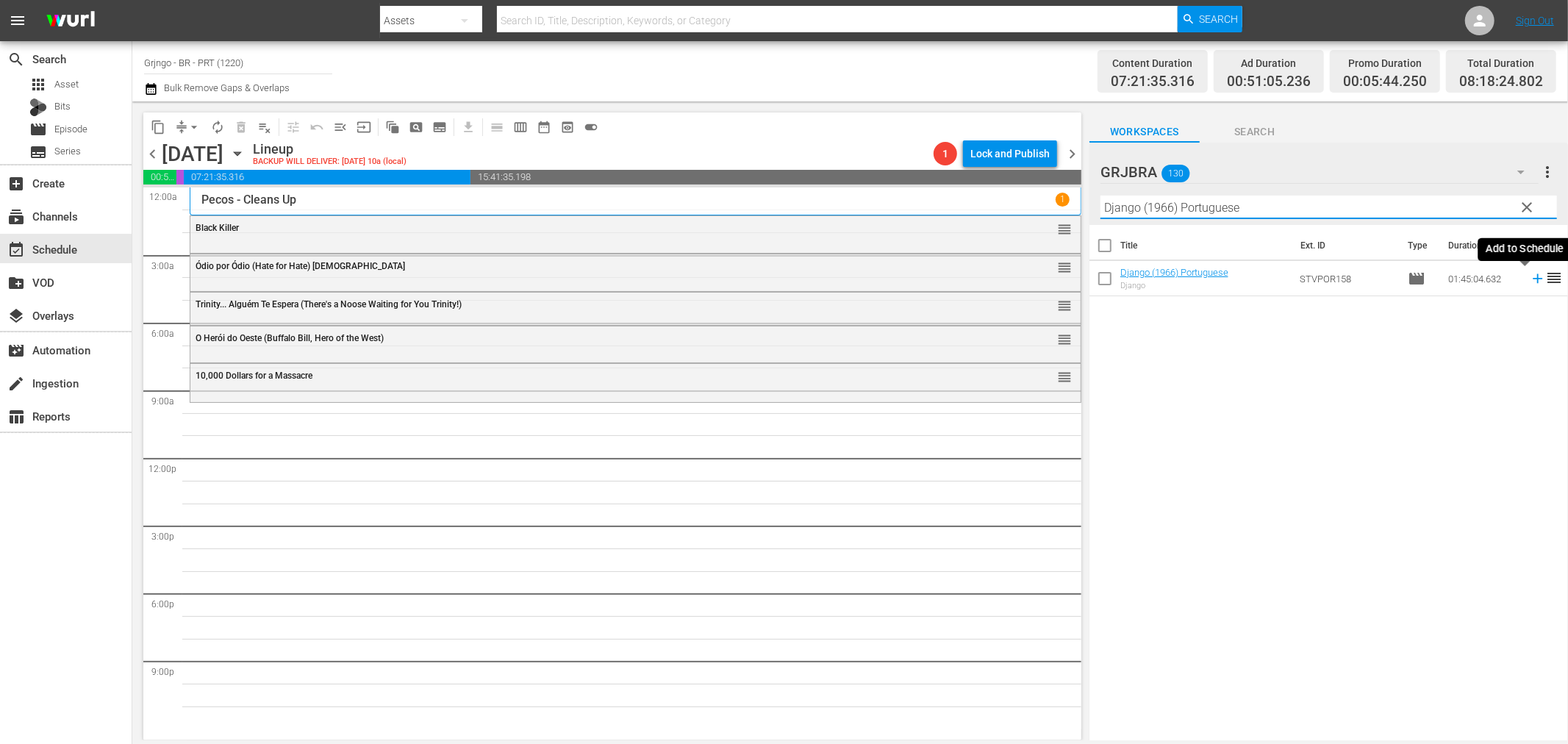
type input "Django (1966) Portuguese"
click at [1530, 276] on icon at bounding box center [1538, 279] width 16 height 16
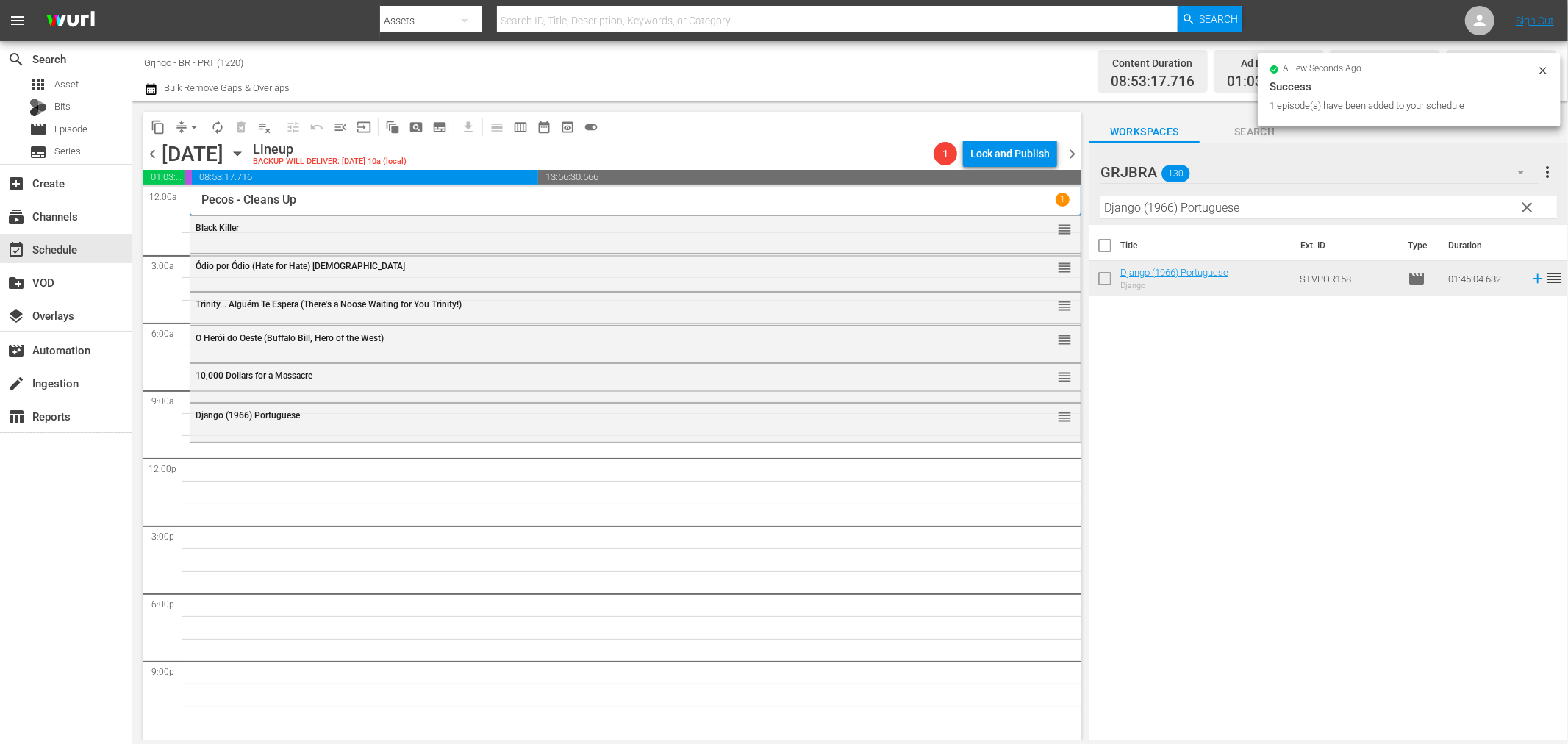
drag, startPoint x: 1530, startPoint y: 203, endPoint x: 1330, endPoint y: 197, distance: 200.1
click at [1530, 204] on span "clear" at bounding box center [1527, 206] width 17 height 17
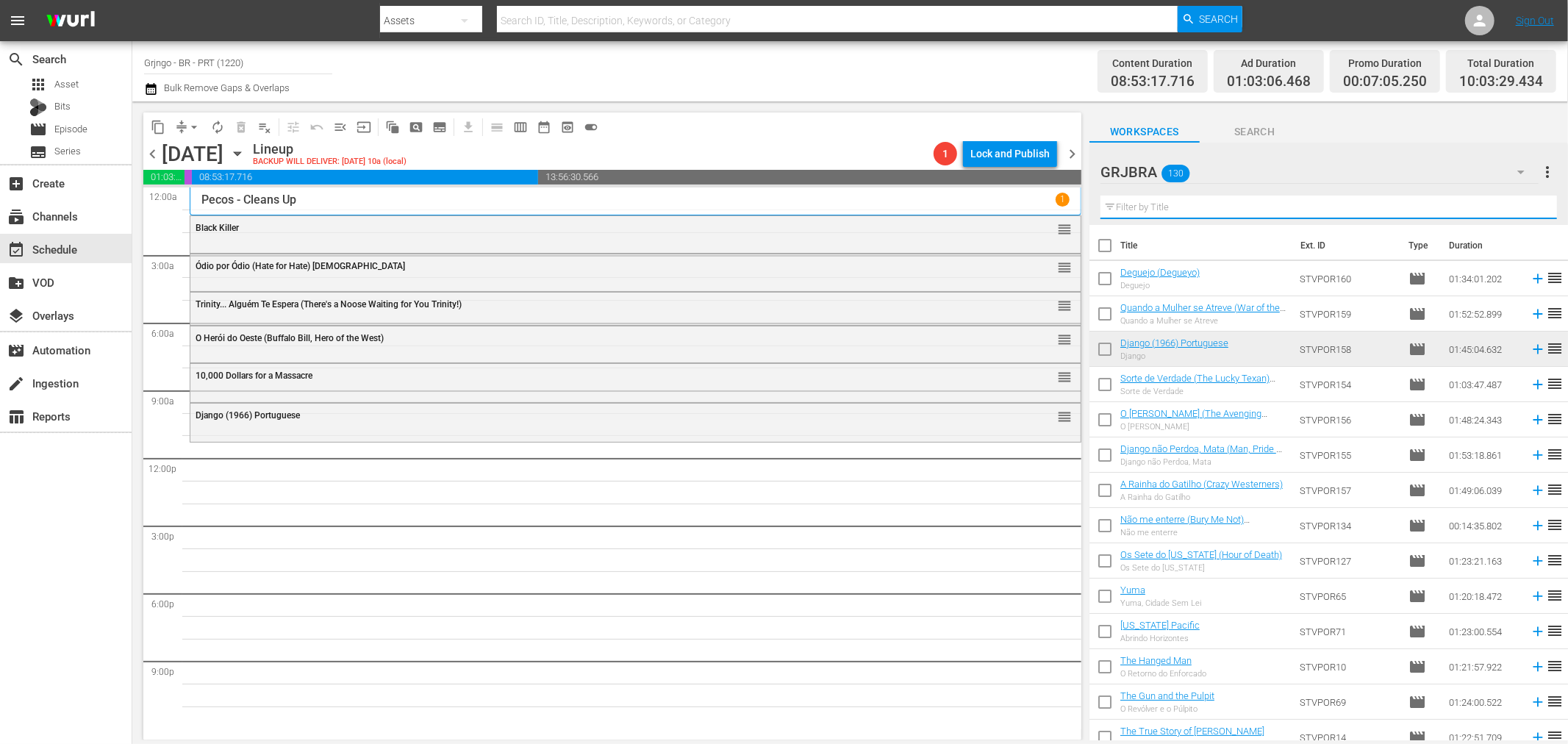
paste input "Killer Goodbye"
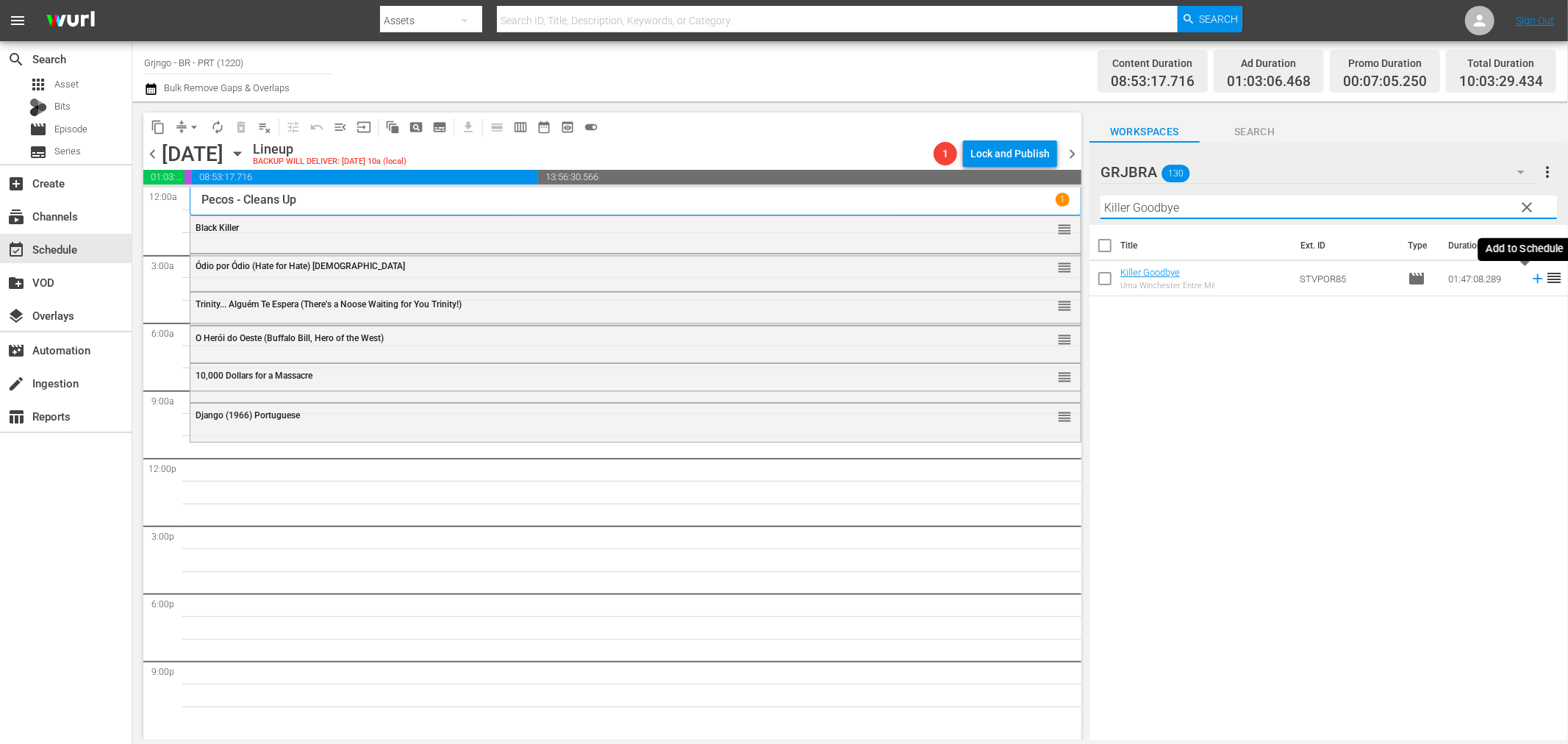
type input "Killer Goodbye"
click at [1530, 277] on icon at bounding box center [1538, 279] width 16 height 16
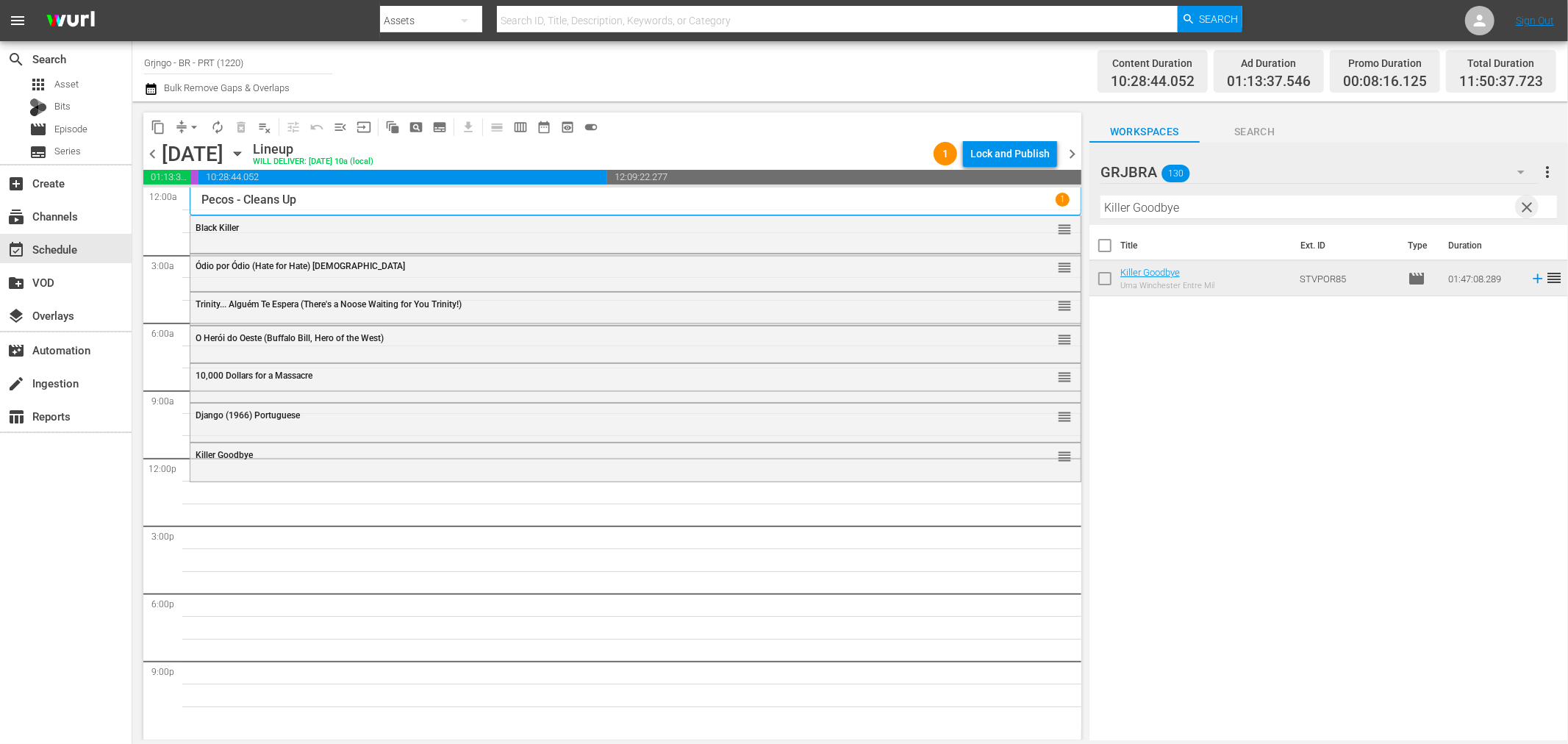
click at [1524, 202] on span "clear" at bounding box center [1527, 206] width 17 height 17
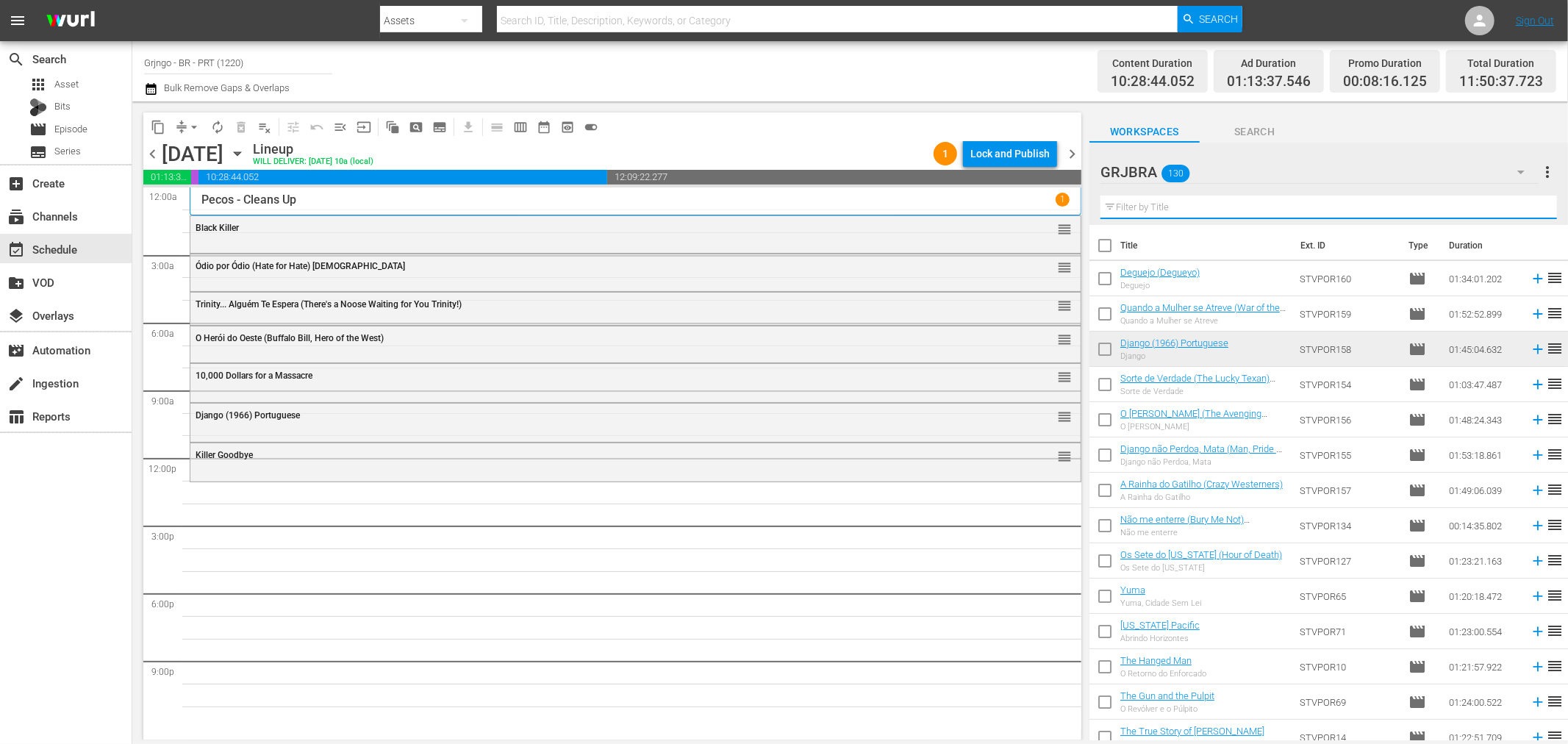
click at [1163, 209] on input "text" at bounding box center [1329, 207] width 456 height 24
paste input "Django the Bastard"
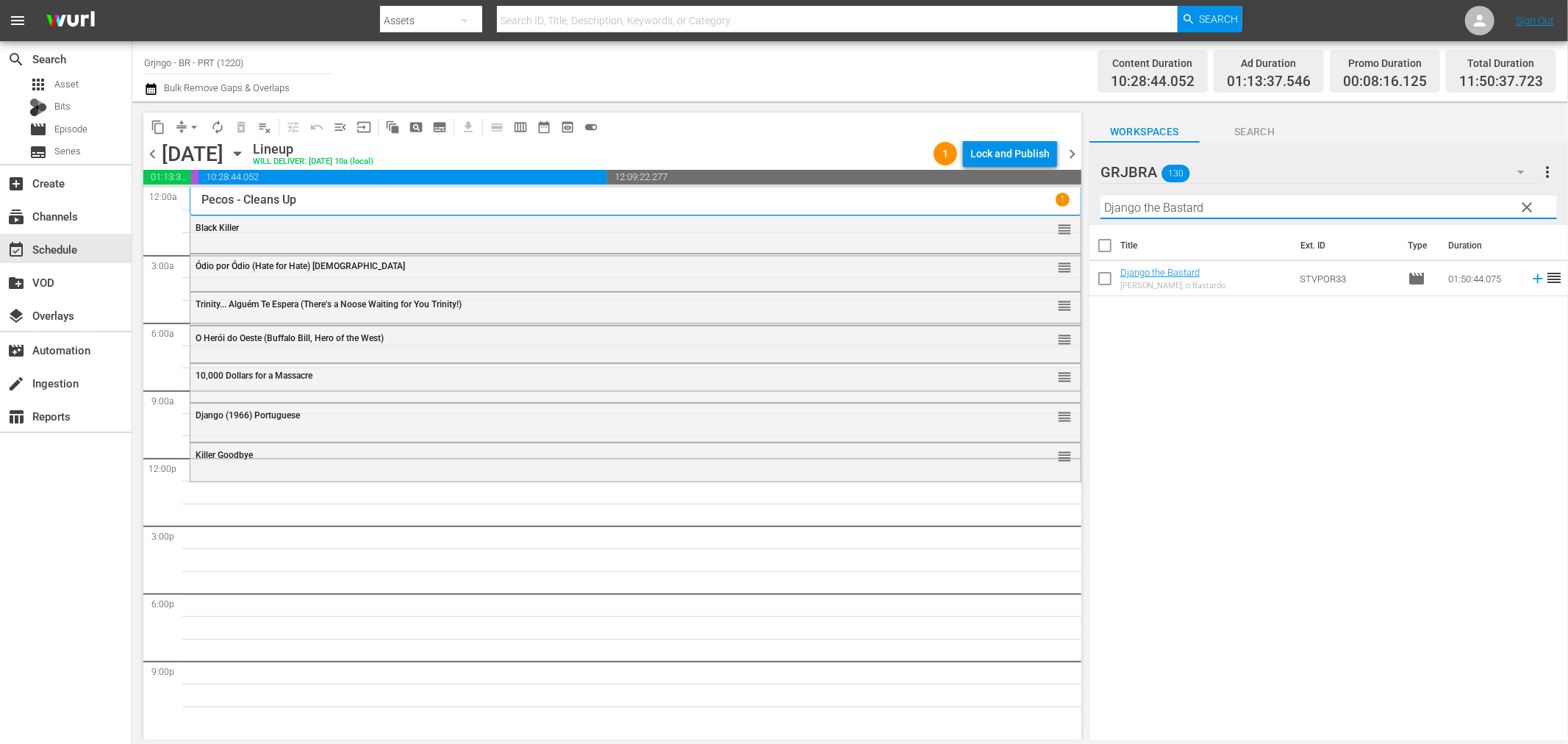
type input "Django the Bastard"
click at [1530, 276] on icon at bounding box center [1538, 279] width 16 height 16
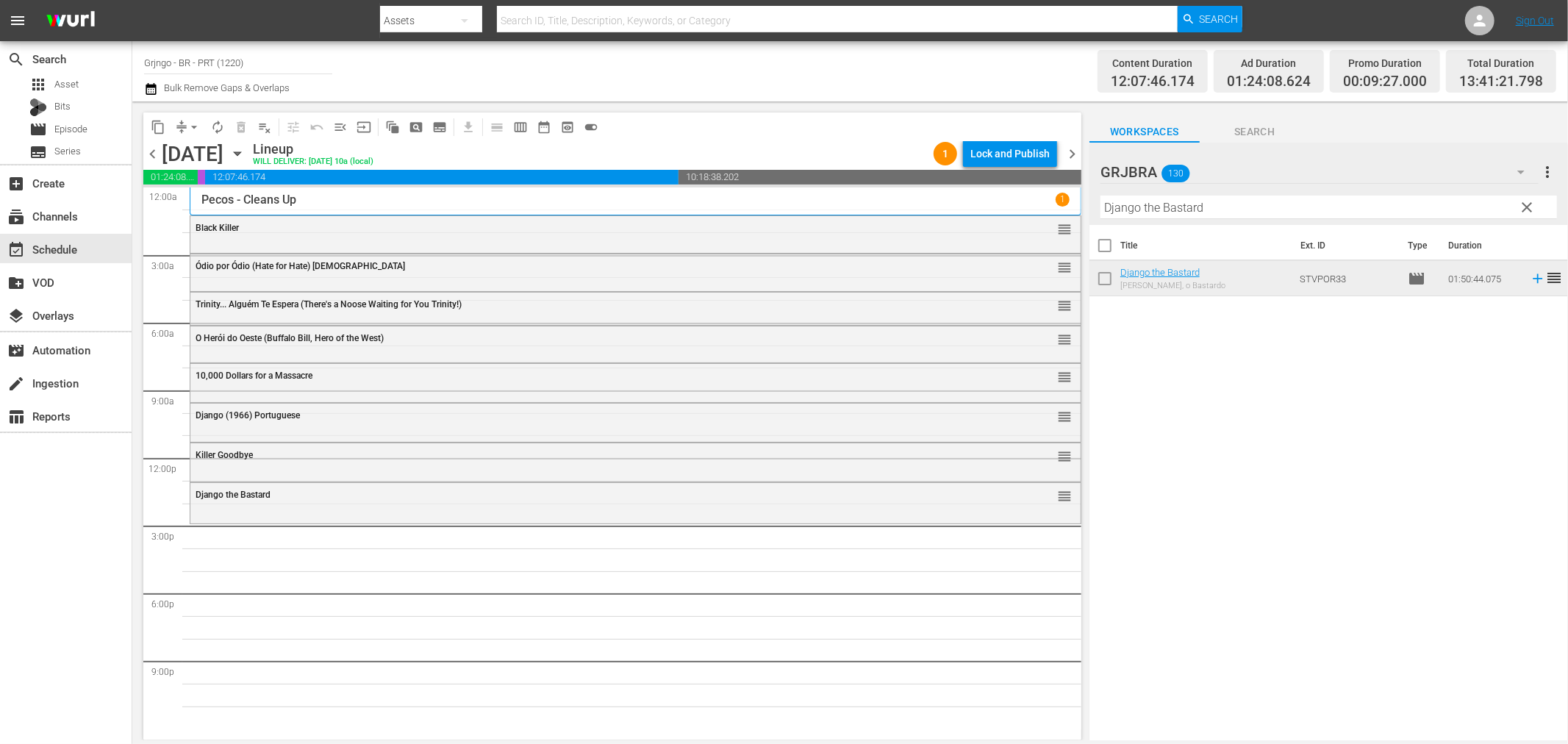
drag, startPoint x: 1530, startPoint y: 202, endPoint x: 1175, endPoint y: 223, distance: 355.6
click at [1530, 202] on span "clear" at bounding box center [1527, 206] width 17 height 17
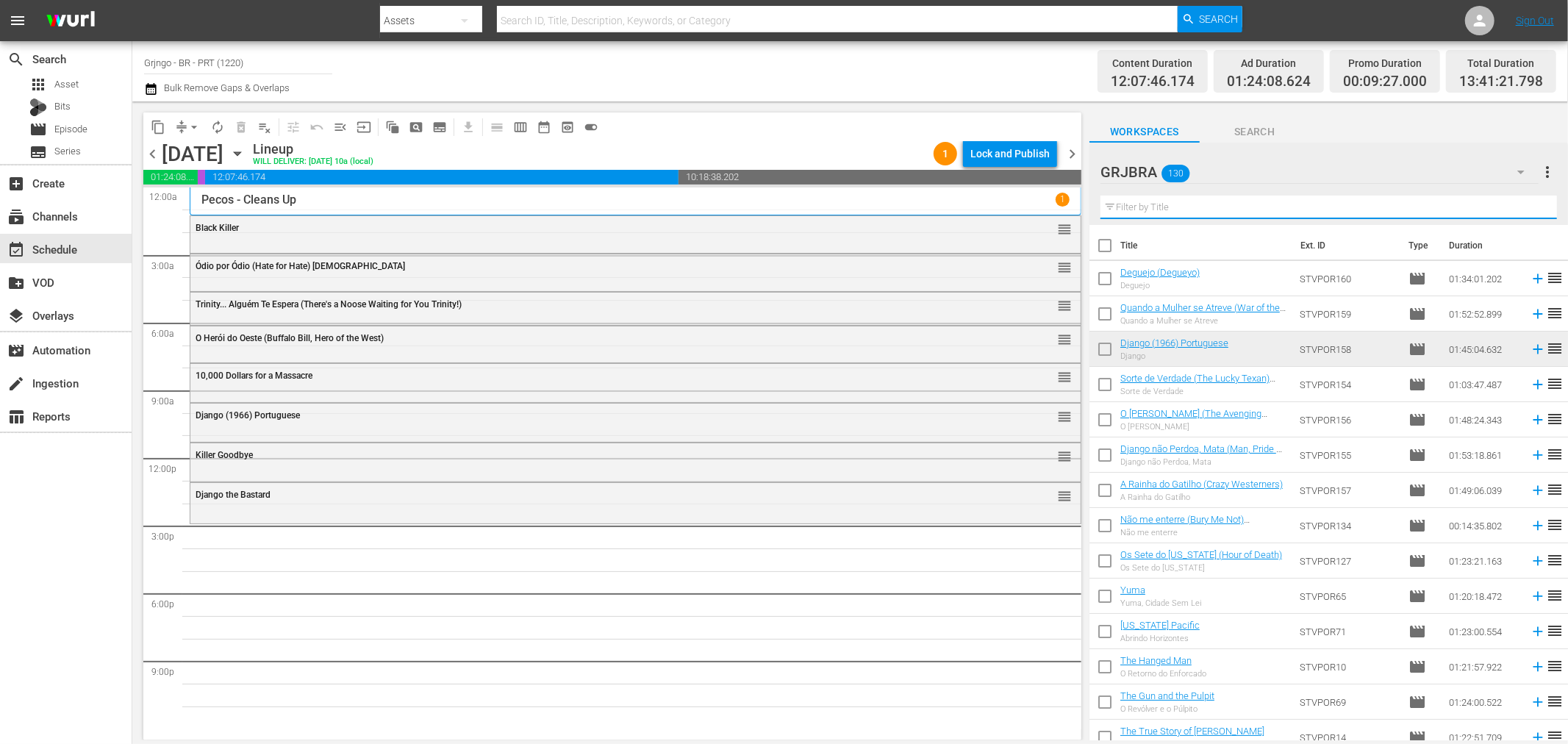
paste input "Death at [GEOGRAPHIC_DATA]"
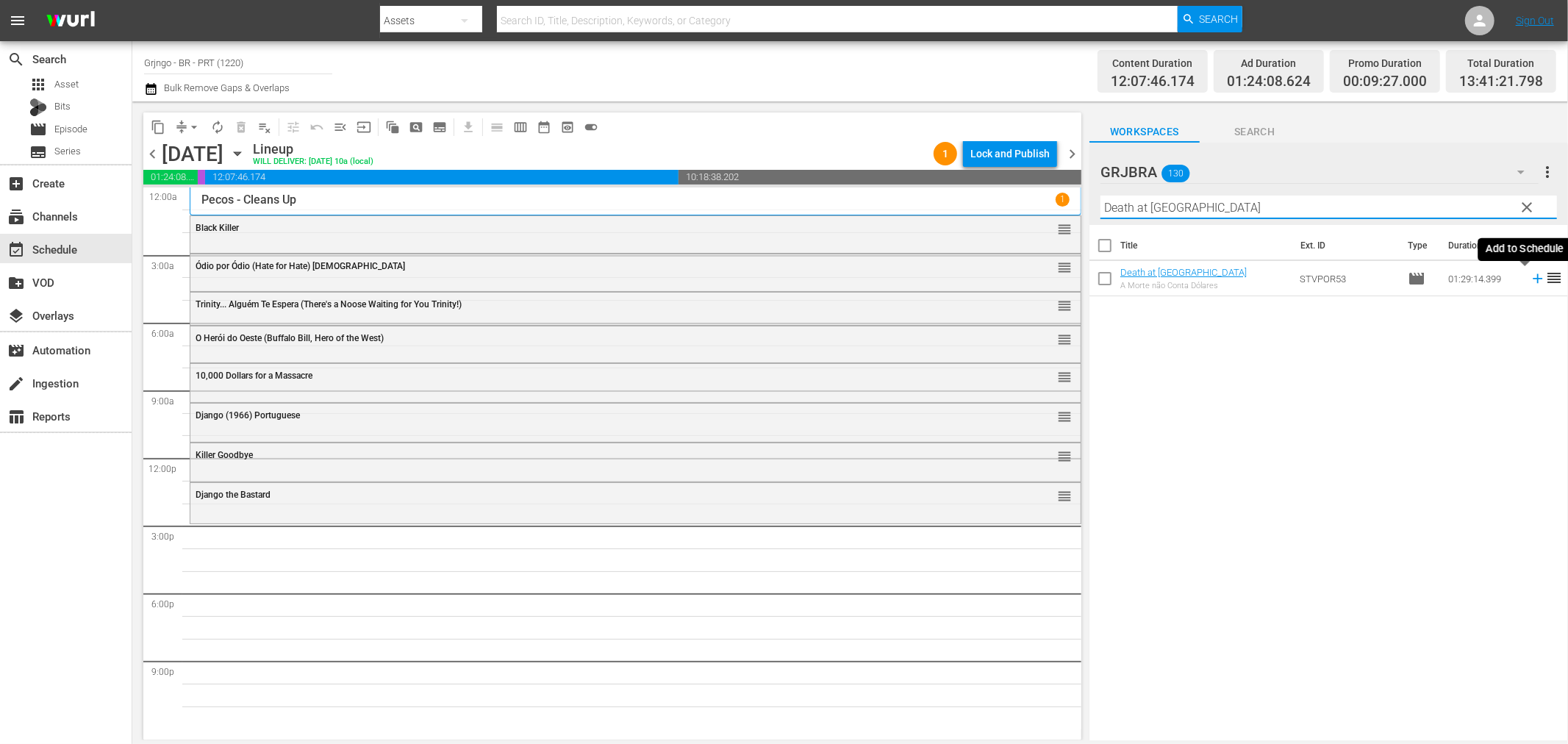
type input "Death at [GEOGRAPHIC_DATA]"
click at [1530, 277] on icon at bounding box center [1538, 279] width 16 height 16
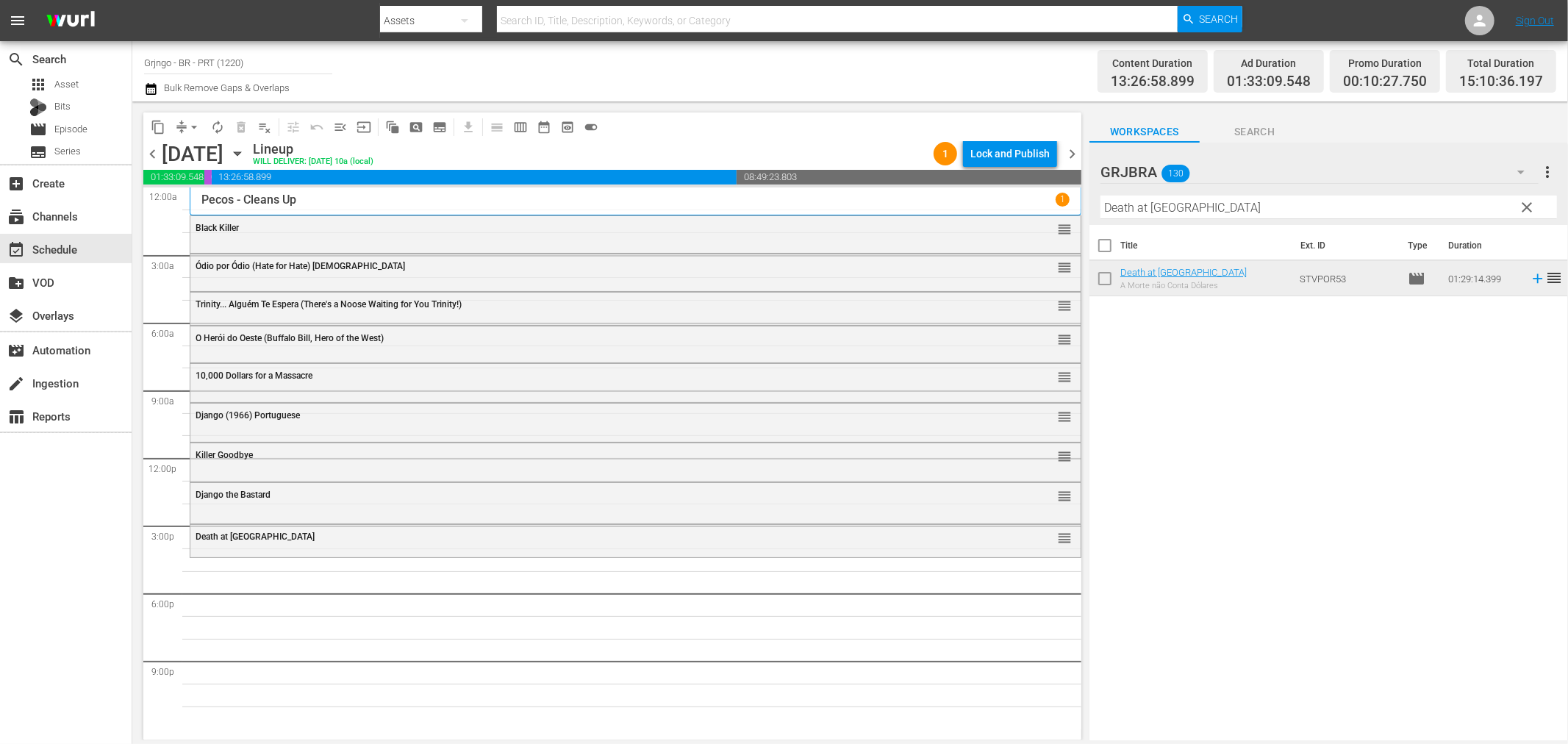
click at [1522, 205] on span "clear" at bounding box center [1527, 206] width 17 height 17
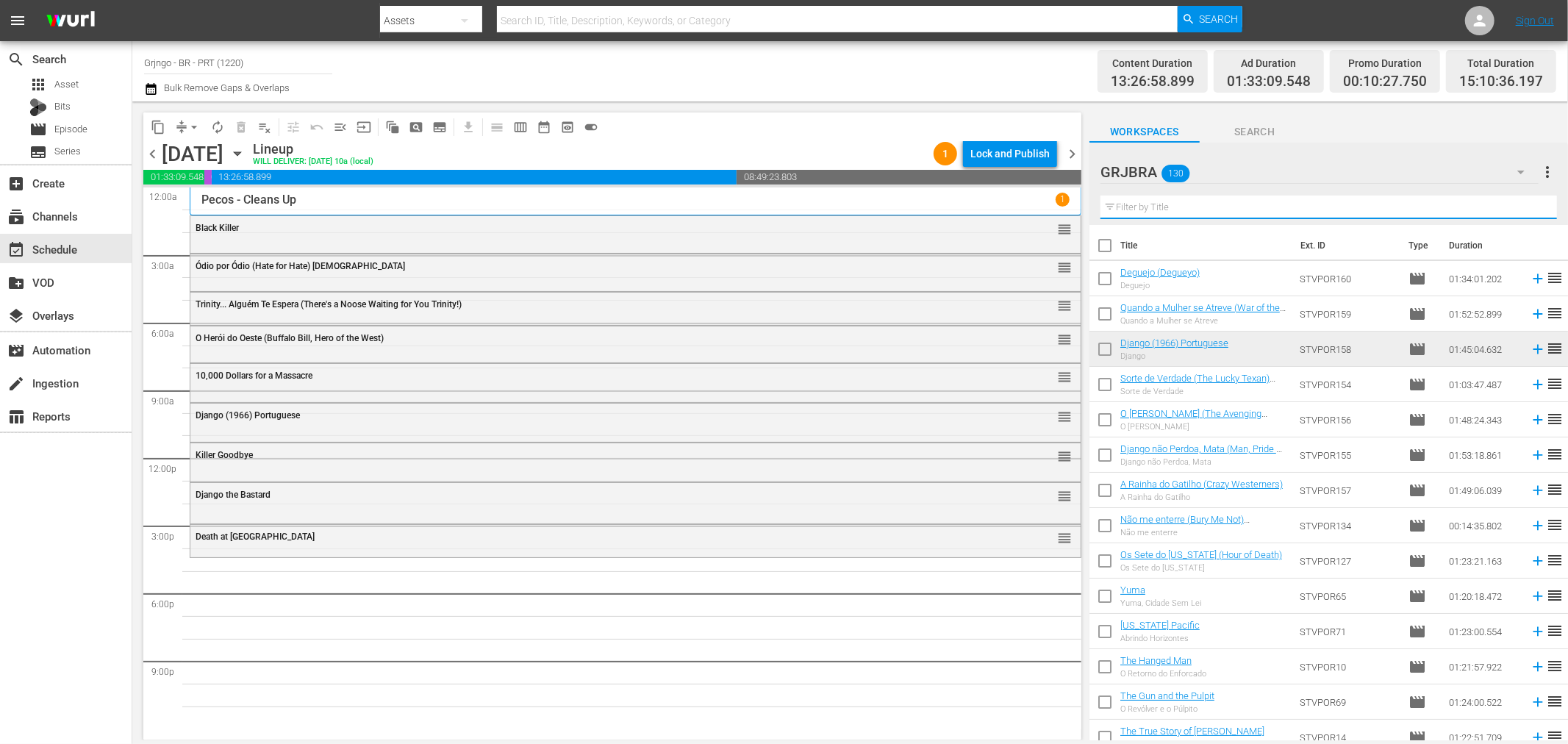
paste input "[PERSON_NAME]"
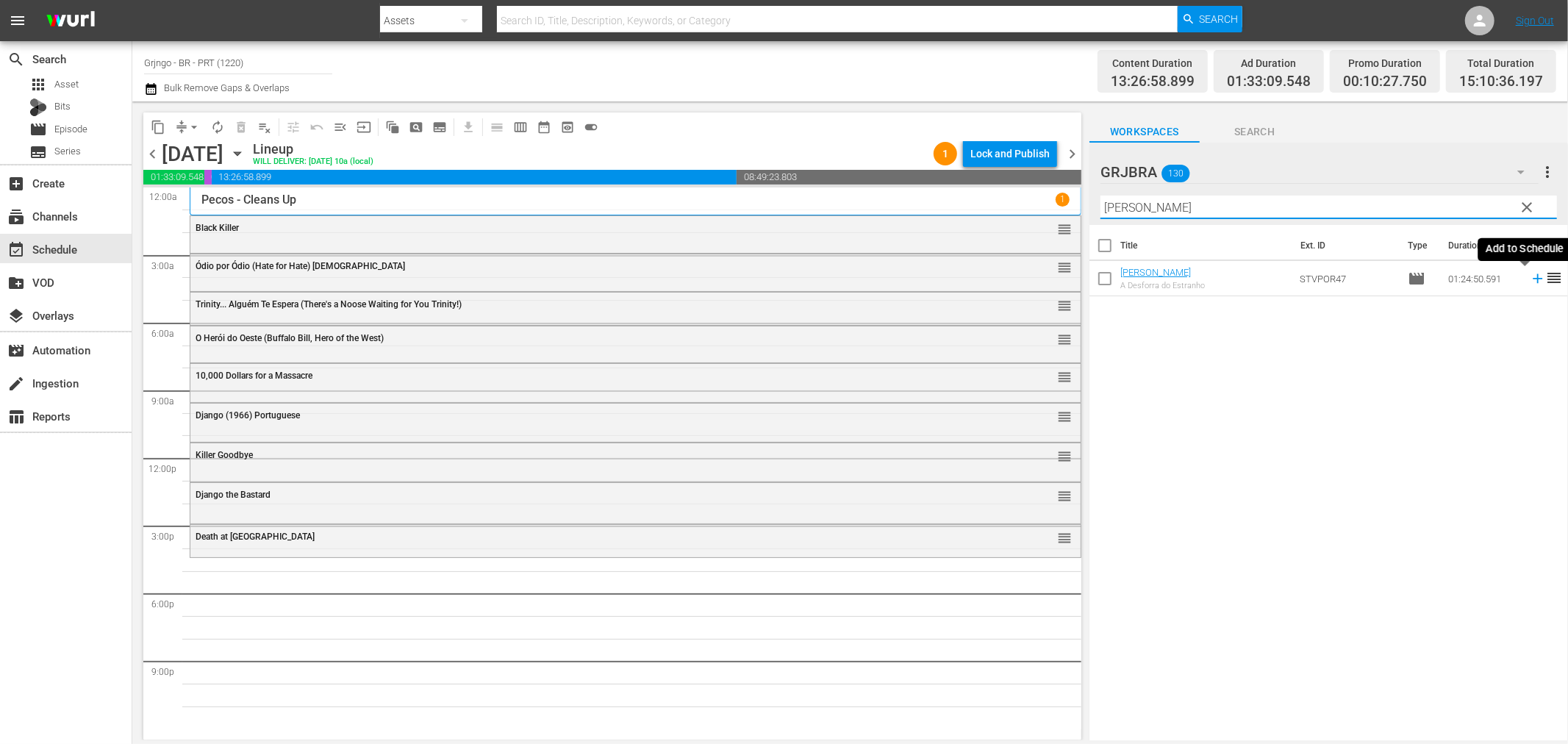
type input "[PERSON_NAME]"
click at [1530, 281] on icon at bounding box center [1538, 279] width 16 height 16
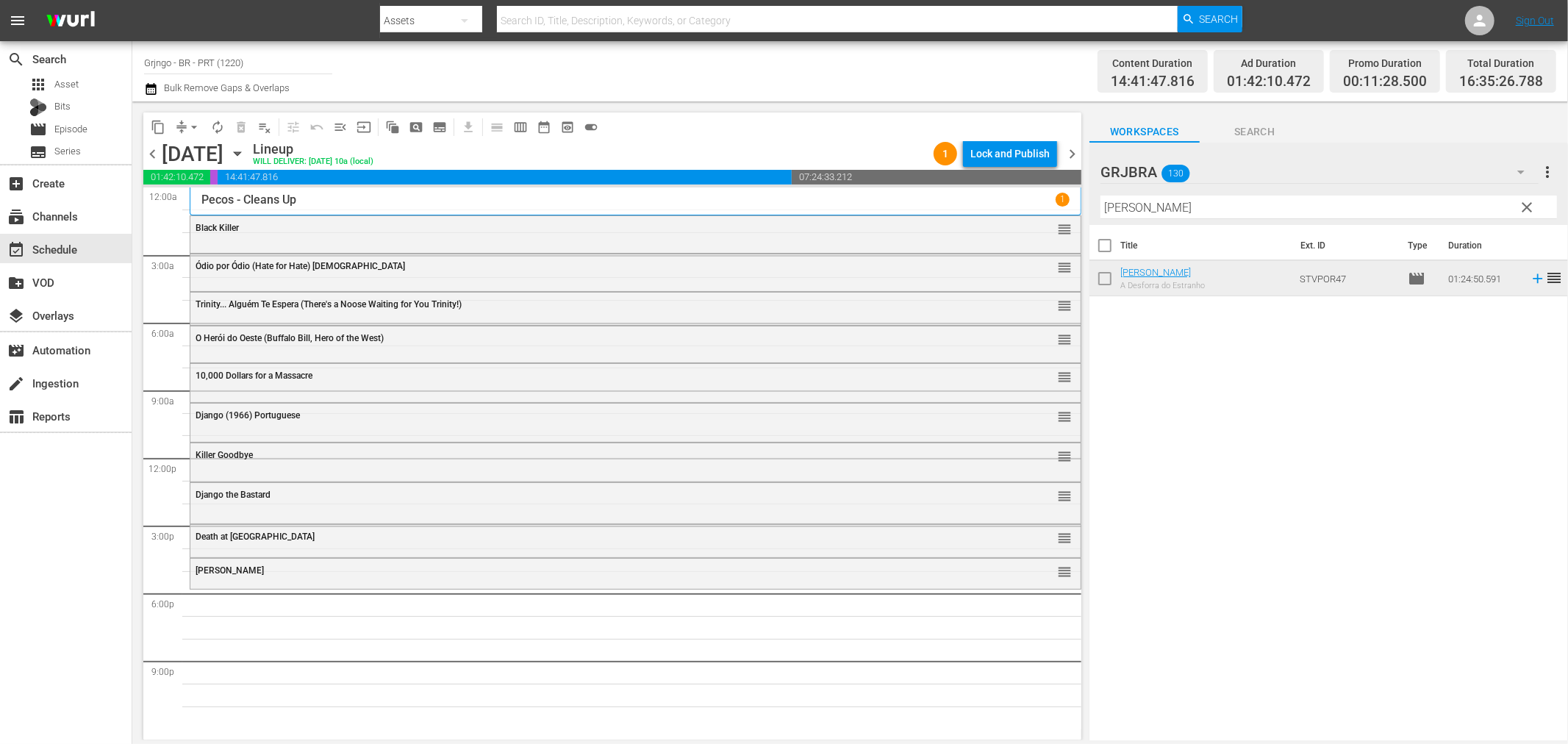
drag, startPoint x: 1530, startPoint y: 206, endPoint x: 1157, endPoint y: 209, distance: 373.0
click at [1530, 206] on span "clear" at bounding box center [1527, 206] width 17 height 17
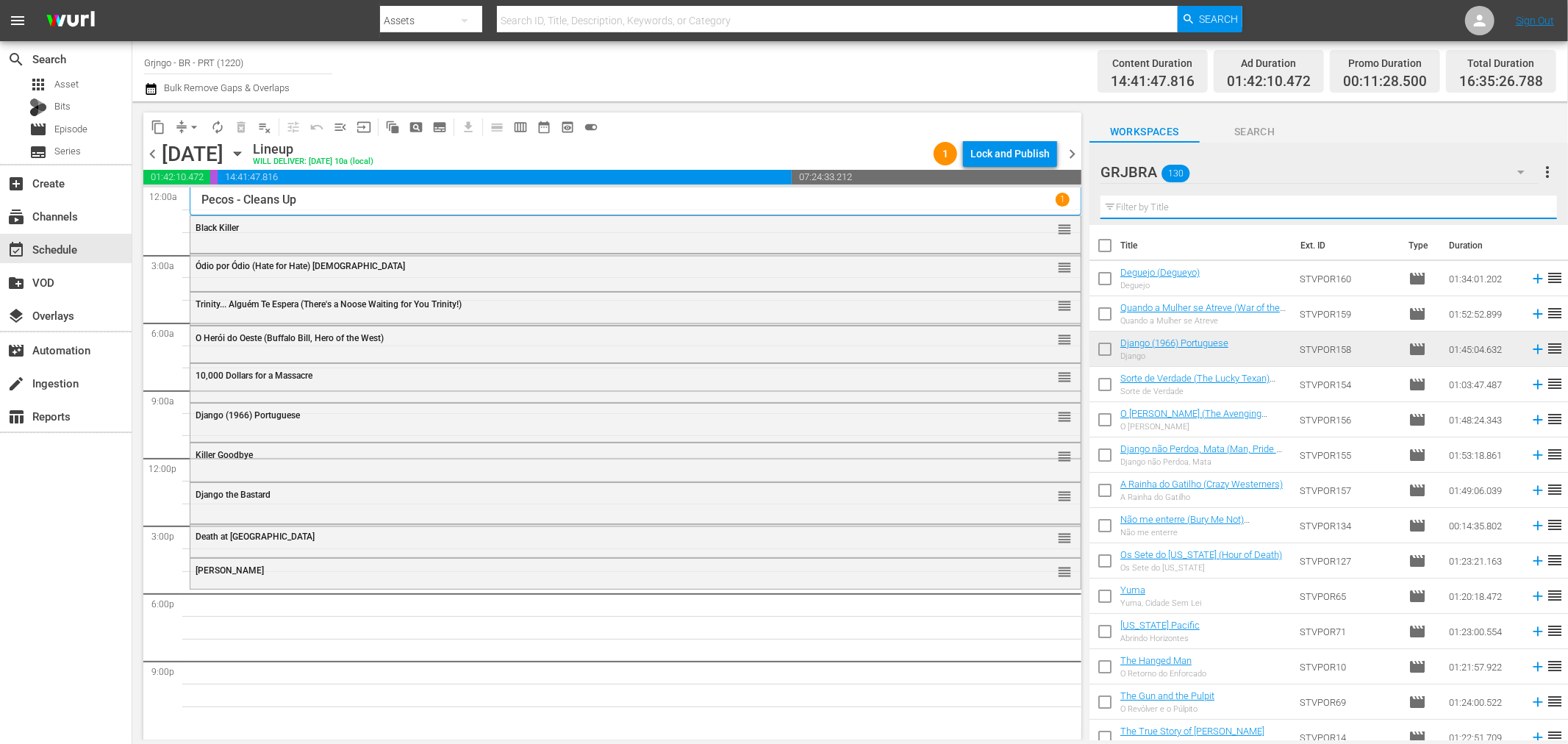
paste input "Deguejo (Degueyo)"
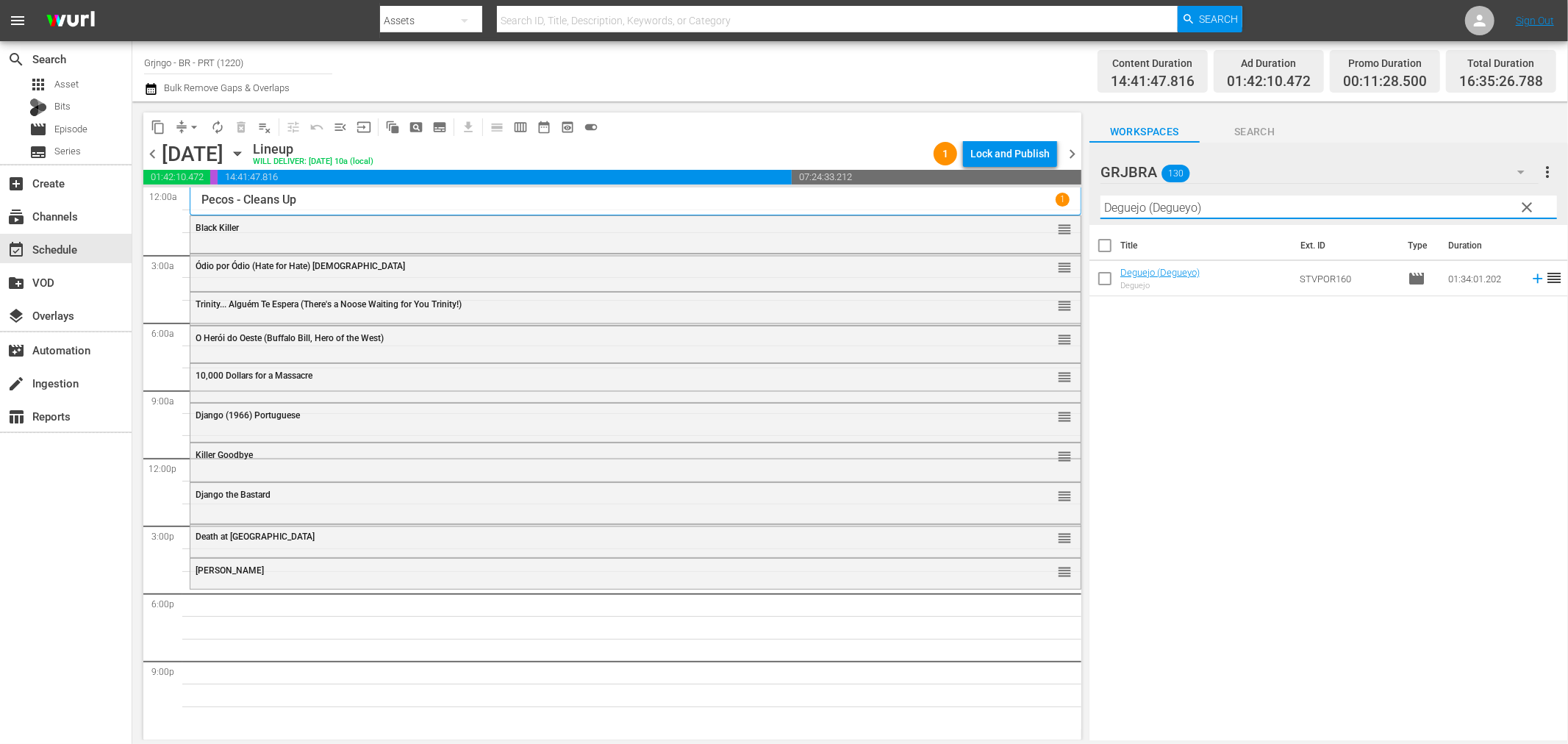
type input "Deguejo (Degueyo)"
click at [1533, 280] on icon at bounding box center [1538, 280] width 10 height 10
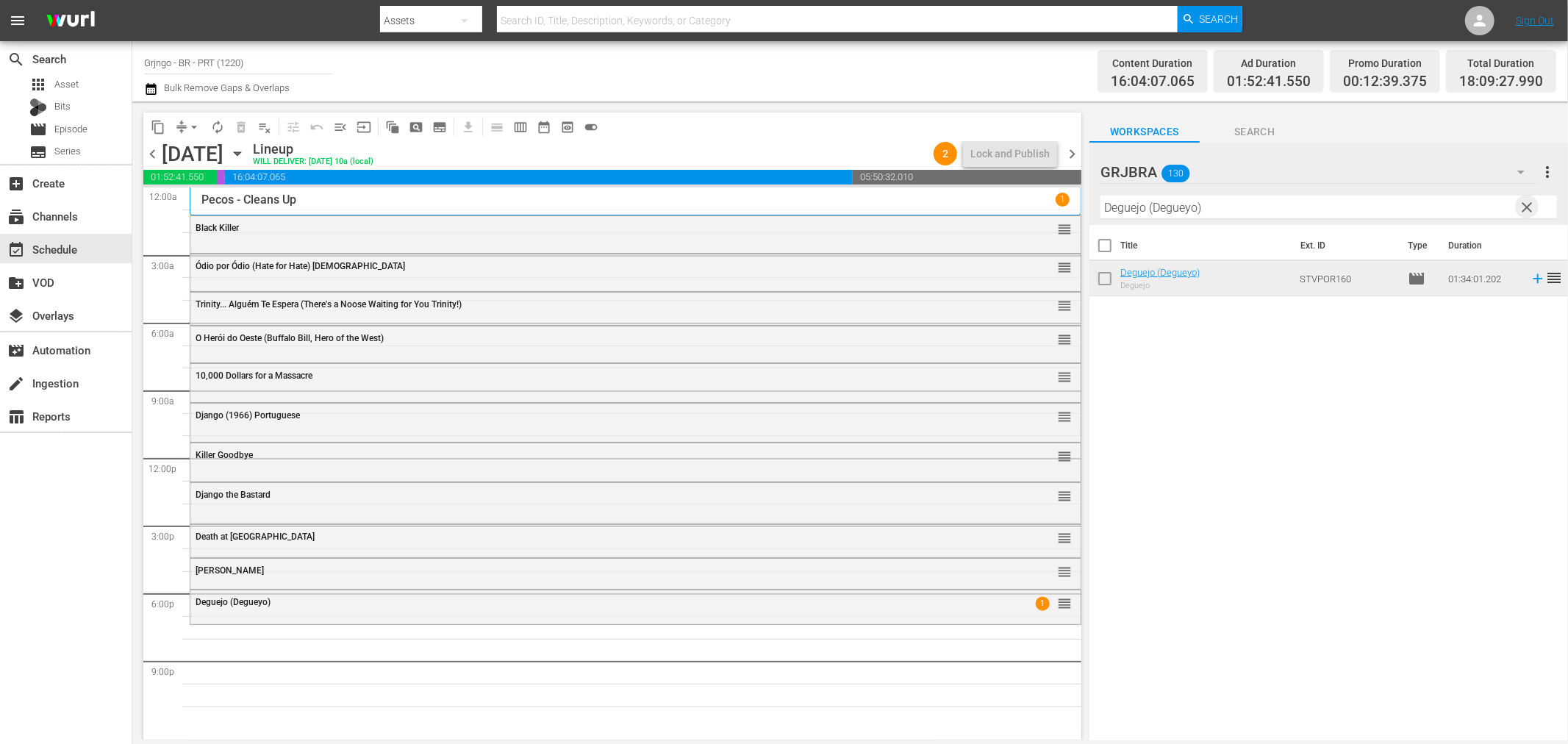
click at [1533, 199] on span "clear" at bounding box center [1527, 206] width 17 height 17
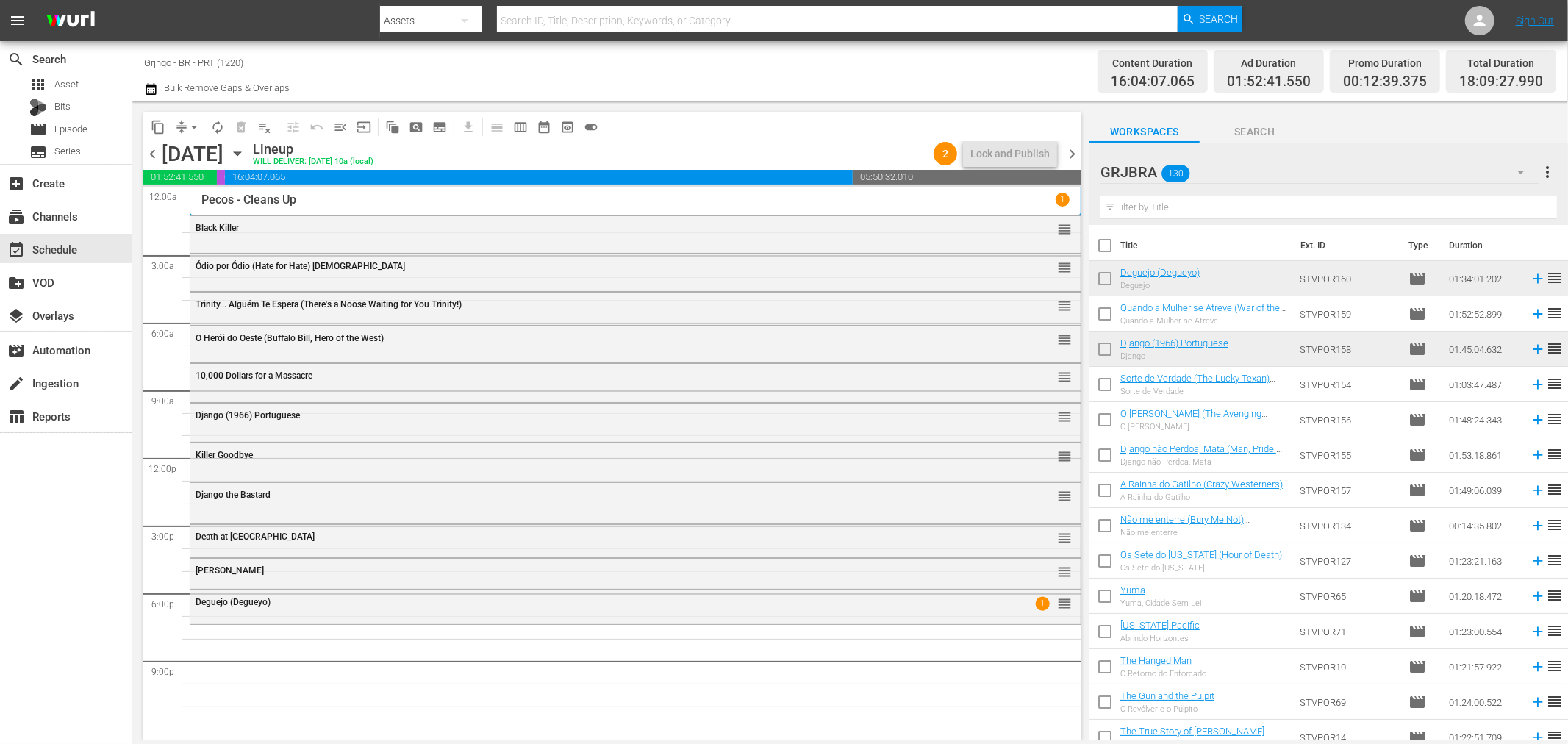
click at [1200, 201] on input "text" at bounding box center [1329, 207] width 456 height 24
paste input "Sartana - A Sombra da Morte"
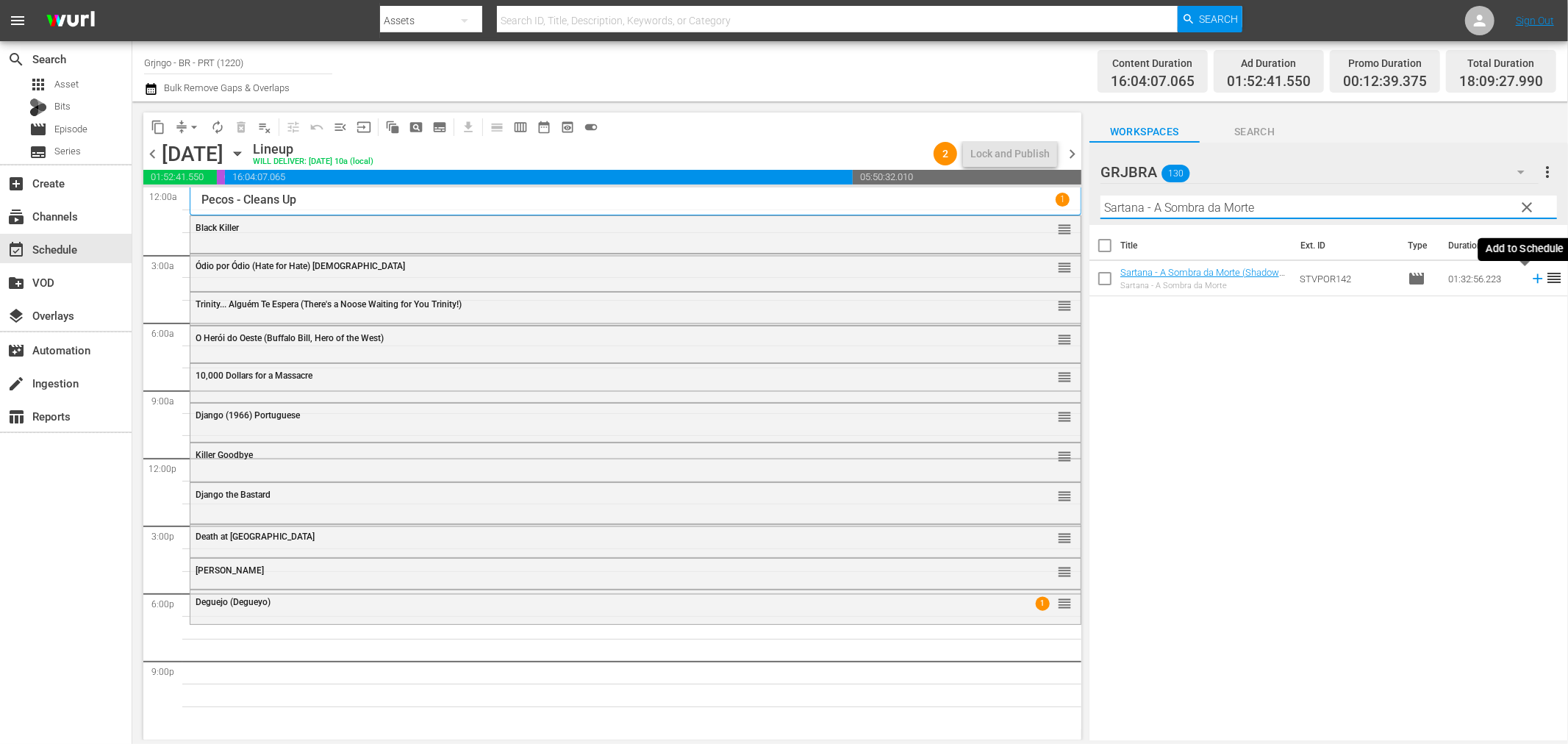
type input "Sartana - A Sombra da Morte"
click at [1530, 280] on icon at bounding box center [1538, 279] width 16 height 16
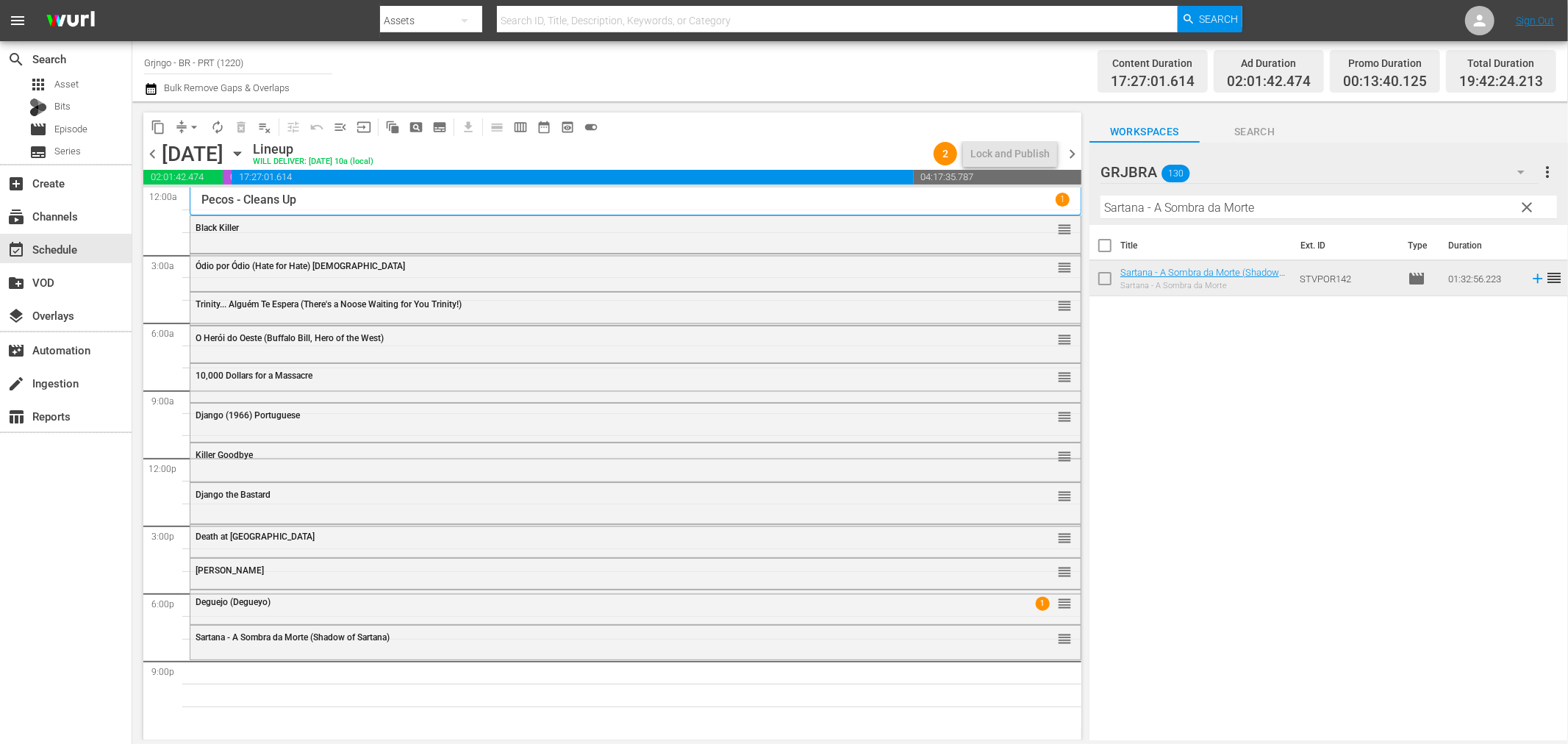
click at [1532, 201] on span "clear" at bounding box center [1527, 206] width 17 height 17
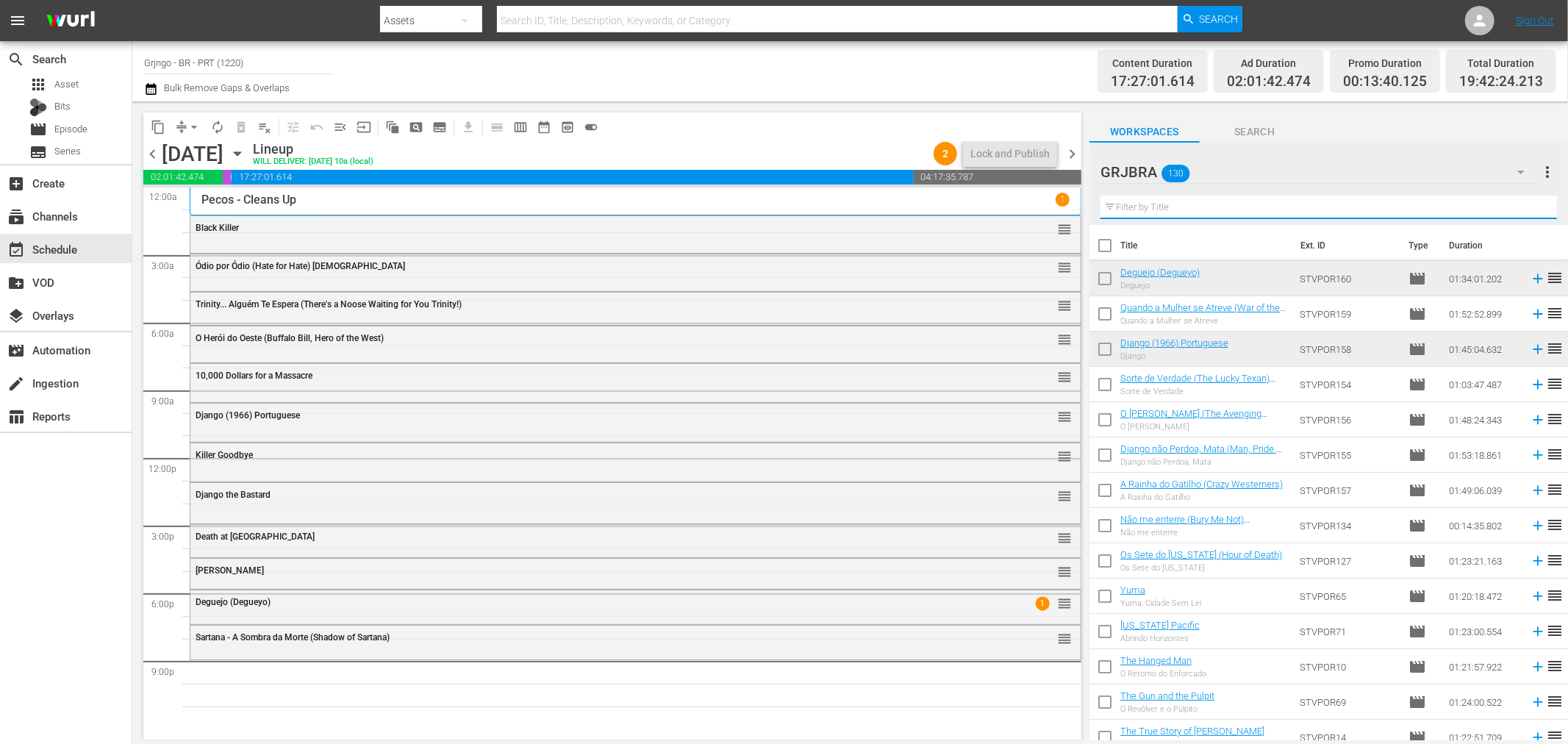
click at [1112, 206] on input "text" at bounding box center [1329, 207] width 456 height 24
paste input "The Revengers"
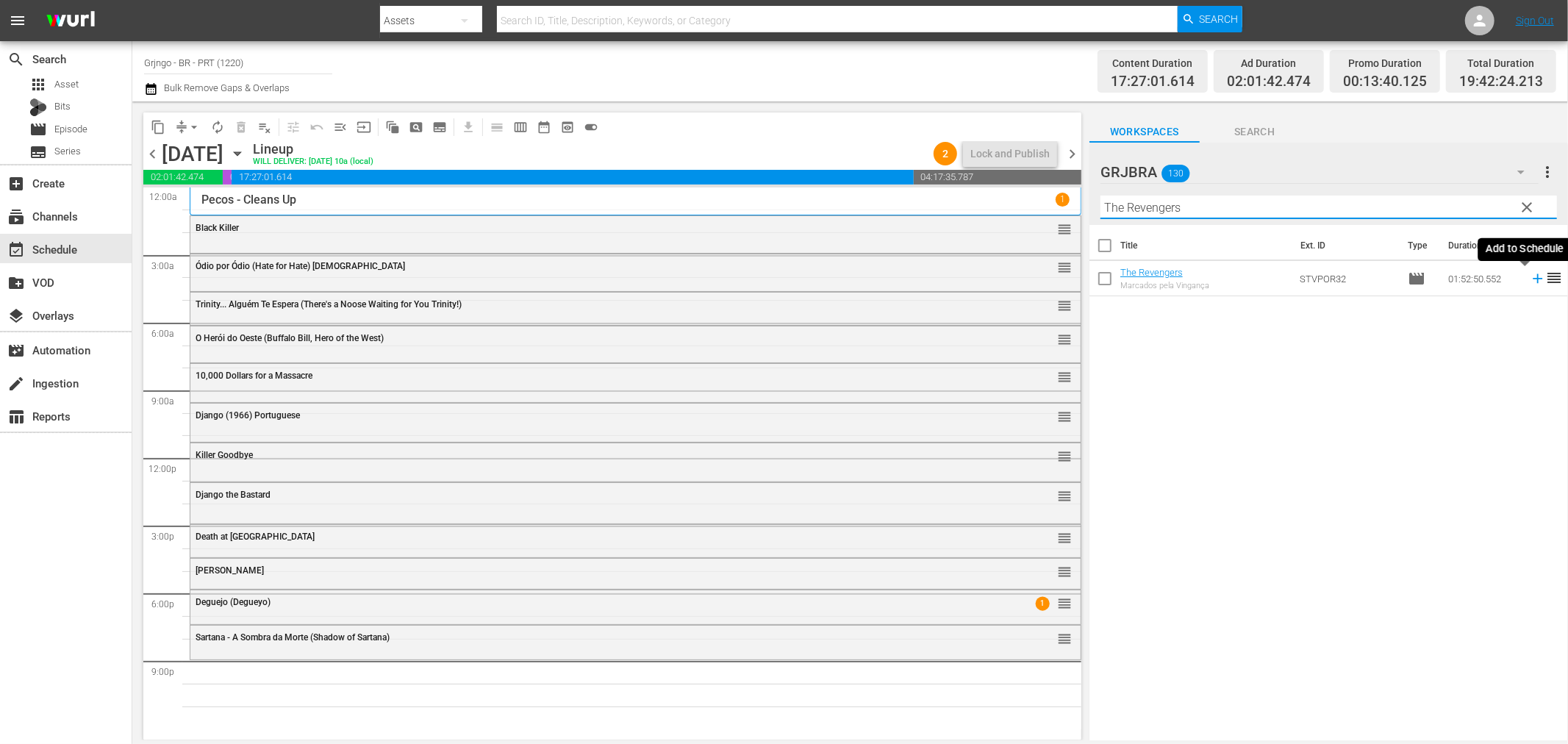
type input "The Revengers"
click at [1530, 281] on icon at bounding box center [1538, 279] width 16 height 16
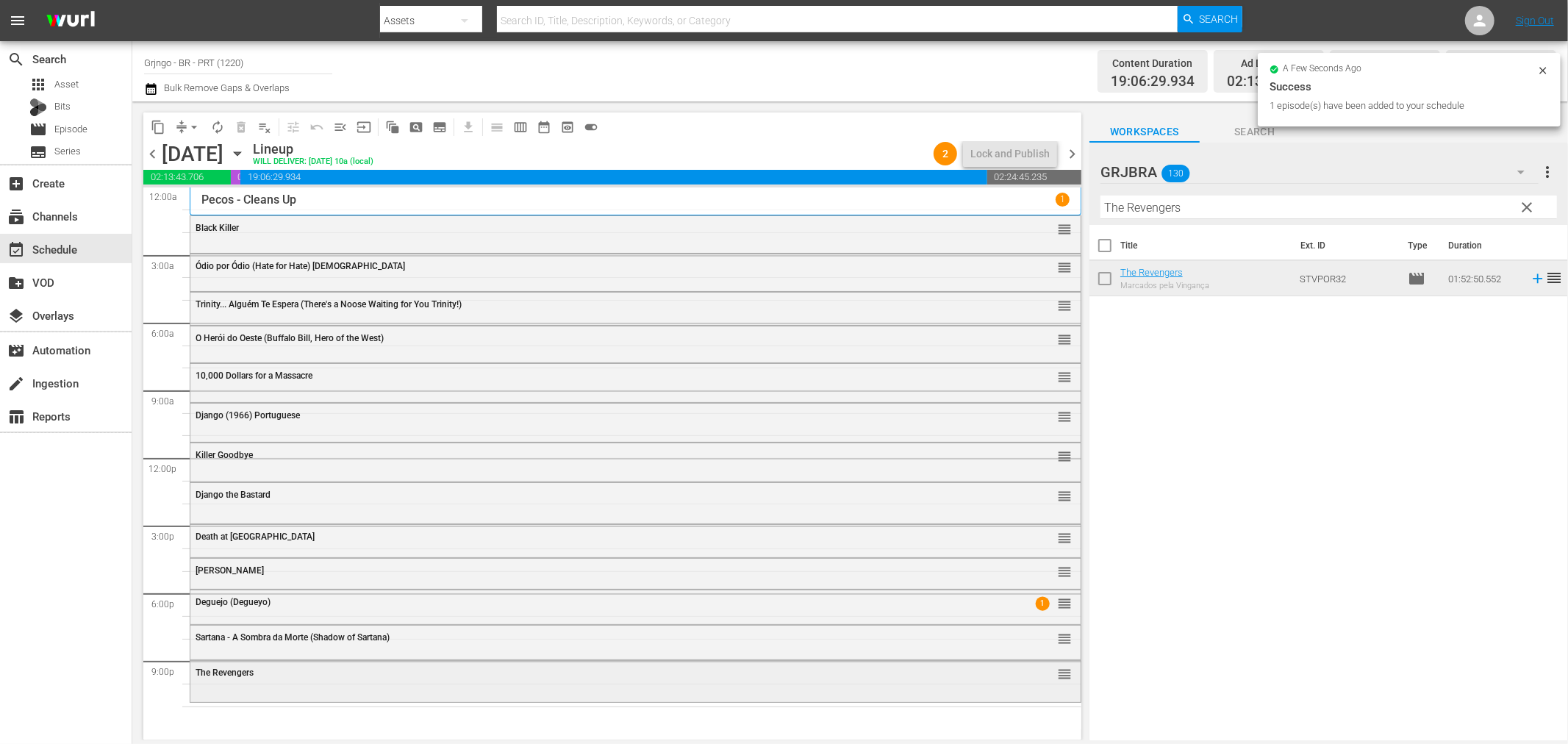
click at [410, 686] on div "The Revengers reorder" at bounding box center [636, 680] width 890 height 38
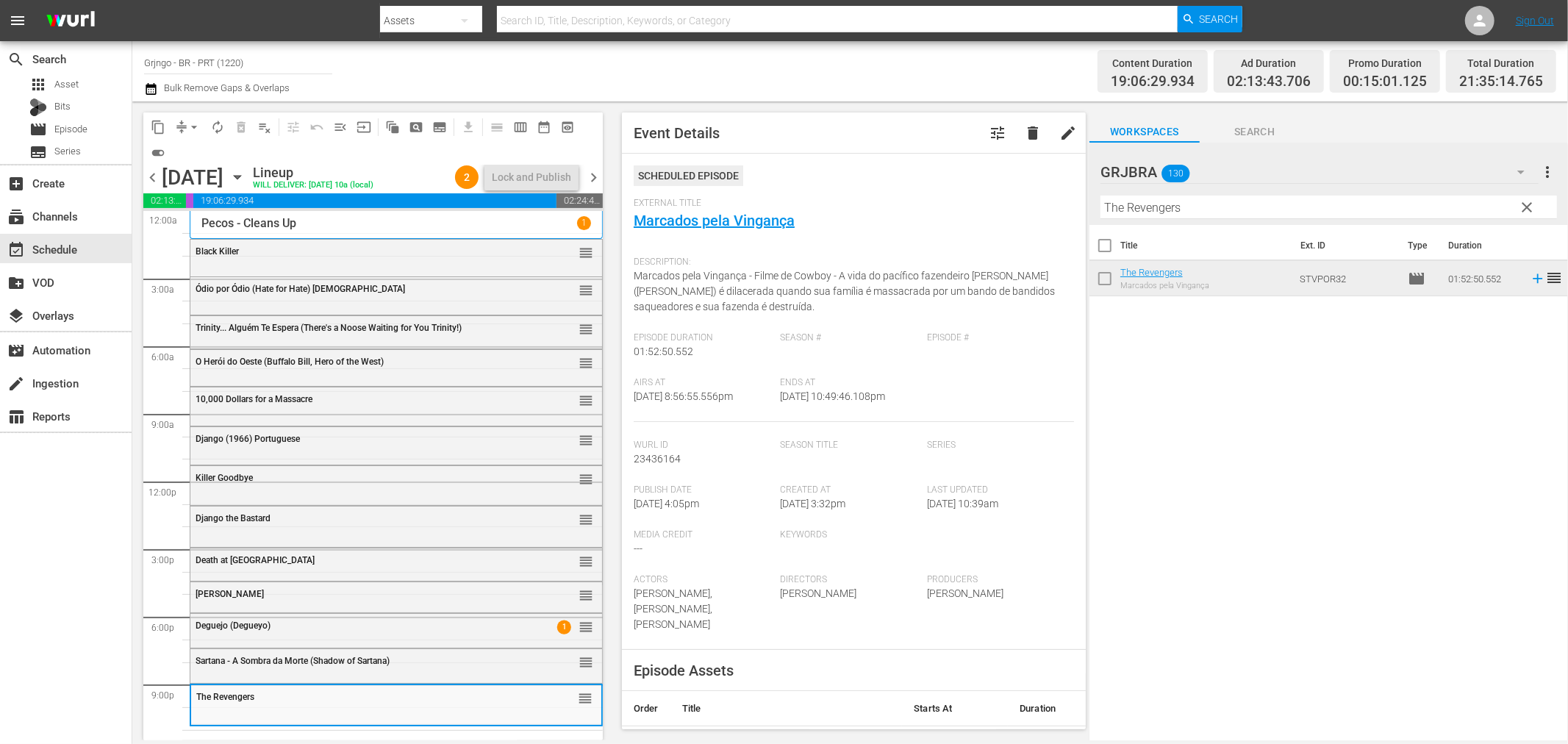
drag, startPoint x: 1532, startPoint y: 200, endPoint x: 1272, endPoint y: 198, distance: 260.0
click at [1532, 200] on span "clear" at bounding box center [1527, 206] width 17 height 17
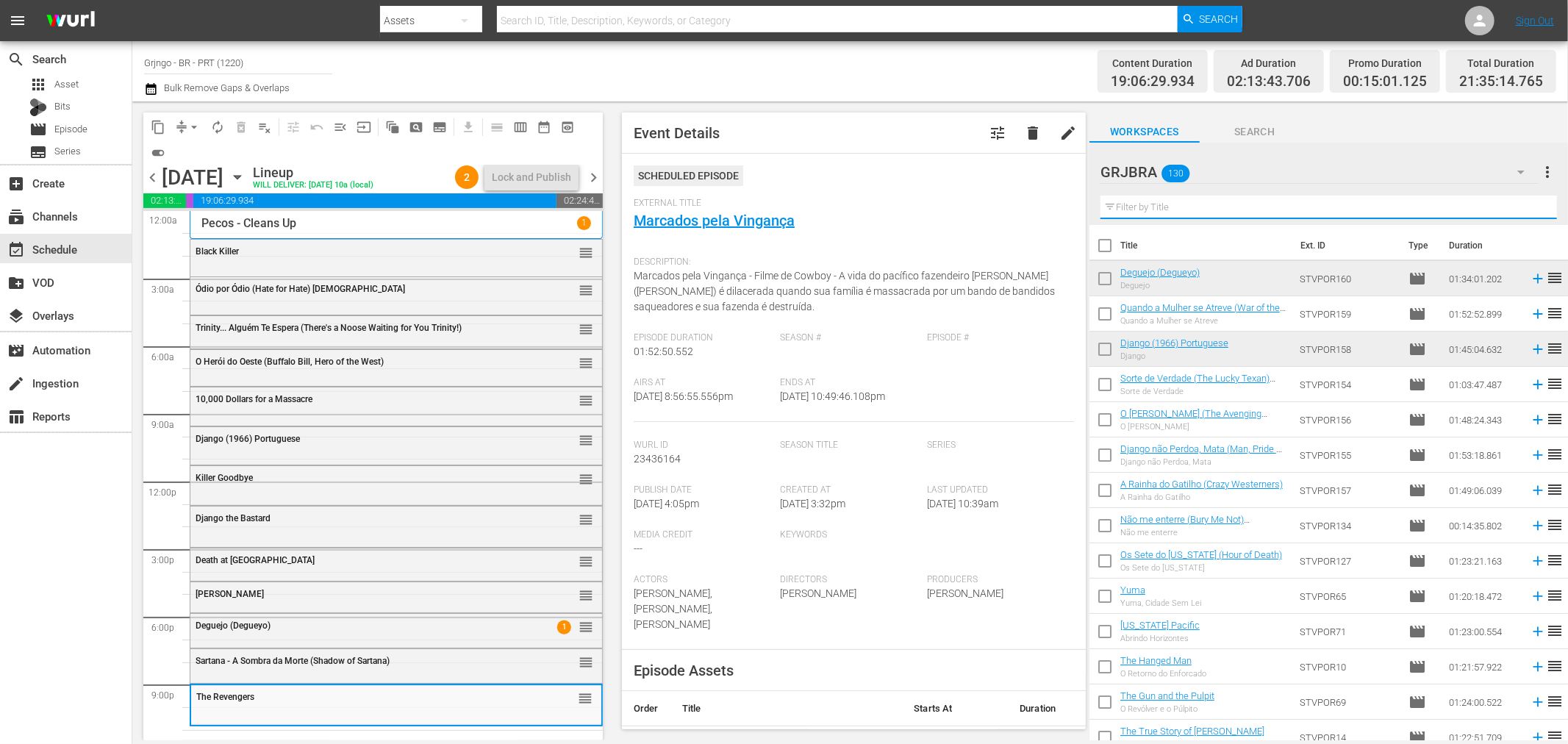
paste input "Three [PERSON_NAME] for a [GEOGRAPHIC_DATA]"
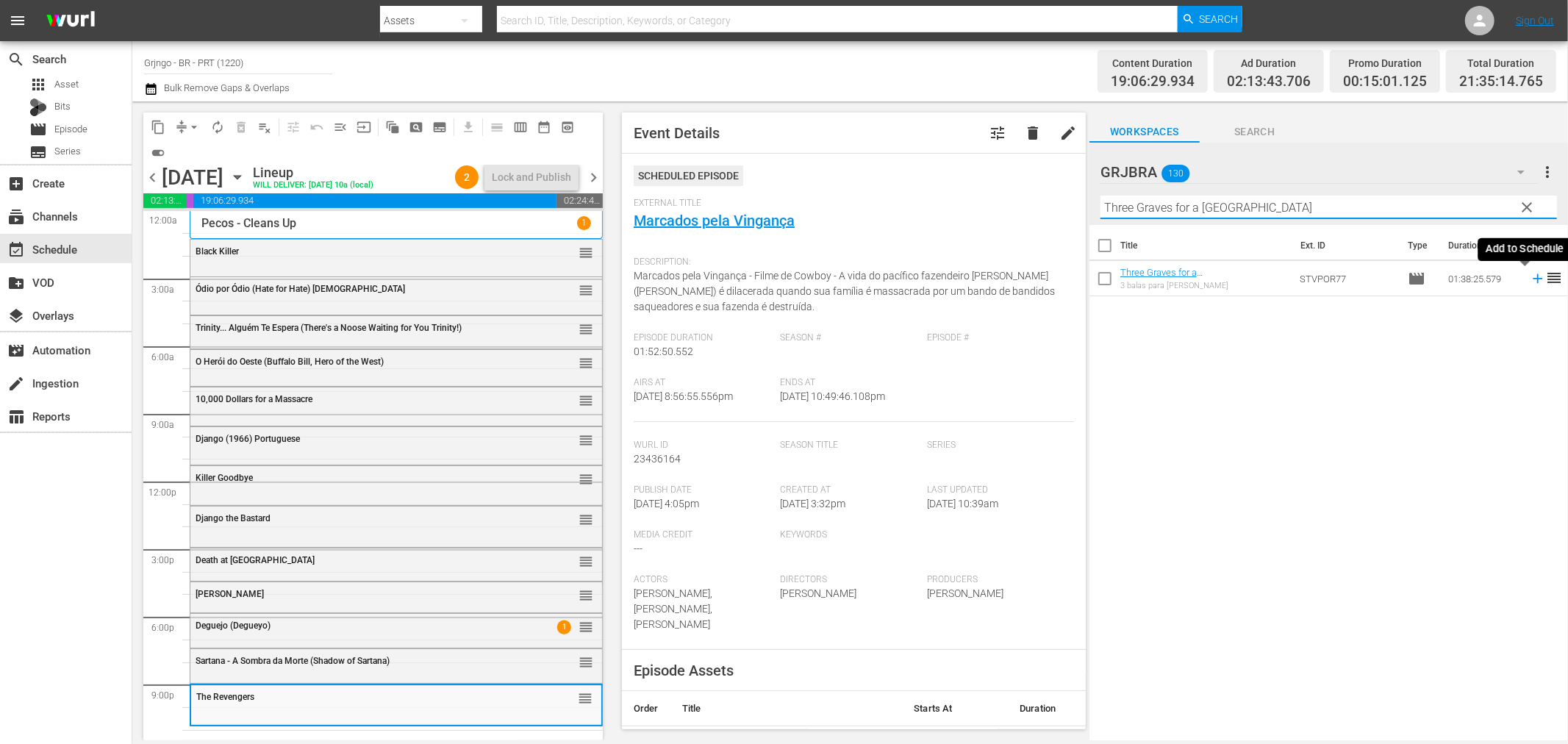
type input "Three [PERSON_NAME] for a [GEOGRAPHIC_DATA]"
click at [1530, 281] on icon at bounding box center [1538, 279] width 16 height 16
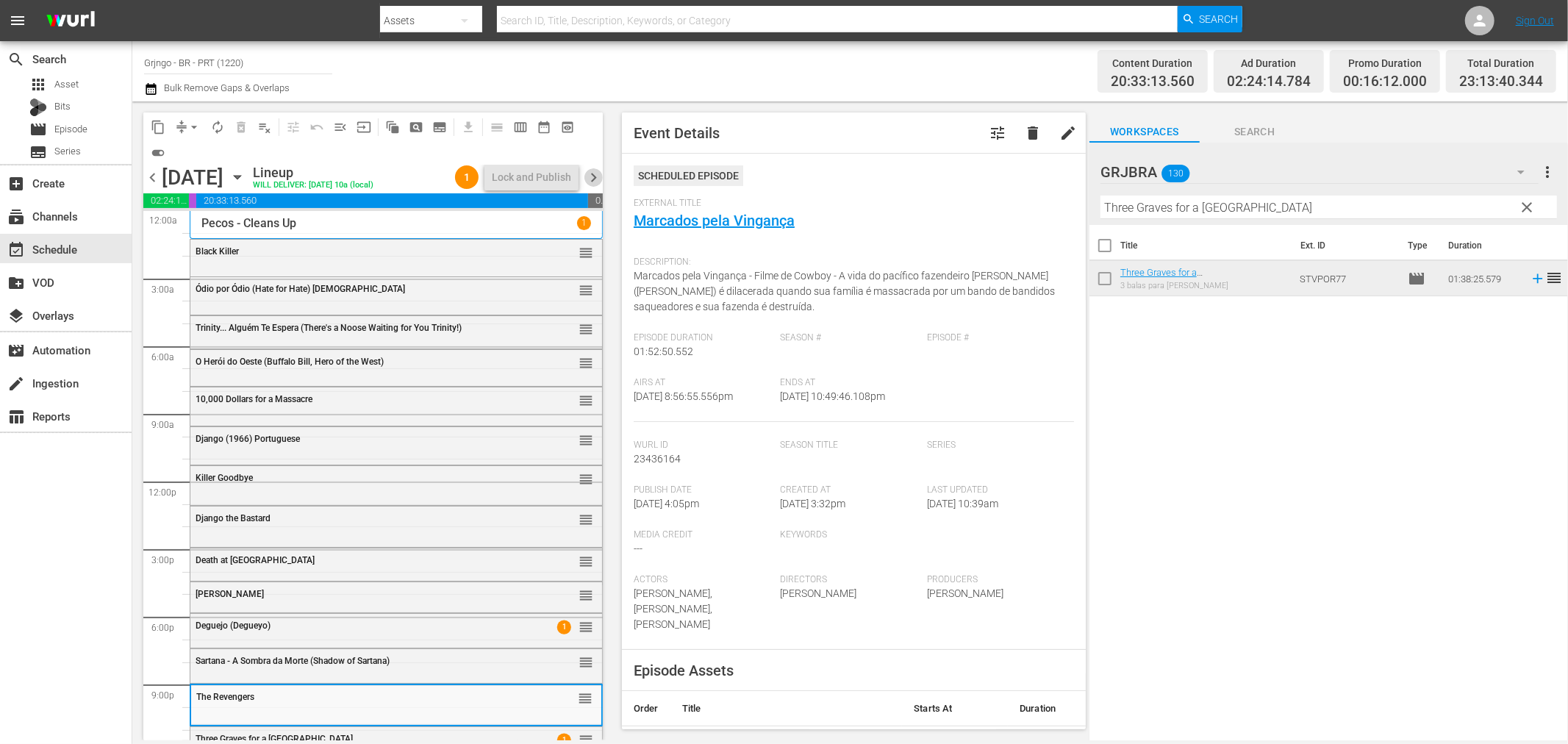
click at [593, 174] on span "chevron_right" at bounding box center [594, 178] width 18 height 18
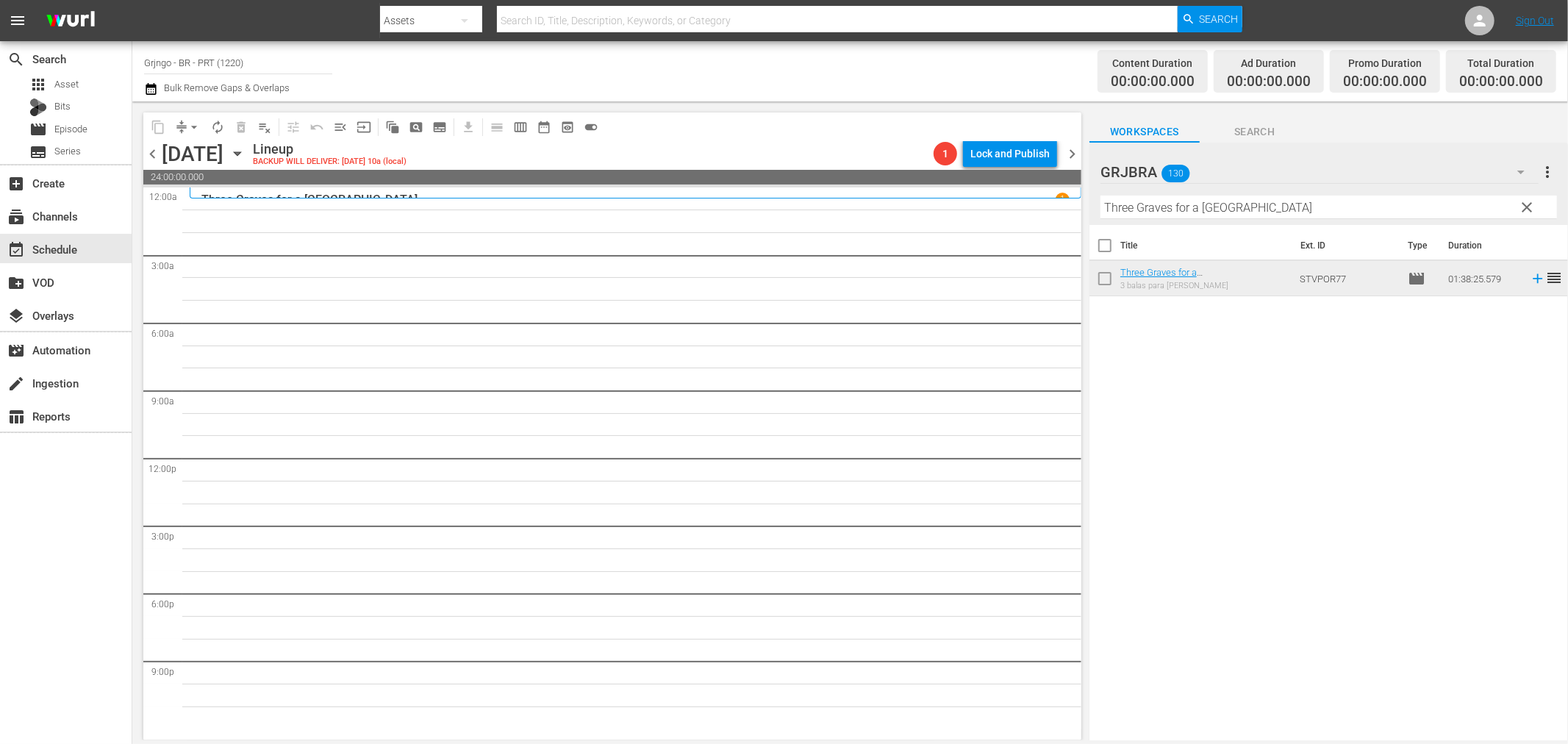
click at [150, 150] on span "chevron_left" at bounding box center [152, 154] width 18 height 18
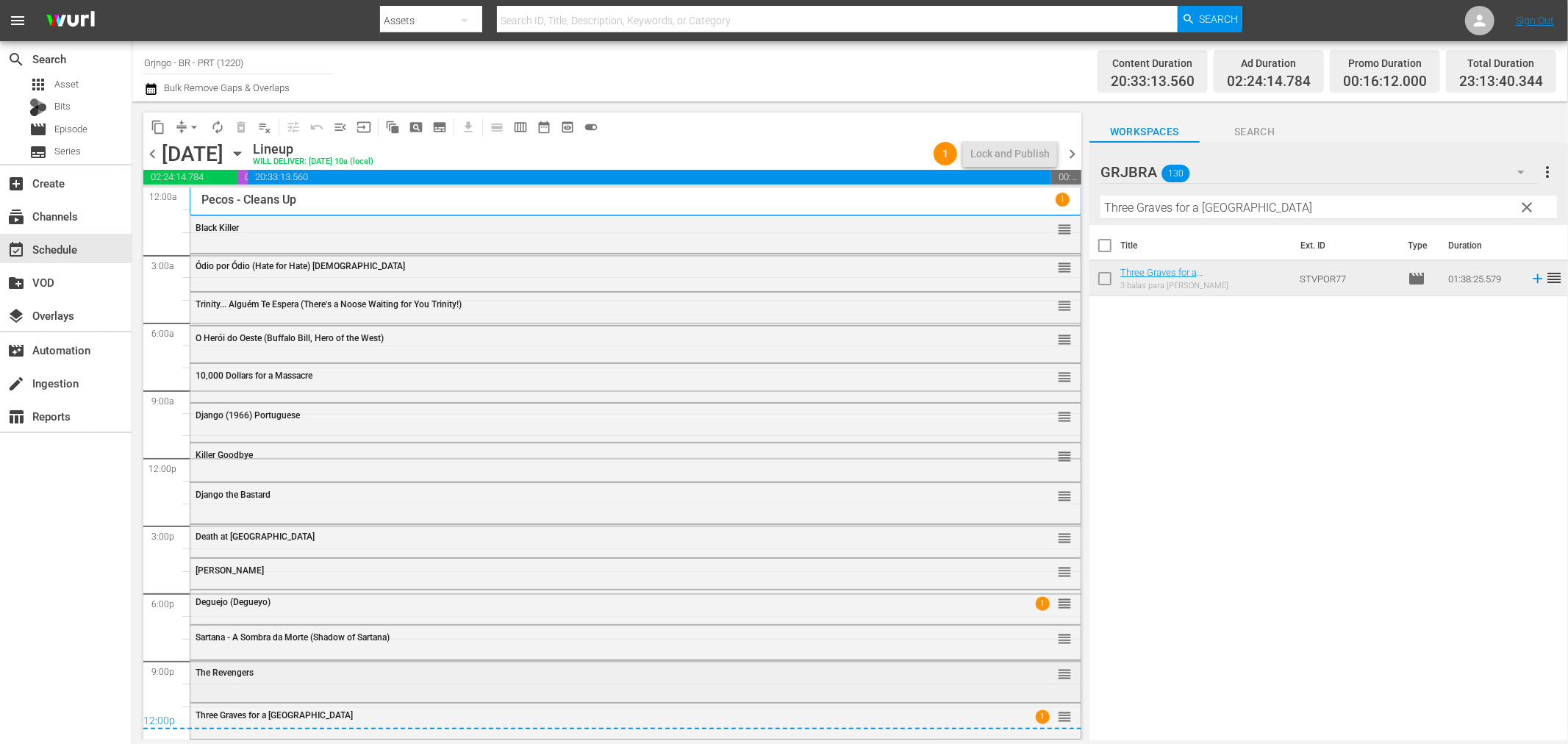
click at [259, 674] on div "The Revengers" at bounding box center [595, 672] width 799 height 11
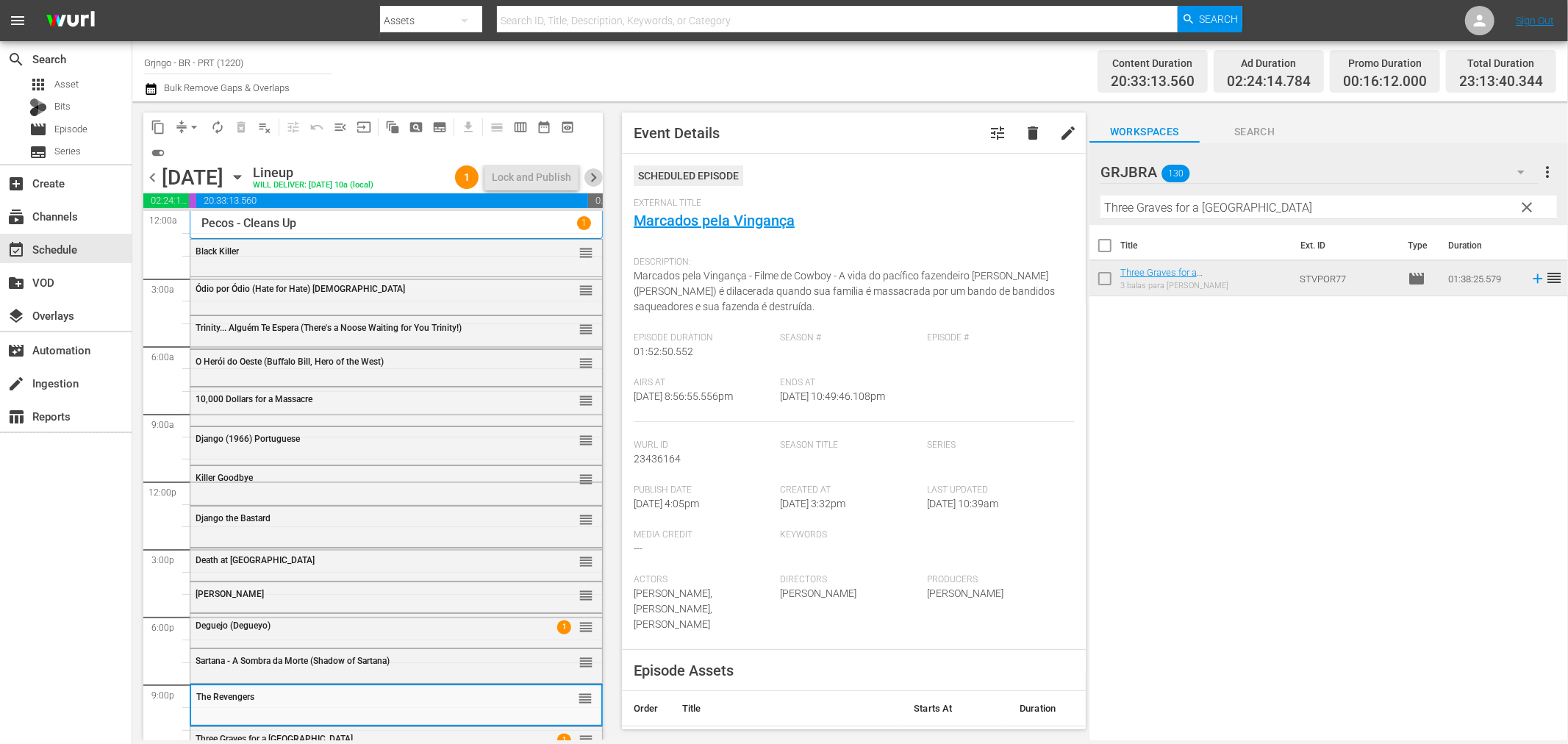
click at [589, 172] on span "chevron_right" at bounding box center [594, 178] width 18 height 18
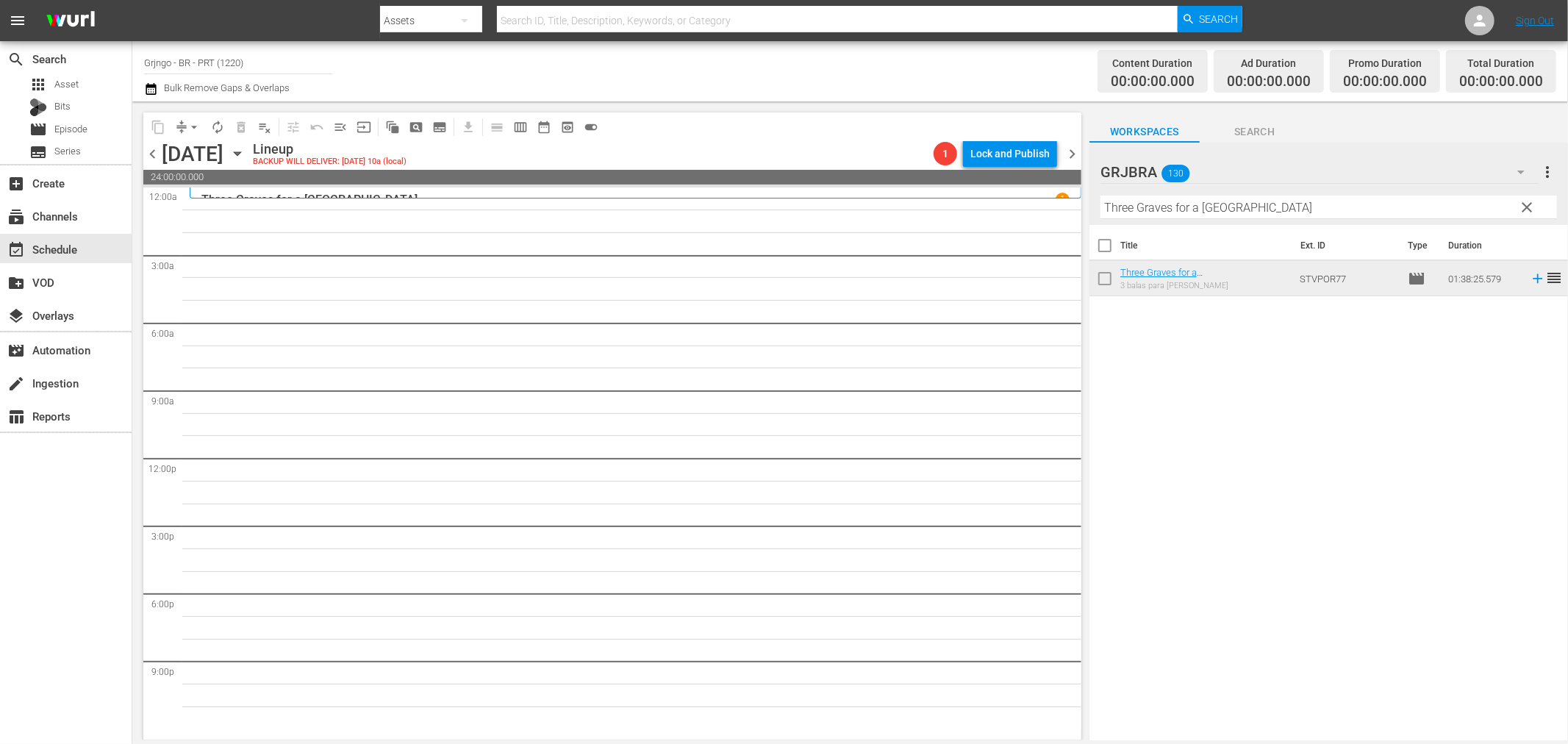
click at [152, 150] on span "chevron_left" at bounding box center [152, 154] width 18 height 18
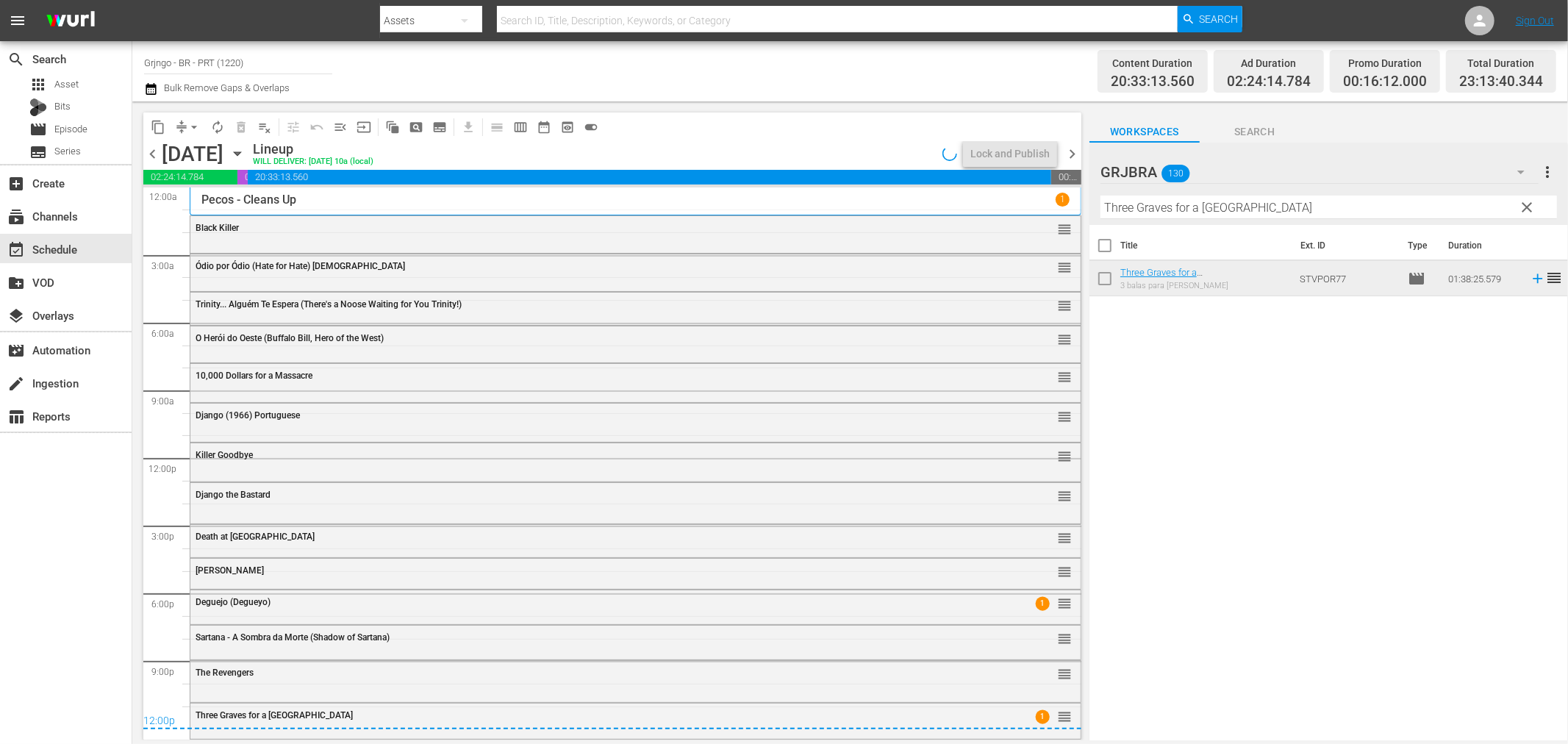
click at [158, 155] on span "chevron_left" at bounding box center [152, 154] width 18 height 18
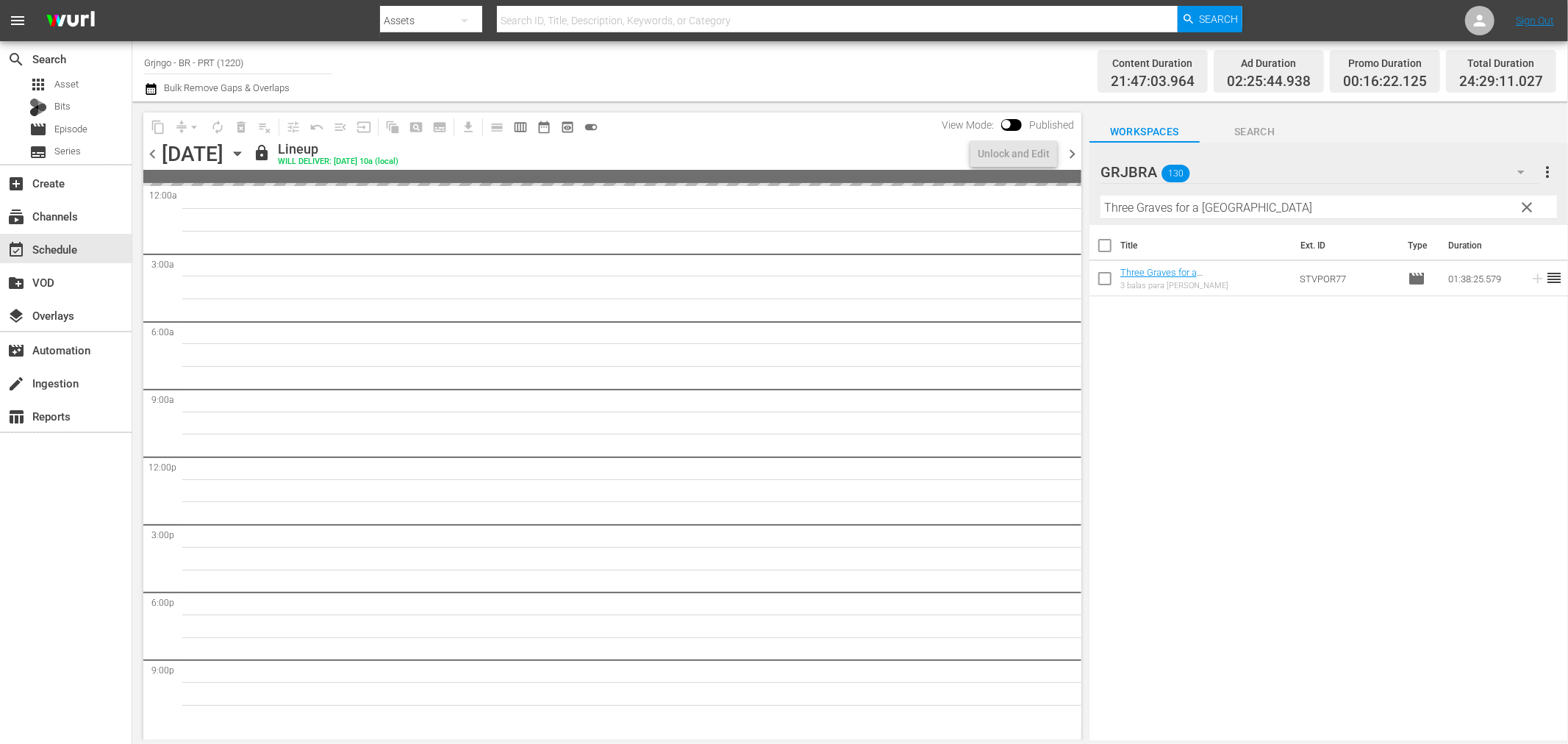
click at [158, 155] on span "chevron_left" at bounding box center [152, 154] width 18 height 18
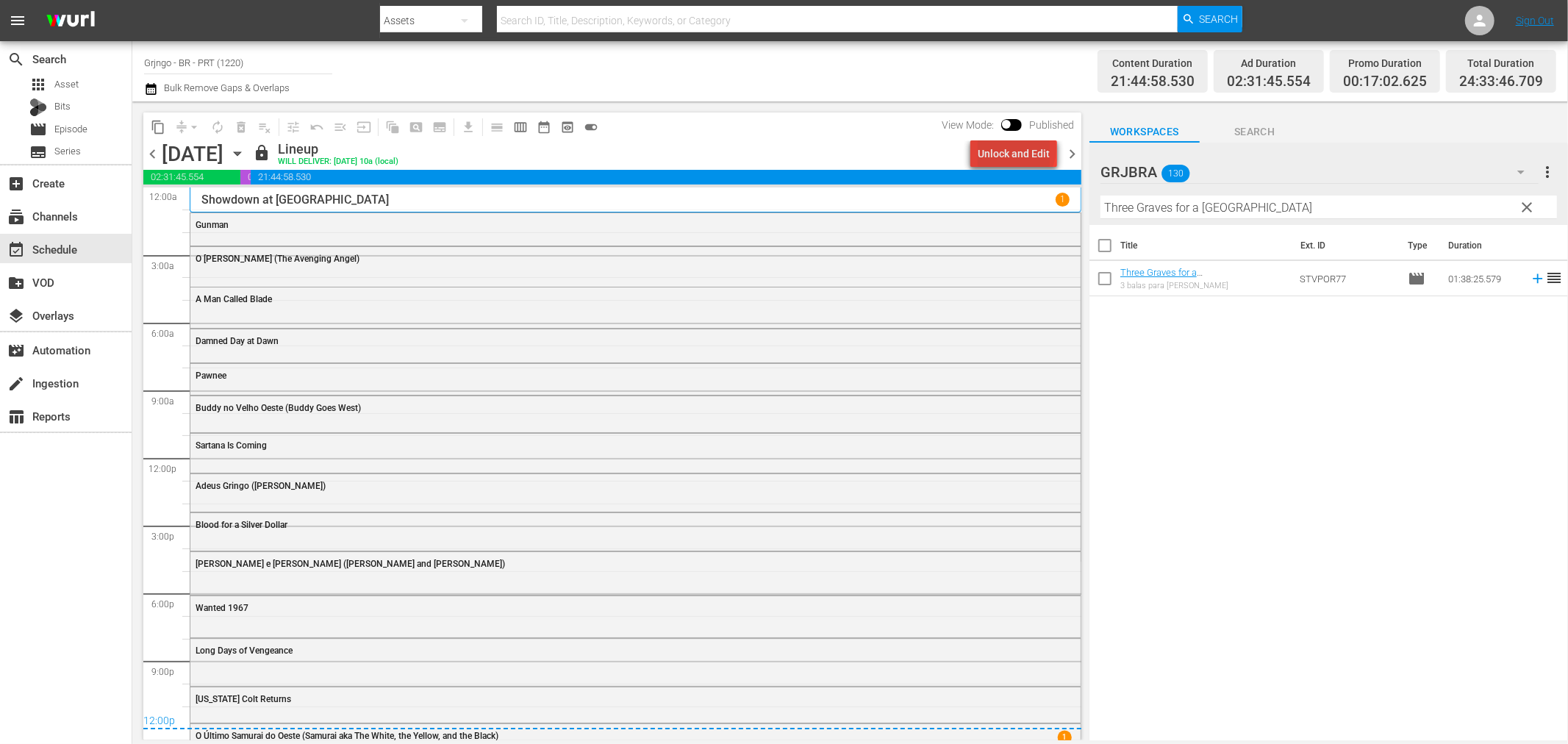
click at [1020, 150] on div "Unlock and Edit" at bounding box center [1014, 154] width 72 height 26
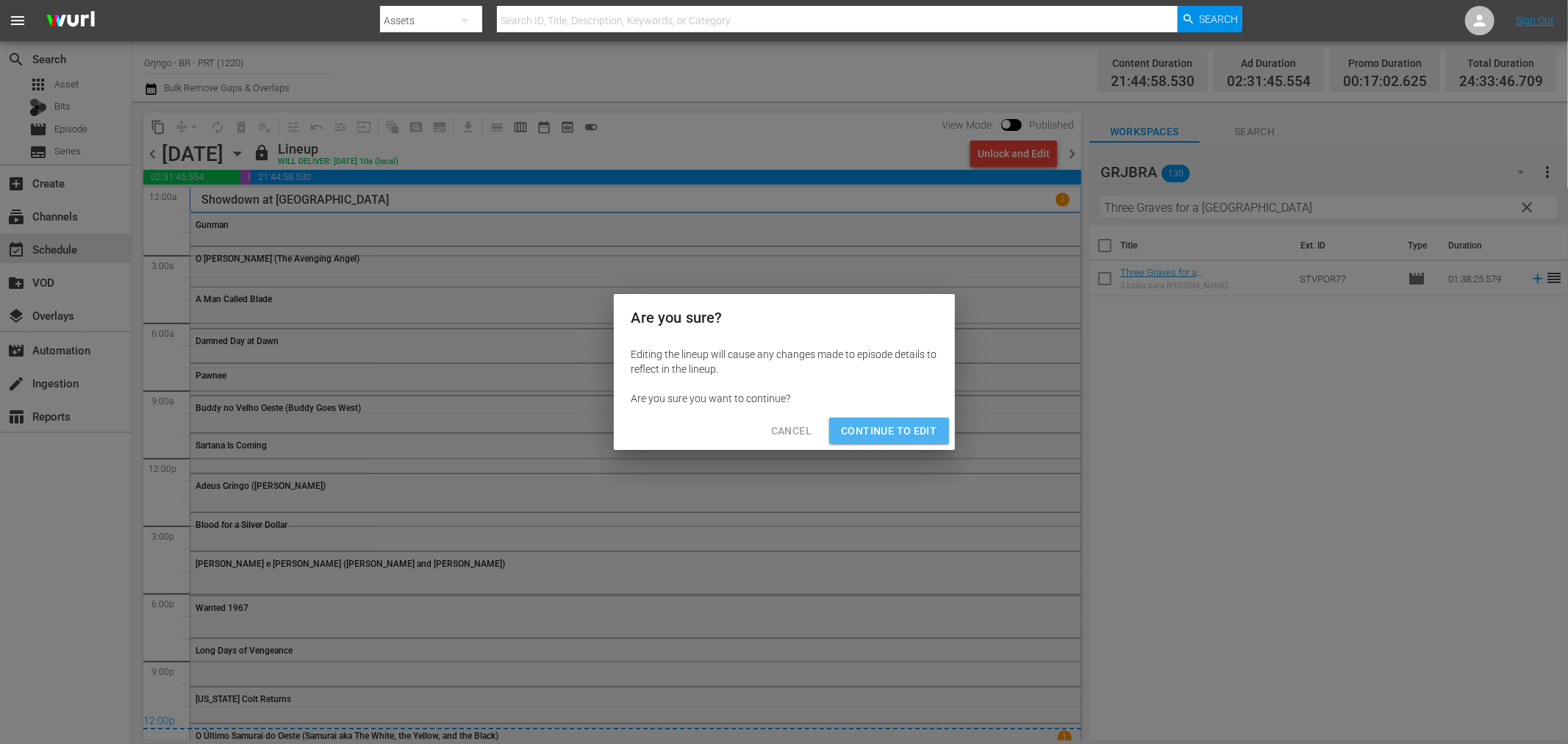
click at [941, 427] on button "Continue to Edit" at bounding box center [889, 431] width 119 height 27
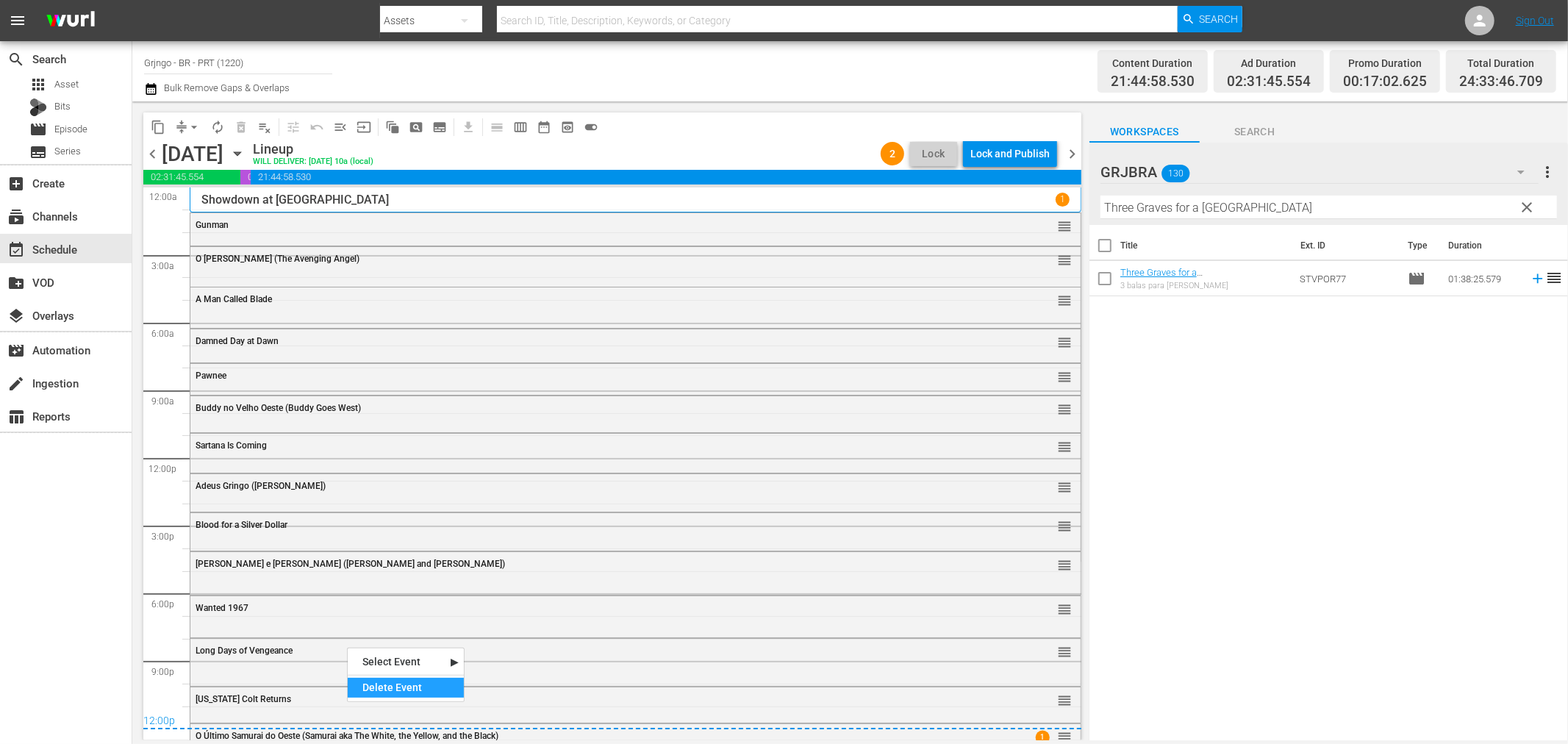
click at [386, 690] on div "Delete Event" at bounding box center [405, 687] width 116 height 20
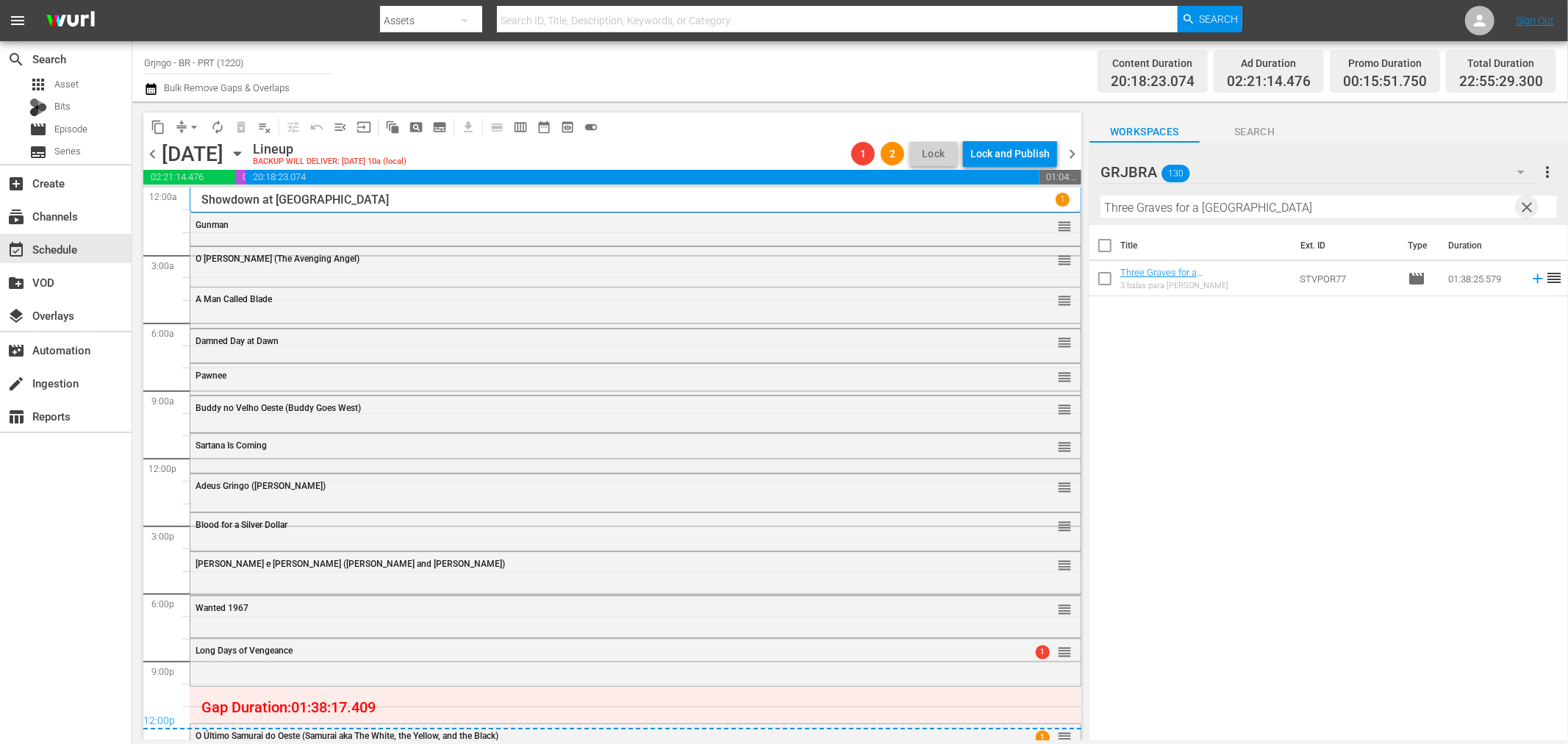
click at [1525, 206] on span "clear" at bounding box center [1527, 206] width 17 height 17
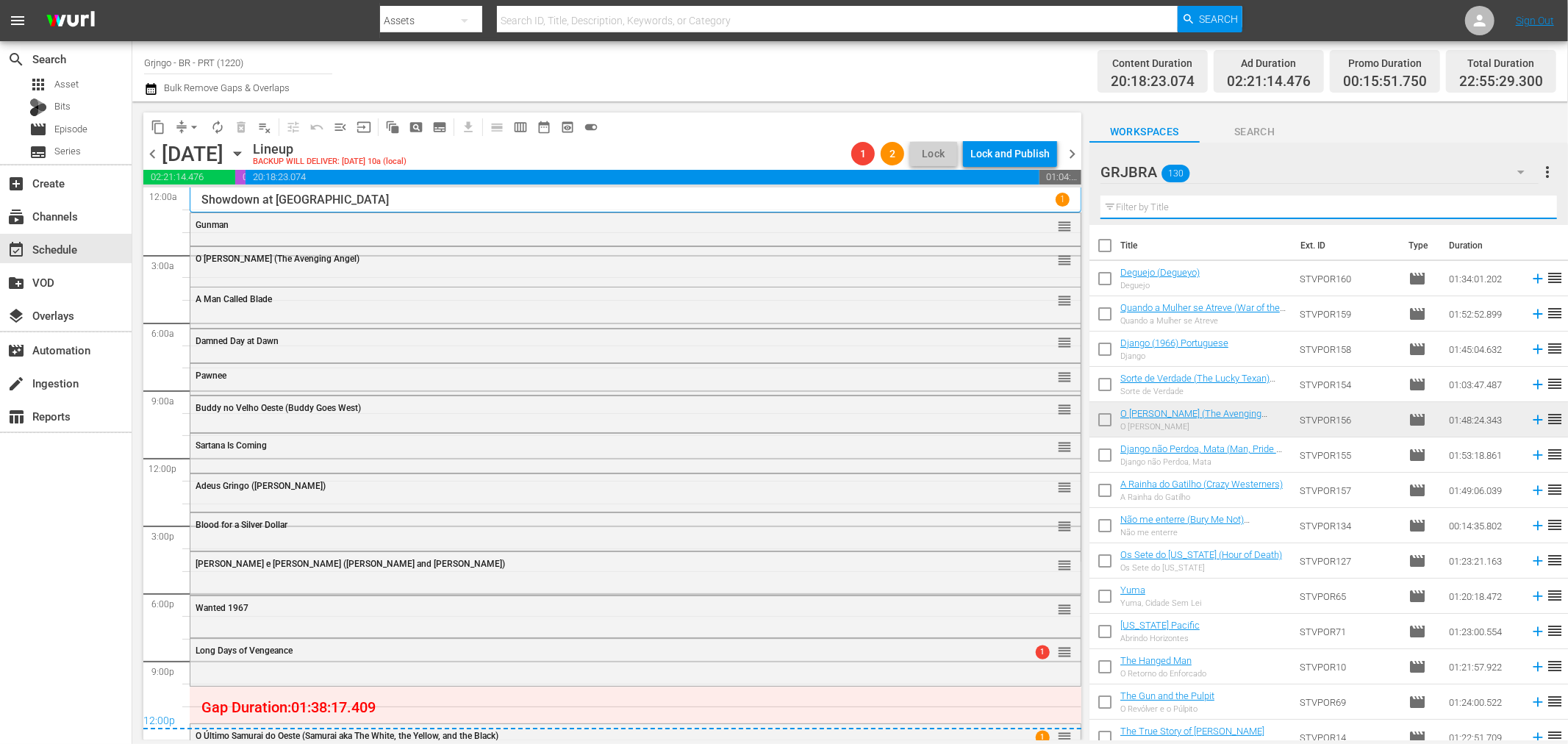
paste input "[US_STATE] Colt"
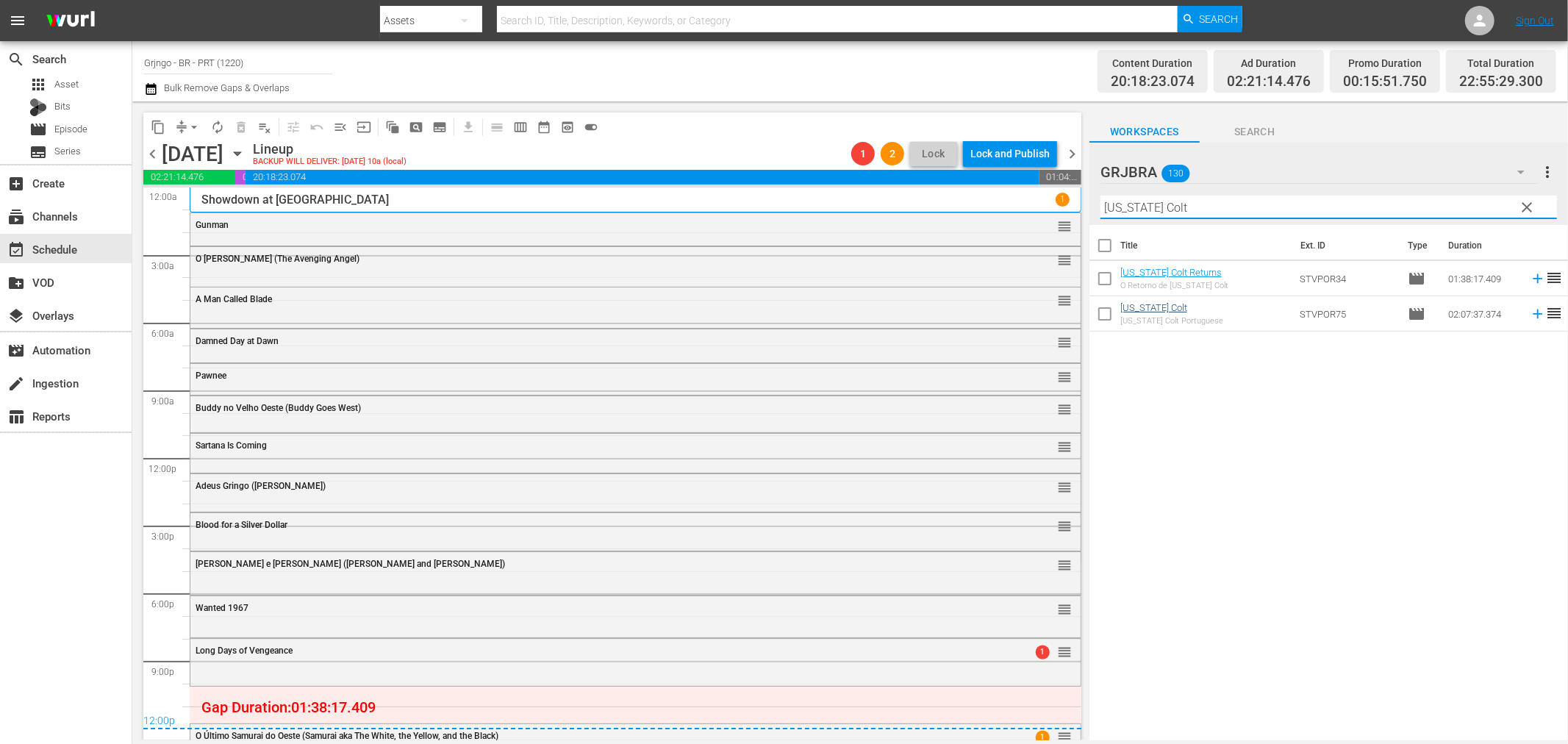
type input "[US_STATE] Colt"
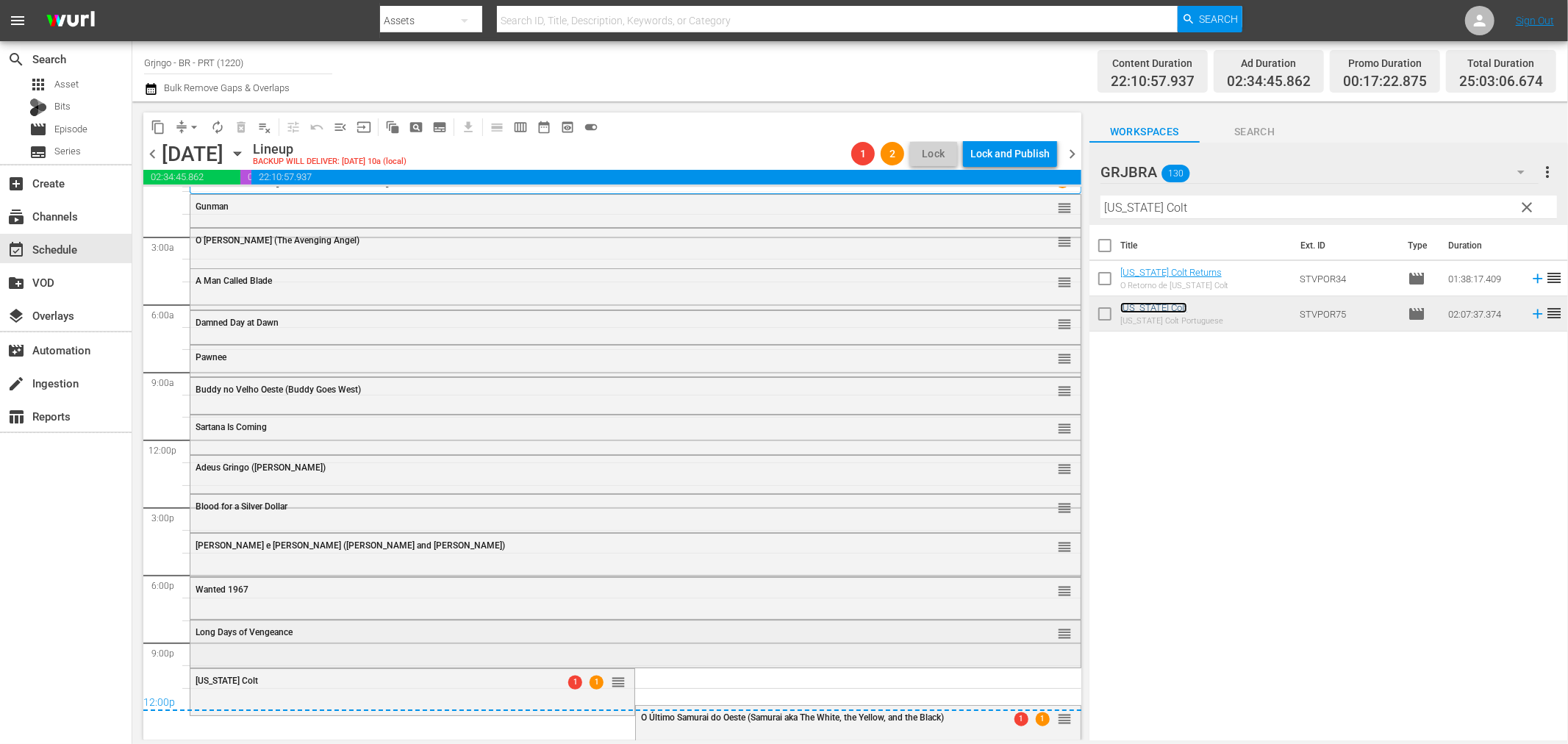
scroll to position [26, 0]
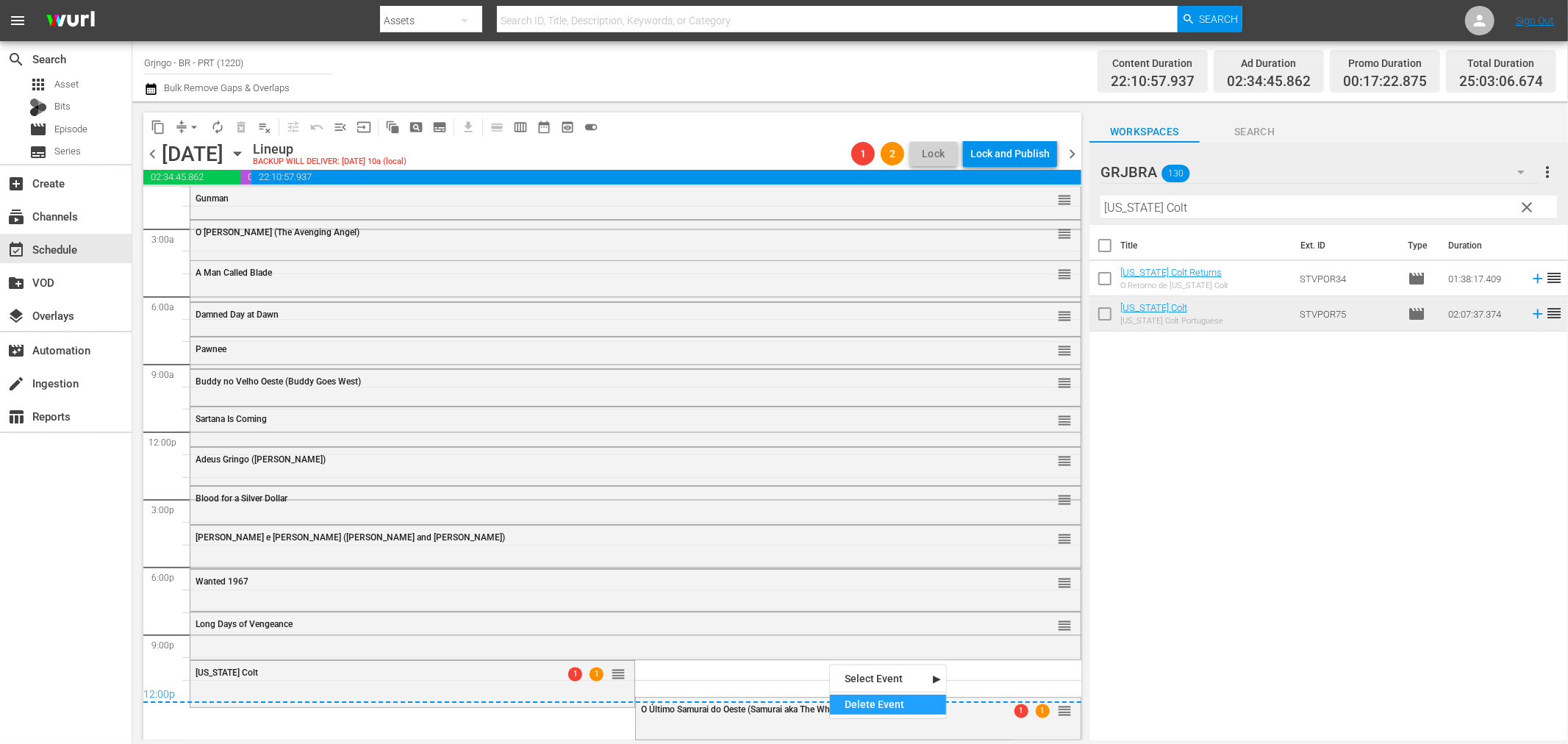
click at [861, 700] on div "Delete Event" at bounding box center [888, 705] width 116 height 20
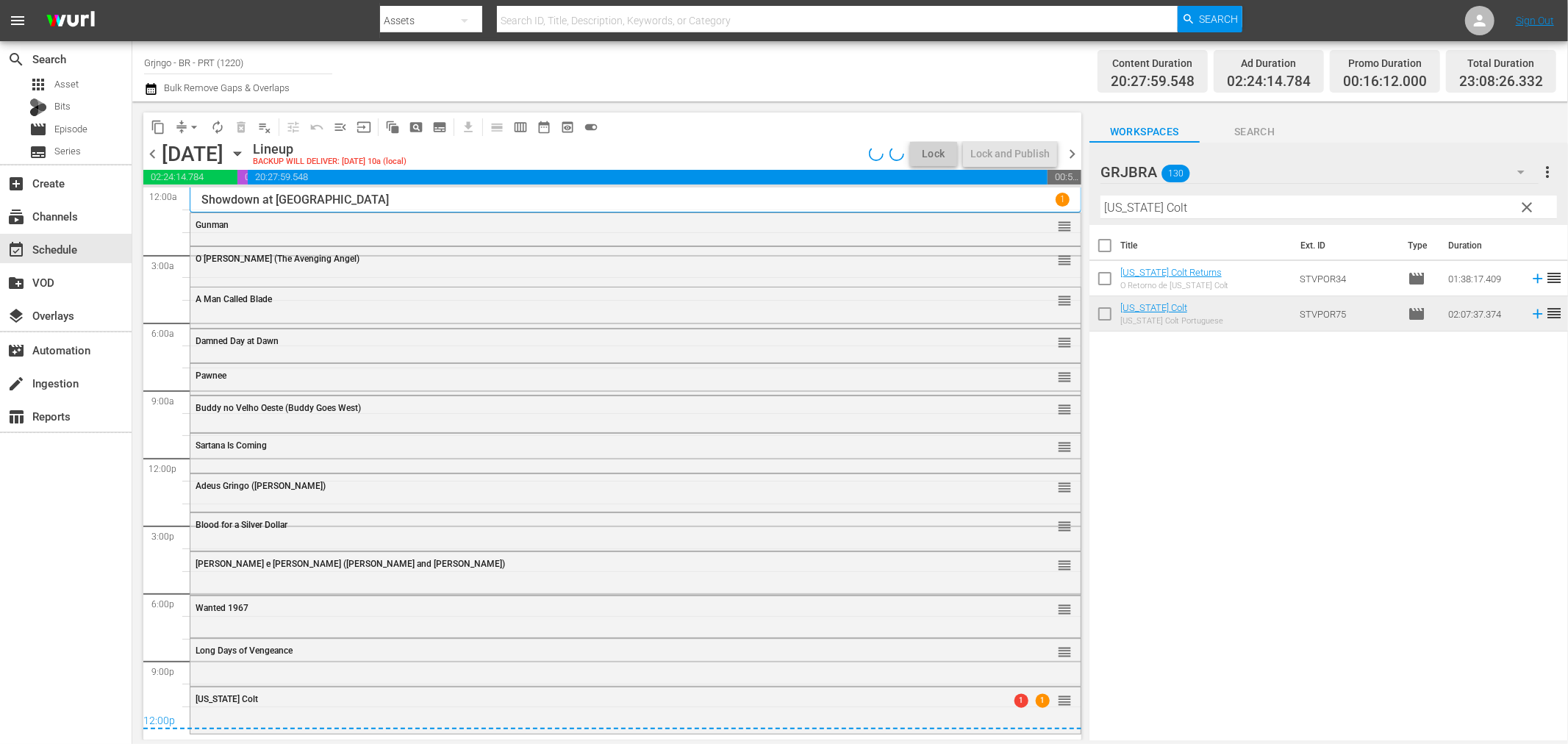
scroll to position [0, 0]
click at [1075, 142] on div "chevron_left Tuesday, September 2nd September 2nd Lineup BACKUP WILL DELIVER: 9…" at bounding box center [612, 155] width 938 height 29
click at [155, 83] on icon "button" at bounding box center [150, 88] width 14 height 17
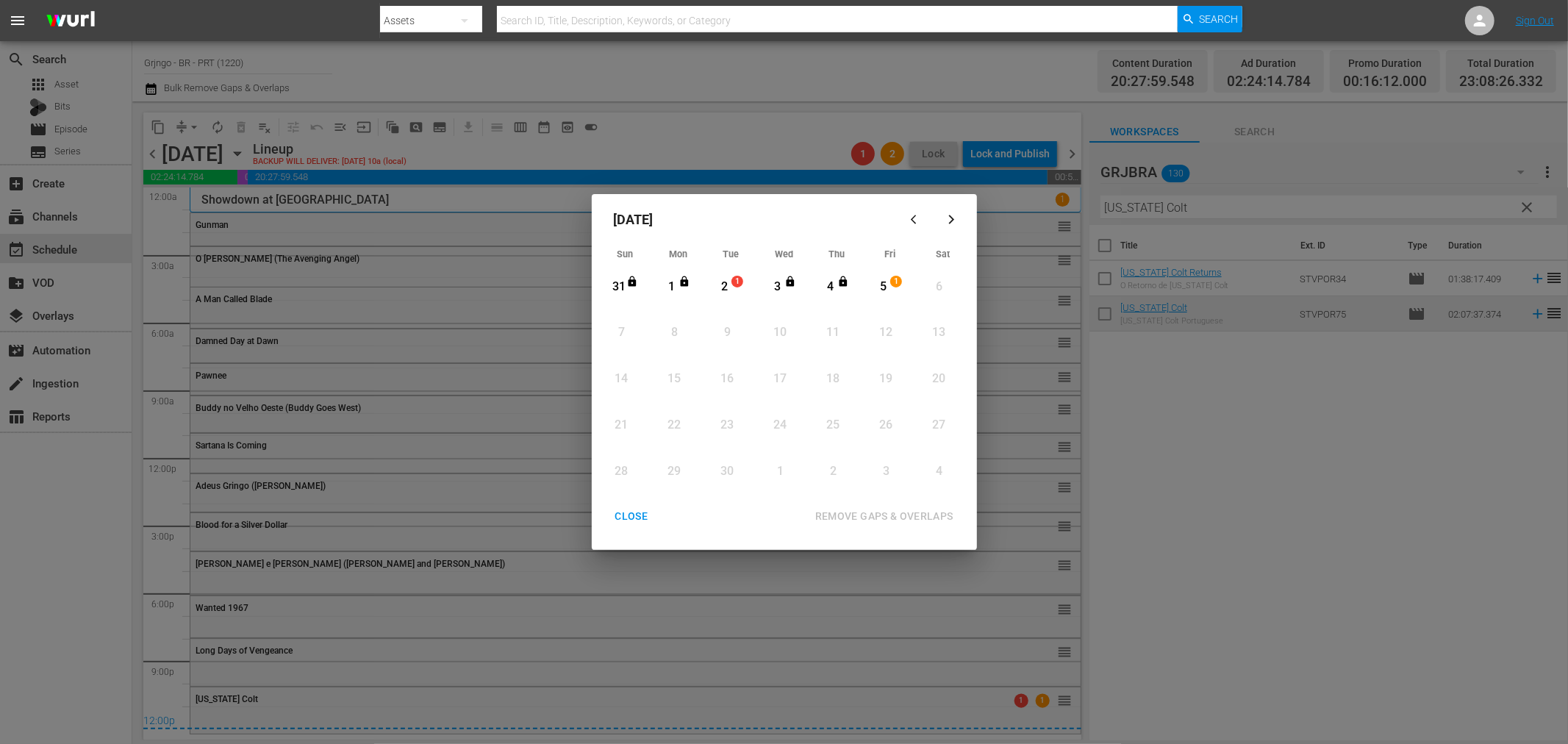
click at [722, 282] on div "2" at bounding box center [724, 287] width 18 height 17
click at [880, 281] on div "5" at bounding box center [883, 287] width 18 height 17
click at [900, 509] on div "REMOVE GAPS & OVERLAPS" at bounding box center [884, 516] width 162 height 18
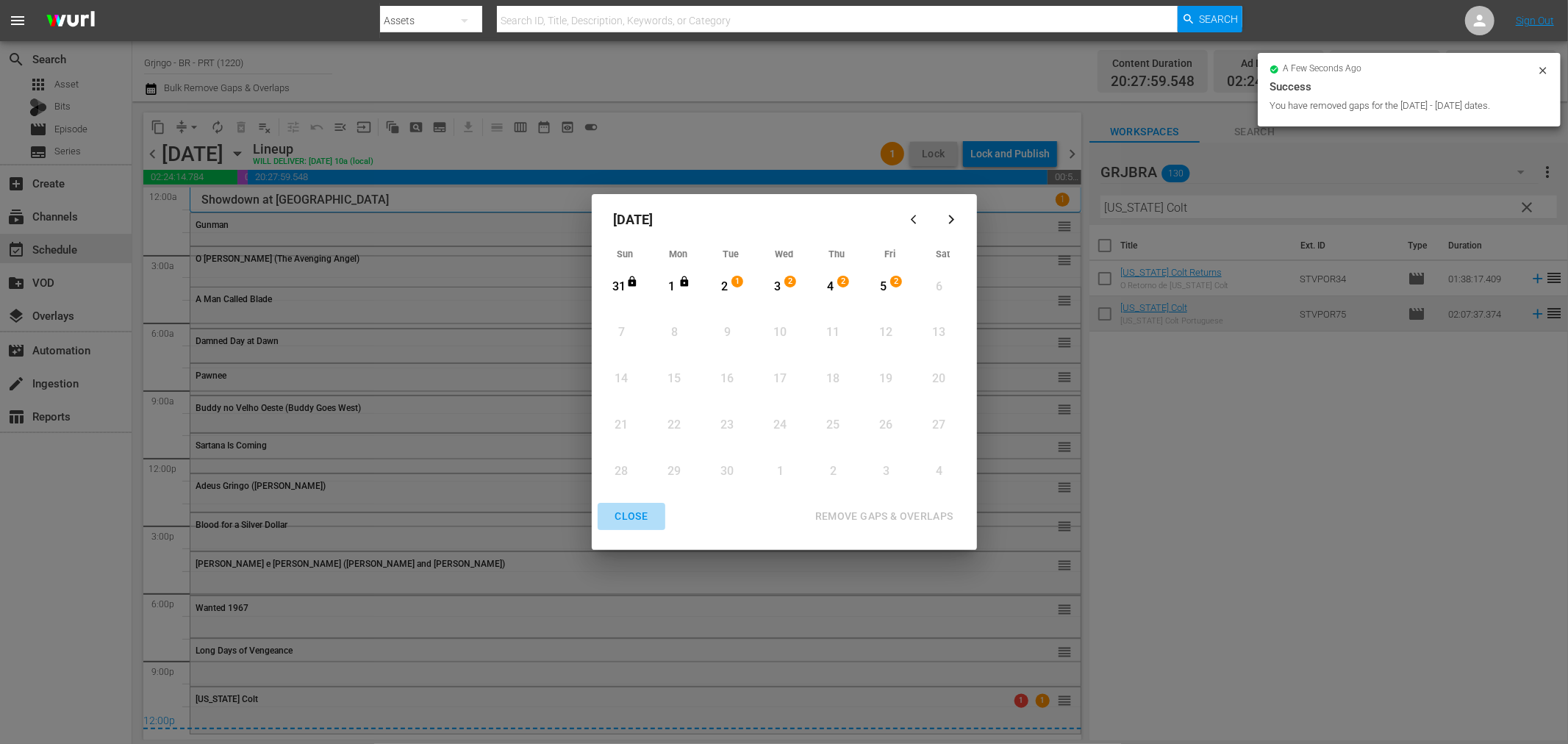
click at [635, 504] on button "CLOSE" at bounding box center [631, 516] width 68 height 27
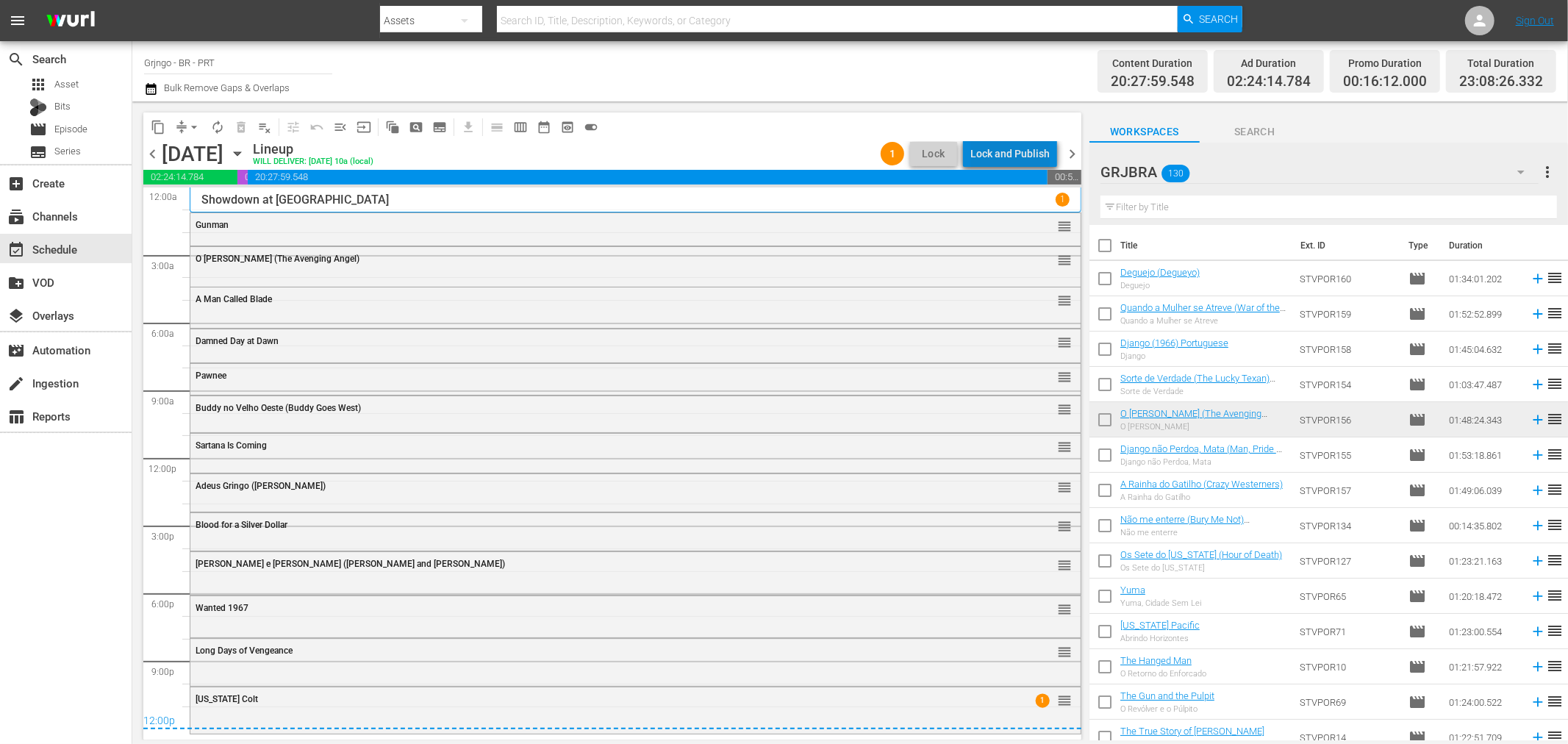
click at [1018, 152] on div "Lock and Publish" at bounding box center [1010, 154] width 80 height 26
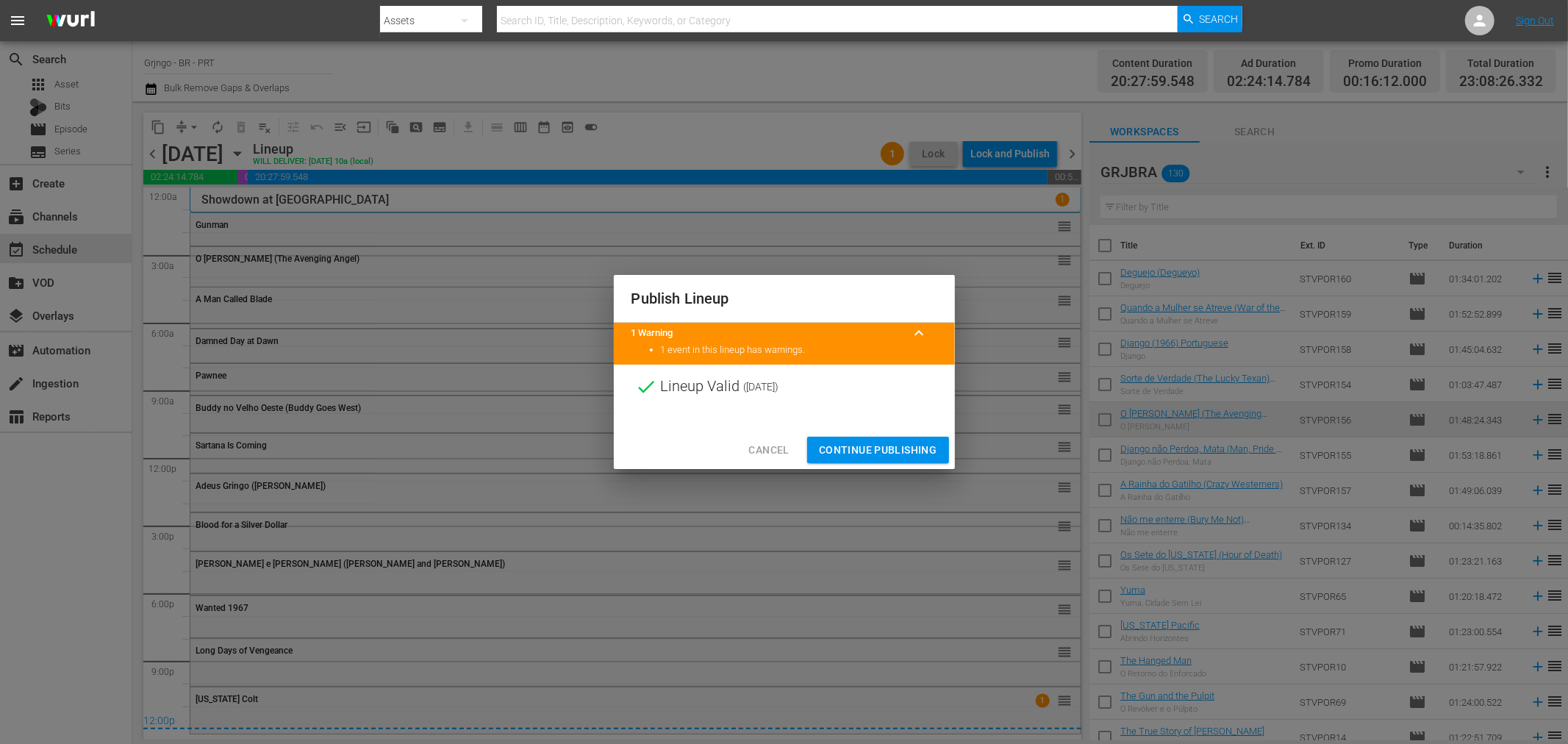
click at [902, 447] on span "Continue Publishing" at bounding box center [878, 450] width 118 height 18
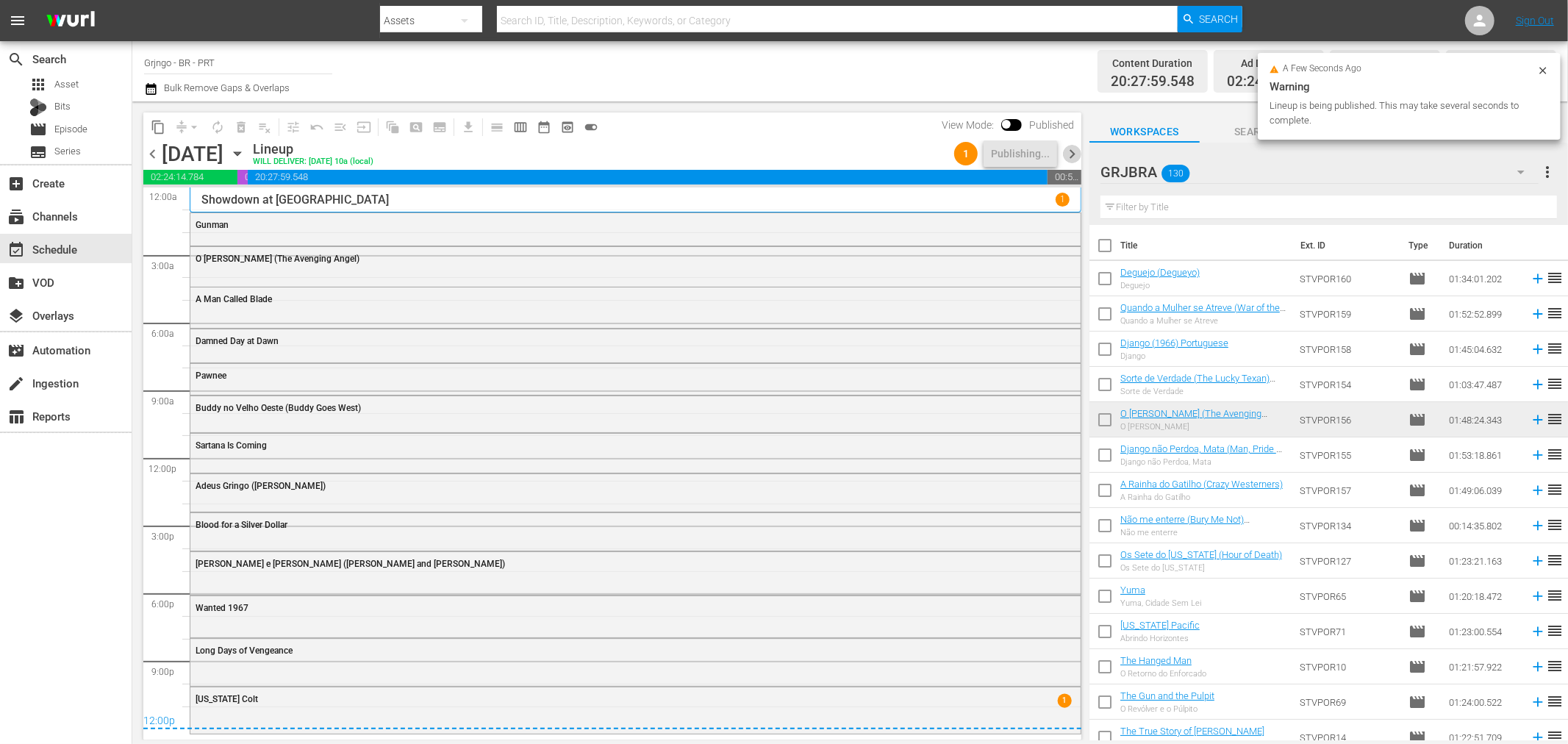
click at [1075, 150] on span "chevron_right" at bounding box center [1072, 154] width 18 height 18
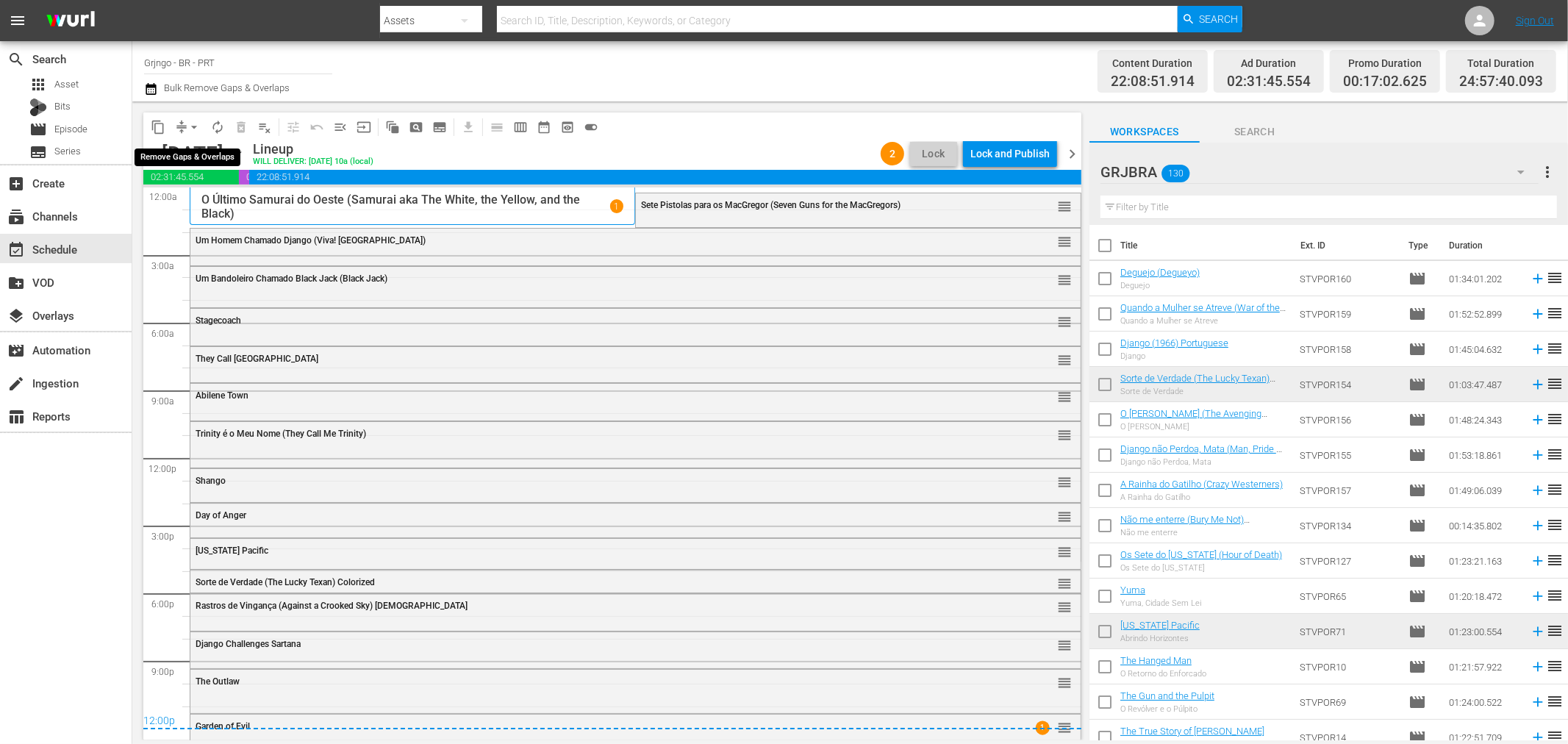
click at [191, 125] on span "arrow_drop_down" at bounding box center [194, 127] width 15 height 15
click at [195, 196] on li "Align to End of Previous Day" at bounding box center [195, 205] width 155 height 25
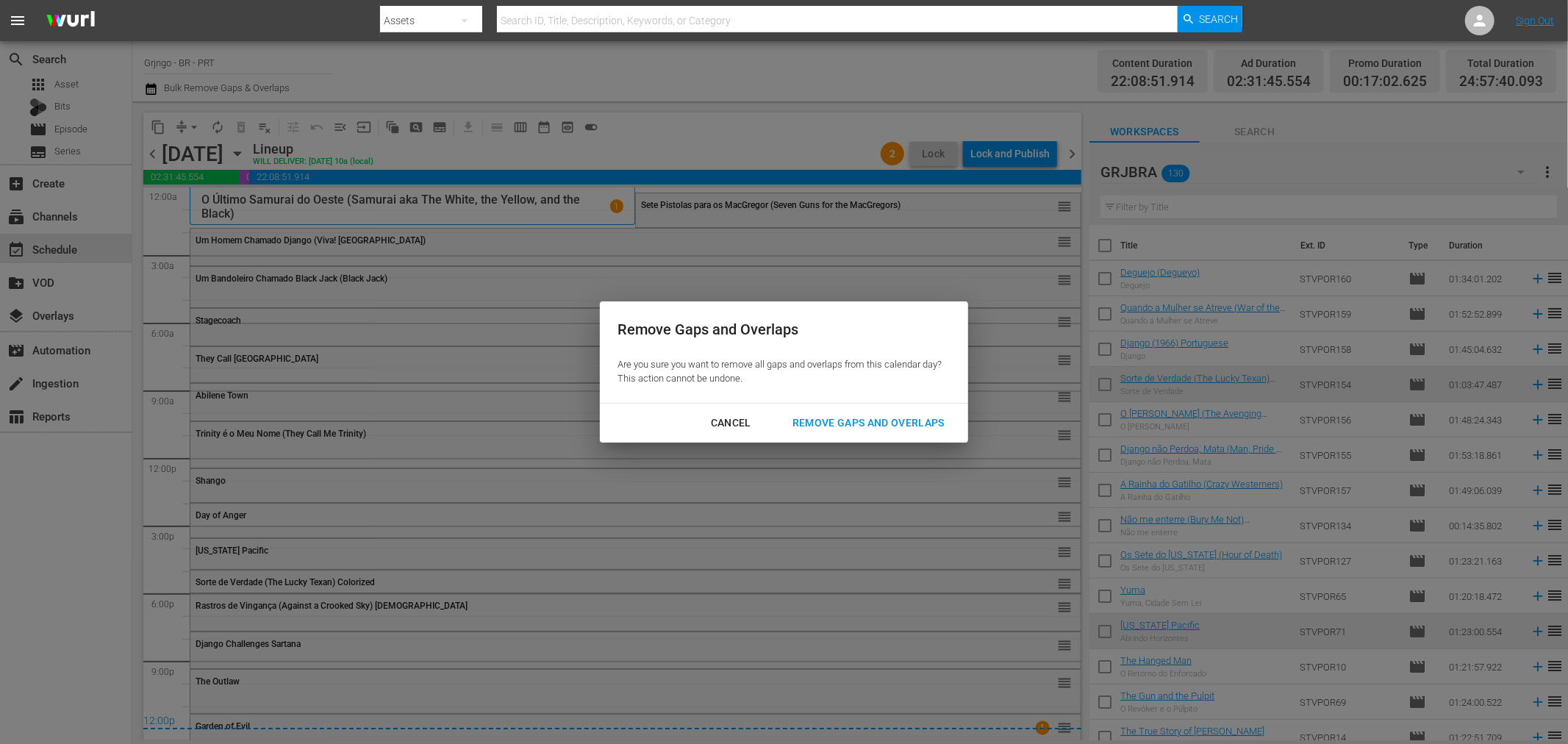
click at [789, 420] on div "Remove Gaps and Overlaps" at bounding box center [869, 423] width 176 height 18
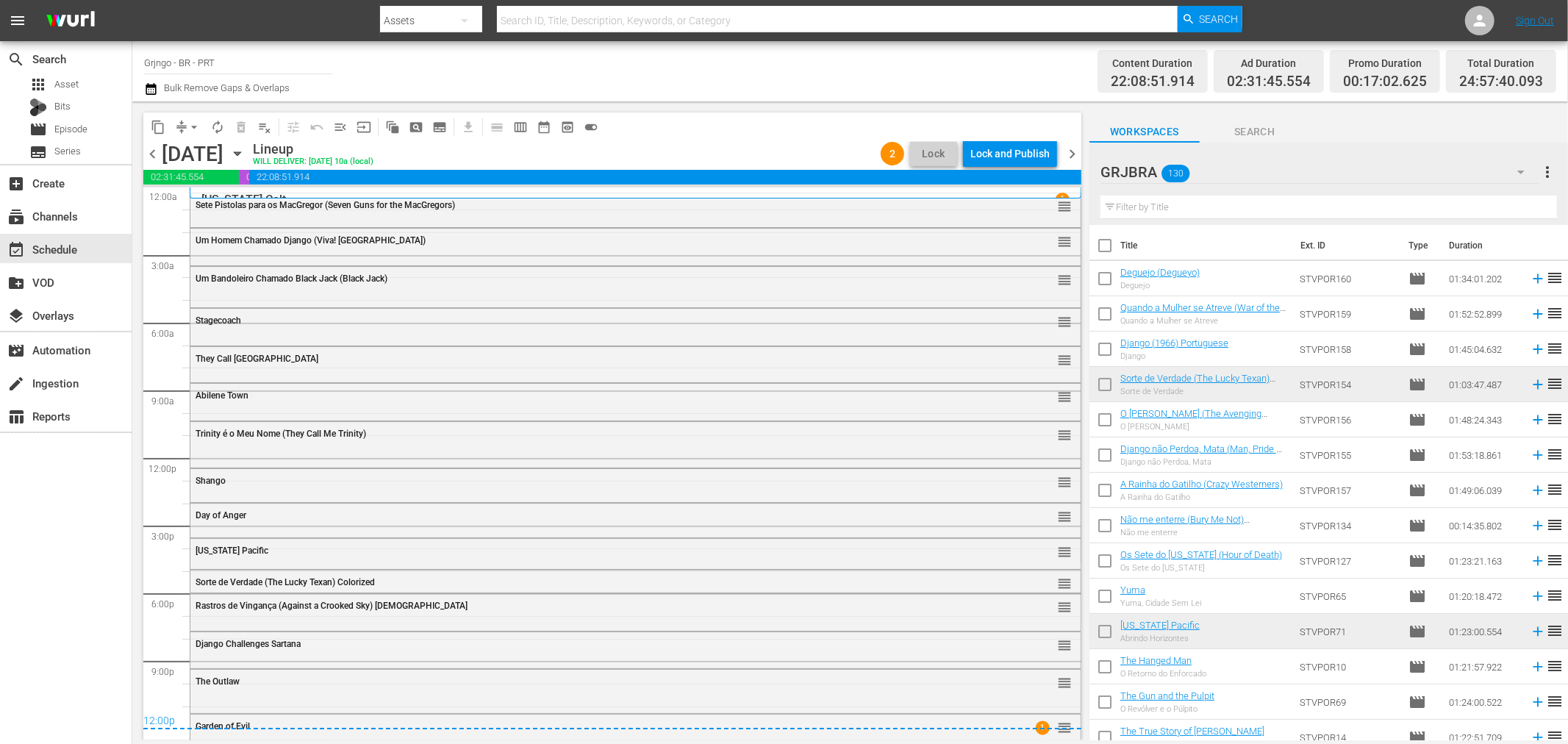
click at [1006, 156] on div "Lock and Publish" at bounding box center [1010, 154] width 80 height 26
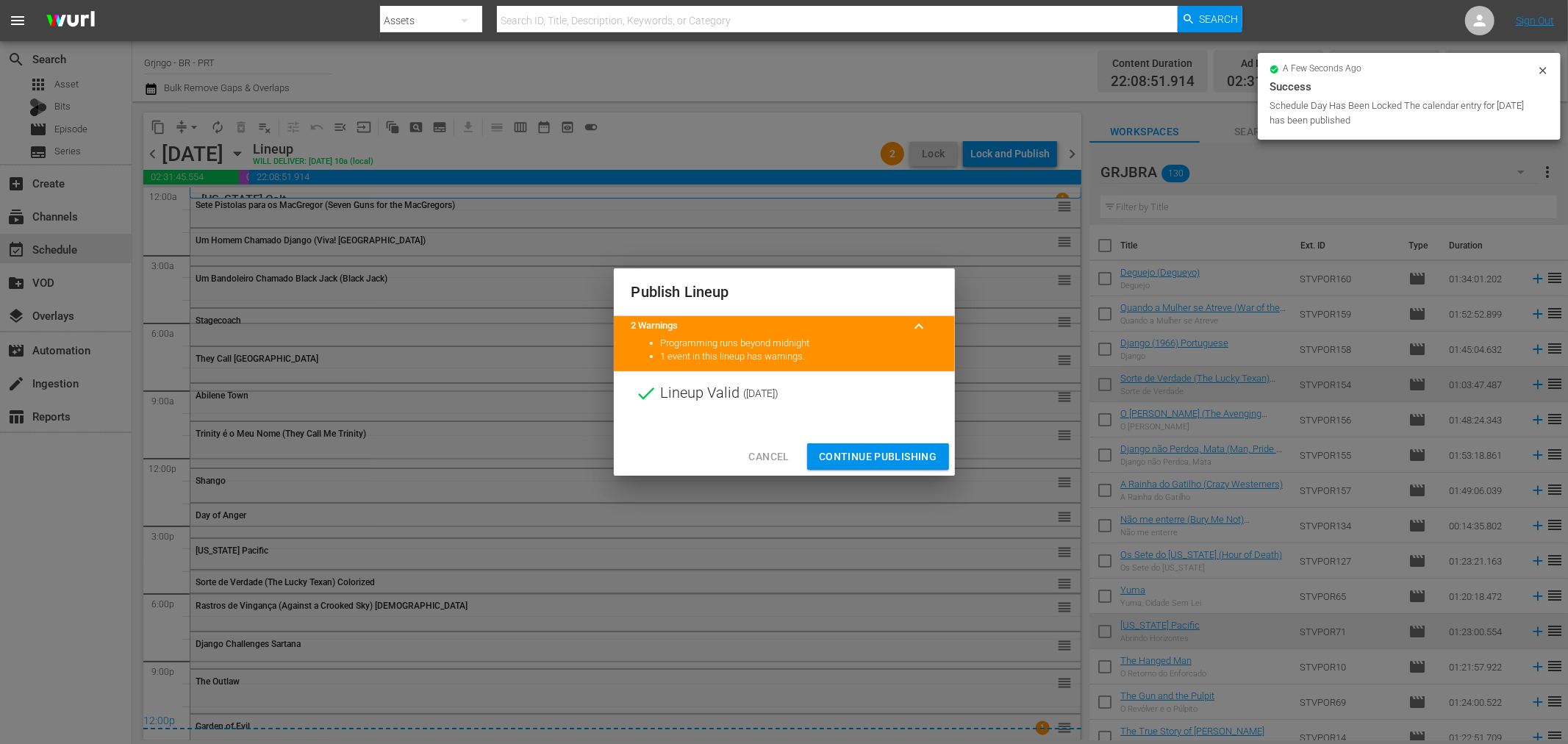
click at [836, 435] on div at bounding box center [784, 426] width 341 height 22
click at [853, 455] on span "Continue Publishing" at bounding box center [878, 457] width 118 height 18
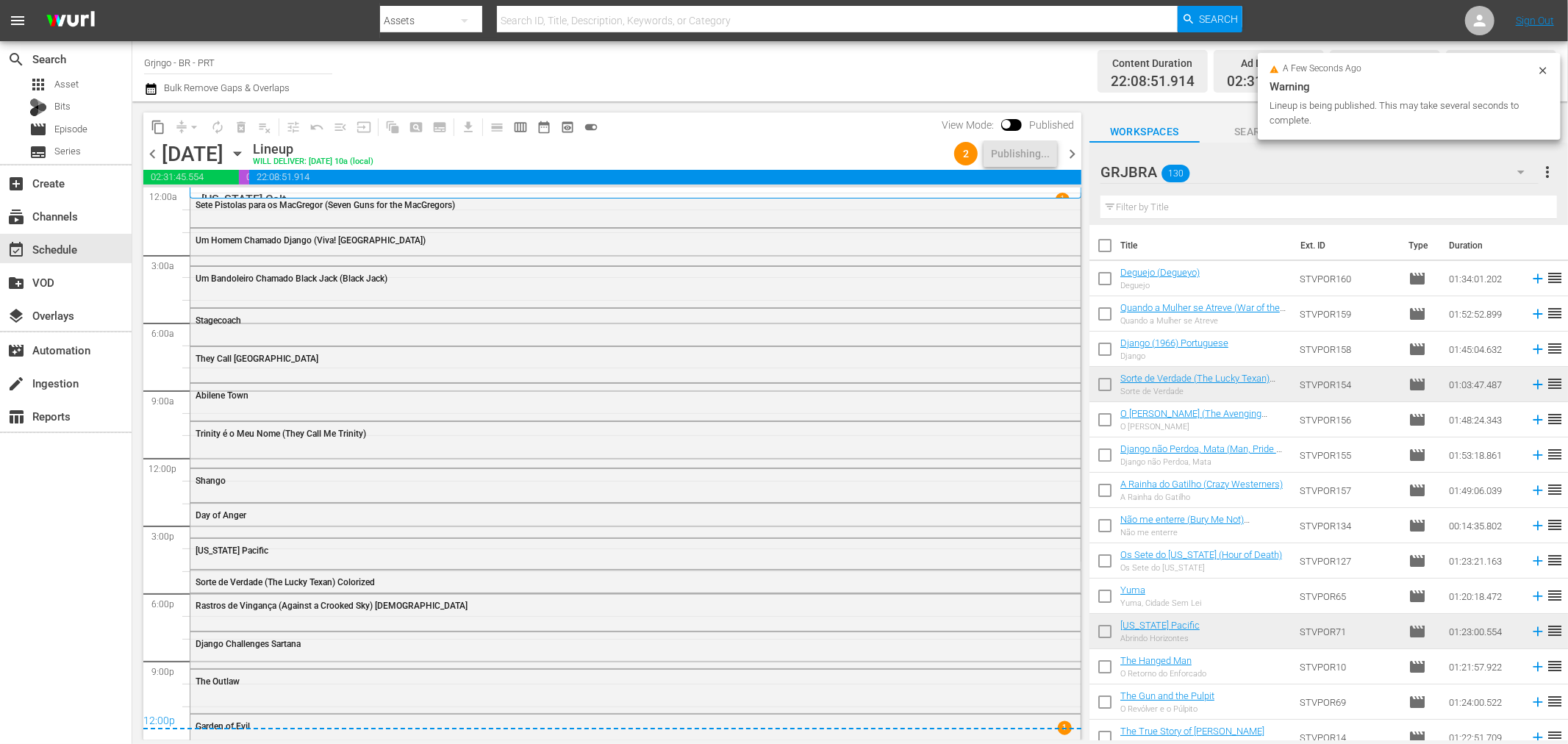
click at [1072, 150] on span "chevron_right" at bounding box center [1072, 154] width 18 height 18
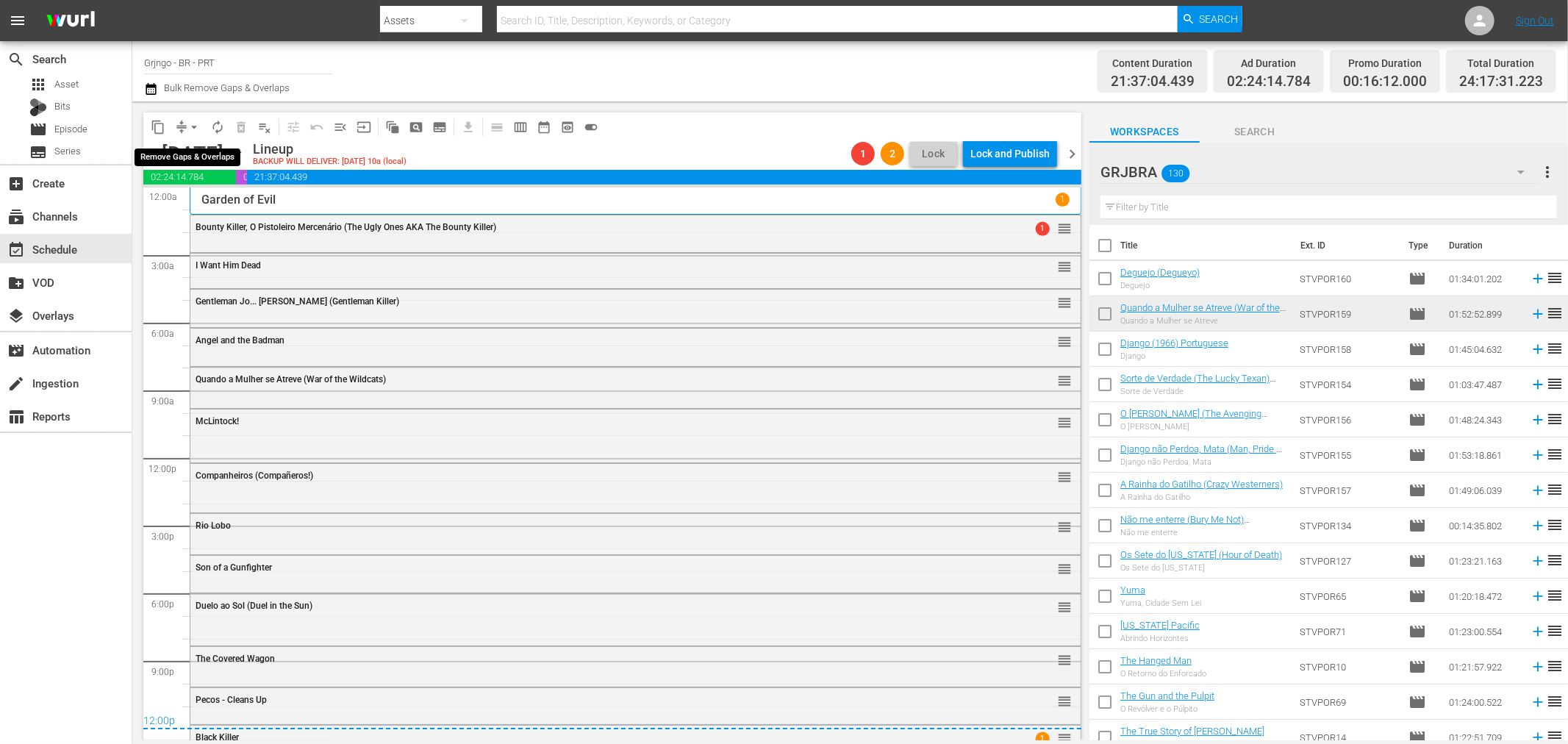
click at [189, 122] on span "arrow_drop_down" at bounding box center [194, 127] width 15 height 15
click at [191, 201] on li "Align to End of Previous Day" at bounding box center [195, 205] width 155 height 25
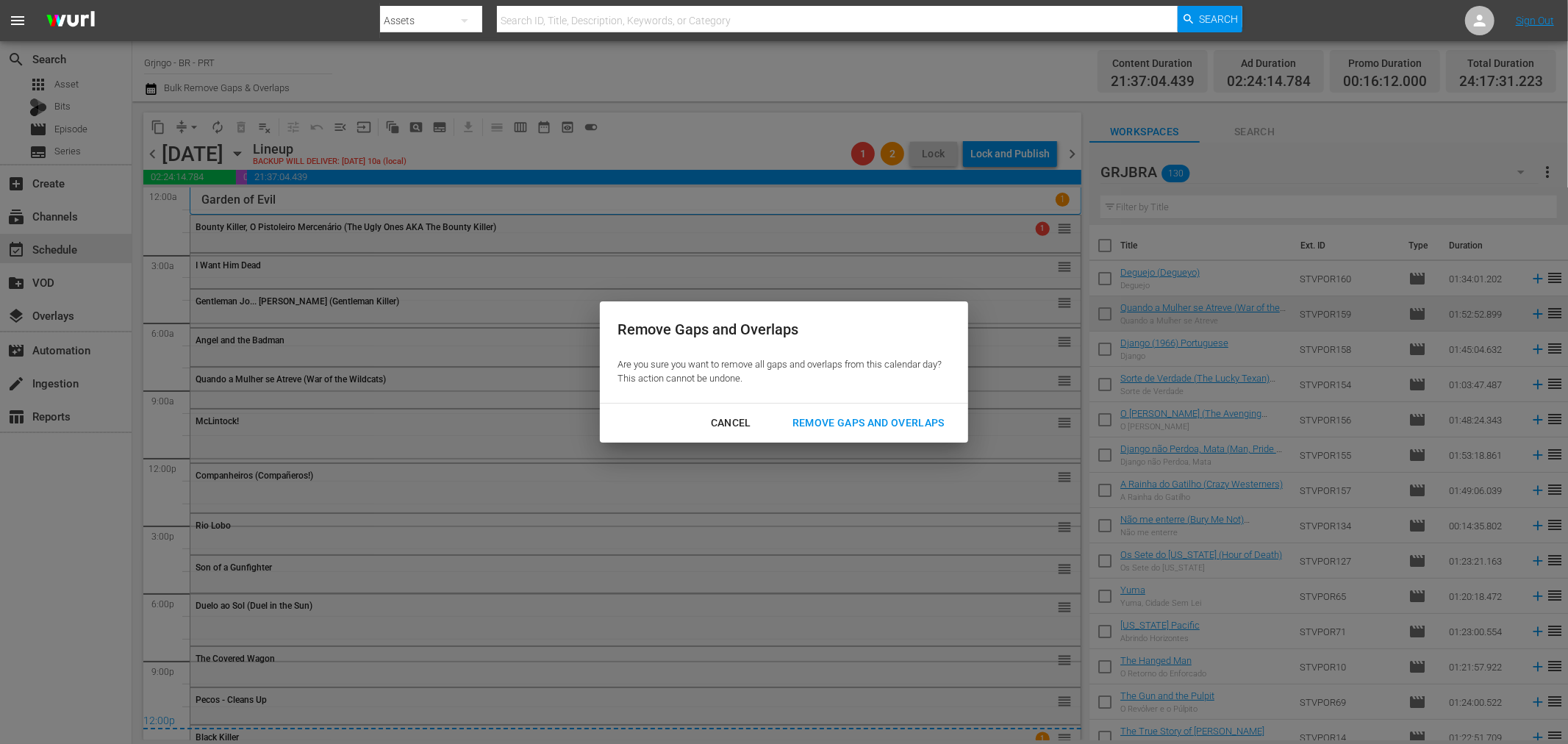
click at [854, 419] on div "Remove Gaps and Overlaps" at bounding box center [869, 423] width 176 height 18
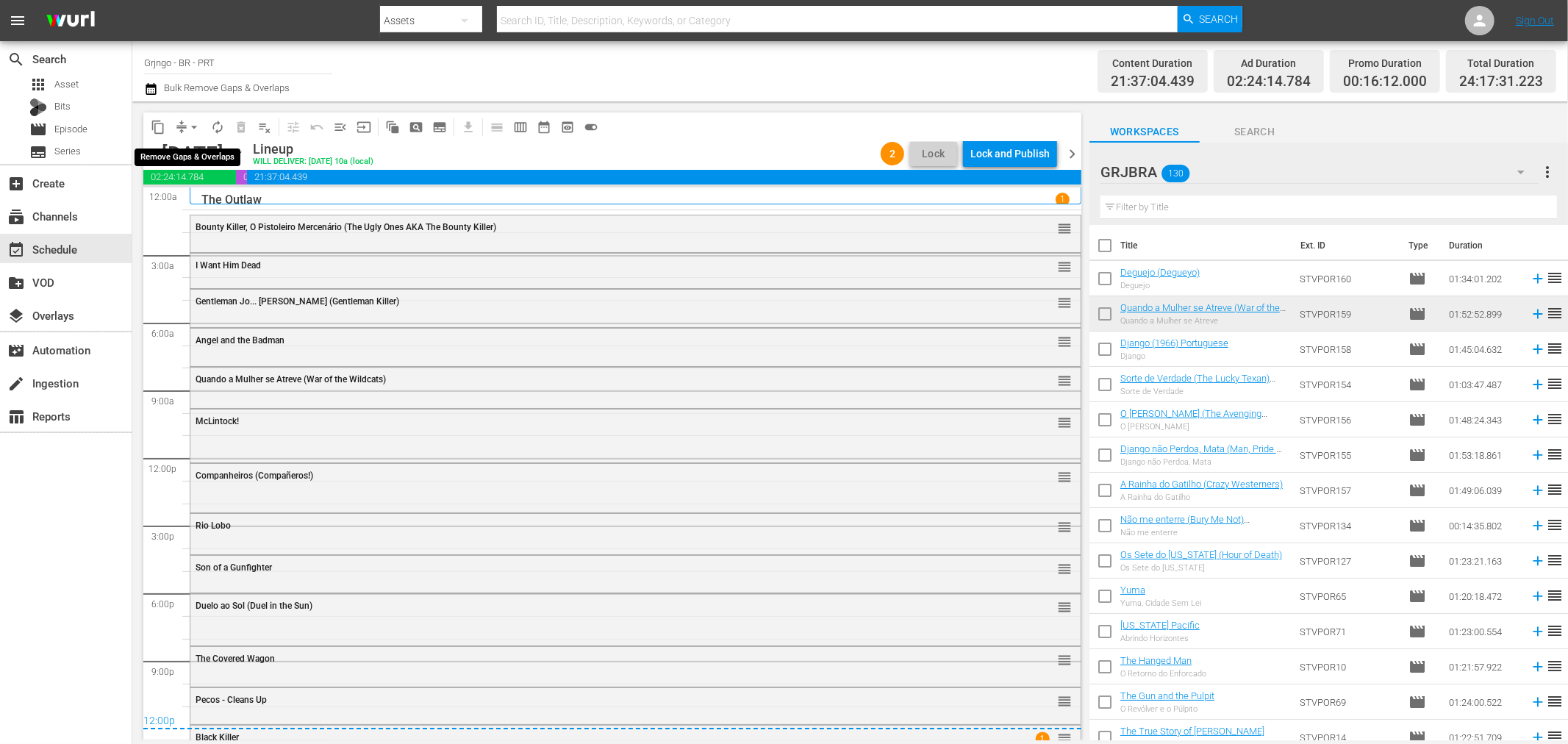
click at [189, 127] on span "arrow_drop_down" at bounding box center [194, 127] width 15 height 15
click at [197, 196] on li "Align to End of Previous Day" at bounding box center [195, 205] width 155 height 25
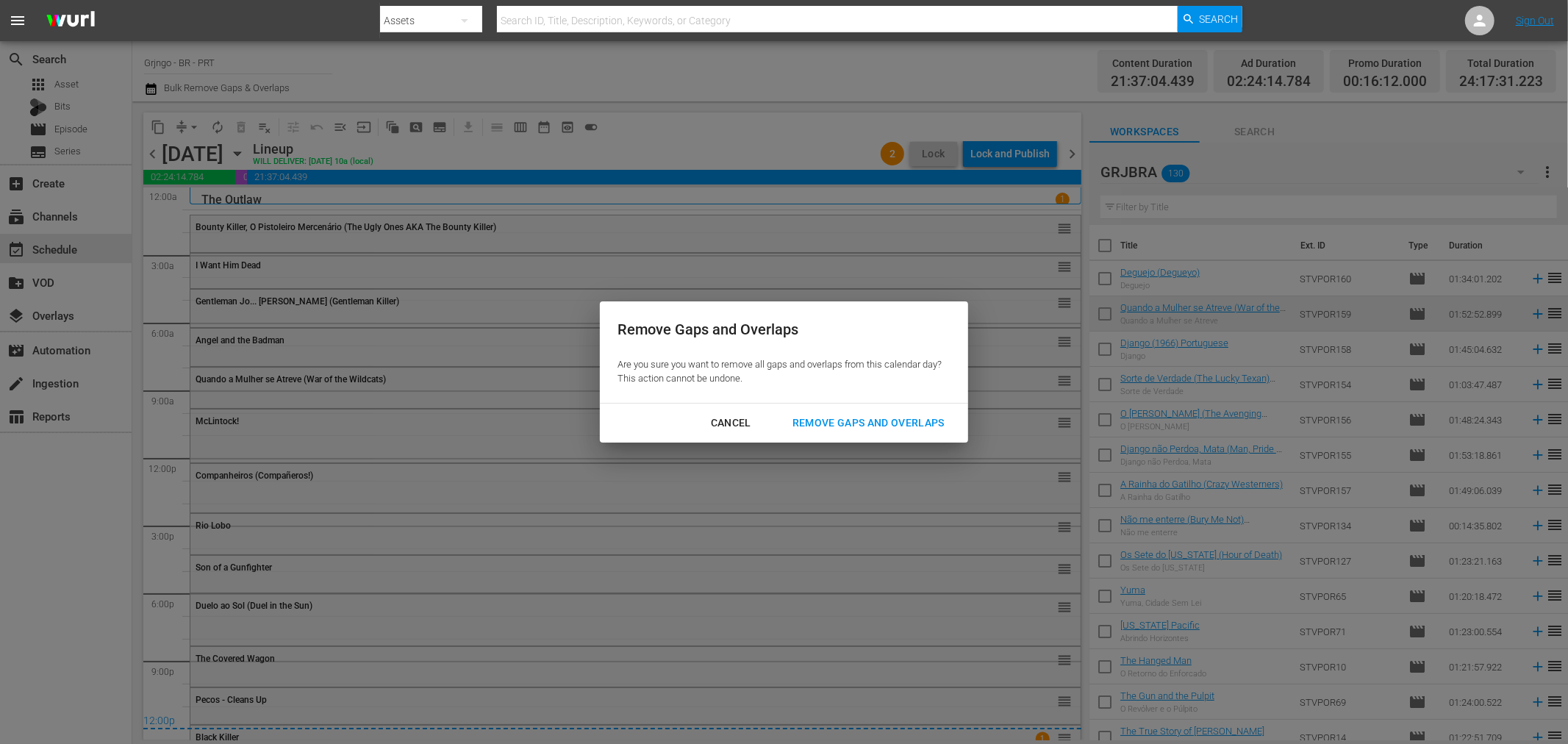
click at [807, 425] on div "Remove Gaps and Overlaps" at bounding box center [869, 423] width 176 height 18
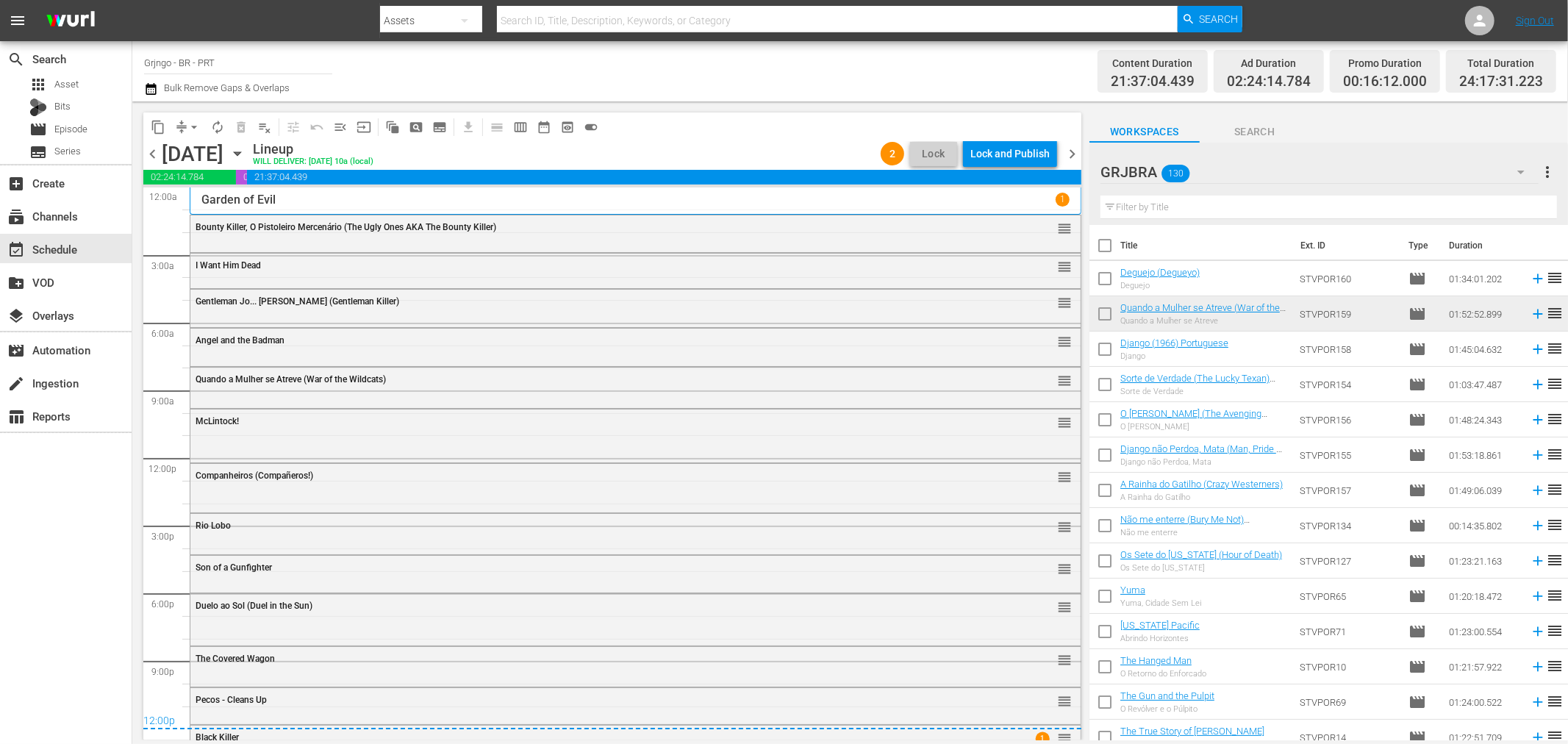
click at [156, 150] on span "chevron_left" at bounding box center [152, 154] width 18 height 18
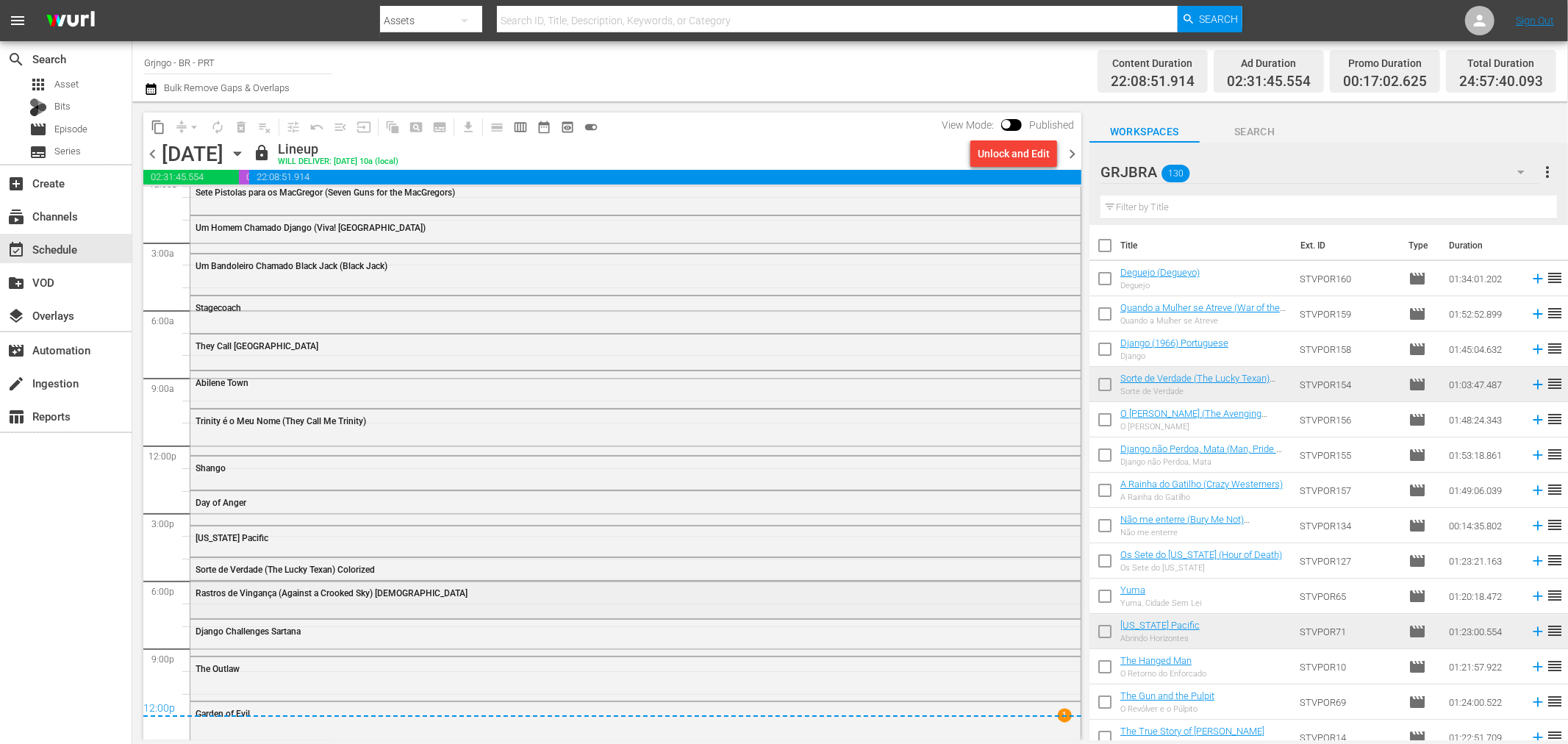
scroll to position [16, 0]
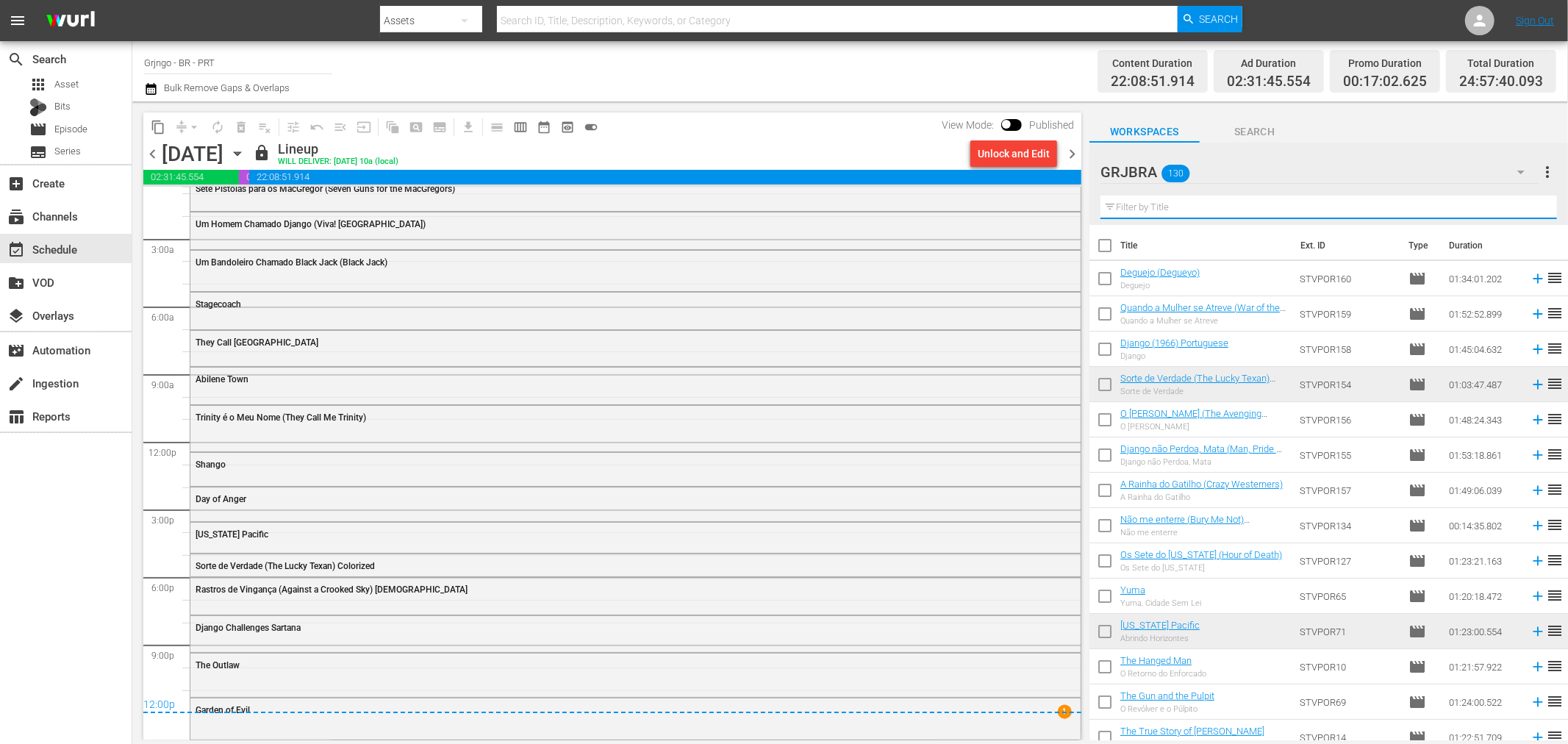
click at [1172, 206] on input "text" at bounding box center [1329, 207] width 456 height 24
paste input "O Último Samurai do Oeste"
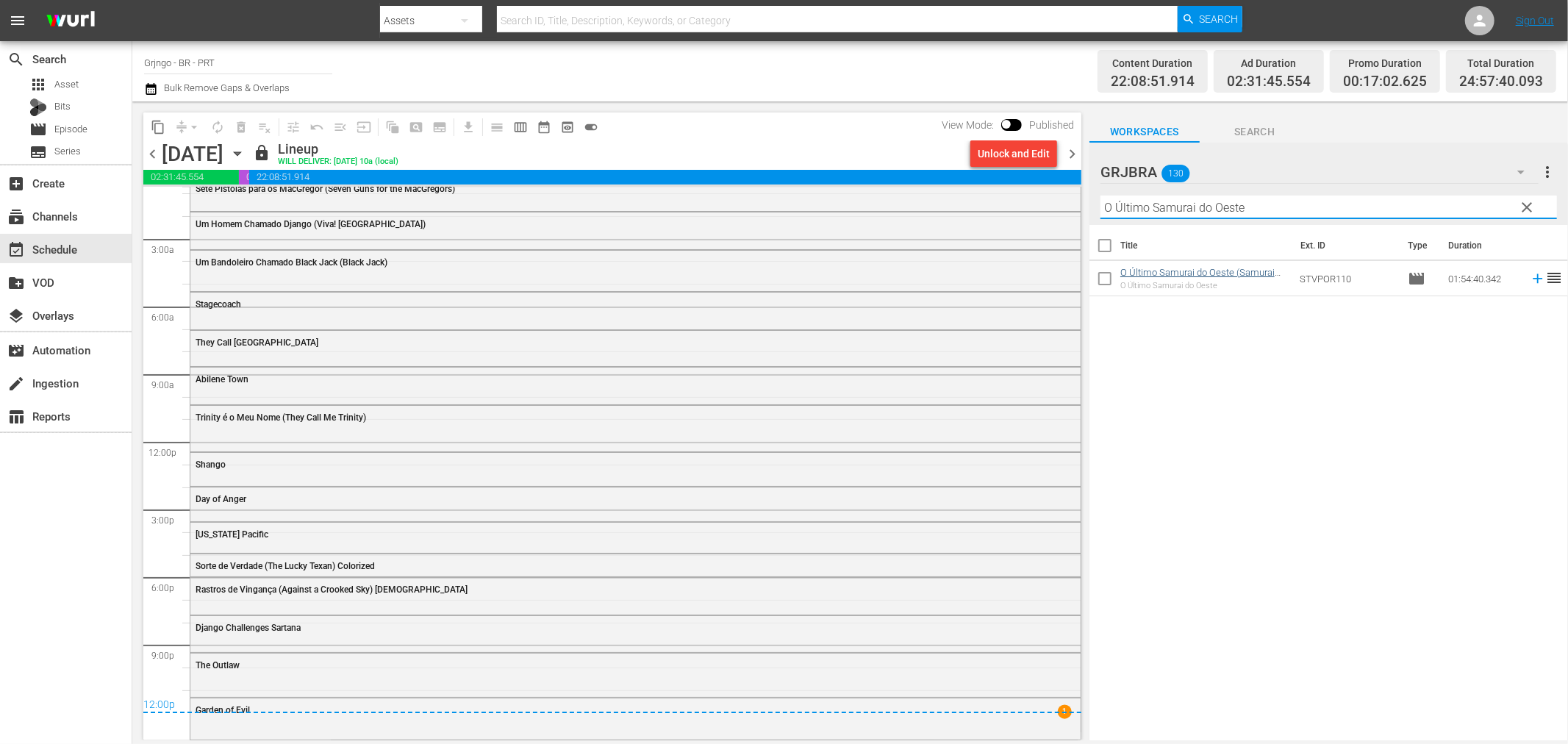
type input "O Último Samurai do Oeste"
click at [1025, 147] on div "Unlock and Edit" at bounding box center [1014, 154] width 72 height 26
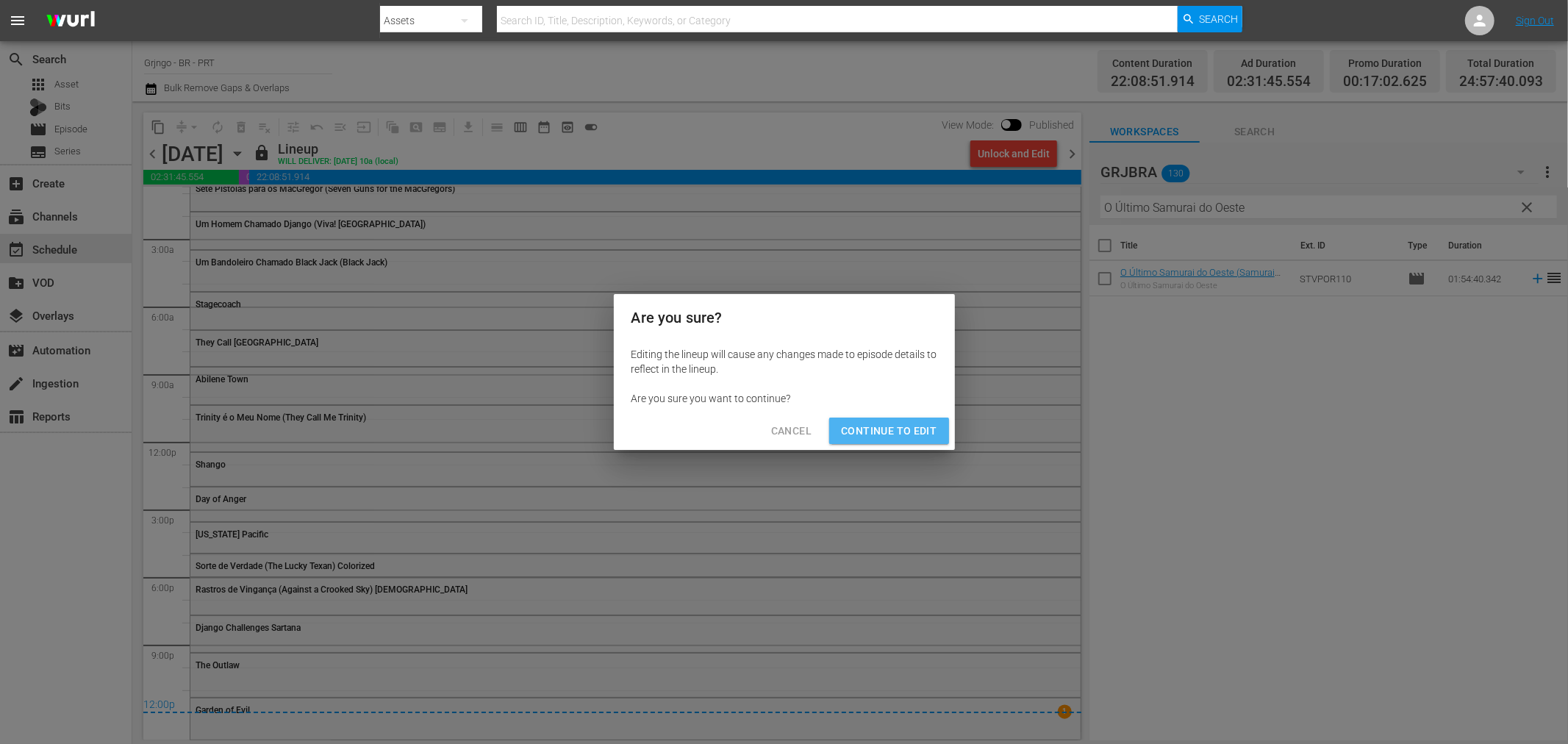
click at [893, 423] on span "Continue to Edit" at bounding box center [889, 431] width 95 height 18
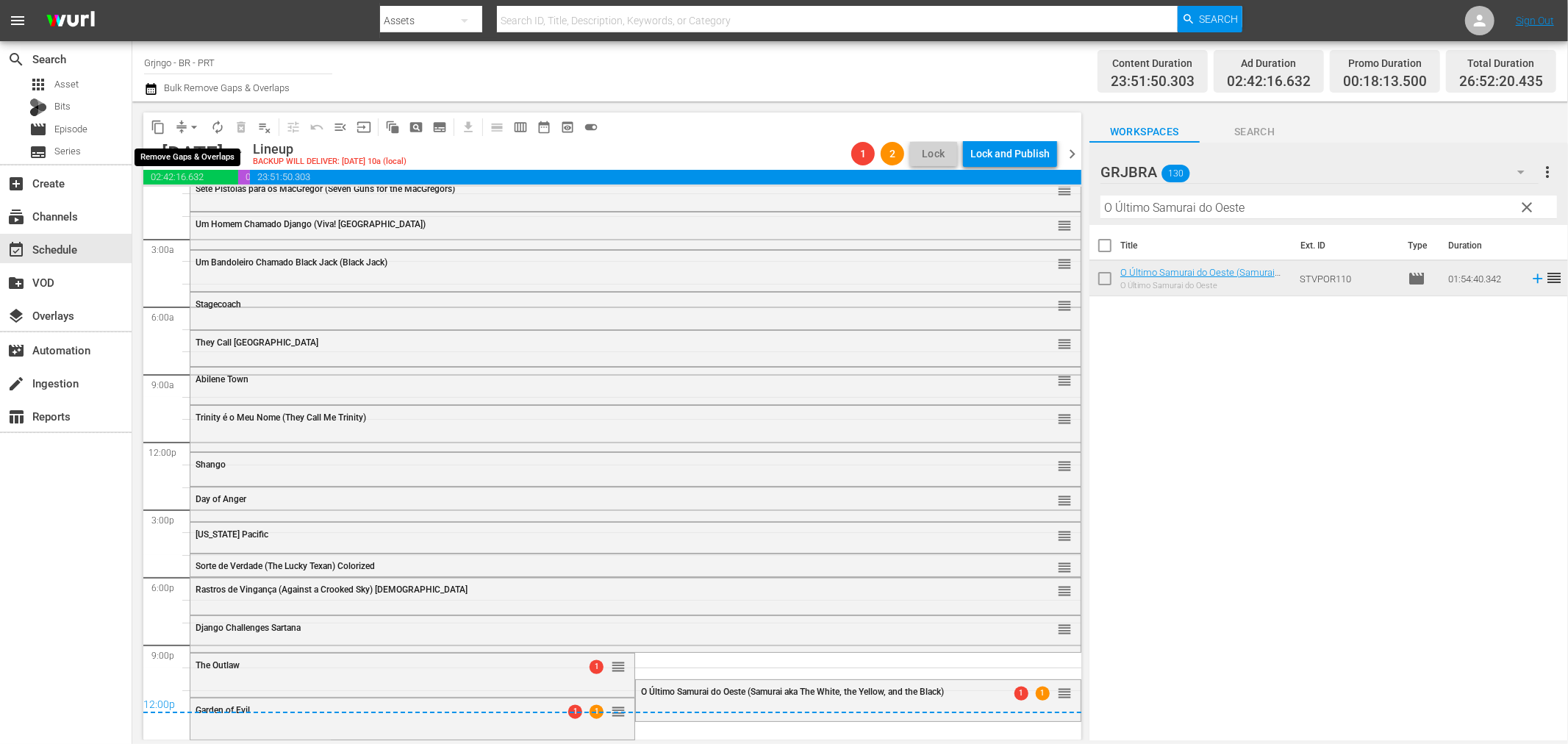
click at [192, 122] on span "arrow_drop_down" at bounding box center [194, 127] width 15 height 15
click at [238, 206] on li "Align to End of Previous Day" at bounding box center [195, 205] width 155 height 25
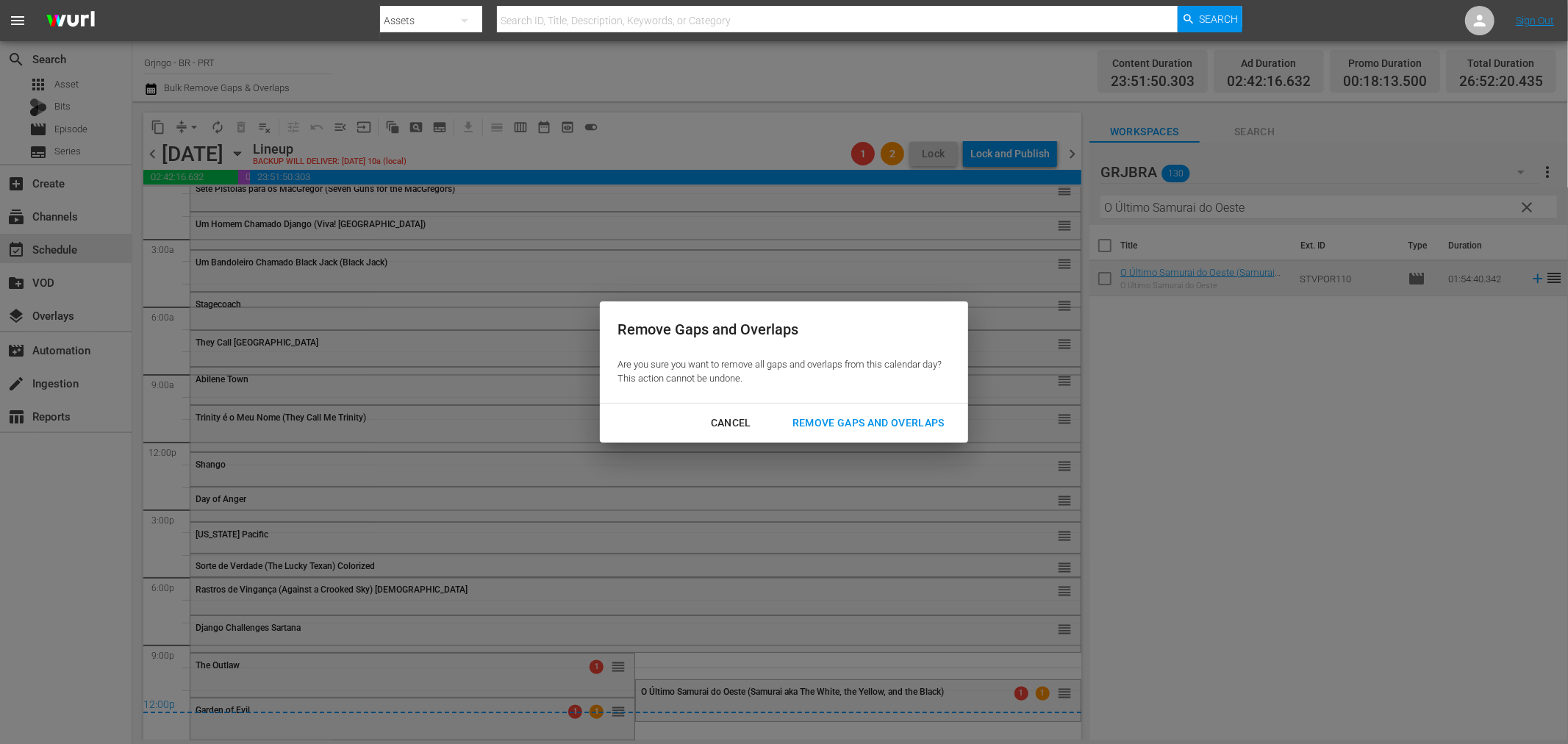
click at [815, 418] on div "Remove Gaps and Overlaps" at bounding box center [869, 423] width 176 height 18
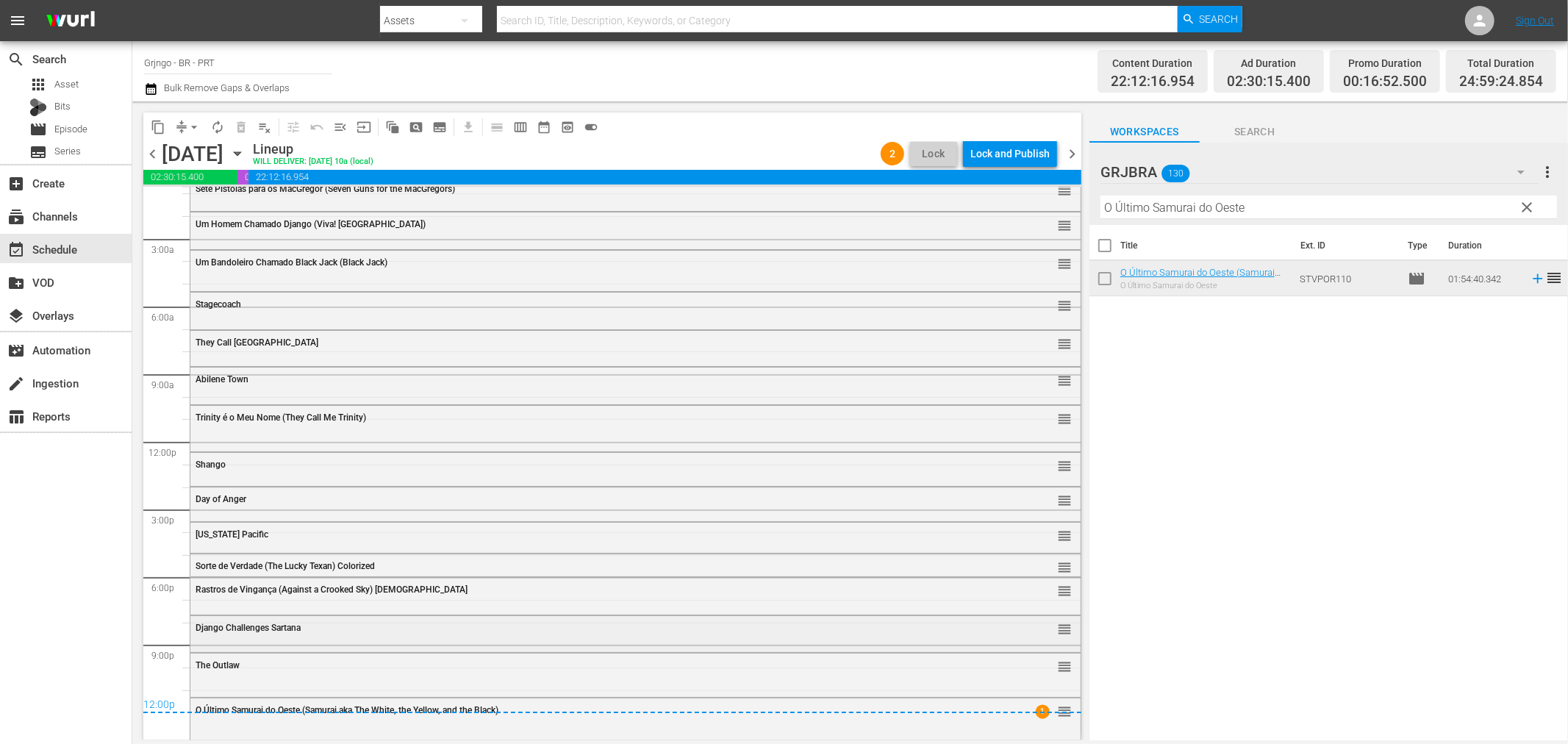
click at [229, 630] on span "Django Challenges Sartana" at bounding box center [248, 627] width 105 height 11
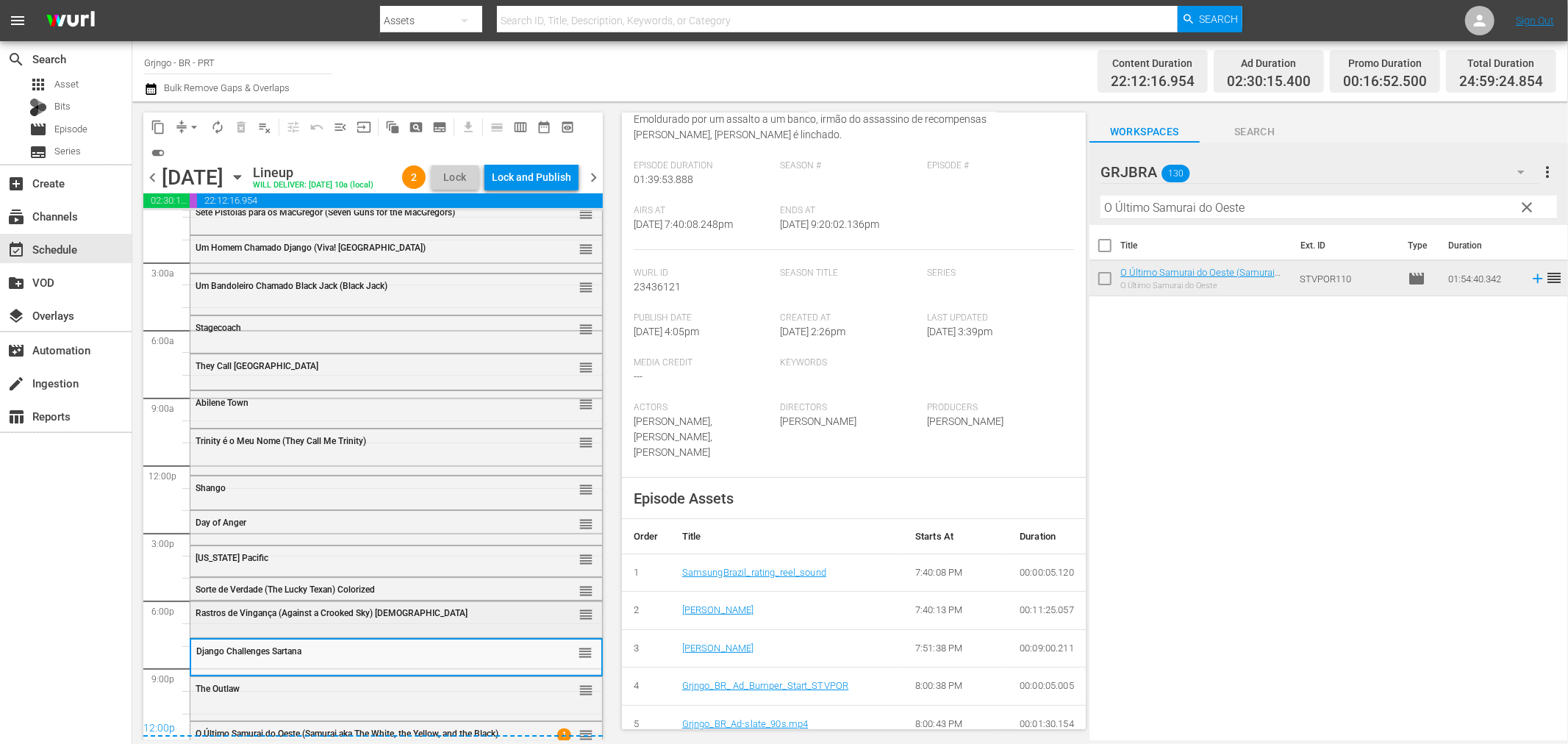
scroll to position [164, 0]
click at [293, 626] on div "Rastros de Vingança (Against a Crooked Sky) Portuguese reorder" at bounding box center [396, 613] width 412 height 25
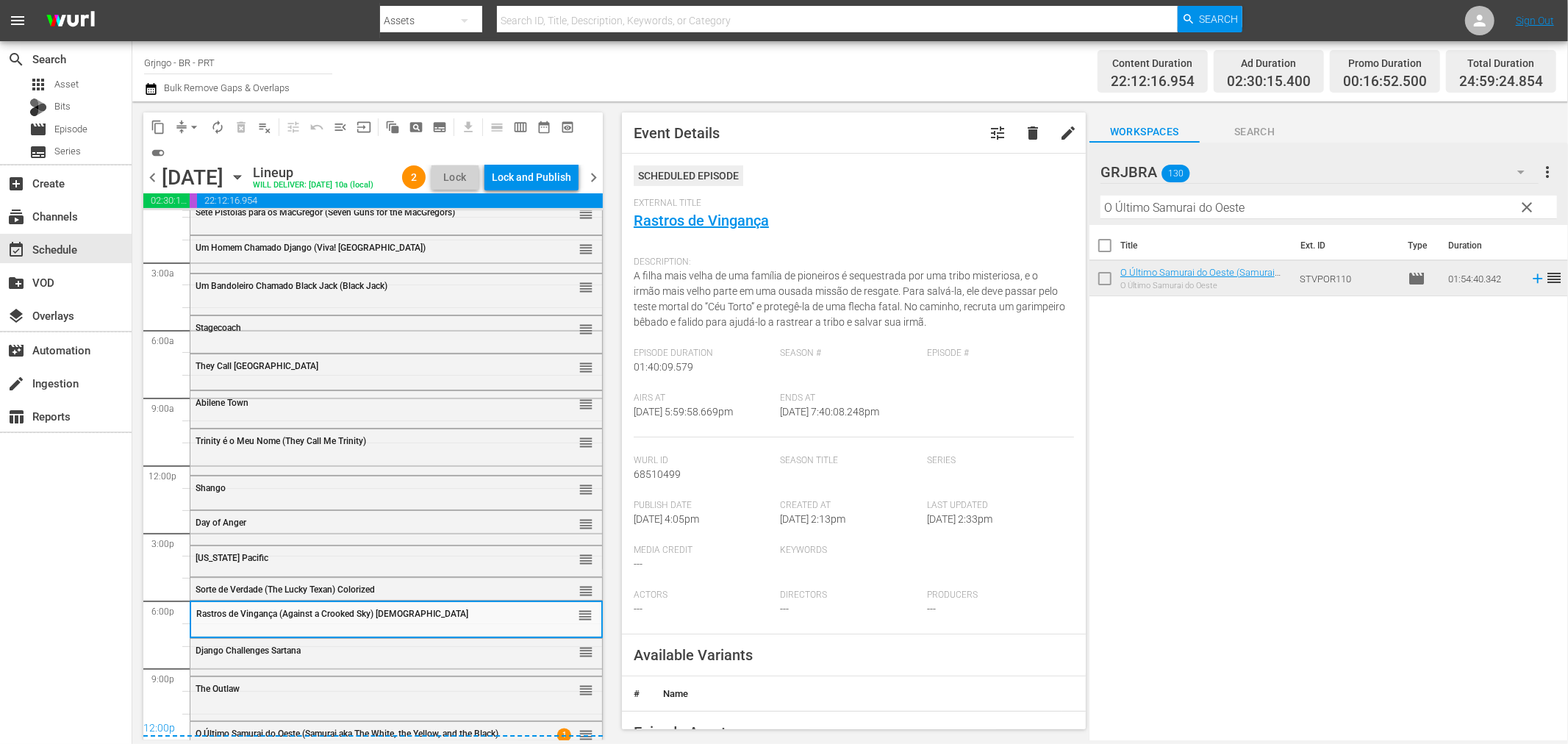
click at [288, 663] on div "Django Challenges Sartana reorder" at bounding box center [396, 651] width 412 height 25
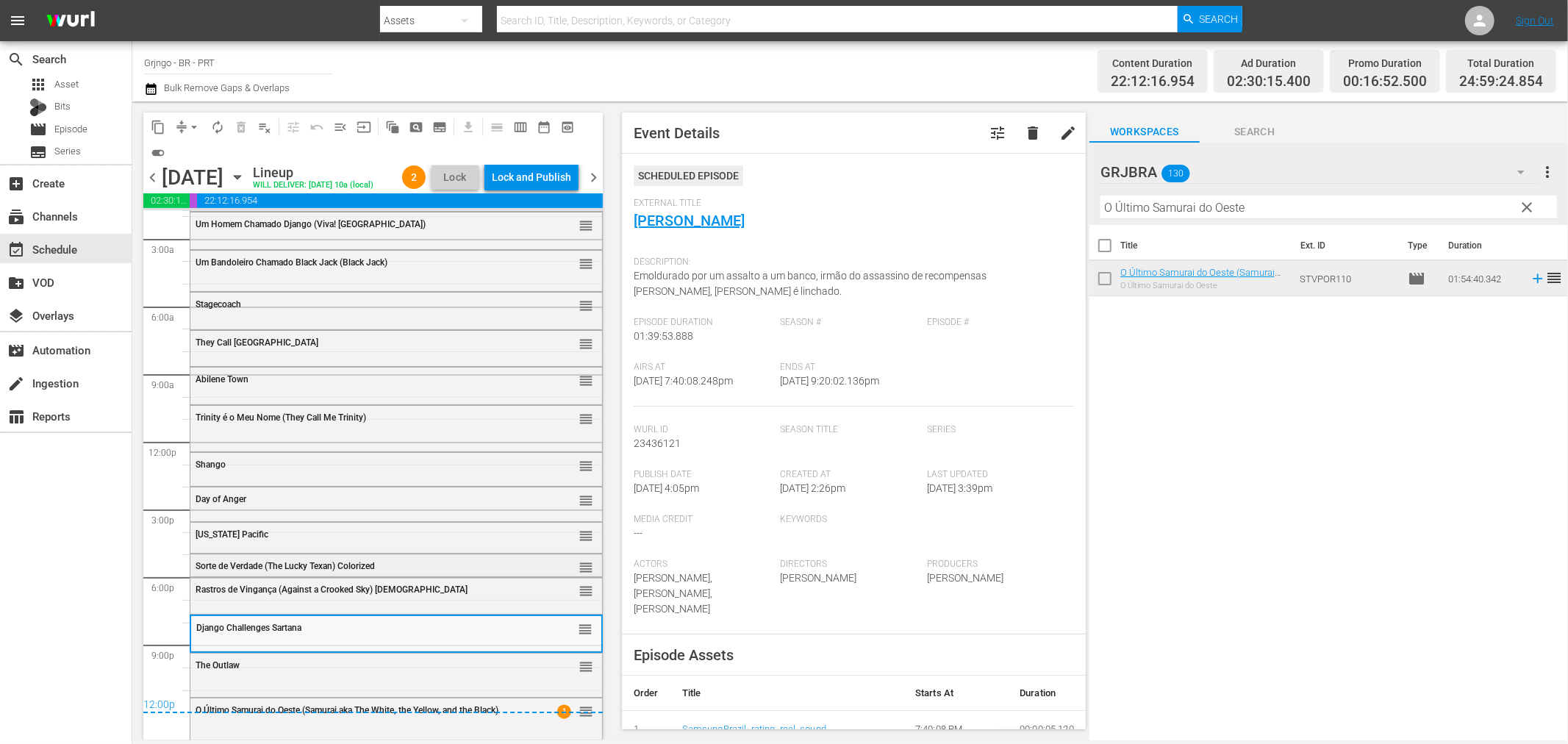
scroll to position [63, 0]
click at [550, 171] on div "Lock and Publish" at bounding box center [531, 177] width 80 height 26
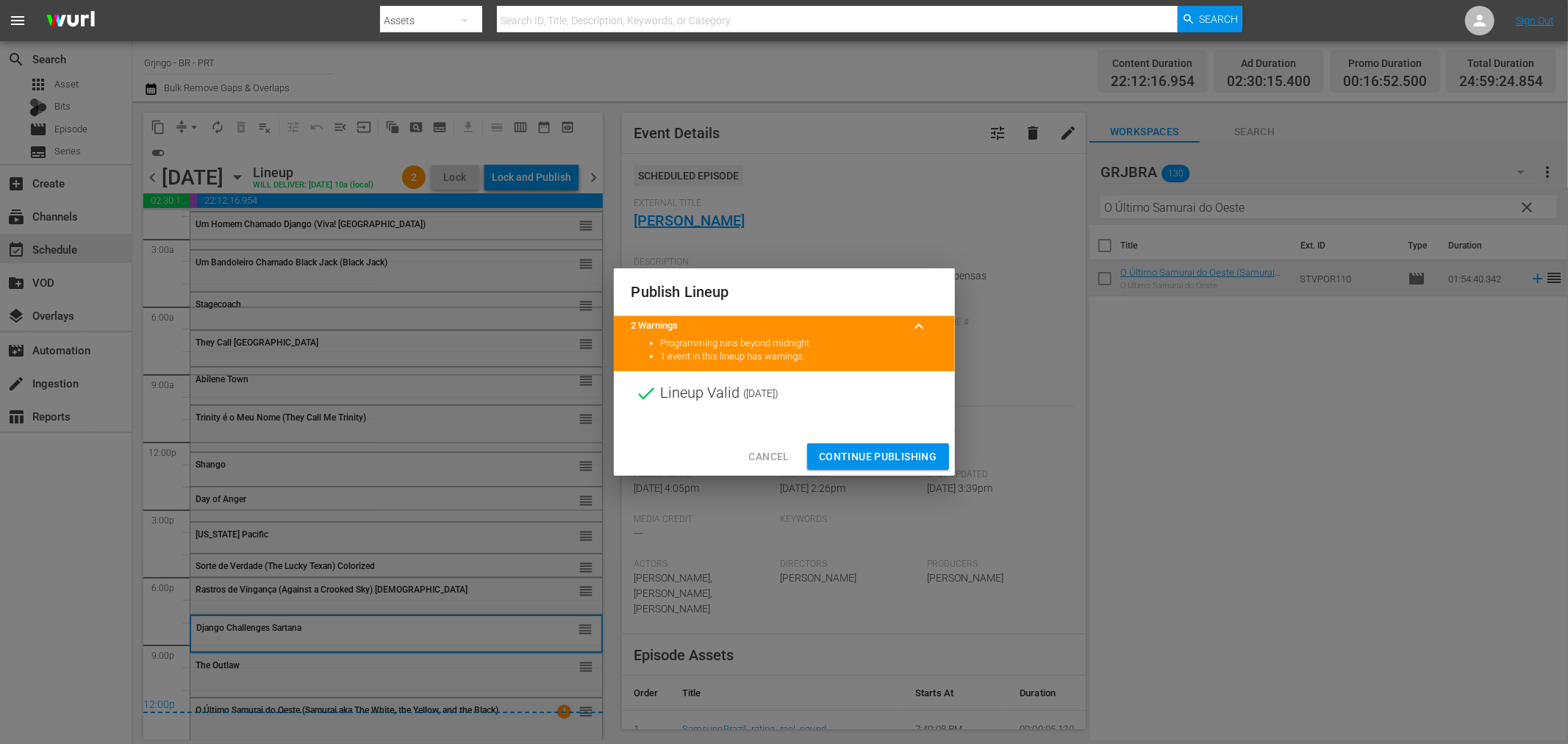
click at [830, 460] on span "Continue Publishing" at bounding box center [878, 457] width 118 height 18
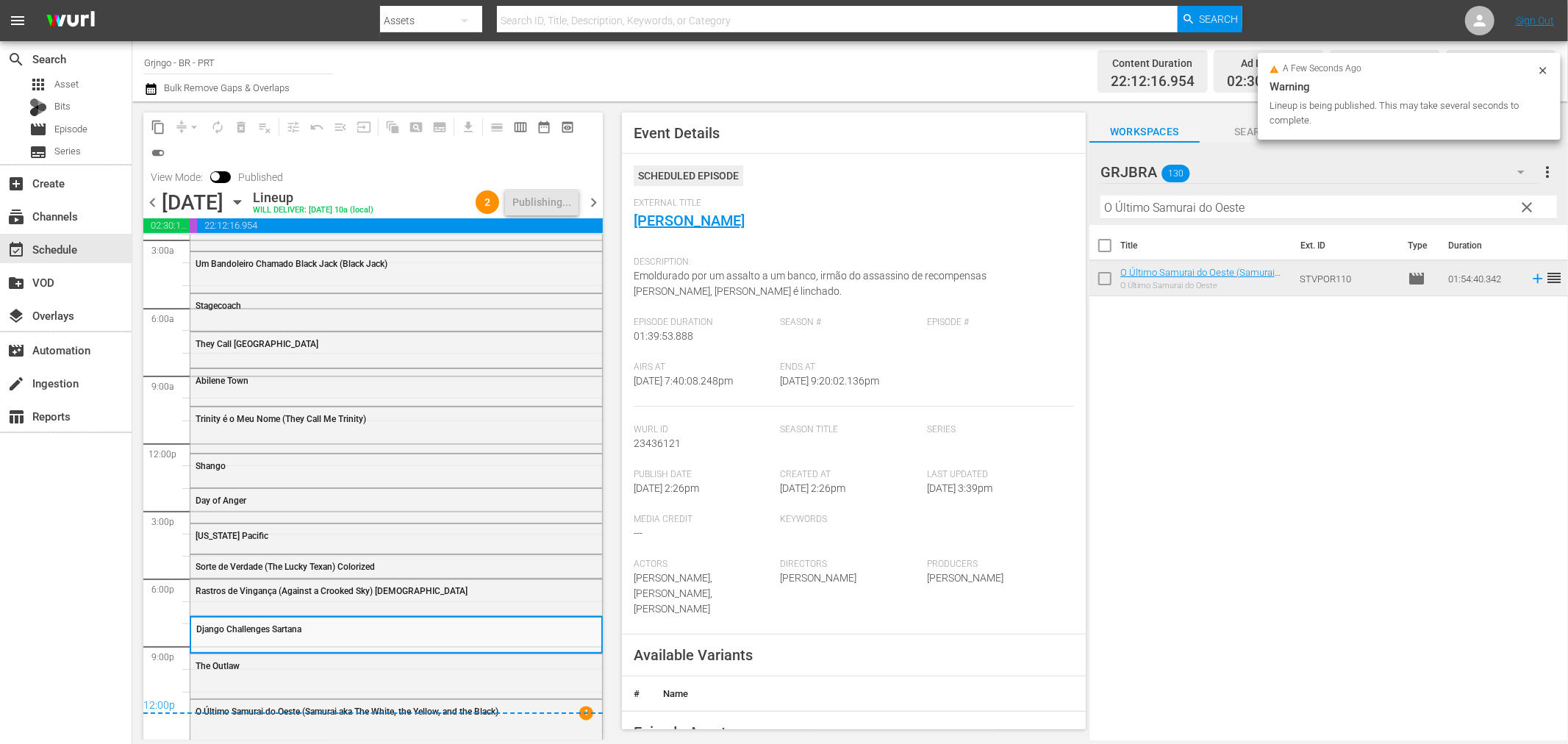
click at [593, 203] on span "chevron_right" at bounding box center [594, 202] width 18 height 18
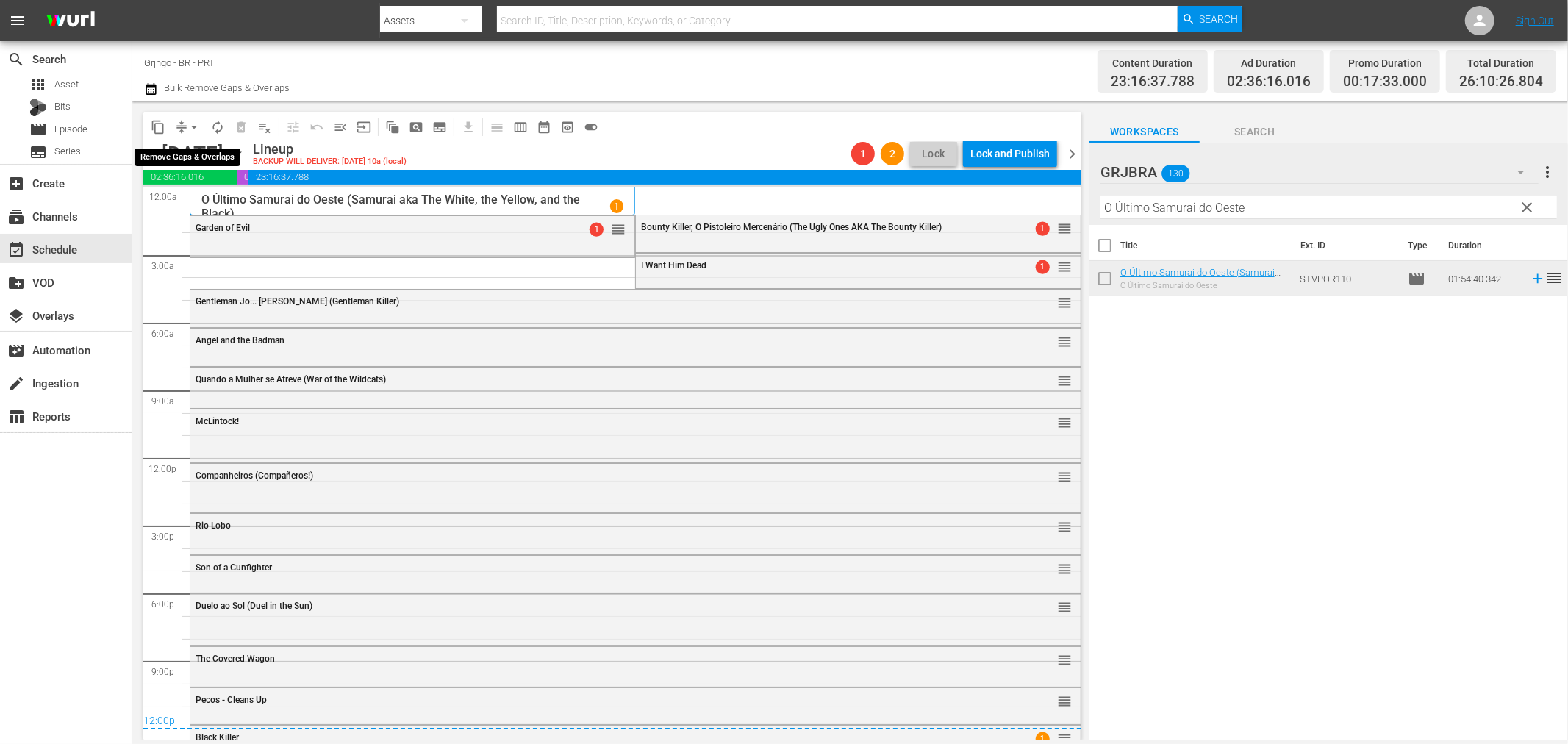
click at [196, 126] on span "arrow_drop_down" at bounding box center [194, 127] width 15 height 15
click at [451, 78] on div "Channel Title Grjngo - BR - PRT Bulk Remove Gaps & Overlaps" at bounding box center [529, 72] width 770 height 53
click at [150, 90] on icon "button" at bounding box center [150, 89] width 11 height 12
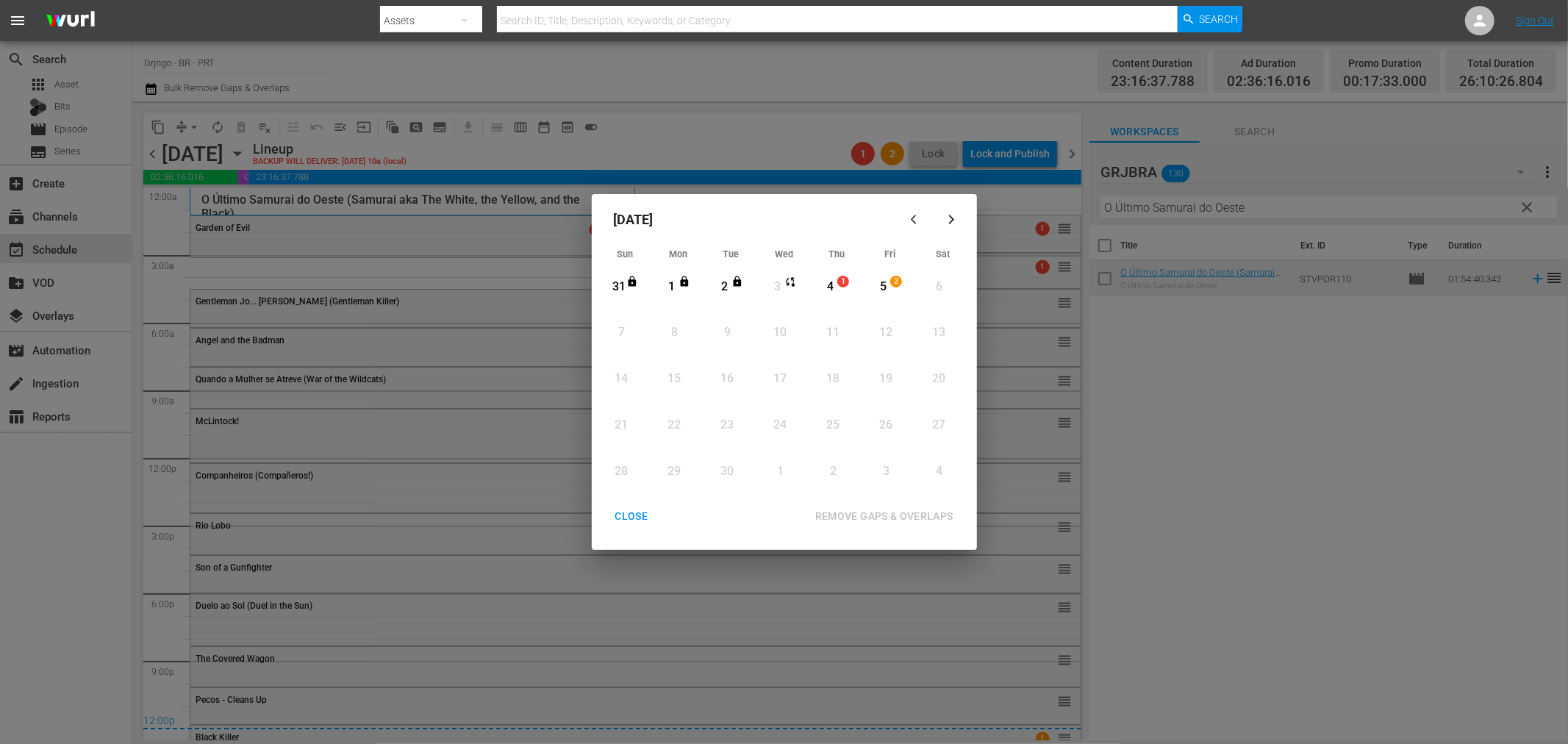
click at [825, 282] on div "4" at bounding box center [830, 287] width 18 height 17
click at [880, 279] on div "5" at bounding box center [883, 287] width 18 height 17
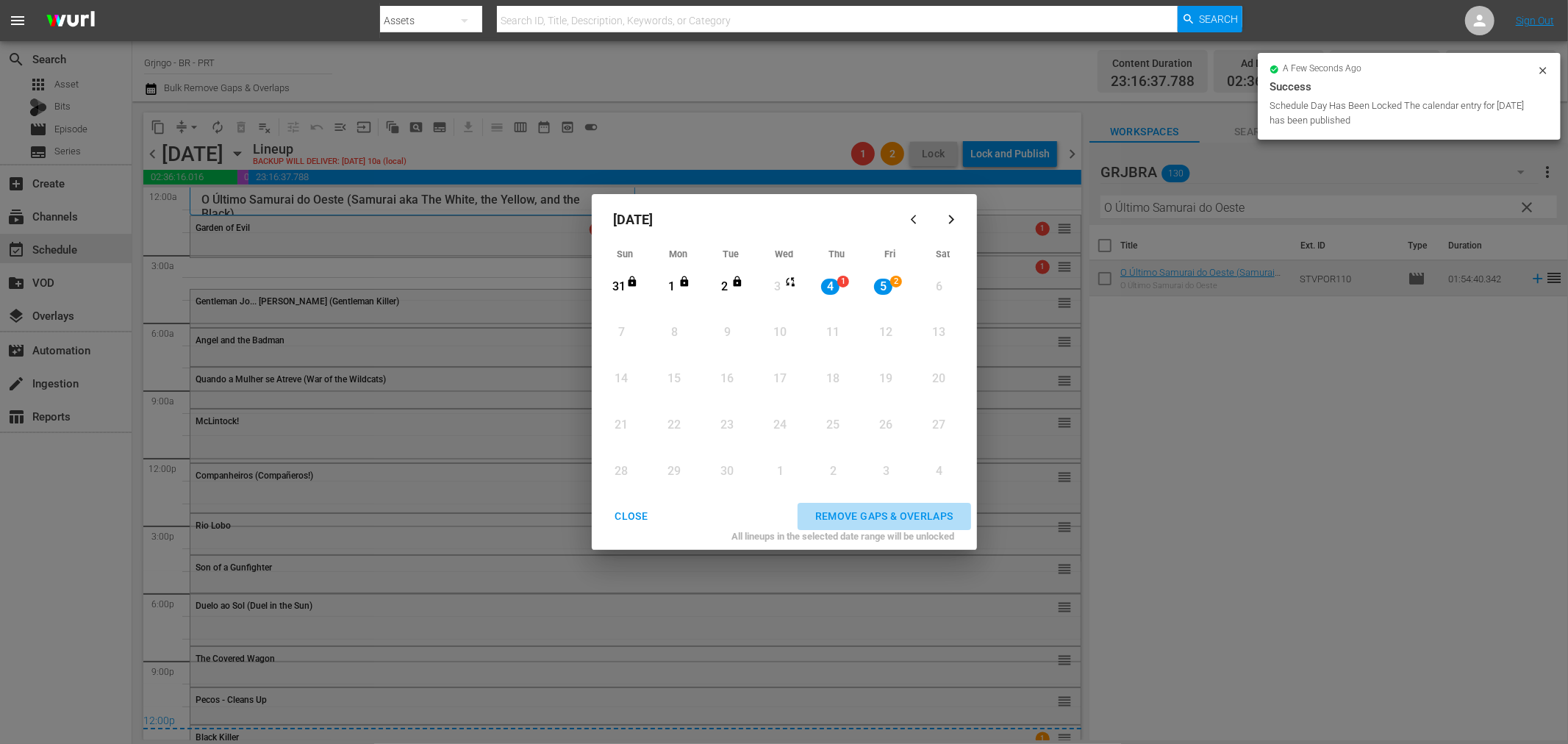
click at [858, 511] on div "REMOVE GAPS & OVERLAPS" at bounding box center [884, 516] width 162 height 18
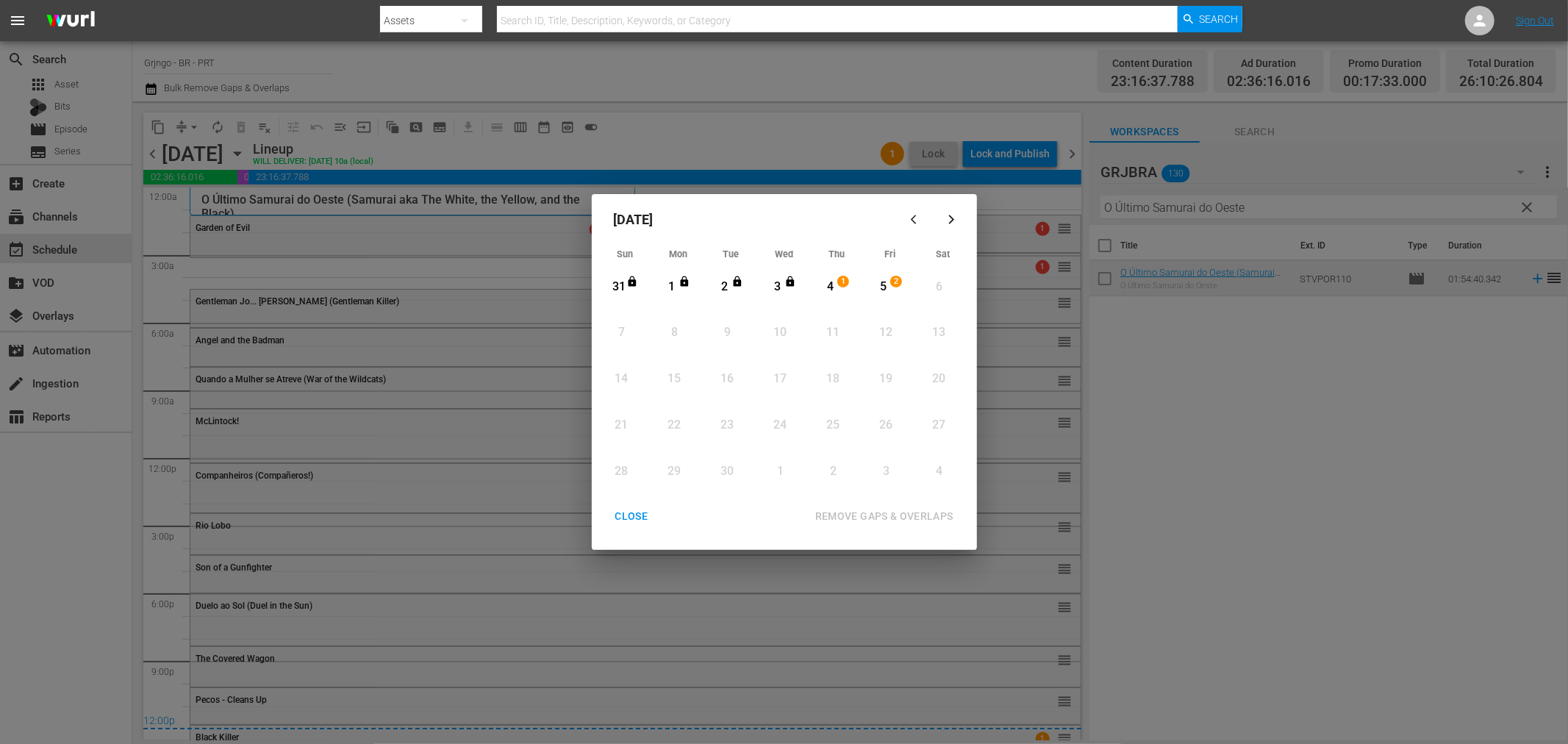
click at [631, 517] on div "CLOSE" at bounding box center [631, 516] width 57 height 18
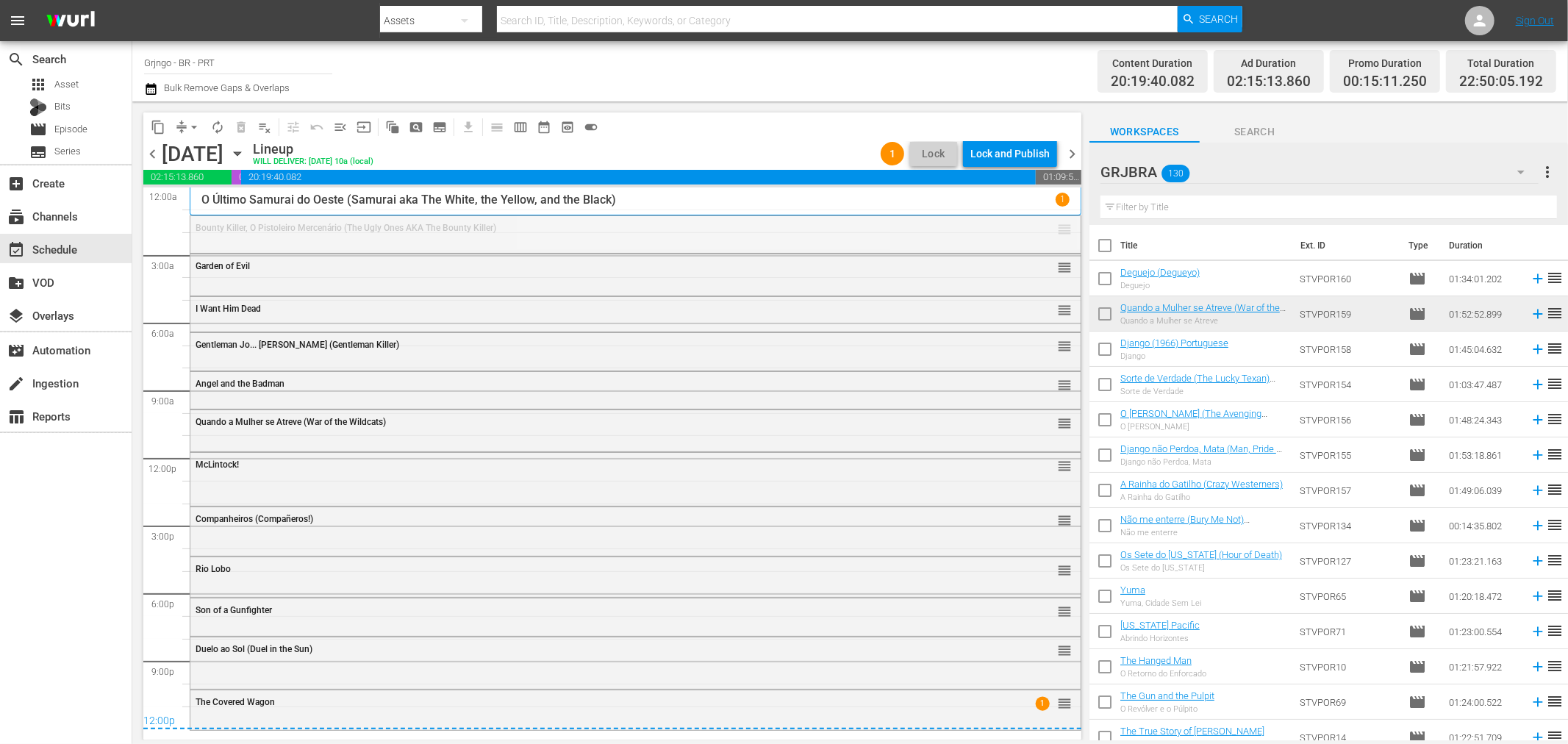
drag, startPoint x: 1056, startPoint y: 228, endPoint x: 1046, endPoint y: 266, distance: 39.3
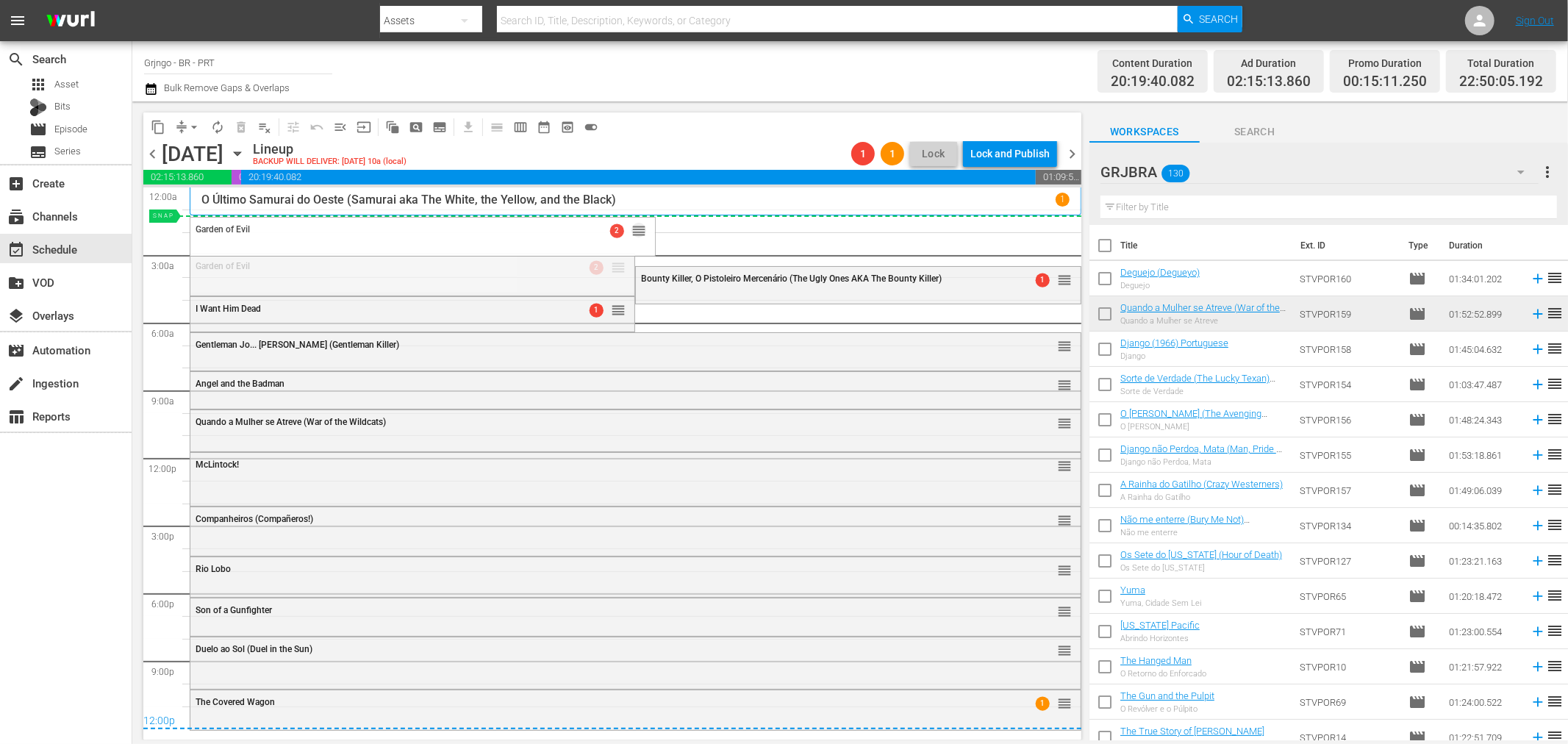
drag, startPoint x: 606, startPoint y: 266, endPoint x: 592, endPoint y: 215, distance: 52.9
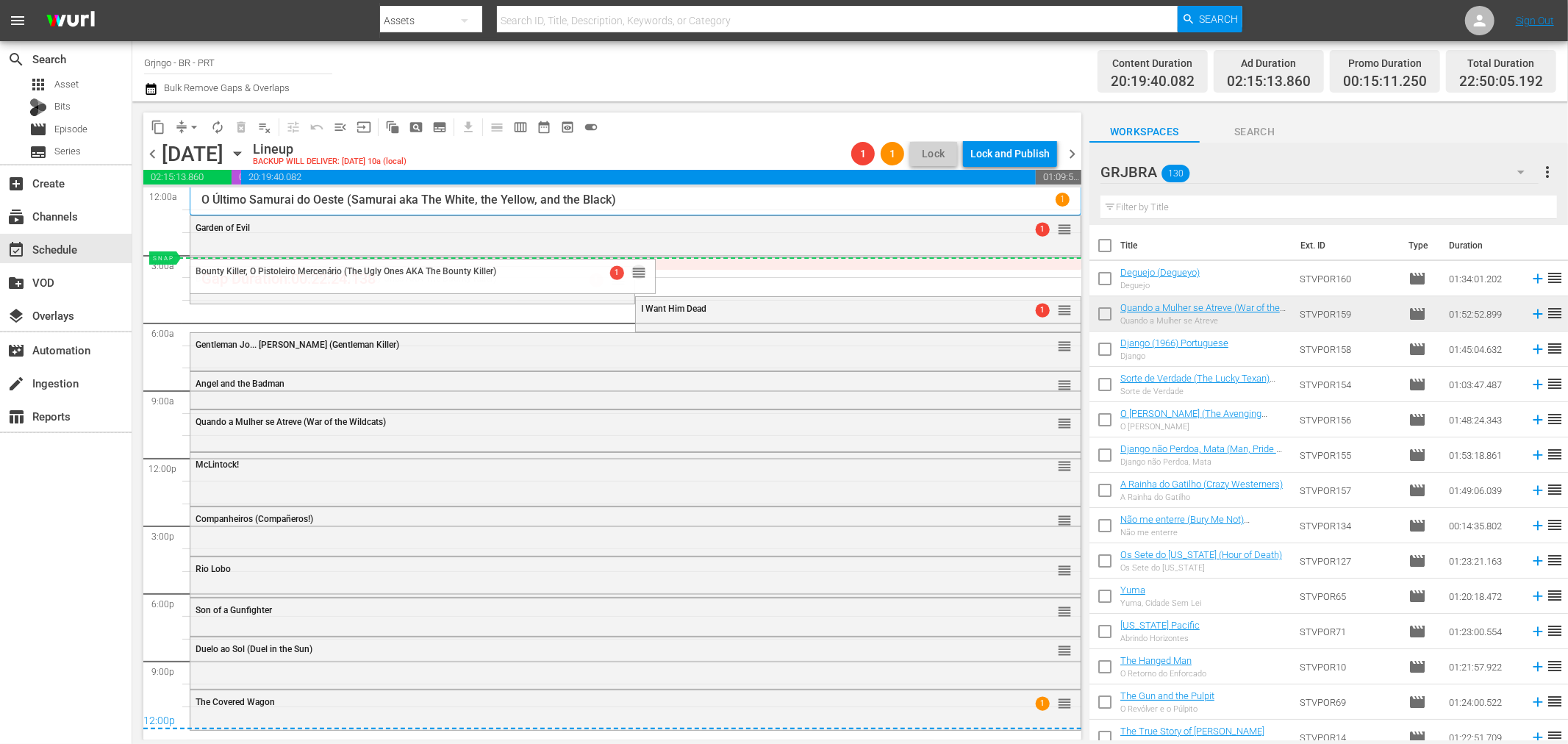
drag, startPoint x: 615, startPoint y: 275, endPoint x: 615, endPoint y: 257, distance: 18.0
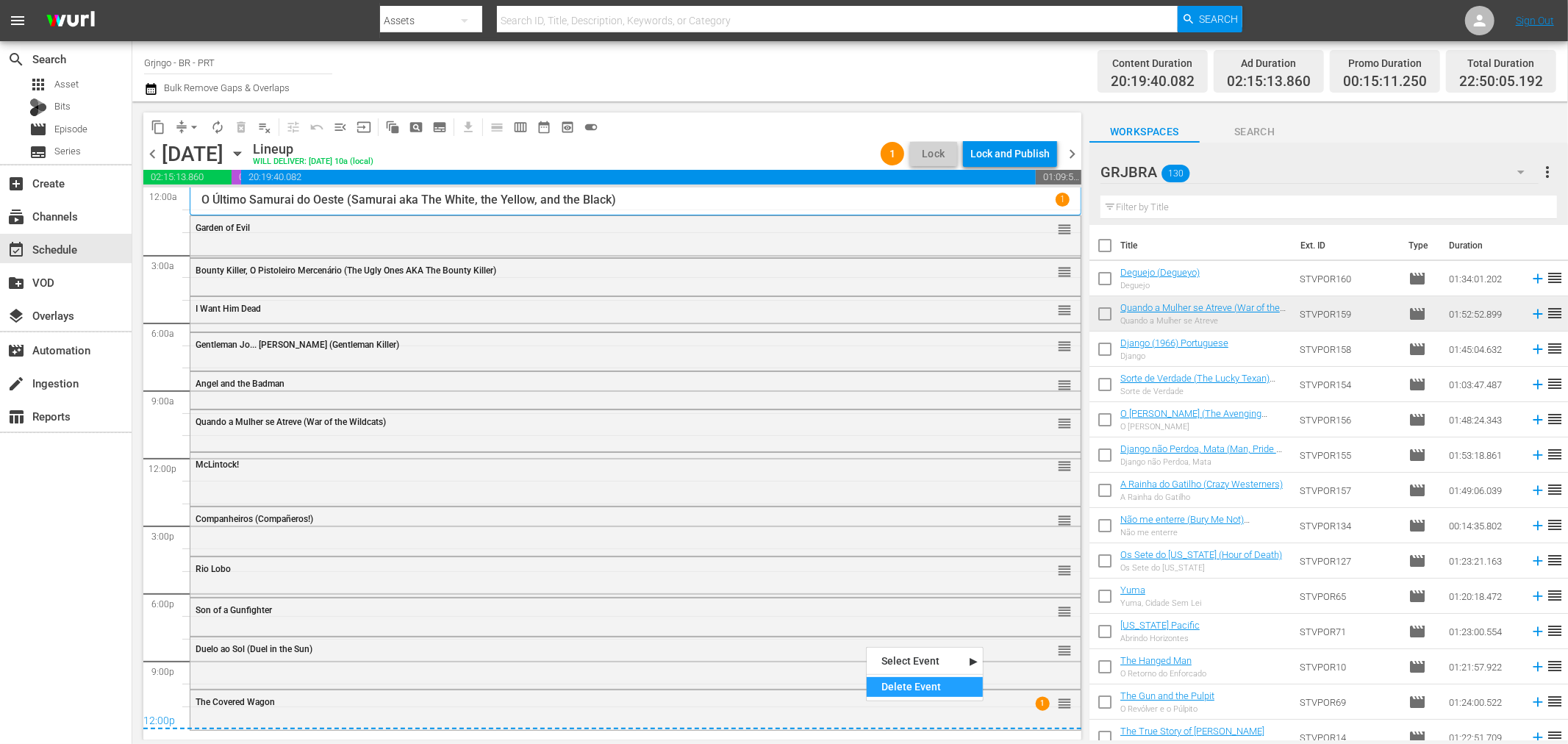
click at [914, 689] on div "Delete Event" at bounding box center [924, 687] width 116 height 20
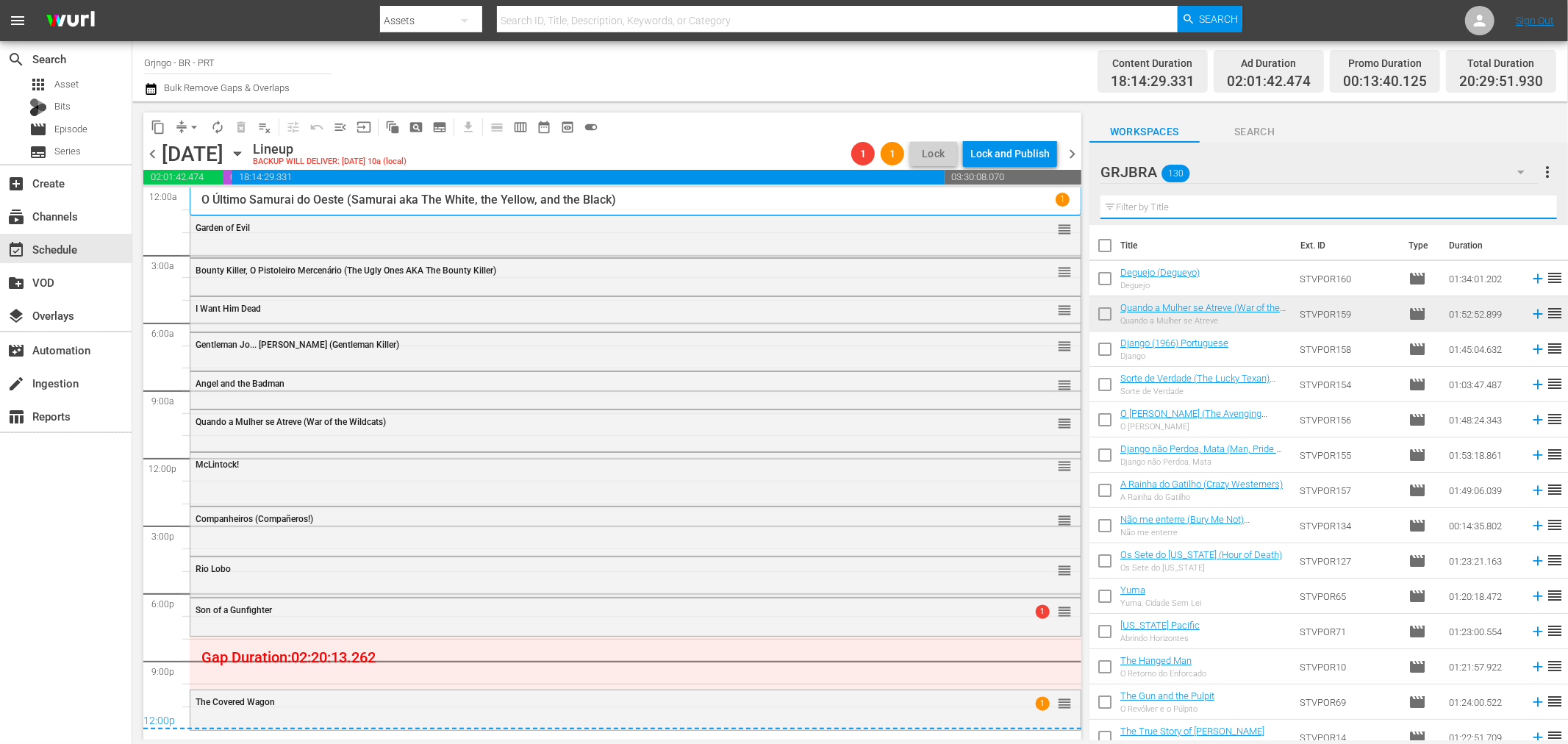
click at [1215, 196] on input "text" at bounding box center [1329, 207] width 456 height 24
paste input "The Revengers"
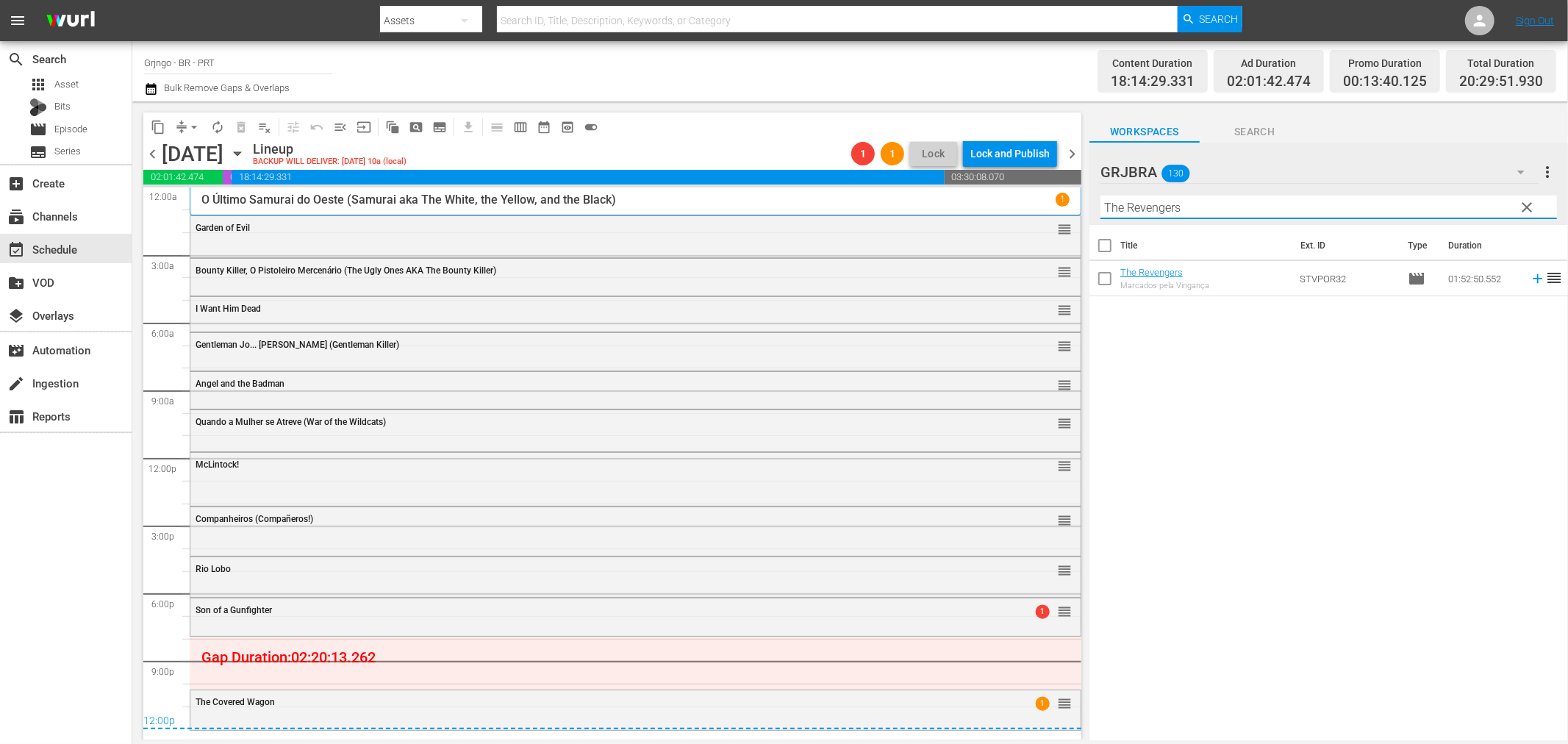
type input "The Revengers"
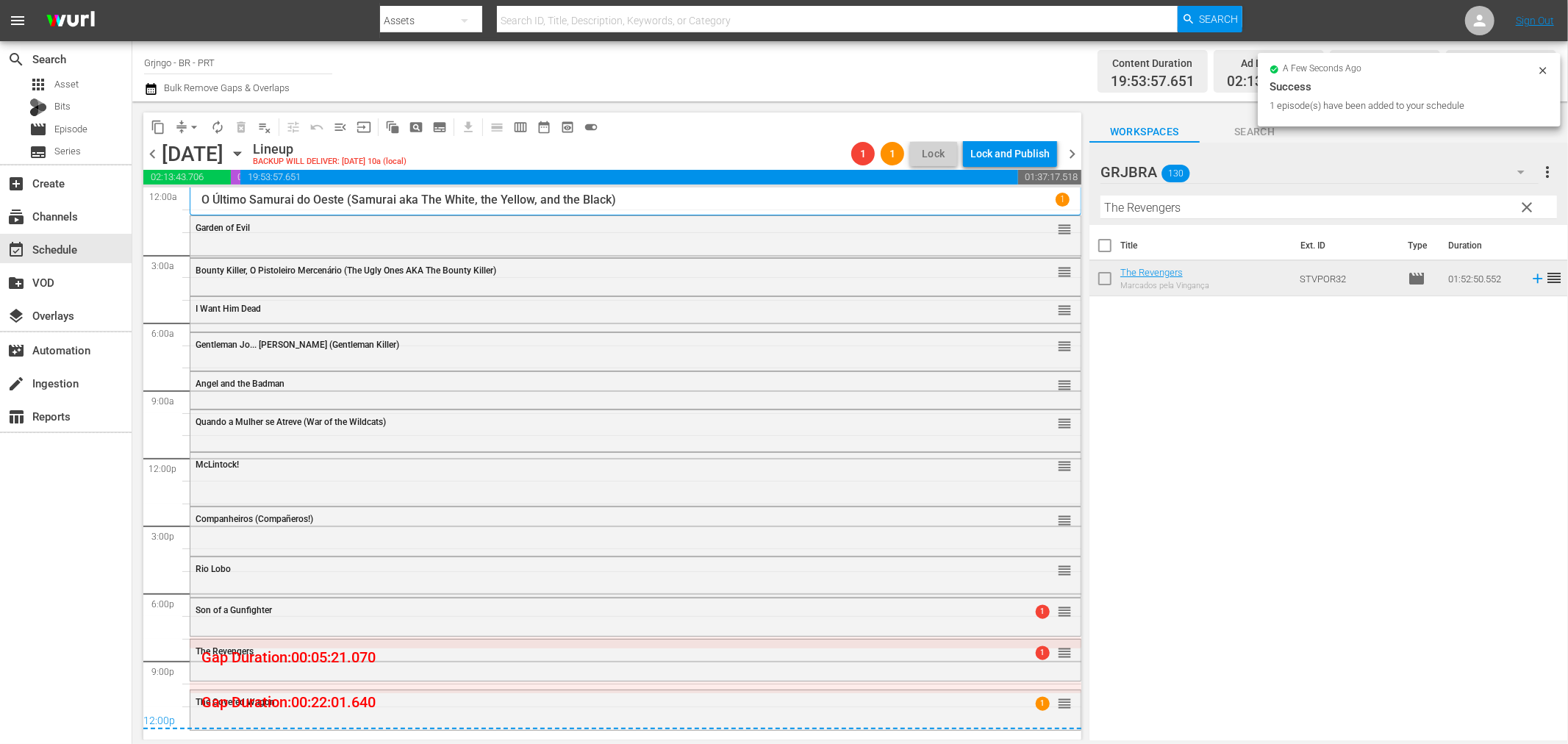
click at [147, 92] on icon "button" at bounding box center [150, 88] width 14 height 17
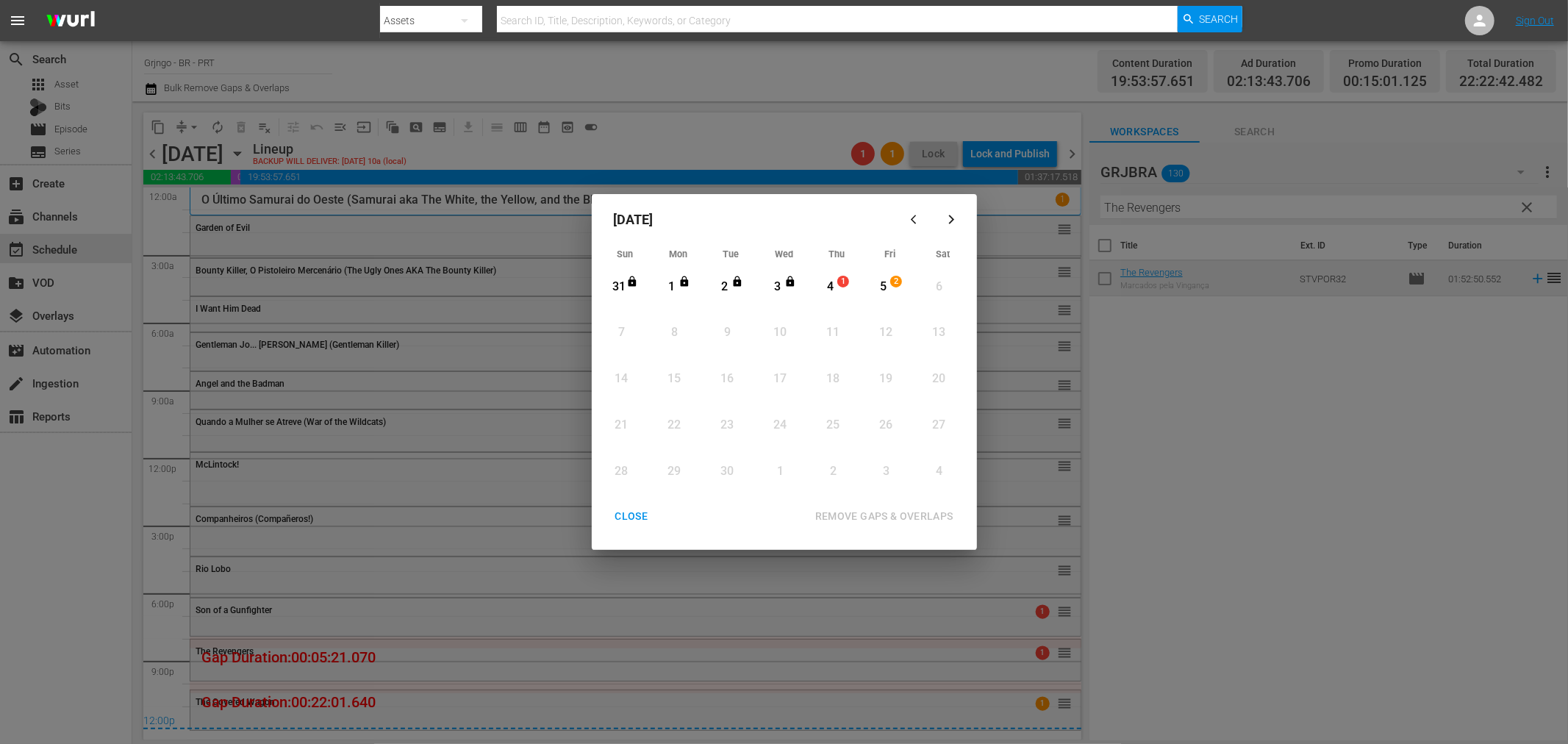
click at [831, 289] on div "4" at bounding box center [830, 287] width 18 height 17
click at [886, 284] on div "5" at bounding box center [883, 287] width 18 height 17
click at [861, 511] on div "REMOVE GAPS & OVERLAPS" at bounding box center [884, 516] width 162 height 18
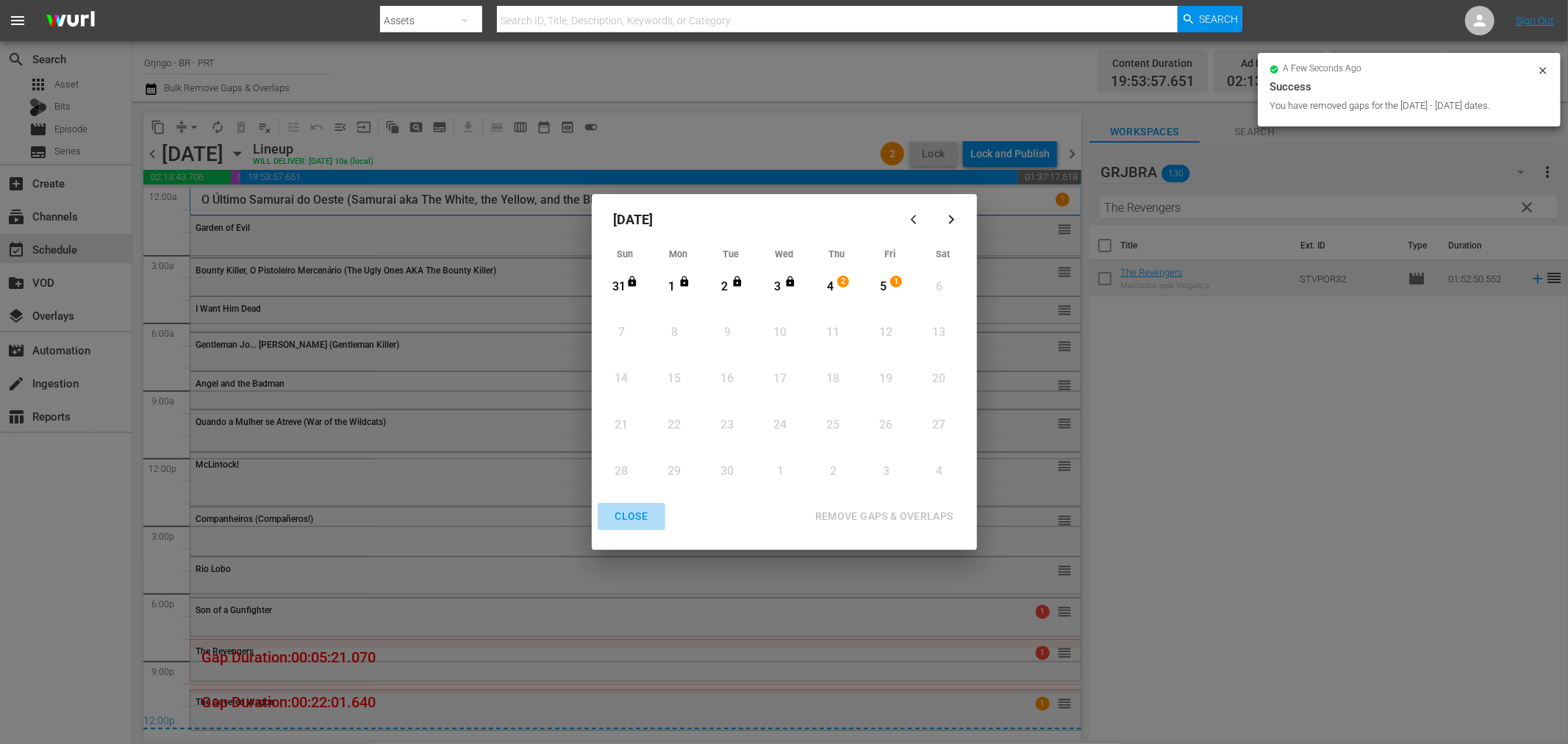
click at [638, 517] on div "CLOSE" at bounding box center [631, 516] width 57 height 18
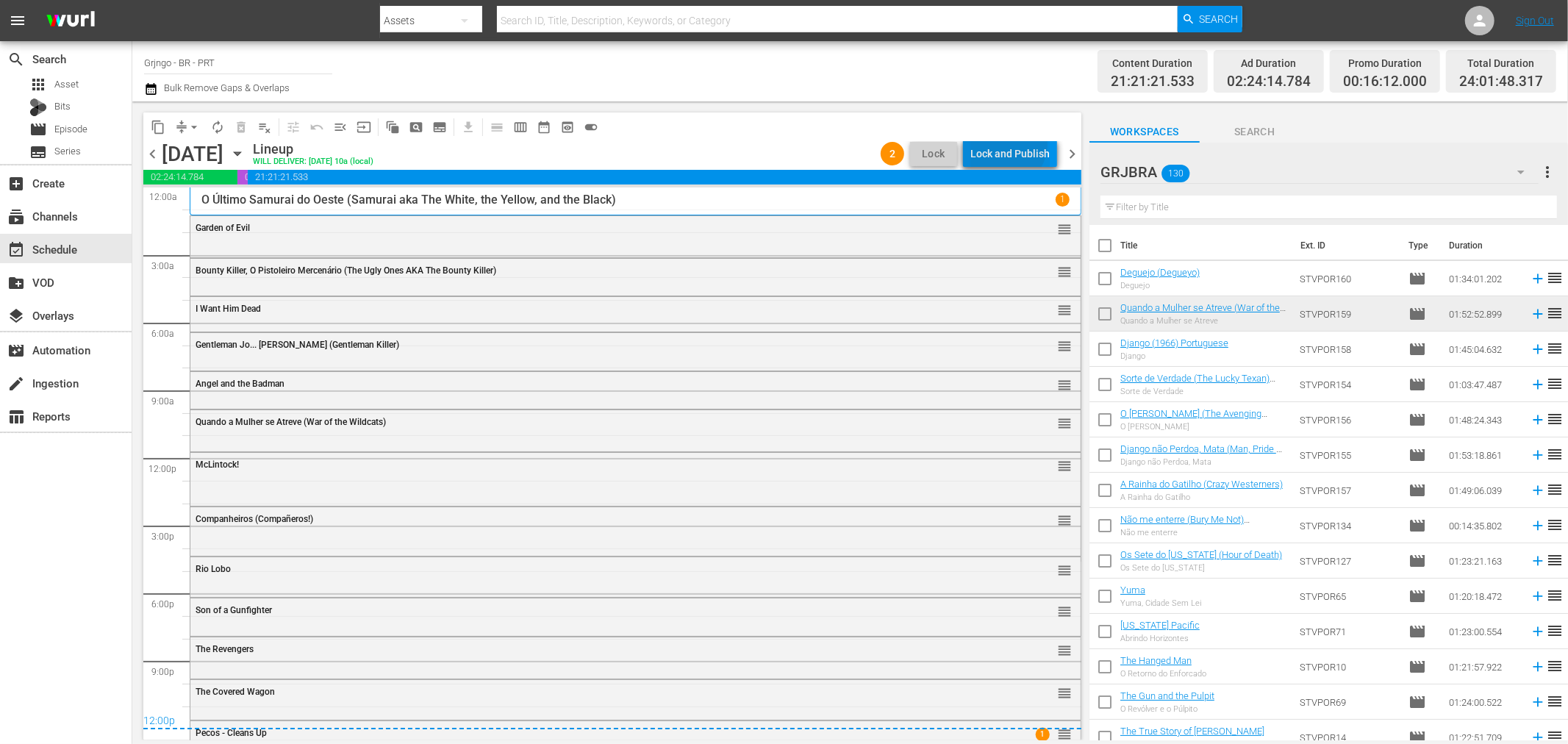
click at [1011, 144] on div "Lock and Publish" at bounding box center [1010, 154] width 80 height 26
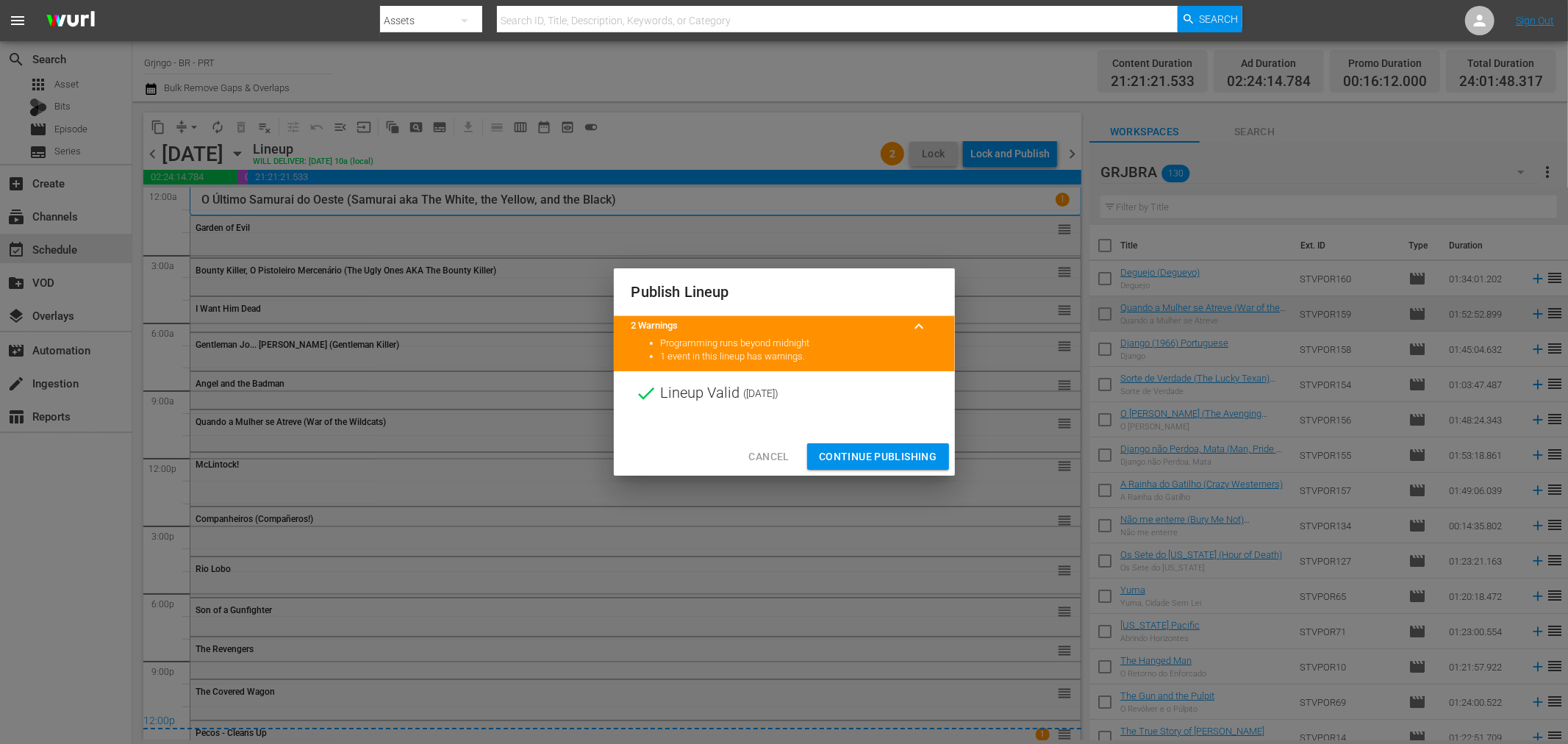
drag, startPoint x: 853, startPoint y: 449, endPoint x: 863, endPoint y: 441, distance: 12.8
click at [853, 449] on span "Continue Publishing" at bounding box center [878, 457] width 118 height 18
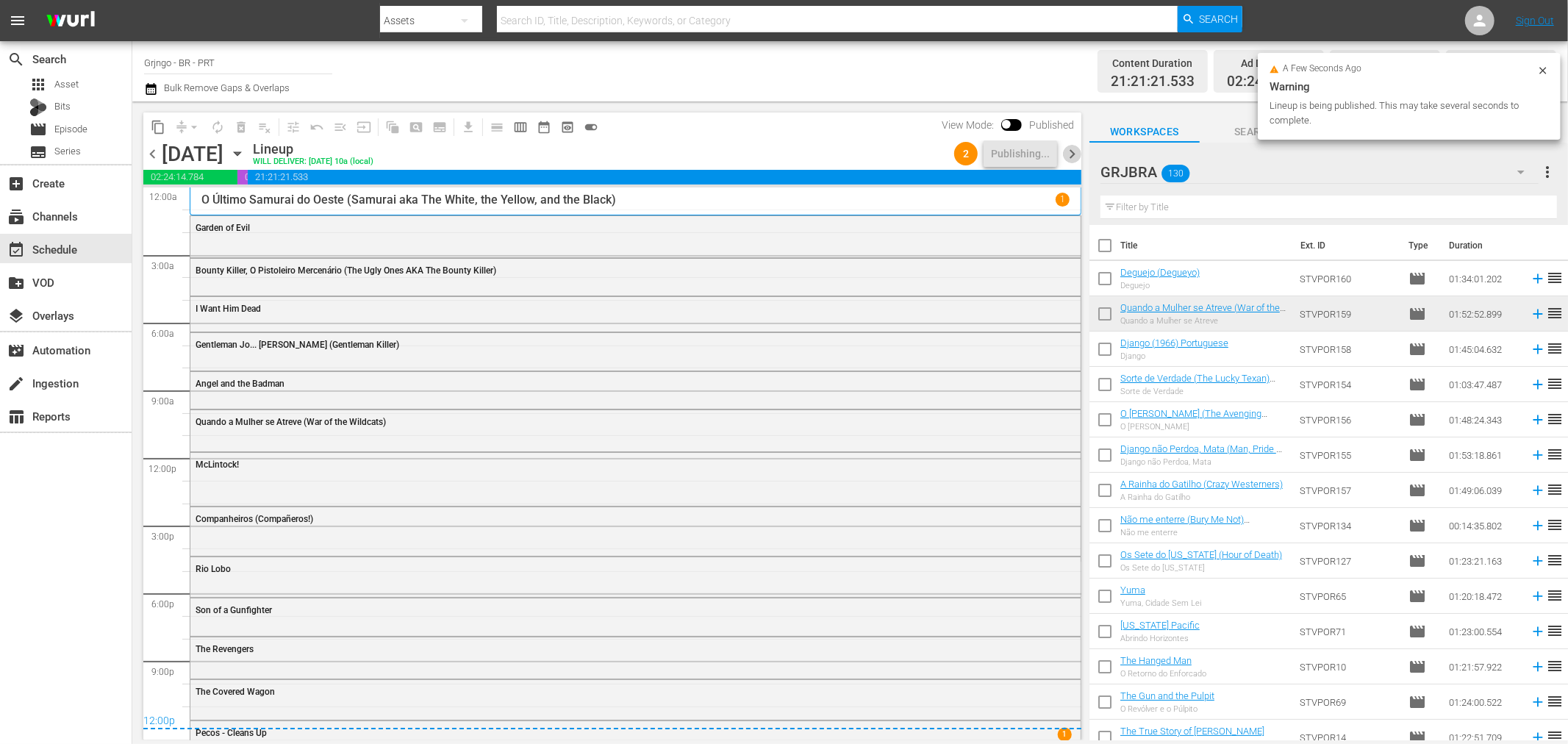
click at [1064, 156] on span "chevron_right" at bounding box center [1072, 154] width 18 height 18
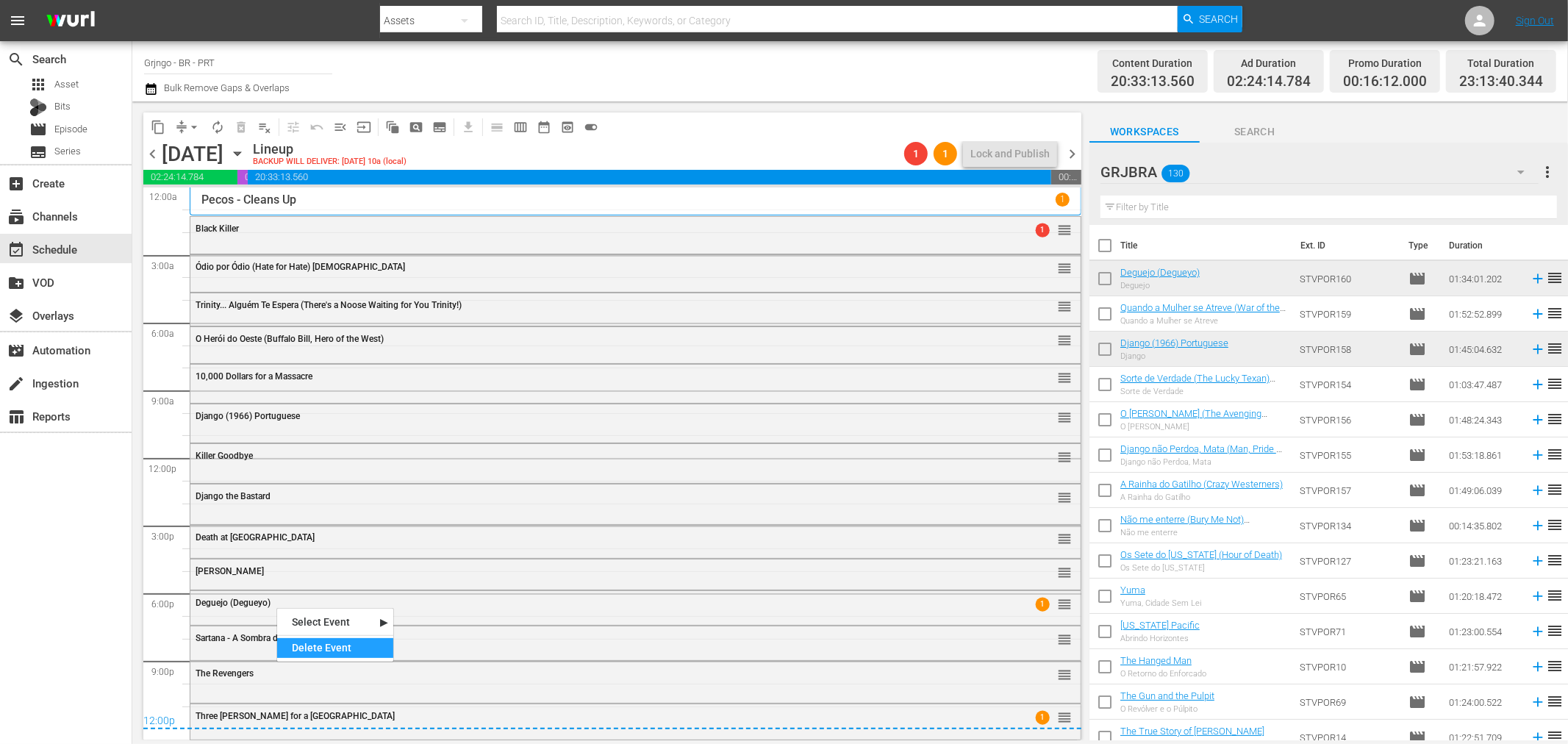
click at [321, 645] on div "Delete Event" at bounding box center [335, 648] width 116 height 20
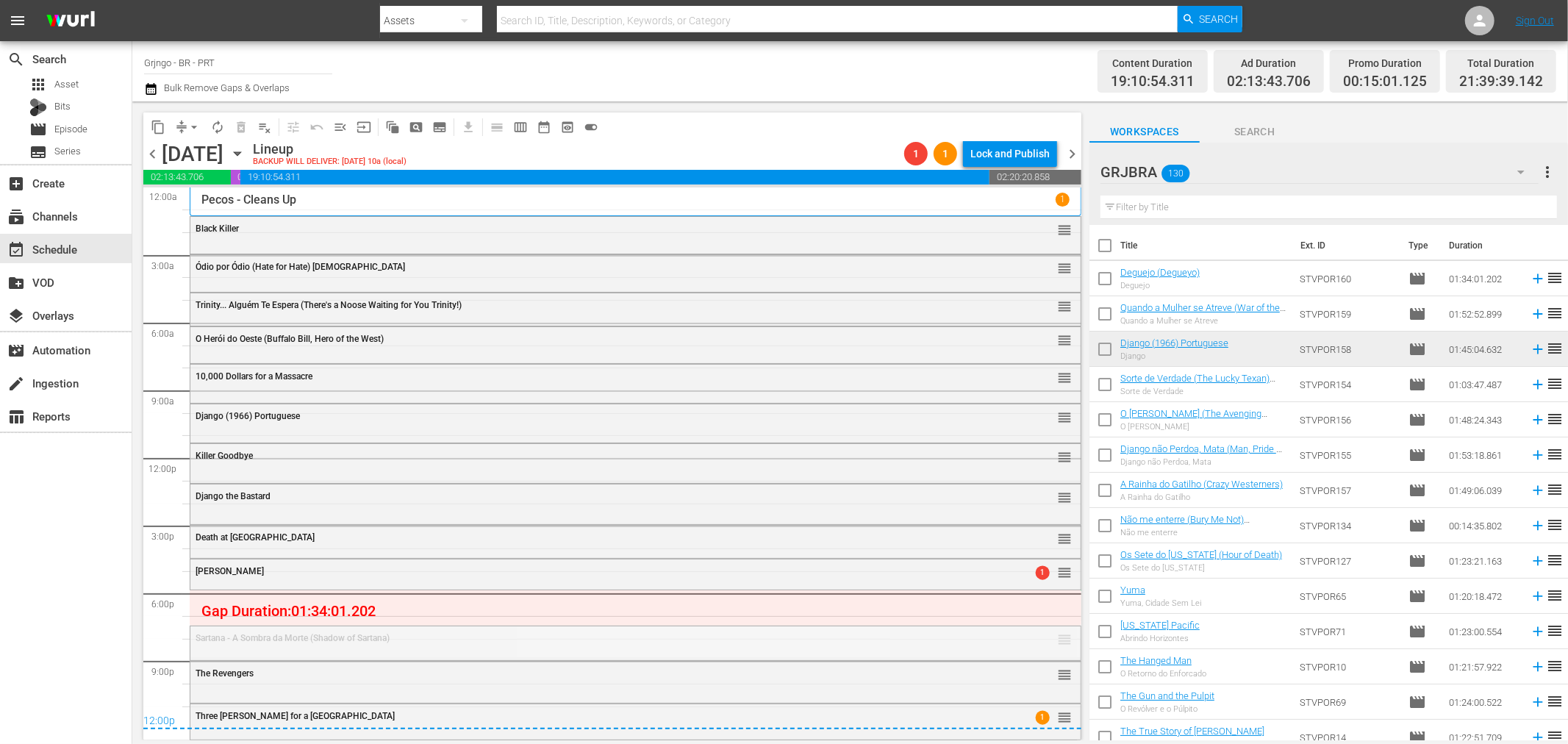
drag, startPoint x: 1053, startPoint y: 640, endPoint x: 1053, endPoint y: 589, distance: 51.0
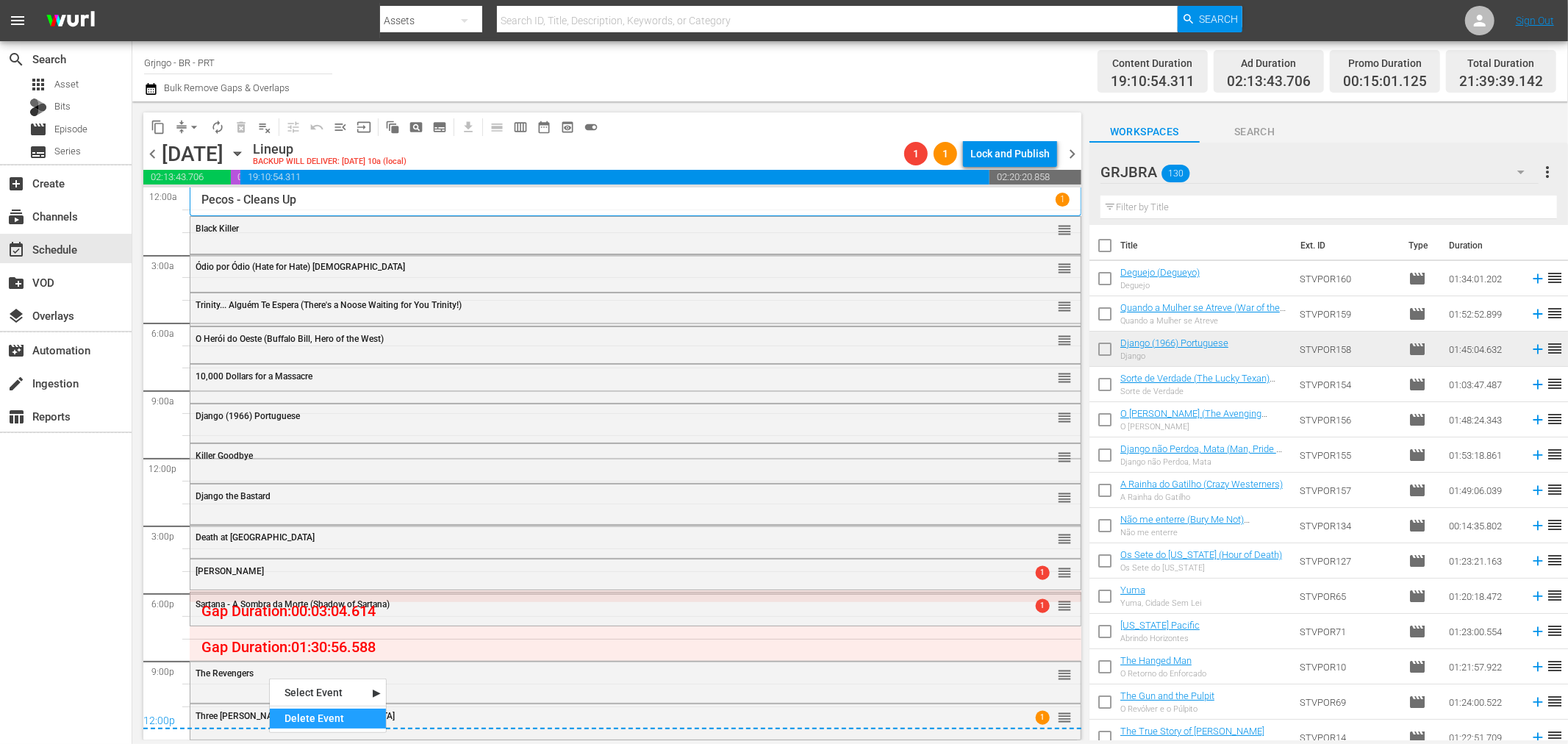
click at [305, 714] on div "Delete Event" at bounding box center [327, 719] width 116 height 20
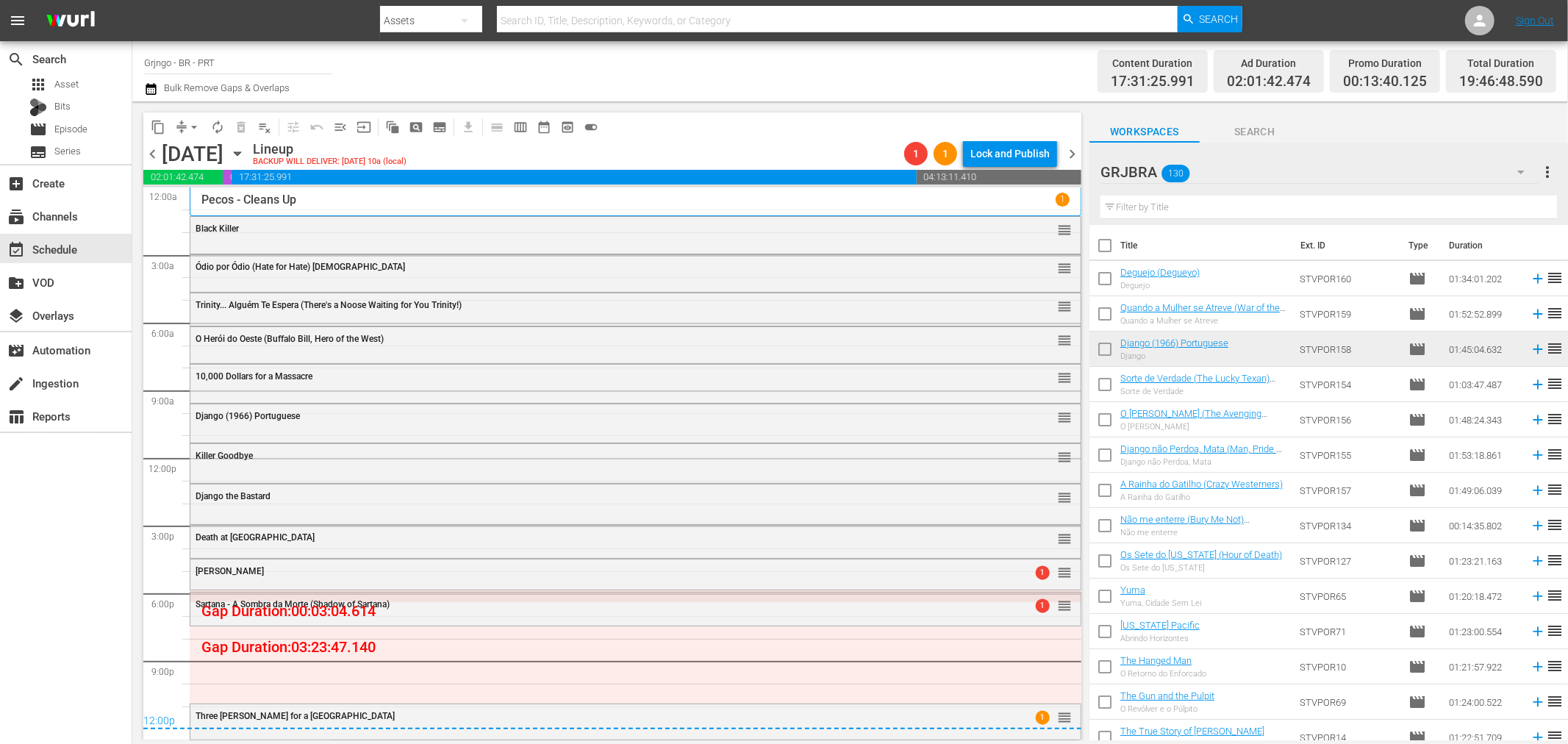
click at [1244, 202] on input "text" at bounding box center [1329, 207] width 456 height 24
paste input "Duelo ao Sol (Duel in the Sun)"
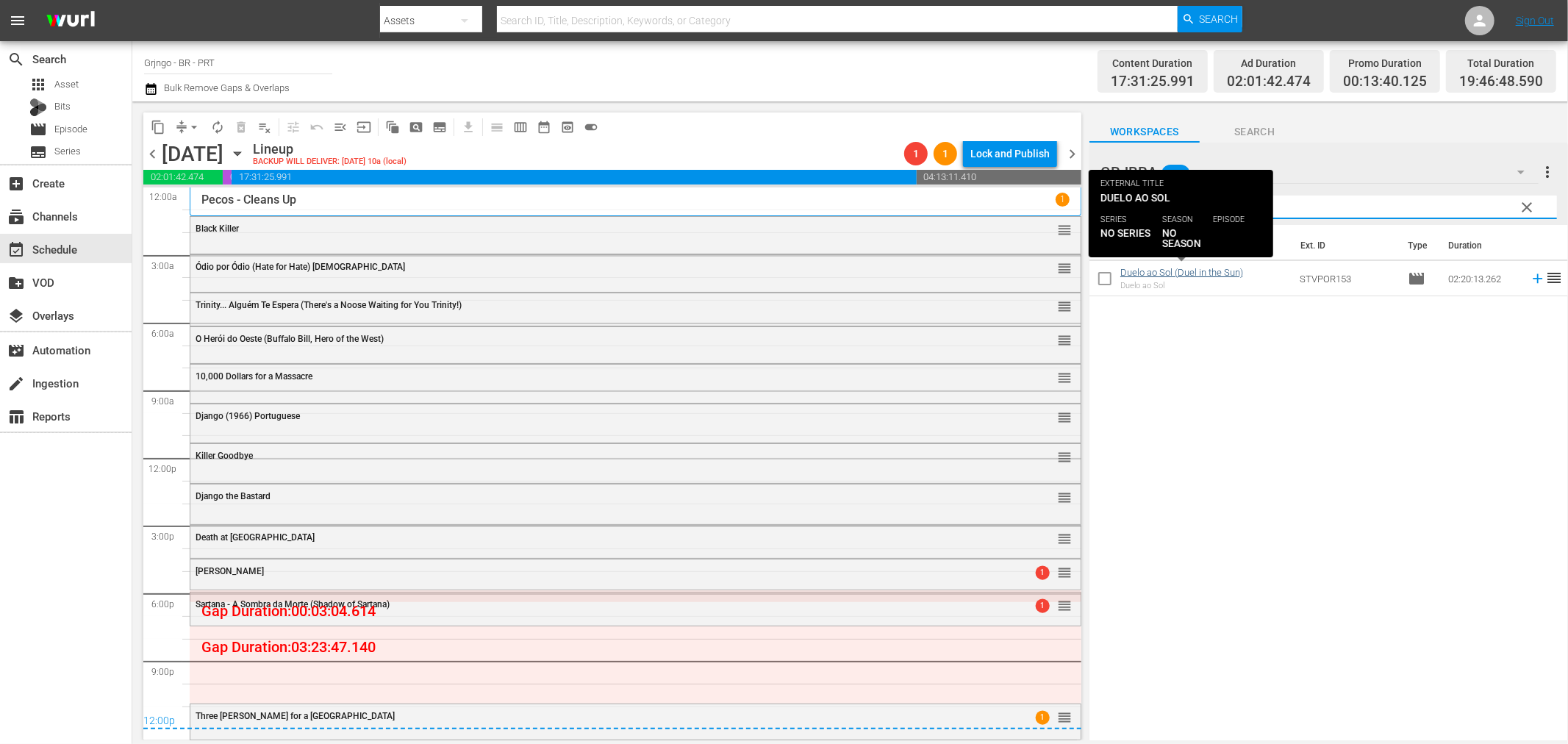
type input "Duelo ao Sol (Duel in the Sun)"
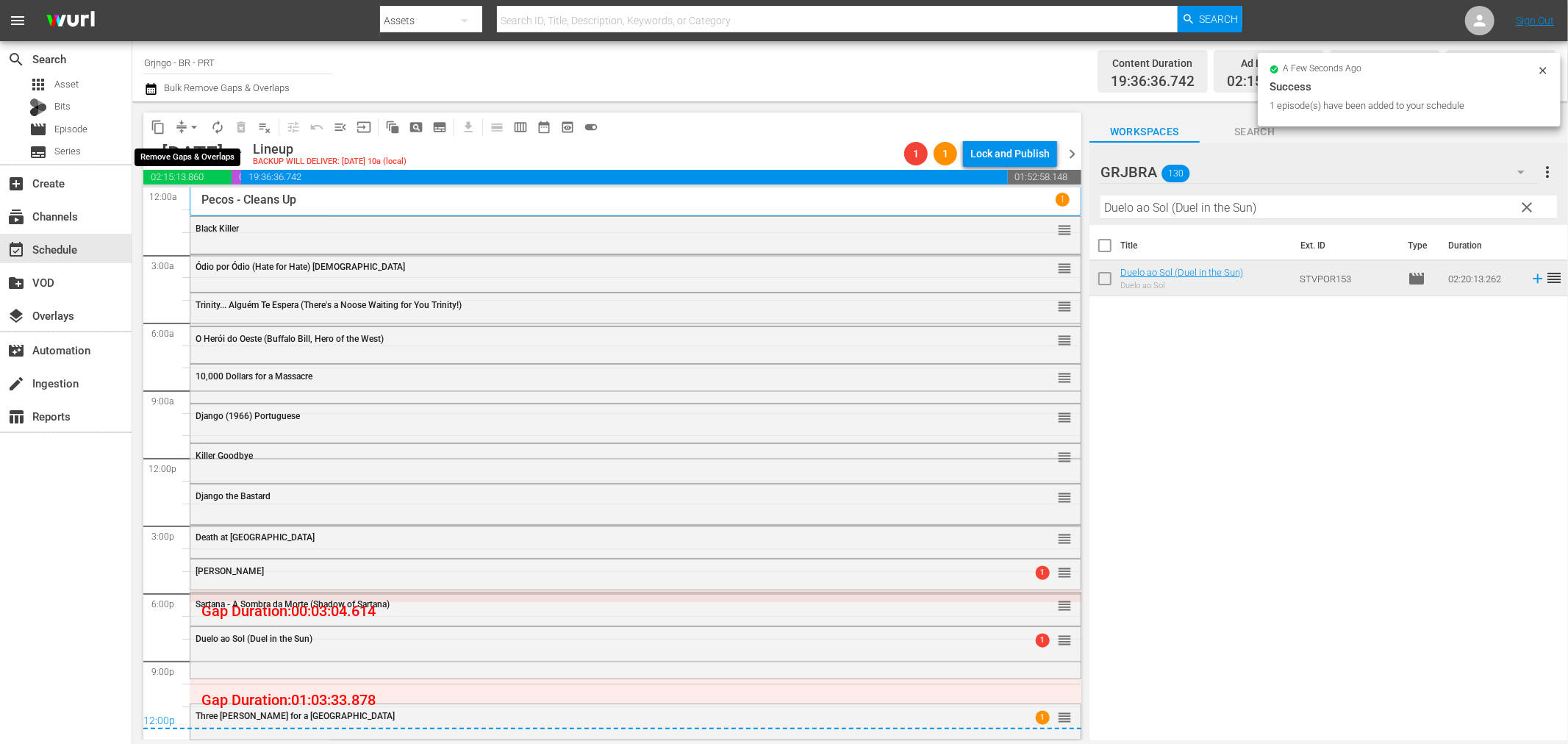
click at [192, 120] on span "arrow_drop_down" at bounding box center [194, 127] width 15 height 15
click at [197, 206] on li "Align to End of Previous Day" at bounding box center [195, 205] width 155 height 25
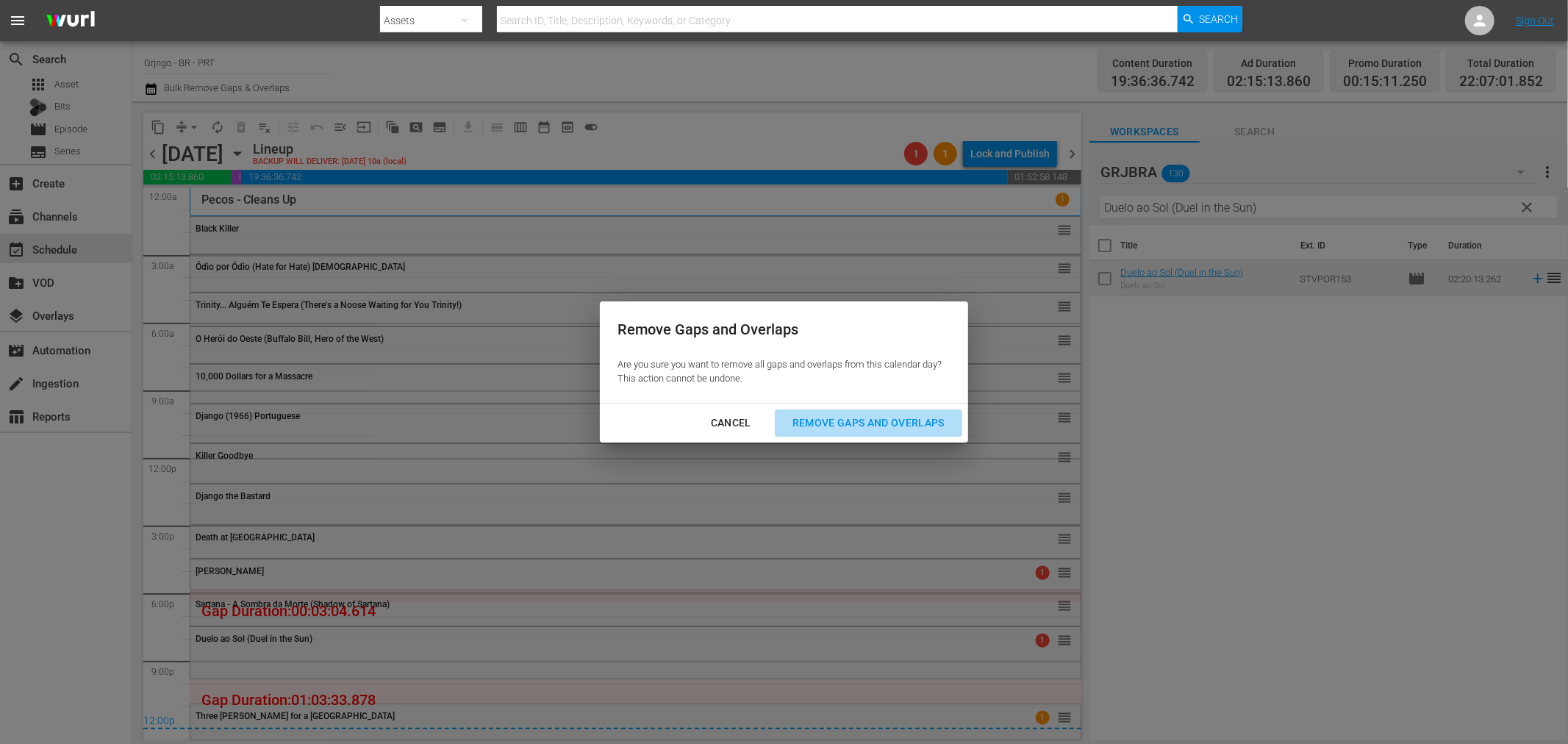
click at [900, 427] on div "Remove Gaps and Overlaps" at bounding box center [869, 423] width 176 height 18
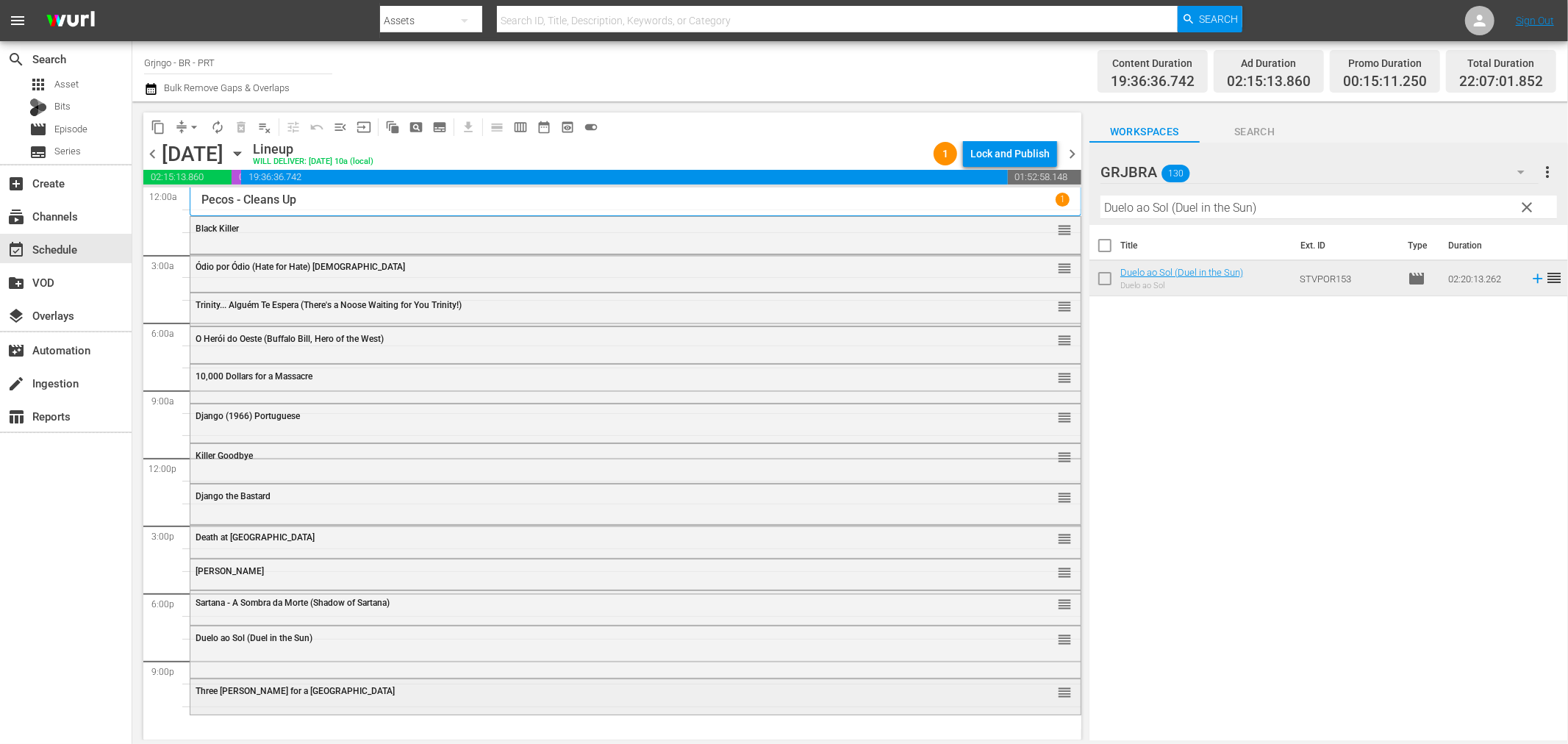
click at [256, 701] on div "Three Graves for a Winchester reorder" at bounding box center [636, 691] width 890 height 25
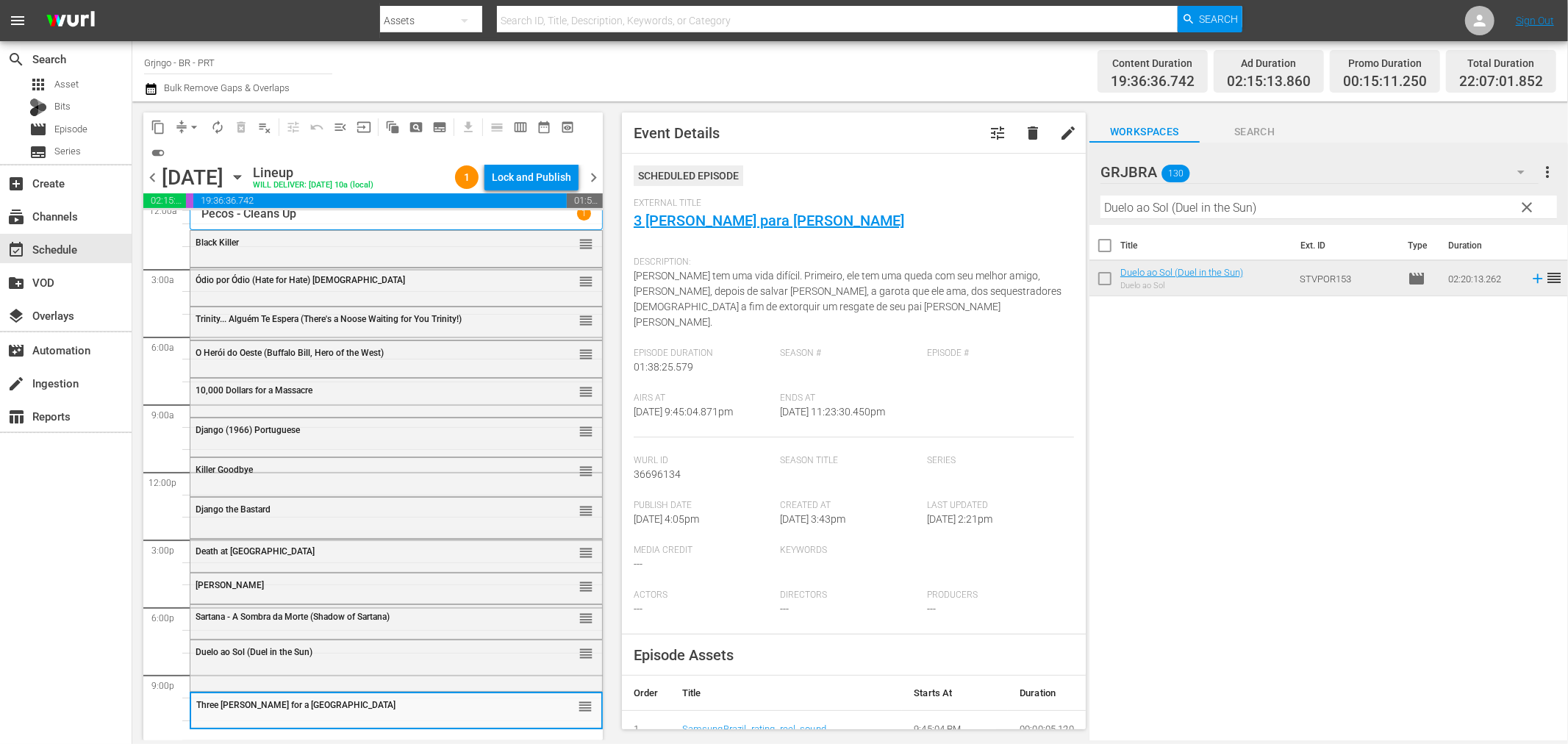
scroll to position [11, 0]
click at [1524, 205] on span "clear" at bounding box center [1527, 206] width 17 height 17
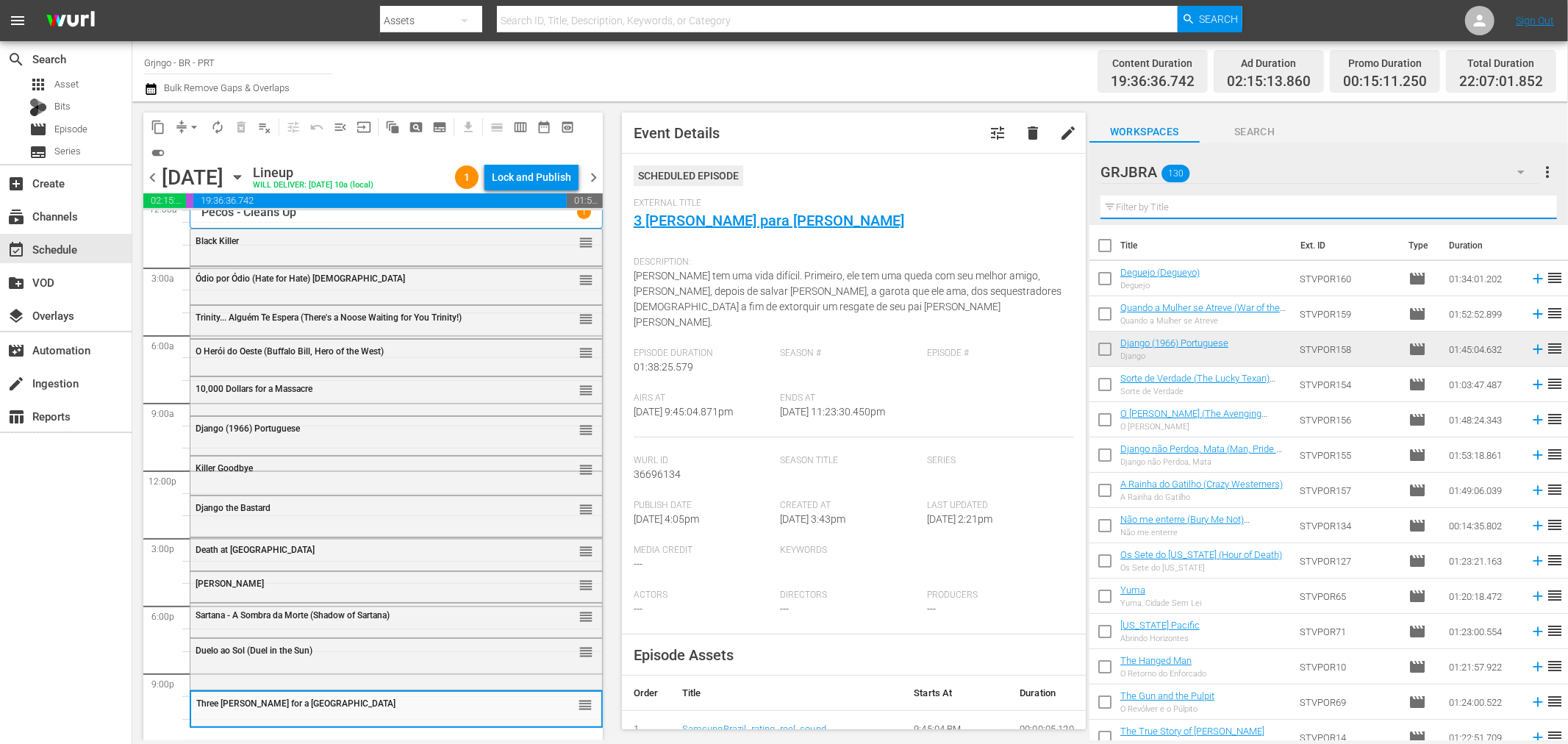
click at [1125, 206] on input "text" at bounding box center [1329, 207] width 456 height 24
paste input "[US_STATE] Colt Returns"
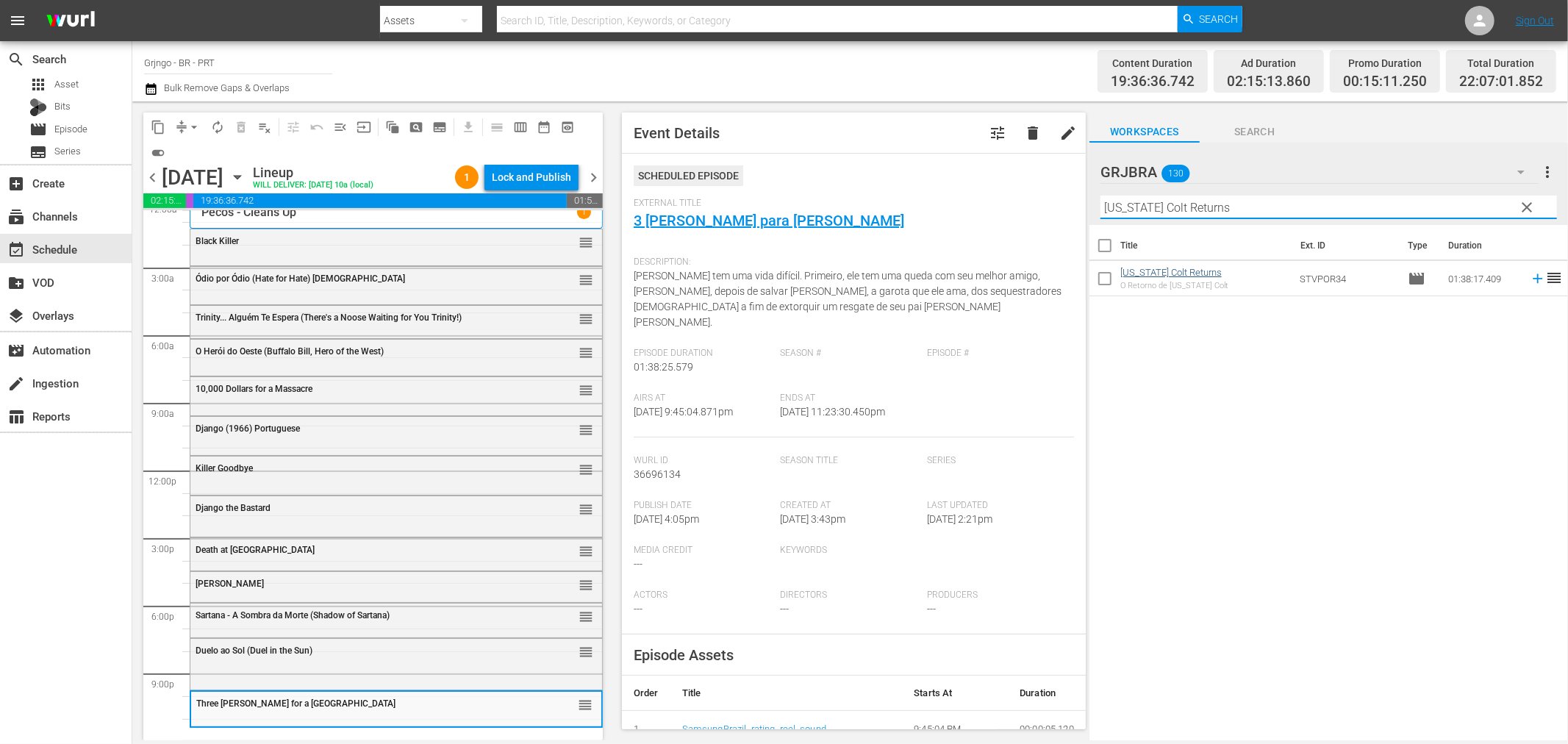
type input "[US_STATE] Colt Returns"
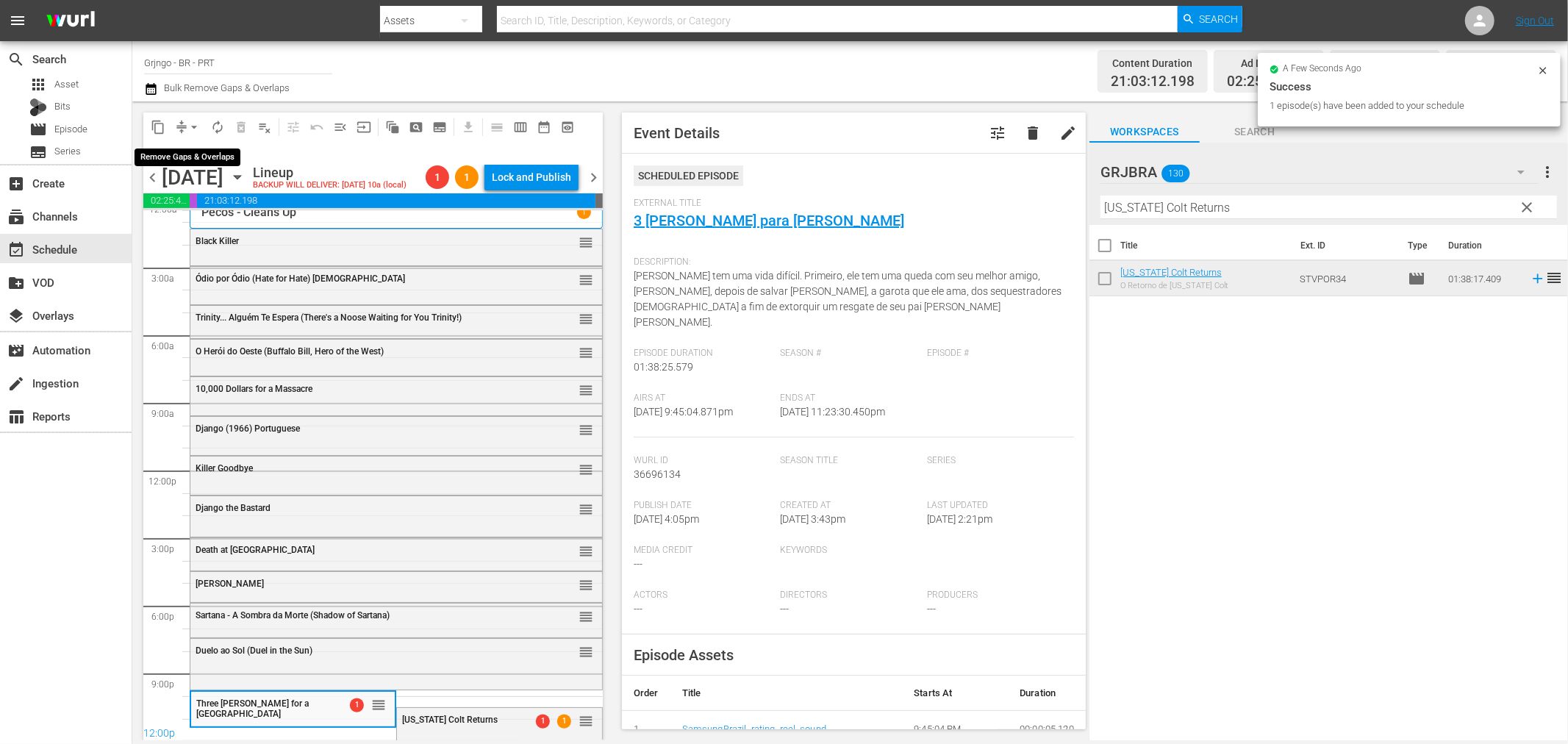
click at [194, 129] on span "arrow_drop_down" at bounding box center [194, 127] width 15 height 15
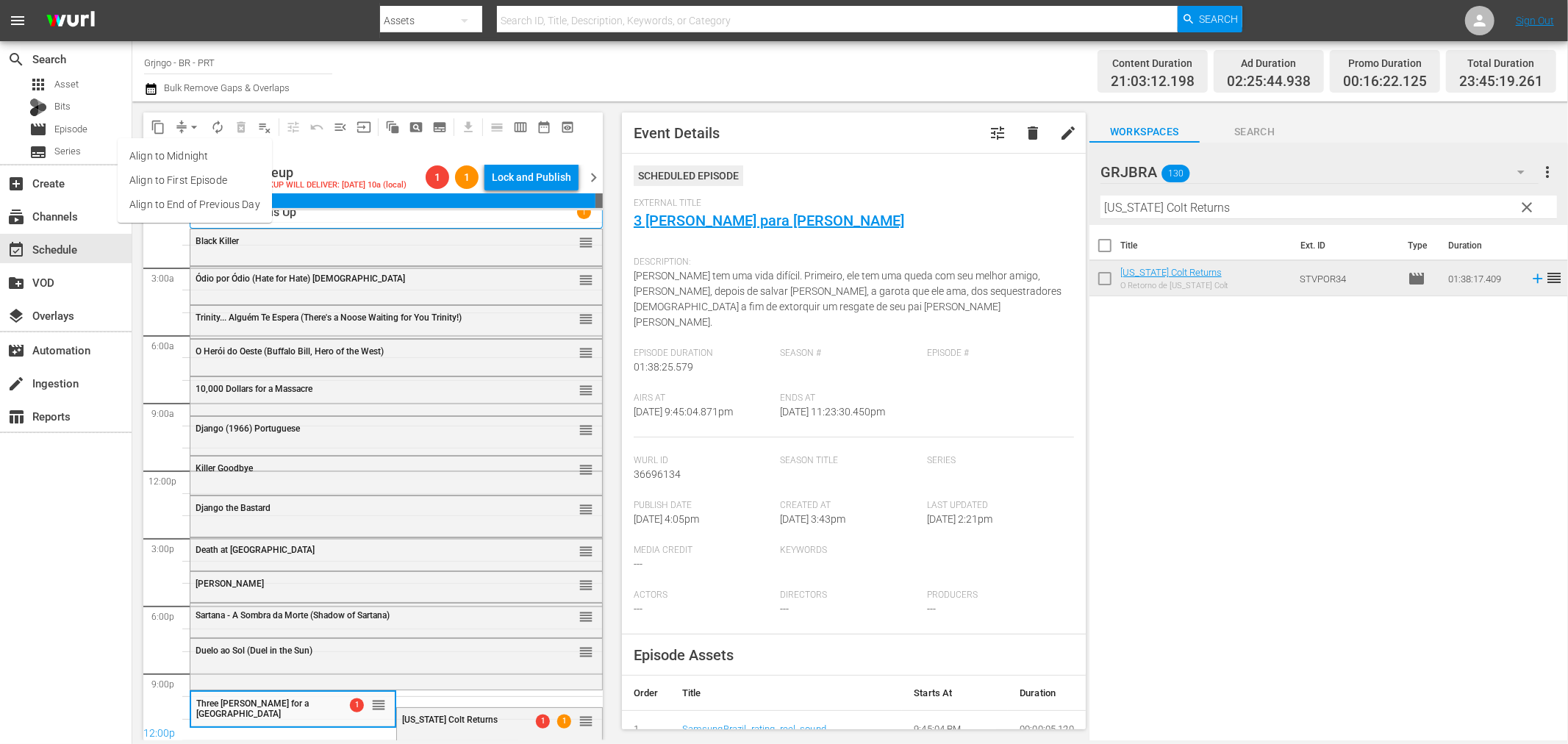
click at [191, 196] on li "Align to End of Previous Day" at bounding box center [195, 205] width 155 height 25
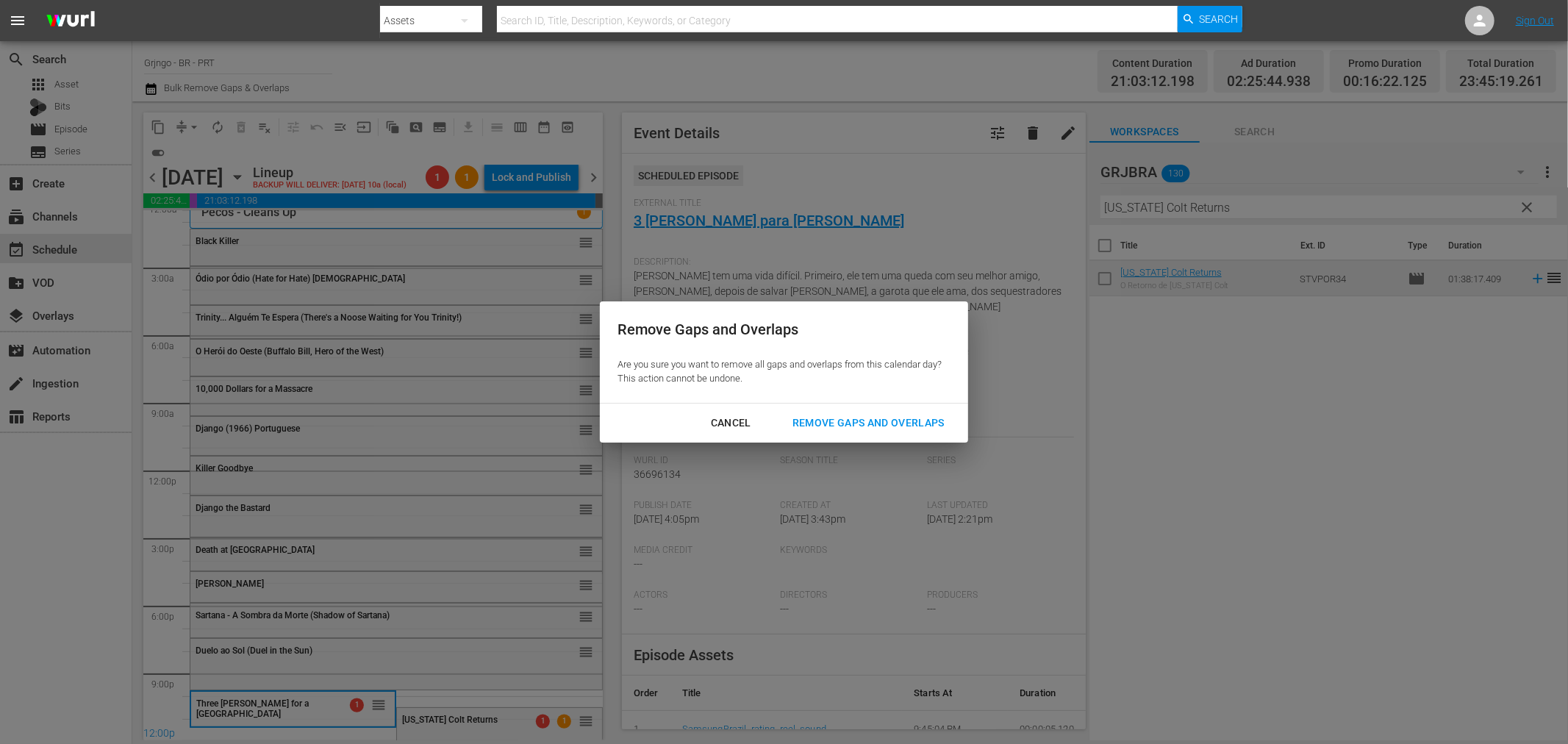
click at [921, 425] on div "Remove Gaps and Overlaps" at bounding box center [869, 423] width 176 height 18
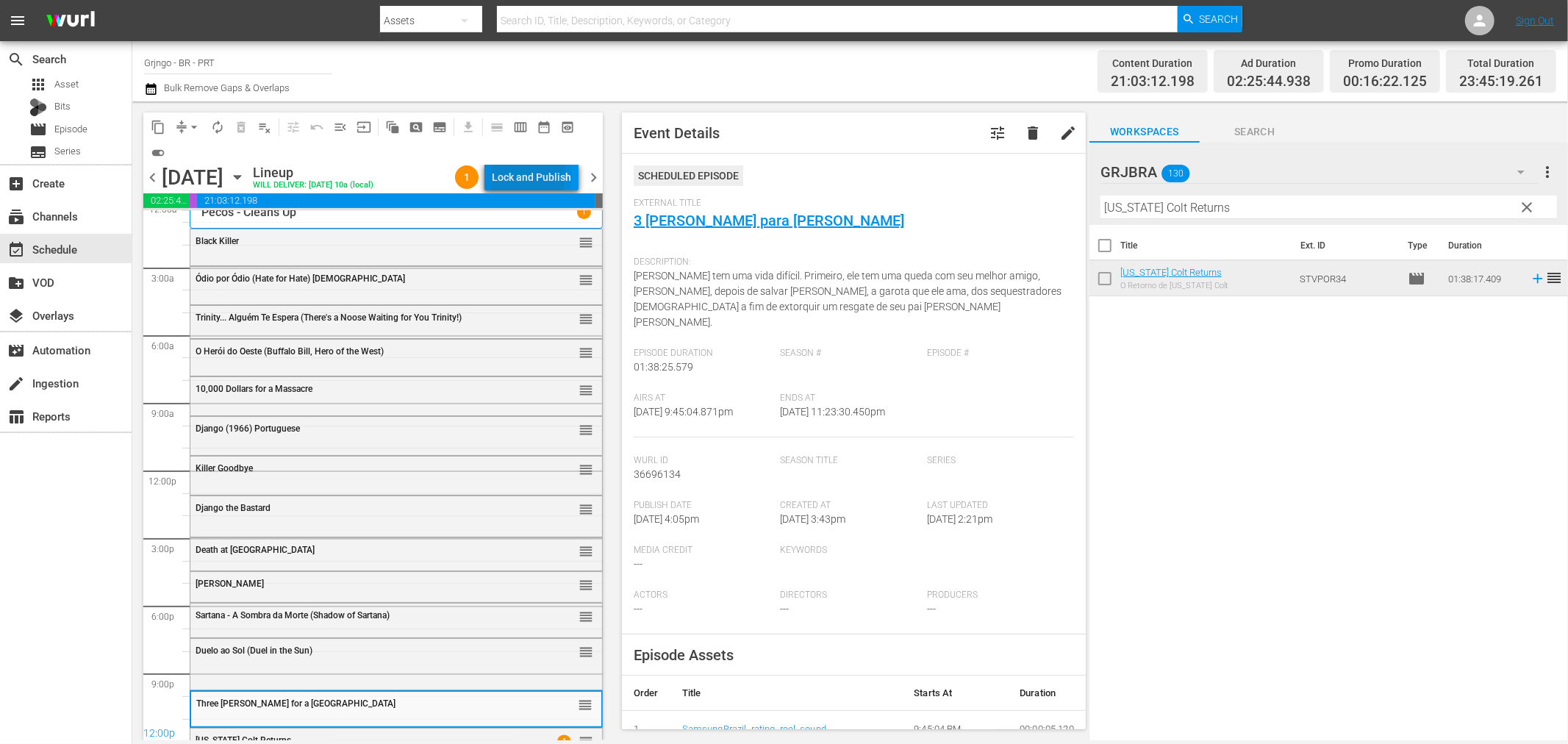
click at [507, 172] on div "Lock and Publish" at bounding box center [531, 177] width 80 height 26
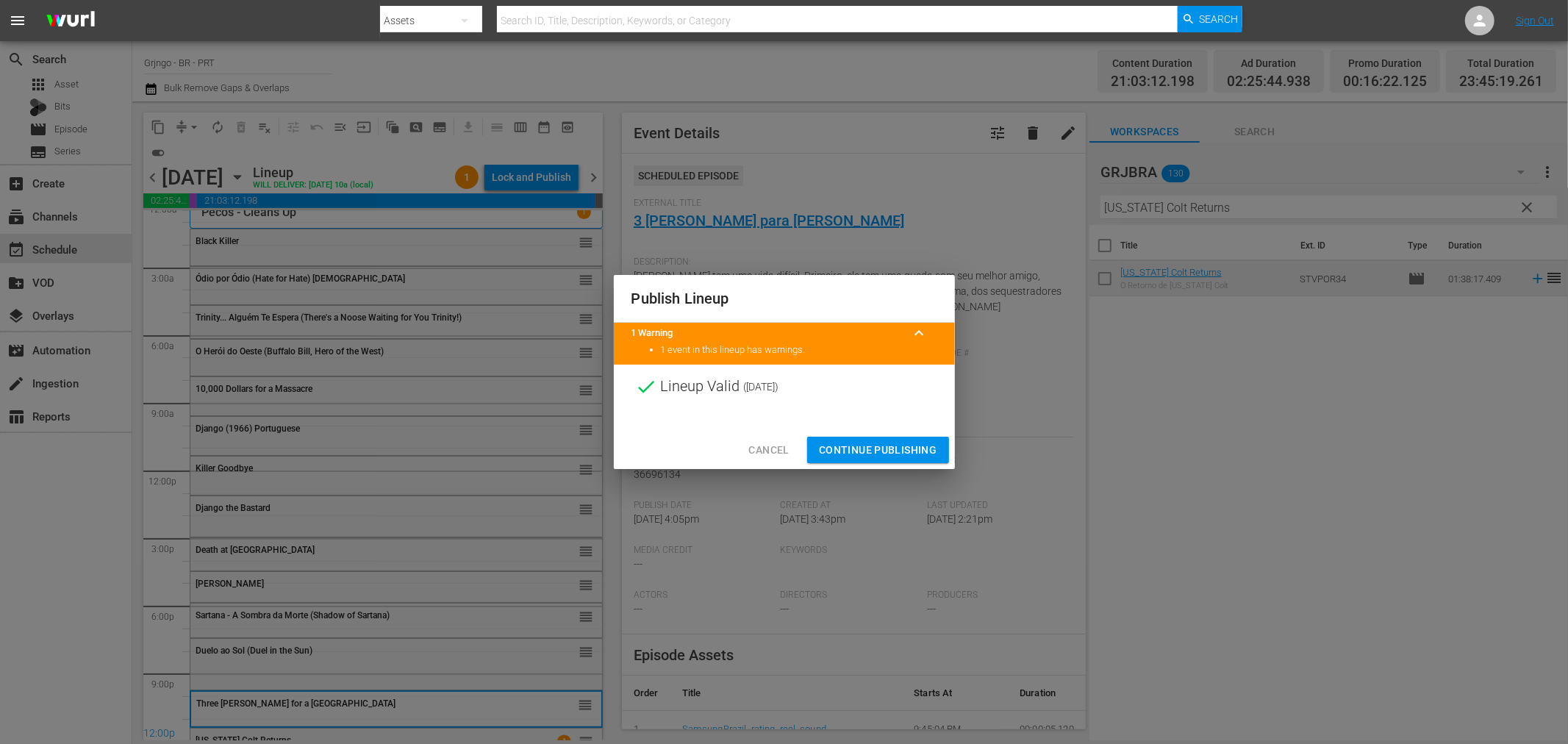
drag, startPoint x: 840, startPoint y: 444, endPoint x: 775, endPoint y: 392, distance: 83.2
click at [840, 445] on span "Continue Publishing" at bounding box center [878, 450] width 118 height 18
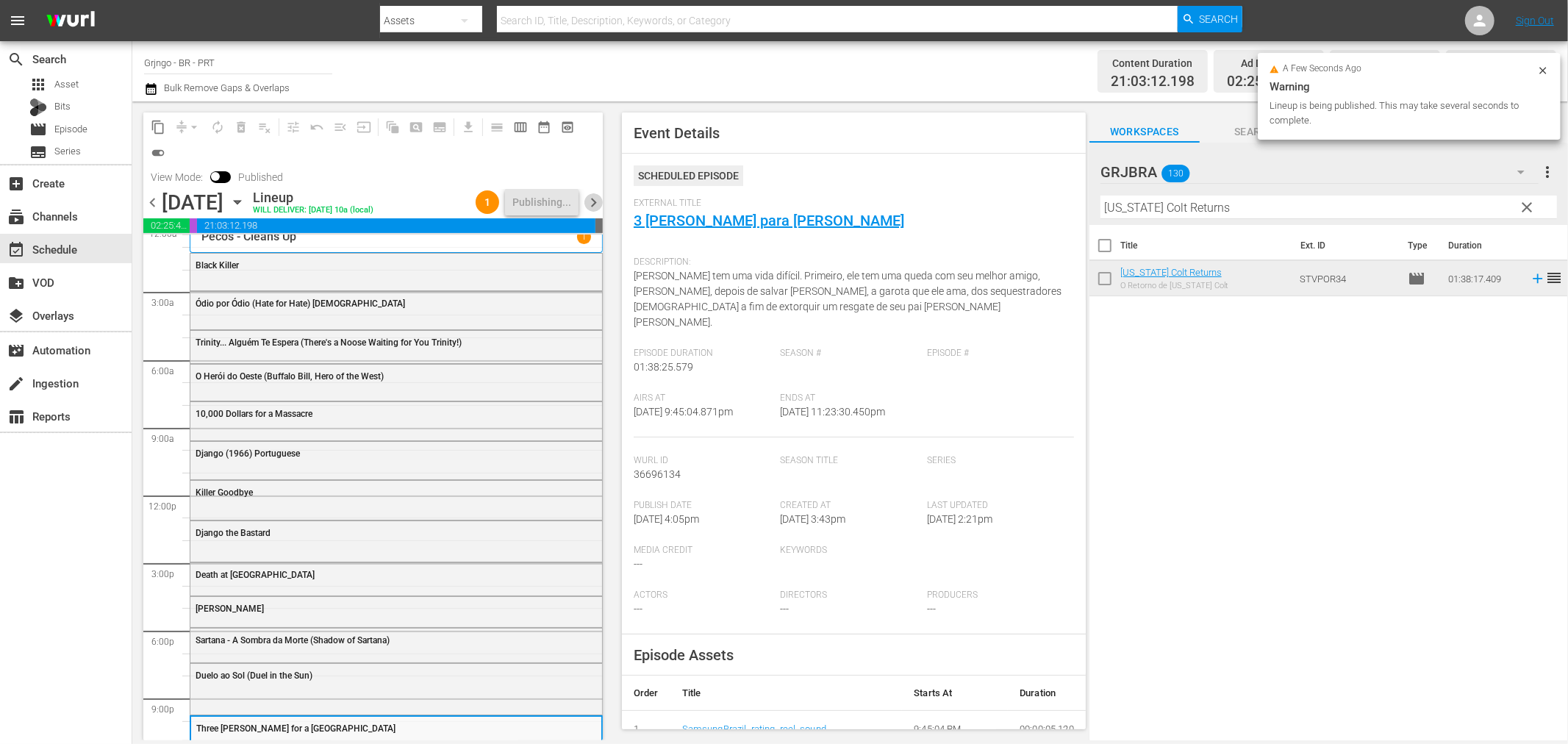
click at [590, 201] on span "chevron_right" at bounding box center [594, 202] width 18 height 18
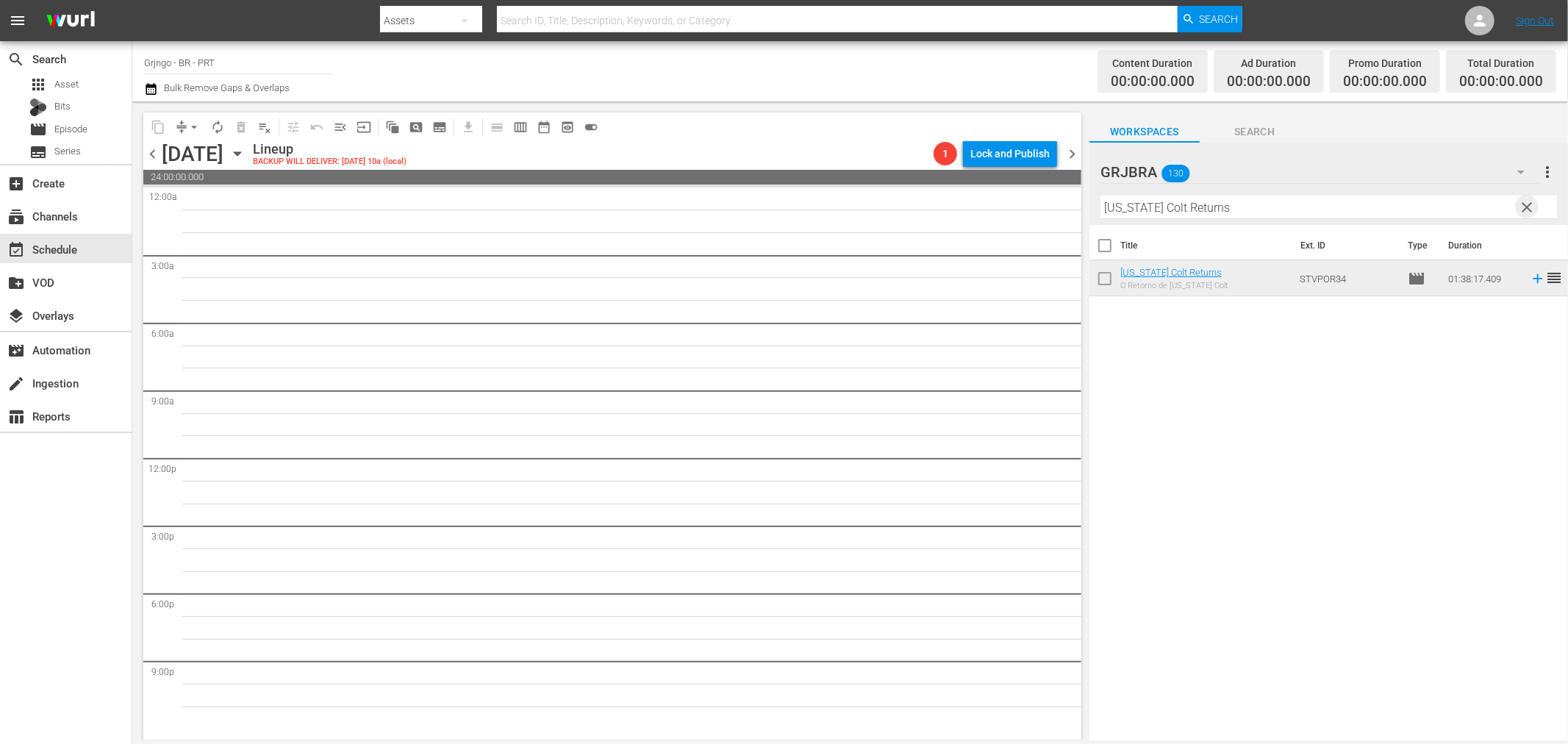
click at [1519, 205] on span "clear" at bounding box center [1527, 206] width 17 height 17
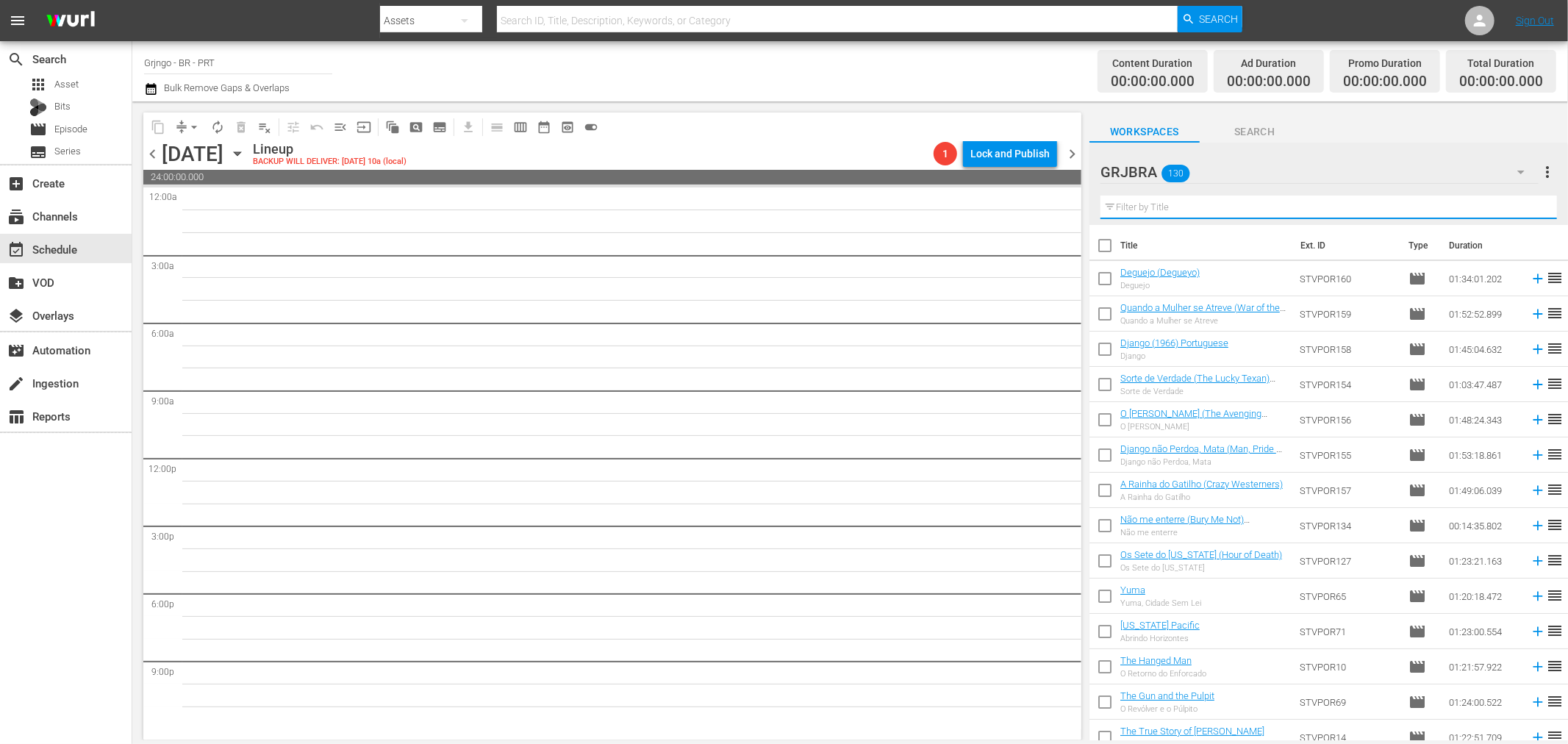
paste input "[PERSON_NAME]"
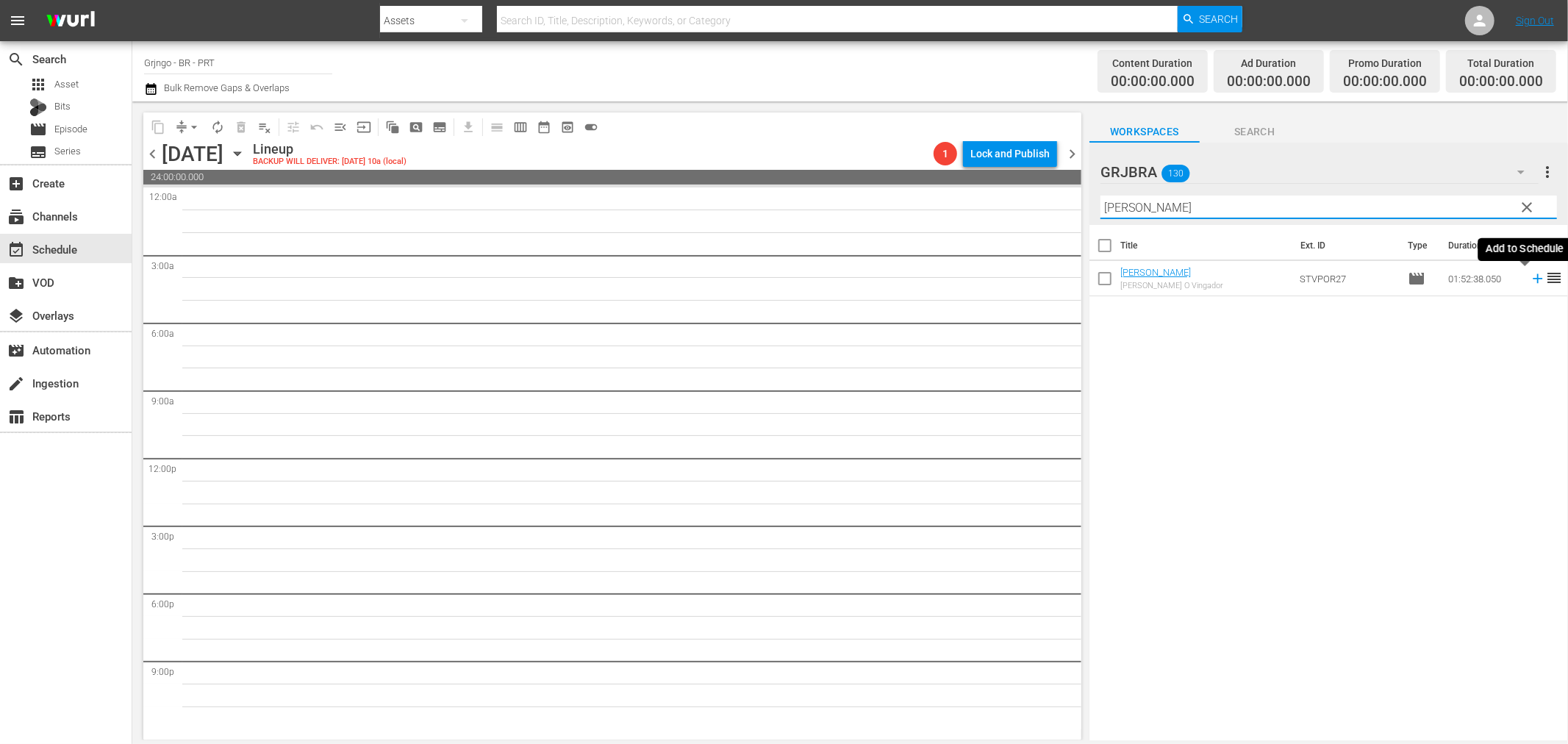
type input "[PERSON_NAME]"
click at [1531, 276] on icon at bounding box center [1538, 279] width 16 height 16
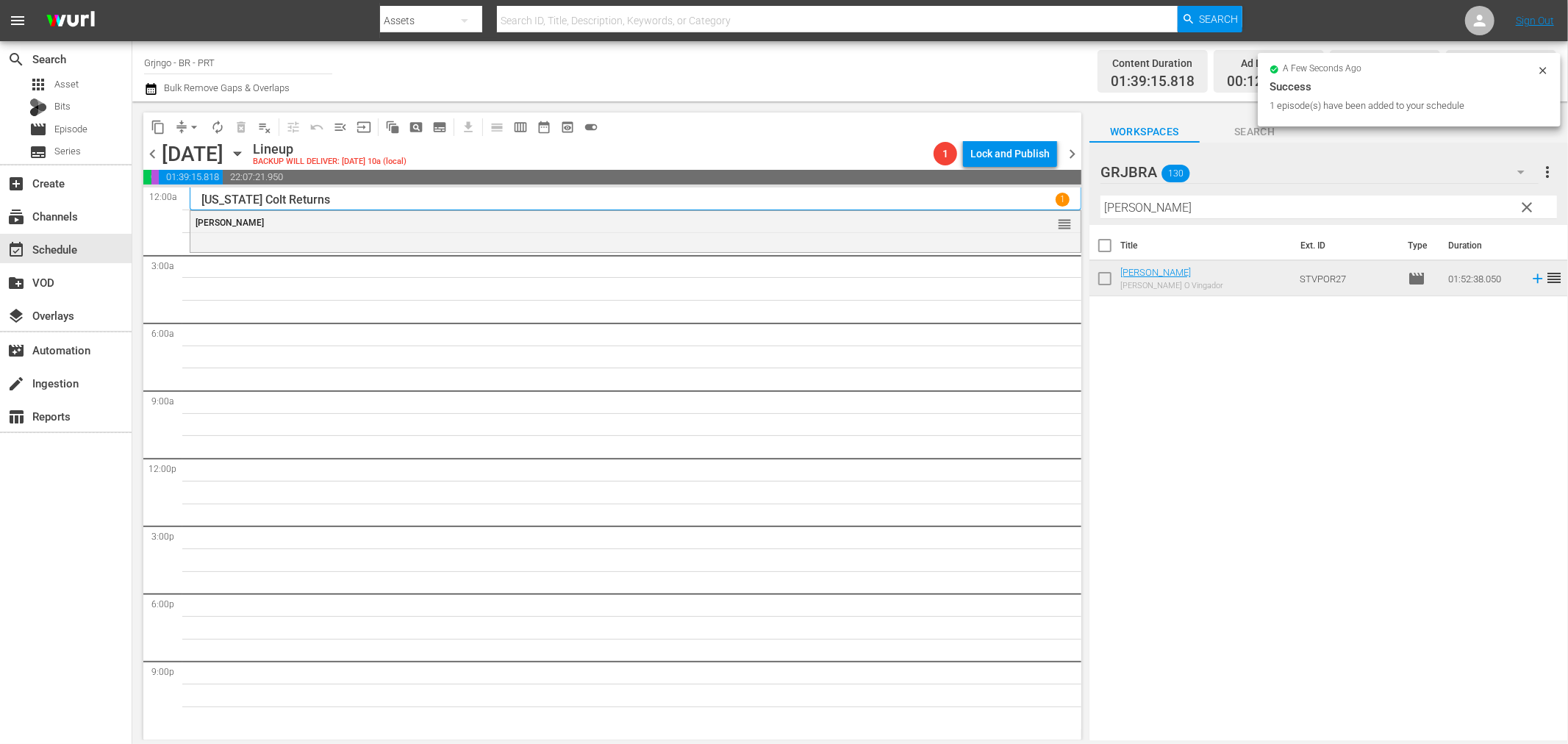
drag, startPoint x: 1524, startPoint y: 203, endPoint x: 1087, endPoint y: 219, distance: 437.3
click at [1524, 203] on span "clear" at bounding box center [1527, 206] width 17 height 17
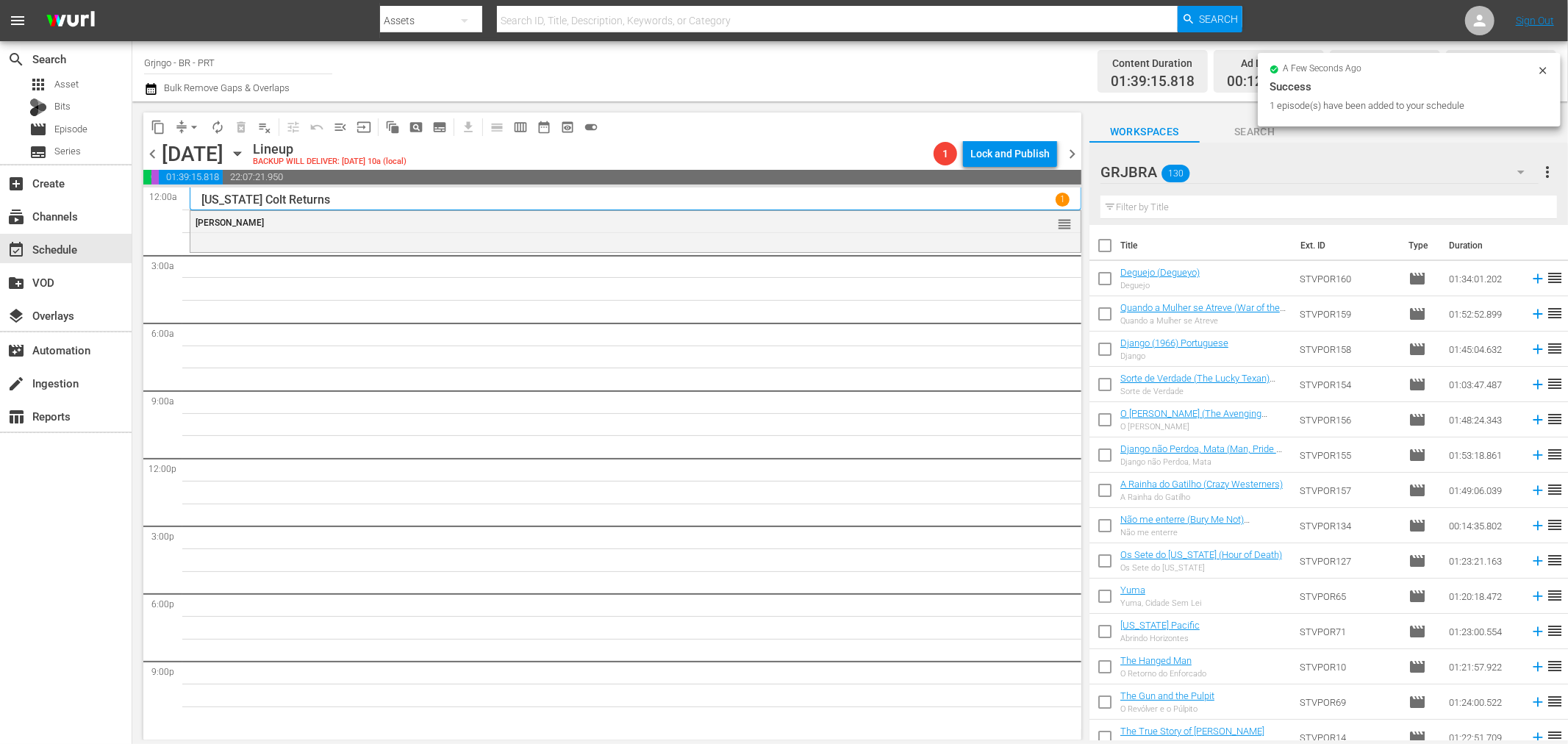
click at [1152, 211] on input "text" at bounding box center [1329, 207] width 456 height 24
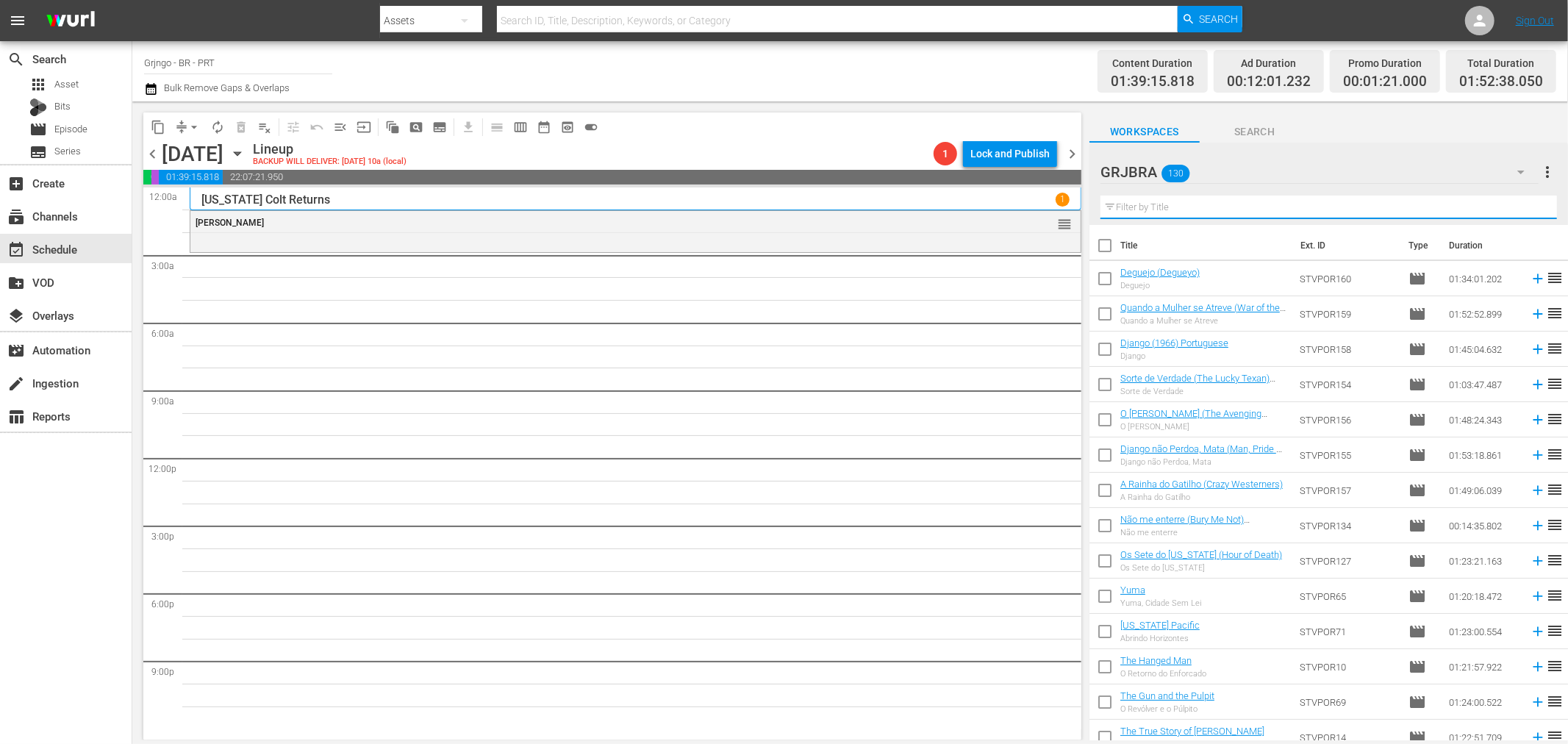
paste input "Django... Pistoleiro Implacável"
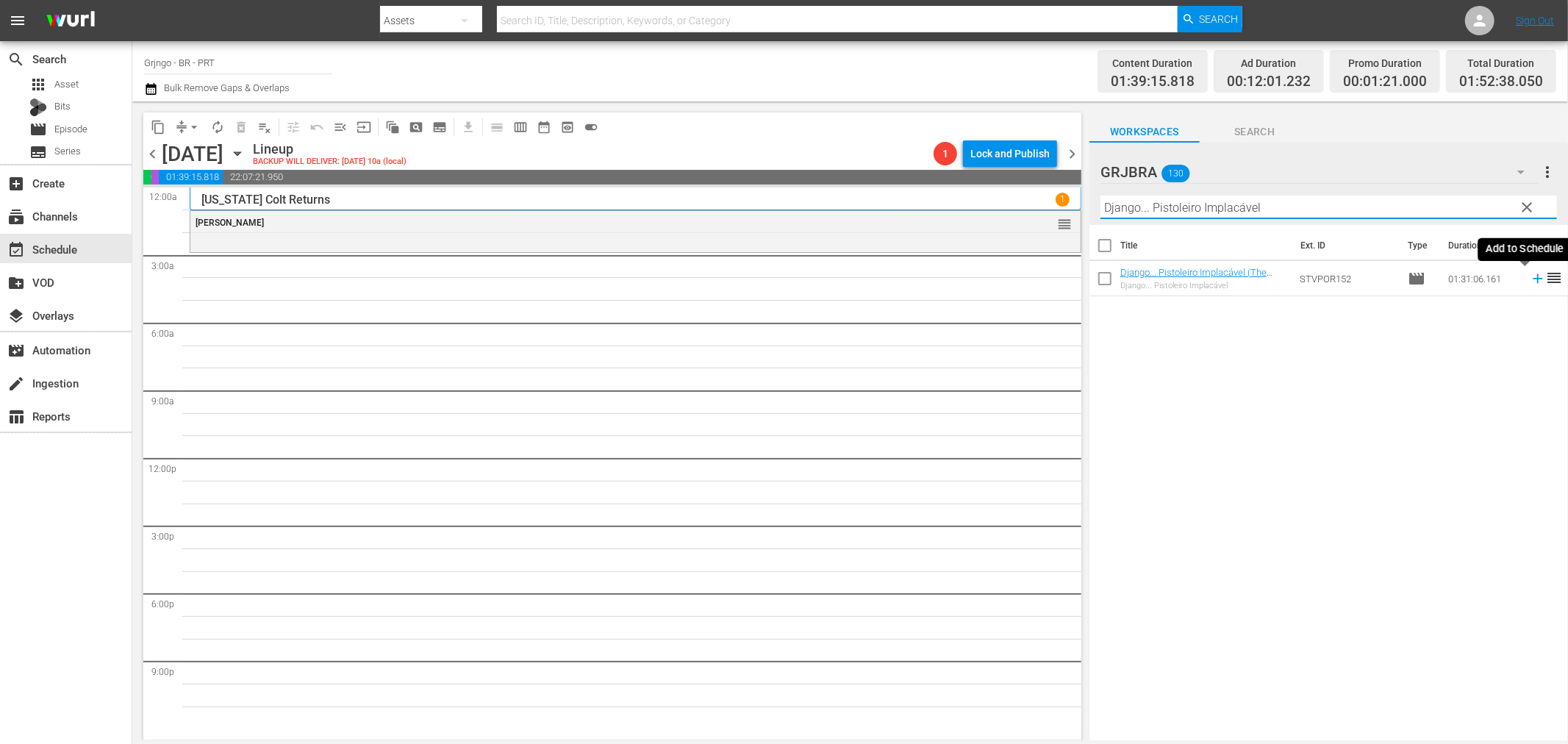
type input "Django... Pistoleiro Implacável"
click at [1533, 280] on icon at bounding box center [1538, 280] width 10 height 10
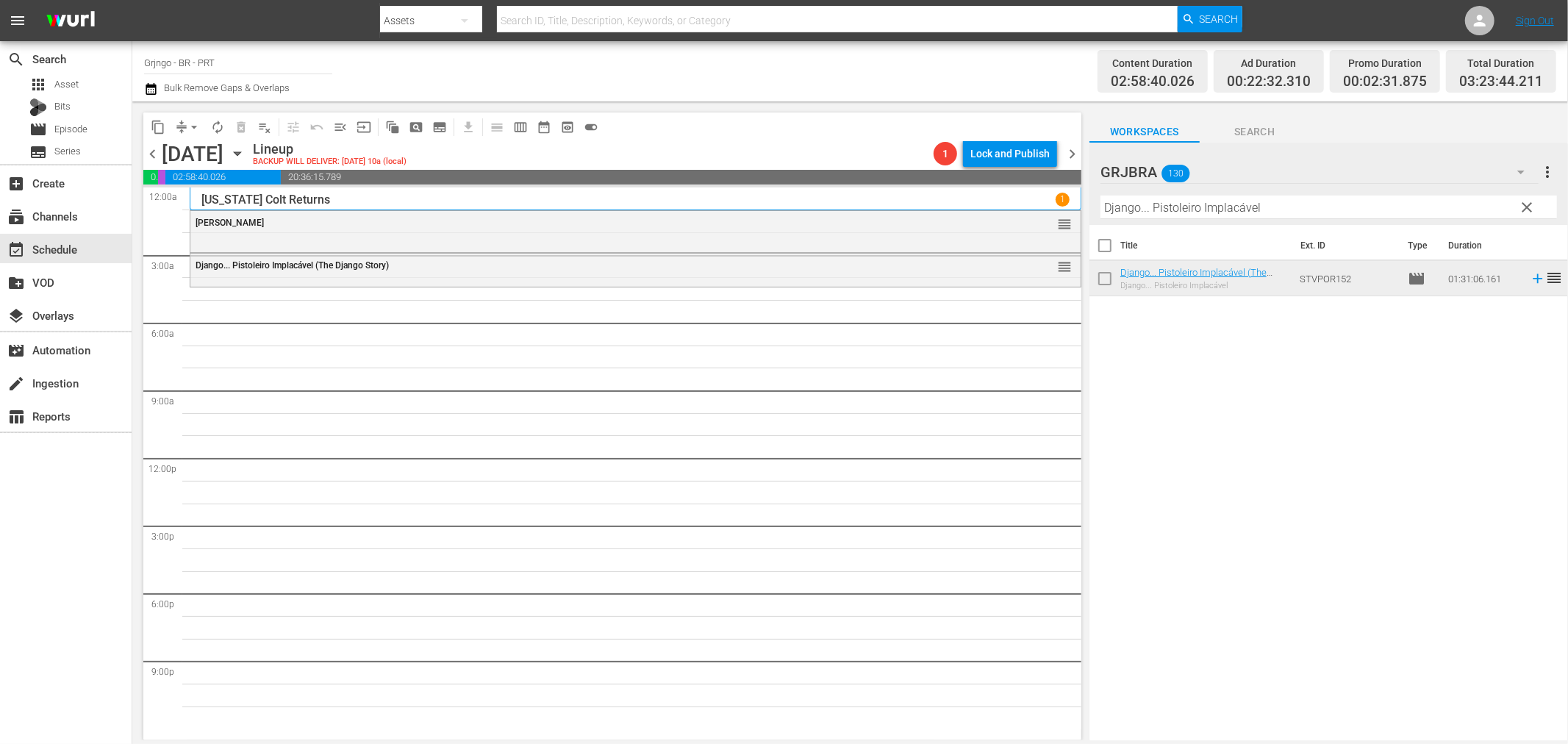
drag, startPoint x: 1533, startPoint y: 203, endPoint x: 1194, endPoint y: 215, distance: 339.2
click at [1533, 203] on span "clear" at bounding box center [1527, 206] width 17 height 17
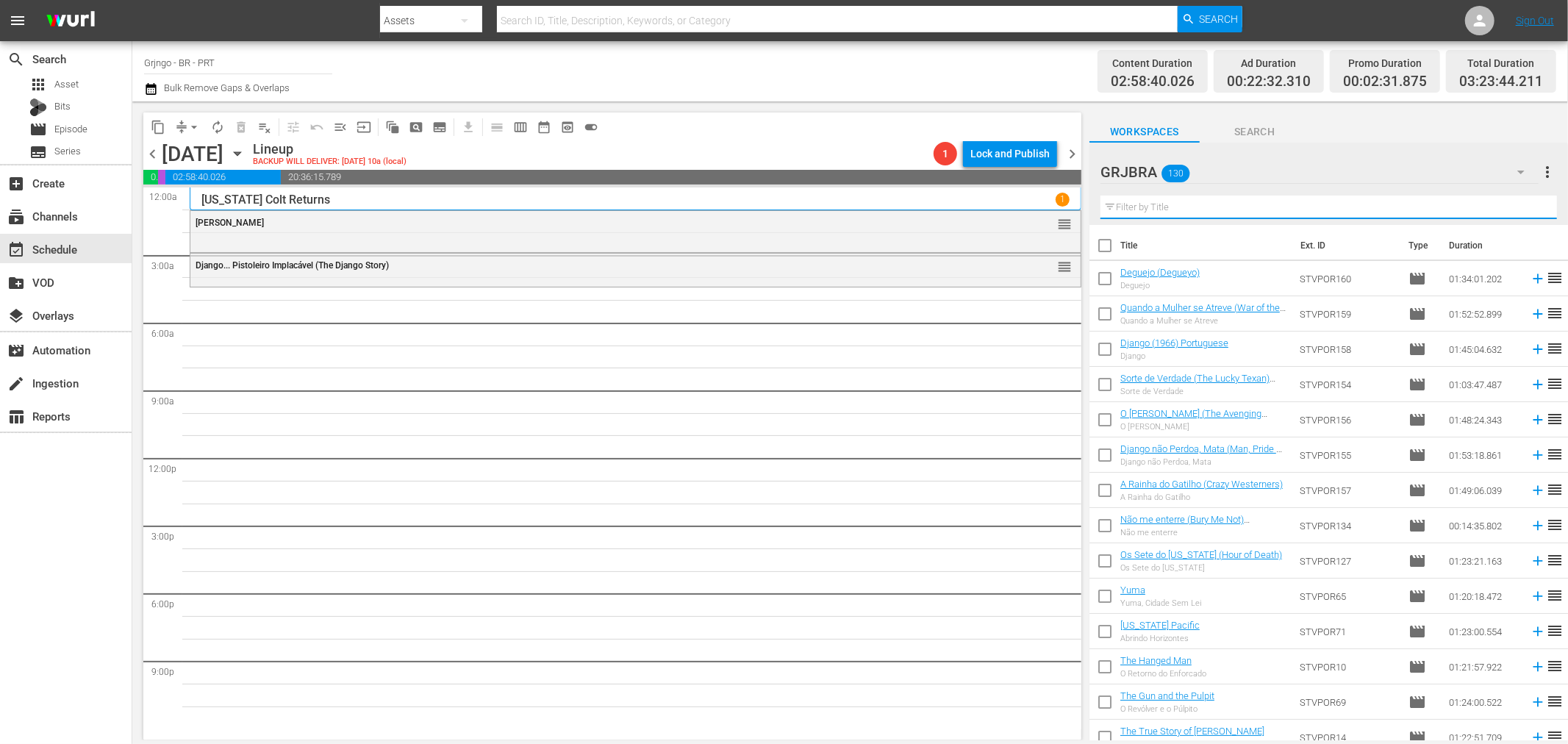
click at [1136, 206] on input "text" at bounding box center [1329, 207] width 456 height 24
paste input "Nós Jogamos com os Hipopótamos"
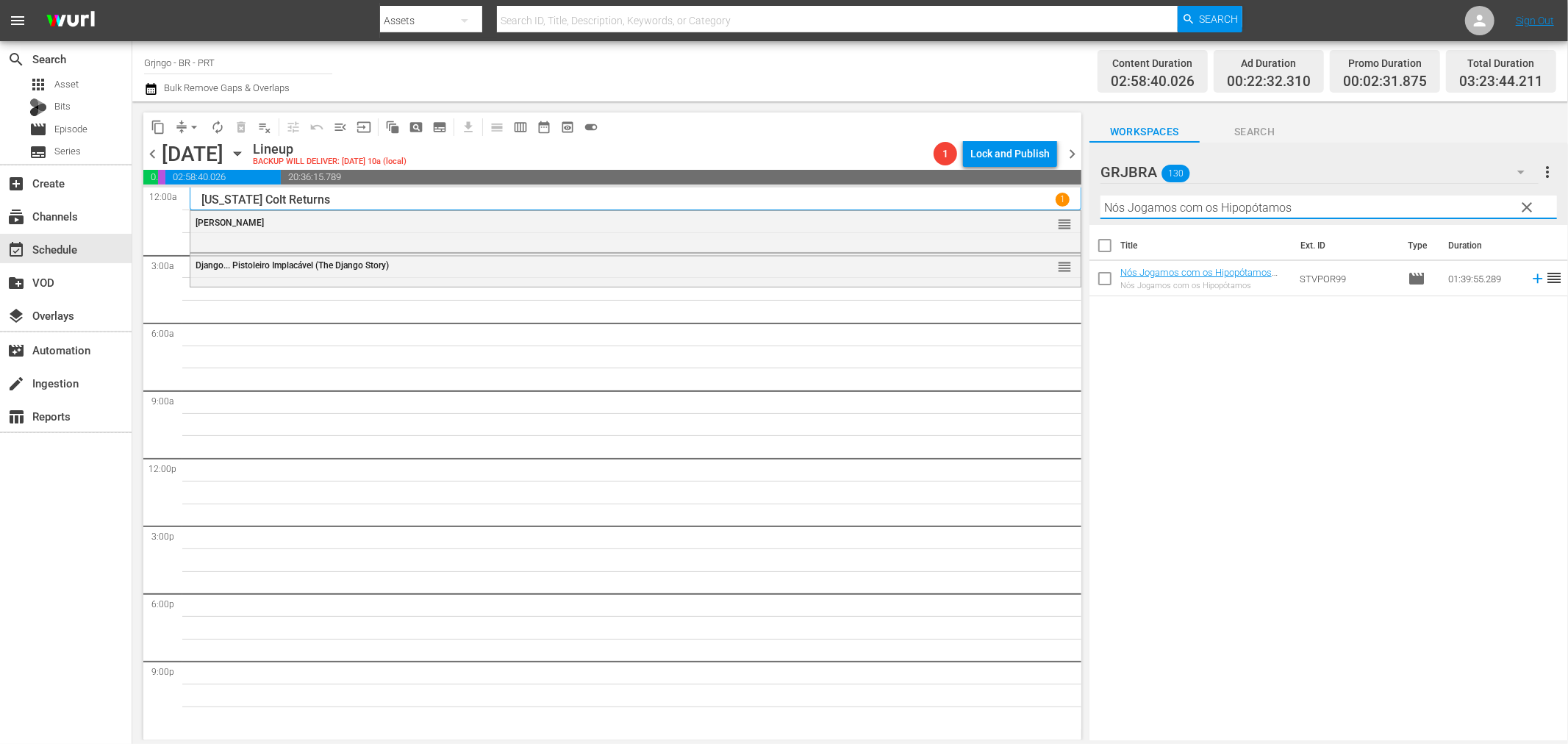
type input "Nós Jogamos com os Hipopótamos"
drag, startPoint x: 1526, startPoint y: 278, endPoint x: 1566, endPoint y: 284, distance: 40.4
click at [1530, 280] on icon at bounding box center [1538, 279] width 16 height 16
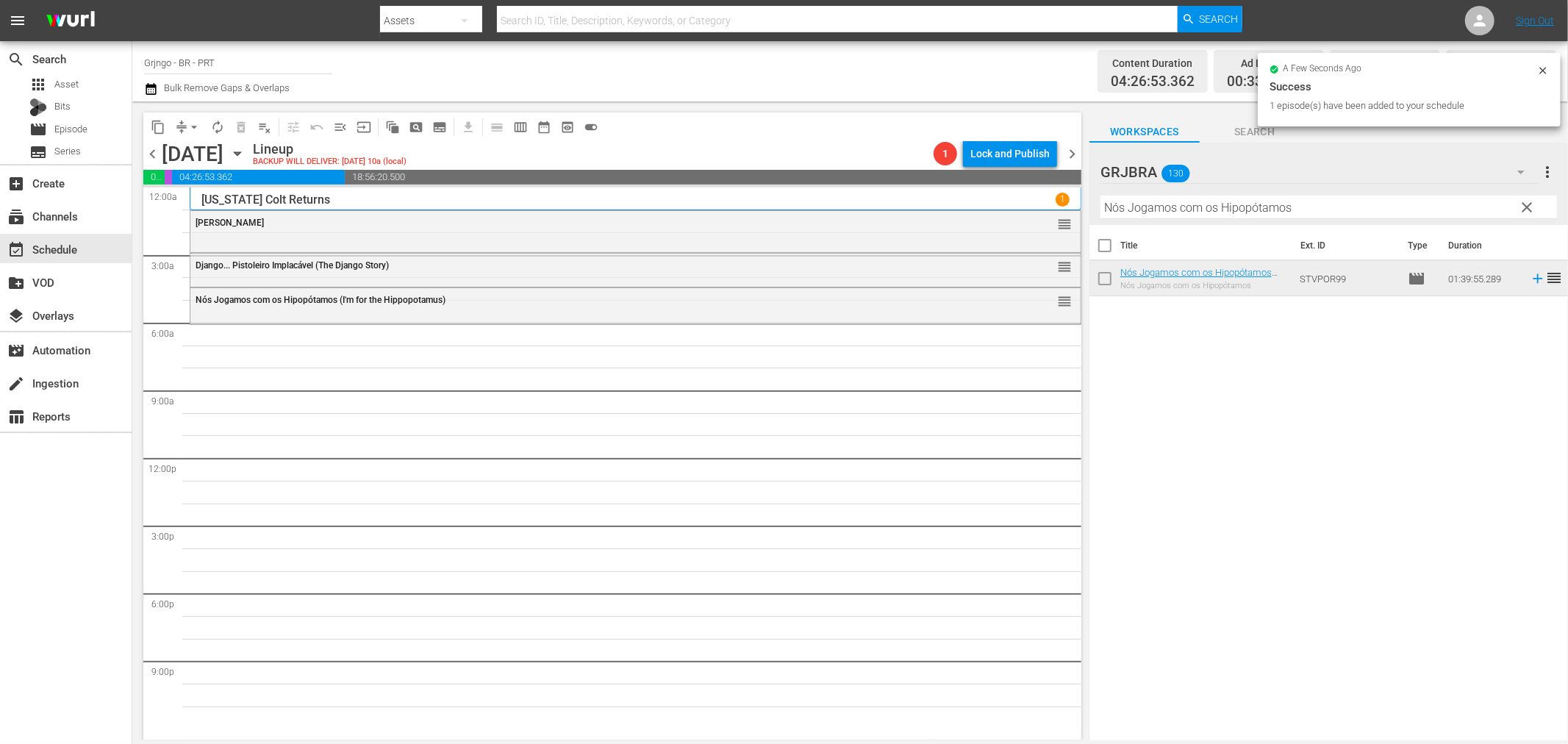
click at [1524, 201] on span "clear" at bounding box center [1527, 206] width 17 height 17
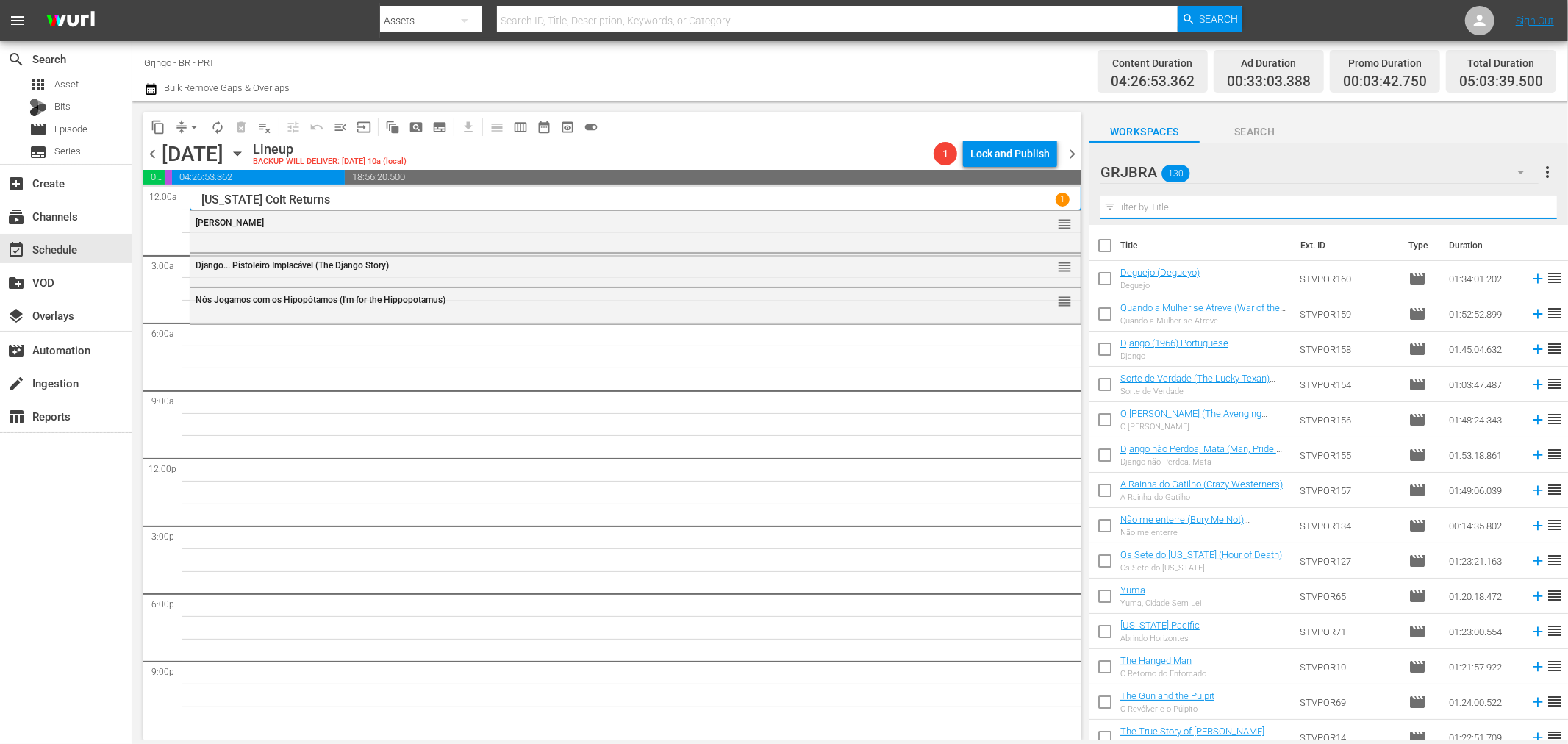
paste input "One Dollar Too Many"
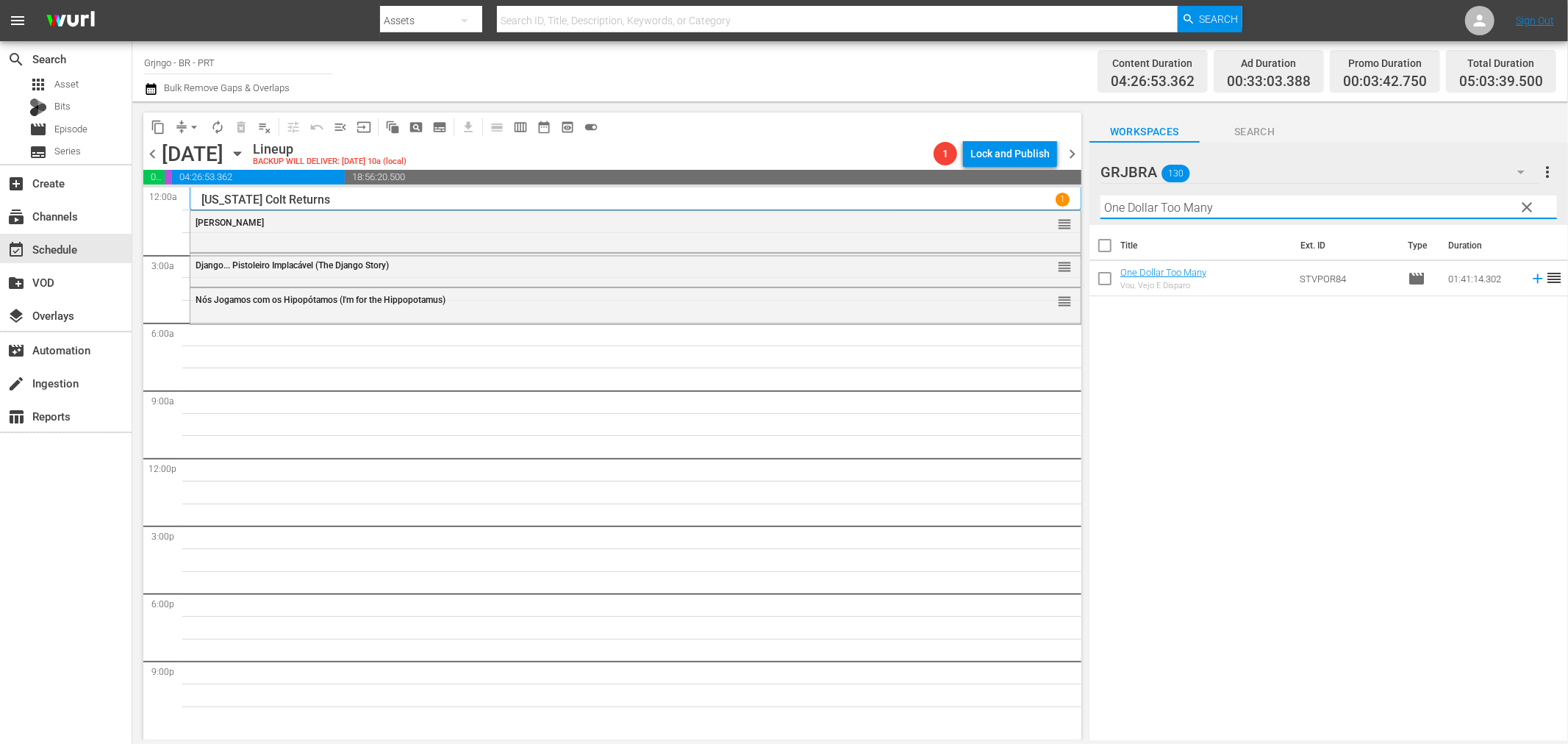
type input "One Dollar Too Many"
click at [1530, 277] on icon at bounding box center [1538, 279] width 16 height 16
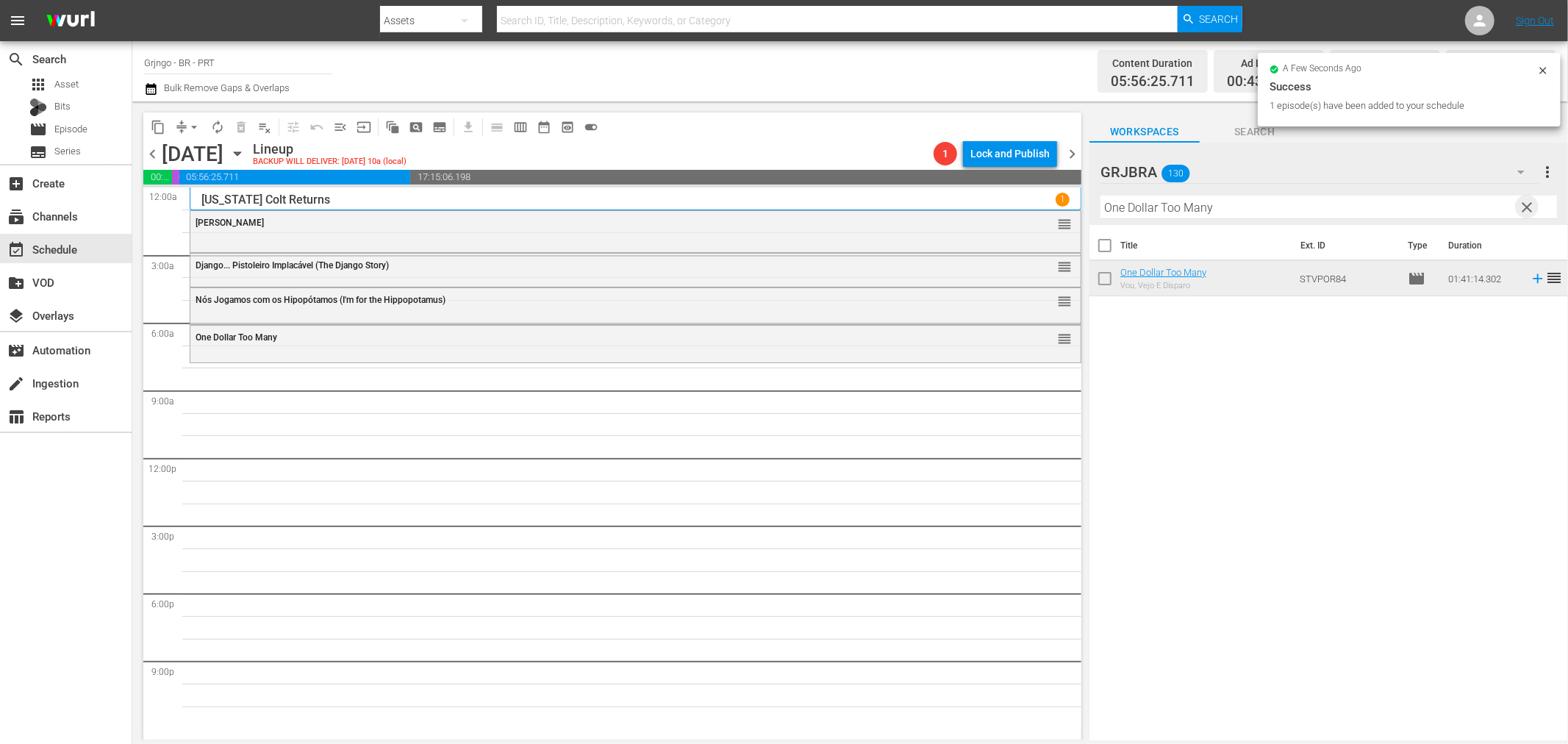
click at [1524, 208] on span "clear" at bounding box center [1527, 206] width 17 height 17
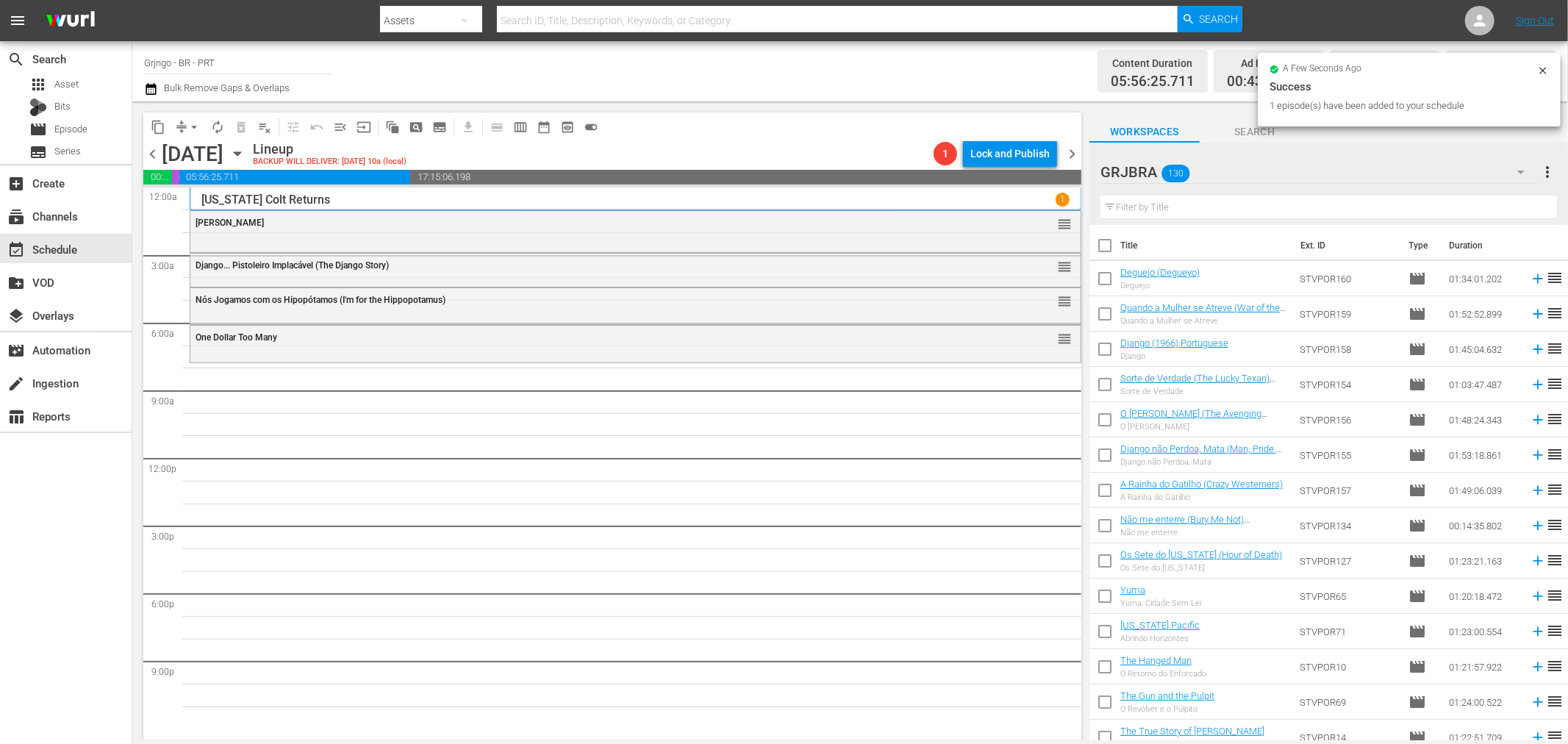
click at [1189, 210] on input "text" at bounding box center [1329, 207] width 456 height 24
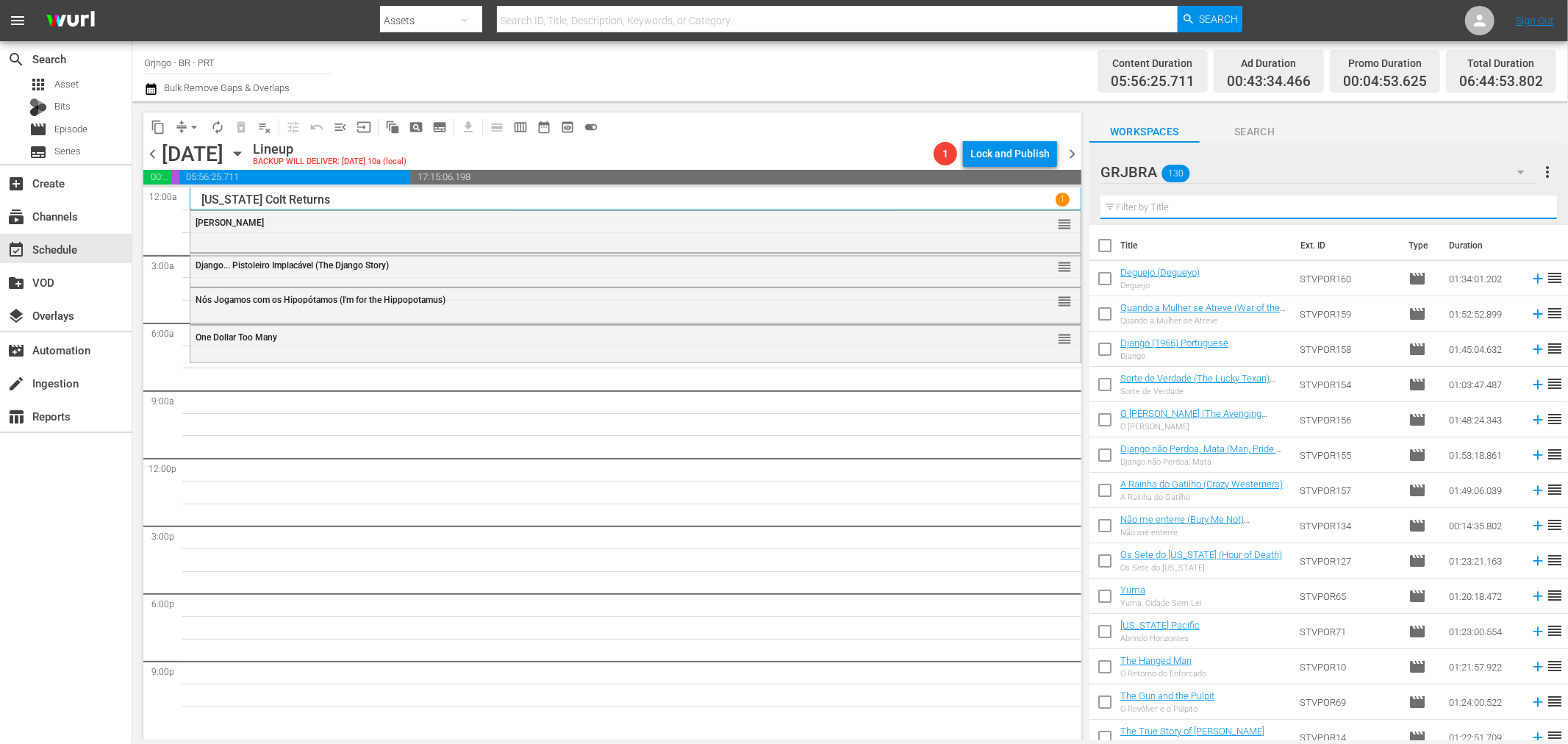
paste input "Dollar for the Dead"
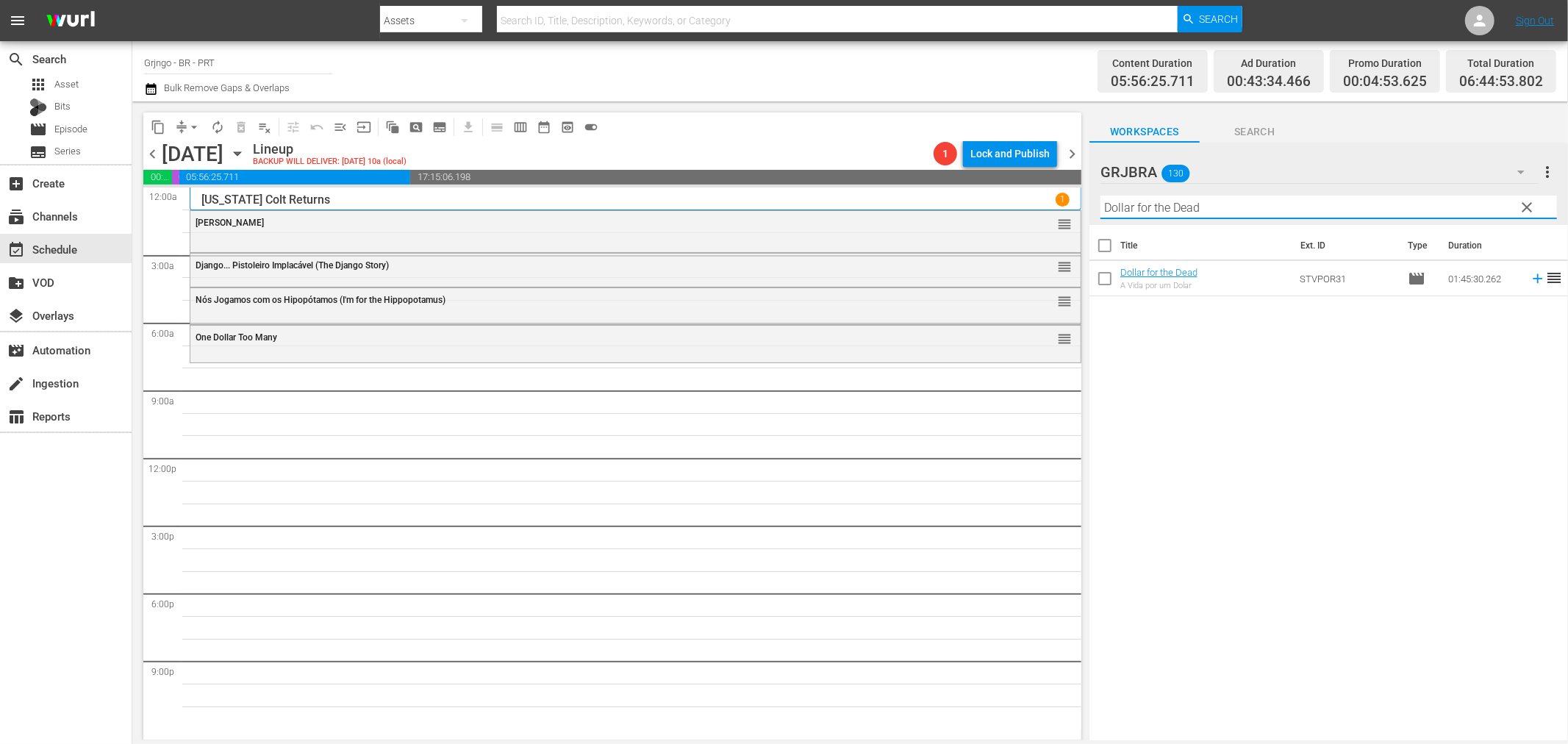
type input "Dollar for the Dead"
click at [1533, 275] on icon at bounding box center [1538, 280] width 10 height 10
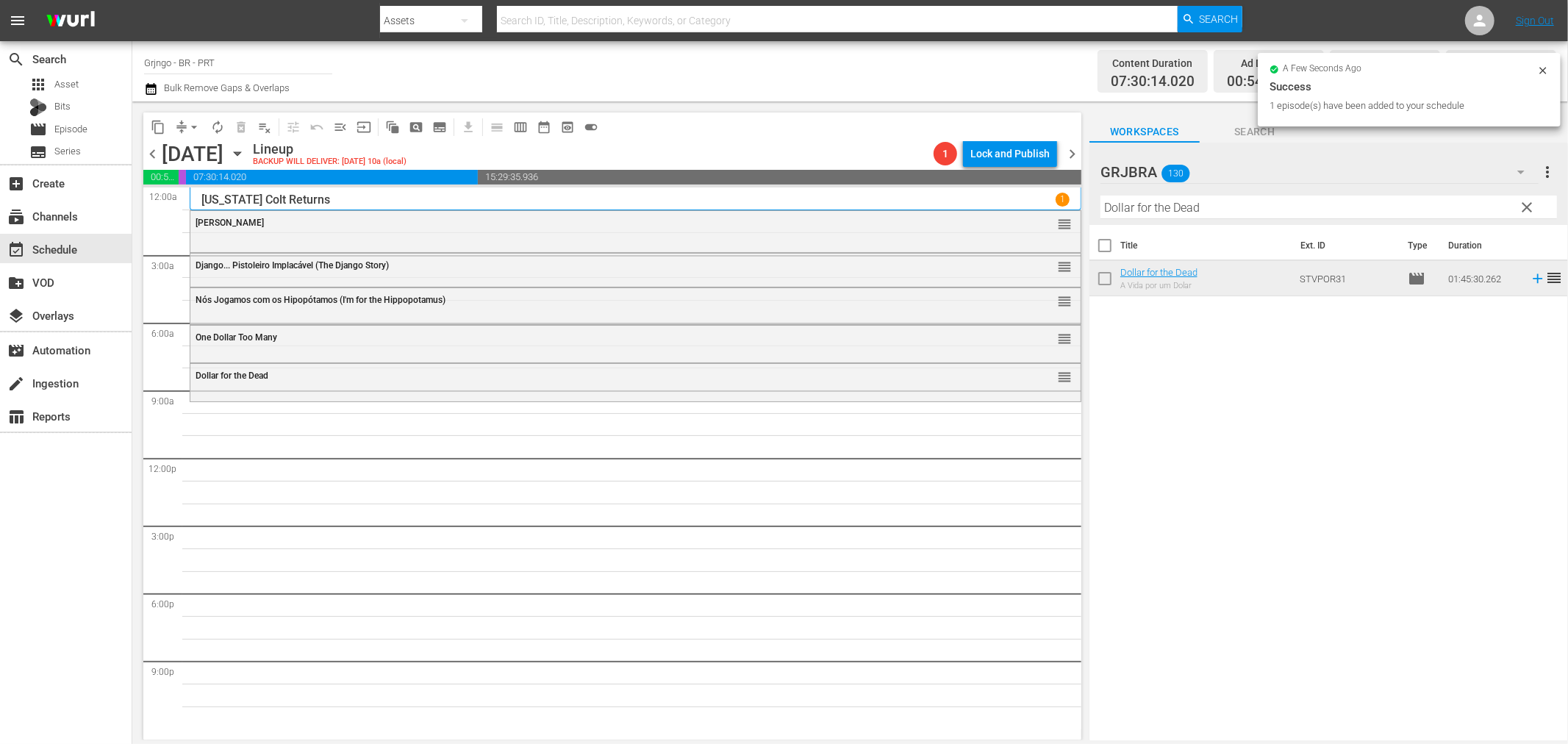
drag, startPoint x: 1526, startPoint y: 206, endPoint x: 1295, endPoint y: 196, distance: 231.2
click at [1526, 206] on span "clear" at bounding box center [1527, 206] width 17 height 17
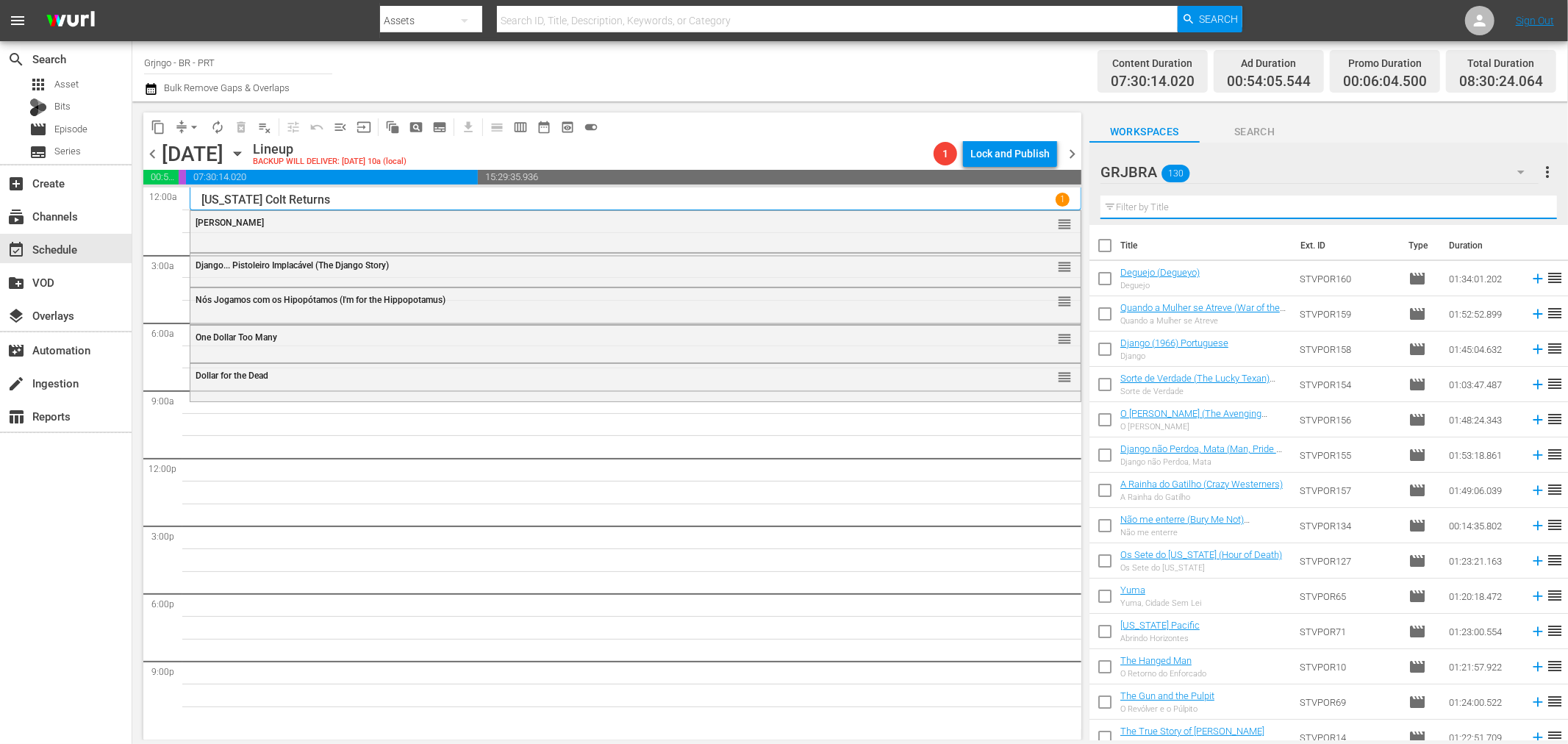
paste input "Um Colt... para os Filhos do Demônio"
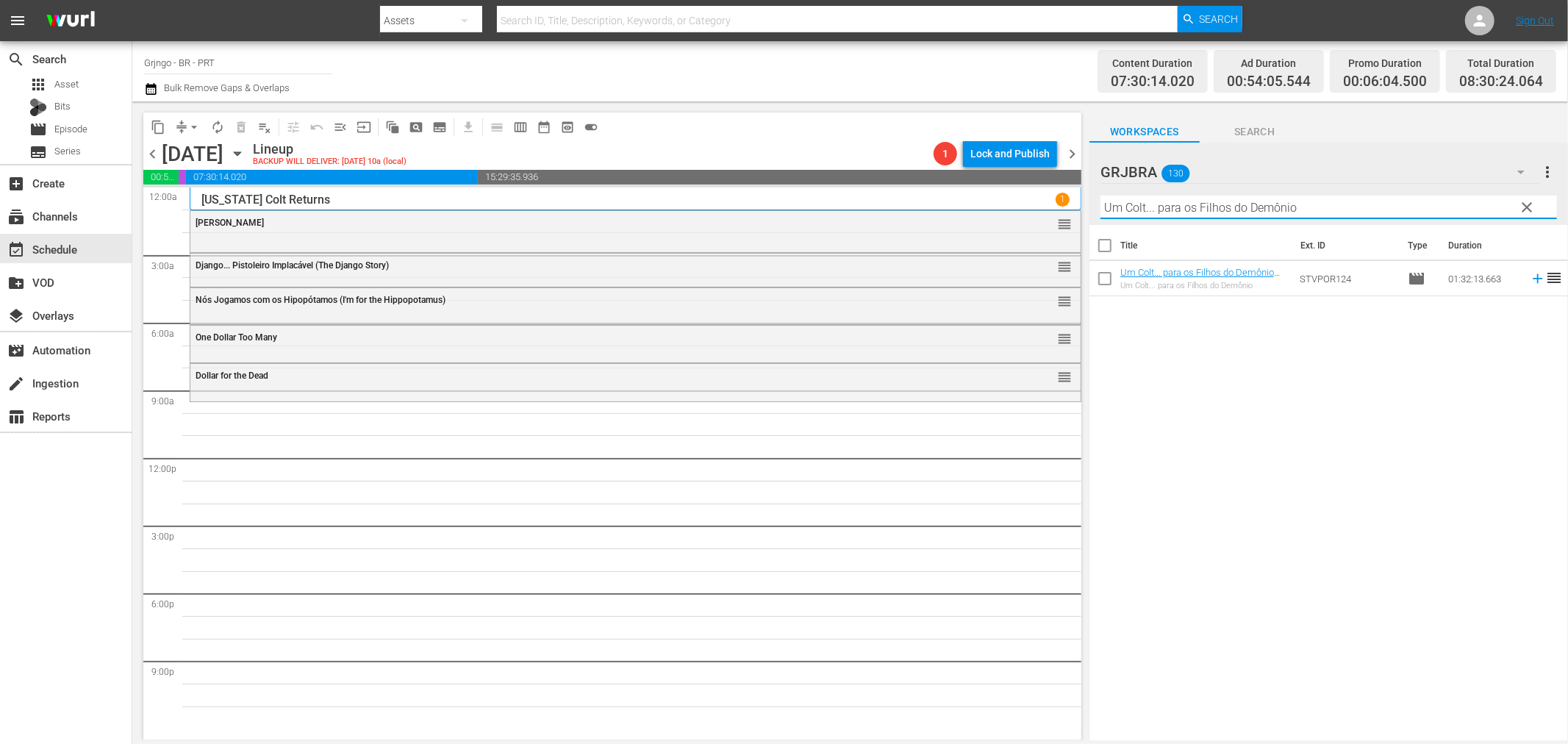
type input "Um Colt... para os Filhos do Demônio"
click at [1530, 281] on icon at bounding box center [1538, 279] width 16 height 16
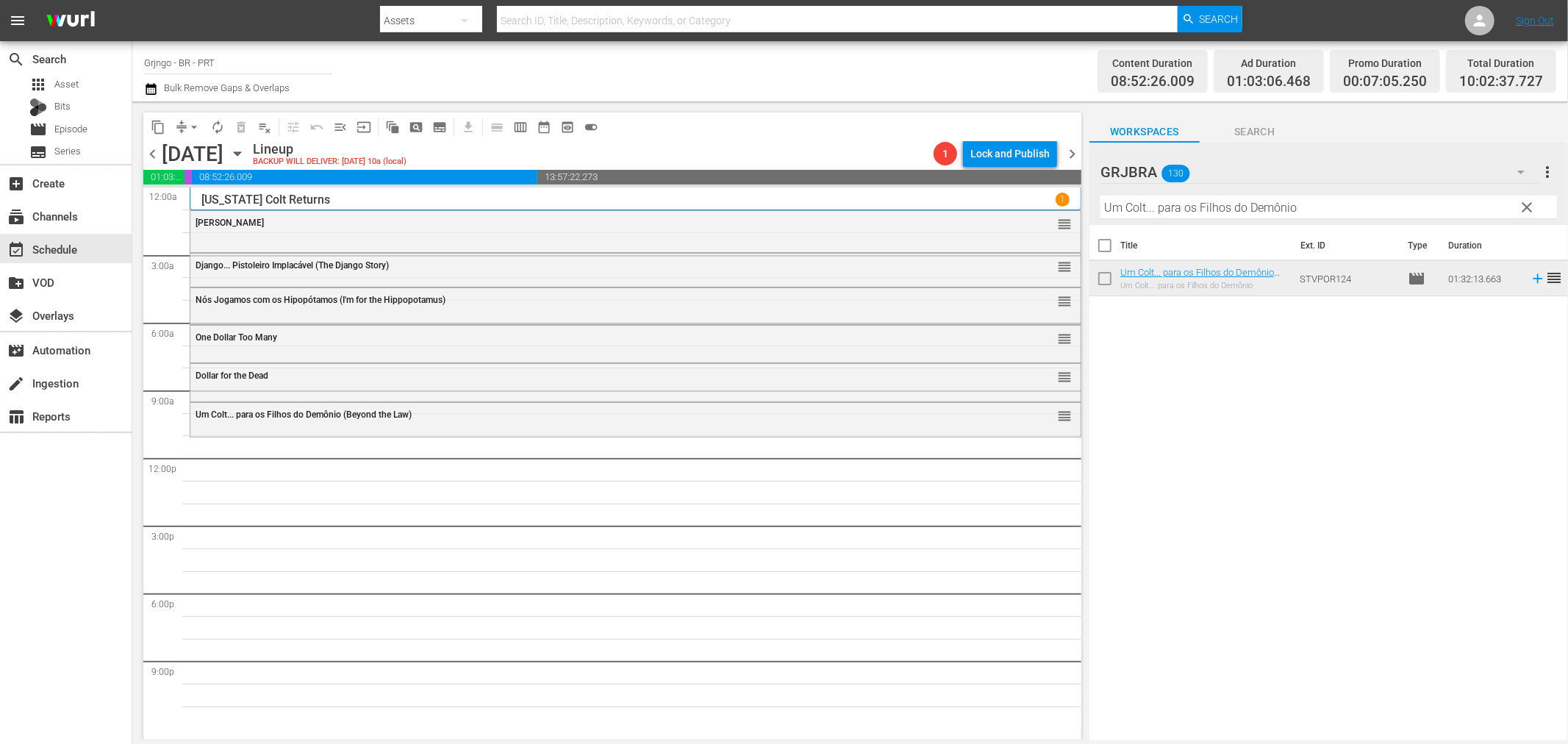
click at [1532, 201] on span "clear" at bounding box center [1527, 206] width 17 height 17
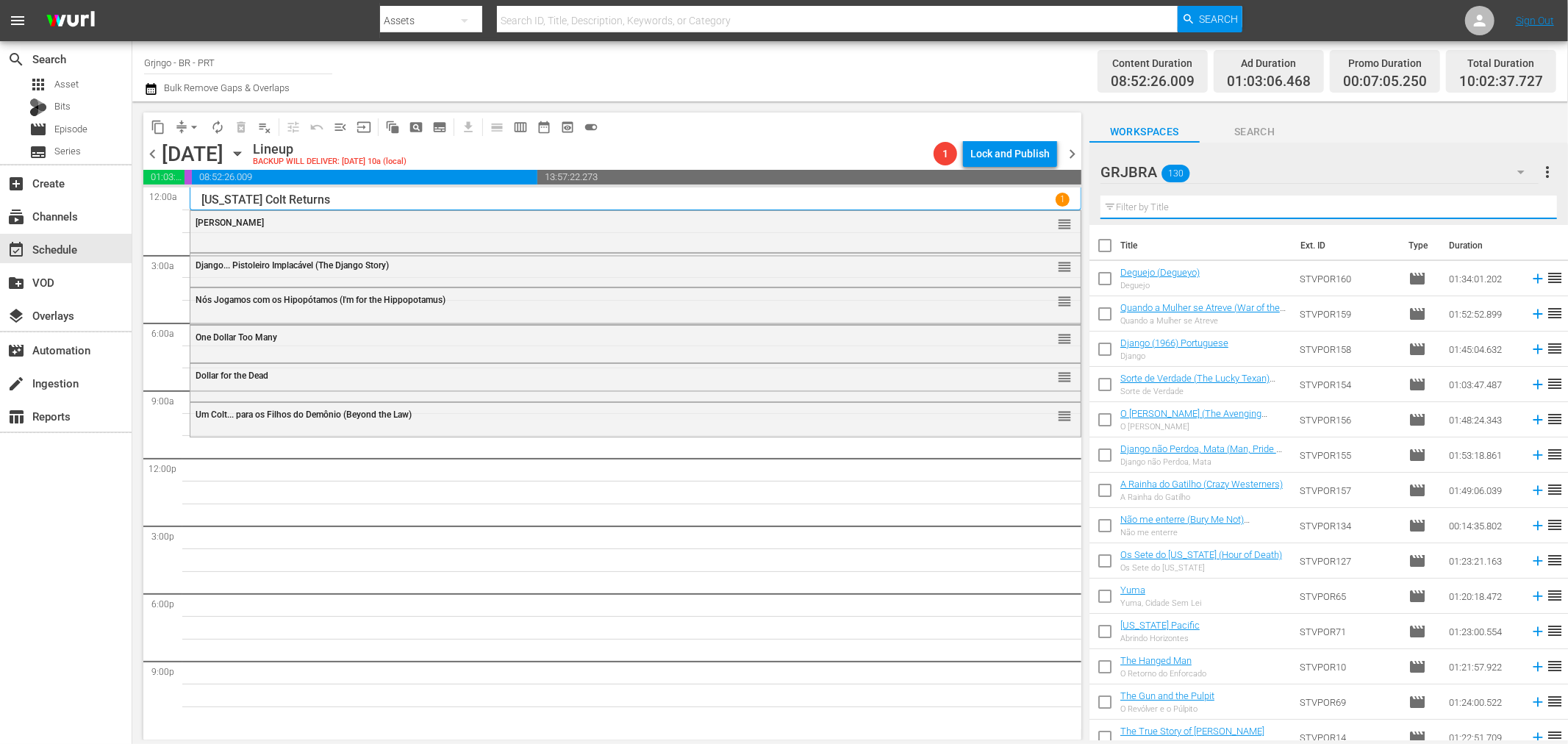
paste input "[PERSON_NAME], Prepare a Coffin"
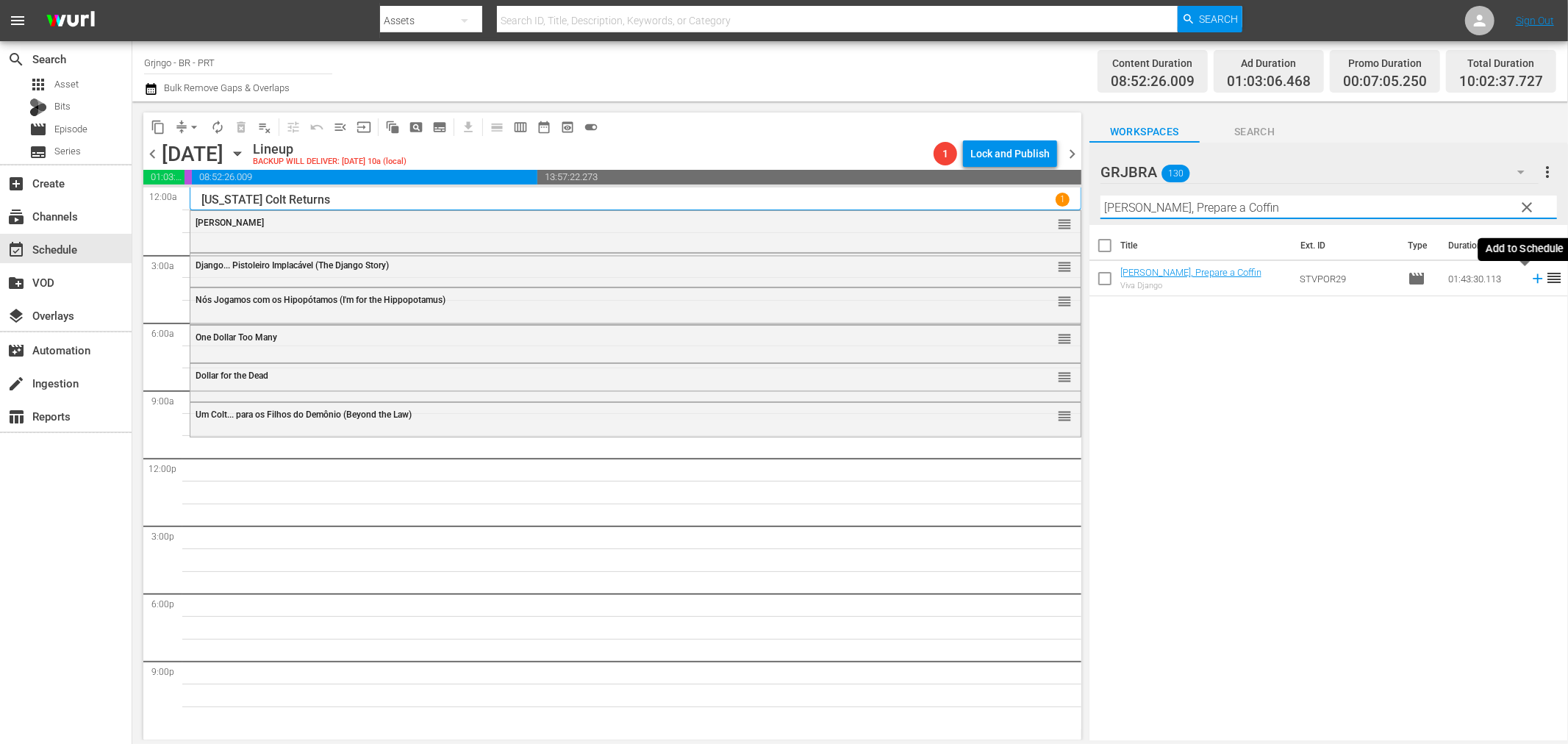
type input "[PERSON_NAME], Prepare a Coffin"
click at [1530, 275] on icon at bounding box center [1538, 279] width 16 height 16
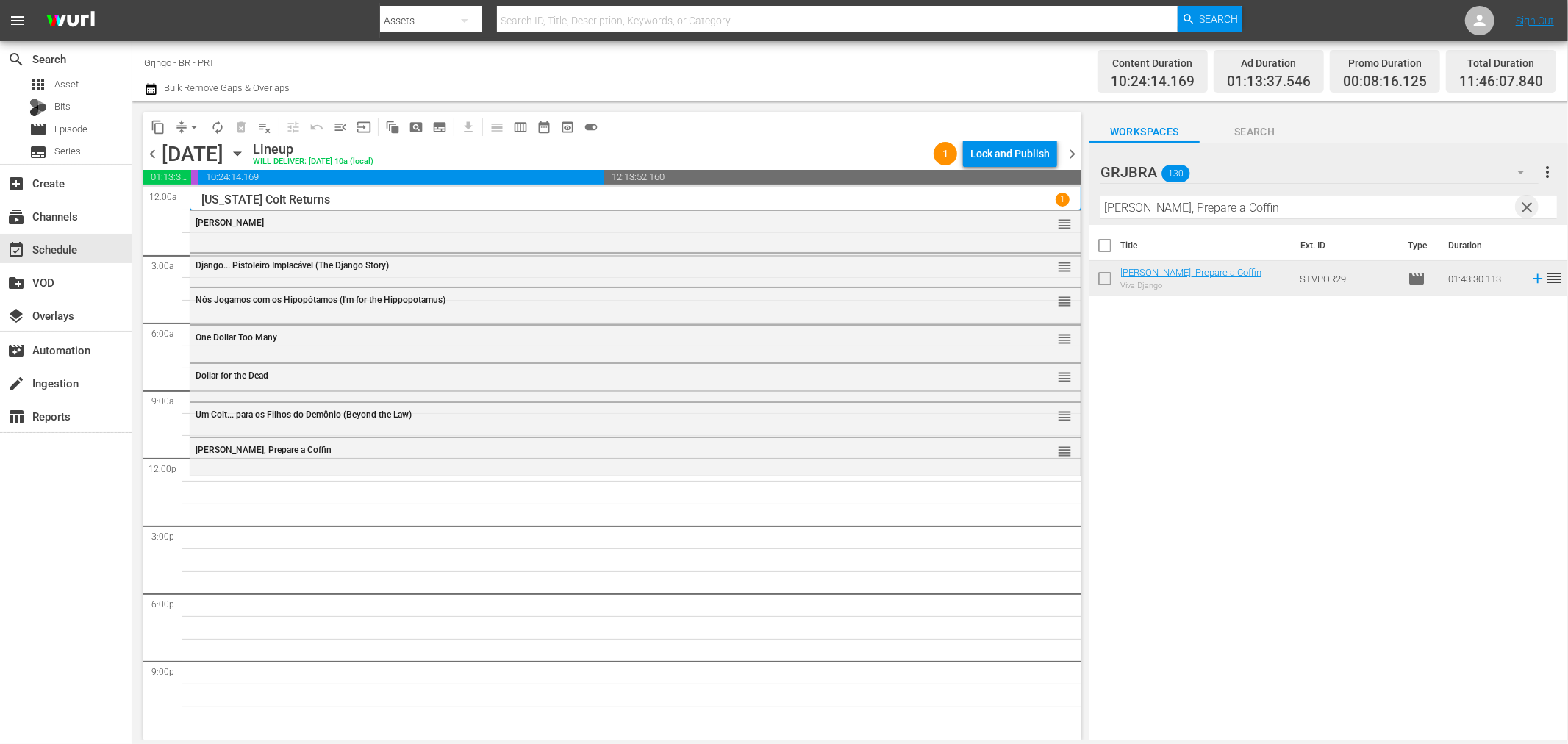
drag, startPoint x: 1525, startPoint y: 201, endPoint x: 1236, endPoint y: 207, distance: 289.1
click at [1525, 201] on span "clear" at bounding box center [1527, 206] width 17 height 17
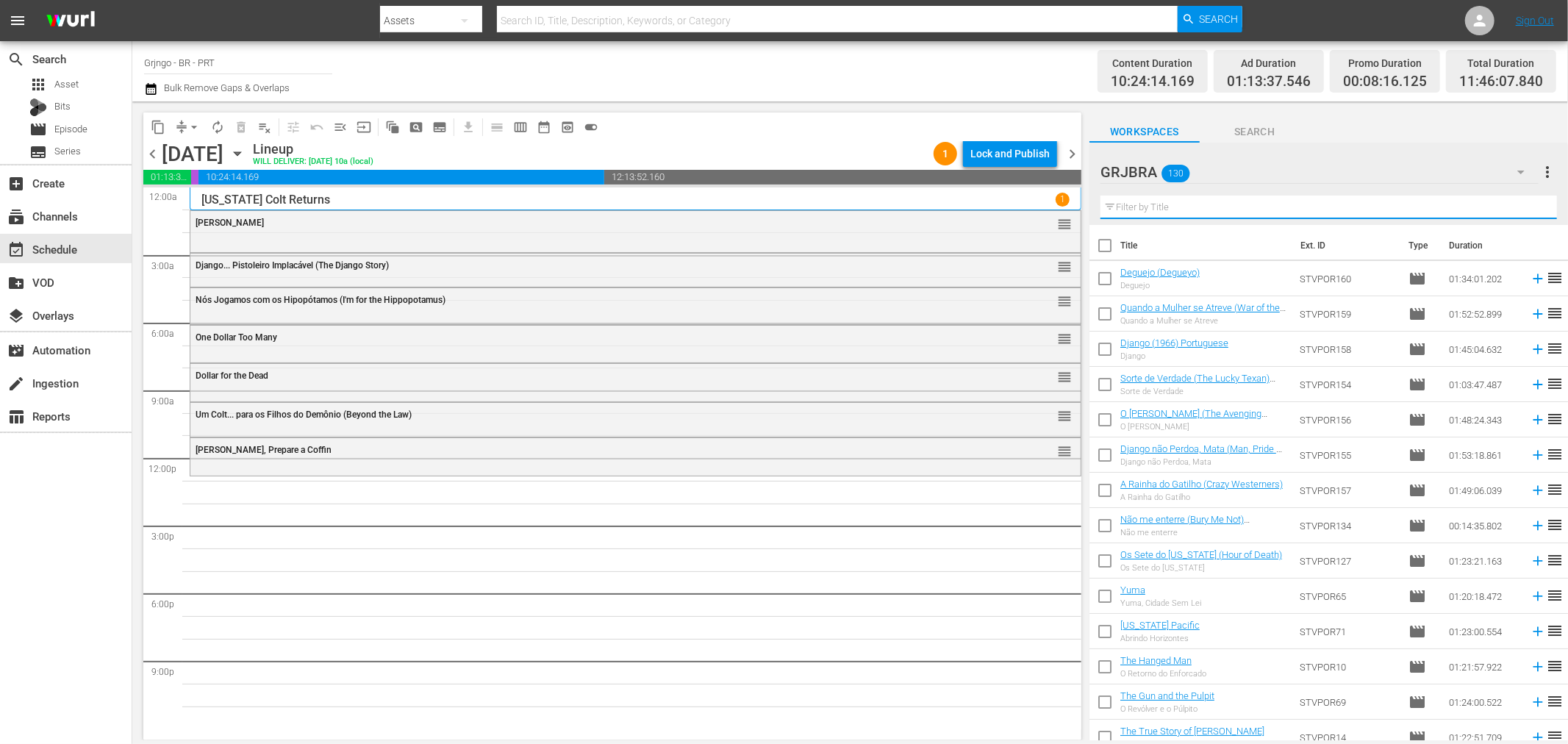
paste input "Gatilhos da Vingança (Hate Your Neighbour)"
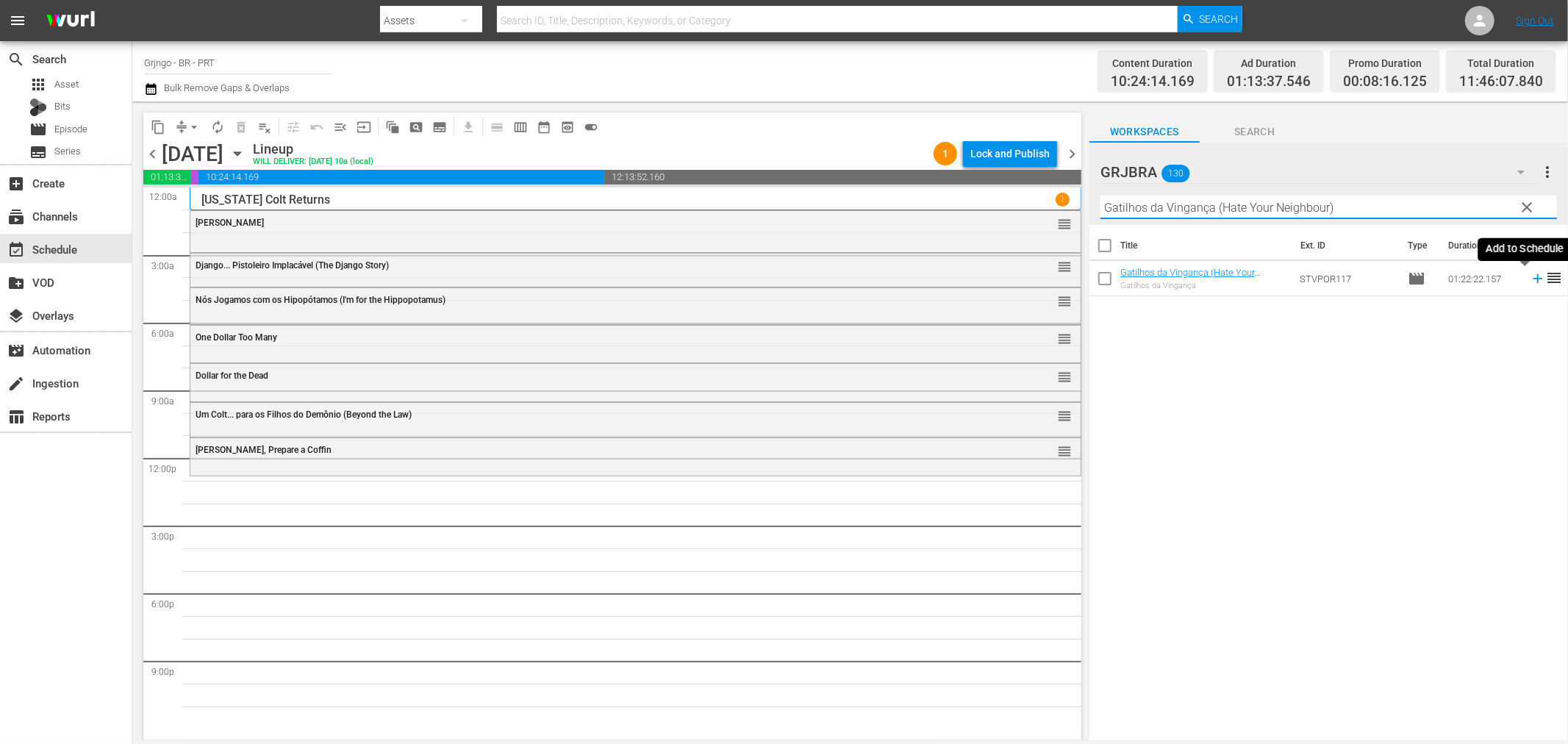
type input "Gatilhos da Vingança (Hate Your Neighbour)"
click at [1530, 280] on icon at bounding box center [1538, 279] width 16 height 16
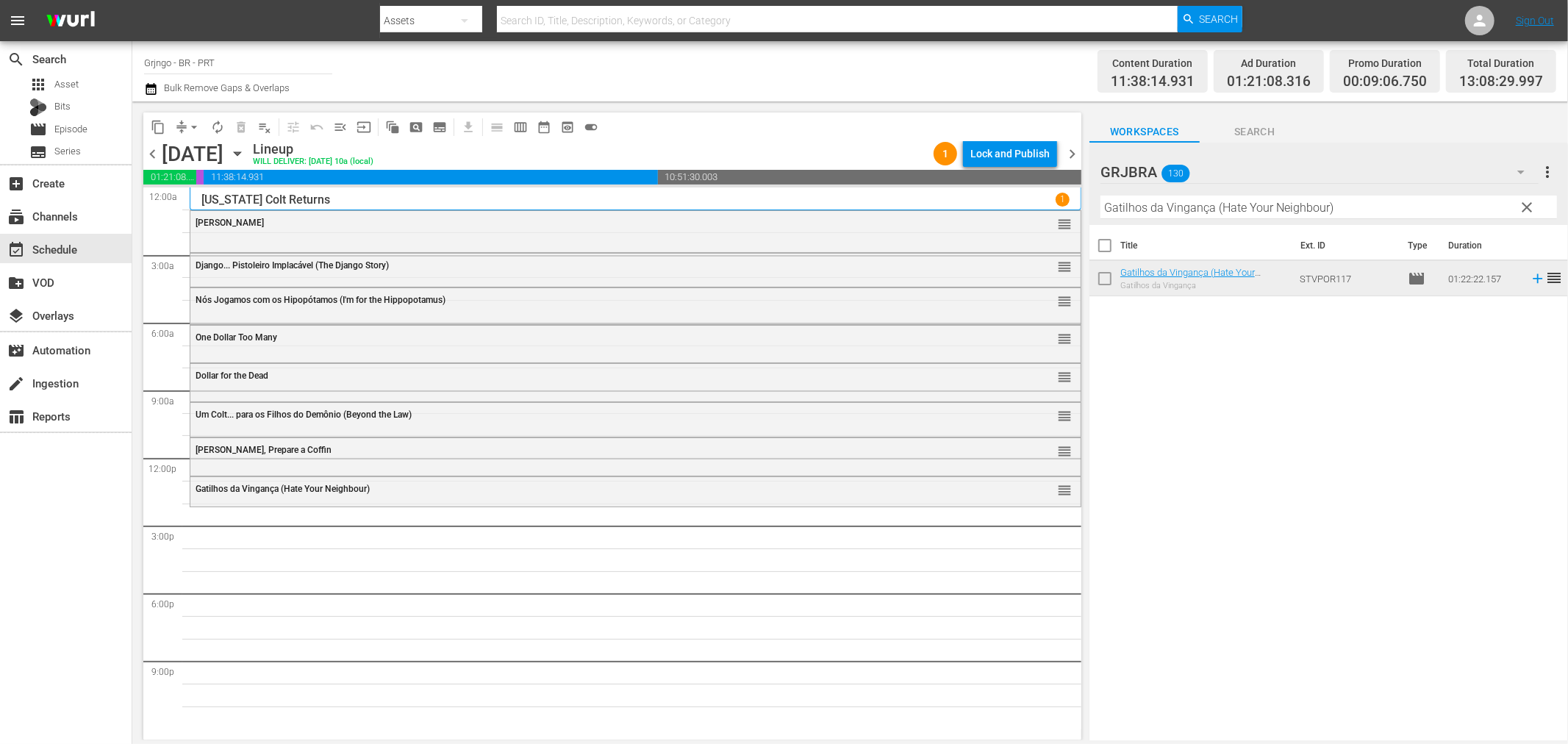
drag, startPoint x: 1525, startPoint y: 212, endPoint x: 1115, endPoint y: 223, distance: 410.1
click at [1525, 211] on span "clear" at bounding box center [1527, 206] width 17 height 17
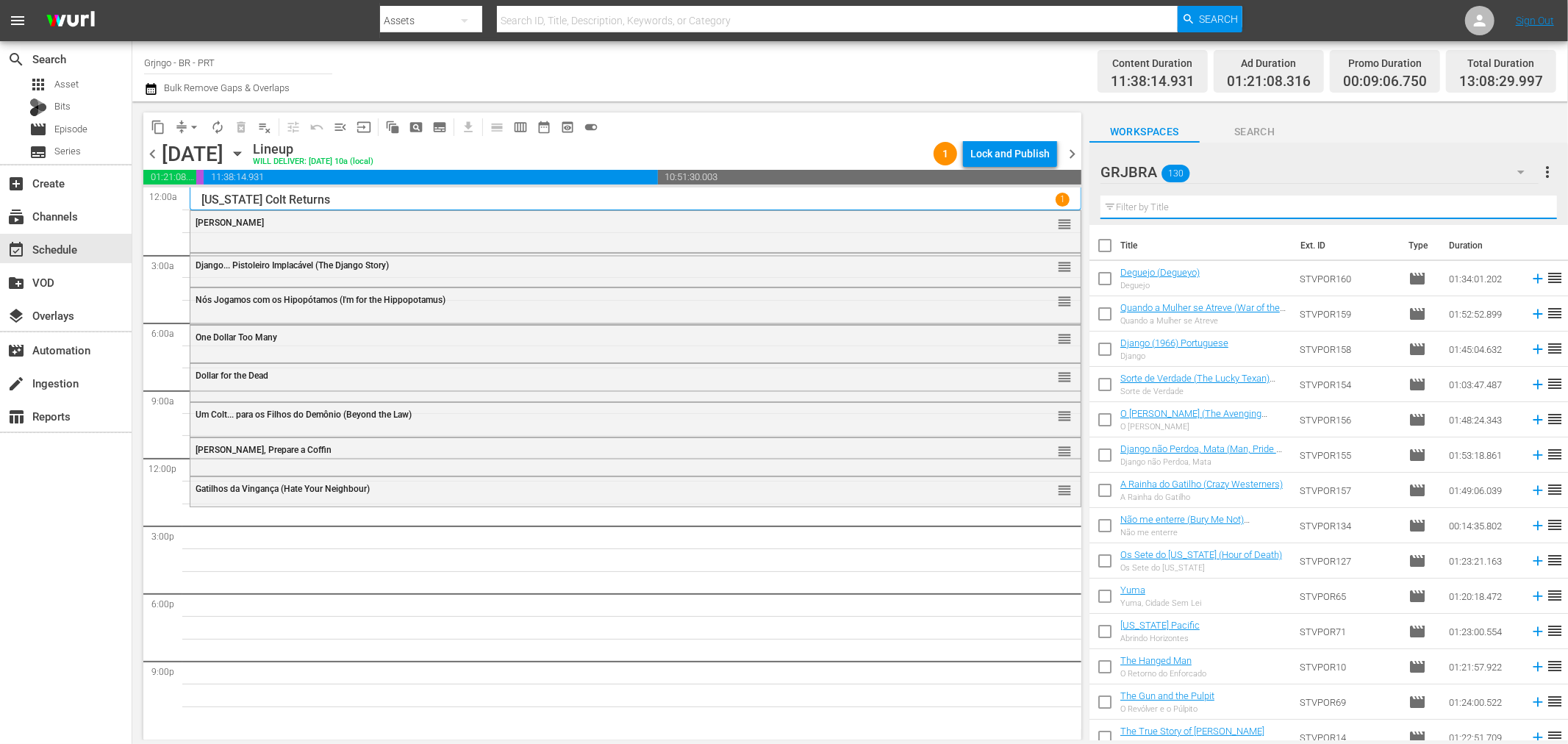
paste input "El Puro - O Procurado"
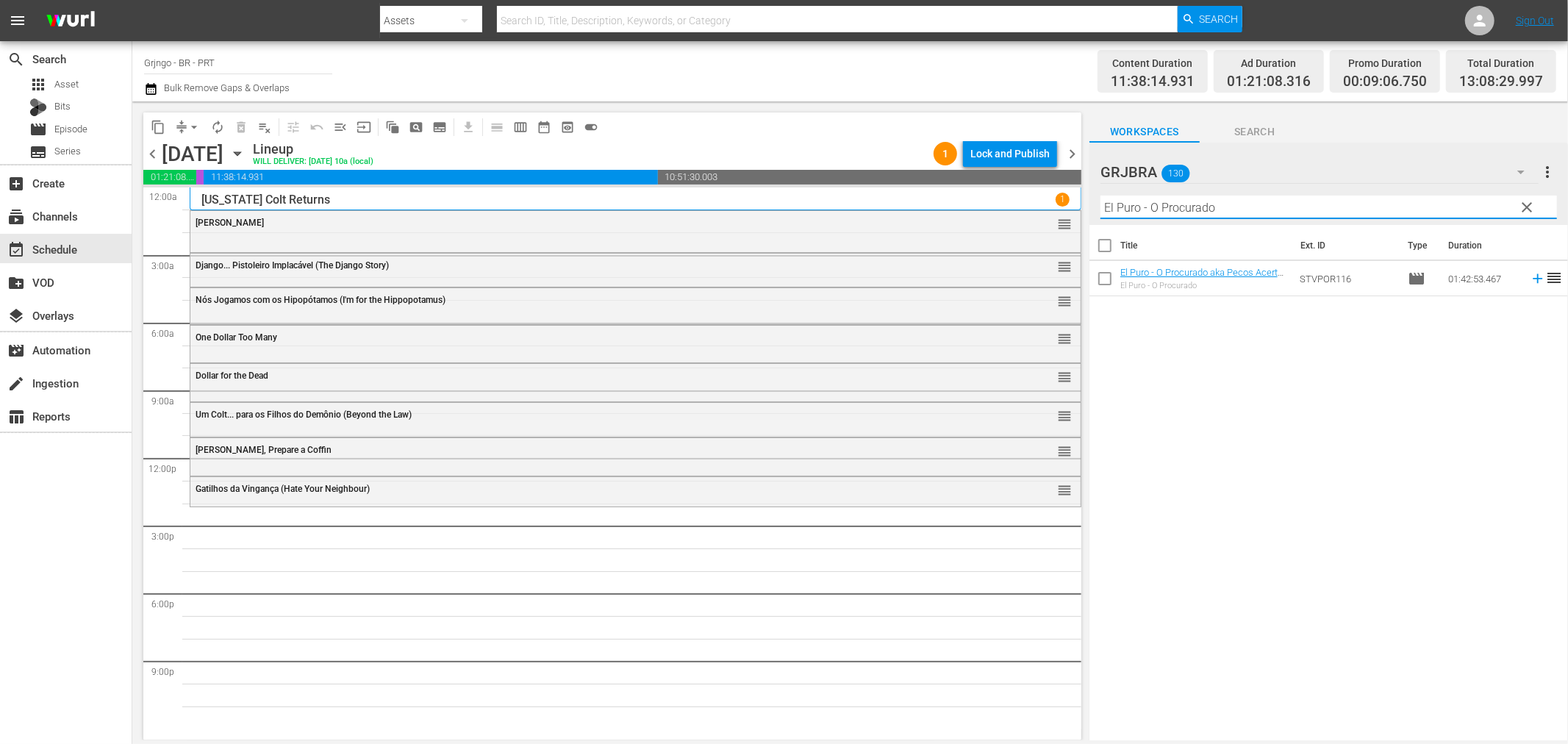
type input "El Puro - O Procurado"
click at [1533, 280] on icon at bounding box center [1538, 280] width 10 height 10
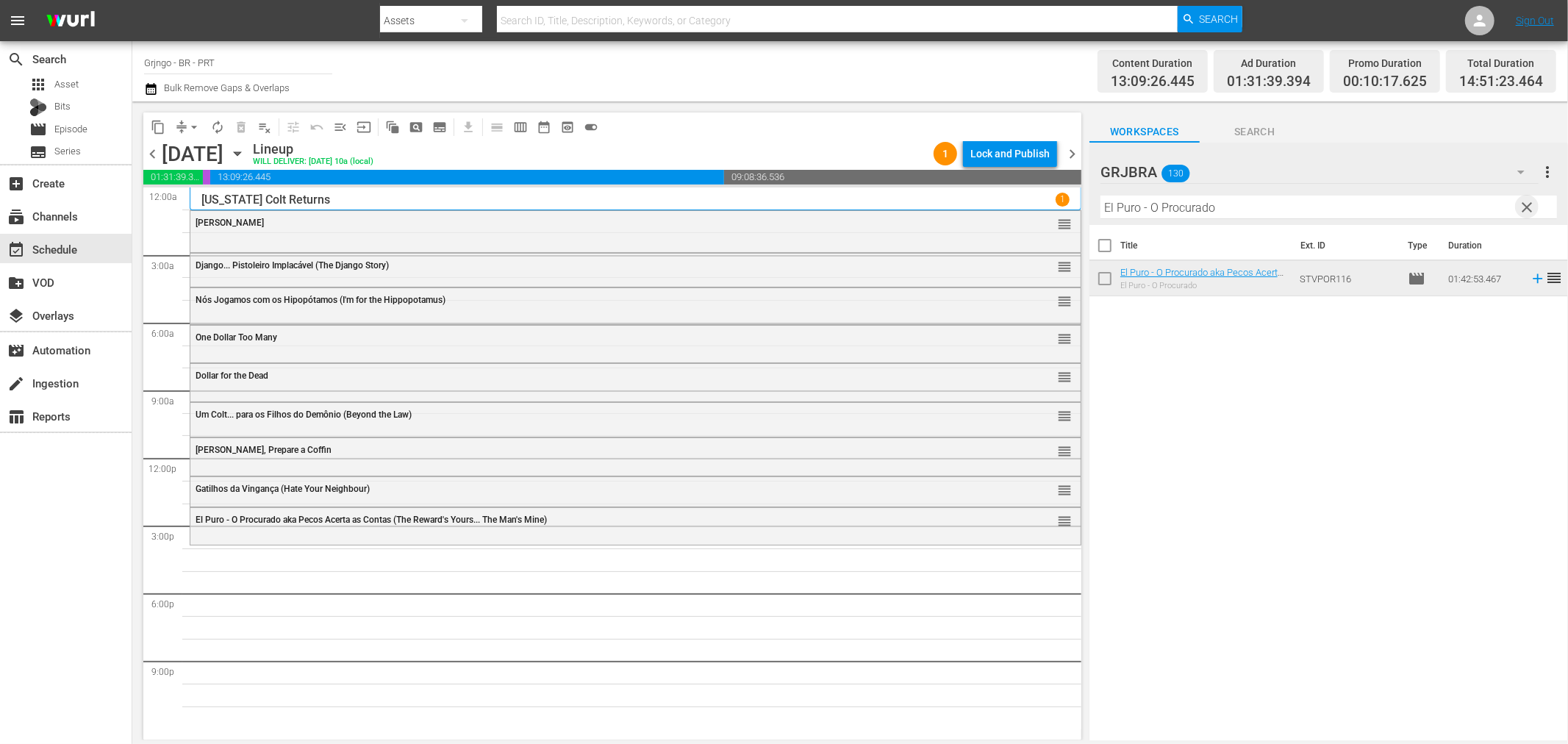
click at [1519, 206] on span "clear" at bounding box center [1527, 206] width 17 height 17
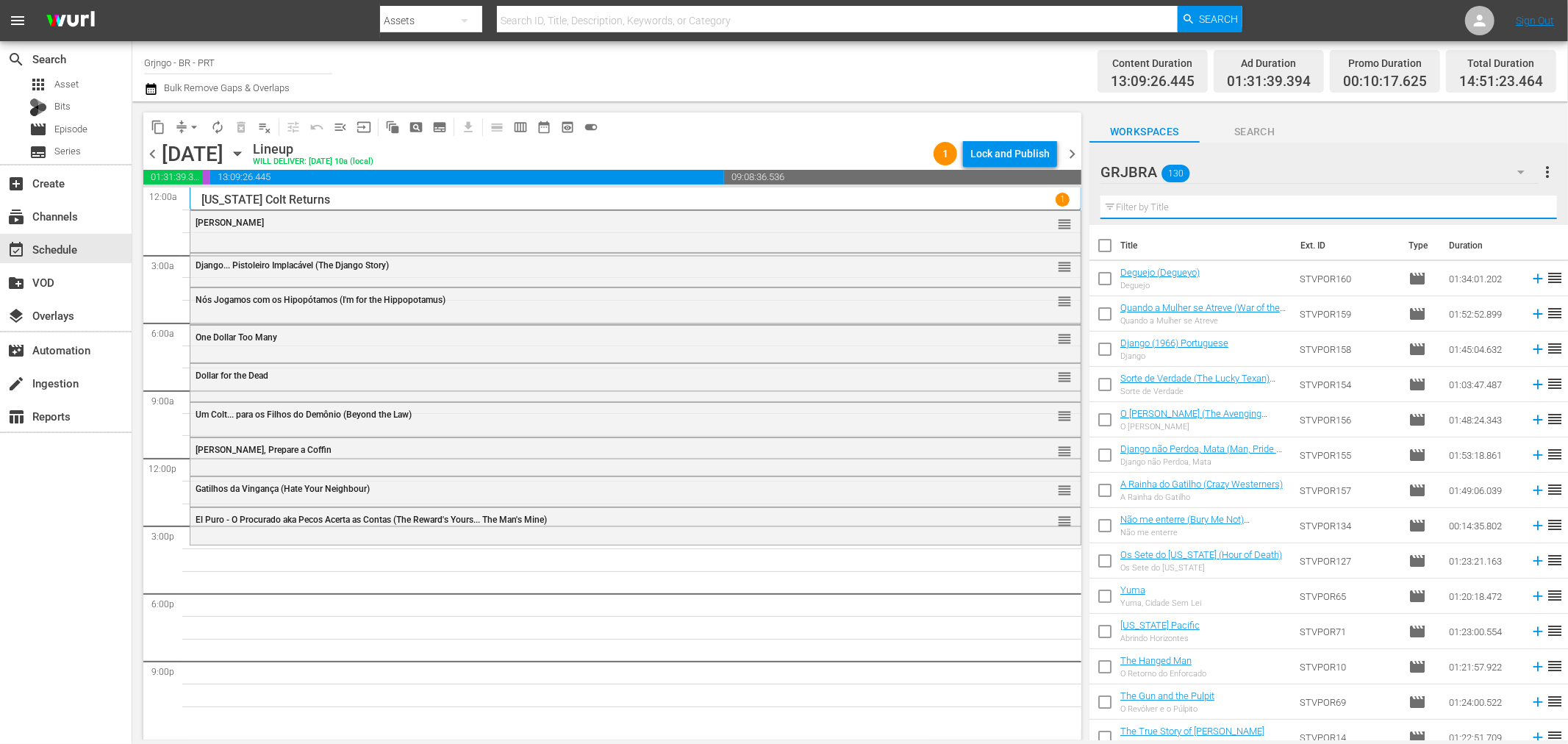
paste input "Yuma"
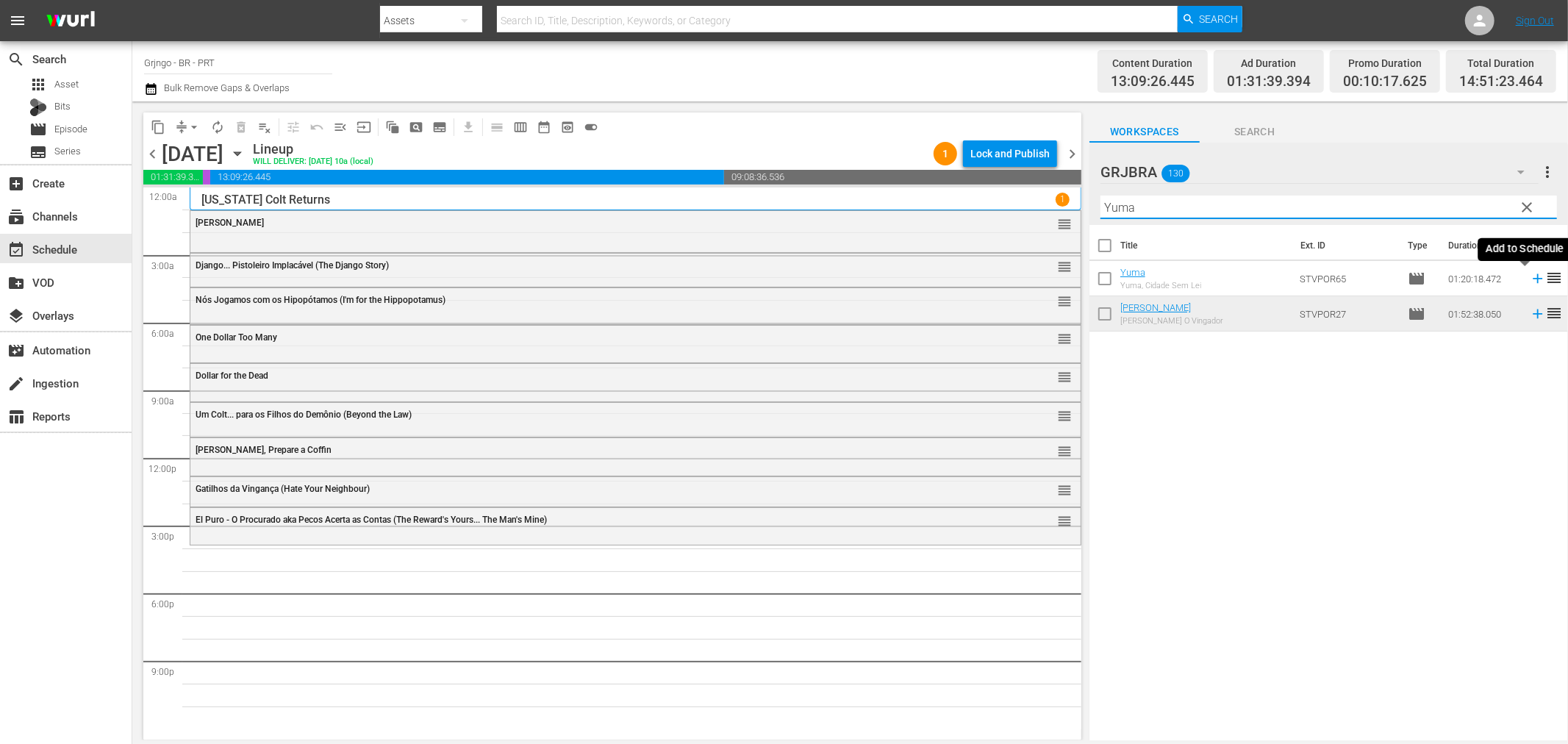
type input "Yuma"
click at [1533, 278] on icon at bounding box center [1538, 280] width 10 height 10
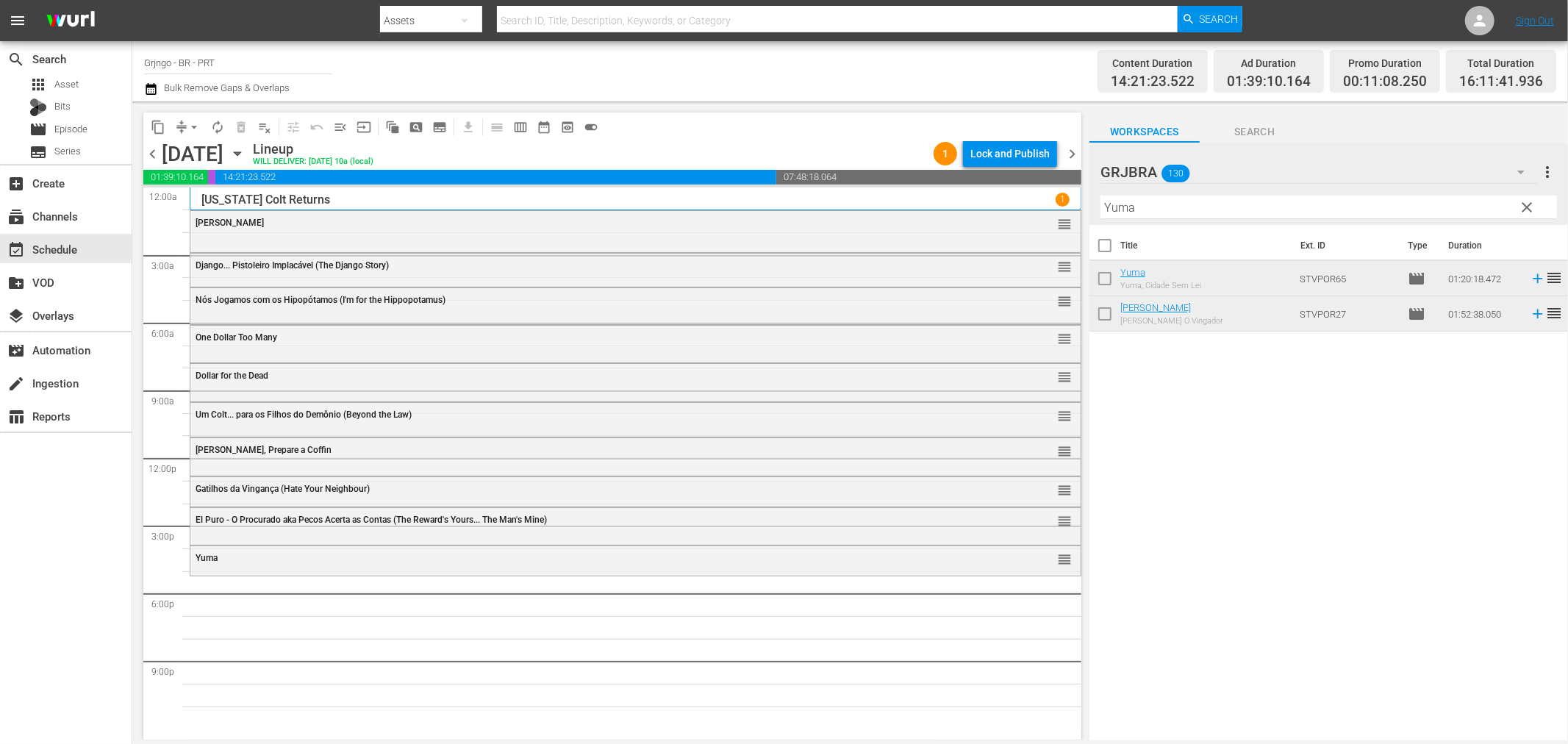
click at [1524, 209] on span "clear" at bounding box center [1527, 206] width 17 height 17
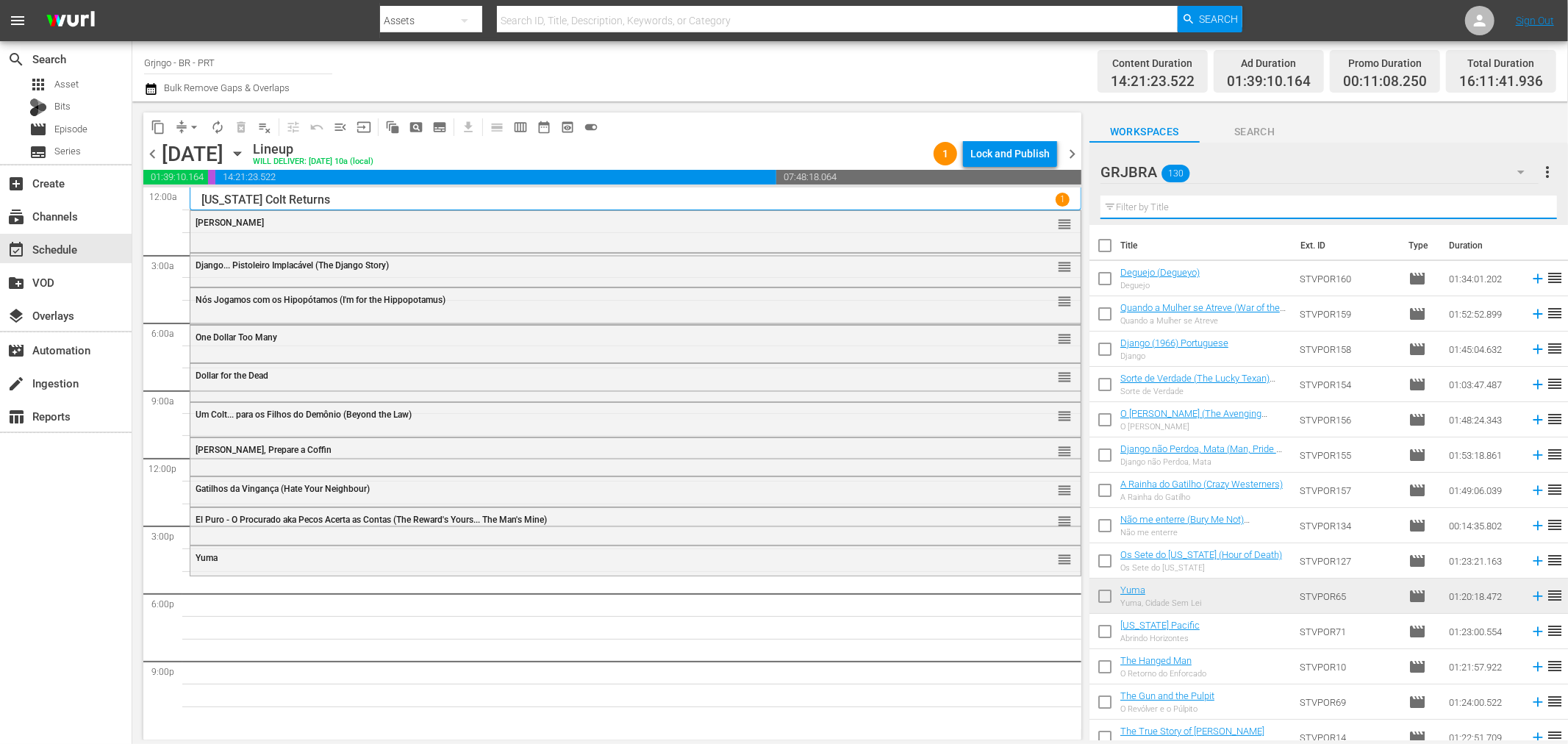
paste input "Um Dolar para Matar (Bandidos)"
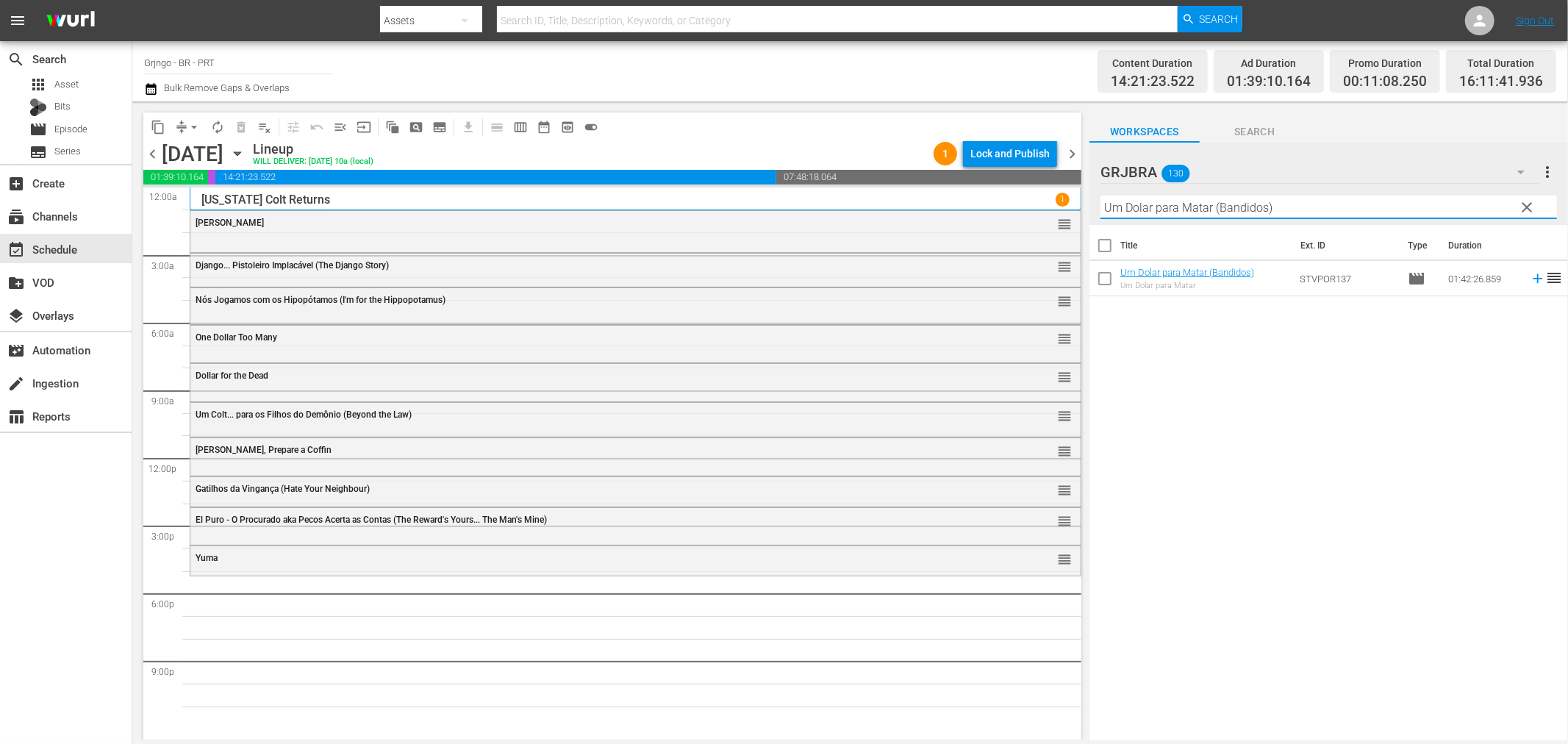
type input "Um Dolar para Matar (Bandidos)"
click at [1530, 280] on icon at bounding box center [1538, 279] width 16 height 16
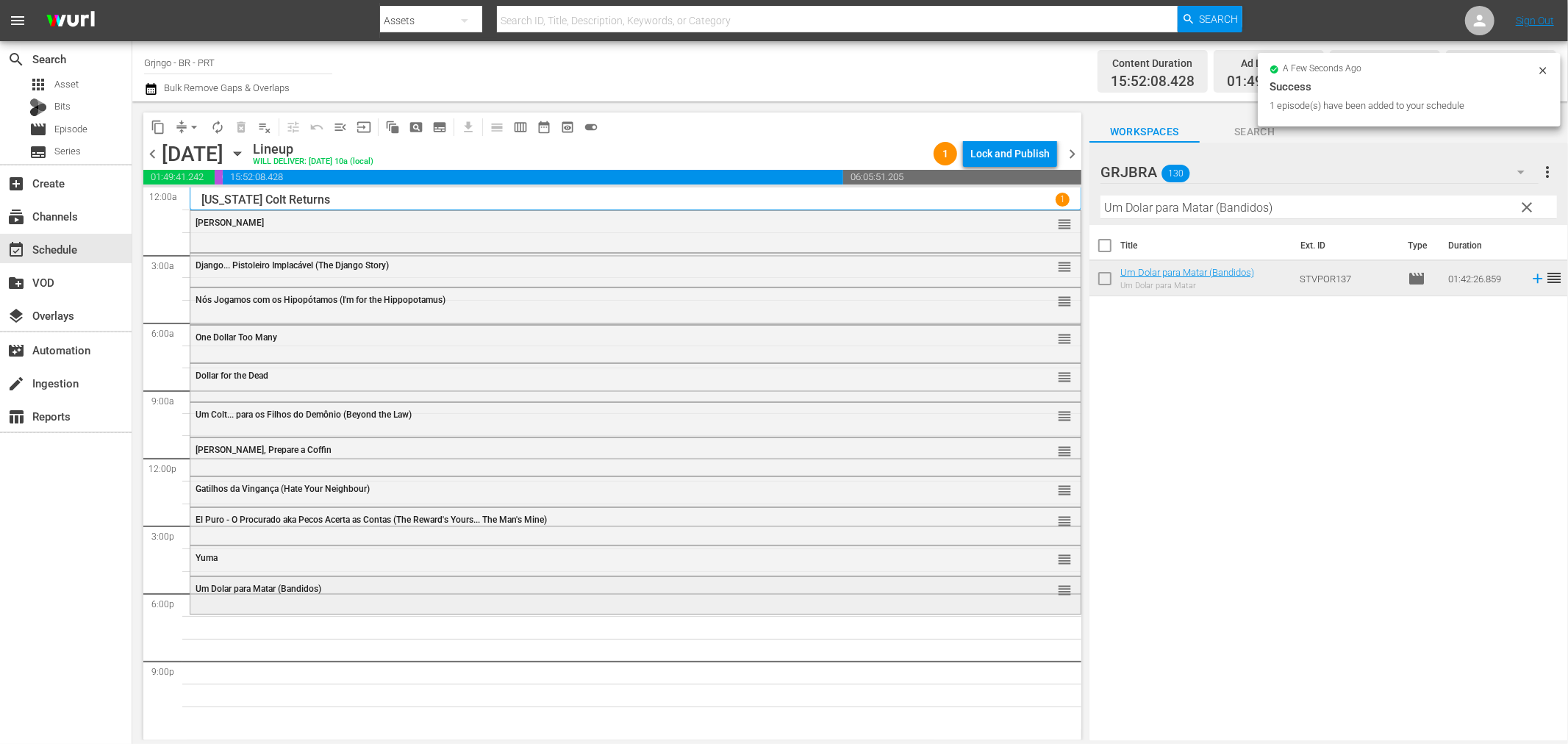
click at [437, 597] on div "Um Dolar para Matar (Bandidos) reorder" at bounding box center [636, 589] width 890 height 25
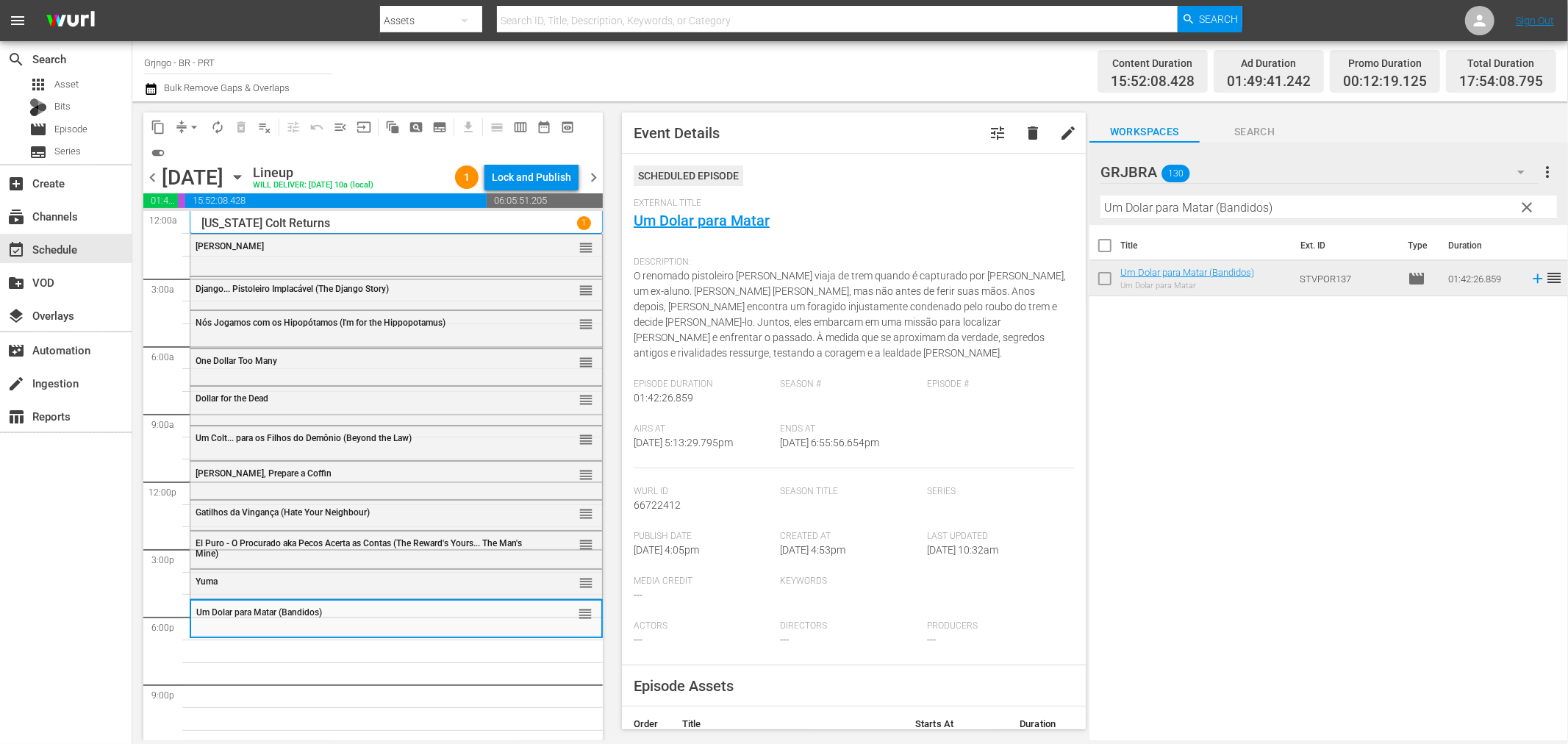
drag, startPoint x: 1530, startPoint y: 202, endPoint x: 1358, endPoint y: 200, distance: 172.0
click at [1530, 202] on span "clear" at bounding box center [1527, 206] width 17 height 17
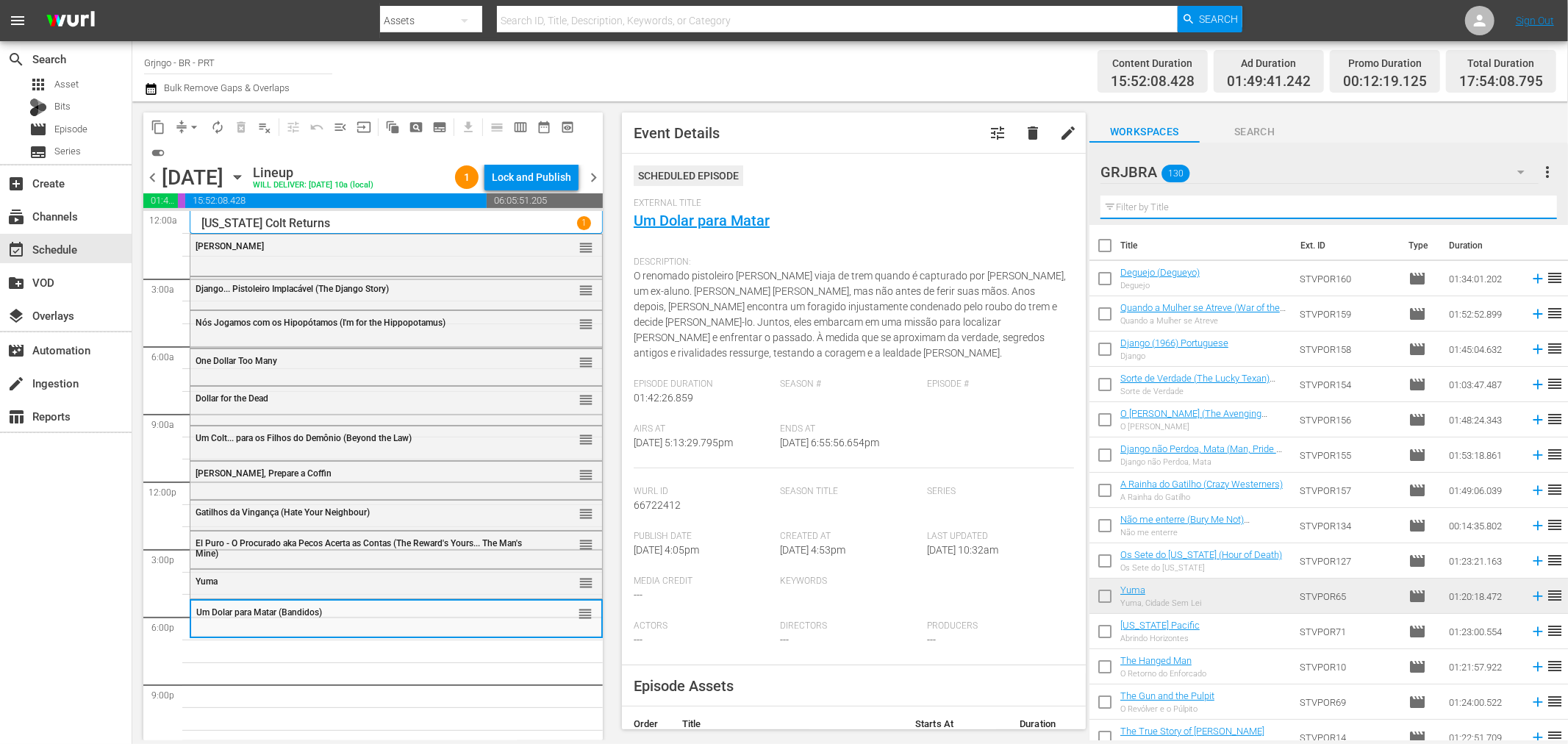
paste input "Deguejo (Degueyo)"
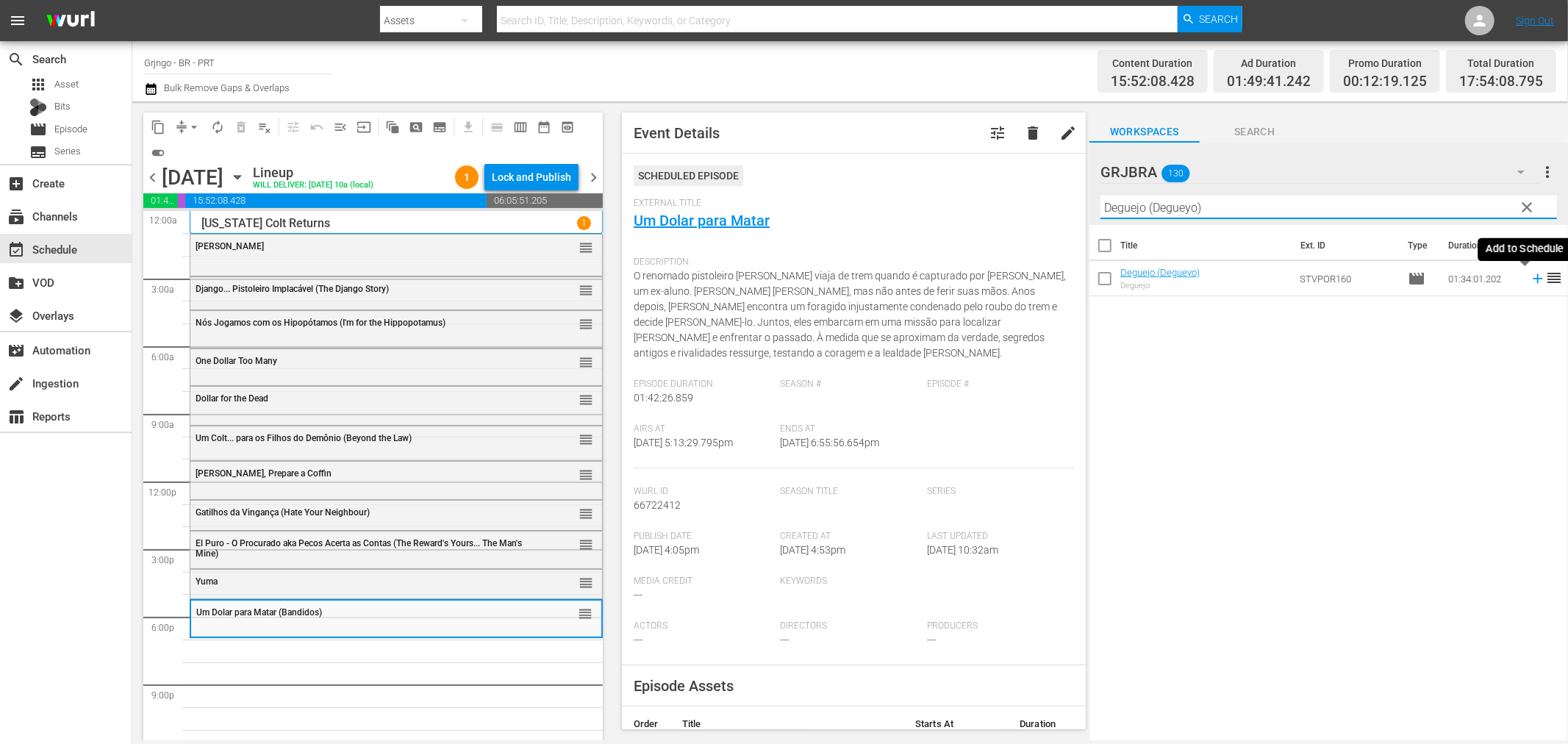
type input "Deguejo (Degueyo)"
click at [1530, 277] on icon at bounding box center [1538, 279] width 16 height 16
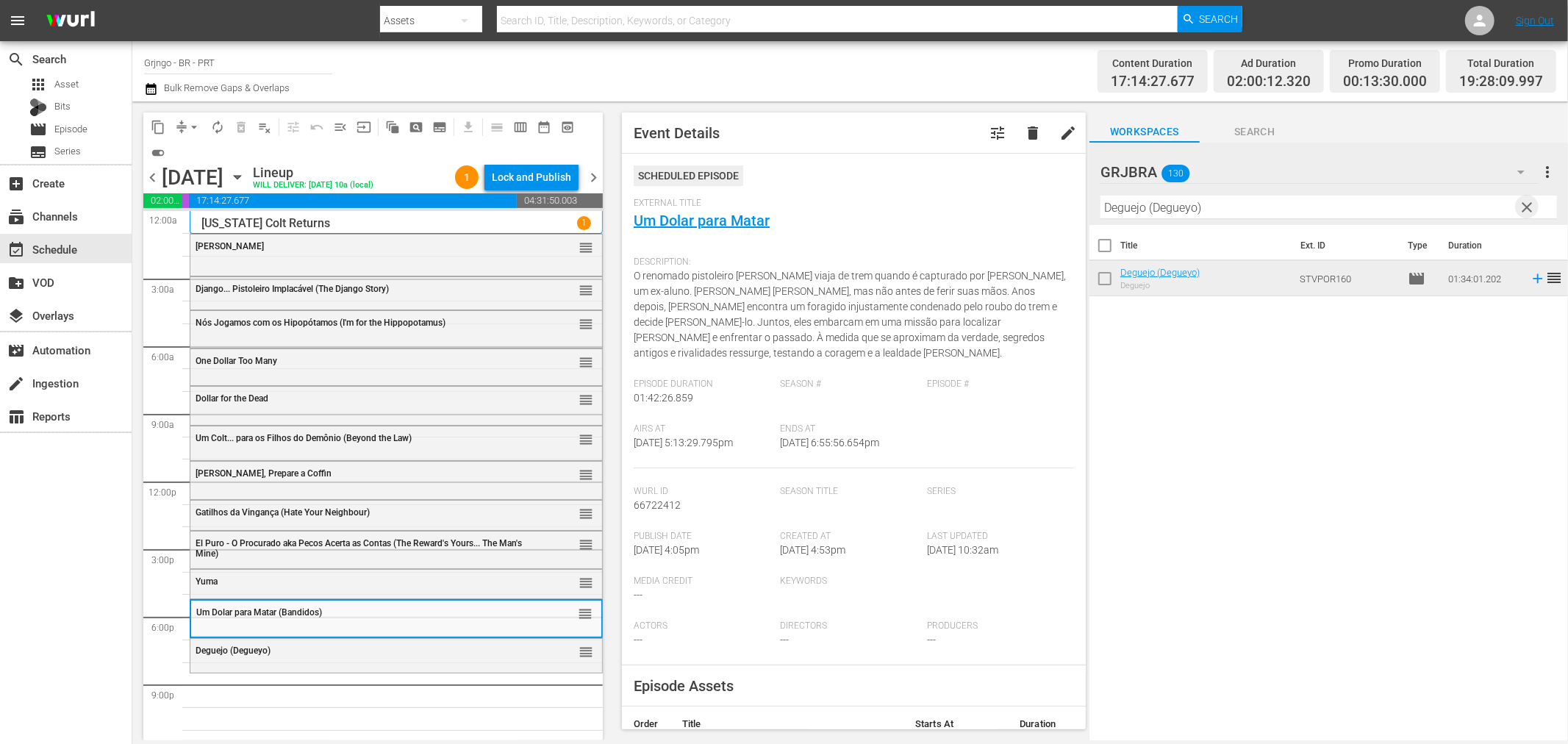
click at [1528, 203] on span "clear" at bounding box center [1527, 206] width 17 height 17
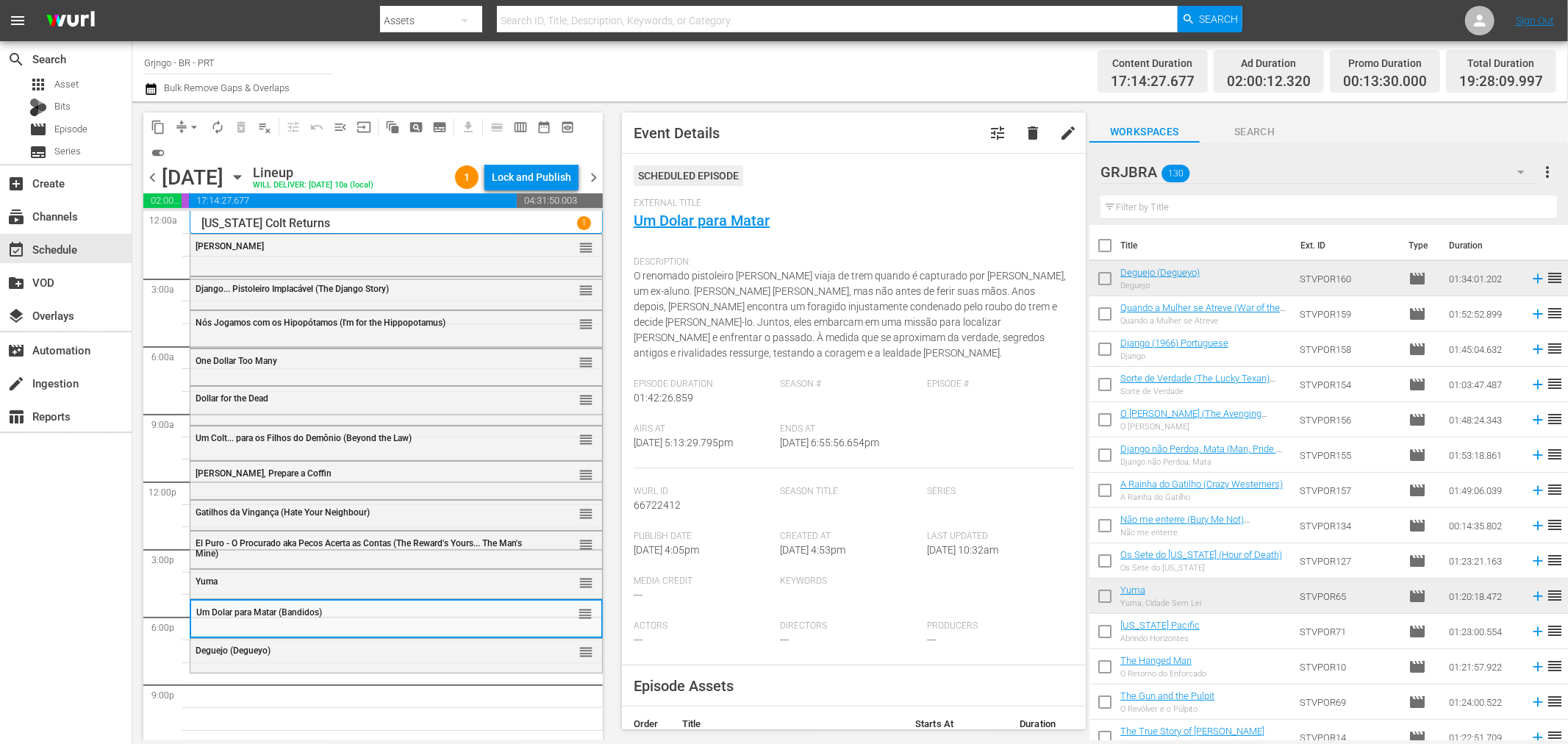
click at [1117, 214] on input "text" at bounding box center [1329, 207] width 456 height 24
paste input "A Rainha do Gatilho"
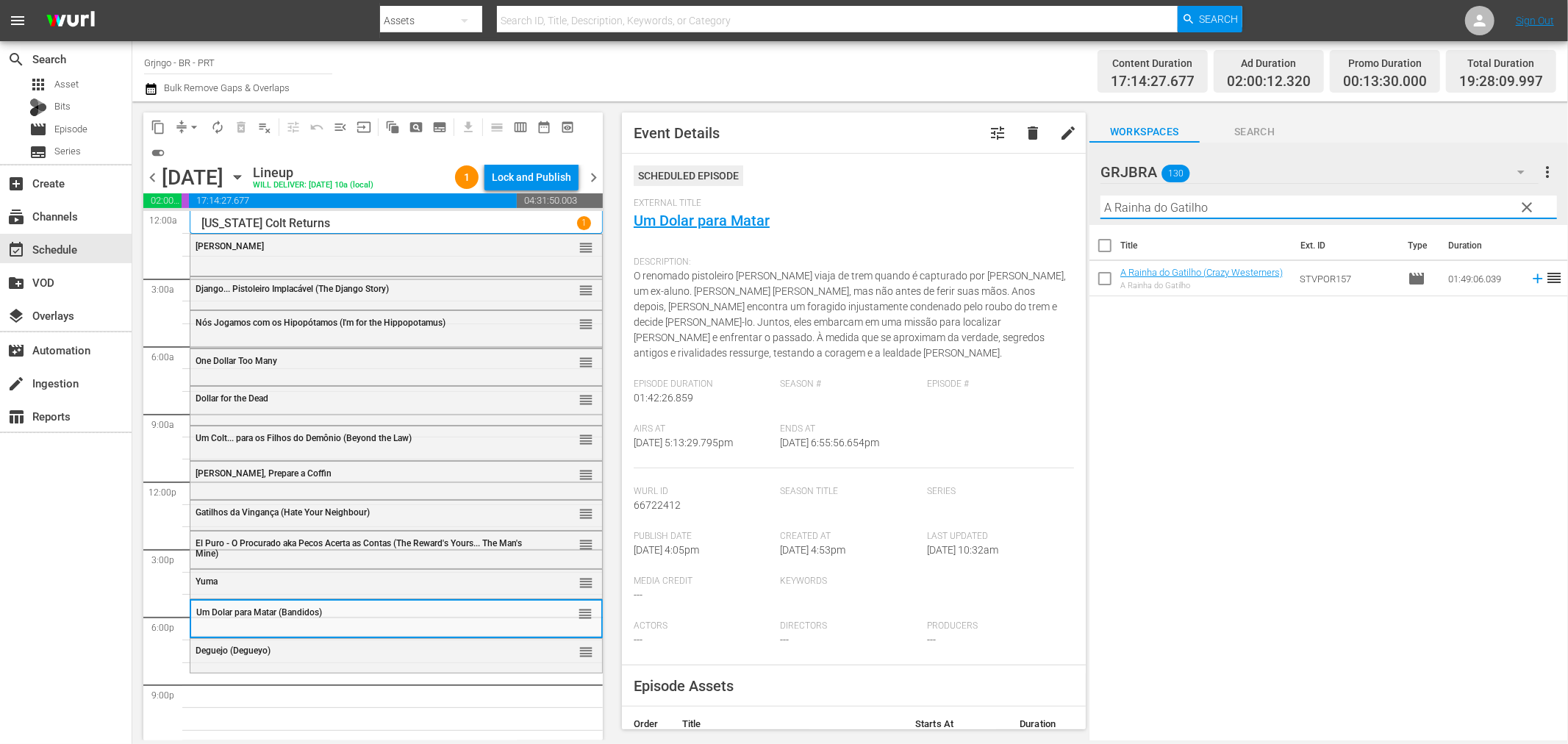
type input "A Rainha do Gatilho"
click at [1530, 275] on icon at bounding box center [1538, 279] width 16 height 16
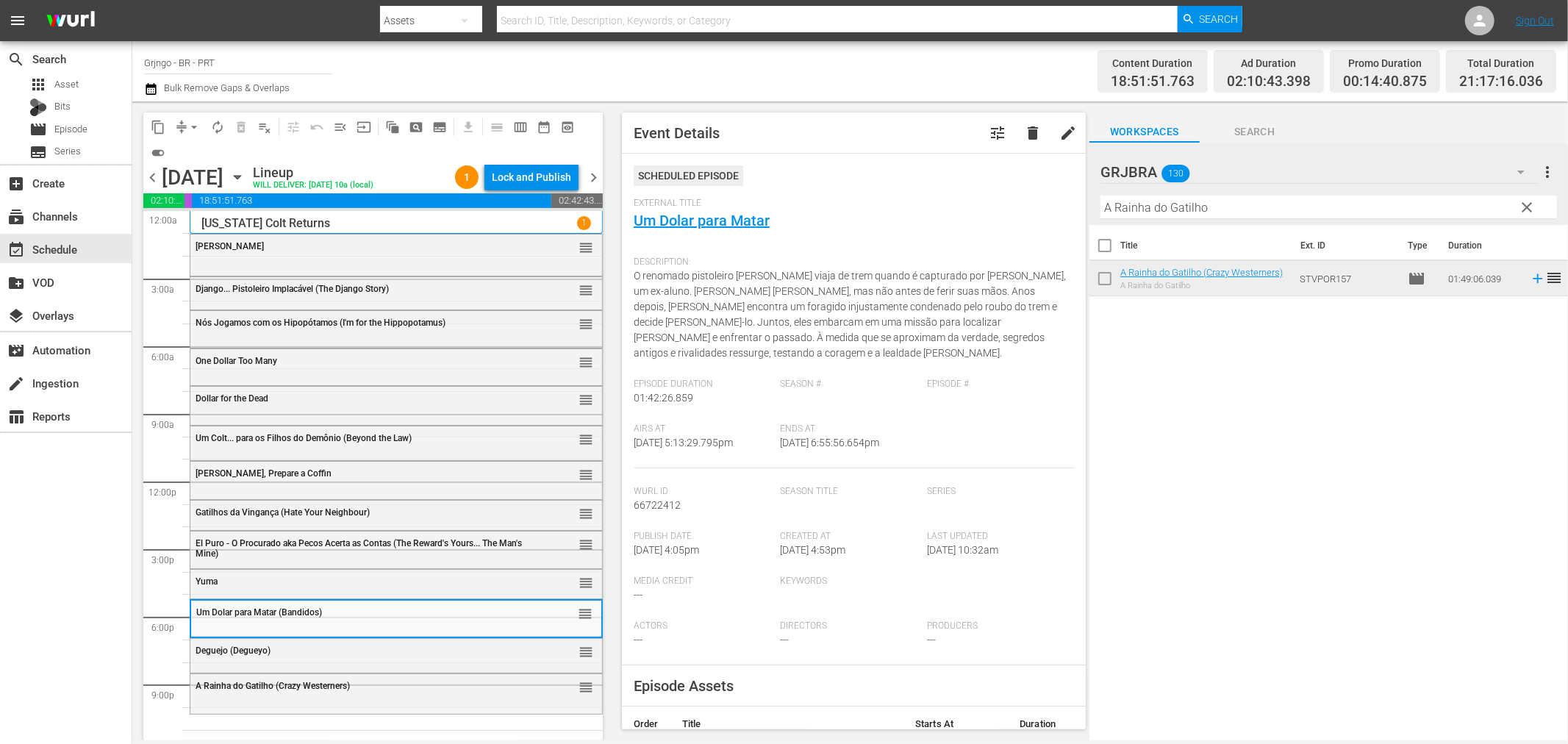
drag, startPoint x: 1525, startPoint y: 196, endPoint x: 1318, endPoint y: 206, distance: 207.2
click at [1525, 196] on button "clear" at bounding box center [1527, 206] width 24 height 24
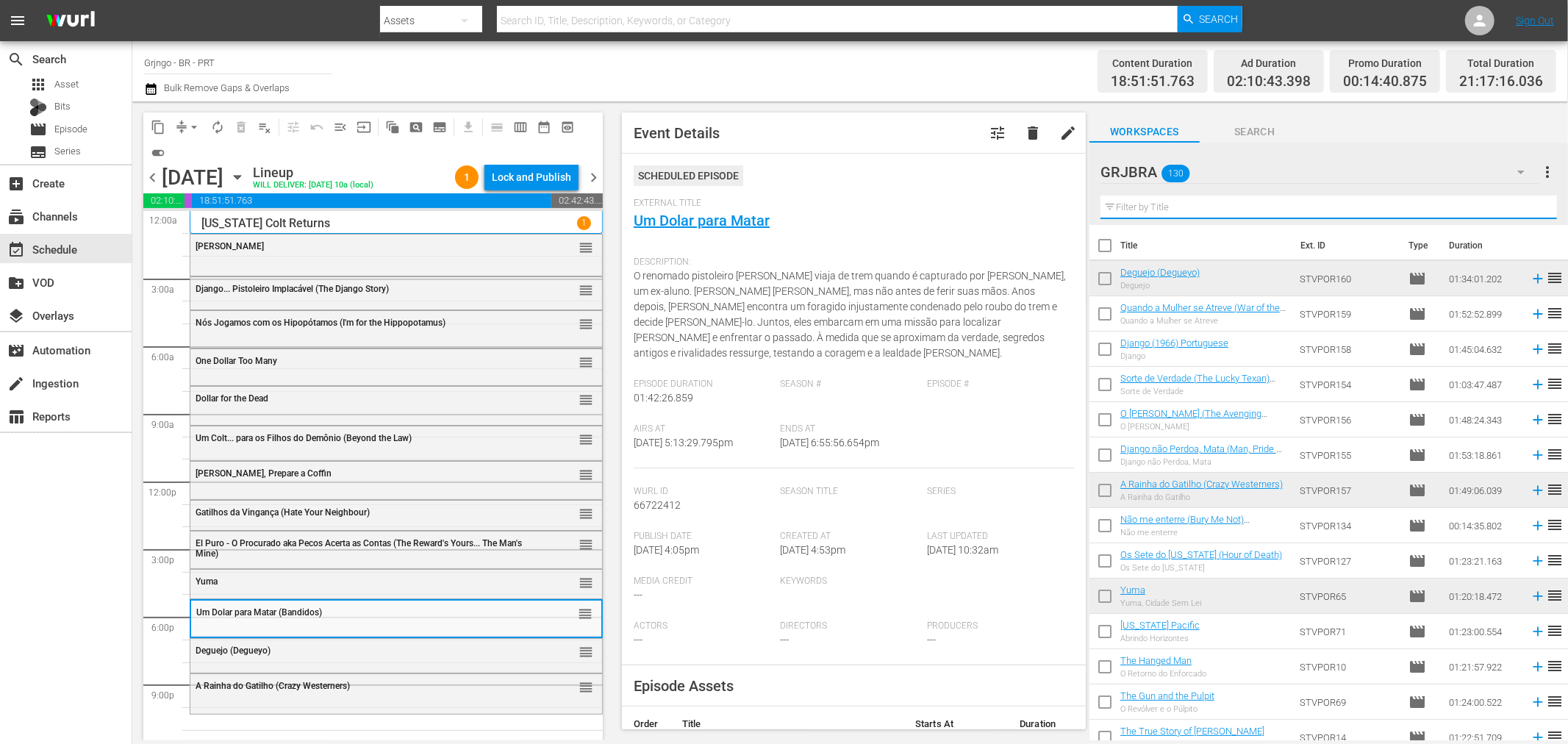
paste input "Não me enterre (Bury Me Not)"
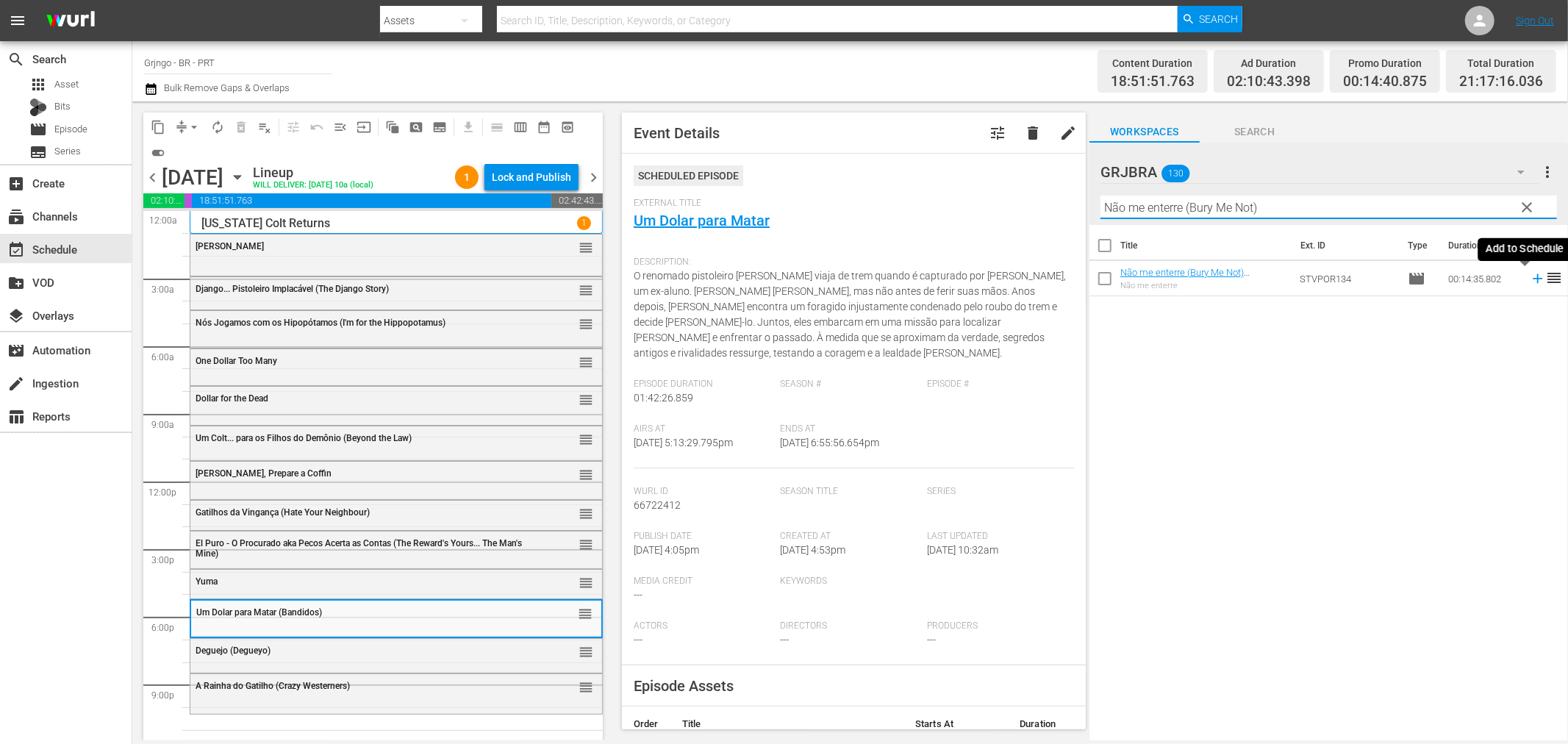
type input "Não me enterre (Bury Me Not)"
click at [1530, 281] on icon at bounding box center [1538, 279] width 16 height 16
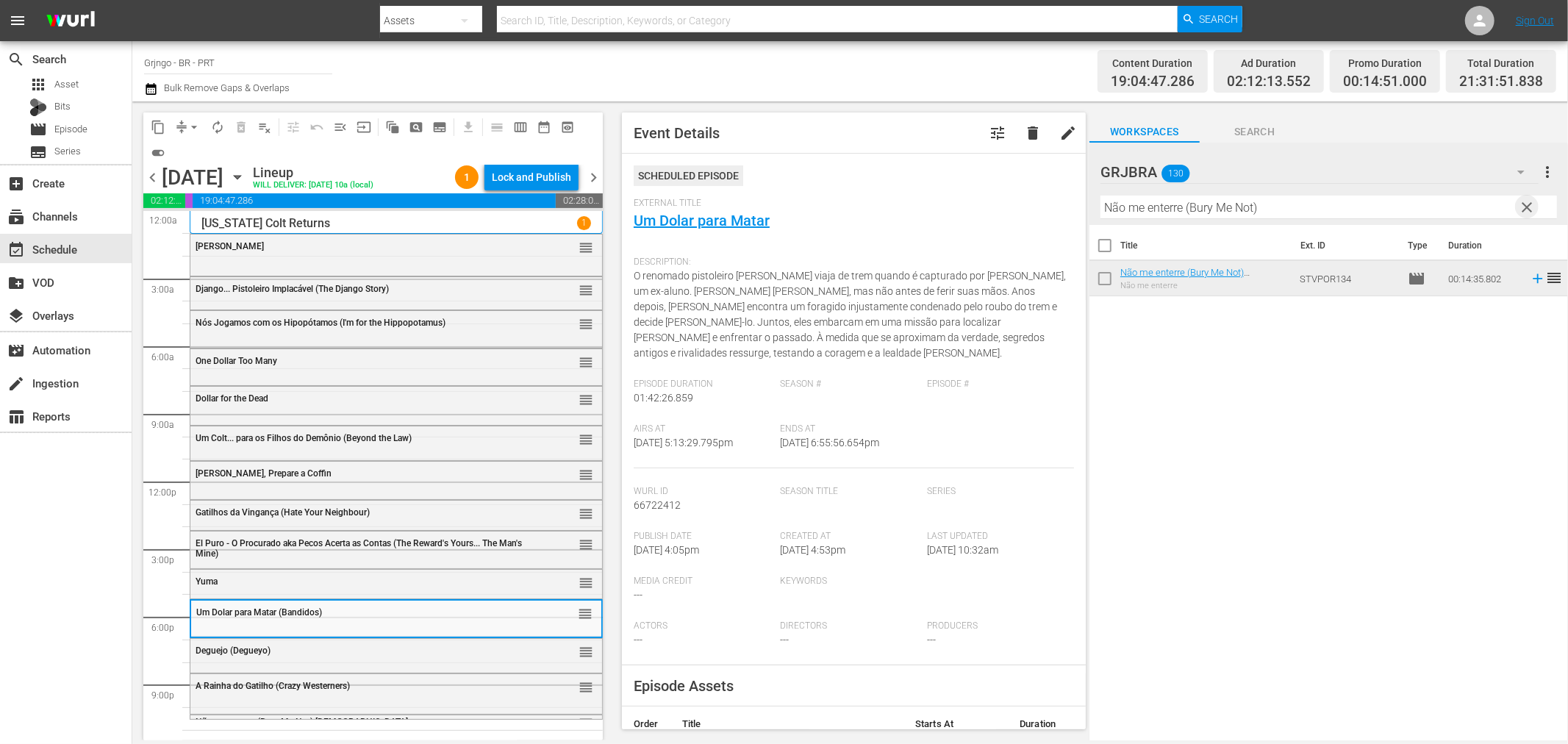
drag, startPoint x: 1520, startPoint y: 207, endPoint x: 1237, endPoint y: 198, distance: 283.1
click at [1527, 208] on span "clear" at bounding box center [1527, 206] width 17 height 17
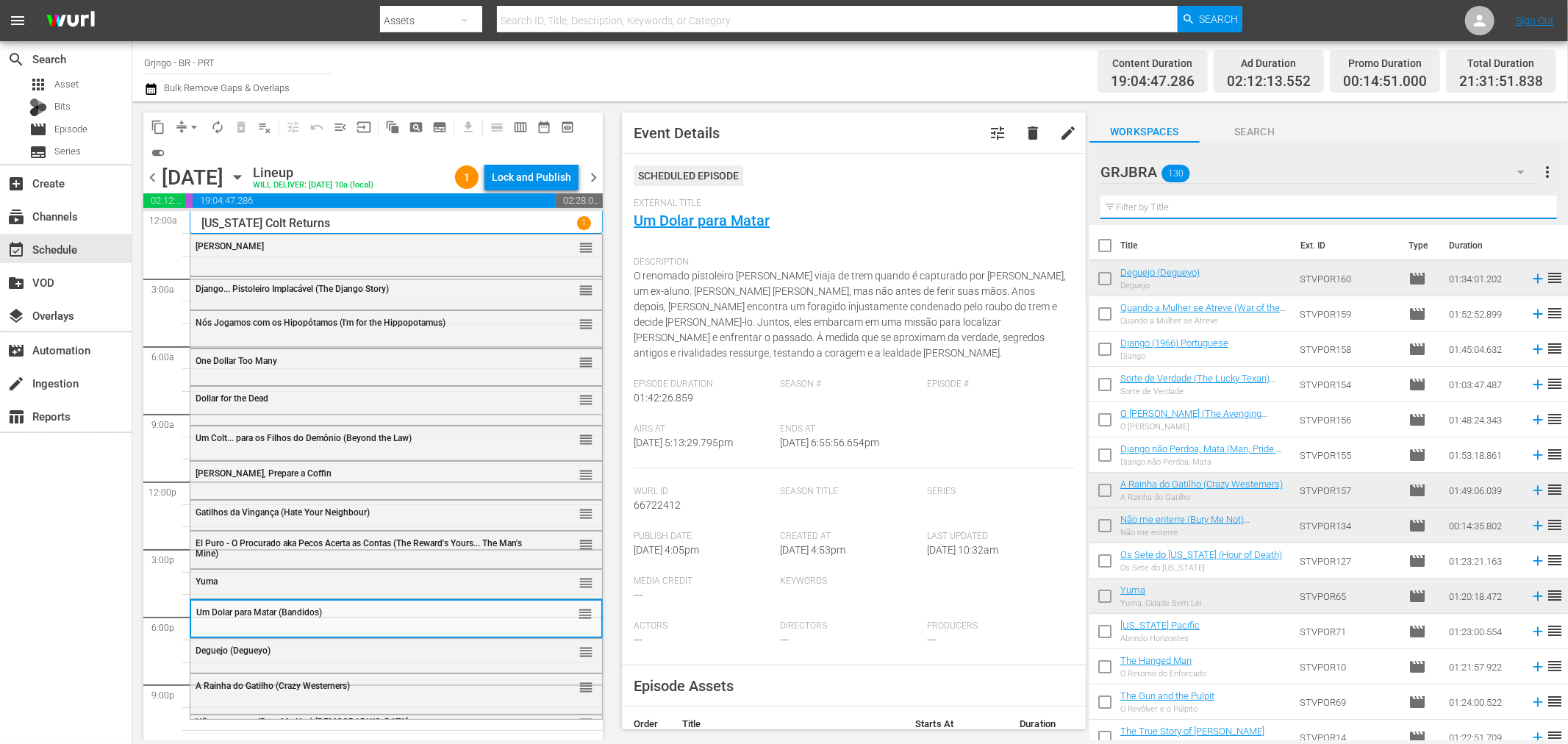
paste input "40 Guns to Apache Pass"
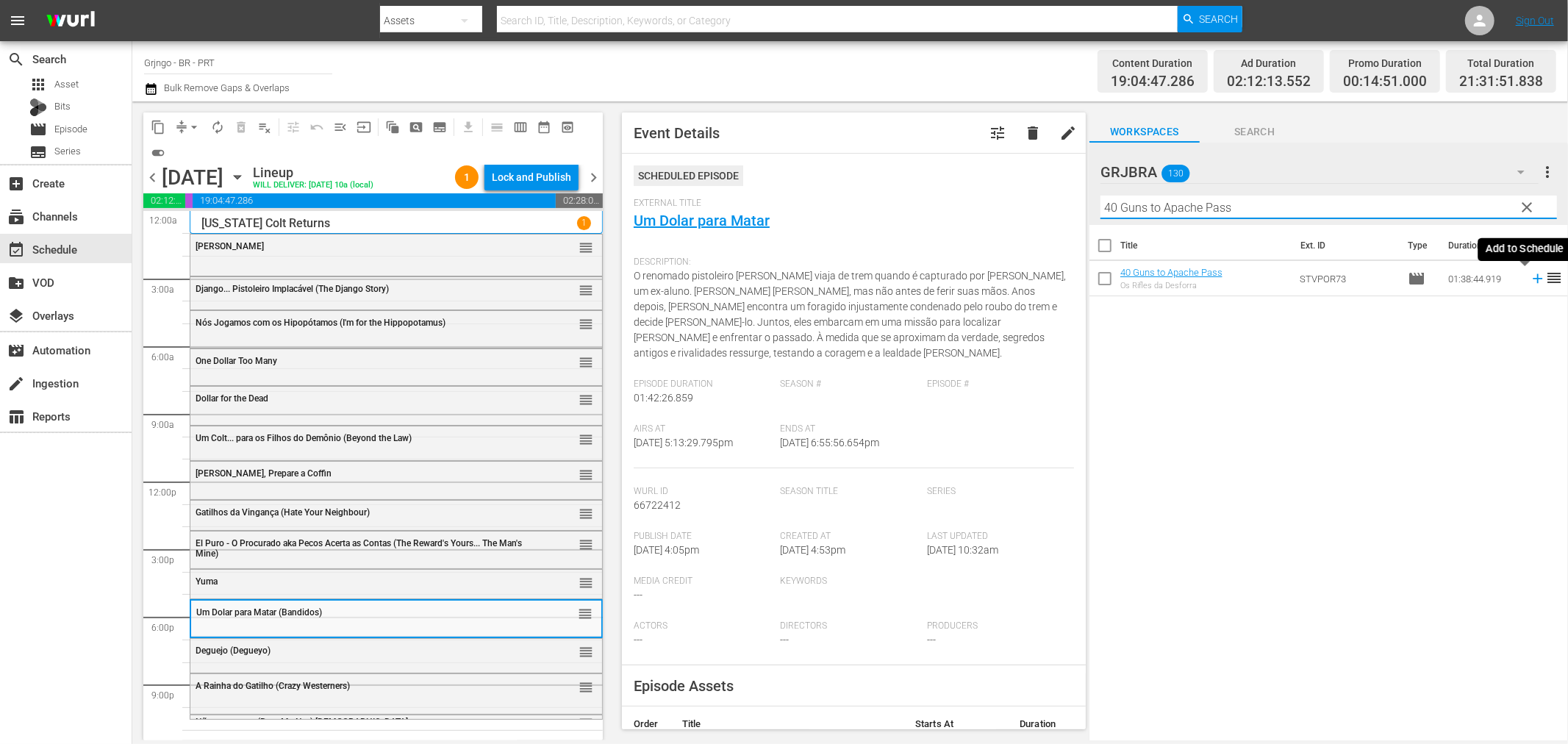
type input "40 Guns to Apache Pass"
click at [1530, 275] on icon at bounding box center [1538, 279] width 16 height 16
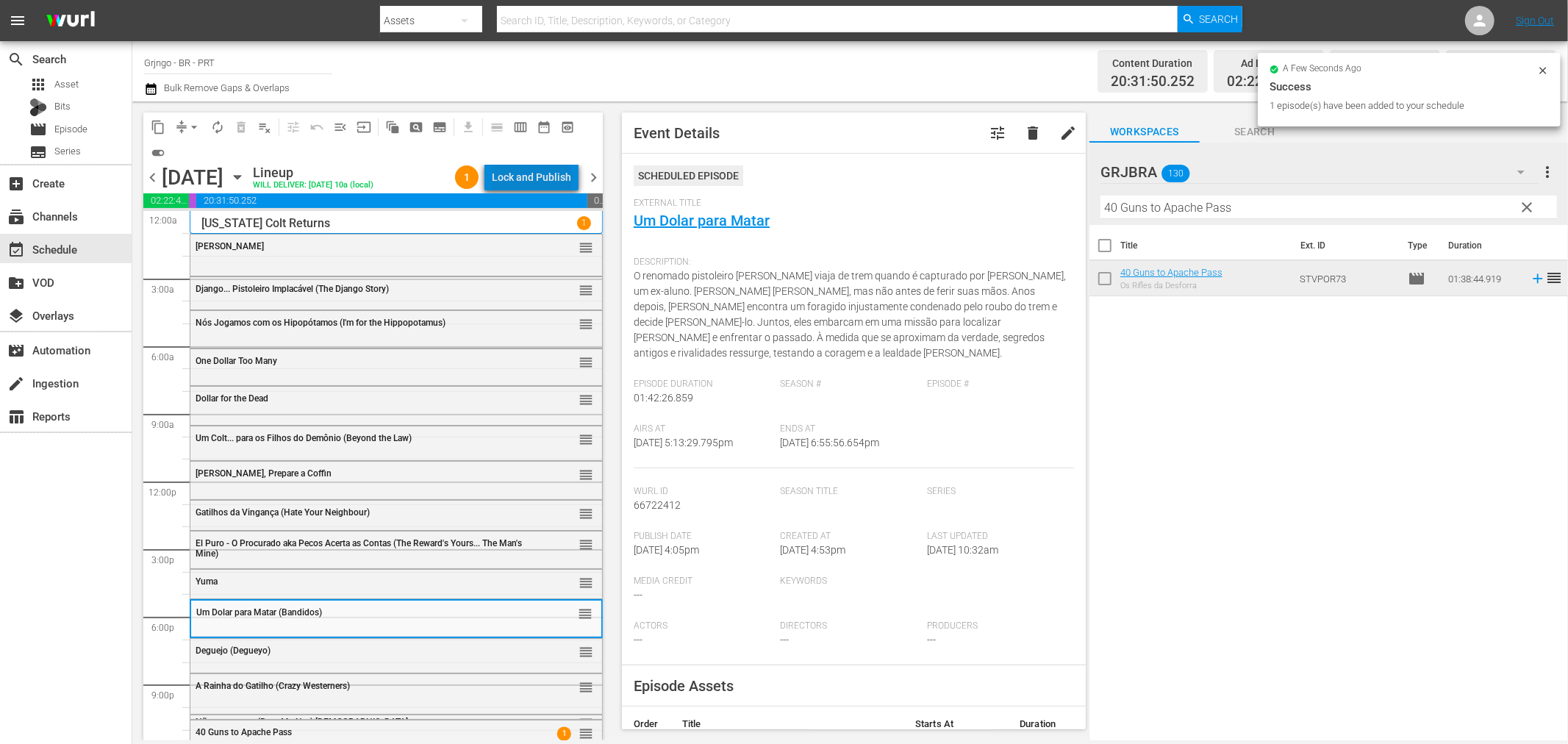
click at [554, 178] on div "Lock and Publish" at bounding box center [531, 177] width 80 height 26
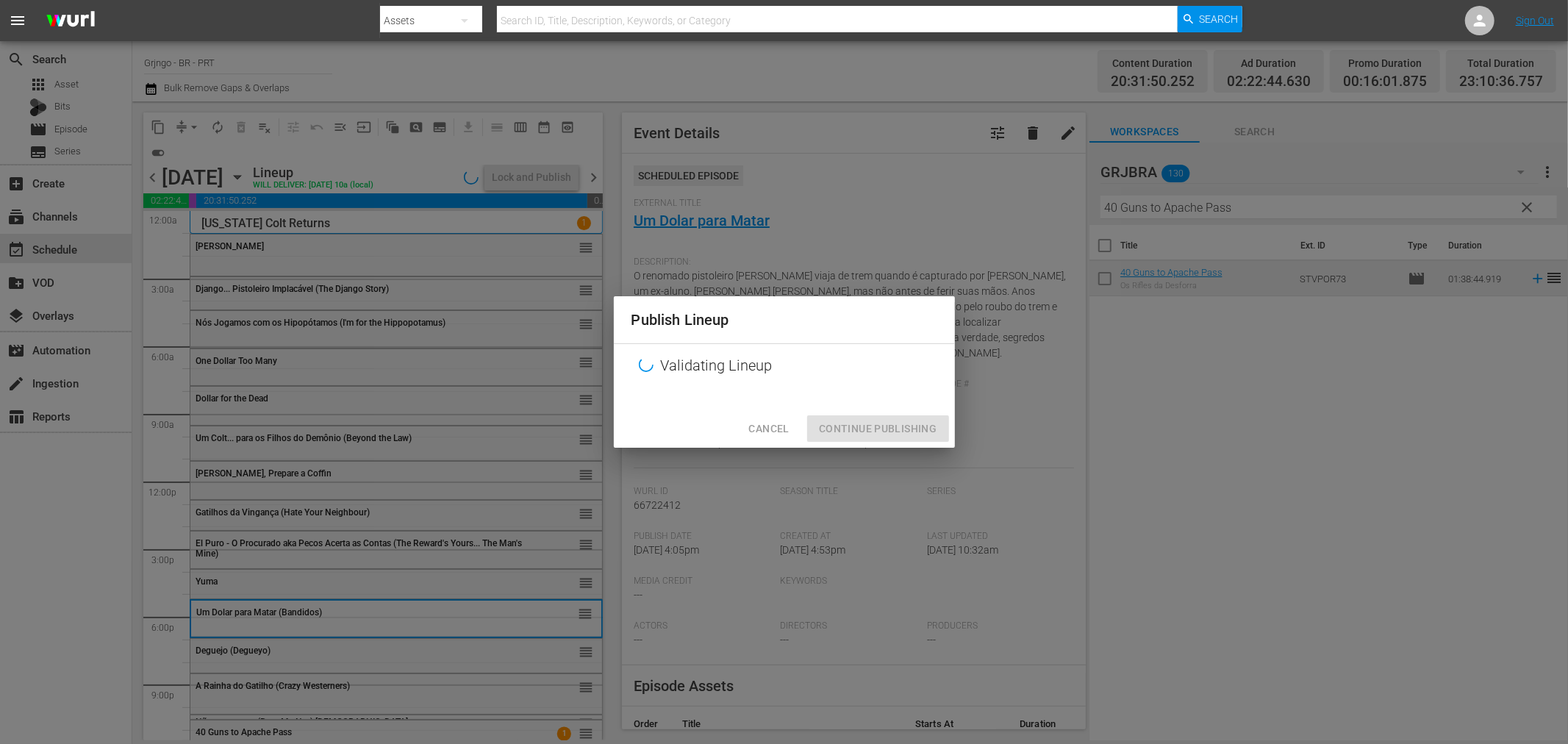
click at [841, 431] on div "Cancel Continue Publishing" at bounding box center [784, 428] width 341 height 39
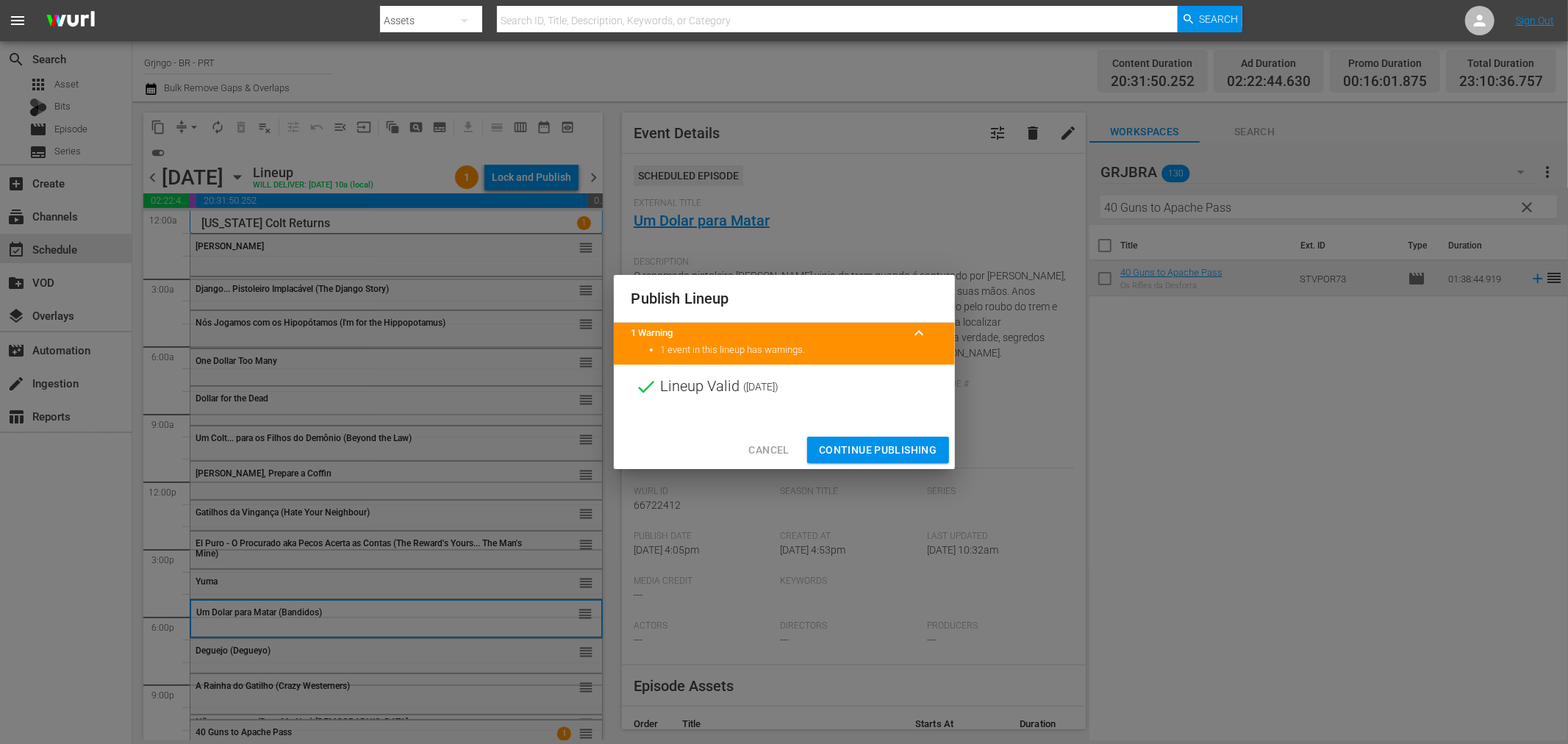
click at [826, 452] on span "Continue Publishing" at bounding box center [878, 450] width 118 height 18
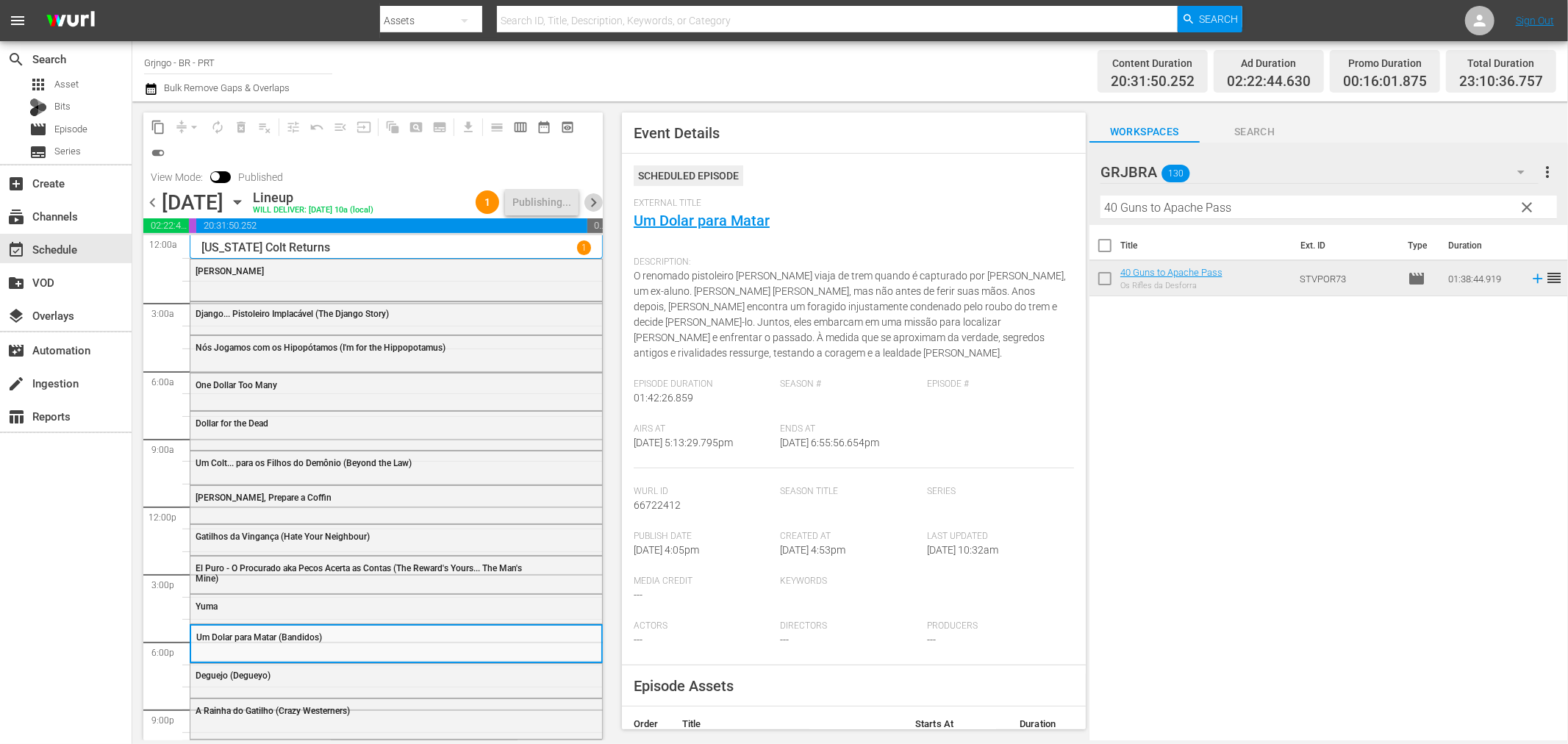
click at [592, 196] on span "chevron_right" at bounding box center [594, 202] width 18 height 18
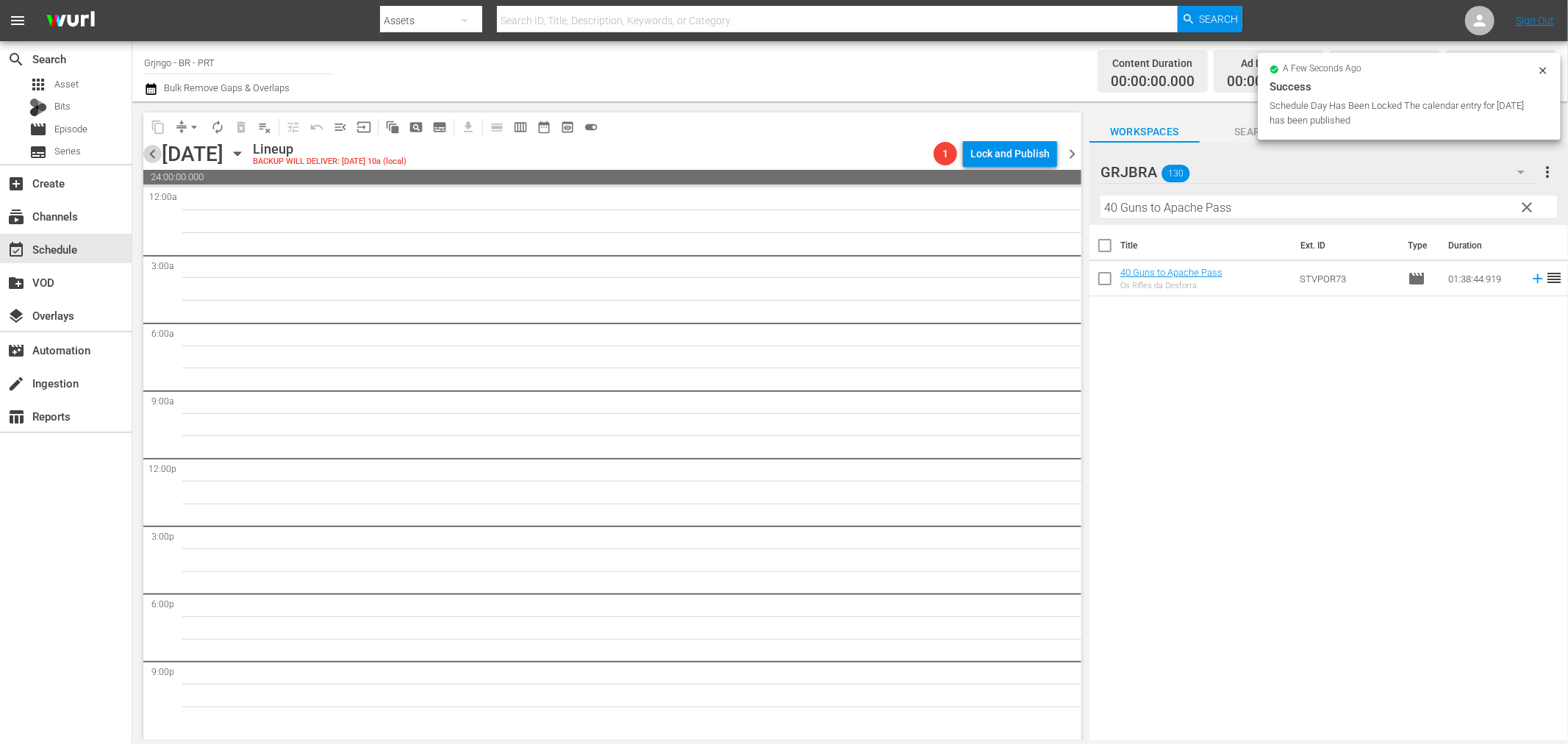
click at [150, 149] on span "chevron_left" at bounding box center [152, 154] width 18 height 18
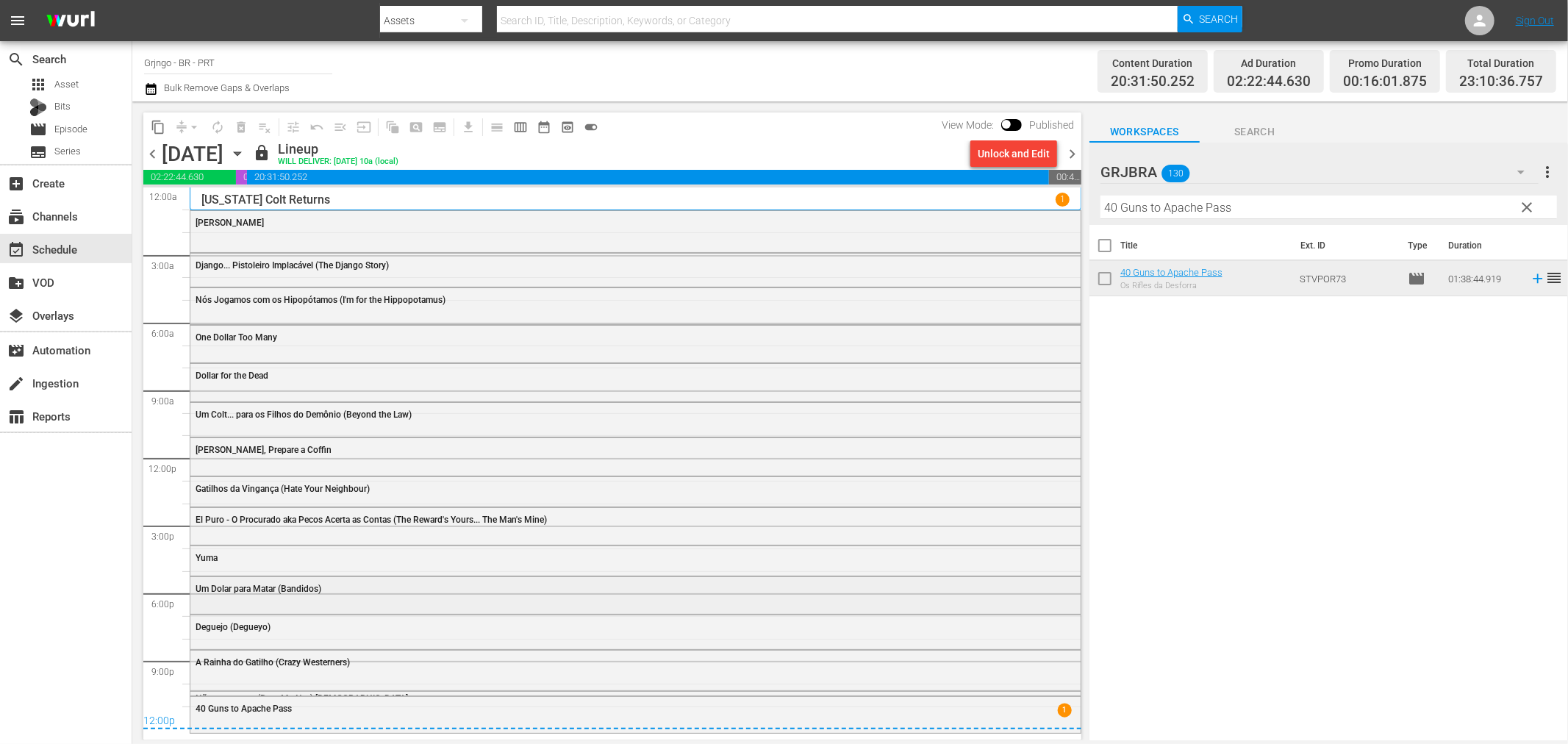
click at [298, 589] on span "Um Dolar para Matar (Bandidos)" at bounding box center [258, 589] width 126 height 11
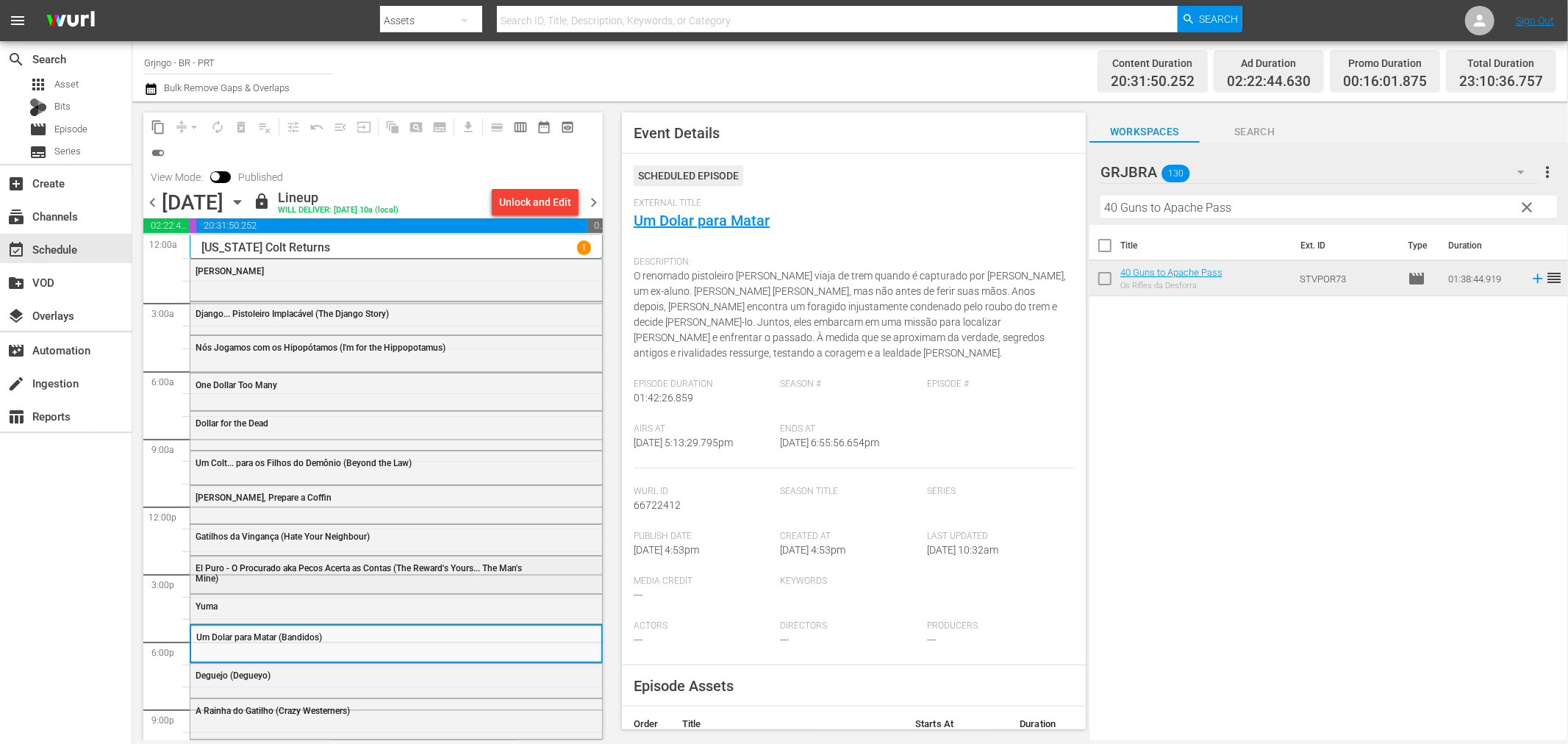
scroll to position [41, 0]
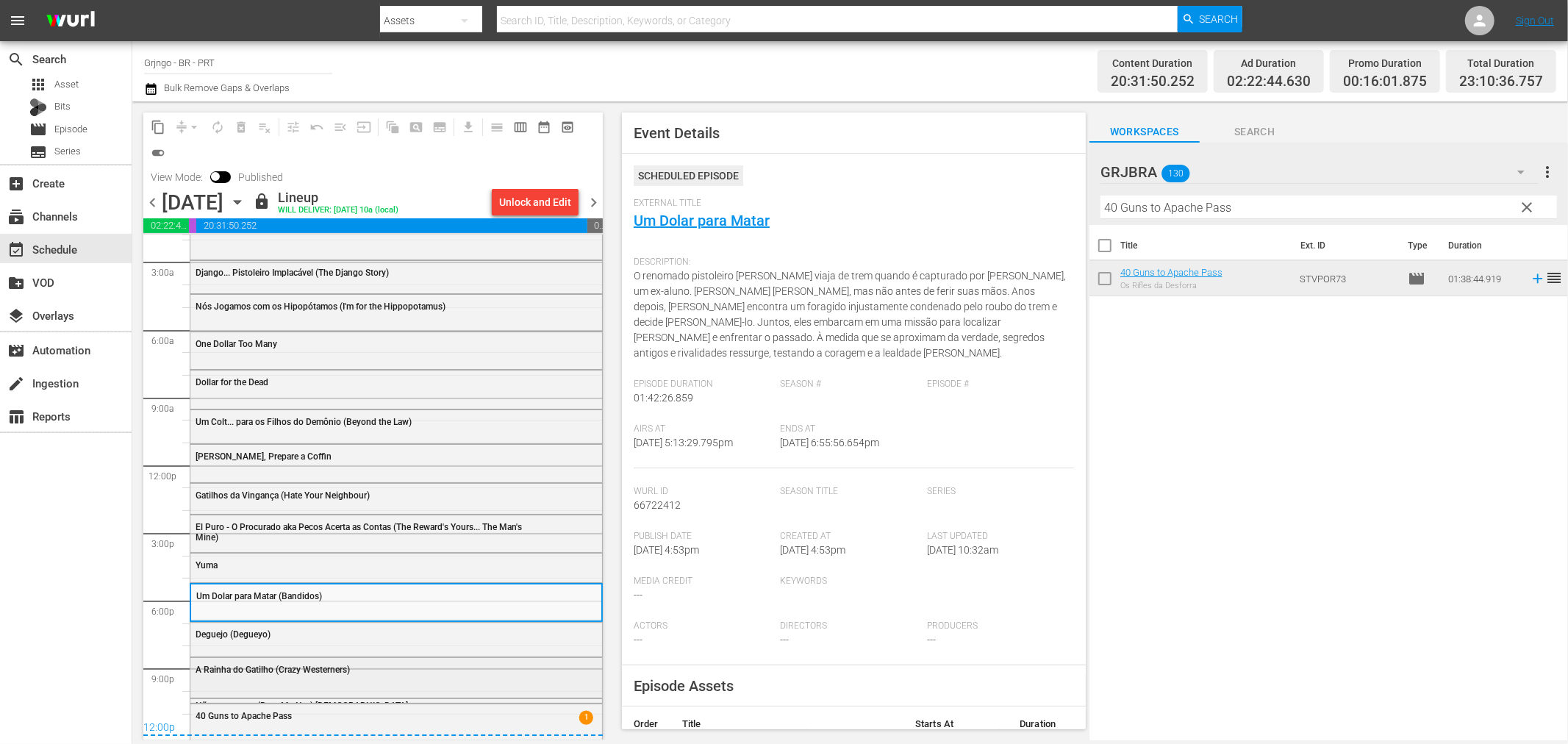
click at [310, 664] on span "A Rainha do Gatilho (Crazy Westerners)" at bounding box center [273, 669] width 155 height 11
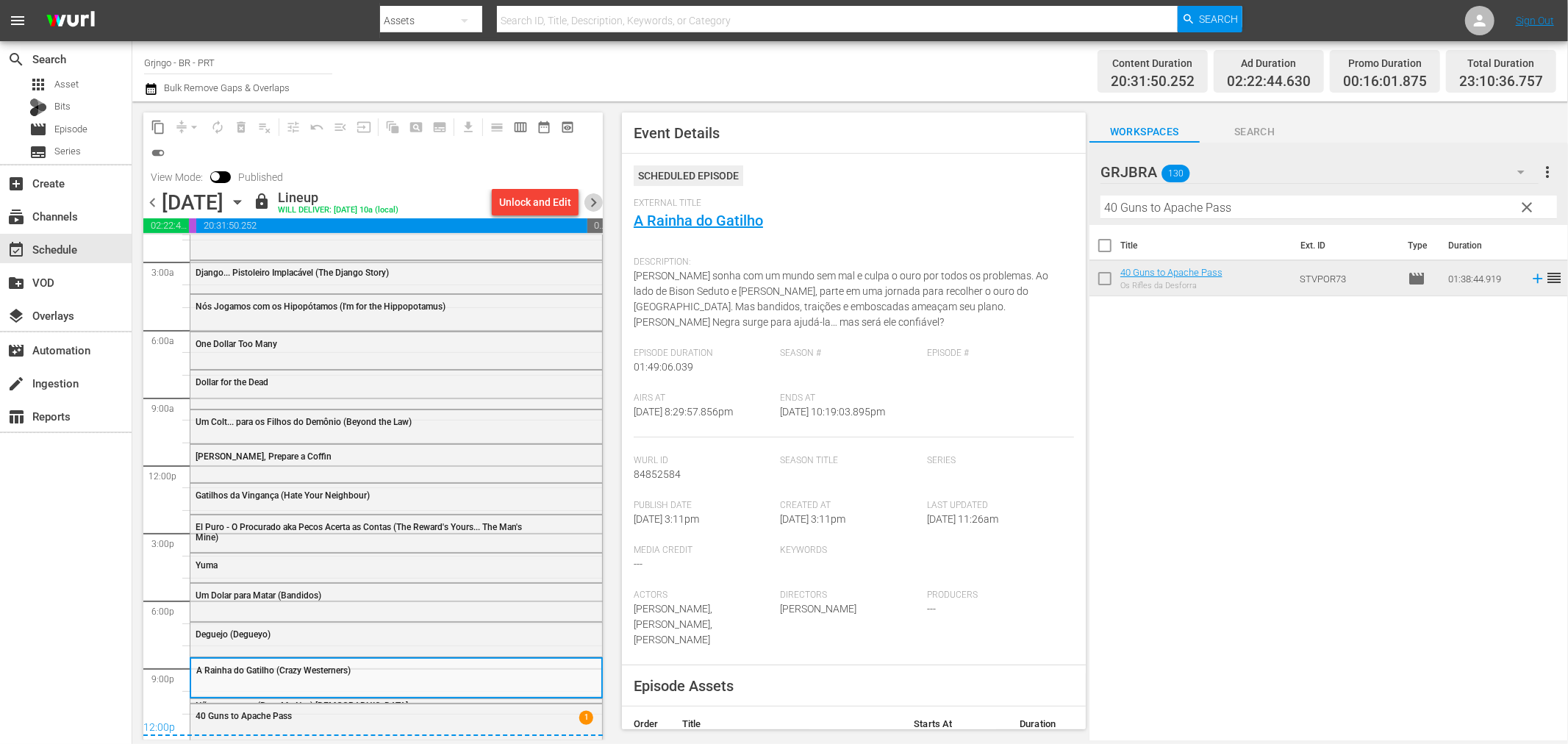
click at [594, 196] on span "chevron_right" at bounding box center [594, 202] width 18 height 18
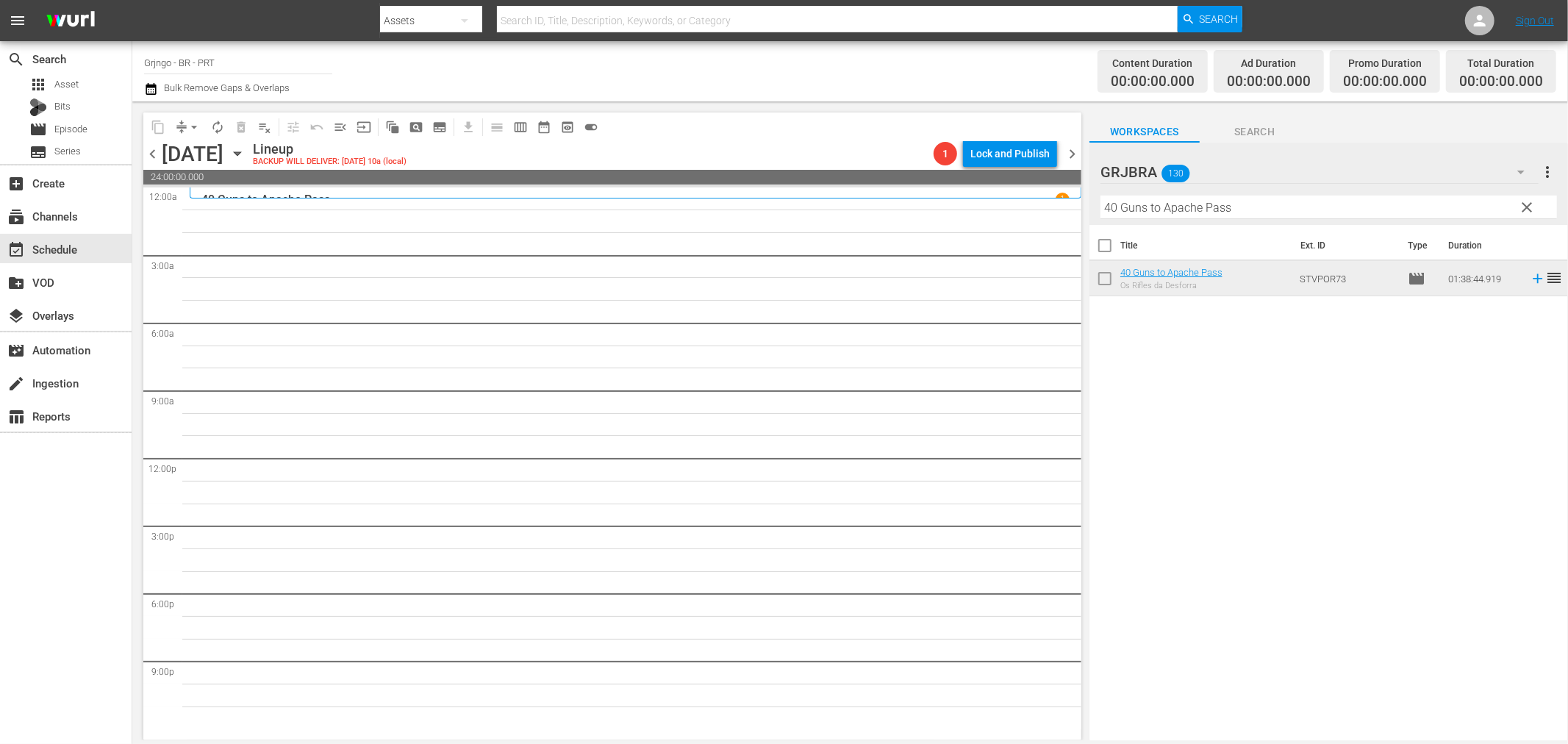
drag, startPoint x: 1532, startPoint y: 206, endPoint x: 1288, endPoint y: 202, distance: 244.0
click at [1532, 206] on span "clear" at bounding box center [1527, 206] width 17 height 17
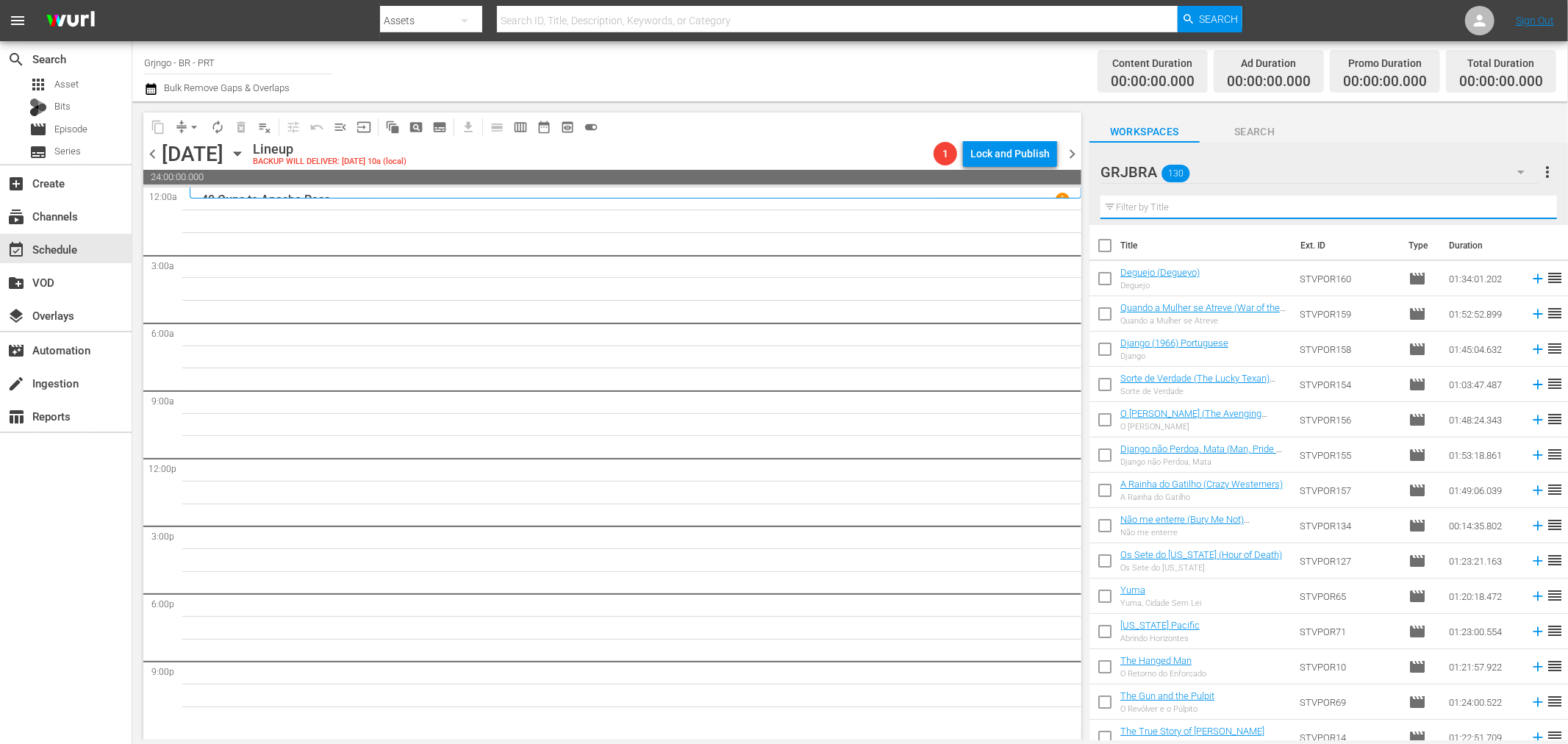
paste input "Corre Homem, Corre"
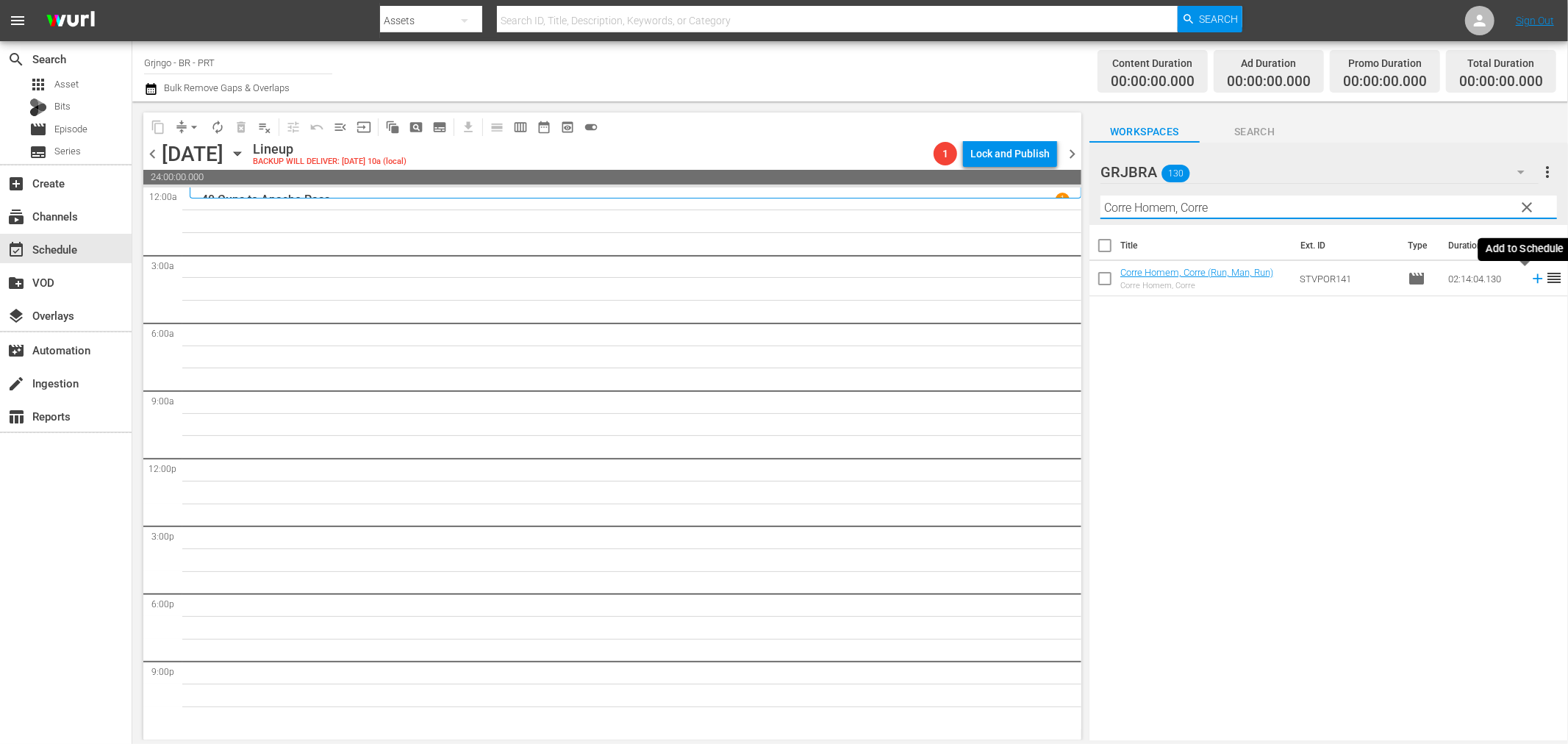
type input "Corre Homem, Corre"
click at [1530, 274] on icon at bounding box center [1538, 279] width 16 height 16
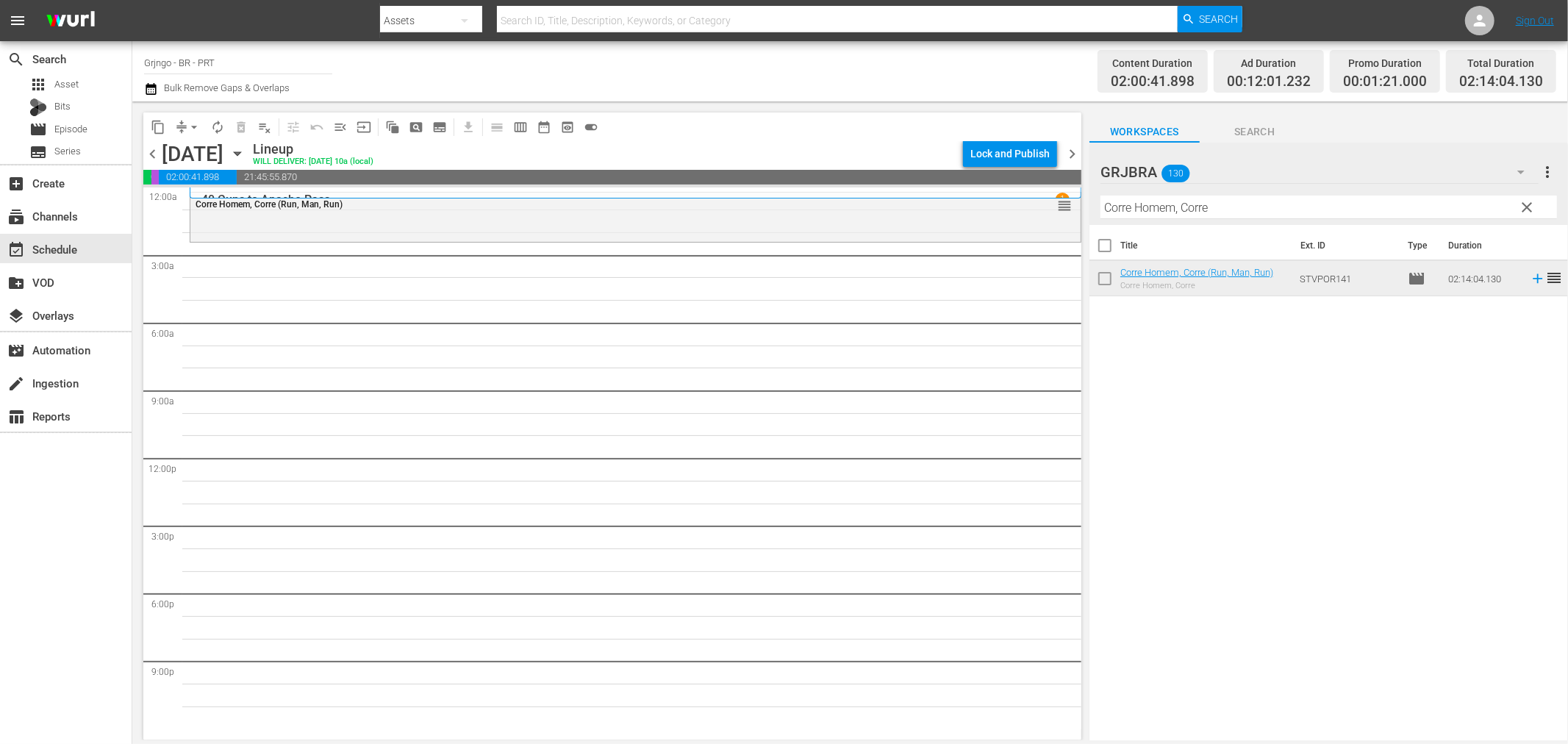
drag, startPoint x: 1527, startPoint y: 206, endPoint x: 1221, endPoint y: 207, distance: 306.0
click at [1527, 206] on span "clear" at bounding box center [1527, 206] width 17 height 17
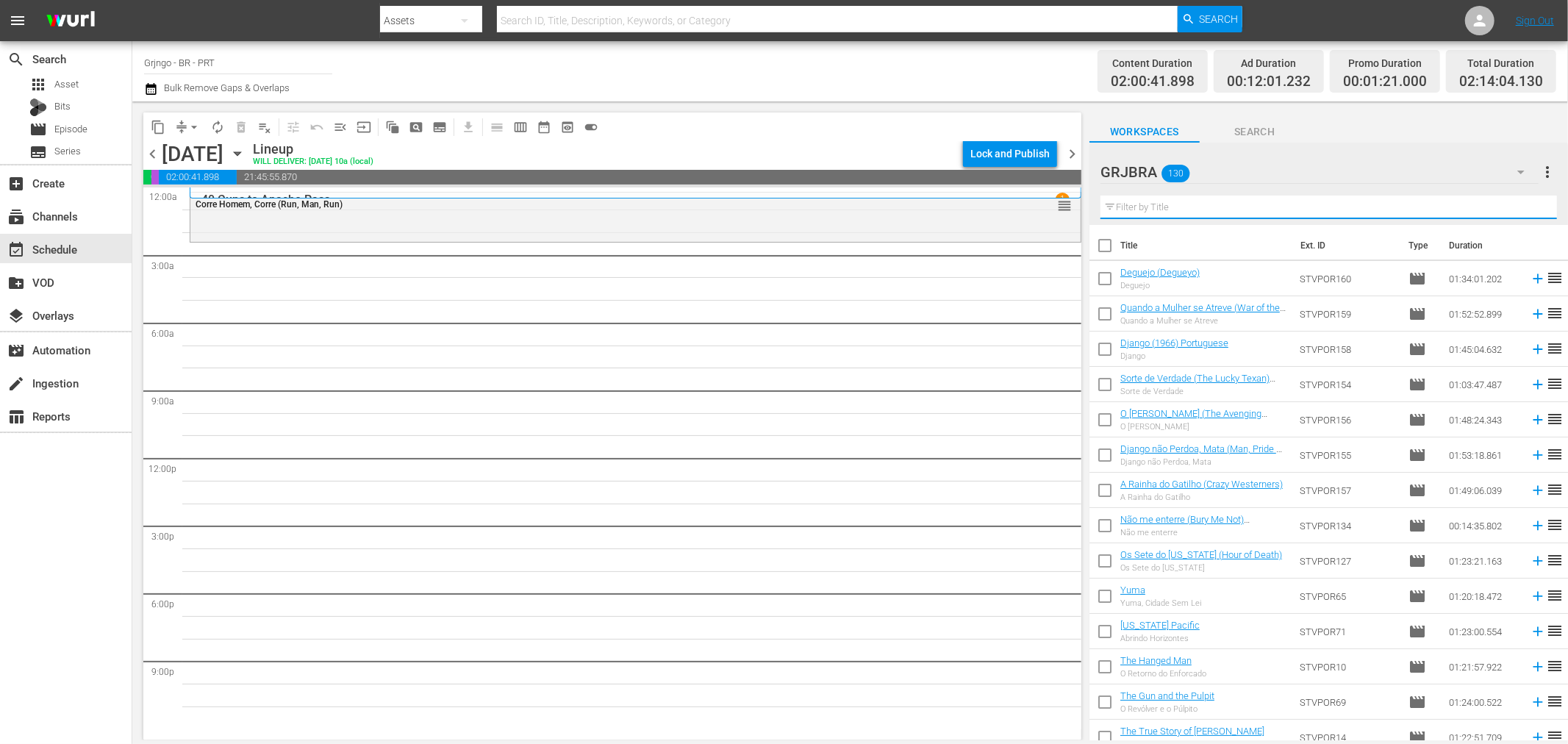
paste input "Réquiem Para Matar (Requiescant)"
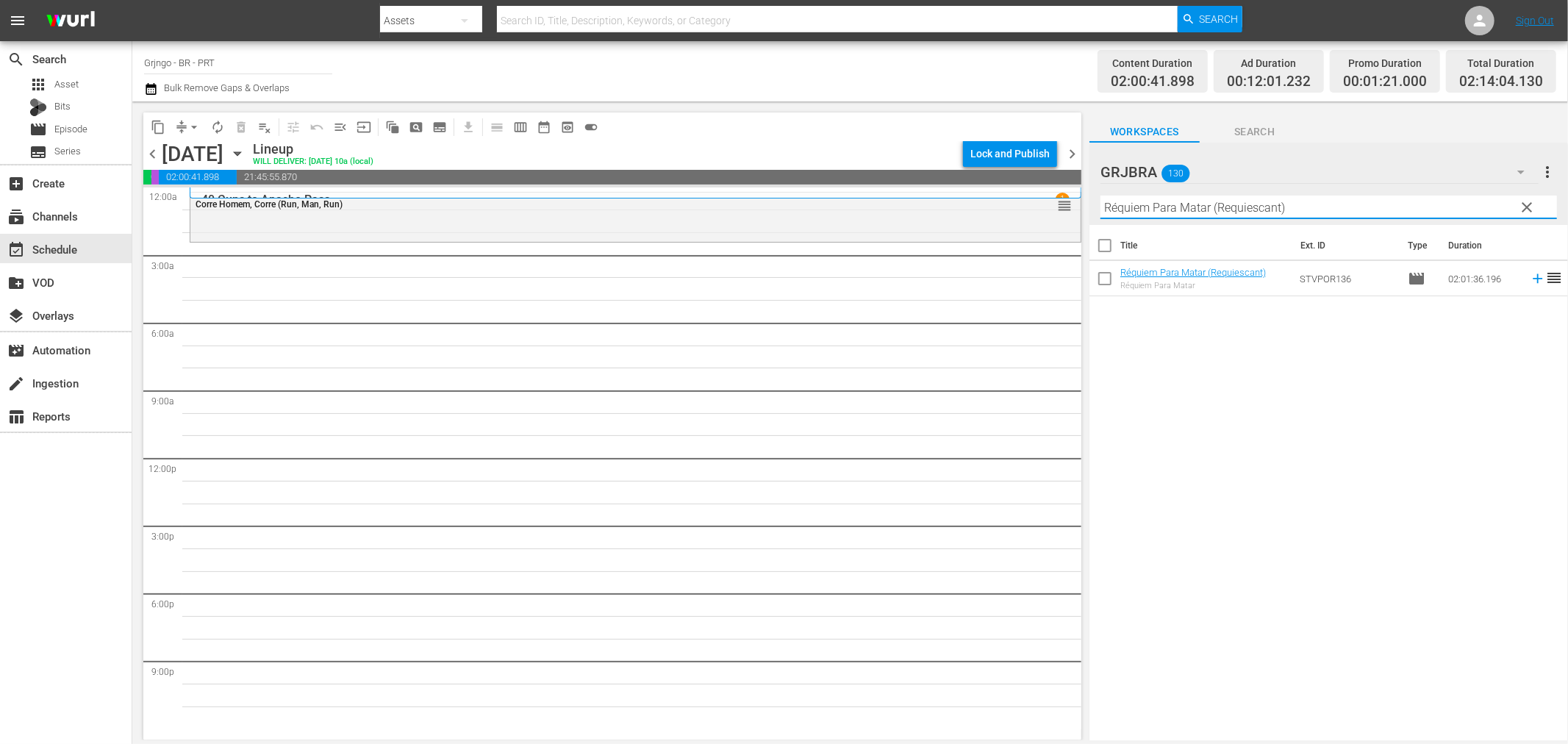
type input "Réquiem Para Matar (Requiescant)"
click at [1530, 283] on icon at bounding box center [1538, 279] width 16 height 16
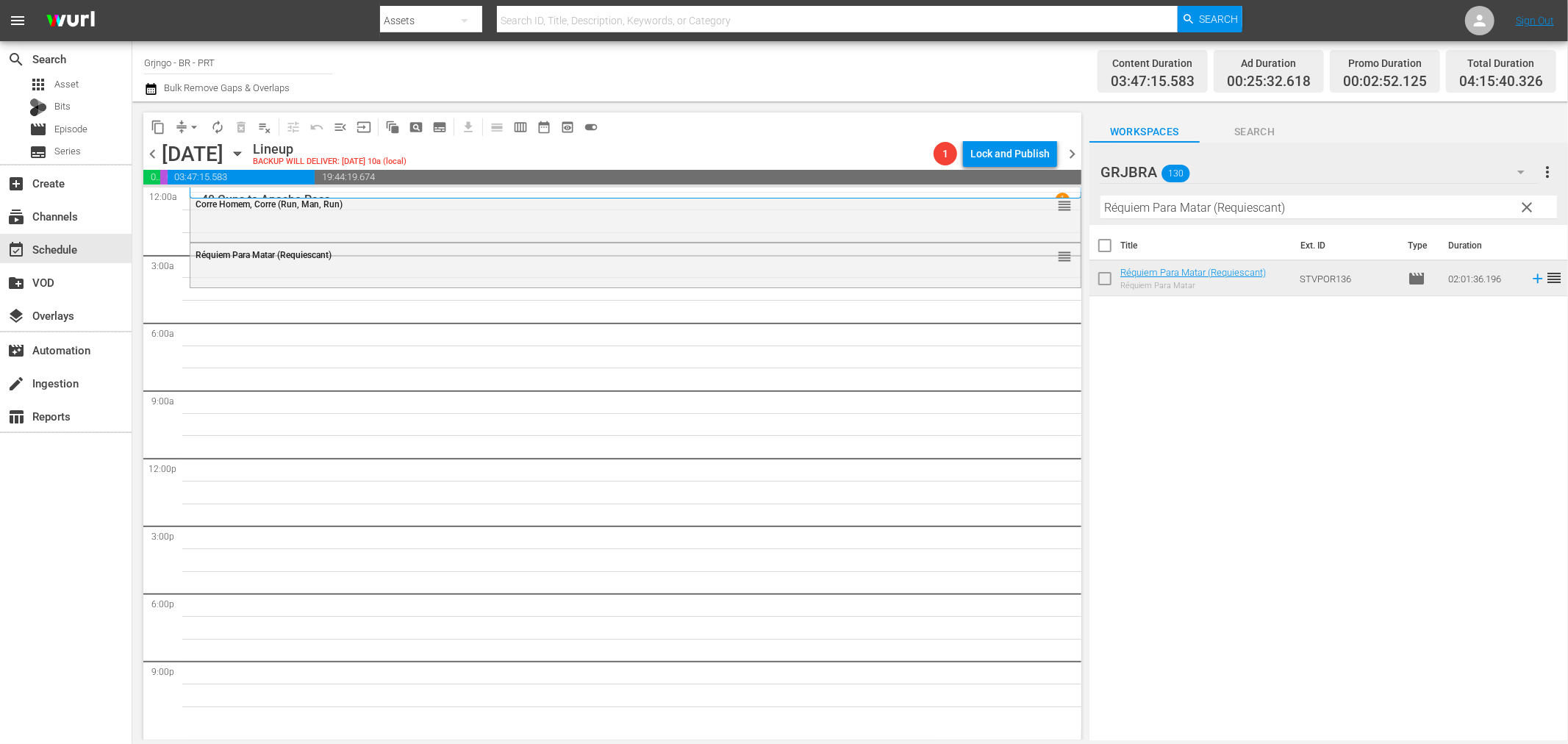
drag, startPoint x: 1526, startPoint y: 201, endPoint x: 1158, endPoint y: 195, distance: 368.0
click at [1526, 201] on span "clear" at bounding box center [1527, 206] width 17 height 17
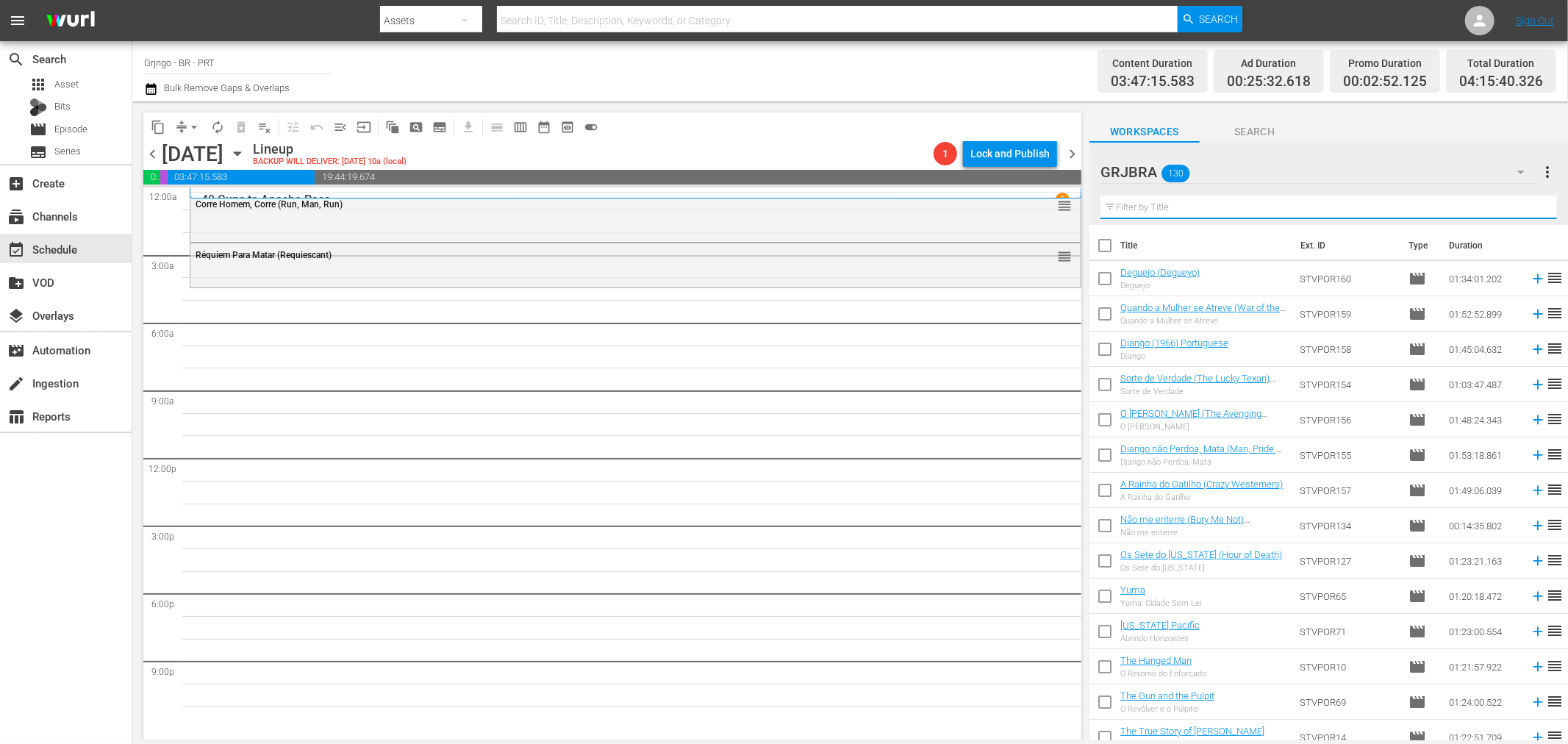
paste input "[PERSON_NAME] perdoa, eu não"
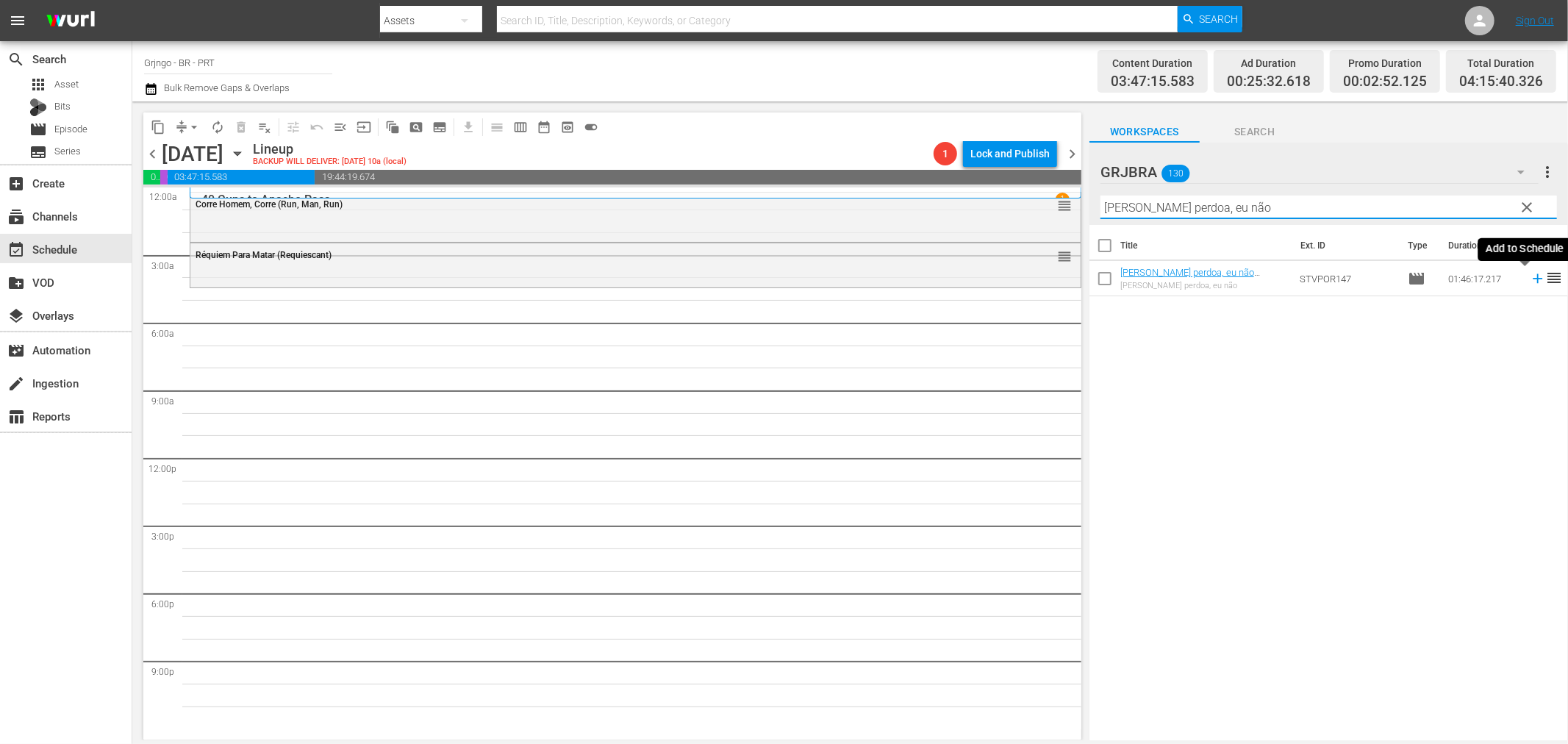
type input "[PERSON_NAME] perdoa, eu não"
click at [1530, 281] on icon at bounding box center [1538, 279] width 16 height 16
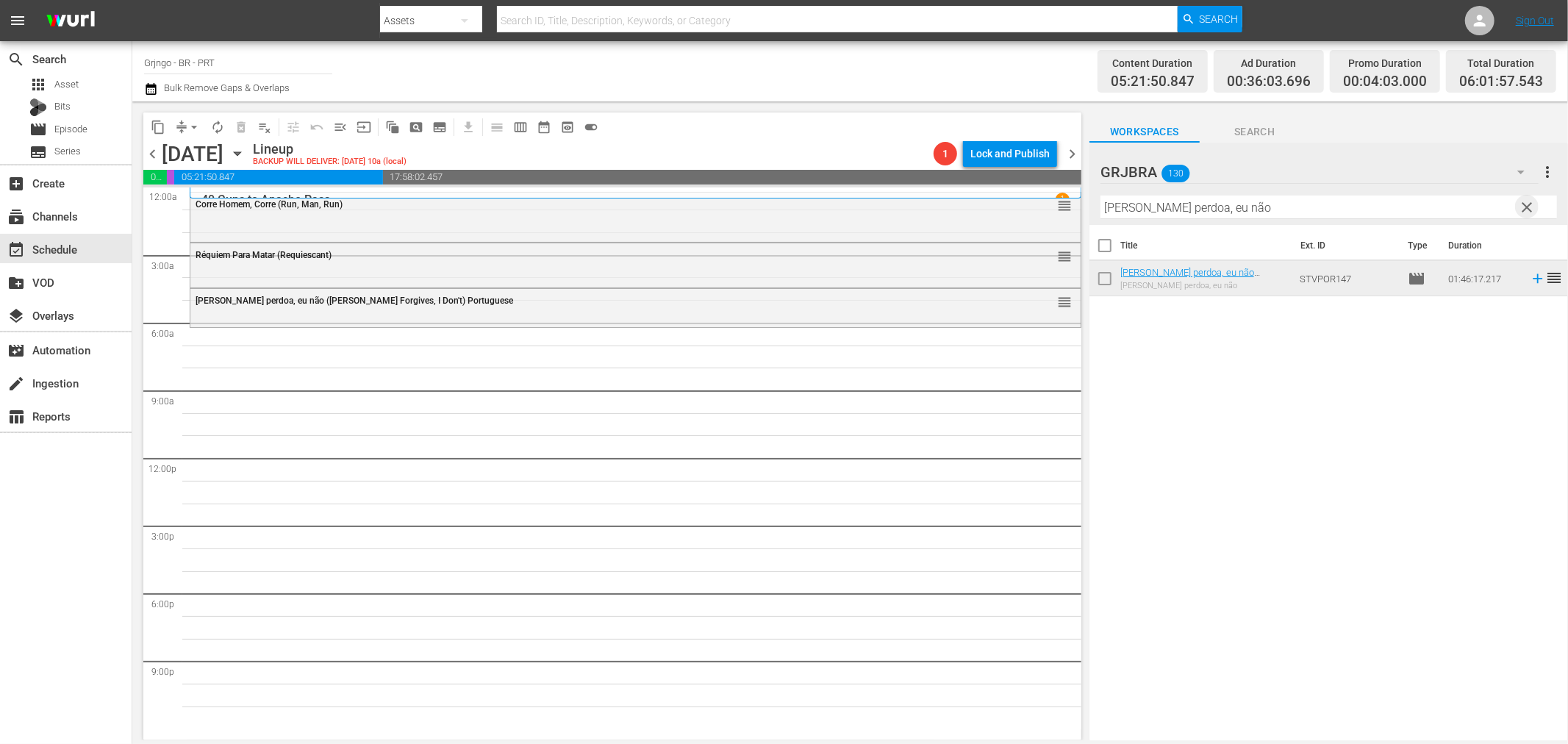
drag, startPoint x: 1525, startPoint y: 202, endPoint x: 1149, endPoint y: 213, distance: 376.2
click at [1525, 202] on span "clear" at bounding box center [1527, 206] width 17 height 17
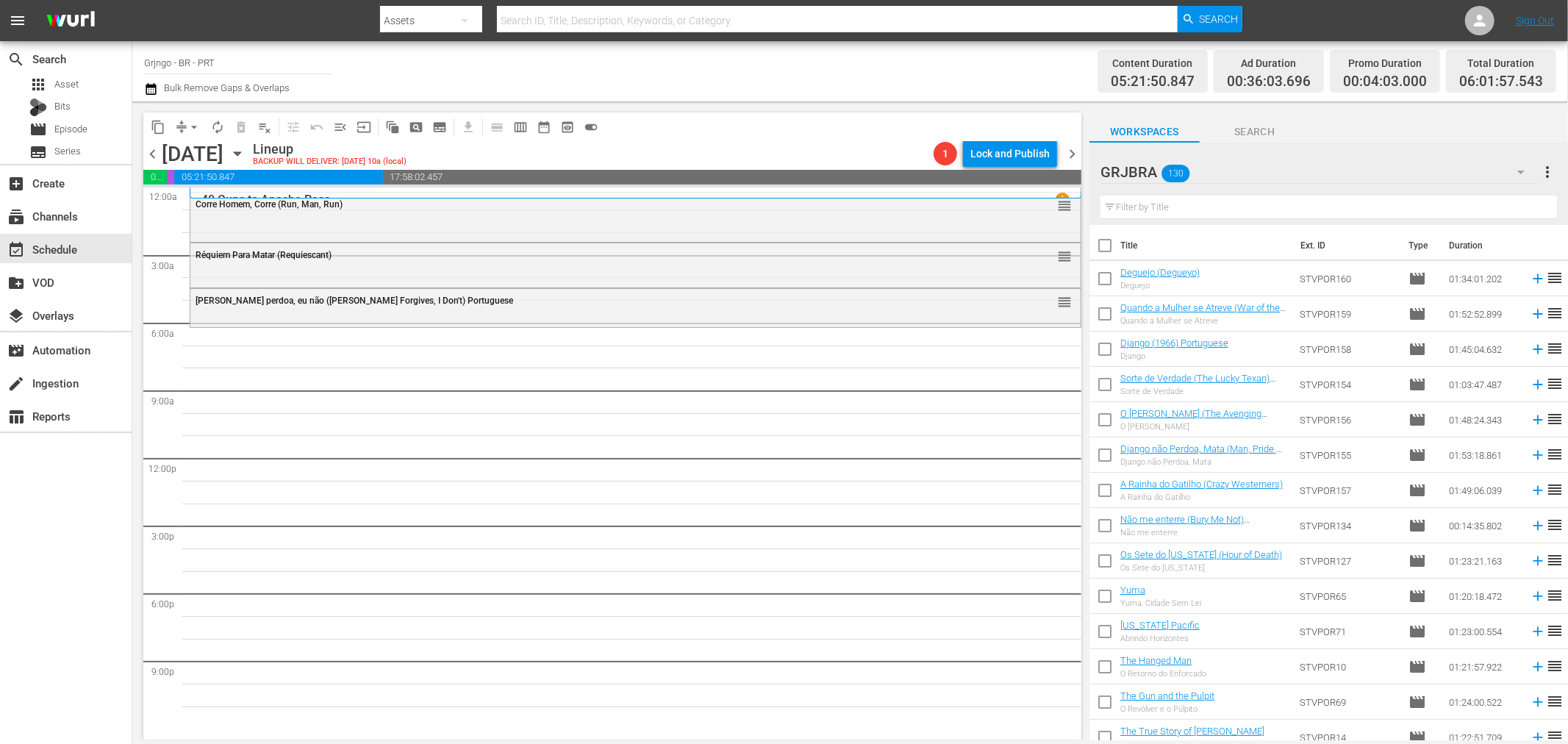
click at [1136, 206] on input "text" at bounding box center [1329, 207] width 456 height 24
paste input "Gunfighter's Moon"
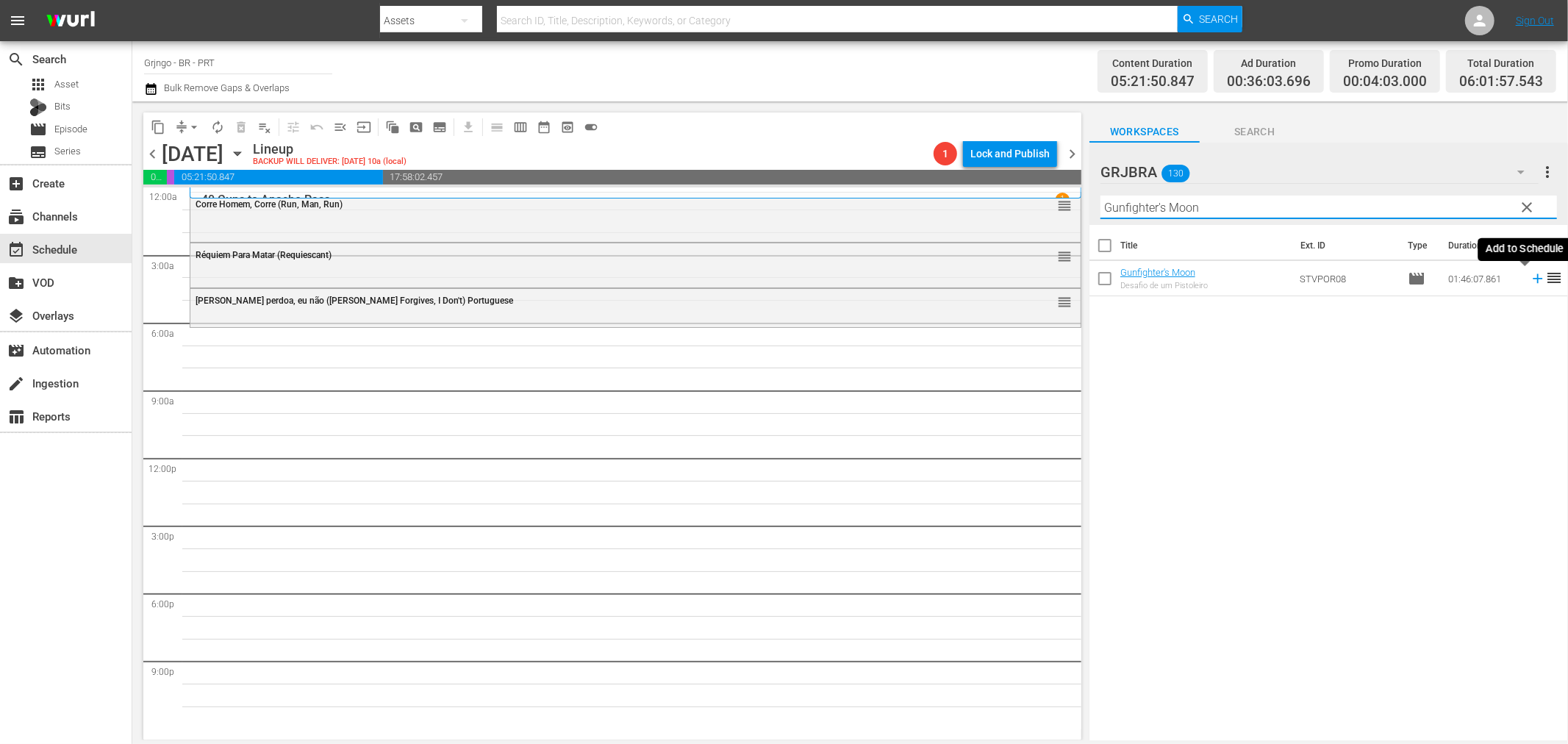
type input "Gunfighter's Moon"
click at [1533, 280] on icon at bounding box center [1538, 280] width 10 height 10
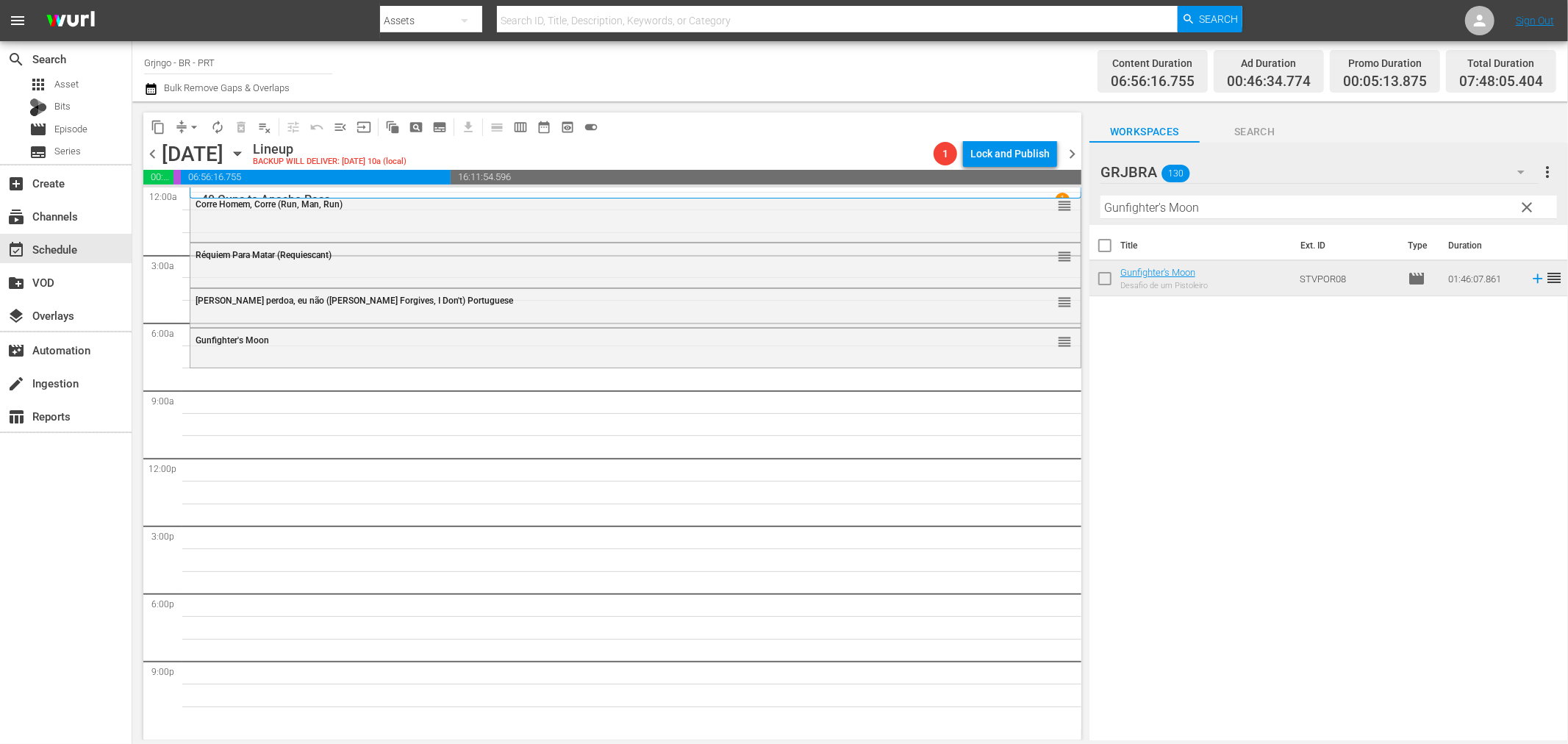
drag, startPoint x: 1531, startPoint y: 200, endPoint x: 1481, endPoint y: 210, distance: 51.0
click at [1531, 200] on span "clear" at bounding box center [1527, 206] width 17 height 17
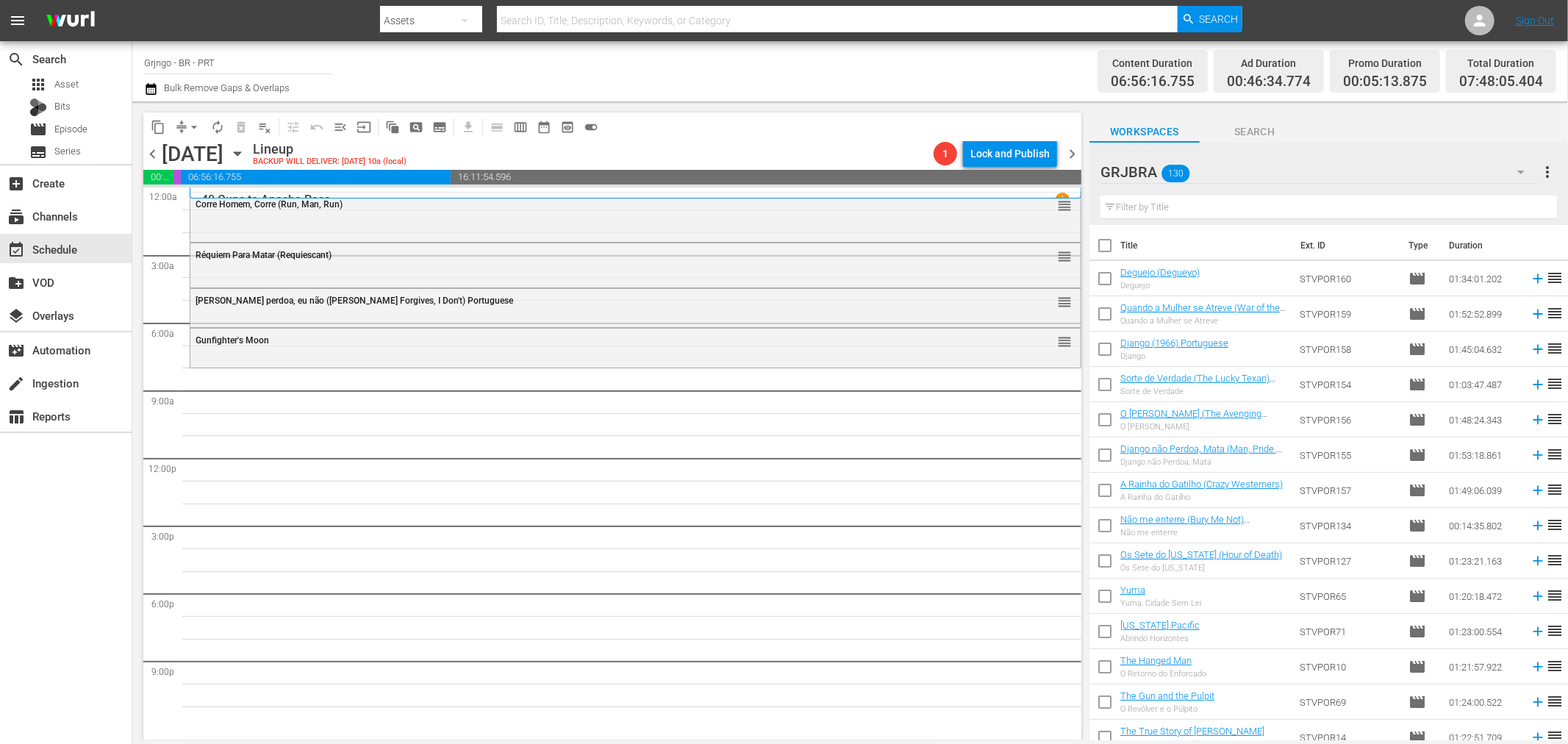
click at [1163, 206] on input "text" at bounding box center [1329, 207] width 456 height 24
paste input "O Vingador Silencioso"
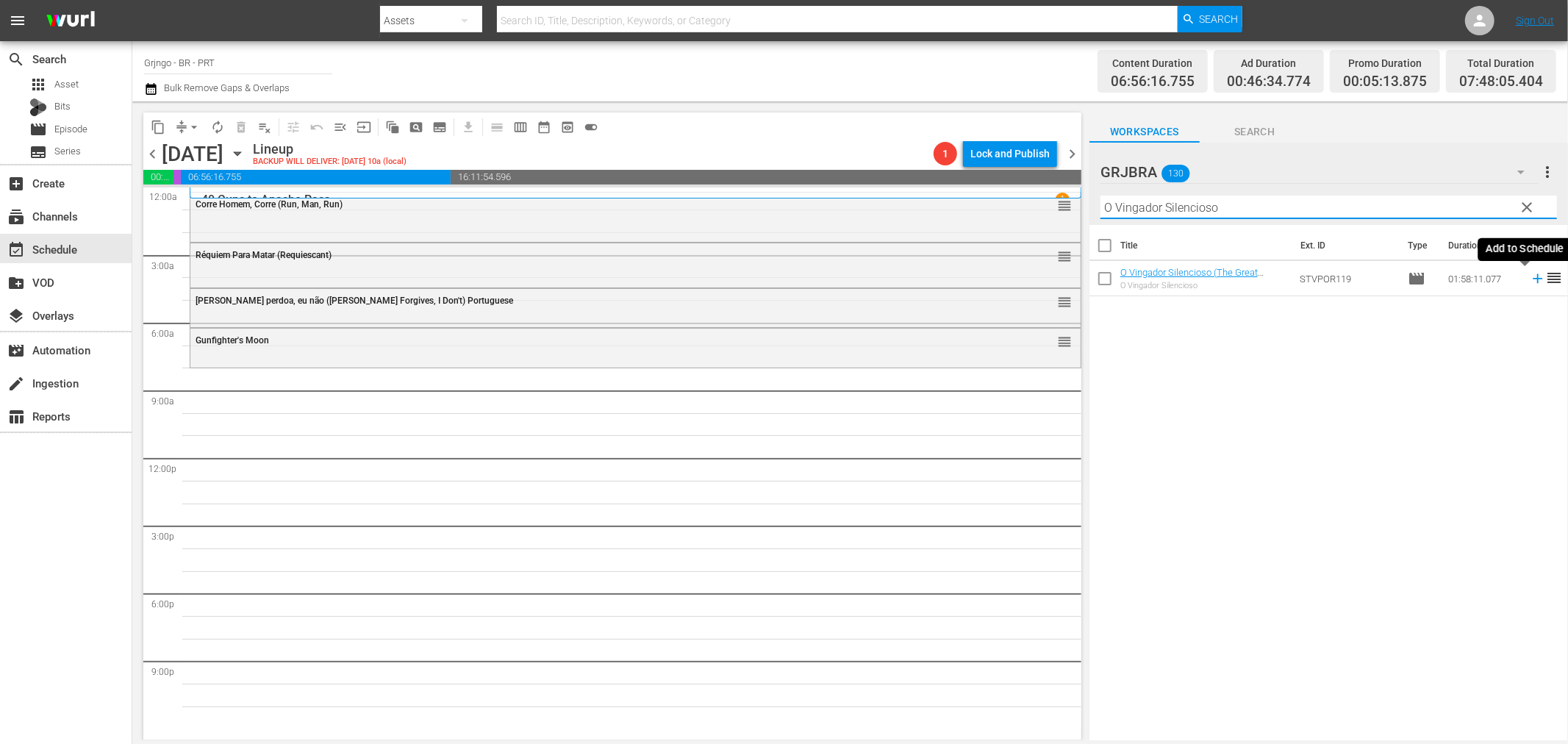
type input "O Vingador Silencioso"
click at [1530, 275] on icon at bounding box center [1538, 279] width 16 height 16
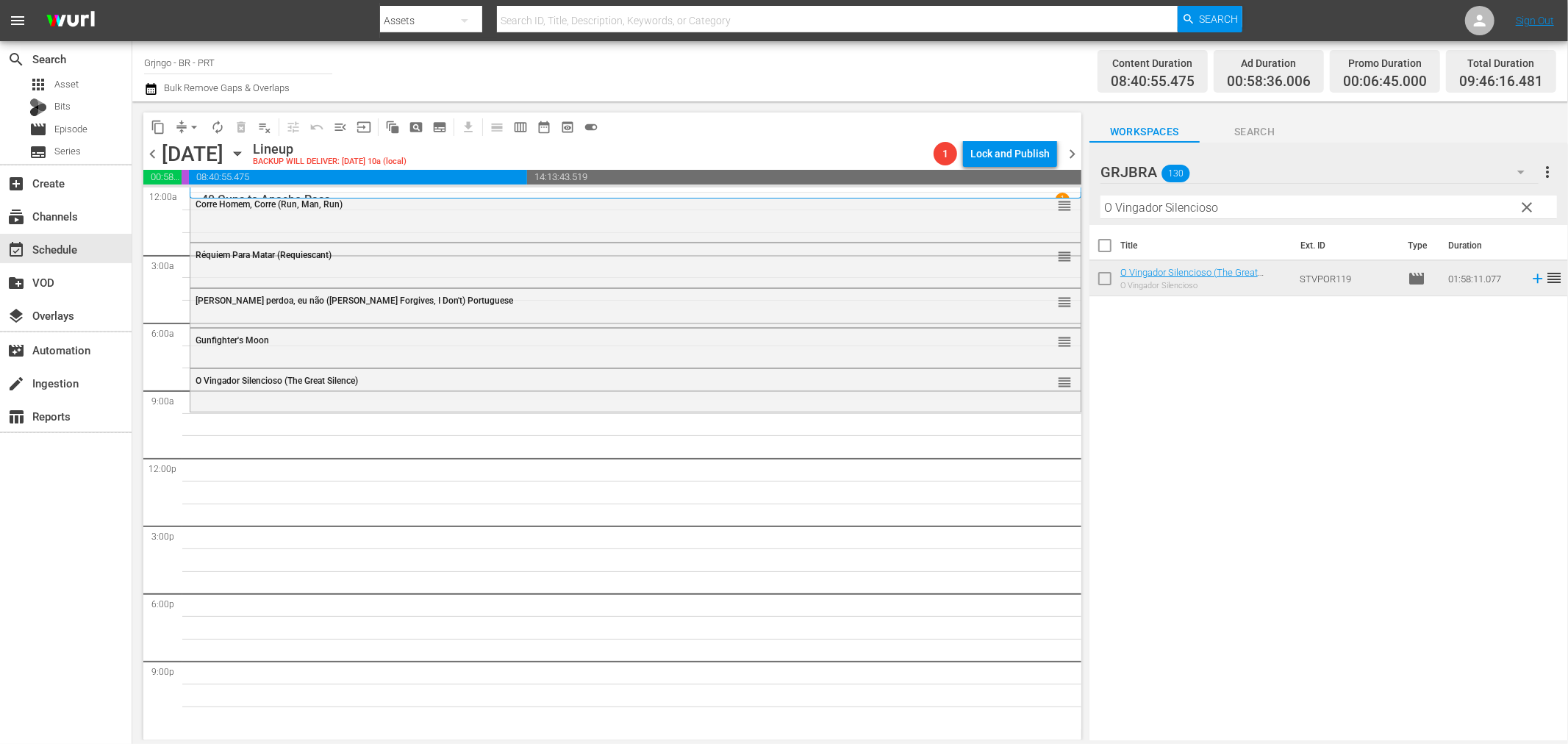
drag, startPoint x: 1532, startPoint y: 202, endPoint x: 1322, endPoint y: 230, distance: 211.9
click at [1532, 202] on span "clear" at bounding box center [1527, 206] width 17 height 17
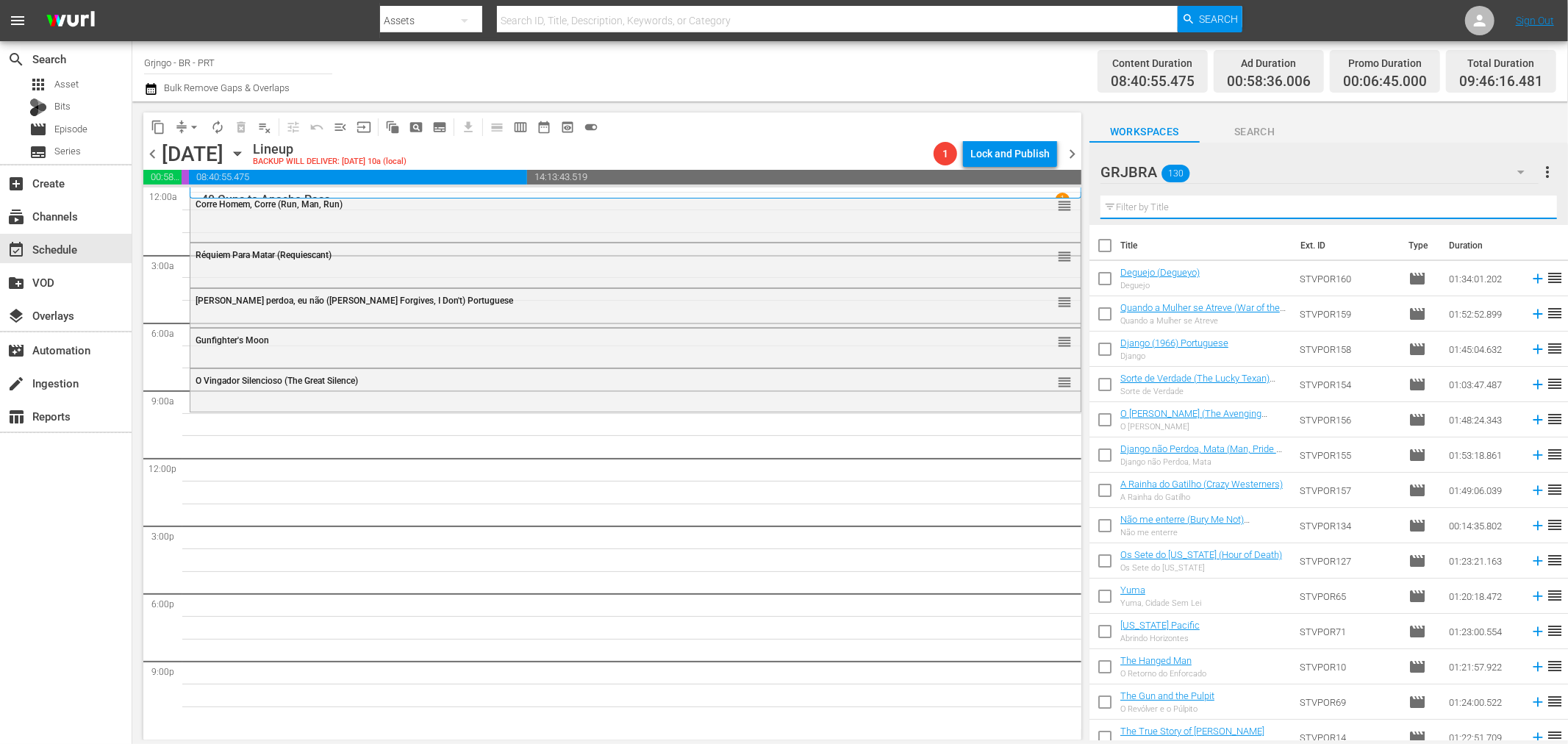
click at [1153, 206] on input "text" at bounding box center [1329, 207] width 456 height 24
paste input "[PERSON_NAME] Rides Alone"
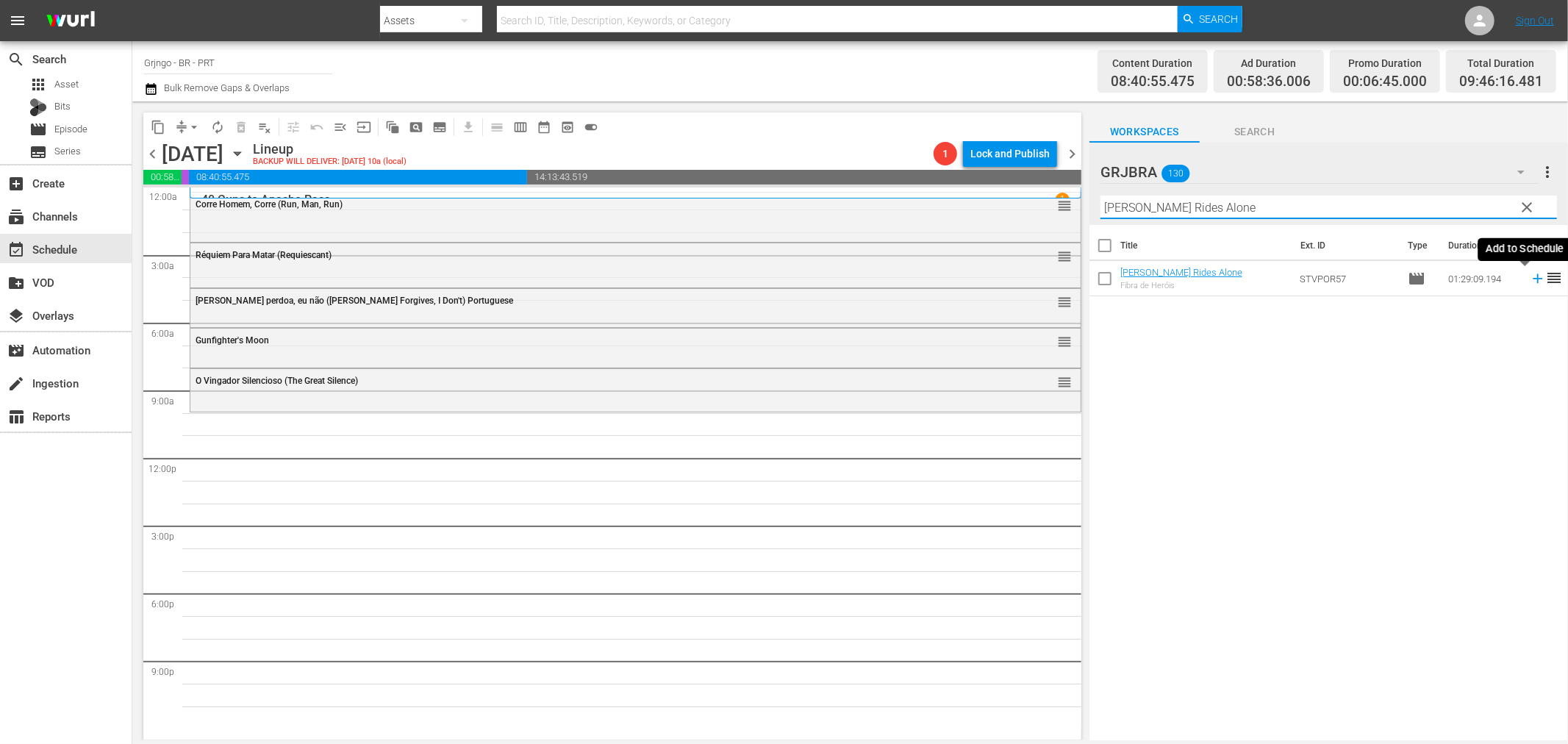
type input "[PERSON_NAME] Rides Alone"
click at [1533, 280] on icon at bounding box center [1538, 280] width 10 height 10
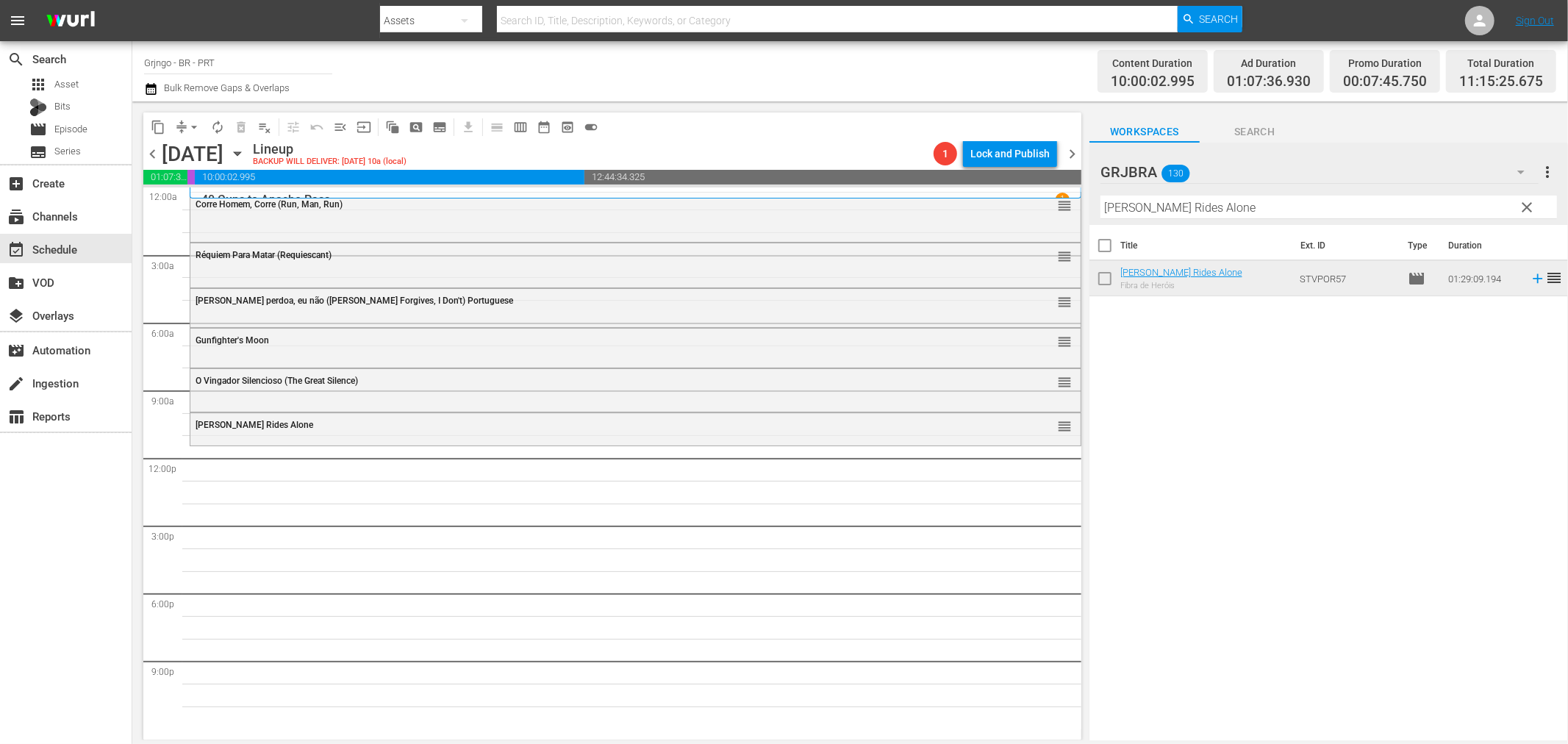
click at [1528, 202] on span "clear" at bounding box center [1527, 206] width 17 height 17
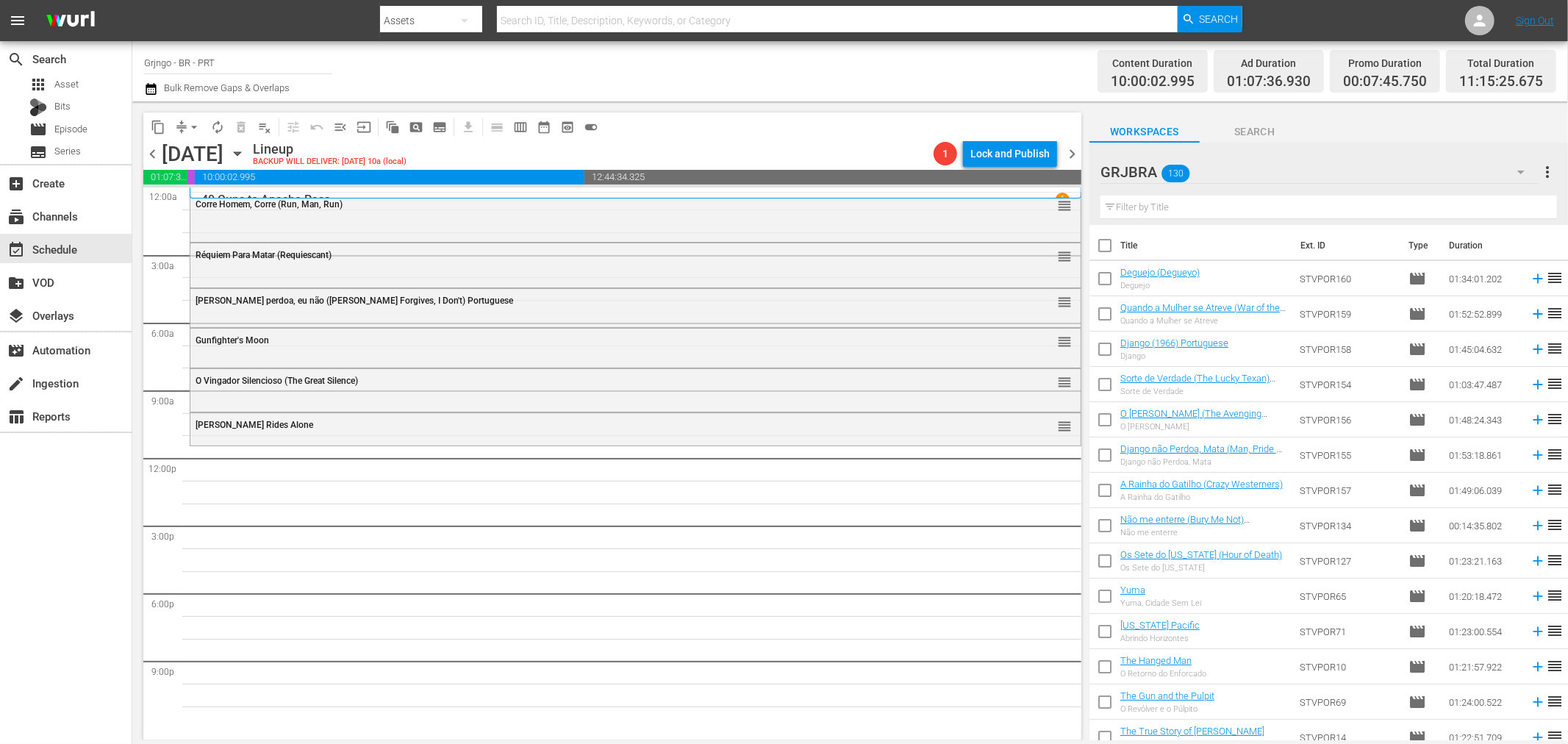
click at [1175, 206] on input "text" at bounding box center [1329, 207] width 456 height 24
paste input "Que Assim Seja, Trinity"
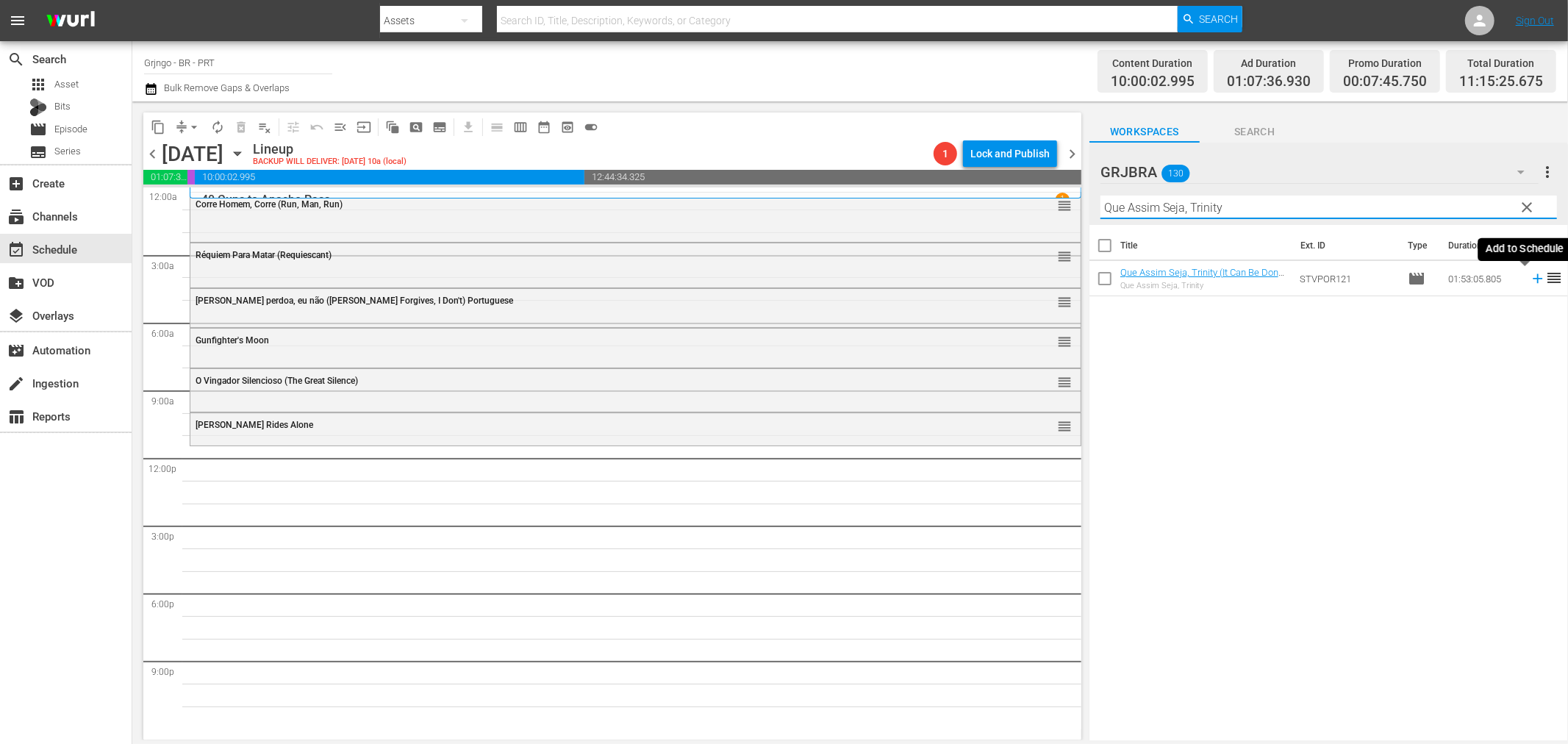
type input "Que Assim Seja, Trinity"
click at [1530, 281] on icon at bounding box center [1538, 279] width 16 height 16
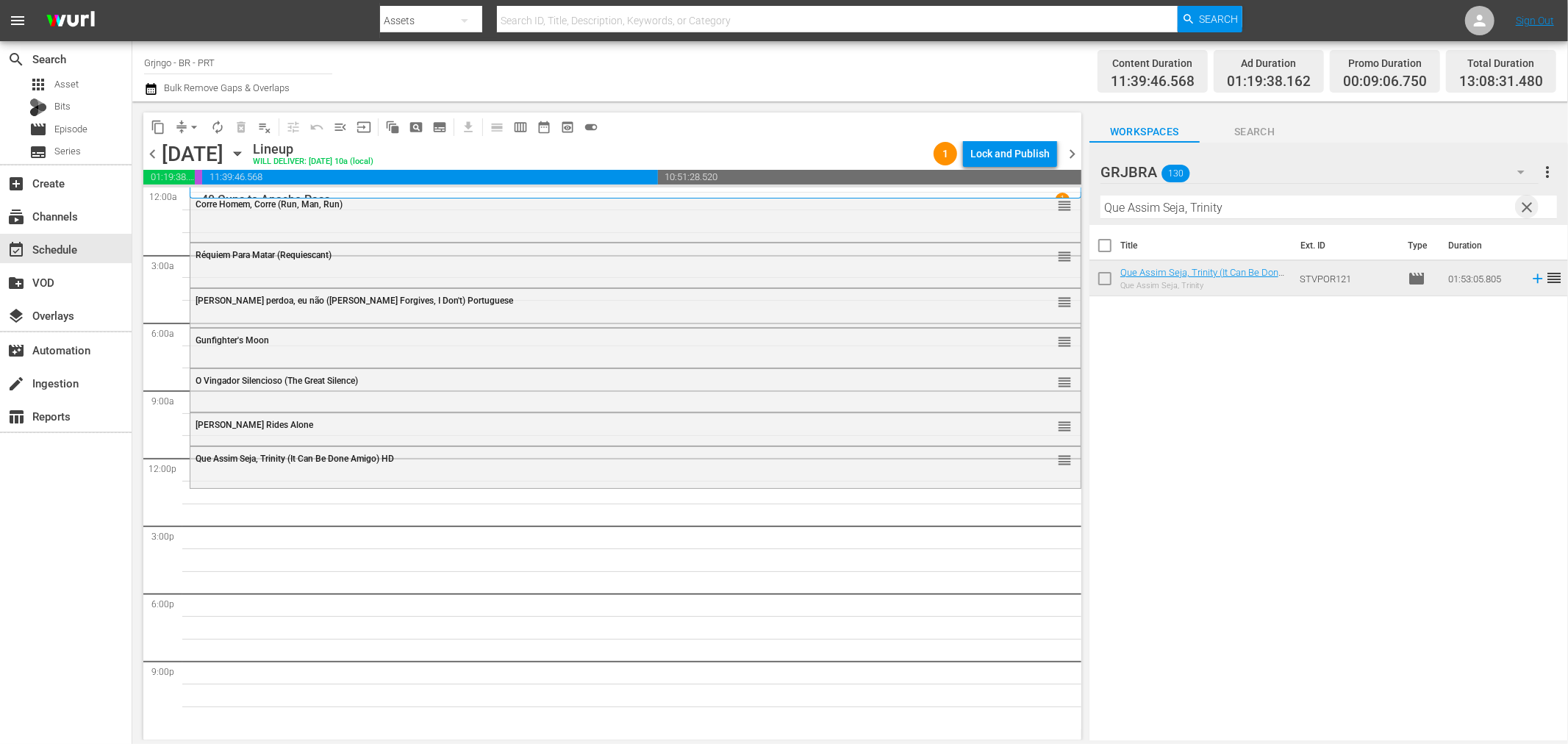
click at [1532, 209] on span "clear" at bounding box center [1527, 206] width 17 height 17
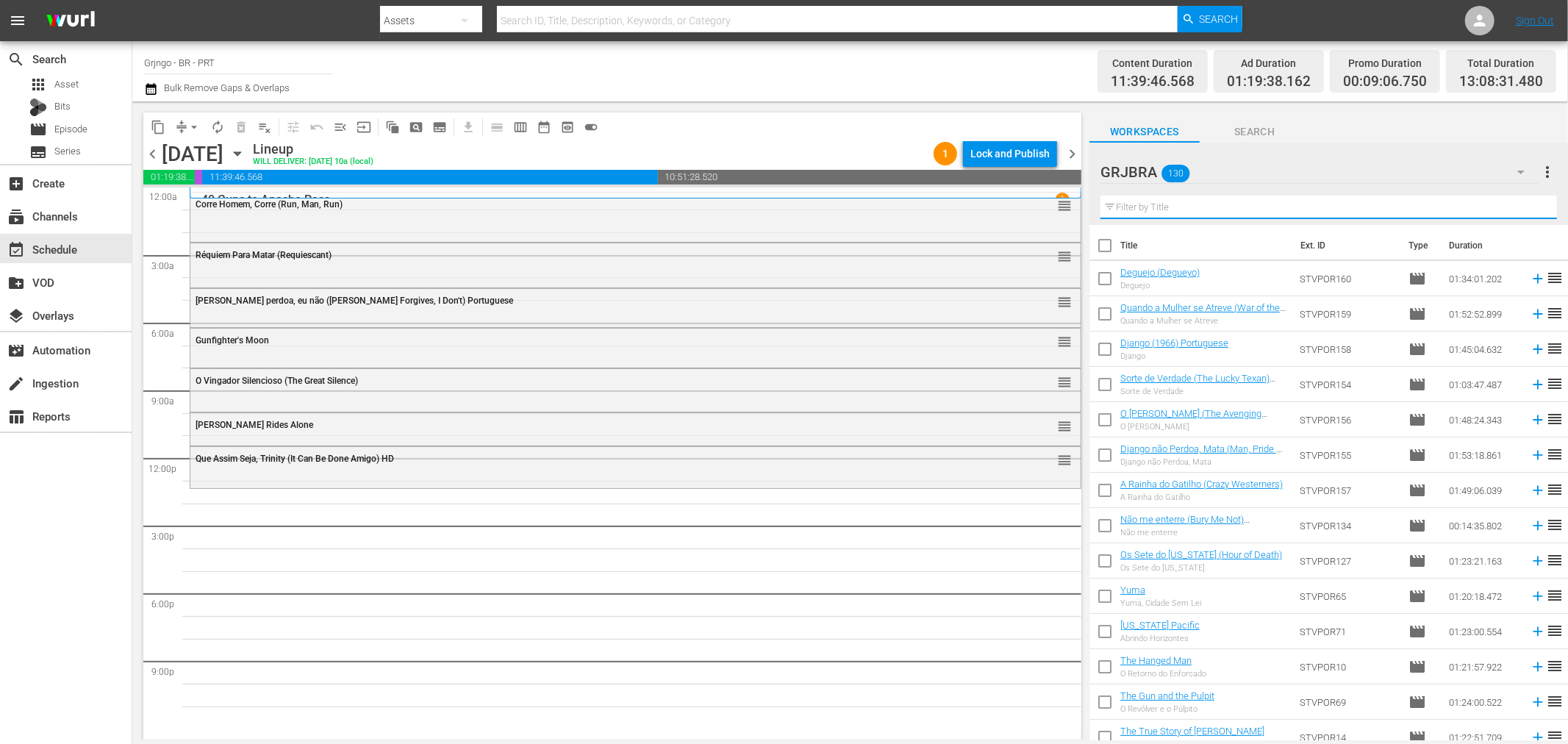
click at [1182, 205] on input "text" at bounding box center [1329, 207] width 456 height 24
paste input "Resistência Heróica (Only the Valiant)"
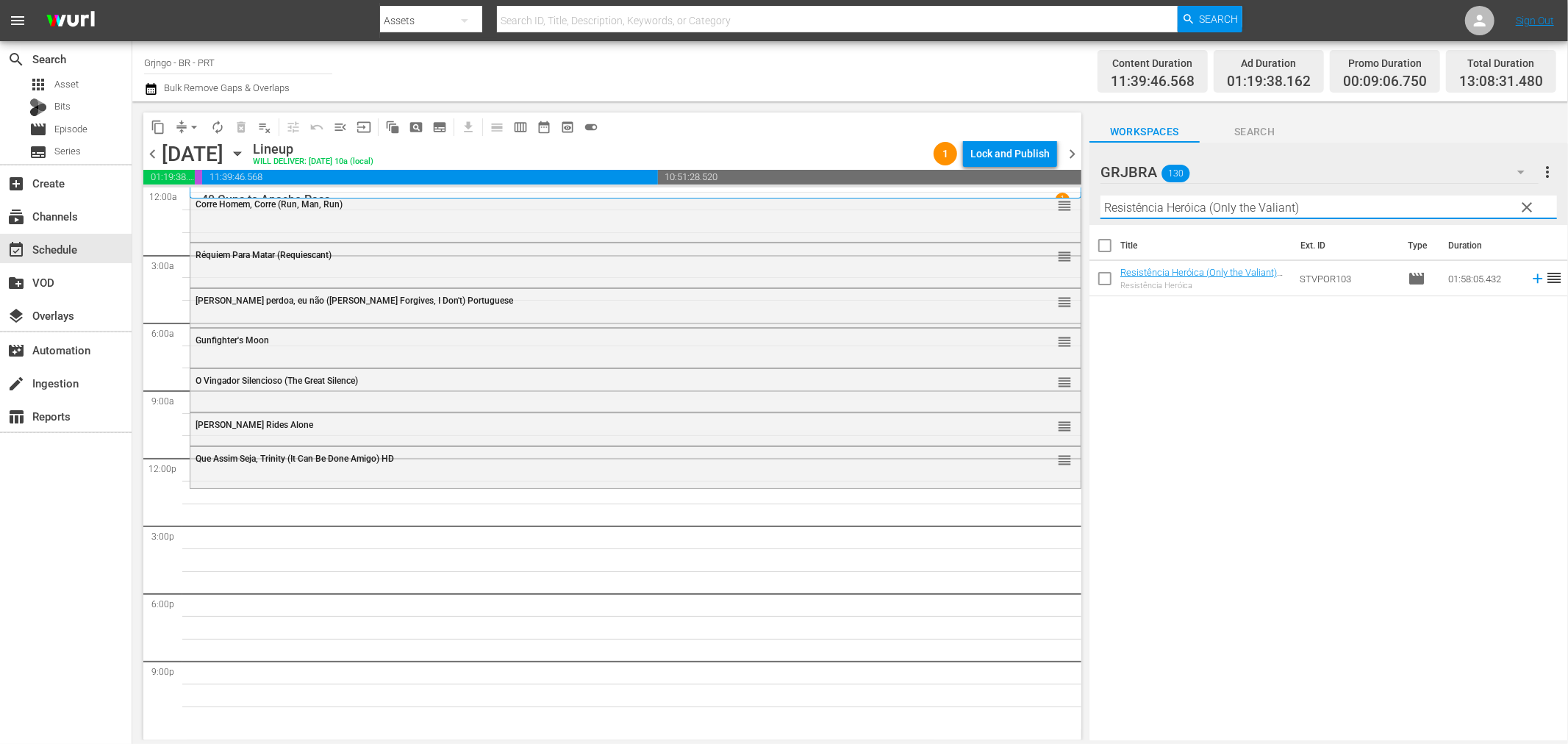
type input "Resistência Heróica (Only the Valiant)"
click at [1530, 287] on icon at bounding box center [1538, 279] width 16 height 16
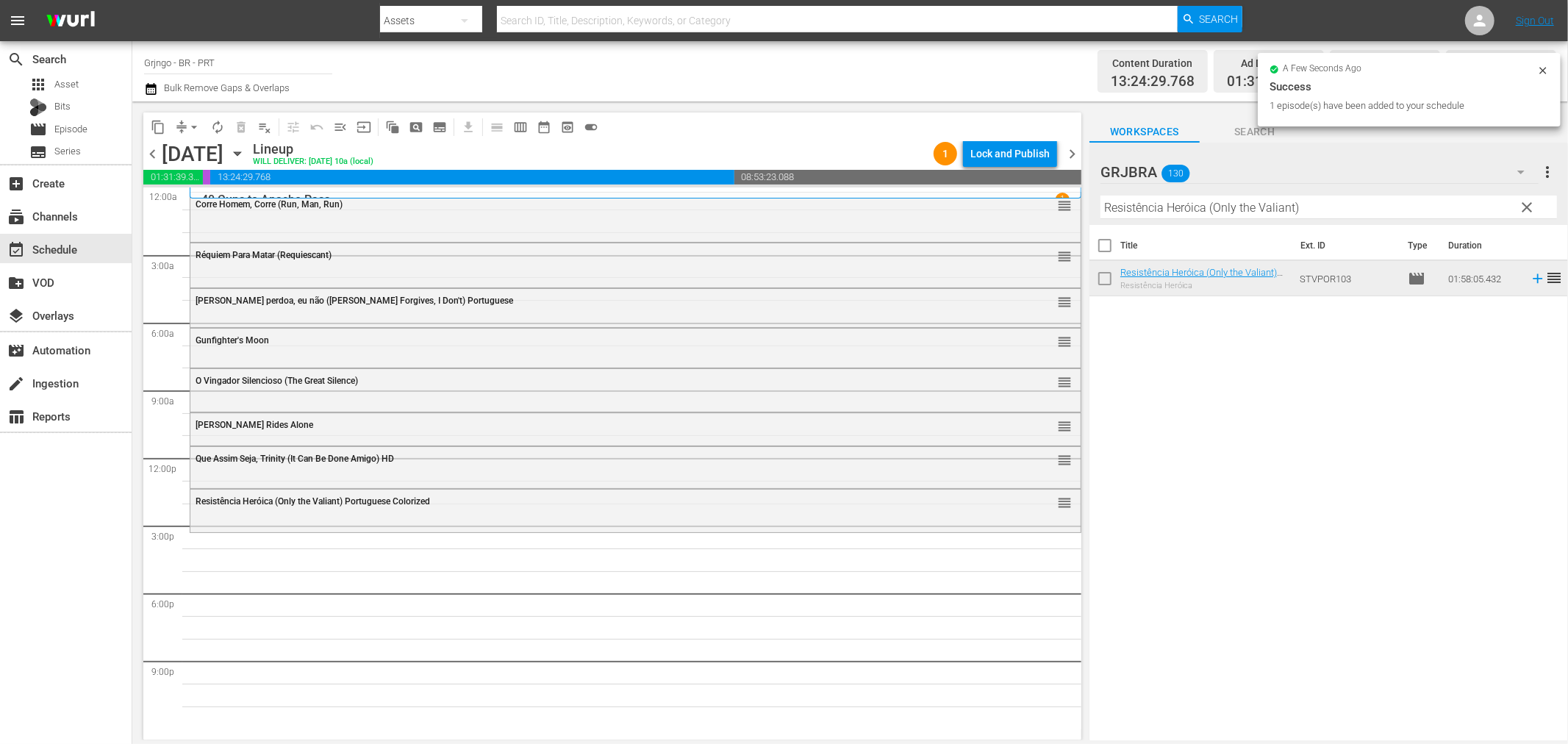
click at [1524, 201] on span "clear" at bounding box center [1527, 206] width 17 height 17
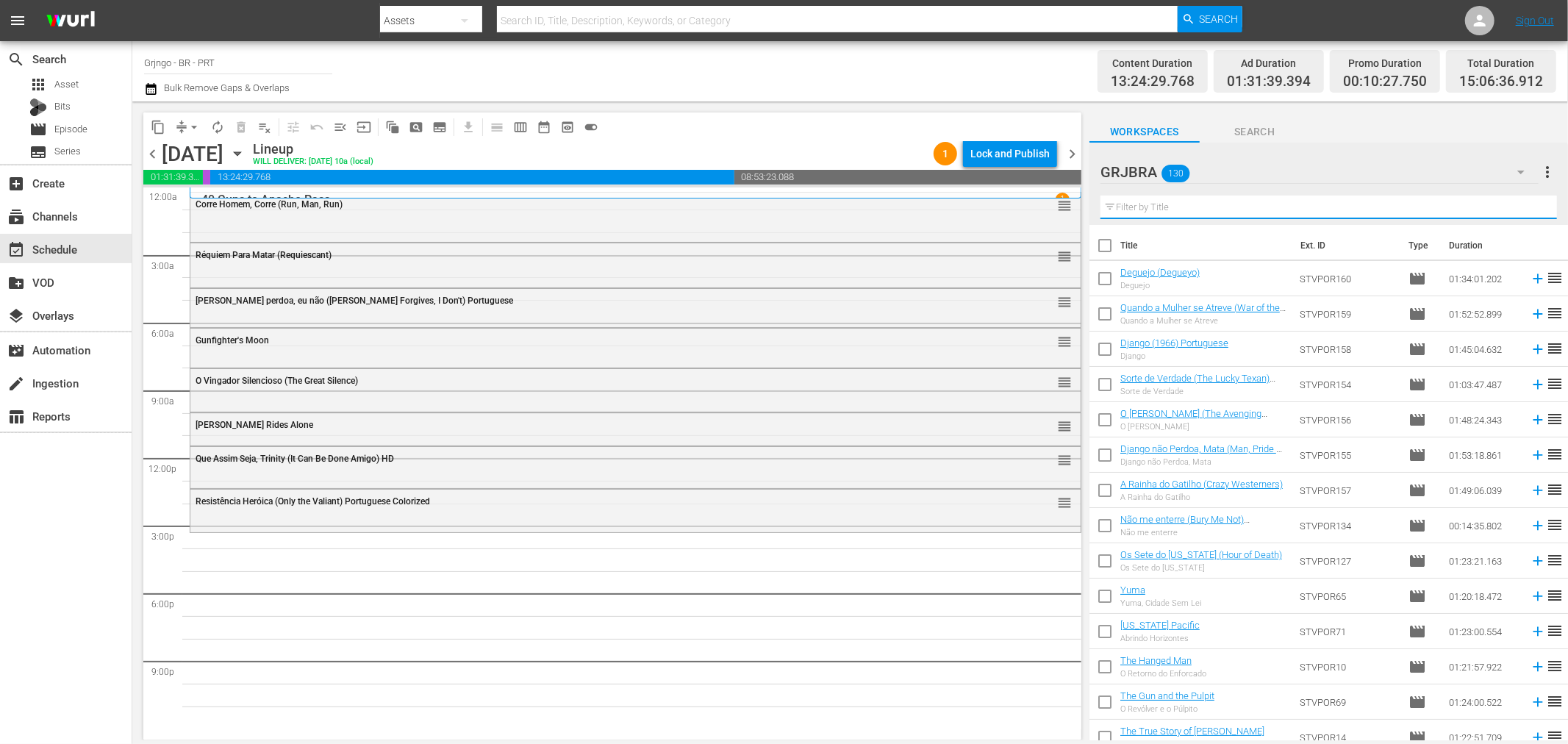
paste input "[PERSON_NAME], O Selvagem"
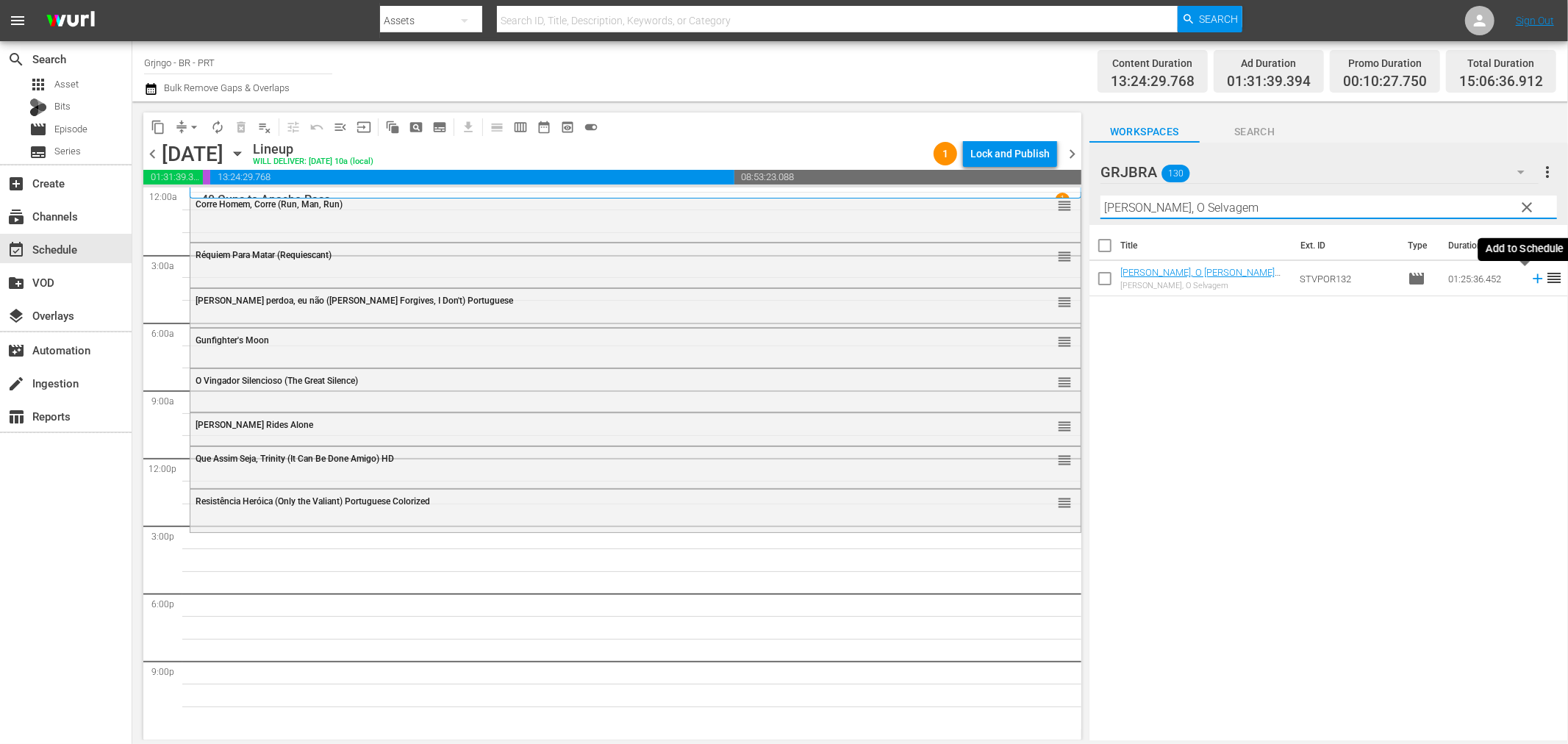
type input "[PERSON_NAME], O Selvagem"
click at [1533, 280] on icon at bounding box center [1538, 280] width 10 height 10
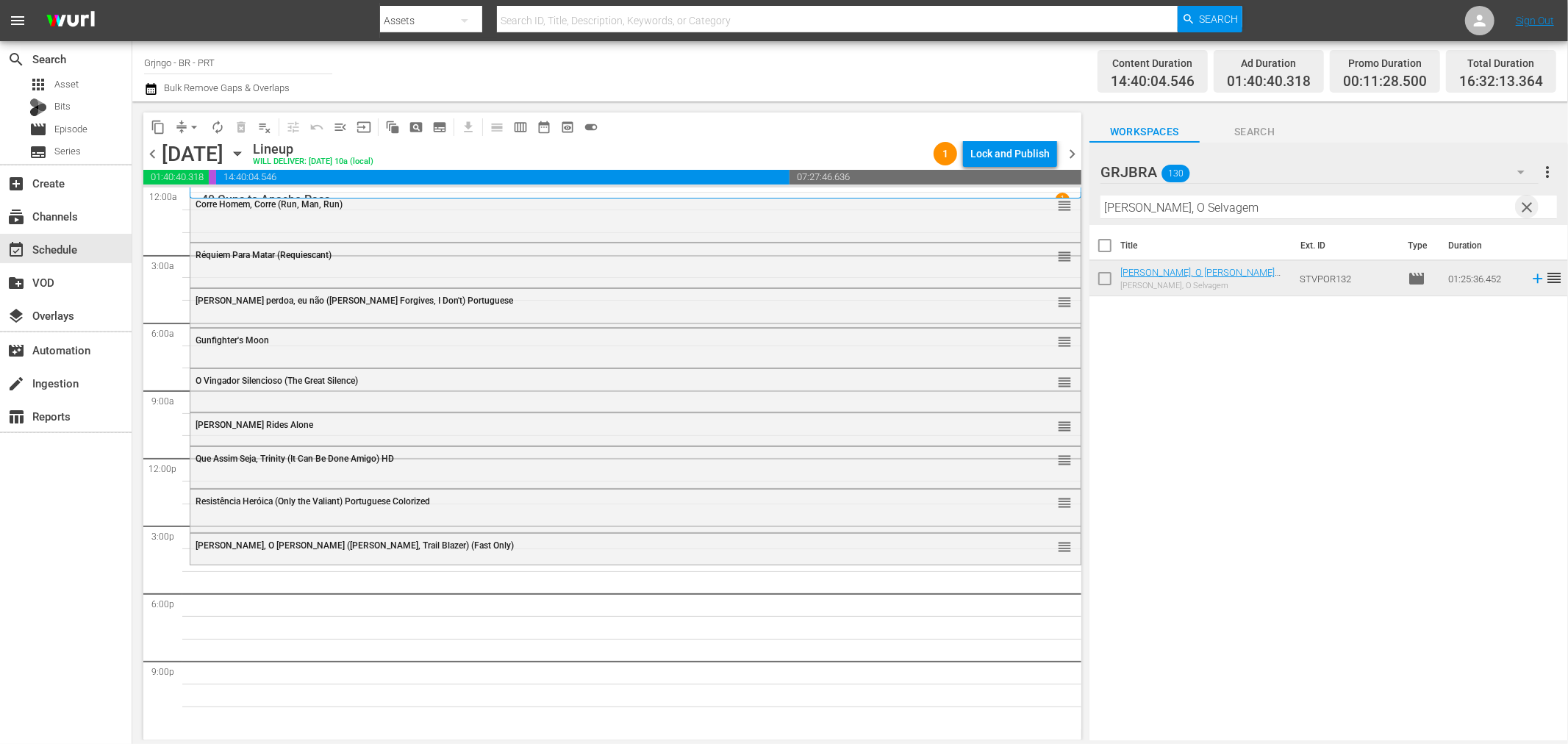
drag, startPoint x: 1528, startPoint y: 204, endPoint x: 1278, endPoint y: 194, distance: 250.2
click at [1528, 204] on span "clear" at bounding box center [1527, 206] width 17 height 17
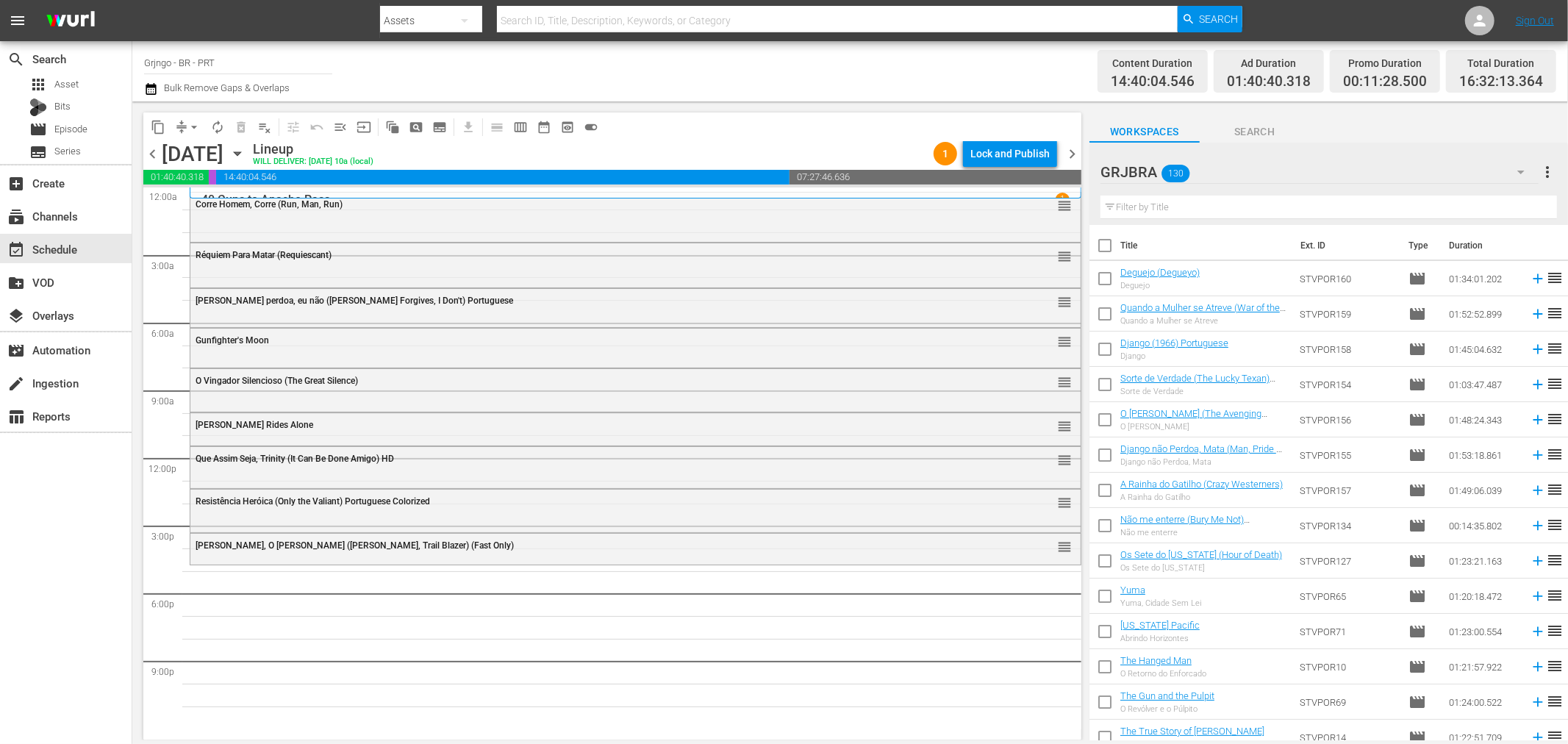
click at [1200, 206] on input "text" at bounding box center [1329, 207] width 456 height 24
paste input "A Lenda do Cavaleiro Solitário"
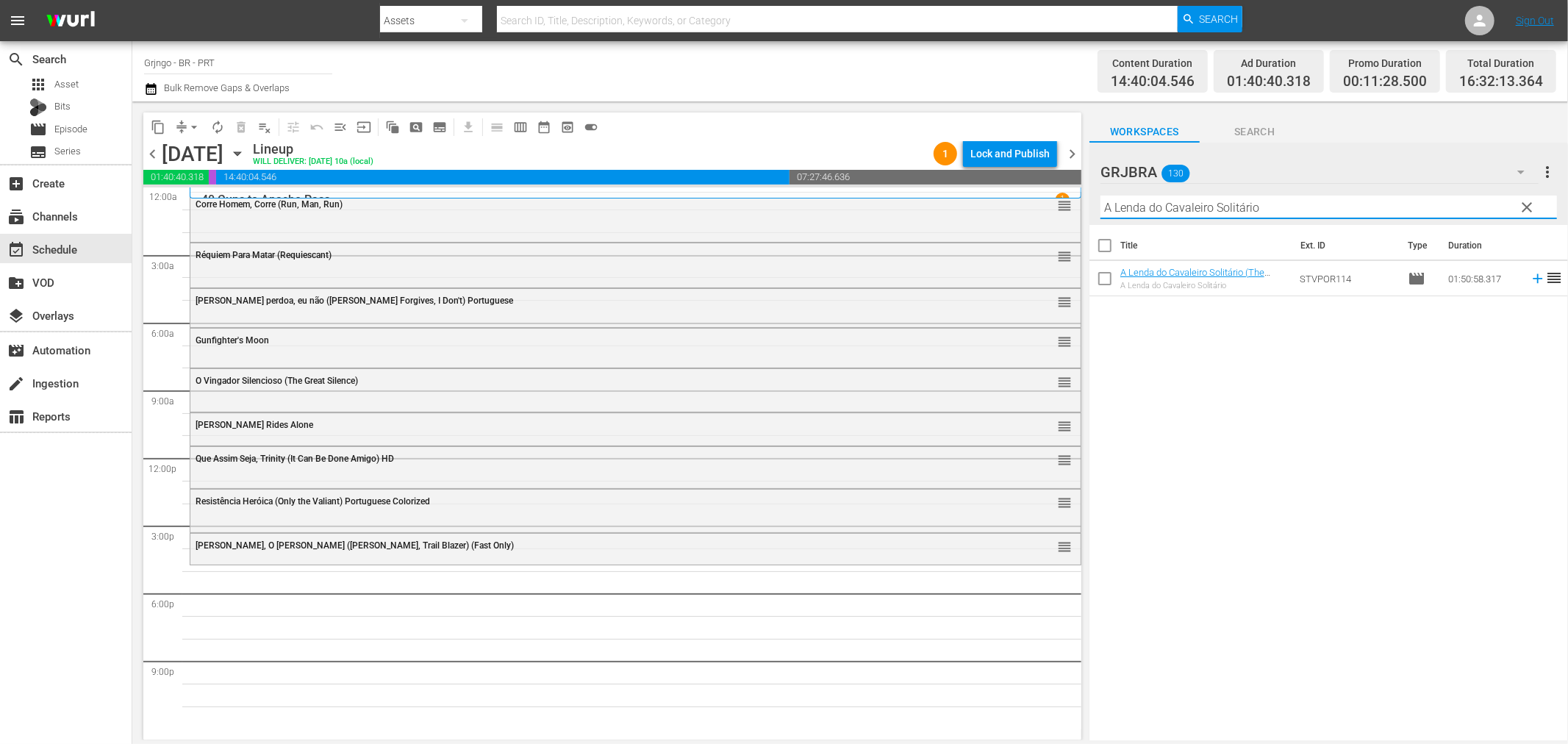
type input "A Lenda do Cavaleiro Solitário"
click at [1530, 281] on icon at bounding box center [1538, 279] width 16 height 16
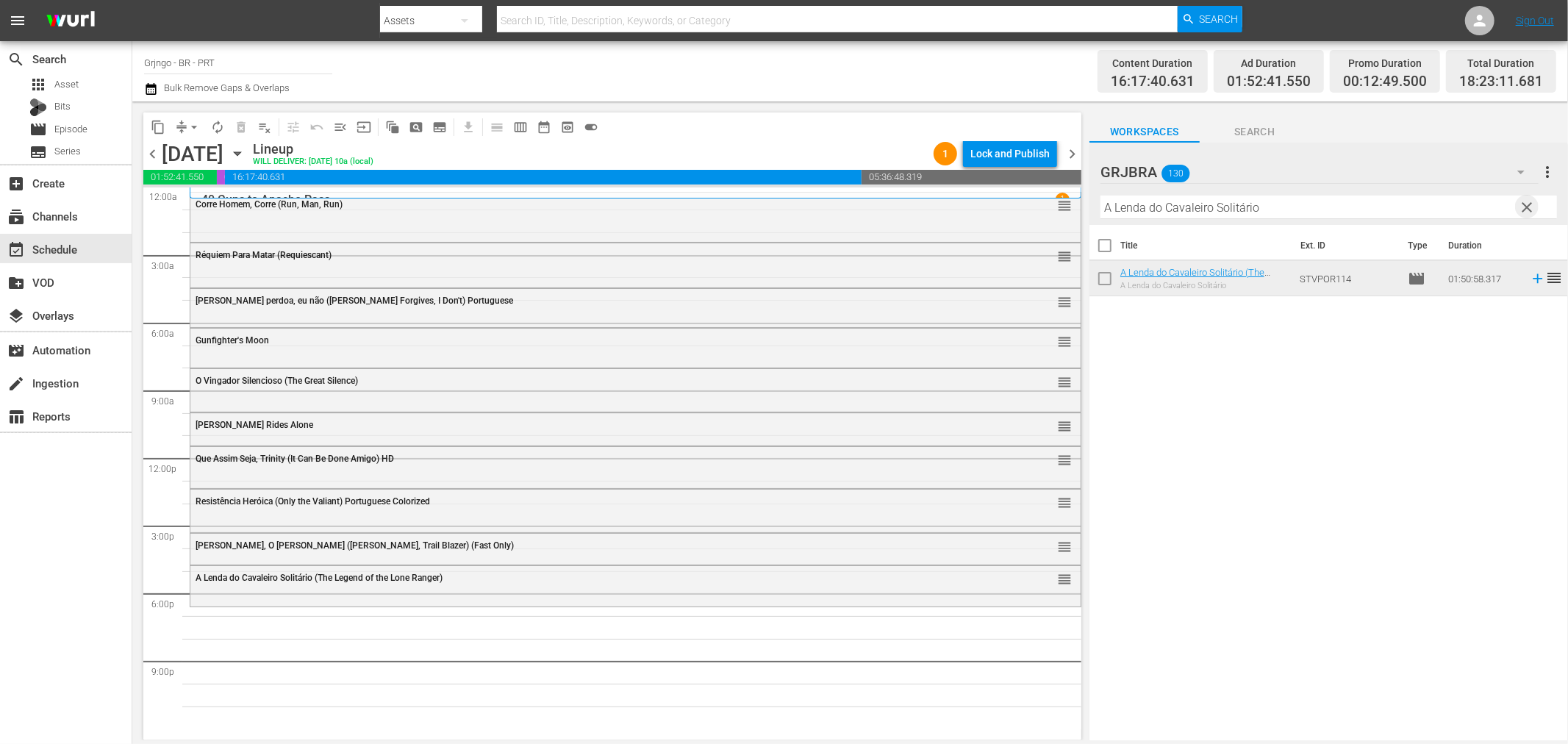
drag, startPoint x: 1524, startPoint y: 206, endPoint x: 1200, endPoint y: 203, distance: 324.0
click at [1509, 201] on div "GRJBRA 130 GRJBRA more_vert clear Filter by Title A Lenda do Cavaleiro Solitário" at bounding box center [1329, 183] width 479 height 82
click at [1524, 206] on span "clear" at bounding box center [1527, 206] width 17 height 17
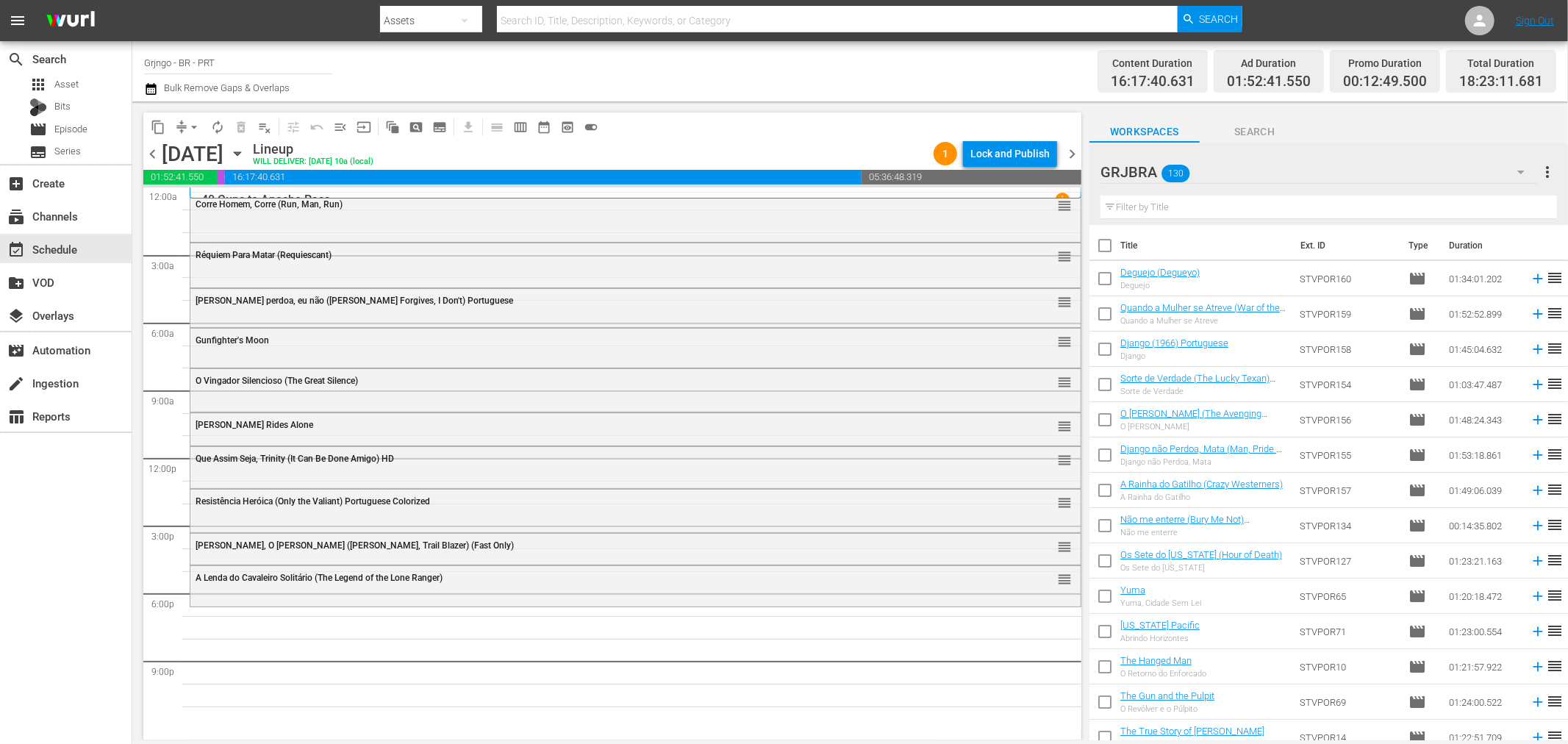
click at [1155, 201] on input "text" at bounding box center [1329, 207] width 456 height 24
paste input "The True Story of [PERSON_NAME]"
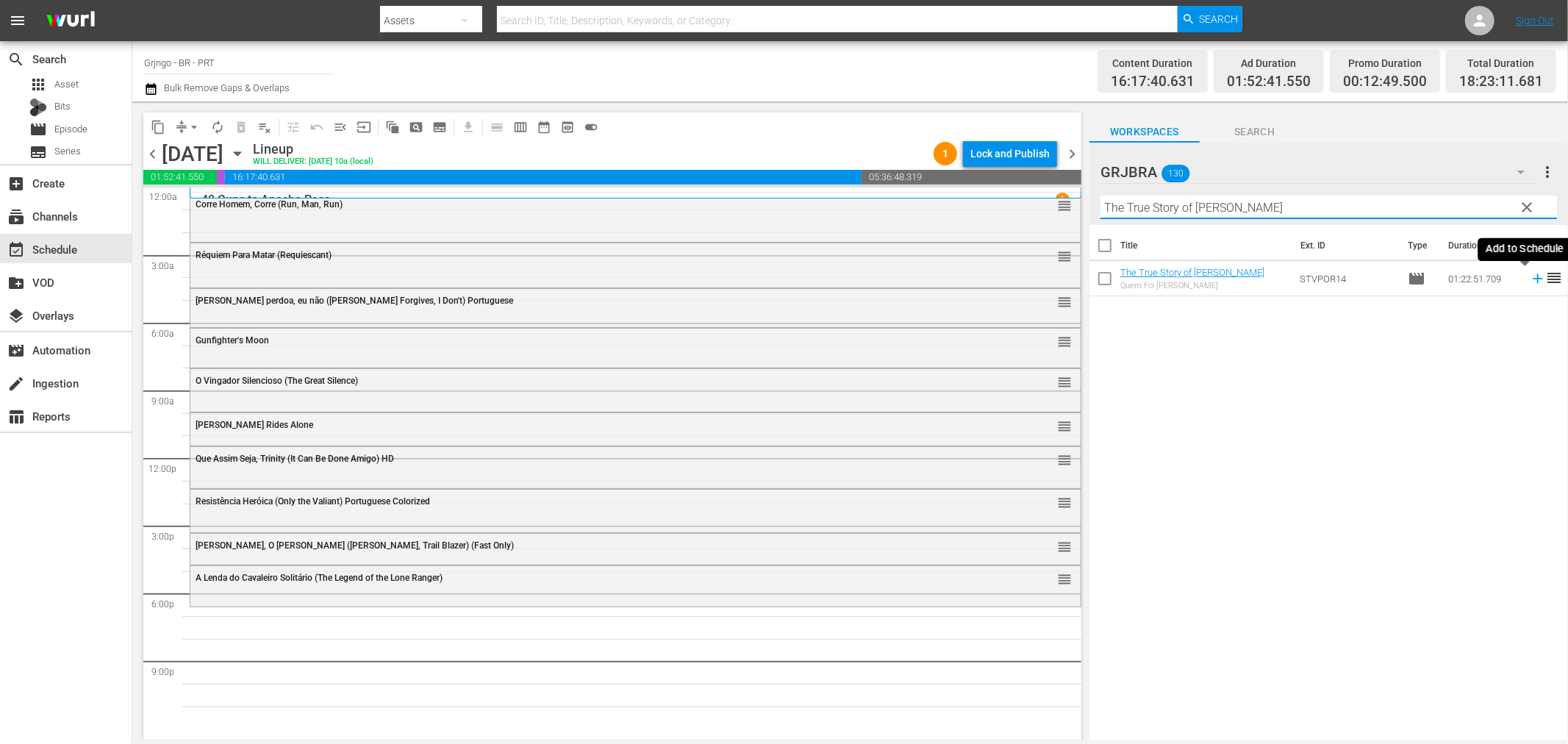
type input "The True Story of [PERSON_NAME]"
click at [1530, 281] on icon at bounding box center [1538, 279] width 16 height 16
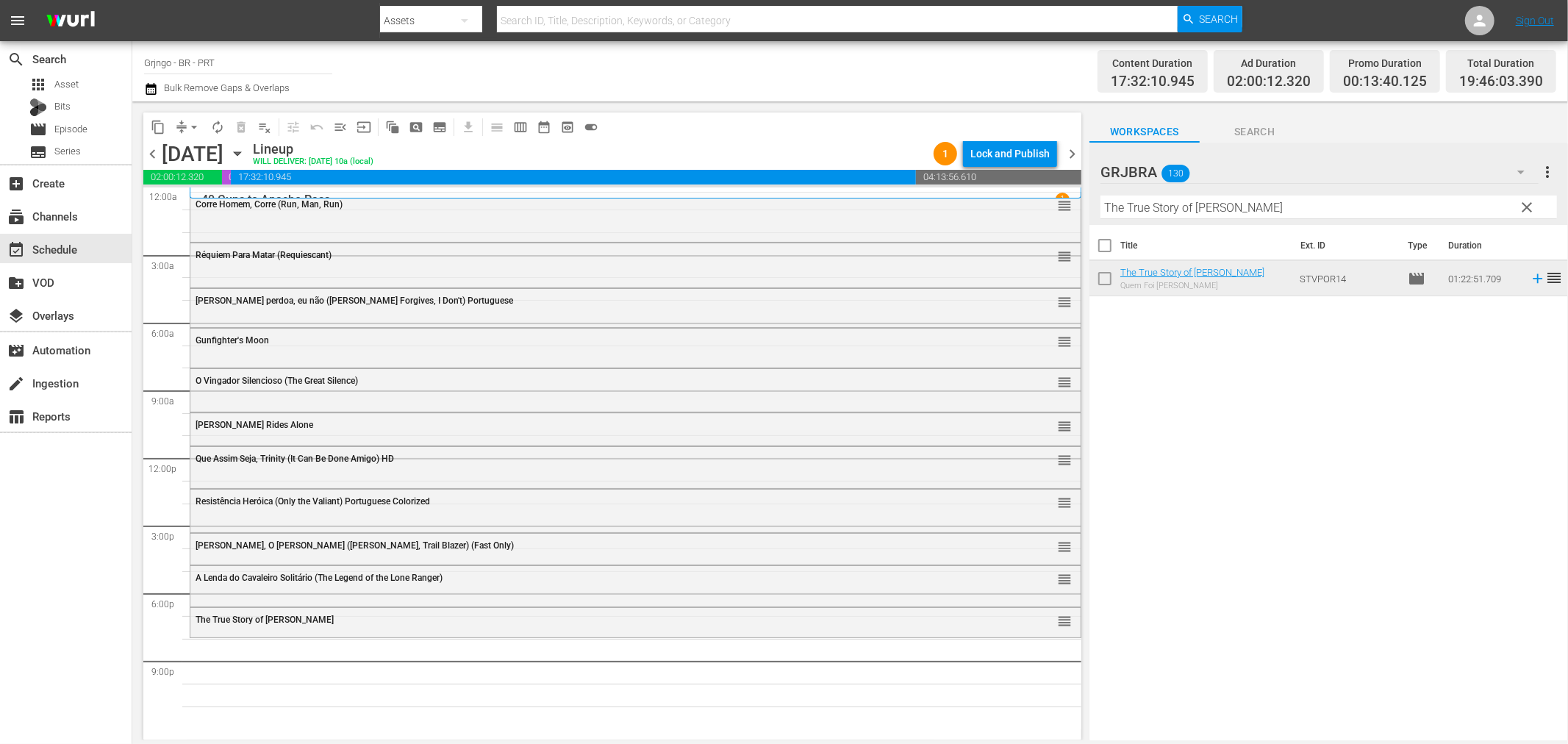
drag, startPoint x: 1528, startPoint y: 203, endPoint x: 1253, endPoint y: 224, distance: 275.8
click at [1528, 203] on span "clear" at bounding box center [1527, 206] width 17 height 17
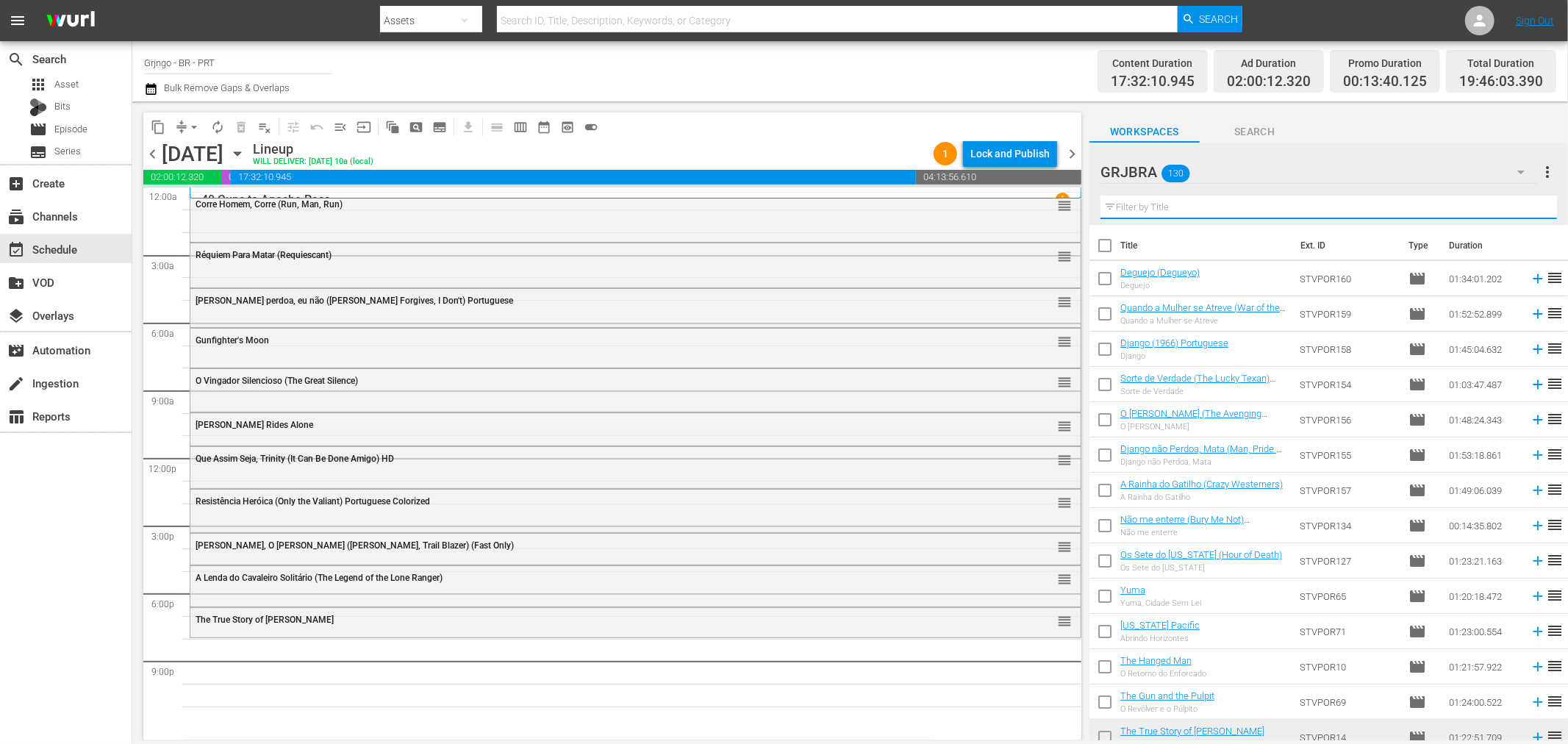
click at [1180, 212] on input "text" at bounding box center [1329, 207] width 456 height 24
paste input "Lightning Jack"
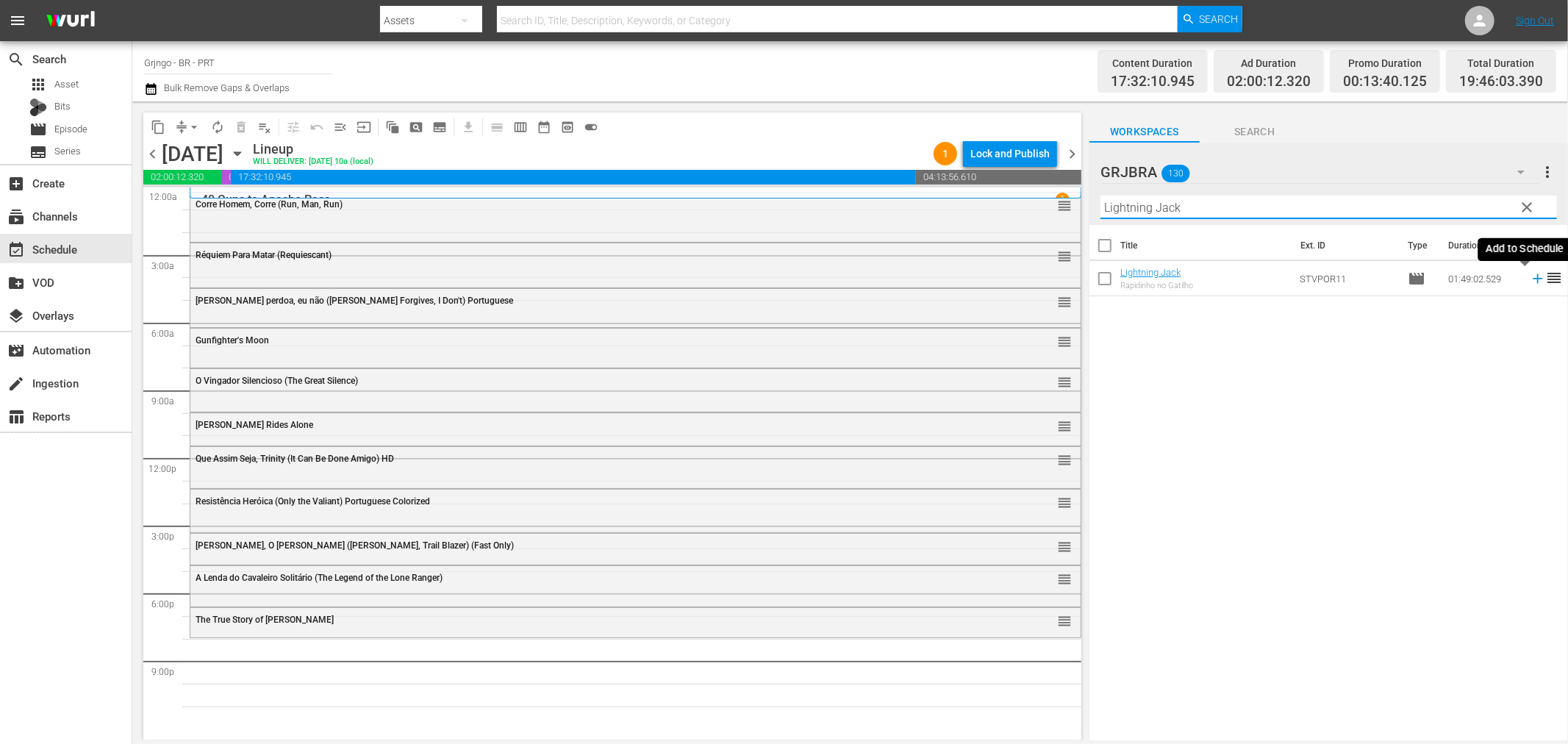
type input "Lightning Jack"
click at [1533, 275] on icon at bounding box center [1538, 280] width 10 height 10
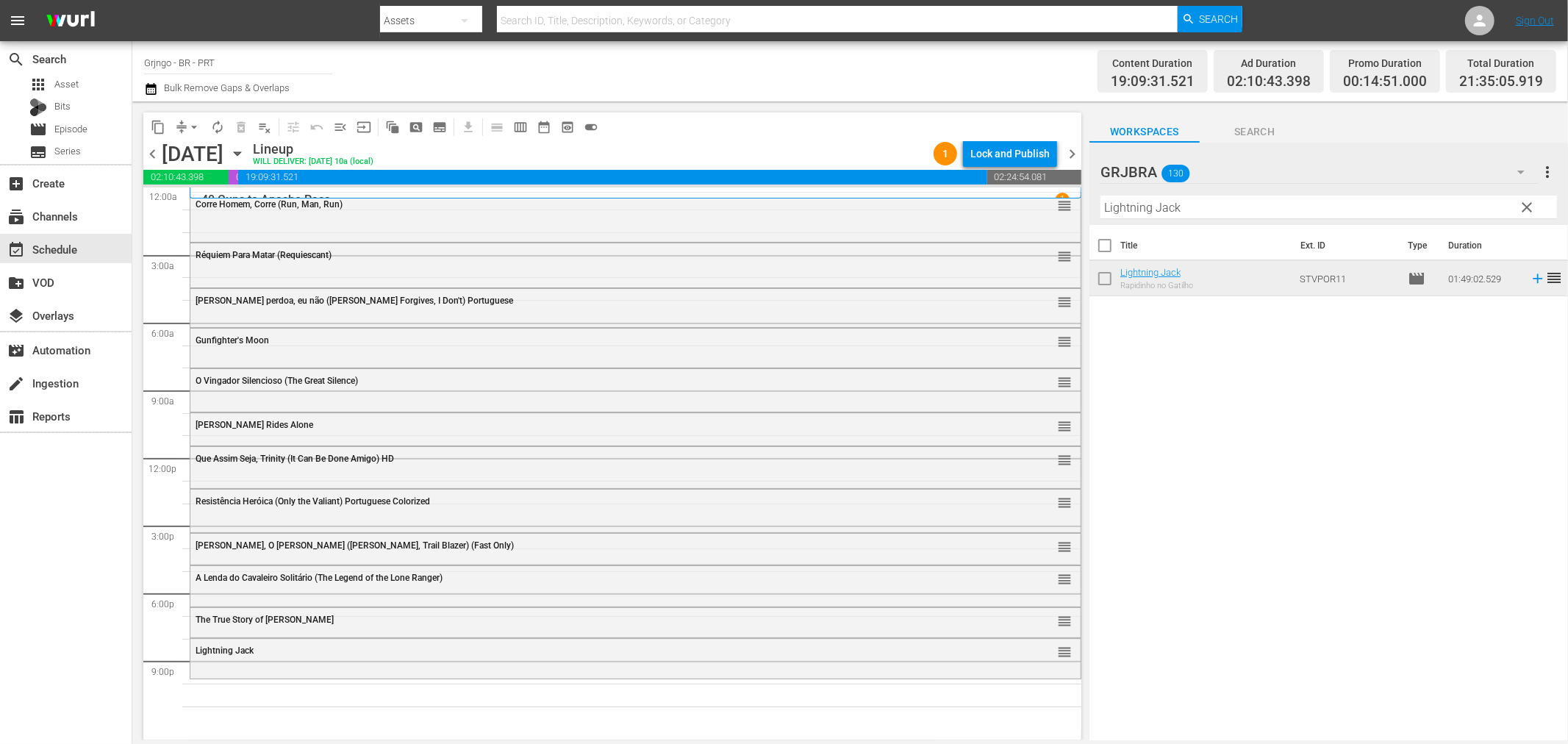
drag, startPoint x: 1527, startPoint y: 206, endPoint x: 1316, endPoint y: 219, distance: 211.4
click at [1527, 206] on span "clear" at bounding box center [1527, 206] width 17 height 17
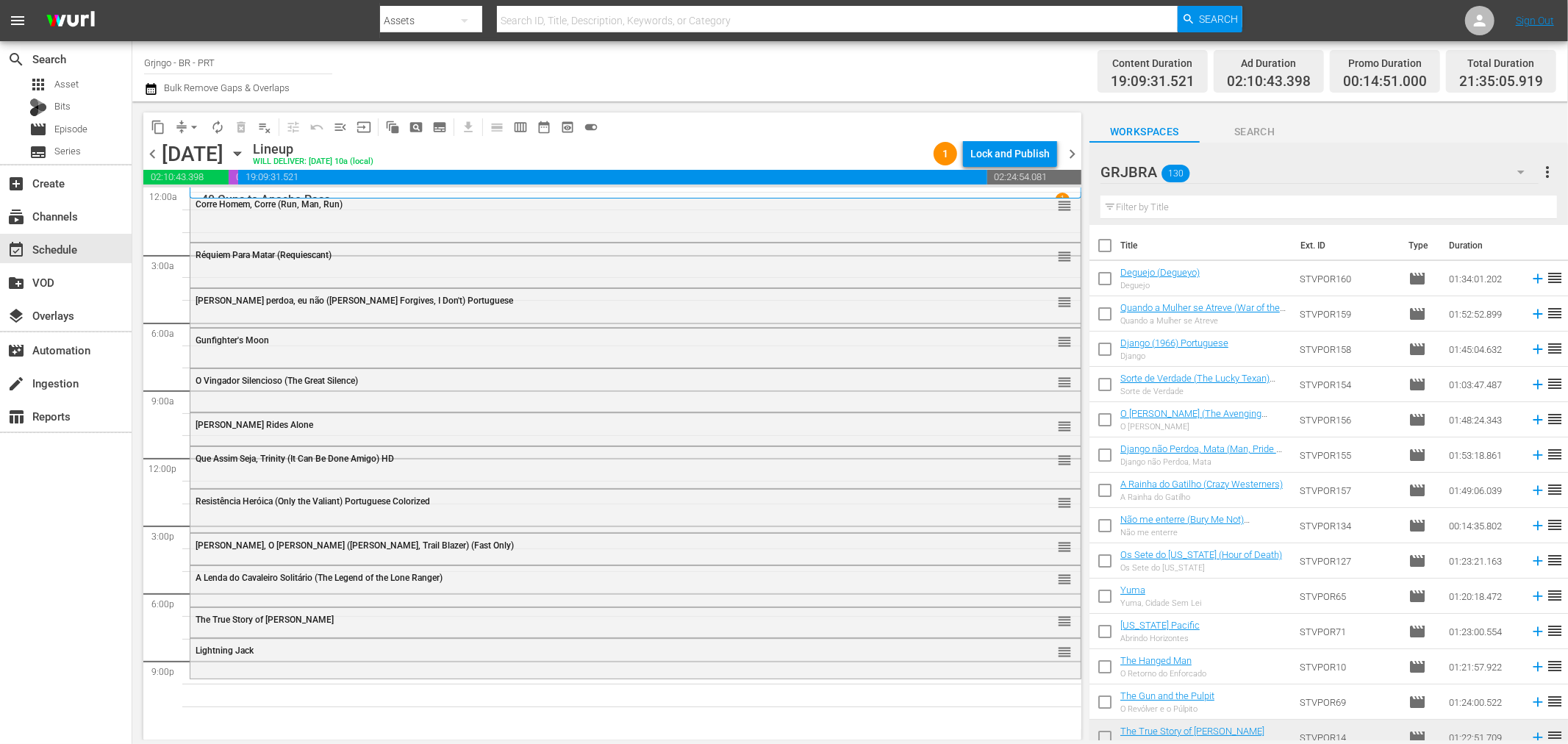
click at [1219, 209] on input "text" at bounding box center [1329, 207] width 456 height 24
paste input "Where the Hell's That Gold"
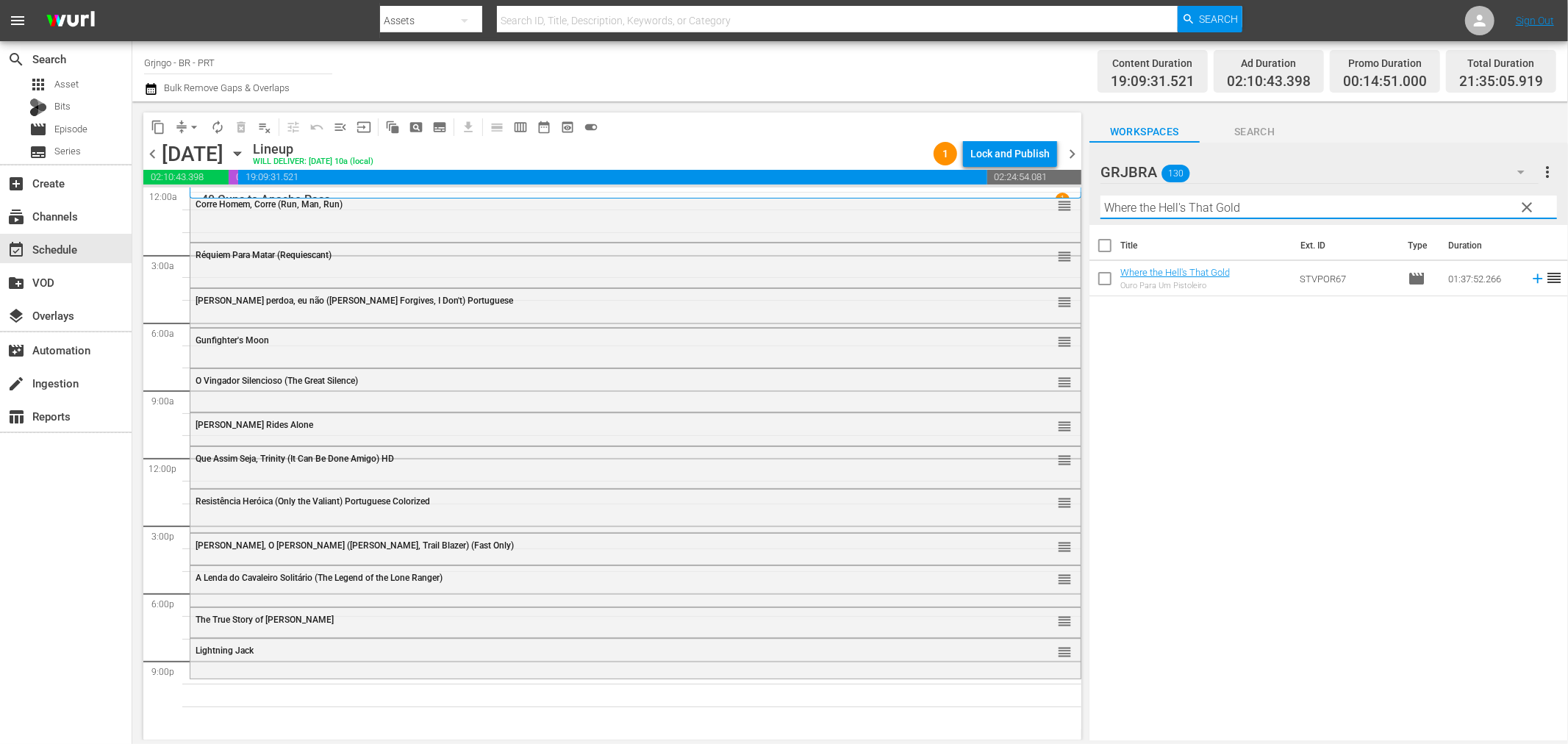
type input "Where the Hell's That Gold"
click at [1530, 280] on icon at bounding box center [1538, 279] width 16 height 16
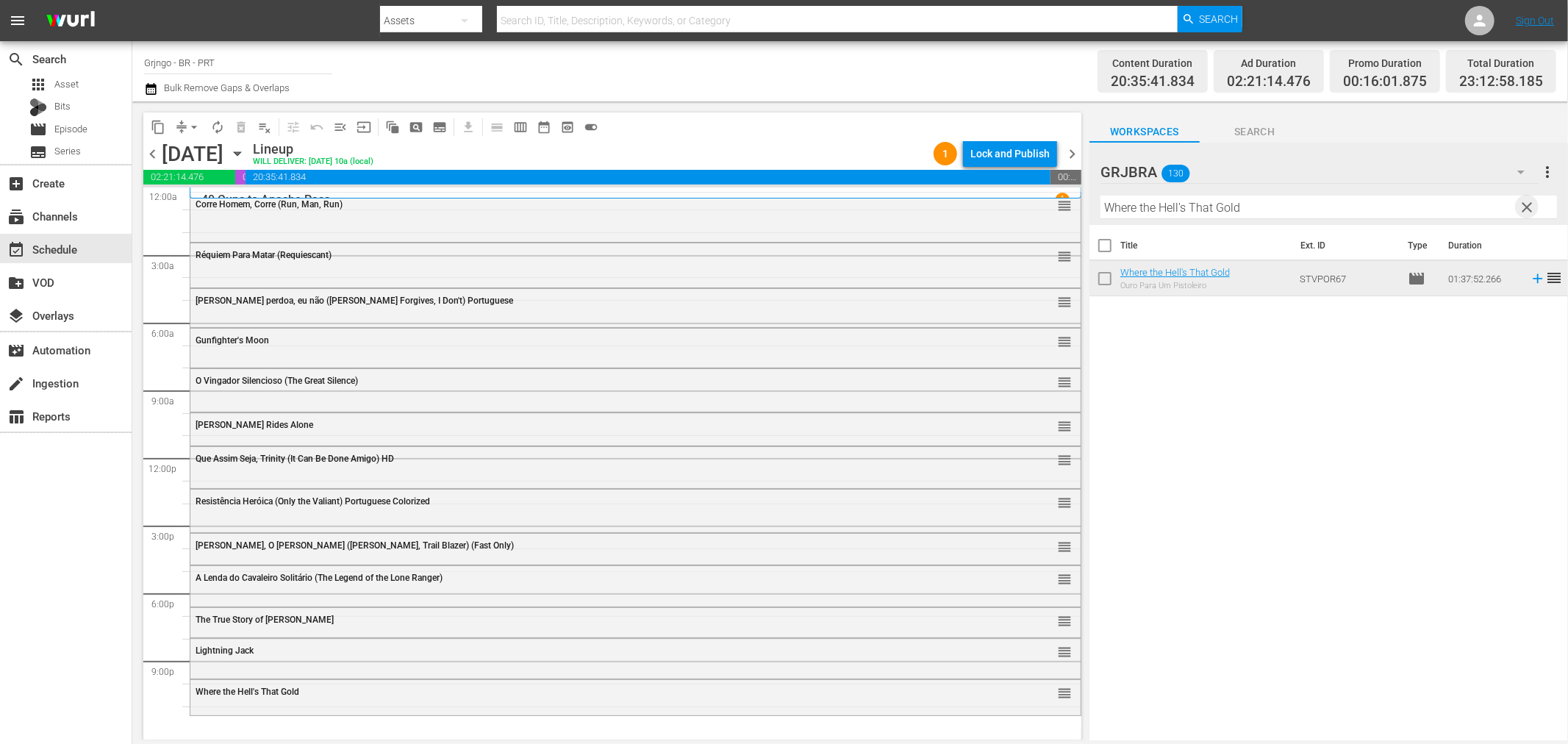
click at [1533, 201] on span "clear" at bounding box center [1527, 206] width 17 height 17
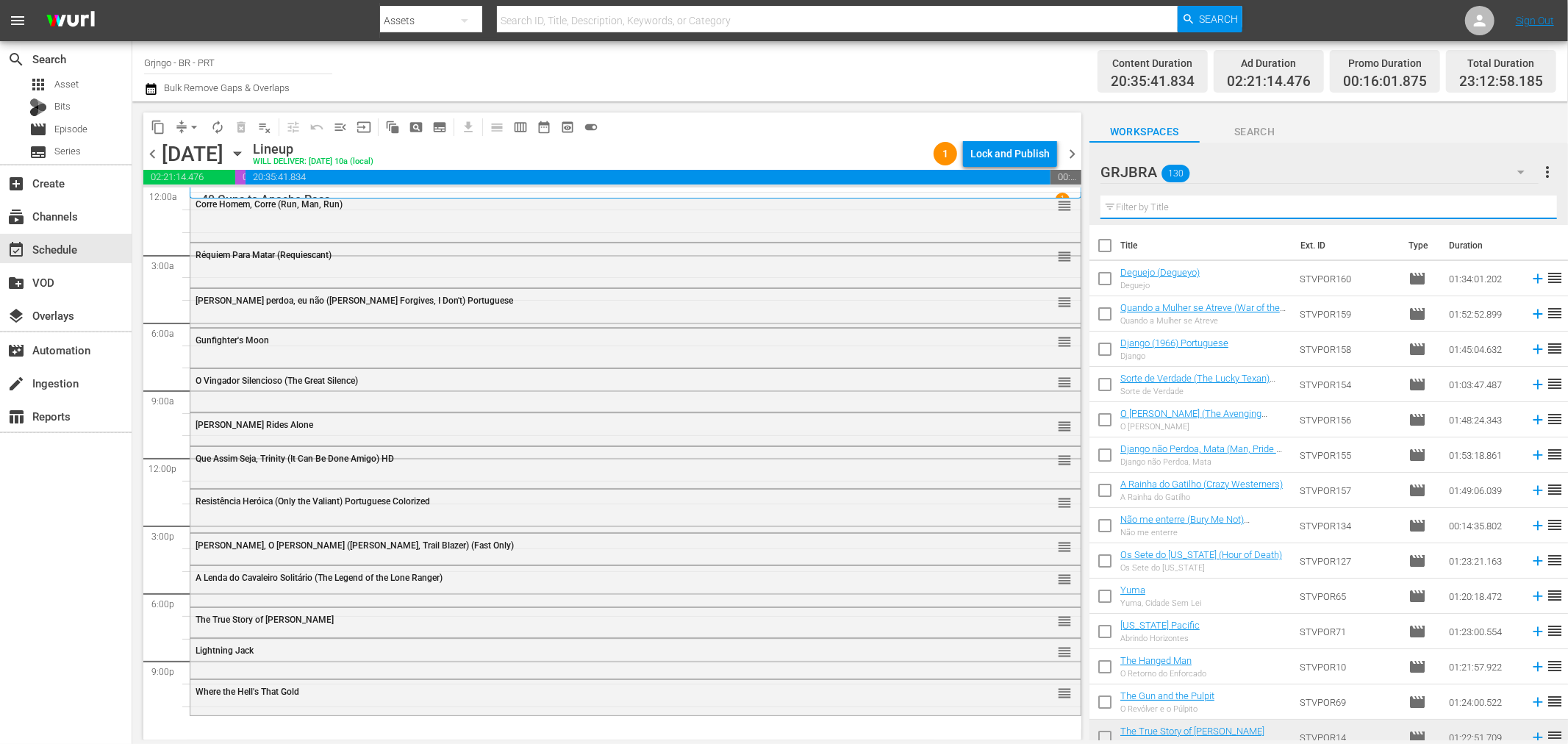
paste input "[PERSON_NAME] the Mexican"
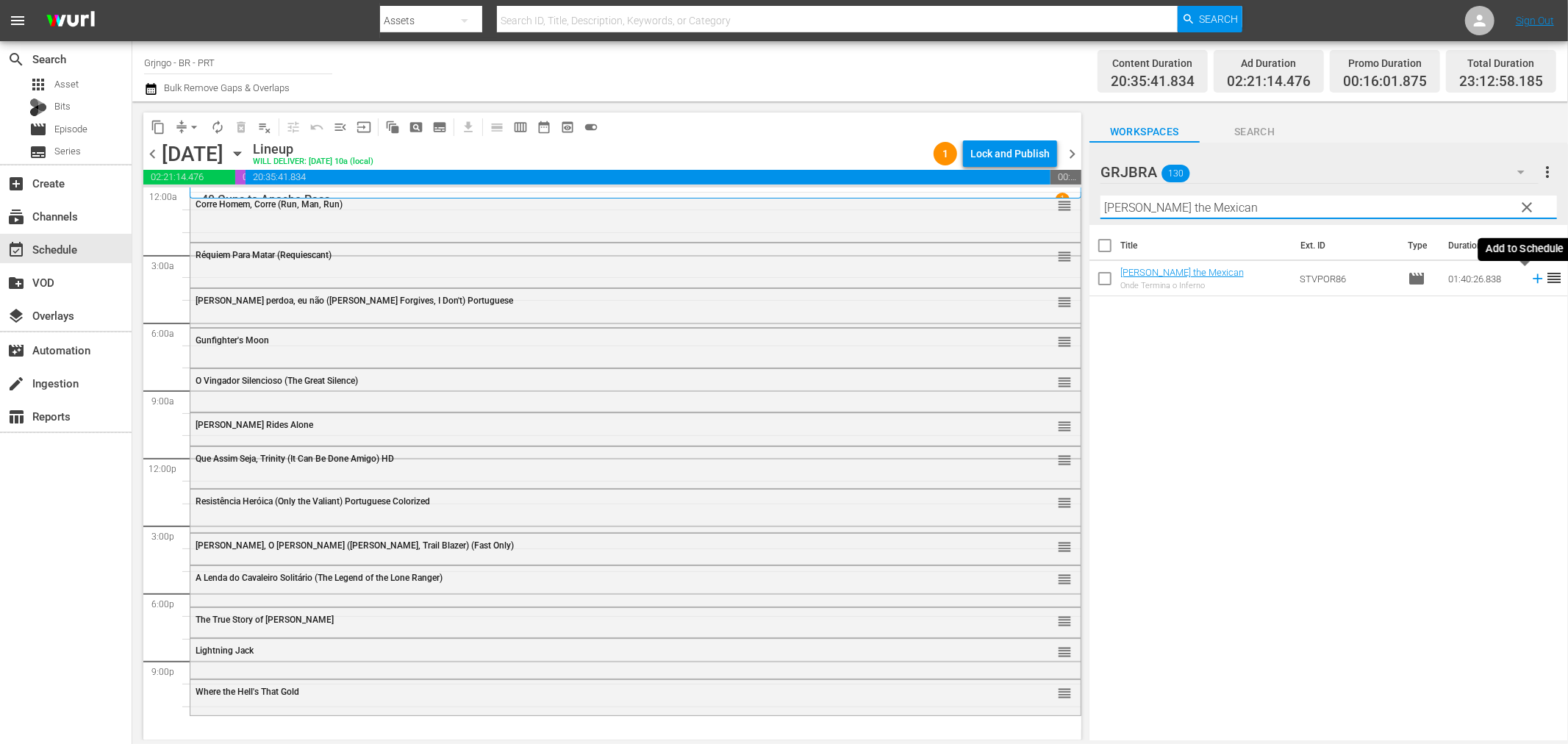
type input "[PERSON_NAME] the Mexican"
click at [1530, 276] on icon at bounding box center [1538, 279] width 16 height 16
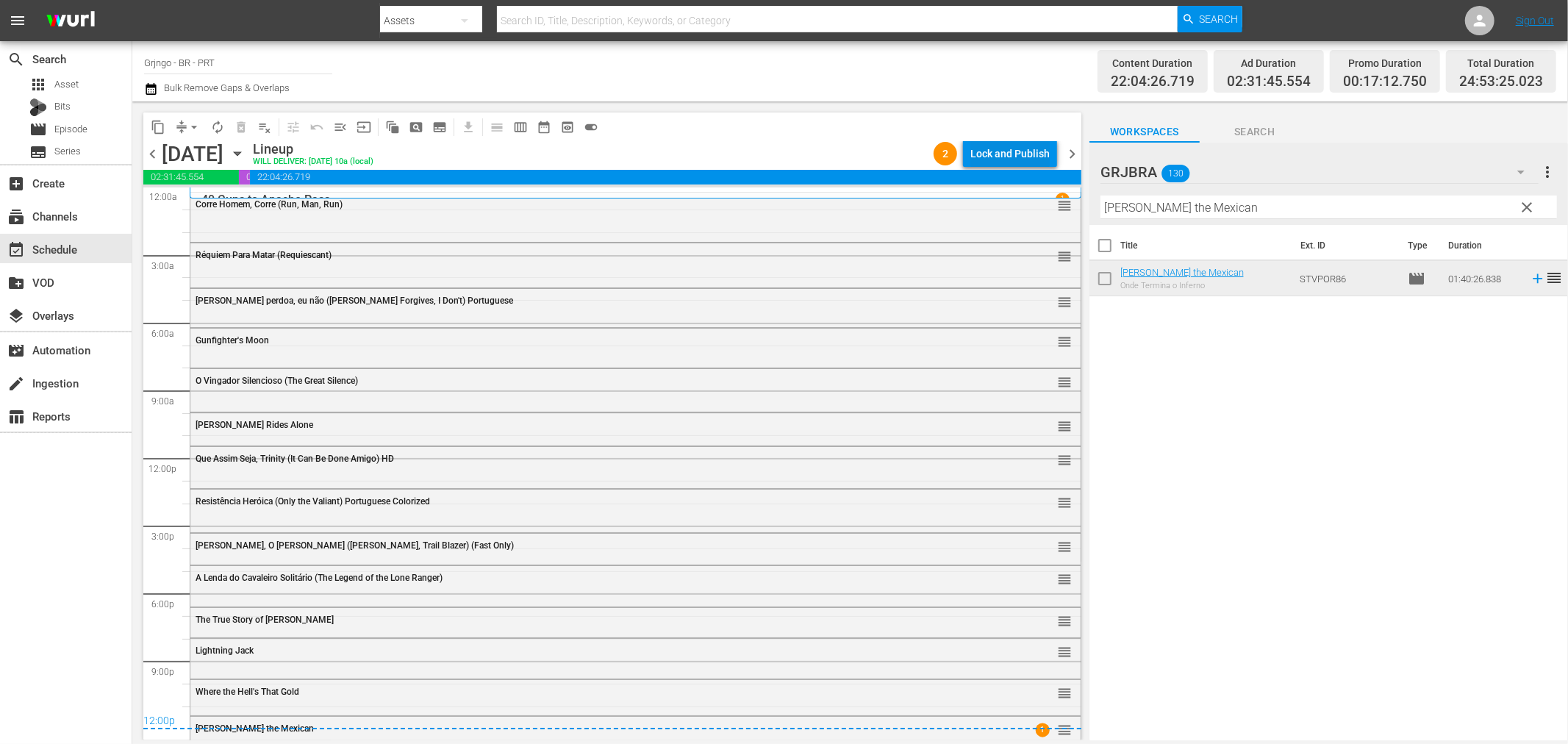
click at [985, 153] on div "Lock and Publish" at bounding box center [1010, 154] width 80 height 26
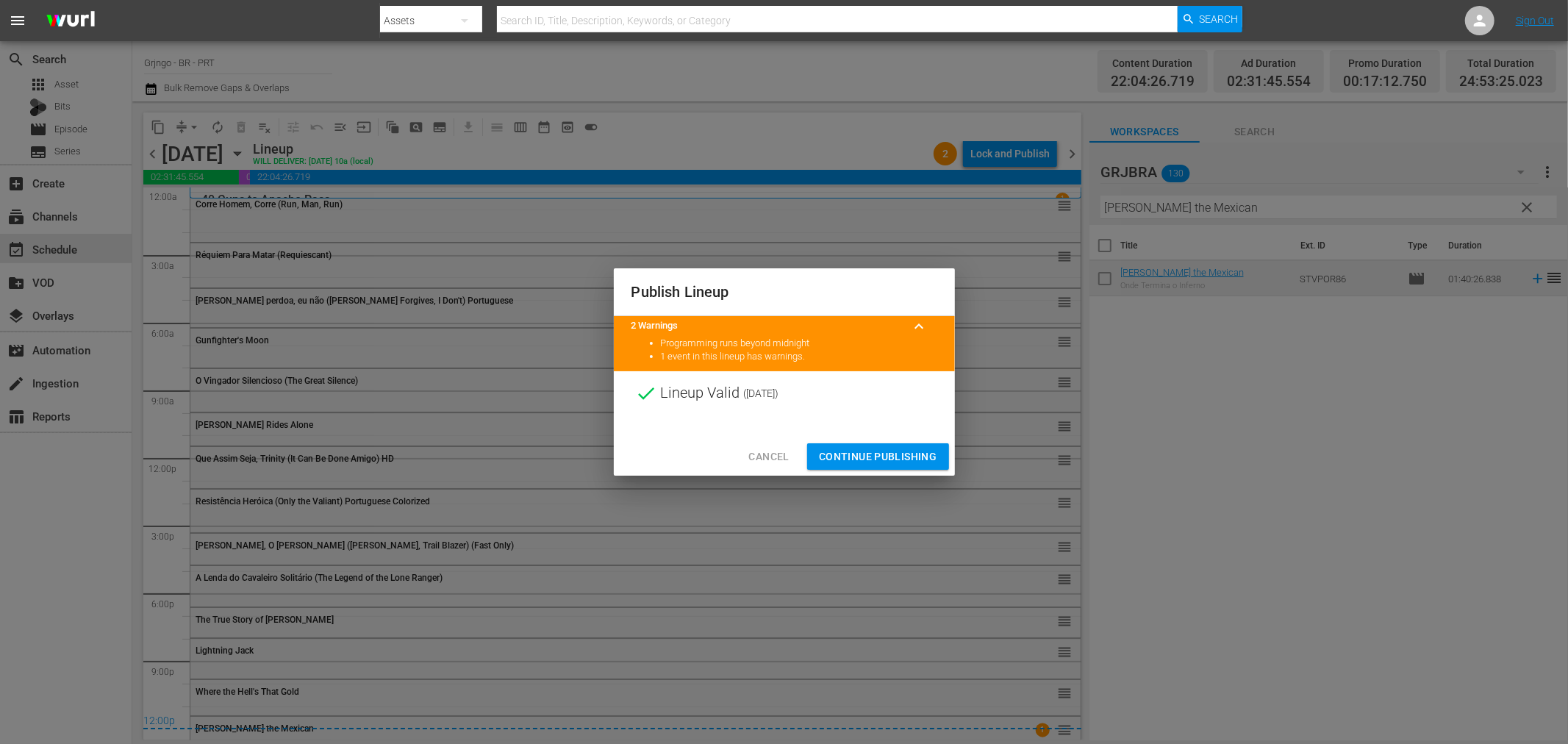
click at [849, 458] on span "Continue Publishing" at bounding box center [878, 457] width 118 height 18
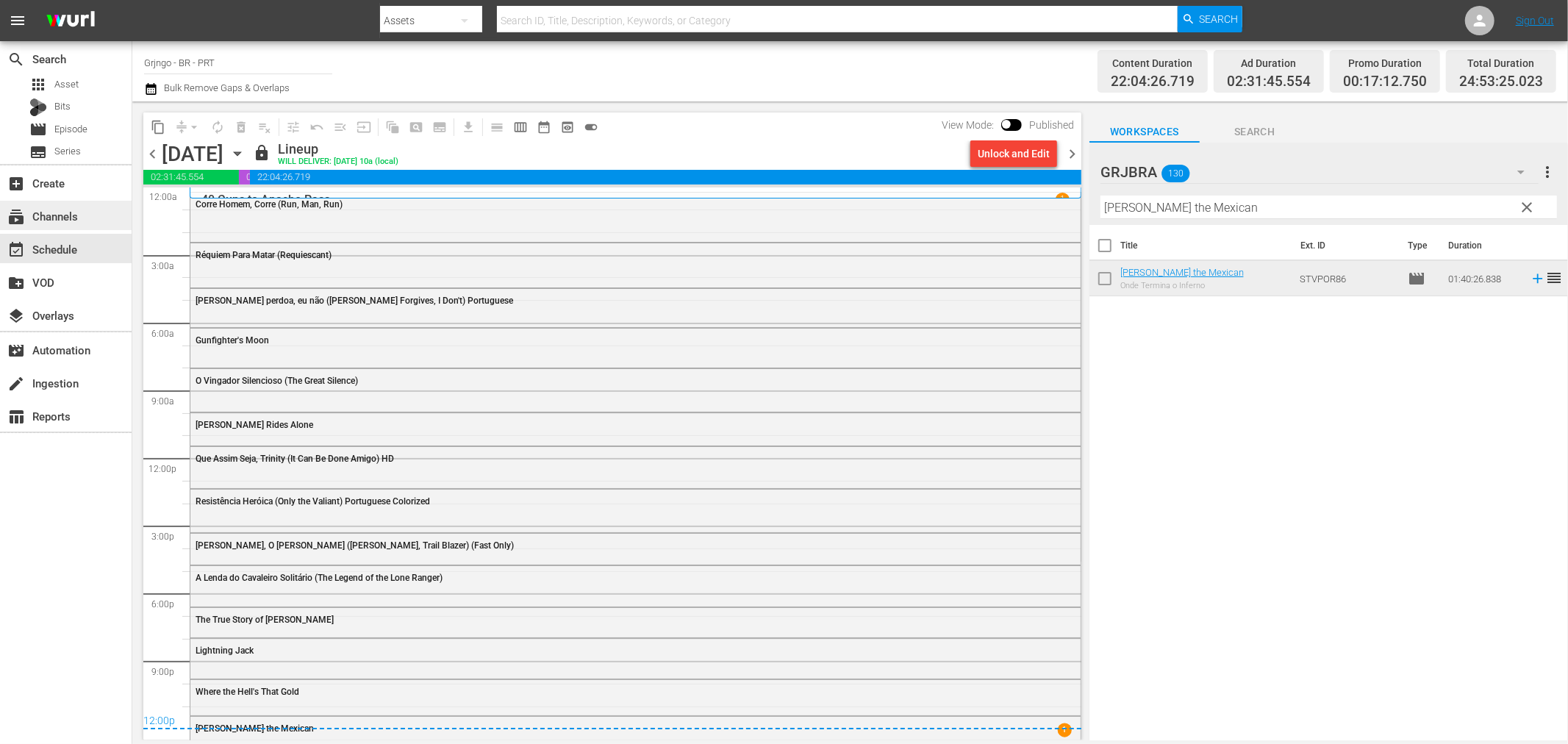
click at [80, 221] on div "subscriptions Channels" at bounding box center [66, 215] width 132 height 30
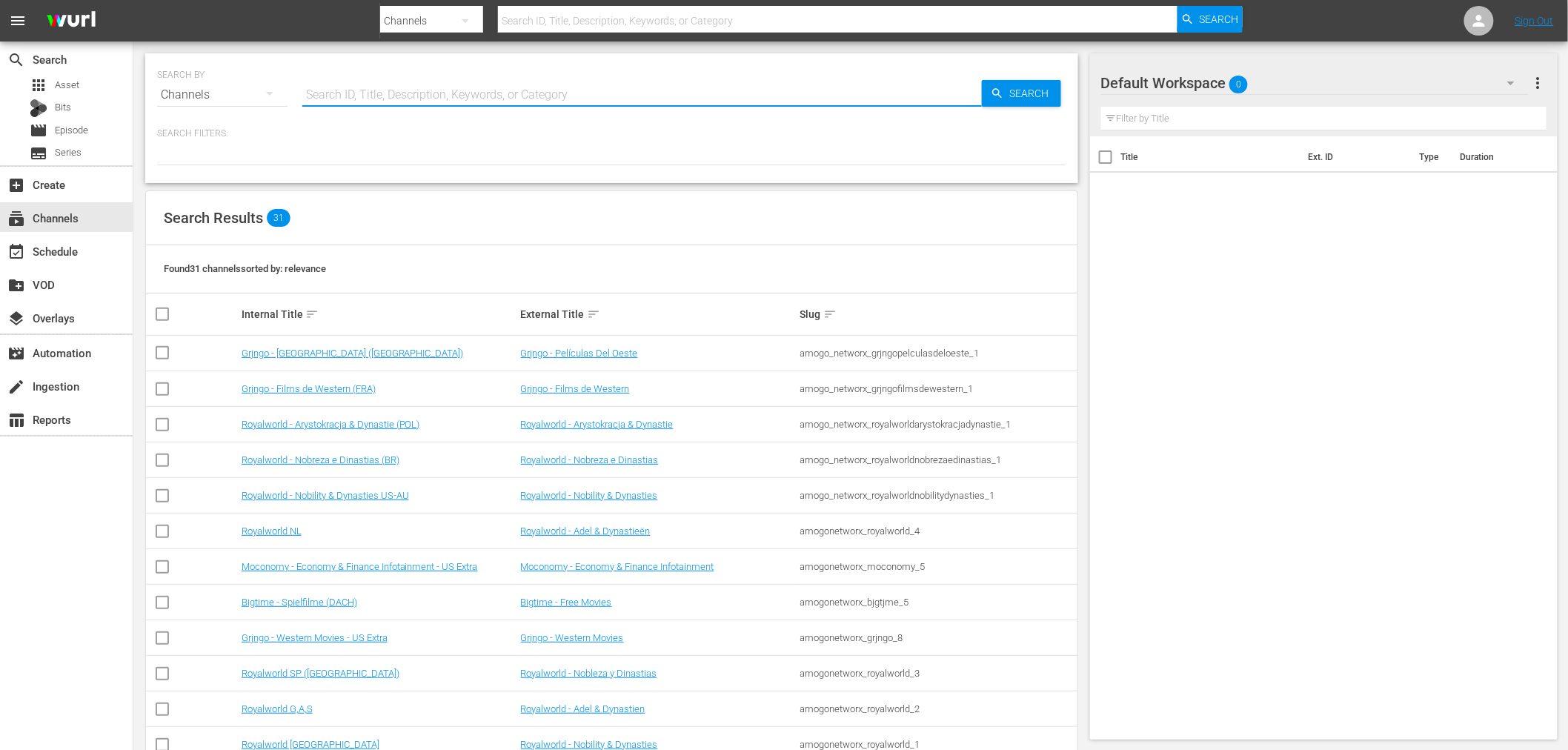
click at [332, 94] on input "text" at bounding box center [642, 94] width 680 height 36
type input "grj"
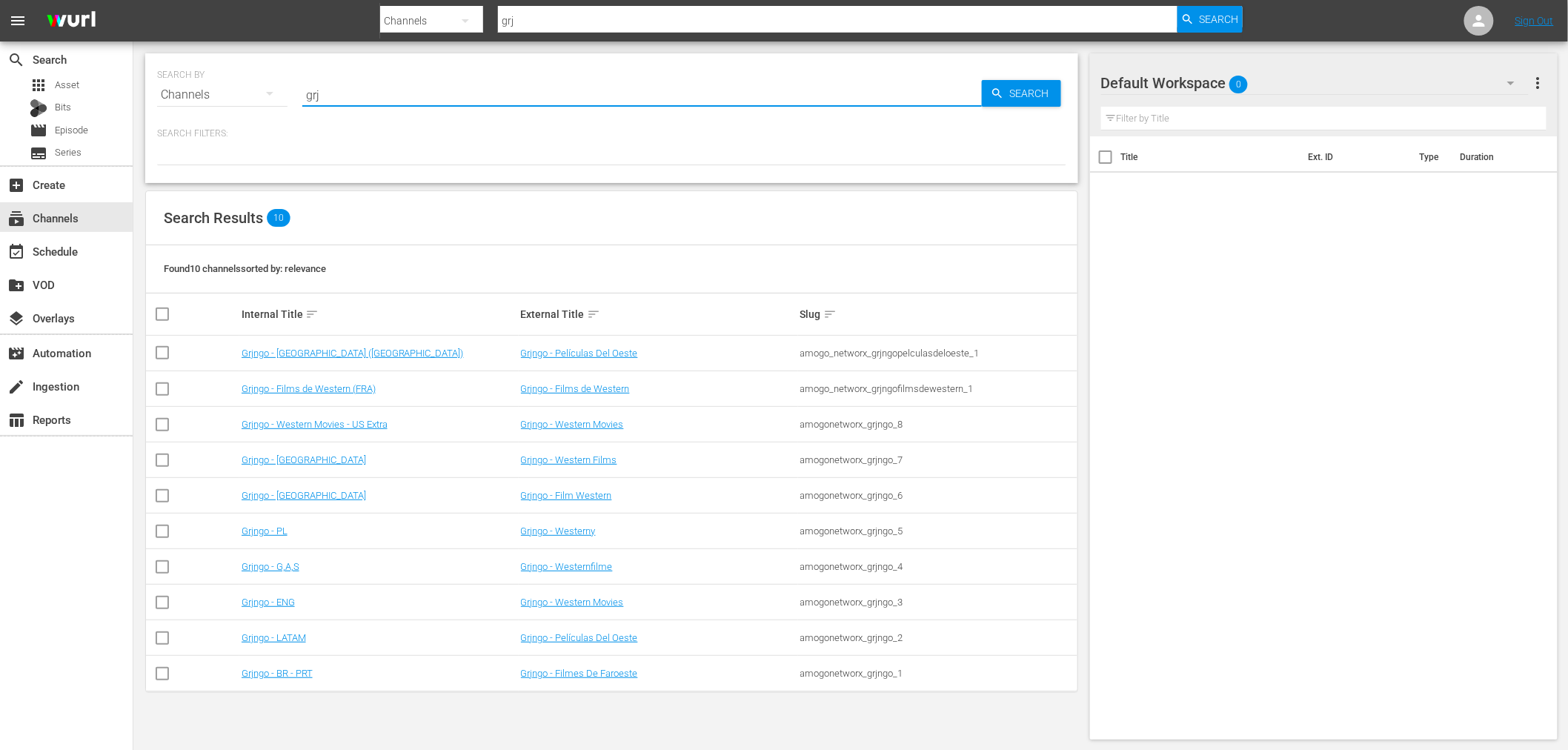
drag, startPoint x: 331, startPoint y: 96, endPoint x: 295, endPoint y: 92, distance: 36.2
click at [295, 92] on div "SEARCH BY Search By Channels Search ID, Title, Description, Keywords, or Catego…" at bounding box center [612, 86] width 909 height 53
click at [56, 85] on span "Asset" at bounding box center [67, 85] width 25 height 15
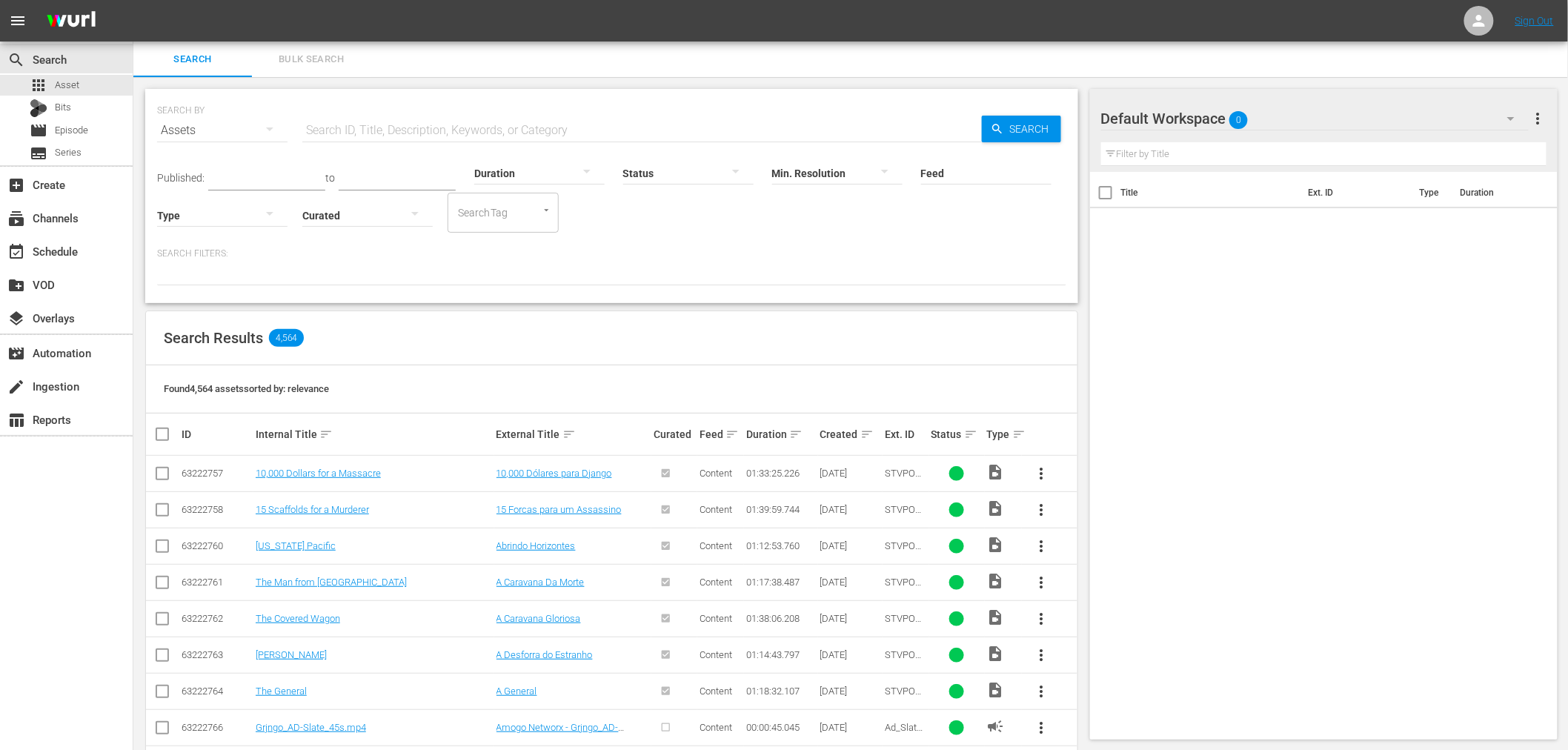
click at [855, 433] on div "Created sort" at bounding box center [850, 433] width 60 height 17
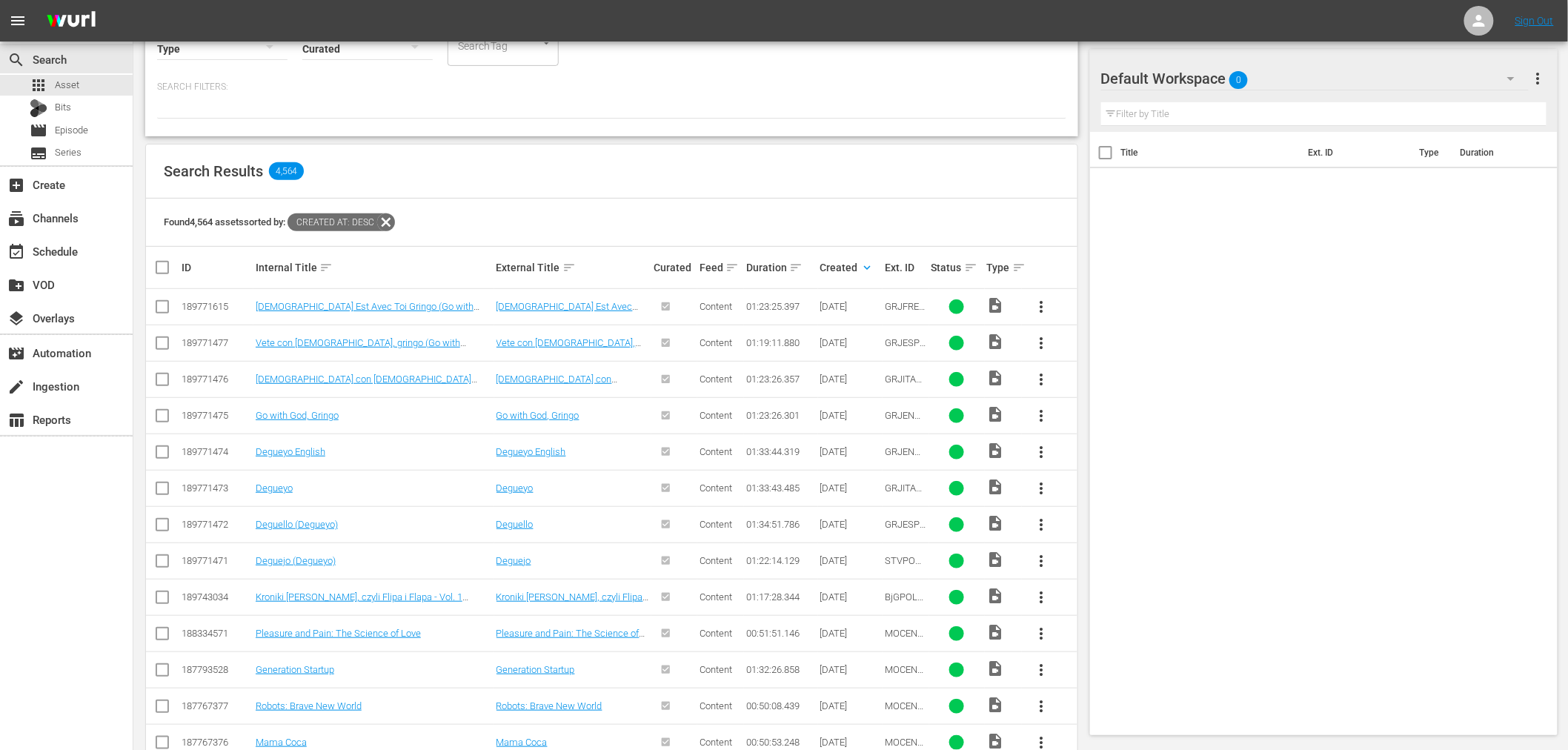
scroll to position [85, 0]
